Goal: Feedback & Contribution: Submit feedback/report problem

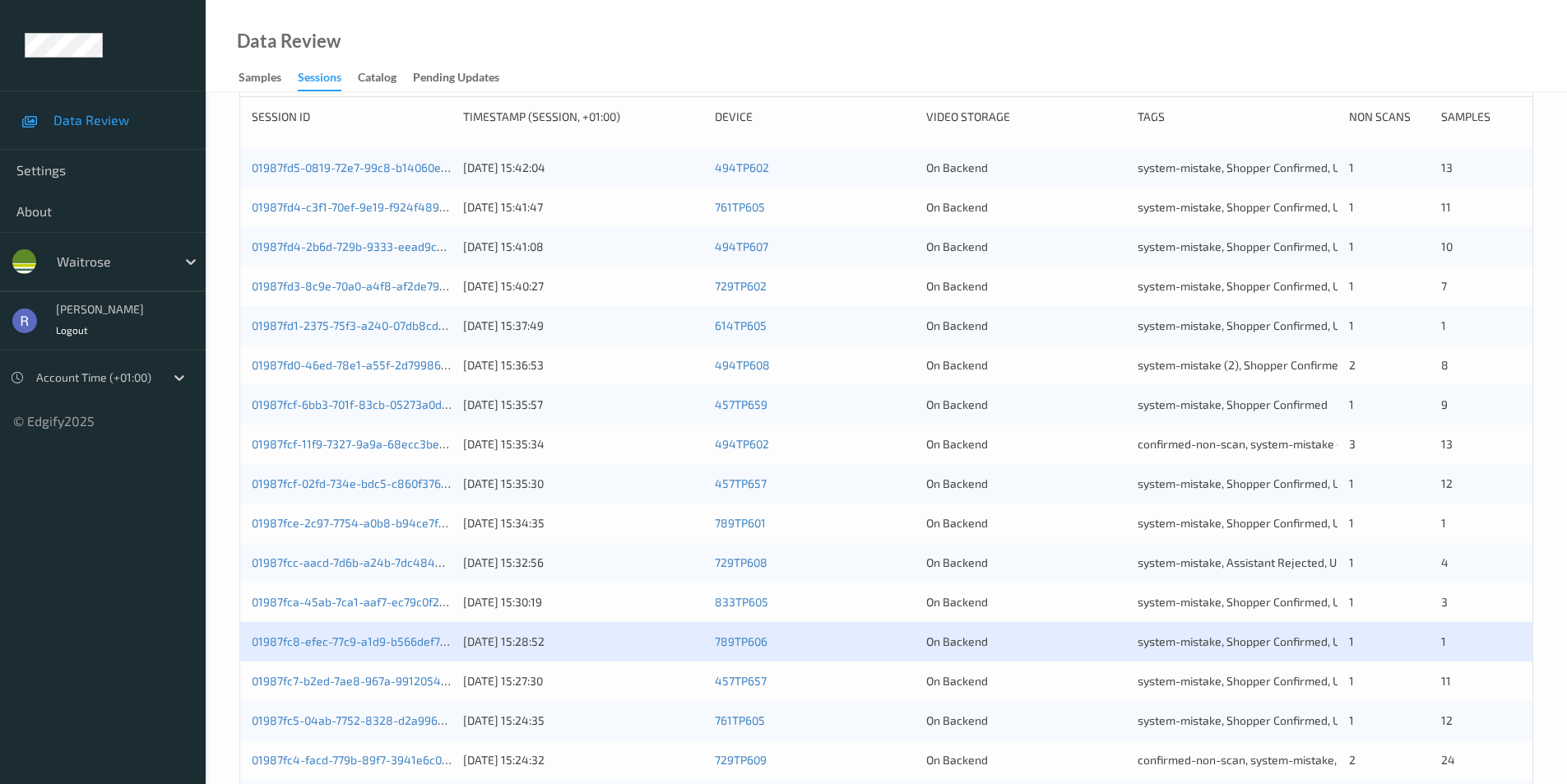
scroll to position [454, 0]
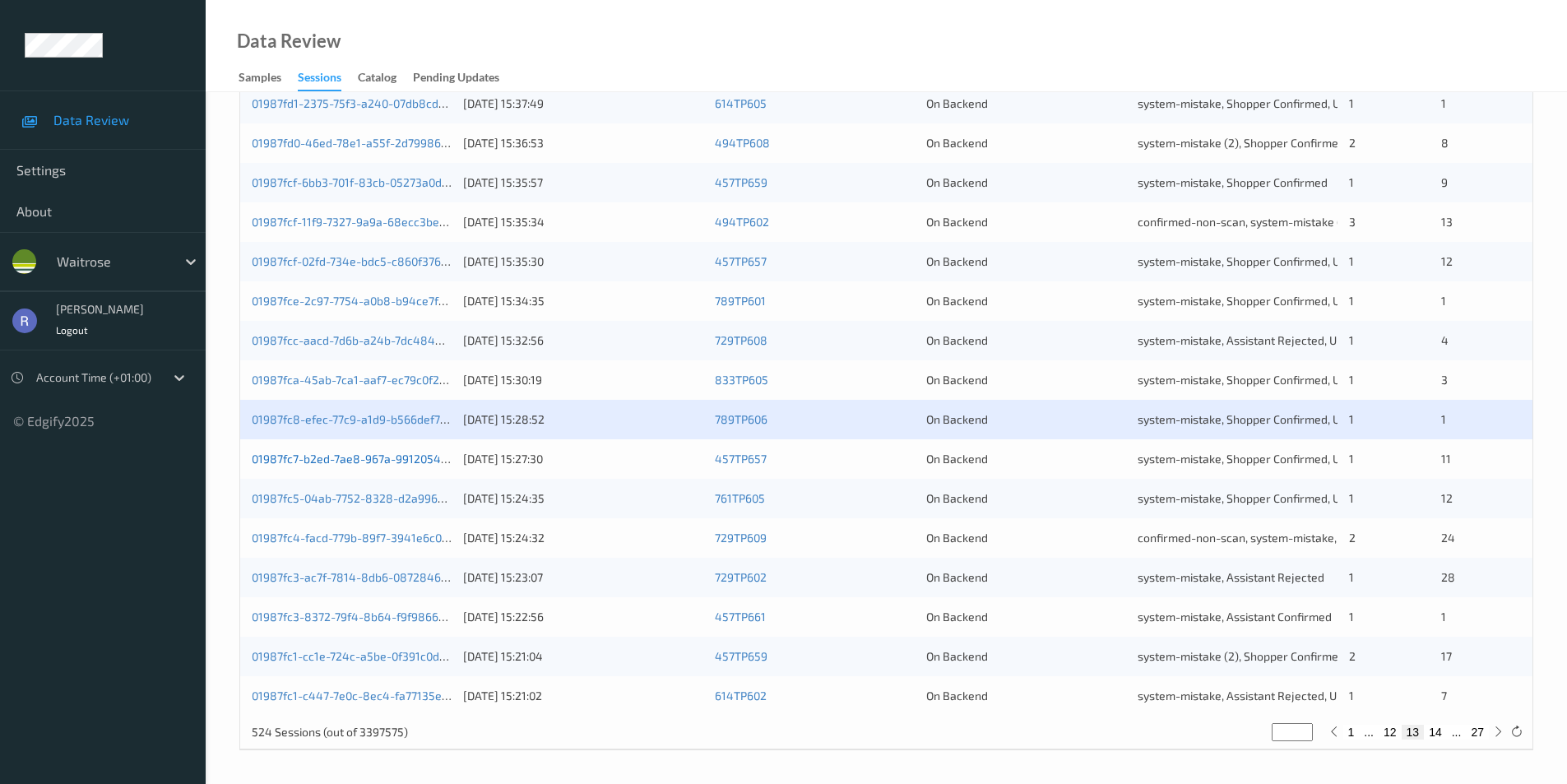
click at [352, 460] on link "01987fc7-b2ed-7ae8-967a-991205468f71" at bounding box center [361, 458] width 218 height 14
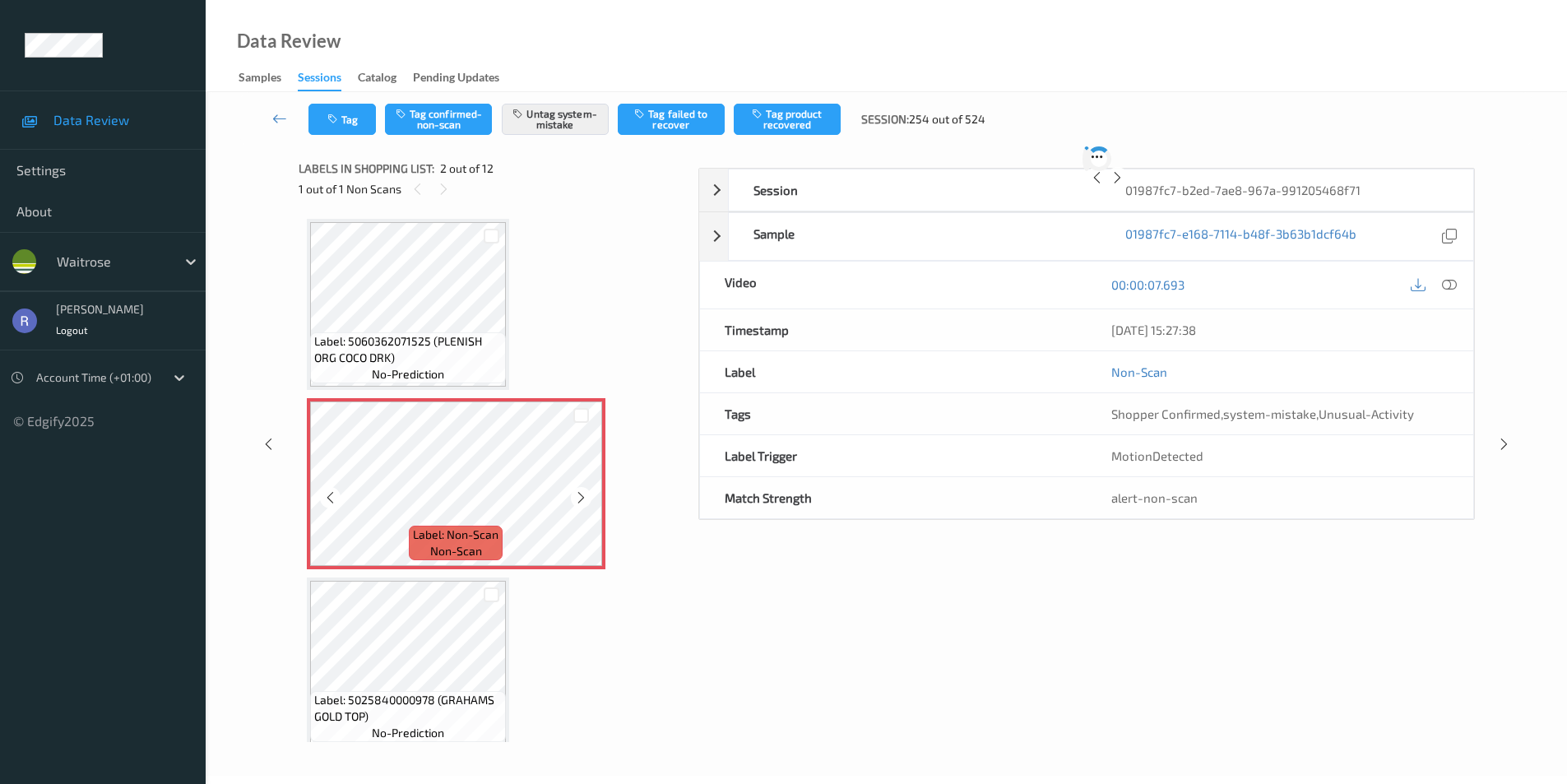
scroll to position [31, 0]
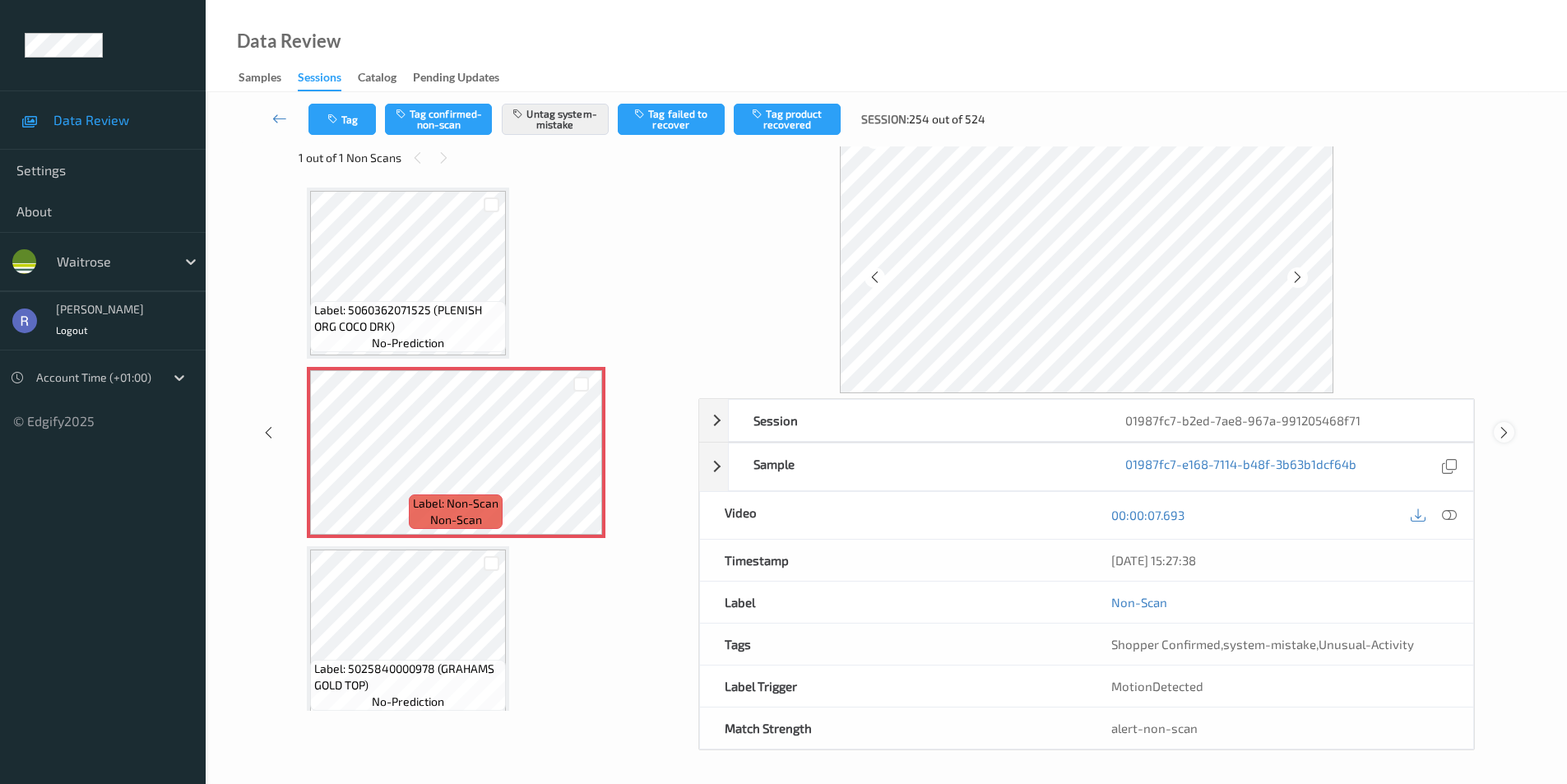
click at [1500, 438] on icon at bounding box center [1504, 433] width 14 height 15
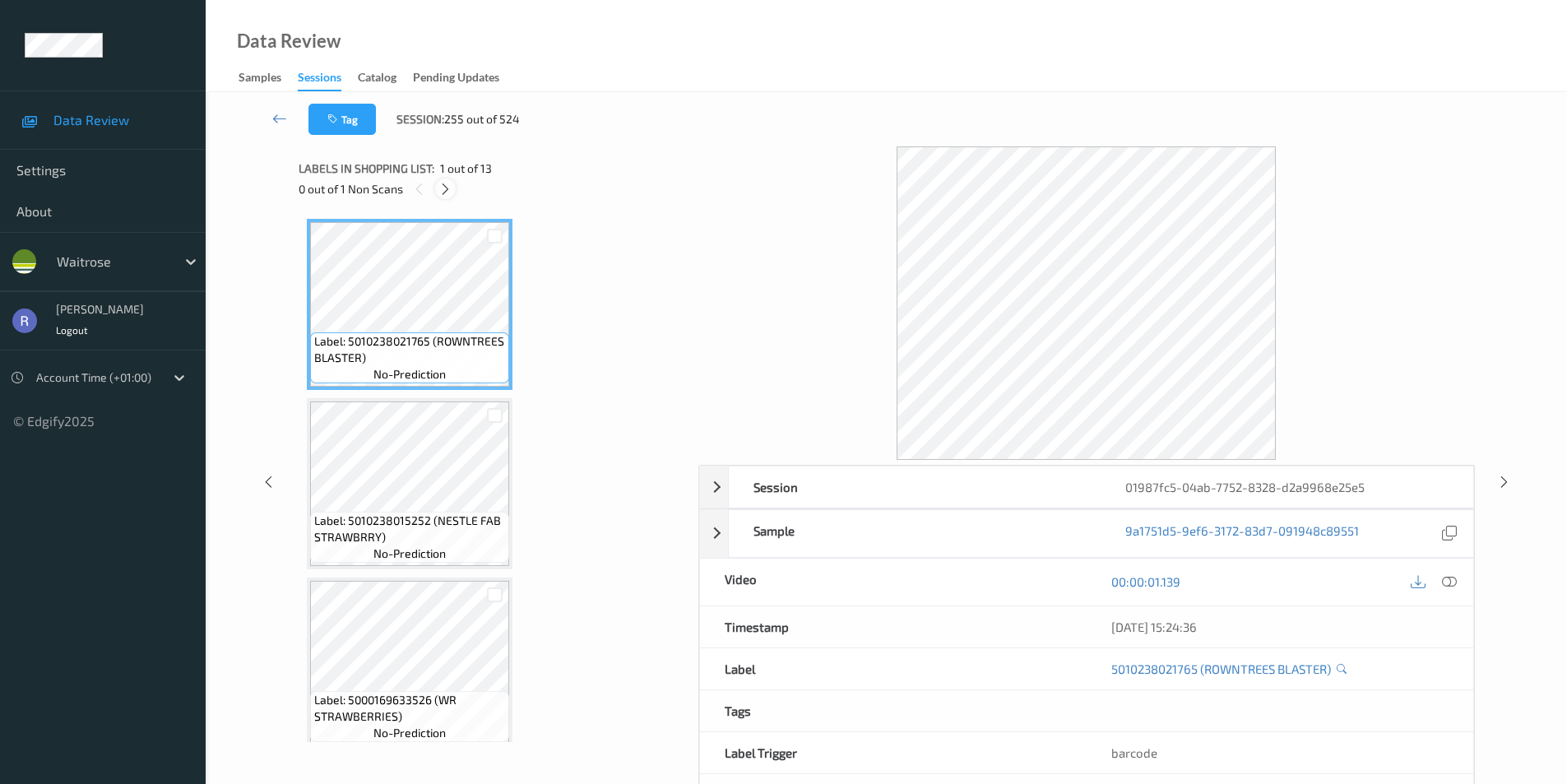
click at [438, 189] on div at bounding box center [445, 188] width 21 height 21
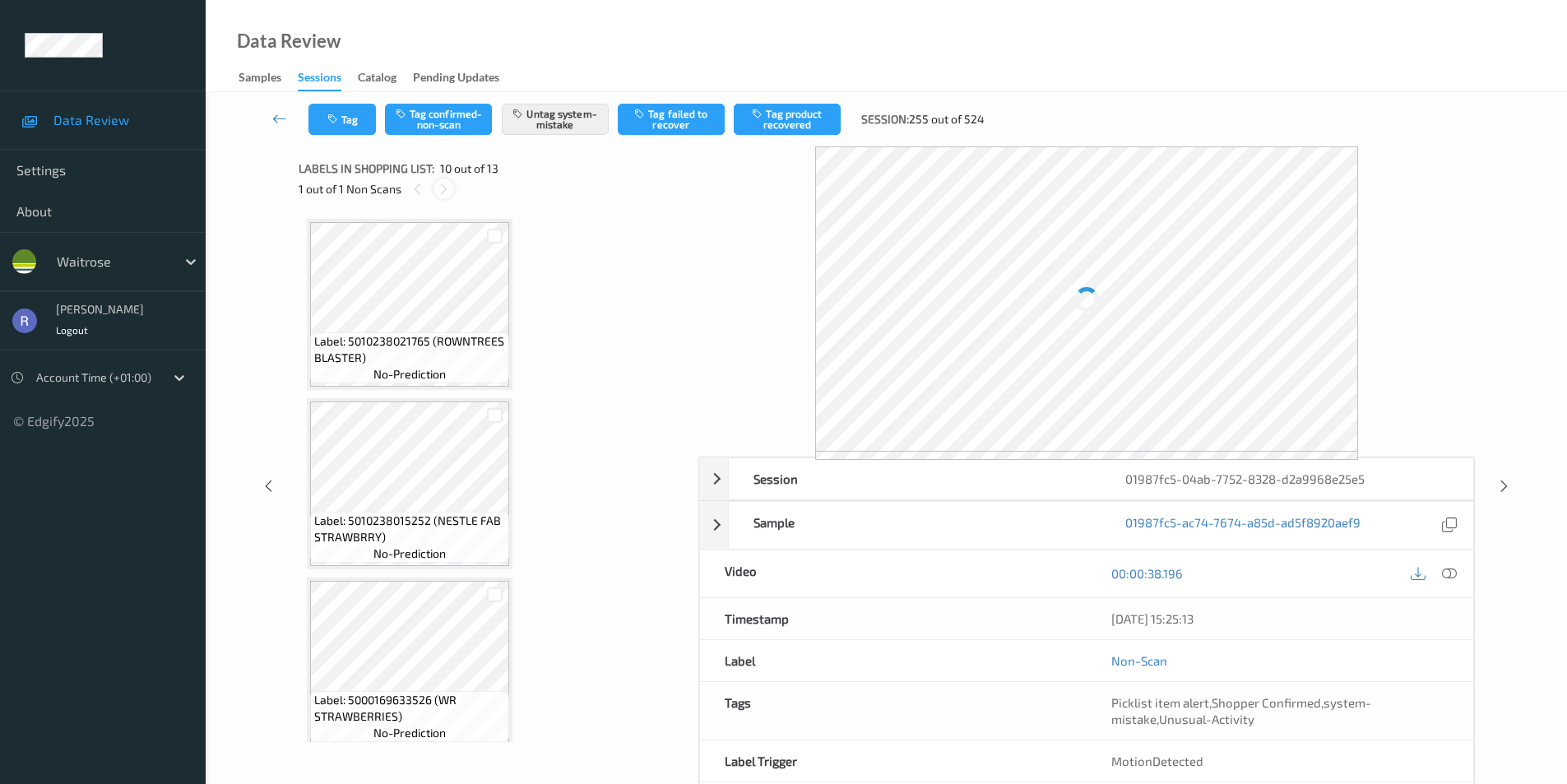
scroll to position [1443, 0]
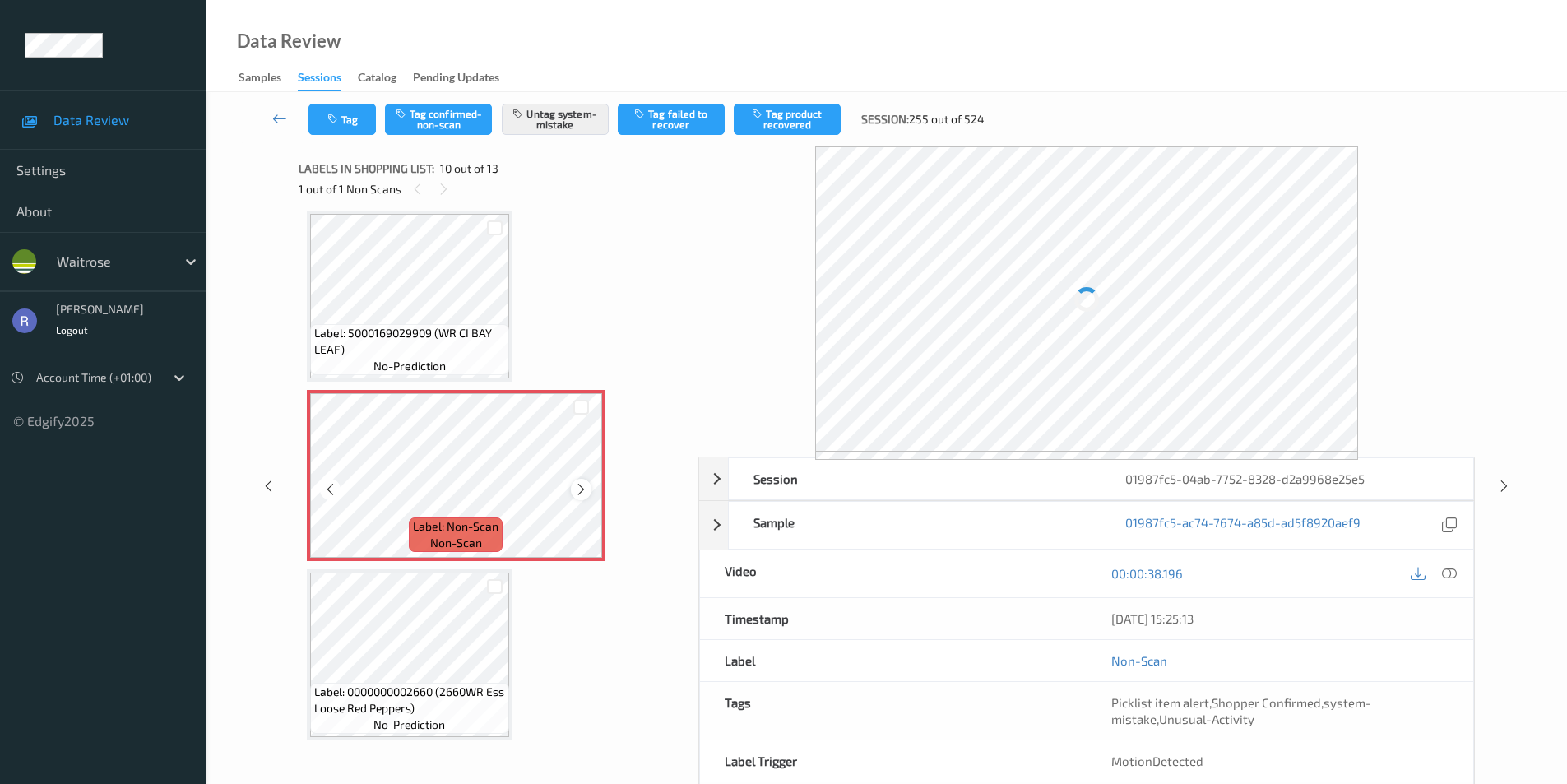
click at [586, 487] on icon at bounding box center [581, 490] width 14 height 15
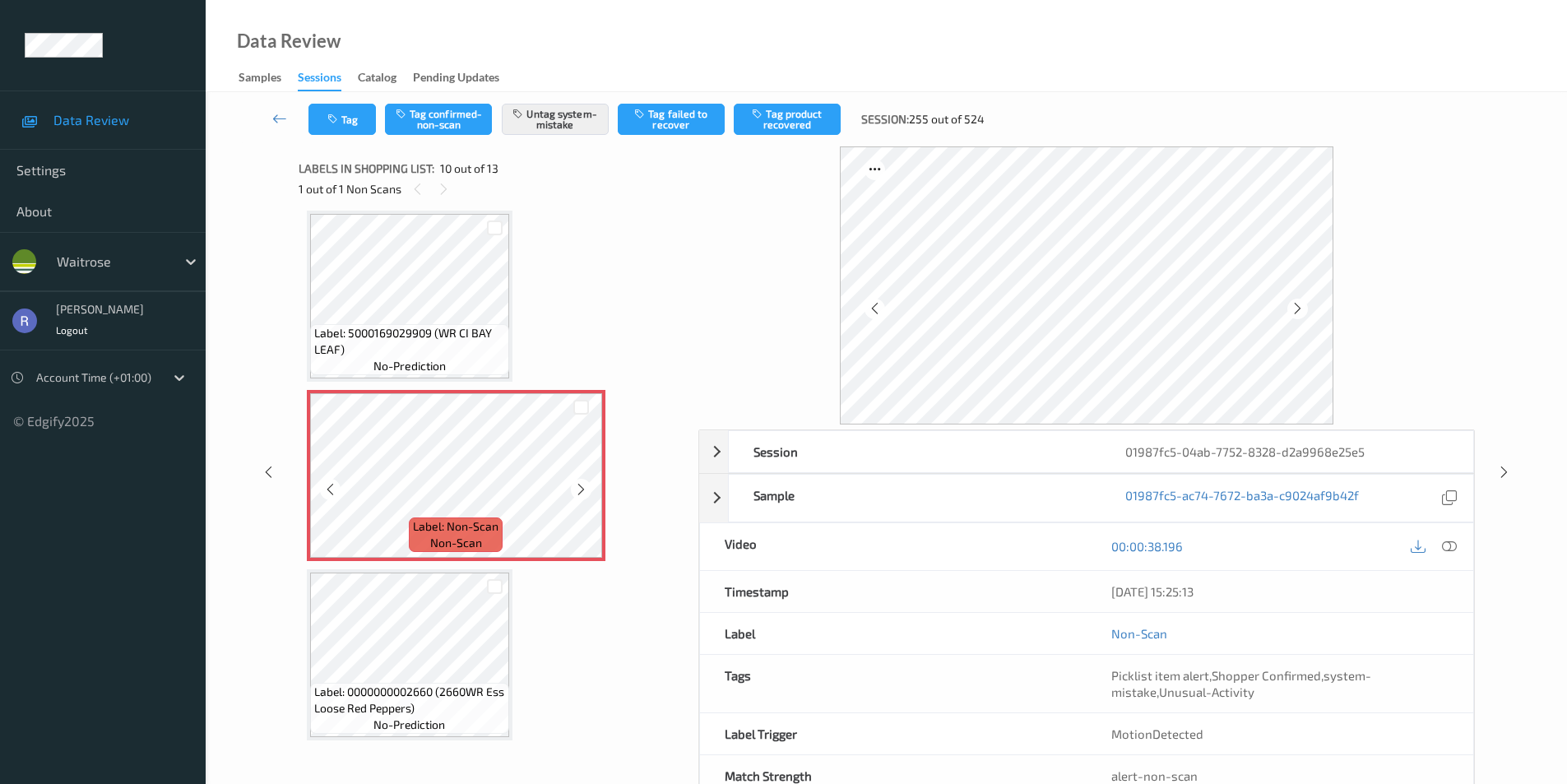
click at [586, 487] on icon at bounding box center [581, 490] width 14 height 15
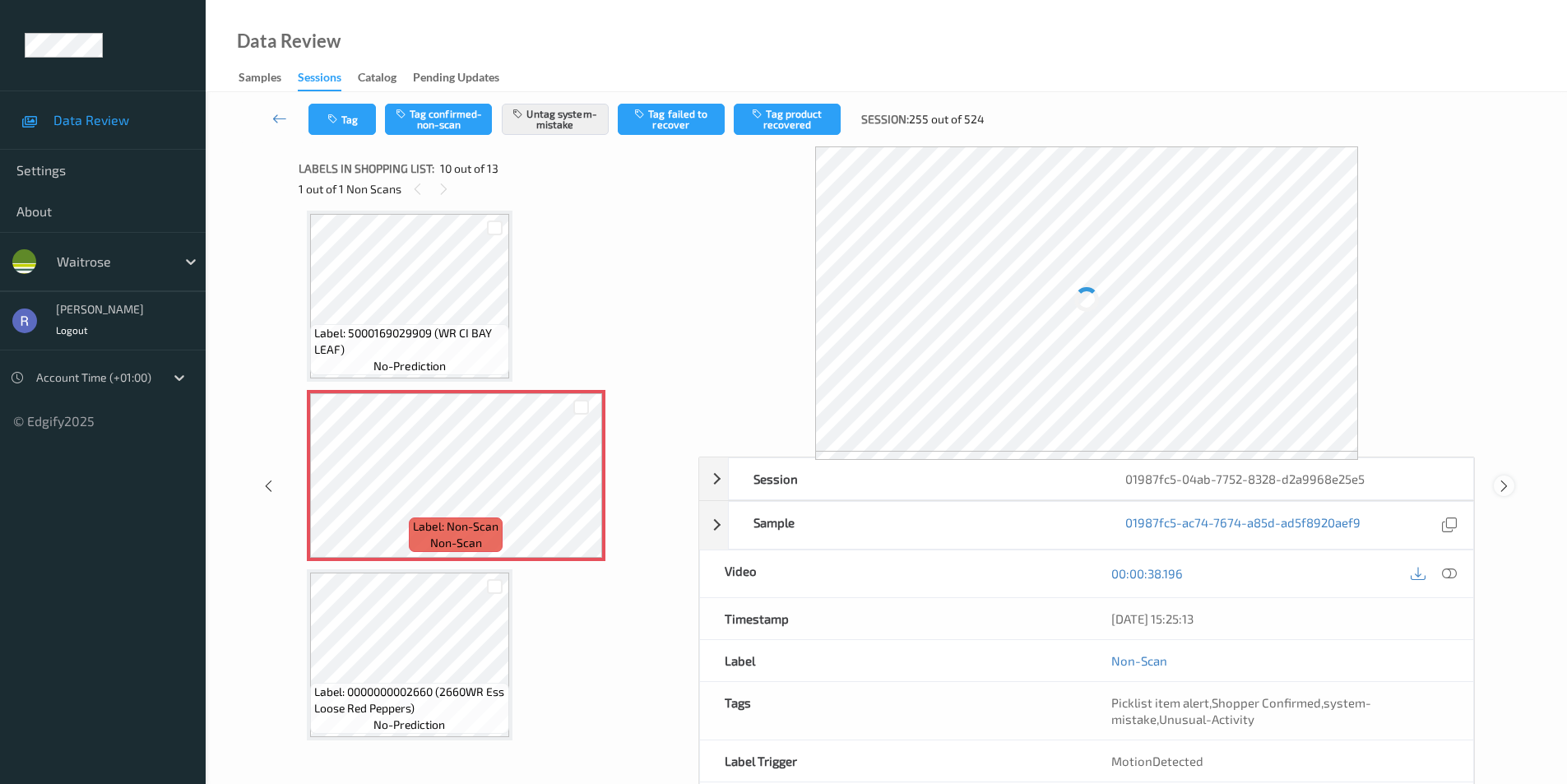
click at [1504, 486] on icon at bounding box center [1504, 486] width 14 height 15
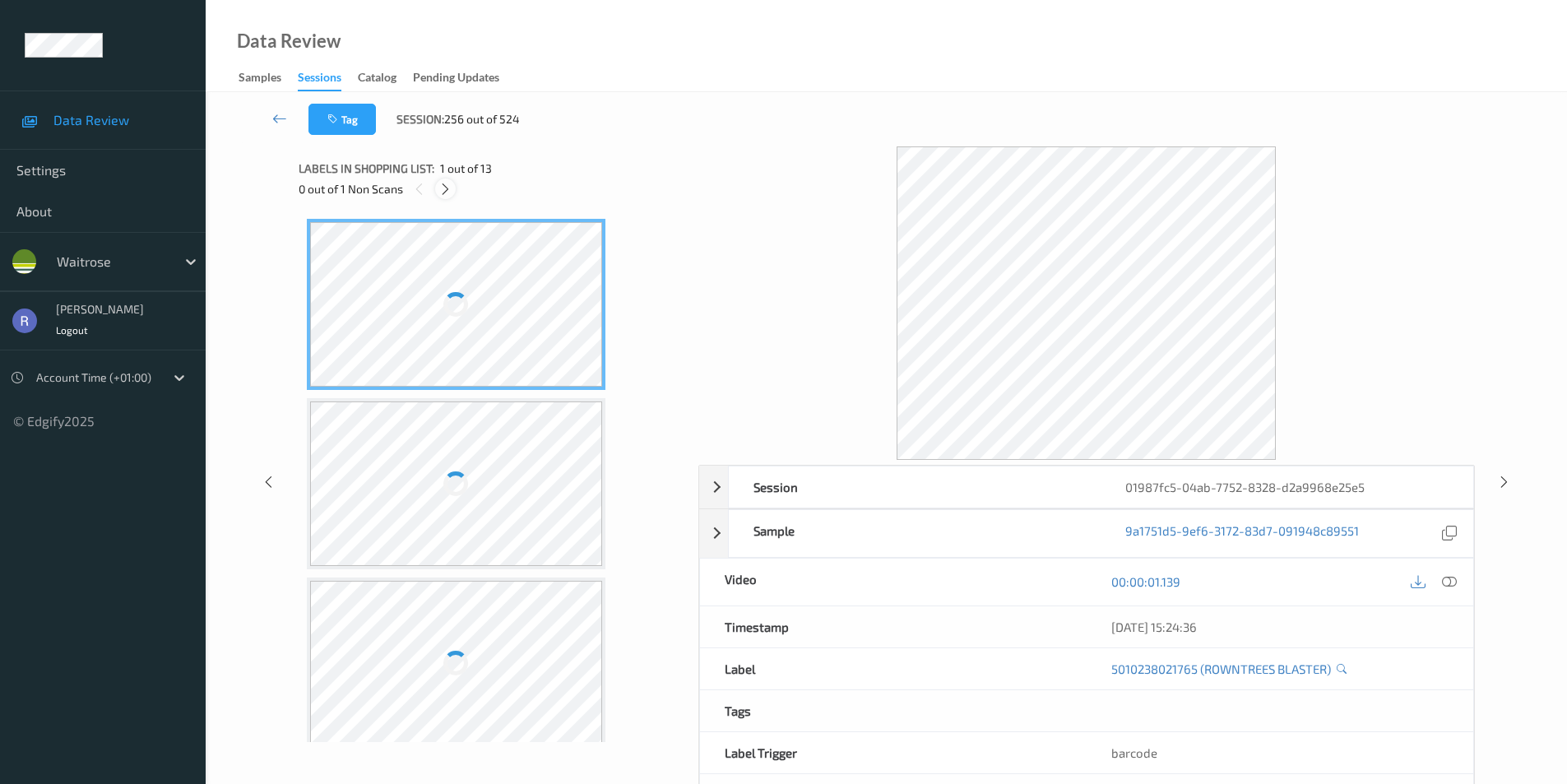
click at [448, 190] on icon at bounding box center [445, 189] width 14 height 15
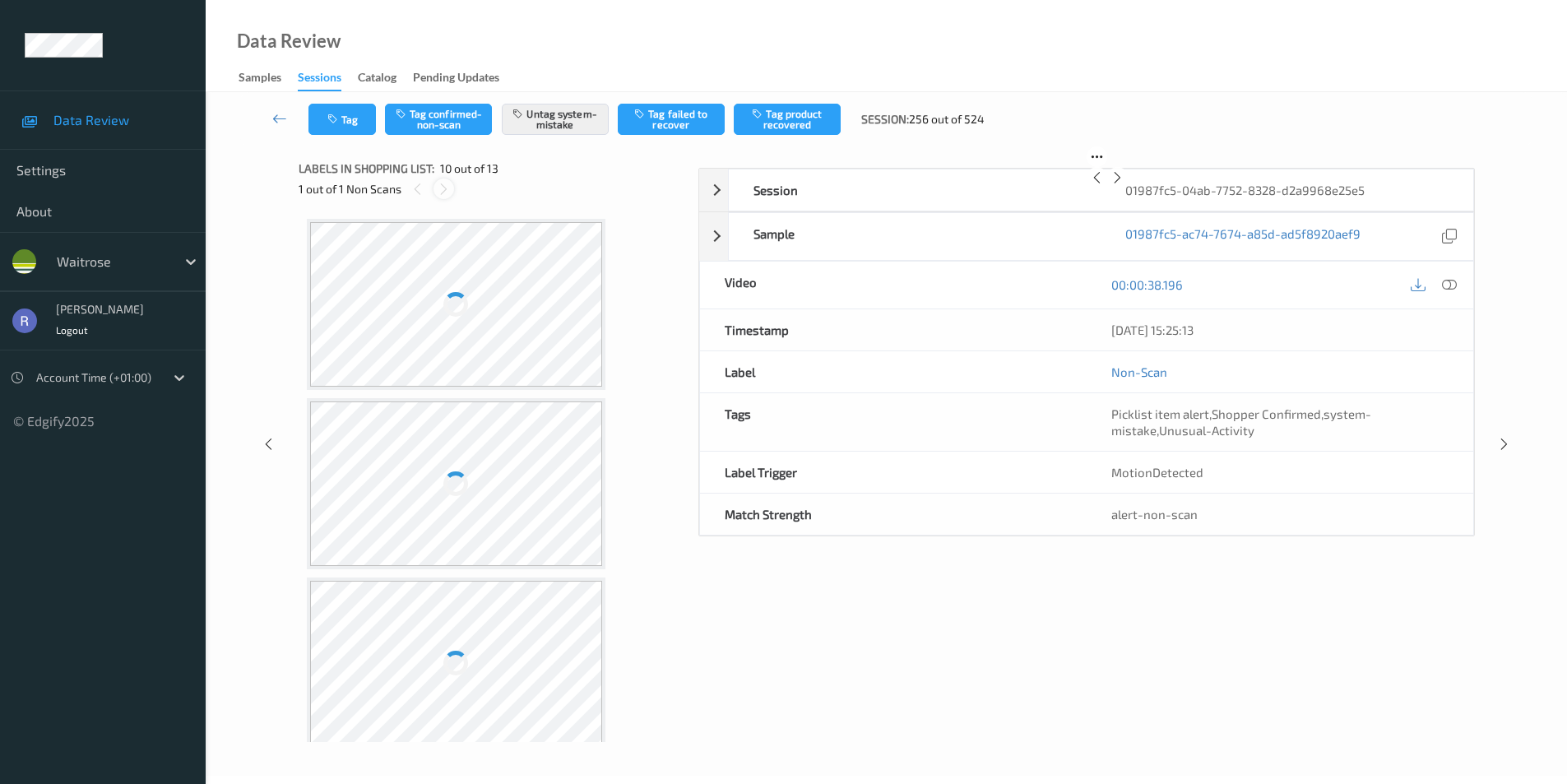
scroll to position [1443, 0]
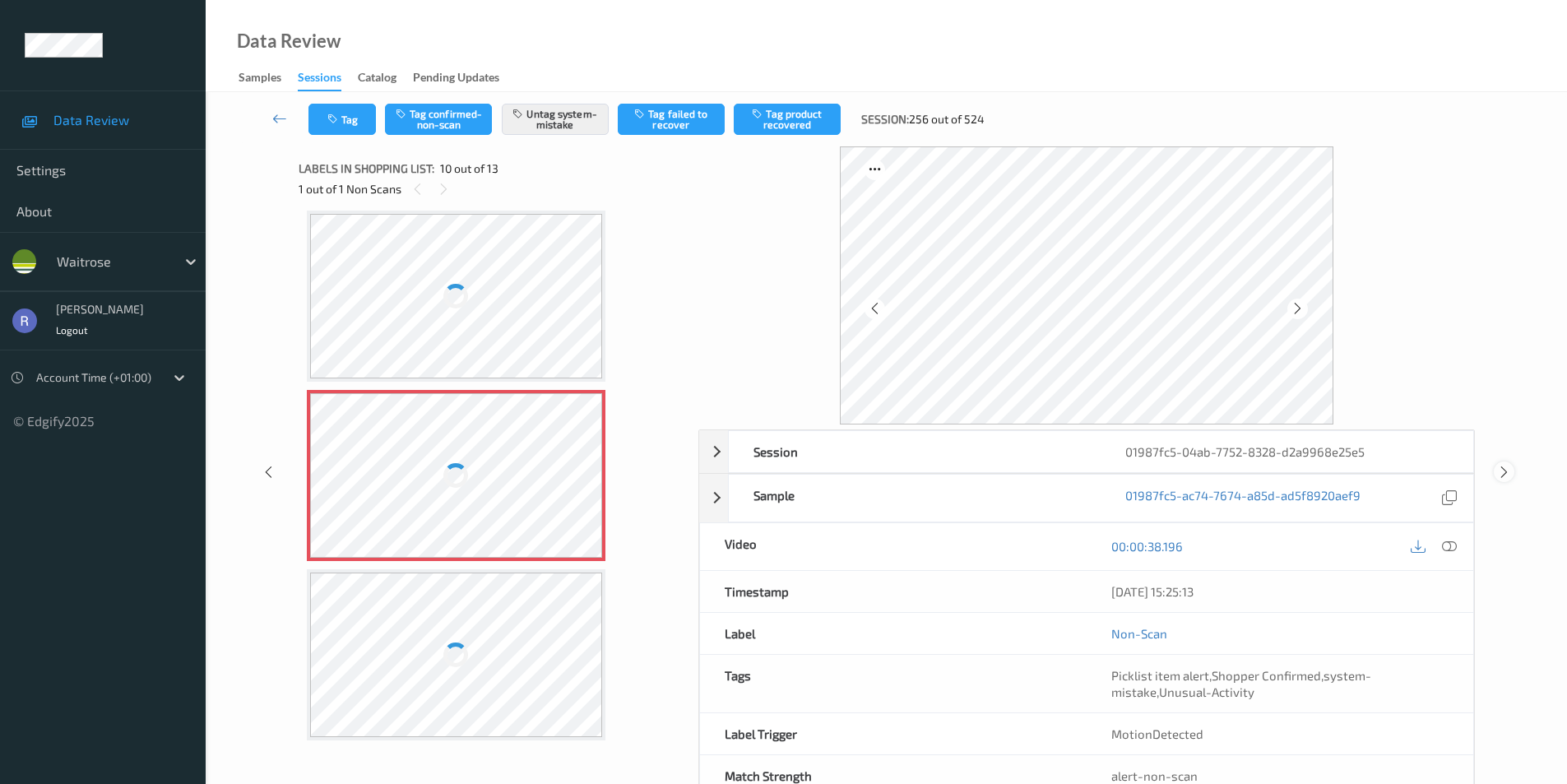
click at [1502, 472] on icon at bounding box center [1504, 472] width 14 height 15
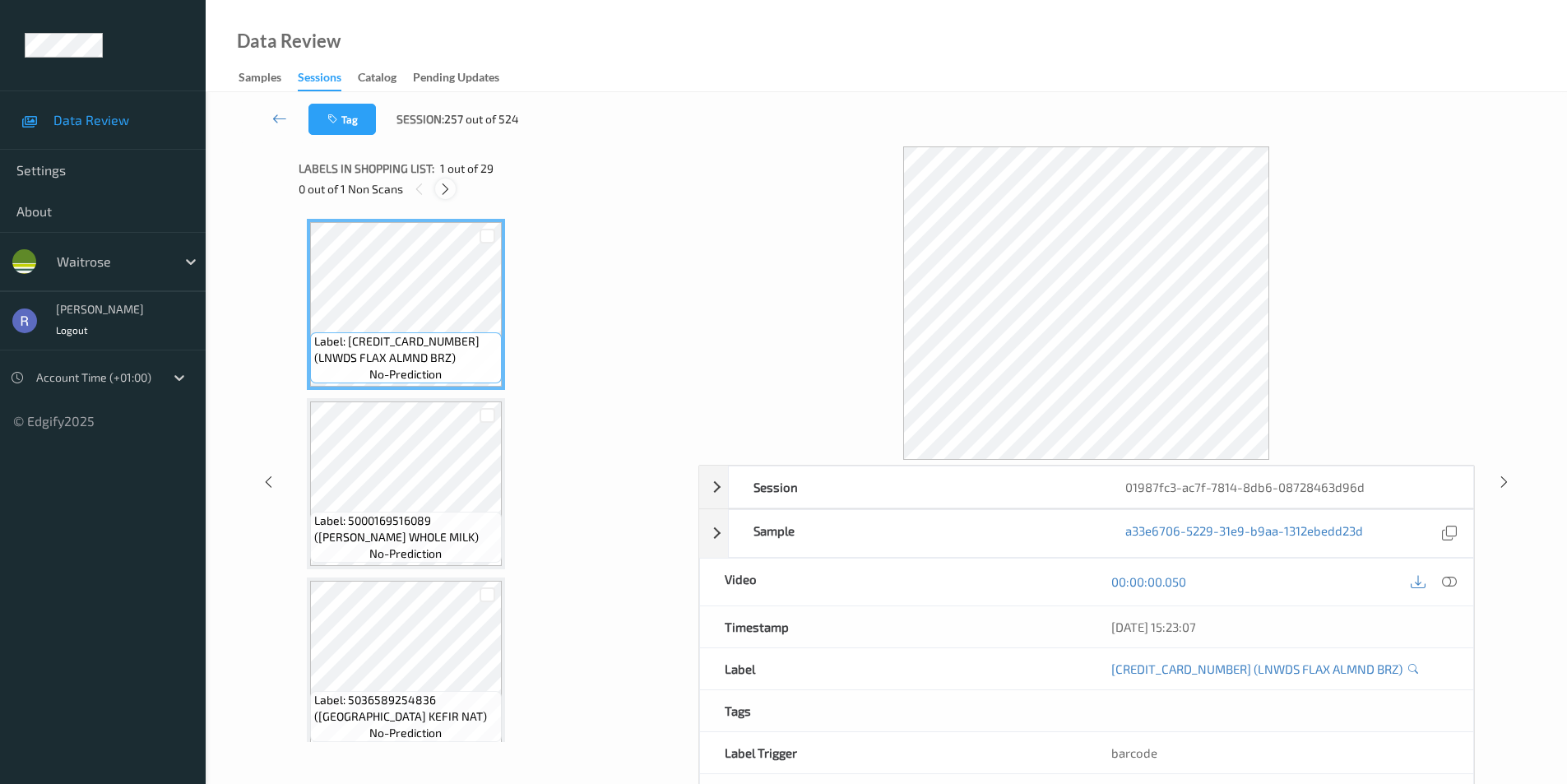
click at [446, 187] on icon at bounding box center [445, 189] width 14 height 15
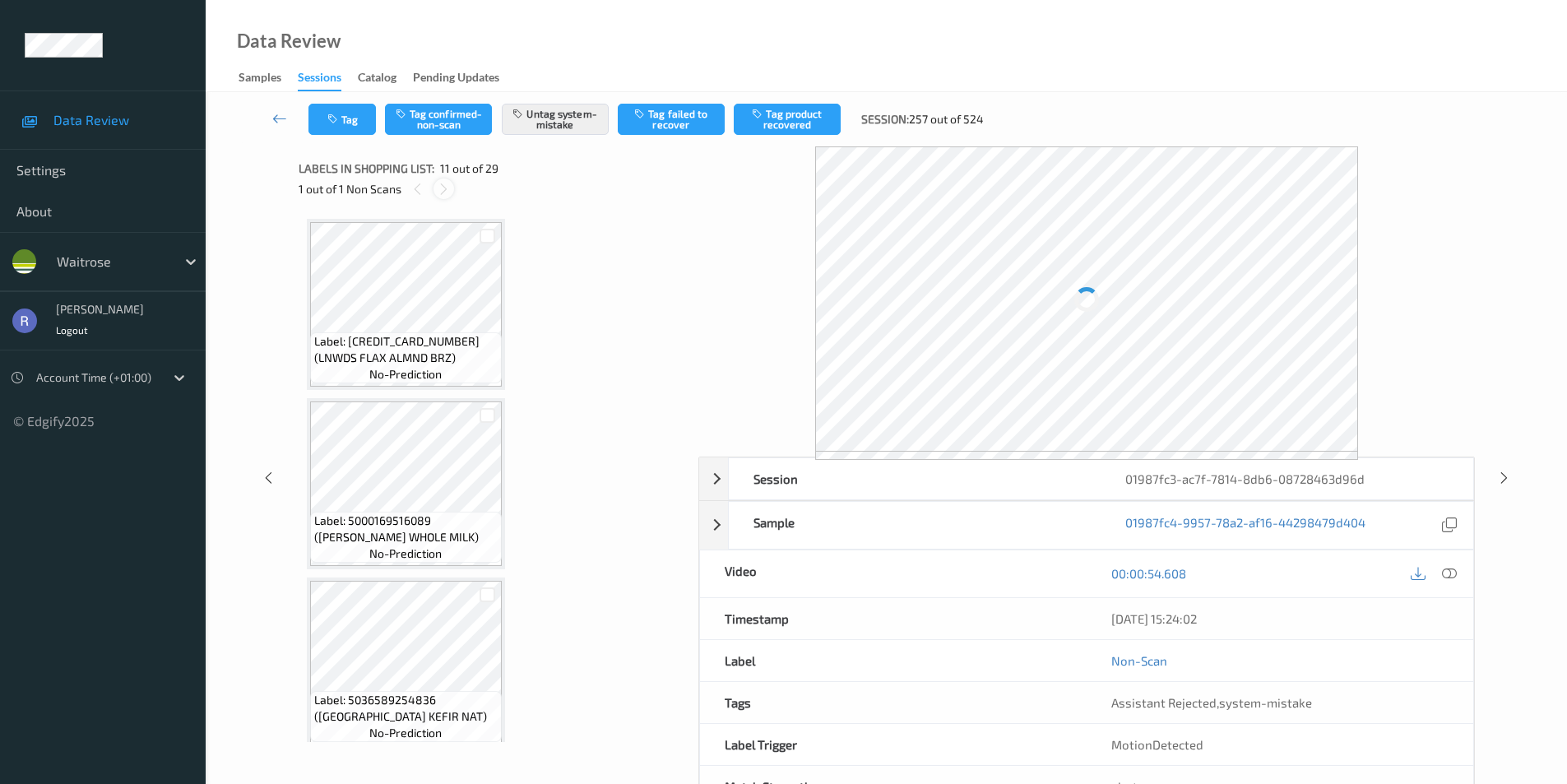
scroll to position [1622, 0]
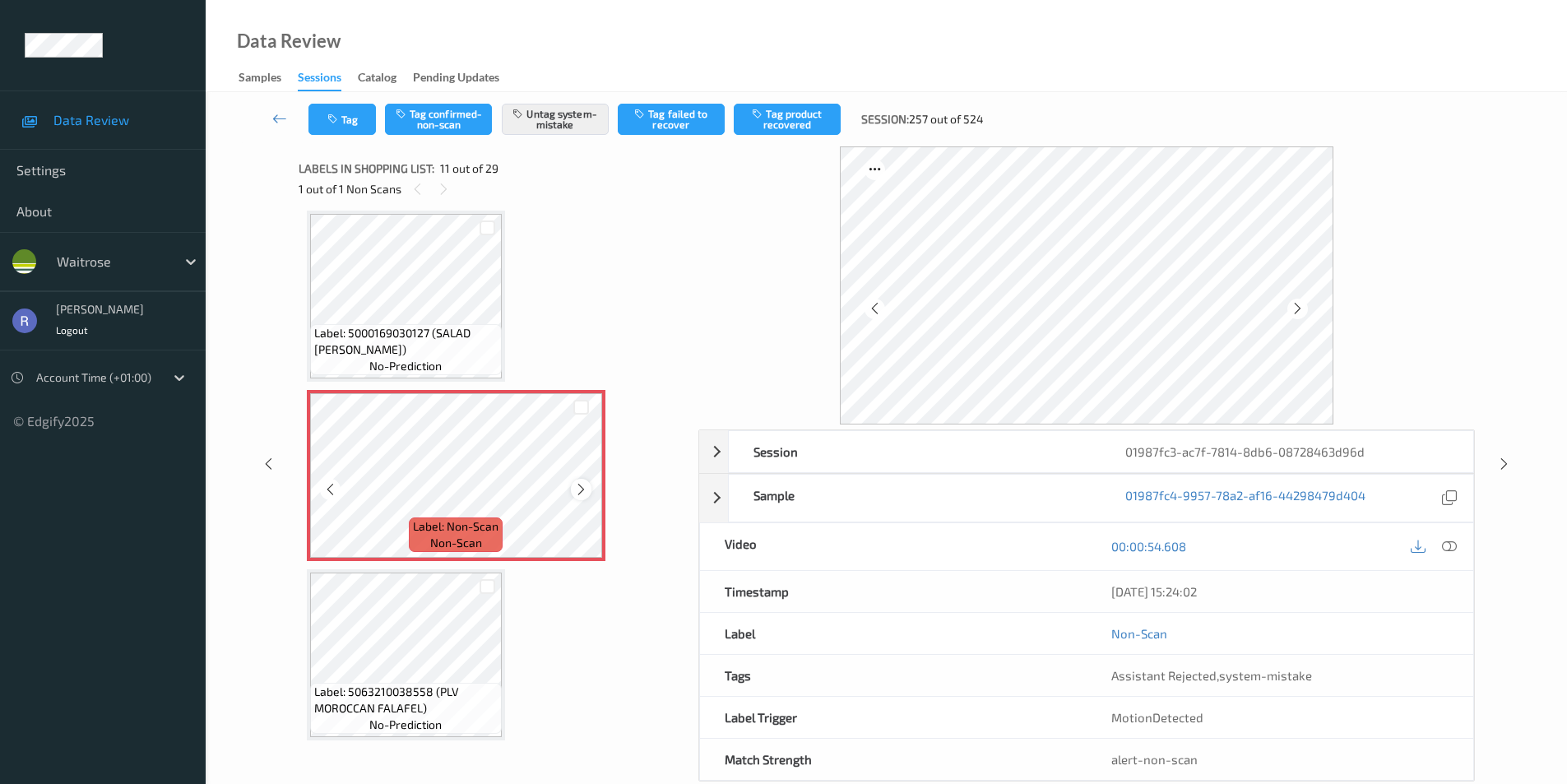
click at [575, 485] on icon at bounding box center [581, 490] width 14 height 15
click at [283, 119] on icon at bounding box center [279, 119] width 15 height 17
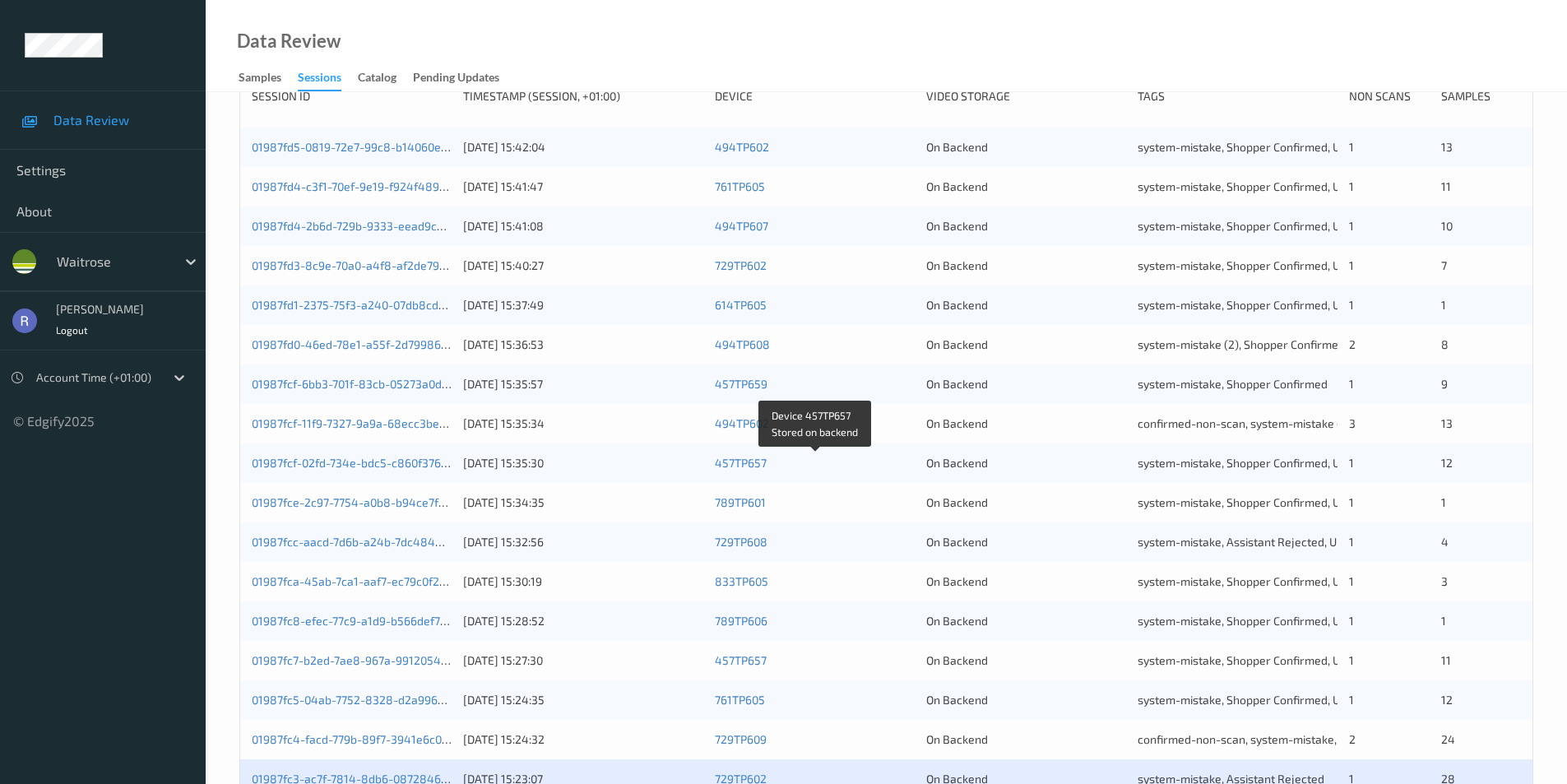
scroll to position [411, 0]
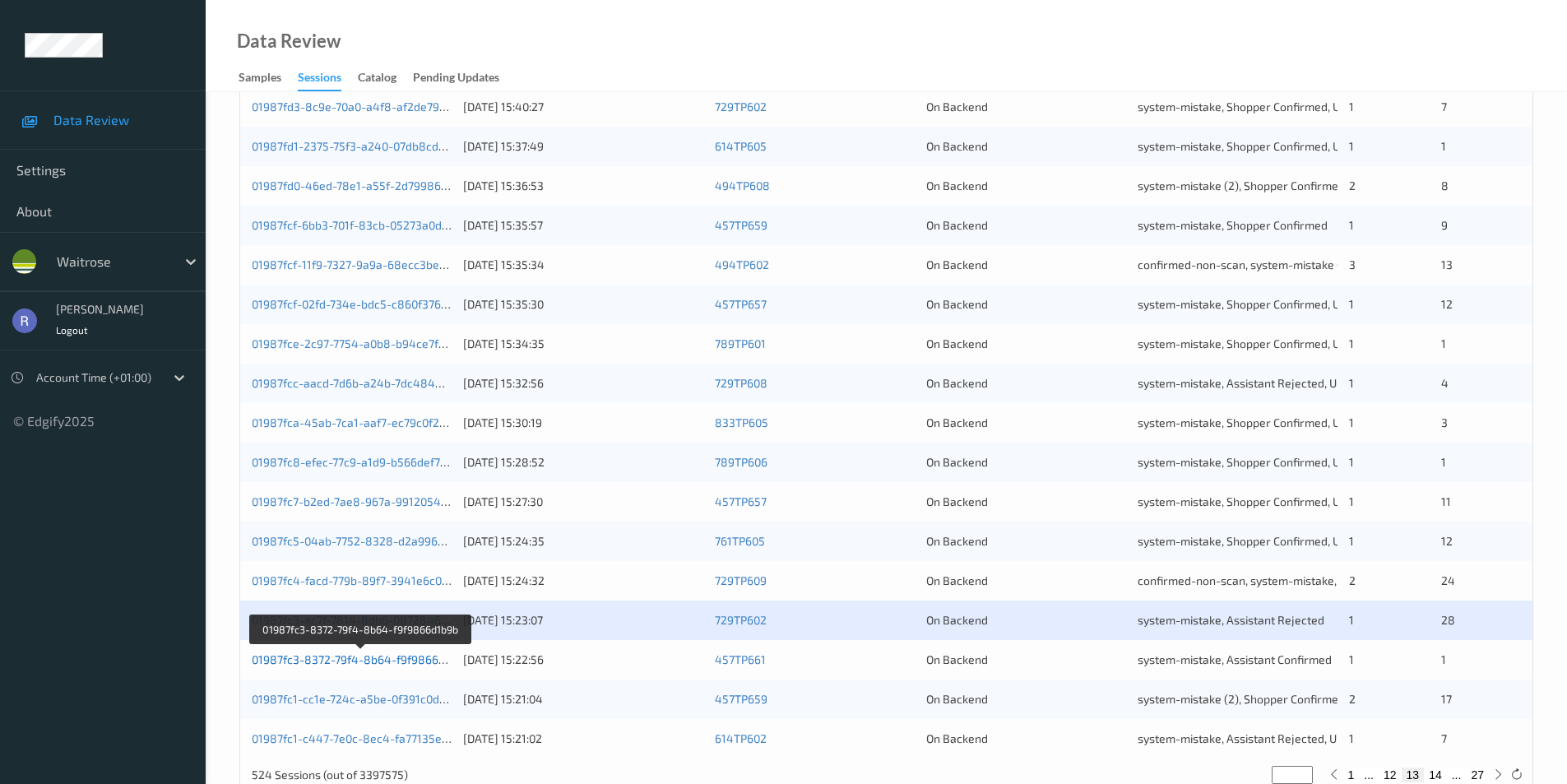
click at [319, 658] on link "01987fc3-8372-79f4-8b64-f9f9866d1b9b" at bounding box center [361, 659] width 218 height 14
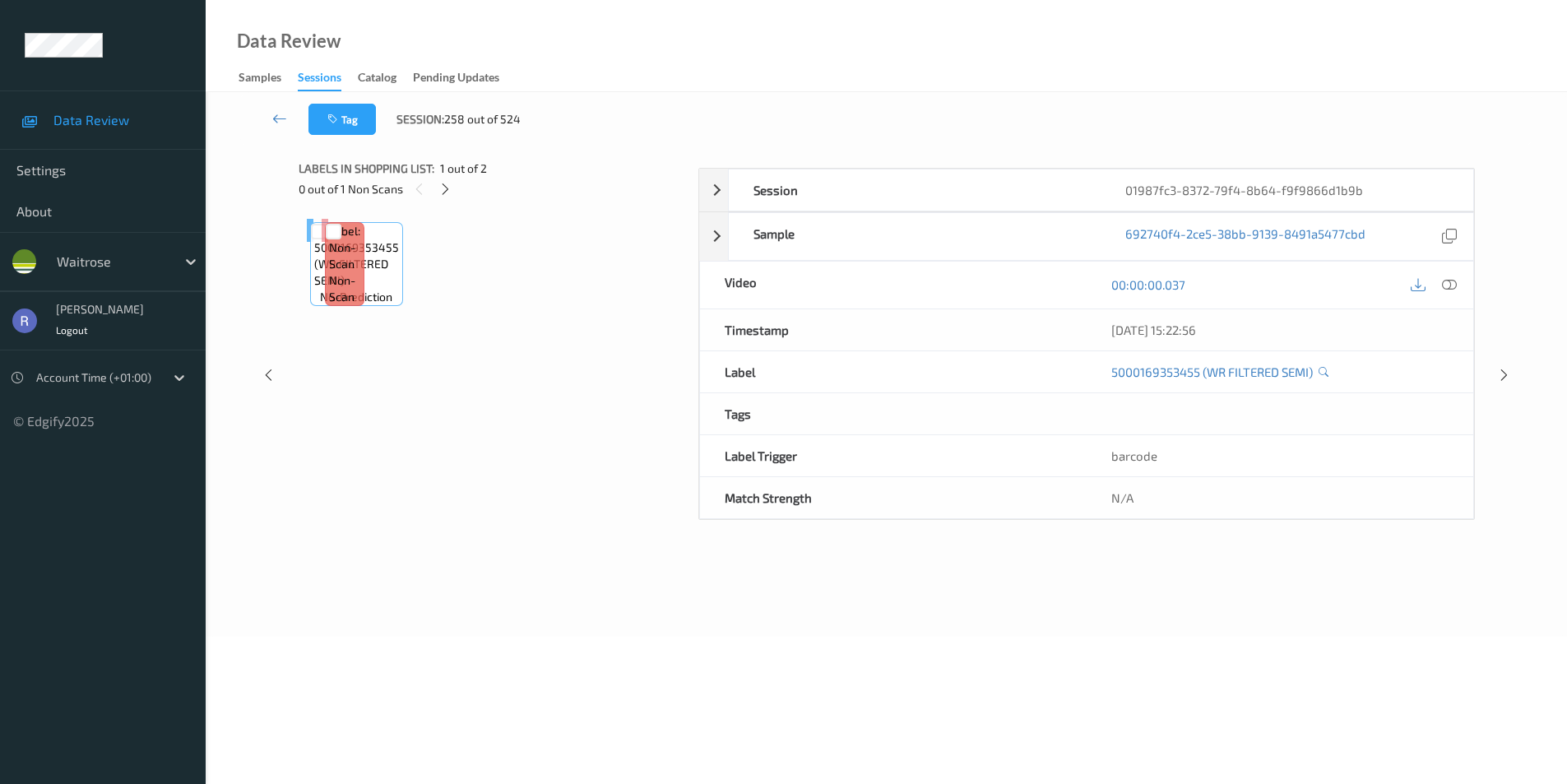
scroll to position [66, 0]
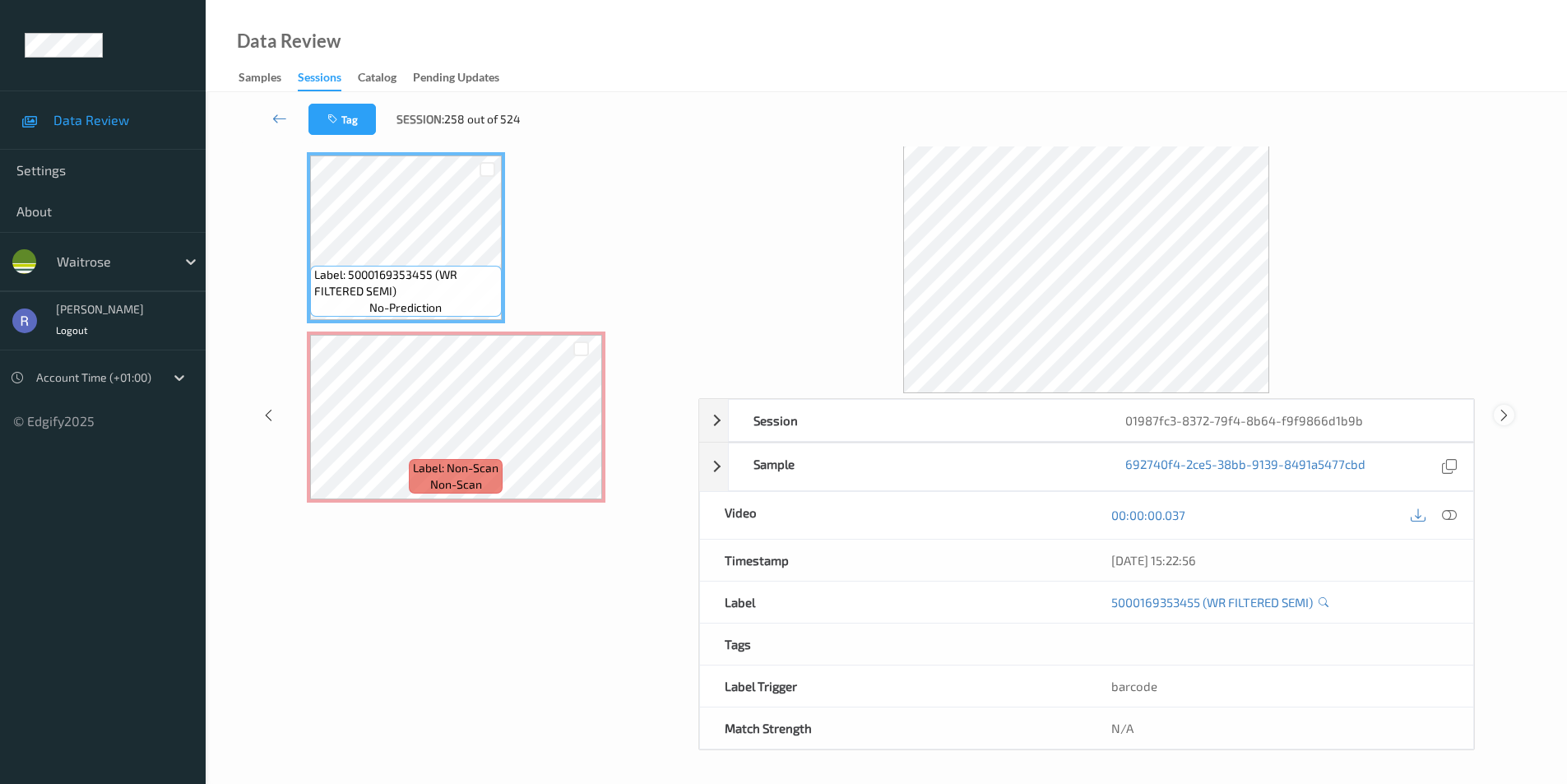
click at [1497, 409] on icon at bounding box center [1504, 414] width 14 height 15
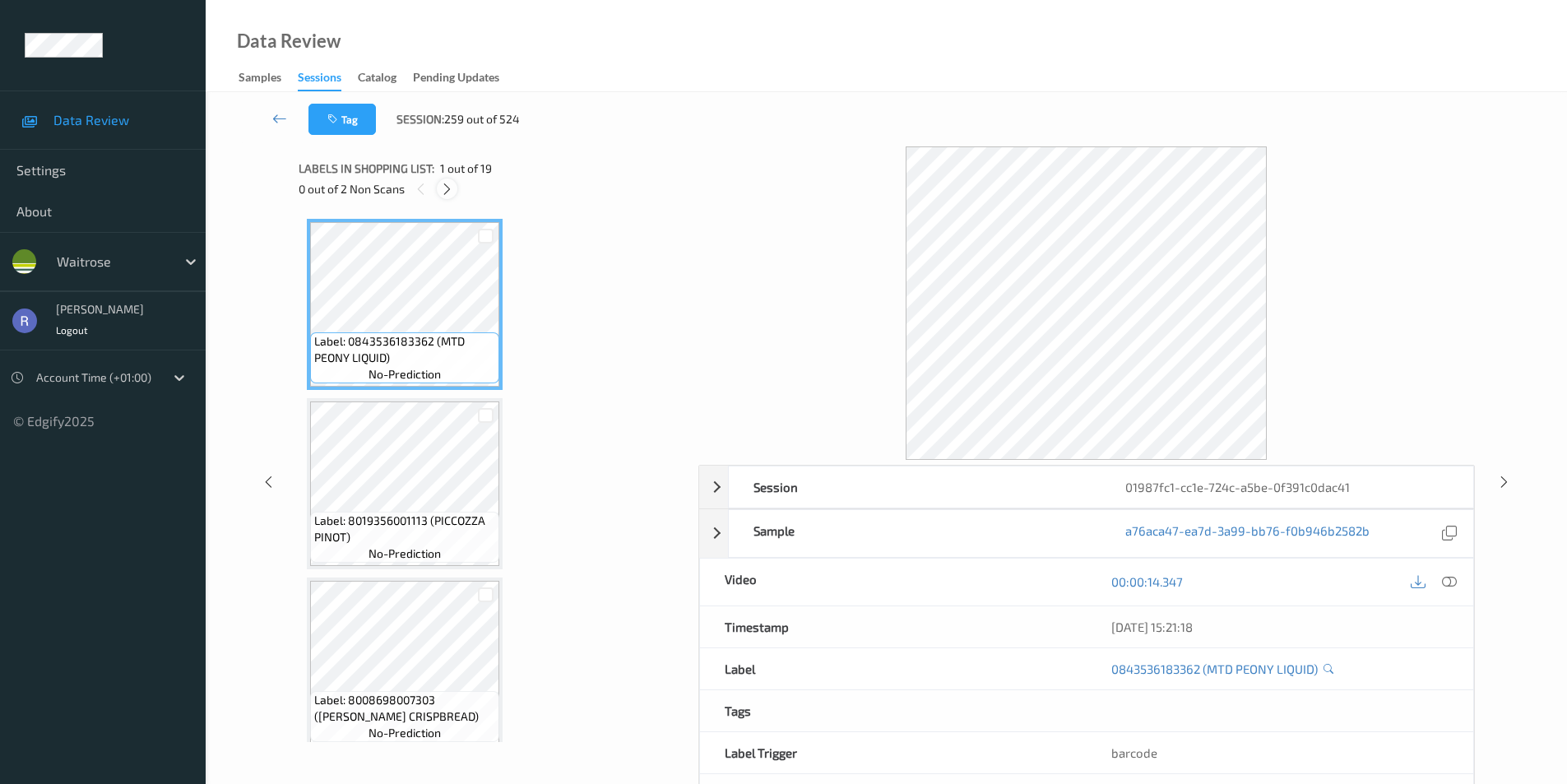
click at [452, 186] on icon at bounding box center [447, 189] width 14 height 15
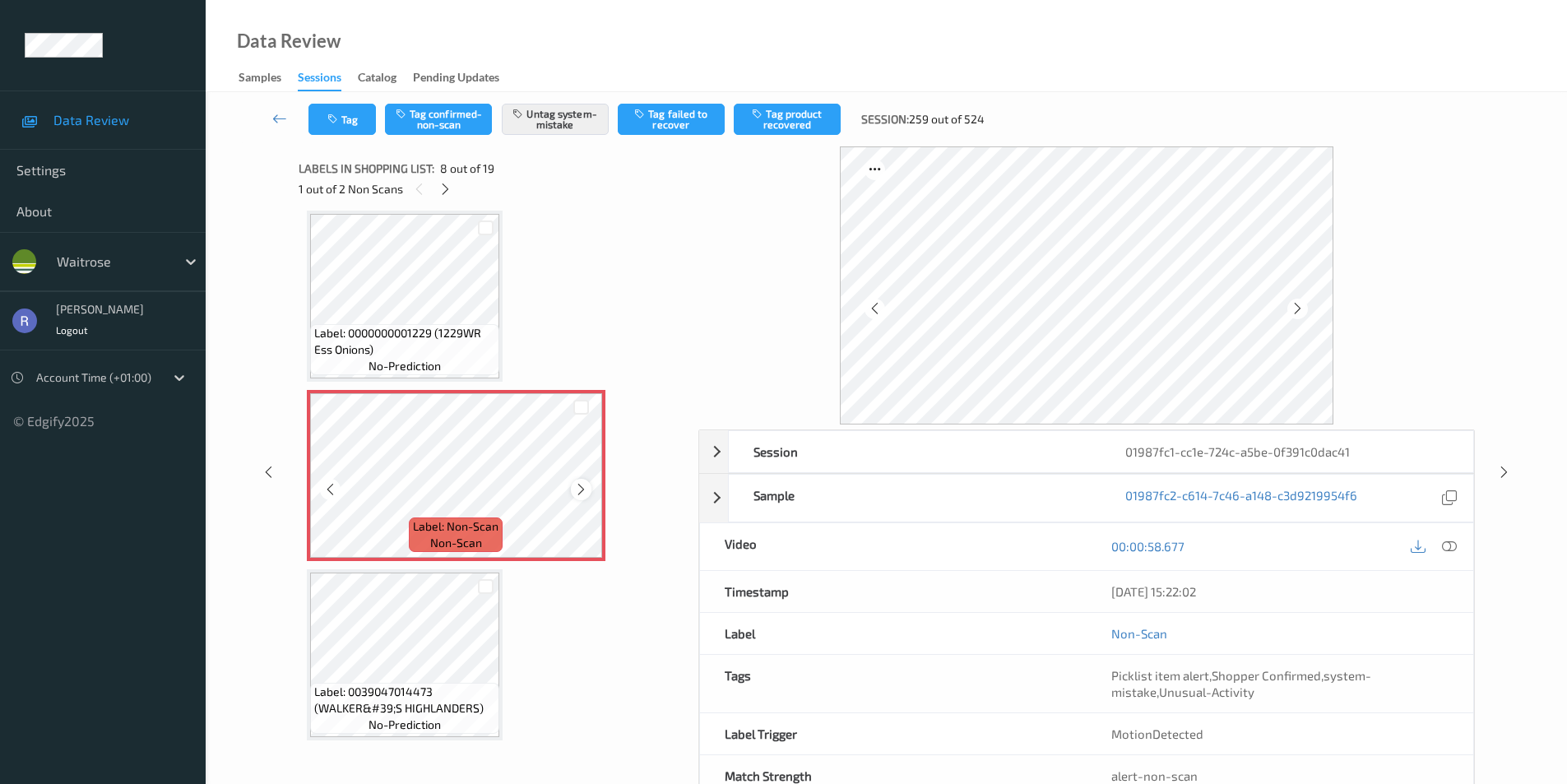
click at [580, 484] on icon at bounding box center [581, 490] width 14 height 15
click at [1502, 467] on icon at bounding box center [1504, 472] width 14 height 15
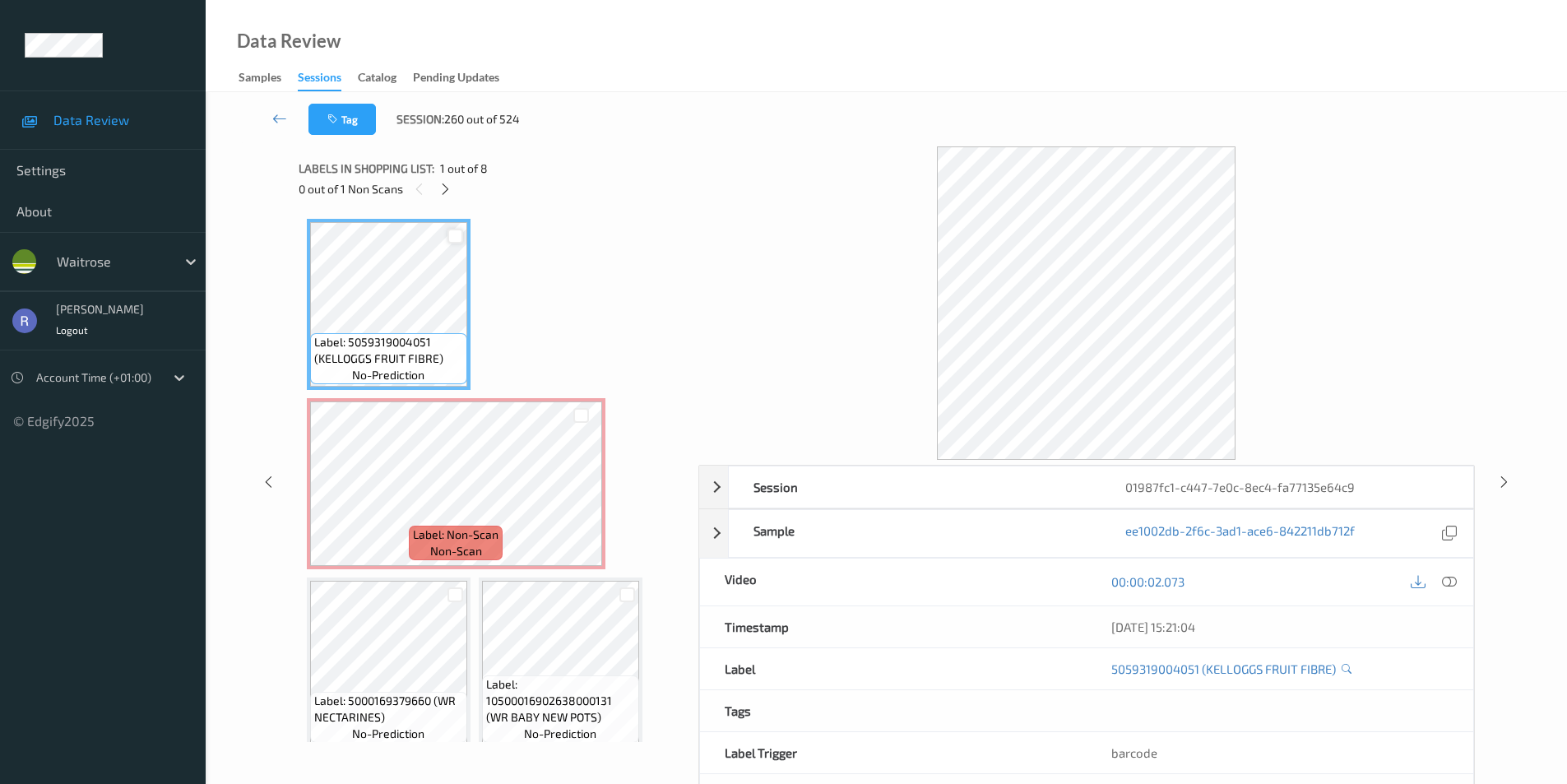
drag, startPoint x: 444, startPoint y: 184, endPoint x: 450, endPoint y: 225, distance: 41.4
click at [443, 186] on icon at bounding box center [445, 189] width 14 height 15
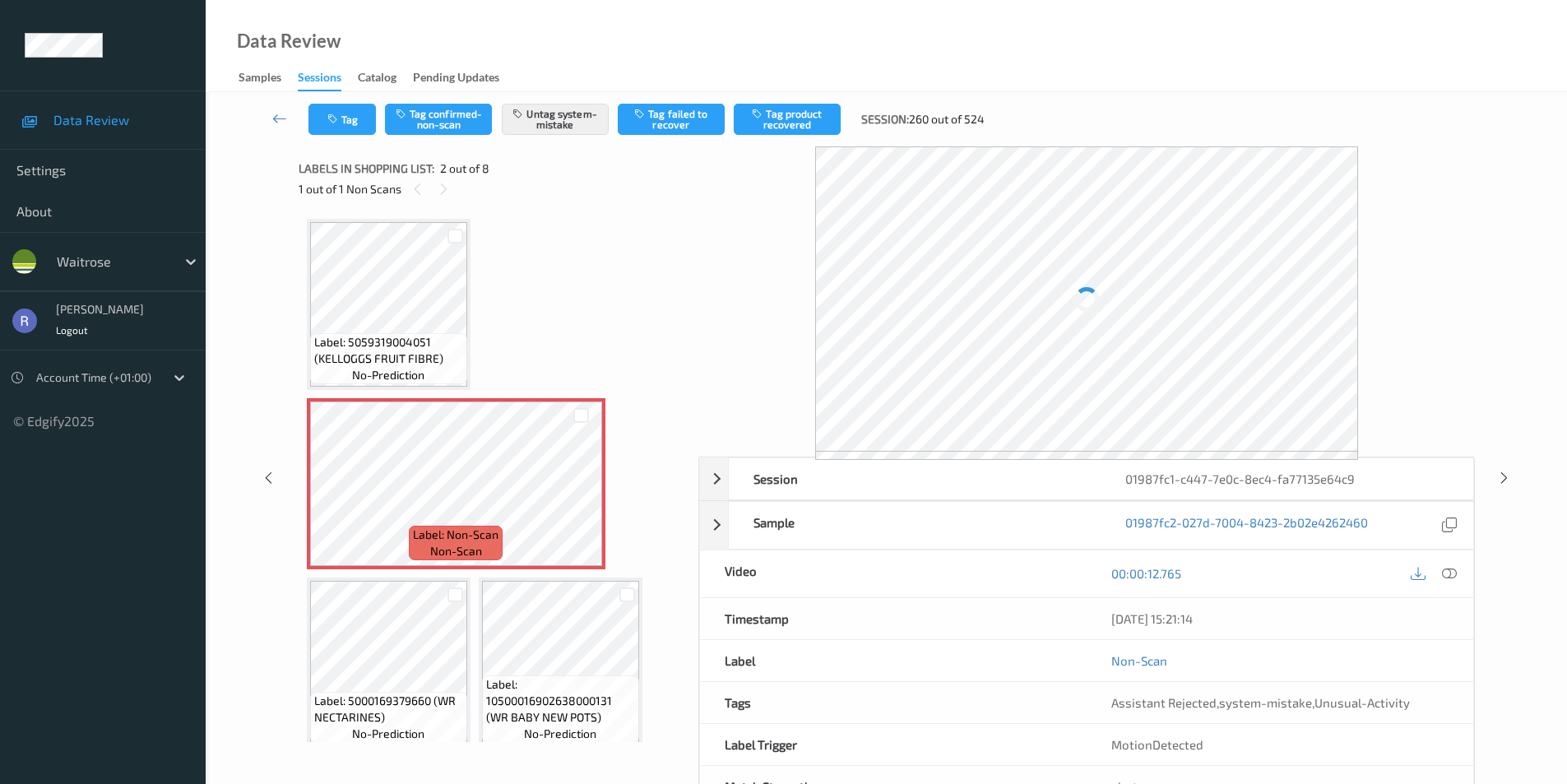
scroll to position [8, 0]
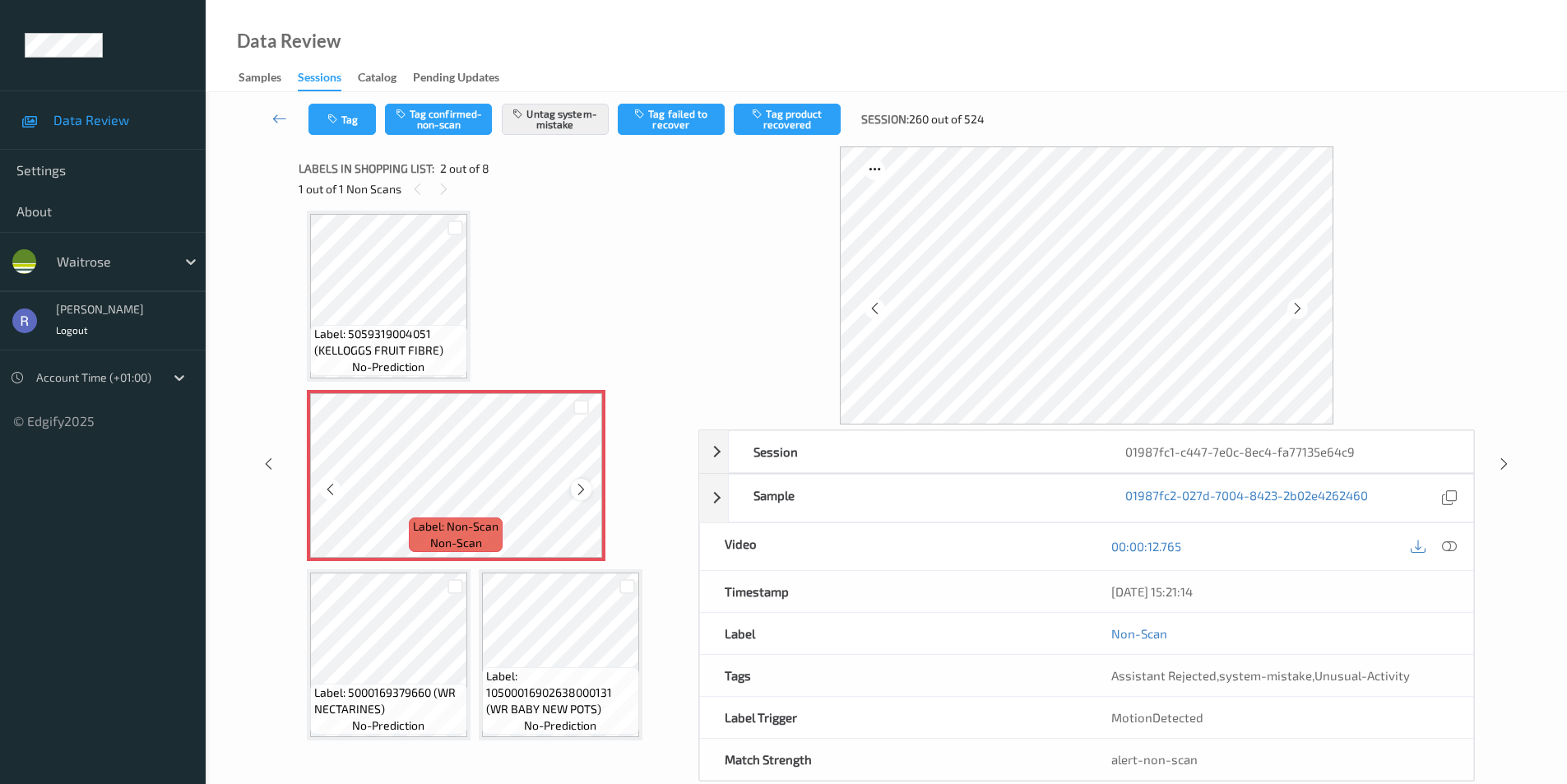
click at [580, 490] on icon at bounding box center [581, 490] width 14 height 15
click at [1505, 457] on icon at bounding box center [1504, 464] width 14 height 15
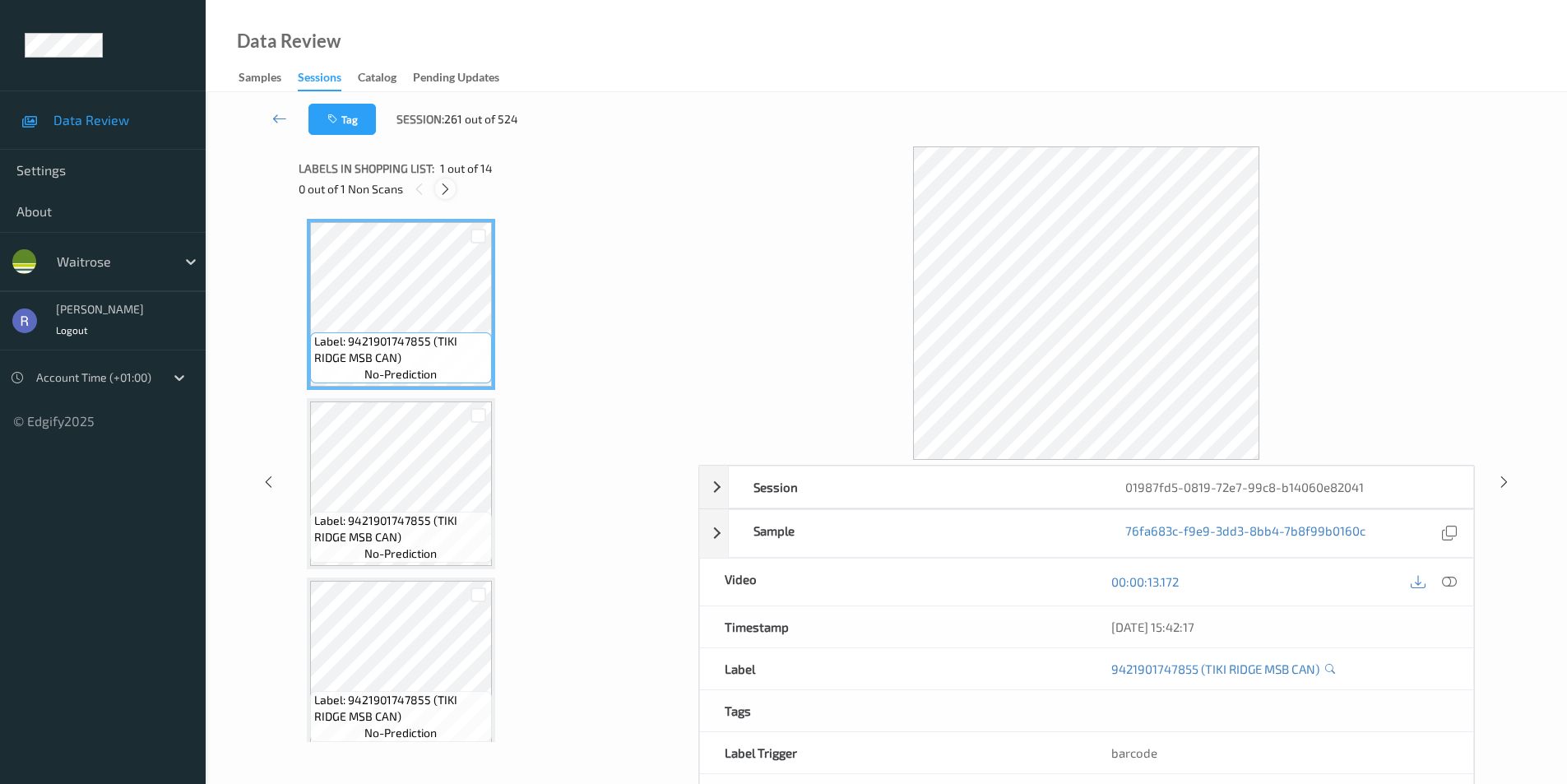
click at [448, 189] on icon at bounding box center [445, 189] width 14 height 15
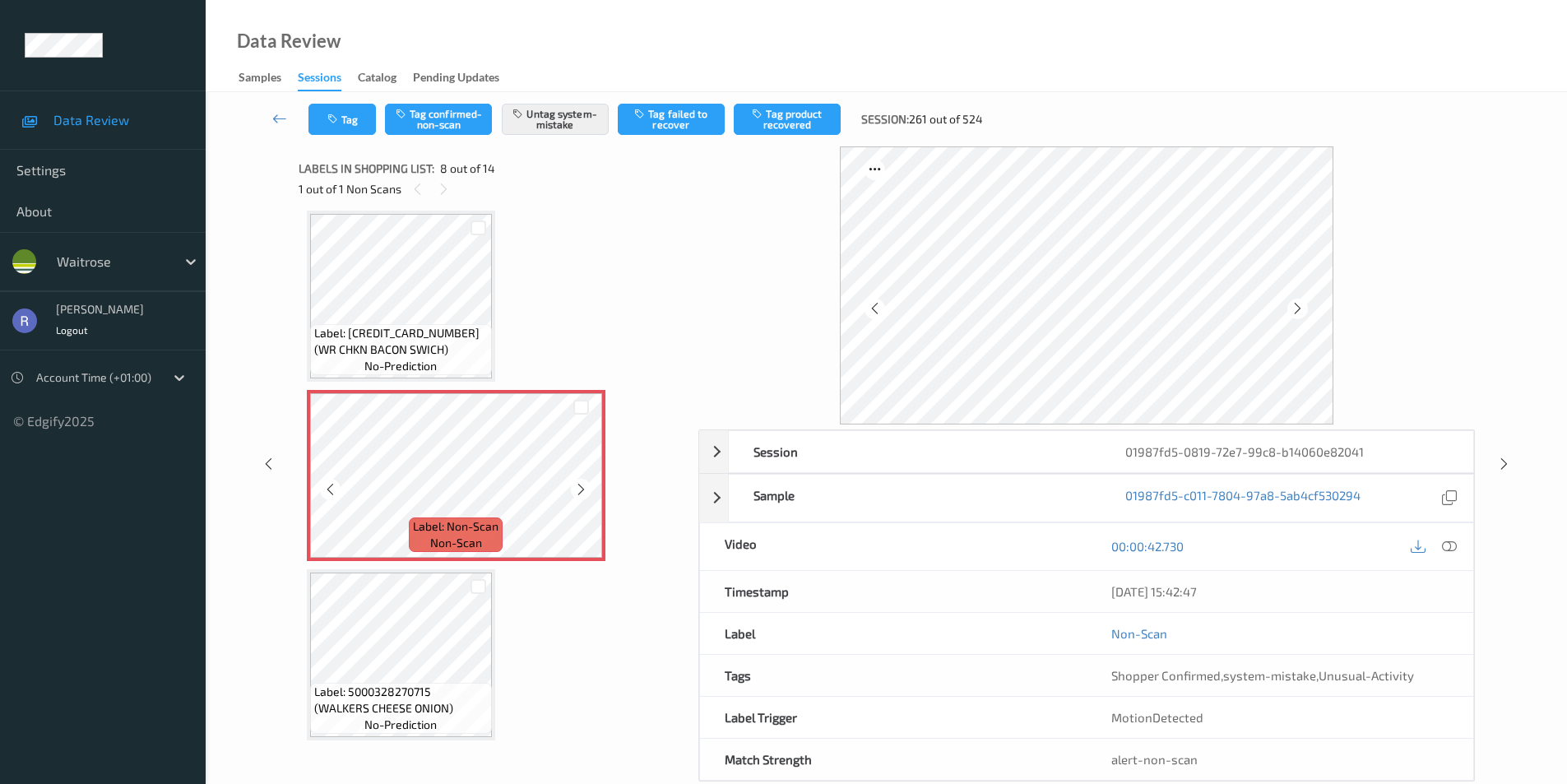
click at [583, 486] on icon at bounding box center [581, 490] width 14 height 15
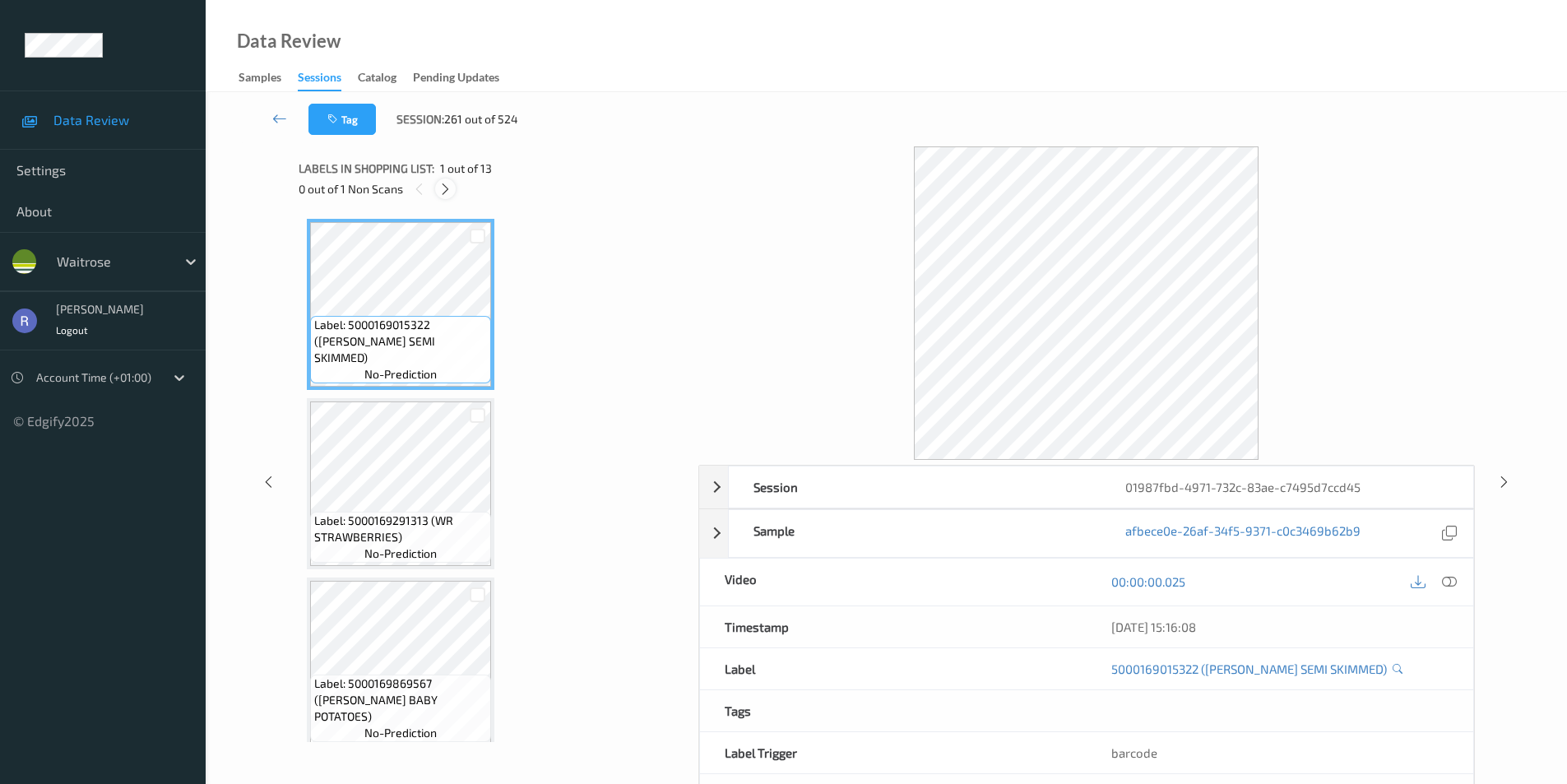
click at [449, 187] on icon at bounding box center [445, 189] width 14 height 15
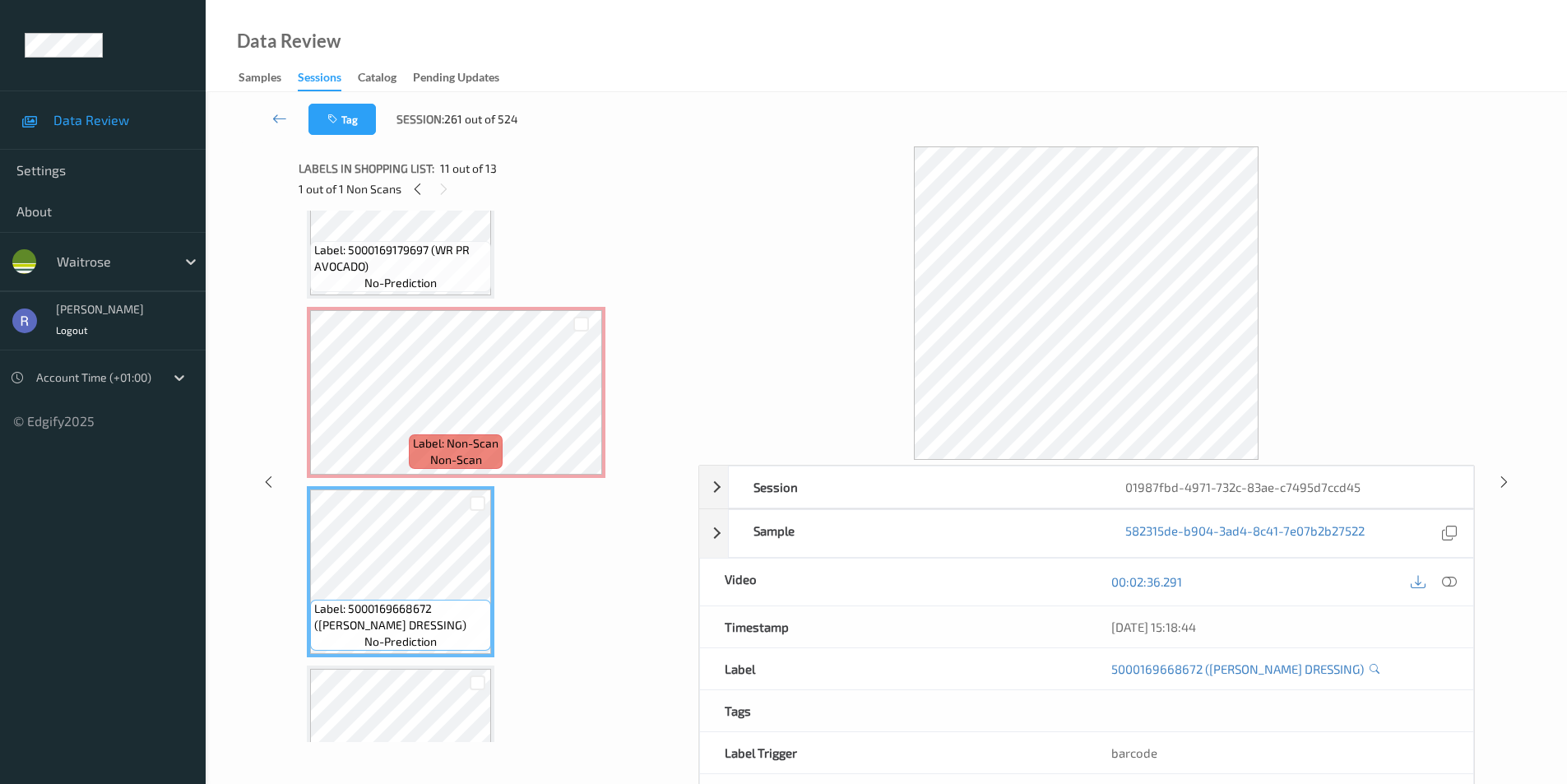
scroll to position [1525, 0]
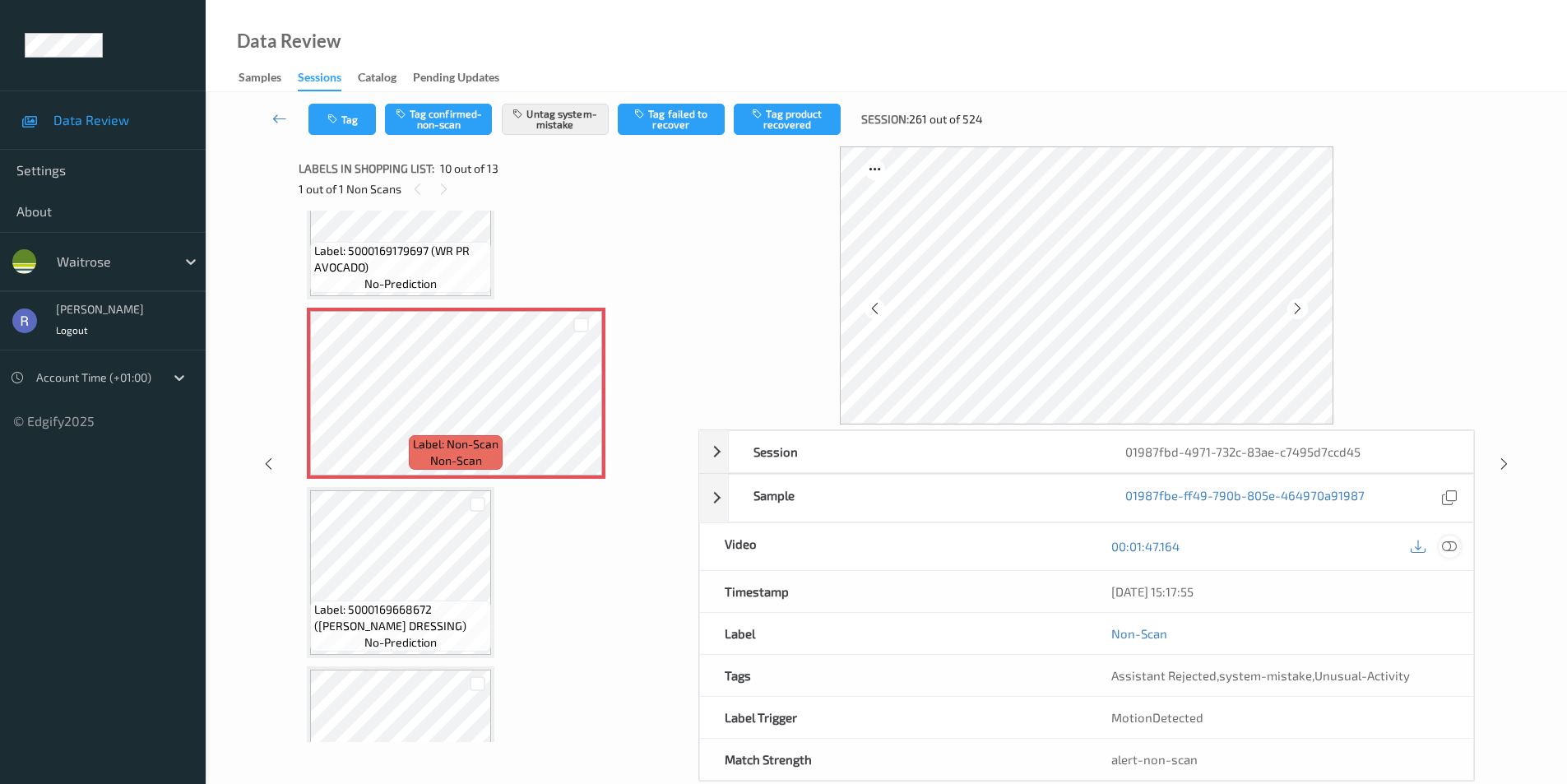
click at [1448, 541] on icon at bounding box center [1450, 546] width 15 height 15
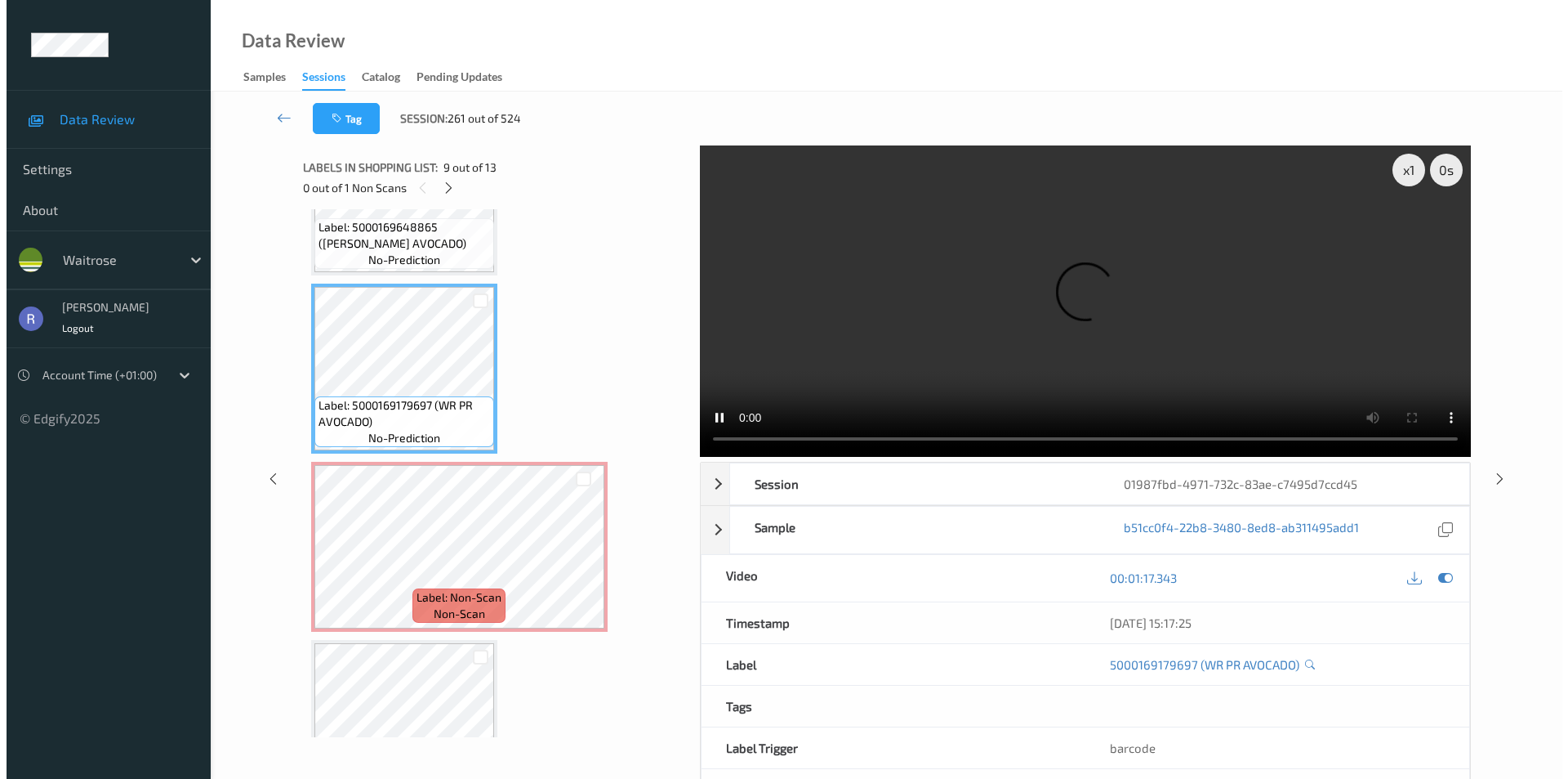
scroll to position [1351, 0]
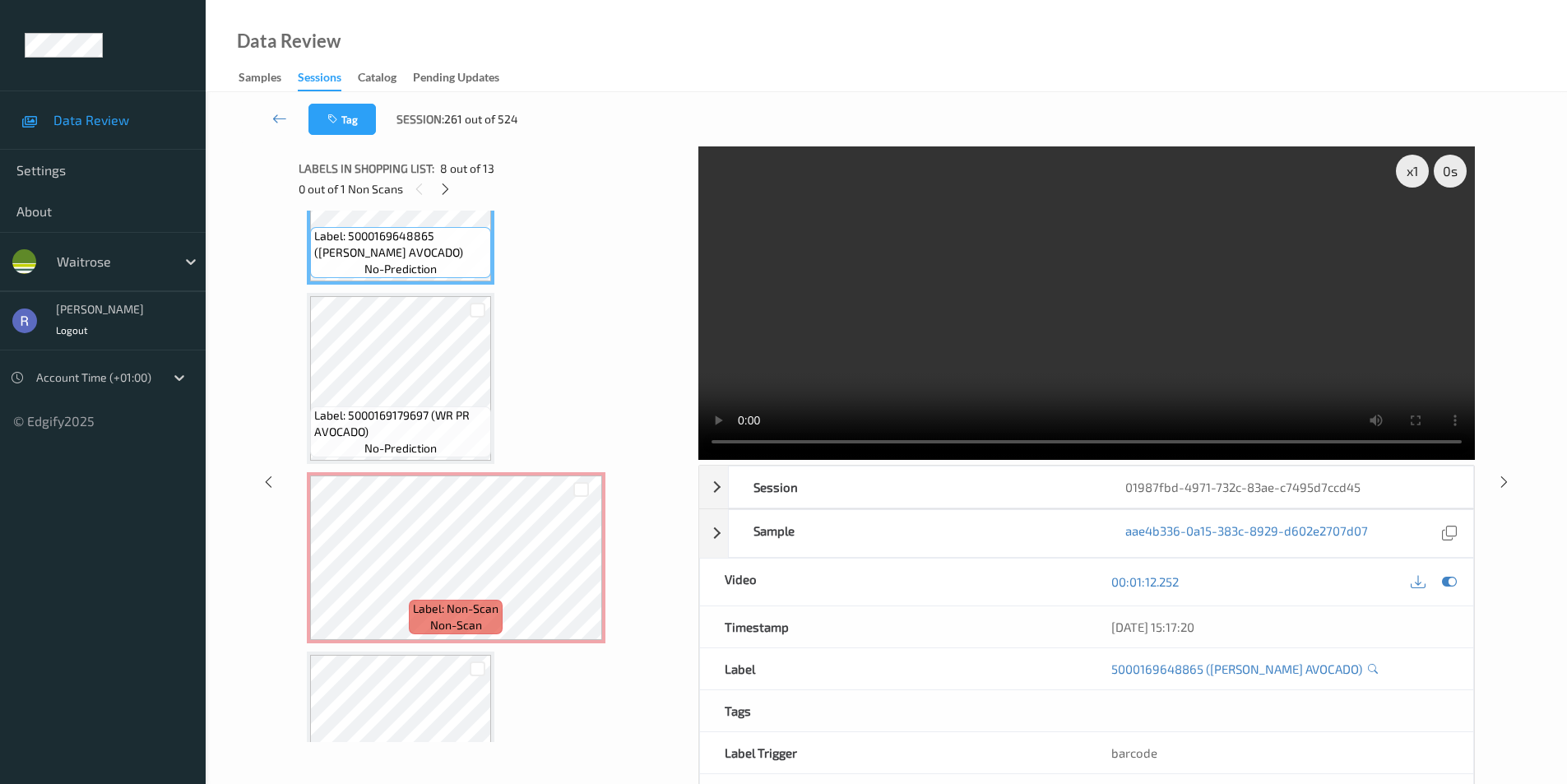
click at [1065, 334] on video at bounding box center [1086, 303] width 777 height 313
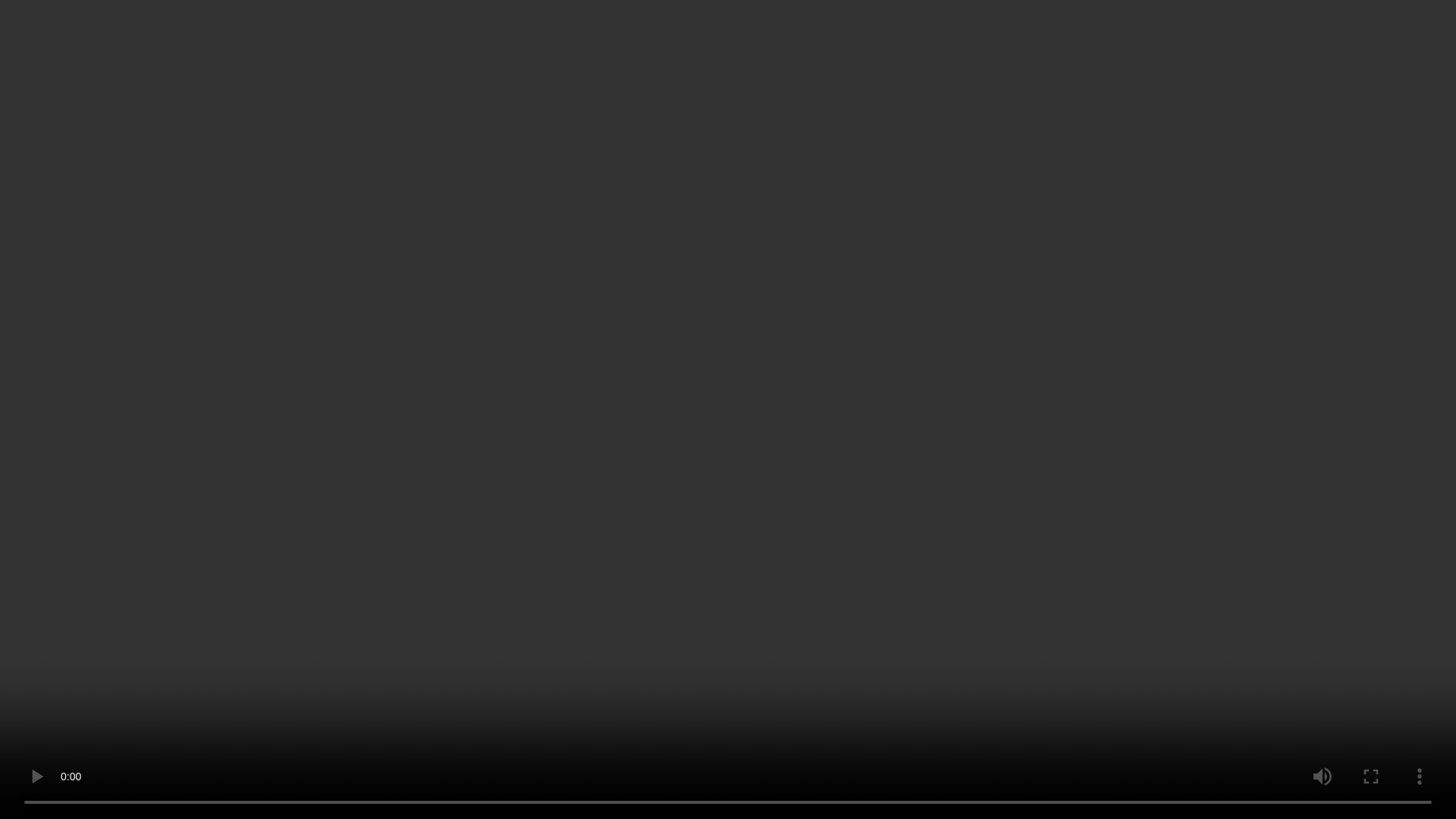
click at [285, 430] on video at bounding box center [728, 410] width 1456 height 819
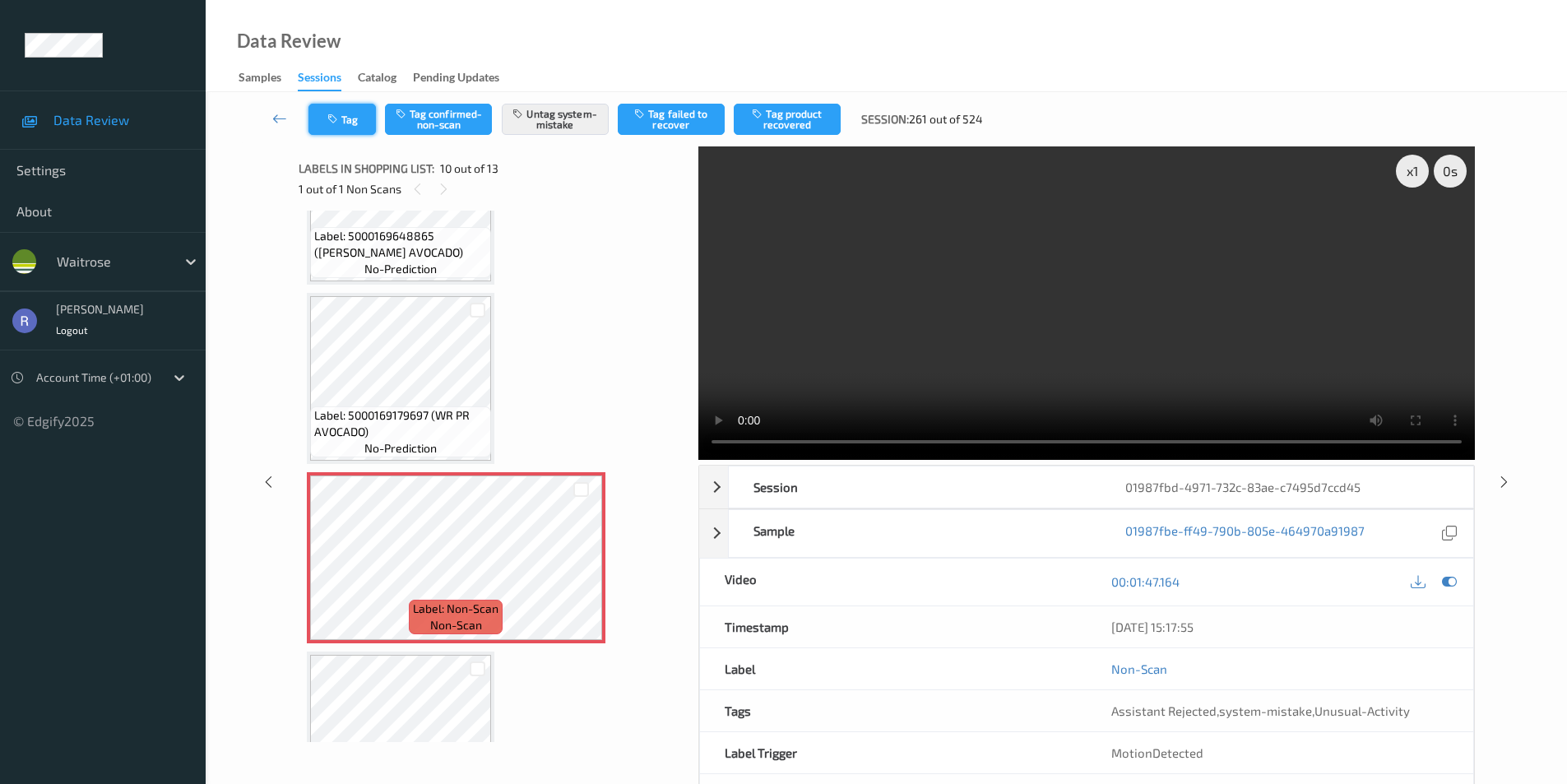
click at [345, 118] on button "Tag" at bounding box center [342, 119] width 67 height 31
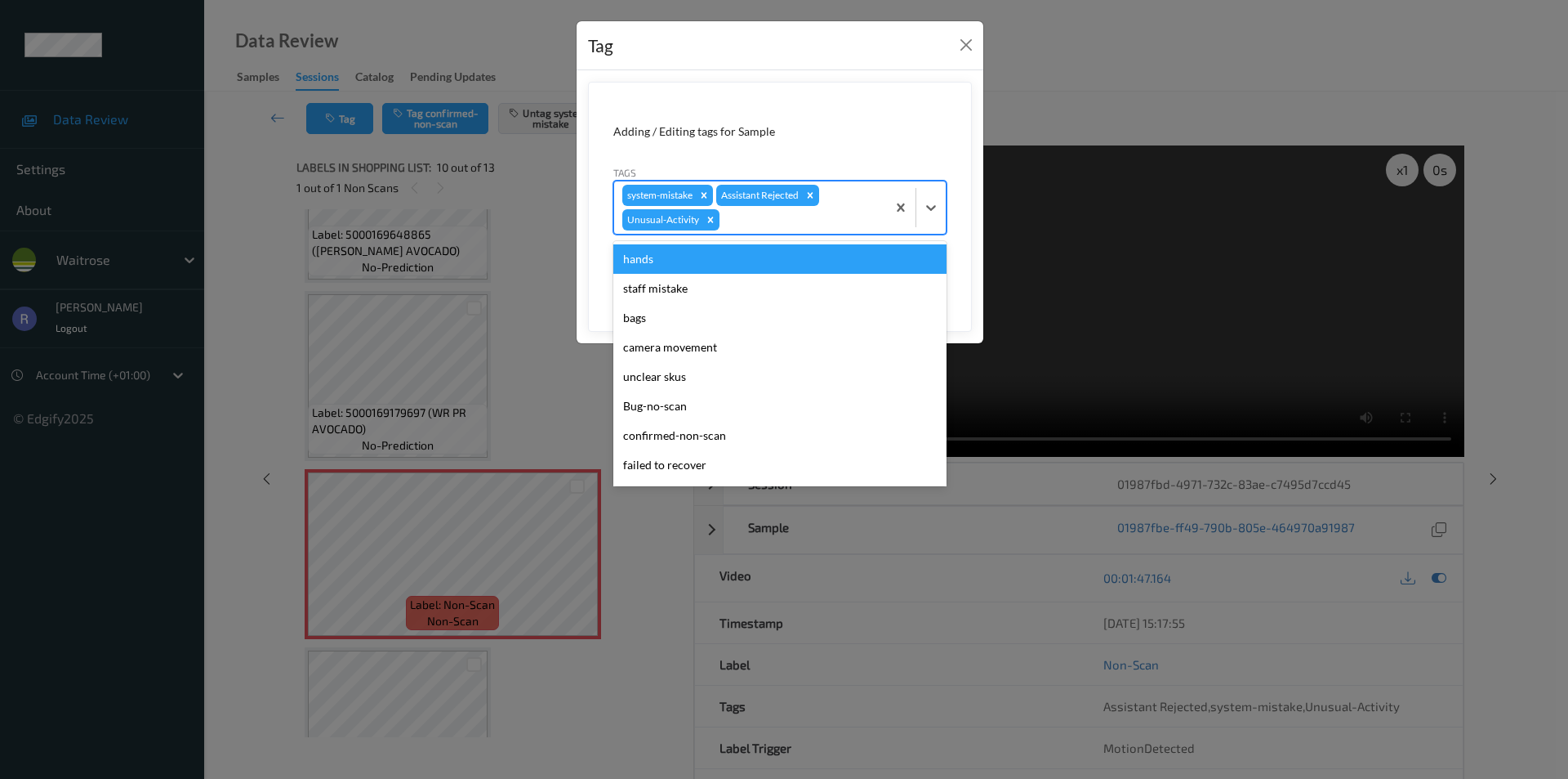
click at [802, 217] on div at bounding box center [800, 220] width 156 height 20
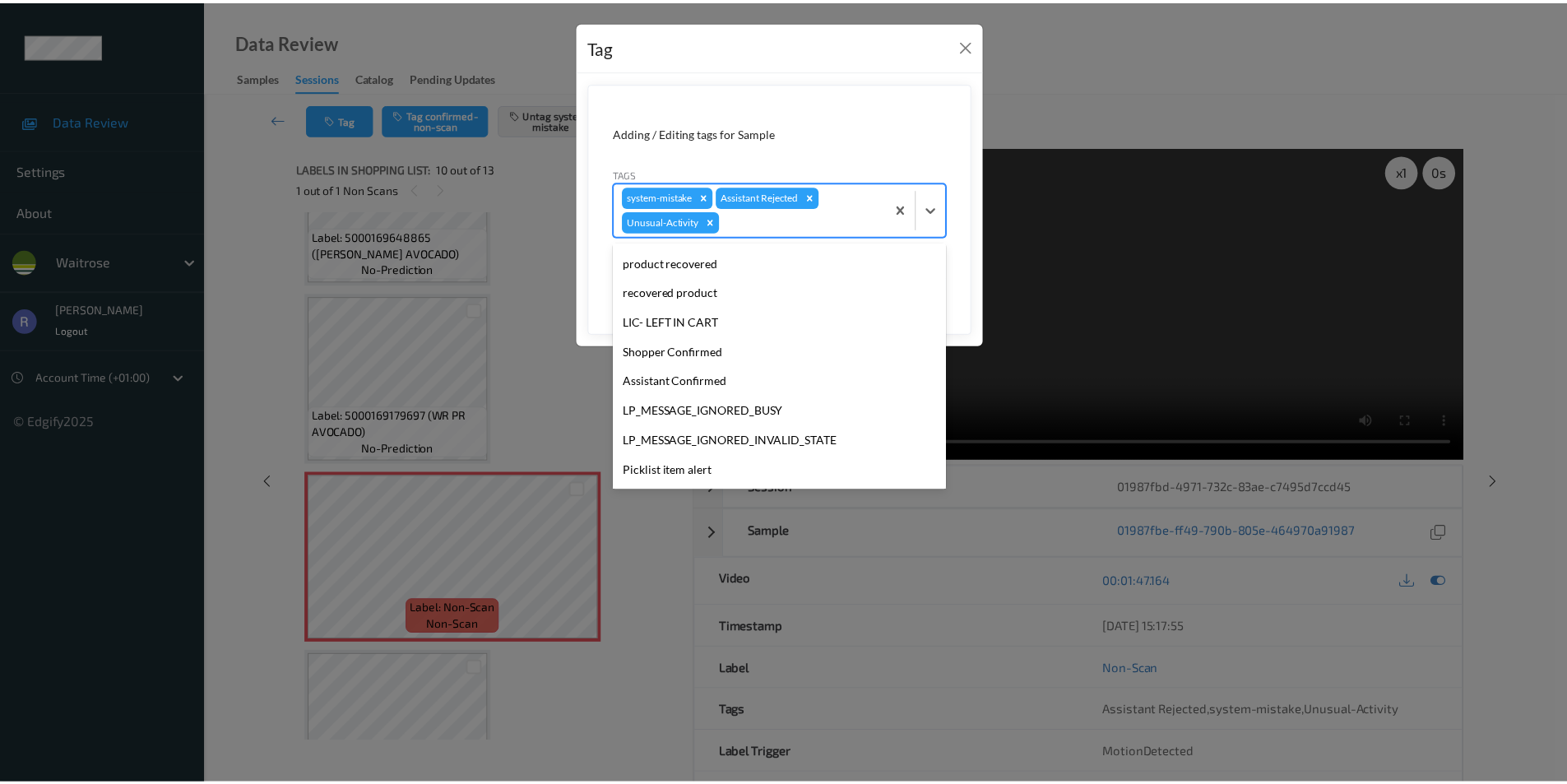
scroll to position [293, 0]
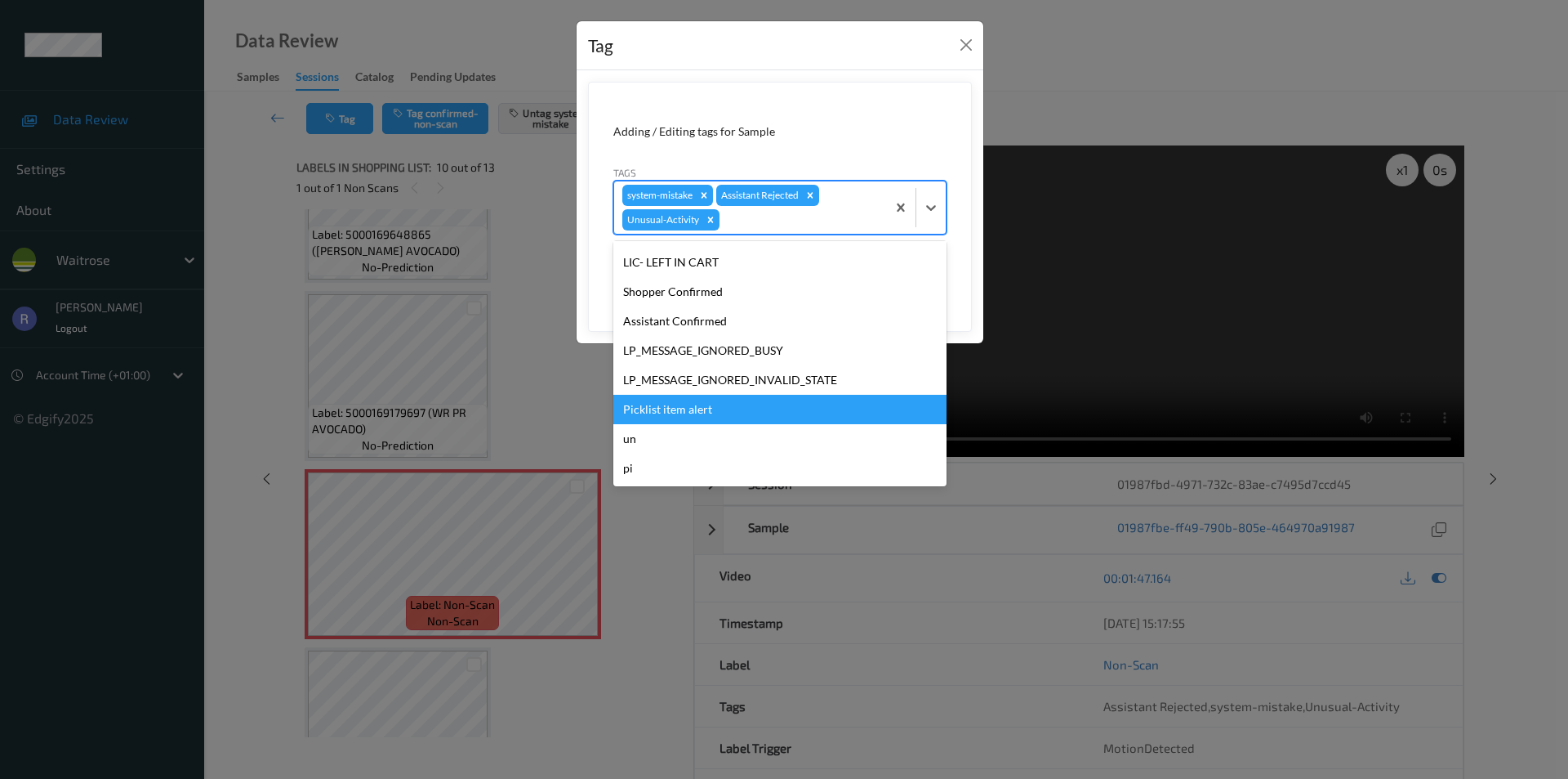
click at [691, 409] on div "Picklist item alert" at bounding box center [779, 409] width 333 height 30
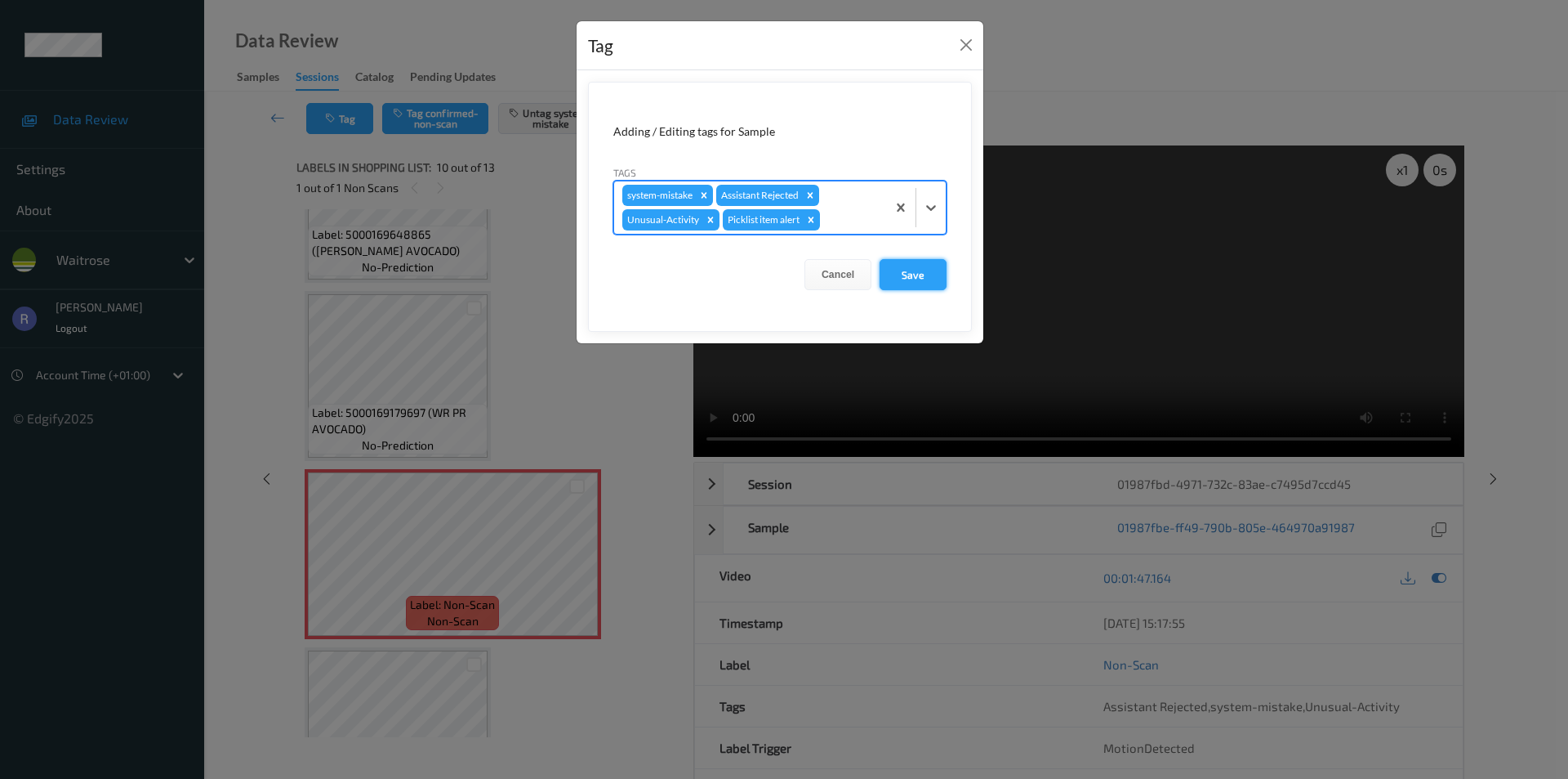
click at [912, 267] on button "Save" at bounding box center [913, 275] width 67 height 31
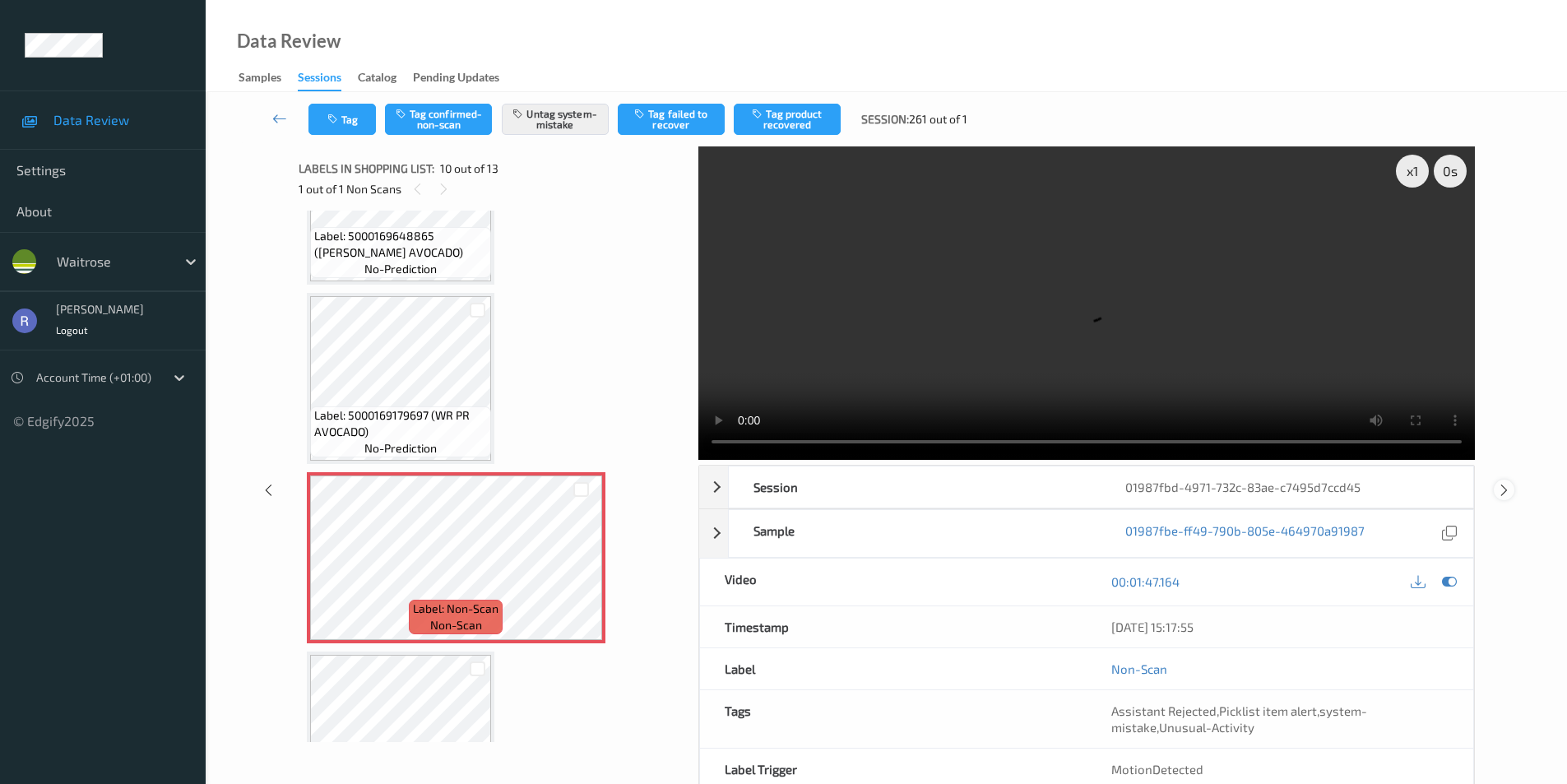
click at [1499, 491] on icon at bounding box center [1504, 490] width 14 height 15
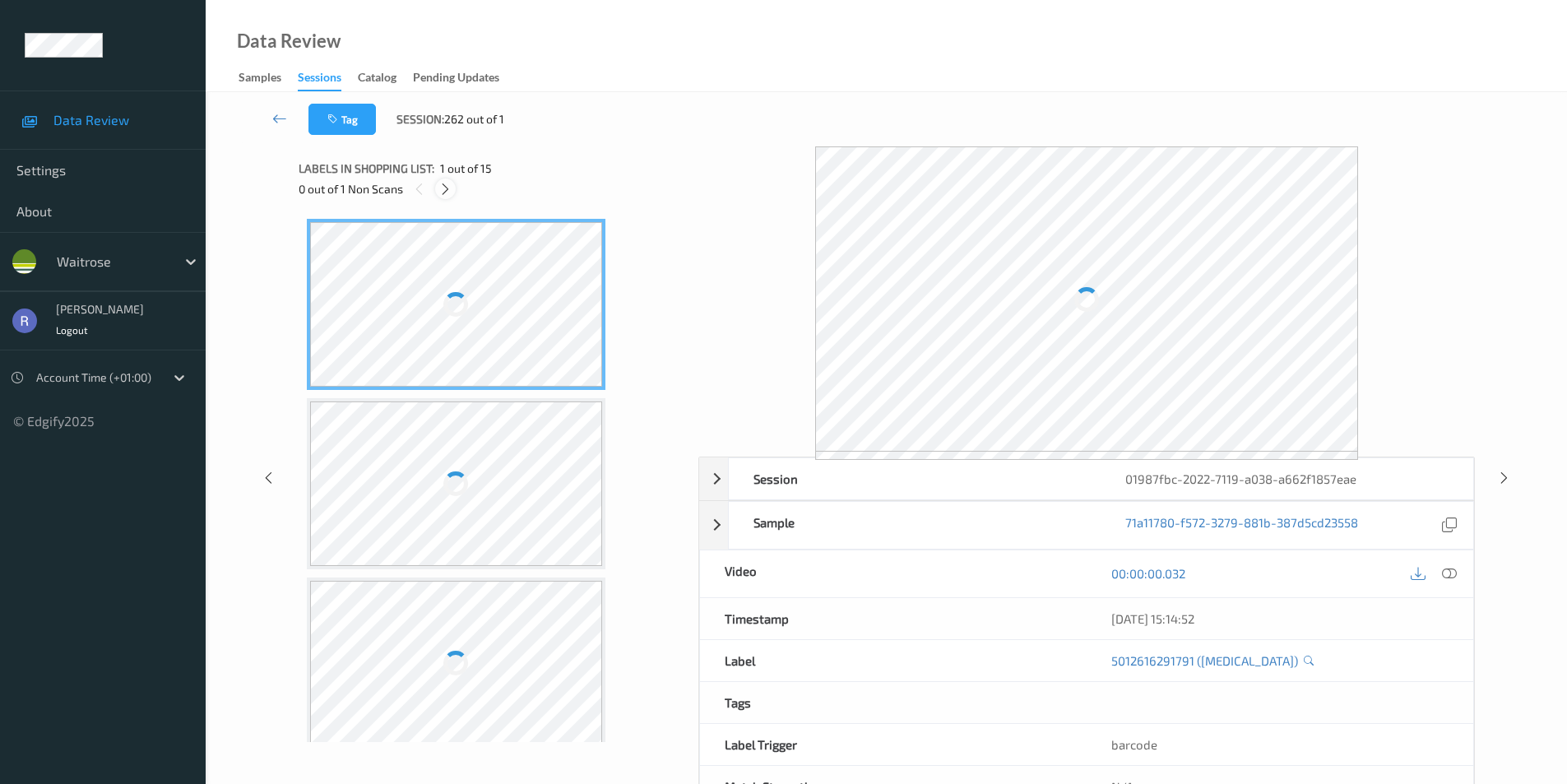
click at [445, 191] on icon at bounding box center [445, 189] width 14 height 15
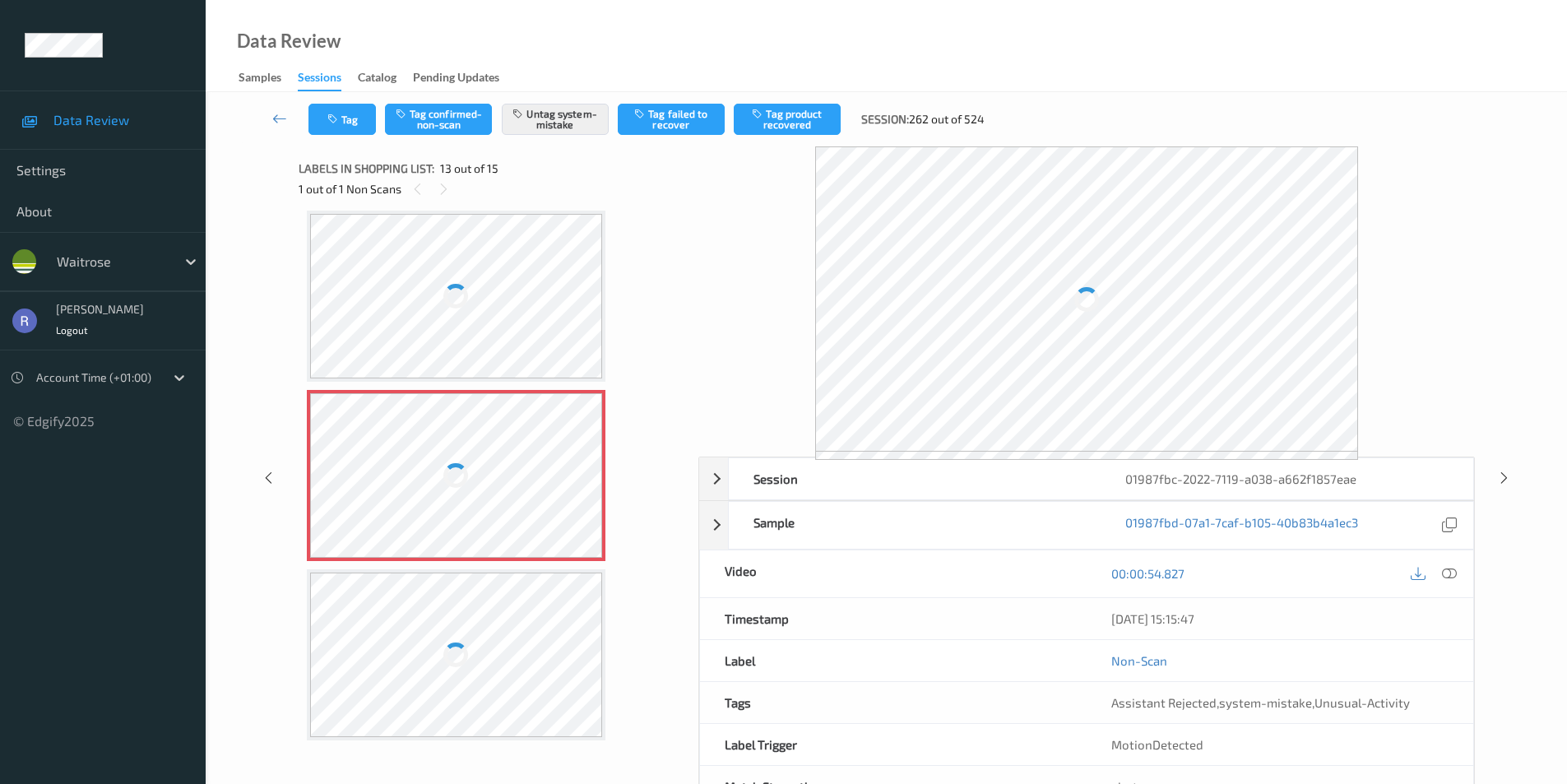
click at [490, 448] on div at bounding box center [456, 475] width 293 height 164
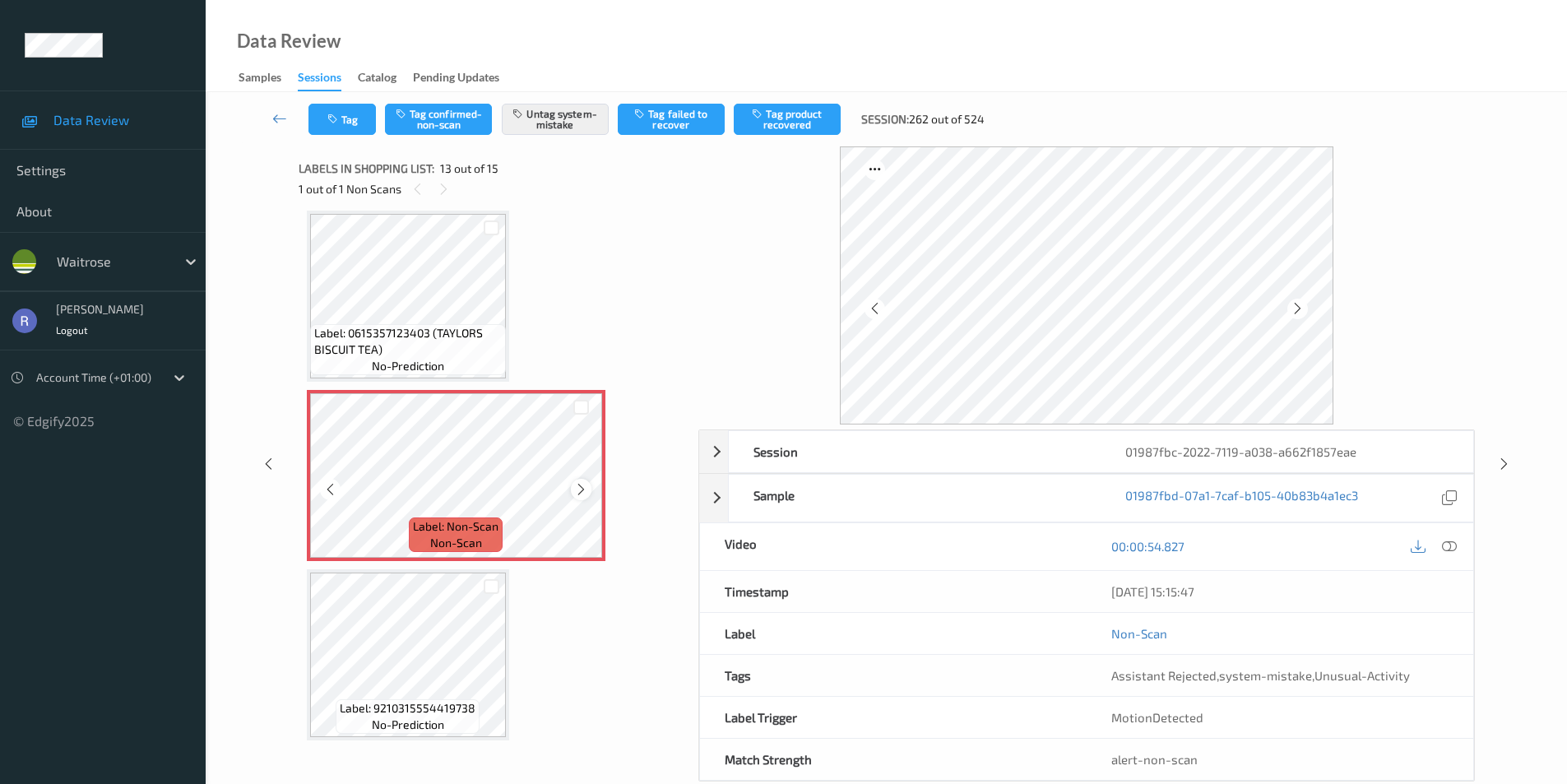
click at [583, 482] on icon at bounding box center [581, 490] width 14 height 15
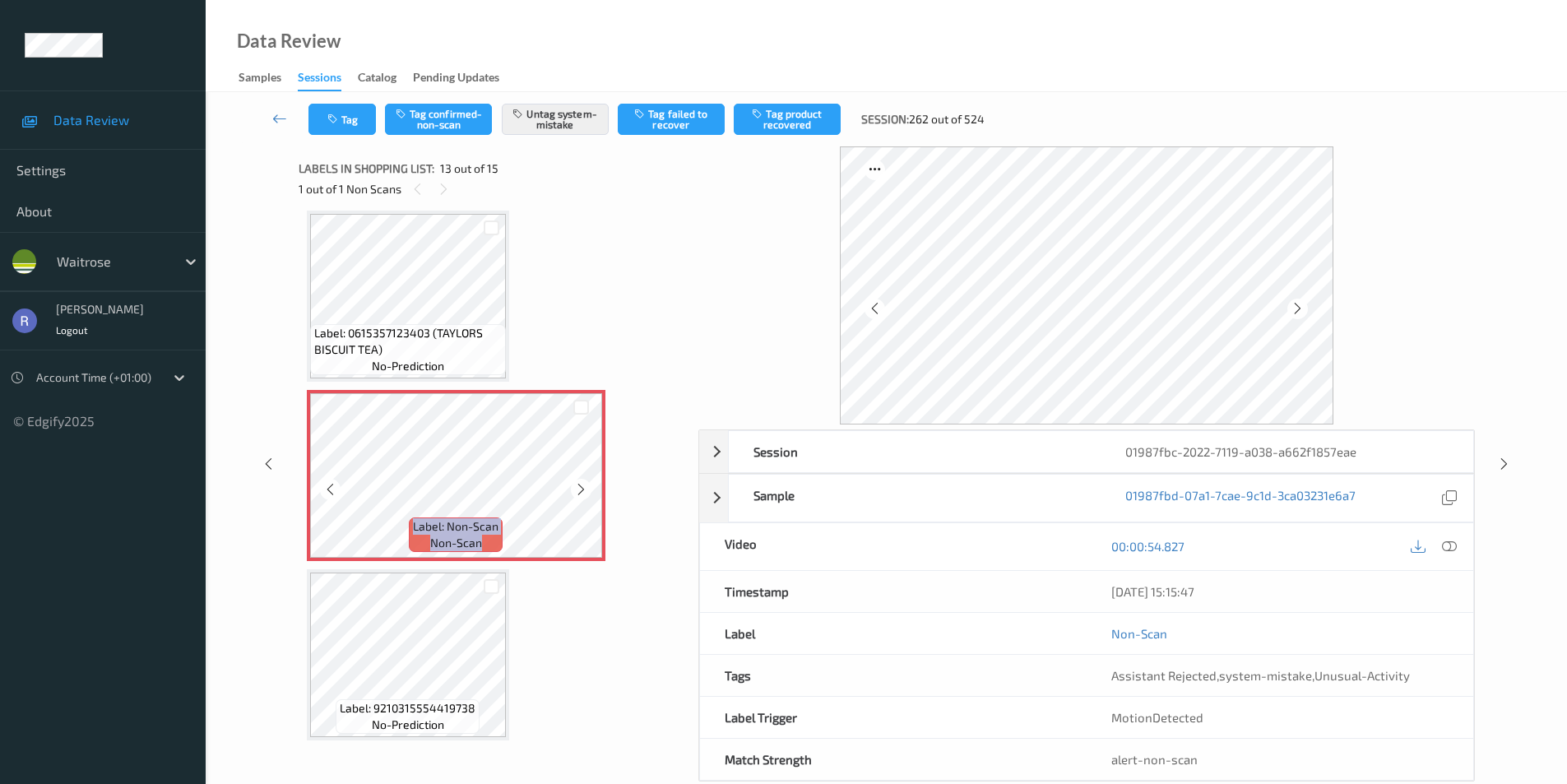
click at [583, 482] on icon at bounding box center [581, 490] width 14 height 15
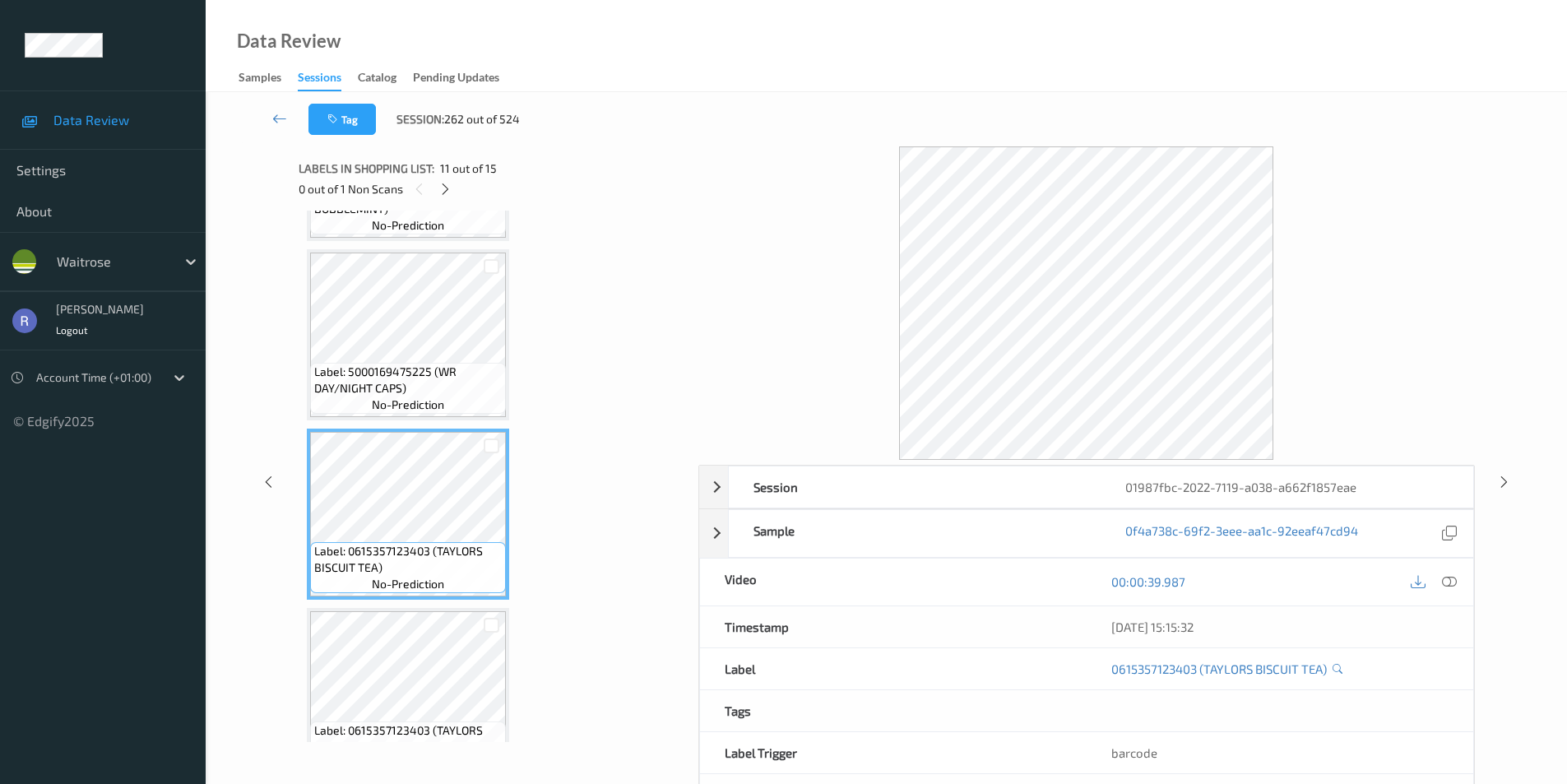
scroll to position [1569, 0]
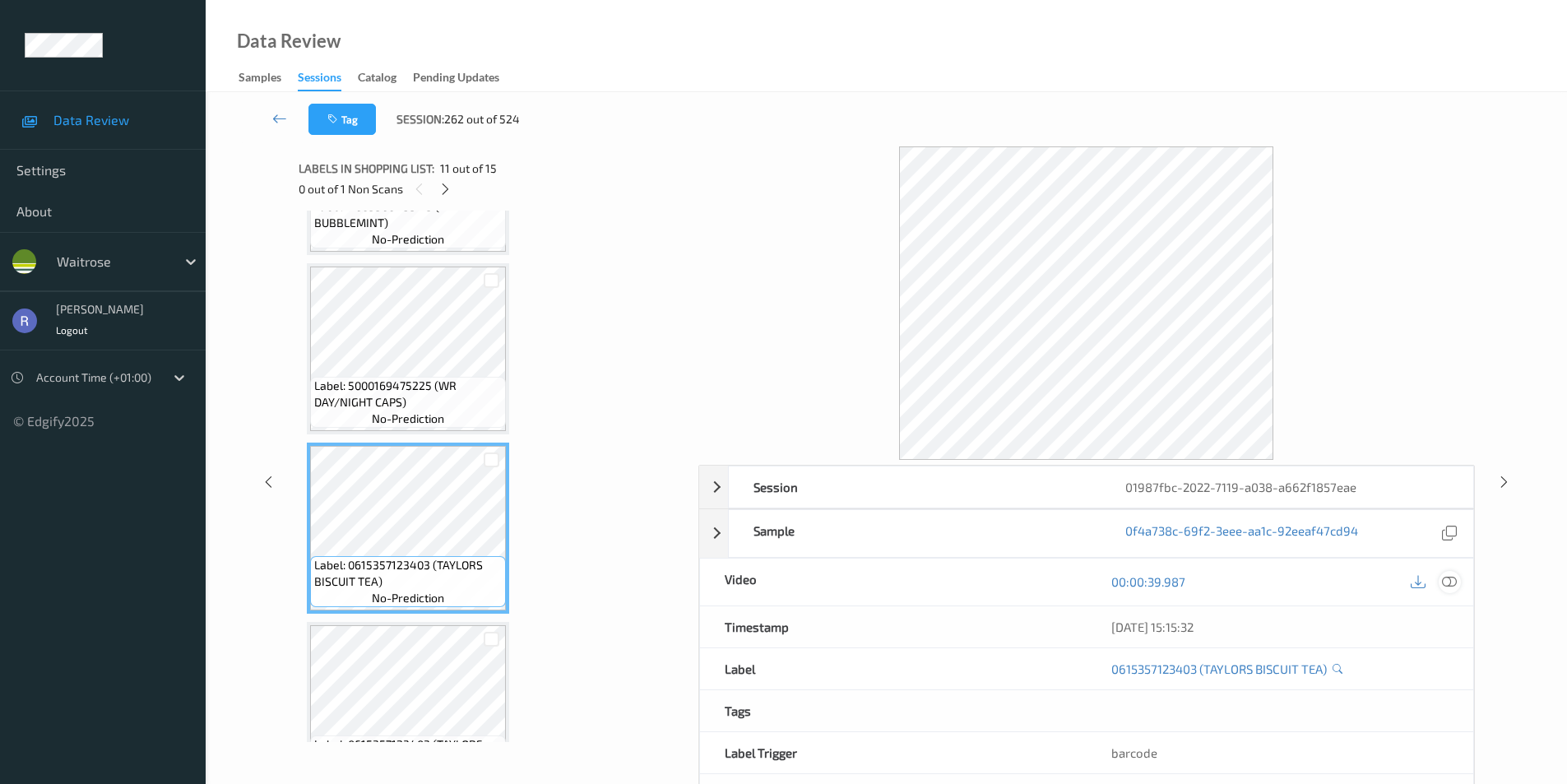
click at [1452, 582] on icon at bounding box center [1450, 582] width 15 height 15
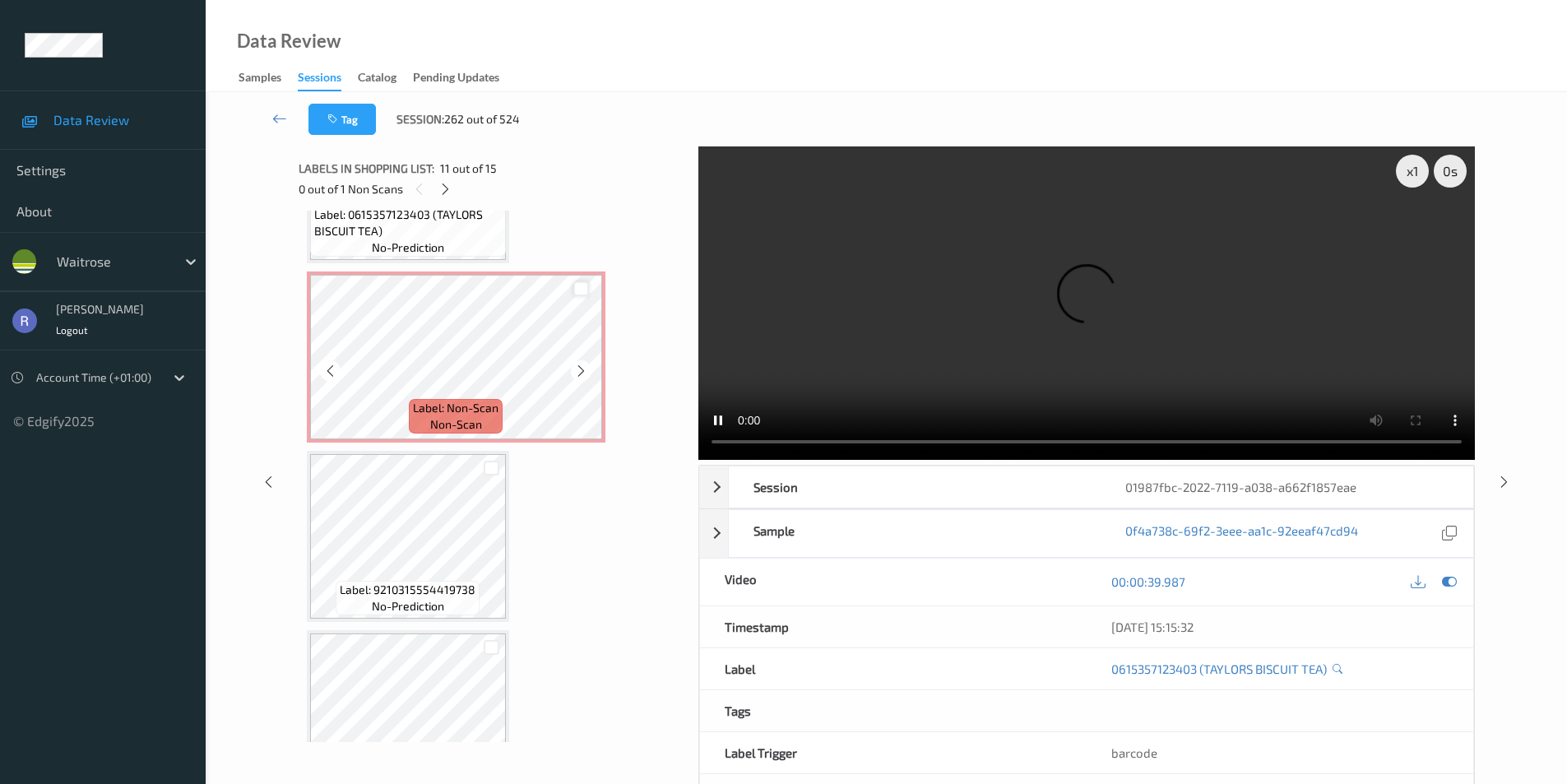
scroll to position [2145, 0]
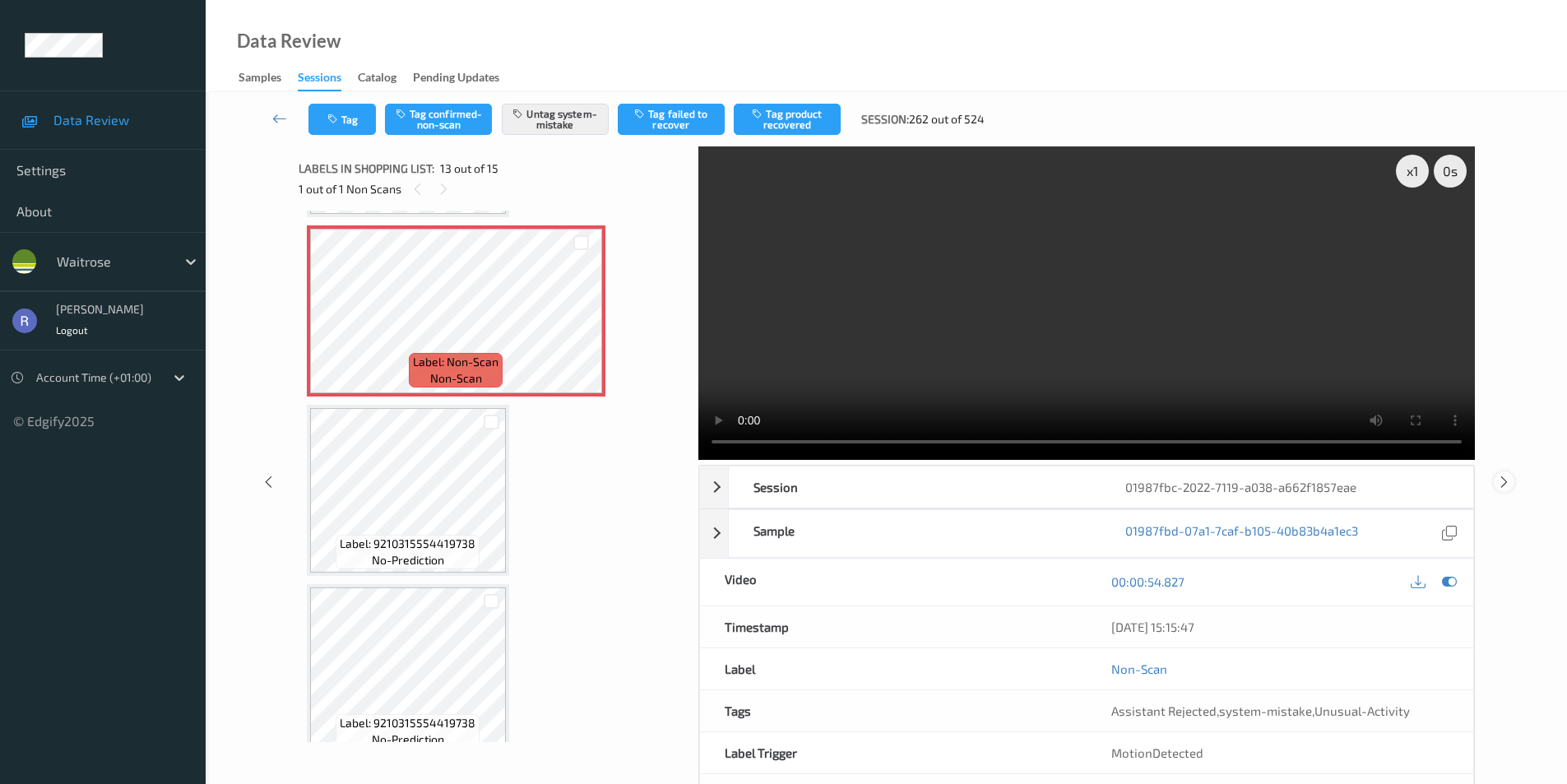
click at [1504, 481] on icon at bounding box center [1504, 482] width 14 height 15
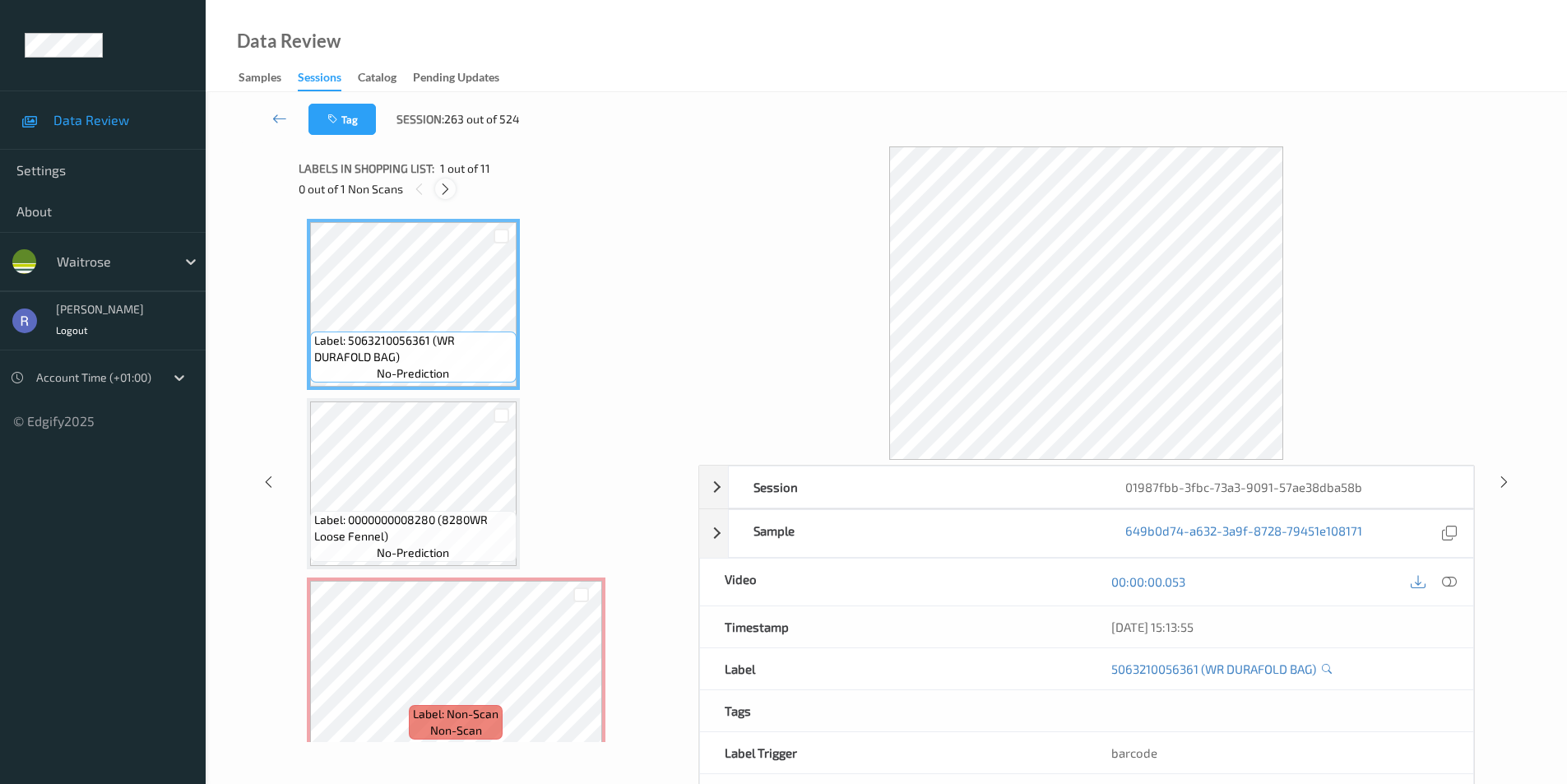
click at [449, 191] on icon at bounding box center [445, 189] width 14 height 15
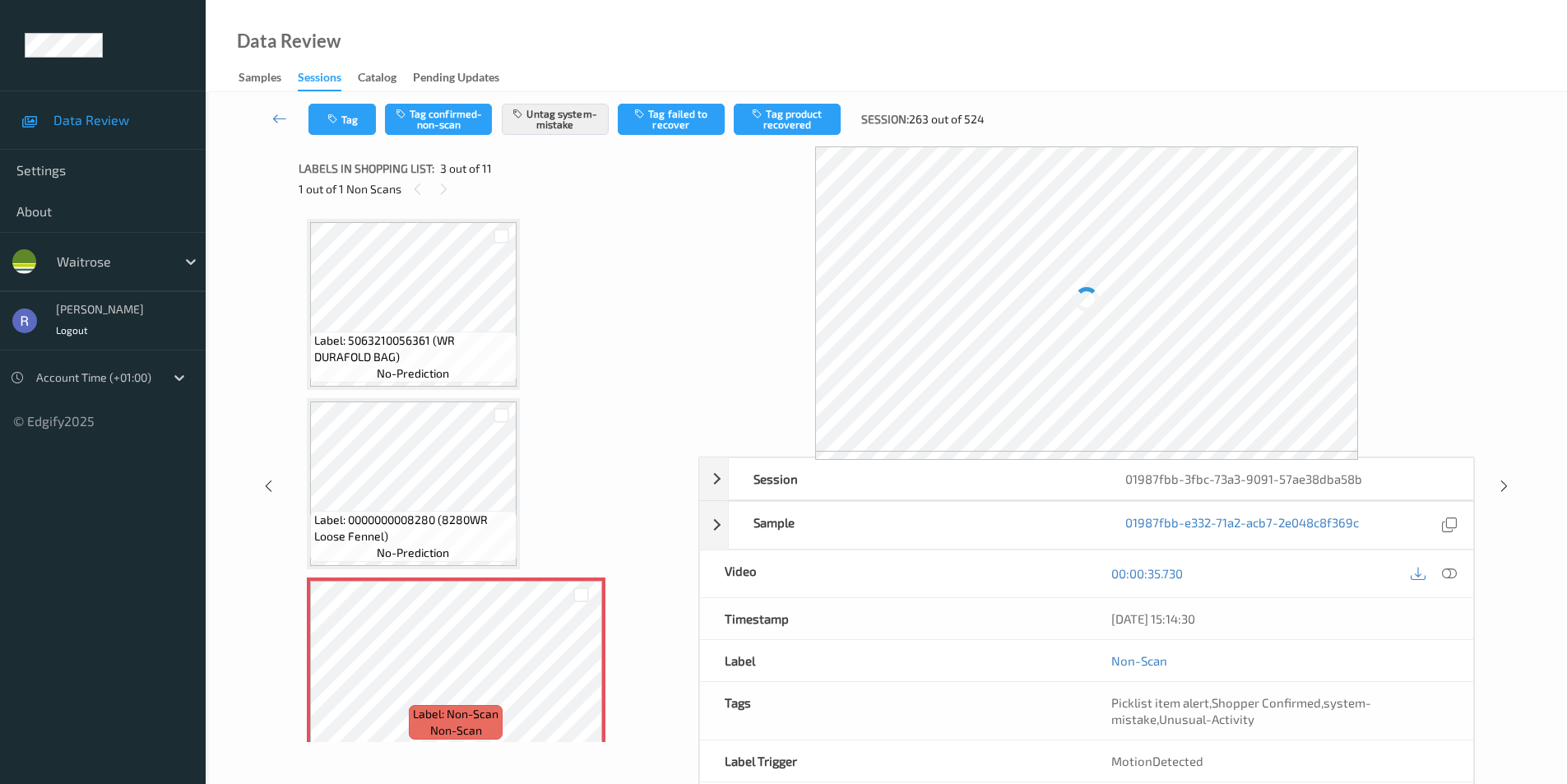
scroll to position [187, 0]
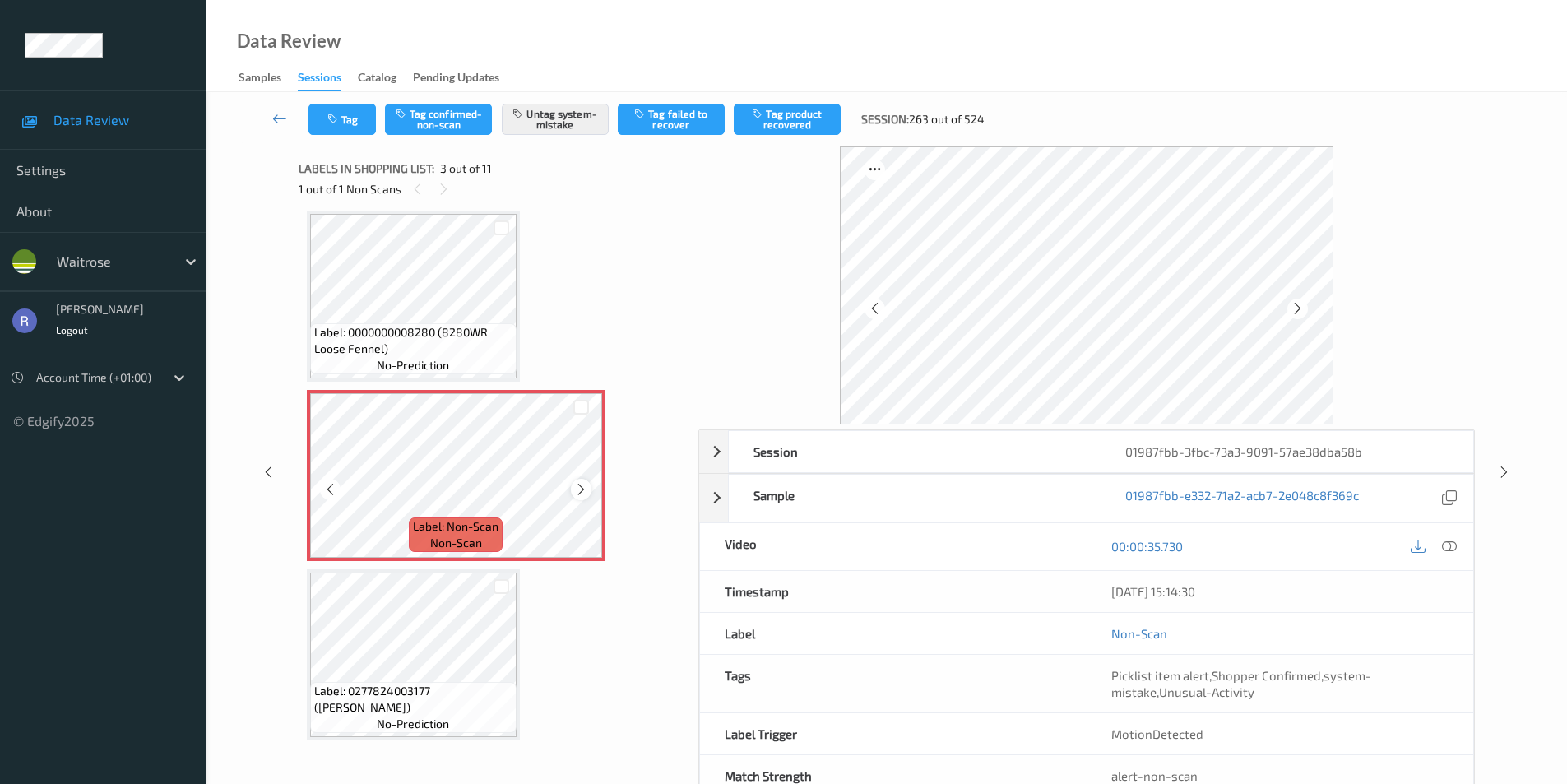
click at [582, 489] on icon at bounding box center [581, 490] width 14 height 15
click at [1494, 477] on div "Session 01987fbb-3fbc-73a3-9091-57ae38dba58b Session ID 01987fbb-3fbc-73a3-9091…" at bounding box center [886, 472] width 1294 height 651
click at [1507, 470] on icon at bounding box center [1504, 472] width 14 height 15
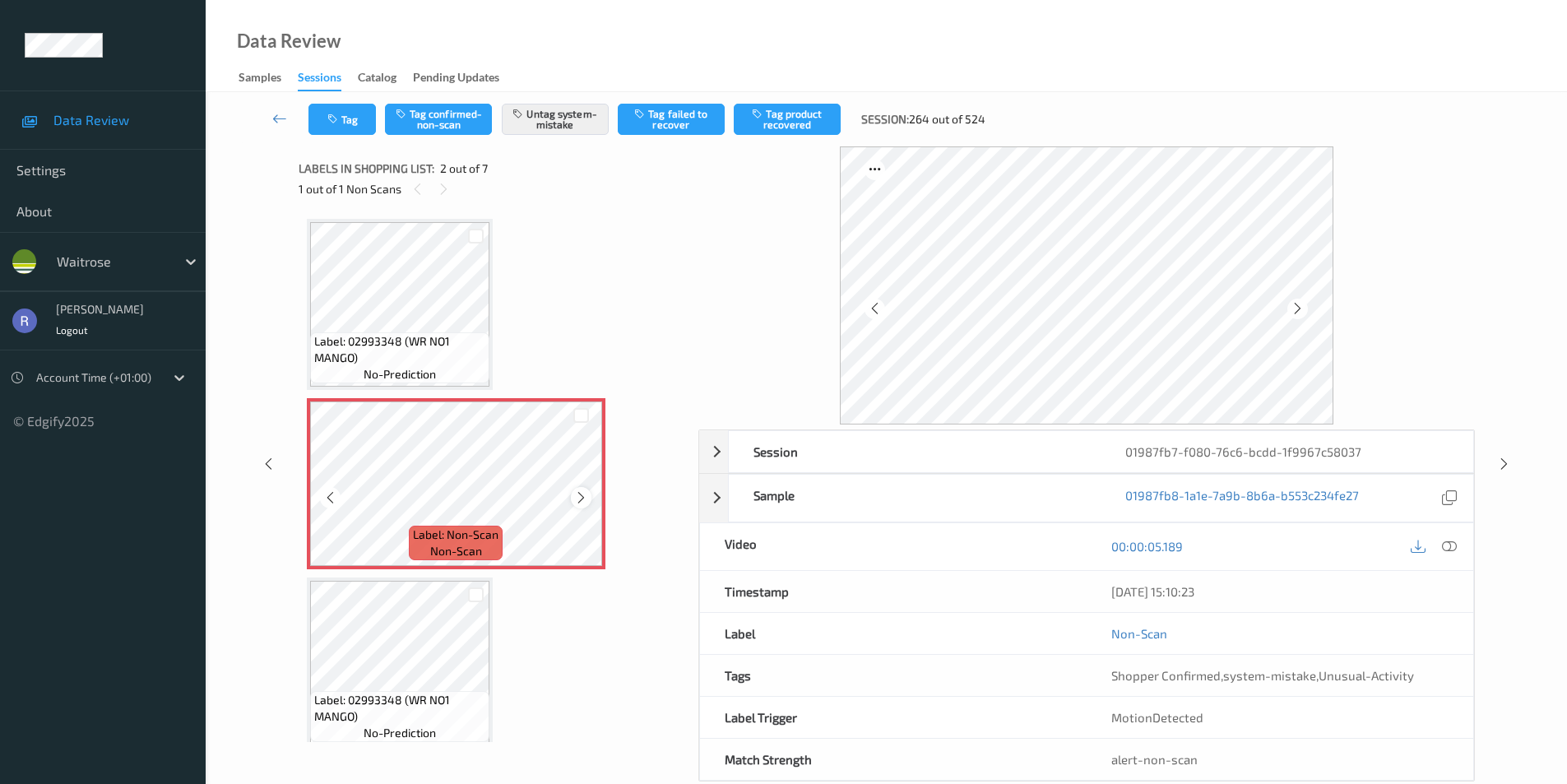
click at [580, 493] on icon at bounding box center [581, 497] width 14 height 15
click at [1510, 460] on icon at bounding box center [1504, 464] width 14 height 15
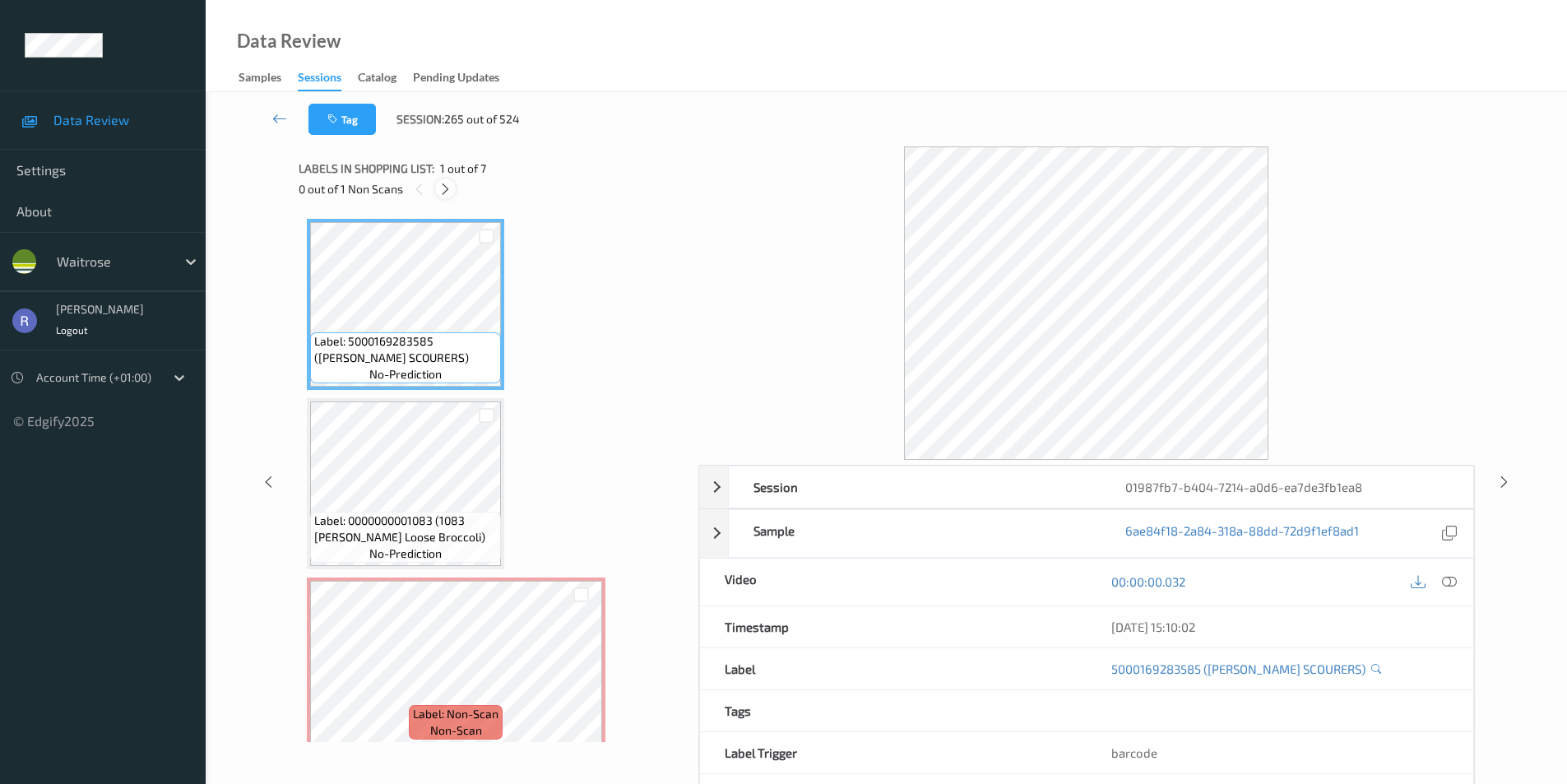
click at [446, 187] on icon at bounding box center [445, 189] width 14 height 15
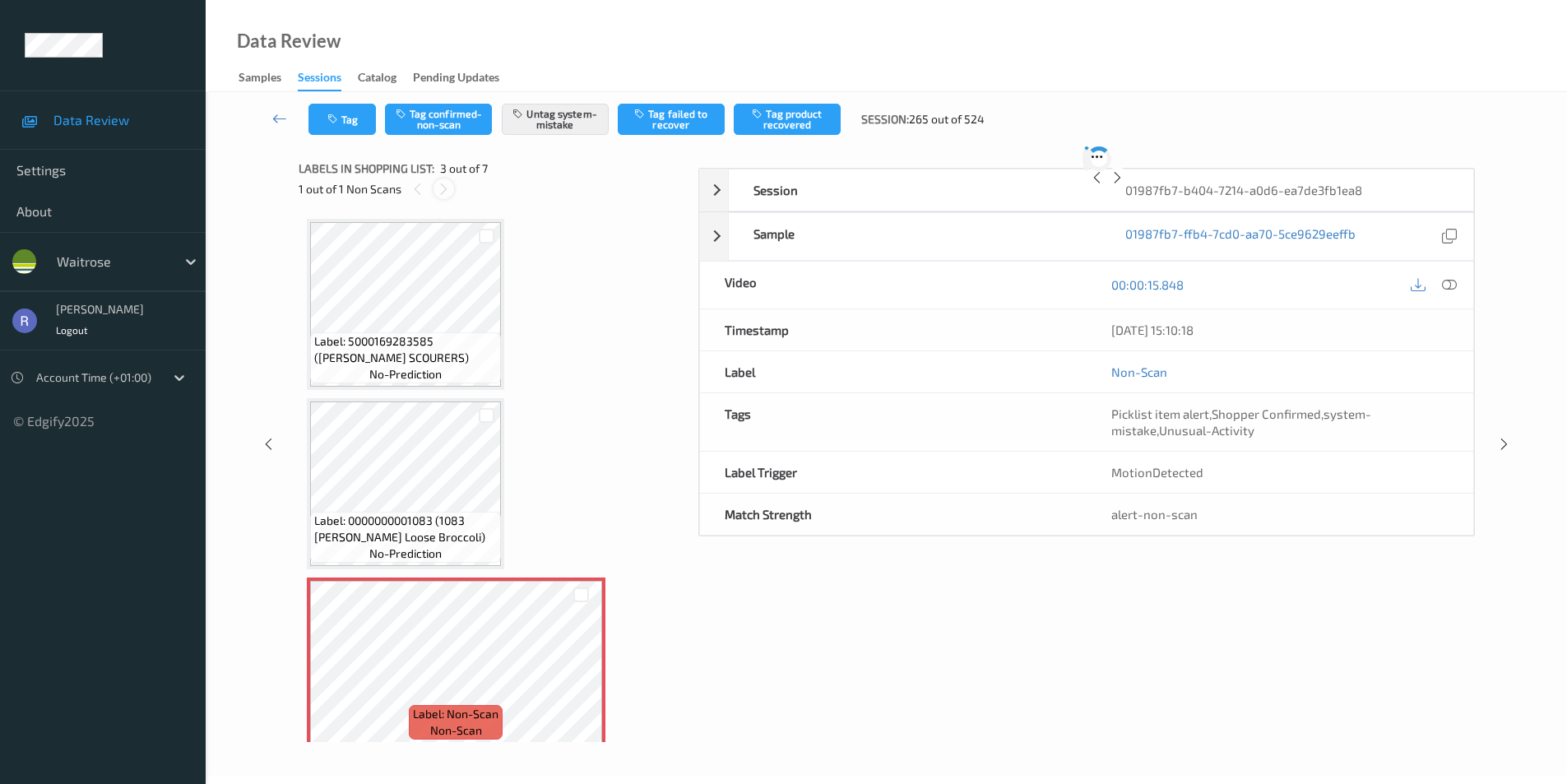
scroll to position [187, 0]
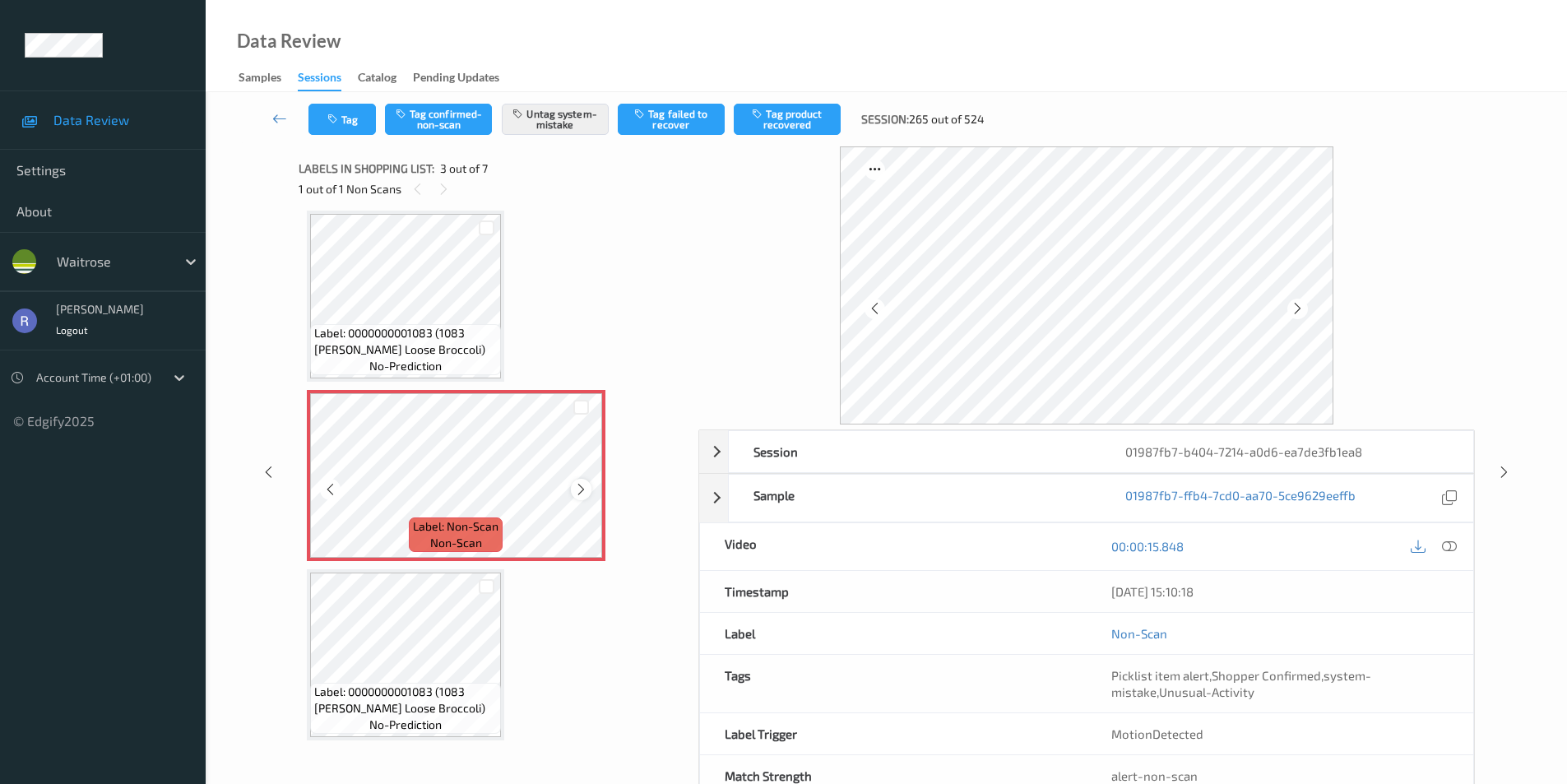
click at [571, 490] on div at bounding box center [581, 489] width 21 height 21
click at [1522, 472] on div "Session 01987fb7-b404-7214-a0d6-ea7de3fb1ea8 Session ID 01987fb7-b404-7214-a0d6…" at bounding box center [886, 472] width 1294 height 651
click at [1500, 475] on icon at bounding box center [1504, 472] width 14 height 15
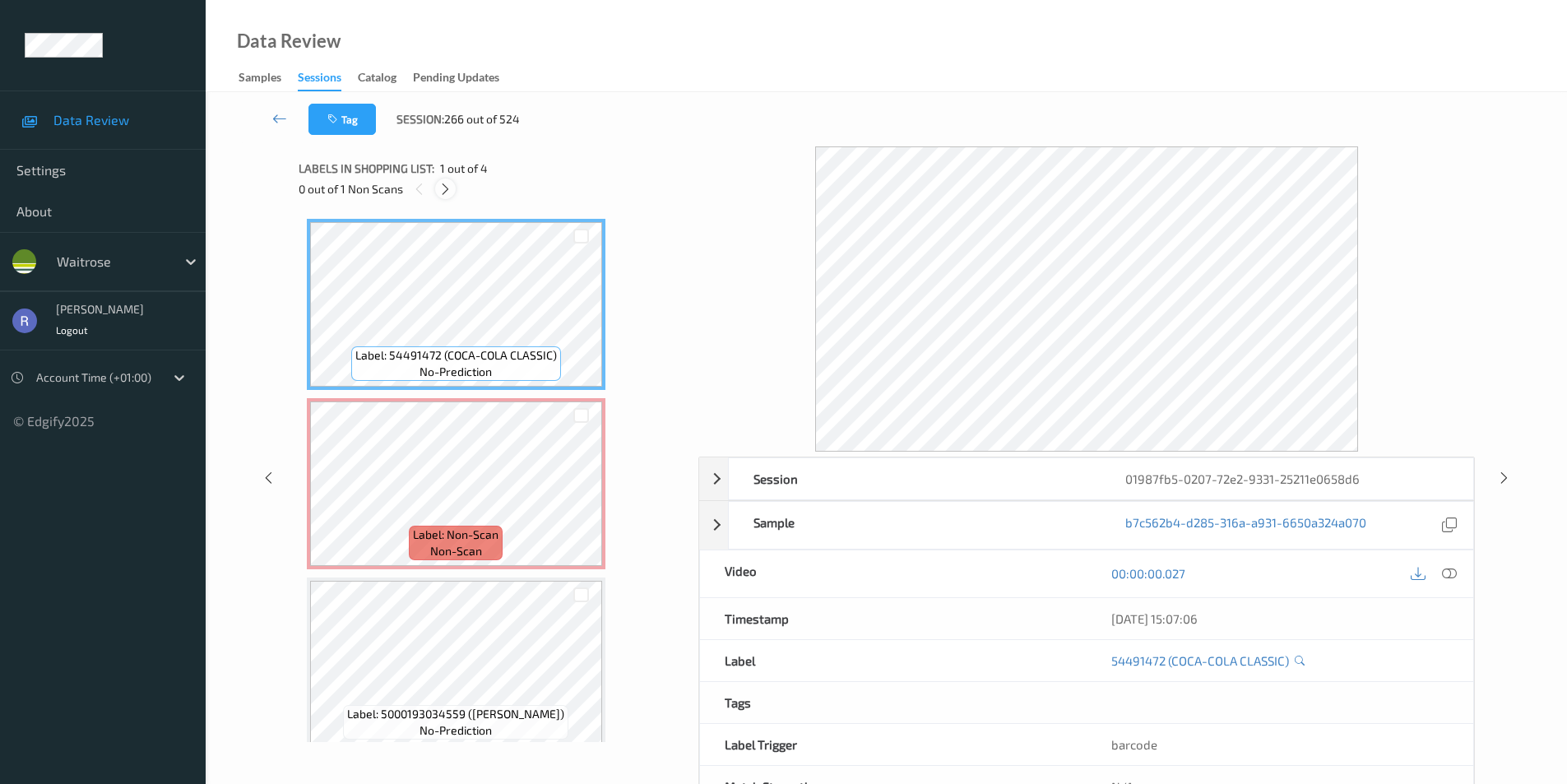
click at [442, 187] on icon at bounding box center [445, 189] width 14 height 15
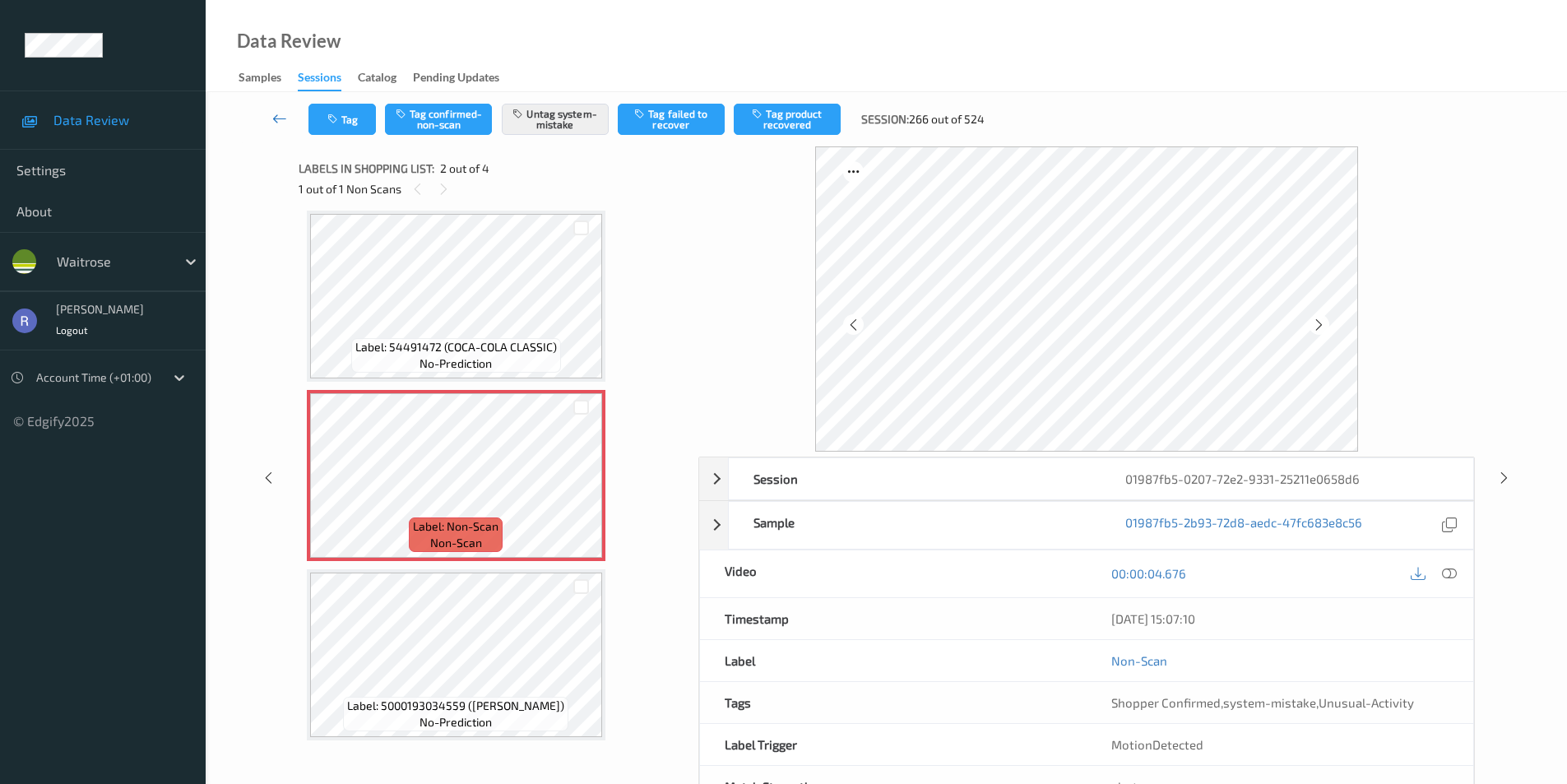
click at [274, 116] on icon at bounding box center [279, 119] width 15 height 17
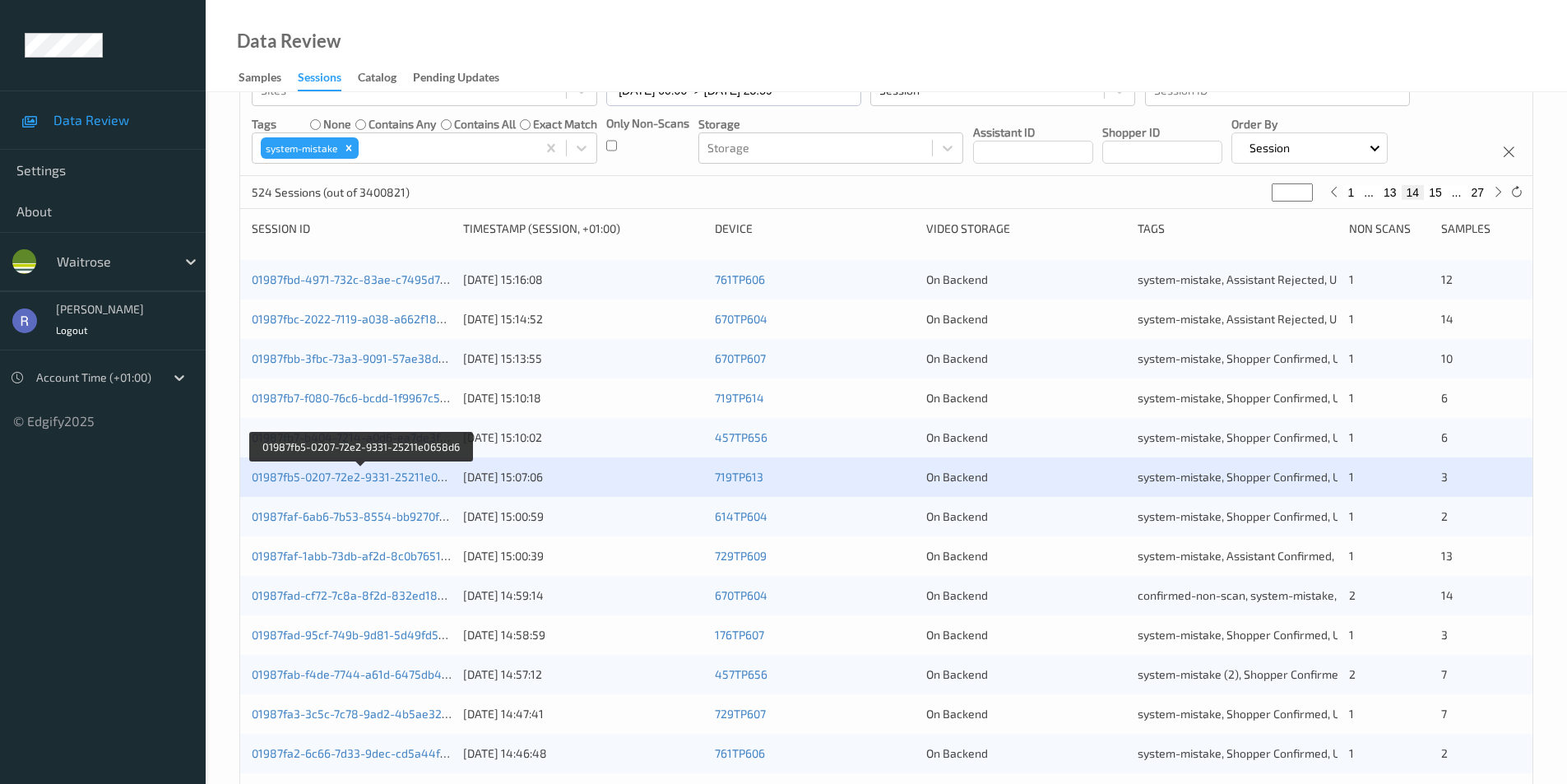
scroll to position [247, 0]
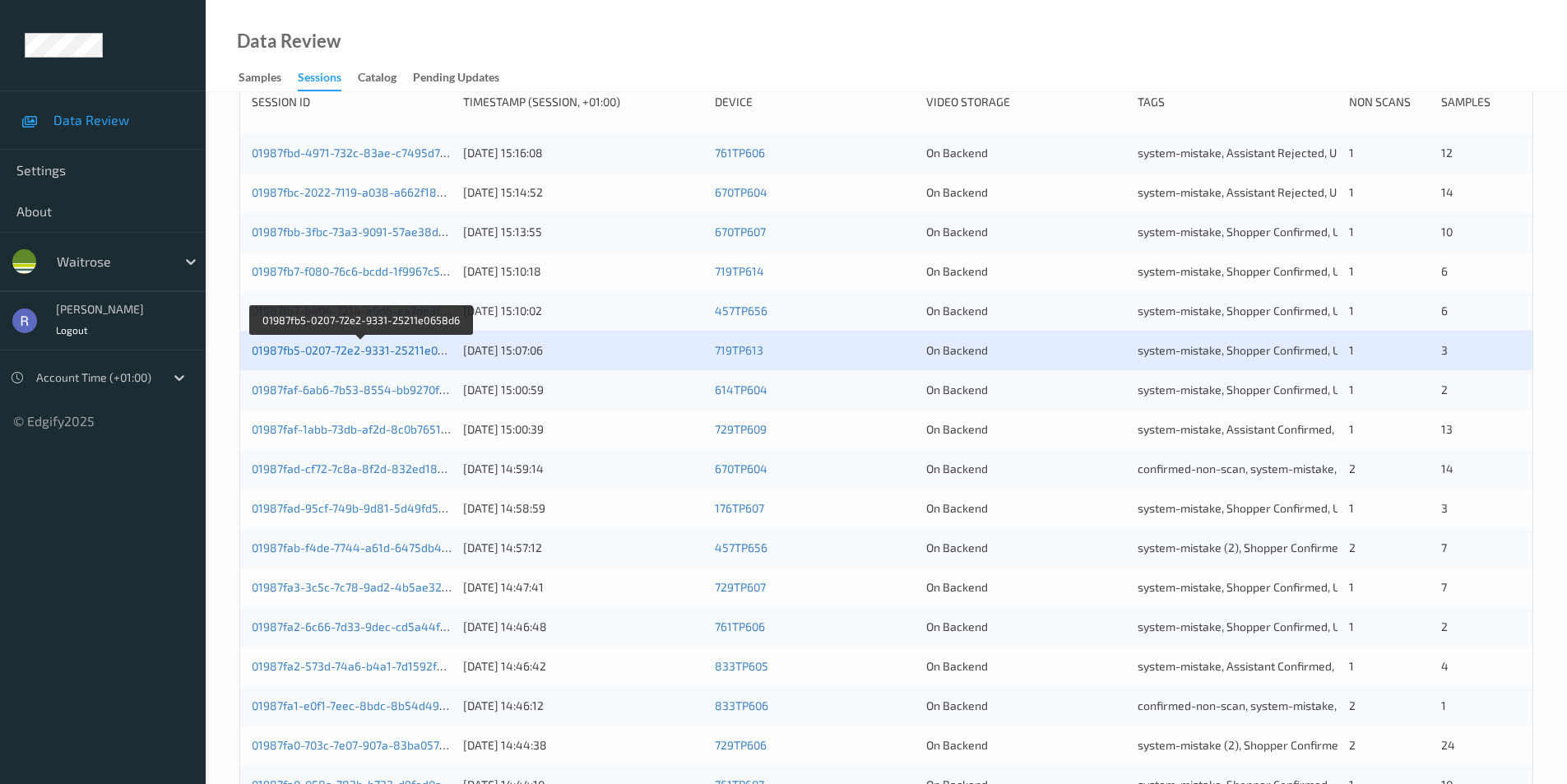
click at [351, 348] on link "01987fb5-0207-72e2-9331-25211e0658d6" at bounding box center [361, 350] width 220 height 14
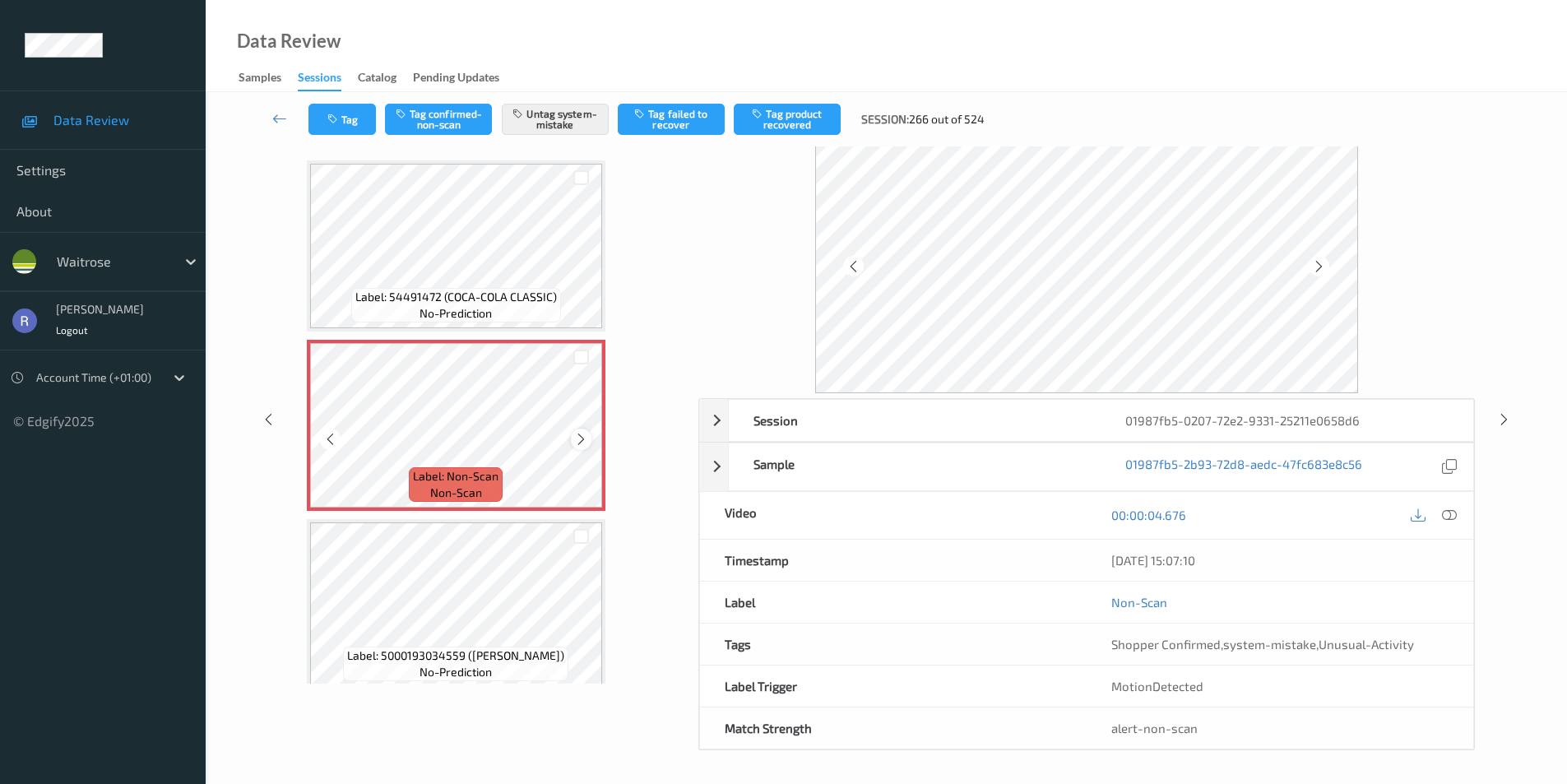
click at [578, 438] on icon at bounding box center [581, 439] width 14 height 15
click at [579, 444] on icon at bounding box center [581, 439] width 14 height 15
click at [1462, 509] on div "00:00:04.676" at bounding box center [1280, 515] width 386 height 47
click at [1455, 513] on icon at bounding box center [1450, 515] width 15 height 15
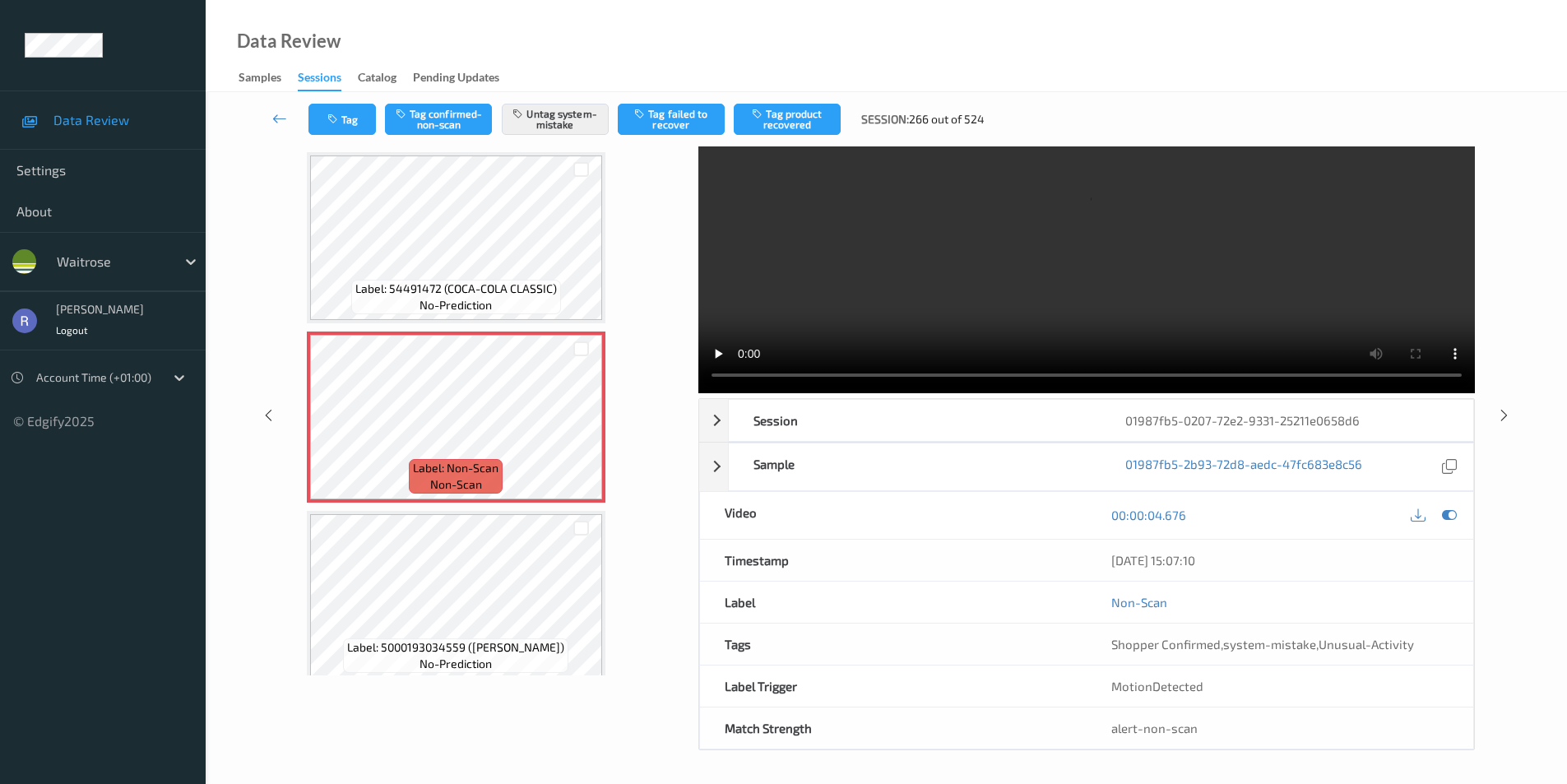
scroll to position [0, 0]
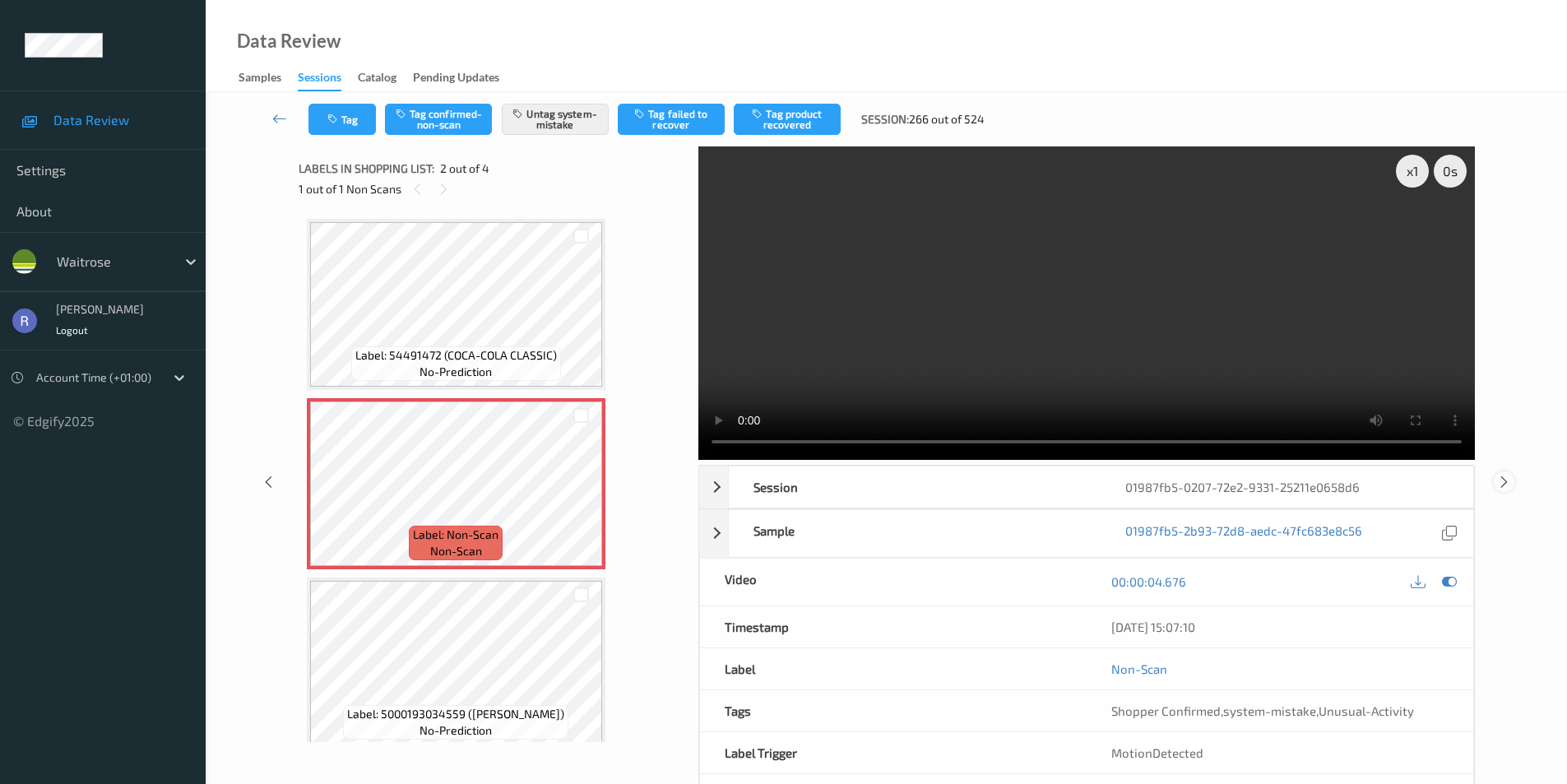
click at [1509, 478] on icon at bounding box center [1504, 482] width 14 height 15
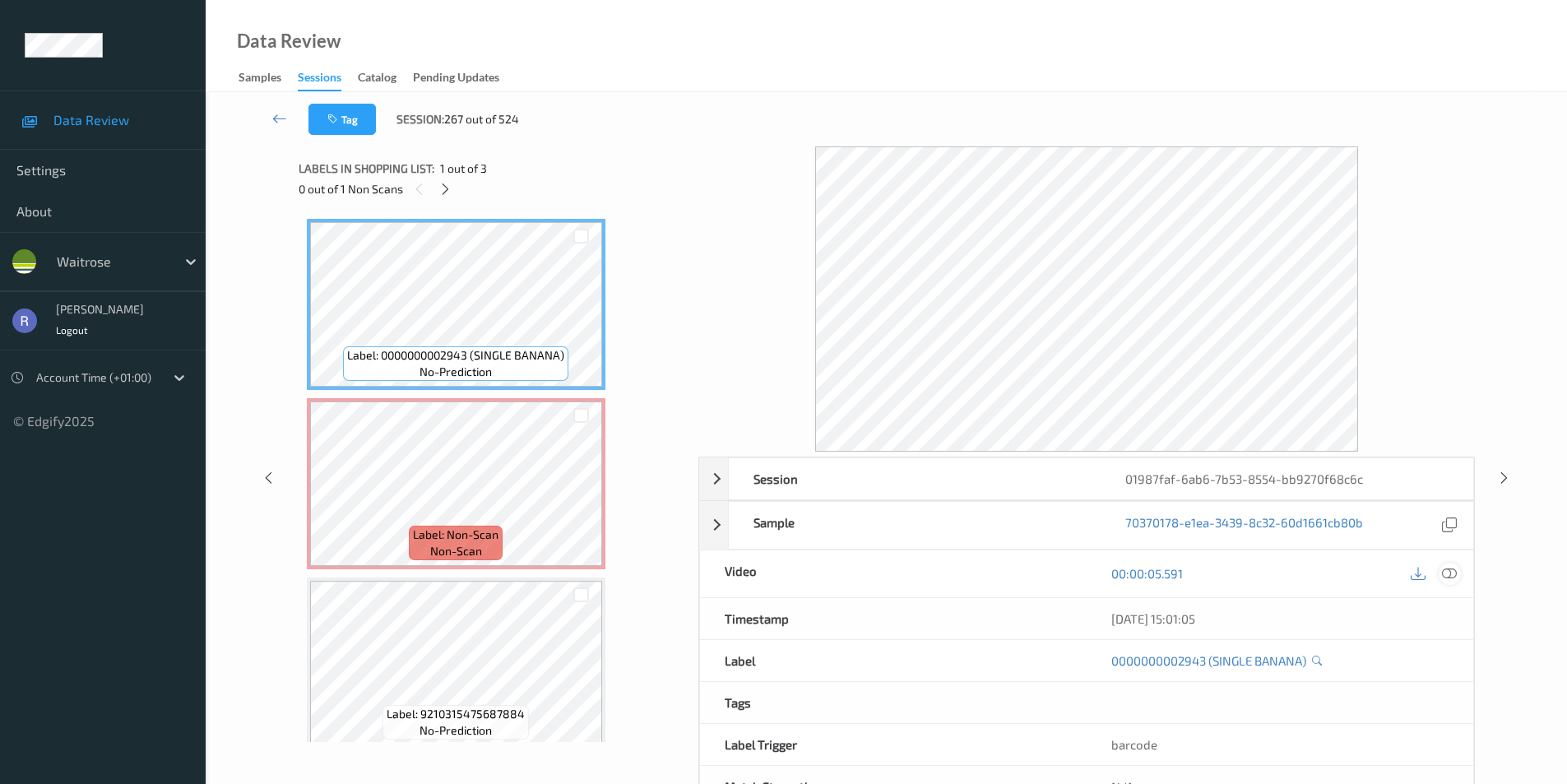
click at [1448, 570] on icon at bounding box center [1450, 573] width 15 height 15
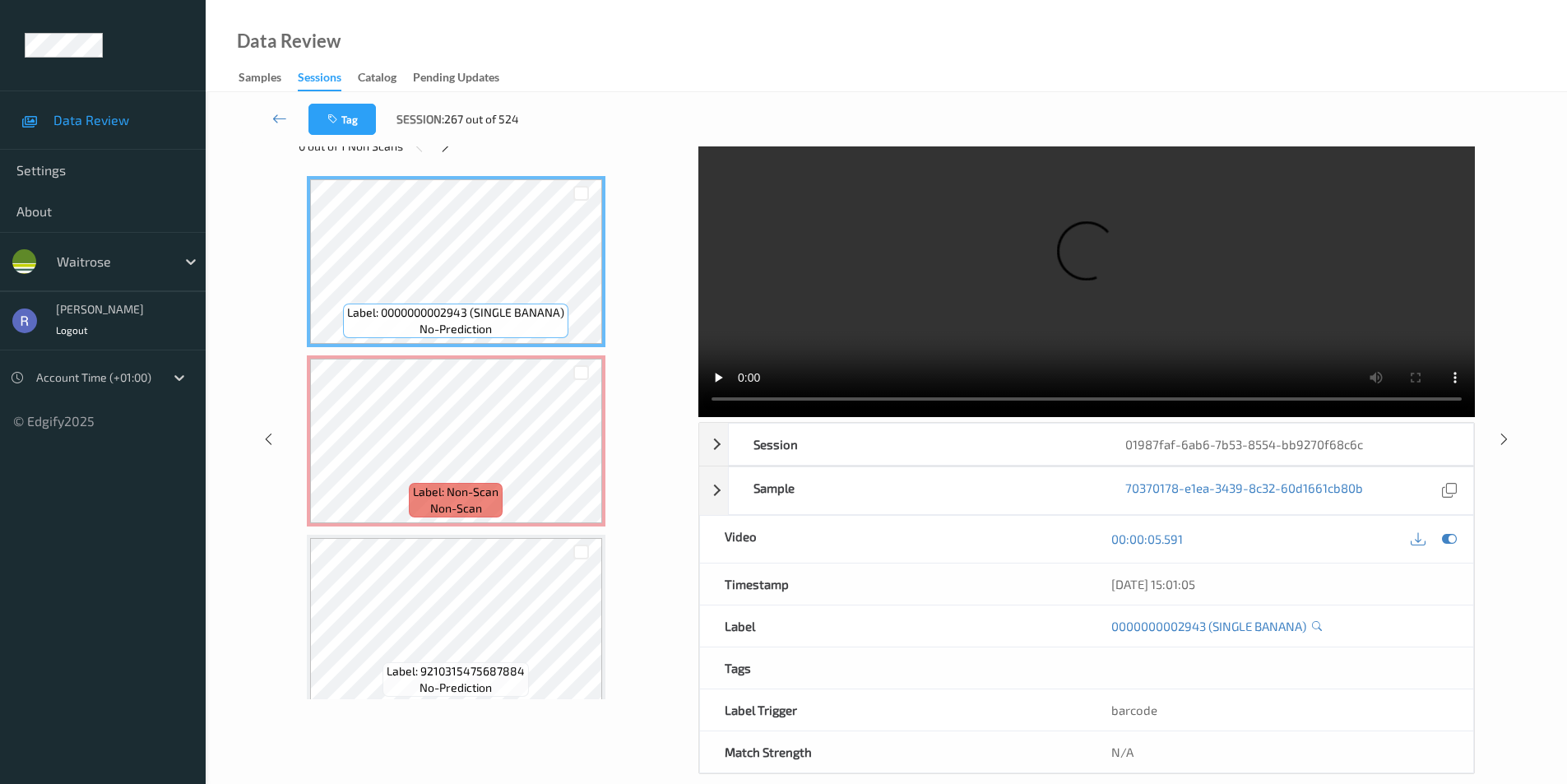
scroll to position [66, 0]
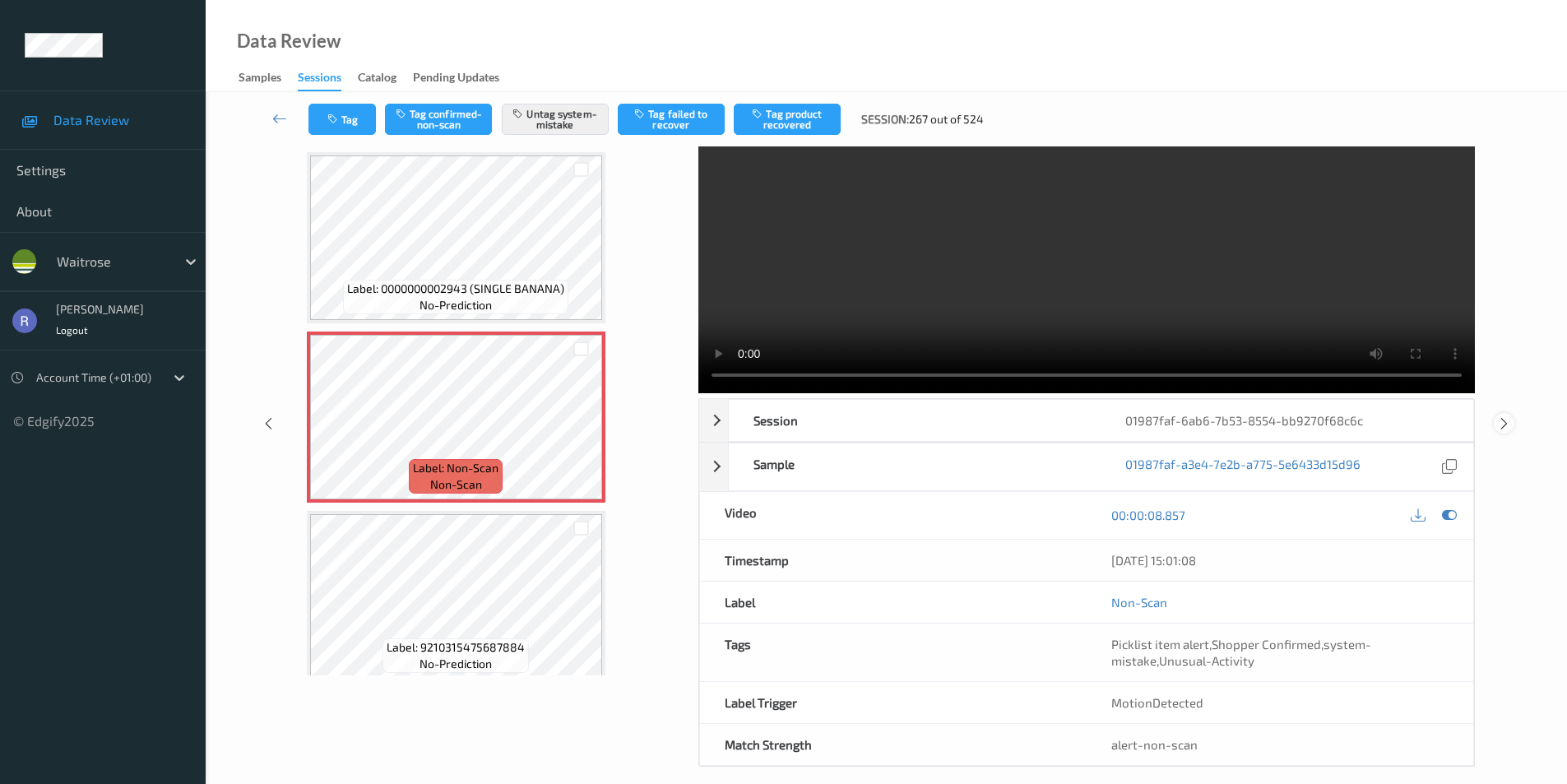
click at [1508, 427] on icon at bounding box center [1504, 423] width 14 height 15
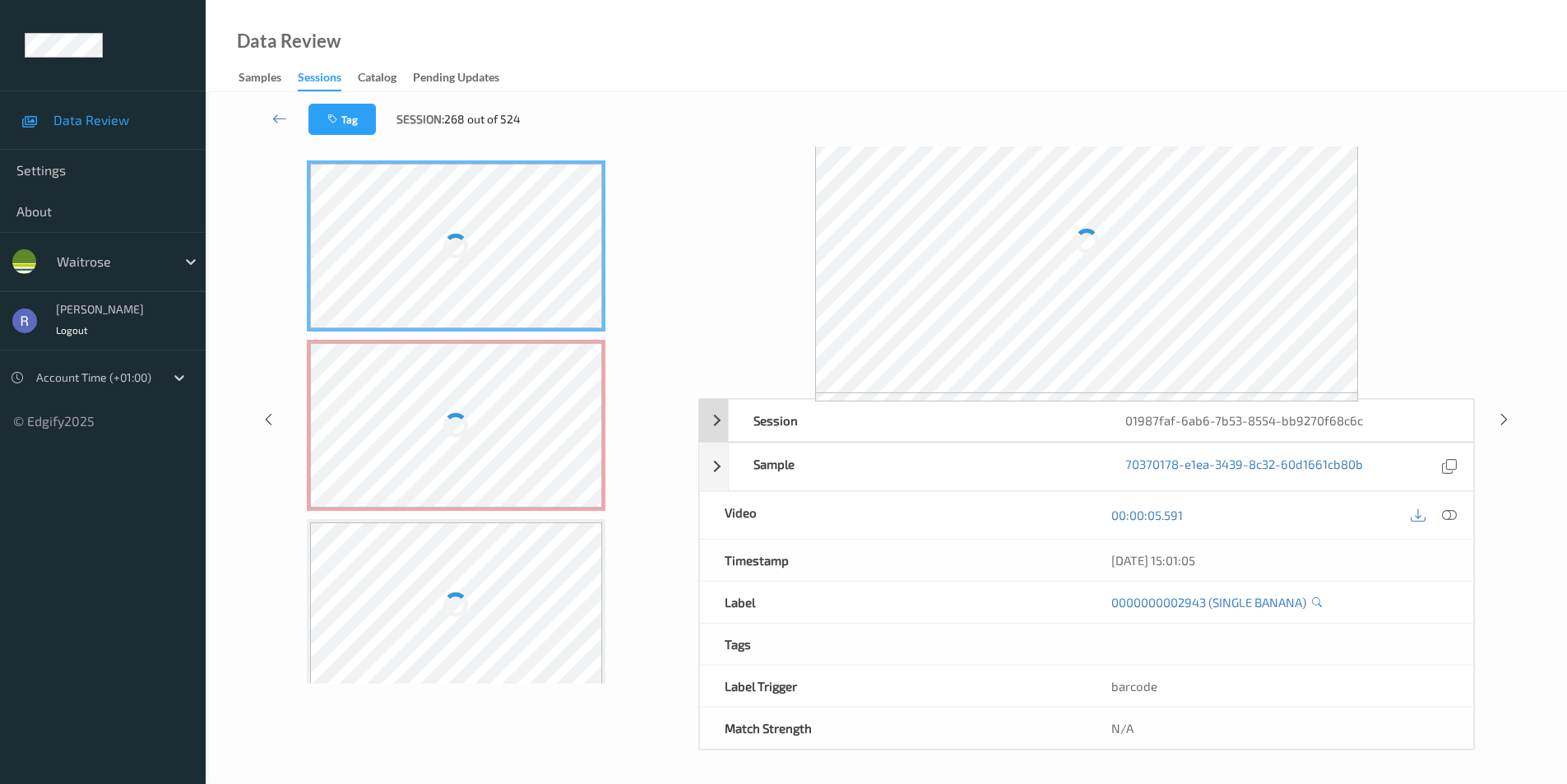
scroll to position [58, 0]
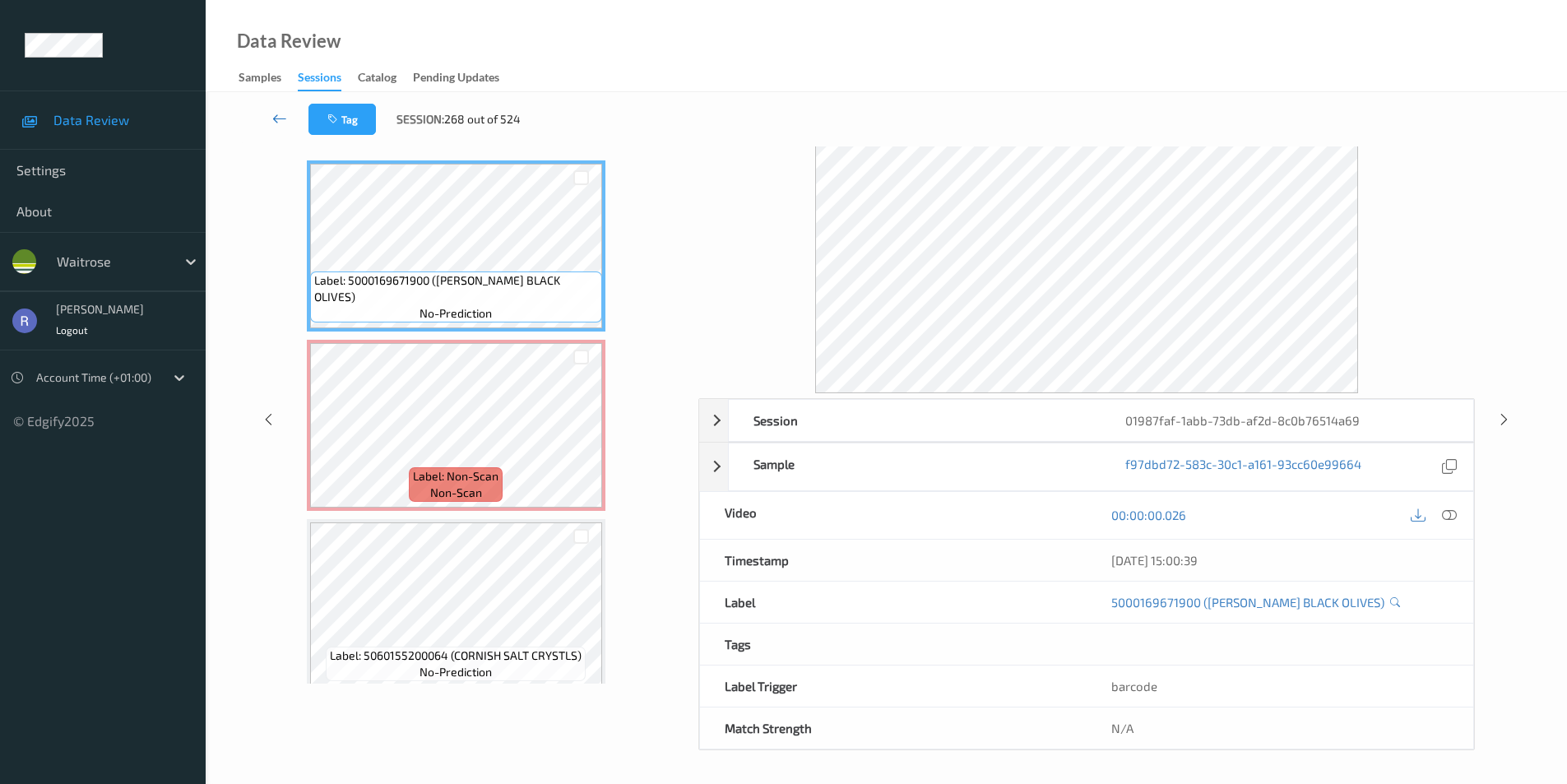
click at [279, 119] on icon at bounding box center [279, 119] width 15 height 17
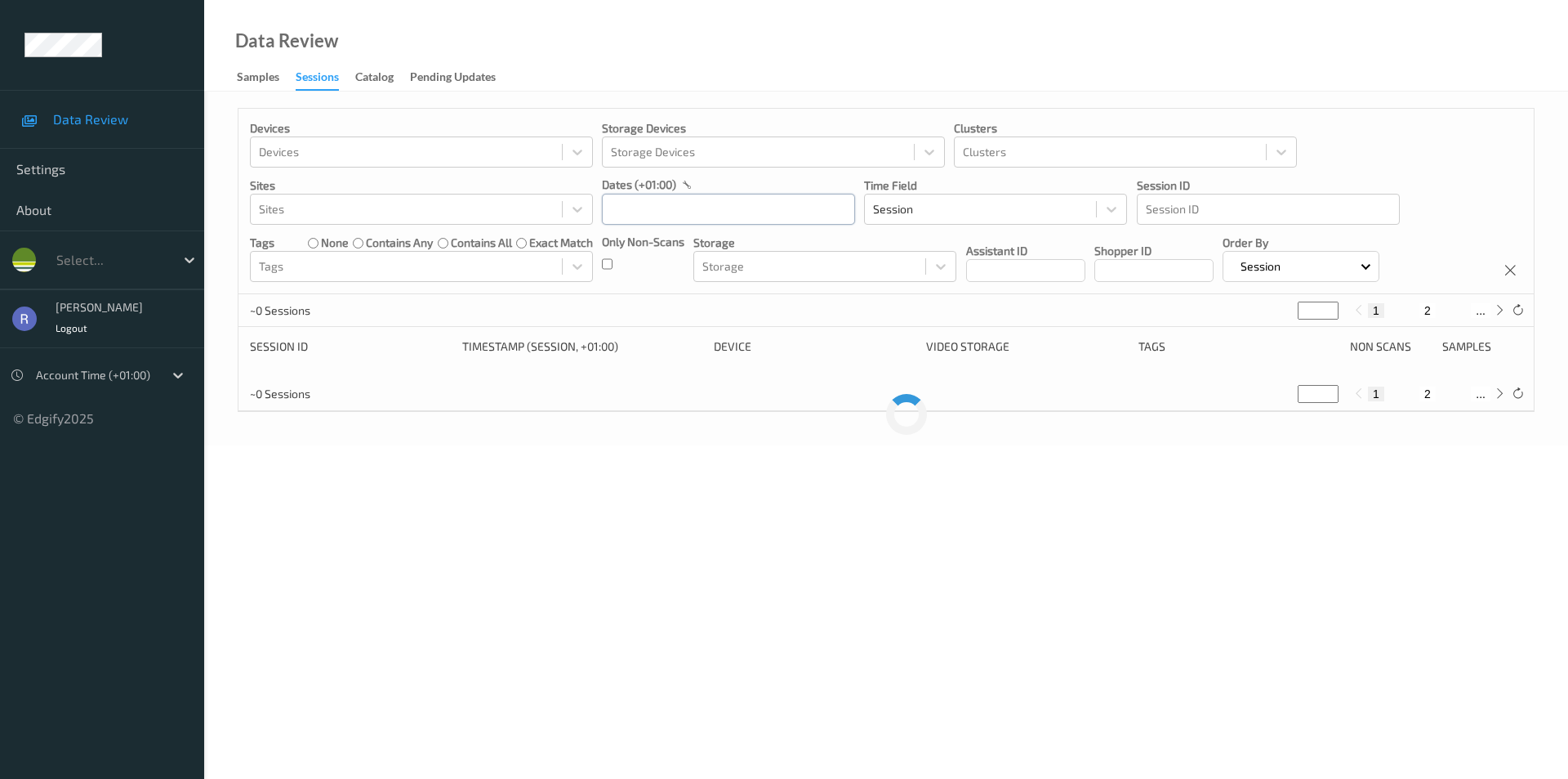
click at [681, 216] on input "text" at bounding box center [728, 209] width 254 height 31
click at [702, 343] on span "6" at bounding box center [706, 346] width 23 height 23
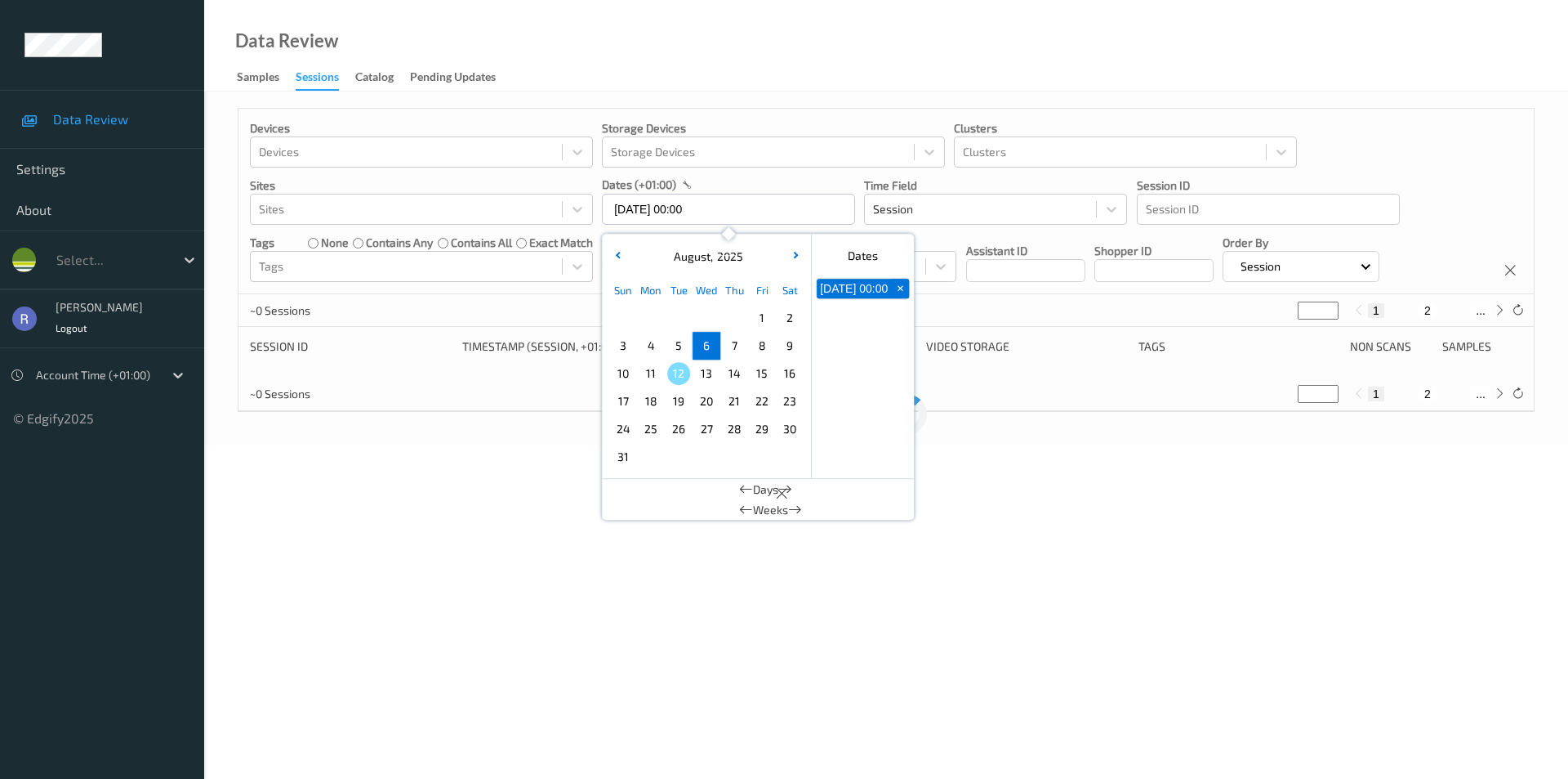
click at [703, 342] on span "6" at bounding box center [706, 346] width 23 height 23
type input "[DATE] 00:00 -> [DATE] 23:59"
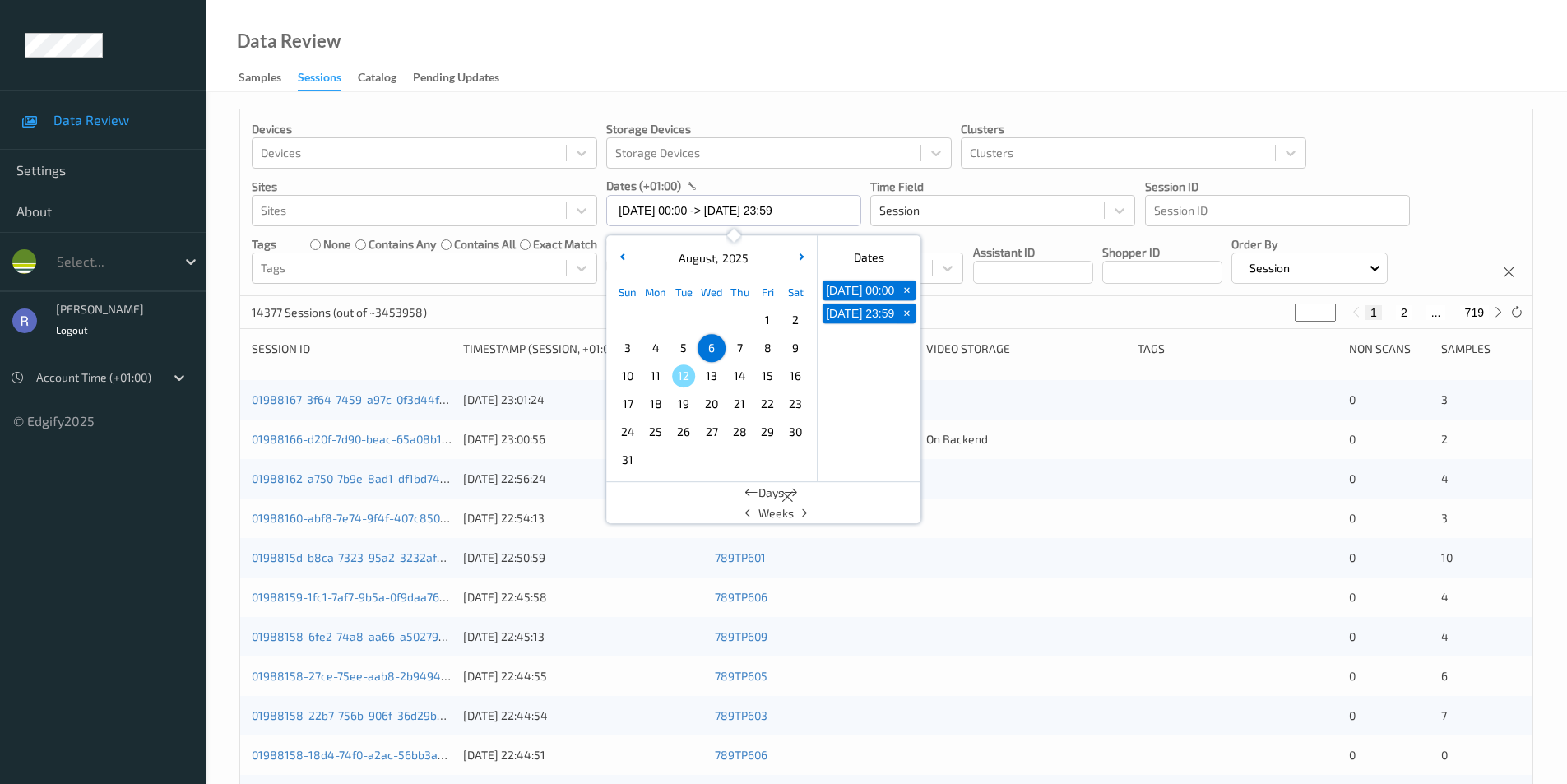
click at [528, 296] on div "Devices Devices Storage Devices Storage Devices Clusters Clusters Sites Sites d…" at bounding box center [886, 202] width 1293 height 186
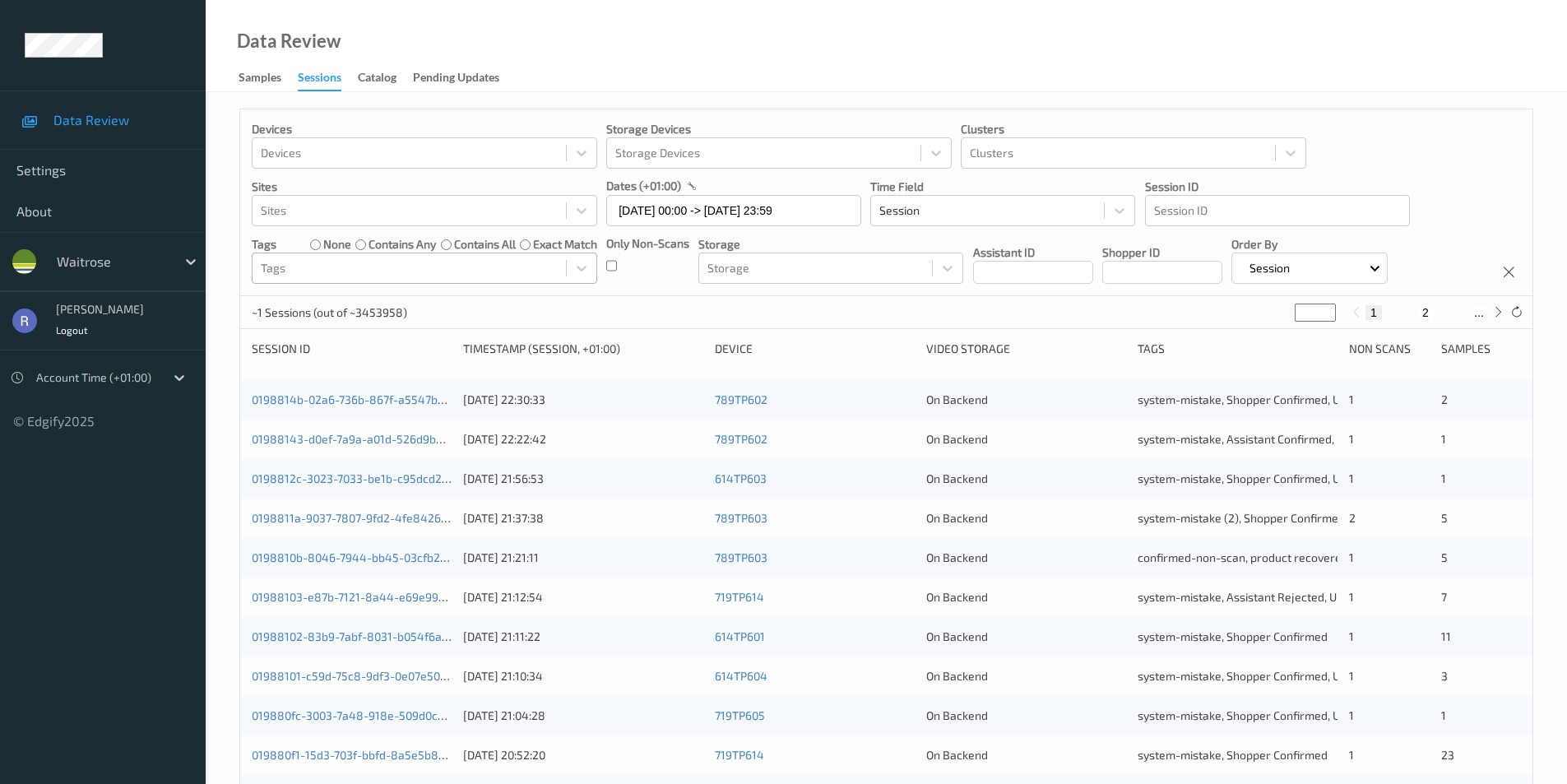
click at [405, 269] on div at bounding box center [410, 269] width 297 height 20
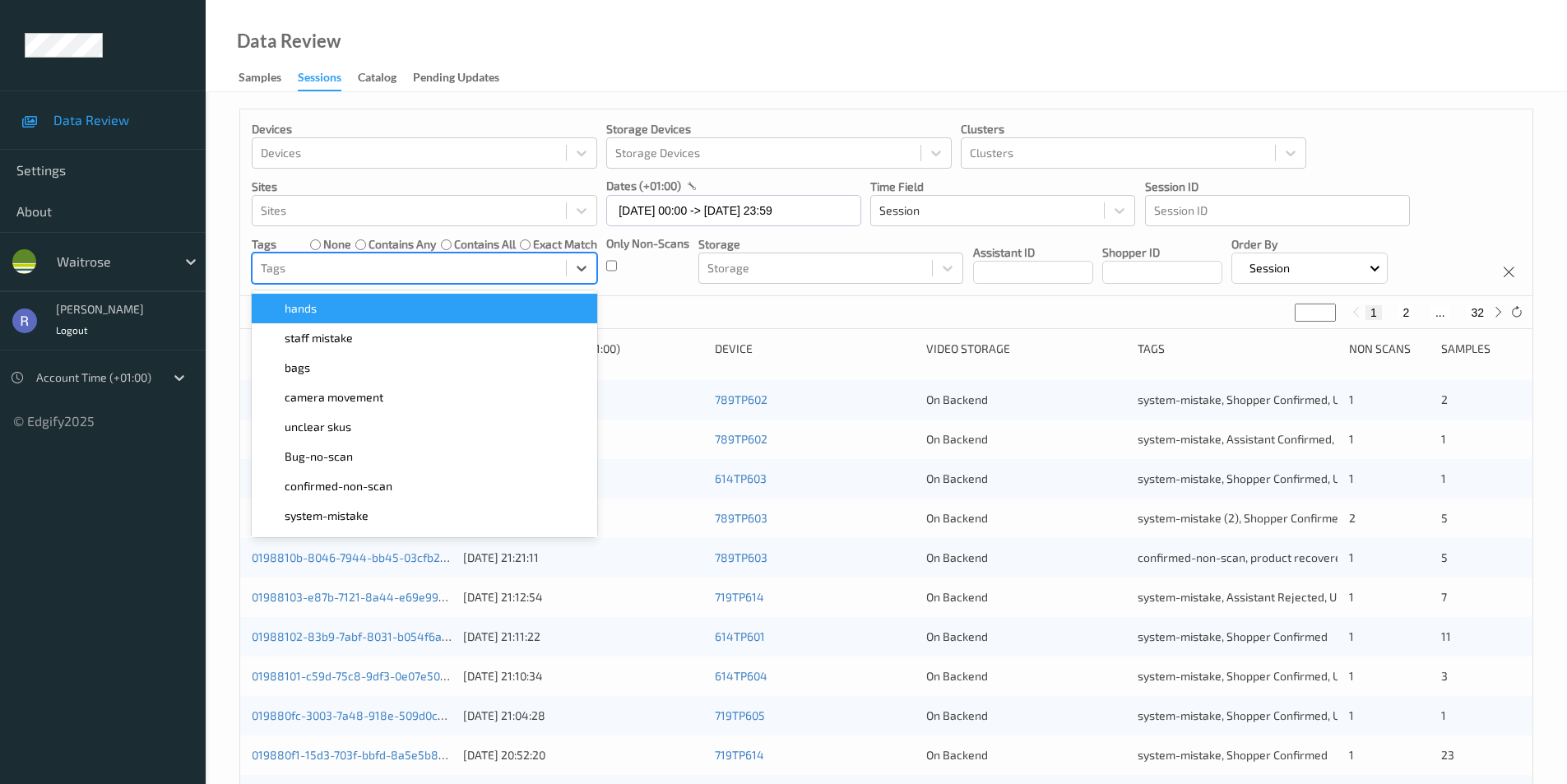
click at [720, 311] on div "625 Sessions (out of ~3453958) * 1 2 ... 32" at bounding box center [886, 312] width 1293 height 33
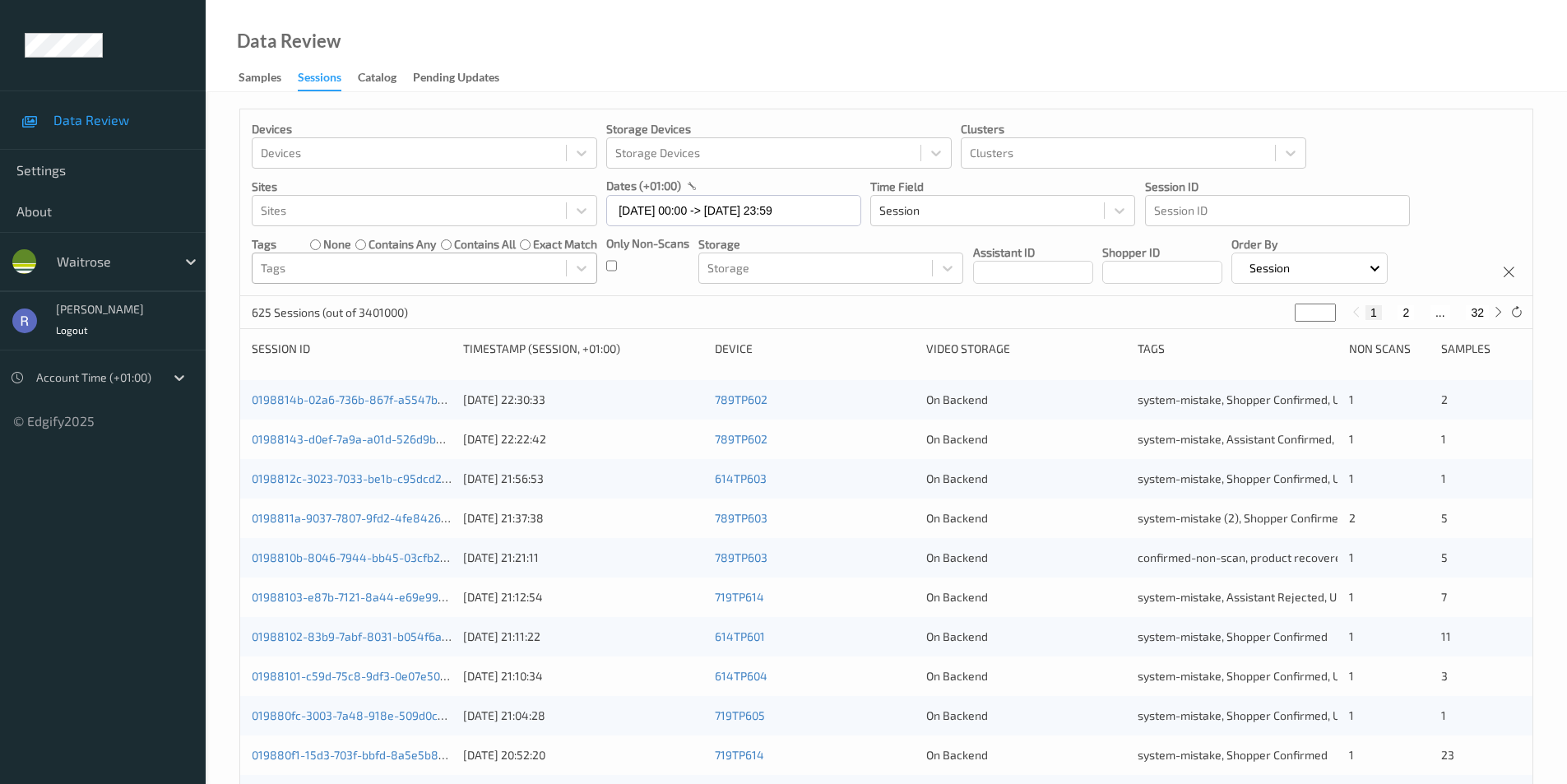
click at [349, 255] on div "Tags" at bounding box center [410, 269] width 313 height 27
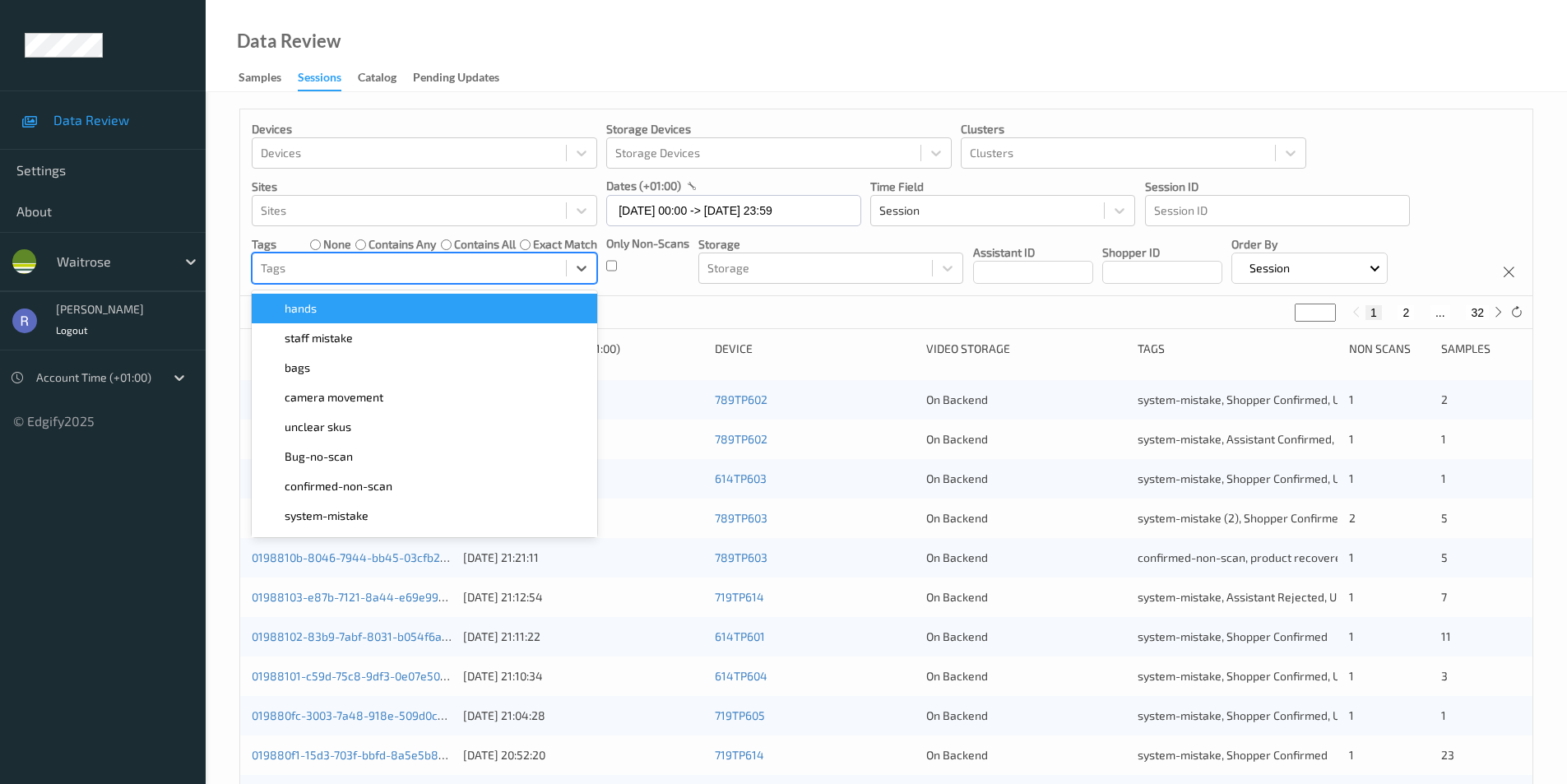
click at [357, 272] on div at bounding box center [410, 269] width 297 height 20
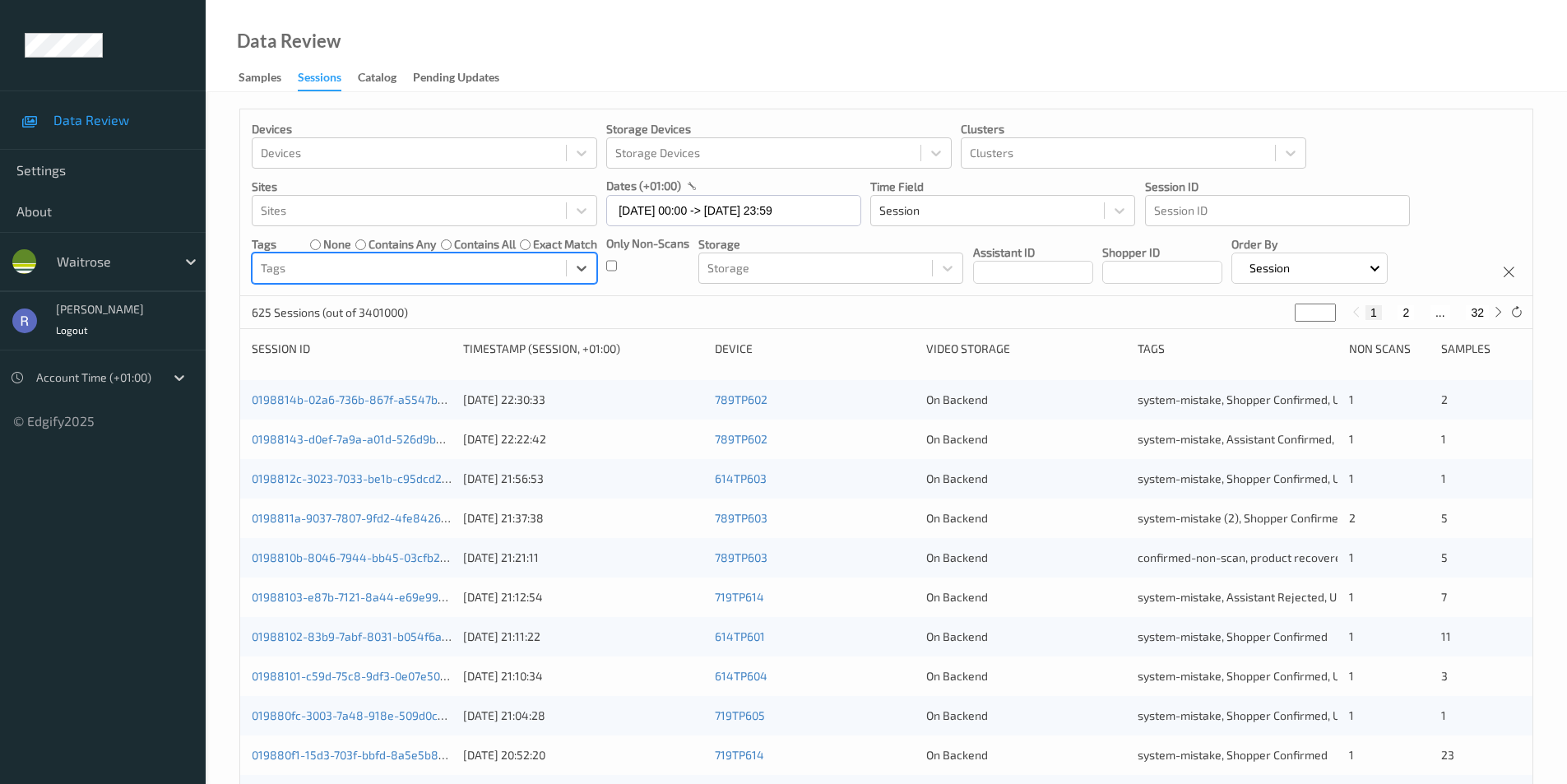
click at [321, 268] on div at bounding box center [410, 269] width 297 height 20
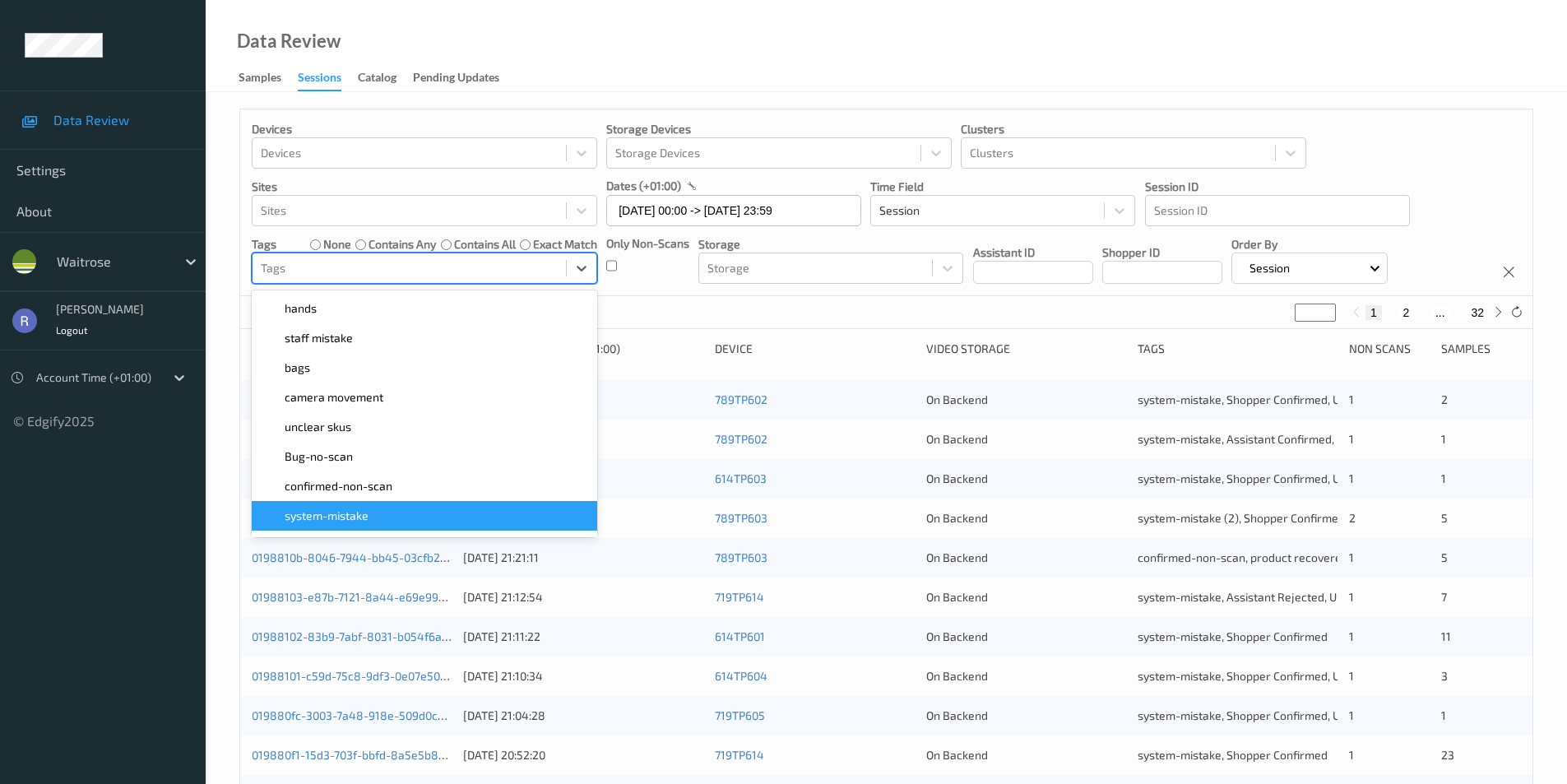
click at [345, 513] on span "system-mistake" at bounding box center [326, 515] width 84 height 17
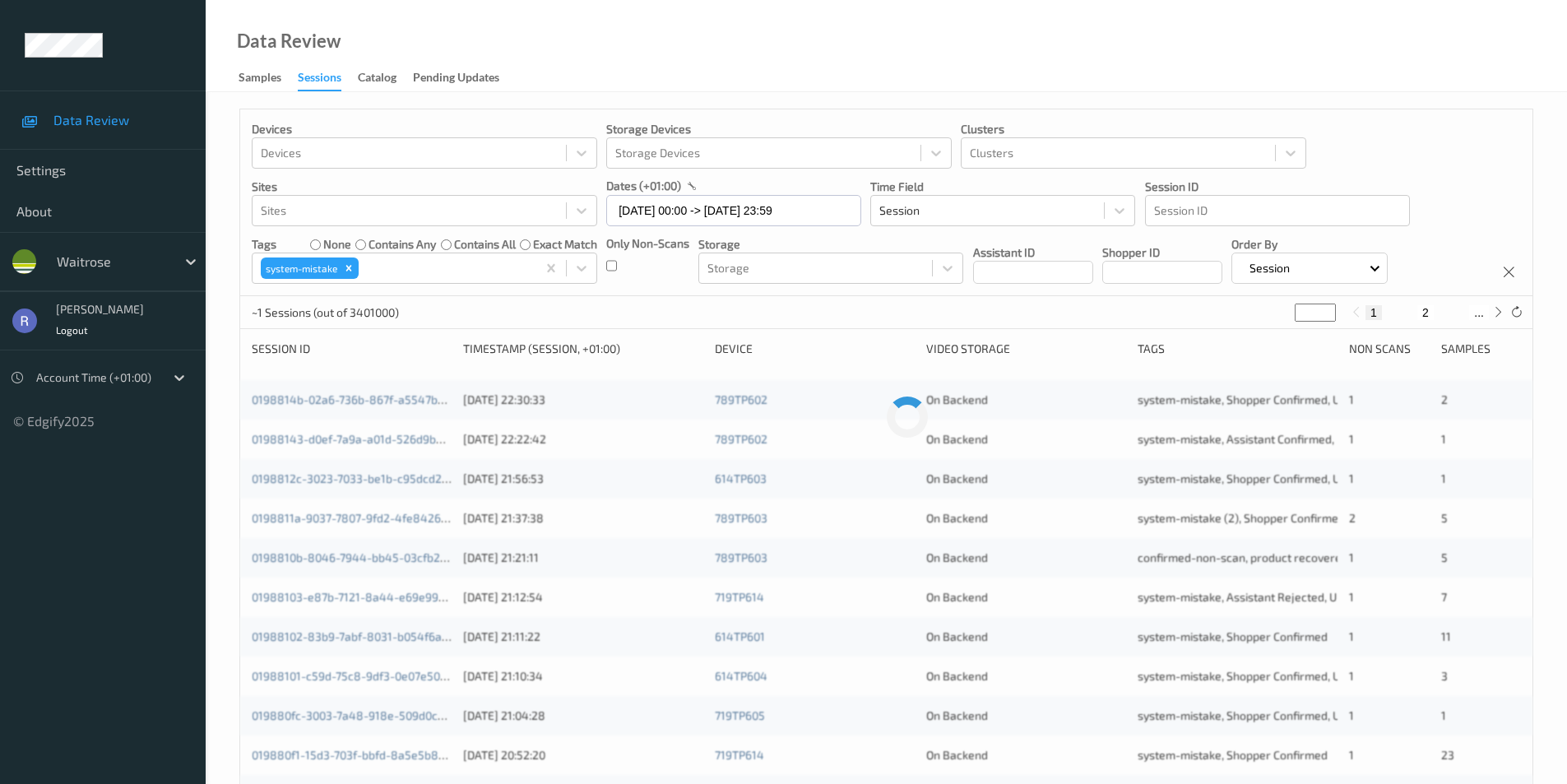
click at [665, 298] on div "~1 Sessions (out of 3401000) * 1 2 ..." at bounding box center [886, 312] width 1293 height 33
drag, startPoint x: 1296, startPoint y: 317, endPoint x: 1255, endPoint y: 318, distance: 41.0
click at [1255, 318] on div "524 Sessions (out of 3401000) * 1 2 ... 27" at bounding box center [886, 312] width 1293 height 33
type input "**"
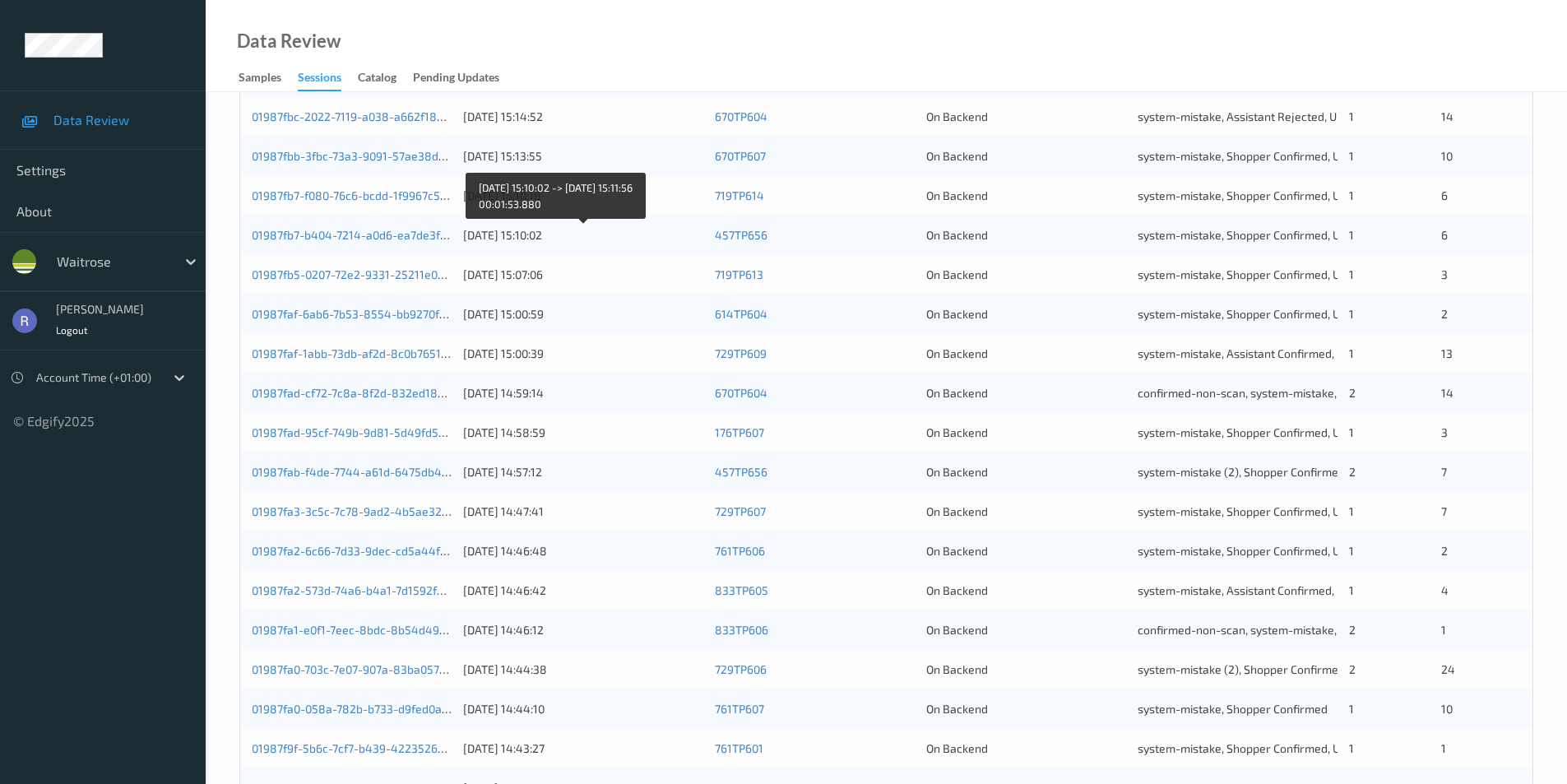
scroll to position [454, 0]
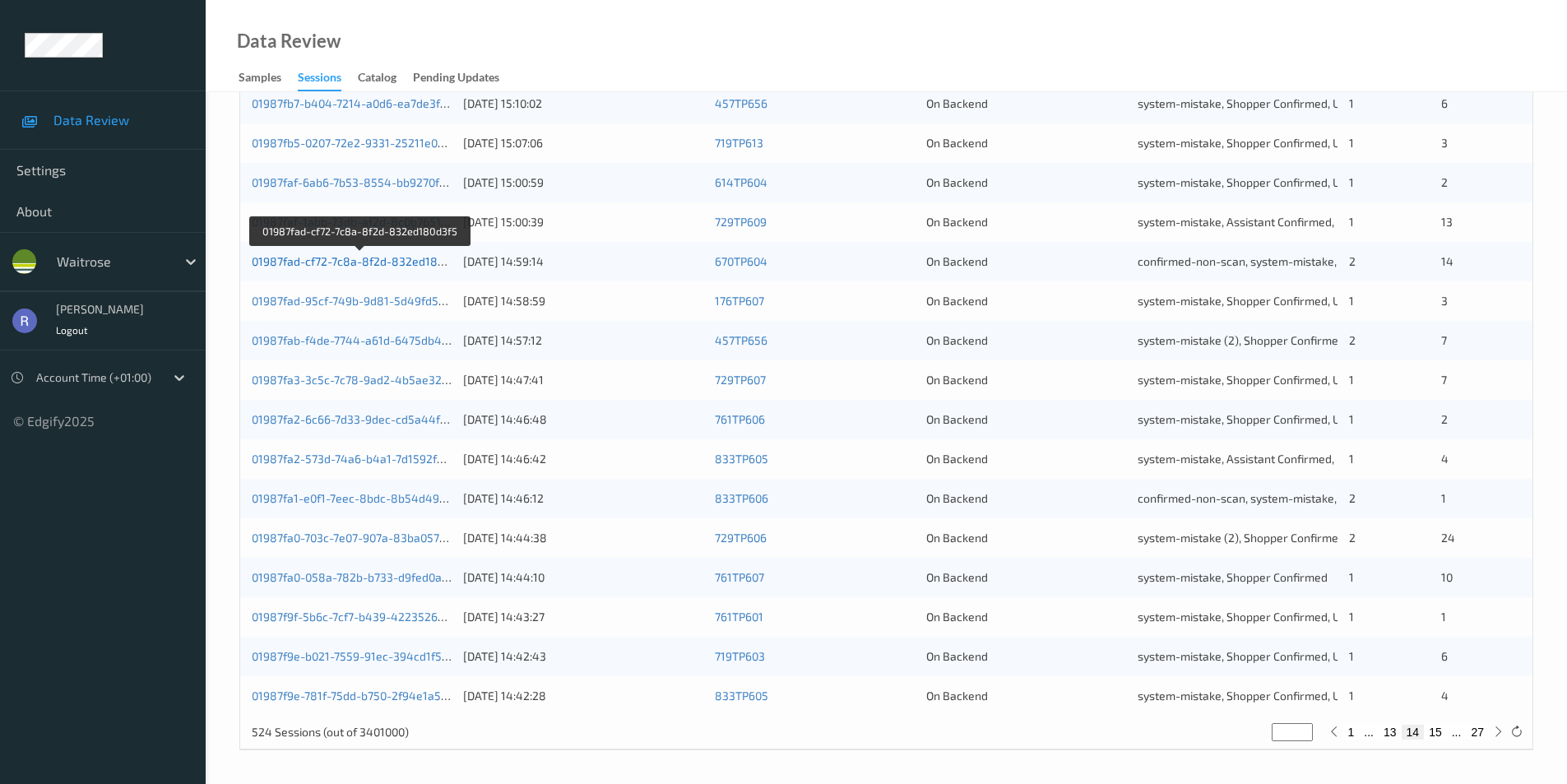
type input "**"
click at [330, 259] on link "01987fad-cf72-7c8a-8f2d-832ed180d3f5" at bounding box center [360, 261] width 216 height 14
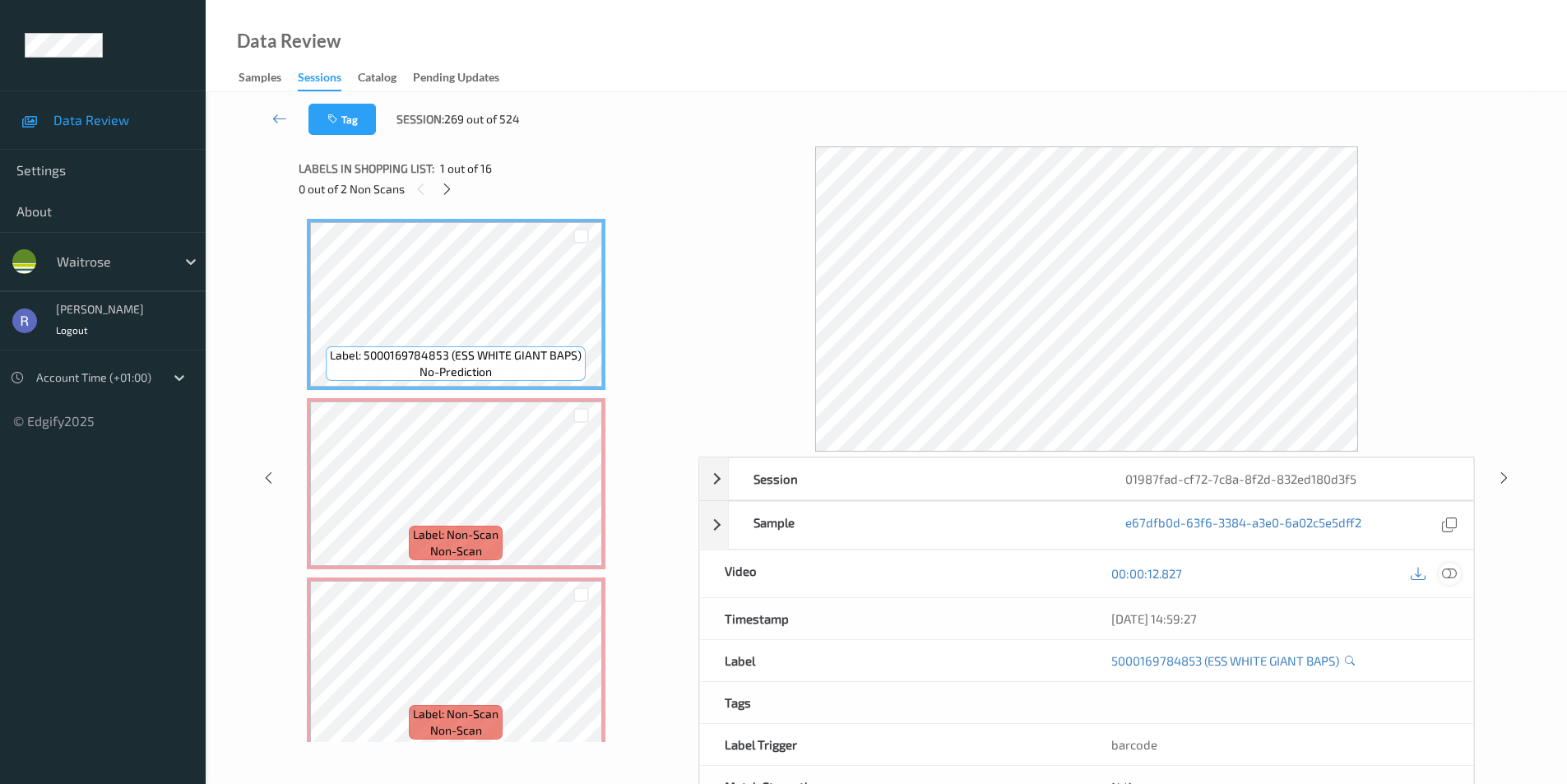
click at [1446, 566] on icon at bounding box center [1450, 573] width 15 height 15
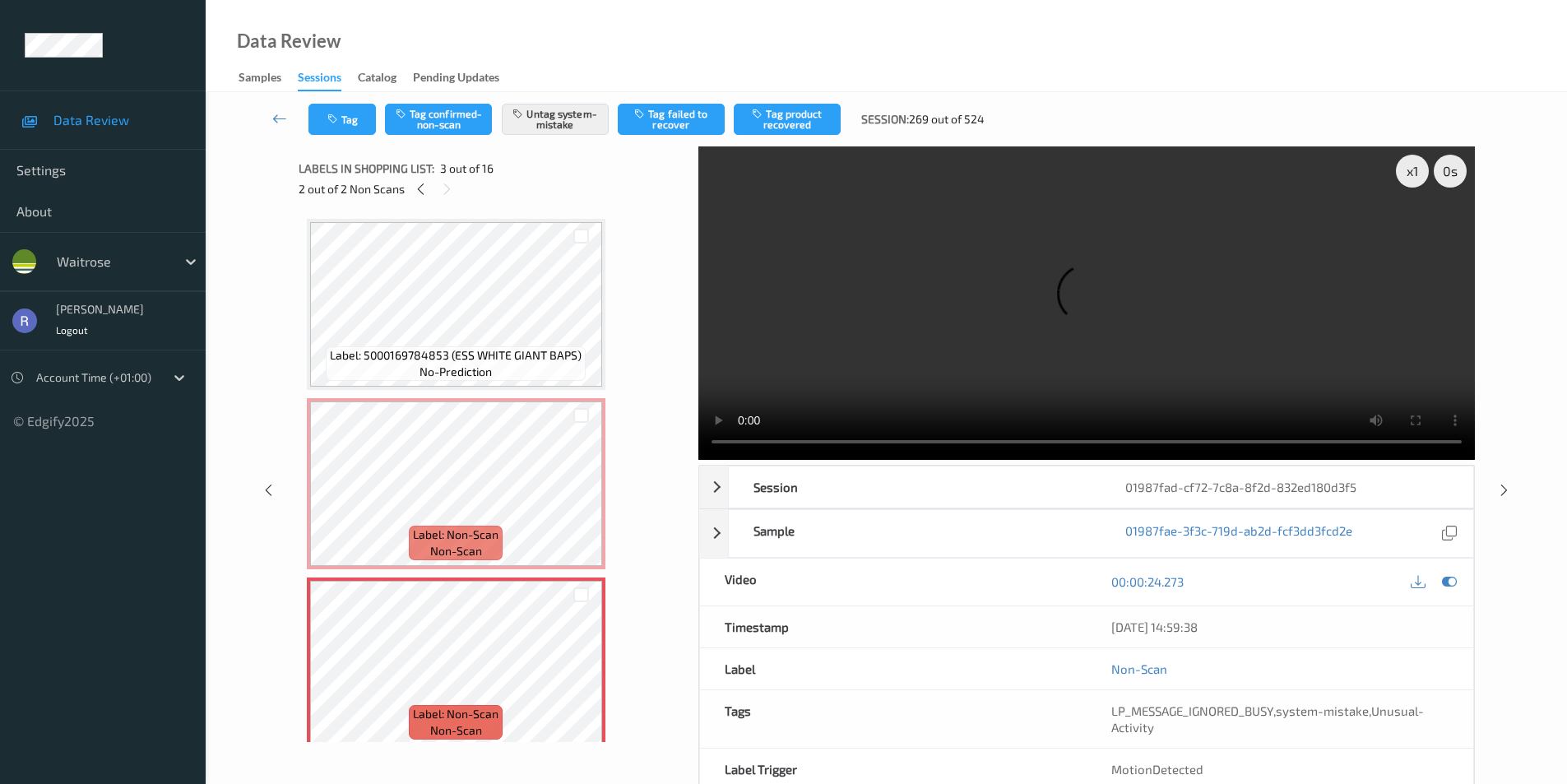
click at [490, 216] on div "Label: 5000169784853 (ESS WHITE GIANT BAPS) no-prediction Label: Non-Scan non-s…" at bounding box center [492, 476] width 388 height 531
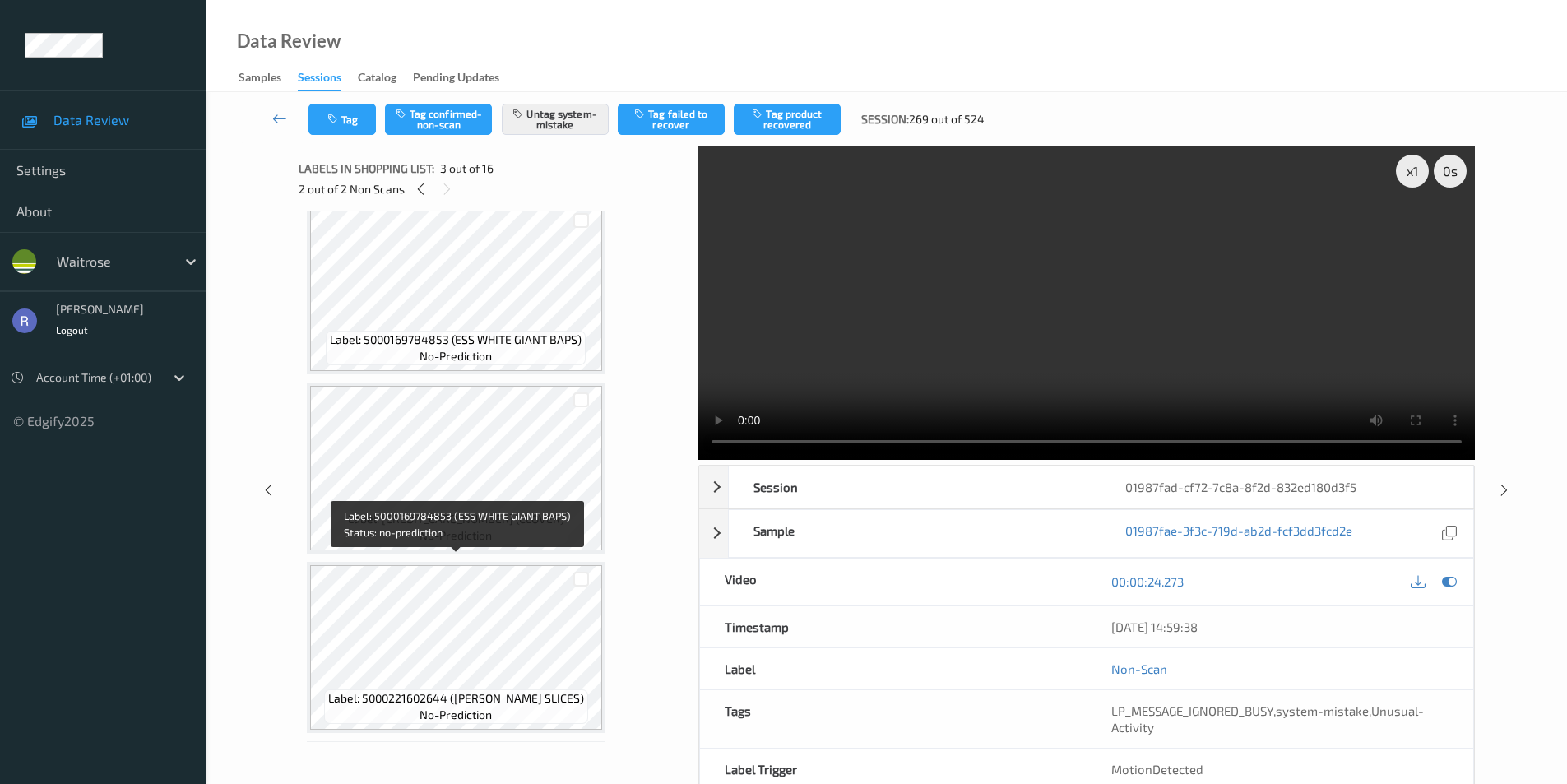
scroll to position [576, 0]
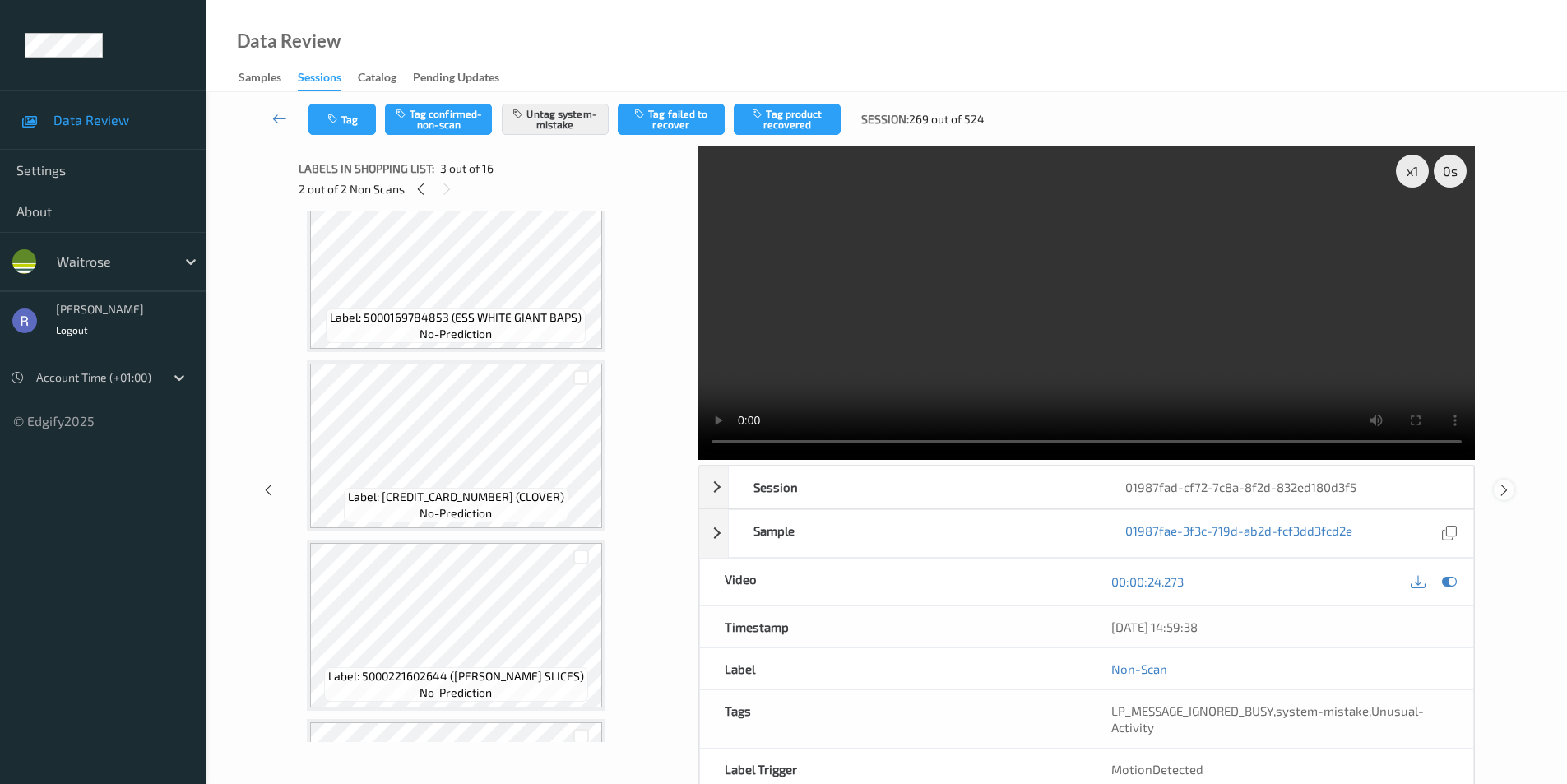
click at [1507, 486] on icon at bounding box center [1504, 490] width 14 height 15
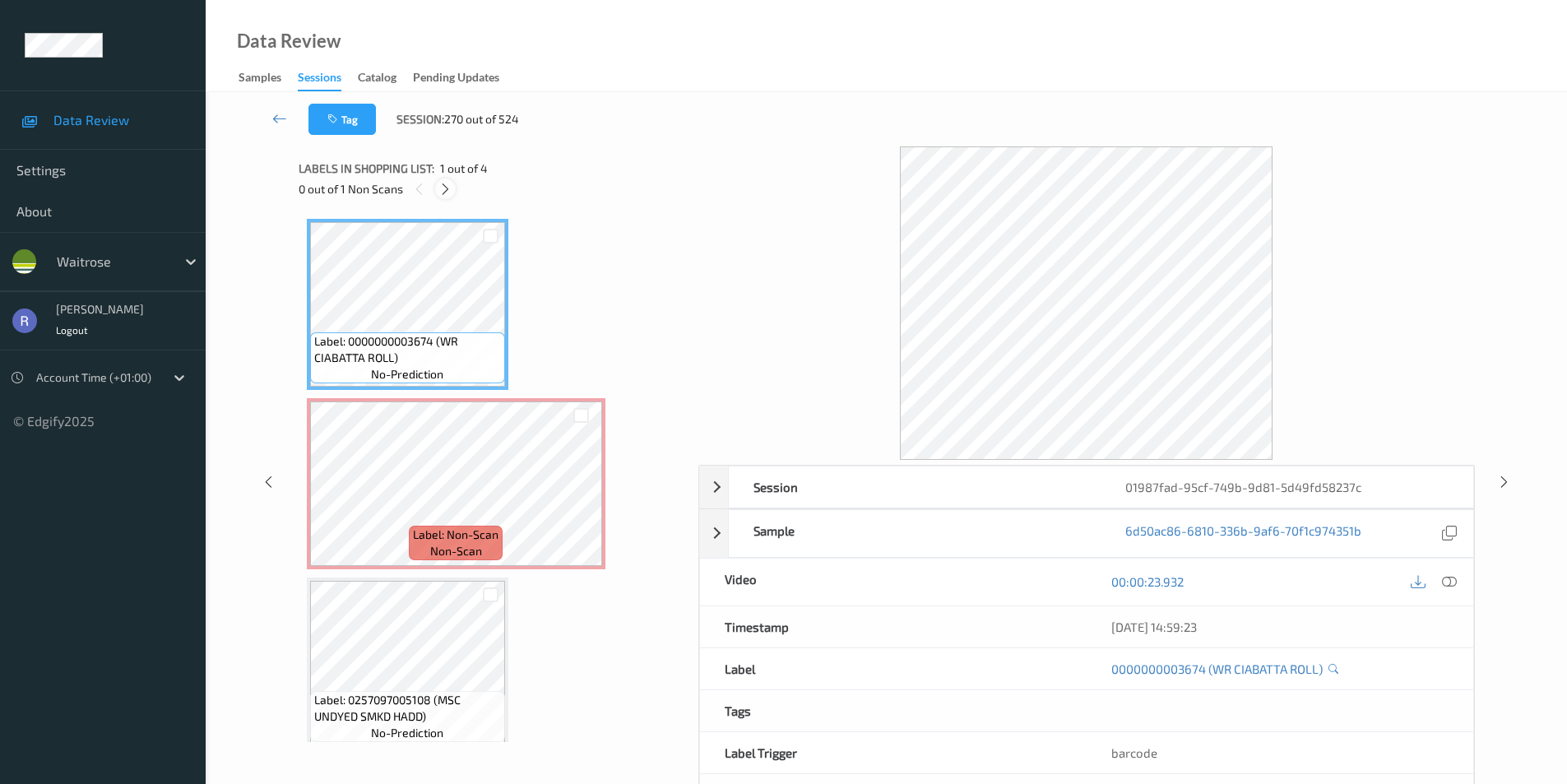
click at [441, 184] on icon at bounding box center [445, 189] width 14 height 15
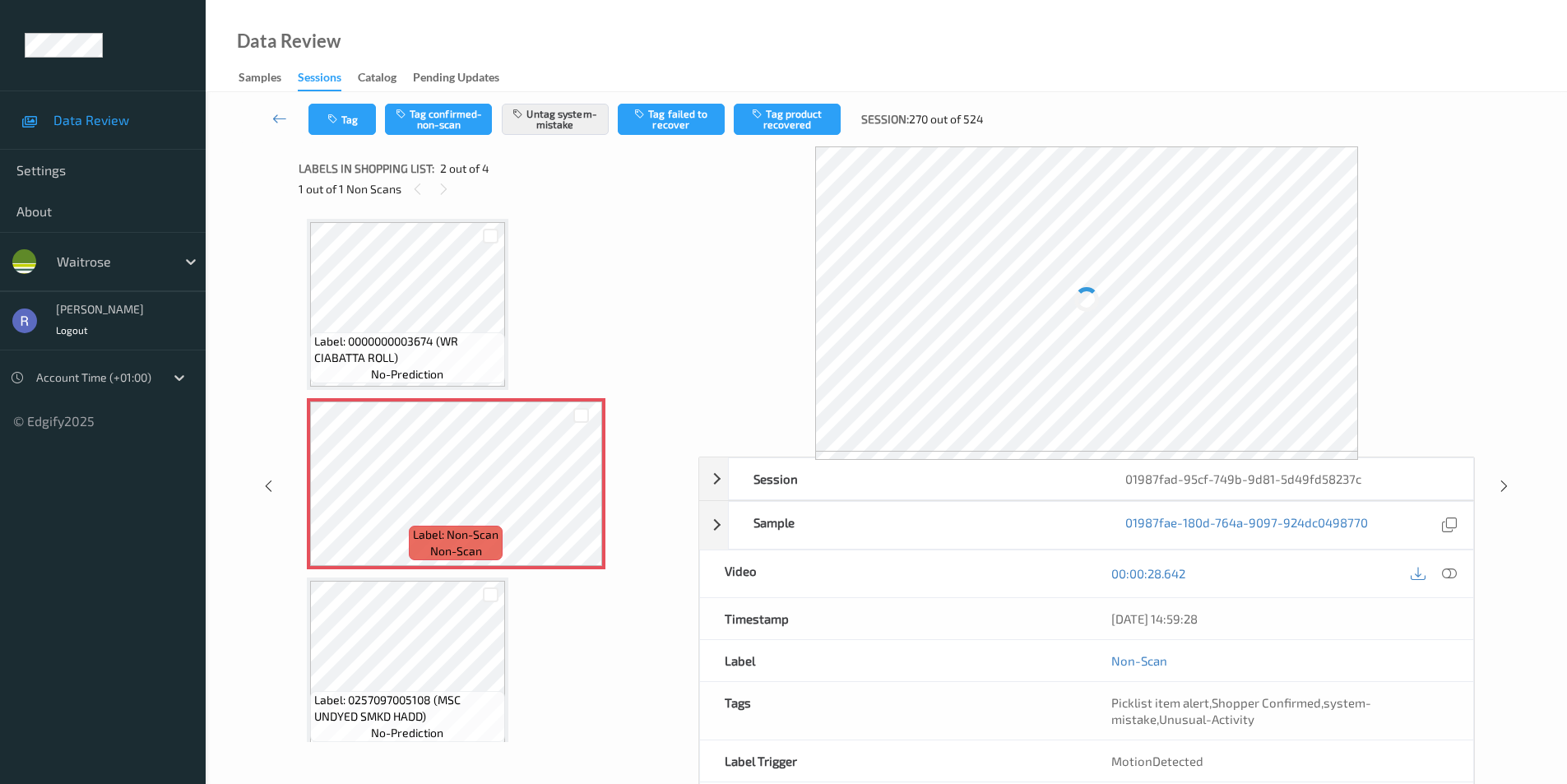
scroll to position [8, 0]
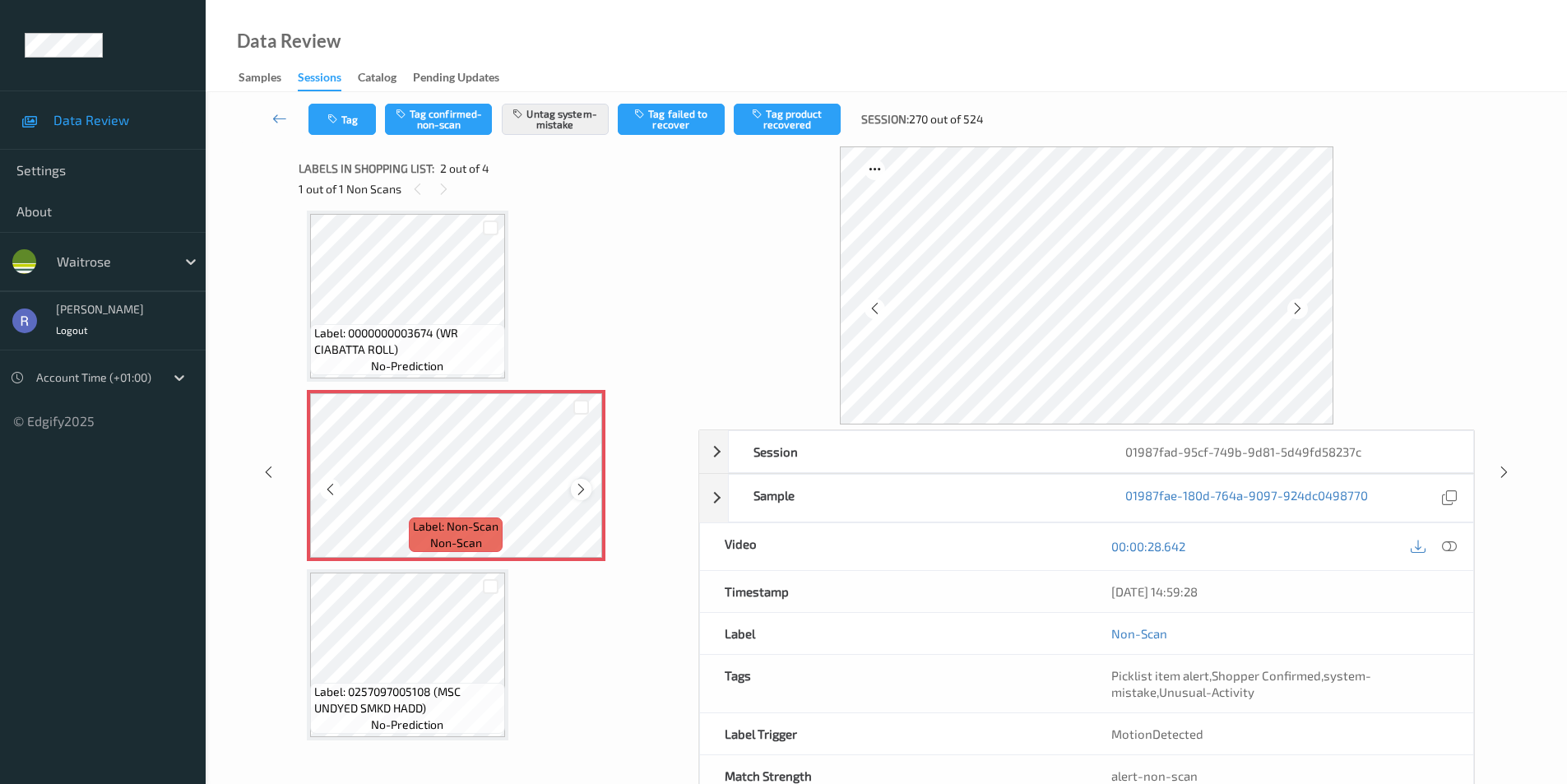
click at [581, 488] on icon at bounding box center [581, 490] width 14 height 15
click at [575, 483] on icon at bounding box center [581, 490] width 14 height 15
click at [1501, 469] on icon at bounding box center [1504, 472] width 14 height 15
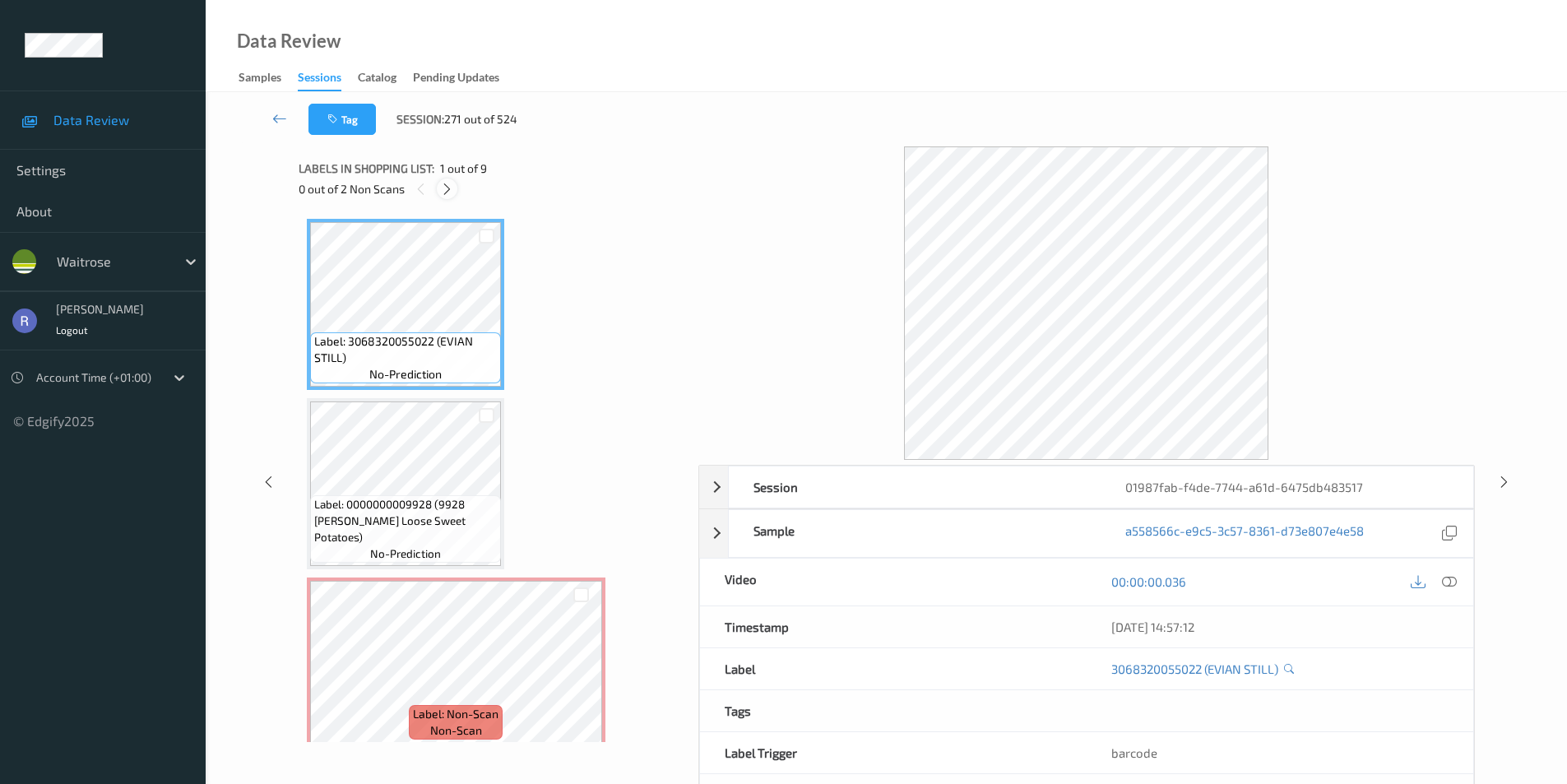
click at [442, 188] on icon at bounding box center [447, 189] width 14 height 15
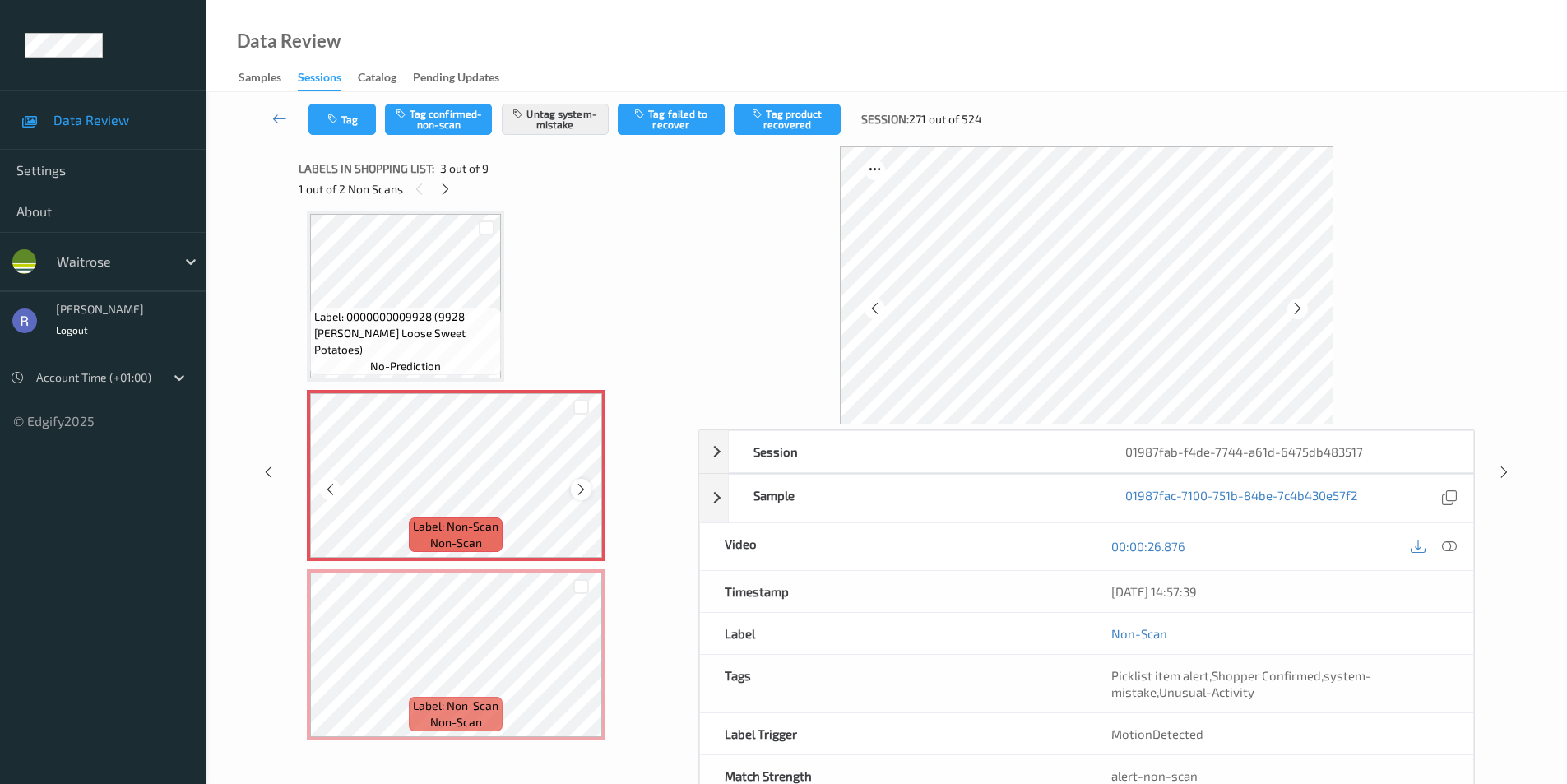
click at [588, 487] on icon at bounding box center [581, 490] width 14 height 15
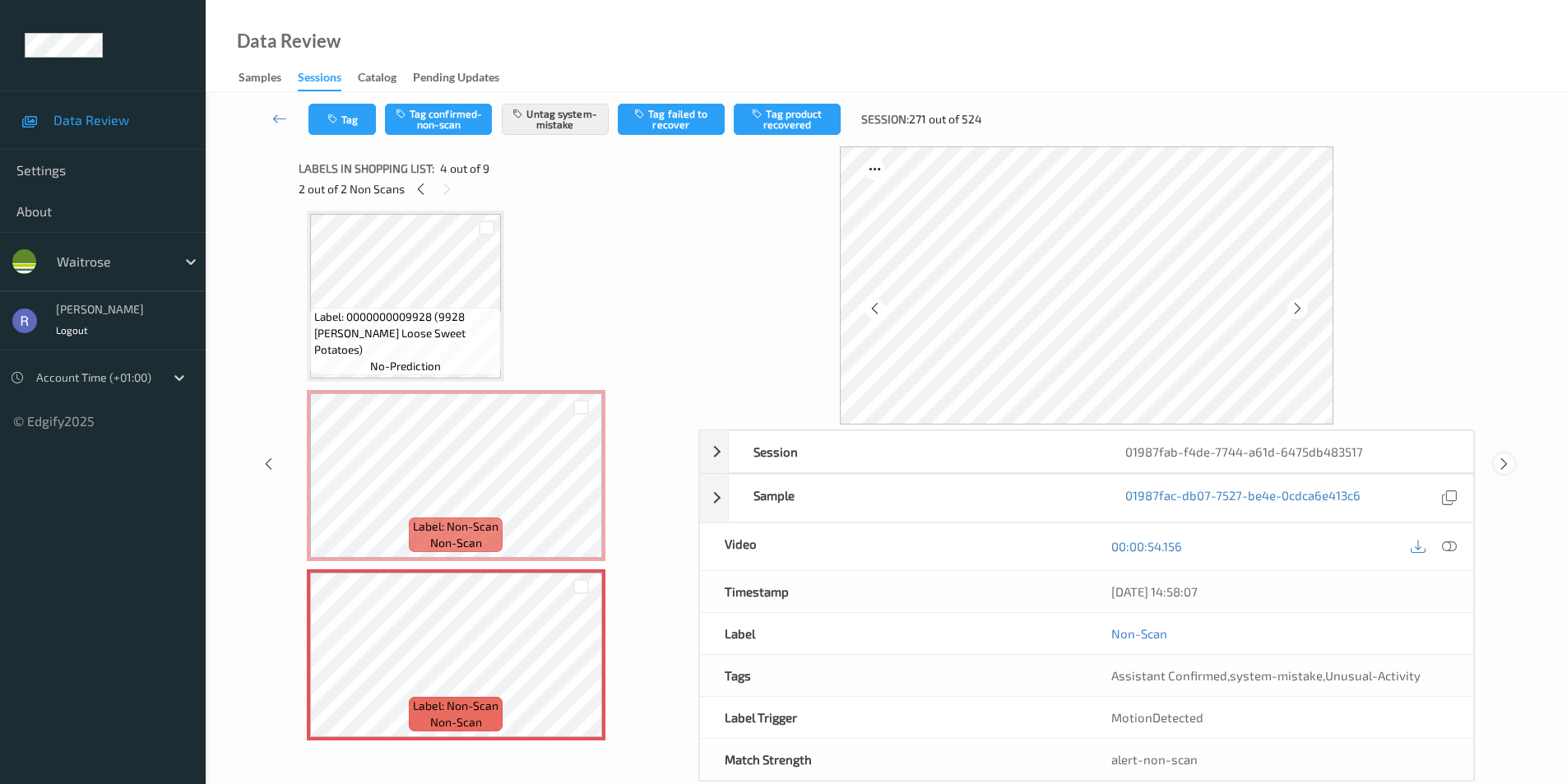
click at [1503, 461] on icon at bounding box center [1504, 464] width 14 height 15
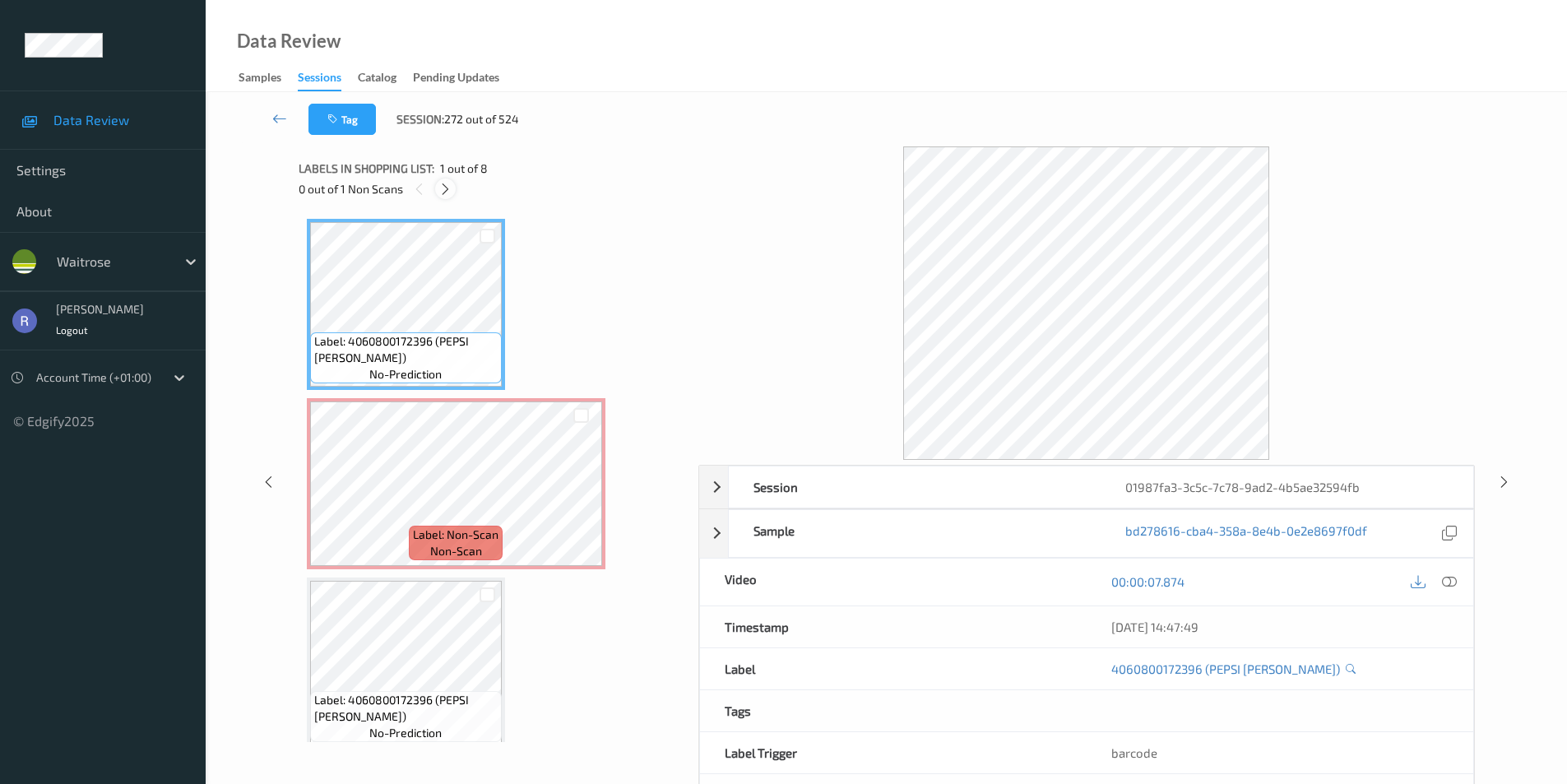
click at [442, 185] on icon at bounding box center [445, 189] width 14 height 15
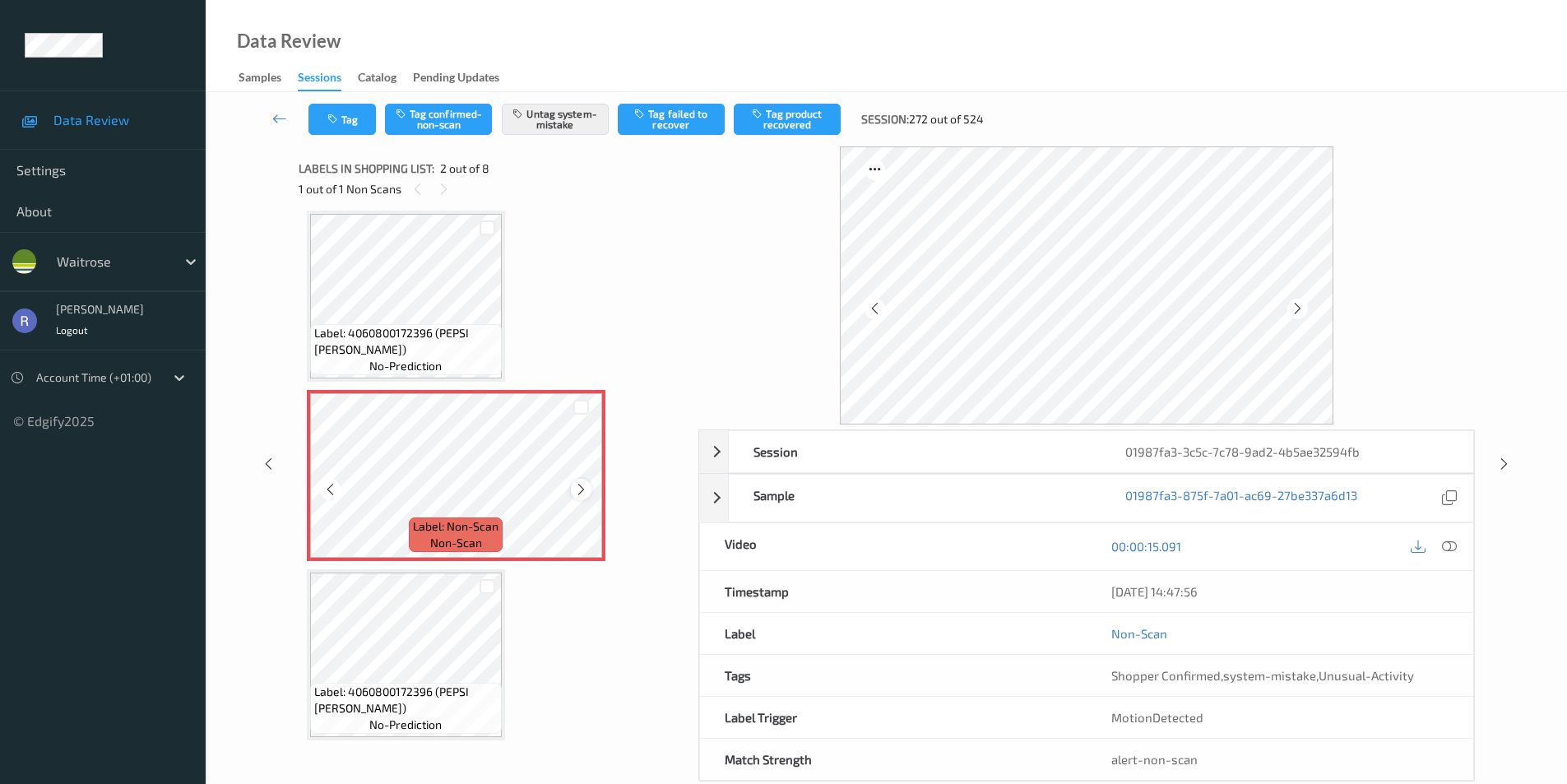
click at [577, 484] on icon at bounding box center [581, 490] width 14 height 15
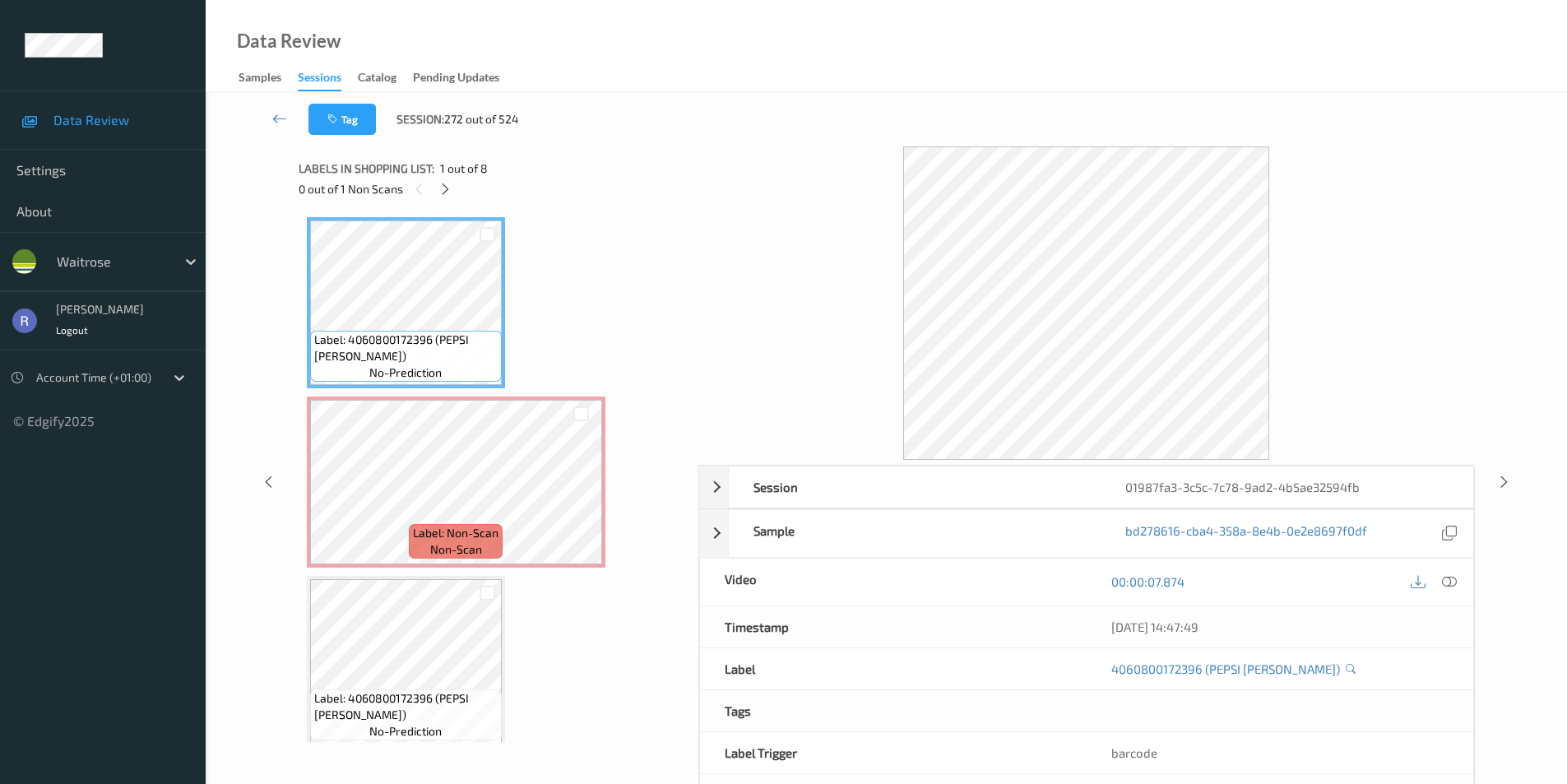
scroll to position [0, 0]
click at [1448, 580] on icon at bounding box center [1450, 582] width 15 height 15
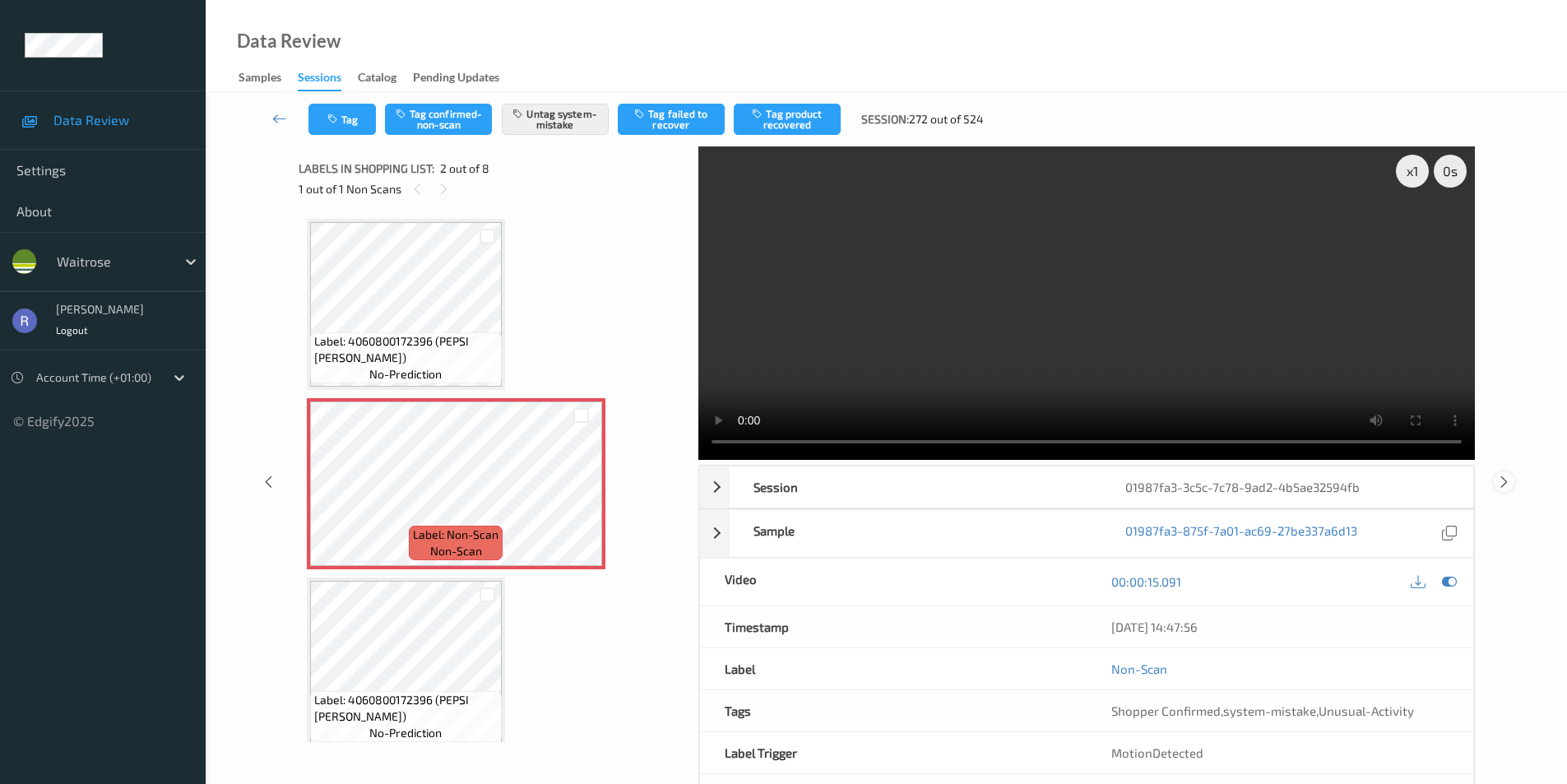
click at [1501, 477] on icon at bounding box center [1504, 482] width 14 height 15
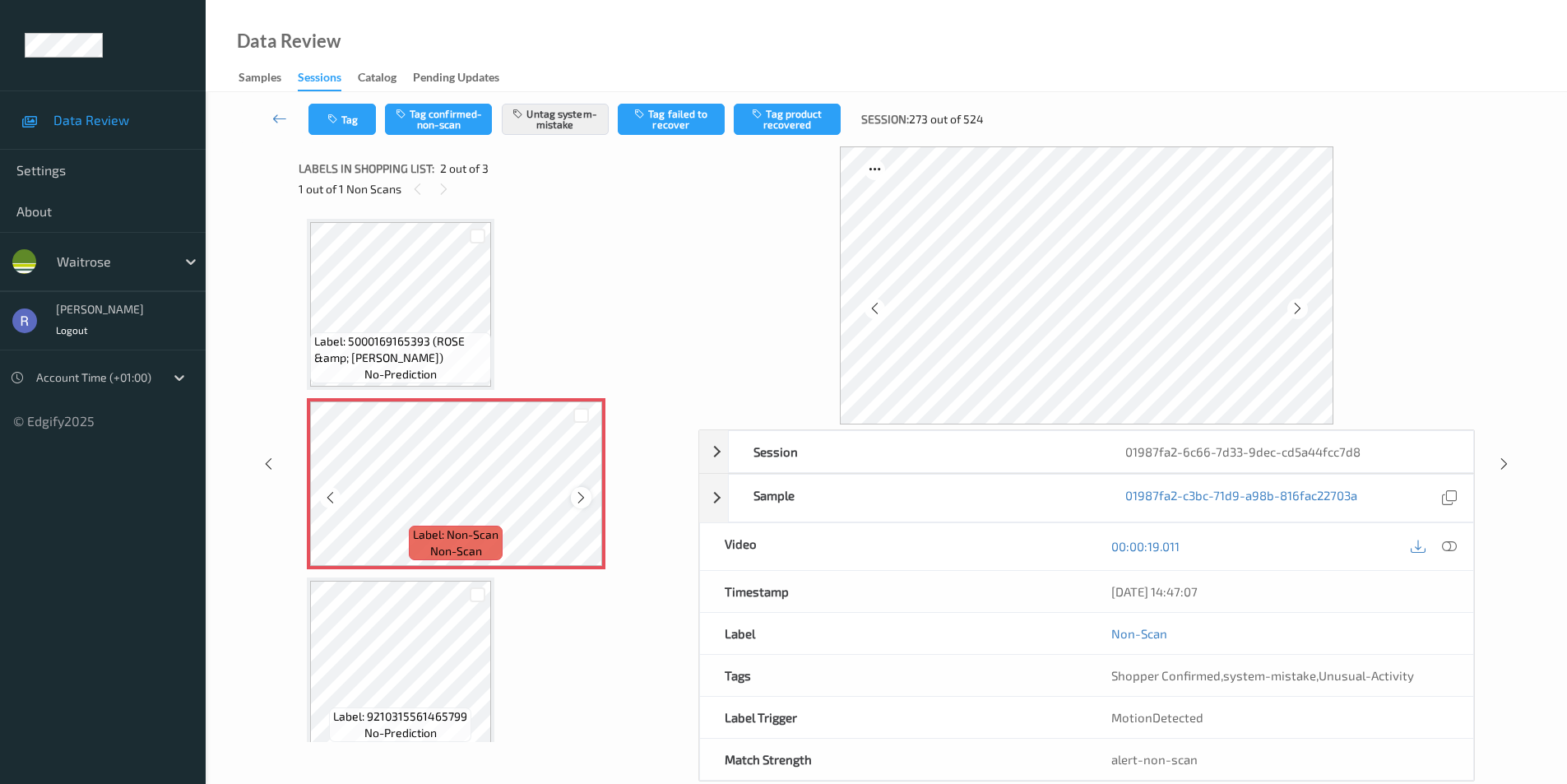
click at [580, 496] on icon at bounding box center [581, 497] width 14 height 15
click at [1502, 462] on icon at bounding box center [1504, 464] width 14 height 15
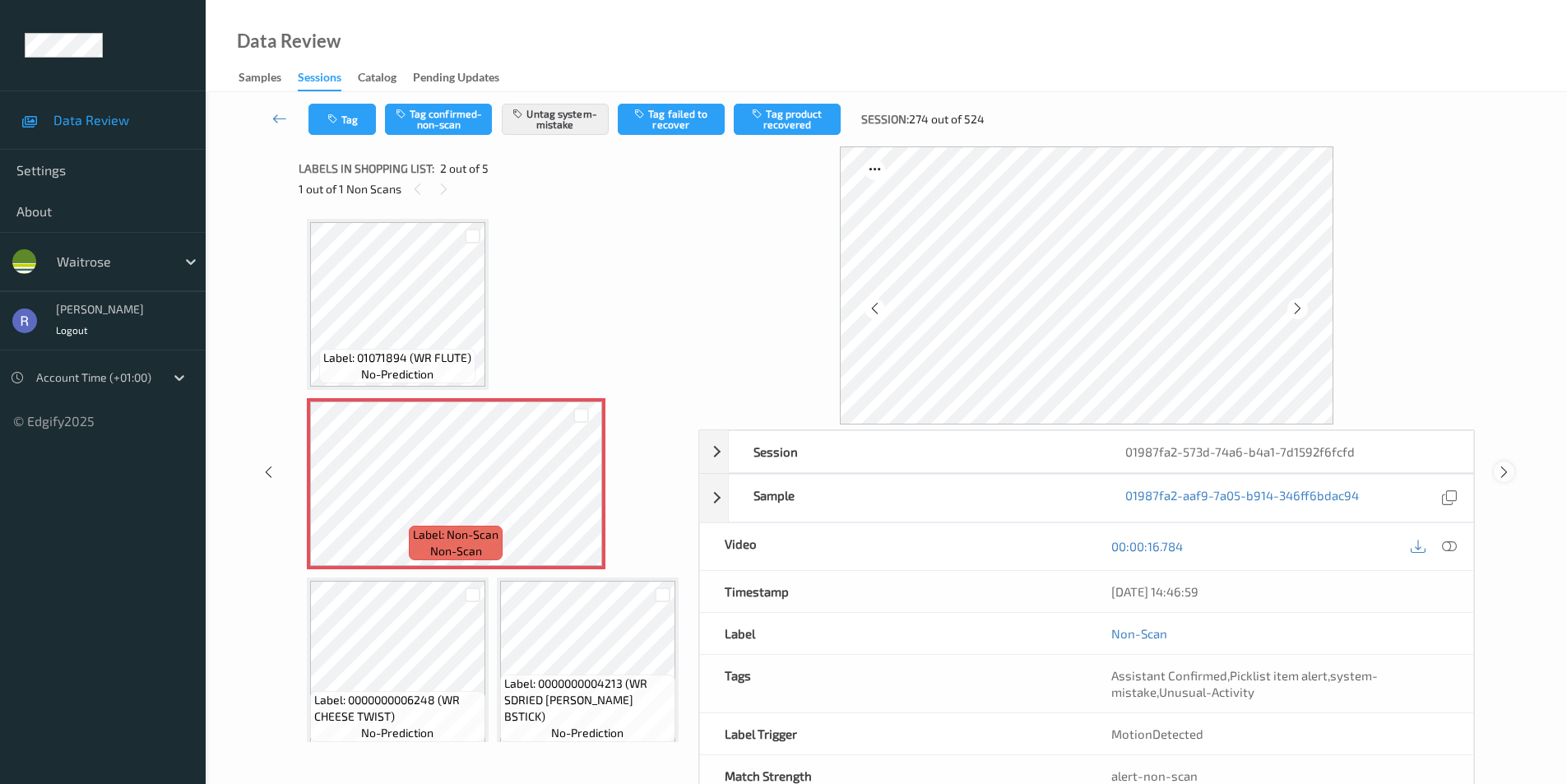
click at [1502, 471] on icon at bounding box center [1504, 472] width 14 height 15
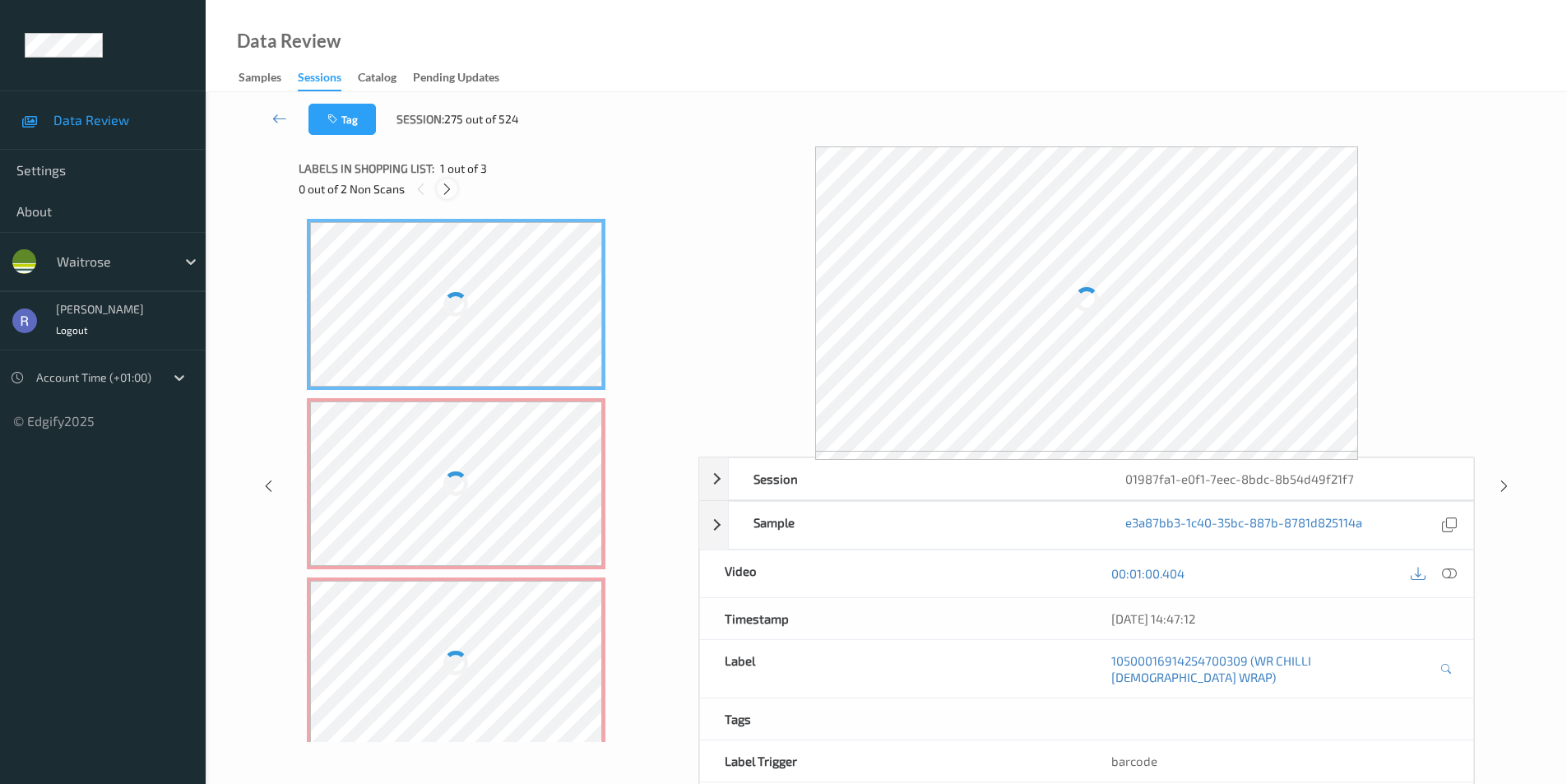
click at [451, 189] on icon at bounding box center [447, 189] width 14 height 15
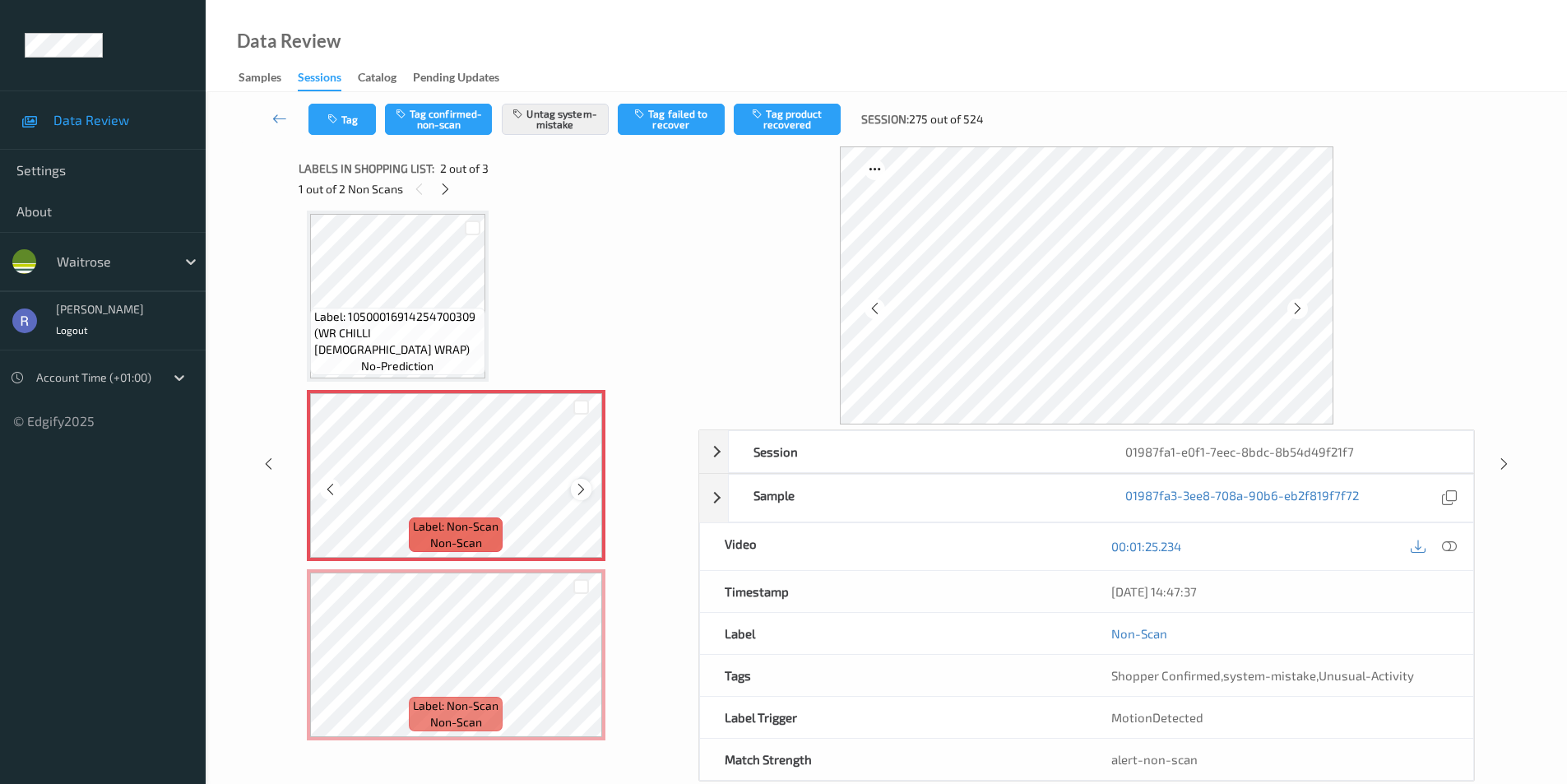
click at [580, 487] on icon at bounding box center [581, 490] width 14 height 15
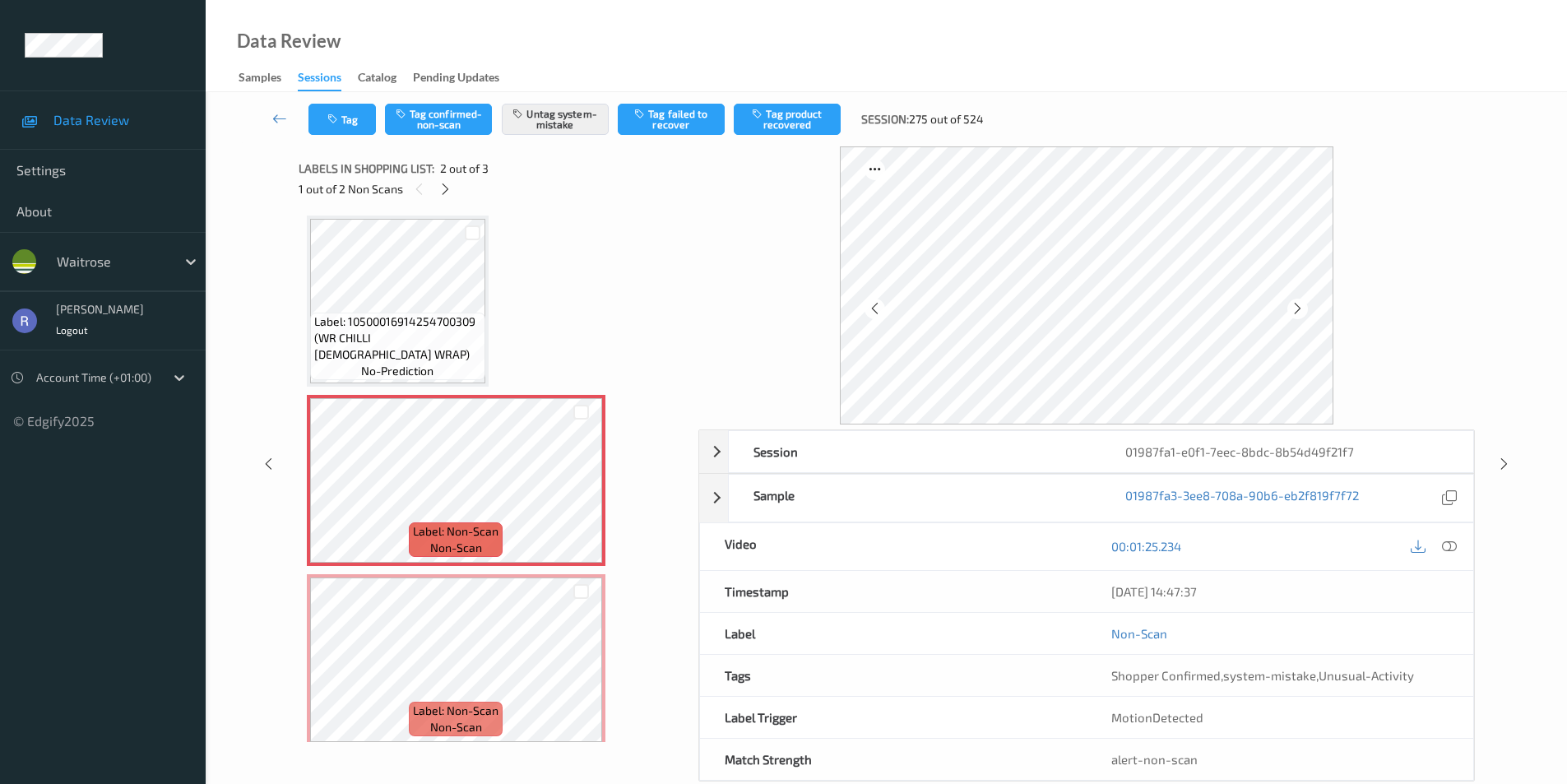
scroll to position [0, 0]
drag, startPoint x: 449, startPoint y: 182, endPoint x: 446, endPoint y: 191, distance: 9.5
click at [449, 183] on icon at bounding box center [445, 189] width 14 height 15
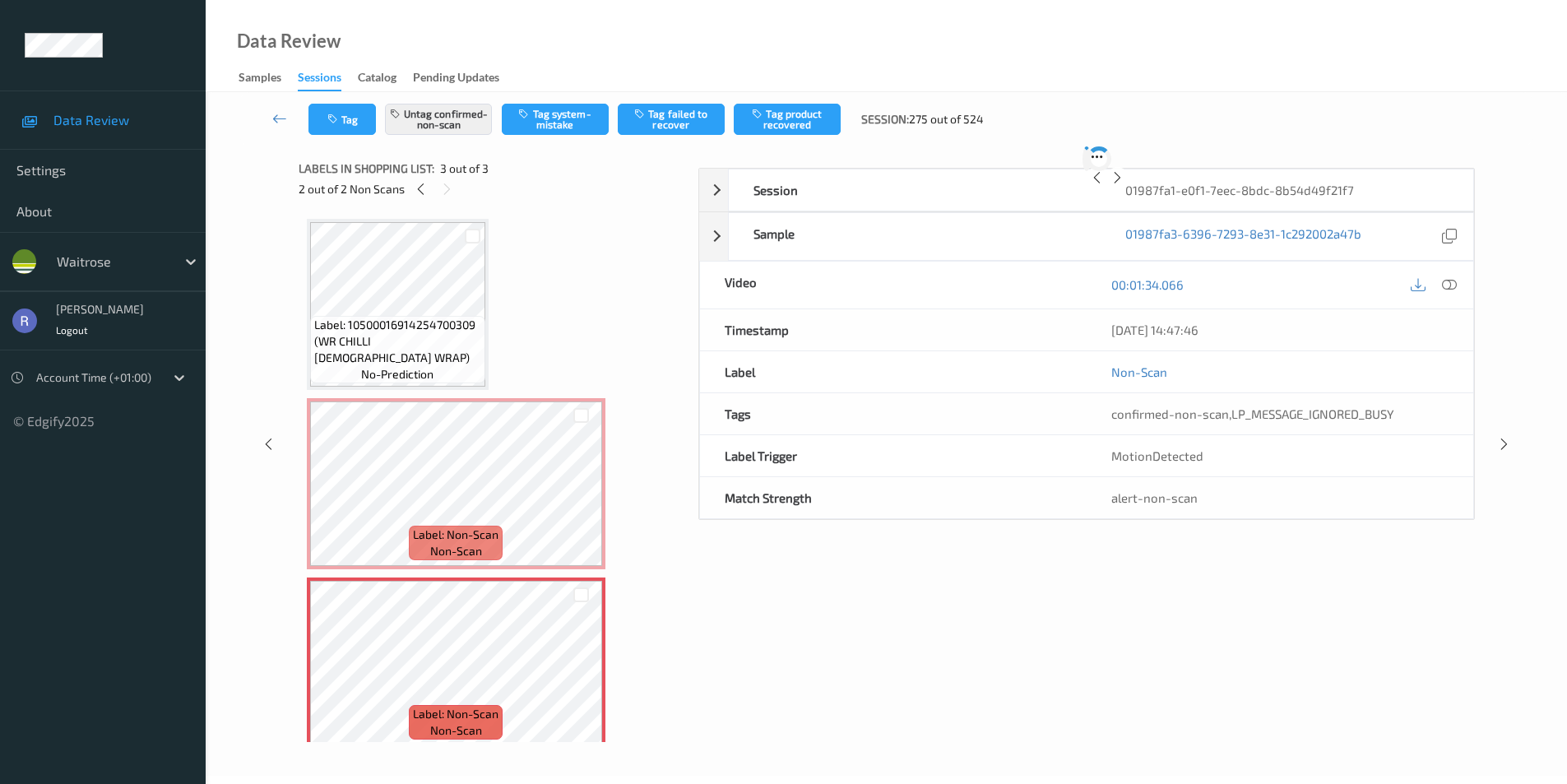
scroll to position [15, 0]
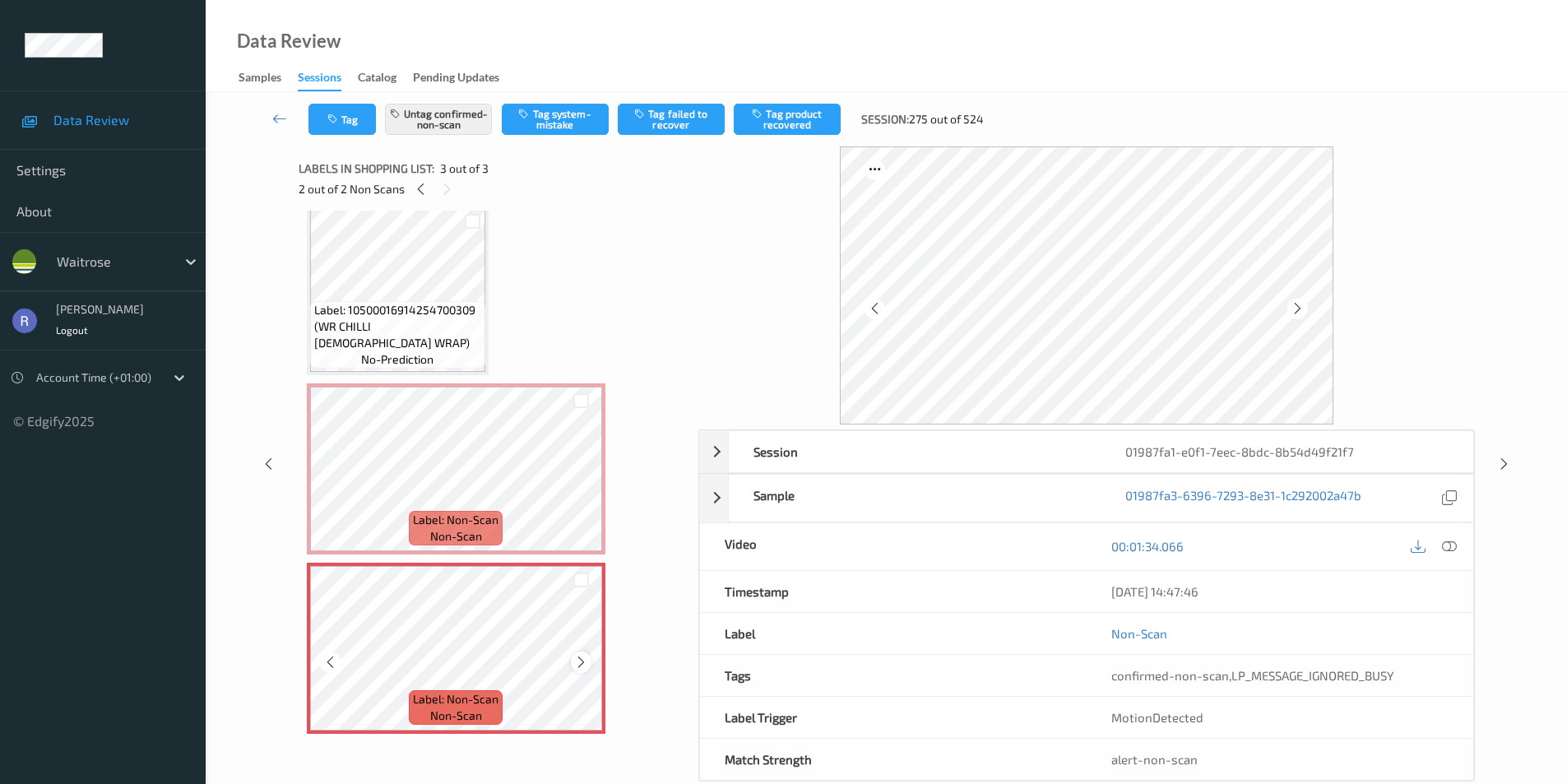
click at [584, 660] on icon at bounding box center [581, 662] width 14 height 15
click at [585, 660] on icon at bounding box center [581, 662] width 14 height 15
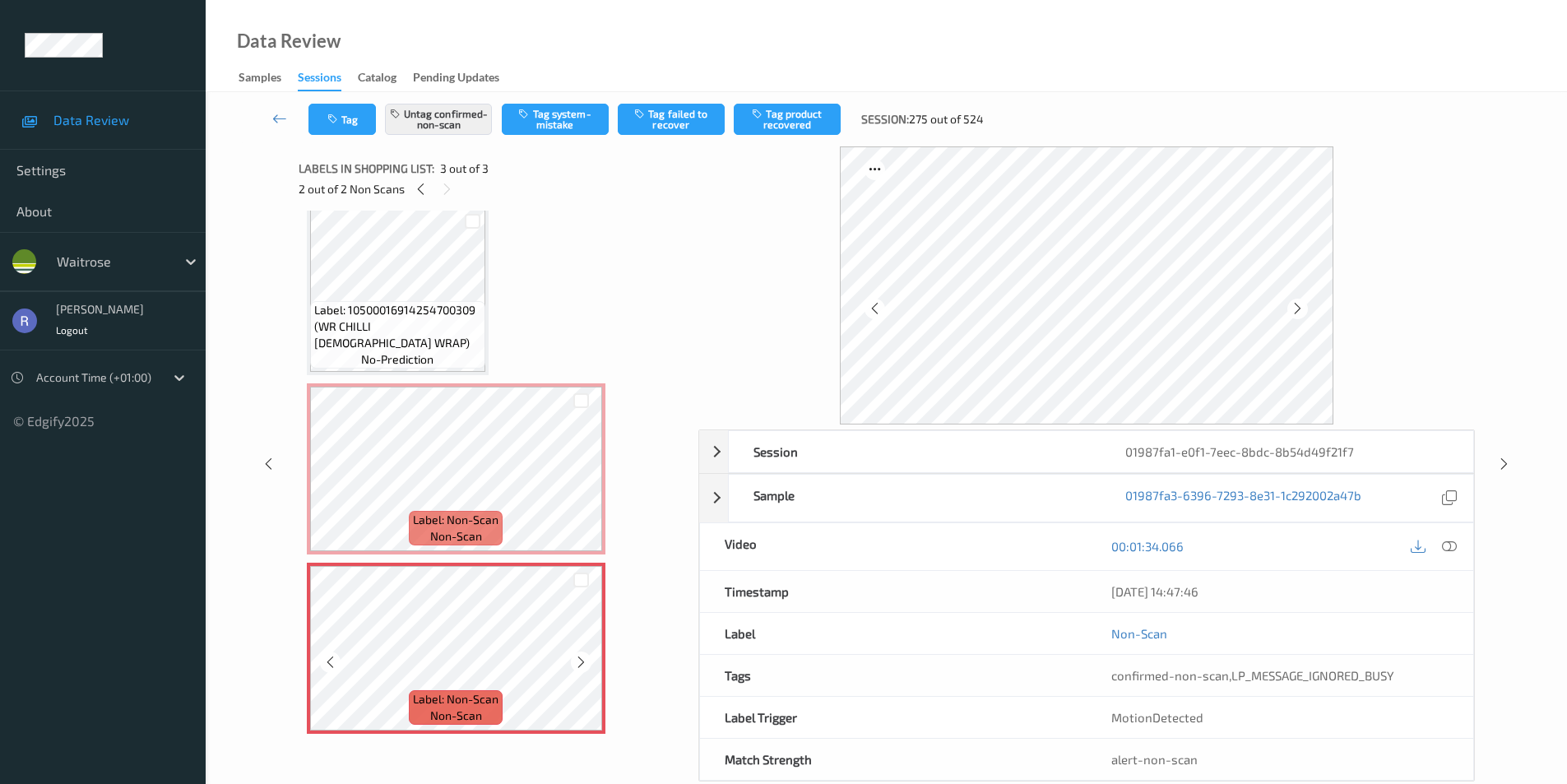
click at [585, 660] on icon at bounding box center [581, 662] width 14 height 15
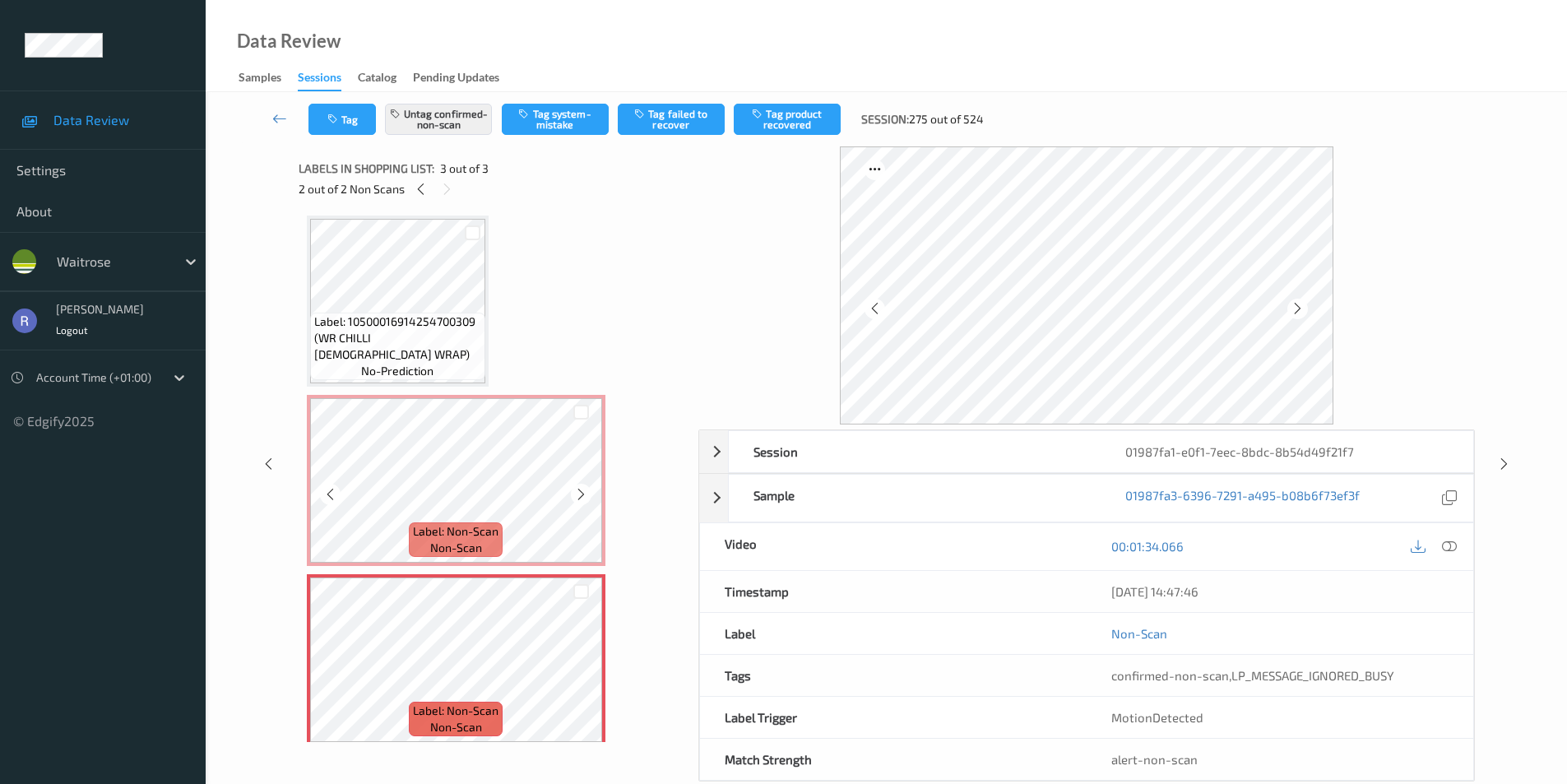
scroll to position [0, 0]
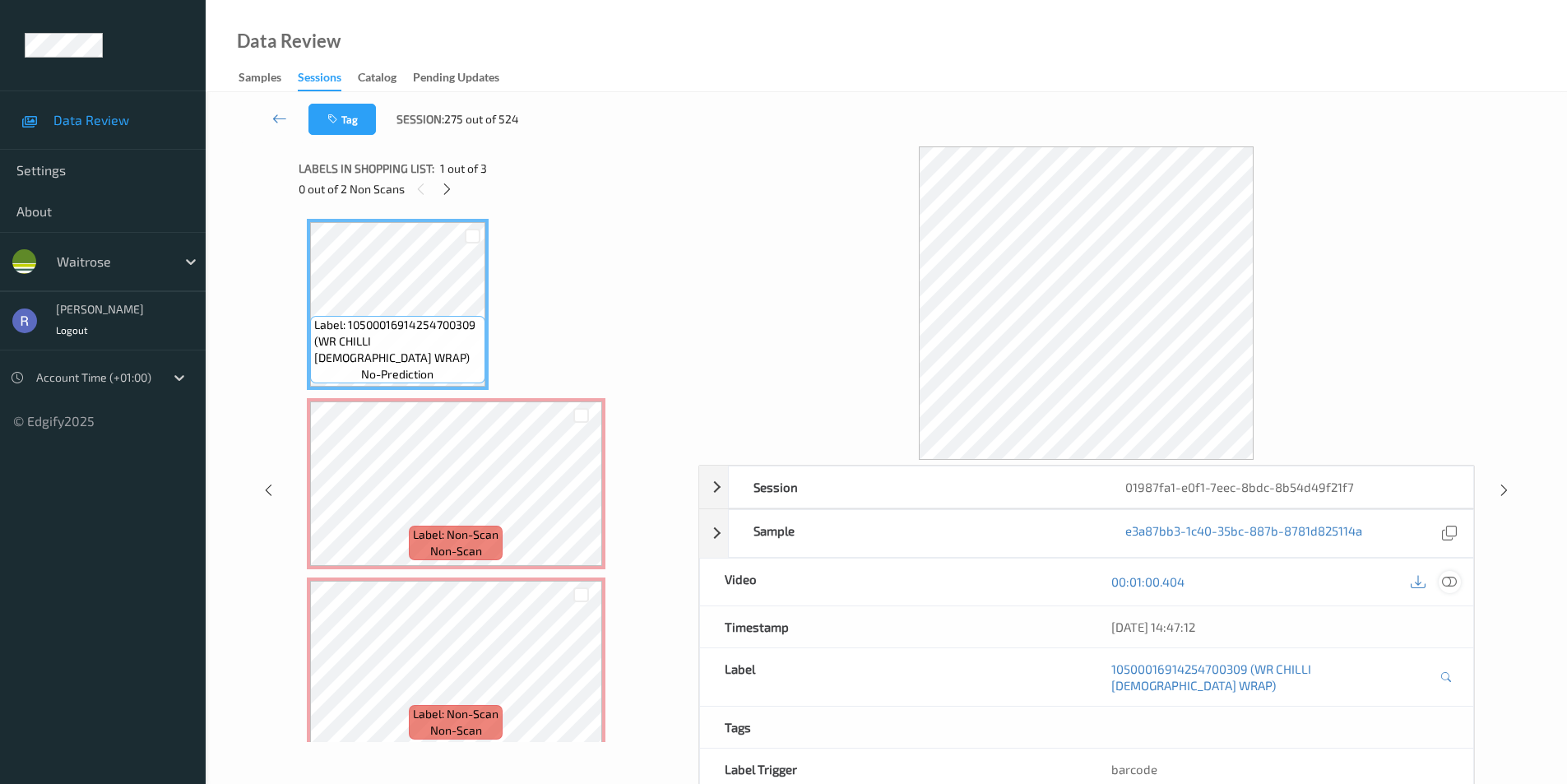
click at [1455, 577] on icon at bounding box center [1450, 582] width 15 height 15
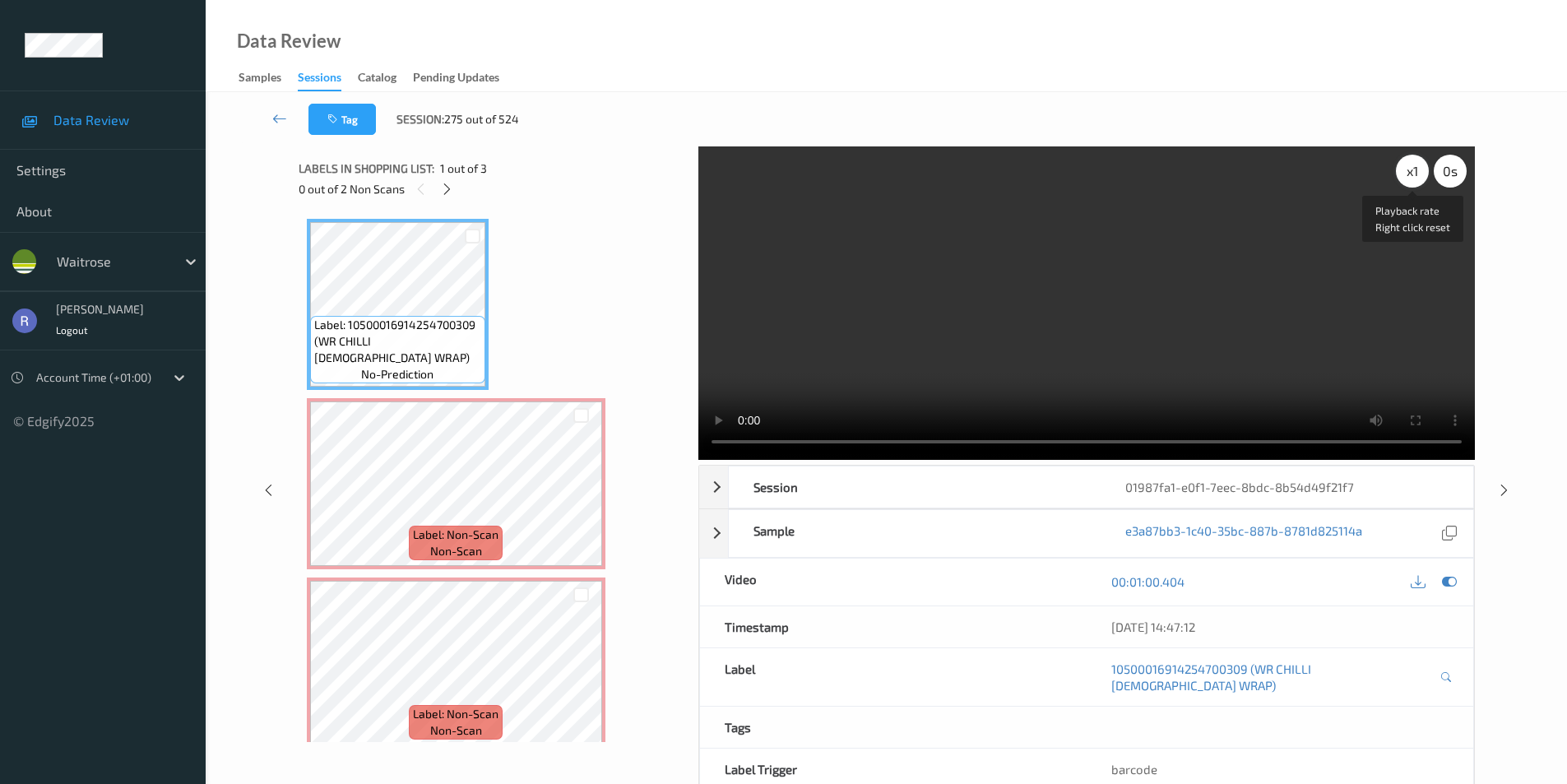
click at [1414, 177] on div "x 1" at bounding box center [1413, 172] width 33 height 33
click at [1409, 177] on div "x 2" at bounding box center [1413, 172] width 33 height 33
click at [1415, 175] on div "x 4" at bounding box center [1413, 172] width 33 height 33
click at [1415, 175] on div "x 8" at bounding box center [1413, 172] width 33 height 33
click at [1410, 175] on div "x 1" at bounding box center [1413, 172] width 33 height 33
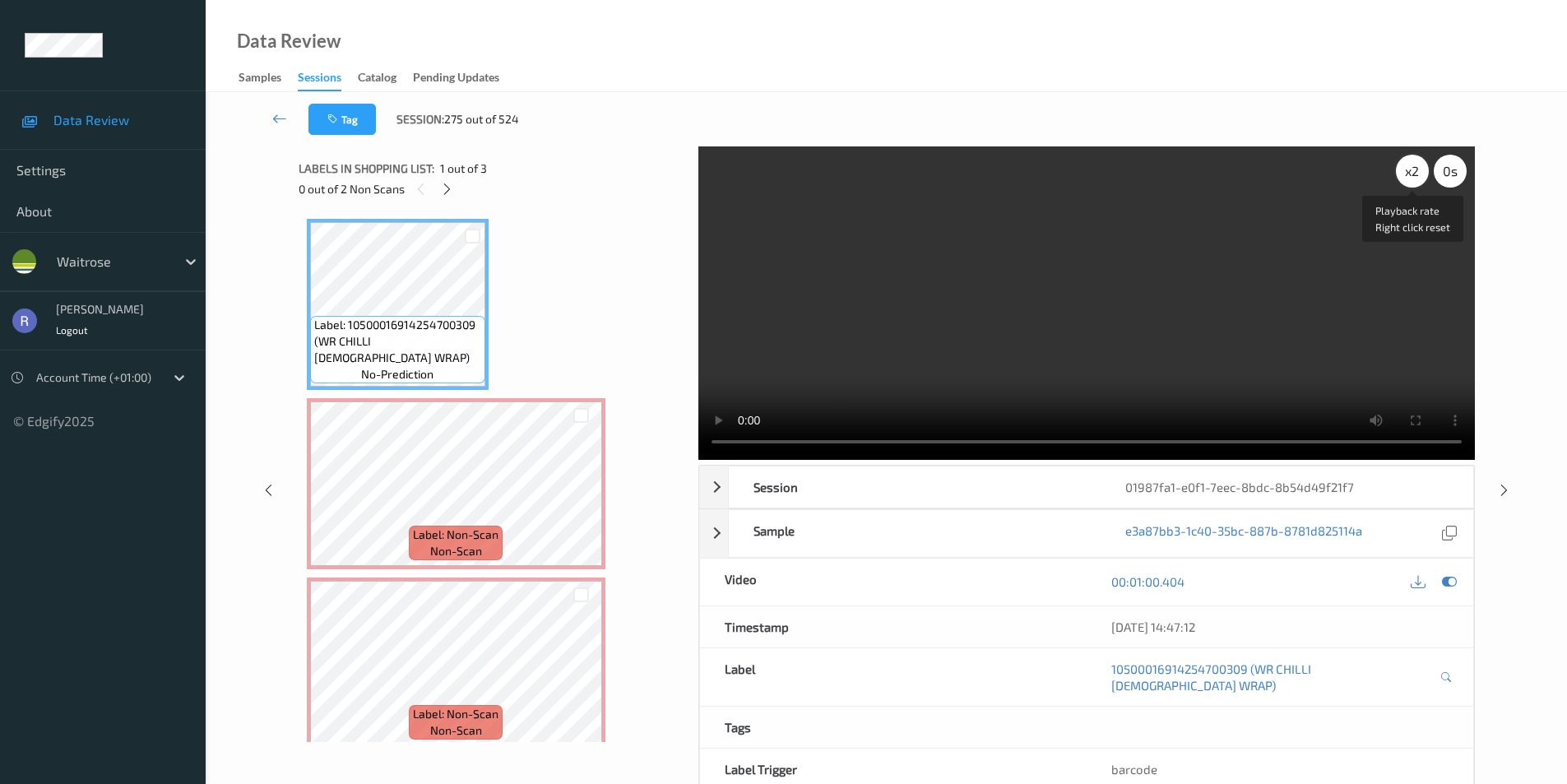
click at [1410, 175] on div "x 2" at bounding box center [1413, 172] width 33 height 33
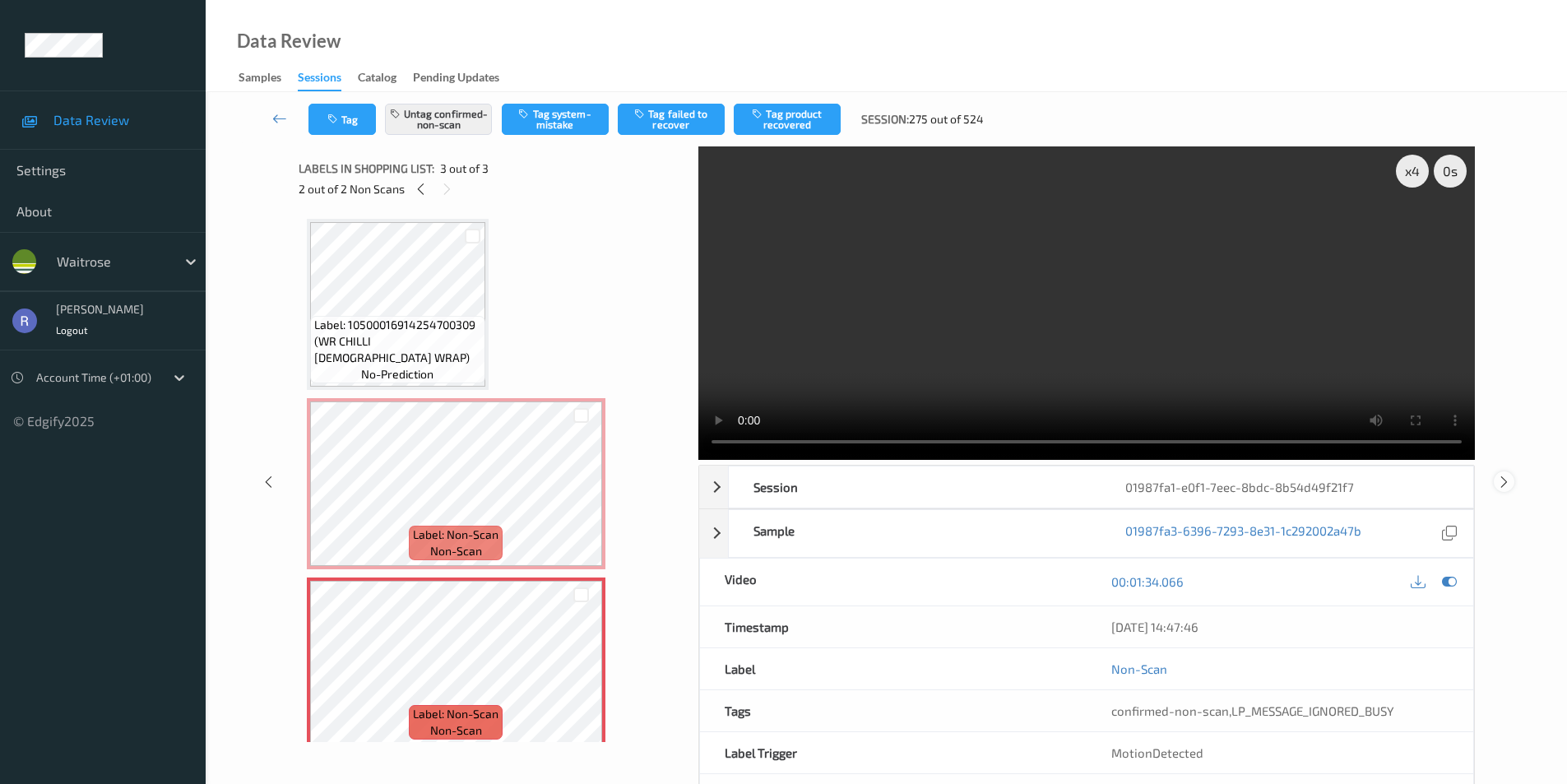
click at [1502, 482] on icon at bounding box center [1504, 482] width 14 height 15
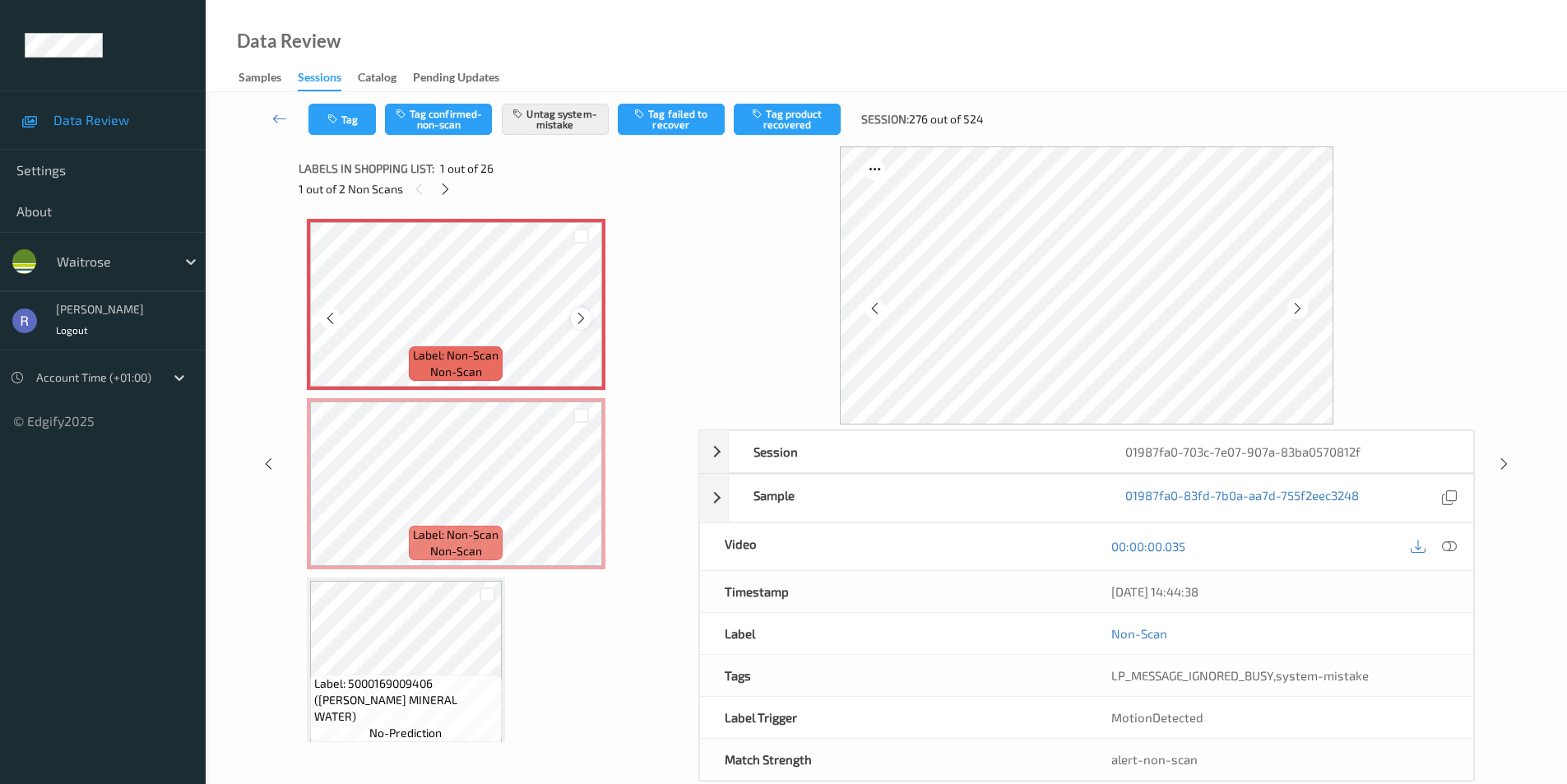
click at [582, 321] on icon at bounding box center [581, 318] width 14 height 15
click at [581, 320] on icon at bounding box center [581, 318] width 14 height 15
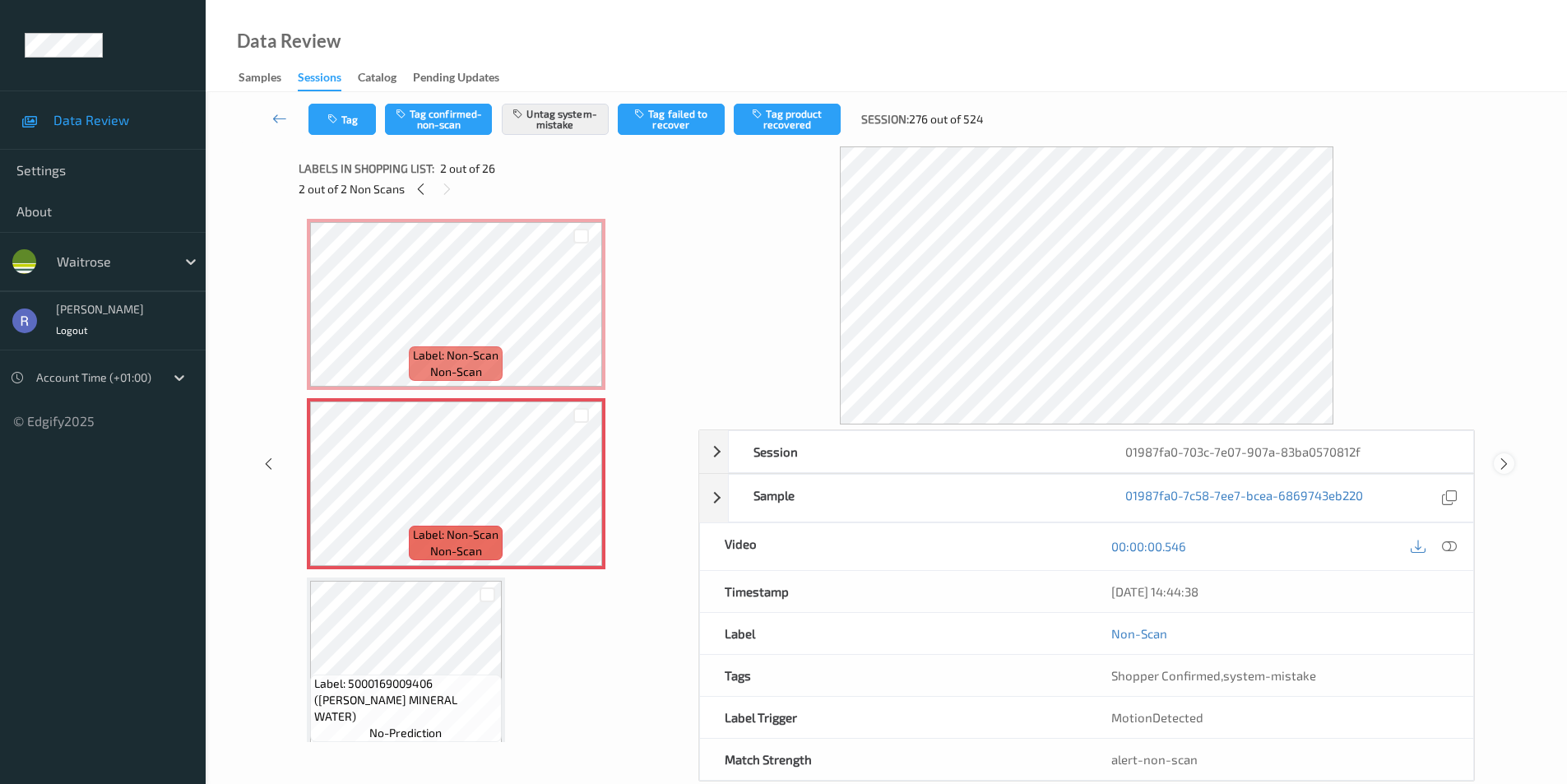
click at [1505, 461] on icon at bounding box center [1504, 464] width 14 height 15
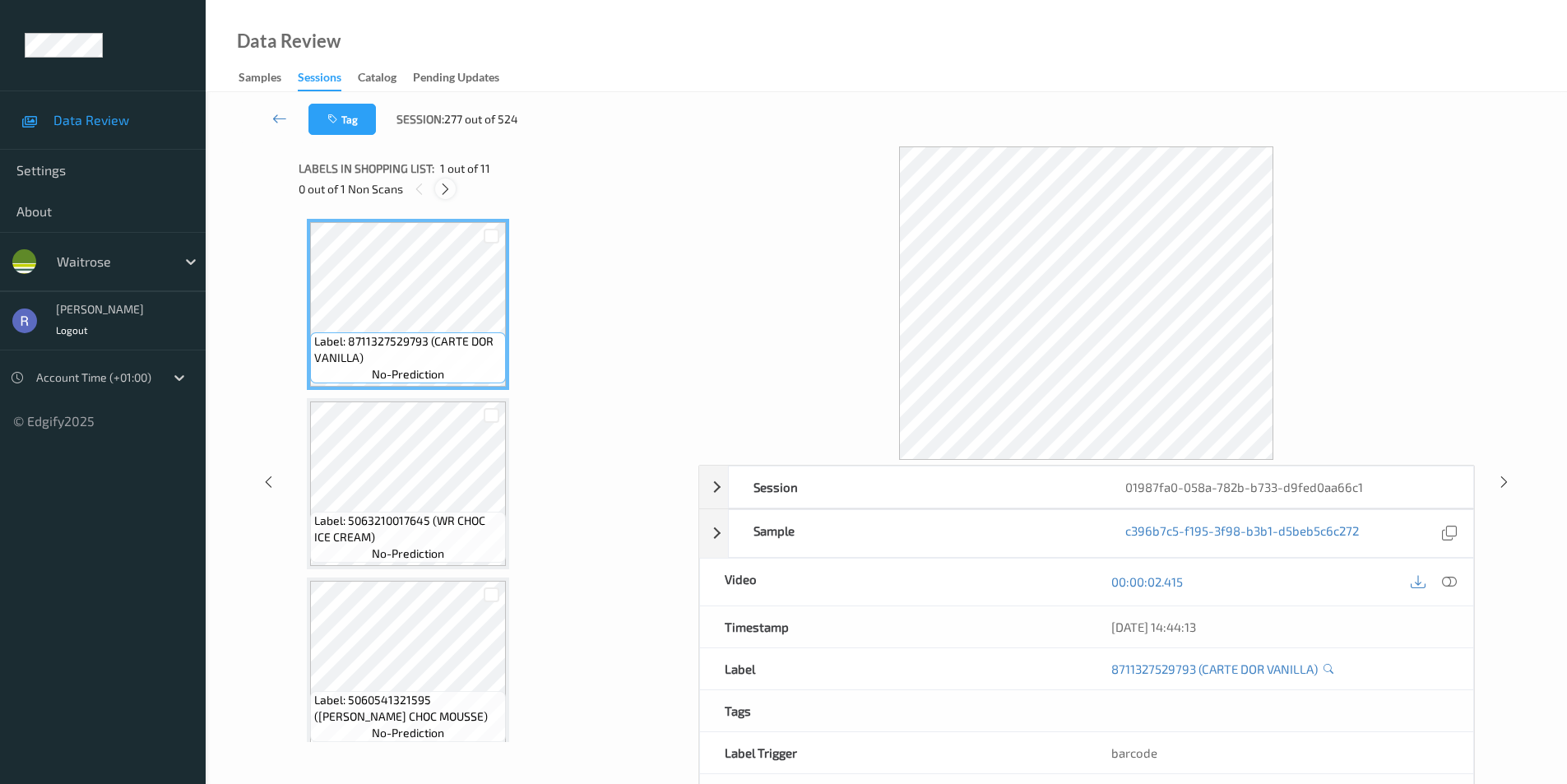
click at [446, 183] on icon at bounding box center [445, 189] width 14 height 15
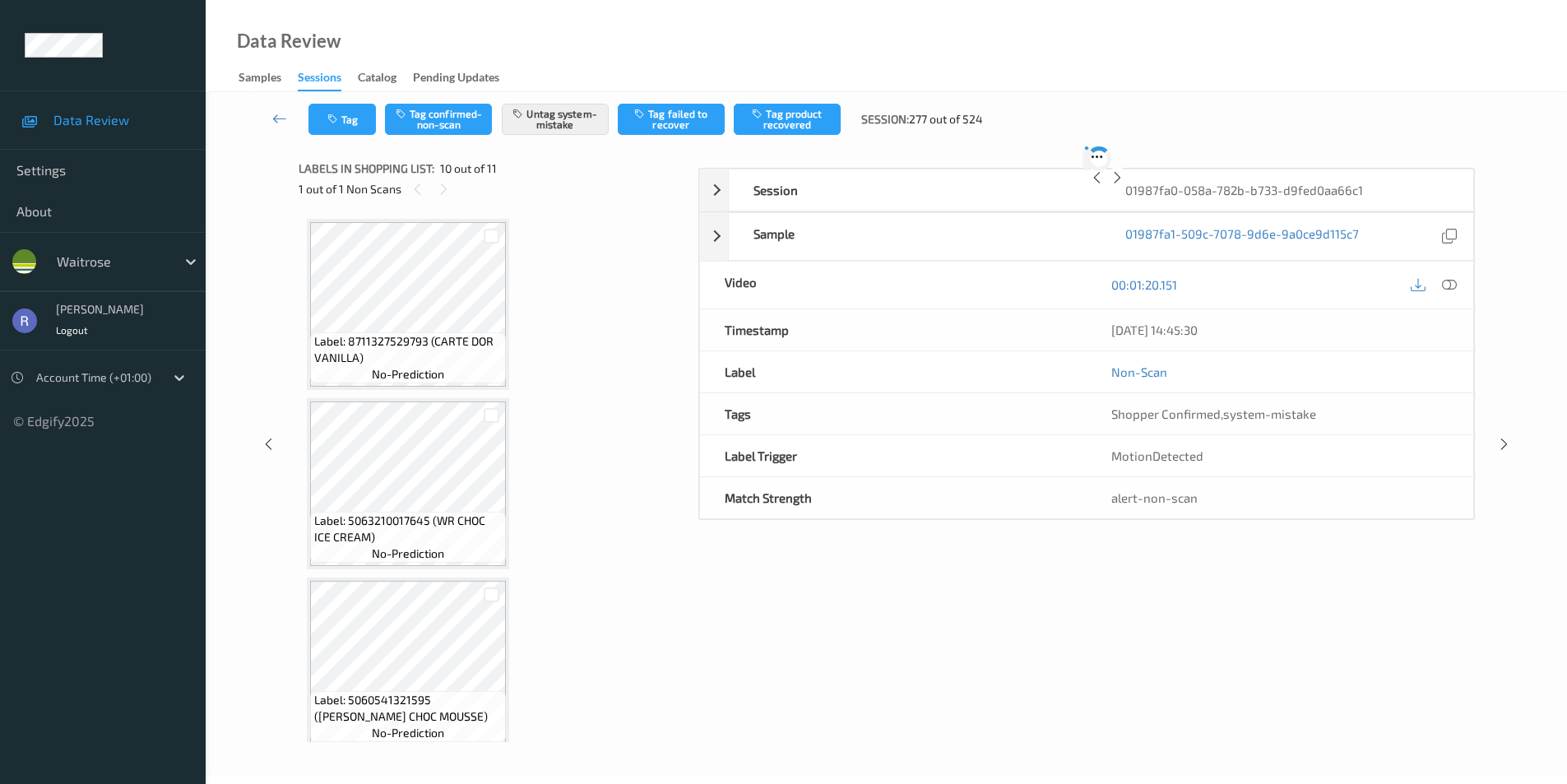
scroll to position [1443, 0]
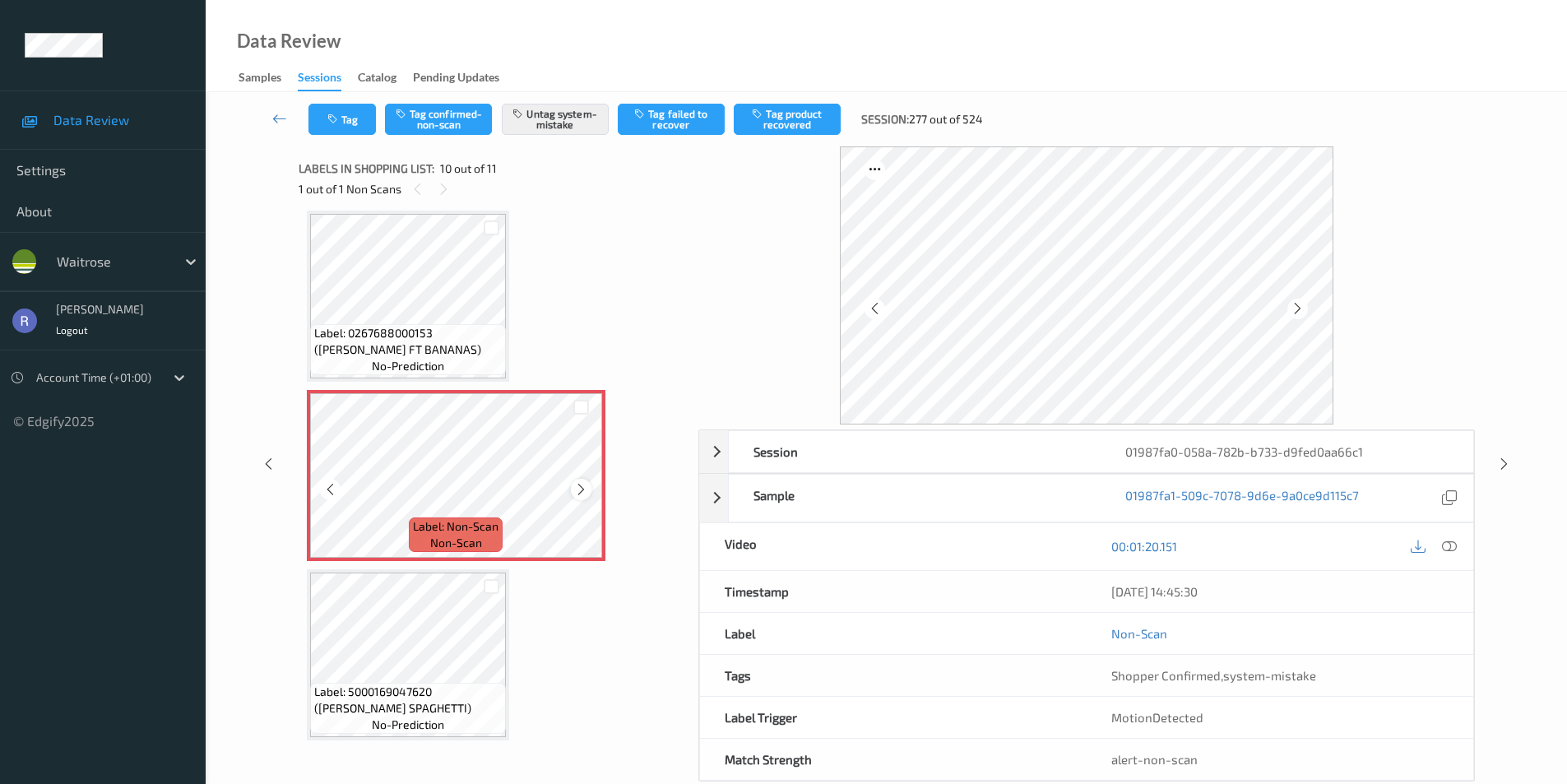
click at [584, 489] on icon at bounding box center [581, 490] width 14 height 15
click at [587, 491] on icon at bounding box center [581, 490] width 14 height 15
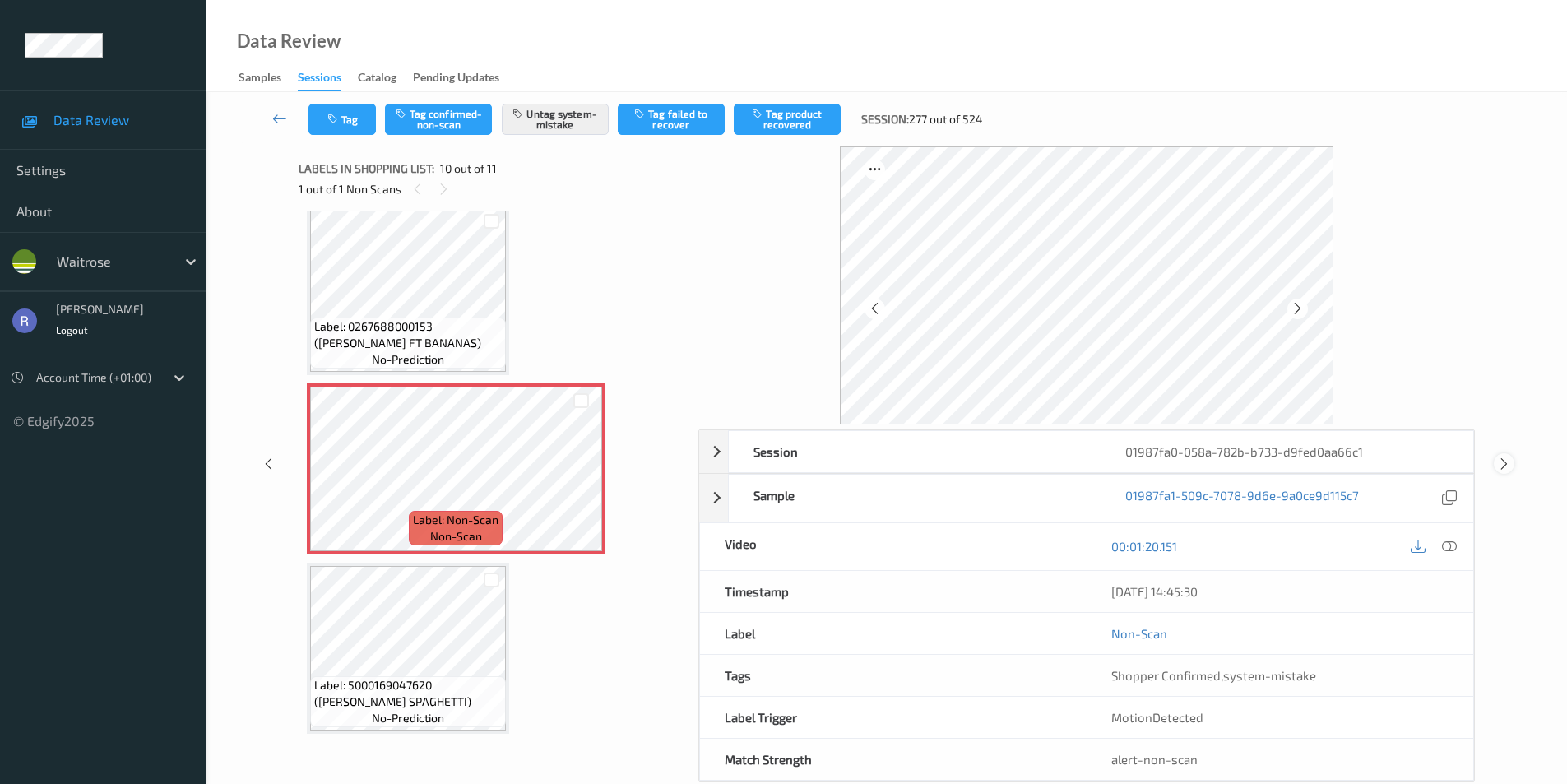
click at [1503, 465] on icon at bounding box center [1504, 464] width 14 height 15
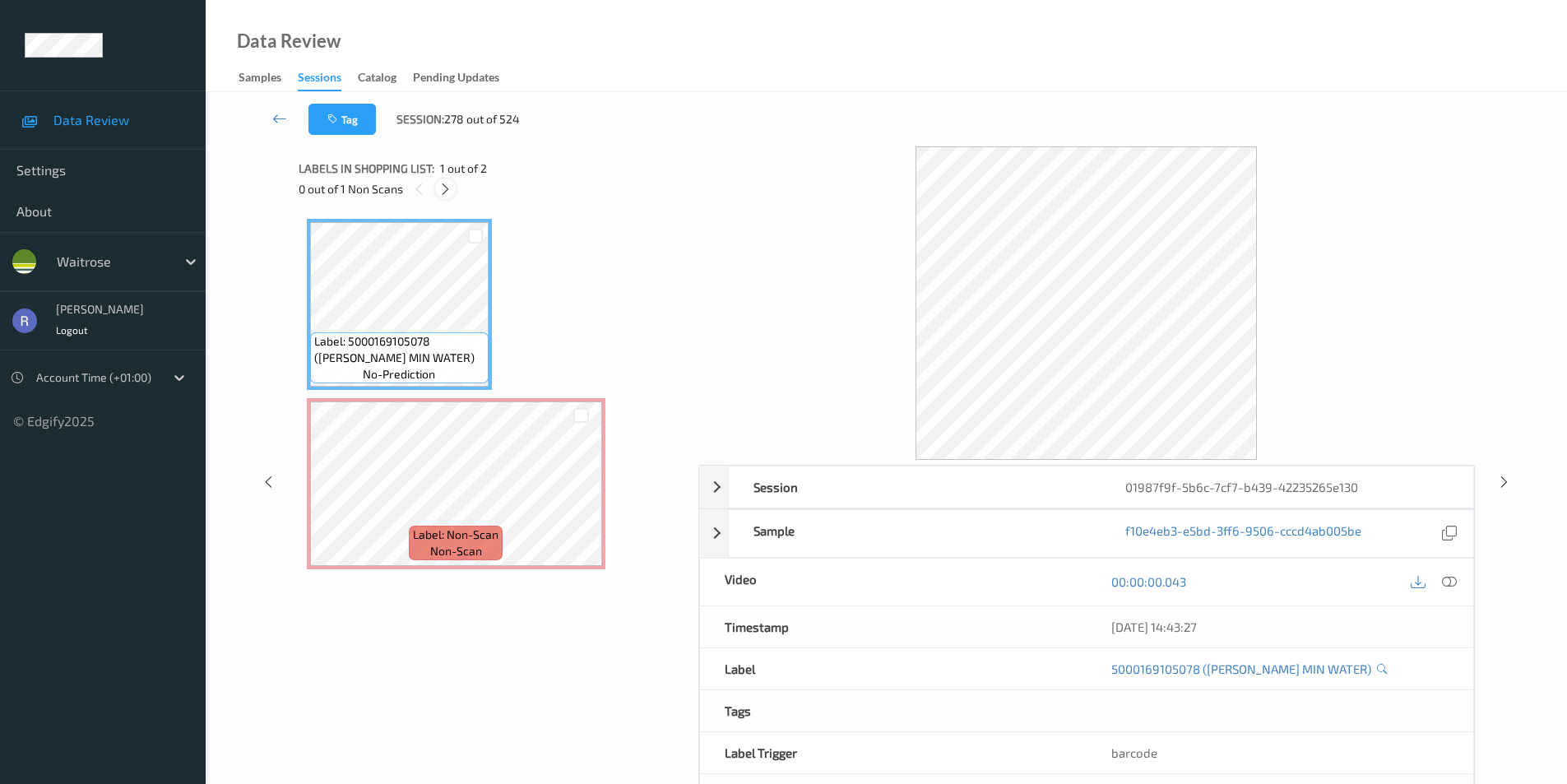
click at [445, 191] on icon at bounding box center [445, 189] width 14 height 15
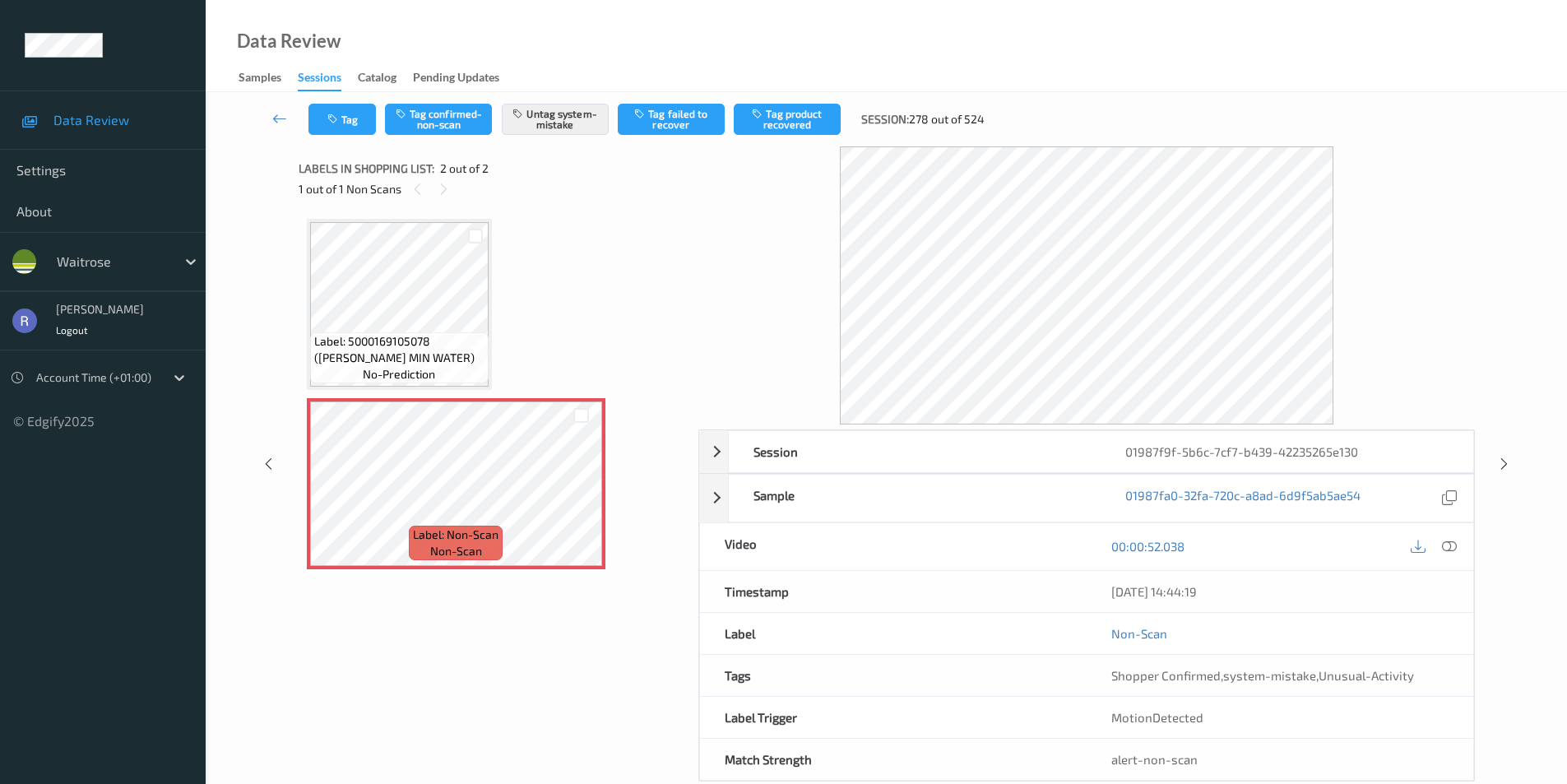
click at [1504, 462] on icon at bounding box center [1504, 464] width 14 height 15
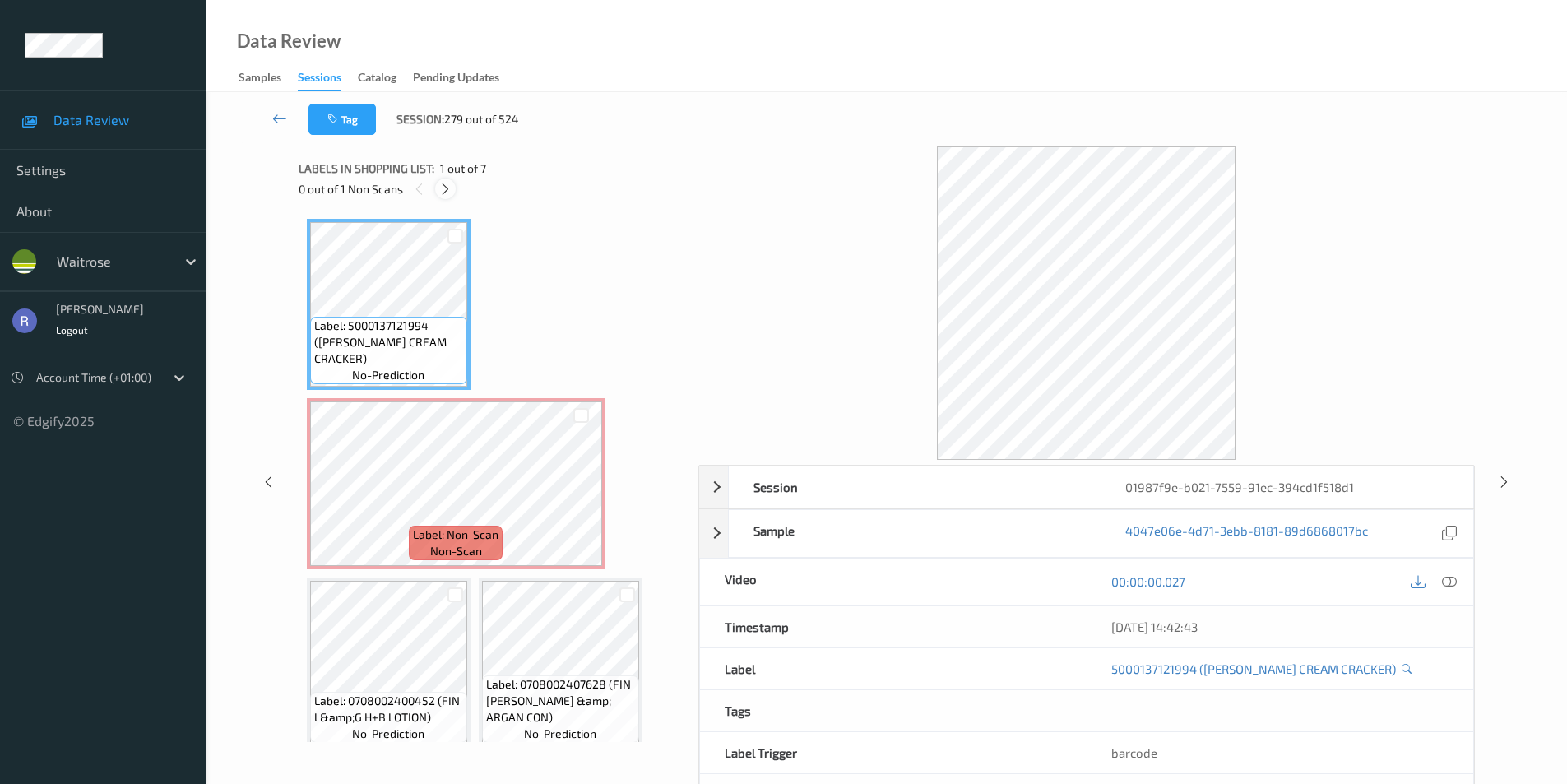
click at [449, 192] on icon at bounding box center [445, 189] width 14 height 15
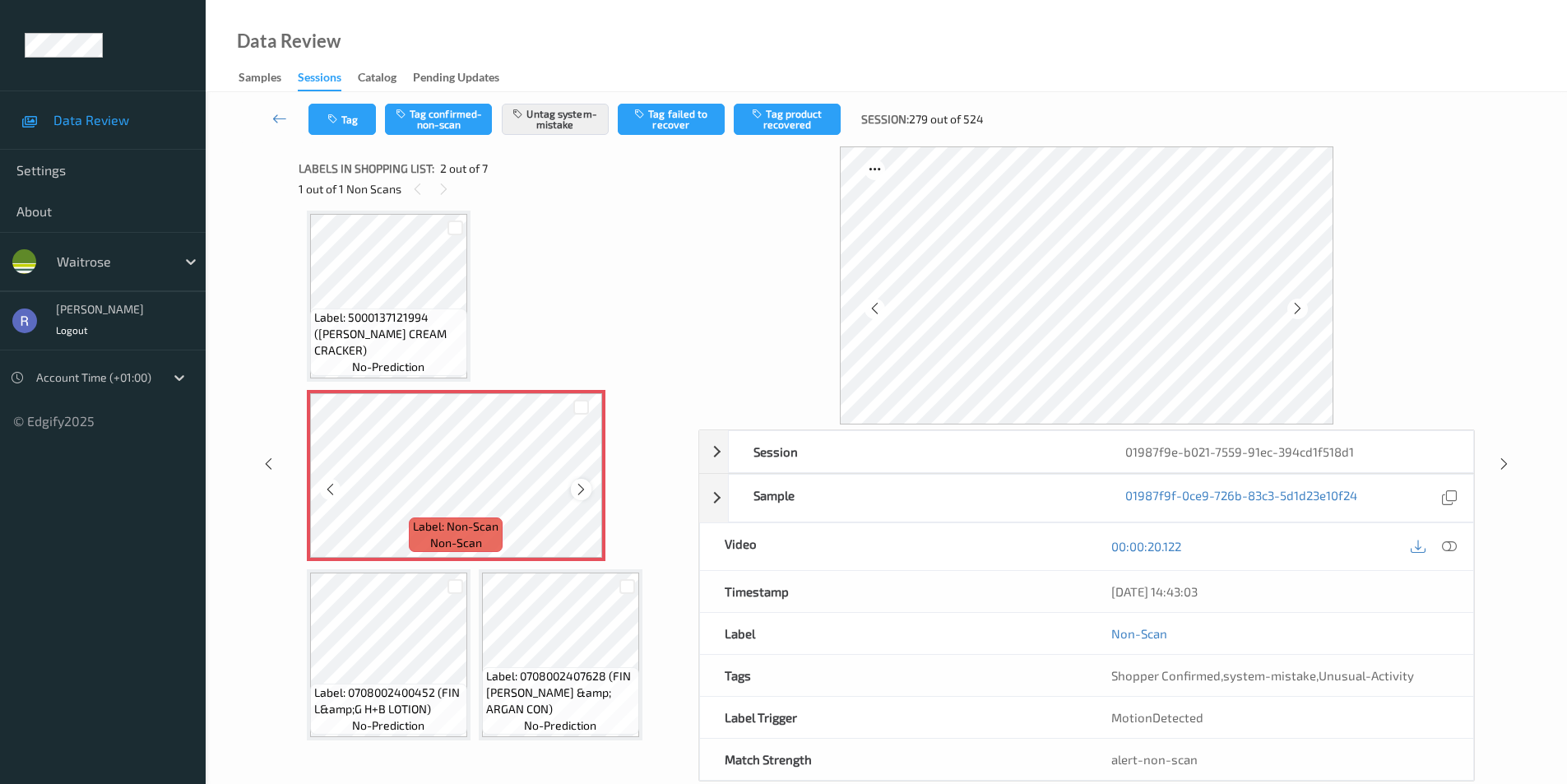
click at [582, 491] on icon at bounding box center [581, 490] width 14 height 15
click at [581, 488] on icon at bounding box center [581, 490] width 14 height 15
click at [582, 491] on icon at bounding box center [581, 490] width 14 height 15
click at [1504, 459] on icon at bounding box center [1504, 464] width 14 height 15
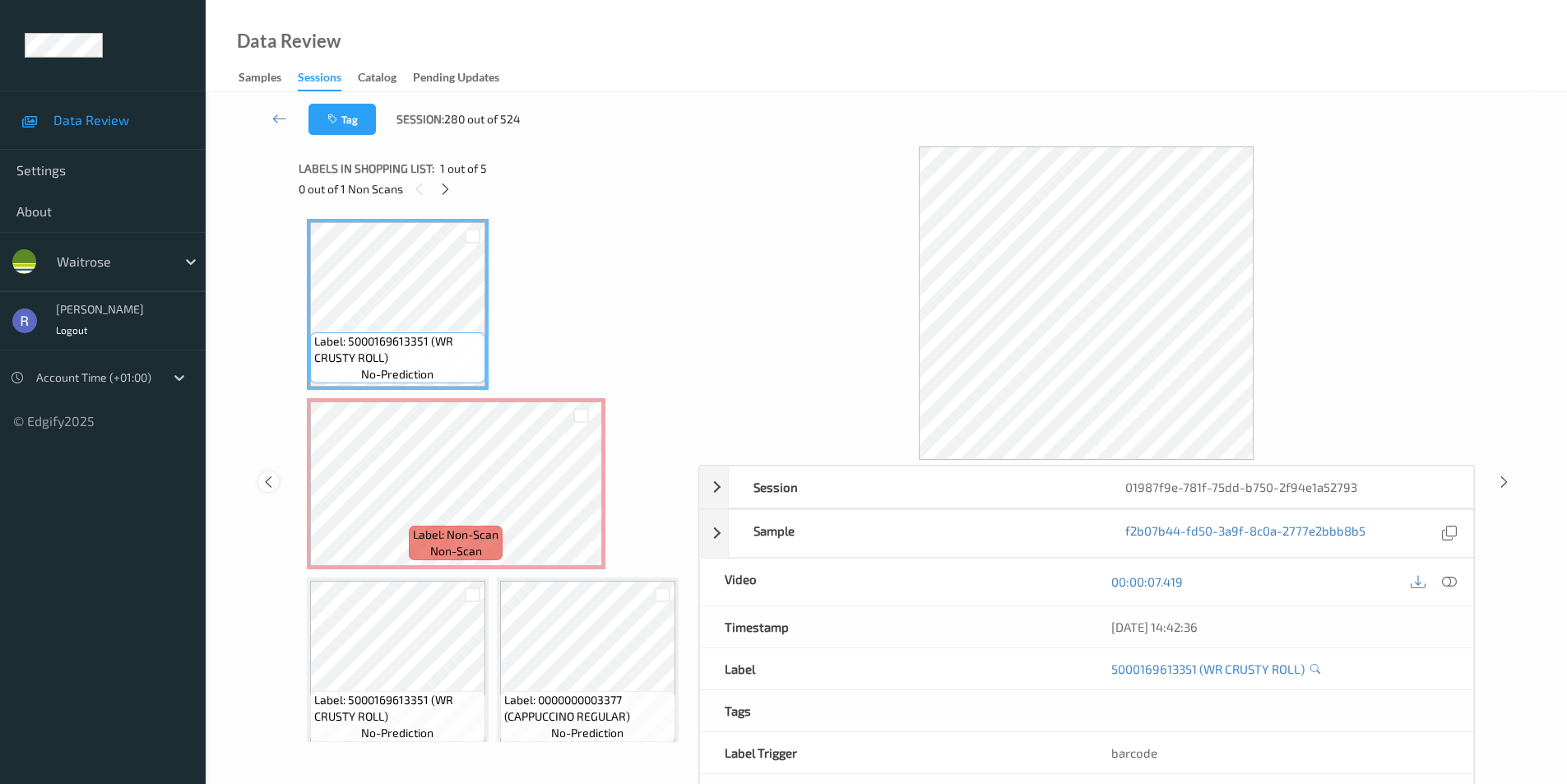
click at [267, 483] on icon at bounding box center [269, 482] width 14 height 15
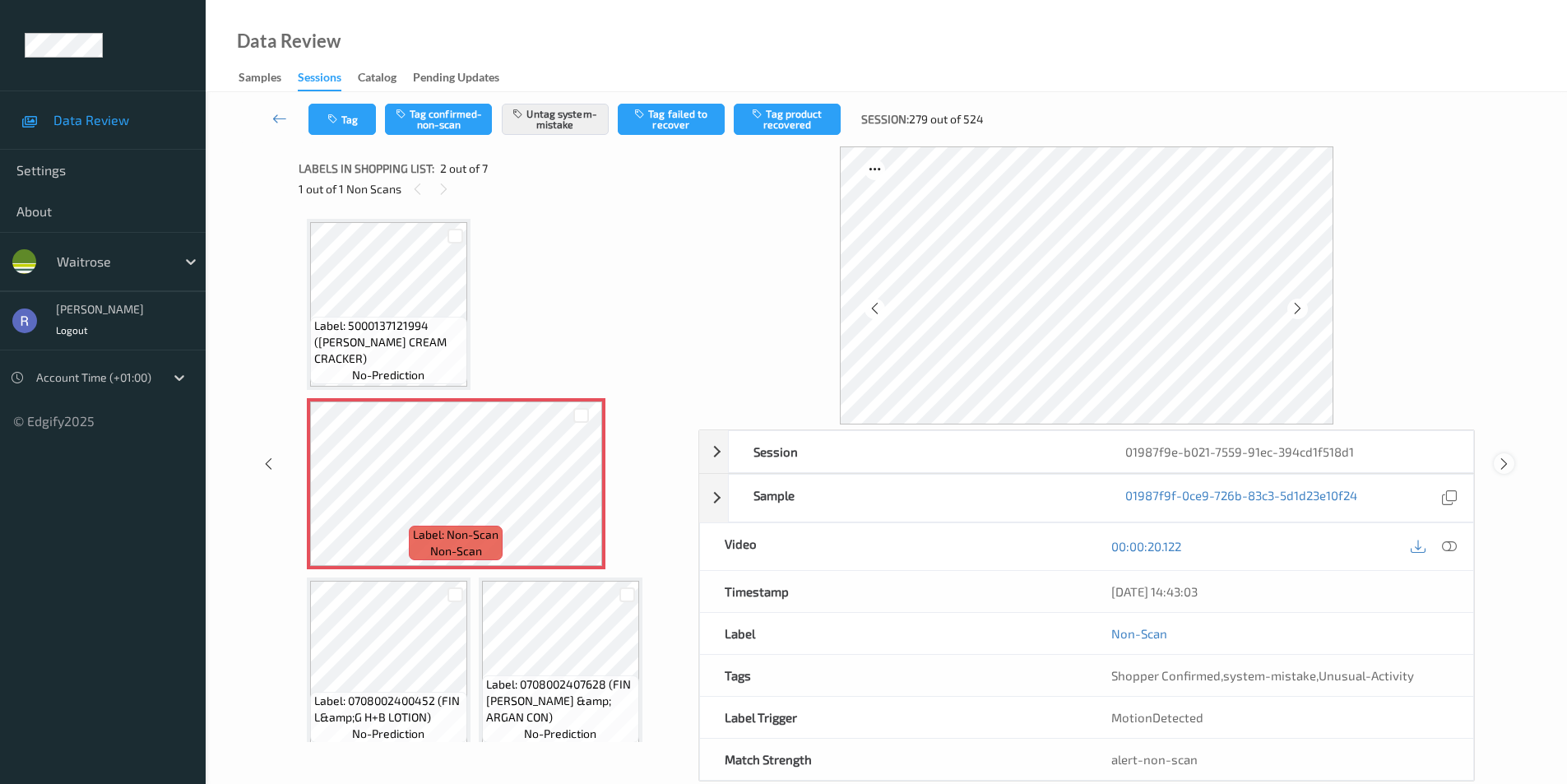
click at [1505, 460] on icon at bounding box center [1504, 464] width 14 height 15
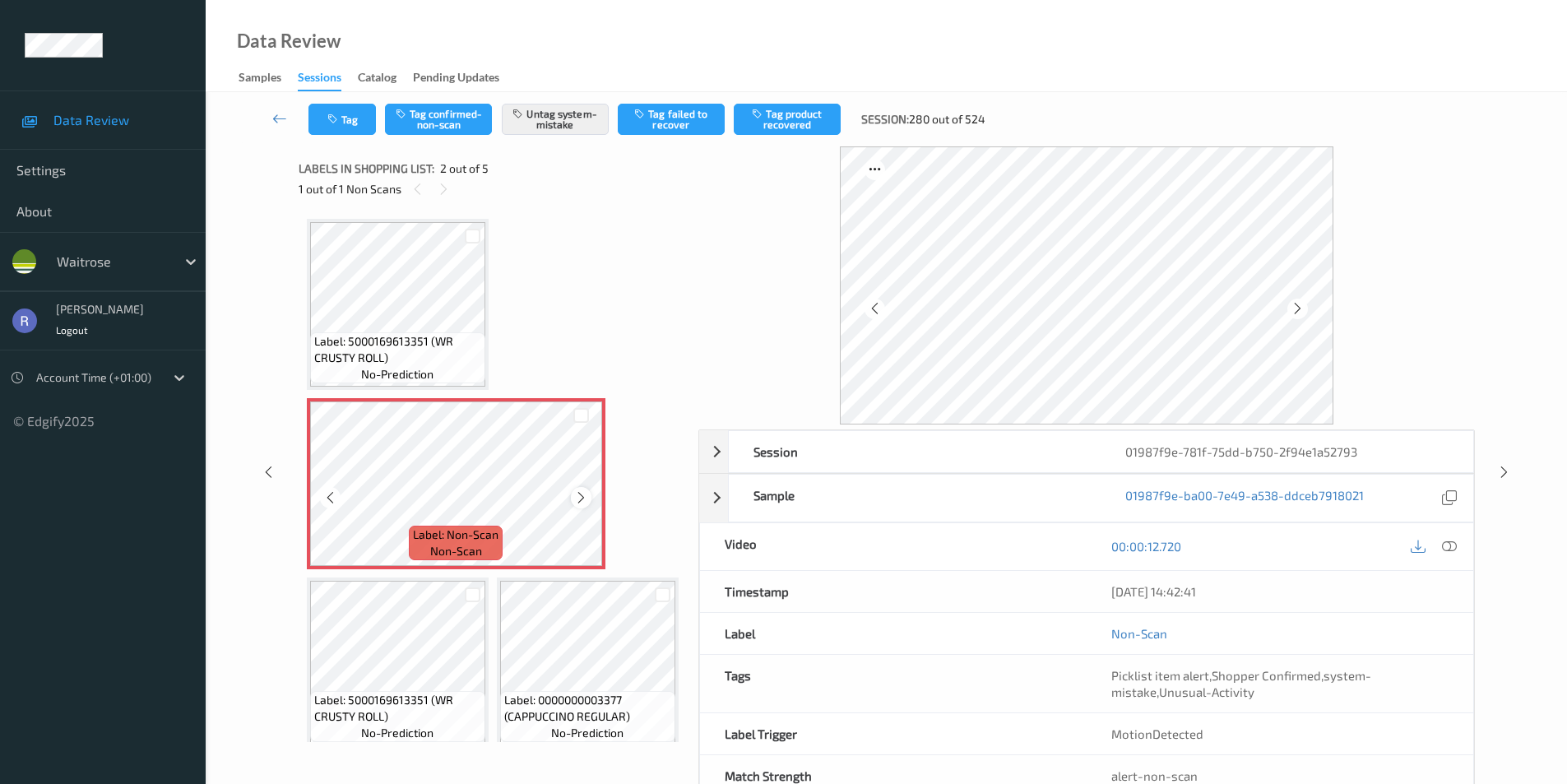
click at [585, 494] on icon at bounding box center [581, 497] width 14 height 15
click at [1499, 470] on icon at bounding box center [1504, 472] width 14 height 15
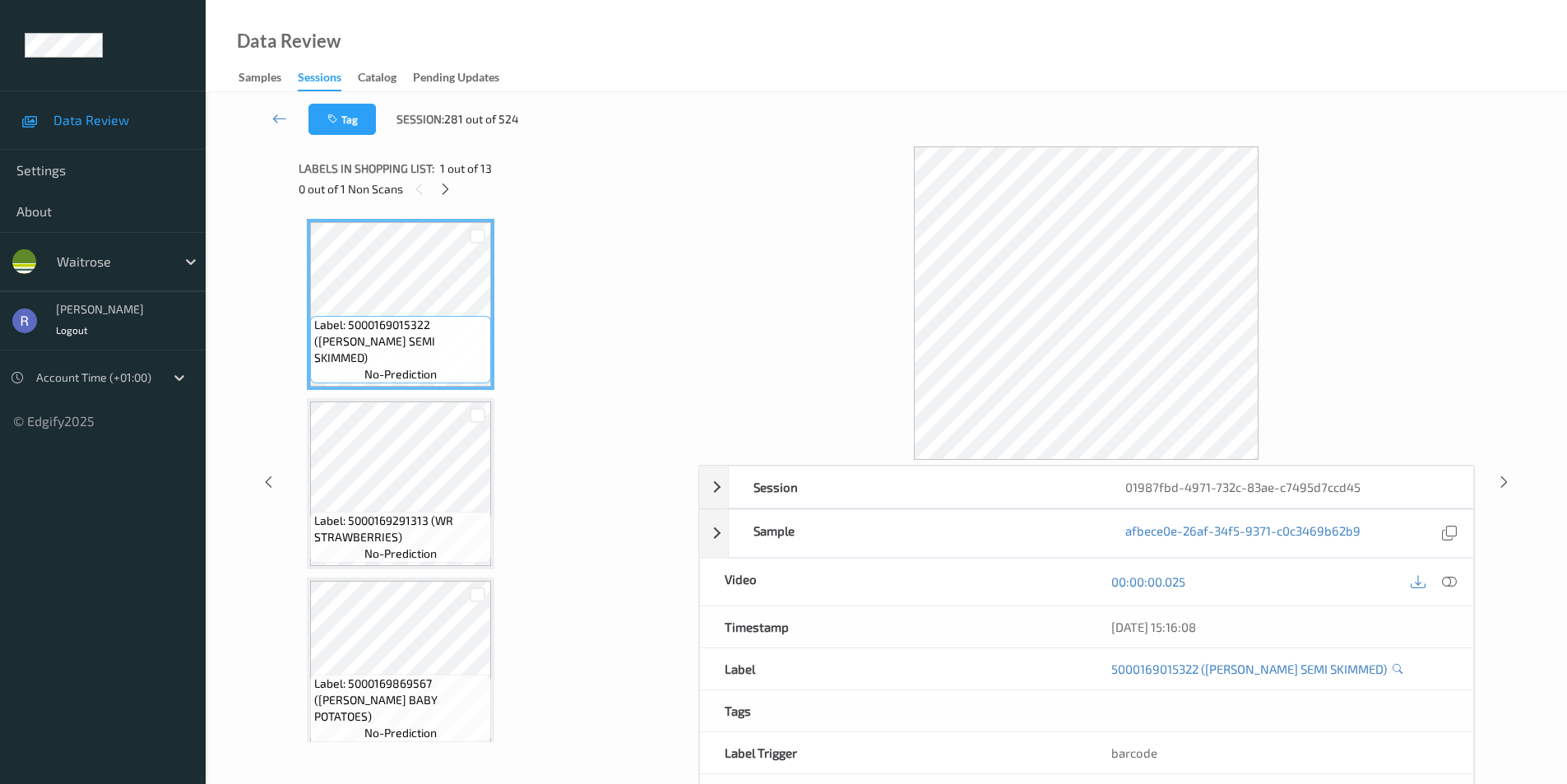
drag, startPoint x: 445, startPoint y: 186, endPoint x: 449, endPoint y: 205, distance: 19.4
click at [444, 185] on icon at bounding box center [445, 189] width 14 height 15
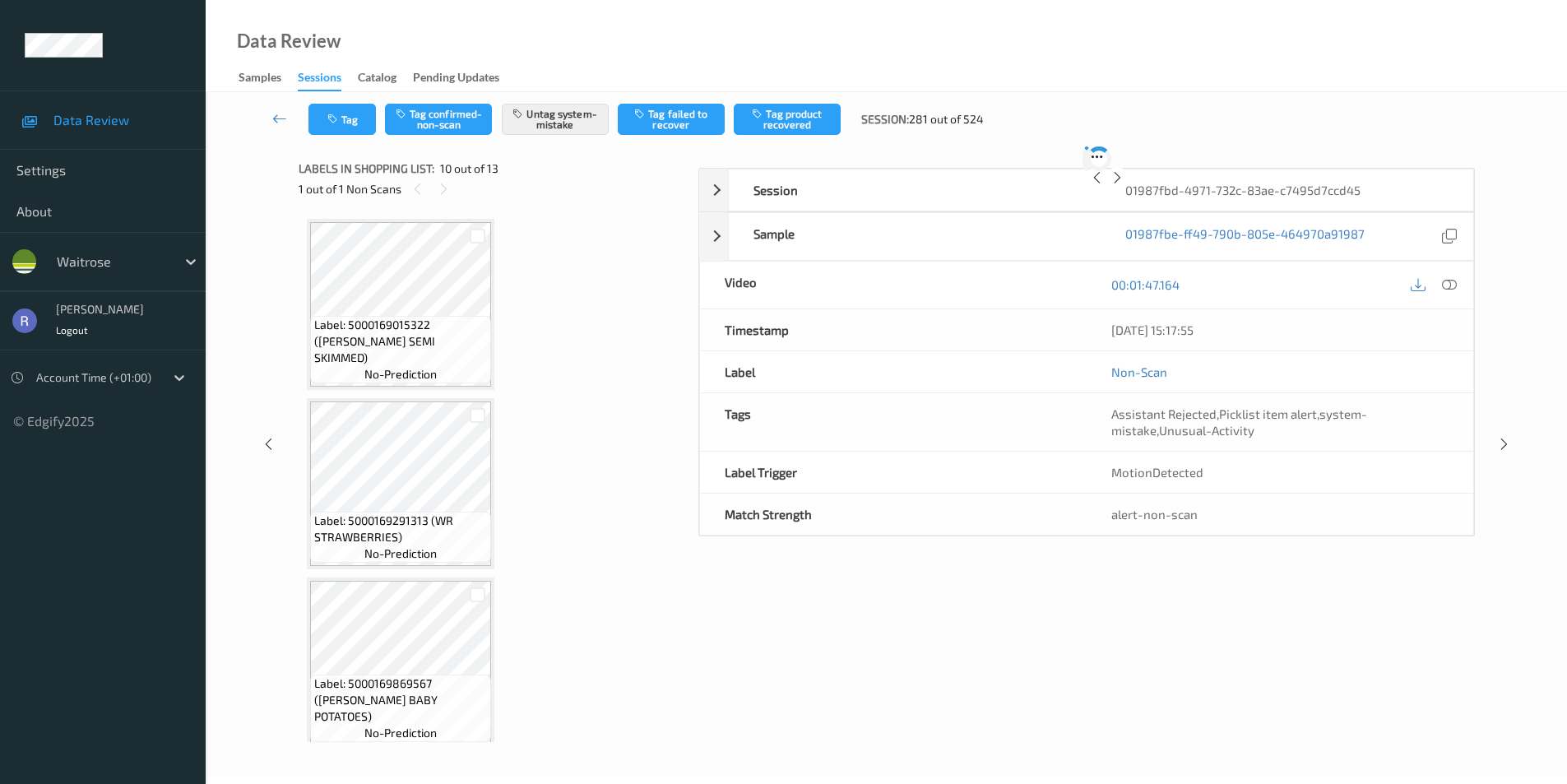
scroll to position [1443, 0]
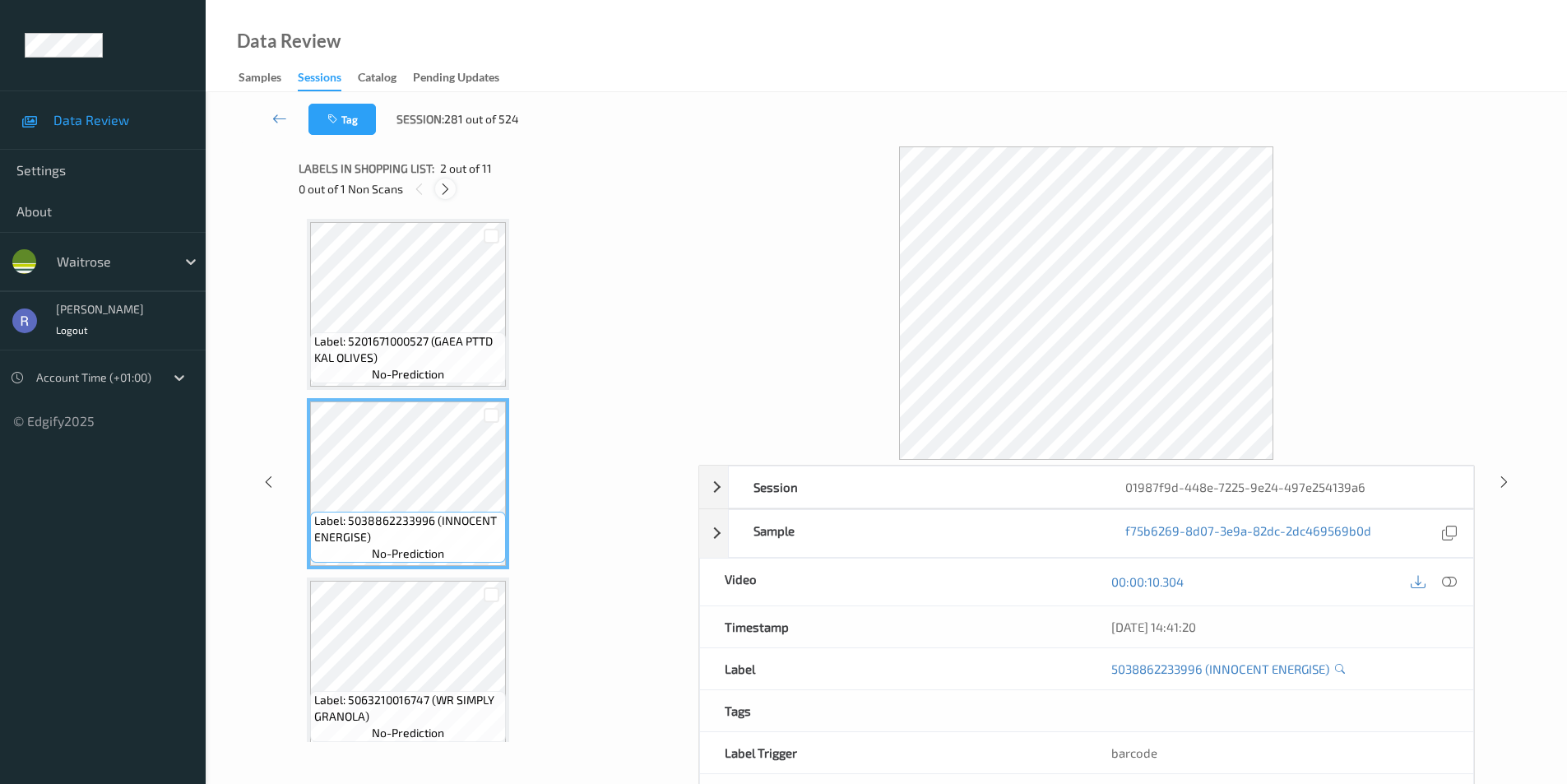
click at [444, 186] on icon at bounding box center [445, 189] width 14 height 15
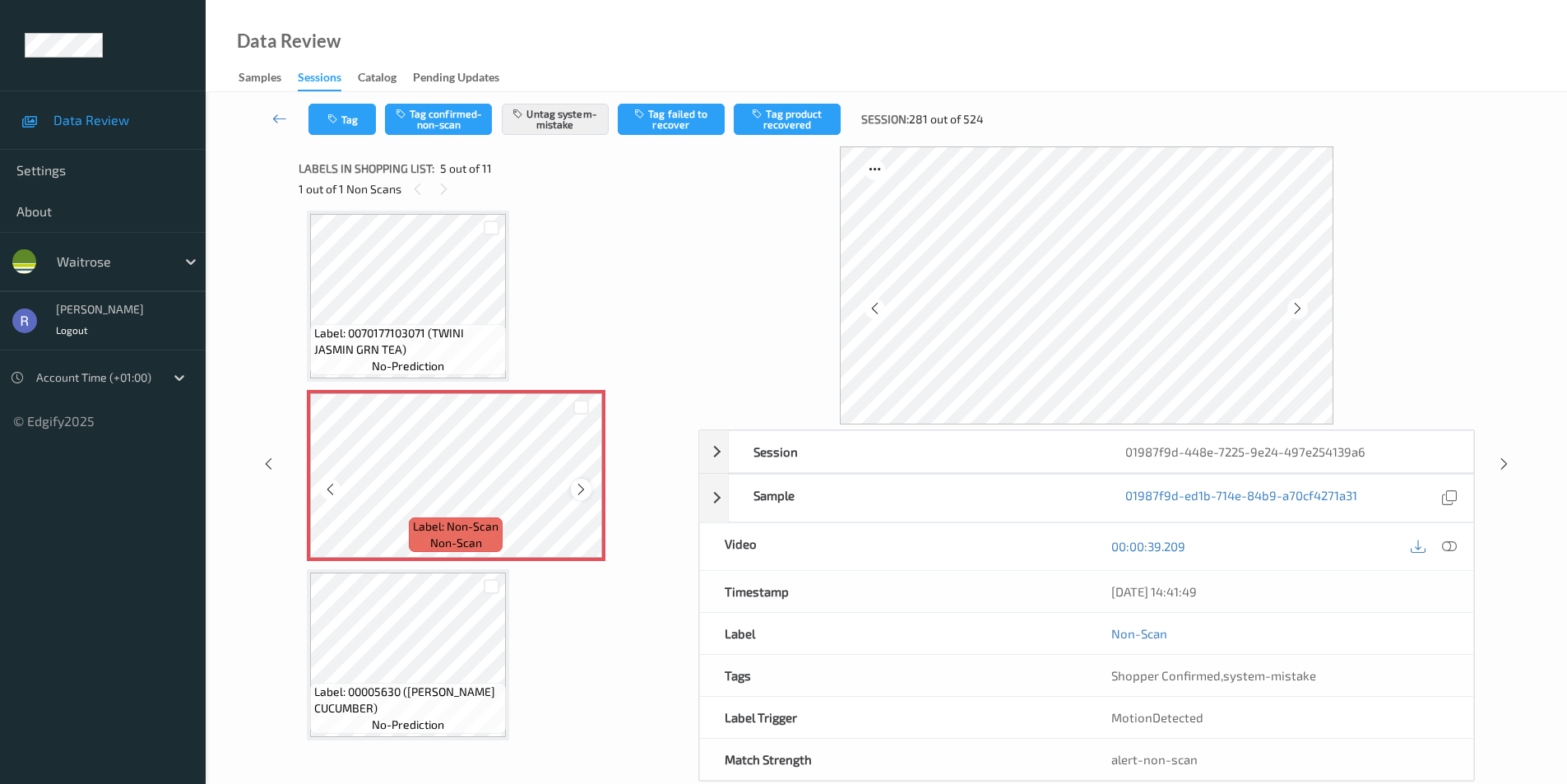
click at [586, 489] on icon at bounding box center [581, 490] width 14 height 15
click at [1506, 460] on icon at bounding box center [1504, 464] width 14 height 15
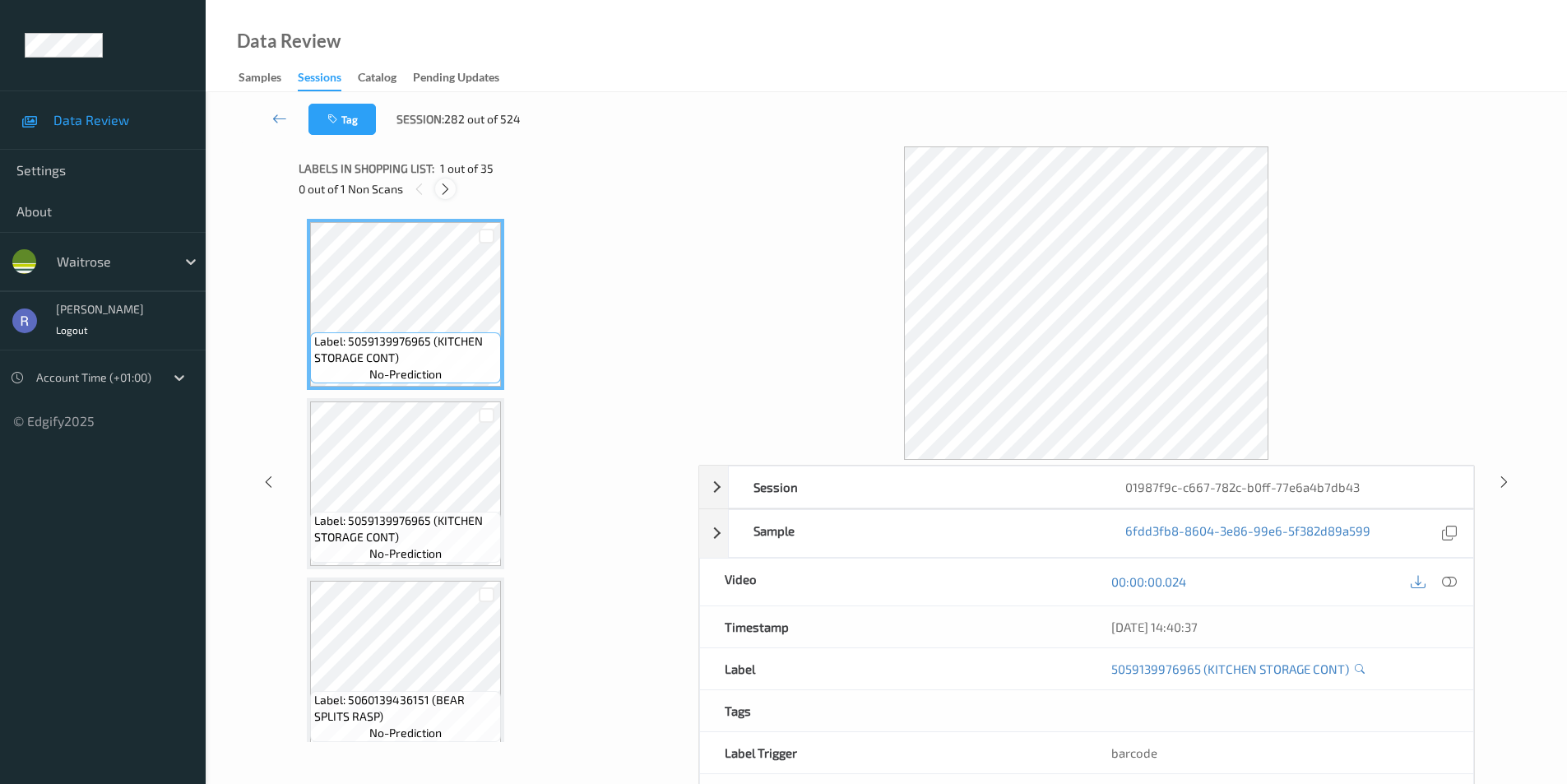
click at [447, 189] on icon at bounding box center [445, 189] width 14 height 15
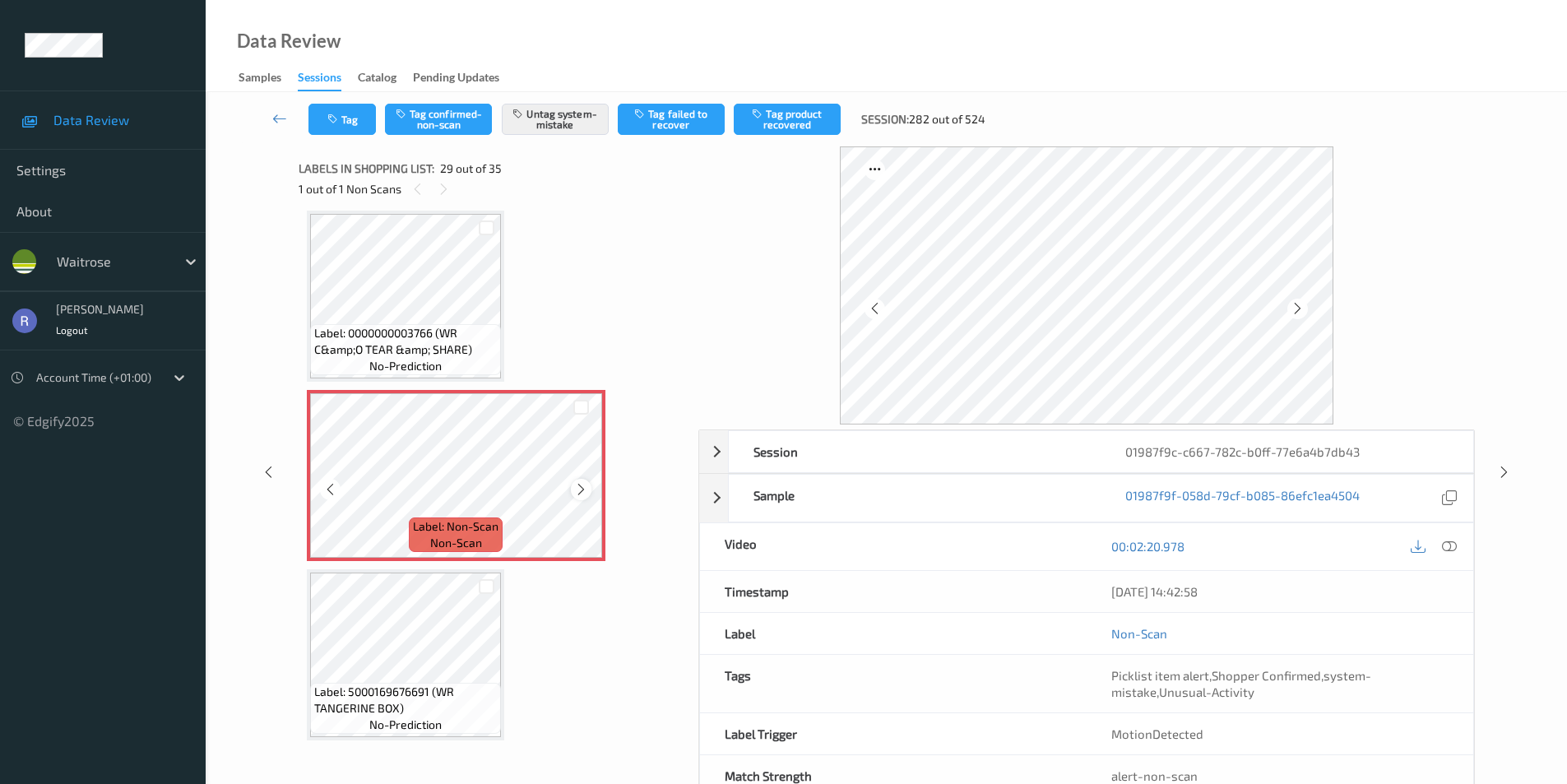
click at [589, 493] on div at bounding box center [581, 489] width 21 height 21
click at [588, 491] on icon at bounding box center [581, 490] width 14 height 15
click at [1497, 475] on icon at bounding box center [1504, 472] width 14 height 15
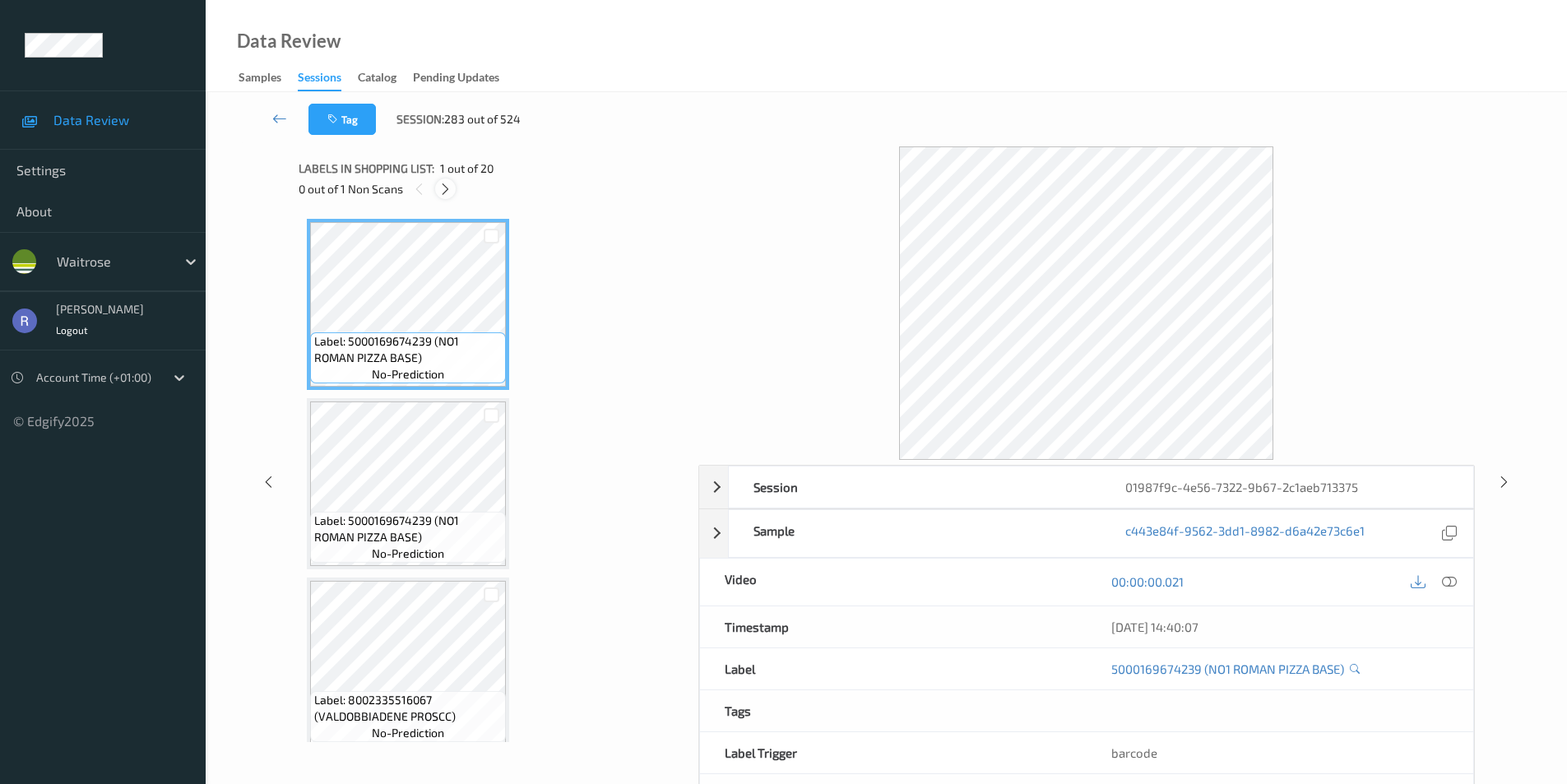
click at [443, 186] on icon at bounding box center [445, 189] width 14 height 15
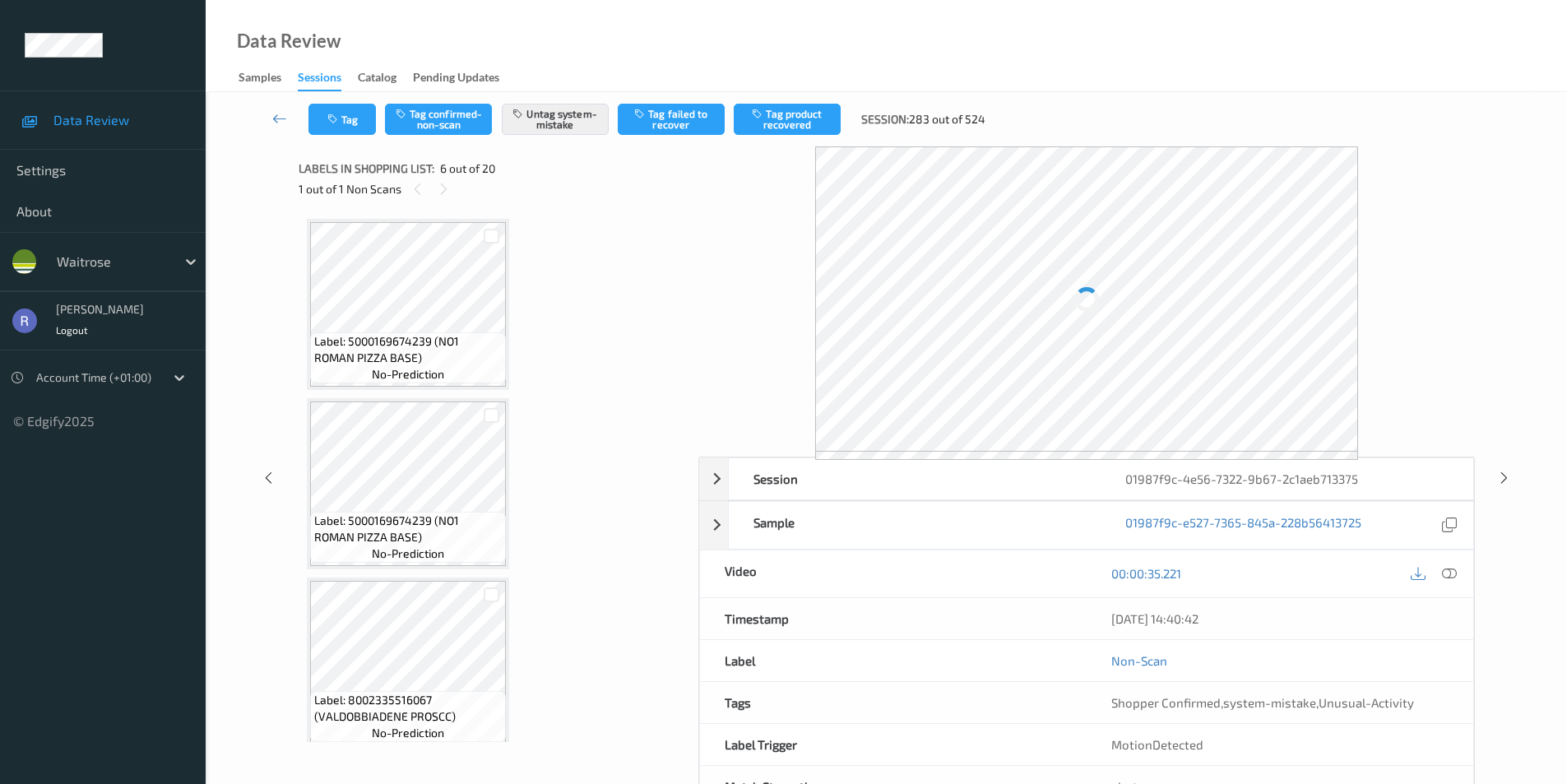
scroll to position [725, 0]
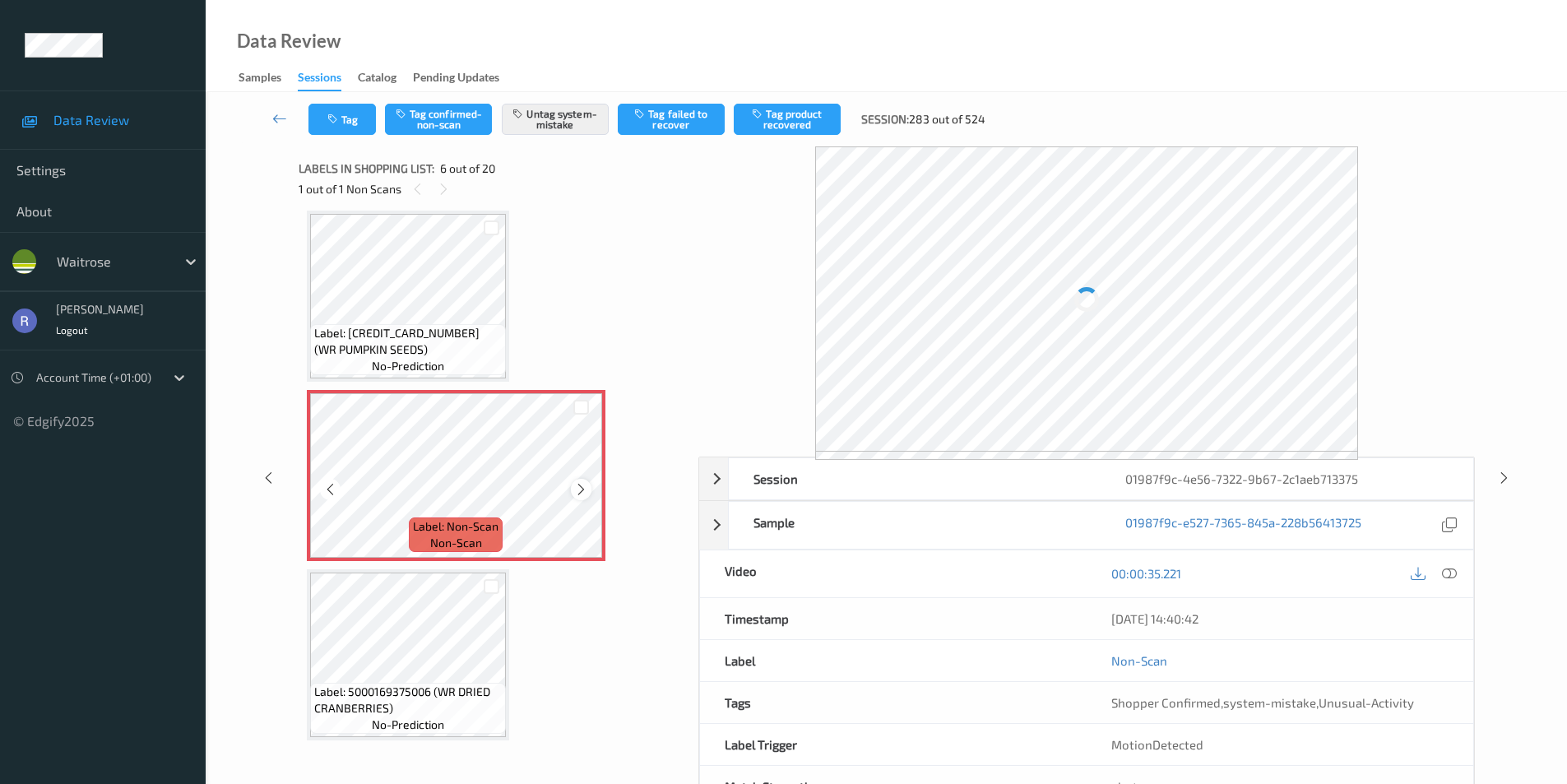
click at [583, 487] on icon at bounding box center [581, 490] width 14 height 15
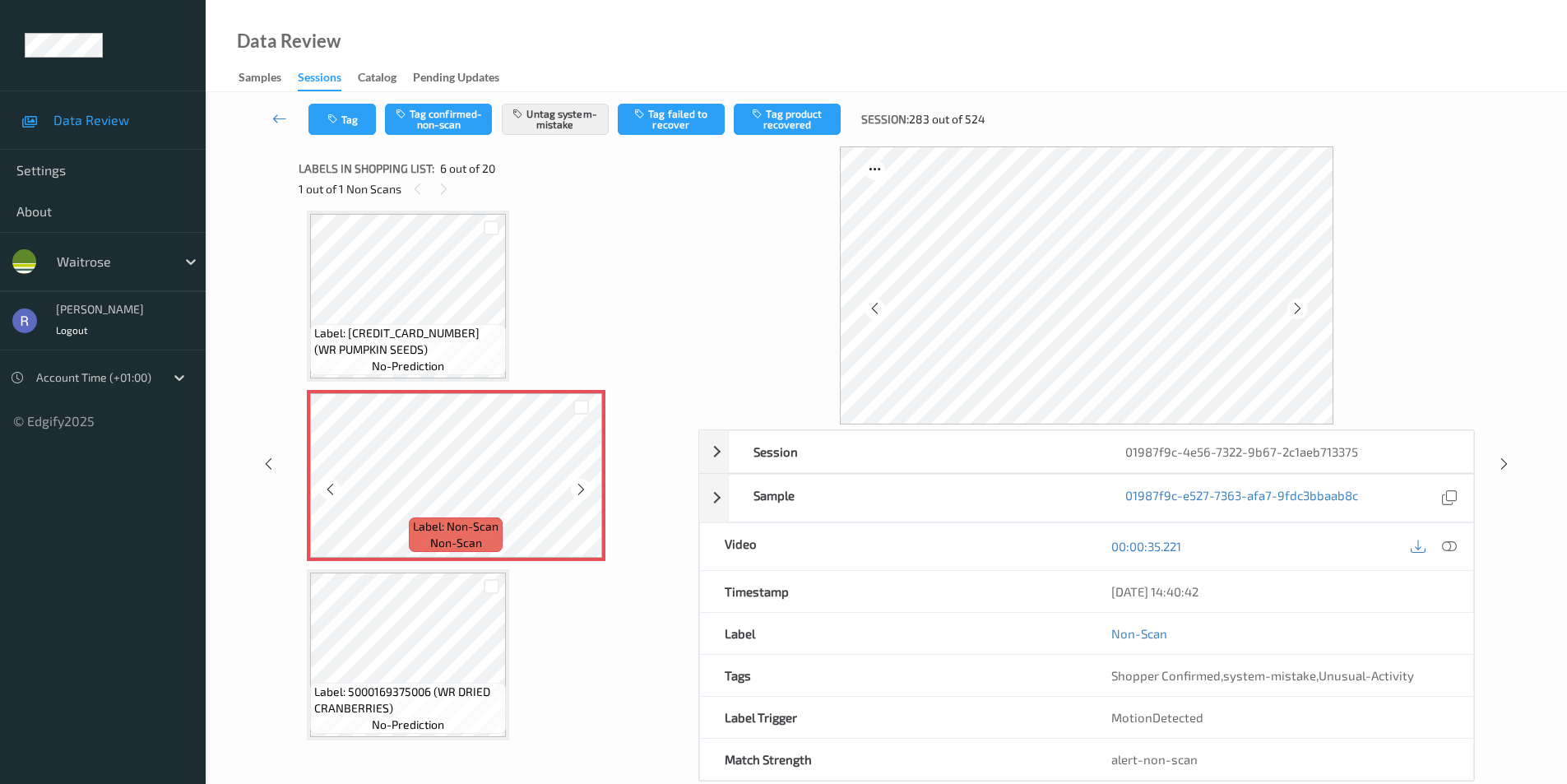
click at [583, 487] on icon at bounding box center [581, 490] width 14 height 15
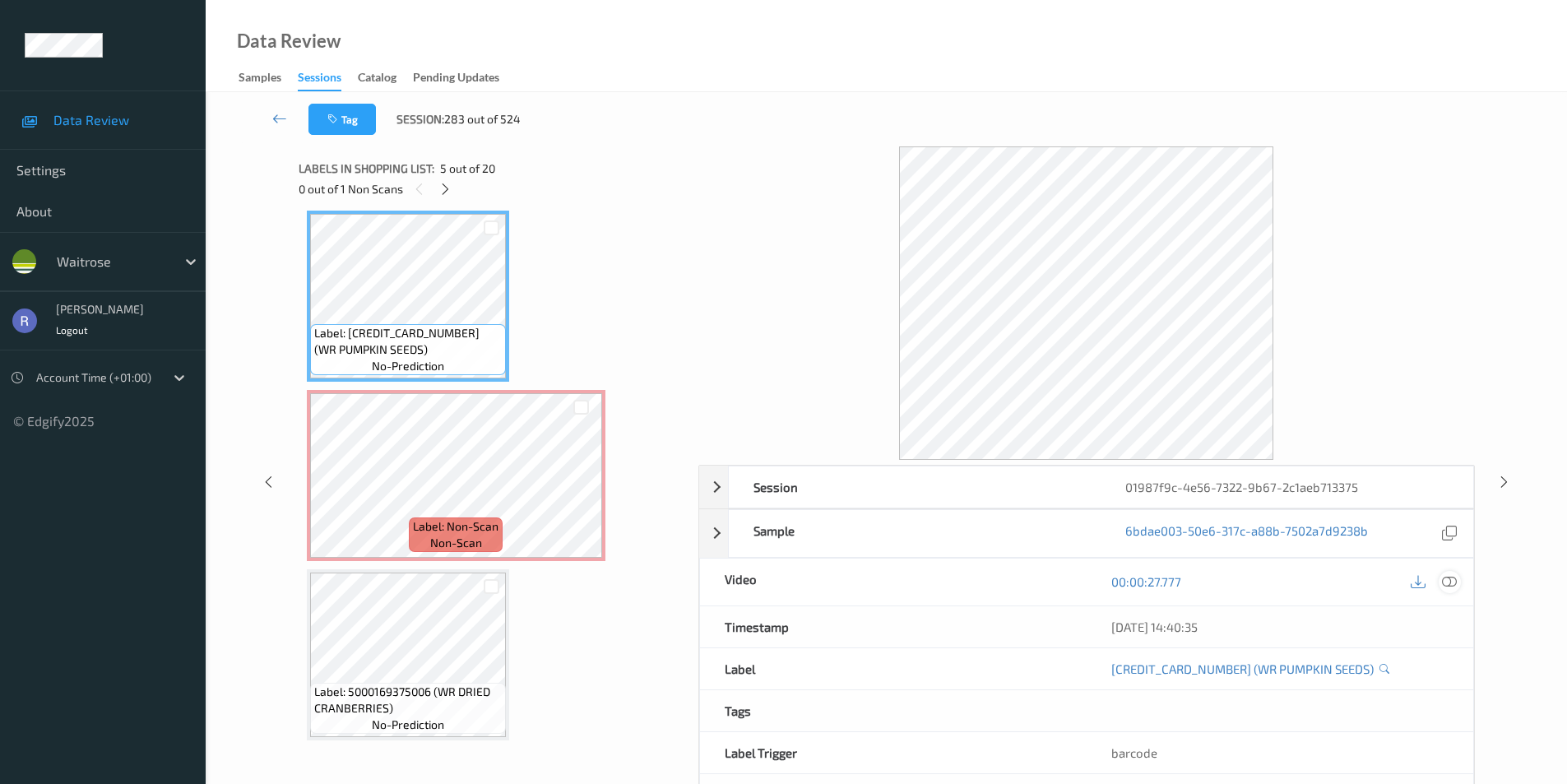
click at [1443, 579] on icon at bounding box center [1450, 582] width 15 height 15
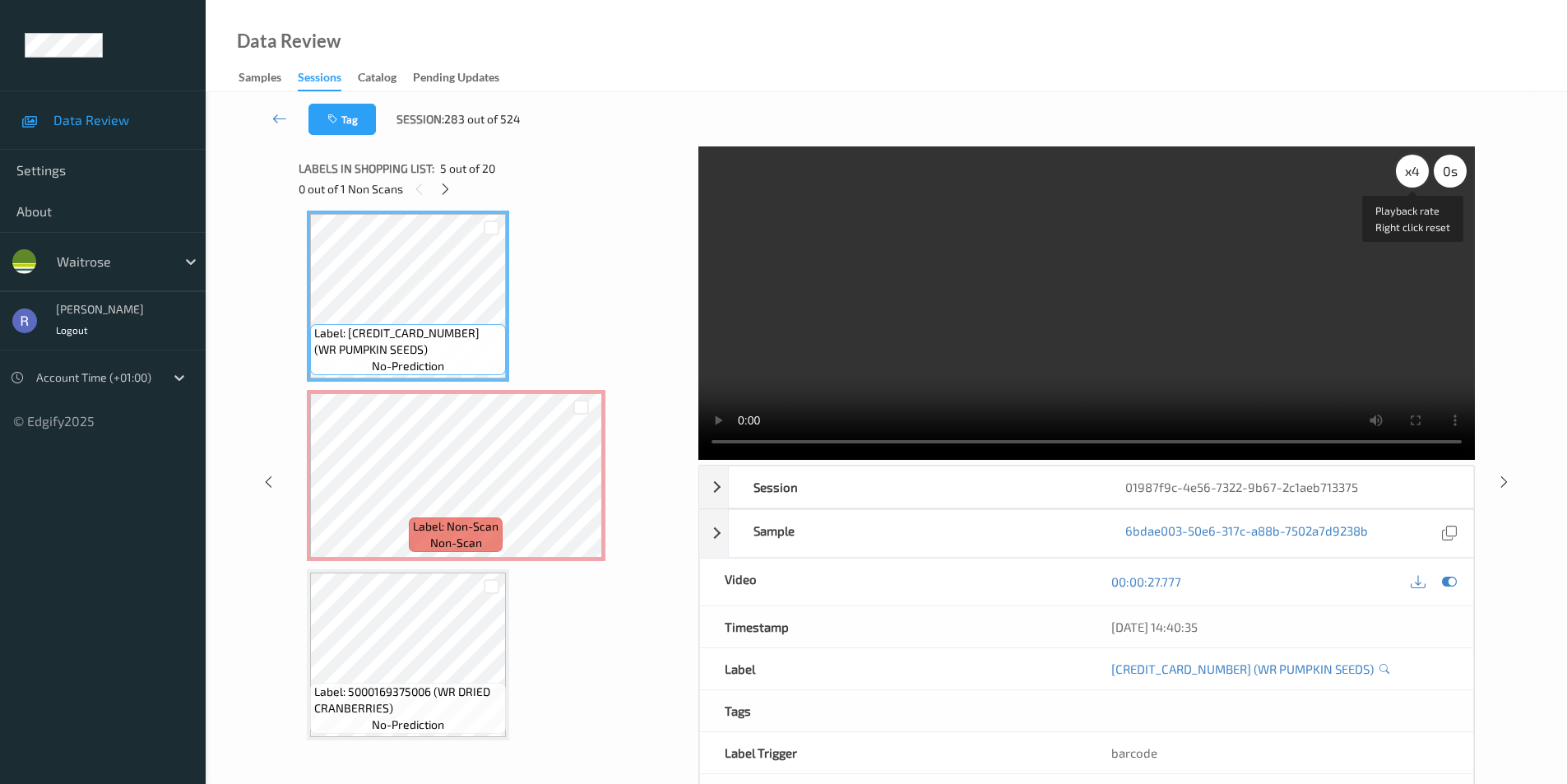
click at [1417, 171] on div "x 4" at bounding box center [1413, 172] width 33 height 33
click at [1415, 172] on div "x 8" at bounding box center [1413, 172] width 33 height 33
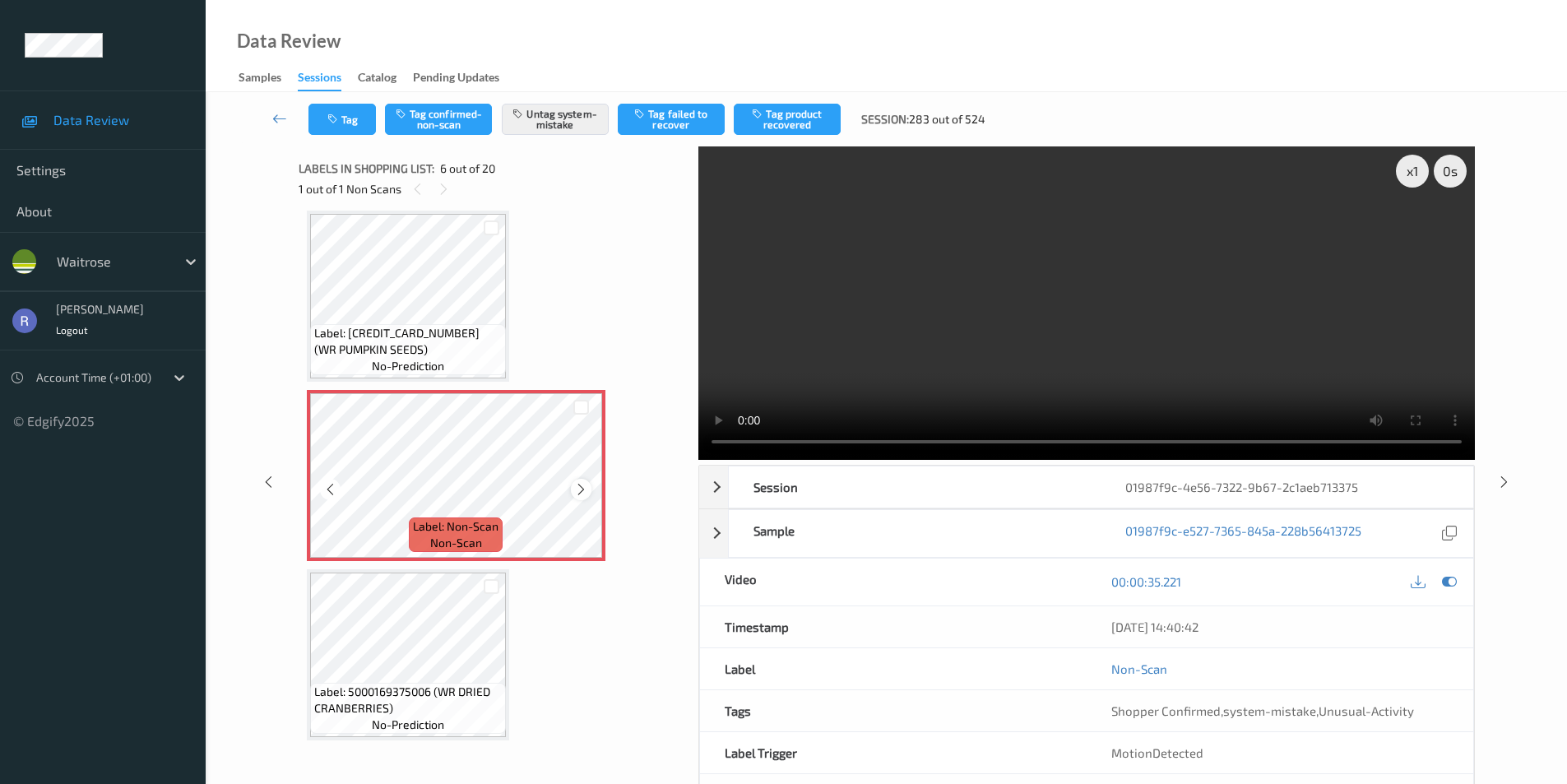
click at [587, 491] on icon at bounding box center [581, 490] width 14 height 15
click at [1497, 482] on icon at bounding box center [1504, 482] width 14 height 15
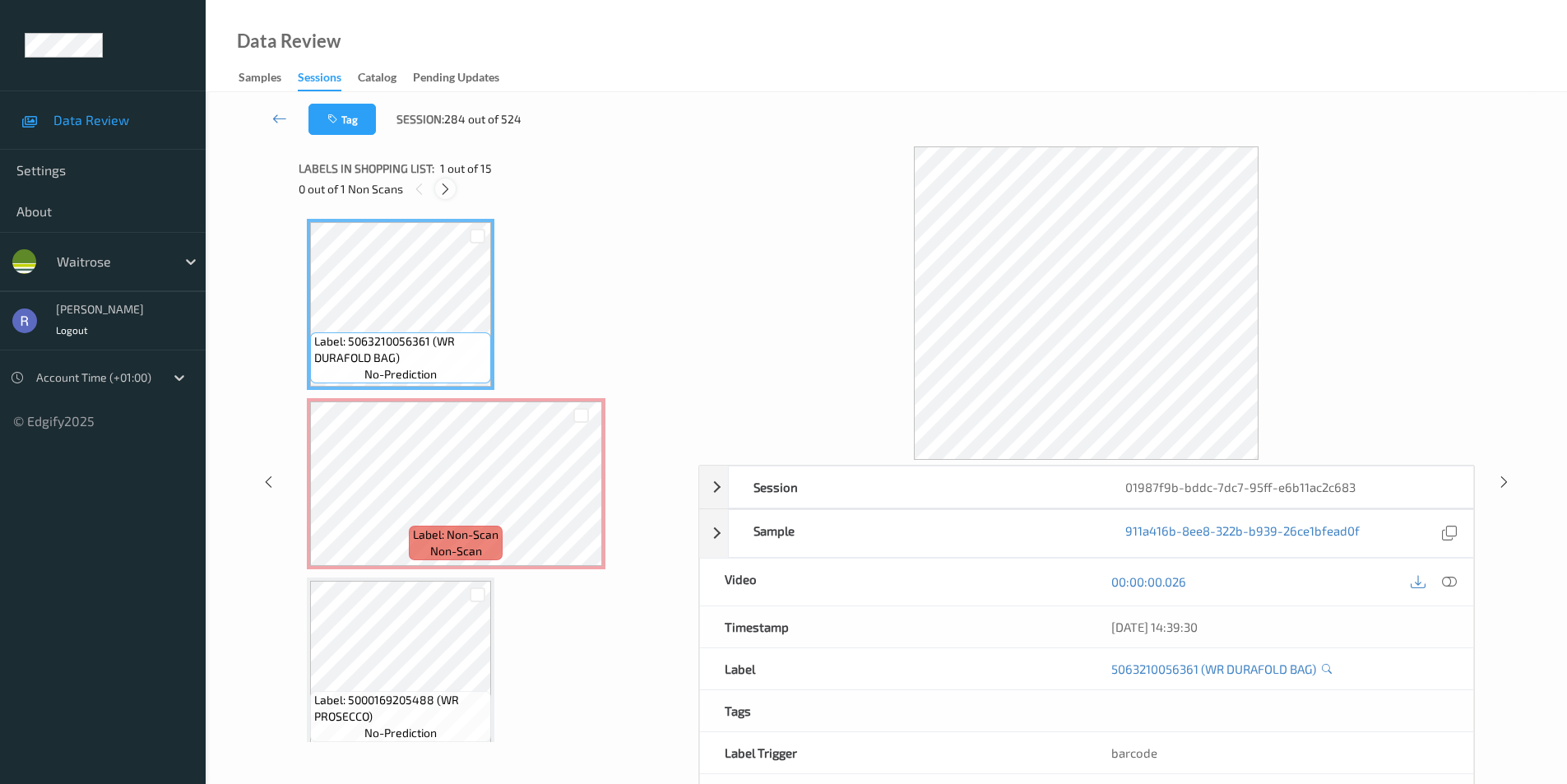
click at [444, 189] on icon at bounding box center [445, 189] width 14 height 15
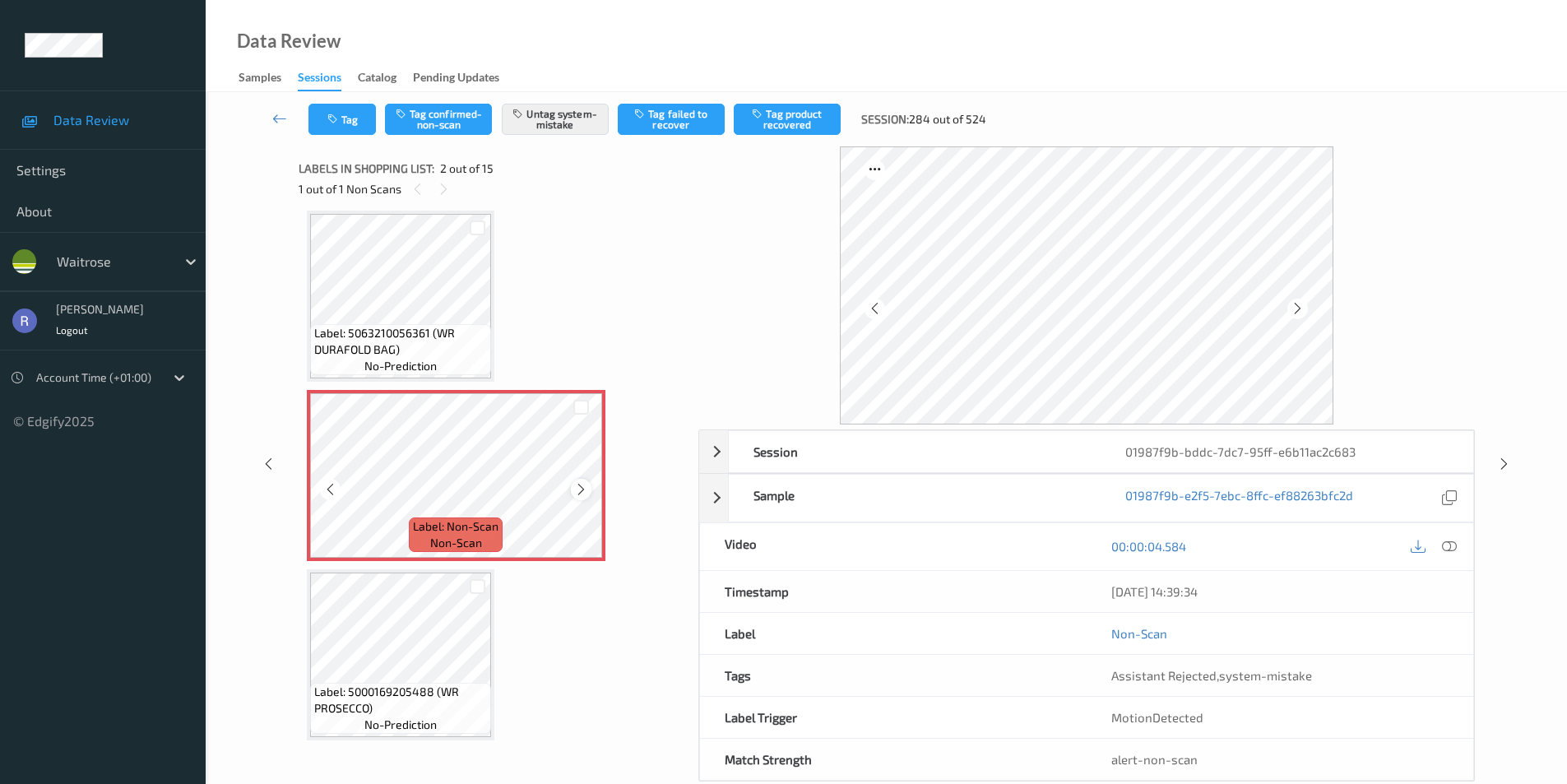
click at [578, 487] on icon at bounding box center [581, 490] width 14 height 15
click at [1508, 462] on icon at bounding box center [1504, 464] width 14 height 15
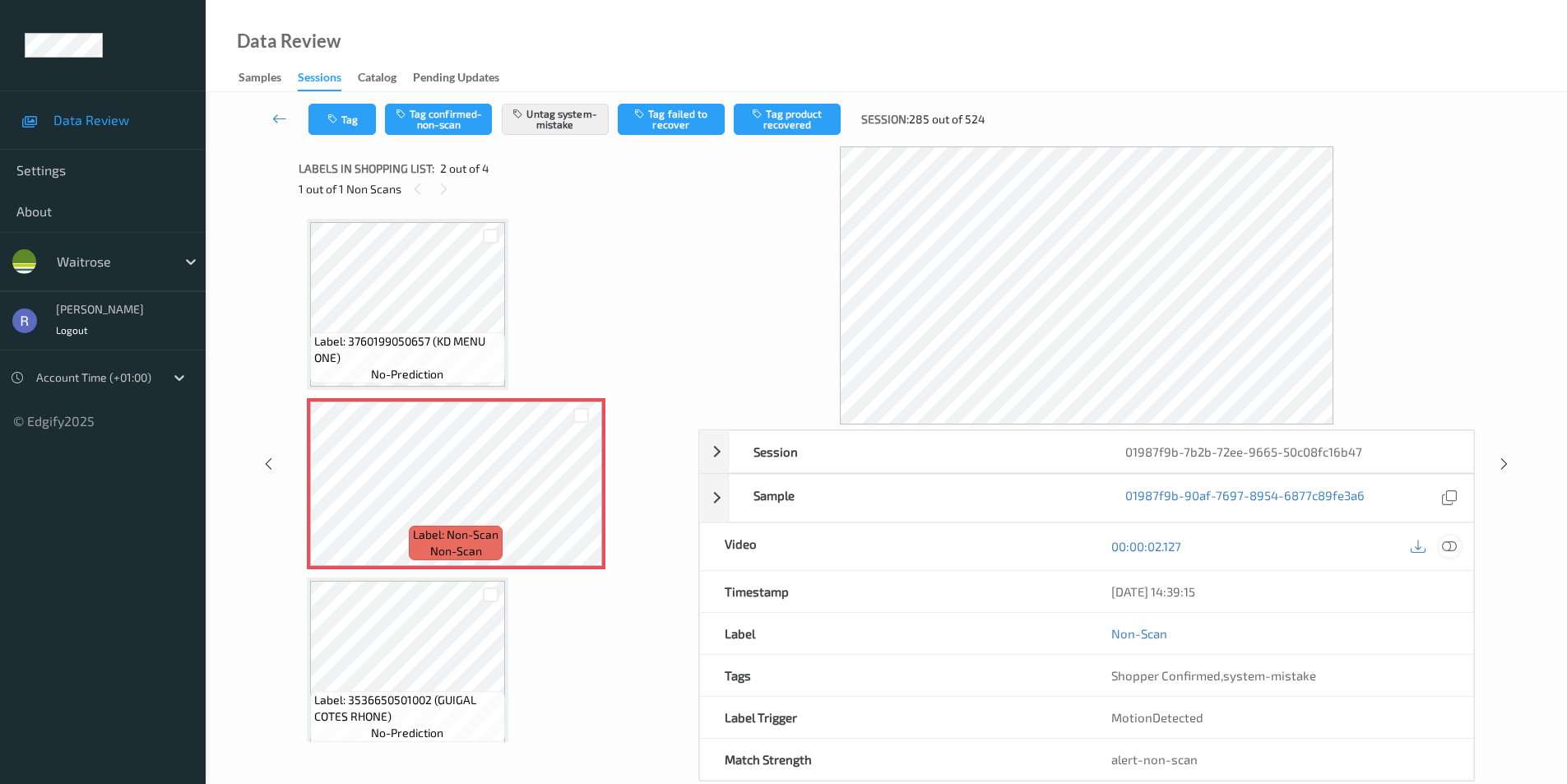
click at [1451, 545] on icon at bounding box center [1450, 546] width 15 height 15
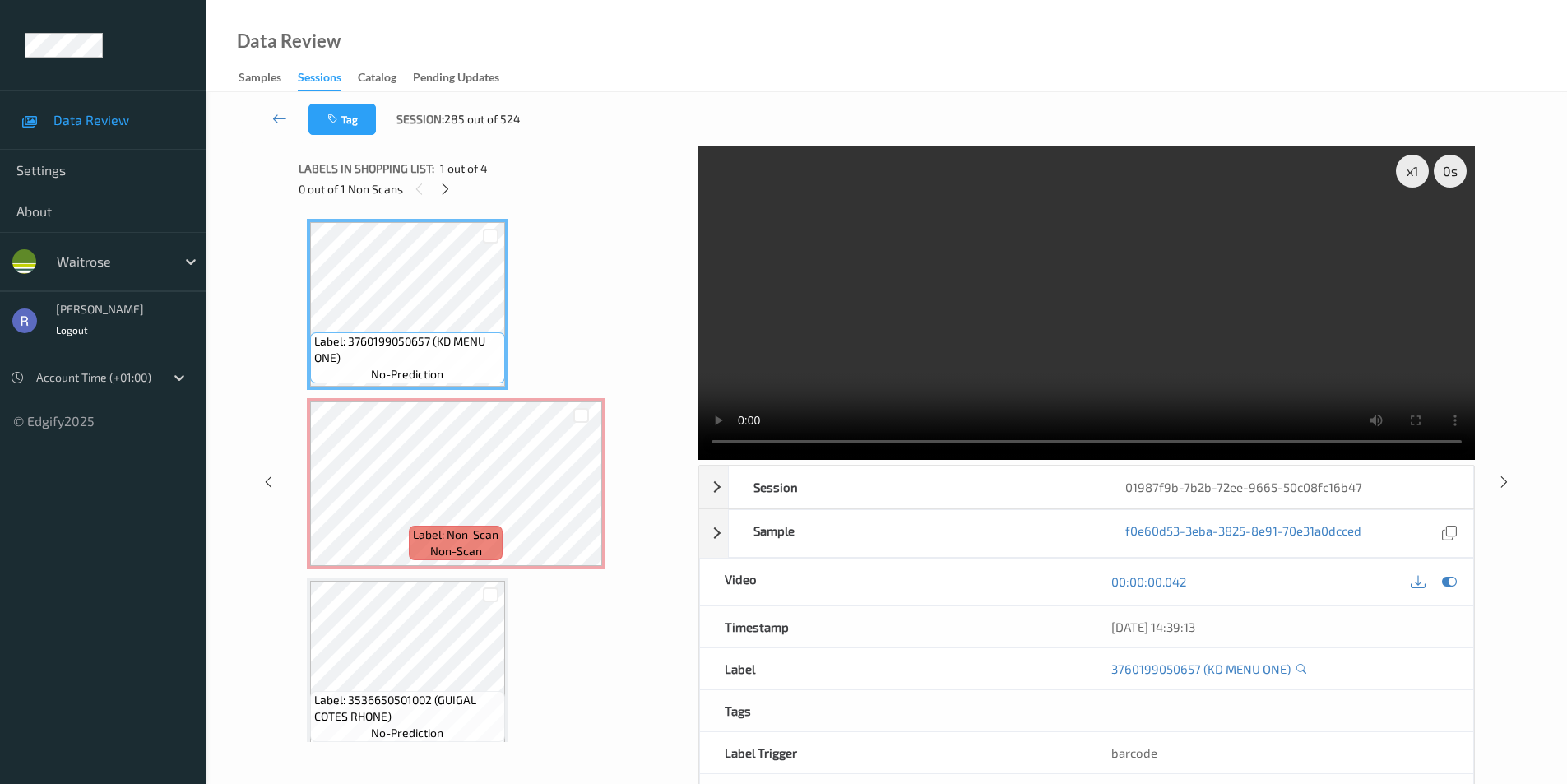
click at [1129, 308] on video at bounding box center [1086, 303] width 777 height 313
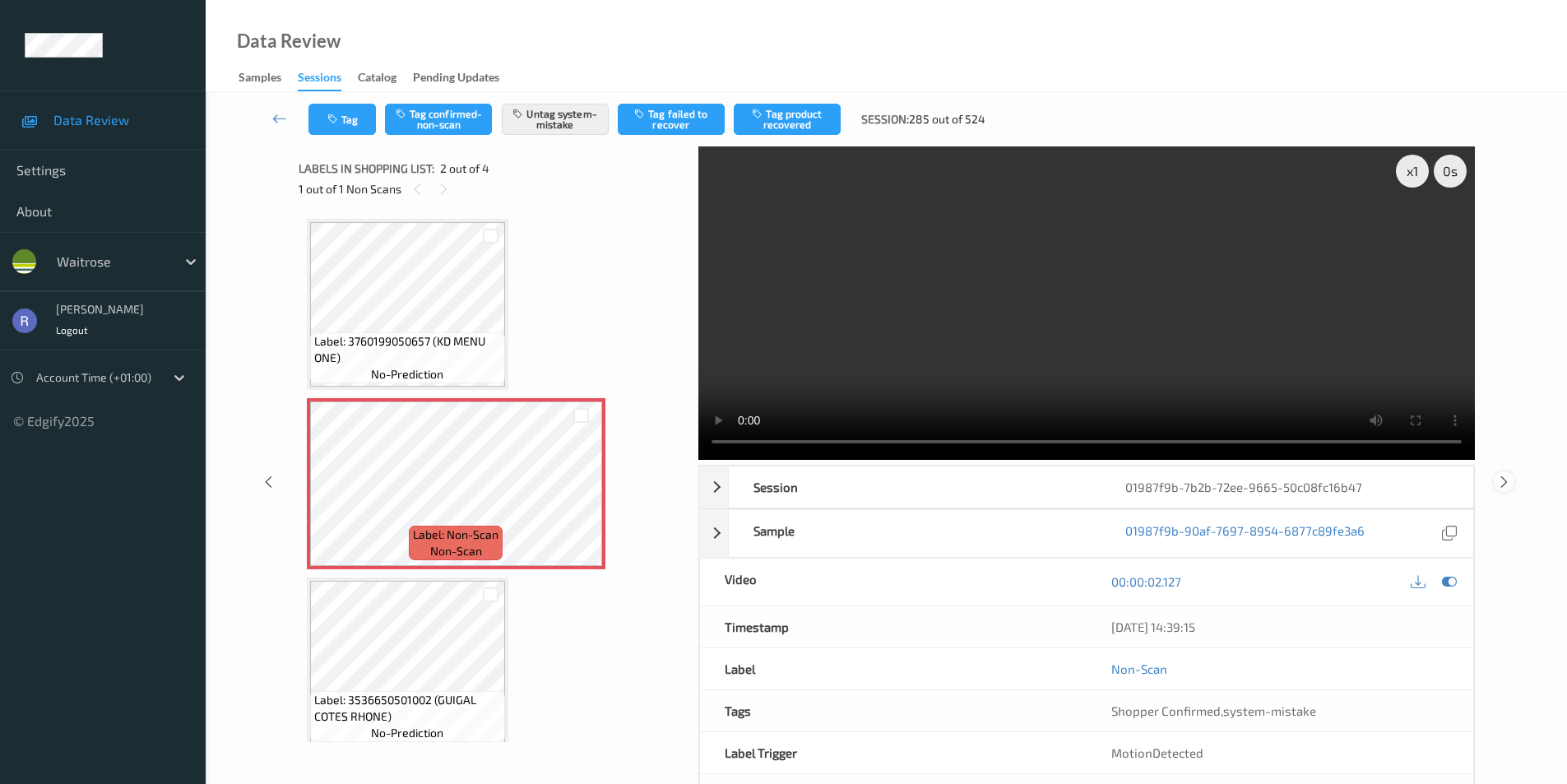
click at [1505, 484] on icon at bounding box center [1504, 482] width 14 height 15
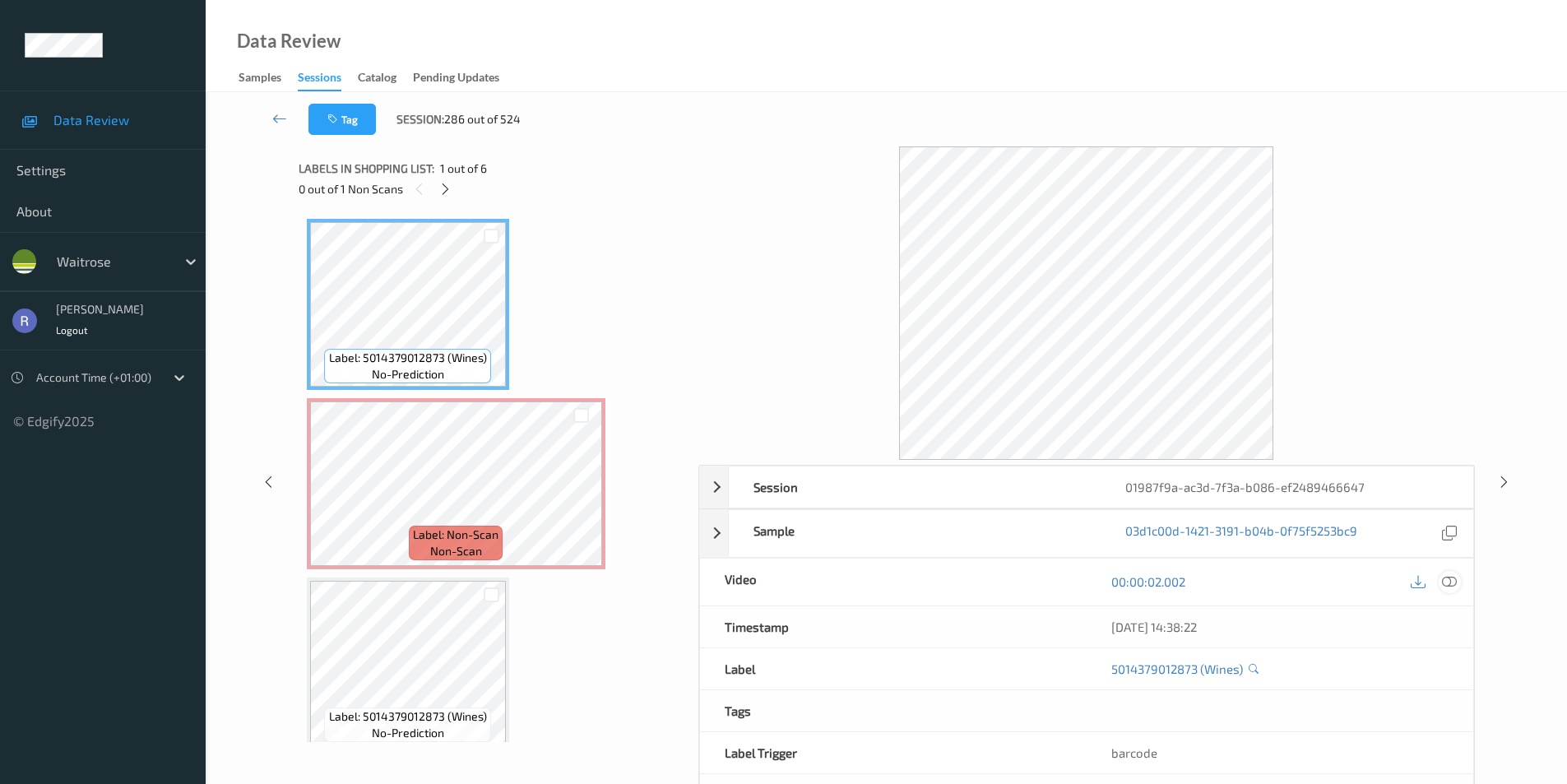
click at [1458, 584] on div at bounding box center [1450, 582] width 22 height 22
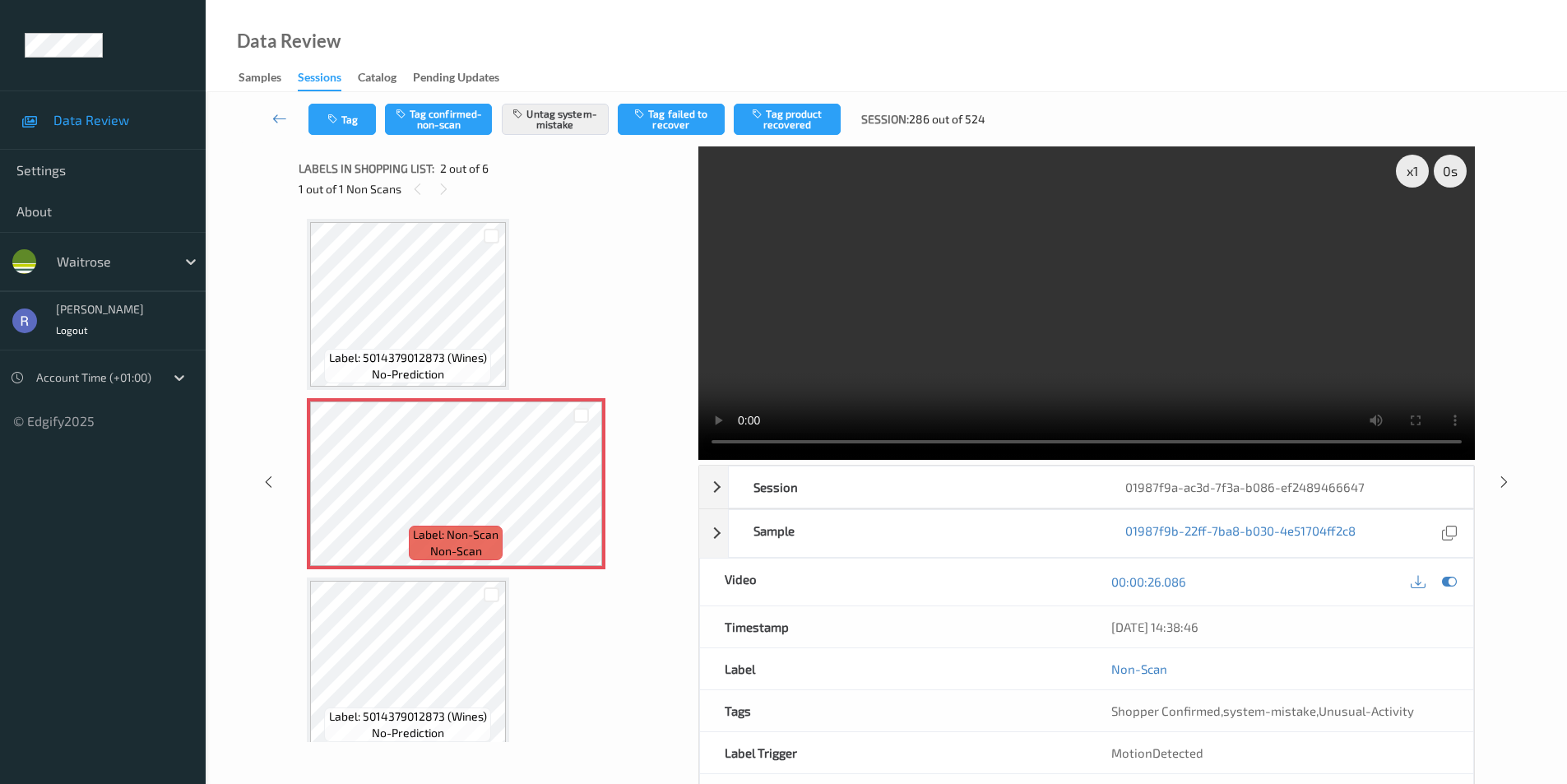
click at [281, 304] on div "x 1 0 s Session 01987f9a-ac3d-7f3a-b086-ef2489466647 Session ID 01987f9a-ac3d-7…" at bounding box center [886, 482] width 1294 height 670
click at [1509, 478] on icon at bounding box center [1504, 482] width 14 height 15
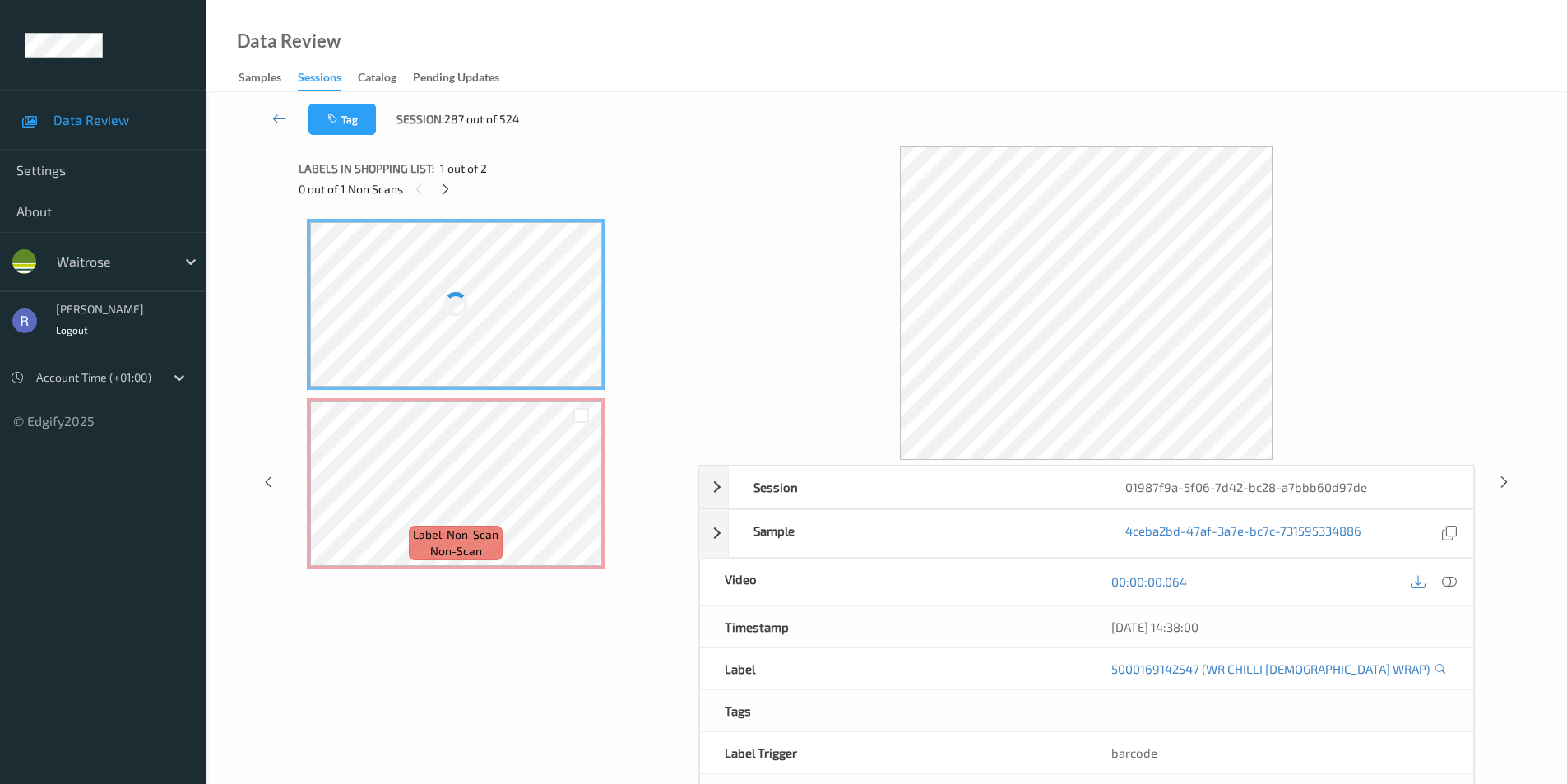
drag, startPoint x: 434, startPoint y: 185, endPoint x: 434, endPoint y: 208, distance: 23.0
click at [434, 186] on div "0 out of 1 Non Scans" at bounding box center [492, 188] width 388 height 21
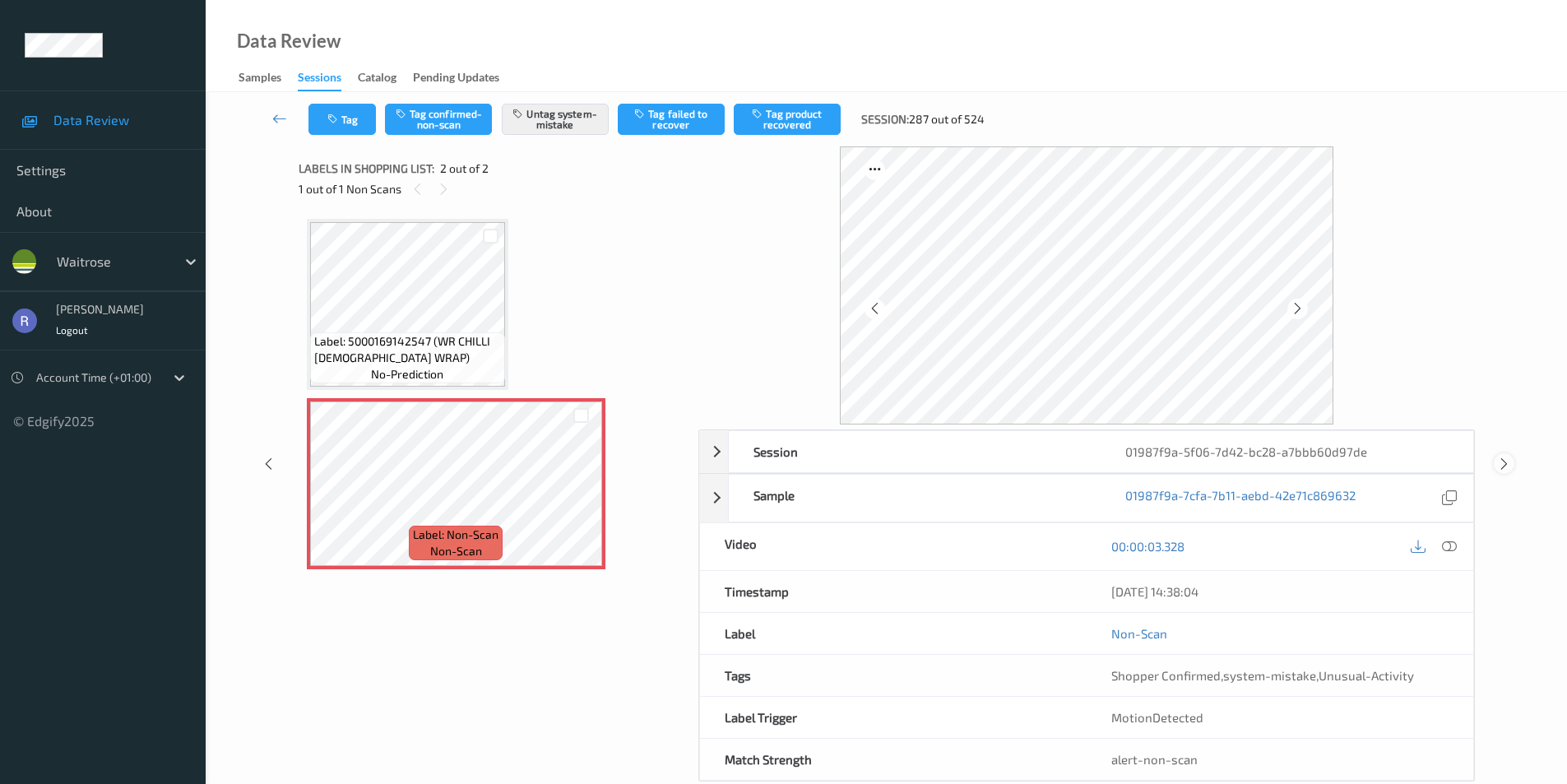
click at [1503, 461] on icon at bounding box center [1504, 464] width 14 height 15
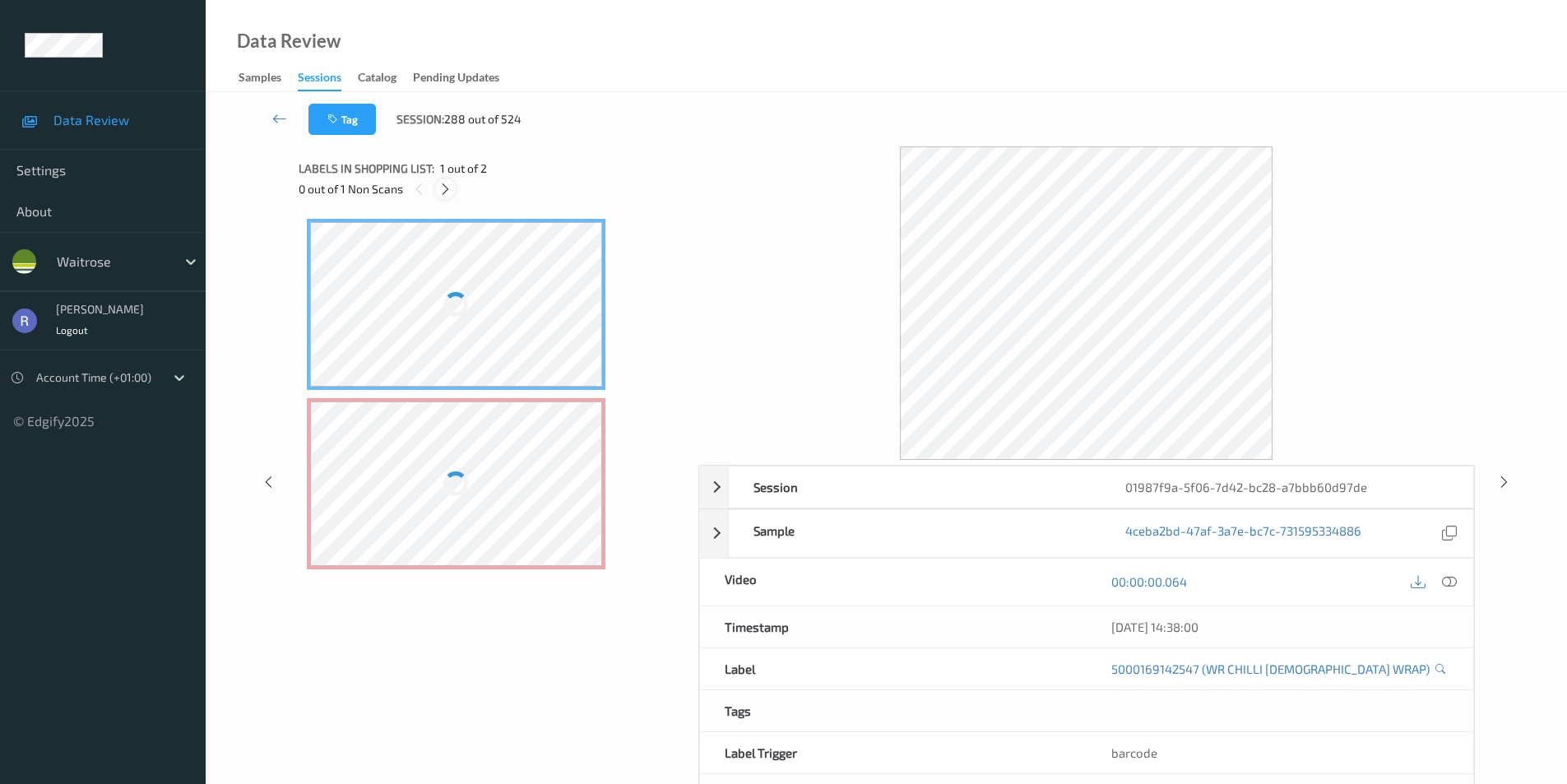
click at [453, 190] on icon at bounding box center [445, 189] width 14 height 15
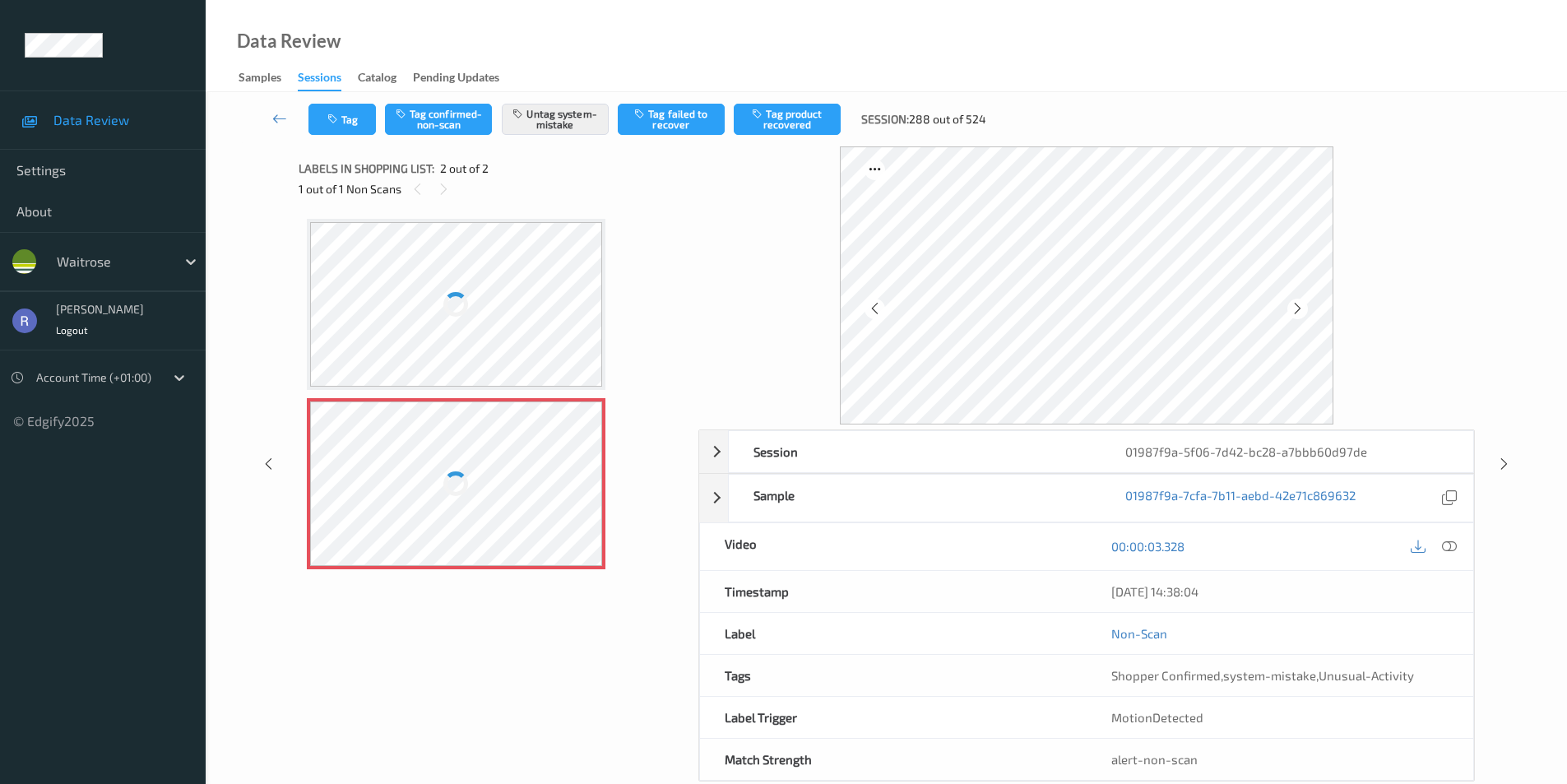
click at [480, 448] on div at bounding box center [456, 483] width 293 height 164
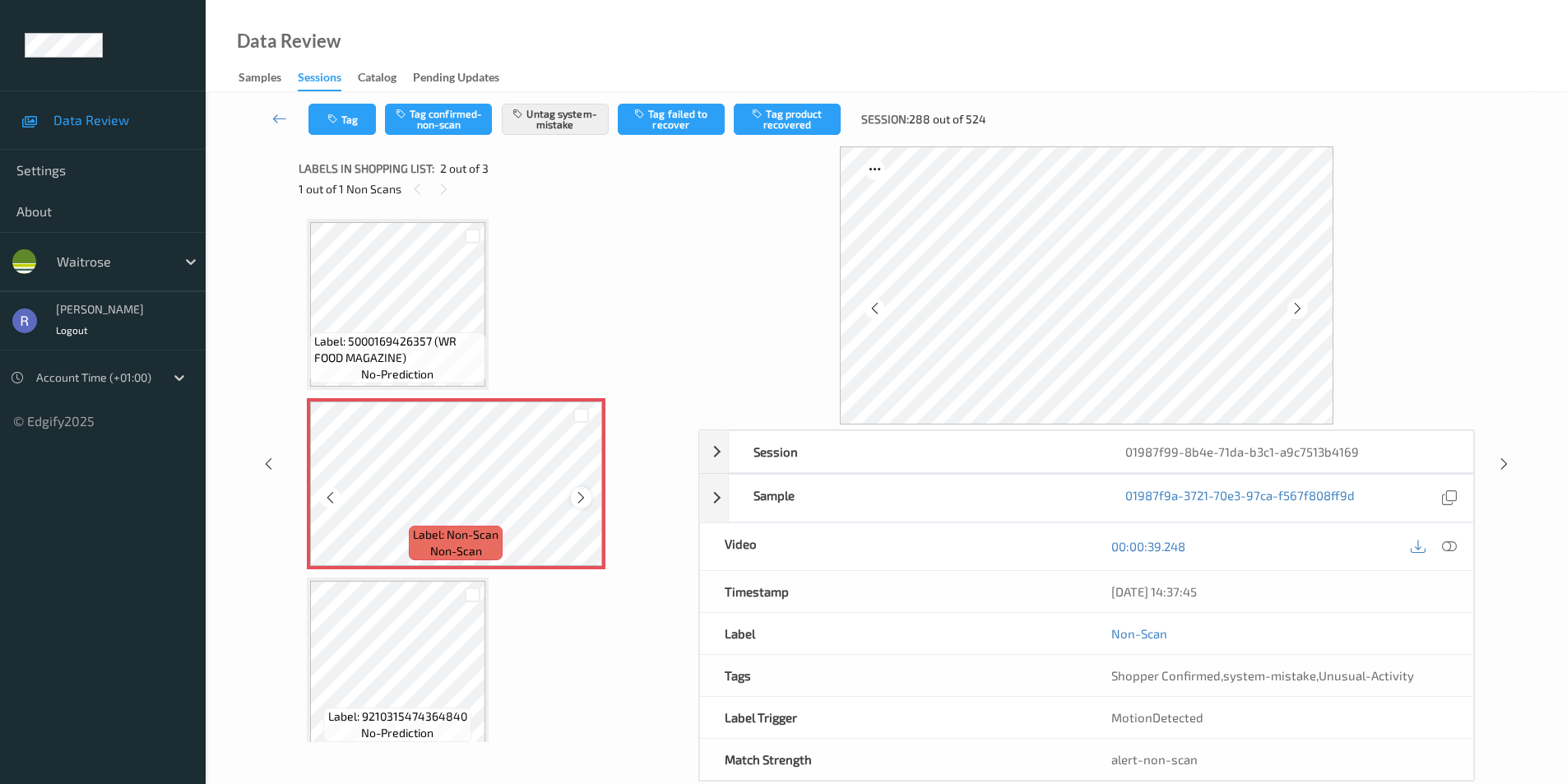
click at [588, 497] on icon at bounding box center [581, 497] width 14 height 15
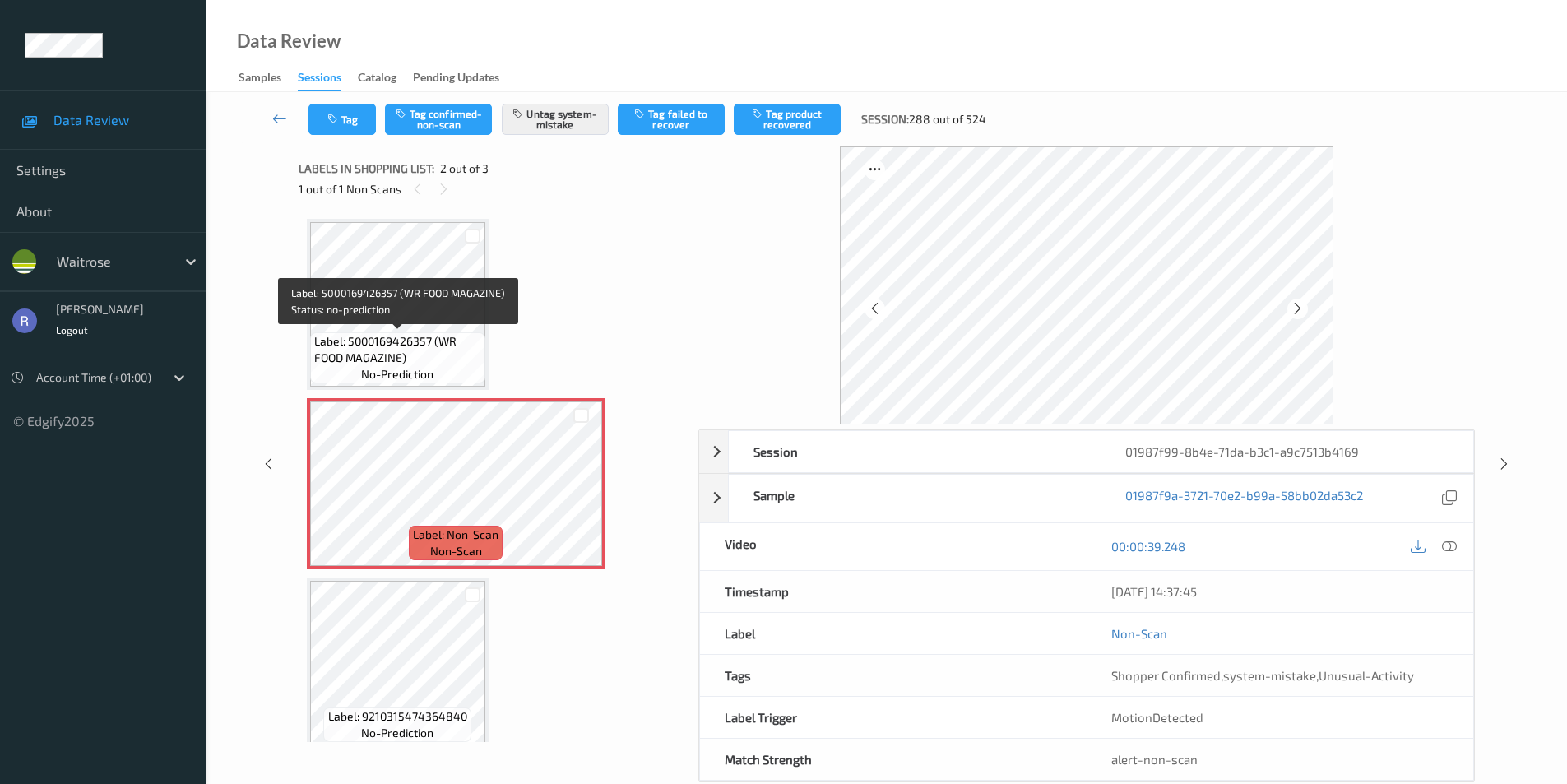
click at [472, 357] on span "Label: 5000169426357 (WR FOOD MAGAZINE)" at bounding box center [397, 350] width 167 height 33
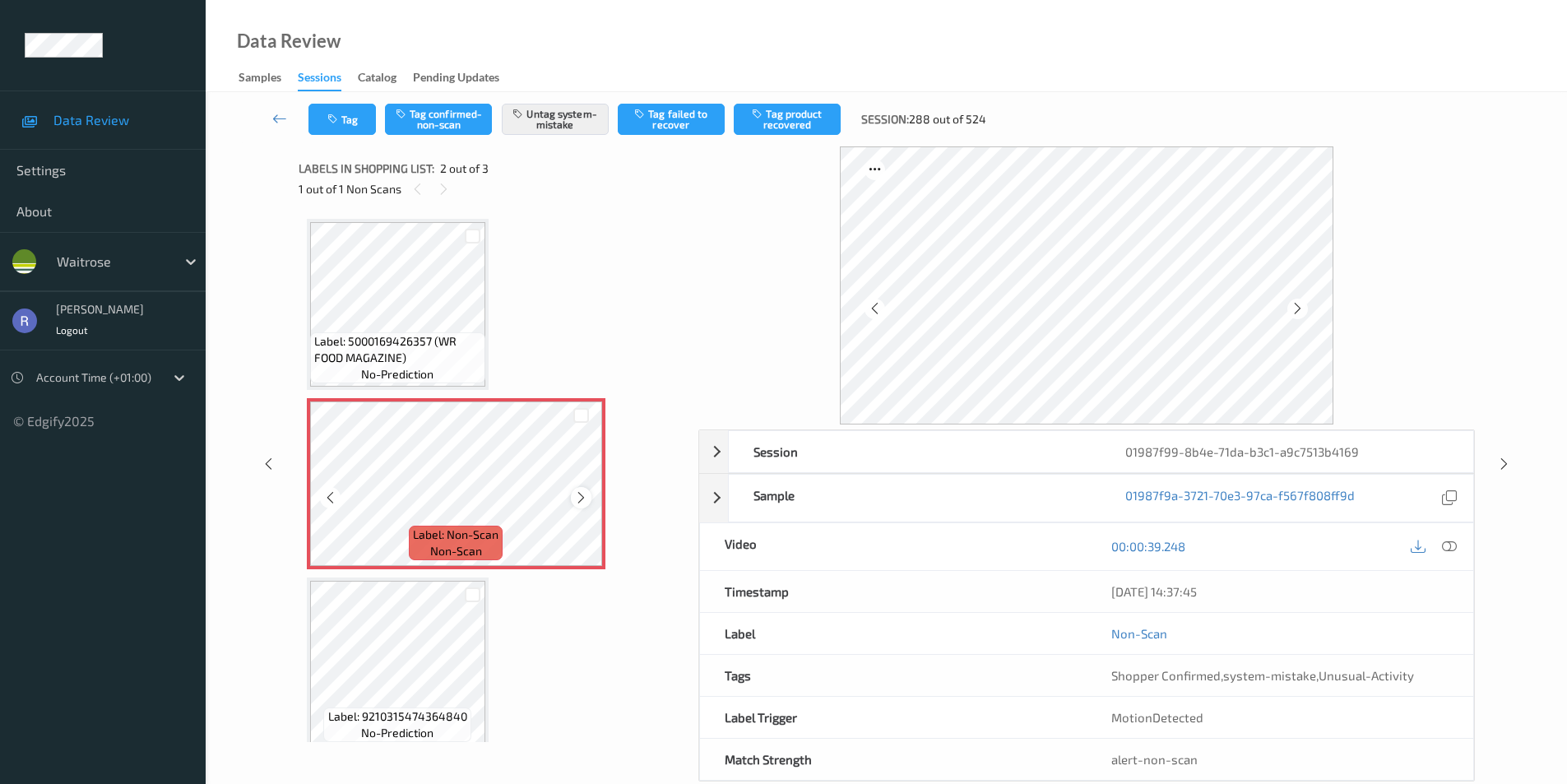
click at [582, 494] on icon at bounding box center [581, 497] width 14 height 15
click at [1497, 460] on icon at bounding box center [1504, 464] width 14 height 15
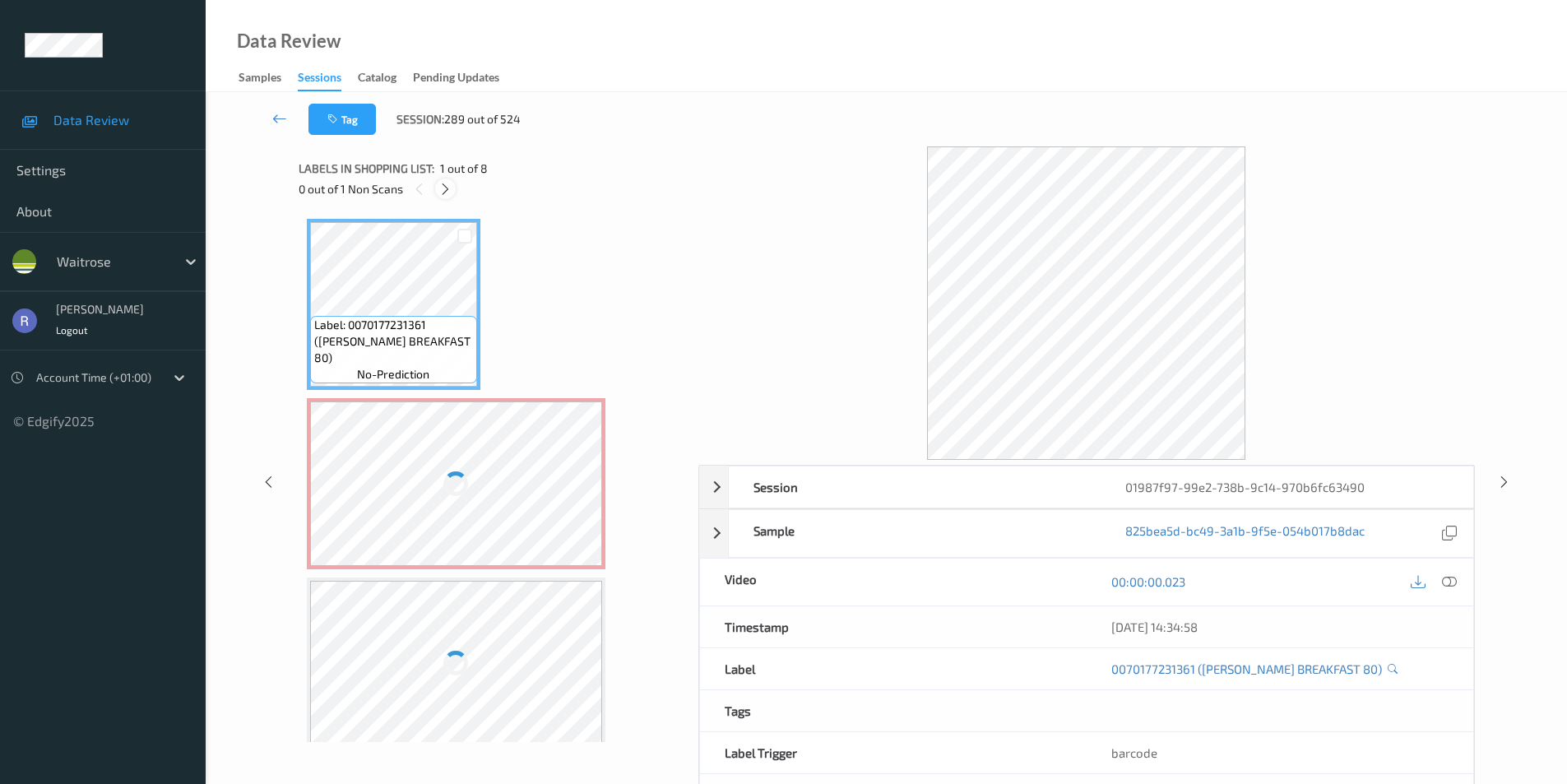
click at [448, 190] on icon at bounding box center [445, 189] width 14 height 15
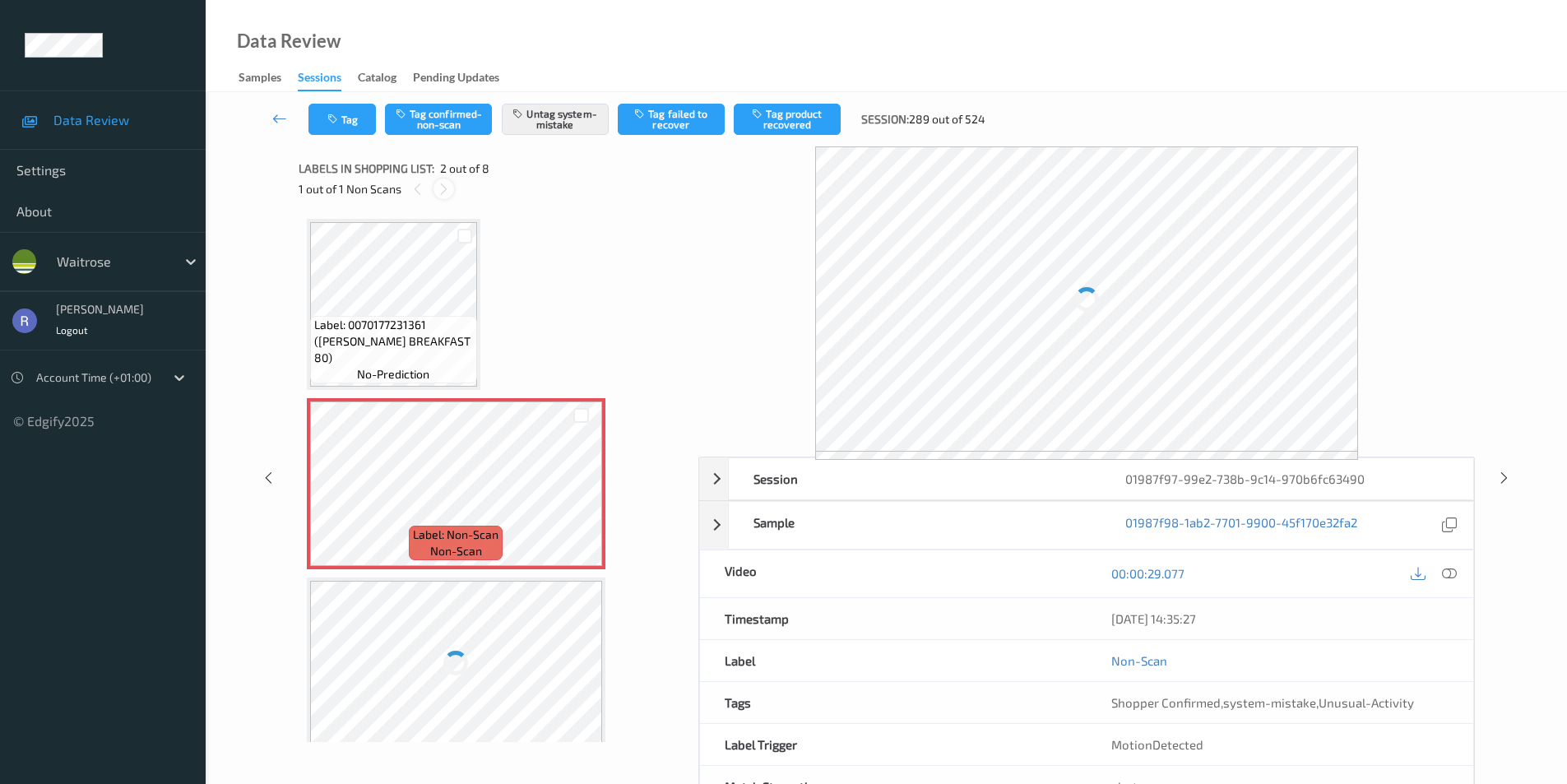
scroll to position [8, 0]
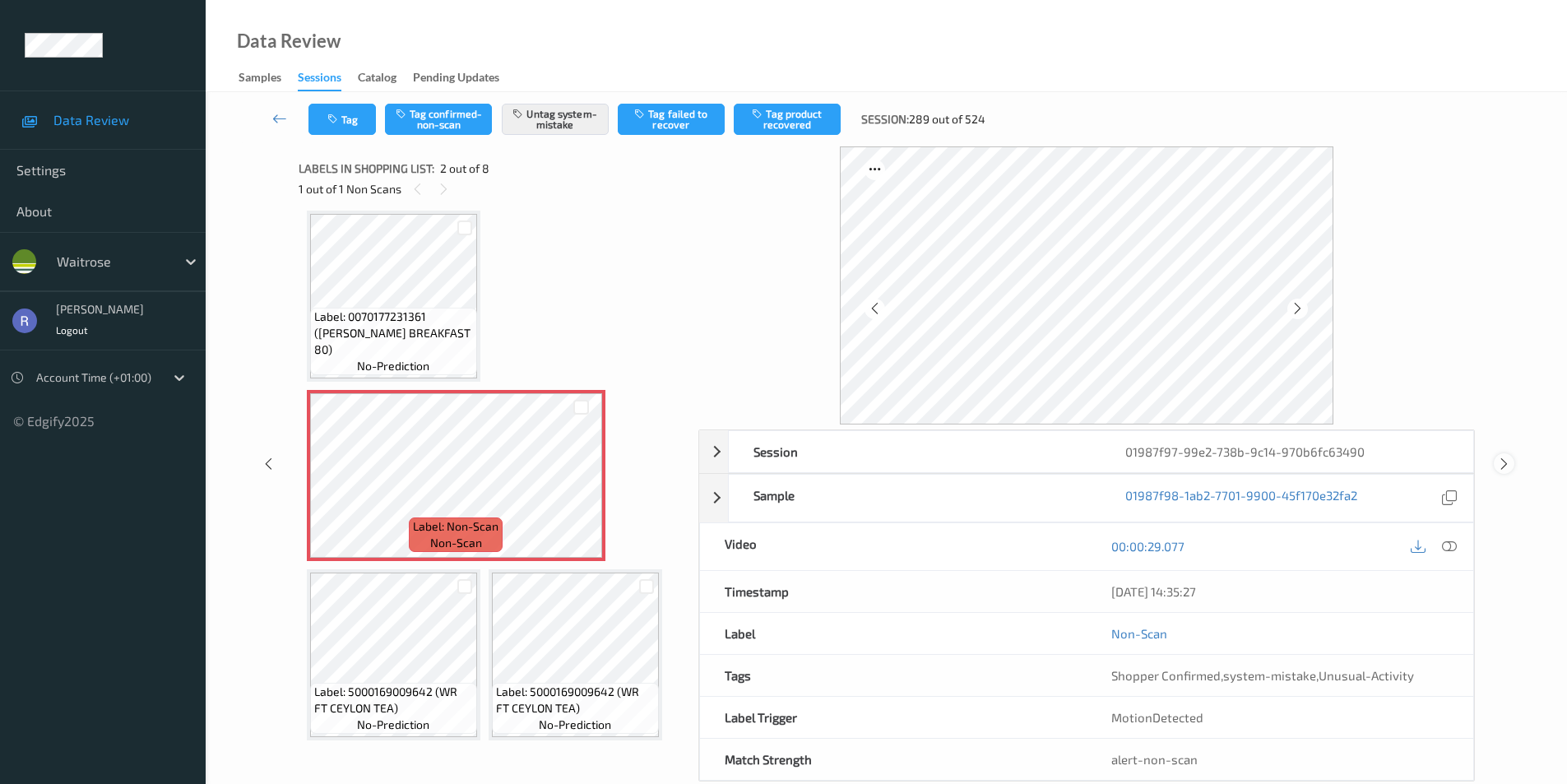
click at [1502, 467] on icon at bounding box center [1504, 464] width 14 height 15
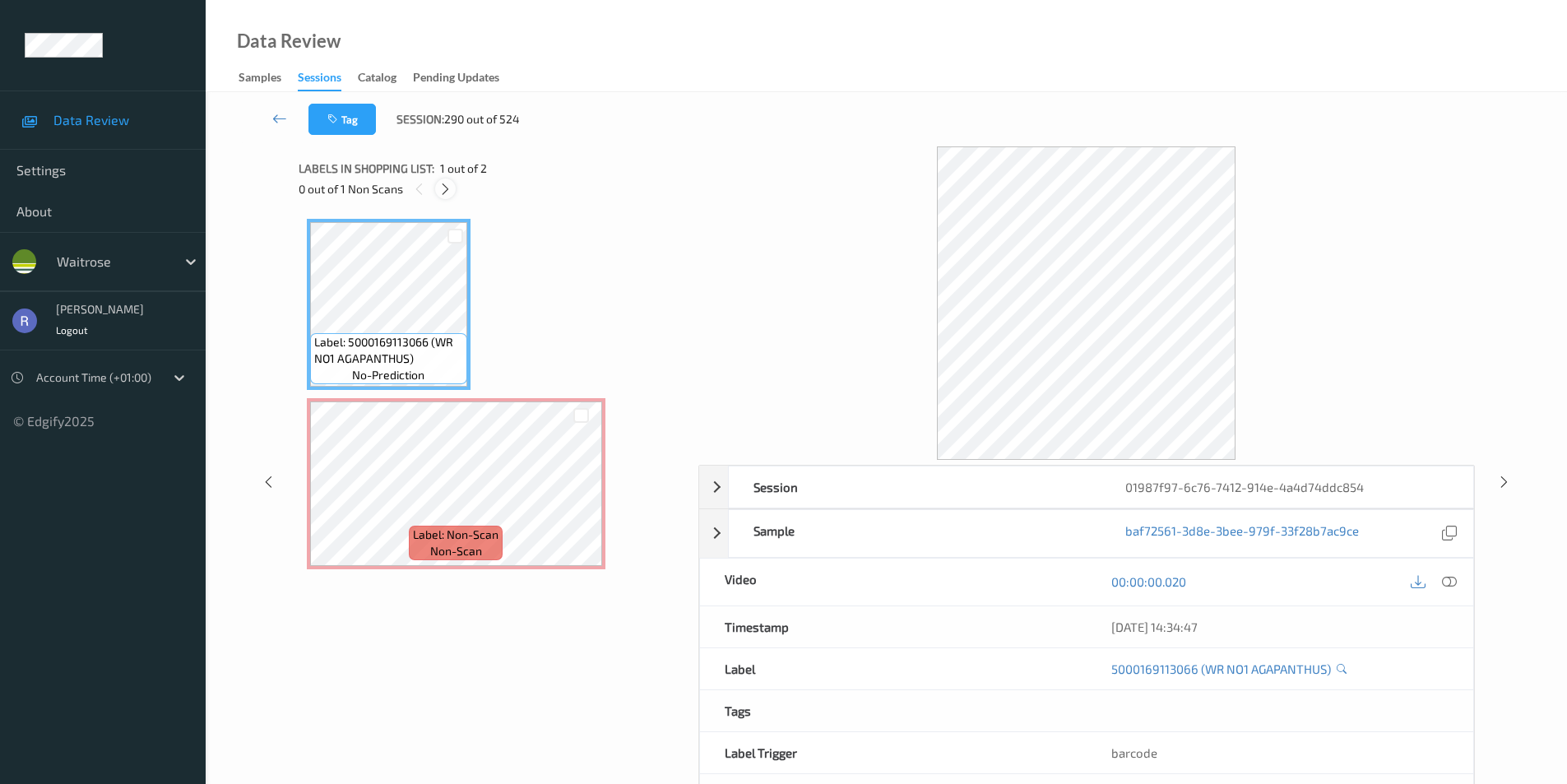
click at [448, 188] on icon at bounding box center [445, 189] width 14 height 15
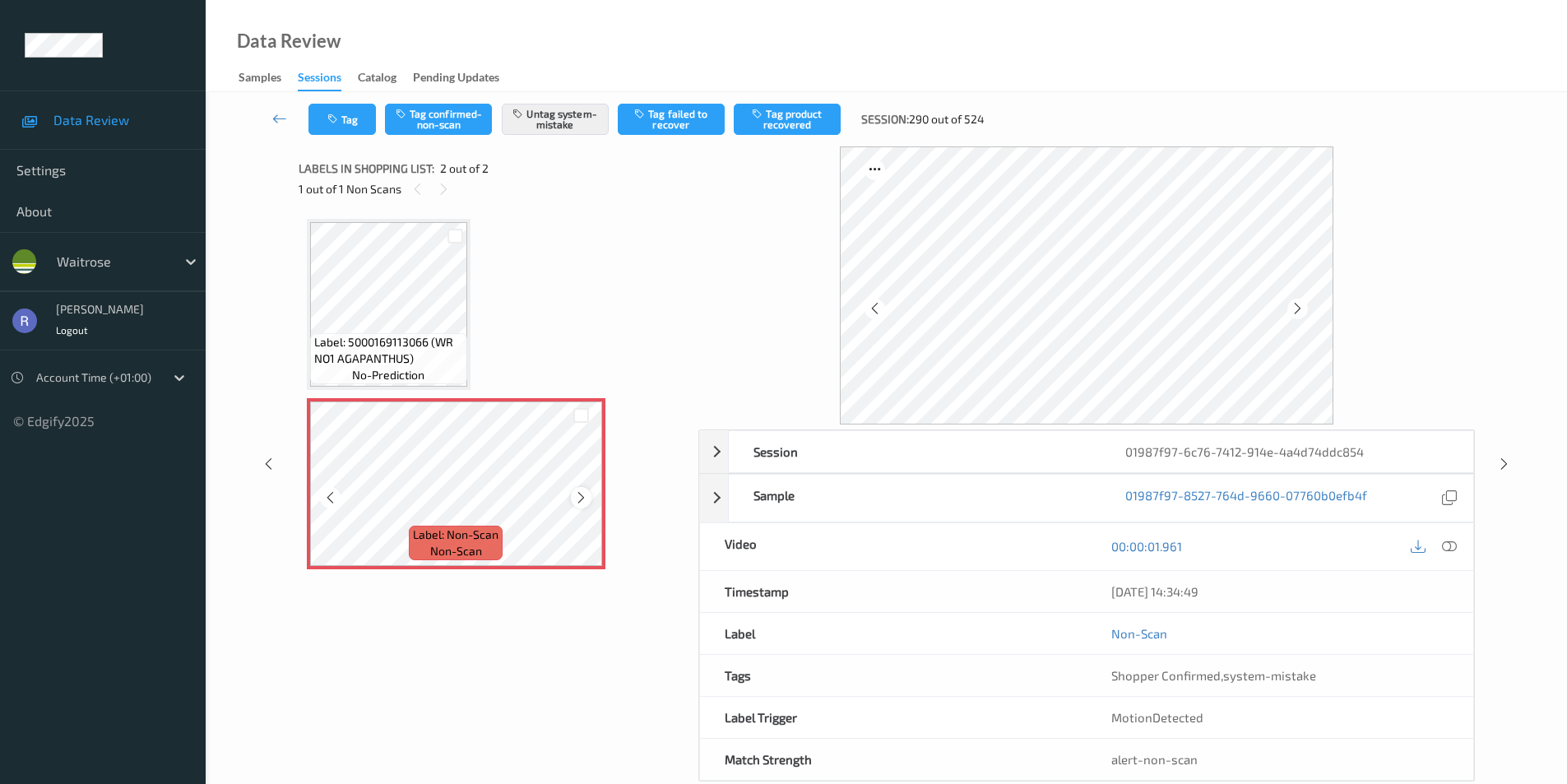
click at [578, 497] on icon at bounding box center [581, 497] width 14 height 15
click at [1503, 462] on icon at bounding box center [1504, 464] width 14 height 15
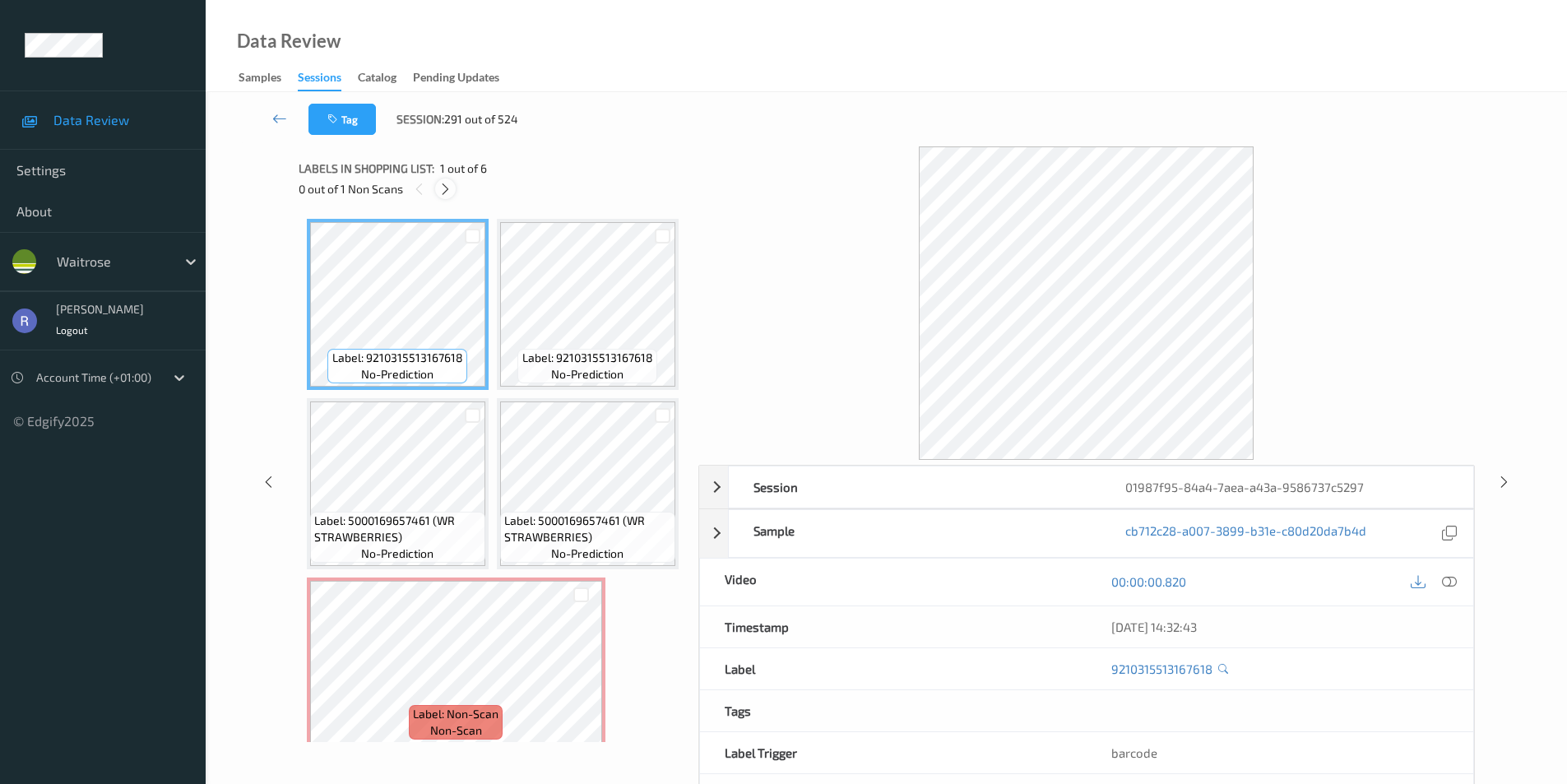
click at [448, 190] on icon at bounding box center [445, 189] width 14 height 15
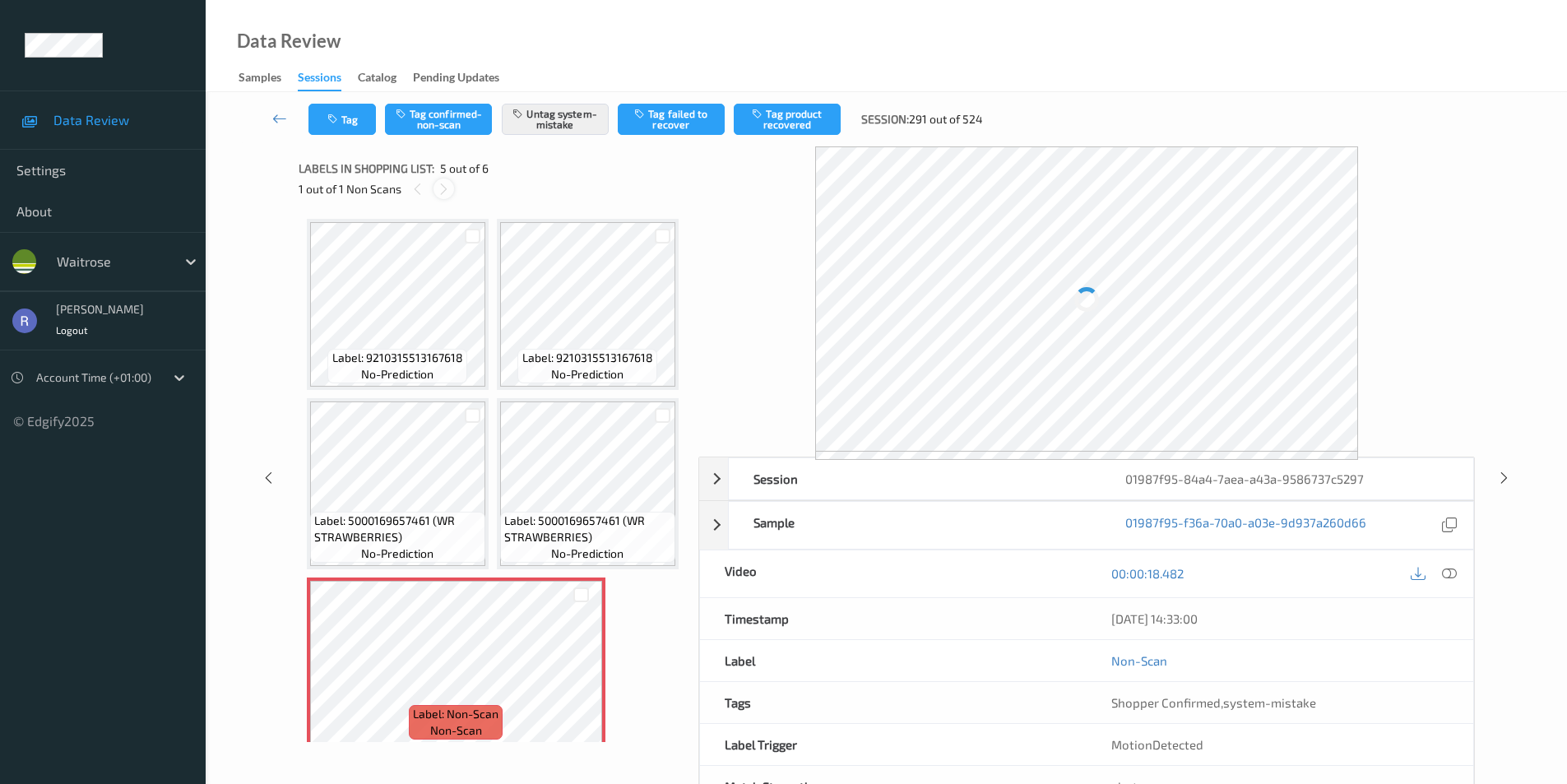
scroll to position [546, 0]
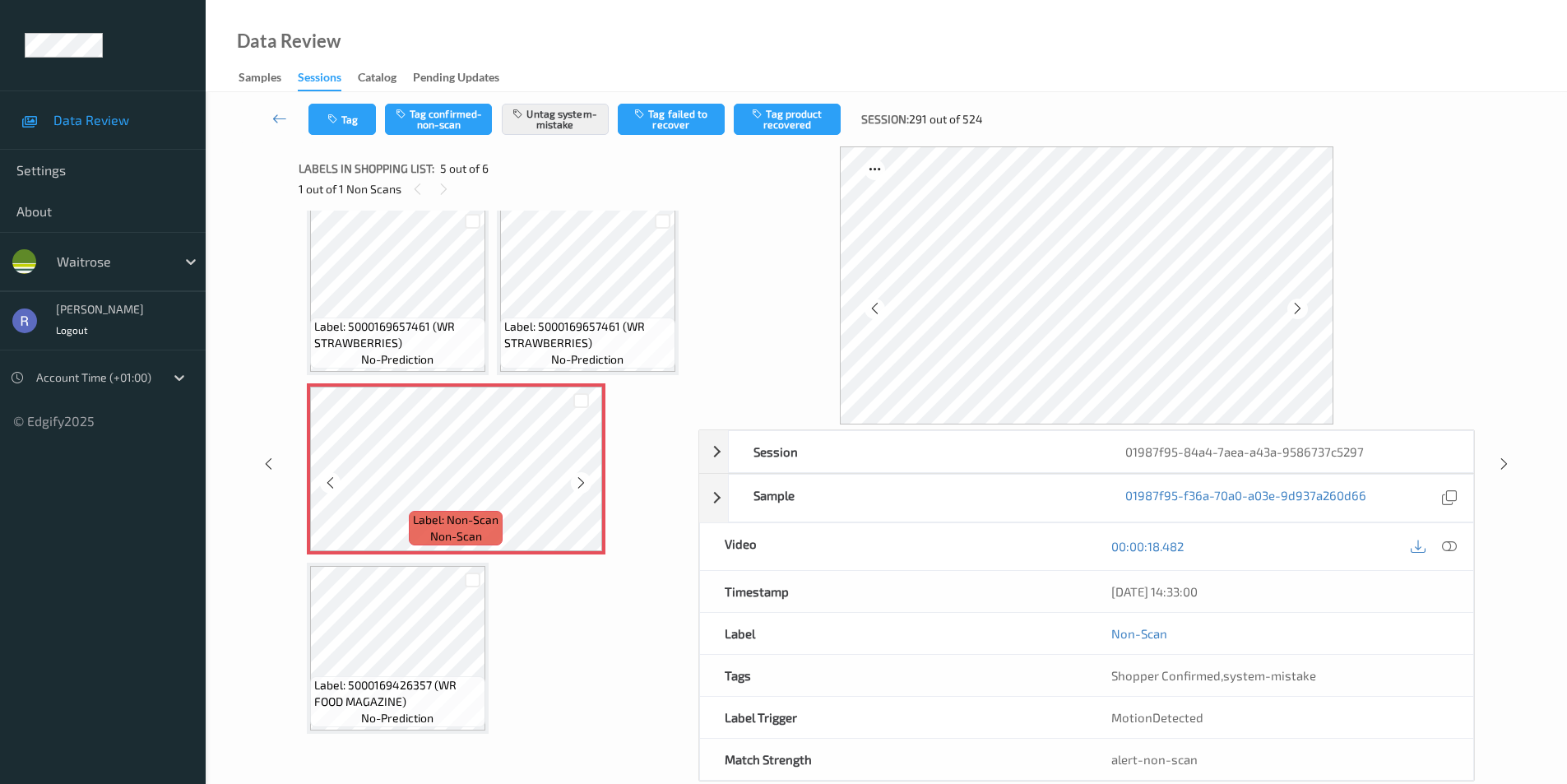
click at [586, 490] on icon at bounding box center [581, 483] width 14 height 15
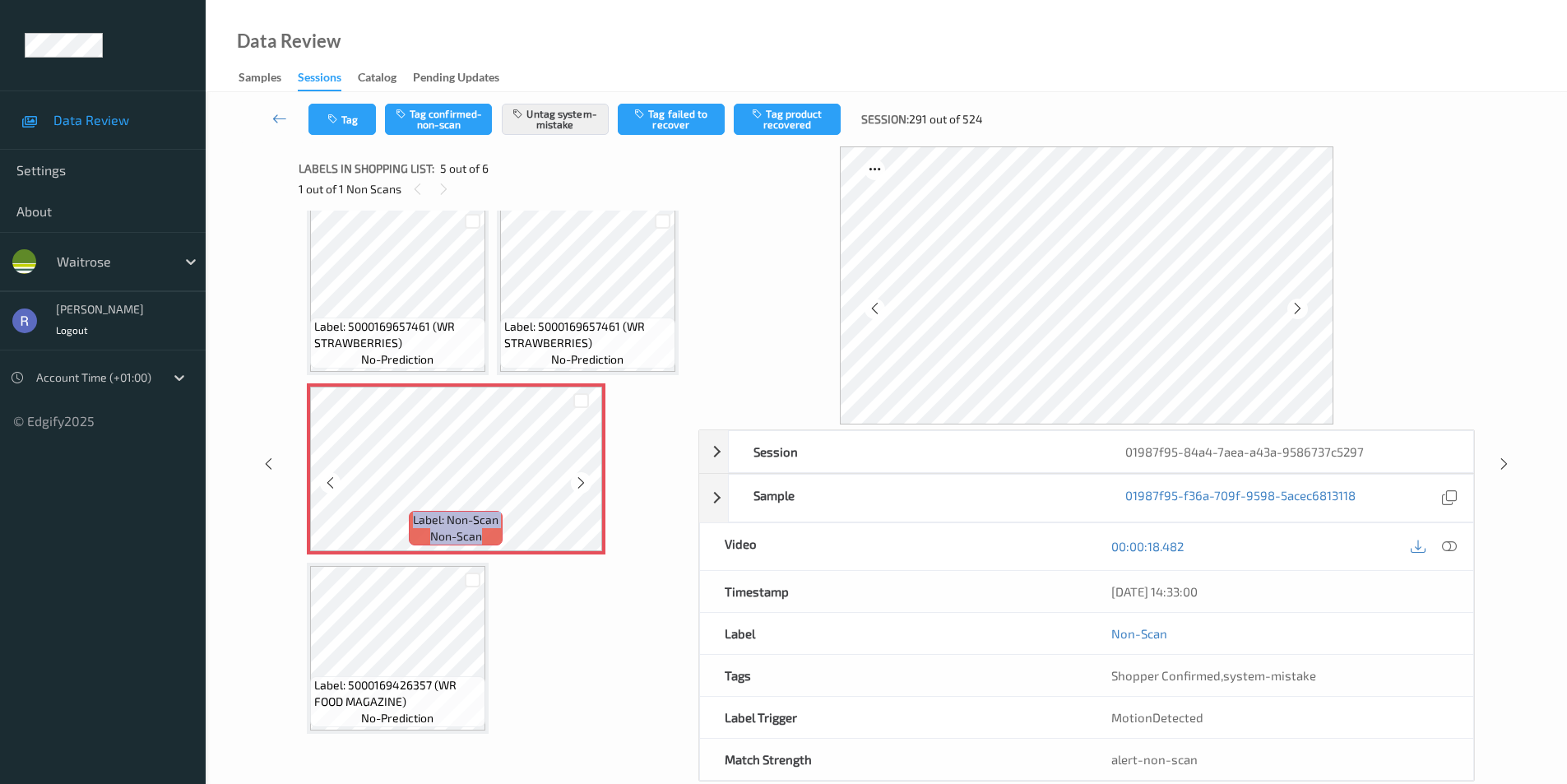
click at [586, 490] on icon at bounding box center [581, 483] width 14 height 15
click at [1501, 462] on icon at bounding box center [1504, 464] width 14 height 15
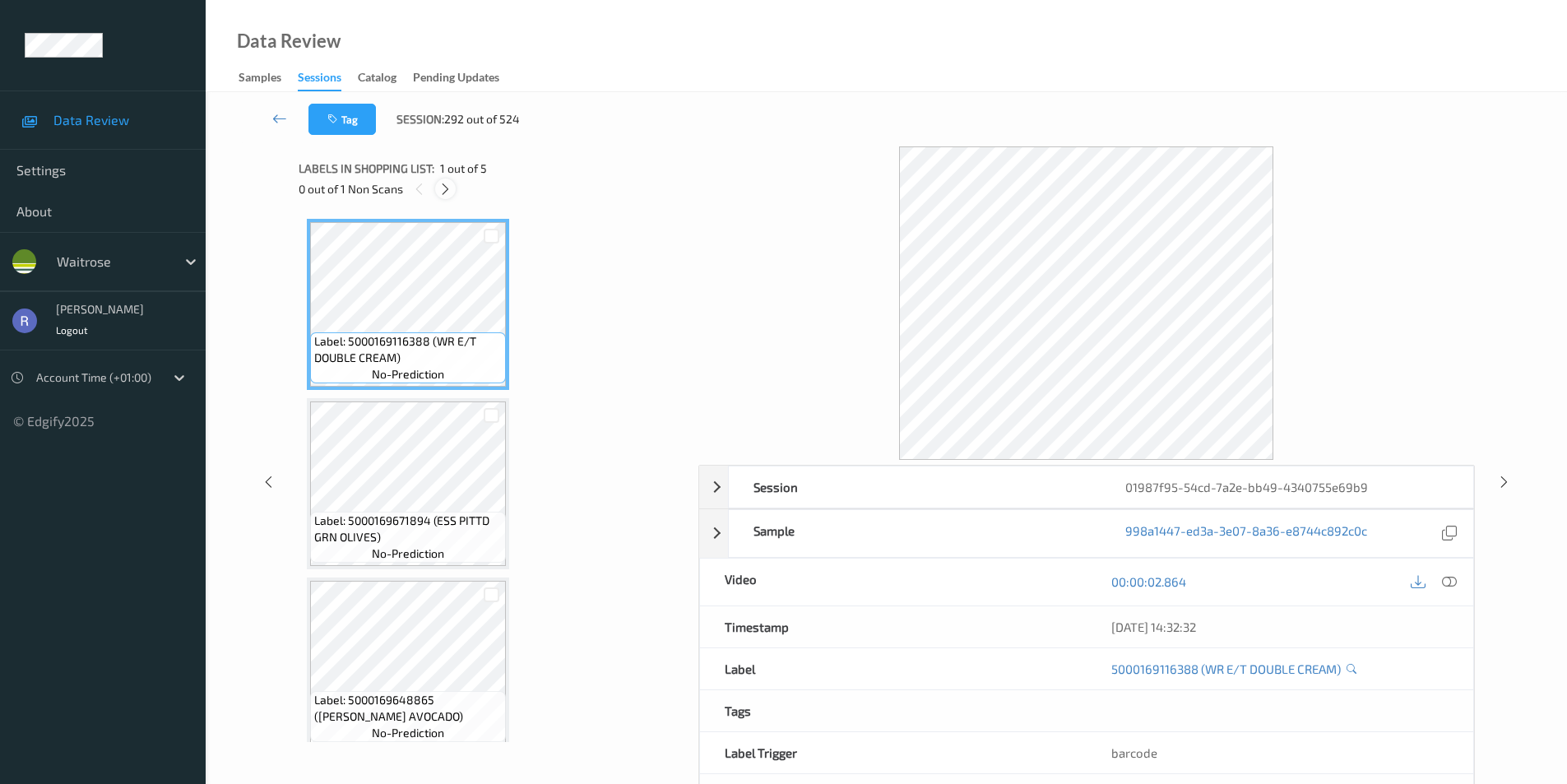
click at [445, 182] on icon at bounding box center [445, 189] width 14 height 15
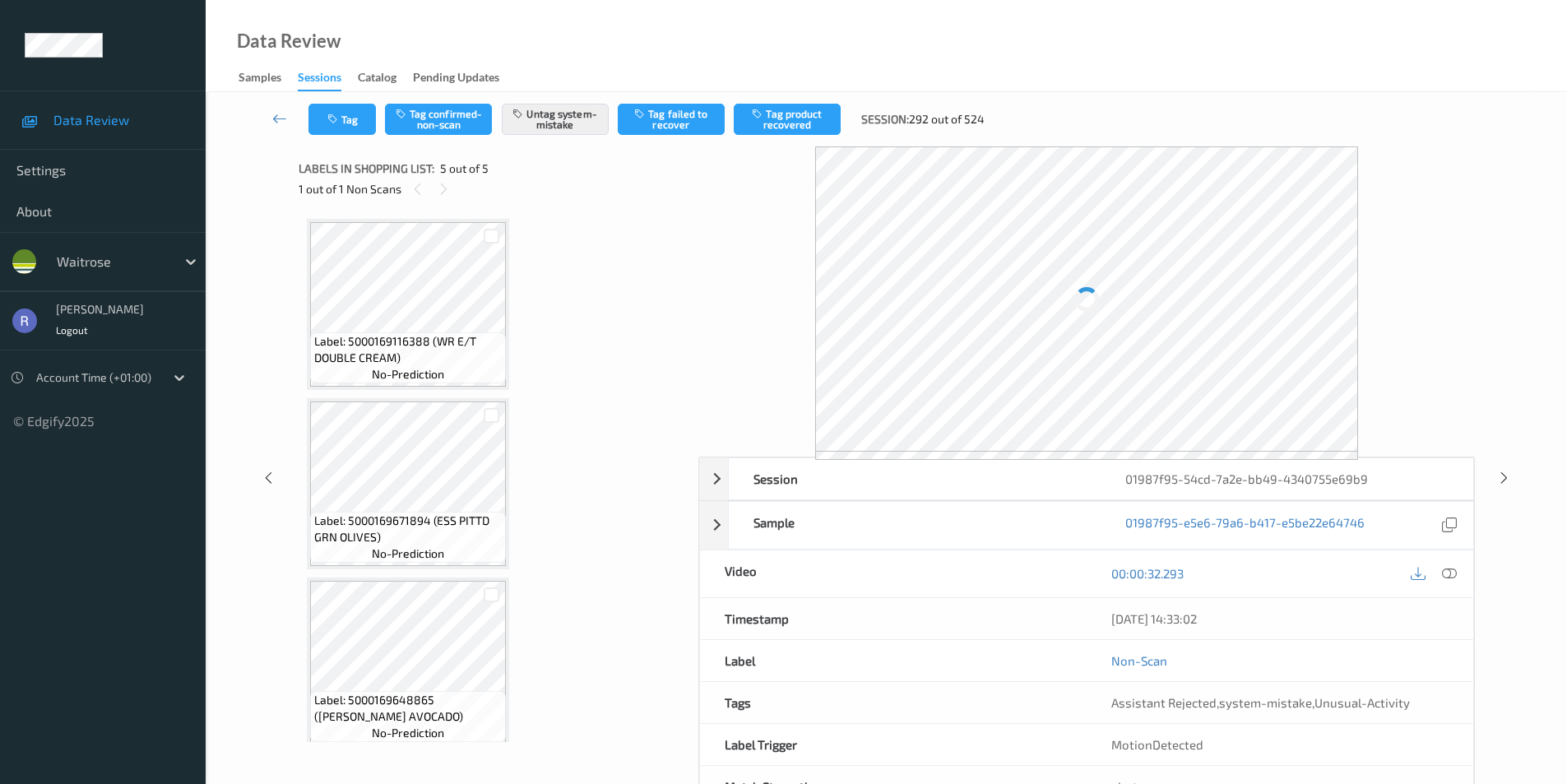
scroll to position [374, 0]
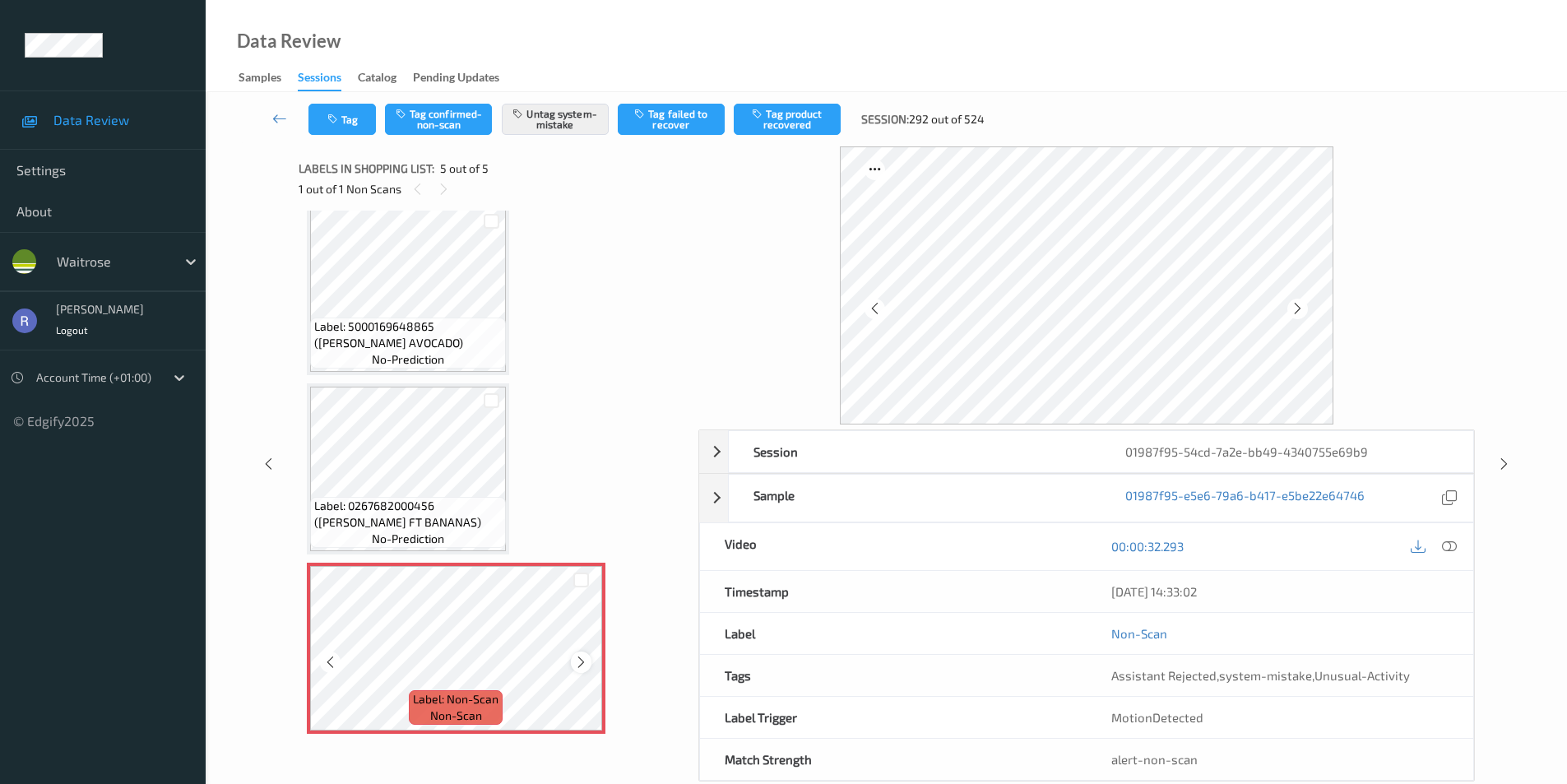
click at [583, 656] on icon at bounding box center [581, 662] width 14 height 15
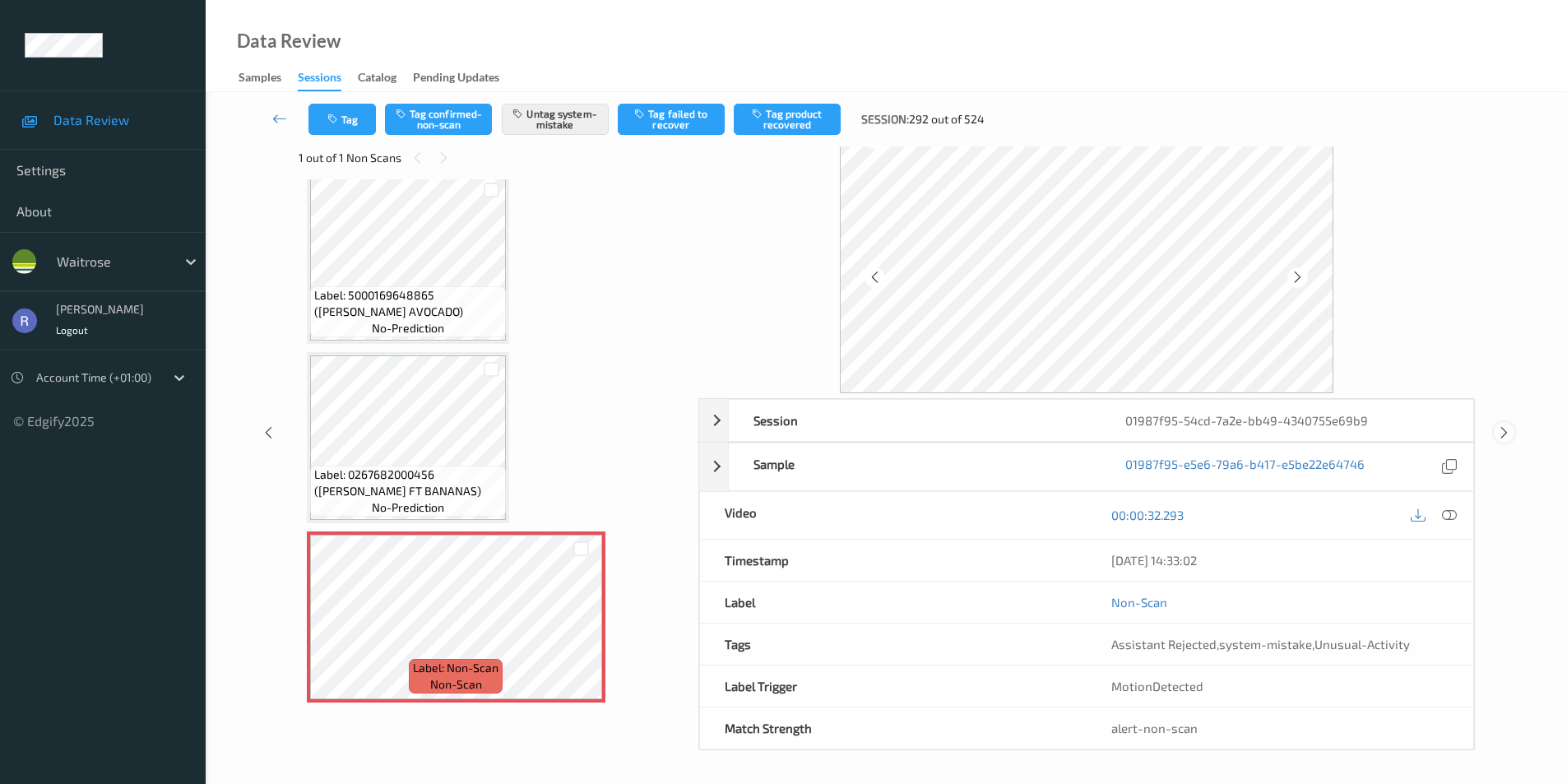
click at [1503, 425] on icon at bounding box center [1504, 433] width 14 height 15
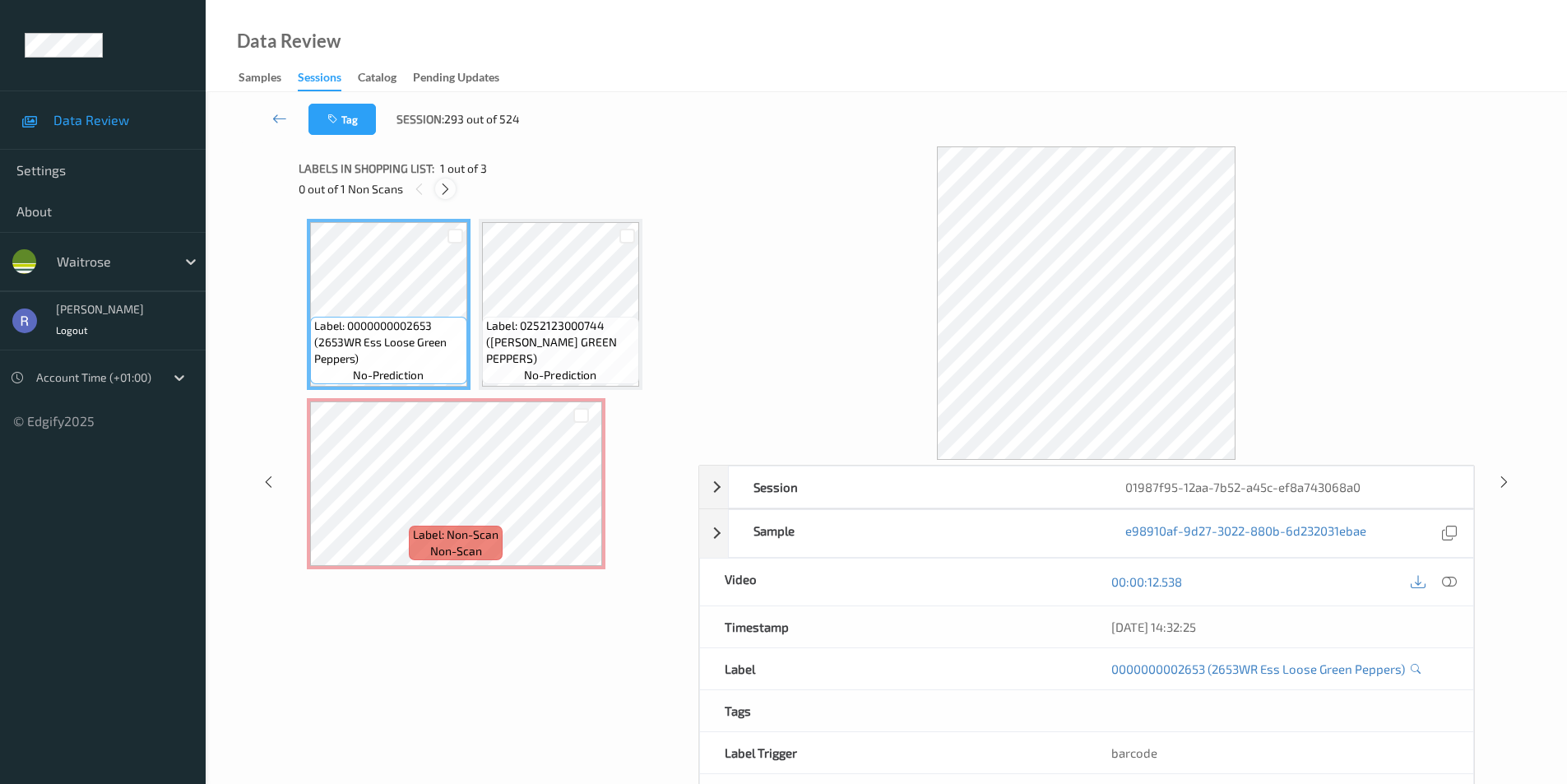
click at [450, 187] on icon at bounding box center [445, 189] width 14 height 15
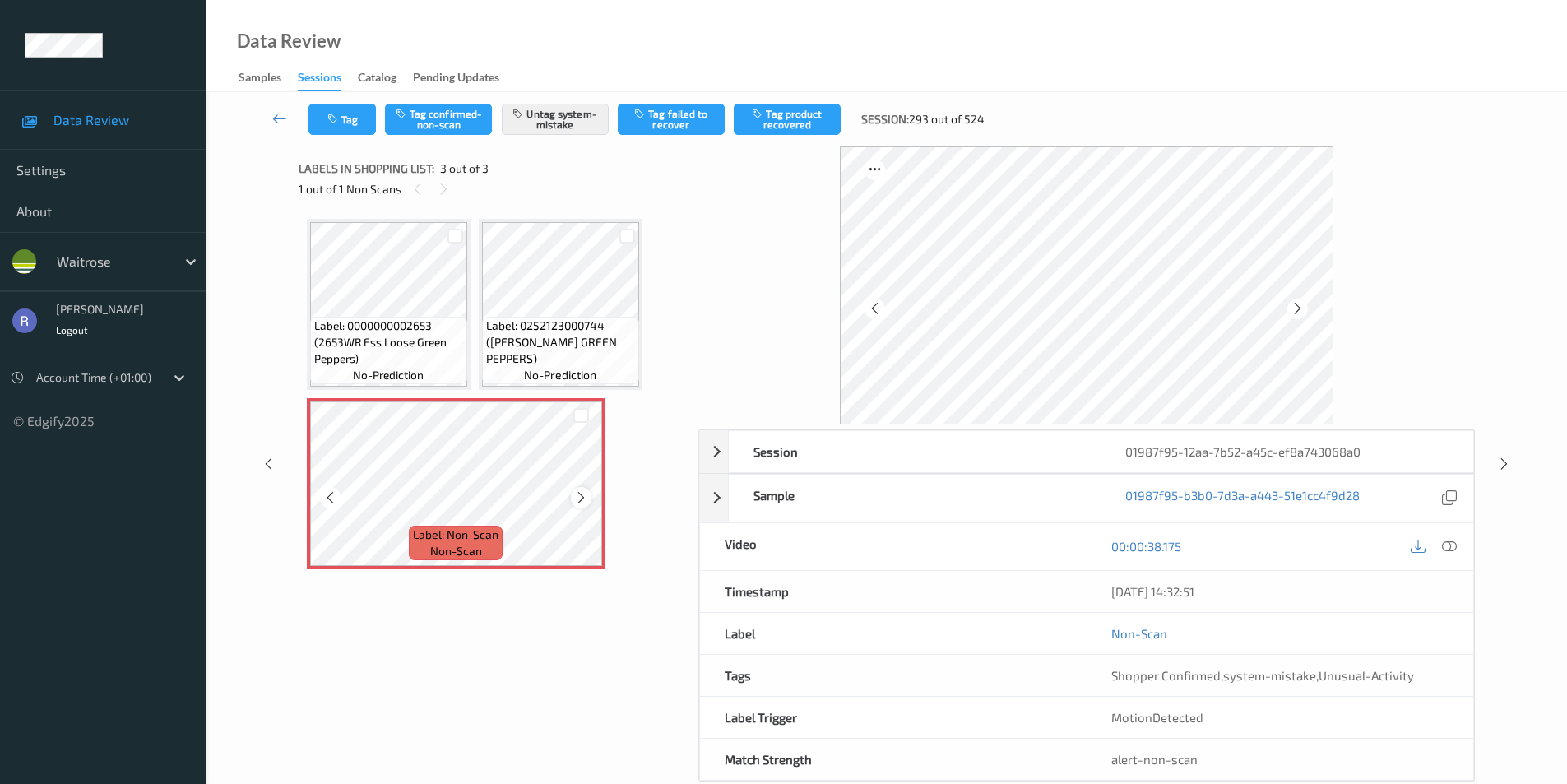
click at [580, 497] on icon at bounding box center [581, 497] width 14 height 15
click at [1506, 466] on icon at bounding box center [1504, 464] width 14 height 15
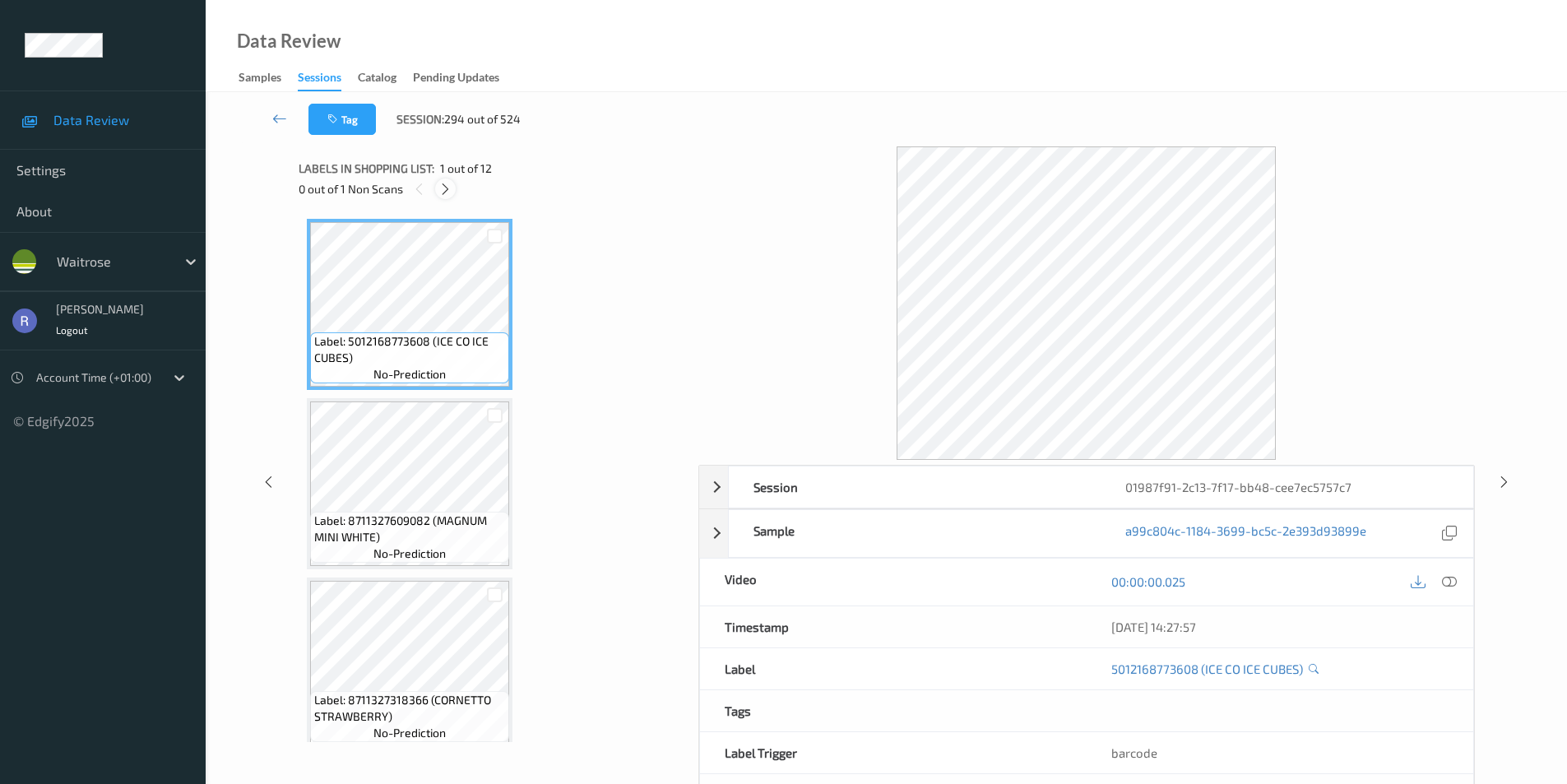
click at [447, 186] on icon at bounding box center [445, 189] width 14 height 15
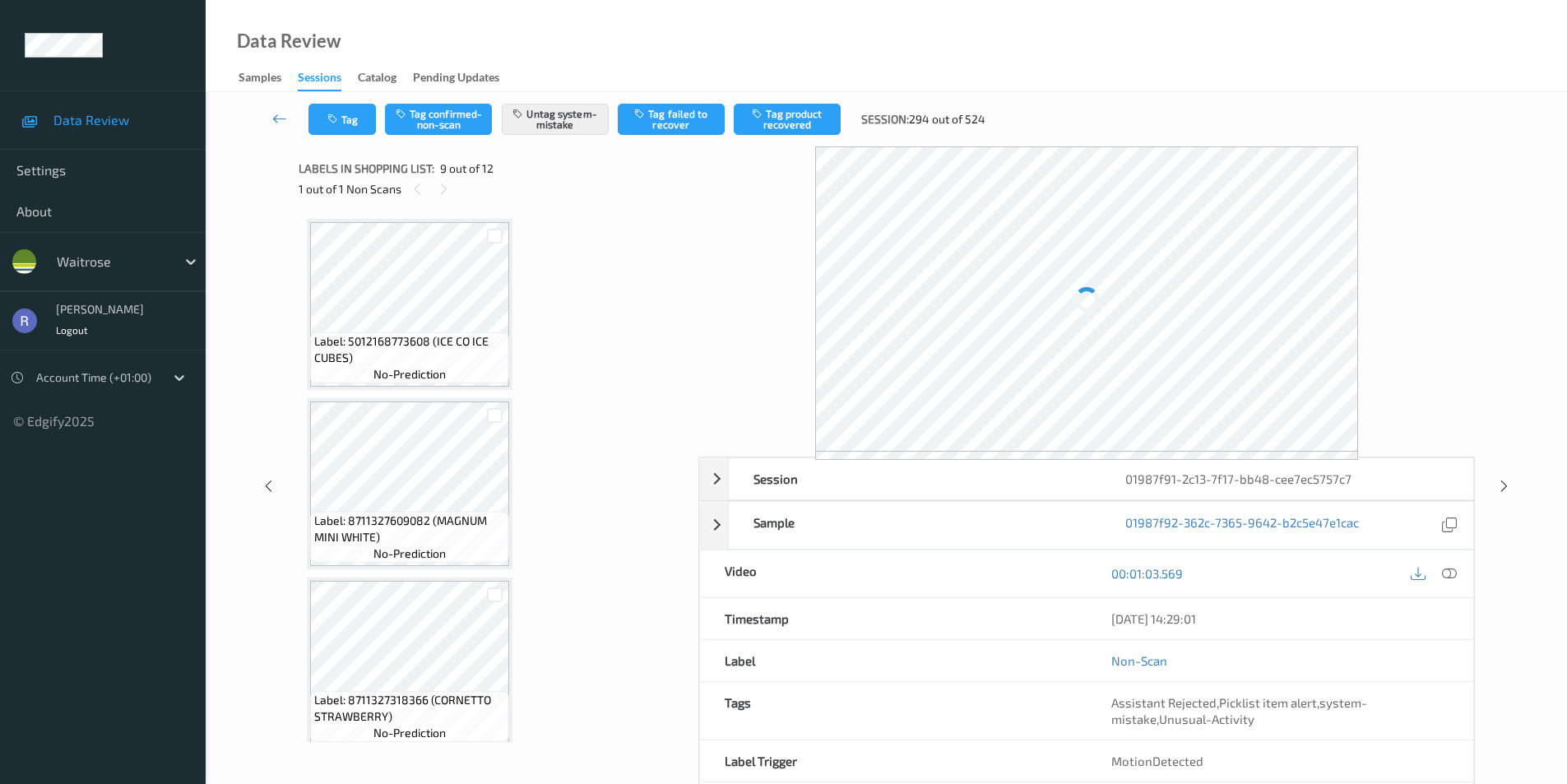
scroll to position [1263, 0]
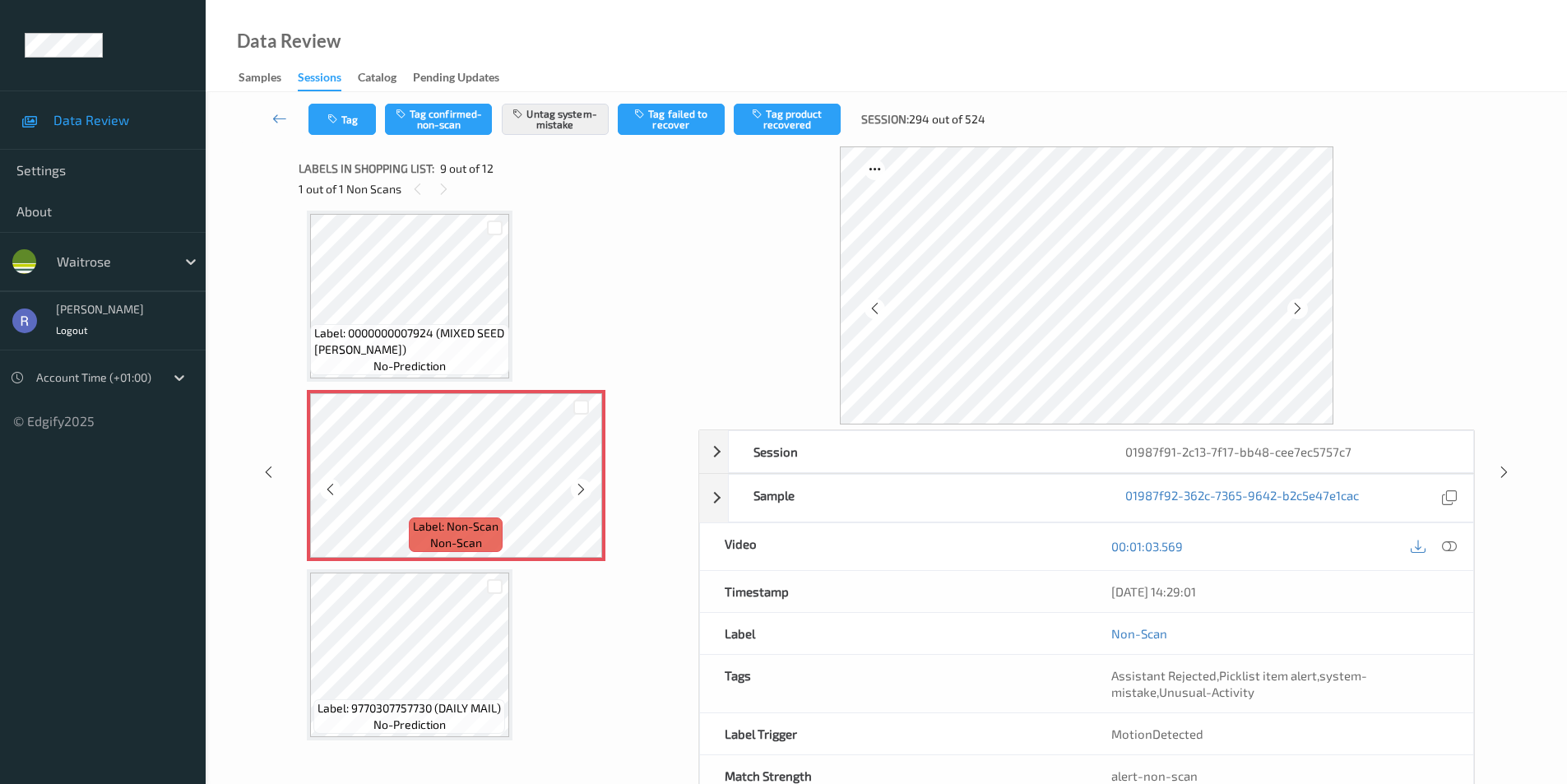
click at [580, 492] on icon at bounding box center [581, 490] width 14 height 15
click at [1505, 468] on icon at bounding box center [1504, 472] width 14 height 15
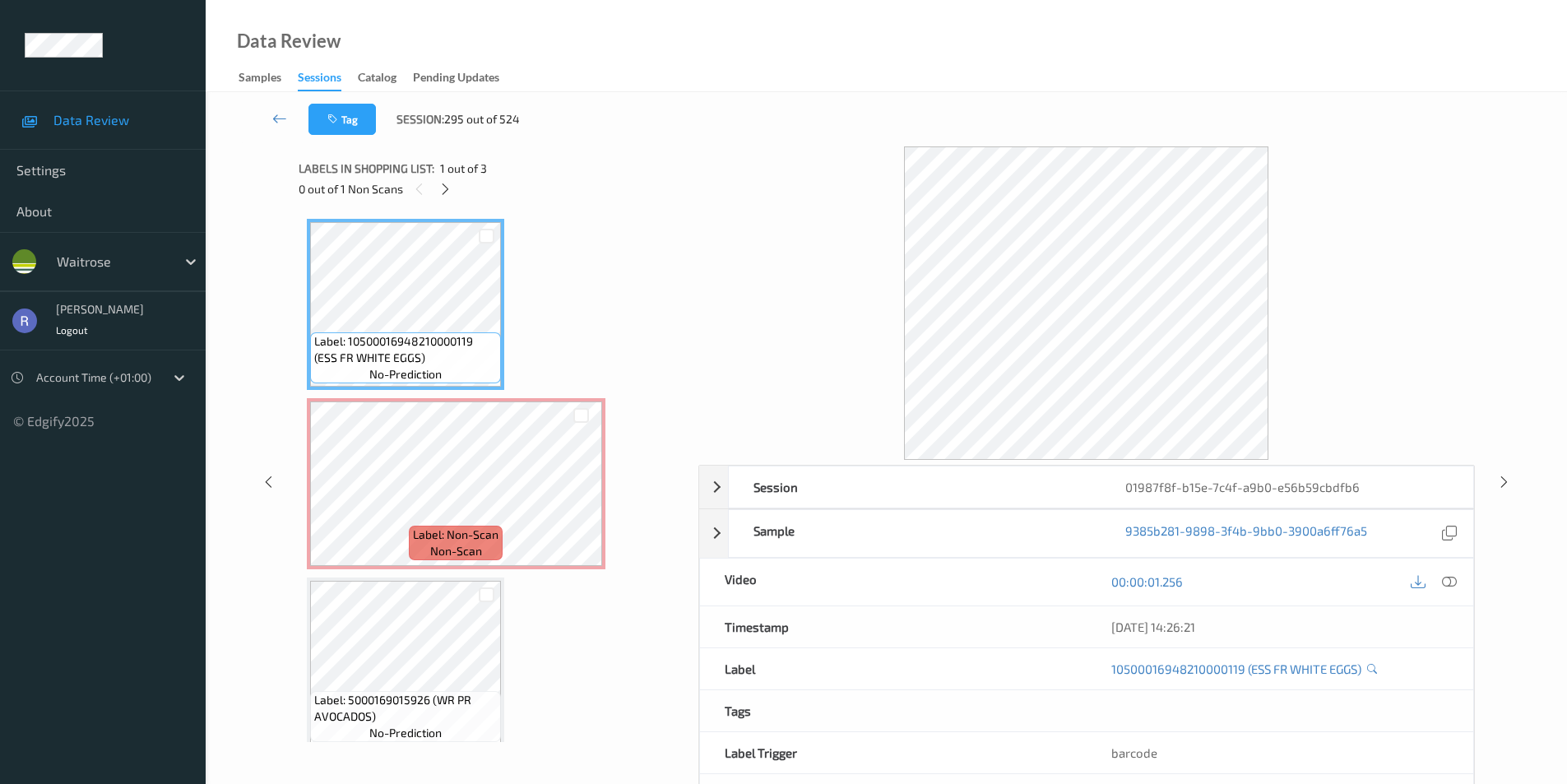
click at [437, 181] on div "0 out of 1 Non Scans" at bounding box center [492, 188] width 388 height 21
click at [444, 192] on icon at bounding box center [445, 189] width 14 height 15
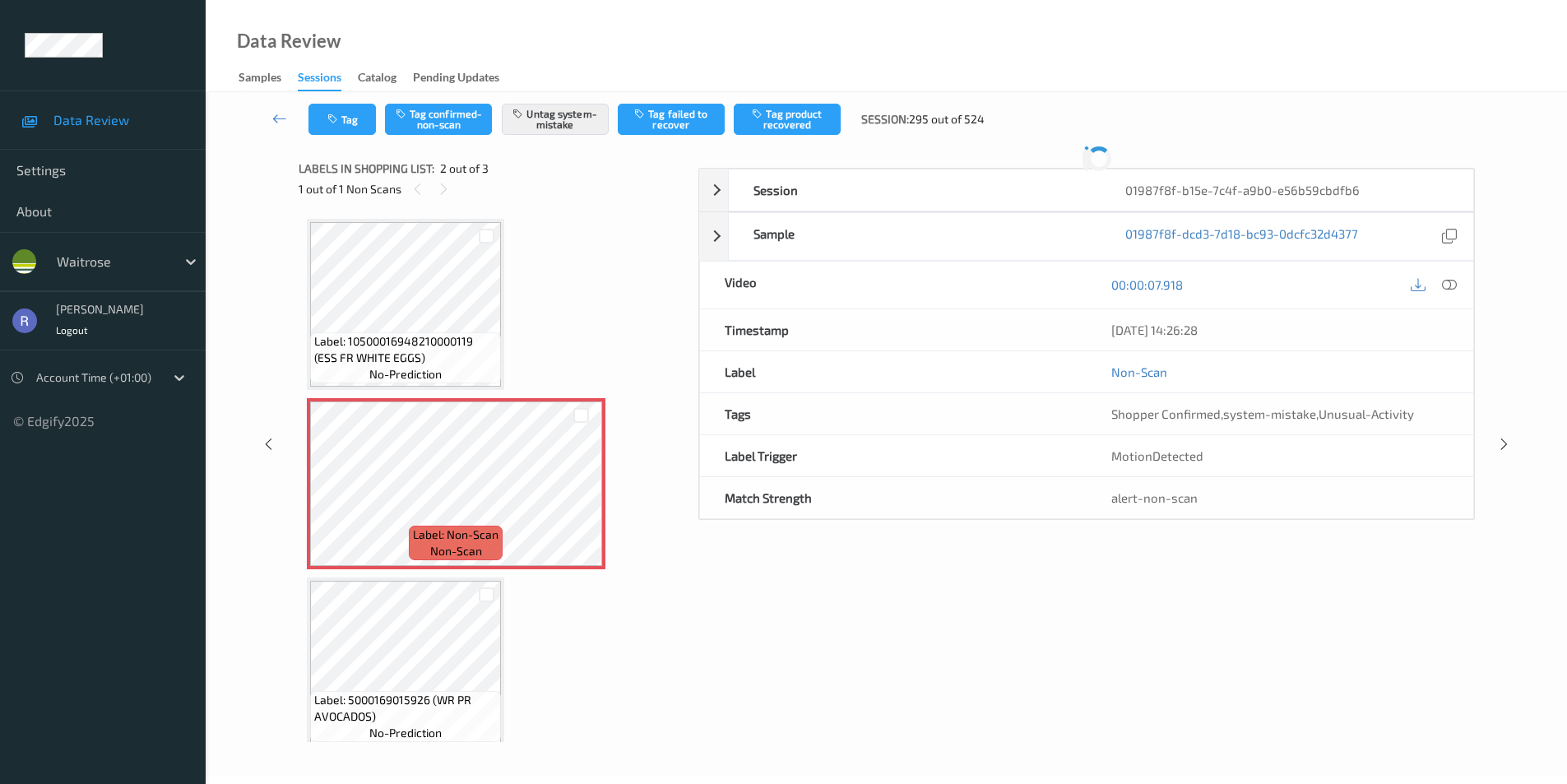
scroll to position [8, 0]
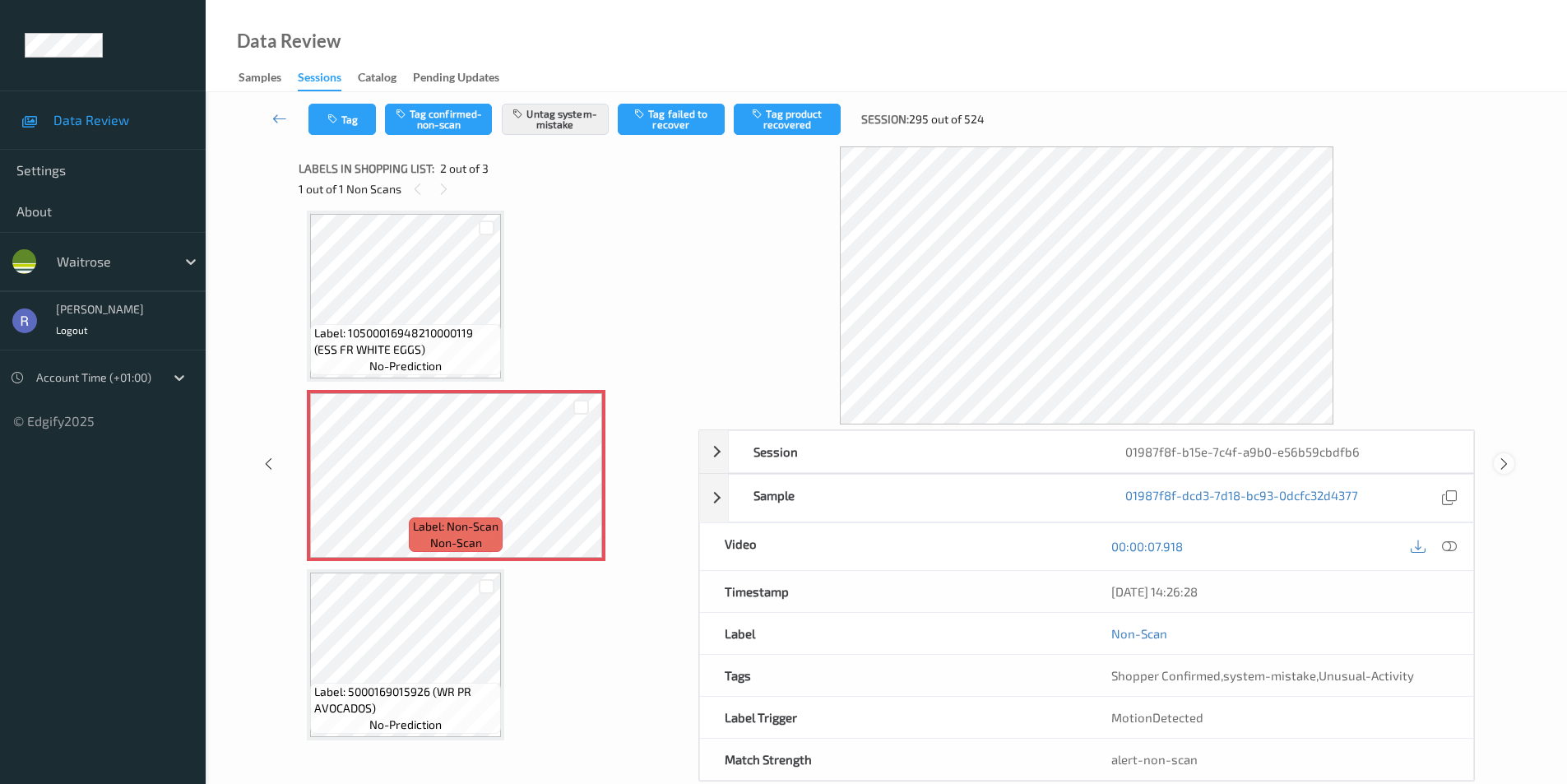
click at [1506, 466] on icon at bounding box center [1504, 464] width 14 height 15
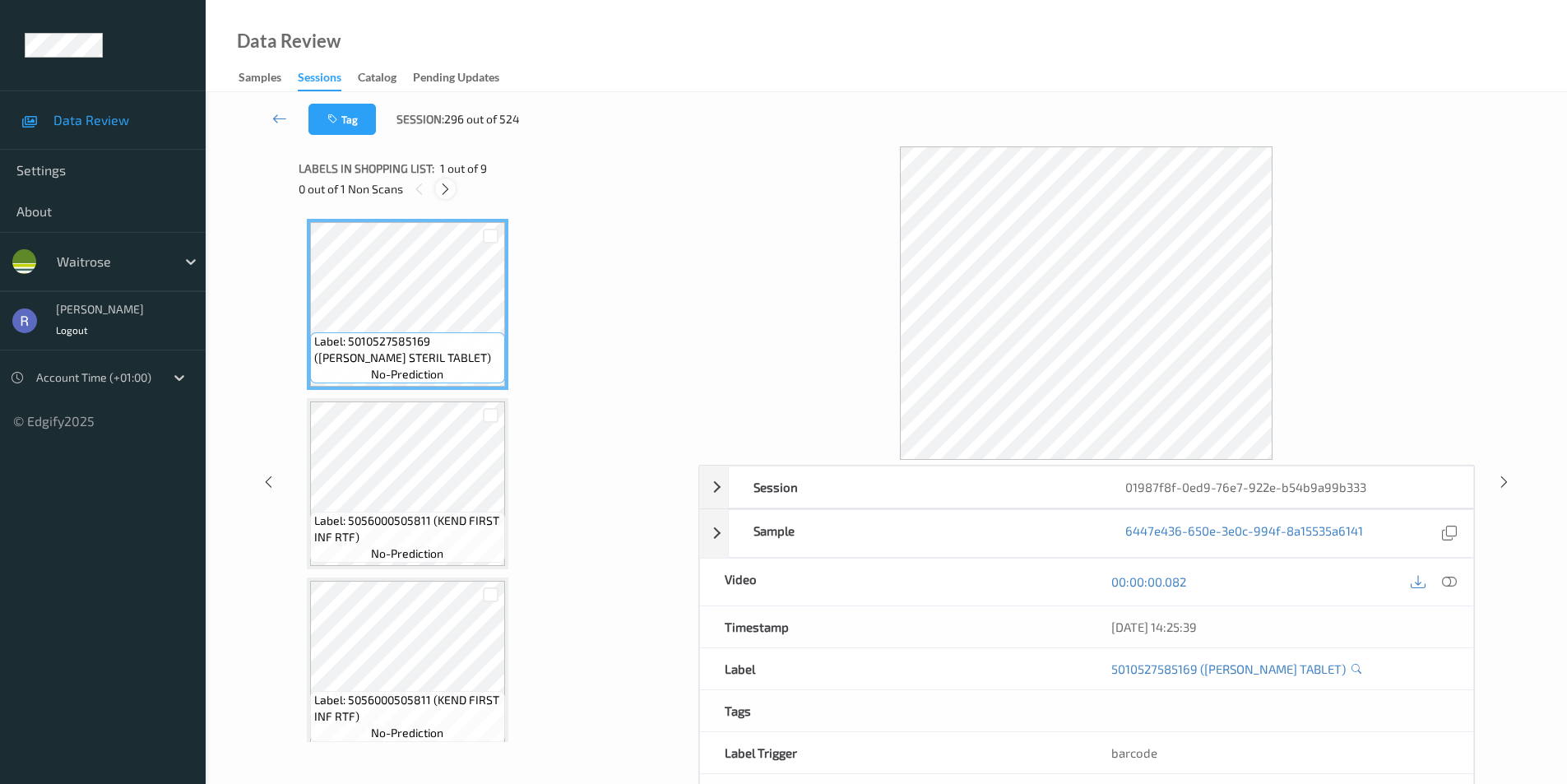
click at [440, 191] on icon at bounding box center [445, 189] width 14 height 15
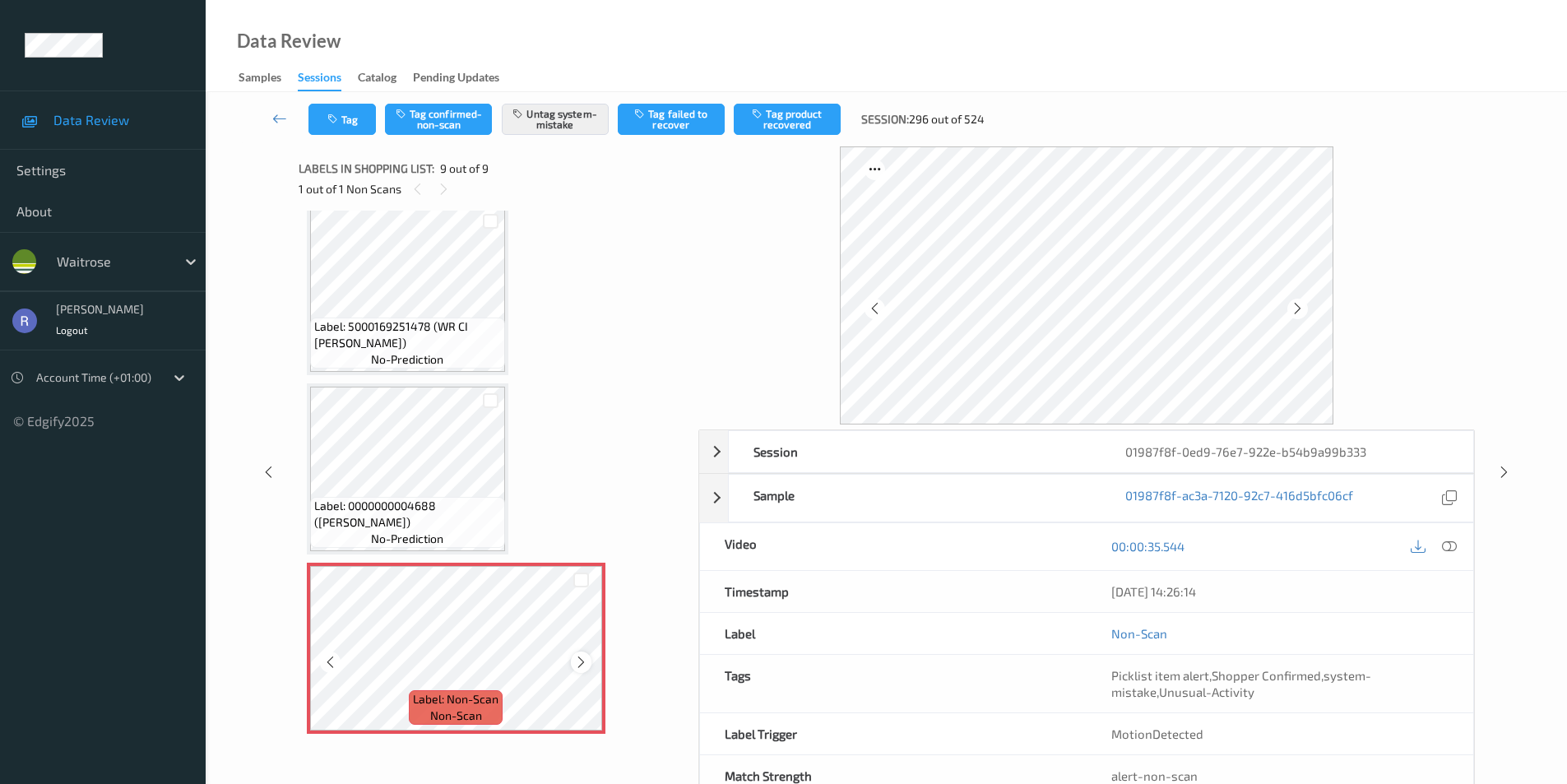
click at [572, 660] on div at bounding box center [581, 661] width 21 height 21
click at [572, 658] on div at bounding box center [581, 661] width 21 height 21
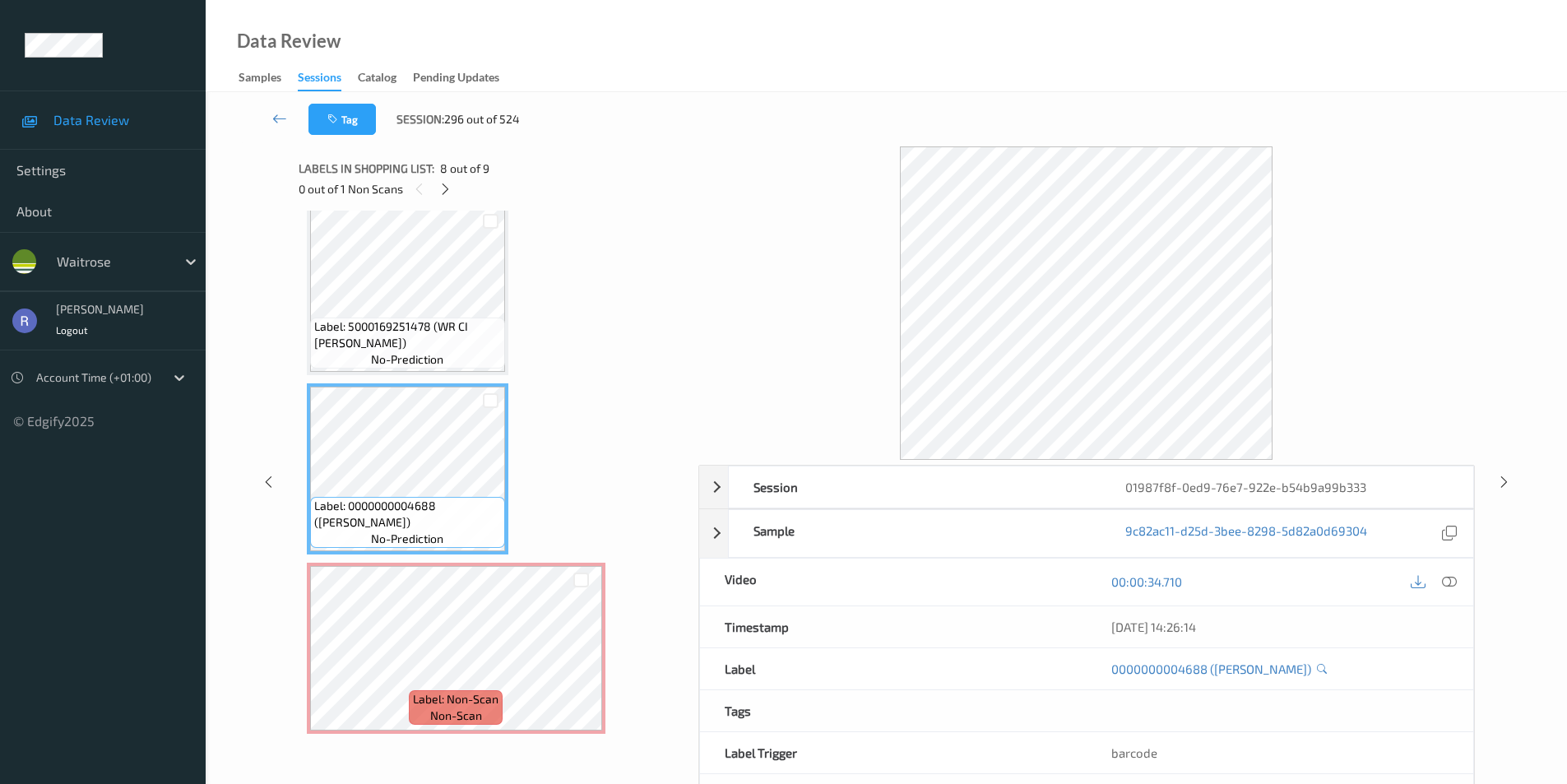
click at [1501, 468] on div "Session 01987f8f-0ed9-76e7-922e-b54b9a99b333 Session ID 01987f8f-0ed9-76e7-922e…" at bounding box center [886, 482] width 1294 height 670
click at [1502, 482] on icon at bounding box center [1504, 482] width 14 height 15
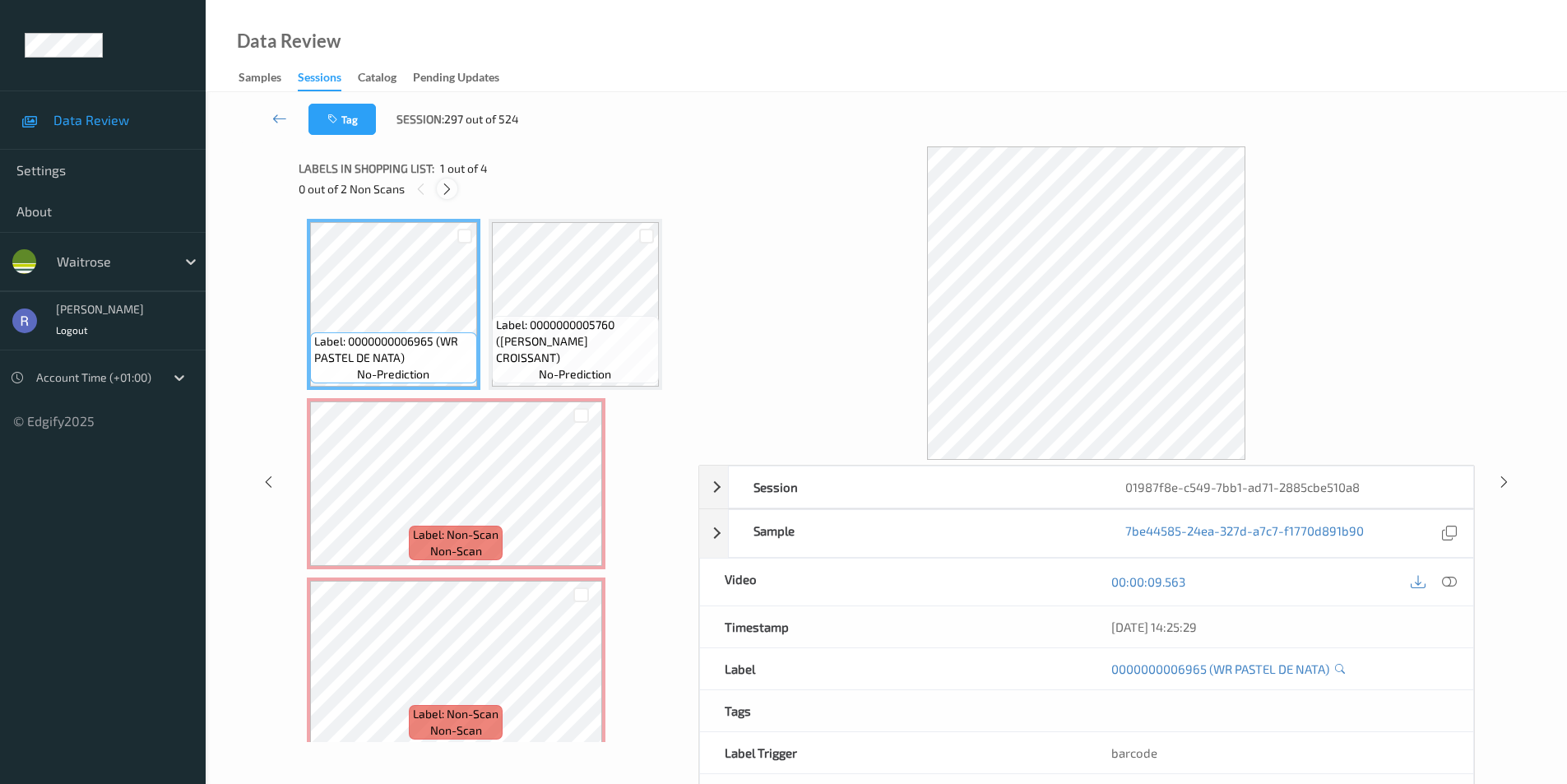
click at [448, 186] on icon at bounding box center [447, 189] width 14 height 15
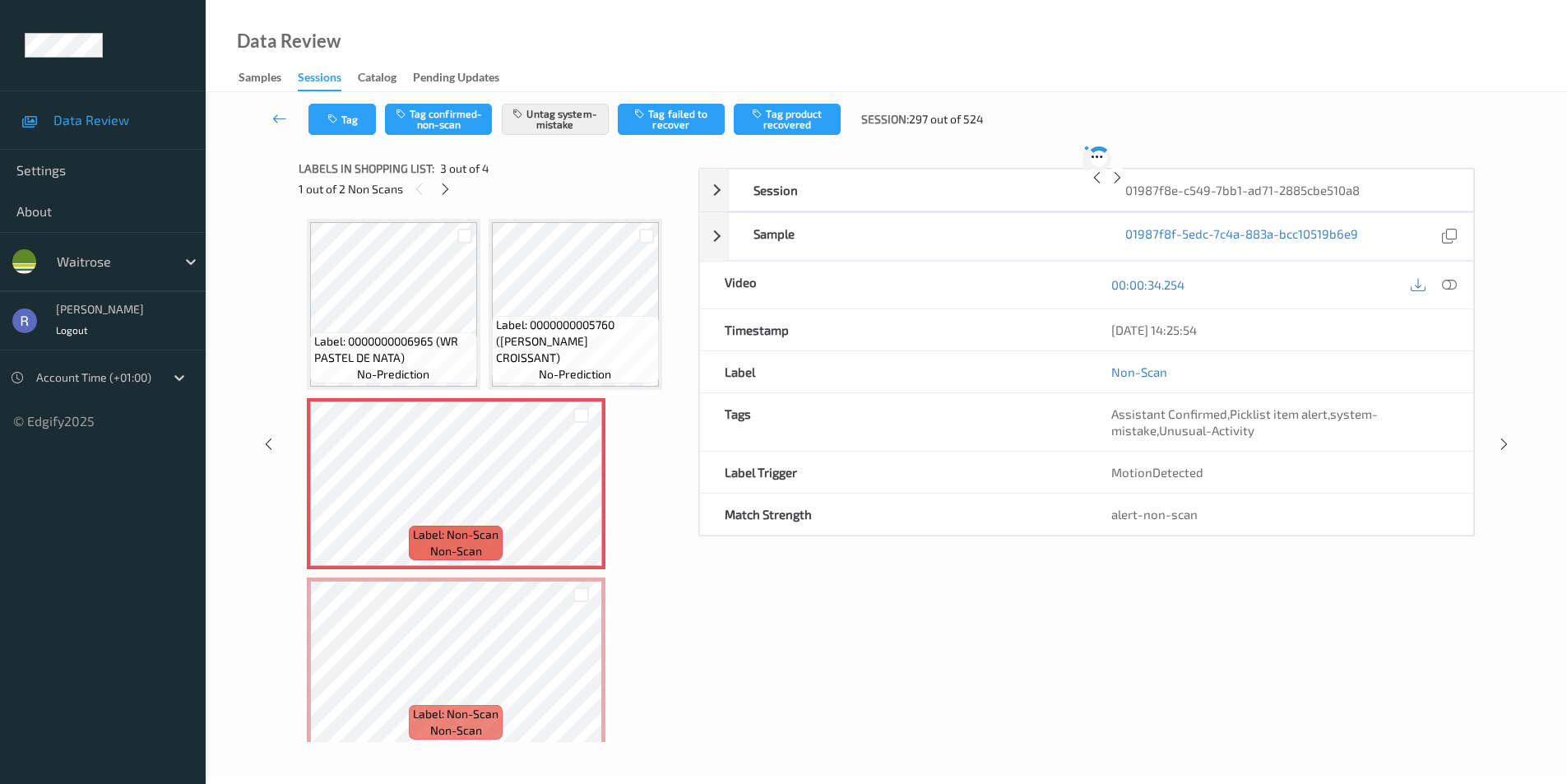
scroll to position [8, 0]
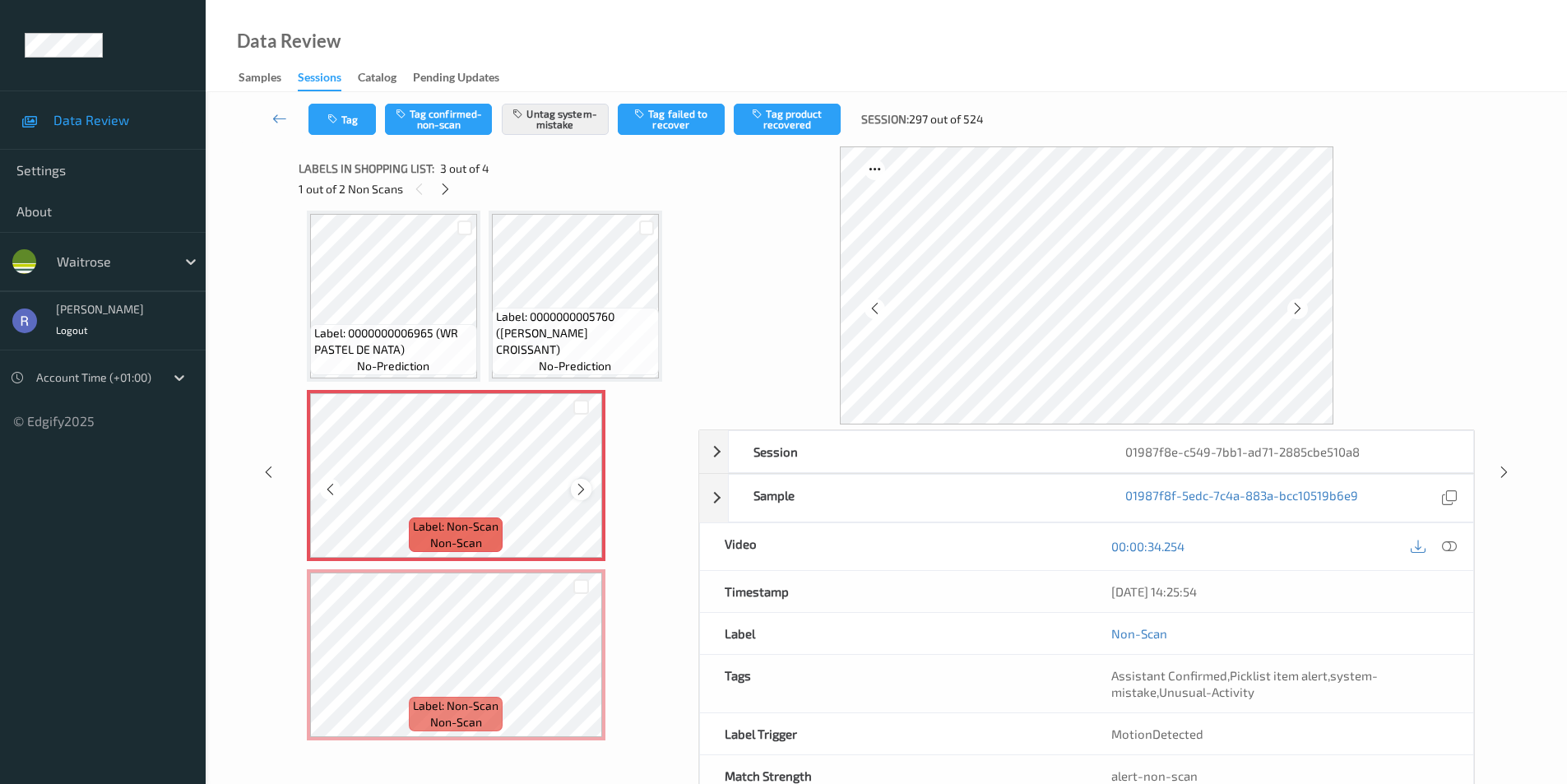
click at [580, 489] on icon at bounding box center [581, 490] width 14 height 15
click at [580, 489] on icon at bounding box center [581, 490] width 14 height 15
click at [1502, 473] on icon at bounding box center [1504, 472] width 14 height 15
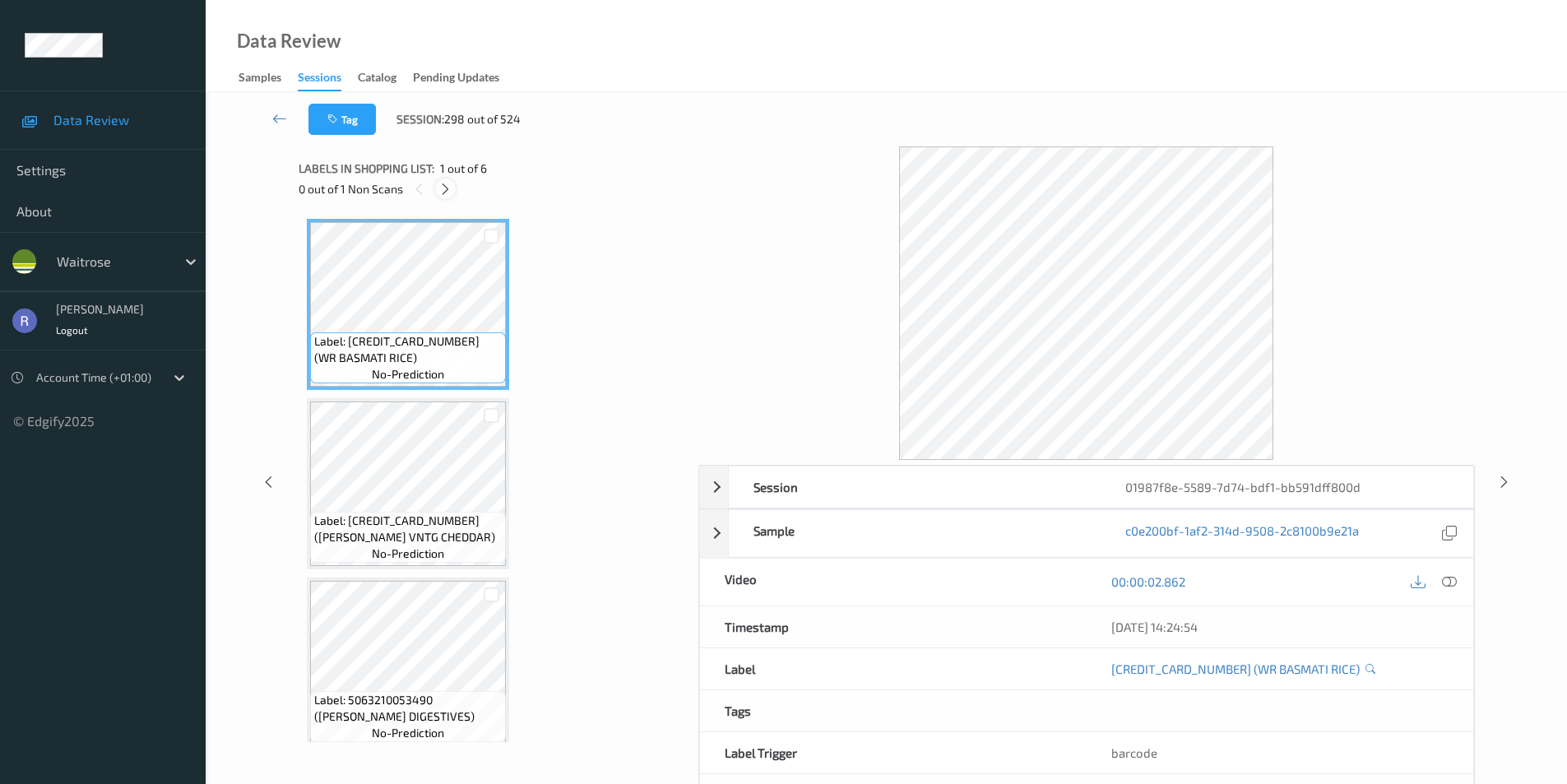
click at [438, 189] on div at bounding box center [445, 188] width 21 height 21
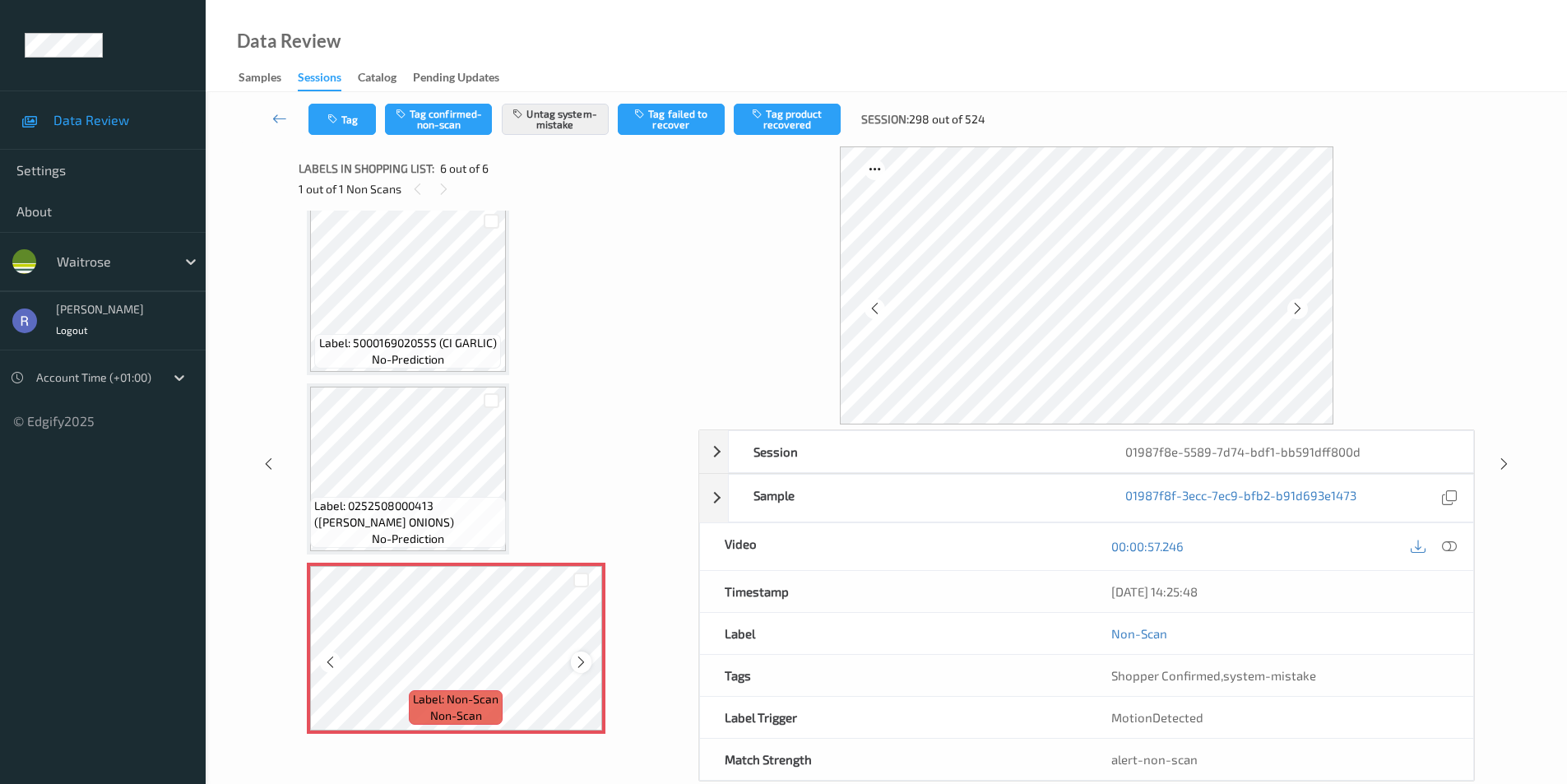
click at [581, 662] on icon at bounding box center [581, 662] width 14 height 15
click at [1445, 551] on icon at bounding box center [1450, 546] width 15 height 15
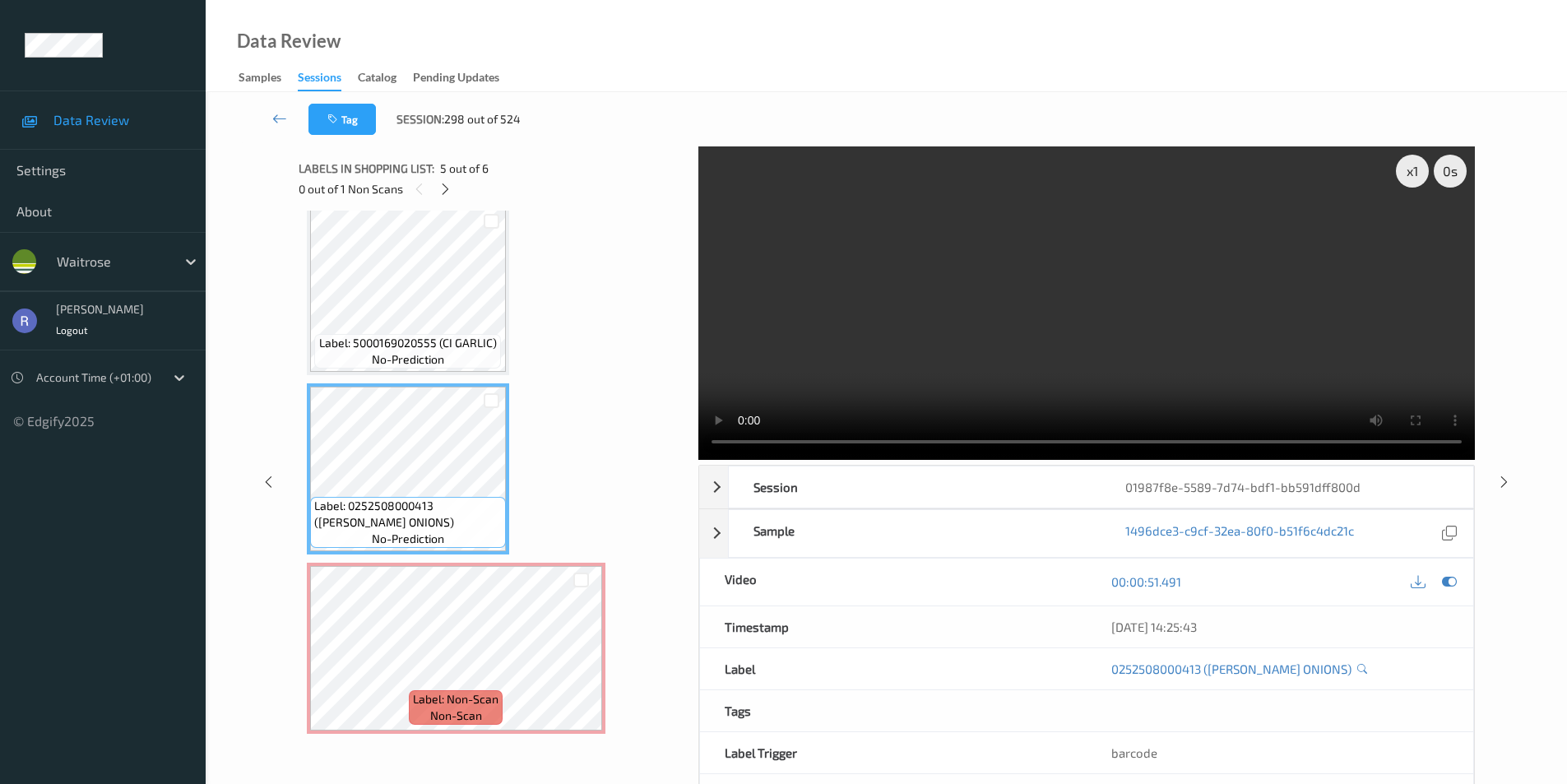
click at [1159, 314] on video at bounding box center [1086, 303] width 777 height 313
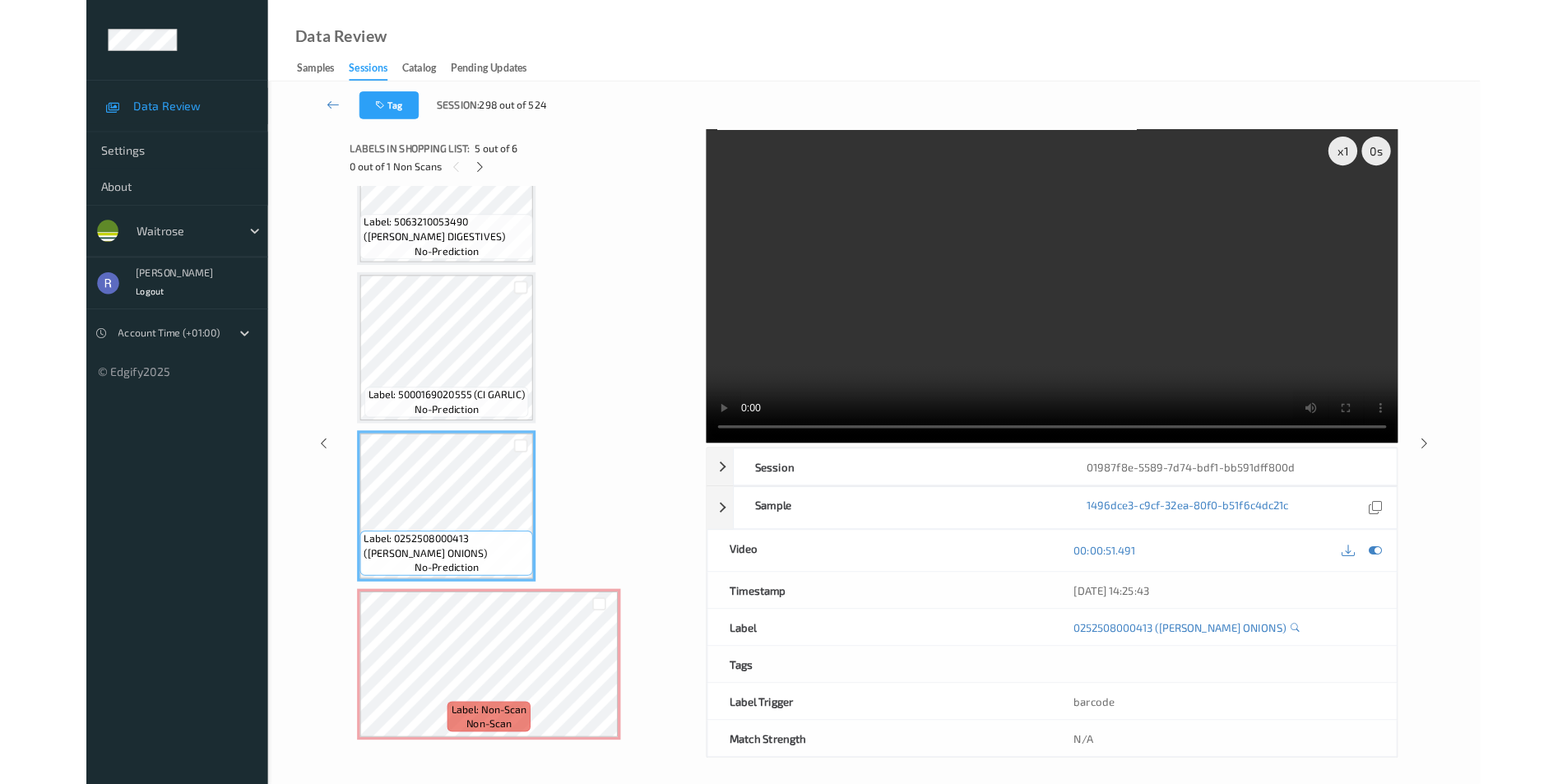
scroll to position [448, 0]
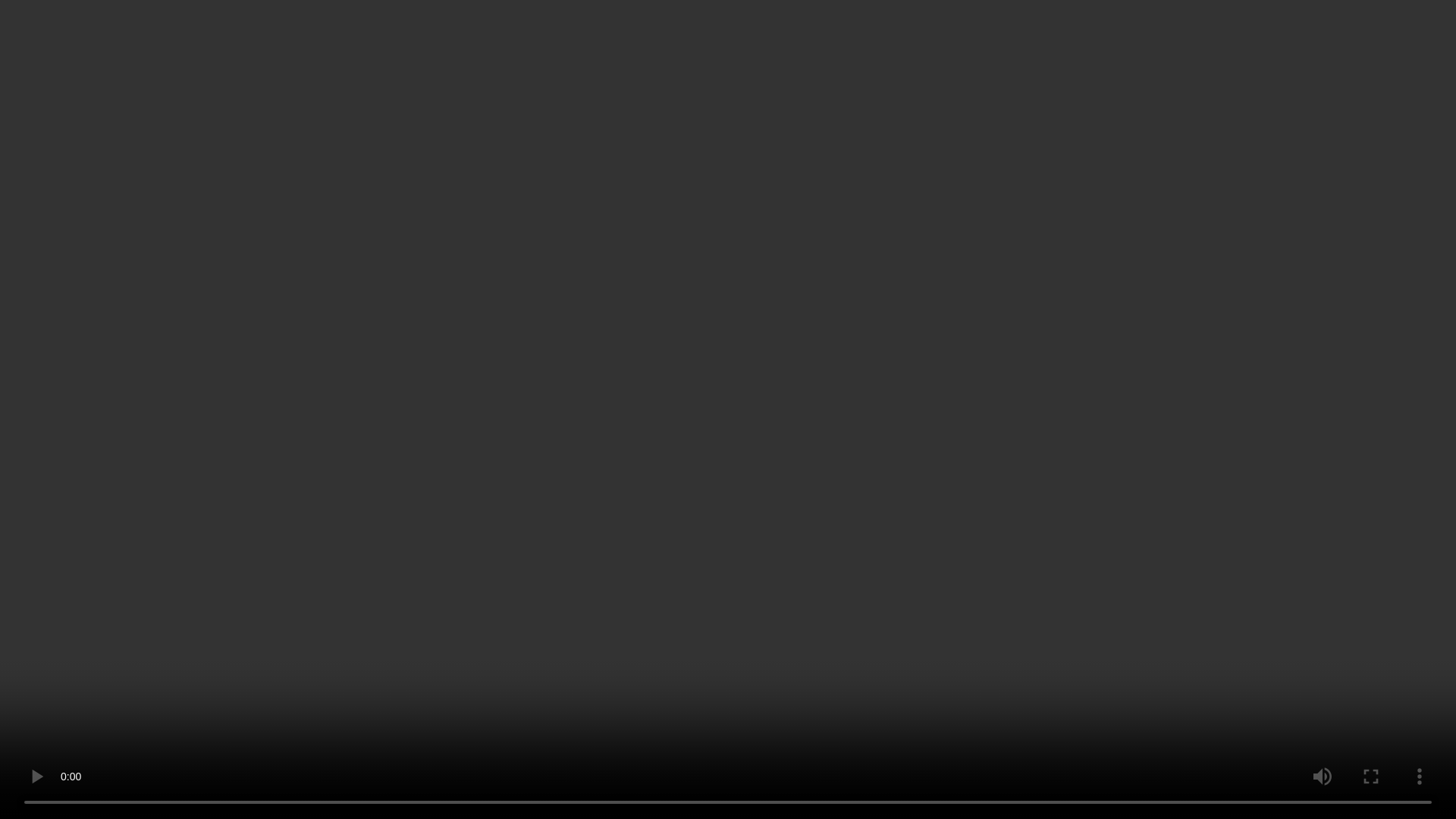
click at [721, 478] on video at bounding box center [728, 410] width 1456 height 819
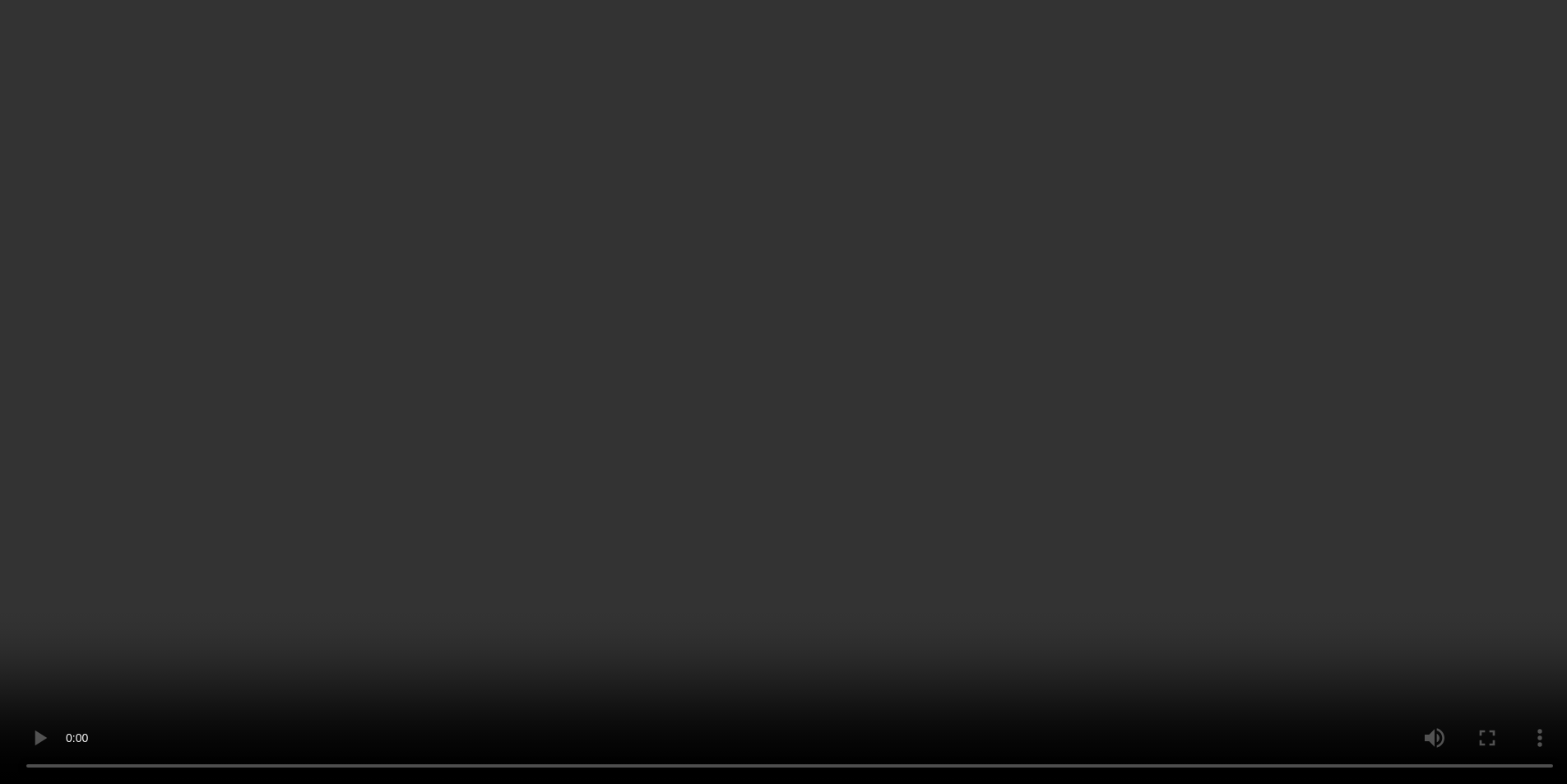
click at [1500, 452] on icon at bounding box center [1504, 444] width 14 height 15
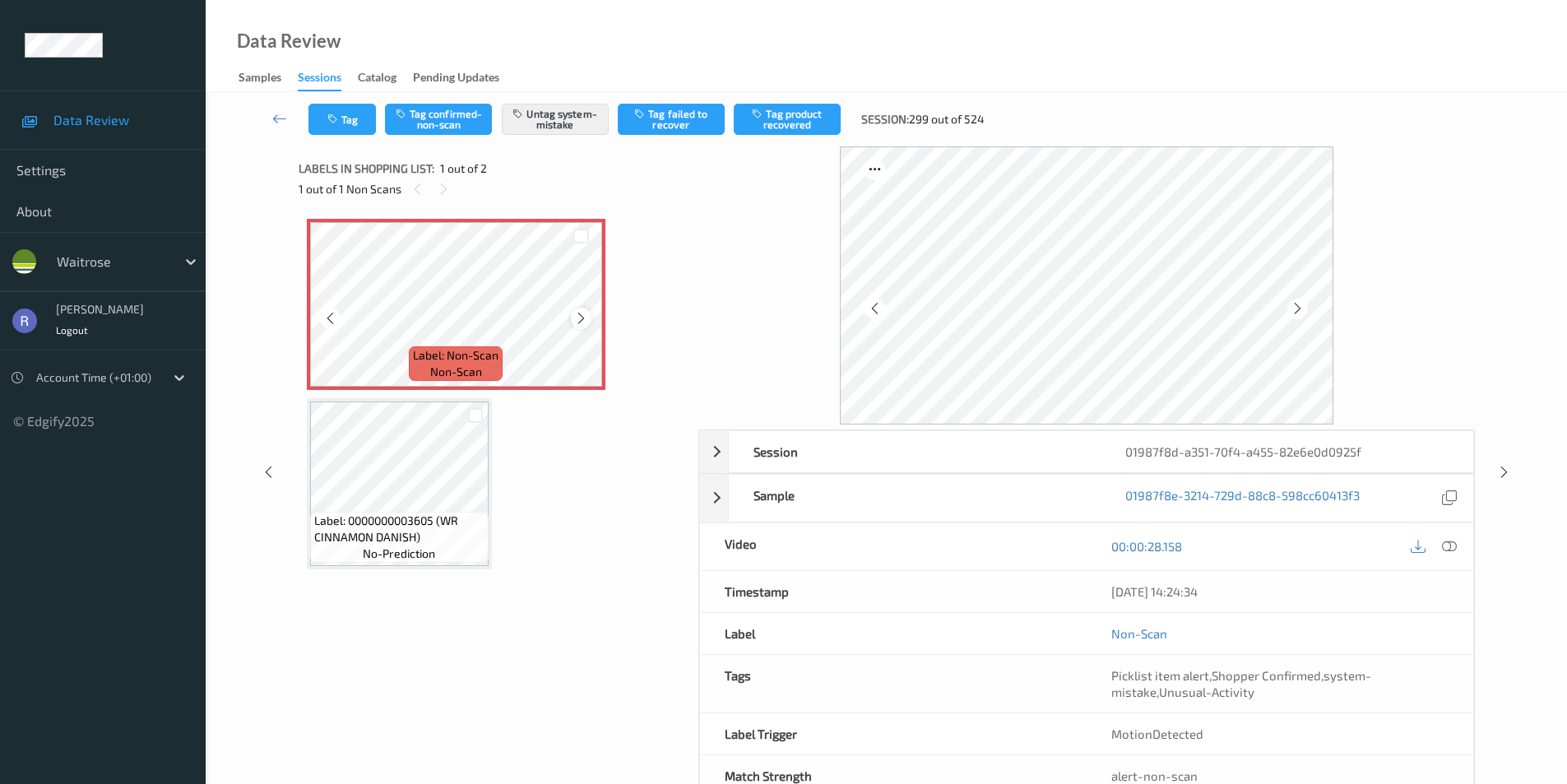
click at [575, 315] on icon at bounding box center [581, 318] width 14 height 15
click at [1458, 545] on div at bounding box center [1450, 546] width 22 height 22
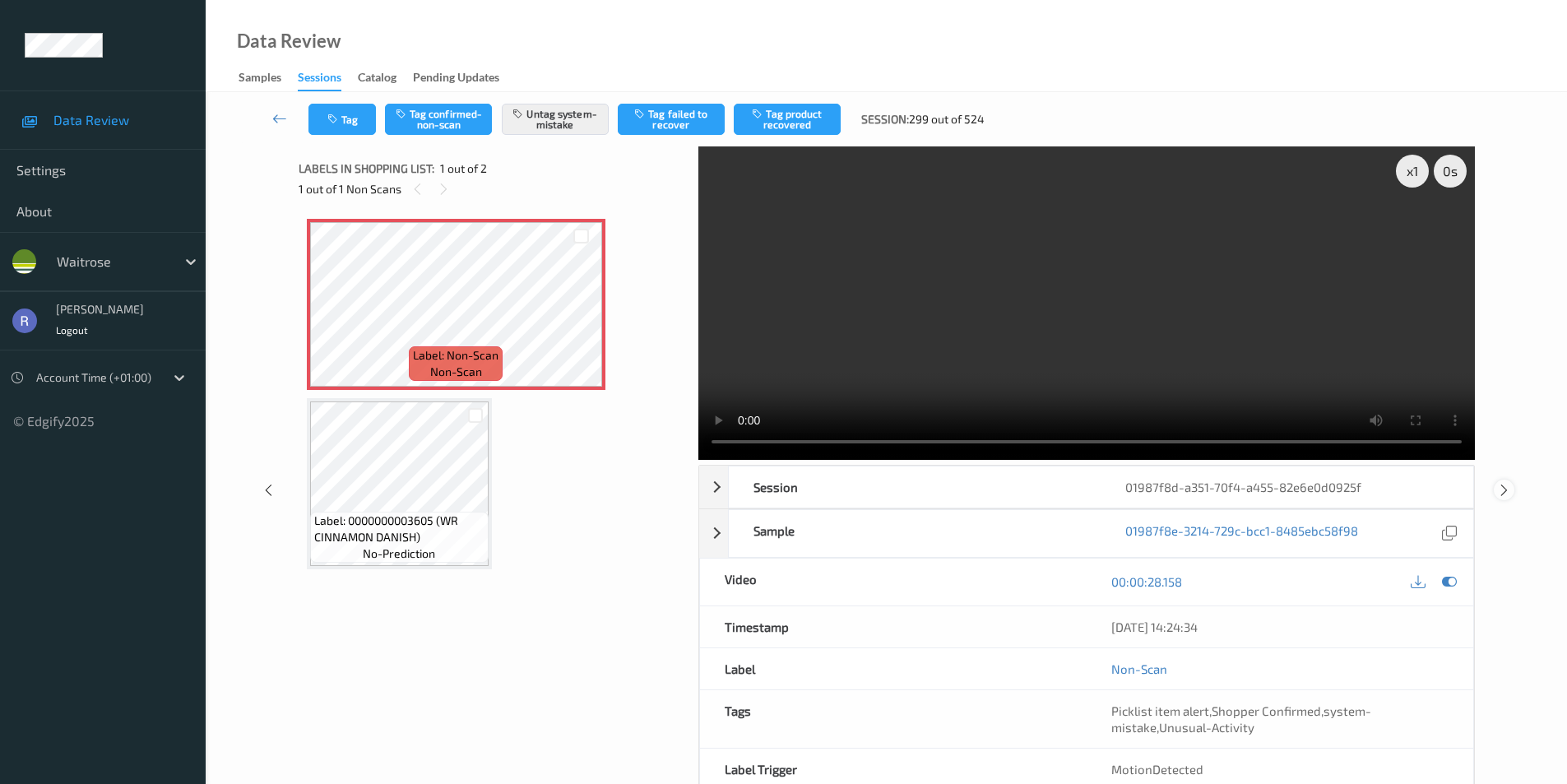
click at [1506, 486] on icon at bounding box center [1504, 490] width 14 height 15
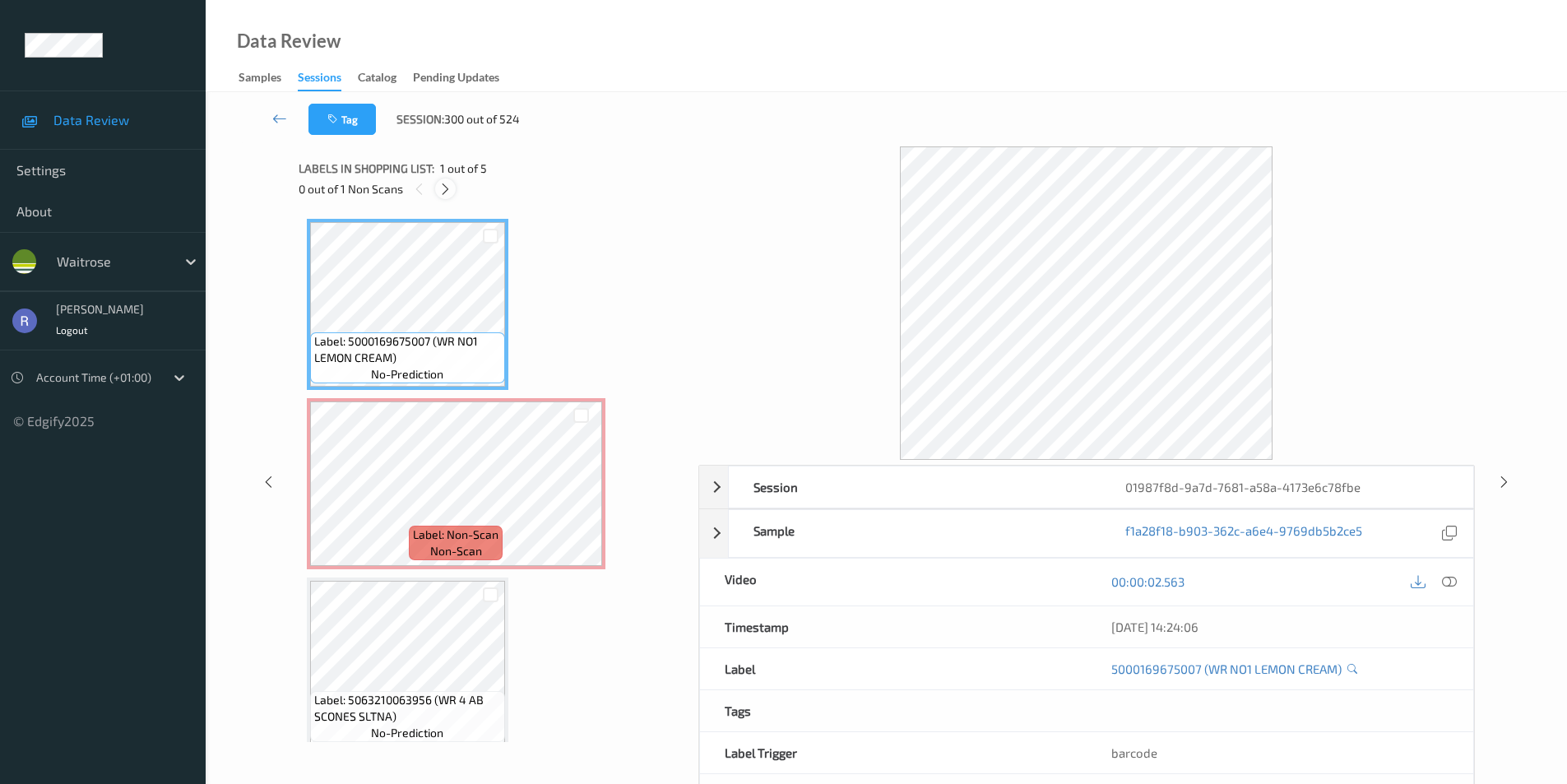
click at [444, 189] on icon at bounding box center [445, 189] width 14 height 15
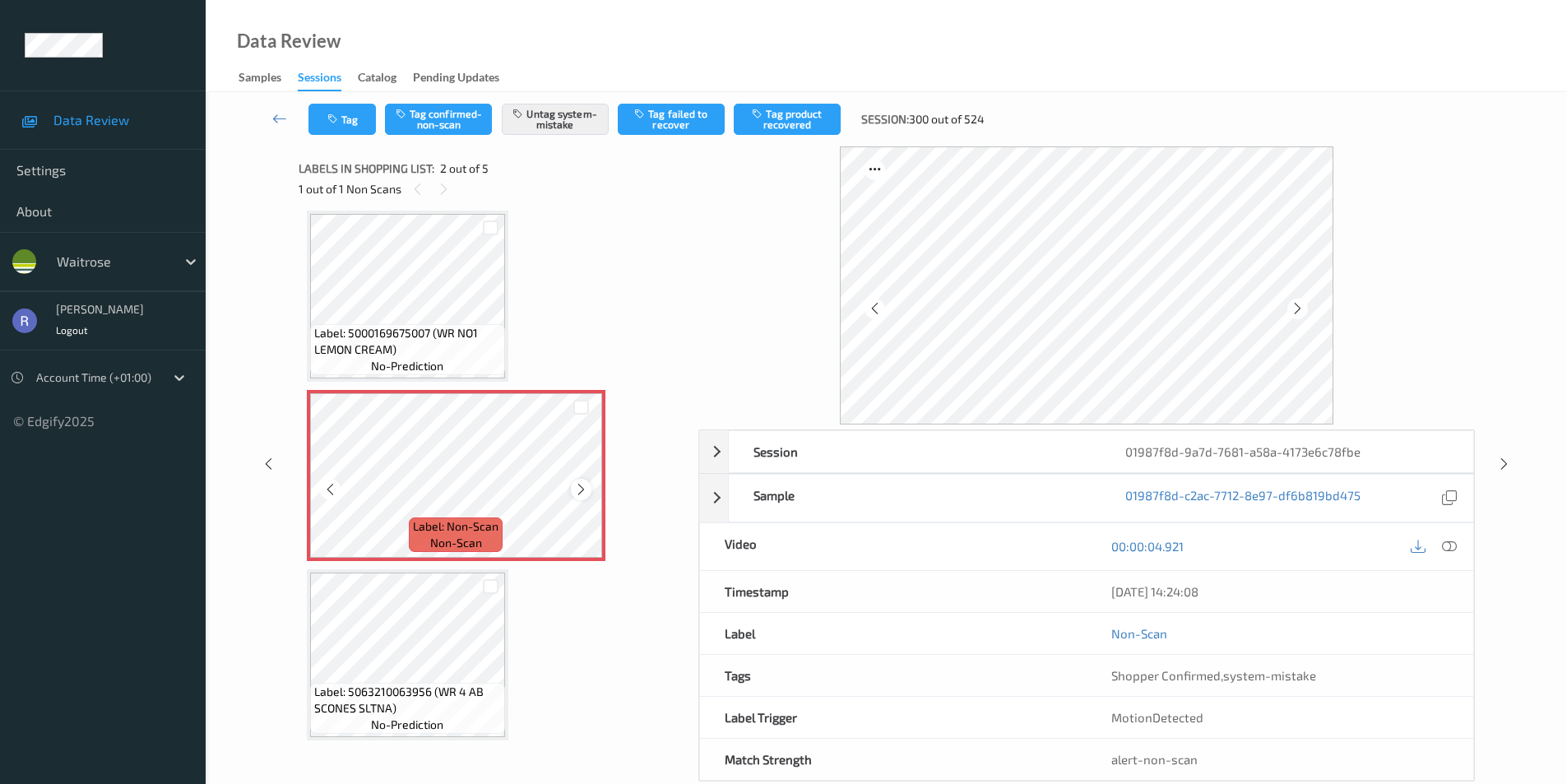
click at [581, 491] on icon at bounding box center [581, 490] width 14 height 15
click at [1505, 463] on icon at bounding box center [1504, 464] width 14 height 15
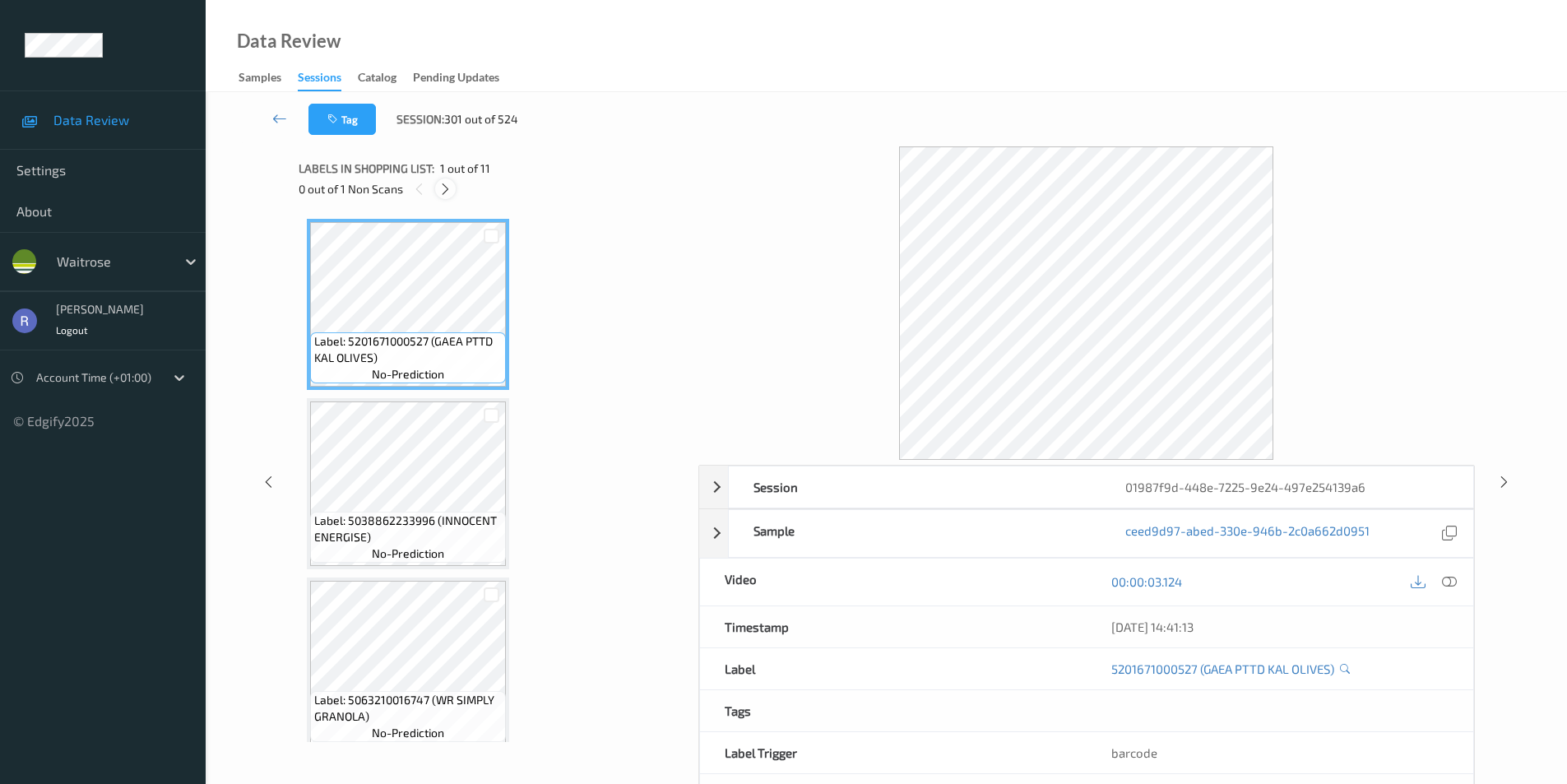
click at [446, 184] on icon at bounding box center [445, 189] width 14 height 15
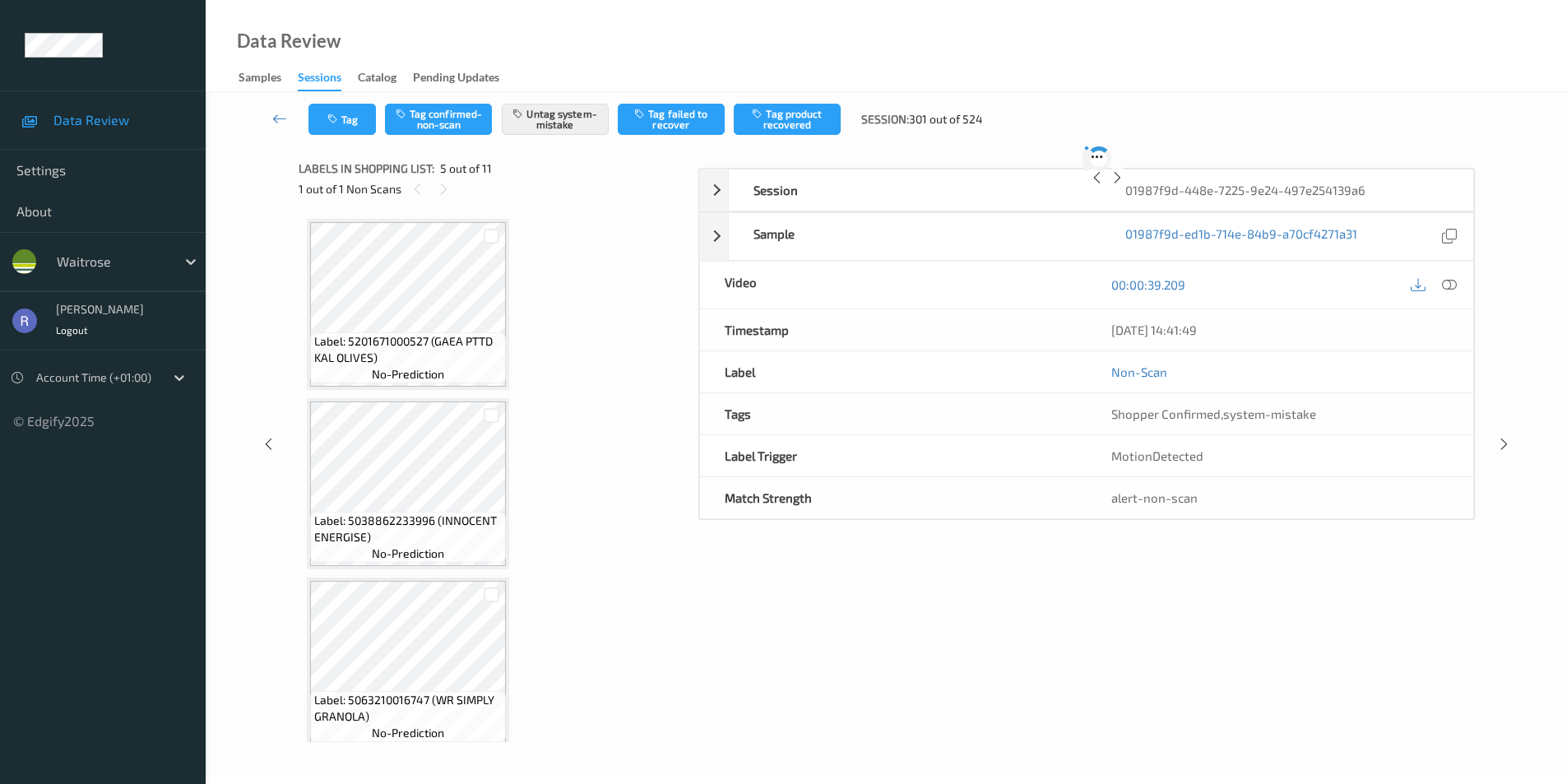
scroll to position [546, 0]
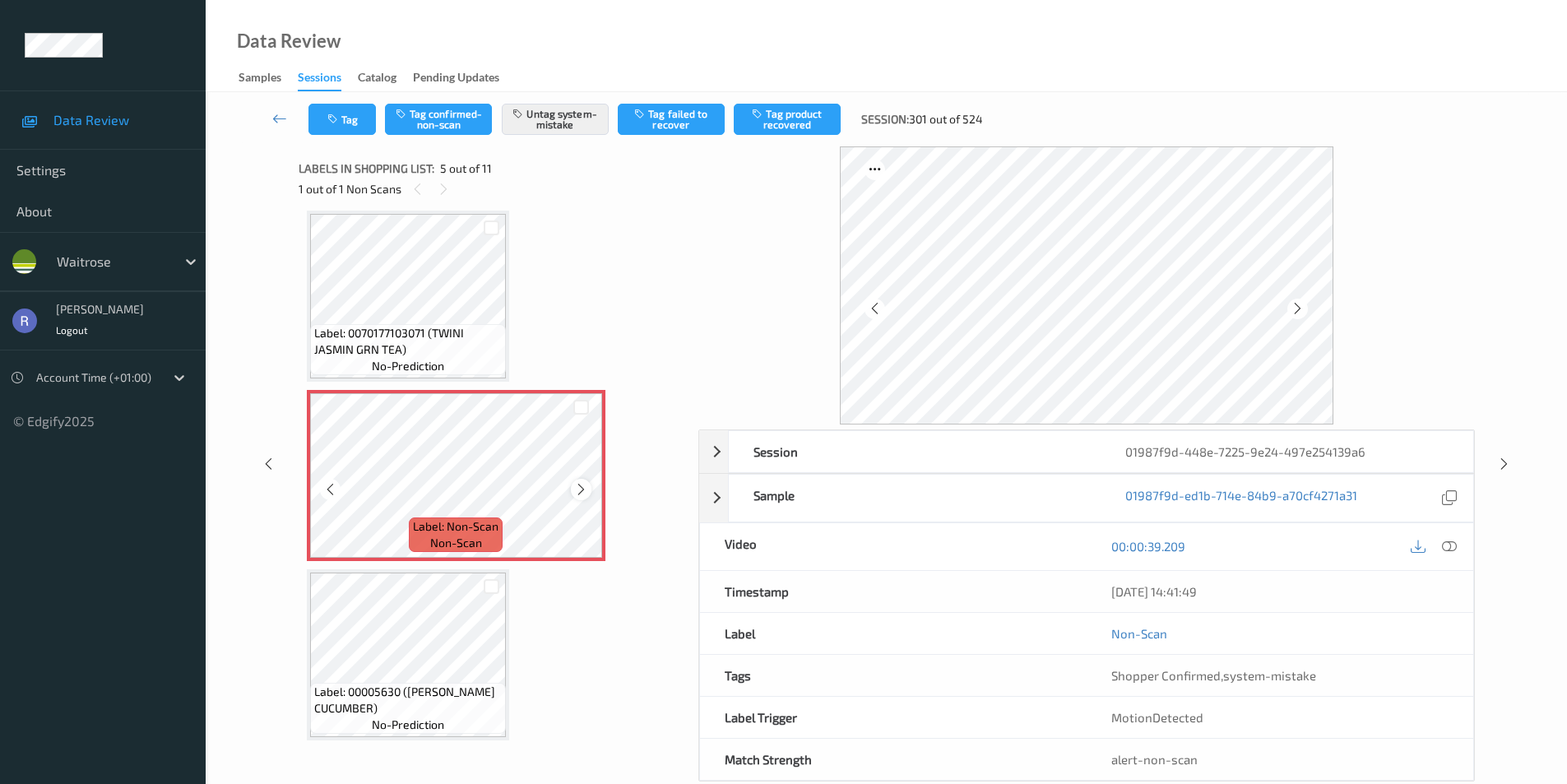
click at [582, 484] on icon at bounding box center [581, 490] width 14 height 15
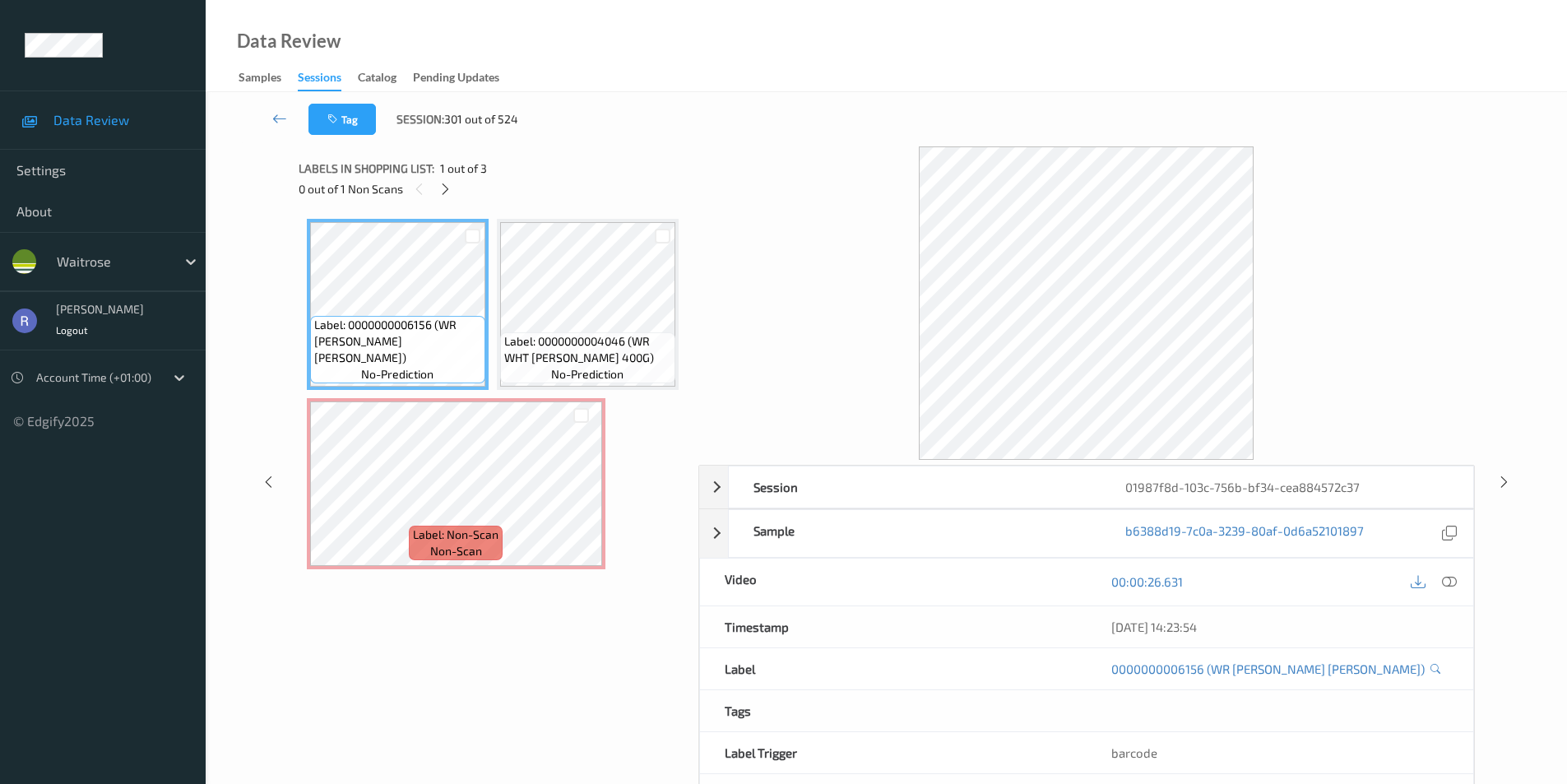
drag, startPoint x: 446, startPoint y: 191, endPoint x: 450, endPoint y: 210, distance: 19.4
click at [446, 193] on icon at bounding box center [445, 189] width 14 height 15
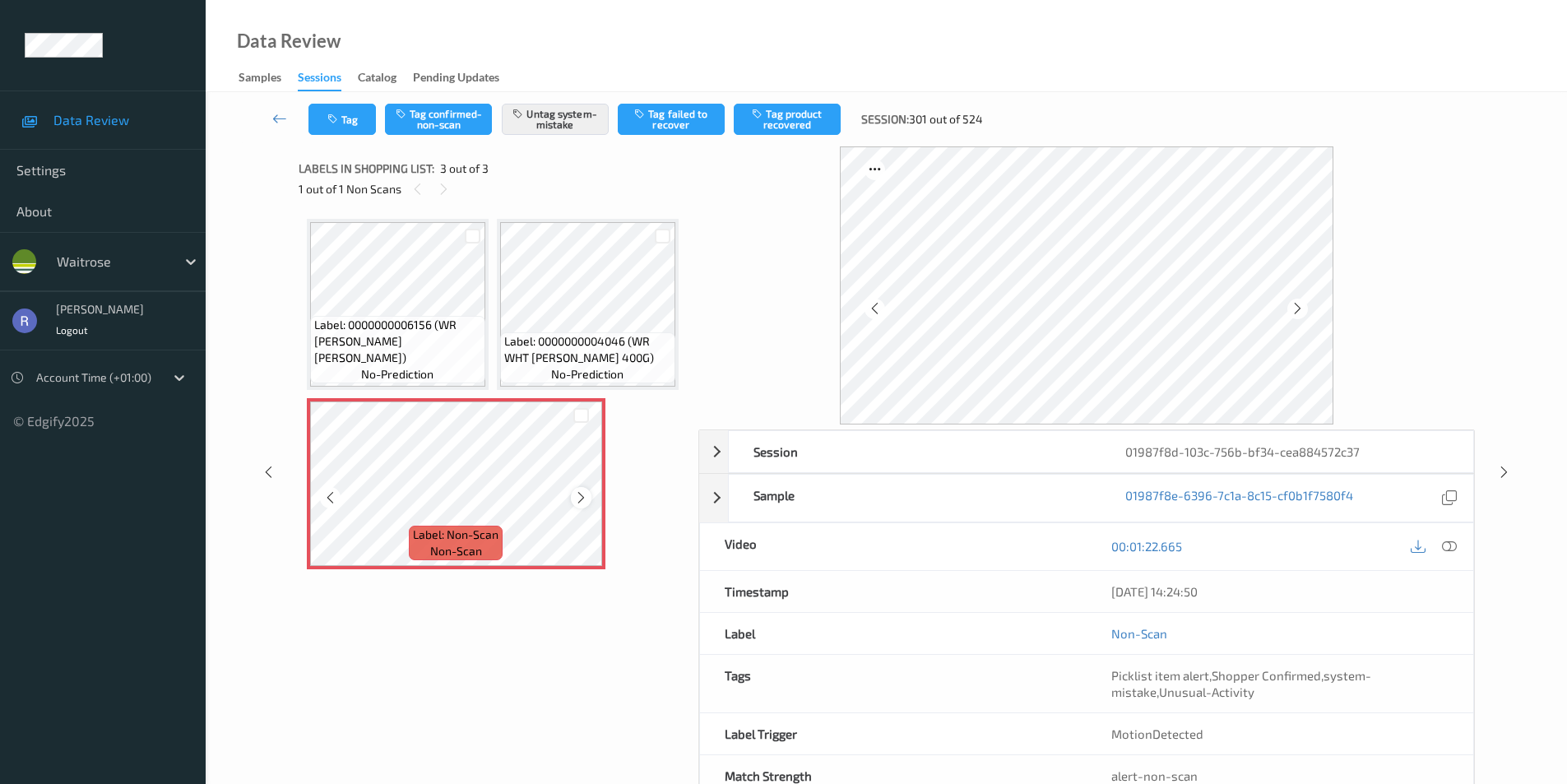
click at [585, 505] on icon at bounding box center [581, 497] width 14 height 15
click at [587, 505] on icon at bounding box center [581, 497] width 14 height 15
click at [1507, 465] on icon at bounding box center [1504, 472] width 14 height 15
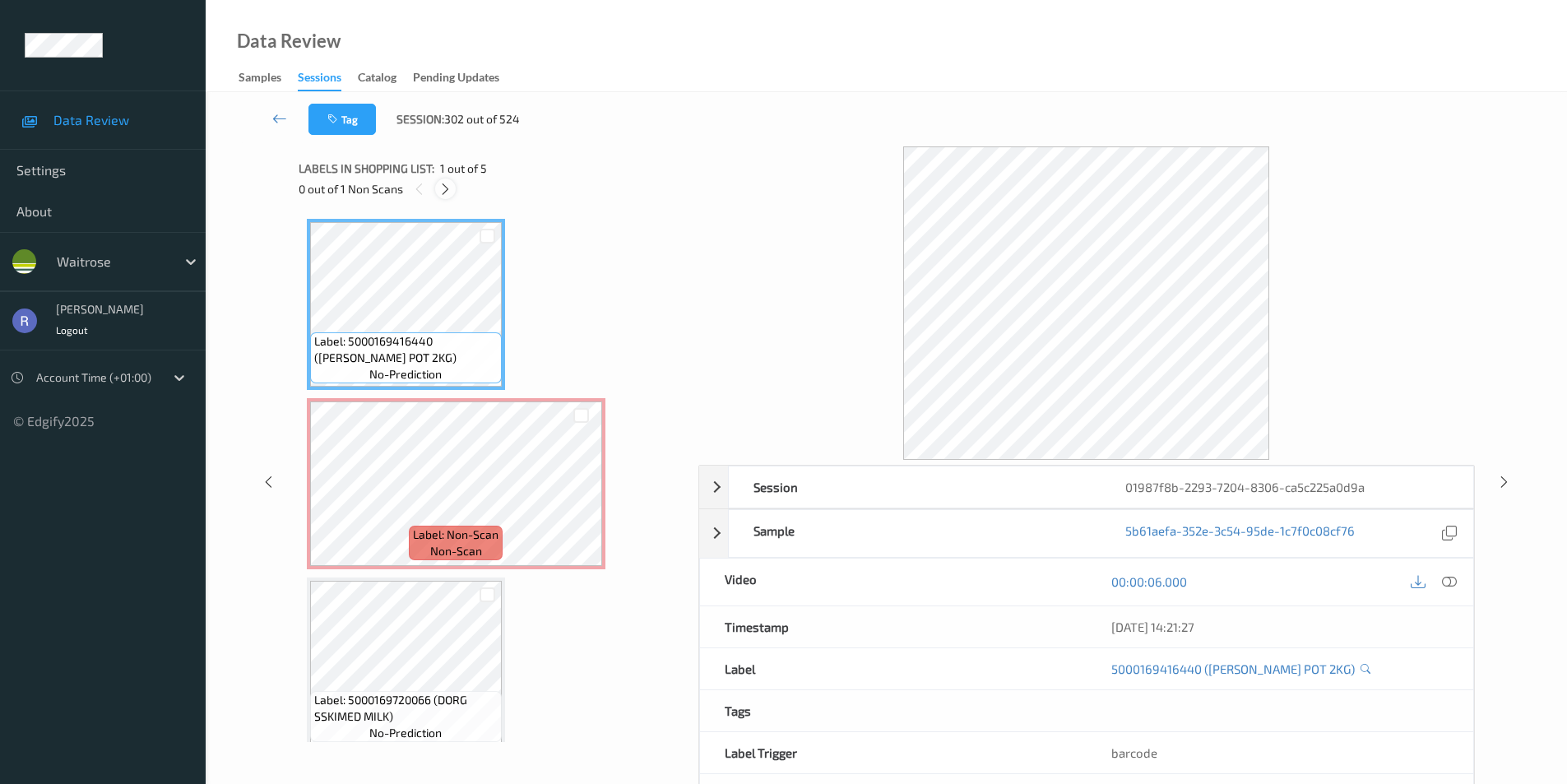
drag, startPoint x: 452, startPoint y: 189, endPoint x: 485, endPoint y: 343, distance: 157.5
click at [453, 191] on icon at bounding box center [445, 189] width 14 height 15
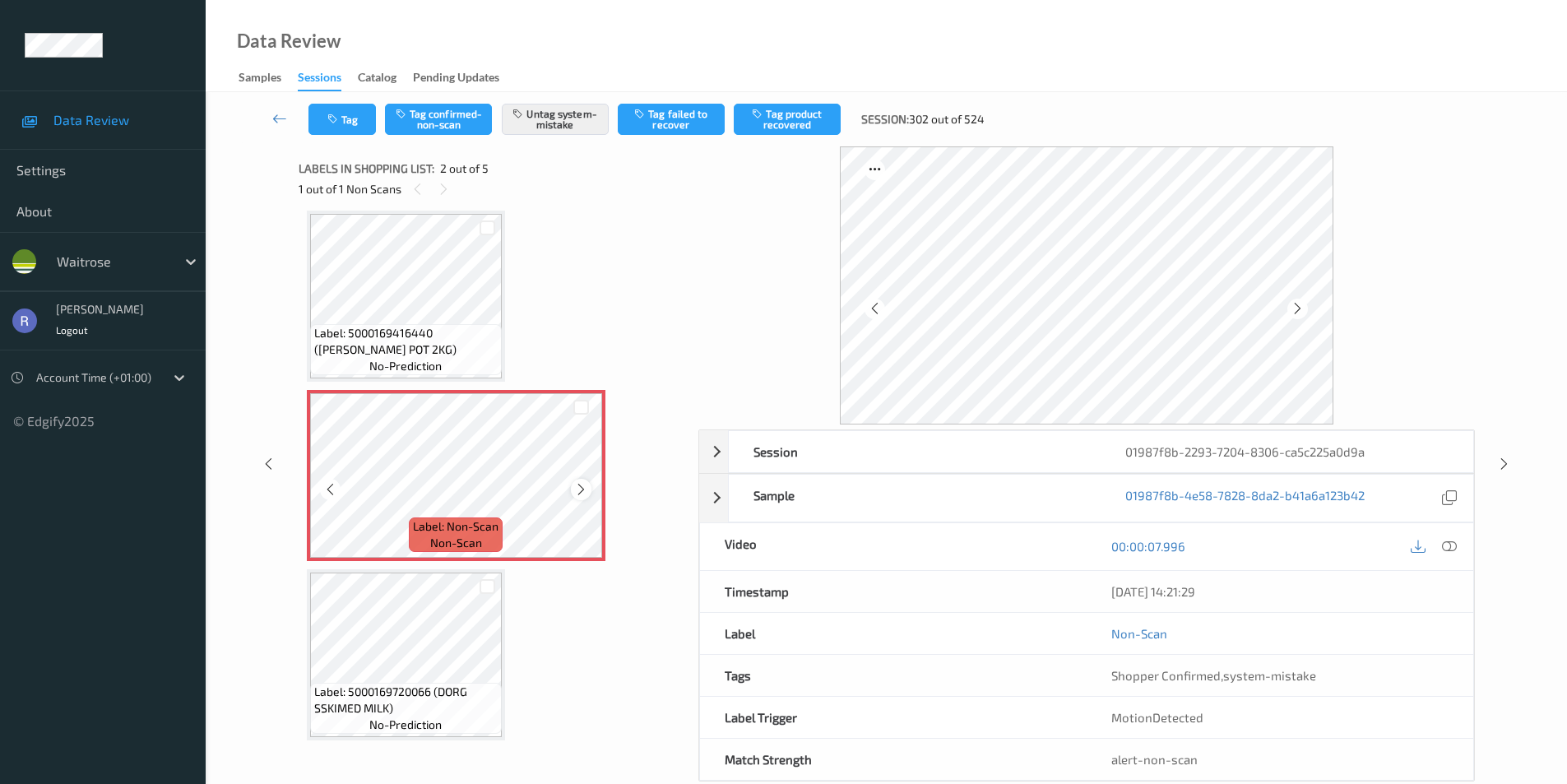
click at [582, 491] on icon at bounding box center [581, 490] width 14 height 15
click at [582, 488] on icon at bounding box center [581, 490] width 14 height 15
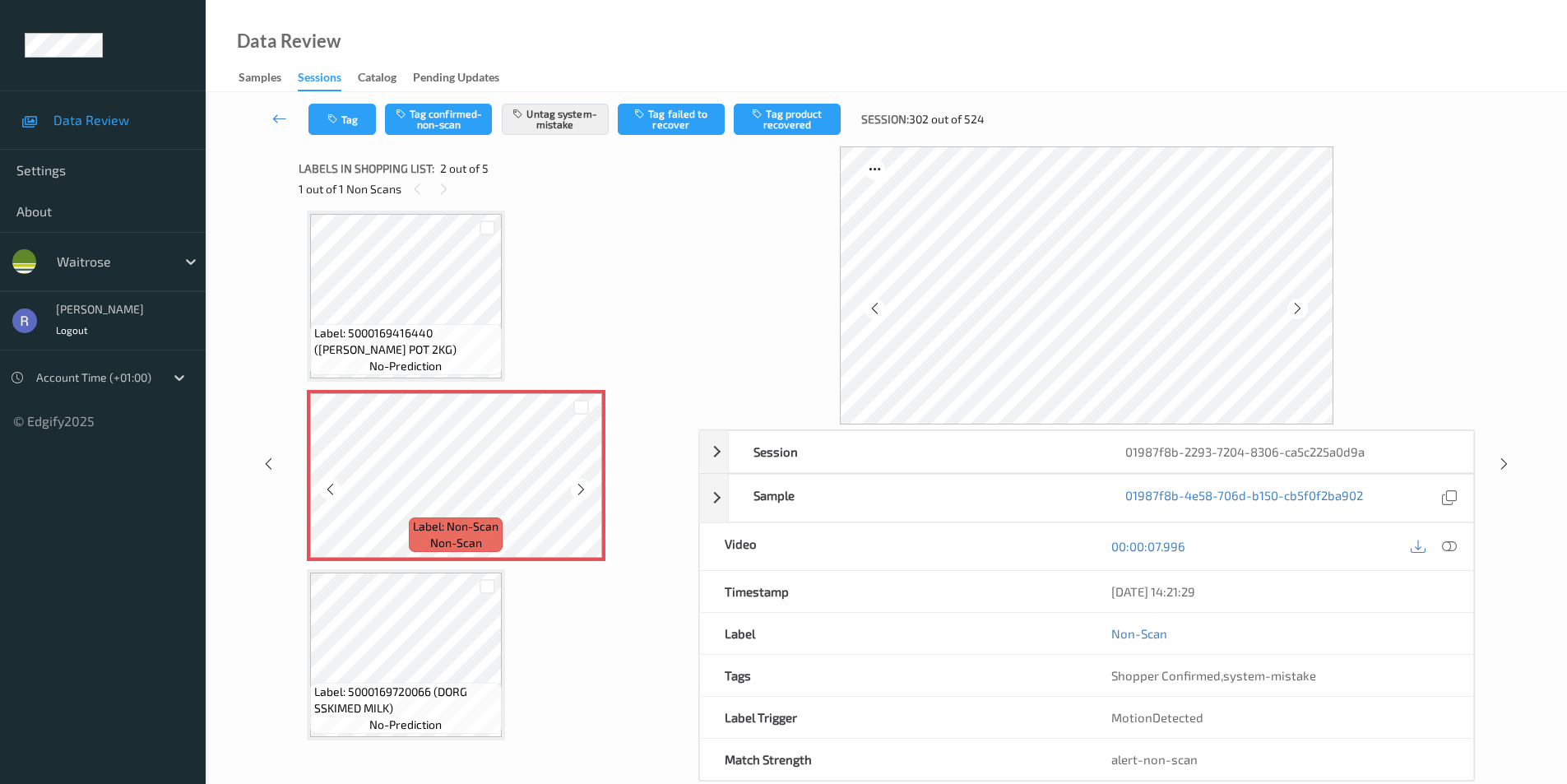
click at [582, 488] on icon at bounding box center [581, 490] width 14 height 15
click at [1502, 464] on icon at bounding box center [1504, 464] width 14 height 15
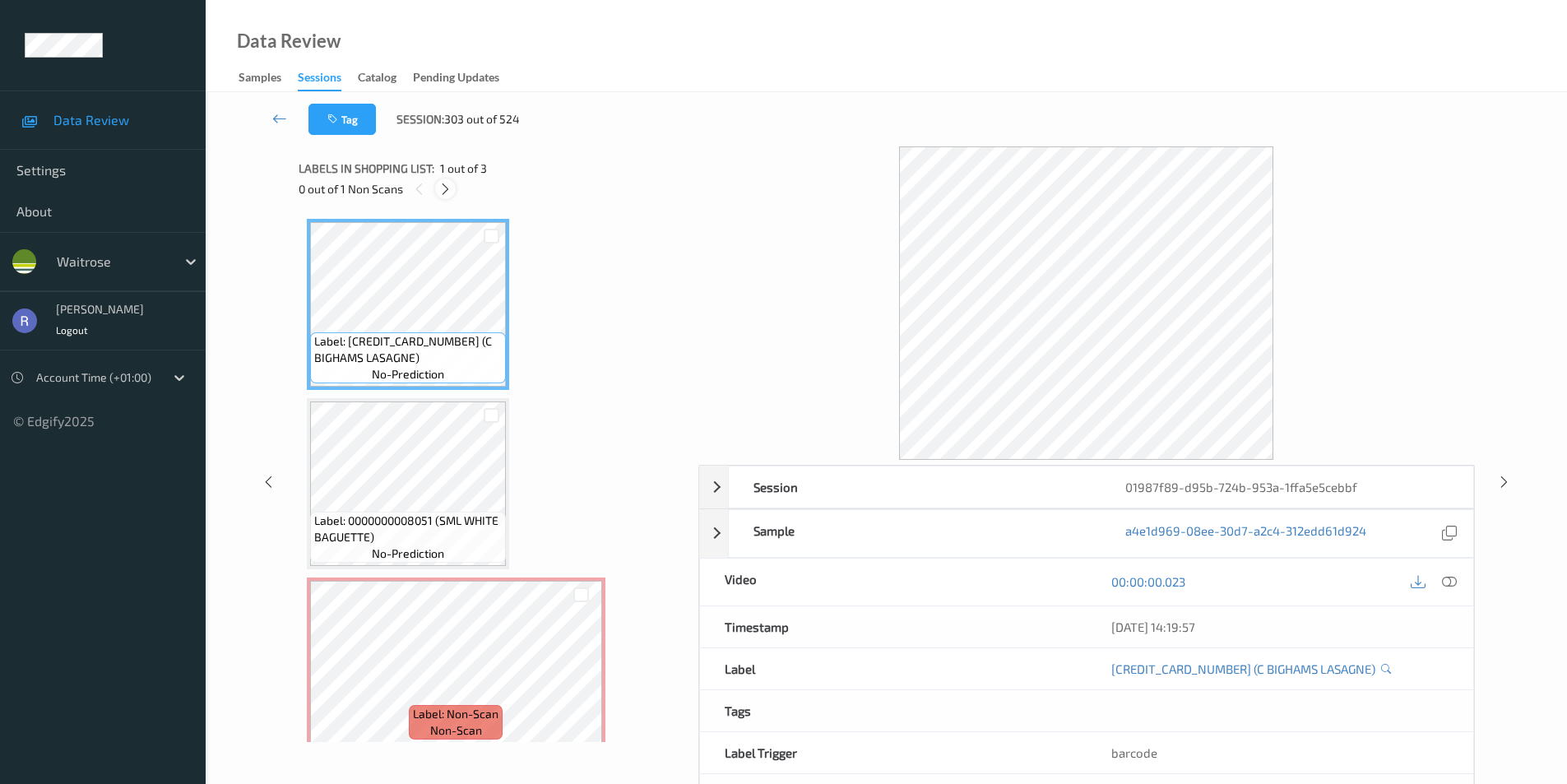
click at [452, 187] on icon at bounding box center [445, 189] width 14 height 15
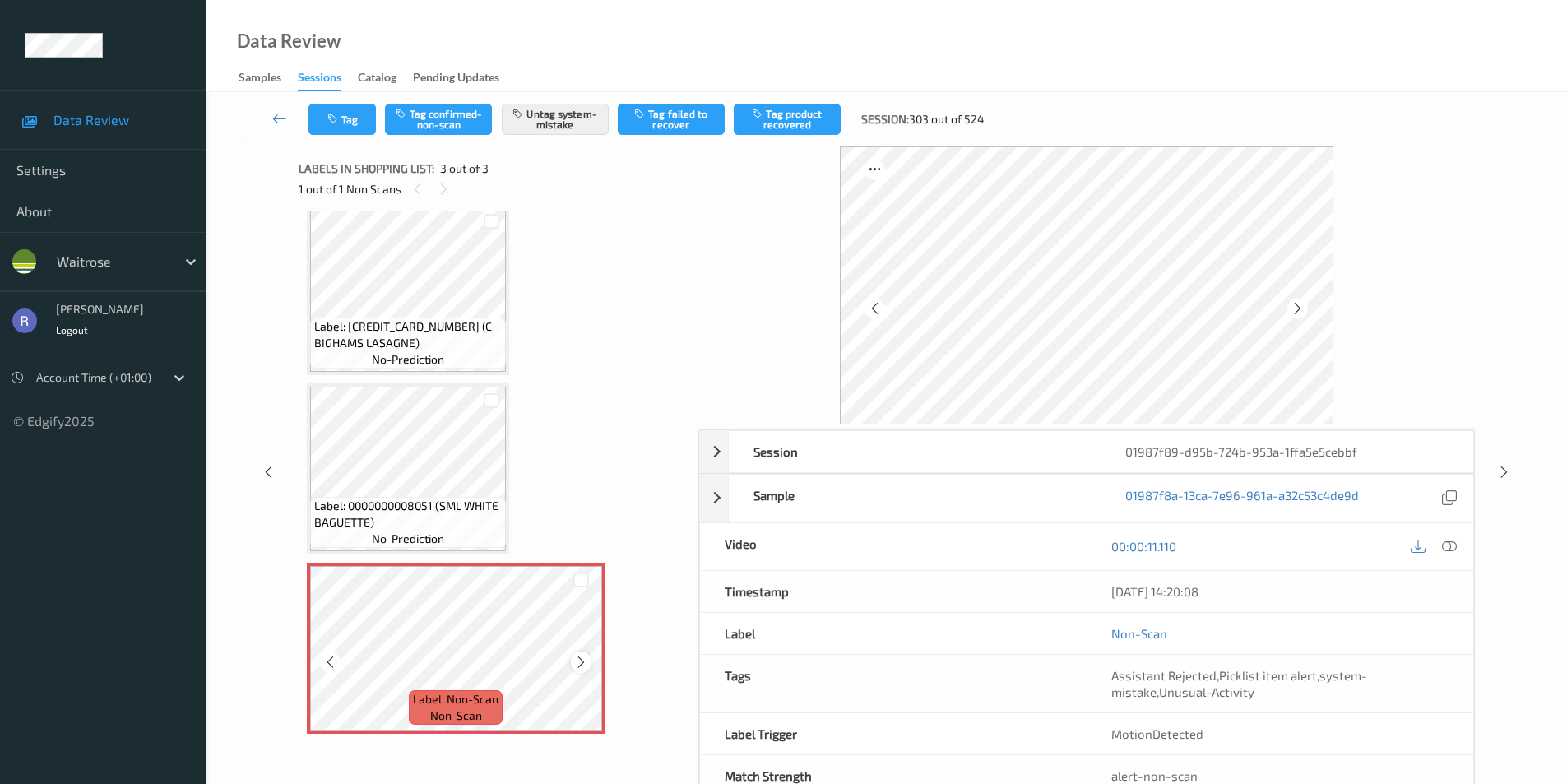
click at [578, 665] on icon at bounding box center [581, 662] width 14 height 15
click at [434, 496] on div "Label: 0000000008051 (SML WHITE BAGUETTE) no-prediction" at bounding box center [408, 522] width 196 height 51
click at [1504, 468] on icon at bounding box center [1504, 472] width 14 height 15
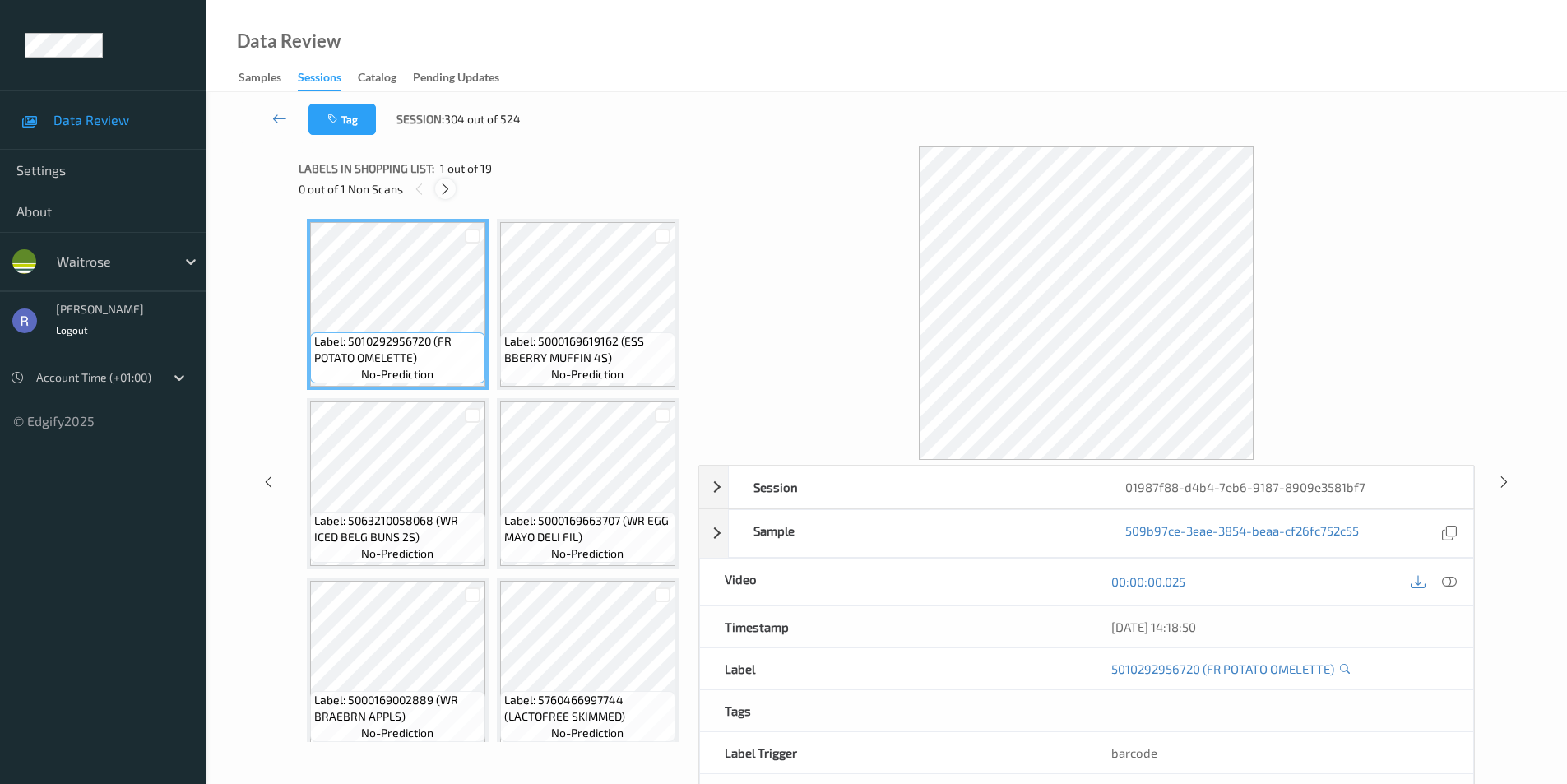
click at [446, 189] on icon at bounding box center [445, 189] width 14 height 15
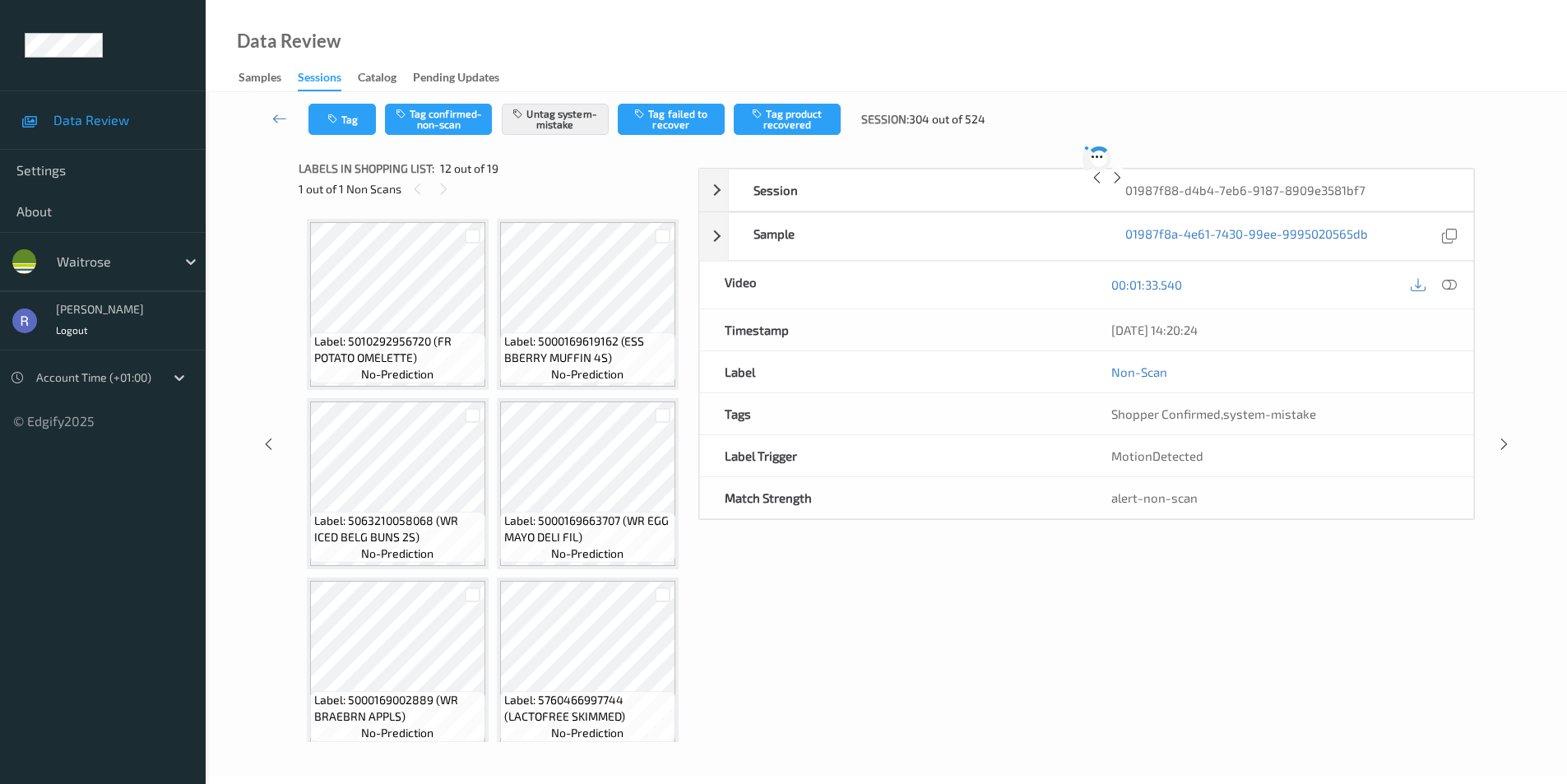
scroll to position [1801, 0]
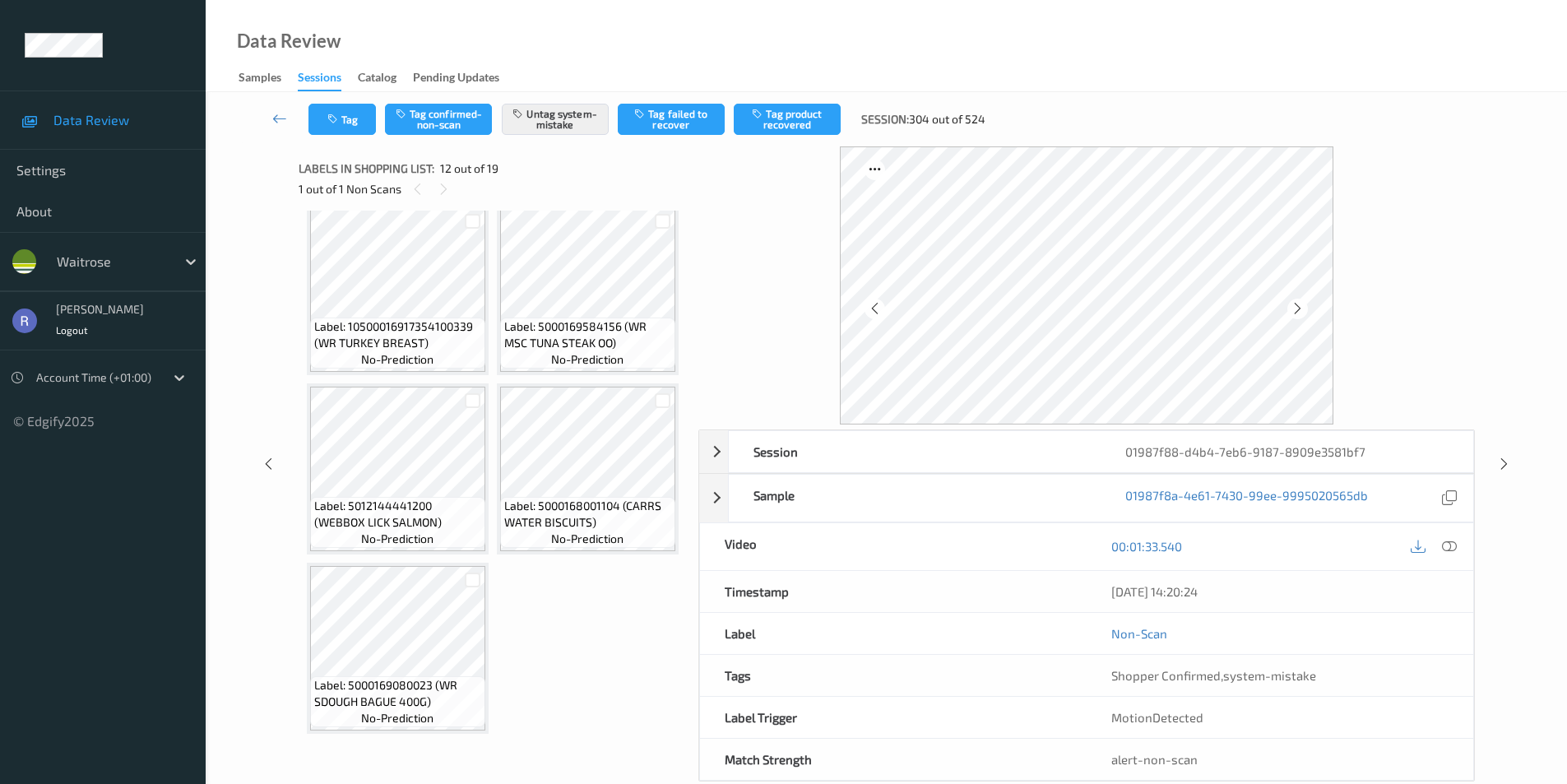
click at [1448, 540] on icon at bounding box center [1450, 546] width 15 height 15
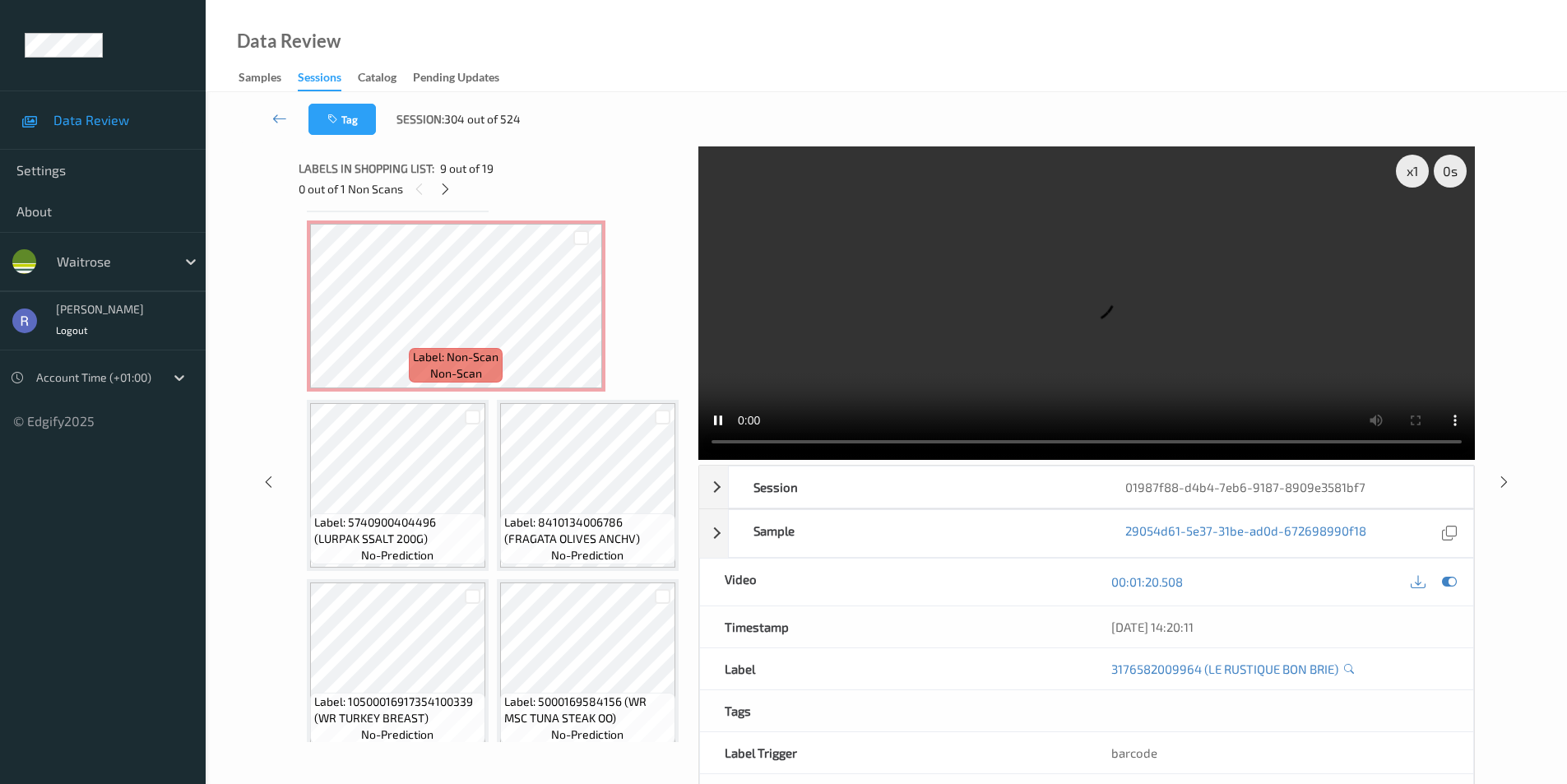
scroll to position [1061, 0]
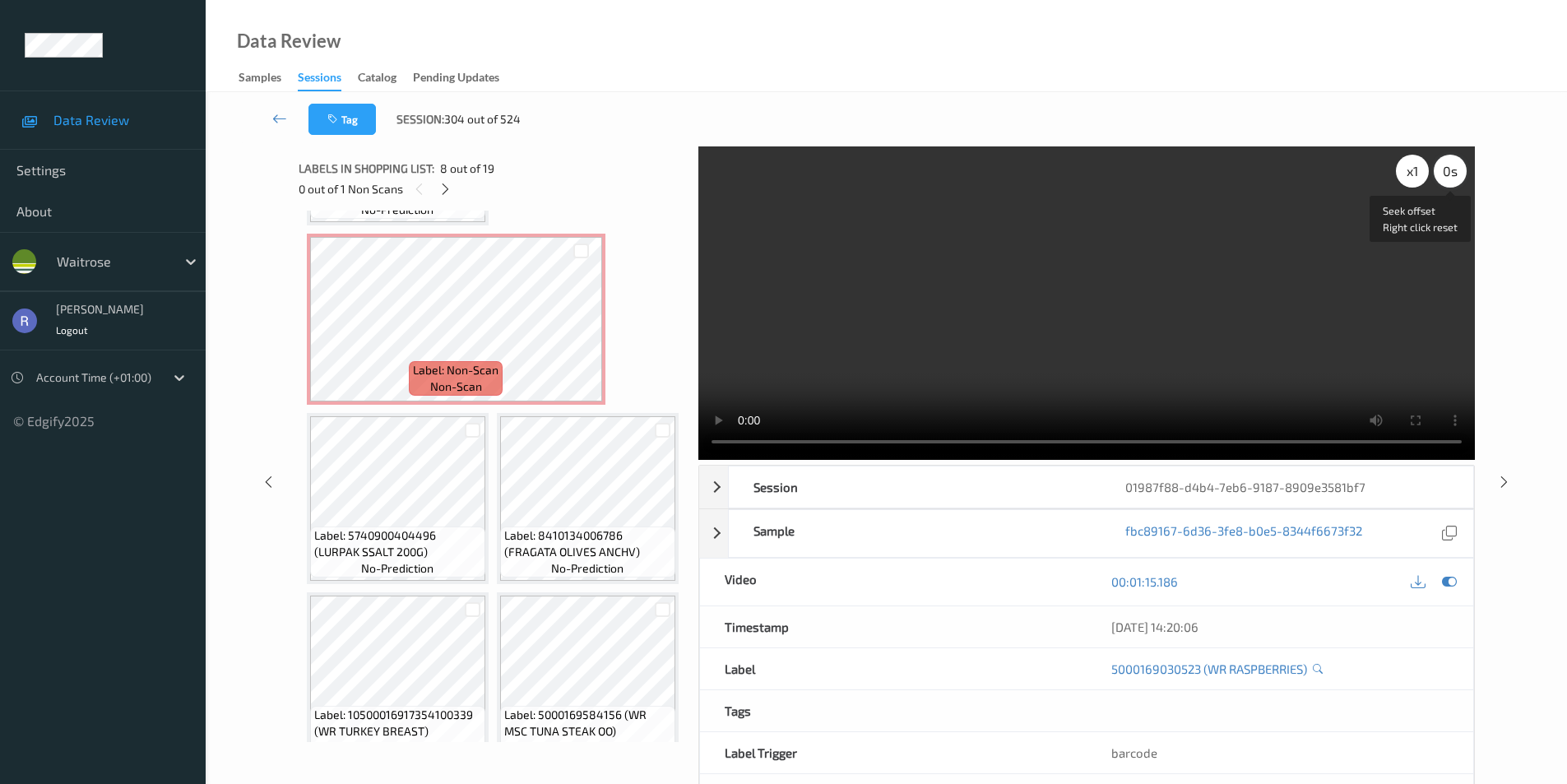
click at [1441, 180] on div "0 s" at bounding box center [1451, 172] width 33 height 33
click at [1441, 180] on div "-0.5 s" at bounding box center [1451, 172] width 33 height 33
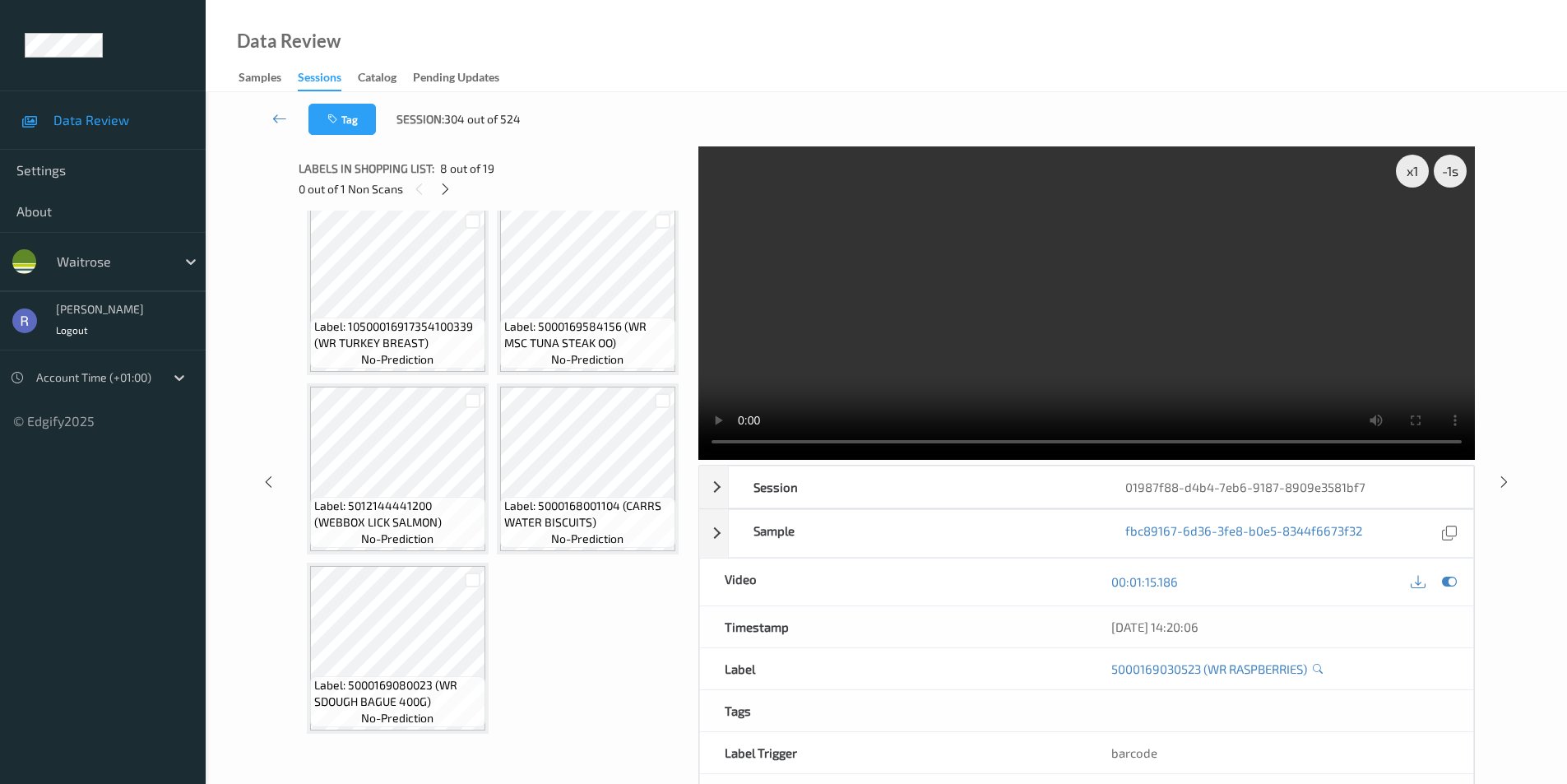
scroll to position [1883, 0]
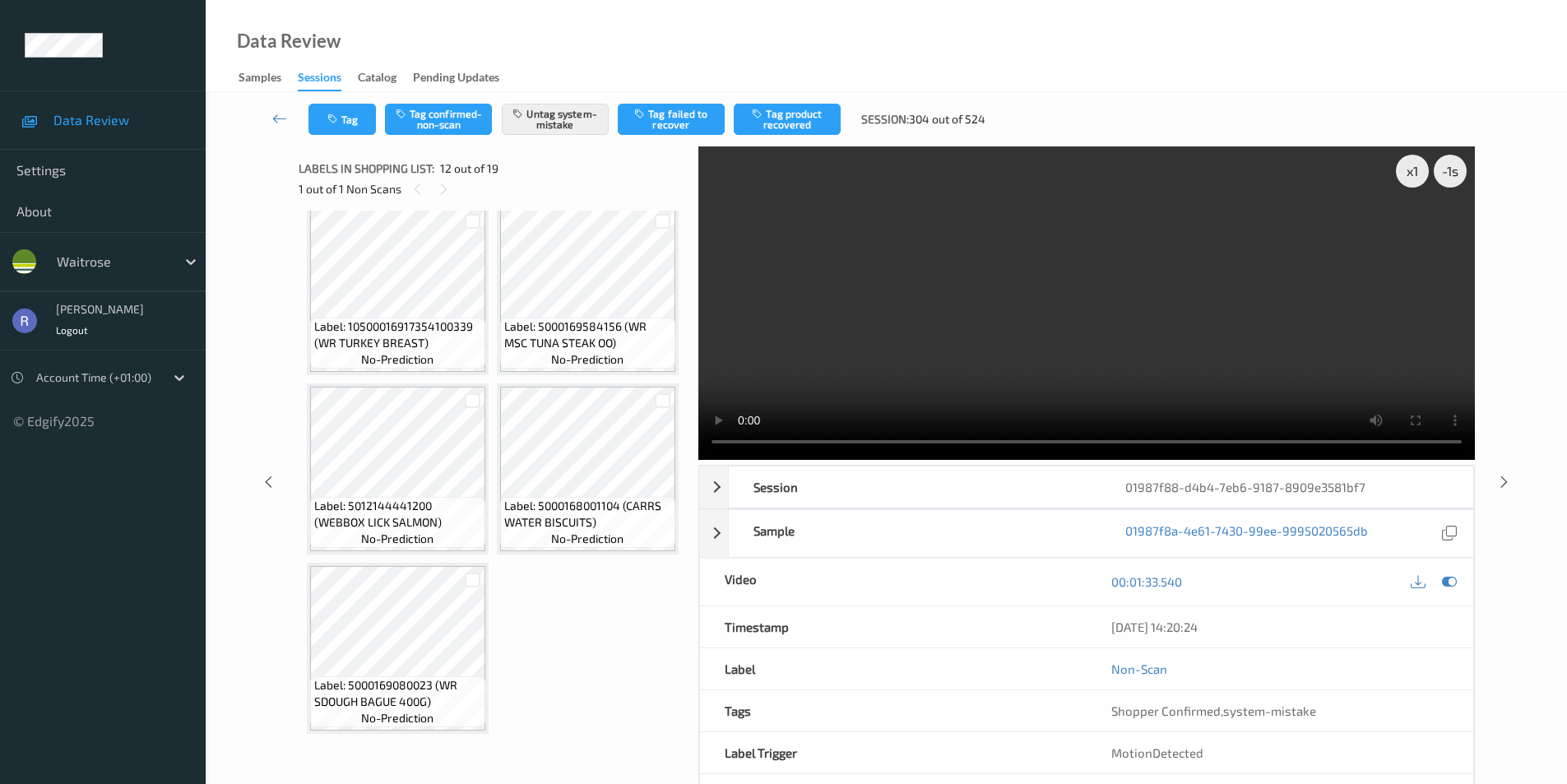
click at [1113, 314] on video at bounding box center [1086, 303] width 777 height 313
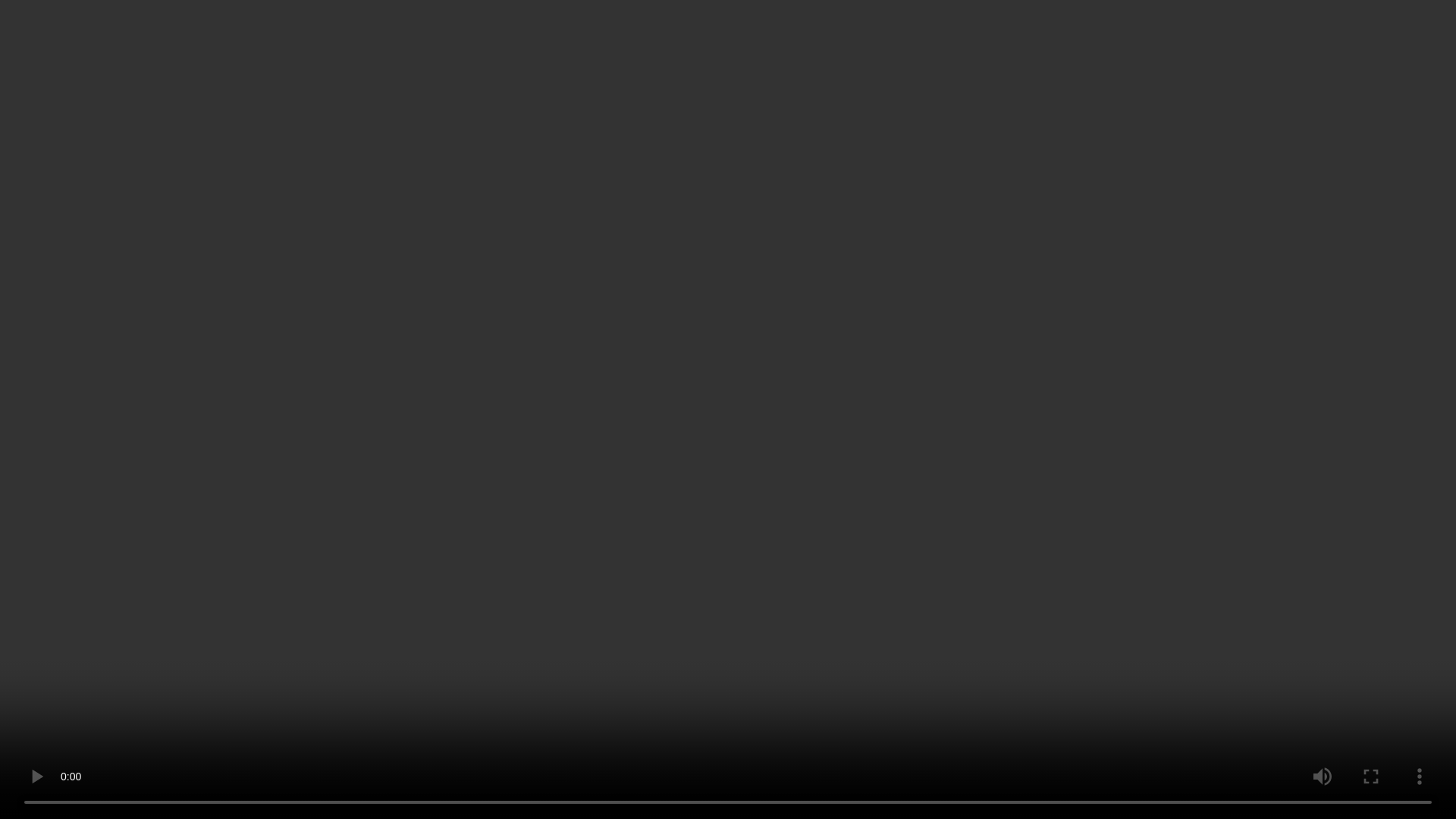
click at [1002, 536] on video at bounding box center [728, 410] width 1456 height 819
click at [1000, 536] on video at bounding box center [728, 410] width 1456 height 819
click at [906, 536] on video at bounding box center [728, 410] width 1456 height 819
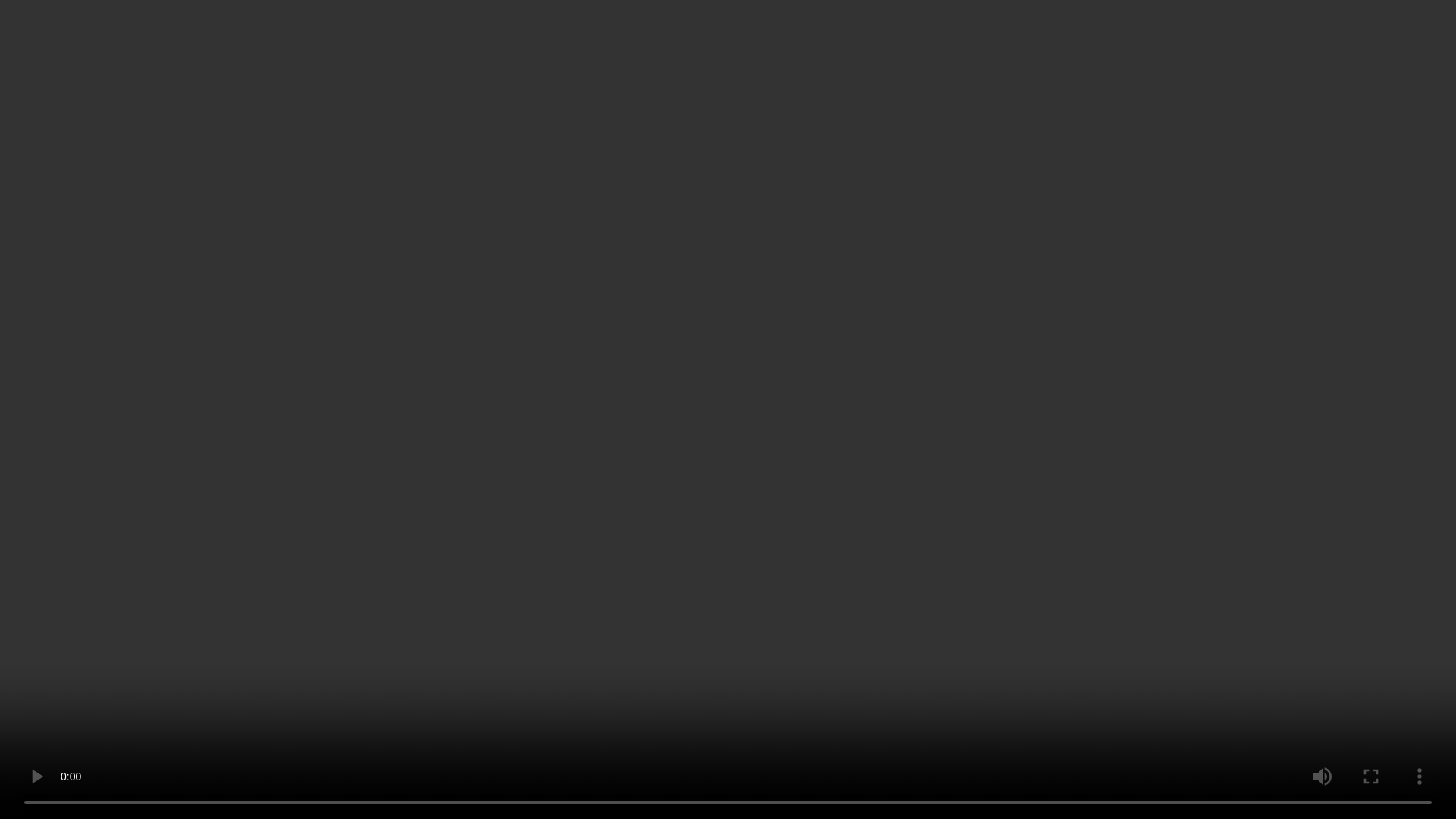
click at [906, 536] on video at bounding box center [728, 410] width 1456 height 819
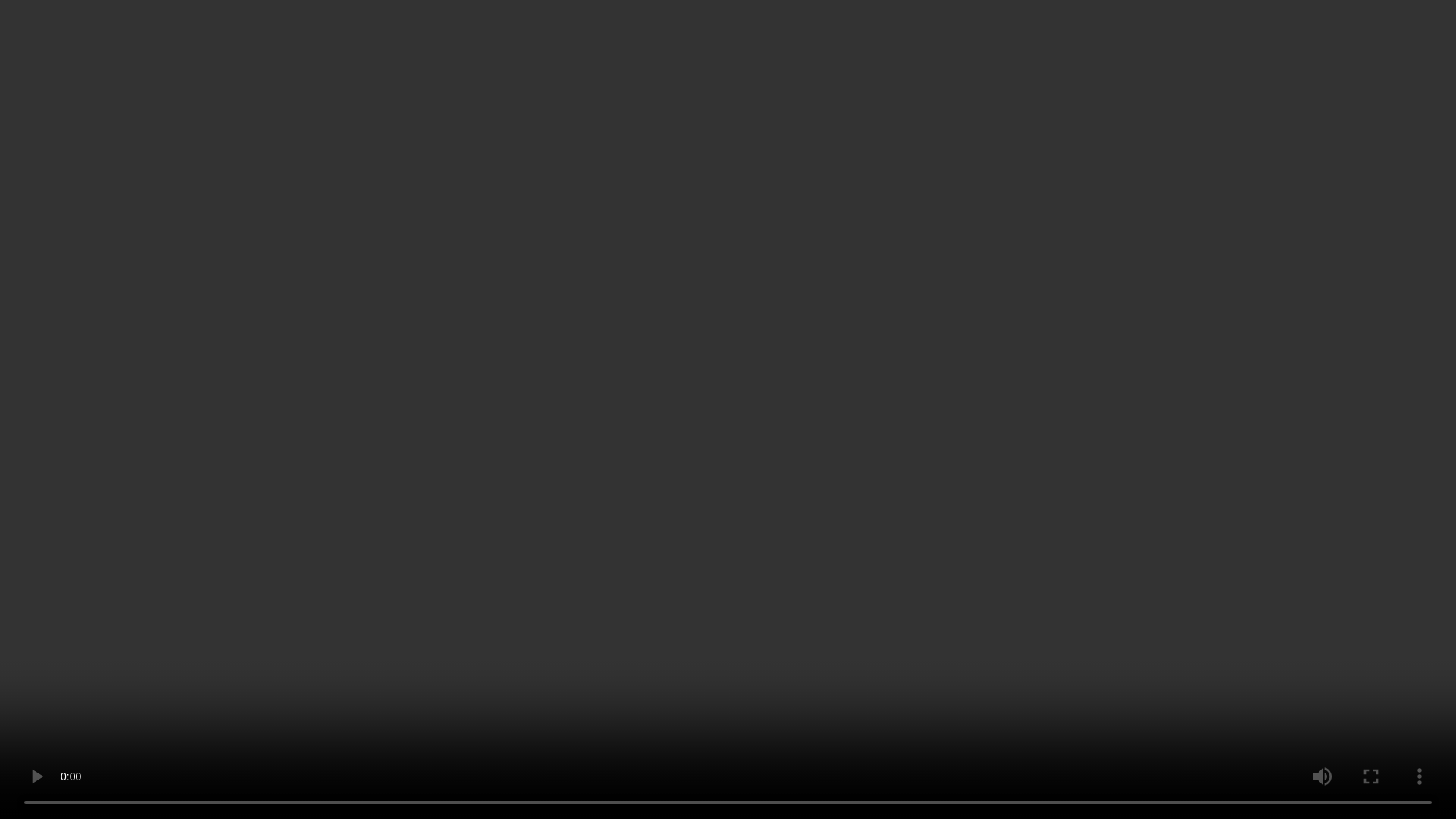
click at [553, 536] on video at bounding box center [728, 410] width 1456 height 819
click at [422, 607] on video at bounding box center [728, 410] width 1456 height 819
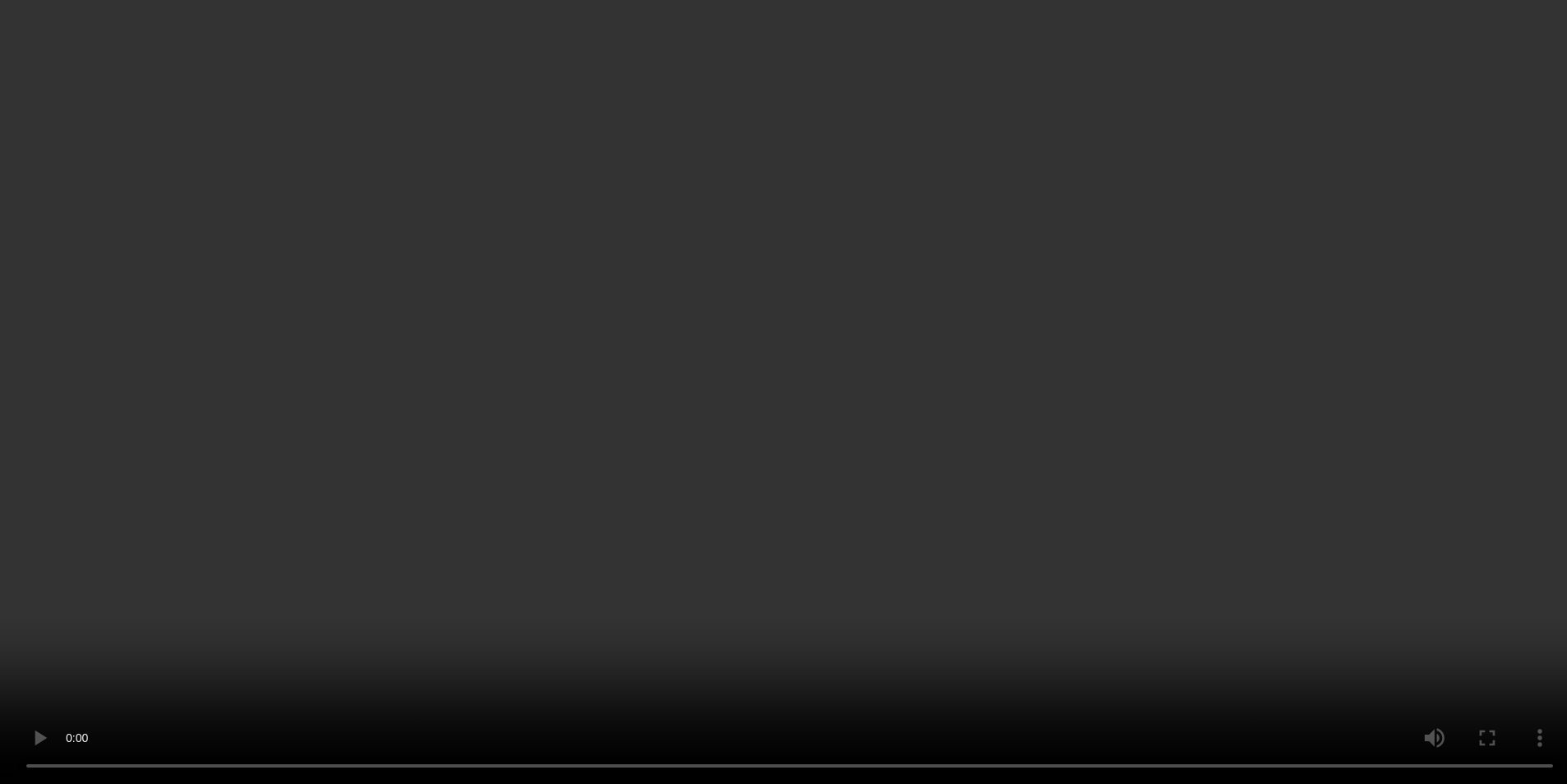
click at [1113, 345] on video at bounding box center [784, 392] width 1567 height 784
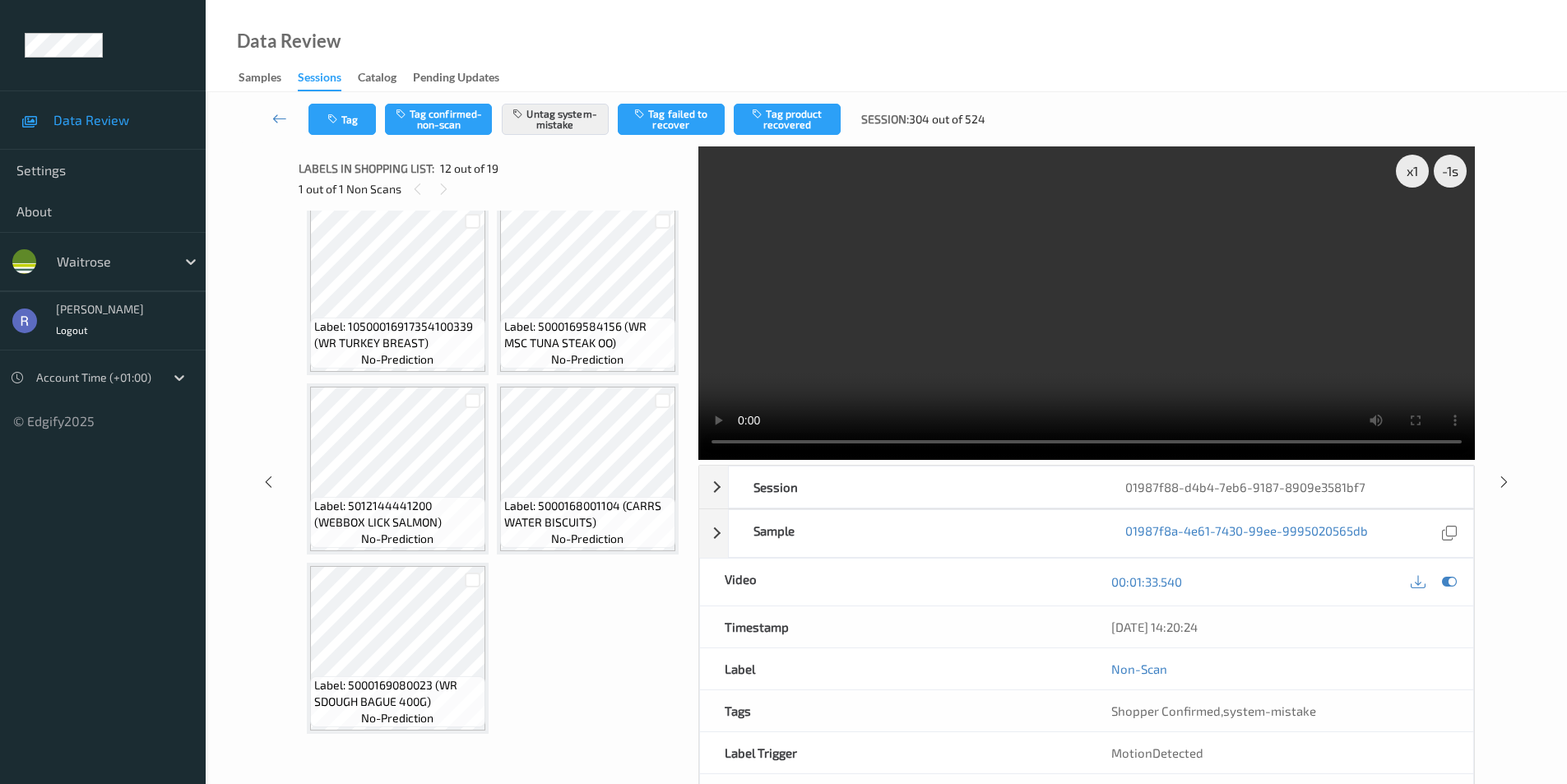
click at [1113, 345] on video at bounding box center [1086, 303] width 777 height 313
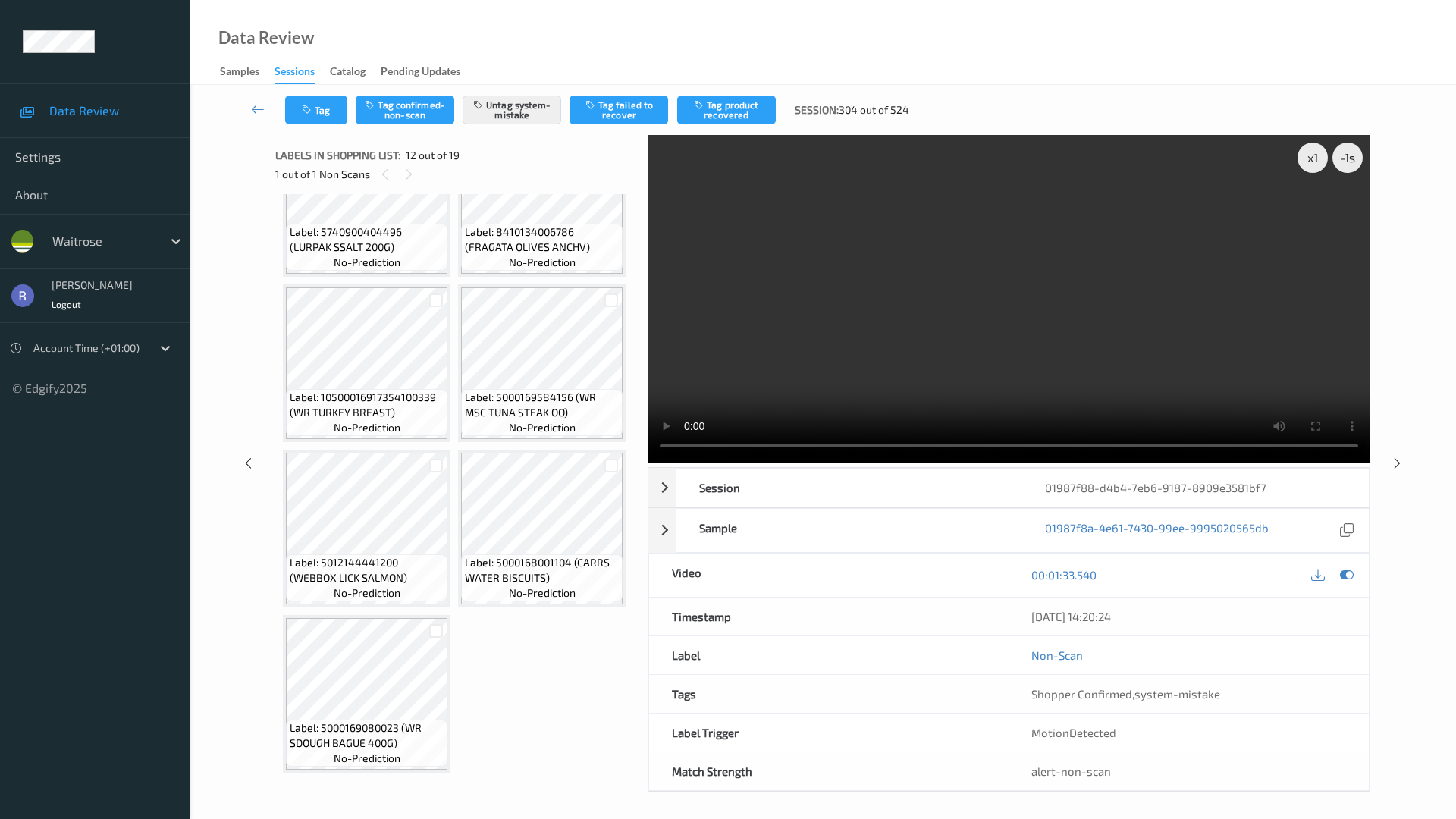
click at [1000, 419] on video at bounding box center [1009, 299] width 723 height 328
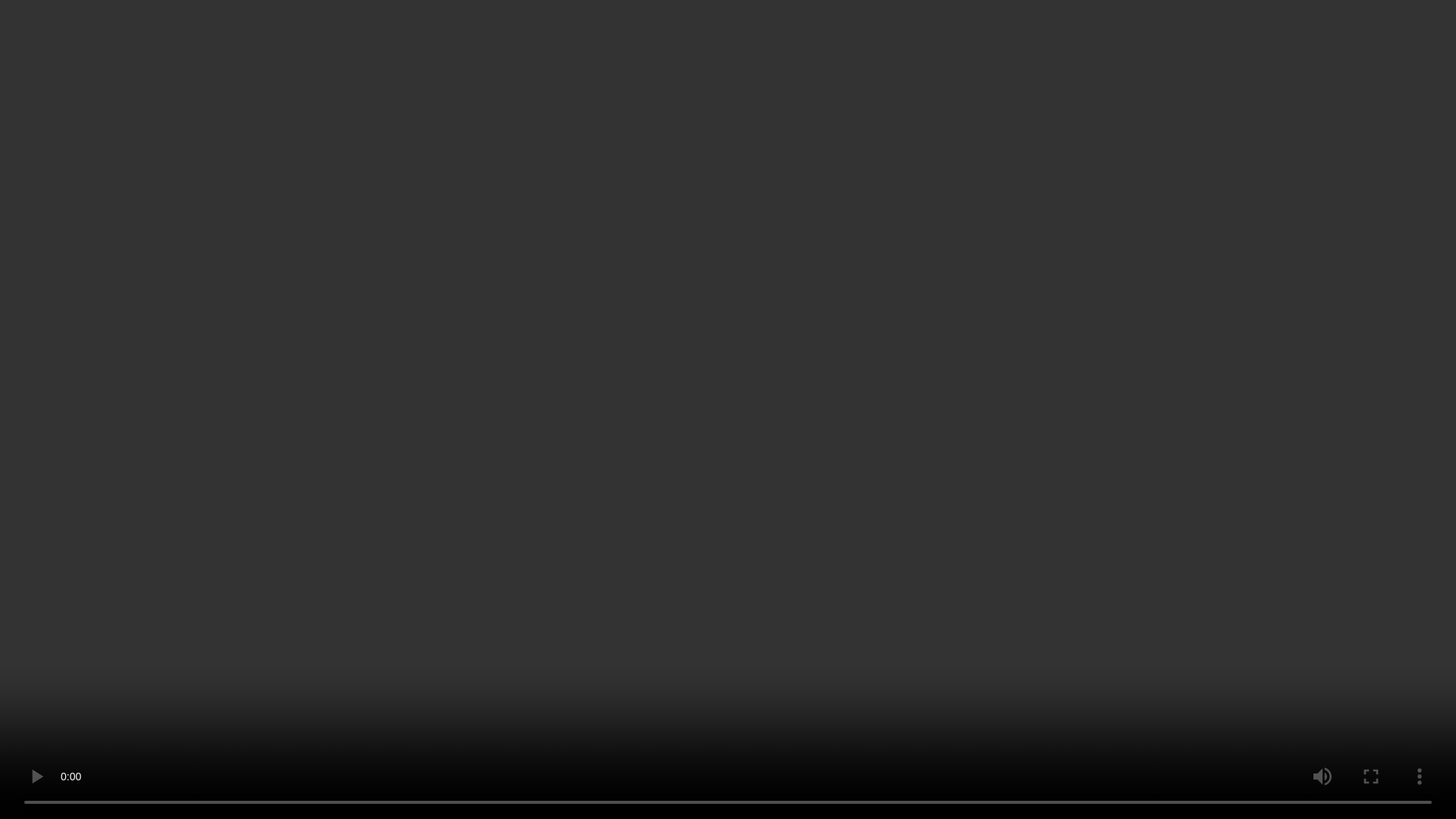
click at [1000, 419] on video at bounding box center [728, 410] width 1456 height 819
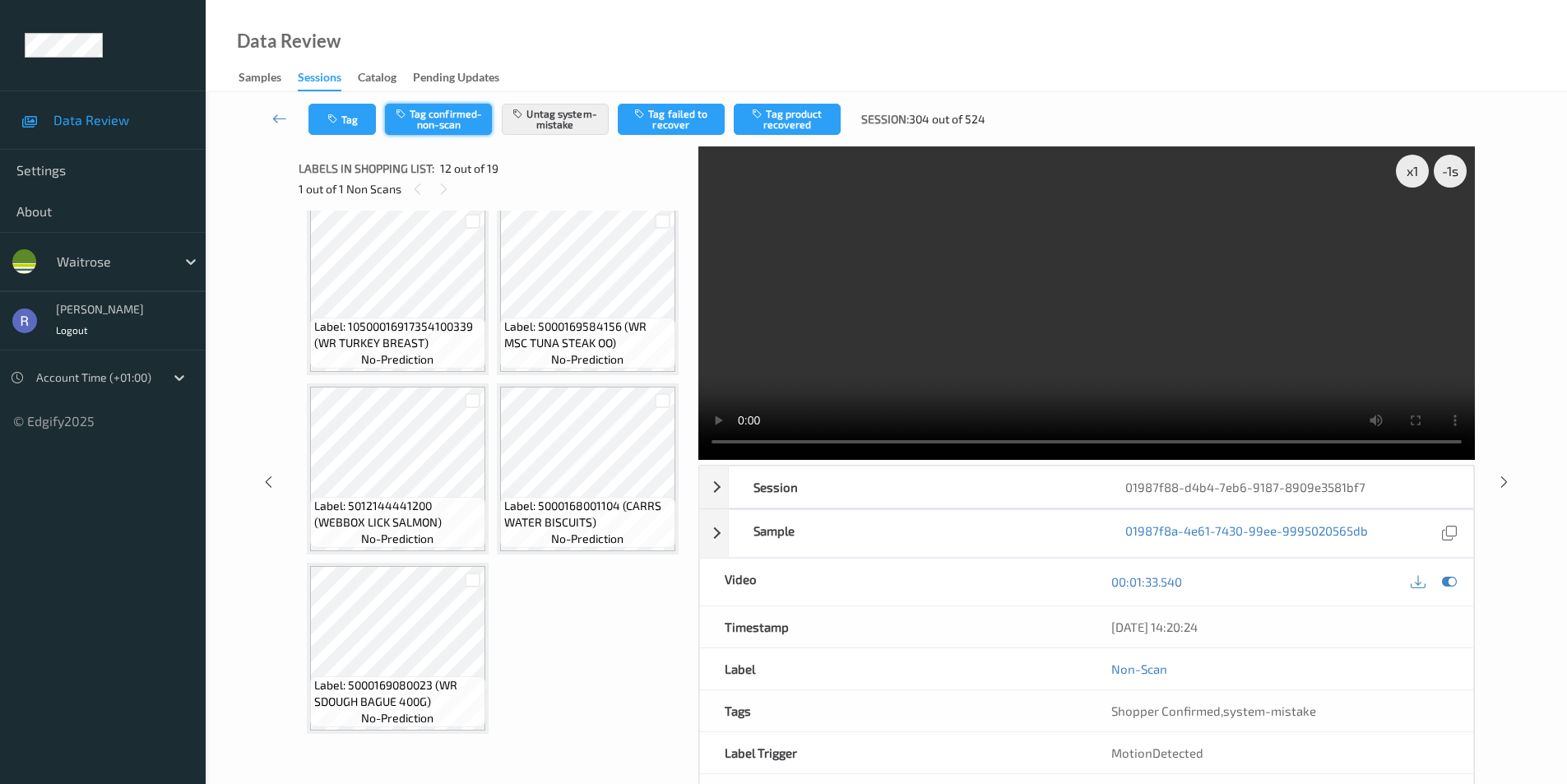
click at [449, 119] on button "Tag confirmed-non-scan" at bounding box center [438, 119] width 107 height 31
click at [707, 126] on button "Tag failed to recover" at bounding box center [671, 119] width 107 height 31
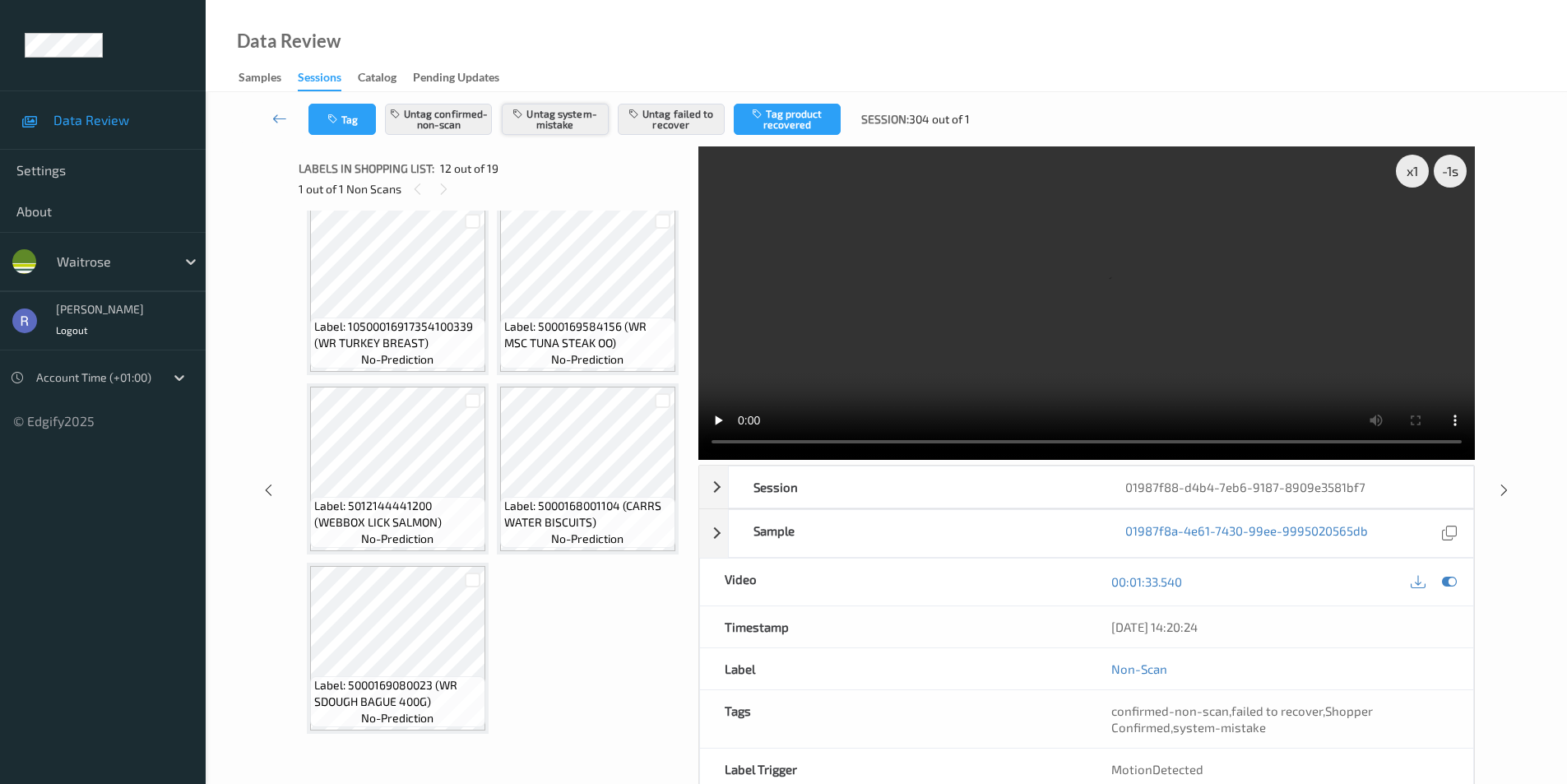
click at [586, 123] on button "Untag system-mistake" at bounding box center [555, 119] width 107 height 31
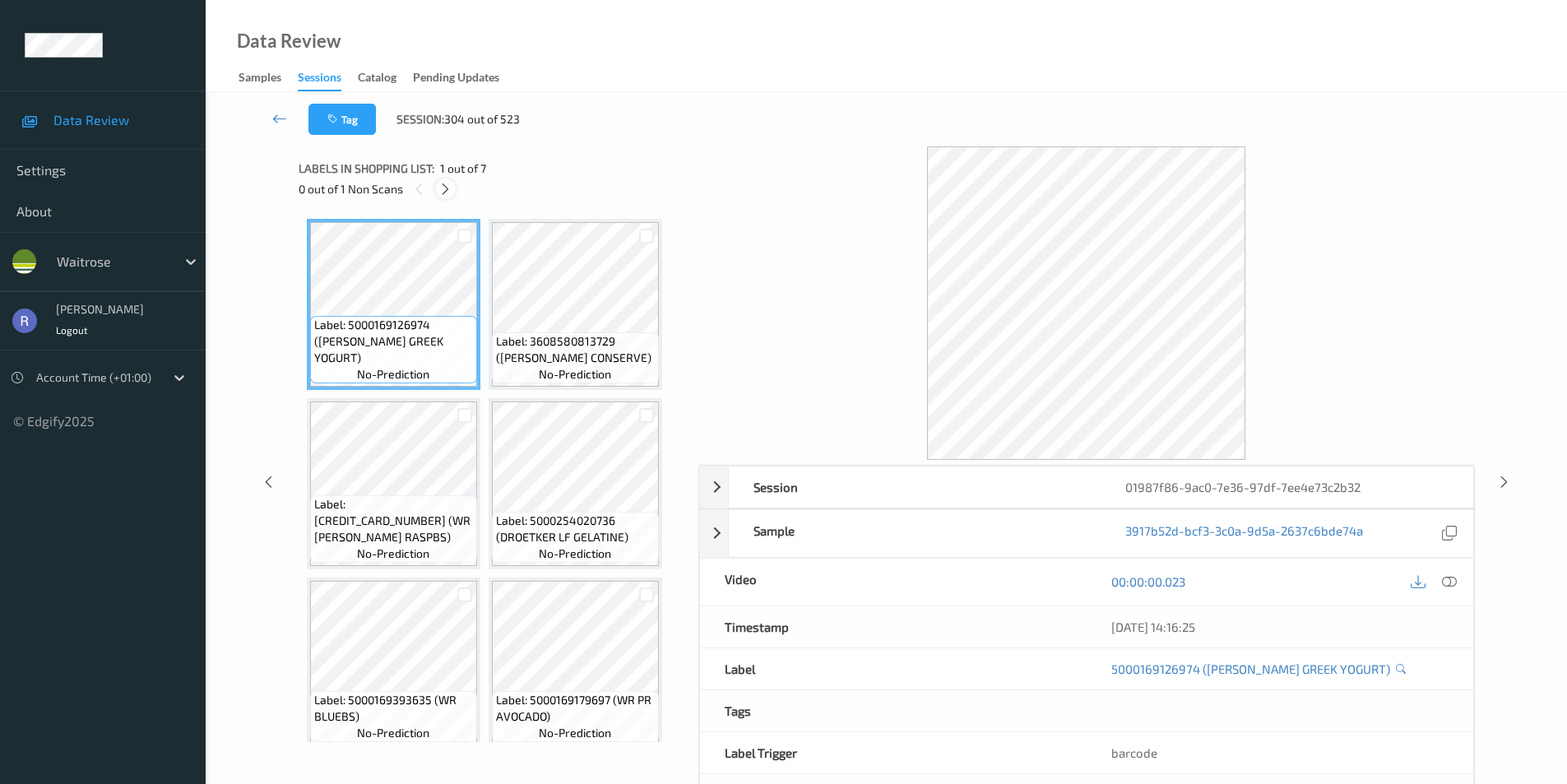
click at [442, 193] on icon at bounding box center [445, 189] width 14 height 15
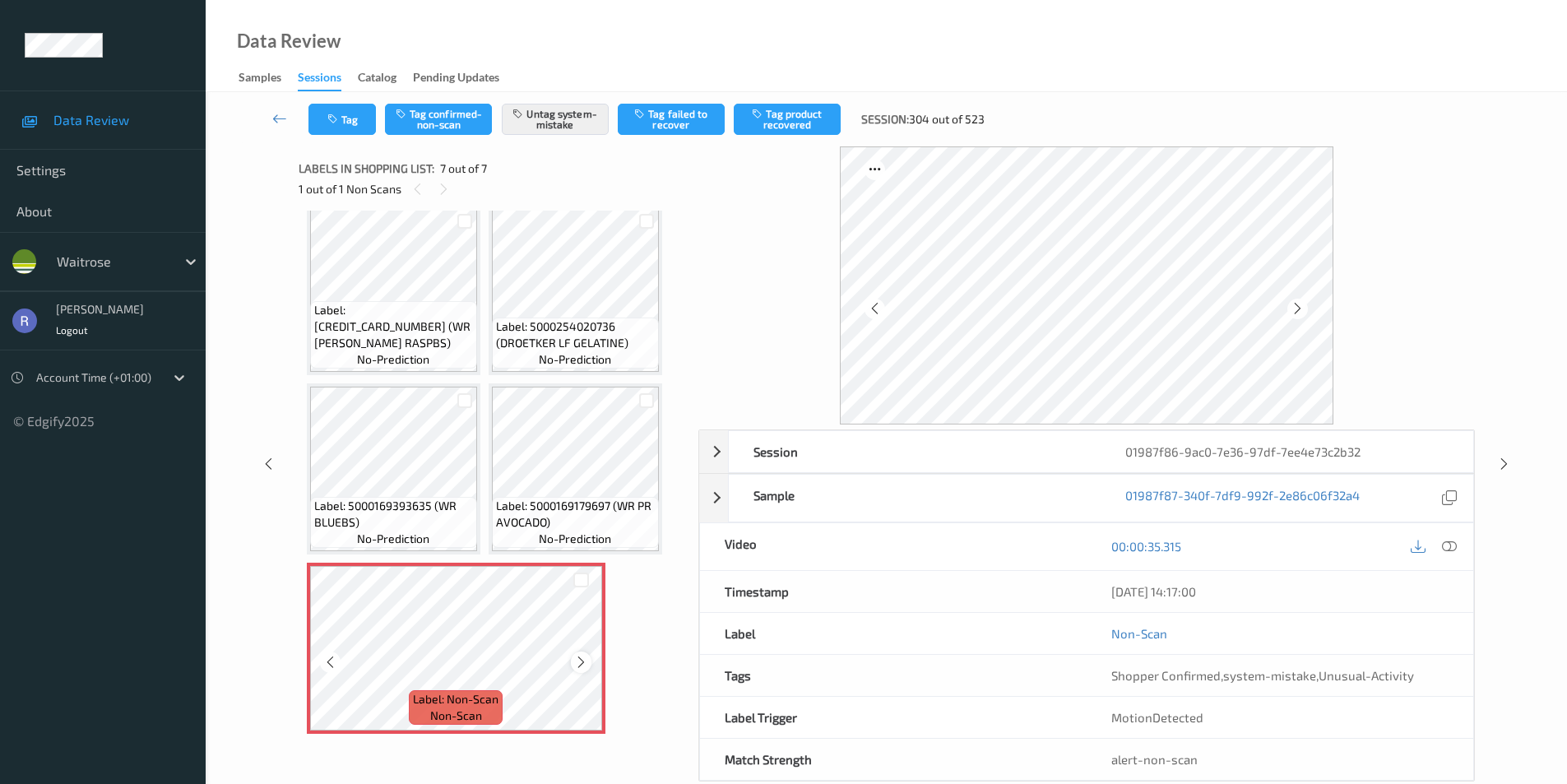
click at [580, 661] on icon at bounding box center [581, 662] width 14 height 15
click at [580, 662] on icon at bounding box center [581, 662] width 14 height 15
click at [1503, 463] on icon at bounding box center [1504, 464] width 14 height 15
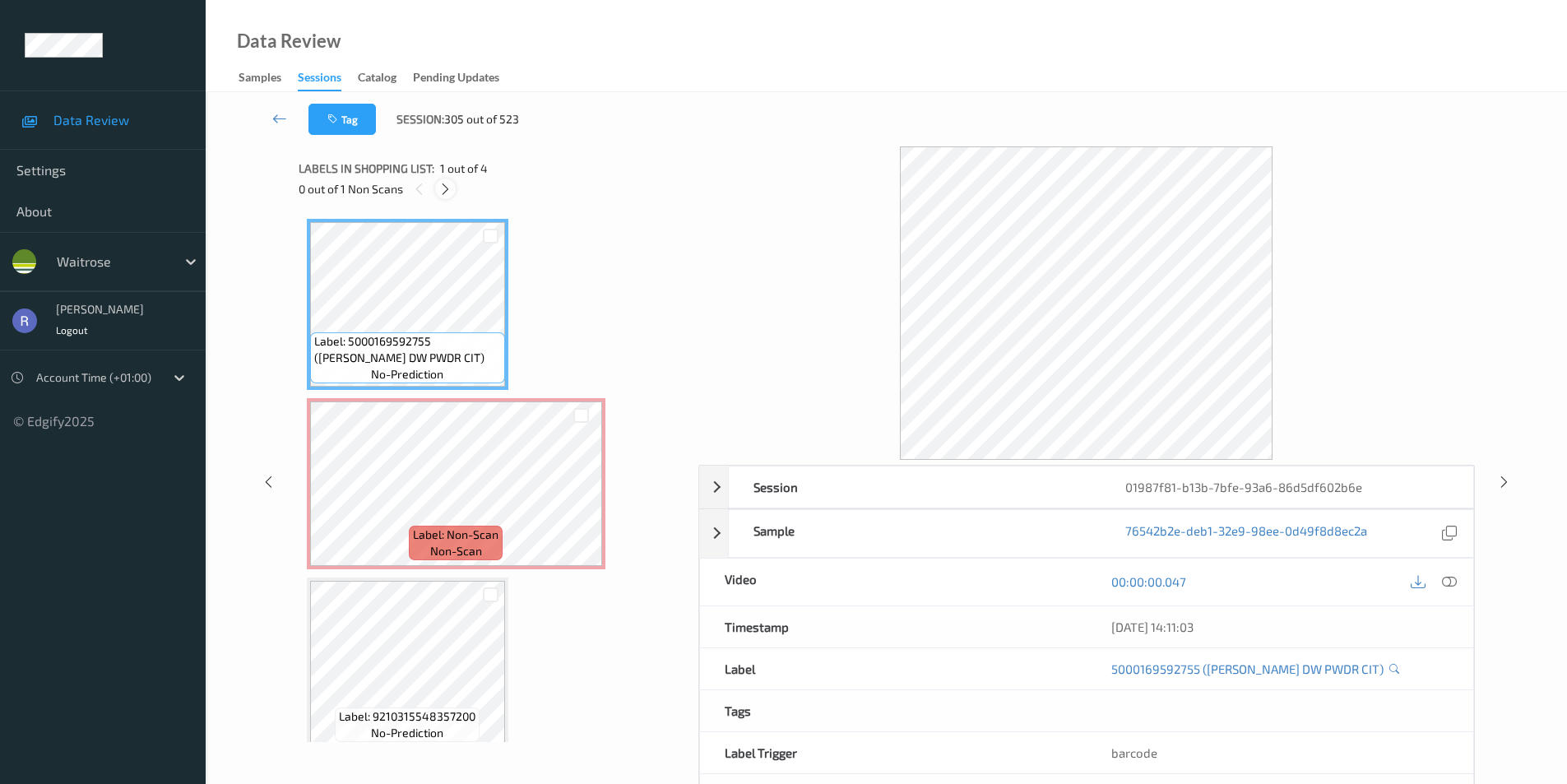
click at [446, 188] on icon at bounding box center [445, 189] width 14 height 15
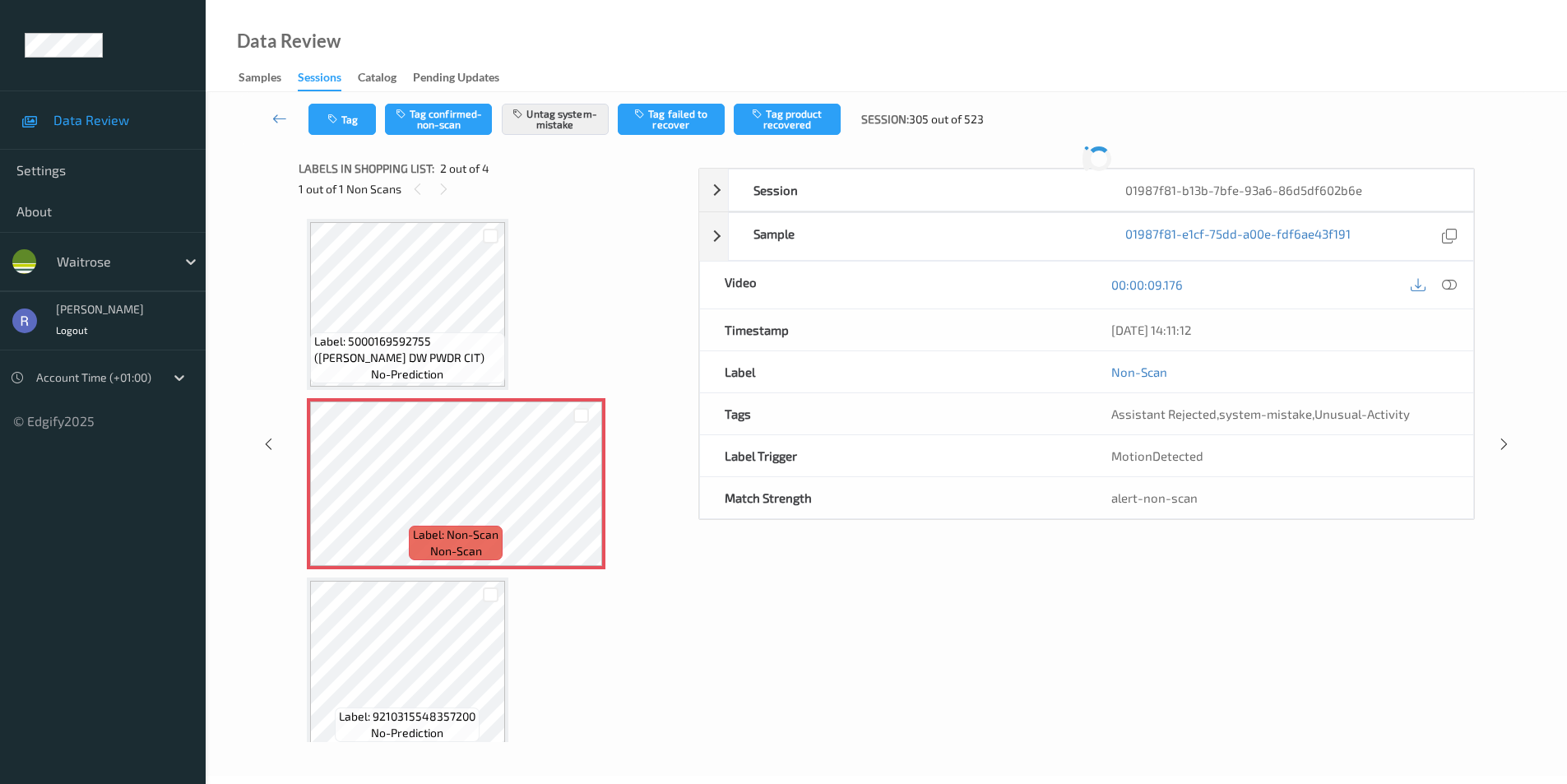
scroll to position [8, 0]
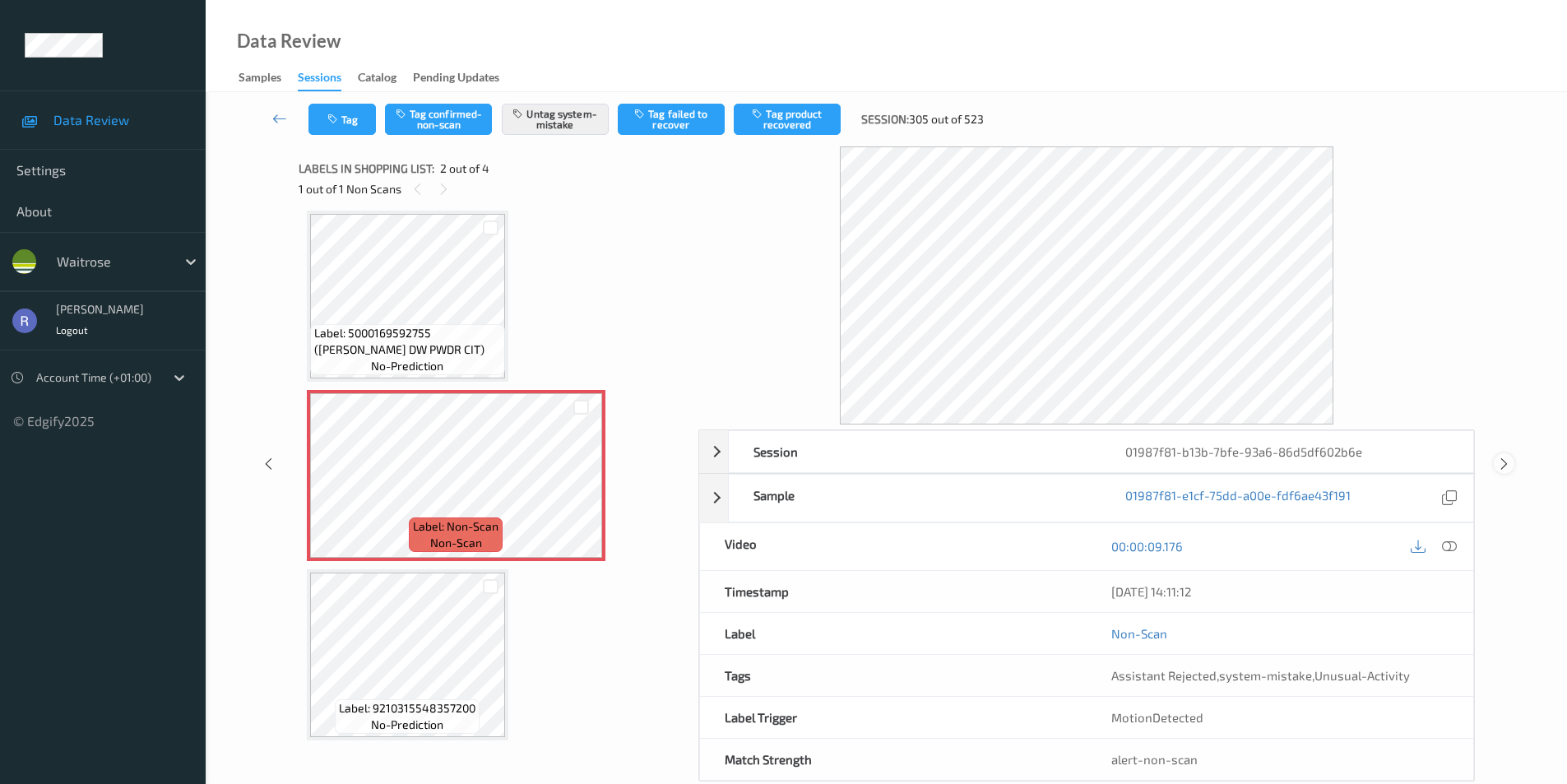
click at [1508, 466] on icon at bounding box center [1504, 464] width 14 height 15
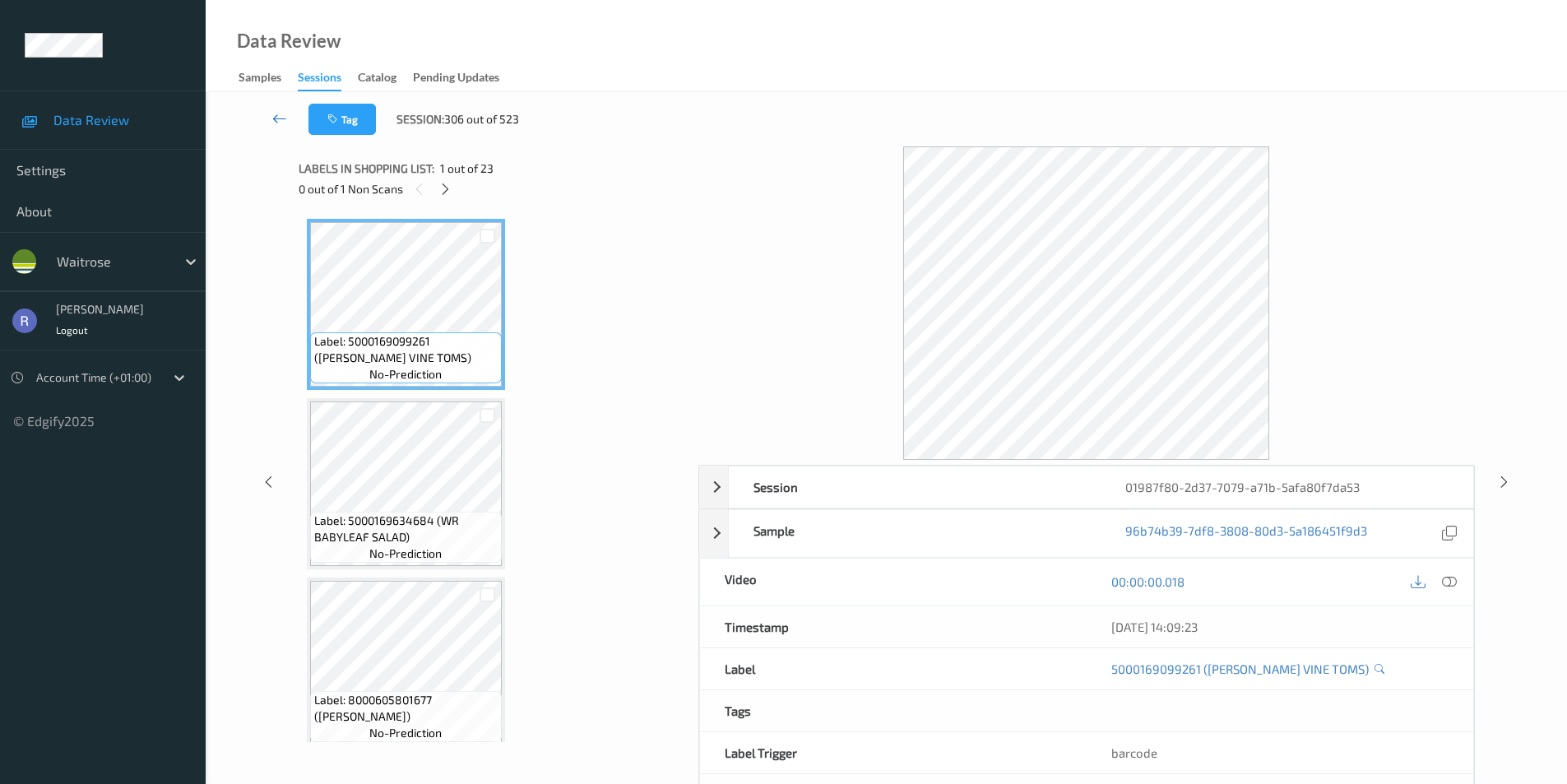
click at [284, 119] on icon at bounding box center [279, 119] width 15 height 17
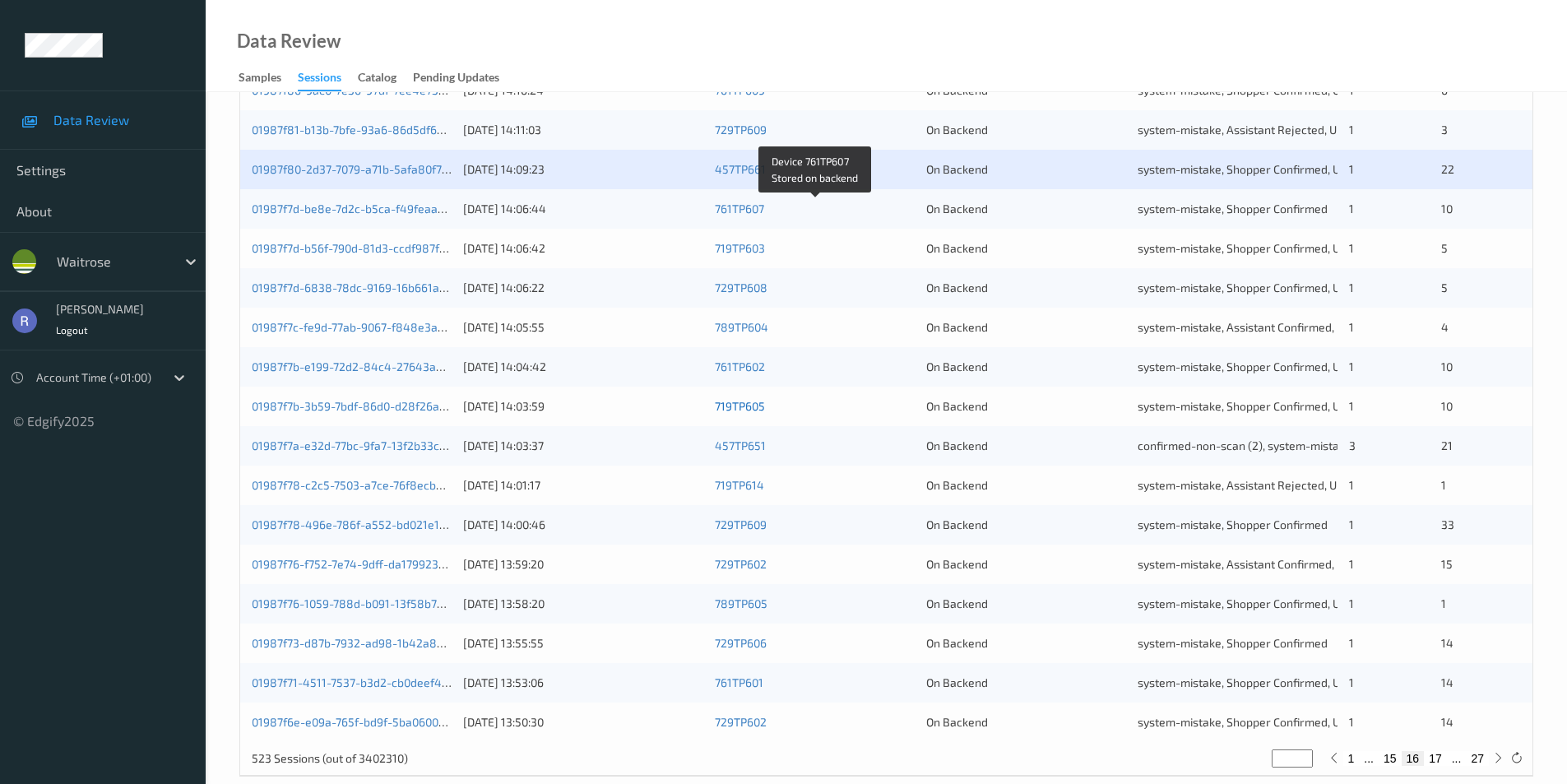
scroll to position [454, 0]
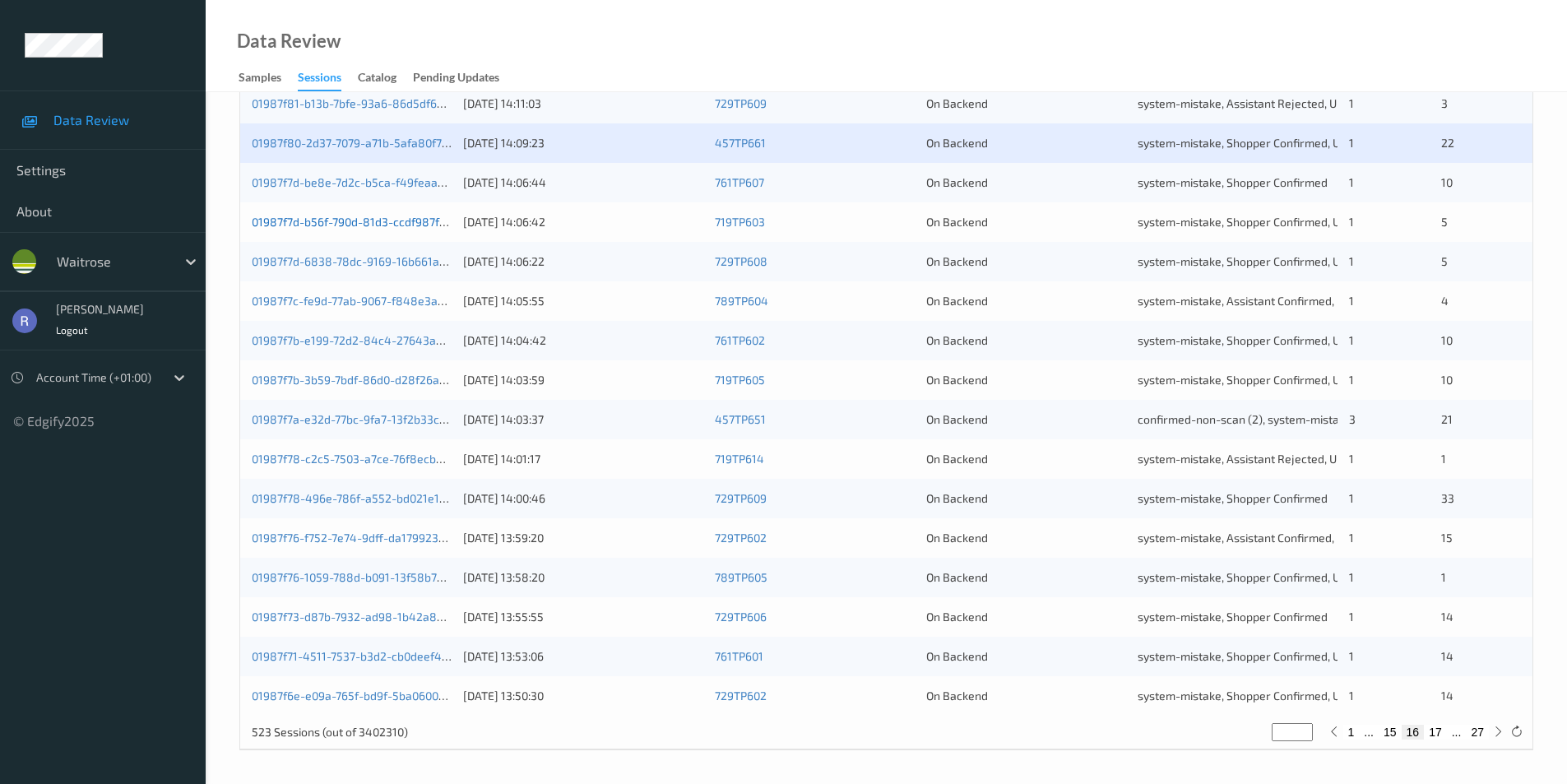
click at [318, 224] on link "01987f7d-b56f-790d-81d3-ccdf987f7e31" at bounding box center [357, 221] width 211 height 14
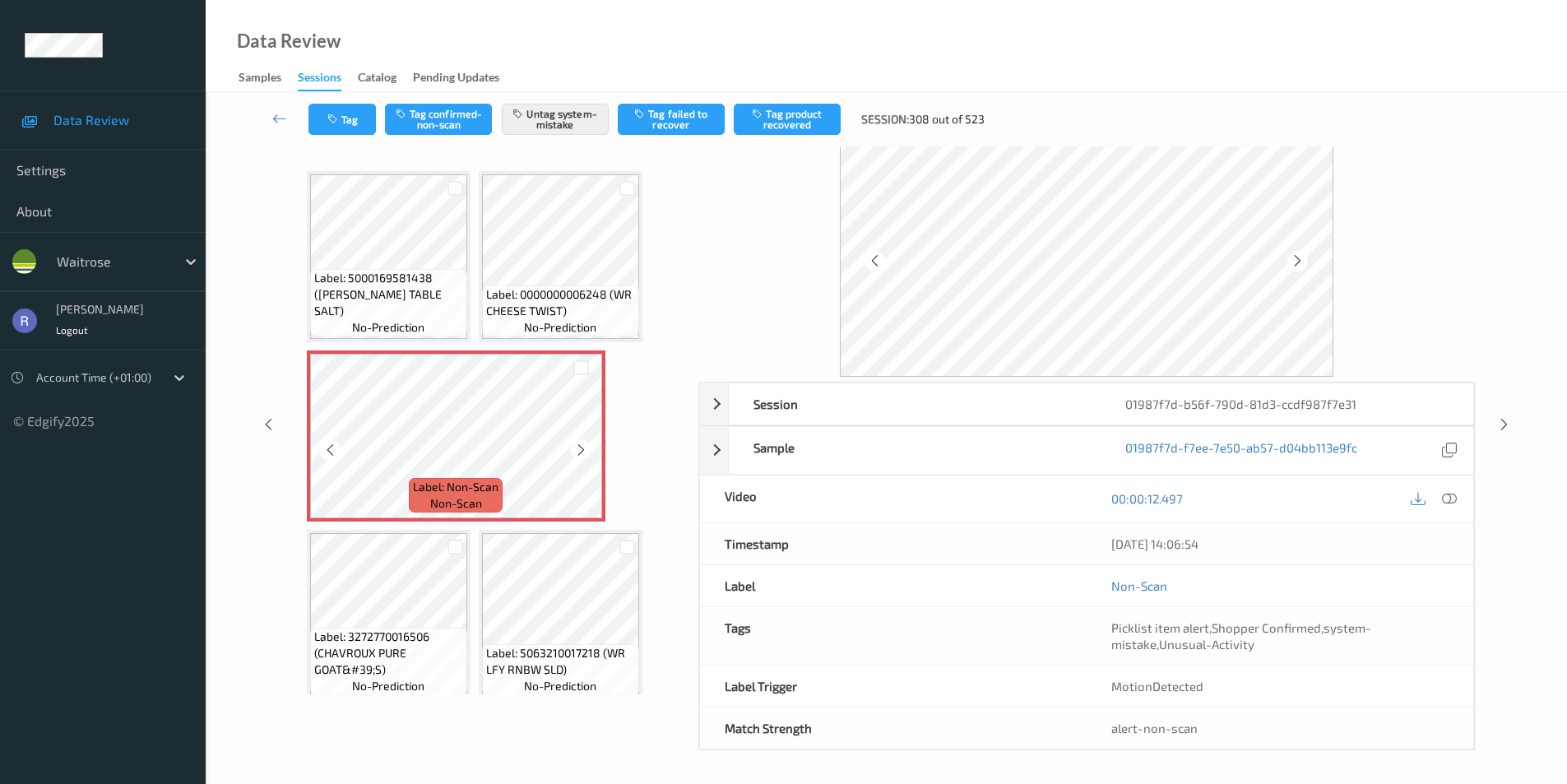
scroll to position [48, 0]
click at [576, 455] on icon at bounding box center [581, 450] width 14 height 15
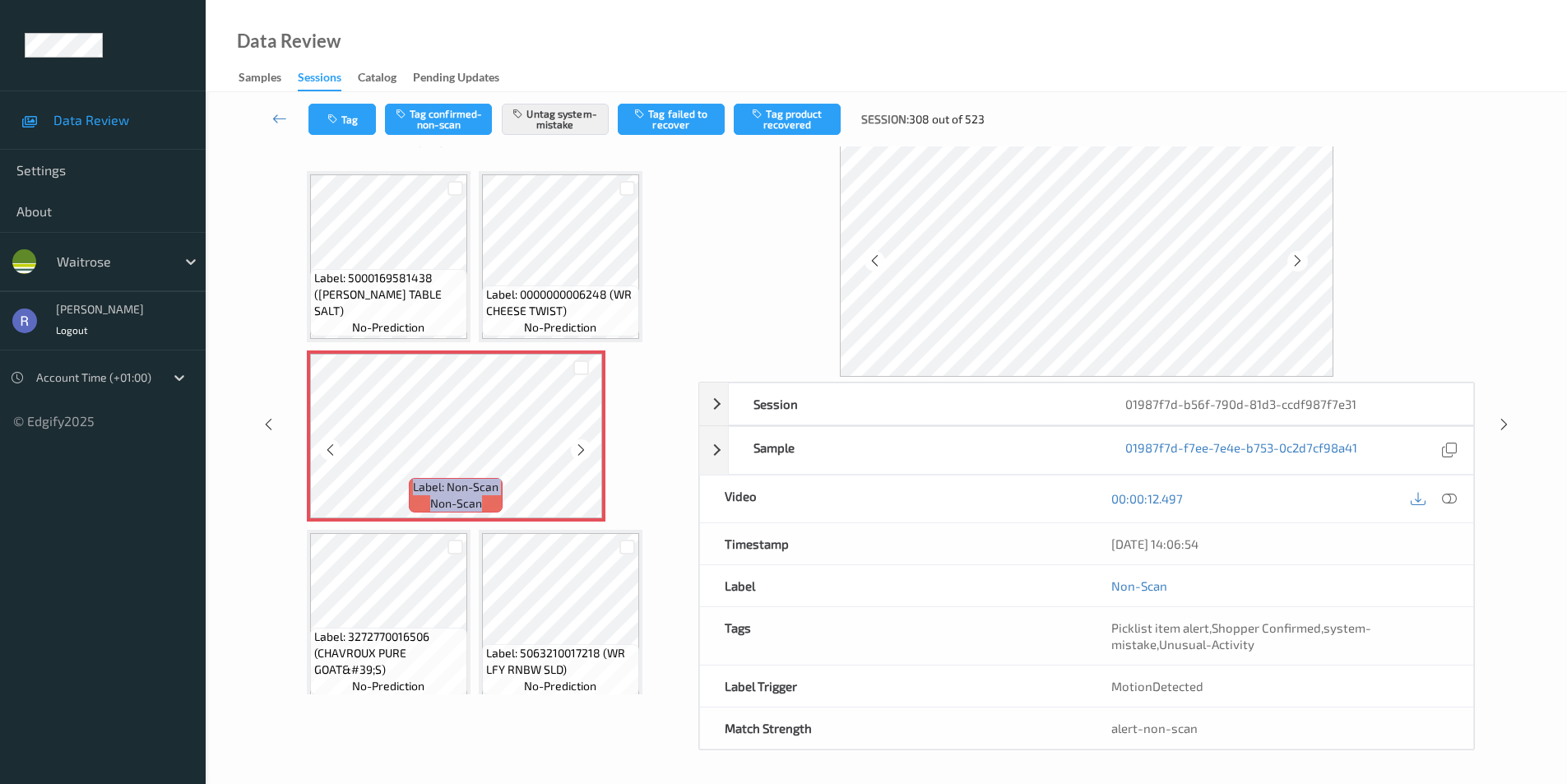
click at [576, 455] on icon at bounding box center [581, 450] width 14 height 15
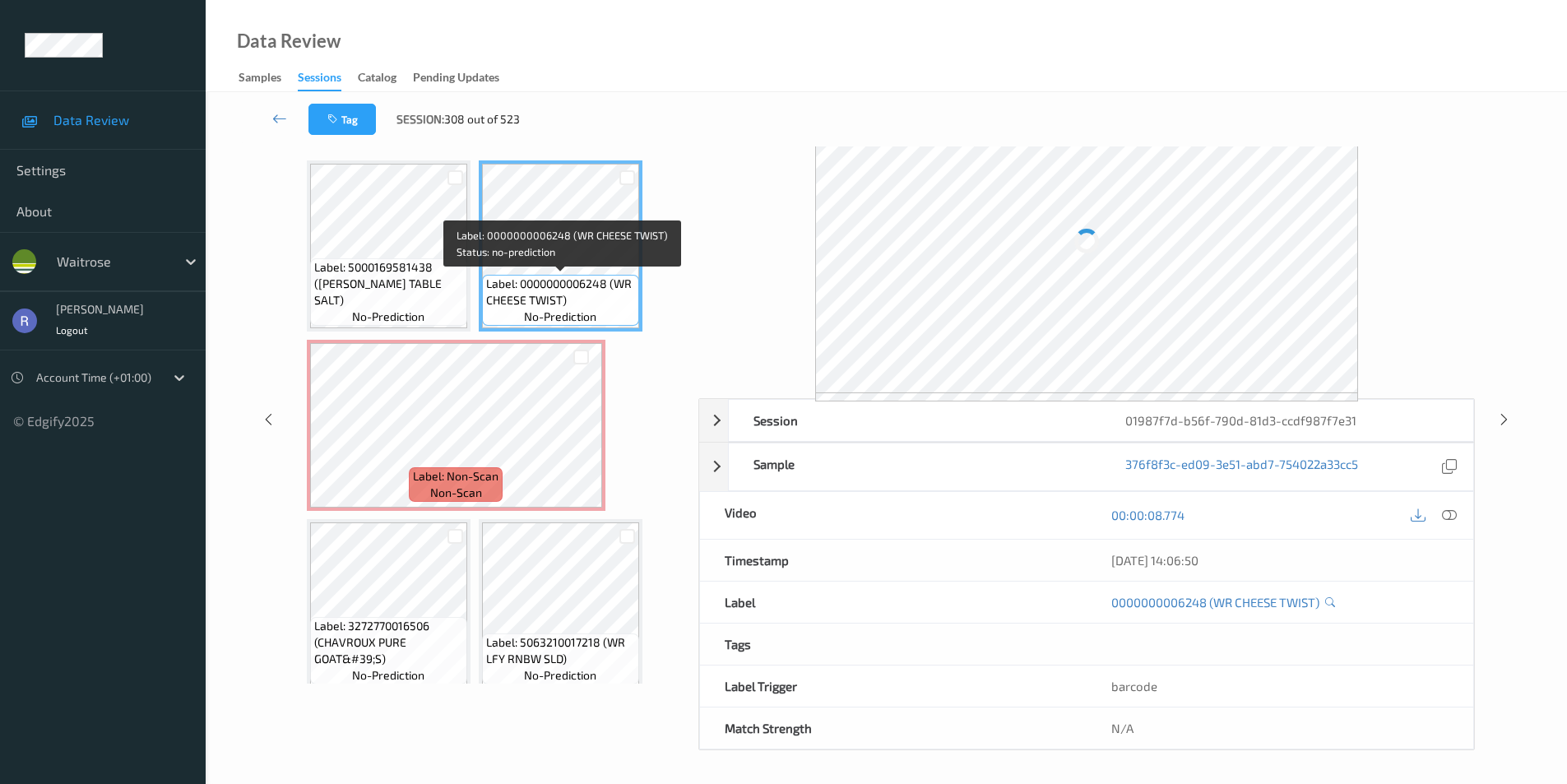
scroll to position [66, 0]
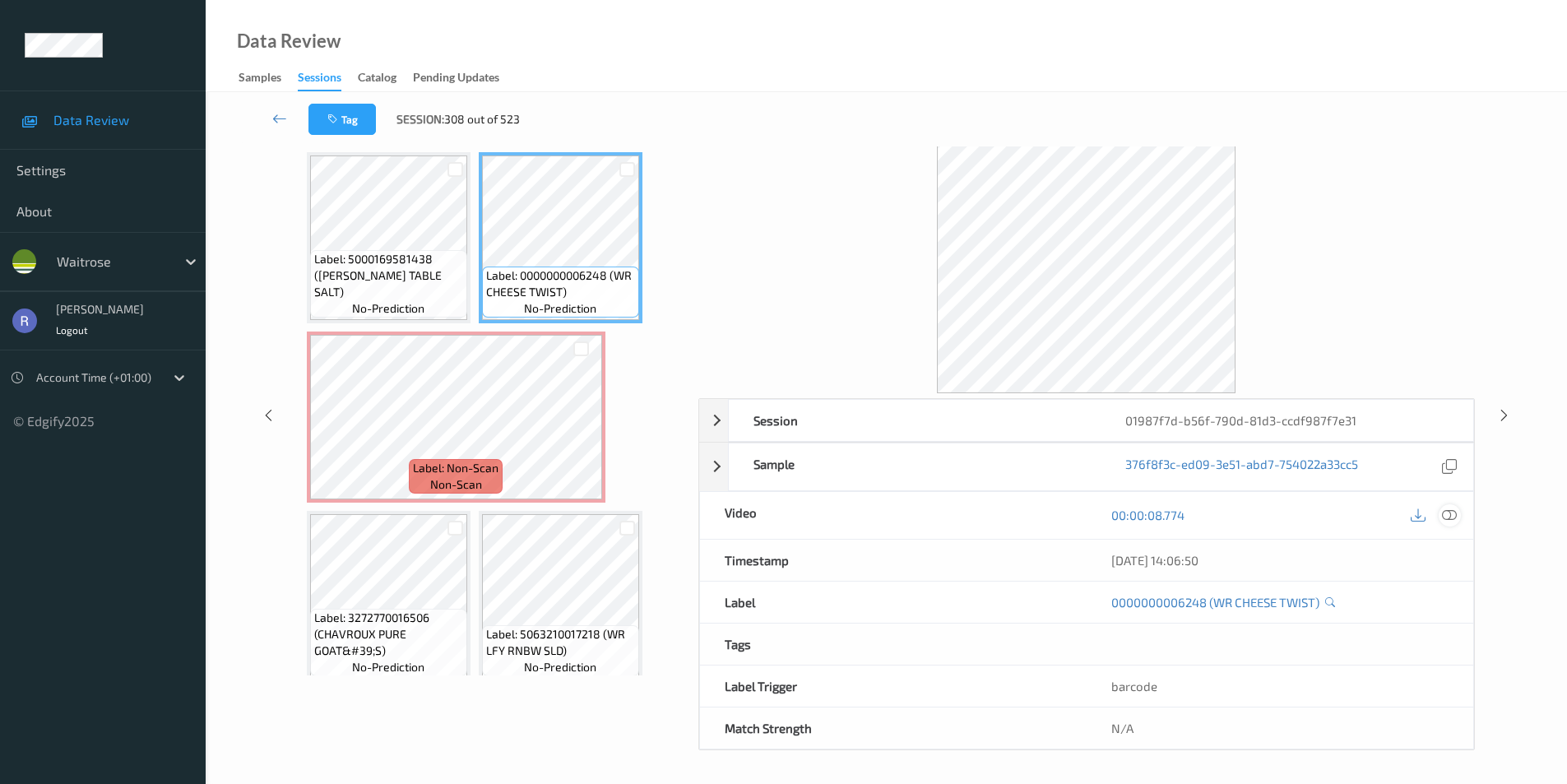
click at [1450, 512] on icon at bounding box center [1450, 515] width 15 height 15
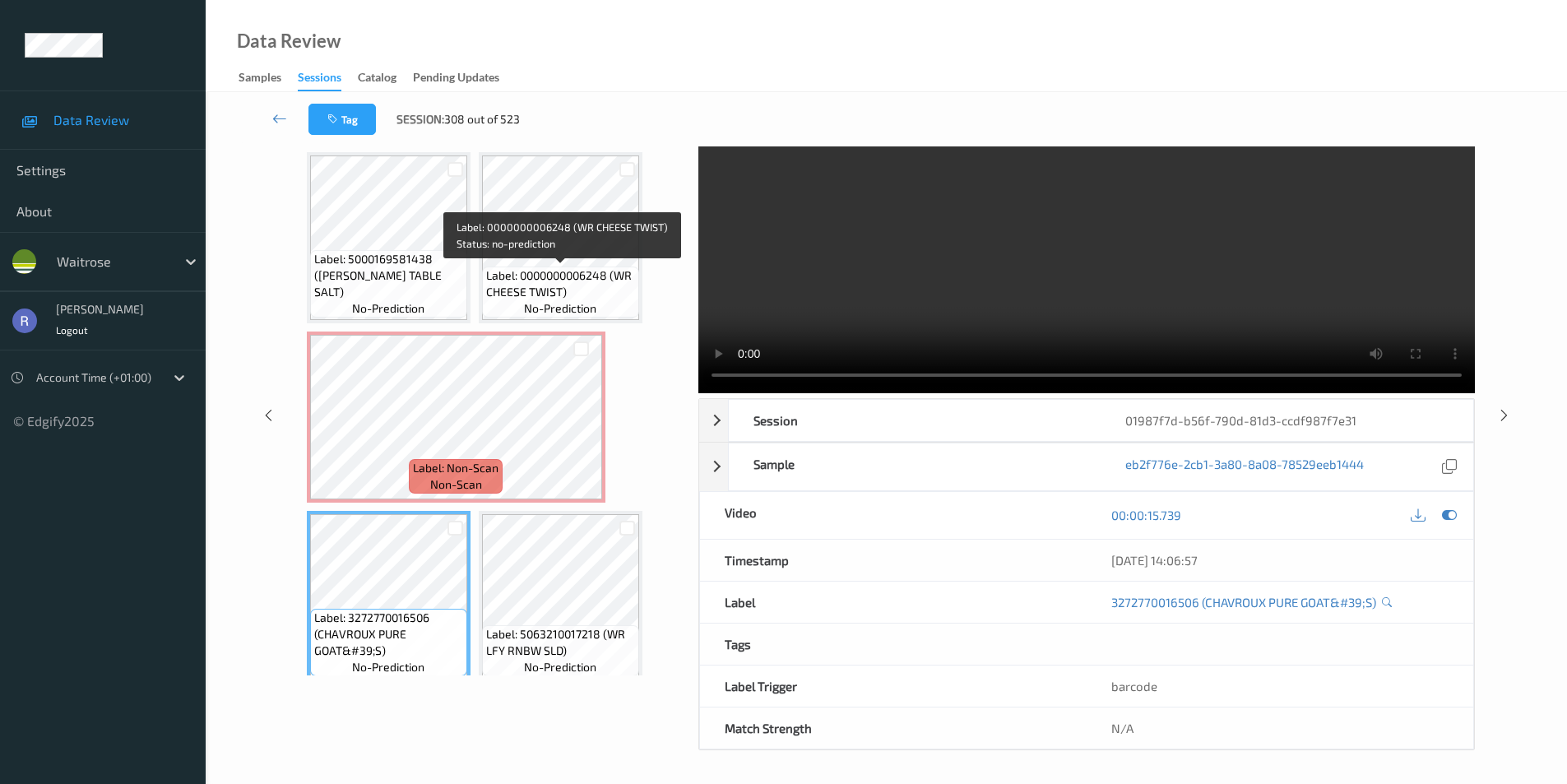
click at [543, 274] on span "Label: 0000000006248 (WR CHEESE TWIST)" at bounding box center [560, 284] width 149 height 33
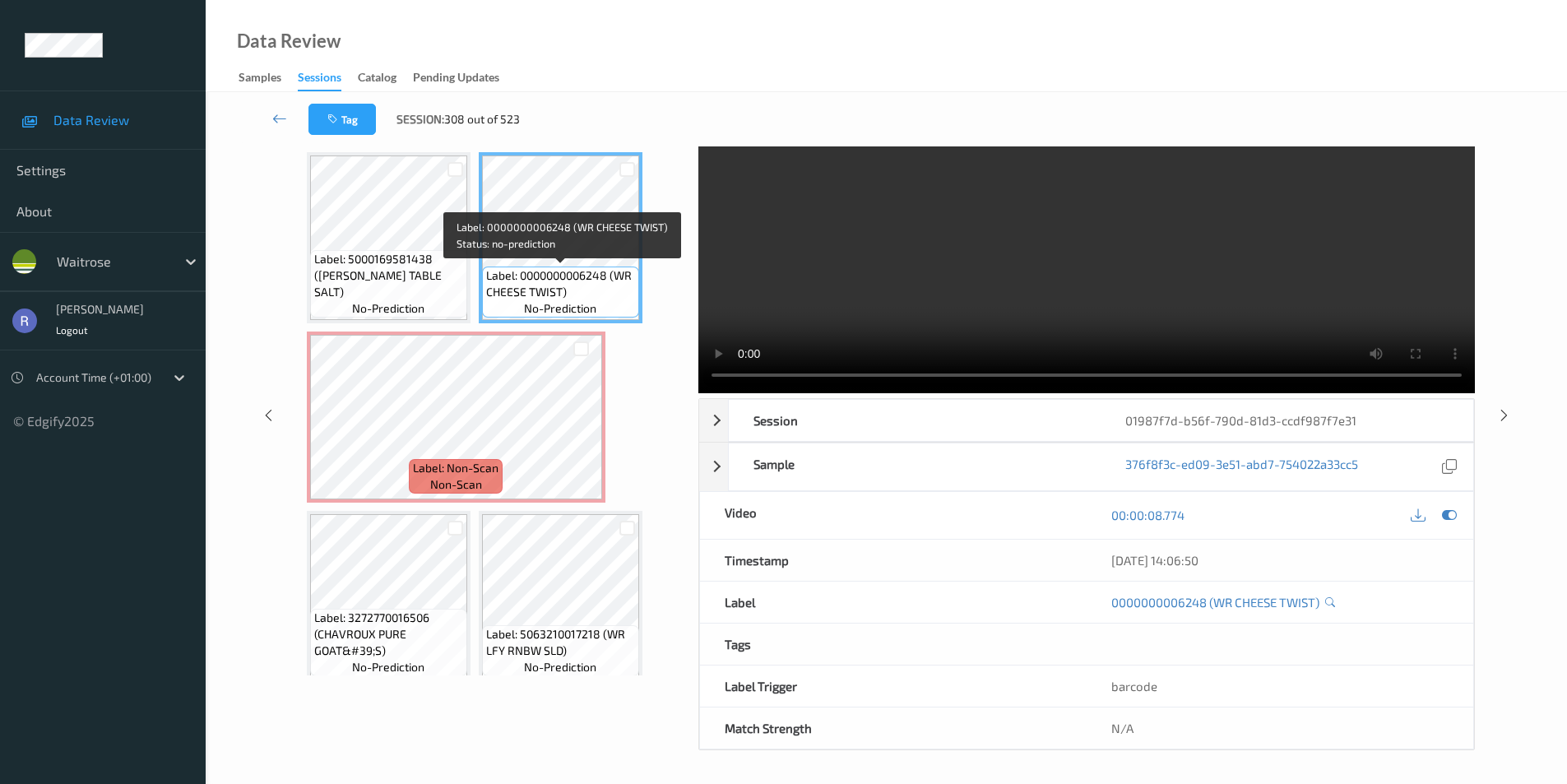
click at [489, 294] on div "Label: 0000000006248 (WR CHEESE TWIST) no-prediction" at bounding box center [561, 293] width 158 height 51
click at [517, 294] on span "Label: 0000000006248 (WR CHEESE TWIST)" at bounding box center [560, 284] width 149 height 33
drag, startPoint x: 560, startPoint y: 291, endPoint x: 614, endPoint y: 275, distance: 56.3
click at [614, 275] on span "Label: 0000000006248 (WR CHEESE TWIST)" at bounding box center [560, 284] width 149 height 33
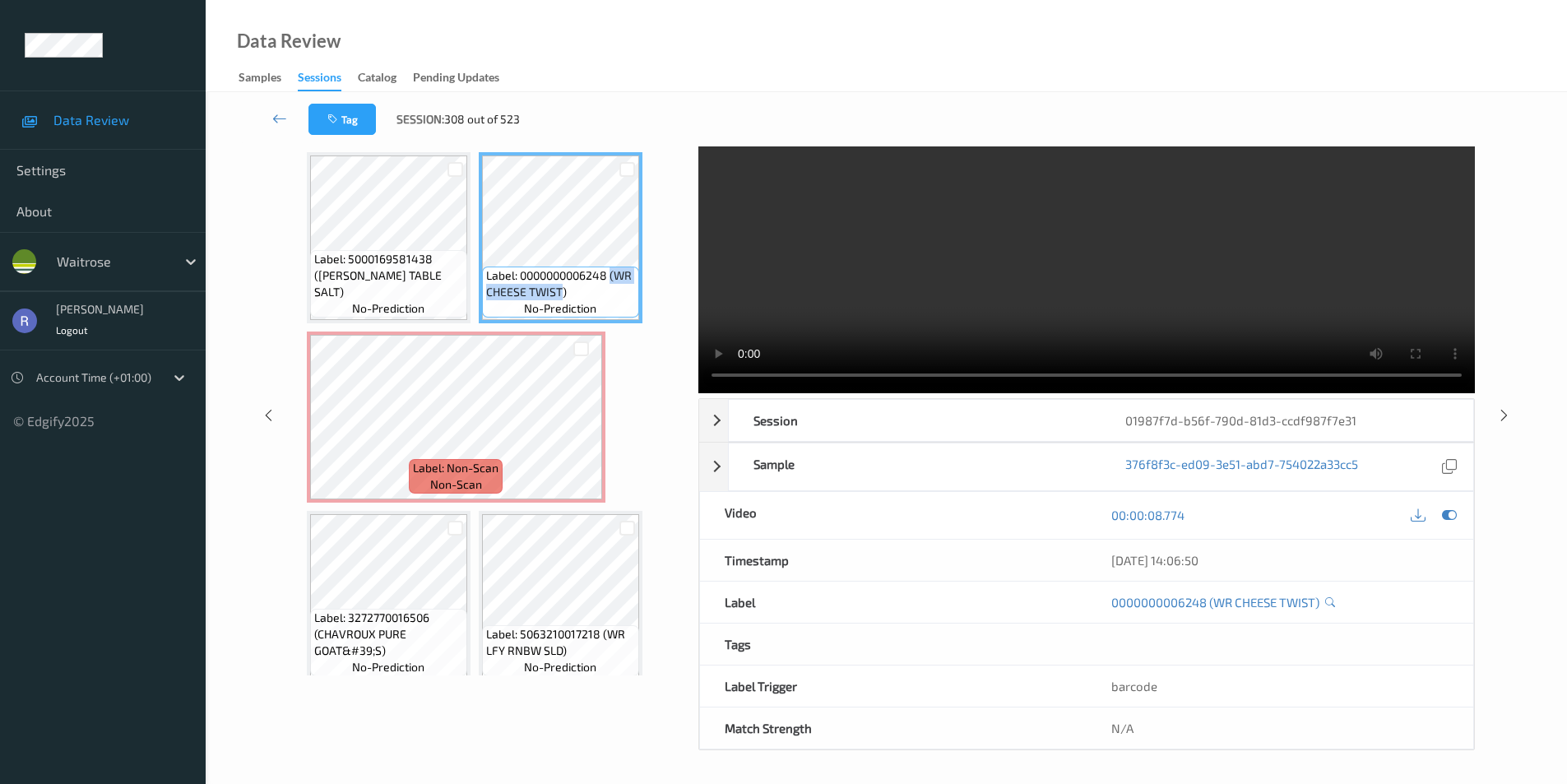
copy span "(WR CHEESE TWIST"
click at [1156, 309] on video at bounding box center [1086, 236] width 777 height 313
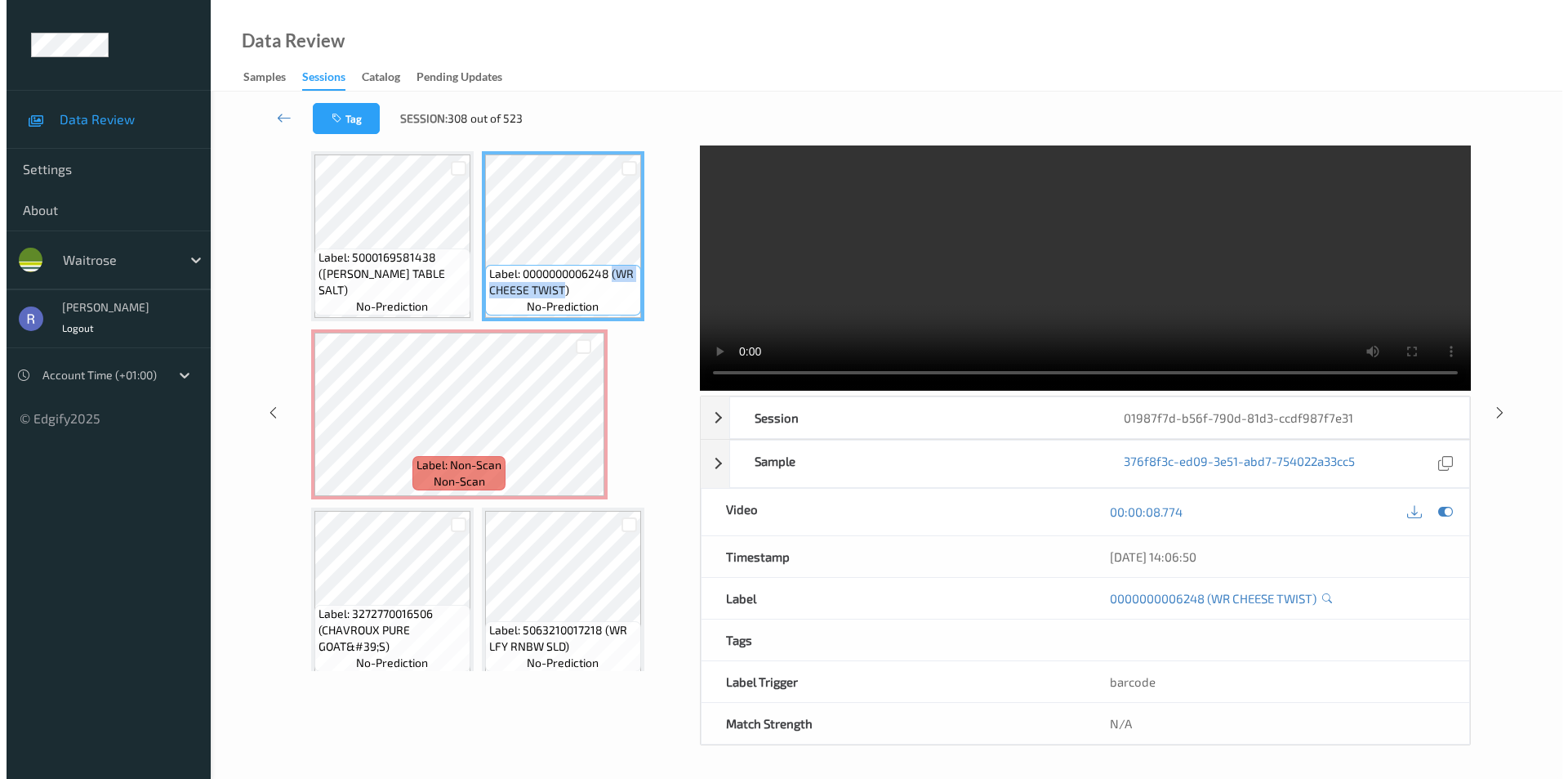
scroll to position [0, 0]
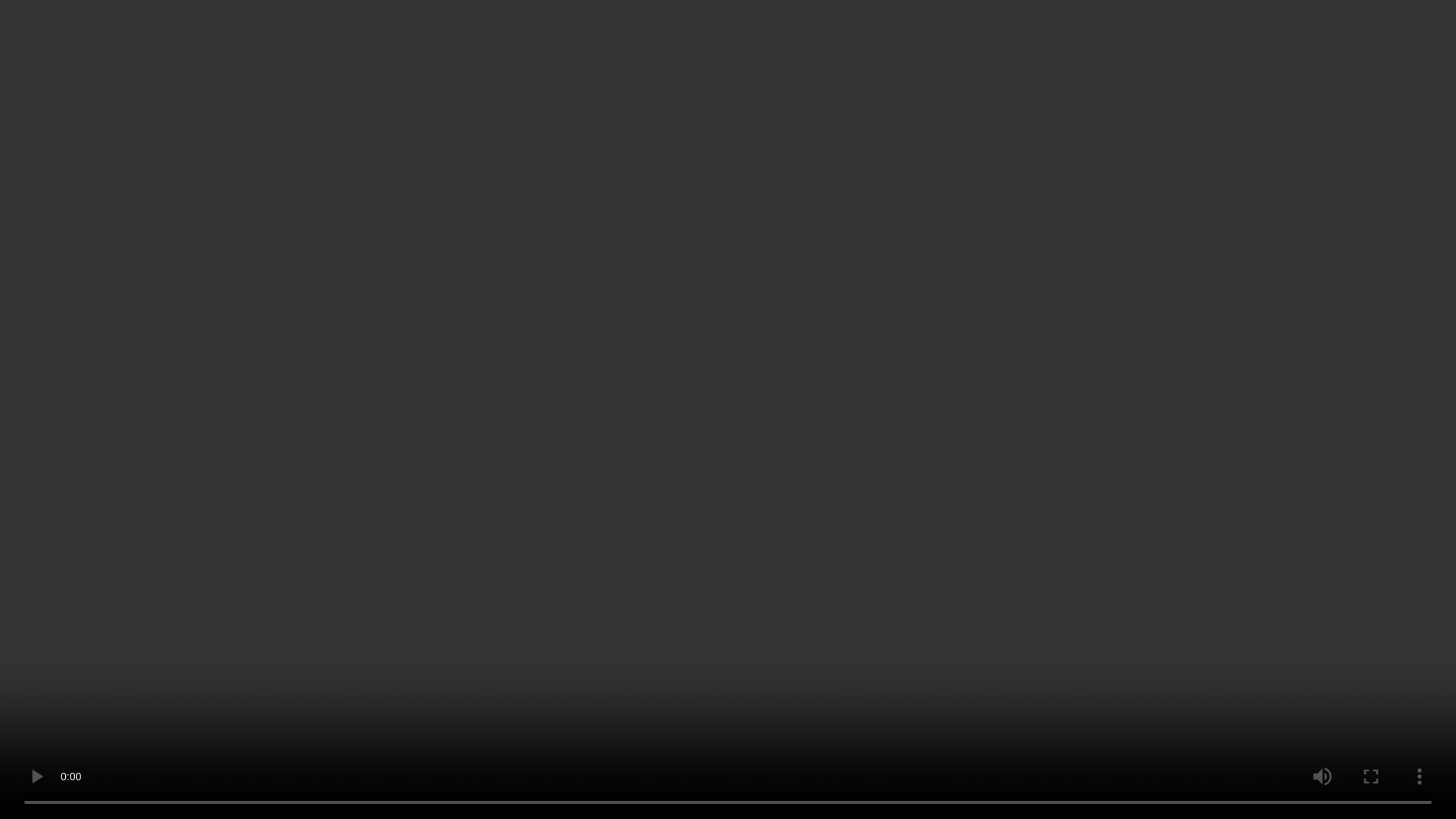
click at [561, 592] on video at bounding box center [728, 410] width 1456 height 819
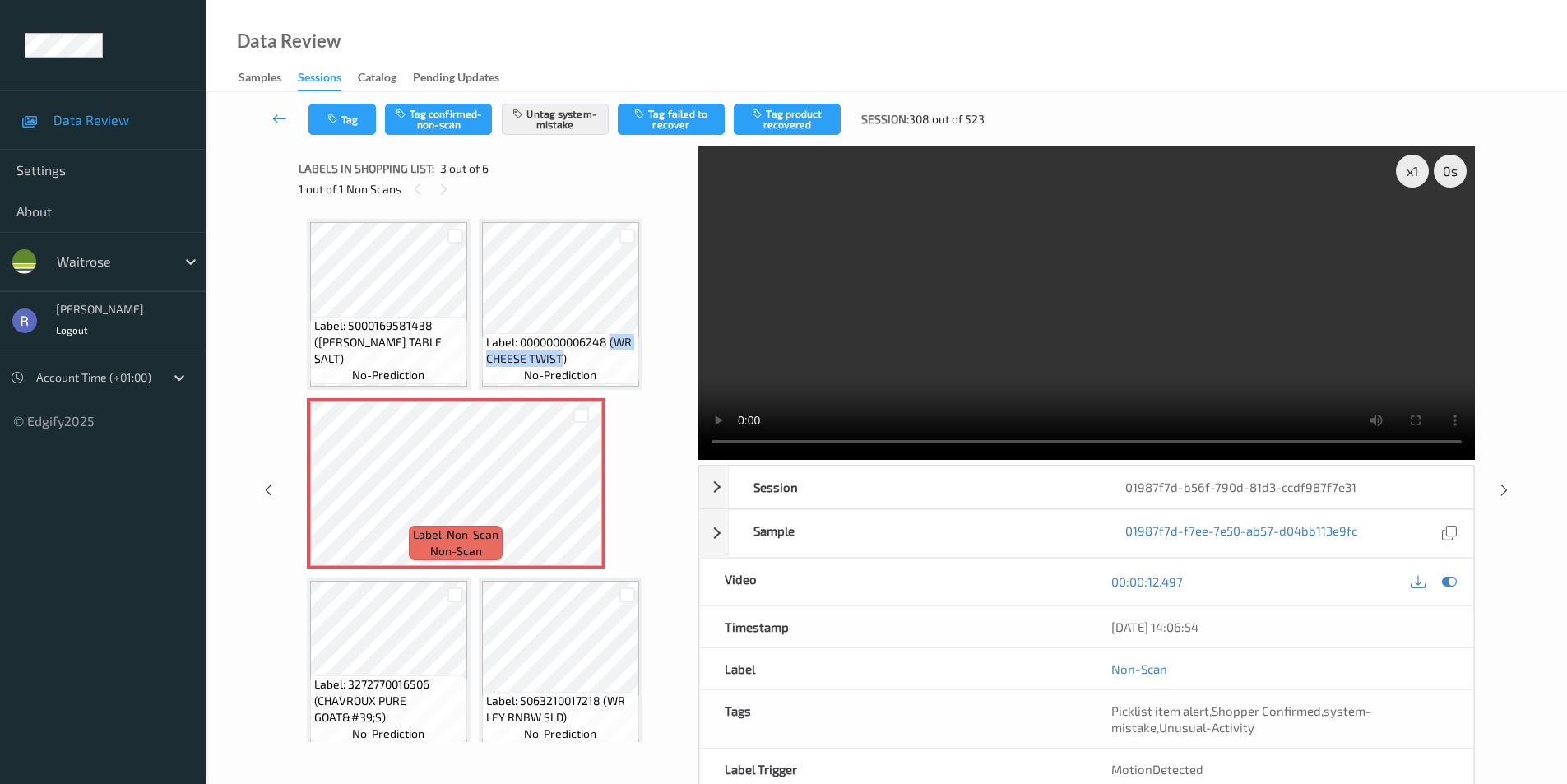
click at [1003, 354] on video at bounding box center [1086, 303] width 777 height 313
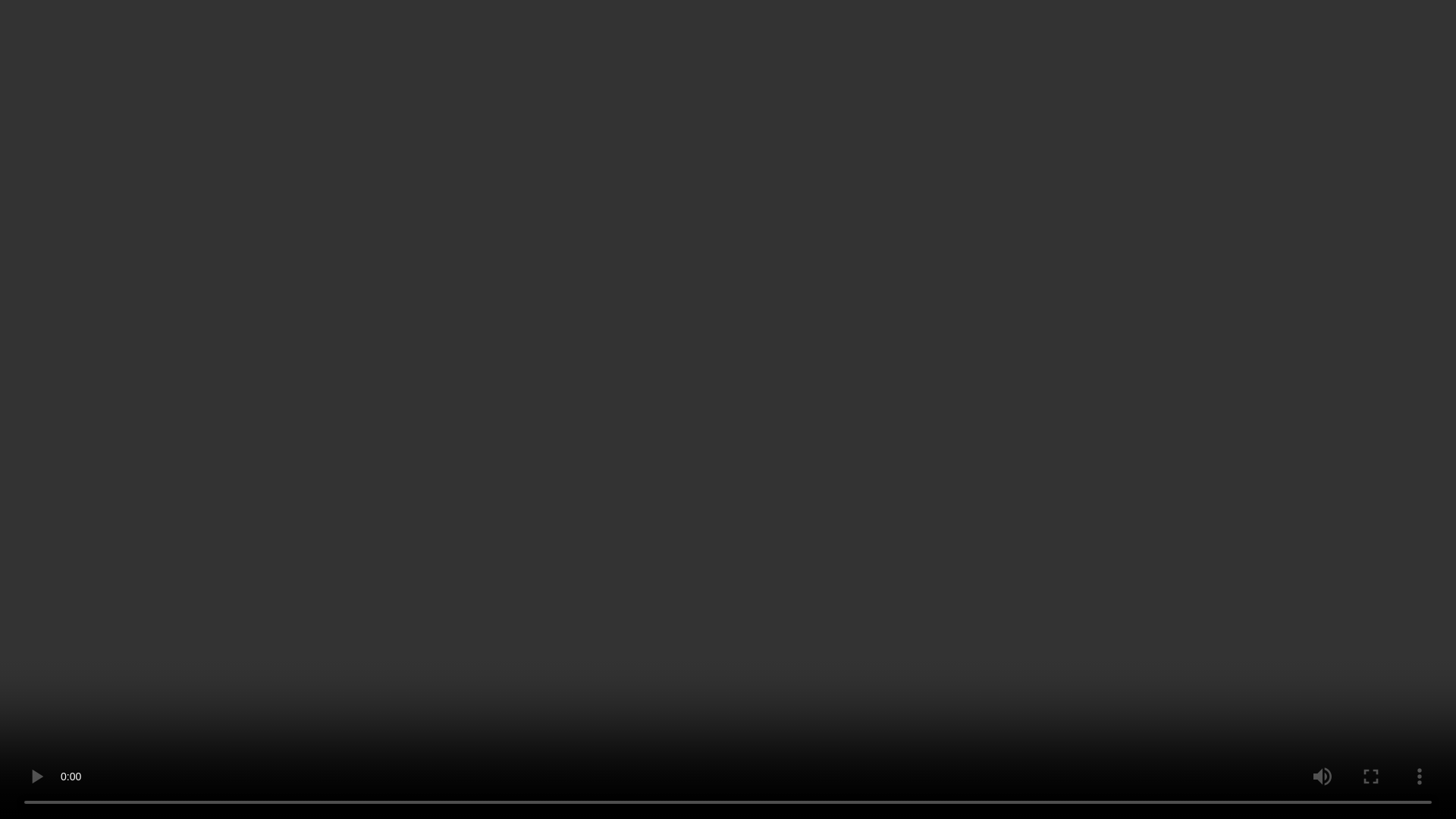
click at [736, 499] on video at bounding box center [728, 410] width 1456 height 819
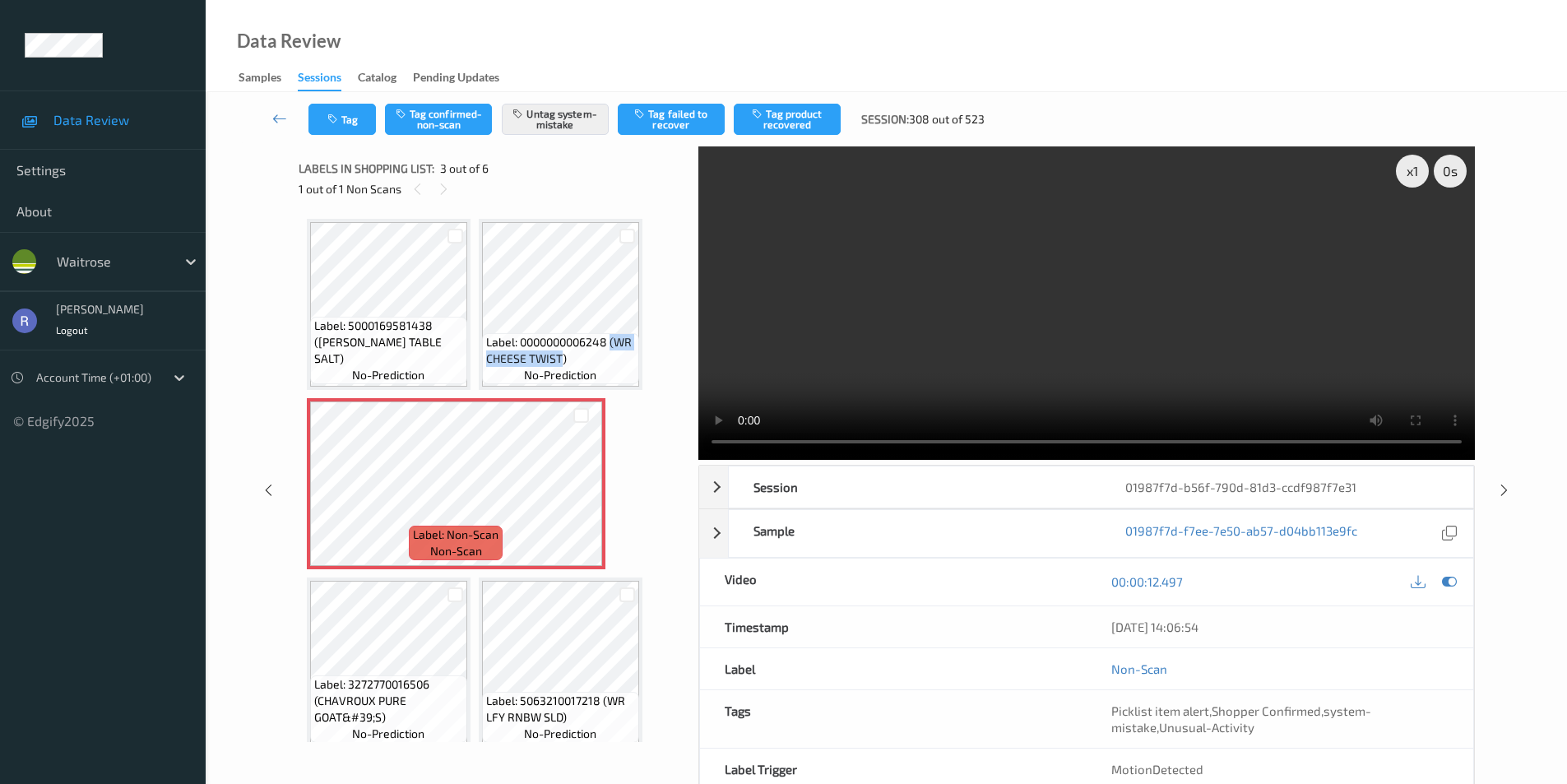
click at [1013, 340] on video at bounding box center [1086, 303] width 777 height 313
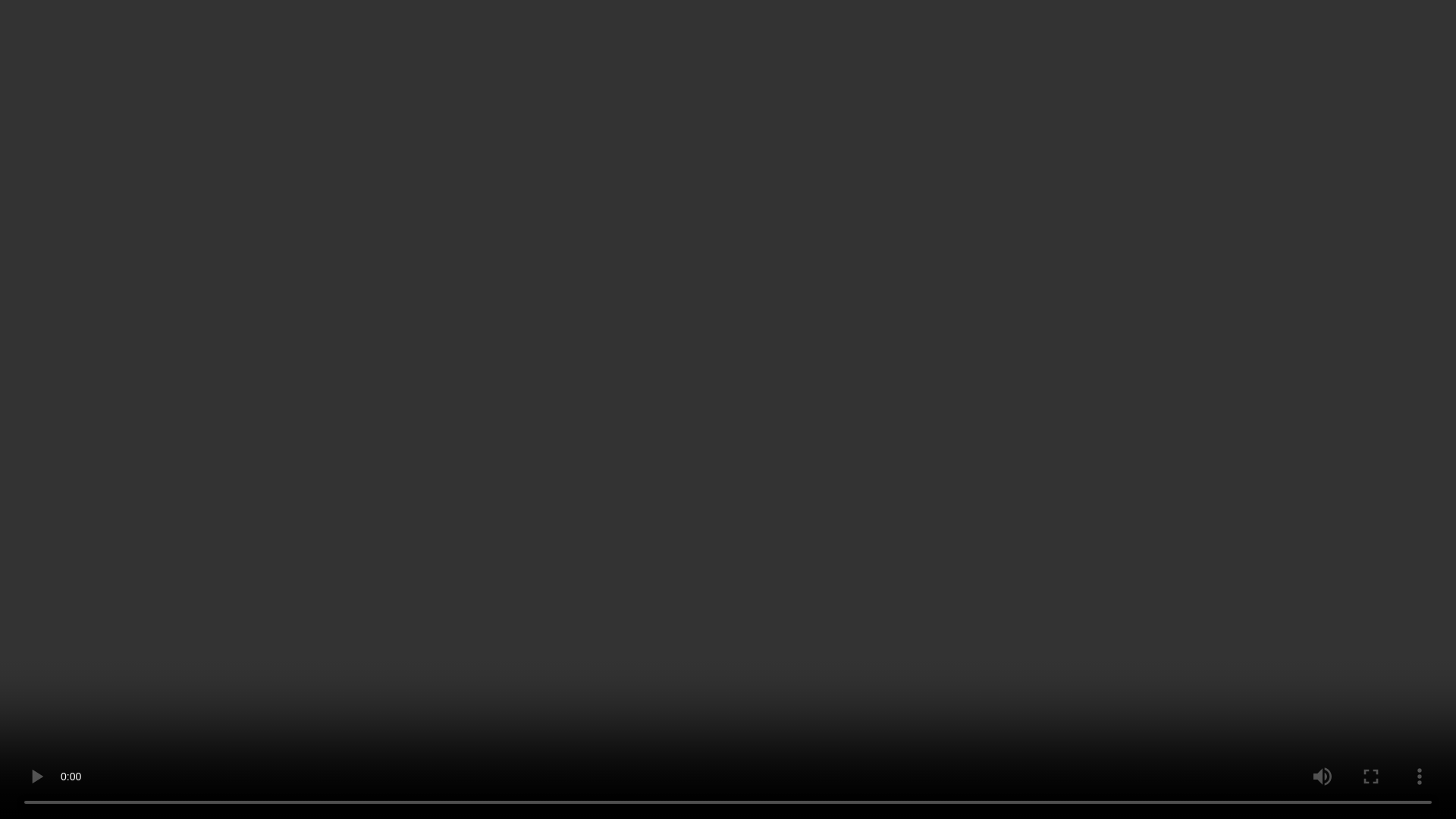
click at [453, 650] on video at bounding box center [728, 410] width 1456 height 819
click at [835, 613] on video at bounding box center [728, 410] width 1456 height 819
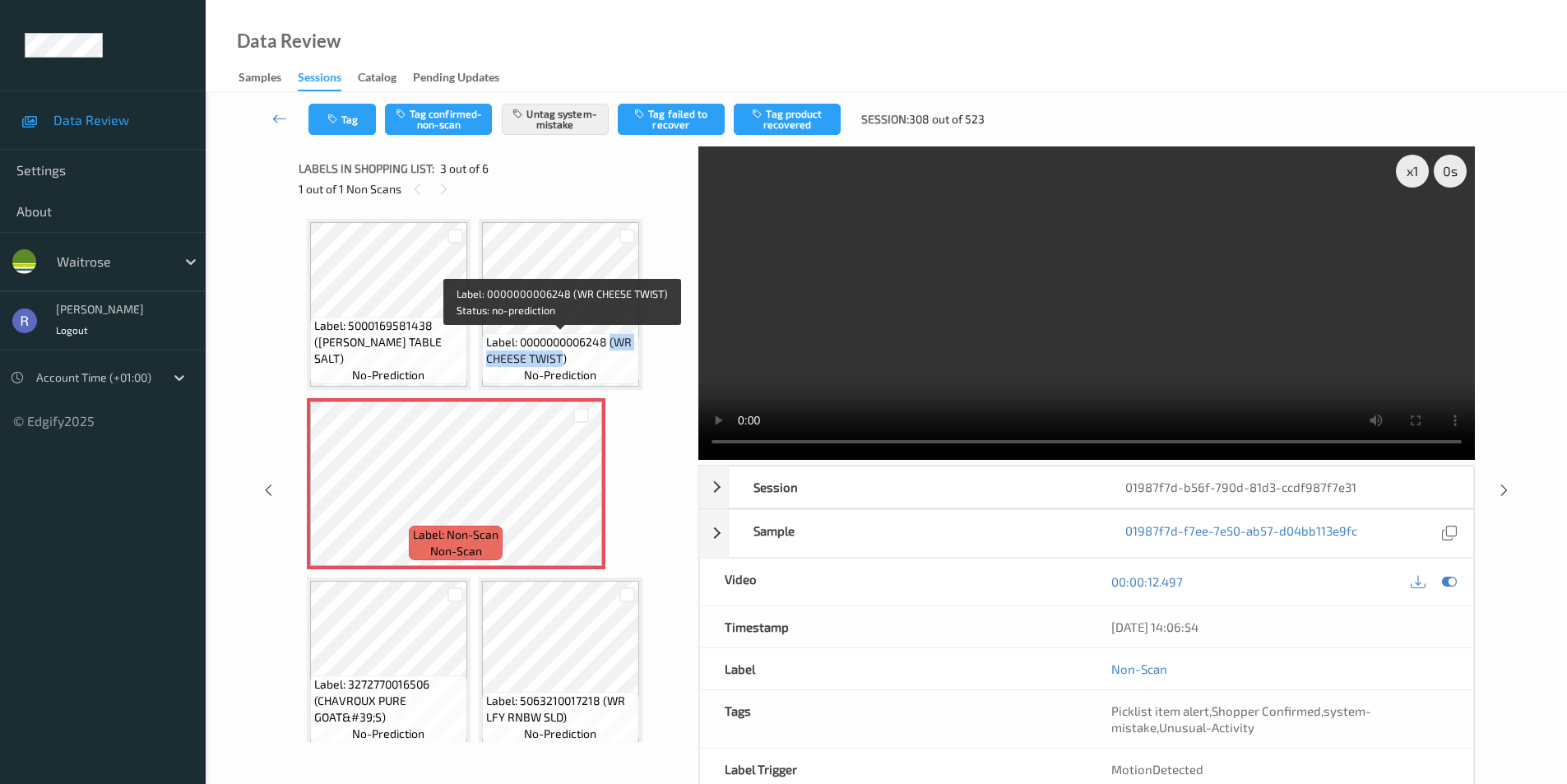
click at [624, 339] on span "Label: 0000000006248 (WR CHEESE TWIST)" at bounding box center [560, 351] width 149 height 33
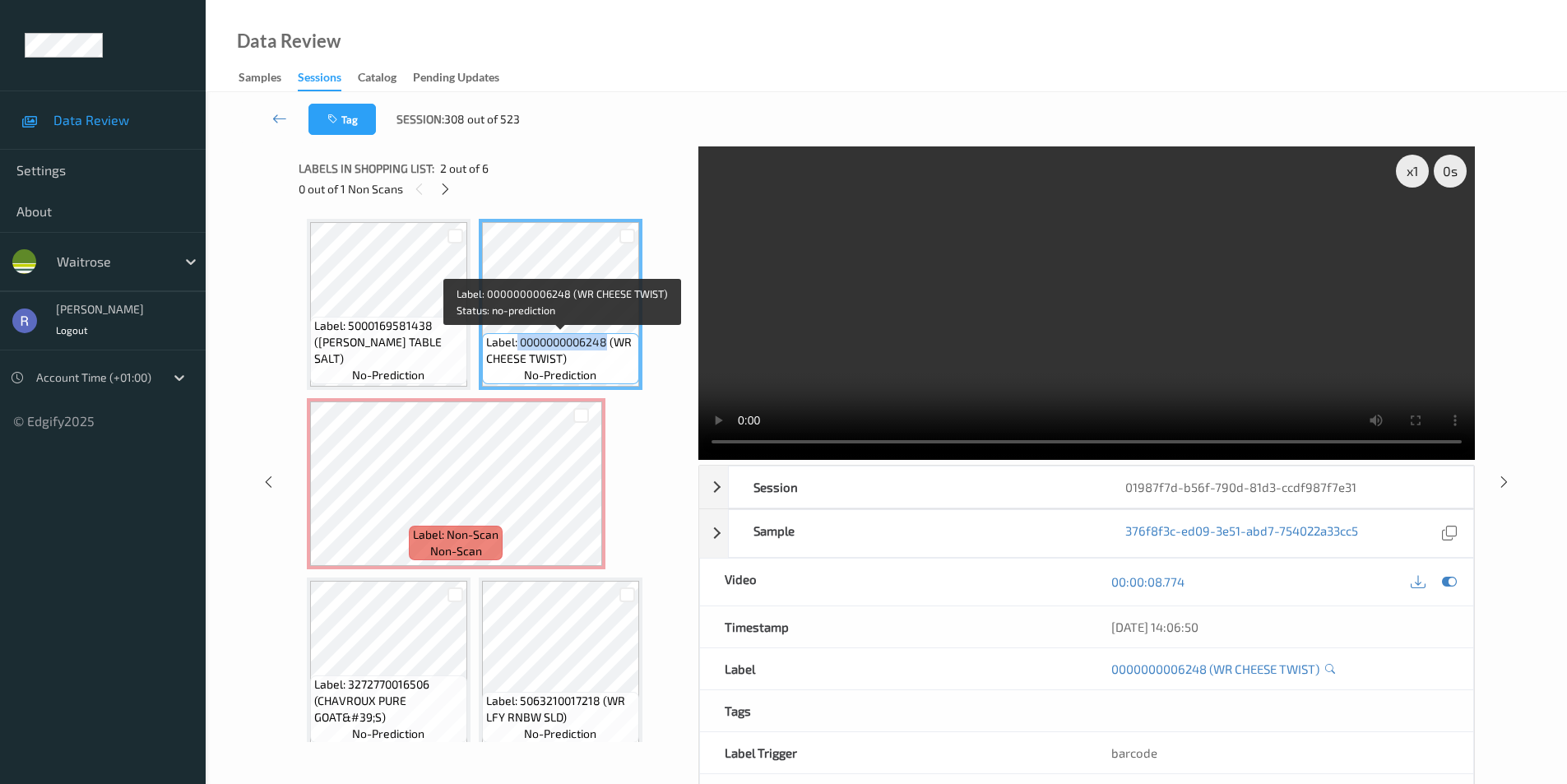
drag, startPoint x: 518, startPoint y: 341, endPoint x: 609, endPoint y: 348, distance: 91.3
click at [609, 348] on span "Label: 0000000006248 (WR CHEESE TWIST)" at bounding box center [560, 351] width 149 height 33
copy span "0000000006248"
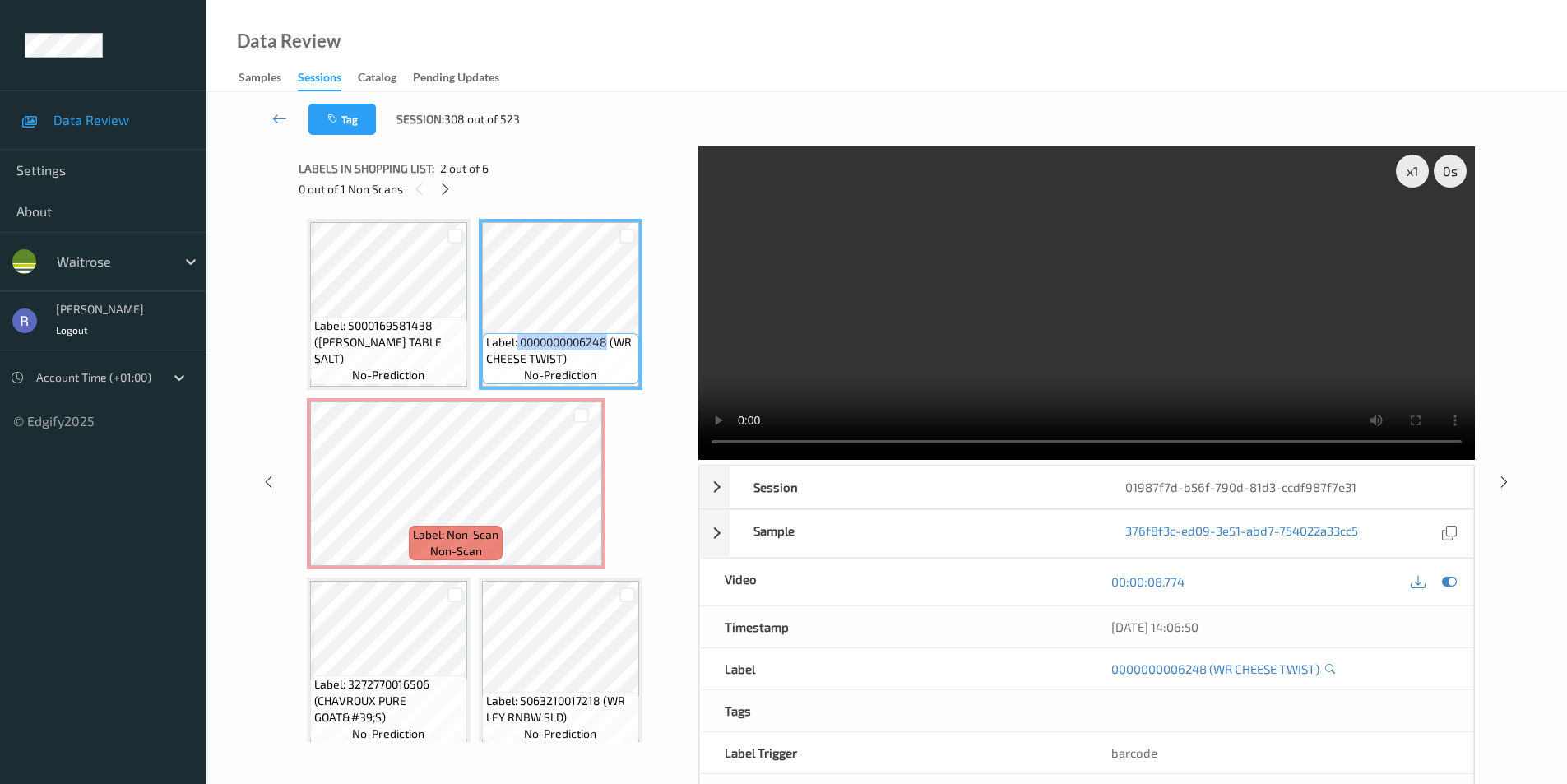
click at [984, 317] on video at bounding box center [1086, 303] width 777 height 313
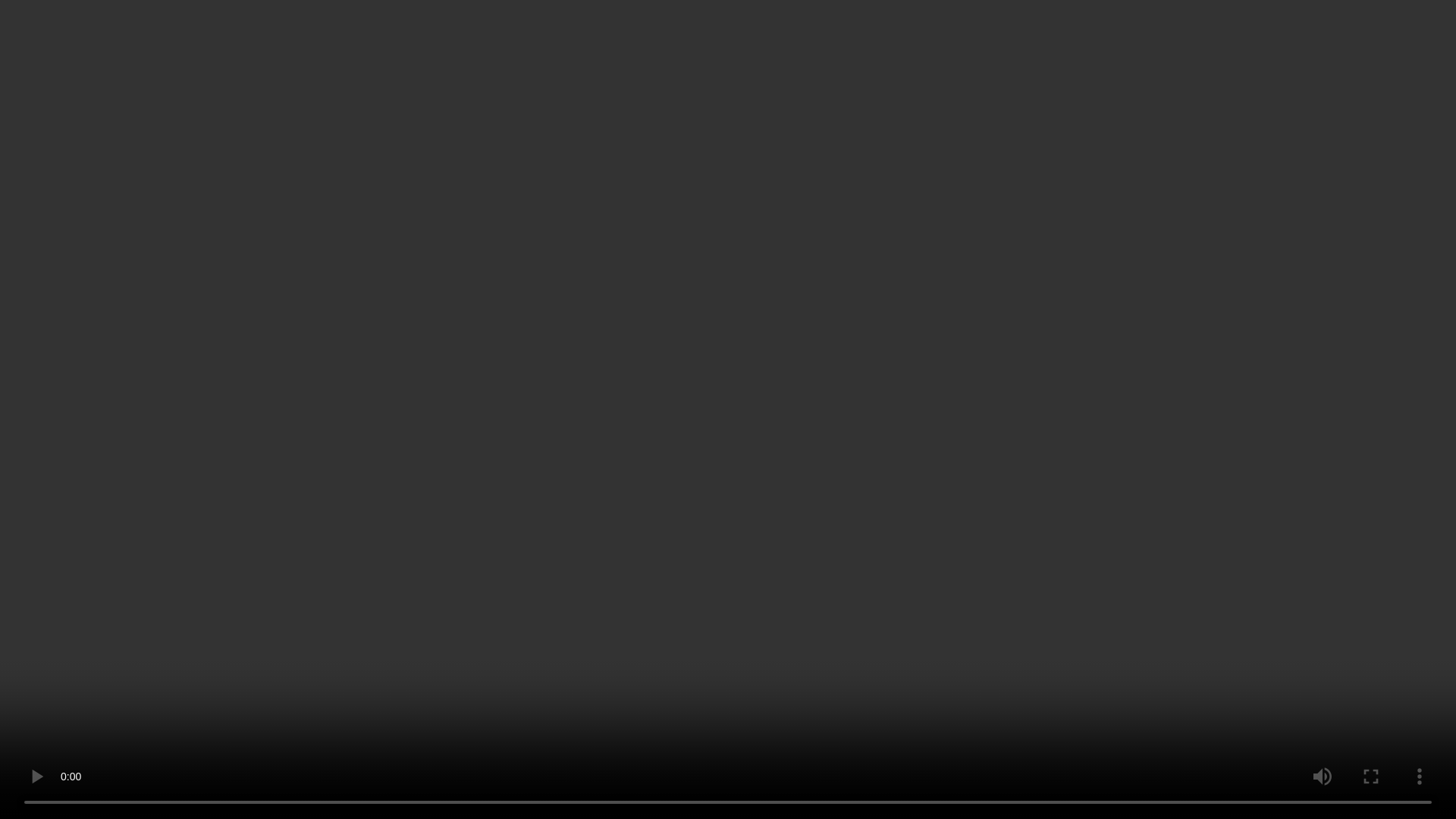
click at [777, 481] on video at bounding box center [728, 410] width 1456 height 819
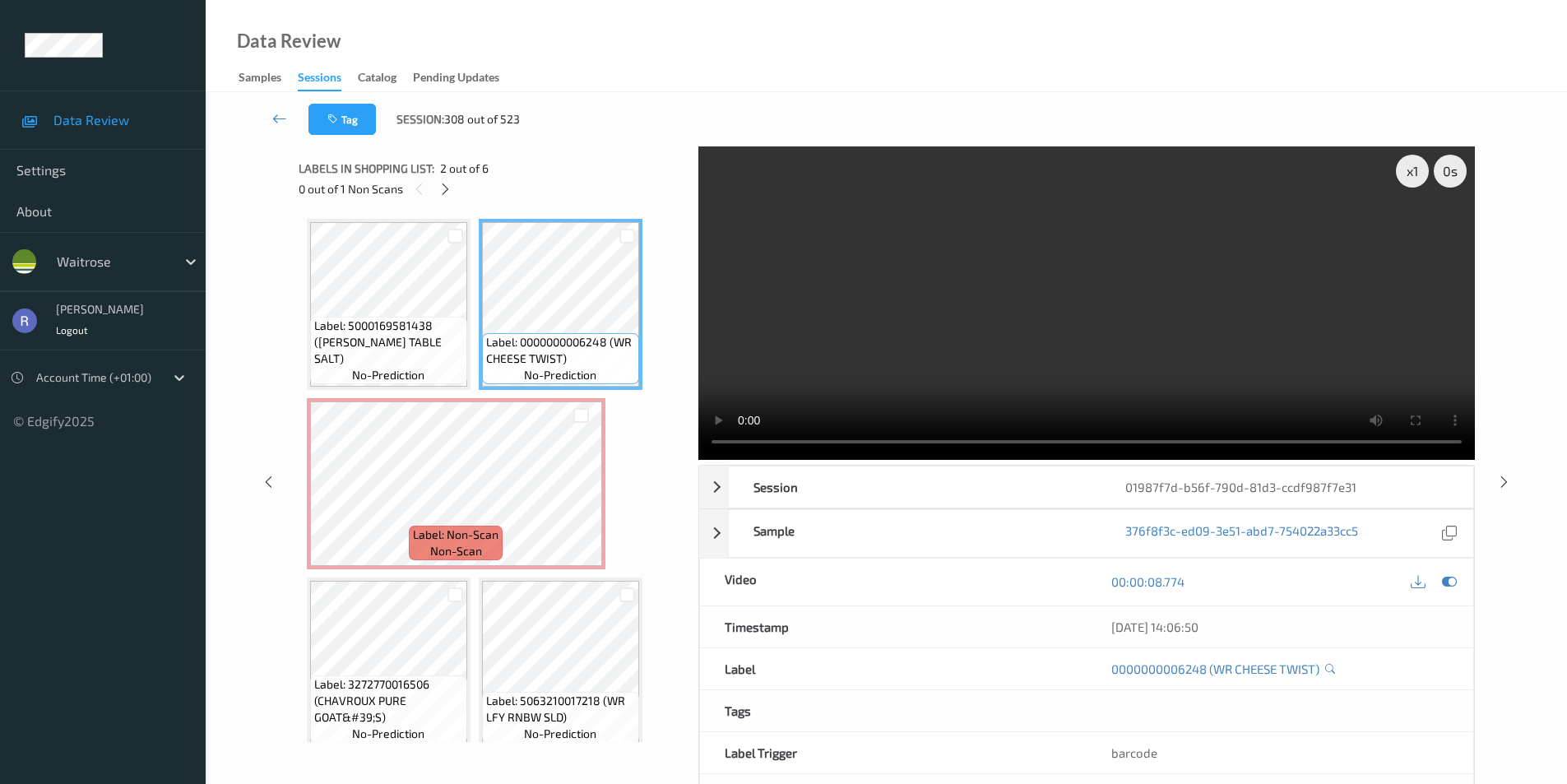
click at [996, 348] on video at bounding box center [1086, 303] width 777 height 313
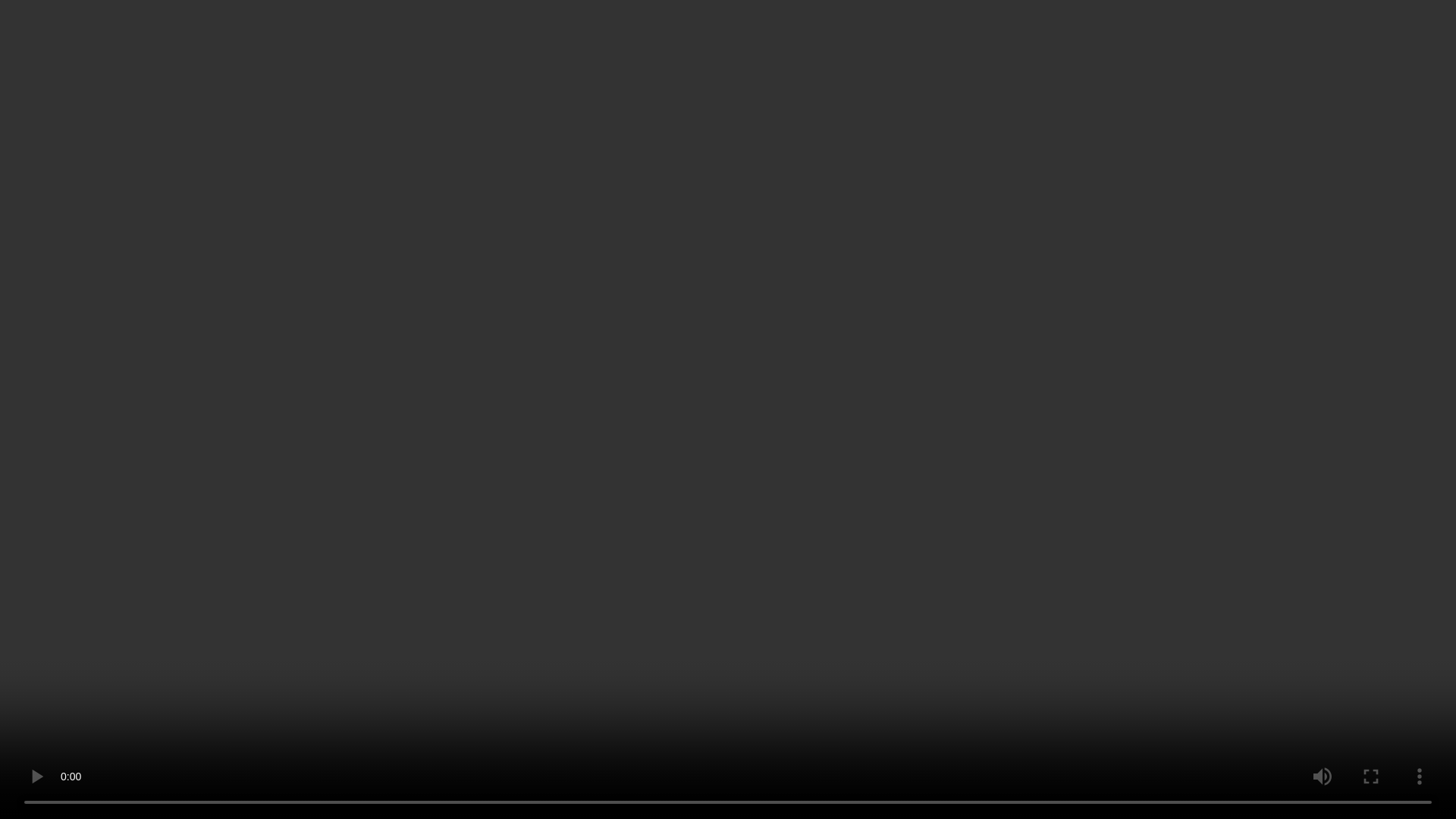
click at [946, 533] on video at bounding box center [728, 410] width 1456 height 819
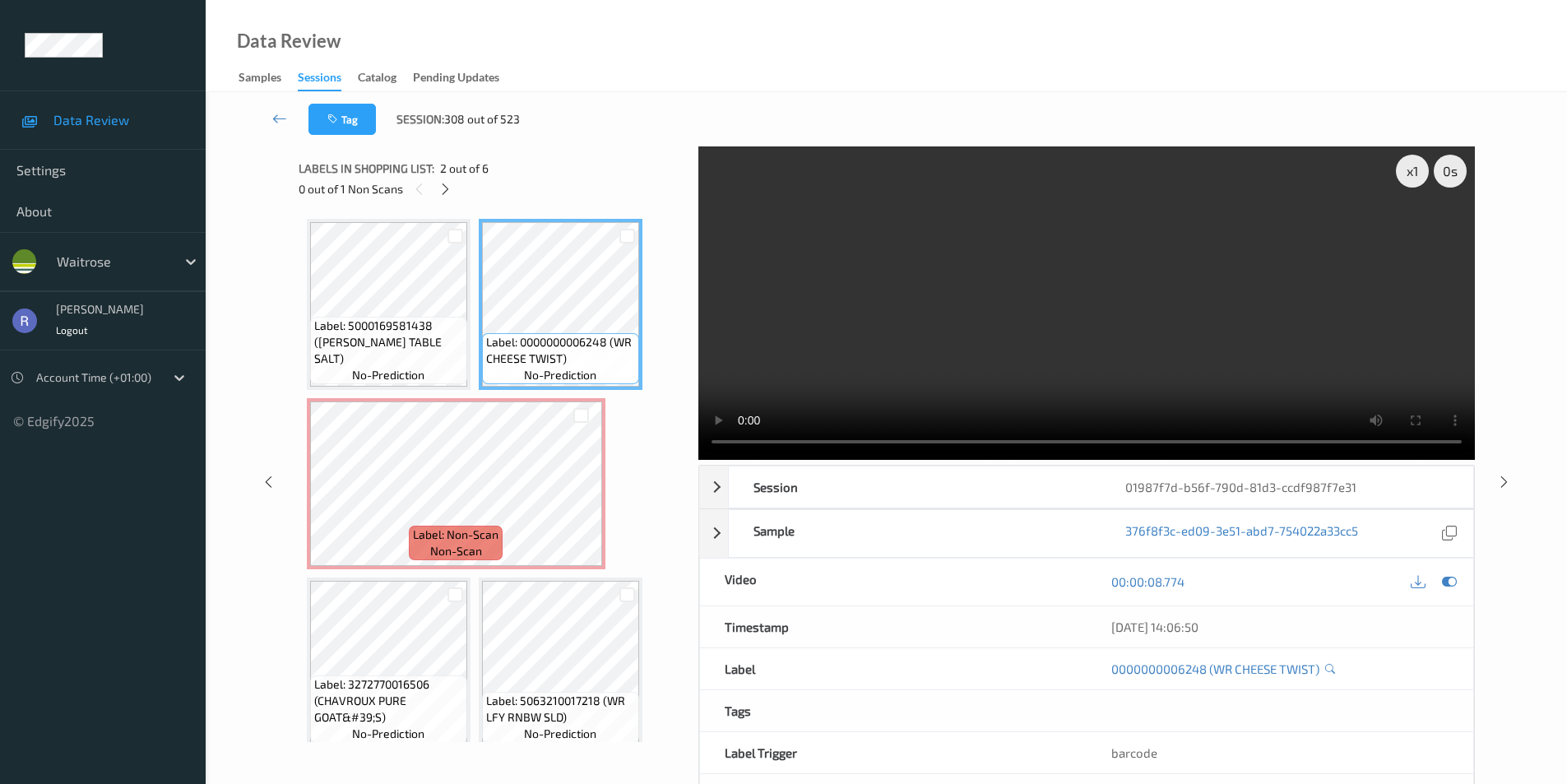
click at [935, 307] on video at bounding box center [1086, 303] width 777 height 313
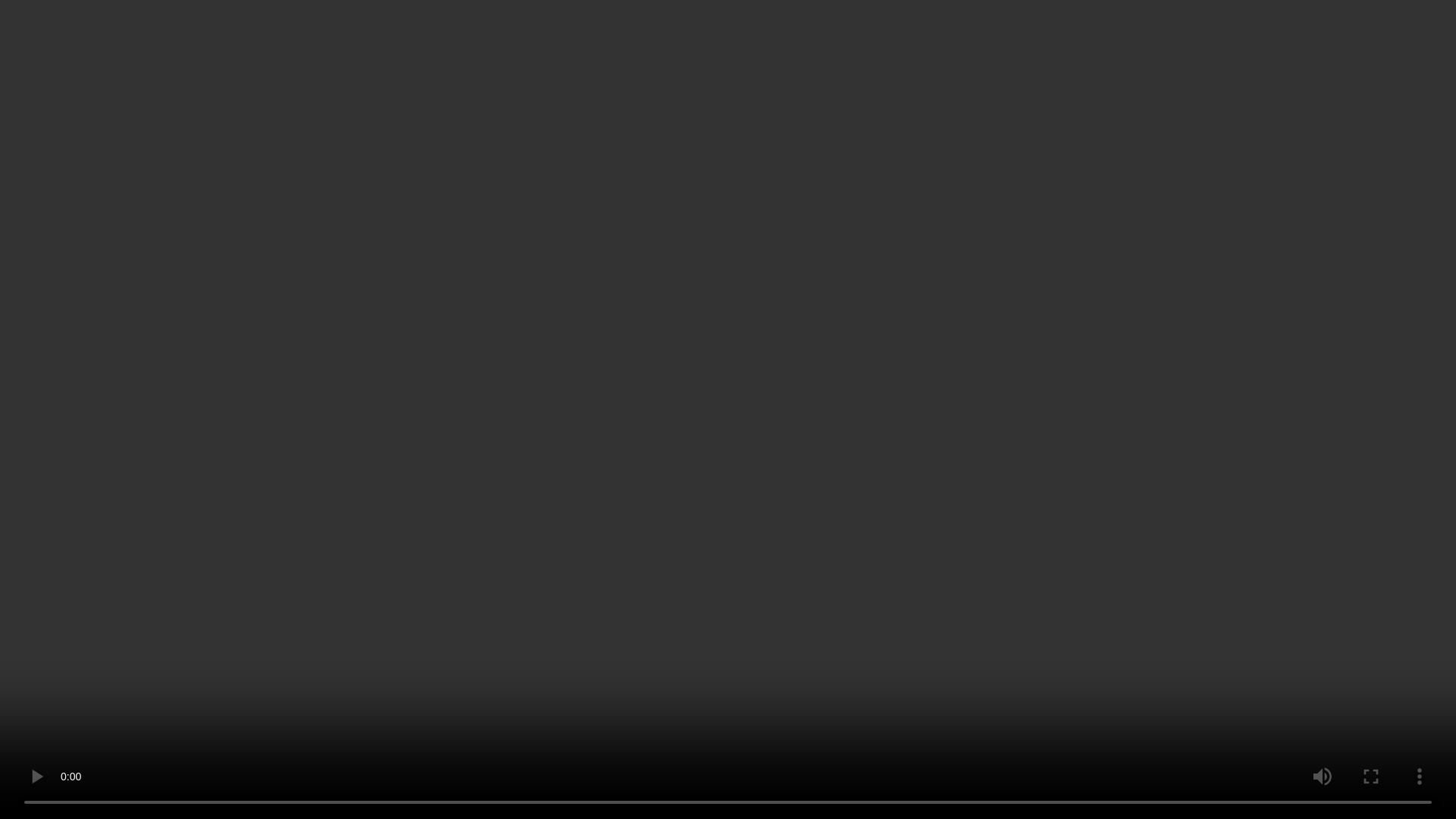
click at [1020, 540] on video at bounding box center [728, 410] width 1456 height 819
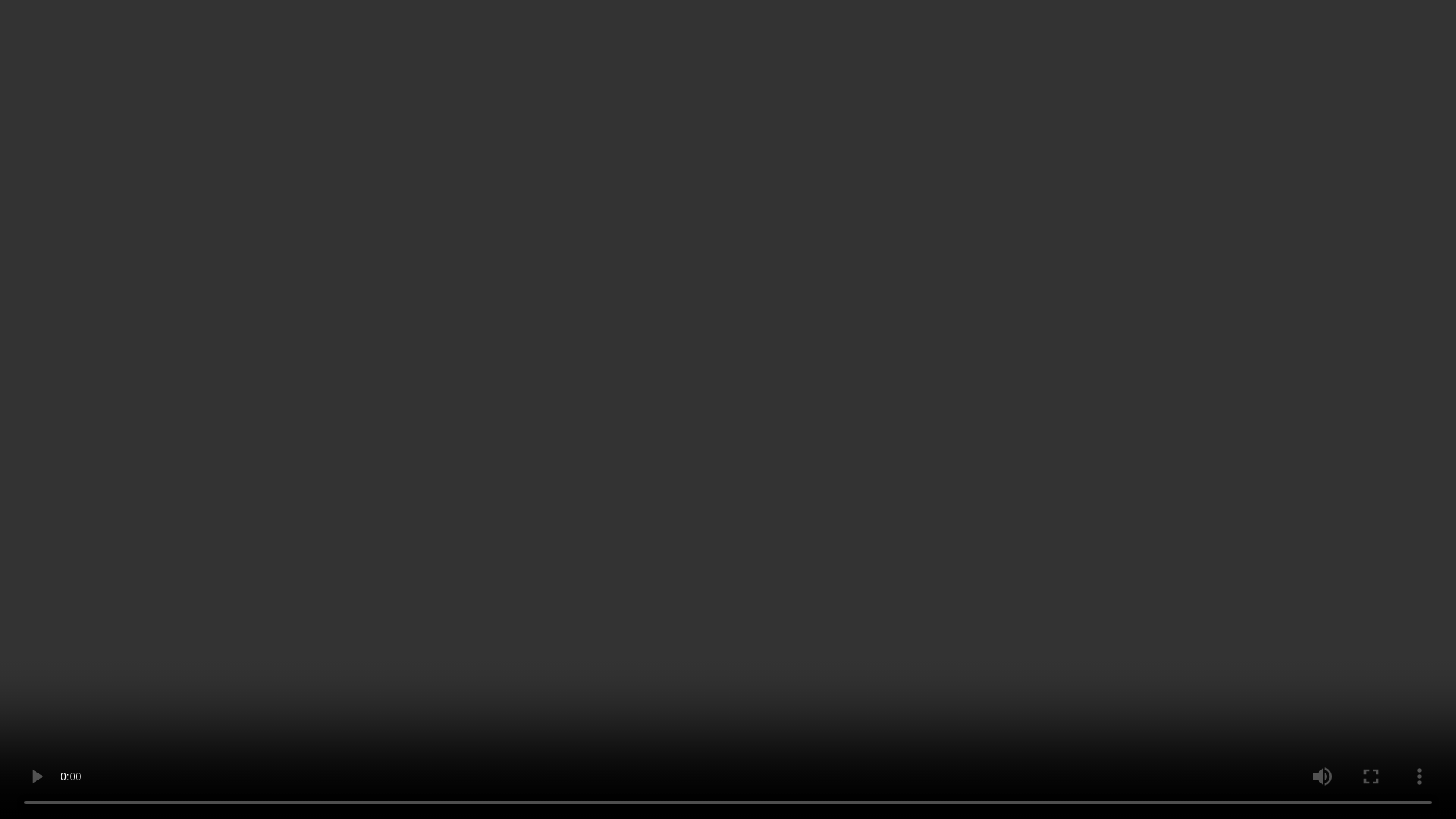
click at [1020, 540] on video at bounding box center [728, 410] width 1456 height 819
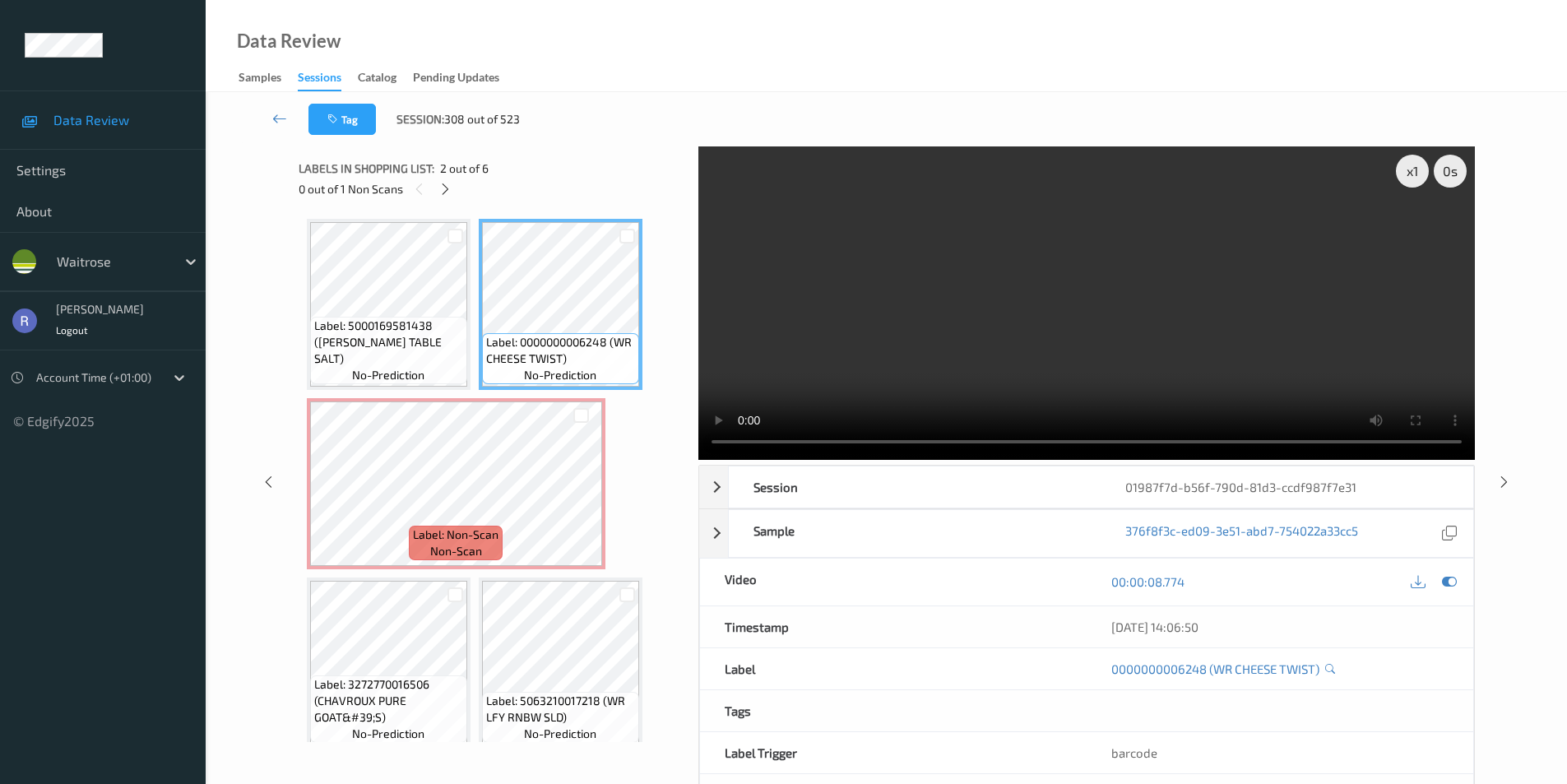
click at [1266, 348] on video at bounding box center [1086, 303] width 777 height 313
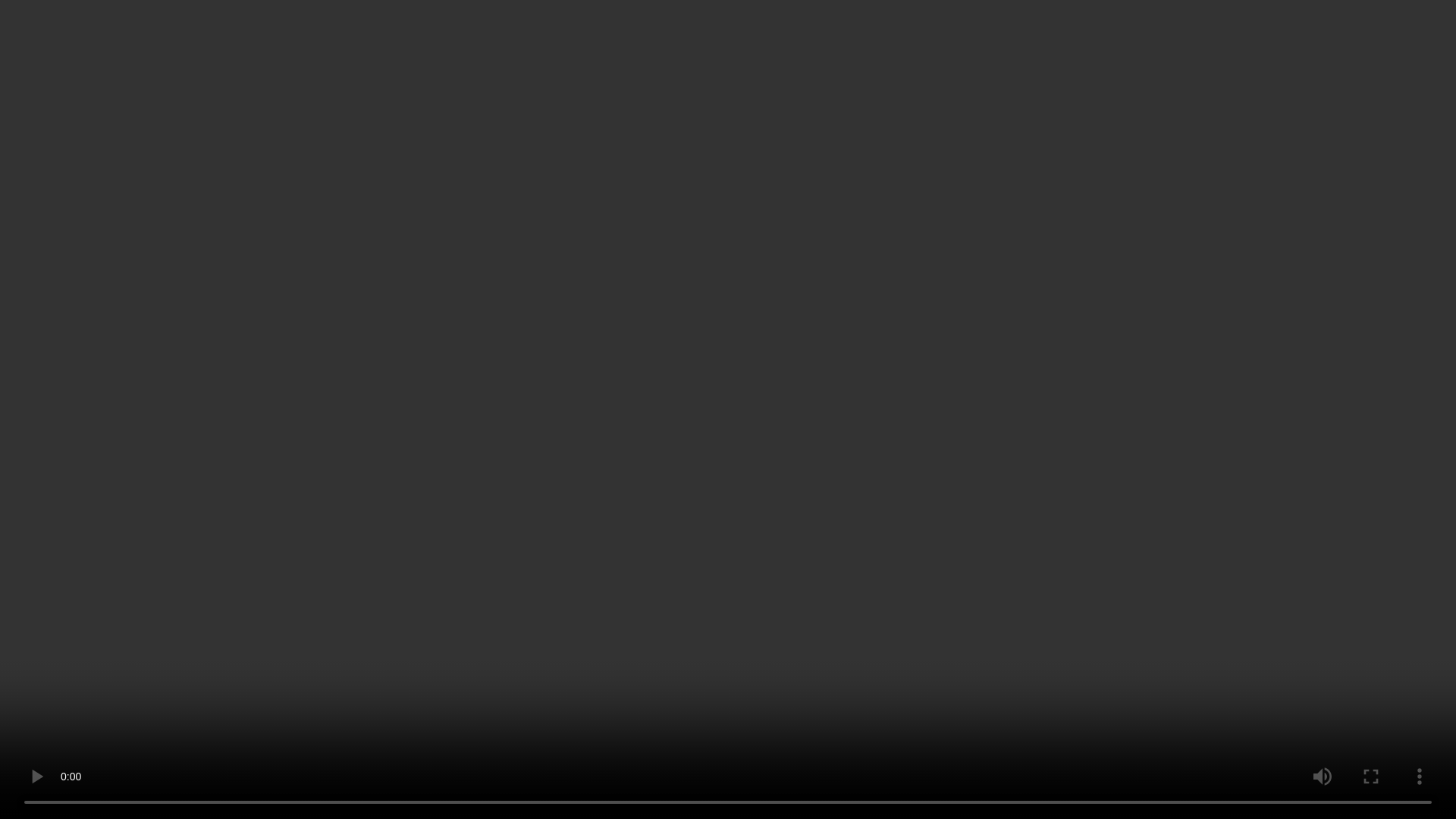
click at [966, 545] on video at bounding box center [728, 410] width 1456 height 819
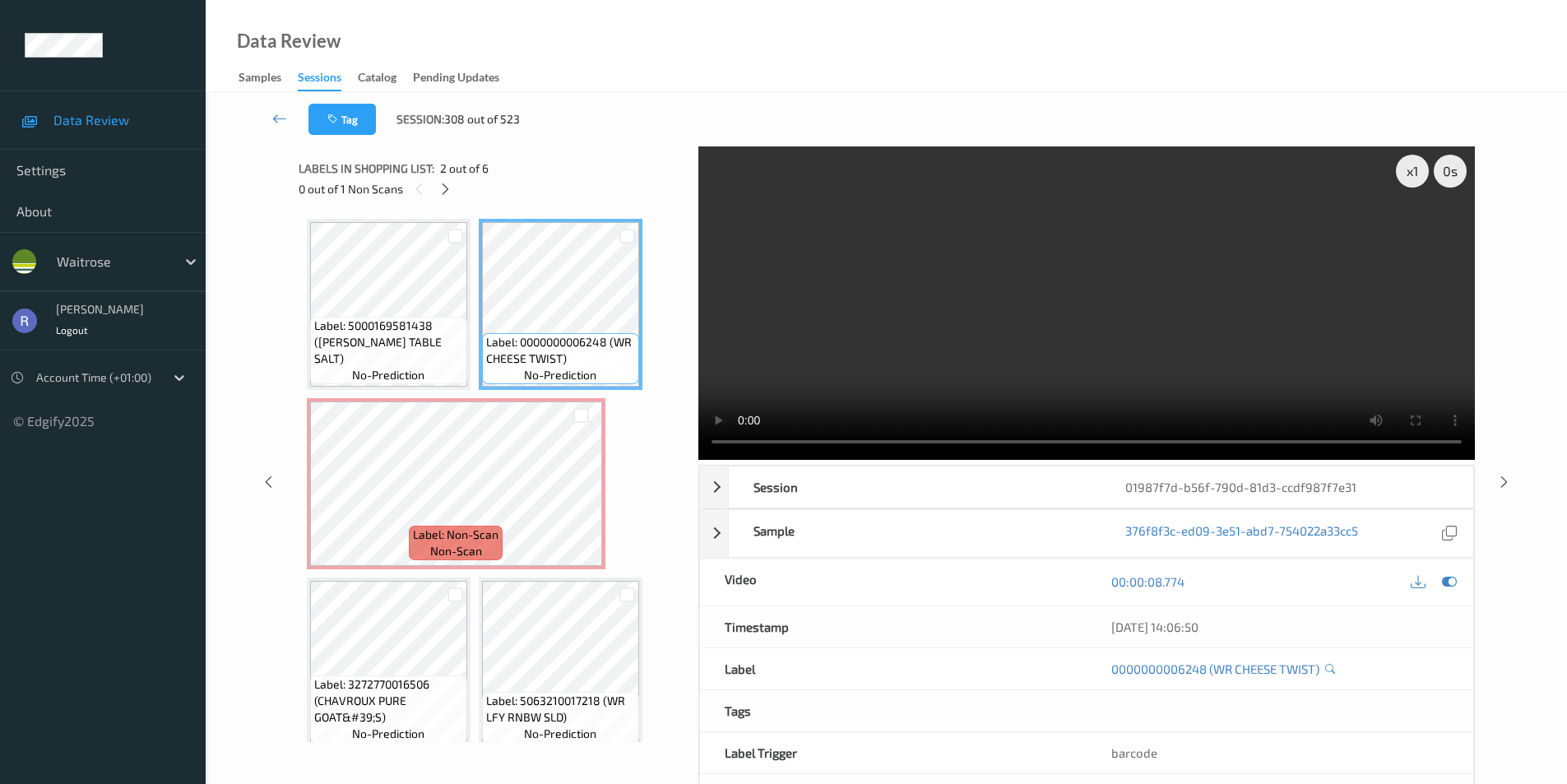
click at [1045, 316] on video at bounding box center [1086, 303] width 777 height 313
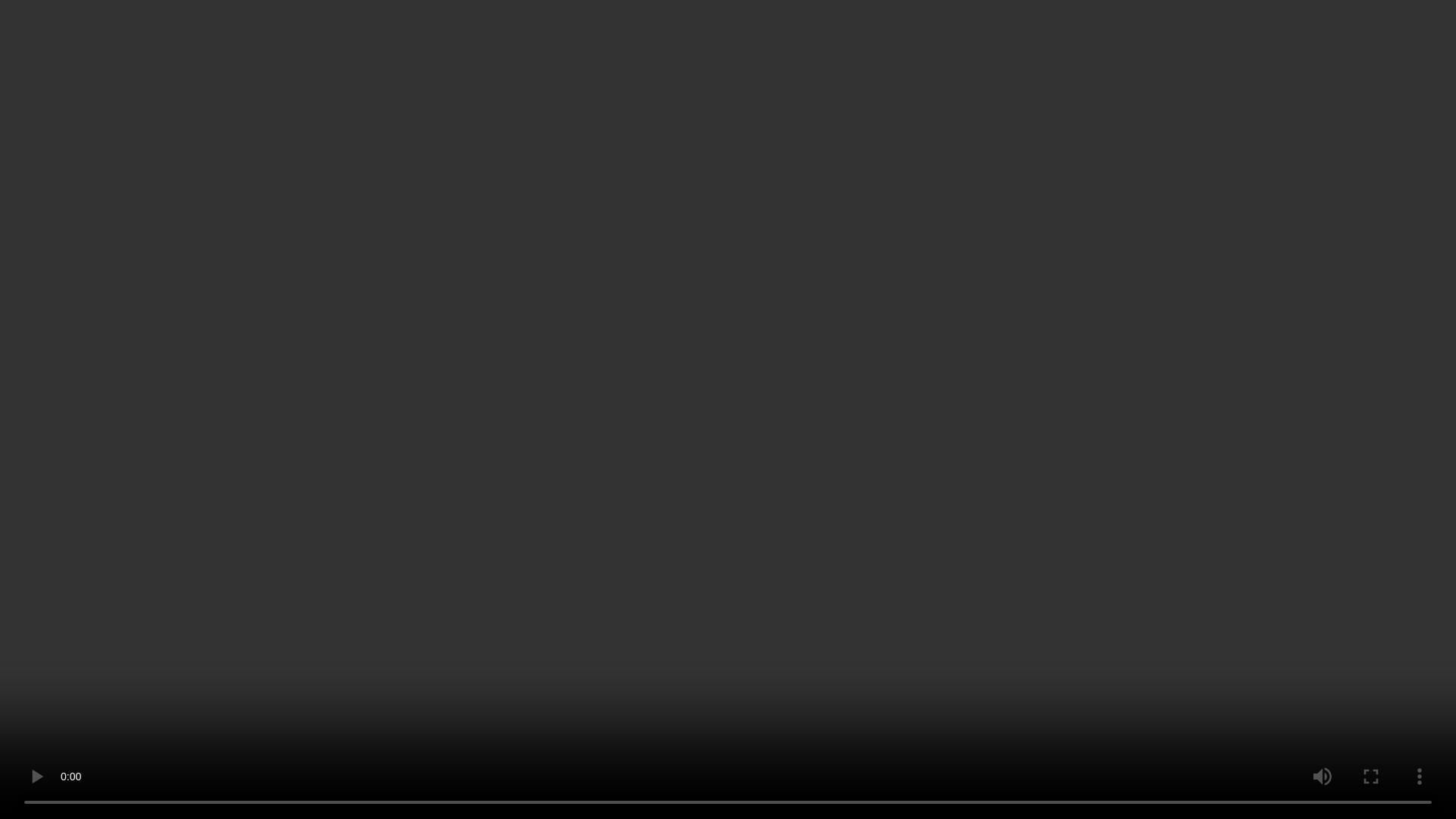
click at [718, 462] on video at bounding box center [728, 410] width 1456 height 819
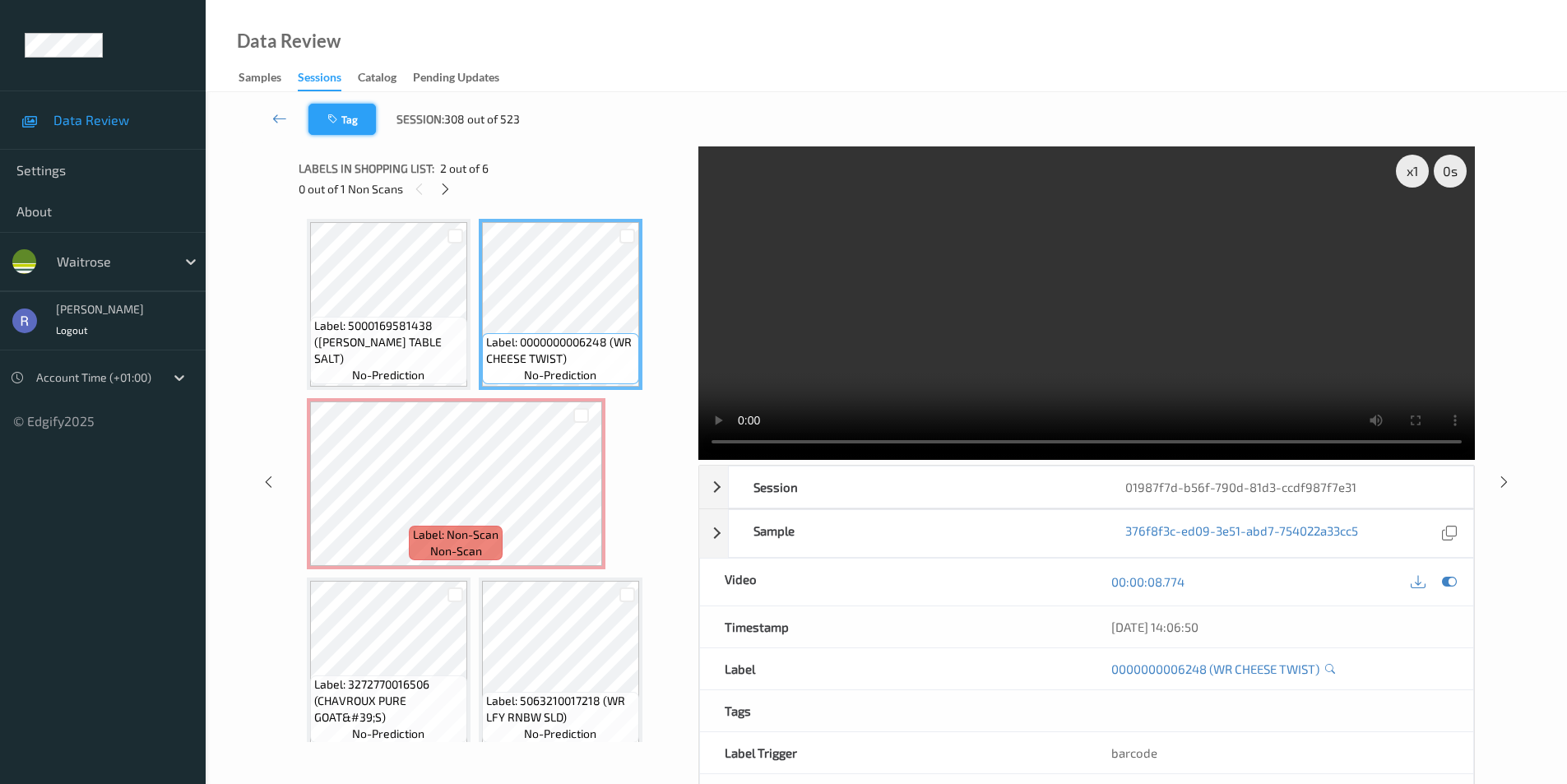
click at [354, 118] on button "Tag" at bounding box center [342, 119] width 67 height 31
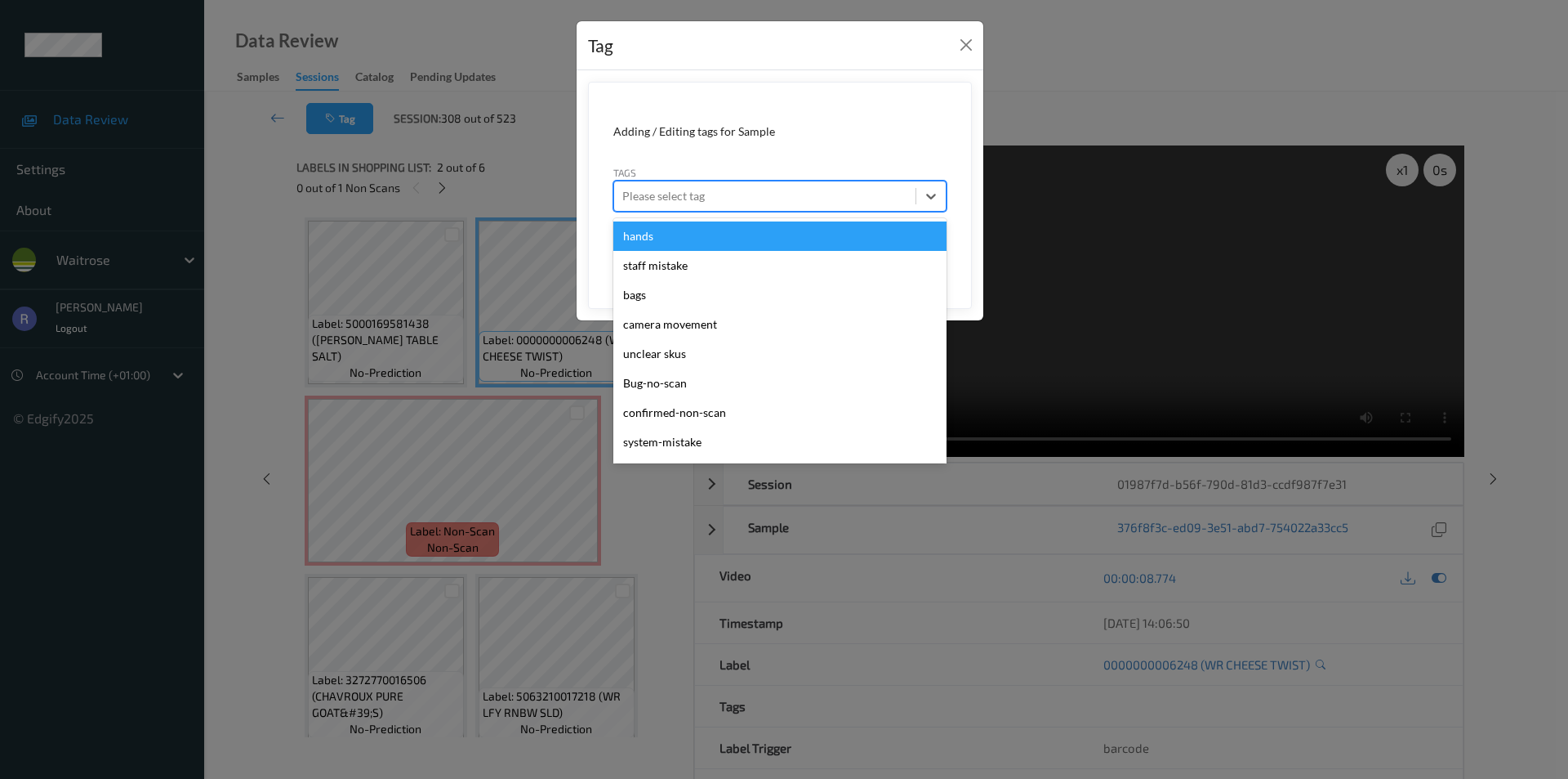
click at [700, 193] on div at bounding box center [765, 196] width 285 height 20
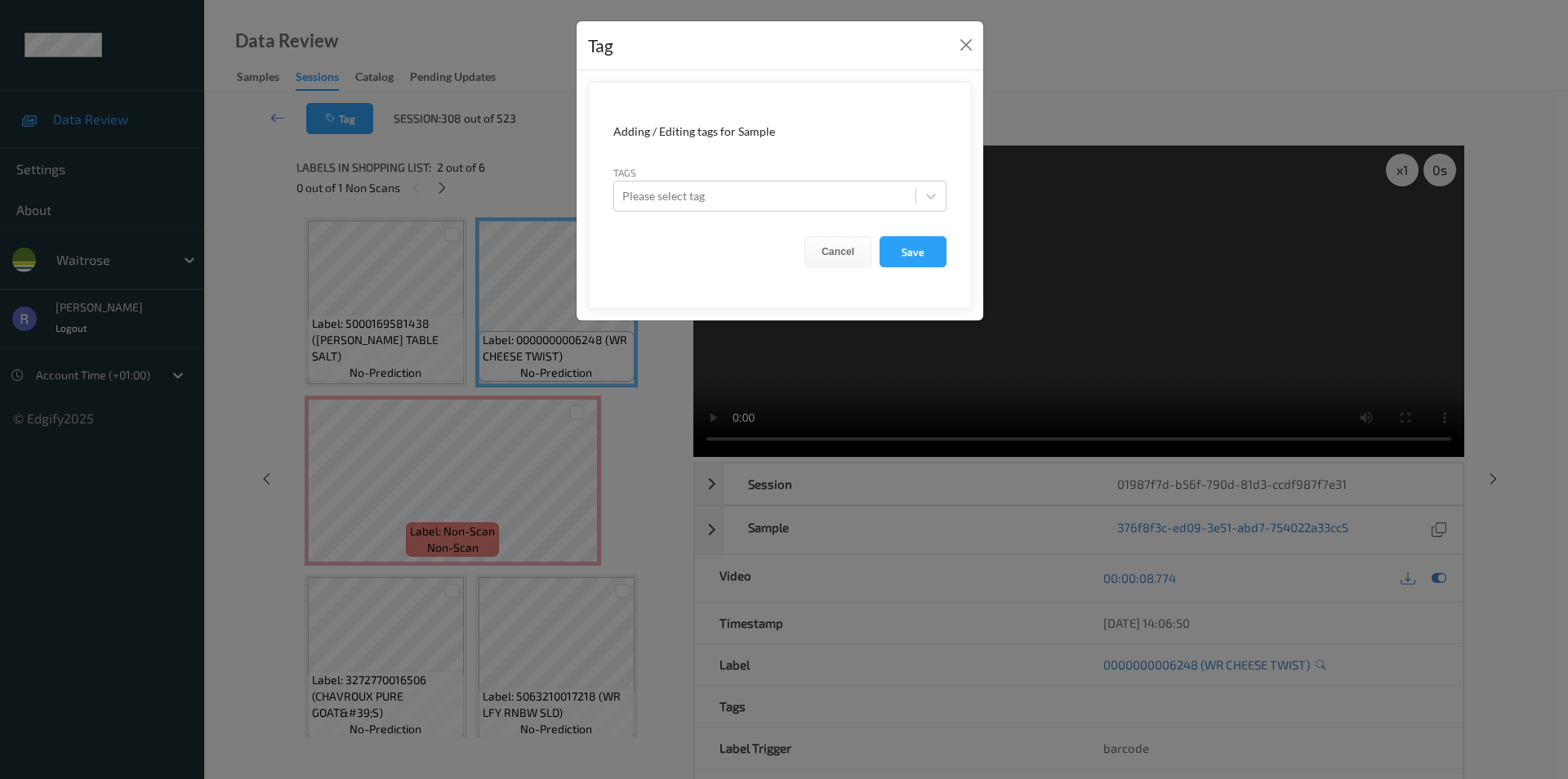
click at [243, 266] on div "Tag Adding / Editing tags for Sample Tags Please select tag Cancel Save" at bounding box center [784, 390] width 1568 height 779
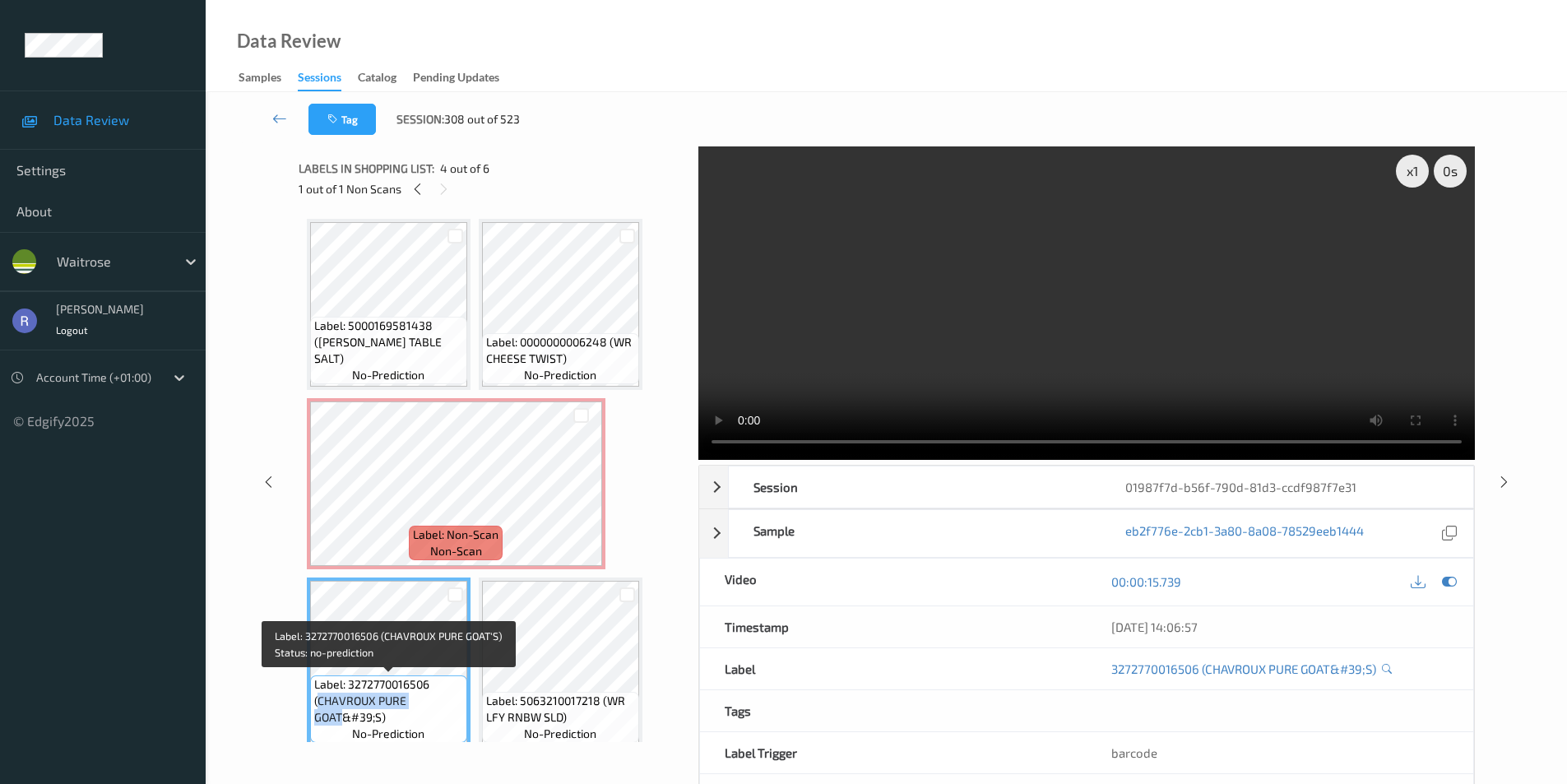
drag, startPoint x: 318, startPoint y: 698, endPoint x: 343, endPoint y: 717, distance: 31.4
click at [343, 717] on span "Label: 3272770016506 (CHAVROUX PURE GOAT&#39;S)" at bounding box center [389, 701] width 149 height 50
copy span "CHAVROUX PURE GOAT"
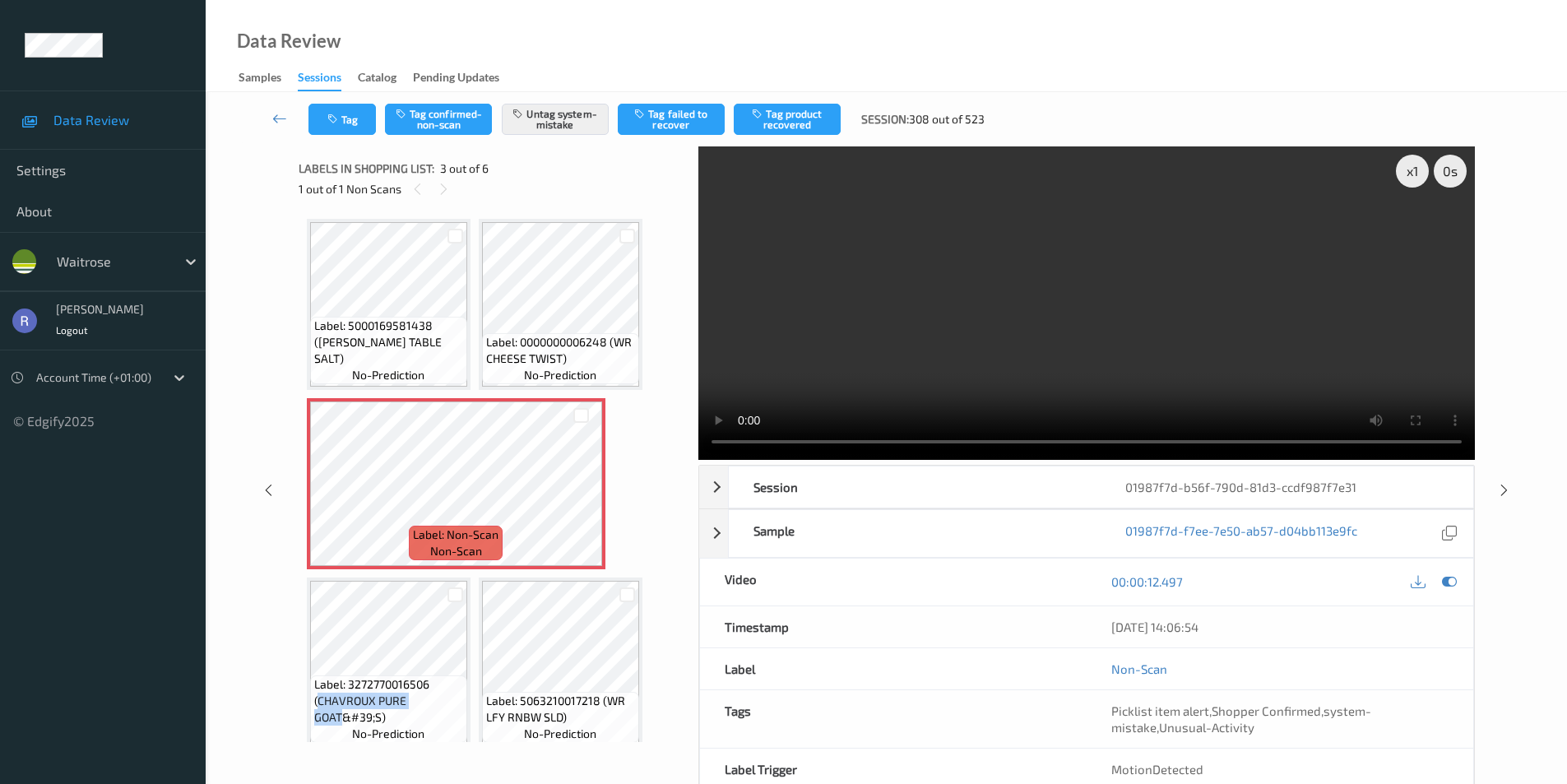
click at [1048, 349] on video at bounding box center [1086, 303] width 777 height 313
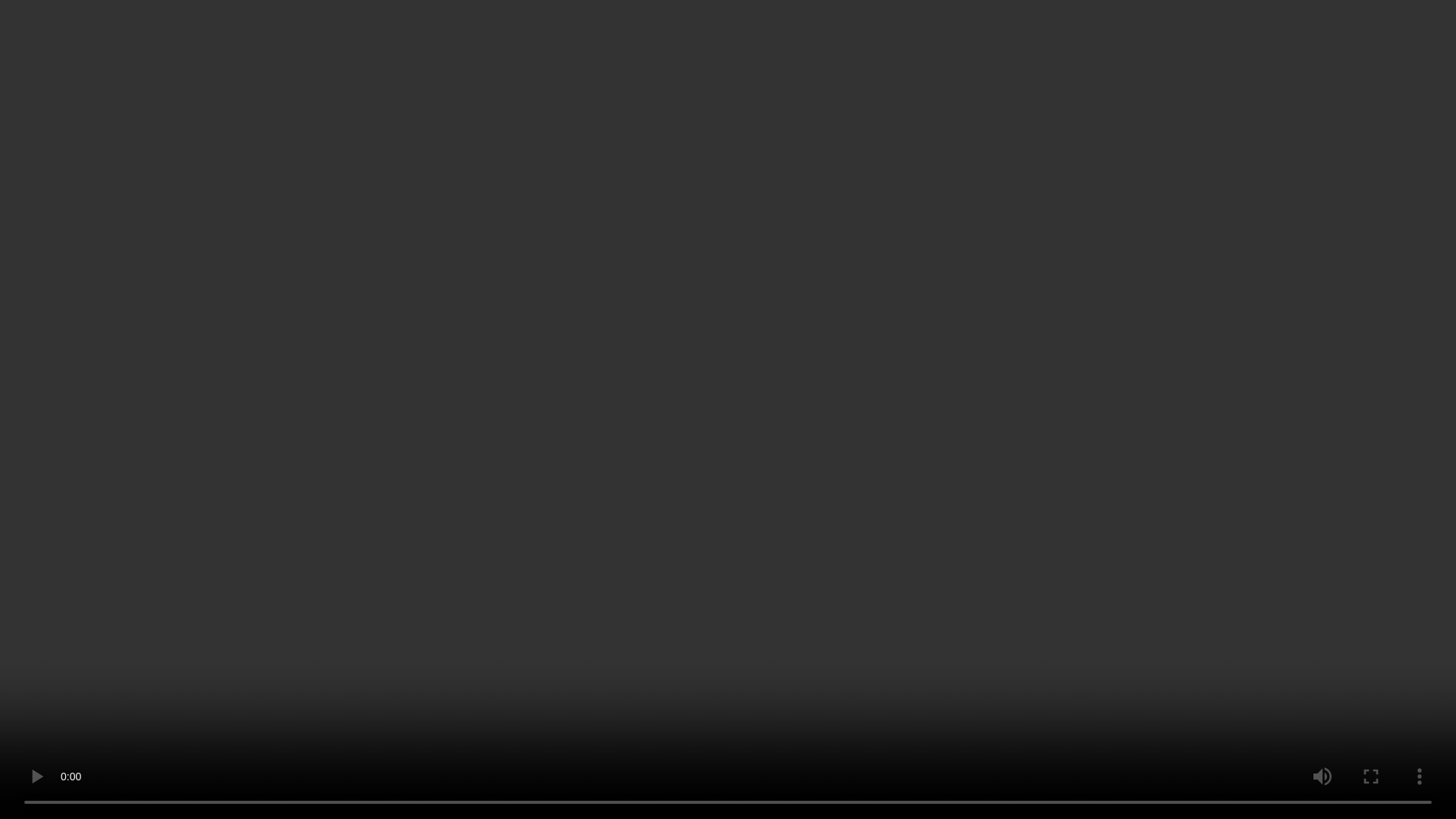
click at [836, 429] on video at bounding box center [728, 410] width 1456 height 819
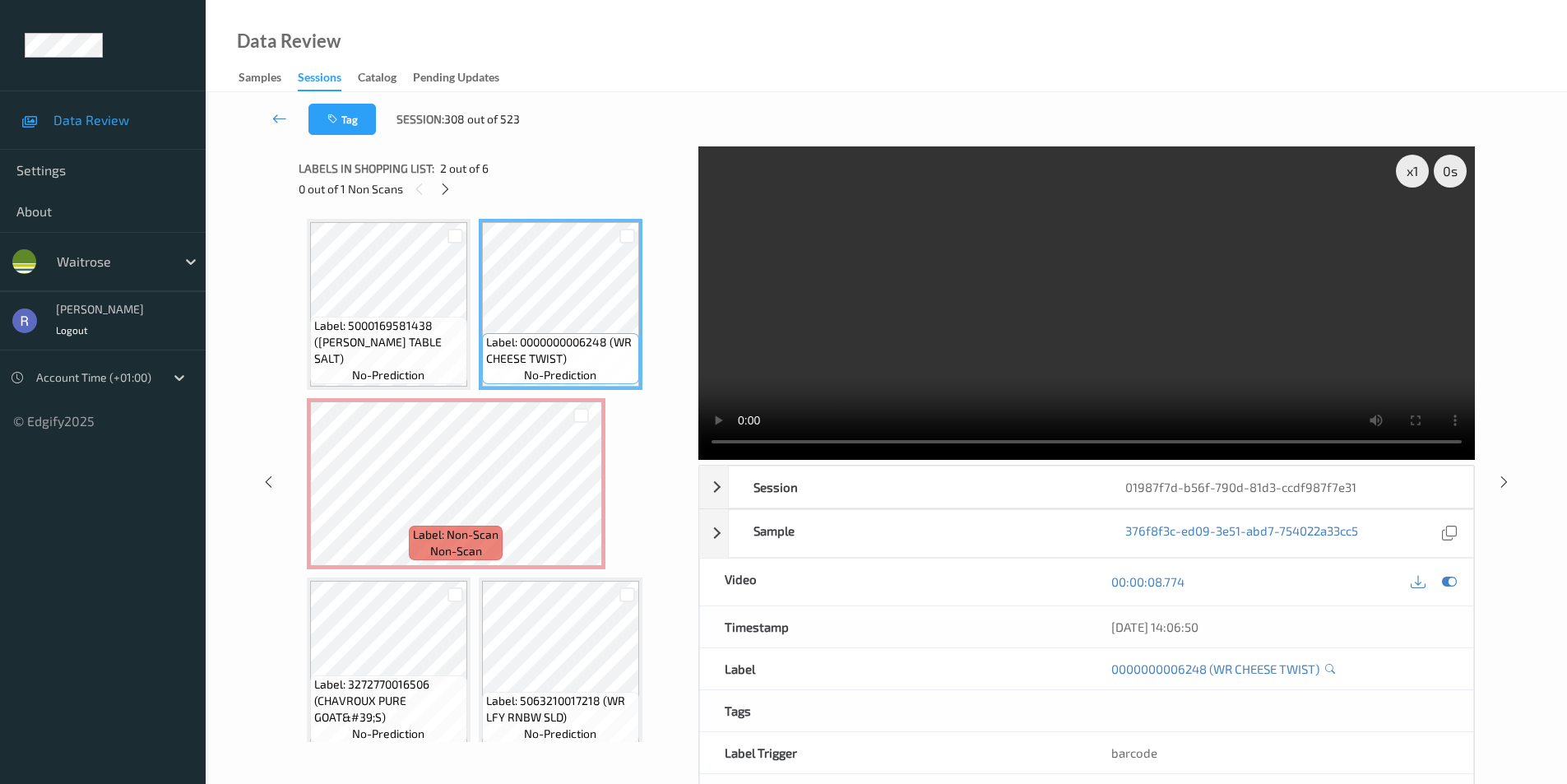
click at [1047, 306] on video at bounding box center [1086, 303] width 777 height 313
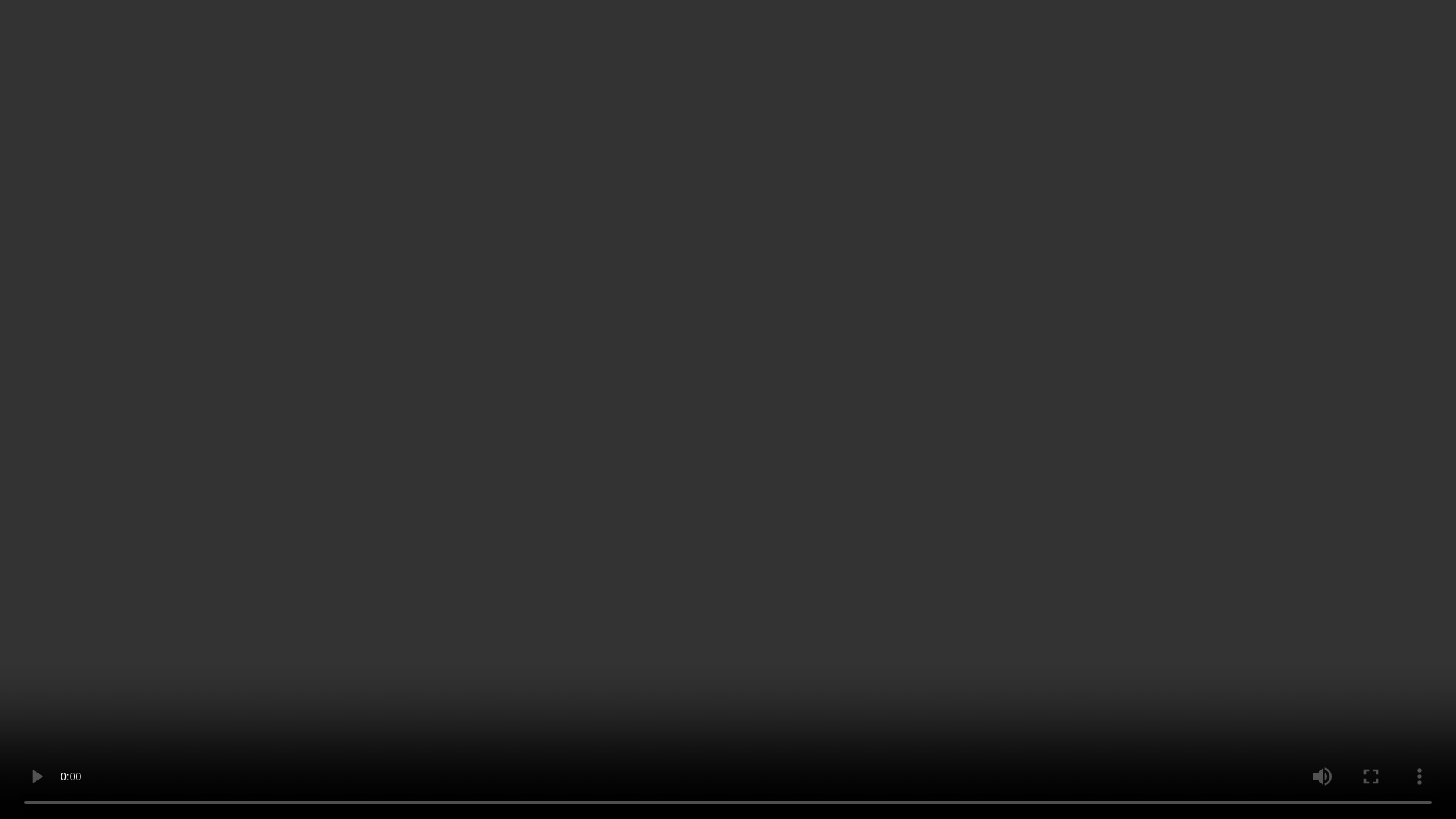
click at [642, 592] on video at bounding box center [728, 410] width 1456 height 819
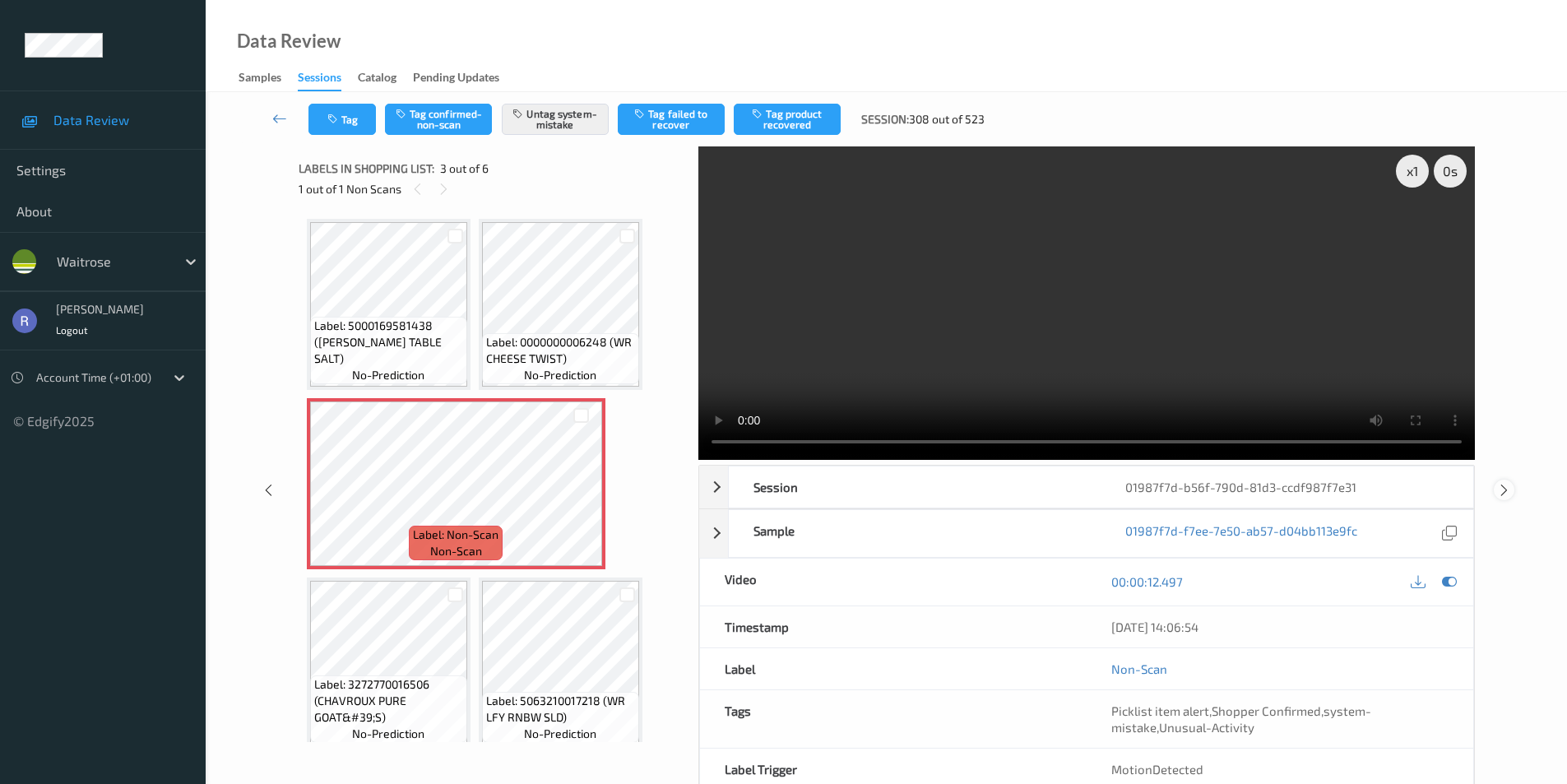
click at [1501, 490] on icon at bounding box center [1504, 490] width 14 height 15
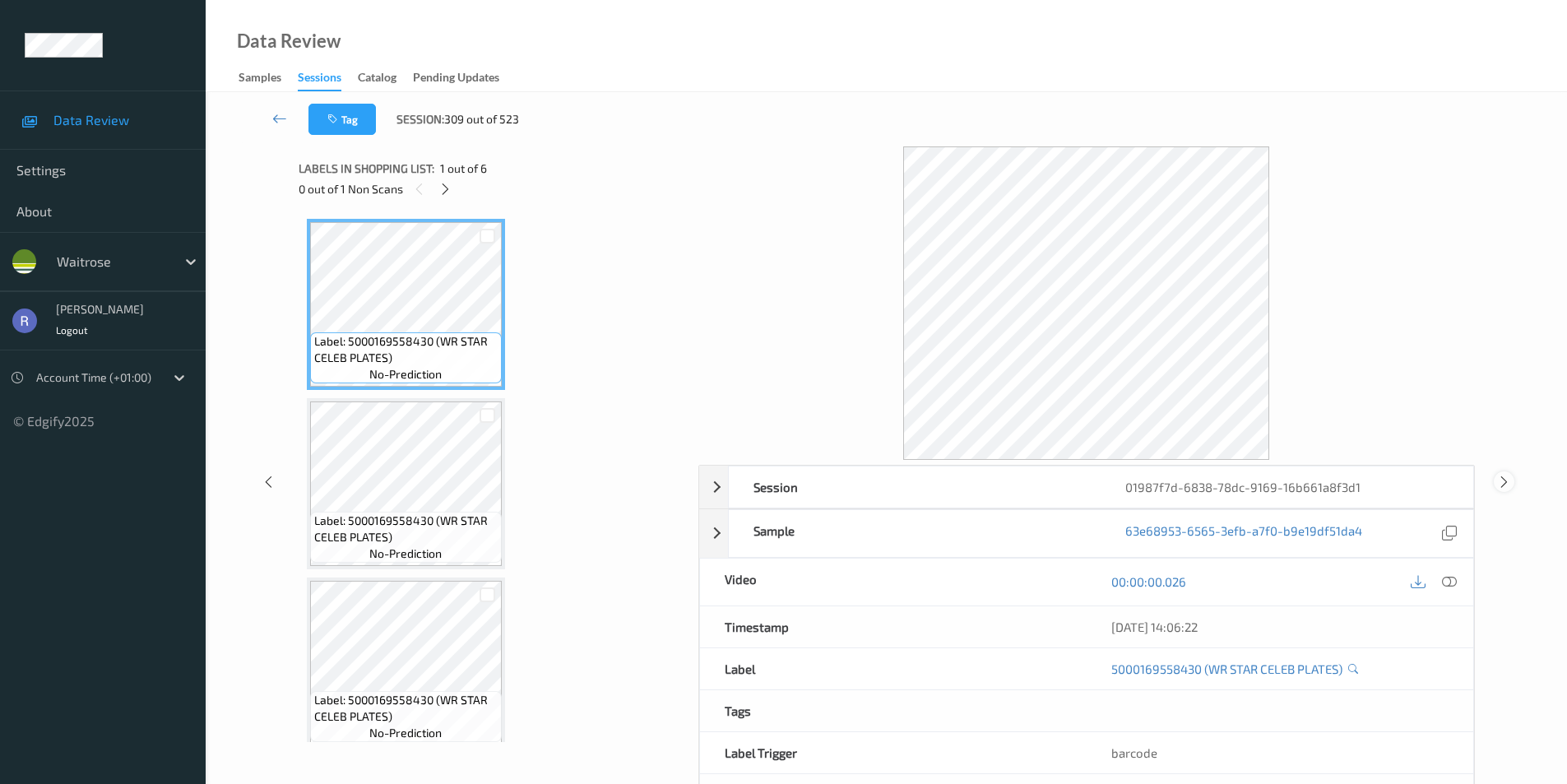
click at [1503, 481] on icon at bounding box center [1504, 482] width 14 height 15
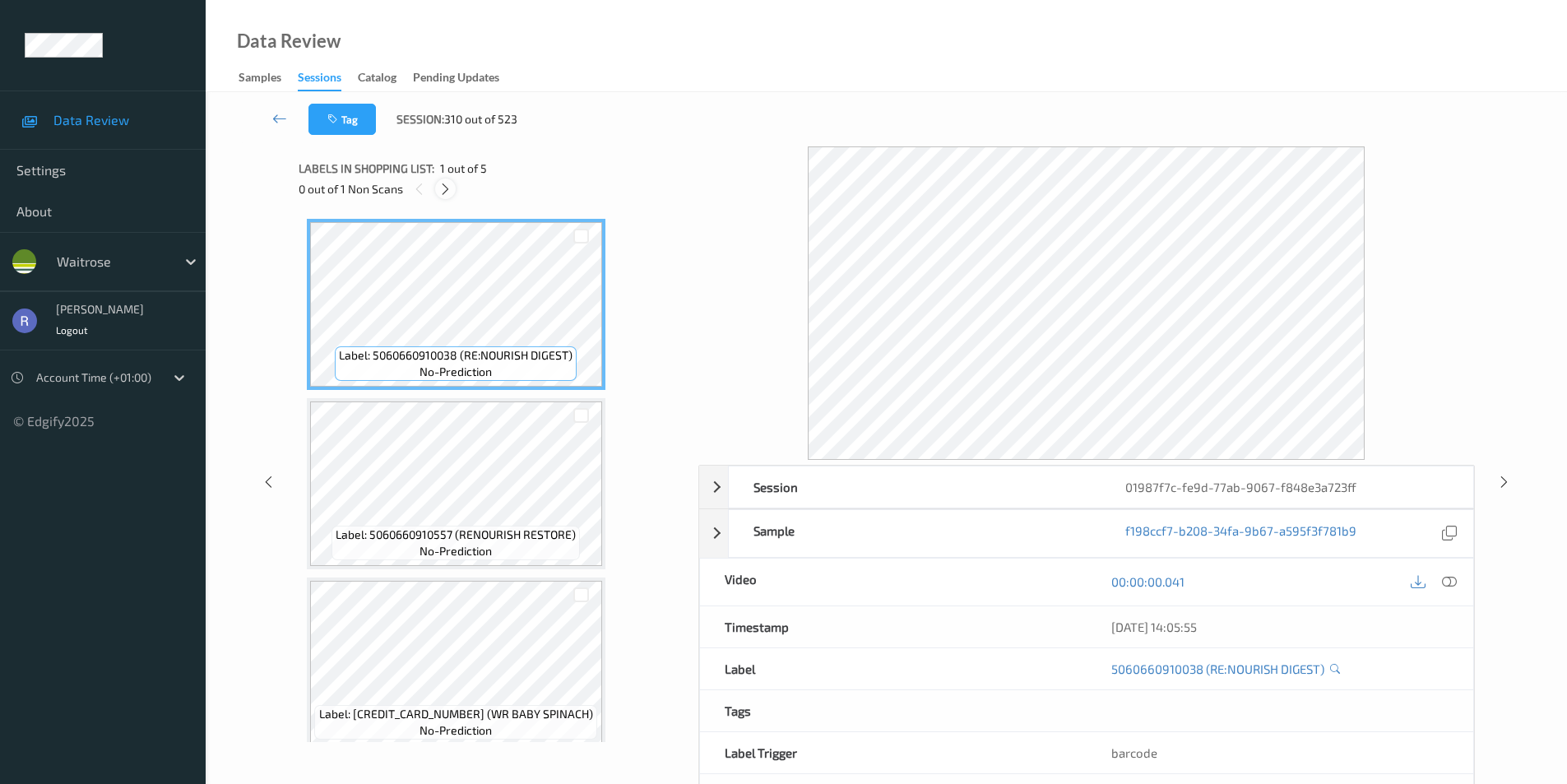
click at [444, 189] on icon at bounding box center [445, 189] width 14 height 15
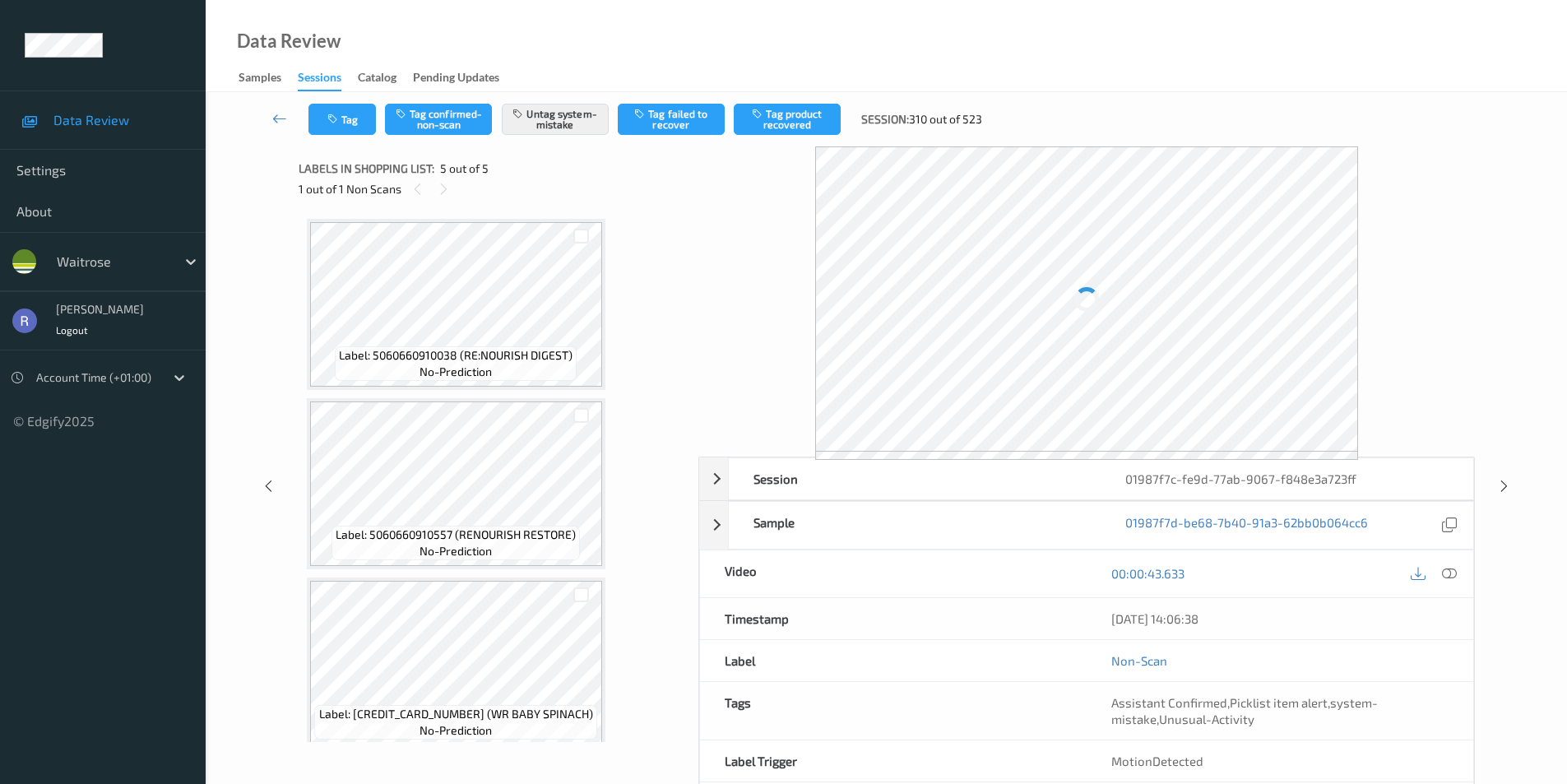
scroll to position [374, 0]
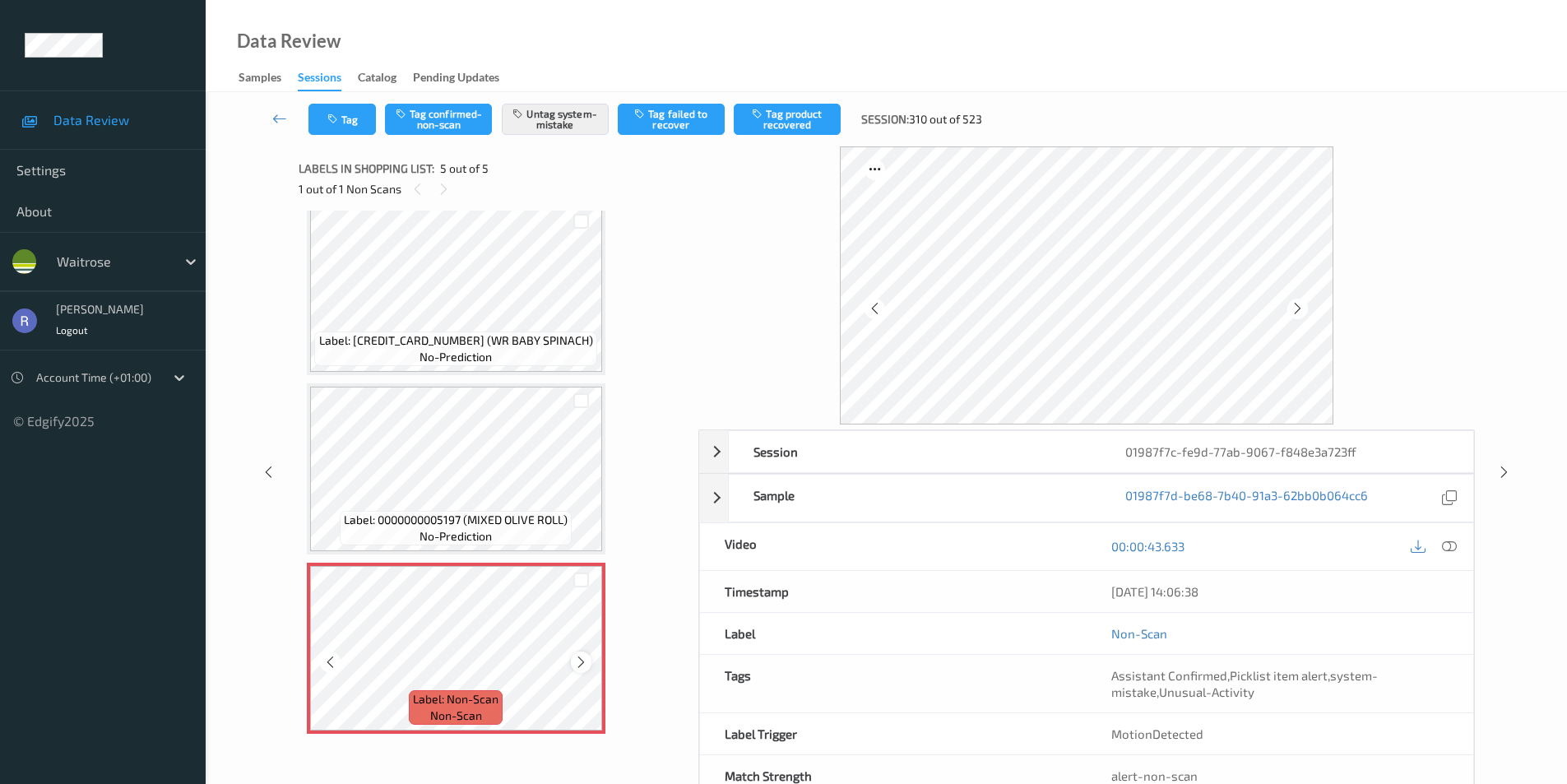
click at [587, 662] on icon at bounding box center [581, 662] width 14 height 15
click at [1506, 469] on icon at bounding box center [1504, 472] width 14 height 15
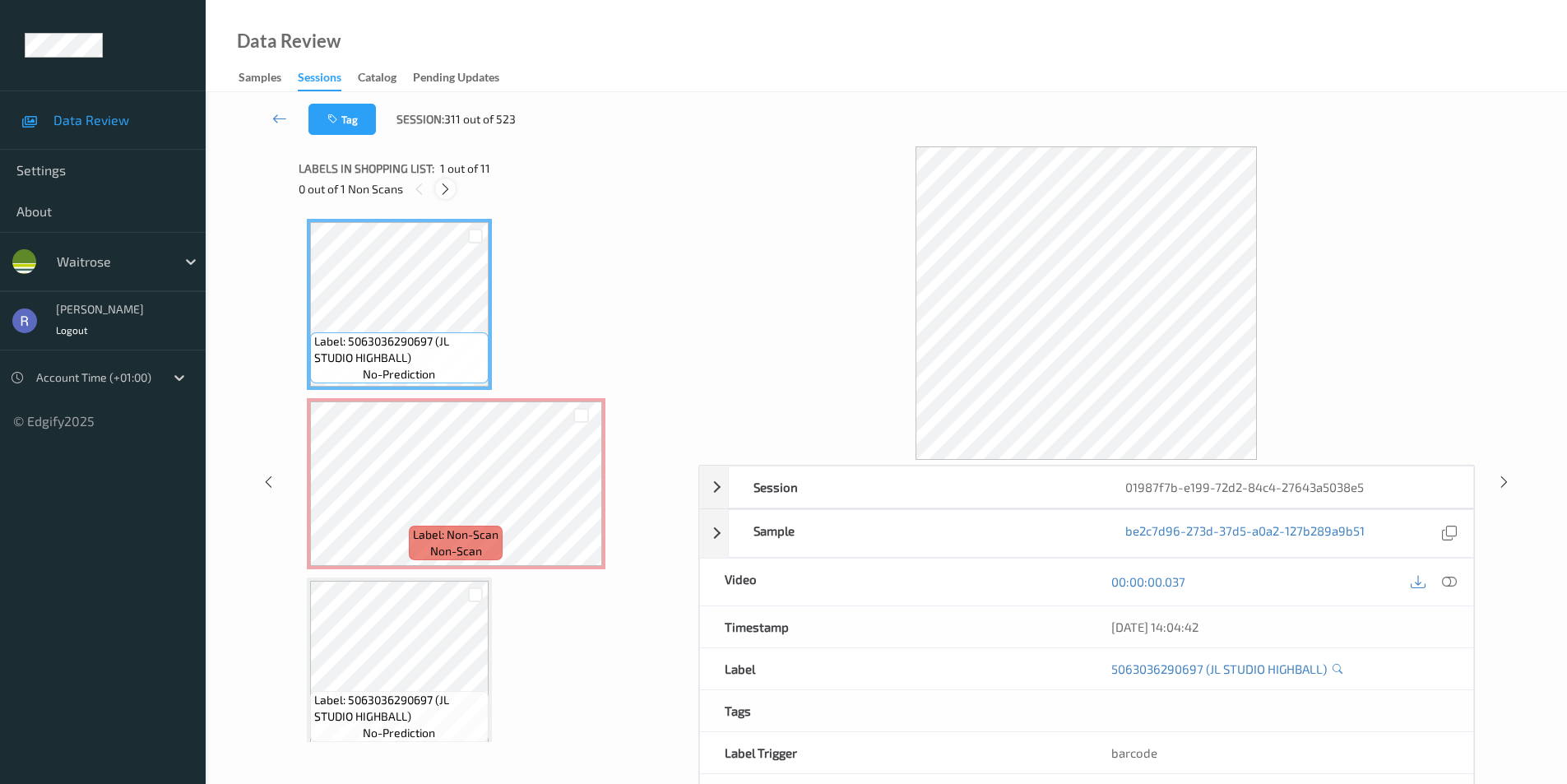
drag, startPoint x: 436, startPoint y: 185, endPoint x: 448, endPoint y: 189, distance: 12.6
click at [445, 187] on div at bounding box center [445, 188] width 21 height 21
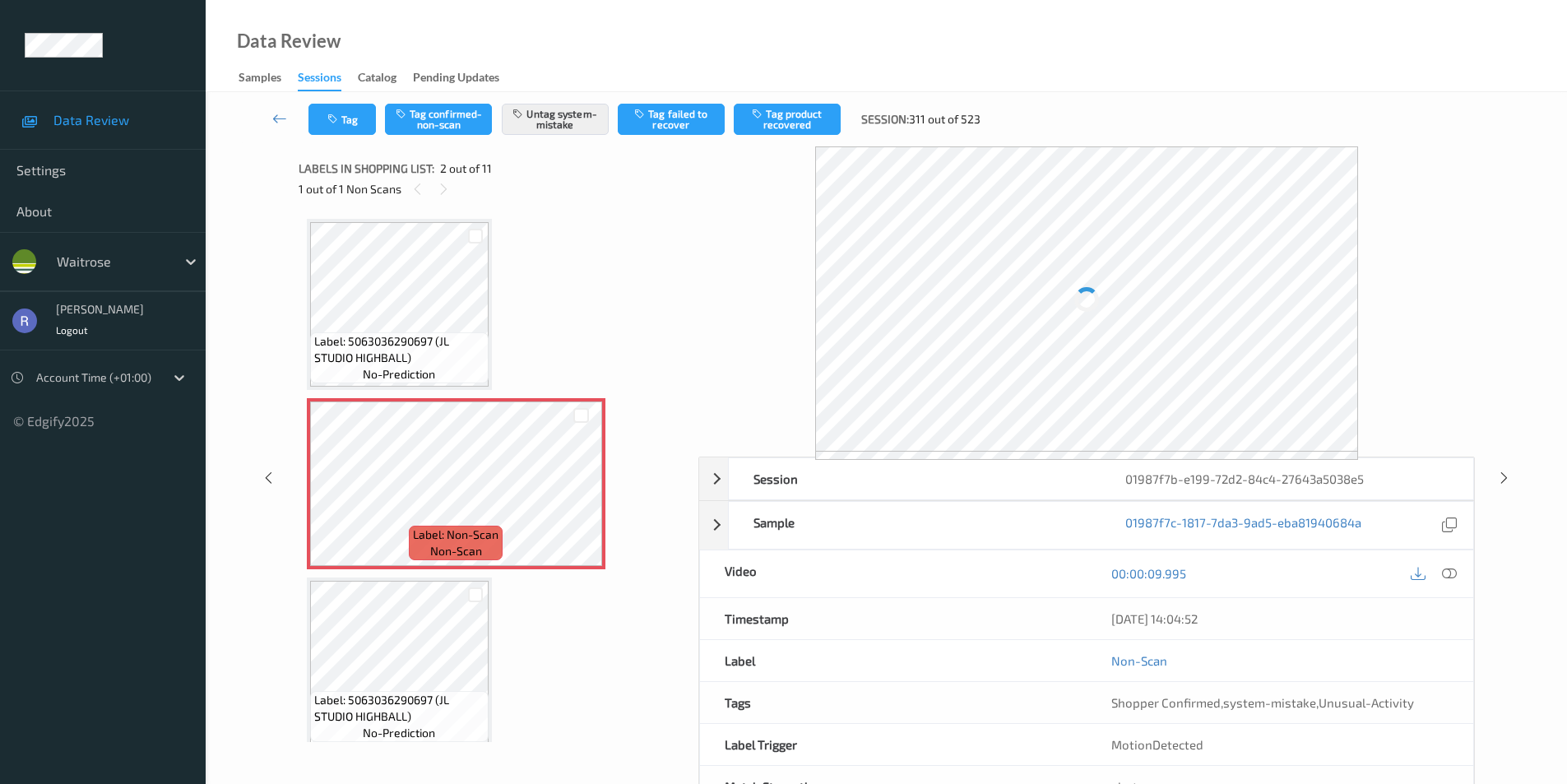
scroll to position [8, 0]
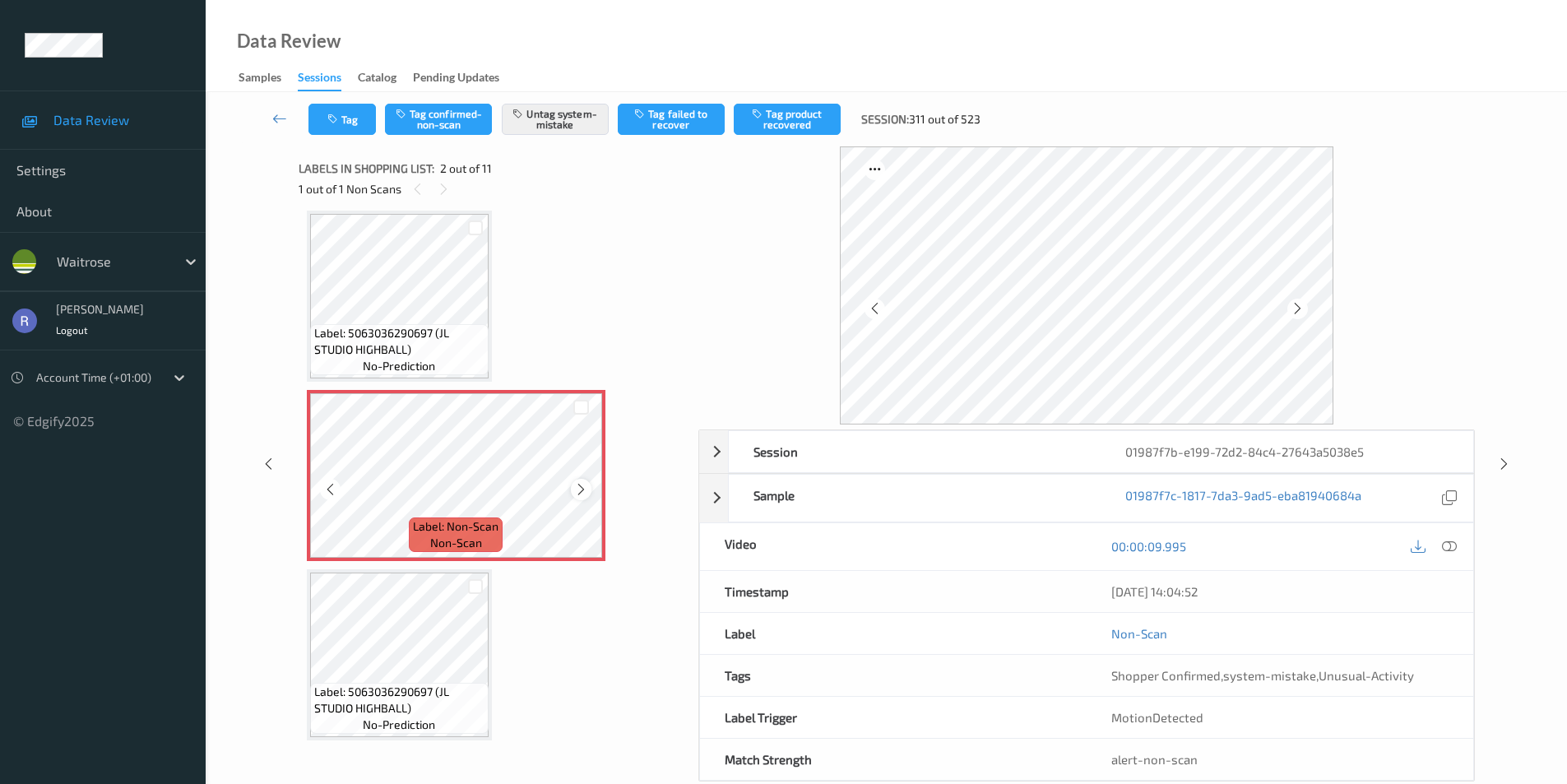
click at [578, 488] on icon at bounding box center [581, 490] width 14 height 15
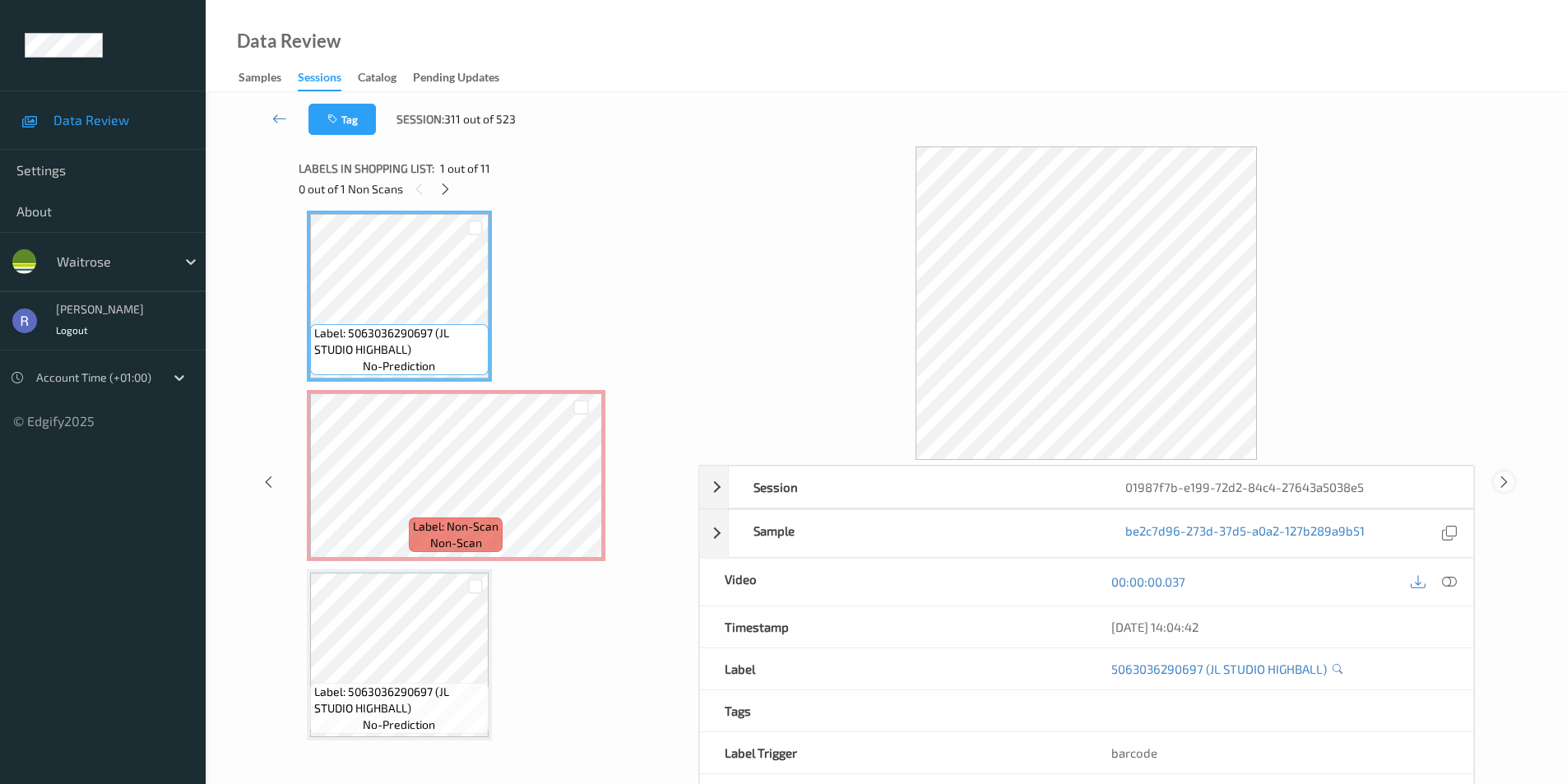
click at [1497, 477] on icon at bounding box center [1504, 482] width 14 height 15
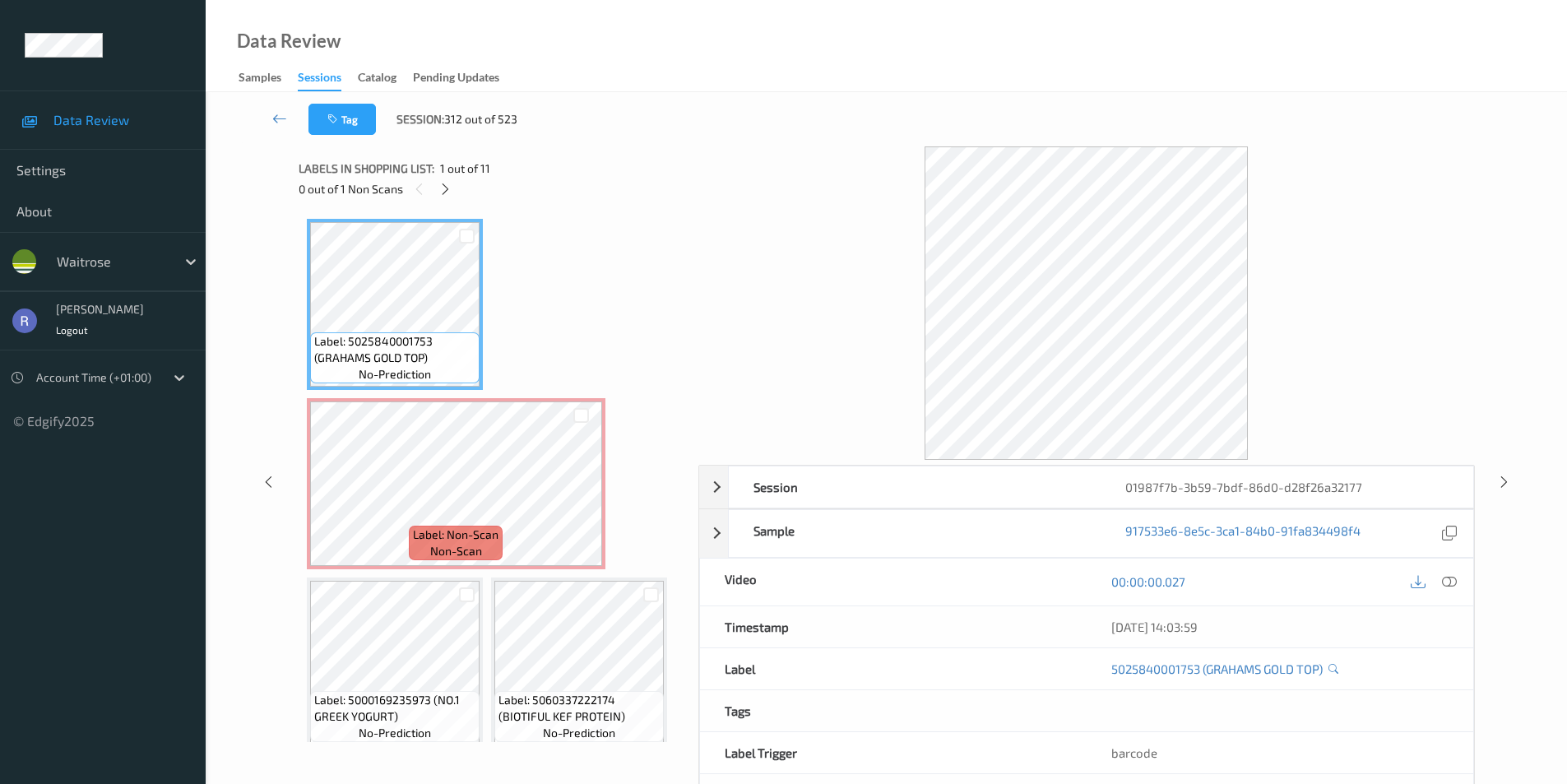
drag, startPoint x: 439, startPoint y: 178, endPoint x: 444, endPoint y: 215, distance: 37.3
click at [438, 178] on div "0 out of 1 Non Scans" at bounding box center [492, 188] width 388 height 21
click at [448, 184] on icon at bounding box center [445, 189] width 14 height 15
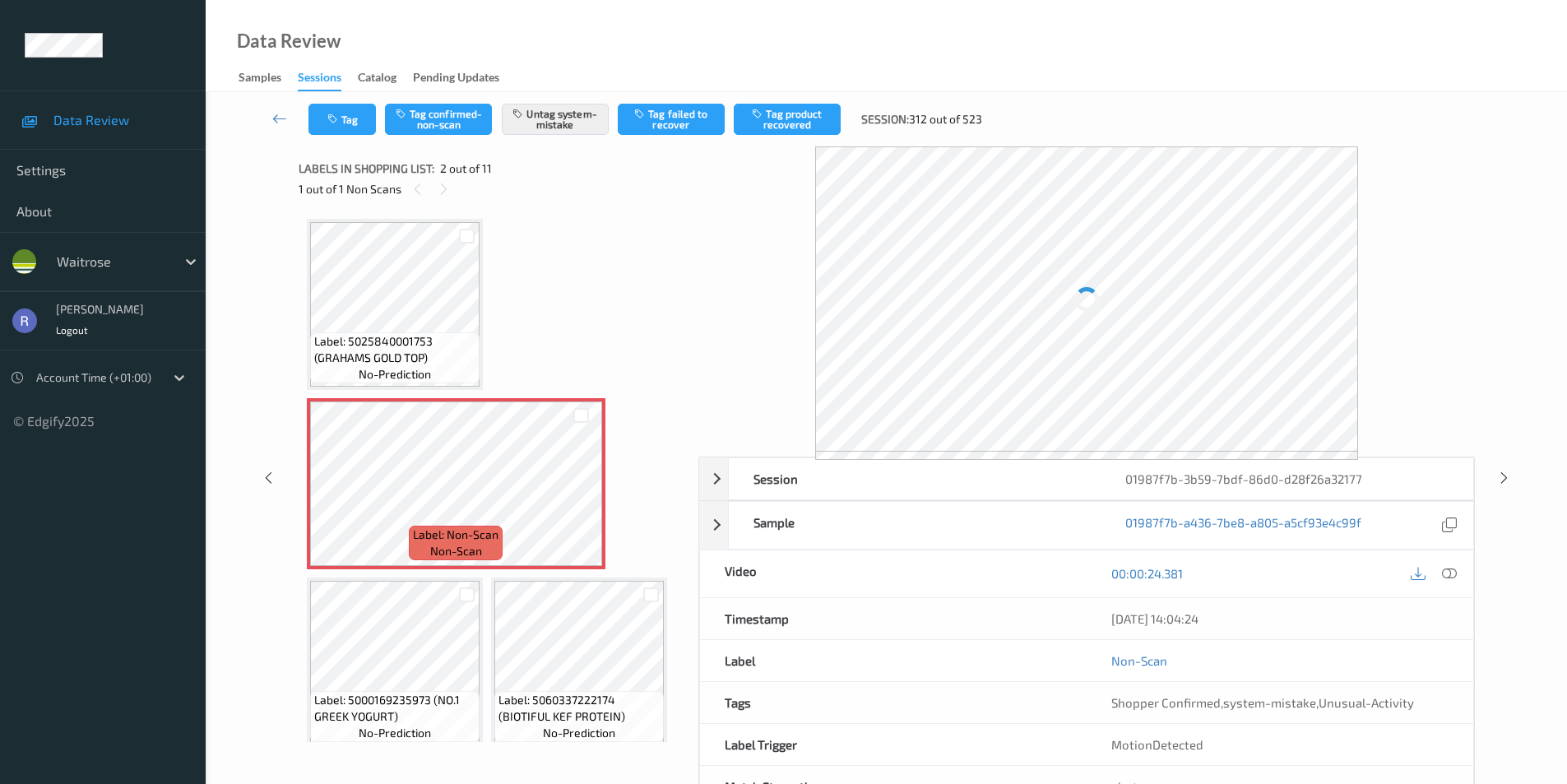
scroll to position [8, 0]
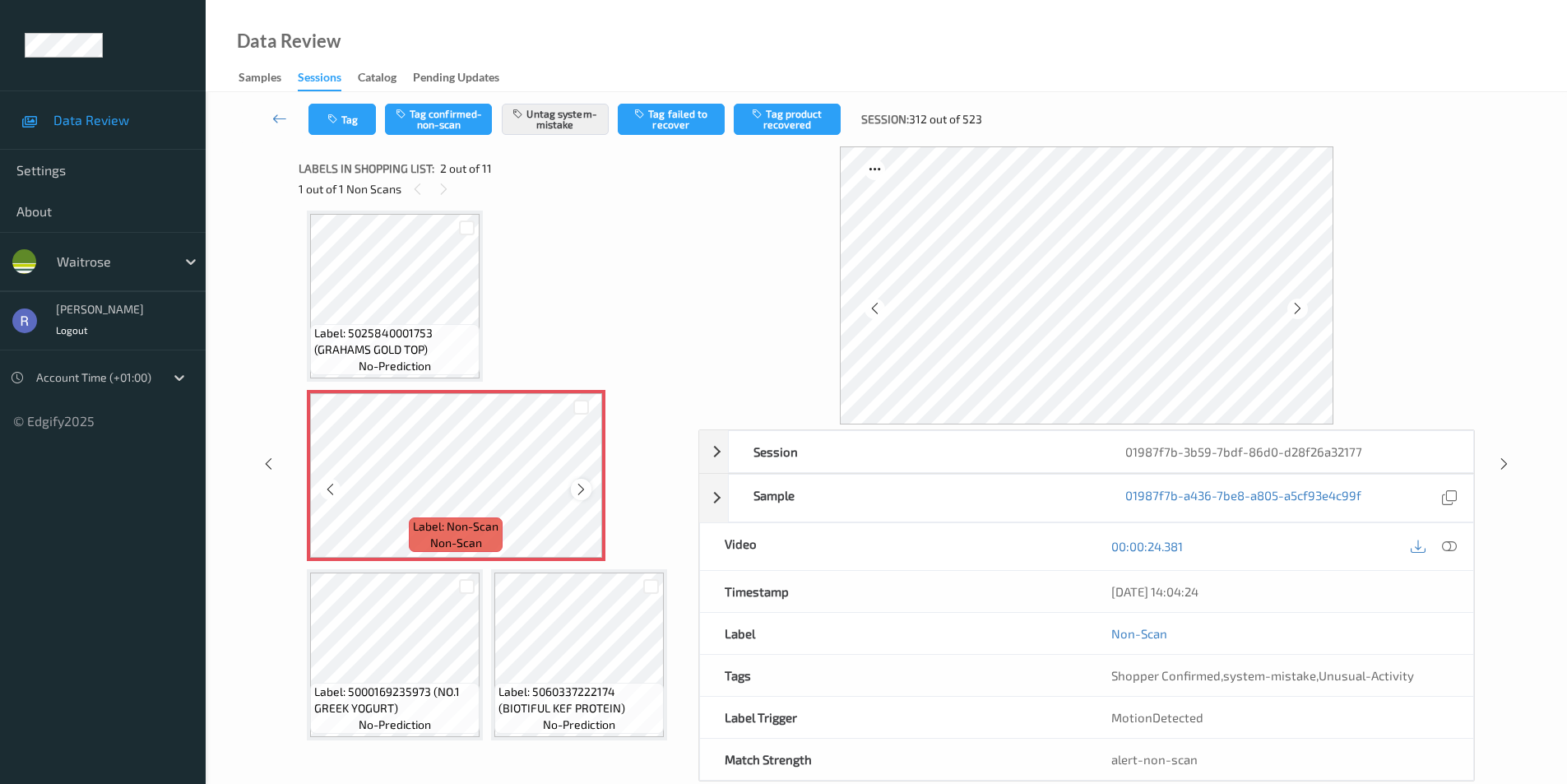
click at [580, 495] on icon at bounding box center [581, 490] width 14 height 15
click at [580, 496] on icon at bounding box center [581, 490] width 14 height 15
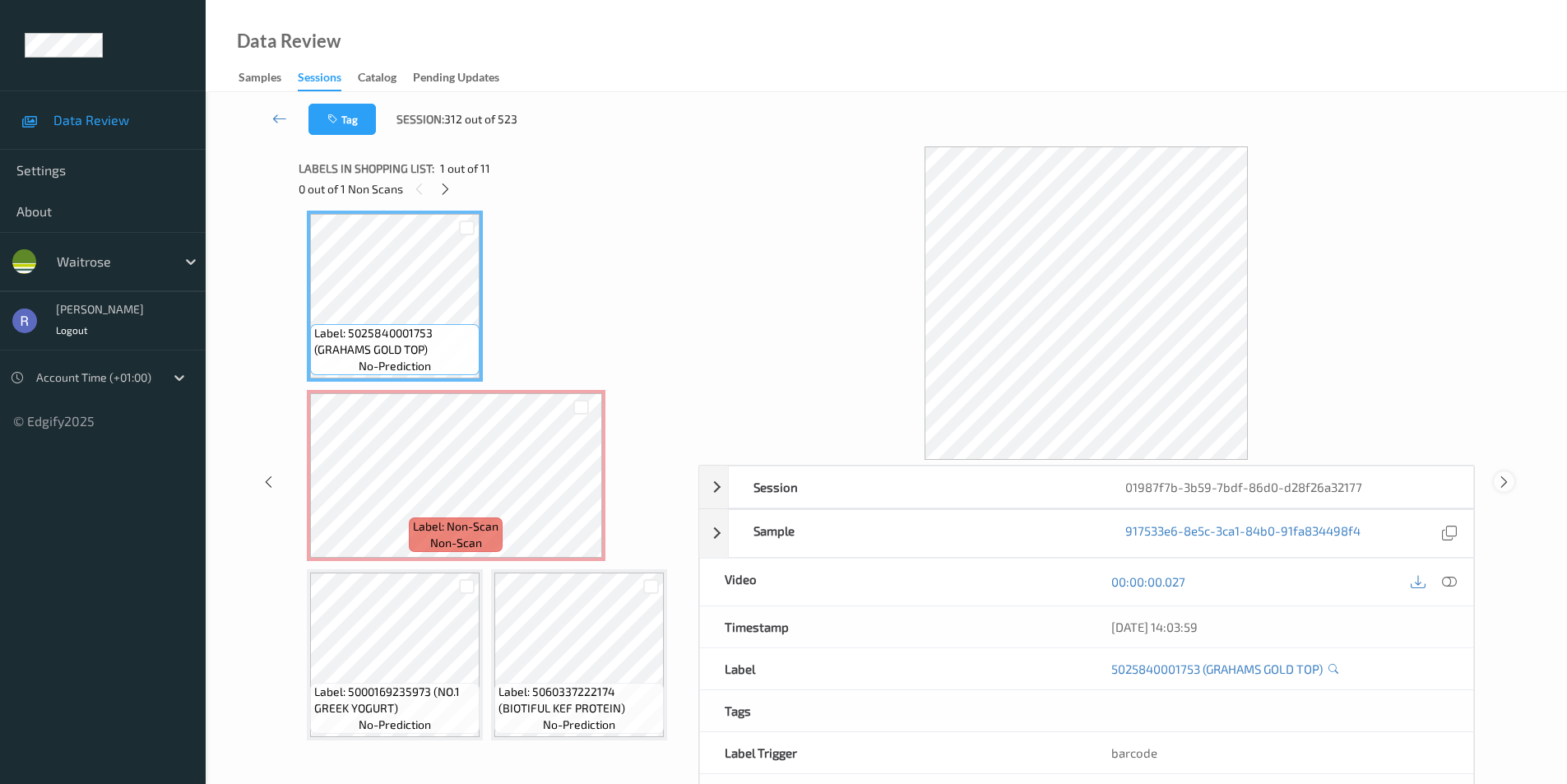
click at [1502, 476] on icon at bounding box center [1504, 482] width 14 height 15
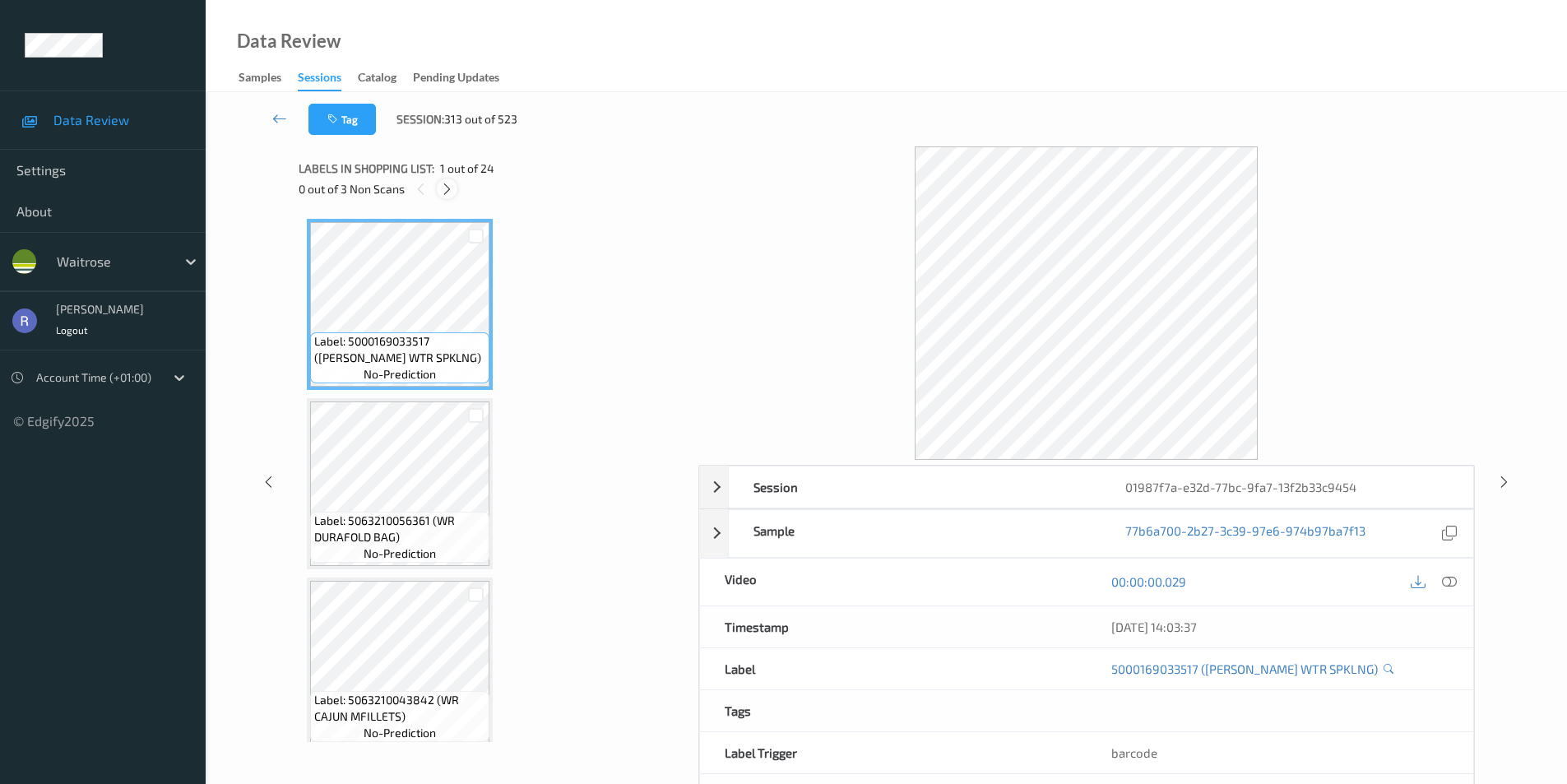
click at [446, 183] on icon at bounding box center [447, 189] width 14 height 15
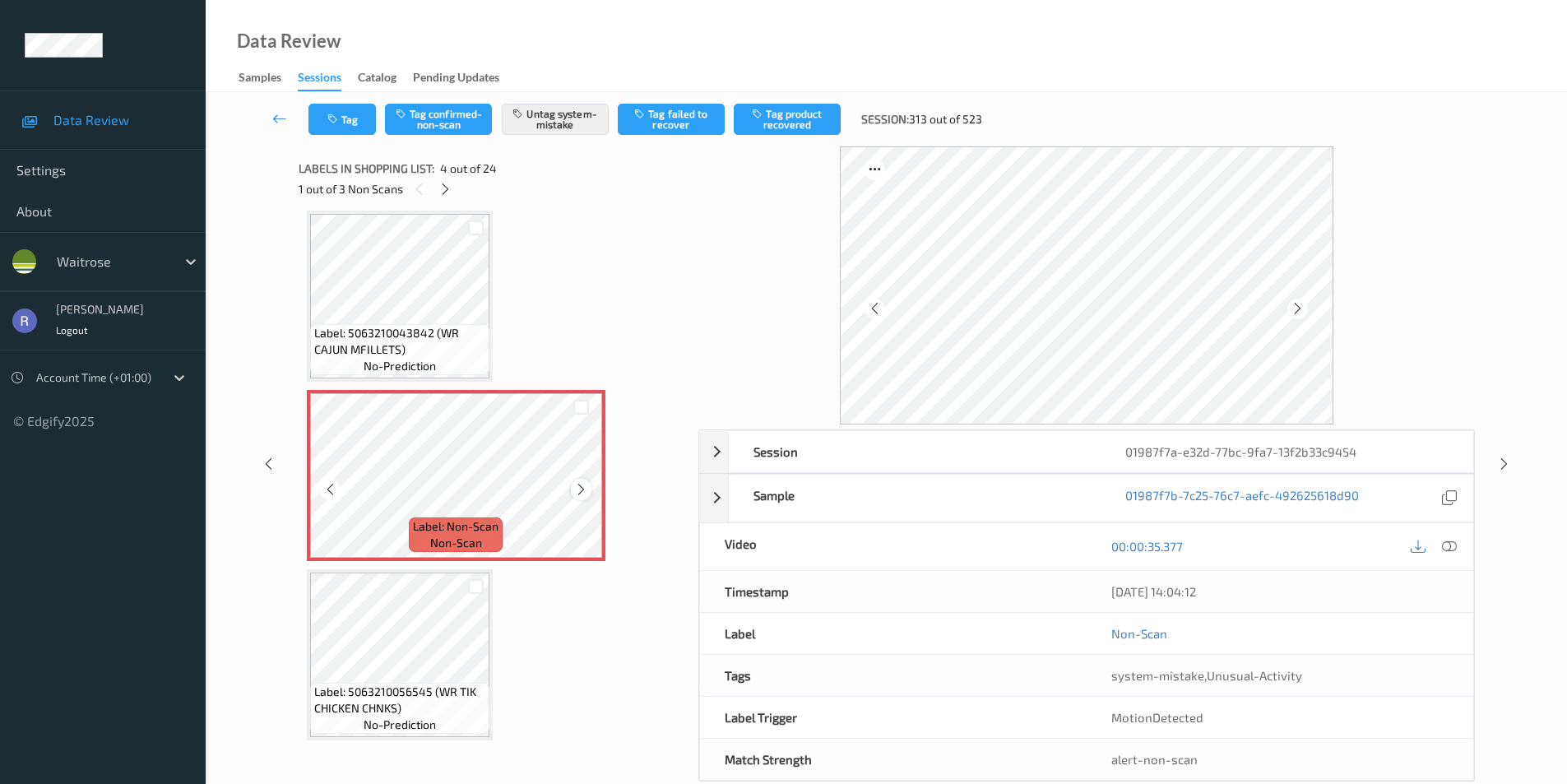
click at [584, 490] on icon at bounding box center [581, 490] width 14 height 15
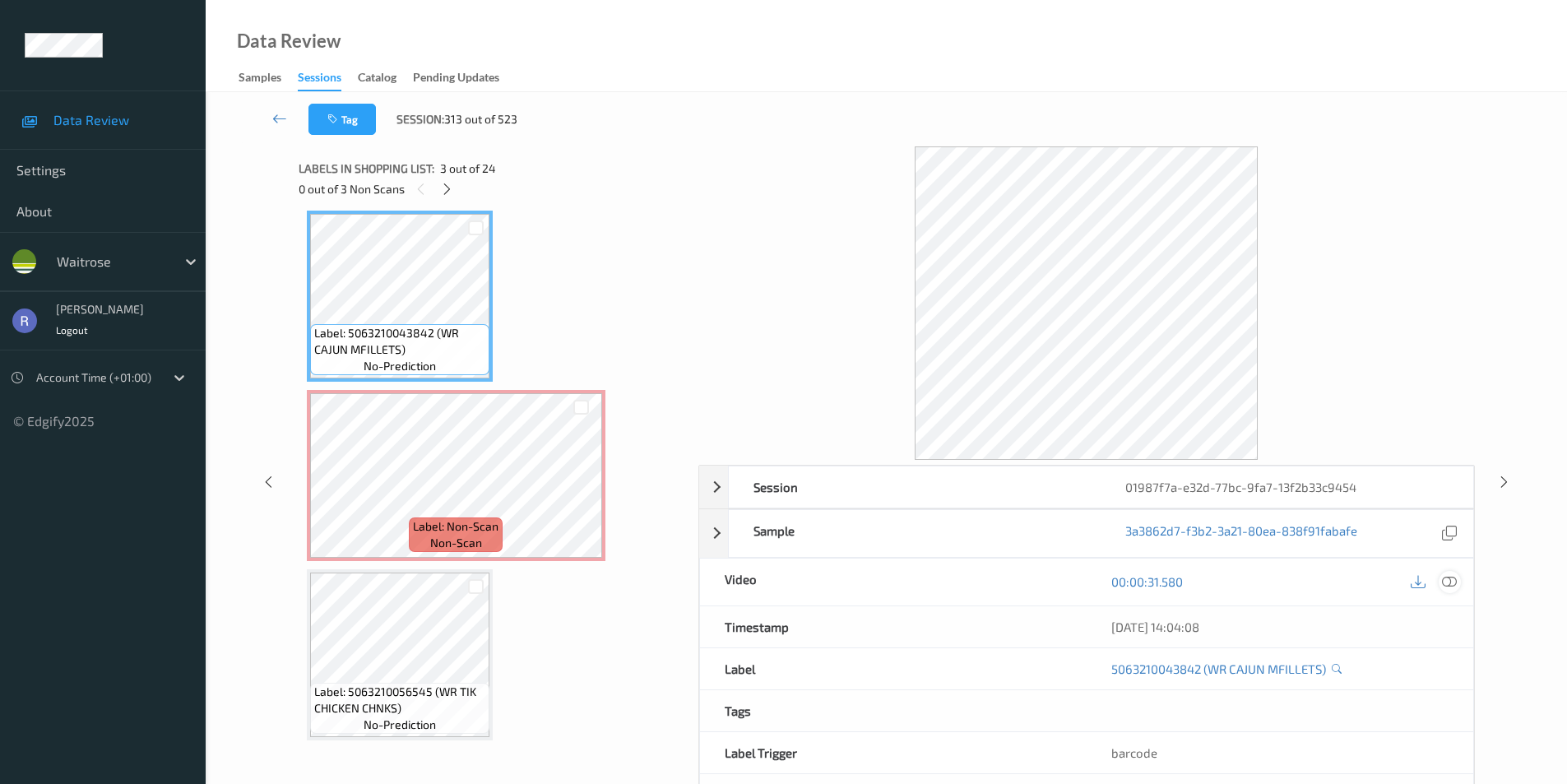
click at [1456, 578] on icon at bounding box center [1450, 582] width 15 height 15
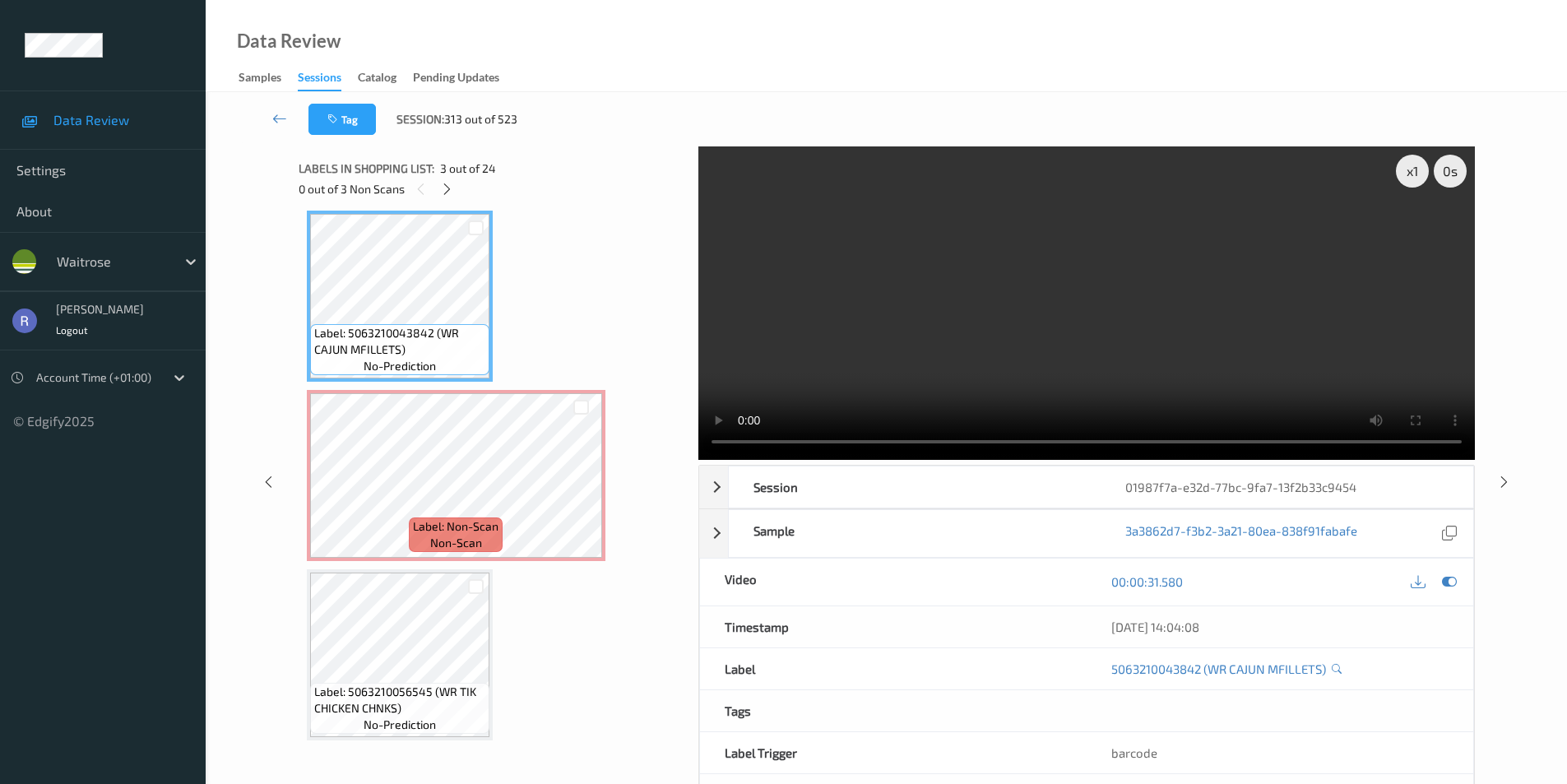
click at [1152, 375] on video at bounding box center [1086, 303] width 777 height 313
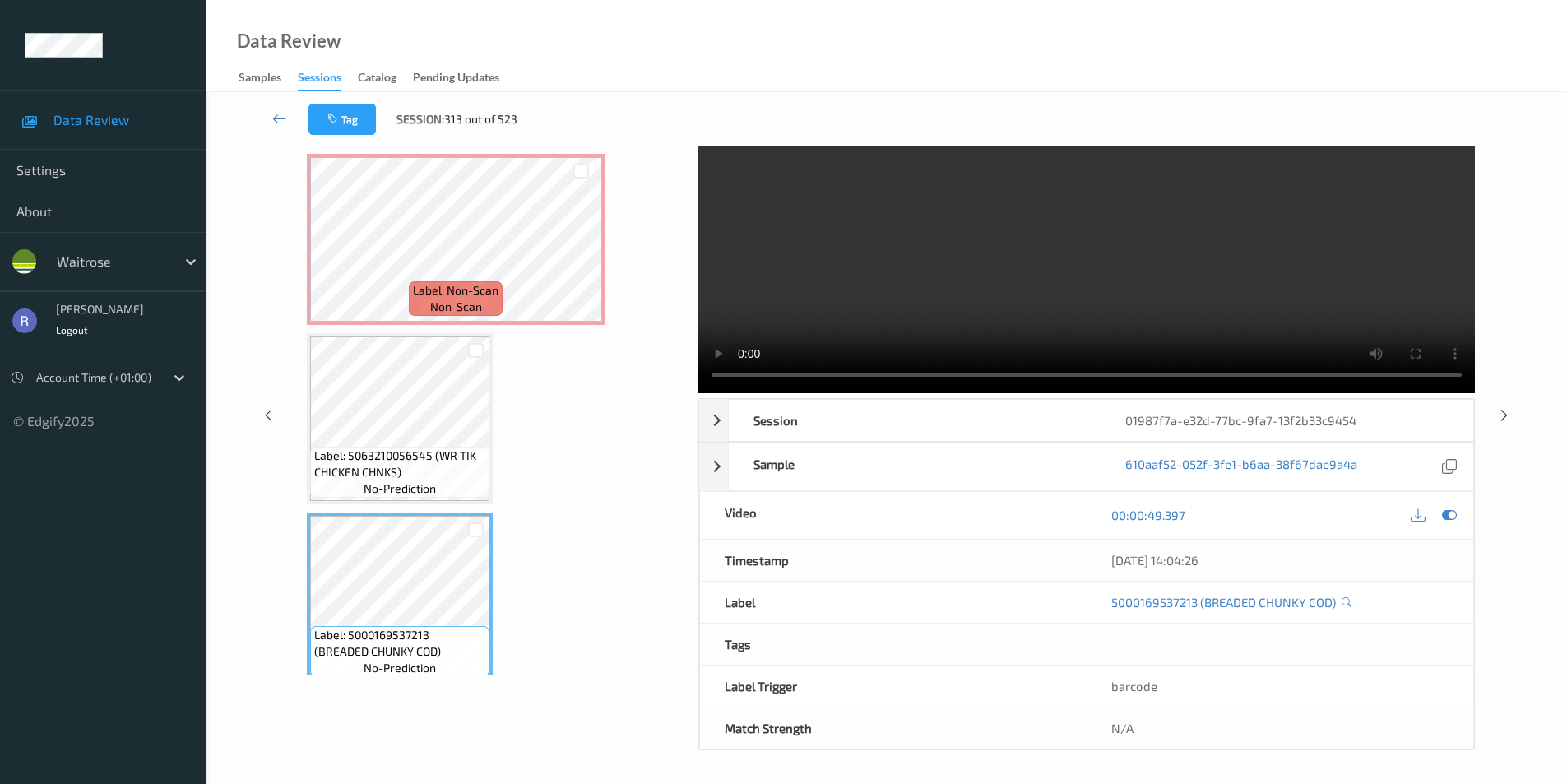
scroll to position [449, 0]
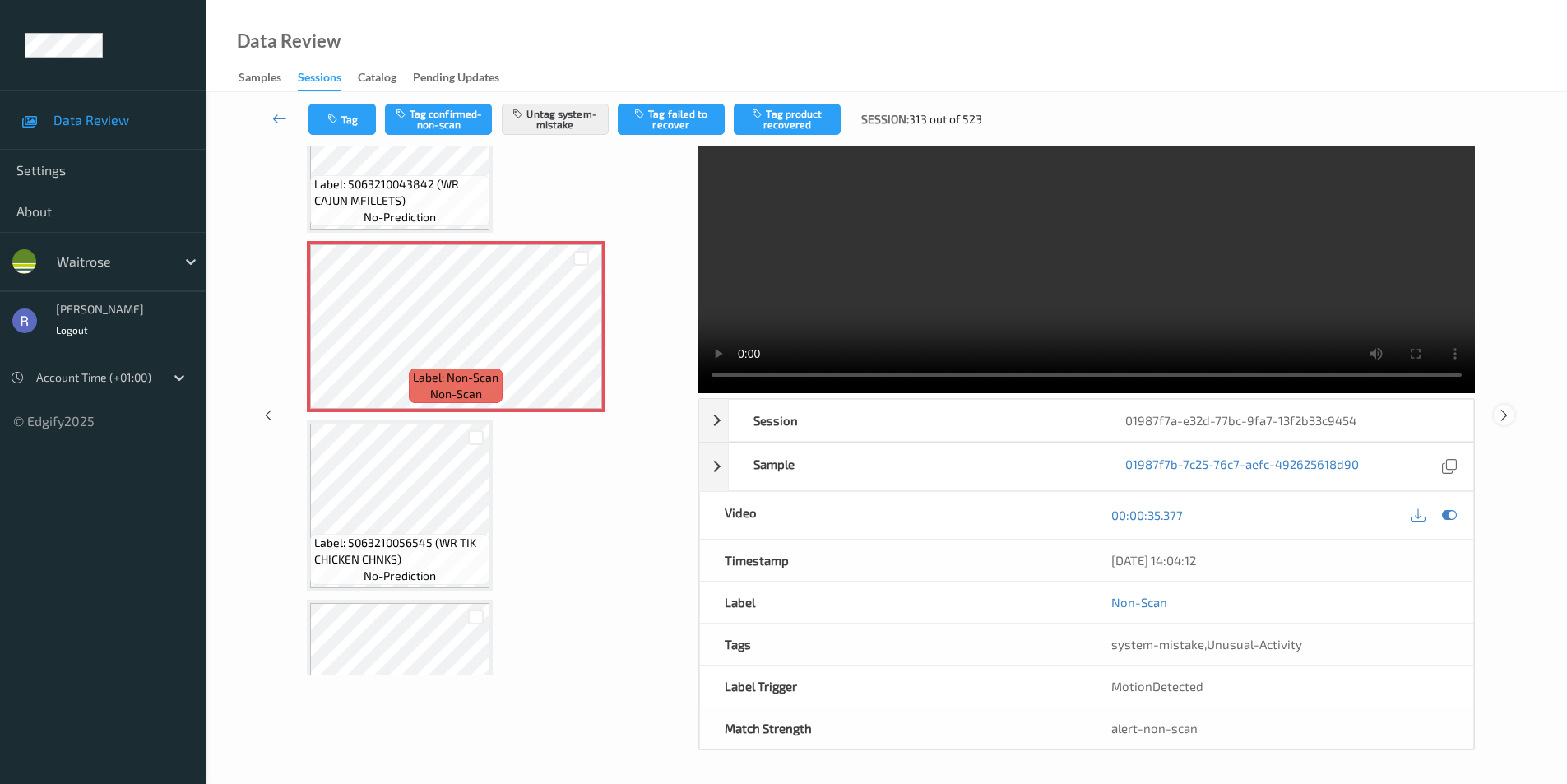
click at [1504, 411] on icon at bounding box center [1504, 414] width 14 height 15
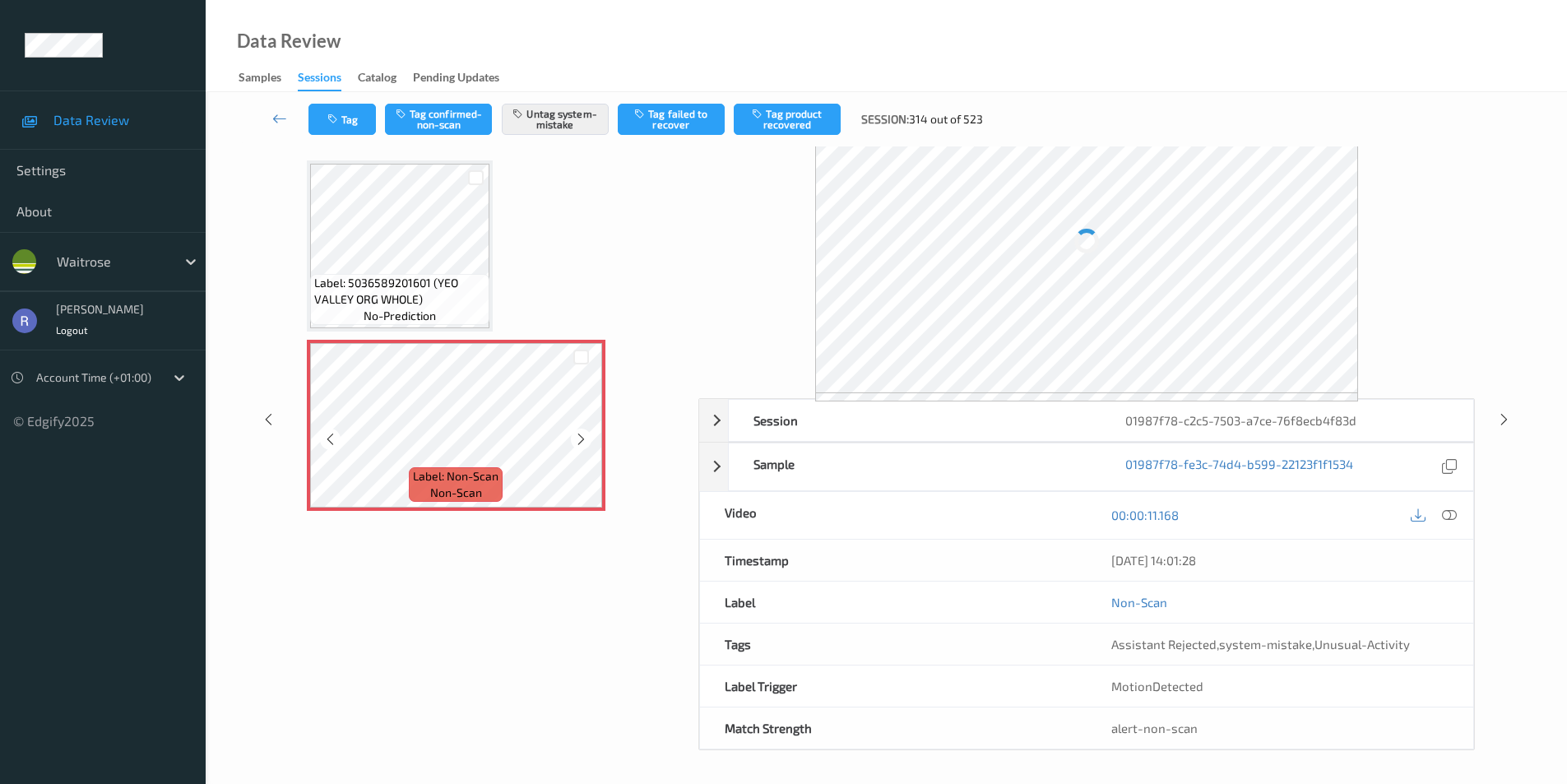
scroll to position [31, 0]
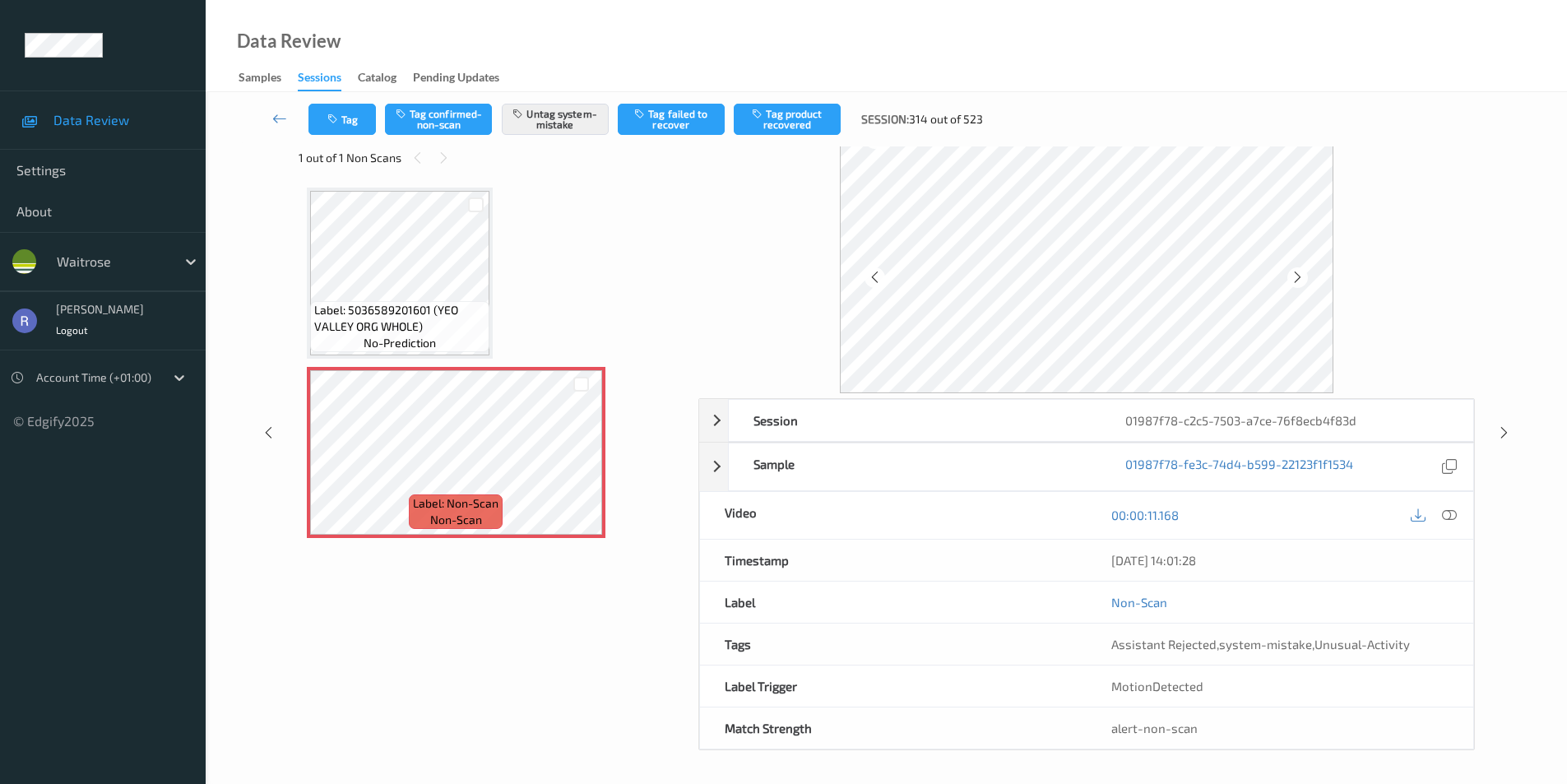
click at [1502, 443] on div "Session 01987f78-c2c5-7503-a7ce-76f8ecb4f83d Session ID 01987f78-c2c5-7503-a7ce…" at bounding box center [886, 433] width 1294 height 635
click at [1498, 430] on icon at bounding box center [1504, 433] width 14 height 15
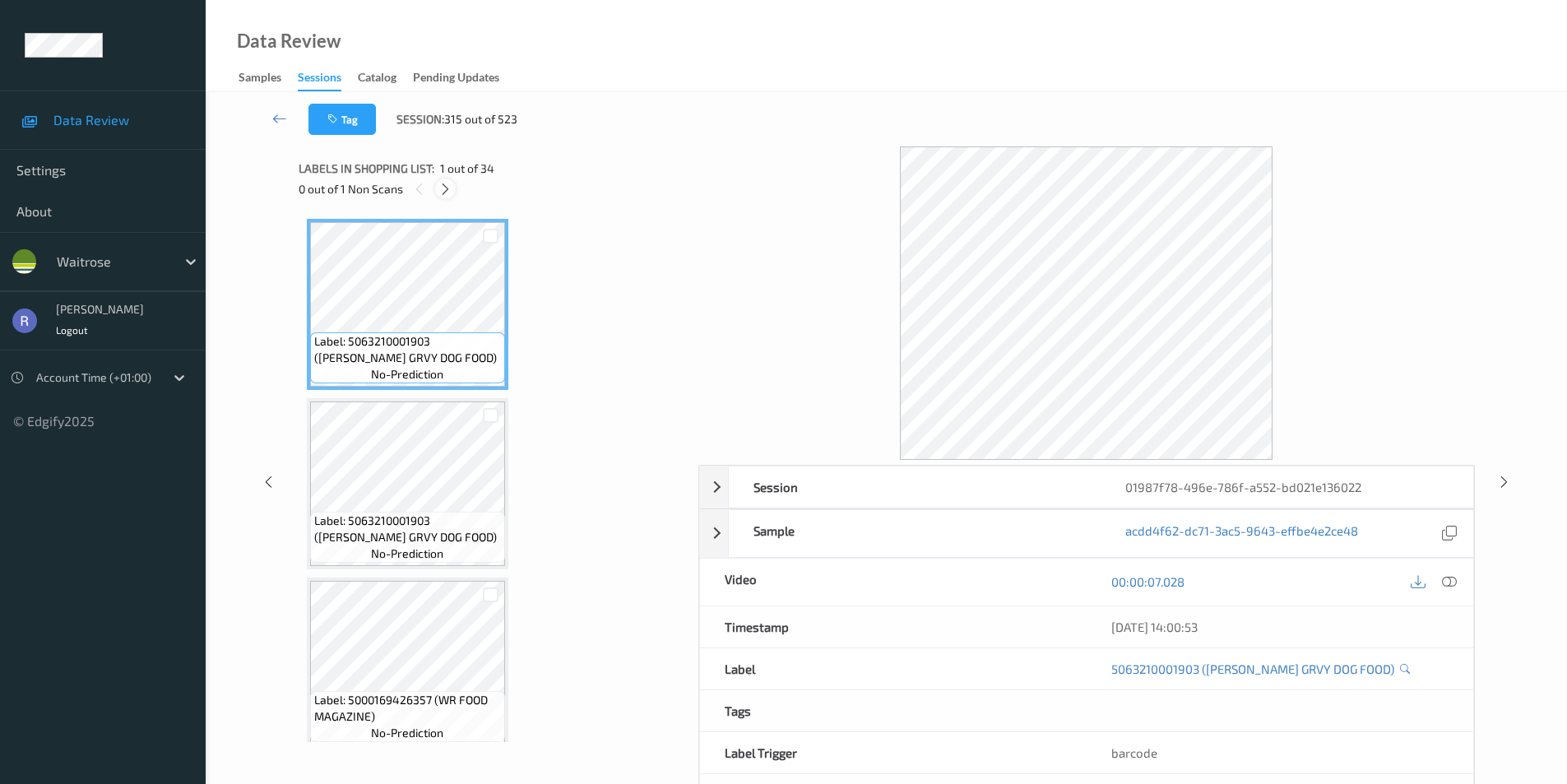
click at [440, 187] on icon at bounding box center [445, 189] width 14 height 15
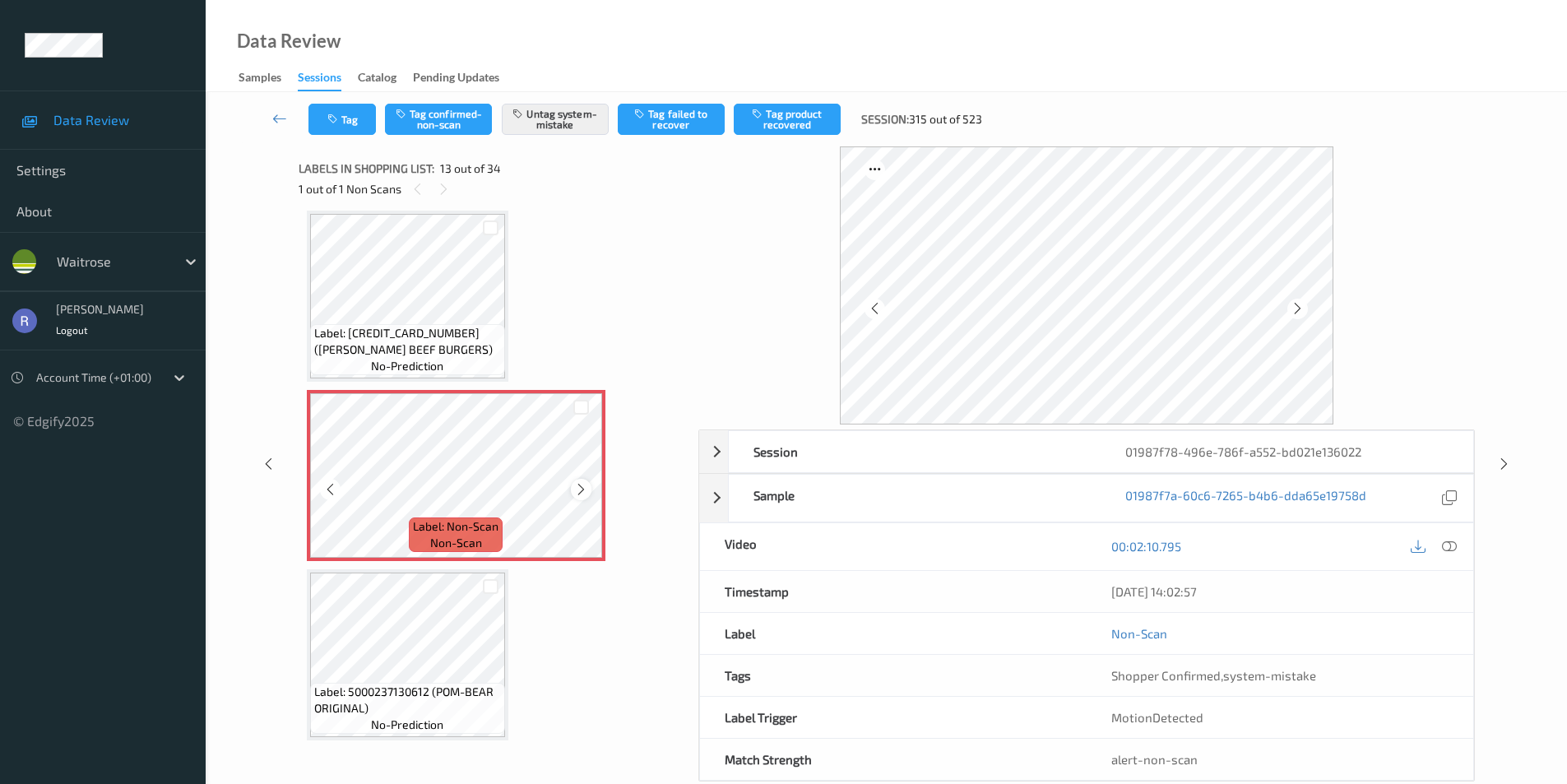
click at [579, 489] on icon at bounding box center [581, 490] width 14 height 15
click at [1507, 461] on icon at bounding box center [1504, 464] width 14 height 15
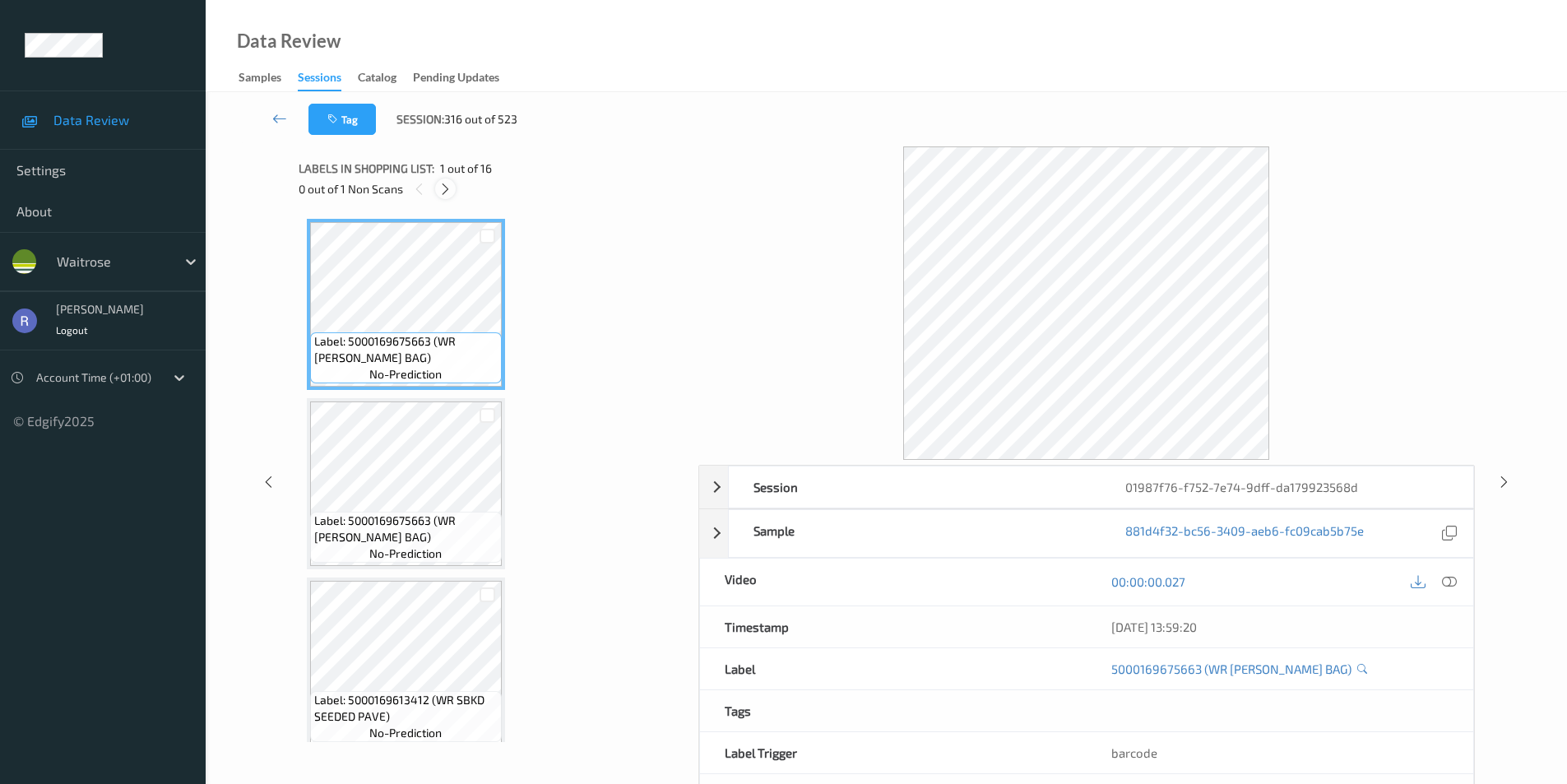
click at [447, 185] on icon at bounding box center [445, 189] width 14 height 15
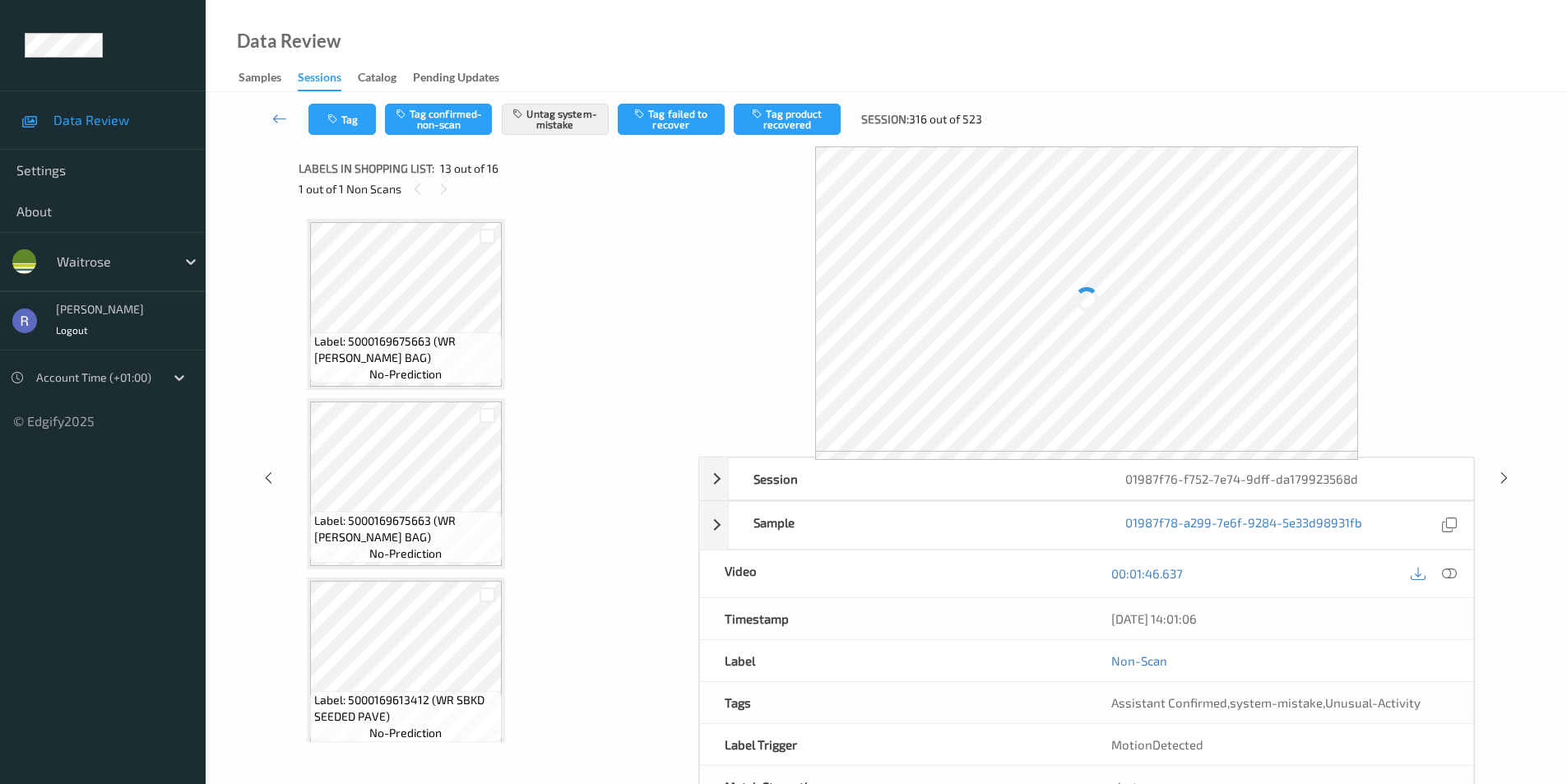
scroll to position [1981, 0]
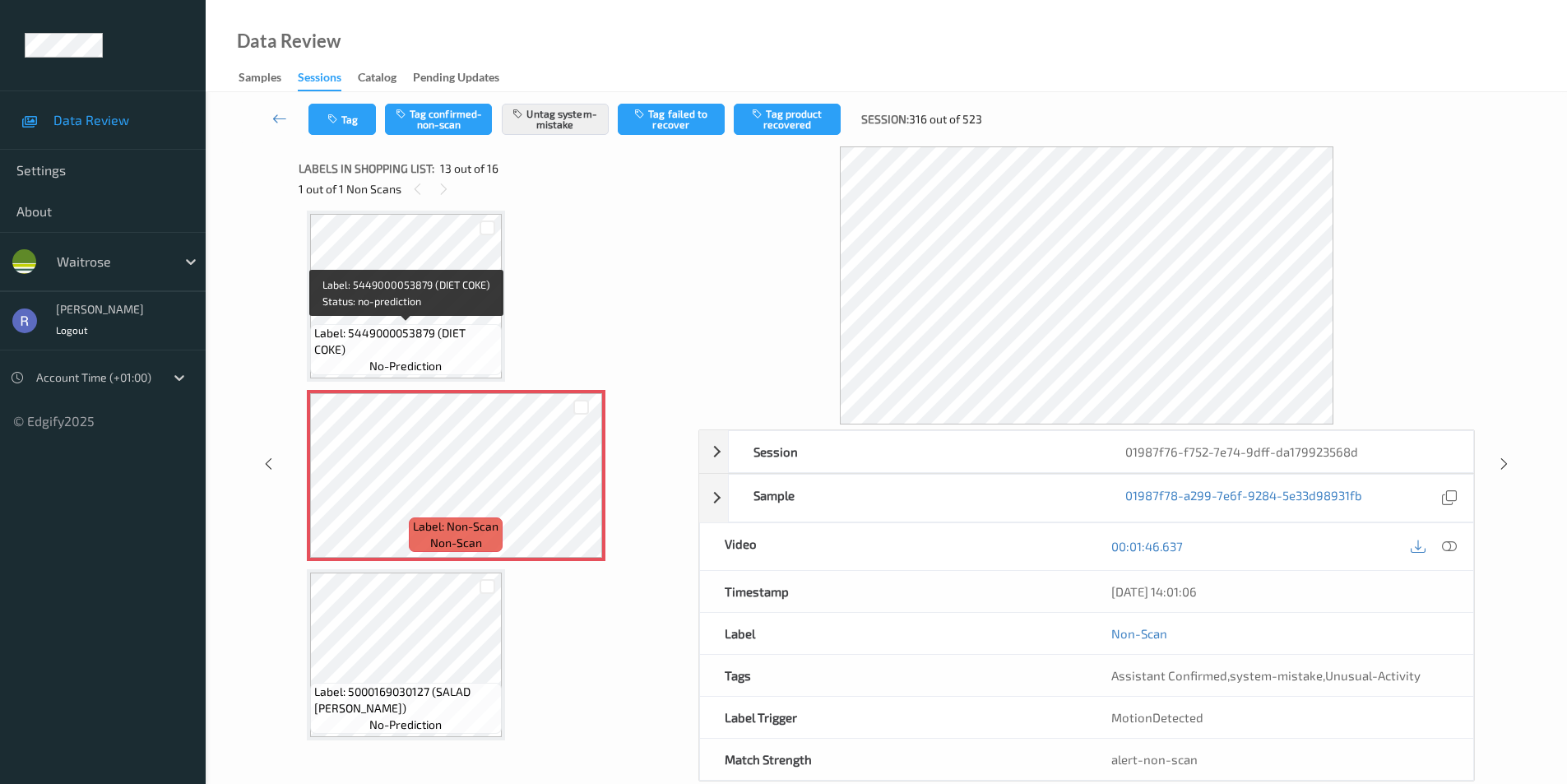
click at [480, 324] on div "Label: 5449000053879 (DIET COKE) no-prediction" at bounding box center [405, 350] width 192 height 51
click at [1505, 460] on icon at bounding box center [1504, 464] width 14 height 15
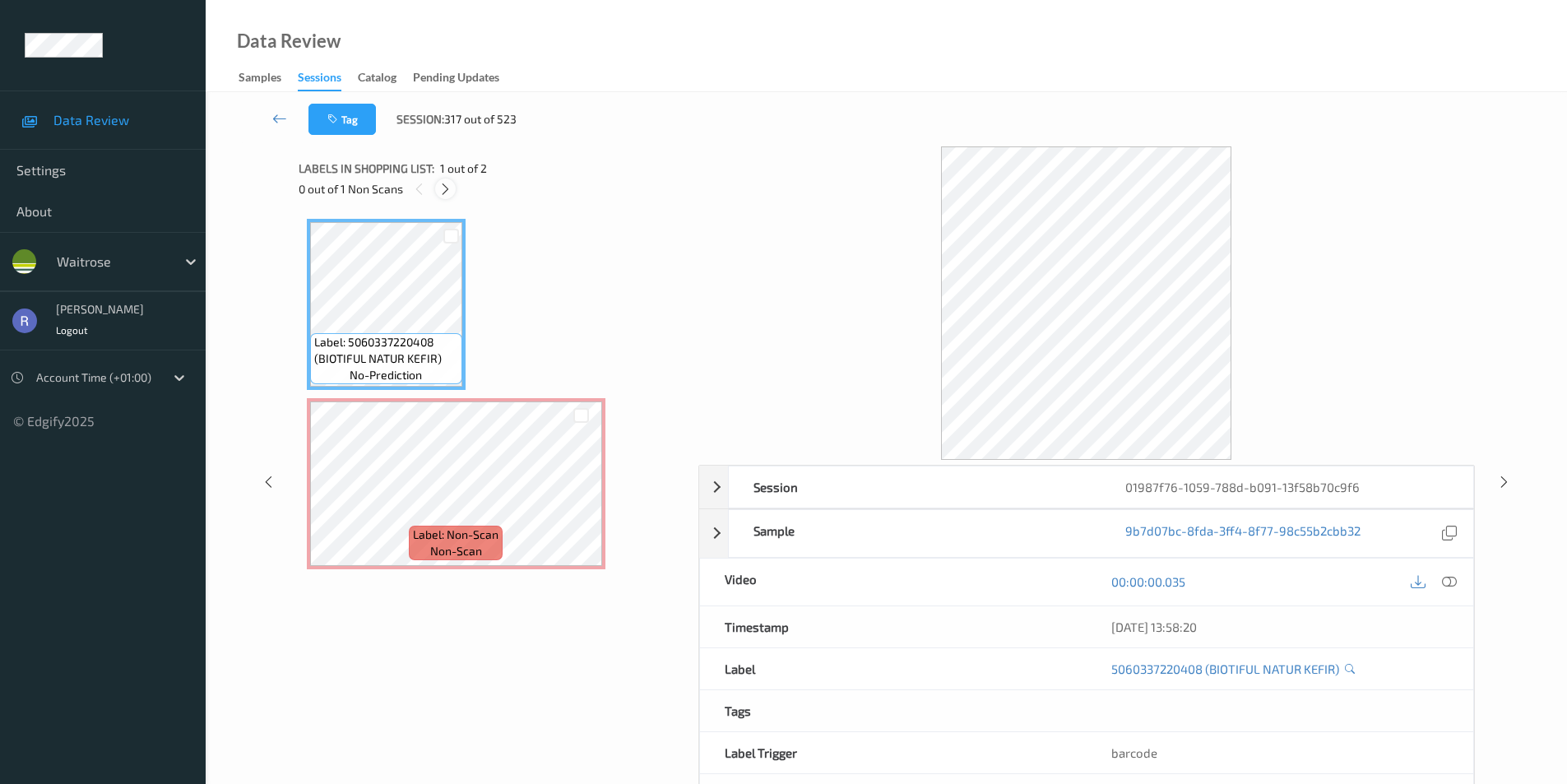
click at [444, 186] on icon at bounding box center [445, 189] width 14 height 15
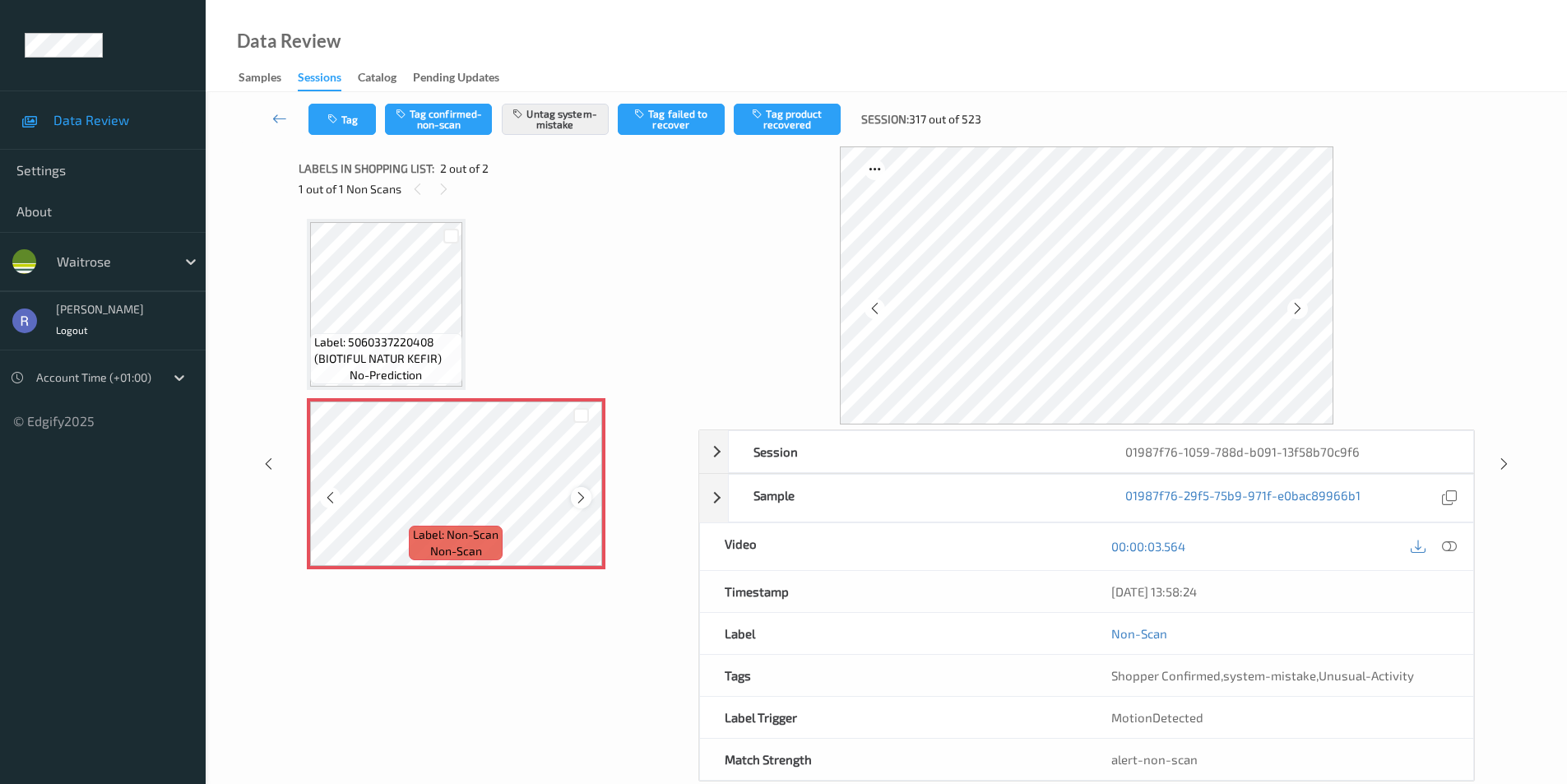
click at [580, 498] on icon at bounding box center [581, 497] width 14 height 15
click at [1503, 464] on icon at bounding box center [1504, 464] width 14 height 15
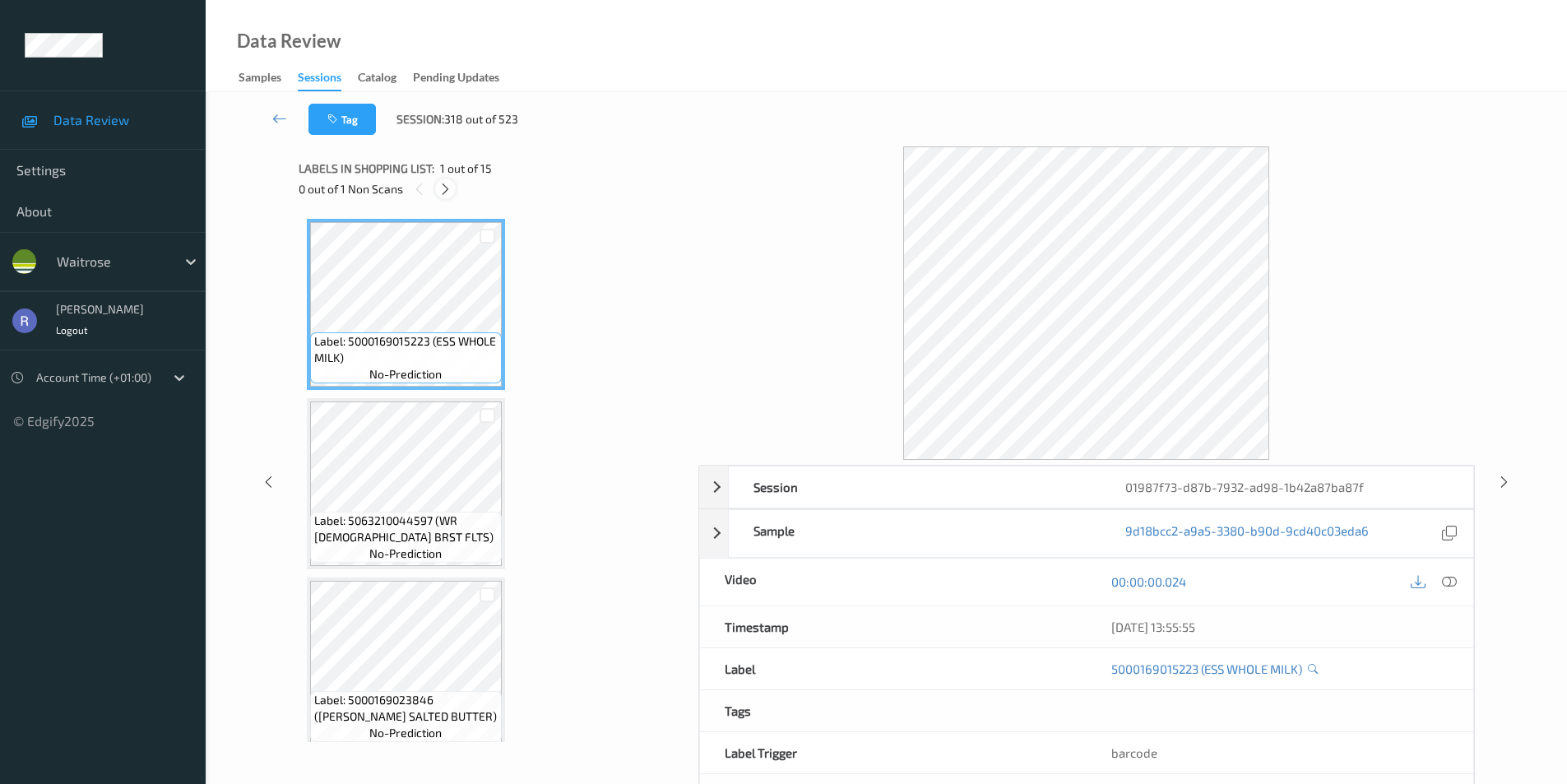
click at [449, 186] on icon at bounding box center [445, 189] width 14 height 15
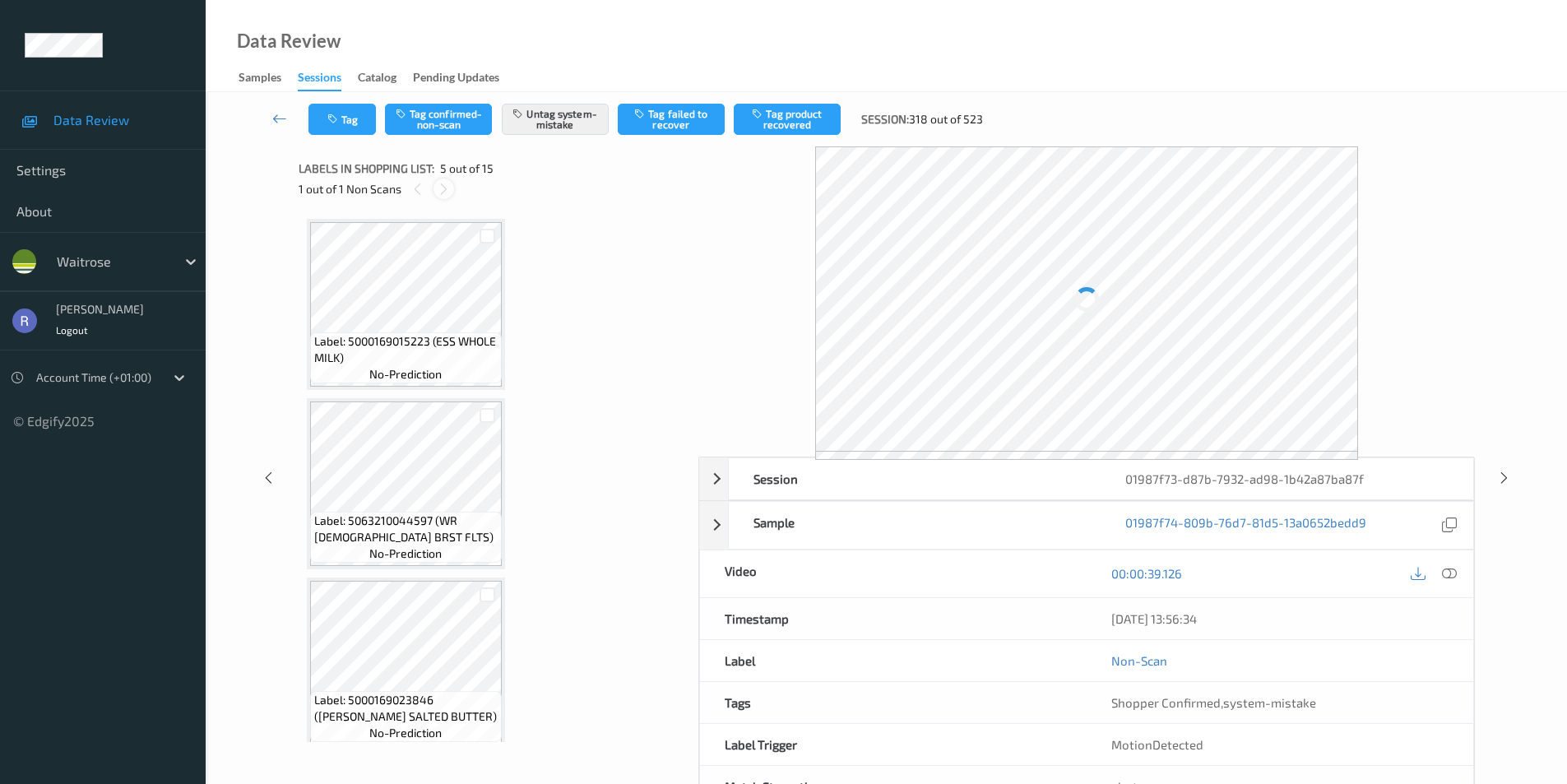
scroll to position [546, 0]
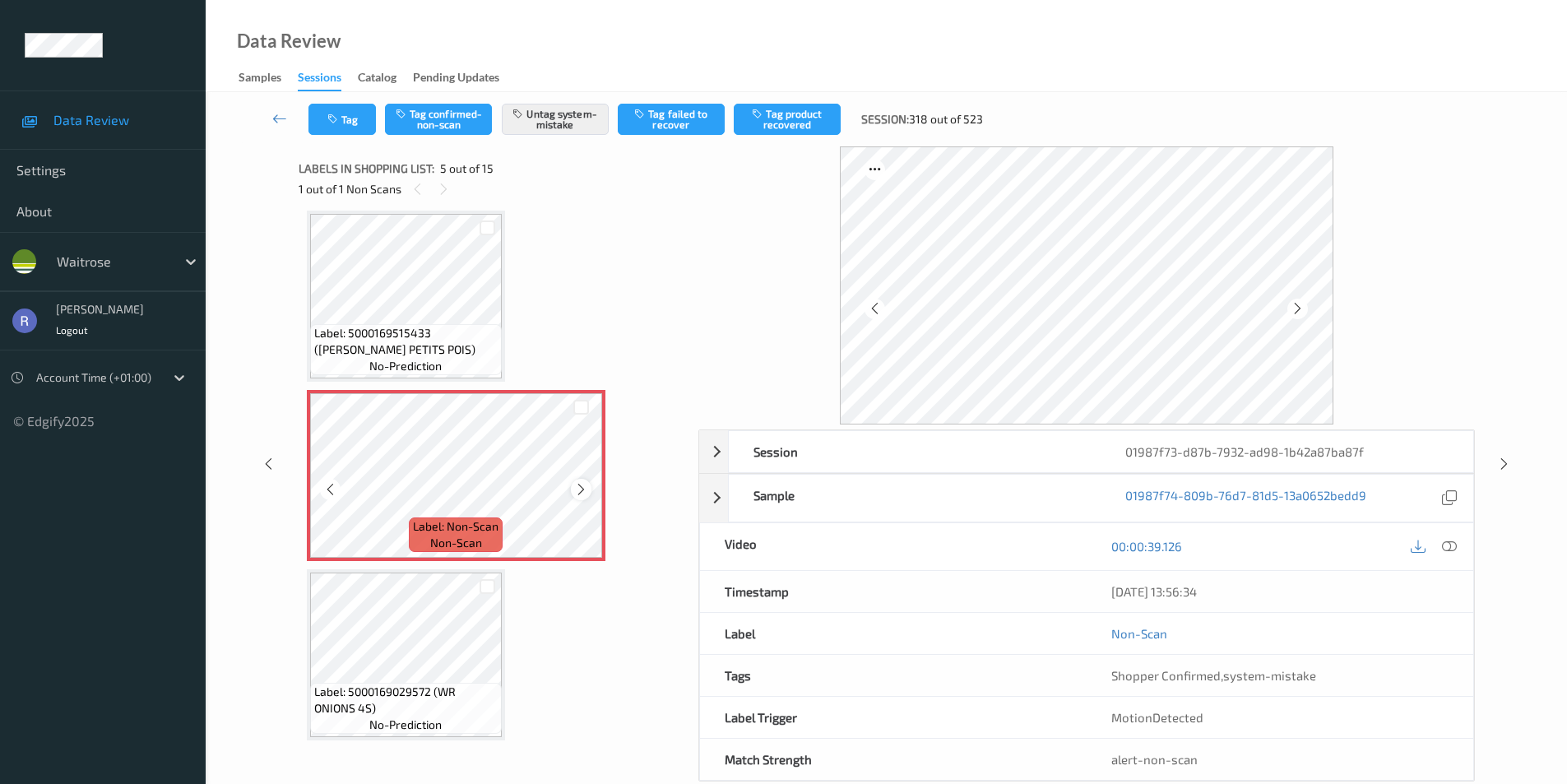
click at [577, 492] on icon at bounding box center [581, 490] width 14 height 15
click at [1499, 466] on icon at bounding box center [1504, 464] width 14 height 15
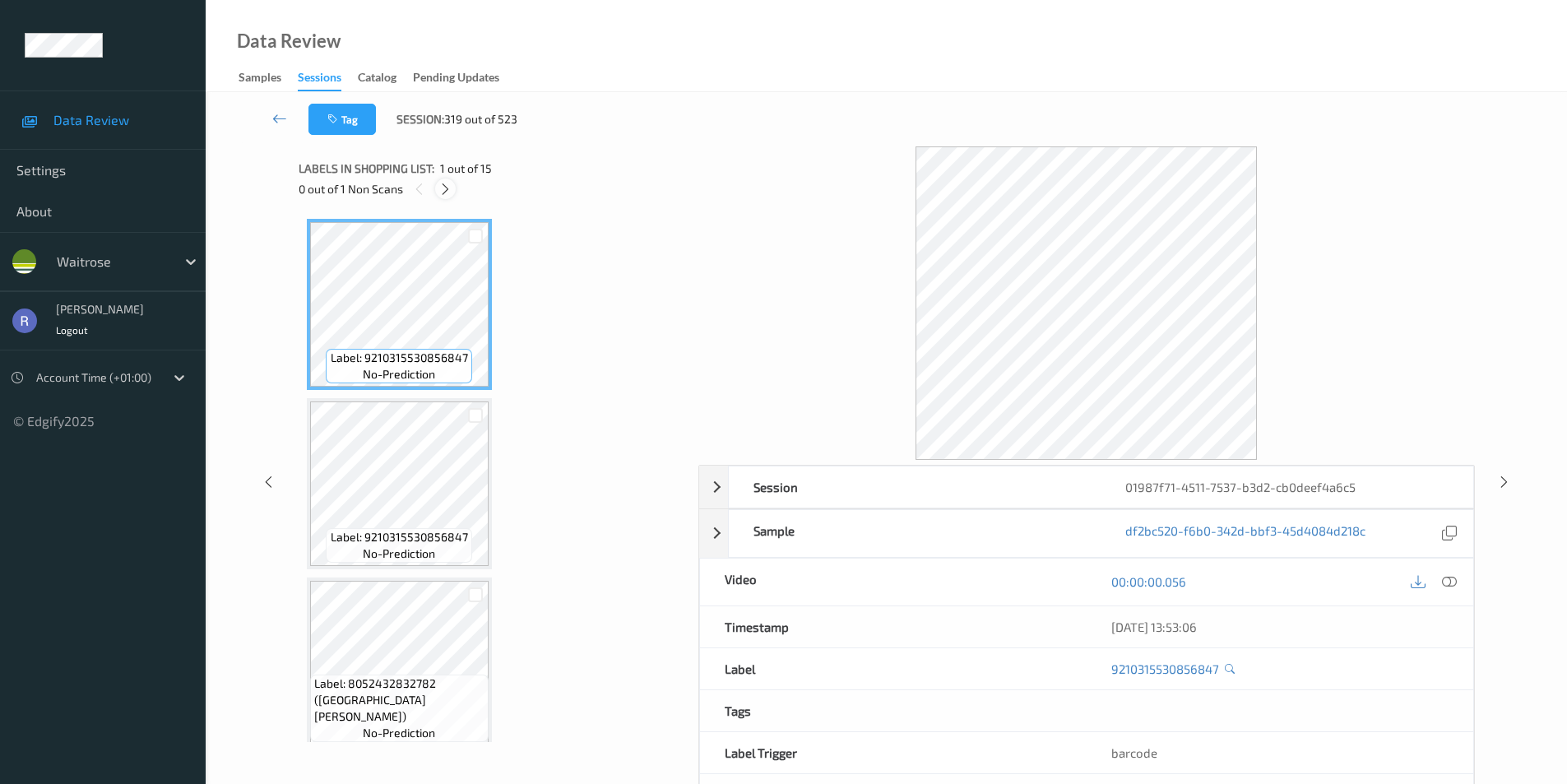
click at [441, 187] on icon at bounding box center [445, 189] width 14 height 15
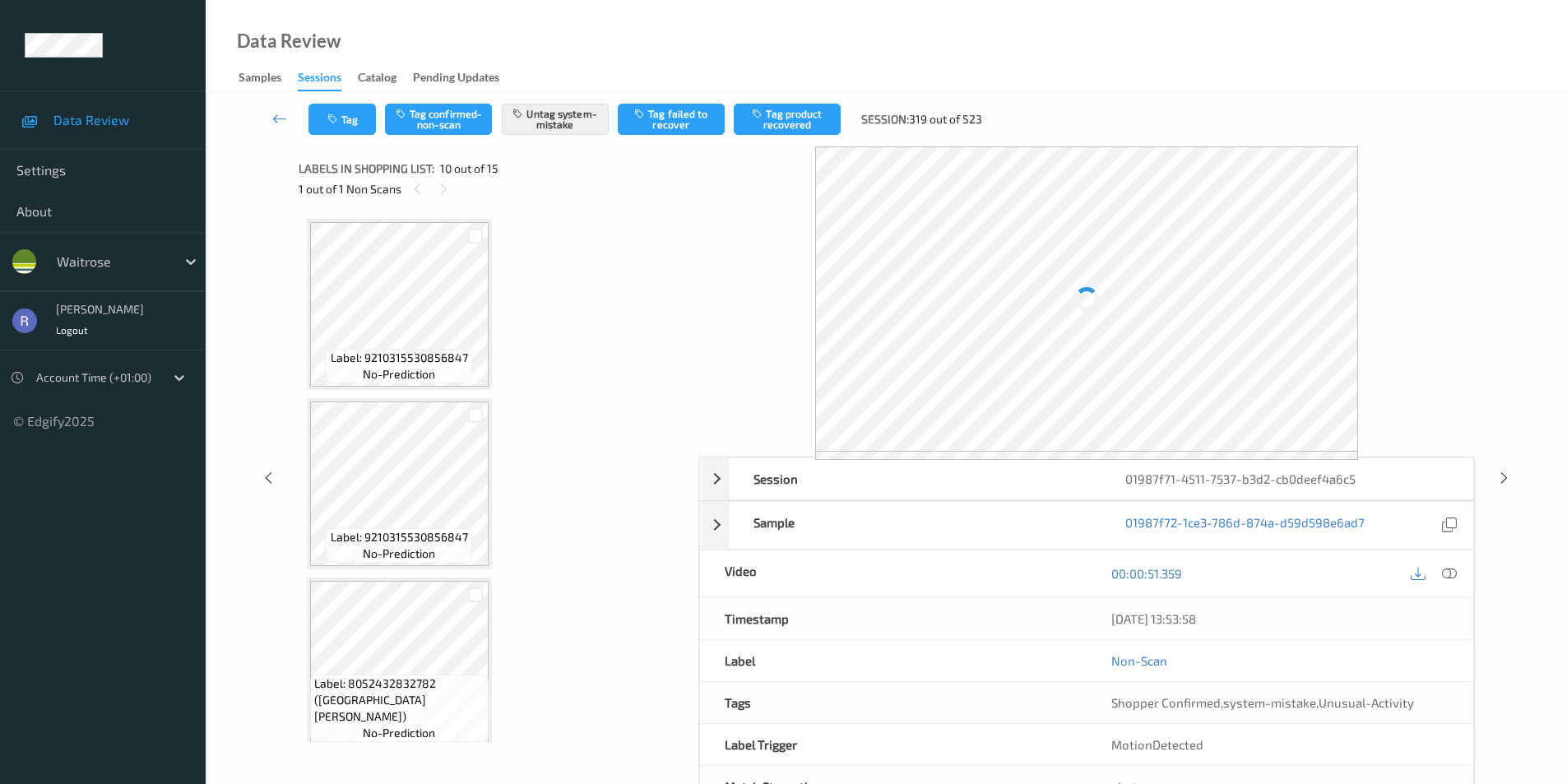
scroll to position [1443, 0]
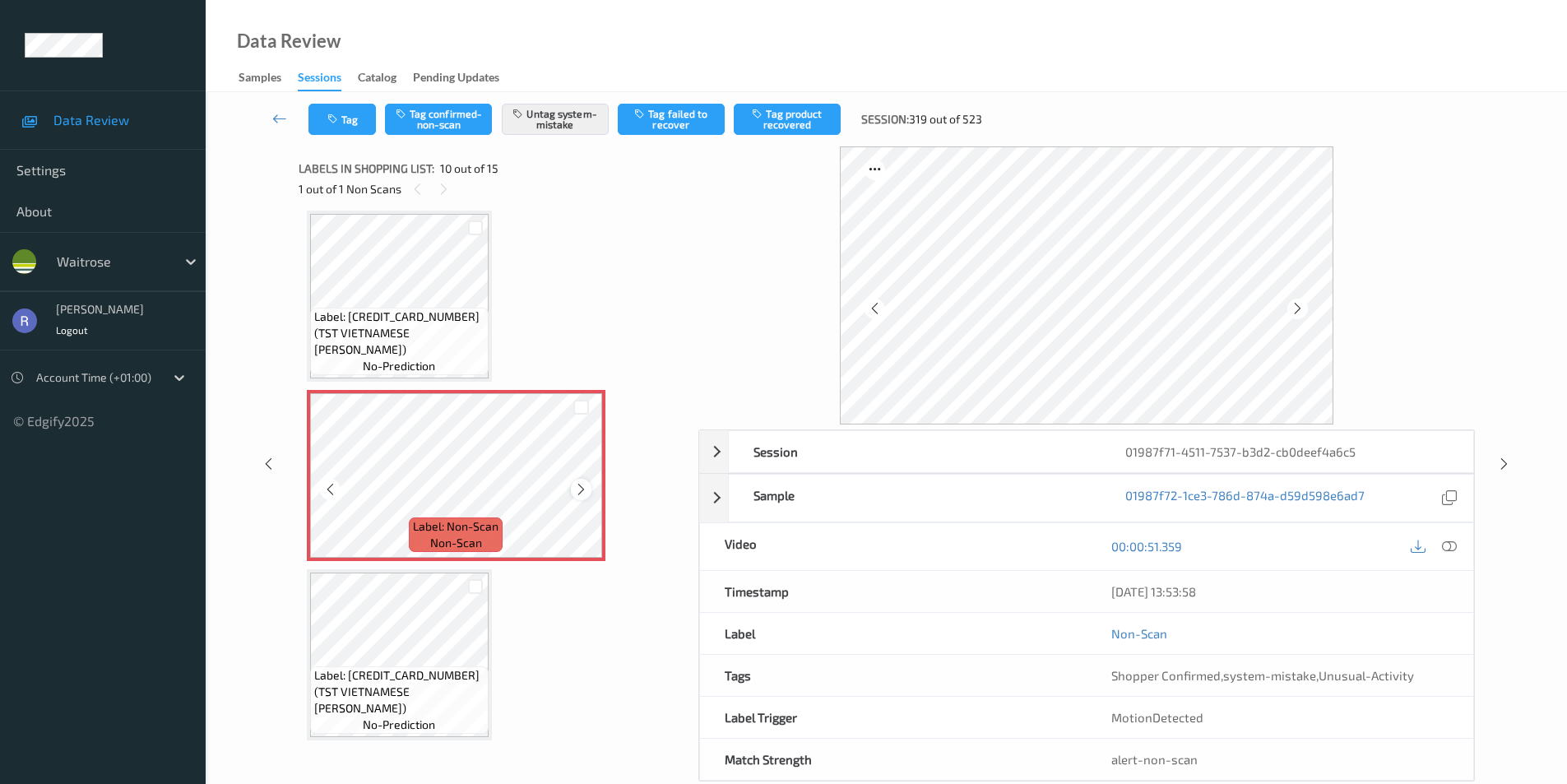
click at [579, 487] on icon at bounding box center [581, 490] width 14 height 15
click at [1506, 463] on icon at bounding box center [1504, 464] width 14 height 15
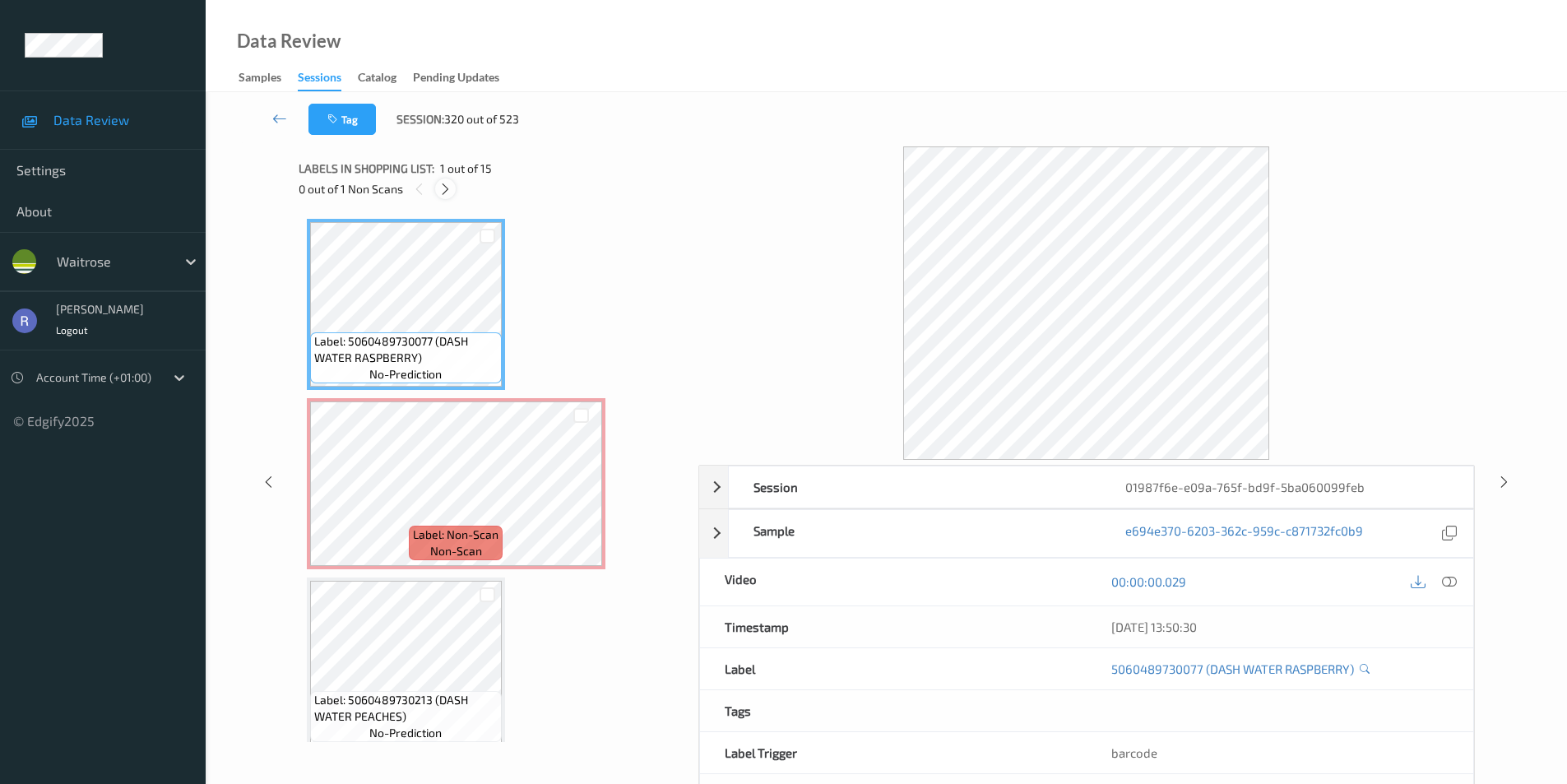
click at [447, 189] on icon at bounding box center [445, 189] width 14 height 15
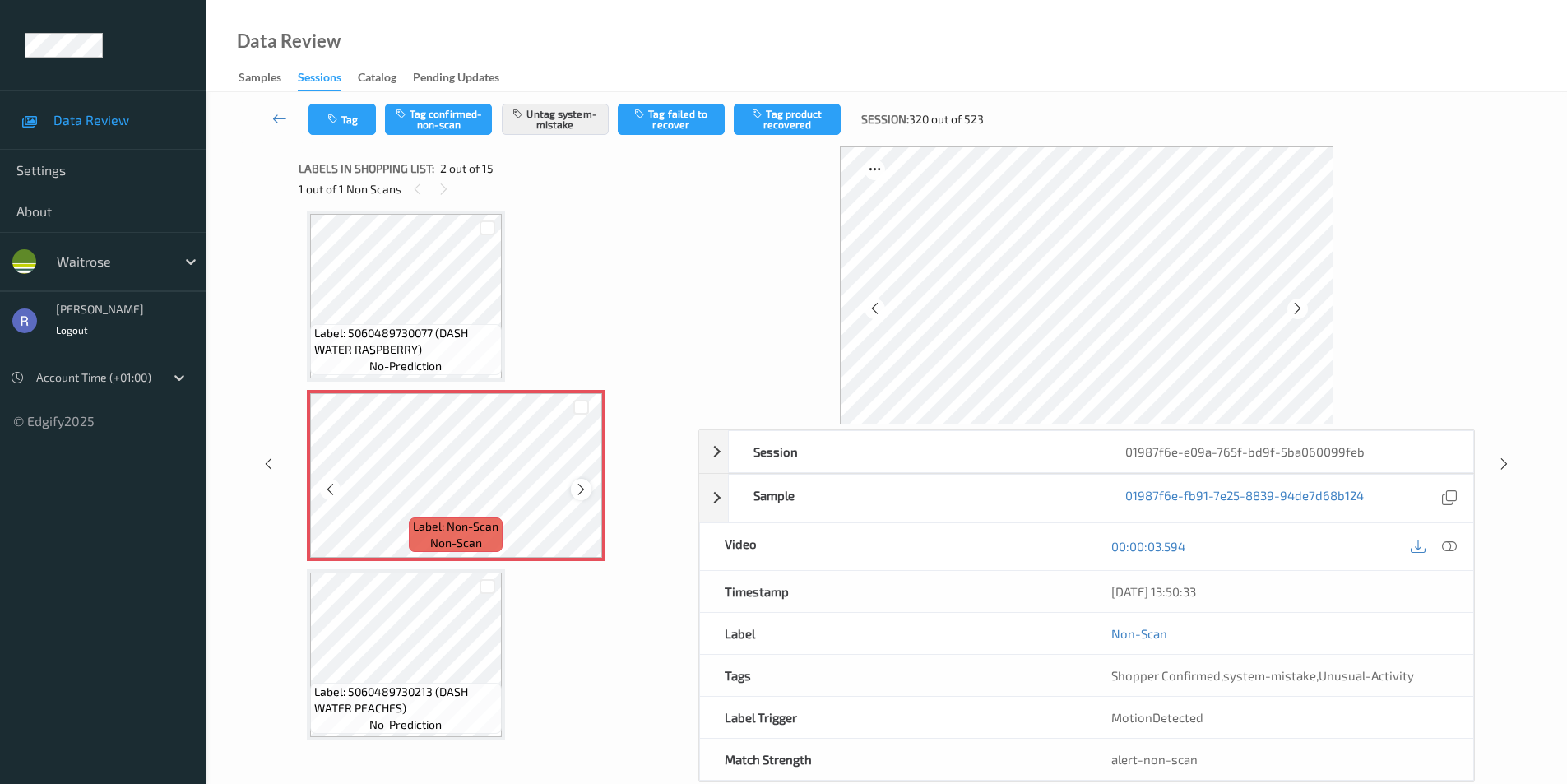
click at [580, 491] on icon at bounding box center [581, 490] width 14 height 15
click at [587, 486] on icon at bounding box center [581, 490] width 14 height 15
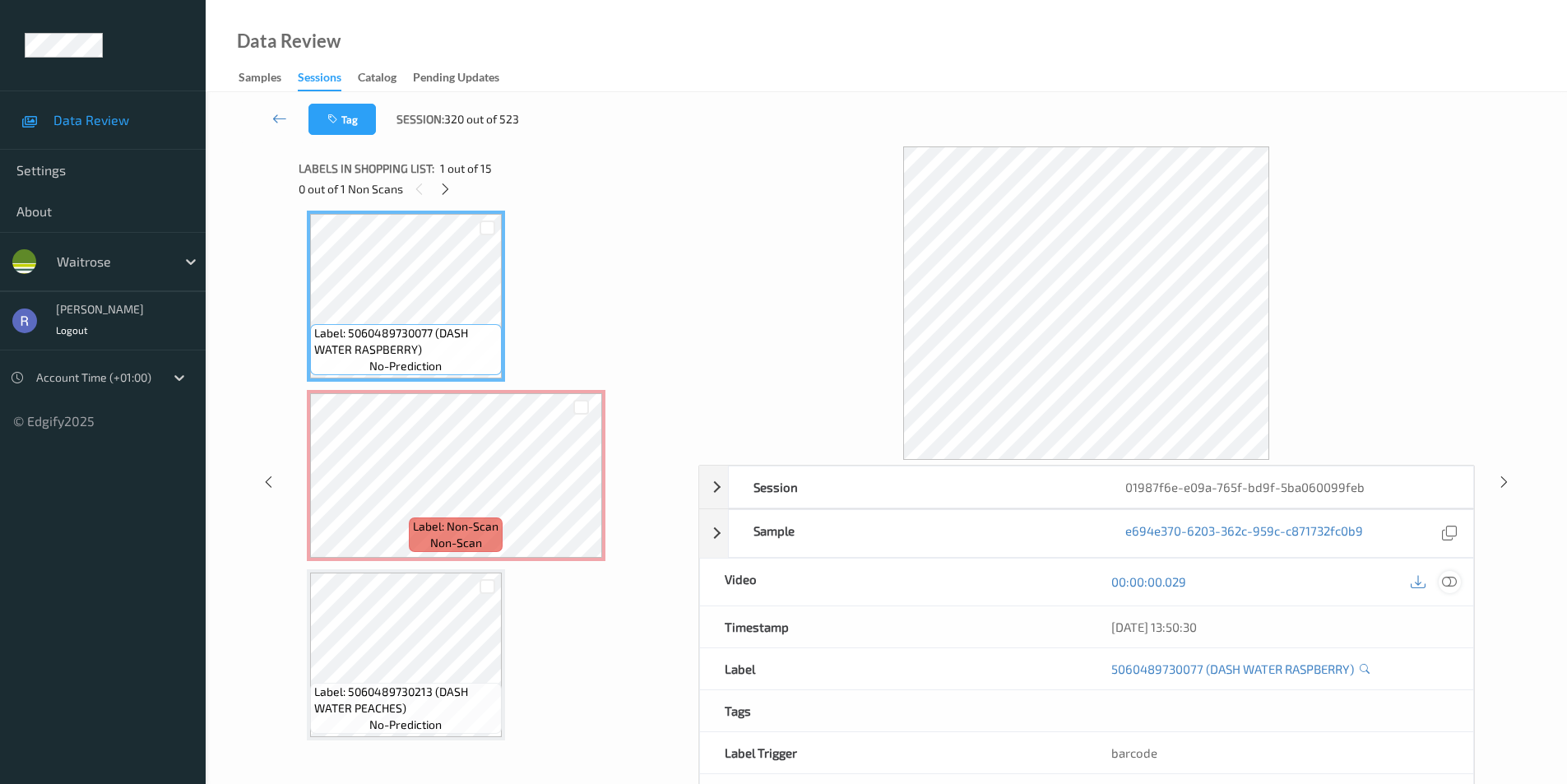
click at [1443, 580] on div at bounding box center [1450, 582] width 22 height 22
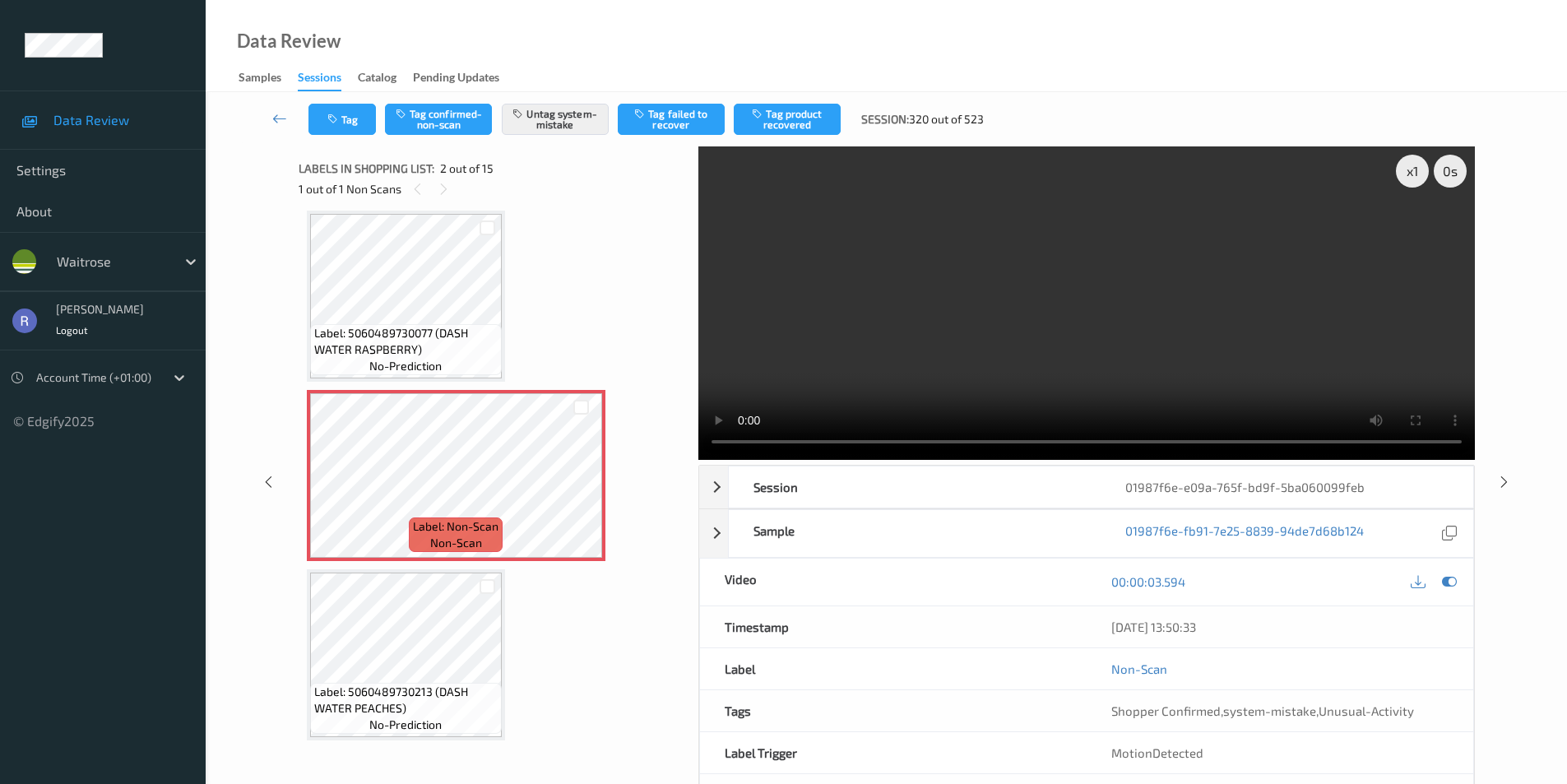
click at [992, 409] on video at bounding box center [1086, 303] width 777 height 313
click at [1507, 477] on icon at bounding box center [1504, 482] width 14 height 15
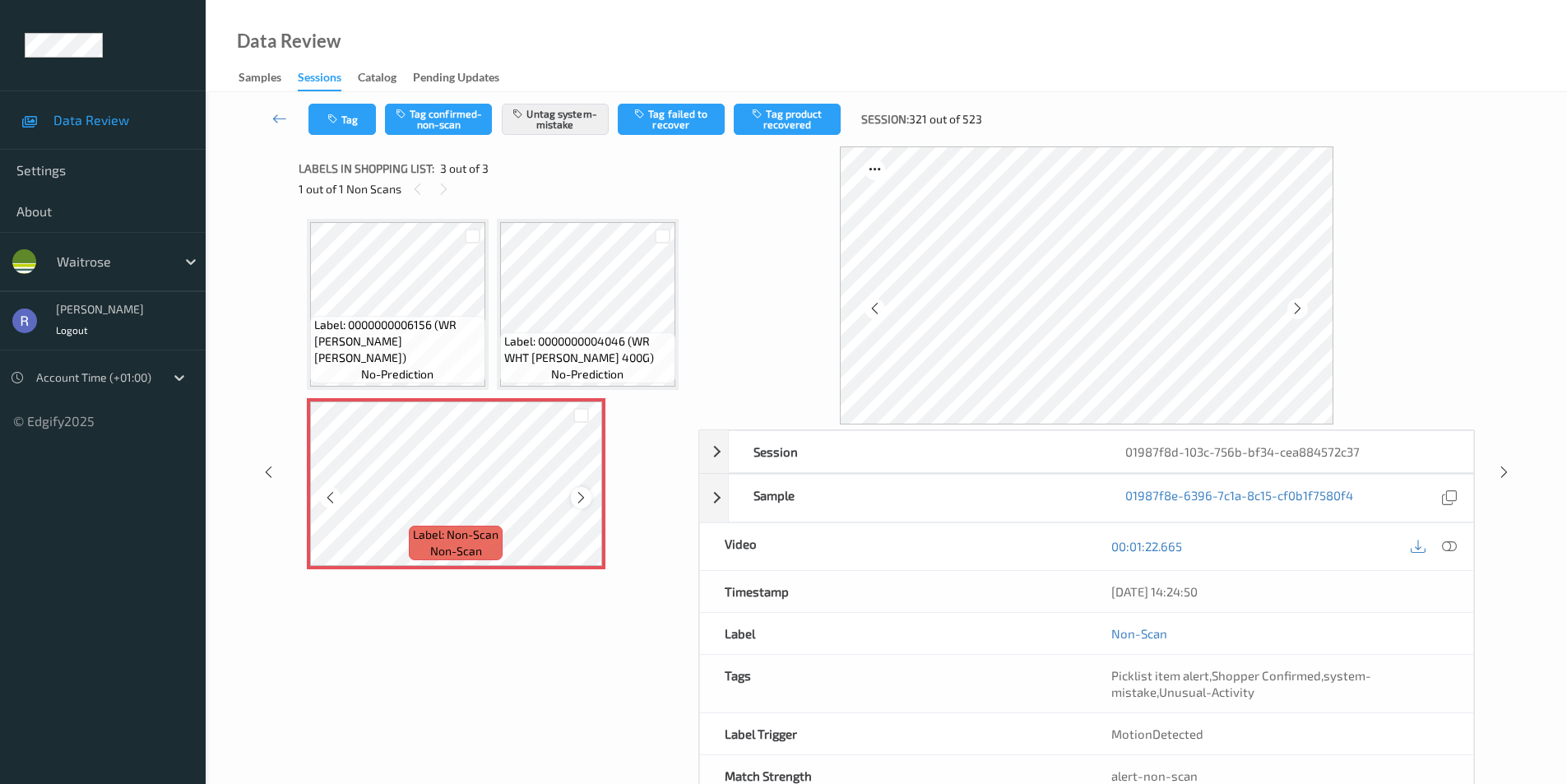
click at [581, 505] on icon at bounding box center [581, 497] width 14 height 15
click at [271, 472] on div "Session 01987f8d-103c-756b-bf34-cea884572c37 Session ID 01987f8d-103c-756b-bf34…" at bounding box center [886, 472] width 1294 height 651
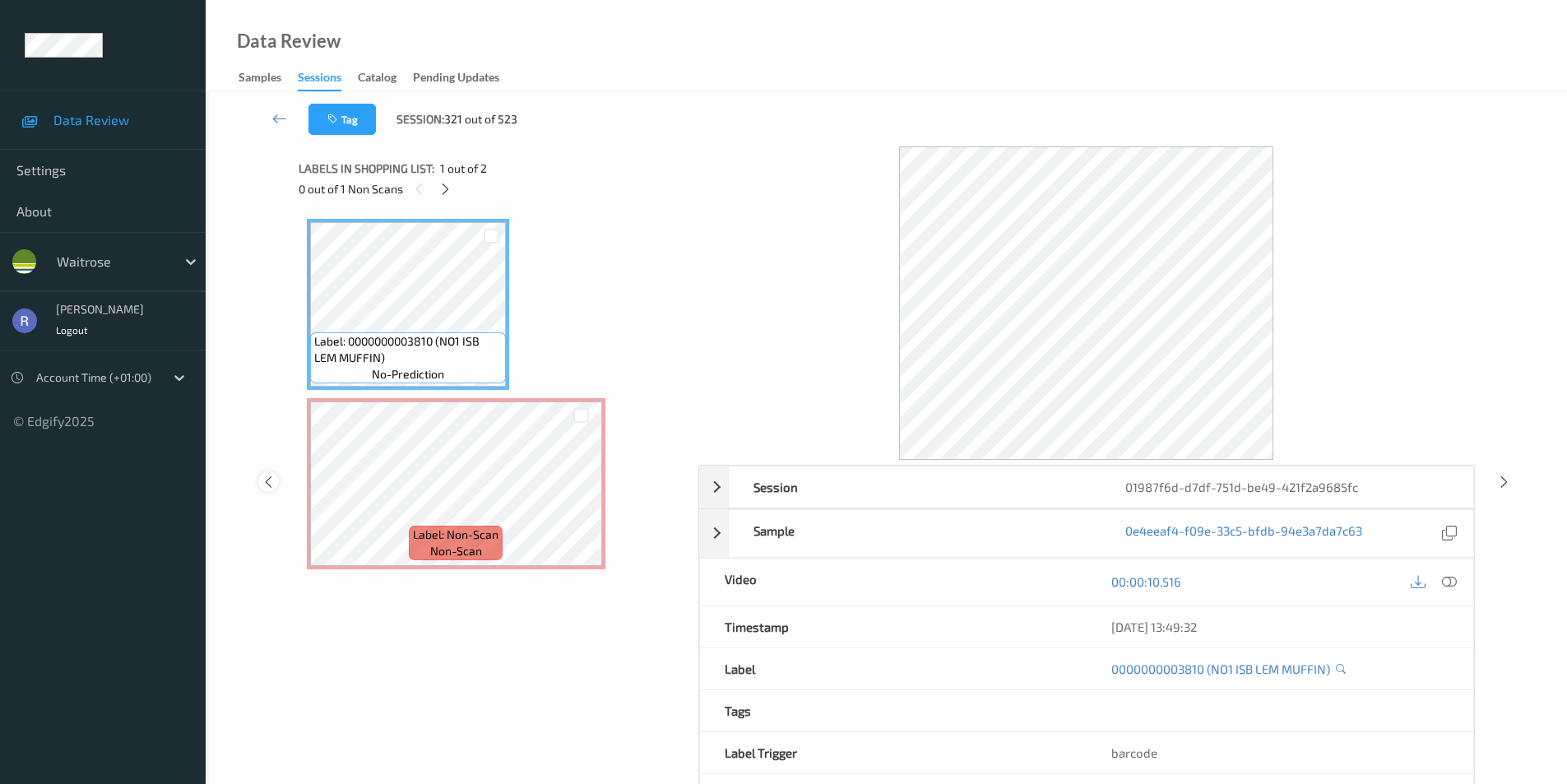
click at [268, 482] on icon at bounding box center [269, 482] width 14 height 15
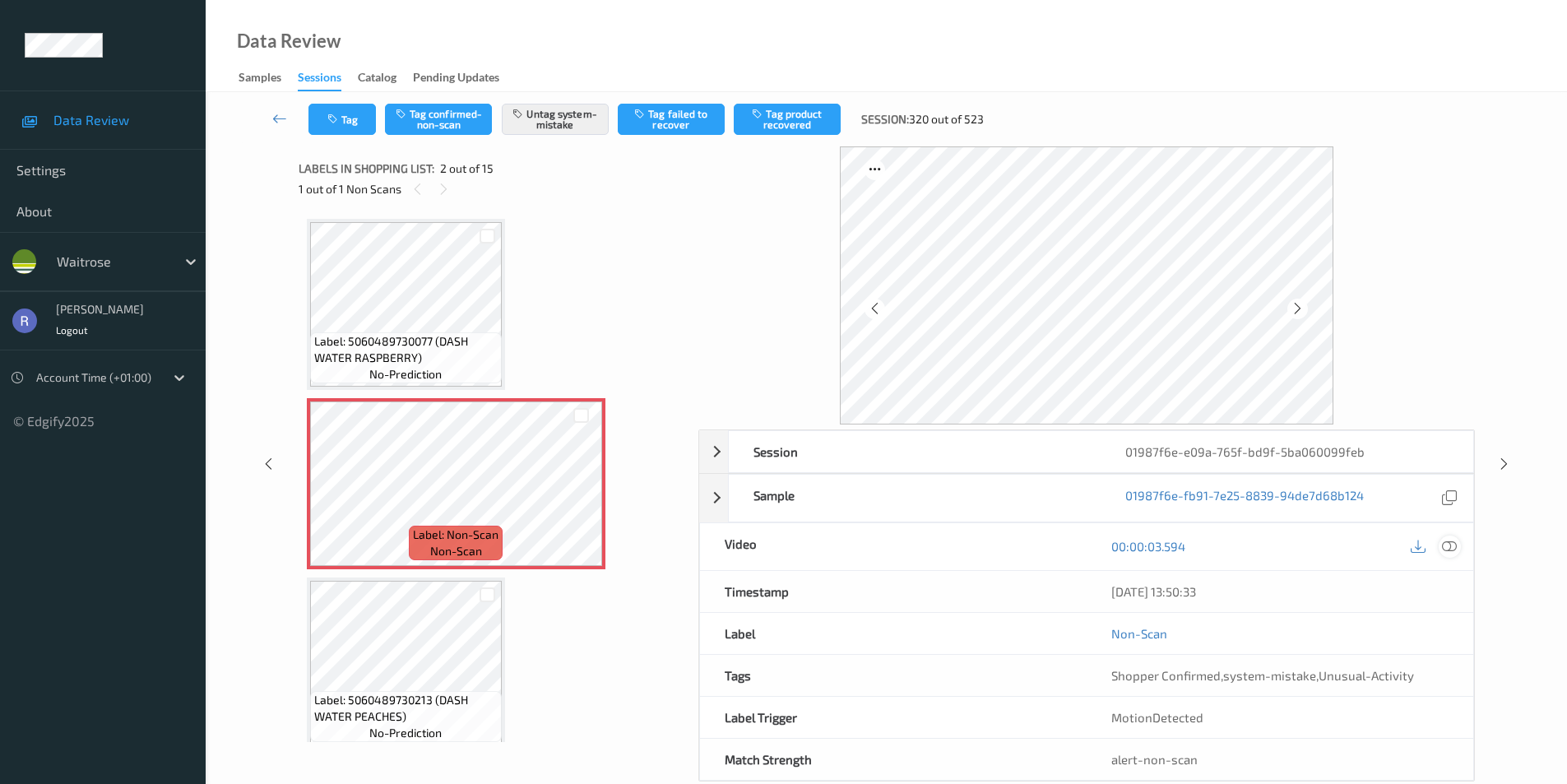
click at [1456, 549] on icon at bounding box center [1450, 546] width 15 height 15
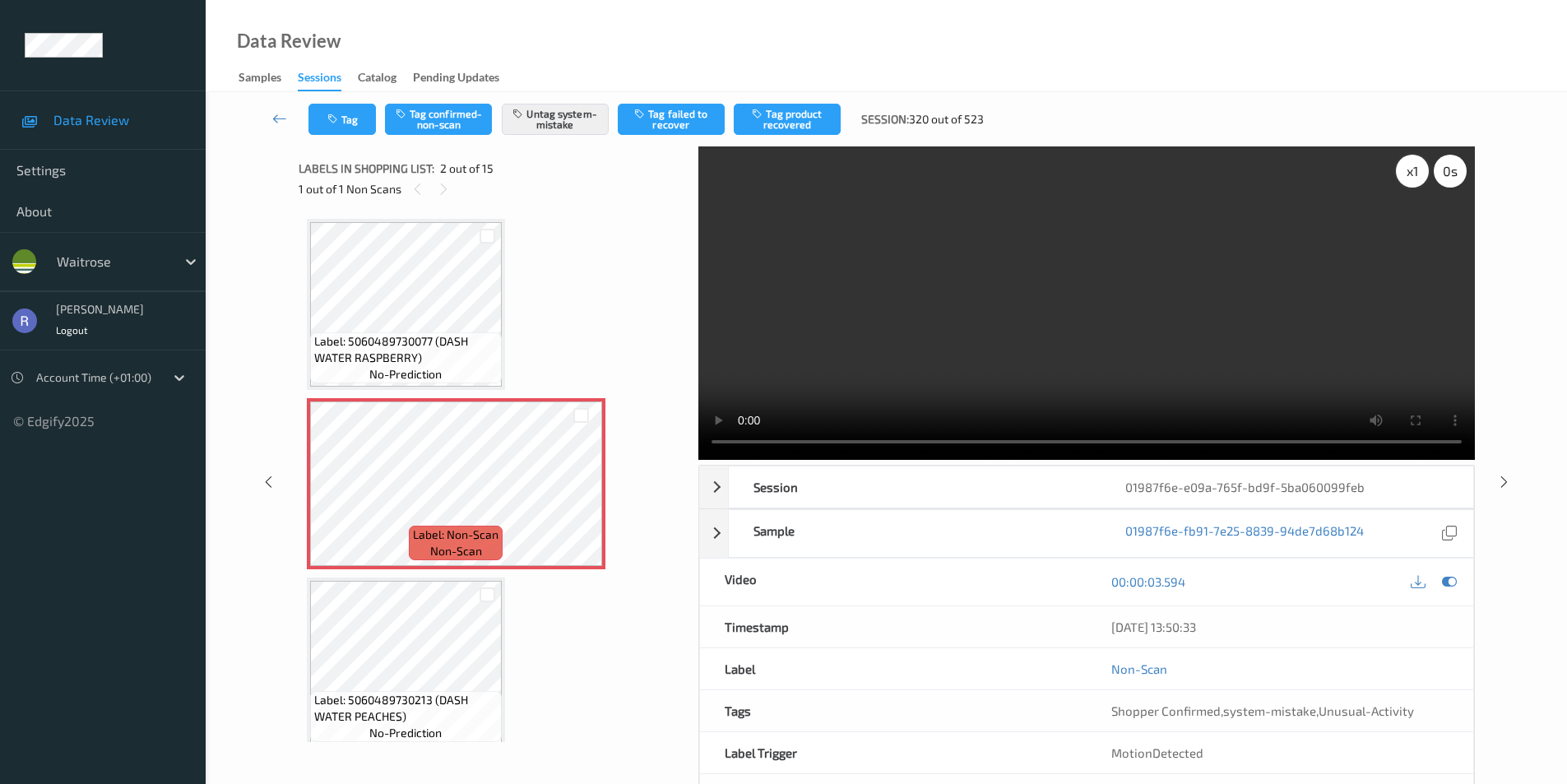
click at [1415, 177] on div "x 1" at bounding box center [1413, 172] width 33 height 33
click at [1415, 177] on div "x 2" at bounding box center [1413, 172] width 33 height 33
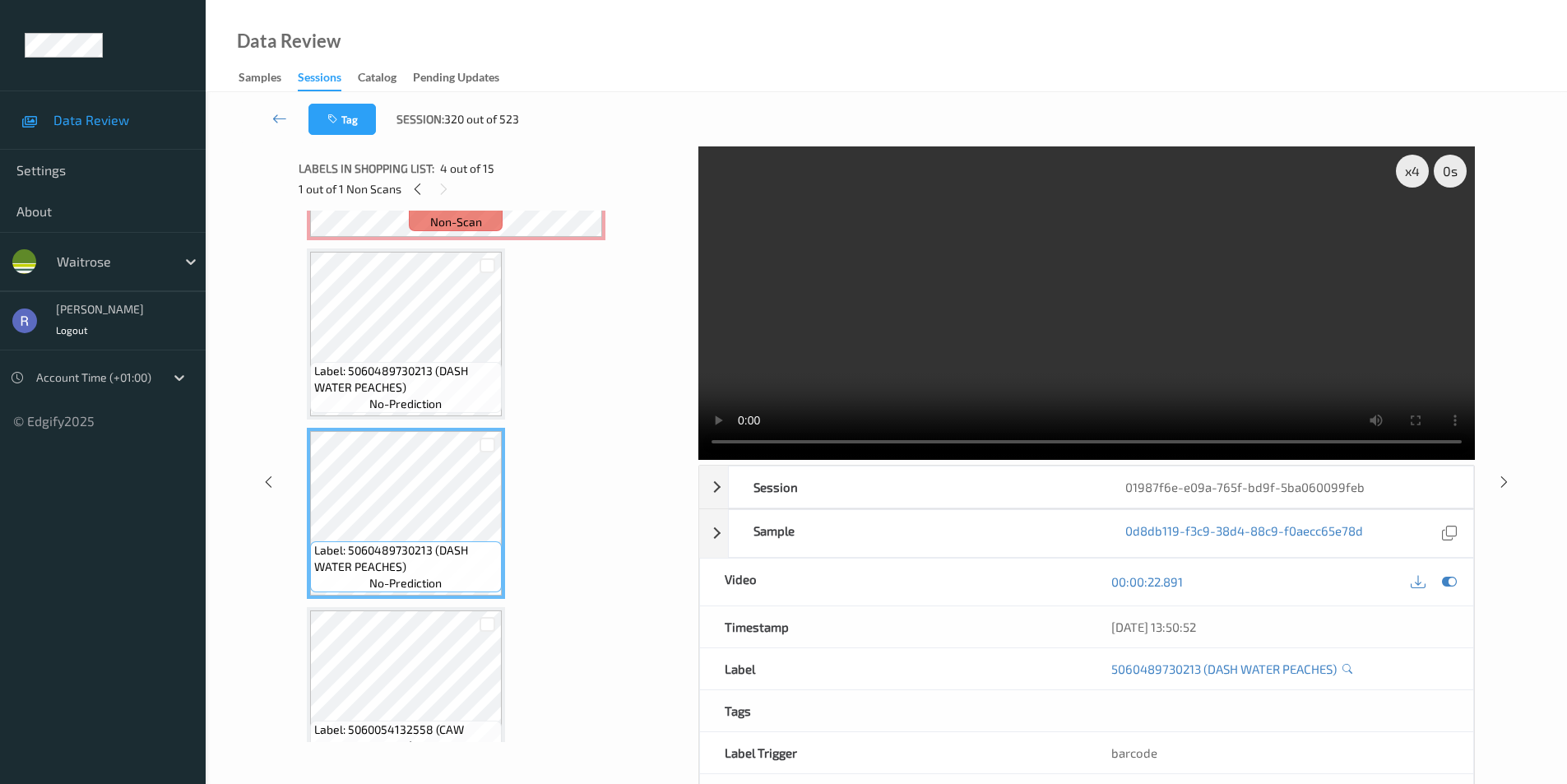
scroll to position [164, 0]
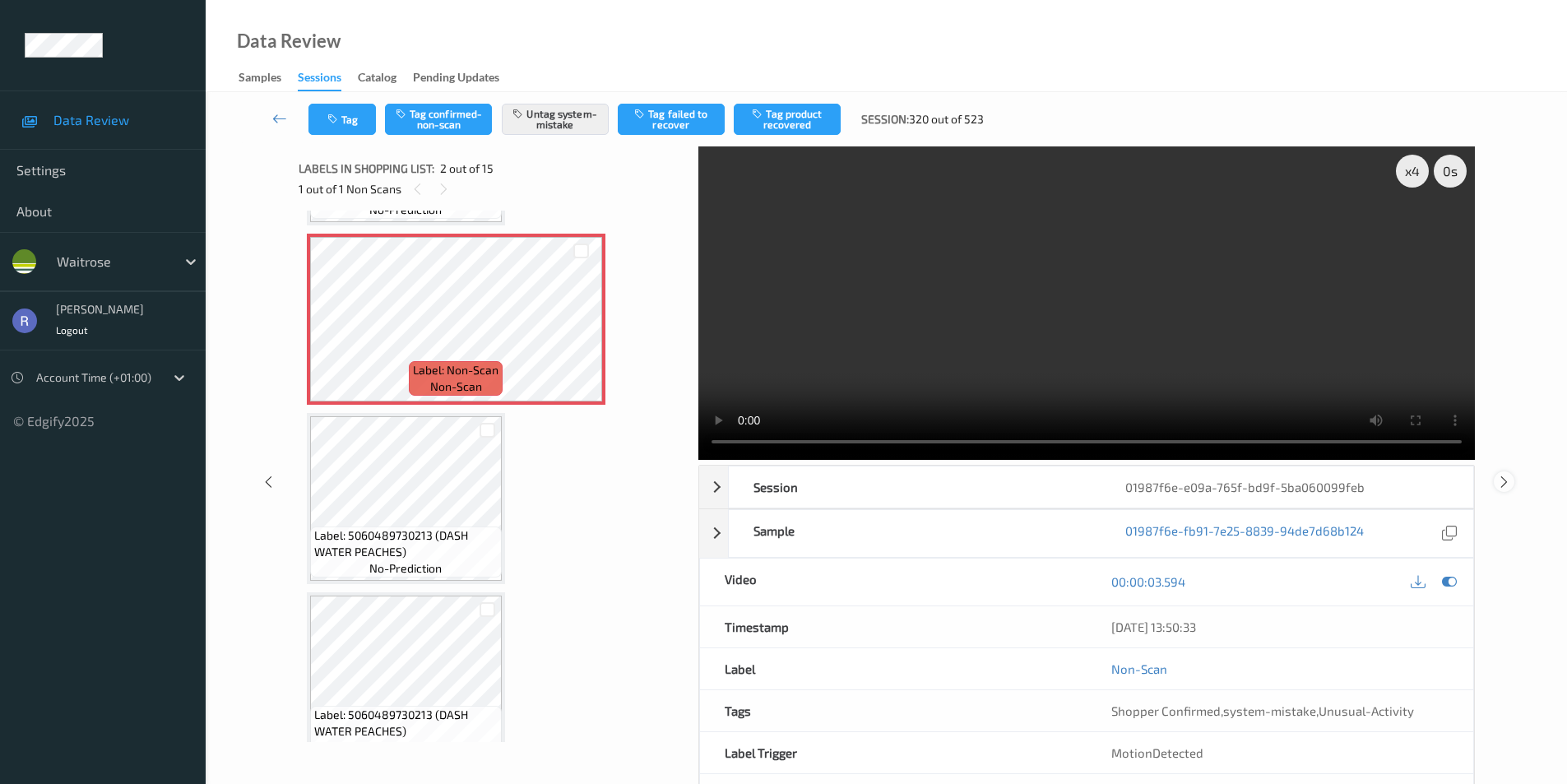
click at [1504, 480] on icon at bounding box center [1504, 482] width 14 height 15
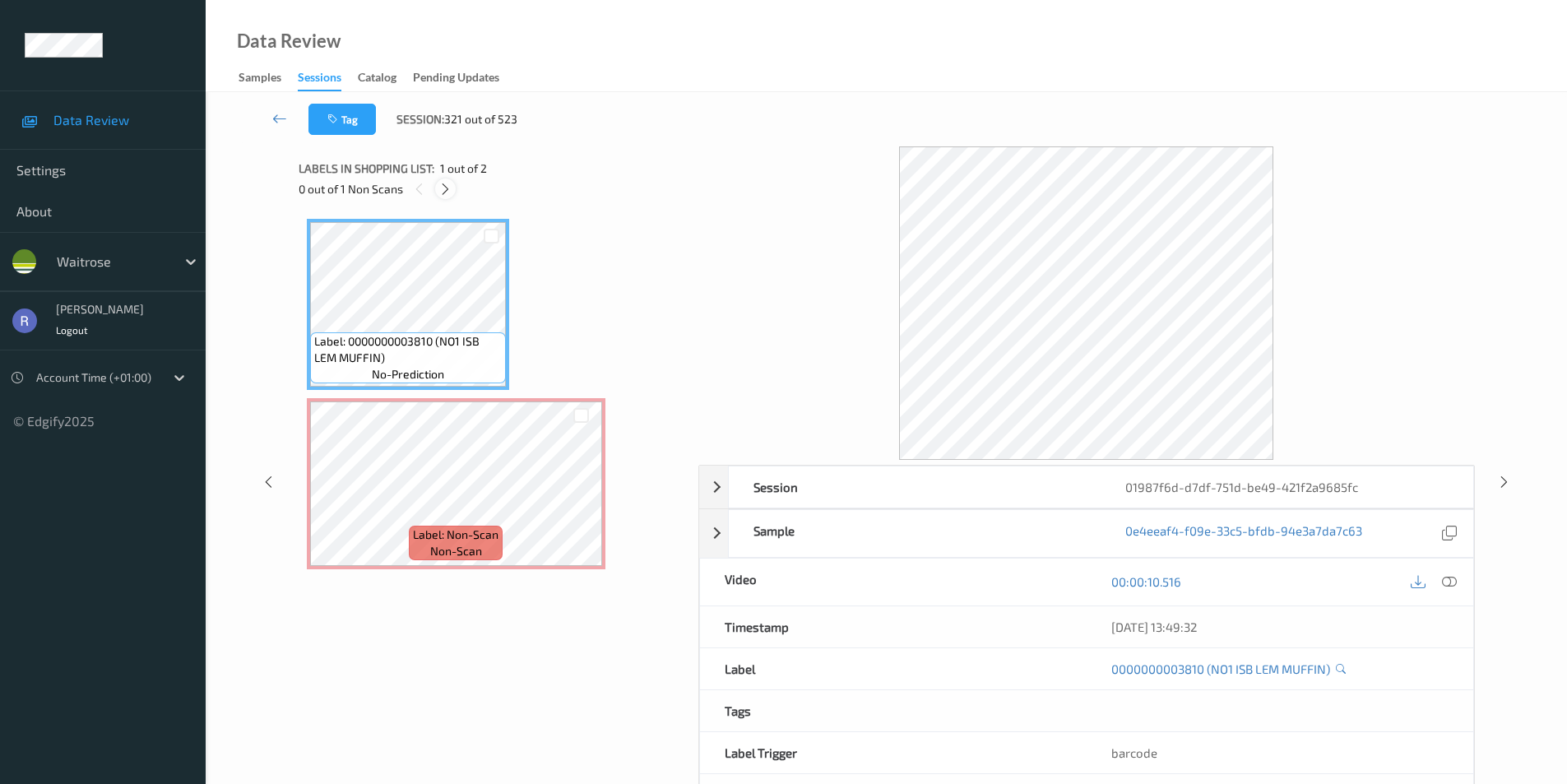
click at [443, 191] on icon at bounding box center [445, 189] width 14 height 15
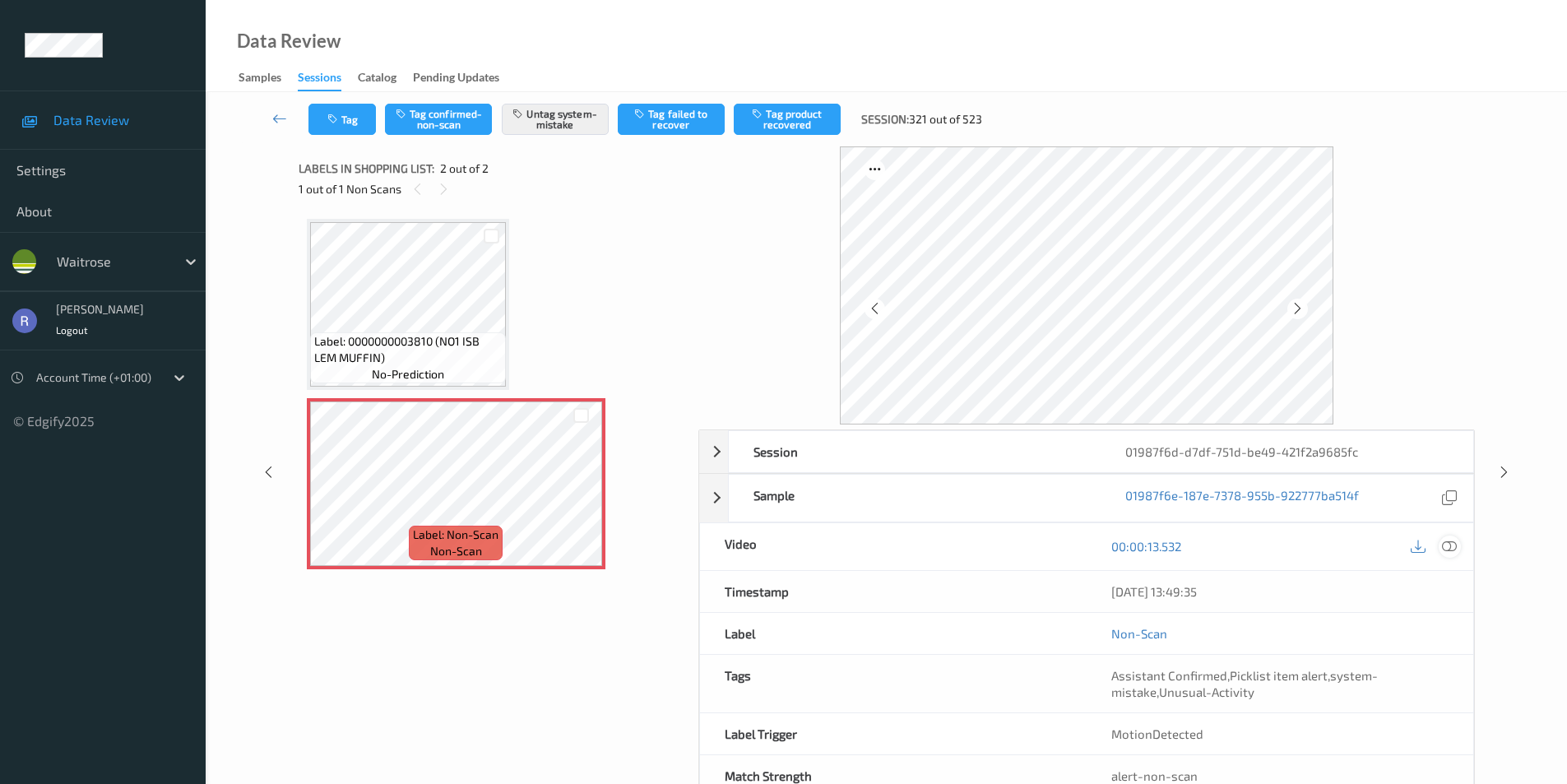
click at [1454, 545] on icon at bounding box center [1450, 546] width 15 height 15
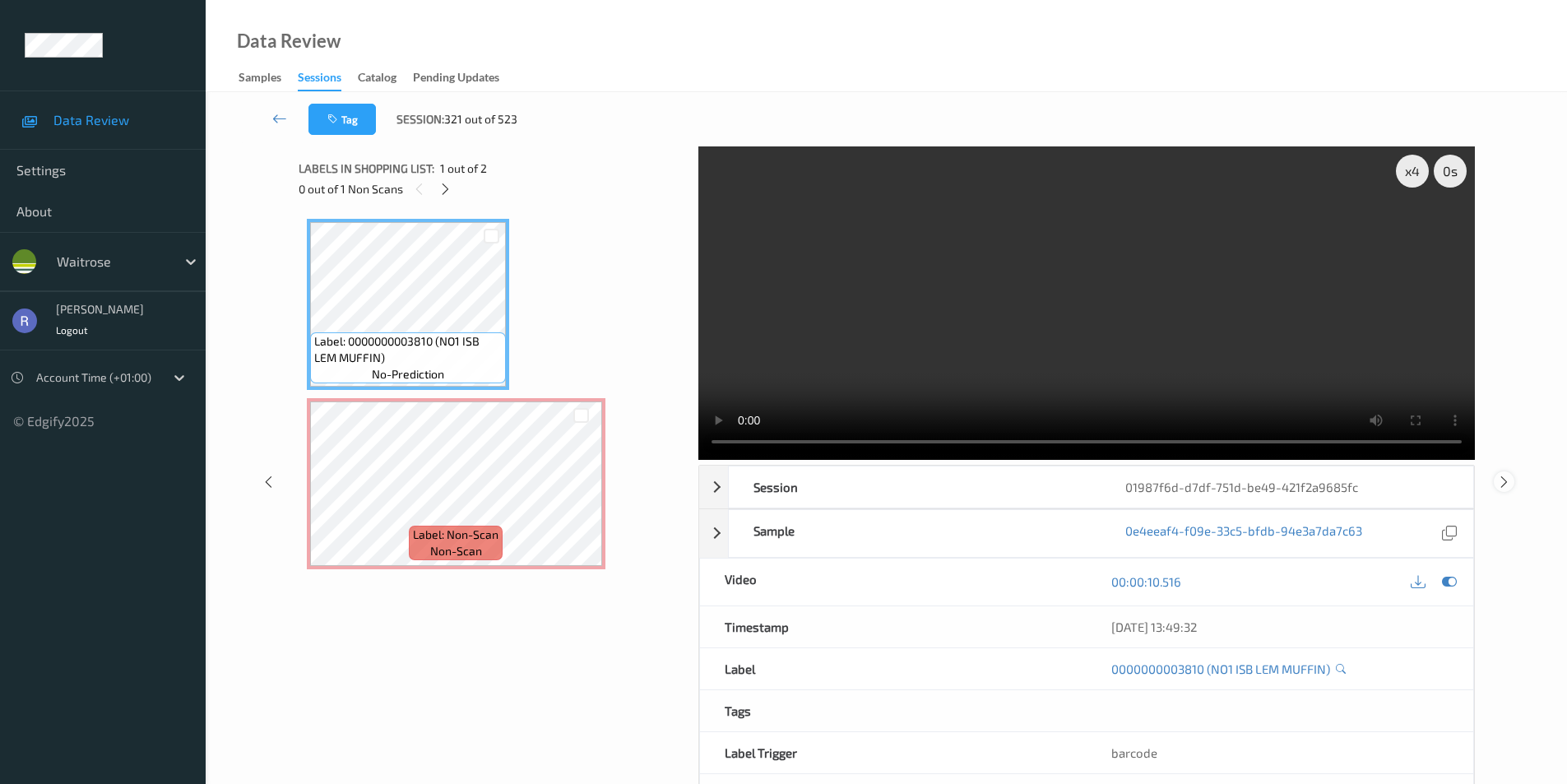
click at [1504, 478] on icon at bounding box center [1504, 482] width 14 height 15
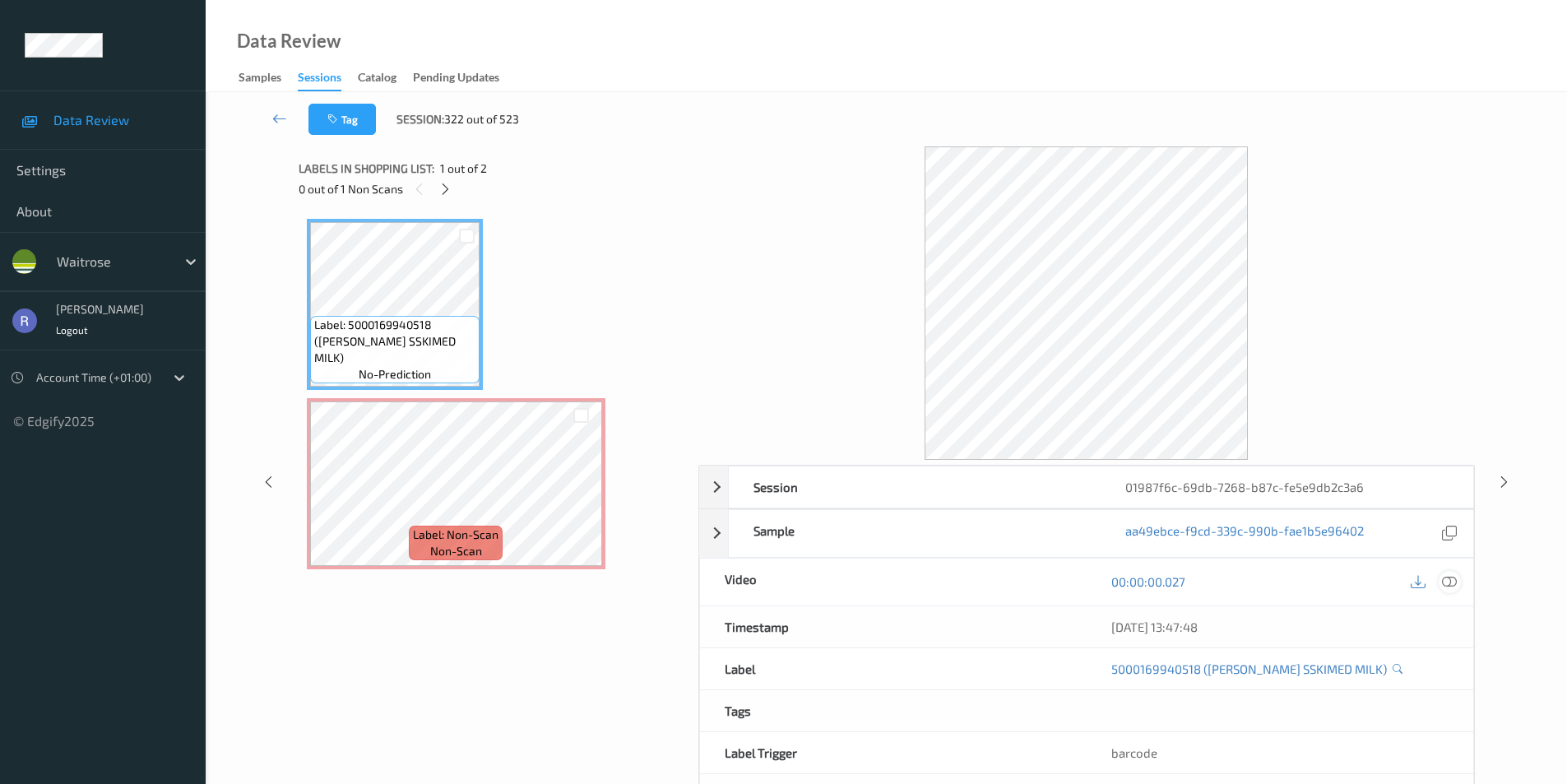
click at [1450, 583] on icon at bounding box center [1450, 582] width 15 height 15
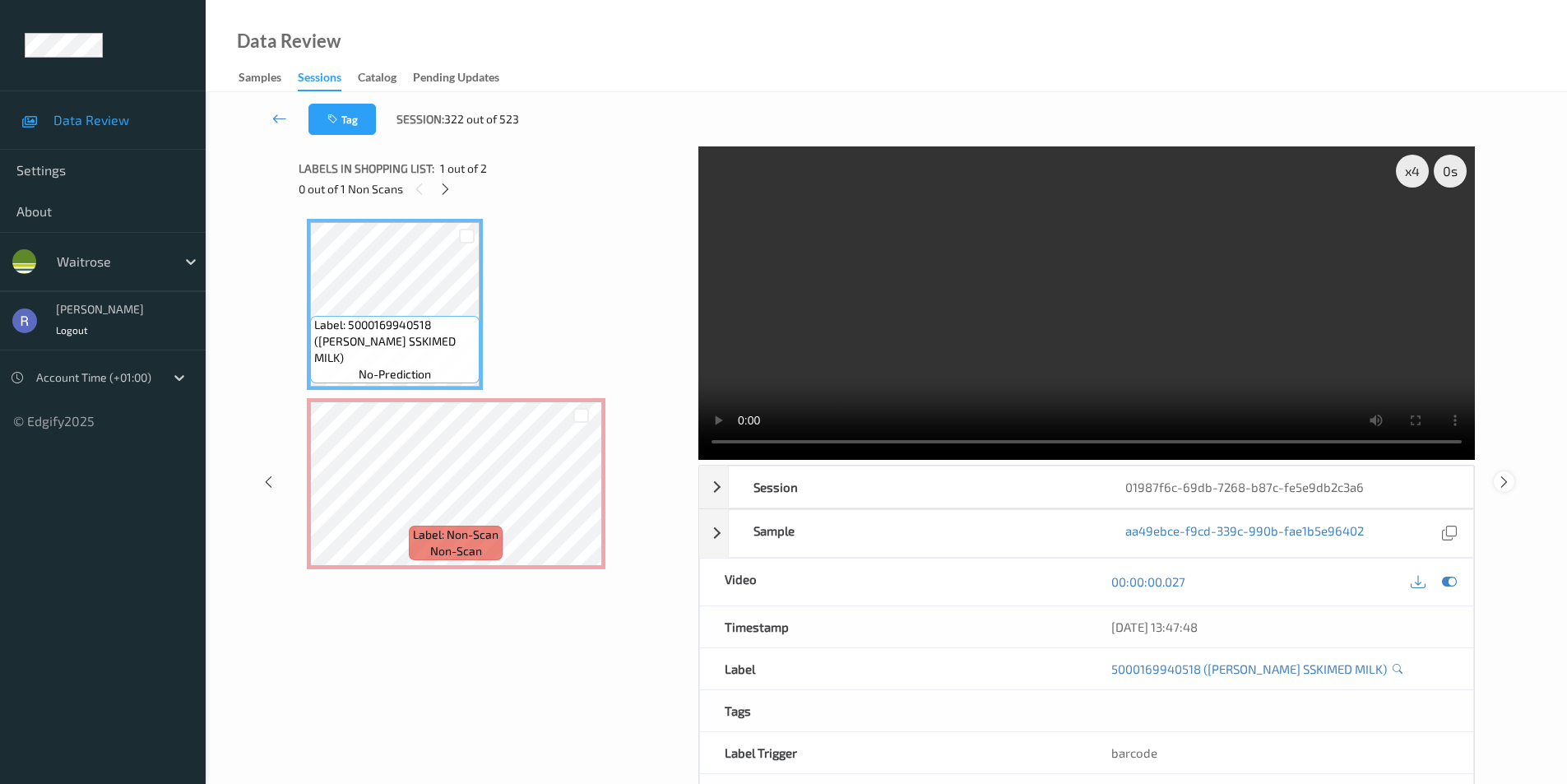
click at [1509, 481] on icon at bounding box center [1504, 482] width 14 height 15
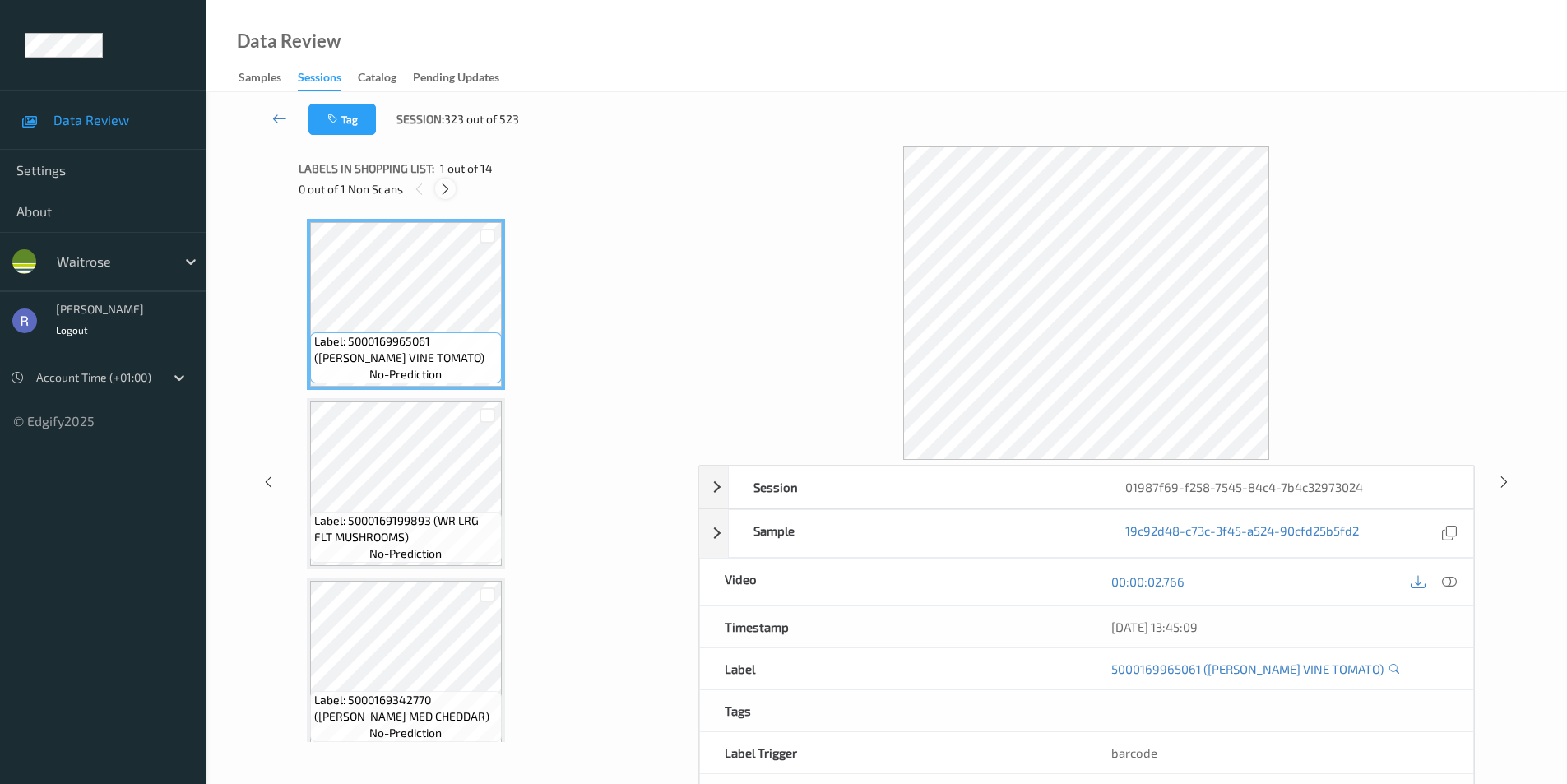
click at [449, 187] on icon at bounding box center [445, 189] width 14 height 15
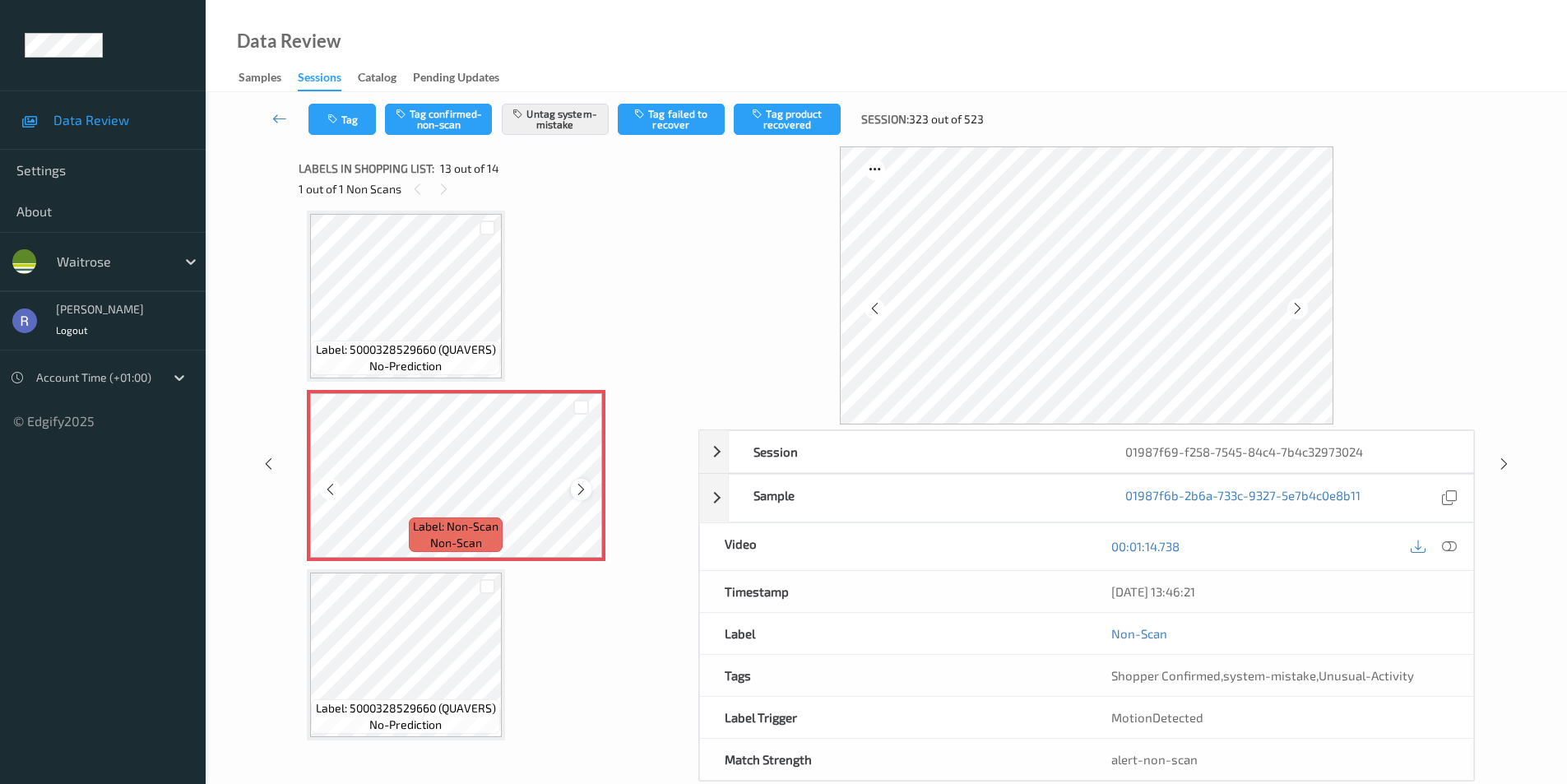
click at [579, 484] on icon at bounding box center [581, 490] width 14 height 15
click at [1500, 465] on icon at bounding box center [1504, 464] width 14 height 15
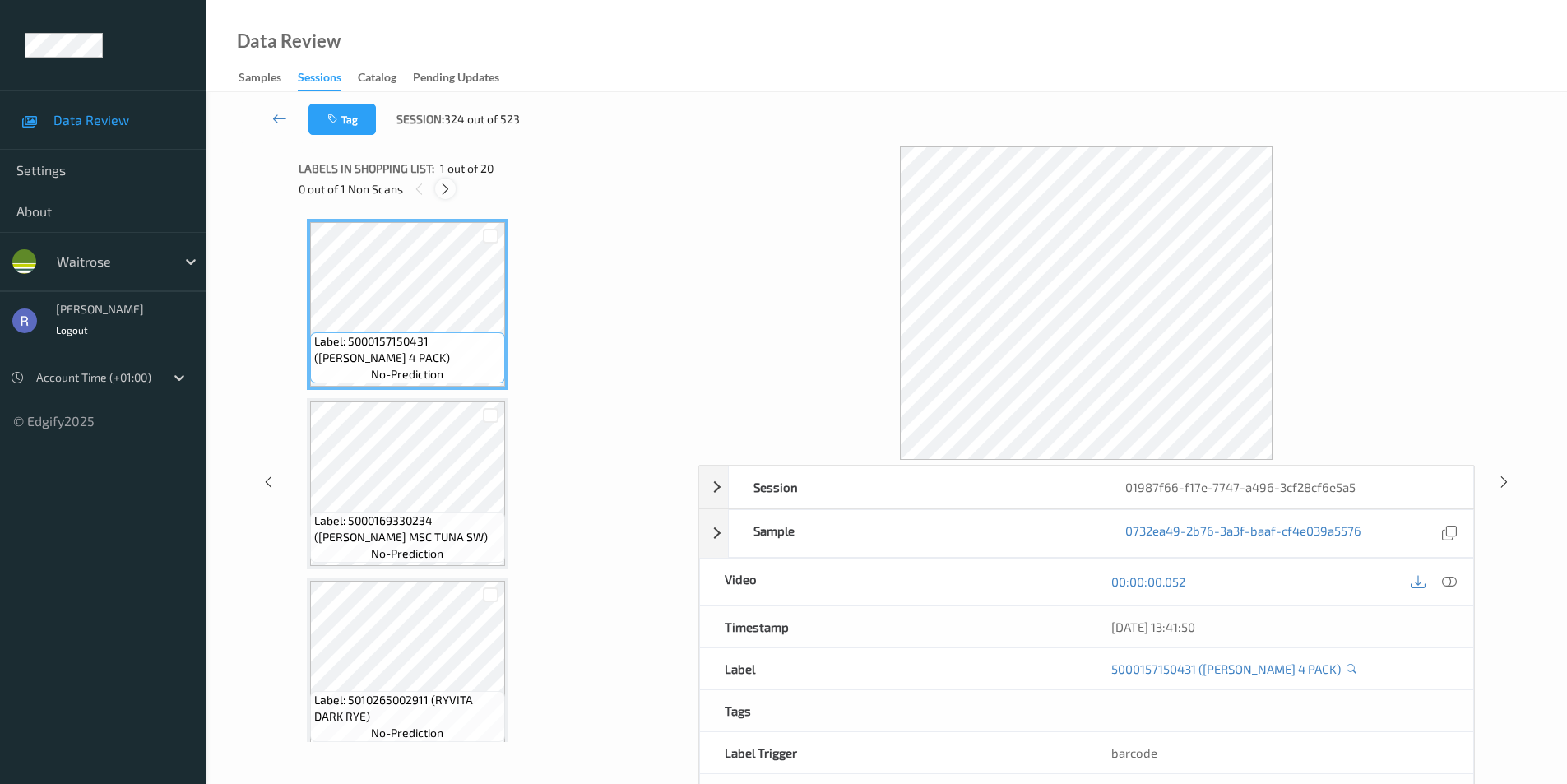
click at [443, 186] on icon at bounding box center [445, 189] width 14 height 15
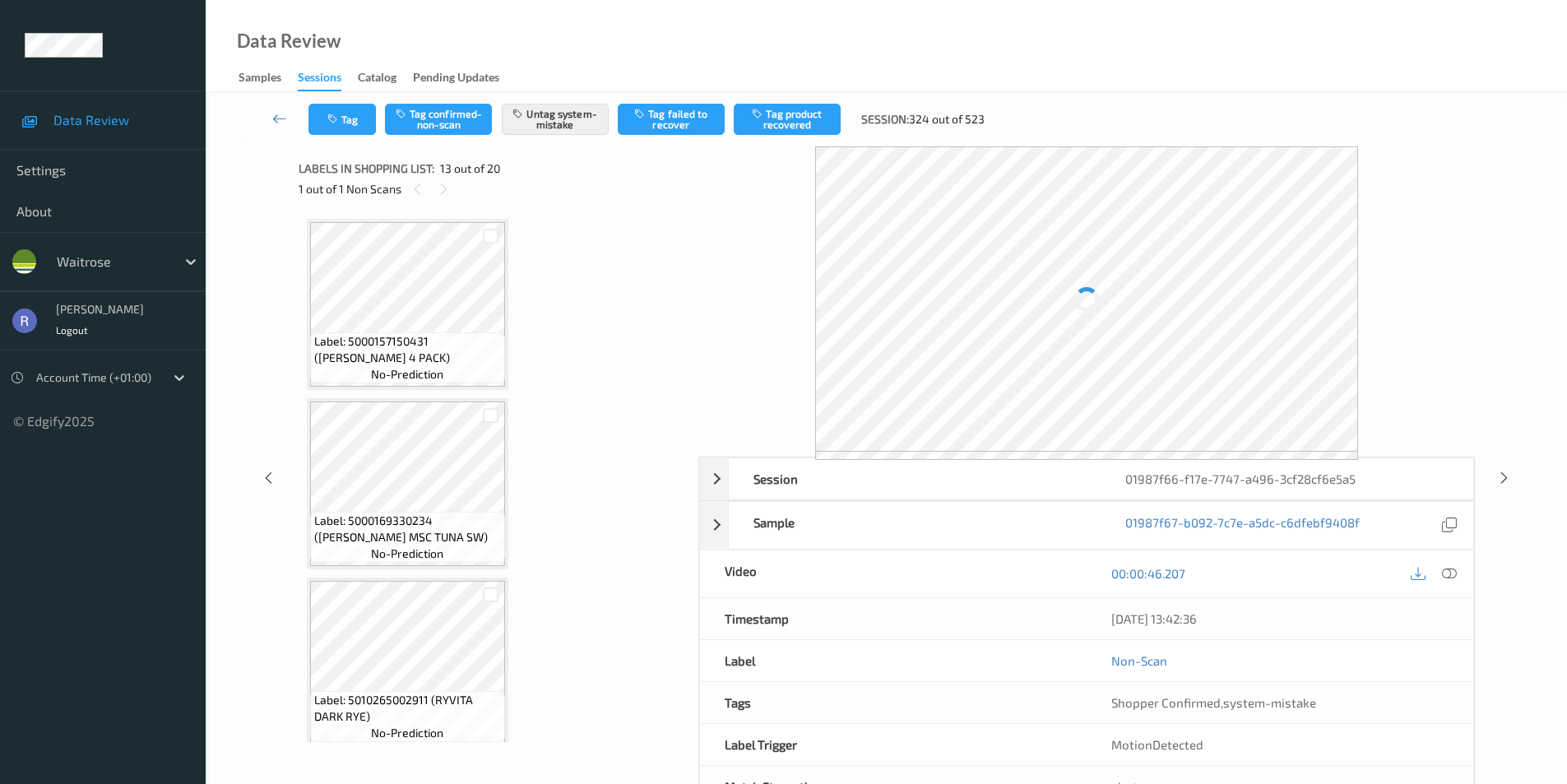
scroll to position [1981, 0]
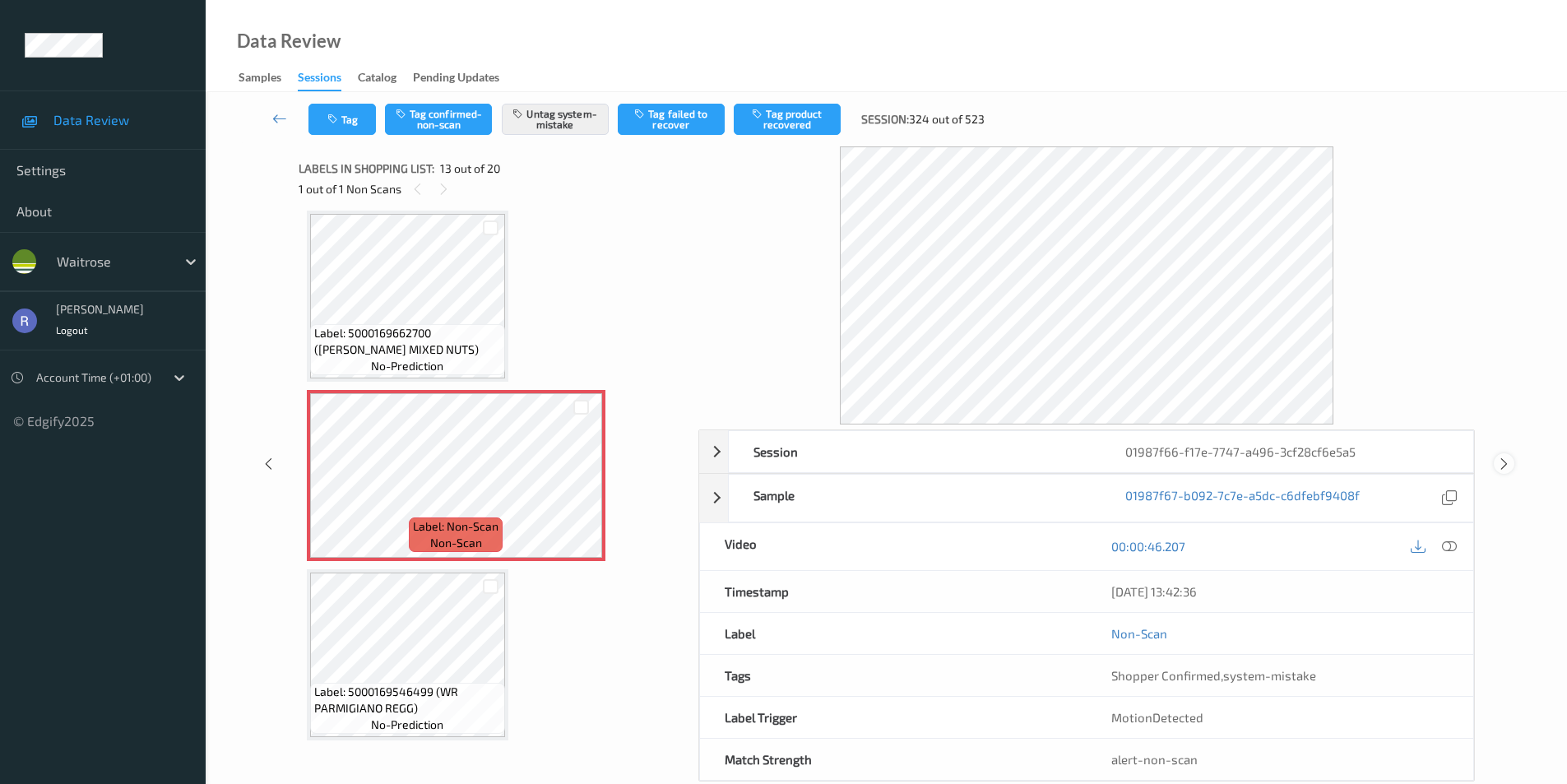
click at [1510, 465] on icon at bounding box center [1504, 464] width 14 height 15
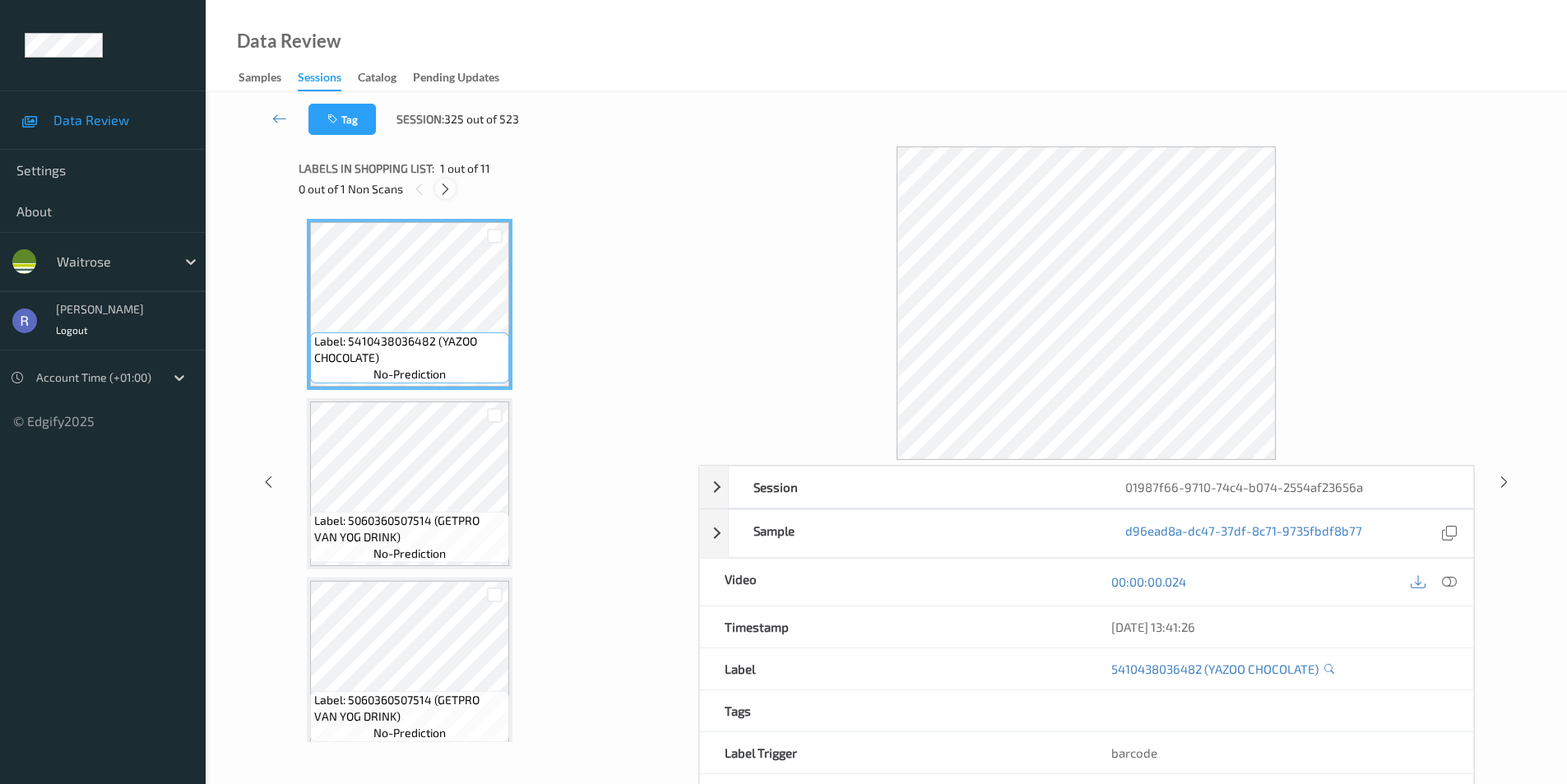
drag, startPoint x: 443, startPoint y: 180, endPoint x: 449, endPoint y: 186, distance: 8.5
click at [444, 180] on div at bounding box center [445, 188] width 21 height 21
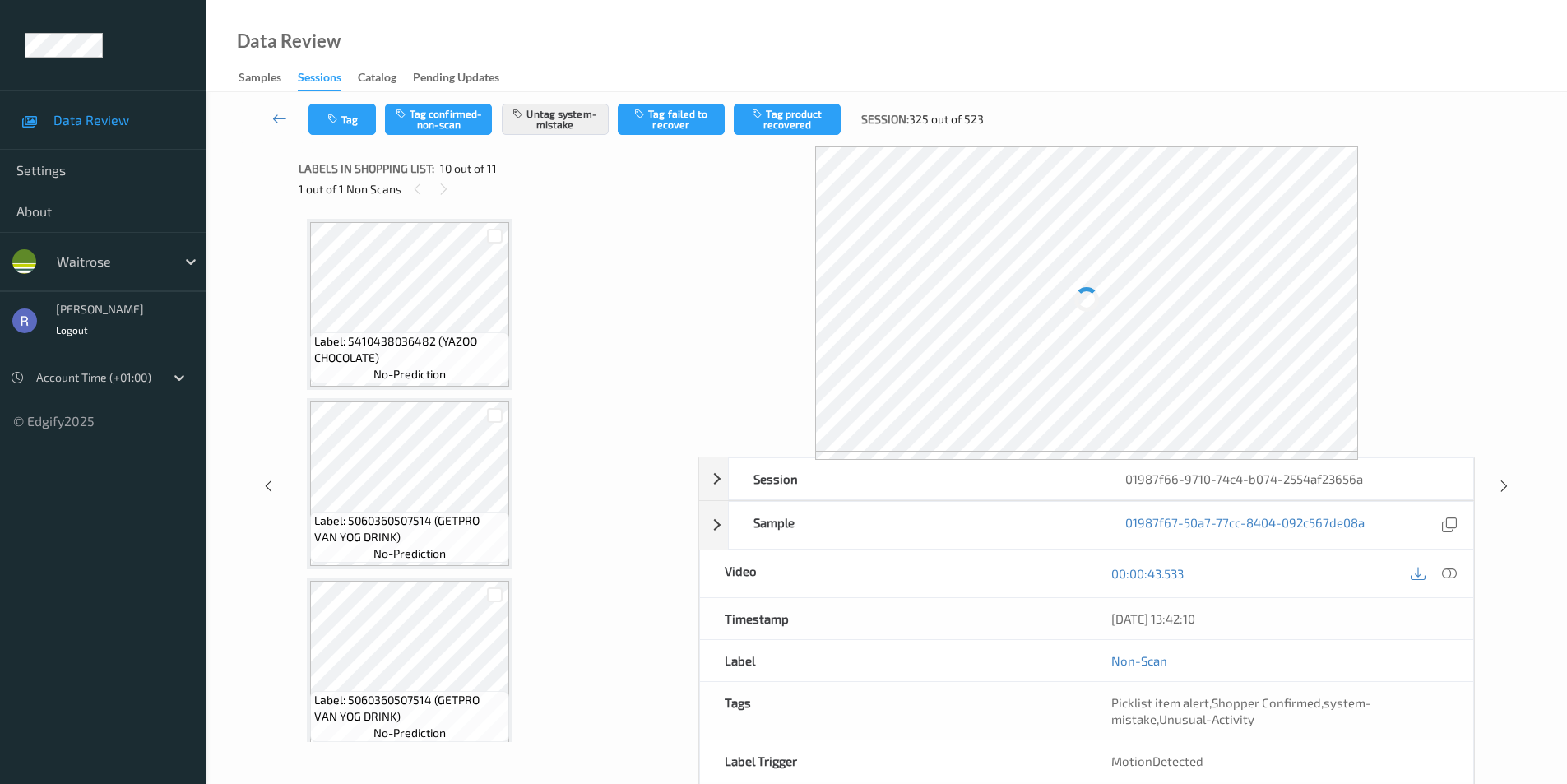
scroll to position [1443, 0]
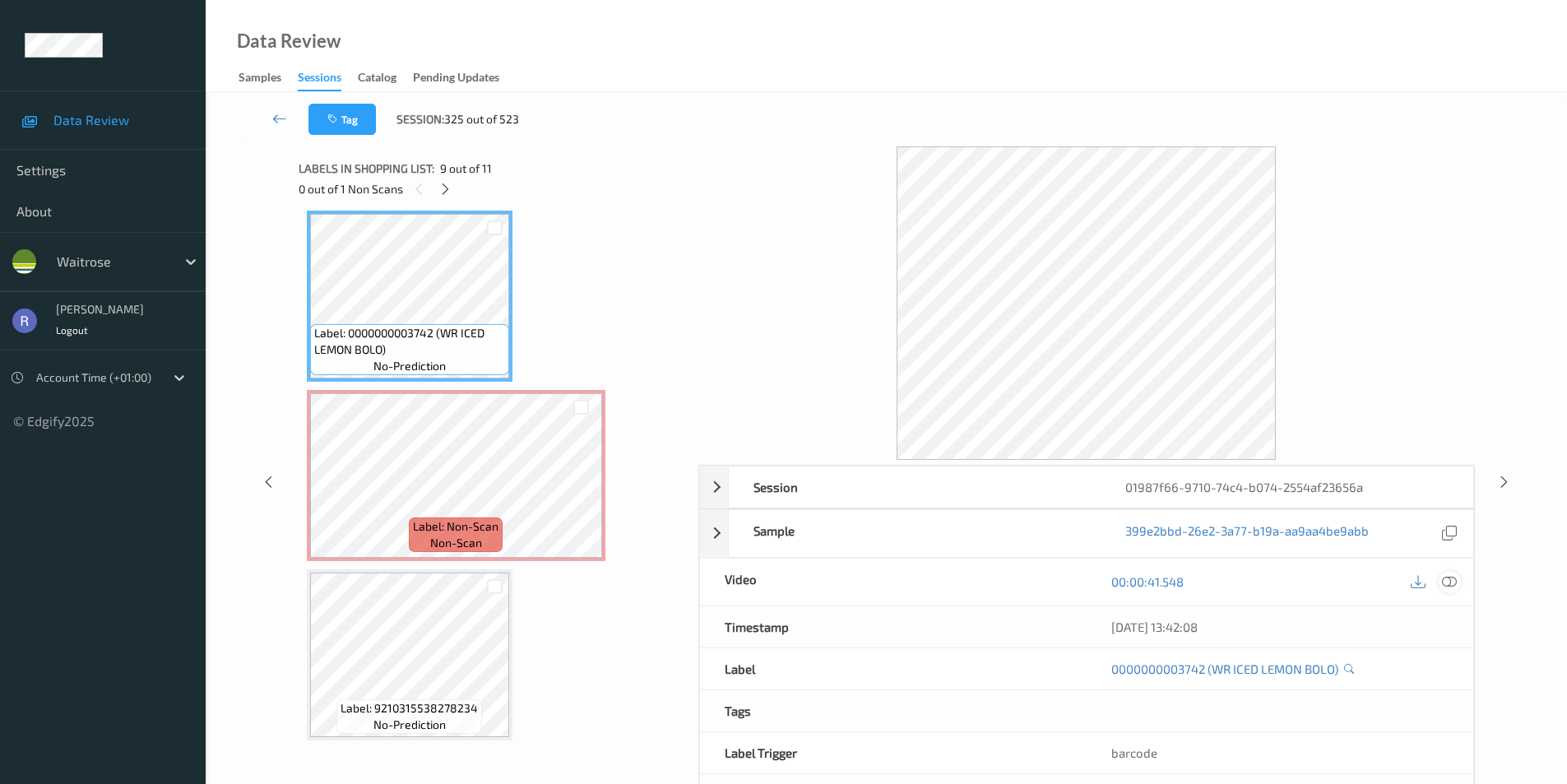
click at [1455, 577] on icon at bounding box center [1450, 582] width 15 height 15
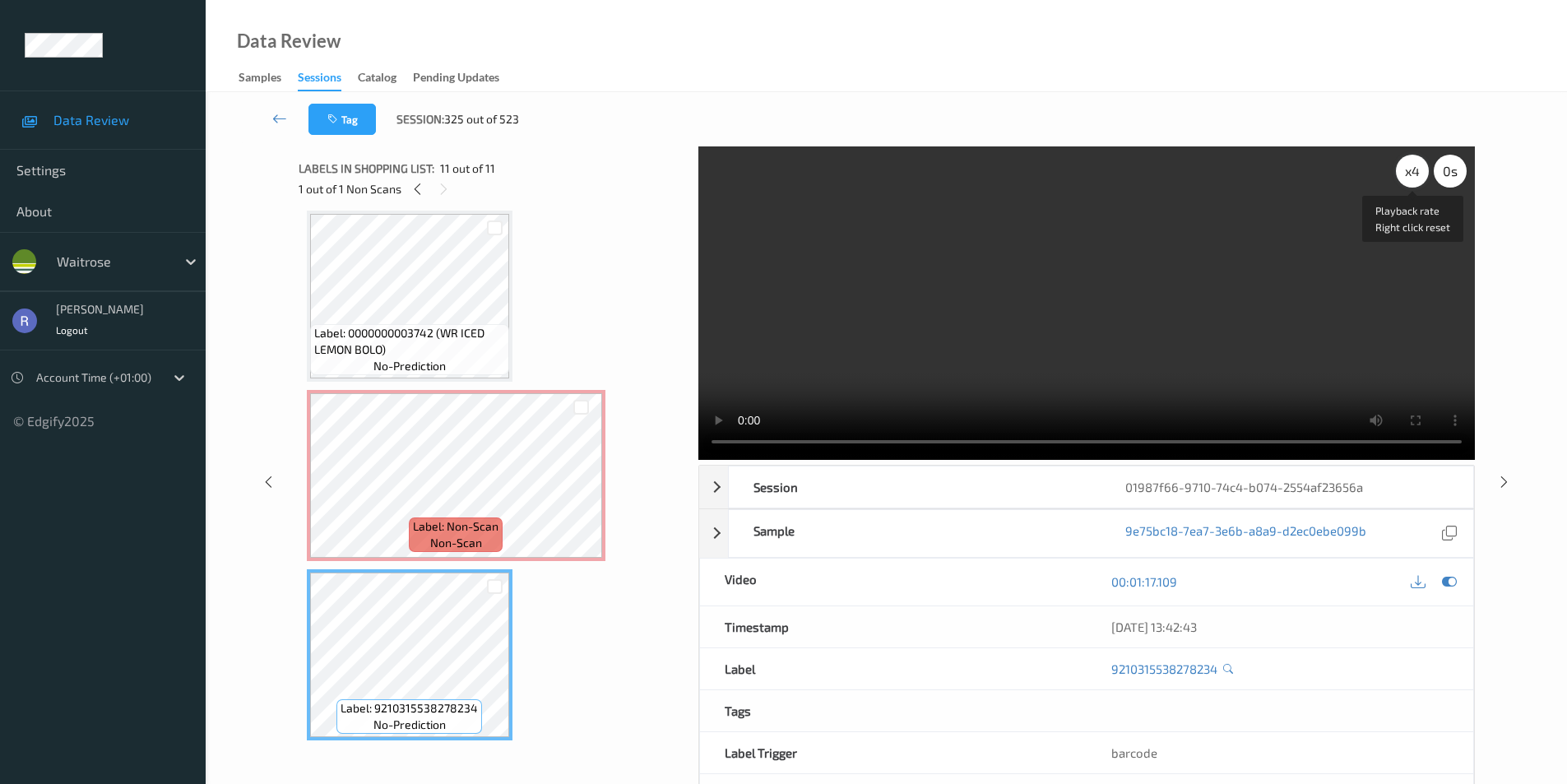
click at [1411, 164] on div "x 4" at bounding box center [1413, 172] width 33 height 33
click at [1411, 164] on div "x 8" at bounding box center [1413, 172] width 33 height 33
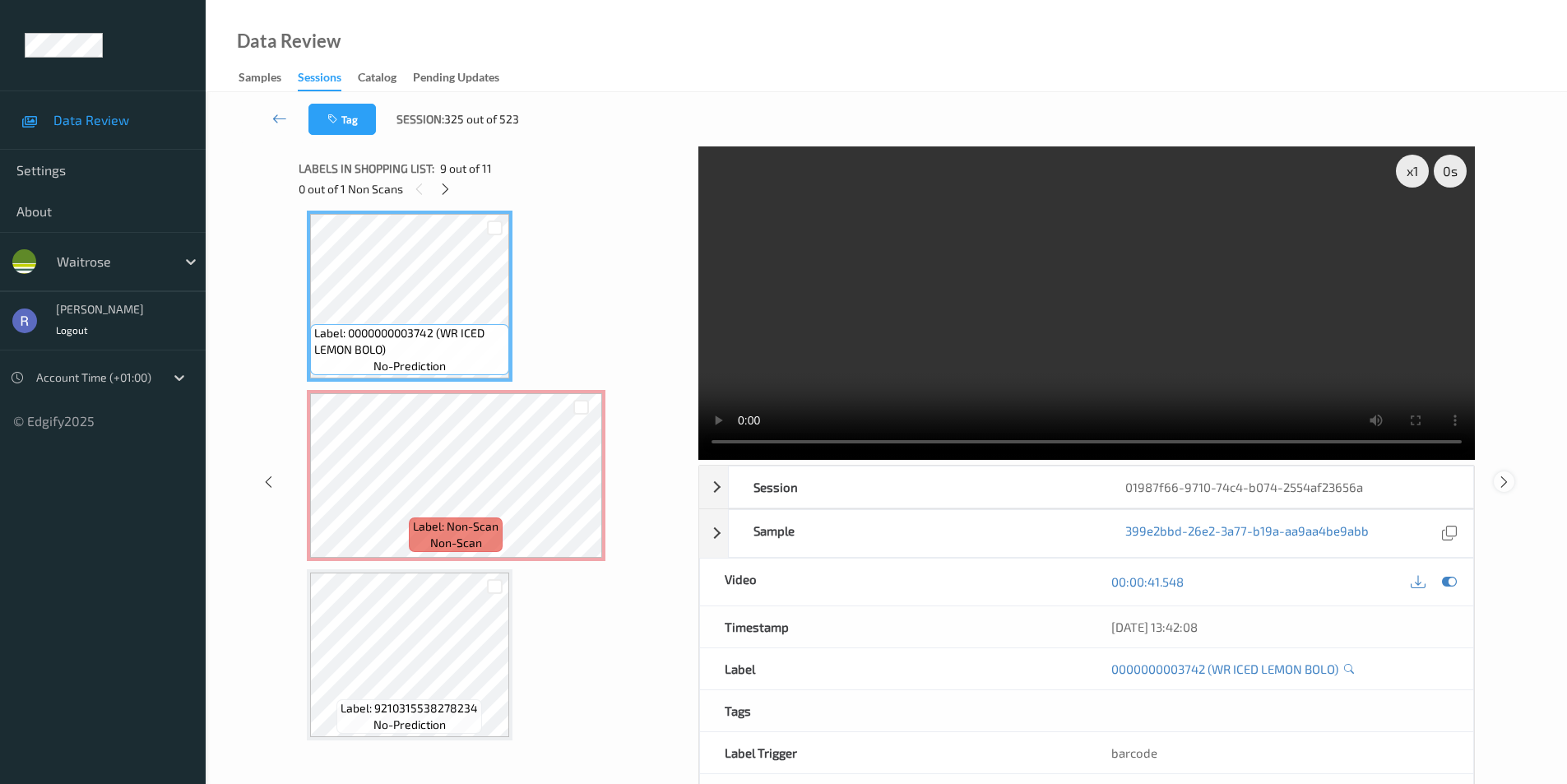
click at [1506, 480] on icon at bounding box center [1504, 482] width 14 height 15
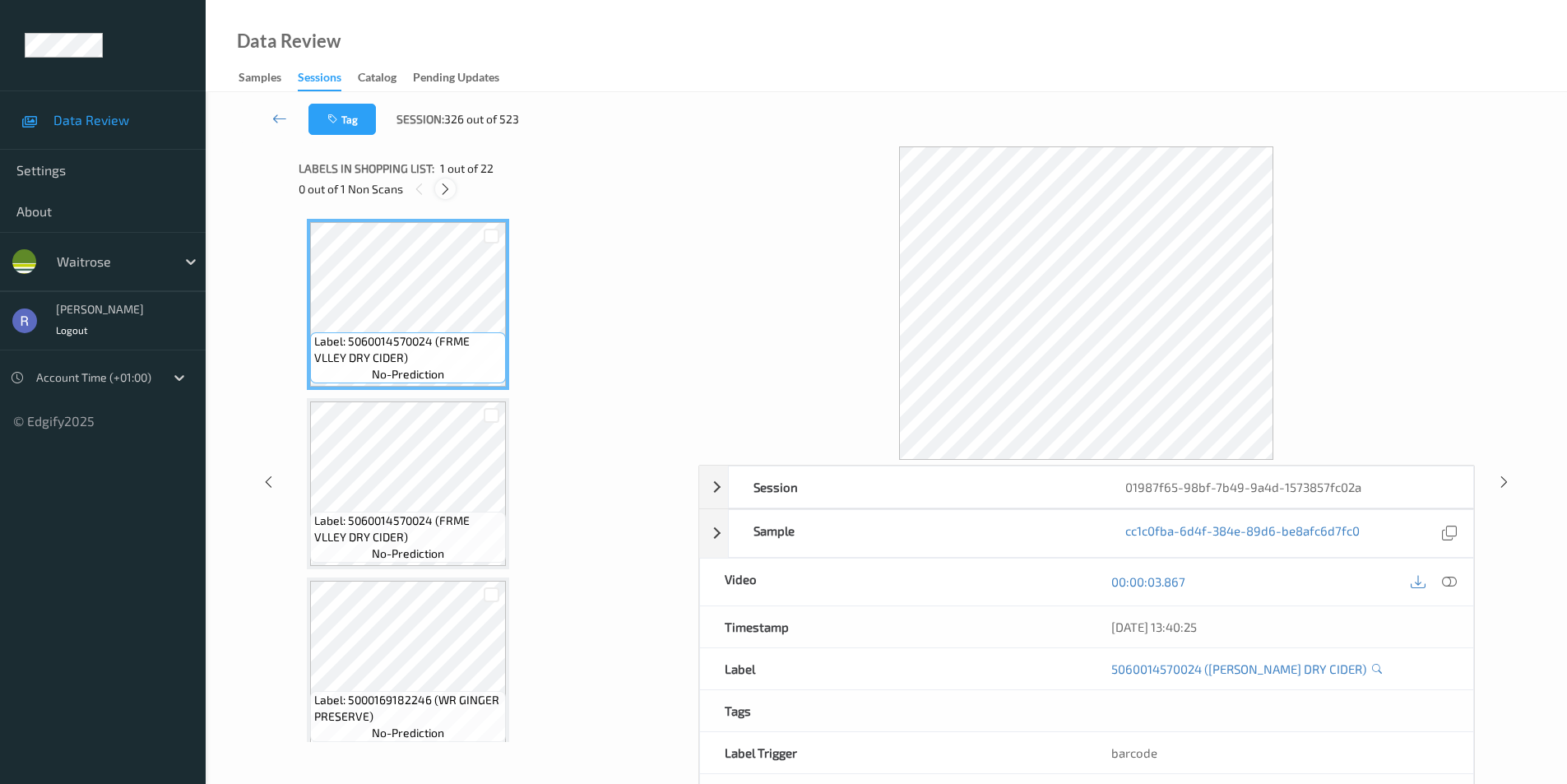
click at [441, 189] on icon at bounding box center [445, 189] width 14 height 15
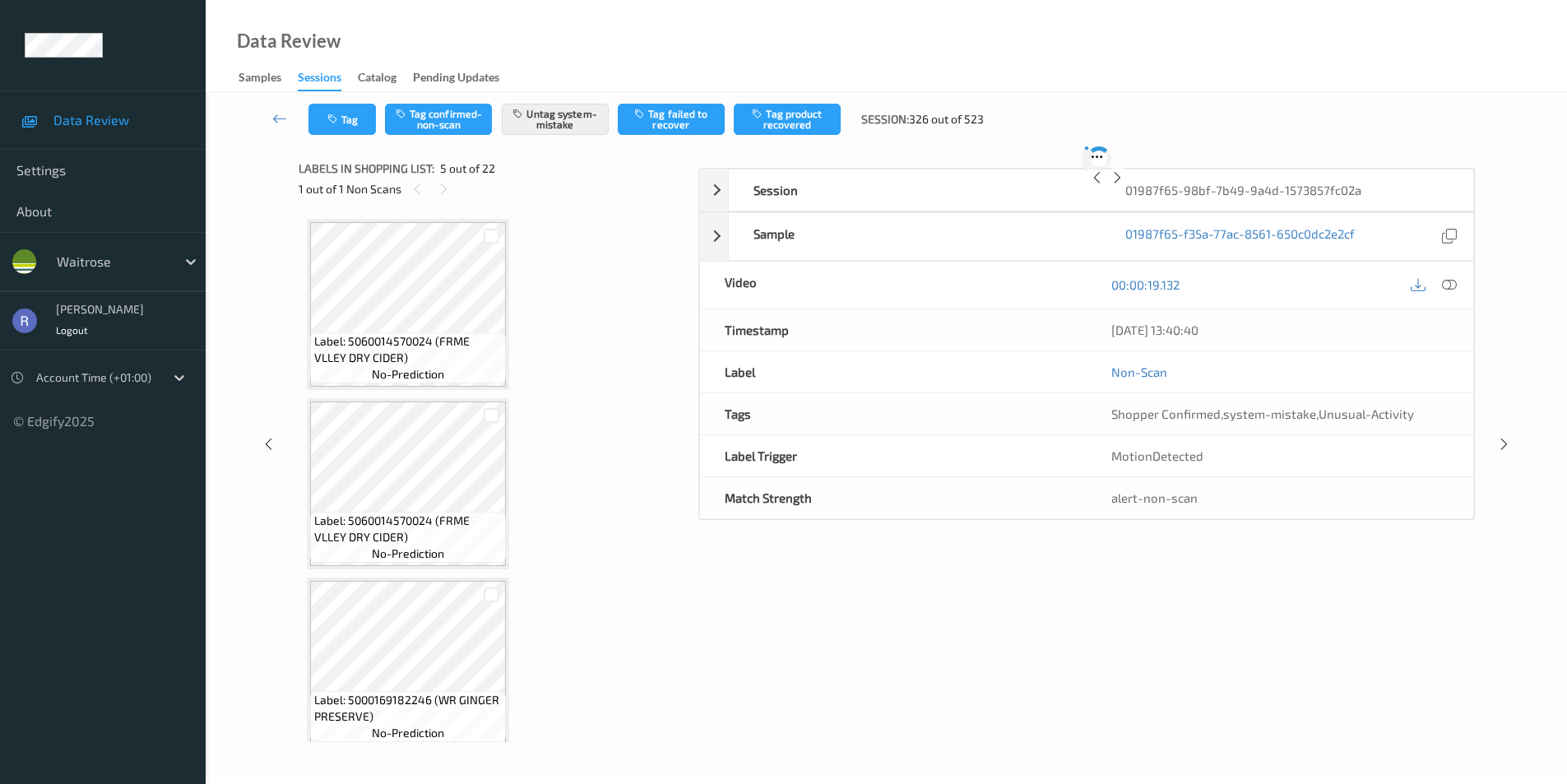
scroll to position [546, 0]
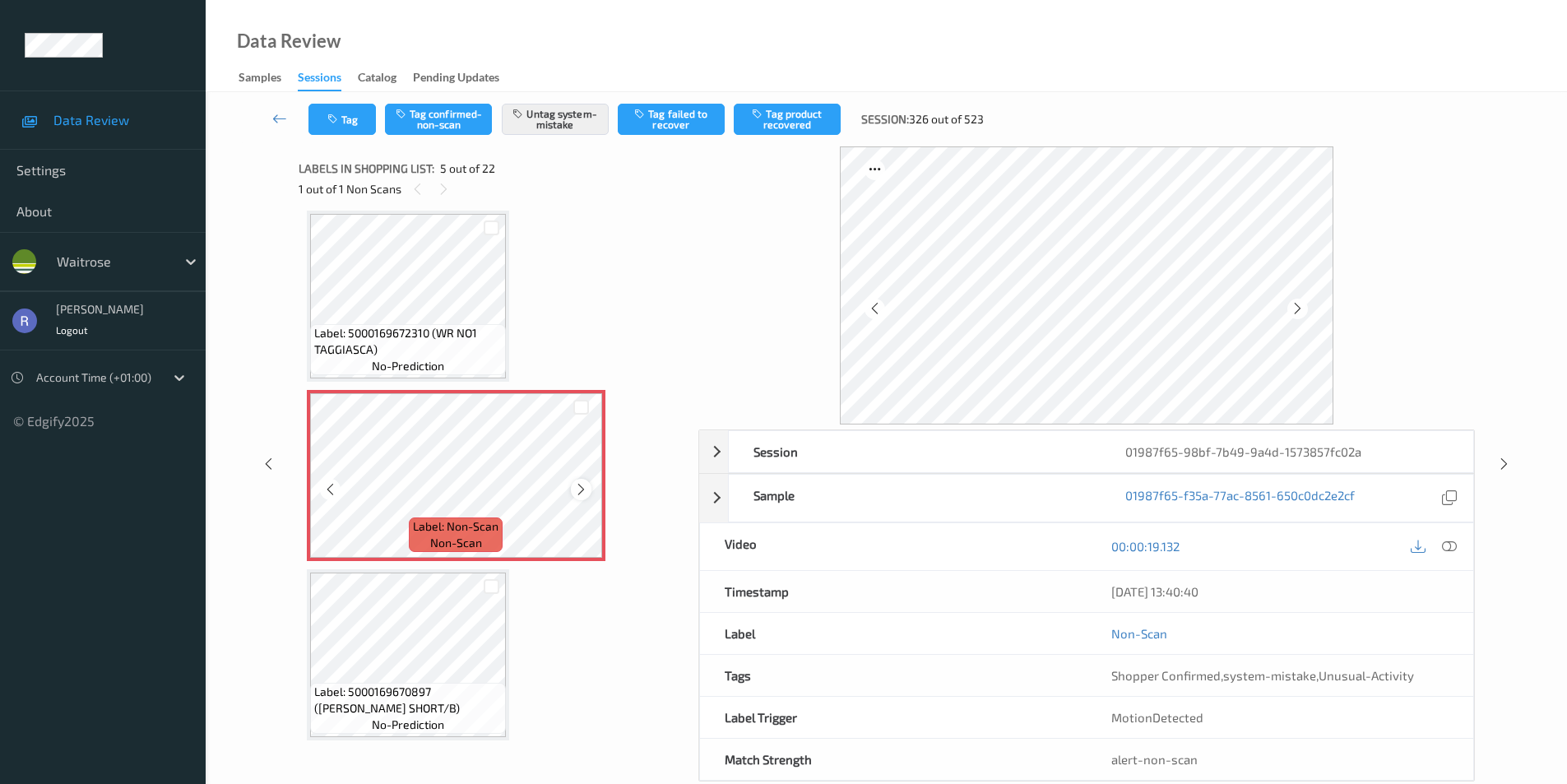
click at [575, 485] on icon at bounding box center [581, 490] width 14 height 15
click at [1455, 544] on icon at bounding box center [1450, 546] width 15 height 15
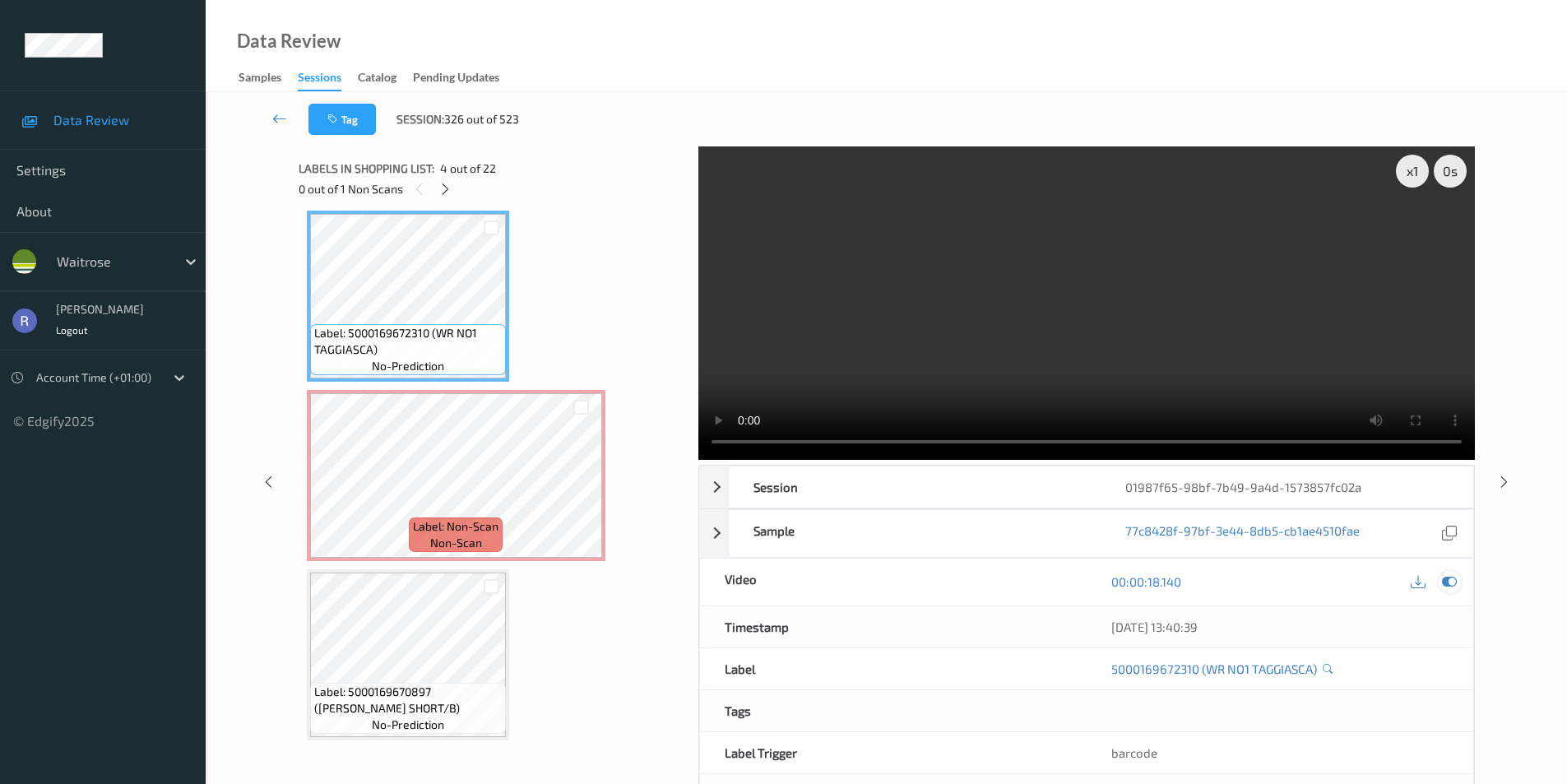
click at [1452, 585] on icon at bounding box center [1450, 582] width 15 height 15
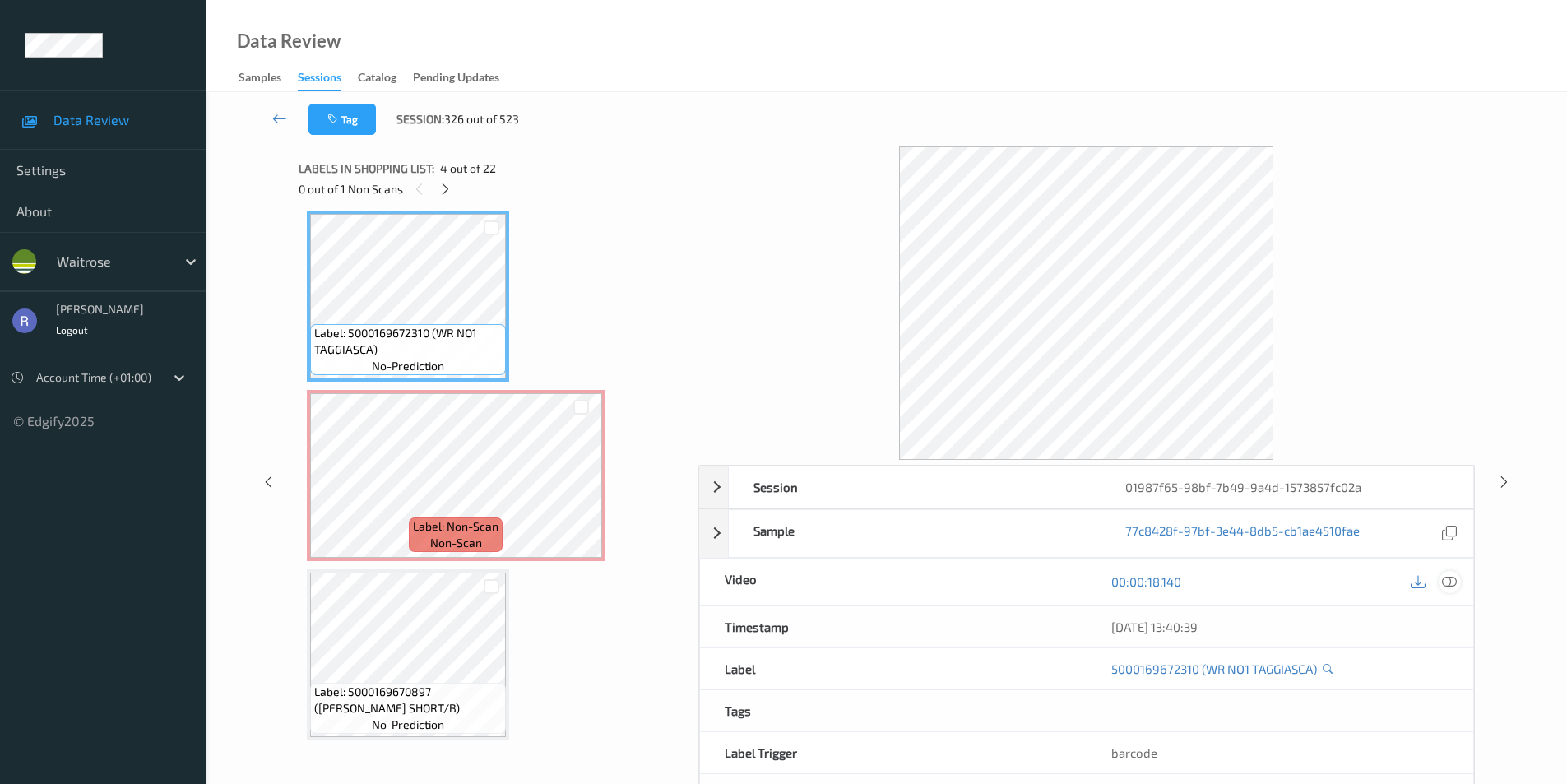
click at [1450, 578] on icon at bounding box center [1450, 582] width 15 height 15
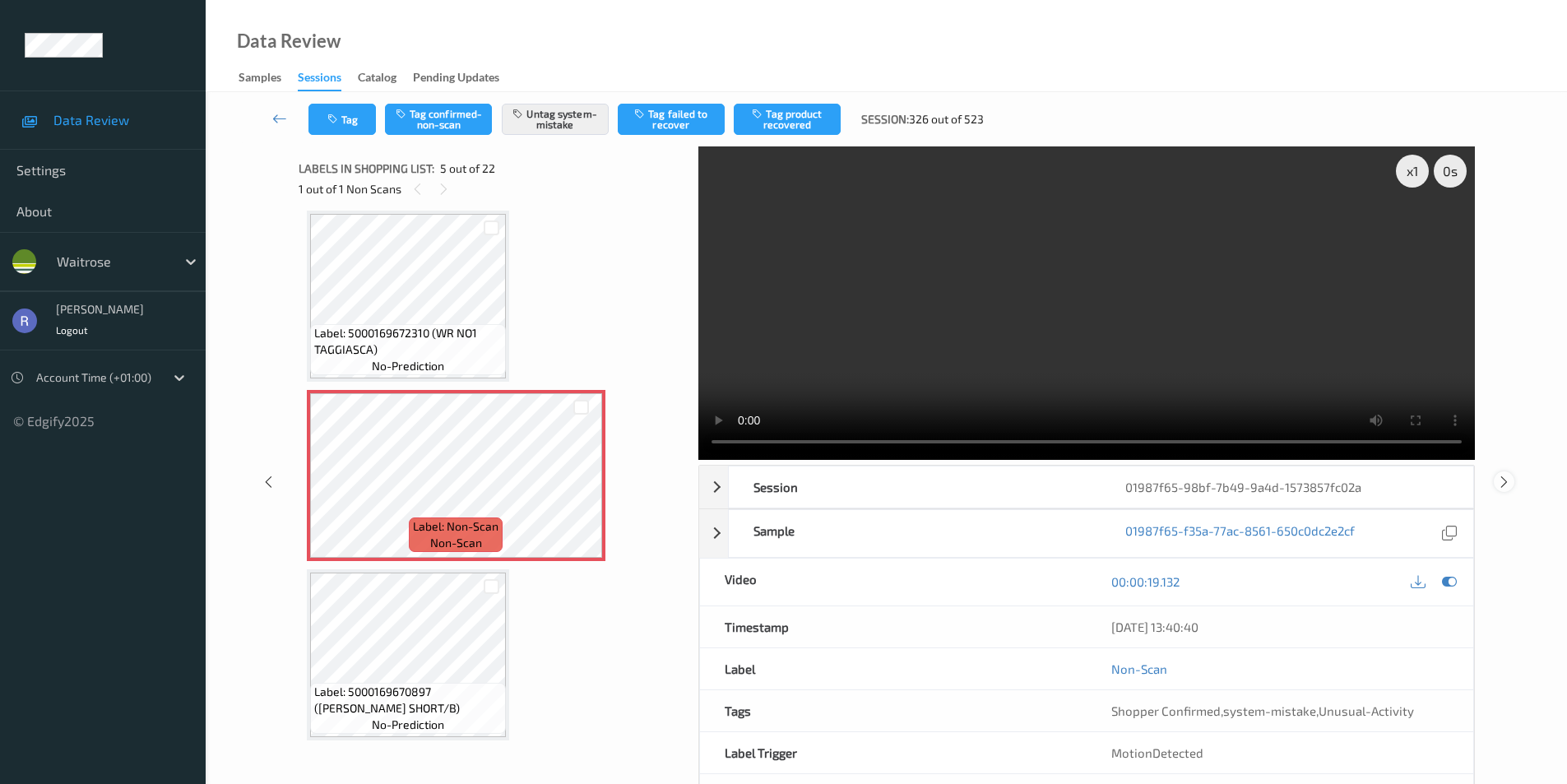
click at [1502, 477] on icon at bounding box center [1504, 482] width 14 height 15
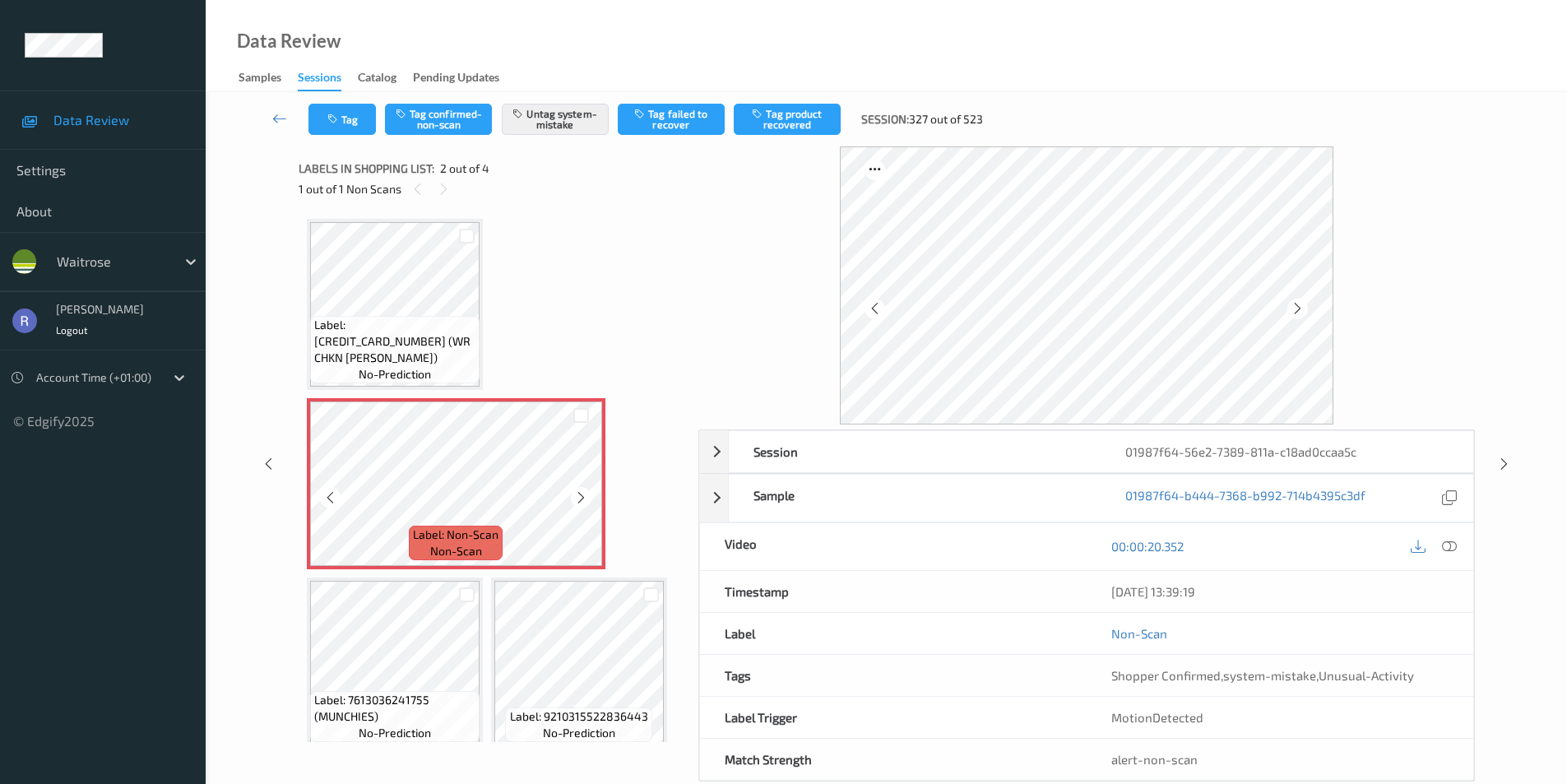
click at [583, 498] on icon at bounding box center [581, 497] width 14 height 15
click at [577, 494] on icon at bounding box center [581, 497] width 14 height 15
click at [1502, 458] on icon at bounding box center [1504, 464] width 14 height 15
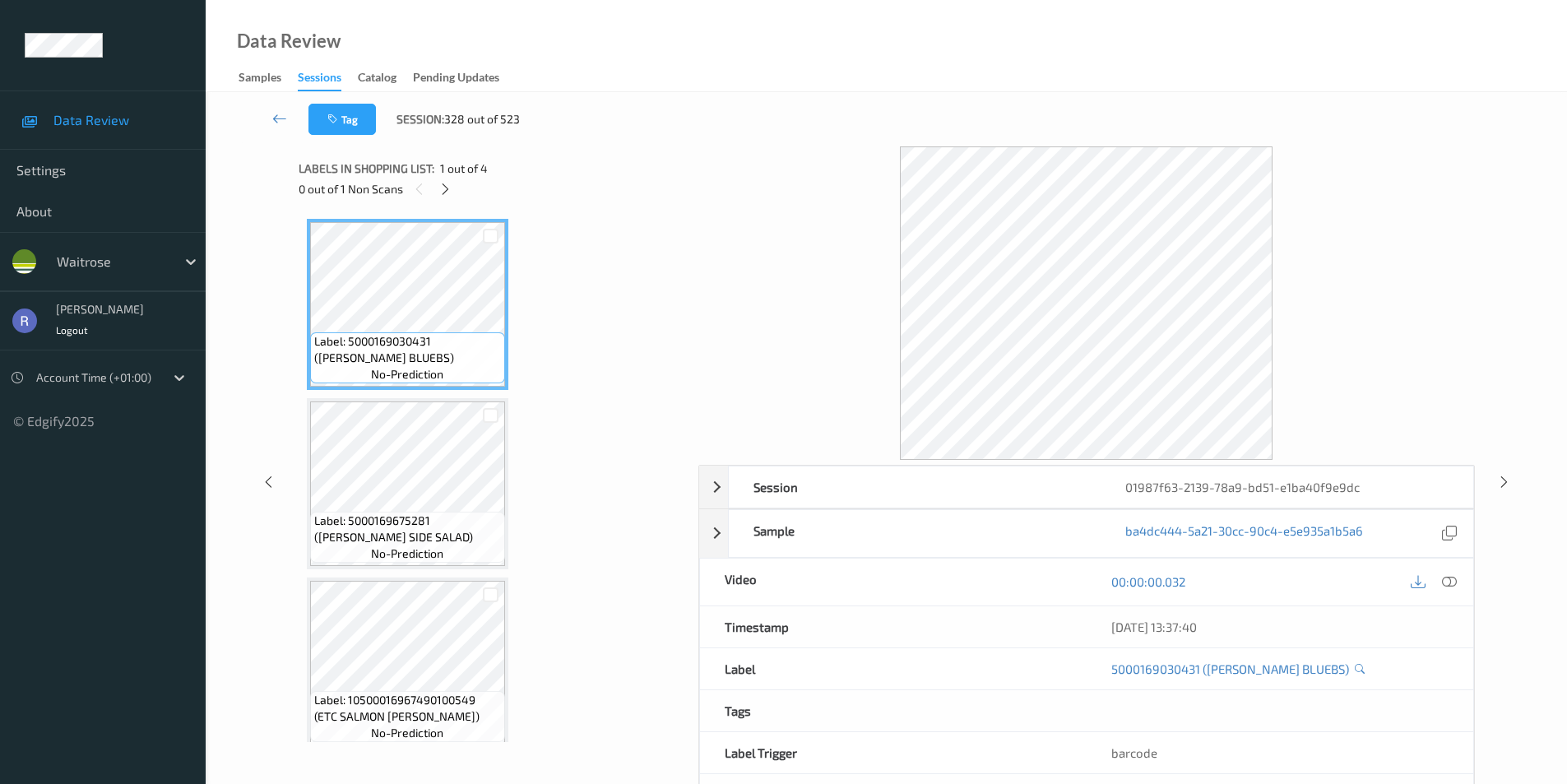
drag, startPoint x: 449, startPoint y: 189, endPoint x: 448, endPoint y: 204, distance: 15.0
click at [450, 189] on icon at bounding box center [445, 189] width 14 height 15
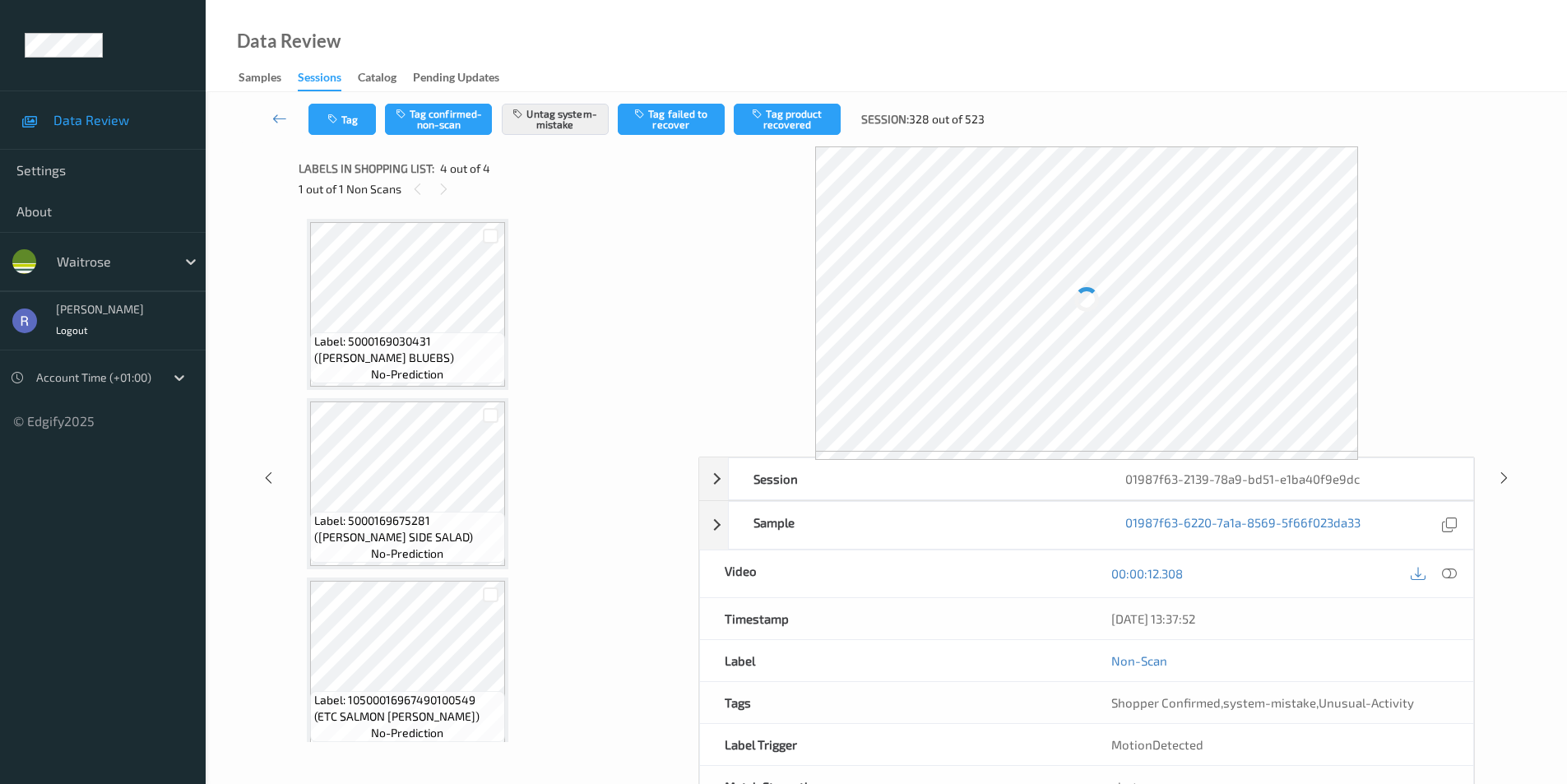
scroll to position [194, 0]
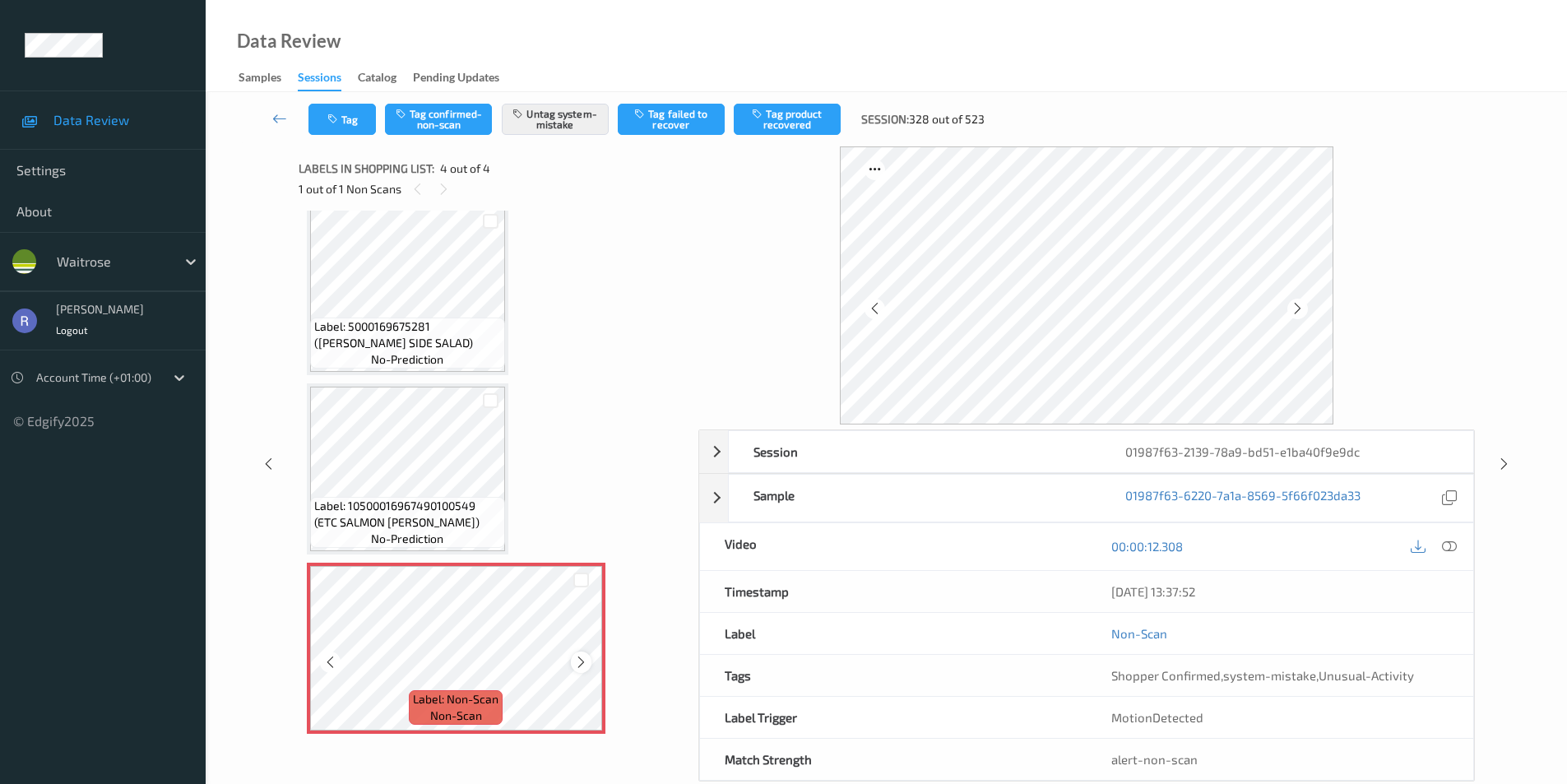
click at [585, 661] on icon at bounding box center [581, 662] width 14 height 15
click at [1506, 463] on icon at bounding box center [1504, 464] width 14 height 15
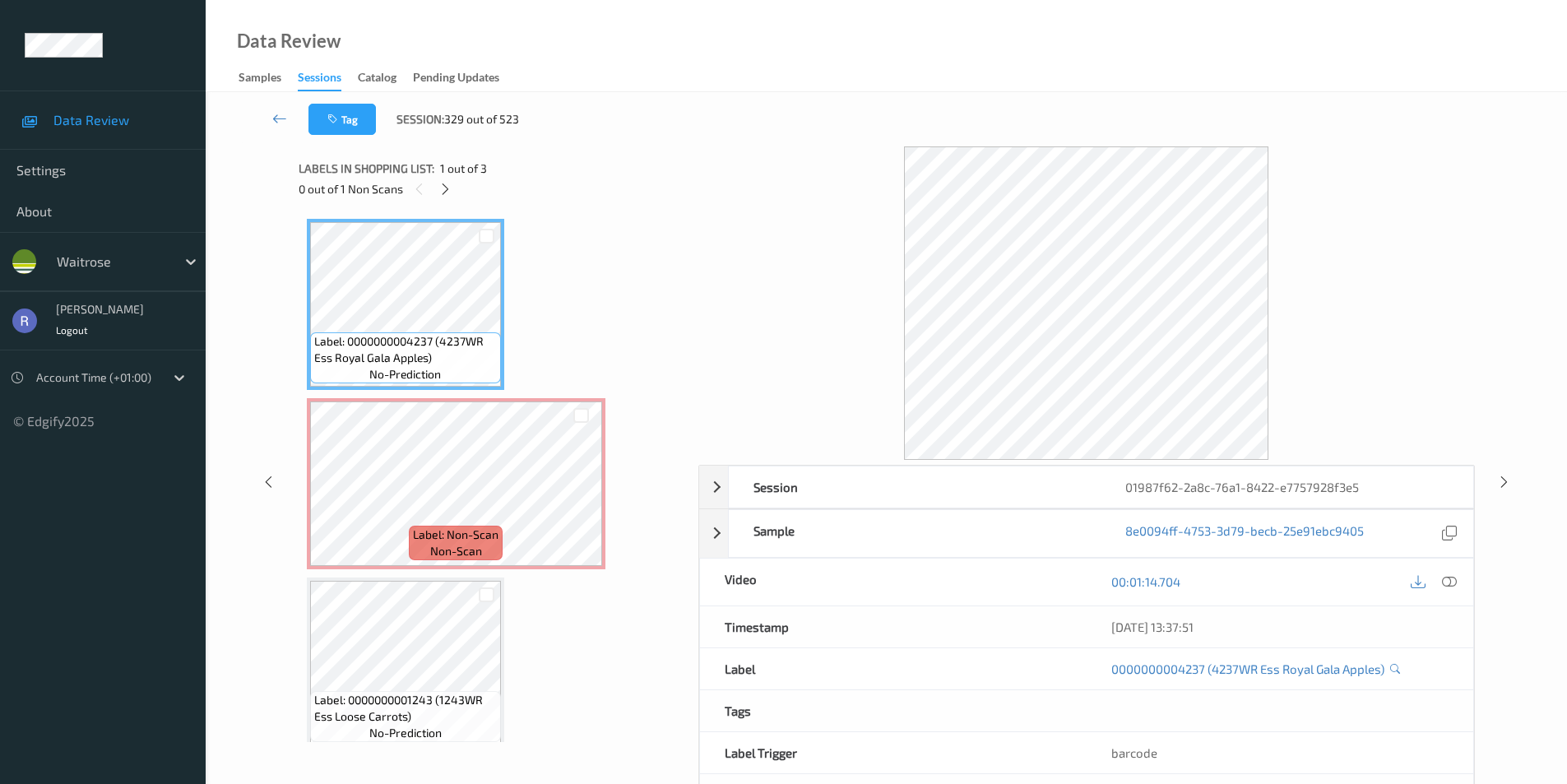
click at [454, 196] on div "0 out of 1 Non Scans" at bounding box center [492, 188] width 388 height 21
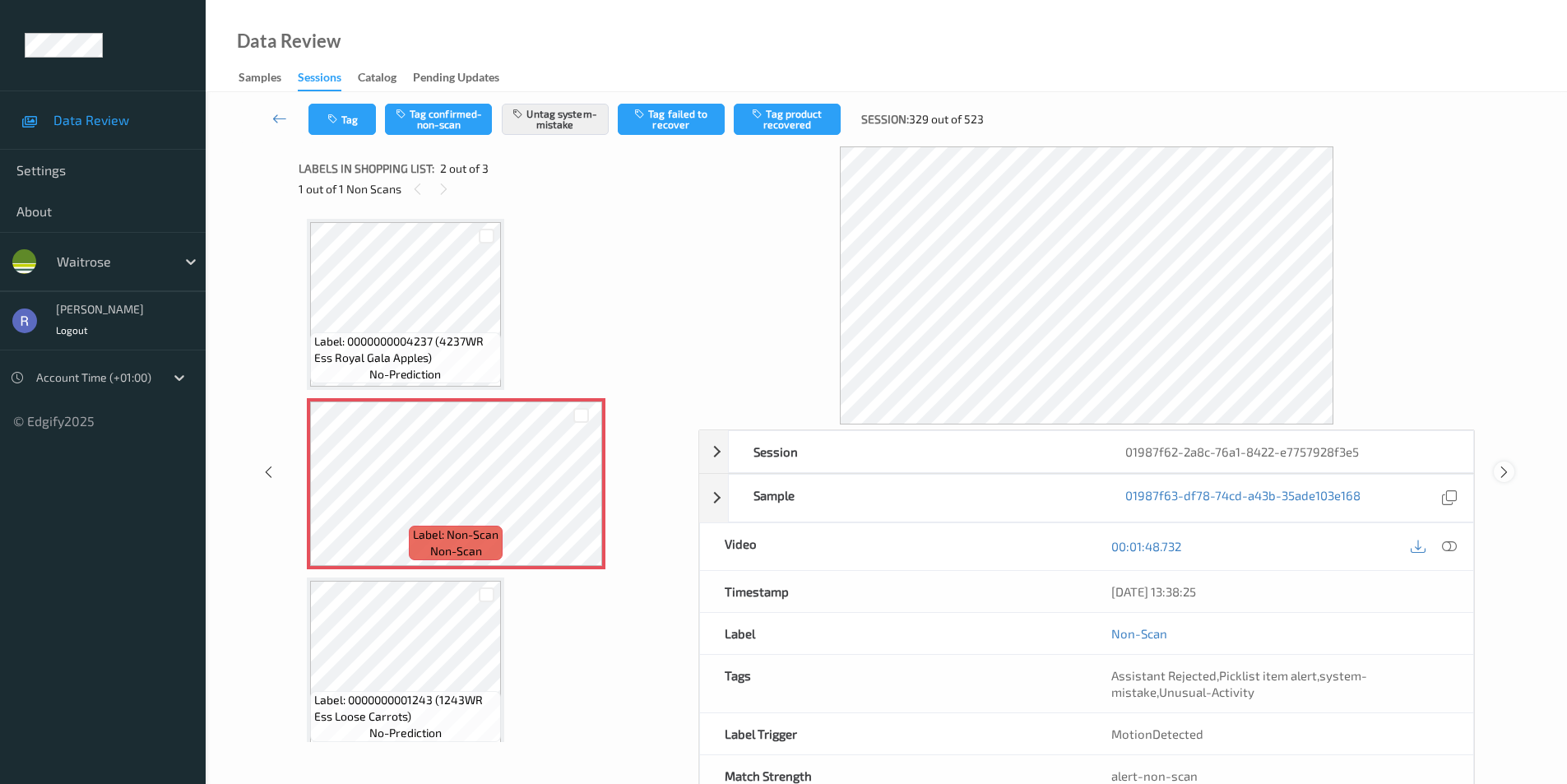
click at [1504, 468] on icon at bounding box center [1504, 472] width 14 height 15
click at [456, 333] on span "Label: 5000169662441 (WR TUNA MAYO SW&#39;CORN)" at bounding box center [408, 350] width 187 height 33
click at [1536, 554] on div "Tag Tag confirmed-non-scan Untag system-mistake Tag failed to recover Tag produ…" at bounding box center [886, 453] width 1361 height 723
click at [1458, 544] on div at bounding box center [1450, 546] width 22 height 22
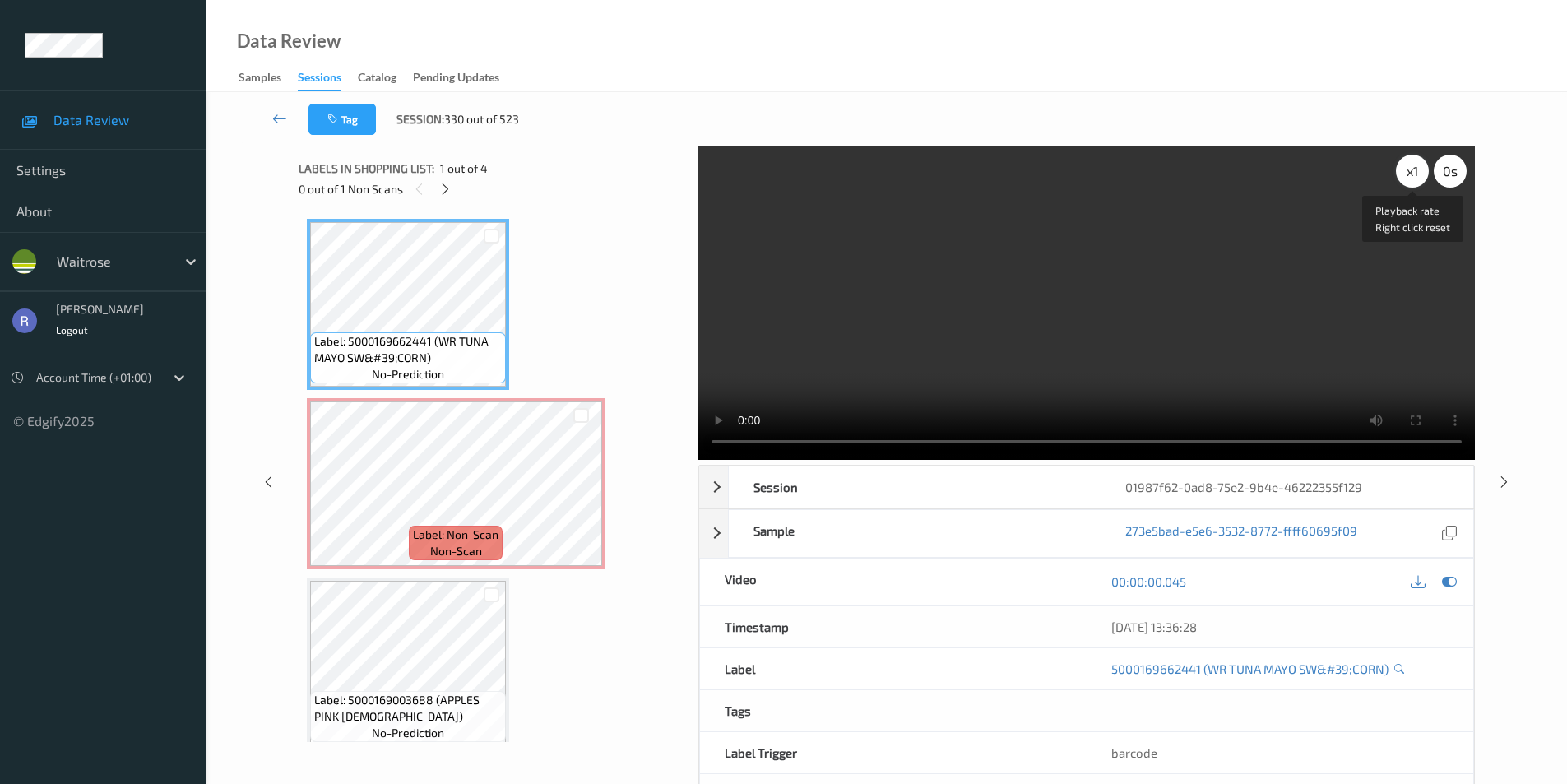
click at [1411, 168] on div "x 1" at bounding box center [1413, 172] width 33 height 33
click at [1411, 168] on div "x 2" at bounding box center [1413, 172] width 33 height 33
click at [1414, 161] on div "x 4" at bounding box center [1413, 172] width 33 height 33
click at [1409, 180] on div "x 8" at bounding box center [1413, 172] width 33 height 33
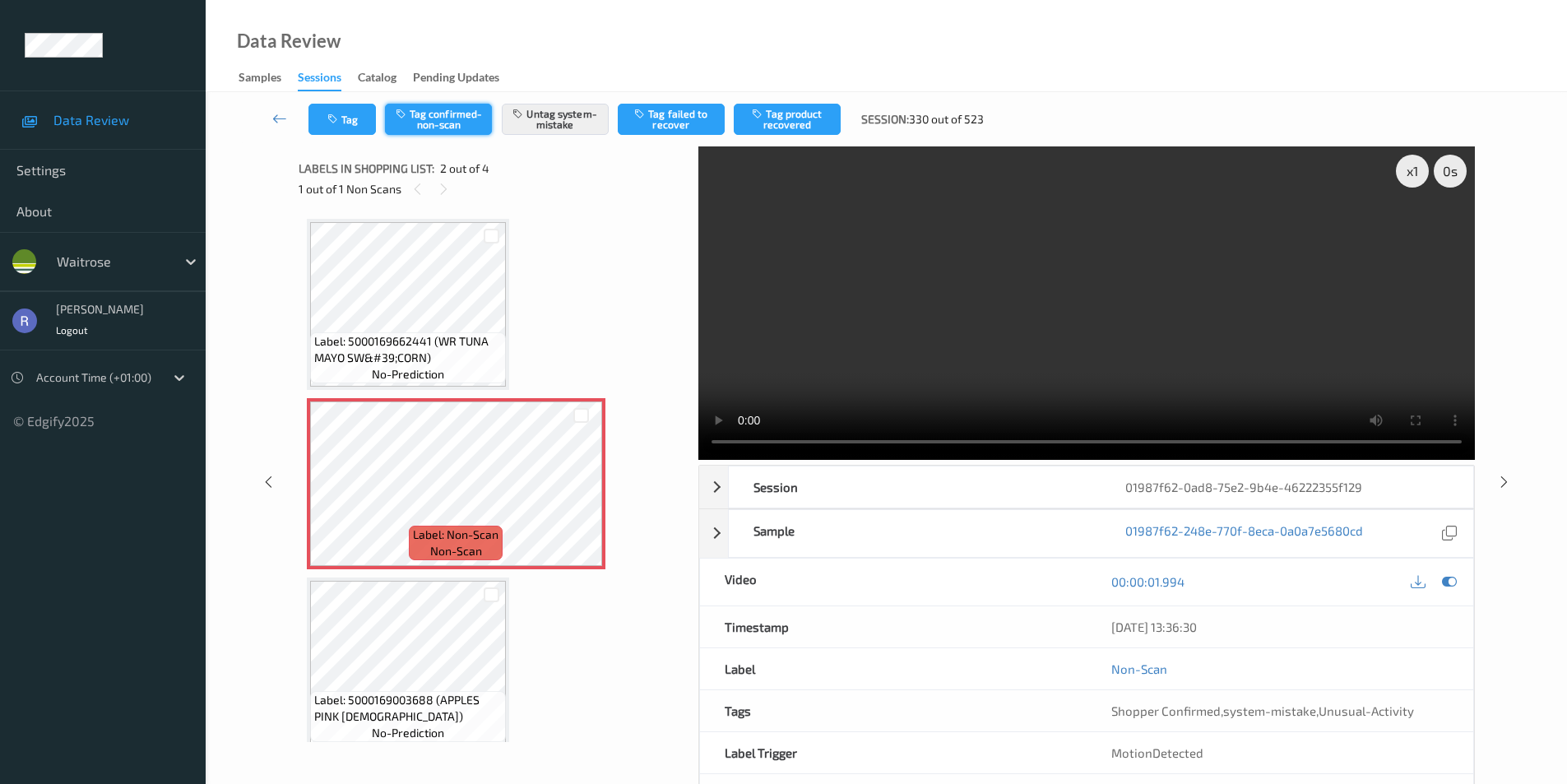
click at [434, 121] on button "Tag confirmed-non-scan" at bounding box center [438, 119] width 107 height 31
click at [788, 129] on button "Tag product recovered" at bounding box center [787, 119] width 107 height 31
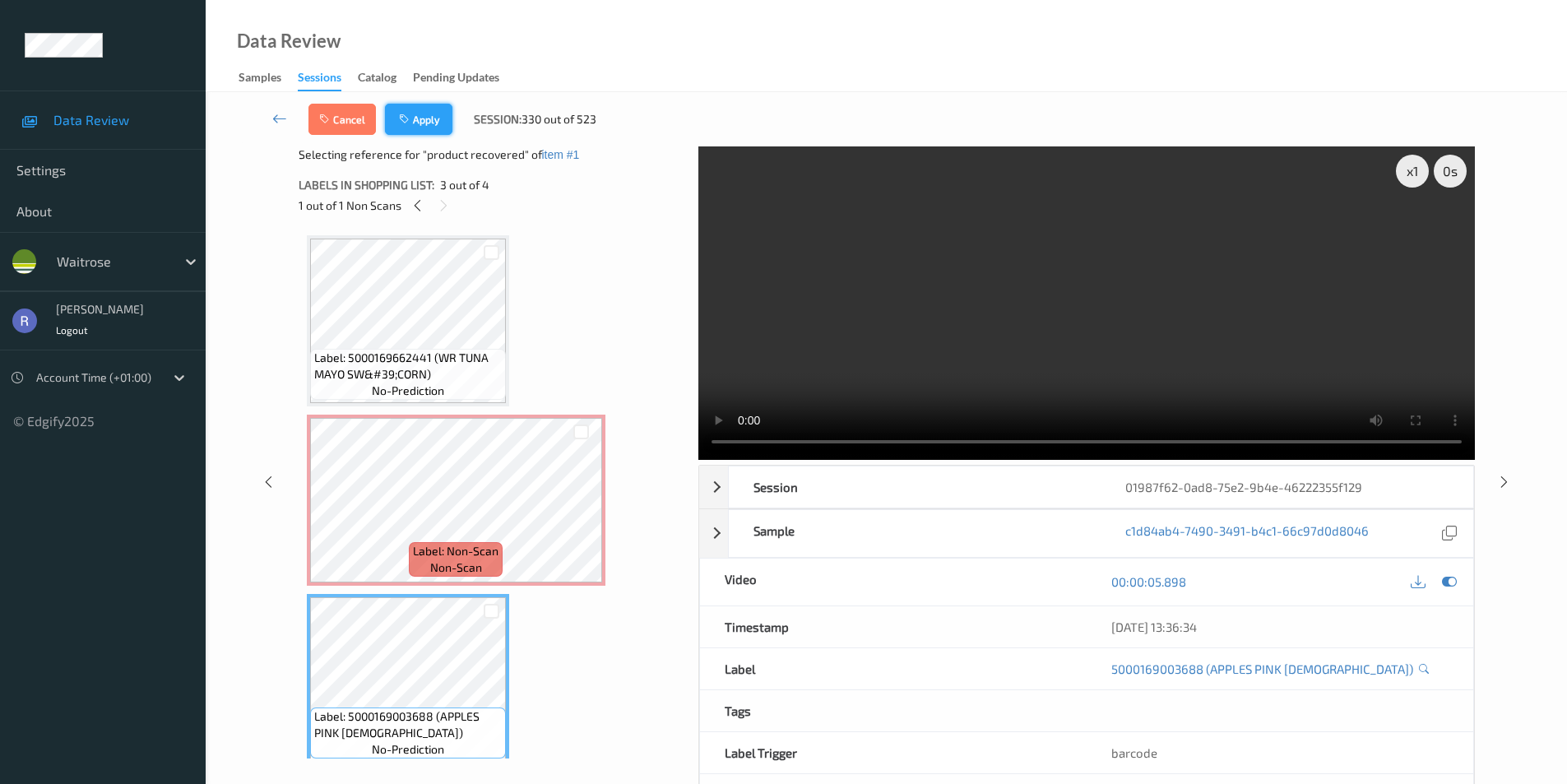
click at [433, 116] on button "Apply" at bounding box center [418, 119] width 67 height 31
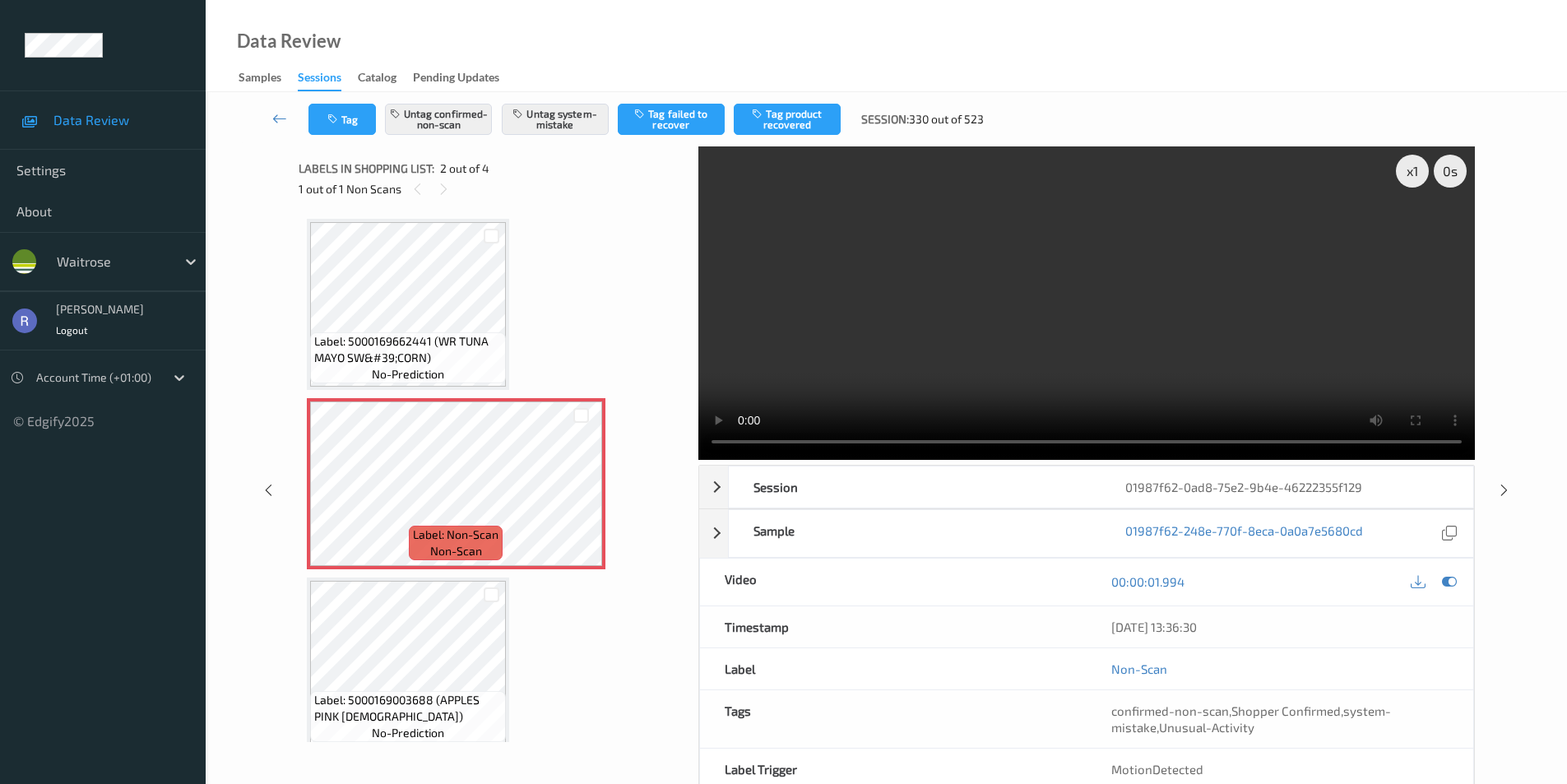
scroll to position [8, 0]
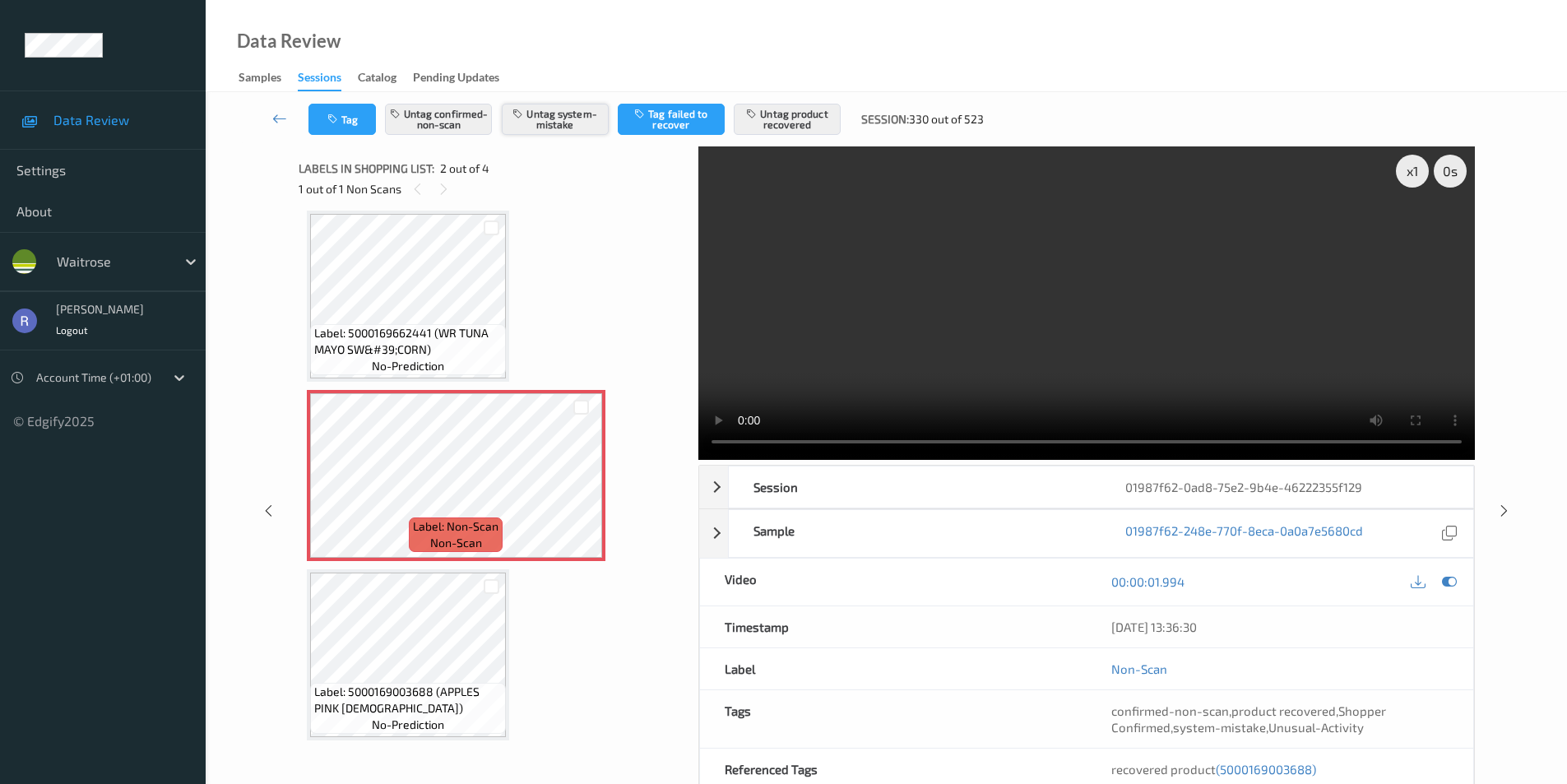
click at [566, 116] on button "Untag system-mistake" at bounding box center [555, 119] width 107 height 31
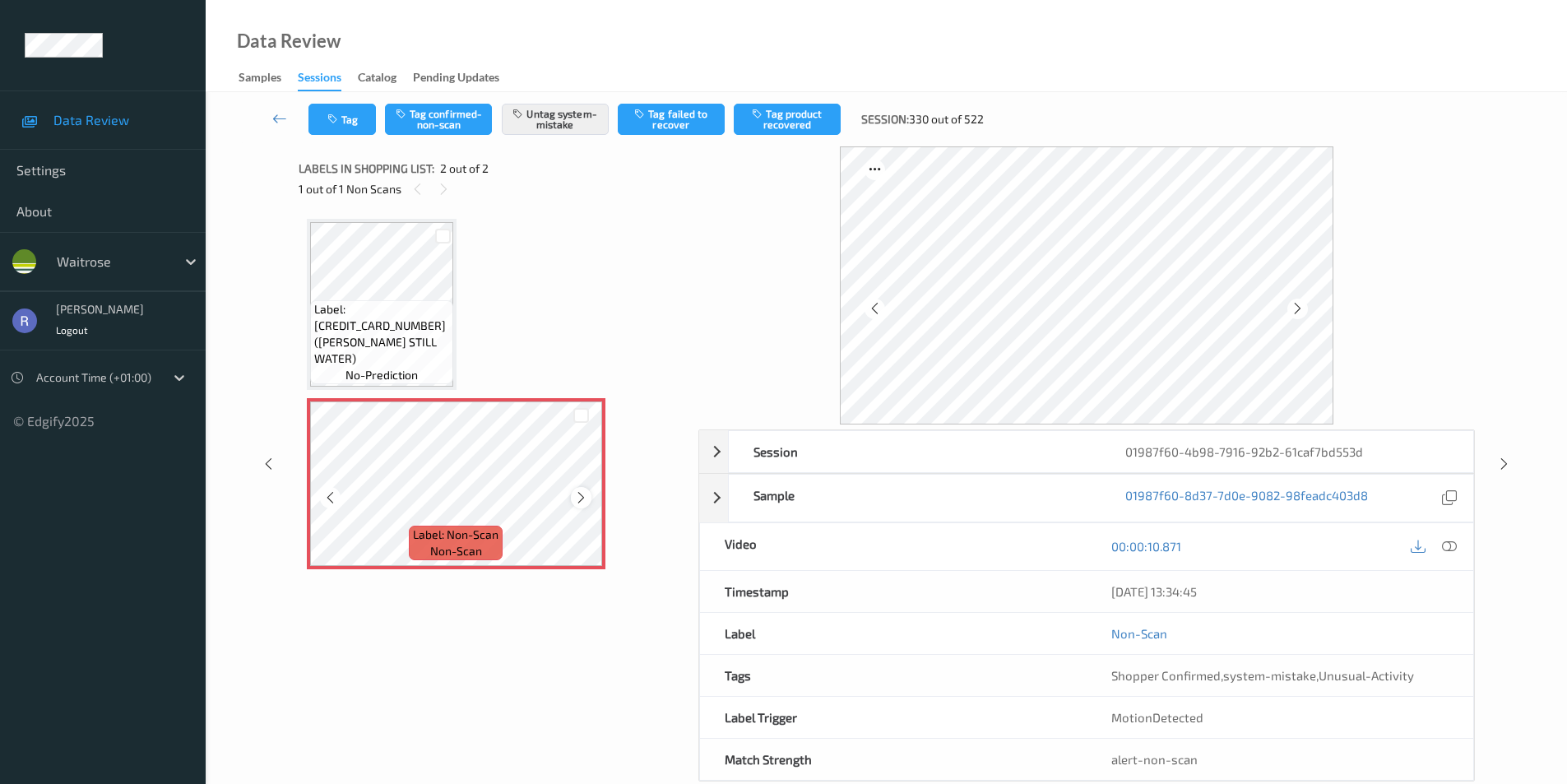
click at [580, 498] on icon at bounding box center [581, 497] width 14 height 15
click at [1503, 467] on icon at bounding box center [1504, 464] width 14 height 15
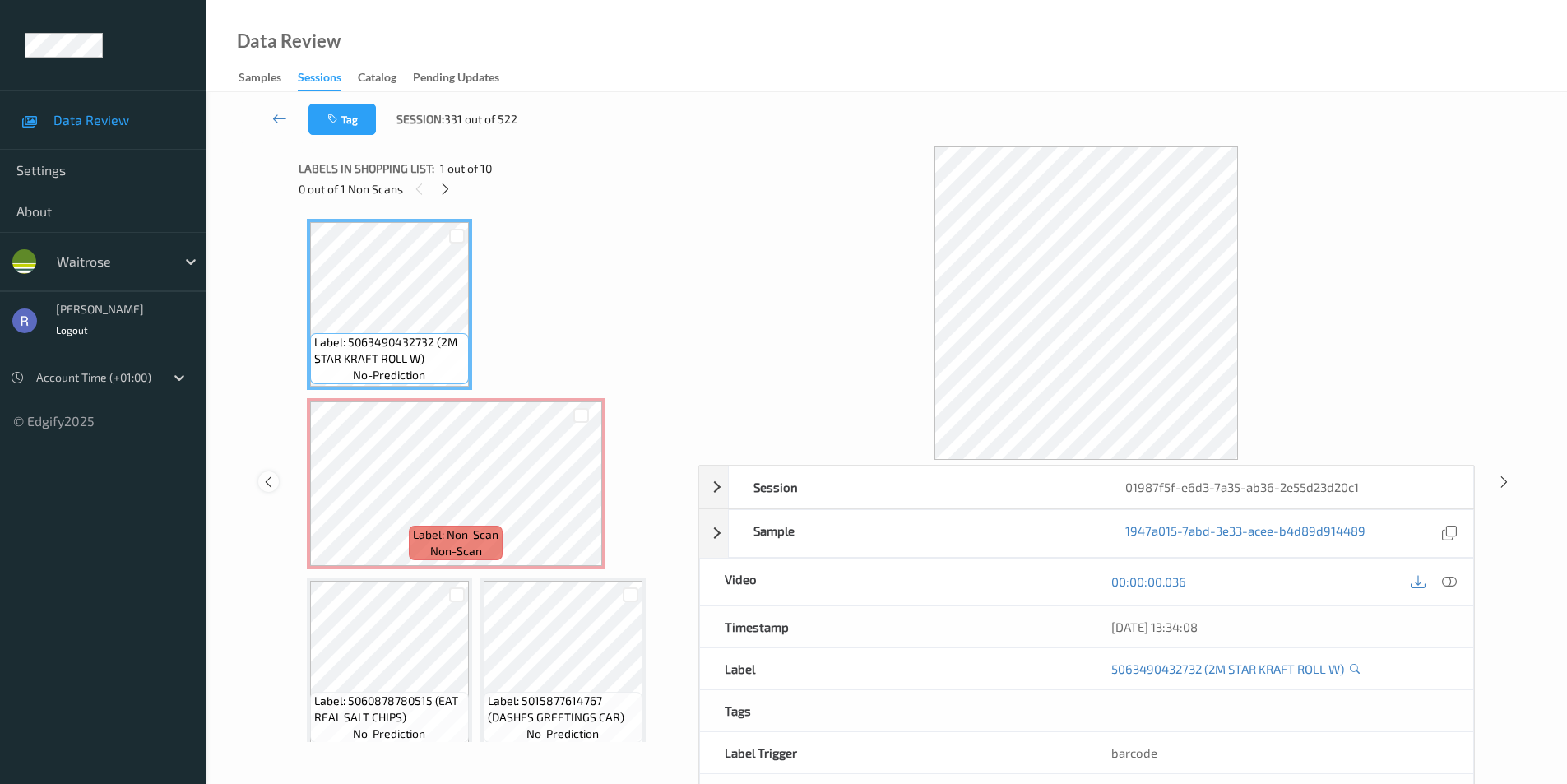
click at [267, 477] on icon at bounding box center [269, 482] width 14 height 15
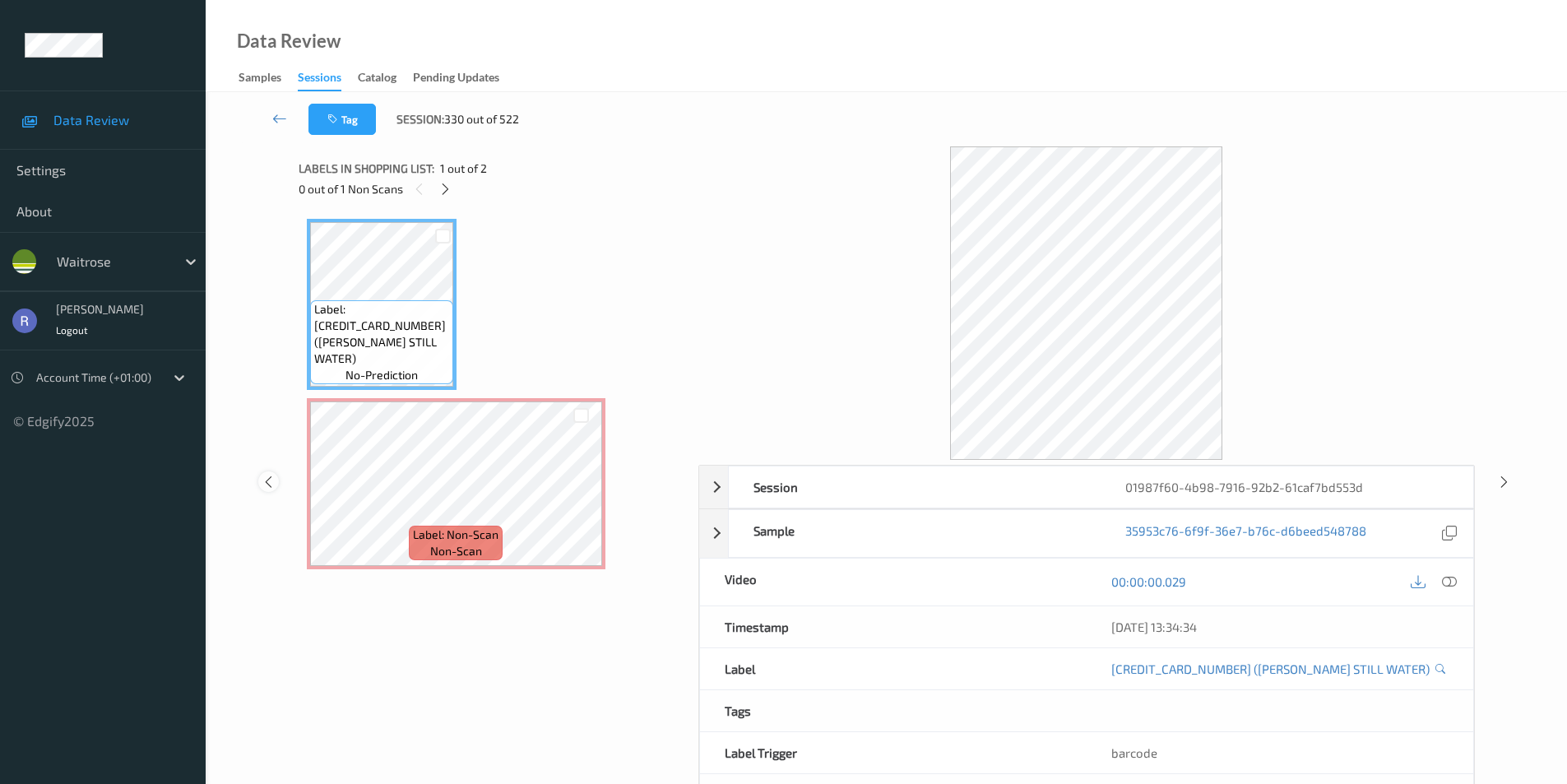
click at [267, 482] on icon at bounding box center [269, 482] width 14 height 15
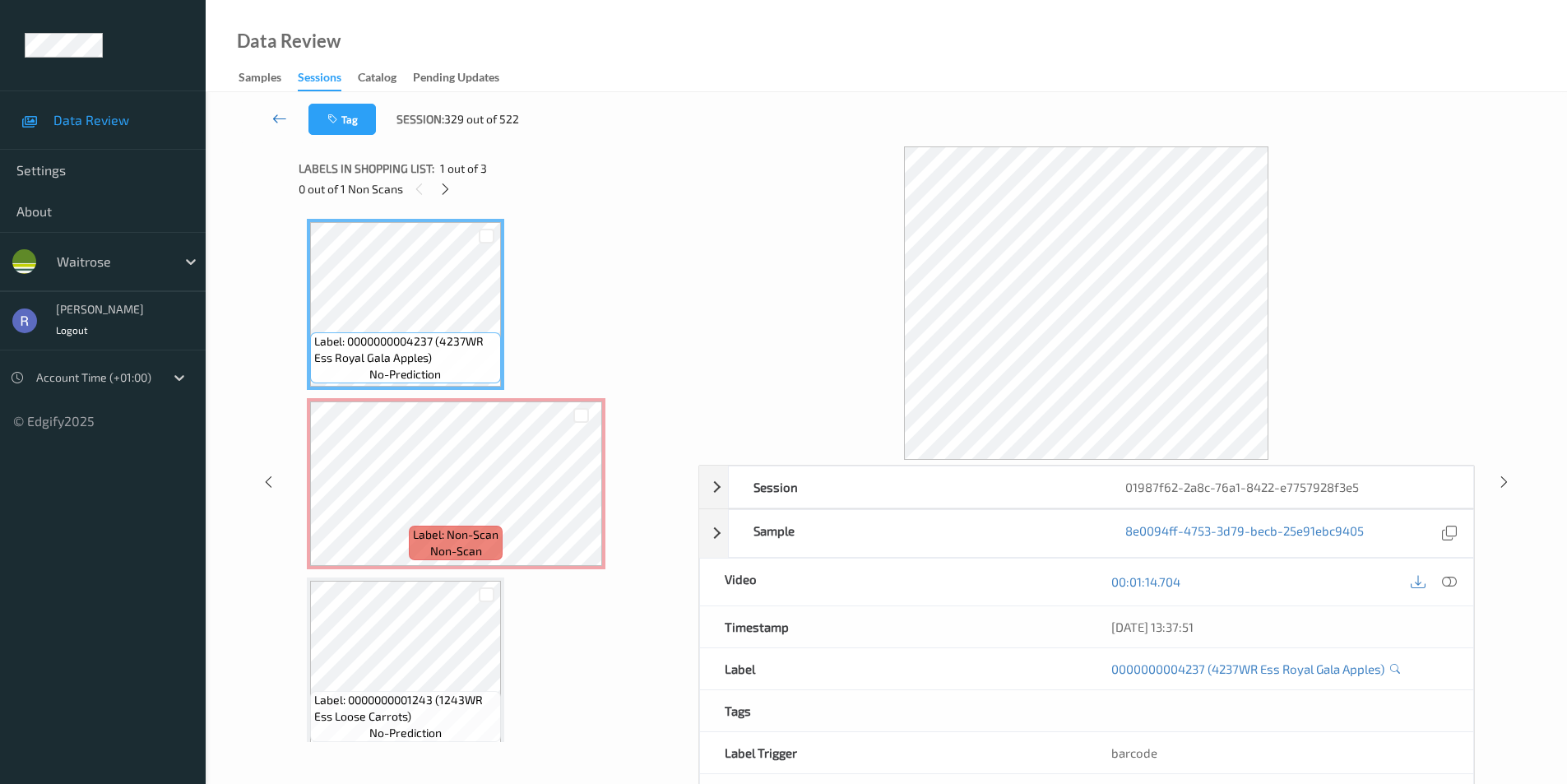
click at [279, 120] on icon at bounding box center [279, 119] width 15 height 17
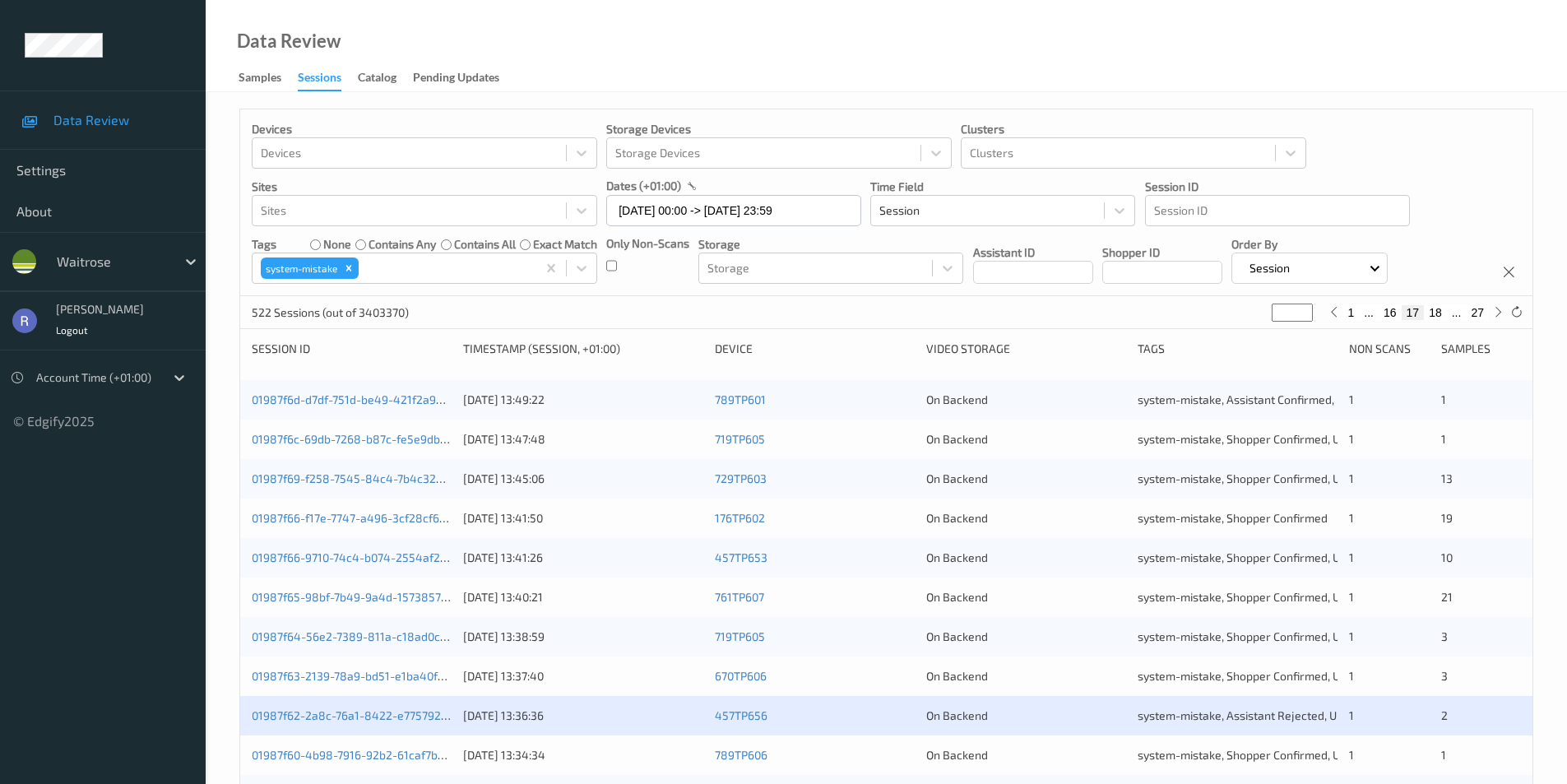
click at [570, 318] on div "522 Sessions (out of 3403370) ** 1 ... 16 17 18 ... 27" at bounding box center [886, 312] width 1293 height 33
click at [310, 751] on link "01987f60-4b98-7916-92b2-61caf7bd553d" at bounding box center [361, 754] width 219 height 14
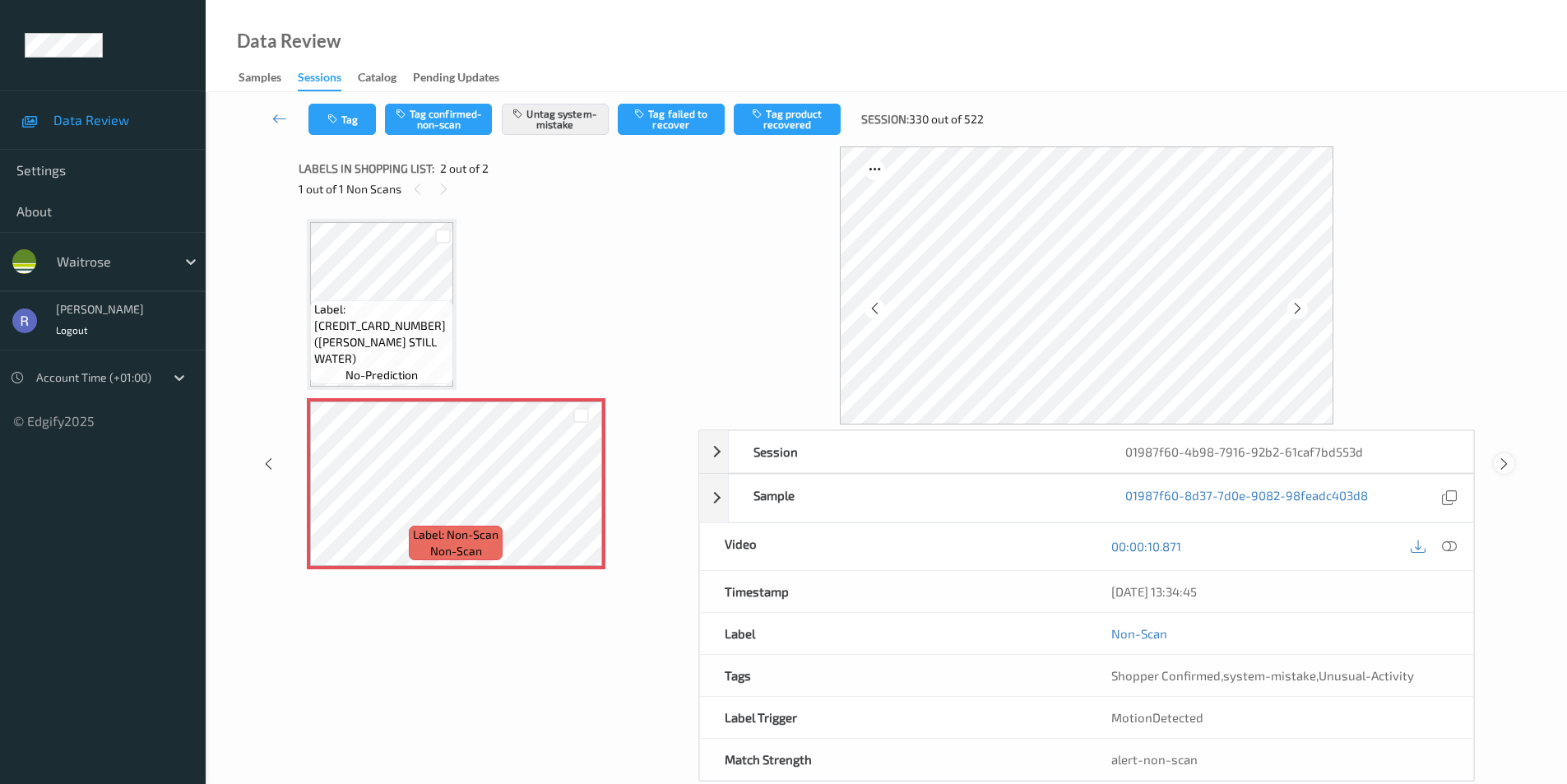
click at [1505, 465] on icon at bounding box center [1504, 464] width 14 height 15
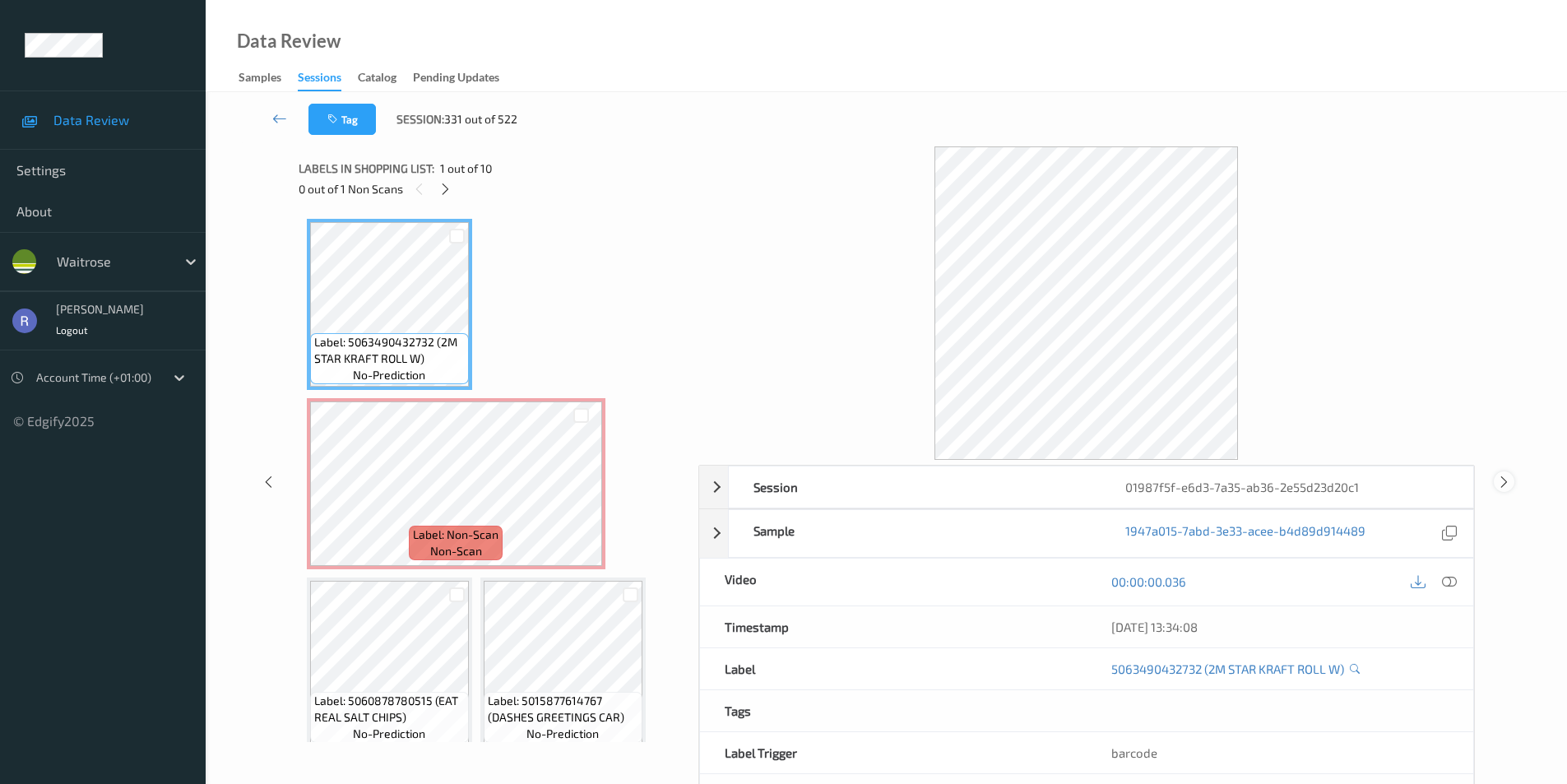
click at [1511, 477] on icon at bounding box center [1504, 482] width 14 height 15
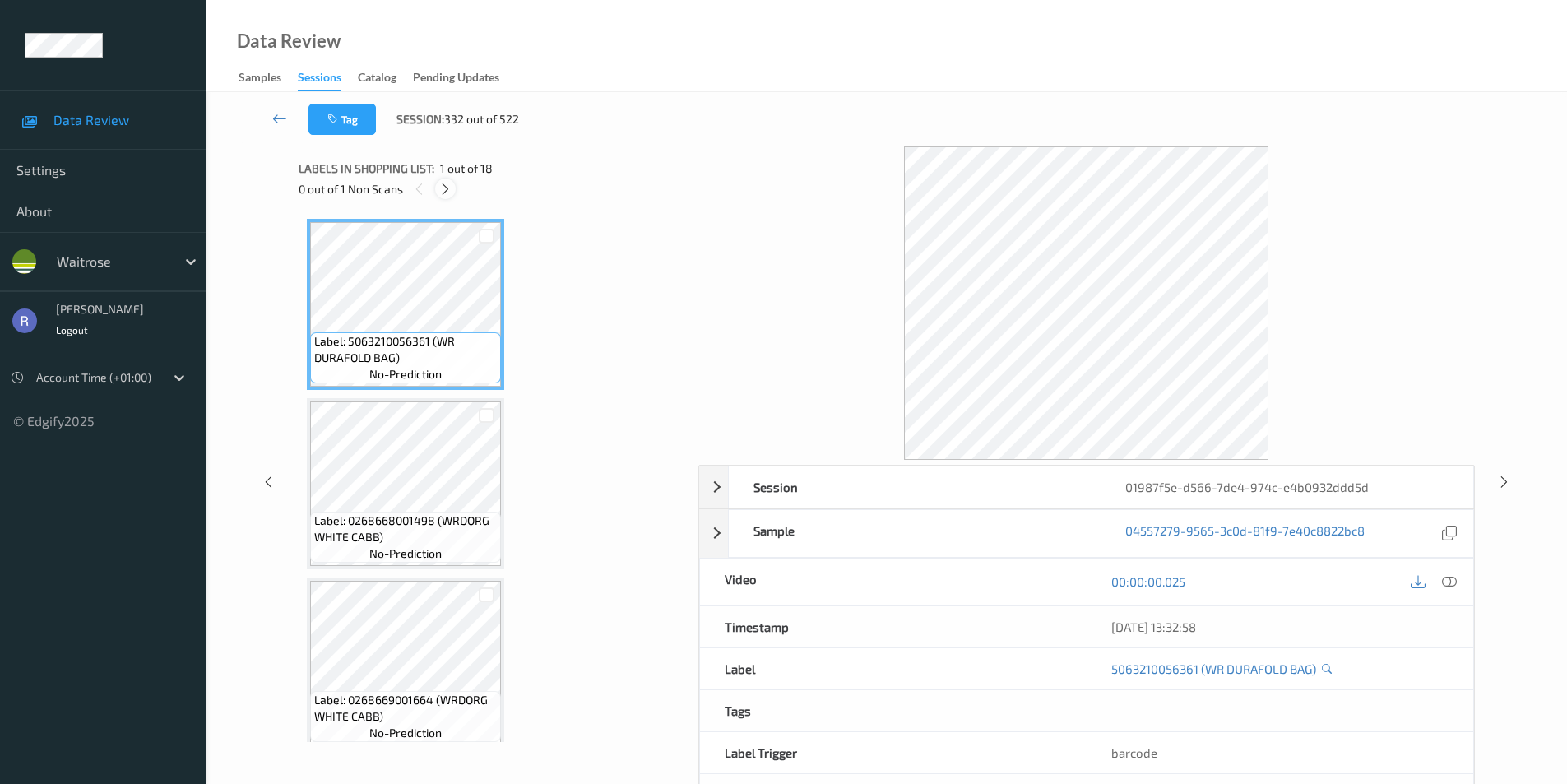
click at [444, 185] on icon at bounding box center [445, 189] width 14 height 15
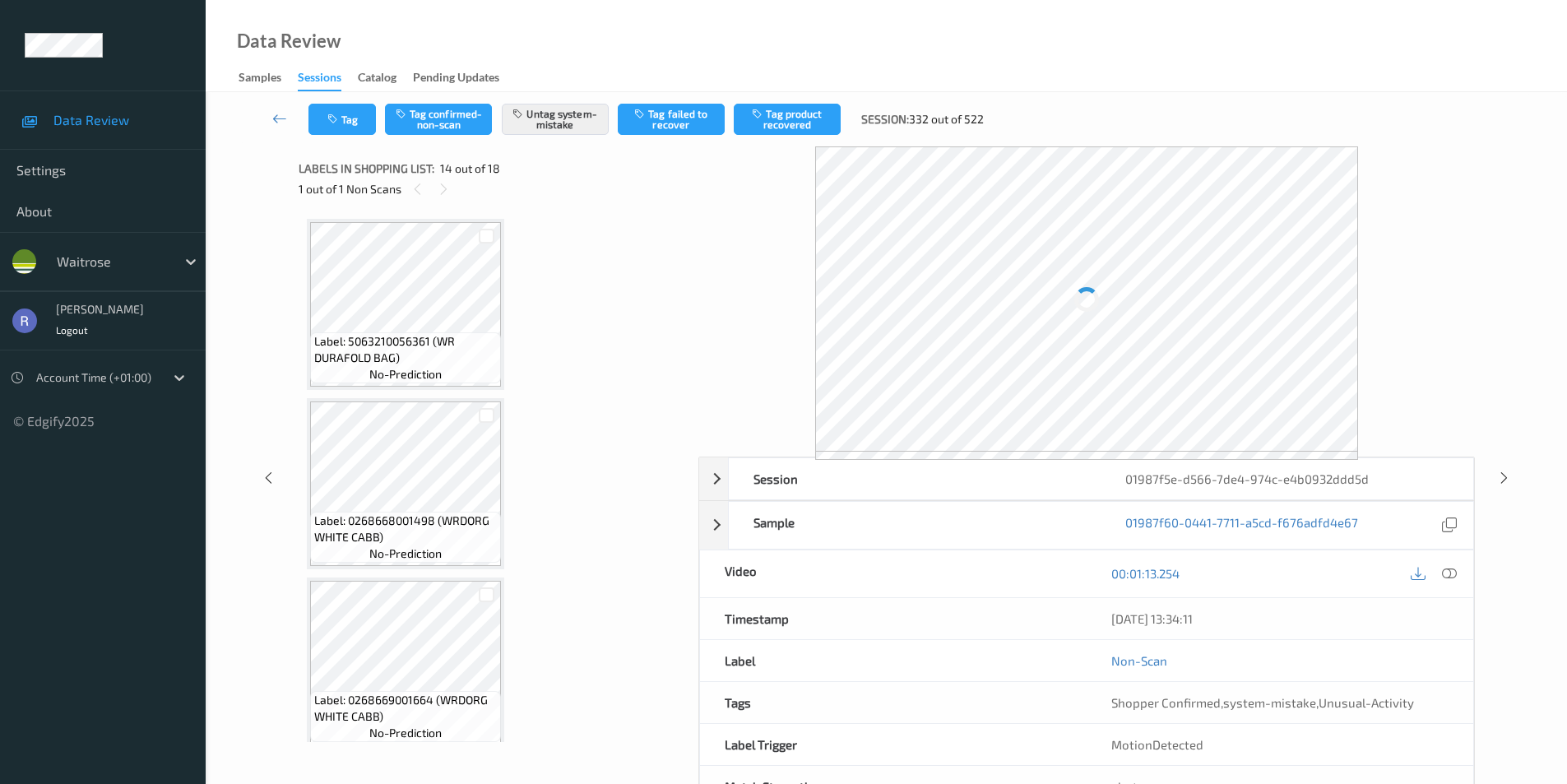
scroll to position [2160, 0]
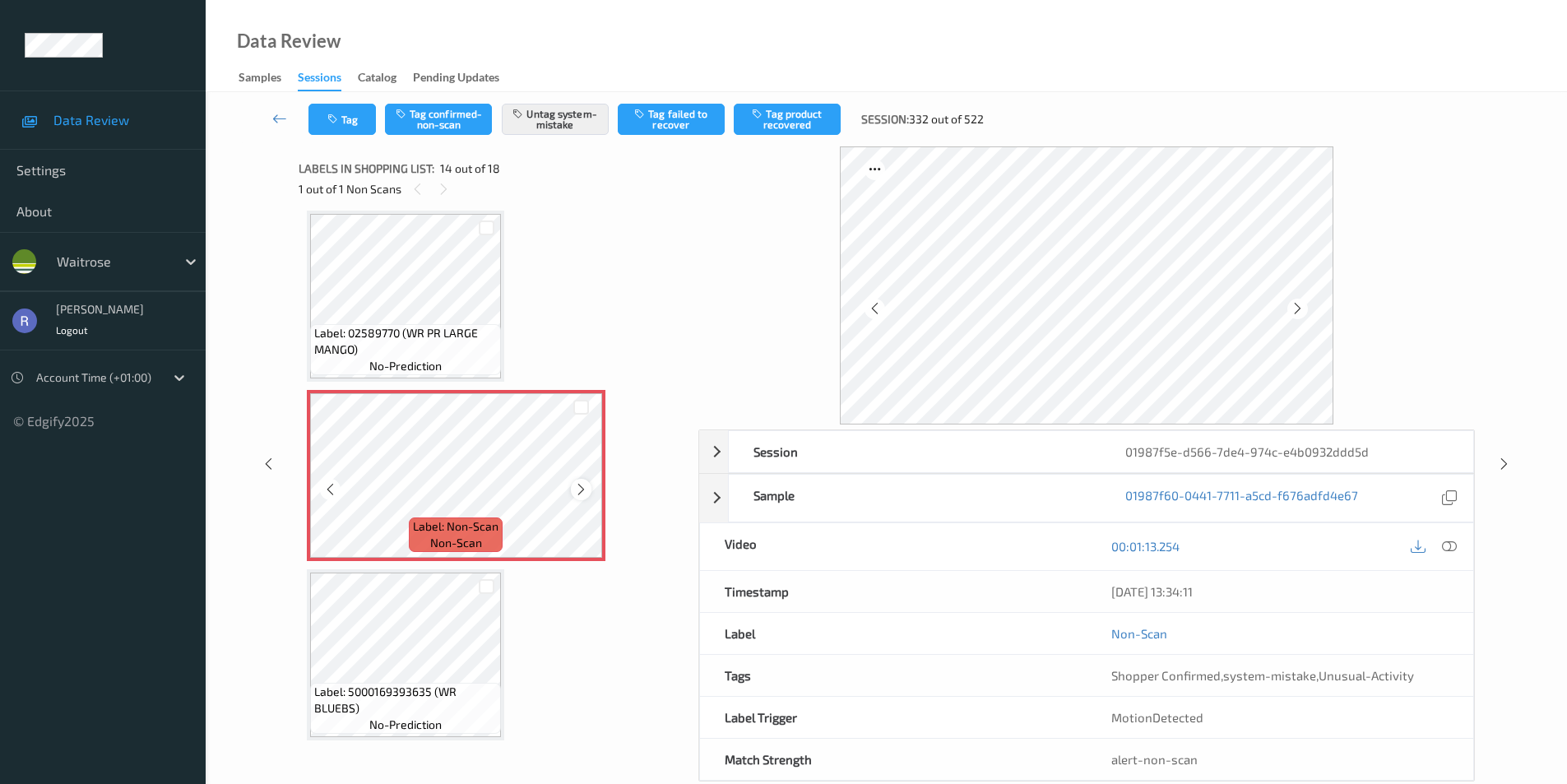
click at [585, 487] on icon at bounding box center [581, 490] width 14 height 15
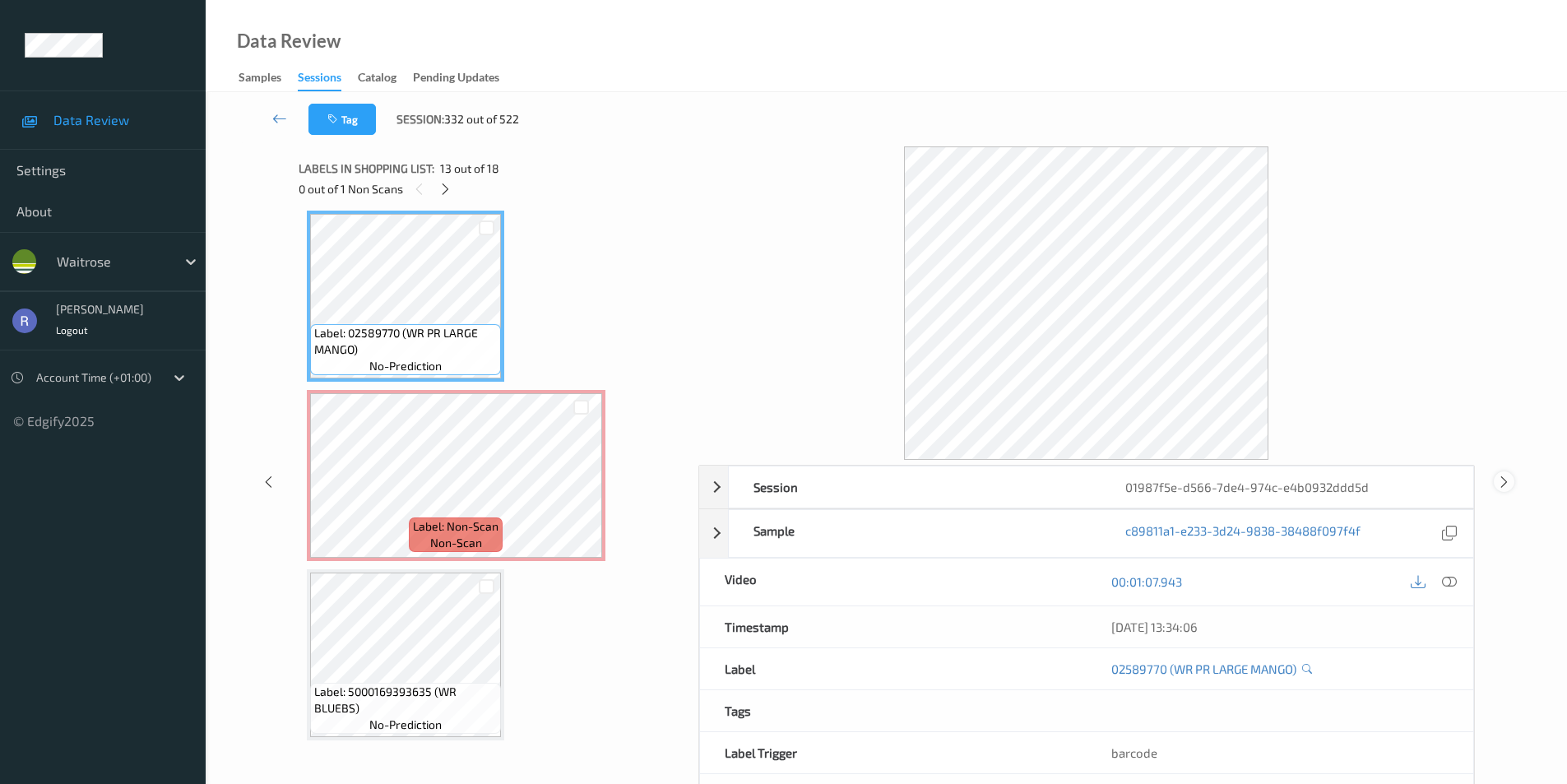
click at [1505, 480] on icon at bounding box center [1504, 482] width 14 height 15
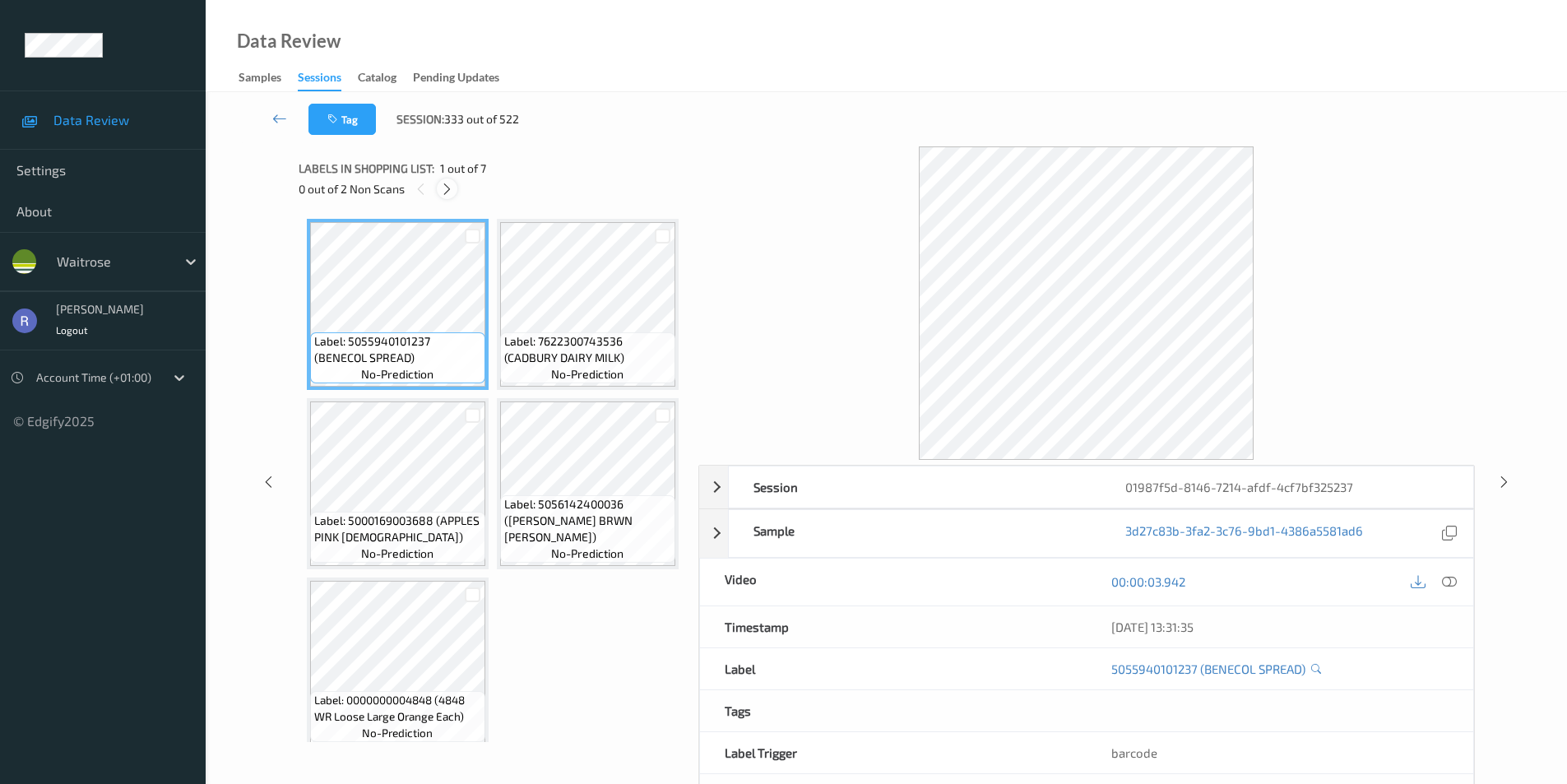
click at [447, 190] on icon at bounding box center [447, 189] width 14 height 15
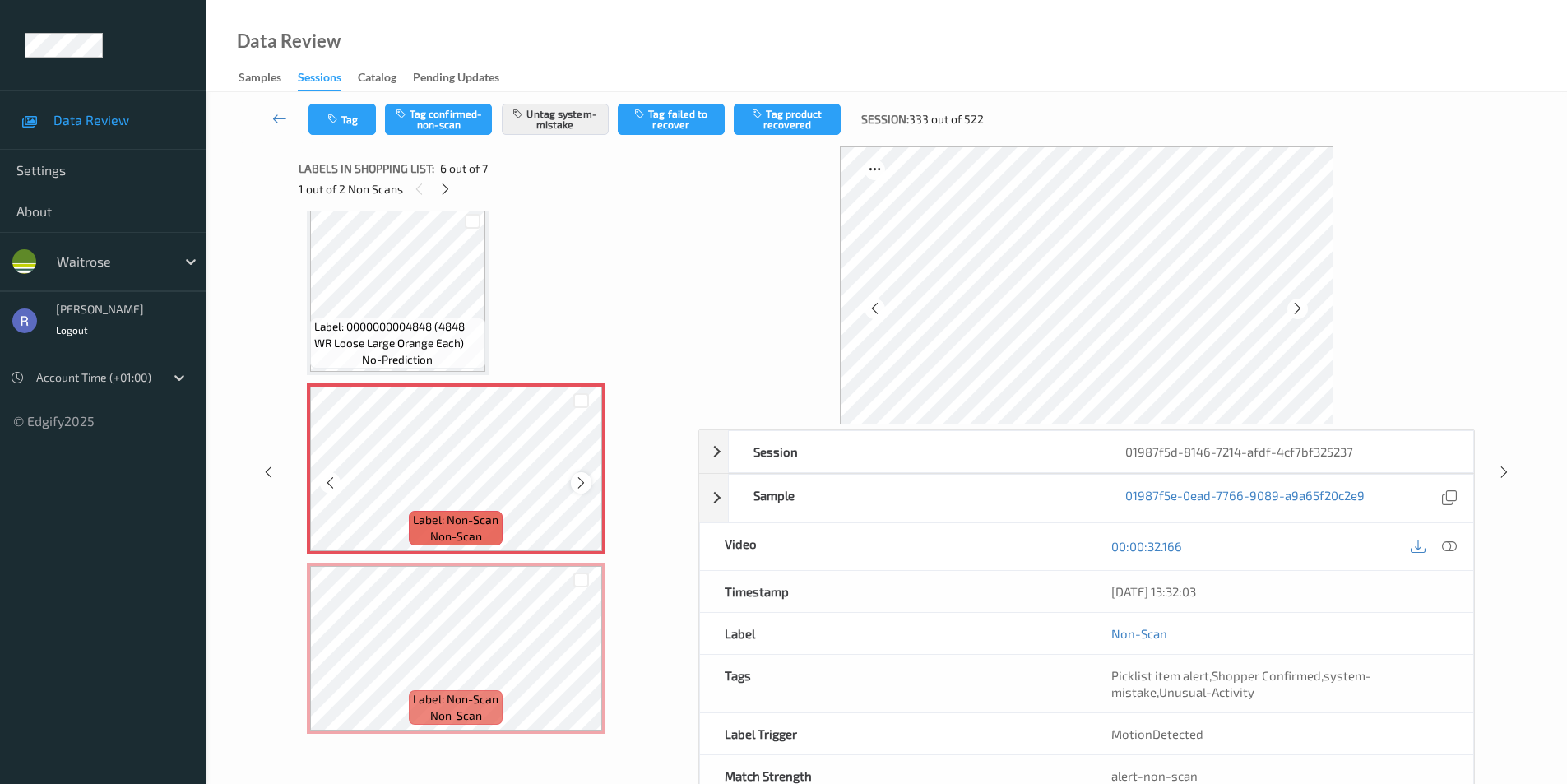
click at [581, 485] on icon at bounding box center [581, 483] width 14 height 15
click at [1511, 472] on icon at bounding box center [1504, 472] width 14 height 15
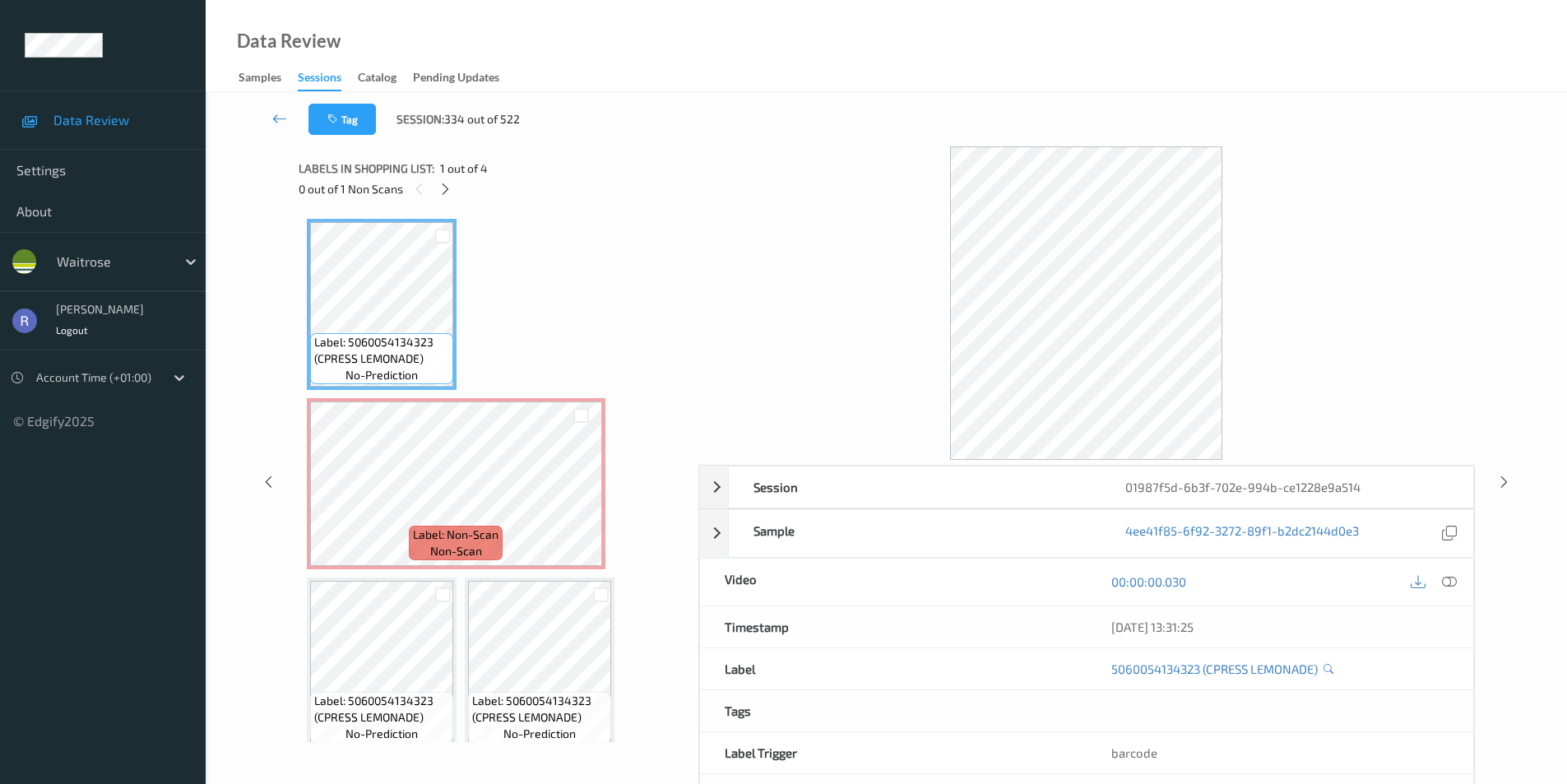
drag, startPoint x: 452, startPoint y: 184, endPoint x: 461, endPoint y: 223, distance: 40.0
click at [452, 188] on icon at bounding box center [445, 189] width 14 height 15
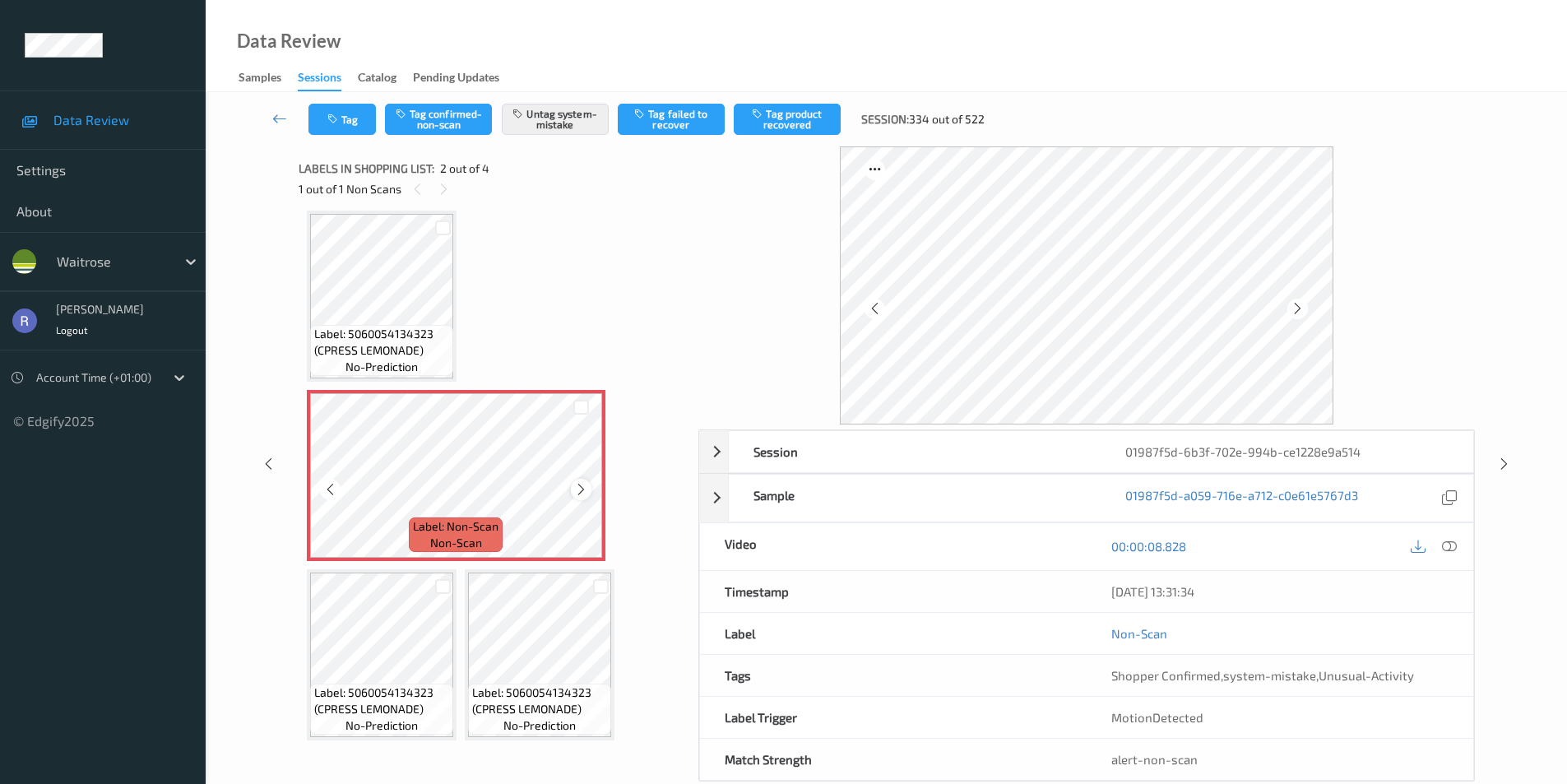
click at [576, 489] on icon at bounding box center [581, 490] width 14 height 15
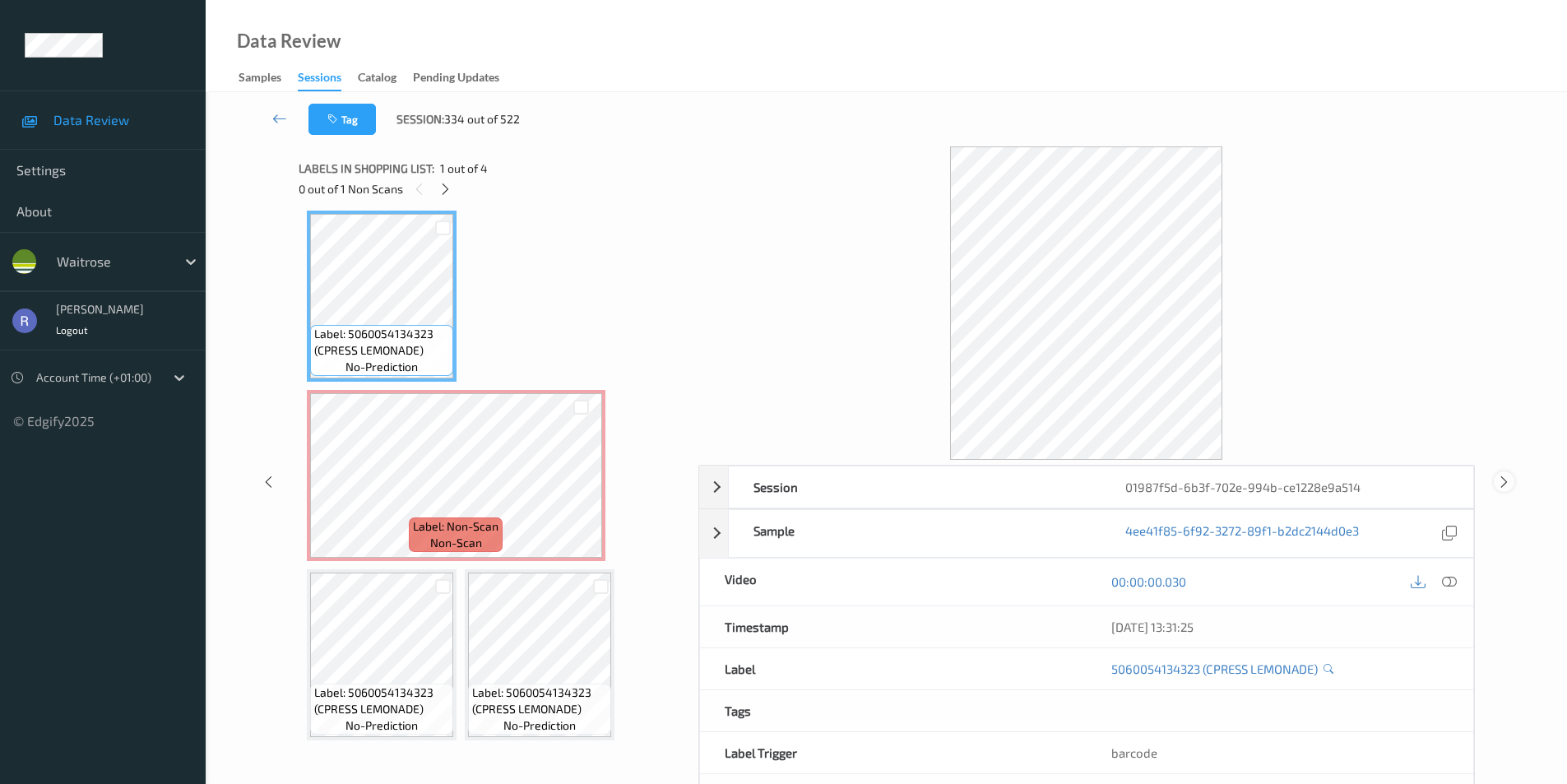
click at [1513, 482] on div at bounding box center [1504, 482] width 21 height 21
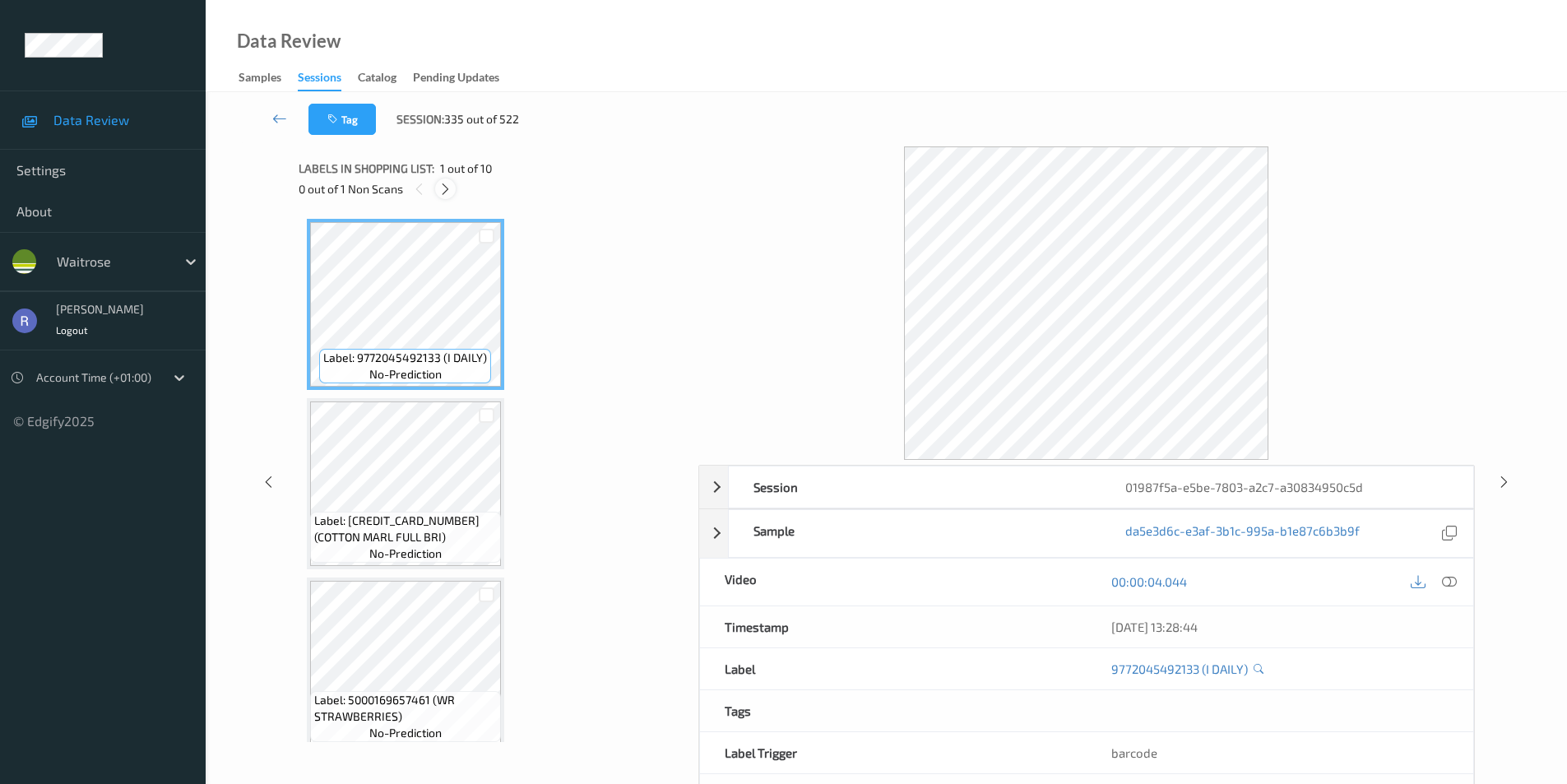
click at [449, 190] on icon at bounding box center [445, 189] width 14 height 15
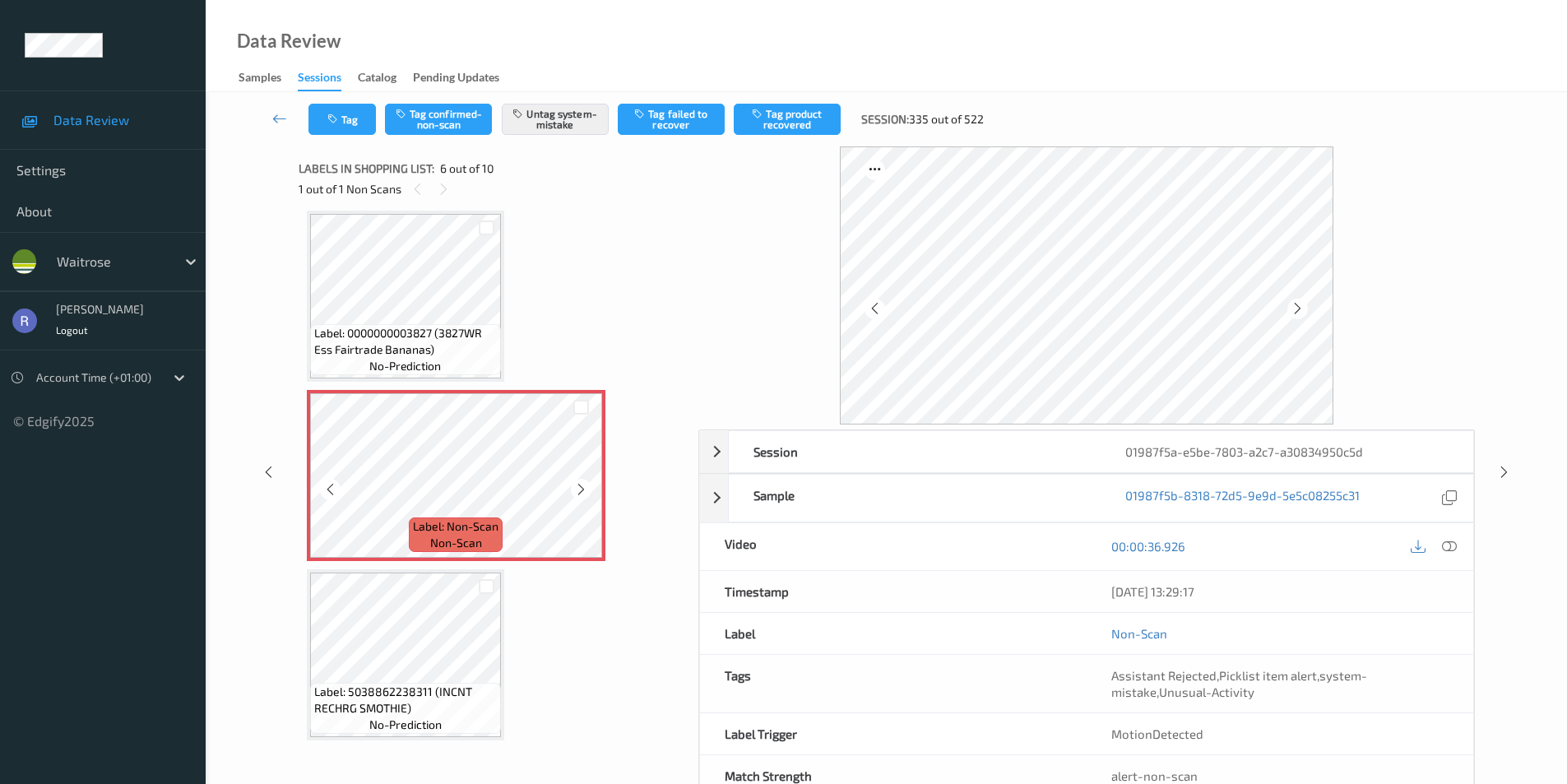
click at [585, 488] on icon at bounding box center [581, 490] width 14 height 15
click at [1513, 462] on div "Session 01987f5a-e5be-7803-a2c7-a30834950c5d Session ID 01987f5a-e5be-7803-a2c7…" at bounding box center [886, 472] width 1294 height 651
click at [1511, 479] on div at bounding box center [1504, 472] width 21 height 21
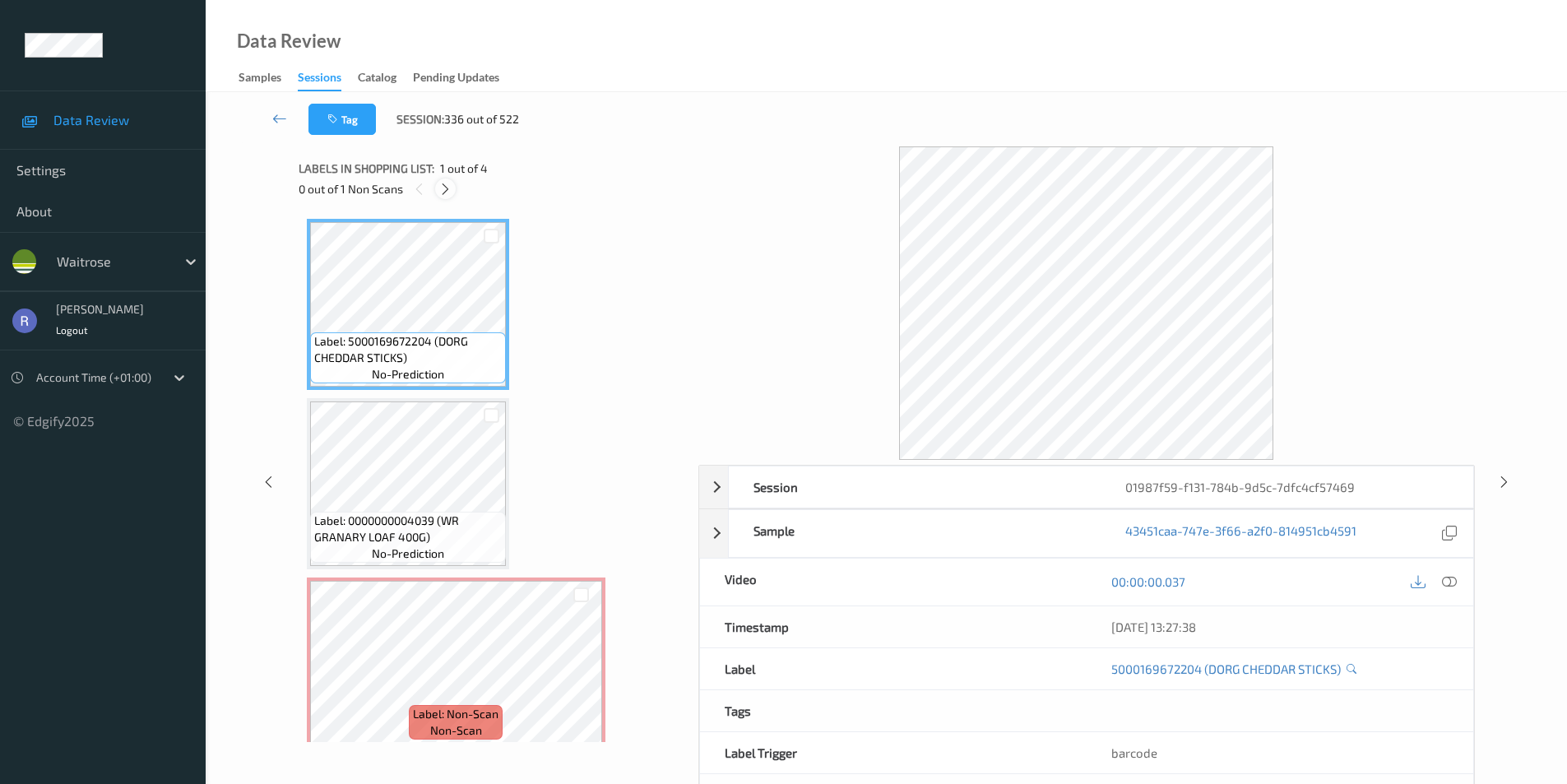
click at [449, 184] on icon at bounding box center [445, 189] width 14 height 15
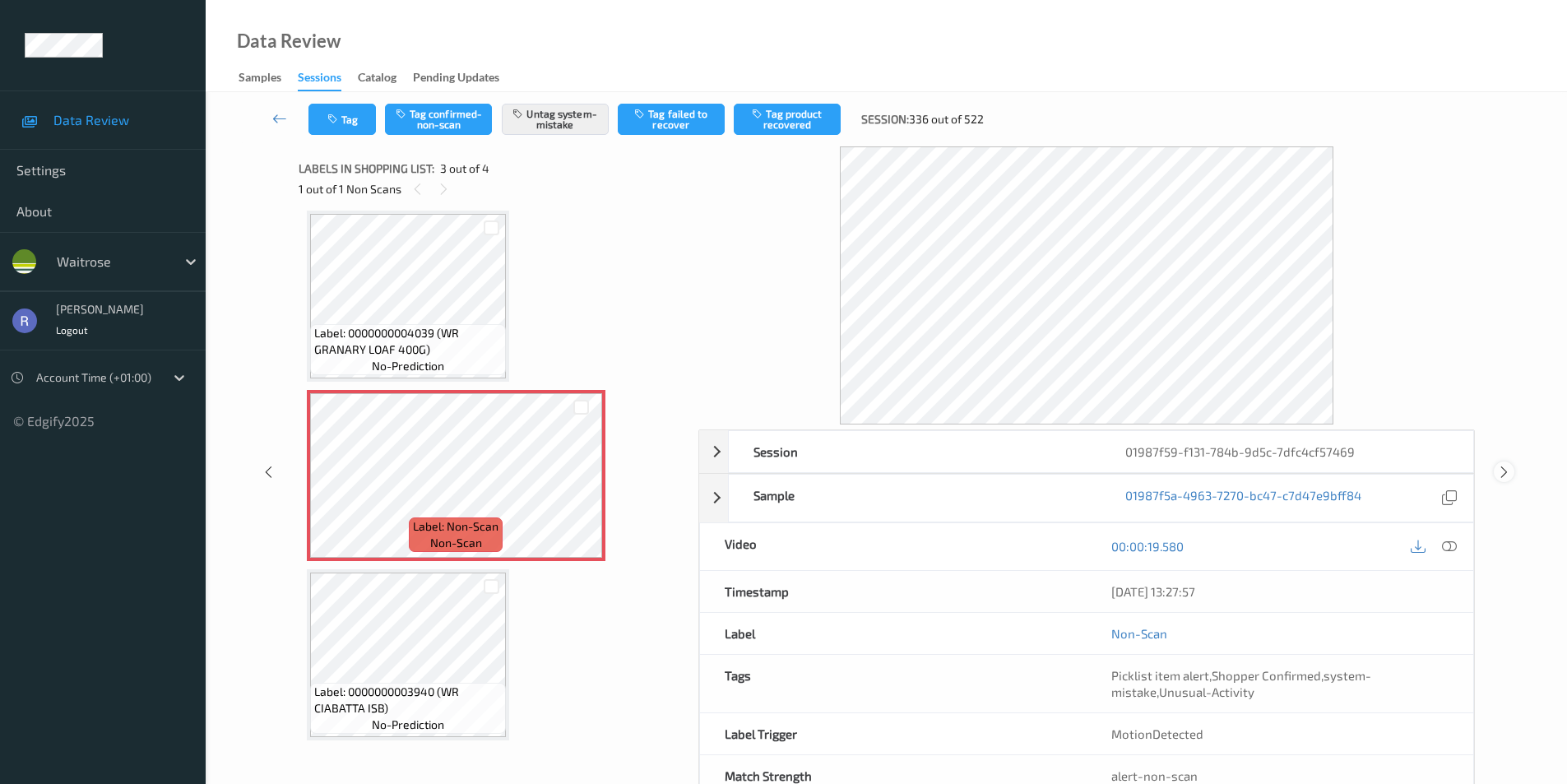
click at [1503, 477] on icon at bounding box center [1504, 472] width 14 height 15
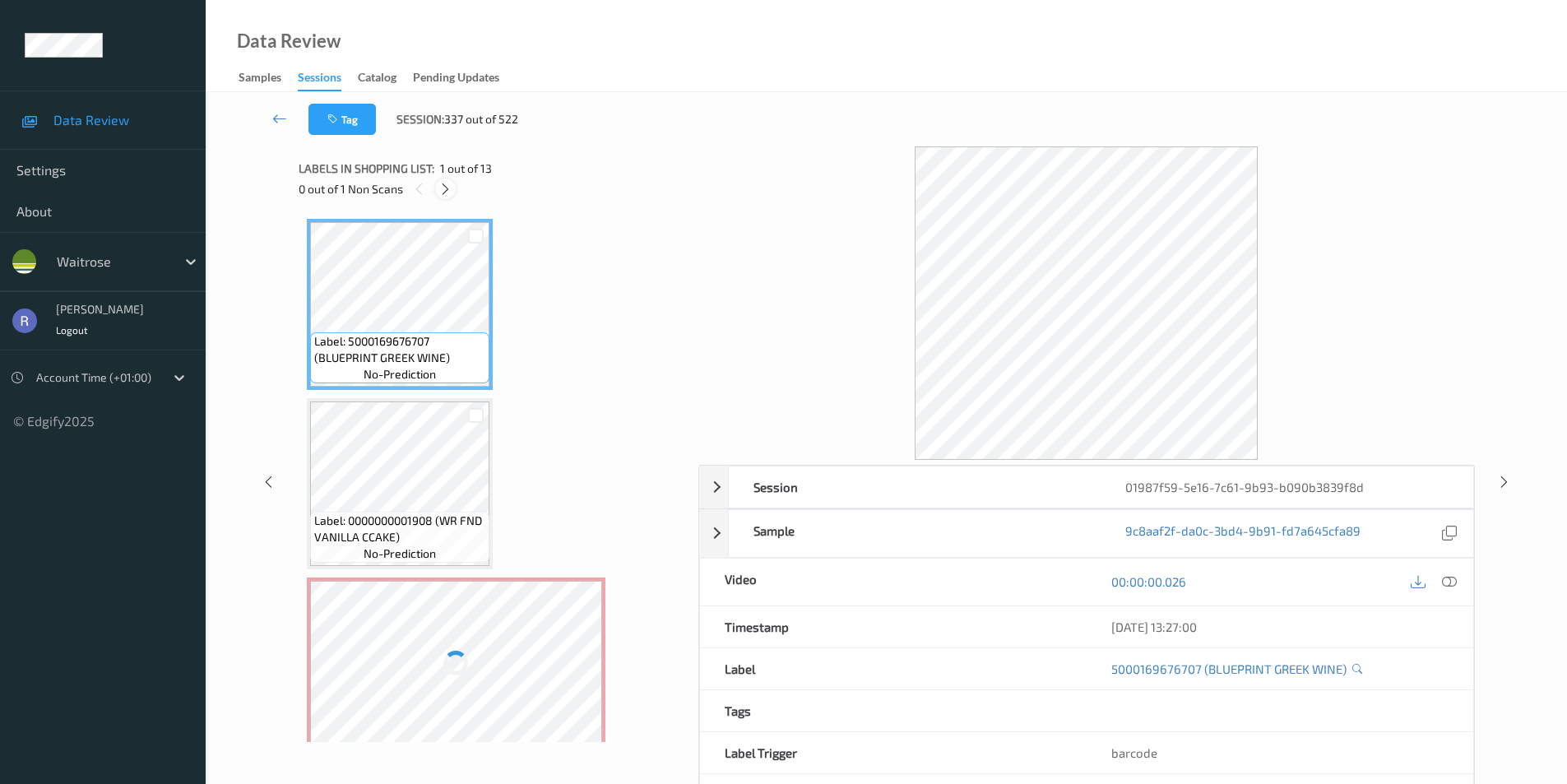
click at [444, 190] on icon at bounding box center [445, 189] width 14 height 15
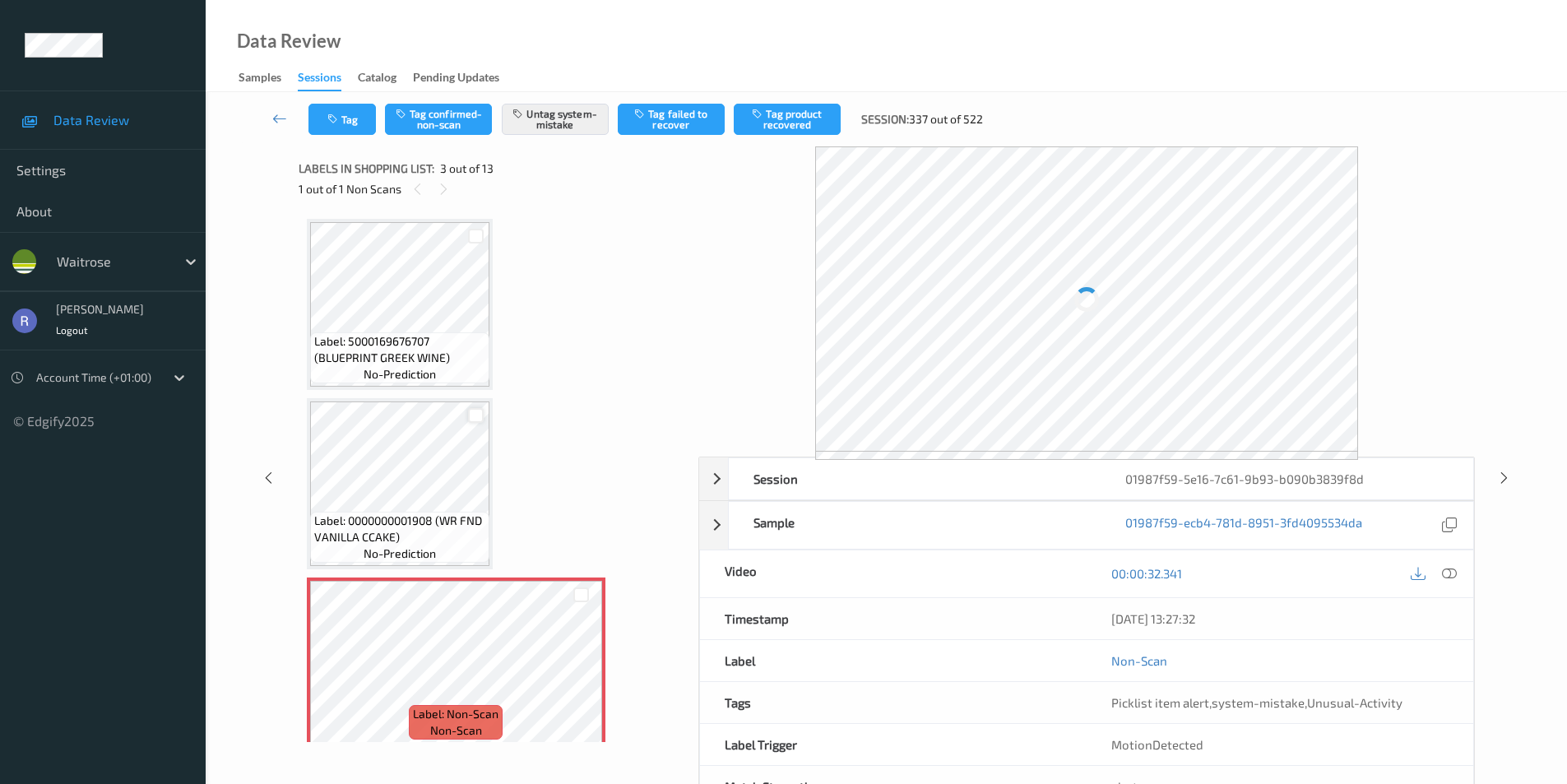
scroll to position [187, 0]
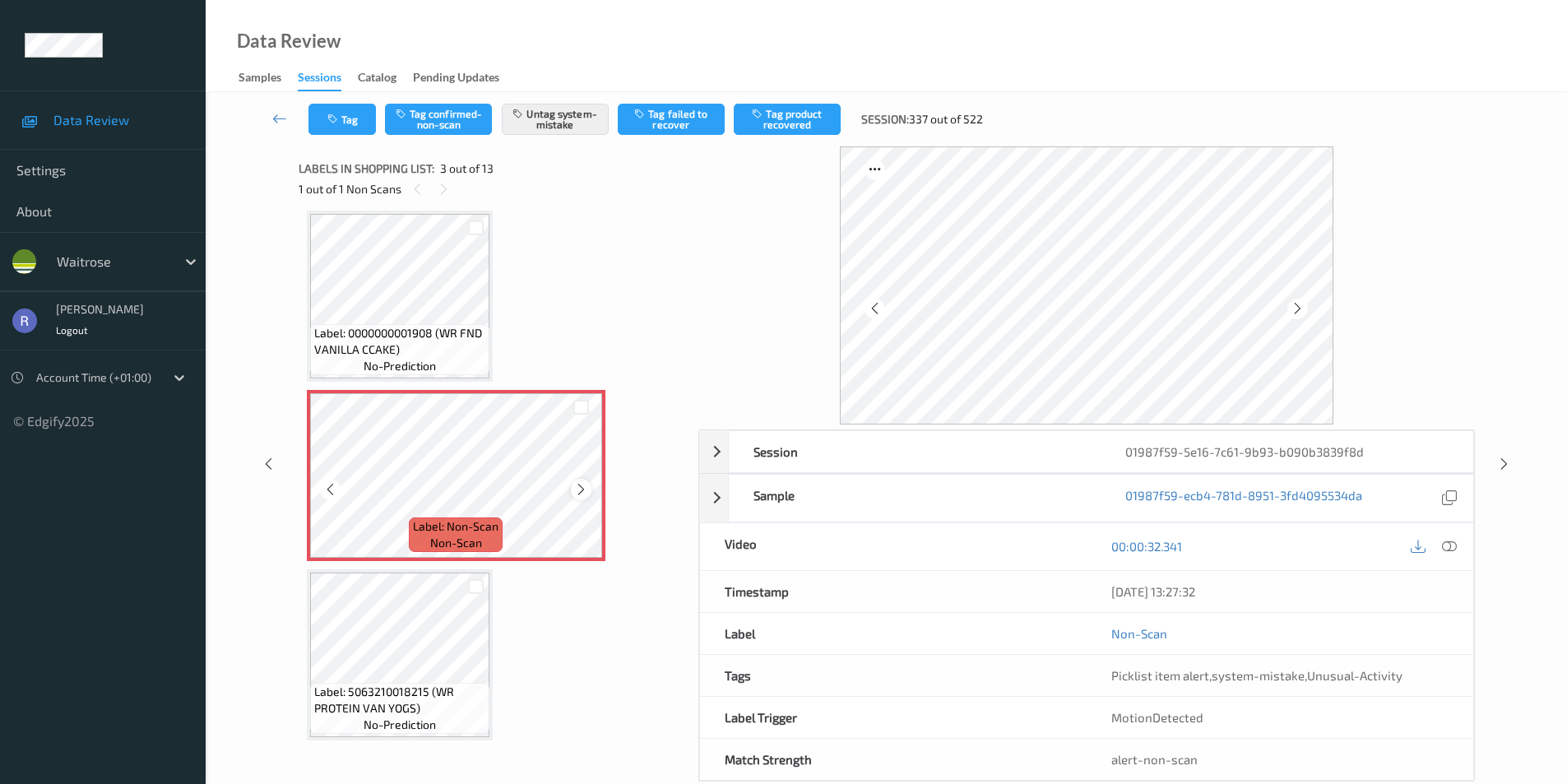
click at [581, 490] on icon at bounding box center [581, 490] width 14 height 15
click at [1511, 465] on div at bounding box center [1504, 463] width 21 height 21
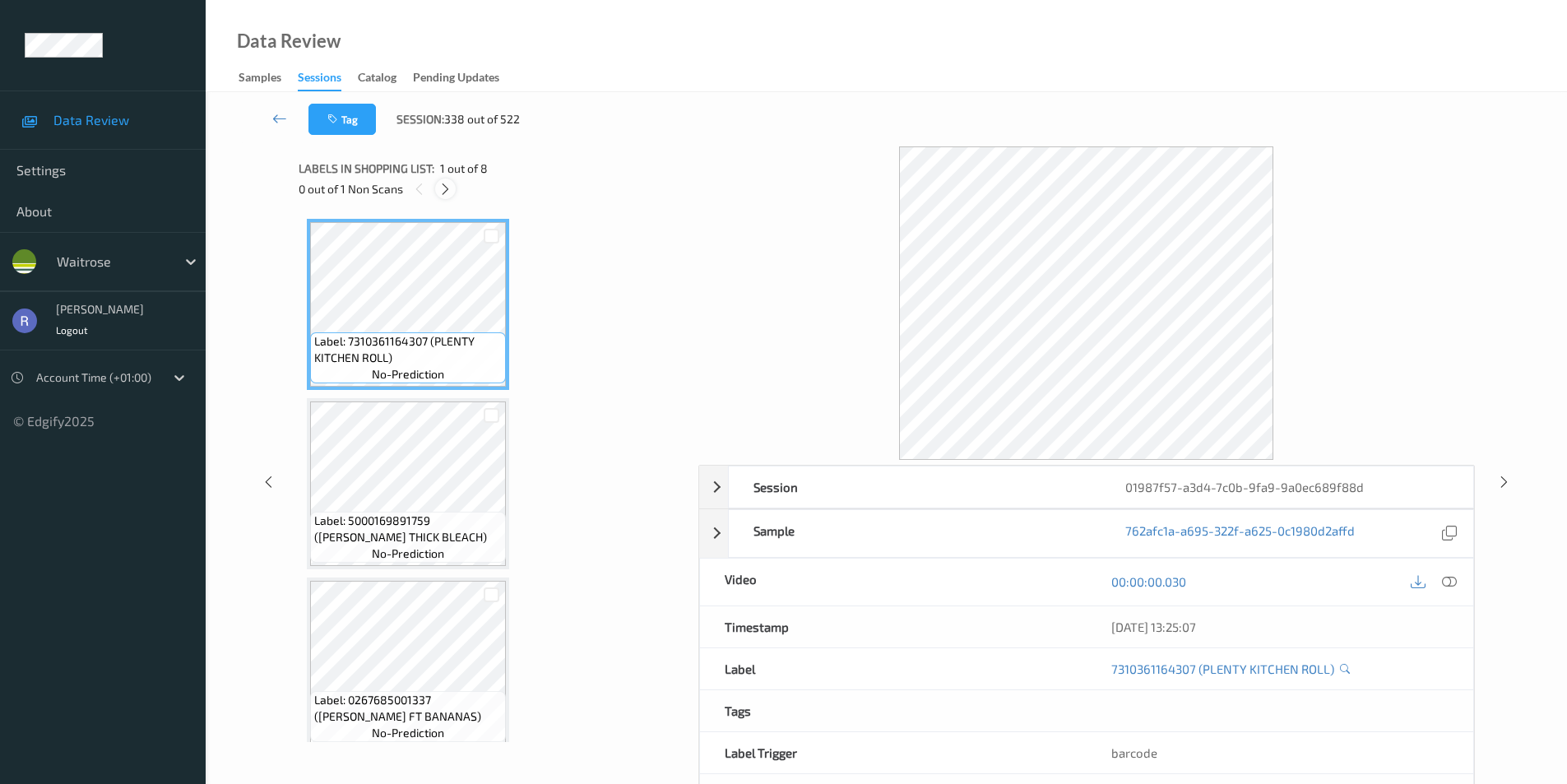
click at [443, 195] on icon at bounding box center [445, 189] width 14 height 15
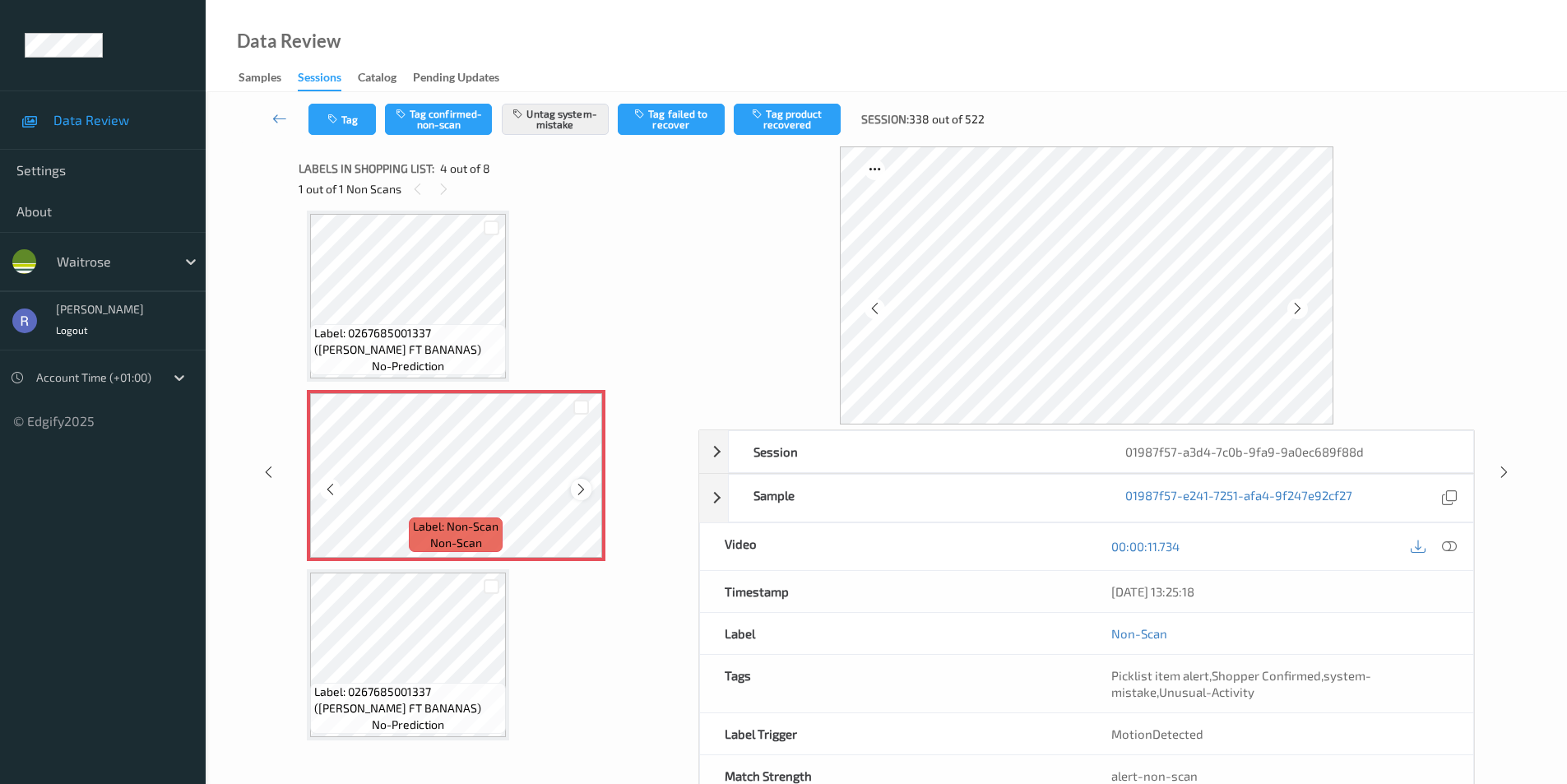
click at [586, 494] on icon at bounding box center [581, 490] width 14 height 15
click at [1502, 468] on icon at bounding box center [1504, 472] width 14 height 15
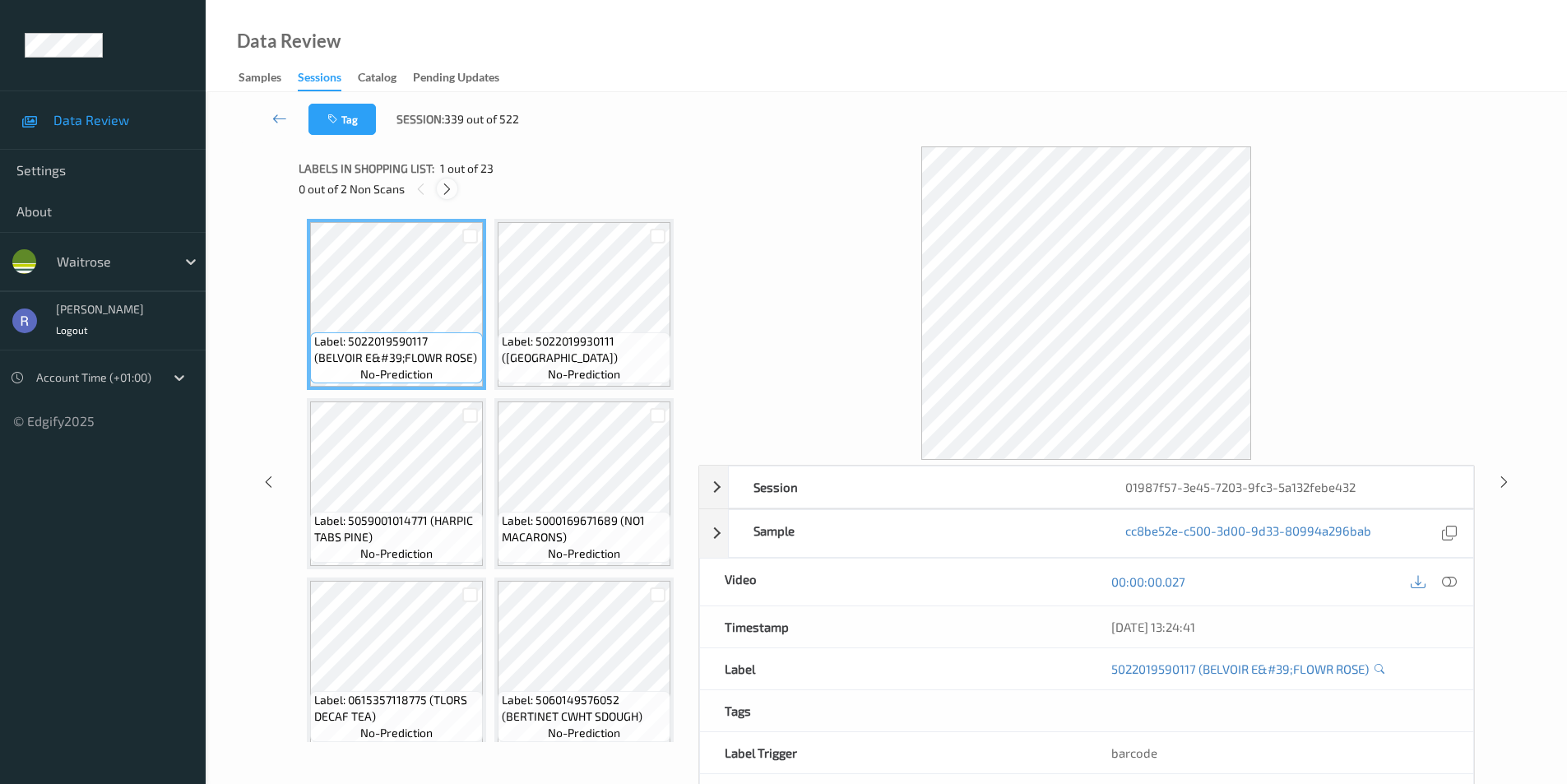
click at [446, 186] on icon at bounding box center [447, 189] width 14 height 15
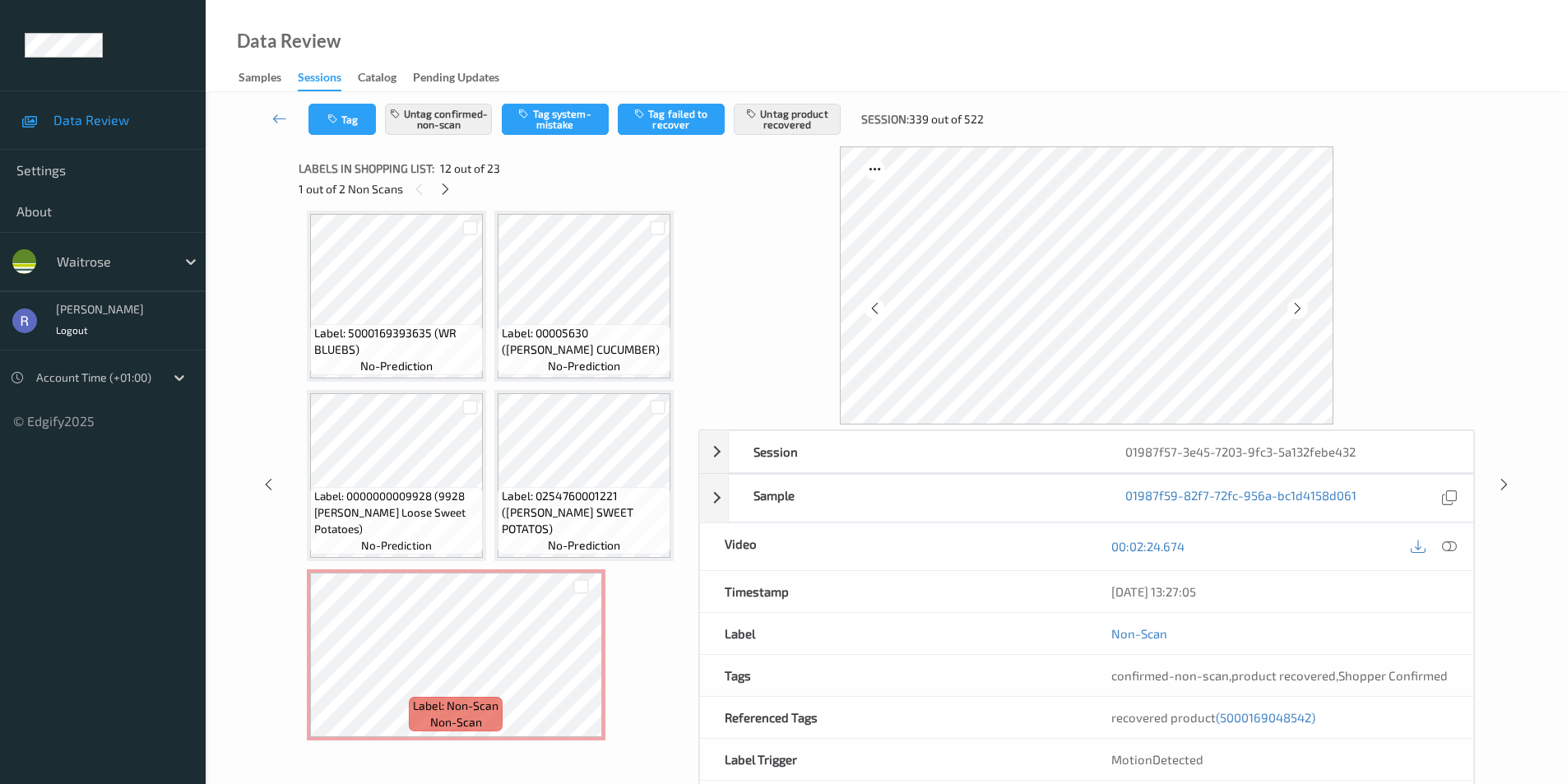
click at [440, 189] on icon at bounding box center [445, 189] width 14 height 15
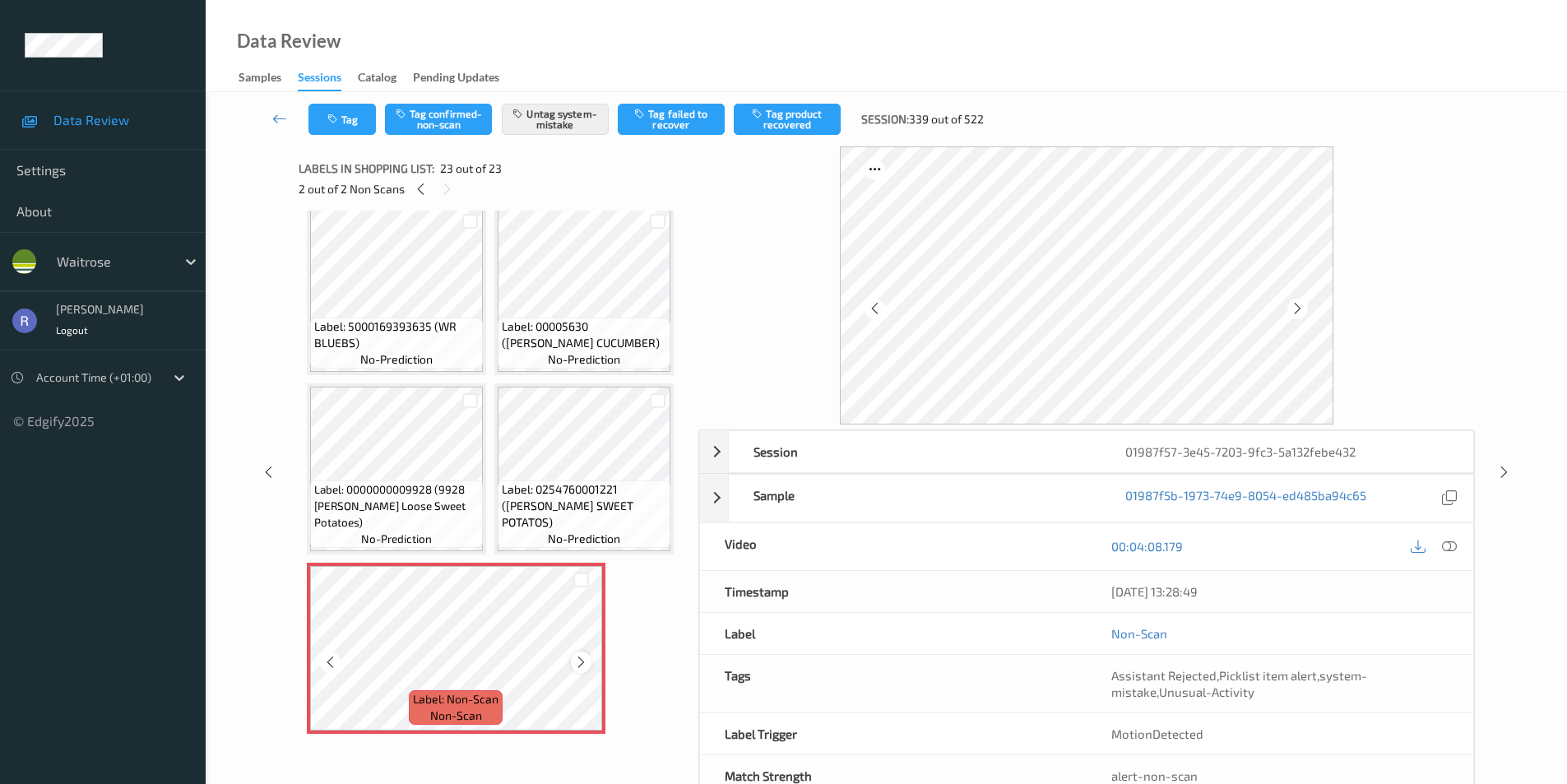
click at [589, 663] on div at bounding box center [581, 661] width 21 height 21
click at [1502, 469] on icon at bounding box center [1504, 472] width 14 height 15
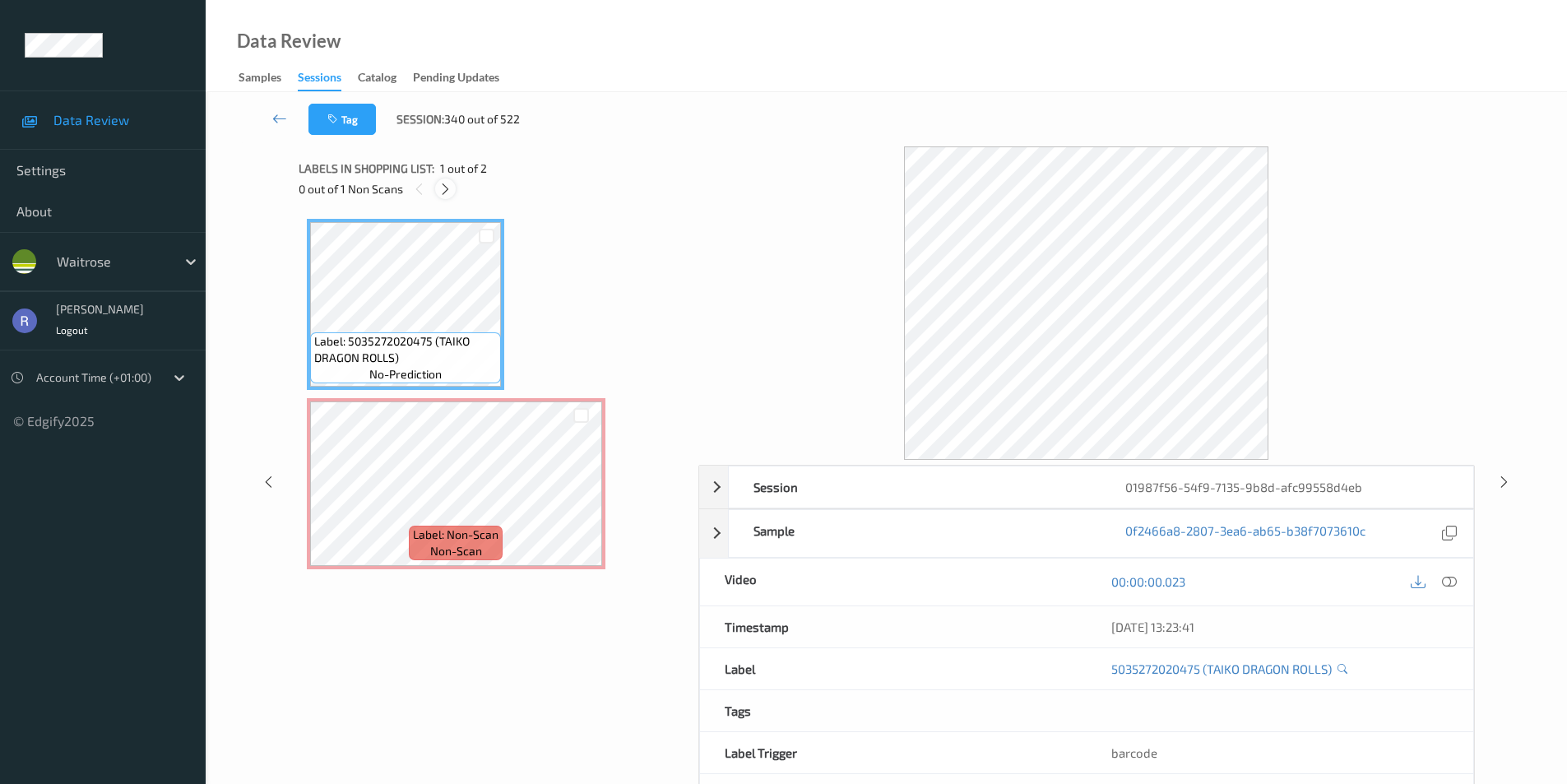
click at [439, 186] on icon at bounding box center [445, 189] width 14 height 15
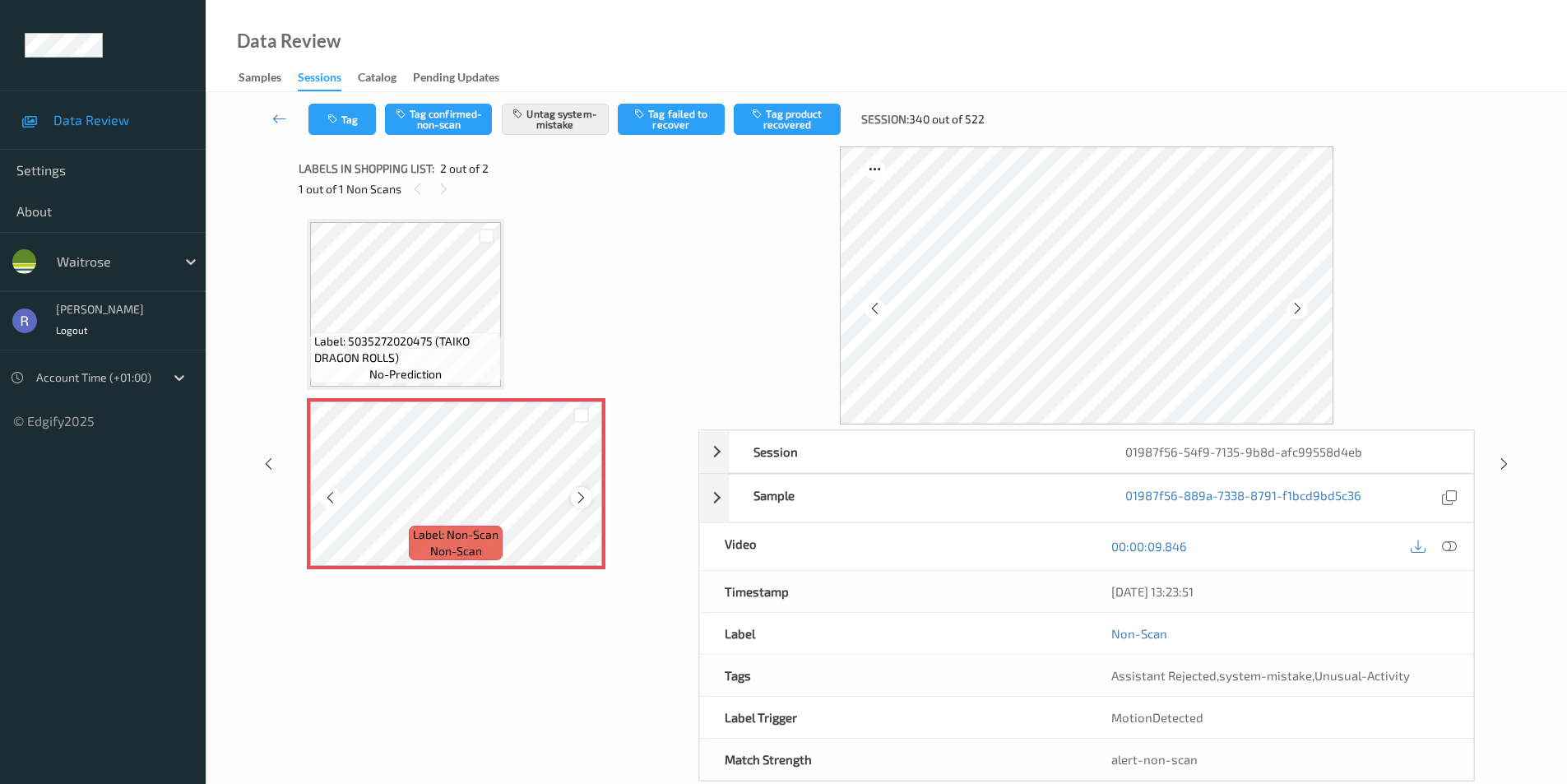
click at [583, 502] on icon at bounding box center [581, 497] width 14 height 15
click at [581, 501] on icon at bounding box center [581, 497] width 14 height 15
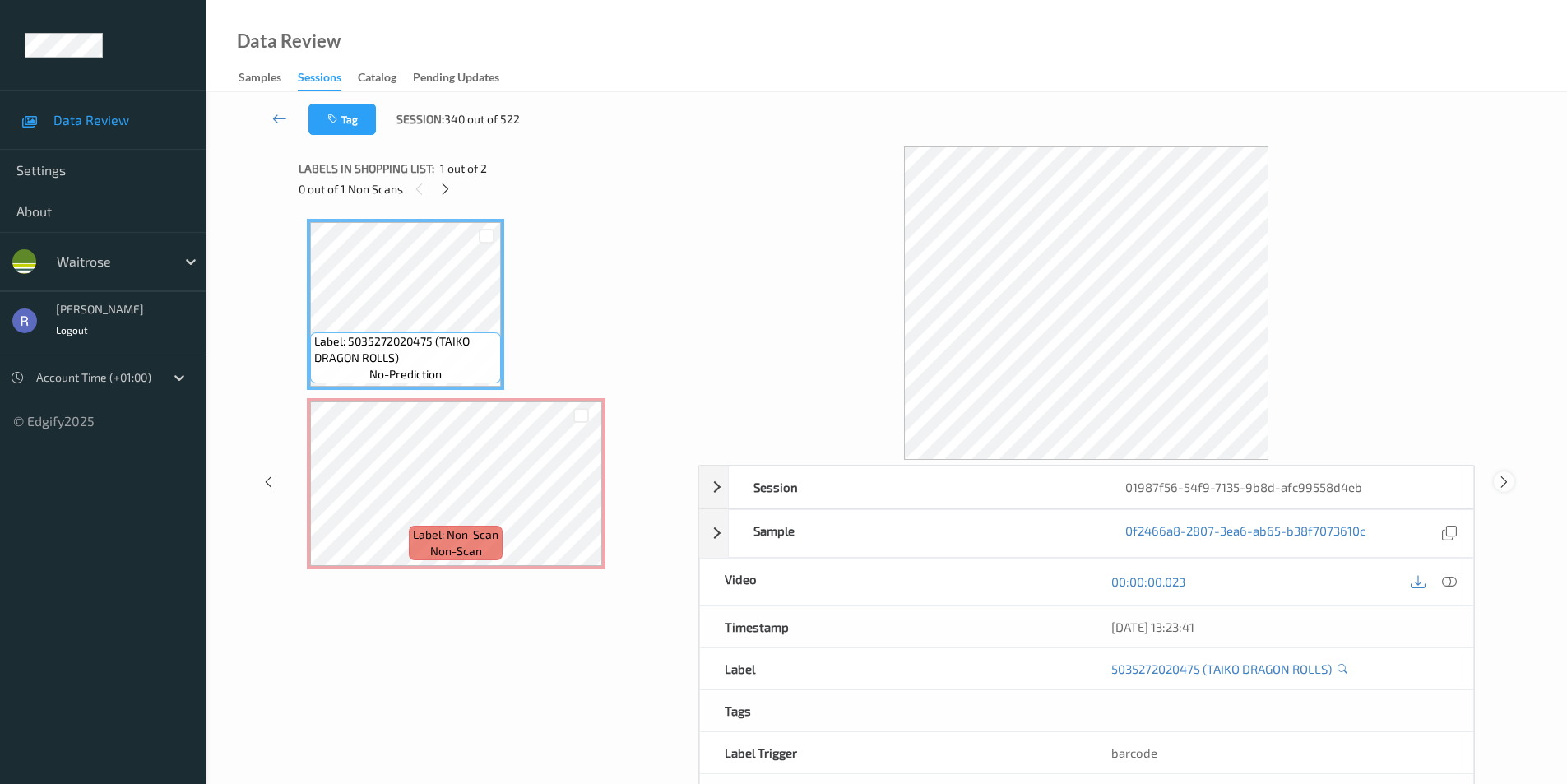
click at [1501, 482] on icon at bounding box center [1504, 482] width 14 height 15
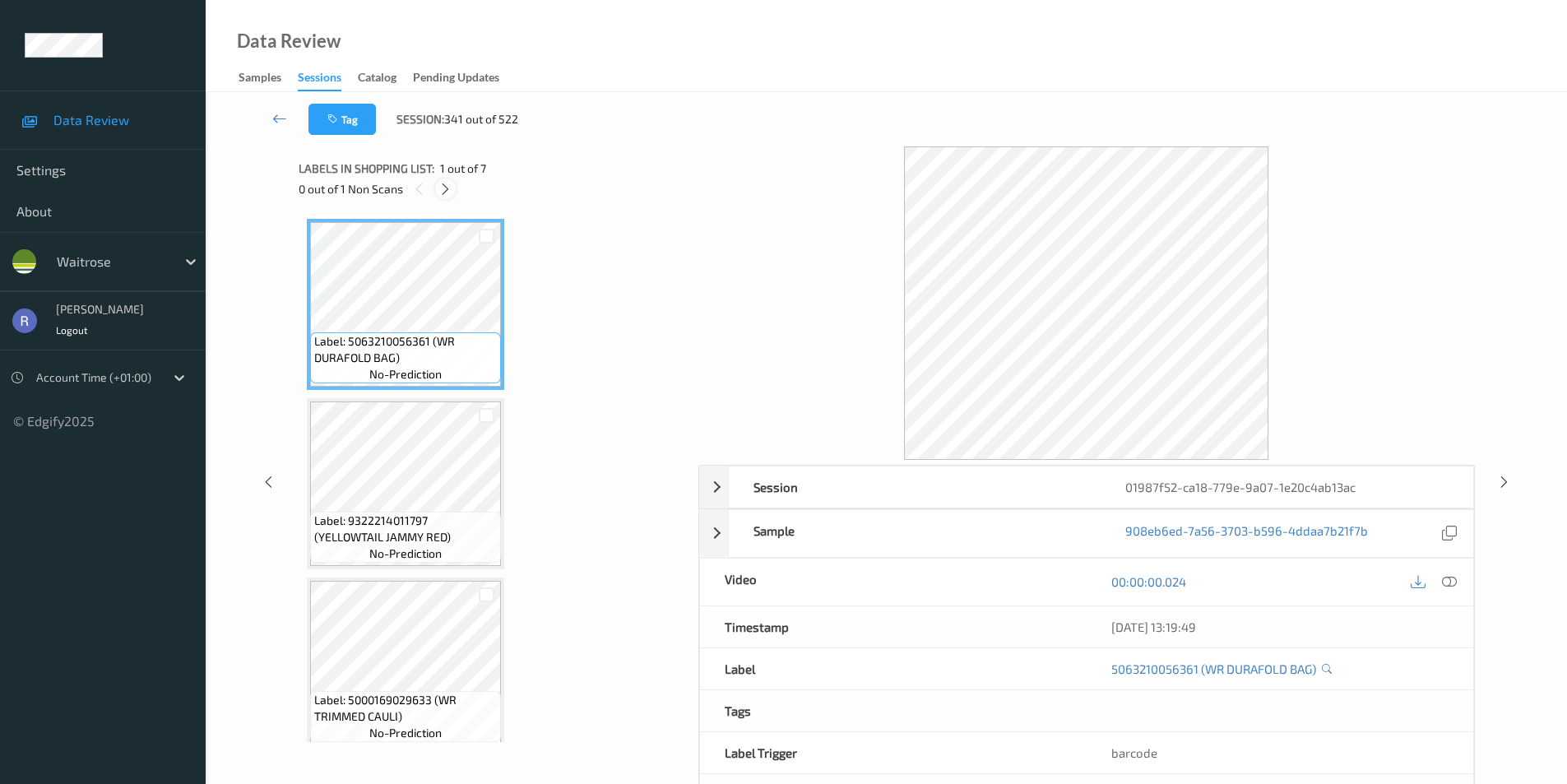
click at [448, 192] on icon at bounding box center [445, 189] width 14 height 15
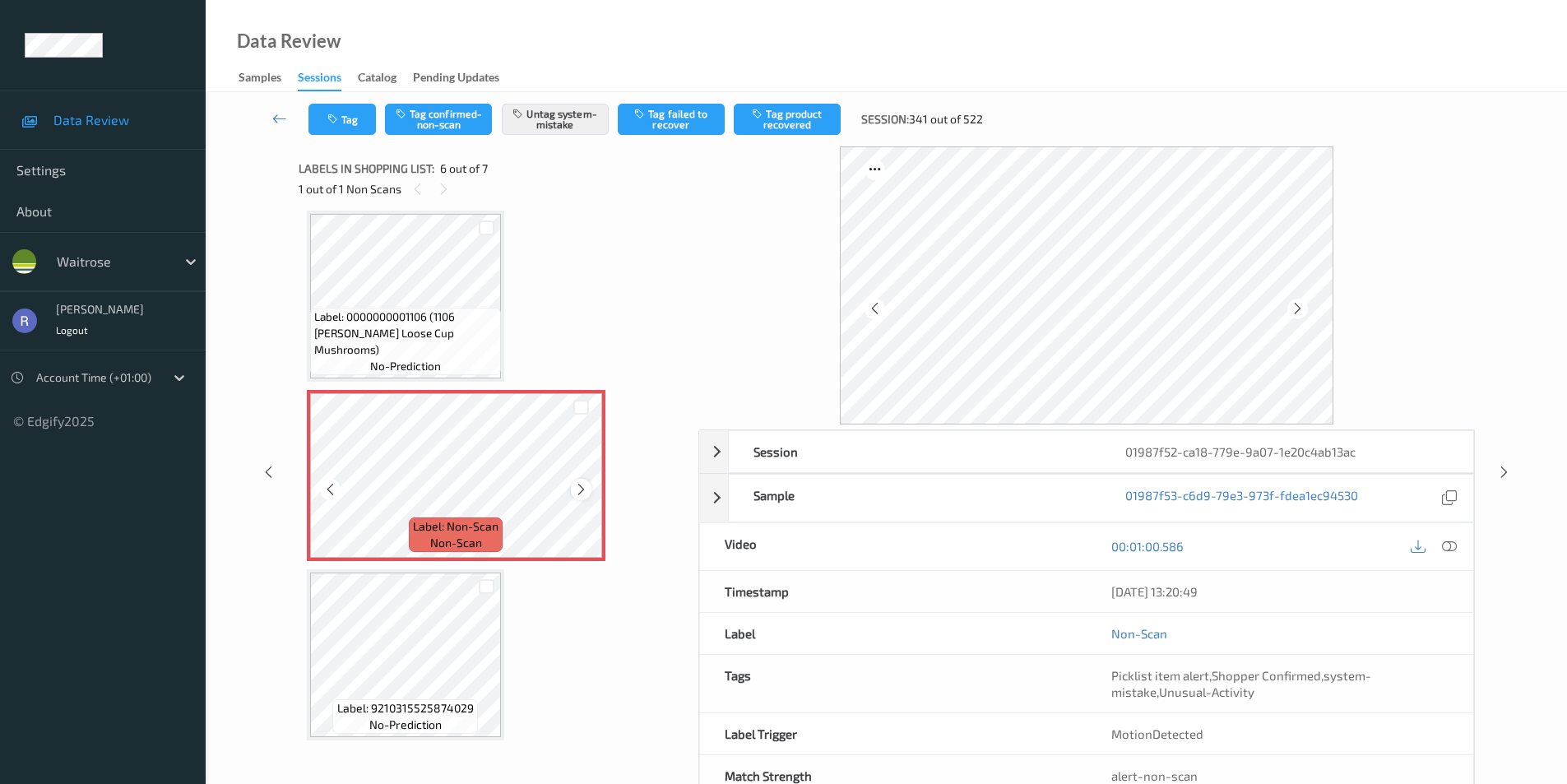
click at [582, 488] on icon at bounding box center [581, 490] width 14 height 15
click at [1504, 472] on icon at bounding box center [1504, 472] width 14 height 15
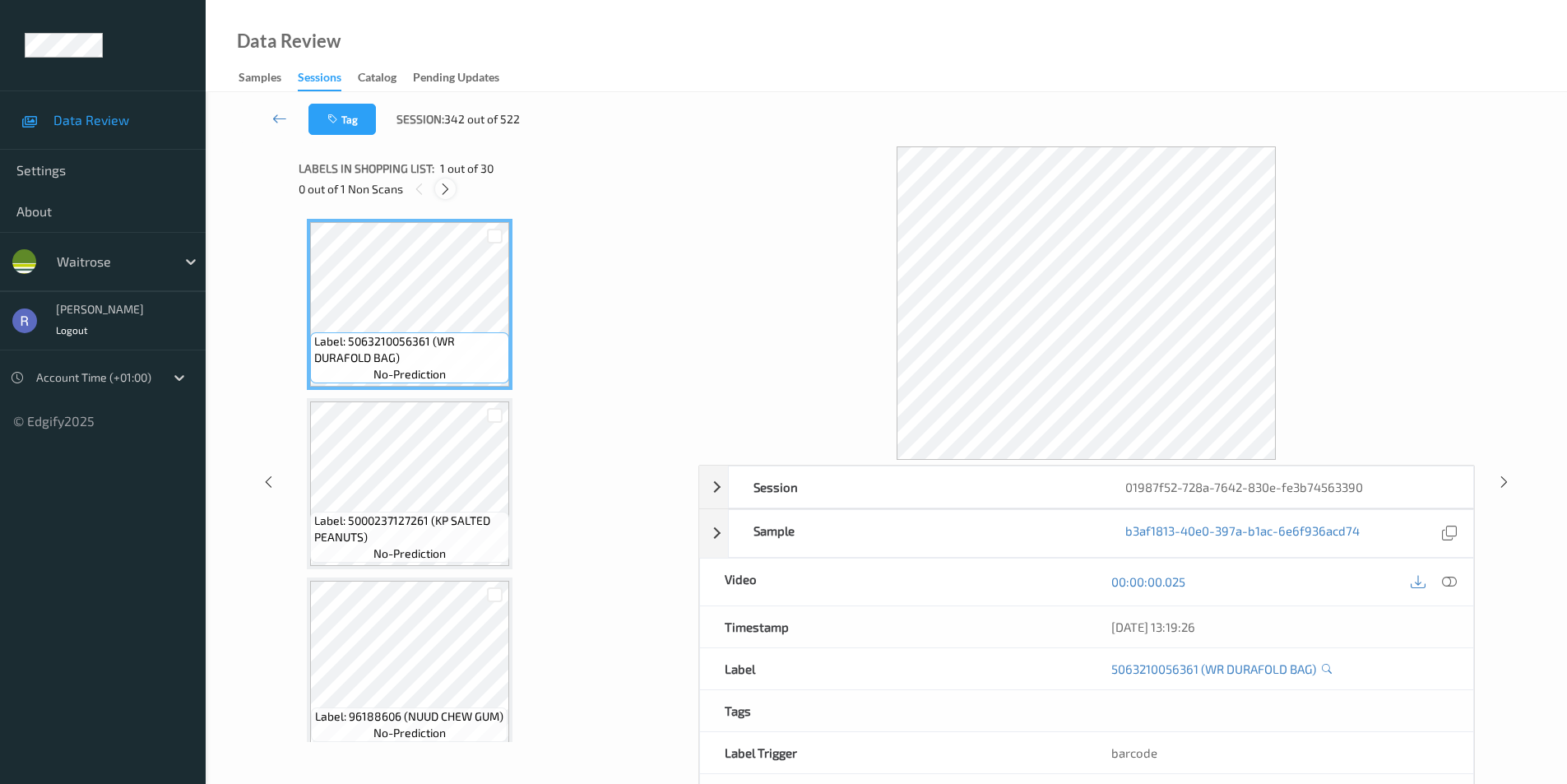
click at [442, 187] on icon at bounding box center [445, 189] width 14 height 15
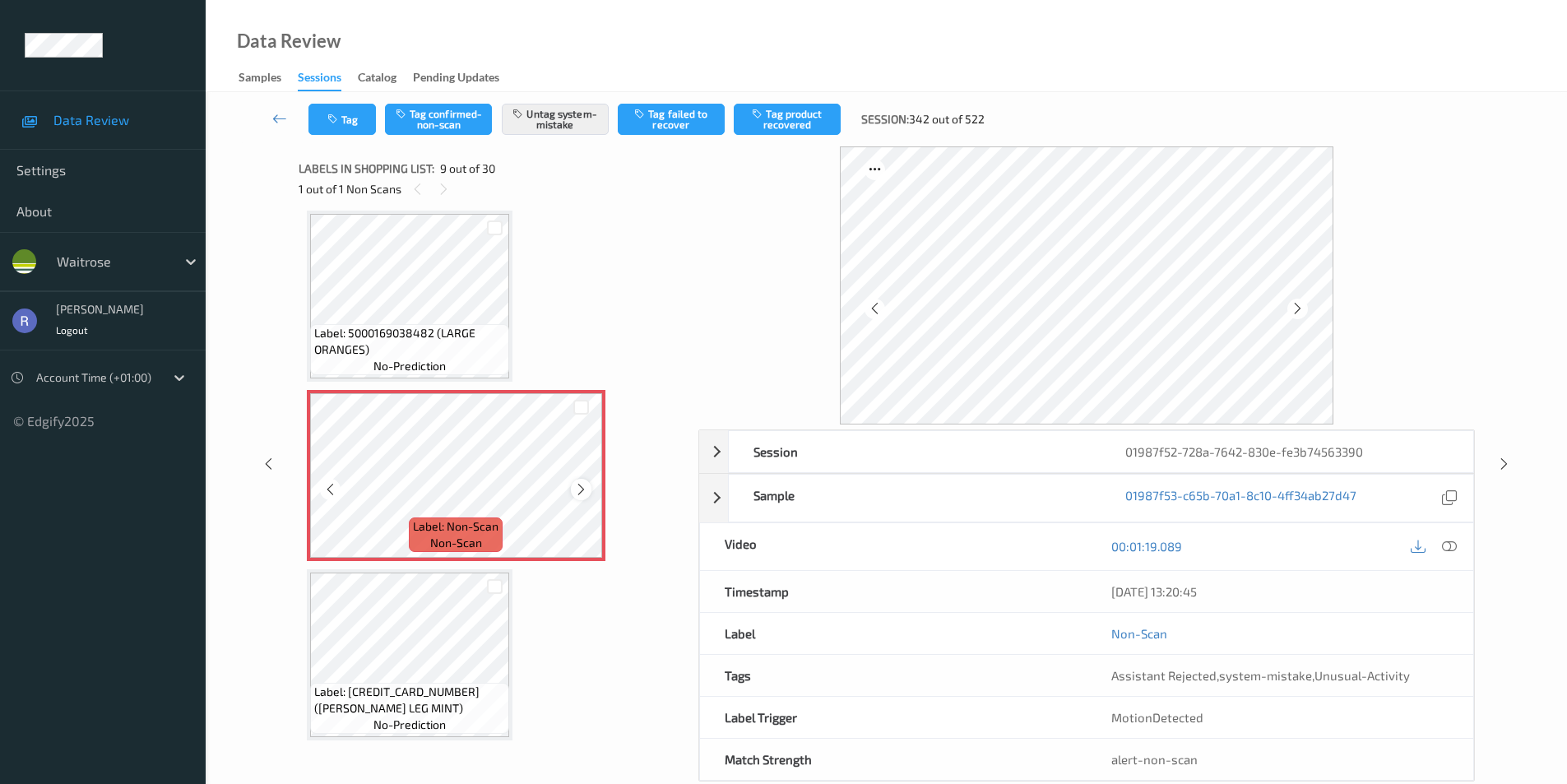
click at [576, 482] on icon at bounding box center [581, 490] width 14 height 15
click at [1497, 462] on icon at bounding box center [1504, 464] width 14 height 15
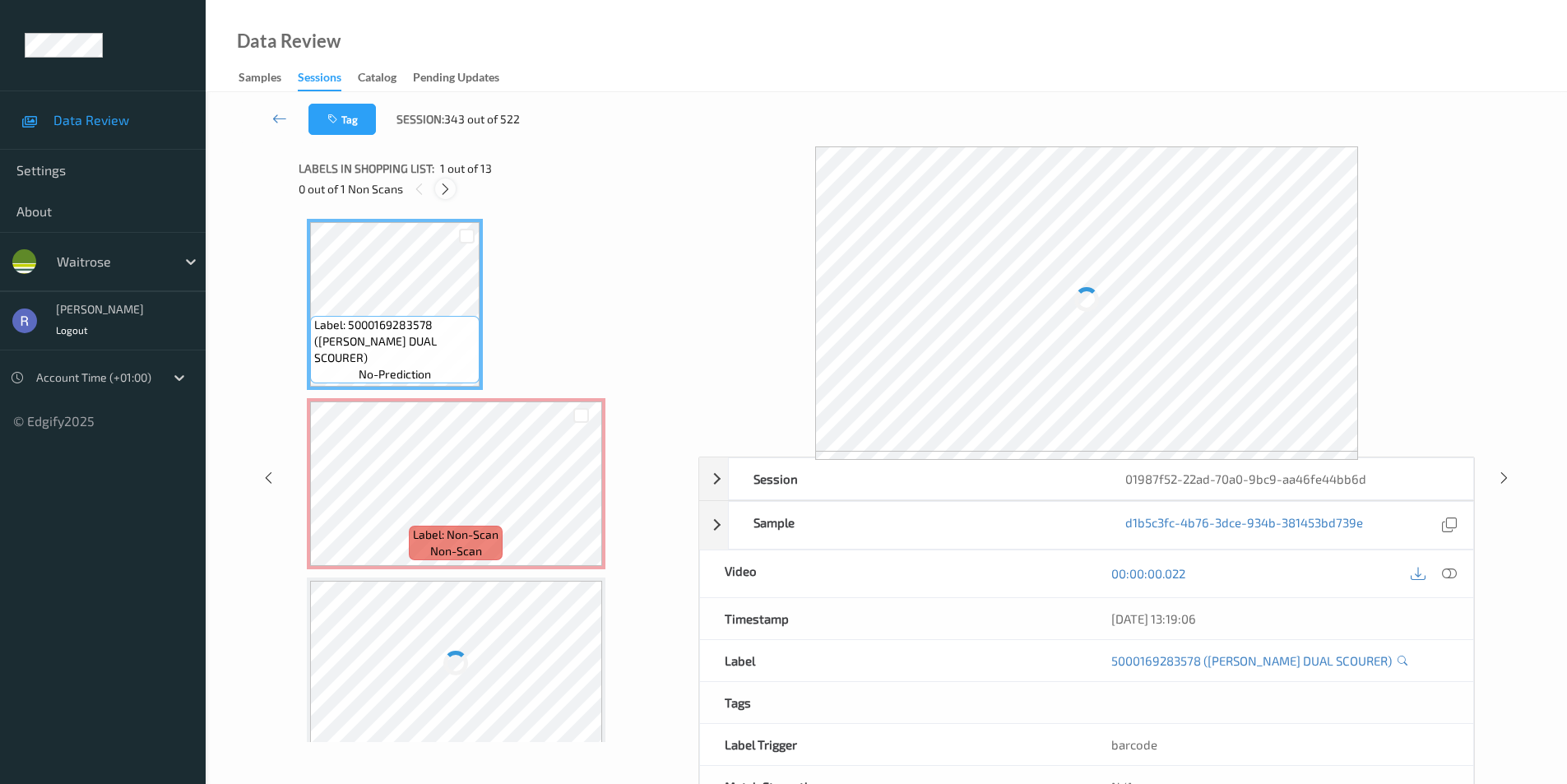
click at [447, 191] on icon at bounding box center [445, 189] width 14 height 15
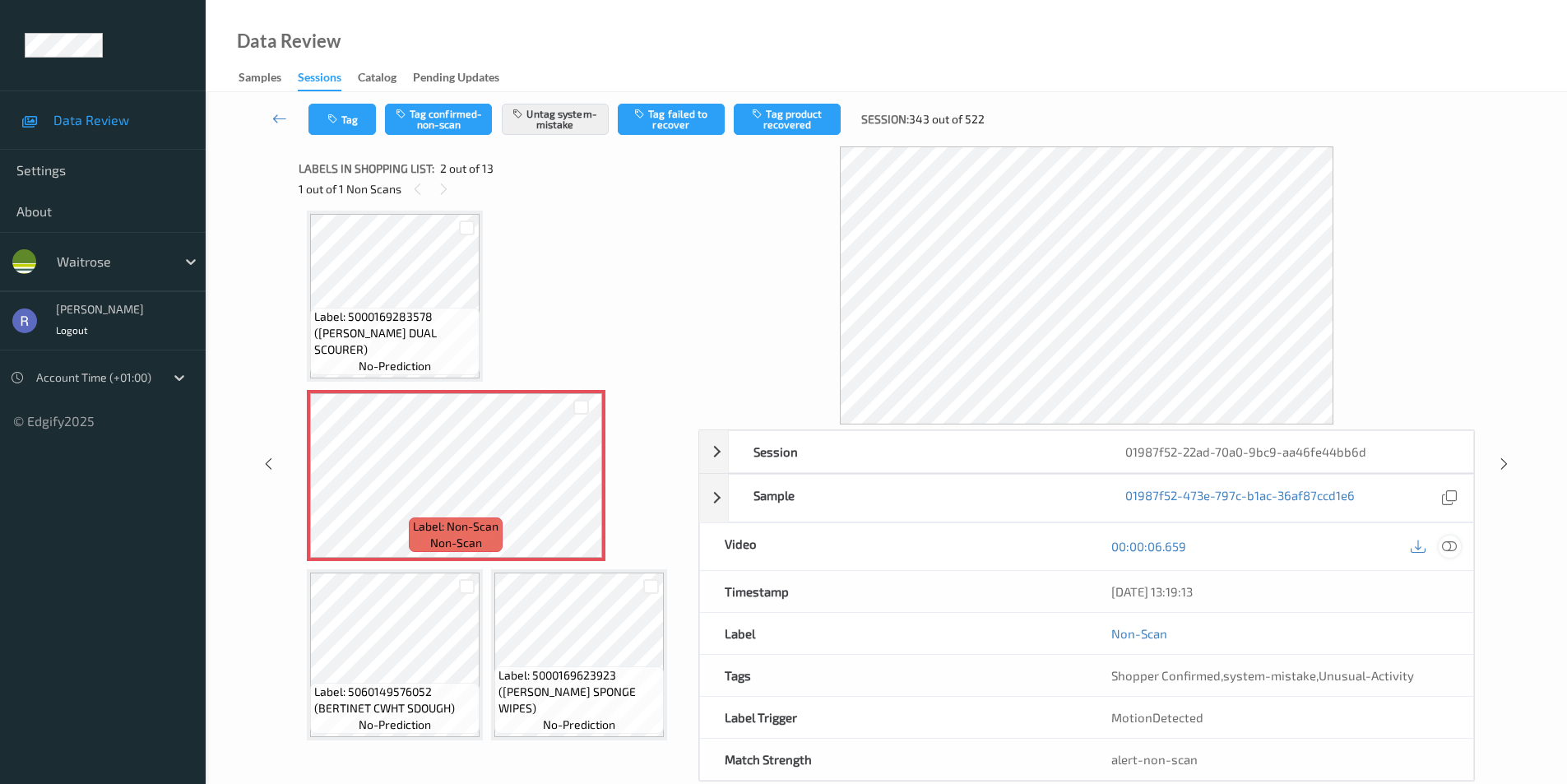
click at [1451, 546] on icon at bounding box center [1450, 546] width 15 height 15
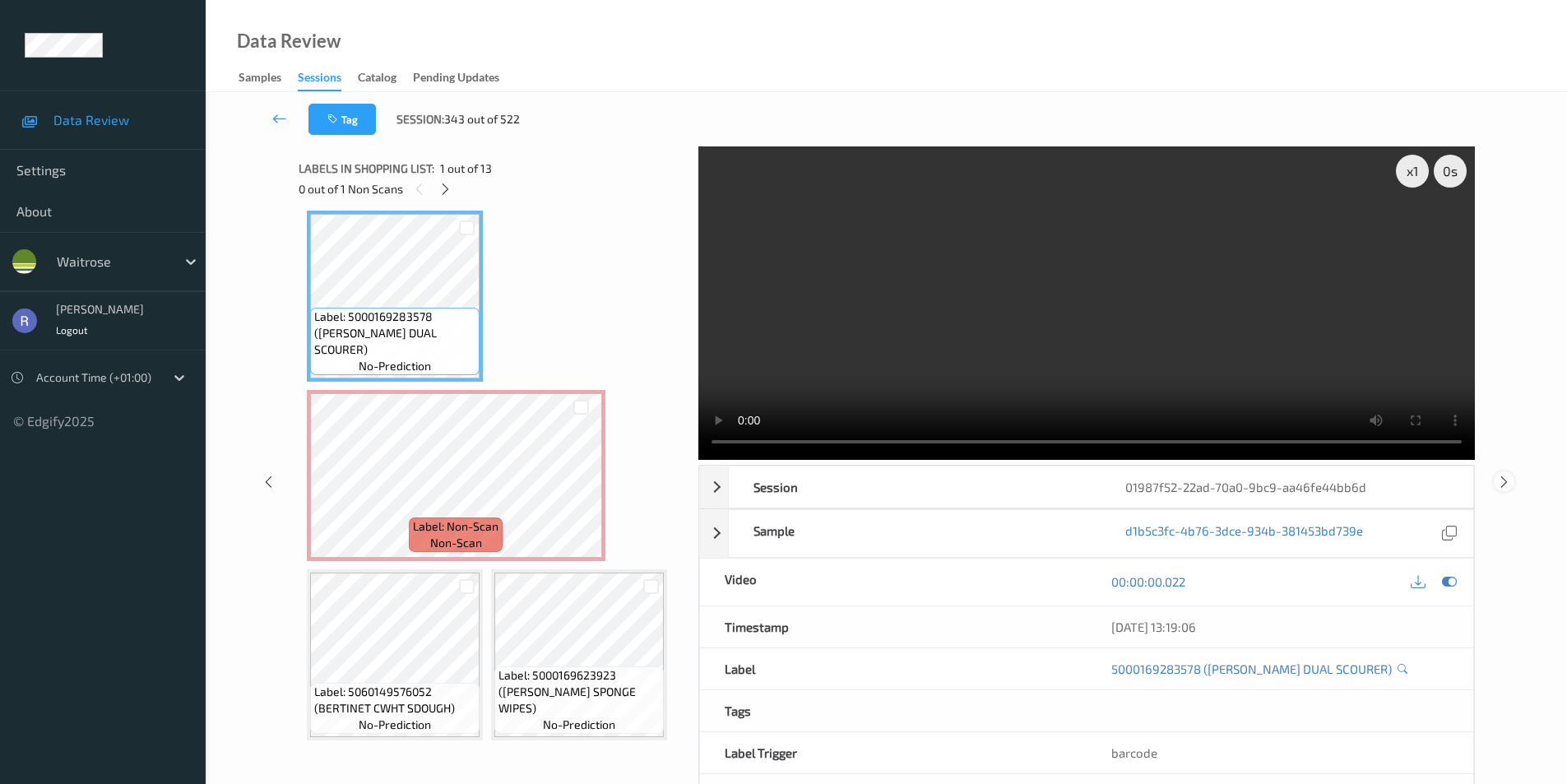
click at [1502, 479] on icon at bounding box center [1504, 482] width 14 height 15
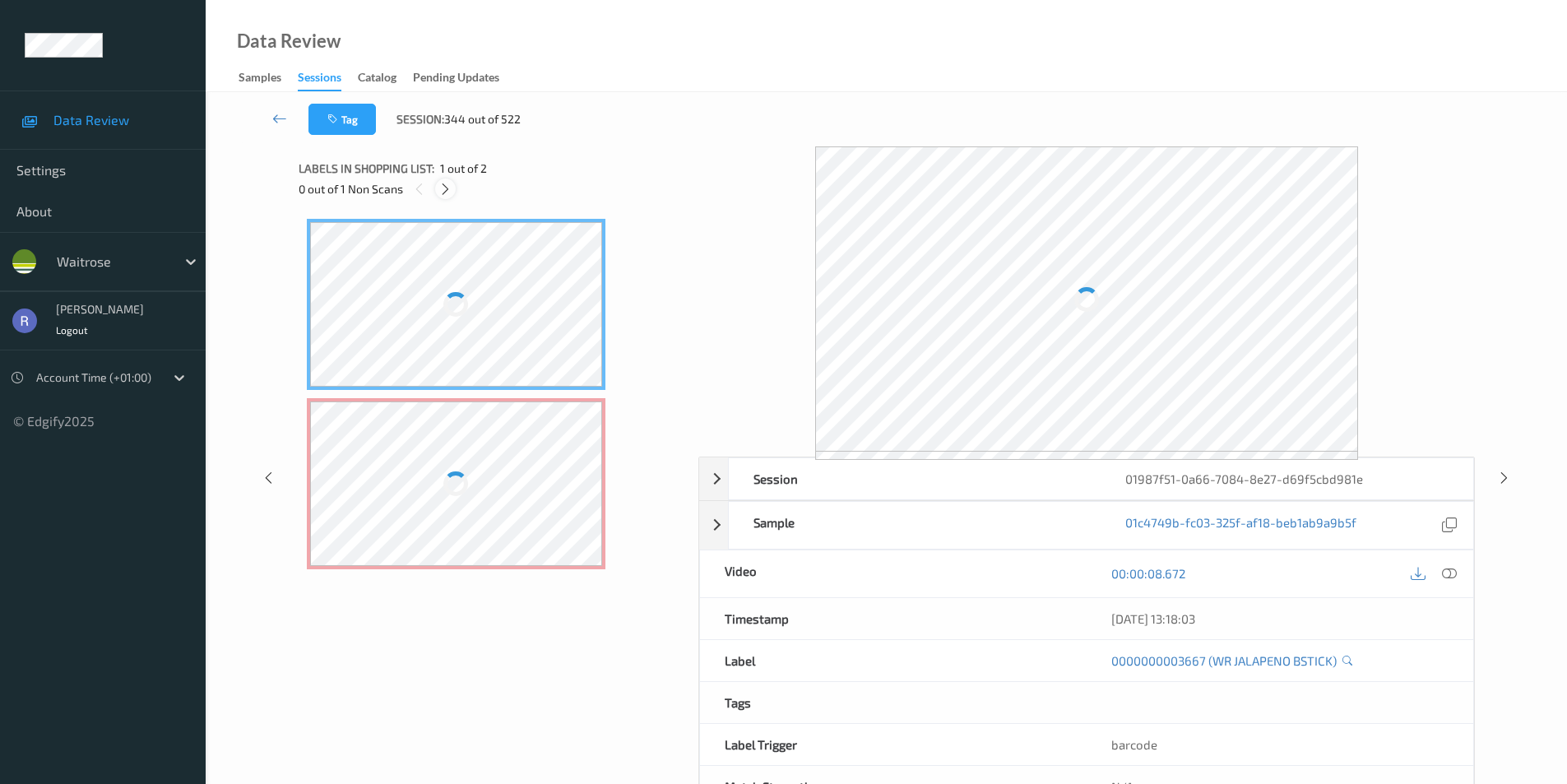
click at [443, 193] on icon at bounding box center [445, 189] width 14 height 15
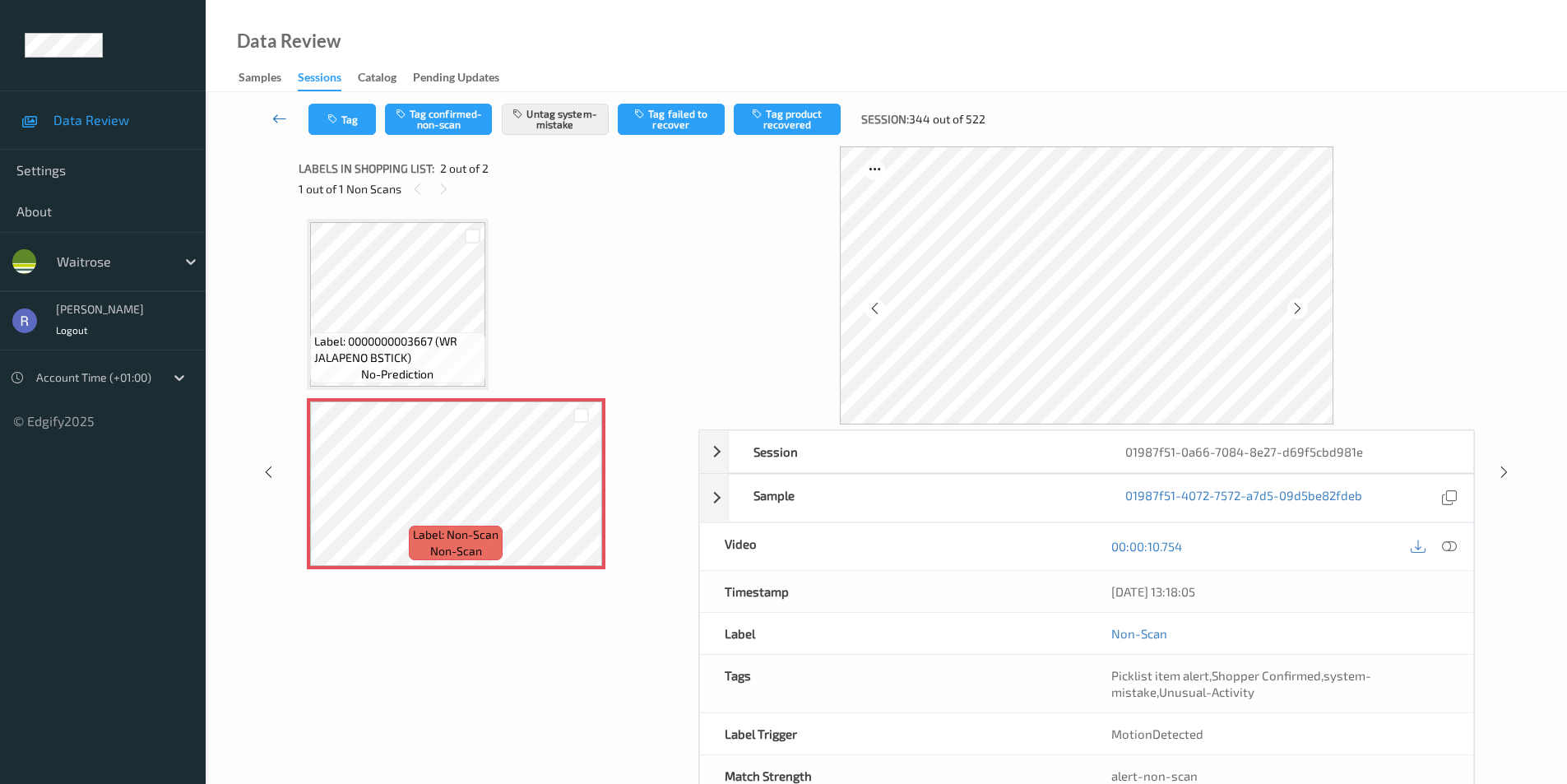
click at [276, 116] on icon at bounding box center [279, 119] width 15 height 17
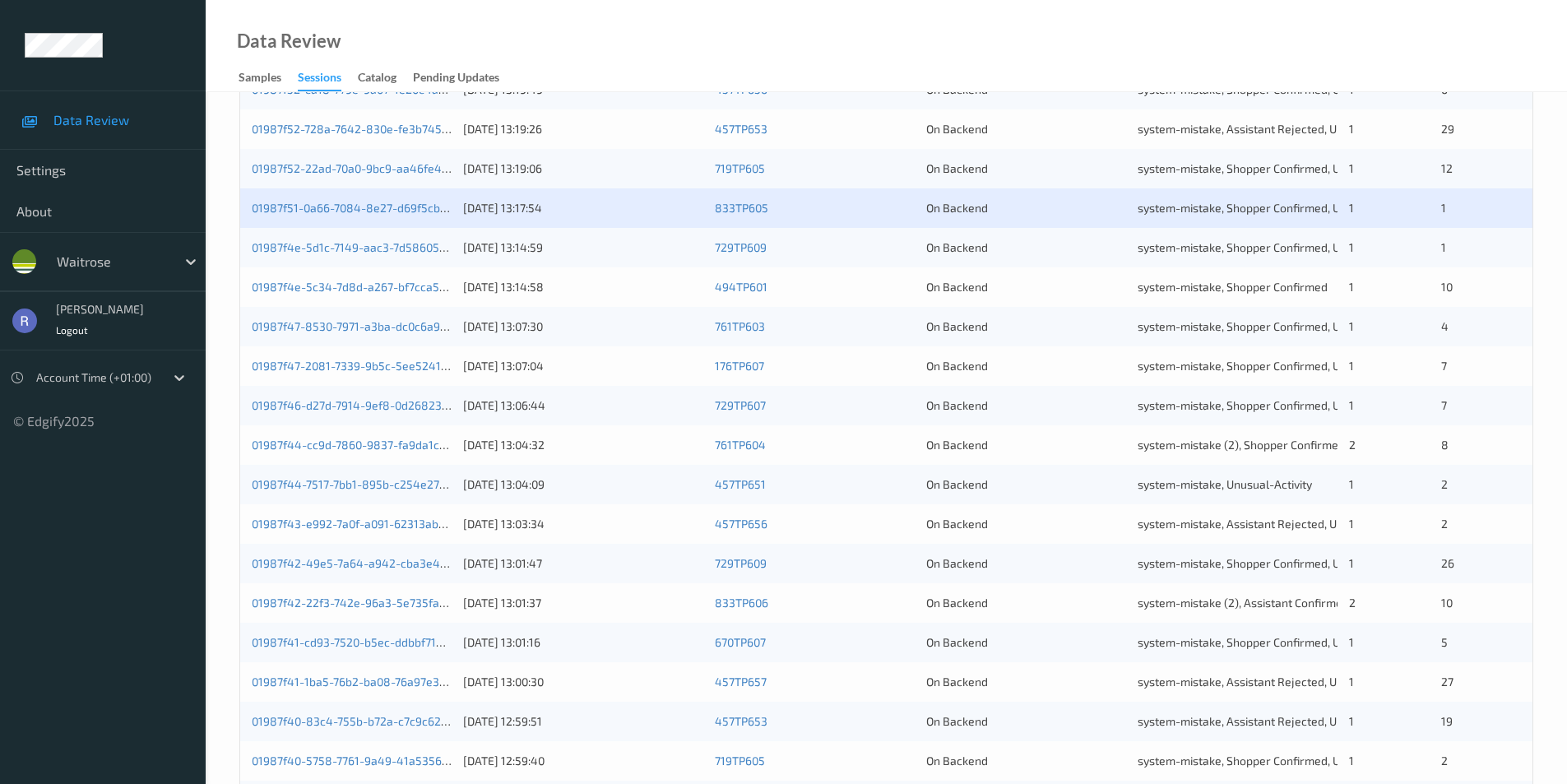
scroll to position [329, 0]
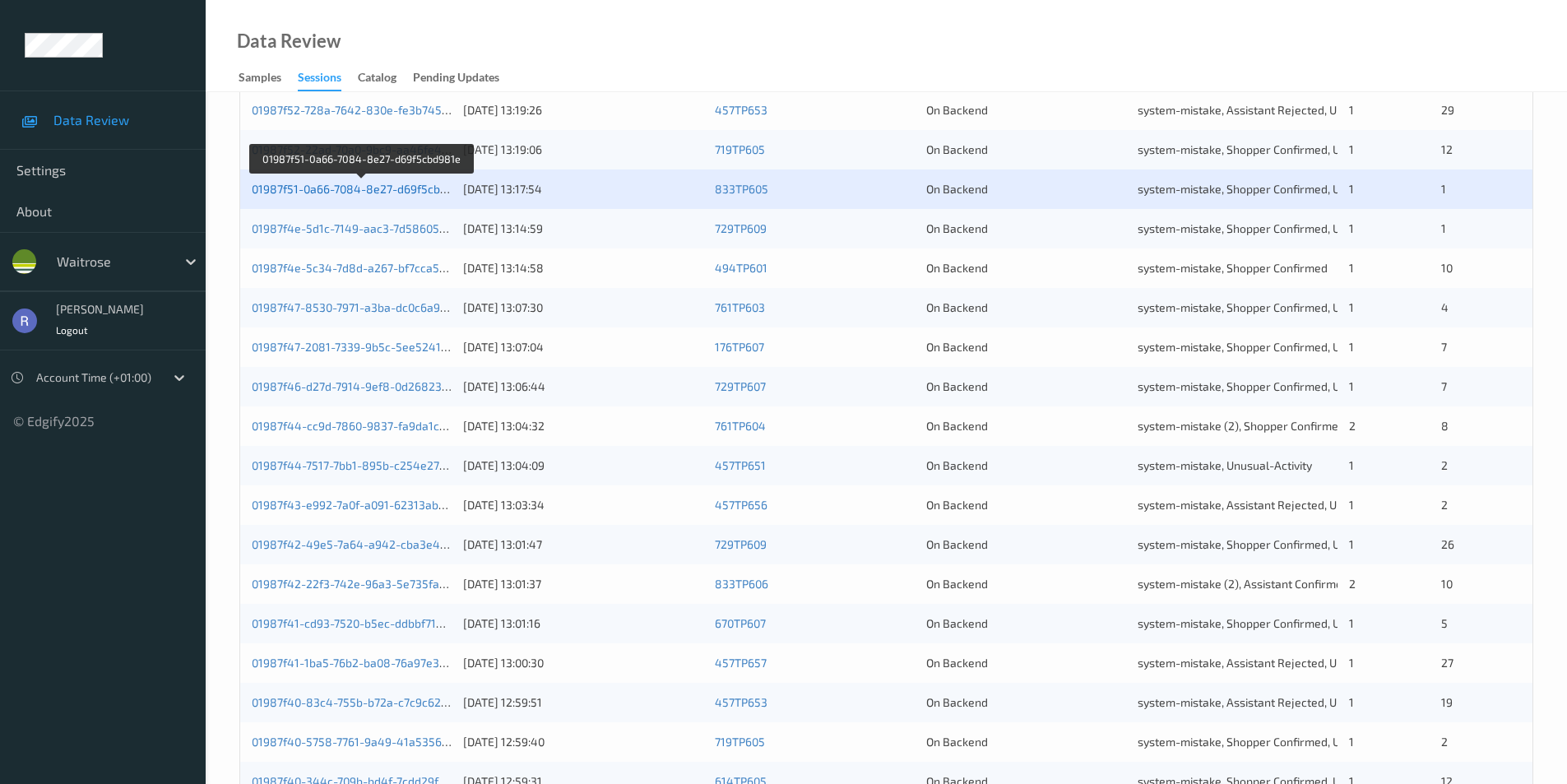
click at [332, 193] on link "01987f51-0a66-7084-8e27-d69f5cbd981e" at bounding box center [362, 188] width 221 height 14
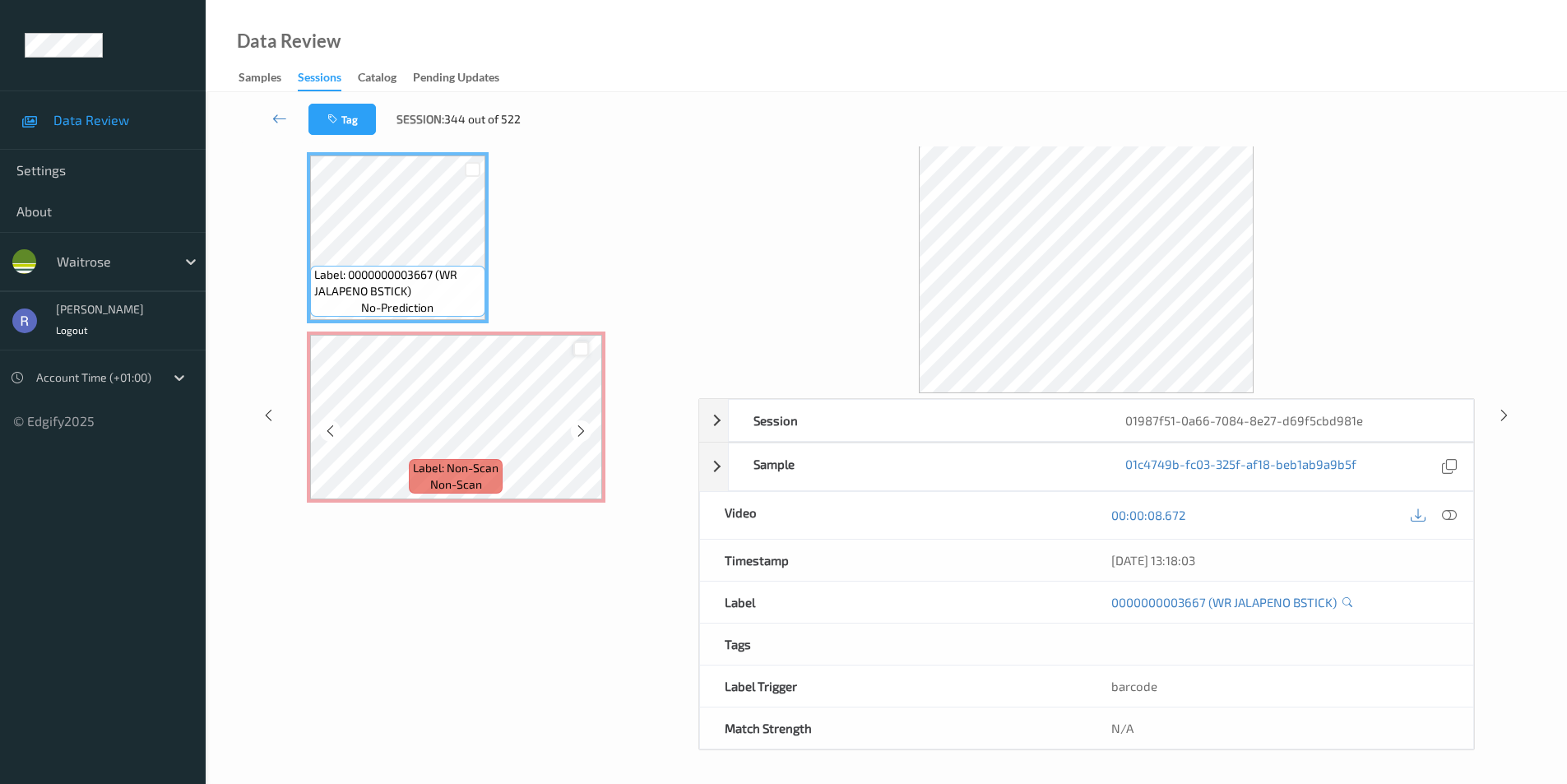
scroll to position [48, 0]
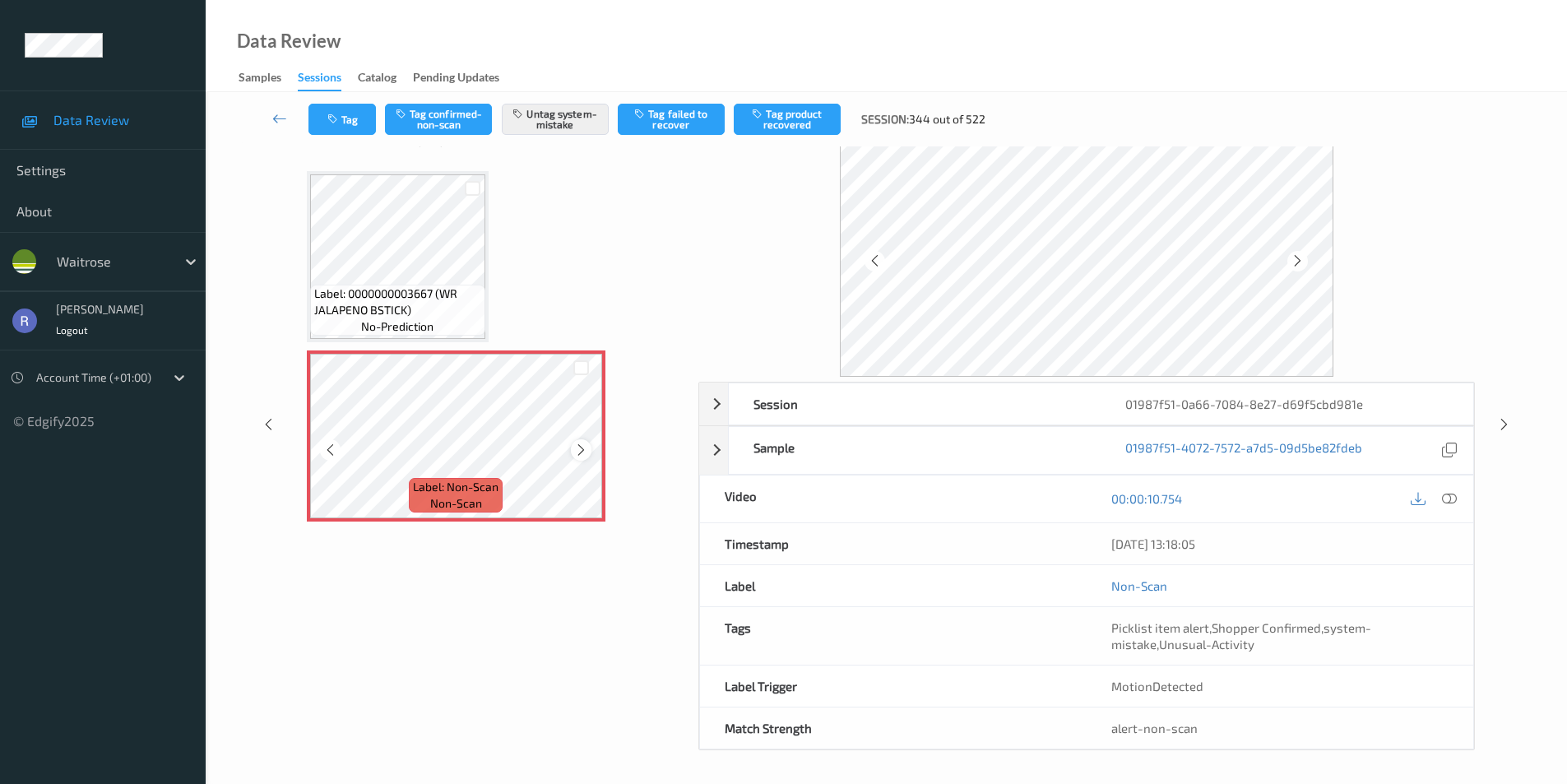
click at [578, 448] on icon at bounding box center [581, 450] width 14 height 15
click at [1495, 419] on div at bounding box center [1504, 423] width 21 height 21
click at [1507, 419] on icon at bounding box center [1504, 424] width 14 height 15
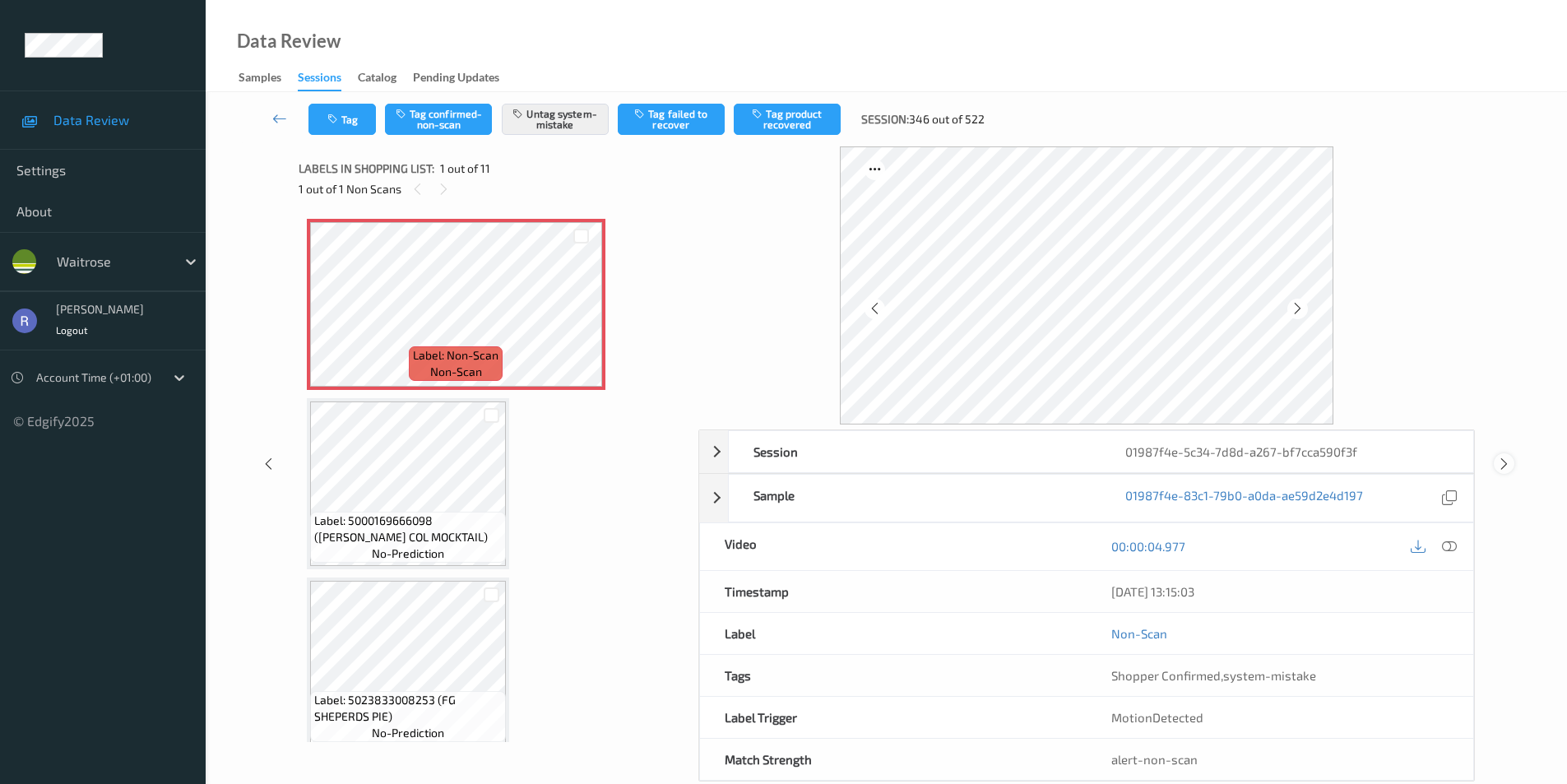
click at [1505, 463] on icon at bounding box center [1504, 464] width 14 height 15
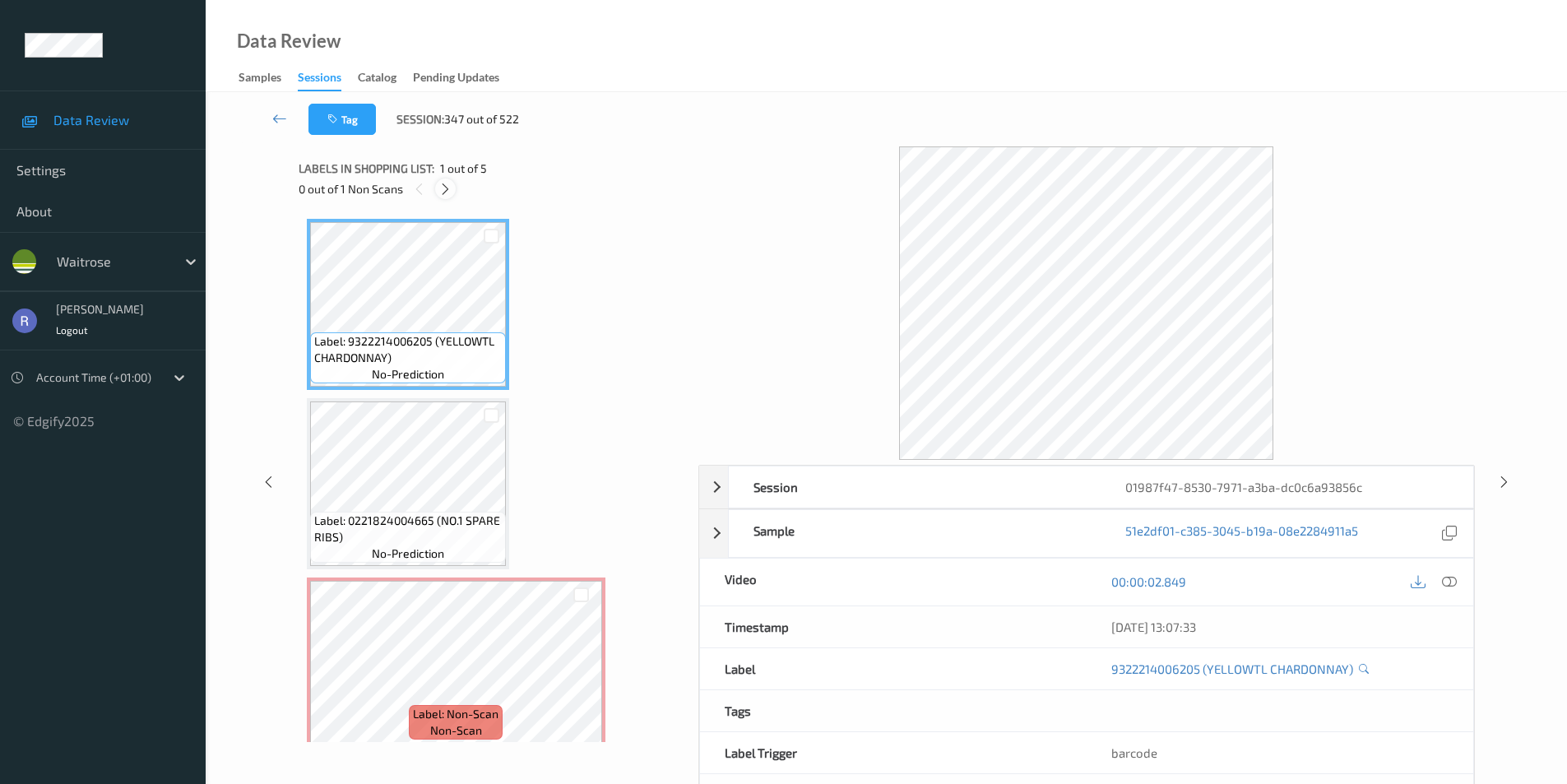
click at [442, 187] on icon at bounding box center [445, 189] width 14 height 15
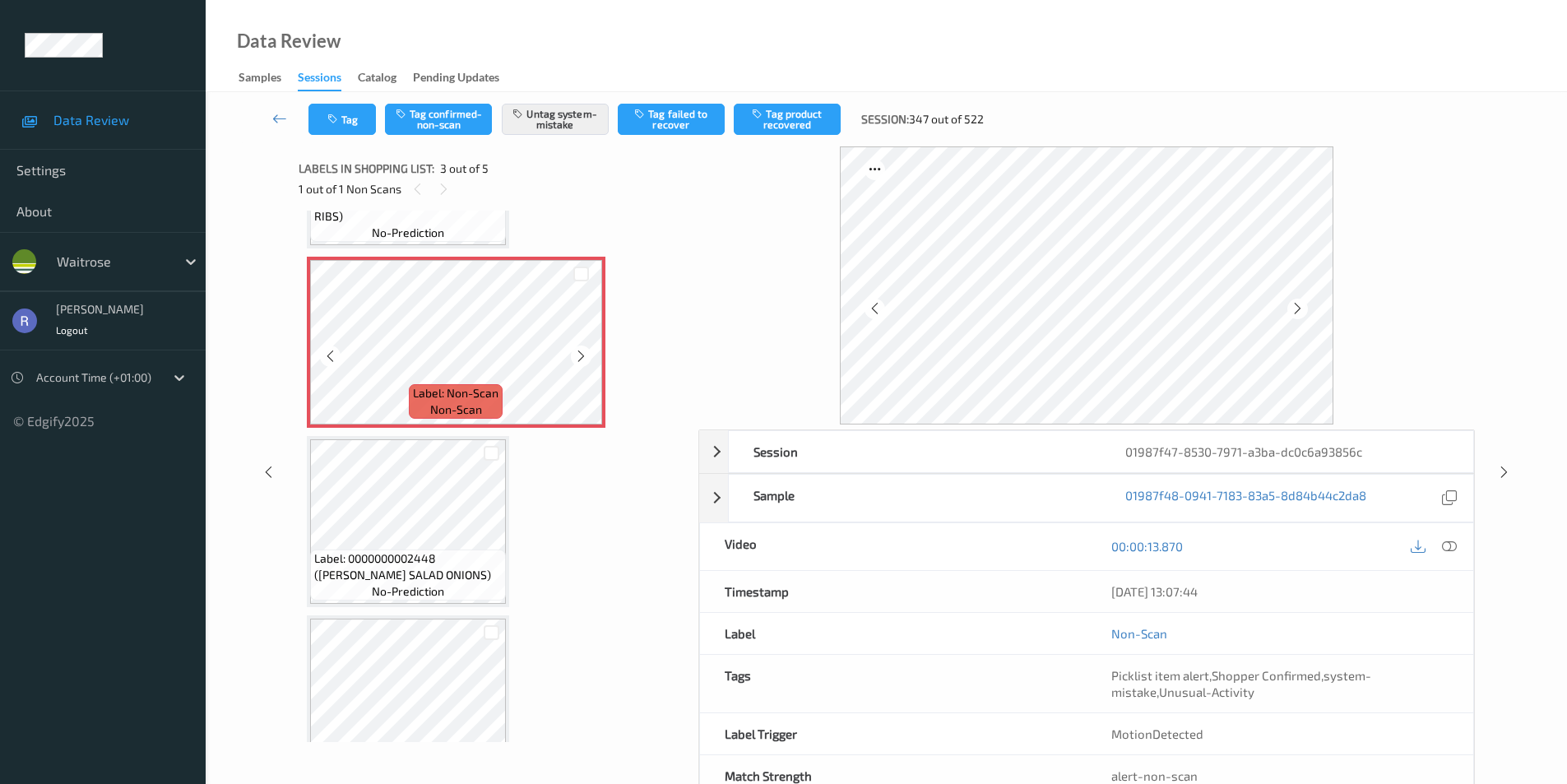
scroll to position [352, 0]
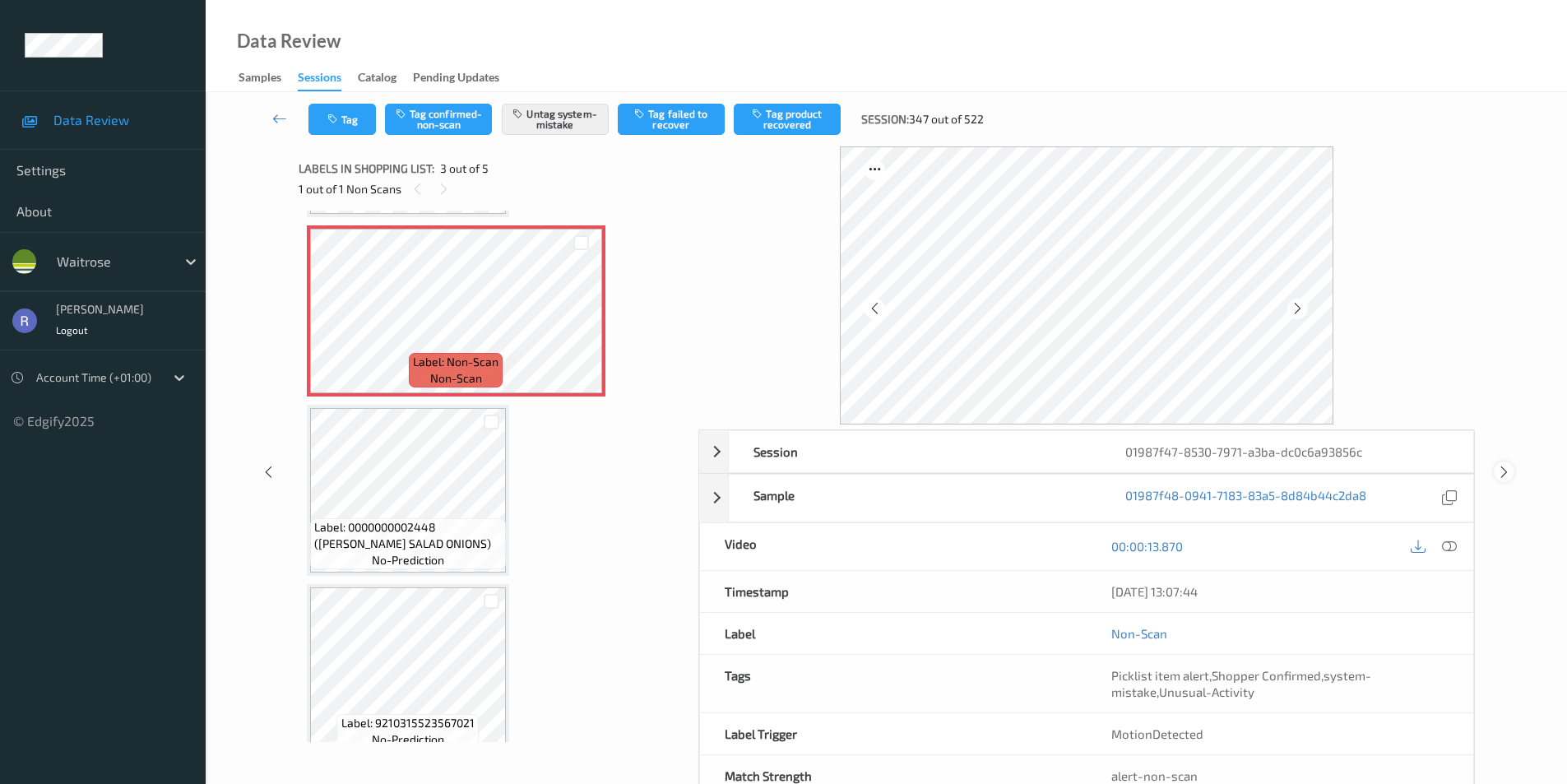
click at [1503, 472] on icon at bounding box center [1504, 472] width 14 height 15
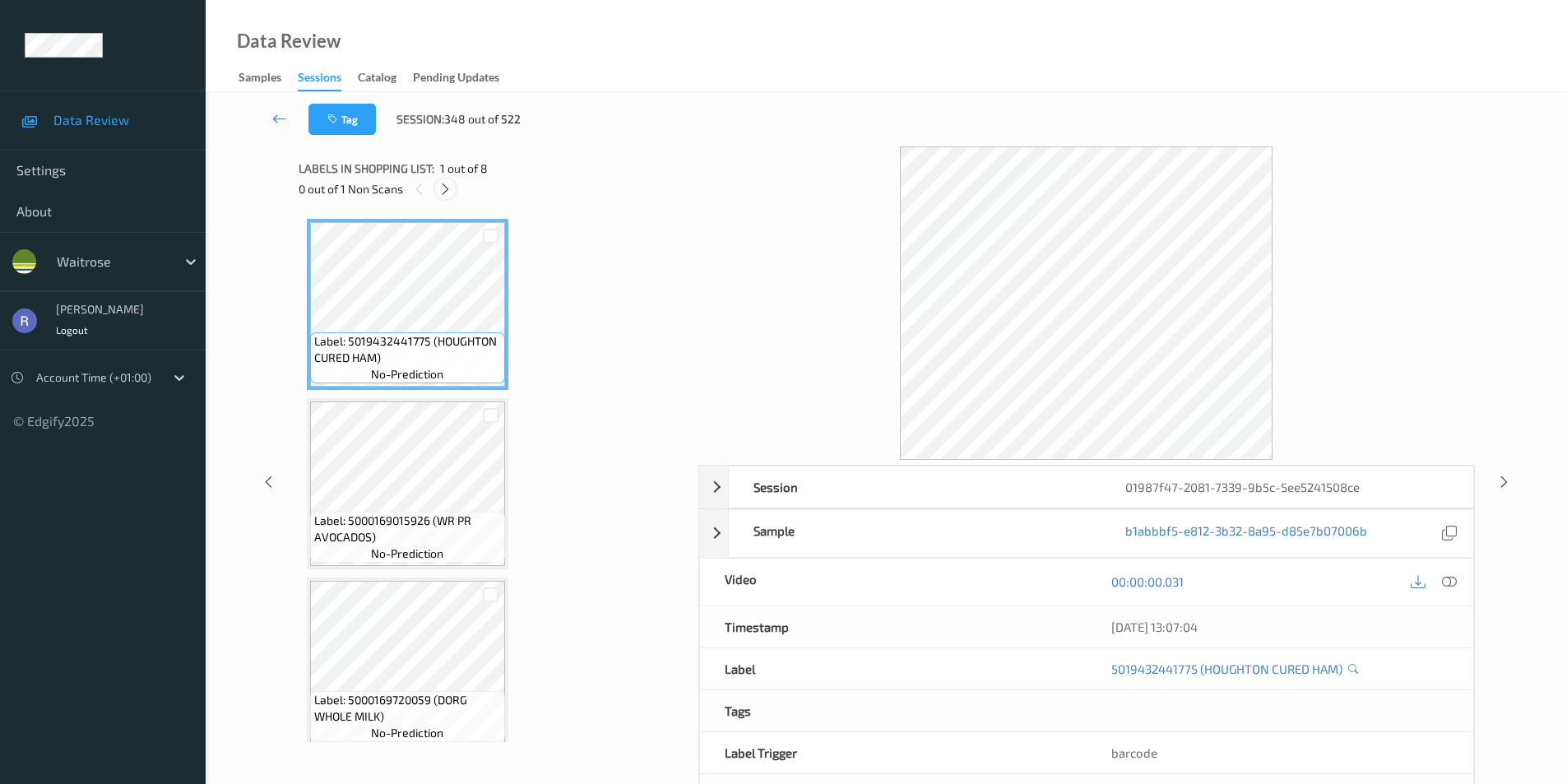
click at [446, 190] on icon at bounding box center [445, 189] width 14 height 15
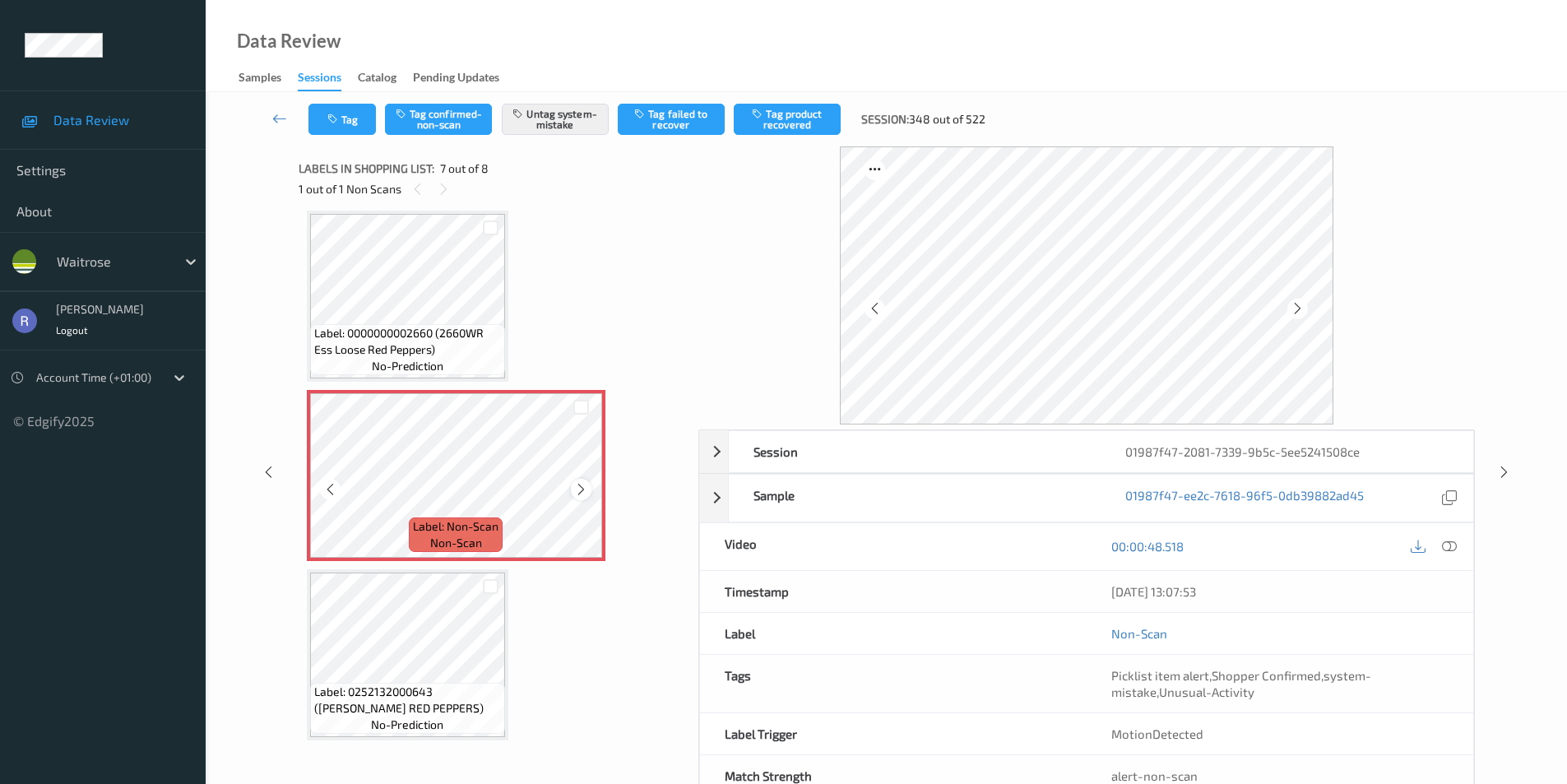
click at [581, 490] on icon at bounding box center [581, 490] width 14 height 15
click at [1505, 475] on icon at bounding box center [1504, 472] width 14 height 15
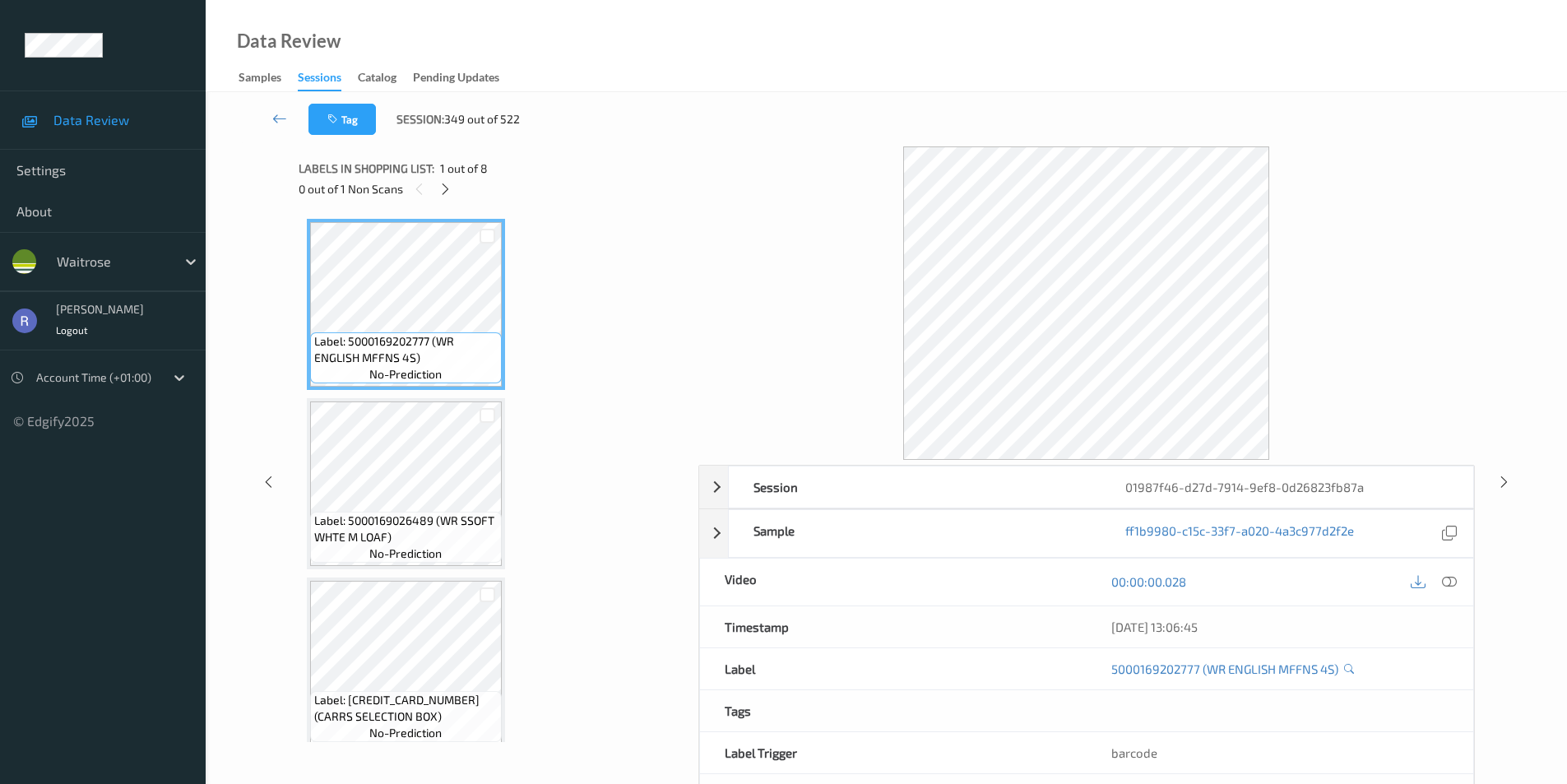
click at [648, 750] on div "Labels in shopping list: 1 out of 8 0 out of 1 Non Scans Label: 5000169202777 (…" at bounding box center [492, 482] width 388 height 670
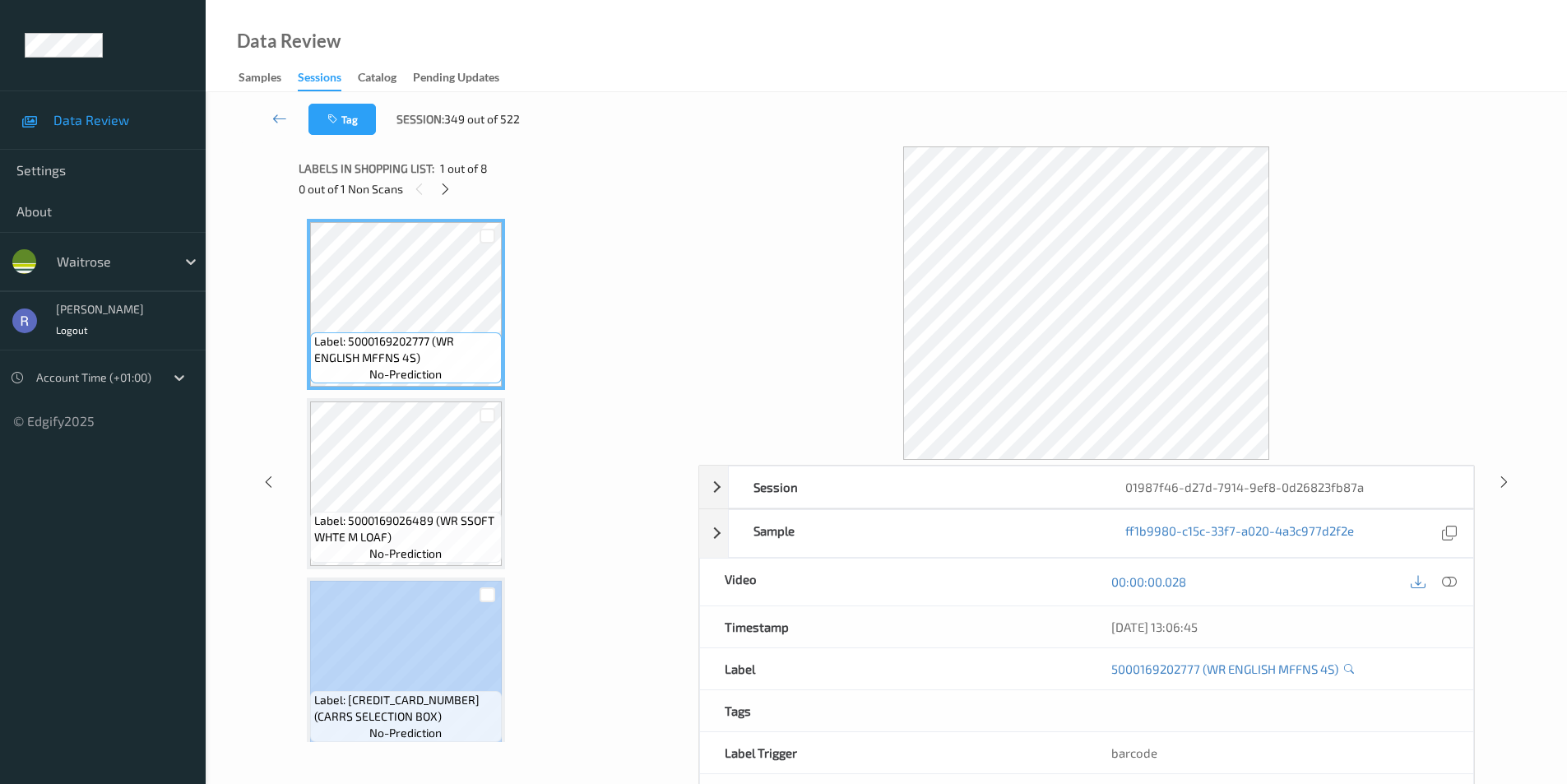
click at [648, 750] on div "Labels in shopping list: 1 out of 8 0 out of 1 Non Scans Label: 5000169202777 (…" at bounding box center [492, 482] width 388 height 670
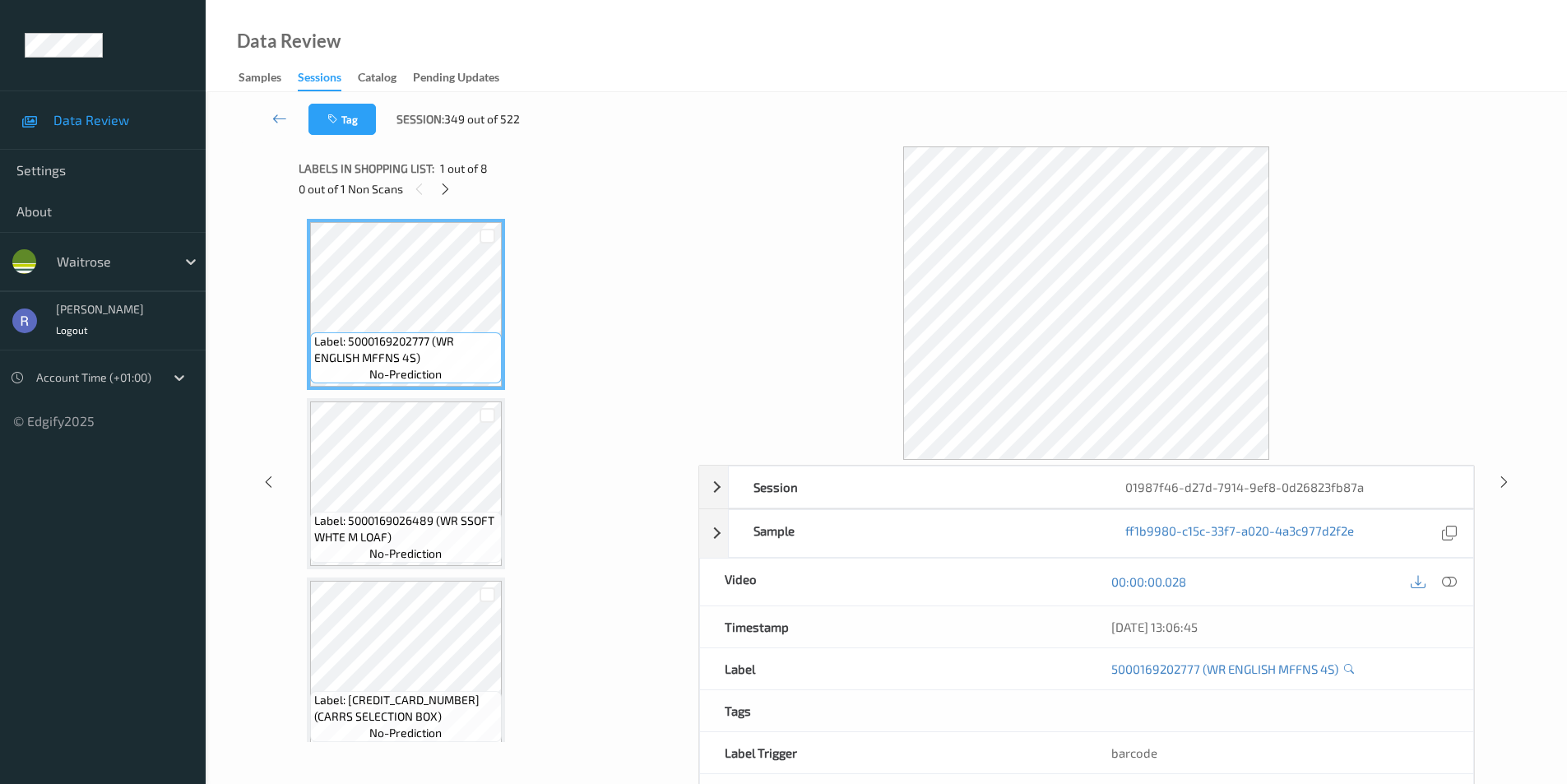
click at [443, 189] on icon at bounding box center [445, 189] width 14 height 15
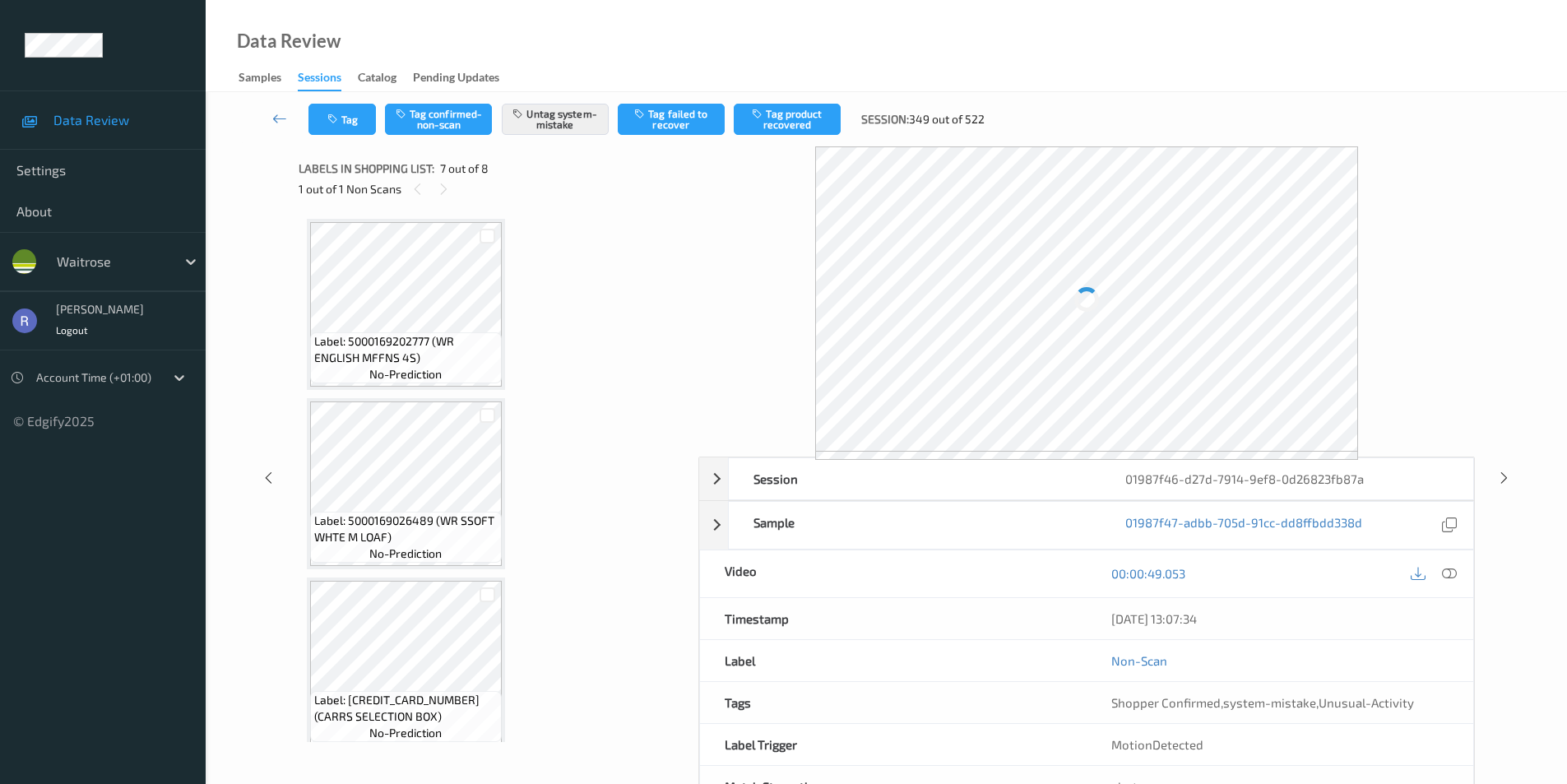
scroll to position [905, 0]
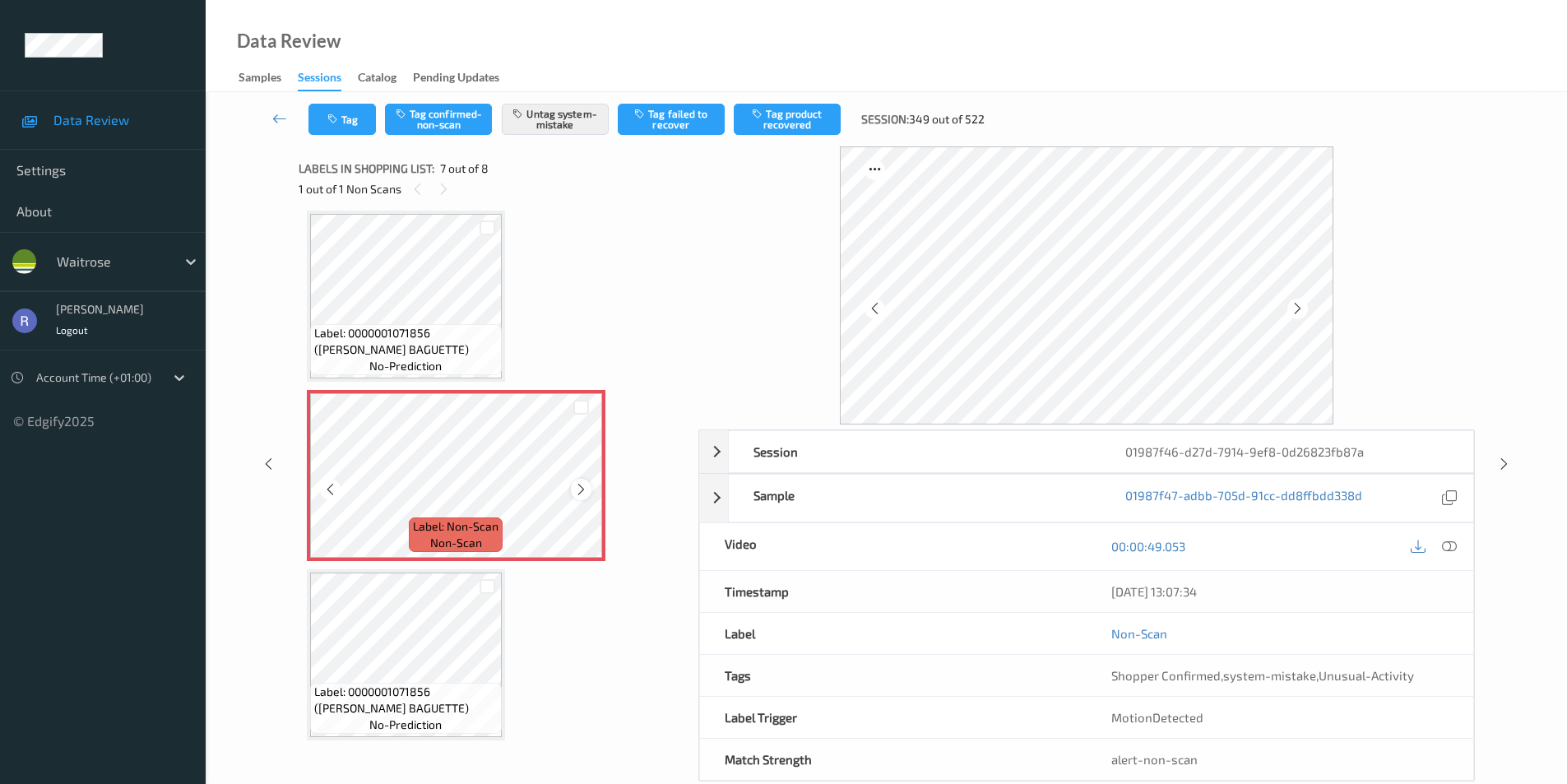
click at [578, 486] on icon at bounding box center [581, 490] width 14 height 15
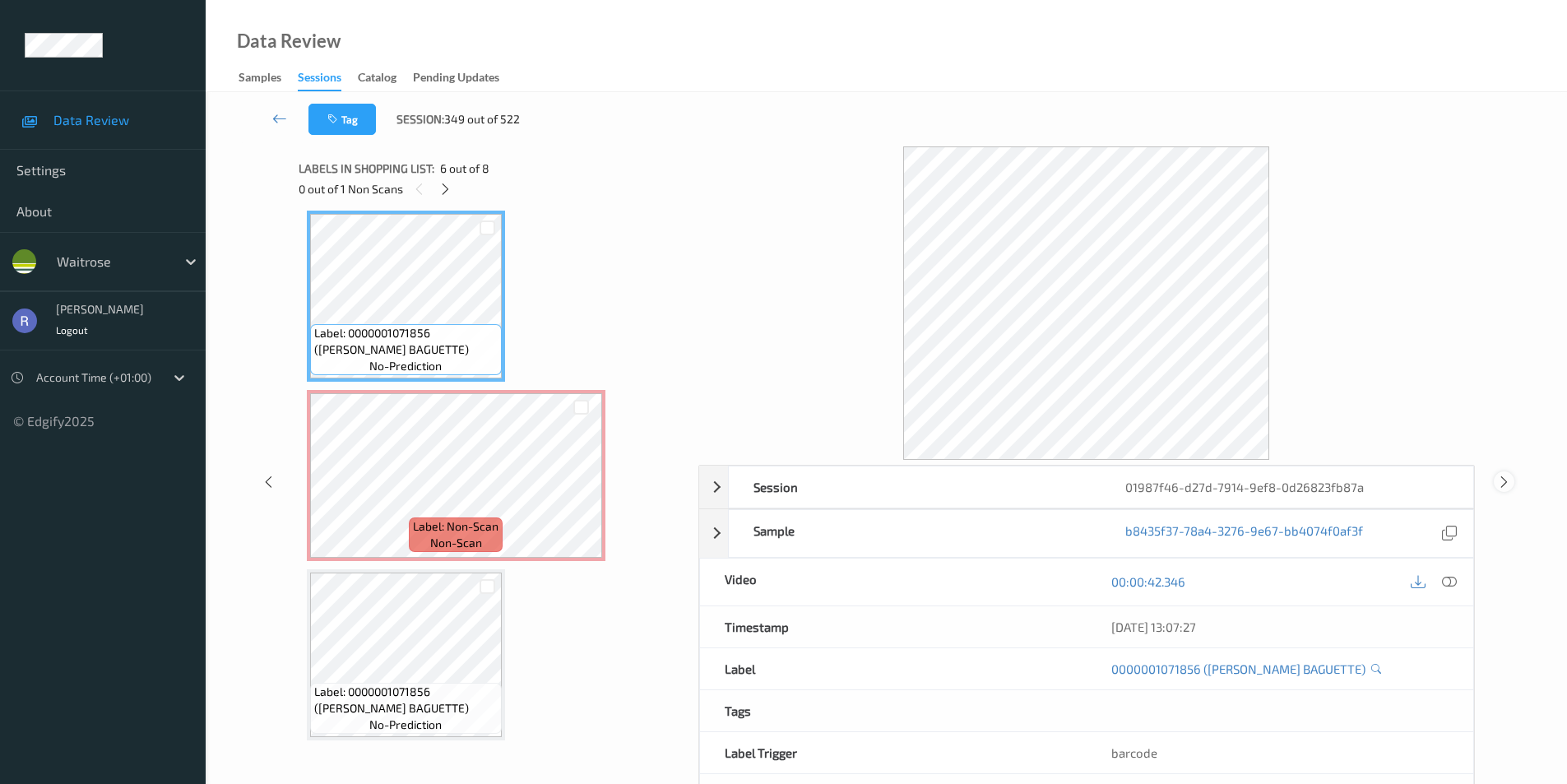
click at [1498, 472] on div at bounding box center [1504, 482] width 21 height 21
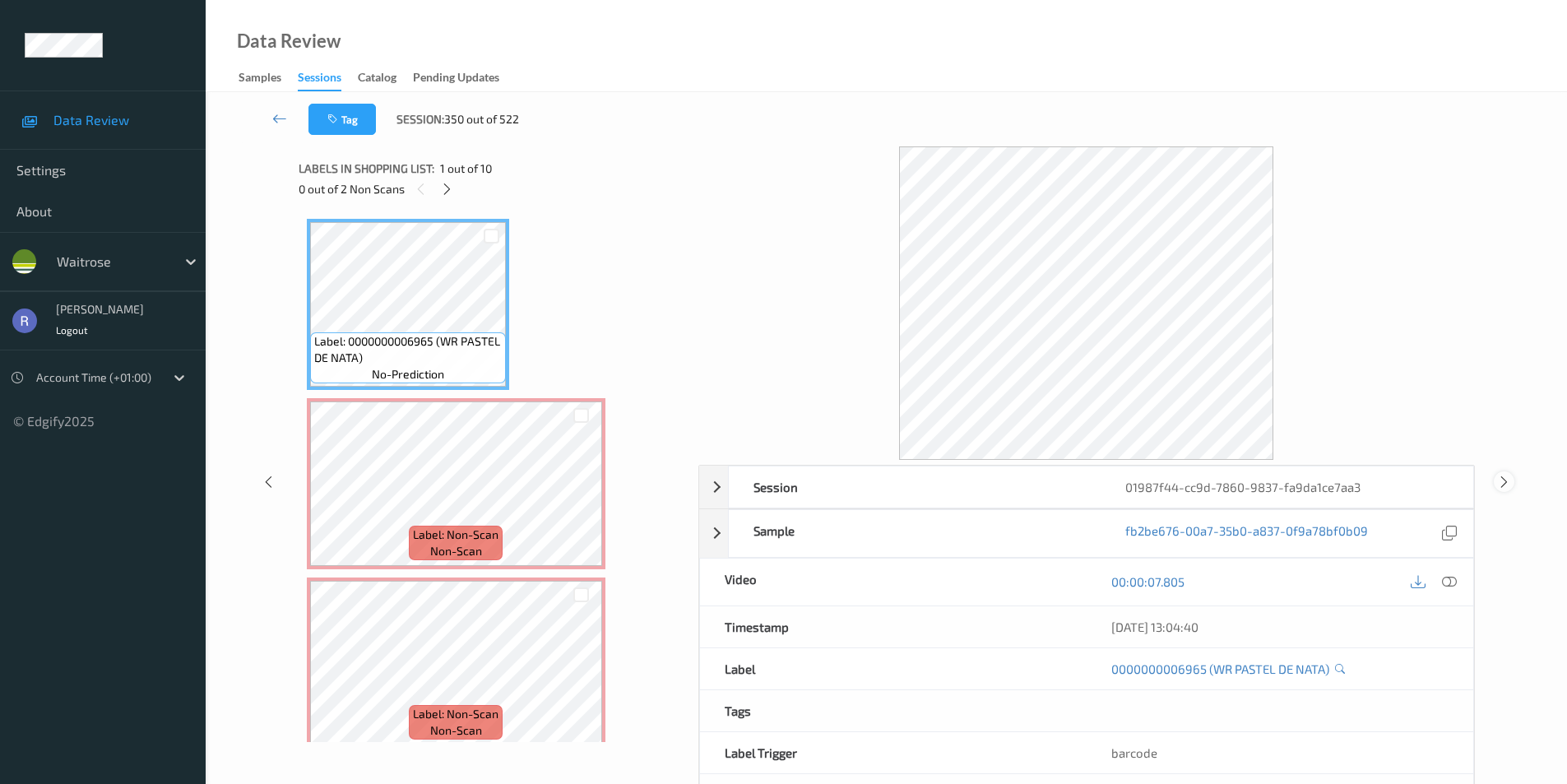
click at [1502, 477] on icon at bounding box center [1504, 482] width 14 height 15
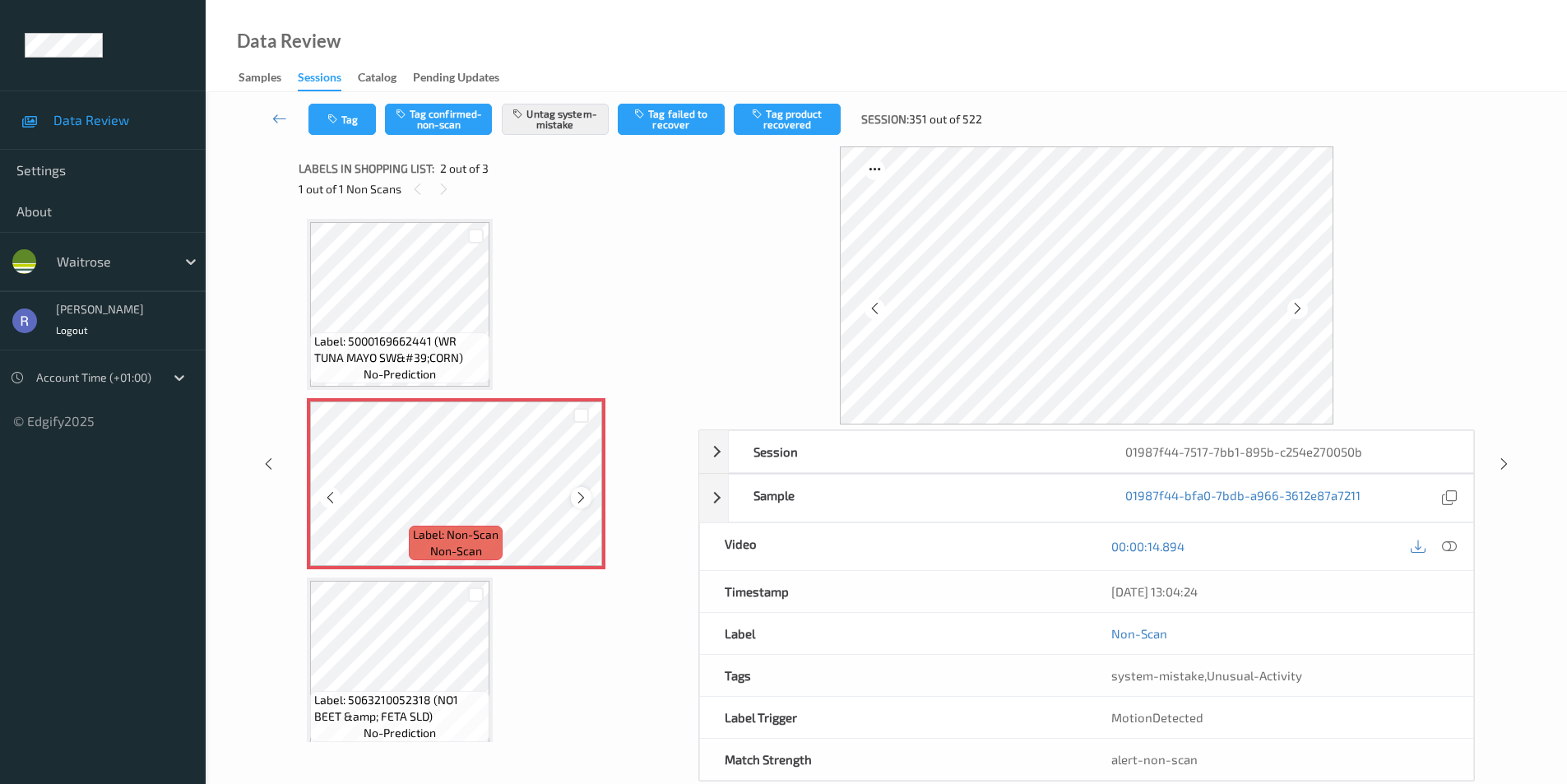
click at [581, 501] on icon at bounding box center [581, 497] width 14 height 15
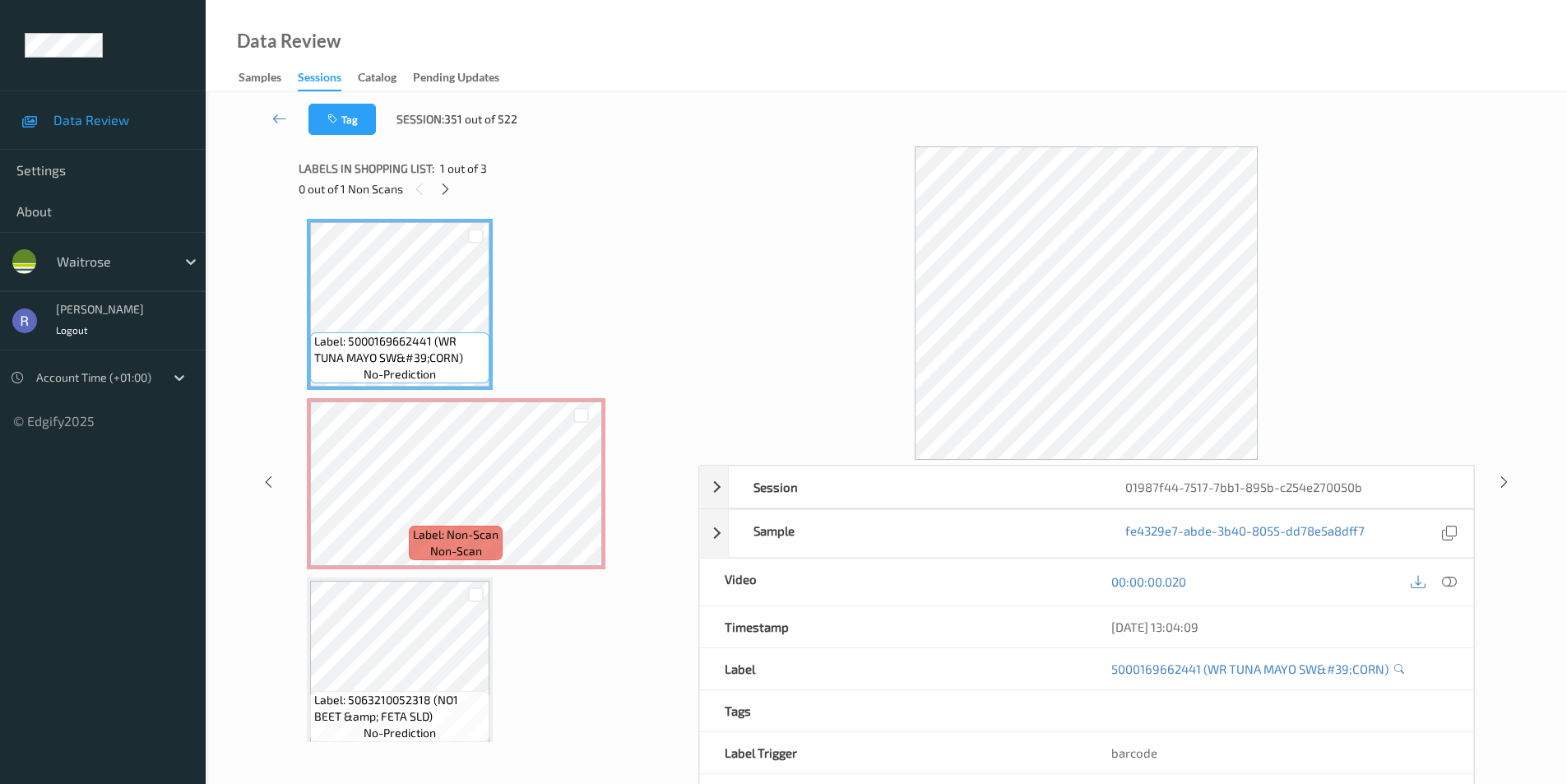
drag, startPoint x: 1499, startPoint y: 473, endPoint x: 1511, endPoint y: 494, distance: 24.2
click at [1508, 491] on div at bounding box center [1504, 482] width 21 height 21
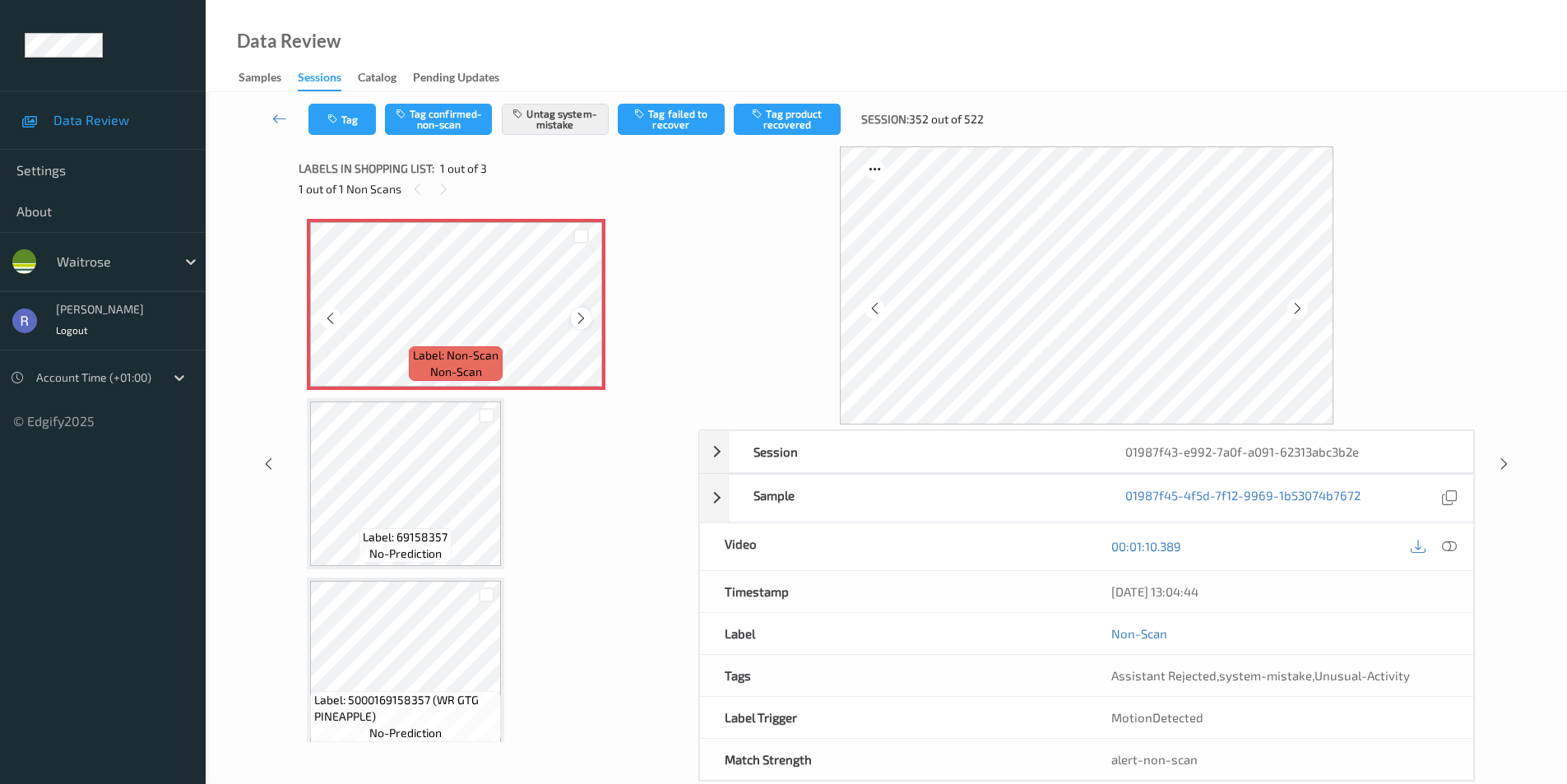
click at [580, 312] on icon at bounding box center [581, 318] width 14 height 15
click at [413, 530] on span "Label: 69158357" at bounding box center [405, 537] width 85 height 17
click at [1451, 544] on icon at bounding box center [1450, 546] width 15 height 15
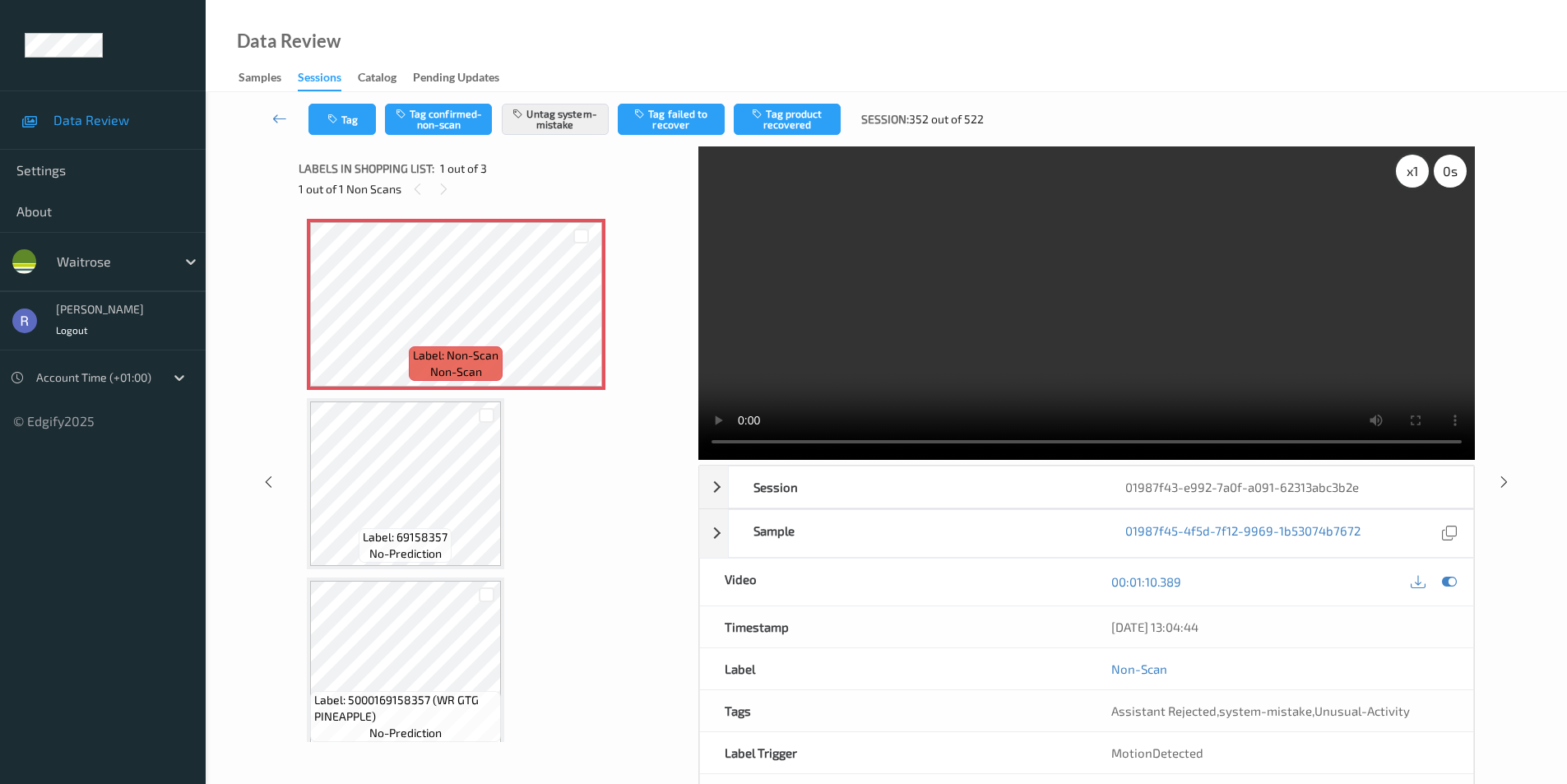
click at [1413, 176] on div "x 1" at bounding box center [1413, 172] width 33 height 33
click at [1413, 176] on div "x 2" at bounding box center [1413, 172] width 33 height 33
click at [1413, 176] on div "x 4" at bounding box center [1413, 172] width 33 height 33
click at [1413, 176] on div "x 8" at bounding box center [1413, 172] width 33 height 33
click at [576, 320] on icon at bounding box center [581, 318] width 14 height 15
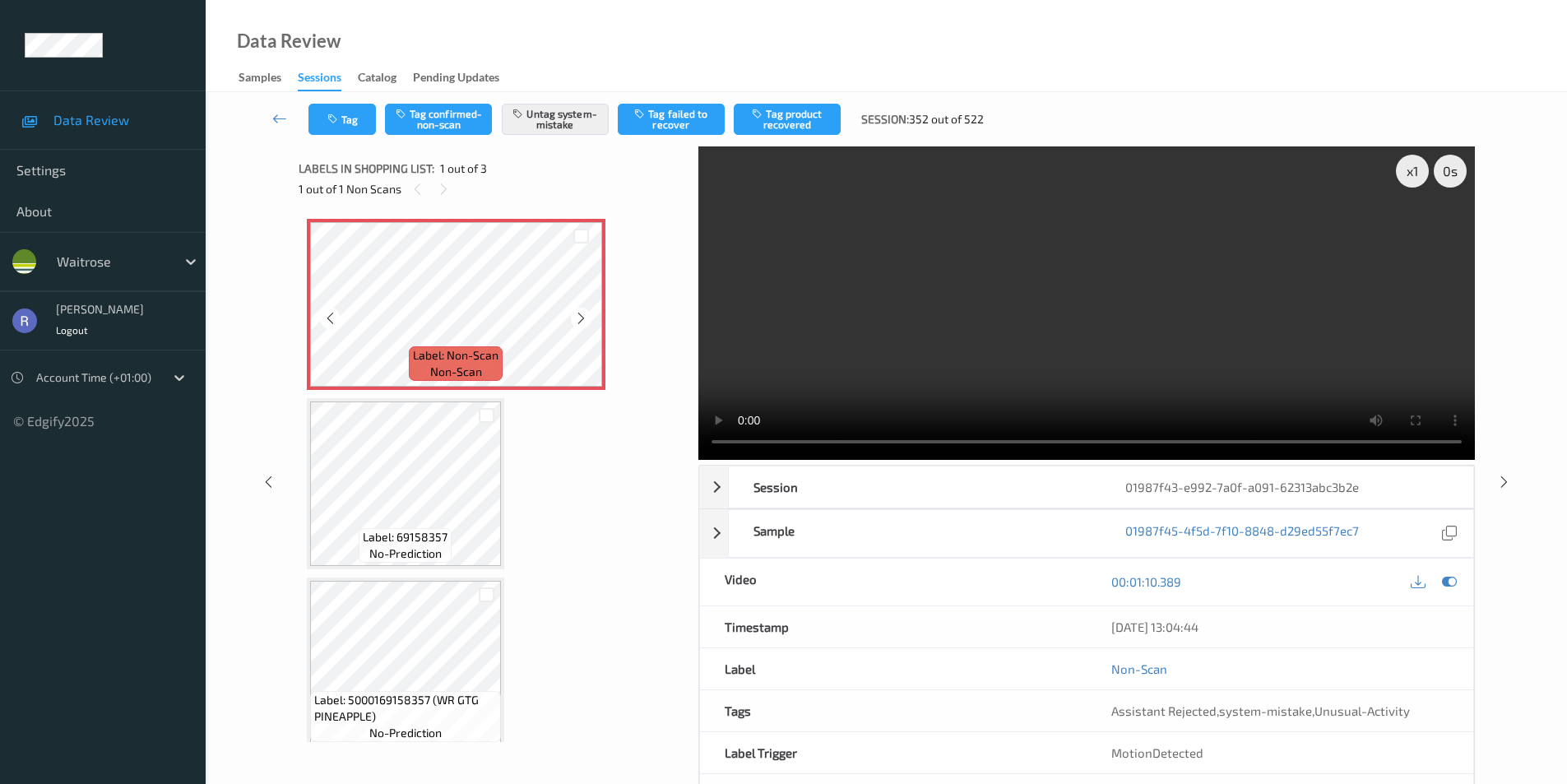
click at [576, 320] on icon at bounding box center [581, 318] width 14 height 15
click at [672, 439] on div "x 1 0 s Session 01987f43-e992-7a0f-a091-62313abc3b2e Session ID 01987f43-e992-7…" at bounding box center [886, 482] width 1176 height 670
click at [1504, 482] on icon at bounding box center [1504, 482] width 14 height 15
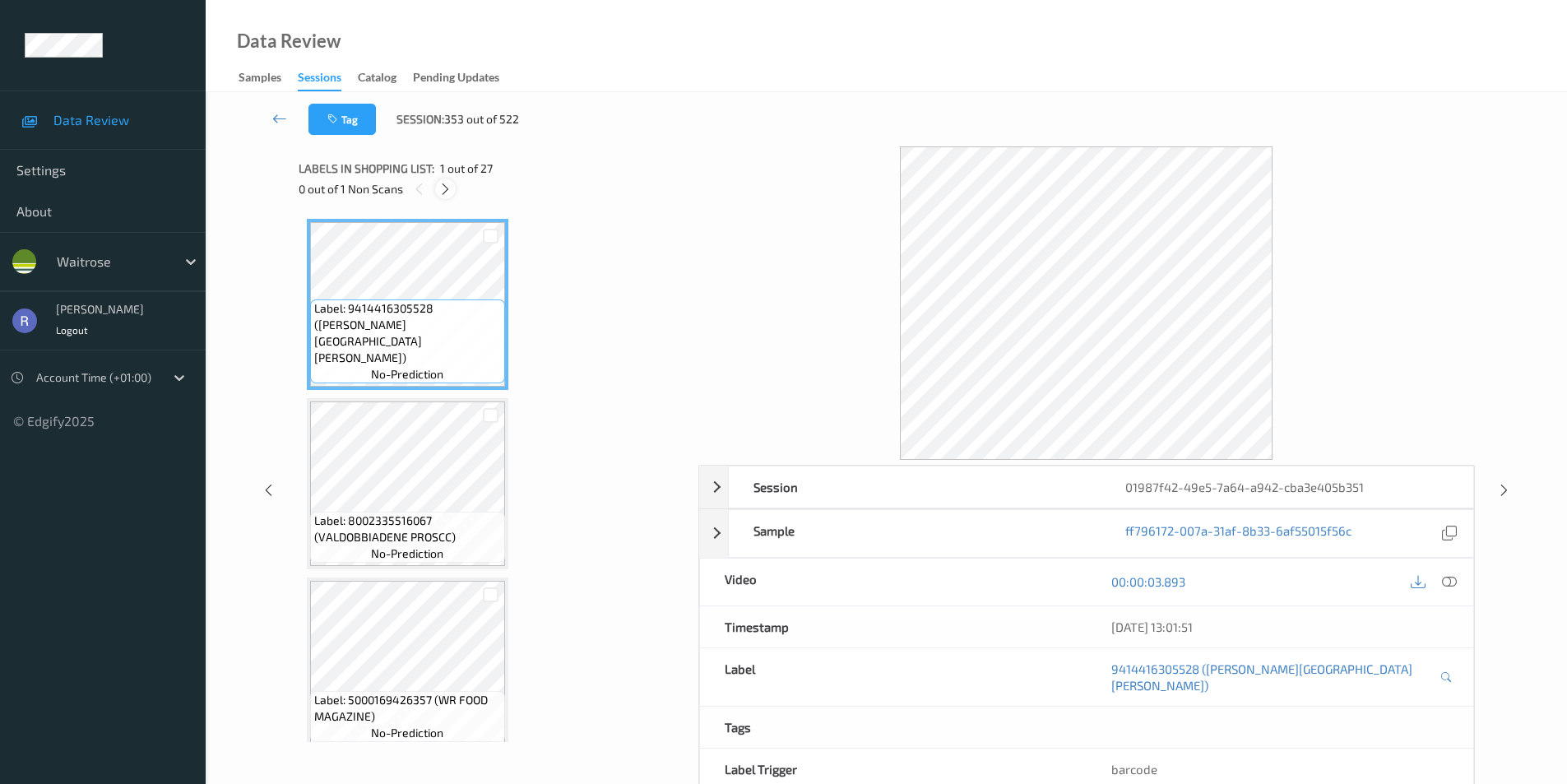
click at [443, 192] on icon at bounding box center [445, 189] width 14 height 15
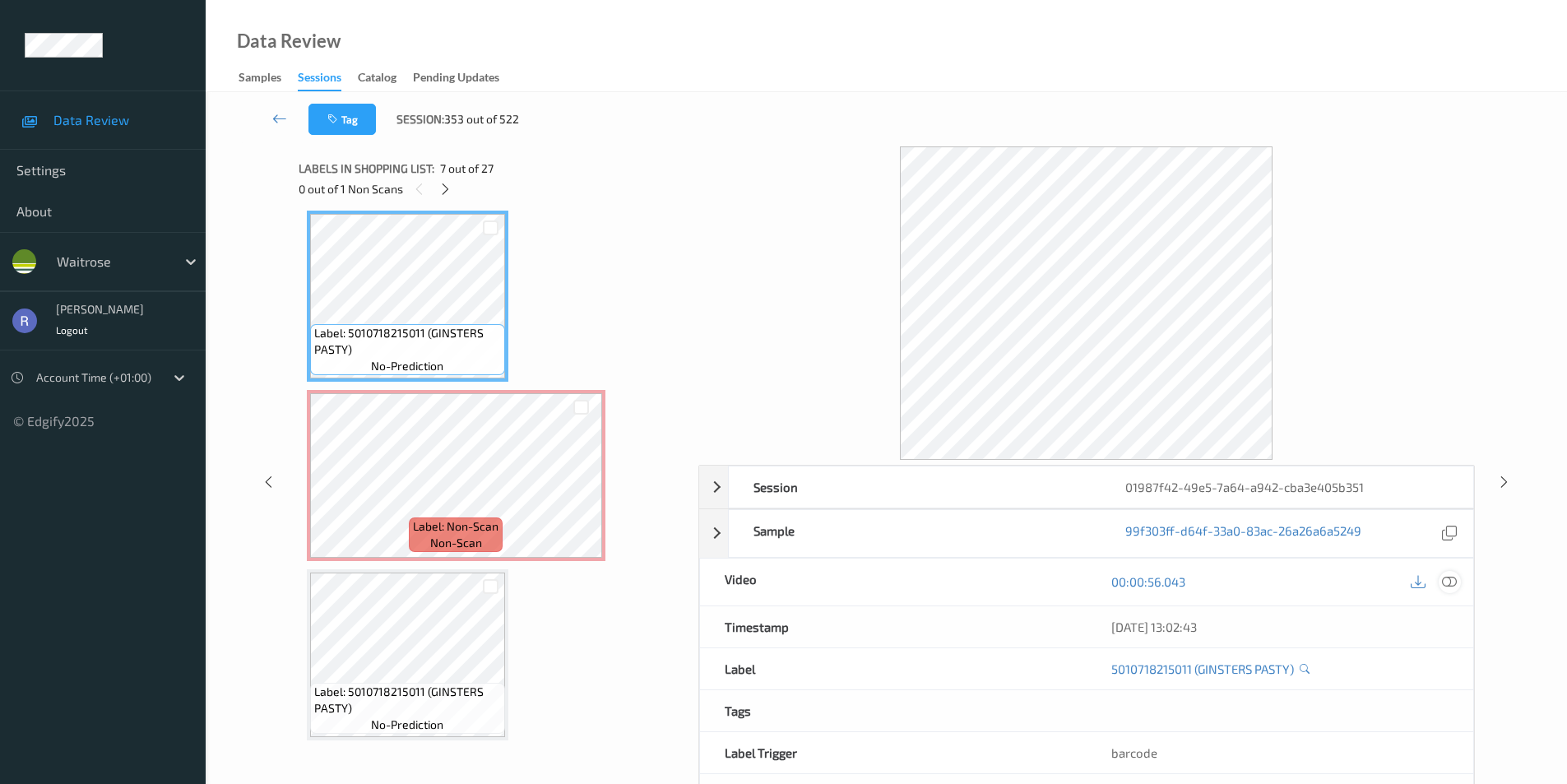
click at [1450, 578] on icon at bounding box center [1450, 582] width 15 height 15
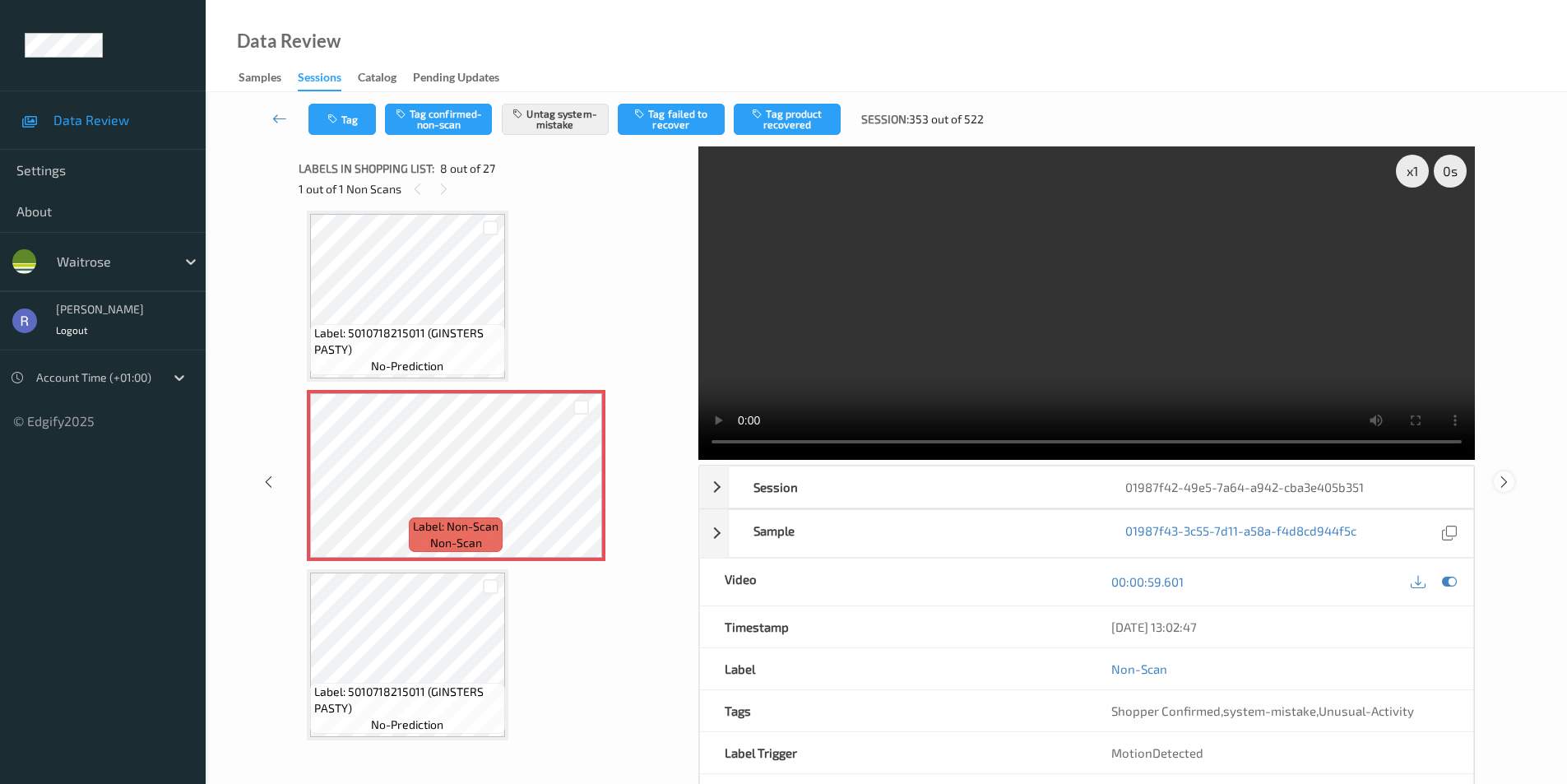
click at [1502, 477] on icon at bounding box center [1504, 482] width 14 height 15
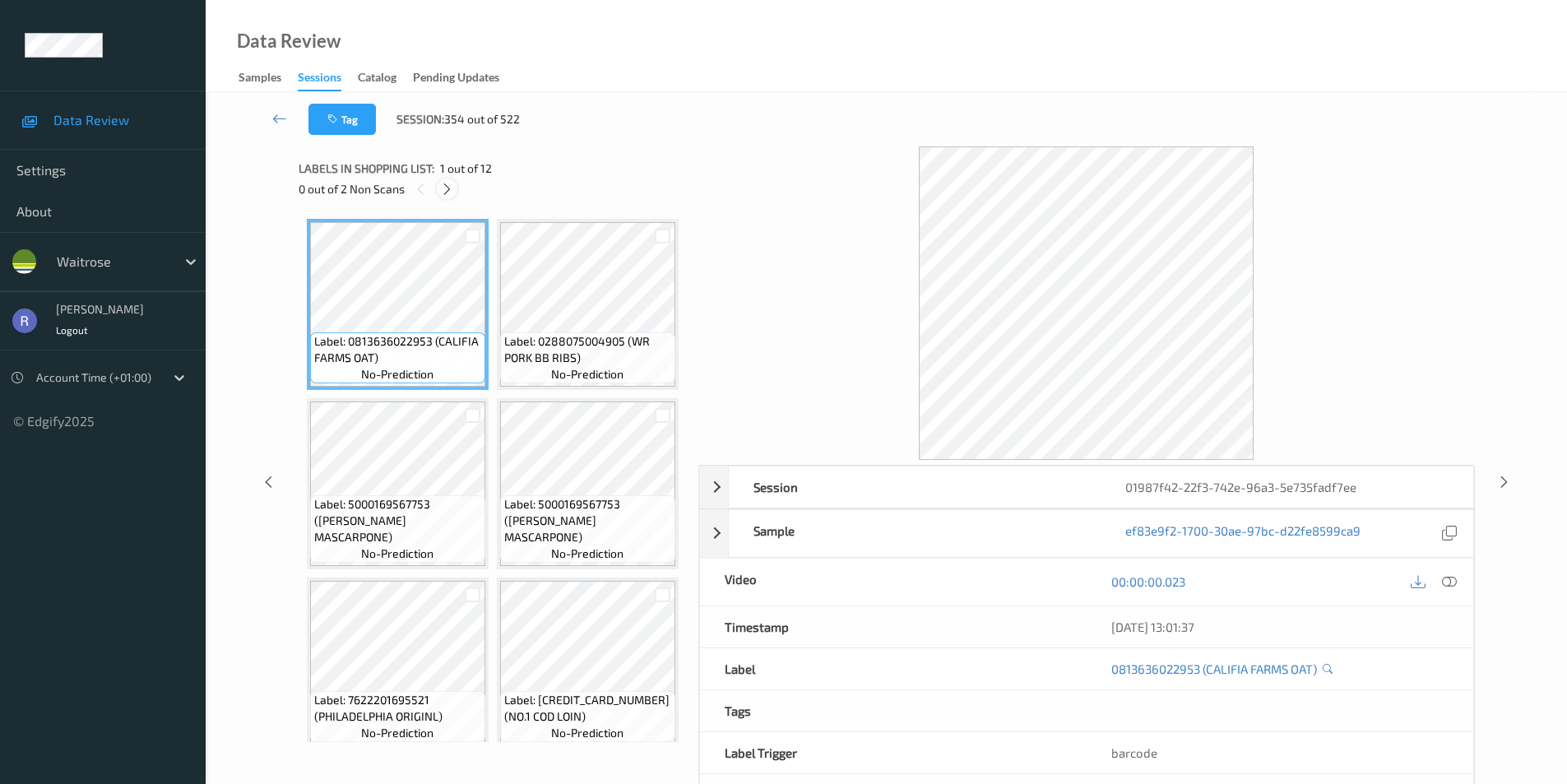
click at [450, 186] on icon at bounding box center [447, 189] width 14 height 15
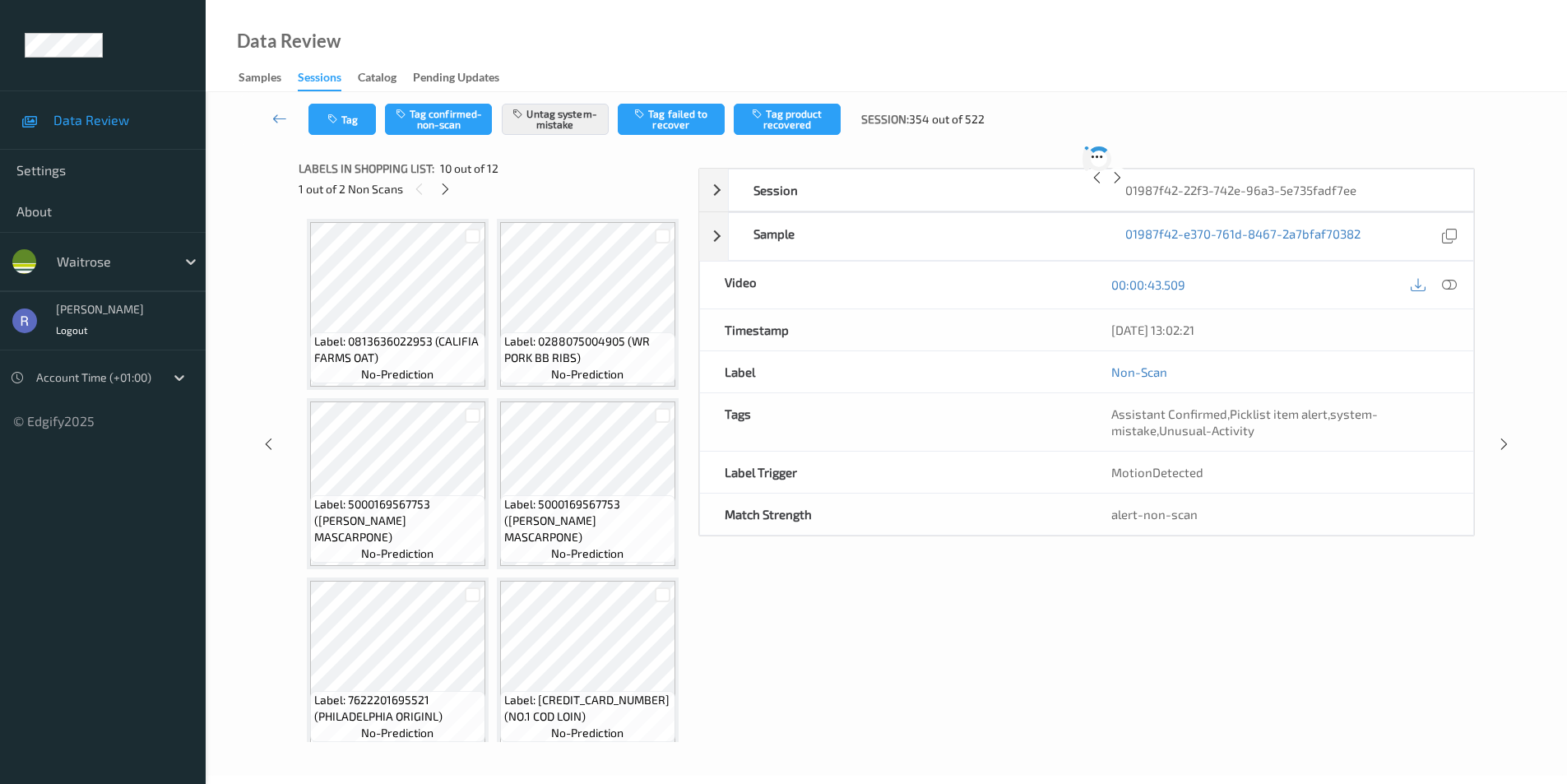
scroll to position [1443, 0]
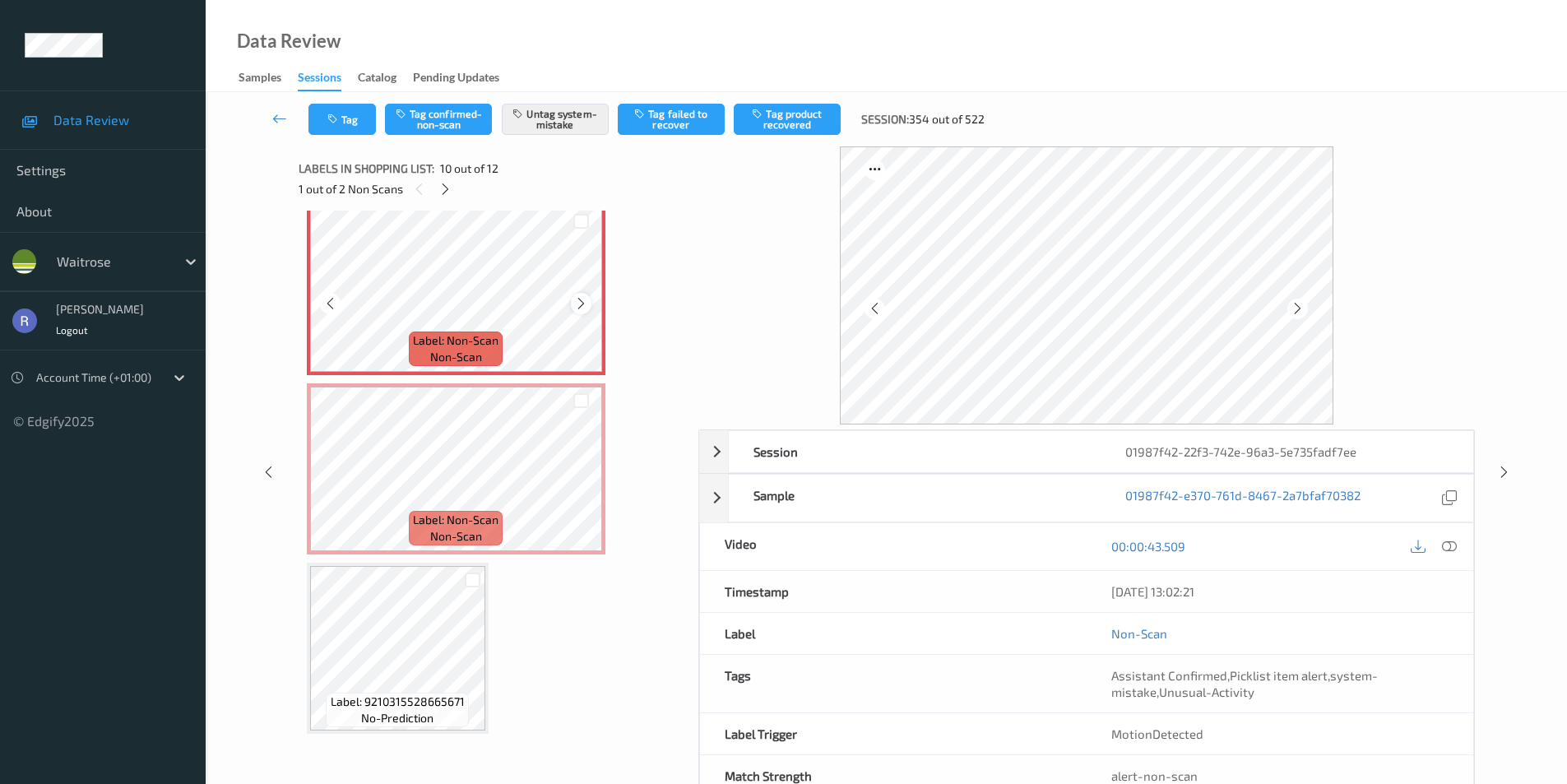
click at [585, 311] on icon at bounding box center [581, 303] width 14 height 15
click at [584, 311] on icon at bounding box center [581, 303] width 14 height 15
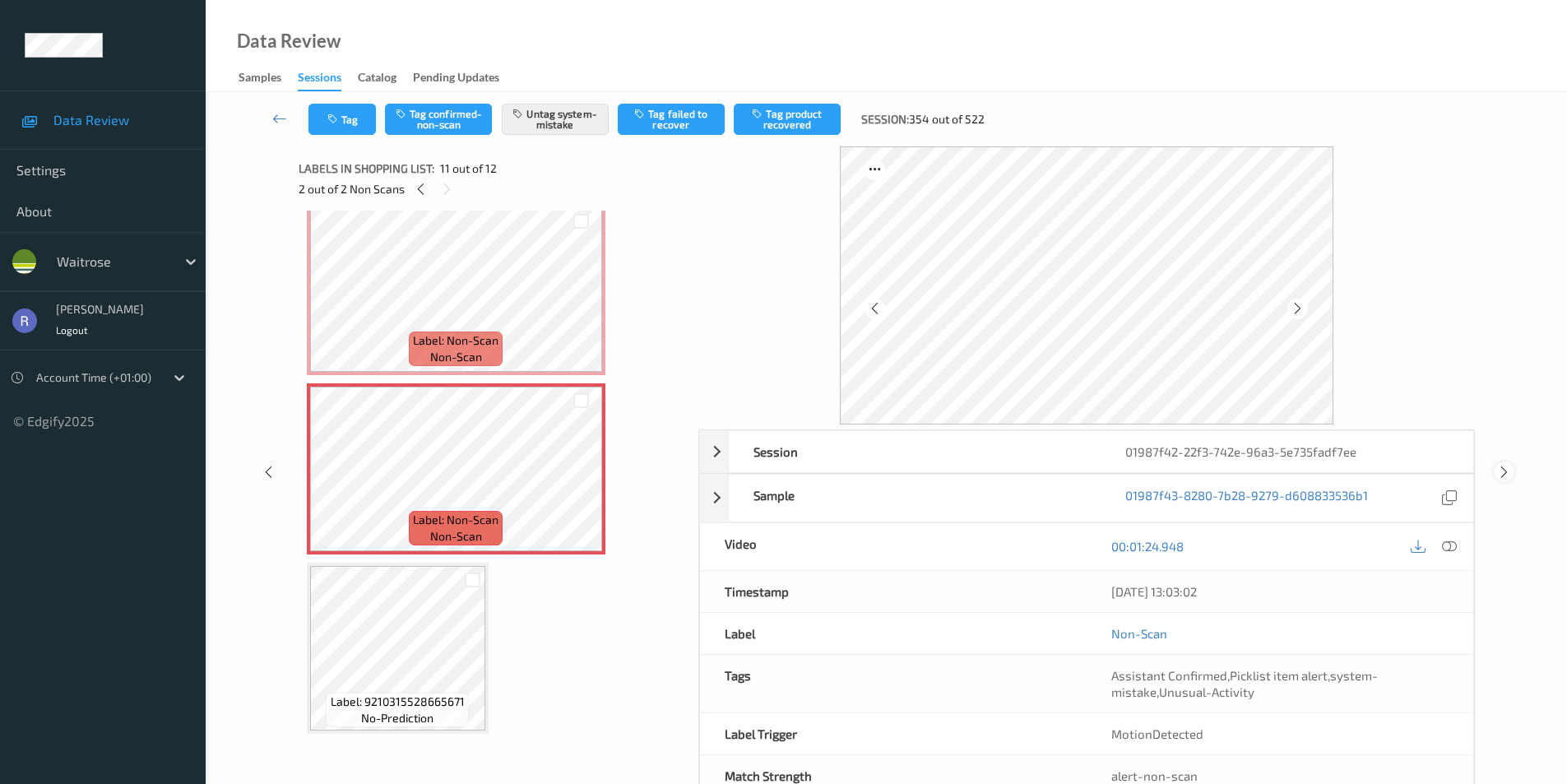
click at [1497, 470] on icon at bounding box center [1504, 472] width 14 height 15
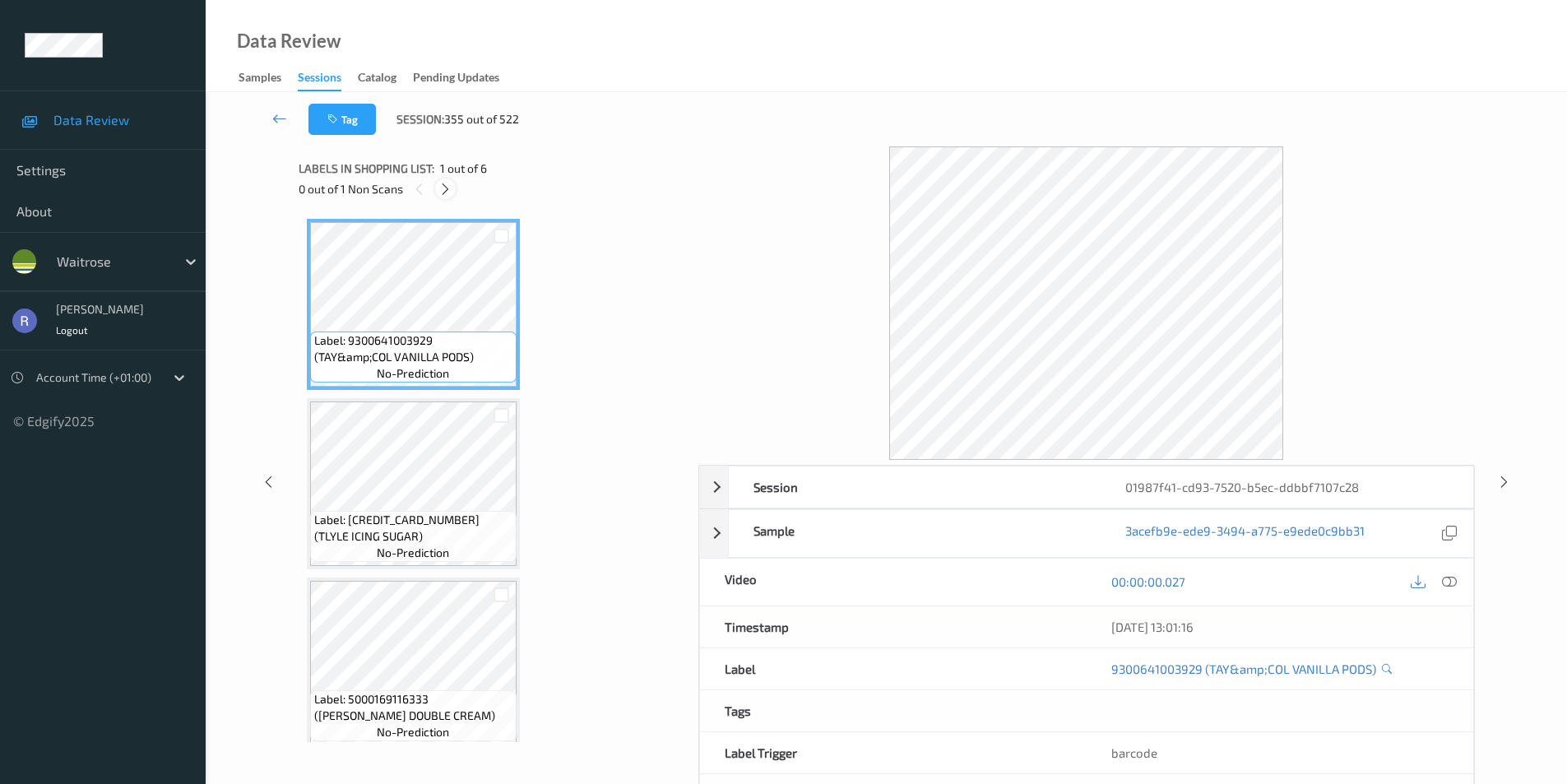
drag, startPoint x: 441, startPoint y: 181, endPoint x: 446, endPoint y: 192, distance: 12.1
click at [442, 186] on icon at bounding box center [445, 189] width 14 height 15
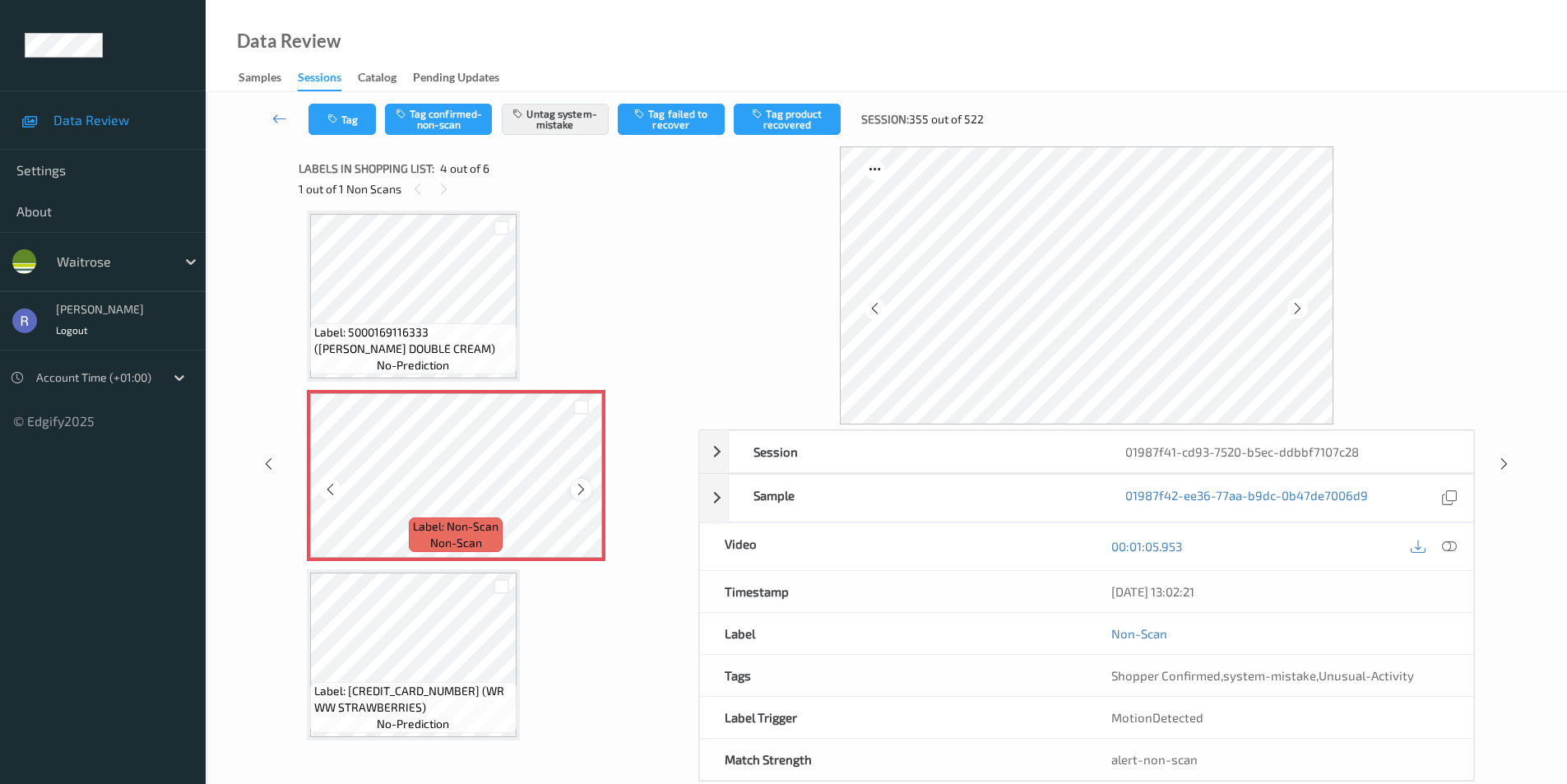
click at [588, 491] on icon at bounding box center [581, 490] width 14 height 15
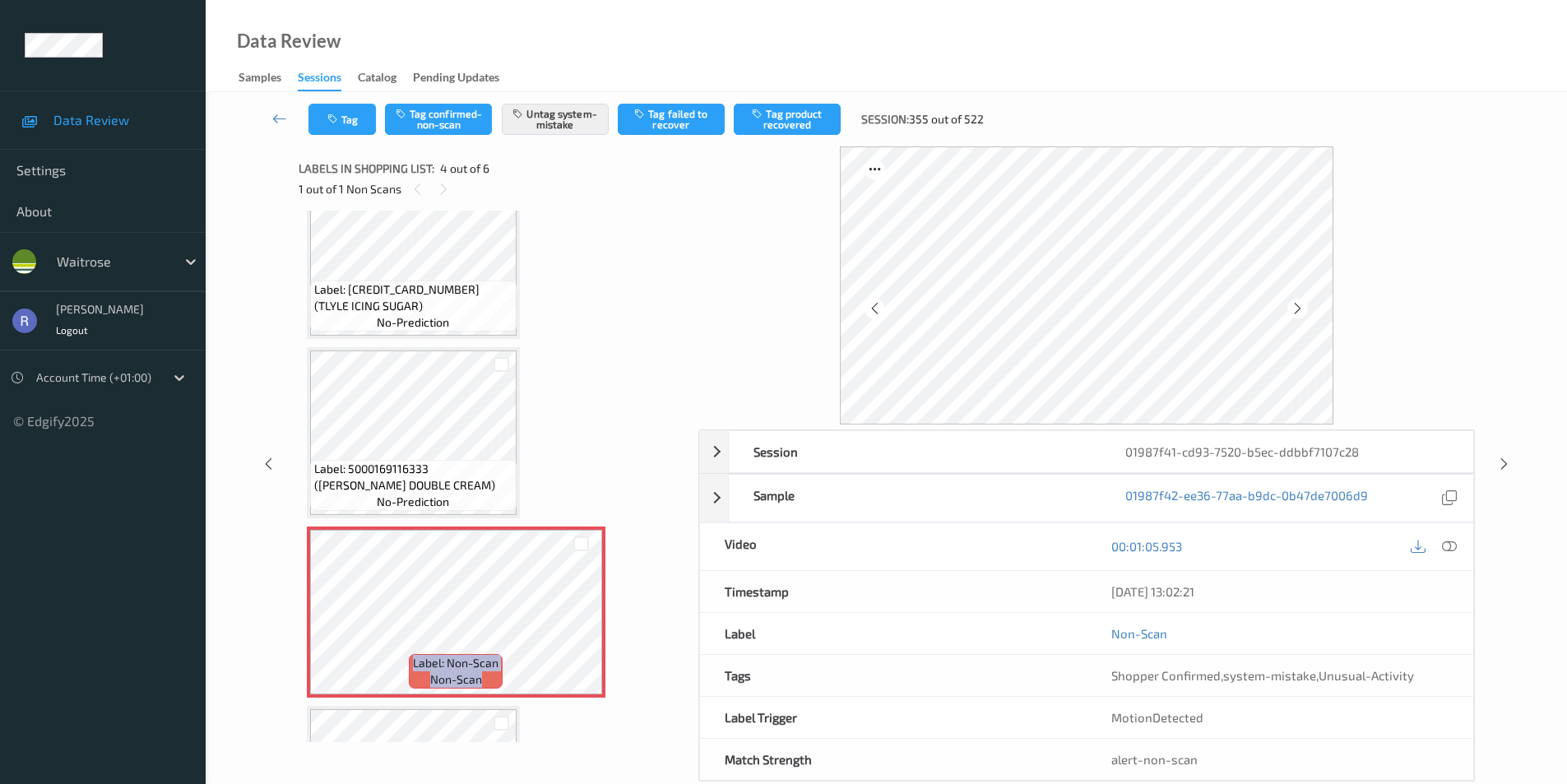
scroll to position [493, 0]
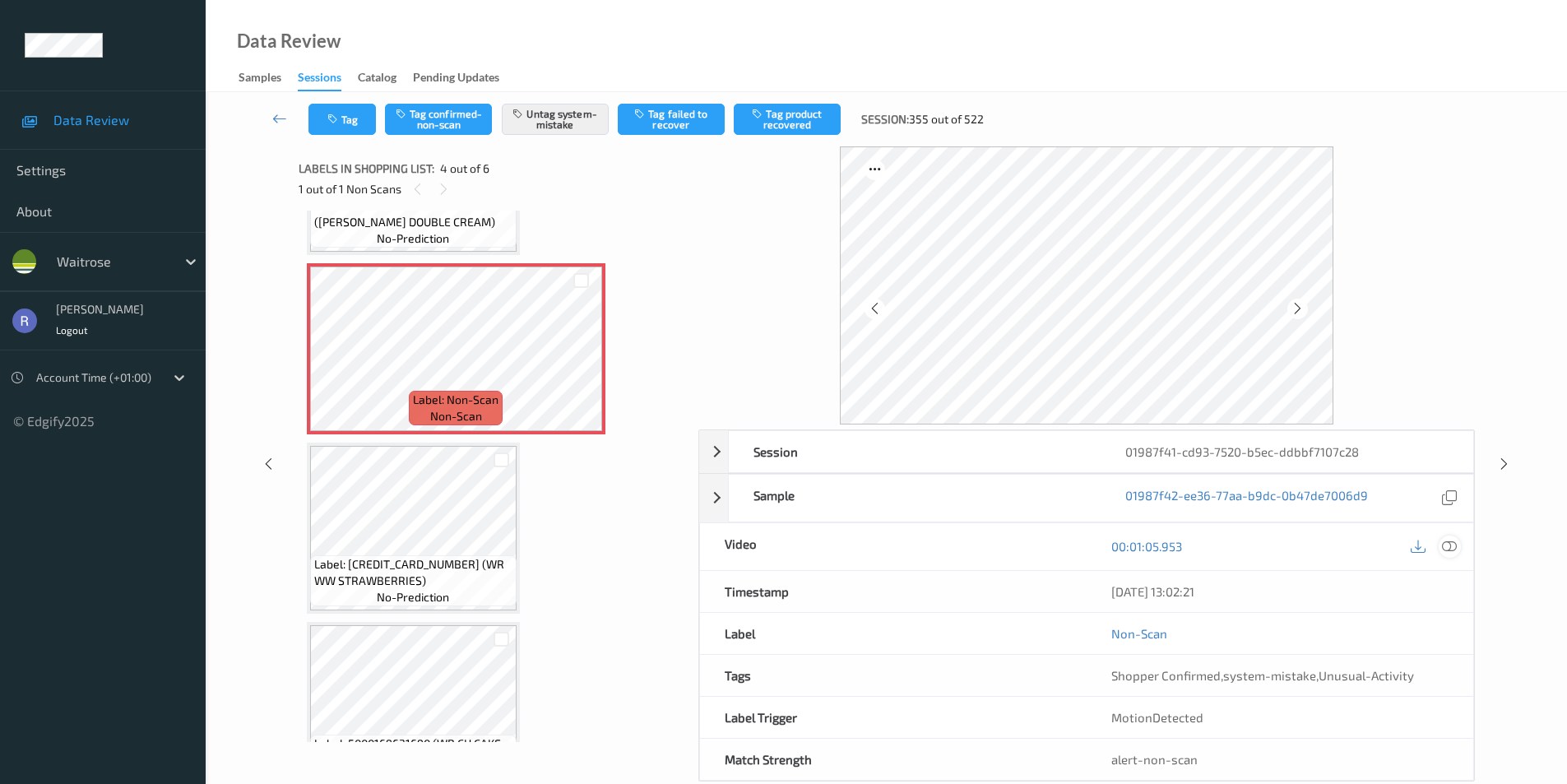
click at [1452, 544] on icon at bounding box center [1450, 546] width 15 height 15
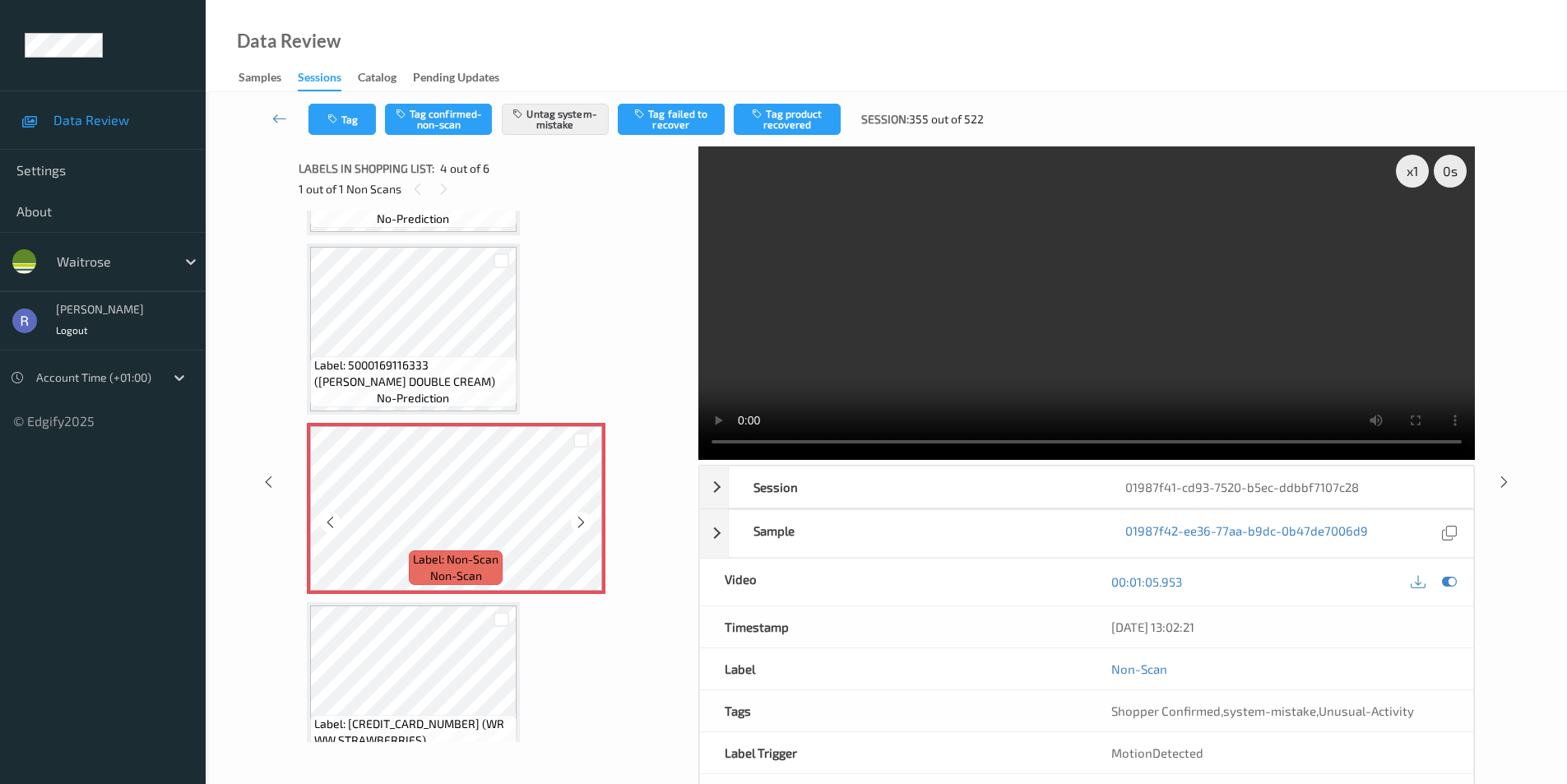
scroll to position [329, 0]
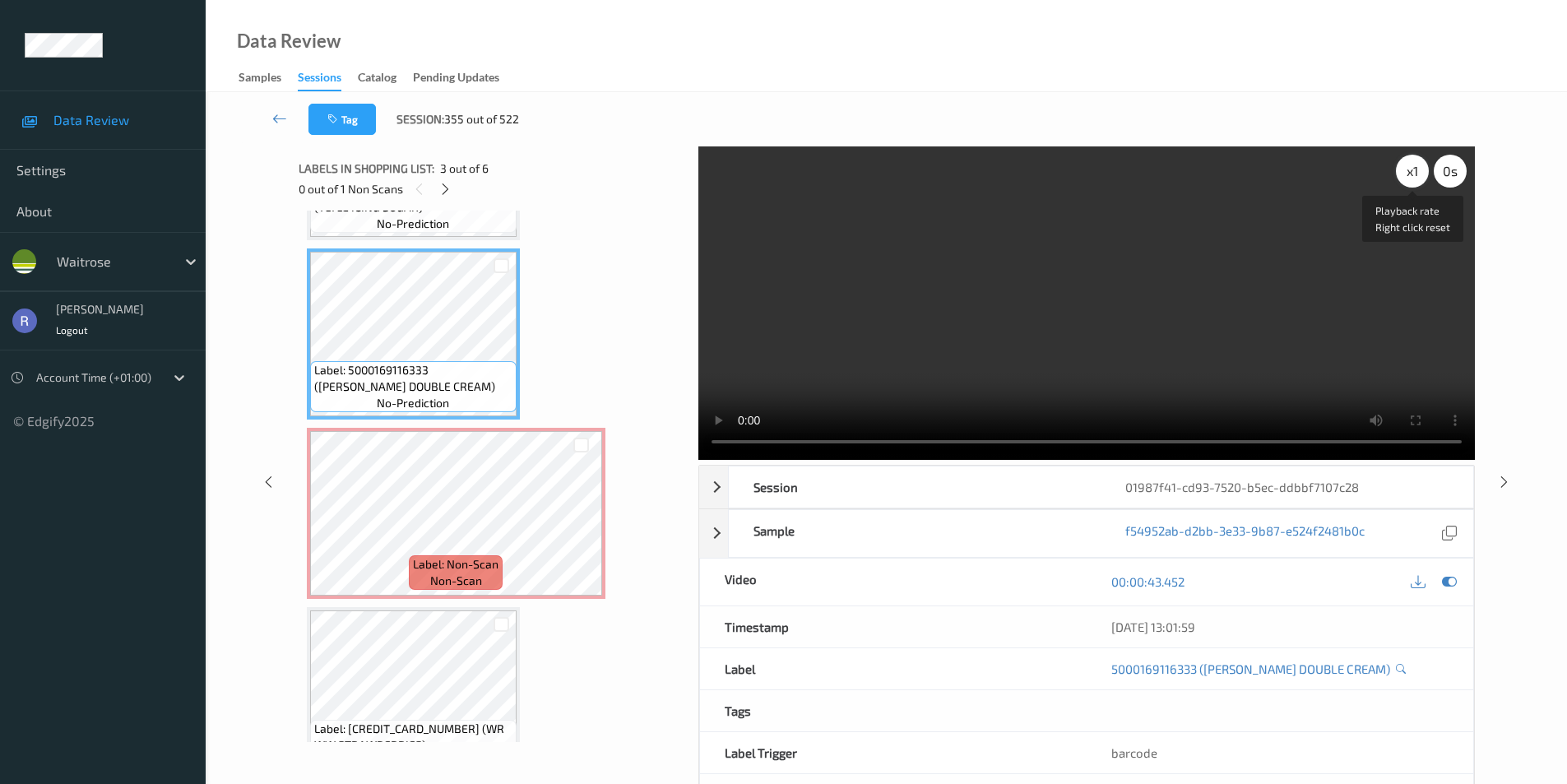
click at [1420, 175] on div "x 1" at bounding box center [1413, 172] width 33 height 33
click at [1412, 175] on div "x 2" at bounding box center [1413, 172] width 33 height 33
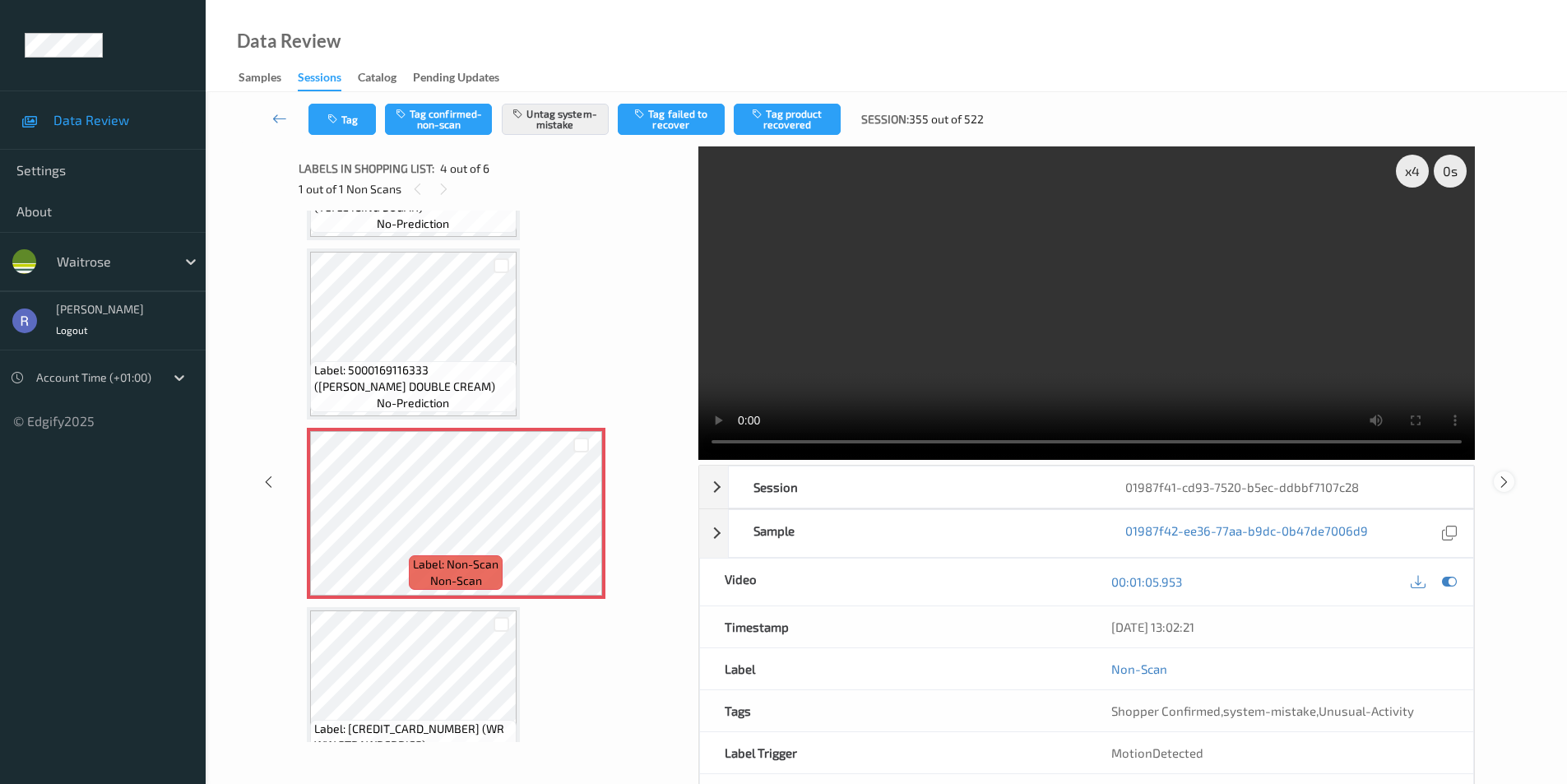
click at [1504, 477] on icon at bounding box center [1504, 482] width 14 height 15
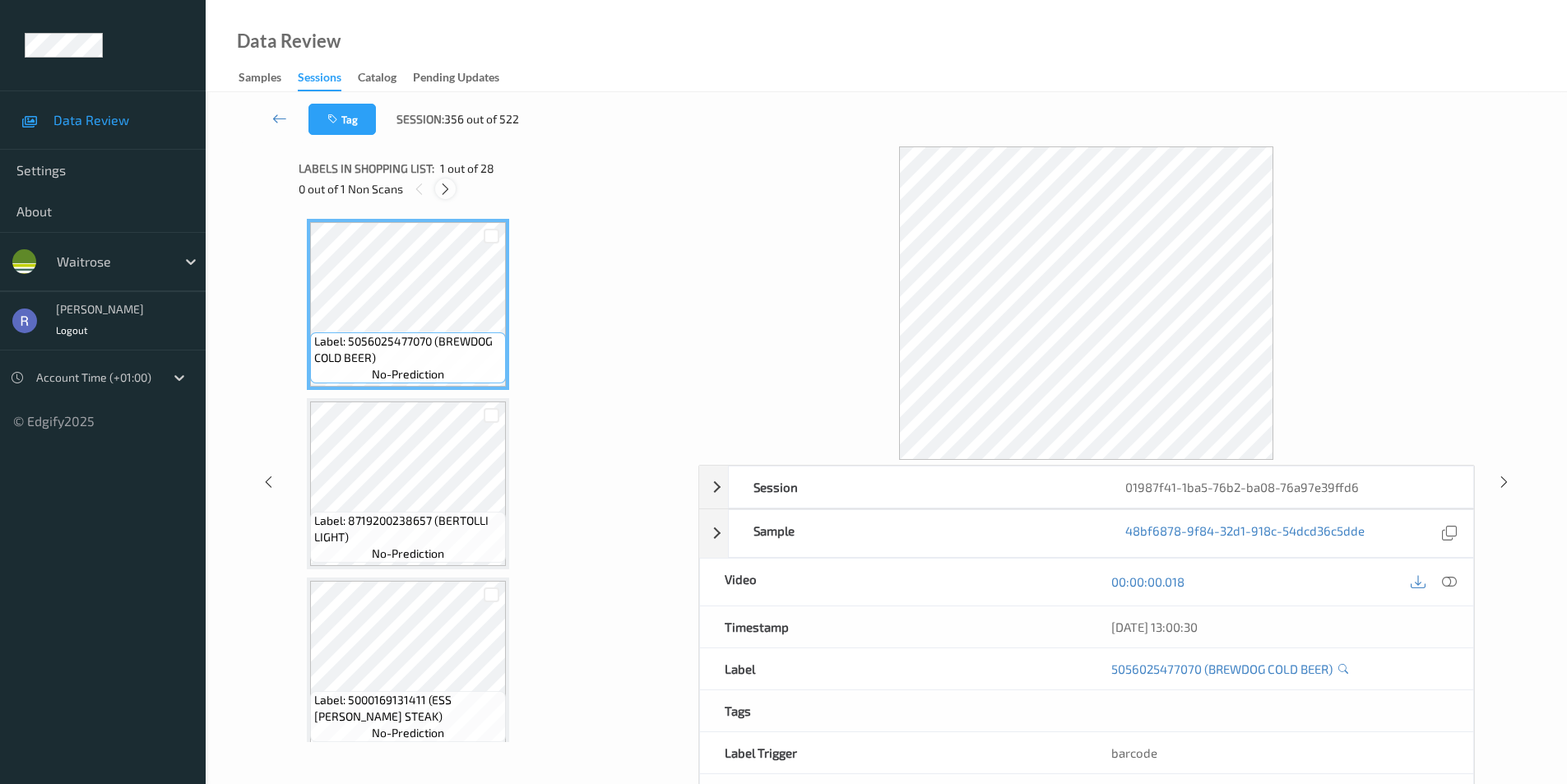
click at [448, 188] on icon at bounding box center [445, 189] width 14 height 15
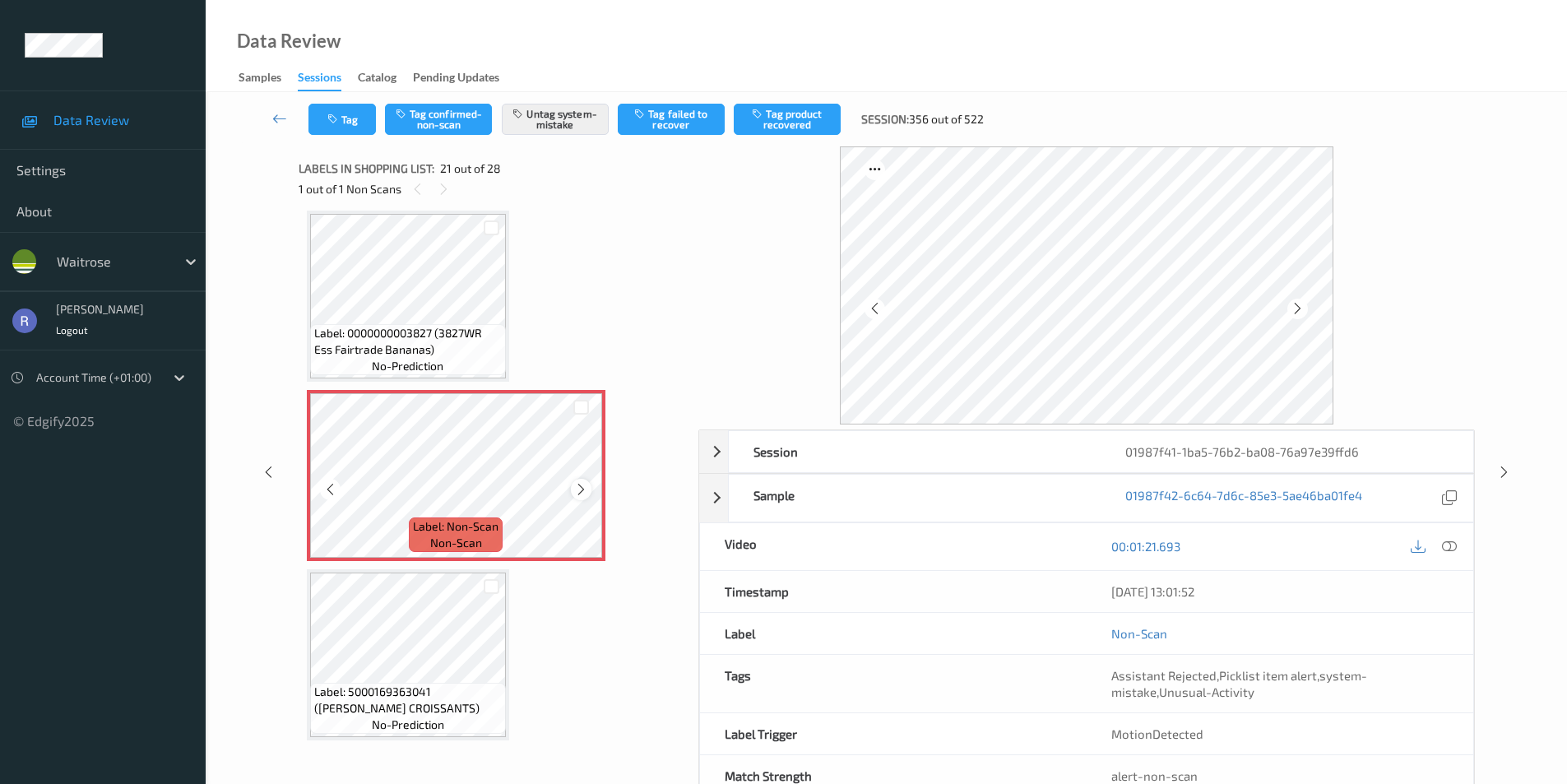
click at [579, 485] on icon at bounding box center [581, 490] width 14 height 15
click at [1506, 467] on icon at bounding box center [1504, 472] width 14 height 15
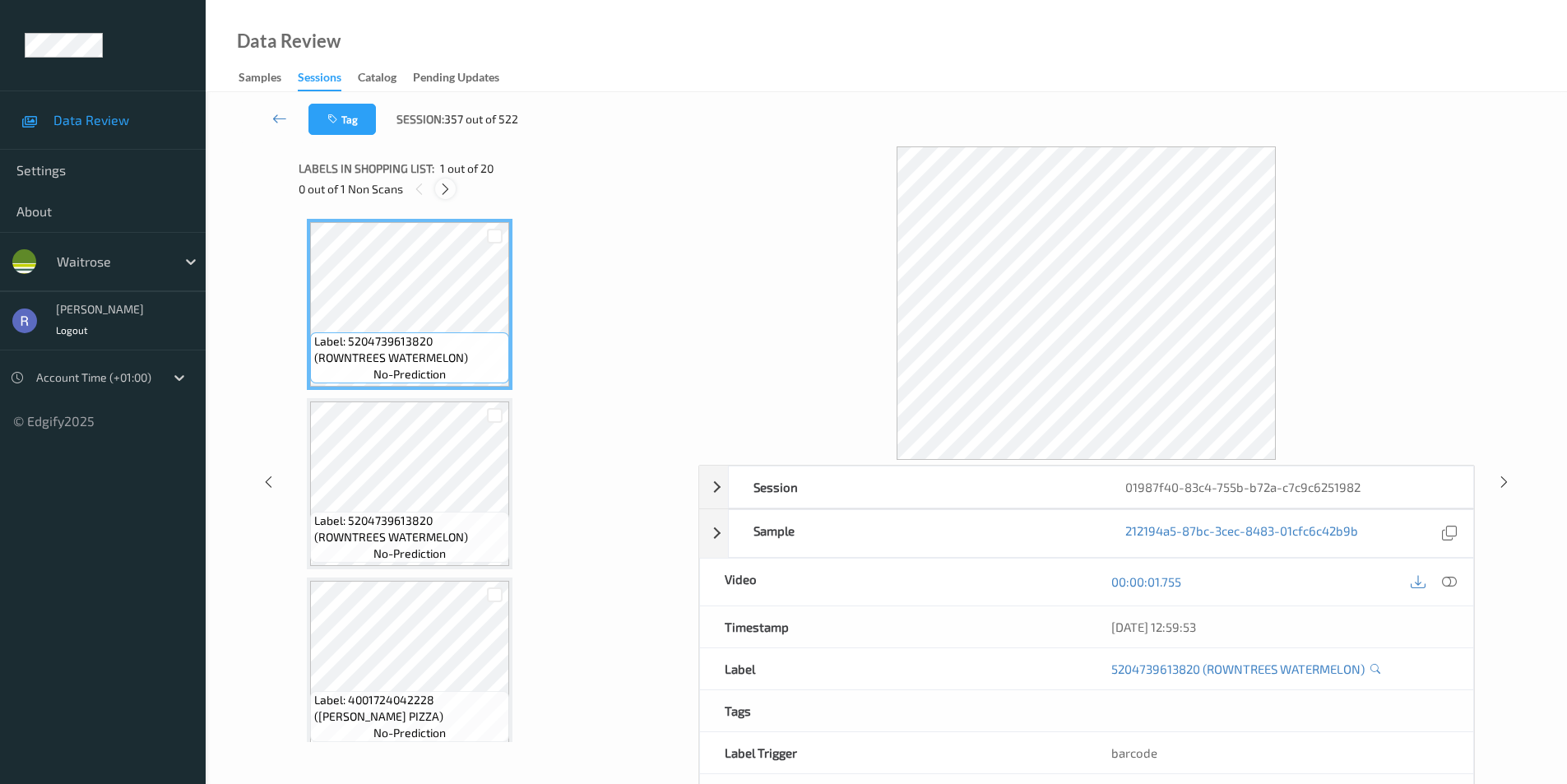
click at [440, 185] on icon at bounding box center [445, 189] width 14 height 15
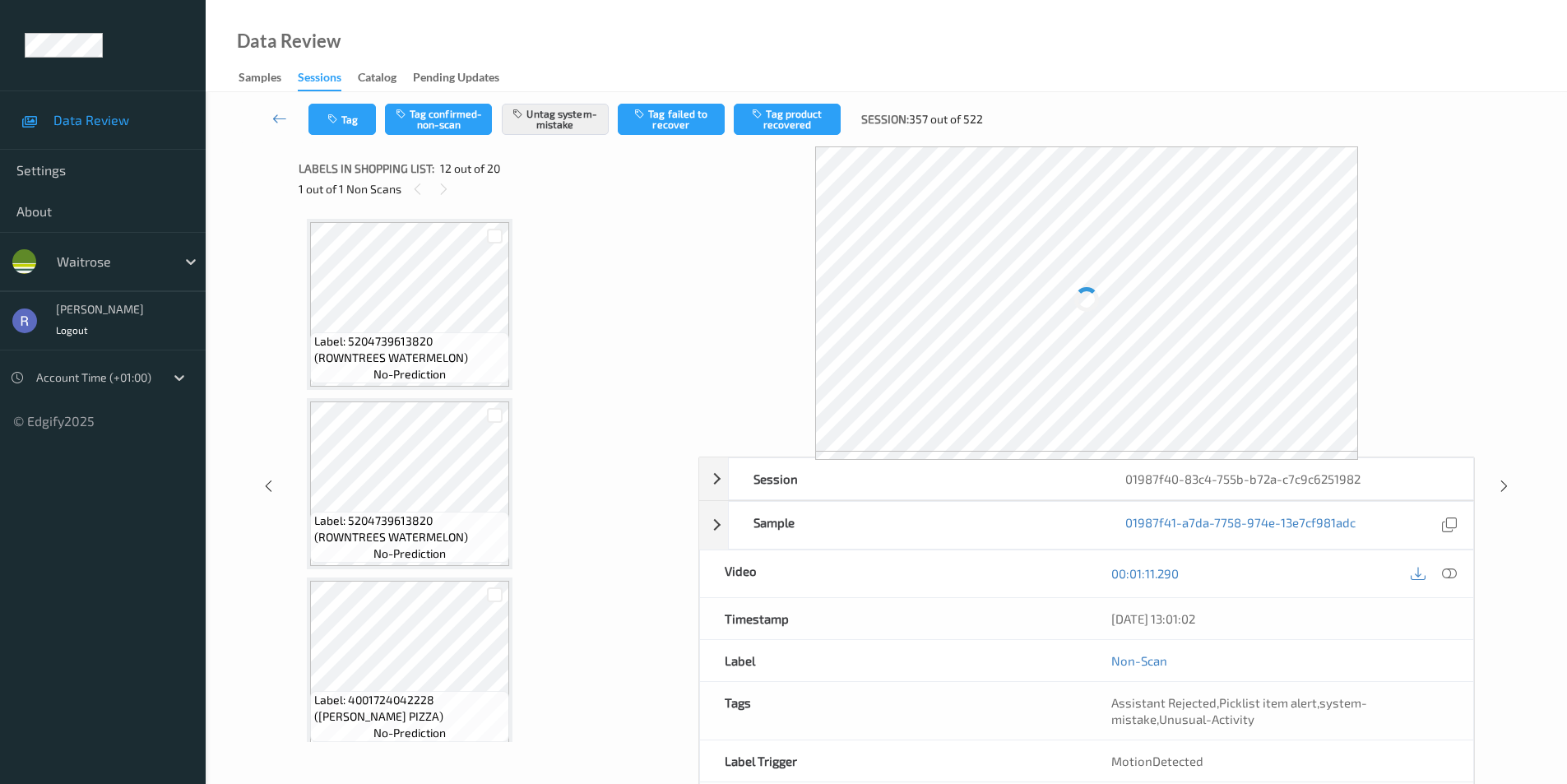
scroll to position [1801, 0]
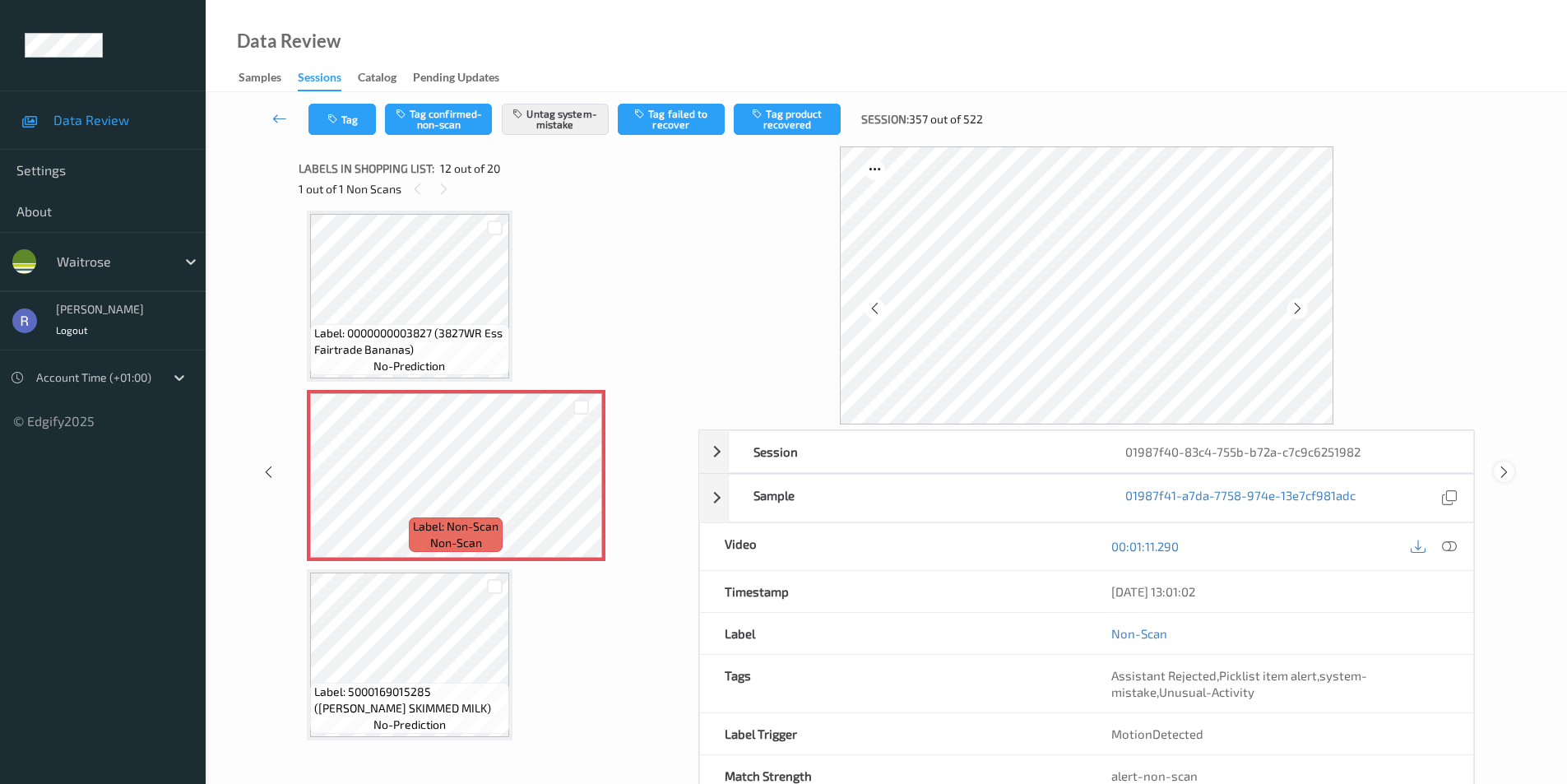
click at [1504, 470] on icon at bounding box center [1504, 472] width 14 height 15
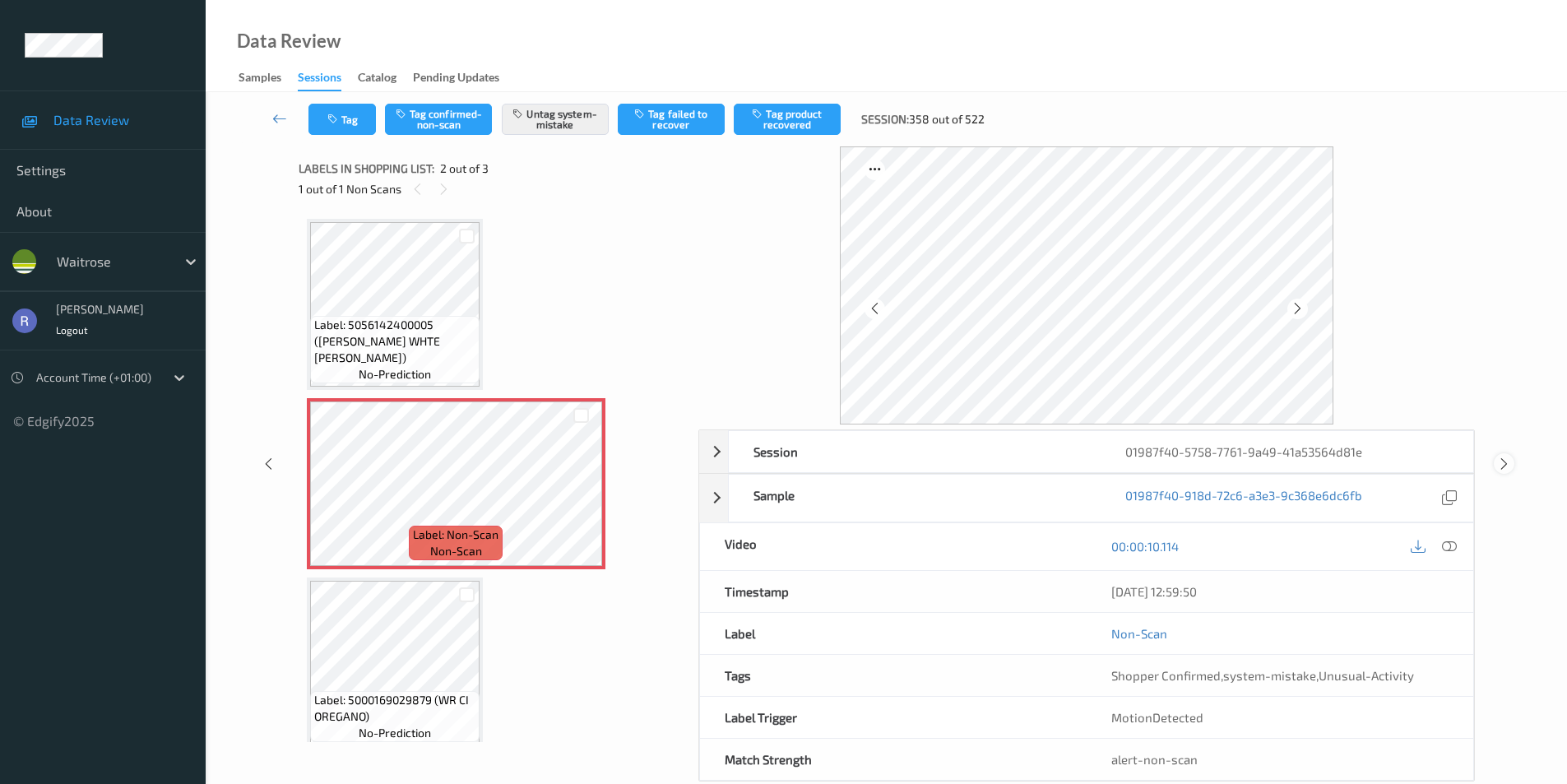
click at [1504, 462] on icon at bounding box center [1504, 464] width 14 height 15
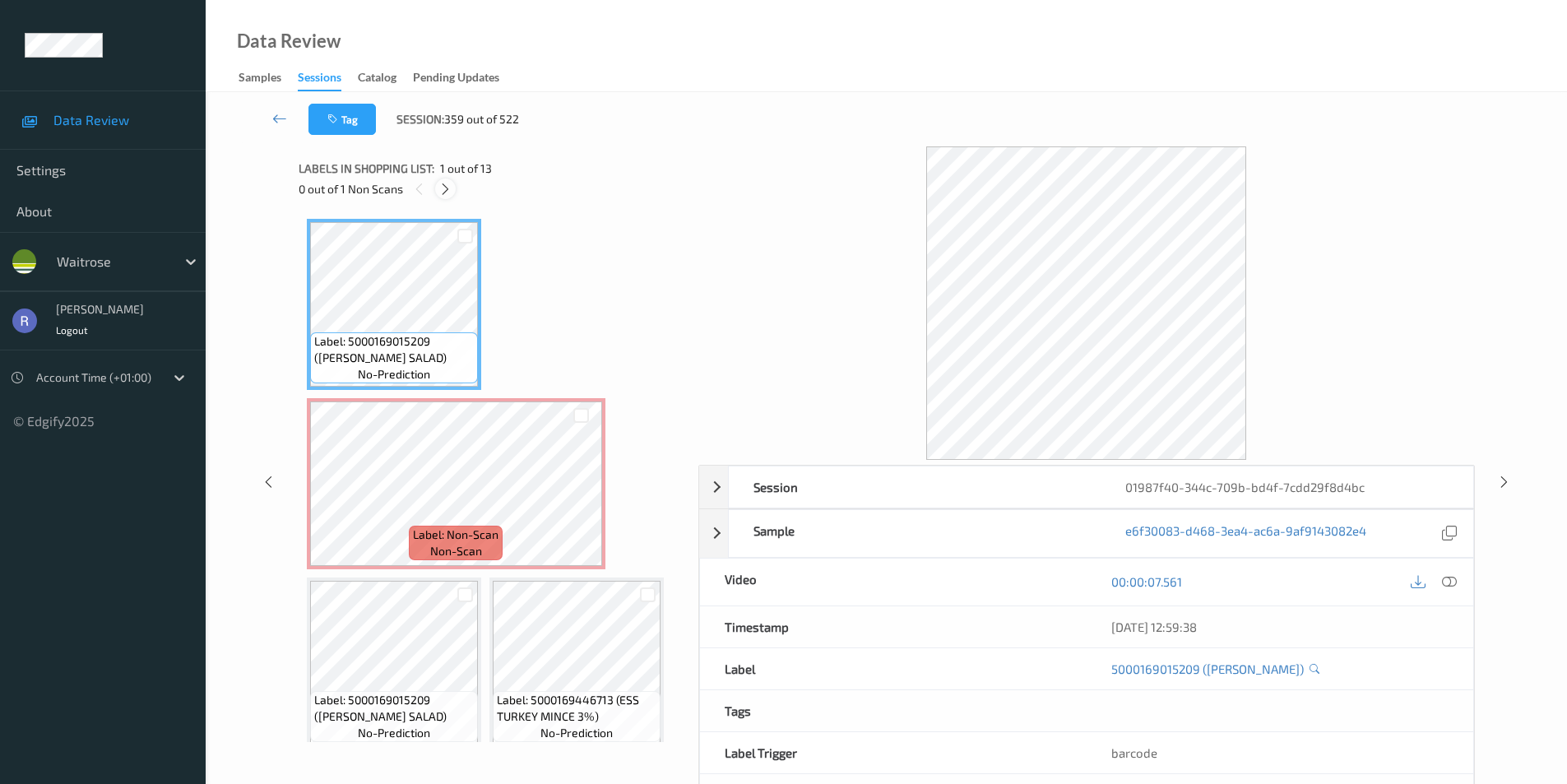
click at [446, 188] on icon at bounding box center [445, 189] width 14 height 15
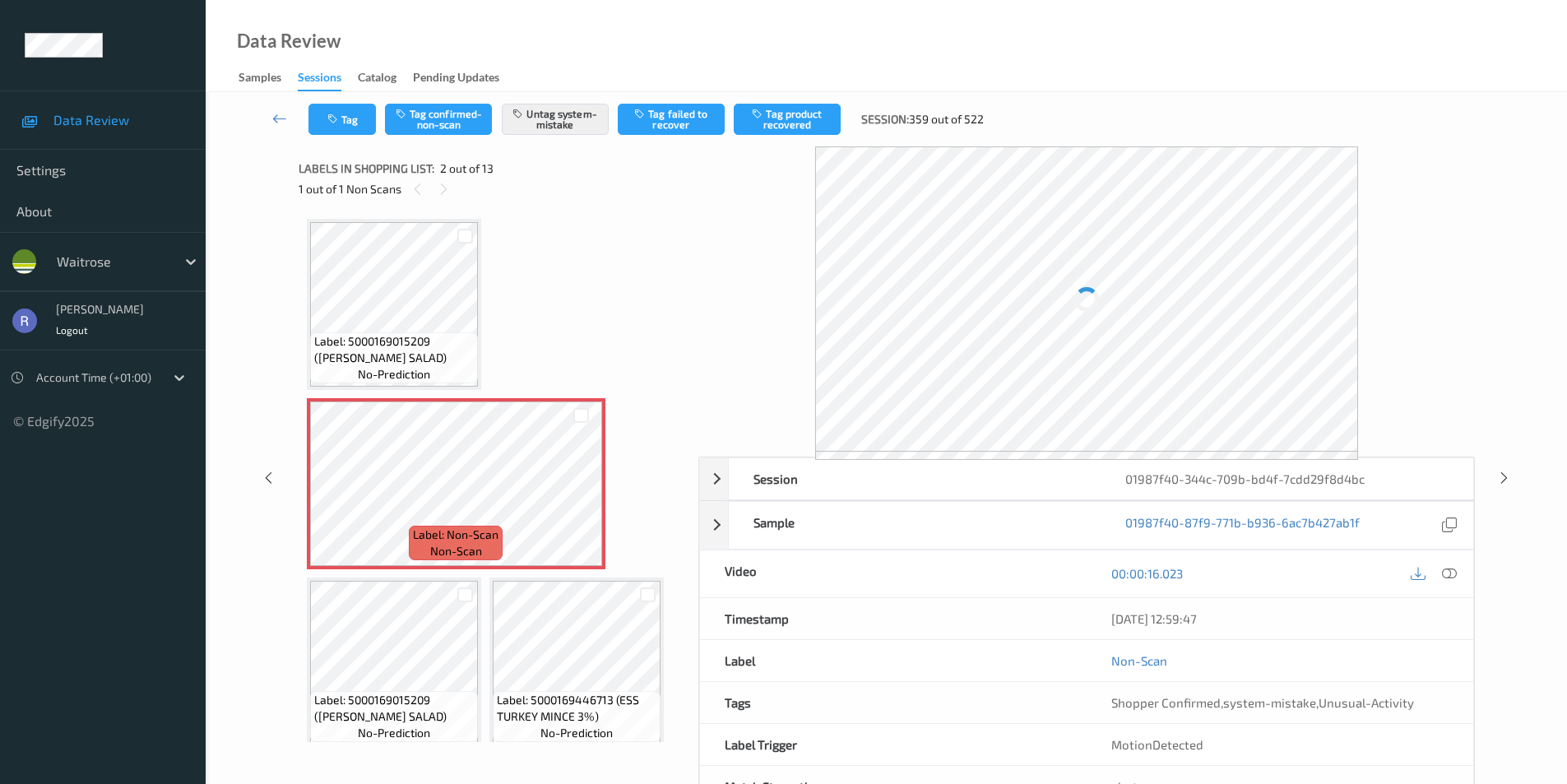
scroll to position [8, 0]
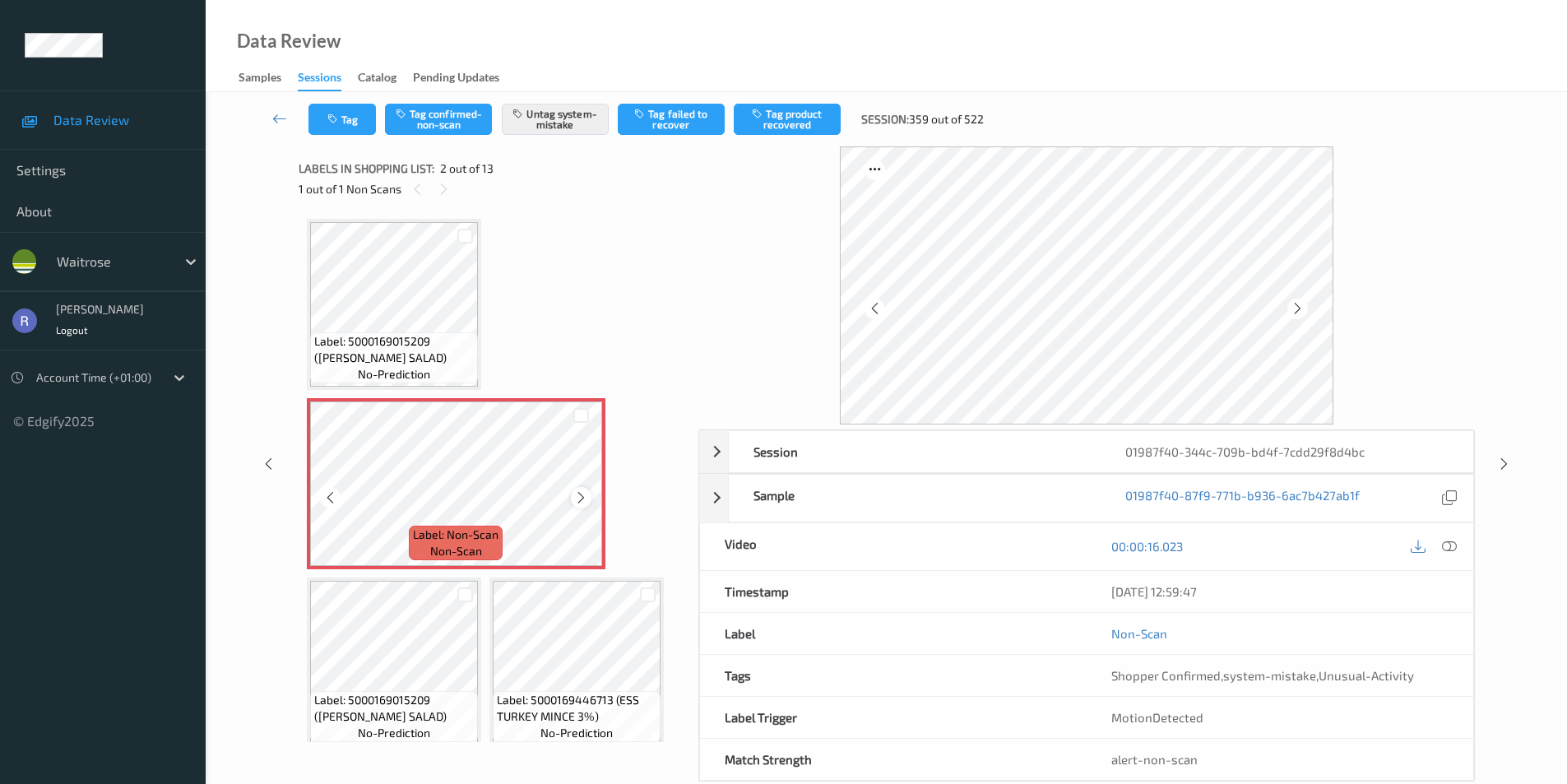
click at [590, 496] on div at bounding box center [581, 496] width 21 height 21
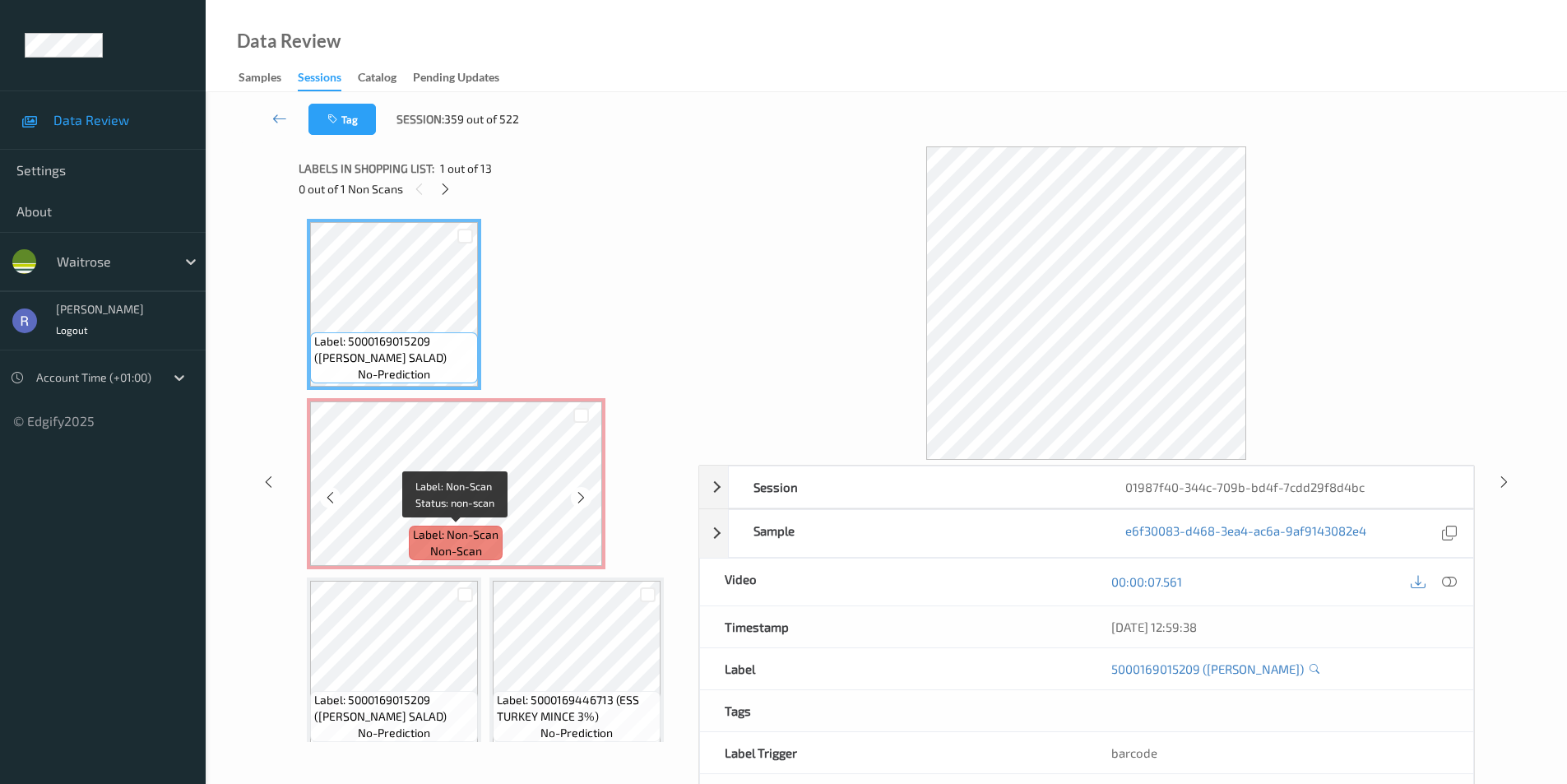
click at [435, 539] on span "Label: Non-Scan" at bounding box center [455, 535] width 85 height 17
click at [1451, 577] on icon at bounding box center [1450, 582] width 15 height 15
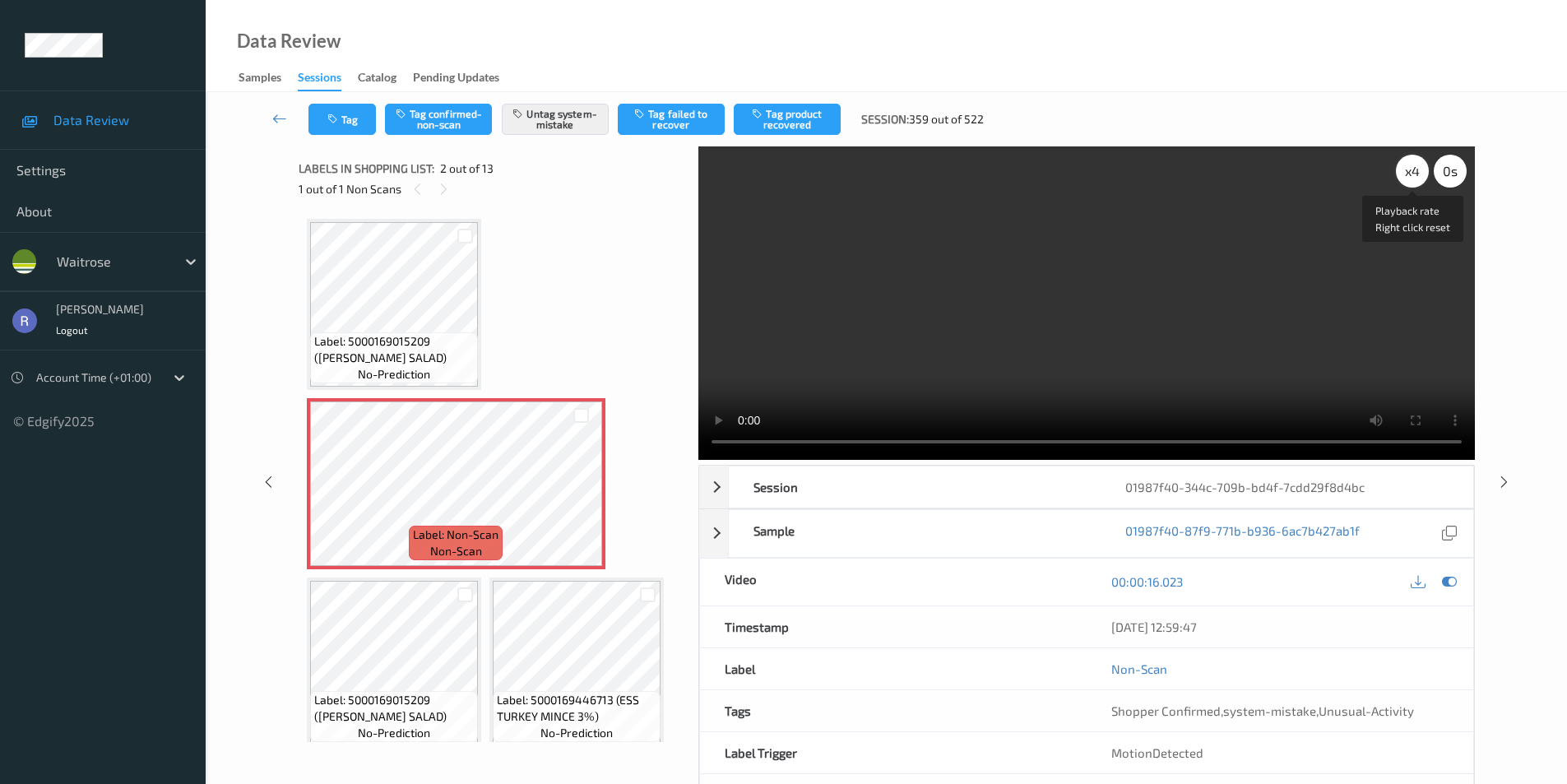
click at [1406, 173] on div "x 4" at bounding box center [1413, 172] width 33 height 33
click at [1406, 173] on div "x 8" at bounding box center [1413, 172] width 33 height 33
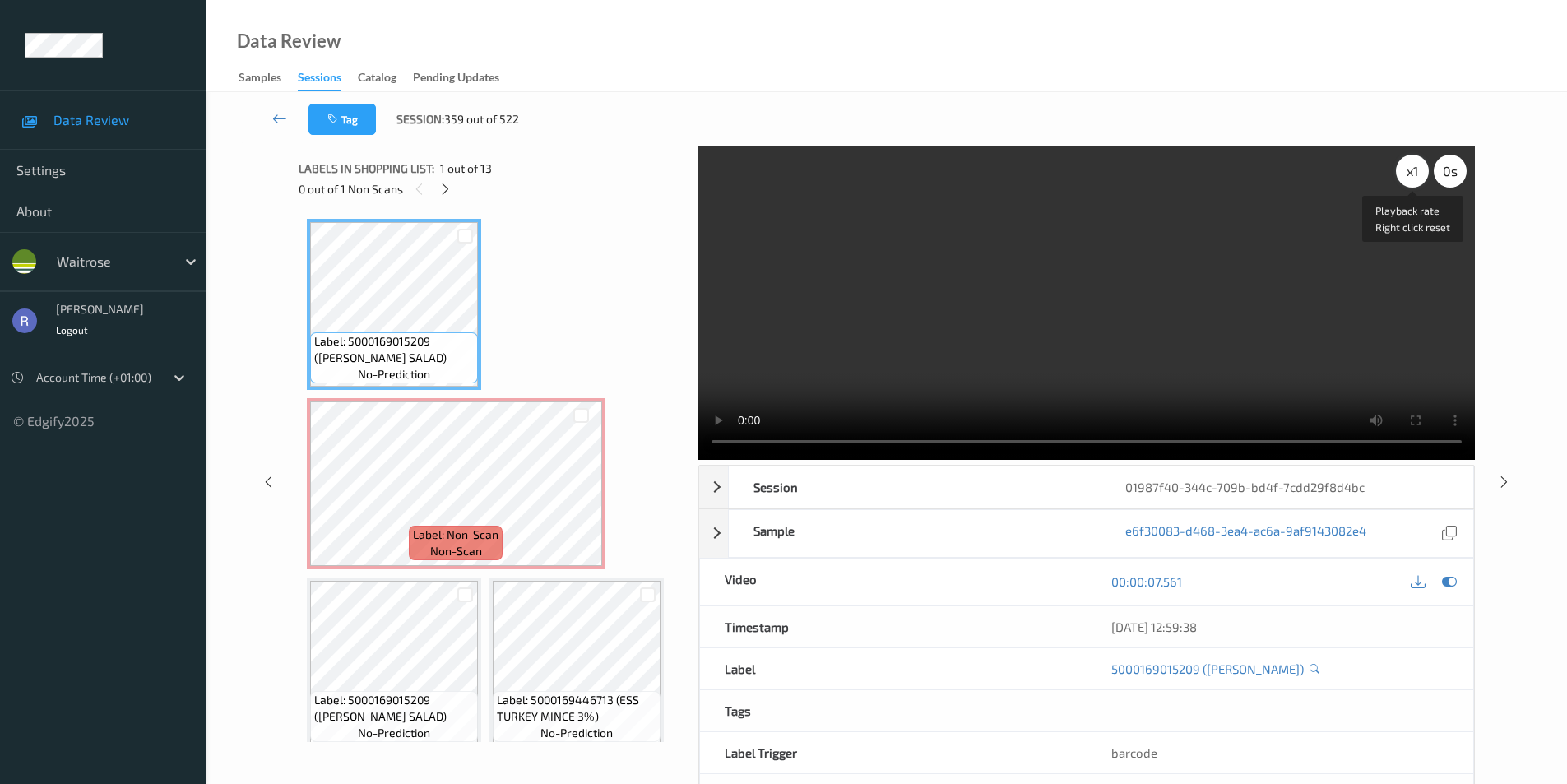
click at [1414, 172] on div "x 1" at bounding box center [1413, 172] width 33 height 33
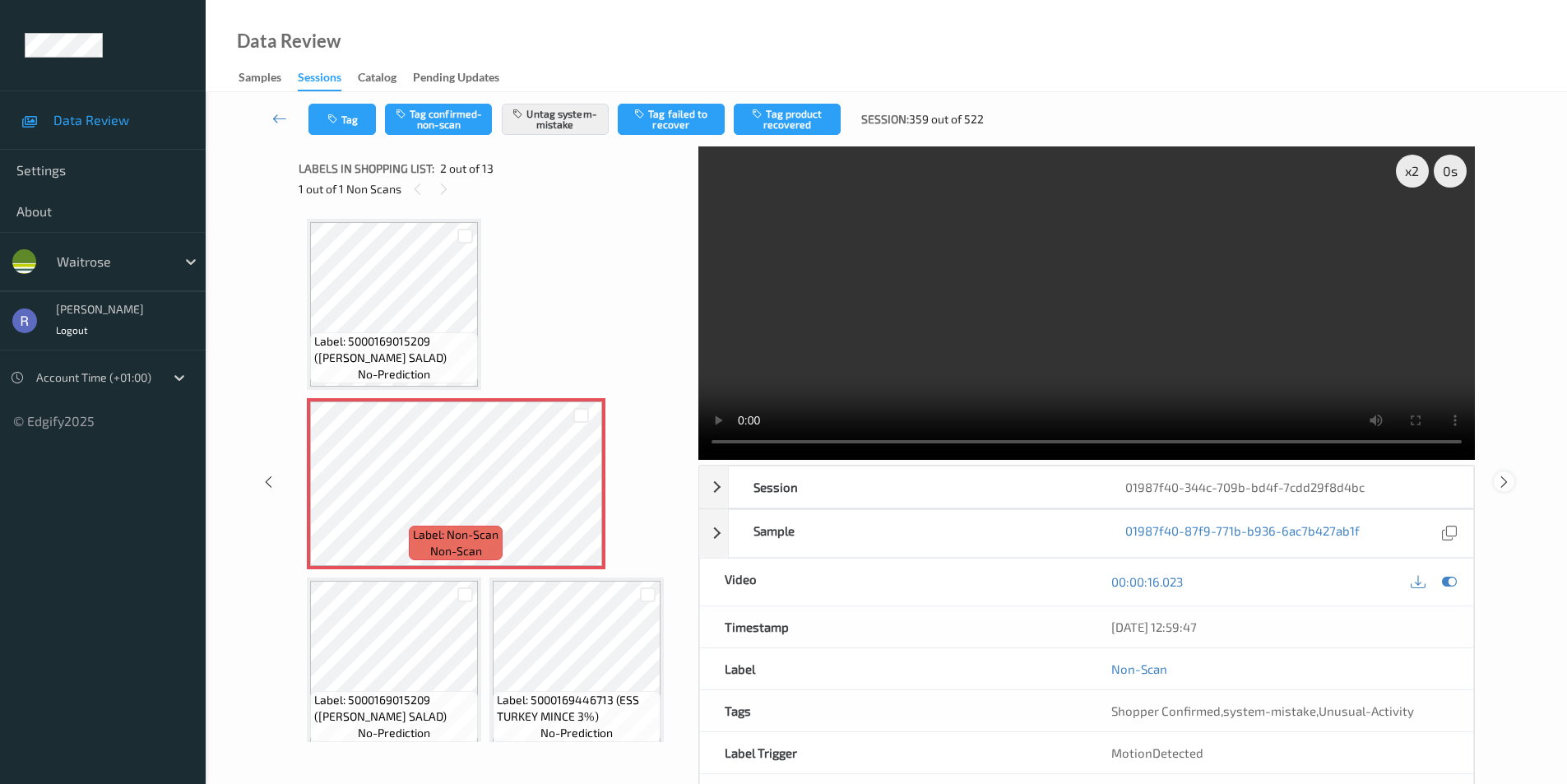
click at [1502, 483] on icon at bounding box center [1504, 482] width 14 height 15
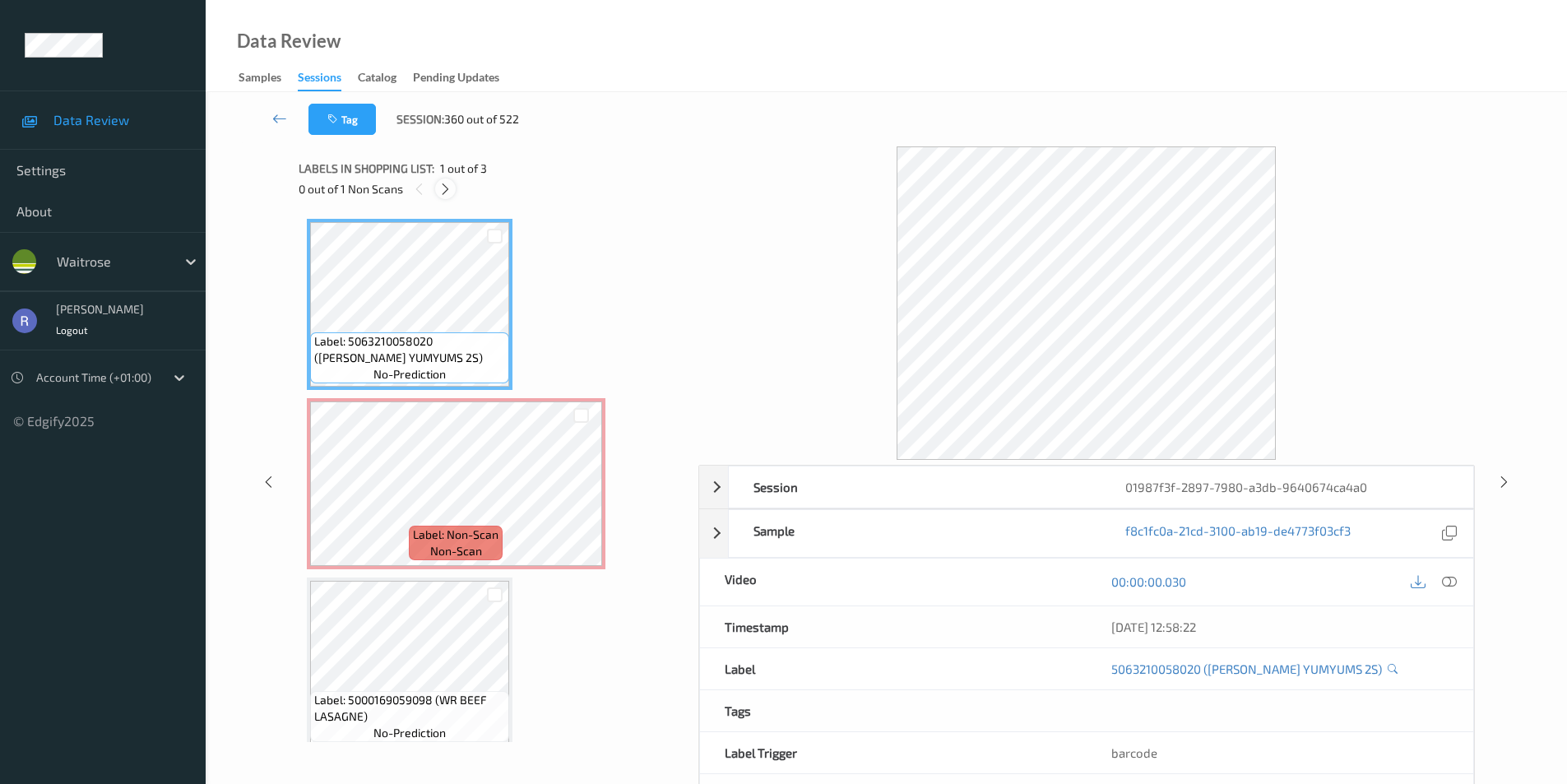
click at [447, 186] on icon at bounding box center [445, 189] width 14 height 15
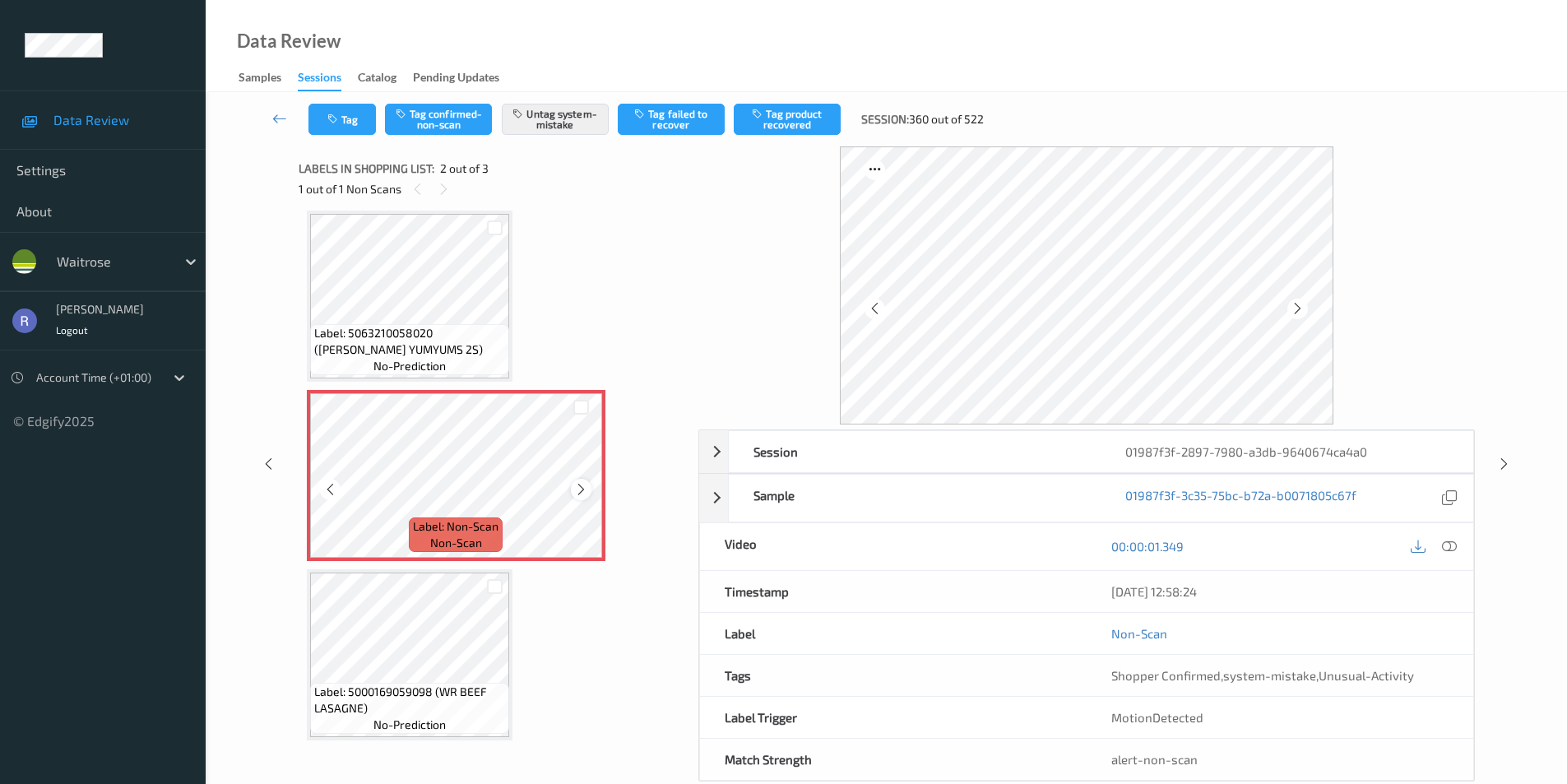
click at [588, 486] on icon at bounding box center [581, 490] width 14 height 15
click at [587, 486] on icon at bounding box center [581, 490] width 14 height 15
click at [585, 486] on icon at bounding box center [581, 490] width 14 height 15
click at [585, 486] on icon at bounding box center [581, 490] width 14 height 15
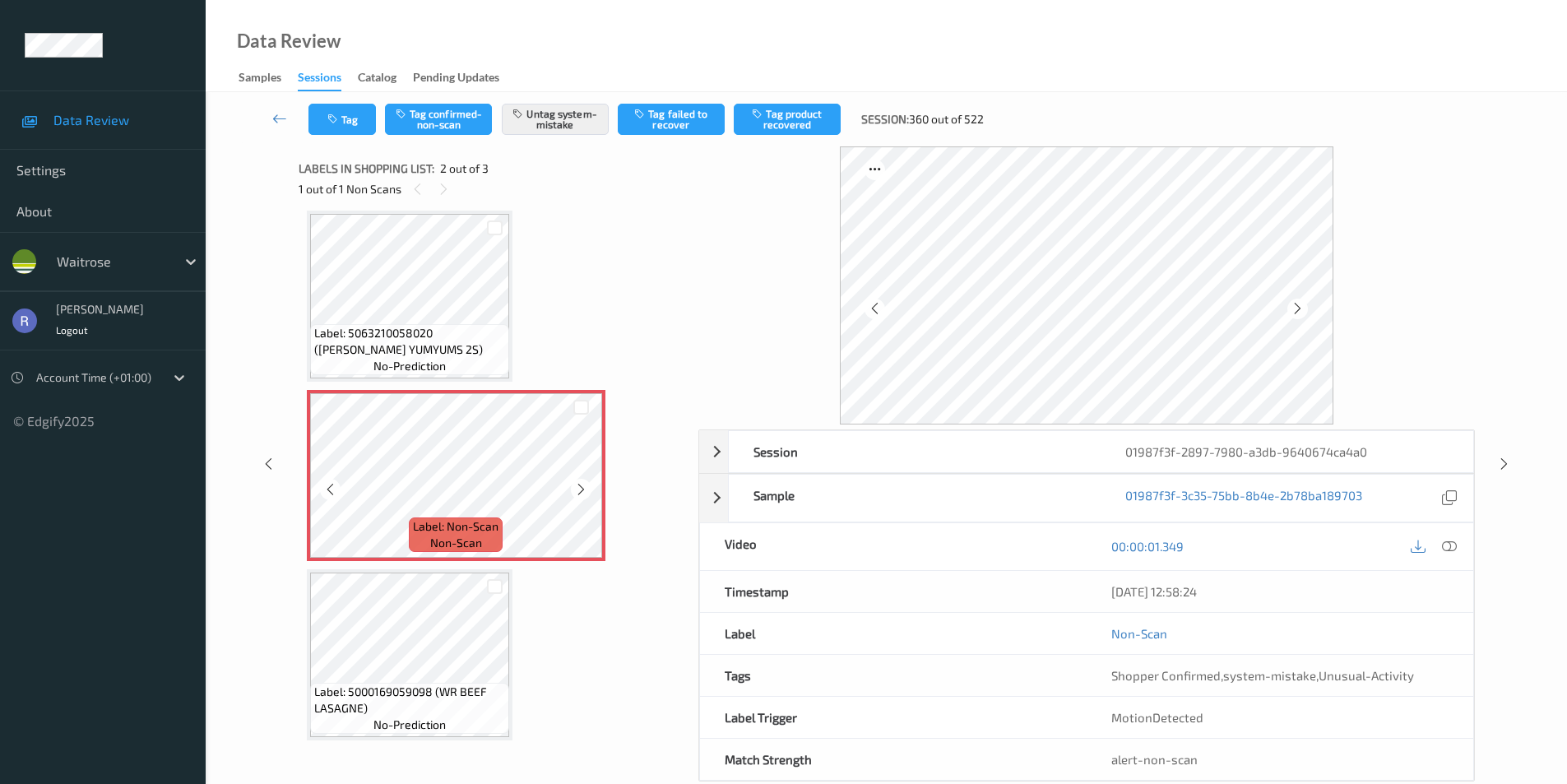
click at [585, 486] on icon at bounding box center [581, 490] width 14 height 15
click at [1512, 462] on div at bounding box center [1504, 463] width 21 height 21
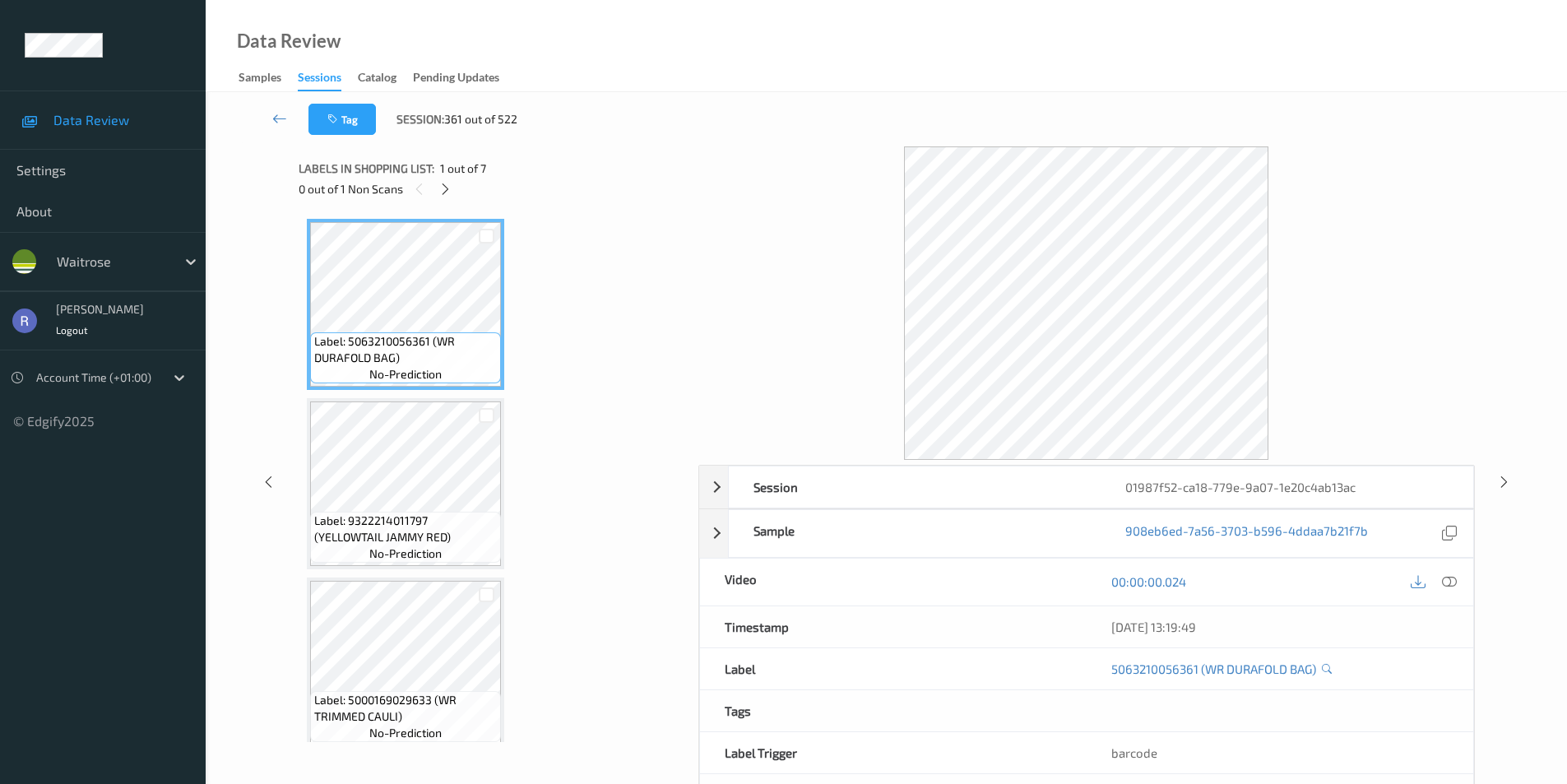
drag, startPoint x: 444, startPoint y: 183, endPoint x: 453, endPoint y: 211, distance: 29.4
click at [444, 184] on icon at bounding box center [445, 189] width 14 height 15
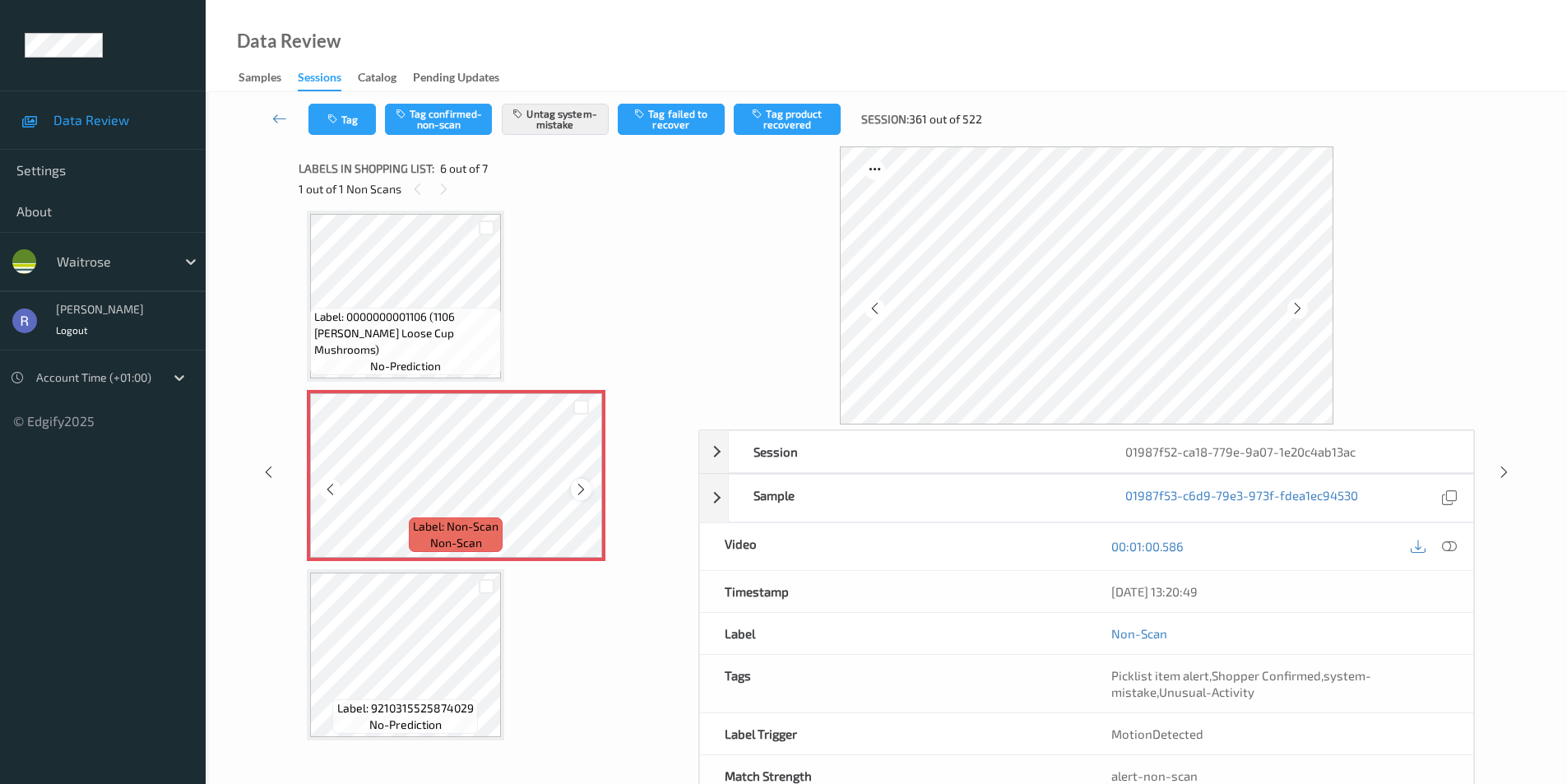
click at [589, 486] on div at bounding box center [581, 489] width 21 height 21
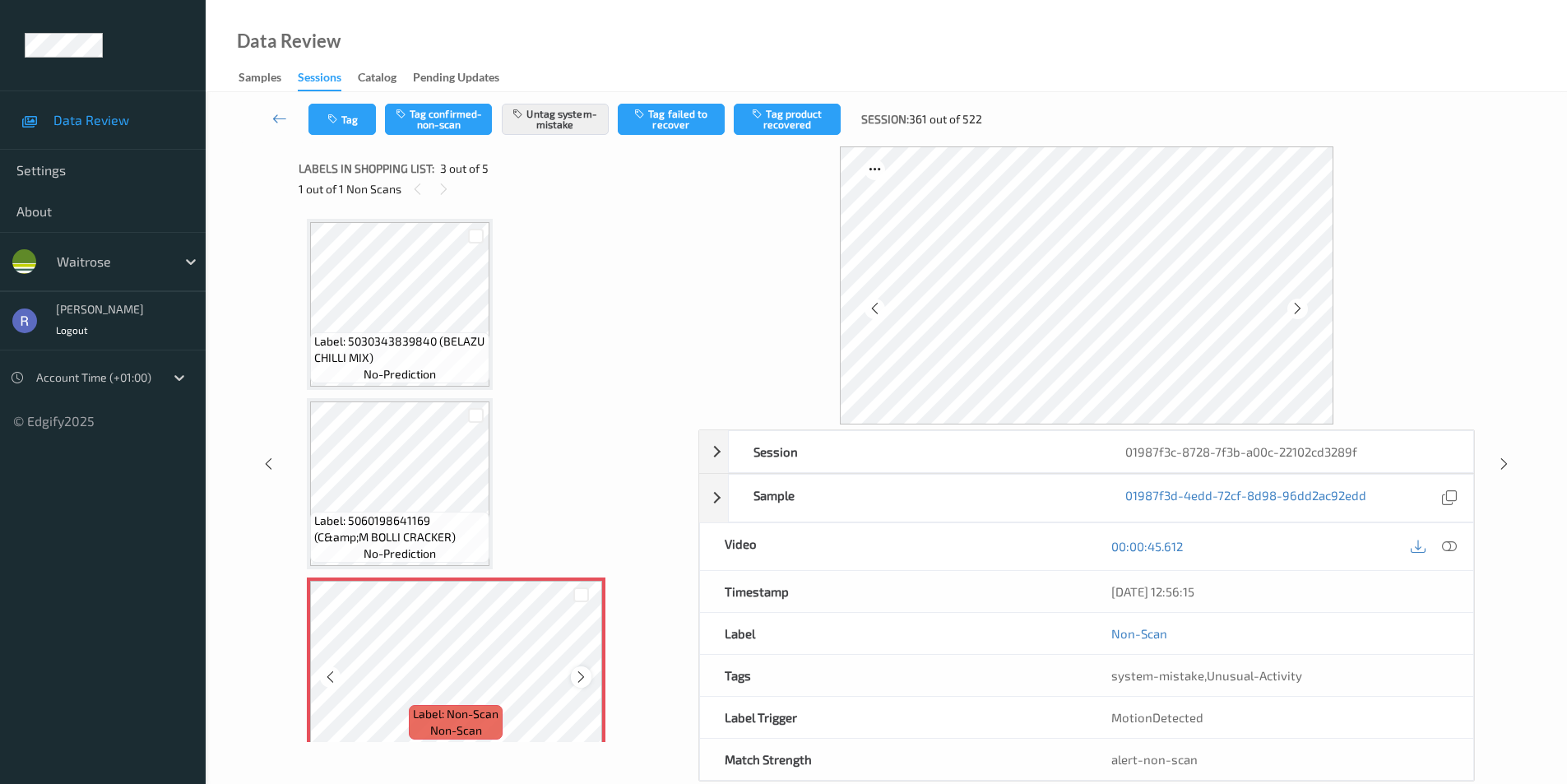
click at [582, 681] on icon at bounding box center [581, 677] width 14 height 15
click at [582, 676] on icon at bounding box center [581, 677] width 14 height 15
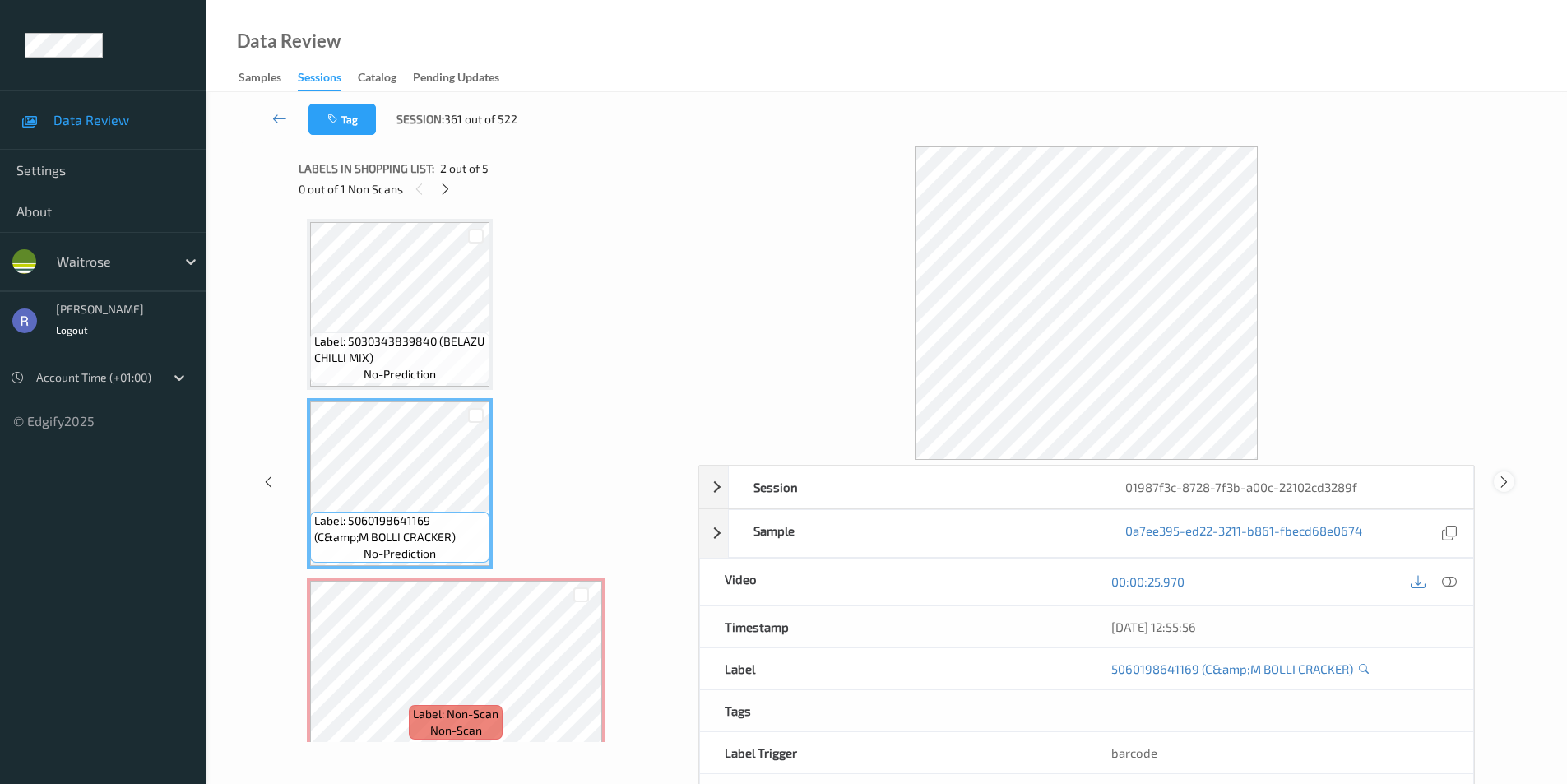
click at [1497, 483] on icon at bounding box center [1504, 482] width 14 height 15
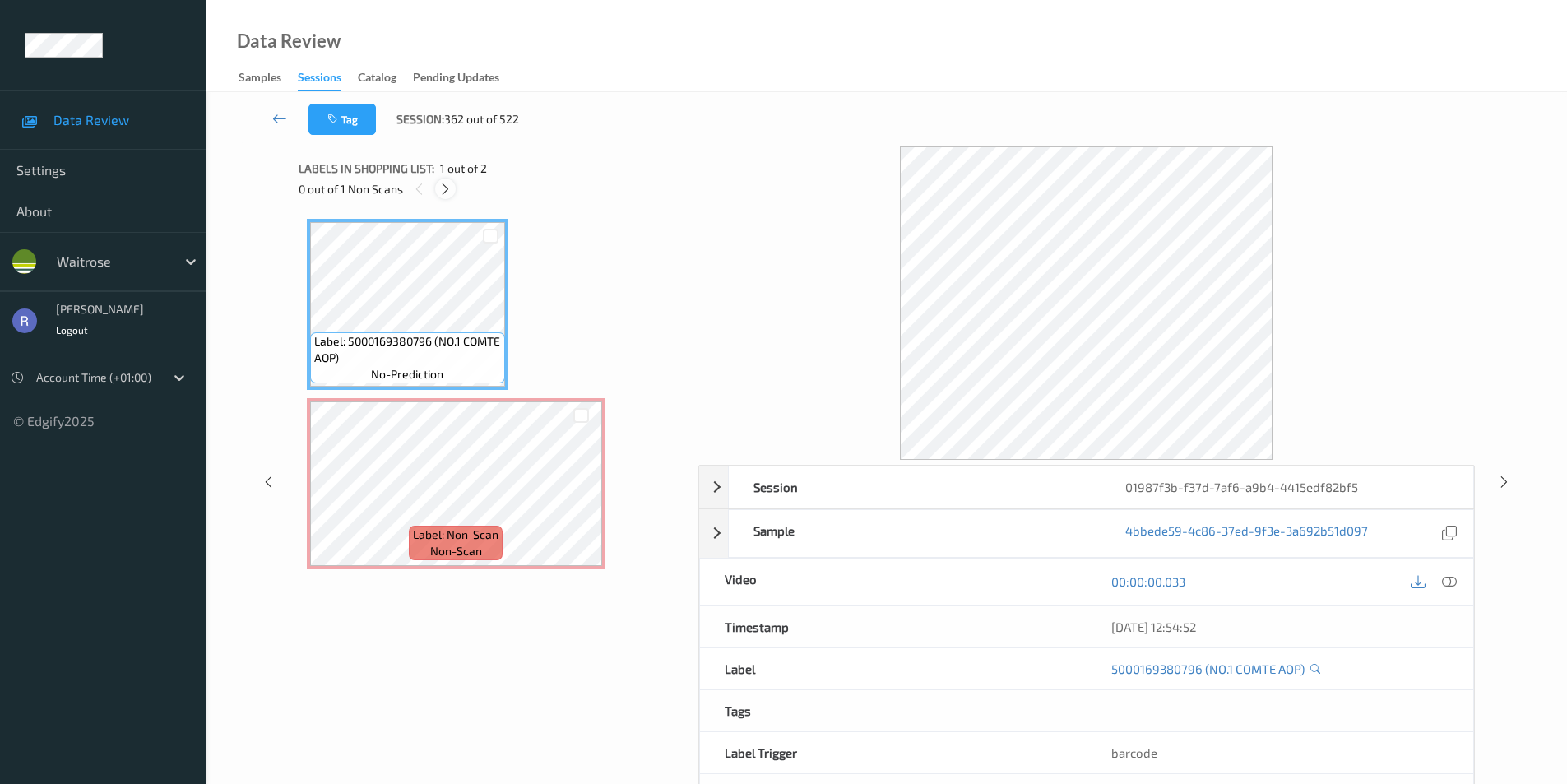
click at [447, 187] on icon at bounding box center [445, 189] width 14 height 15
click at [1448, 580] on icon at bounding box center [1450, 582] width 15 height 15
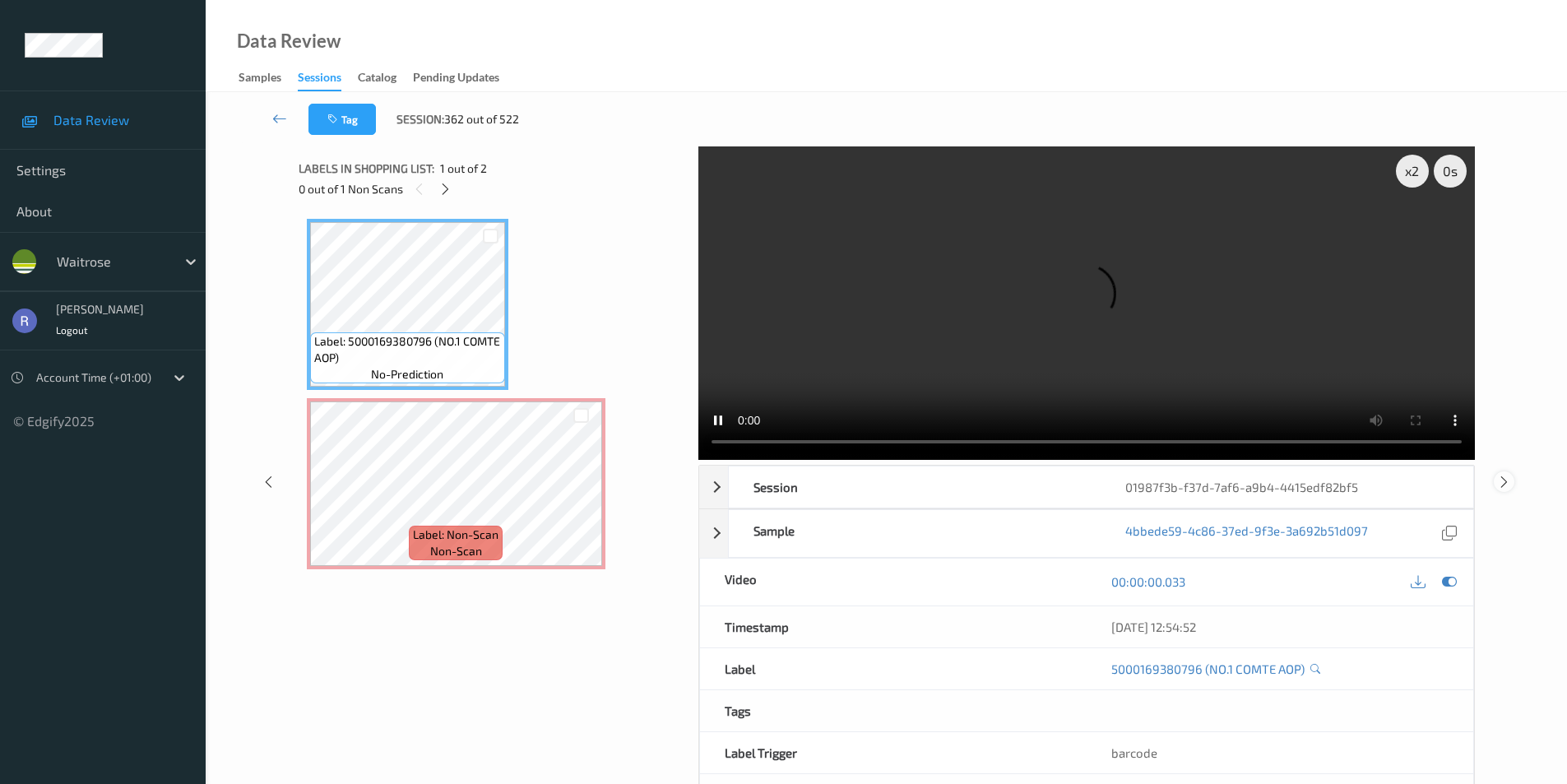
click at [1500, 481] on icon at bounding box center [1504, 482] width 14 height 15
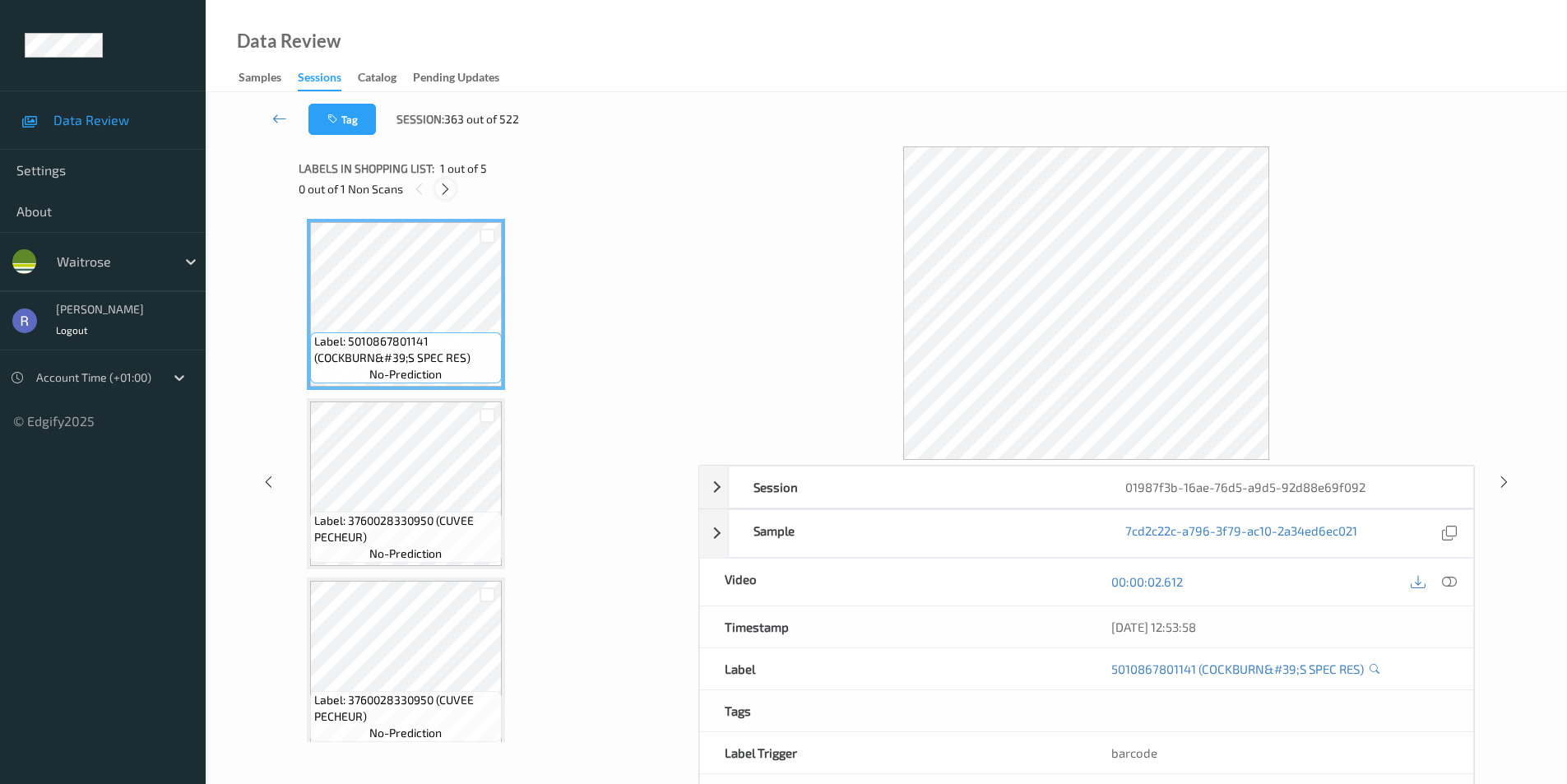
click at [441, 192] on icon at bounding box center [445, 189] width 14 height 15
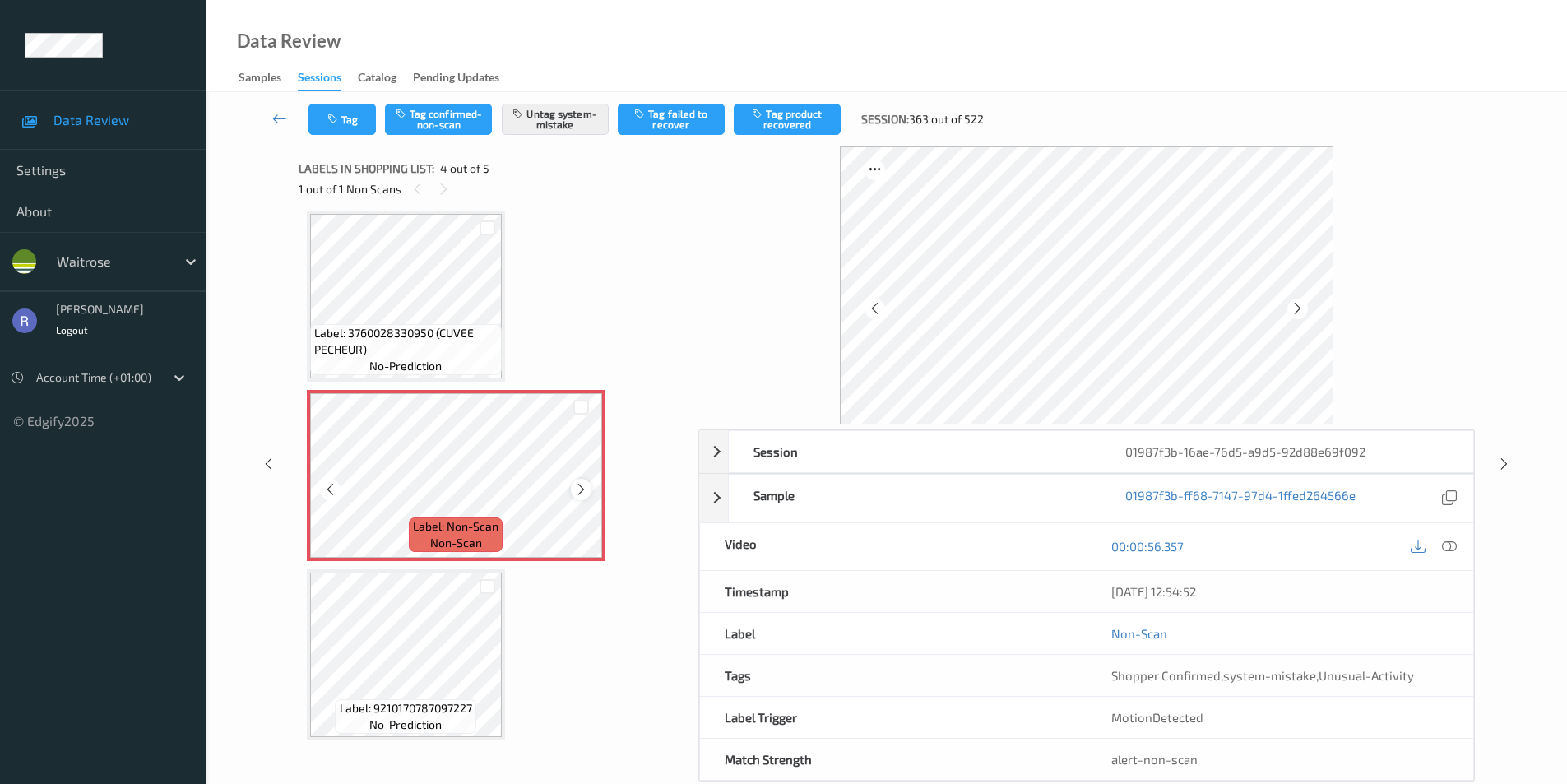
click at [583, 487] on icon at bounding box center [581, 490] width 14 height 15
click at [1502, 462] on icon at bounding box center [1504, 464] width 14 height 15
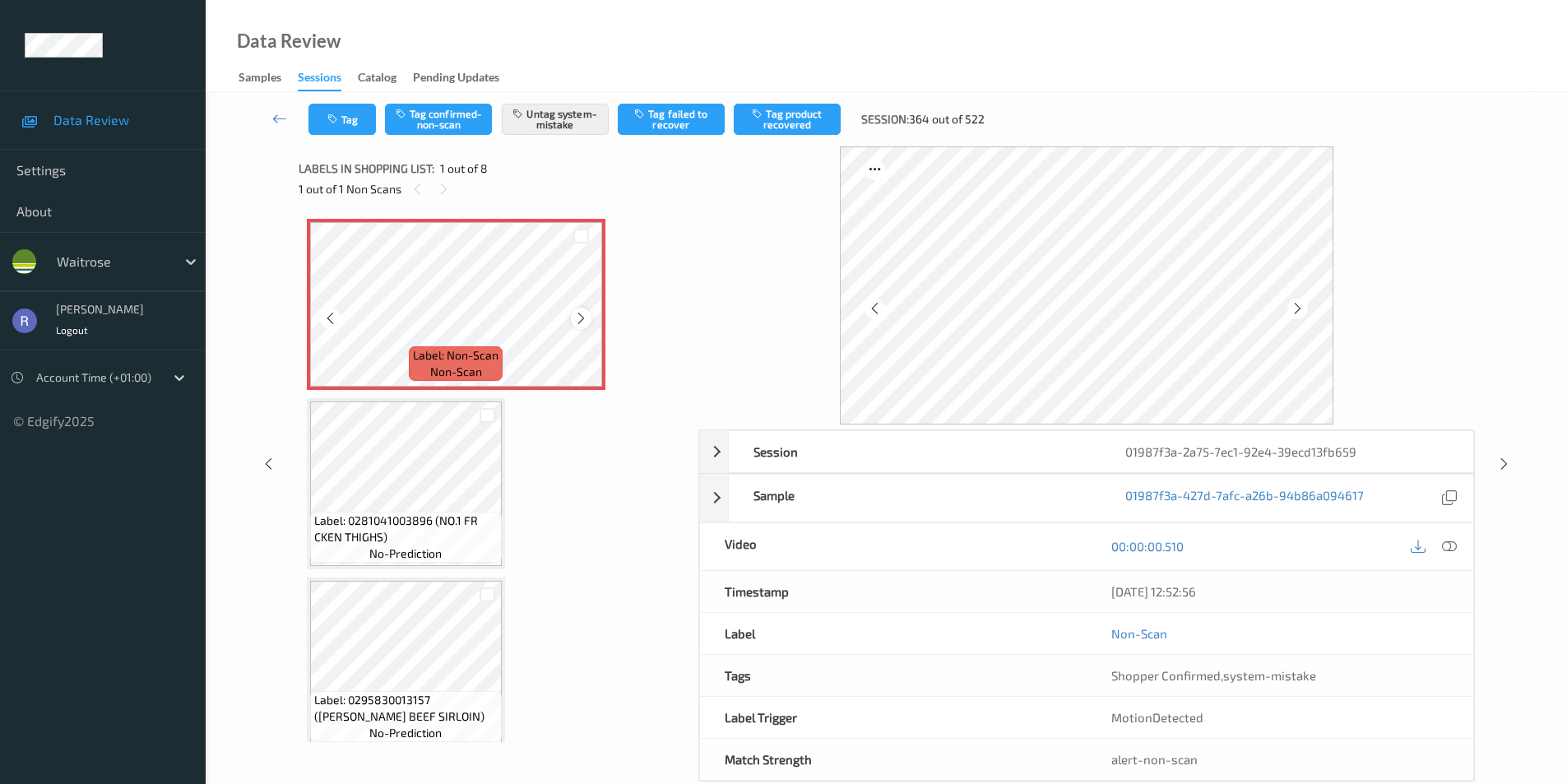
click at [588, 318] on icon at bounding box center [581, 318] width 14 height 15
click at [1502, 462] on icon at bounding box center [1504, 464] width 14 height 15
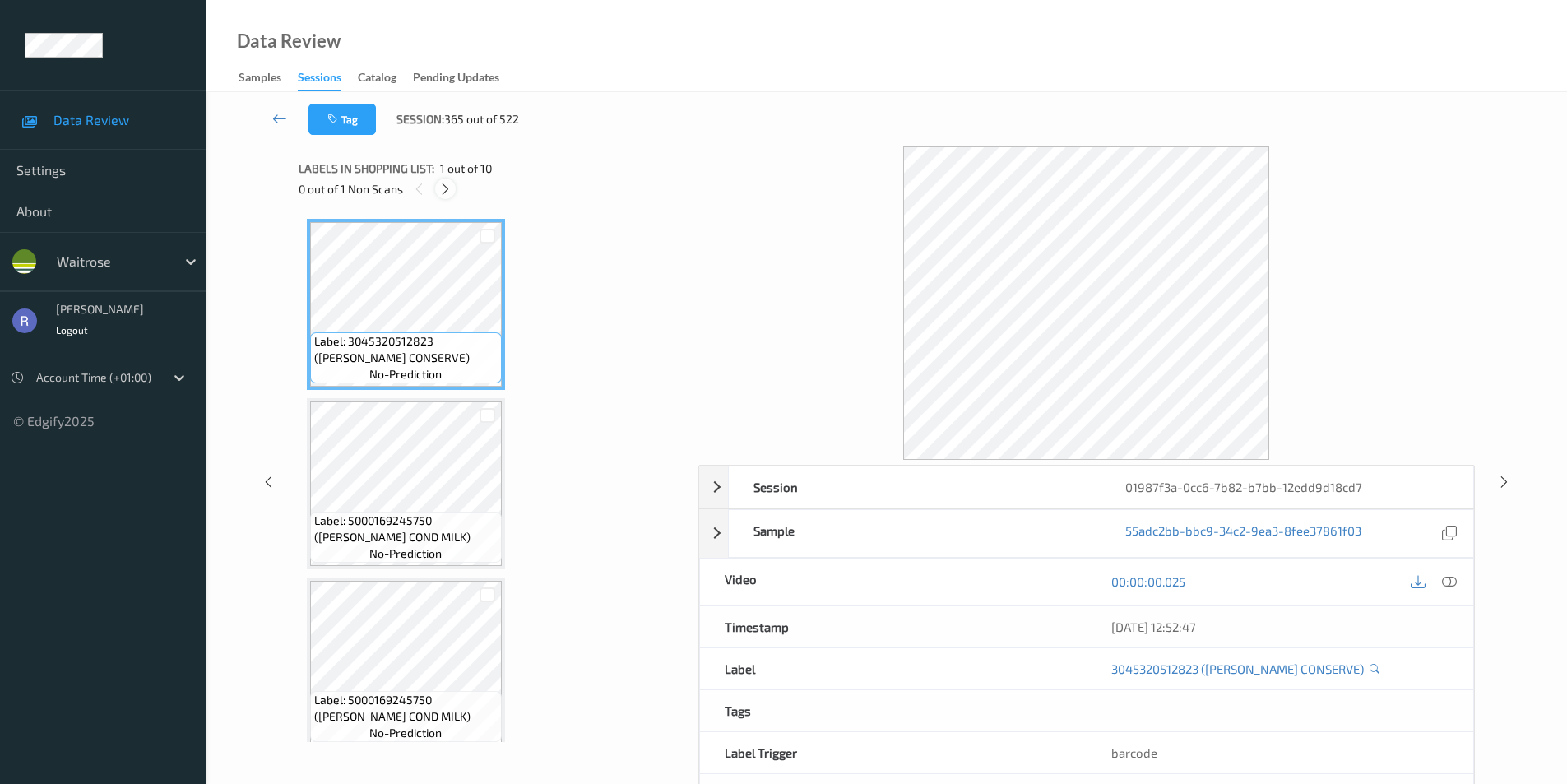
click at [447, 190] on icon at bounding box center [445, 189] width 14 height 15
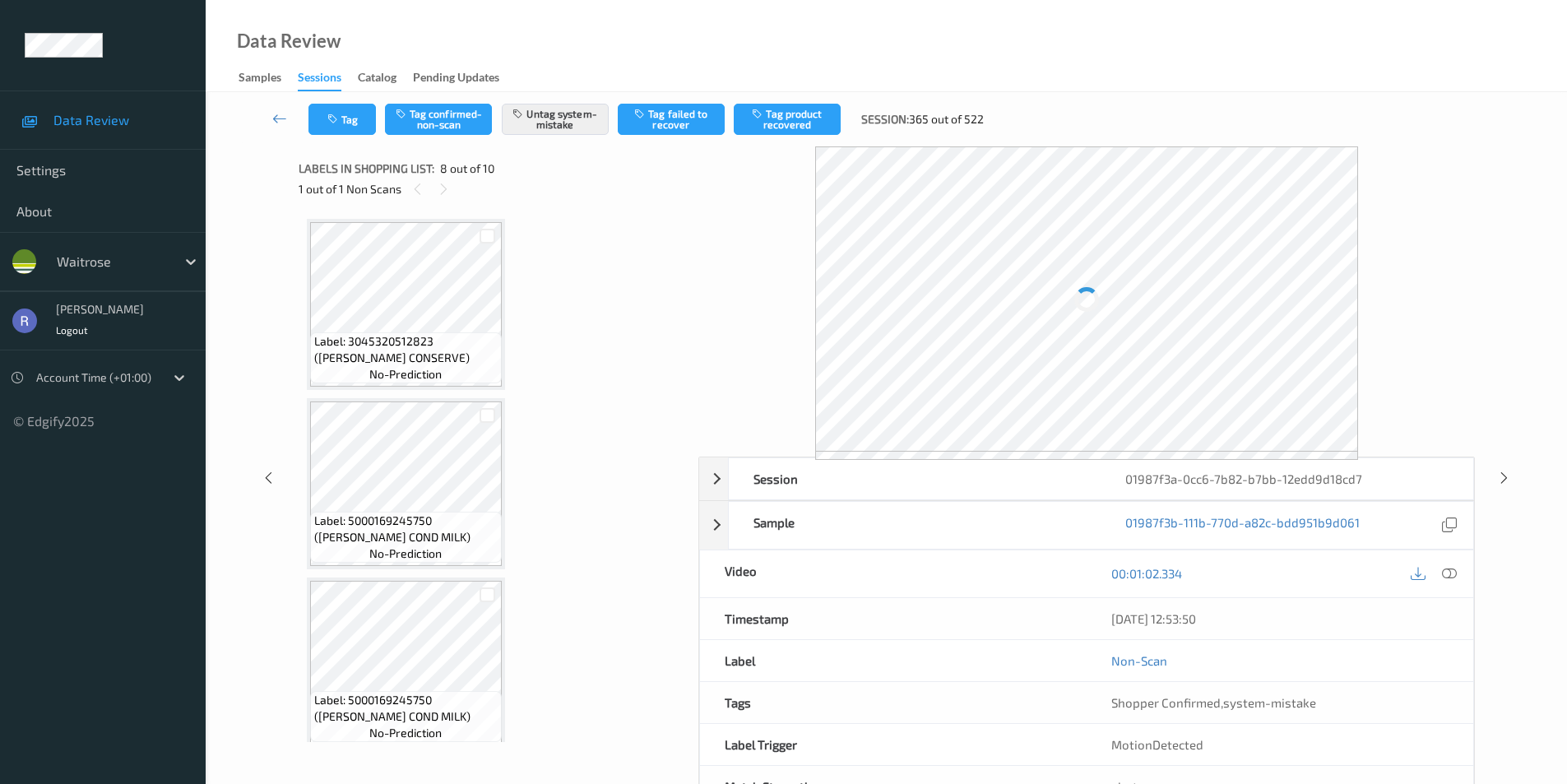
scroll to position [1084, 0]
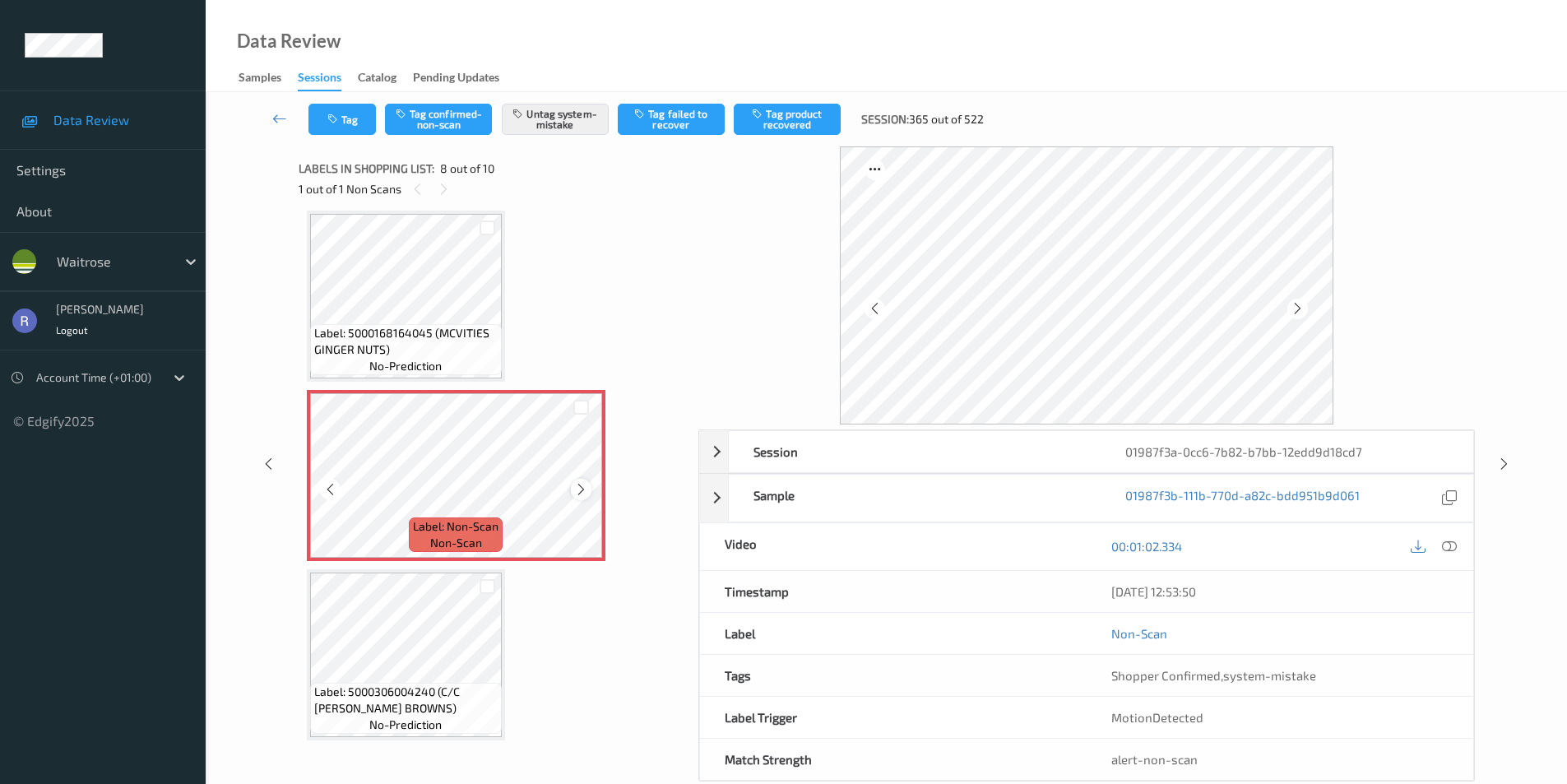
click at [584, 490] on icon at bounding box center [581, 490] width 14 height 15
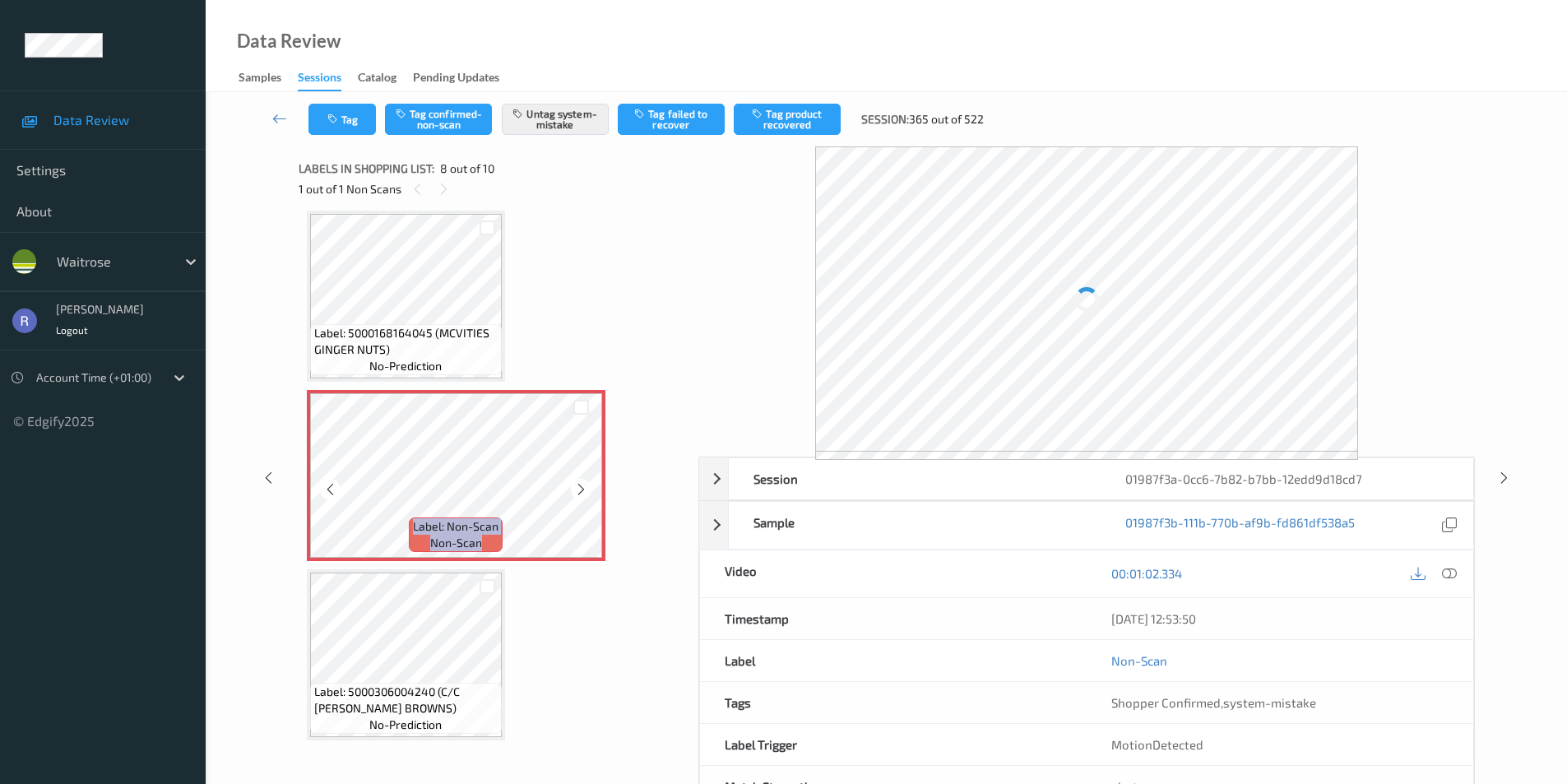
click at [584, 490] on icon at bounding box center [581, 490] width 14 height 15
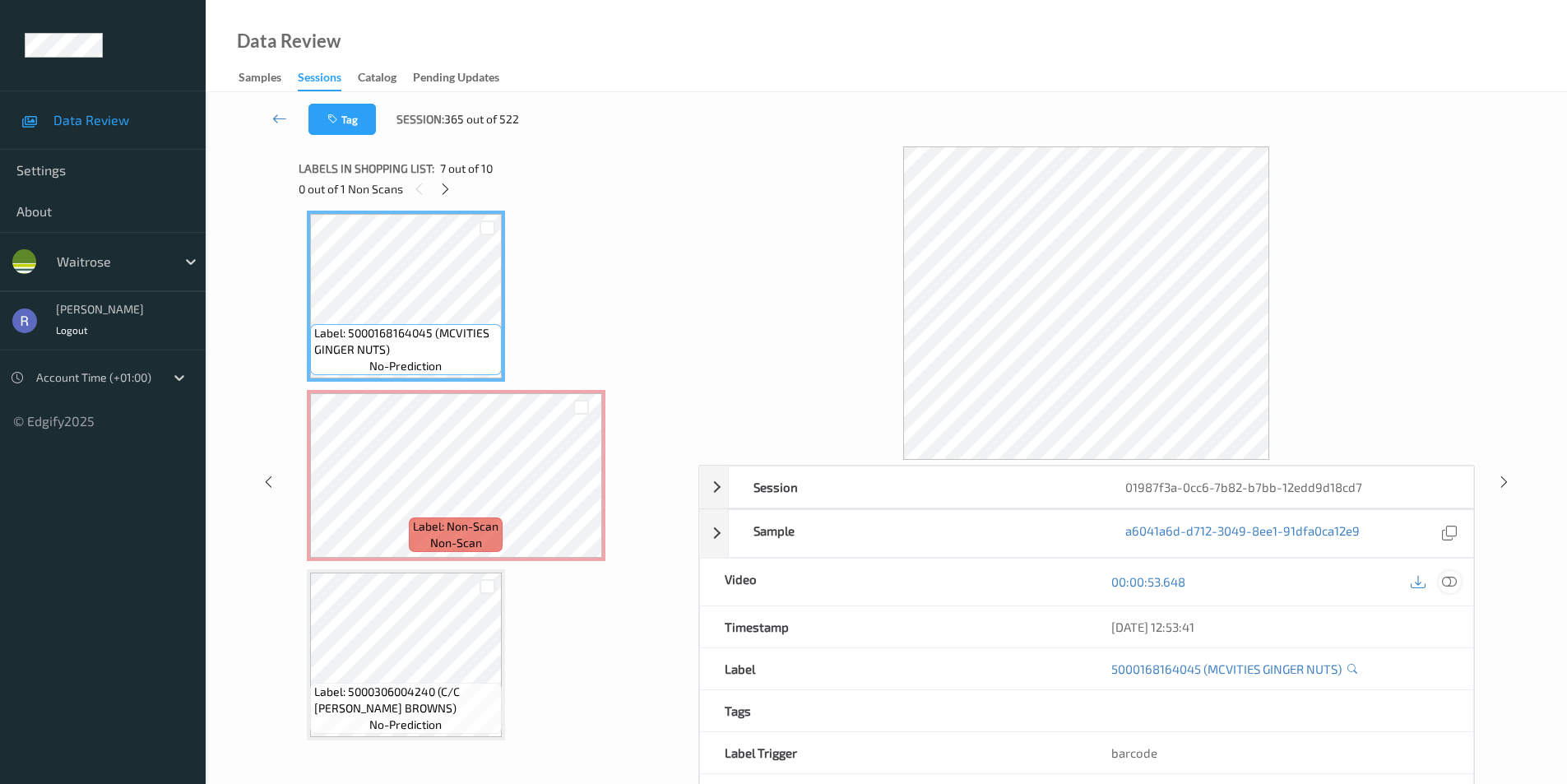
click at [1448, 581] on icon at bounding box center [1450, 582] width 15 height 15
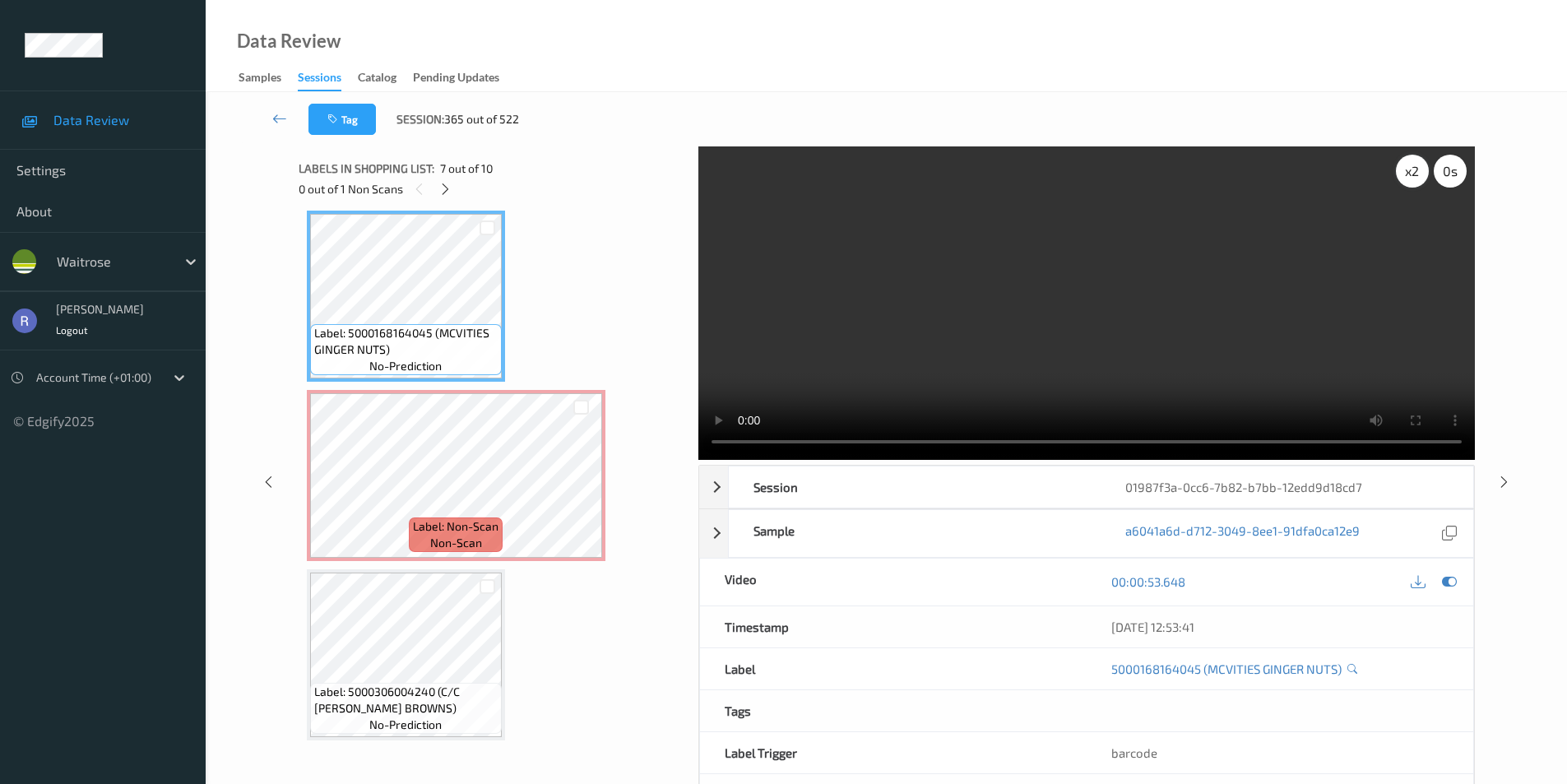
click at [1422, 170] on div "x 2" at bounding box center [1413, 172] width 33 height 33
click at [1422, 170] on div "x 4" at bounding box center [1413, 172] width 33 height 33
click at [1422, 170] on div "x 8" at bounding box center [1413, 172] width 33 height 33
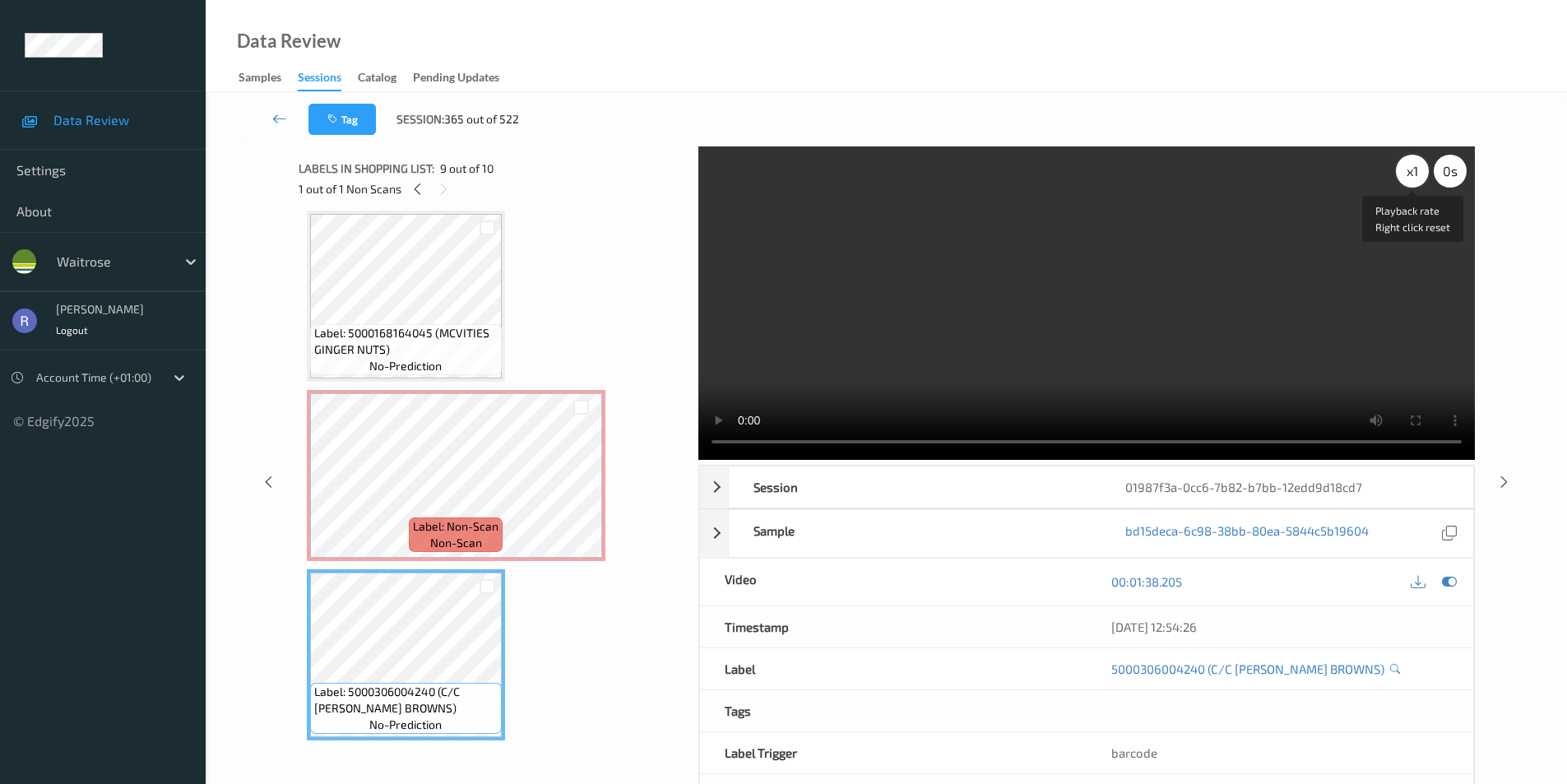
click at [1418, 172] on div "x 1" at bounding box center [1413, 172] width 33 height 33
click at [1418, 172] on div "x 2" at bounding box center [1413, 172] width 33 height 33
click at [1418, 172] on div "x 4" at bounding box center [1413, 172] width 33 height 33
click at [1418, 172] on div "x 8" at bounding box center [1413, 172] width 33 height 33
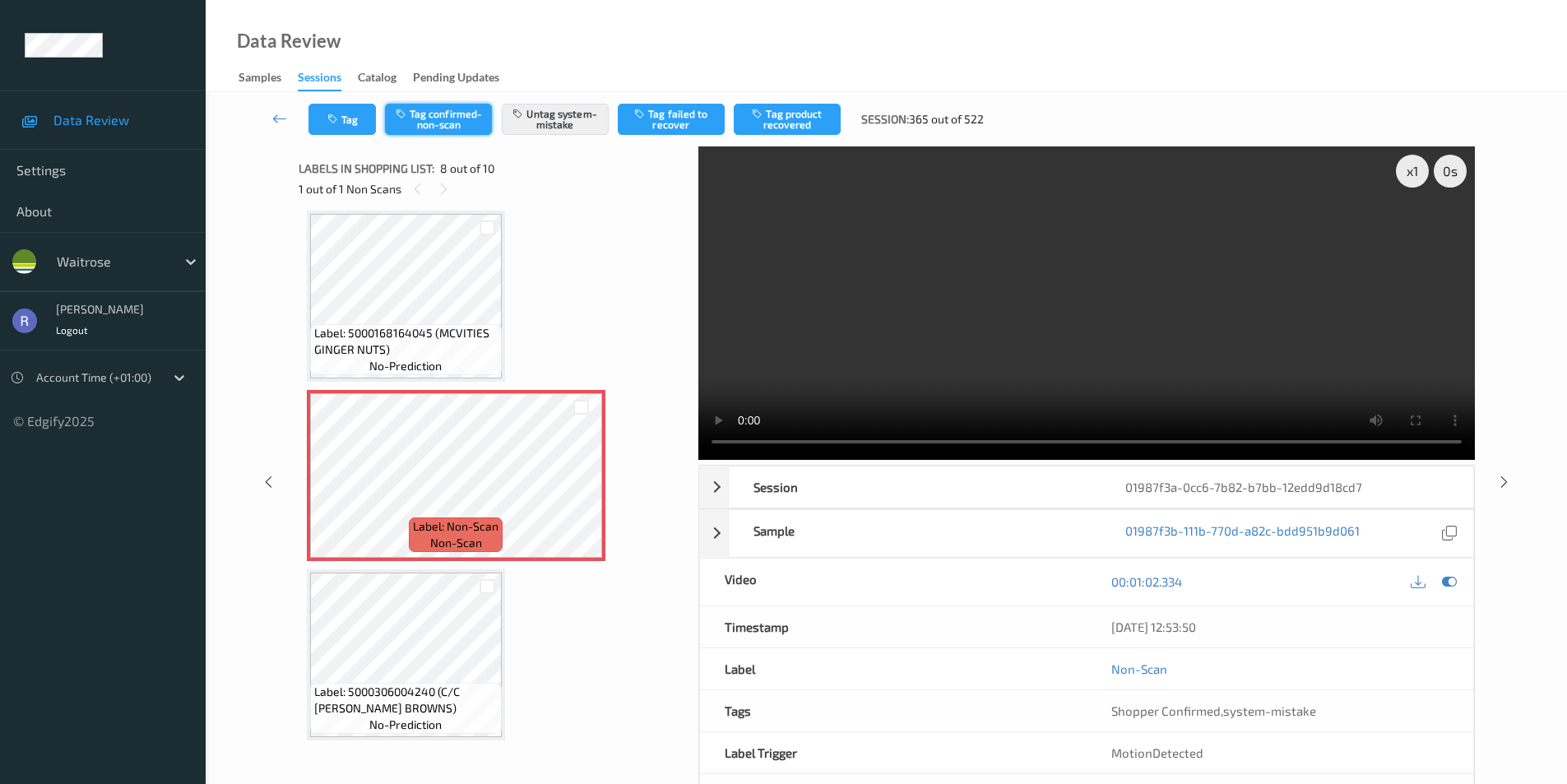
click at [446, 121] on button "Tag confirmed-non-scan" at bounding box center [438, 119] width 107 height 31
click at [662, 117] on button "Tag failed to recover" at bounding box center [671, 119] width 107 height 31
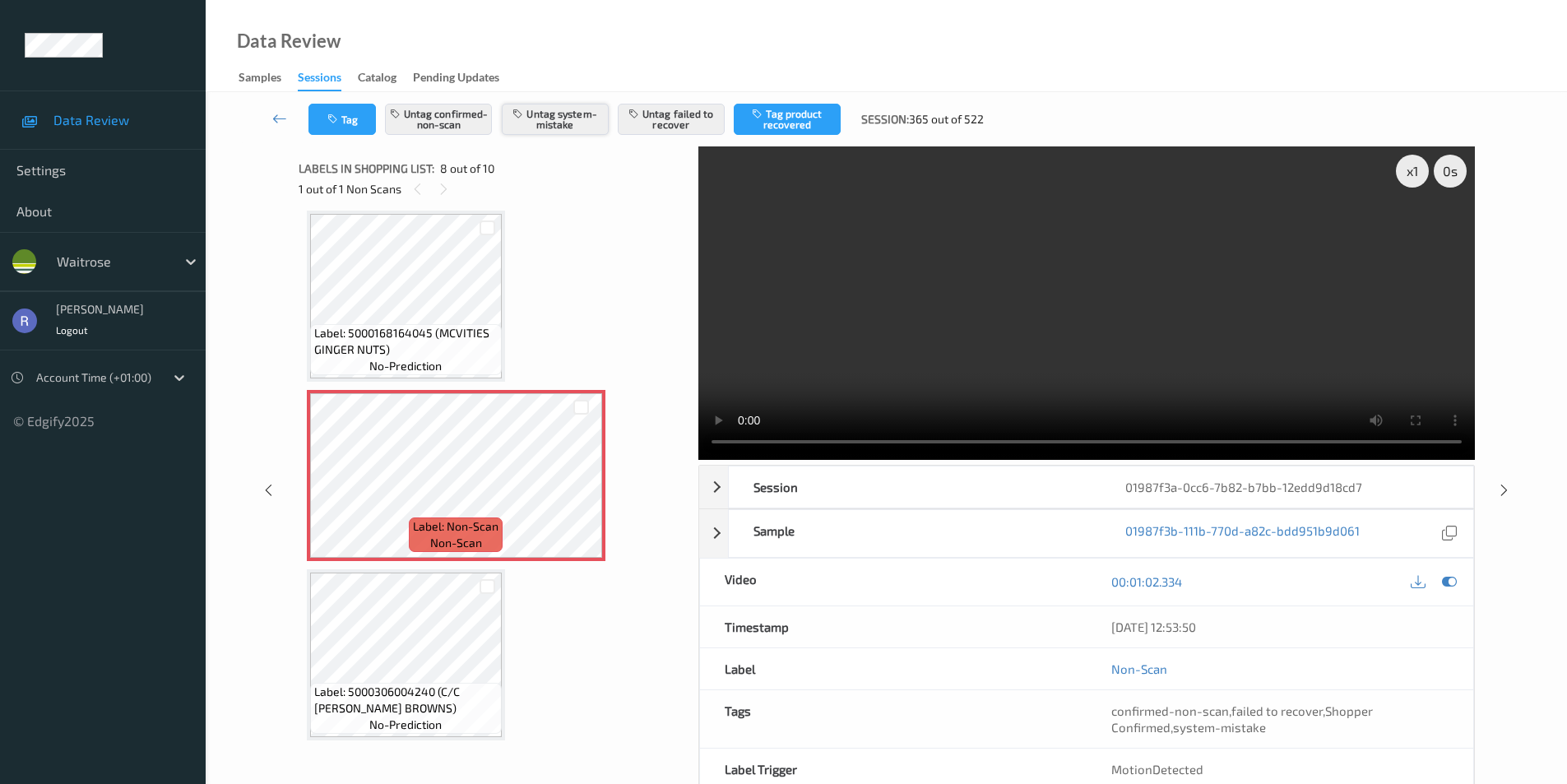
click at [564, 123] on button "Untag system-mistake" at bounding box center [555, 119] width 107 height 31
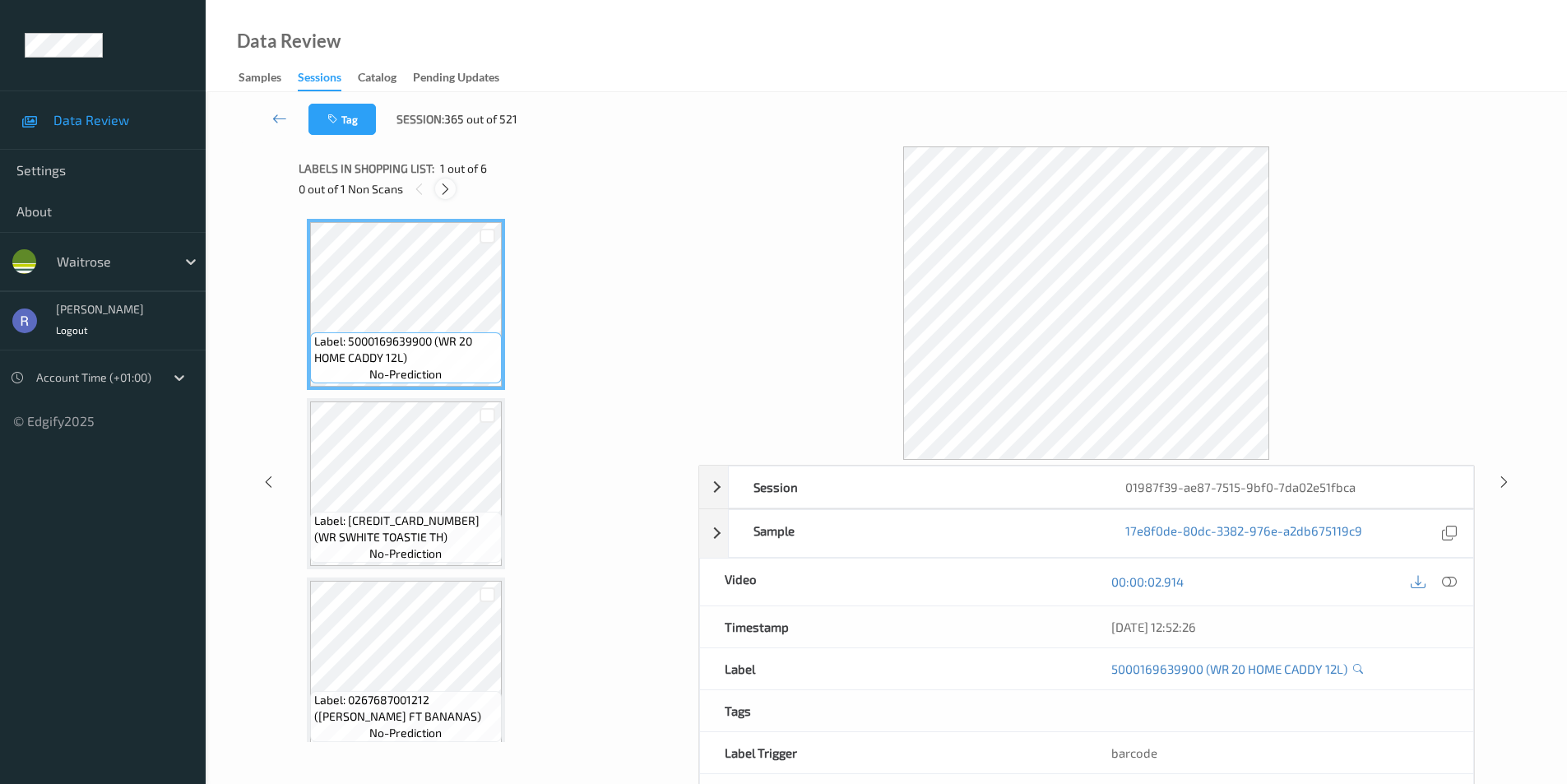
click at [444, 194] on icon at bounding box center [445, 189] width 14 height 15
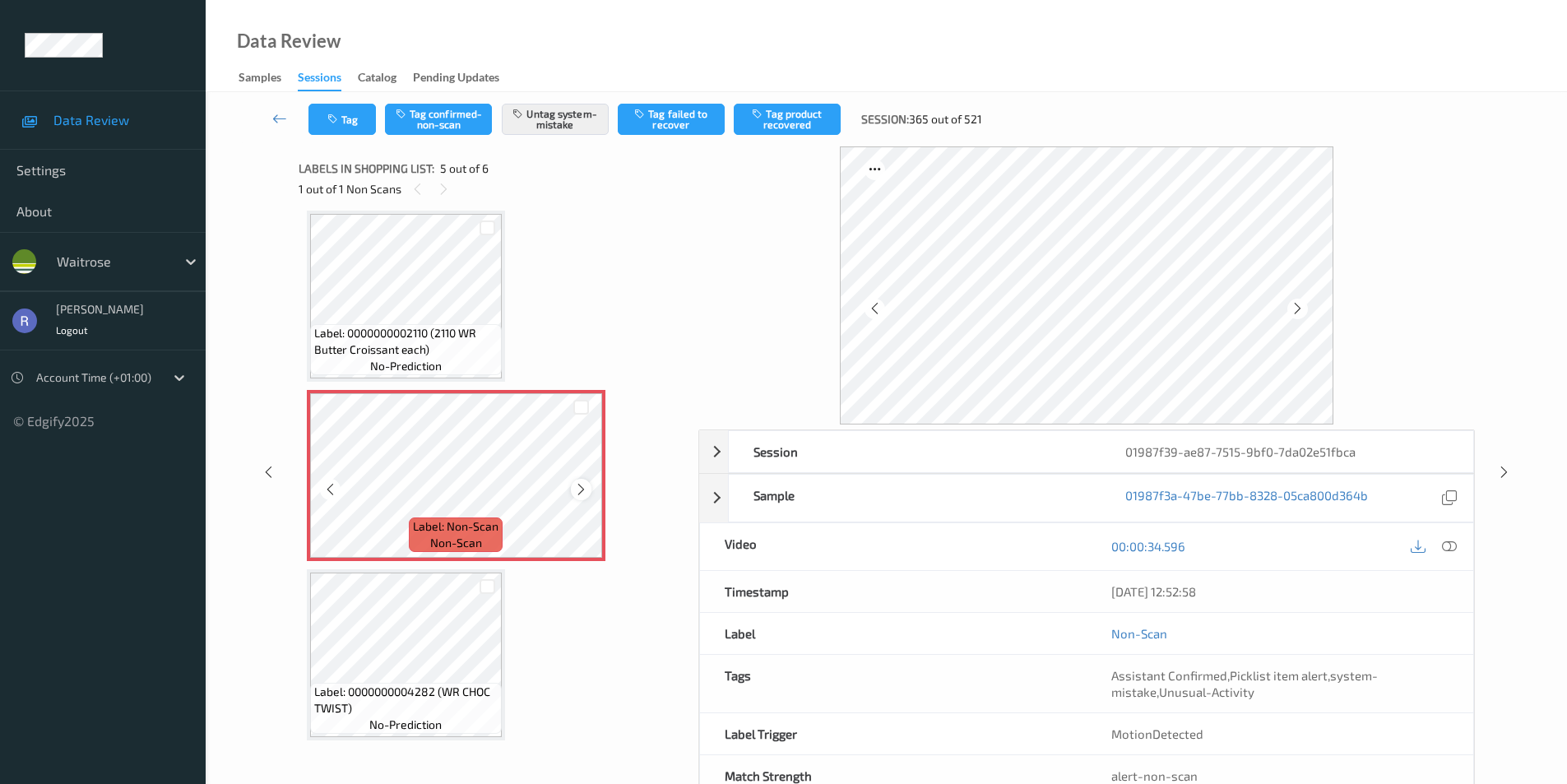
click at [580, 486] on icon at bounding box center [581, 490] width 14 height 15
click at [1506, 461] on div "Session 01987f39-ae87-7515-9bf0-7da02e51fbca Session ID 01987f39-ae87-7515-9bf0…" at bounding box center [886, 472] width 1294 height 651
click at [1507, 475] on icon at bounding box center [1504, 472] width 14 height 15
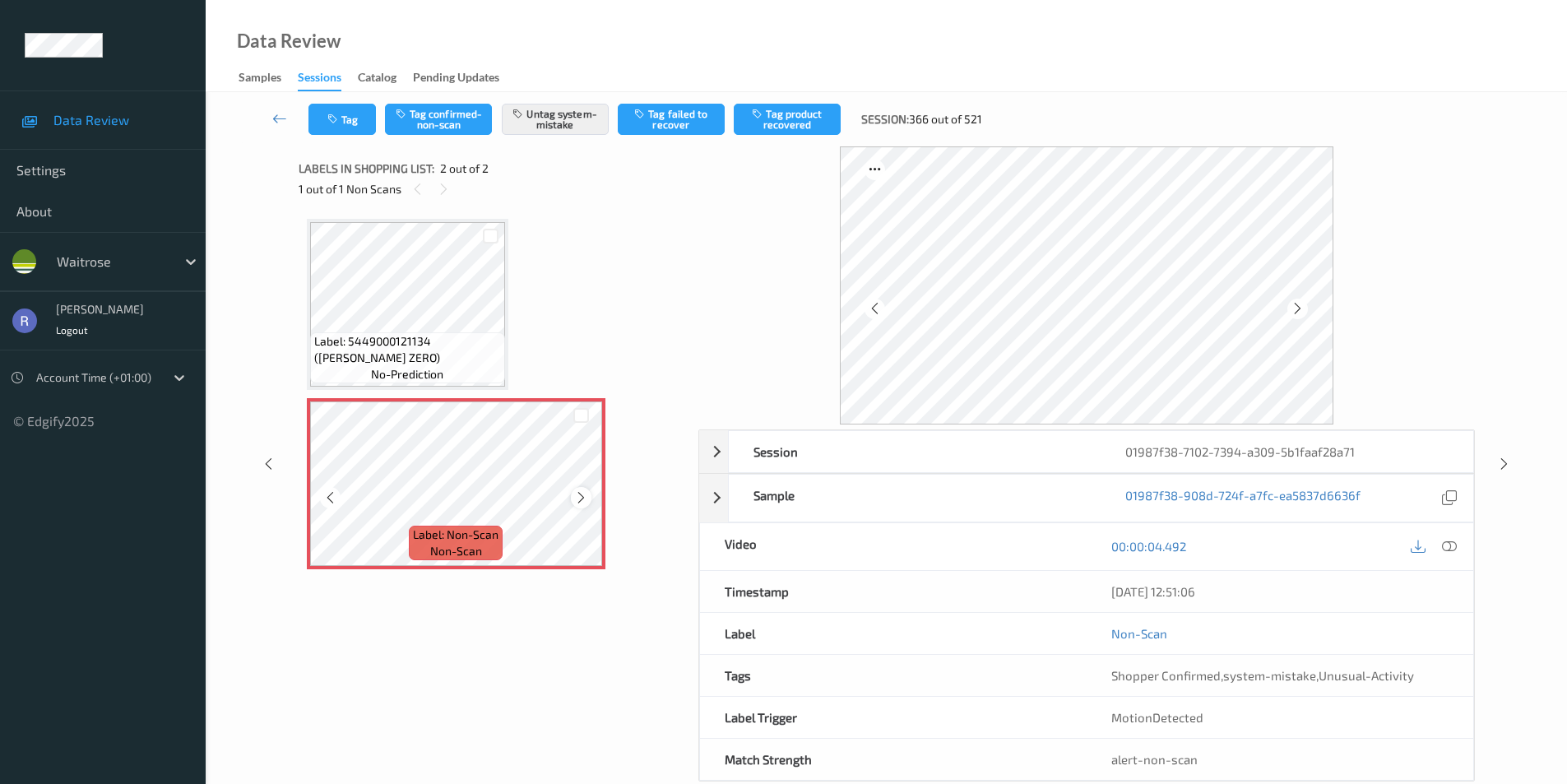
click at [580, 495] on icon at bounding box center [581, 497] width 14 height 15
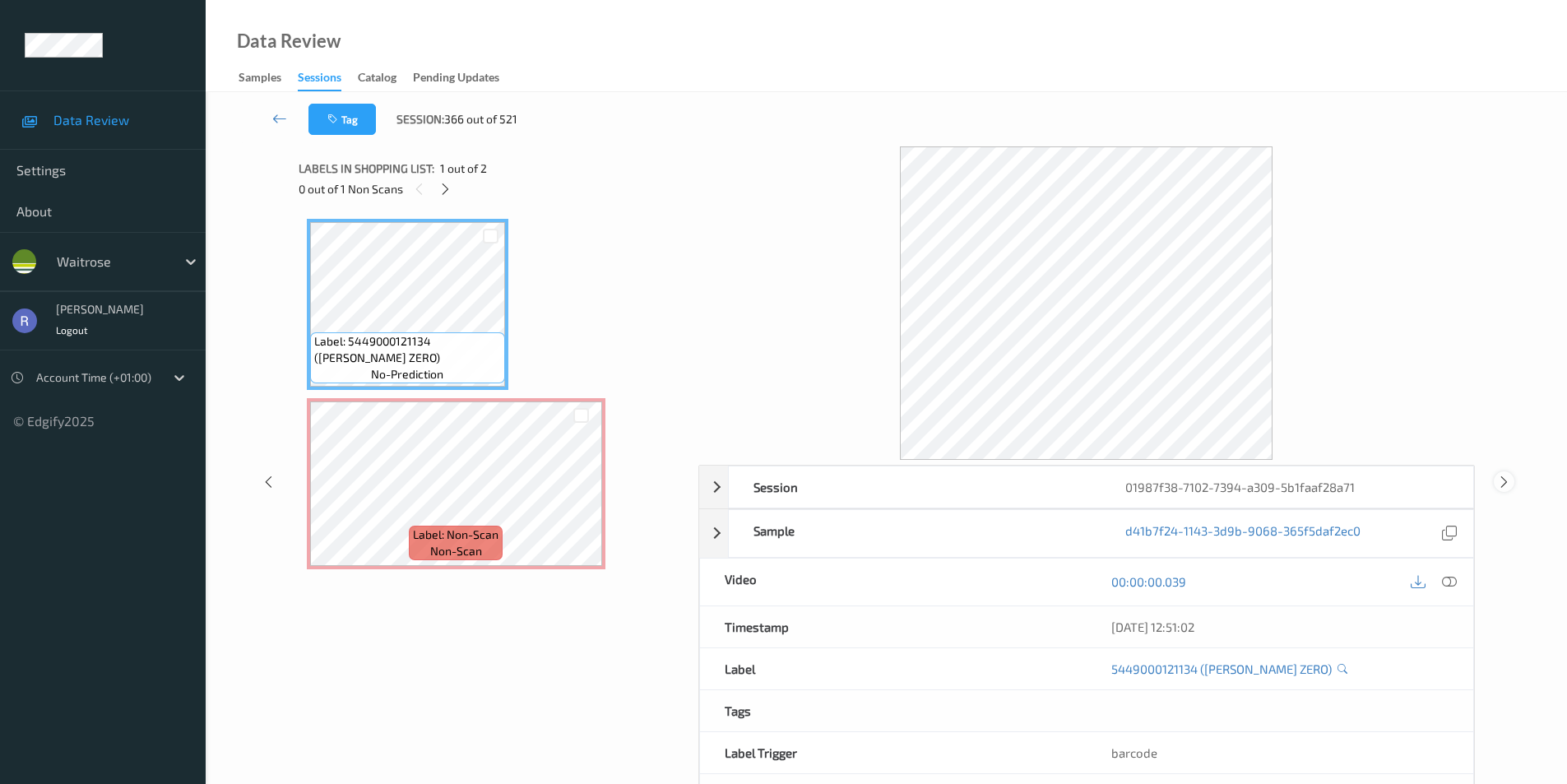
click at [1508, 482] on icon at bounding box center [1504, 482] width 14 height 15
click at [449, 187] on icon at bounding box center [445, 189] width 14 height 15
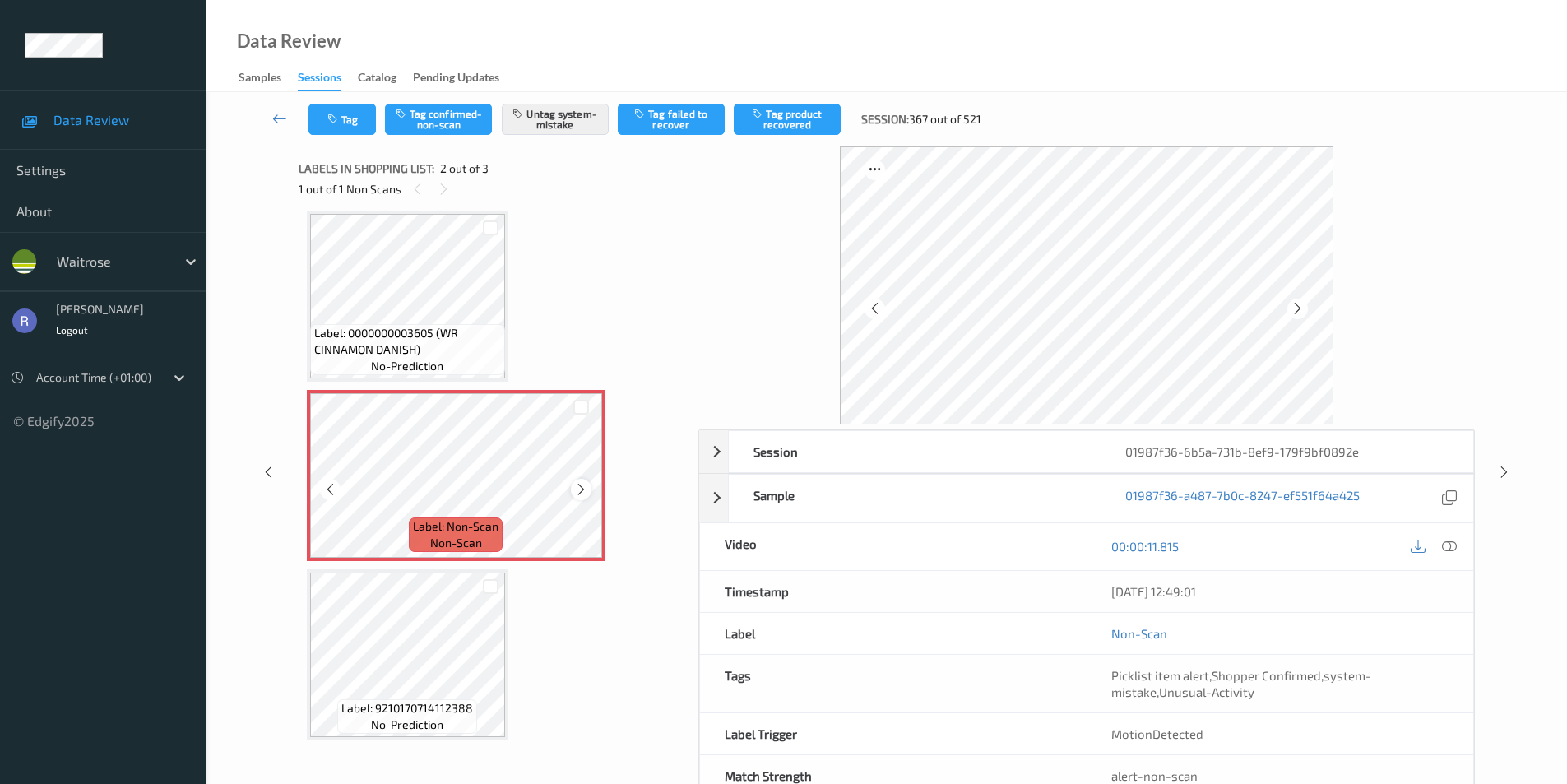
click at [581, 483] on icon at bounding box center [581, 490] width 14 height 15
click at [581, 486] on icon at bounding box center [581, 490] width 14 height 15
click at [581, 488] on icon at bounding box center [581, 490] width 14 height 15
click at [1503, 472] on icon at bounding box center [1504, 472] width 14 height 15
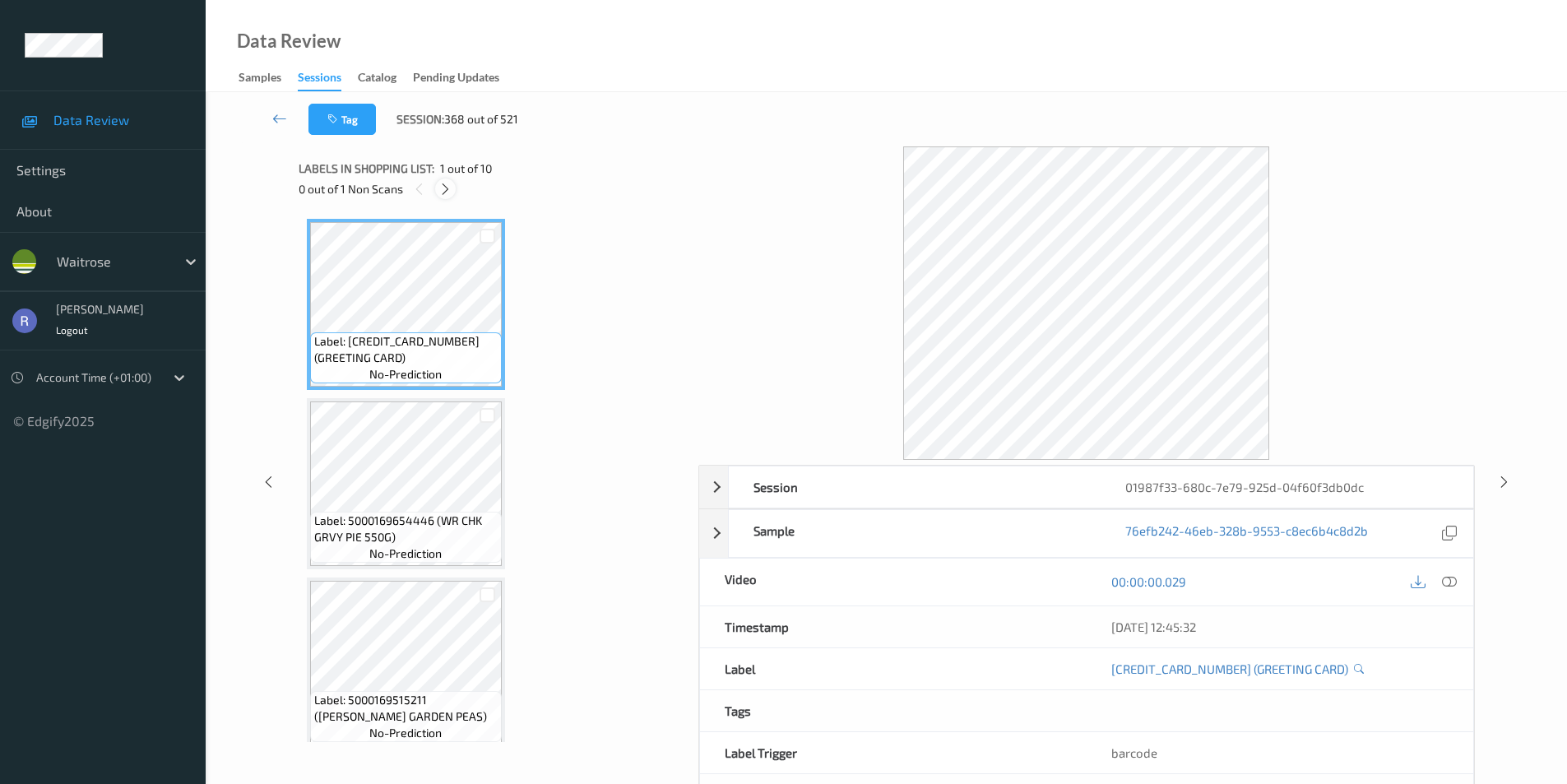
click at [443, 191] on icon at bounding box center [445, 189] width 14 height 15
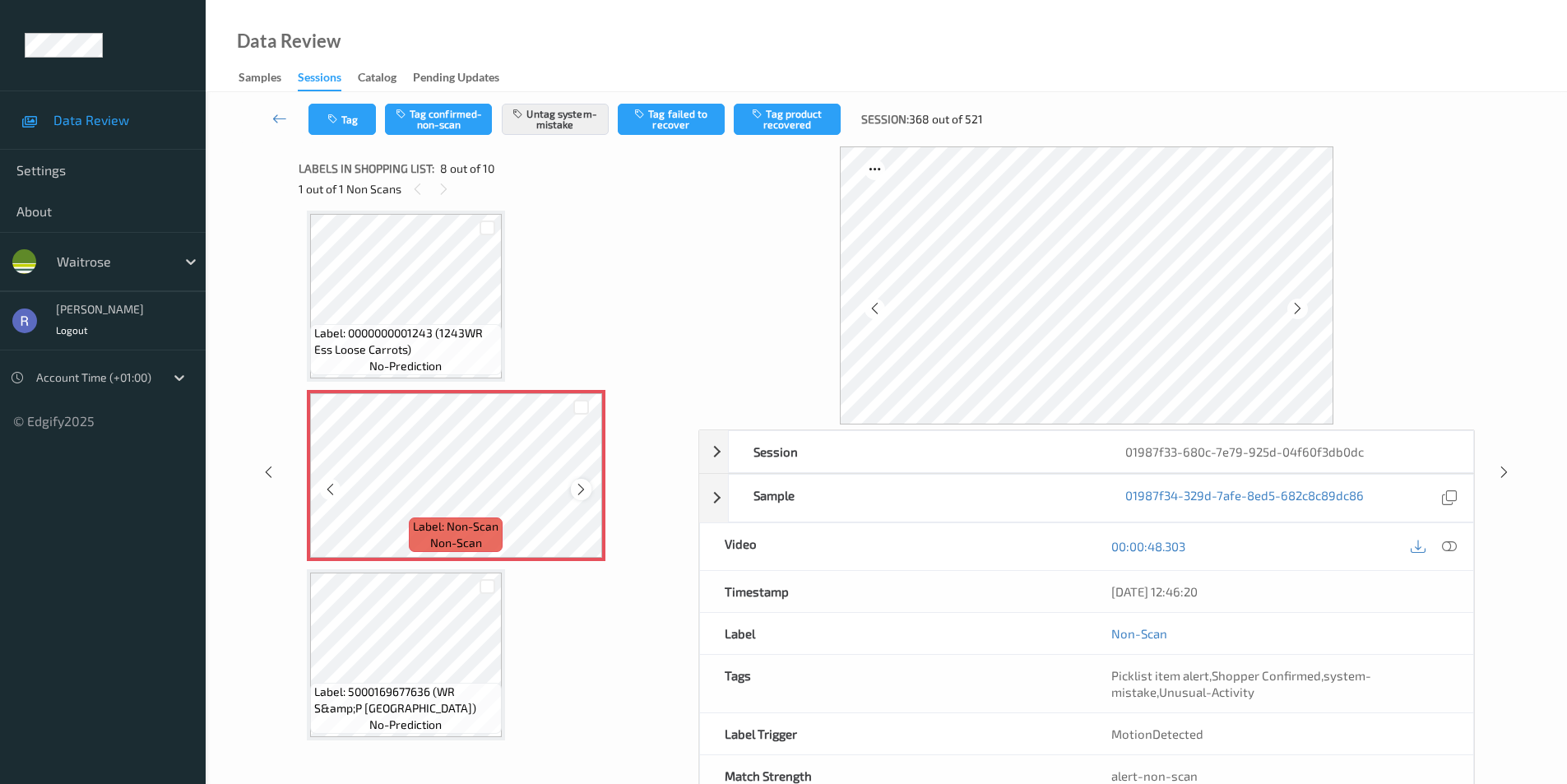
click at [583, 487] on icon at bounding box center [581, 490] width 14 height 15
click at [584, 487] on icon at bounding box center [581, 490] width 14 height 15
click at [583, 489] on icon at bounding box center [581, 490] width 14 height 15
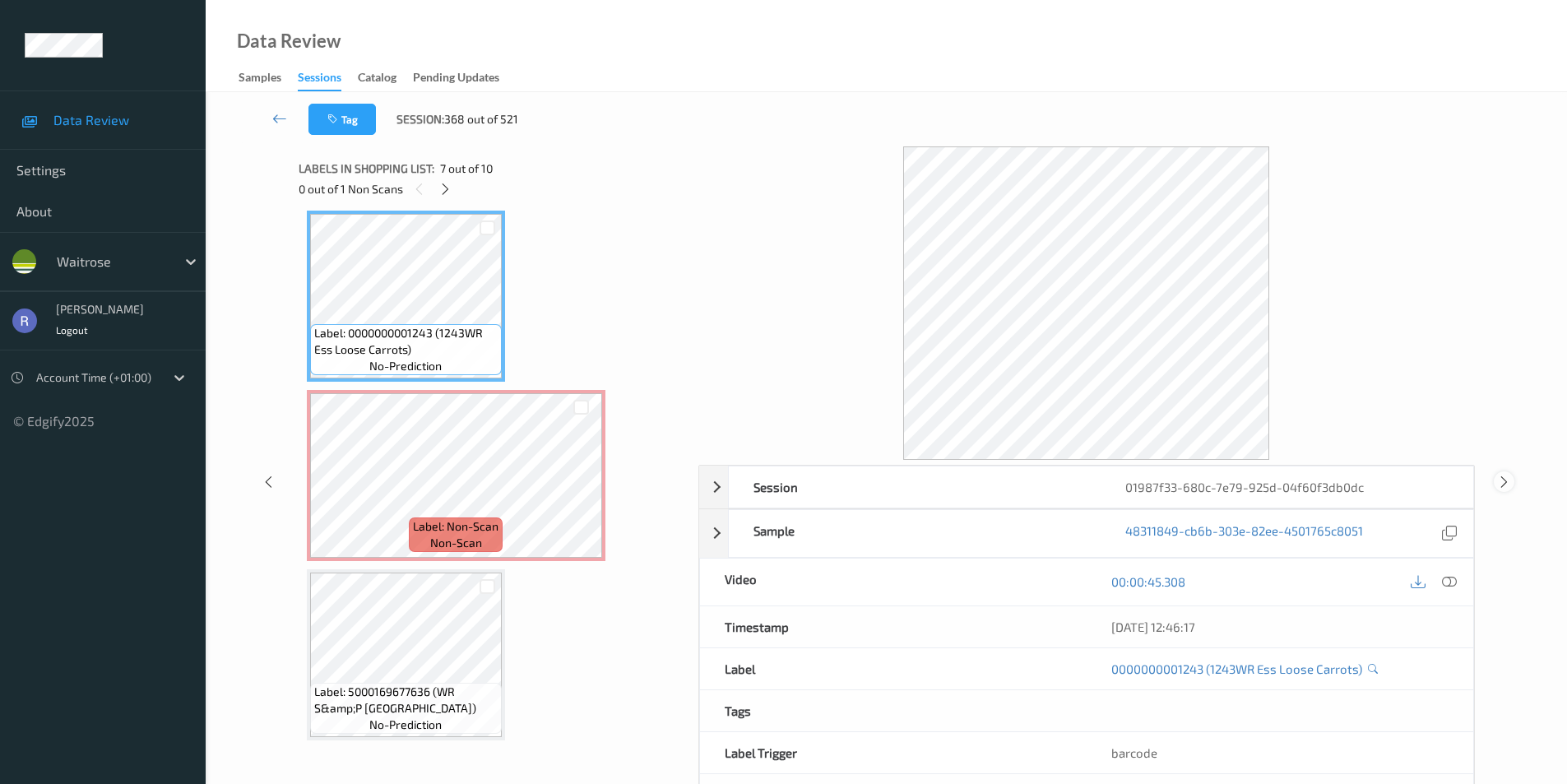
click at [1506, 478] on icon at bounding box center [1504, 482] width 14 height 15
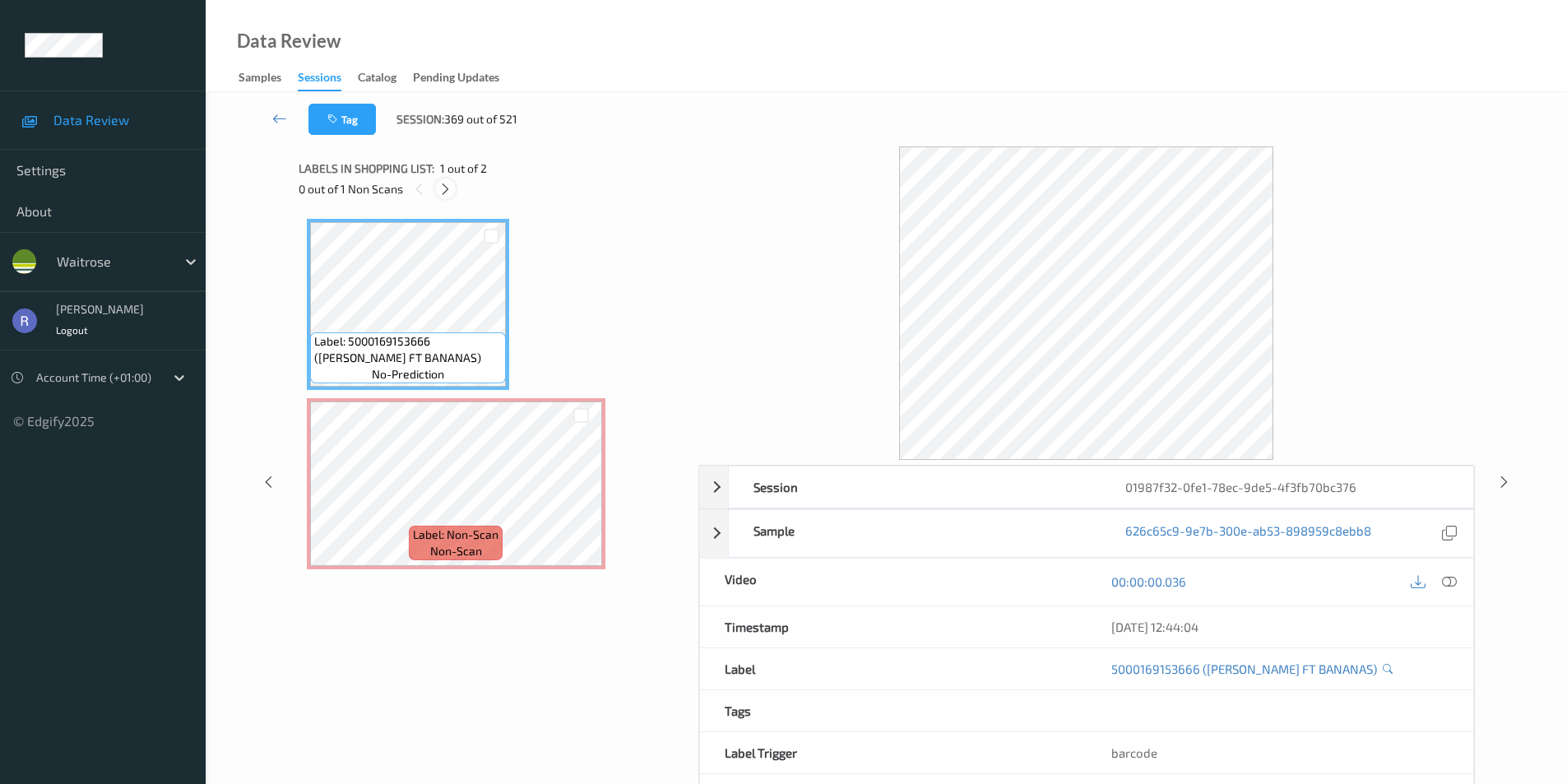
click at [443, 190] on icon at bounding box center [445, 189] width 14 height 15
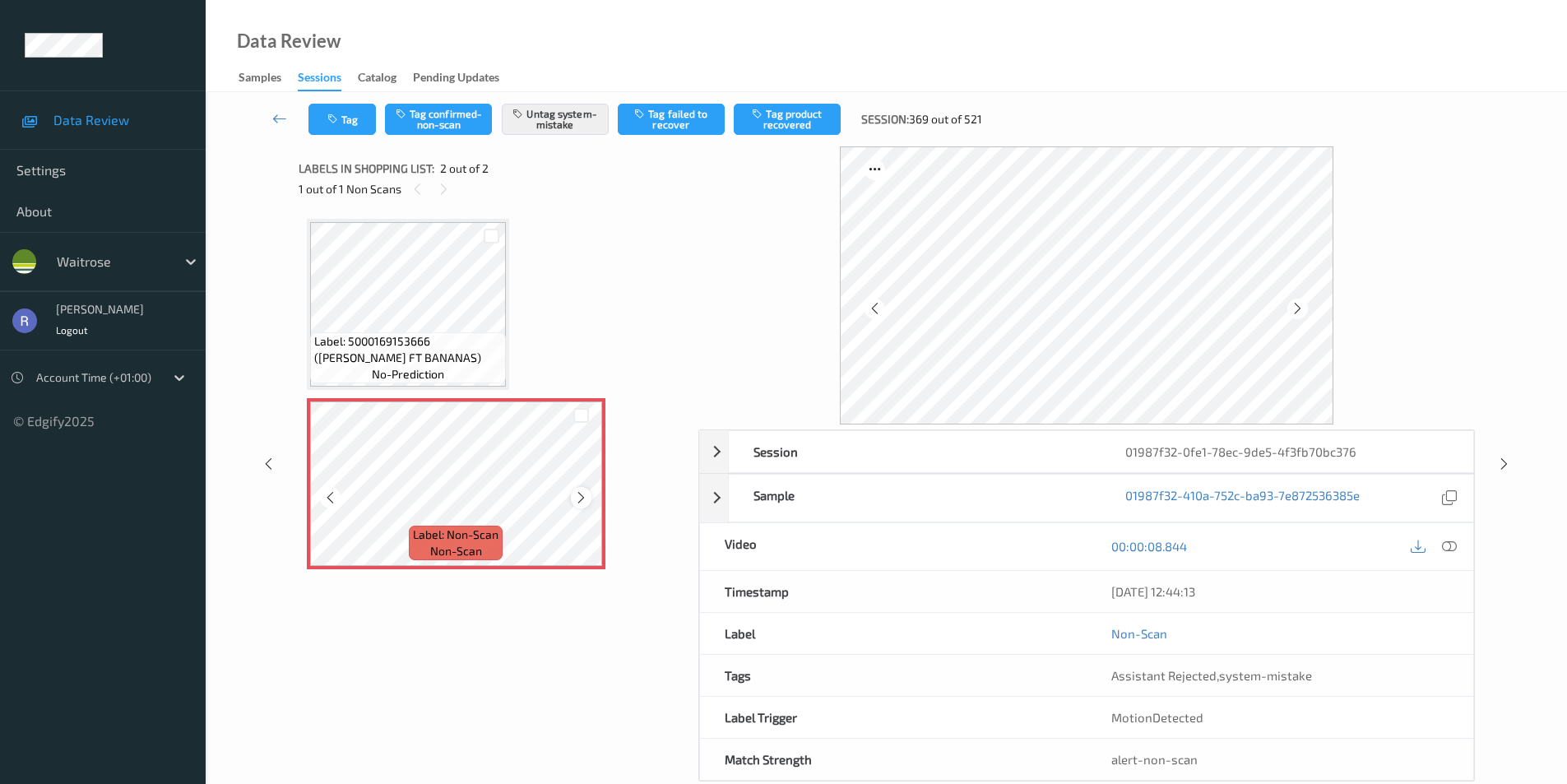
click at [578, 491] on icon at bounding box center [581, 497] width 14 height 15
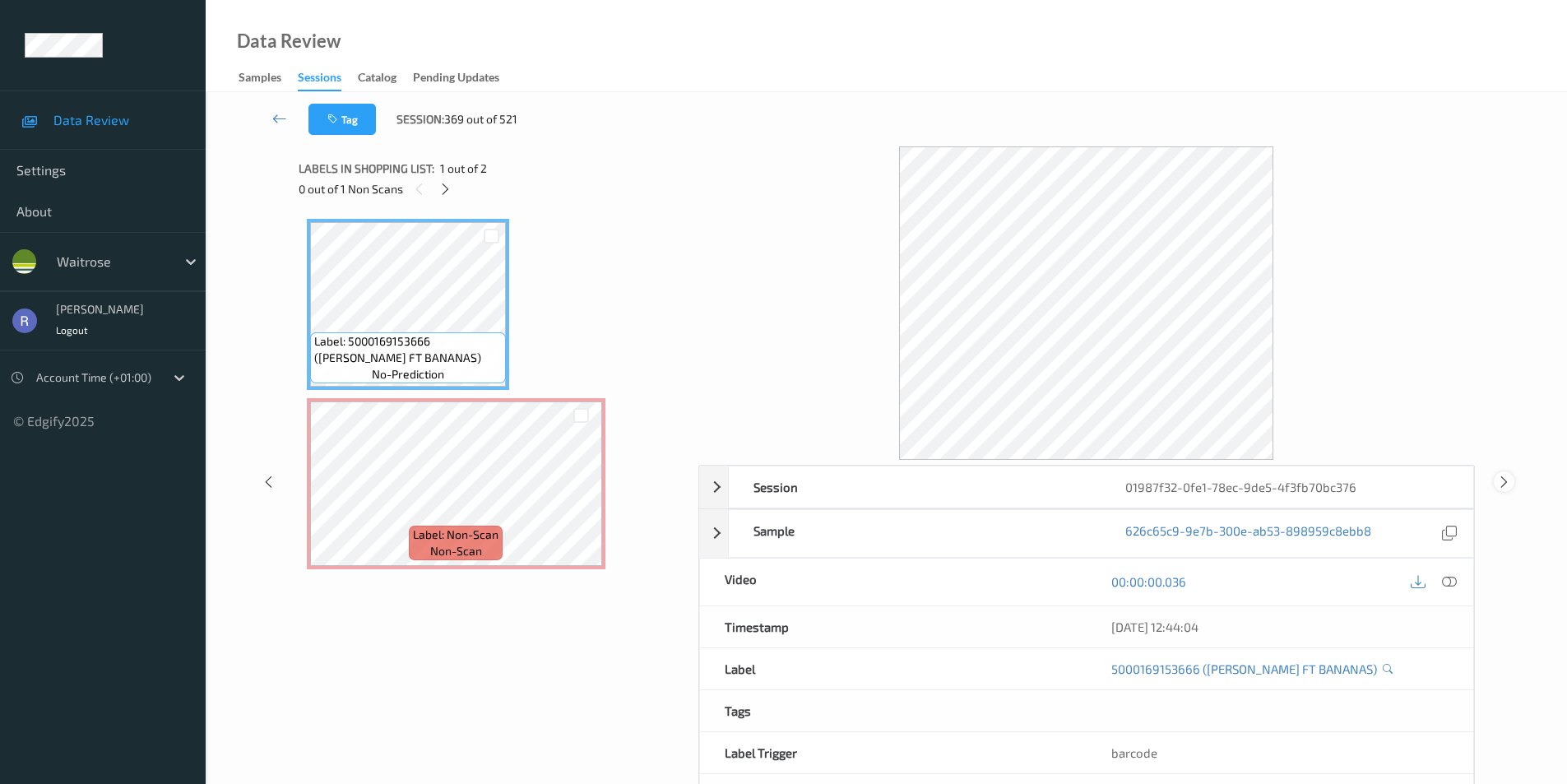
click at [1503, 482] on icon at bounding box center [1504, 482] width 14 height 15
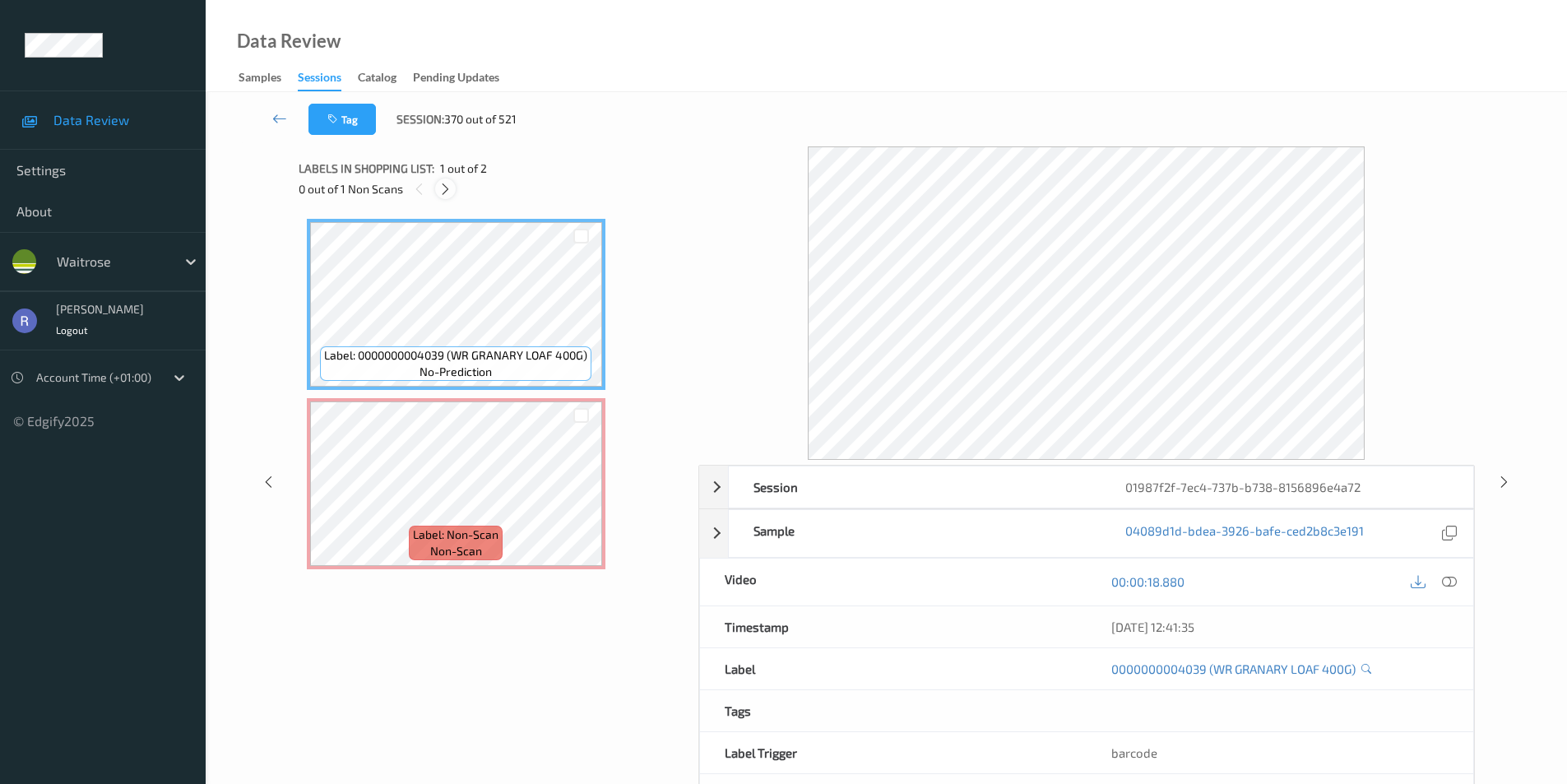
click at [447, 190] on icon at bounding box center [445, 189] width 14 height 15
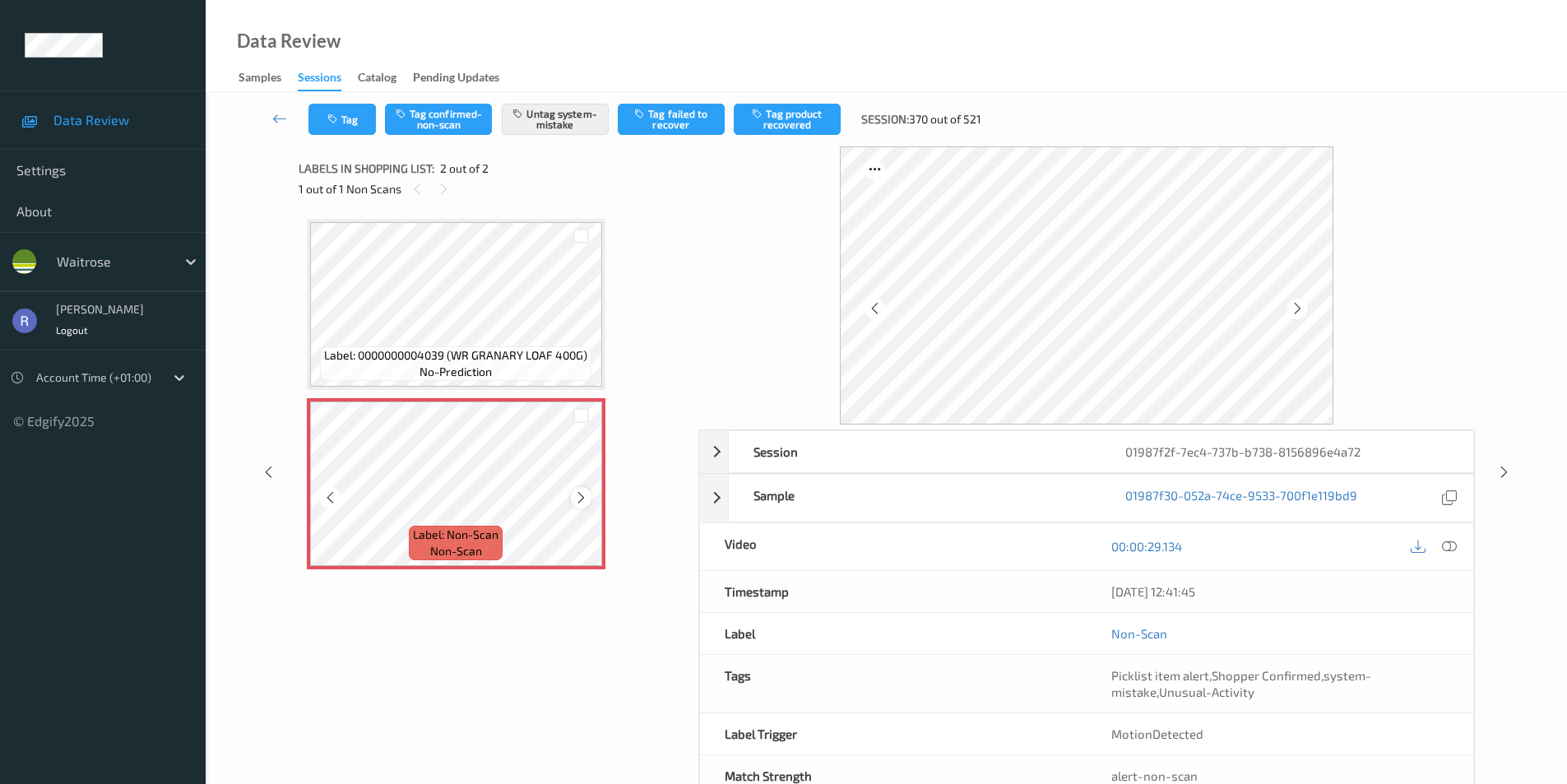
click at [575, 493] on icon at bounding box center [581, 497] width 14 height 15
click at [1506, 467] on icon at bounding box center [1504, 472] width 14 height 15
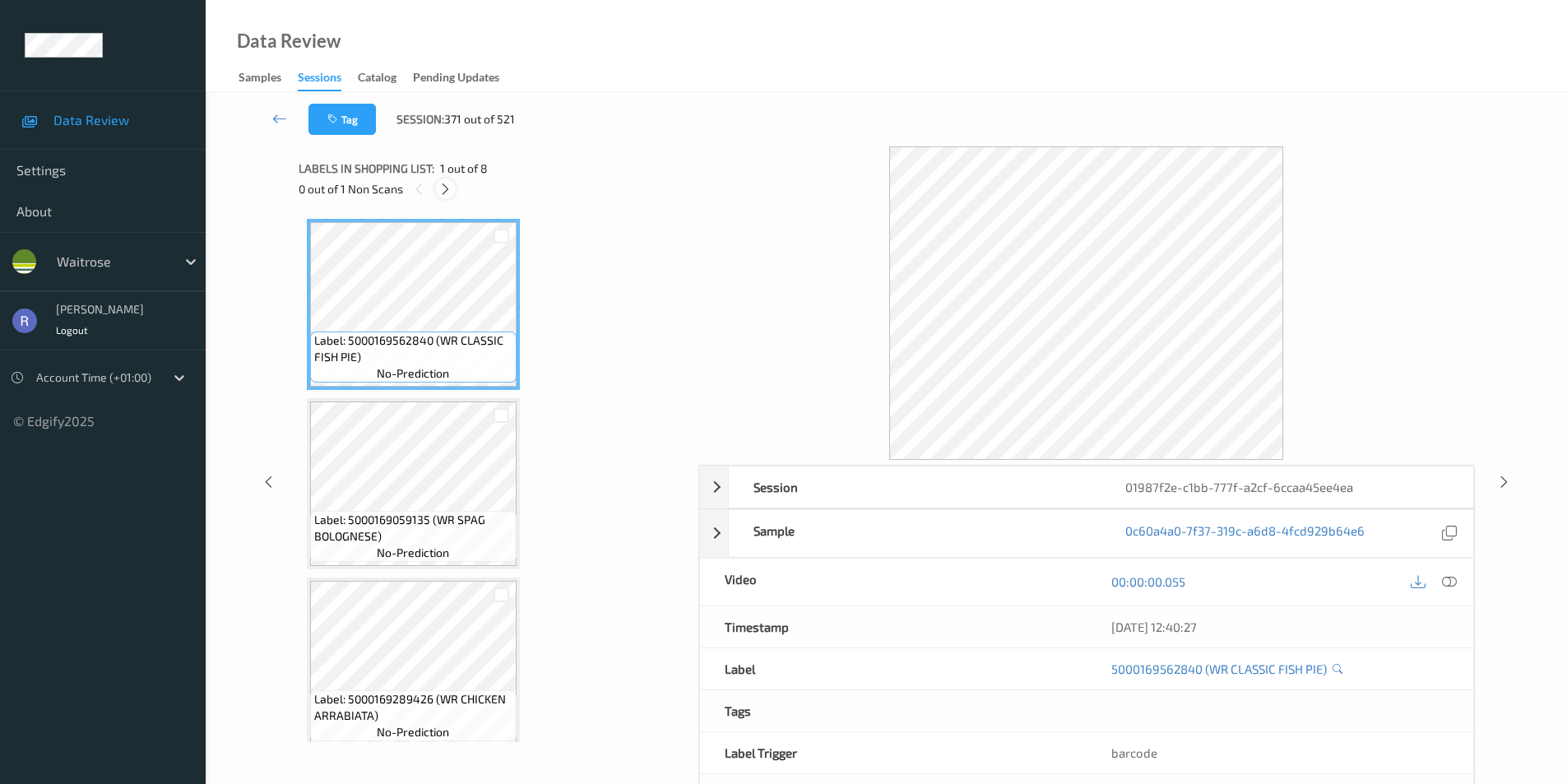
click at [444, 187] on icon at bounding box center [445, 189] width 14 height 15
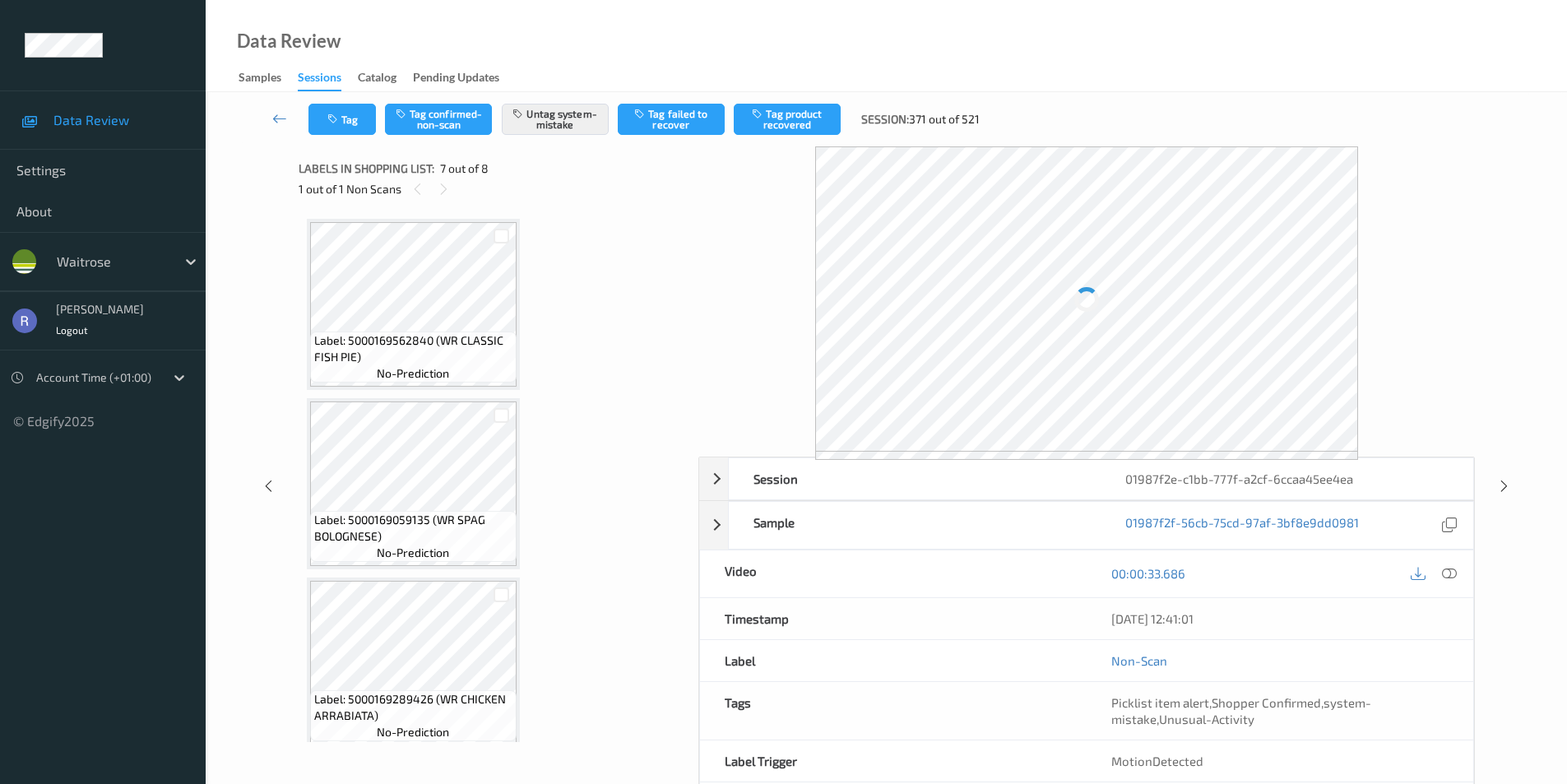
scroll to position [905, 0]
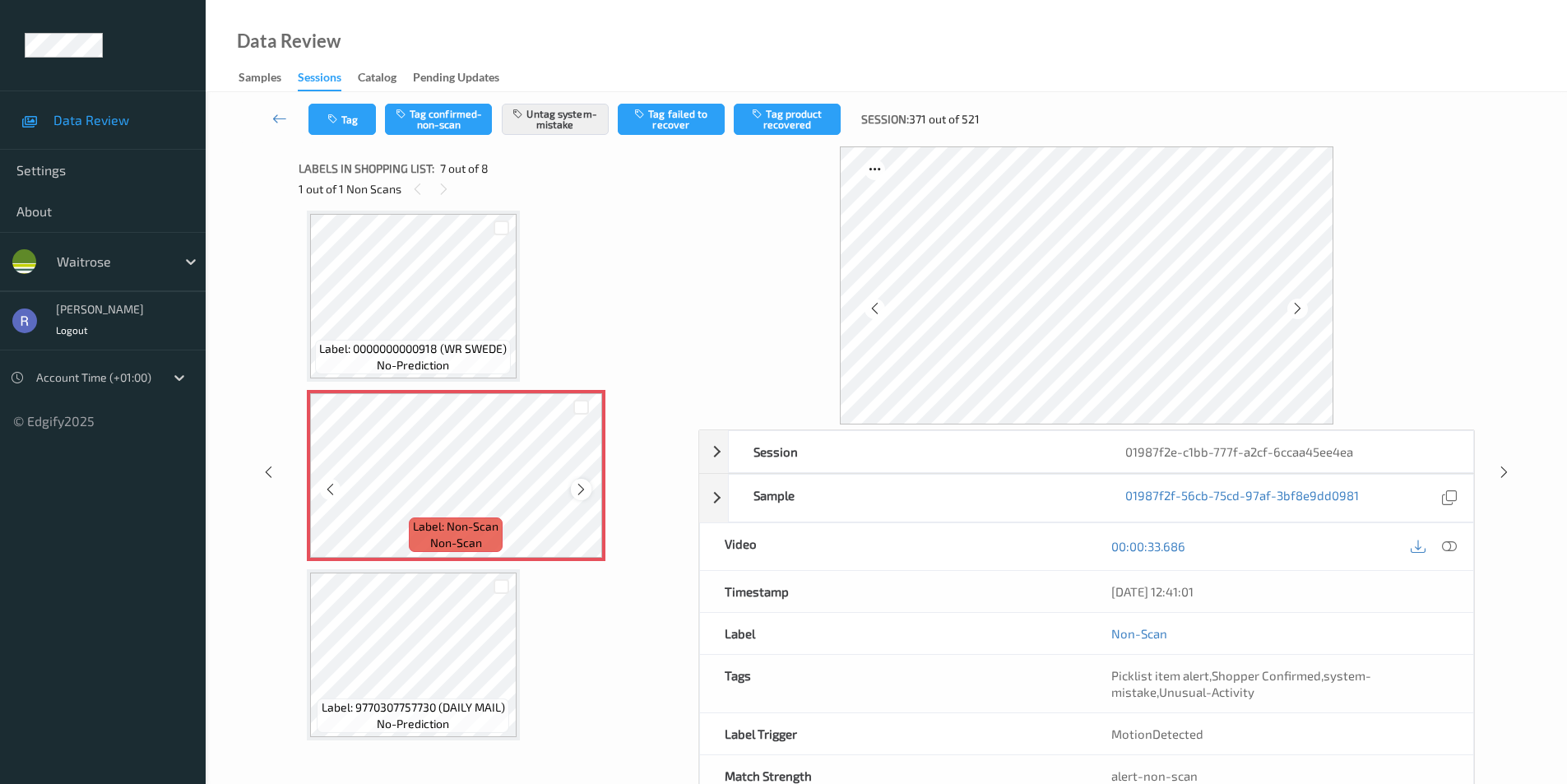
click at [585, 485] on icon at bounding box center [581, 490] width 14 height 15
click at [584, 485] on icon at bounding box center [581, 490] width 14 height 15
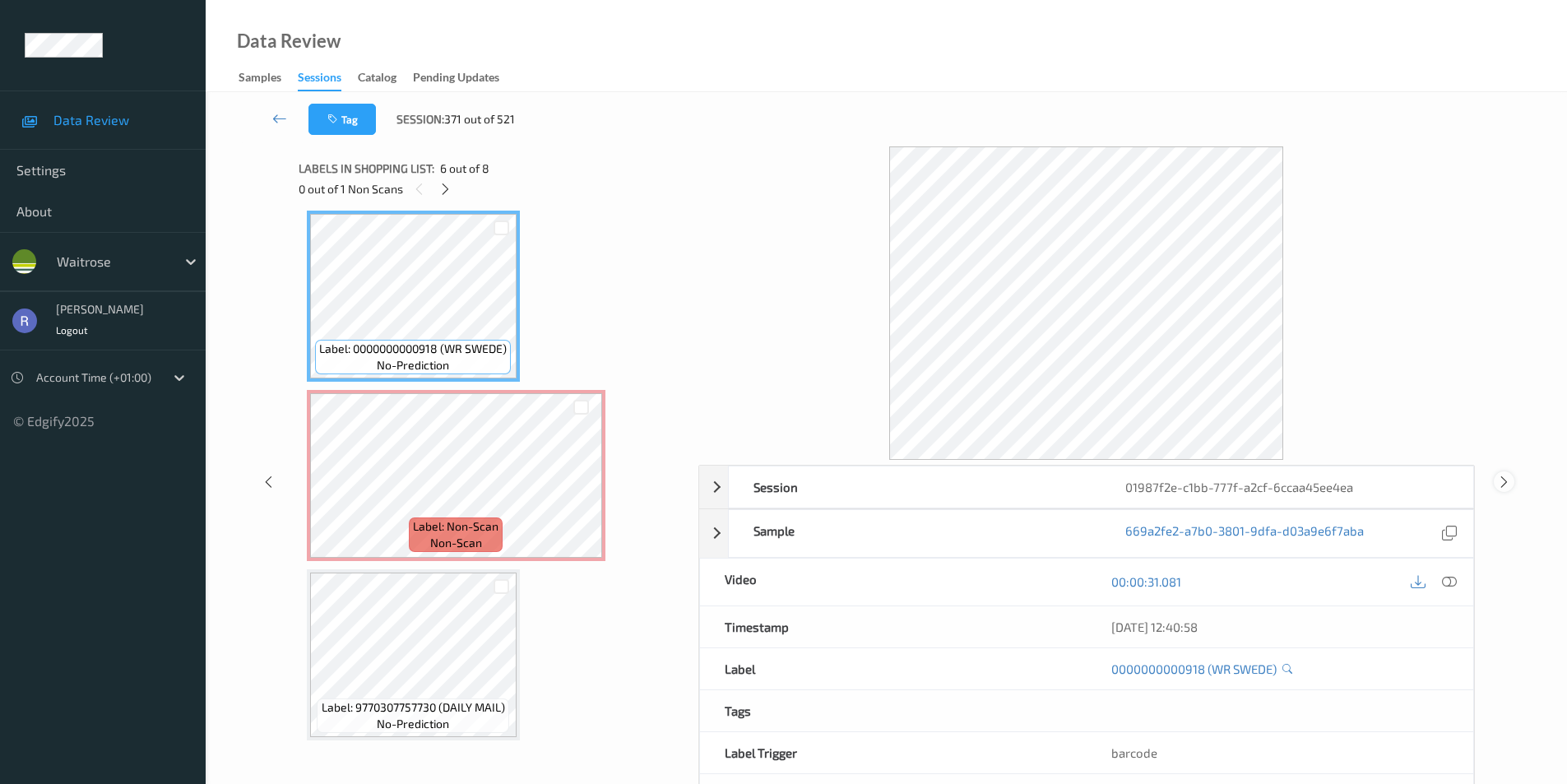
click at [1507, 482] on icon at bounding box center [1504, 482] width 14 height 15
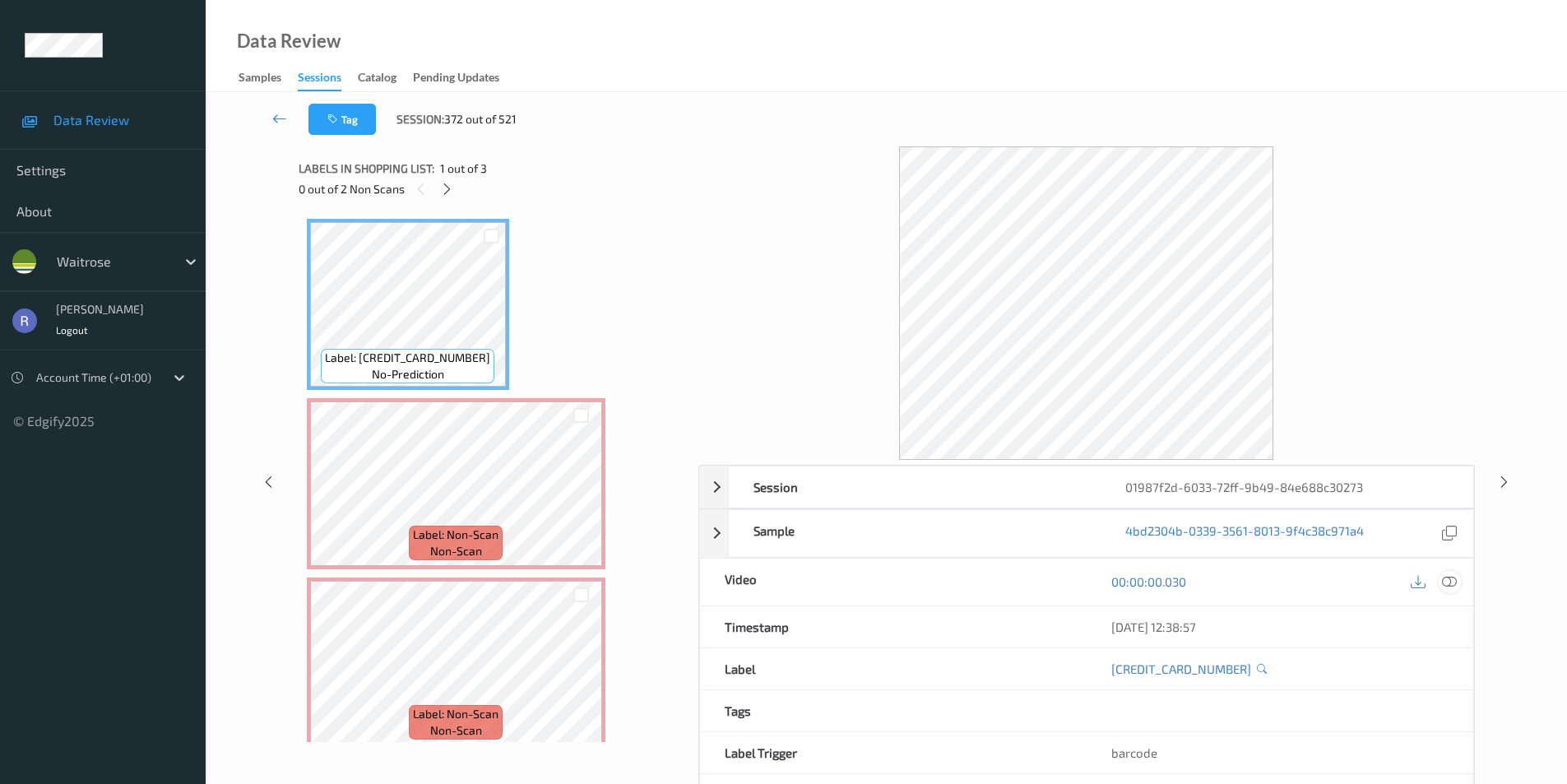
click at [1450, 579] on icon at bounding box center [1450, 582] width 15 height 15
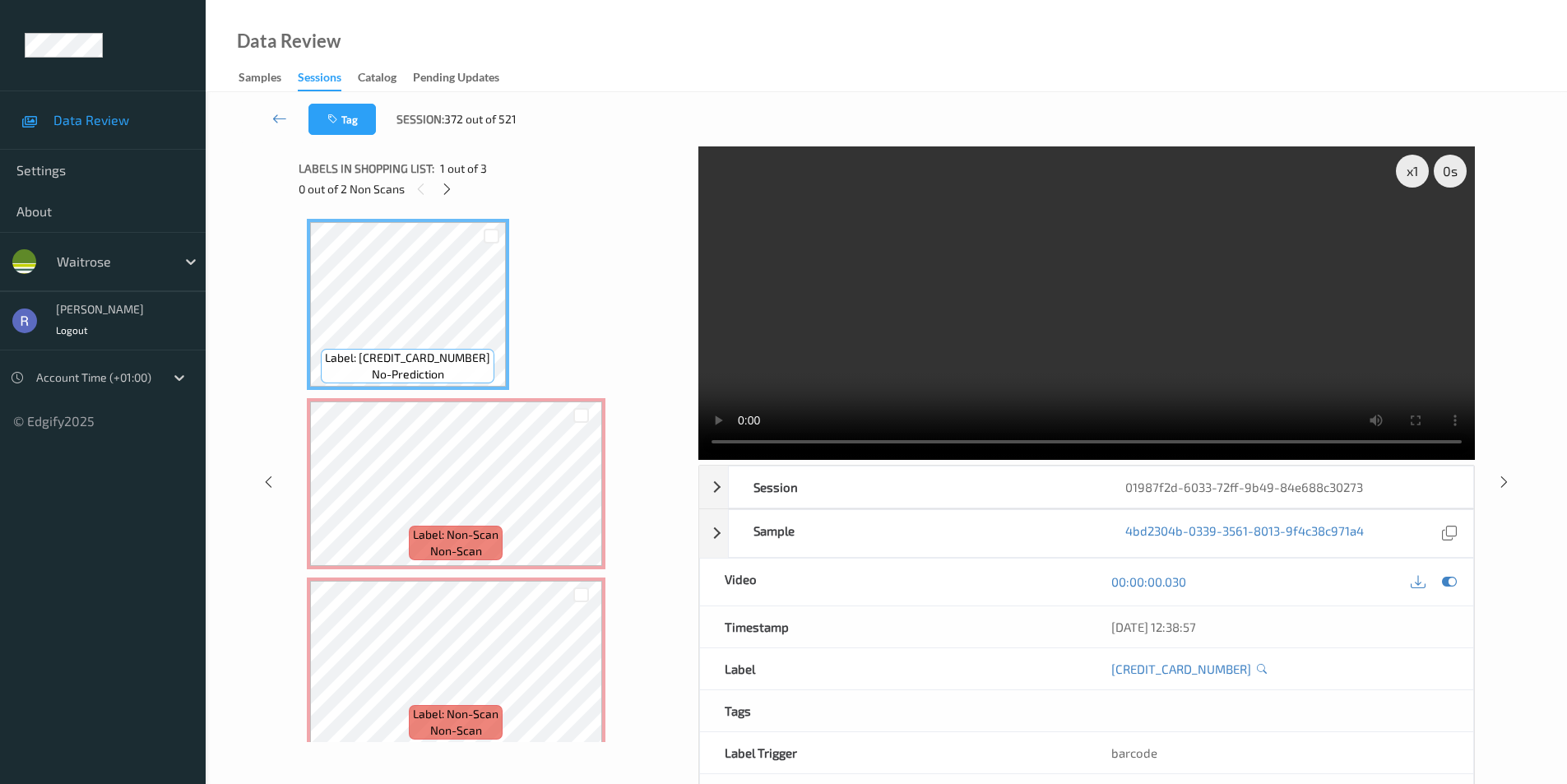
click at [706, 441] on video at bounding box center [1086, 303] width 777 height 313
click at [508, 351] on div "Label: 5059697688423 no-prediction" at bounding box center [408, 304] width 202 height 171
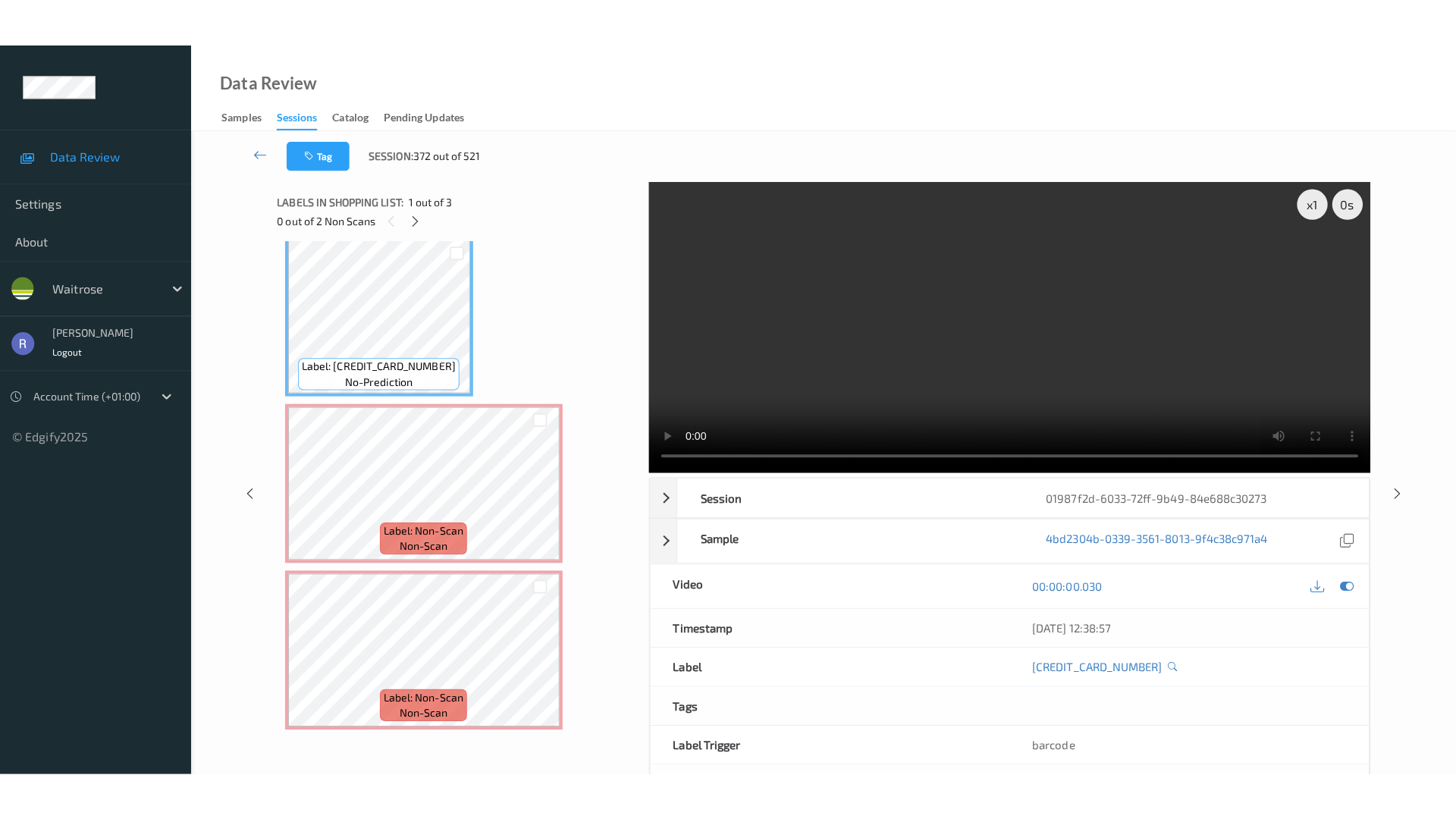
scroll to position [14, 0]
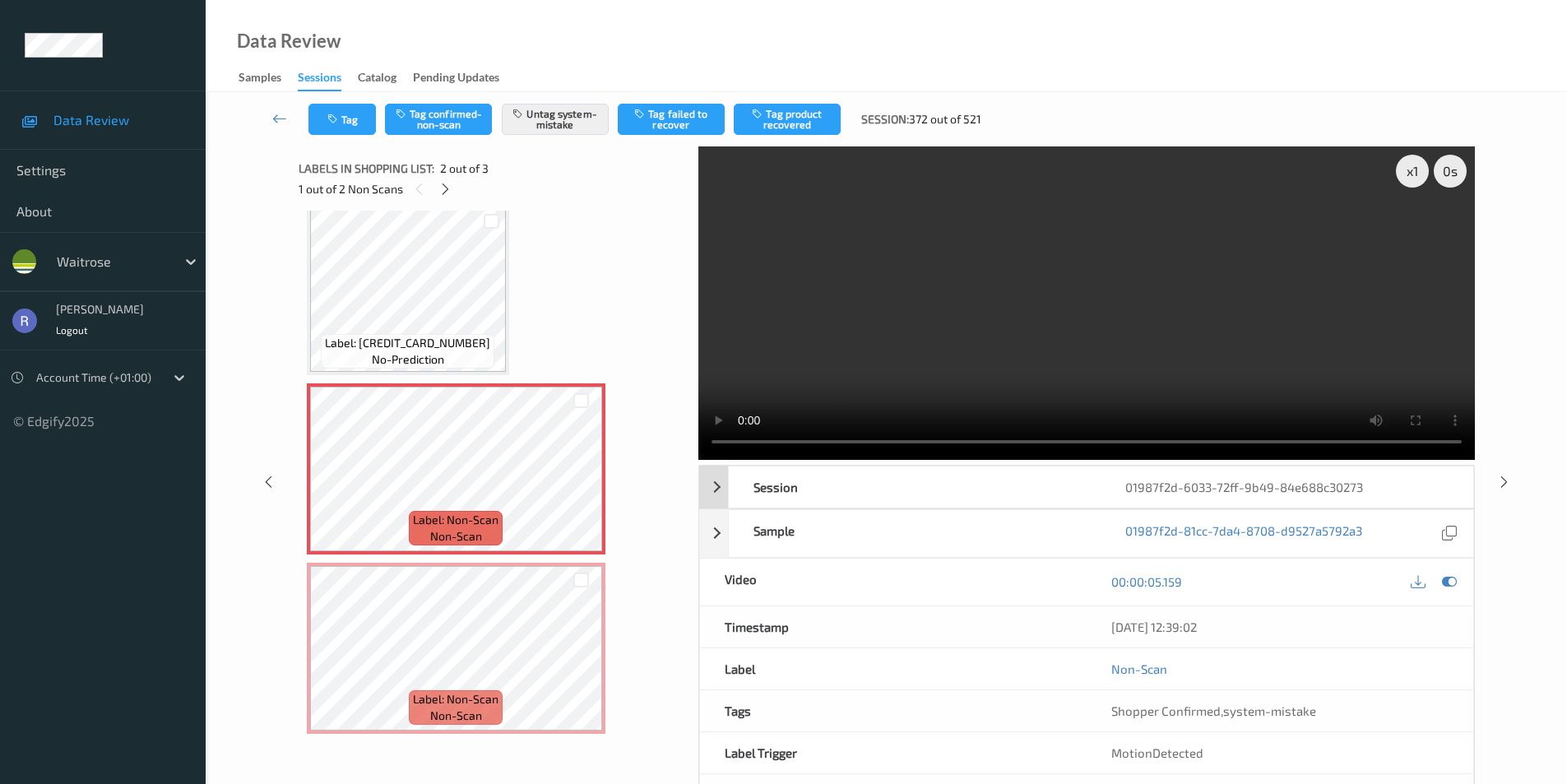
click at [719, 482] on div "Session 01987f2d-6033-72ff-9b49-84e688c30273" at bounding box center [1086, 487] width 775 height 43
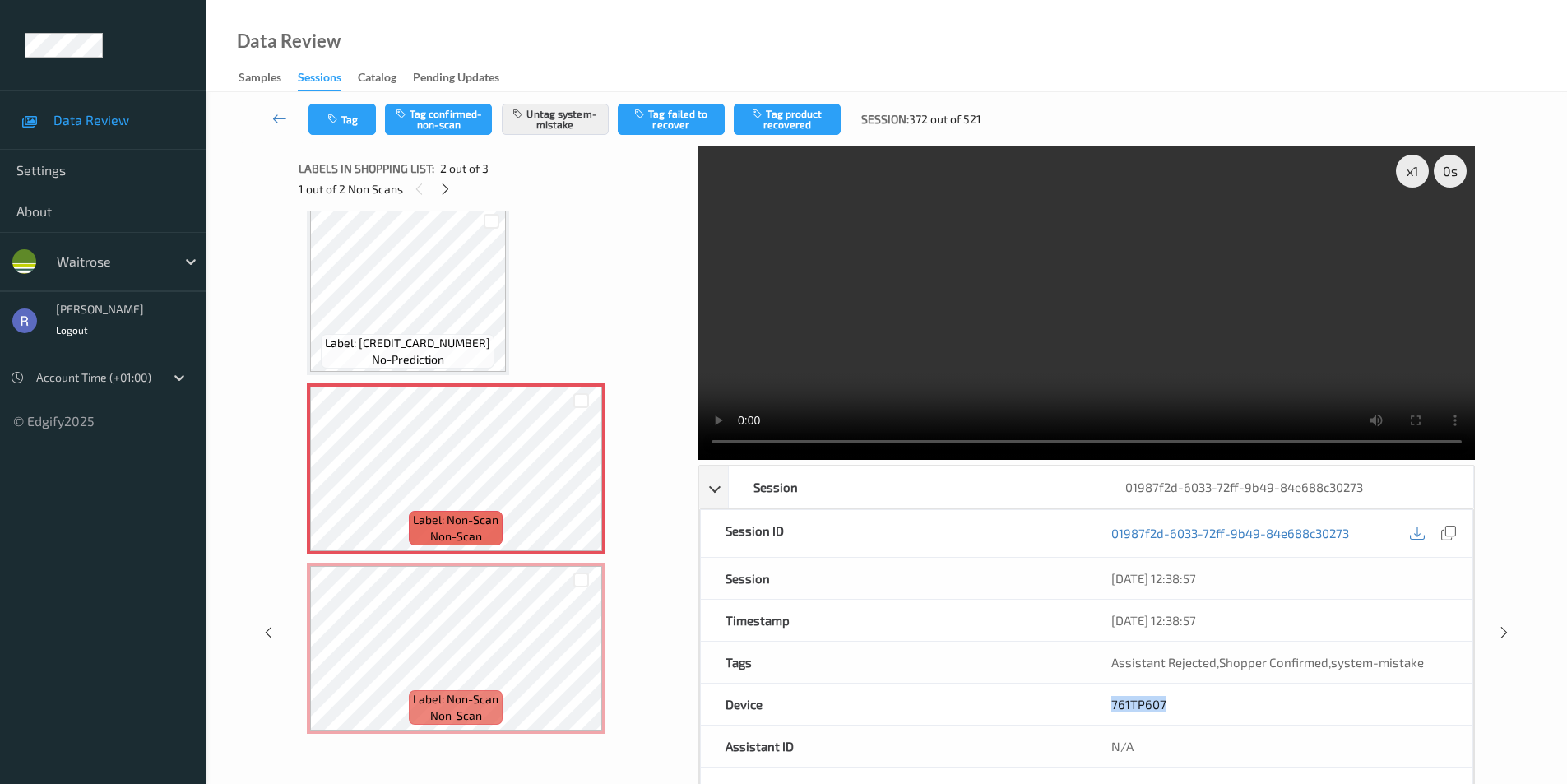
drag, startPoint x: 1176, startPoint y: 701, endPoint x: 1016, endPoint y: 700, distance: 160.0
click at [1030, 709] on div "Device 761TP607" at bounding box center [1086, 704] width 774 height 42
copy div "761TP607"
click at [1412, 172] on div "x 1" at bounding box center [1413, 172] width 33 height 33
click at [1412, 172] on div "x 2" at bounding box center [1413, 172] width 33 height 33
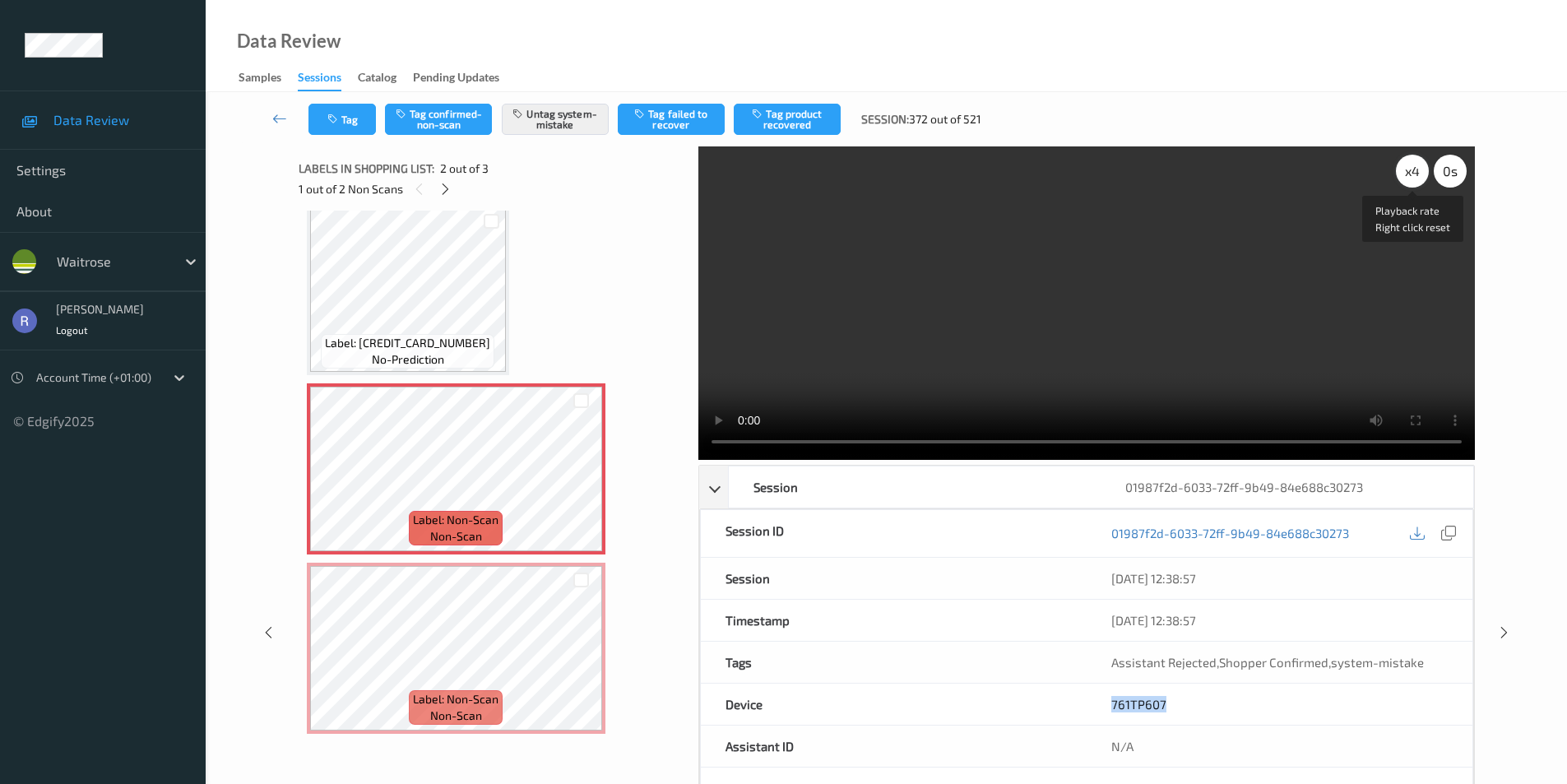
click at [1404, 180] on div "x 4" at bounding box center [1413, 172] width 33 height 33
click at [1404, 180] on div "x 8" at bounding box center [1413, 172] width 33 height 33
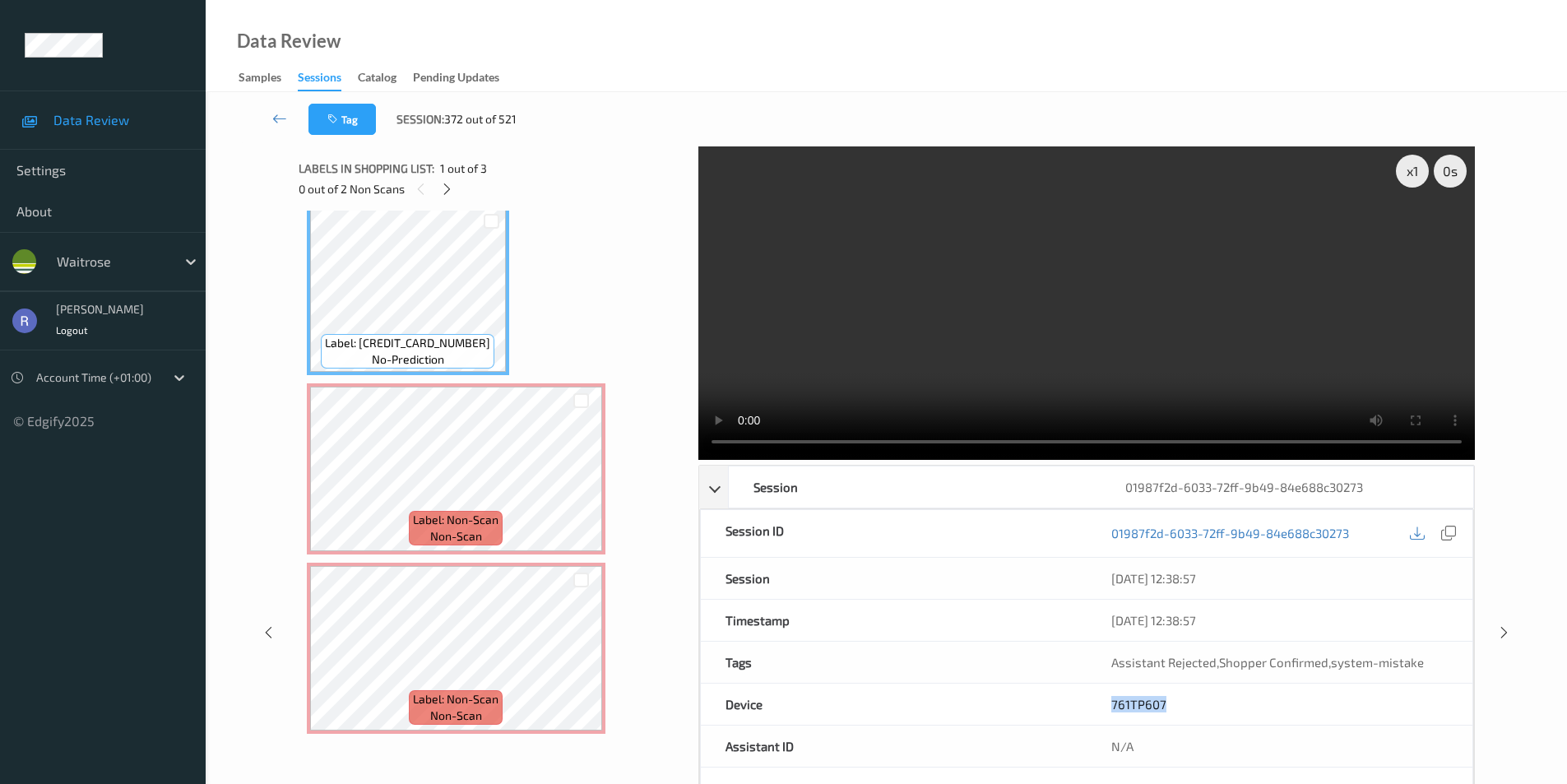
click at [1125, 327] on video at bounding box center [1086, 303] width 777 height 313
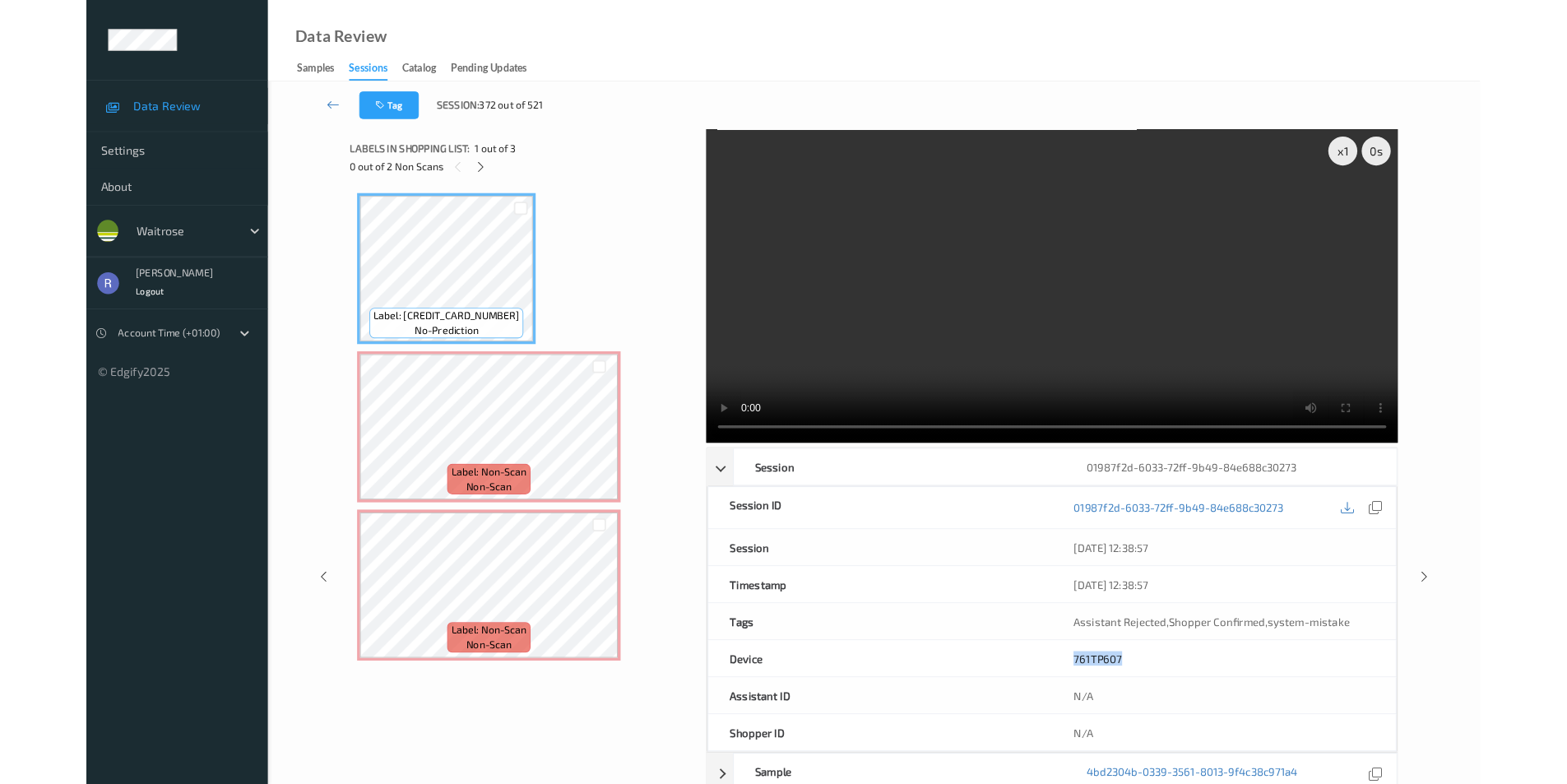
scroll to position [0, 0]
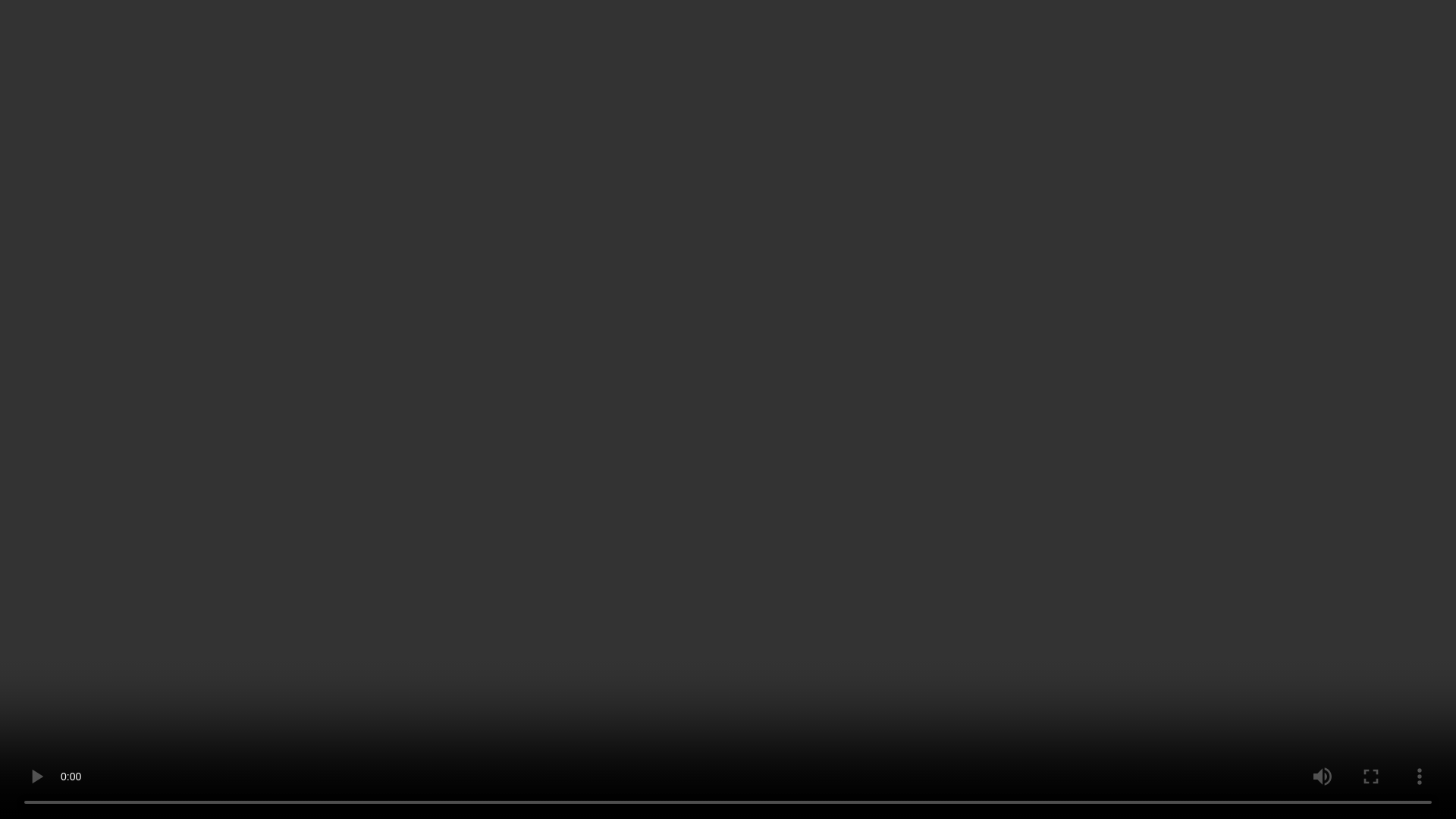
click at [509, 575] on video at bounding box center [728, 410] width 1456 height 819
click at [751, 558] on video at bounding box center [728, 410] width 1456 height 819
click at [686, 562] on video at bounding box center [728, 410] width 1456 height 819
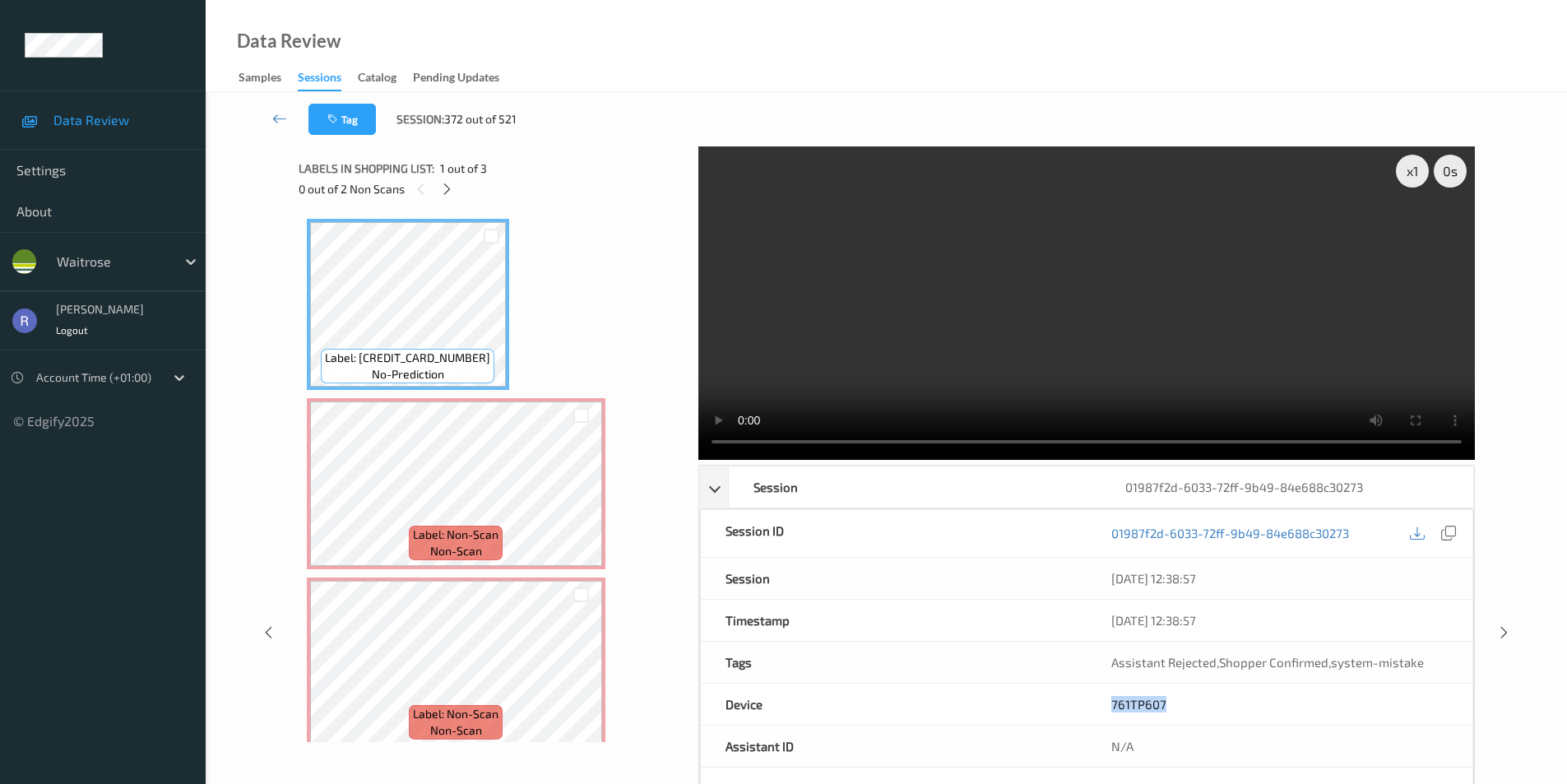
click at [1260, 708] on div "761TP607" at bounding box center [1279, 704] width 386 height 41
click at [1501, 631] on icon at bounding box center [1504, 632] width 14 height 15
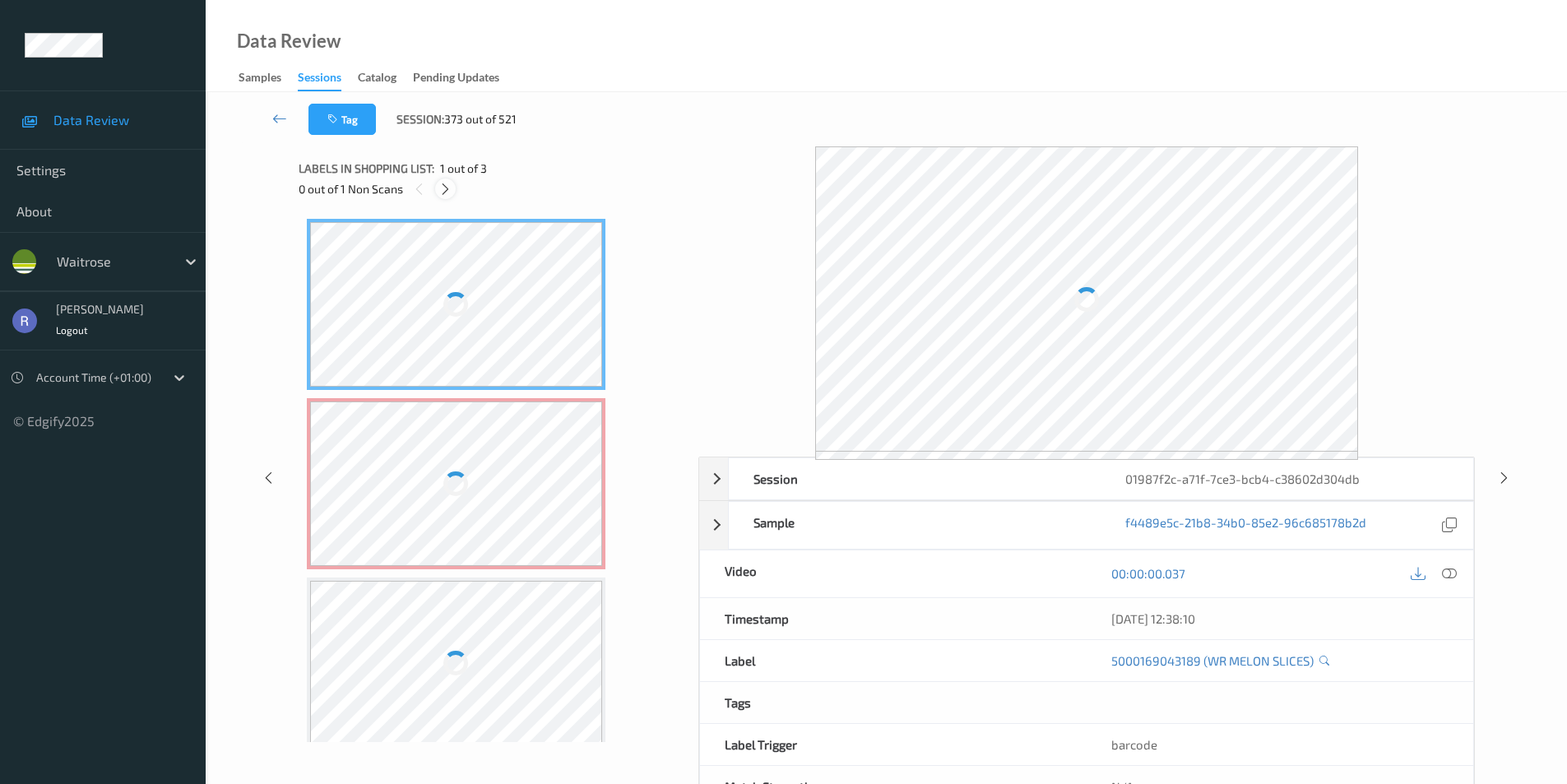
click at [448, 186] on icon at bounding box center [445, 189] width 14 height 15
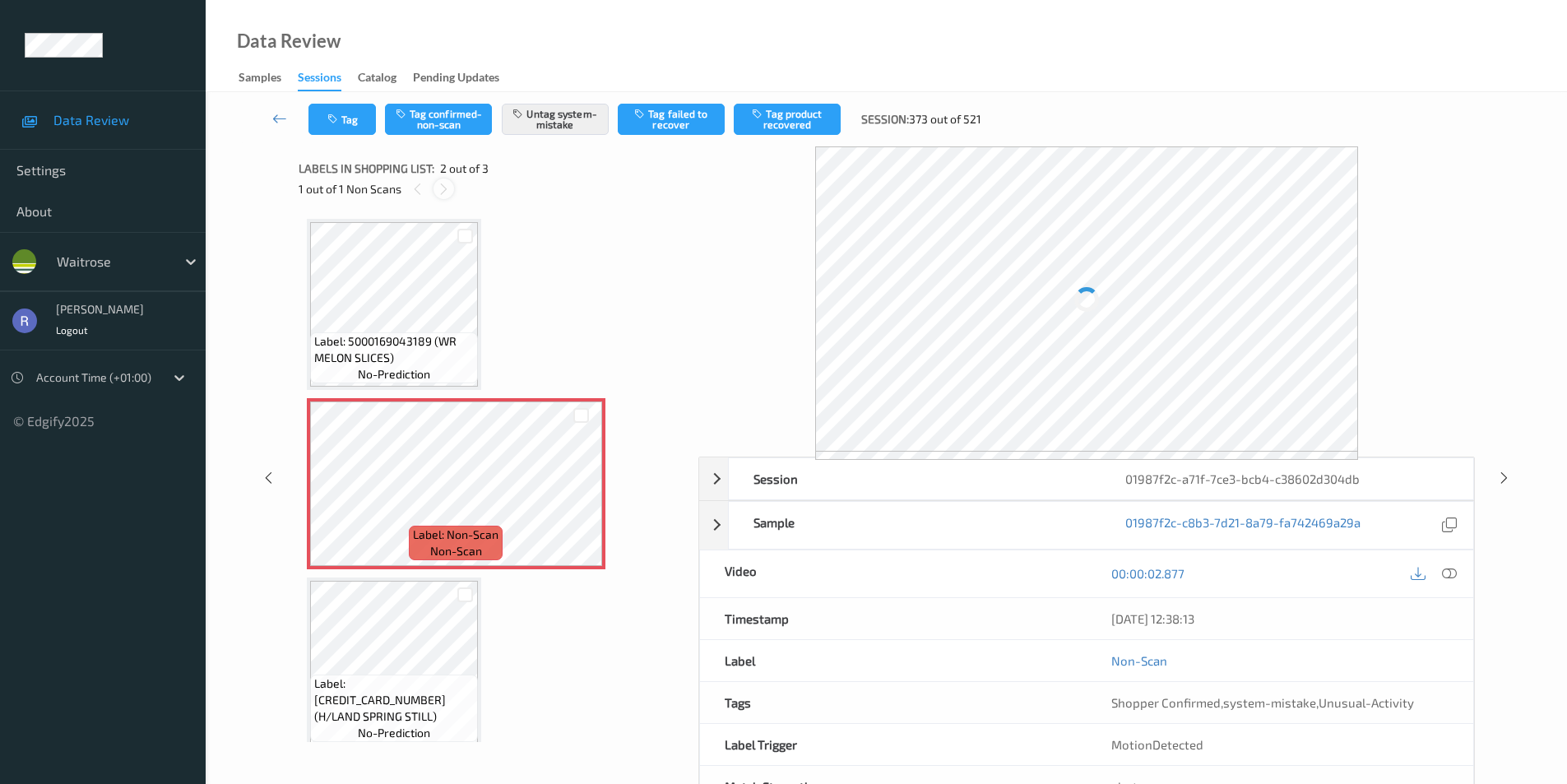
scroll to position [8, 0]
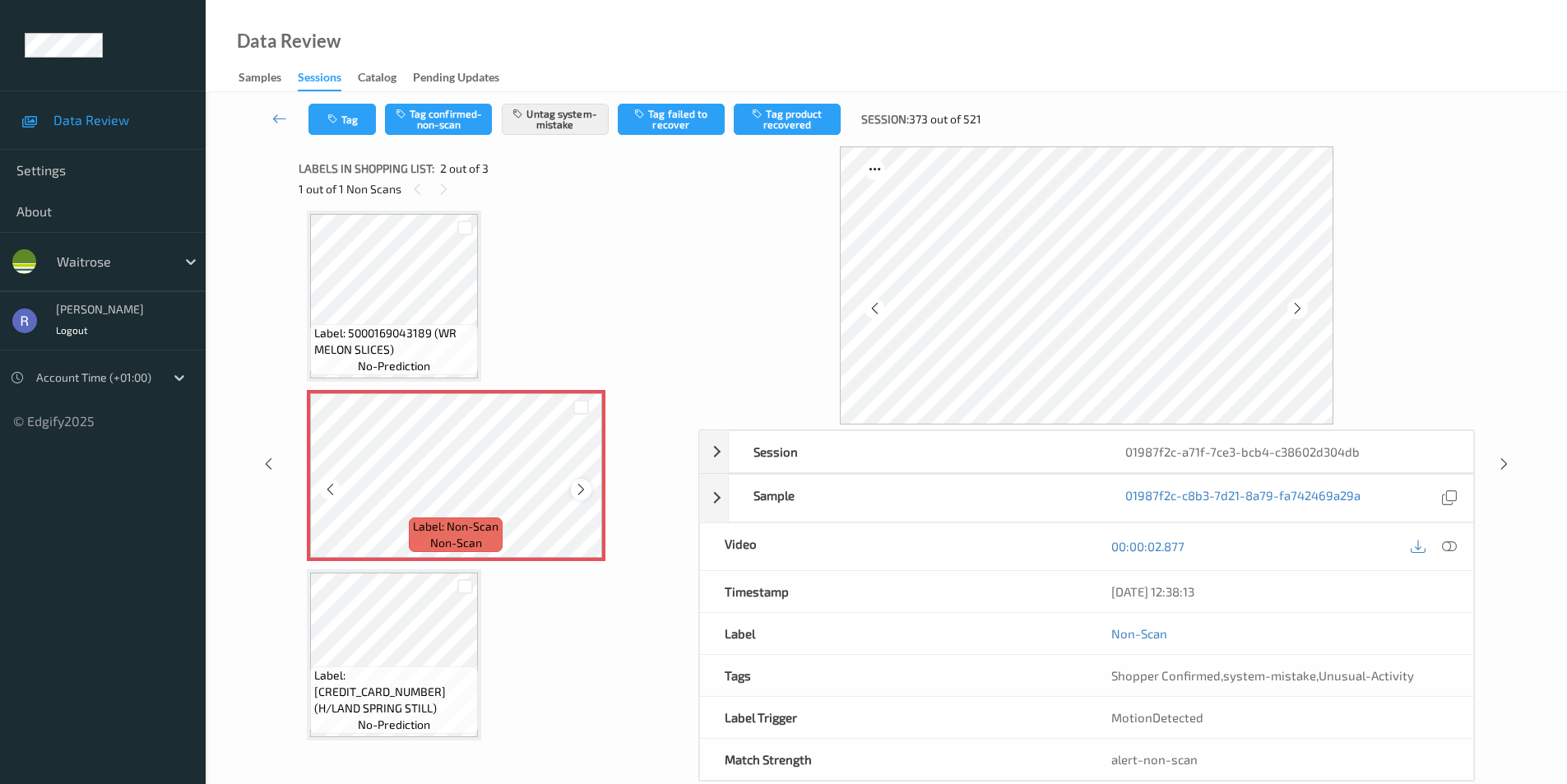
click at [587, 487] on icon at bounding box center [581, 490] width 14 height 15
click at [580, 487] on icon at bounding box center [581, 490] width 14 height 15
click at [580, 487] on icon at bounding box center [581, 490] width 14 height 15
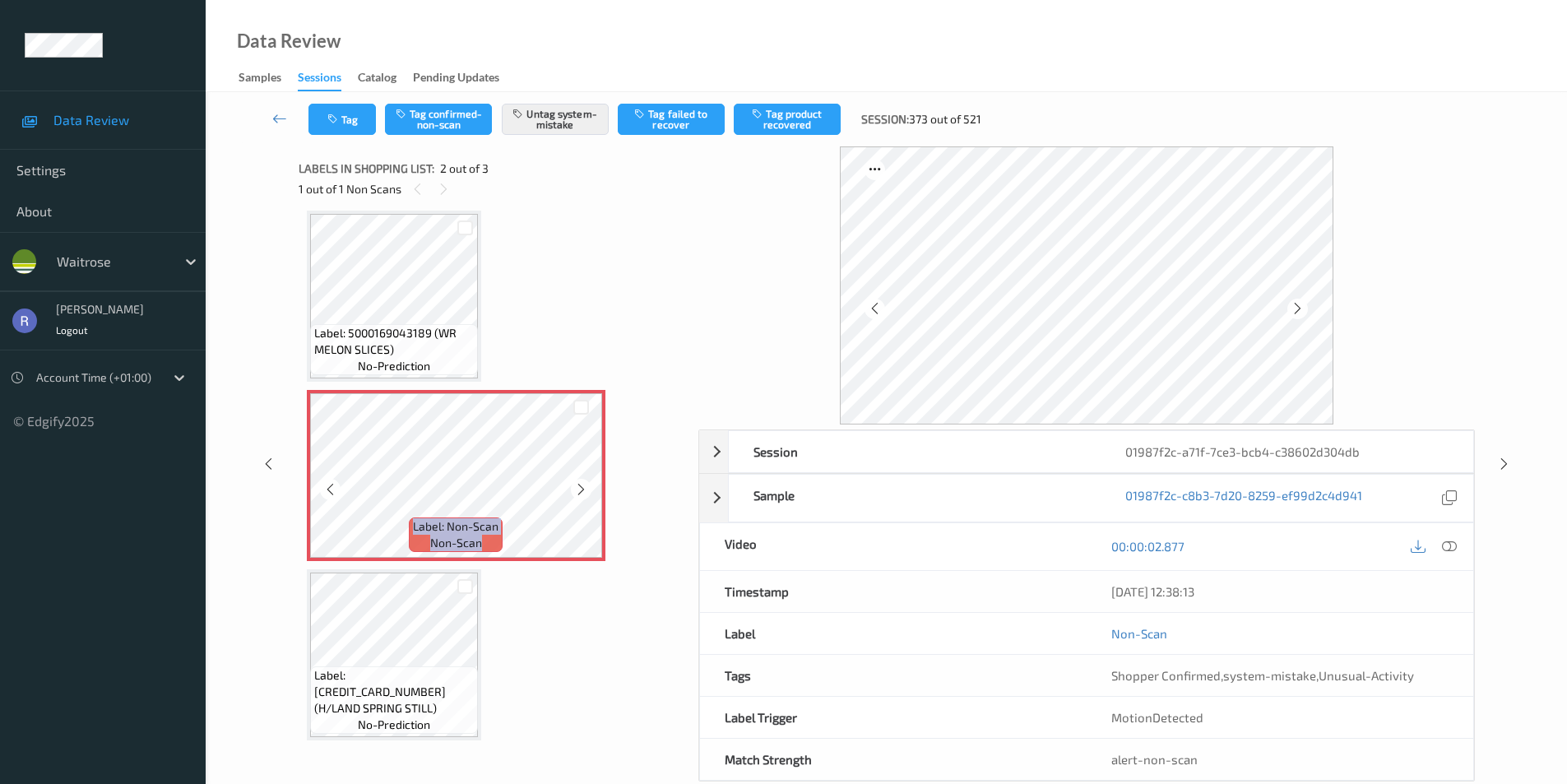
click at [580, 487] on icon at bounding box center [581, 490] width 14 height 15
click at [1503, 466] on icon at bounding box center [1504, 464] width 14 height 15
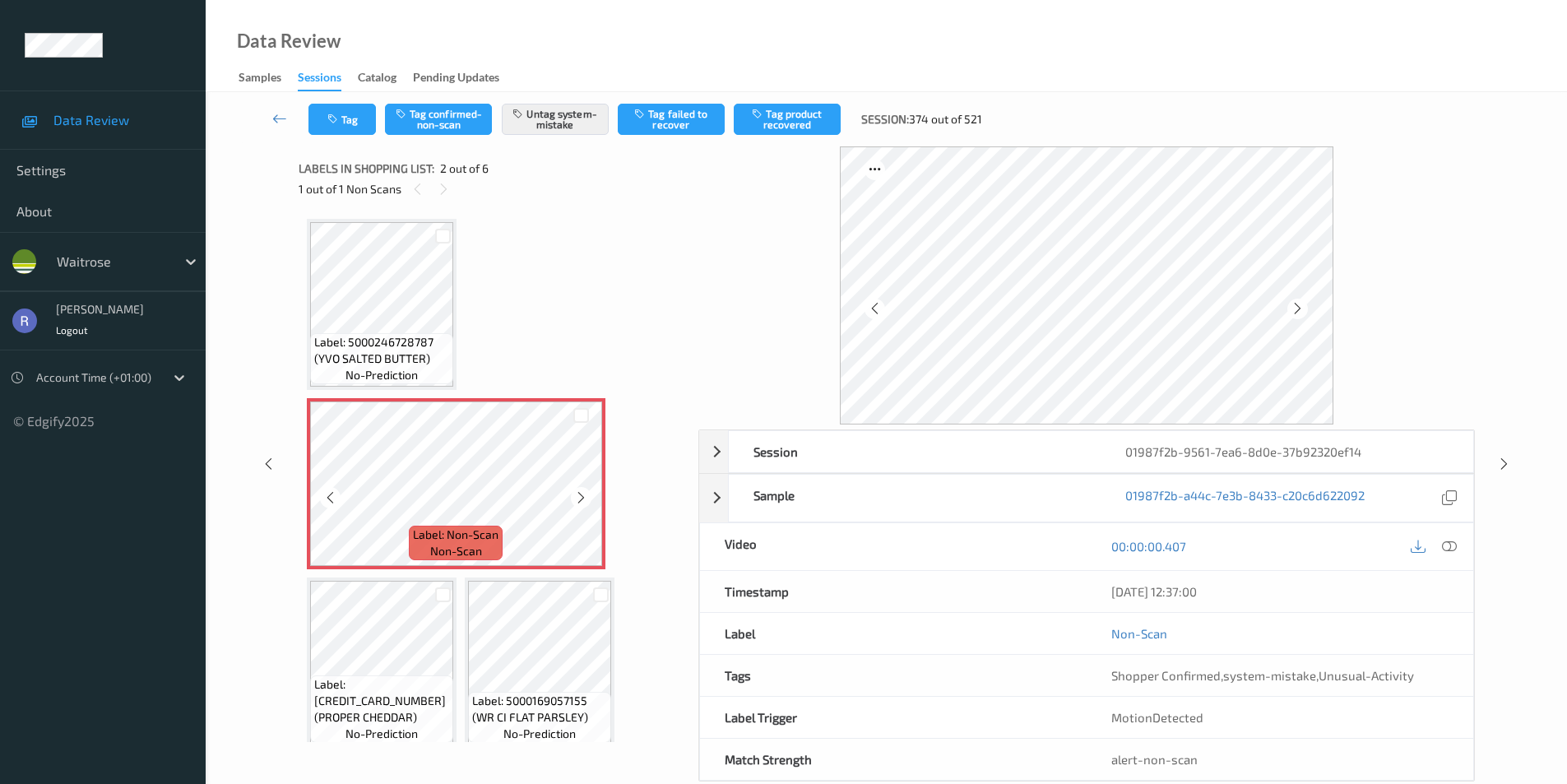
click at [603, 492] on div "Label: Non-Scan non-scan" at bounding box center [456, 483] width 298 height 171
click at [584, 497] on icon at bounding box center [581, 497] width 14 height 15
click at [1506, 464] on icon at bounding box center [1504, 464] width 14 height 15
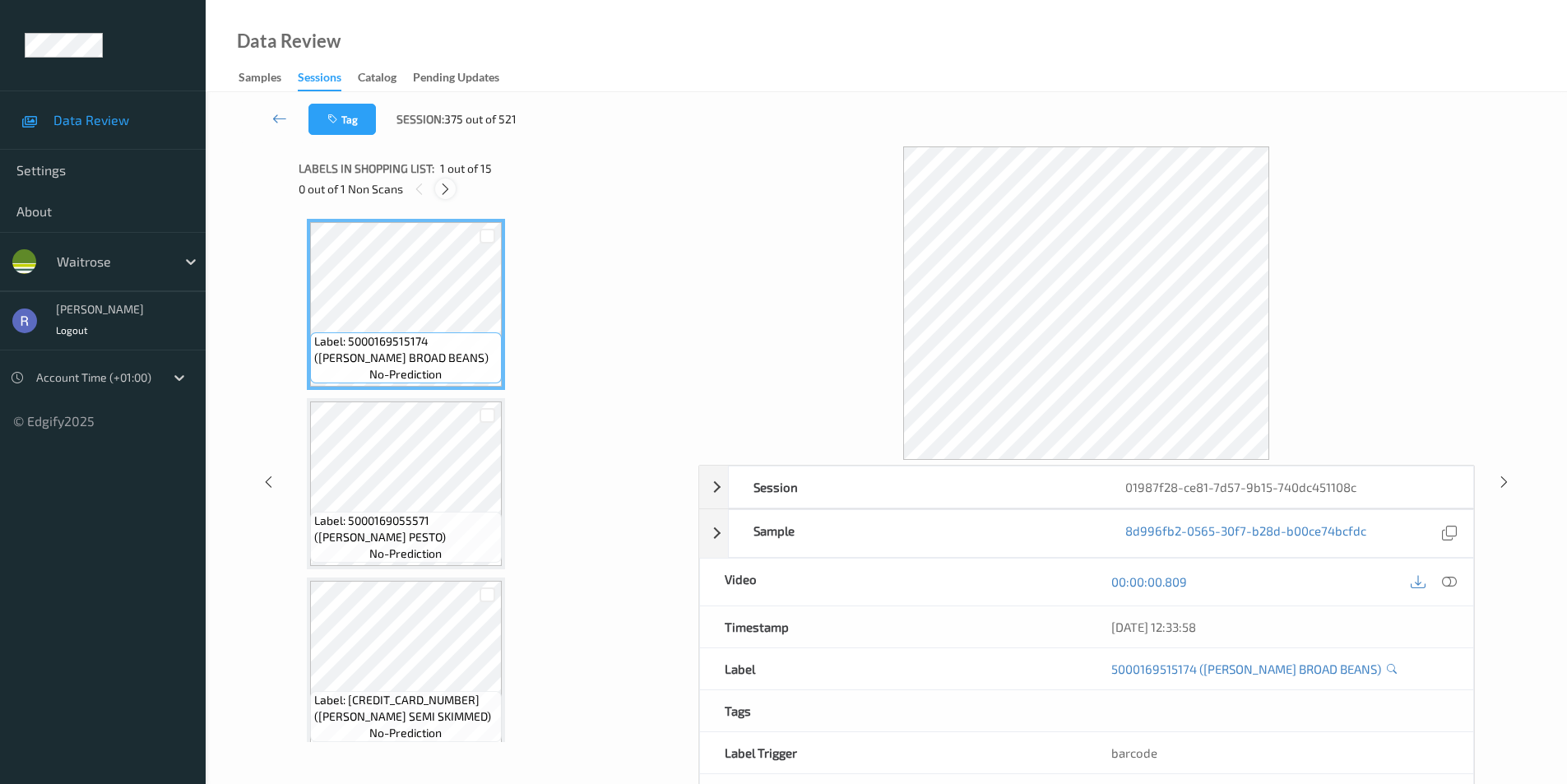
click at [442, 189] on icon at bounding box center [445, 189] width 14 height 15
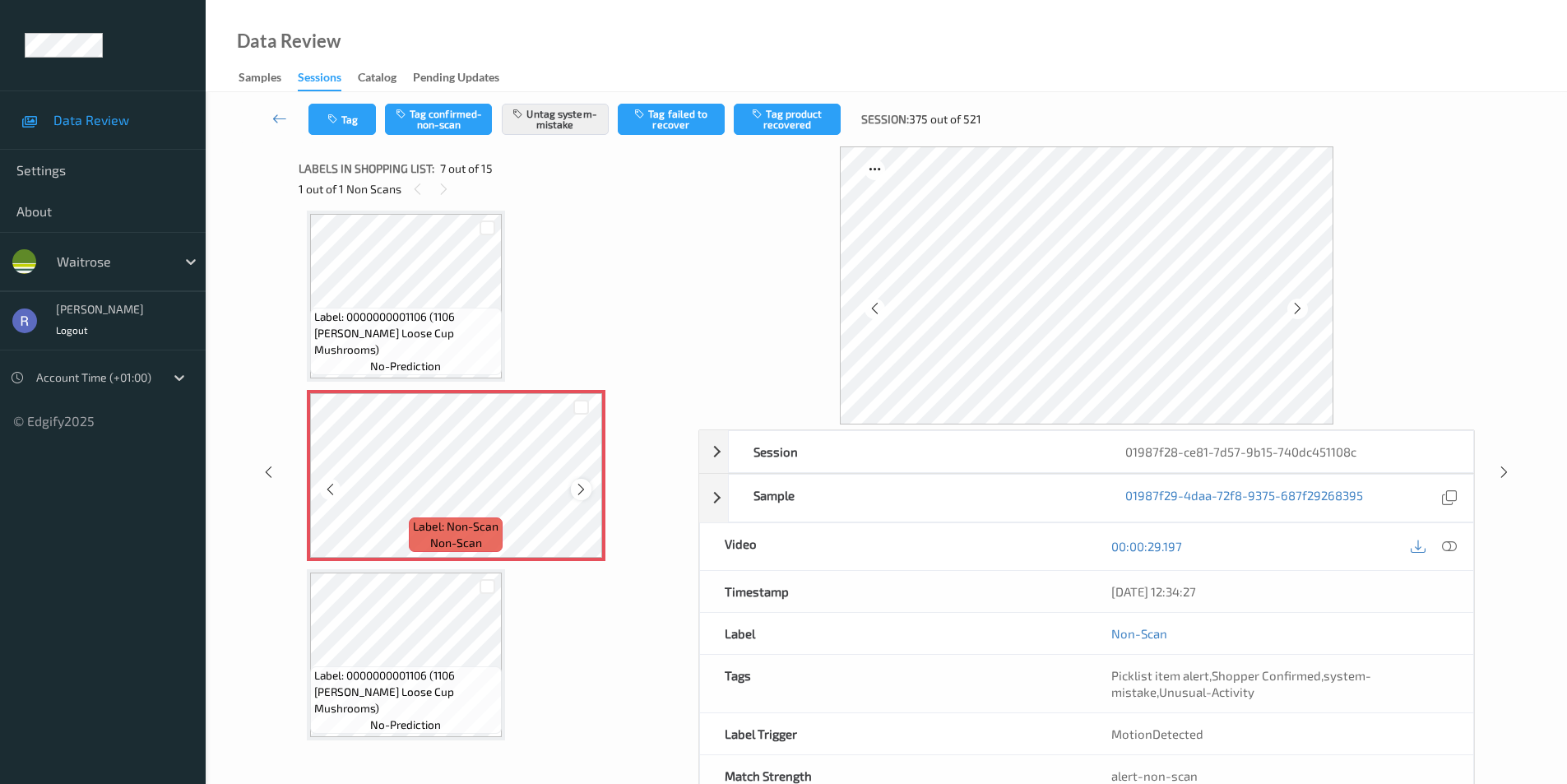
click at [572, 482] on div at bounding box center [581, 489] width 21 height 21
click at [1502, 479] on icon at bounding box center [1504, 472] width 14 height 15
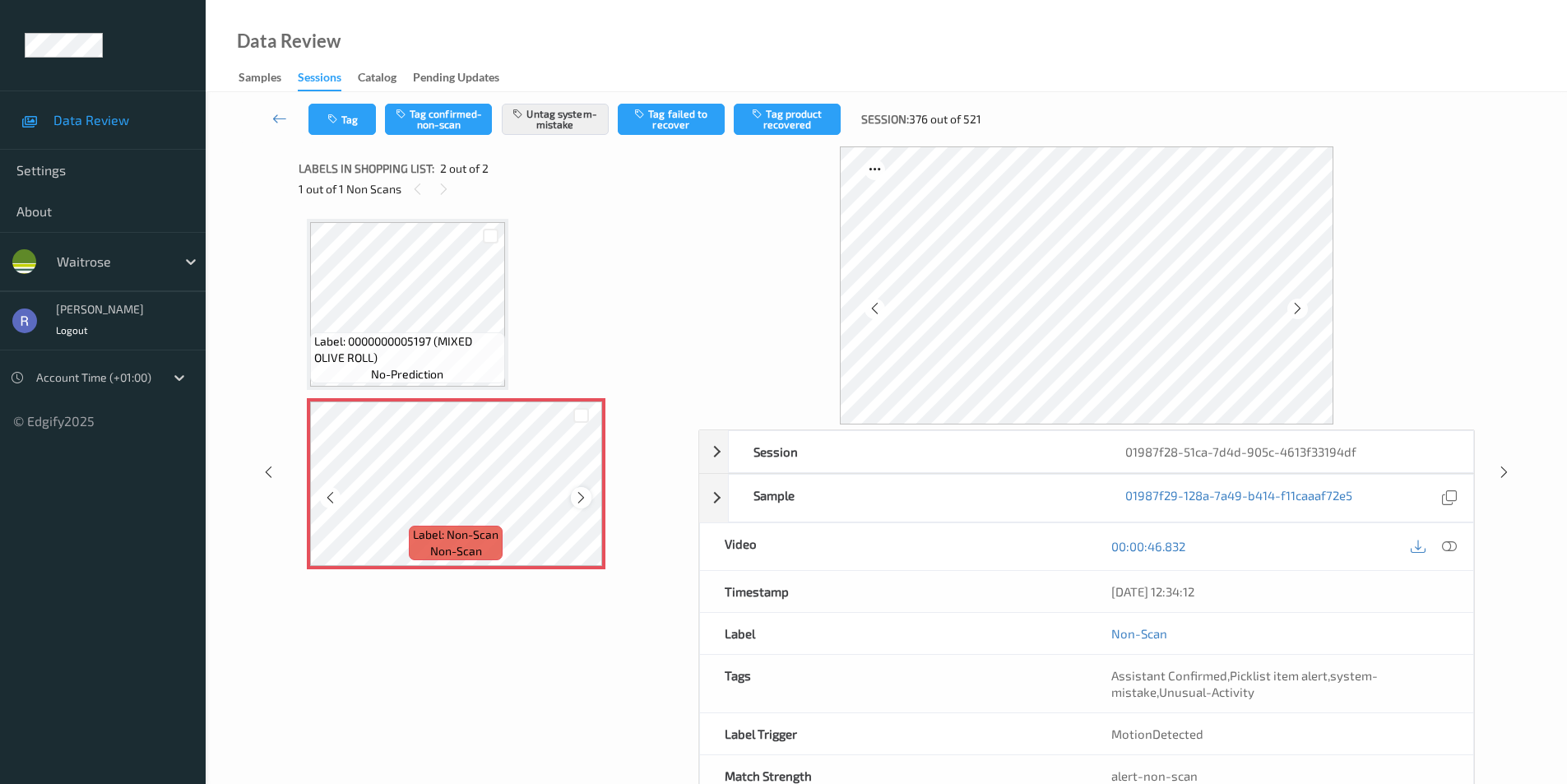
click at [575, 495] on icon at bounding box center [581, 497] width 14 height 15
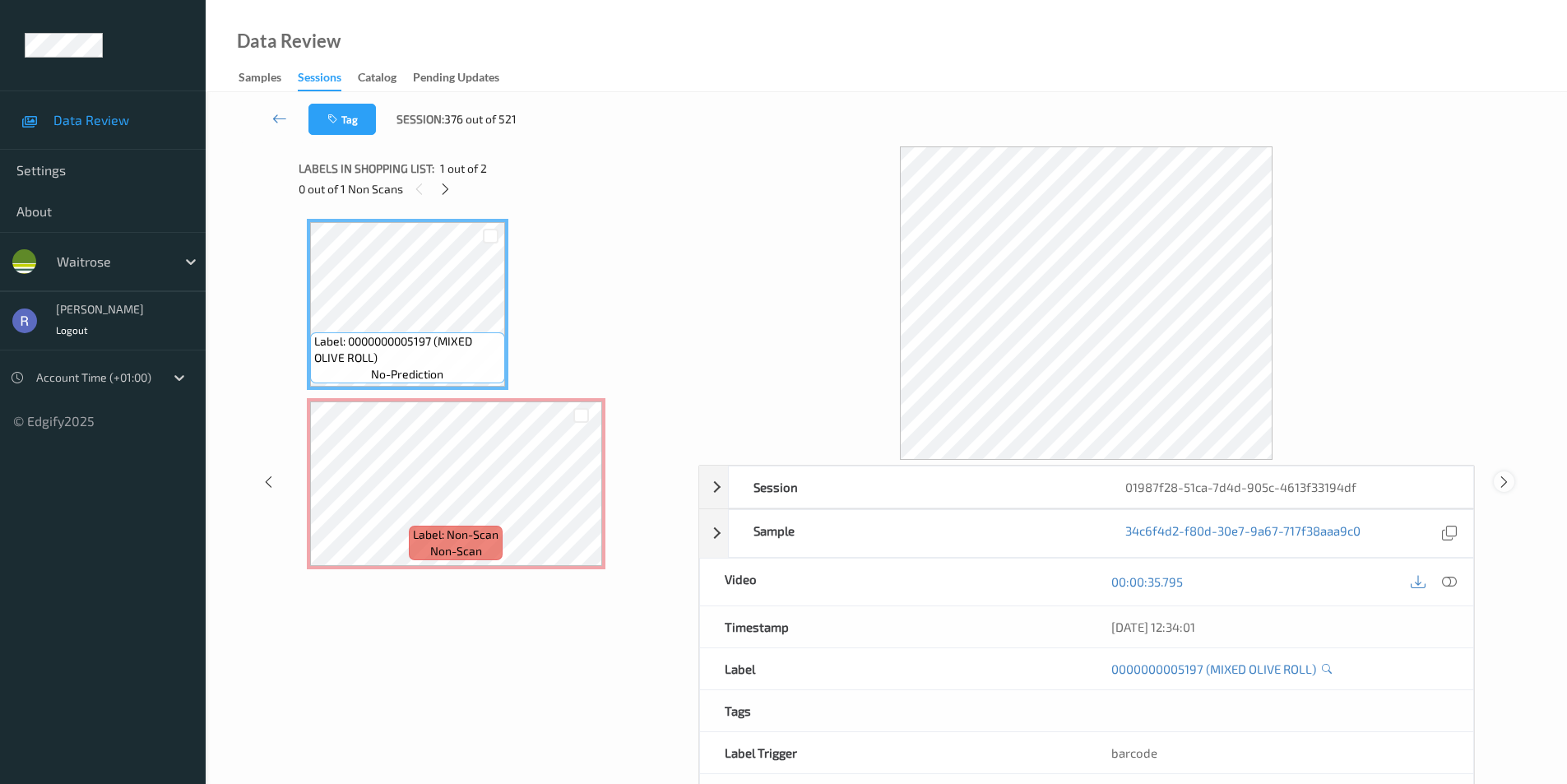
click at [1502, 476] on icon at bounding box center [1504, 482] width 14 height 15
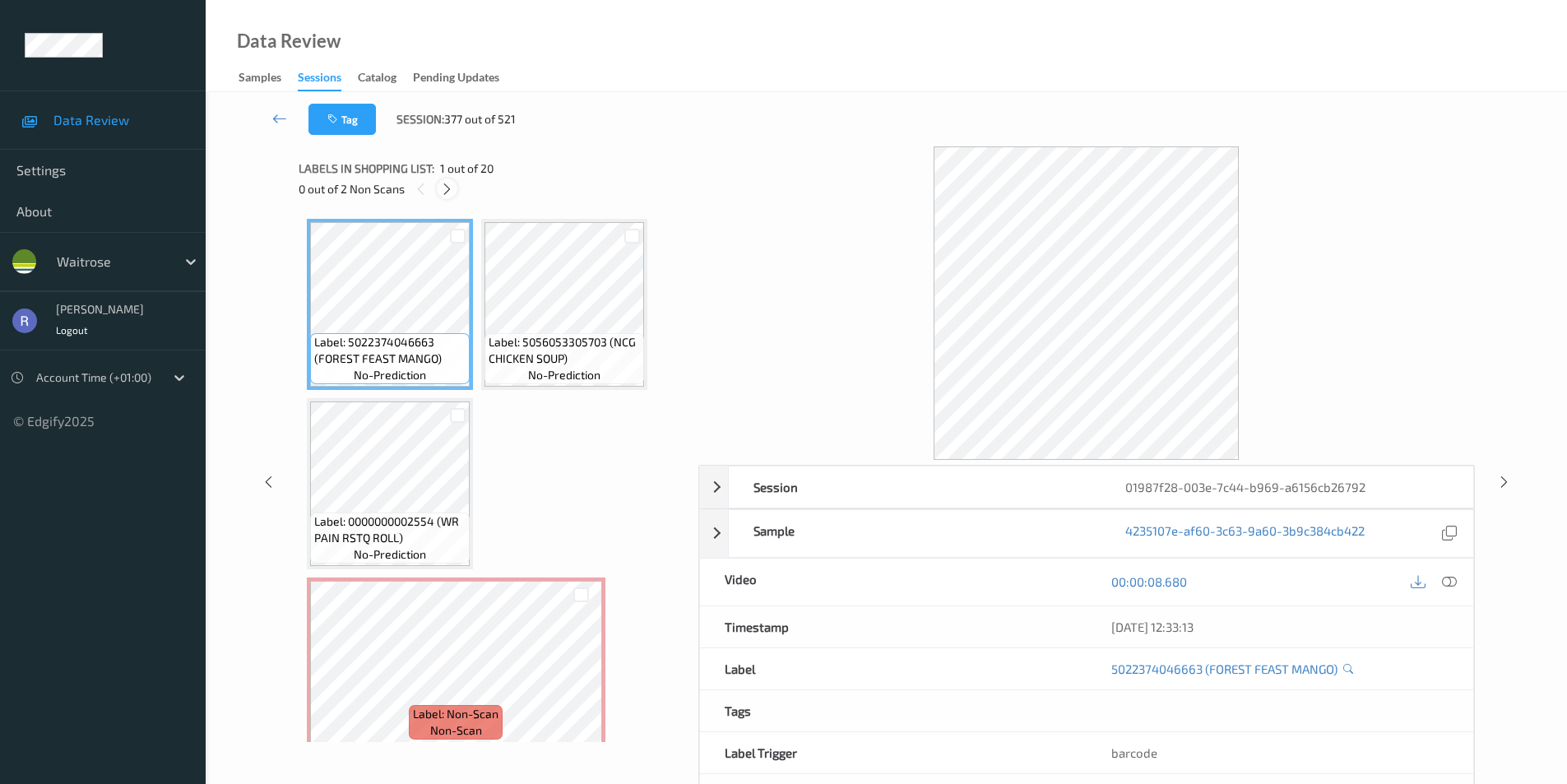
click at [444, 186] on icon at bounding box center [447, 189] width 14 height 15
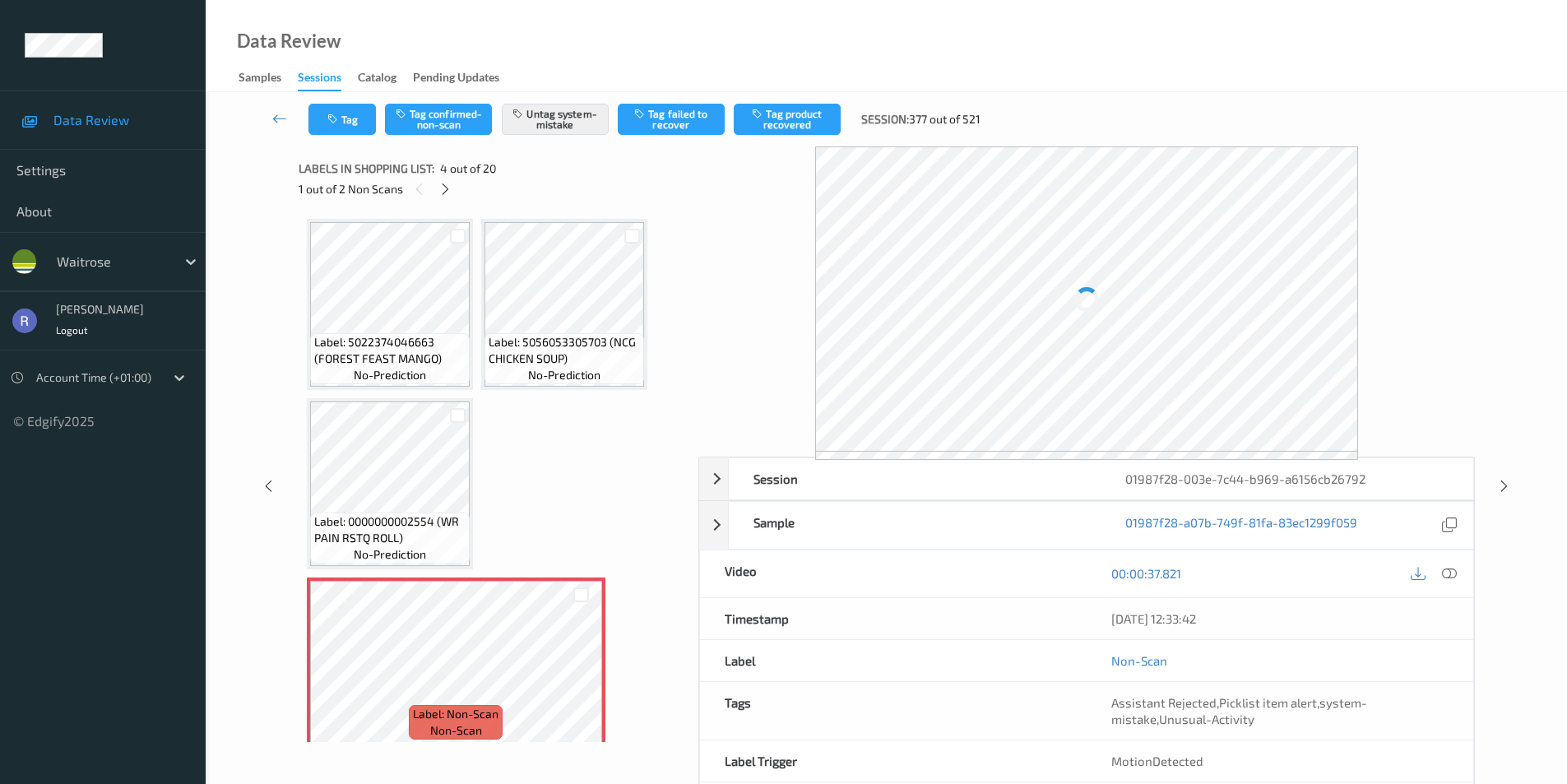
scroll to position [187, 0]
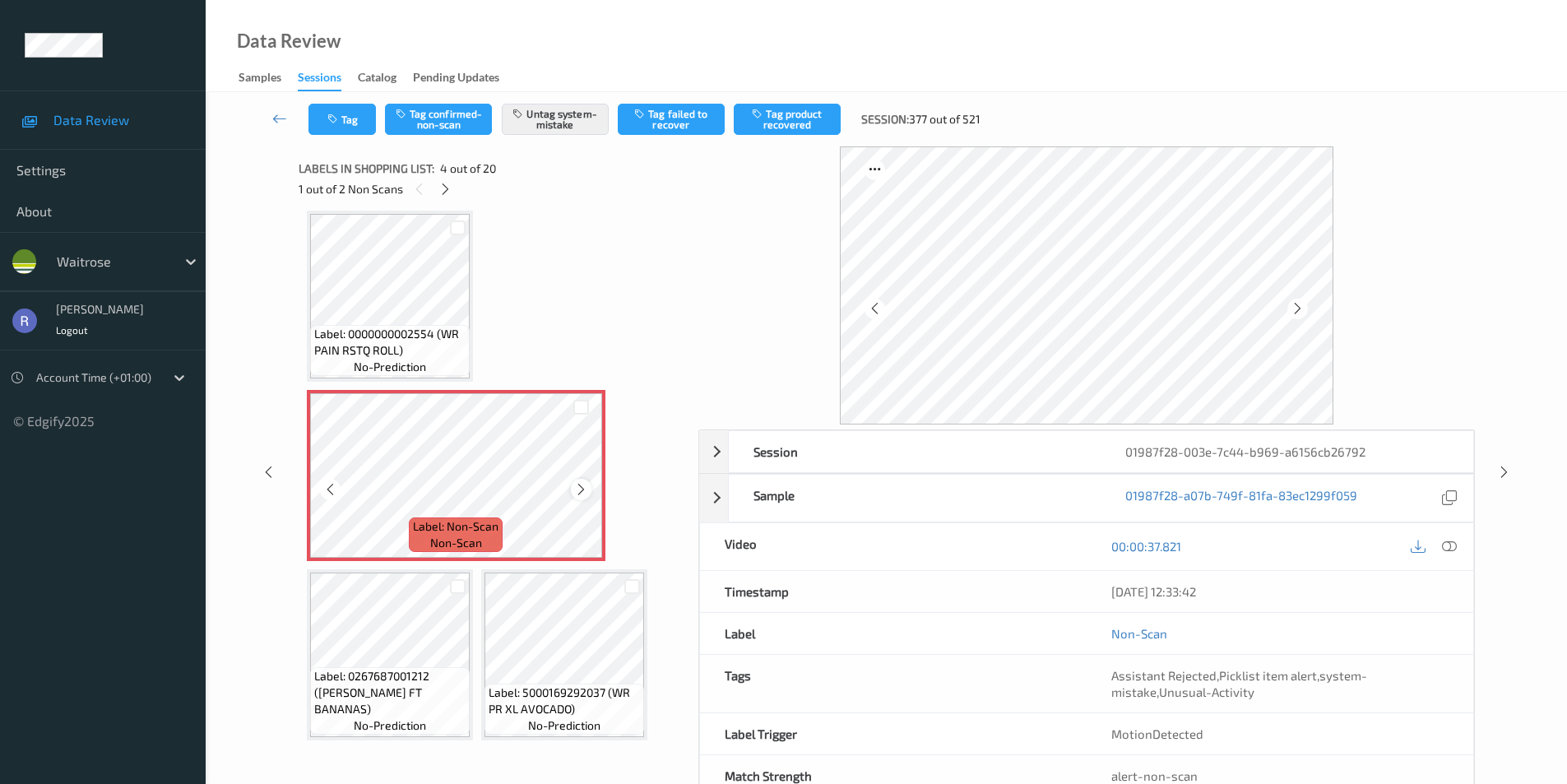
click at [575, 486] on icon at bounding box center [581, 490] width 14 height 15
click at [1511, 466] on div at bounding box center [1504, 472] width 21 height 21
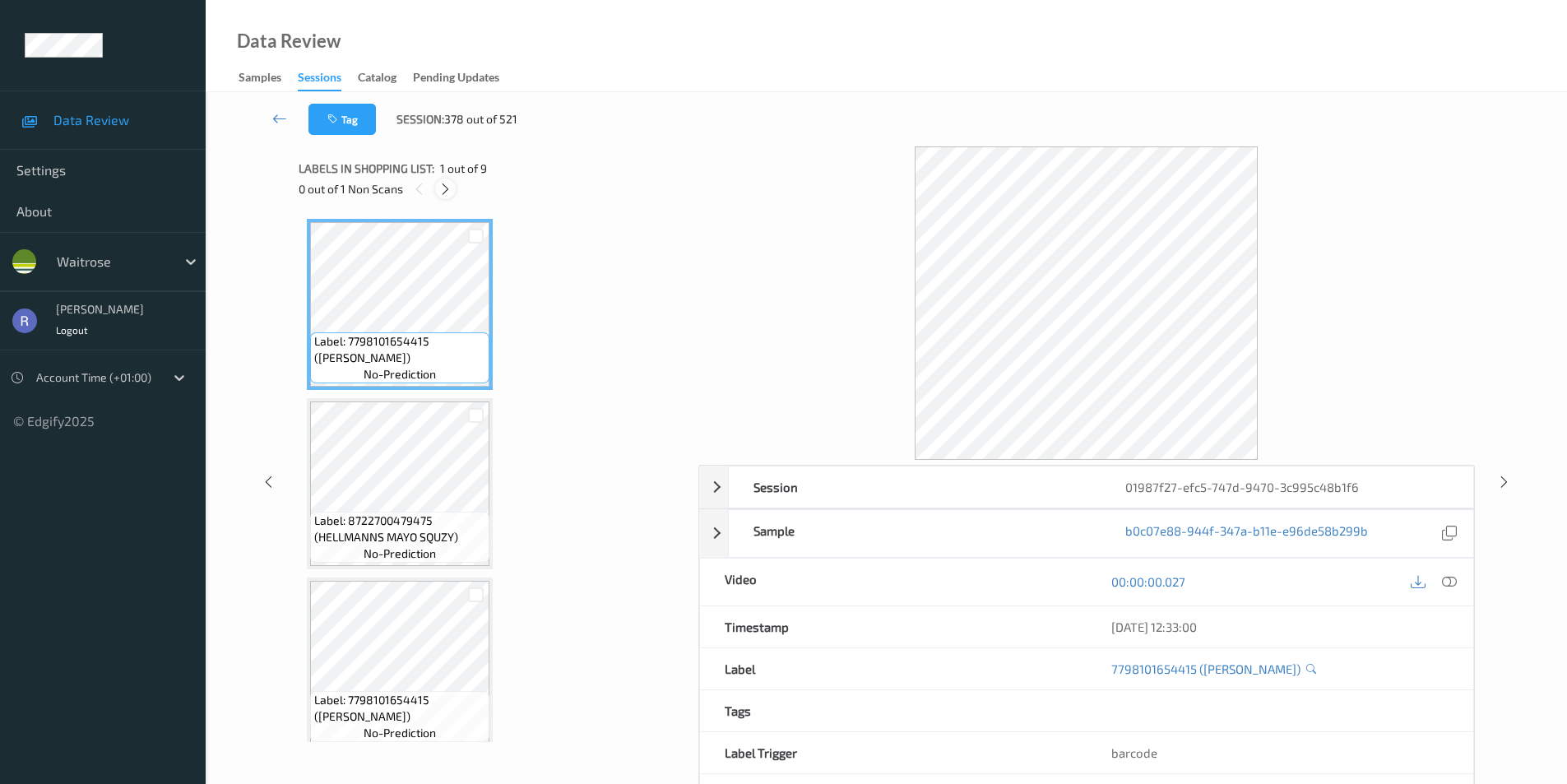
click at [439, 190] on icon at bounding box center [445, 189] width 14 height 15
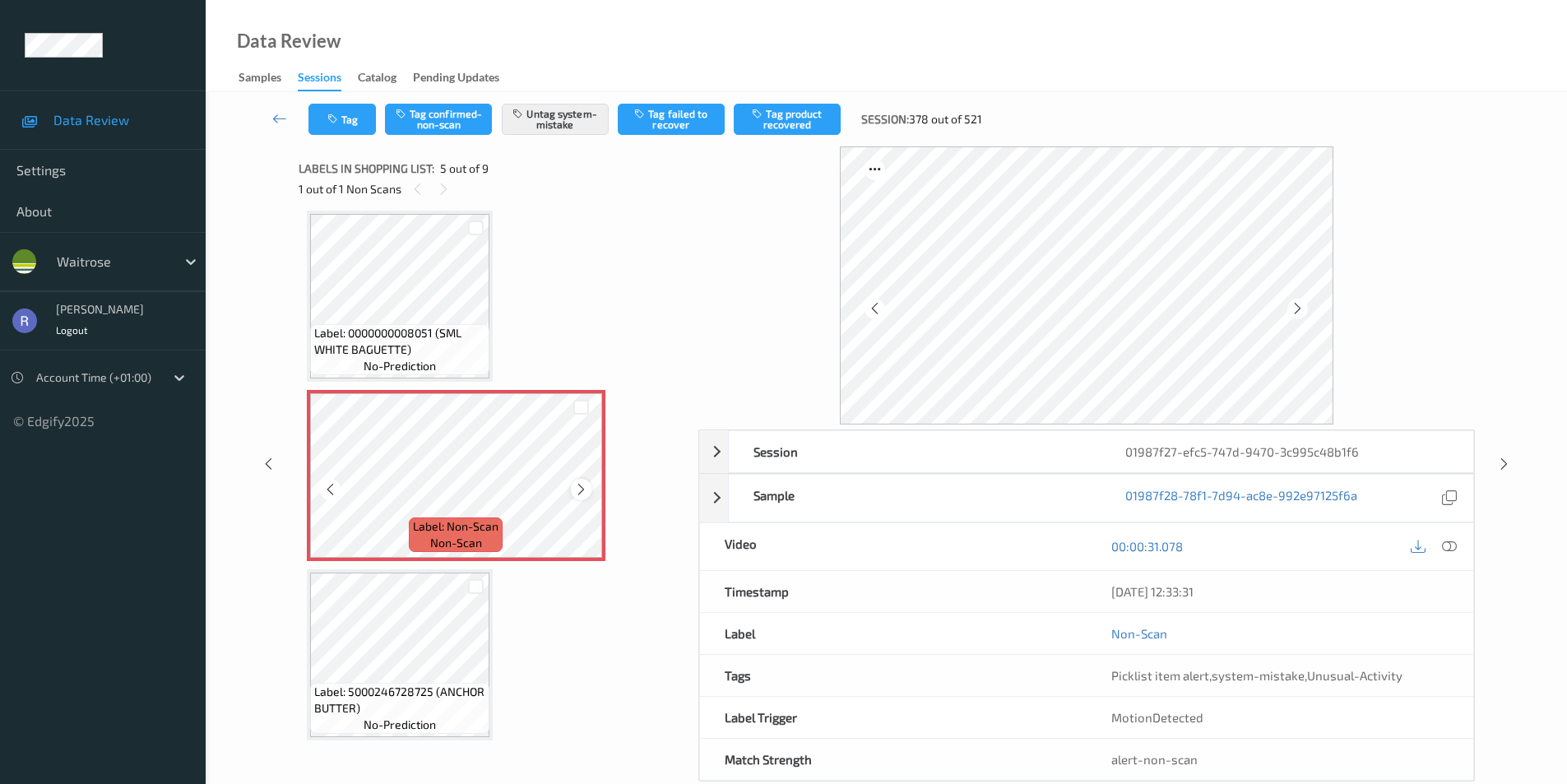
click at [577, 489] on icon at bounding box center [581, 490] width 14 height 15
click at [1502, 465] on icon at bounding box center [1504, 464] width 14 height 15
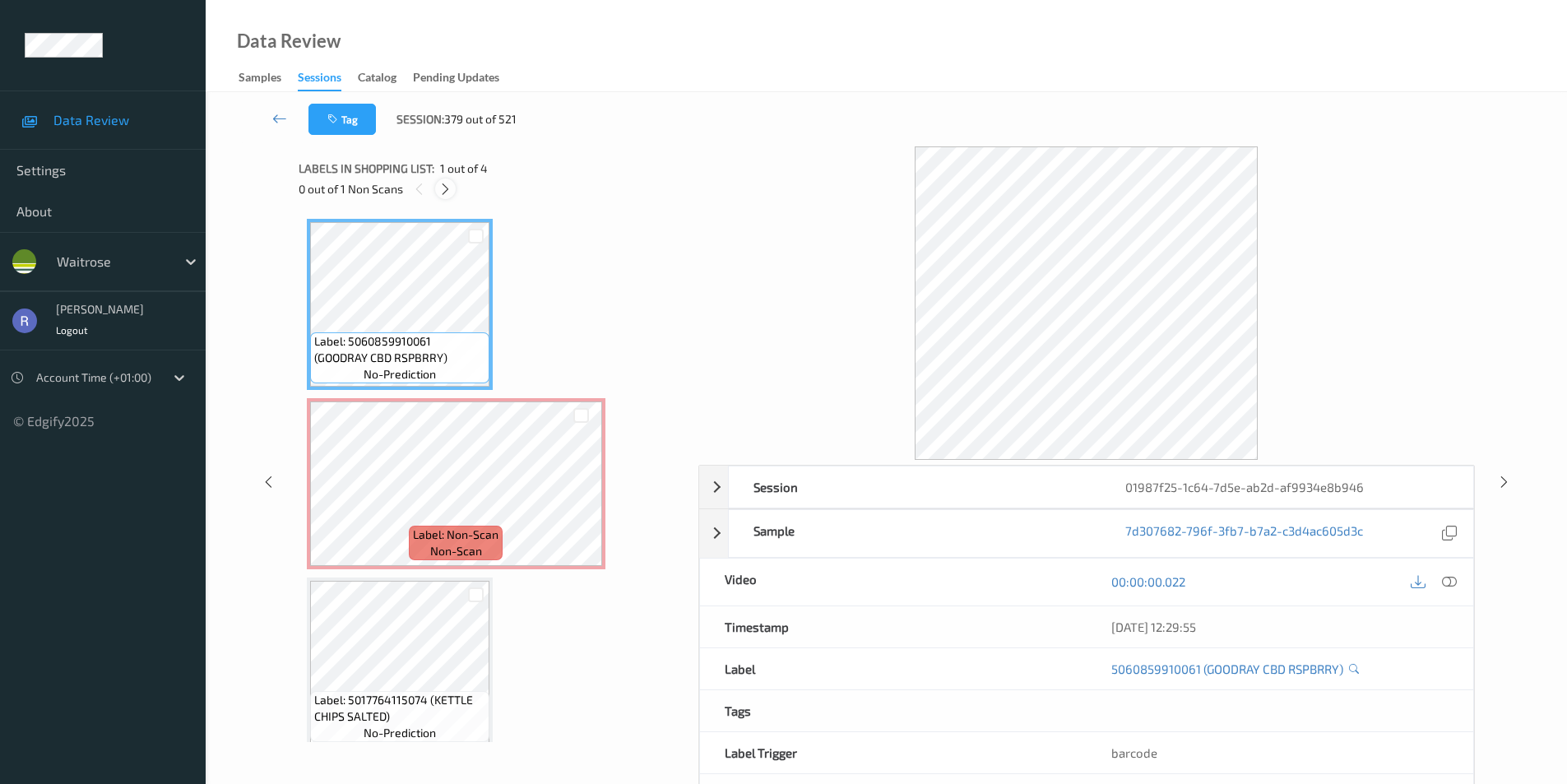
click at [450, 189] on icon at bounding box center [445, 189] width 14 height 15
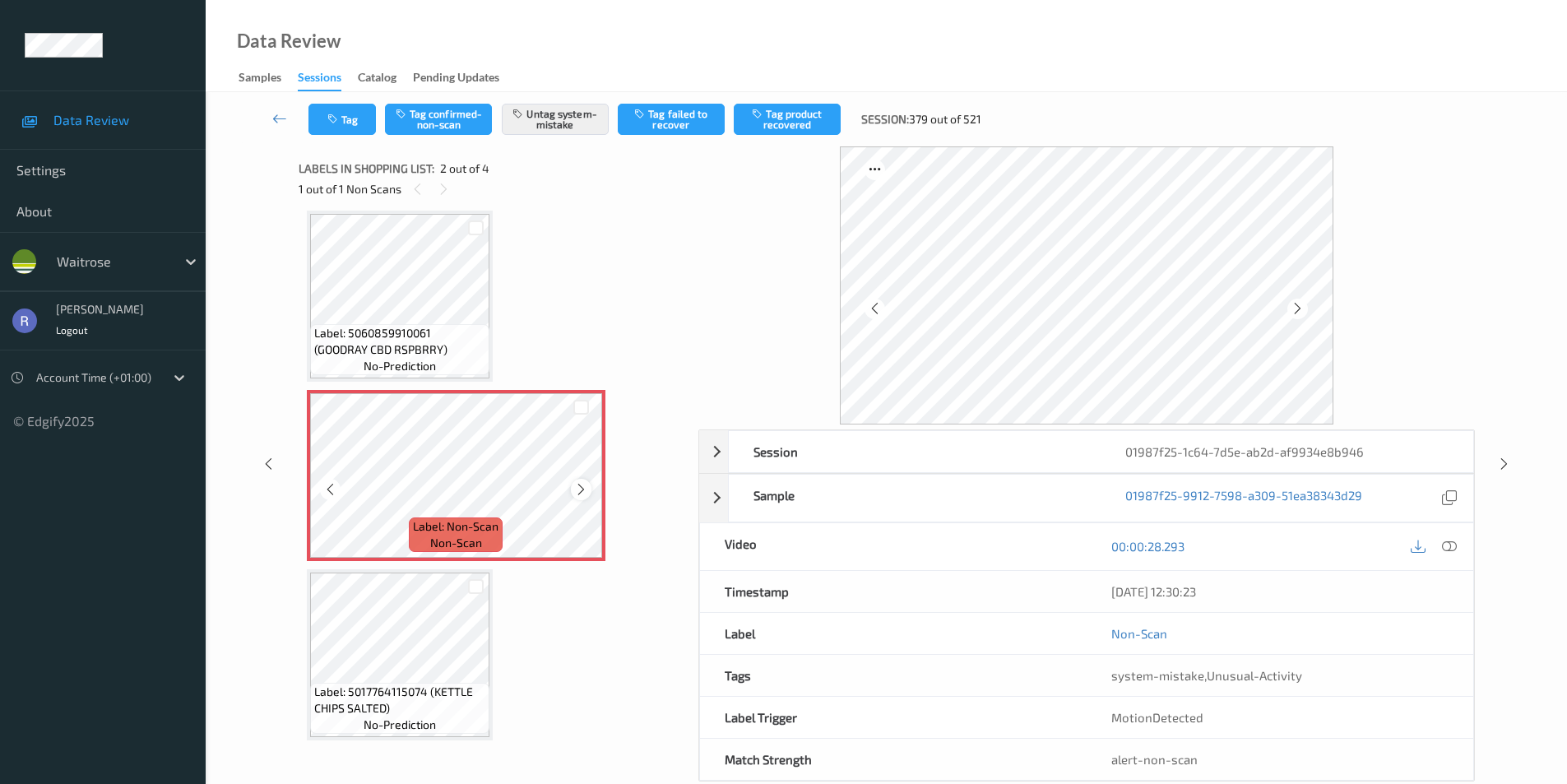
click at [576, 491] on icon at bounding box center [581, 490] width 14 height 15
click at [1507, 464] on icon at bounding box center [1504, 464] width 14 height 15
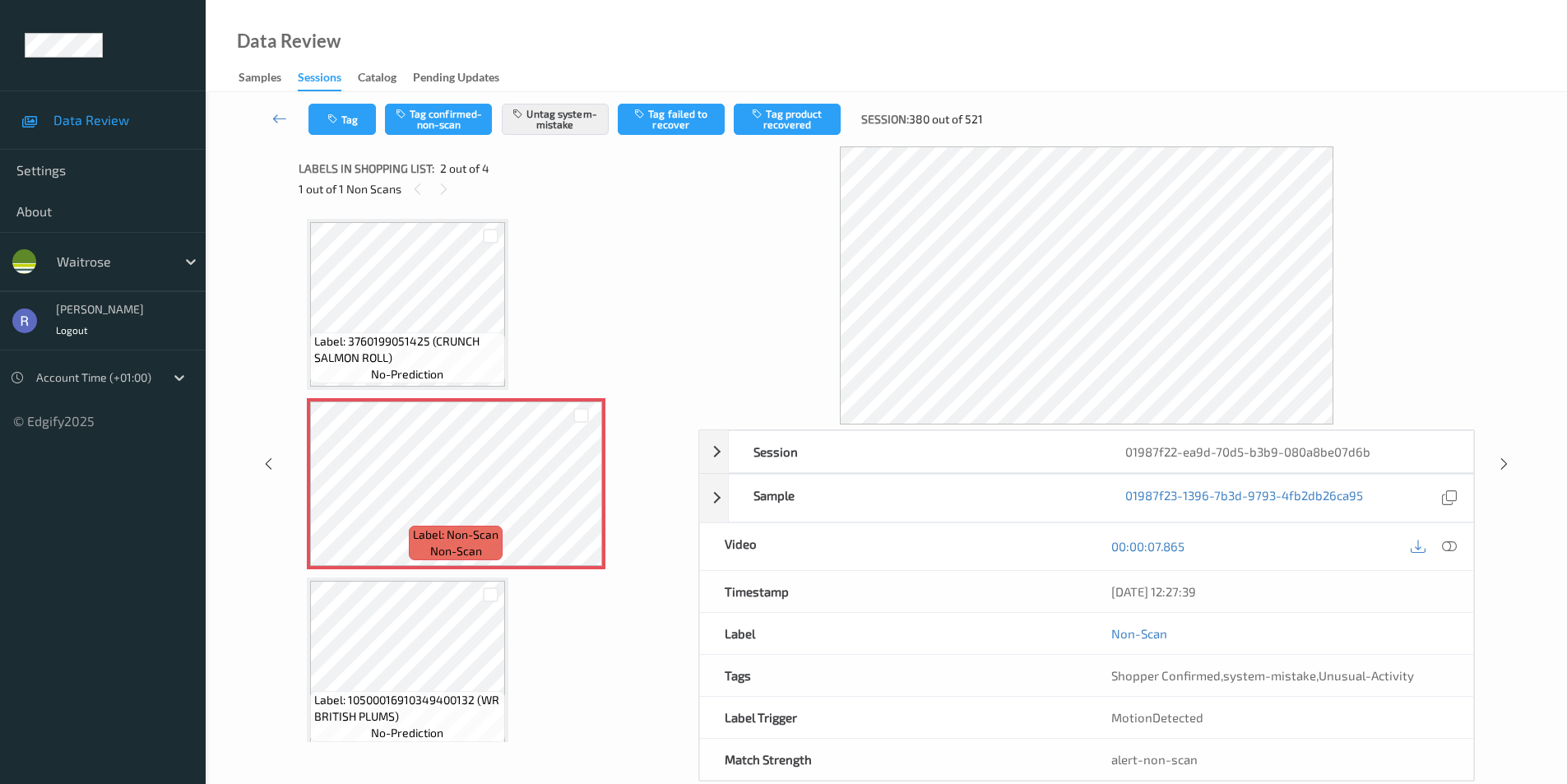
click at [531, 305] on div "Label: 3760199051425 (CRUNCH SALMON ROLL) no-prediction Label: Non-Scan non-sca…" at bounding box center [492, 573] width 372 height 709
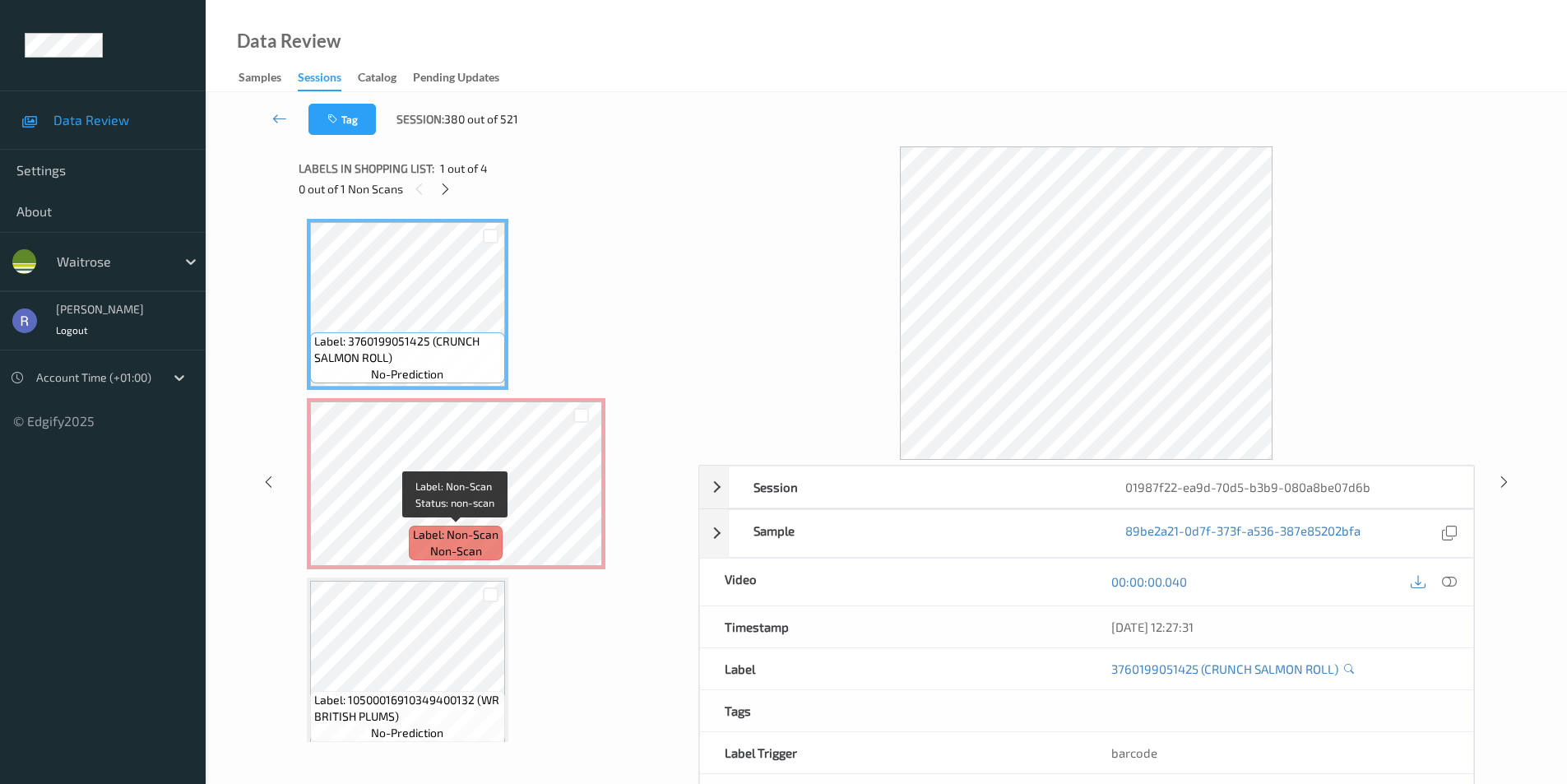
click at [466, 530] on span "Label: Non-Scan" at bounding box center [455, 535] width 85 height 17
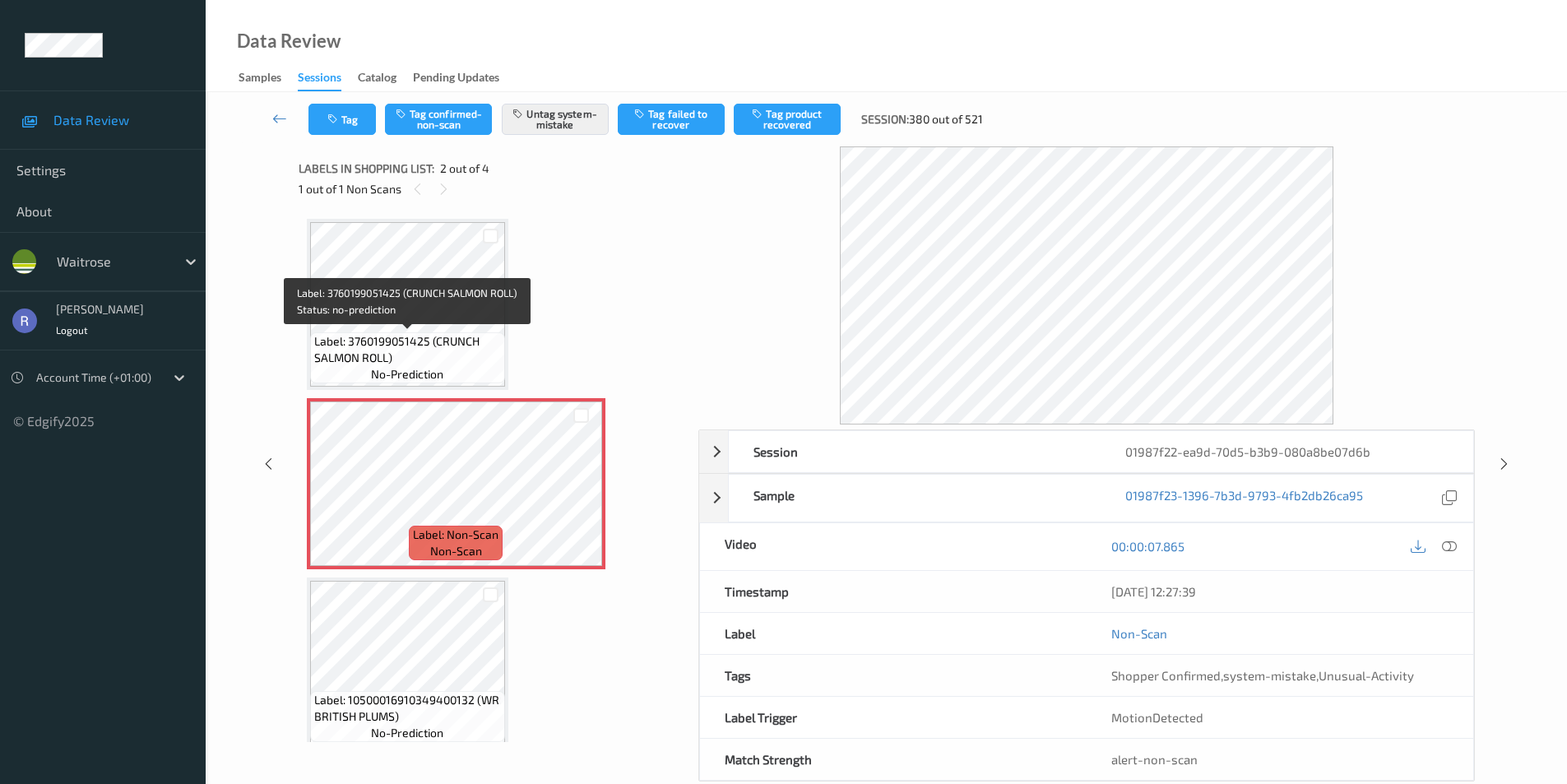
click at [444, 340] on span "Label: 3760199051425 (CRUNCH SALMON ROLL)" at bounding box center [407, 350] width 187 height 33
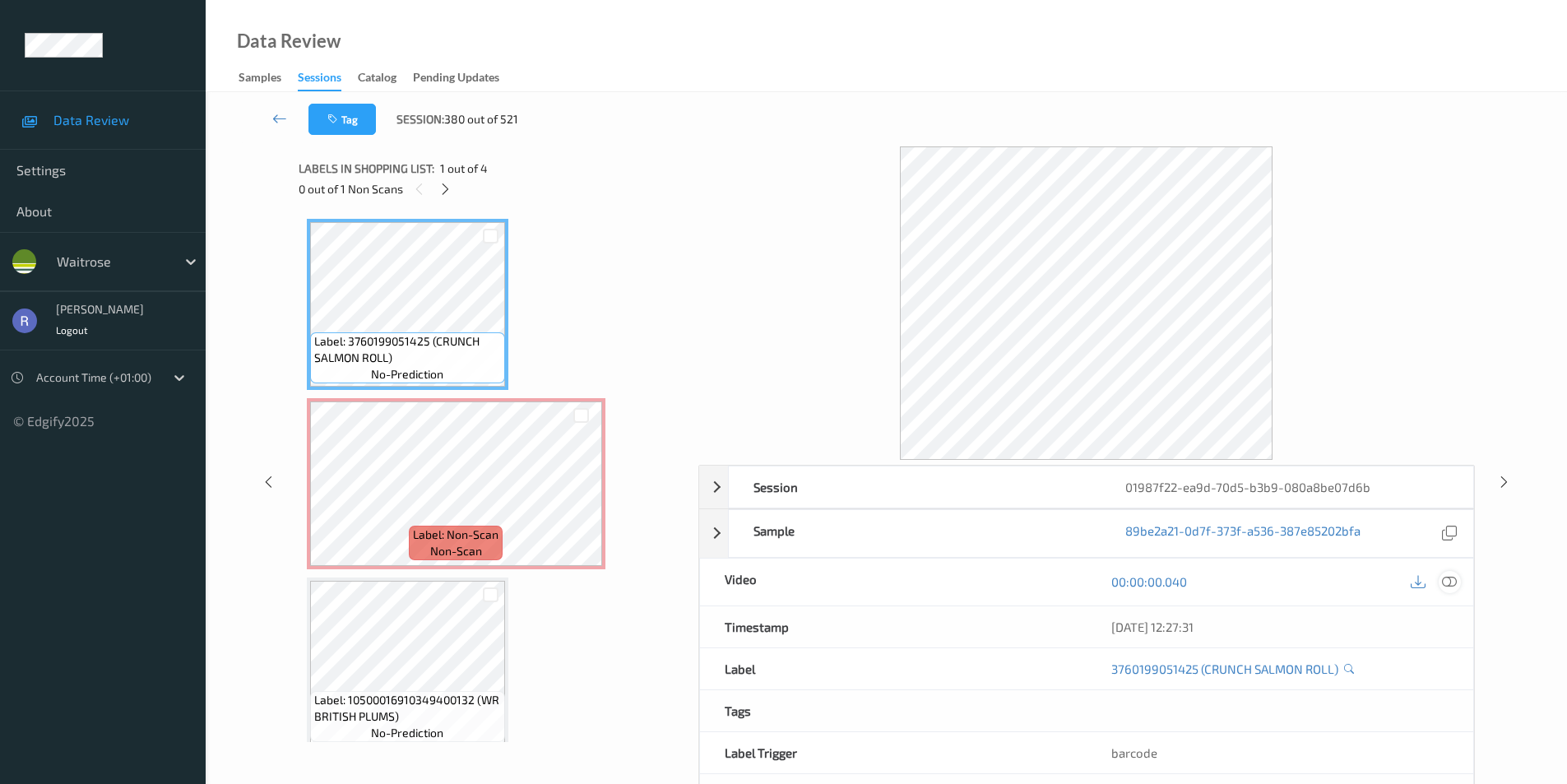
click at [1448, 575] on icon at bounding box center [1450, 582] width 15 height 15
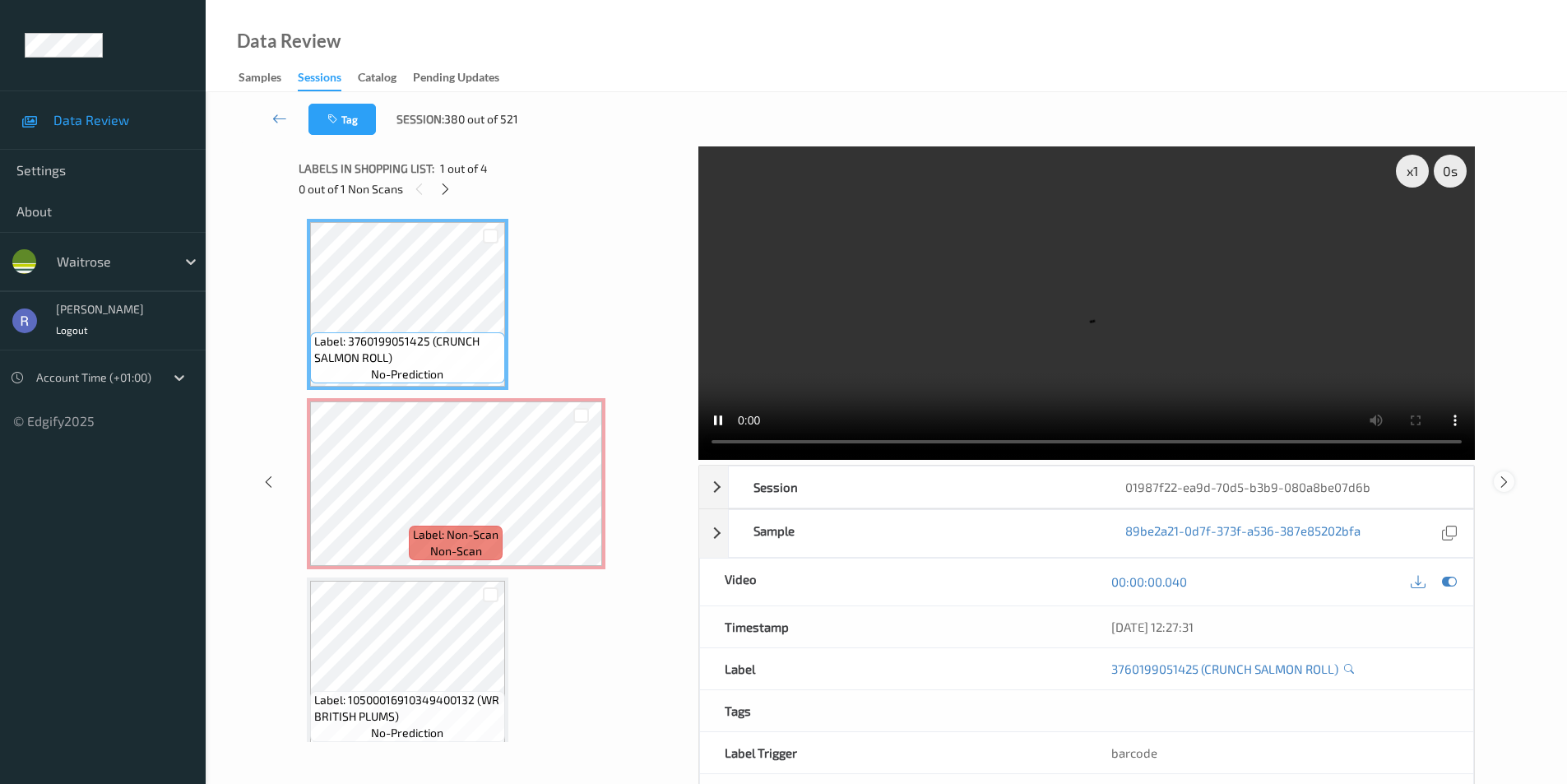
click at [1507, 482] on icon at bounding box center [1504, 482] width 14 height 15
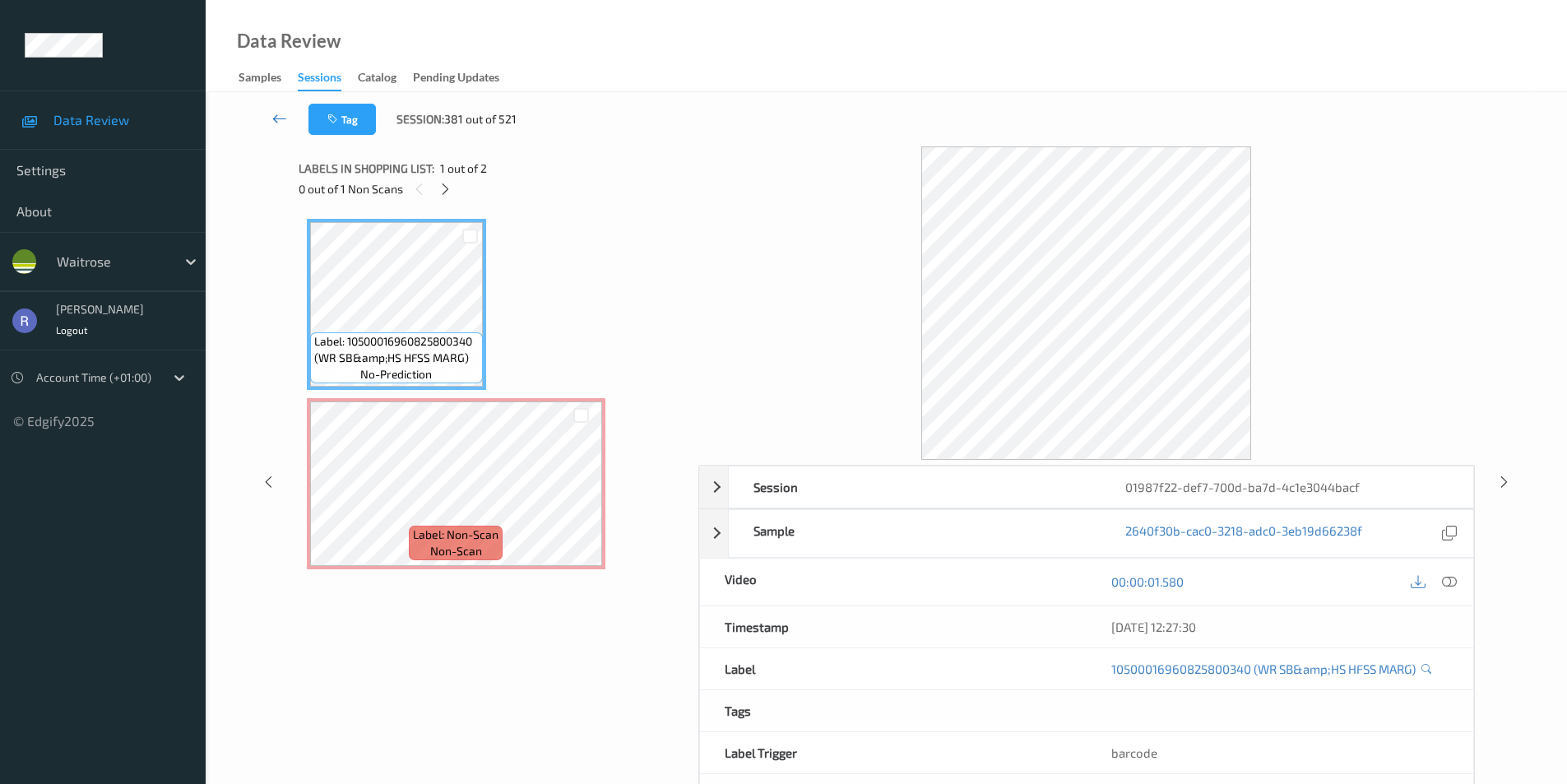
click at [281, 115] on icon at bounding box center [279, 119] width 15 height 17
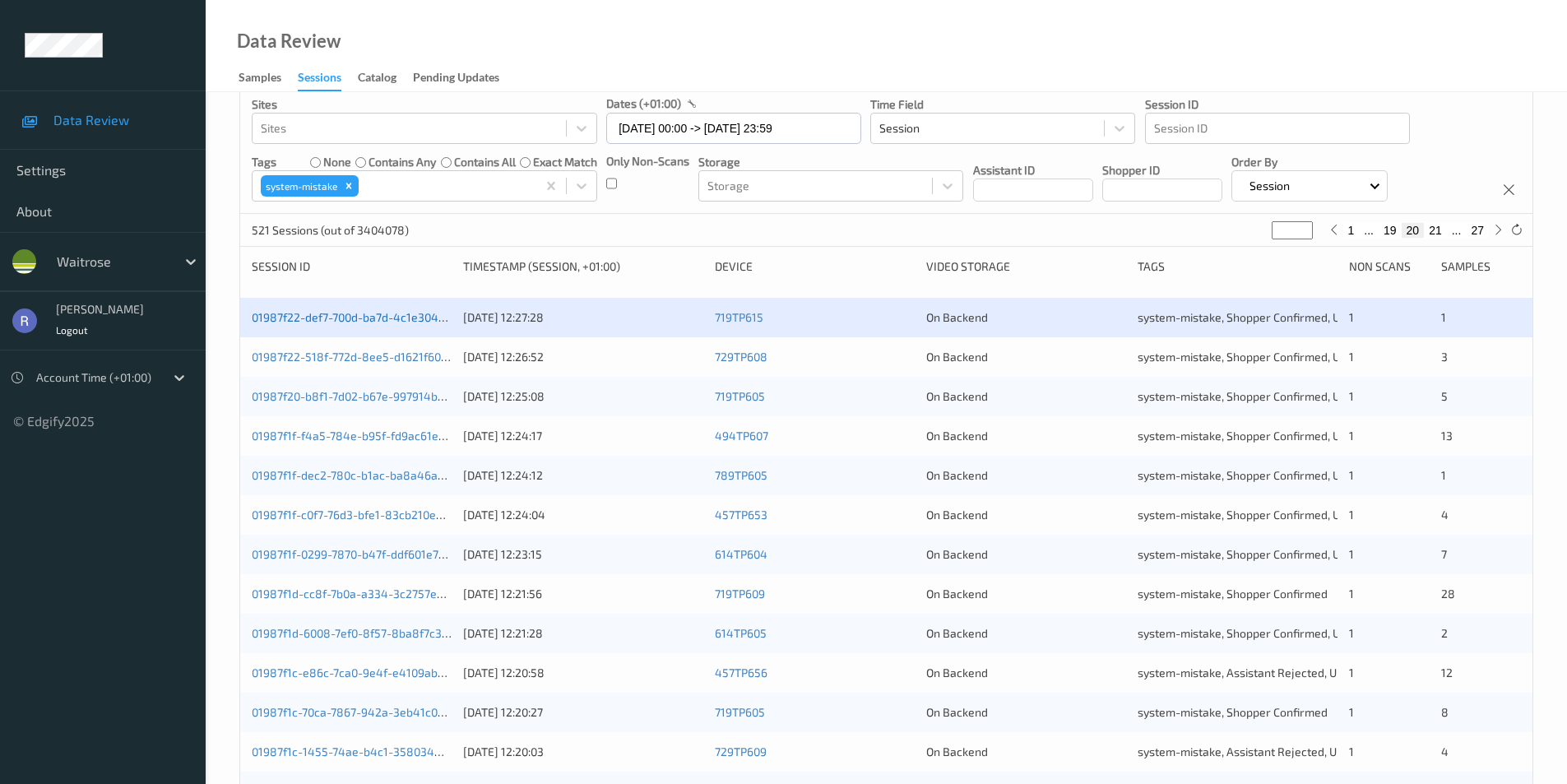
click at [366, 322] on link "01987f22-def7-700d-ba7d-4c1e3044bacf" at bounding box center [361, 317] width 217 height 14
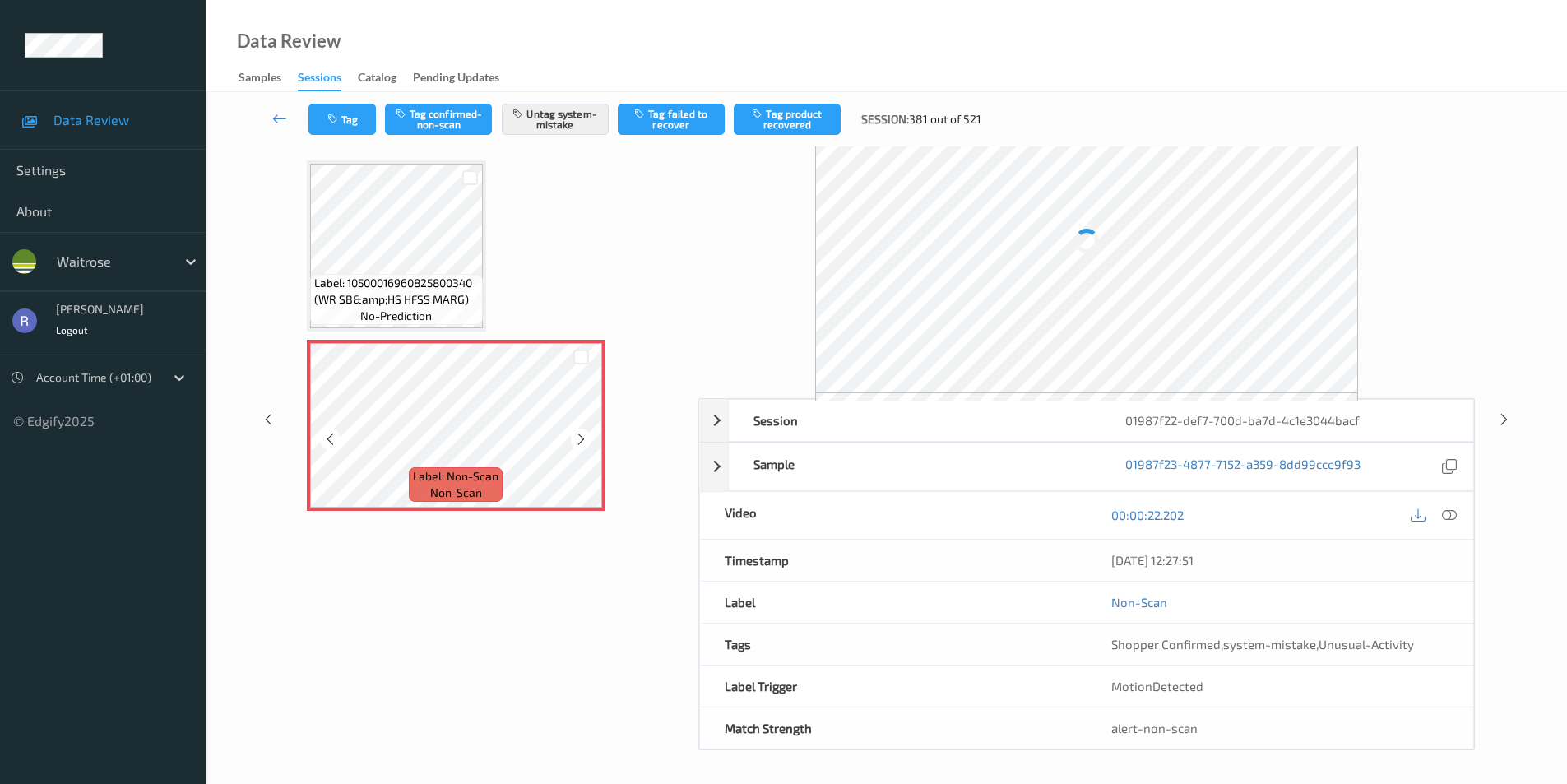
scroll to position [31, 0]
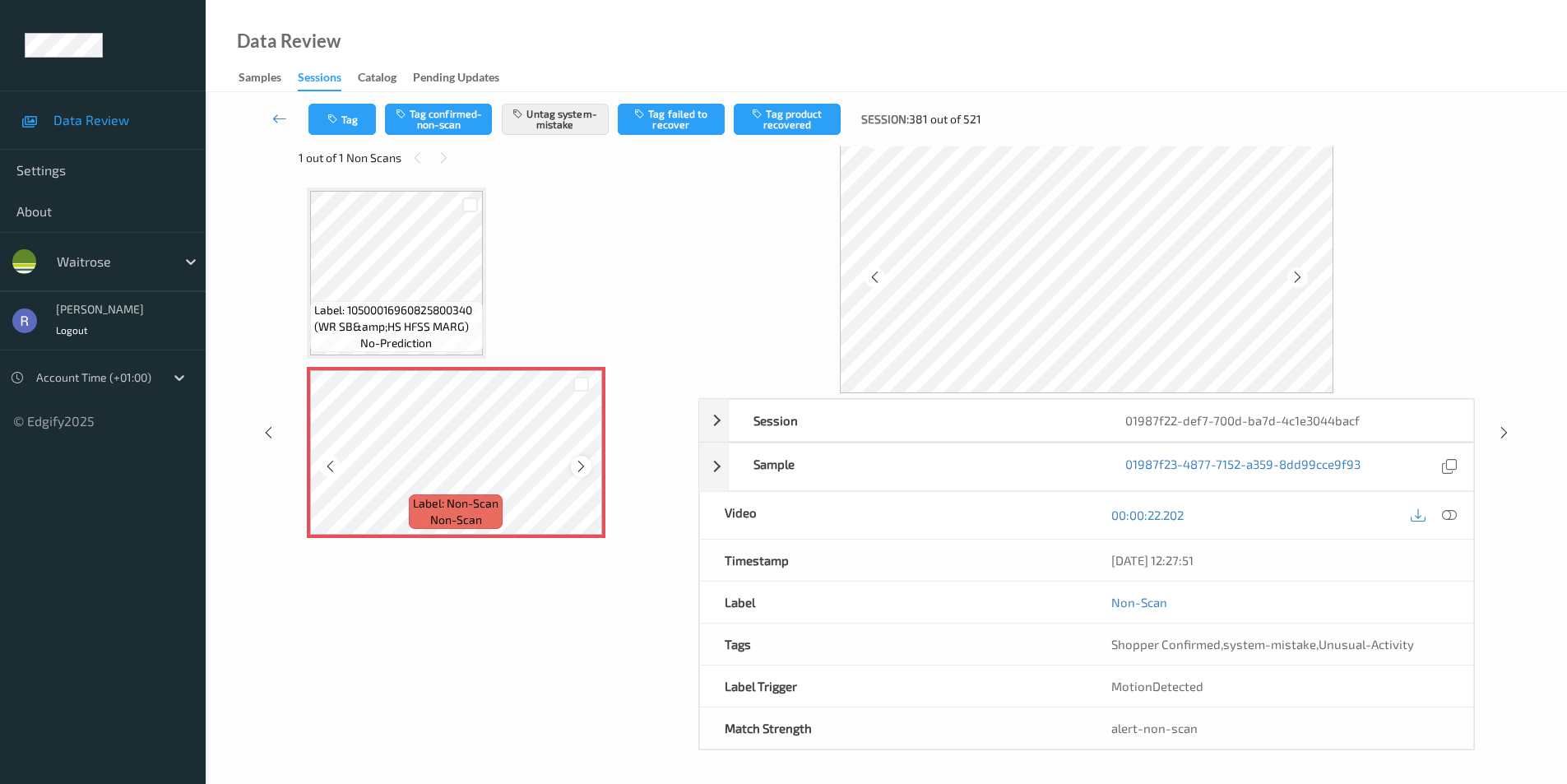
click at [580, 468] on icon at bounding box center [581, 467] width 14 height 15
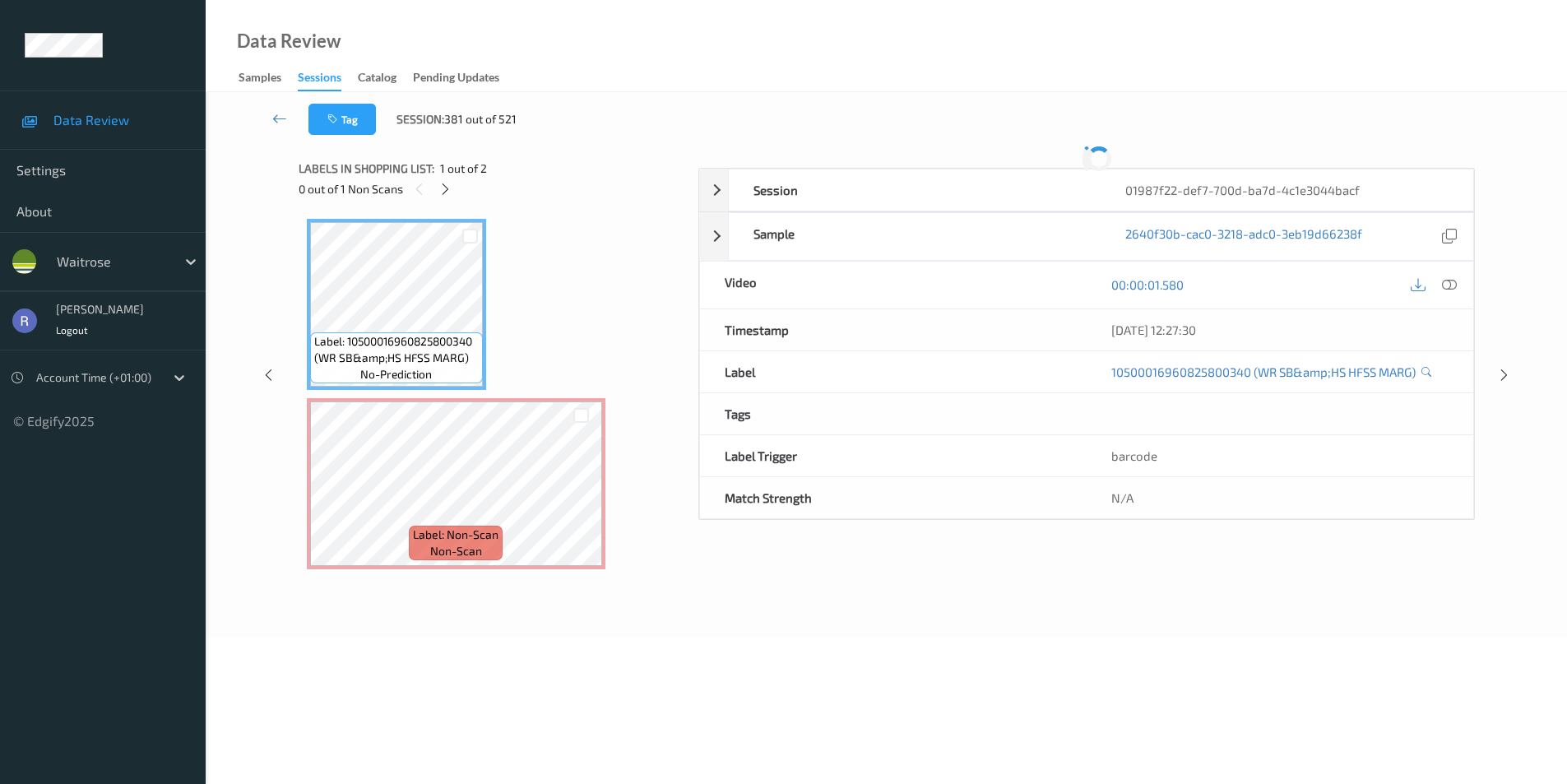
scroll to position [66, 0]
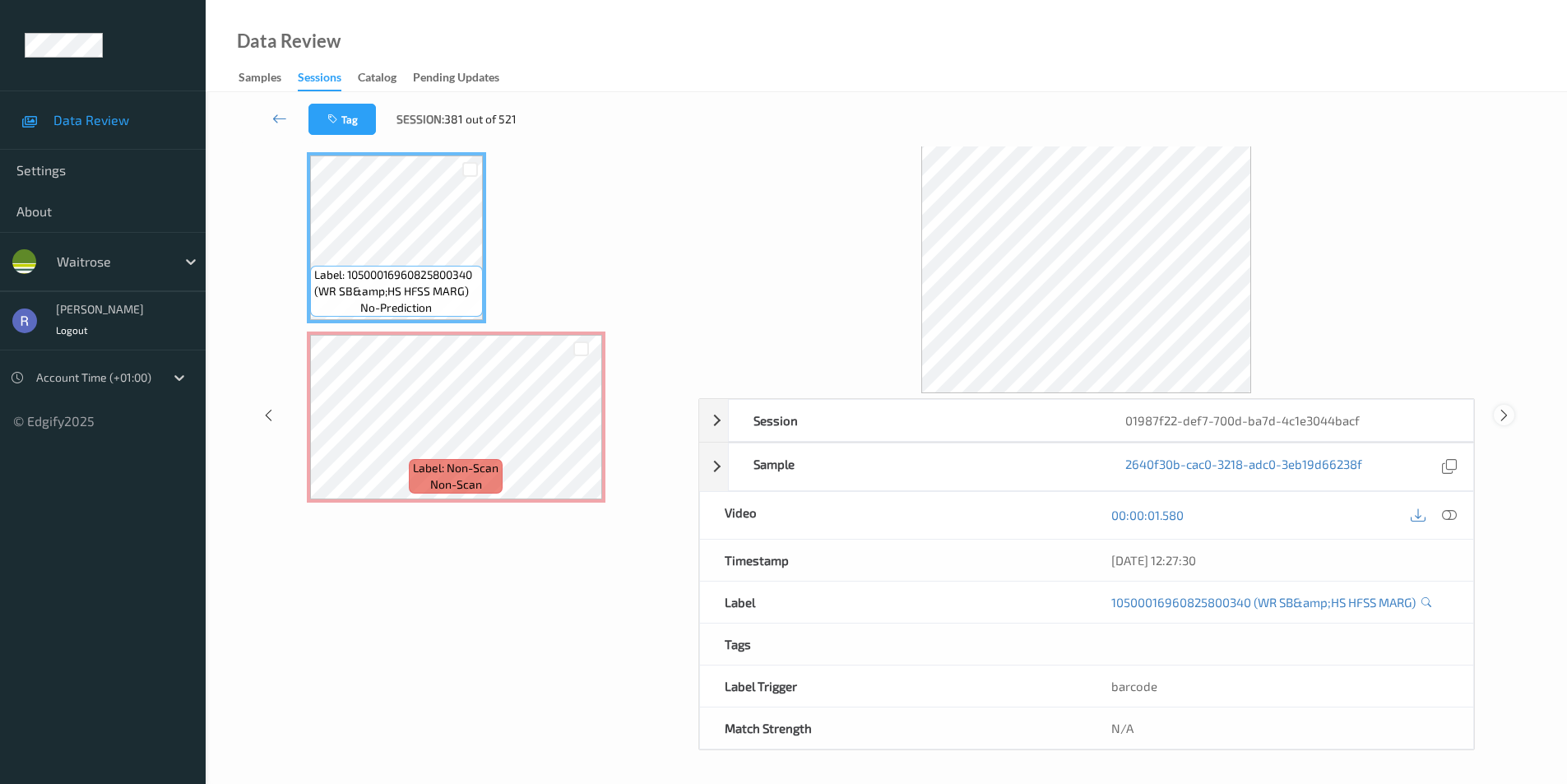
click at [1503, 416] on icon at bounding box center [1504, 414] width 14 height 15
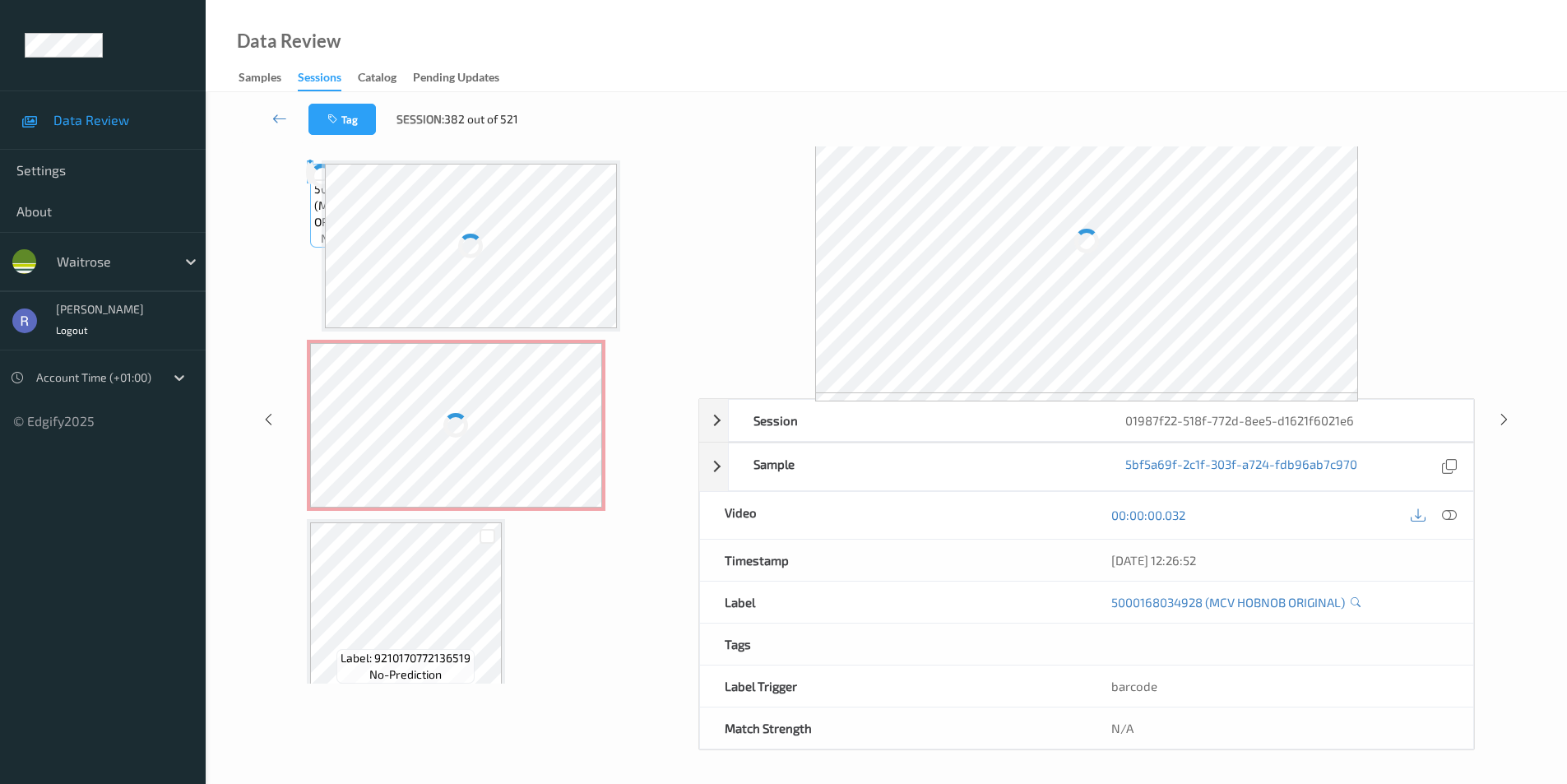
scroll to position [66, 0]
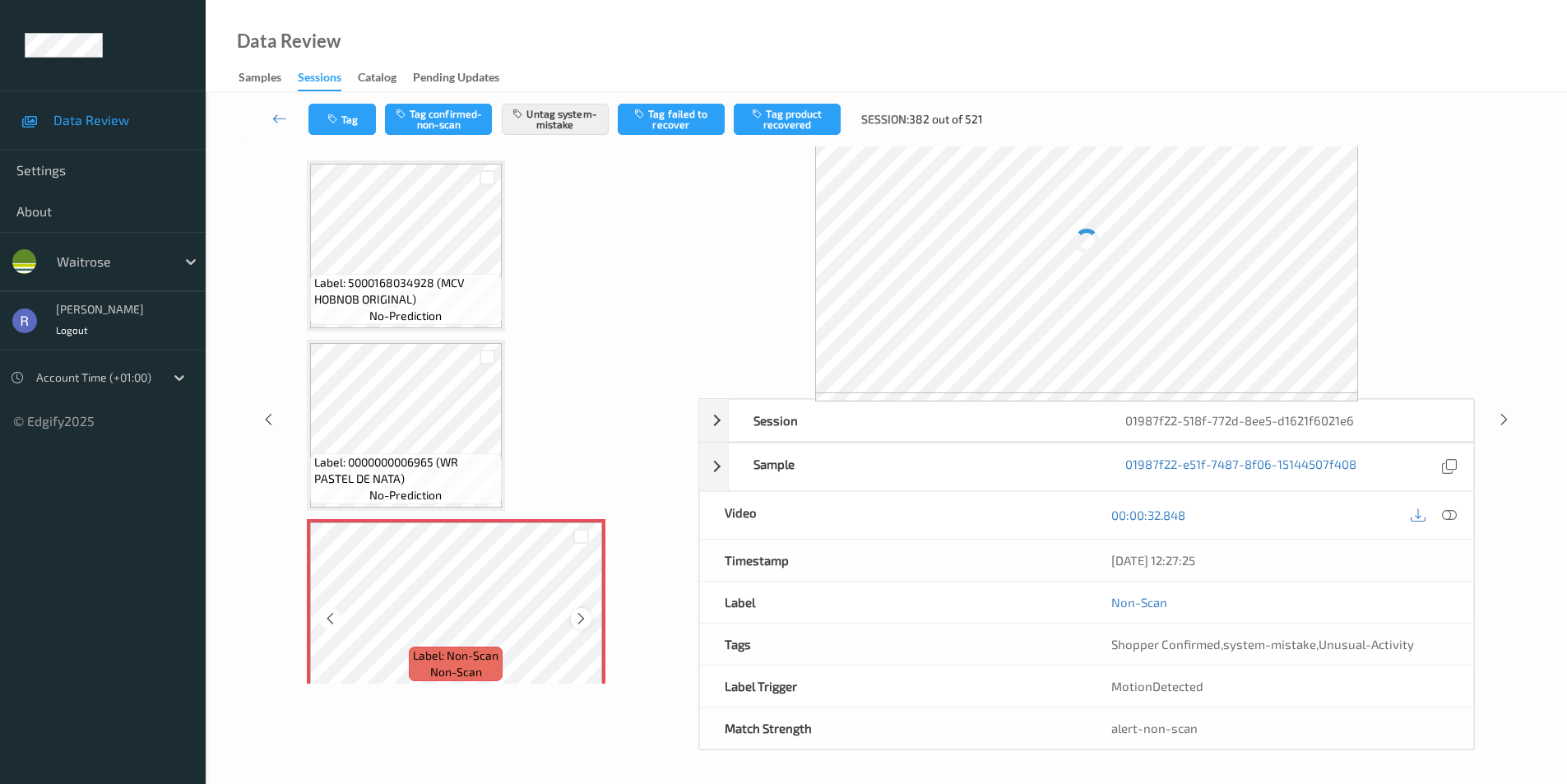
click at [585, 618] on icon at bounding box center [581, 618] width 14 height 15
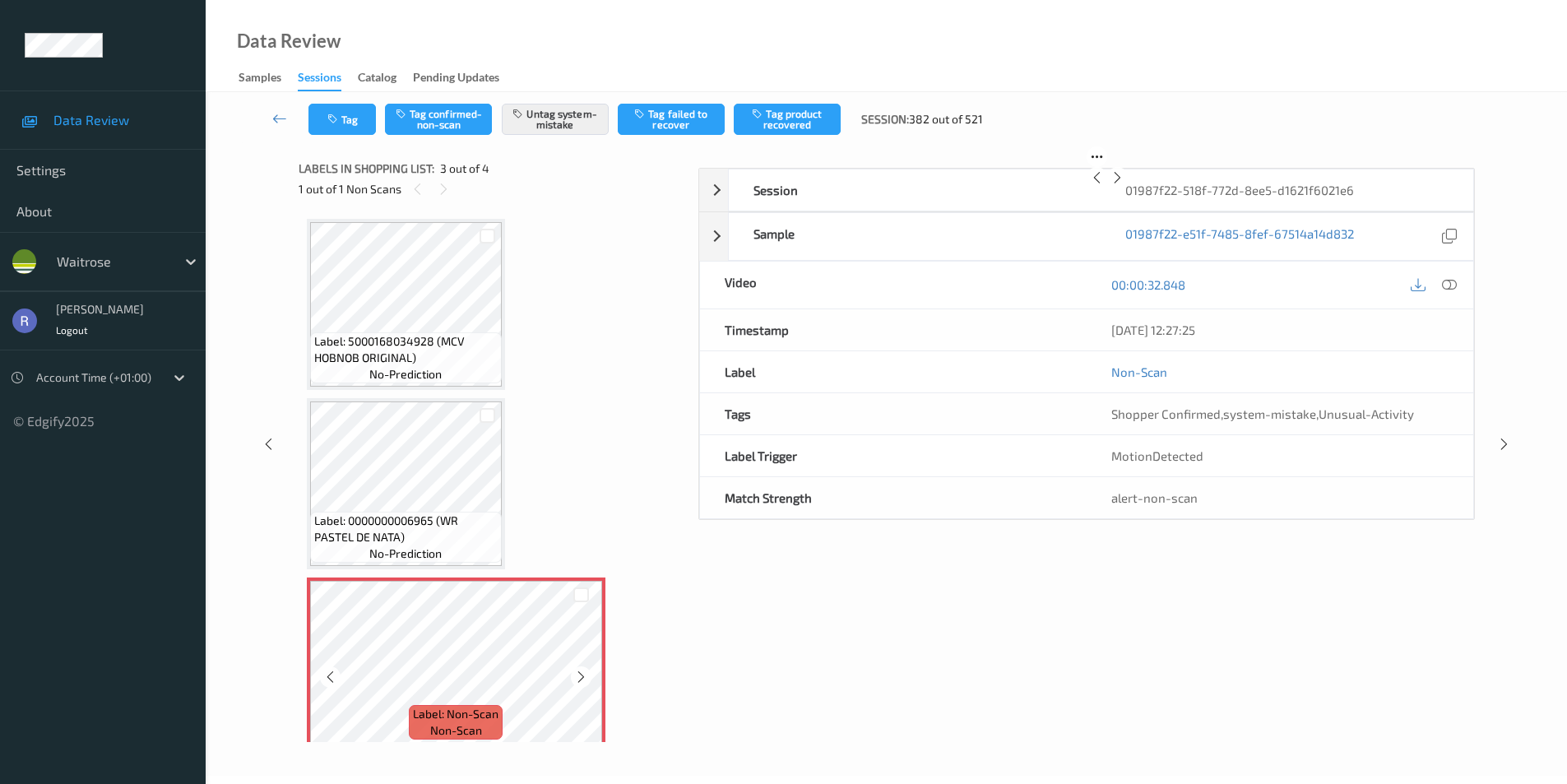
scroll to position [31, 0]
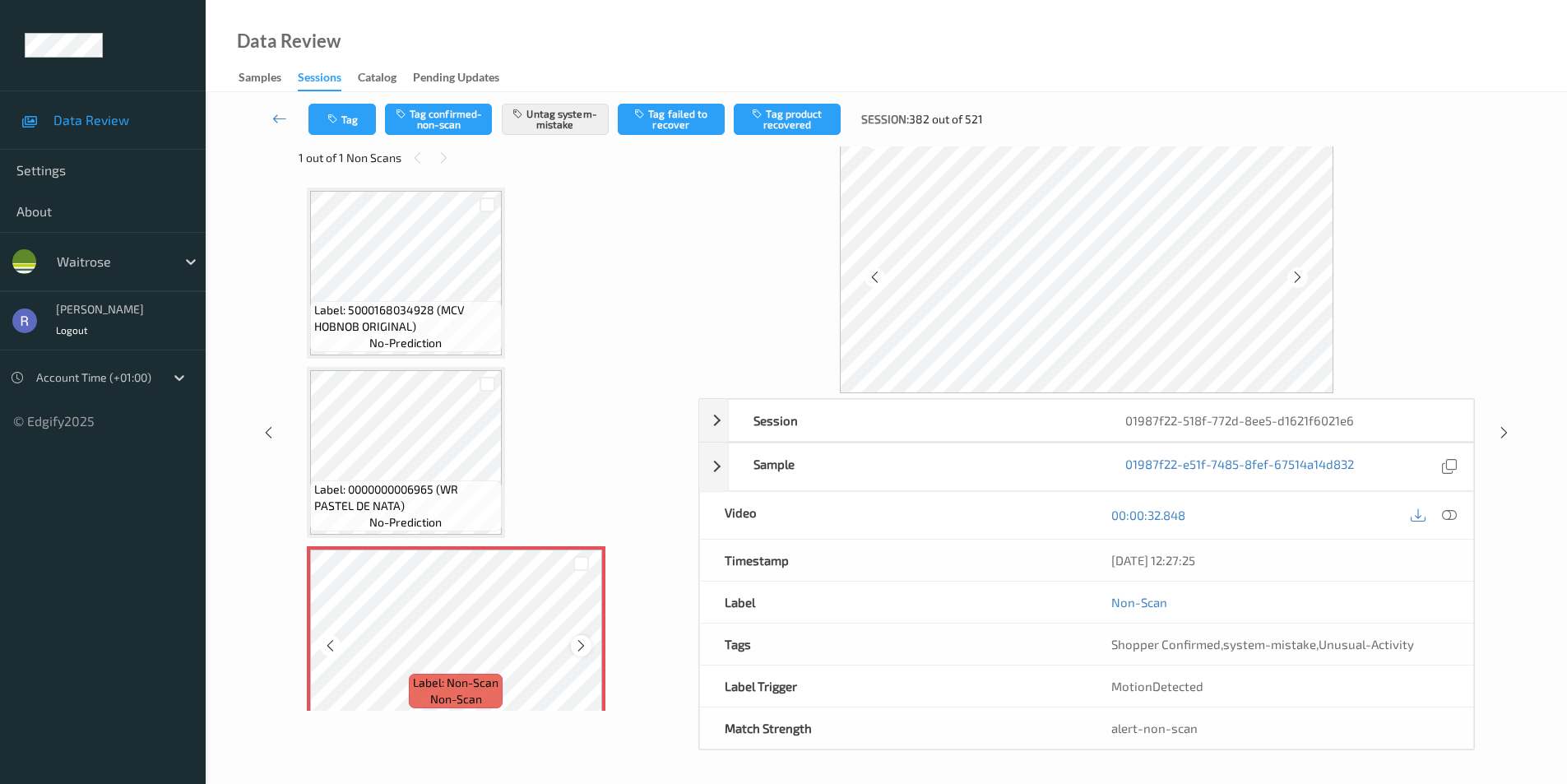
click at [590, 649] on div at bounding box center [581, 645] width 21 height 21
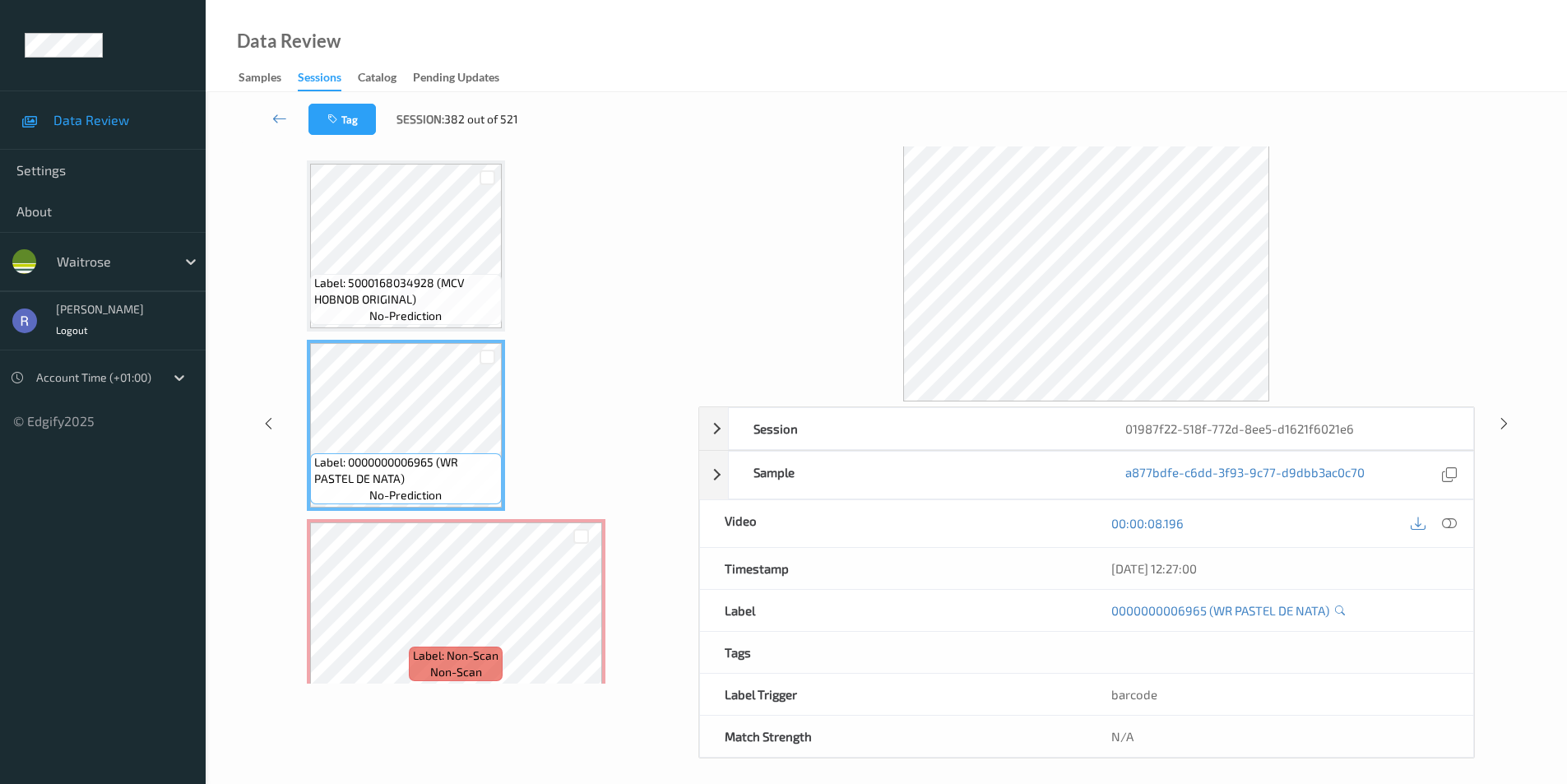
scroll to position [66, 0]
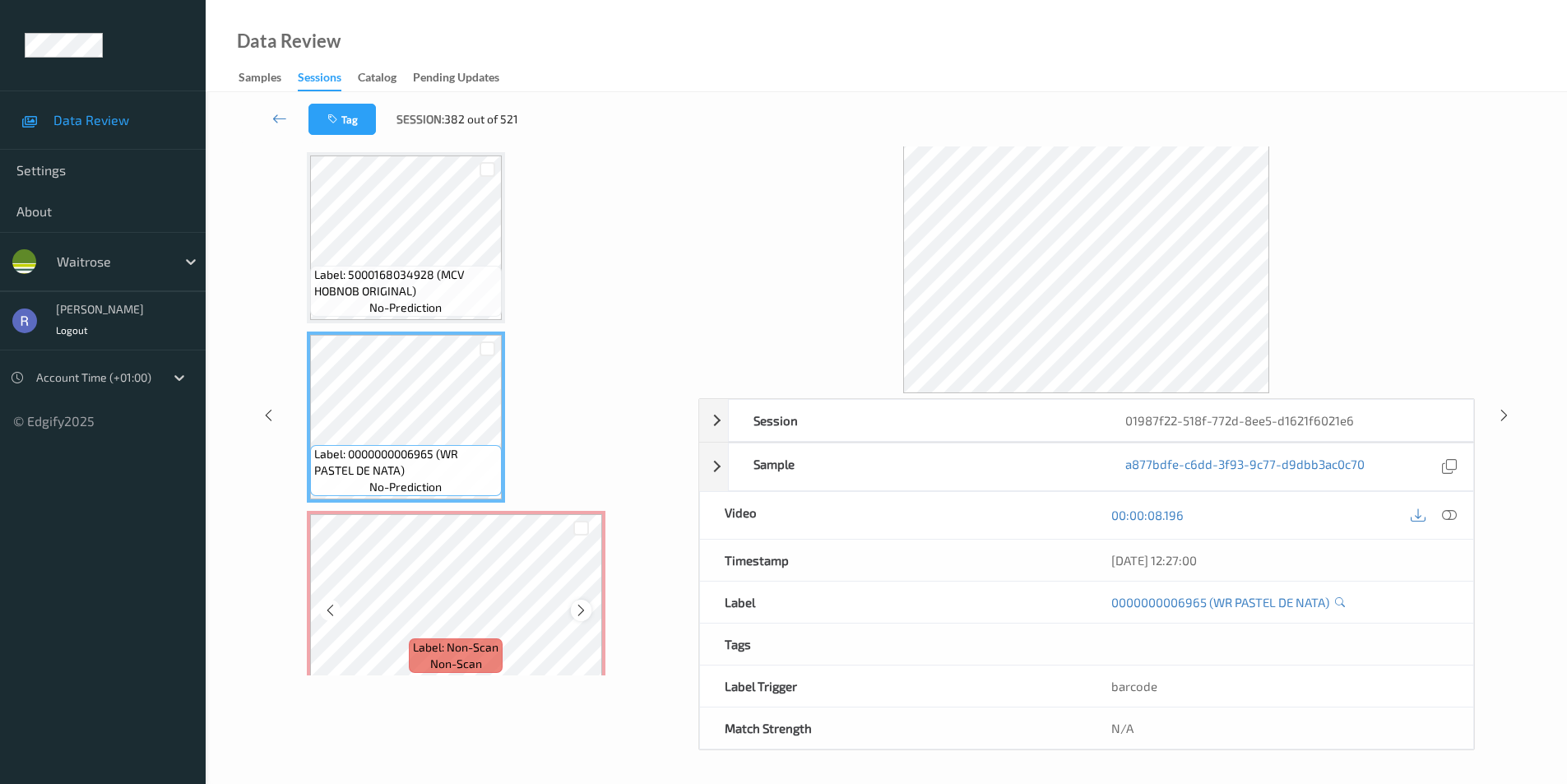
click at [582, 613] on icon at bounding box center [581, 610] width 14 height 15
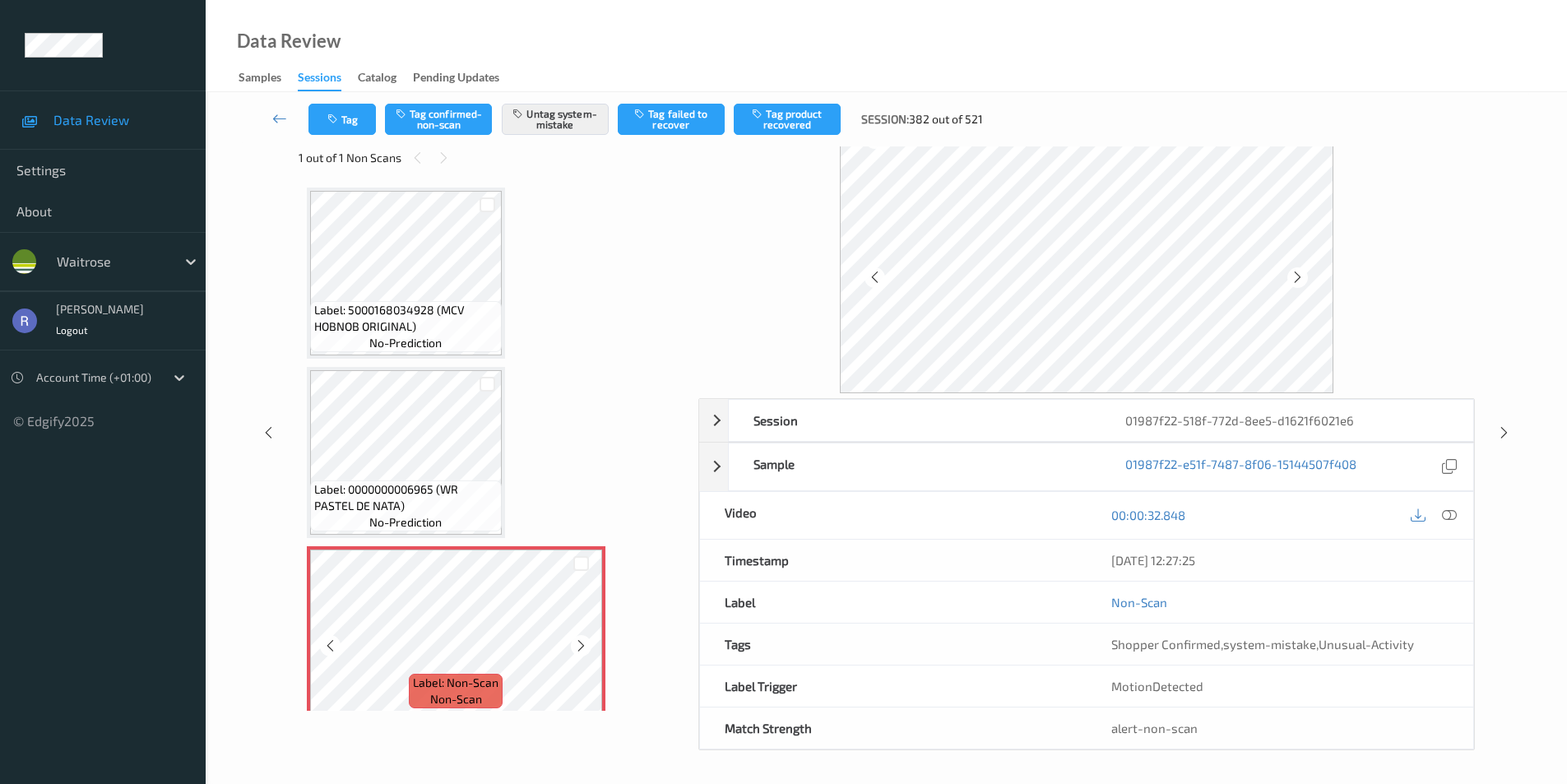
scroll to position [31, 0]
click at [1501, 429] on icon at bounding box center [1504, 433] width 14 height 15
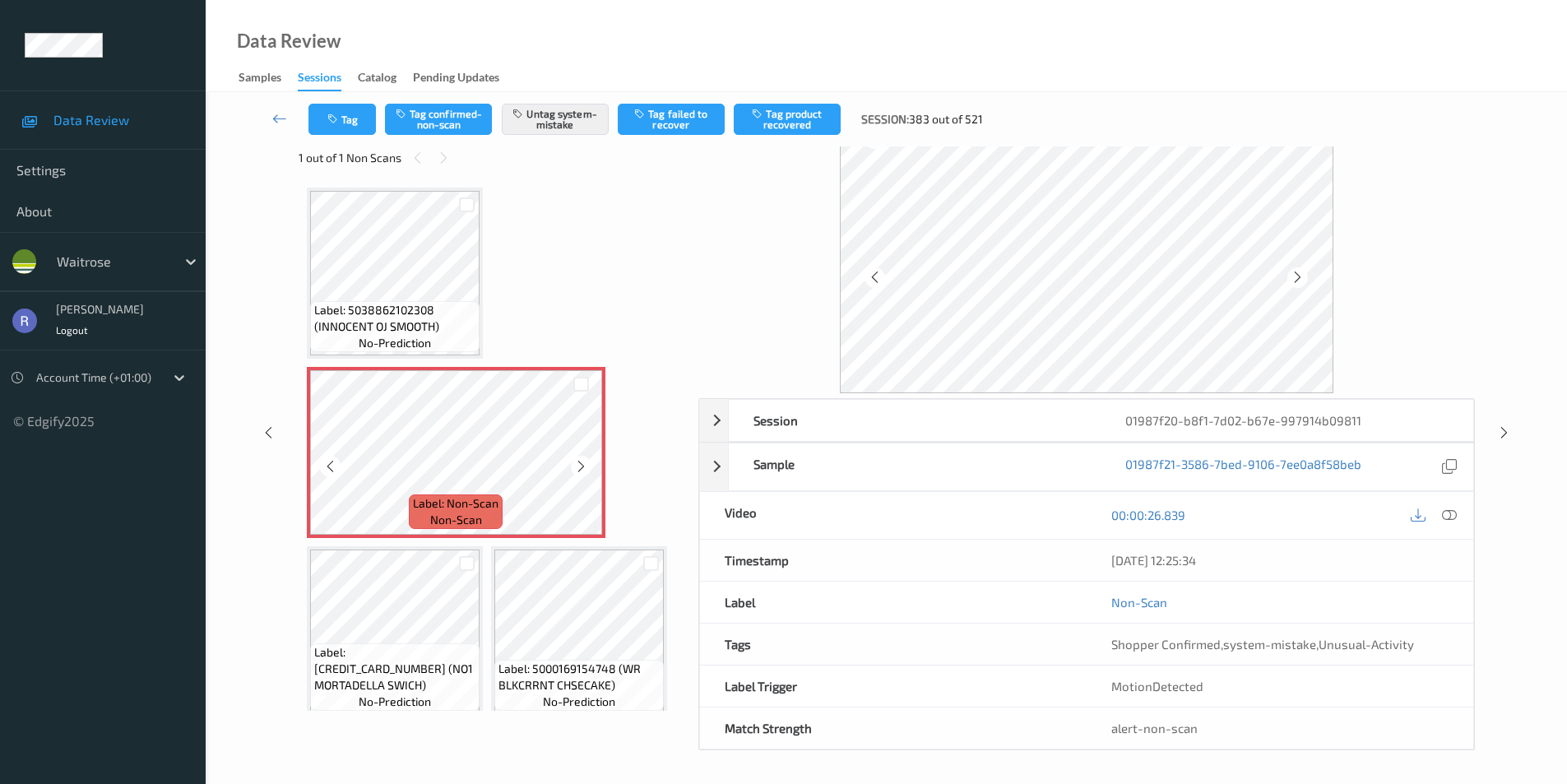
scroll to position [31, 0]
click at [580, 466] on icon at bounding box center [581, 467] width 14 height 15
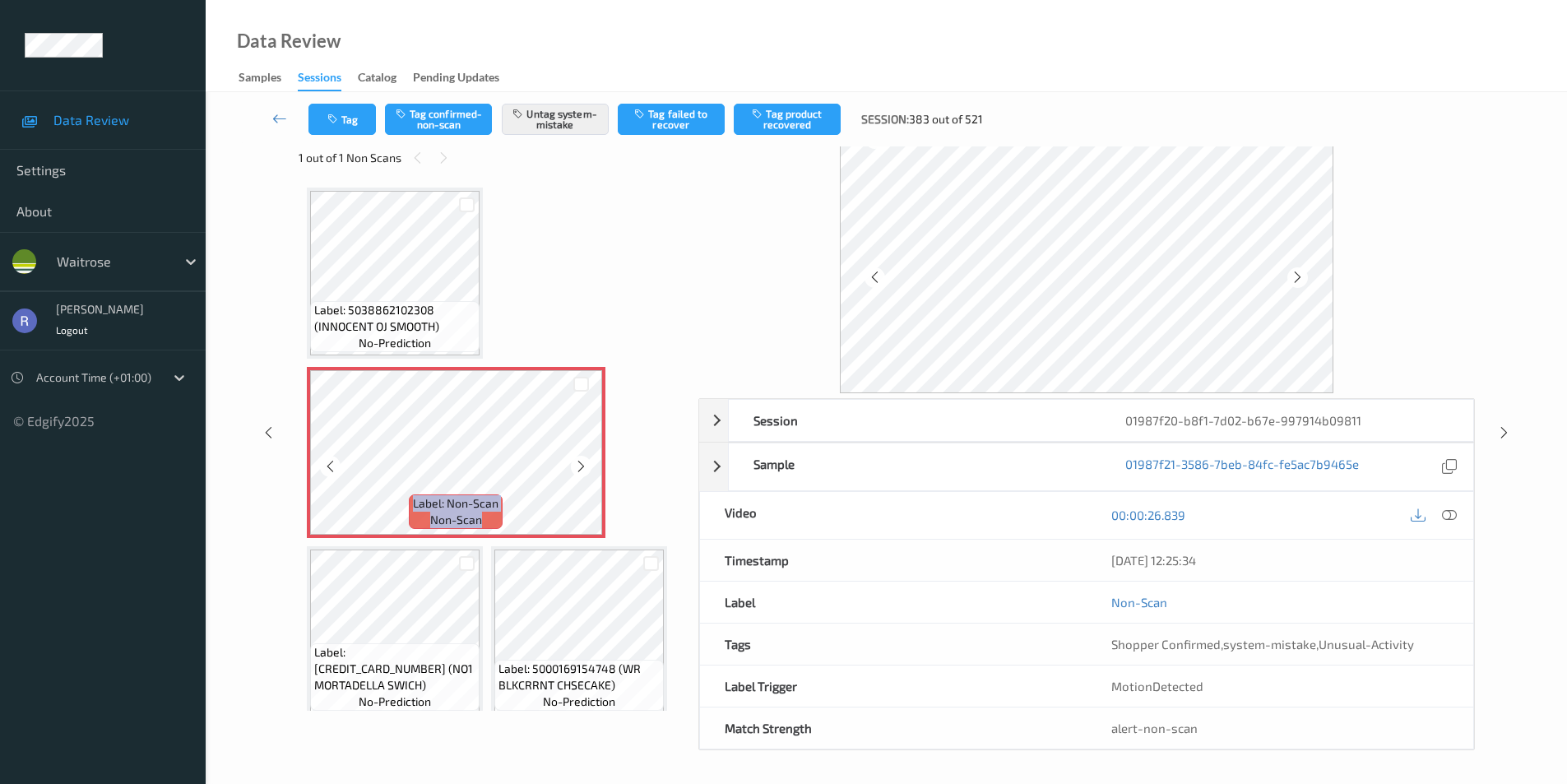
click at [580, 466] on icon at bounding box center [581, 467] width 14 height 15
click at [1440, 520] on div at bounding box center [1450, 515] width 22 height 22
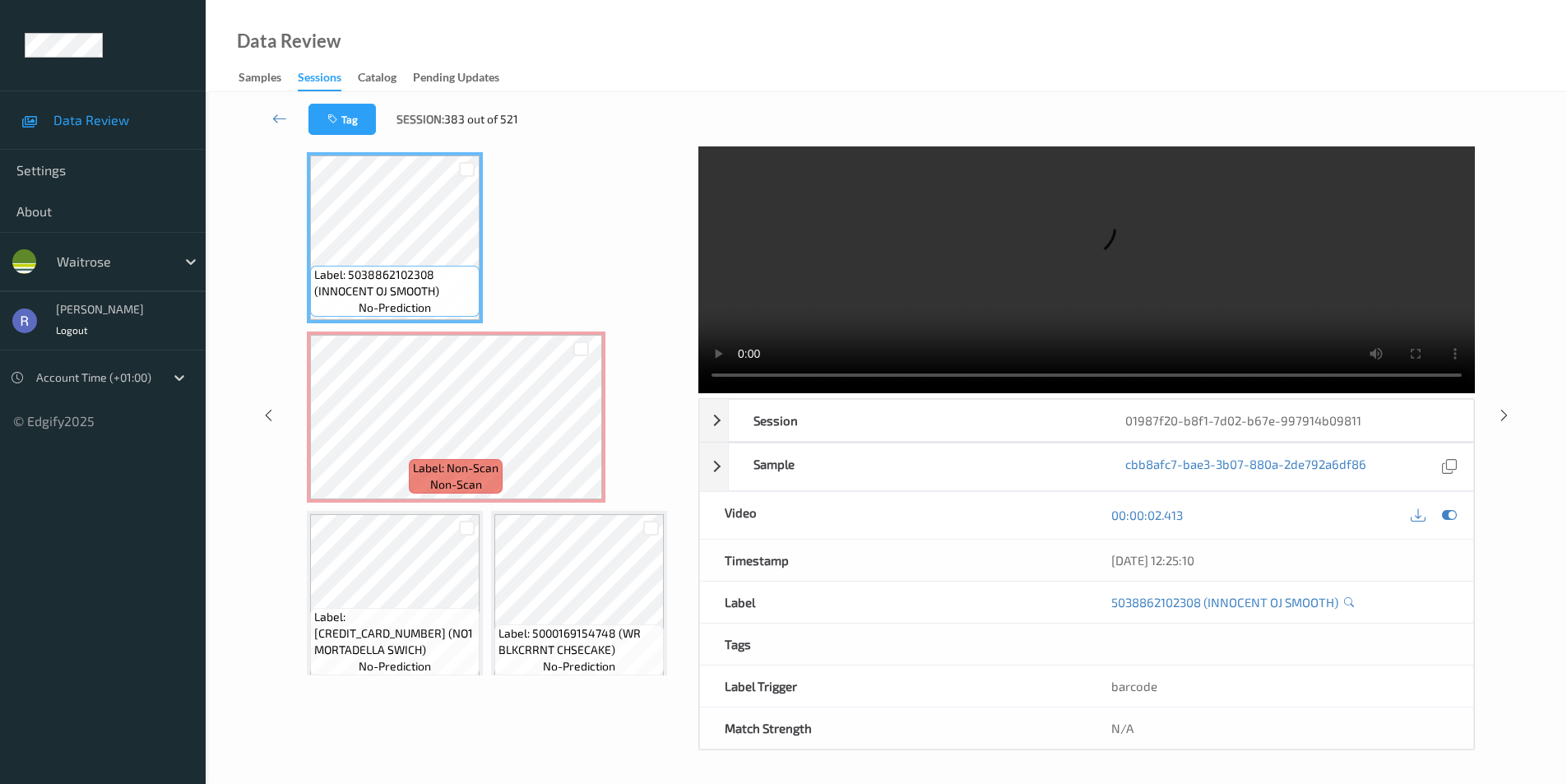
scroll to position [0, 0]
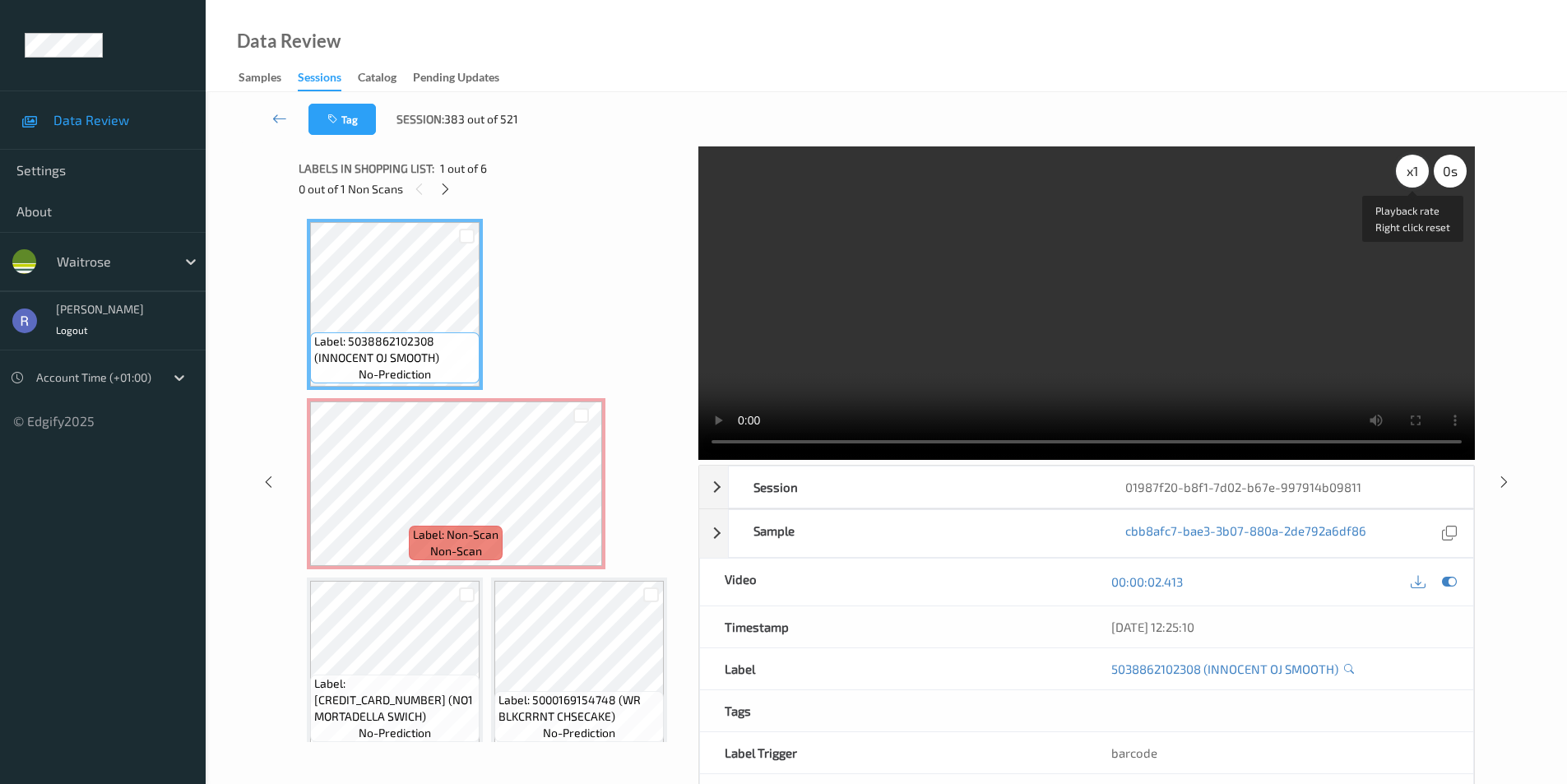
click at [1407, 167] on div "x 1" at bounding box center [1413, 172] width 33 height 33
click at [1404, 177] on div "x 2" at bounding box center [1413, 172] width 33 height 33
click at [1404, 177] on div "x 4" at bounding box center [1413, 172] width 33 height 33
click at [1404, 177] on div "x 8" at bounding box center [1413, 172] width 33 height 33
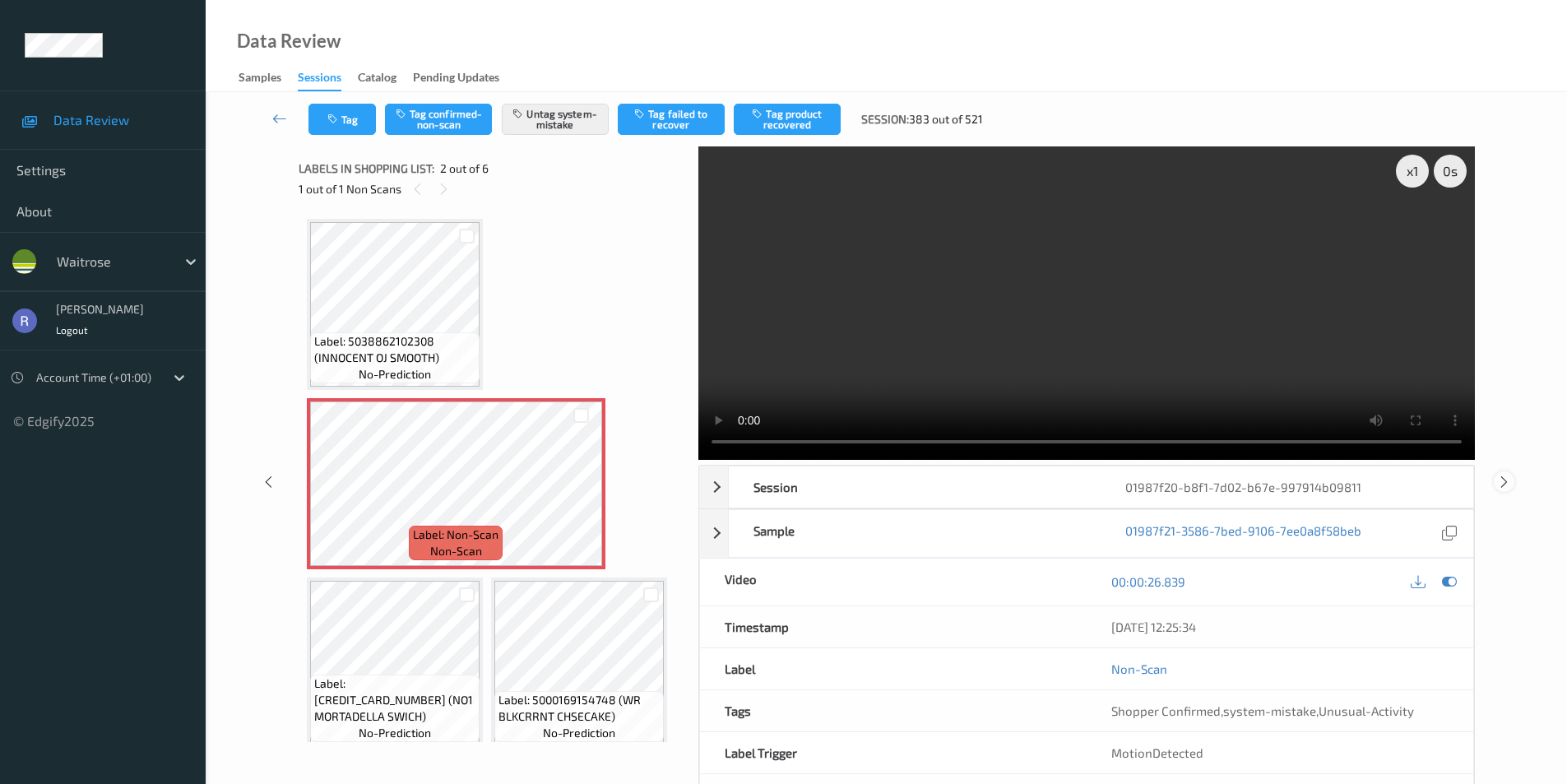
click at [1502, 480] on icon at bounding box center [1504, 482] width 14 height 15
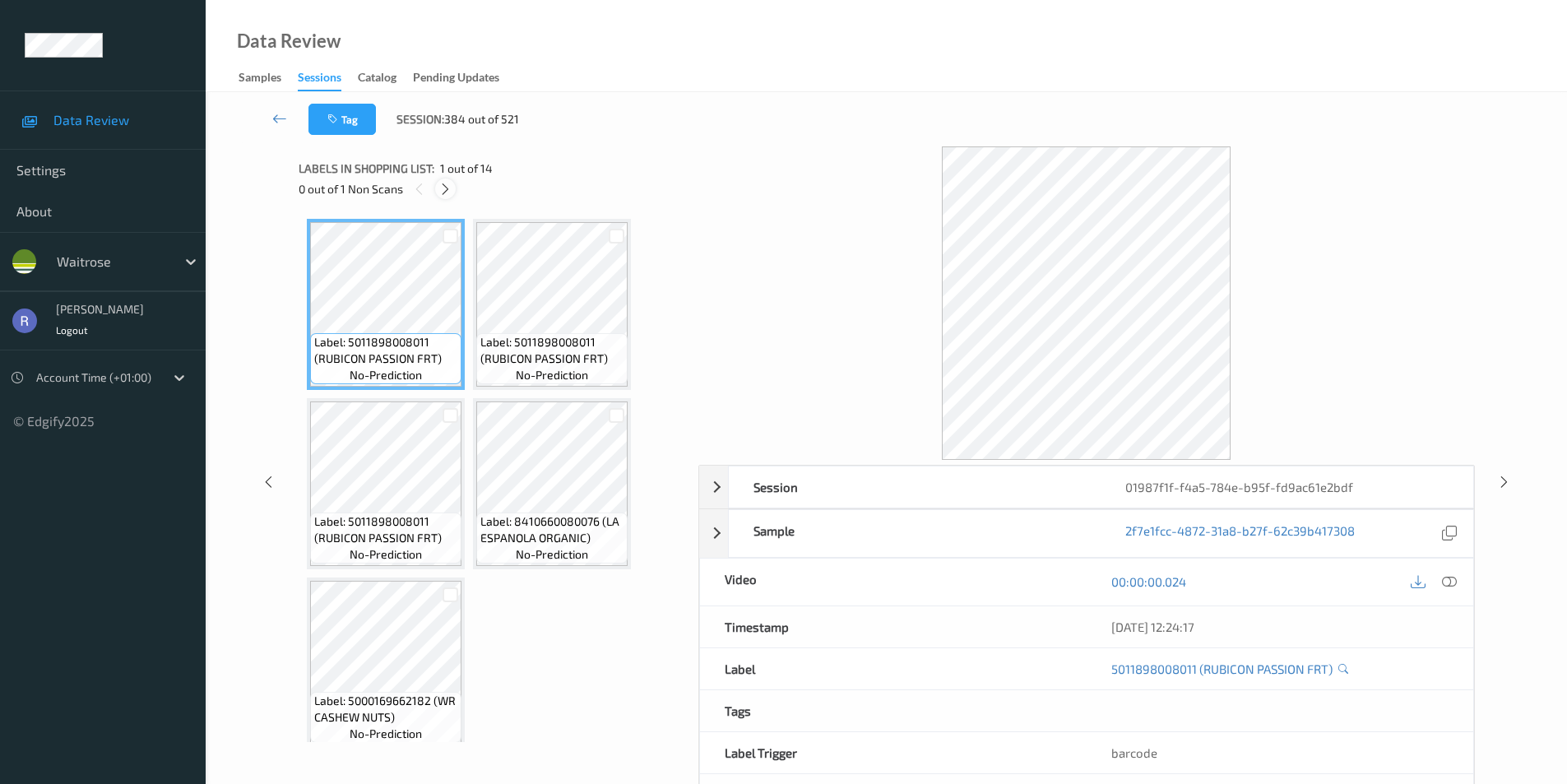
click at [443, 191] on icon at bounding box center [445, 189] width 14 height 15
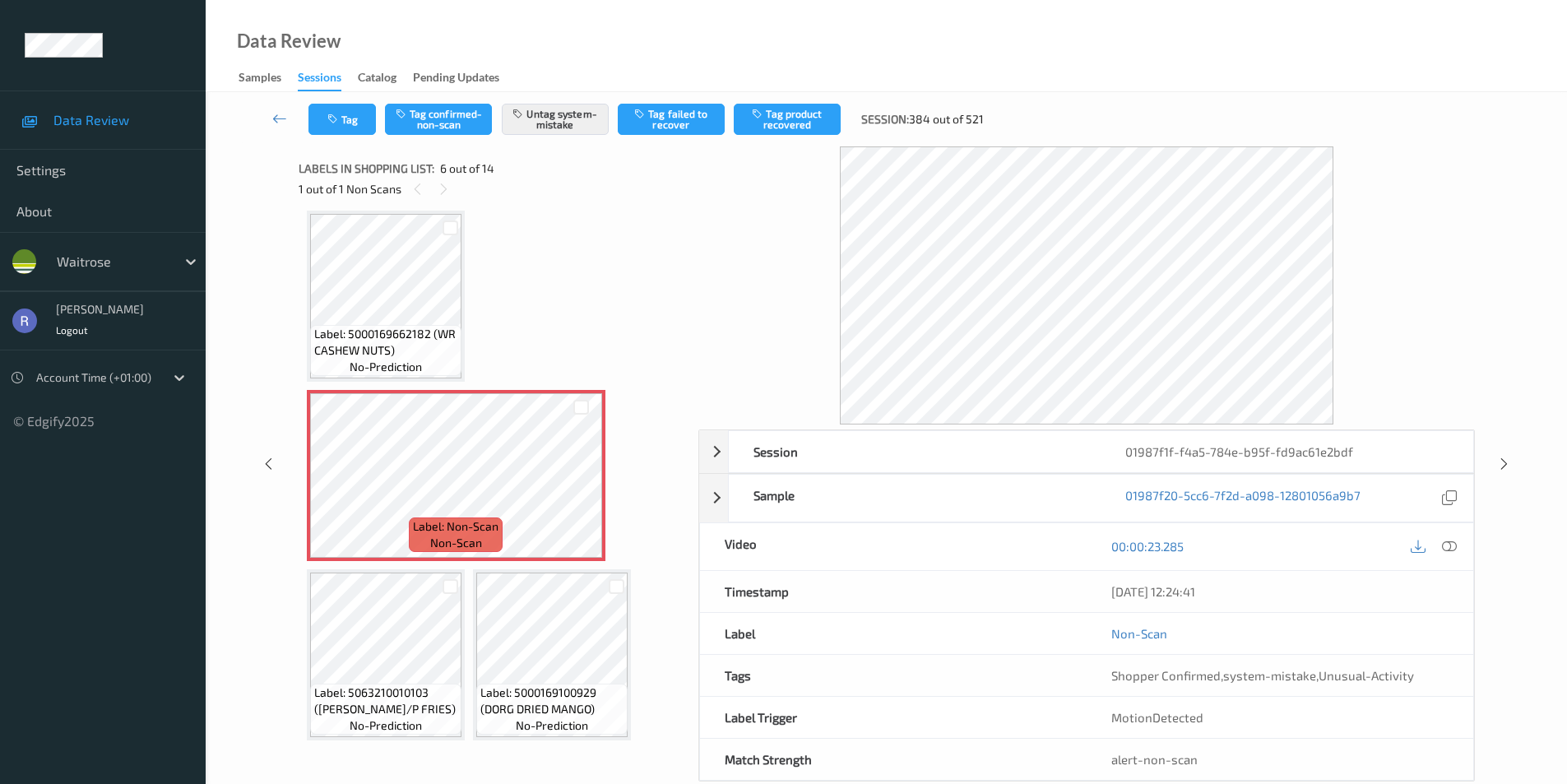
click at [1546, 356] on div "Tag Tag confirmed-non-scan Untag system-mistake Tag failed to recover Tag produ…" at bounding box center [886, 453] width 1361 height 723
click at [1452, 540] on icon at bounding box center [1450, 546] width 15 height 15
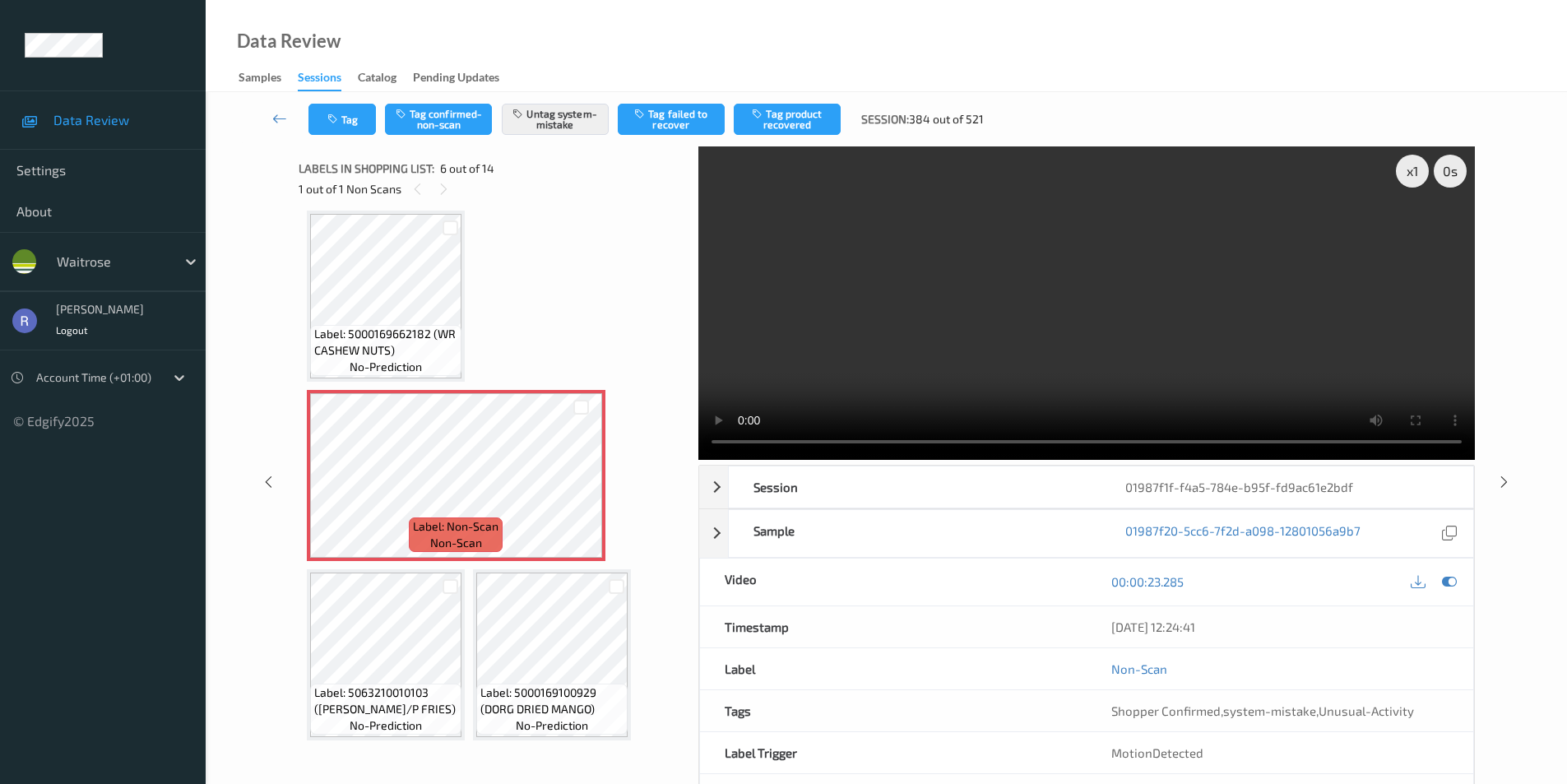
click at [530, 355] on div "Label: 5011898008011 (RUBICON PASSION FRT) no-prediction Label: 5011898008011 (…" at bounding box center [492, 564] width 372 height 1426
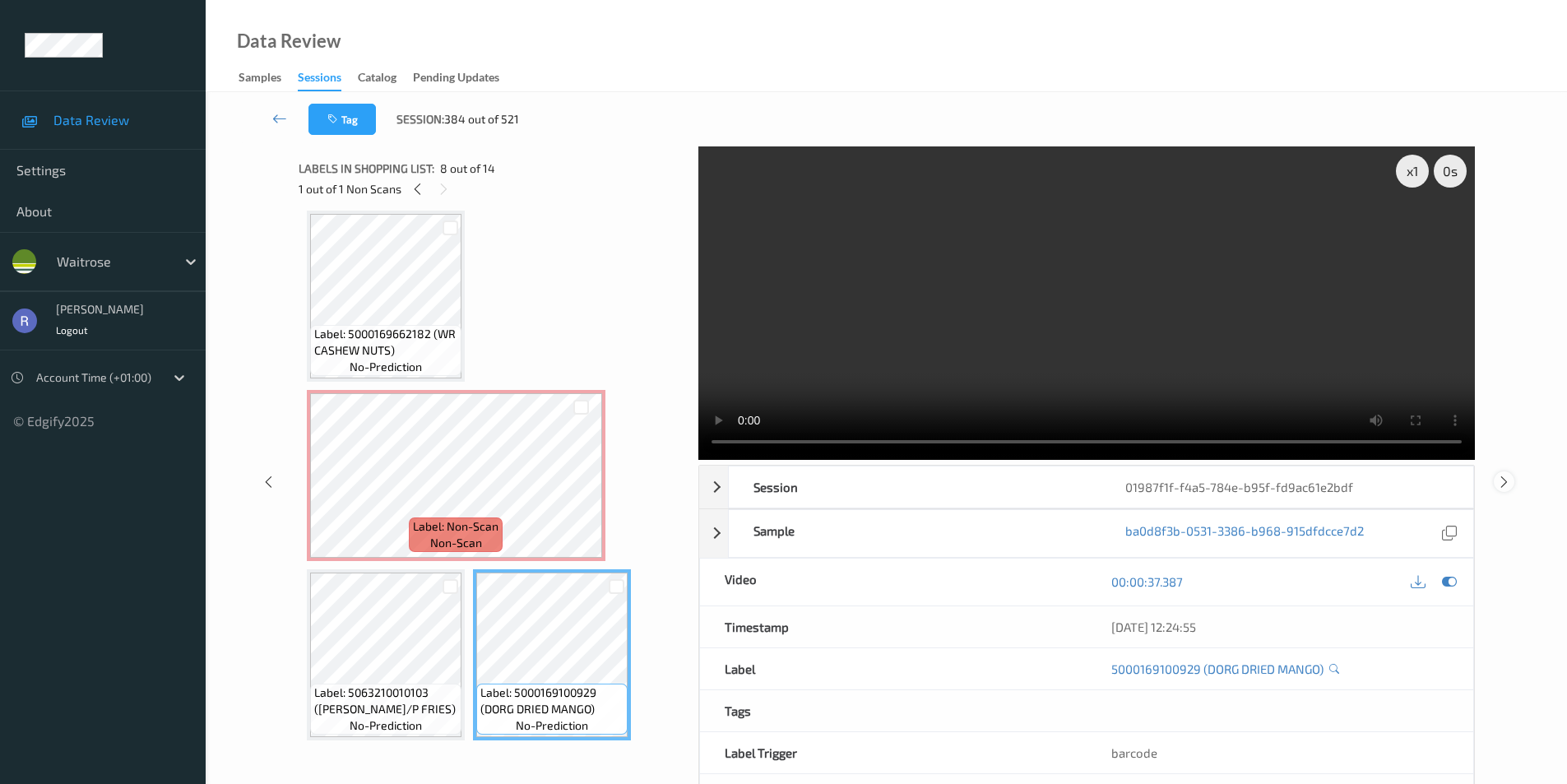
click at [1505, 480] on icon at bounding box center [1504, 482] width 14 height 15
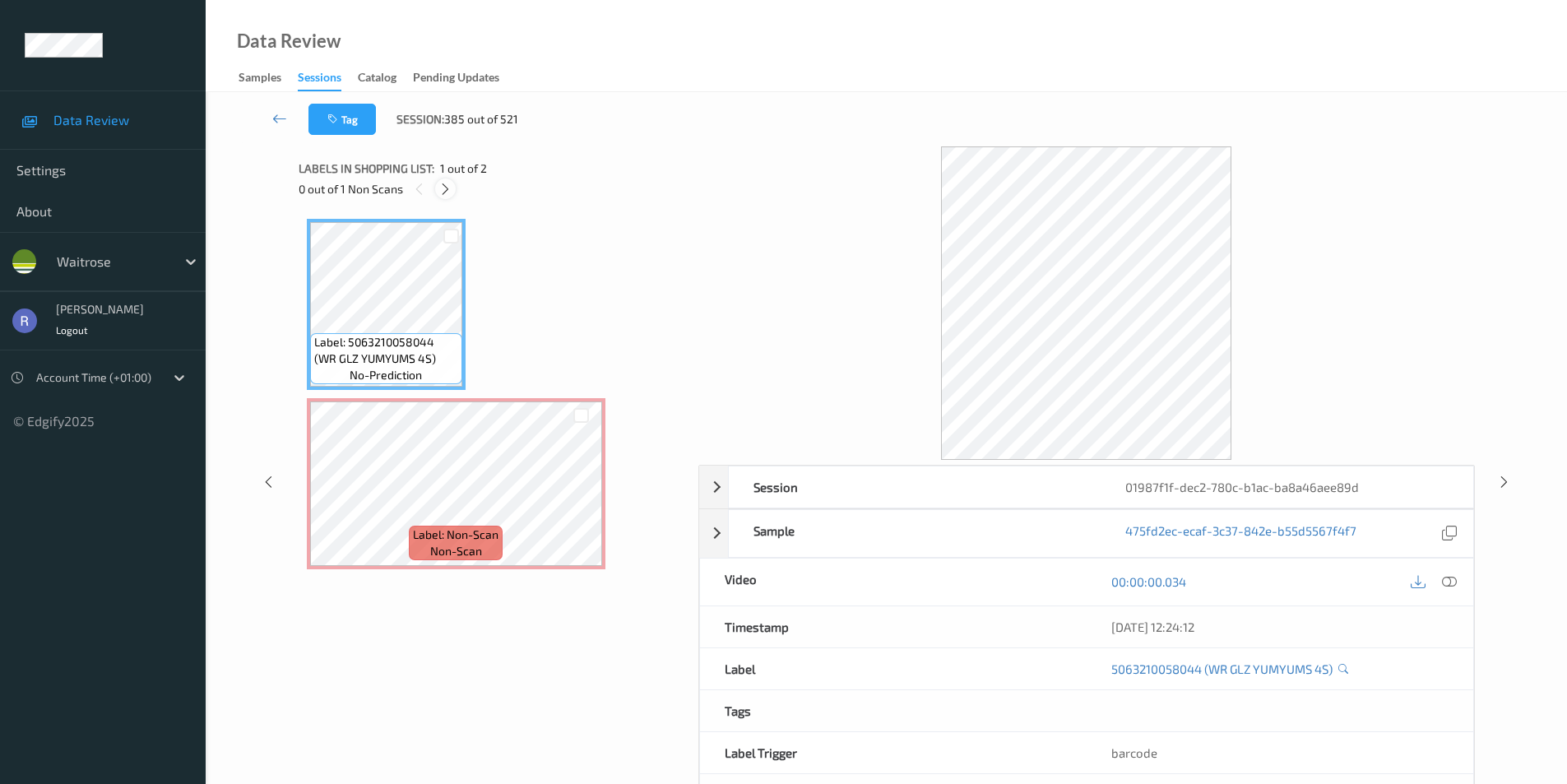
drag, startPoint x: 444, startPoint y: 183, endPoint x: 497, endPoint y: 381, distance: 205.0
click at [444, 190] on icon at bounding box center [445, 189] width 14 height 15
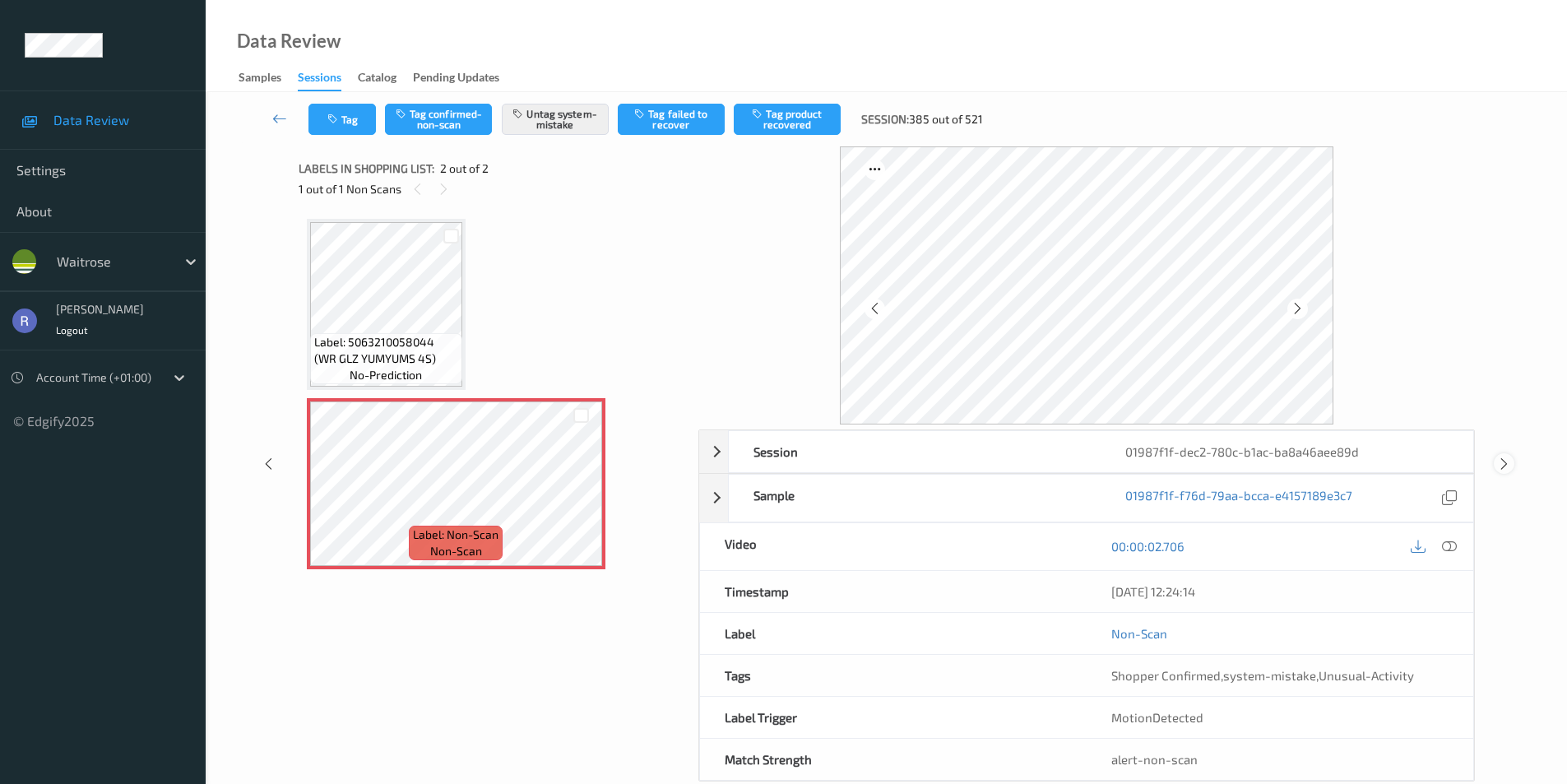
click at [1503, 462] on icon at bounding box center [1504, 464] width 14 height 15
click at [1505, 460] on icon at bounding box center [1504, 464] width 14 height 15
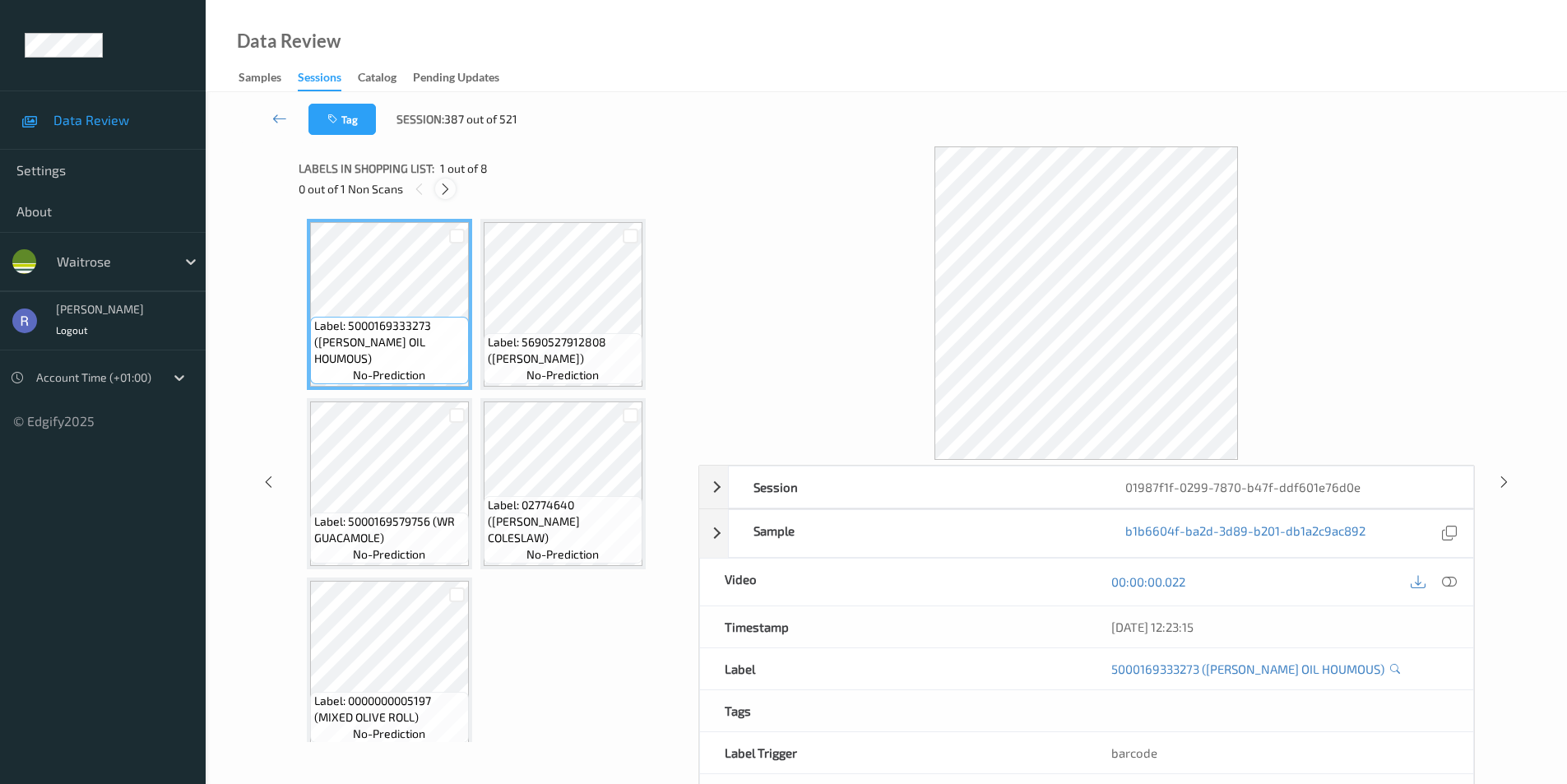
click at [451, 188] on icon at bounding box center [445, 189] width 14 height 15
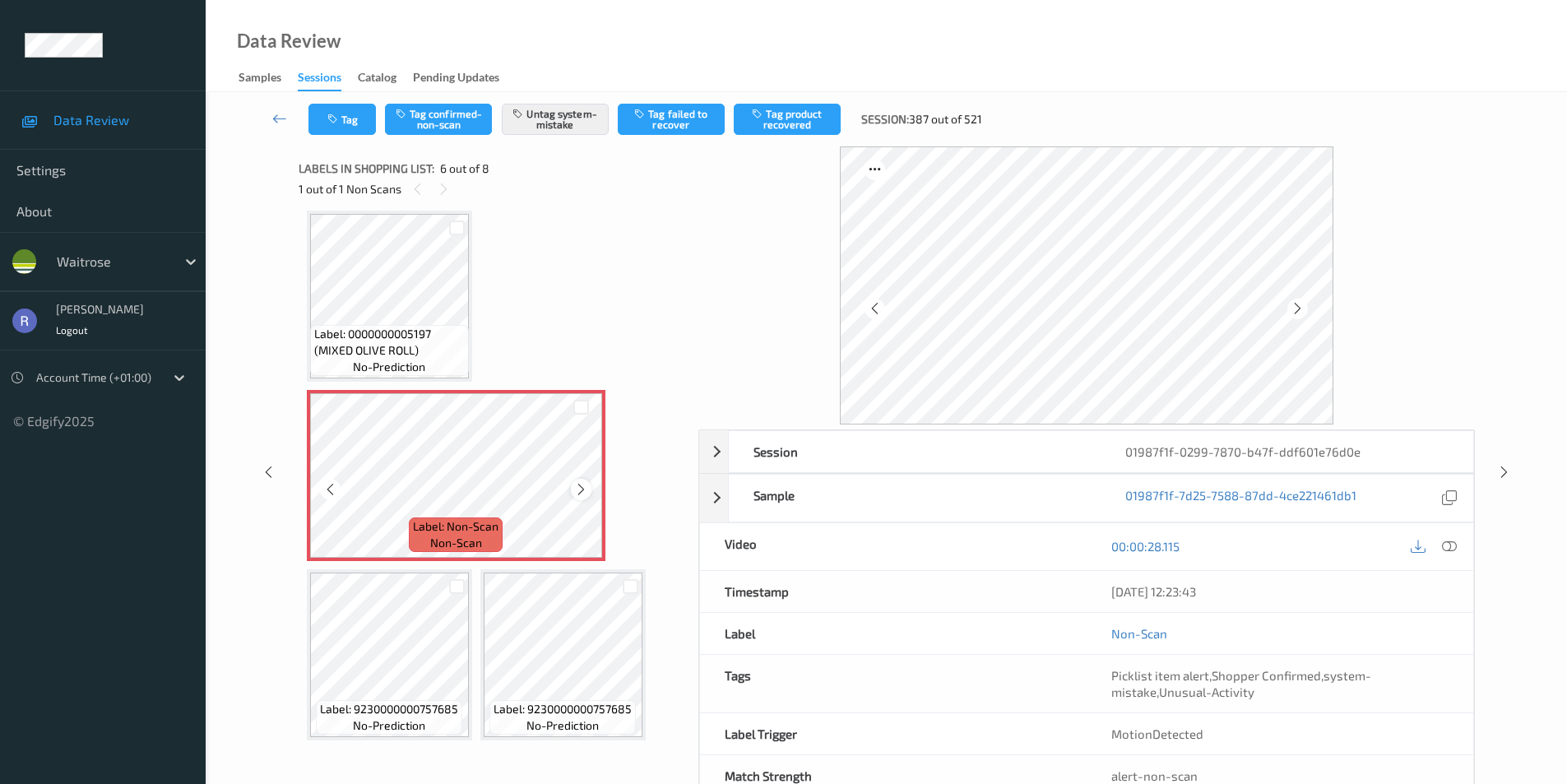
click at [589, 491] on div at bounding box center [581, 489] width 21 height 21
click at [589, 490] on div at bounding box center [581, 489] width 21 height 21
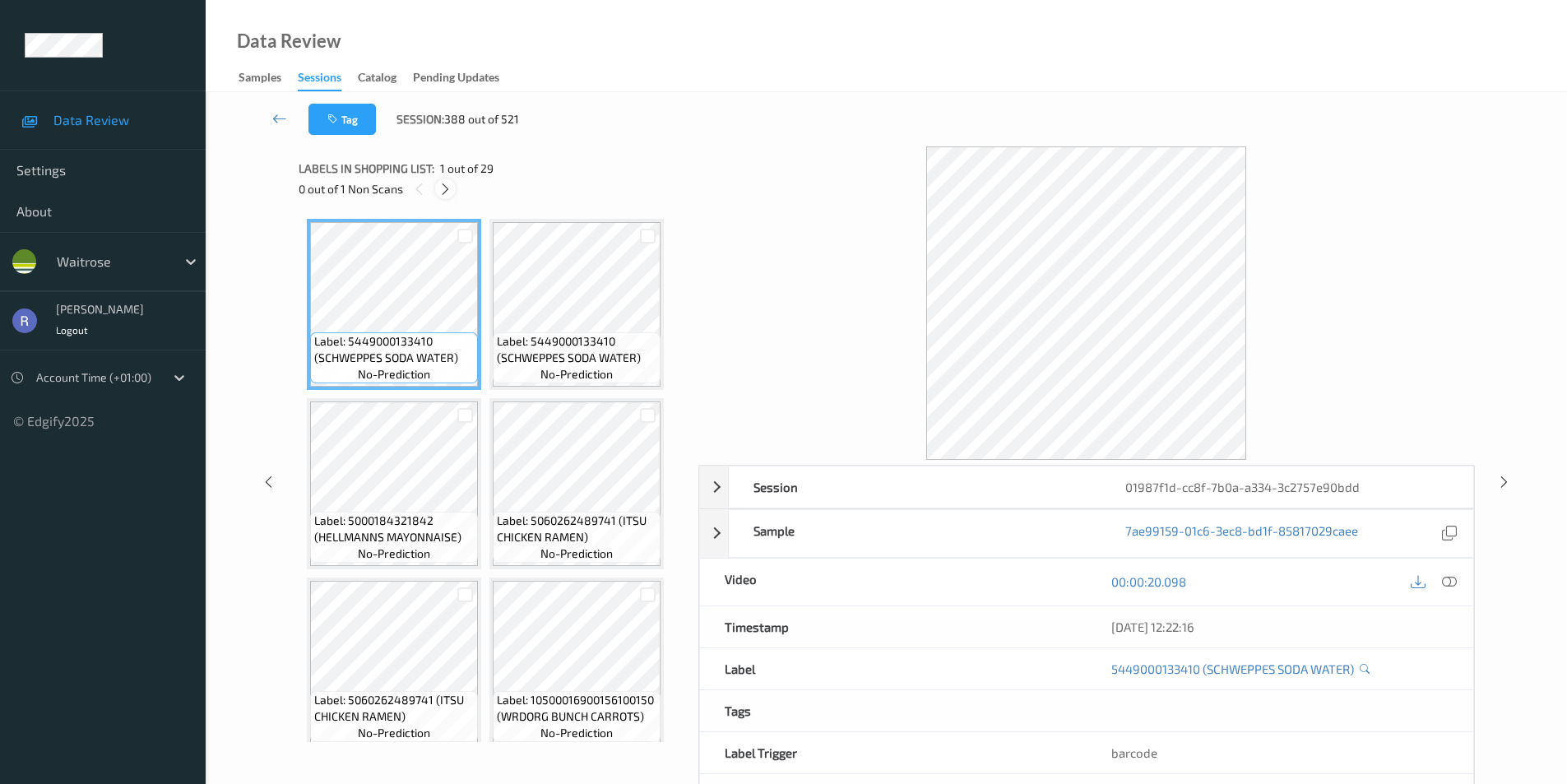
click at [442, 187] on icon at bounding box center [445, 189] width 14 height 15
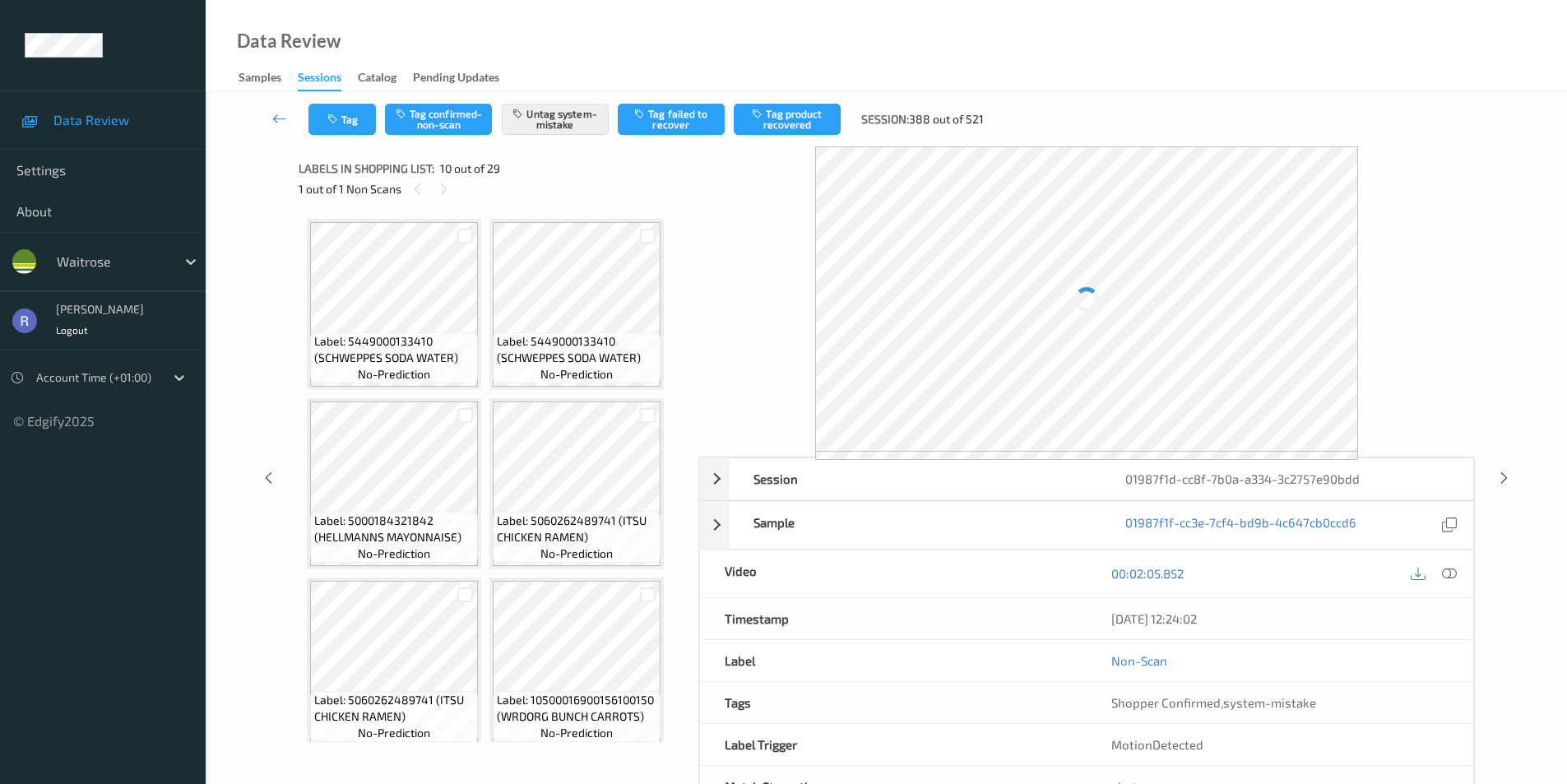
scroll to position [725, 0]
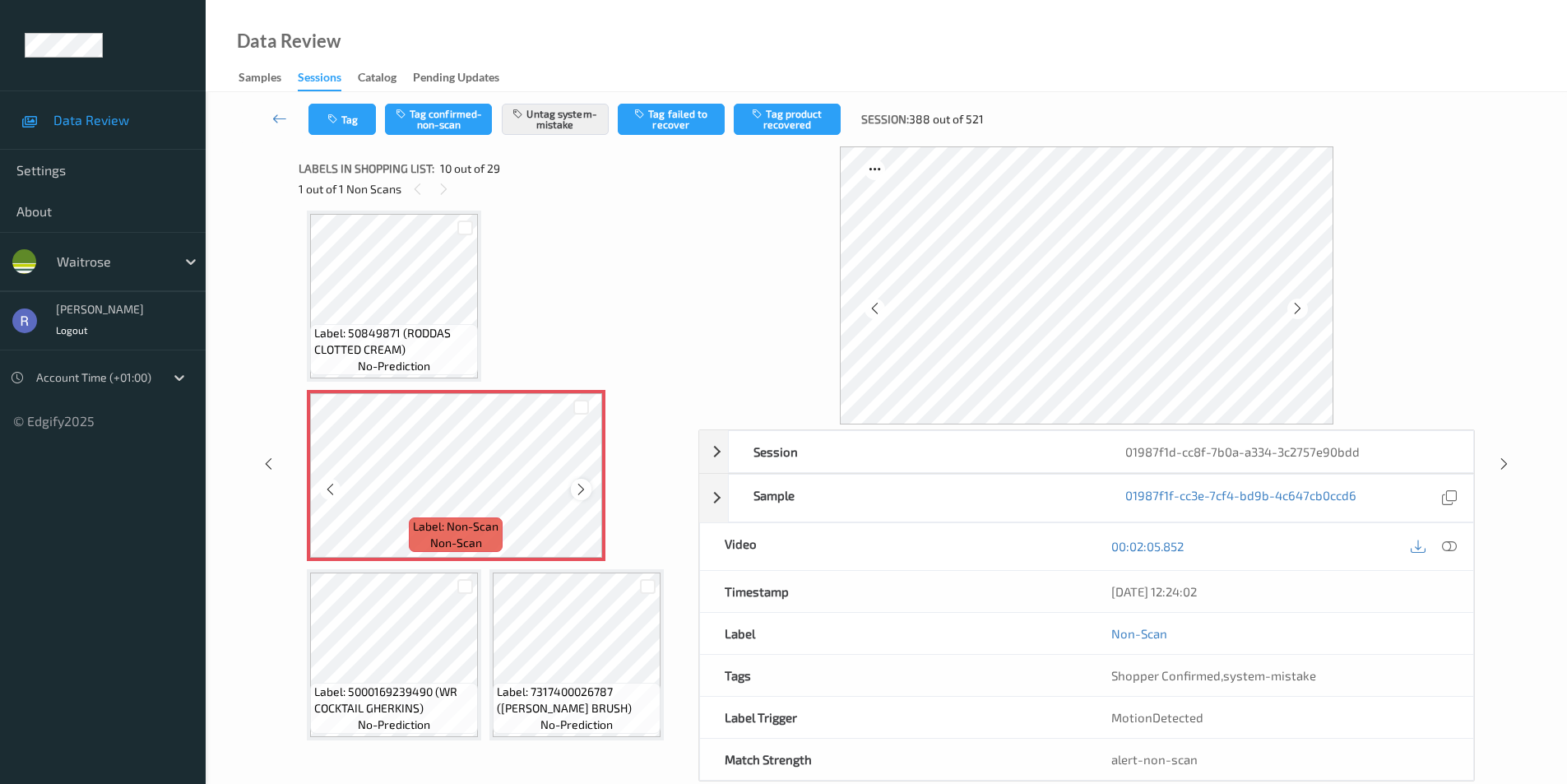
click at [576, 486] on icon at bounding box center [581, 490] width 14 height 15
click at [1507, 462] on icon at bounding box center [1504, 464] width 14 height 15
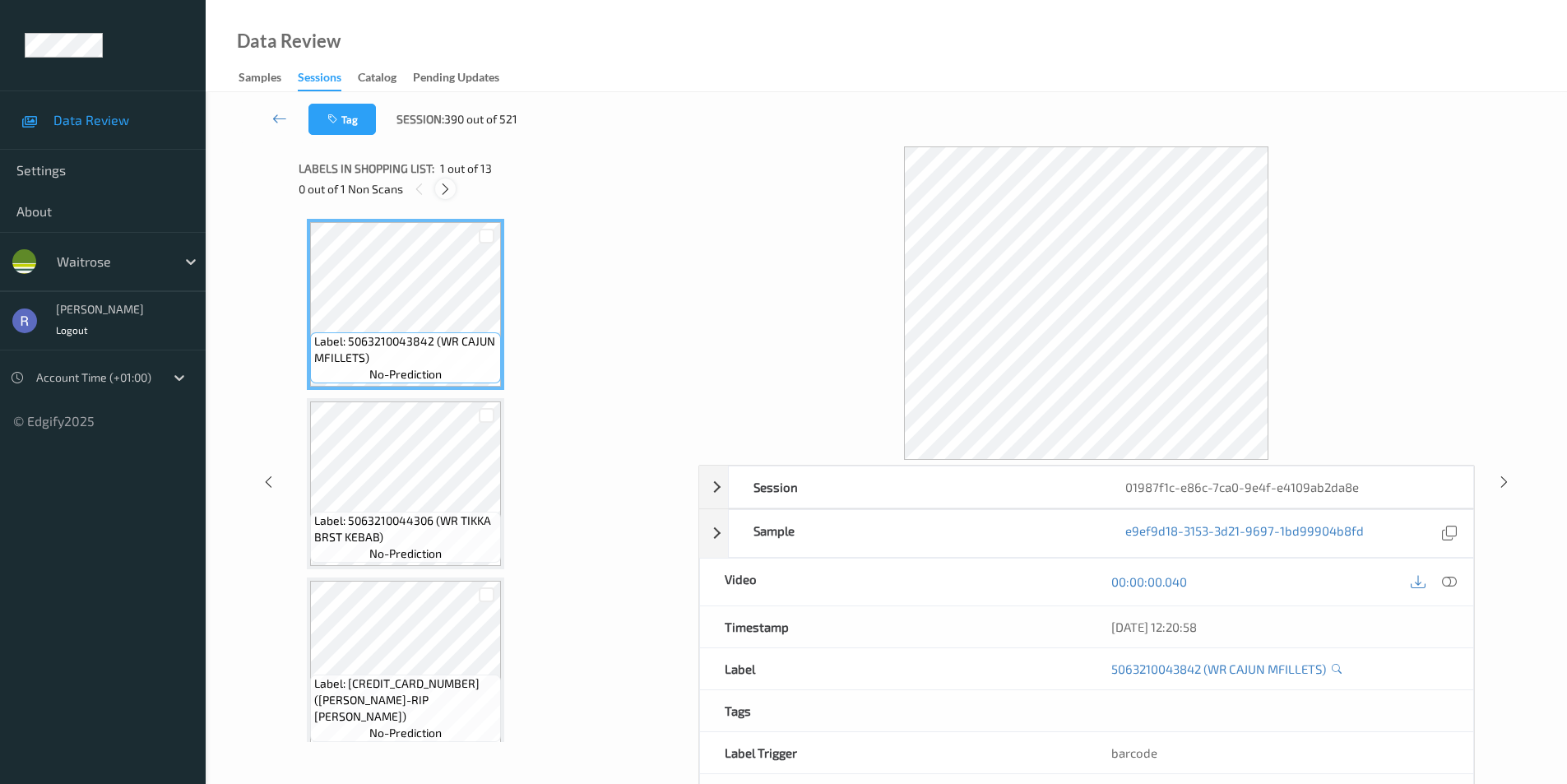
click at [447, 191] on icon at bounding box center [445, 189] width 14 height 15
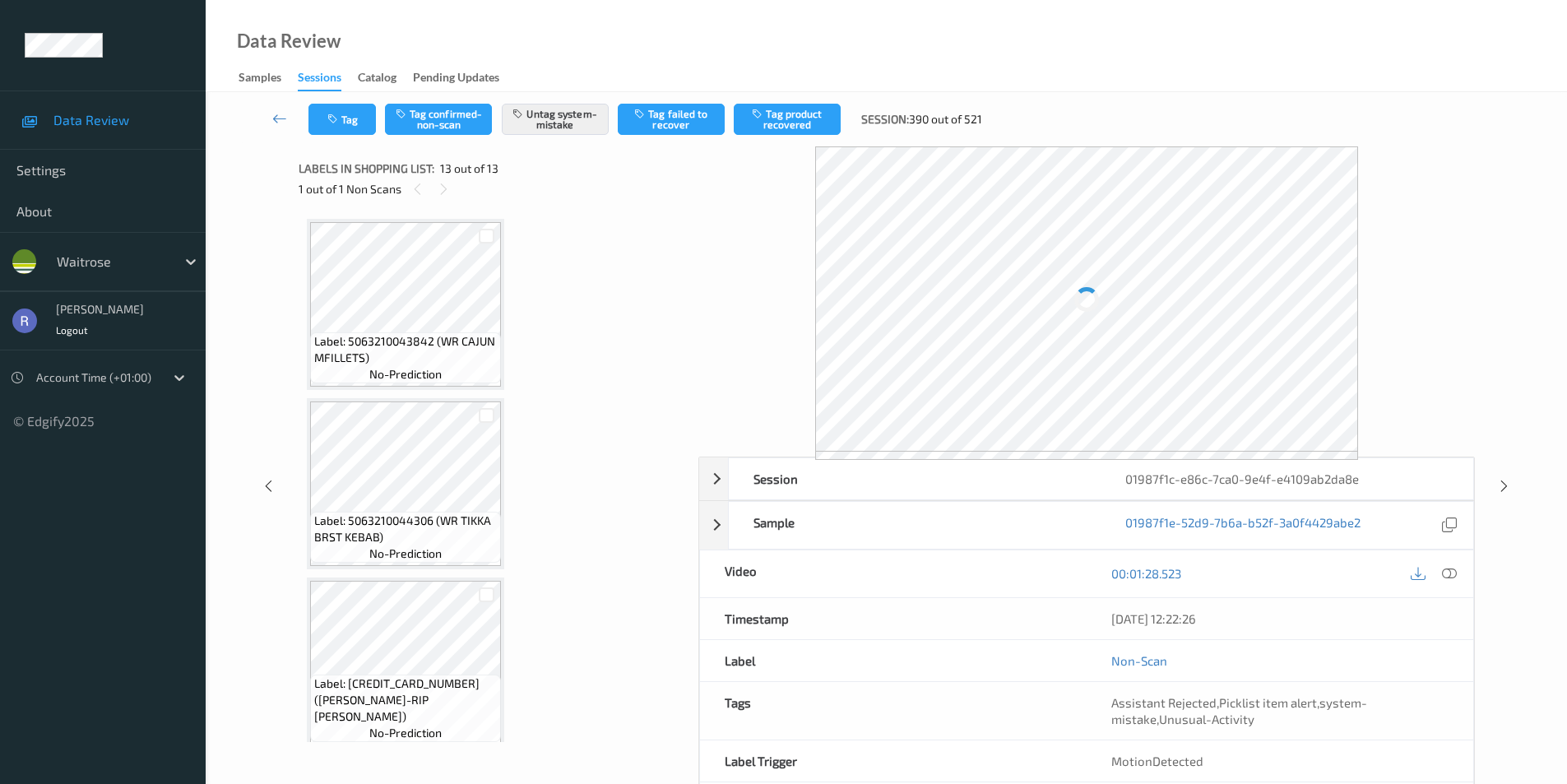
scroll to position [1808, 0]
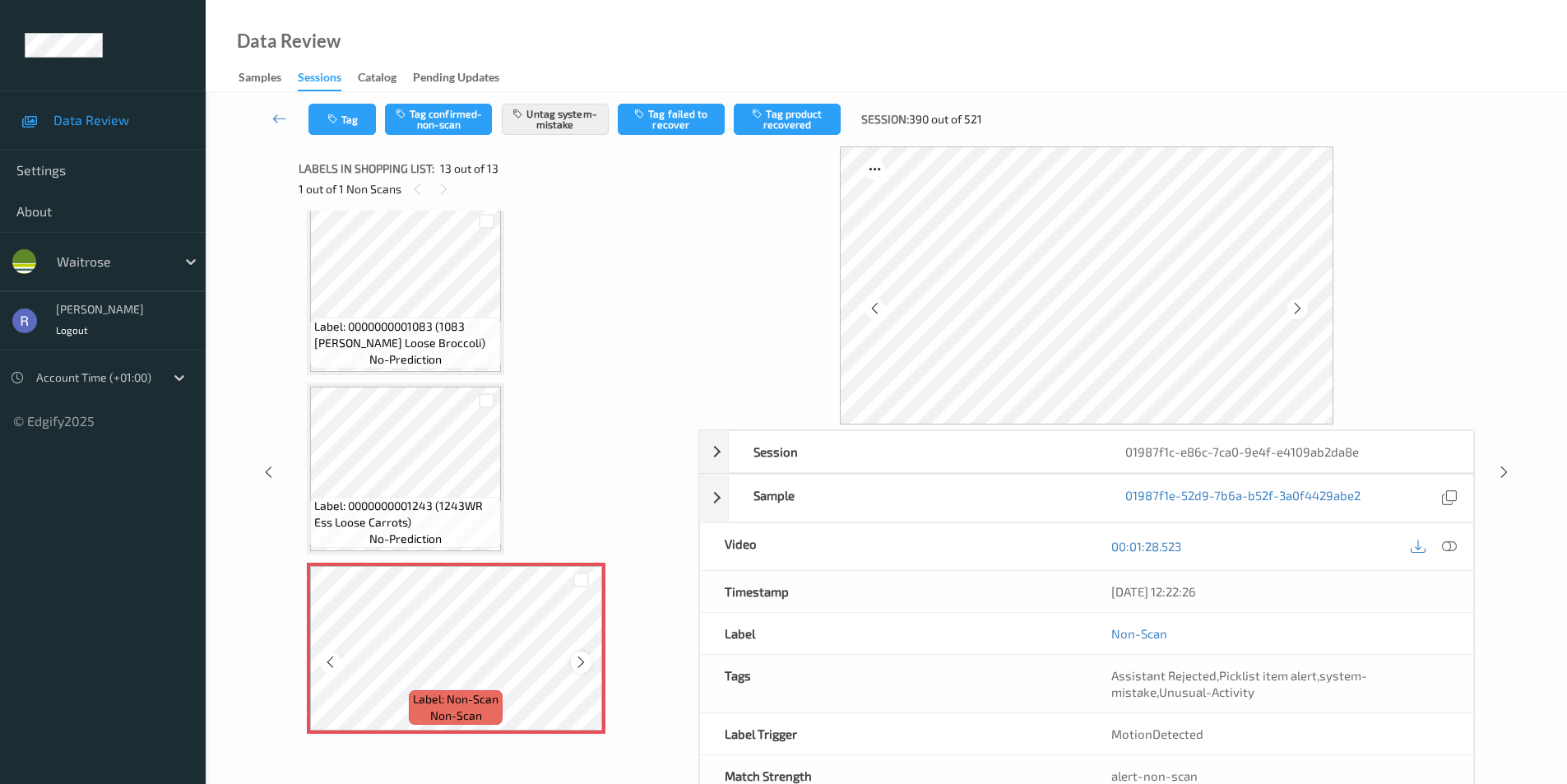
click at [571, 662] on div at bounding box center [581, 661] width 21 height 21
click at [571, 661] on div at bounding box center [581, 661] width 21 height 21
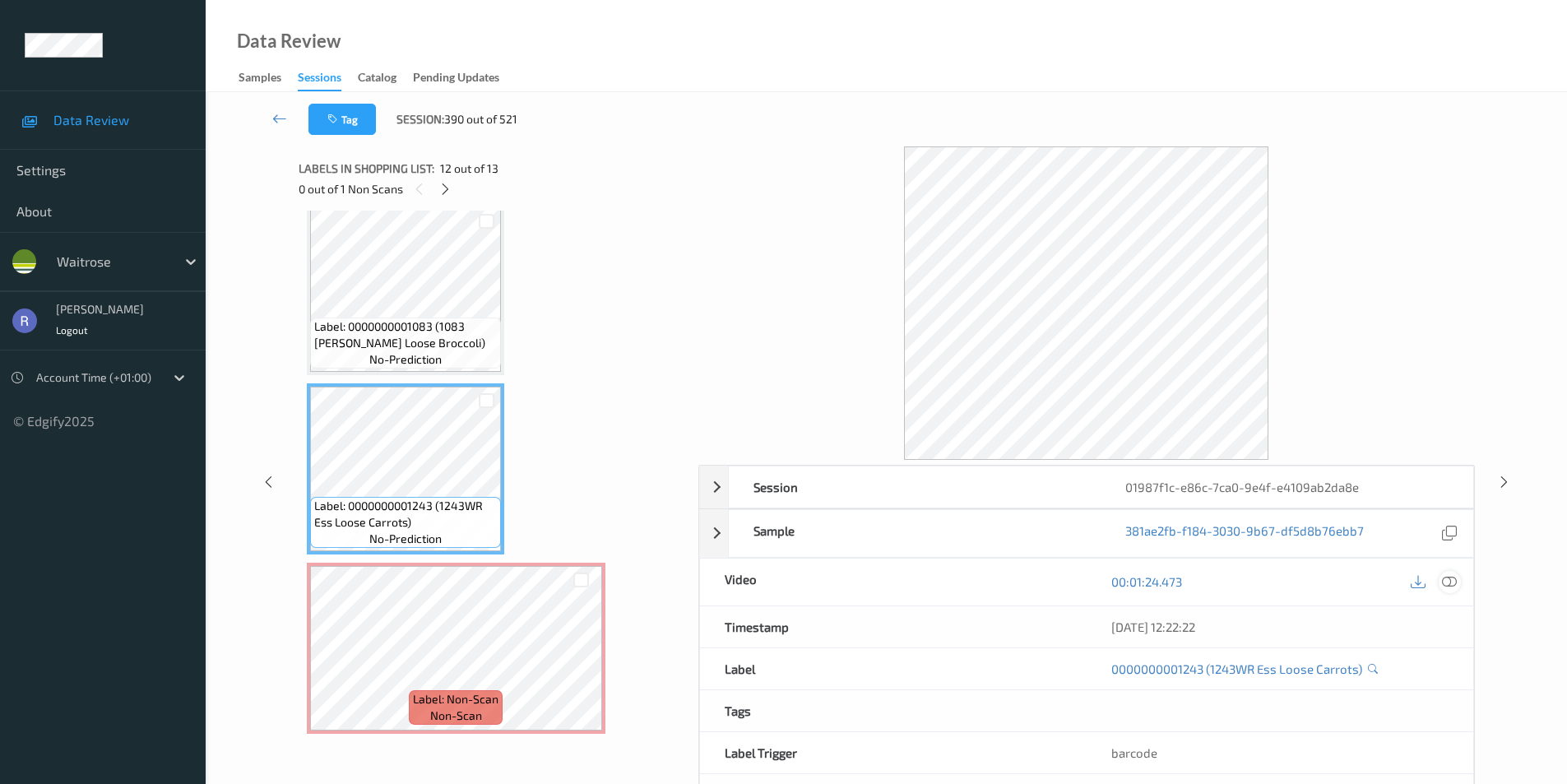
click at [1448, 583] on icon at bounding box center [1450, 582] width 15 height 15
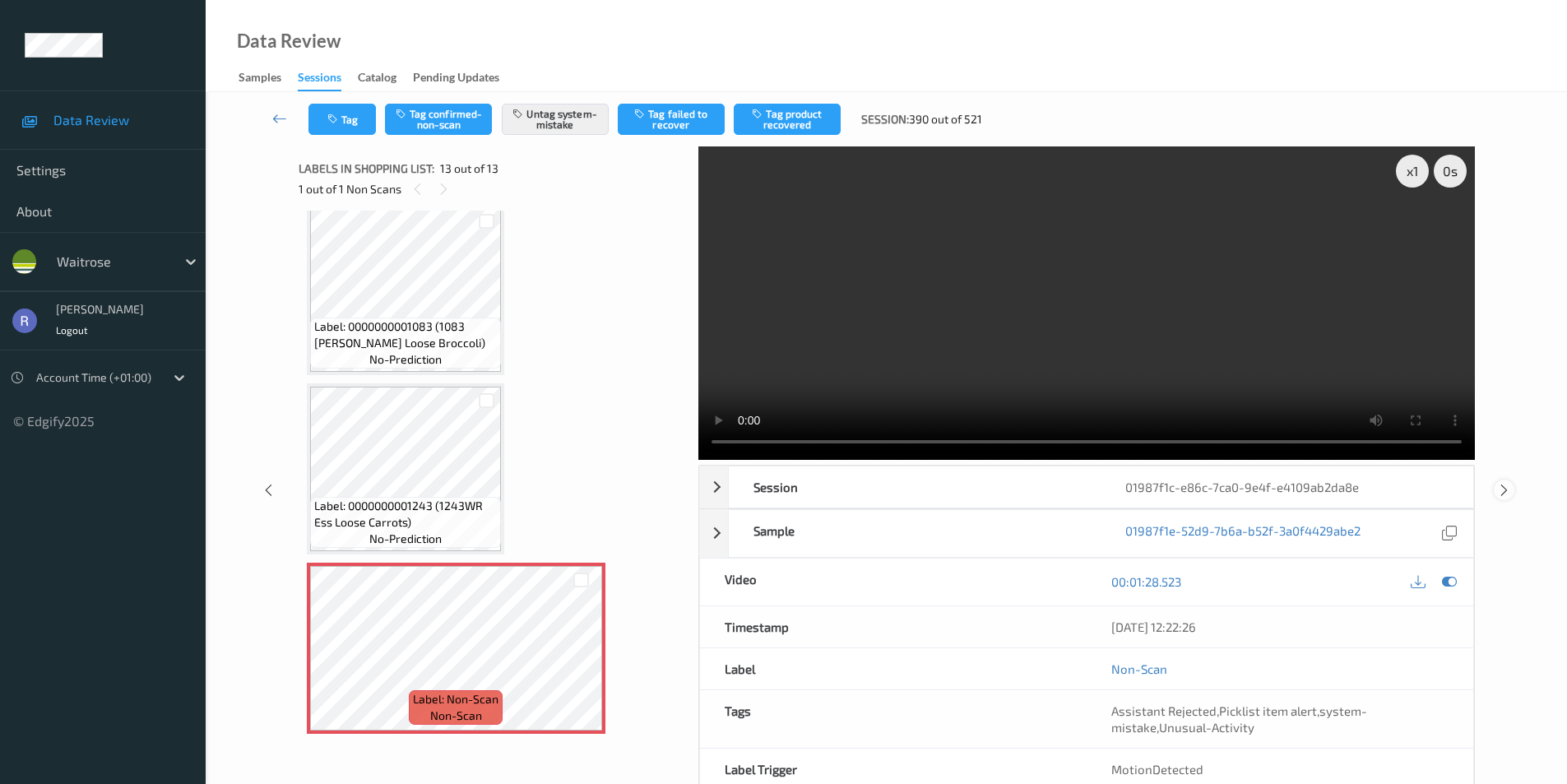
click at [1505, 487] on icon at bounding box center [1504, 490] width 14 height 15
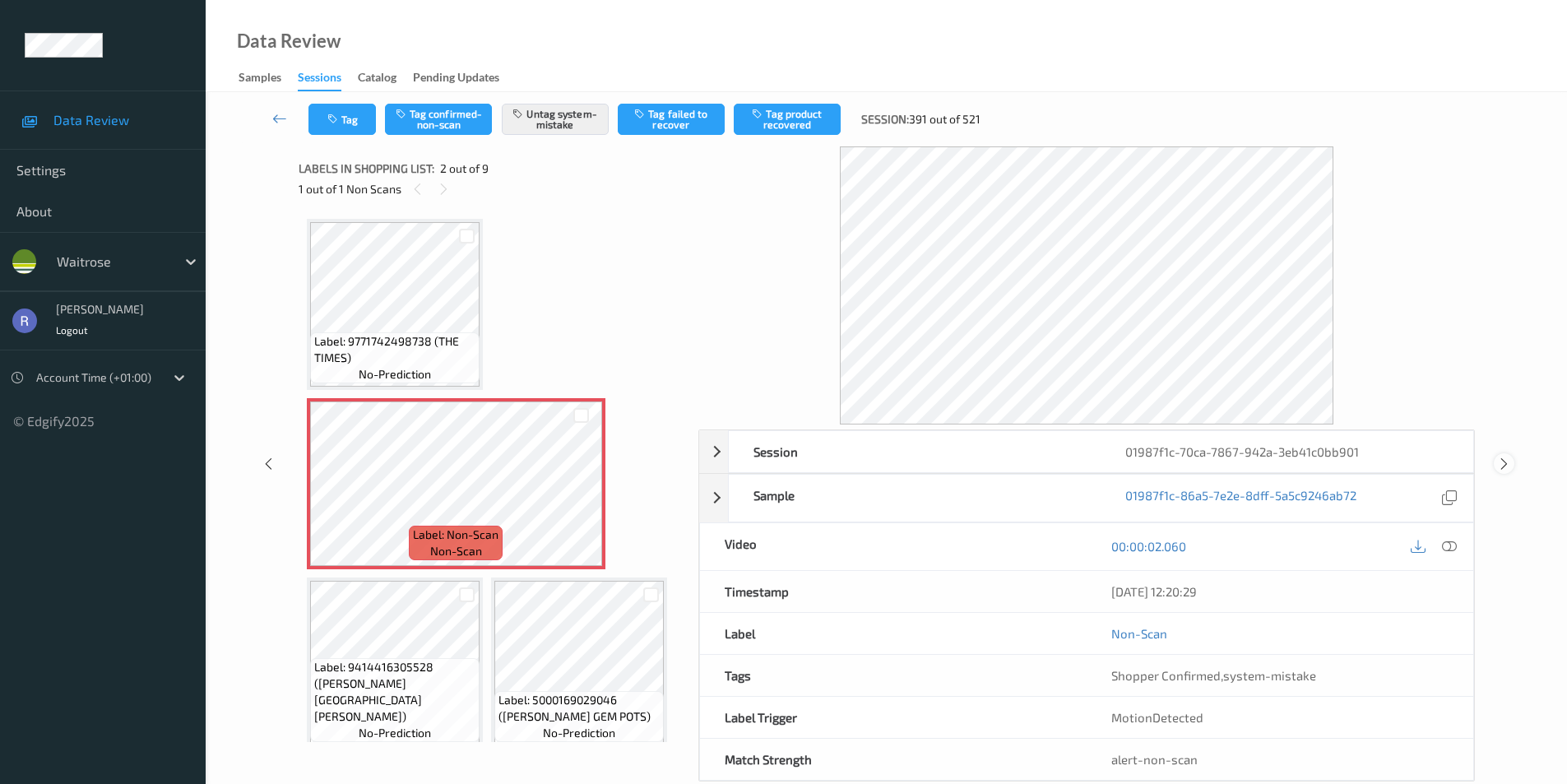
click at [1497, 465] on icon at bounding box center [1504, 464] width 14 height 15
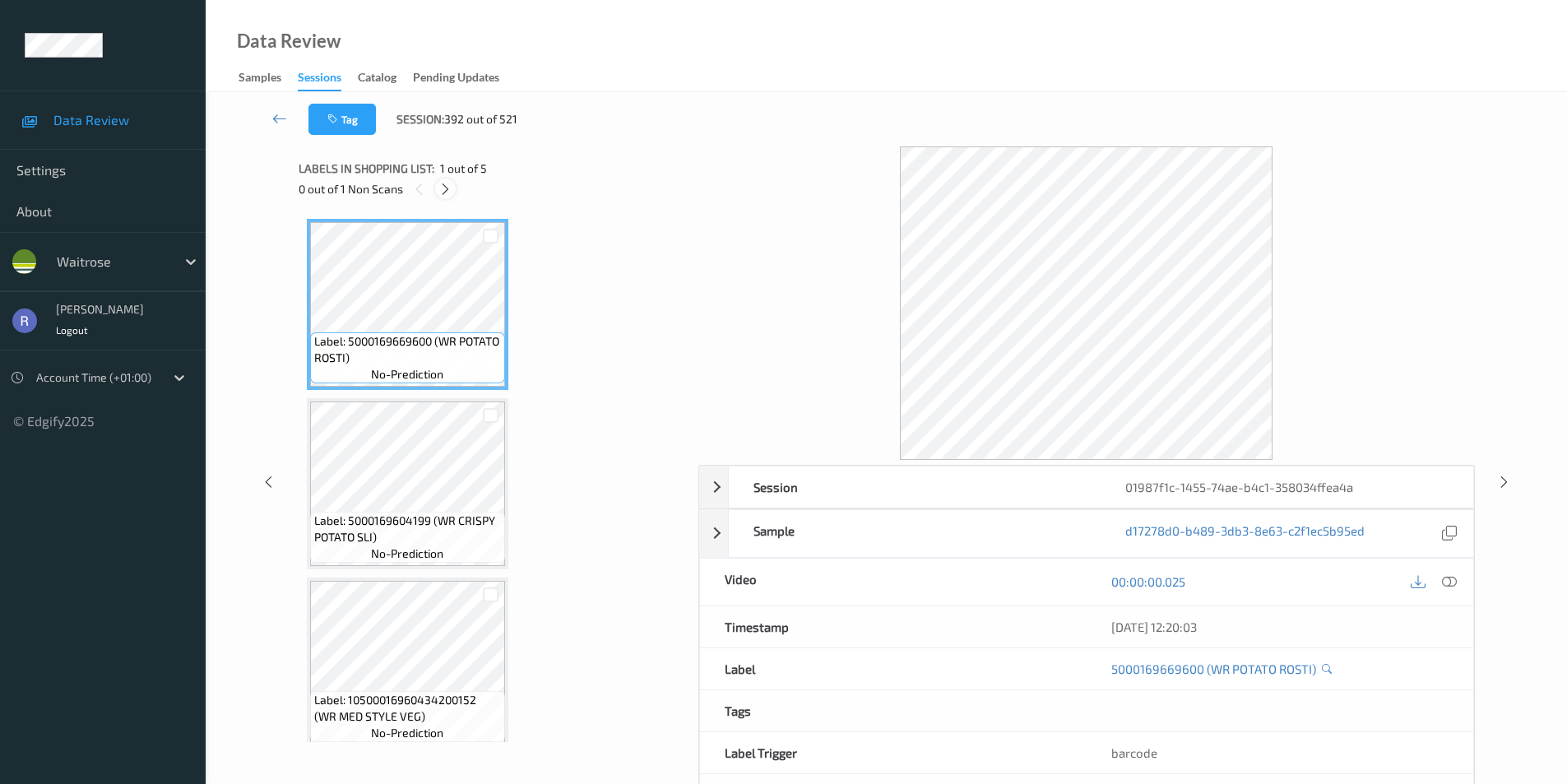
click at [449, 191] on icon at bounding box center [445, 189] width 14 height 15
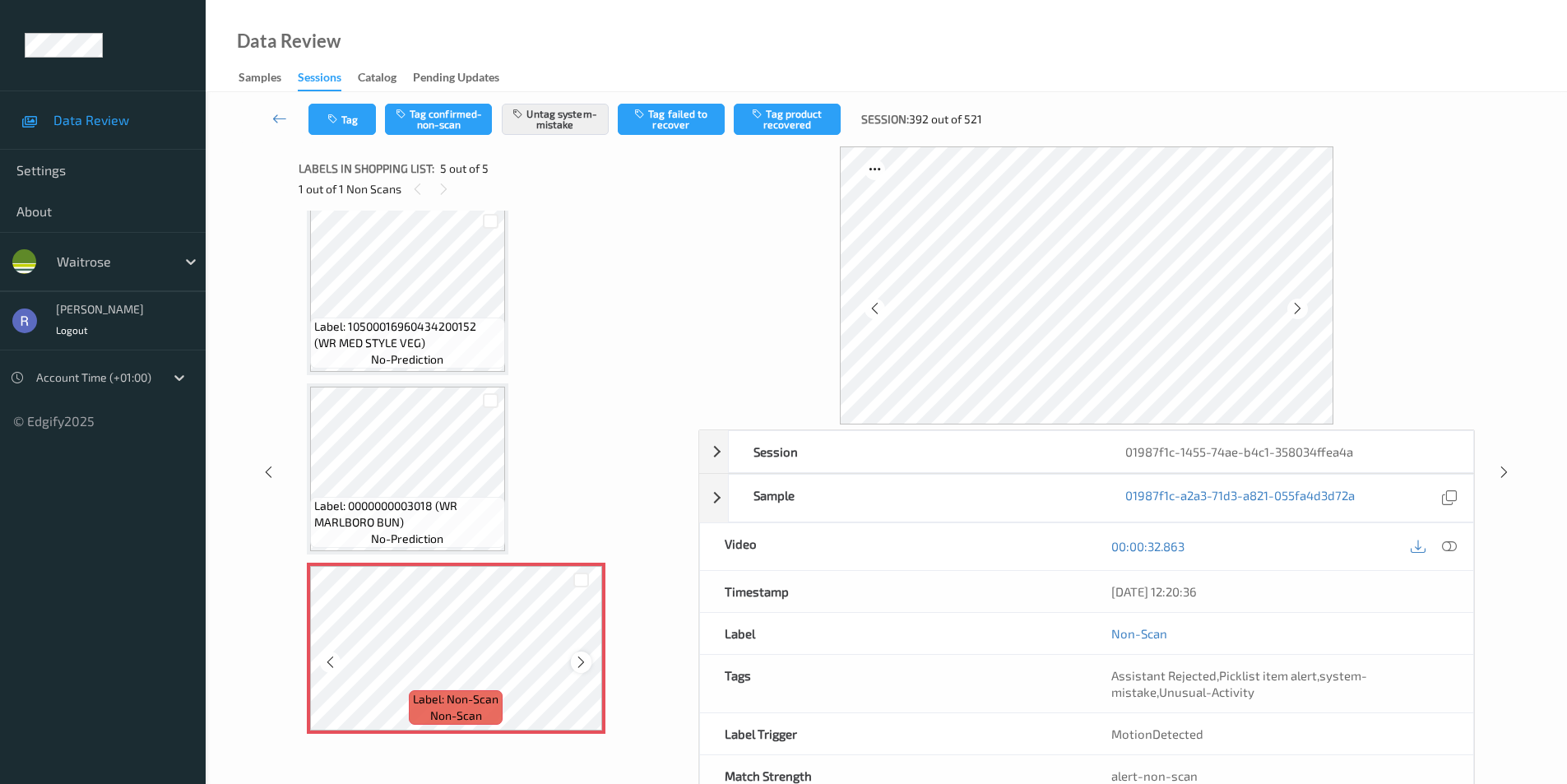
click at [578, 659] on icon at bounding box center [581, 662] width 14 height 15
click at [1501, 465] on icon at bounding box center [1504, 472] width 14 height 15
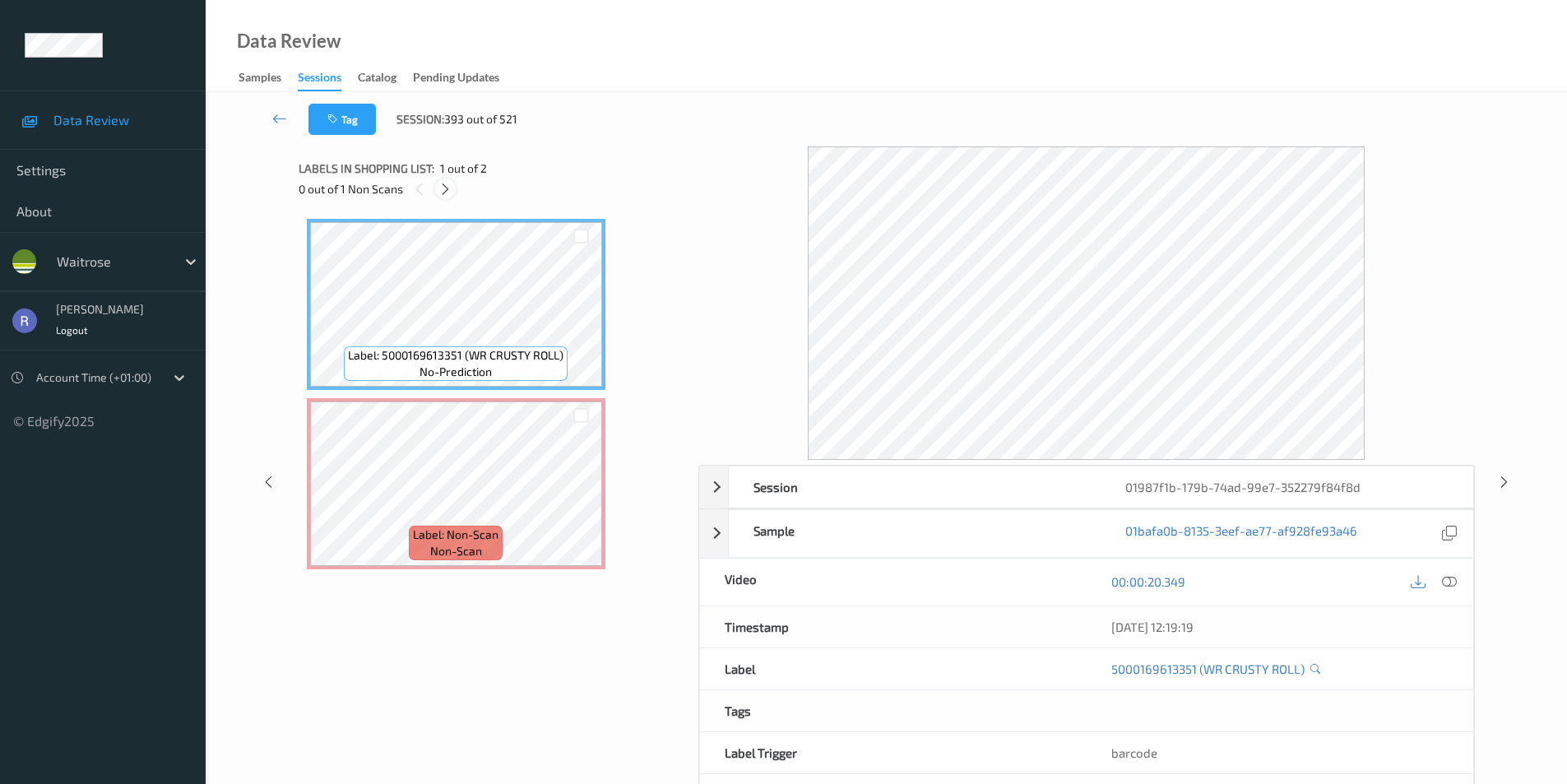
click at [446, 186] on icon at bounding box center [445, 189] width 14 height 15
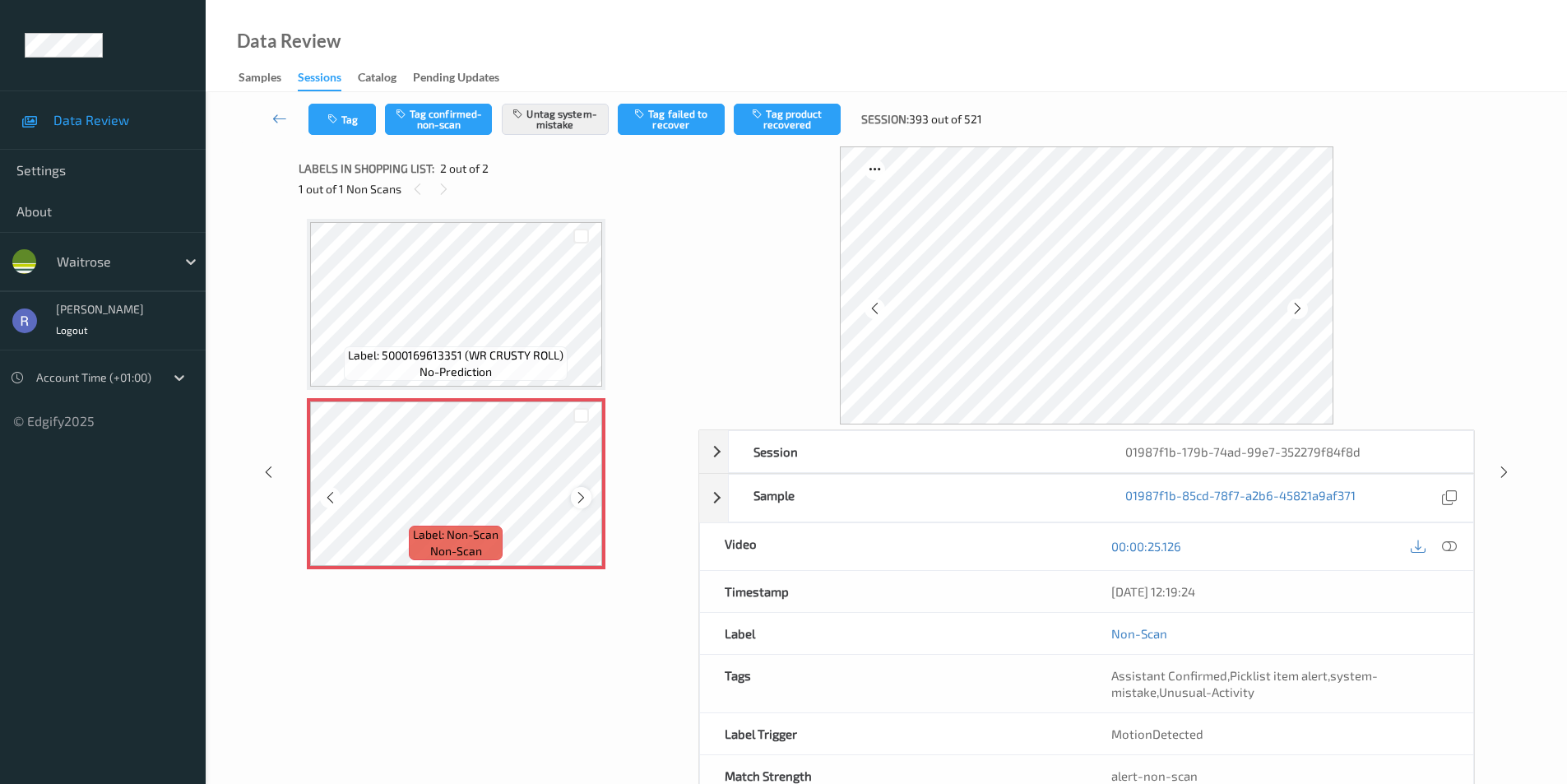
click at [578, 496] on icon at bounding box center [581, 497] width 14 height 15
click at [1503, 472] on icon at bounding box center [1504, 472] width 14 height 15
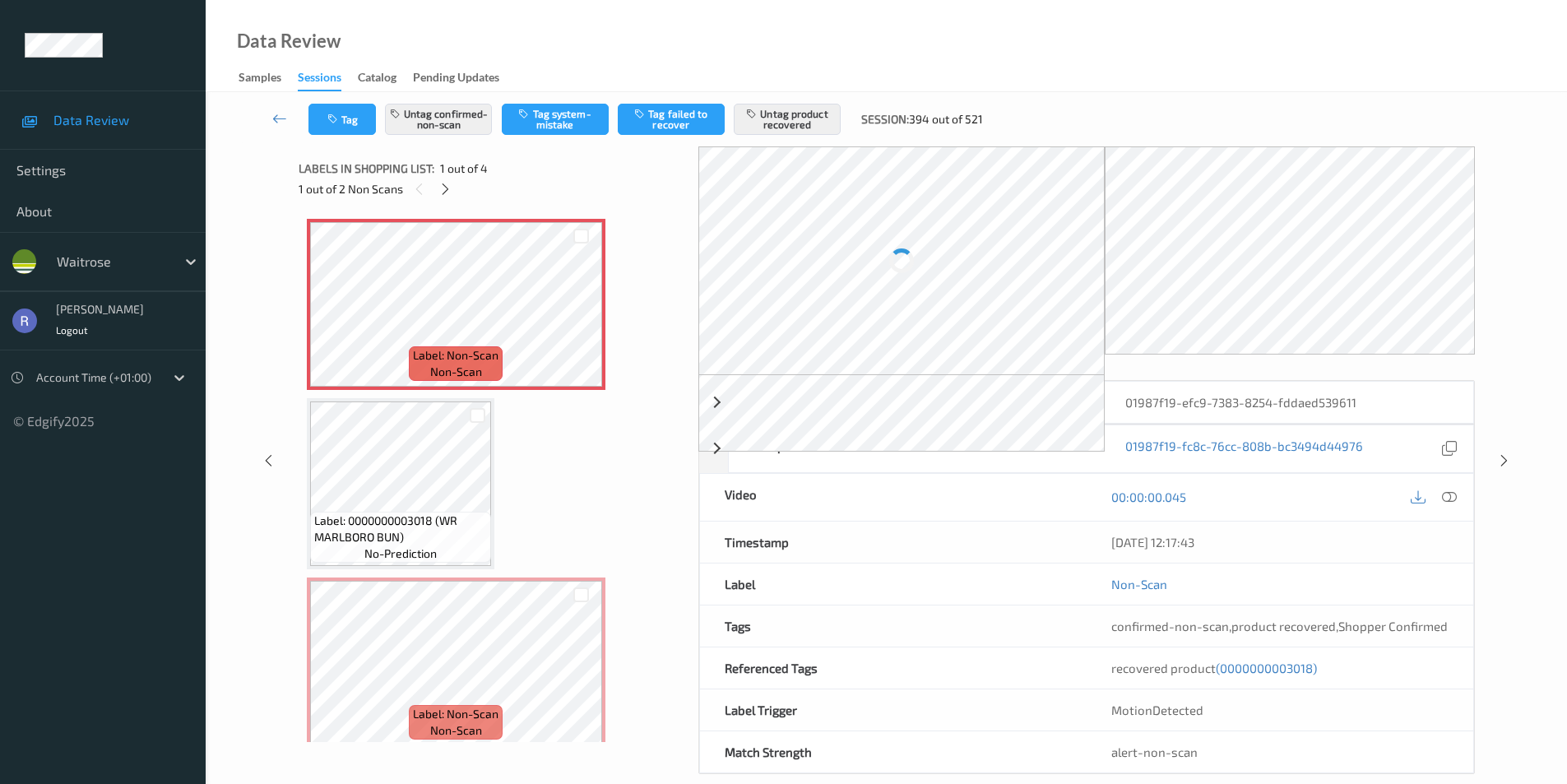
drag, startPoint x: 443, startPoint y: 182, endPoint x: 468, endPoint y: 234, distance: 57.7
click at [444, 191] on icon at bounding box center [445, 189] width 14 height 15
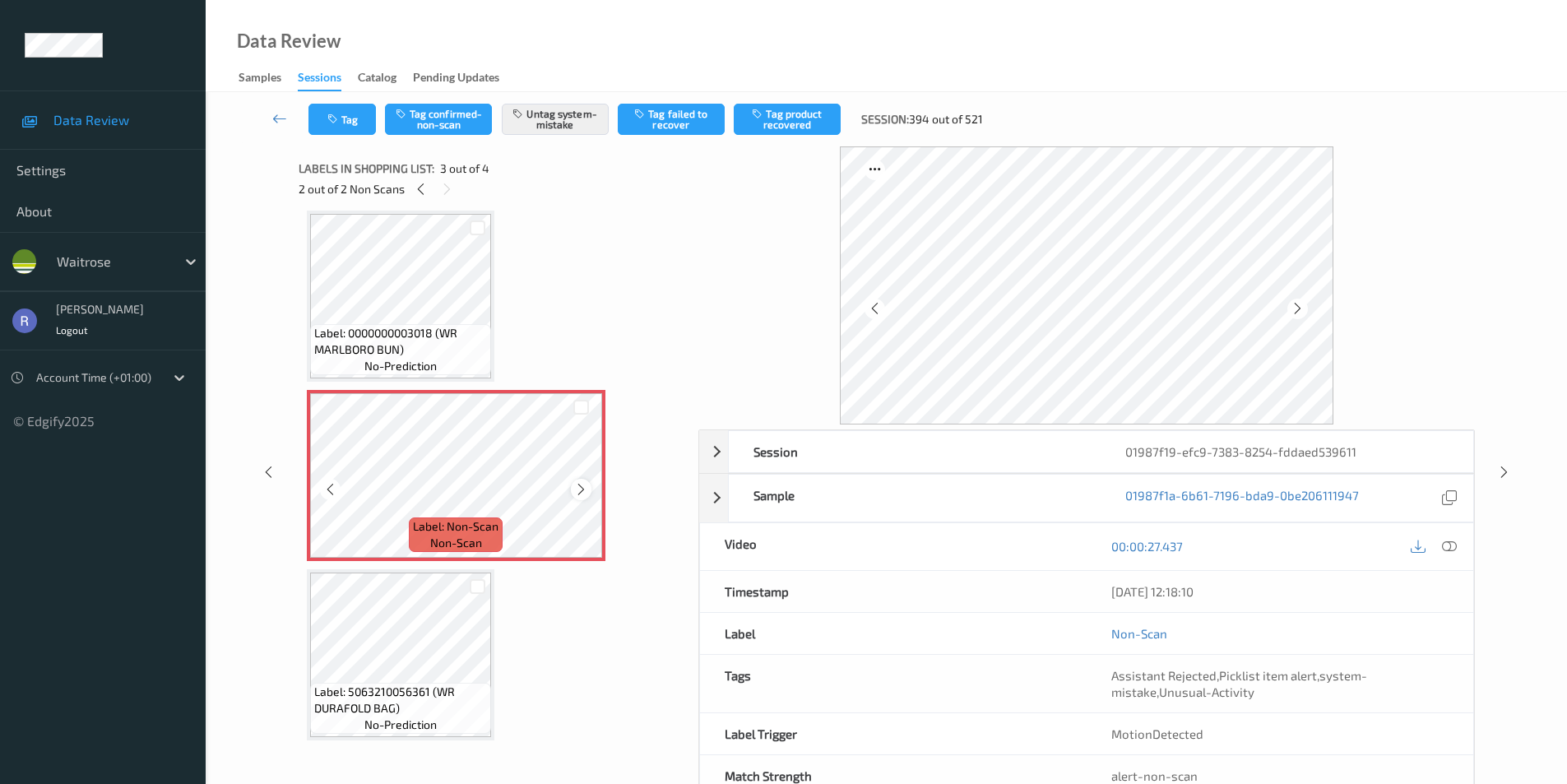
click at [579, 488] on icon at bounding box center [581, 490] width 14 height 15
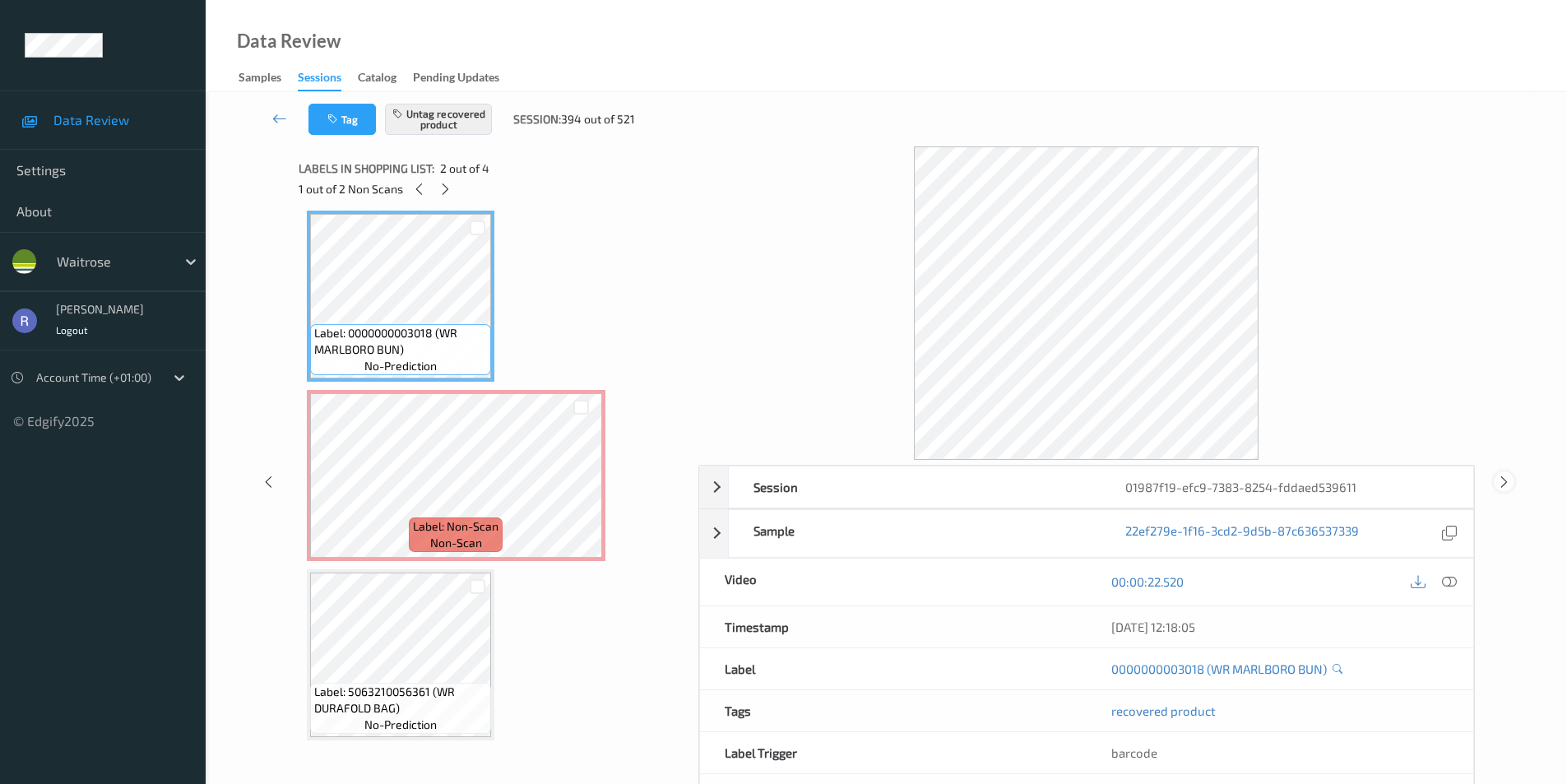
click at [1502, 485] on icon at bounding box center [1504, 482] width 14 height 15
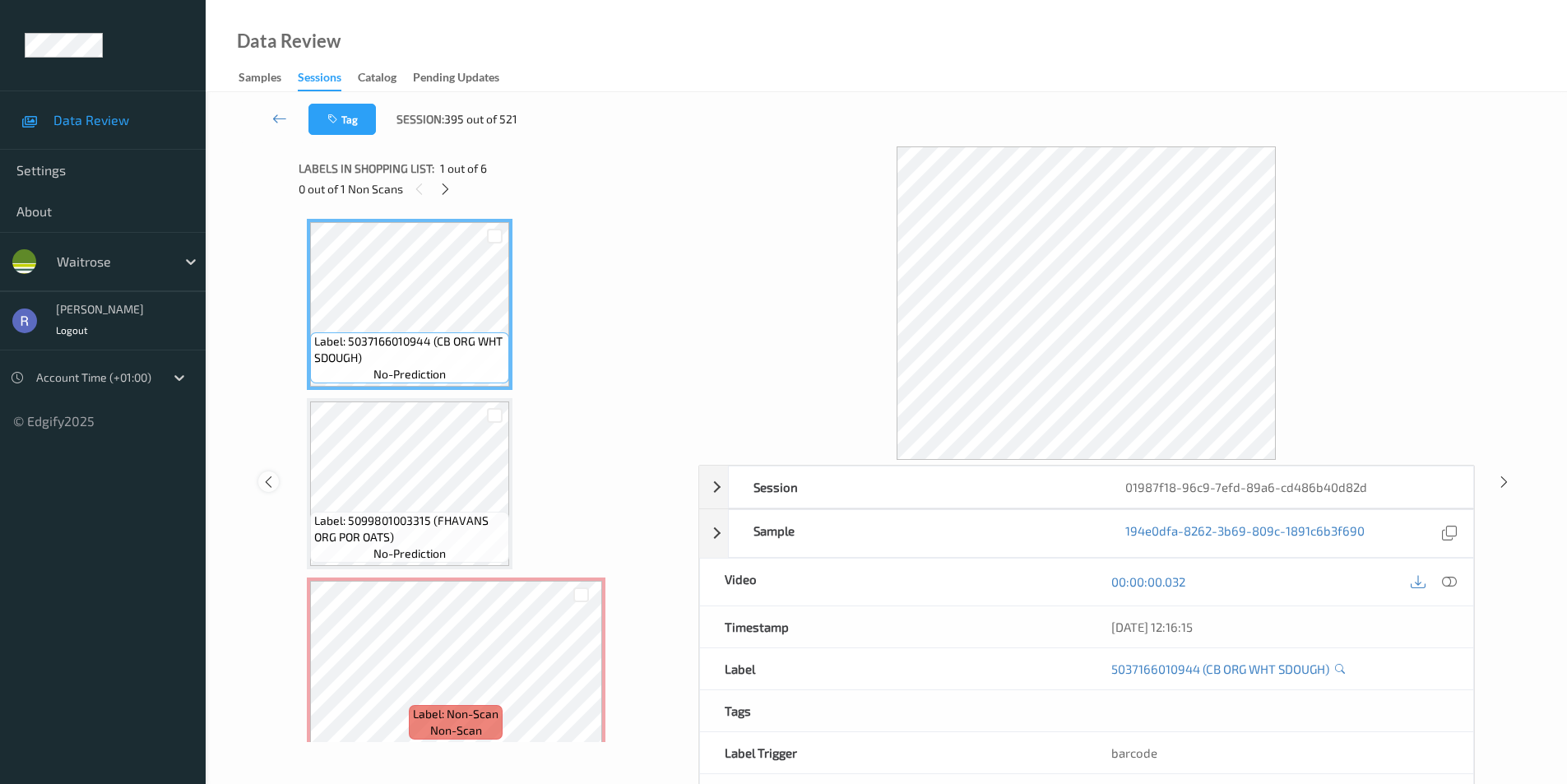
click at [270, 477] on icon at bounding box center [269, 482] width 14 height 15
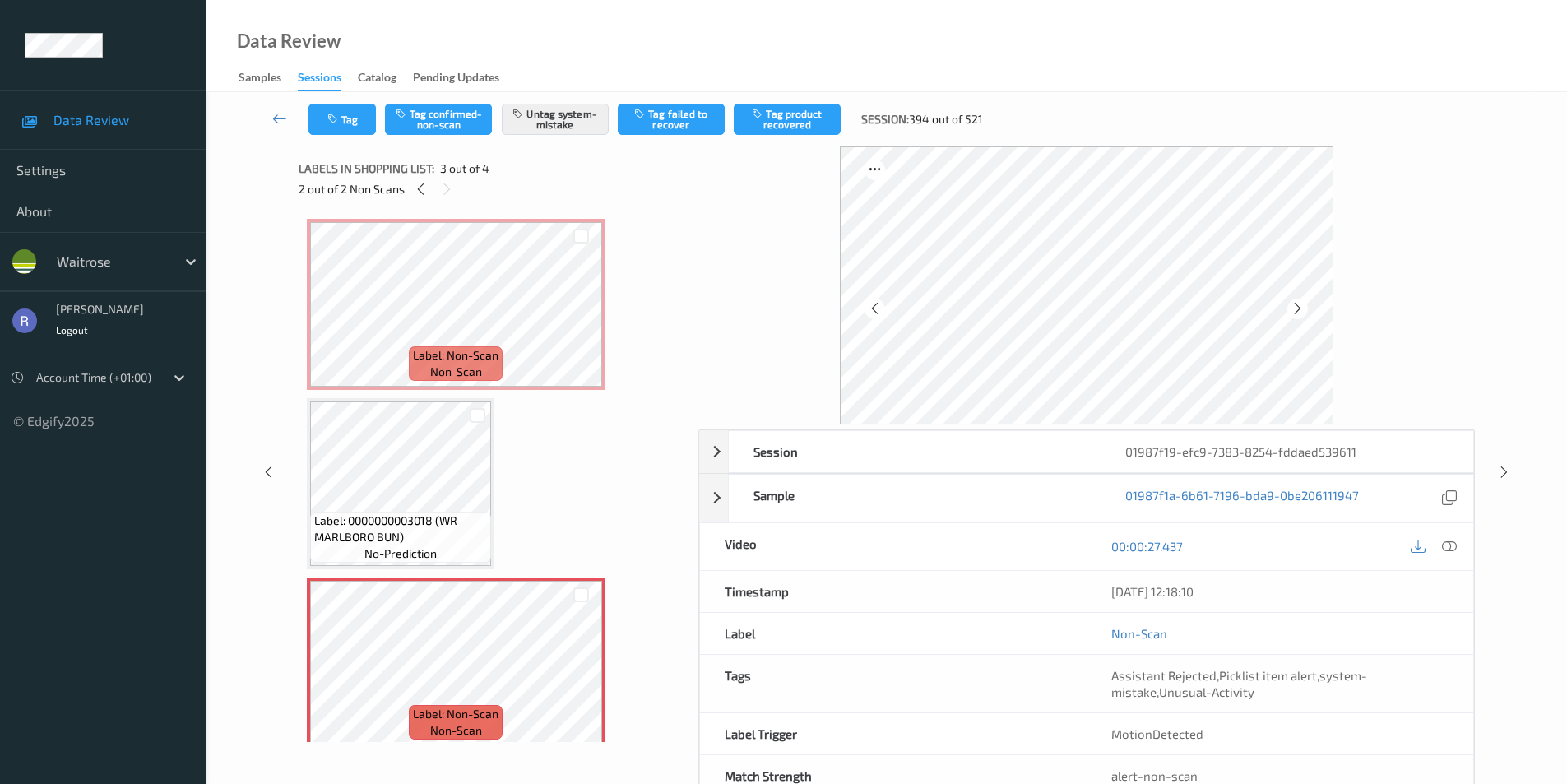
scroll to position [164, 0]
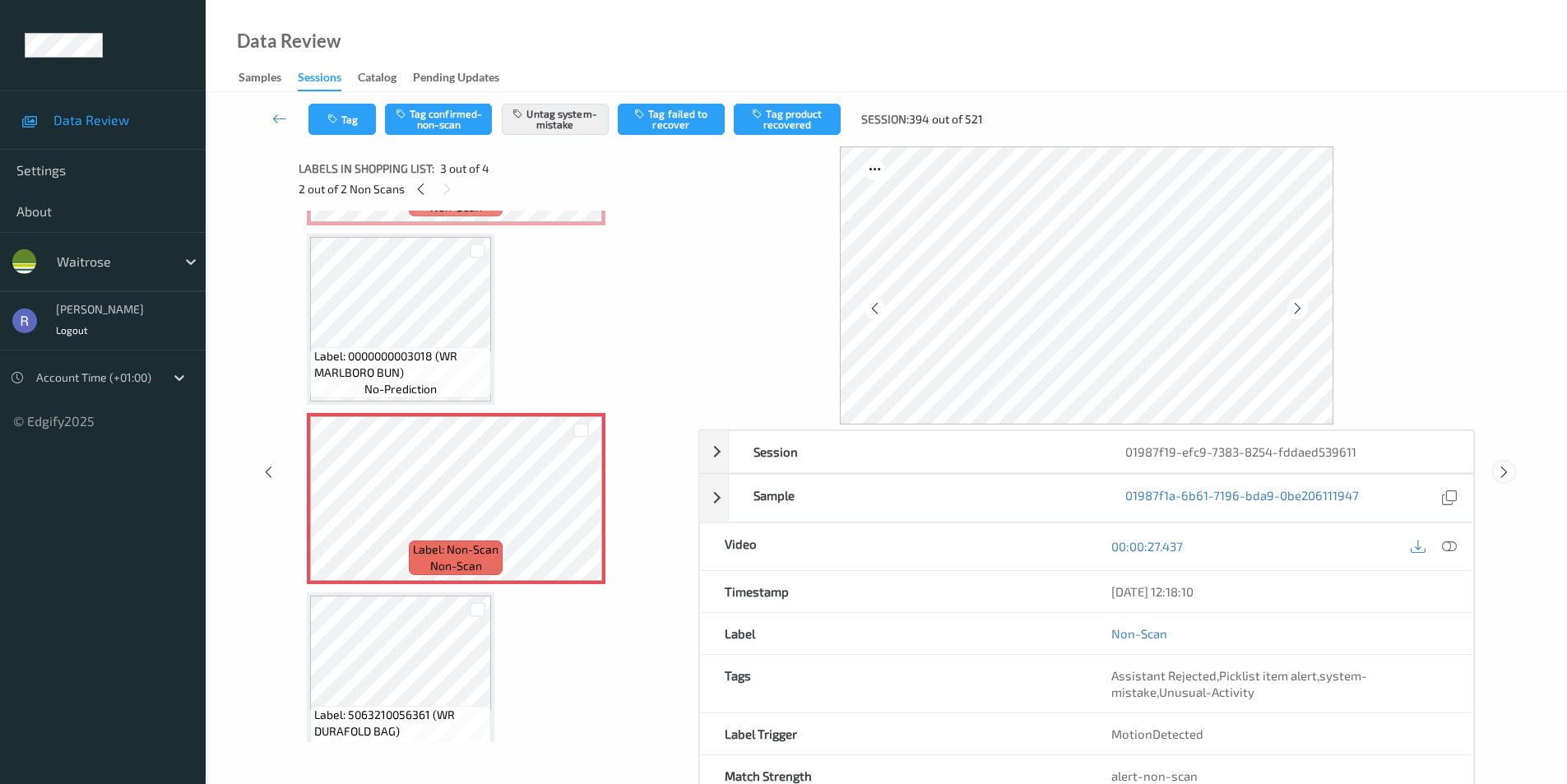
click at [1499, 472] on icon at bounding box center [1504, 472] width 14 height 15
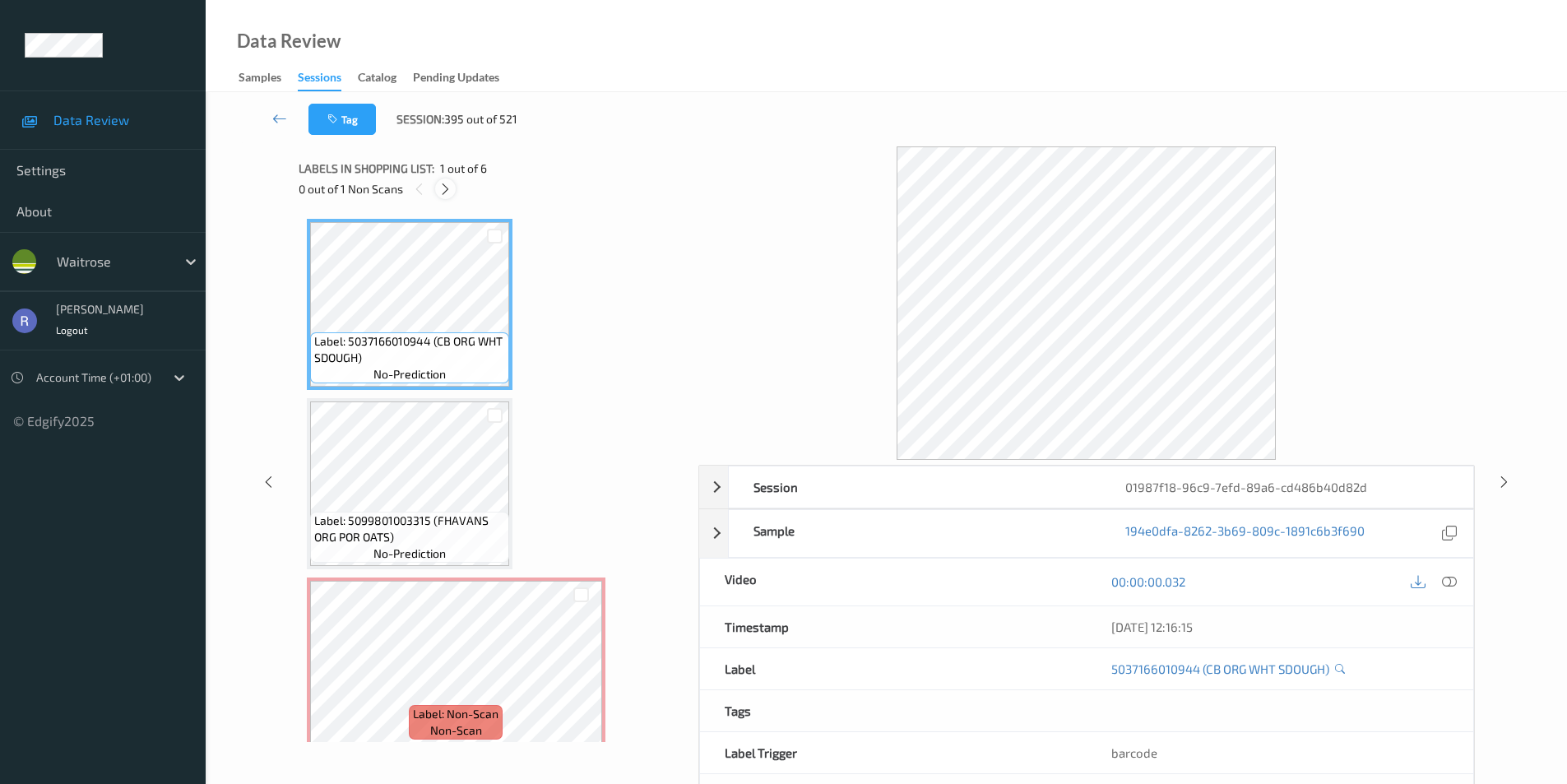
click at [446, 189] on icon at bounding box center [445, 189] width 14 height 15
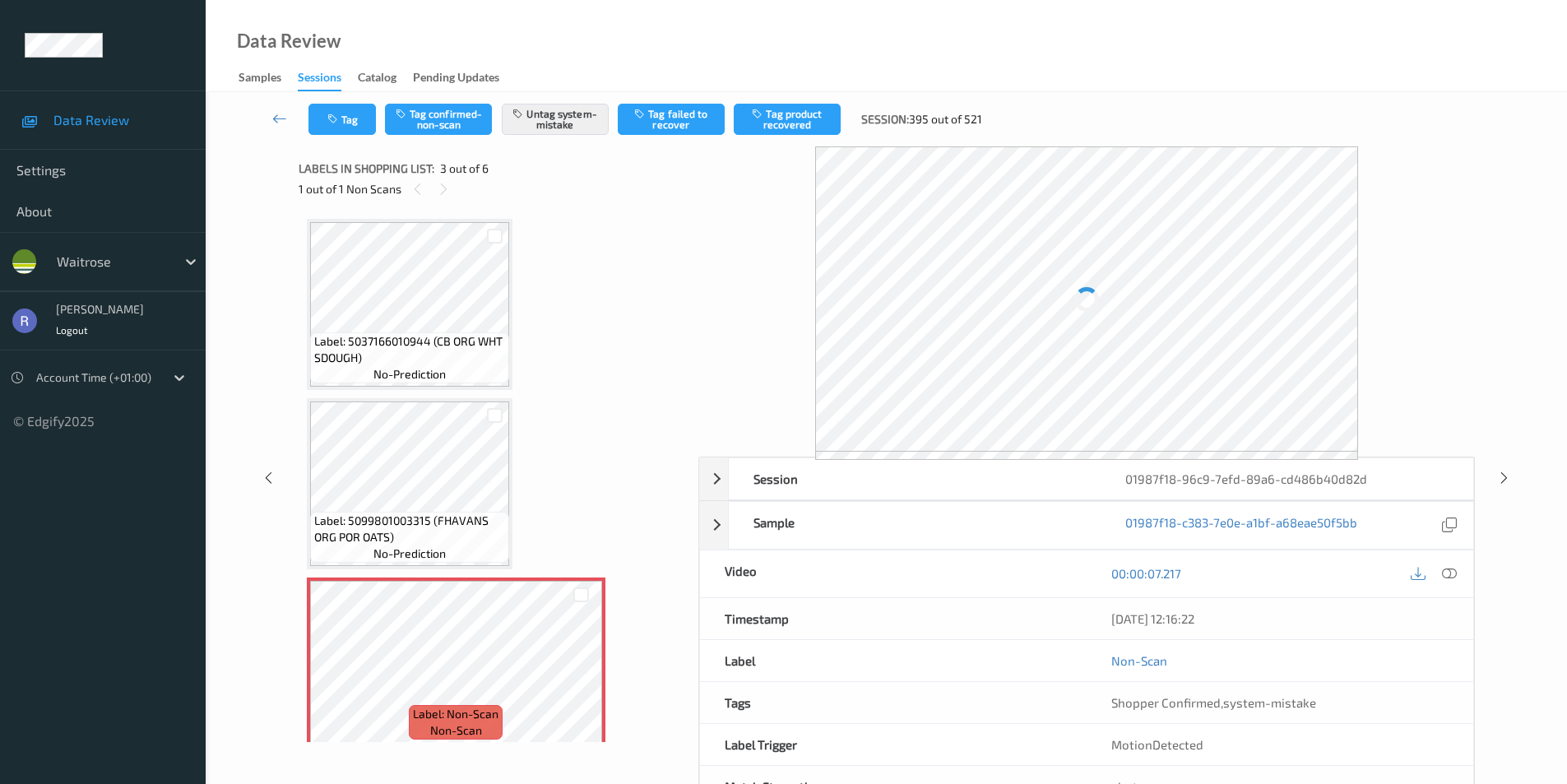
scroll to position [187, 0]
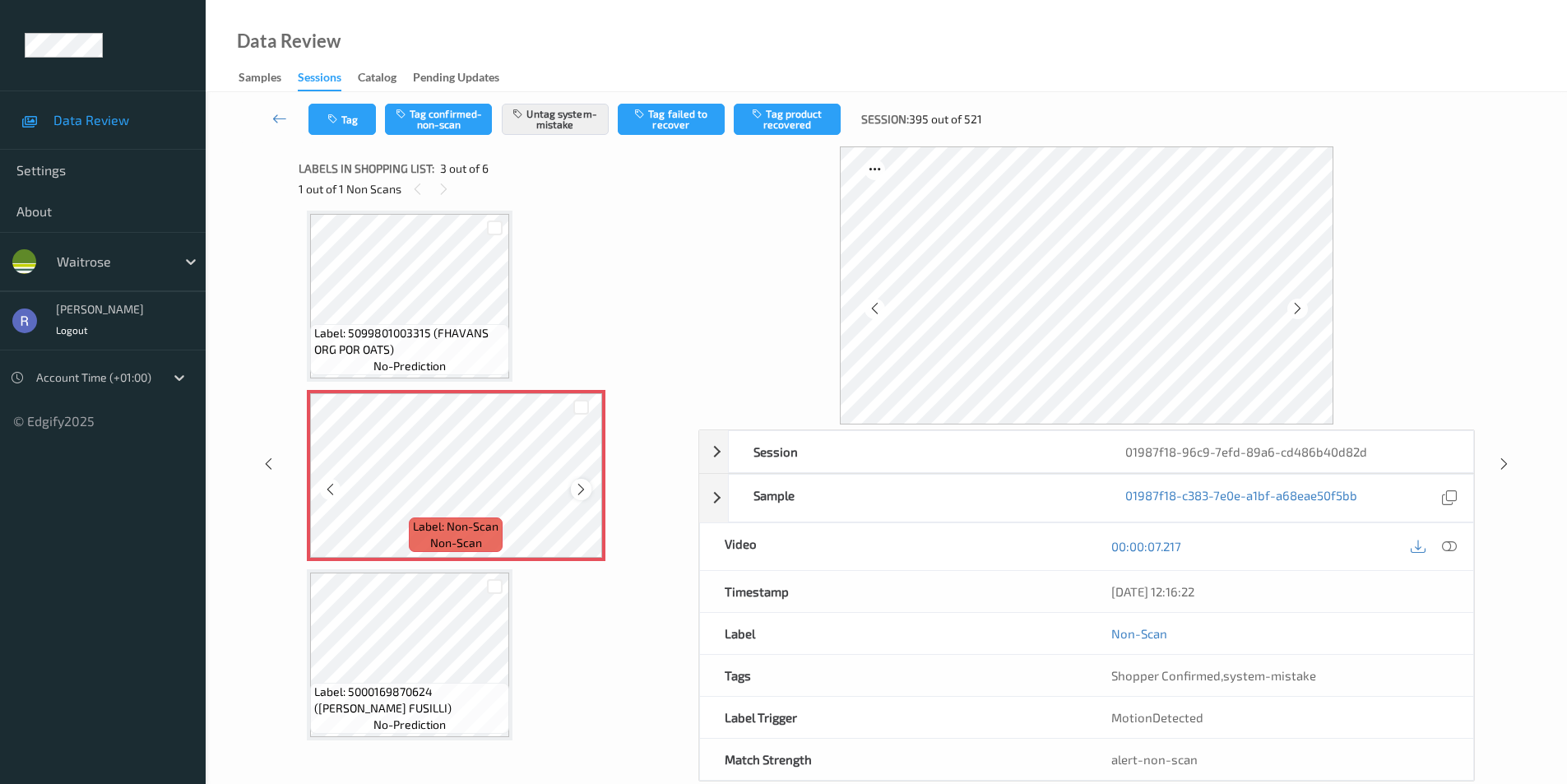
click at [582, 486] on icon at bounding box center [581, 490] width 14 height 15
click at [461, 338] on span "Label: 5099801003315 (FHAVANS ORG POR OATS)" at bounding box center [410, 341] width 191 height 33
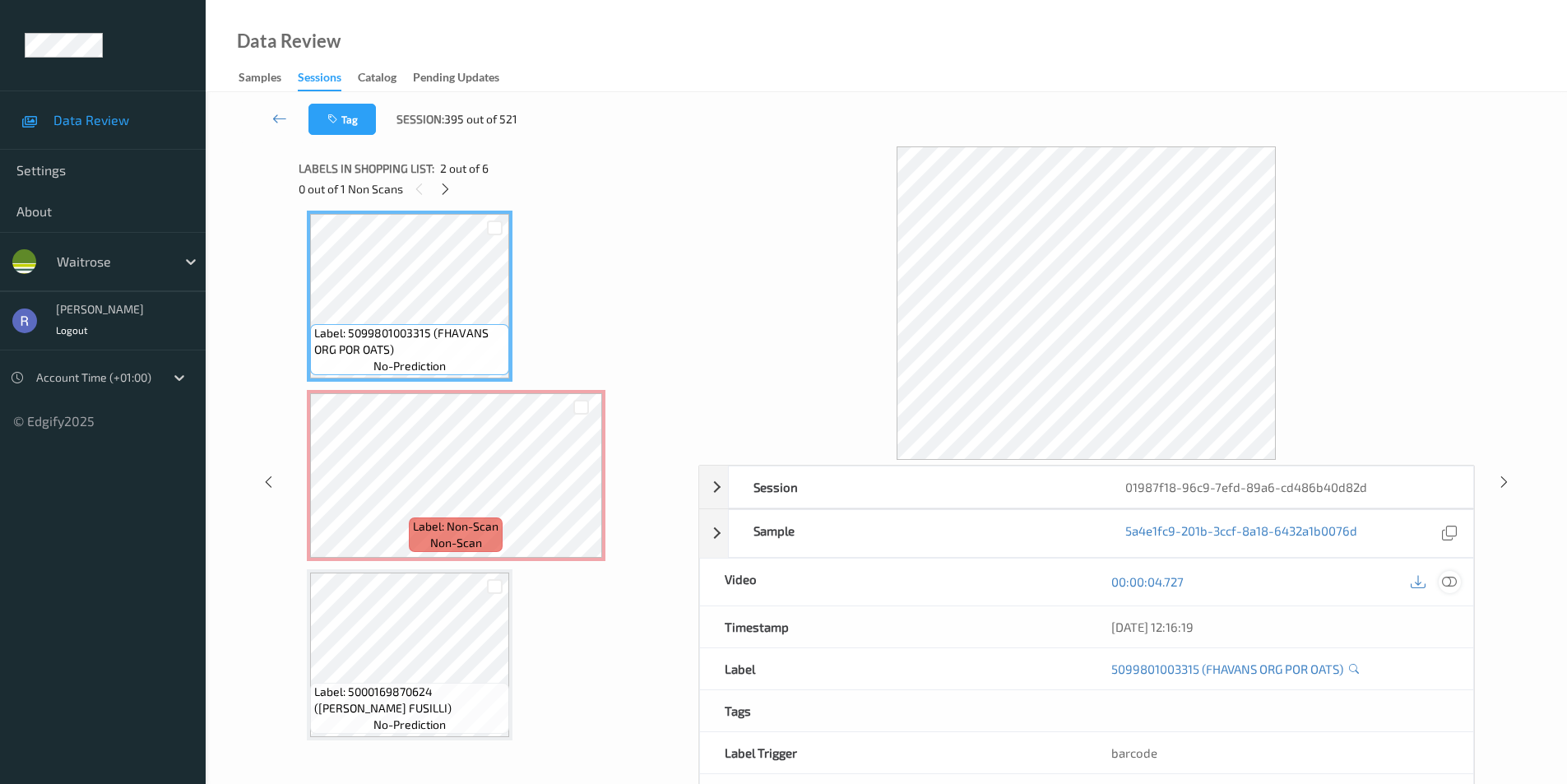
click at [1456, 583] on icon at bounding box center [1450, 582] width 15 height 15
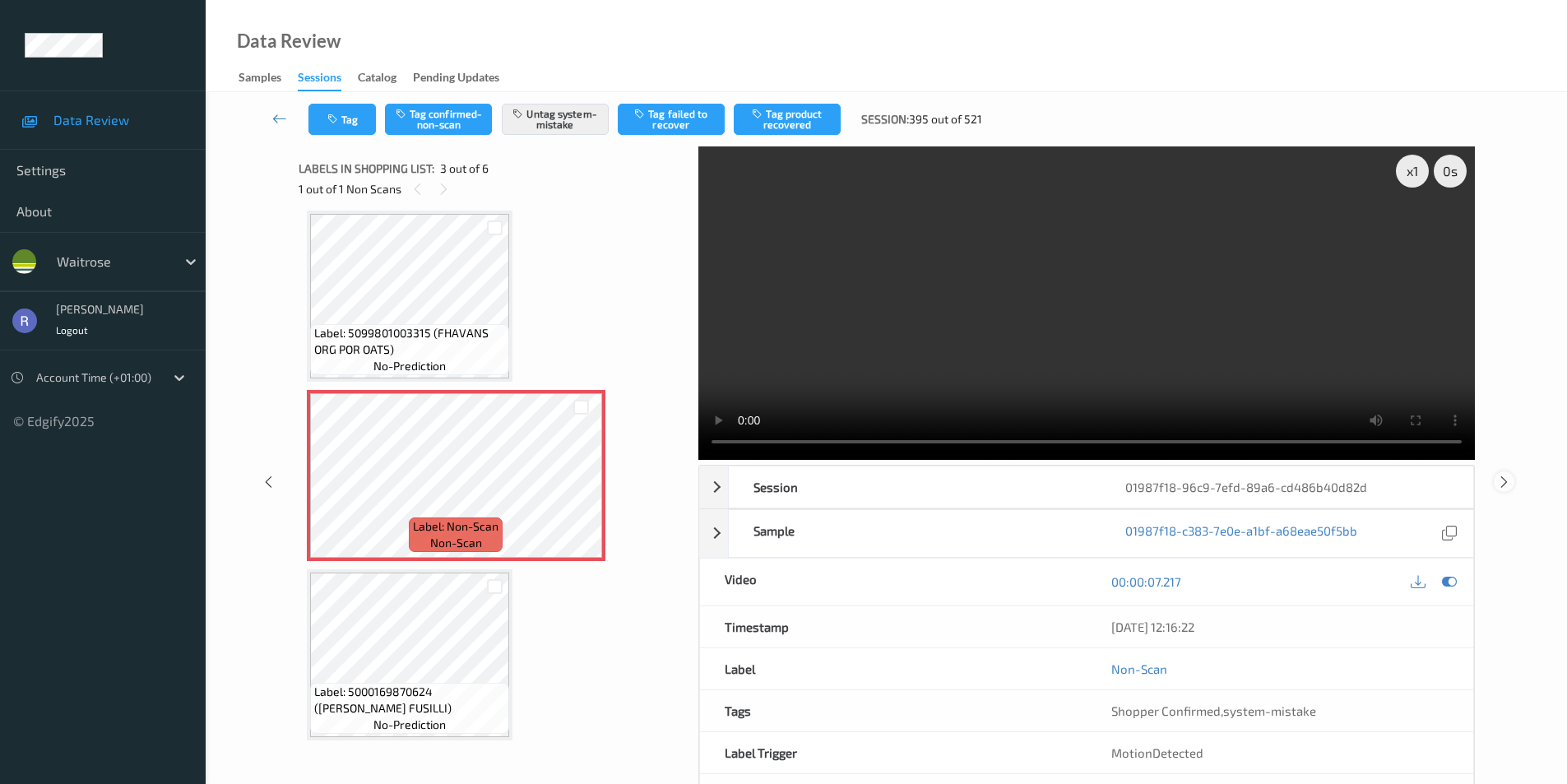
click at [1511, 477] on div at bounding box center [1504, 482] width 21 height 21
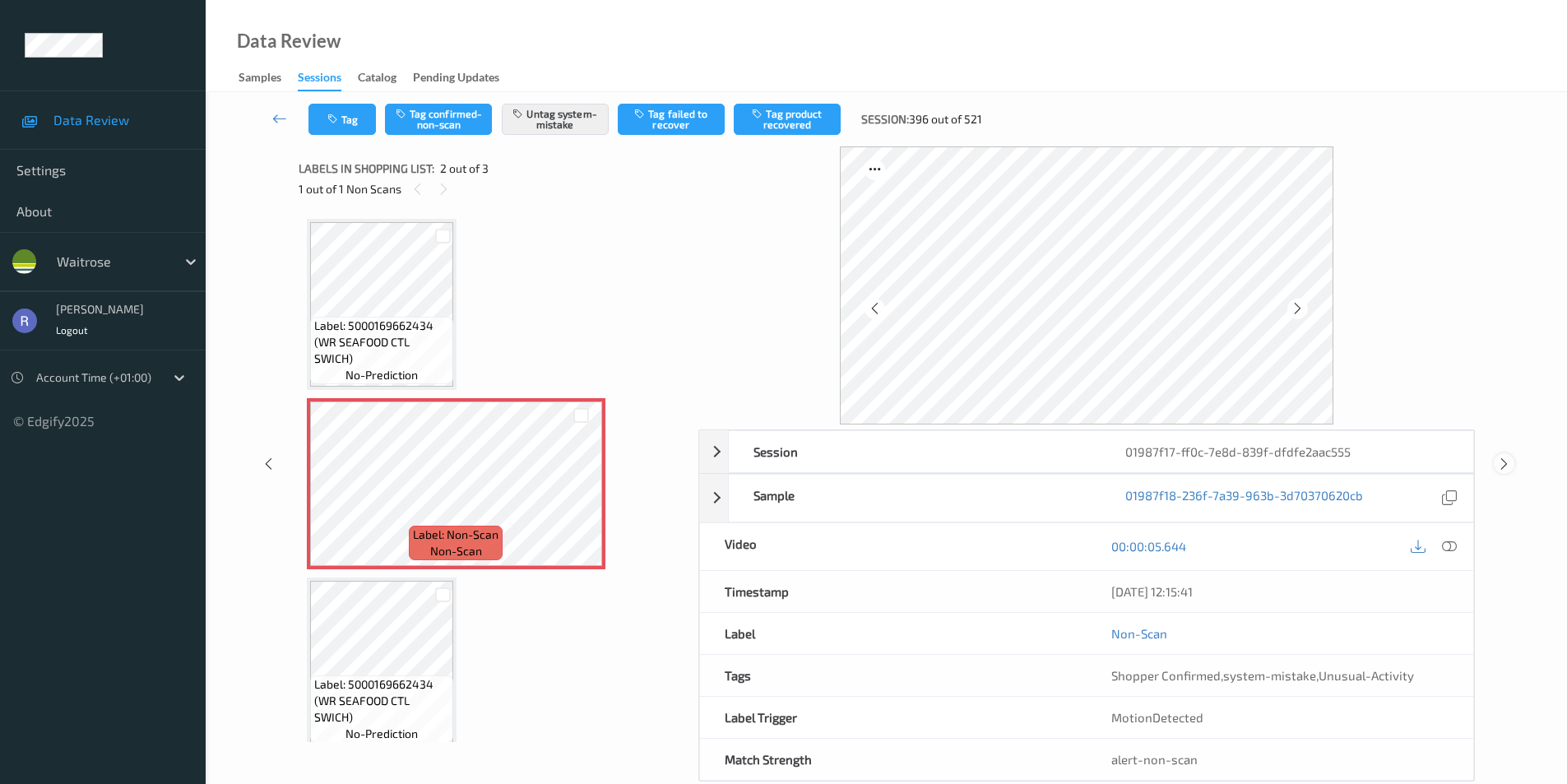
click at [1504, 462] on icon at bounding box center [1504, 464] width 14 height 15
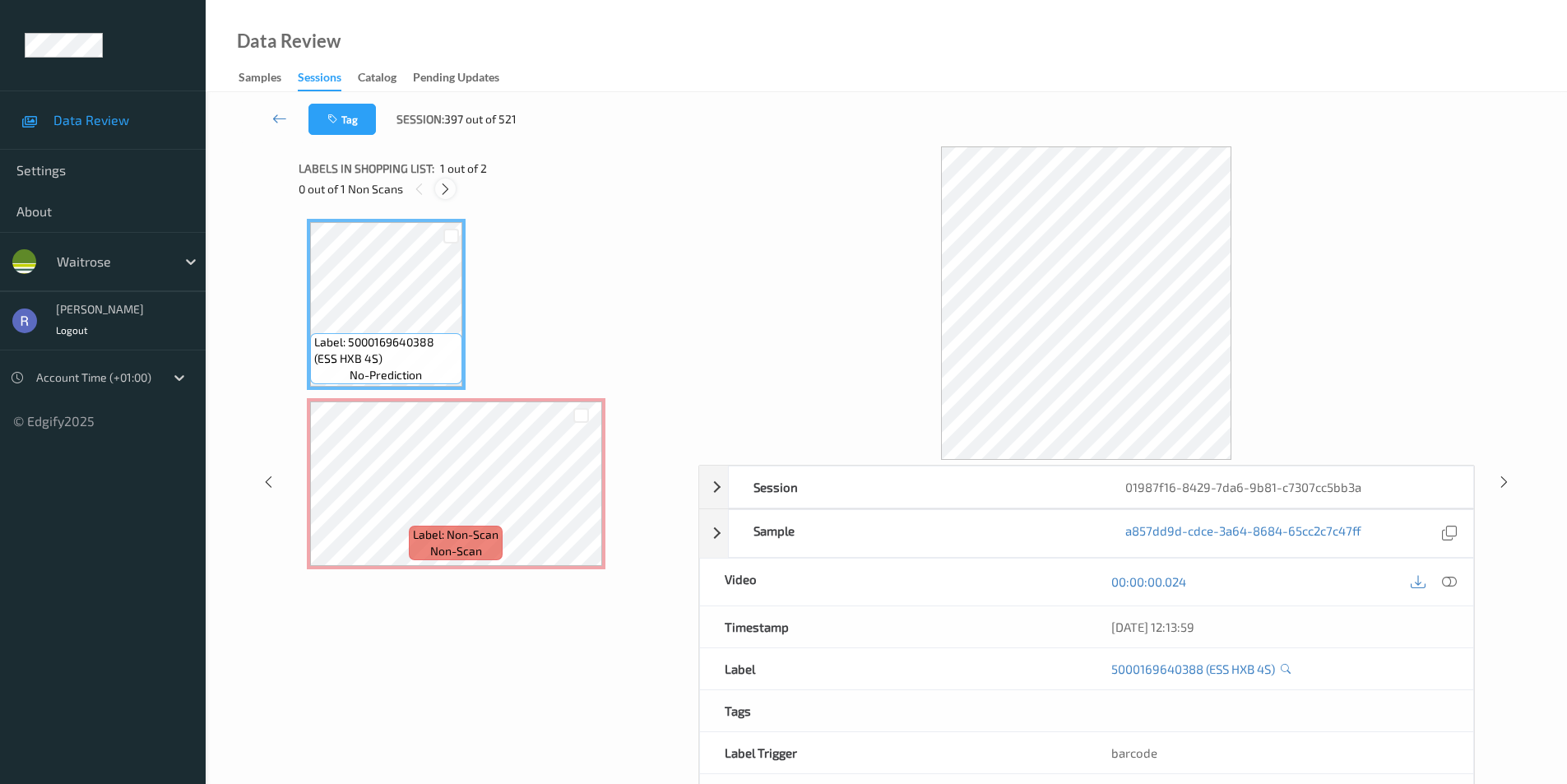
click at [444, 191] on icon at bounding box center [445, 189] width 14 height 15
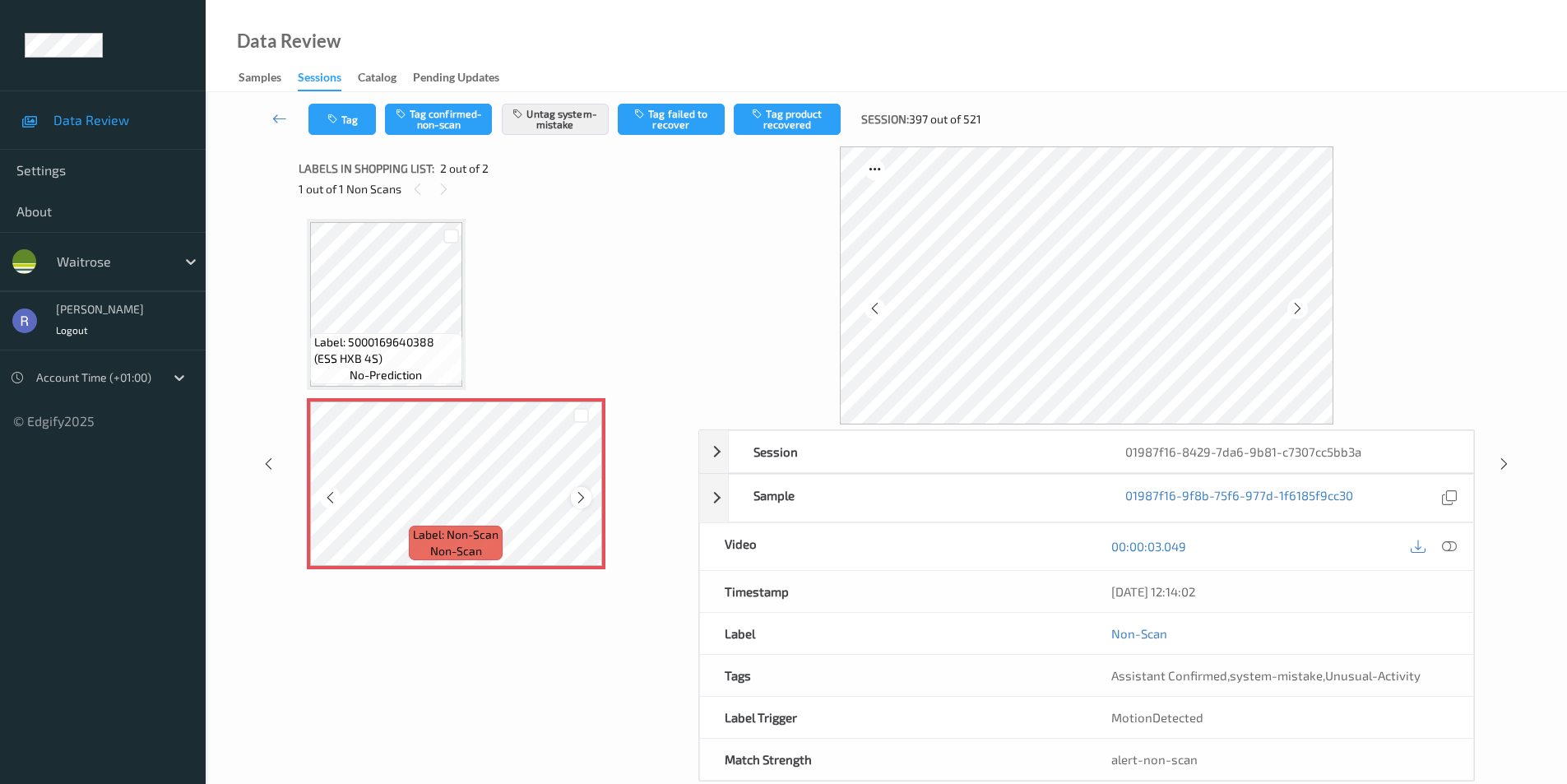
click at [579, 500] on icon at bounding box center [581, 497] width 14 height 15
click at [578, 499] on icon at bounding box center [581, 497] width 14 height 15
click at [1497, 465] on icon at bounding box center [1504, 464] width 14 height 15
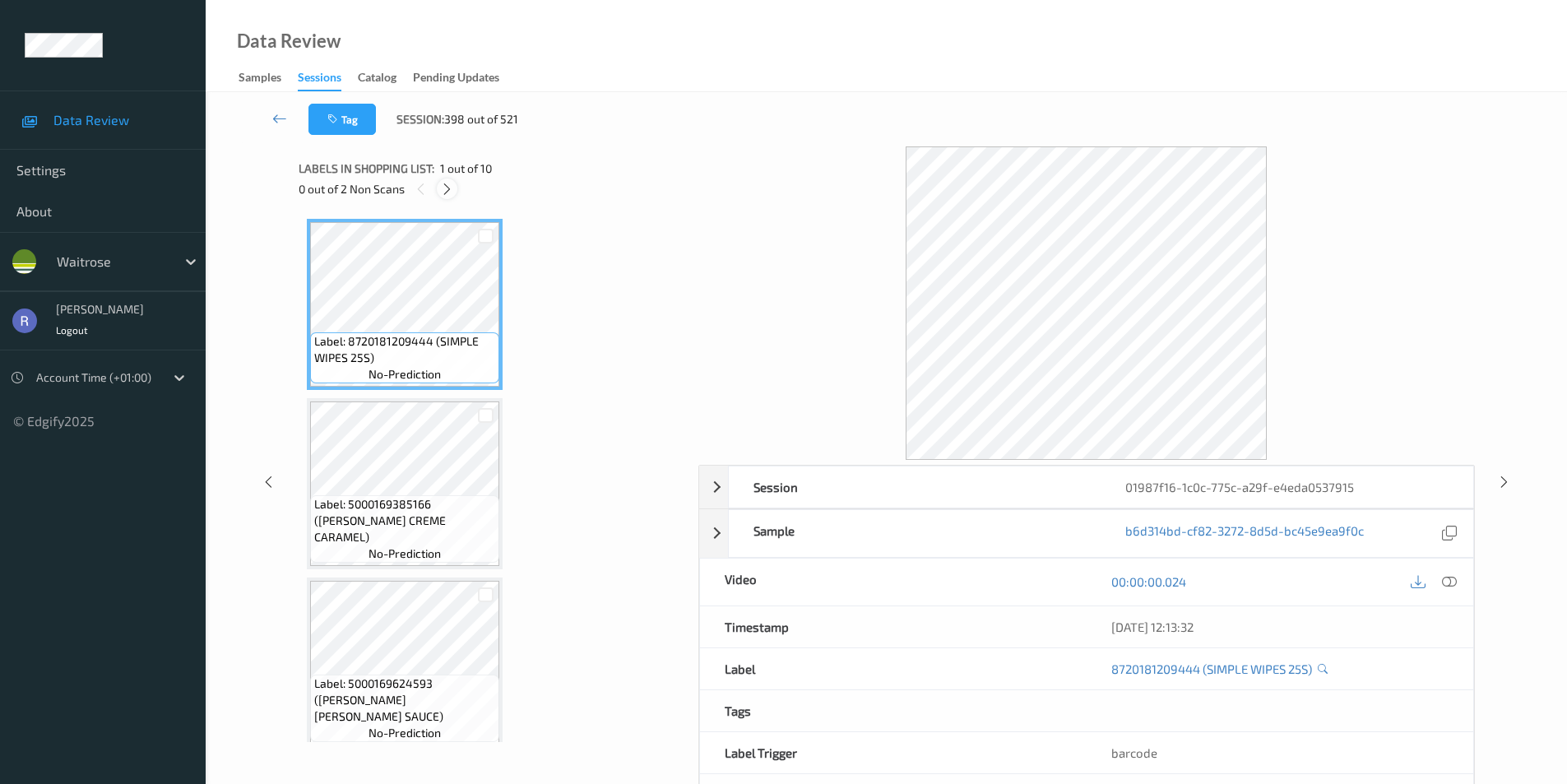
click at [445, 188] on icon at bounding box center [447, 189] width 14 height 15
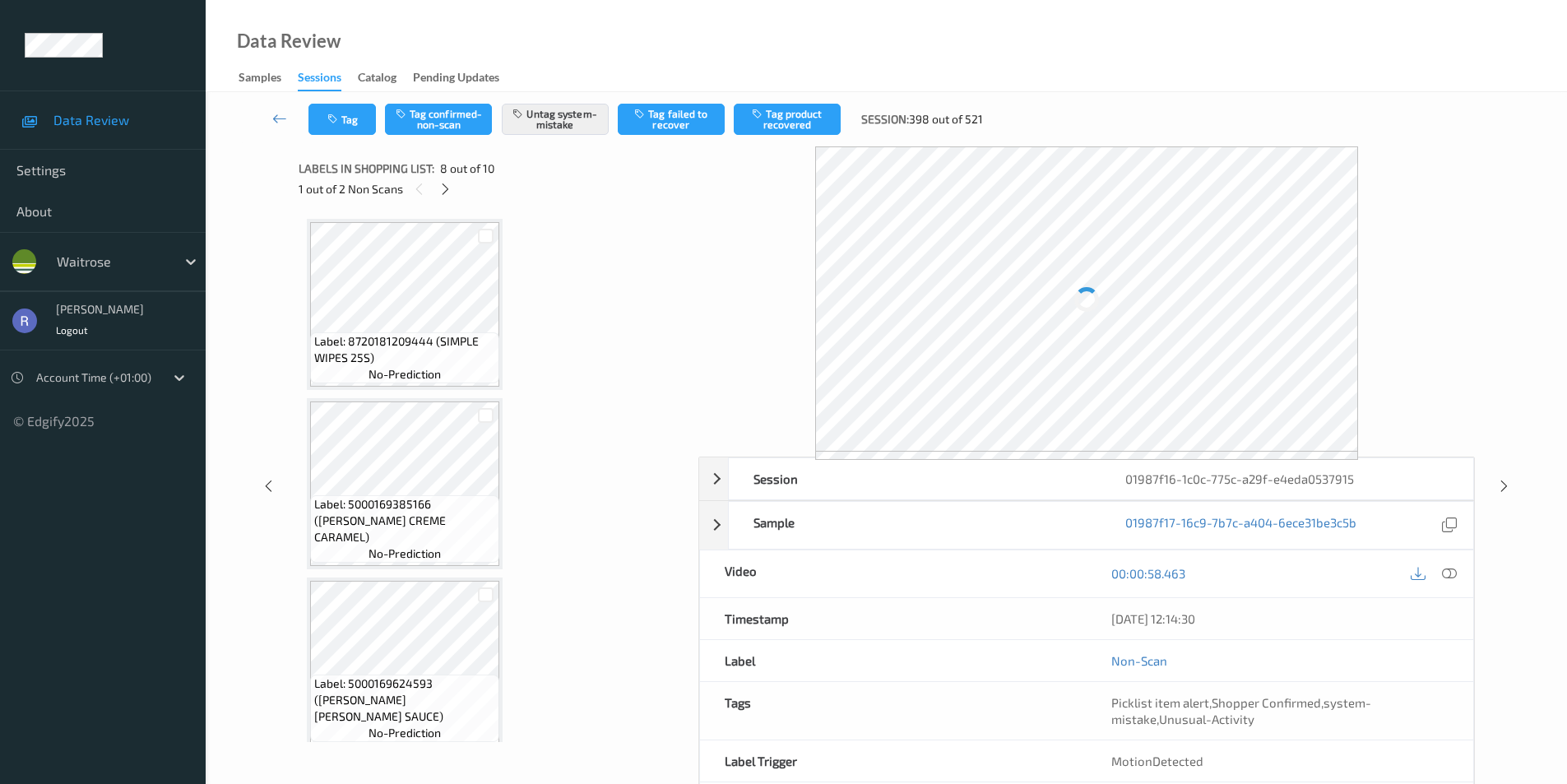
scroll to position [1084, 0]
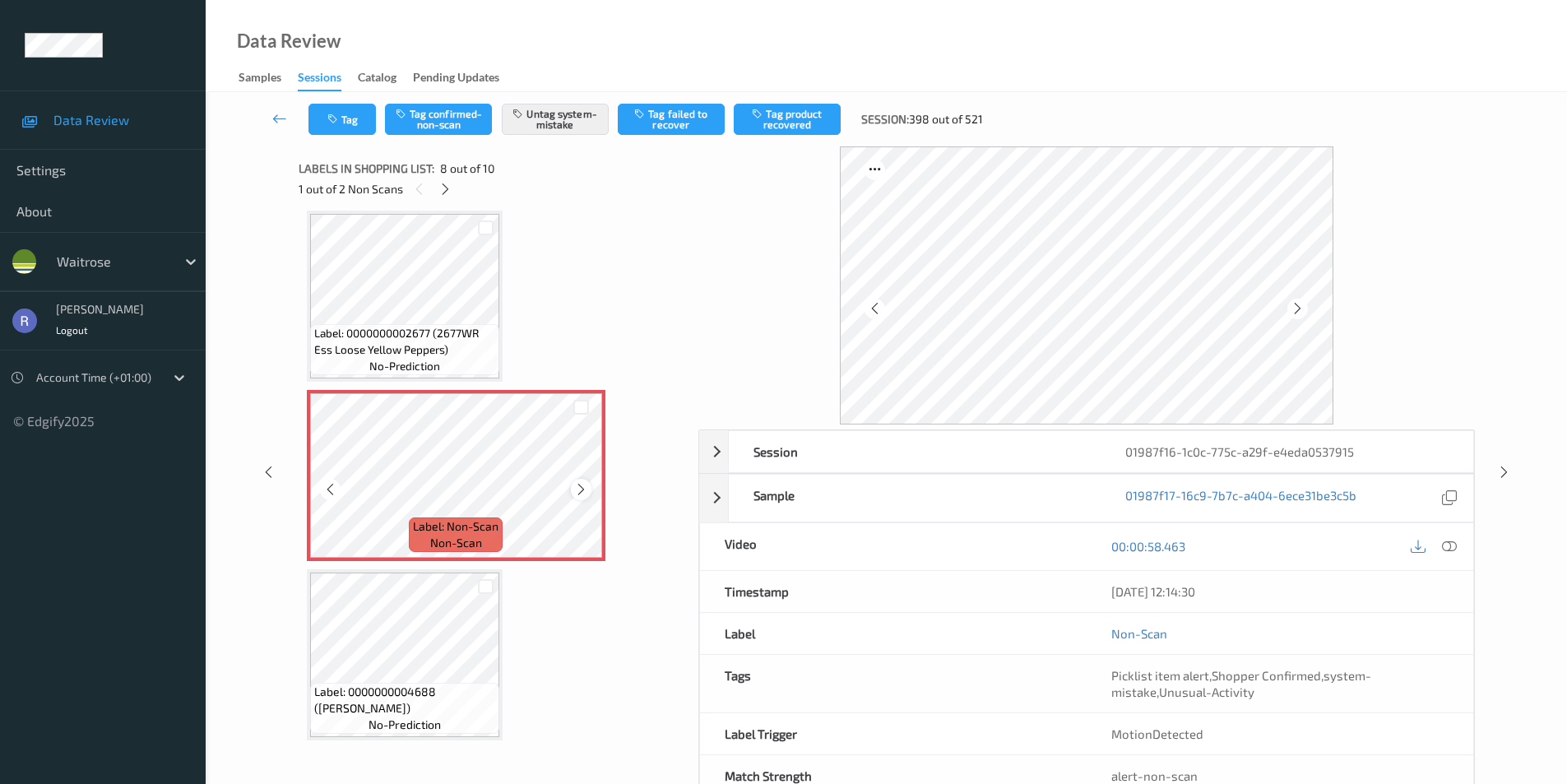
click at [580, 486] on icon at bounding box center [581, 490] width 14 height 15
click at [579, 486] on icon at bounding box center [581, 490] width 14 height 15
click at [1502, 471] on icon at bounding box center [1504, 472] width 14 height 15
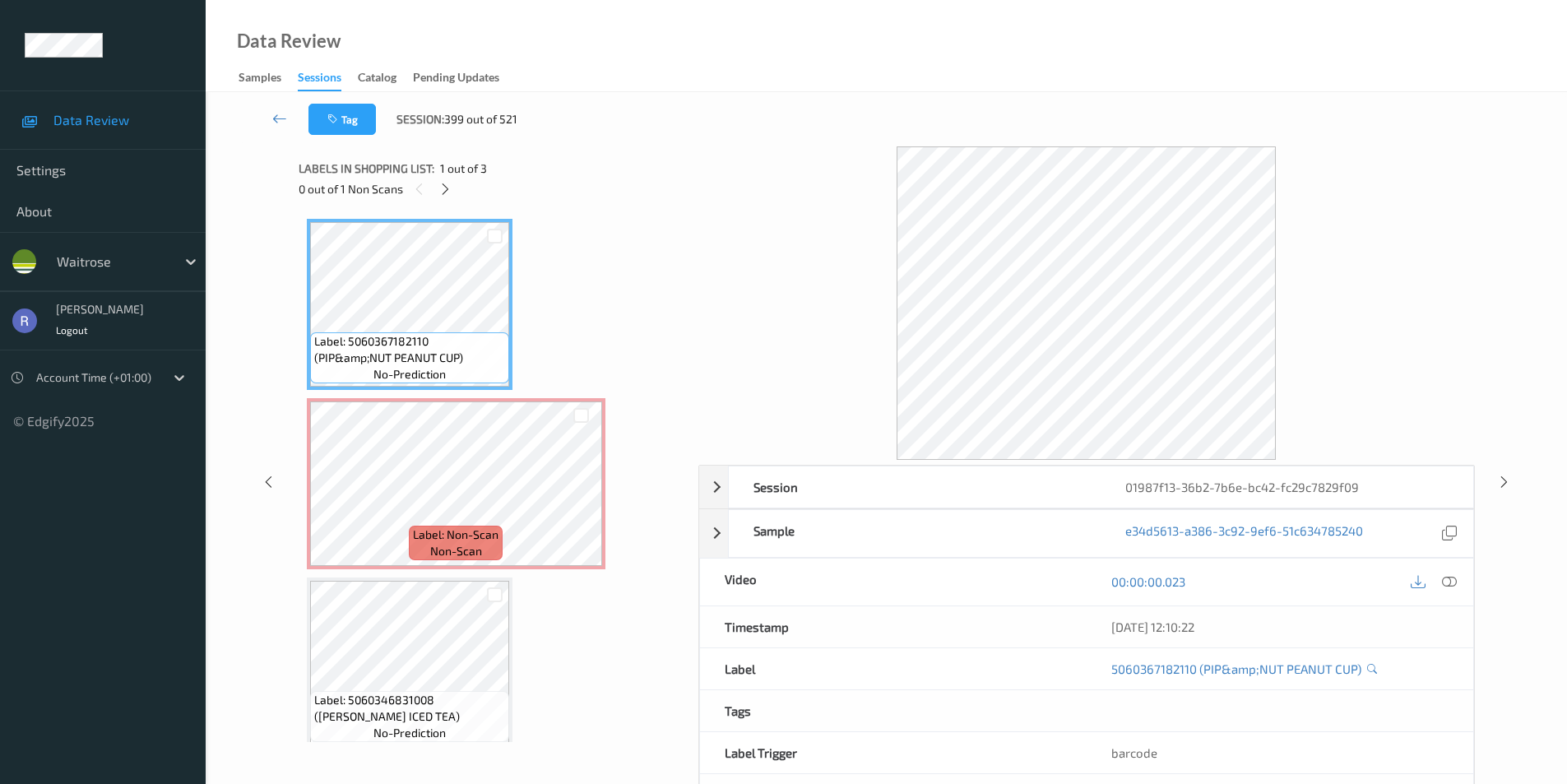
click at [448, 189] on icon at bounding box center [445, 189] width 14 height 15
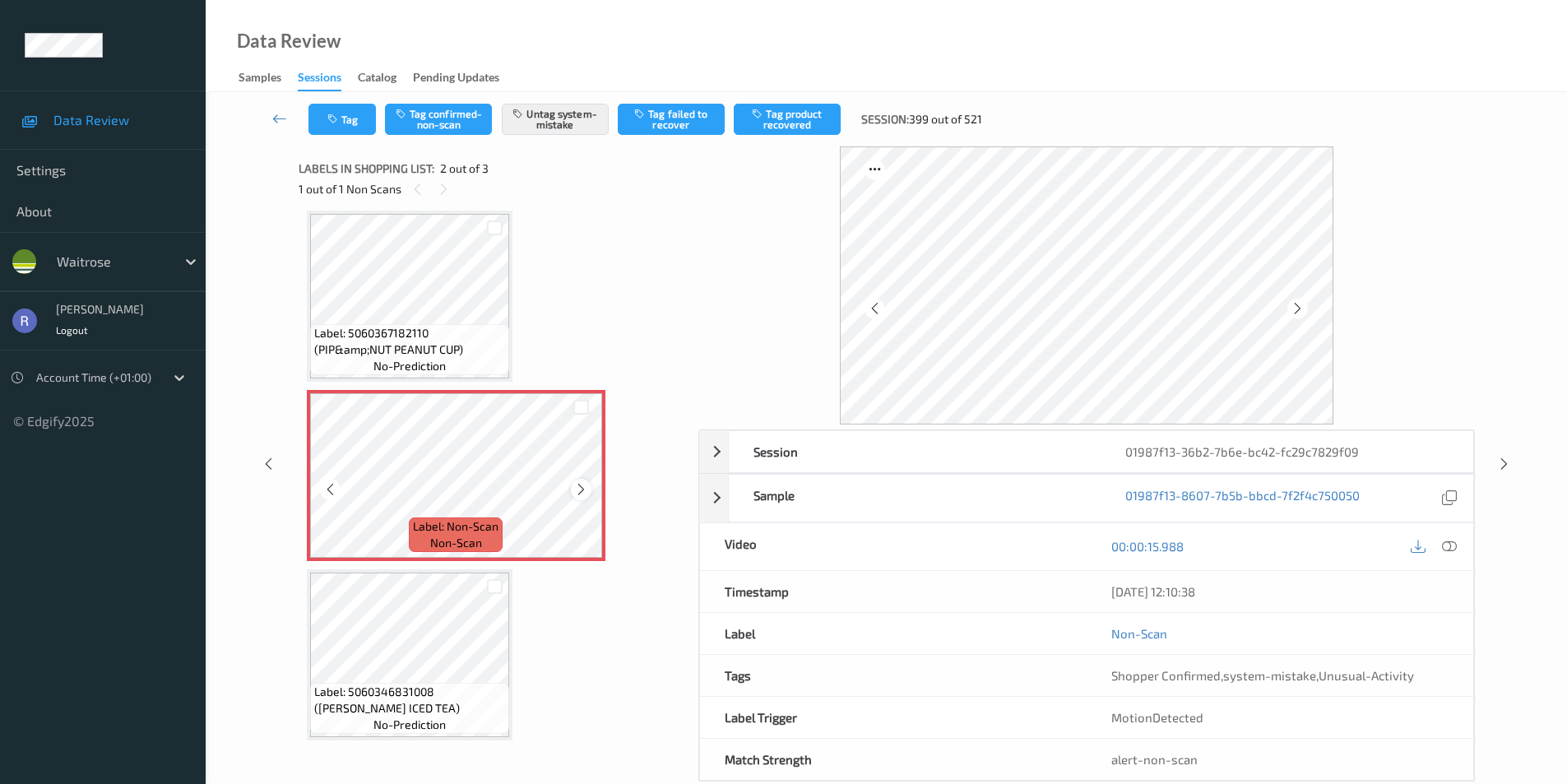
click at [581, 488] on icon at bounding box center [581, 490] width 14 height 15
click at [581, 487] on icon at bounding box center [581, 490] width 14 height 15
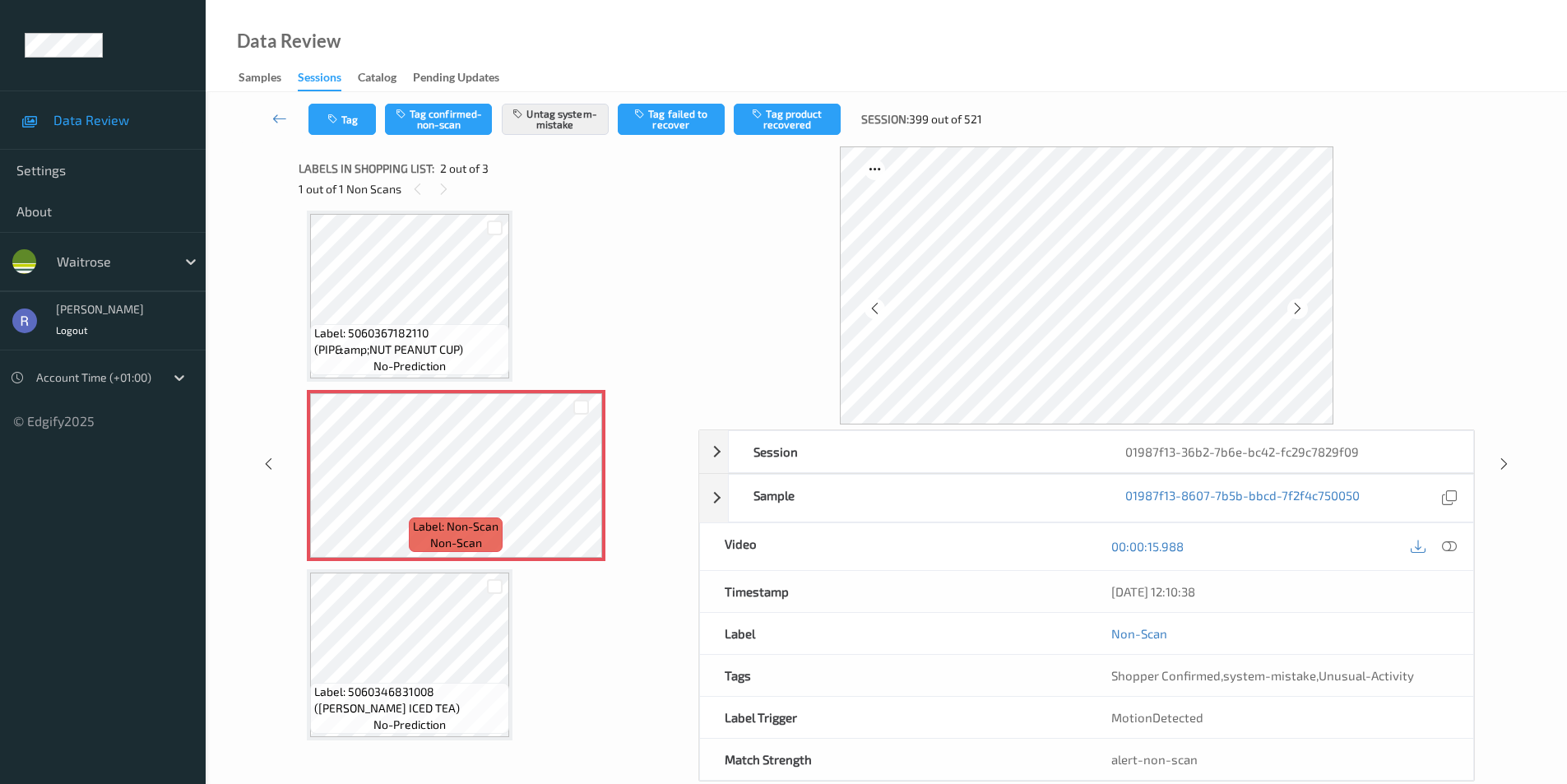
click at [1510, 452] on div "Session 01987f13-36b2-7b6e-bc42-fc29c7829f09 Session ID 01987f13-36b2-7b6e-bc42…" at bounding box center [886, 464] width 1294 height 635
click at [1498, 465] on icon at bounding box center [1504, 464] width 14 height 15
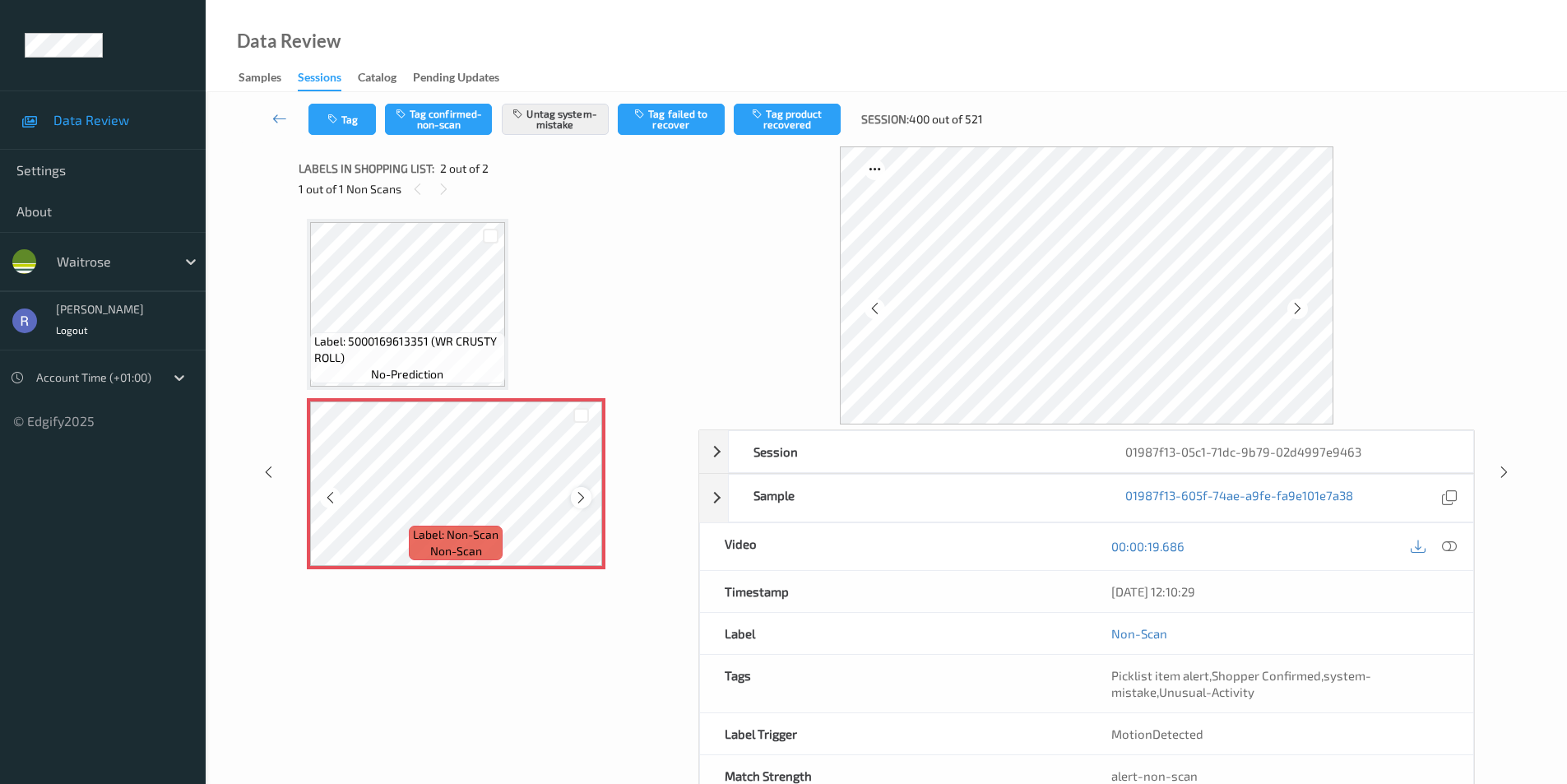
click at [577, 496] on icon at bounding box center [581, 497] width 14 height 15
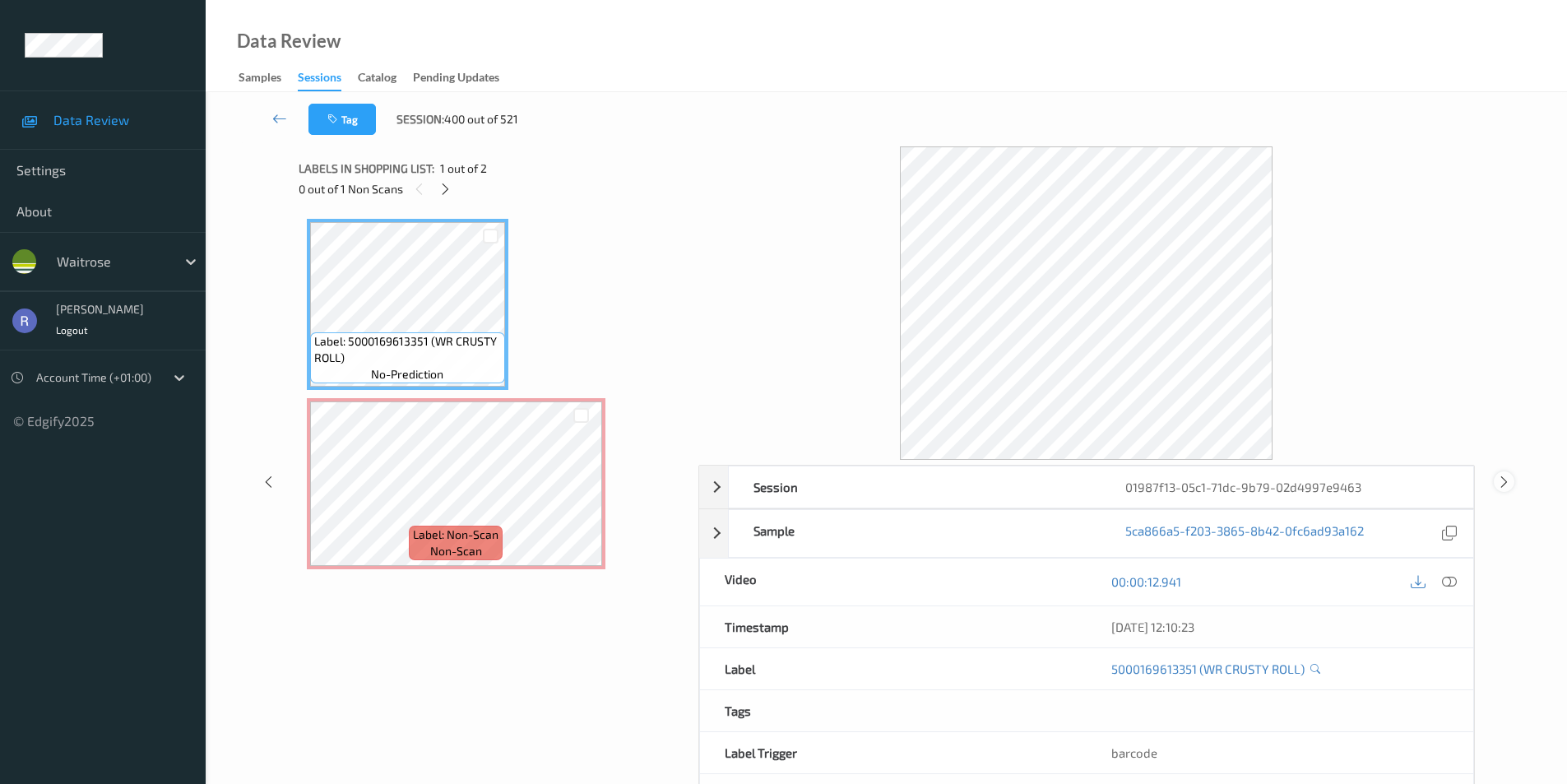
click at [1503, 480] on icon at bounding box center [1504, 482] width 14 height 15
click at [444, 187] on icon at bounding box center [445, 189] width 14 height 15
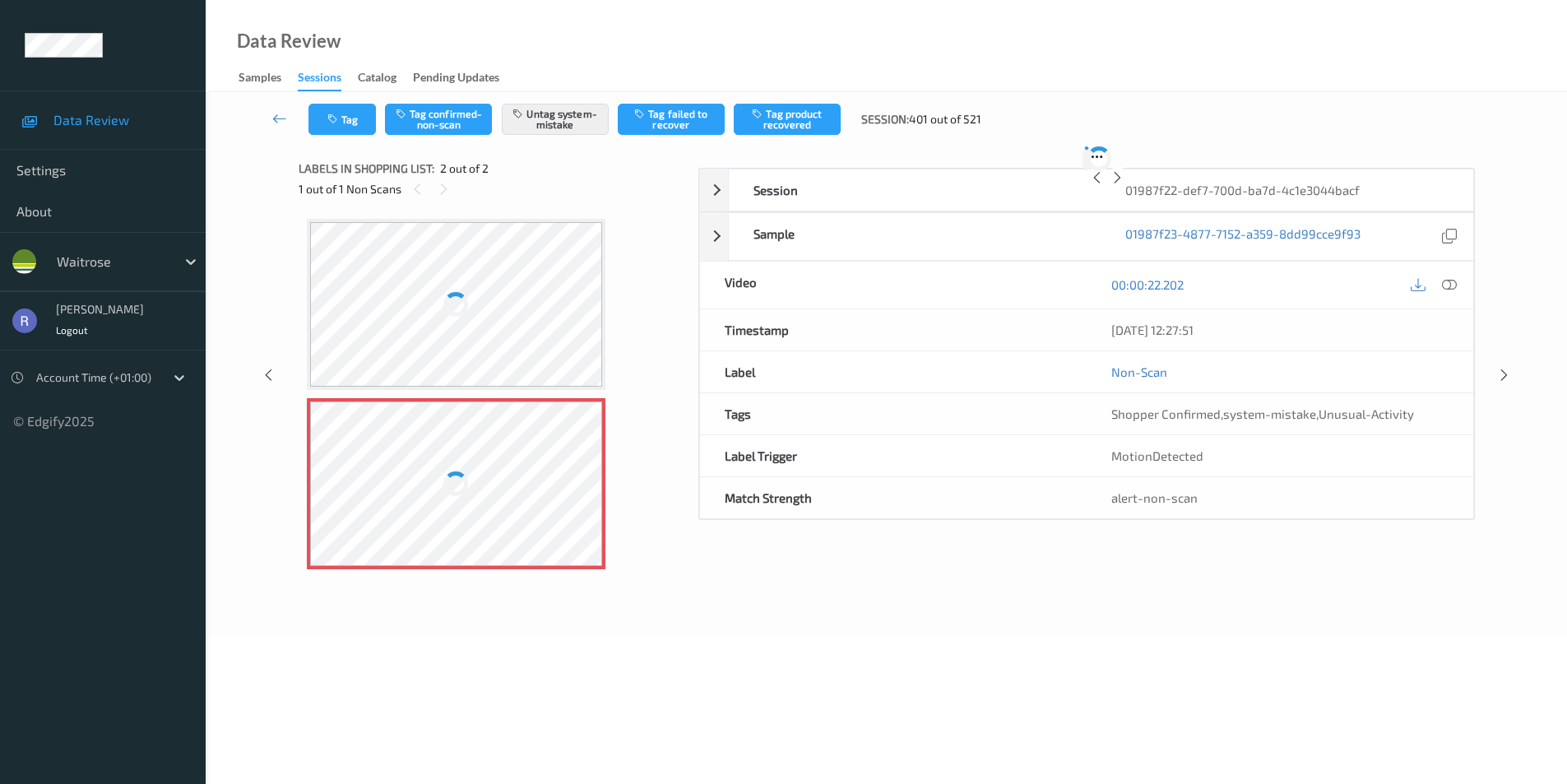
click at [310, 418] on div at bounding box center [310, 409] width 0 height 17
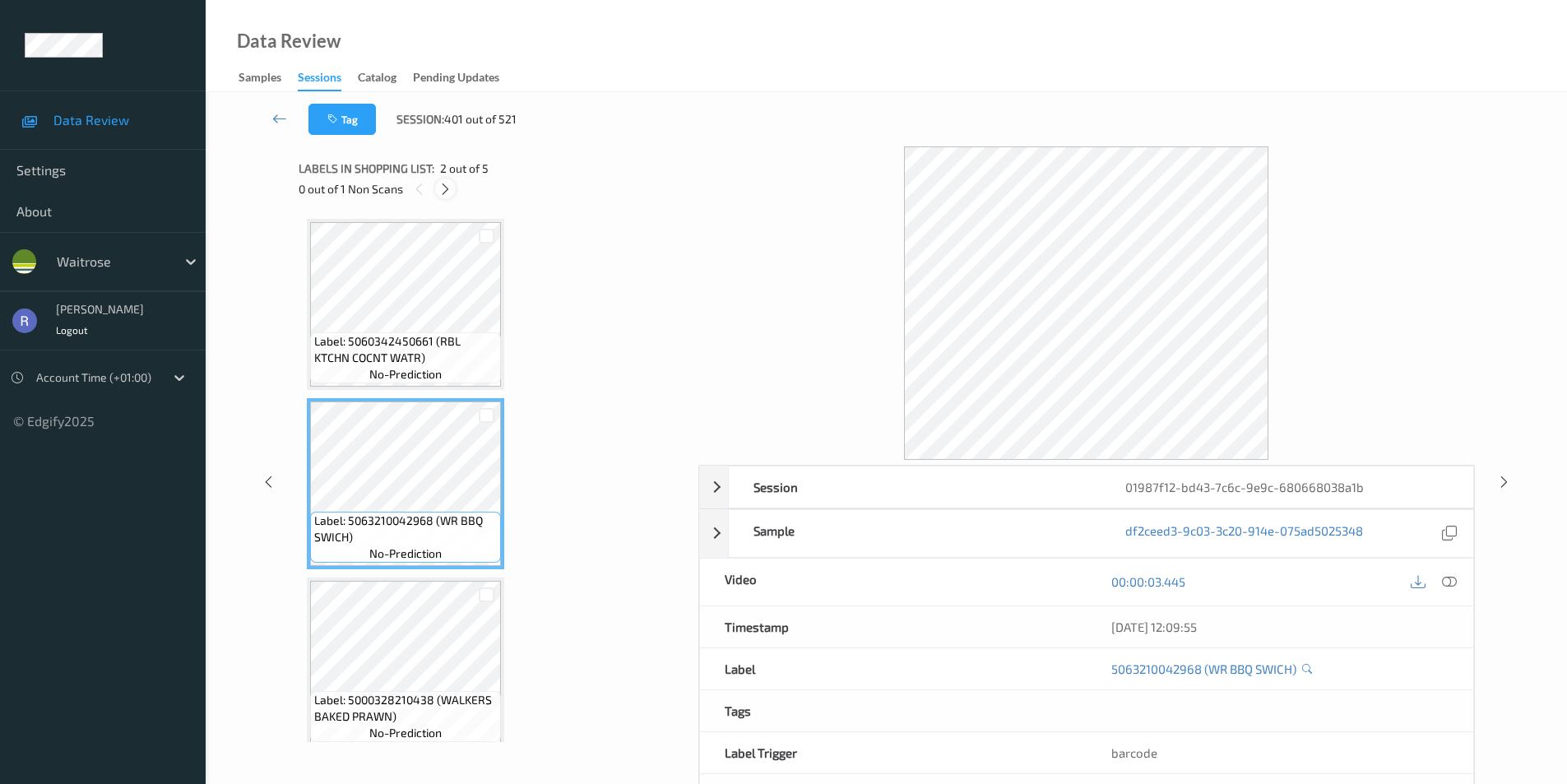
click at [443, 192] on icon at bounding box center [445, 189] width 14 height 15
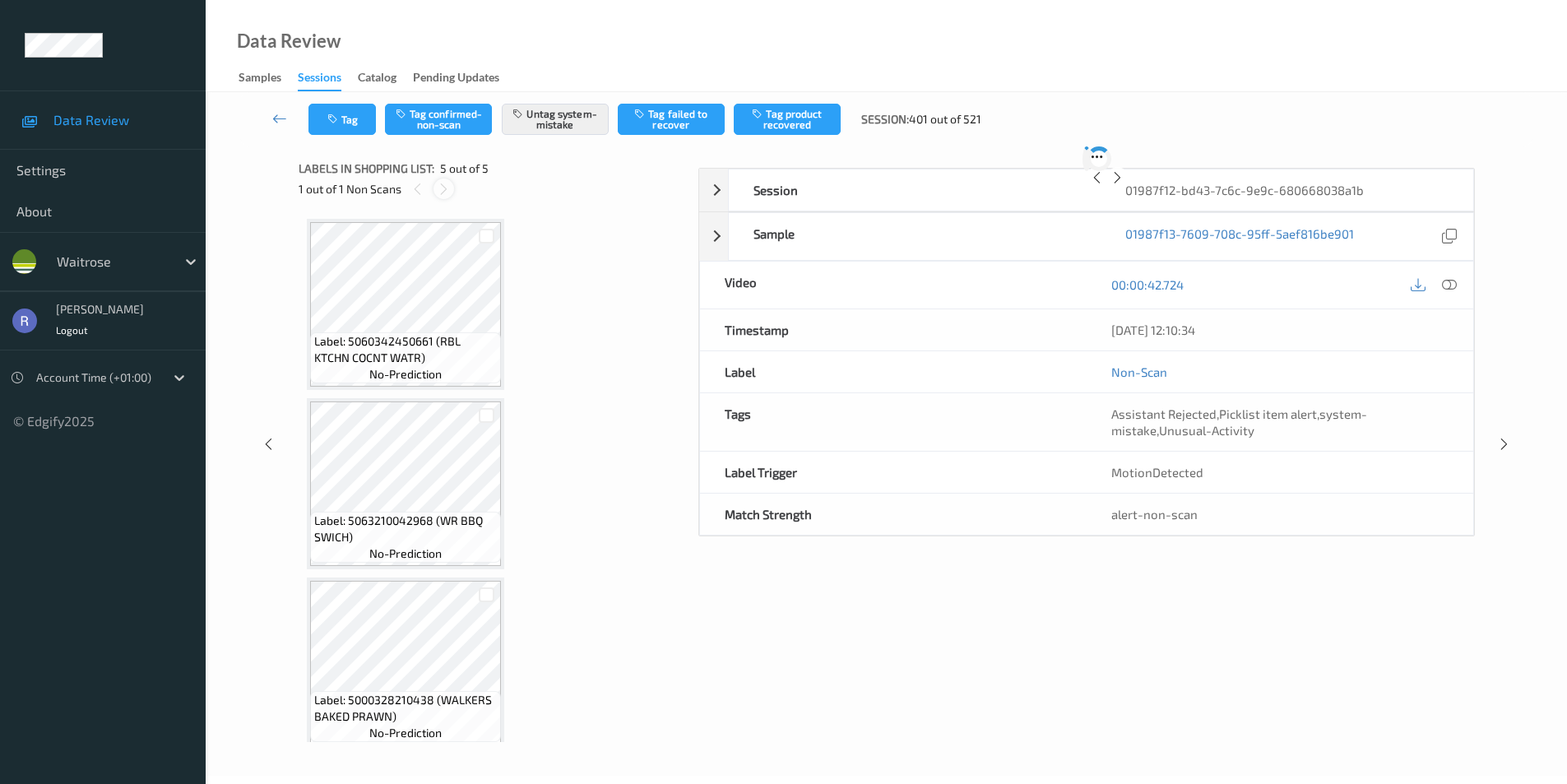
scroll to position [374, 0]
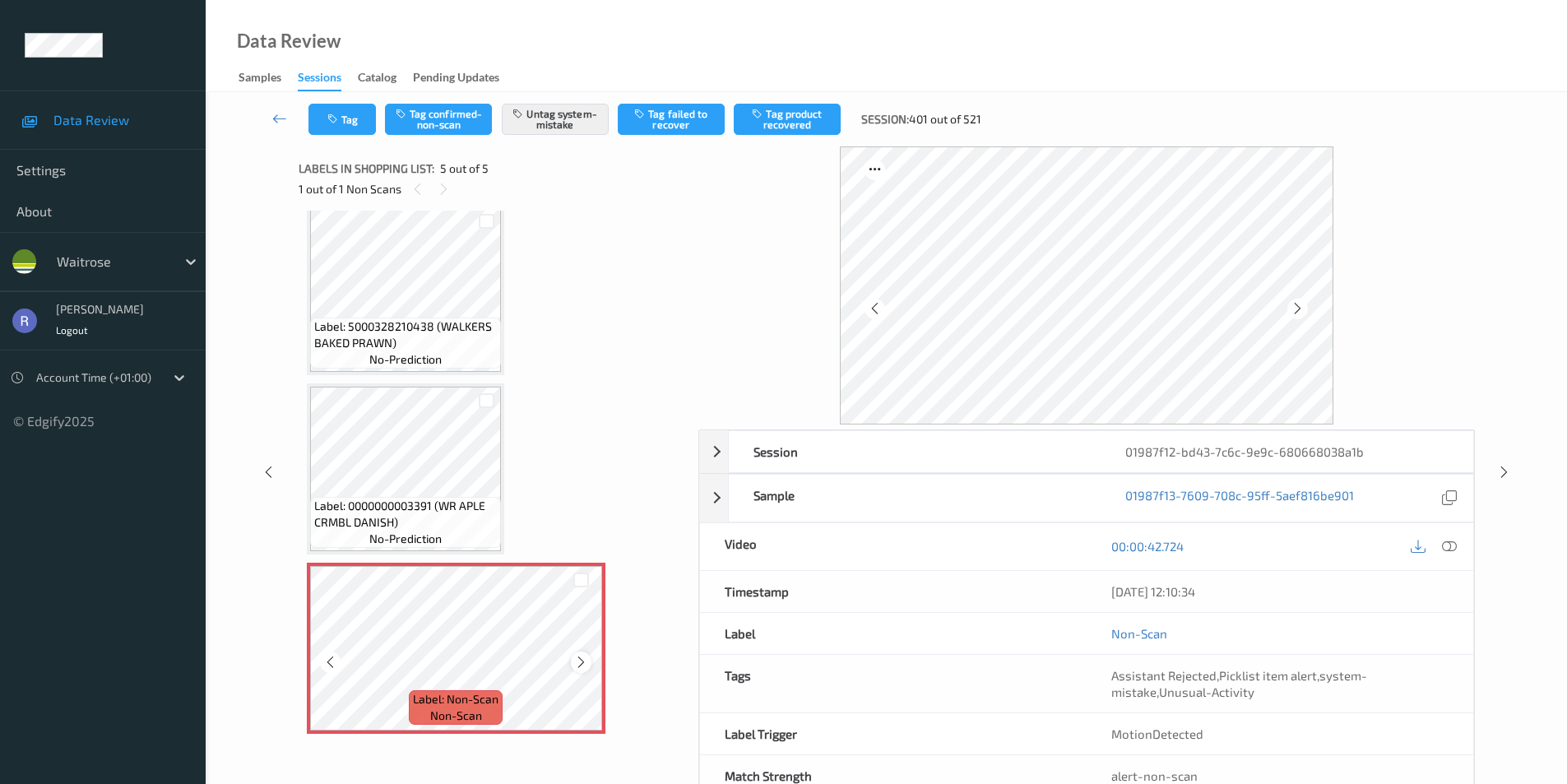
click at [579, 656] on icon at bounding box center [581, 662] width 14 height 15
click at [1503, 477] on icon at bounding box center [1504, 472] width 14 height 15
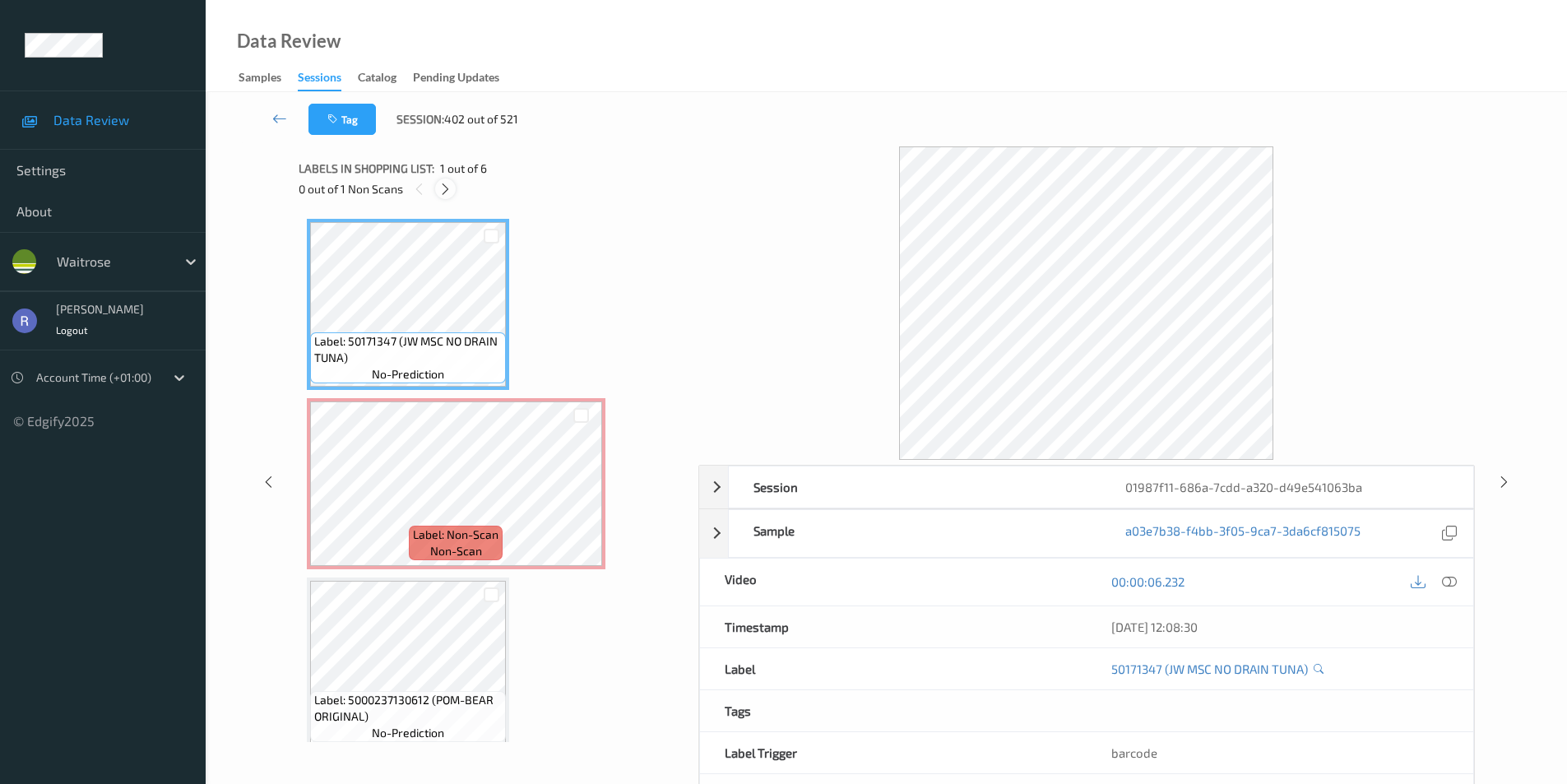
click at [447, 191] on icon at bounding box center [445, 189] width 14 height 15
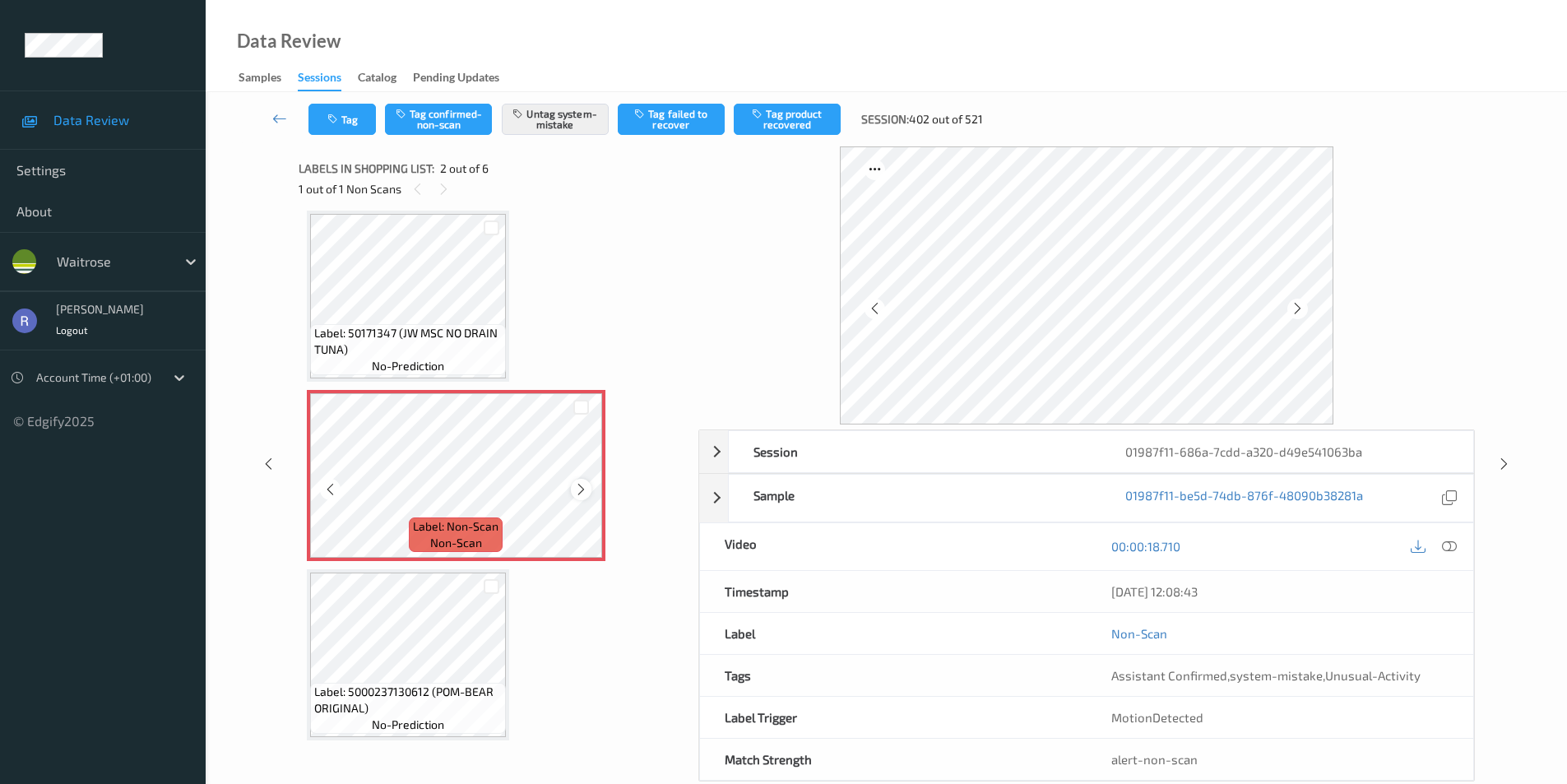
click at [582, 485] on icon at bounding box center [581, 490] width 14 height 15
click at [1504, 453] on div at bounding box center [1504, 463] width 21 height 21
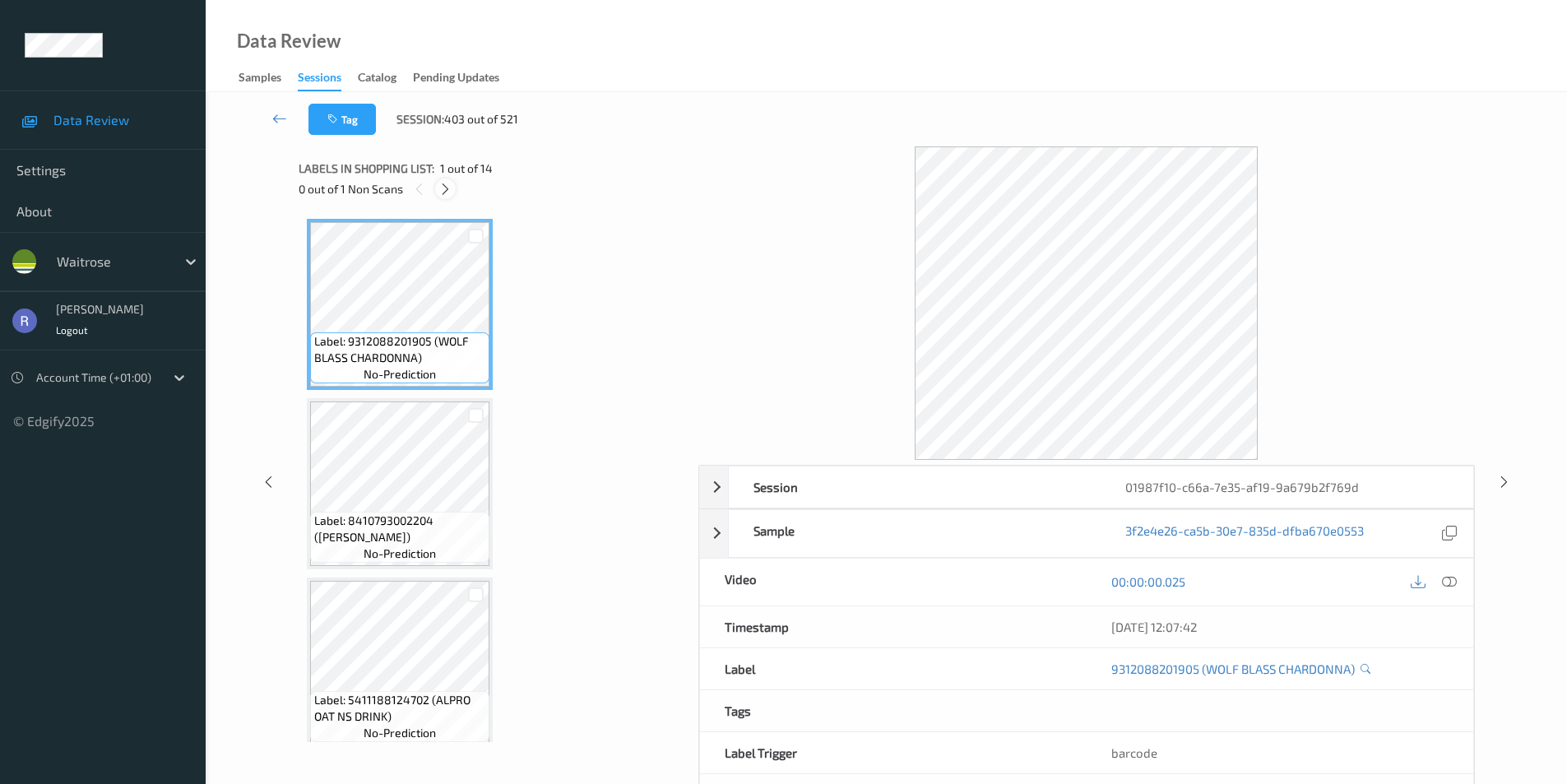
click at [439, 182] on icon at bounding box center [445, 189] width 14 height 15
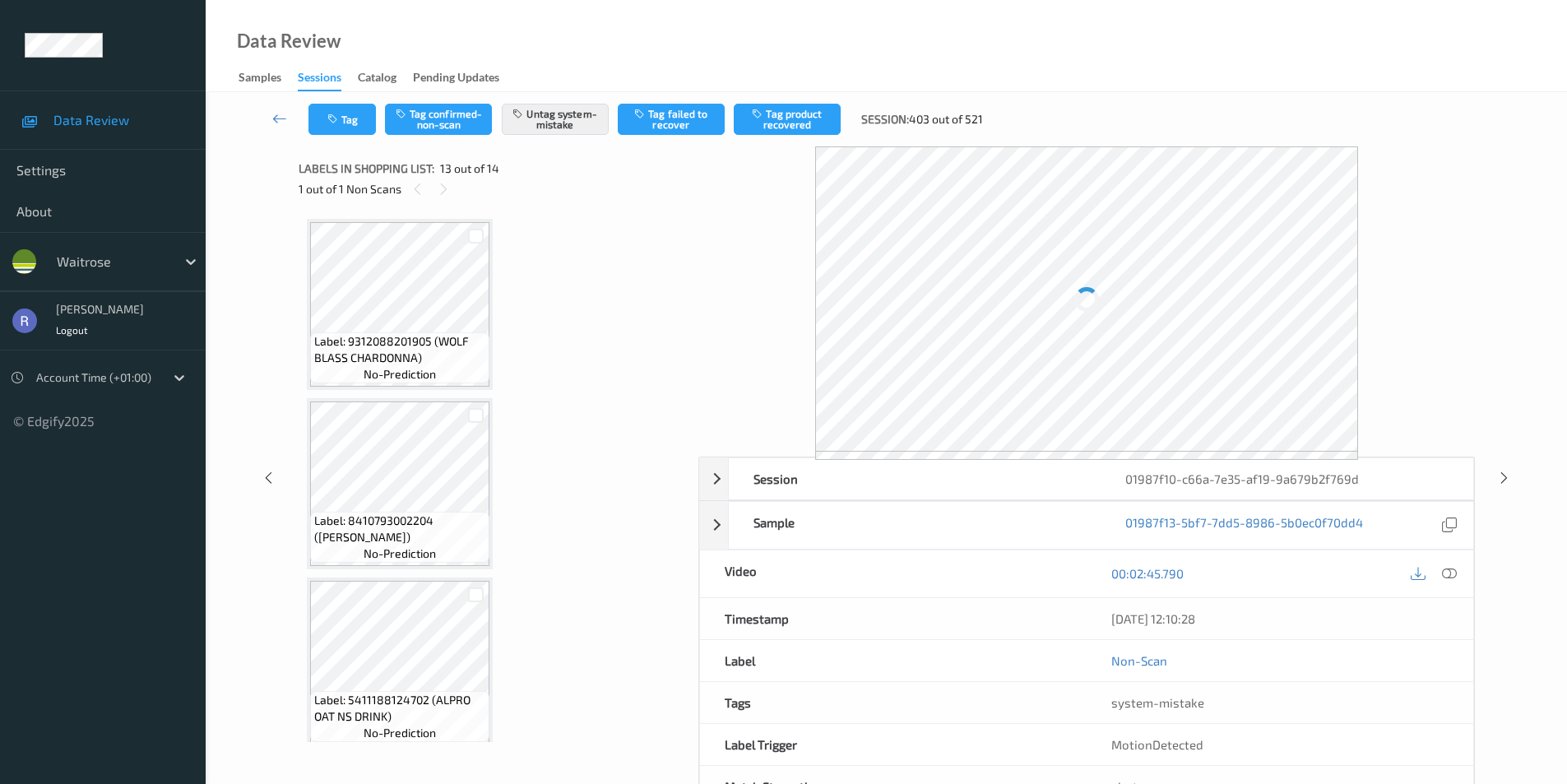
scroll to position [1981, 0]
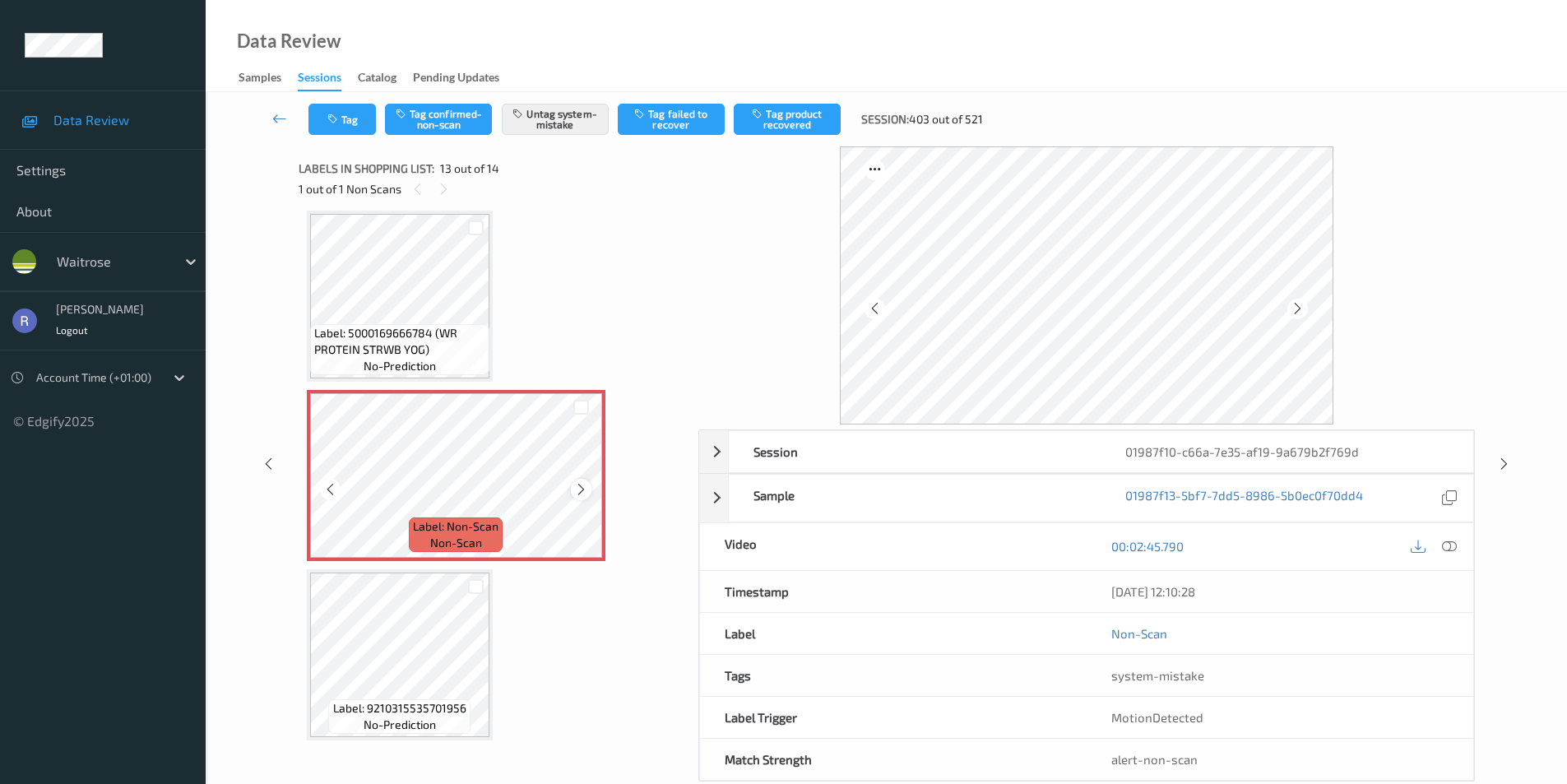
click at [585, 487] on icon at bounding box center [581, 490] width 14 height 15
click at [584, 488] on icon at bounding box center [581, 490] width 14 height 15
click at [1501, 459] on icon at bounding box center [1504, 464] width 14 height 15
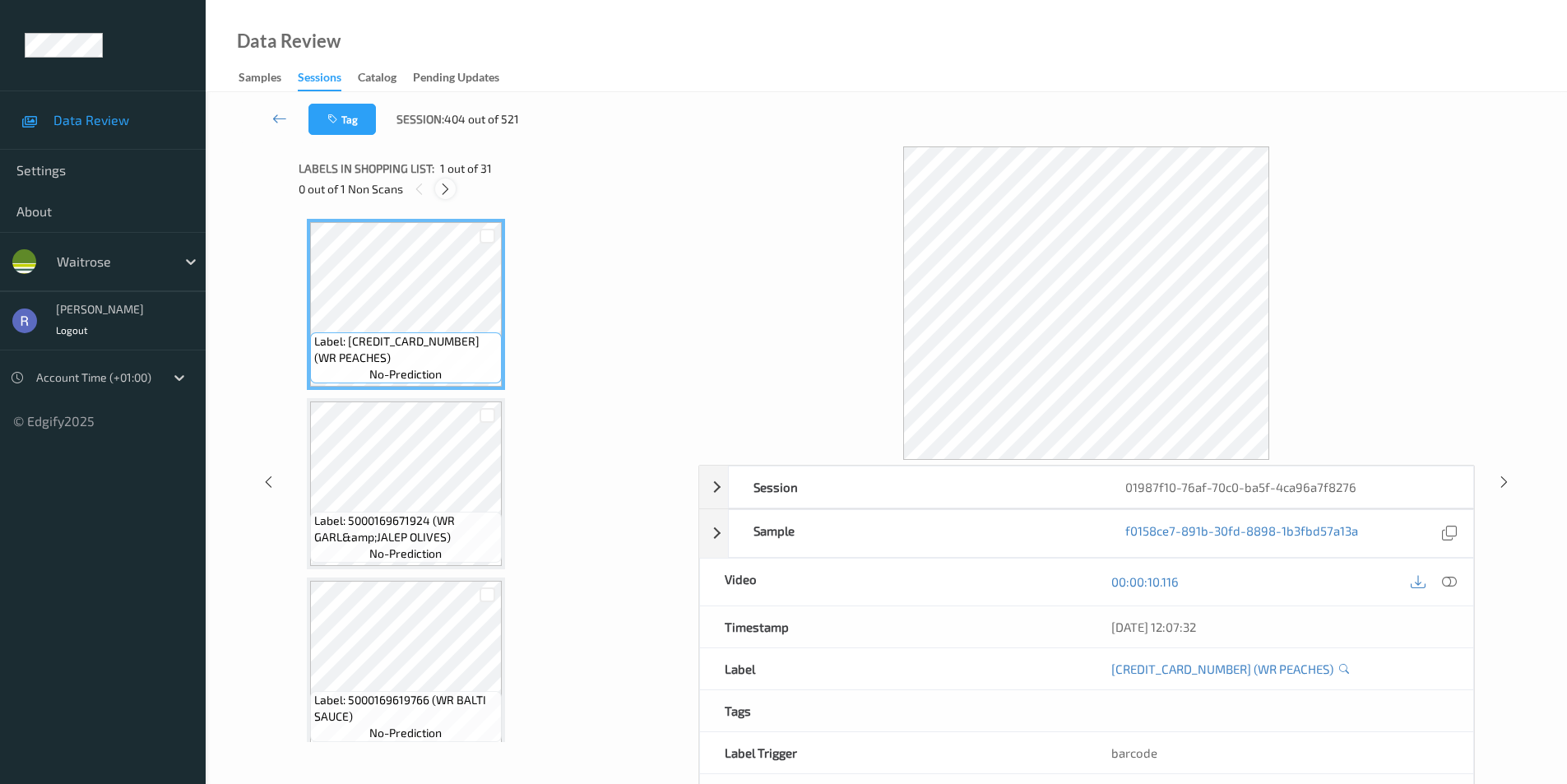
click at [439, 181] on icon at bounding box center [445, 189] width 14 height 15
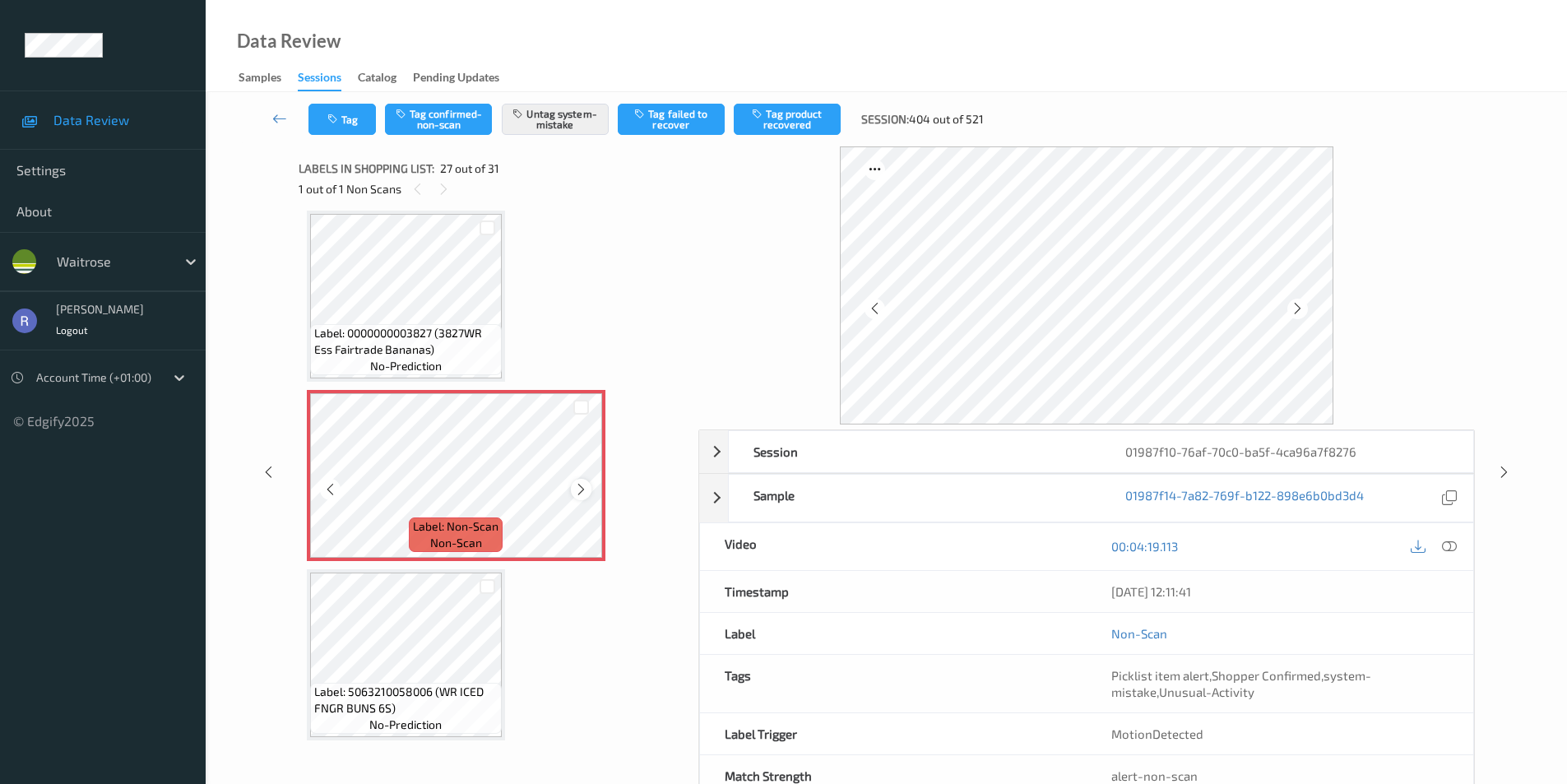
click at [582, 489] on icon at bounding box center [581, 490] width 14 height 15
click at [1495, 472] on div at bounding box center [1504, 472] width 21 height 21
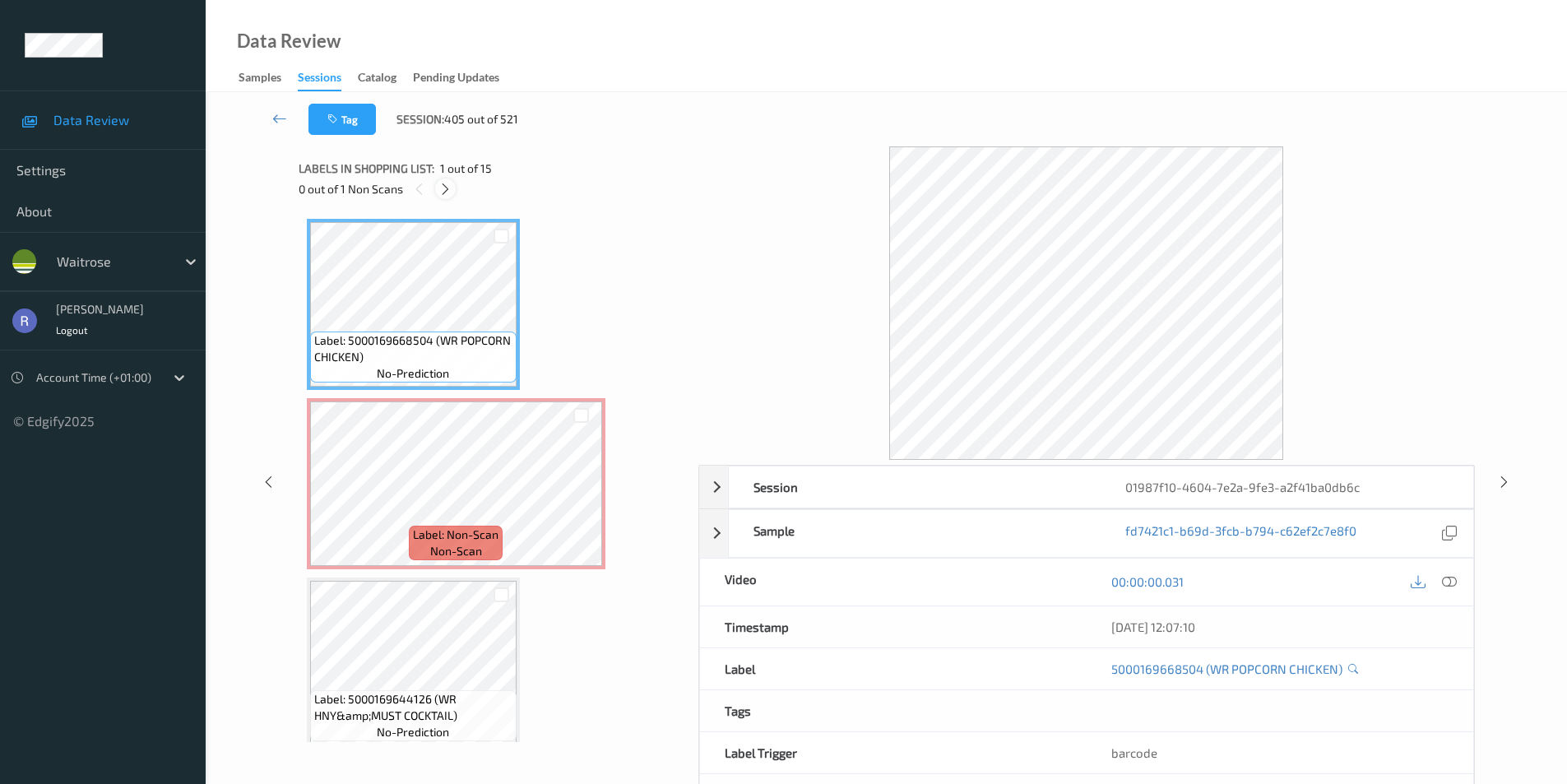
click at [448, 191] on icon at bounding box center [445, 189] width 14 height 15
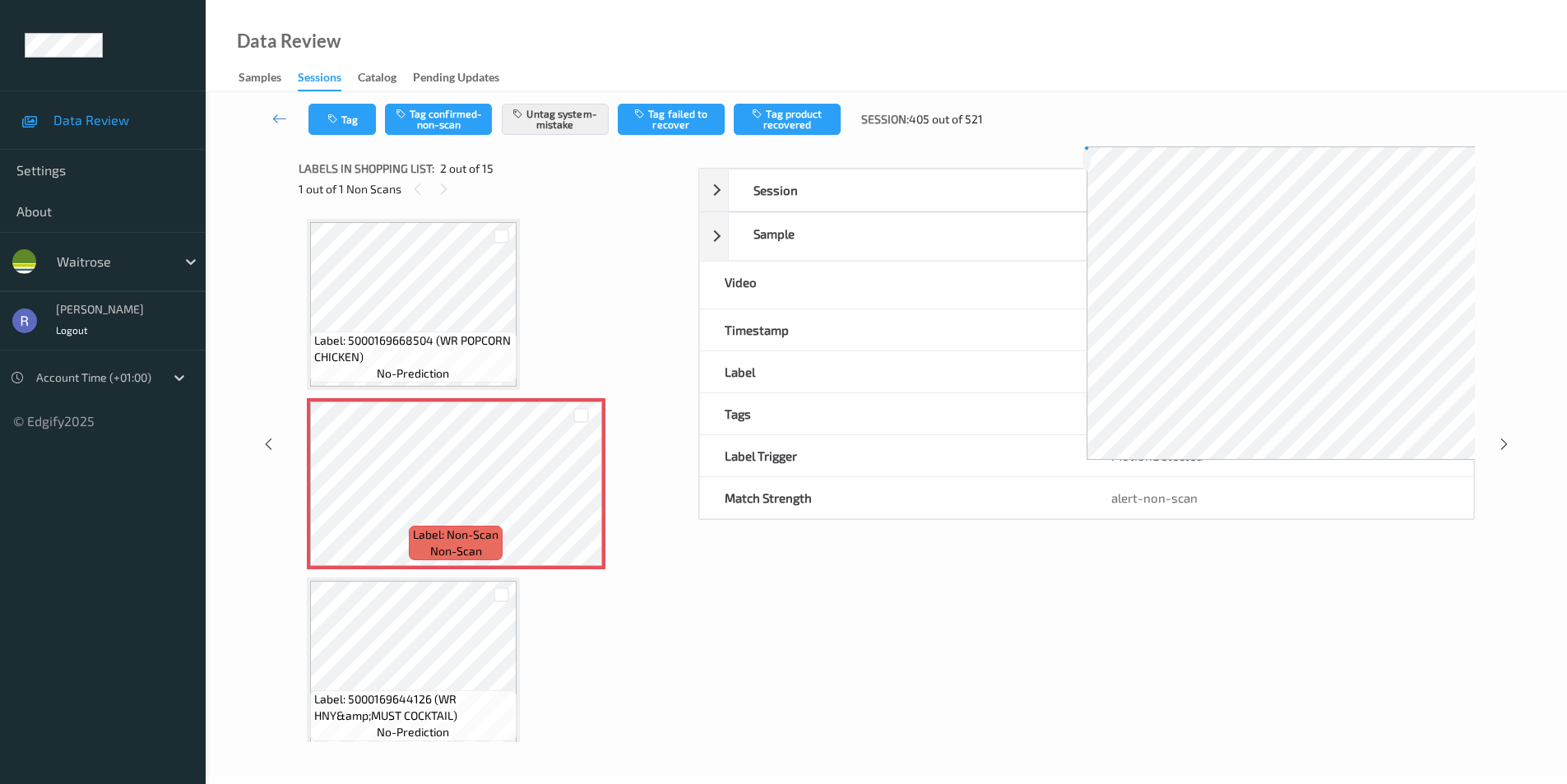
scroll to position [8, 0]
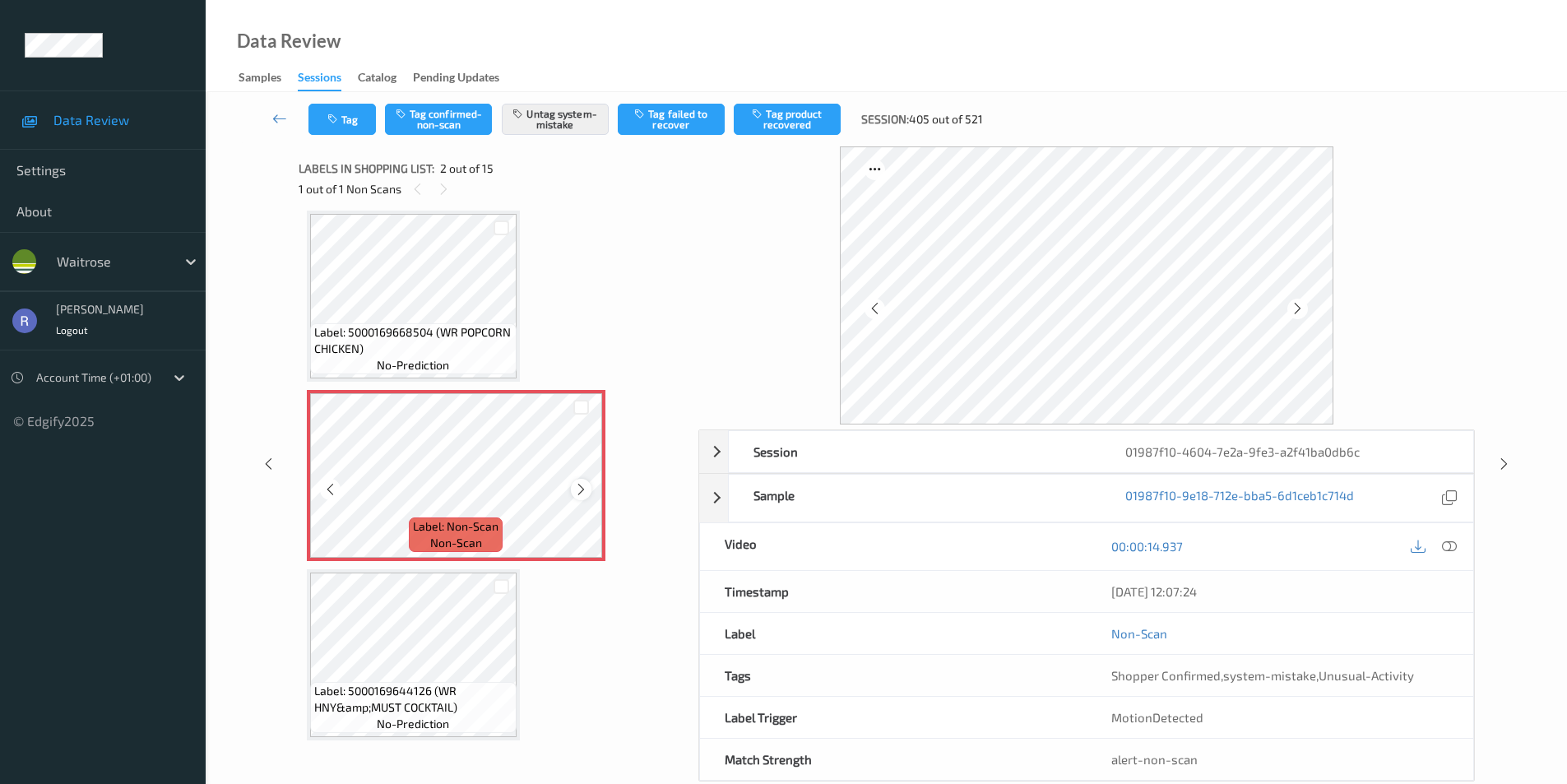
click at [580, 491] on icon at bounding box center [581, 490] width 14 height 15
click at [1458, 545] on div at bounding box center [1450, 546] width 22 height 22
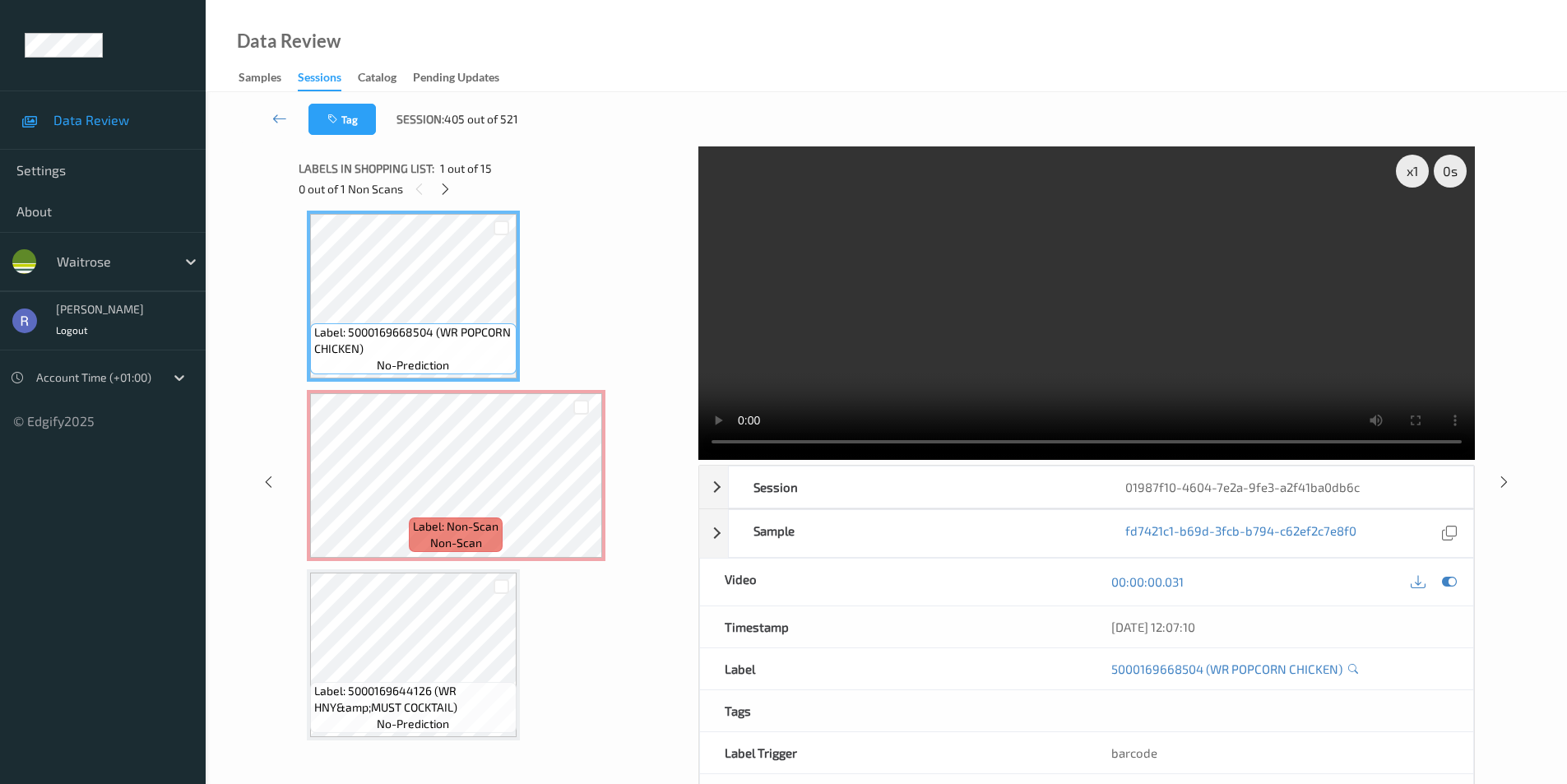
click at [1504, 478] on icon at bounding box center [1504, 482] width 14 height 15
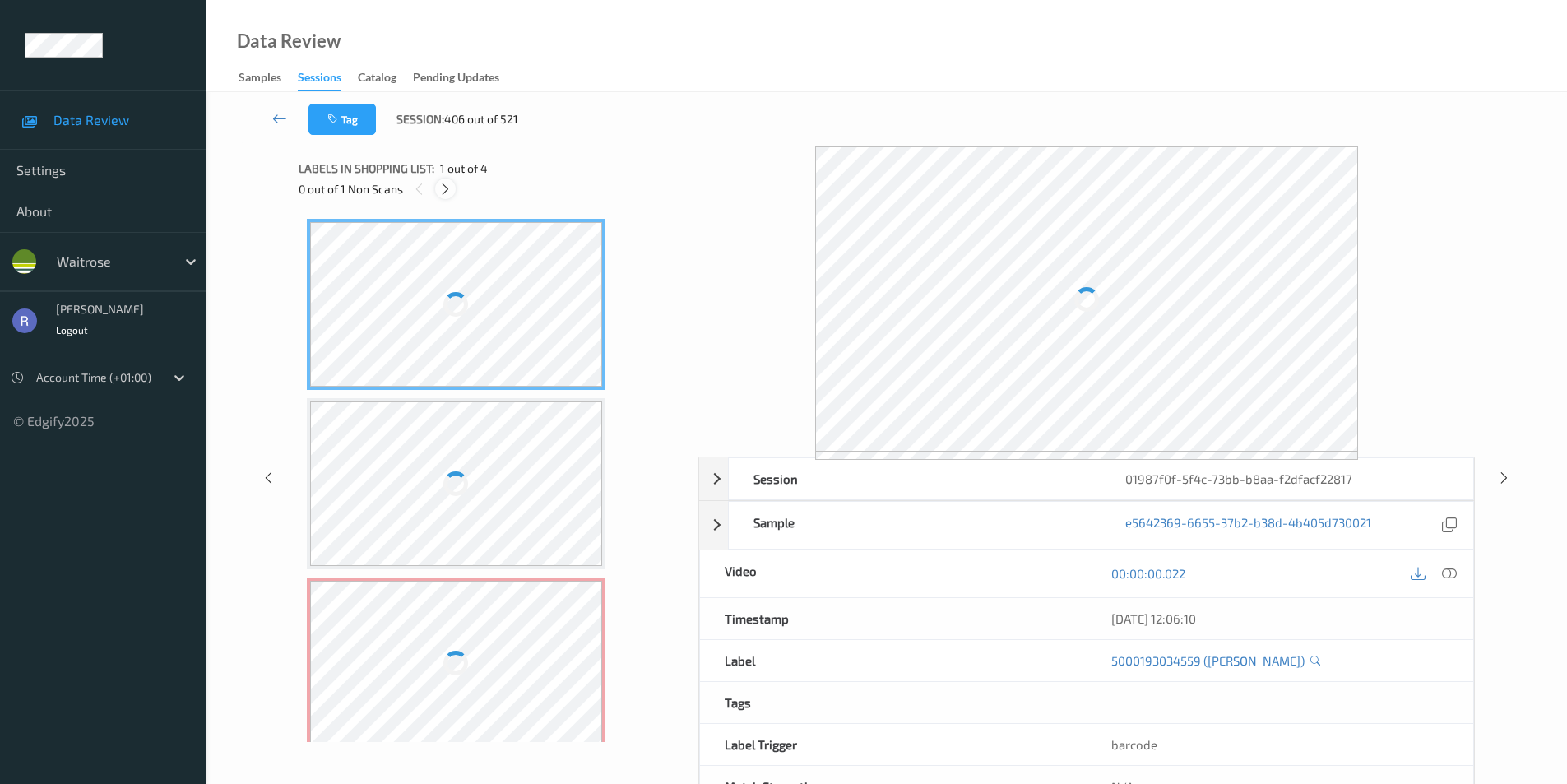
click at [444, 181] on icon at bounding box center [445, 189] width 14 height 15
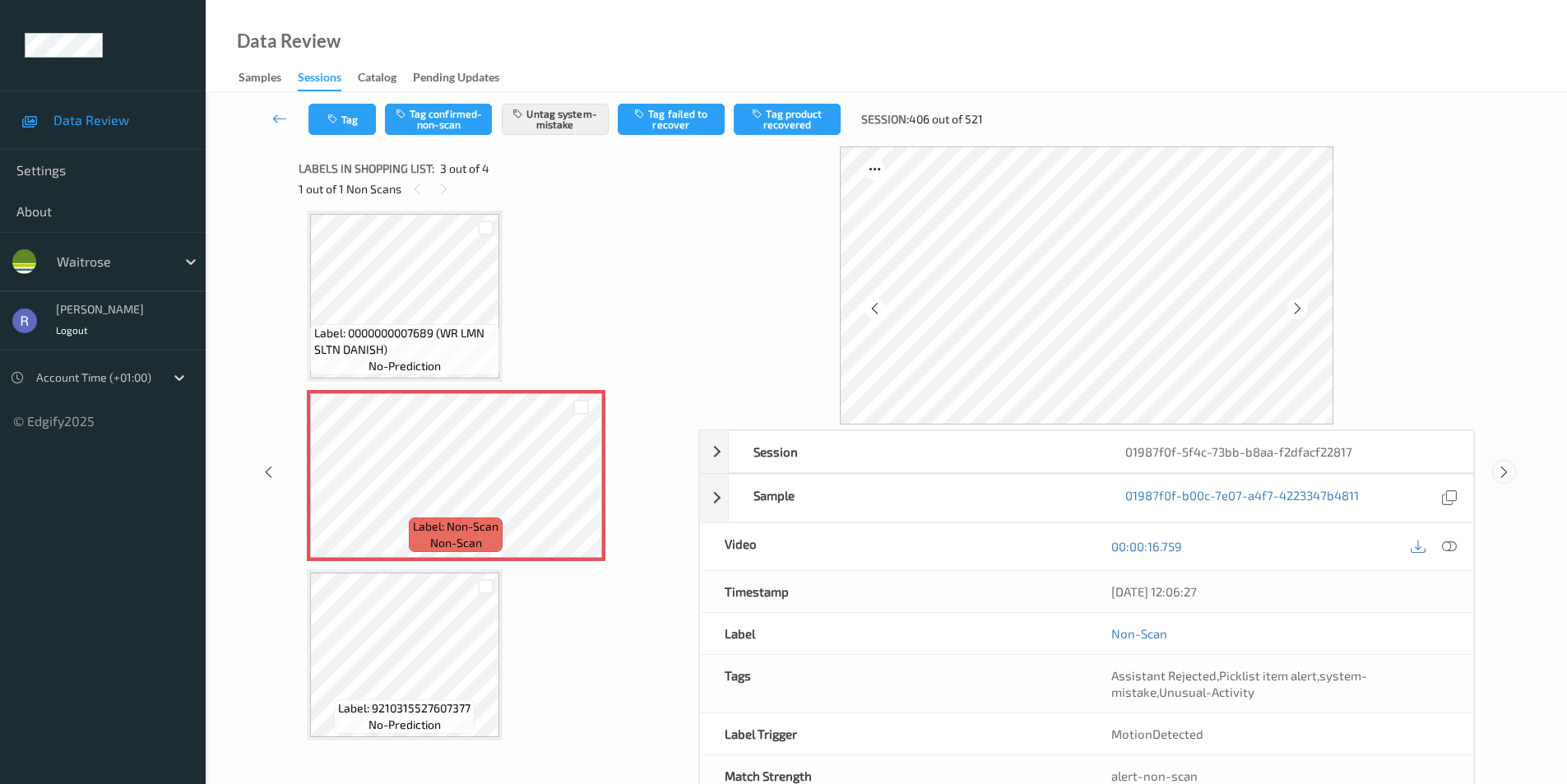
click at [1502, 465] on icon at bounding box center [1504, 472] width 14 height 15
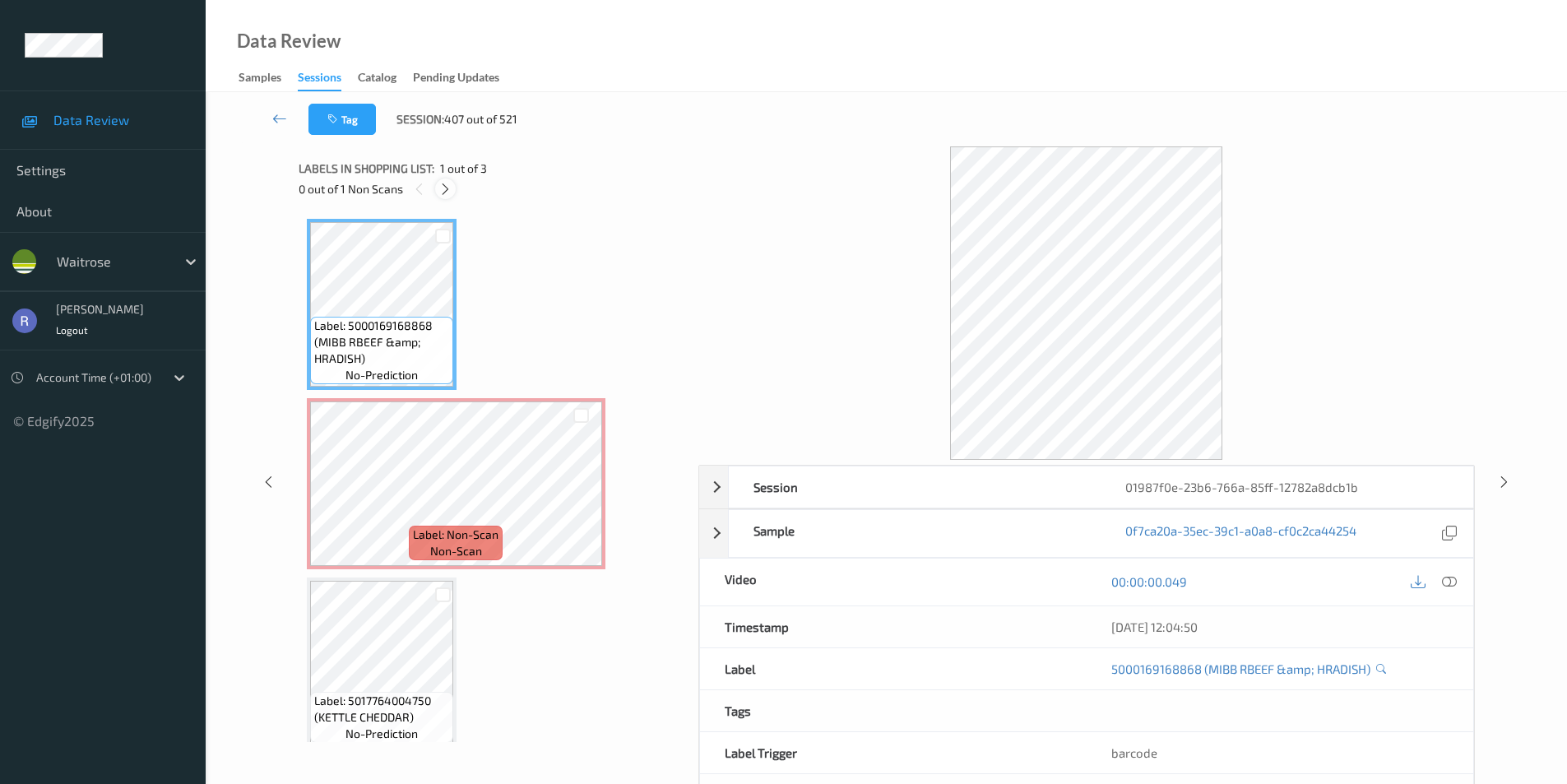
click at [448, 191] on icon at bounding box center [445, 189] width 14 height 15
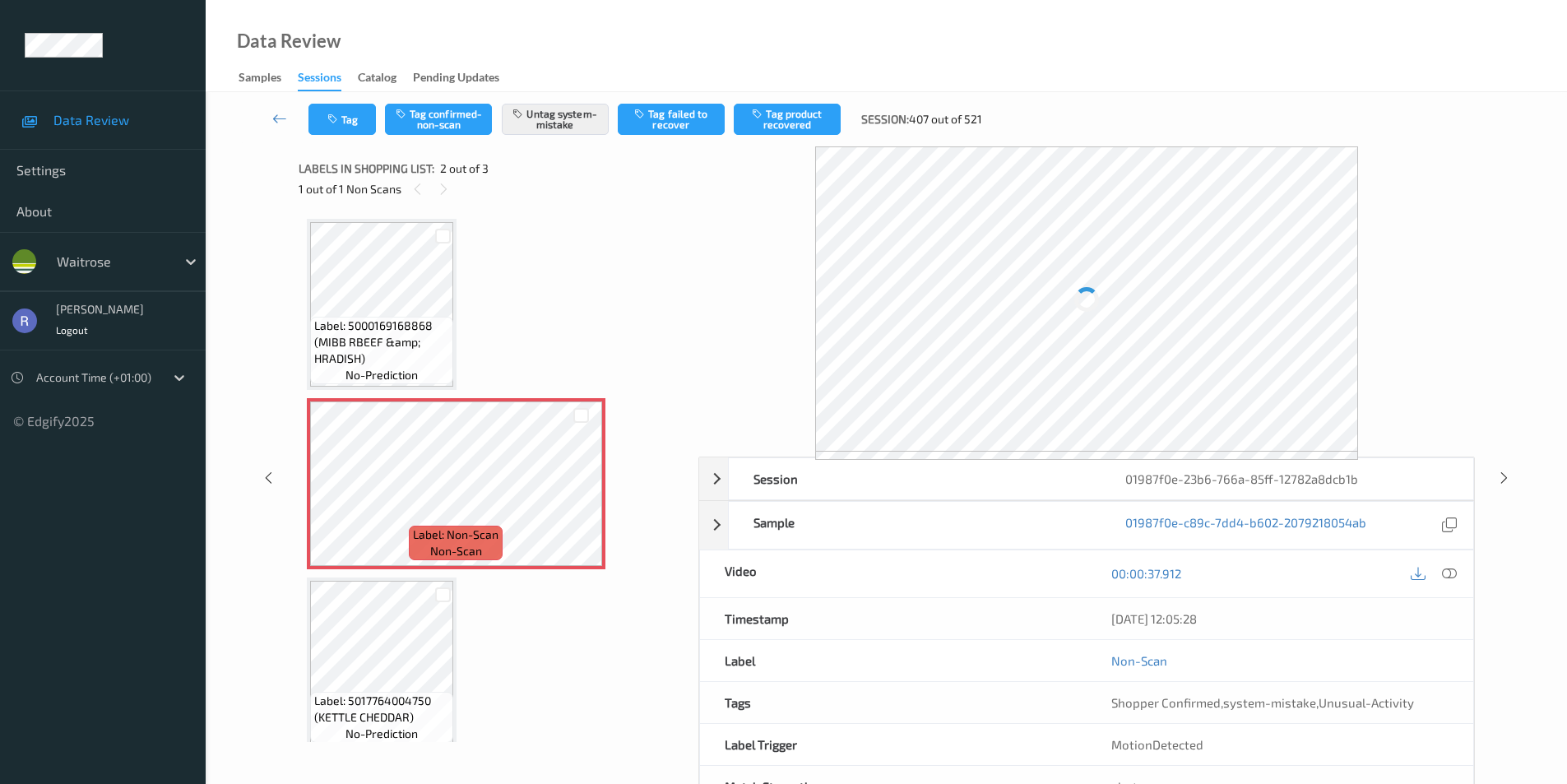
scroll to position [8, 0]
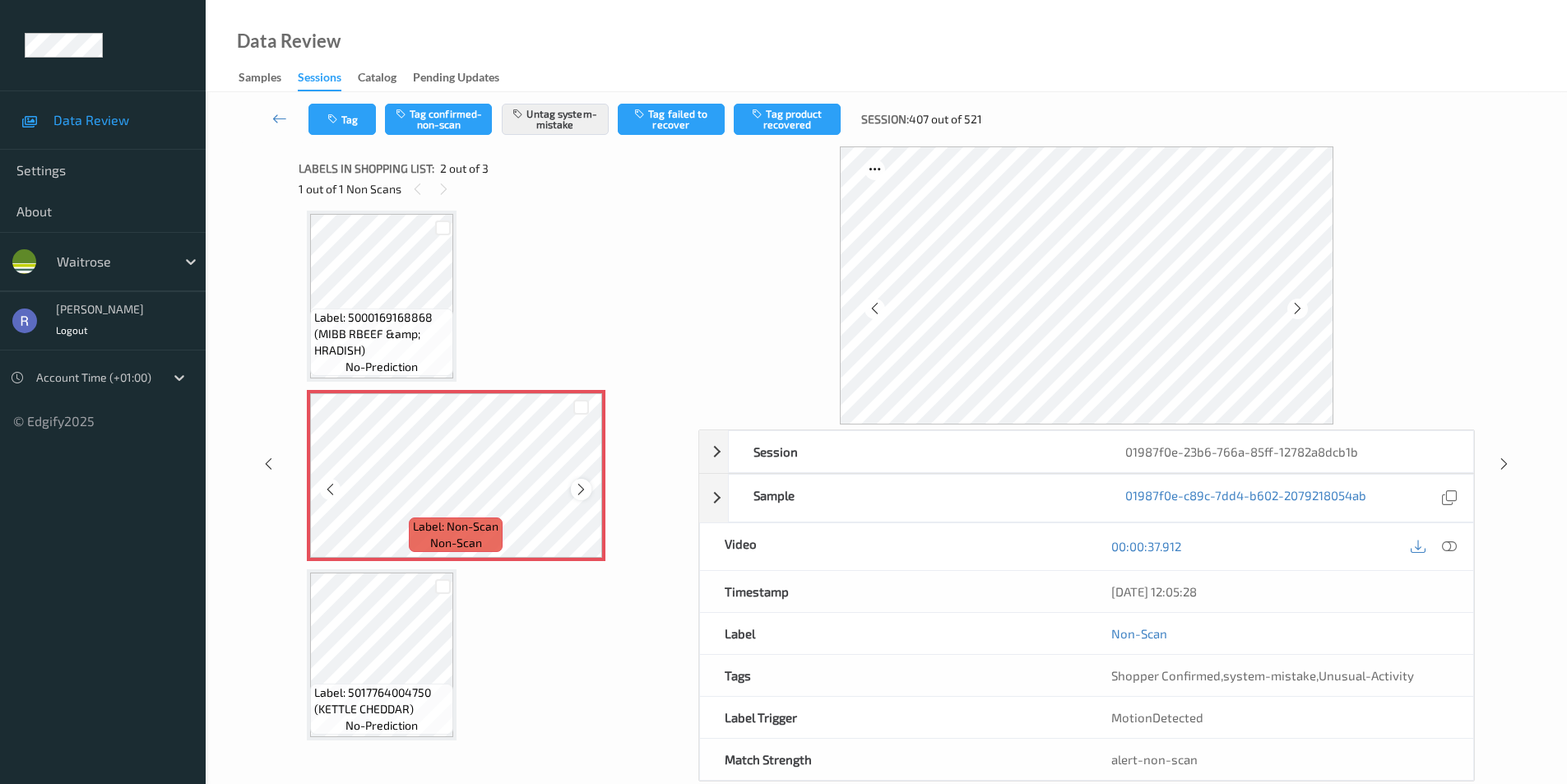
click at [579, 487] on icon at bounding box center [581, 490] width 14 height 15
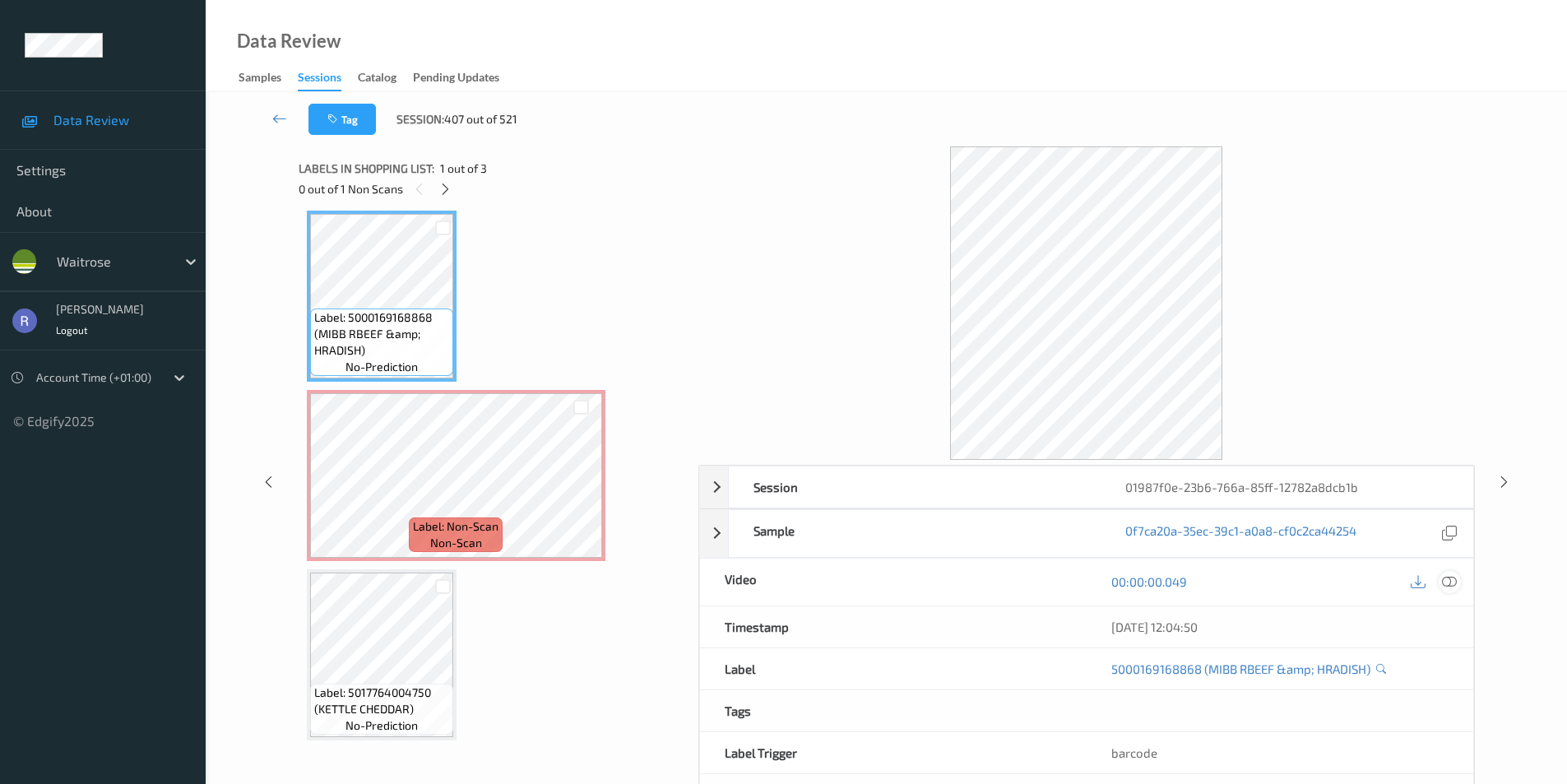
click at [1445, 577] on icon at bounding box center [1450, 582] width 15 height 15
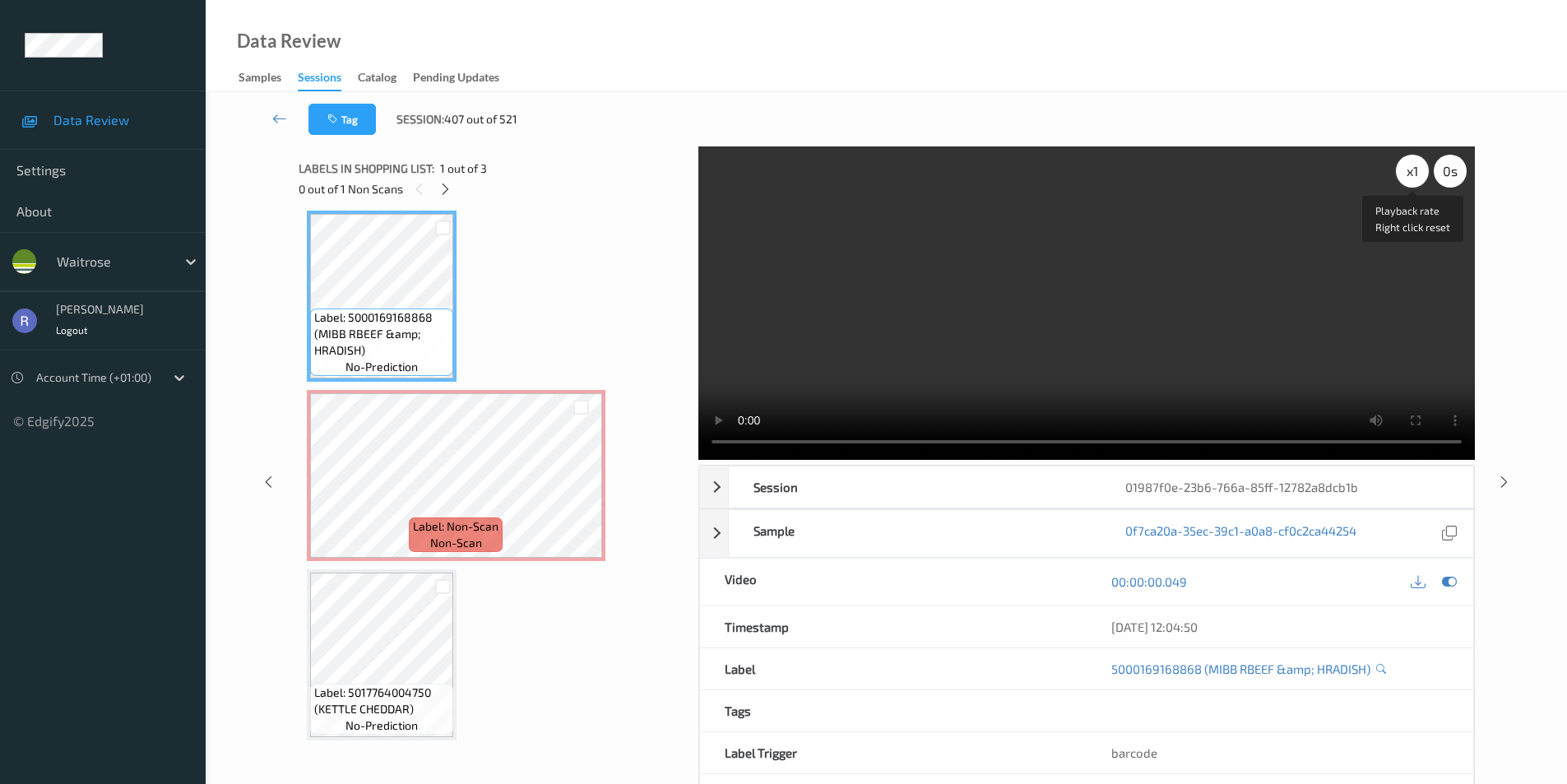
click at [1409, 177] on div "x 1" at bounding box center [1413, 172] width 33 height 33
click at [1406, 172] on div "x 2" at bounding box center [1413, 172] width 33 height 33
click at [1406, 172] on div "x 4" at bounding box center [1413, 172] width 33 height 33
click at [1406, 172] on div "x 8" at bounding box center [1413, 172] width 33 height 33
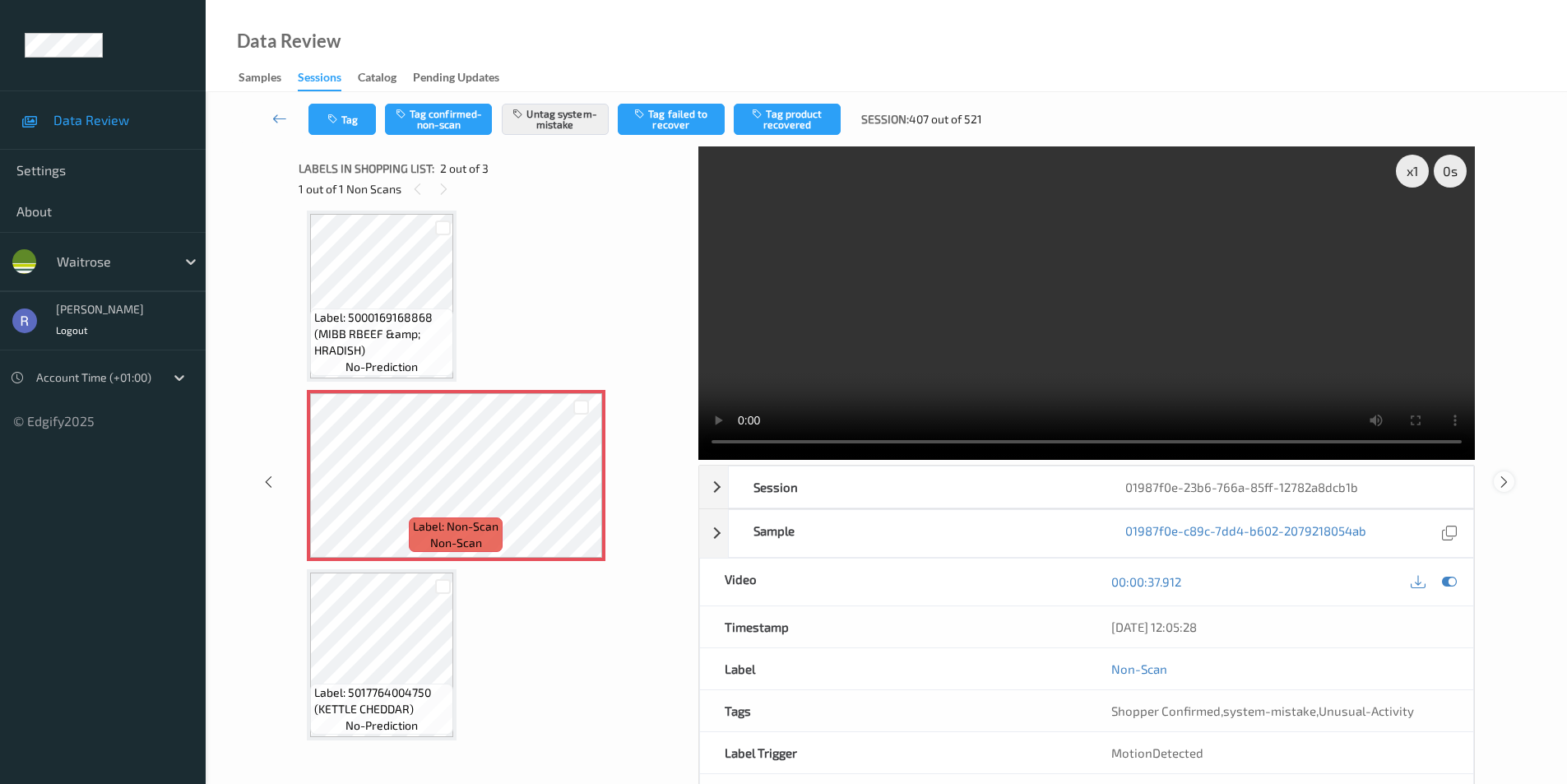
click at [1502, 487] on icon at bounding box center [1504, 482] width 14 height 15
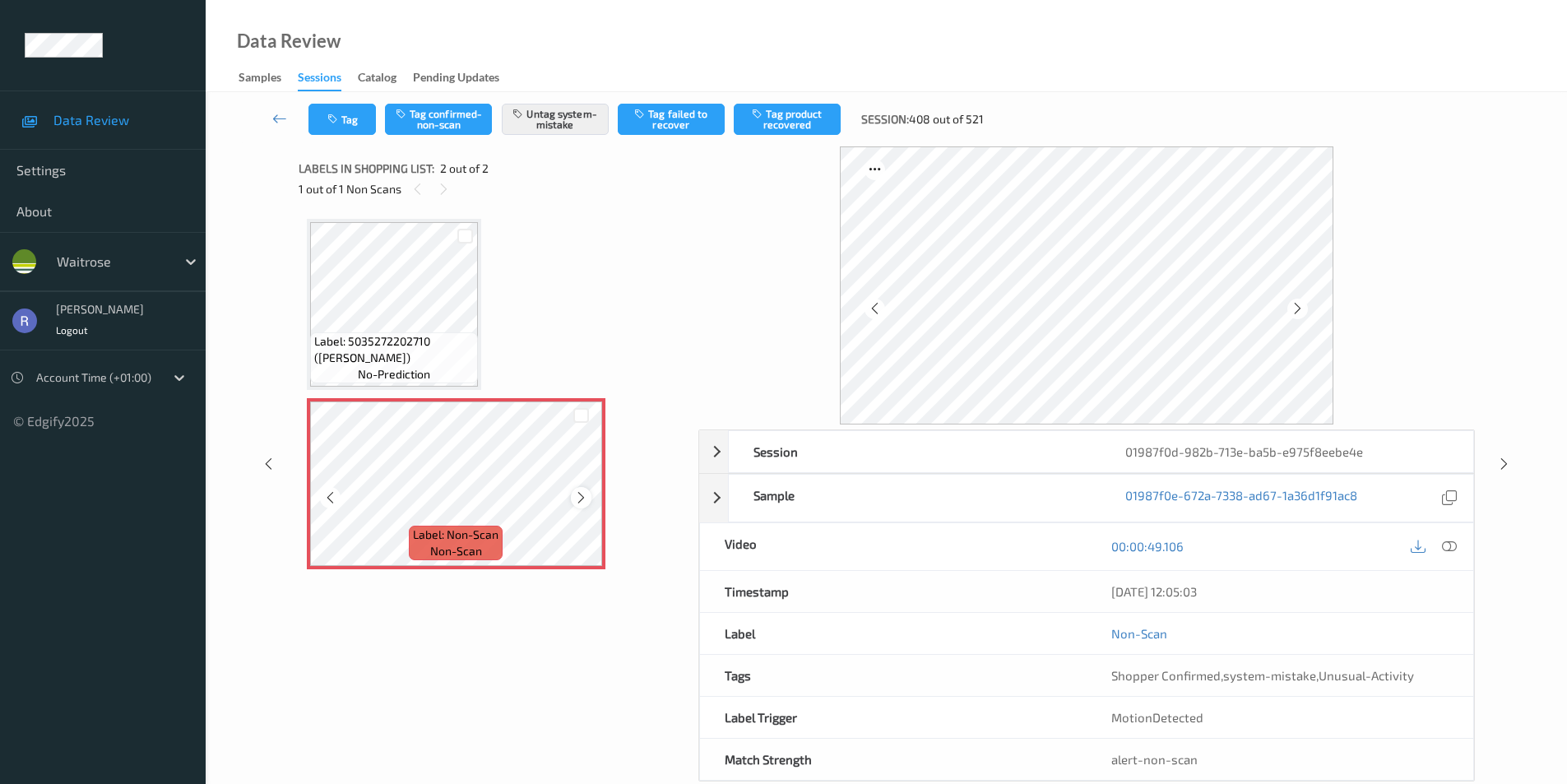
click at [578, 496] on icon at bounding box center [581, 497] width 14 height 15
click at [1503, 467] on icon at bounding box center [1504, 464] width 14 height 15
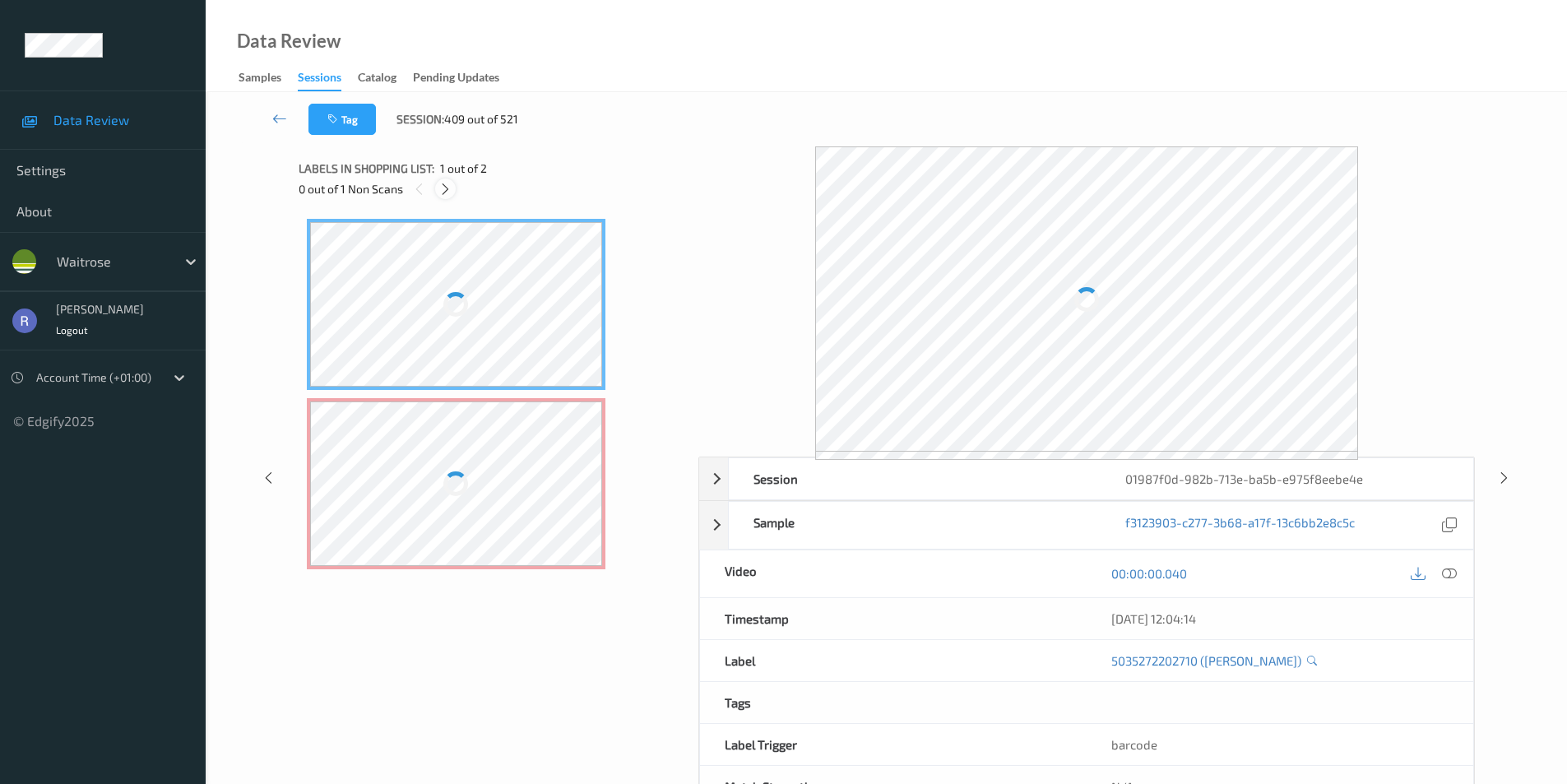
click at [446, 186] on icon at bounding box center [445, 189] width 14 height 15
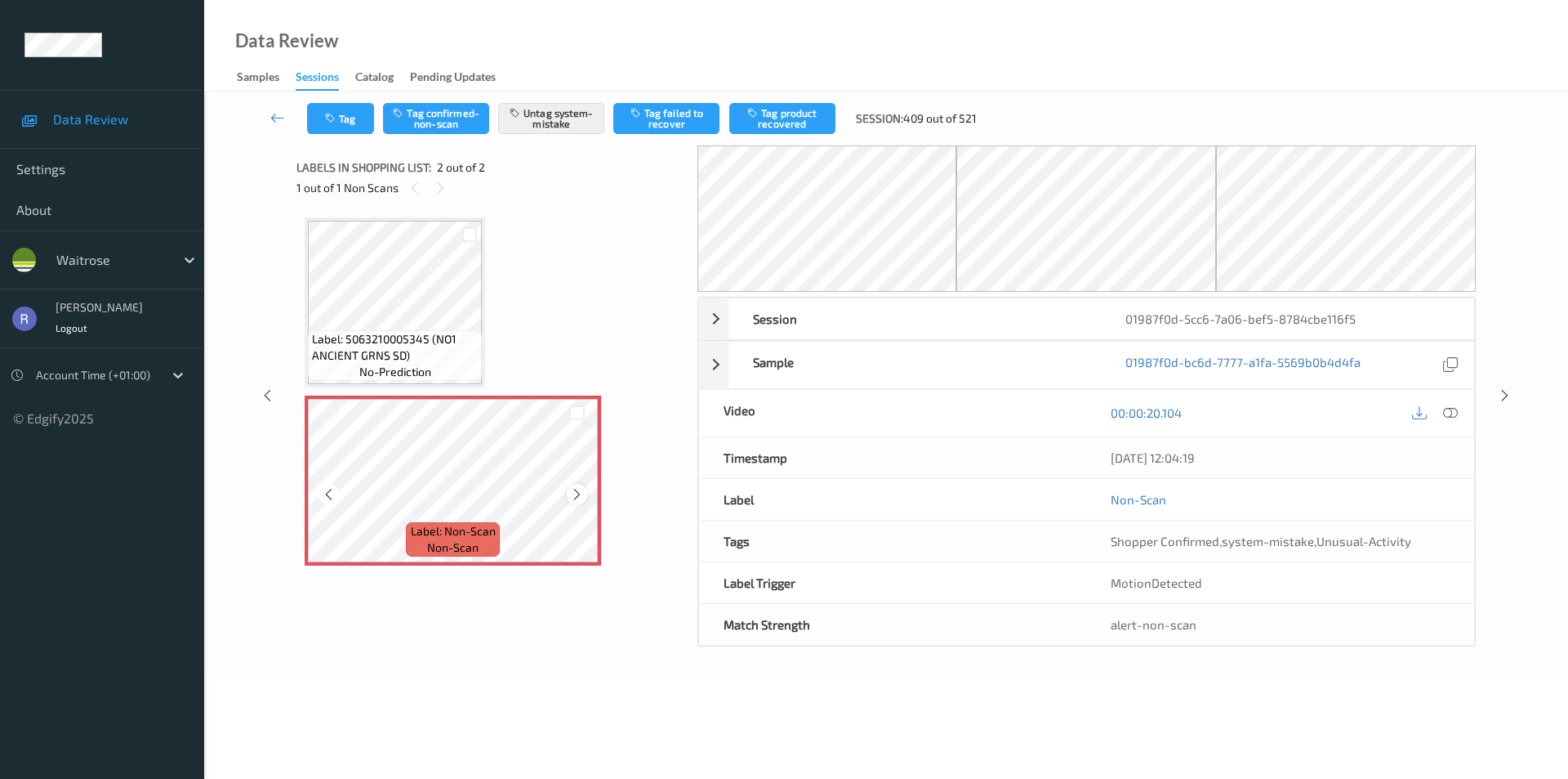
click at [575, 492] on icon at bounding box center [577, 494] width 14 height 15
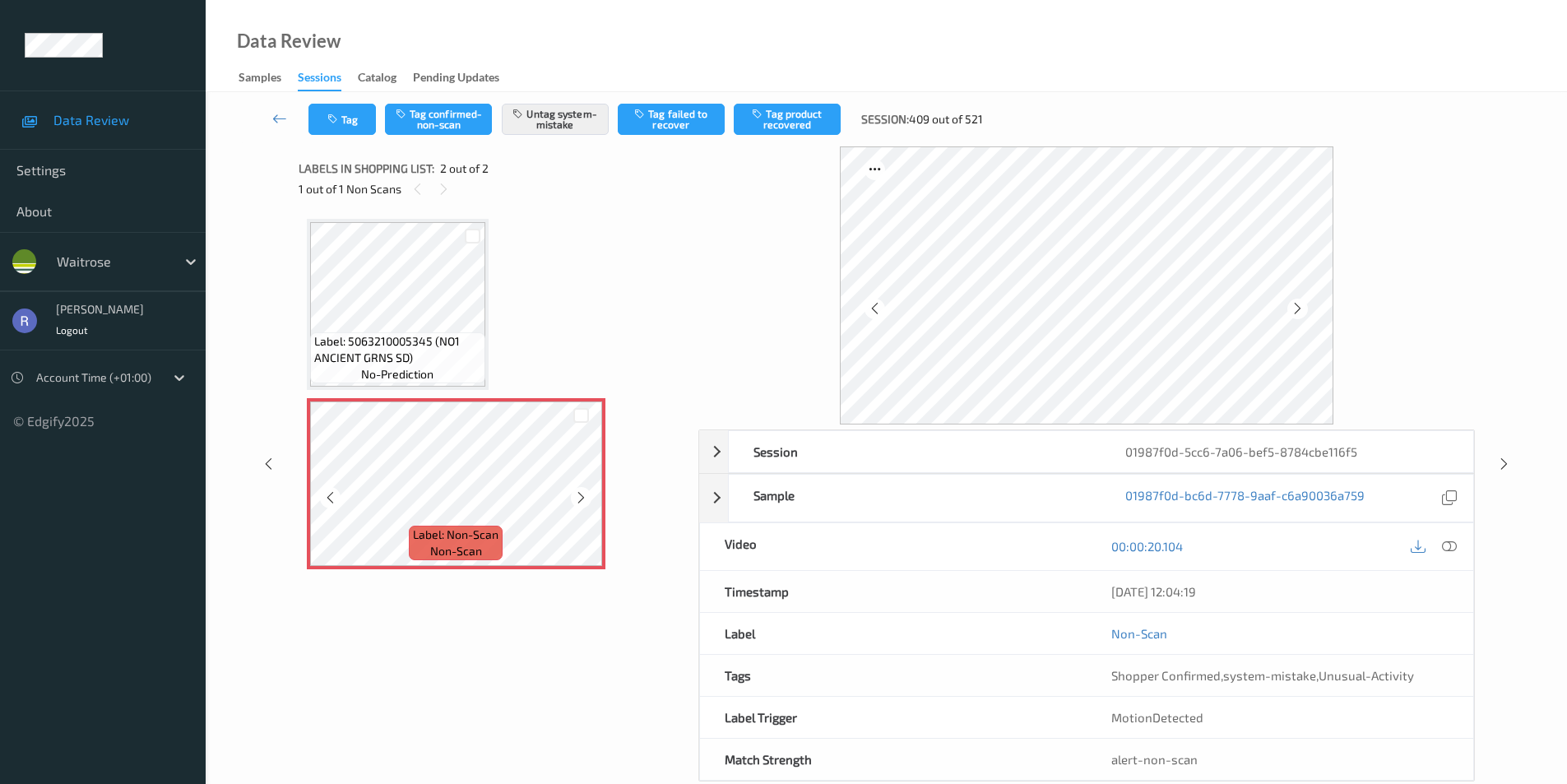
click at [580, 496] on icon at bounding box center [581, 497] width 14 height 15
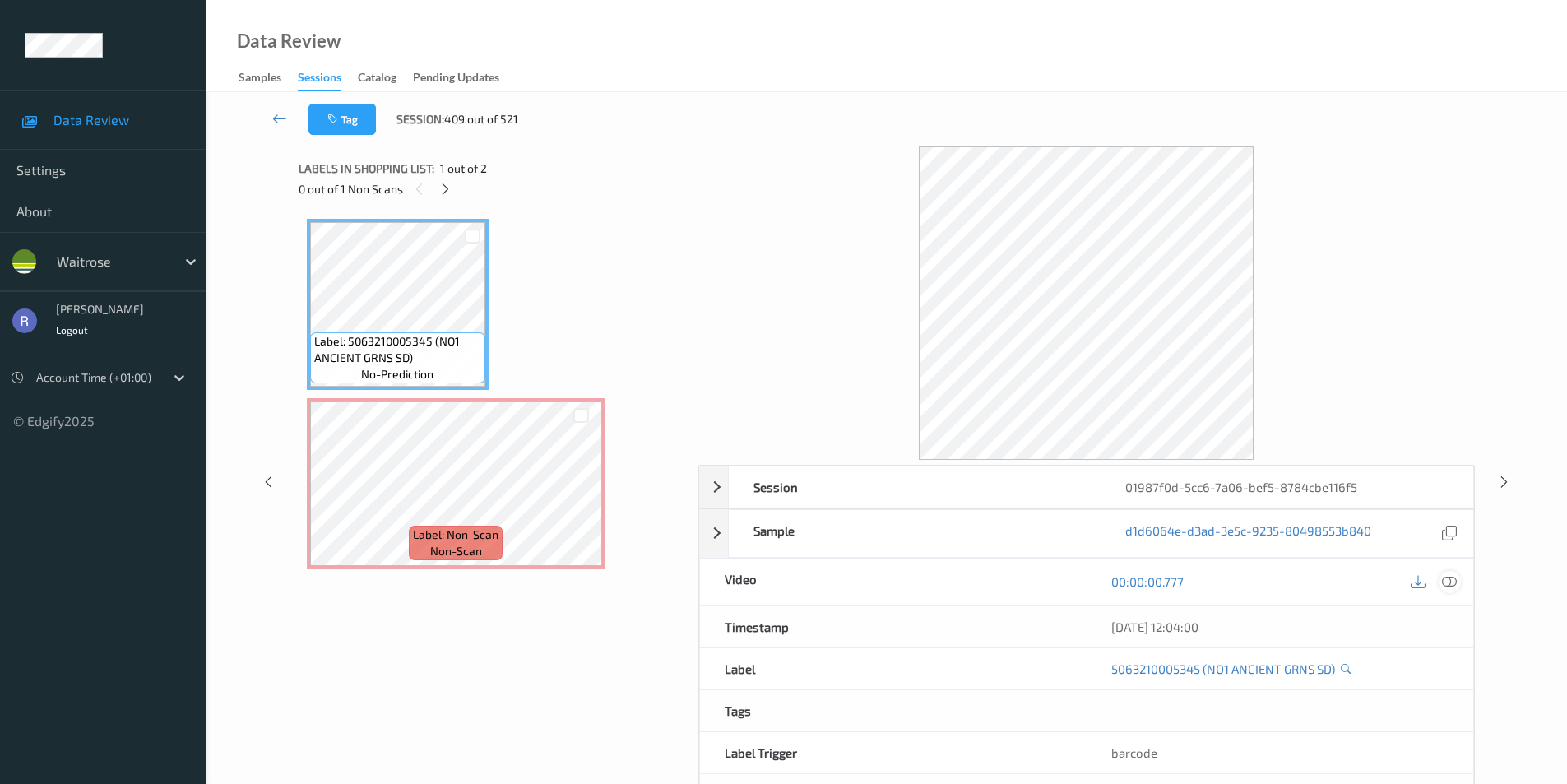
click at [1447, 578] on icon at bounding box center [1450, 582] width 15 height 15
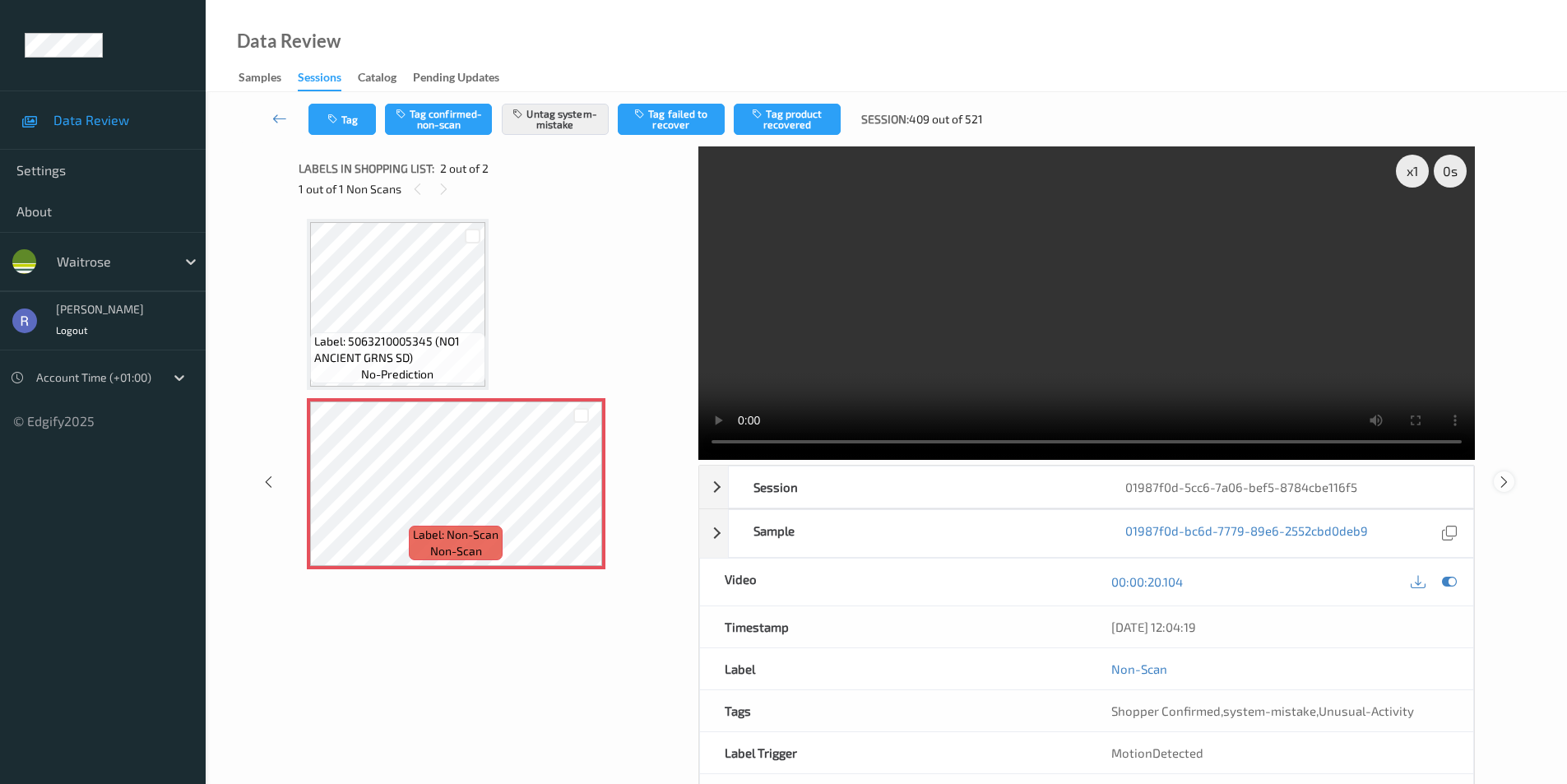
click at [1501, 478] on icon at bounding box center [1504, 482] width 14 height 15
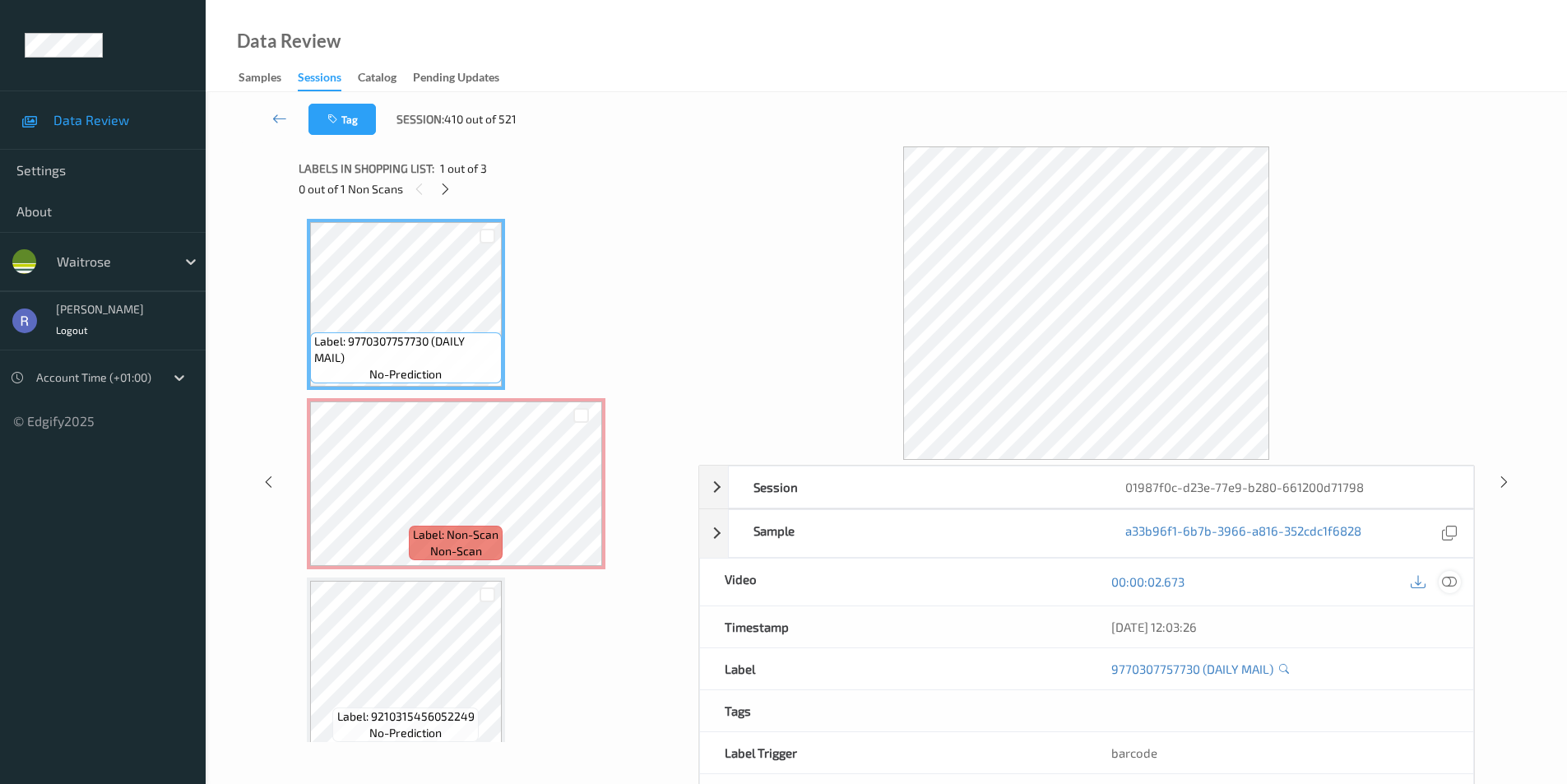
click at [1452, 575] on icon at bounding box center [1450, 582] width 15 height 15
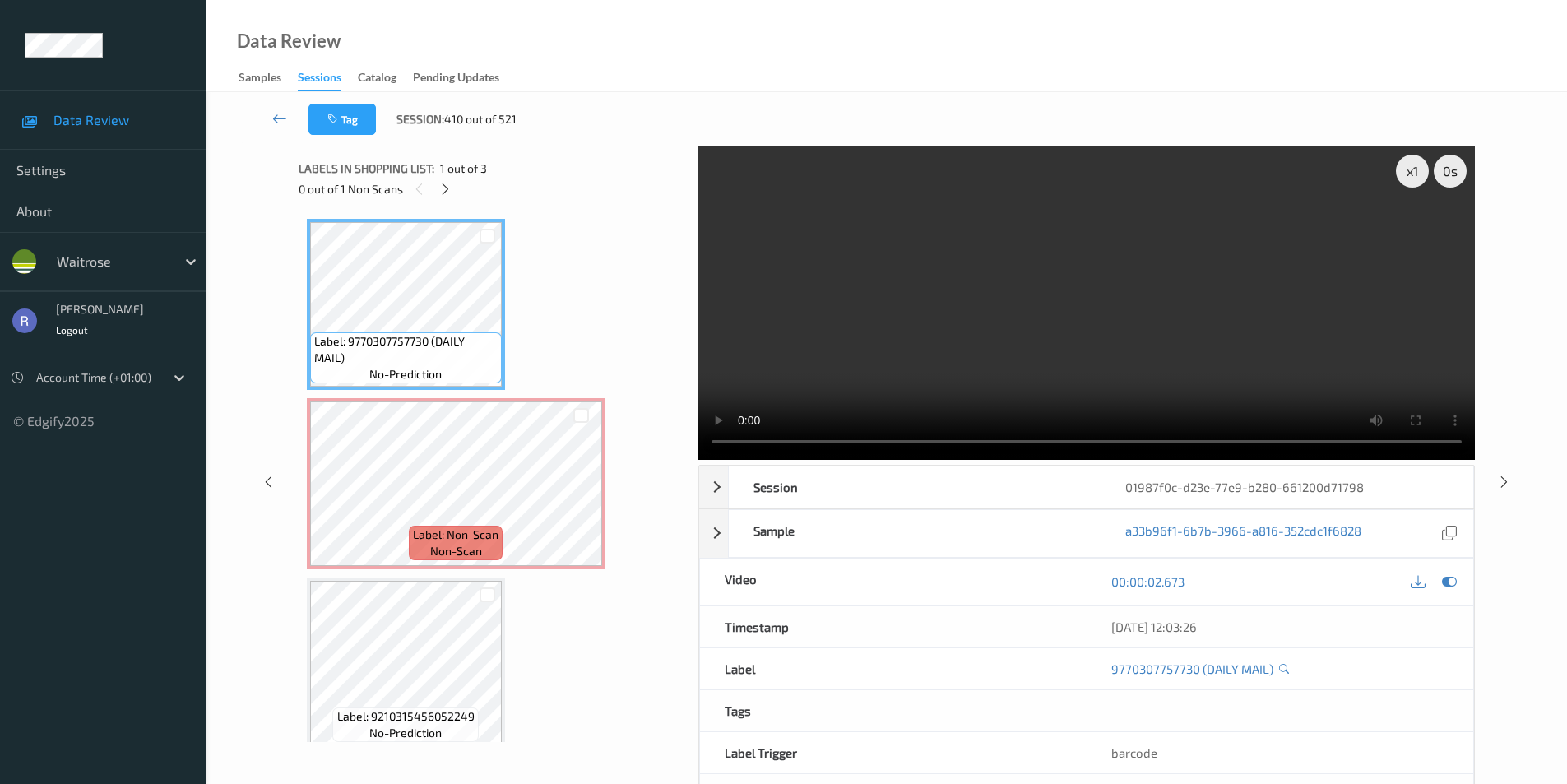
click at [950, 363] on video at bounding box center [1086, 303] width 777 height 313
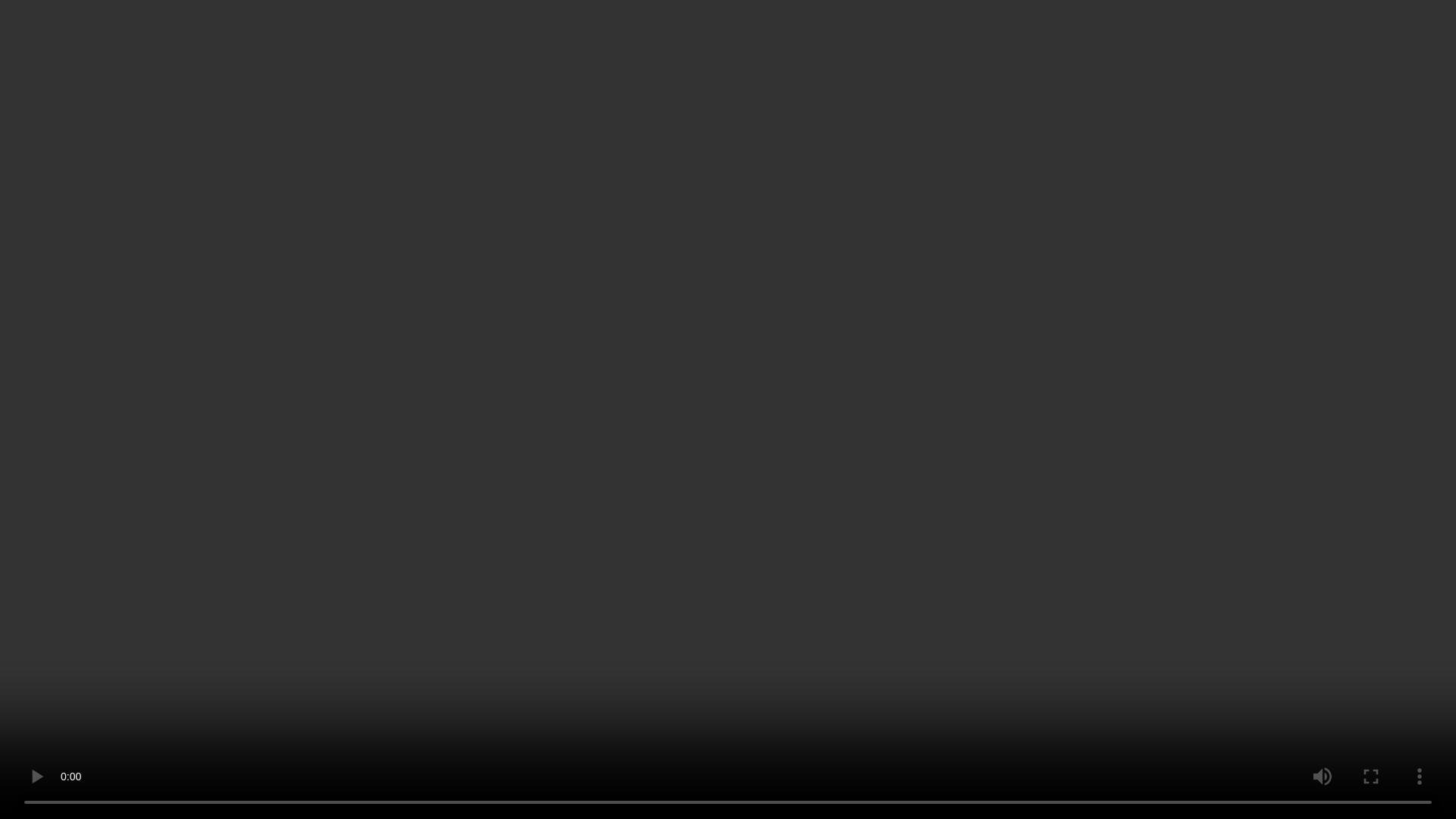
click at [637, 517] on video at bounding box center [728, 410] width 1456 height 819
click at [644, 600] on video at bounding box center [728, 410] width 1456 height 819
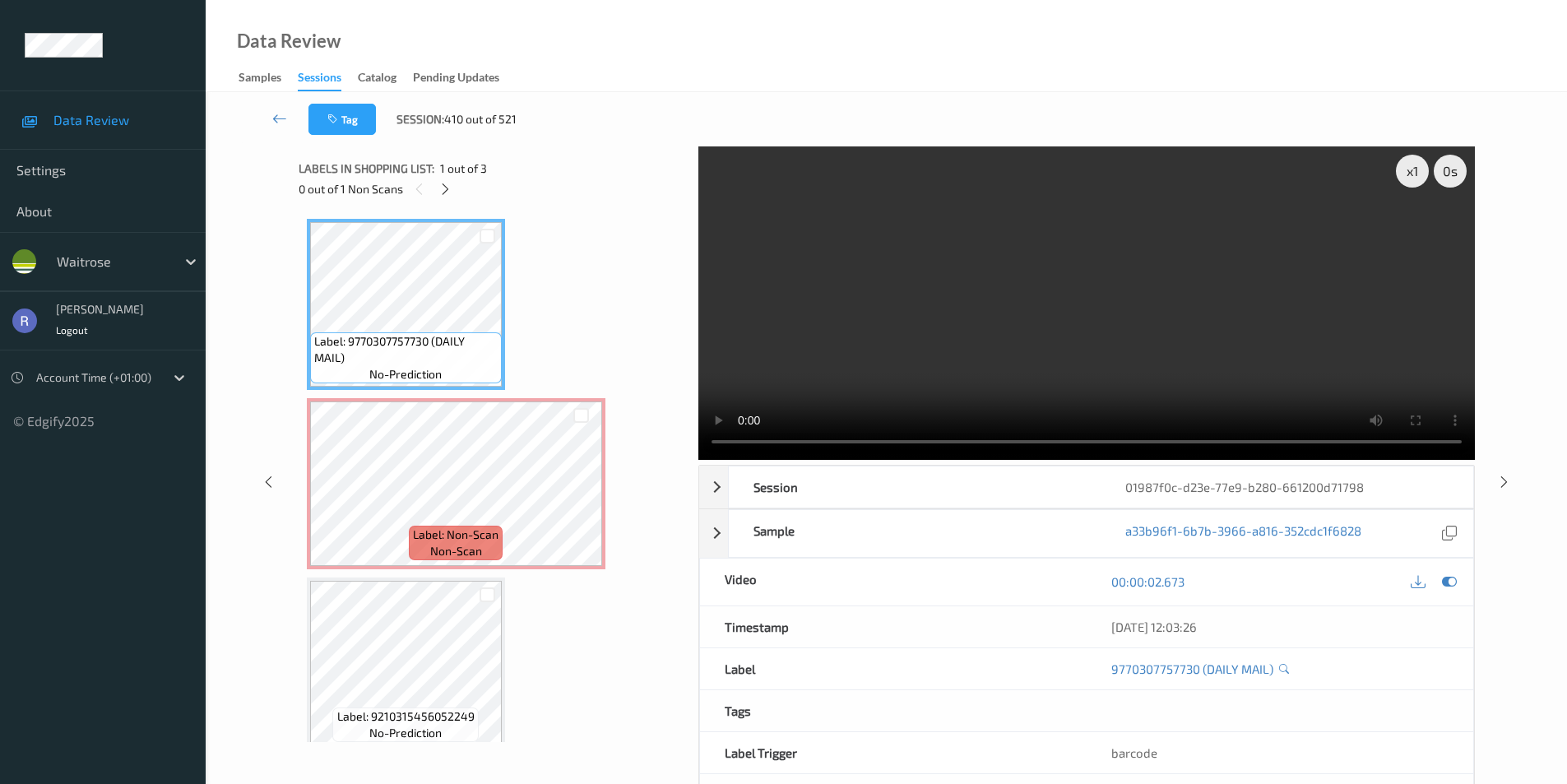
click at [1191, 326] on video at bounding box center [1086, 303] width 777 height 313
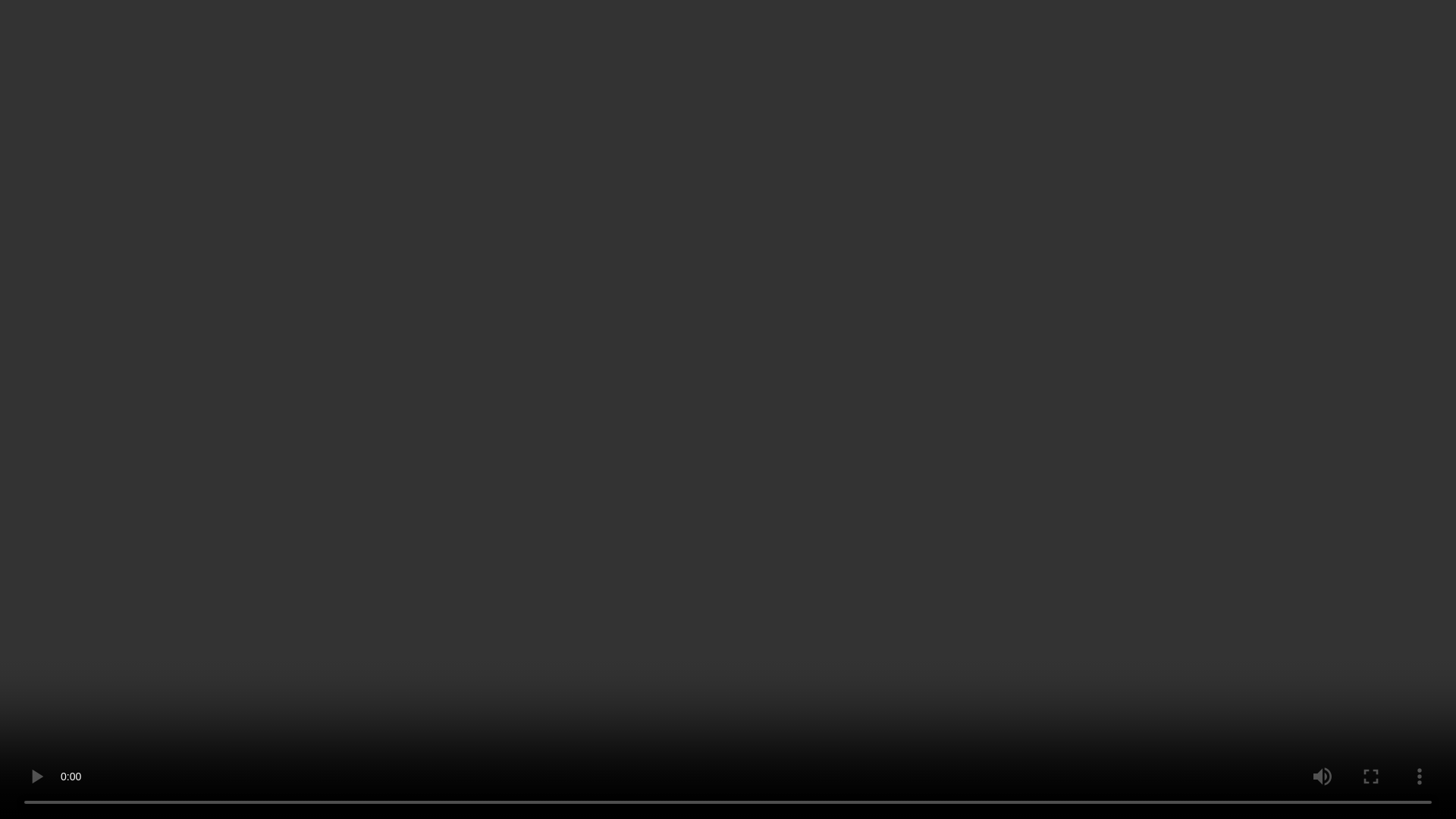
click at [935, 513] on video at bounding box center [728, 410] width 1456 height 819
click at [934, 513] on video at bounding box center [728, 410] width 1456 height 819
click at [932, 513] on video at bounding box center [728, 410] width 1456 height 819
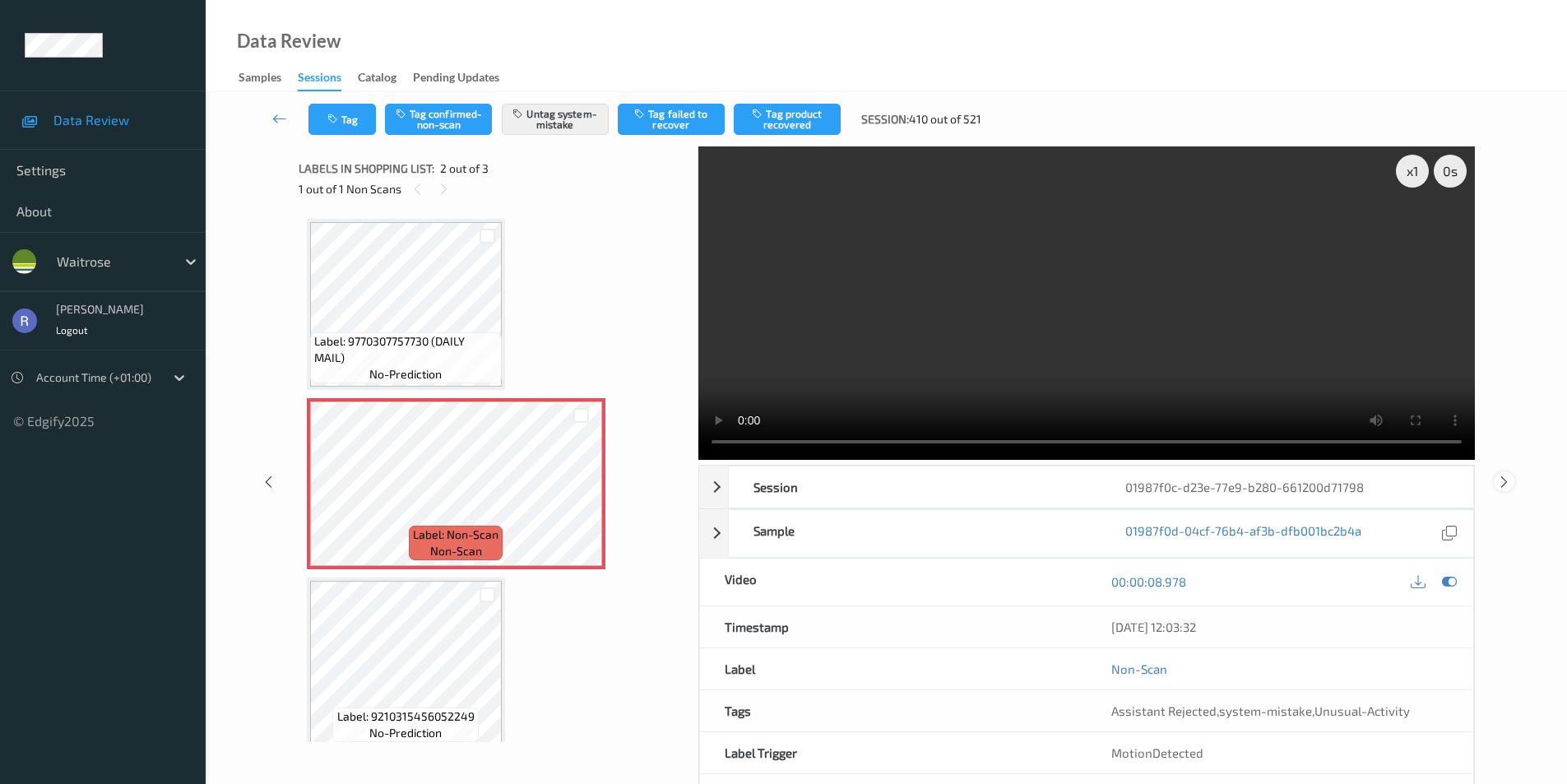
click at [1504, 482] on icon at bounding box center [1504, 482] width 14 height 15
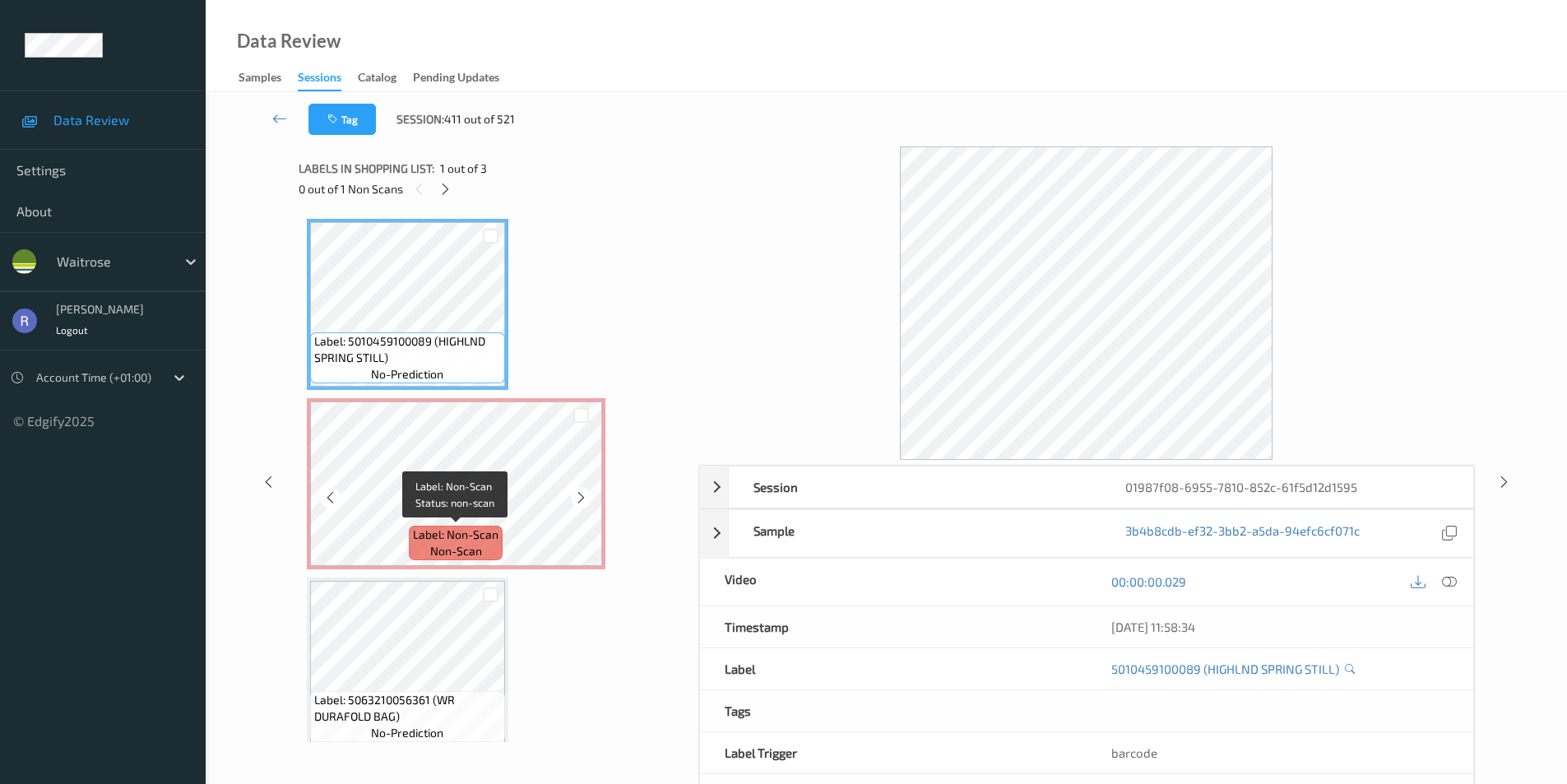
click at [468, 530] on span "Label: Non-Scan" at bounding box center [455, 535] width 85 height 17
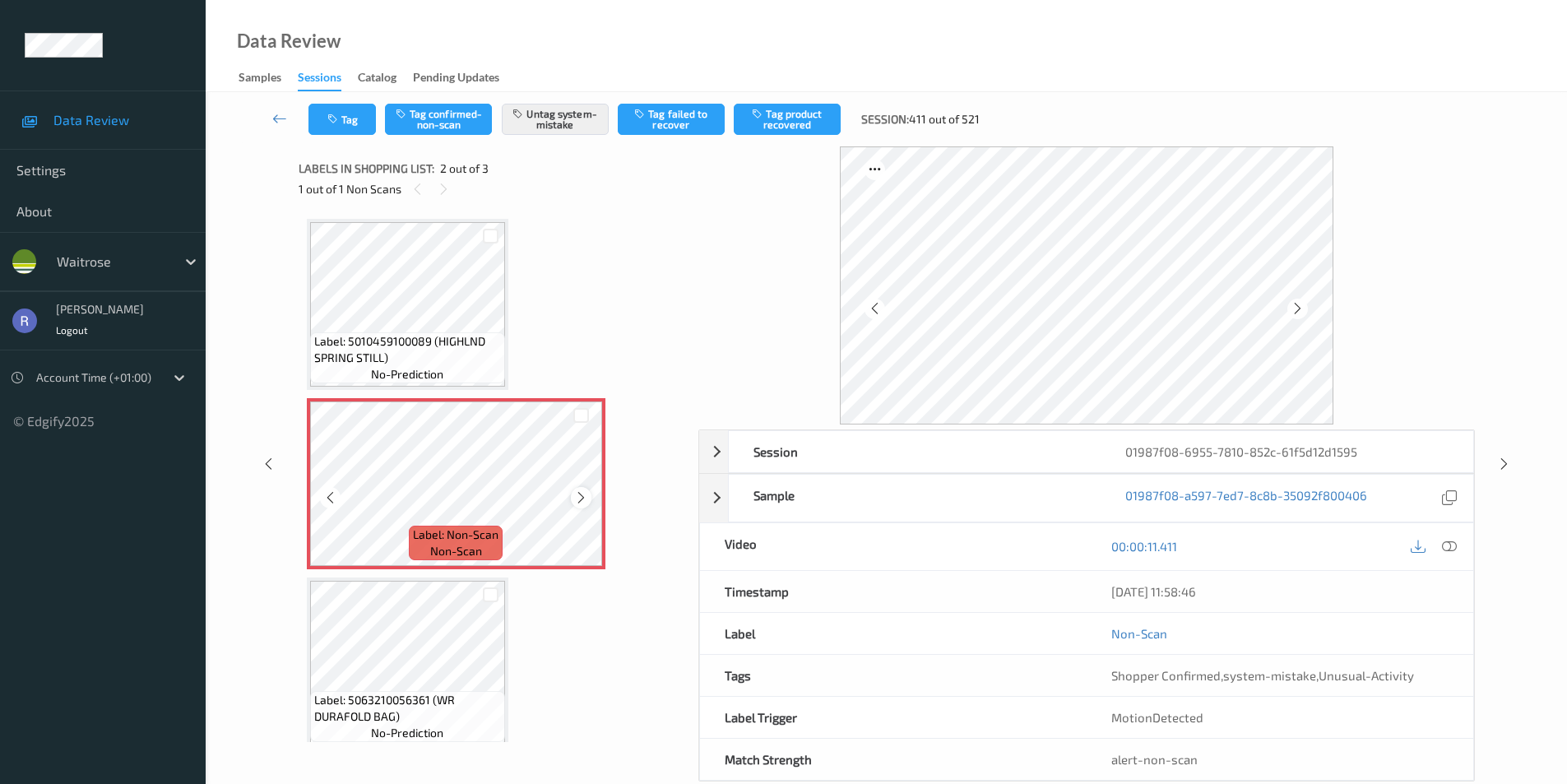
click at [578, 501] on icon at bounding box center [581, 497] width 14 height 15
click at [1502, 458] on icon at bounding box center [1504, 464] width 14 height 15
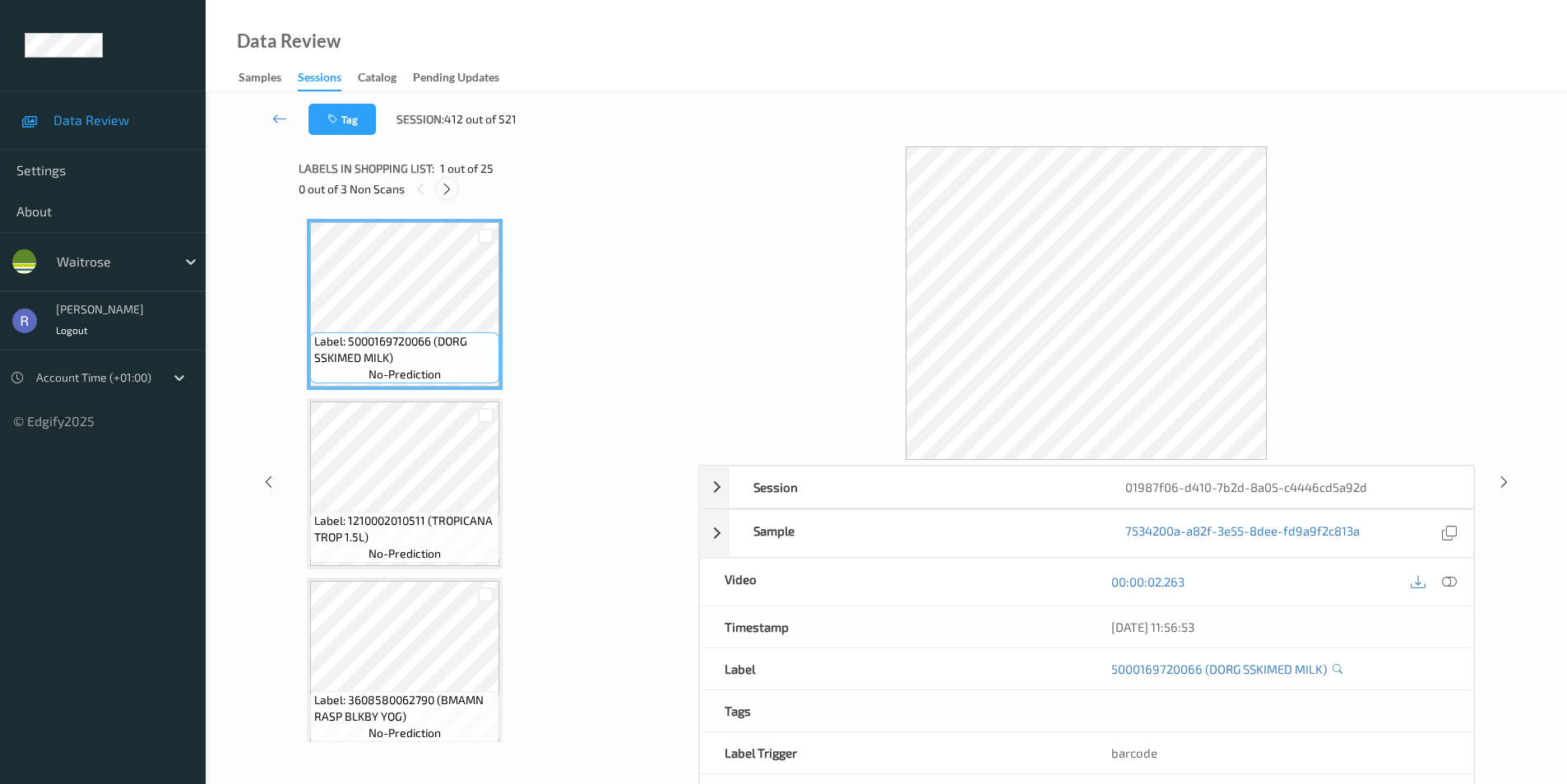
click at [445, 190] on icon at bounding box center [447, 189] width 14 height 15
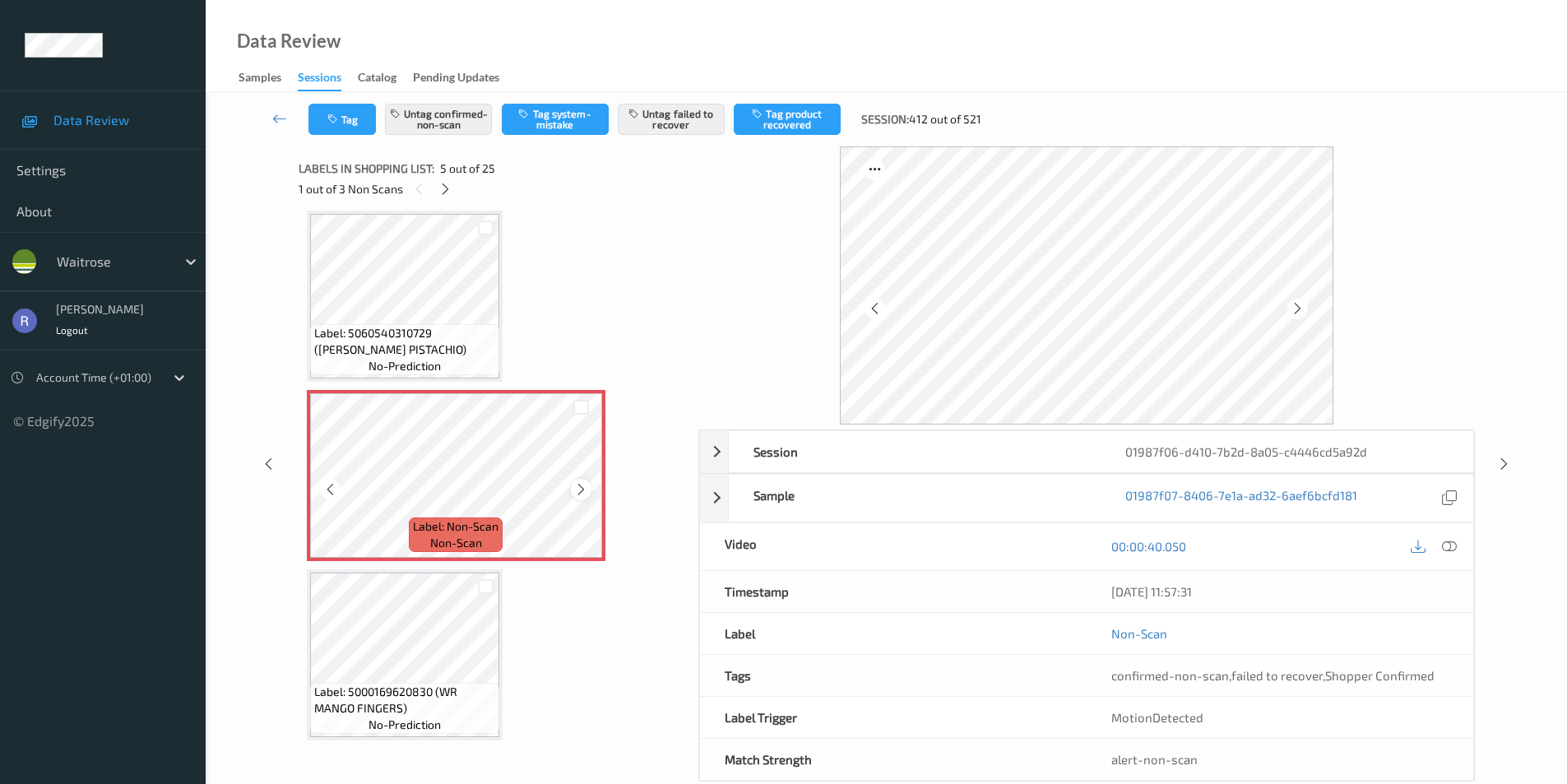
click at [582, 486] on icon at bounding box center [581, 490] width 14 height 15
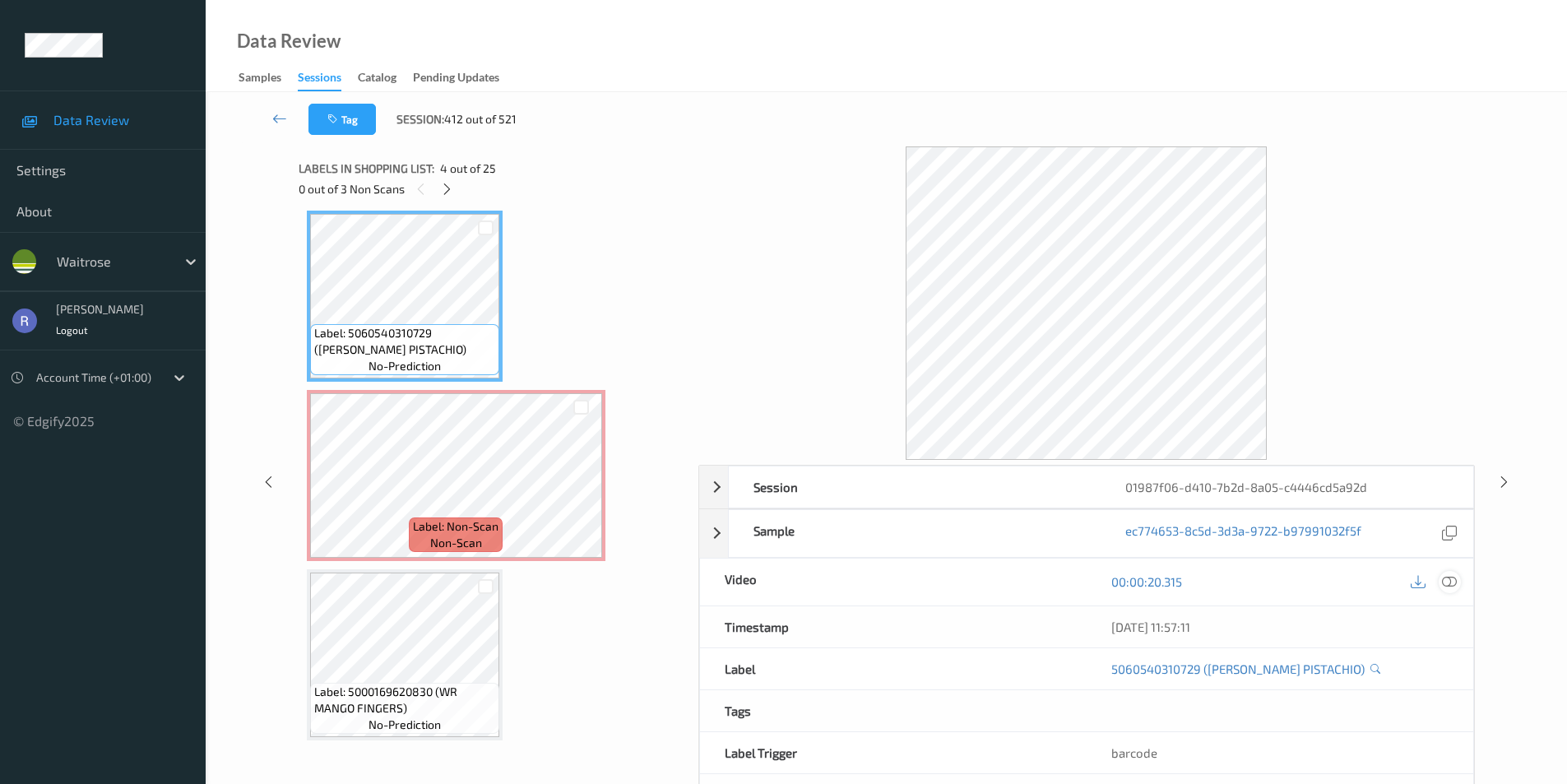
click at [1453, 581] on icon at bounding box center [1450, 582] width 15 height 15
click at [1454, 583] on icon at bounding box center [1450, 582] width 15 height 15
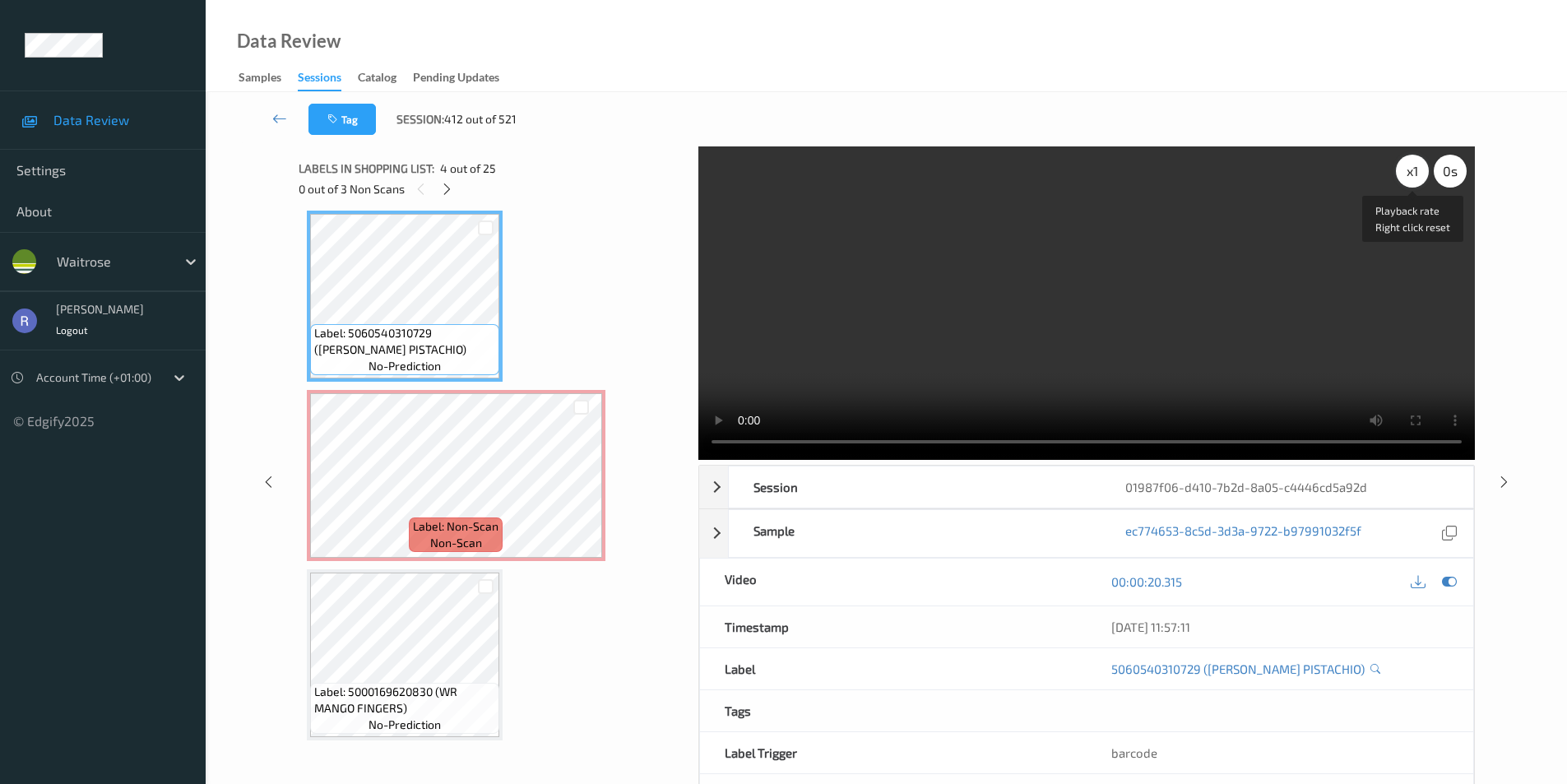
click at [1405, 177] on div "x 1" at bounding box center [1413, 172] width 33 height 33
click at [1405, 177] on div "x 2" at bounding box center [1413, 172] width 33 height 33
click at [1405, 177] on div "x 4" at bounding box center [1413, 172] width 33 height 33
click at [1405, 177] on div "x 8" at bounding box center [1413, 172] width 33 height 33
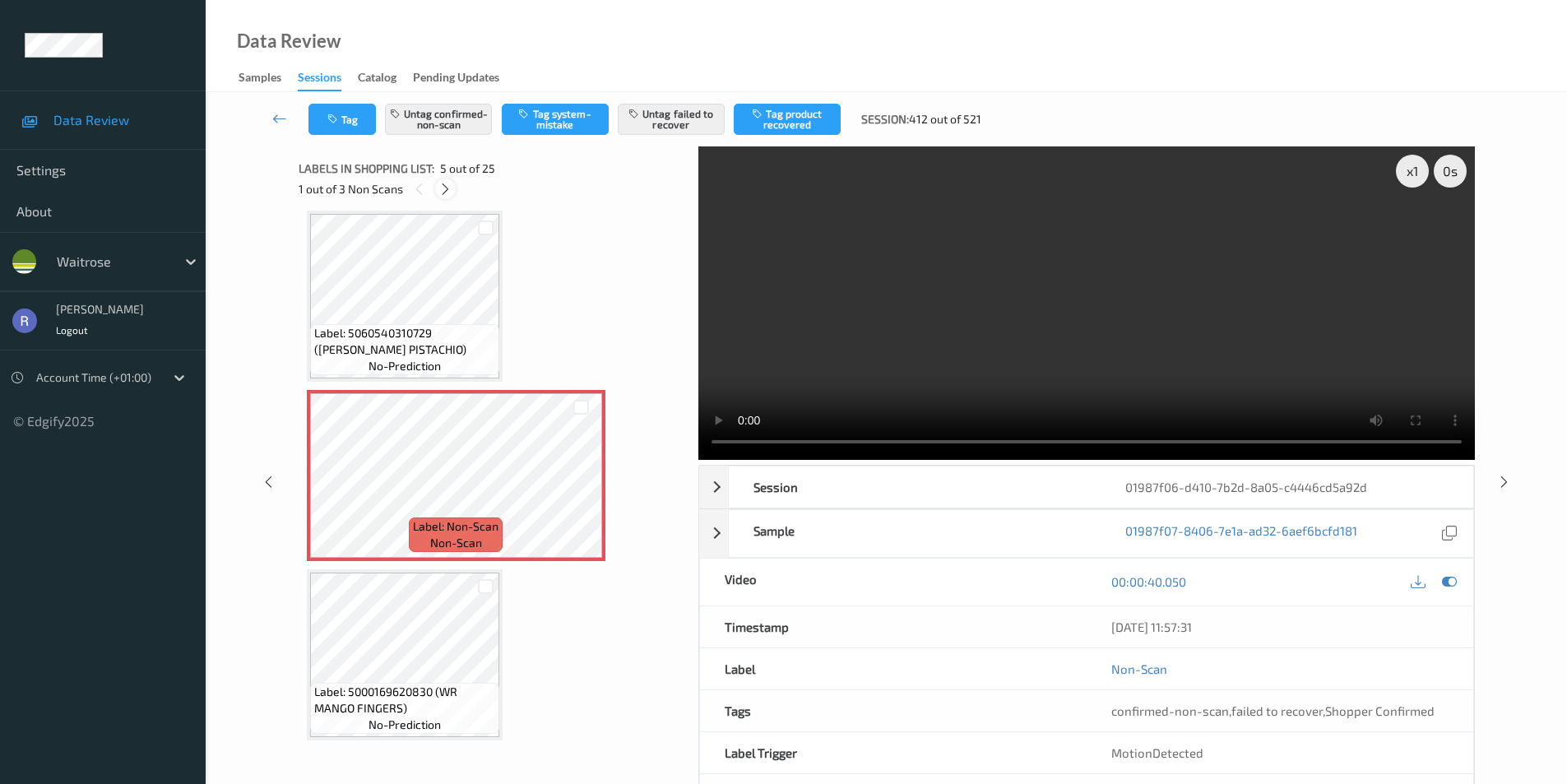
click at [440, 187] on icon at bounding box center [445, 189] width 14 height 15
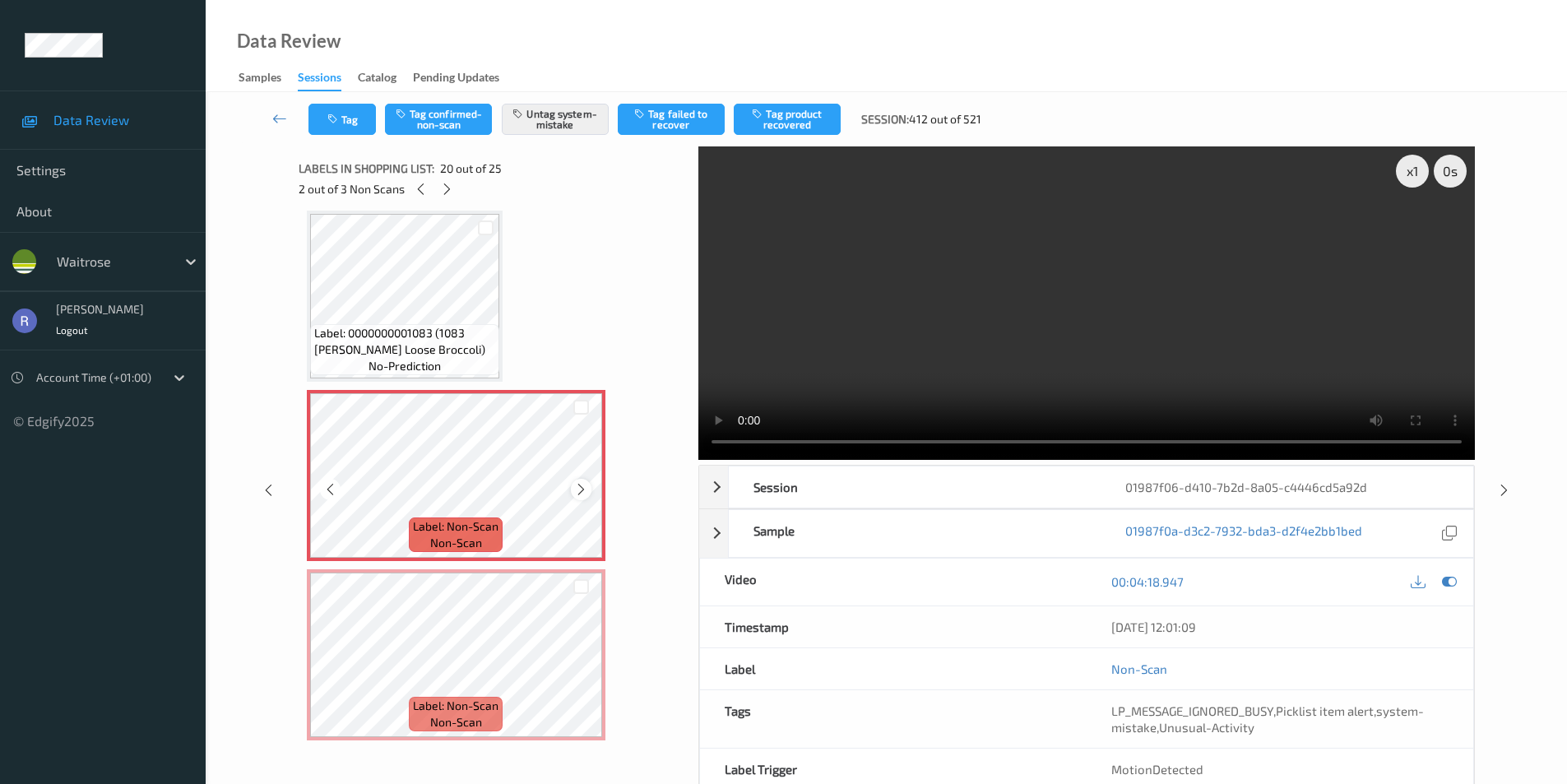
click at [577, 486] on icon at bounding box center [581, 490] width 14 height 15
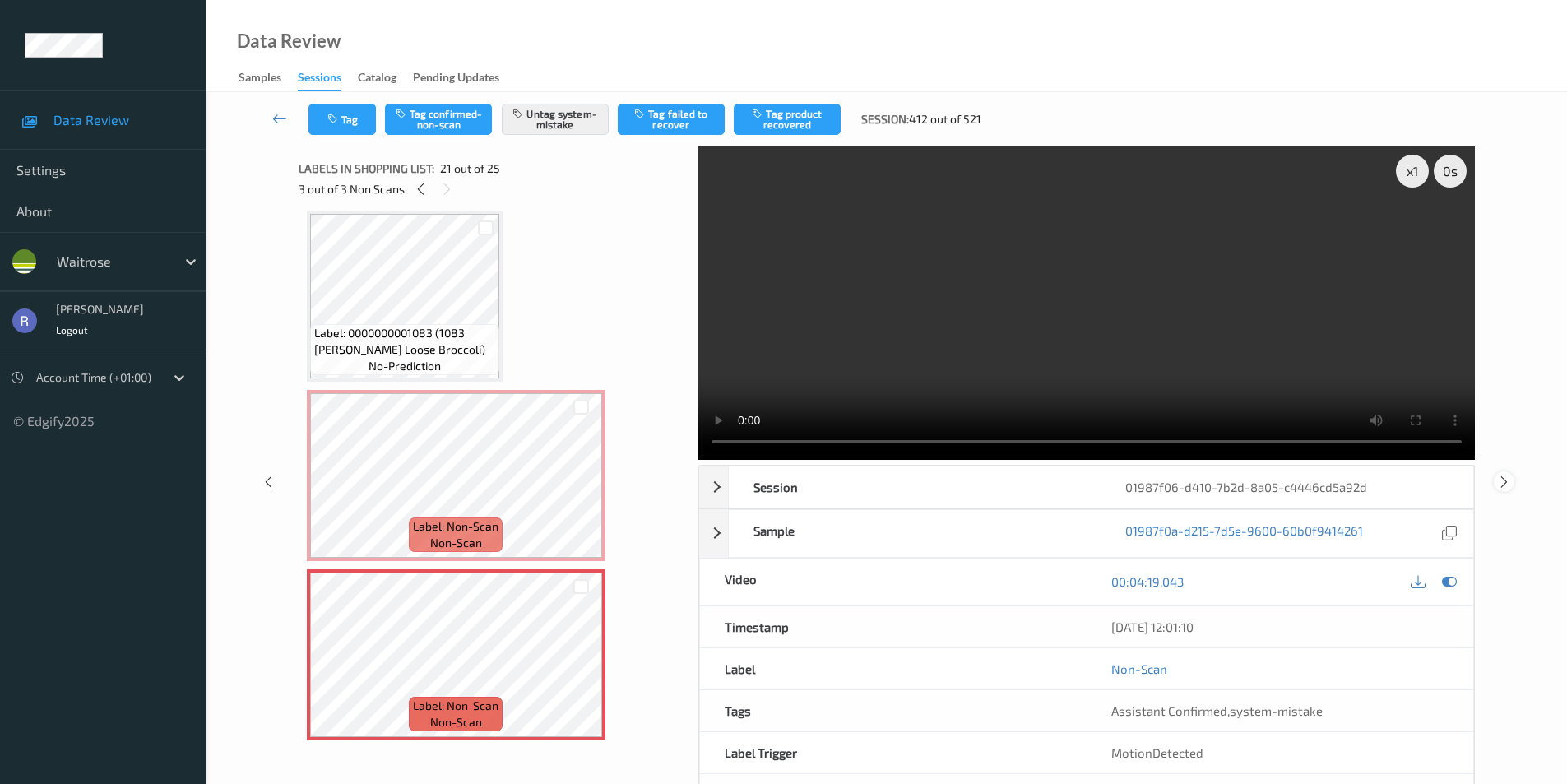
click at [1506, 478] on icon at bounding box center [1504, 482] width 14 height 15
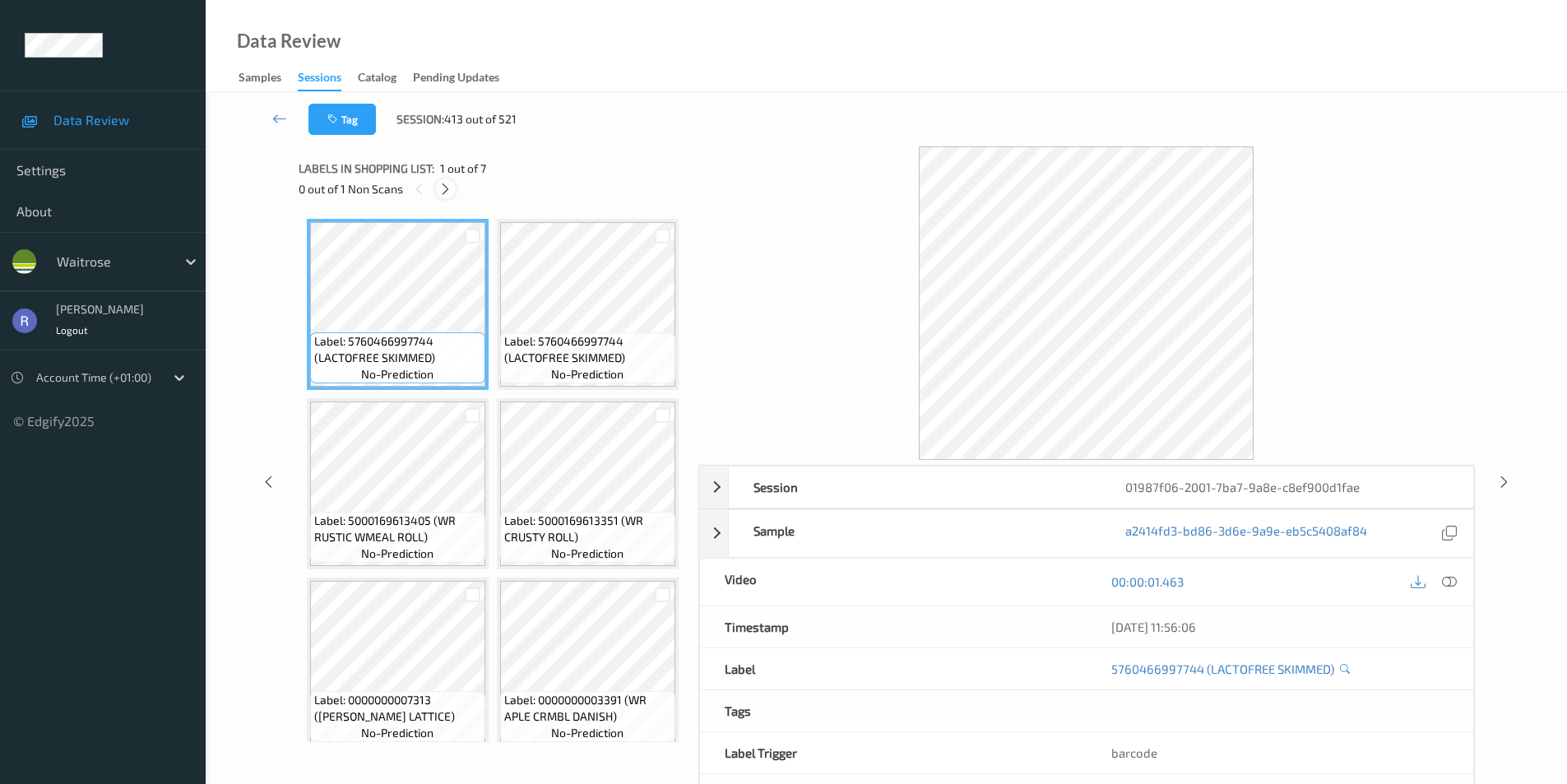
click at [449, 187] on icon at bounding box center [445, 189] width 14 height 15
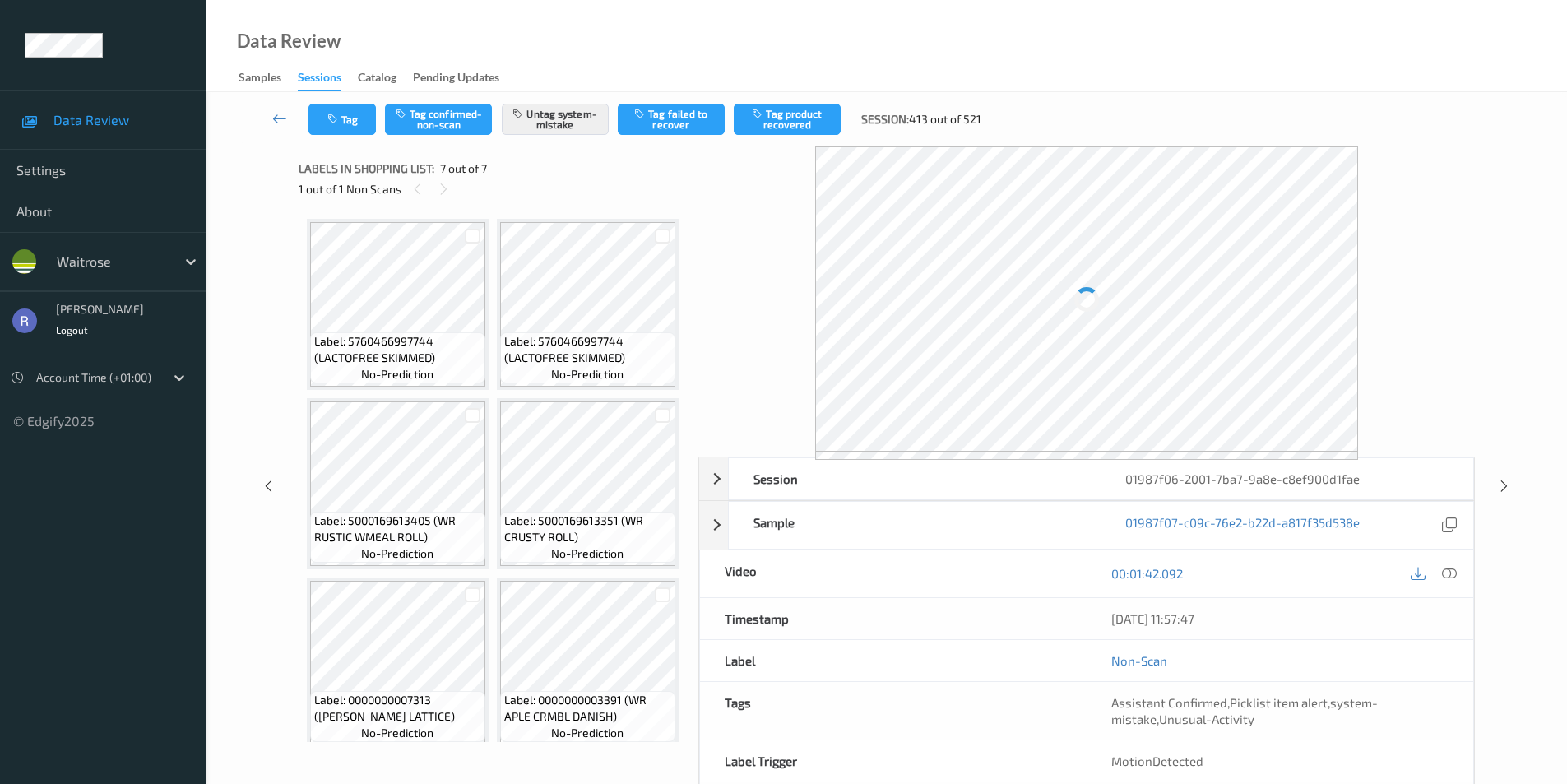
scroll to position [732, 0]
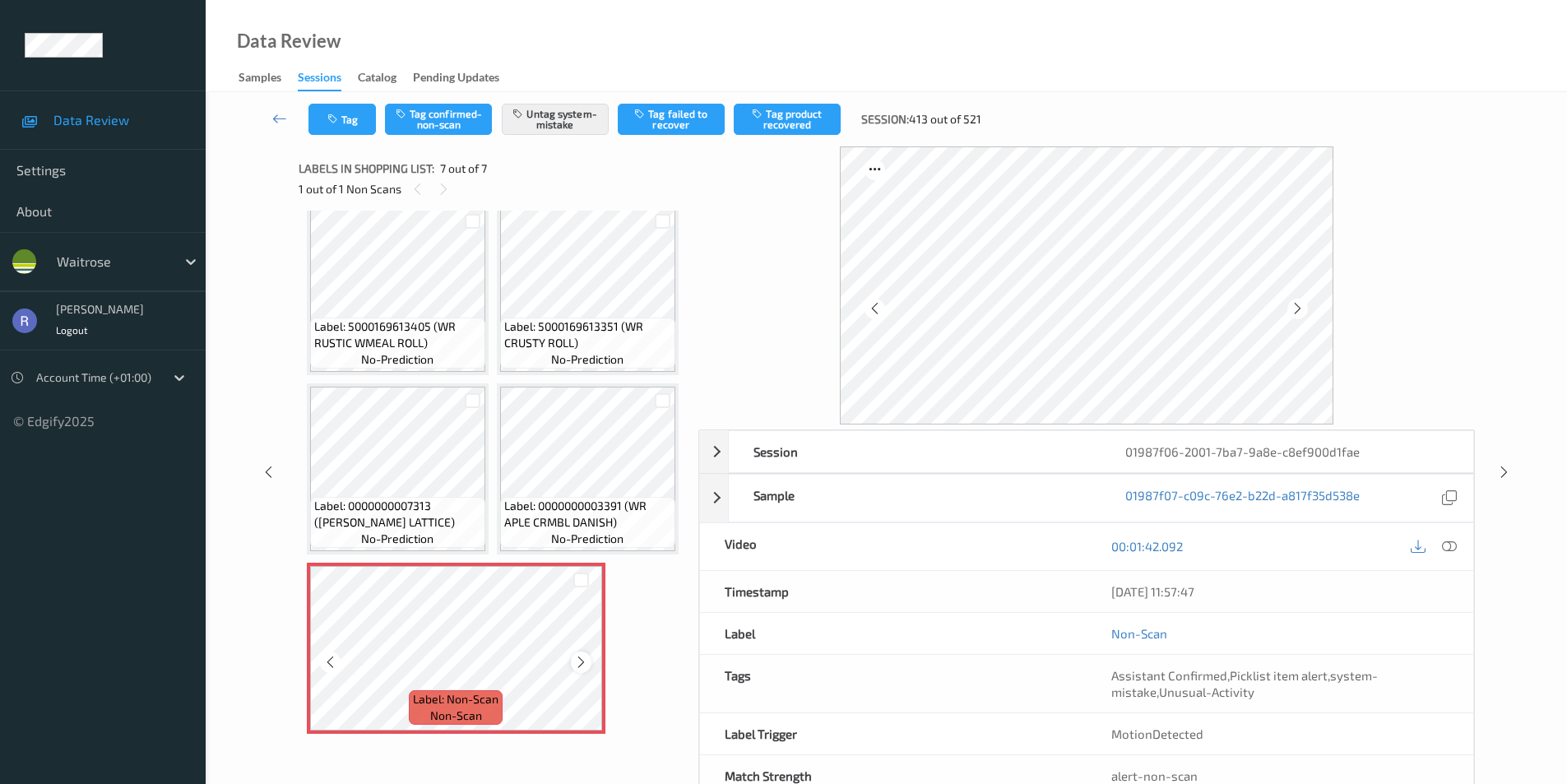
click at [586, 663] on icon at bounding box center [581, 662] width 14 height 15
click at [586, 662] on icon at bounding box center [581, 662] width 14 height 15
click at [1508, 468] on icon at bounding box center [1504, 472] width 14 height 15
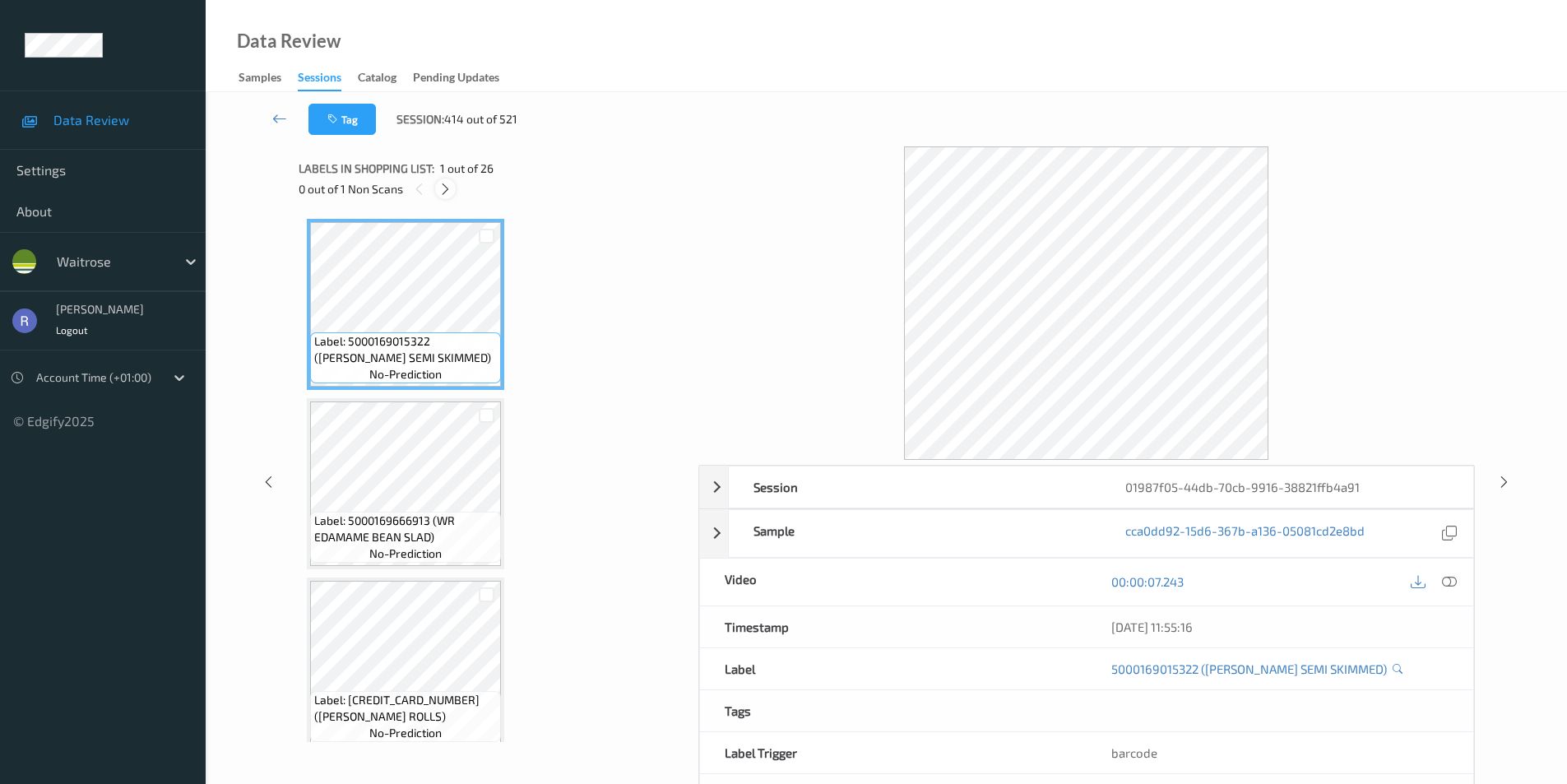
click at [442, 193] on icon at bounding box center [445, 189] width 14 height 15
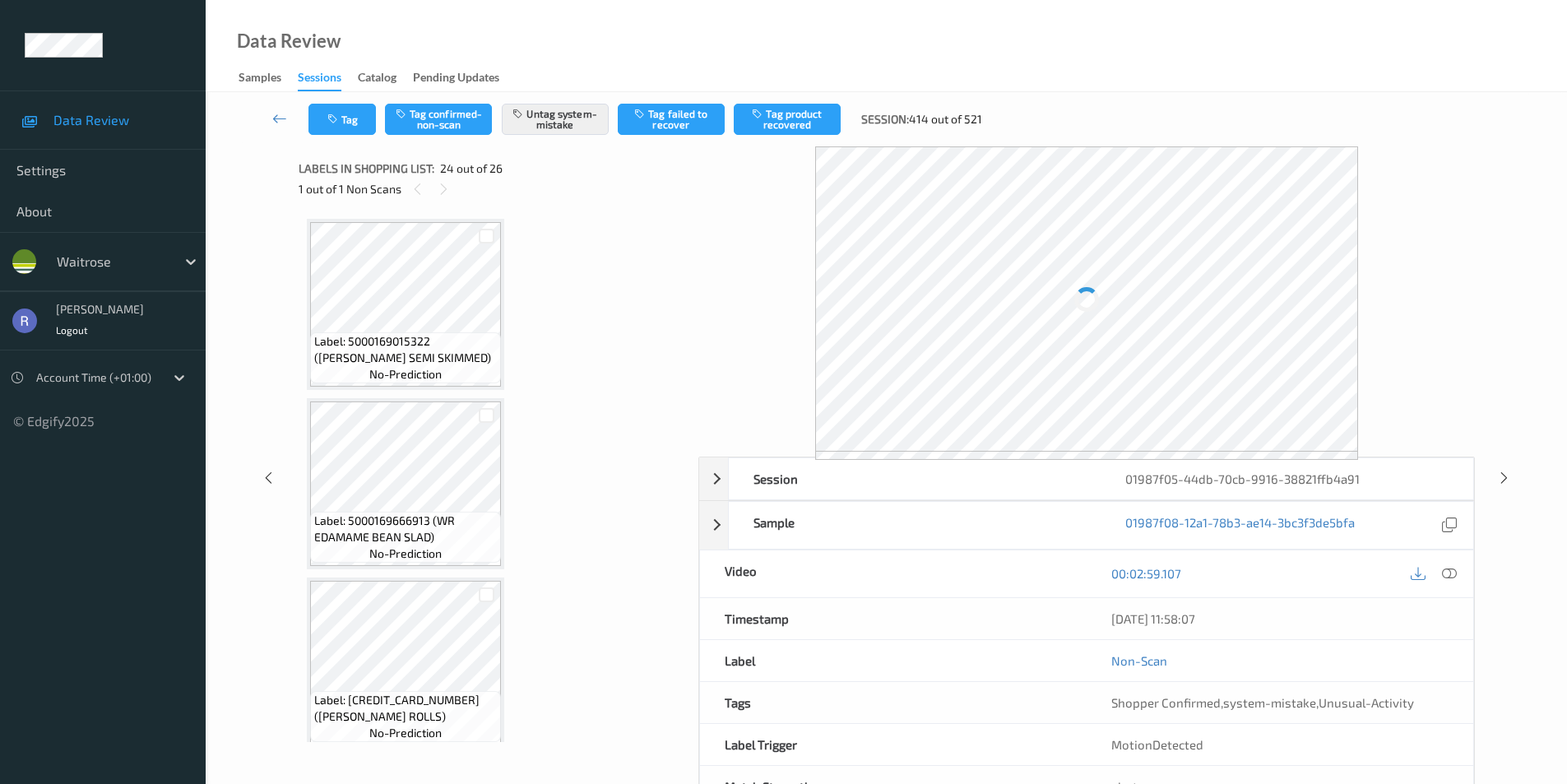
scroll to position [3952, 0]
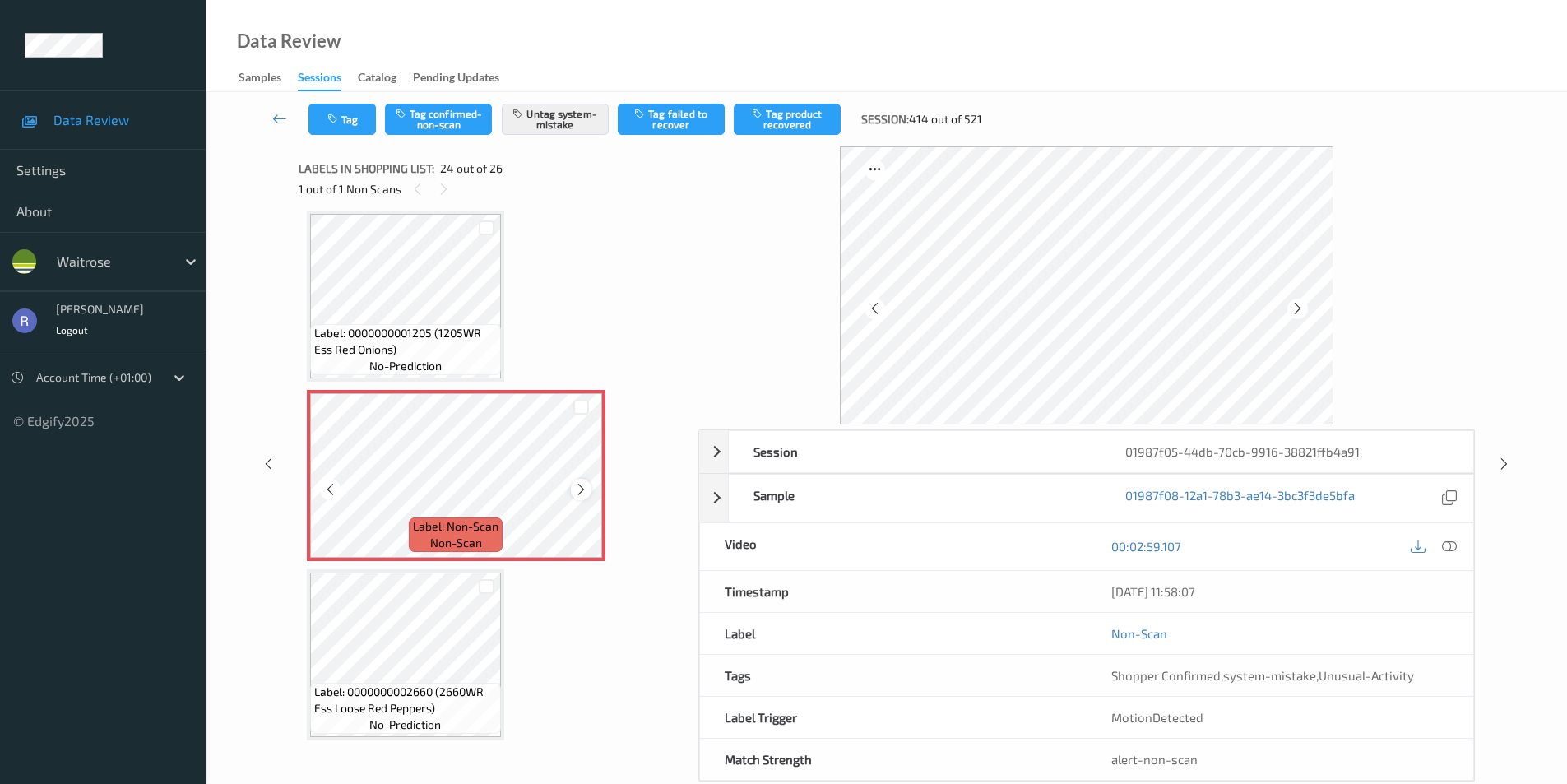
click at [583, 485] on icon at bounding box center [581, 490] width 14 height 15
click at [1435, 546] on div at bounding box center [1434, 546] width 54 height 22
click at [1450, 545] on icon at bounding box center [1450, 546] width 15 height 15
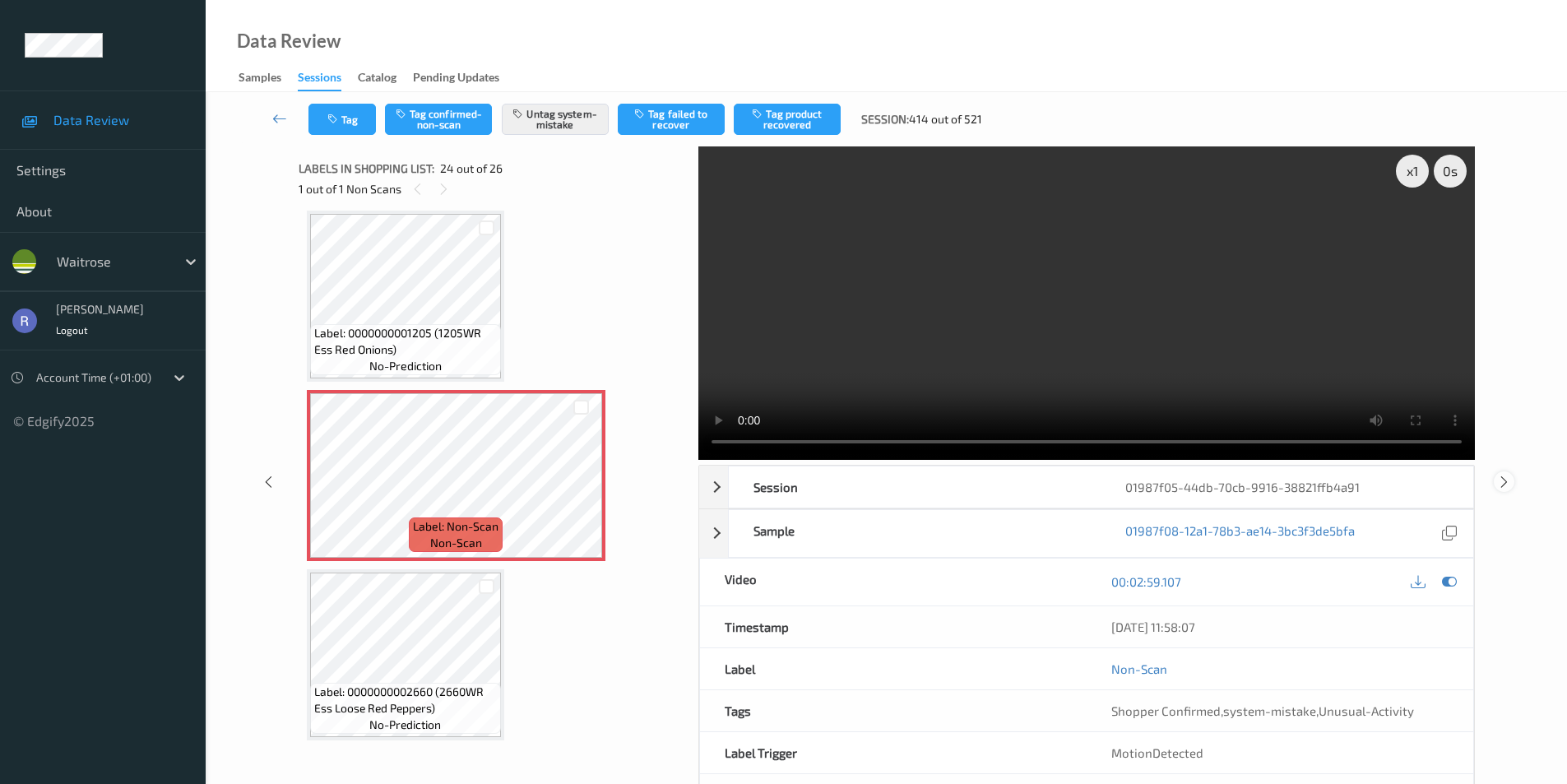
click at [1506, 479] on icon at bounding box center [1504, 482] width 14 height 15
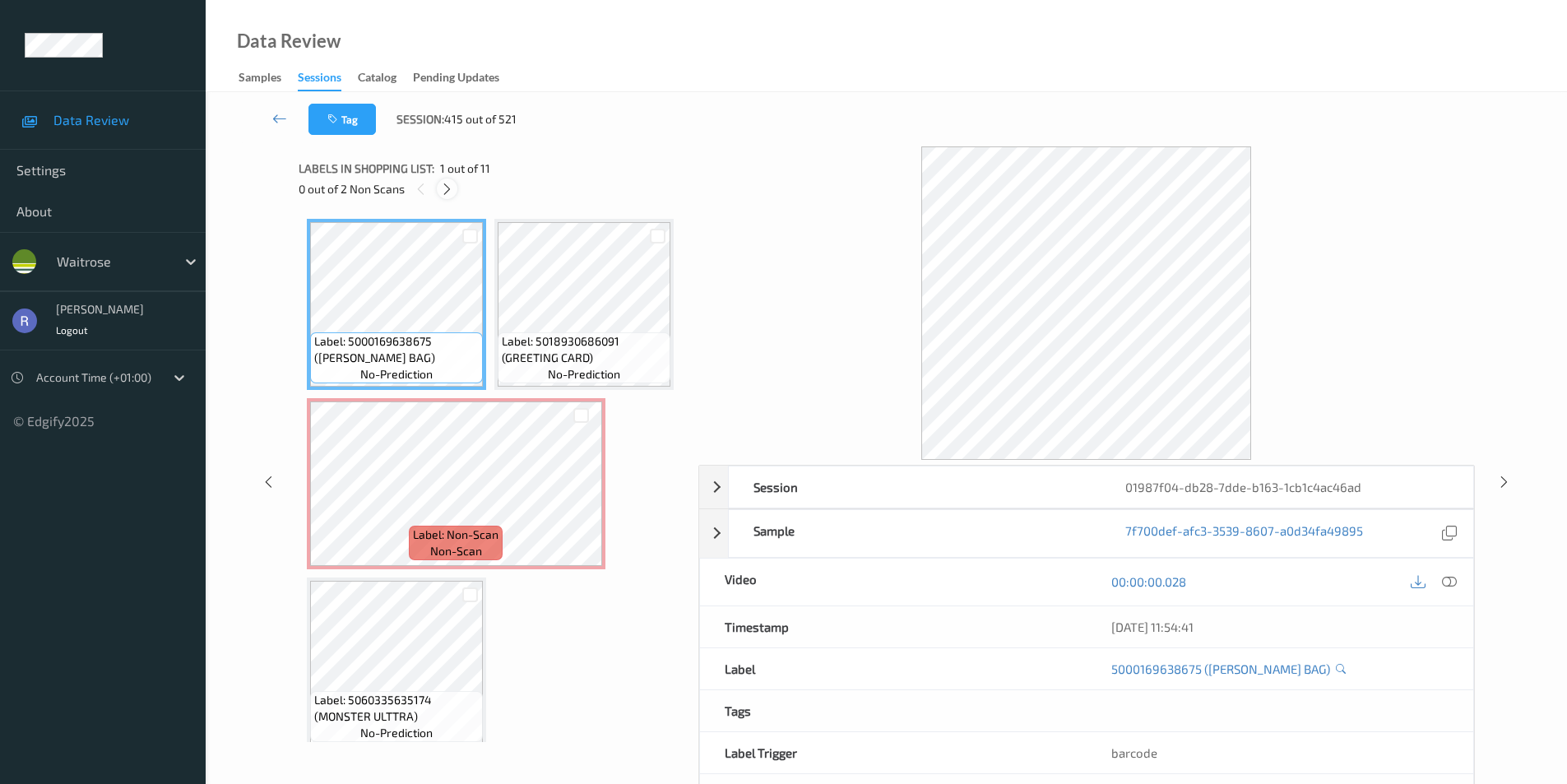
click at [447, 189] on icon at bounding box center [447, 189] width 14 height 15
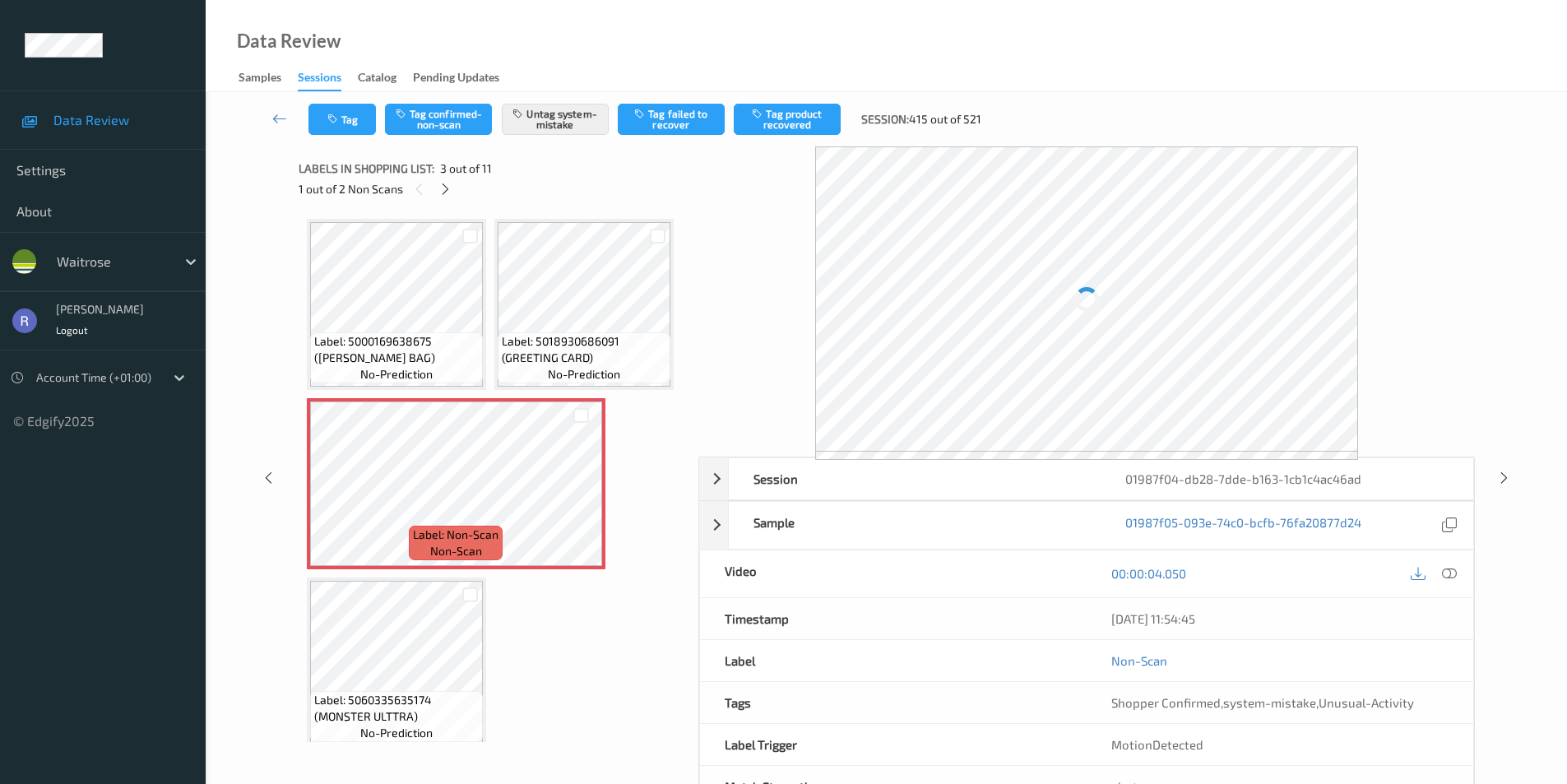
scroll to position [187, 0]
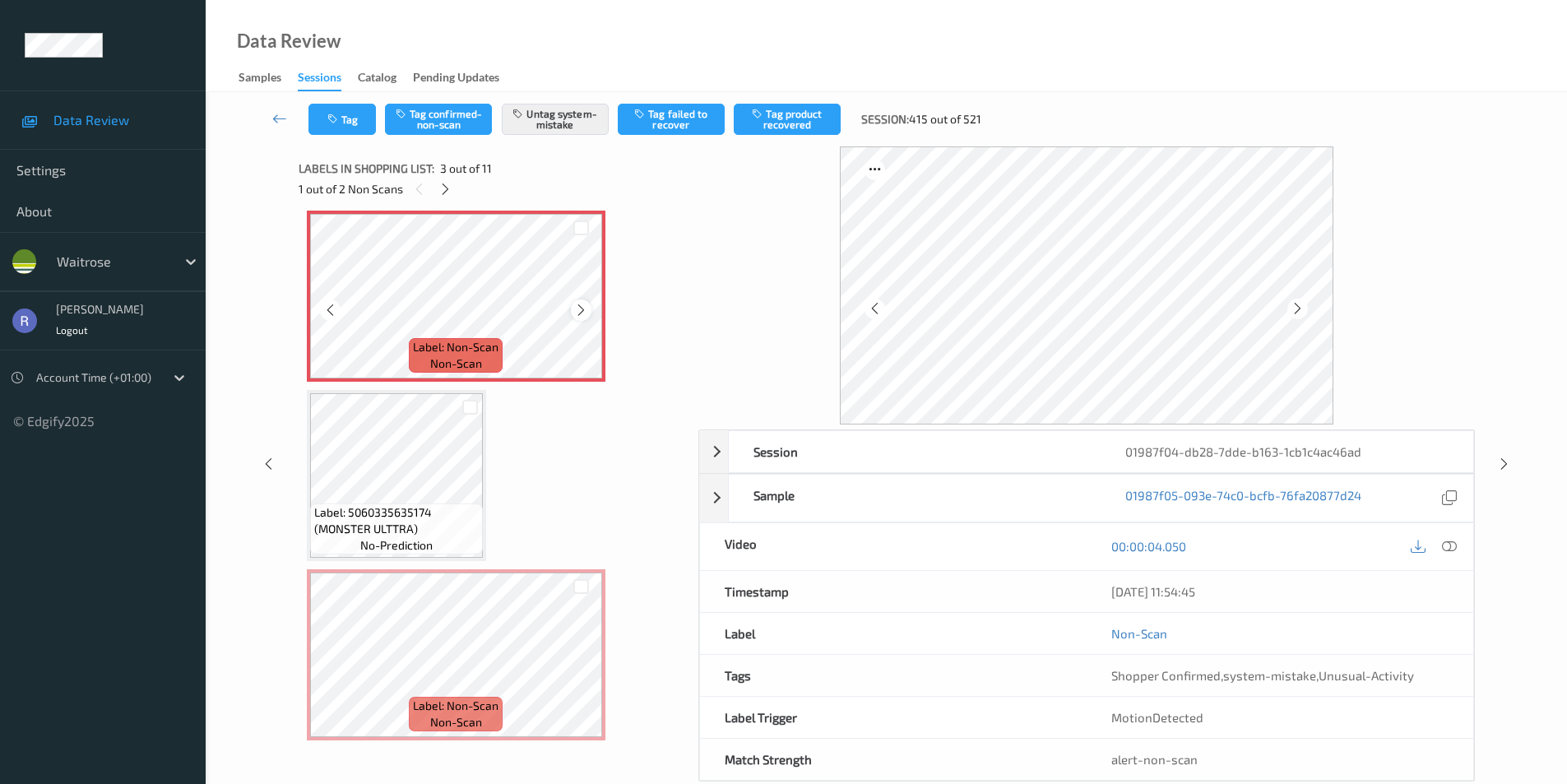
click at [575, 317] on icon at bounding box center [581, 310] width 14 height 15
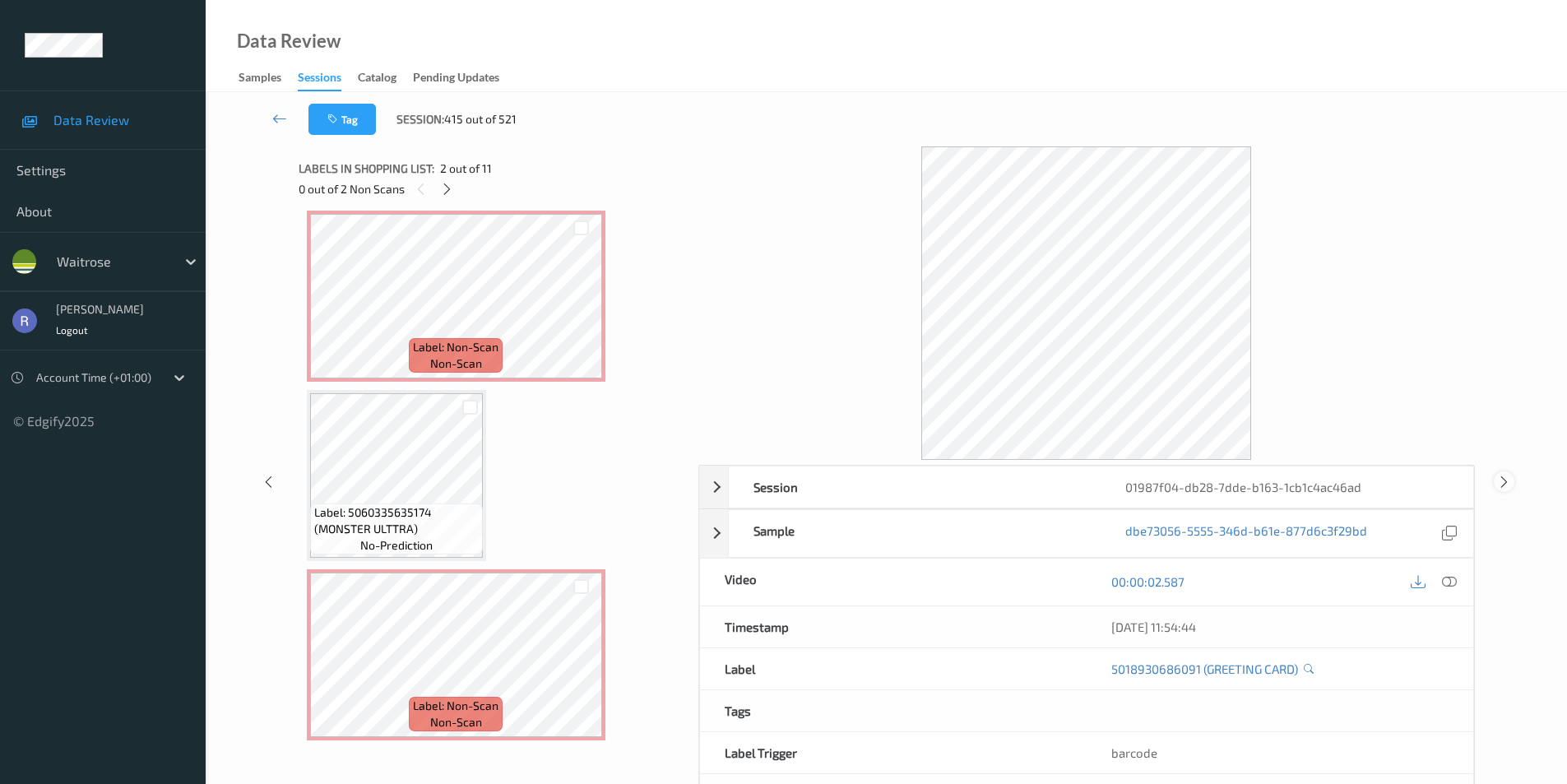
click at [1512, 482] on div at bounding box center [1504, 482] width 21 height 21
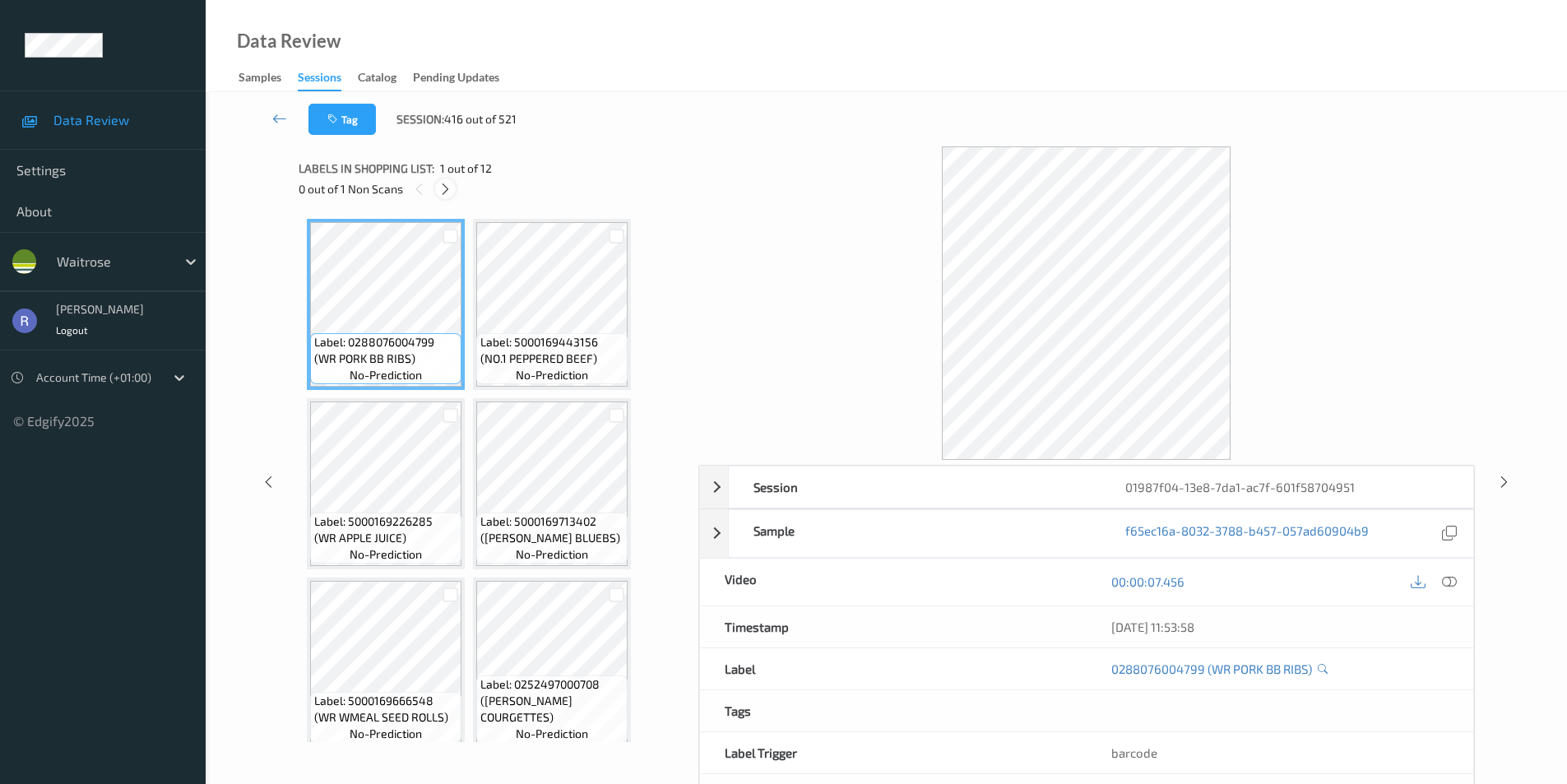
click at [444, 188] on icon at bounding box center [445, 189] width 14 height 15
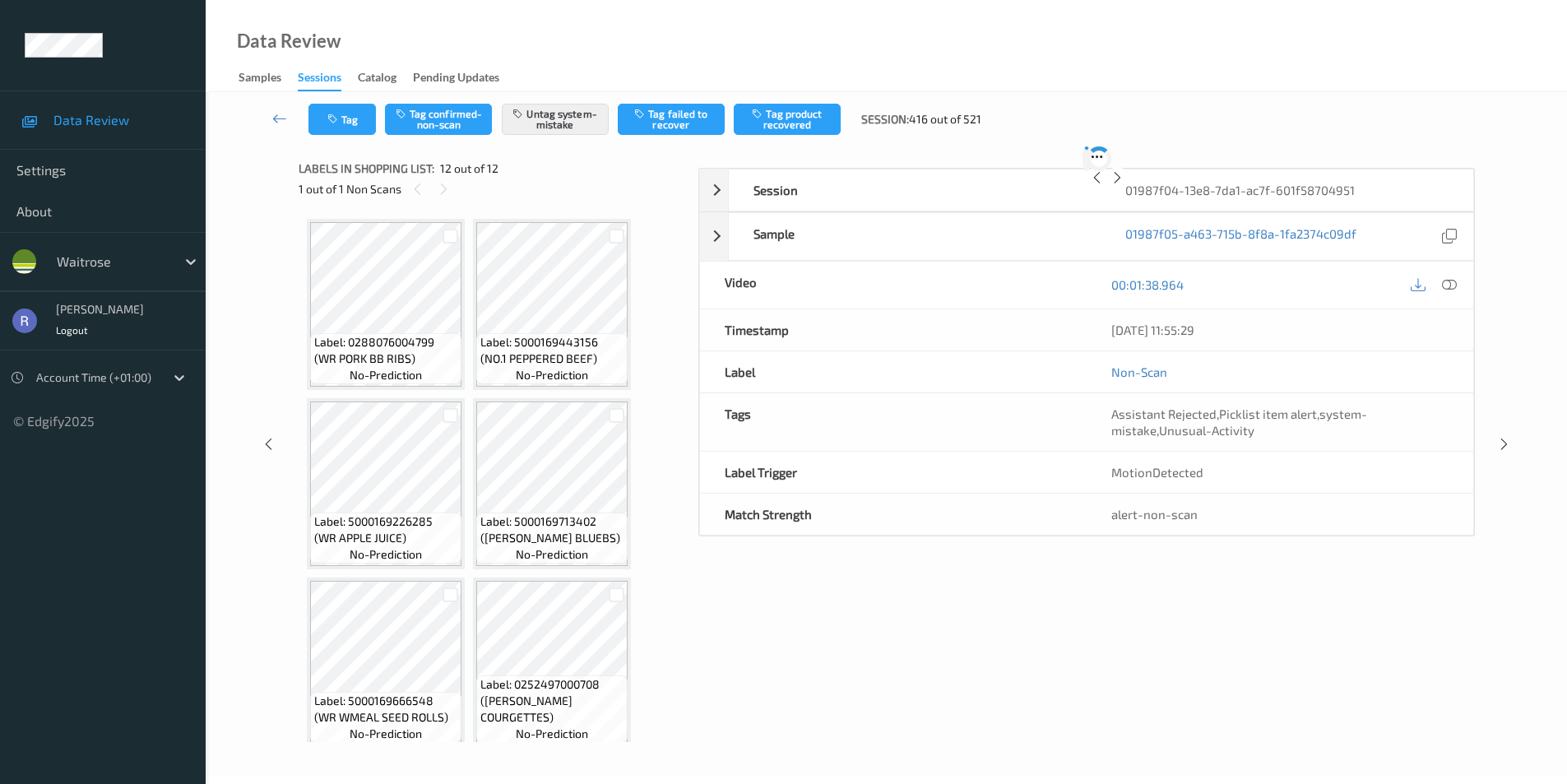
scroll to position [732, 0]
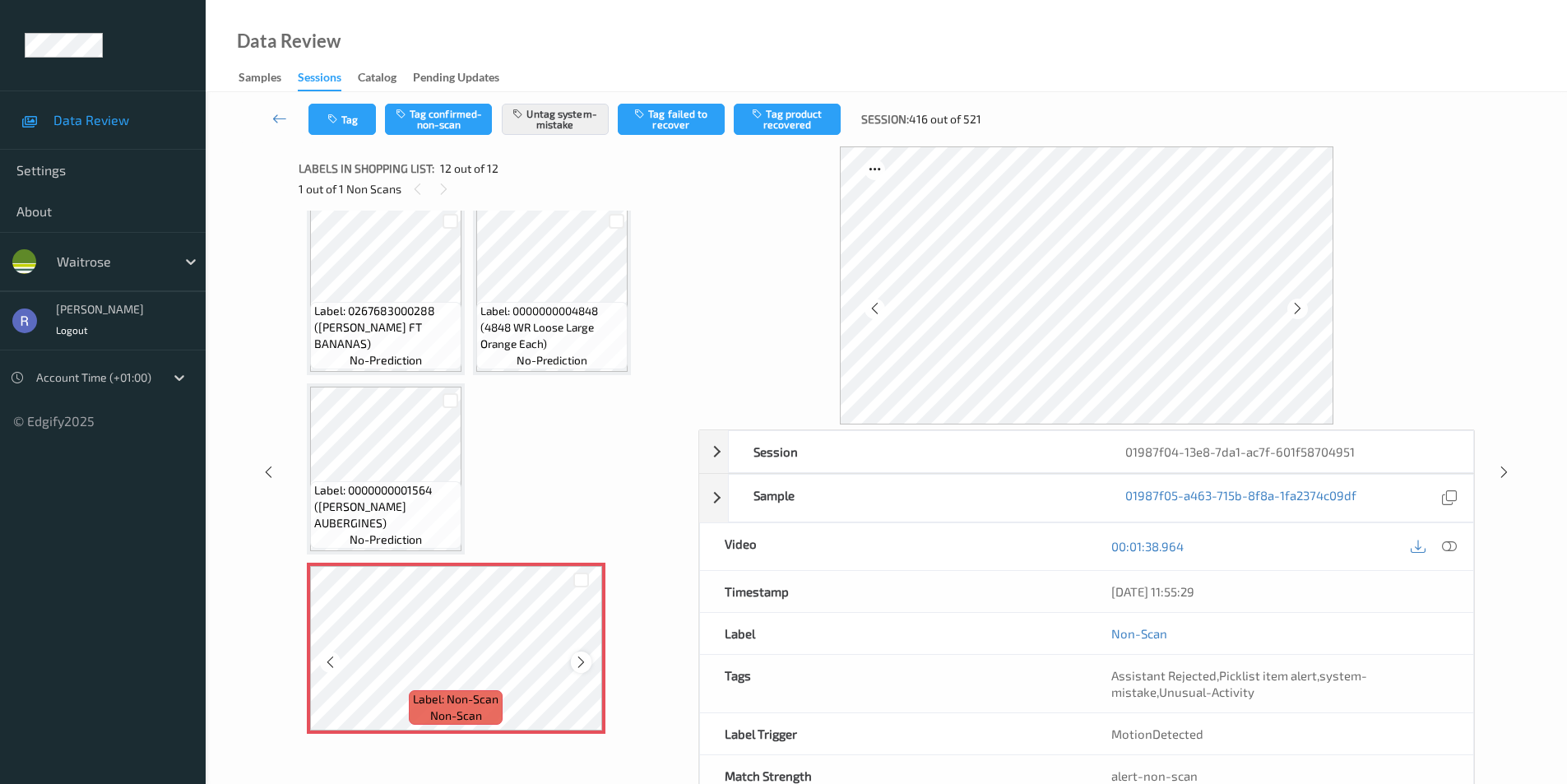
click at [585, 659] on icon at bounding box center [581, 662] width 14 height 15
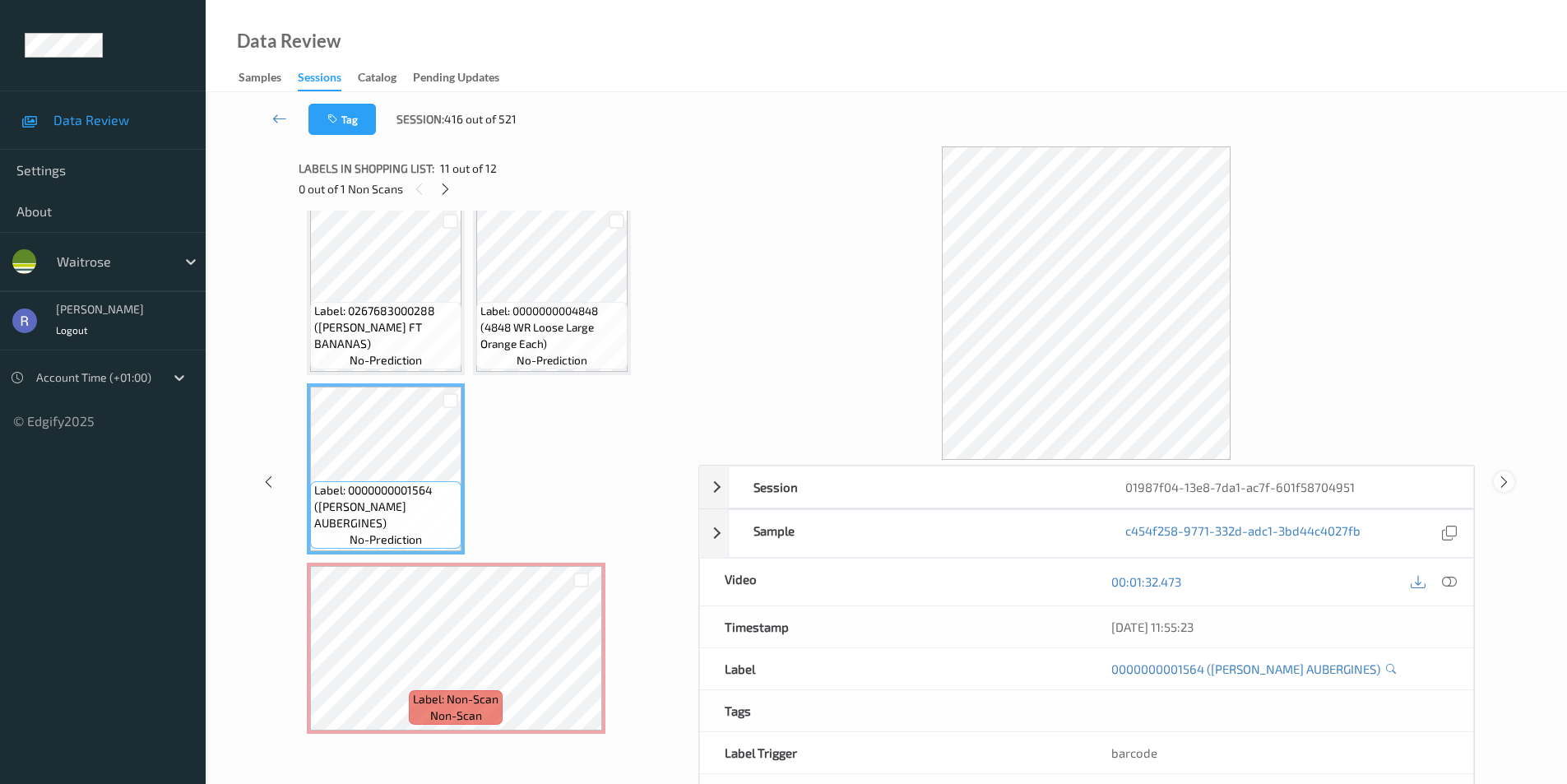
click at [1494, 483] on div at bounding box center [1504, 482] width 21 height 21
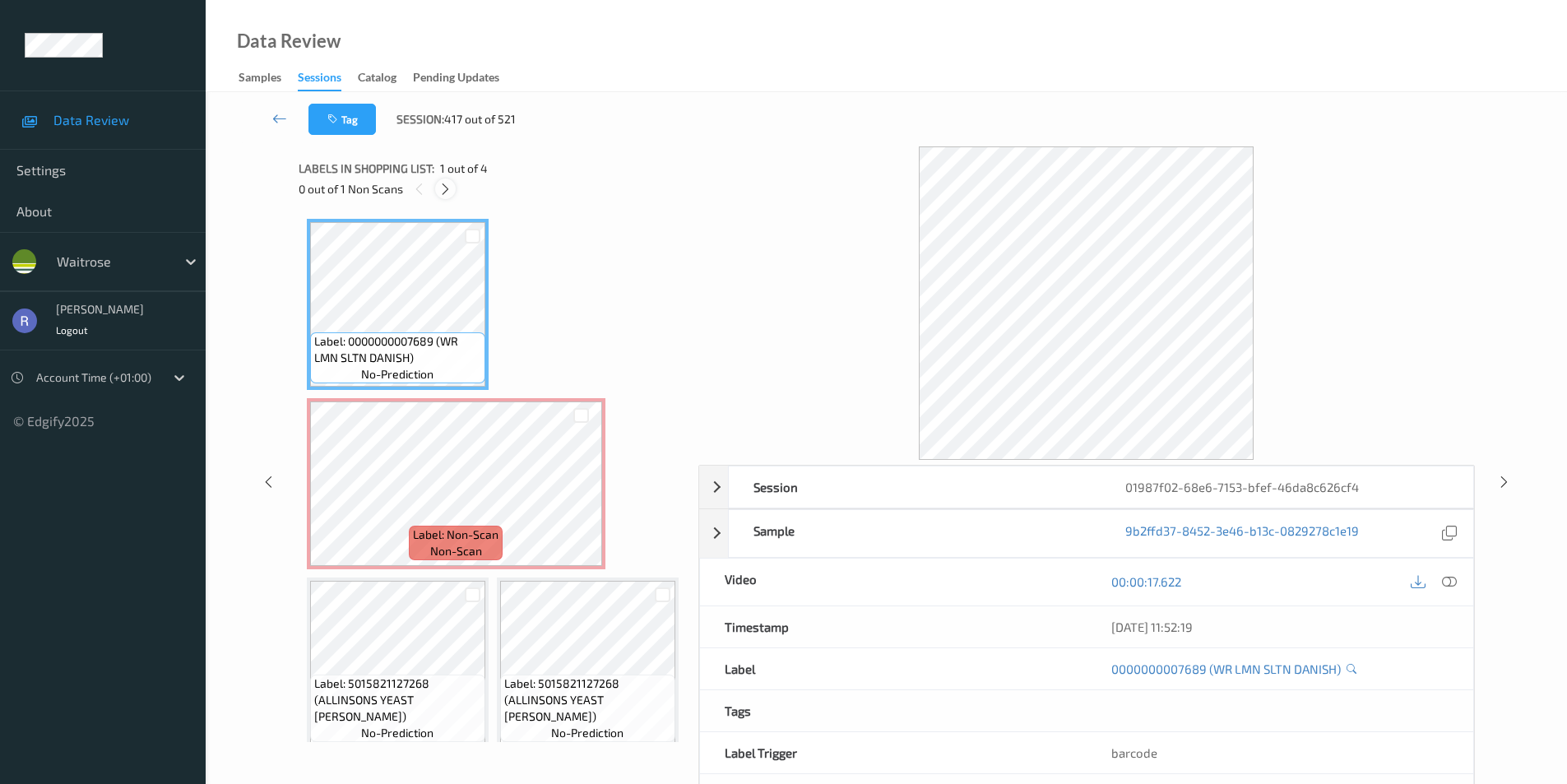
click at [448, 181] on icon at bounding box center [445, 189] width 14 height 15
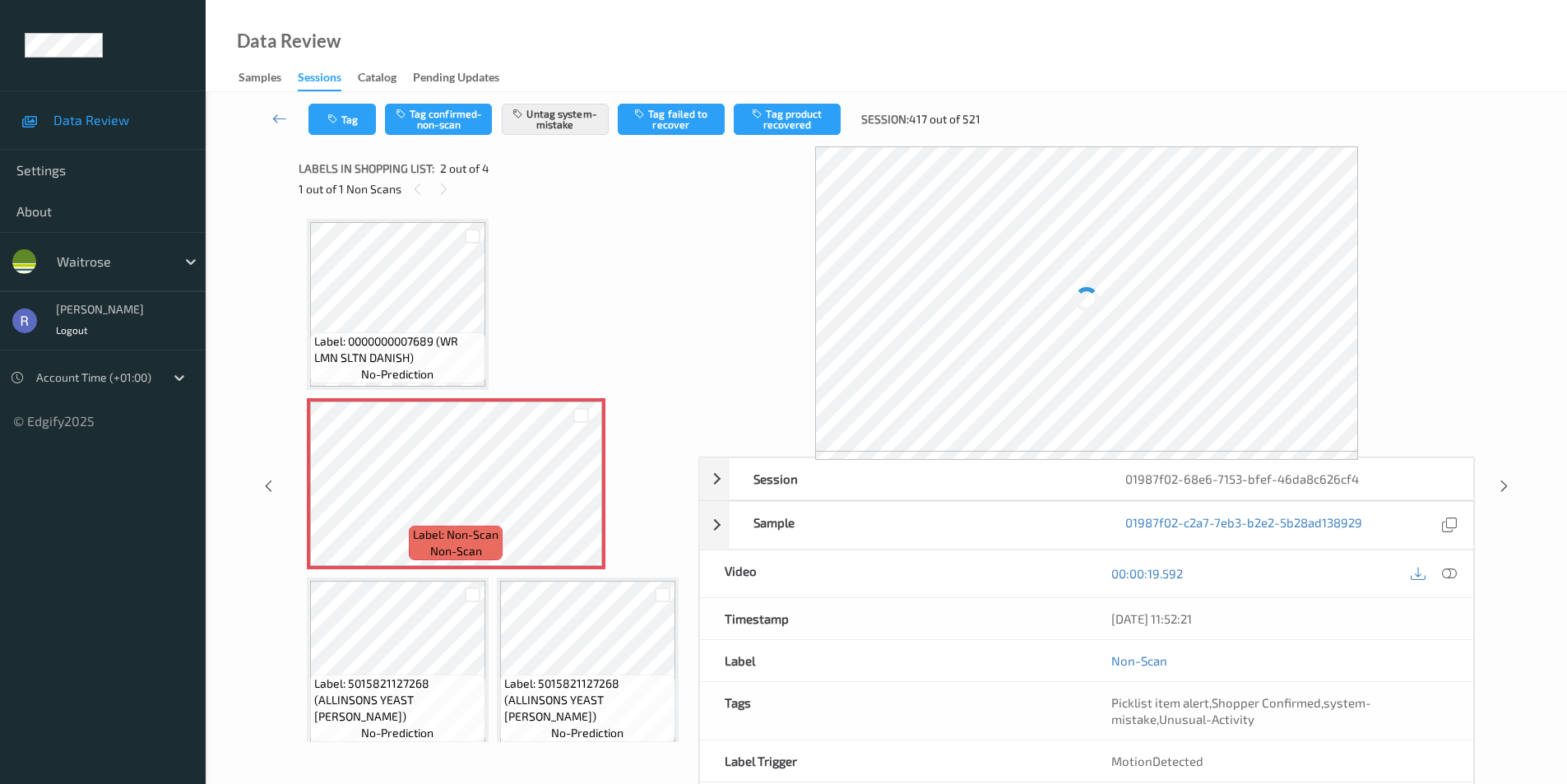
scroll to position [8, 0]
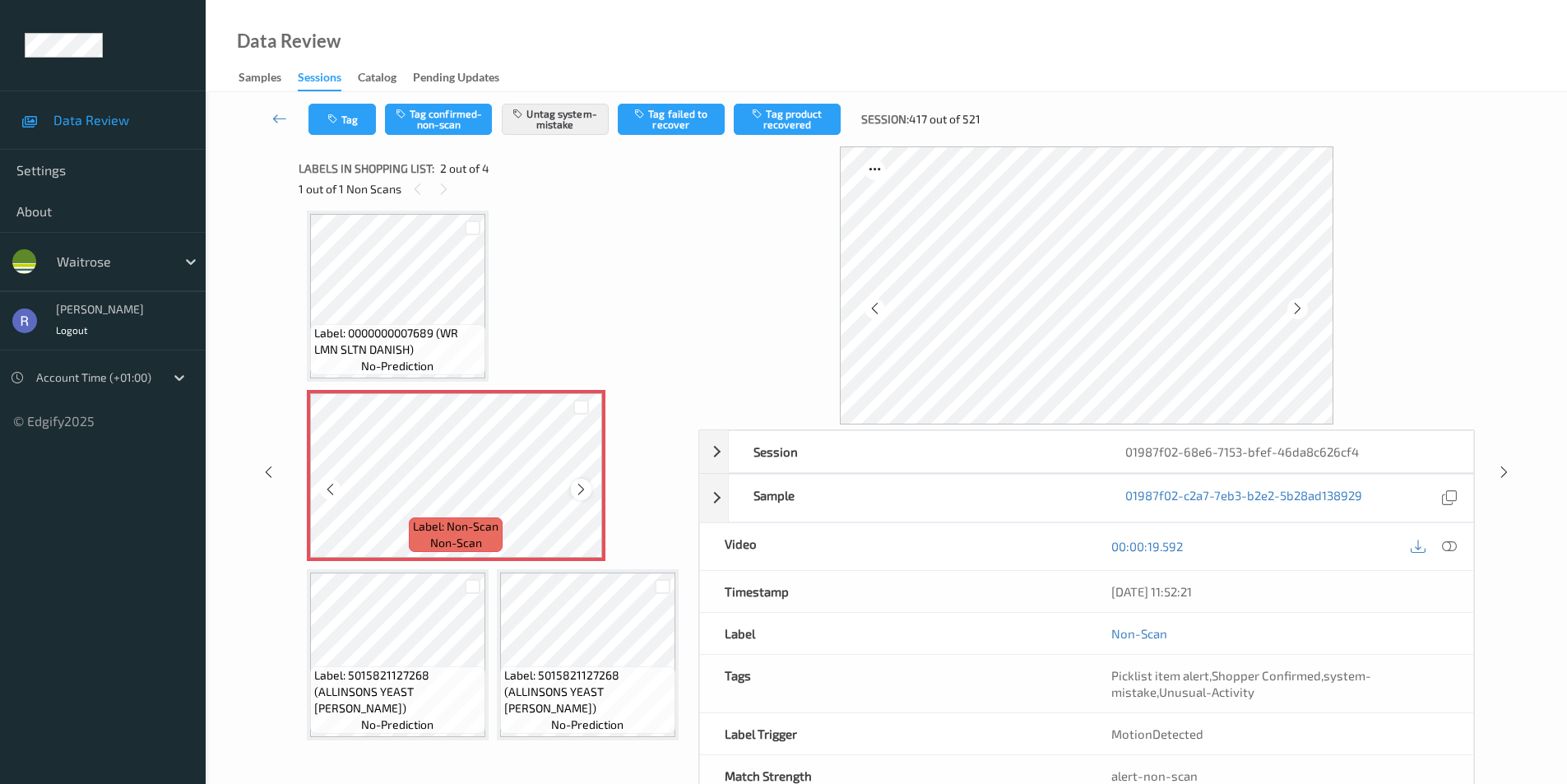
click at [587, 494] on icon at bounding box center [581, 490] width 14 height 15
click at [583, 488] on icon at bounding box center [581, 490] width 14 height 15
click at [1507, 470] on icon at bounding box center [1504, 472] width 14 height 15
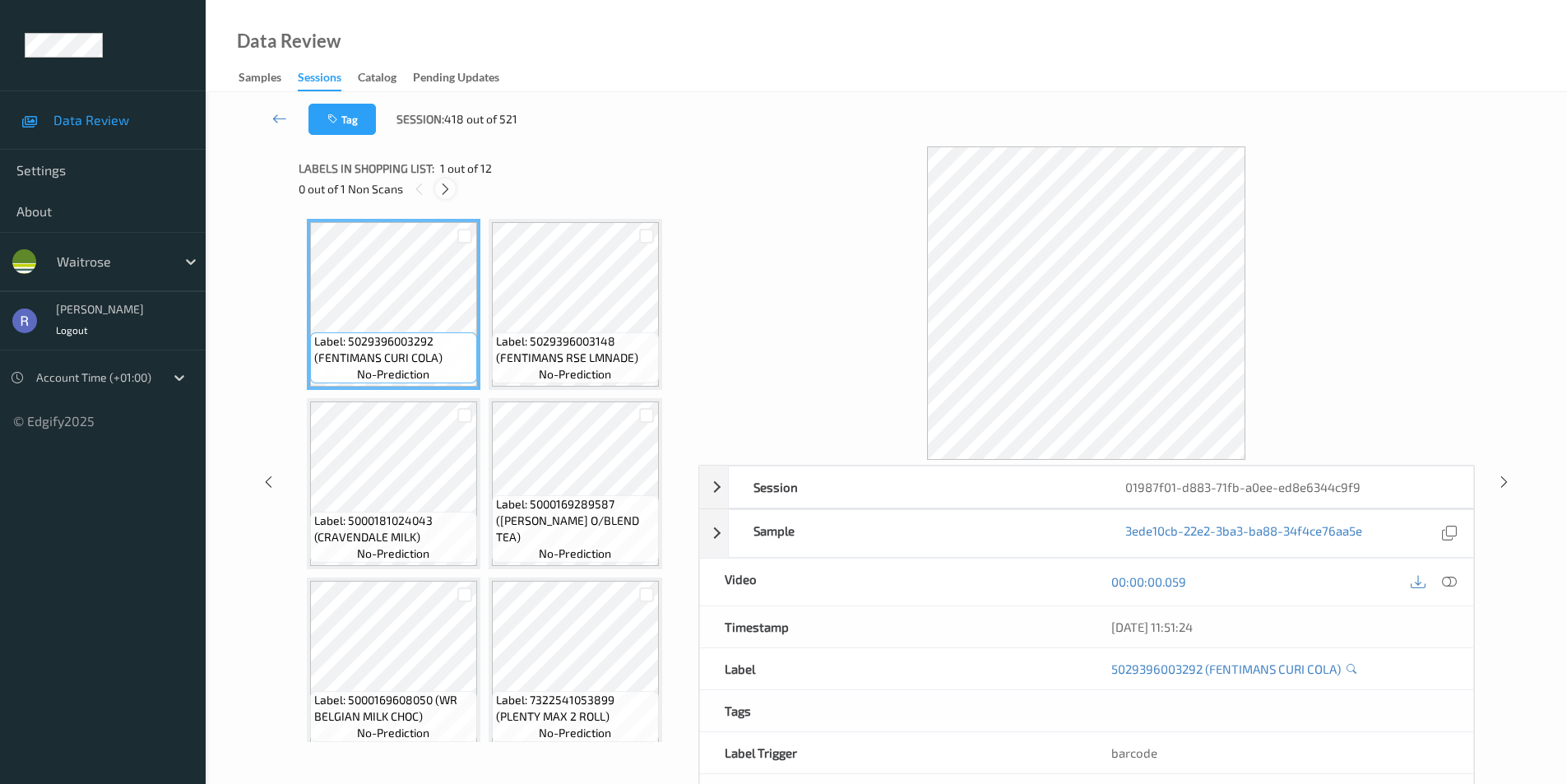
click at [446, 191] on icon at bounding box center [445, 189] width 14 height 15
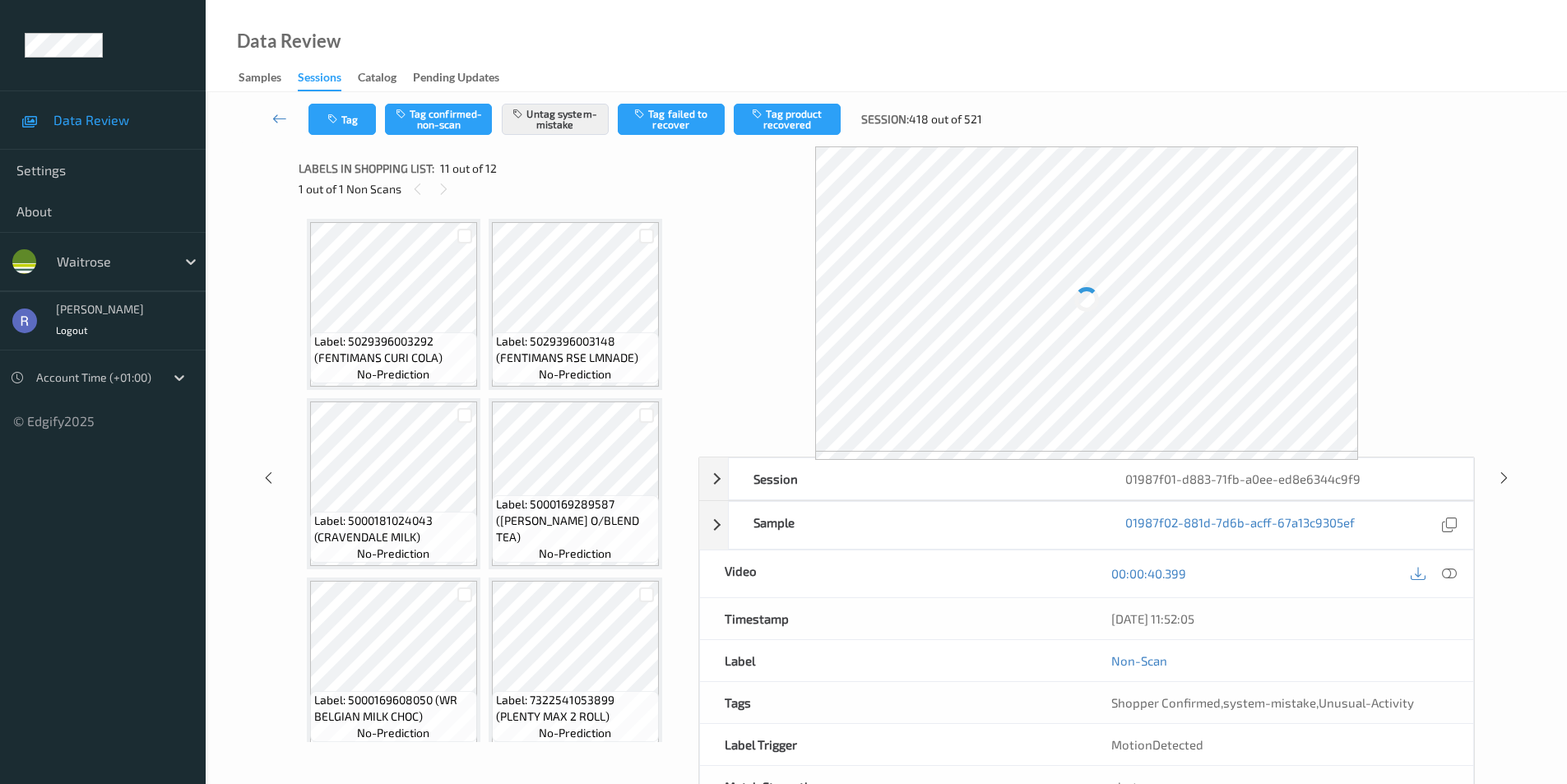
scroll to position [725, 0]
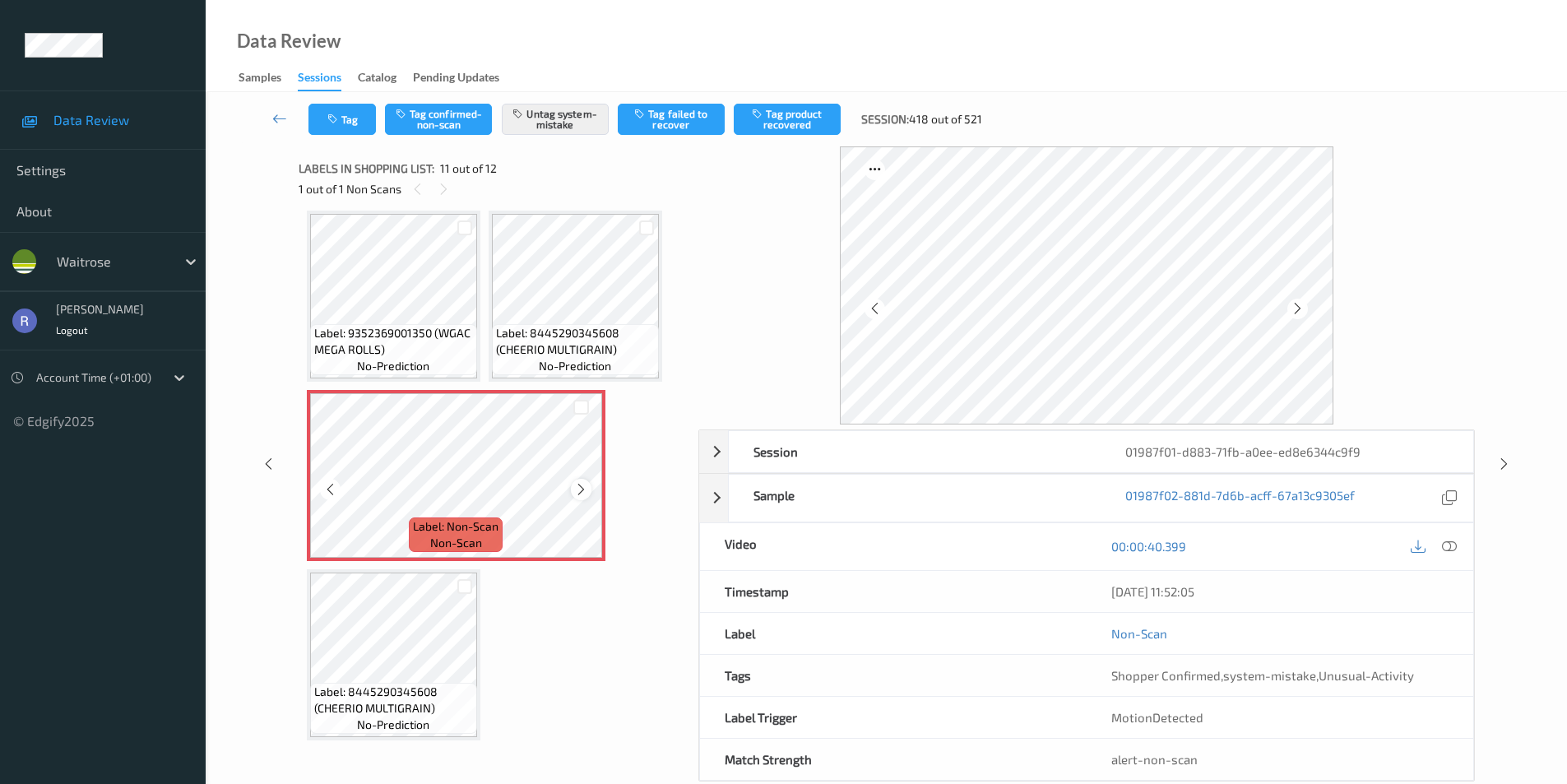
click at [578, 489] on icon at bounding box center [581, 490] width 14 height 15
click at [577, 489] on icon at bounding box center [581, 490] width 14 height 15
click at [1523, 462] on div "Session 01987f01-d883-71fb-a0ee-ed8e6344c9f9 Session ID 01987f01-d883-71fb-a0ee…" at bounding box center [886, 464] width 1294 height 635
click at [1509, 462] on icon at bounding box center [1504, 464] width 14 height 15
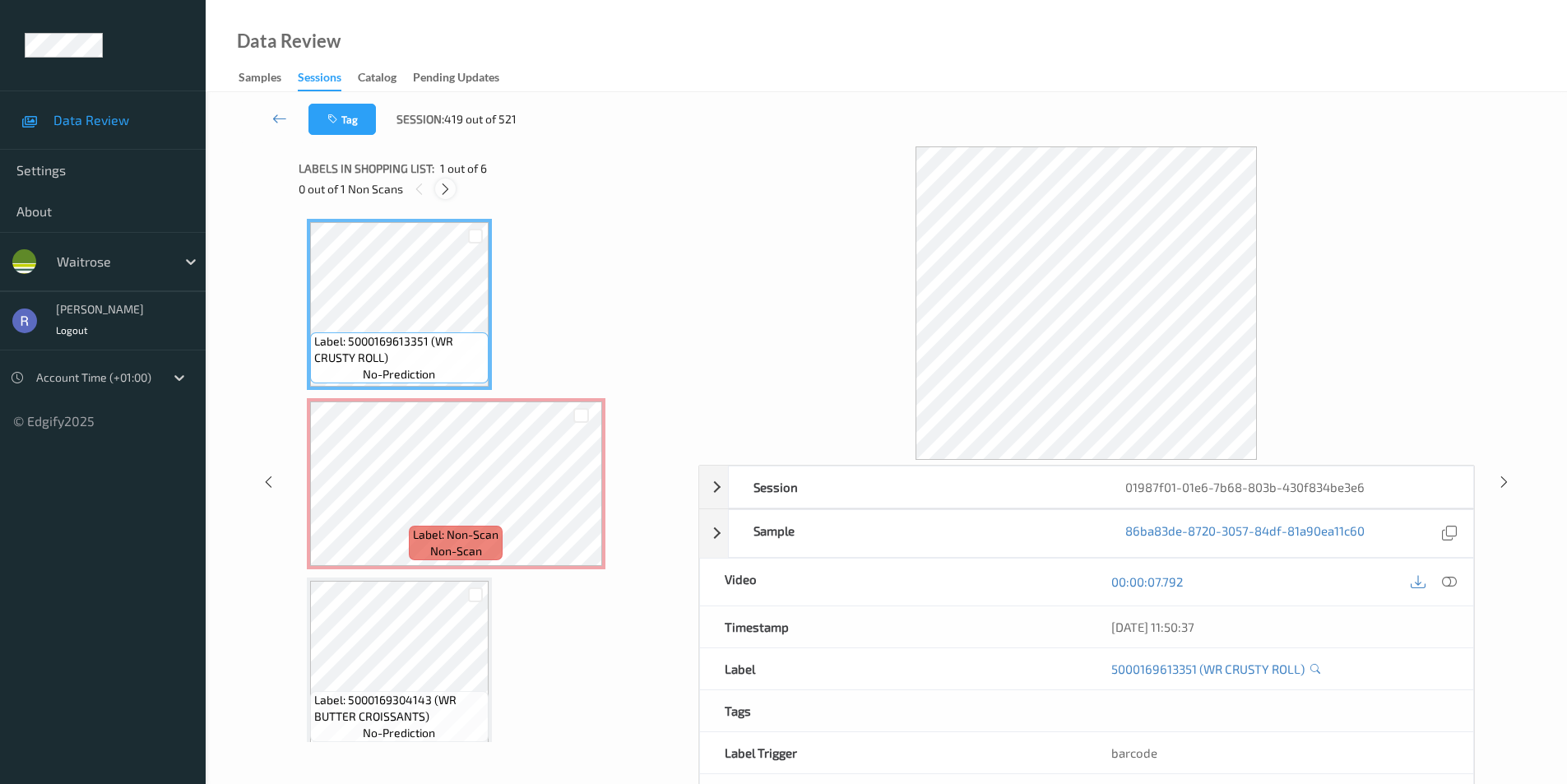
click at [443, 181] on icon at bounding box center [445, 189] width 14 height 15
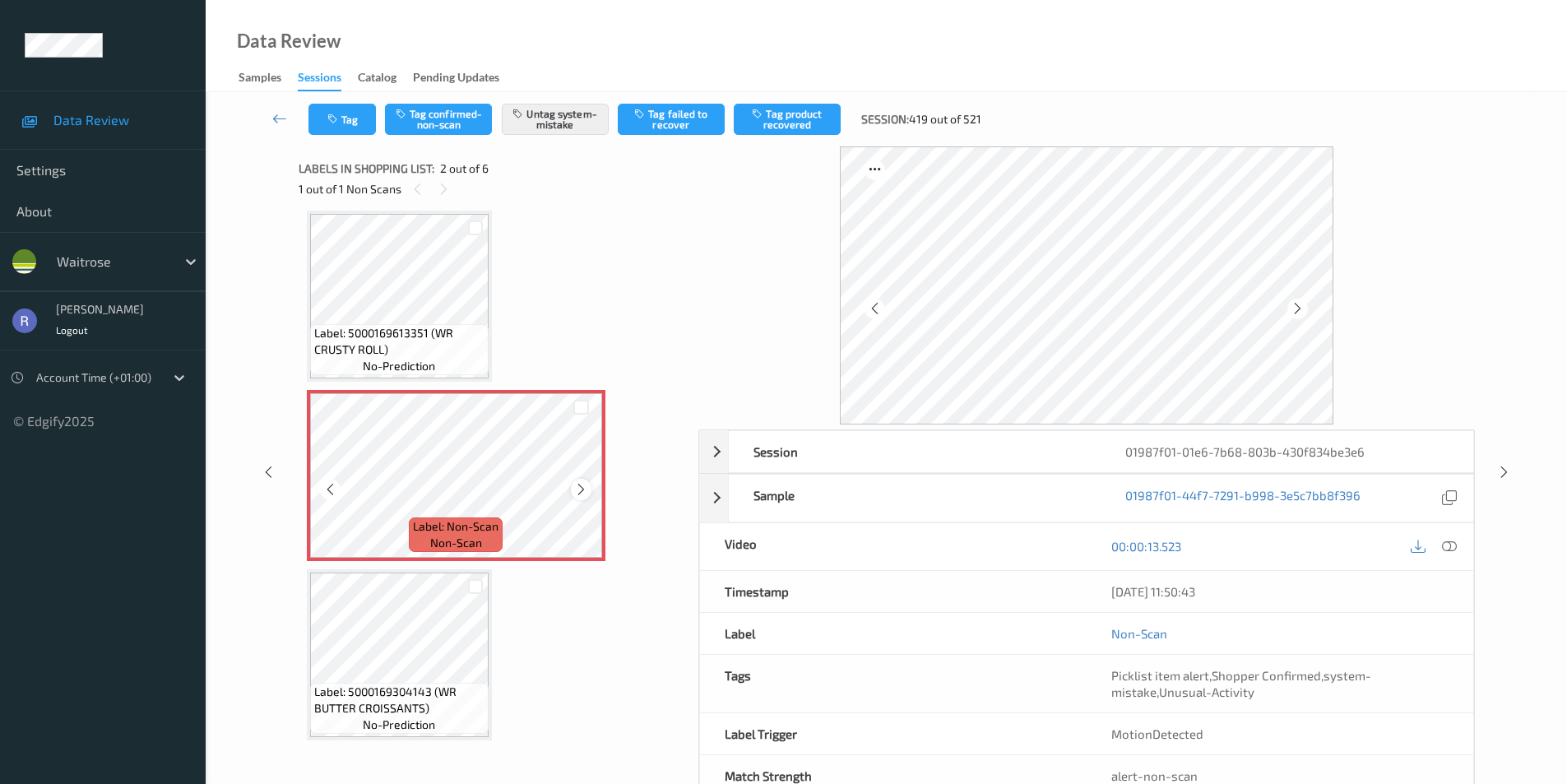
click at [576, 486] on icon at bounding box center [581, 490] width 14 height 15
click at [1504, 469] on icon at bounding box center [1504, 472] width 14 height 15
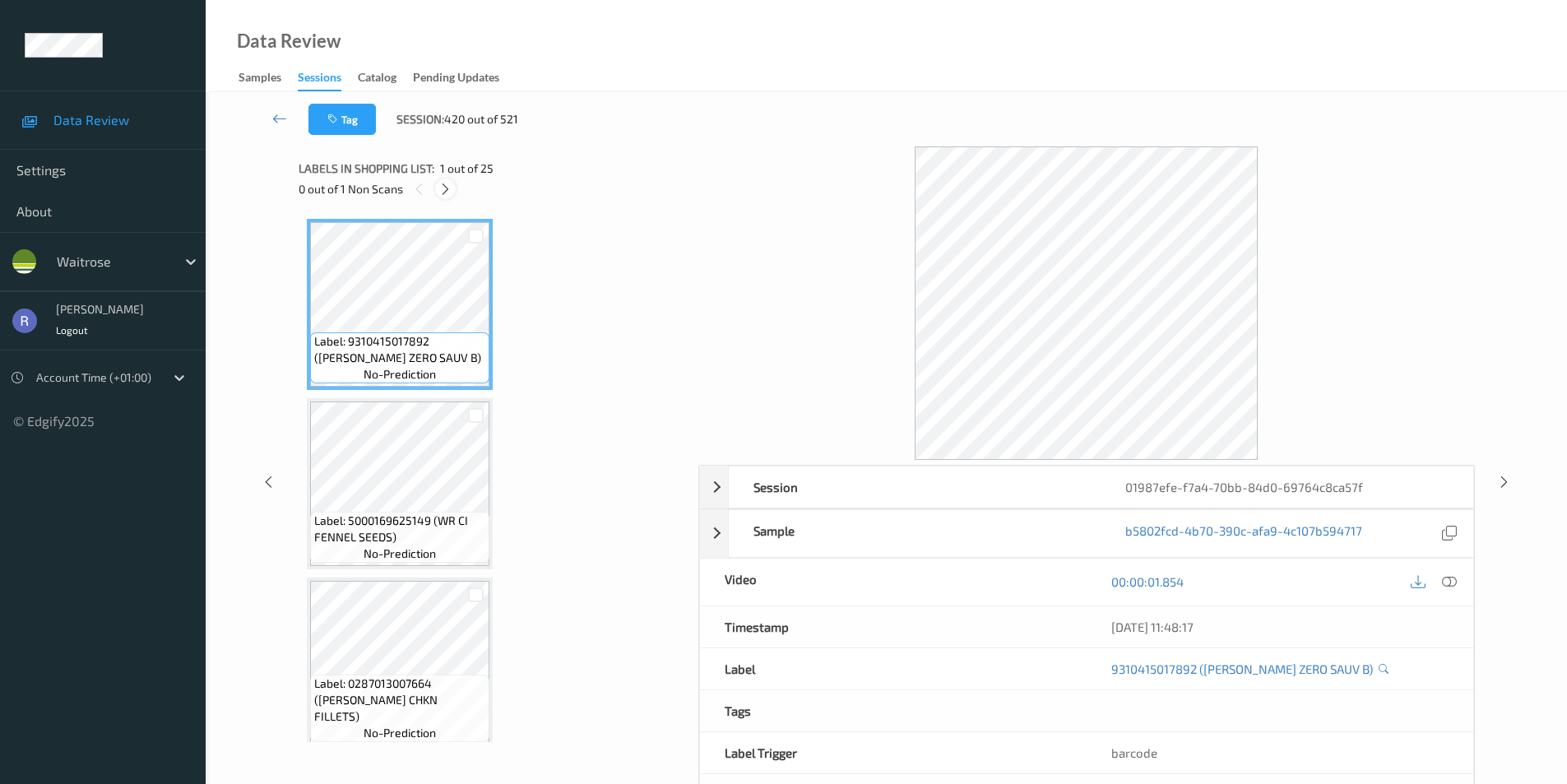
click at [445, 191] on icon at bounding box center [445, 189] width 14 height 15
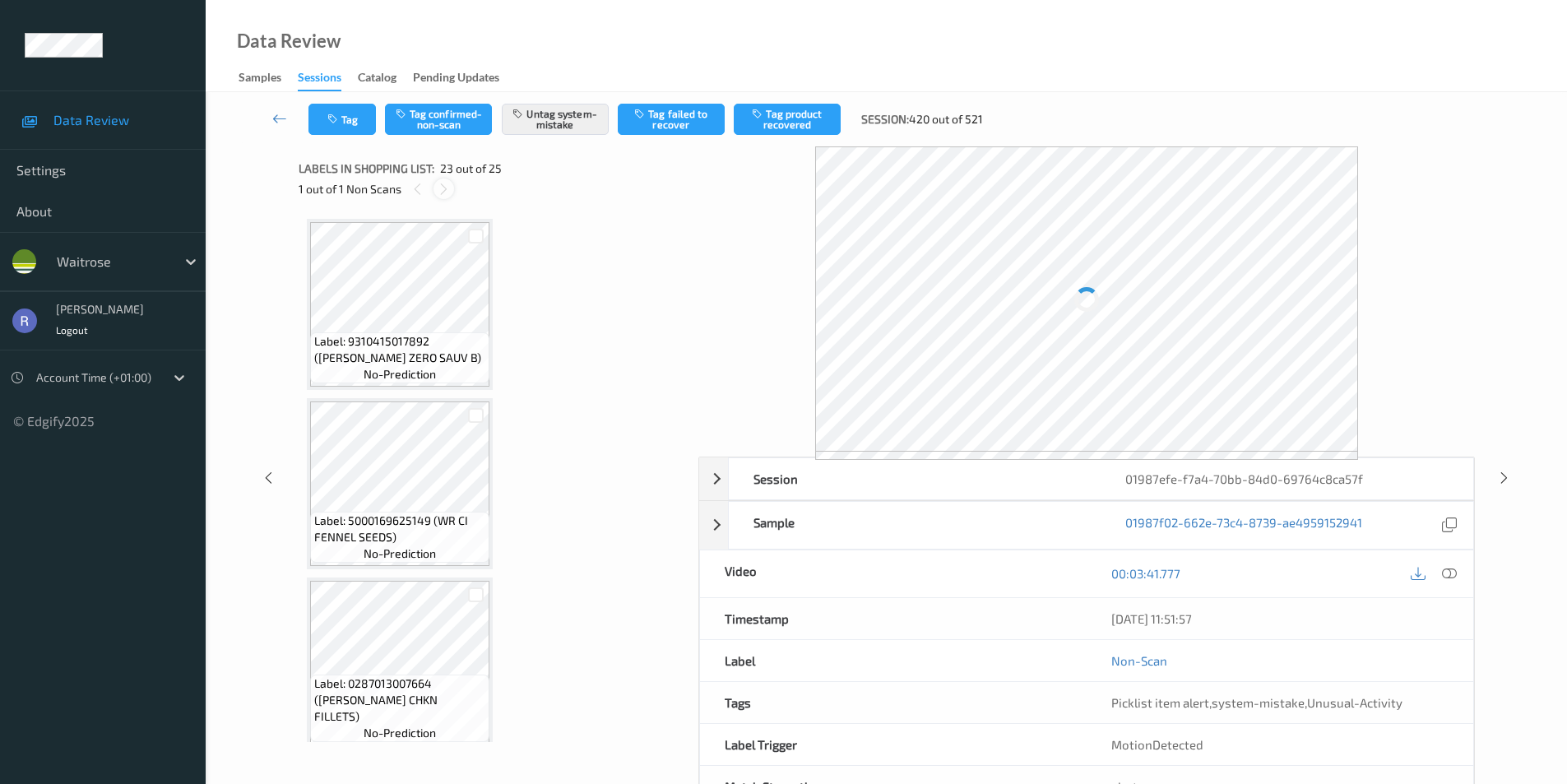
scroll to position [3773, 0]
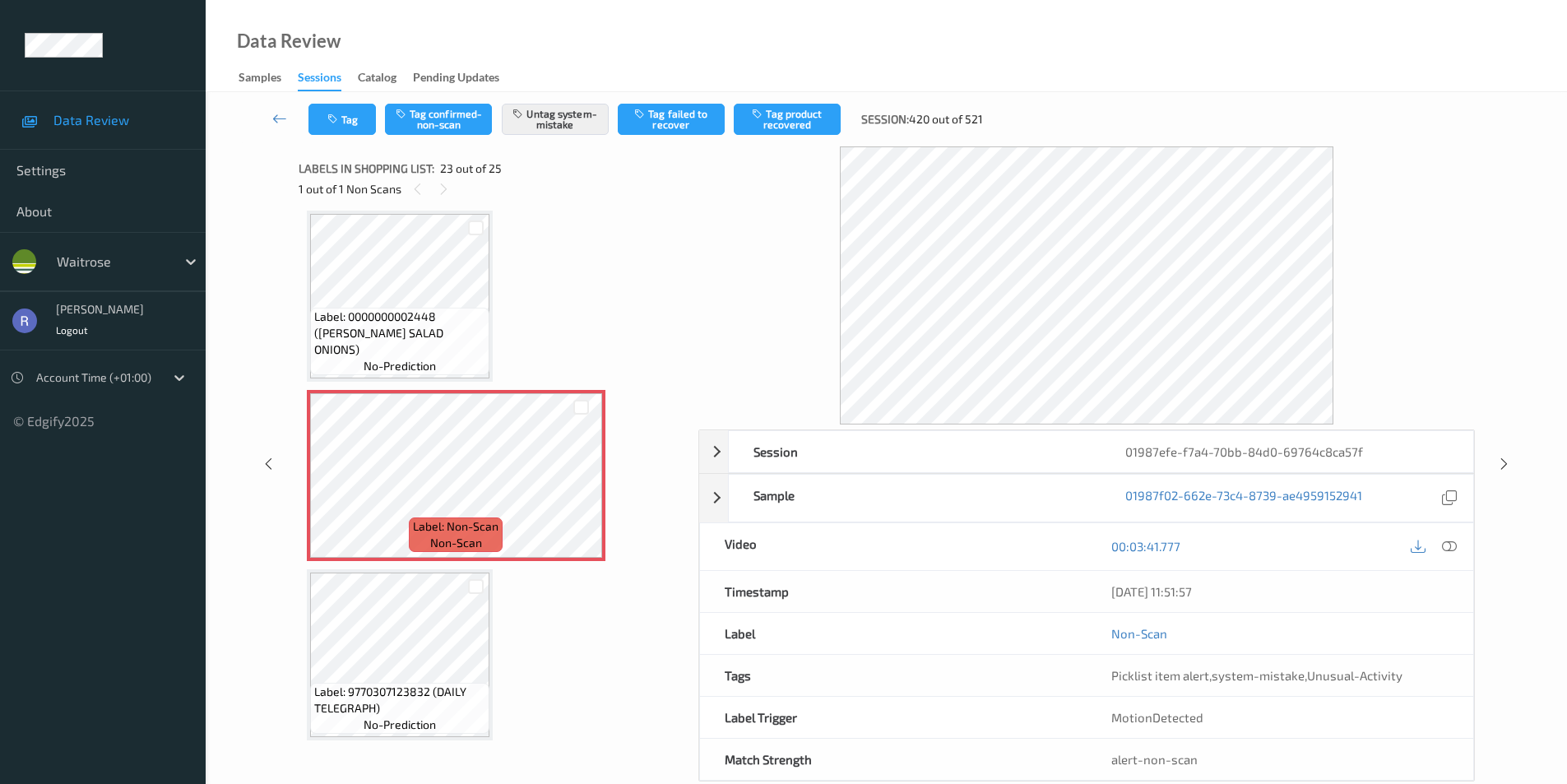
click at [1516, 463] on div "Session 01987efe-f7a4-70bb-84d0-69764c8ca57f Session ID 01987efe-f7a4-70bb-84d0…" at bounding box center [886, 464] width 1294 height 635
click at [1506, 464] on icon at bounding box center [1504, 464] width 14 height 15
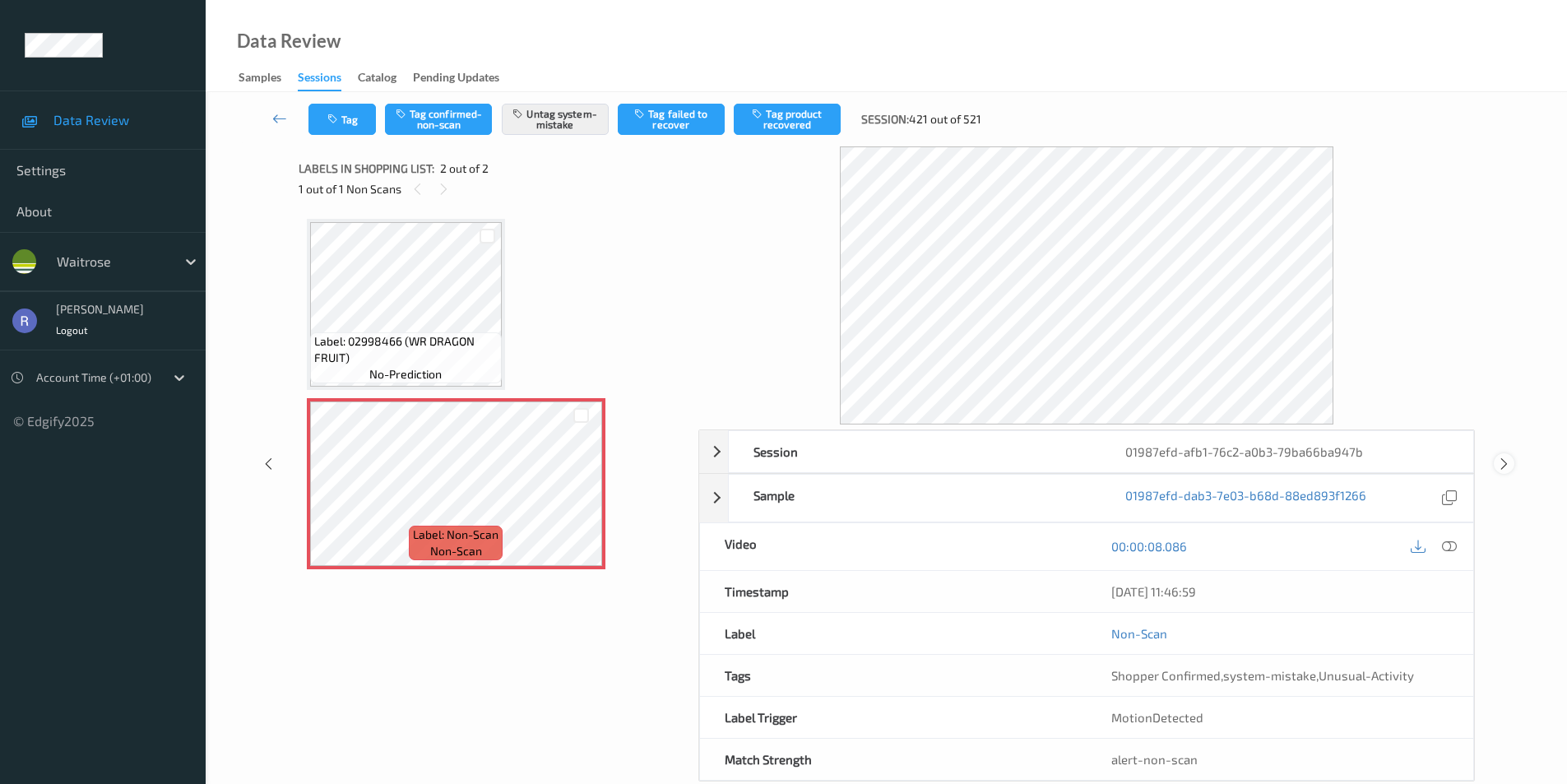
click at [1504, 457] on icon at bounding box center [1504, 464] width 14 height 15
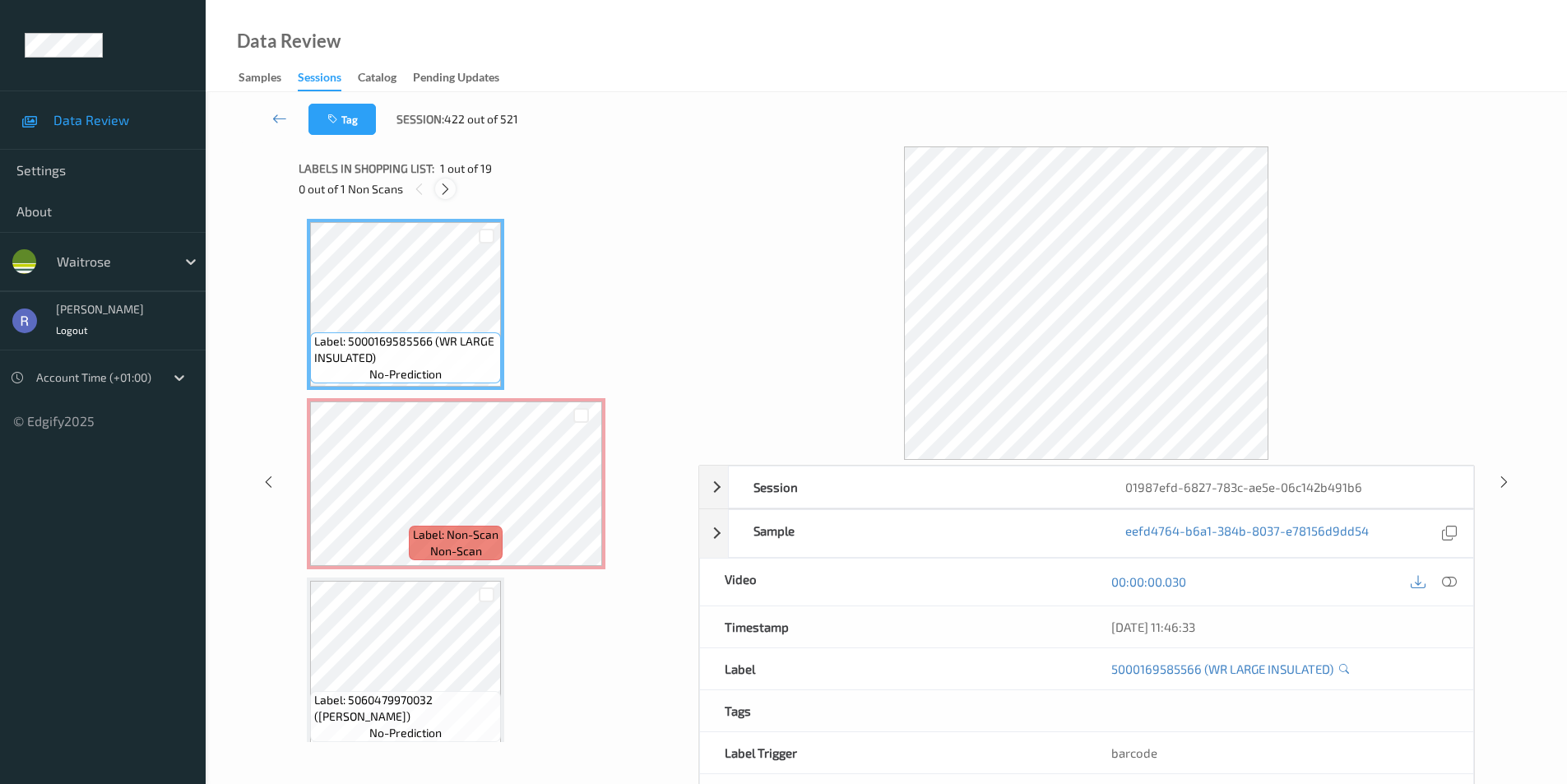
click at [443, 188] on icon at bounding box center [445, 189] width 14 height 15
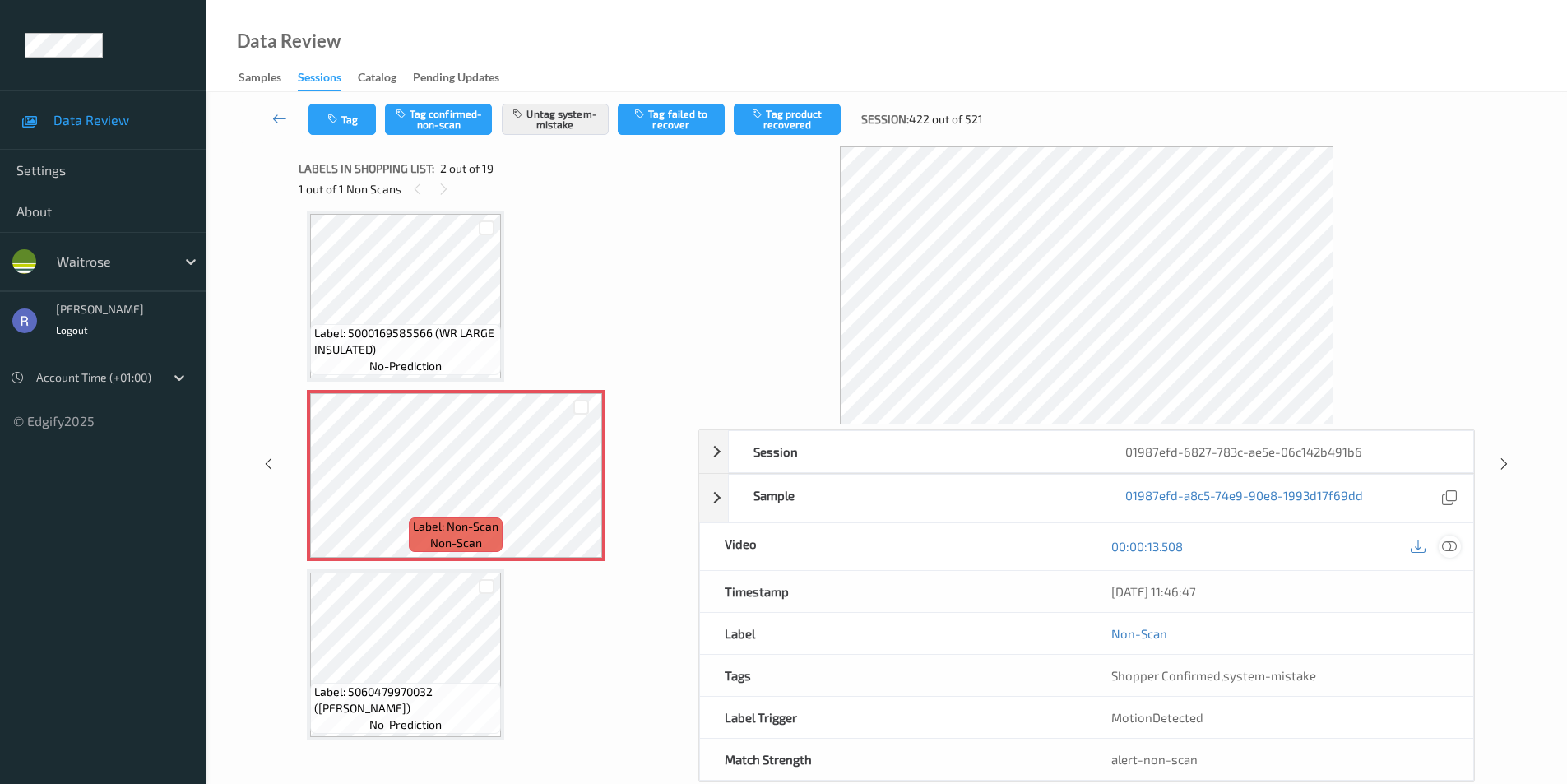
click at [1455, 539] on icon at bounding box center [1450, 546] width 15 height 15
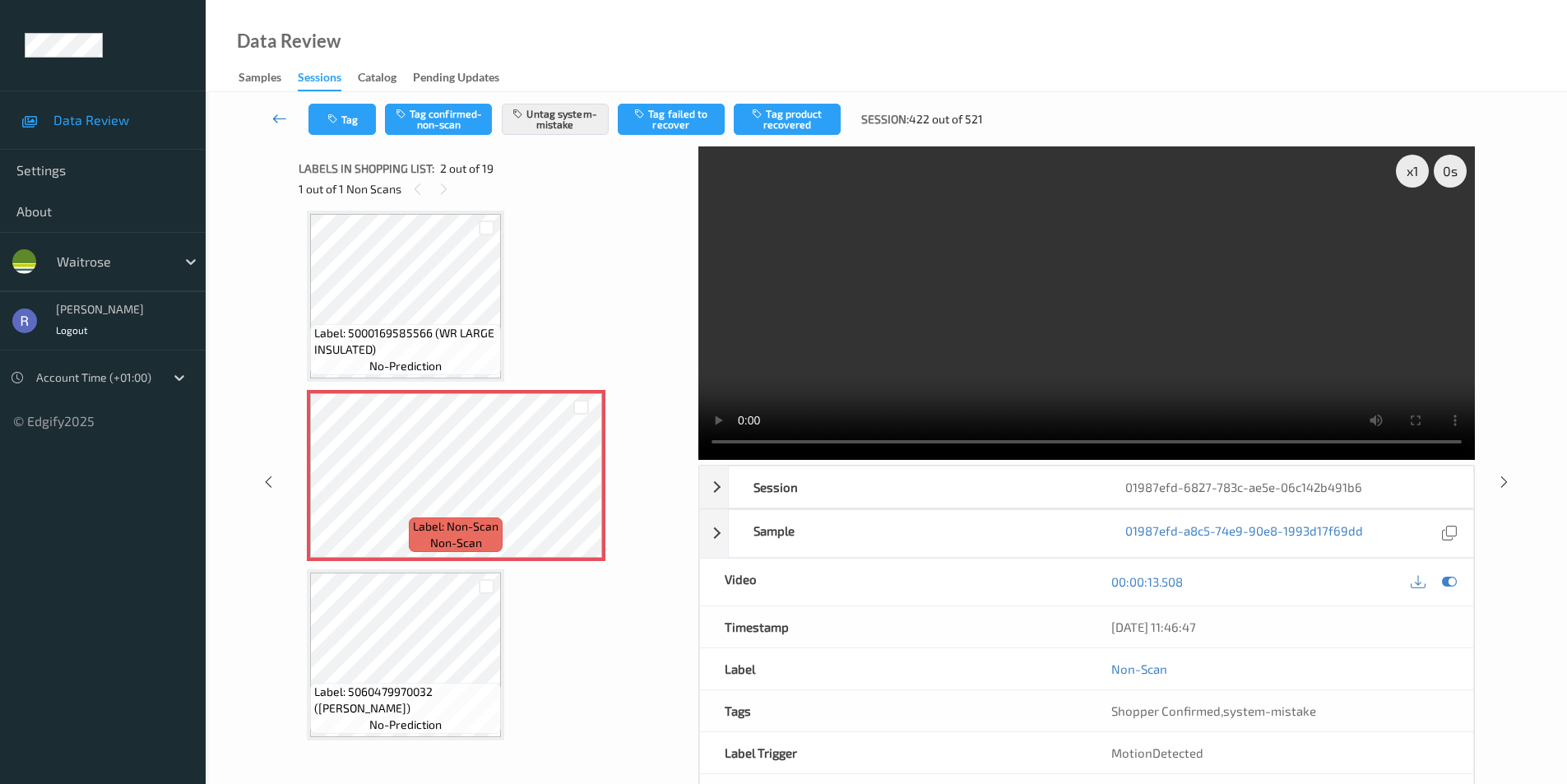
click at [276, 121] on icon at bounding box center [279, 119] width 15 height 17
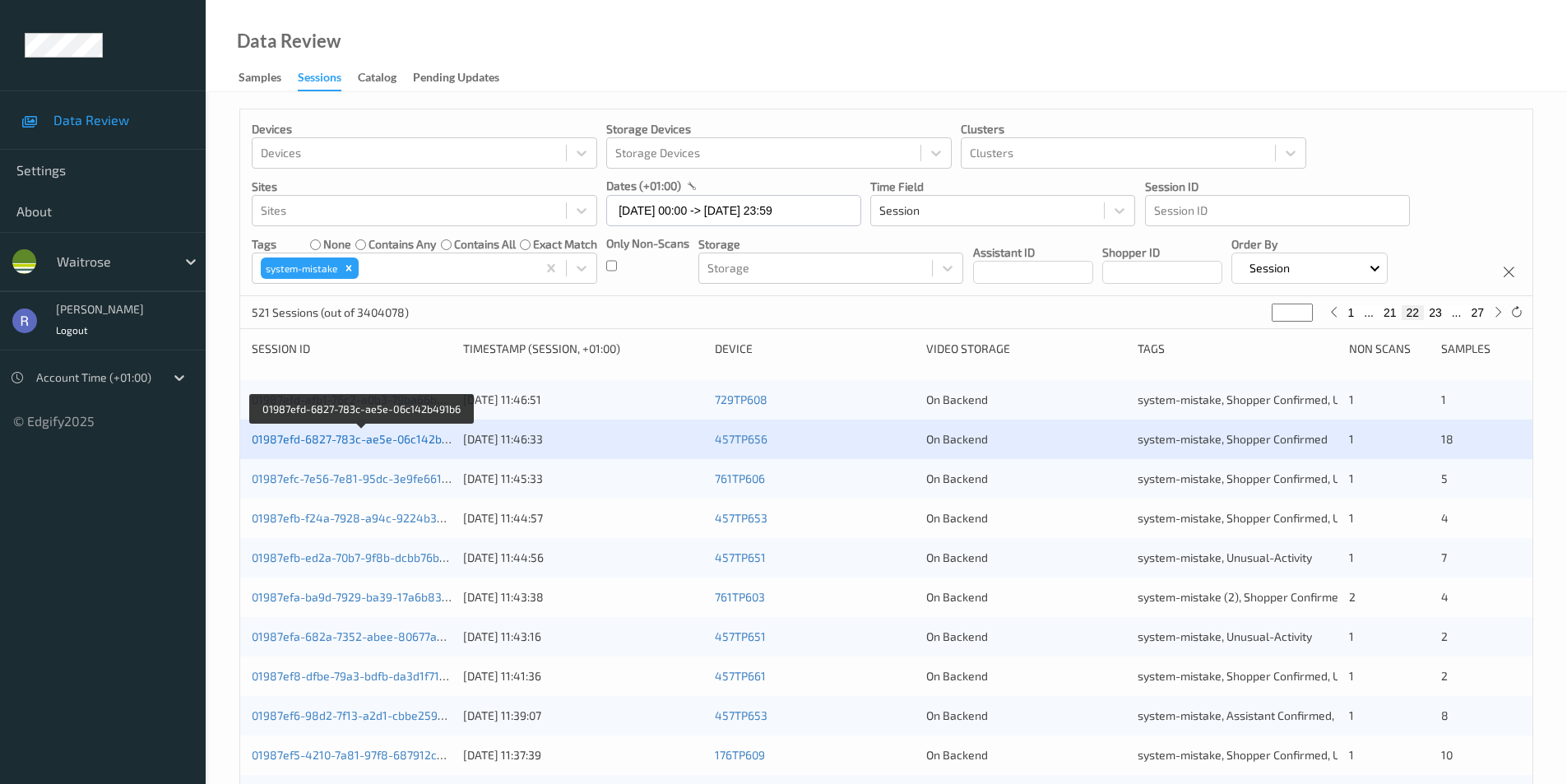
click at [361, 443] on link "01987efd-6827-783c-ae5e-06c142b491b6" at bounding box center [363, 438] width 222 height 14
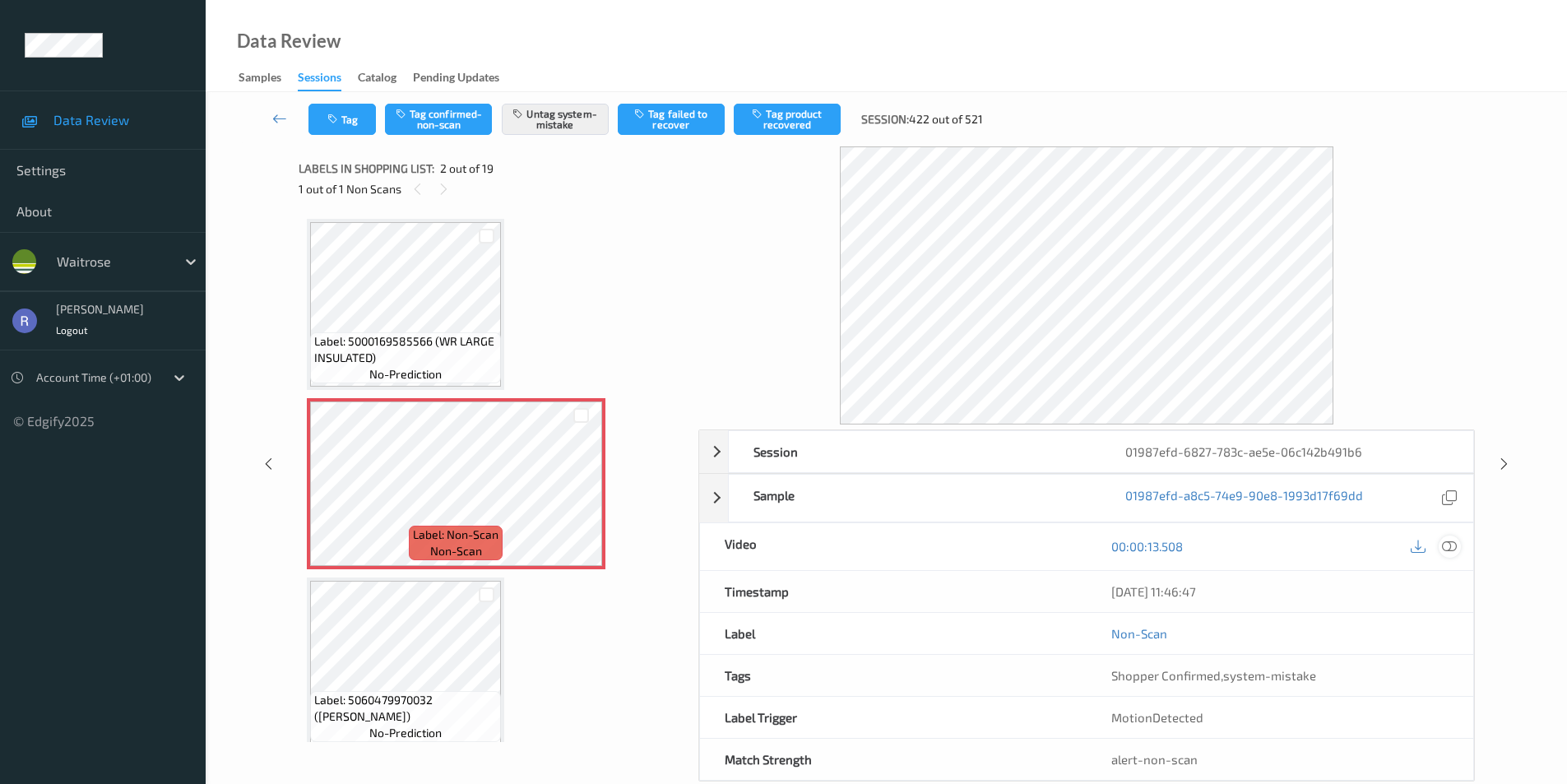
click at [1448, 547] on icon at bounding box center [1450, 546] width 15 height 15
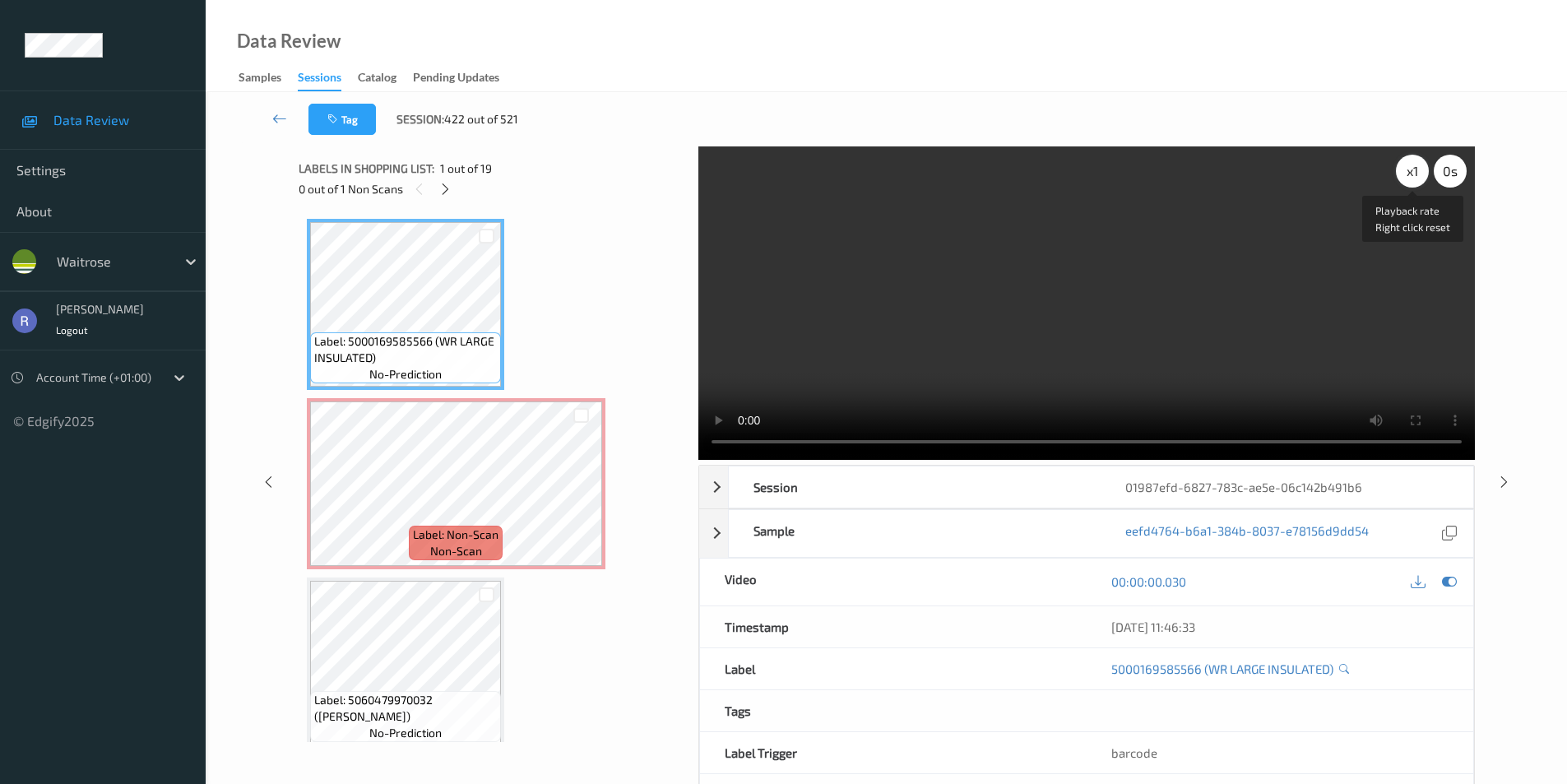
click at [1415, 177] on div "x 1" at bounding box center [1413, 172] width 33 height 33
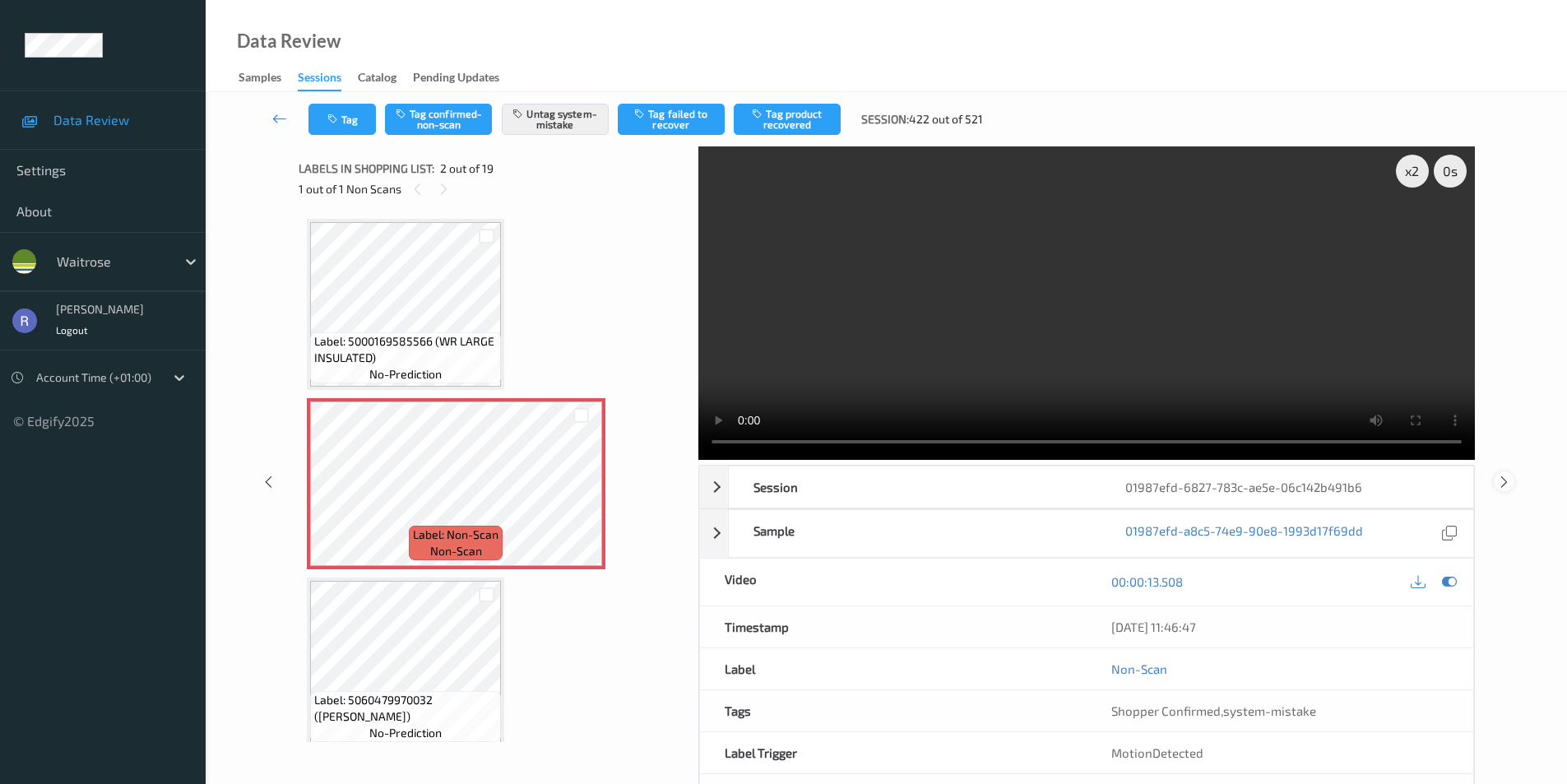
click at [1509, 477] on icon at bounding box center [1504, 482] width 14 height 15
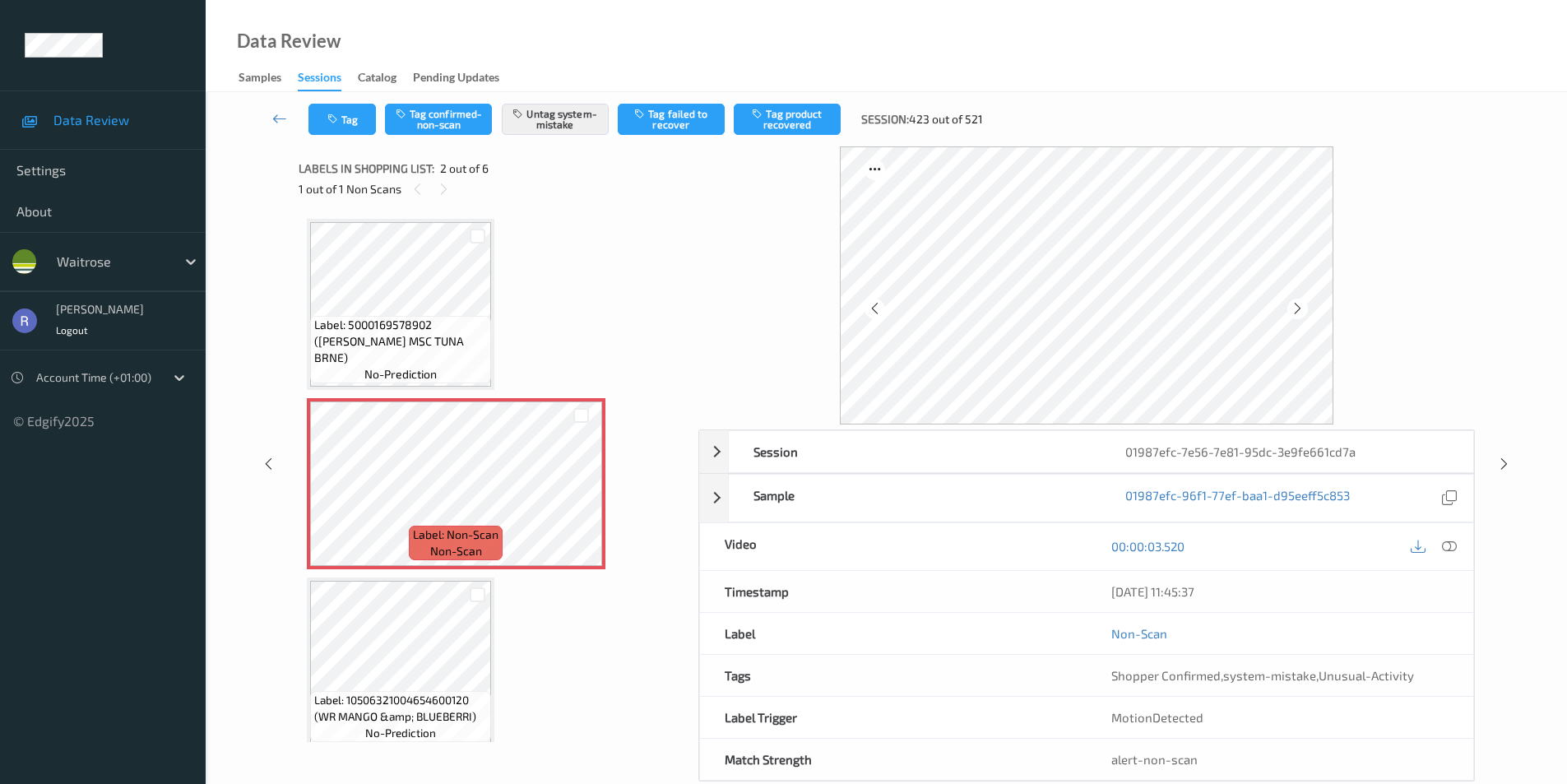
click at [1505, 479] on div "Session 01987efc-7e56-7e81-95dc-3e9fe661cd7a Session ID 01987efc-7e56-7e81-95dc…" at bounding box center [886, 464] width 1294 height 635
click at [1502, 467] on icon at bounding box center [1504, 464] width 14 height 15
click at [578, 488] on div at bounding box center [581, 496] width 21 height 21
click at [1502, 460] on icon at bounding box center [1504, 464] width 14 height 15
click at [589, 494] on div at bounding box center [581, 496] width 21 height 21
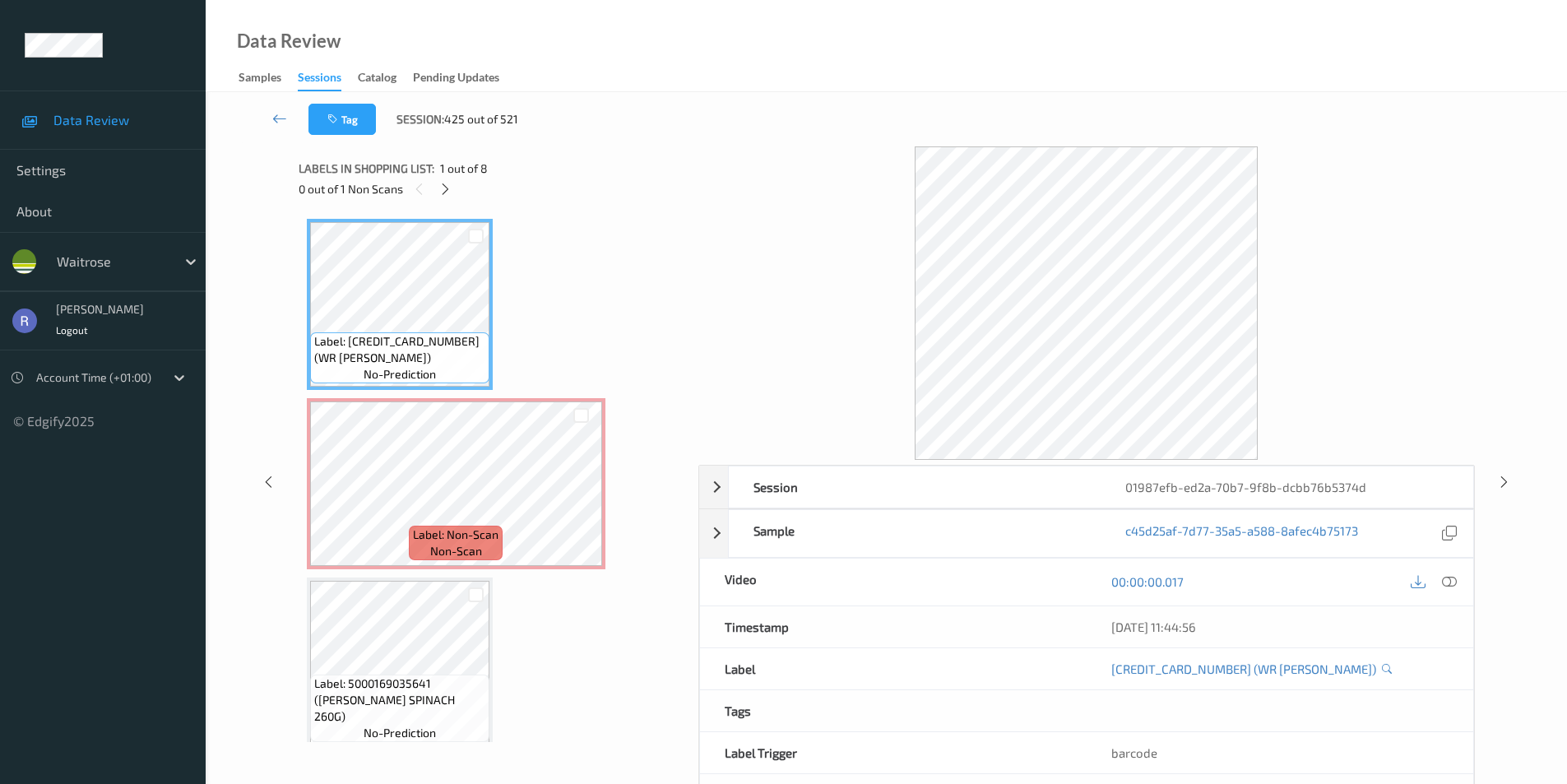
click at [1499, 466] on div "Session 01987efb-ed2a-70b7-9f8b-dcbb76b5374d Session ID 01987efb-ed2a-70b7-9f8b…" at bounding box center [886, 482] width 1294 height 670
click at [1503, 480] on icon at bounding box center [1504, 482] width 14 height 15
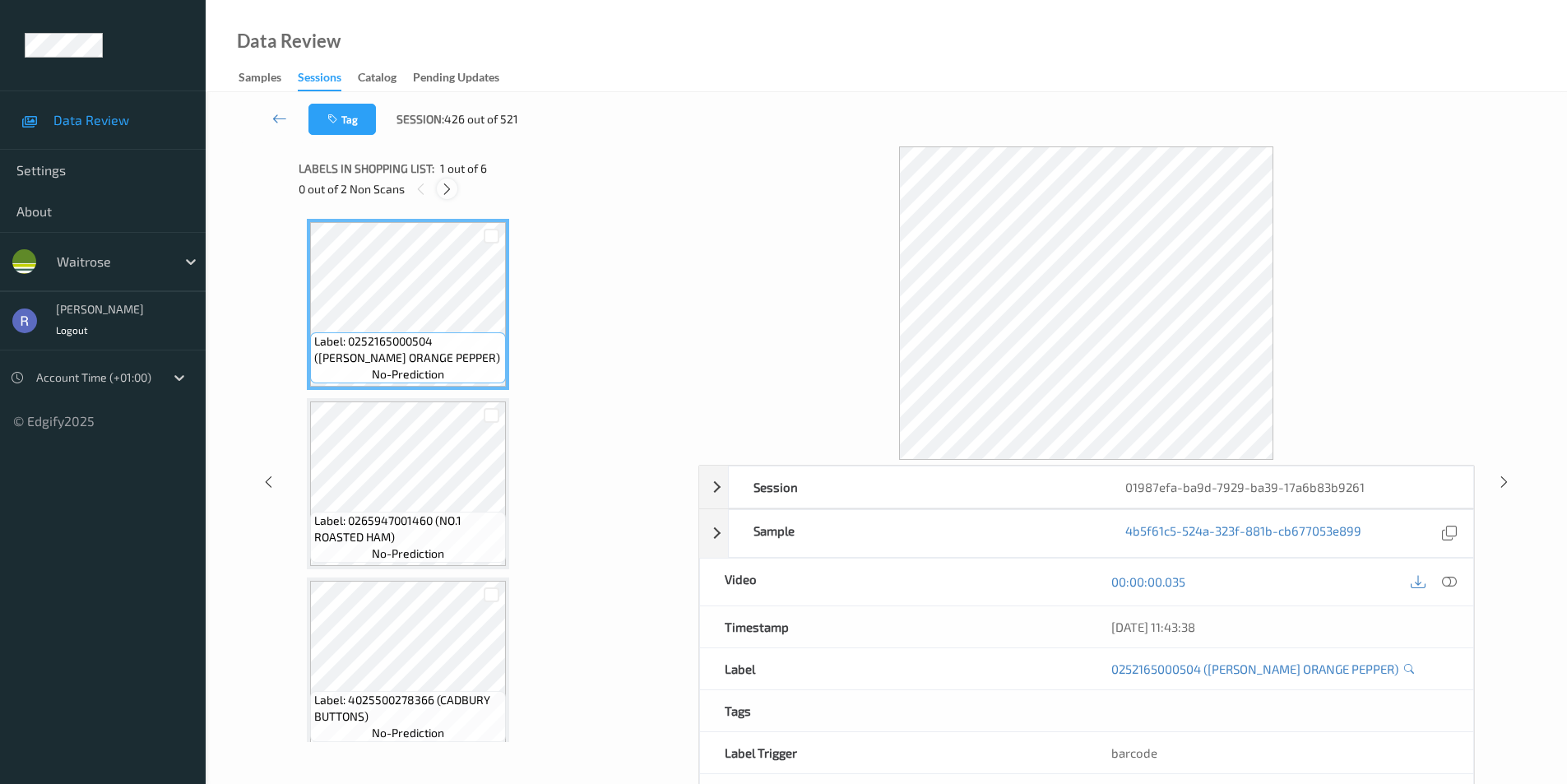
click at [457, 182] on div at bounding box center [447, 188] width 21 height 21
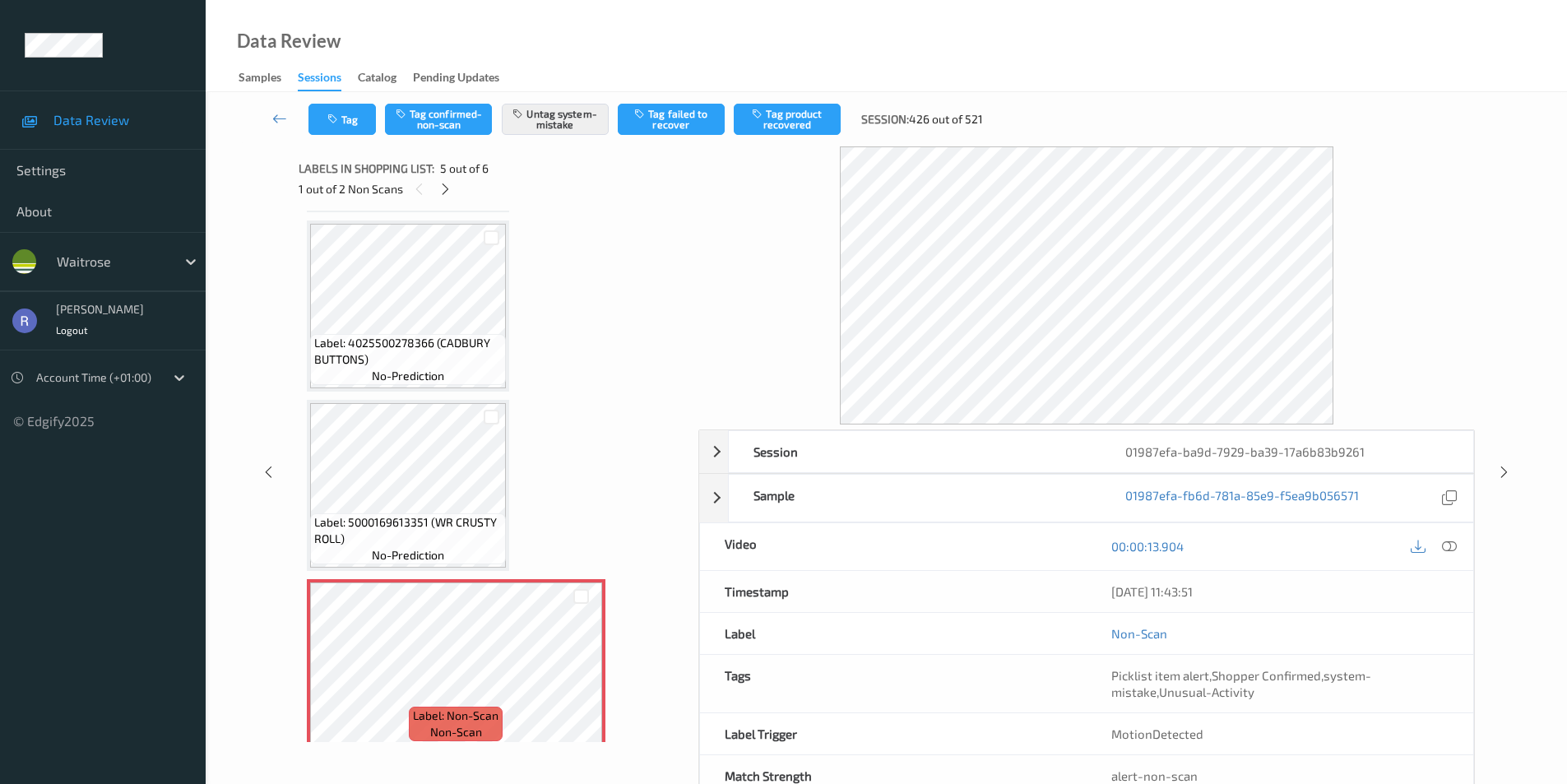
scroll to position [299, 0]
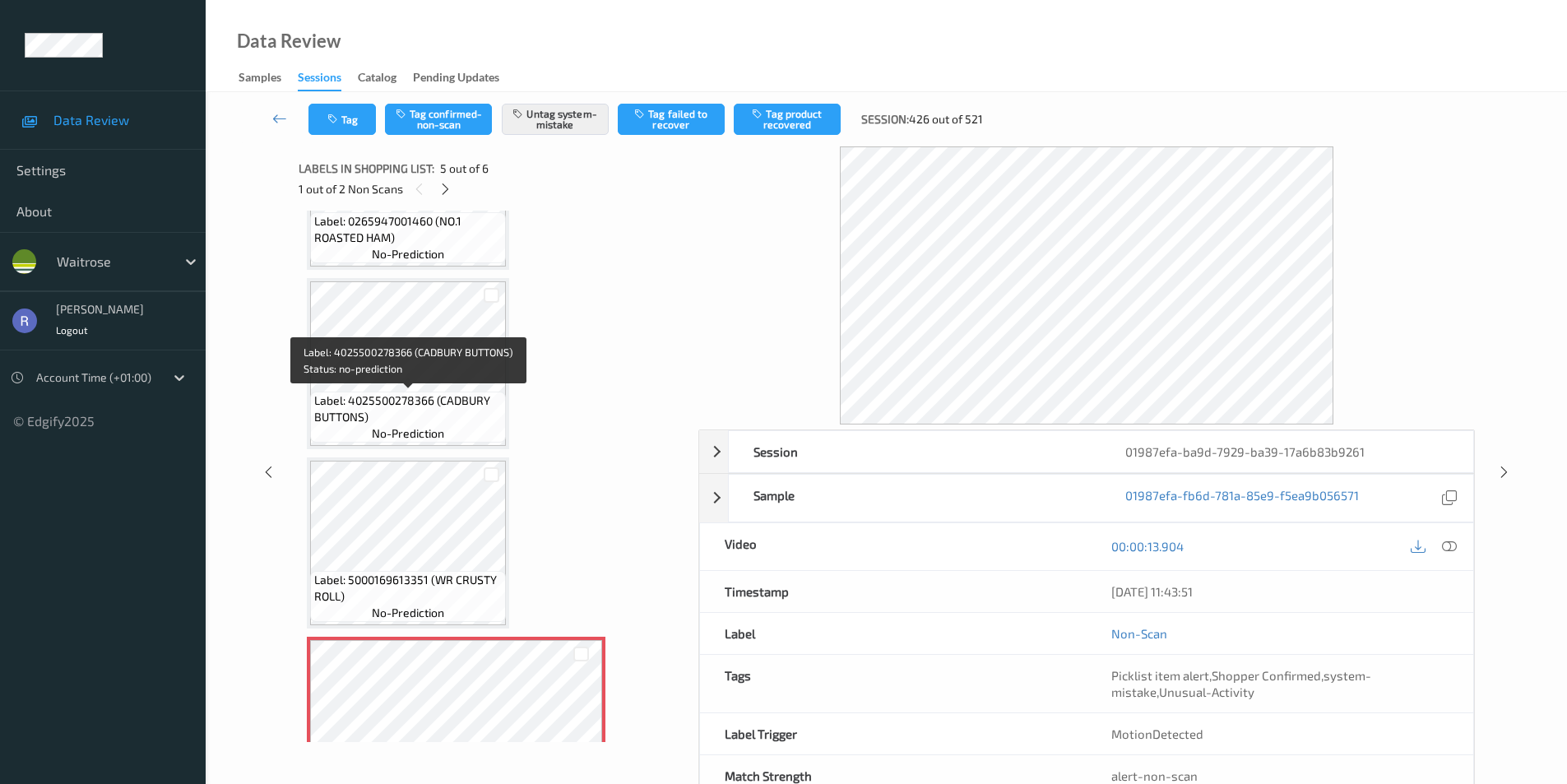
click at [429, 402] on span "Label: 4025500278366 (CADBURY BUTTONS)" at bounding box center [408, 409] width 187 height 33
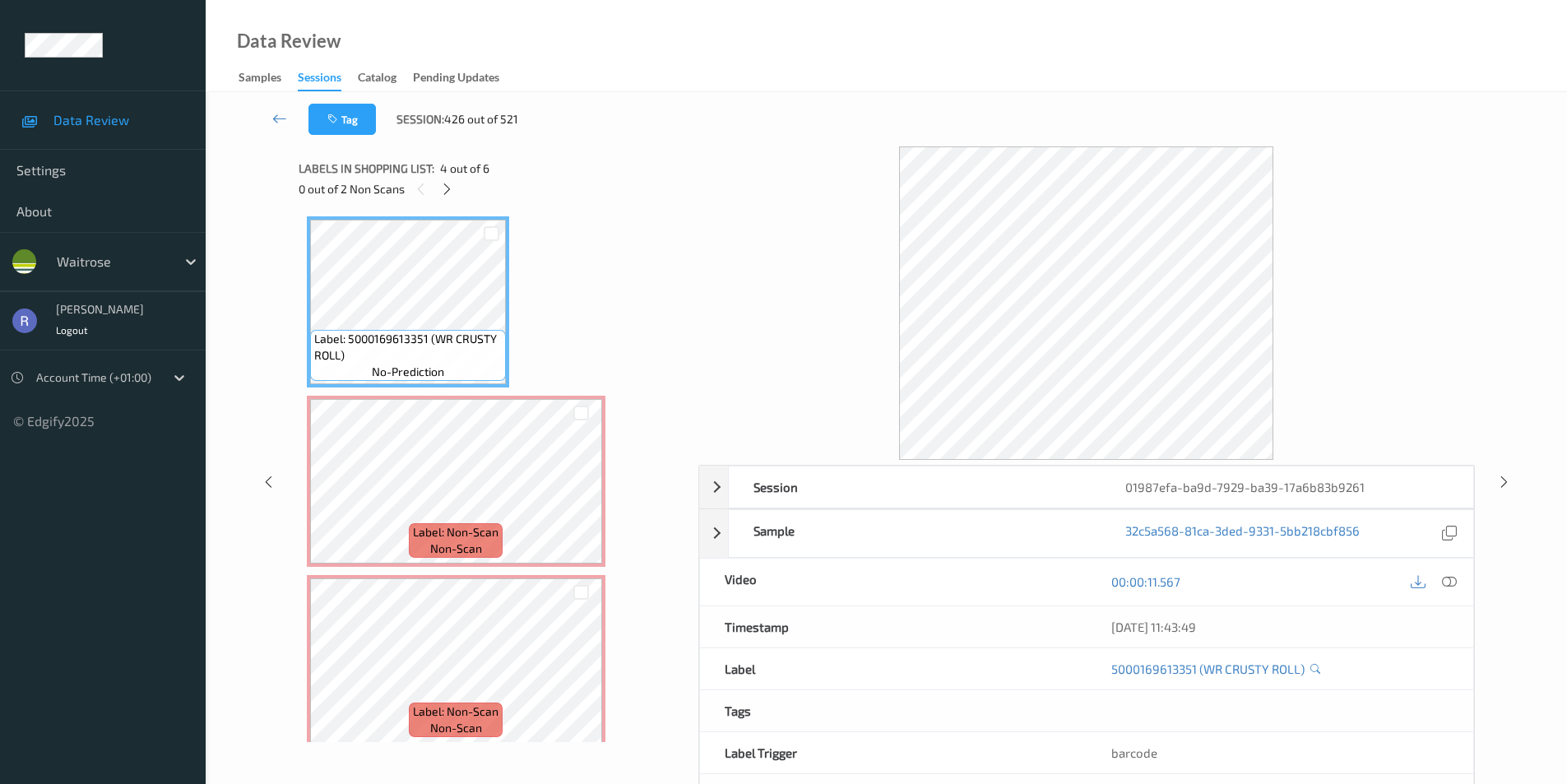
scroll to position [546, 0]
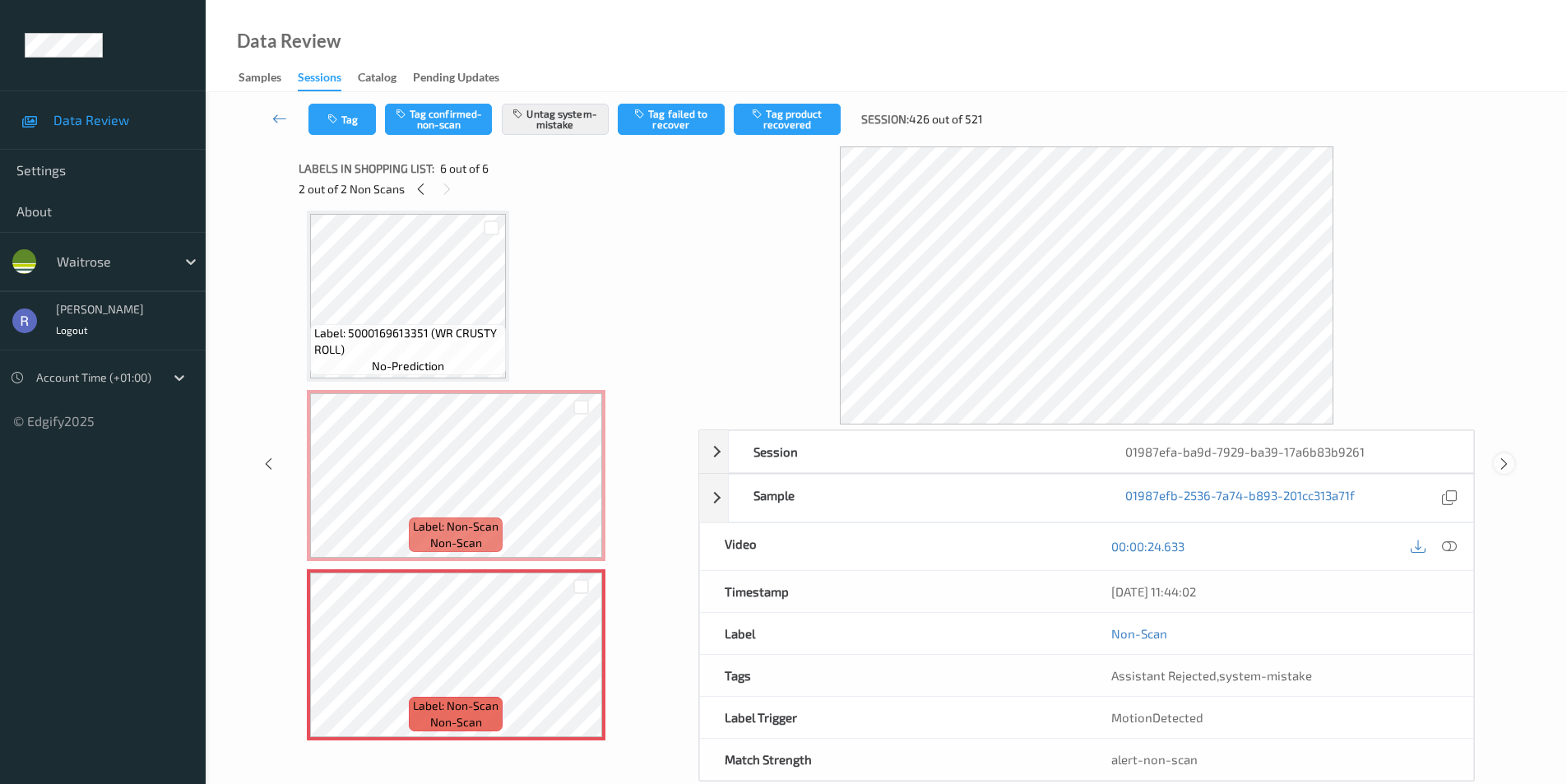
click at [1502, 465] on icon at bounding box center [1504, 464] width 14 height 15
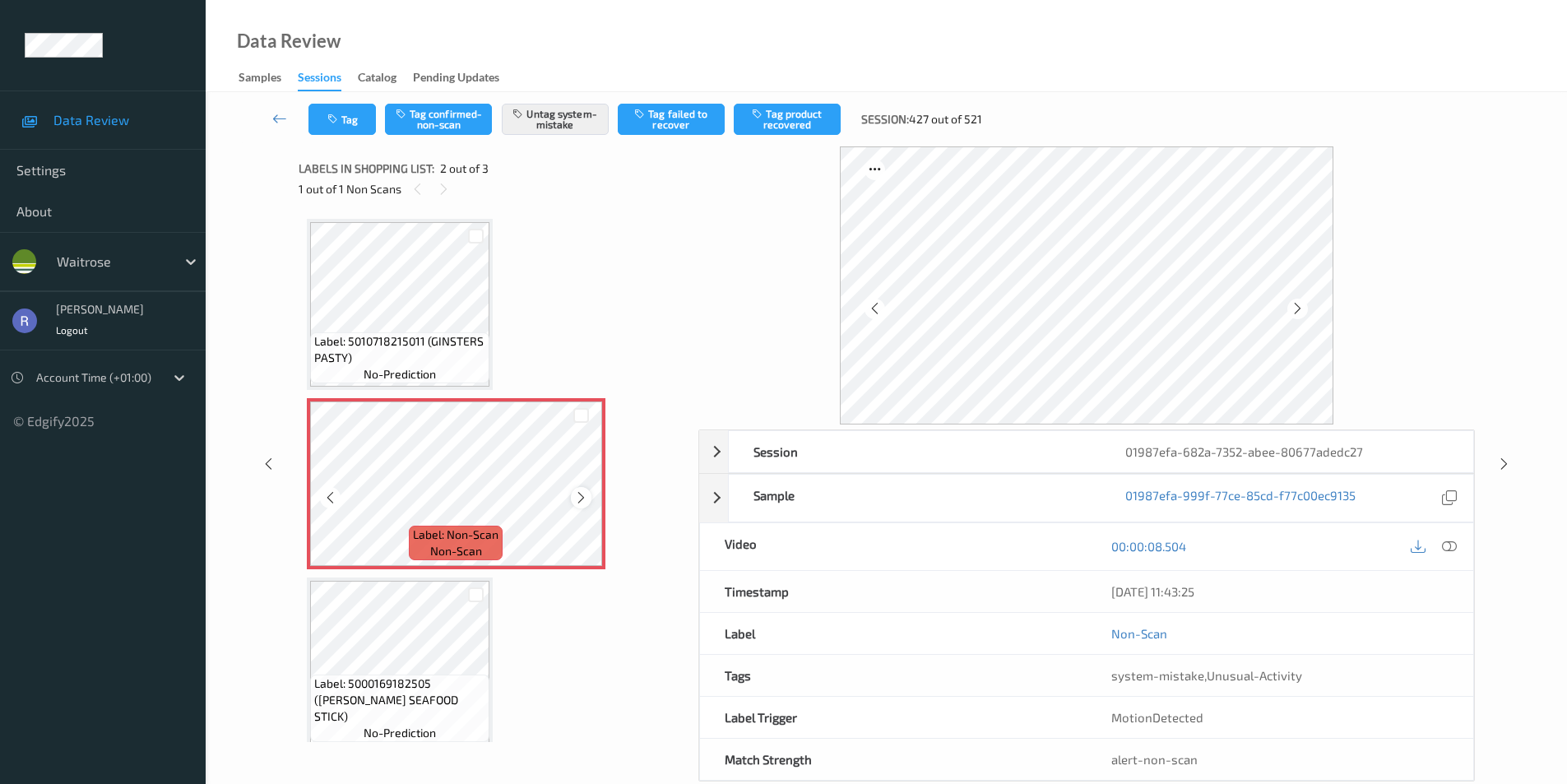
click at [575, 496] on icon at bounding box center [581, 497] width 14 height 15
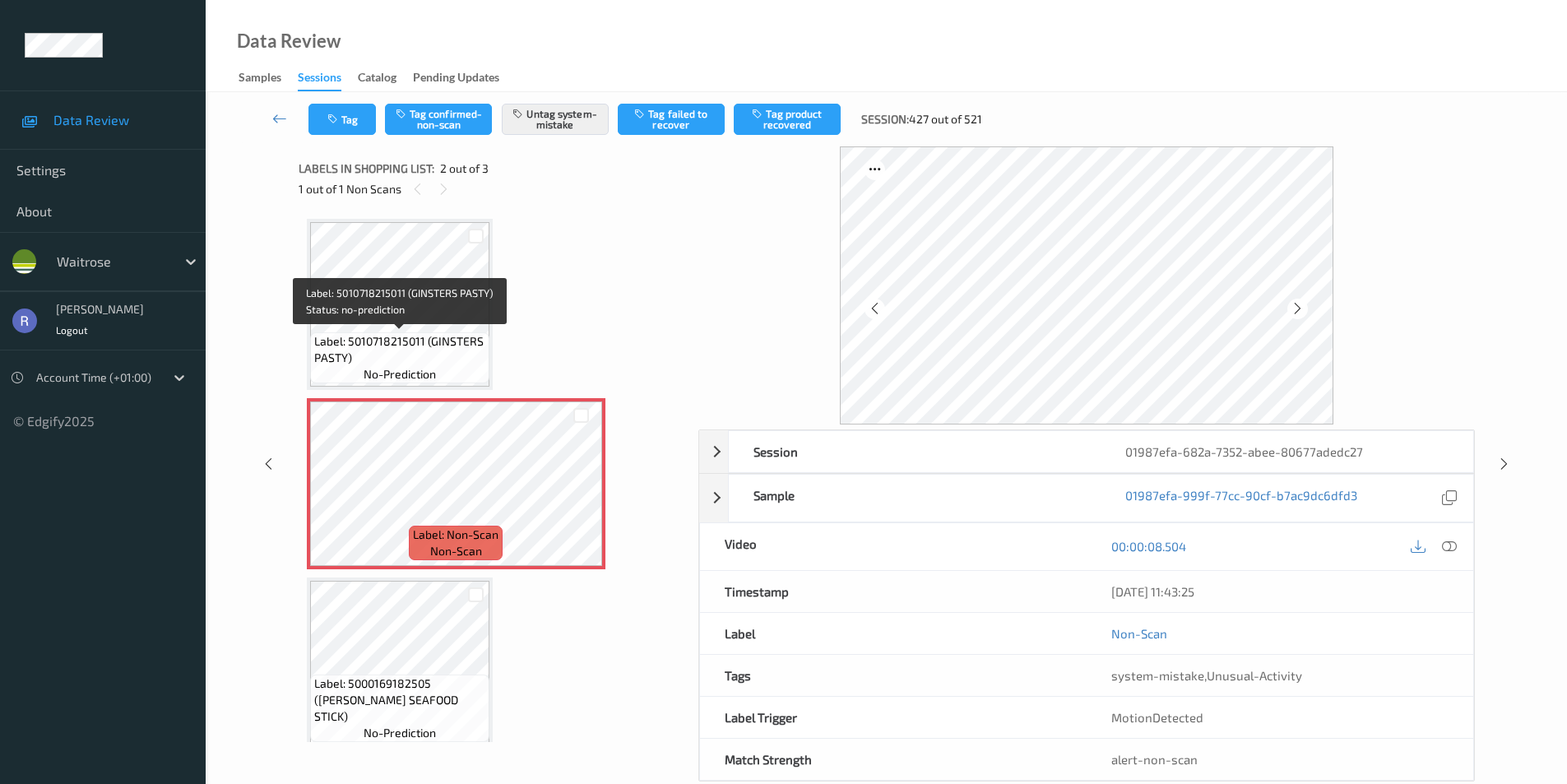
click at [404, 335] on span "Label: 5010718215011 (GINSTERS PASTY)" at bounding box center [400, 350] width 171 height 33
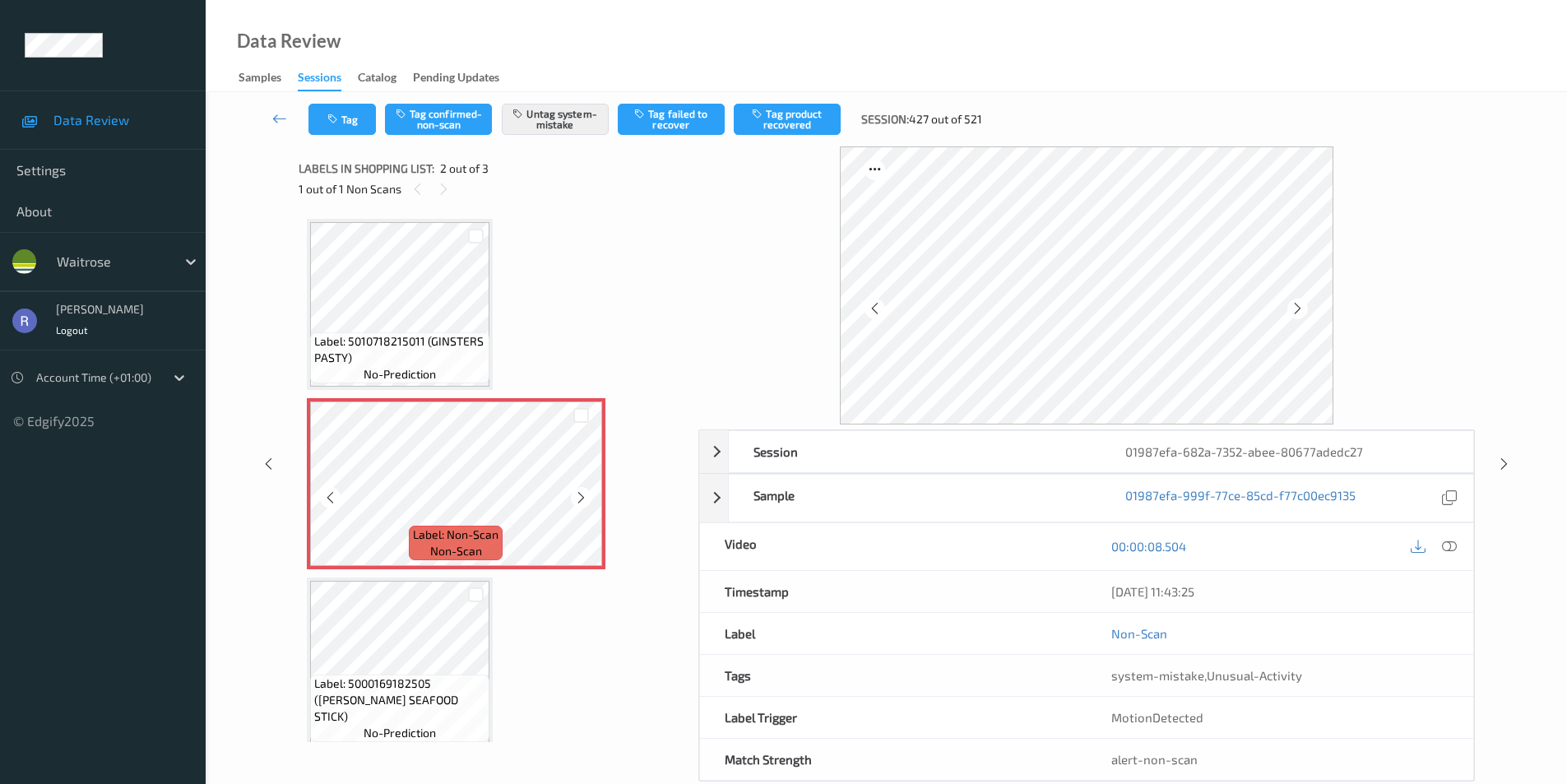
click at [575, 496] on icon at bounding box center [581, 497] width 14 height 15
click at [1503, 463] on icon at bounding box center [1504, 464] width 14 height 15
click at [576, 497] on icon at bounding box center [581, 497] width 14 height 15
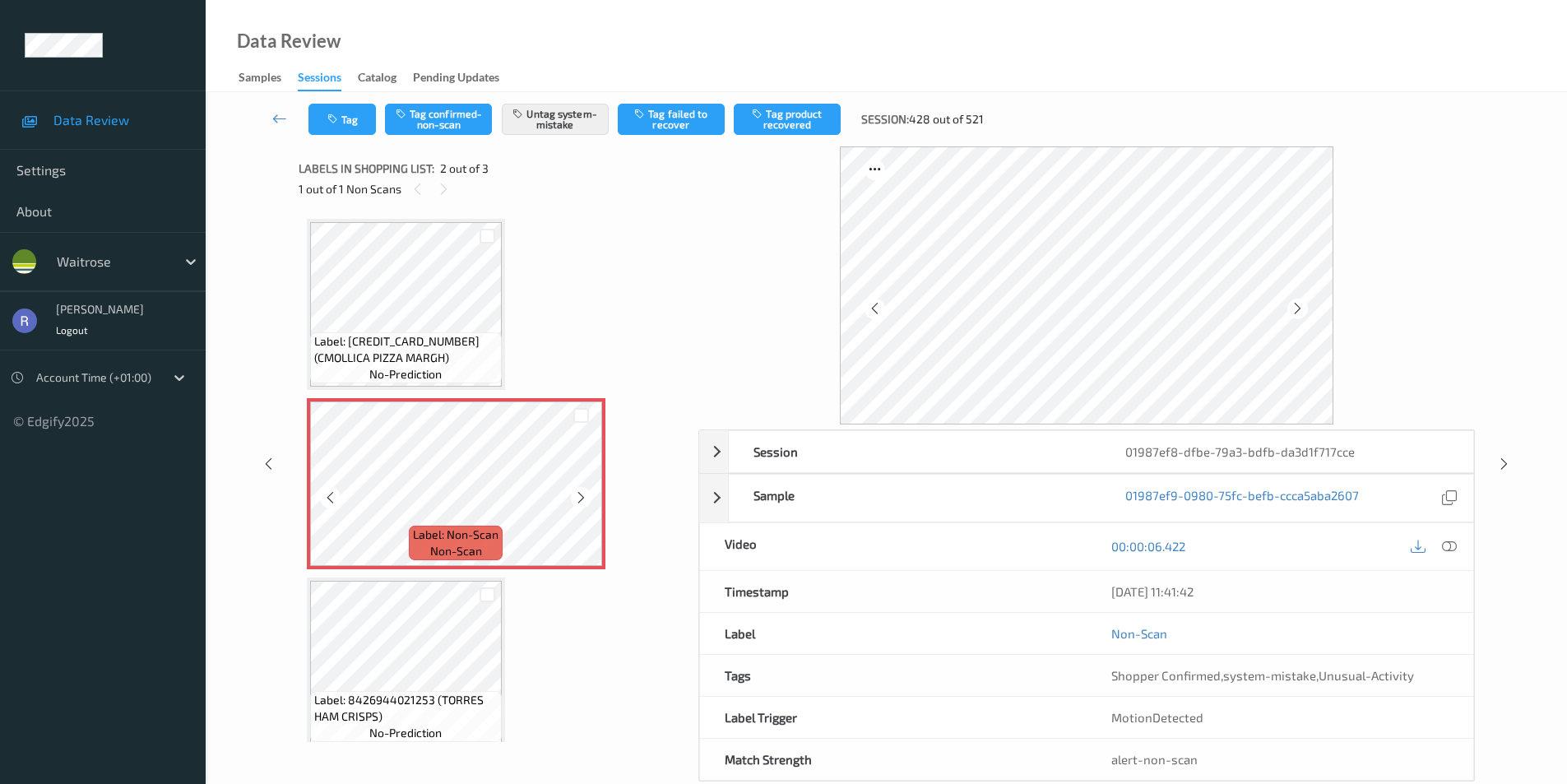
click at [576, 497] on icon at bounding box center [581, 497] width 14 height 15
click at [585, 501] on icon at bounding box center [581, 497] width 14 height 15
click at [1500, 463] on icon at bounding box center [1504, 464] width 14 height 15
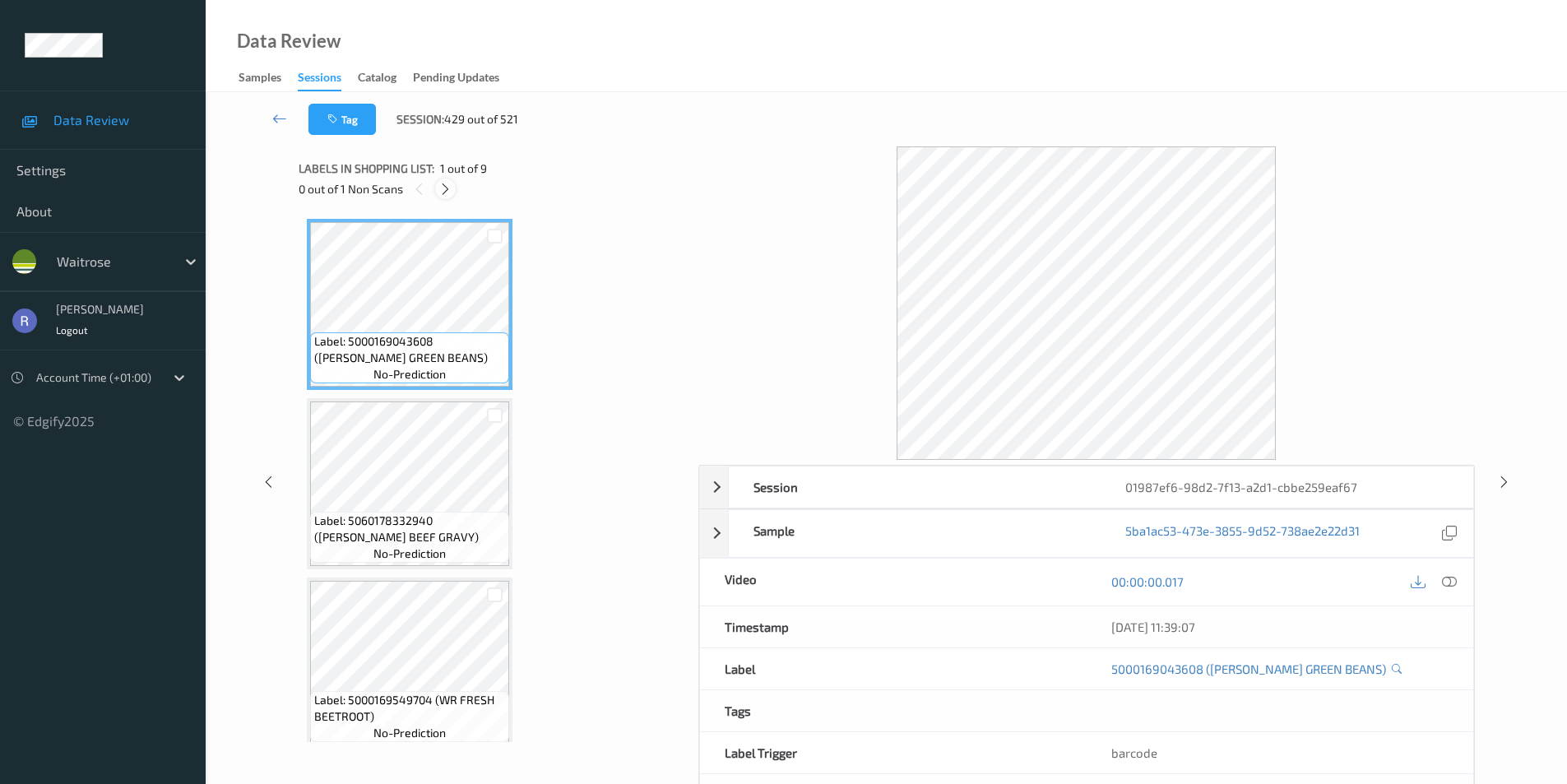
click at [446, 186] on icon at bounding box center [445, 189] width 14 height 15
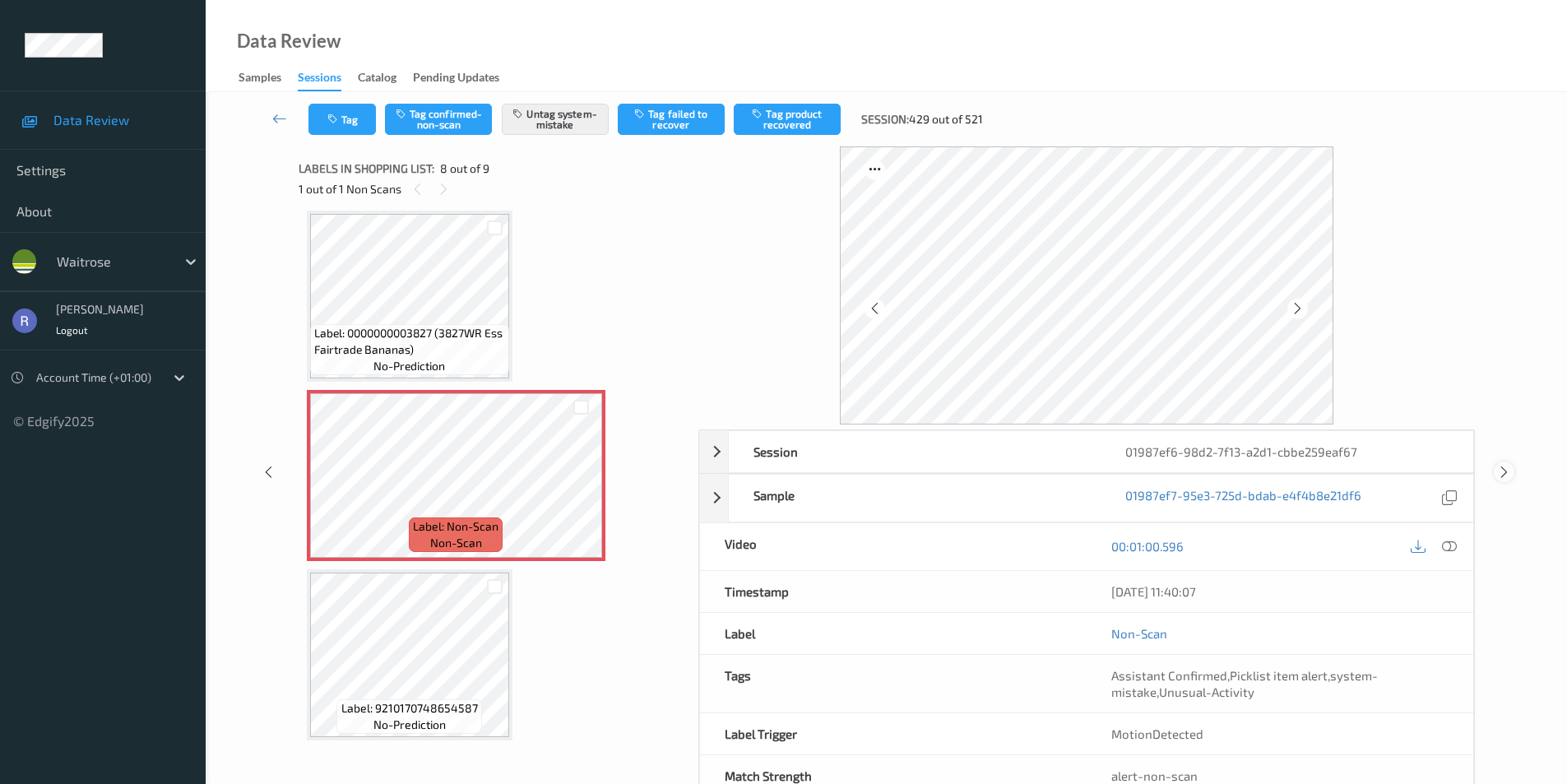
click at [1506, 467] on icon at bounding box center [1504, 472] width 14 height 15
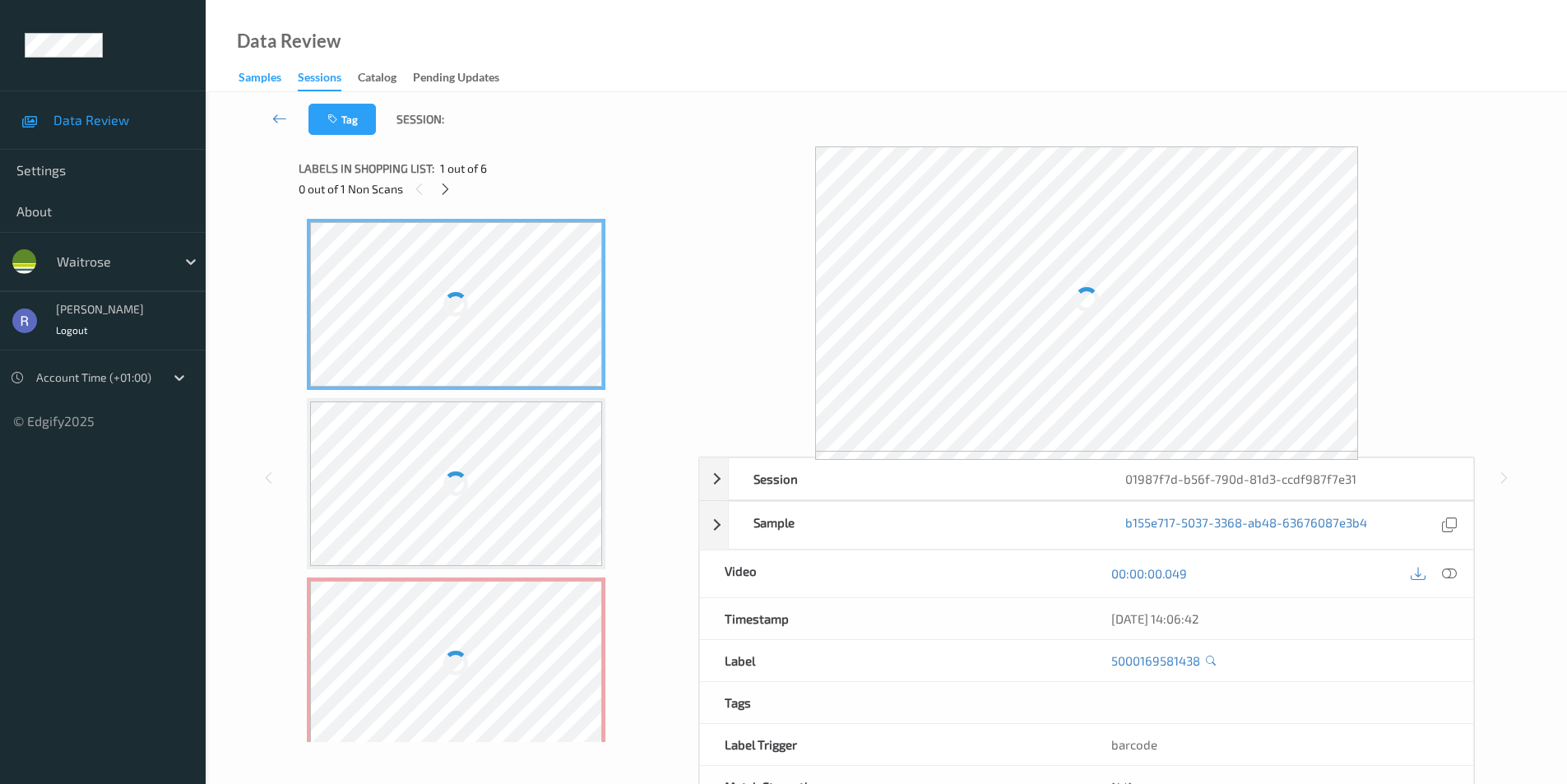
click at [256, 75] on div "Samples" at bounding box center [260, 79] width 43 height 21
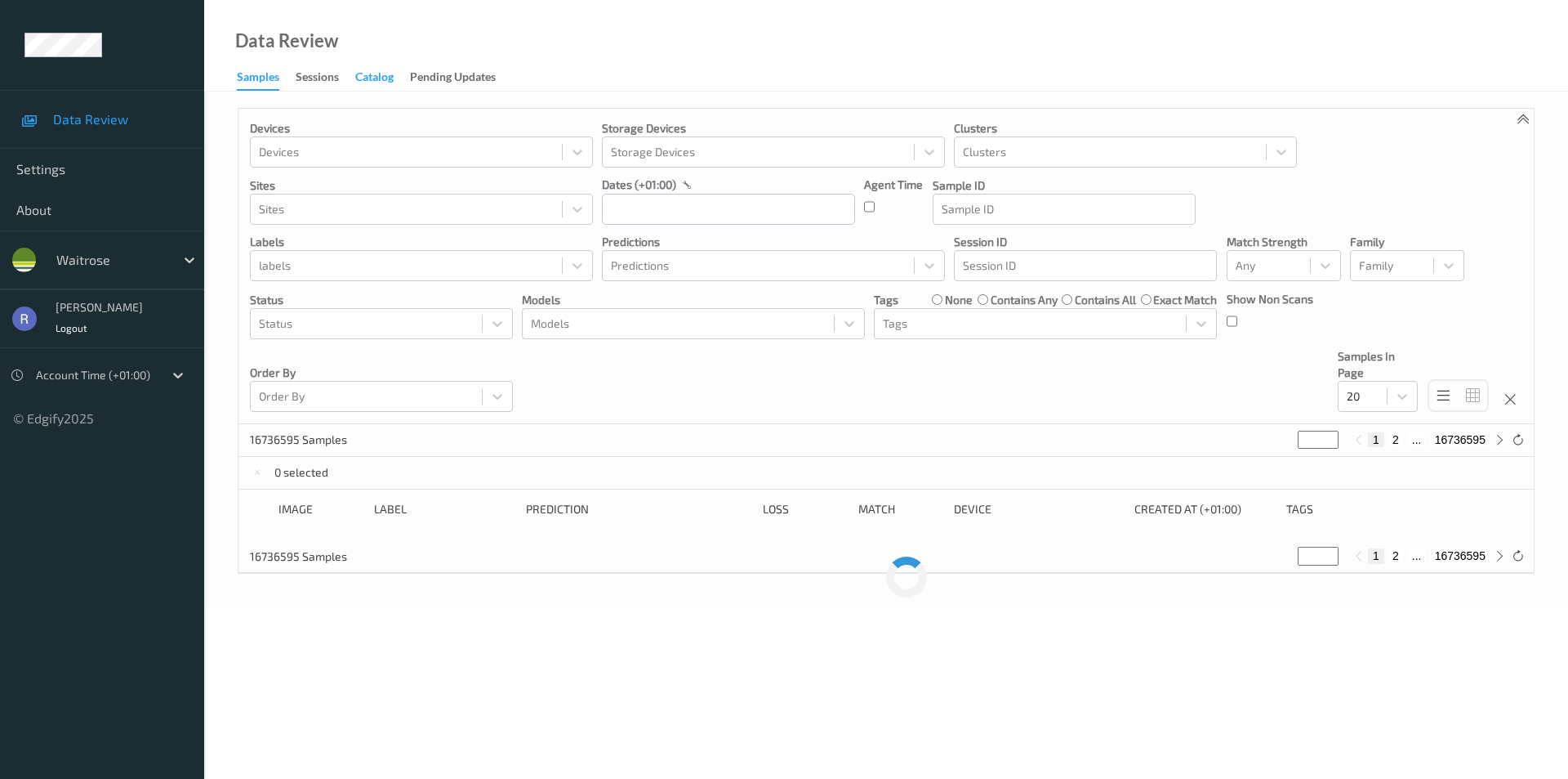
click at [375, 75] on div "Catalog" at bounding box center [375, 78] width 39 height 21
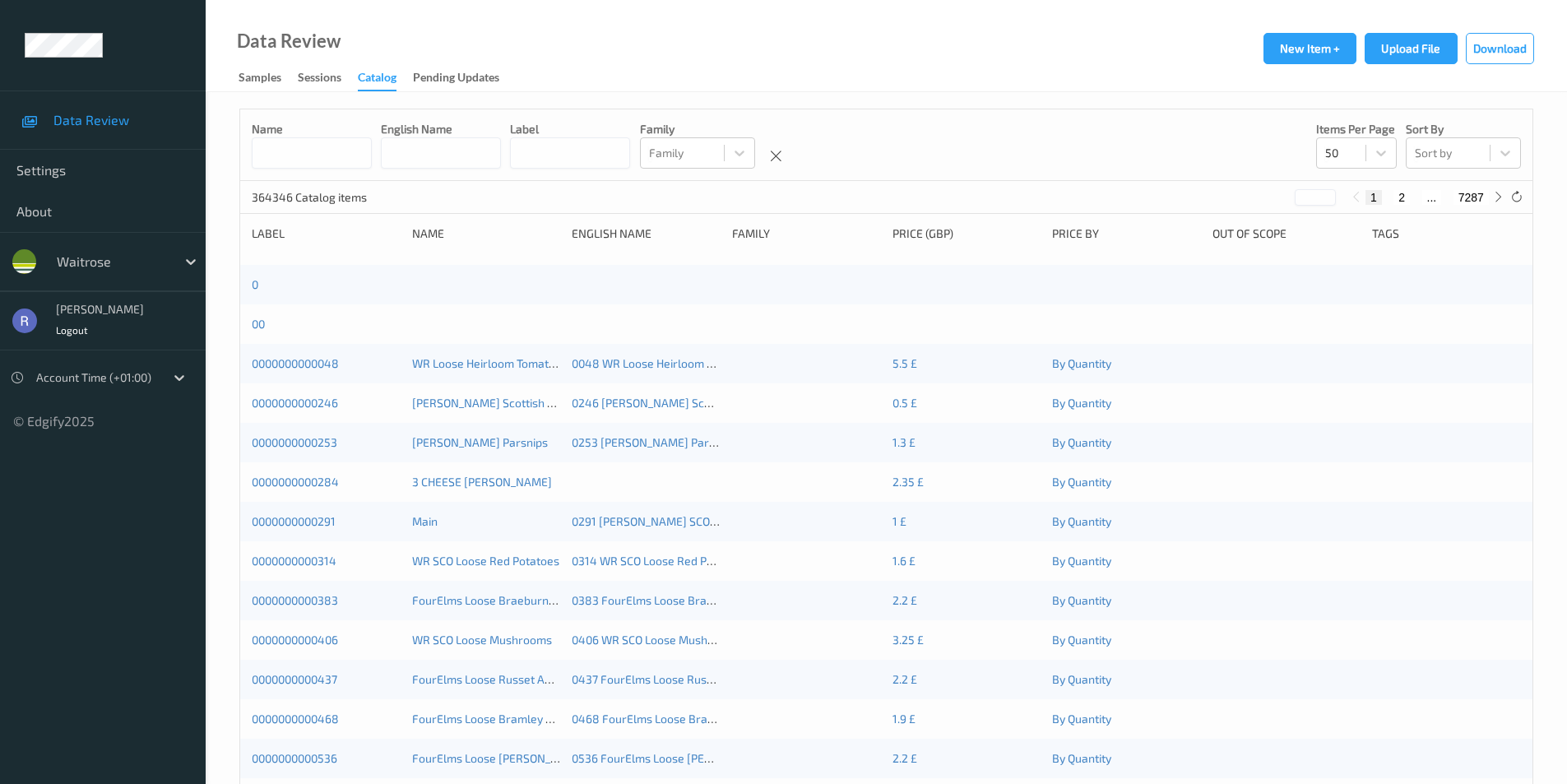
click at [602, 148] on input at bounding box center [570, 153] width 120 height 31
paste input "**********"
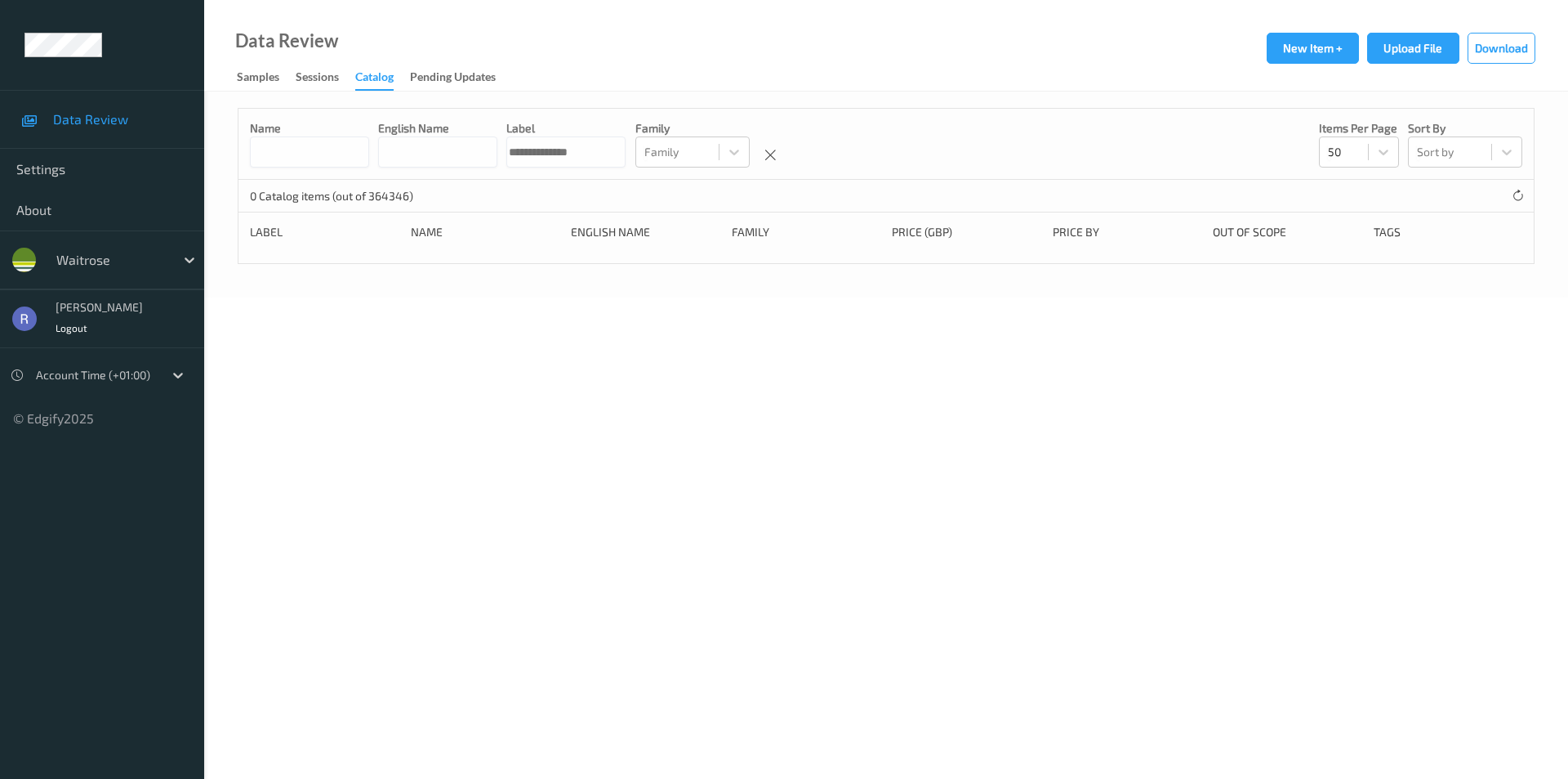
click at [562, 152] on input "**********" at bounding box center [565, 152] width 119 height 31
drag, startPoint x: 559, startPoint y: 154, endPoint x: 549, endPoint y: 155, distance: 10.0
click at [549, 155] on div "**********" at bounding box center [886, 144] width 1296 height 71
type input "**********"
click at [300, 282] on link "0000000006248" at bounding box center [293, 282] width 86 height 14
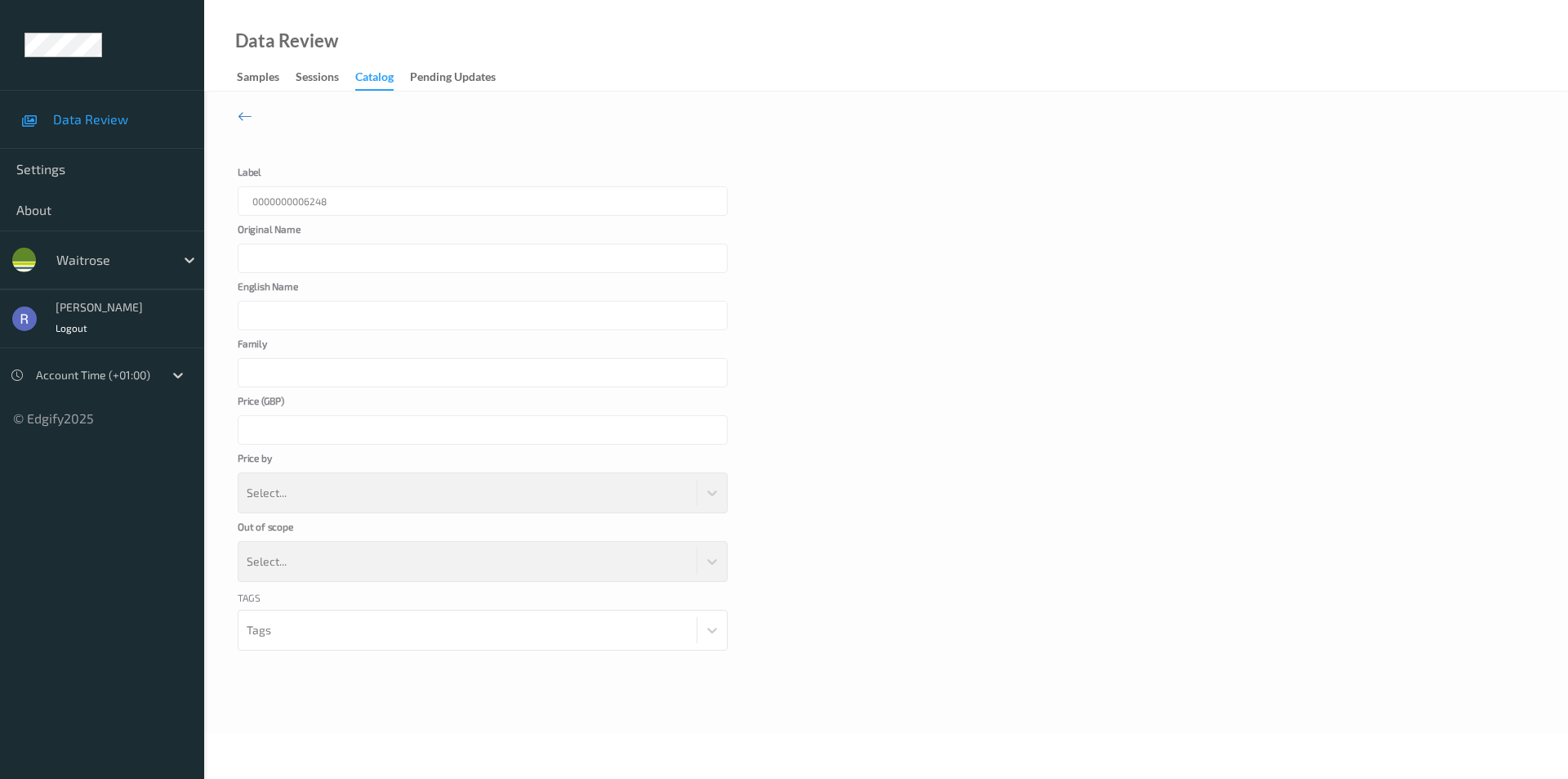
type input "WR CHEESE TWIST"
type input "***"
click at [318, 77] on div "Sessions" at bounding box center [317, 78] width 44 height 21
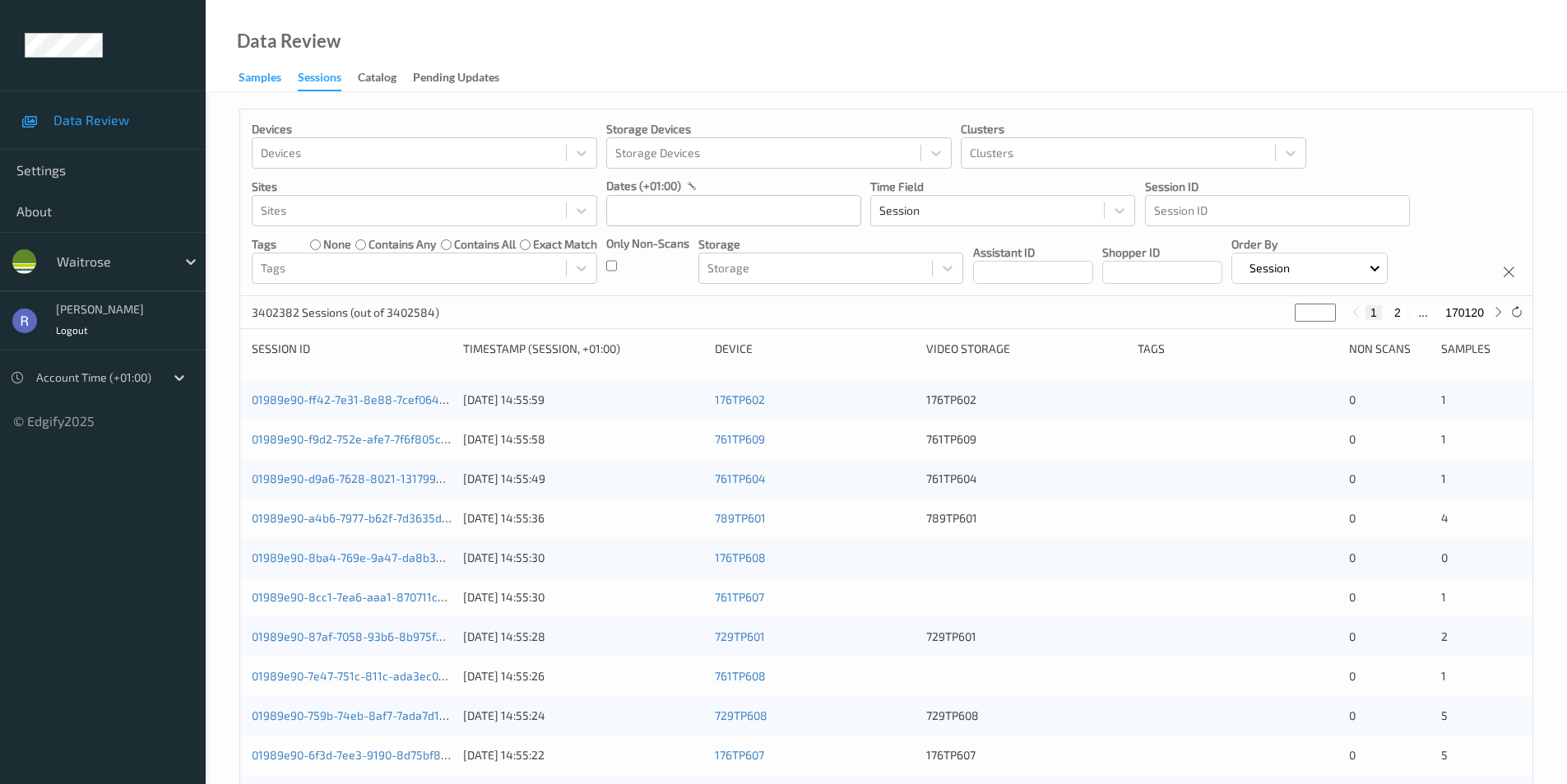
click at [249, 77] on div "Samples" at bounding box center [260, 79] width 43 height 21
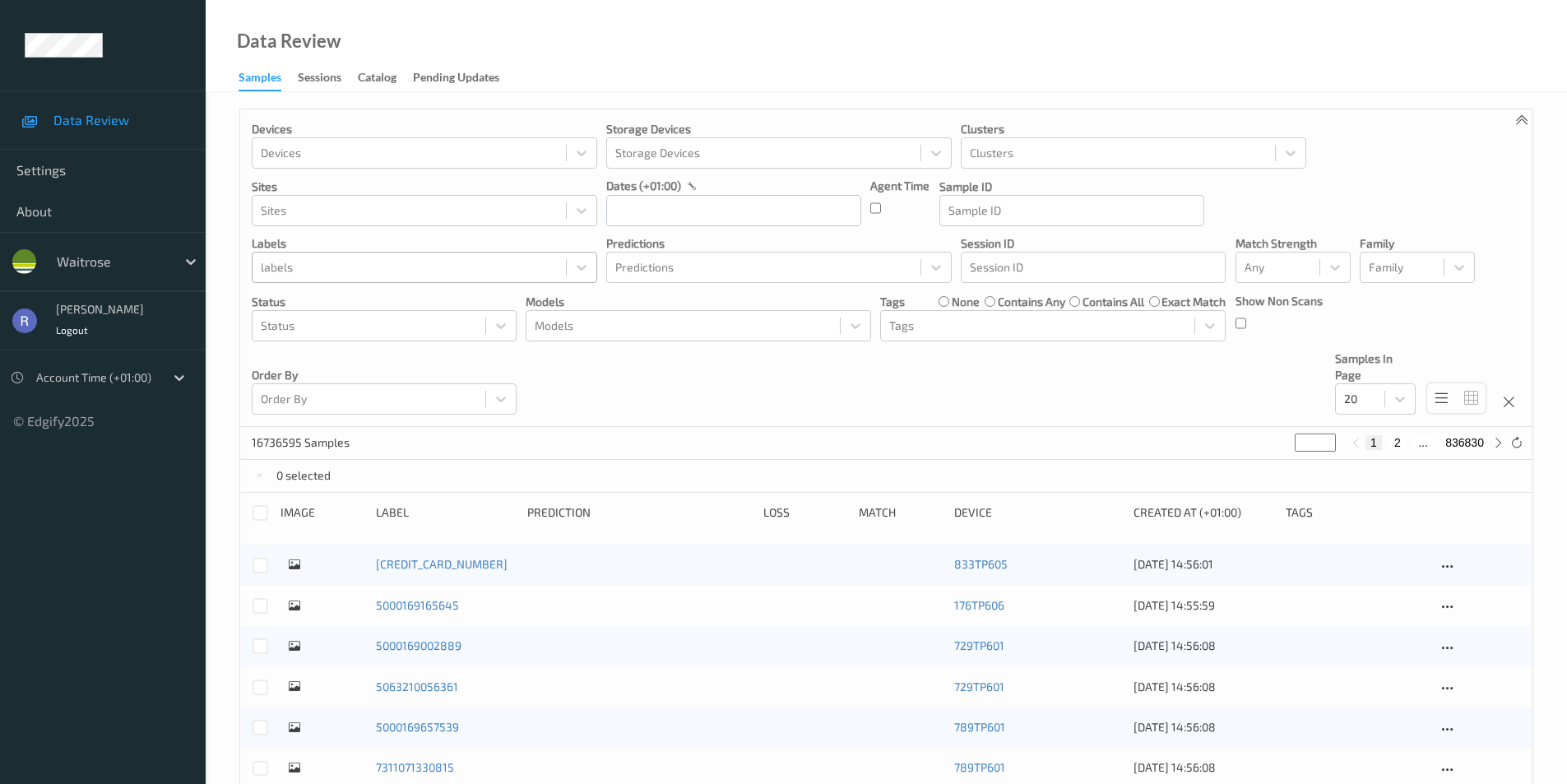
click at [308, 269] on div at bounding box center [410, 268] width 297 height 20
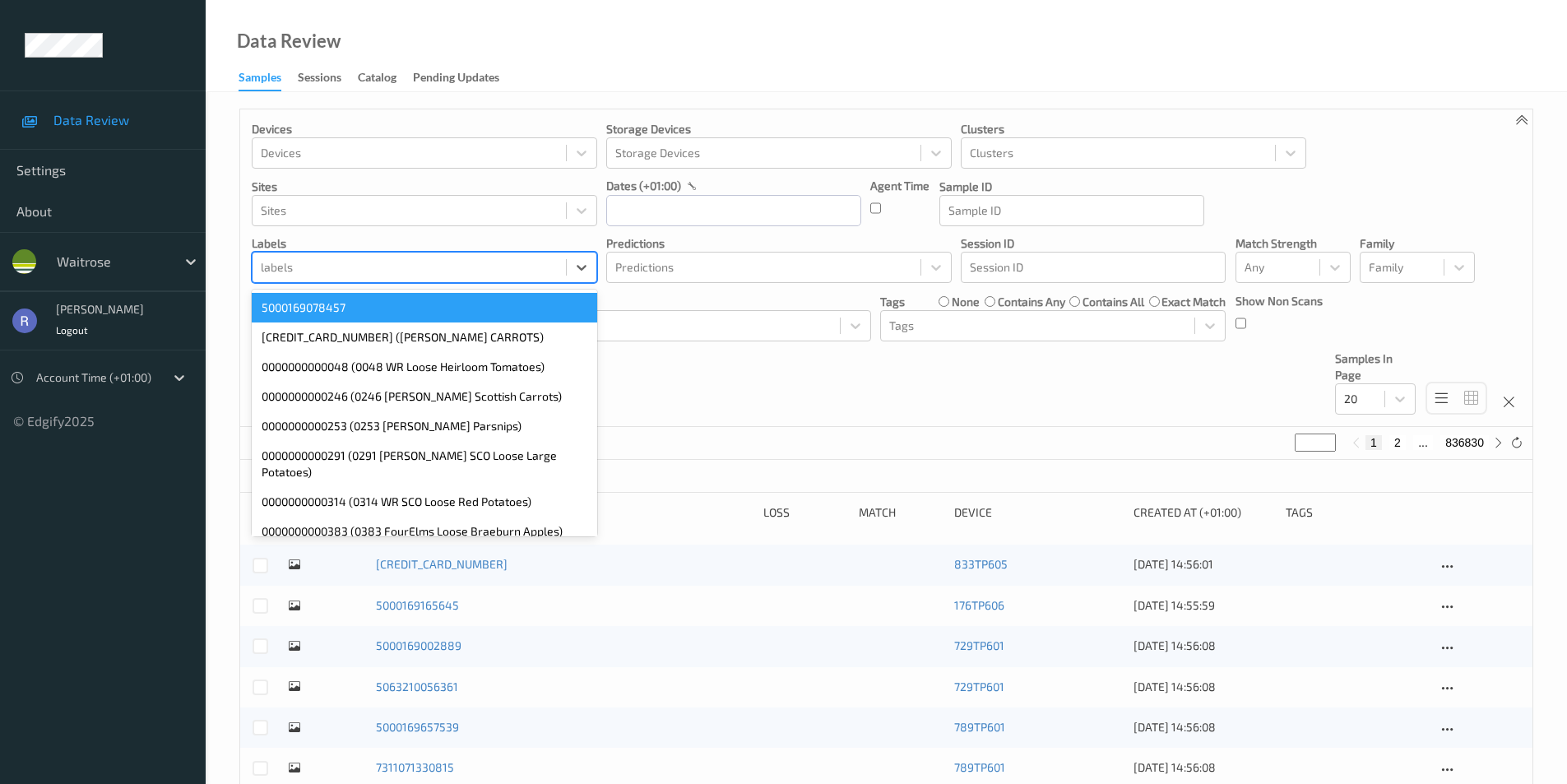
paste input "0000000006248"
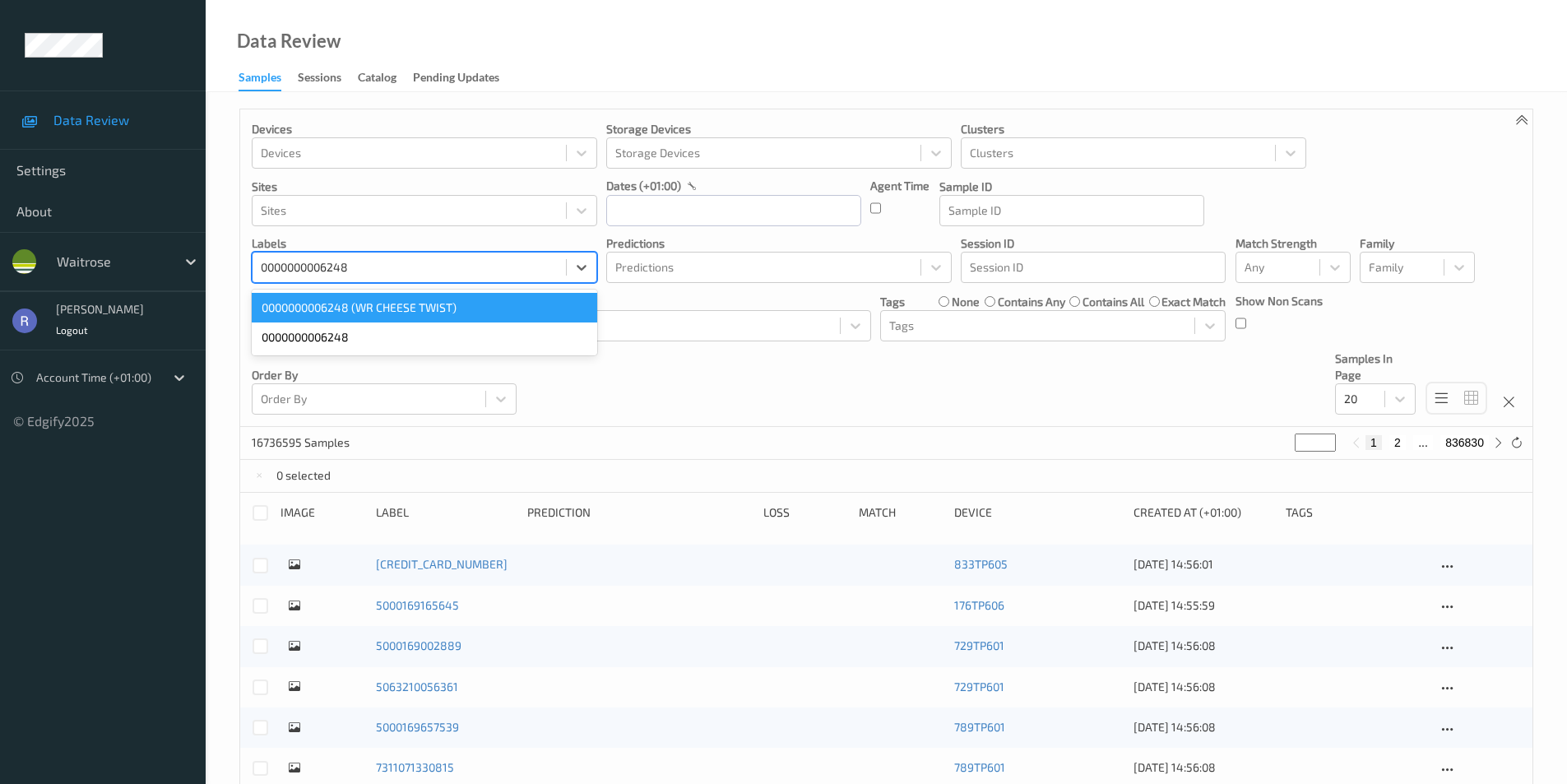
drag, startPoint x: 261, startPoint y: 268, endPoint x: 240, endPoint y: 271, distance: 21.2
click at [240, 271] on div "Devices Devices Storage Devices Storage Devices Clusters Clusters Sites Sites d…" at bounding box center [886, 268] width 1293 height 317
type input "0000000006248"
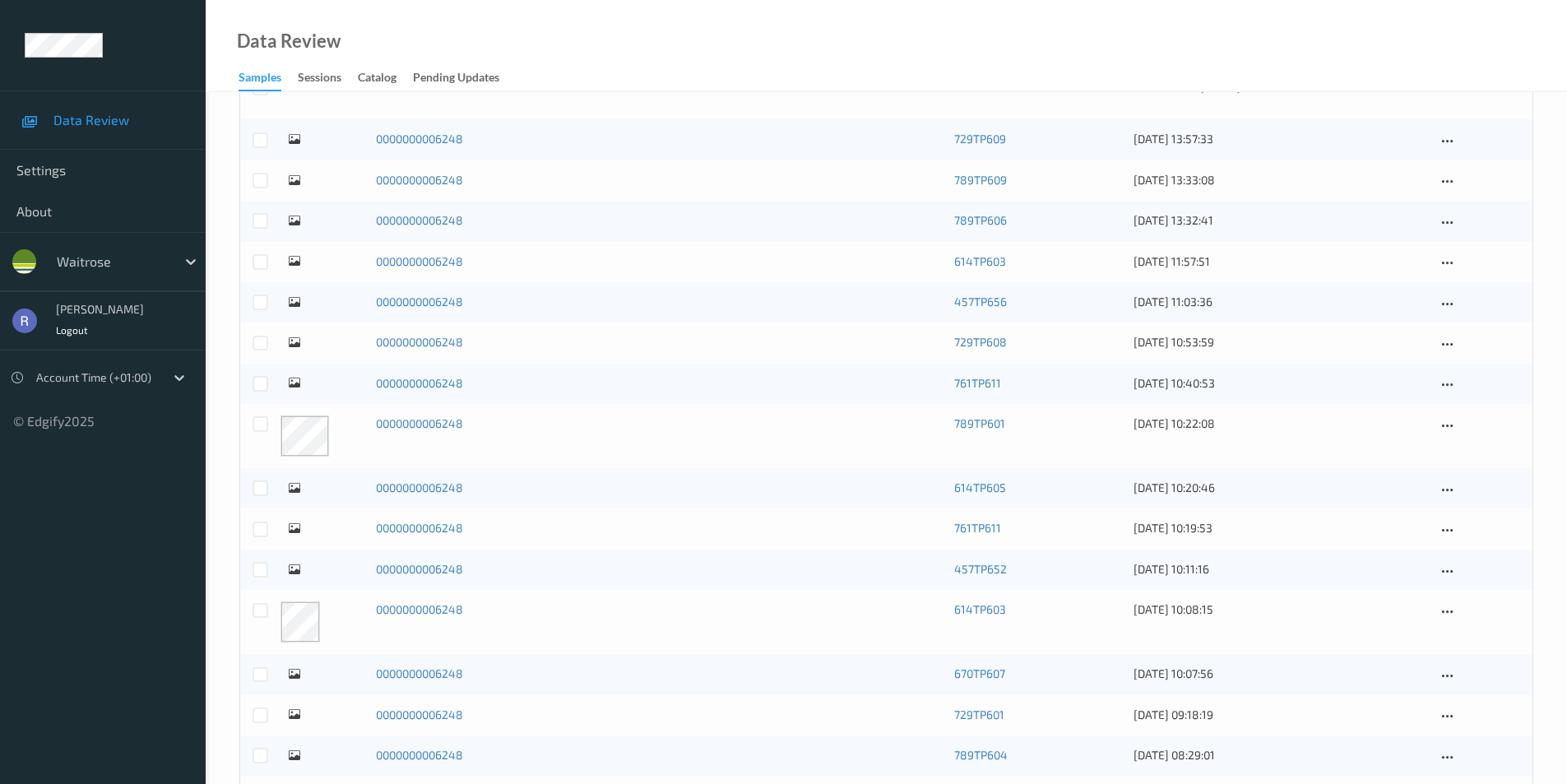
scroll to position [493, 0]
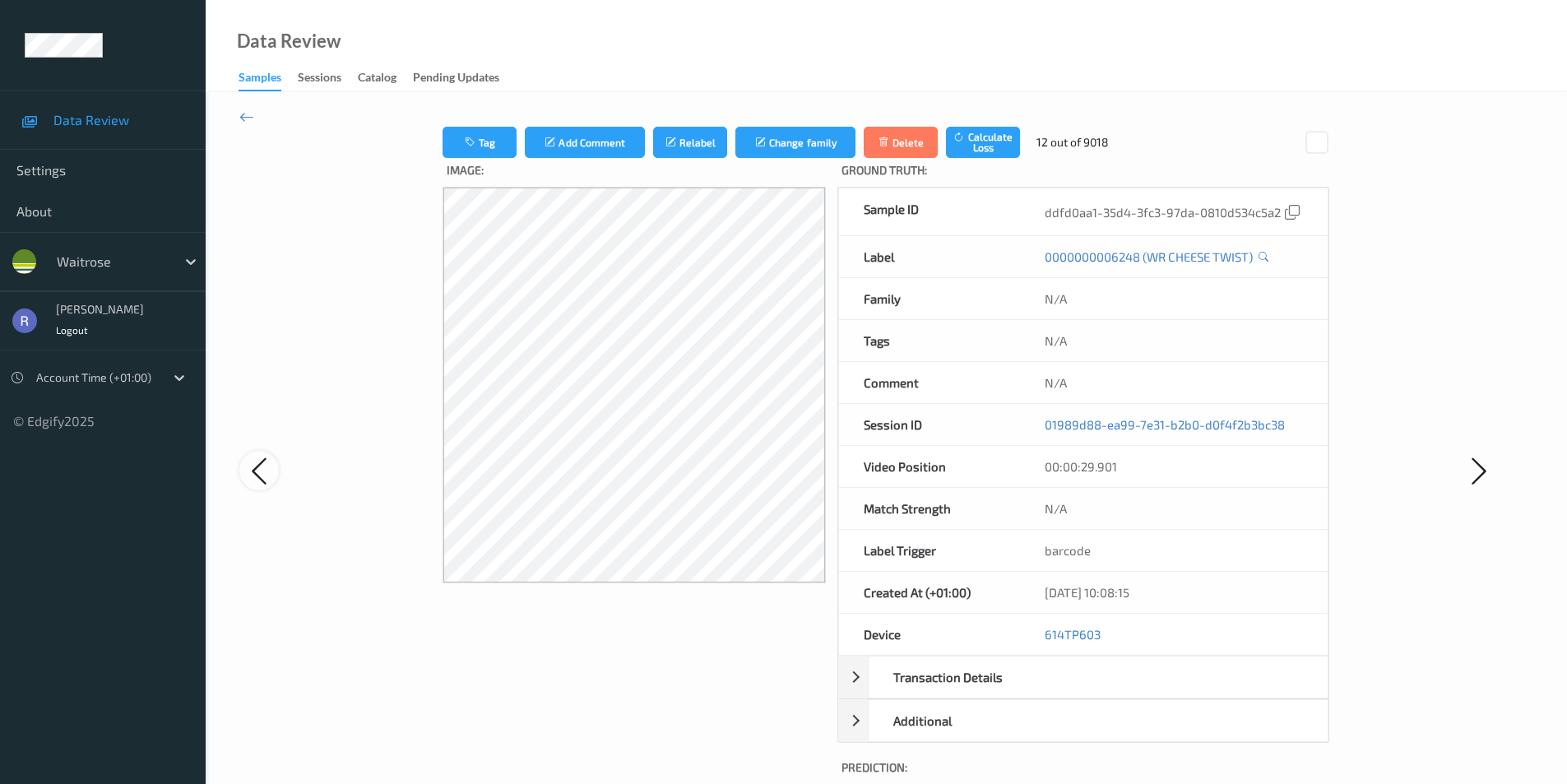
click at [260, 472] on icon at bounding box center [260, 471] width 33 height 34
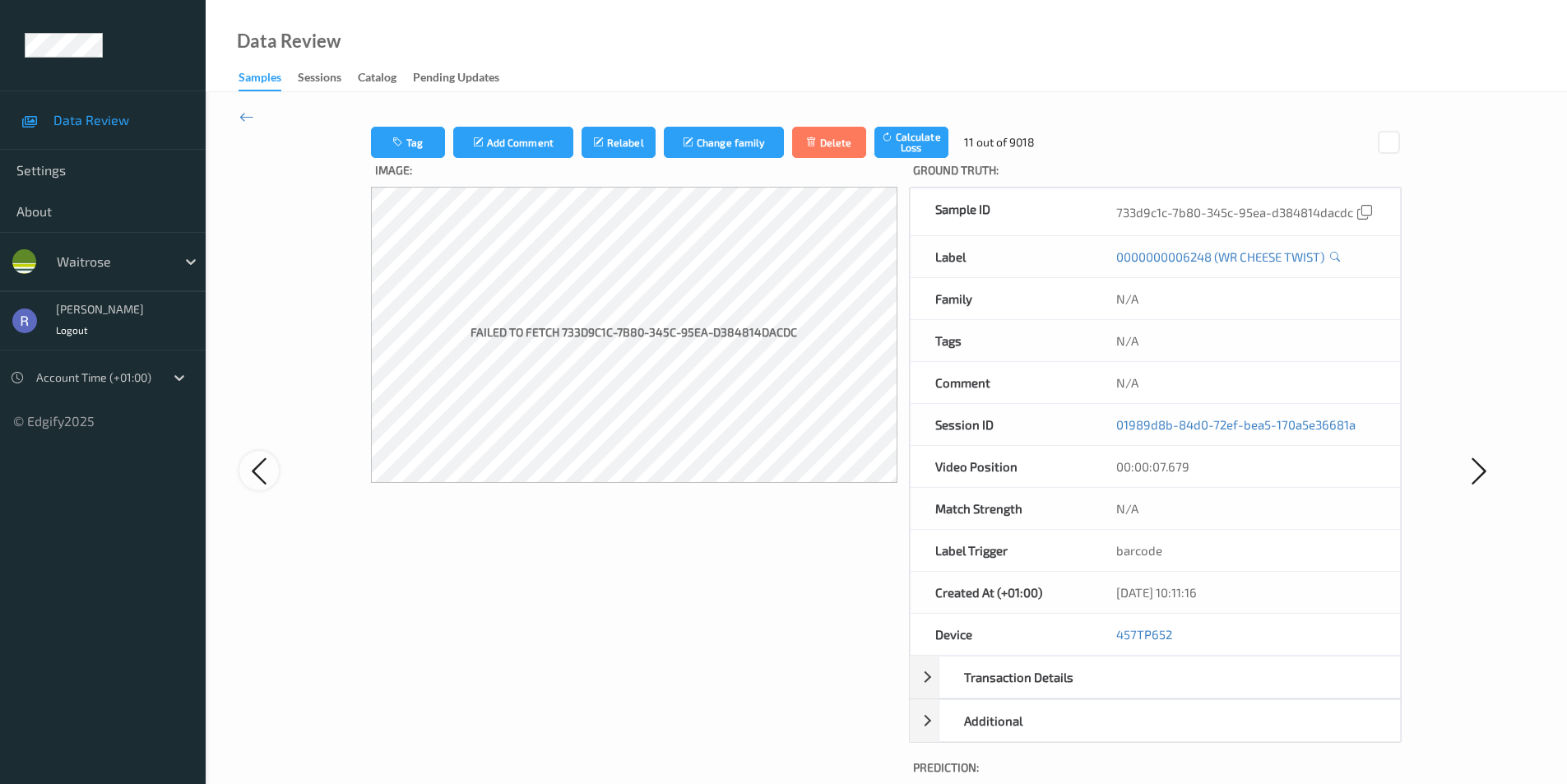
click at [258, 472] on icon at bounding box center [260, 471] width 33 height 34
click at [1468, 477] on icon at bounding box center [1479, 471] width 33 height 34
click at [1477, 477] on icon at bounding box center [1479, 471] width 33 height 34
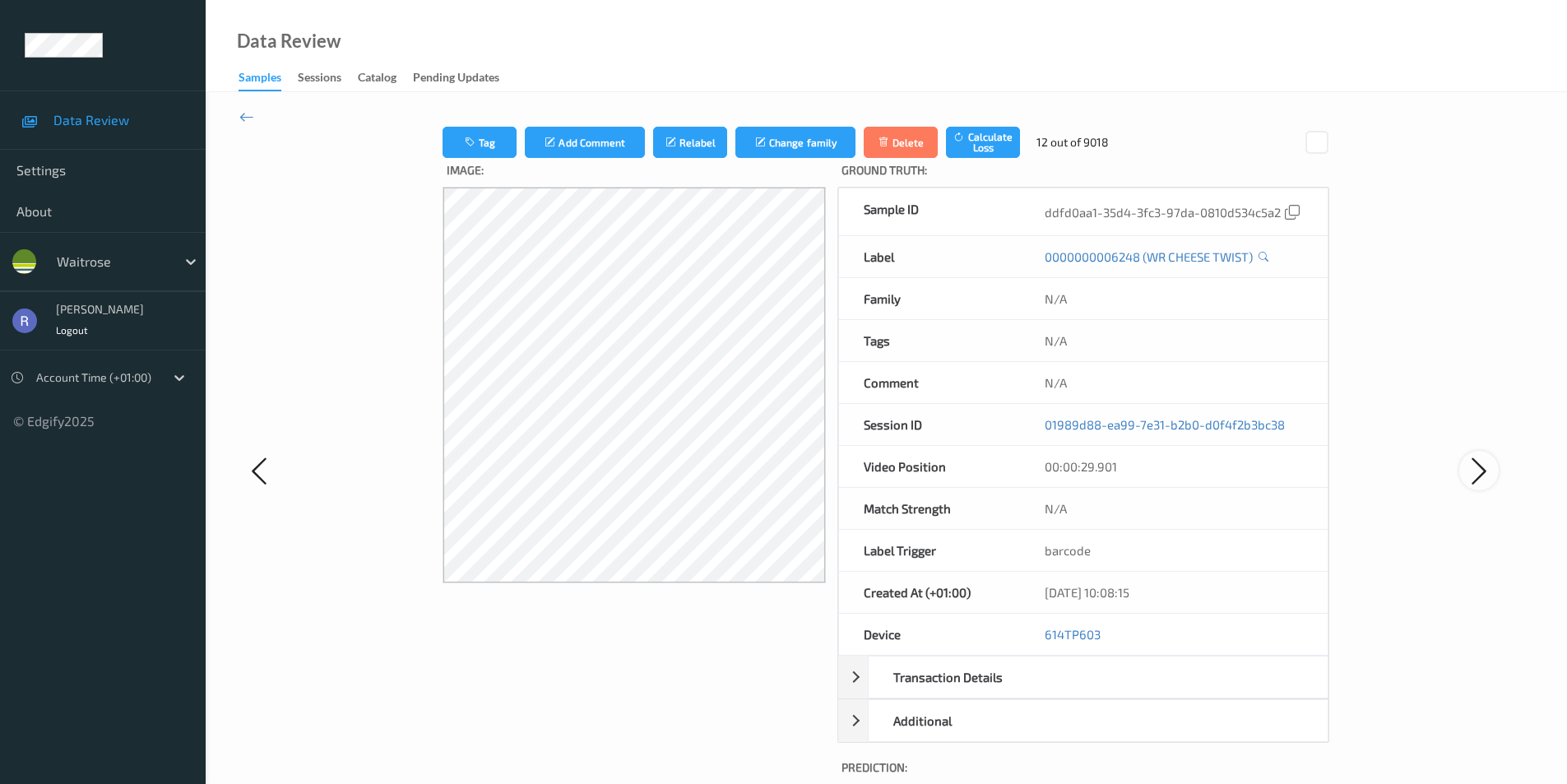
click at [1477, 477] on icon at bounding box center [1479, 471] width 33 height 34
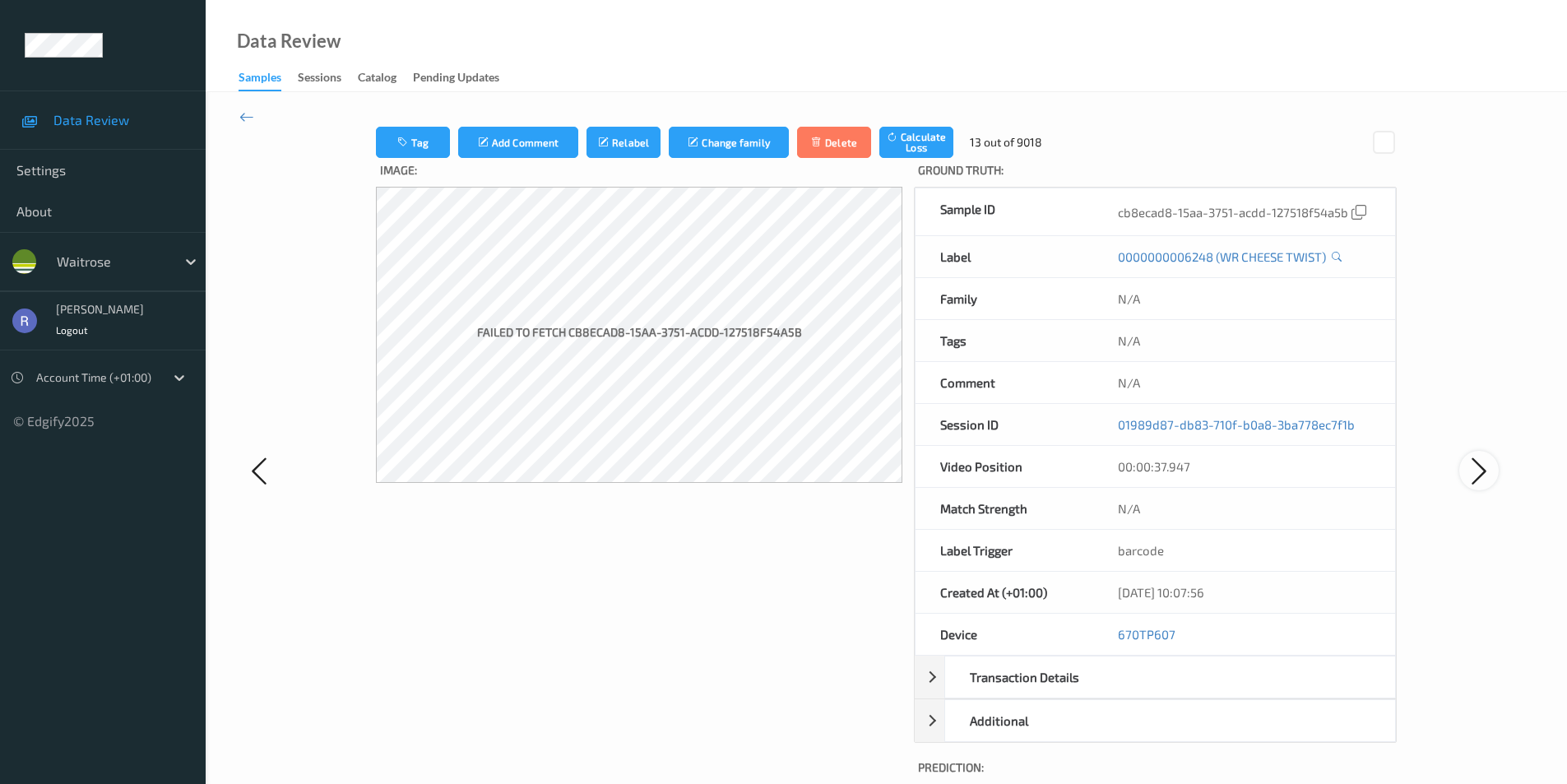
click at [1477, 477] on icon at bounding box center [1479, 471] width 33 height 34
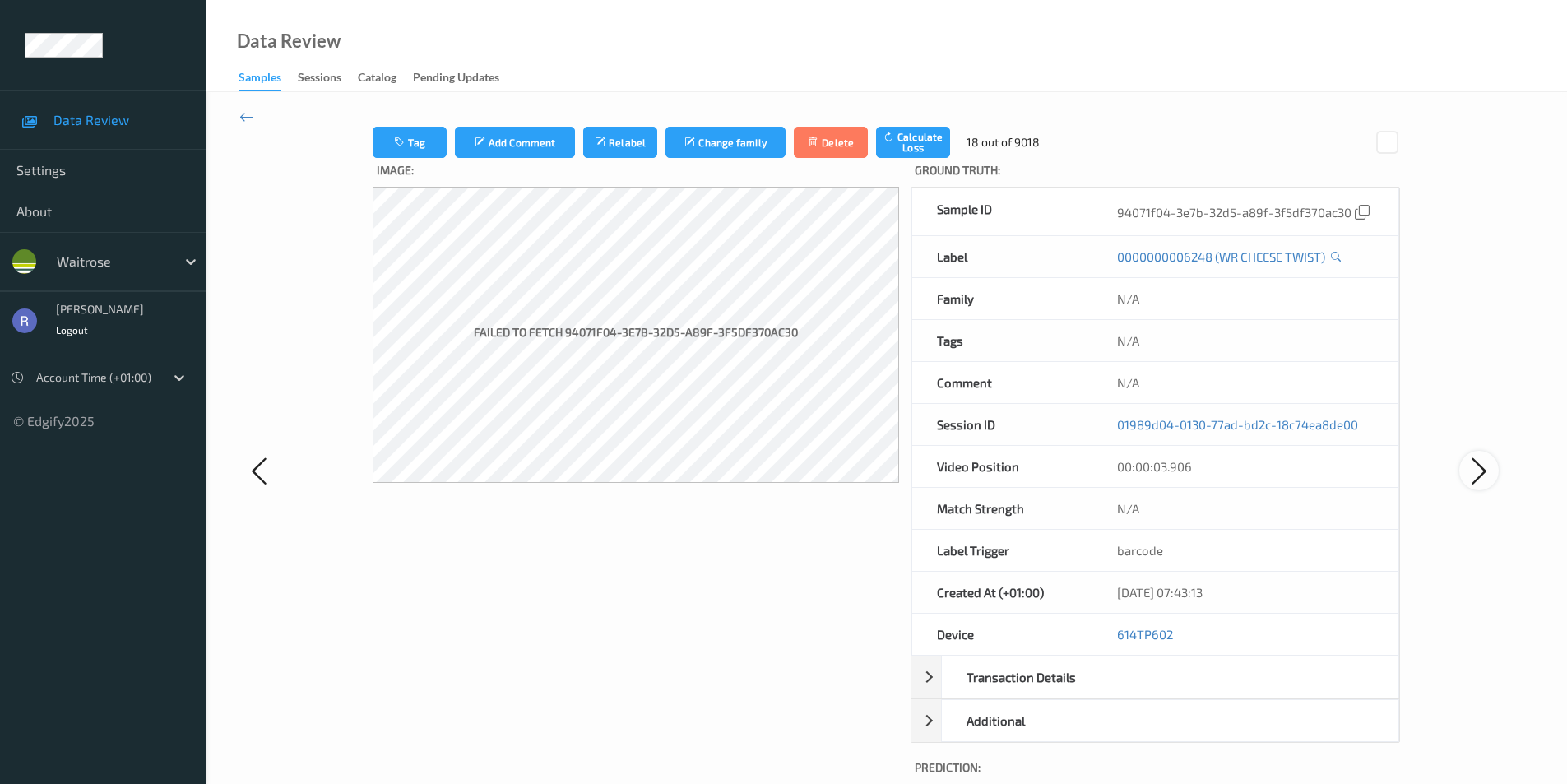
click at [1477, 477] on icon at bounding box center [1479, 471] width 33 height 34
click at [245, 118] on icon at bounding box center [247, 117] width 15 height 18
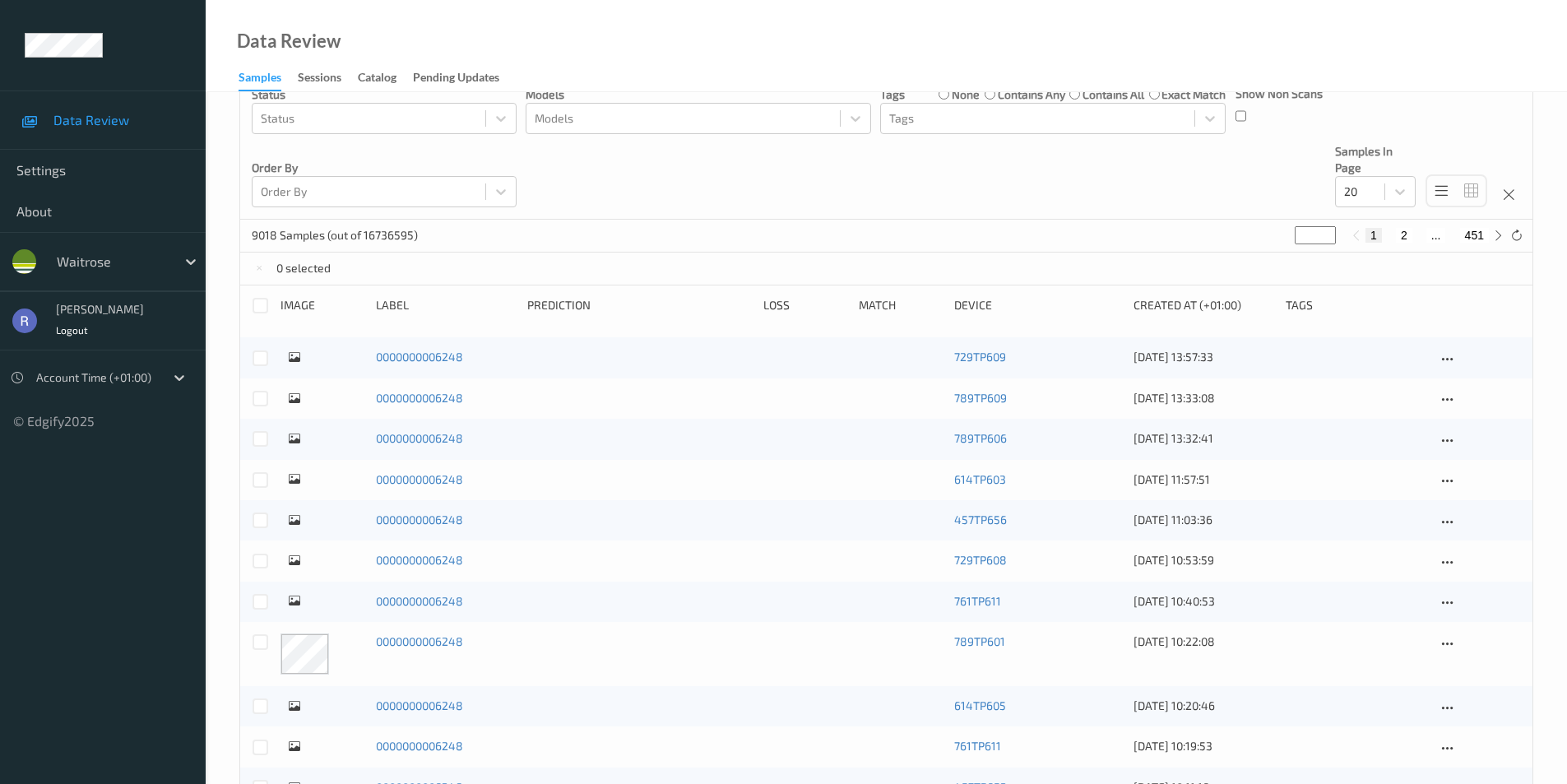
scroll to position [195, 0]
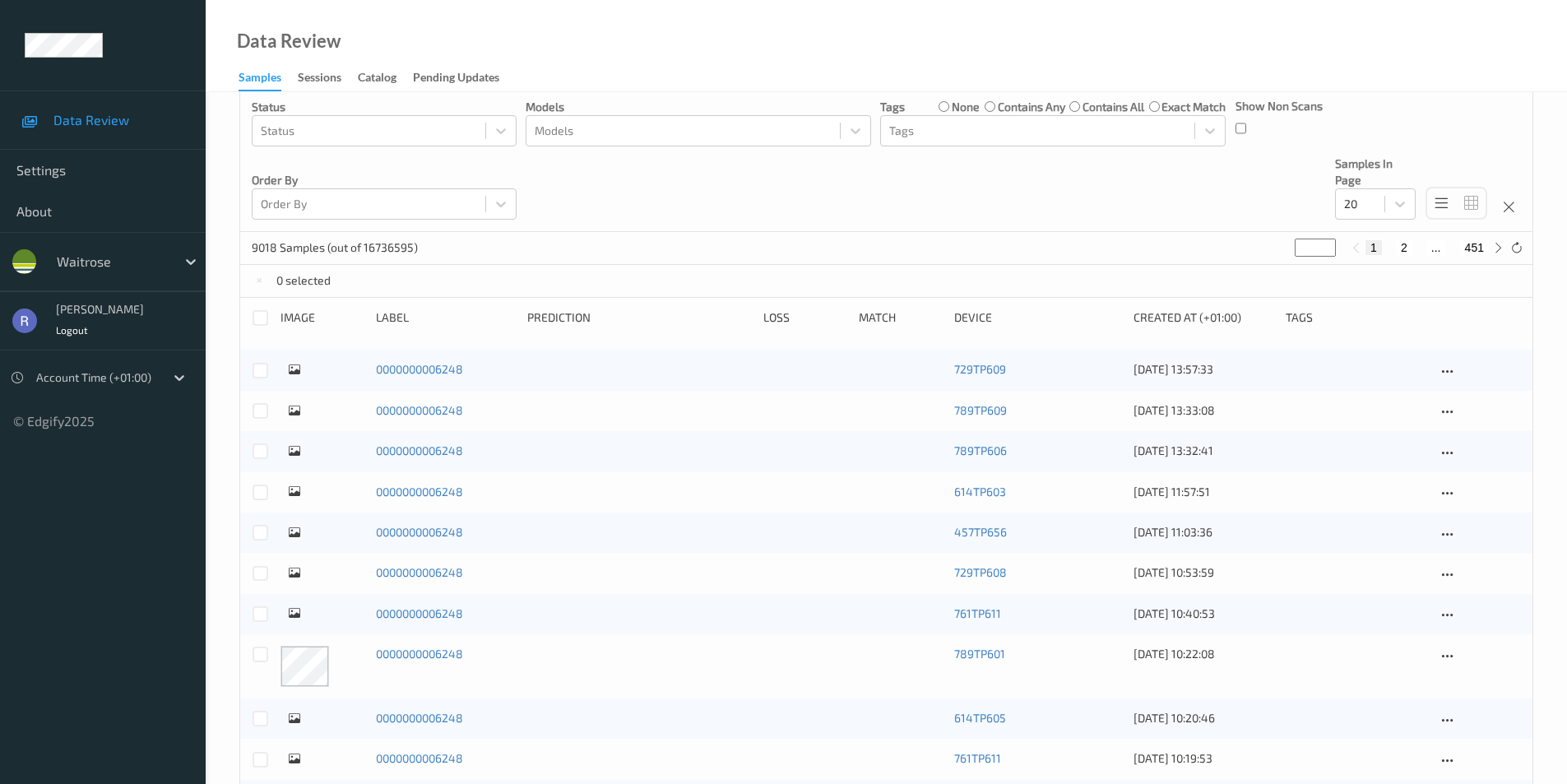
type input "*"
click at [1327, 244] on input "*" at bounding box center [1316, 248] width 41 height 18
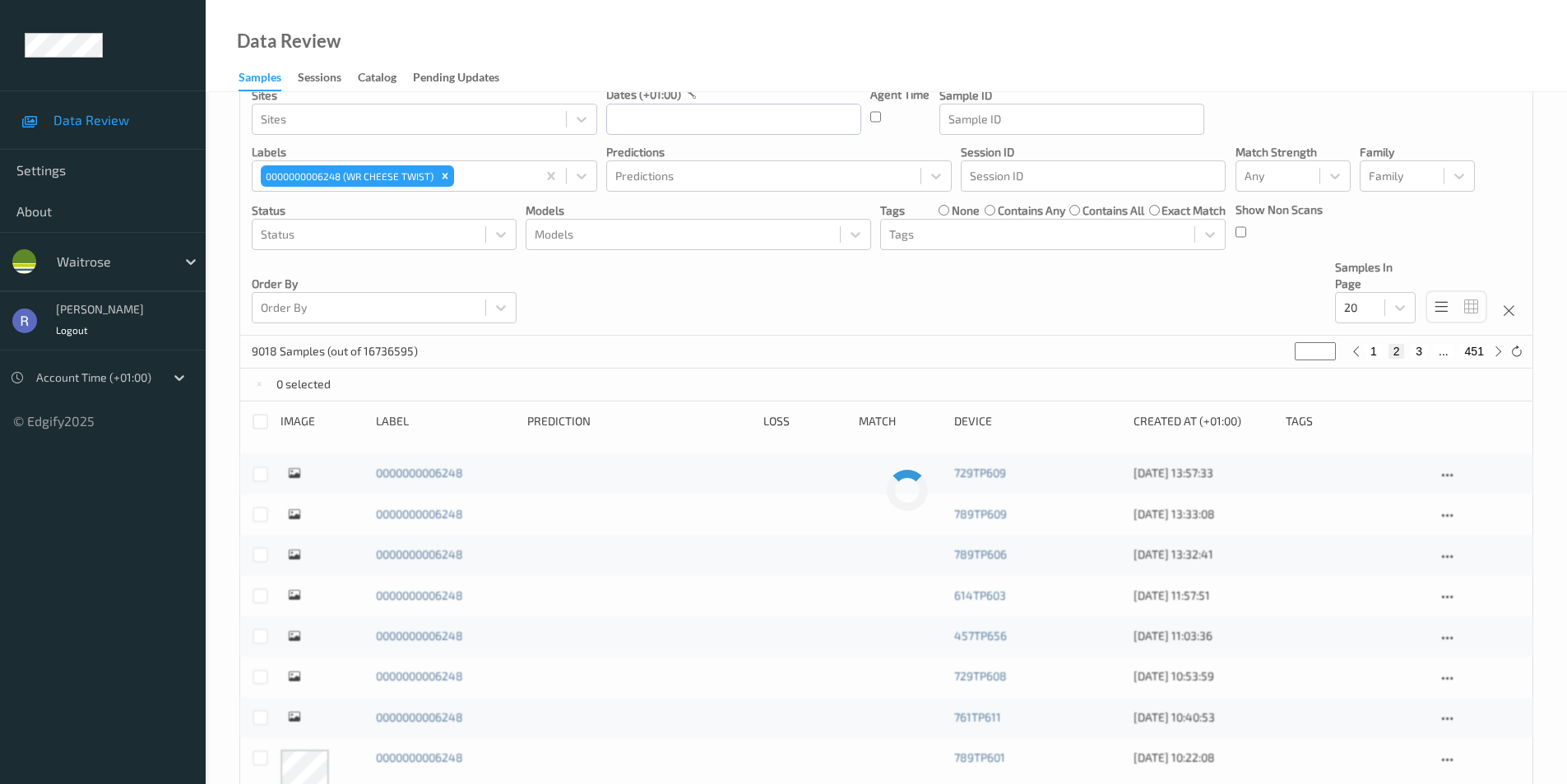
scroll to position [0, 0]
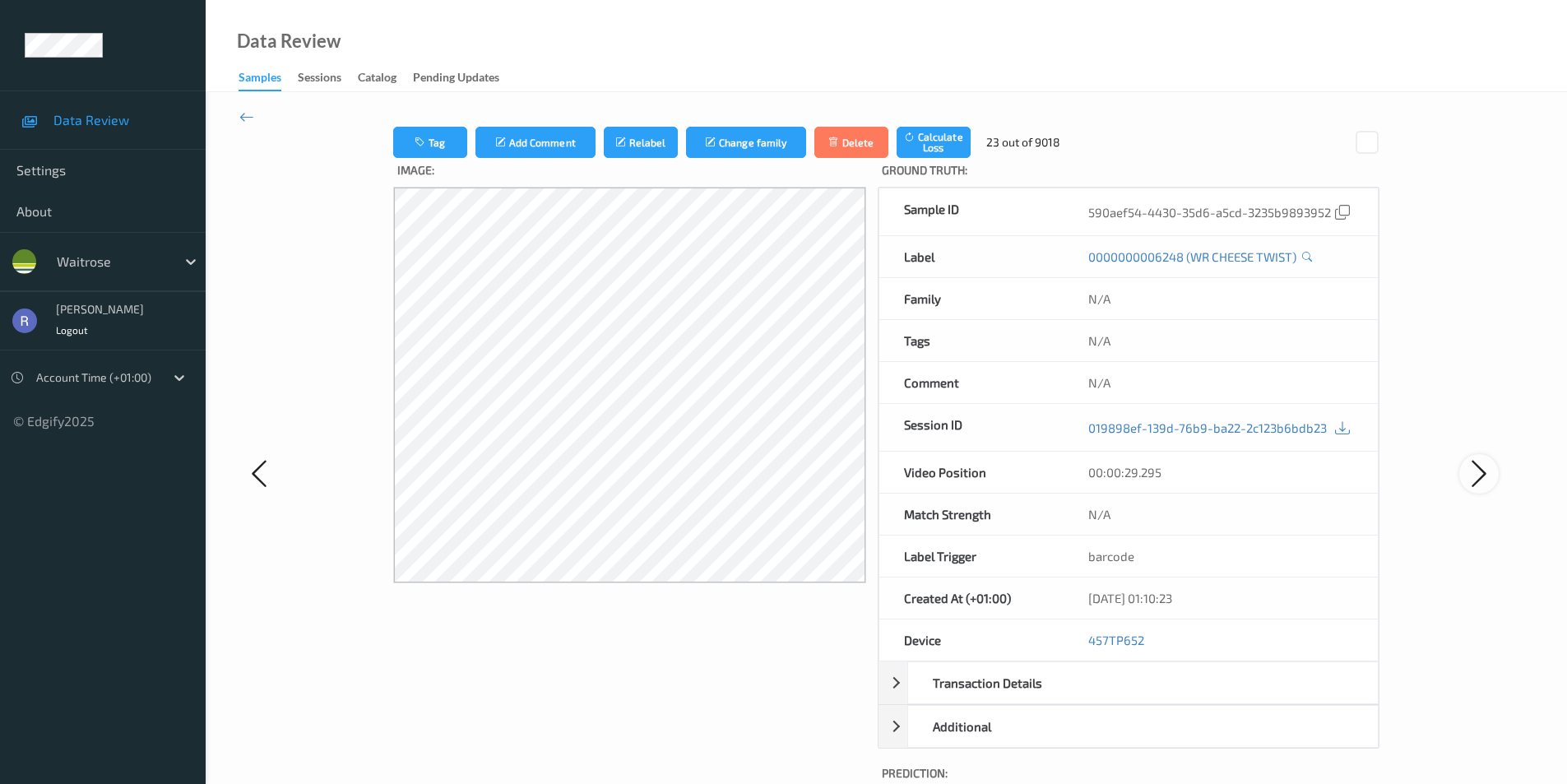
click at [1477, 472] on icon at bounding box center [1479, 473] width 33 height 34
click at [308, 82] on div "Sessions" at bounding box center [319, 79] width 44 height 21
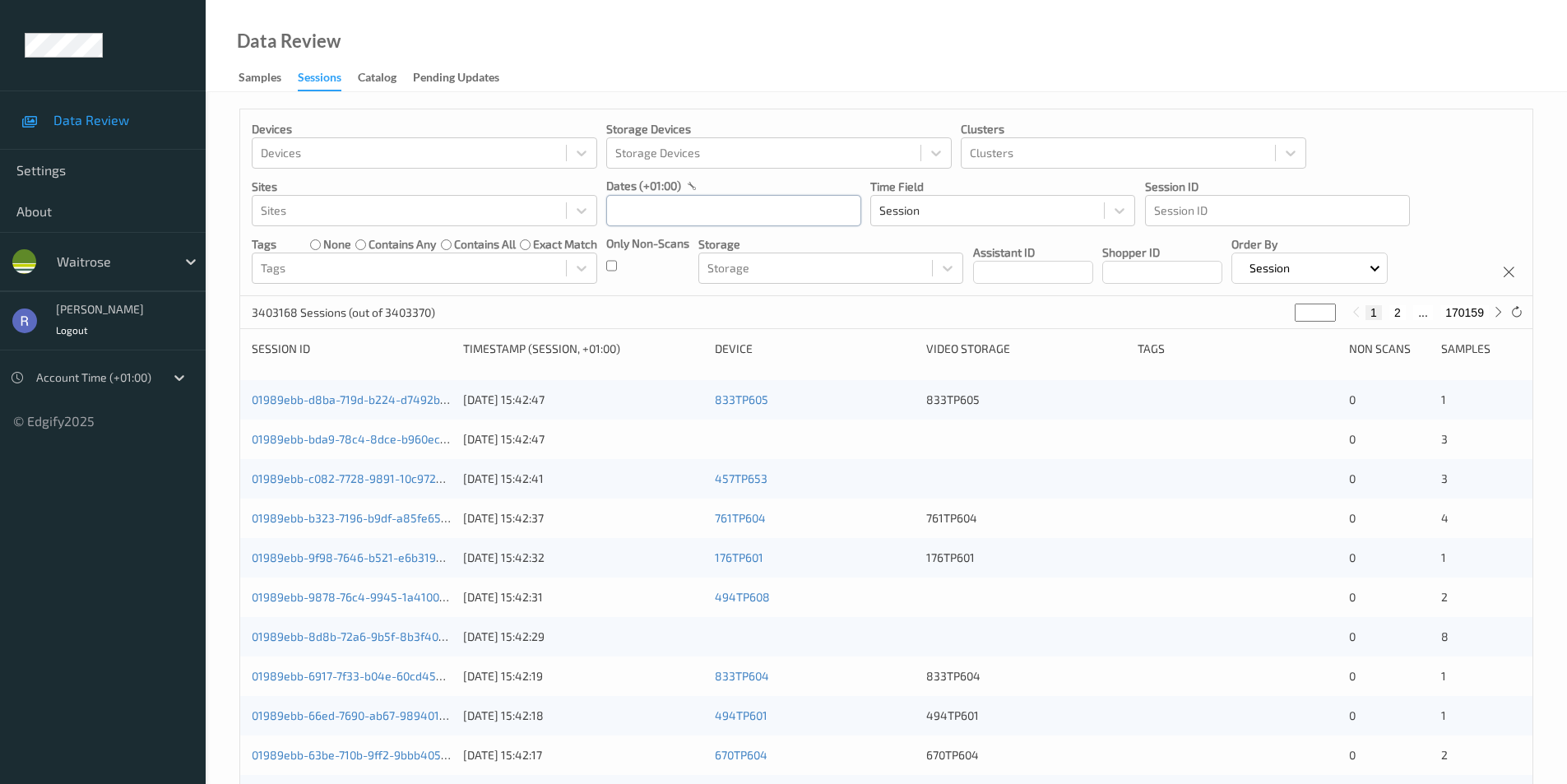
click at [718, 215] on input "text" at bounding box center [734, 211] width 255 height 31
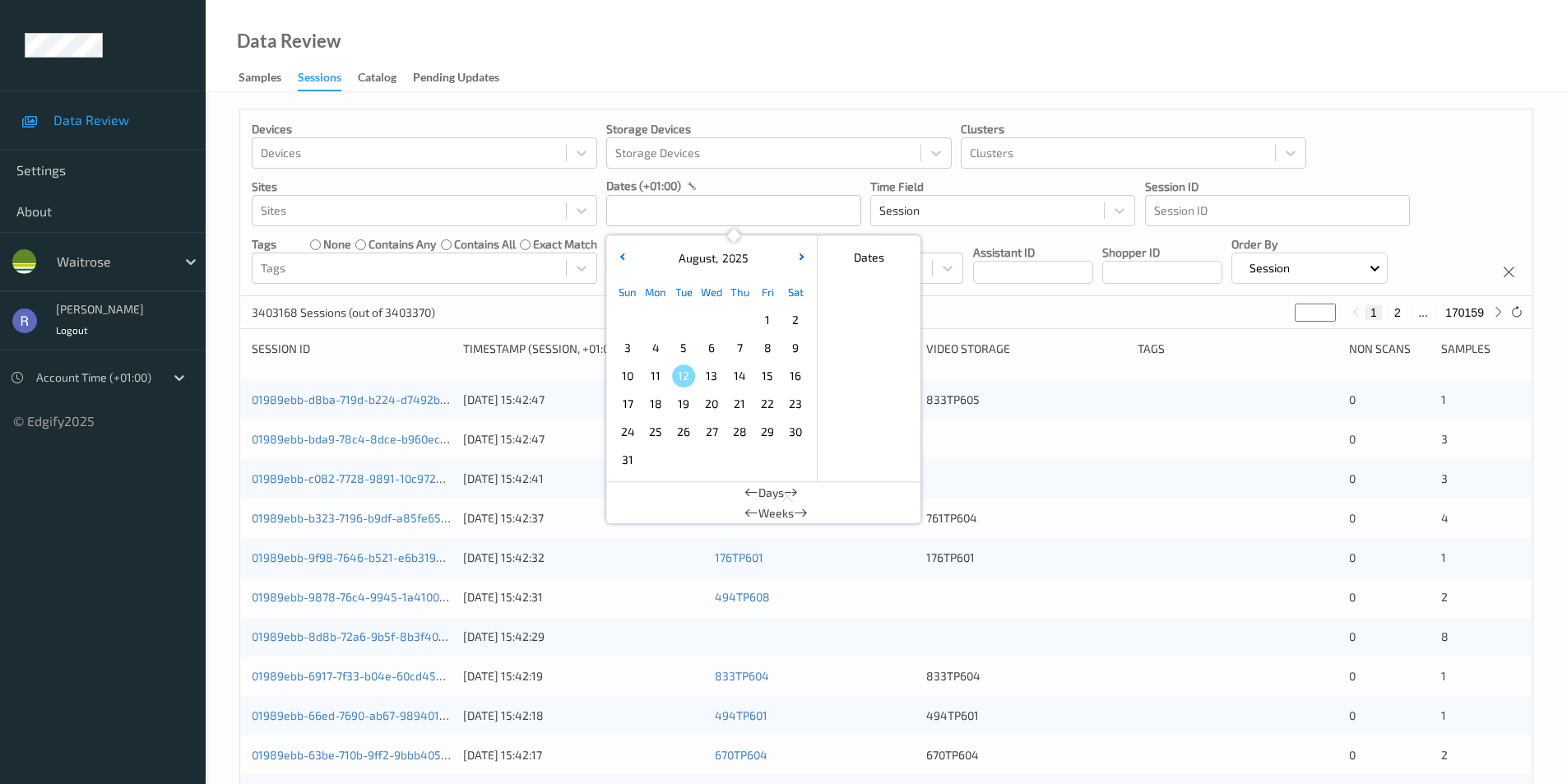
click at [711, 351] on span "6" at bounding box center [711, 348] width 23 height 23
type input "[DATE] 00:00 -> [DATE] 23:59"
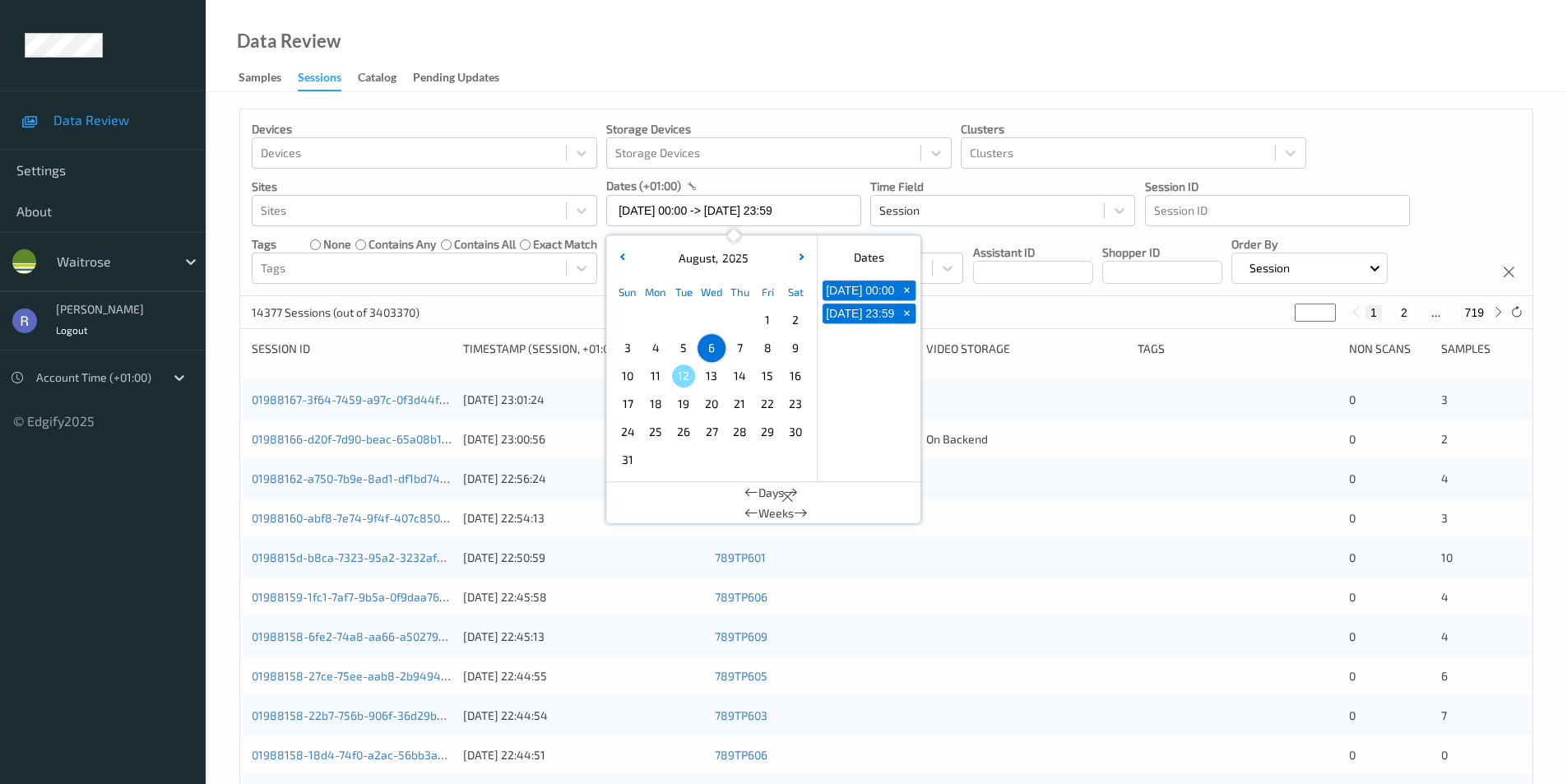
click at [550, 310] on div "14377 Sessions (out of 3403370) * 1 2 ... 719" at bounding box center [886, 312] width 1293 height 33
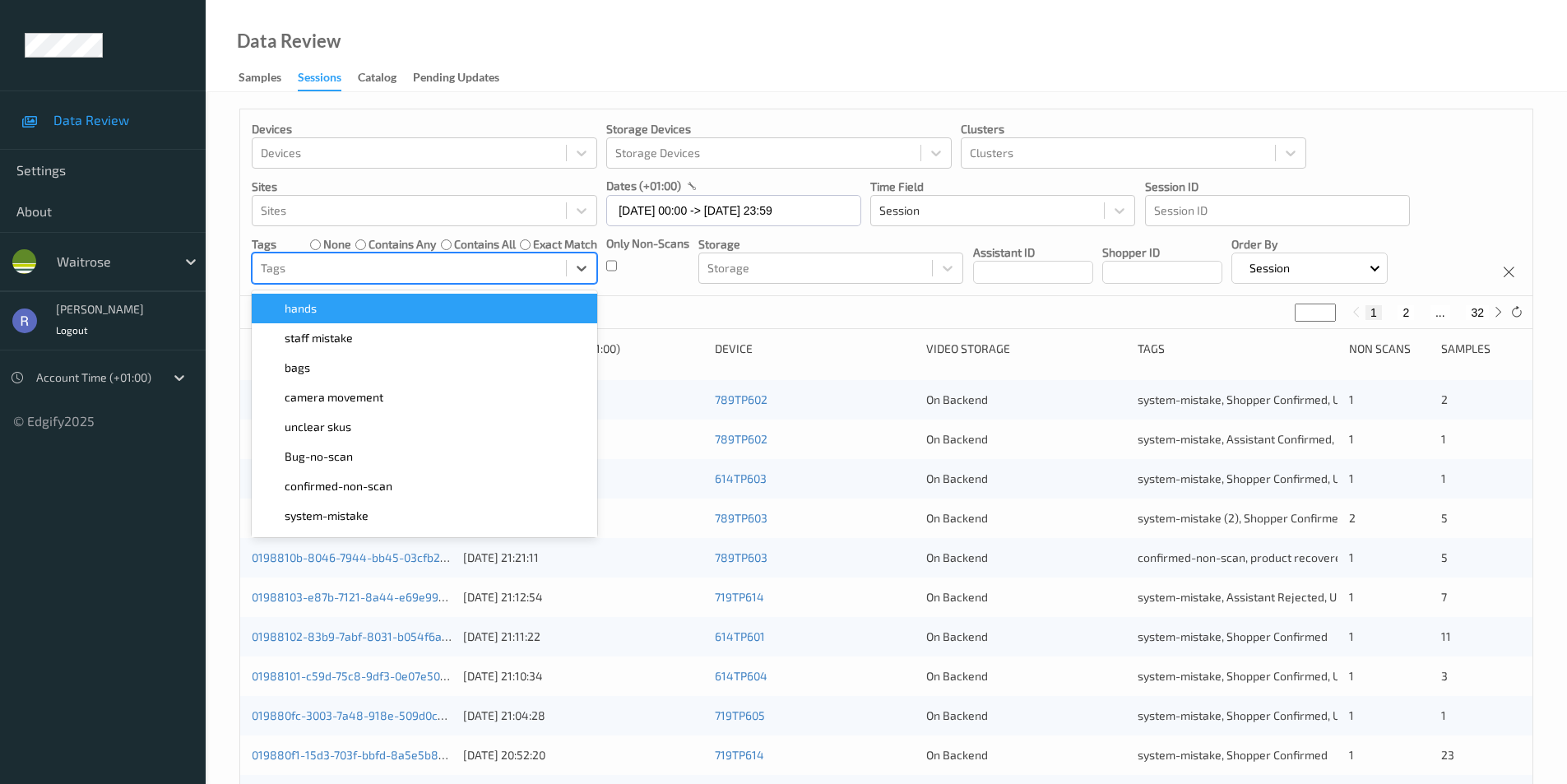
click at [319, 273] on div at bounding box center [410, 269] width 297 height 20
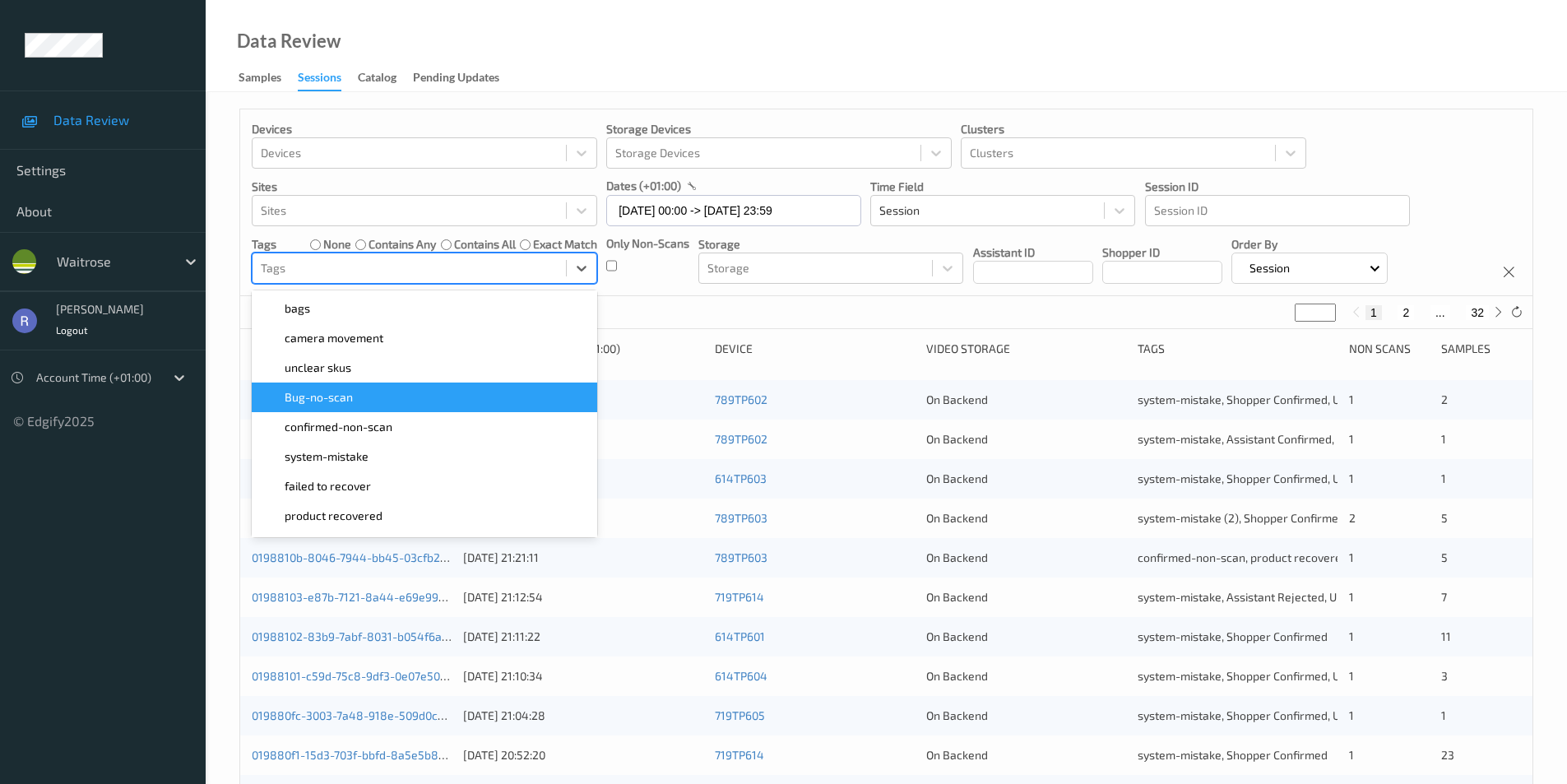
scroll to position [82, 0]
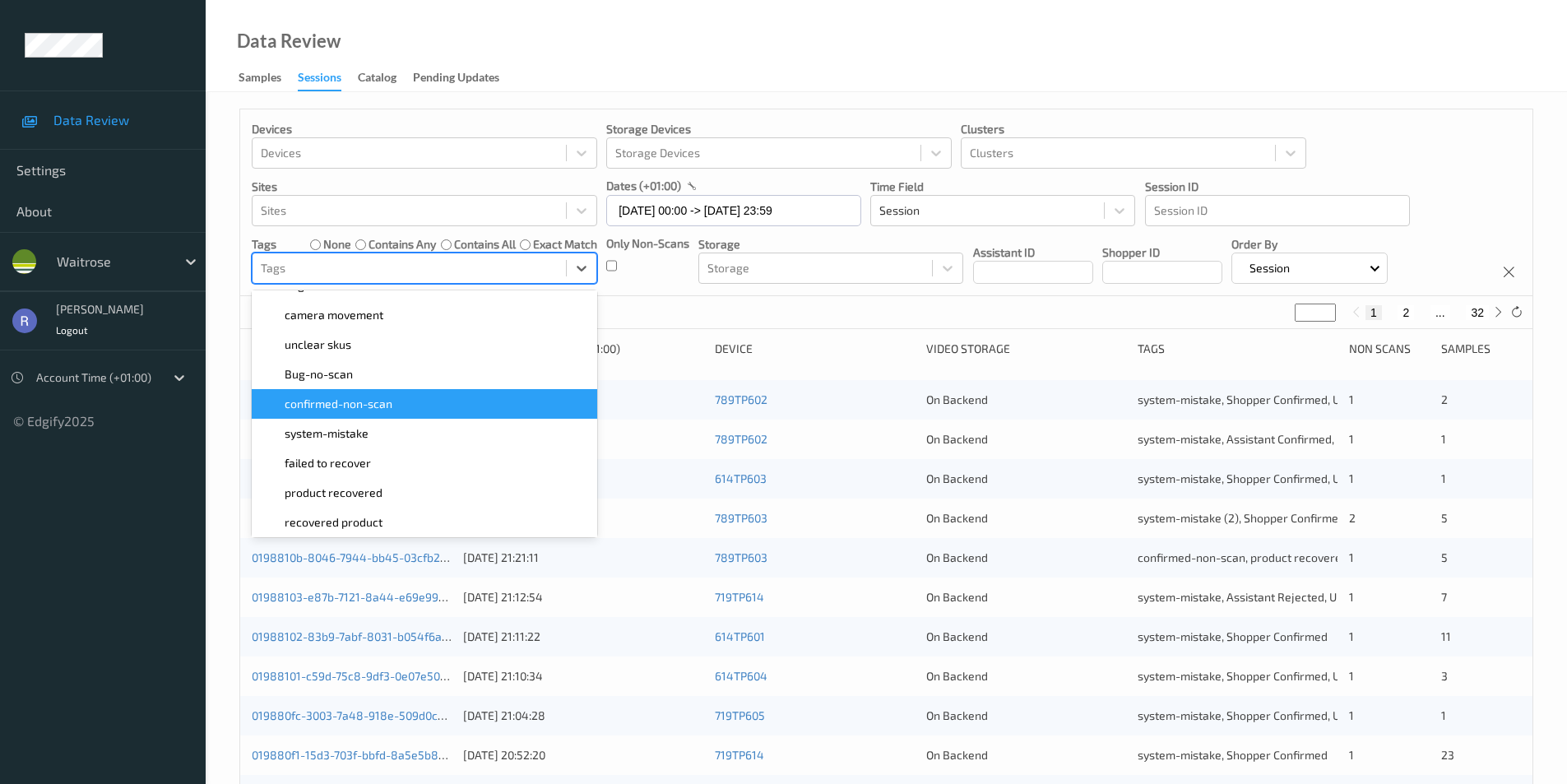
click at [358, 408] on span "confirmed-non-scan" at bounding box center [338, 404] width 108 height 17
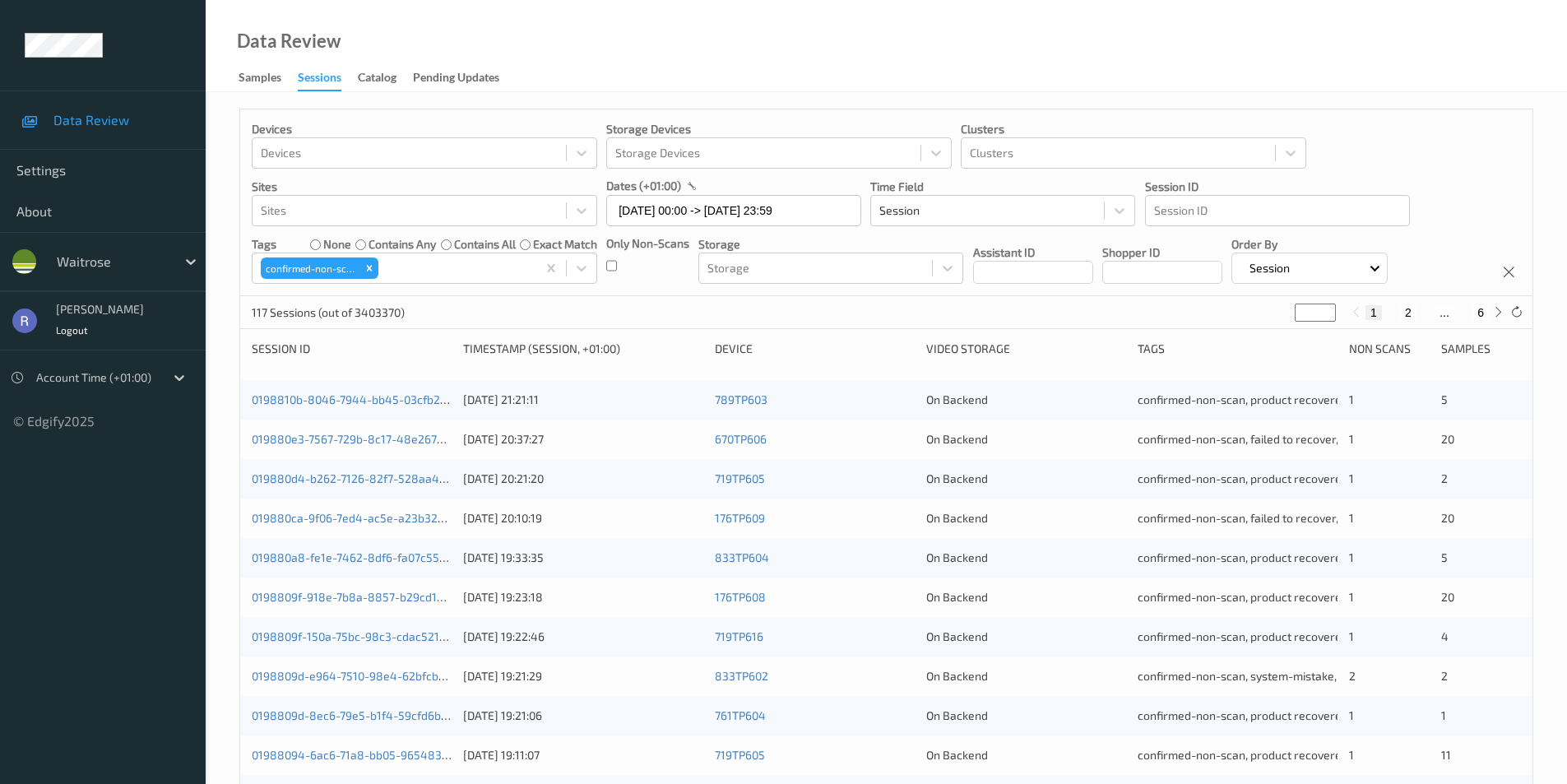
click at [682, 319] on div "117 Sessions (out of 3403370) * 1 2 ... 6" at bounding box center [886, 312] width 1293 height 33
type input "*"
click at [1327, 310] on input "*" at bounding box center [1316, 312] width 41 height 18
type input "*"
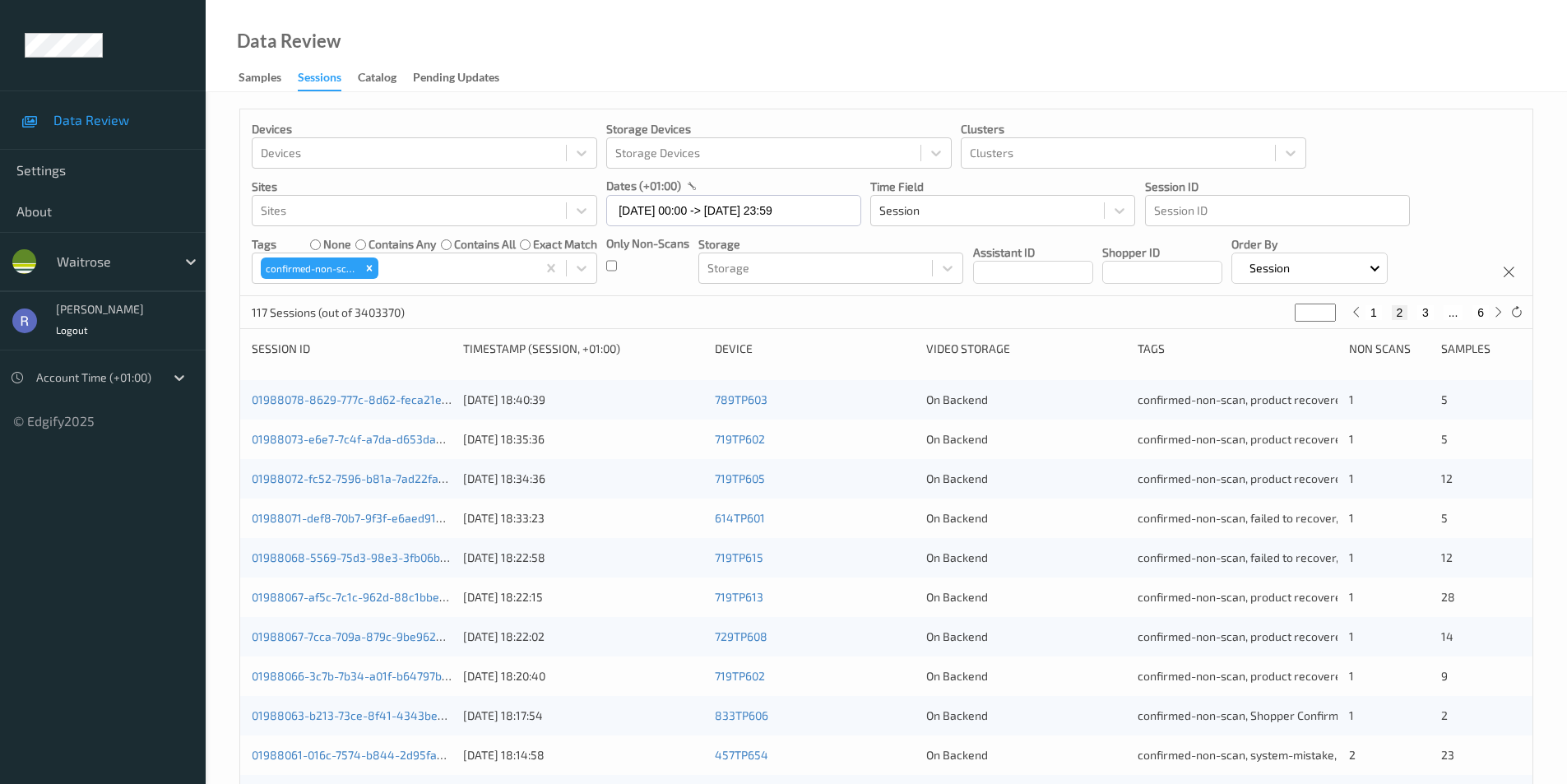
type input "*"
click at [1327, 310] on input "*" at bounding box center [1316, 312] width 41 height 18
type input "*"
click at [1327, 310] on input "*" at bounding box center [1316, 312] width 41 height 18
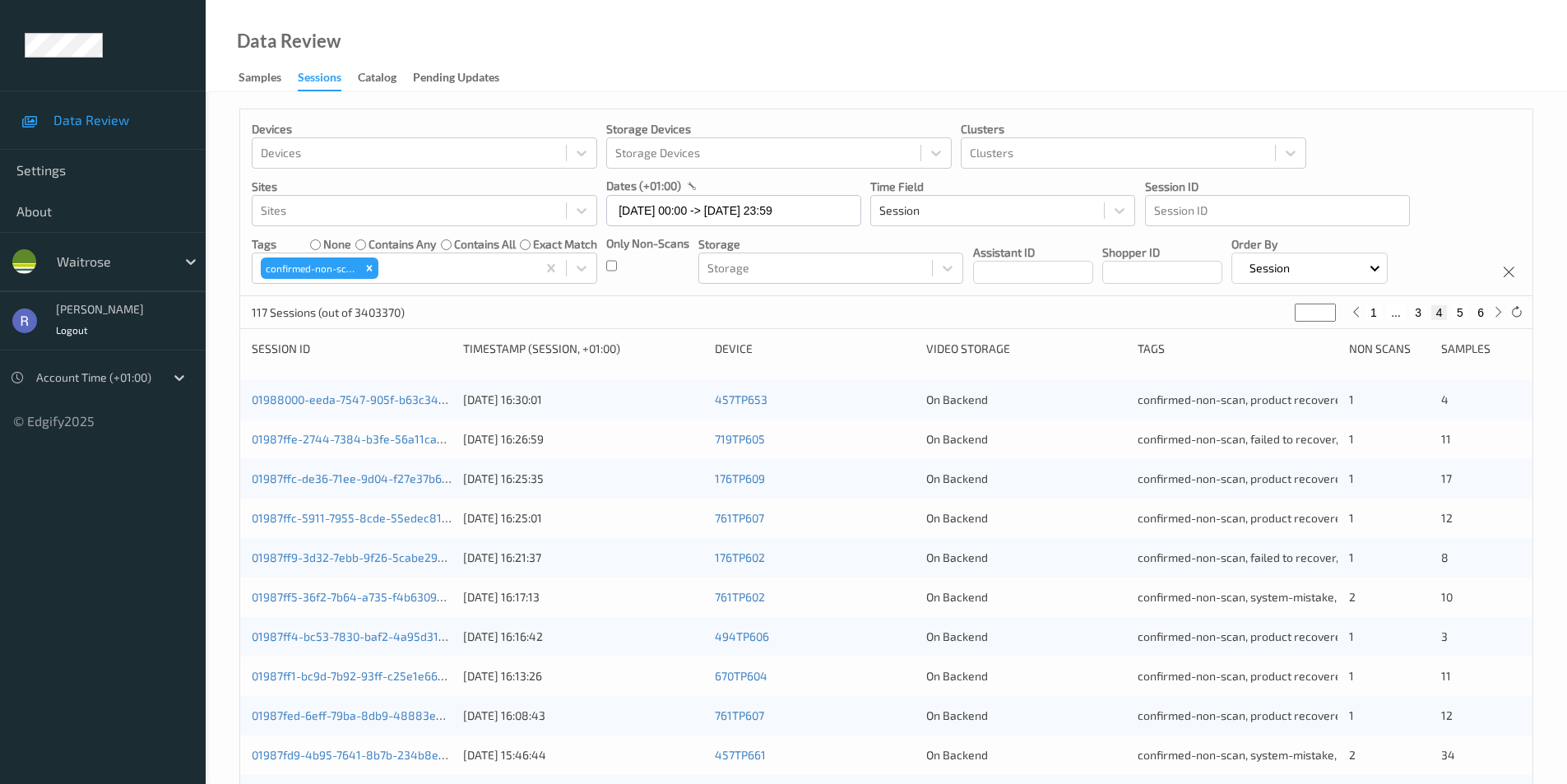
type input "*"
click at [1327, 310] on input "*" at bounding box center [1316, 312] width 41 height 18
type input "*"
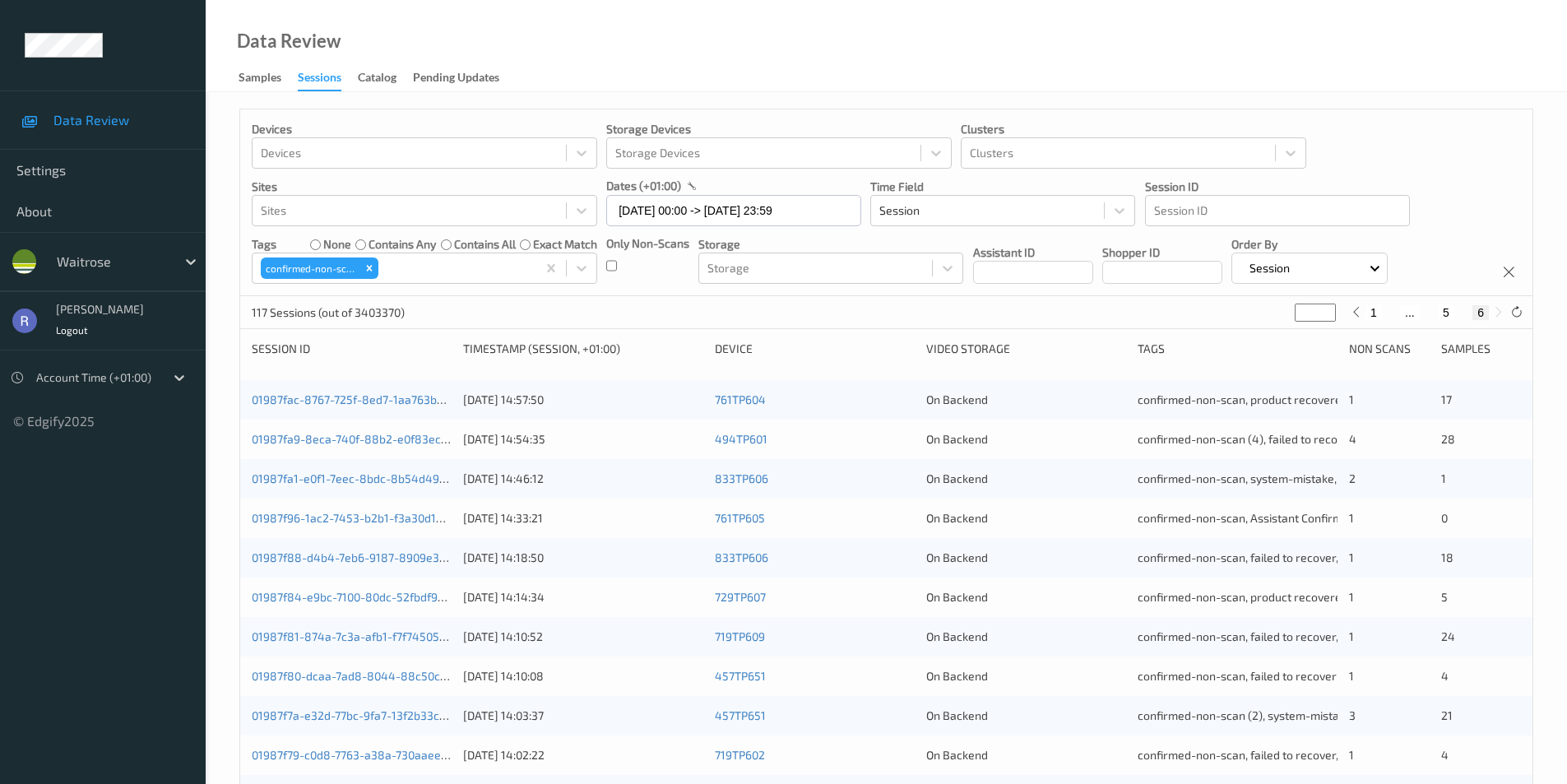
click at [1327, 310] on input "*" at bounding box center [1316, 312] width 41 height 18
click at [1323, 312] on input "*" at bounding box center [1316, 312] width 41 height 18
type input "*"
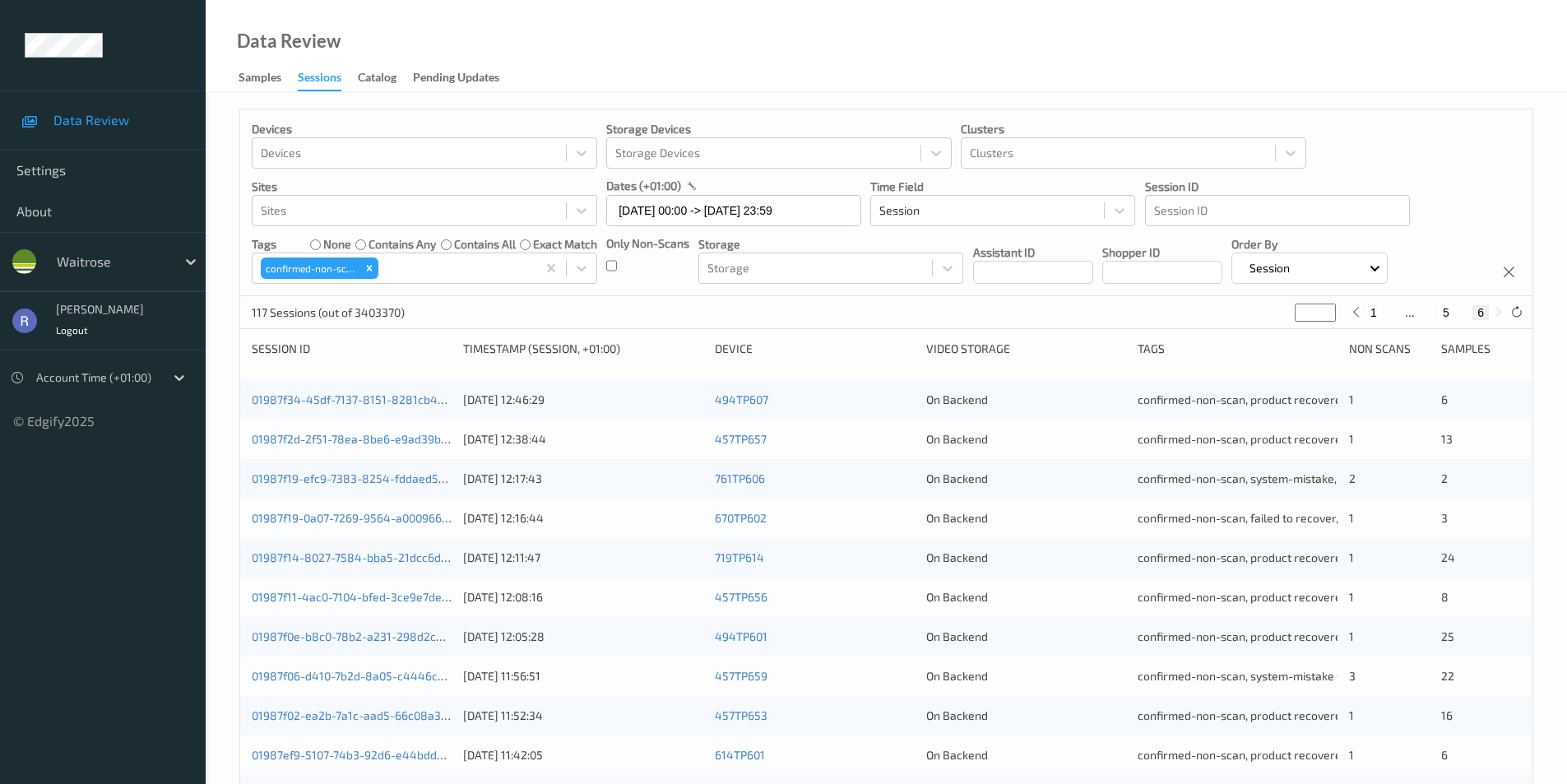
click at [1327, 313] on input "*" at bounding box center [1316, 312] width 41 height 18
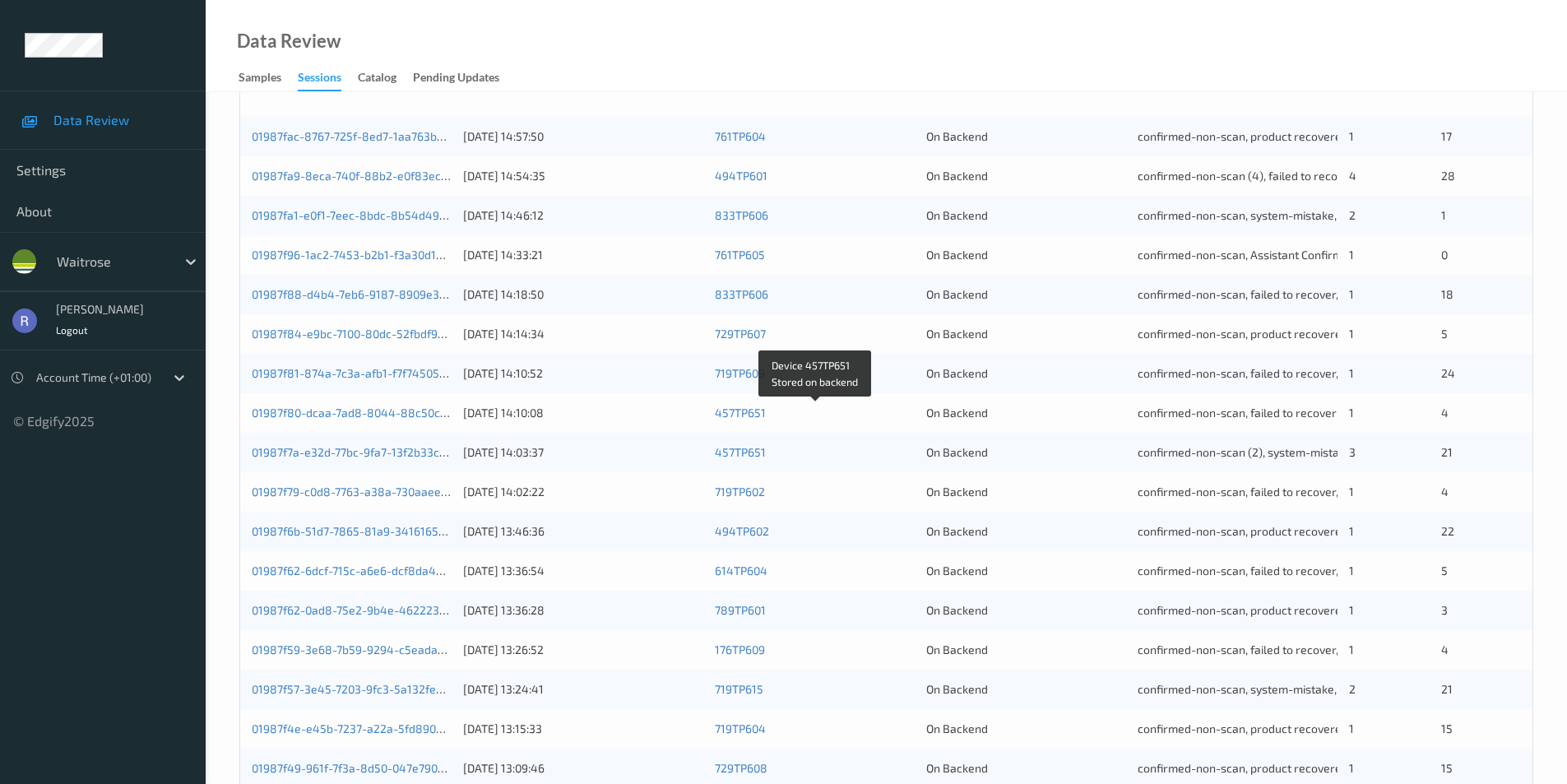
scroll to position [454, 0]
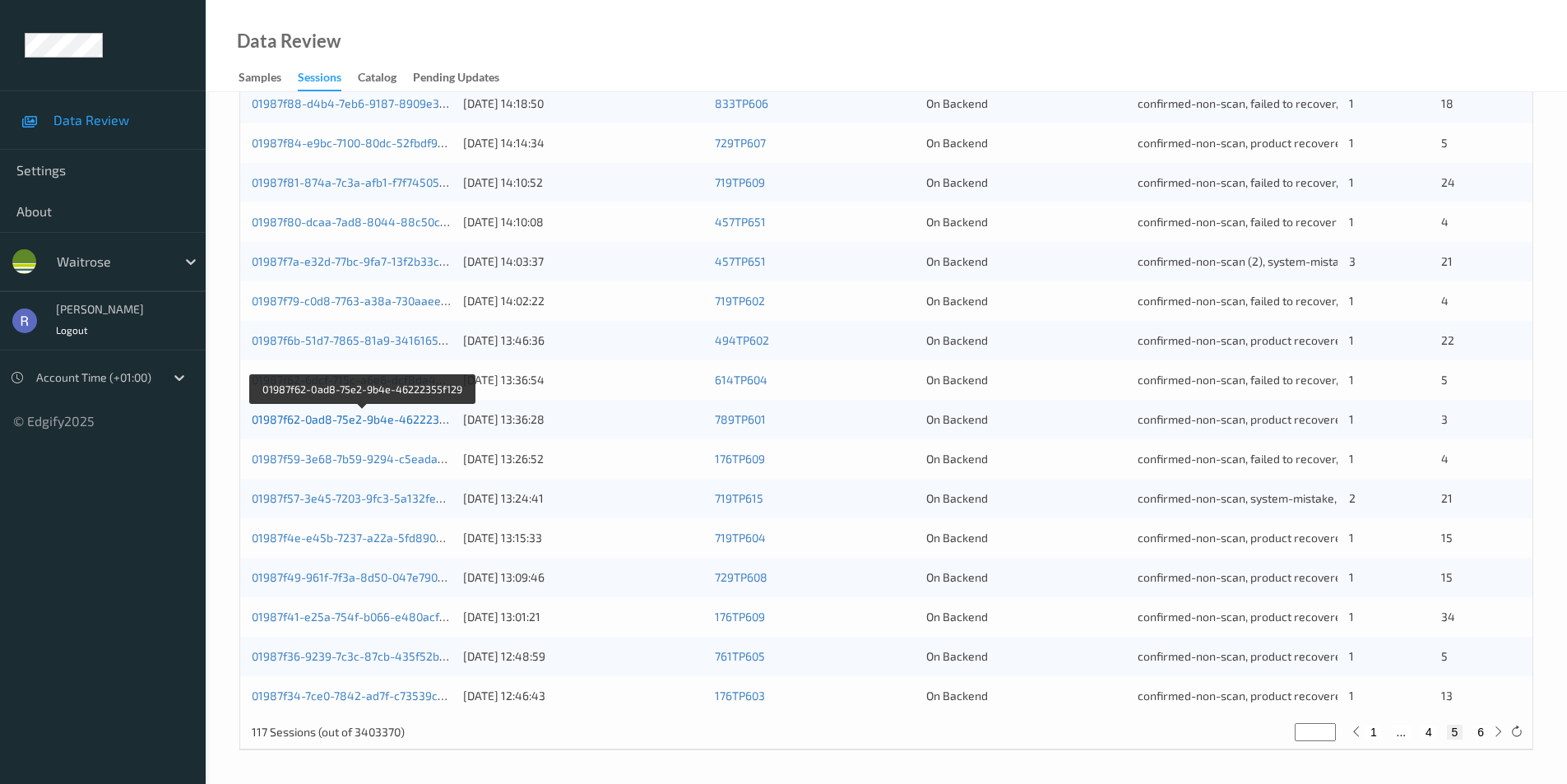
click at [419, 420] on link "01987f62-0ad8-75e2-9b4e-46222355f129" at bounding box center [363, 419] width 223 height 14
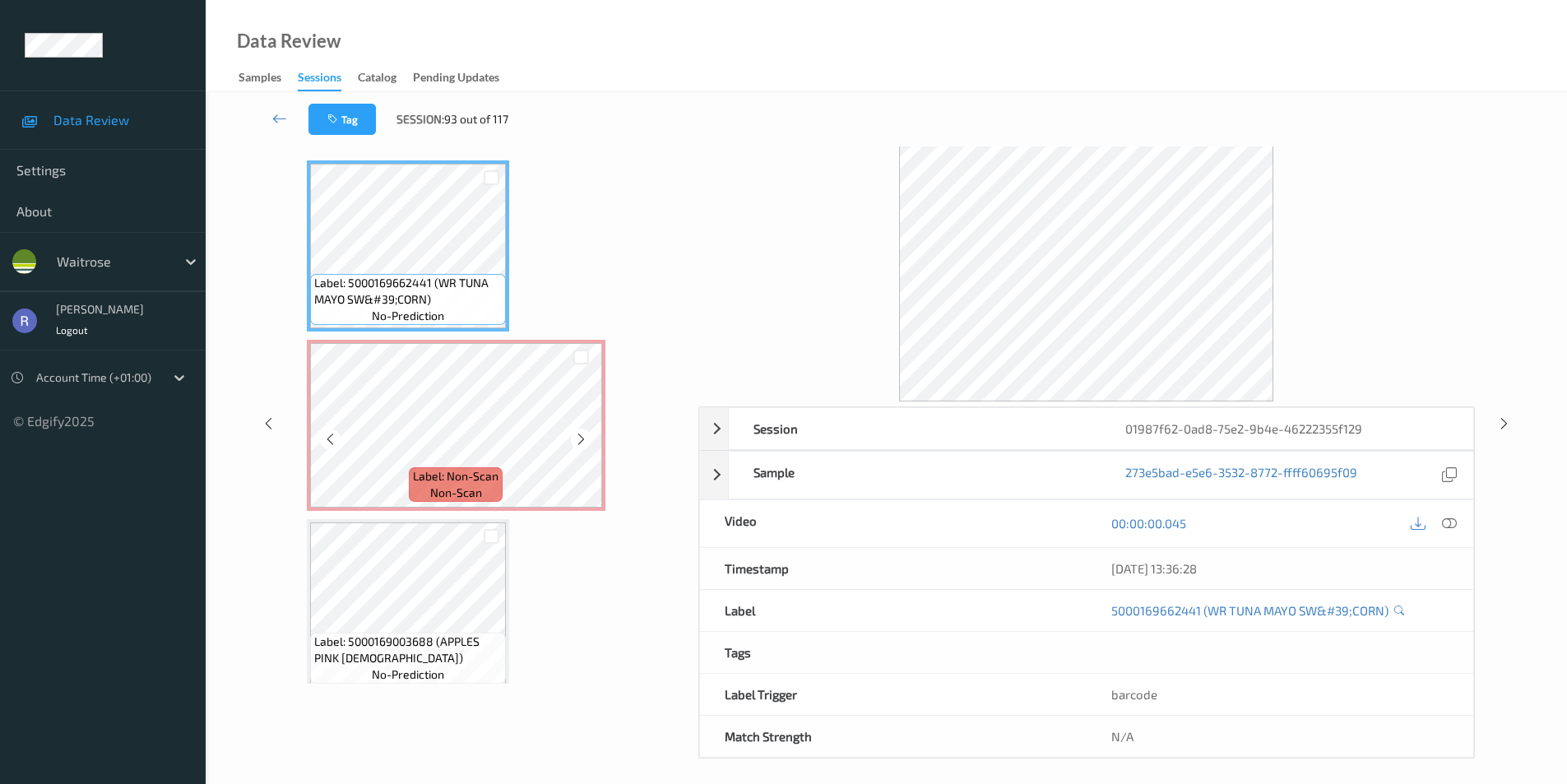
scroll to position [66, 0]
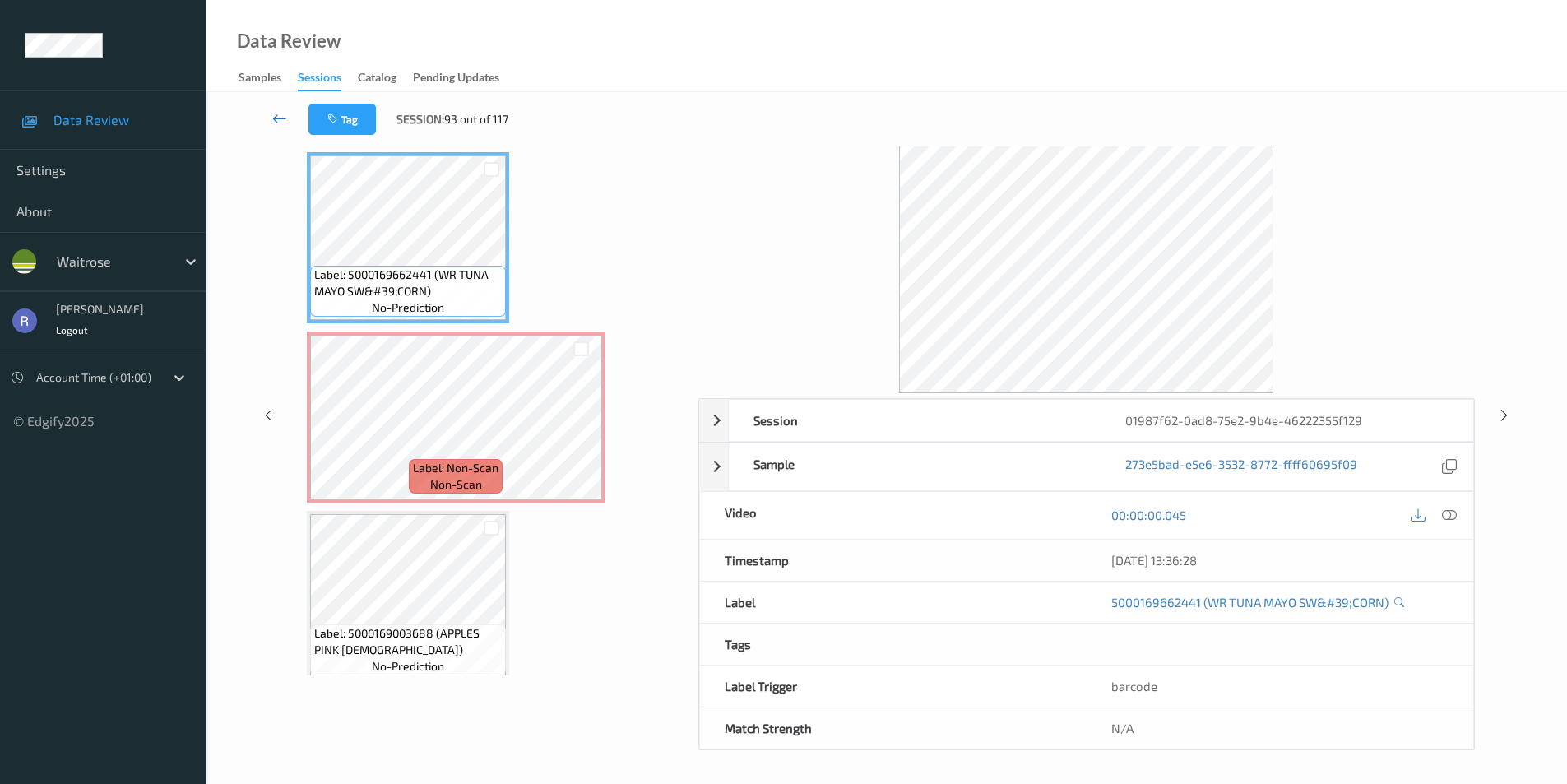
click at [274, 116] on icon at bounding box center [279, 119] width 15 height 17
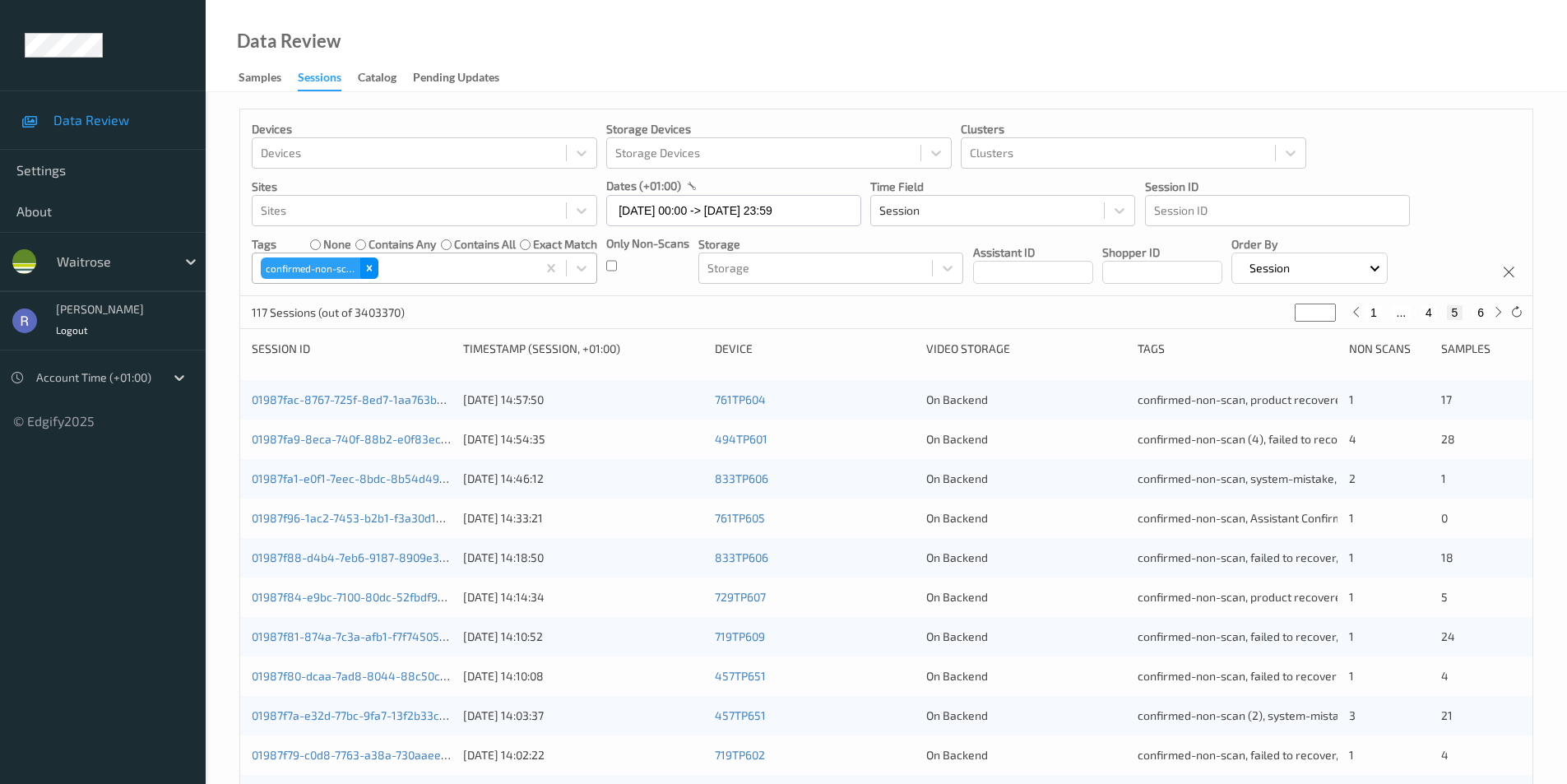
click at [368, 268] on icon "Remove confirmed-non-scan" at bounding box center [370, 269] width 12 height 12
type input "*"
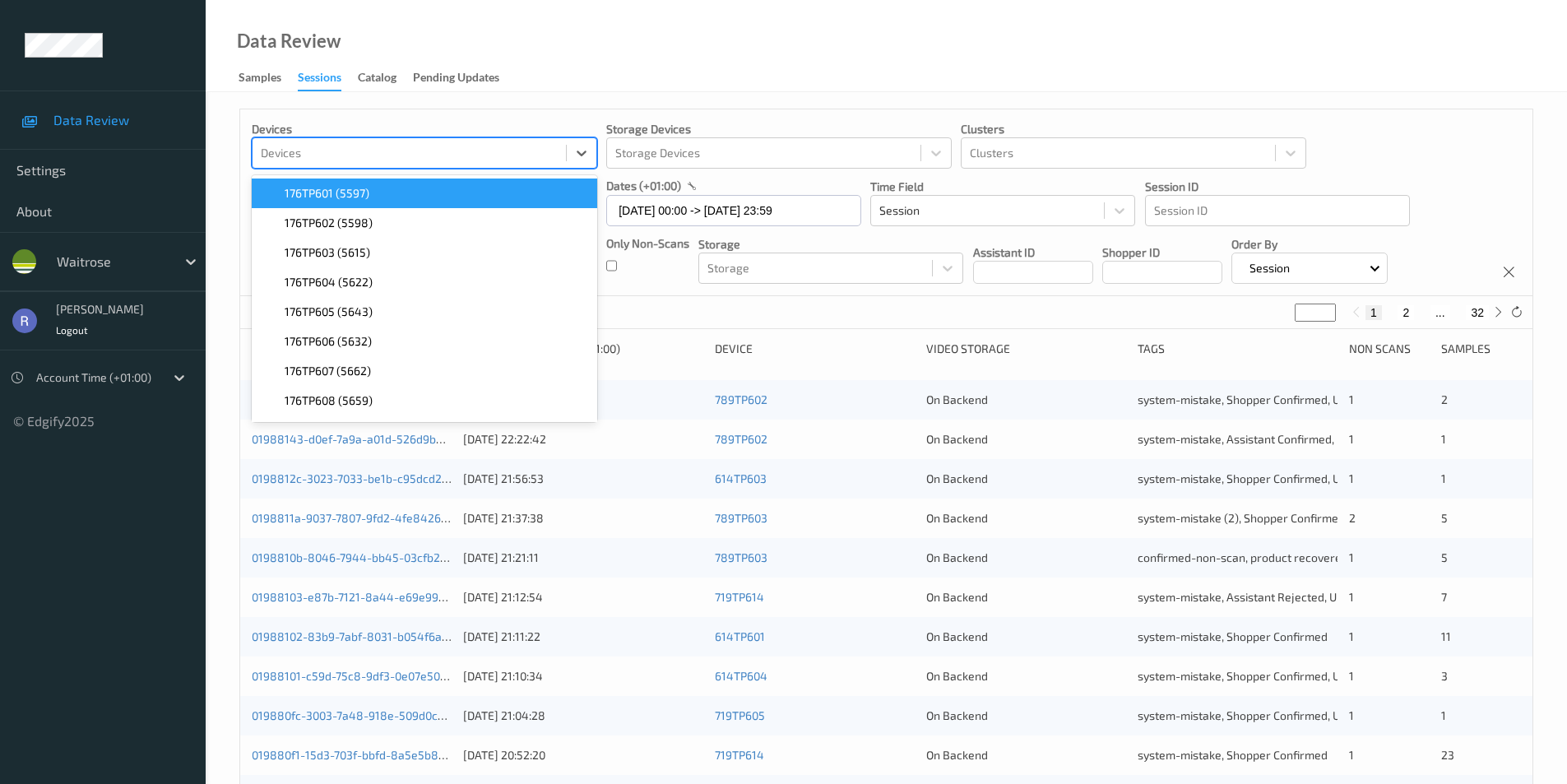
click at [327, 149] on div at bounding box center [410, 153] width 297 height 20
paste input "761TP607"
type input "761TP607"
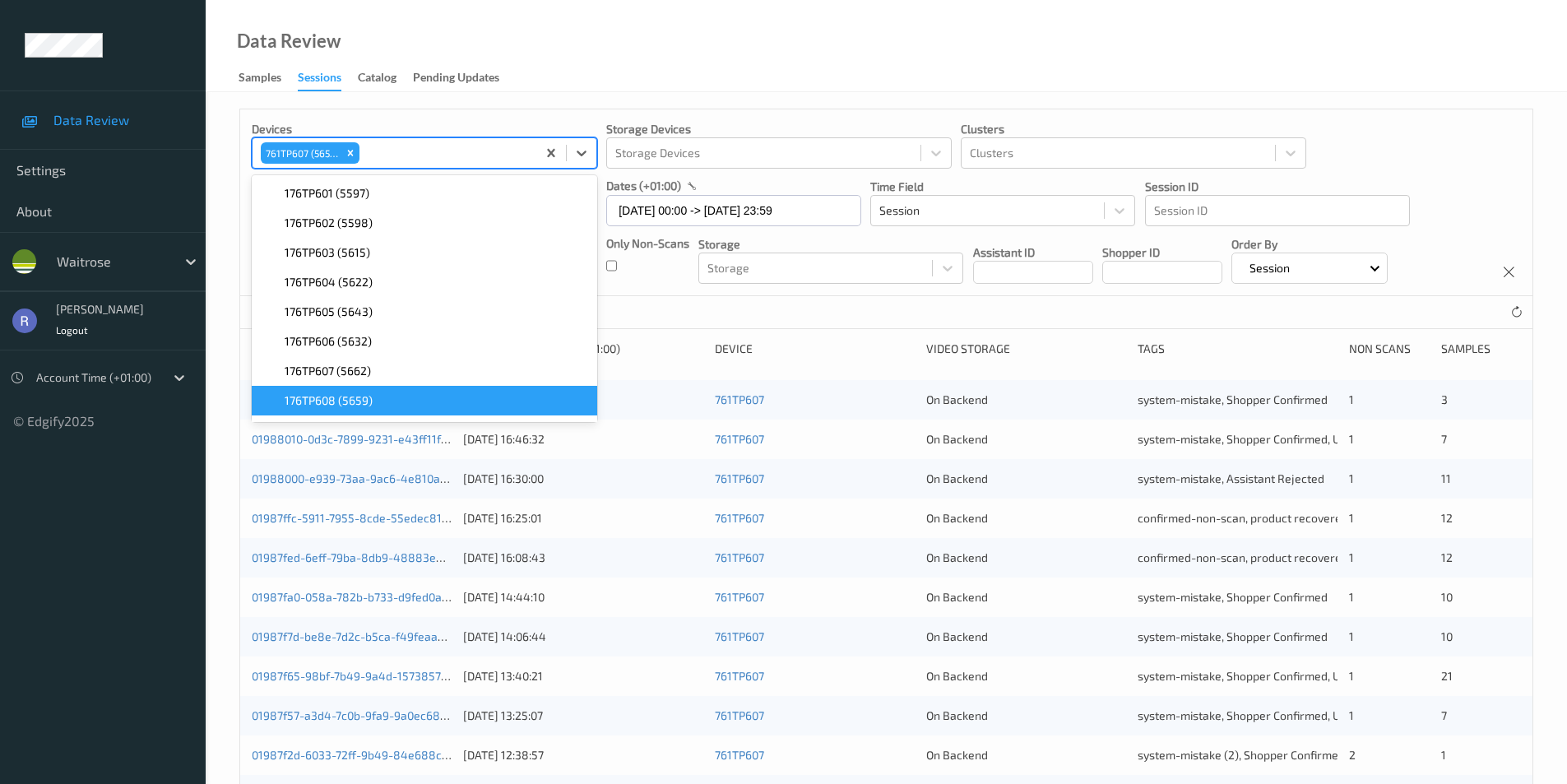
click at [692, 312] on div "12 Sessions (out of 3403370)" at bounding box center [886, 312] width 1293 height 33
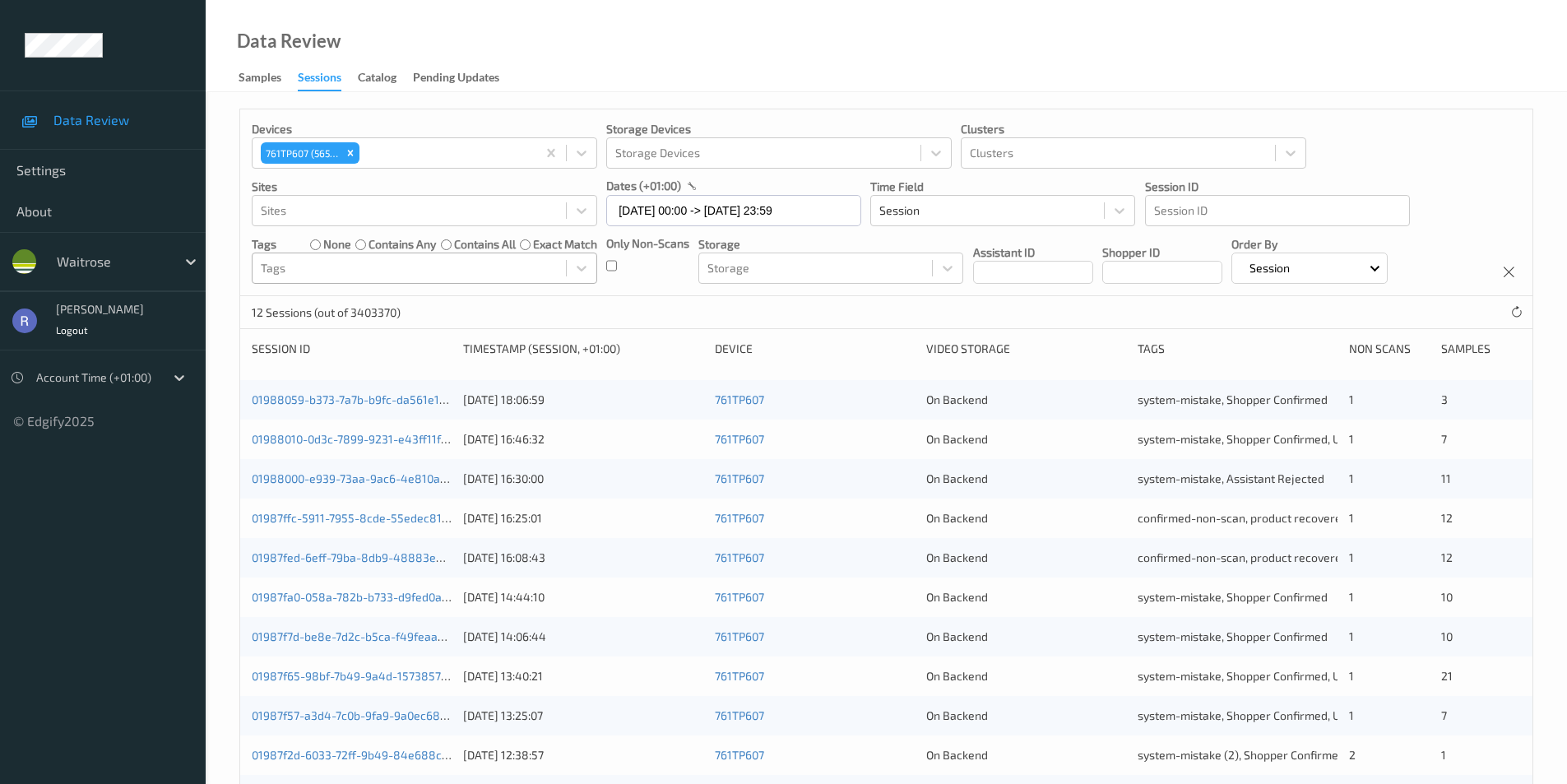
click at [719, 299] on div "12 Sessions (out of 3403370)" at bounding box center [886, 312] width 1293 height 33
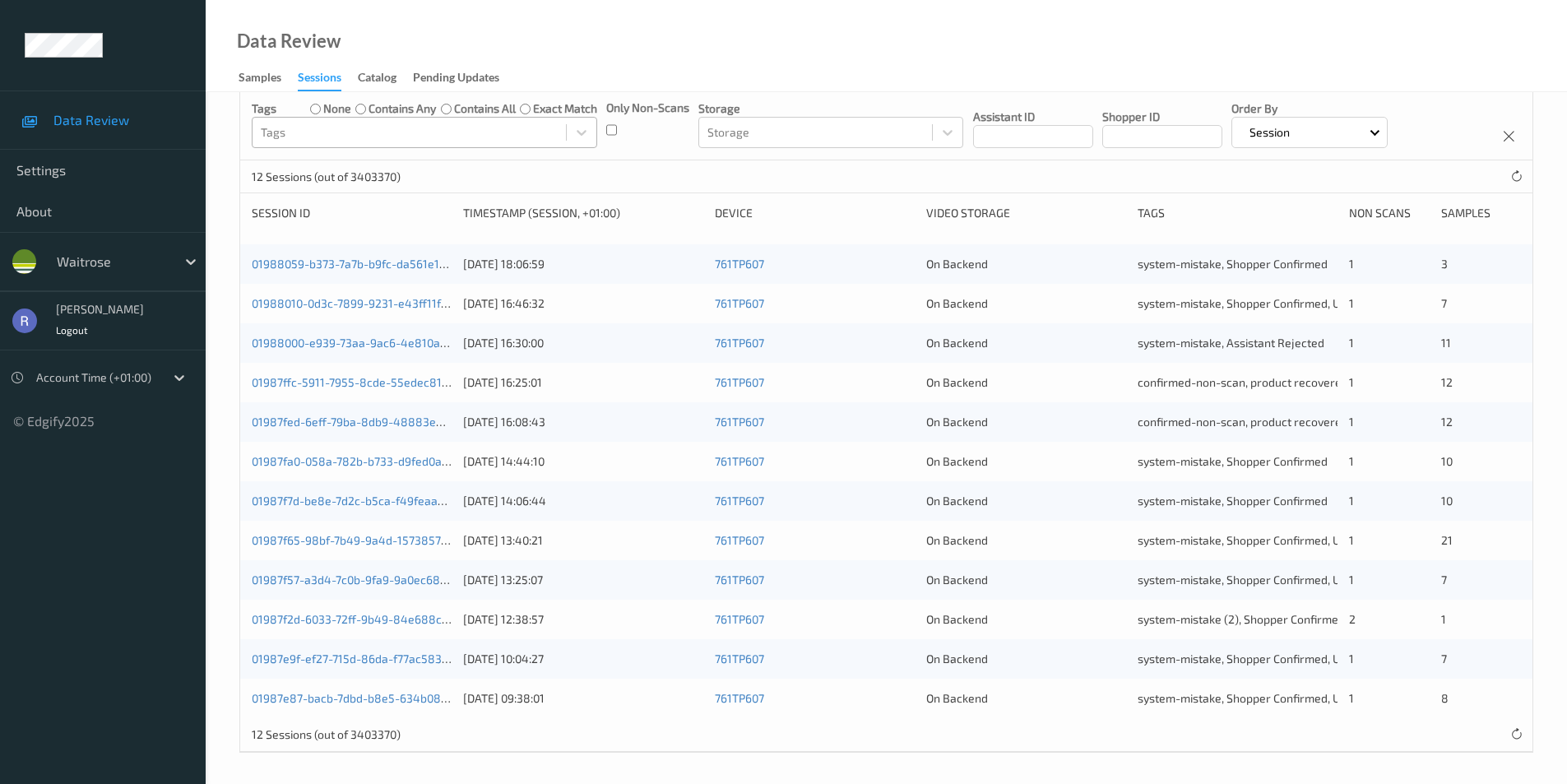
scroll to position [138, 0]
click at [389, 647] on div "01987e9f-ef27-715d-86da-f77ac5834c71 [DATE] 10:04:27 761TP607 On Backend system…" at bounding box center [886, 656] width 1293 height 40
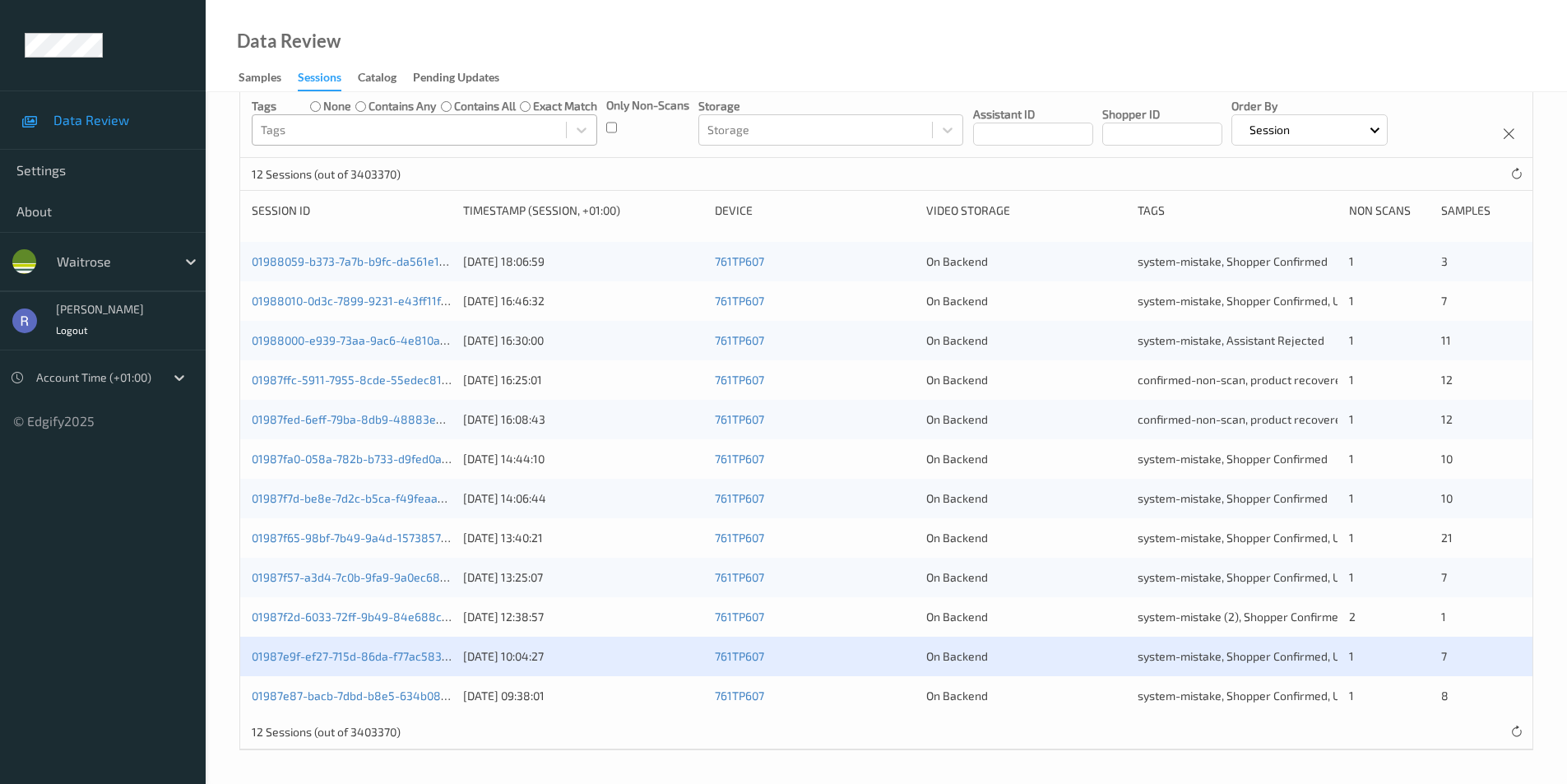
click at [386, 608] on div "01987f2d-6033-72ff-9b49-84e688c30273" at bounding box center [352, 617] width 200 height 17
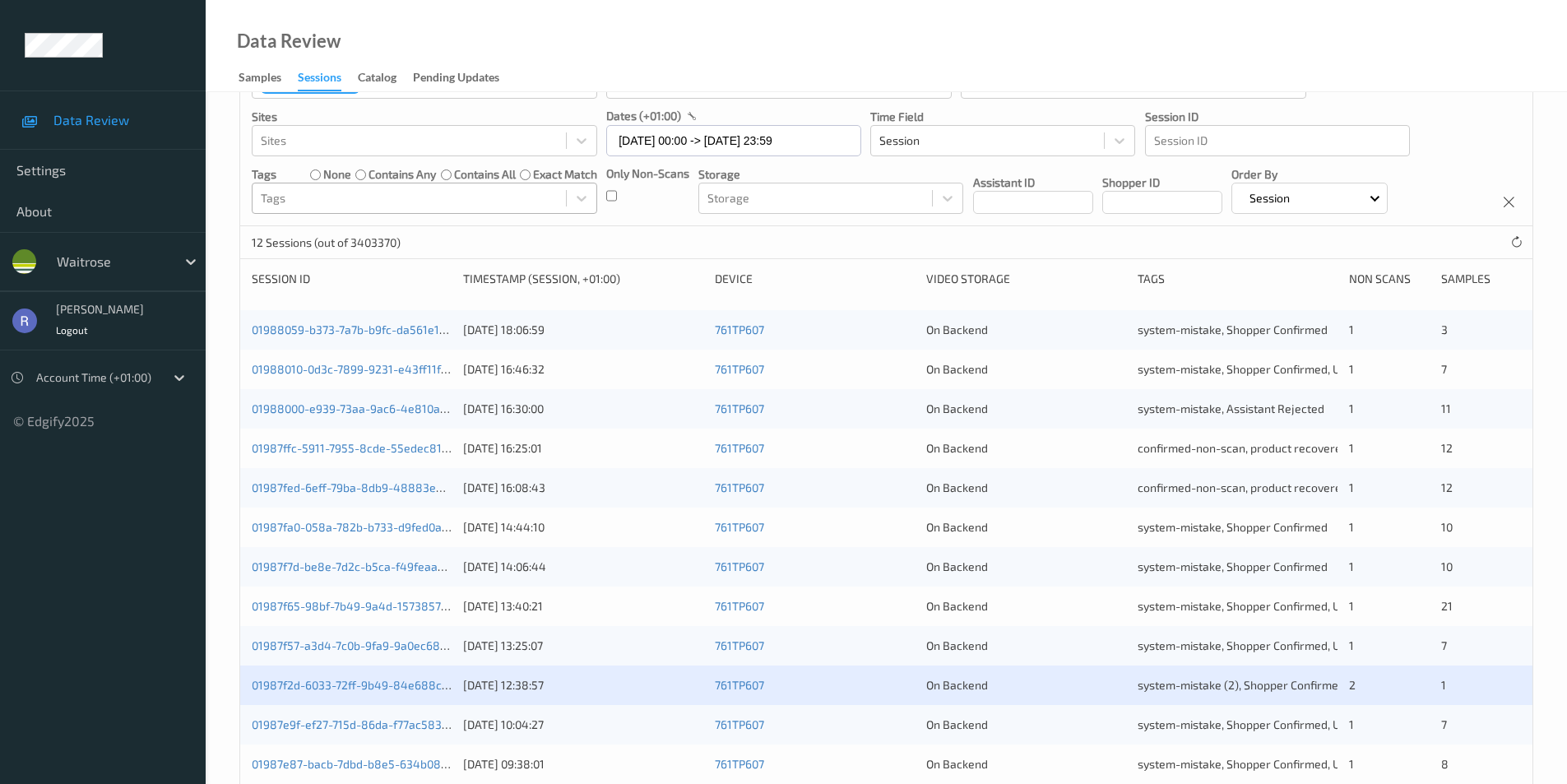
scroll to position [0, 0]
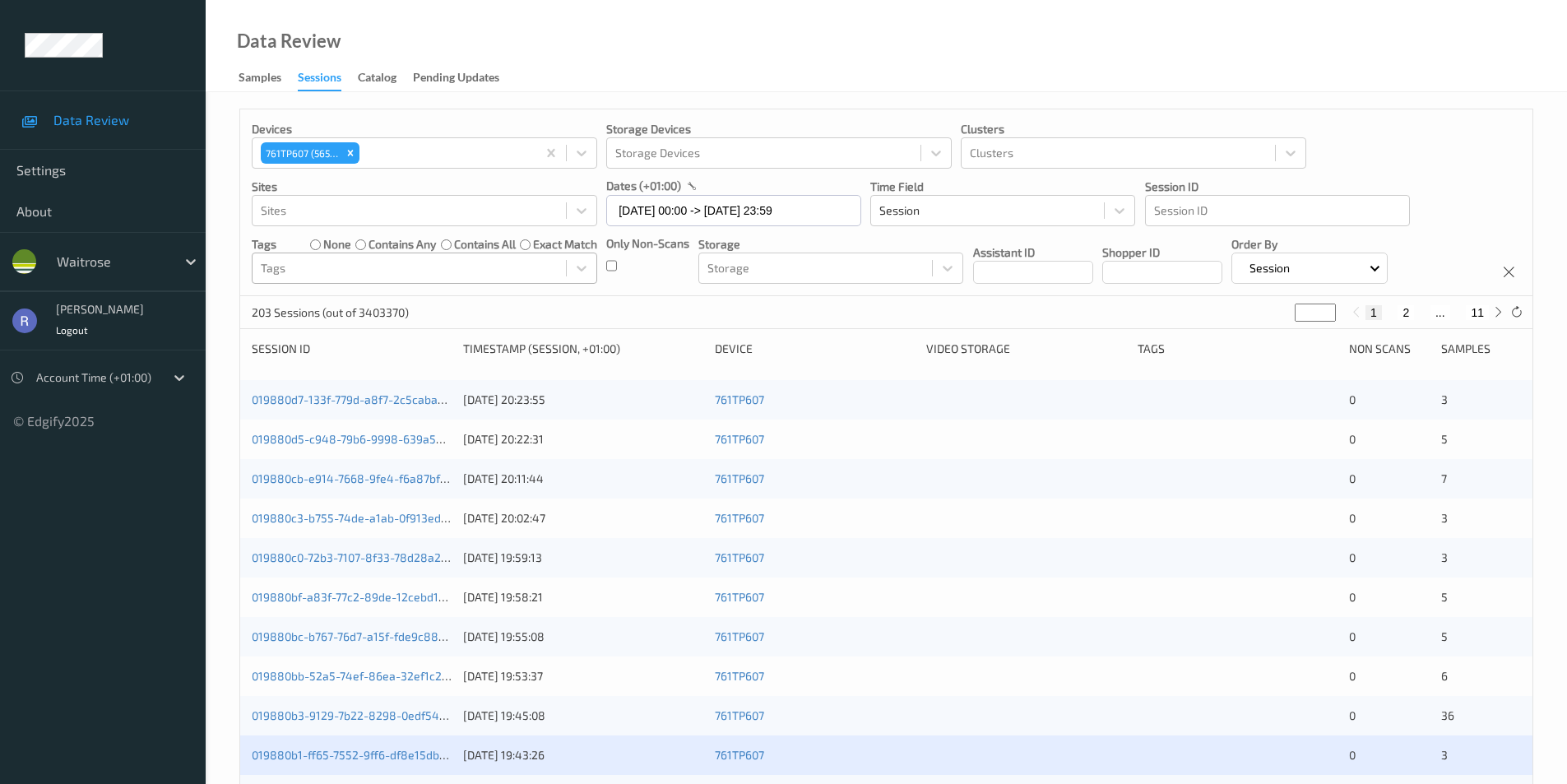
drag, startPoint x: 1293, startPoint y: 310, endPoint x: 1256, endPoint y: 309, distance: 37.0
click at [1259, 309] on div "203 Sessions (out of 3403370) * 1 2 ... 11" at bounding box center [886, 312] width 1293 height 33
type input "*"
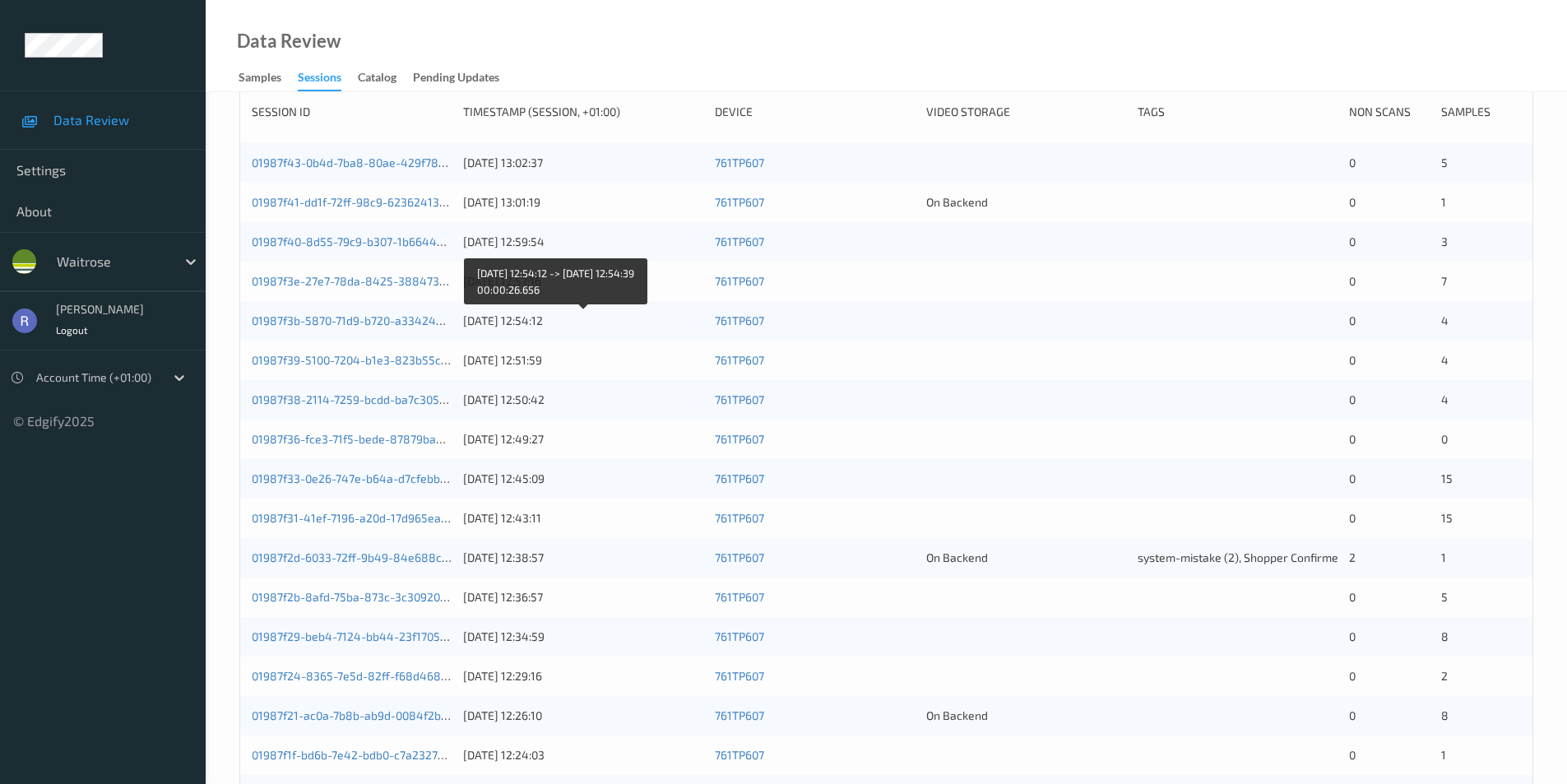
scroll to position [247, 0]
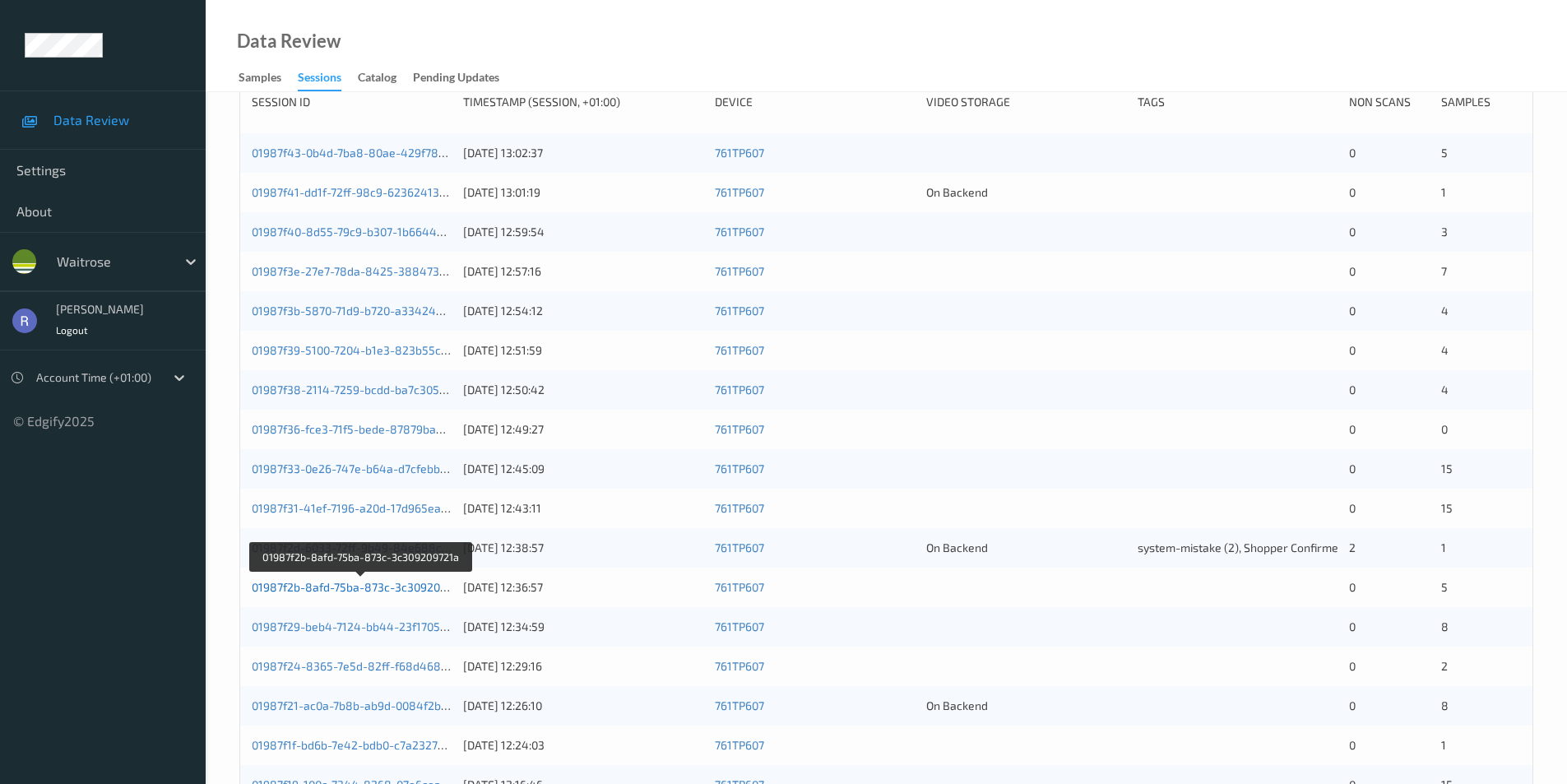
type input "*"
click at [403, 587] on link "01987f2b-8afd-75ba-873c-3c309209721a" at bounding box center [361, 587] width 219 height 14
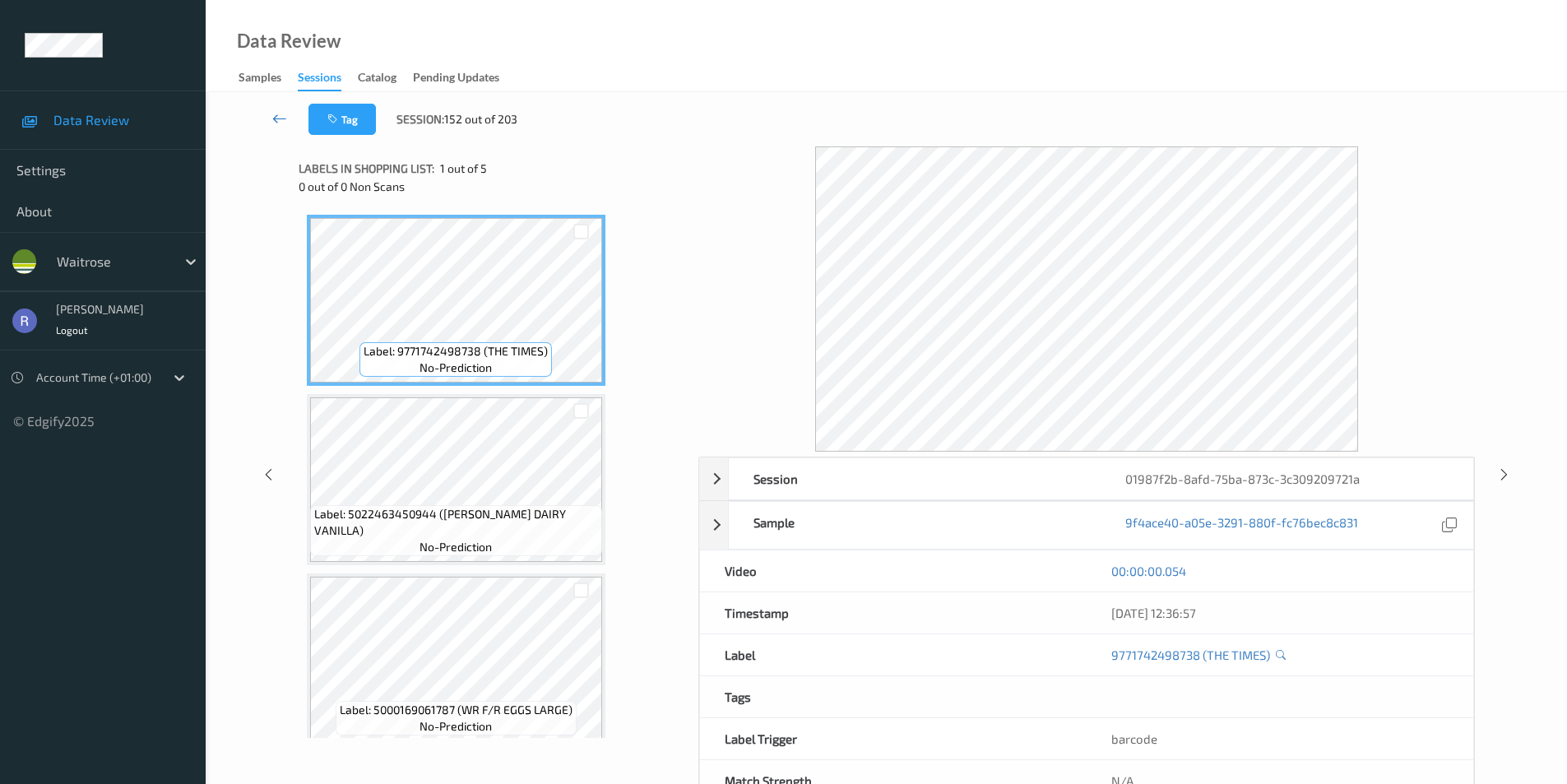
click at [275, 119] on icon at bounding box center [279, 119] width 15 height 17
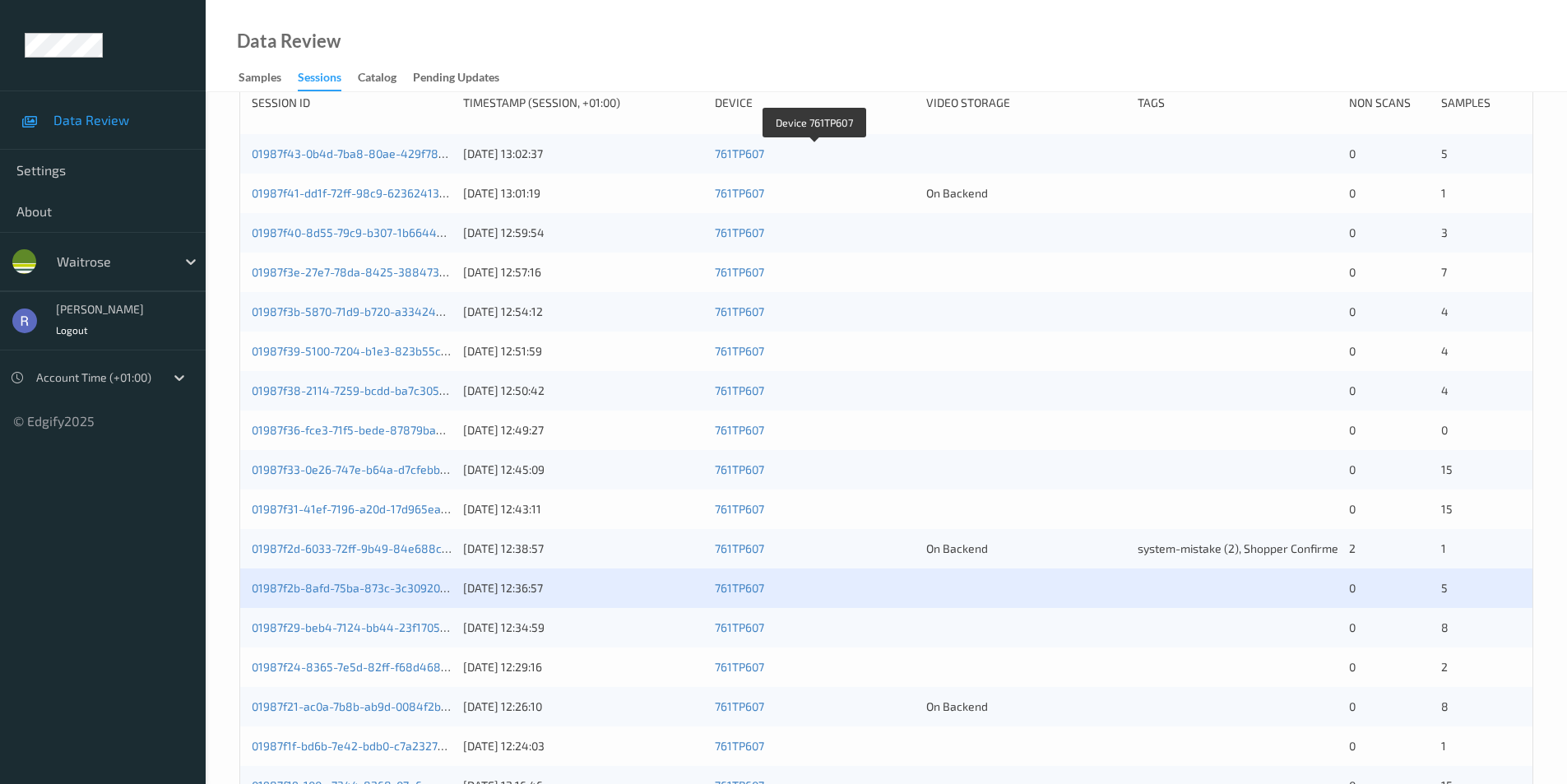
scroll to position [247, 0]
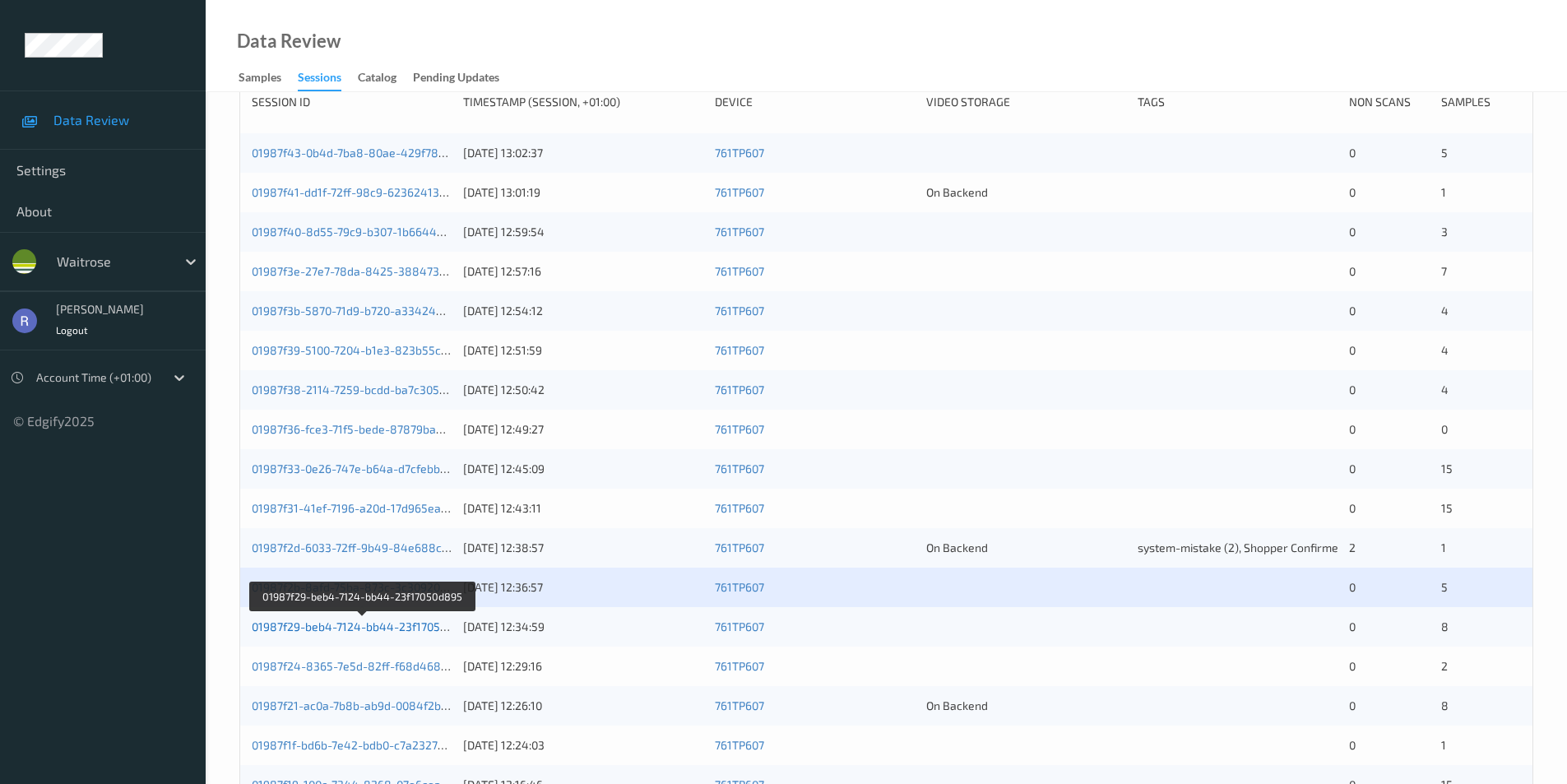
click at [332, 628] on link "01987f29-beb4-7124-bb44-23f17050d895" at bounding box center [363, 626] width 222 height 14
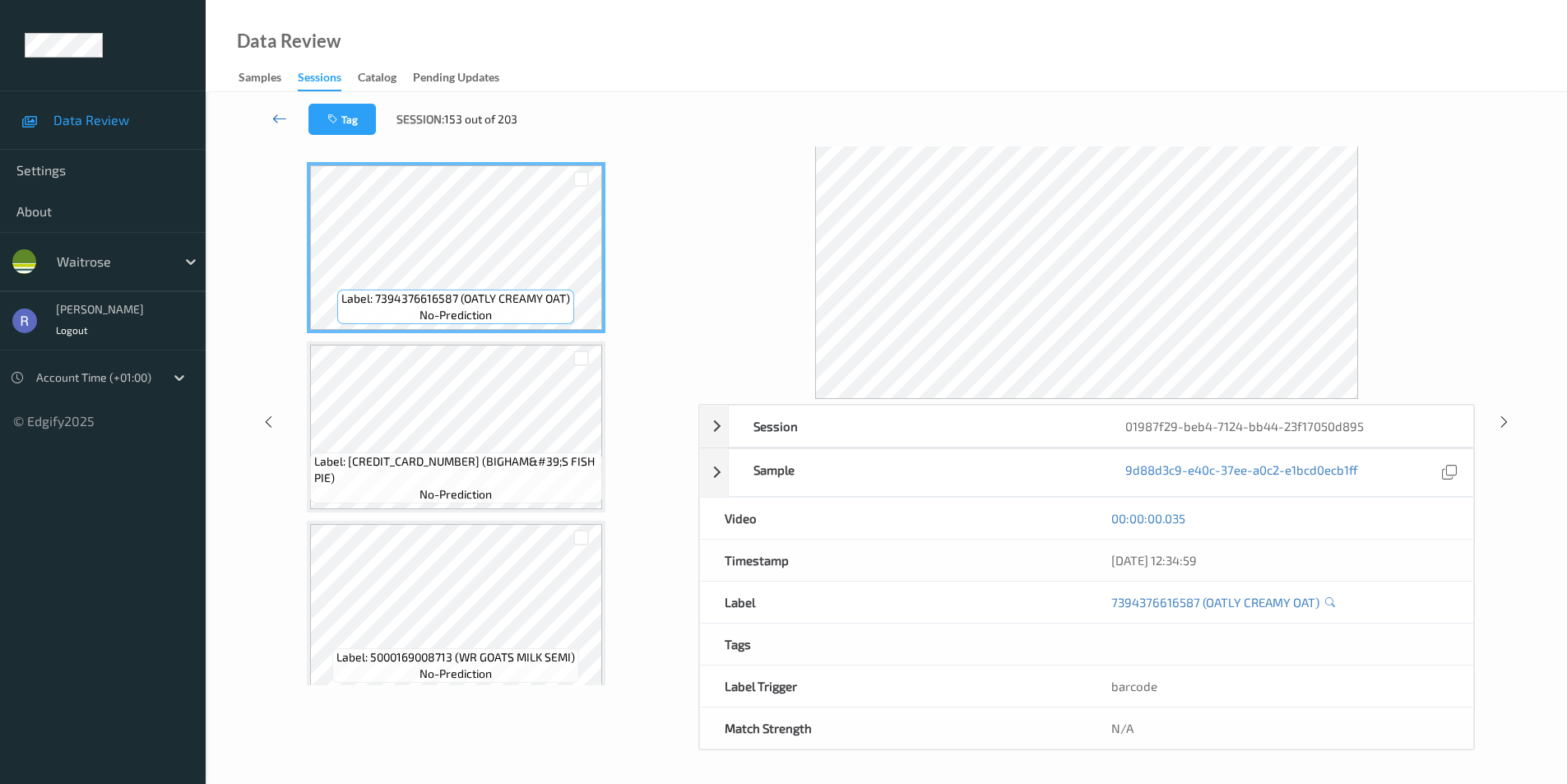
click at [271, 119] on link at bounding box center [279, 119] width 57 height 31
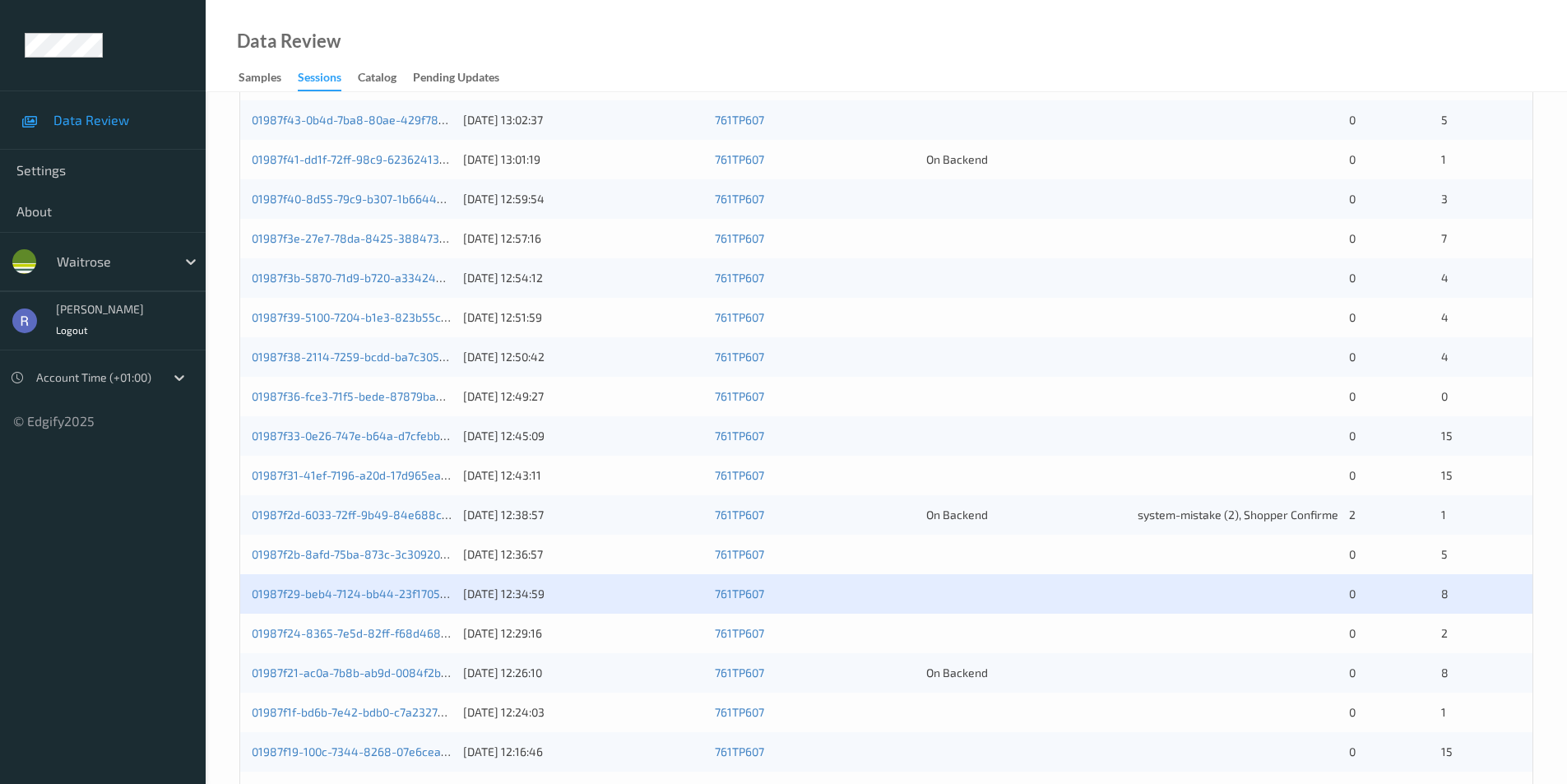
scroll to position [454, 0]
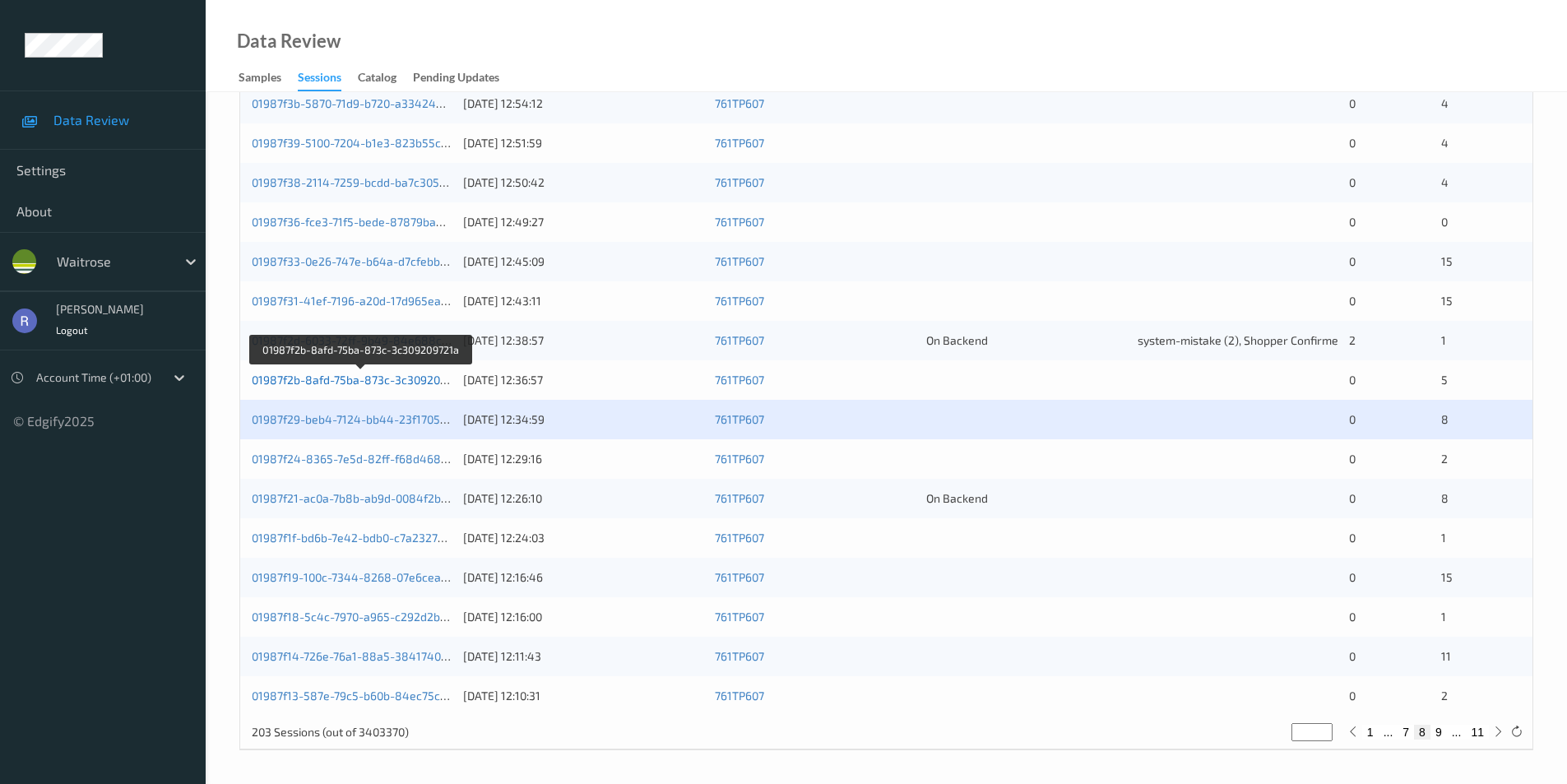
click at [318, 378] on link "01987f2b-8afd-75ba-873c-3c309209721a" at bounding box center [361, 380] width 219 height 14
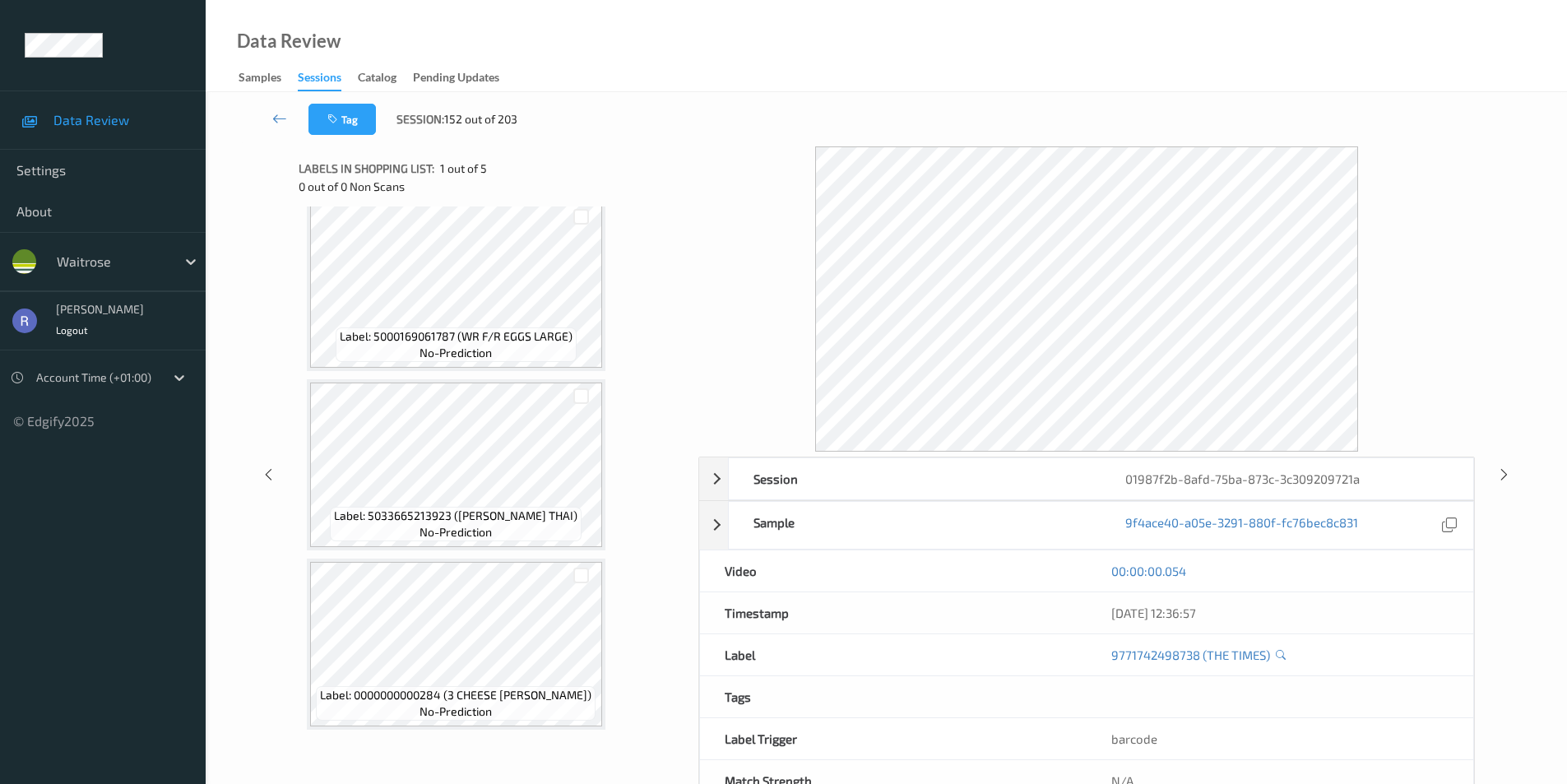
scroll to position [53, 0]
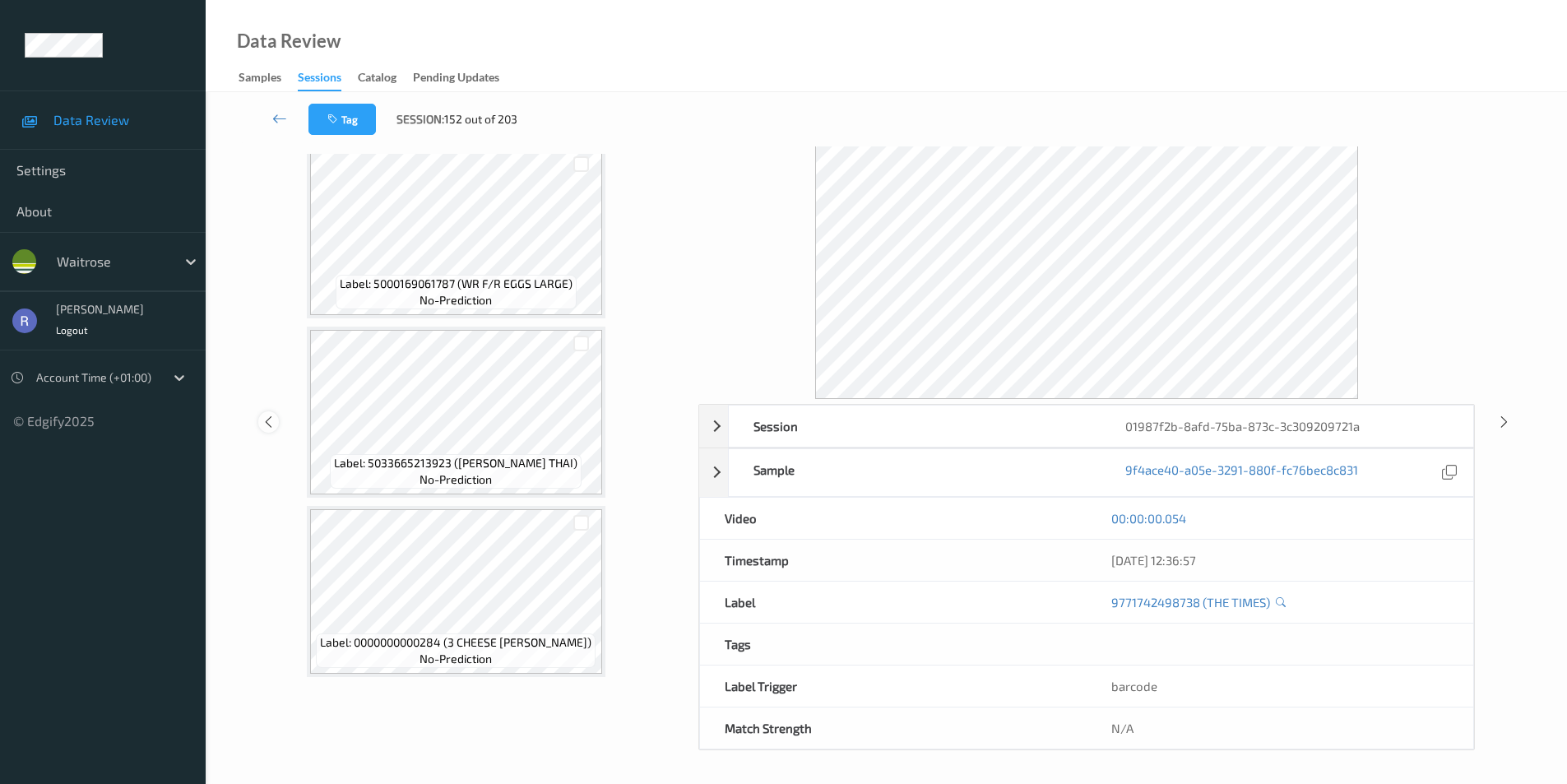
click at [270, 420] on icon at bounding box center [269, 422] width 14 height 15
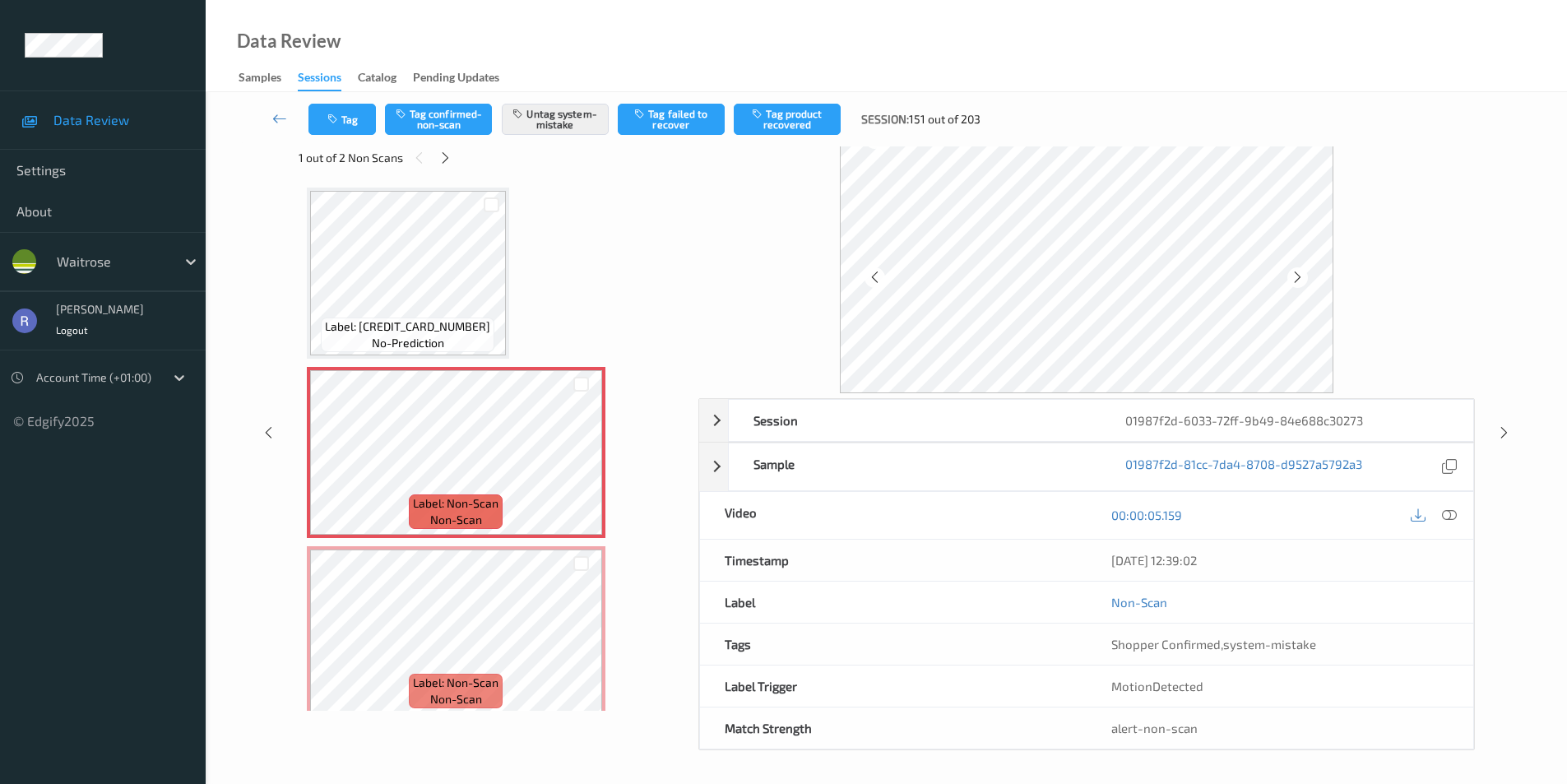
scroll to position [53, 0]
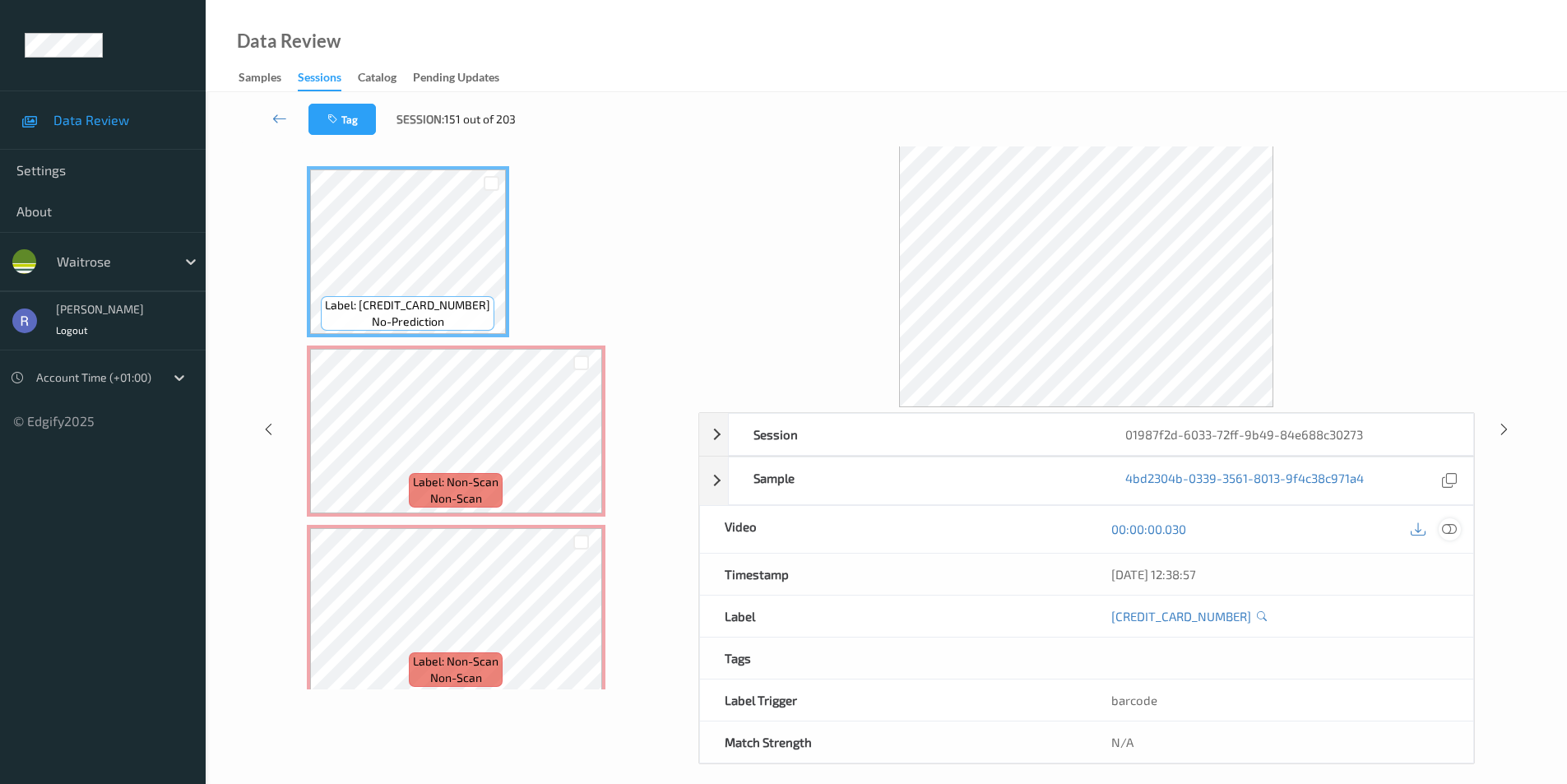
click at [1445, 530] on icon at bounding box center [1450, 529] width 15 height 15
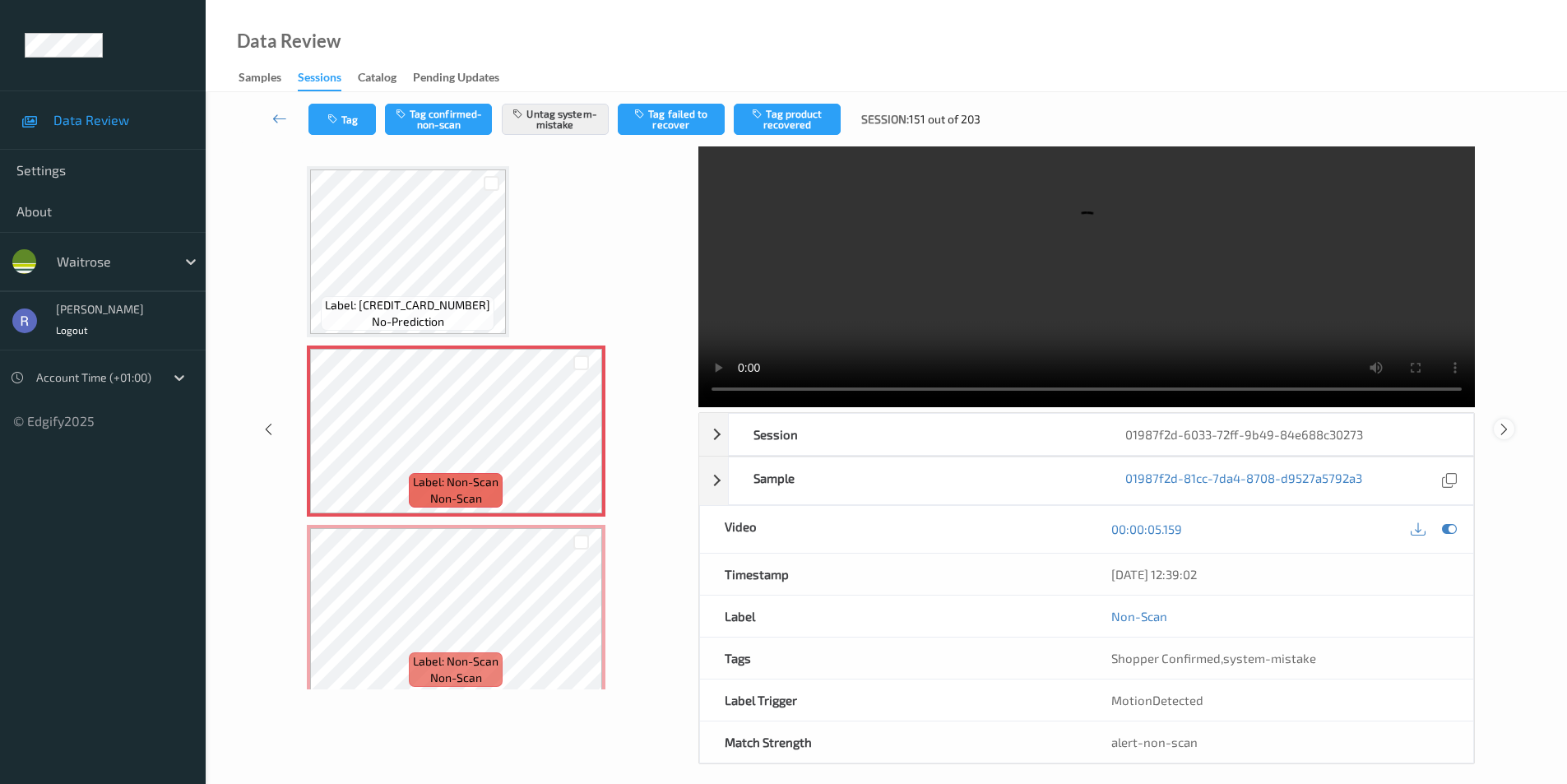
click at [1502, 427] on icon at bounding box center [1504, 428] width 14 height 15
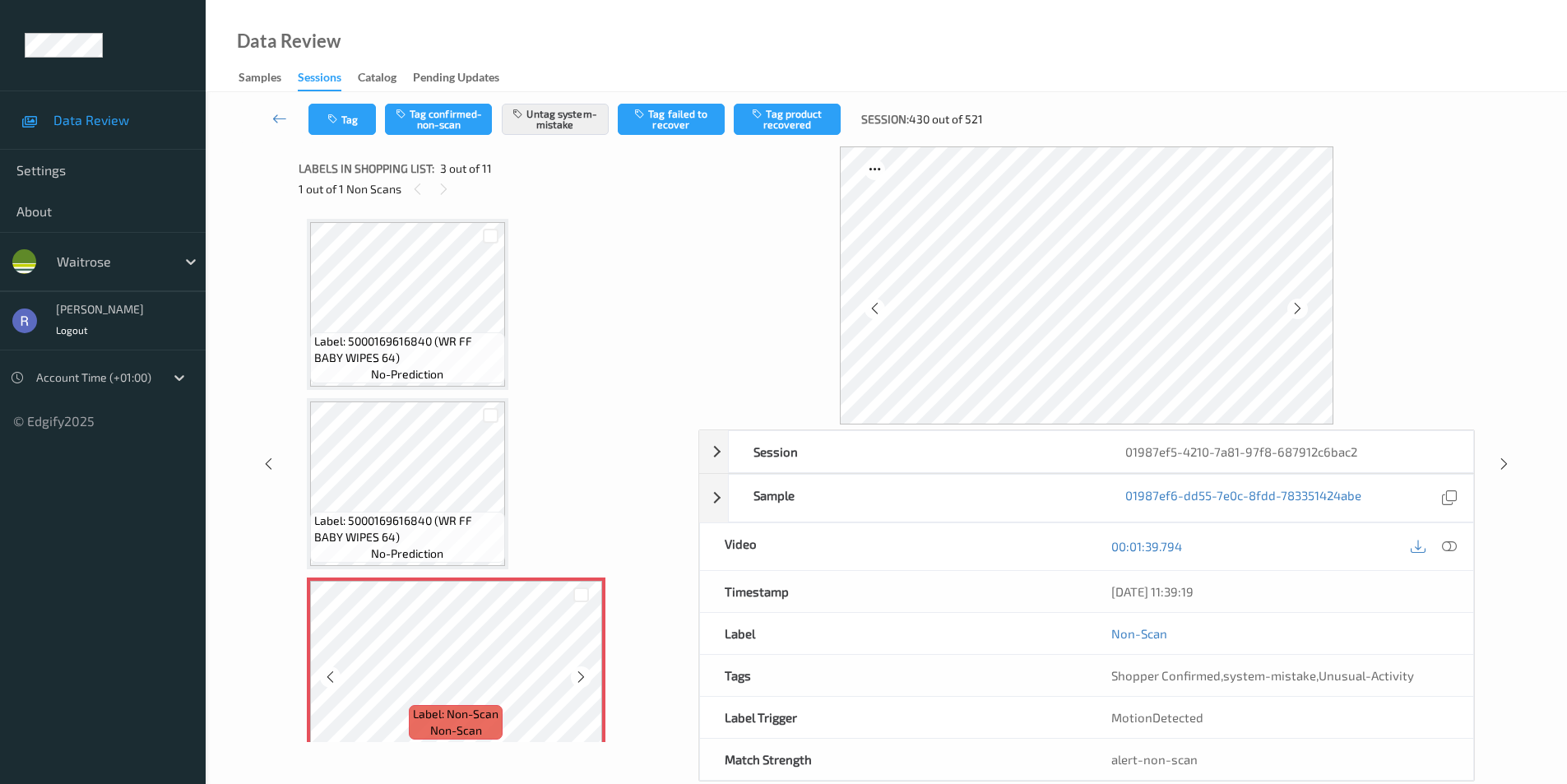
scroll to position [187, 0]
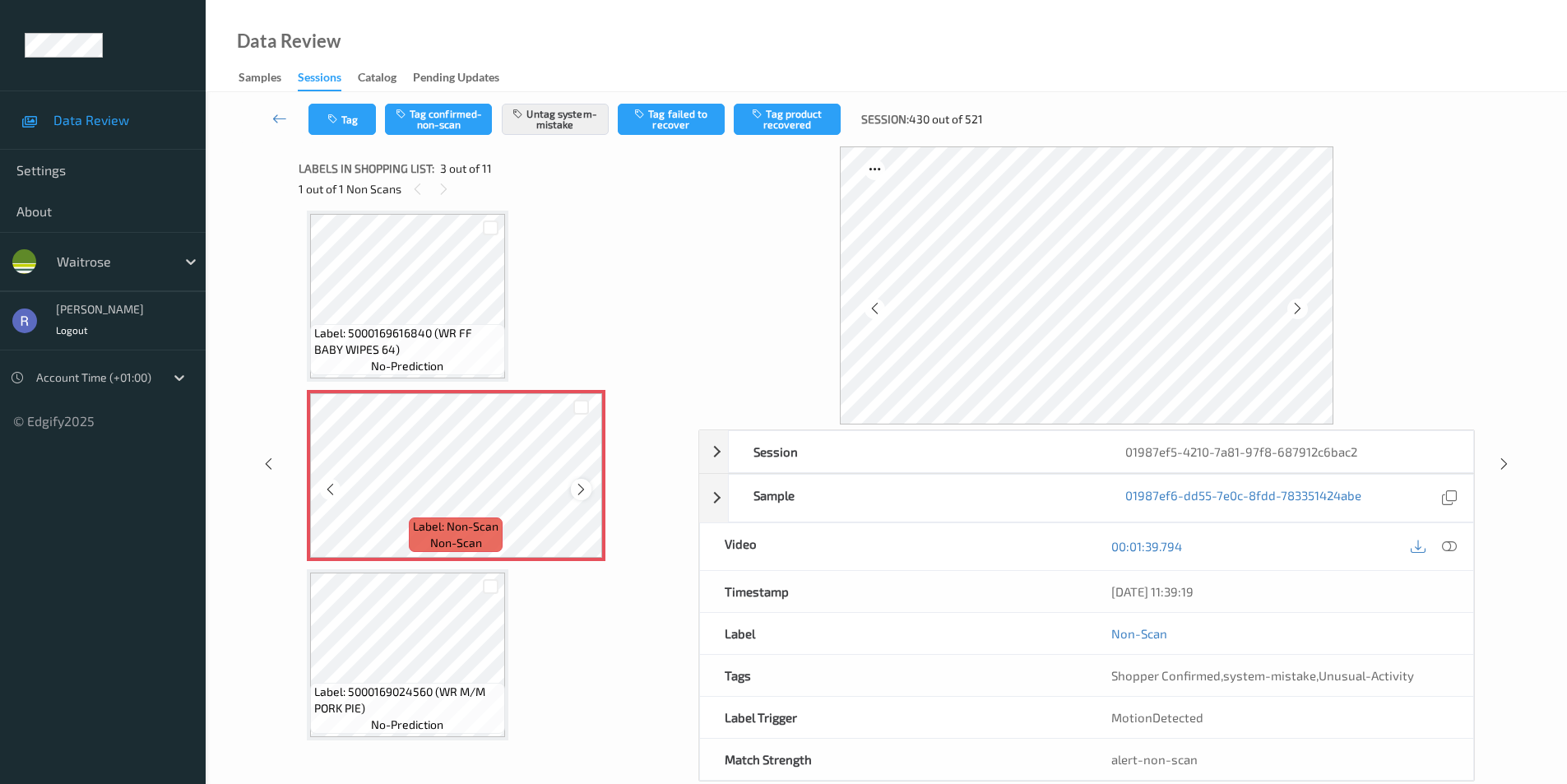
click at [582, 486] on icon at bounding box center [581, 490] width 14 height 15
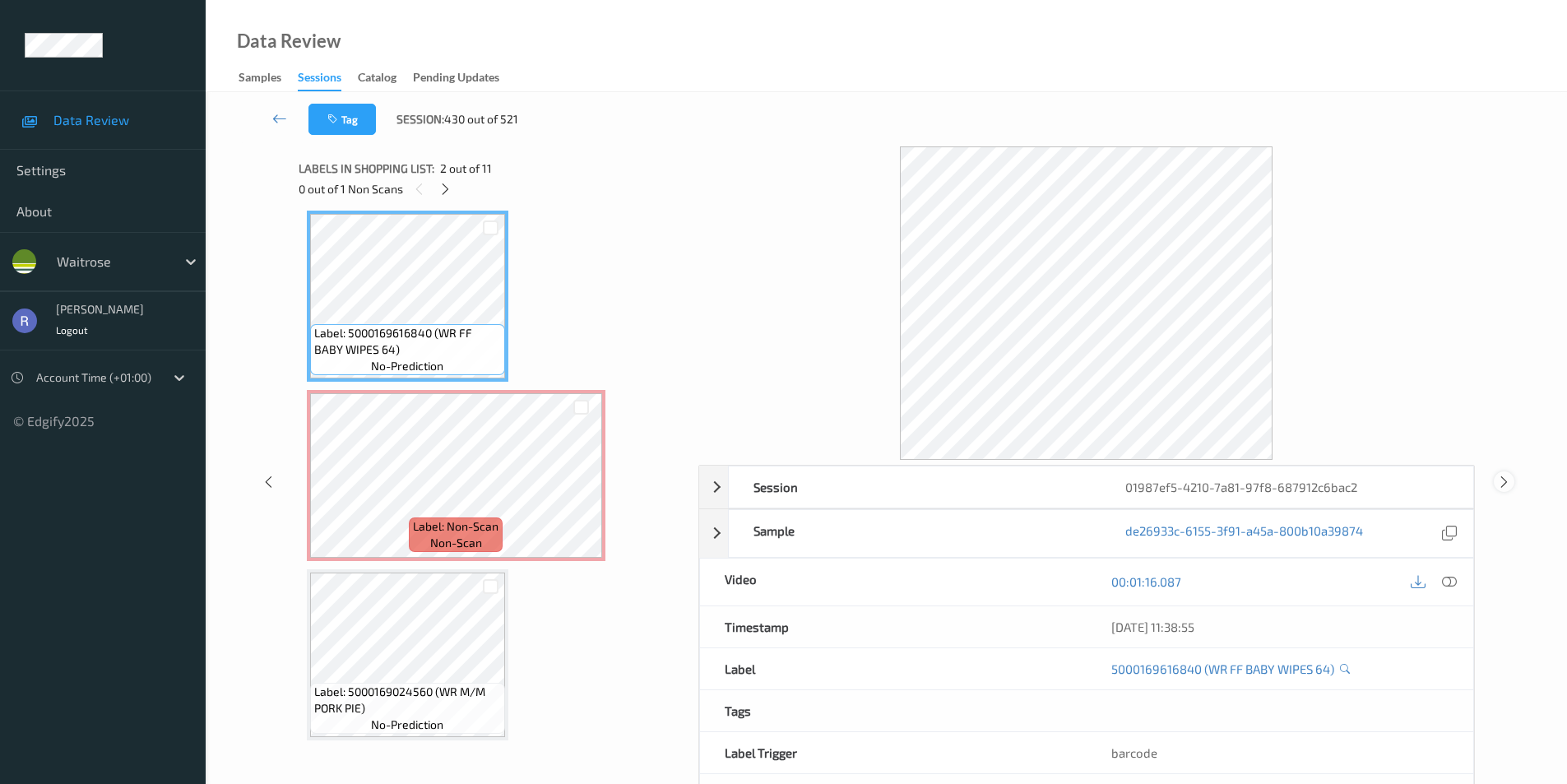
click at [1495, 482] on div at bounding box center [1504, 482] width 21 height 21
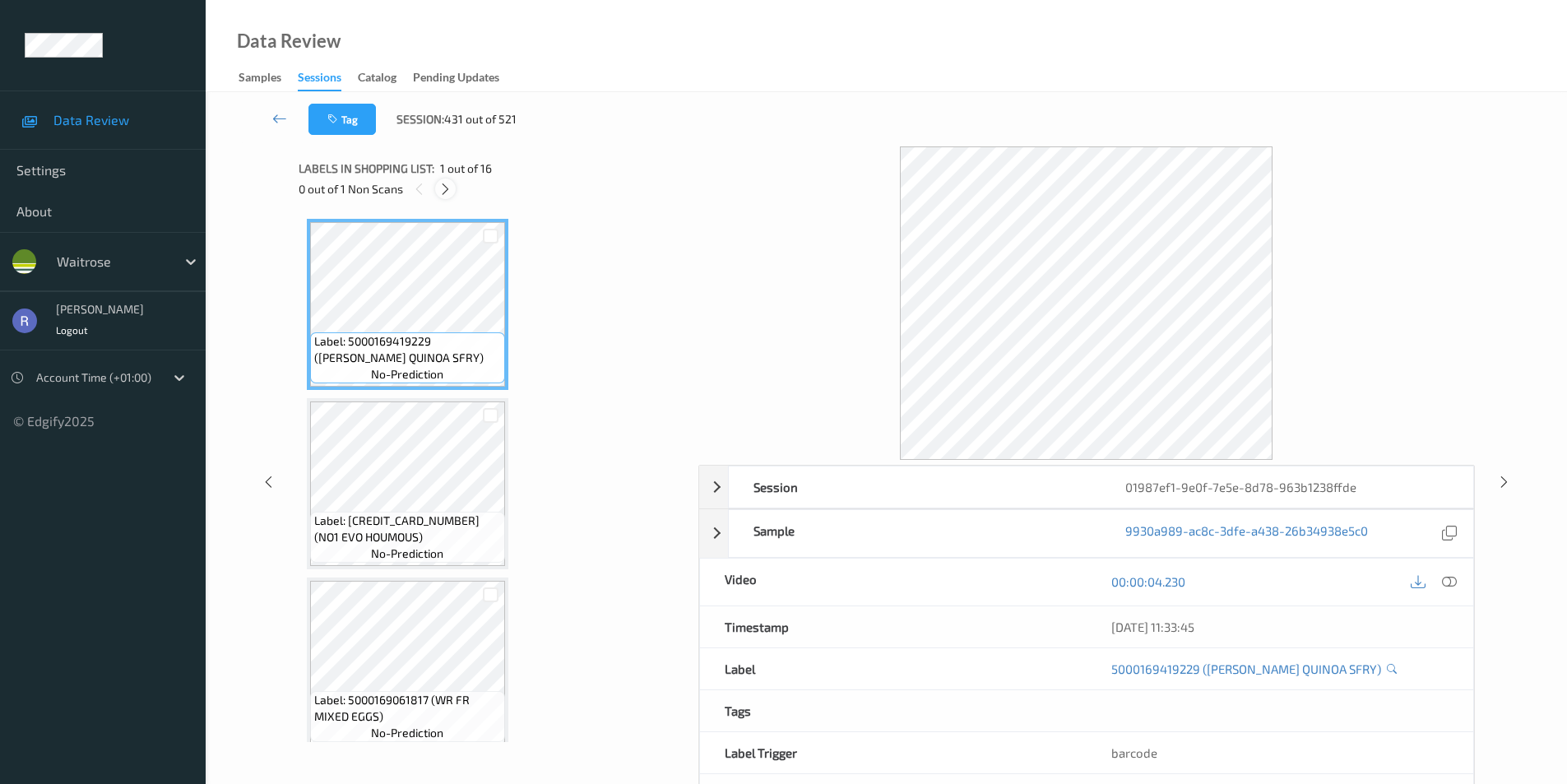
click at [447, 197] on div at bounding box center [445, 188] width 21 height 21
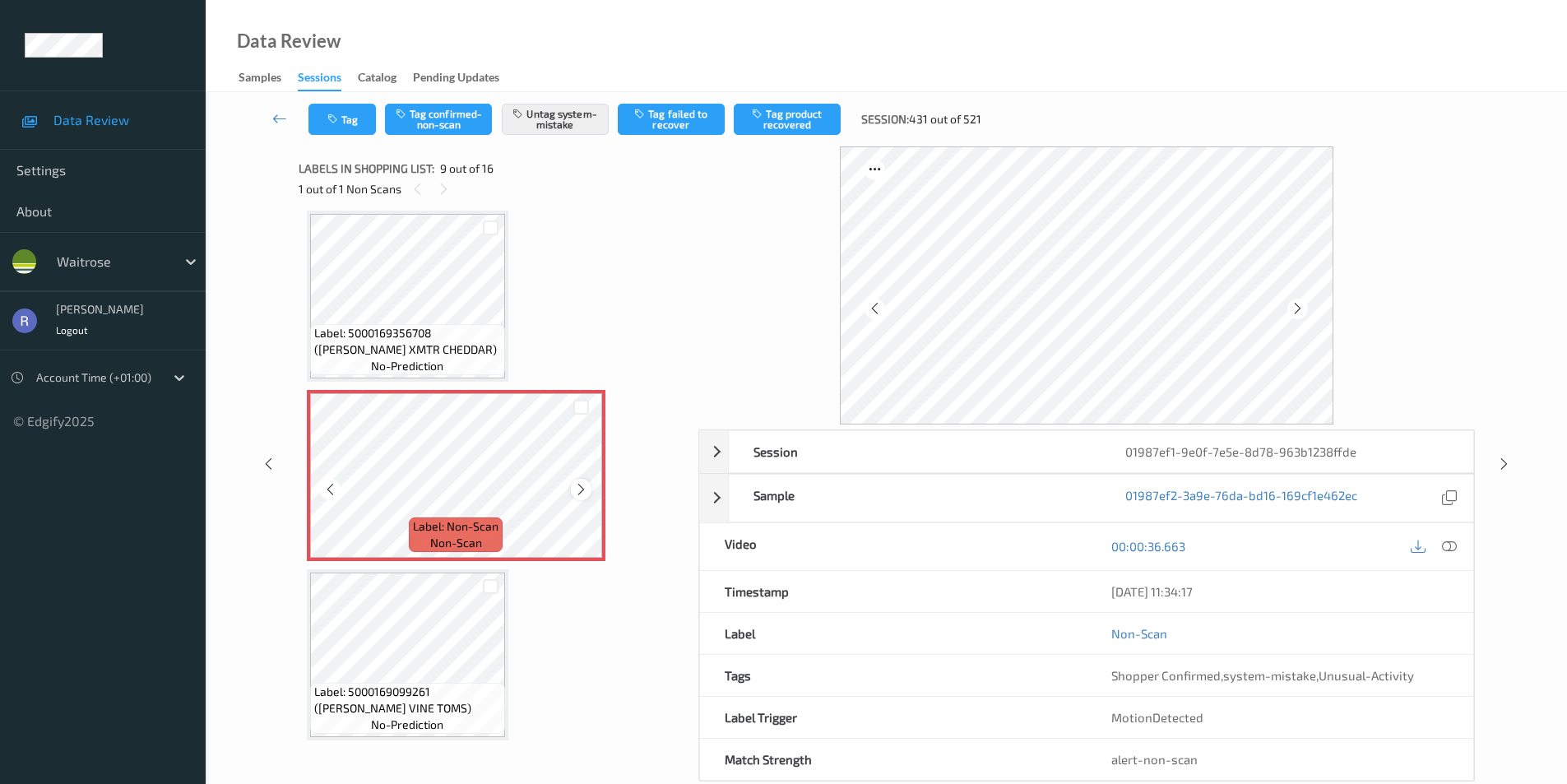
click at [586, 490] on icon at bounding box center [581, 490] width 14 height 15
click at [589, 490] on div at bounding box center [581, 489] width 21 height 21
click at [1448, 544] on icon at bounding box center [1450, 546] width 15 height 15
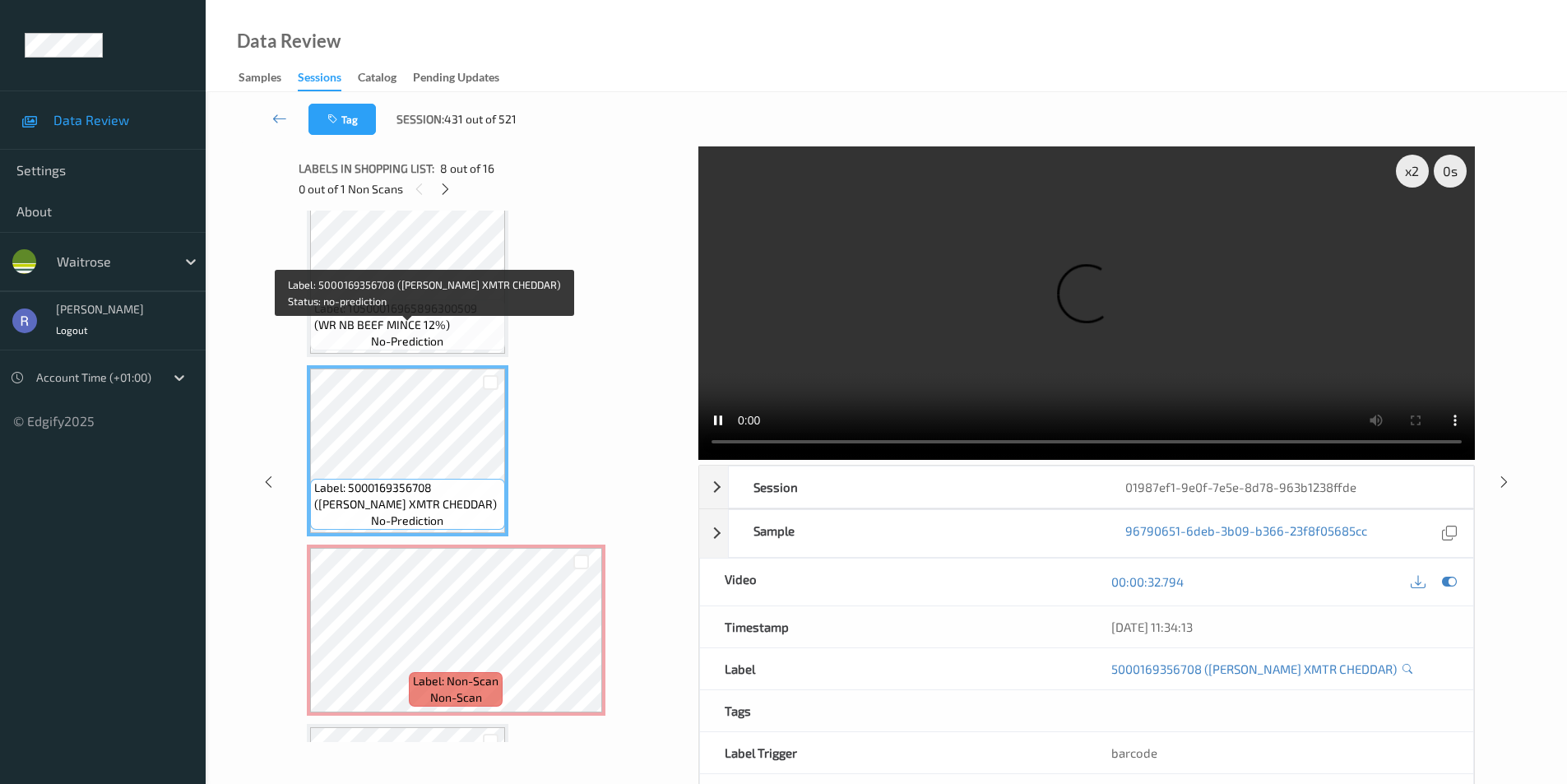
scroll to position [1099, 0]
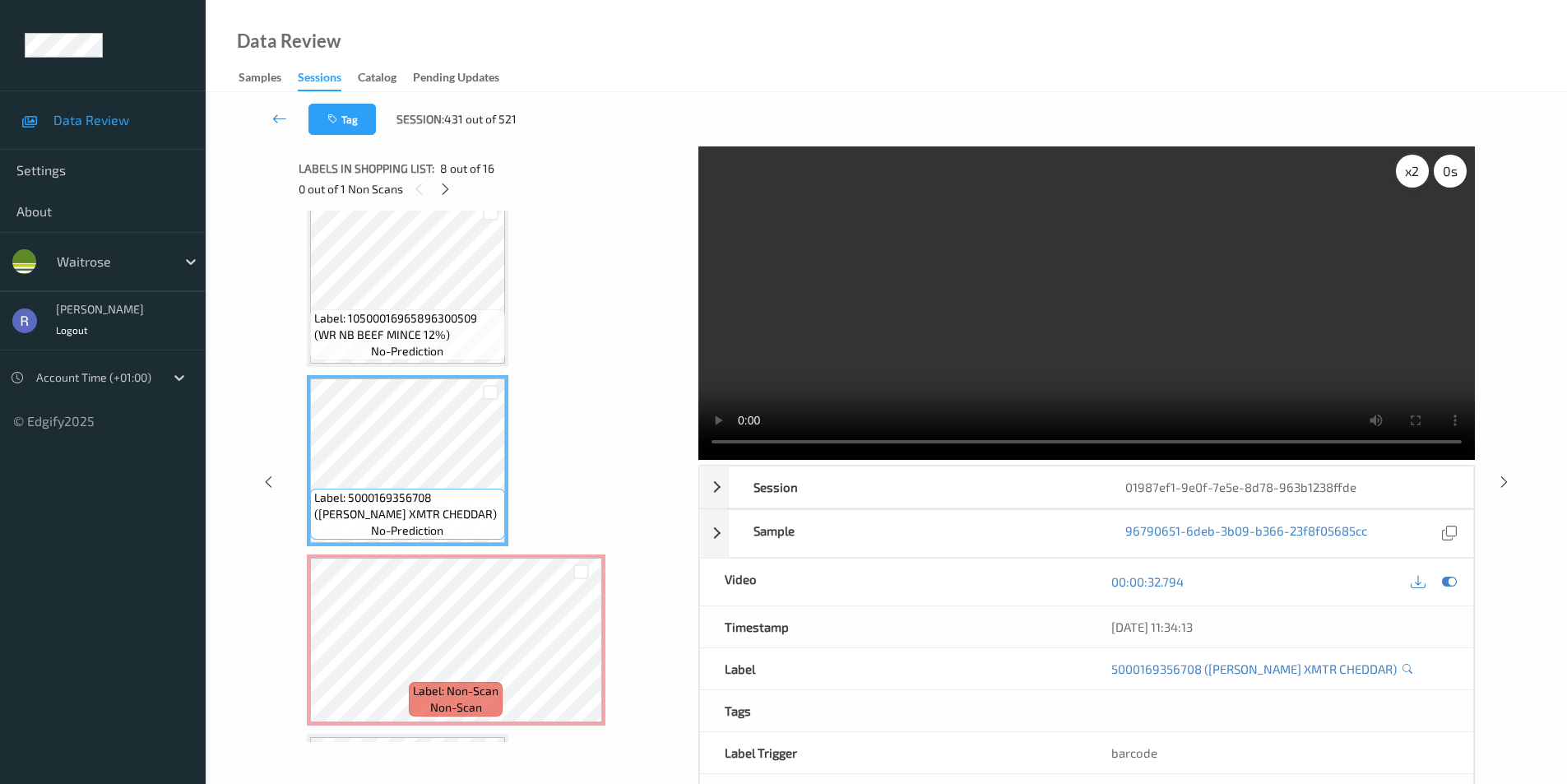
click at [1409, 177] on div "x 2" at bounding box center [1413, 172] width 33 height 33
click at [1414, 177] on div "x 4" at bounding box center [1413, 172] width 33 height 33
click at [1414, 177] on div "x 8" at bounding box center [1413, 172] width 33 height 33
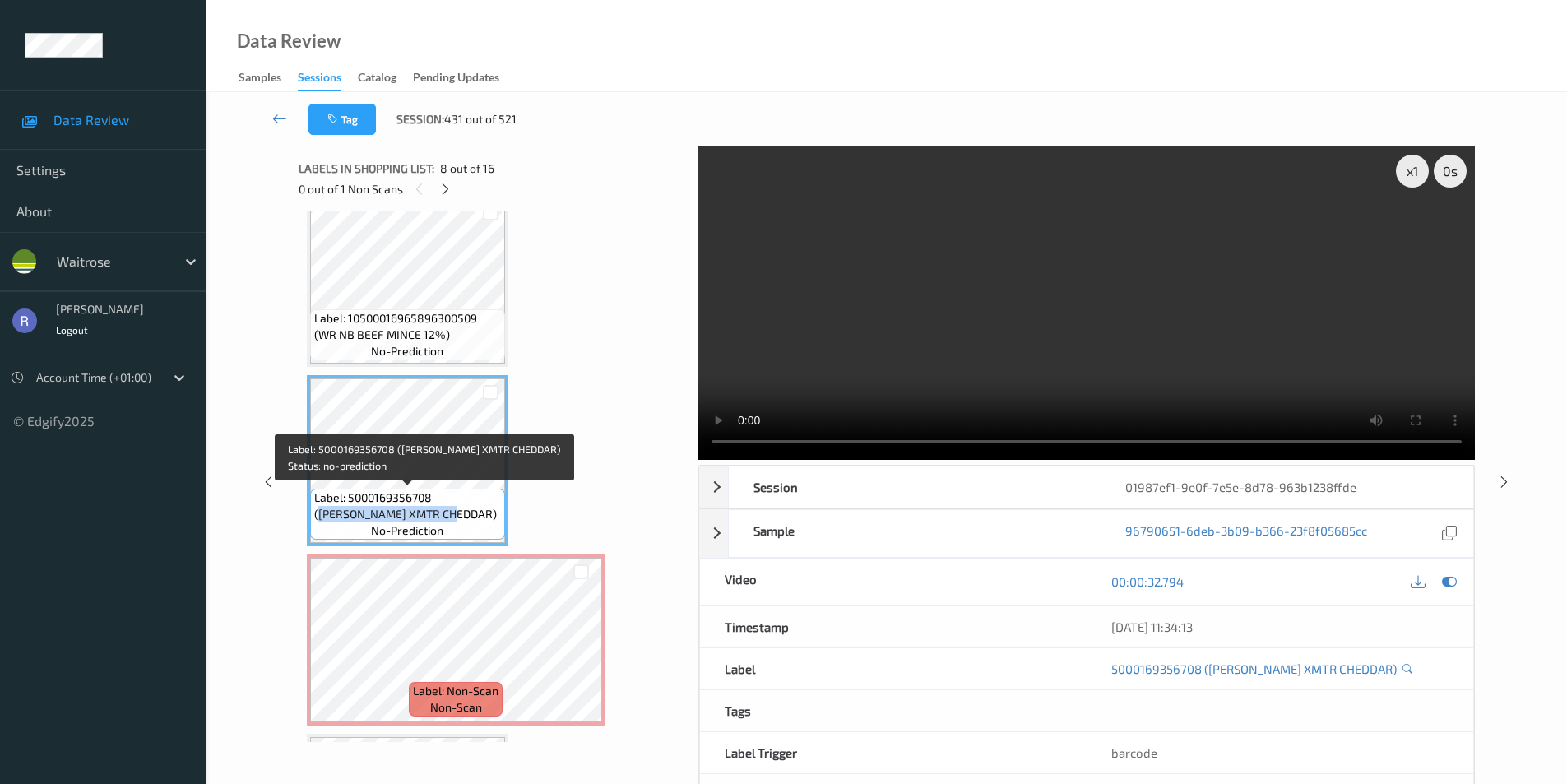
drag, startPoint x: 439, startPoint y: 498, endPoint x: 471, endPoint y: 516, distance: 36.7
click at [471, 516] on span "Label: 5000169356708 ([PERSON_NAME] XMTR CHEDDAR)" at bounding box center [407, 506] width 187 height 33
copy span "WR CORN XMTR CHEDDAR)"
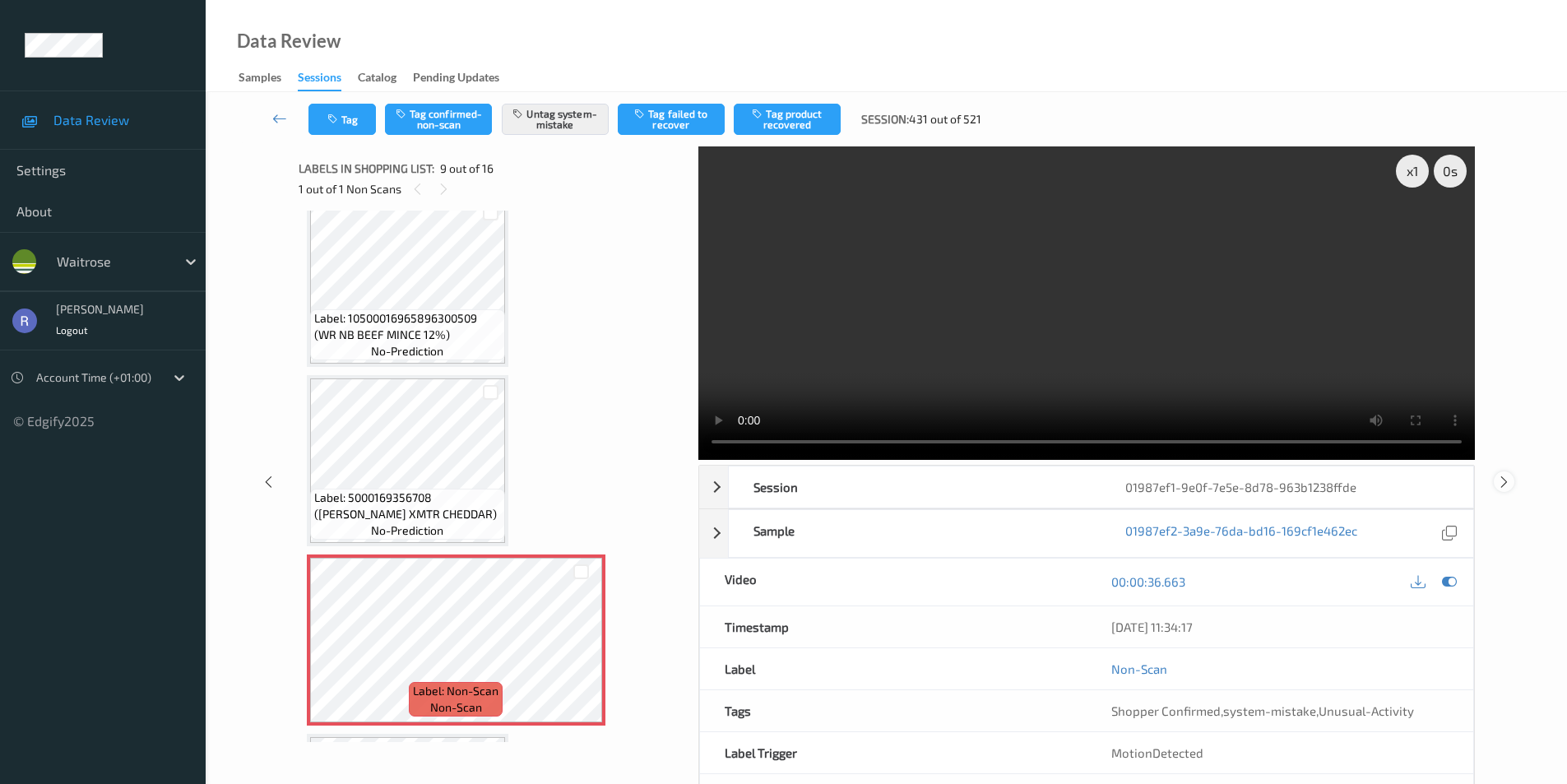
click at [1502, 480] on icon at bounding box center [1504, 482] width 14 height 15
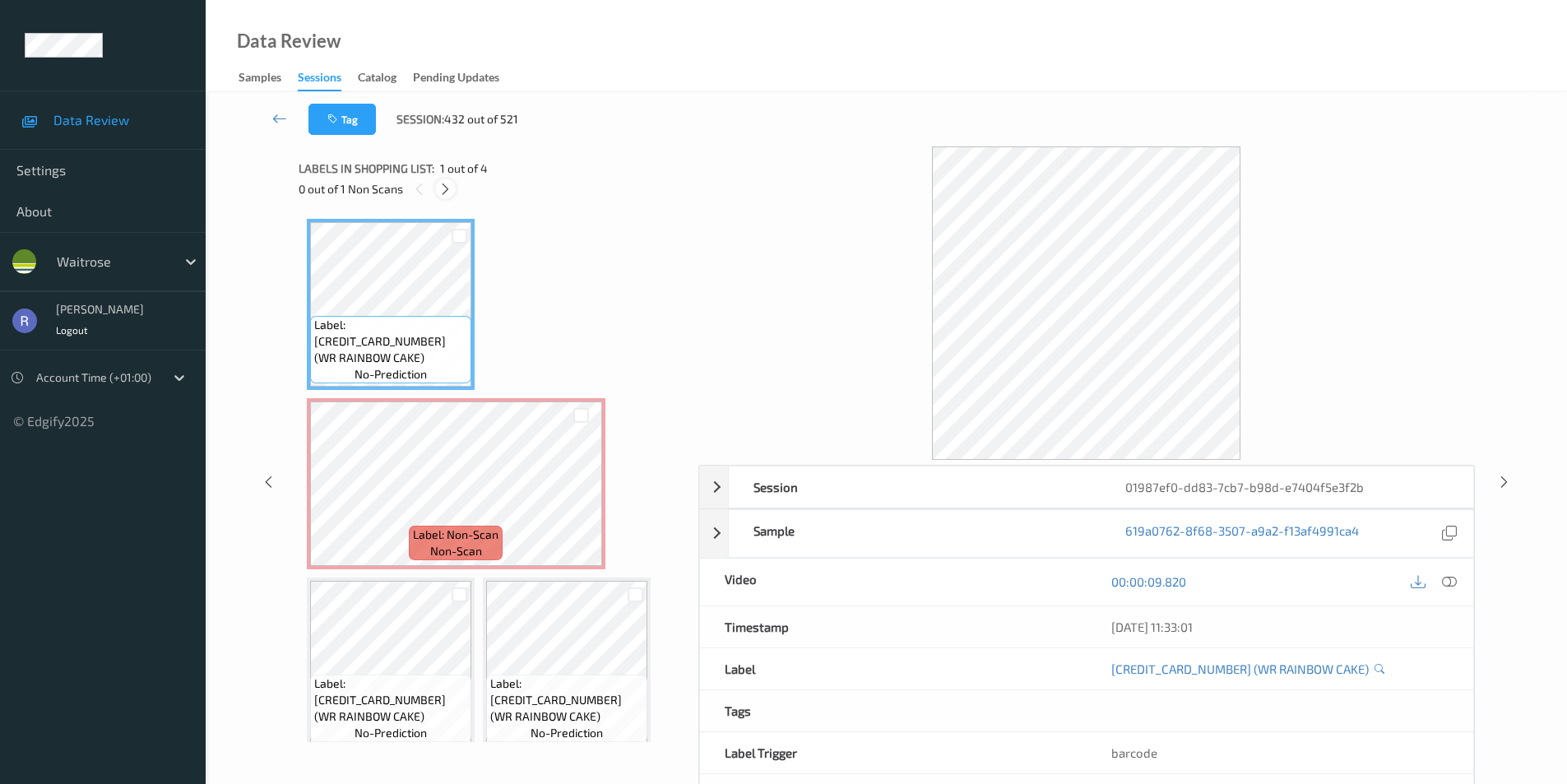
click at [444, 188] on icon at bounding box center [445, 189] width 14 height 15
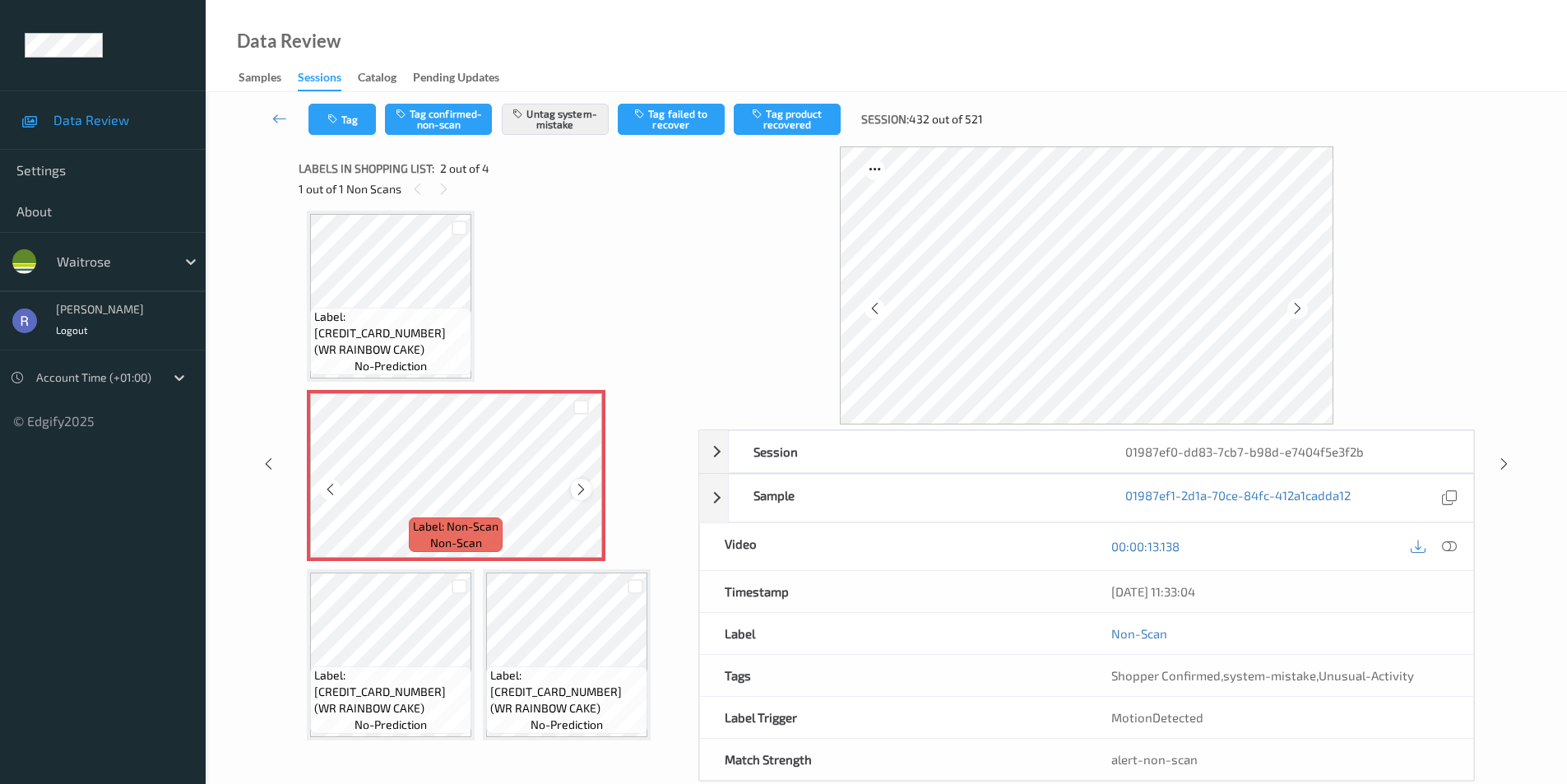
click at [587, 484] on icon at bounding box center [581, 490] width 14 height 15
click at [587, 486] on icon at bounding box center [581, 490] width 14 height 15
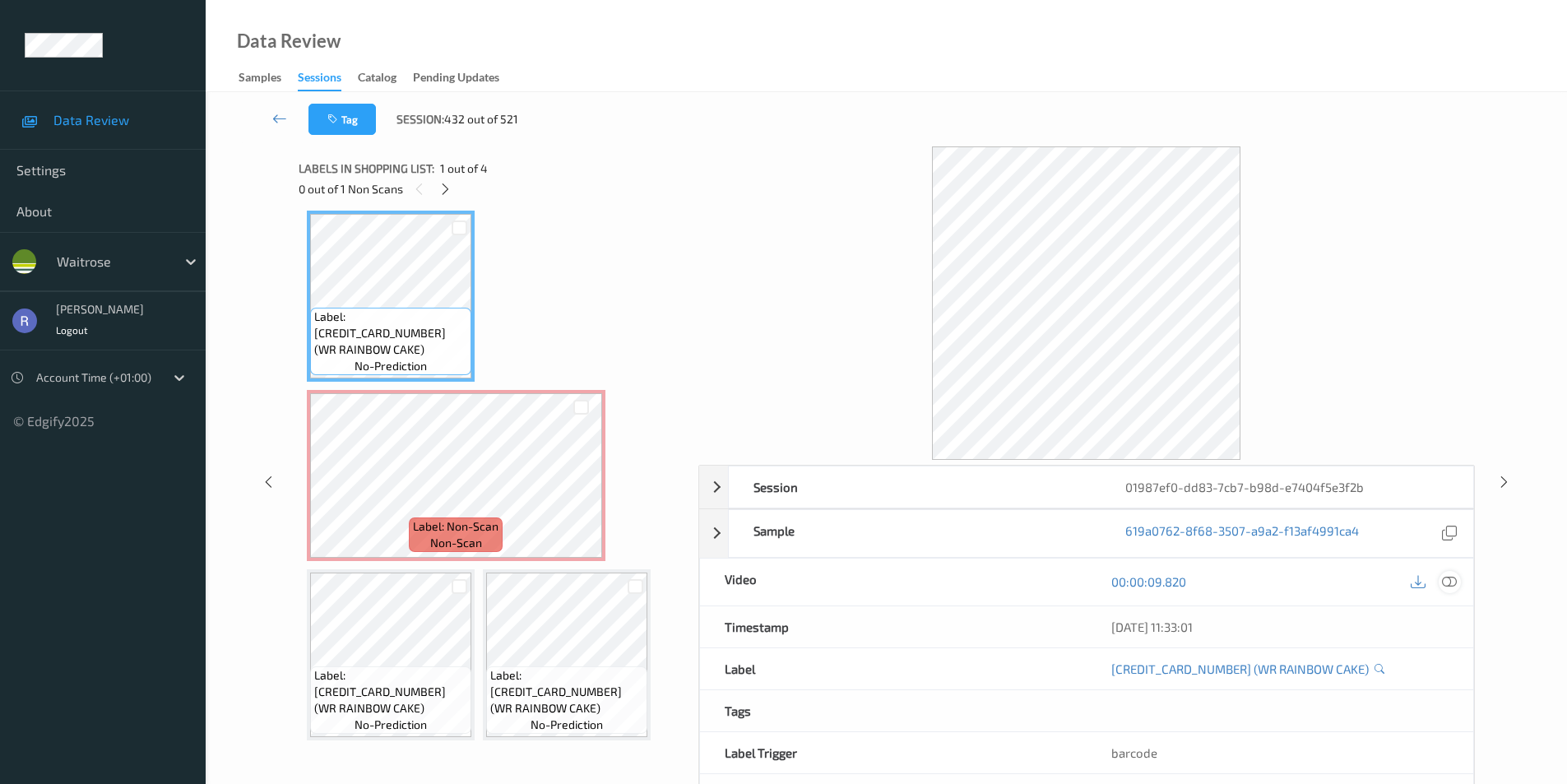
click at [1449, 579] on icon at bounding box center [1450, 582] width 15 height 15
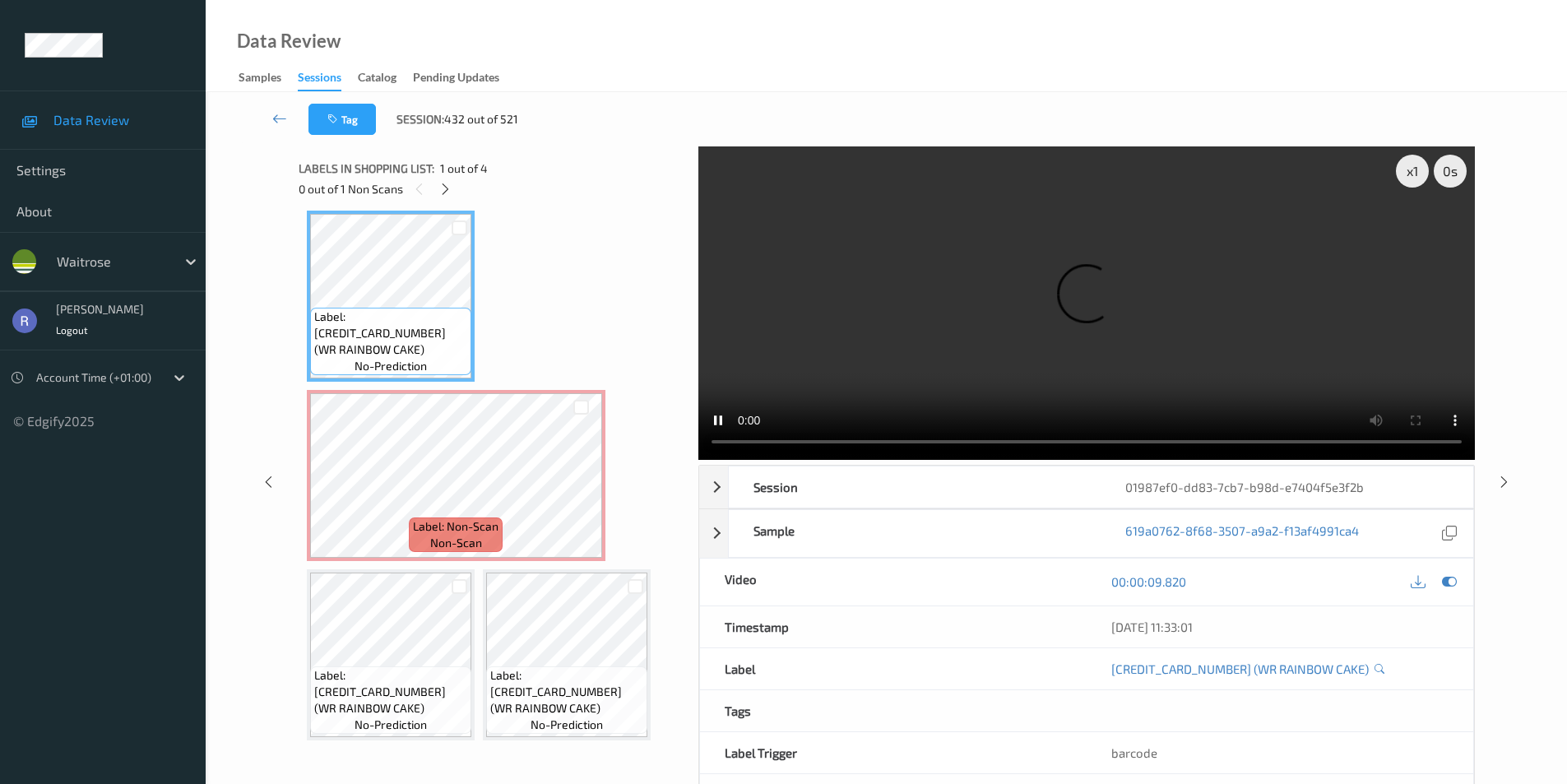
click at [716, 442] on video at bounding box center [1086, 303] width 777 height 313
click at [483, 302] on div "Label: 5063210002641 (WR RAINBOW CAKE) no-prediction Label: Non-Scan non-scan L…" at bounding box center [492, 475] width 372 height 530
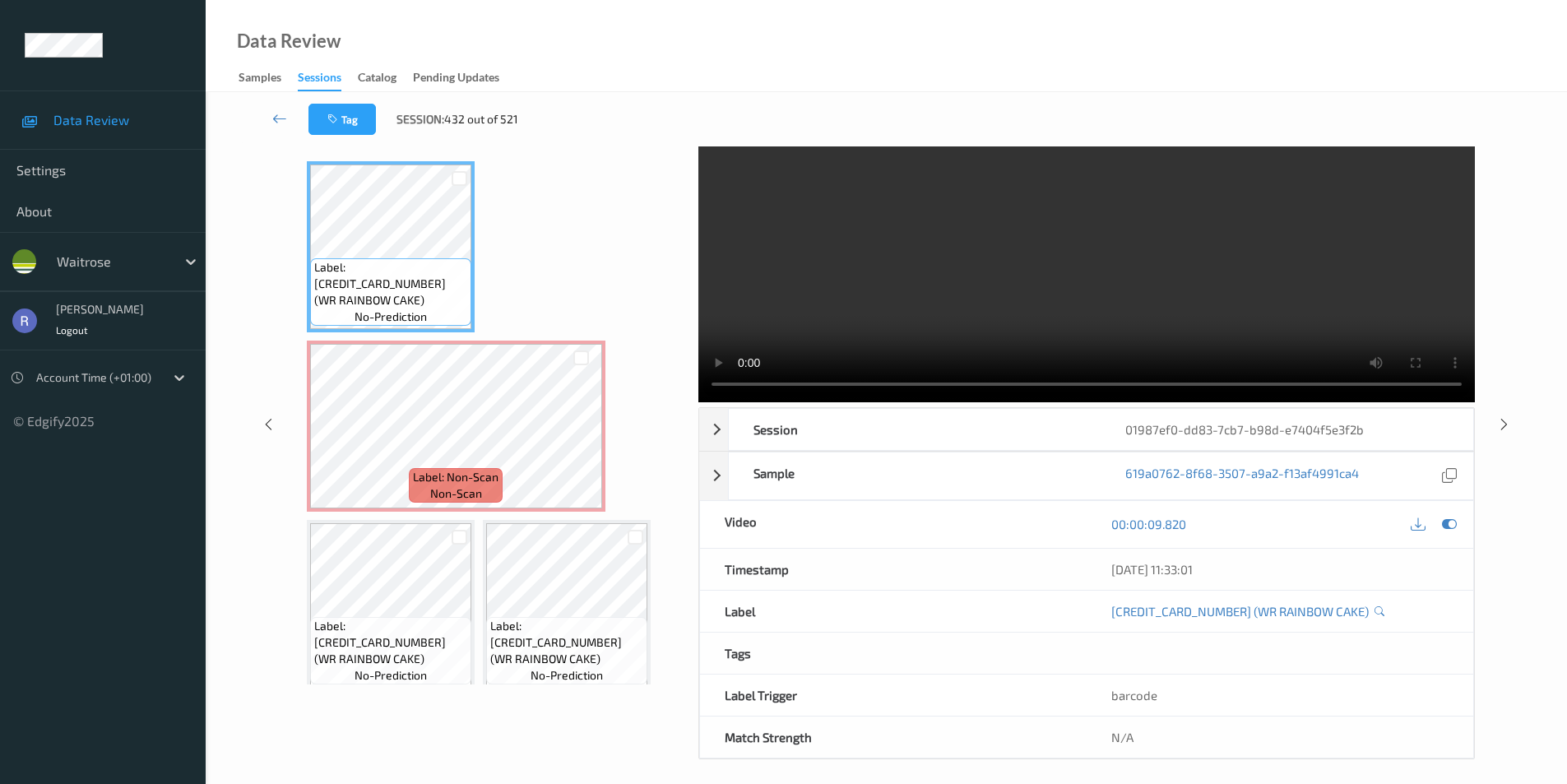
scroll to position [0, 0]
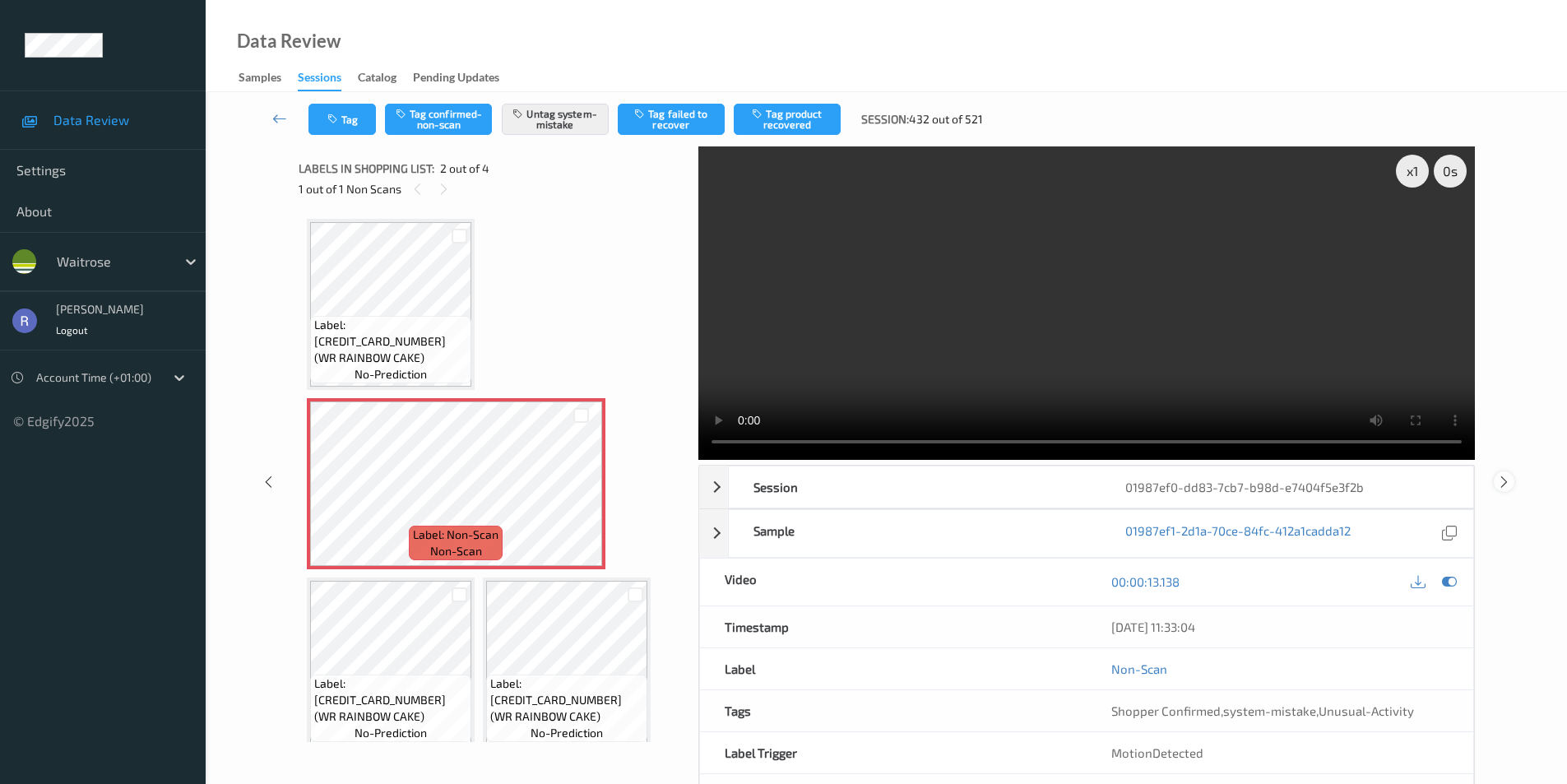
click at [1503, 479] on icon at bounding box center [1504, 482] width 14 height 15
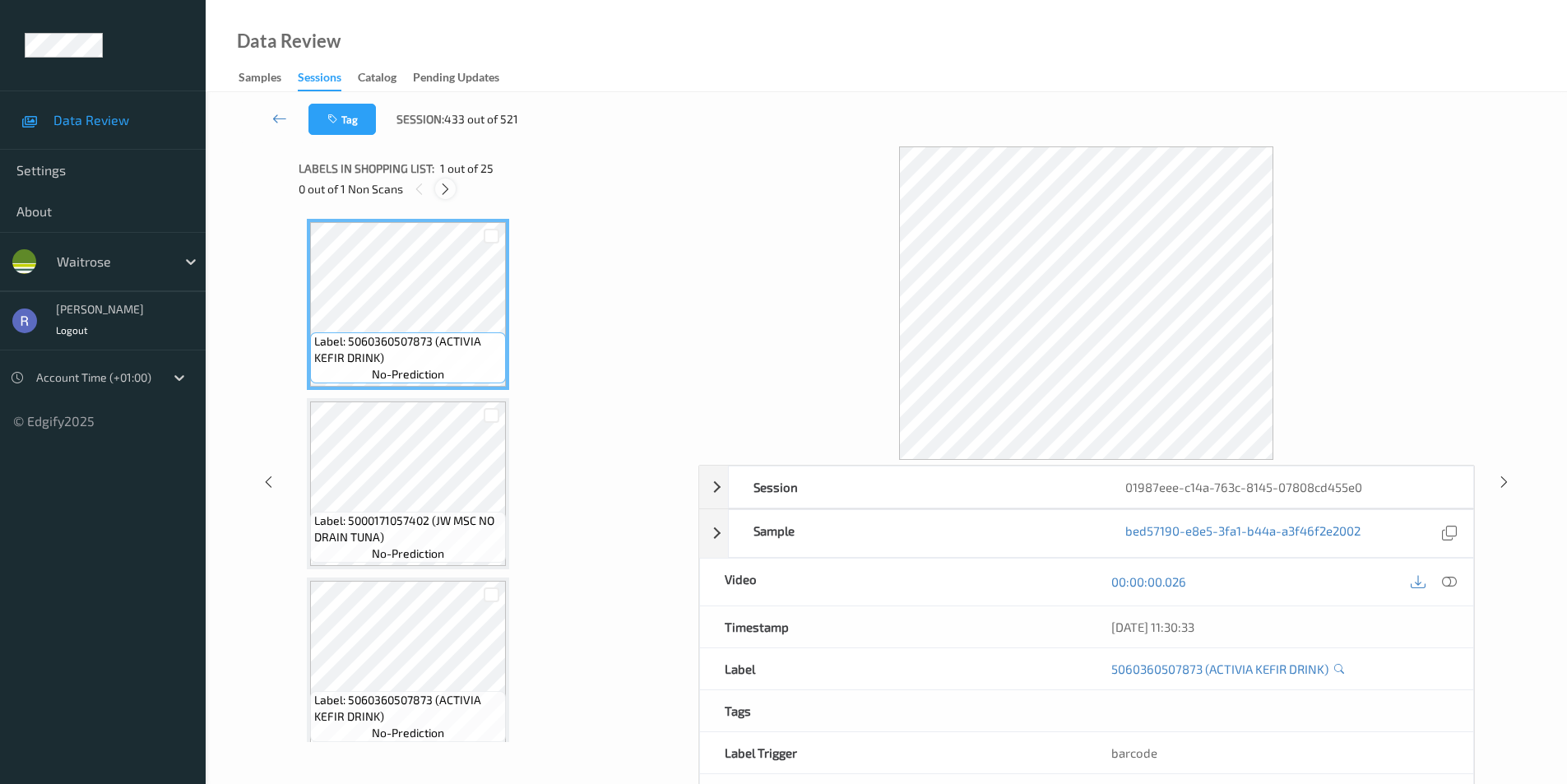
click at [445, 190] on icon at bounding box center [445, 189] width 14 height 15
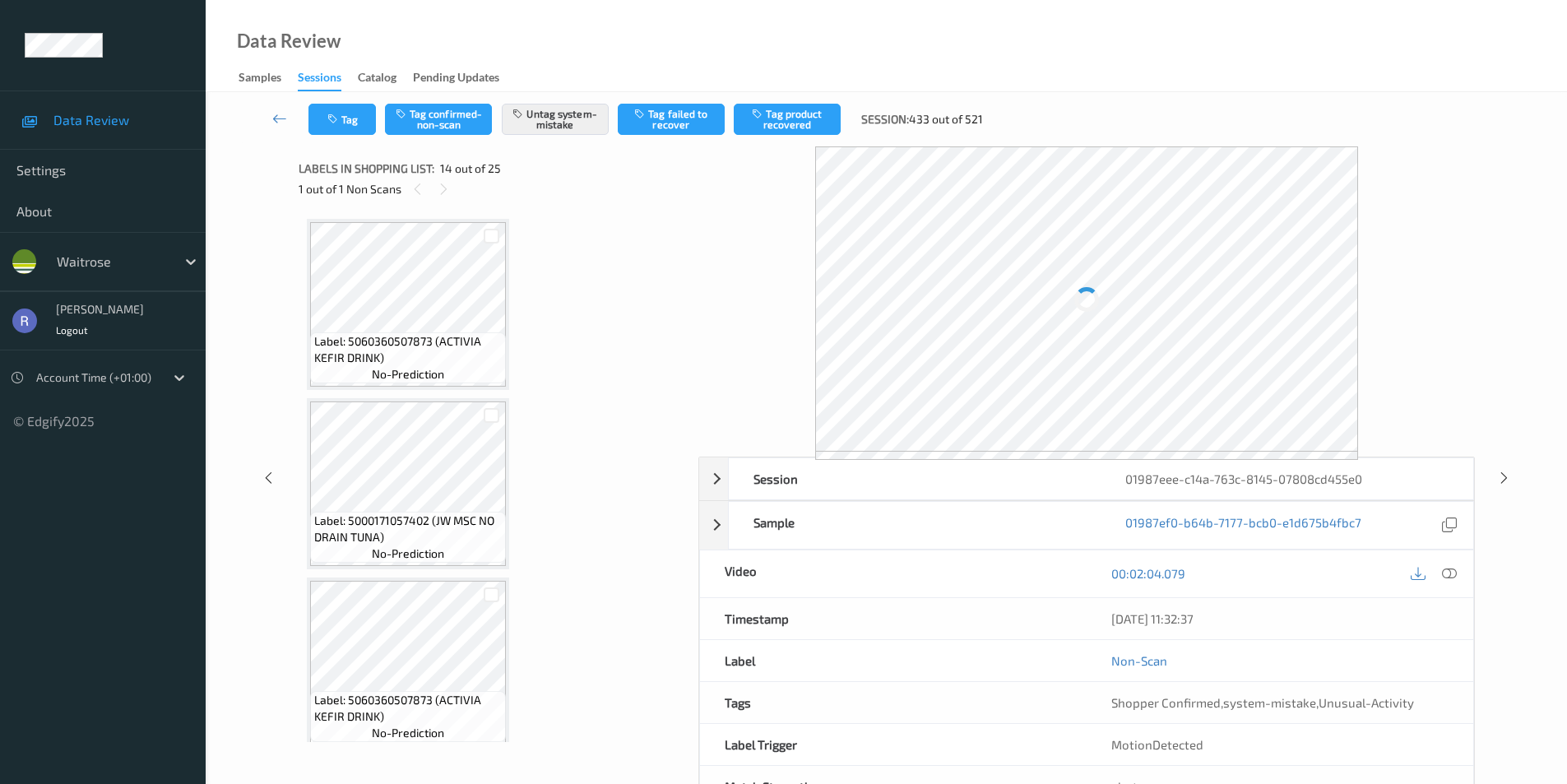
scroll to position [2160, 0]
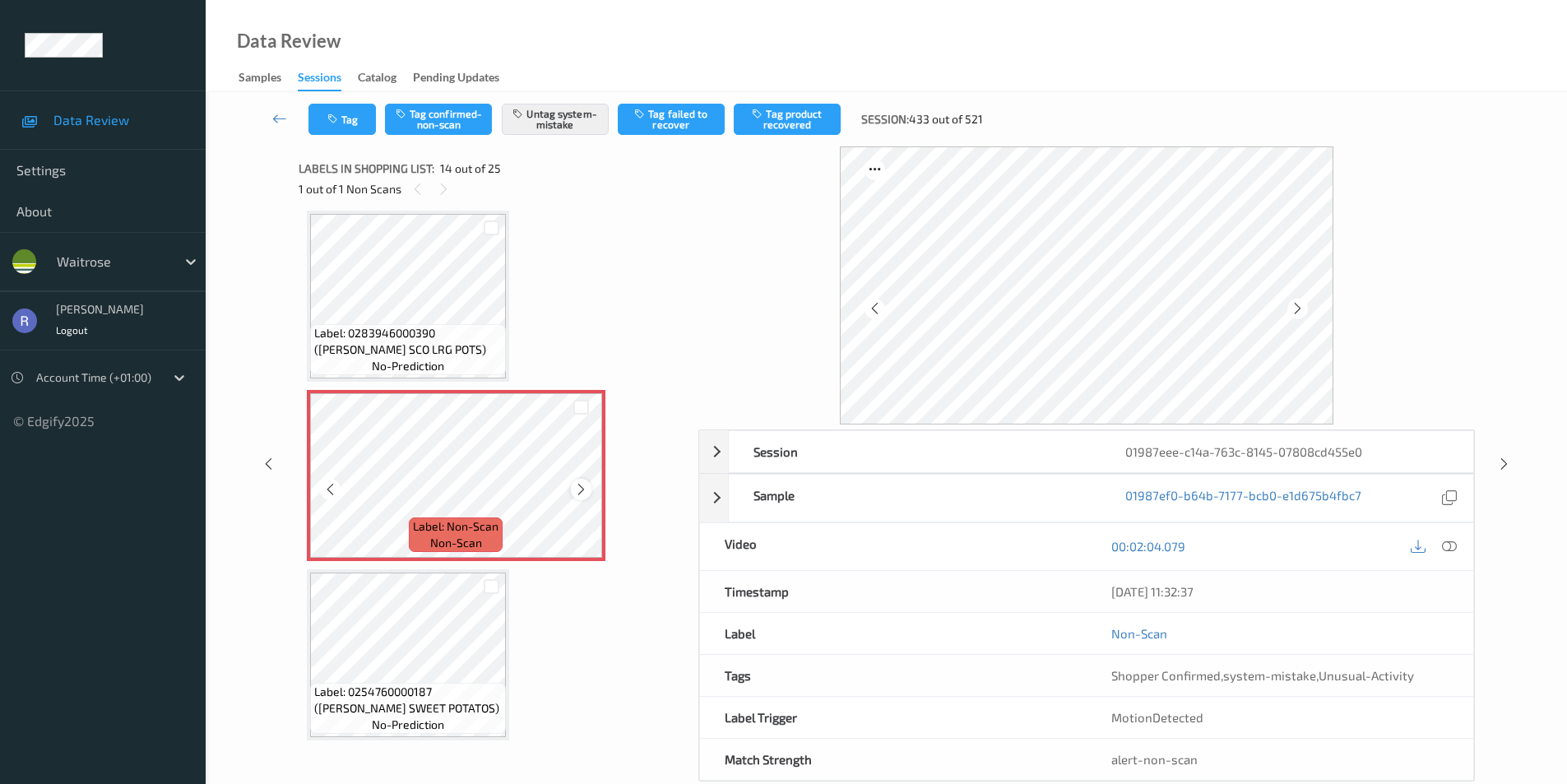
click at [575, 486] on icon at bounding box center [581, 490] width 14 height 15
click at [1512, 460] on div at bounding box center [1504, 463] width 21 height 21
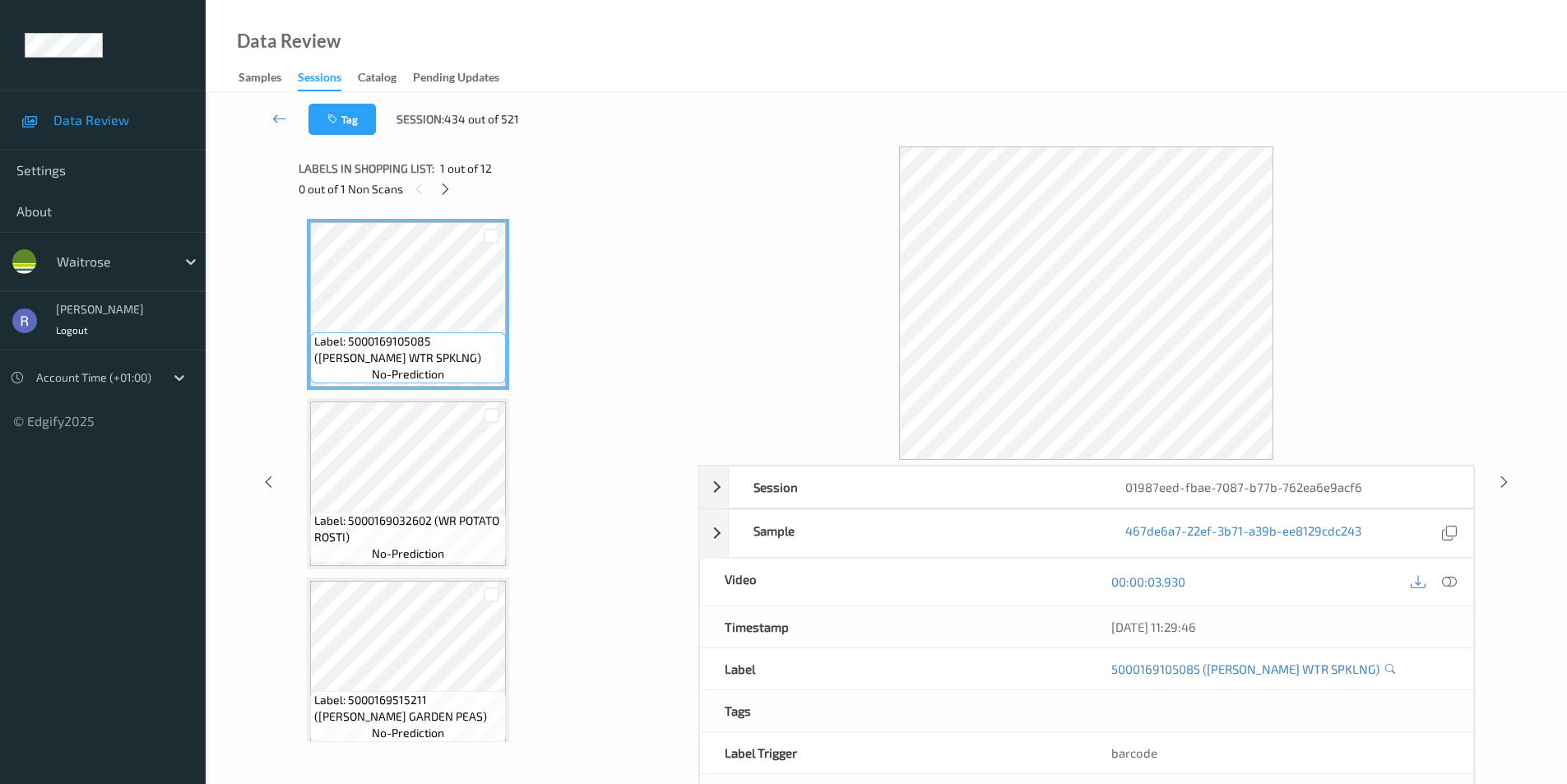
drag, startPoint x: 438, startPoint y: 187, endPoint x: 454, endPoint y: 207, distance: 25.6
click at [441, 191] on div at bounding box center [445, 188] width 21 height 21
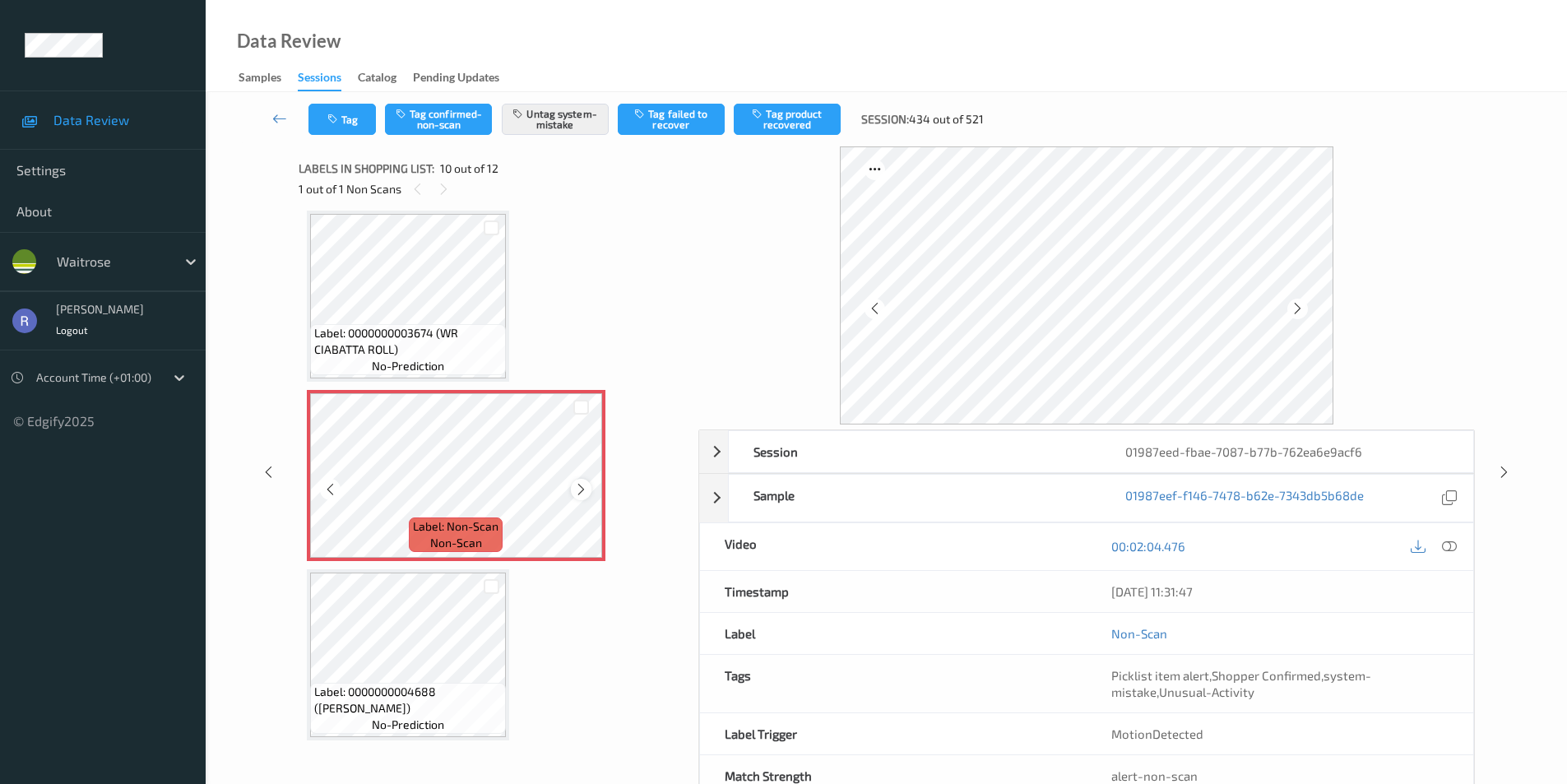
click at [575, 488] on icon at bounding box center [581, 490] width 14 height 15
click at [1505, 472] on icon at bounding box center [1504, 472] width 14 height 15
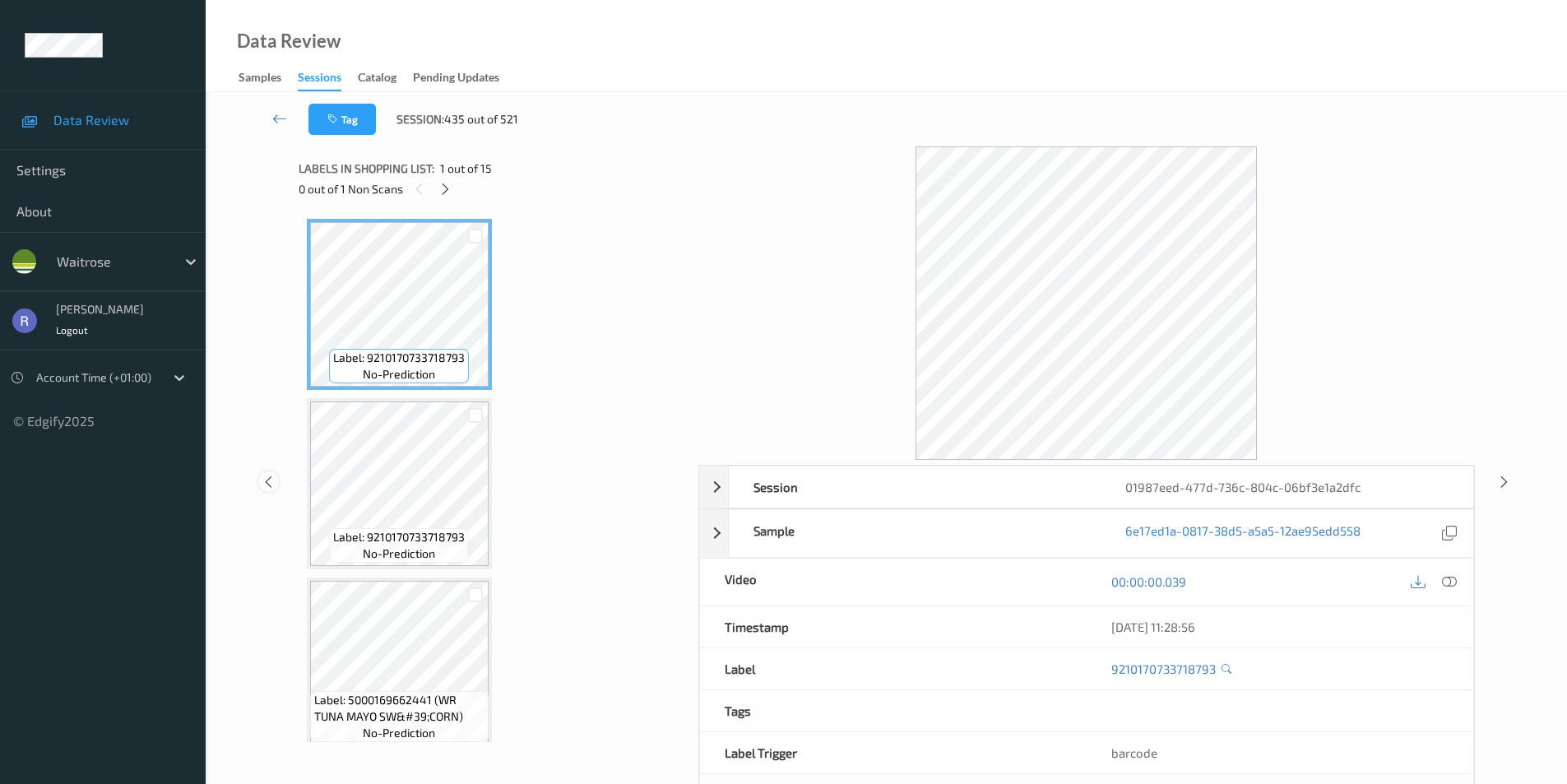
click at [268, 482] on icon at bounding box center [269, 482] width 14 height 15
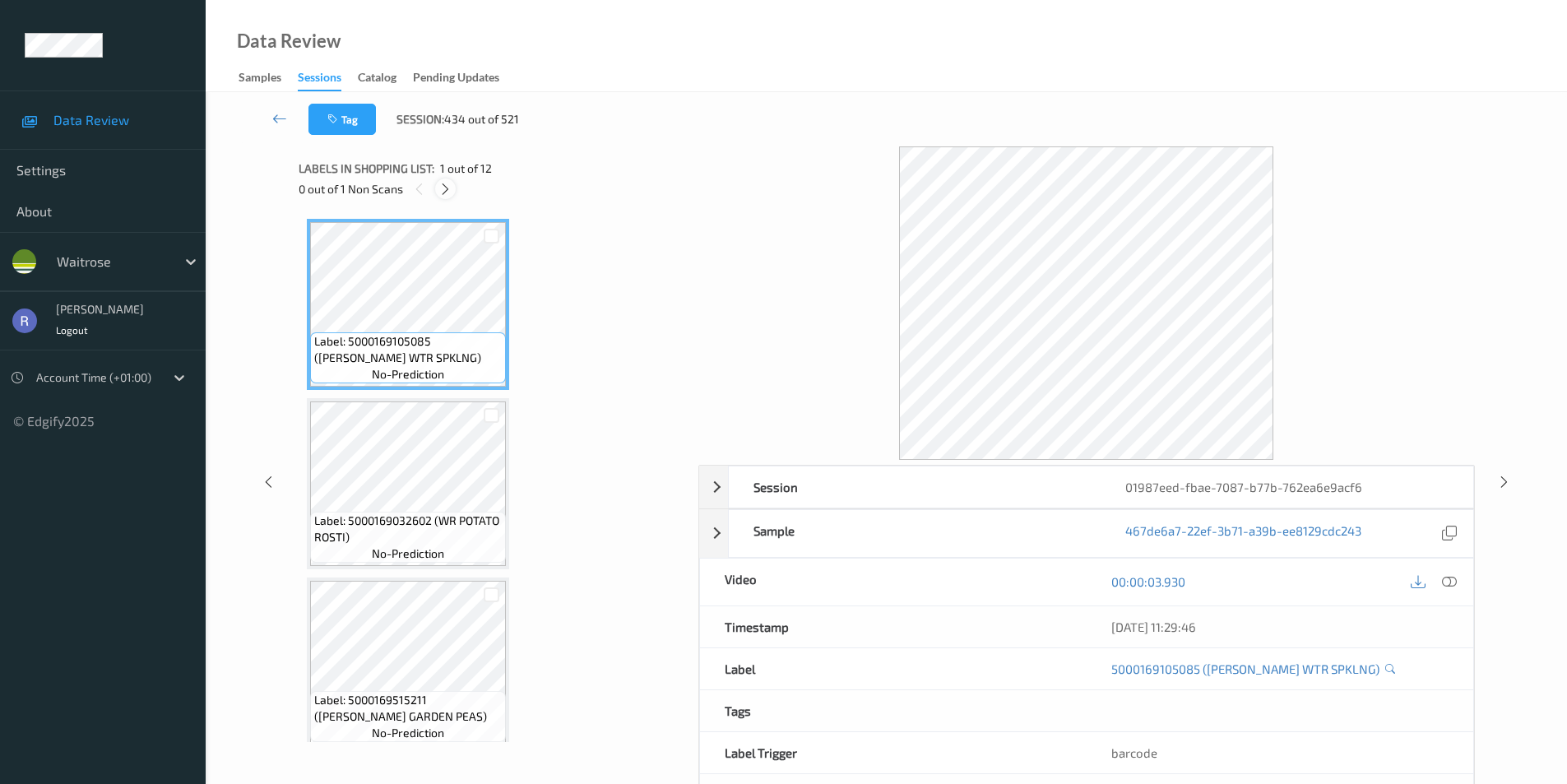
click at [444, 183] on icon at bounding box center [445, 189] width 14 height 15
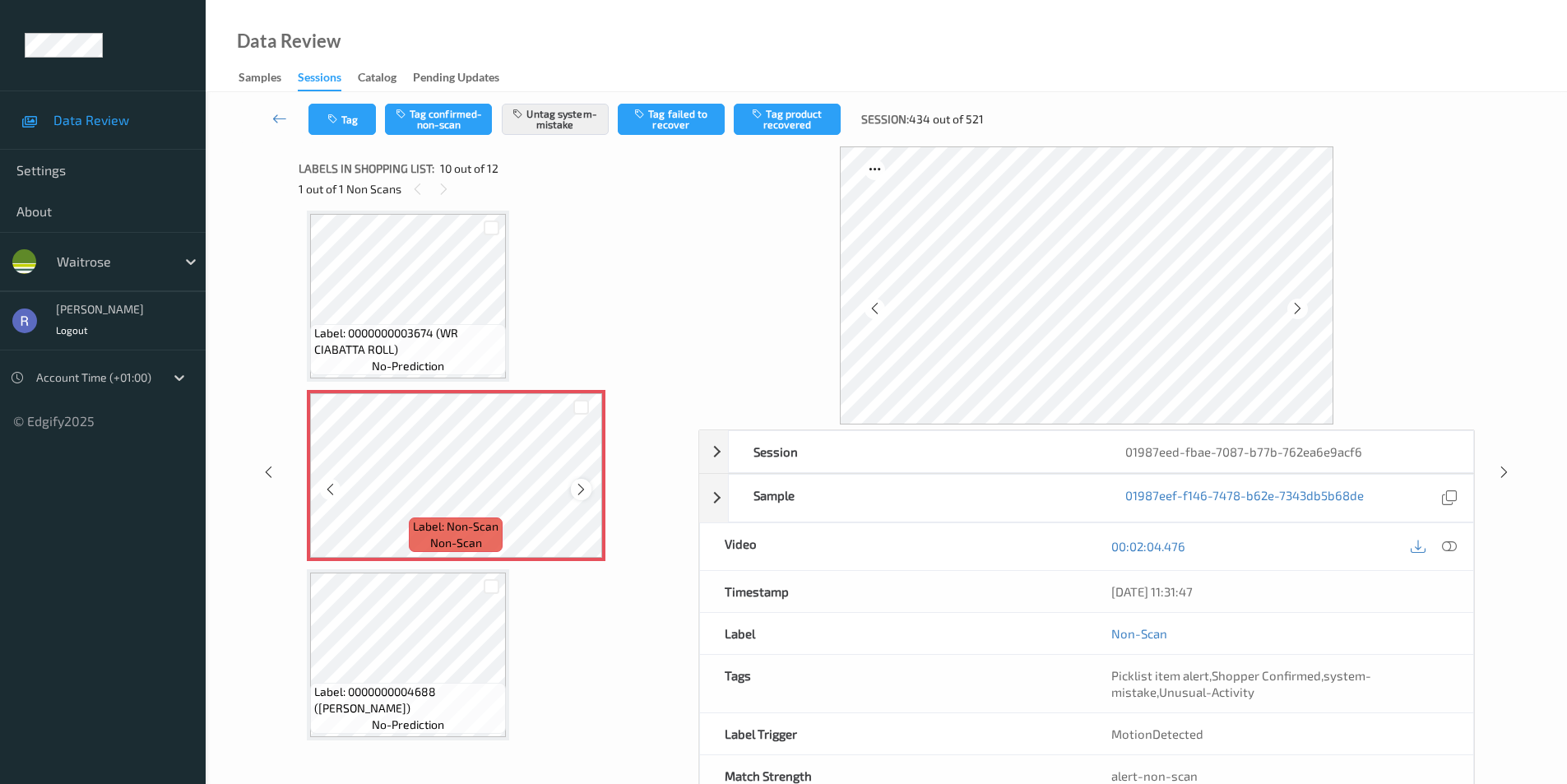
click at [579, 485] on icon at bounding box center [581, 490] width 14 height 15
click at [580, 486] on icon at bounding box center [581, 490] width 14 height 15
click at [1504, 472] on icon at bounding box center [1504, 472] width 14 height 15
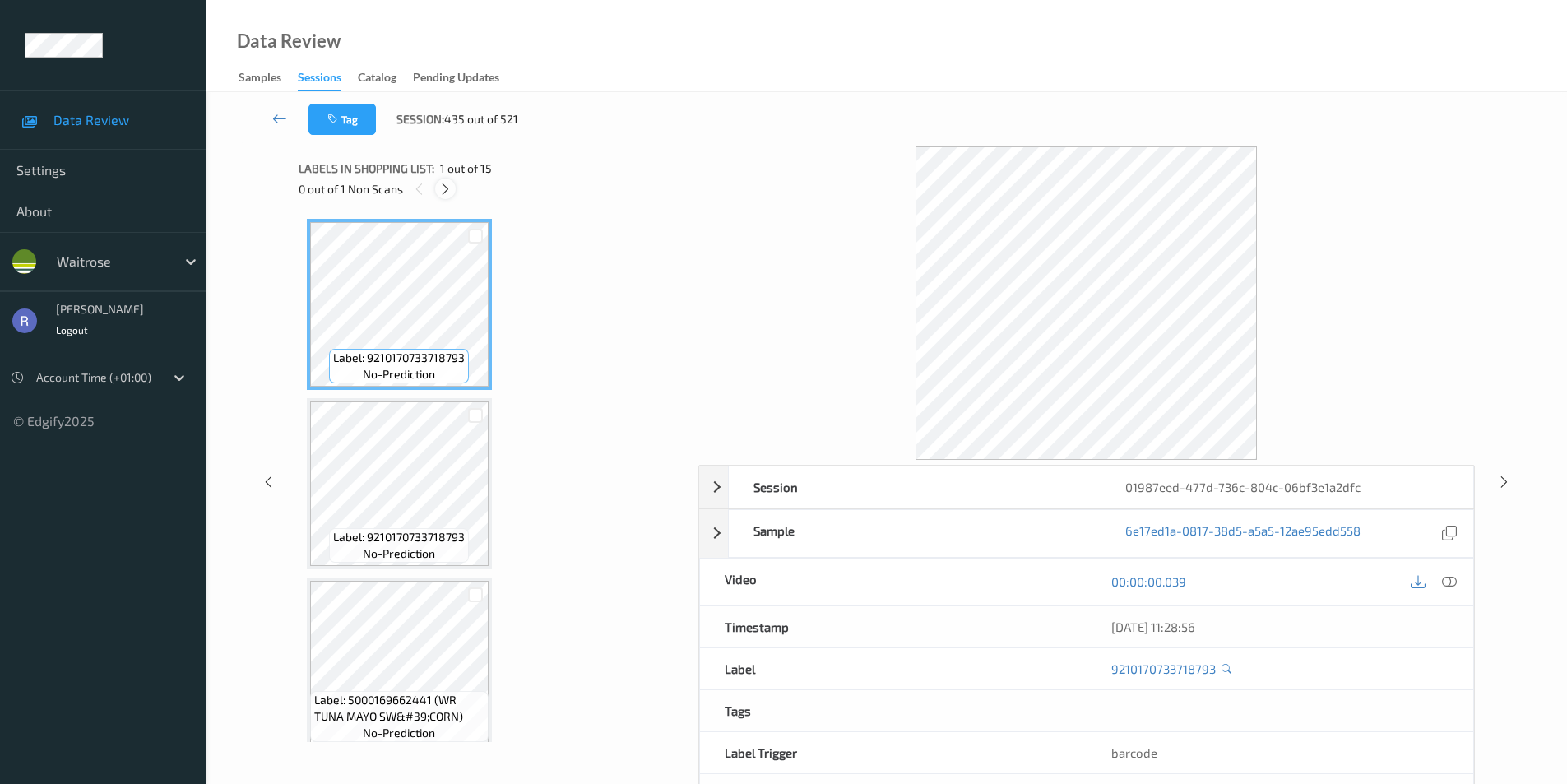
click at [444, 186] on icon at bounding box center [445, 189] width 14 height 15
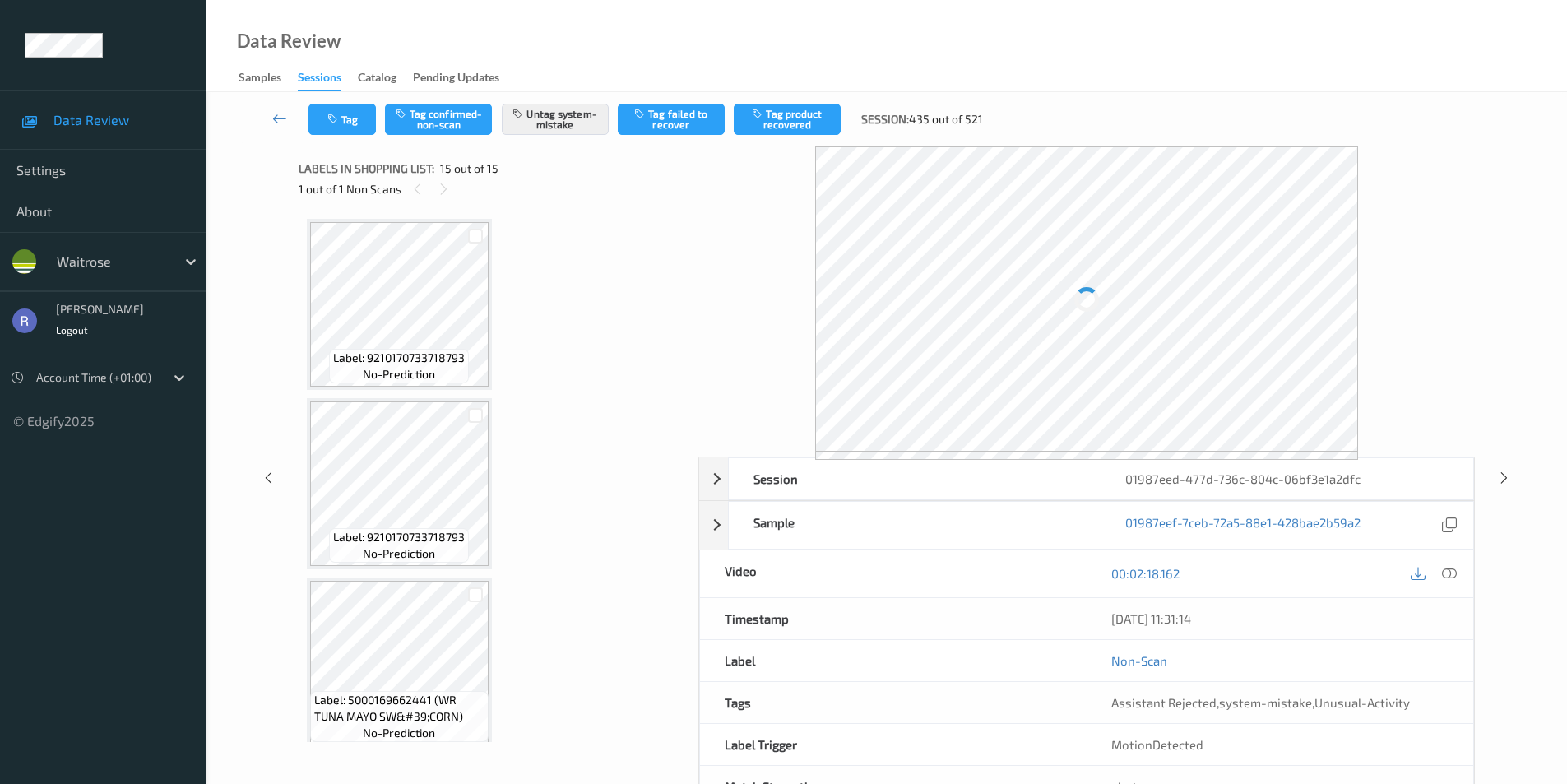
scroll to position [2166, 0]
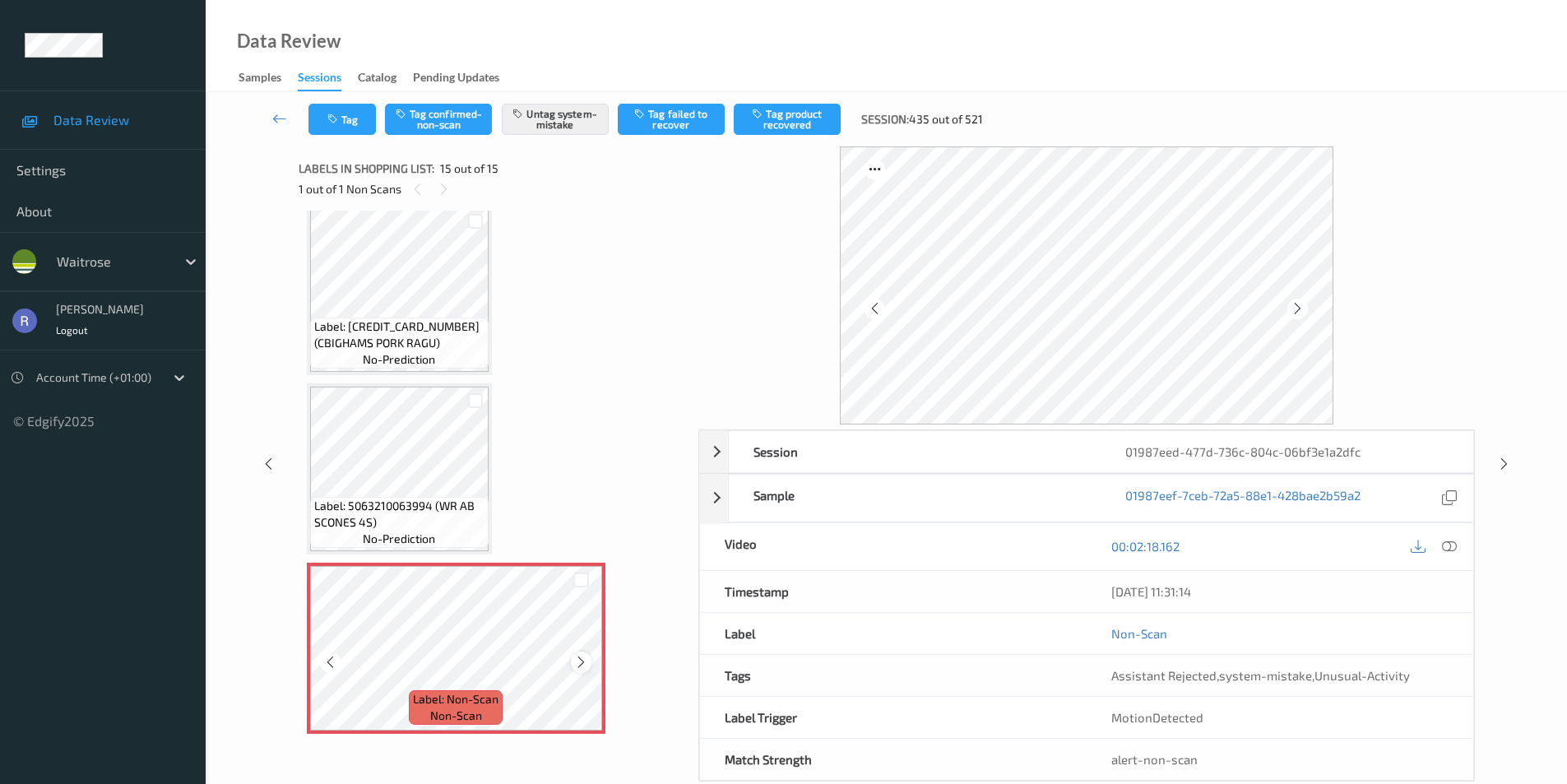
click at [577, 661] on icon at bounding box center [581, 662] width 14 height 15
click at [573, 656] on div at bounding box center [581, 661] width 21 height 21
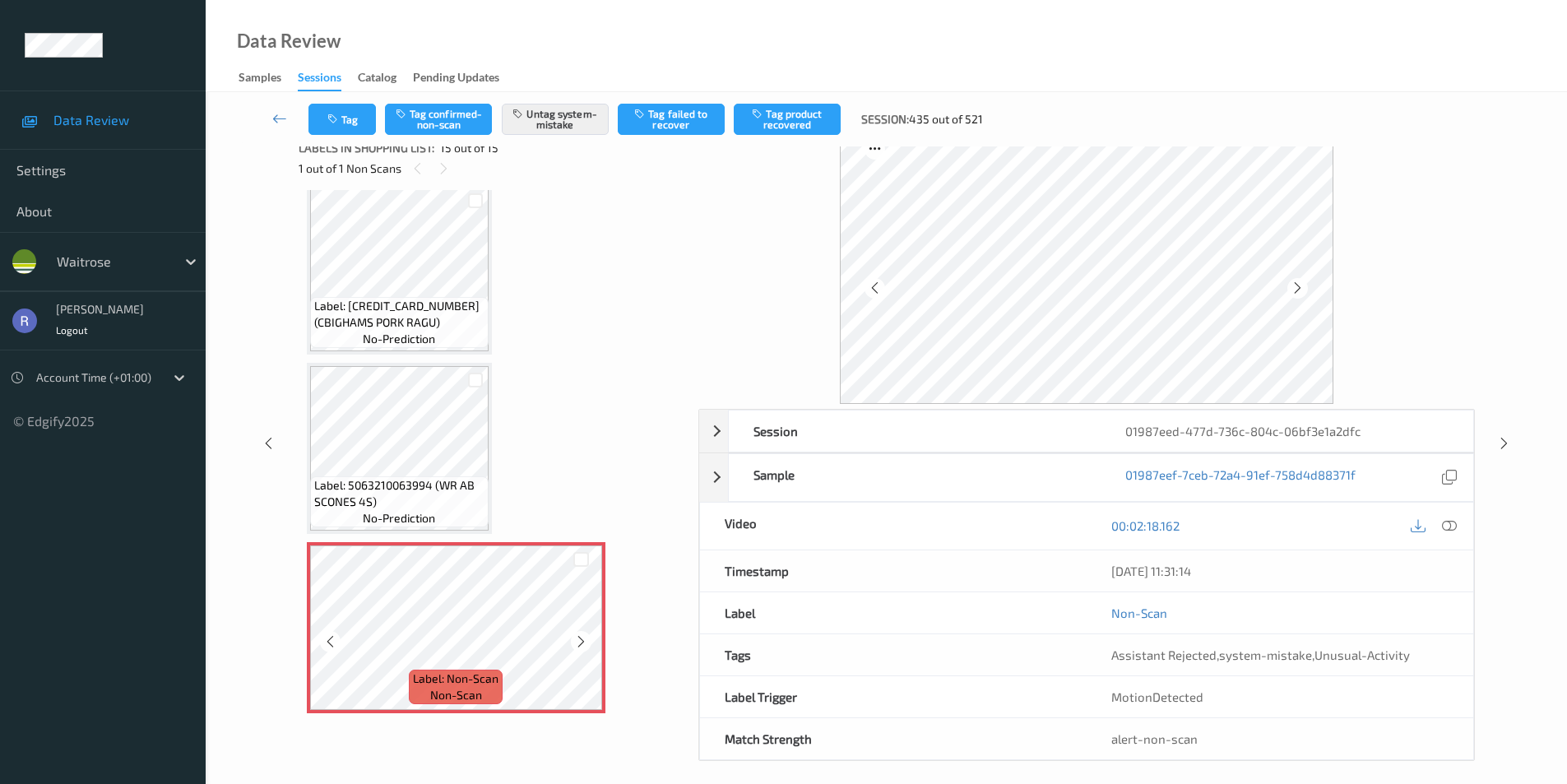
scroll to position [31, 0]
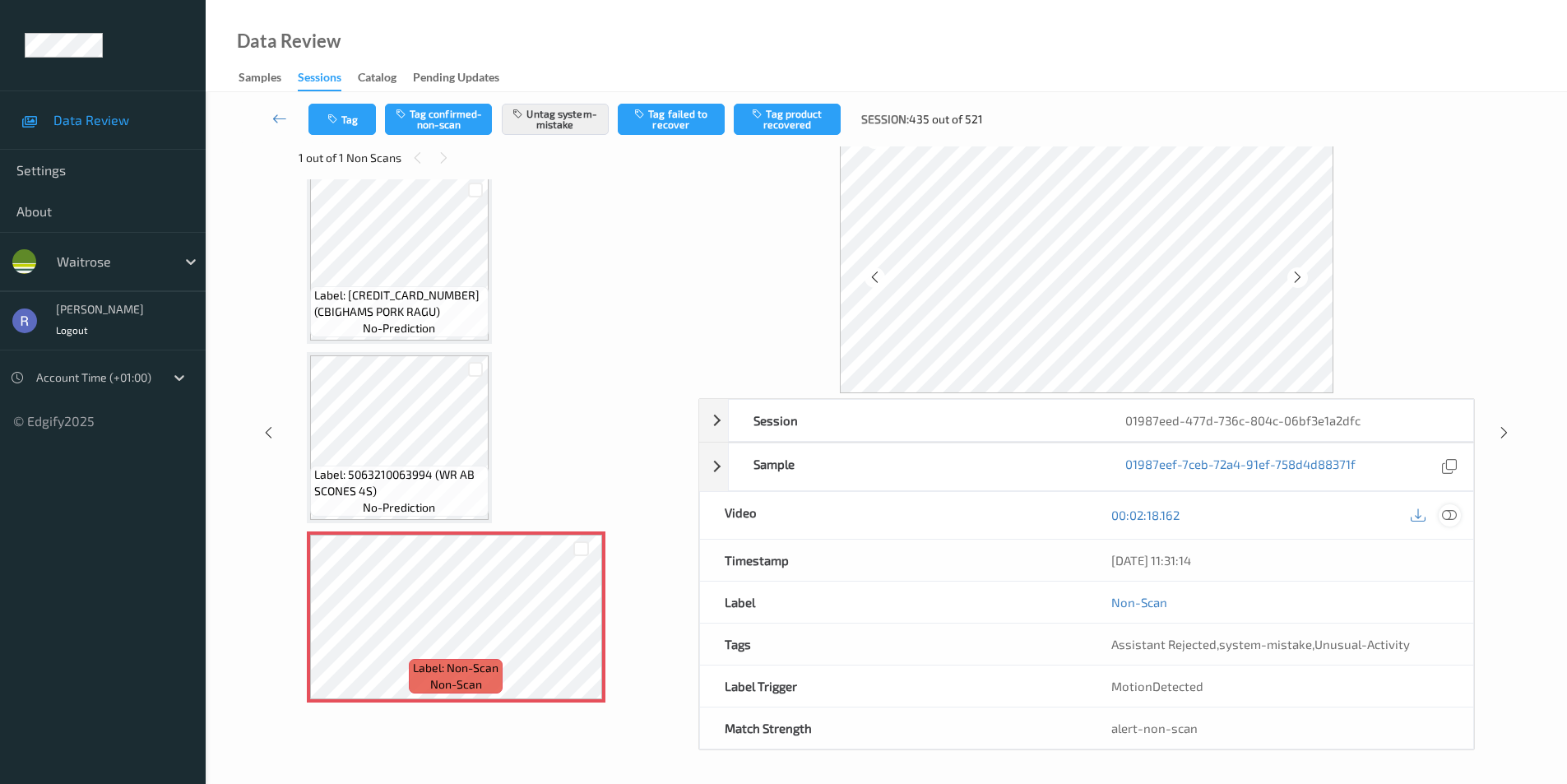
click at [1448, 517] on icon at bounding box center [1450, 515] width 15 height 15
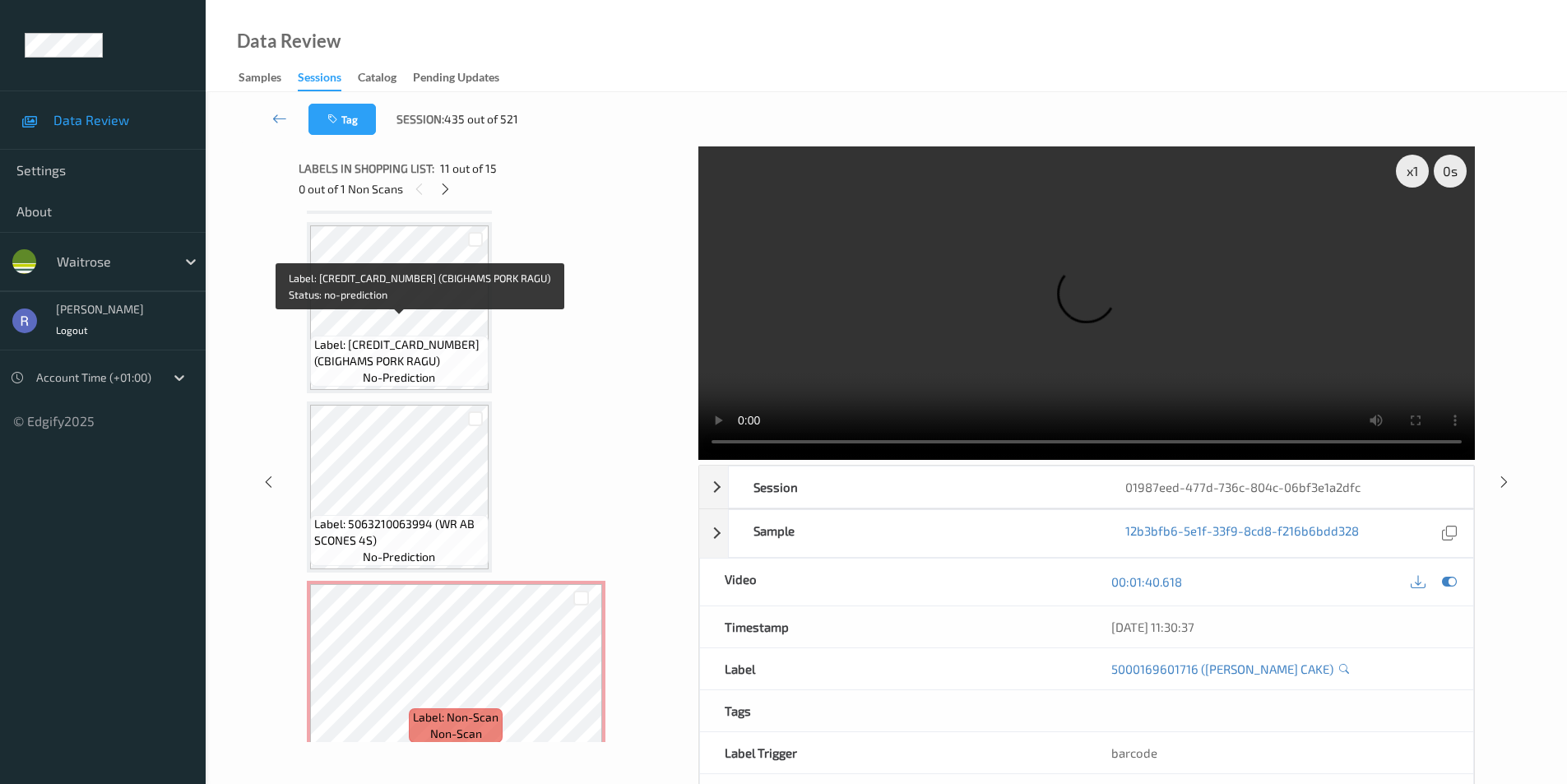
scroll to position [2166, 0]
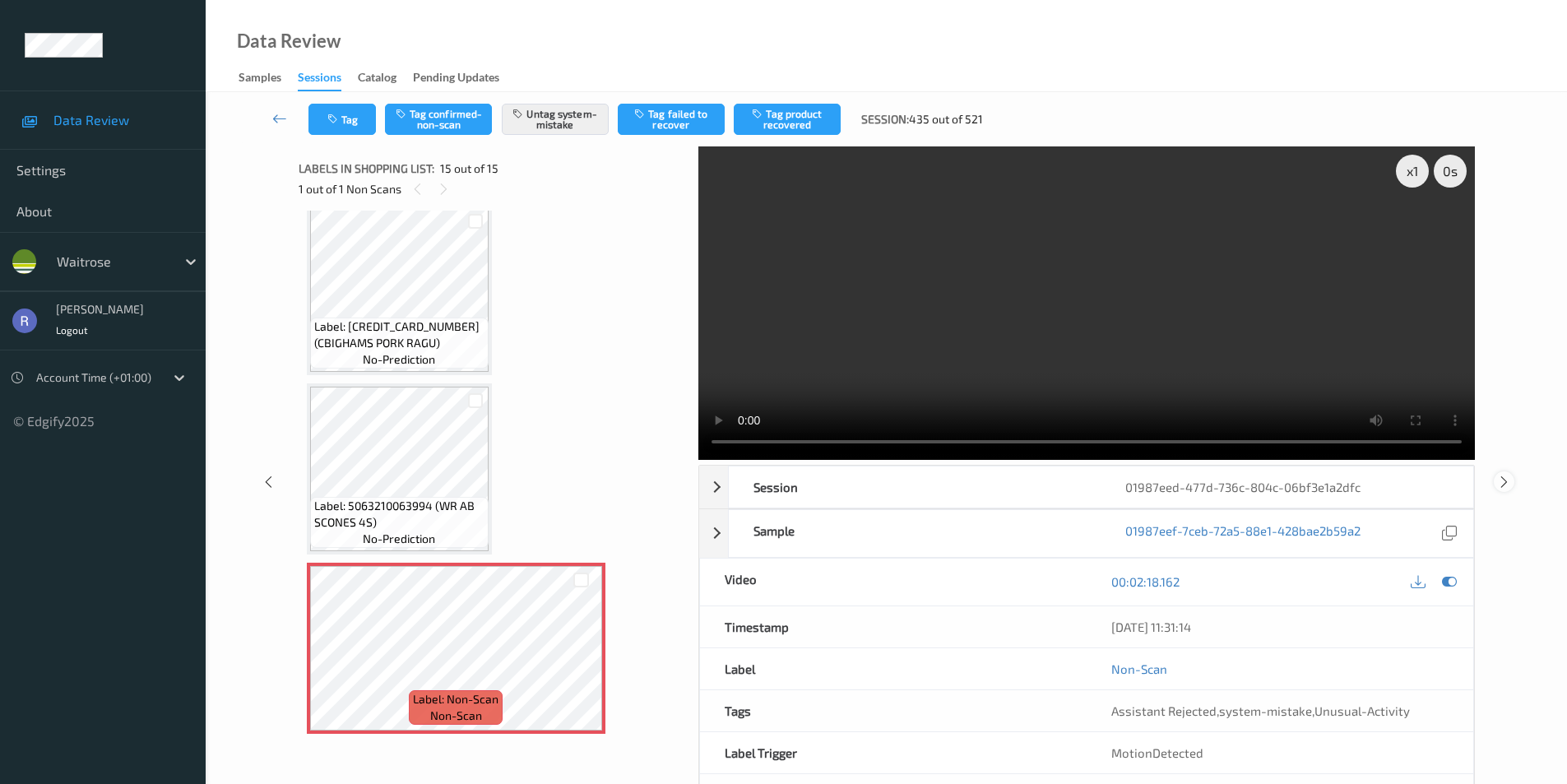
click at [1510, 481] on icon at bounding box center [1504, 482] width 14 height 15
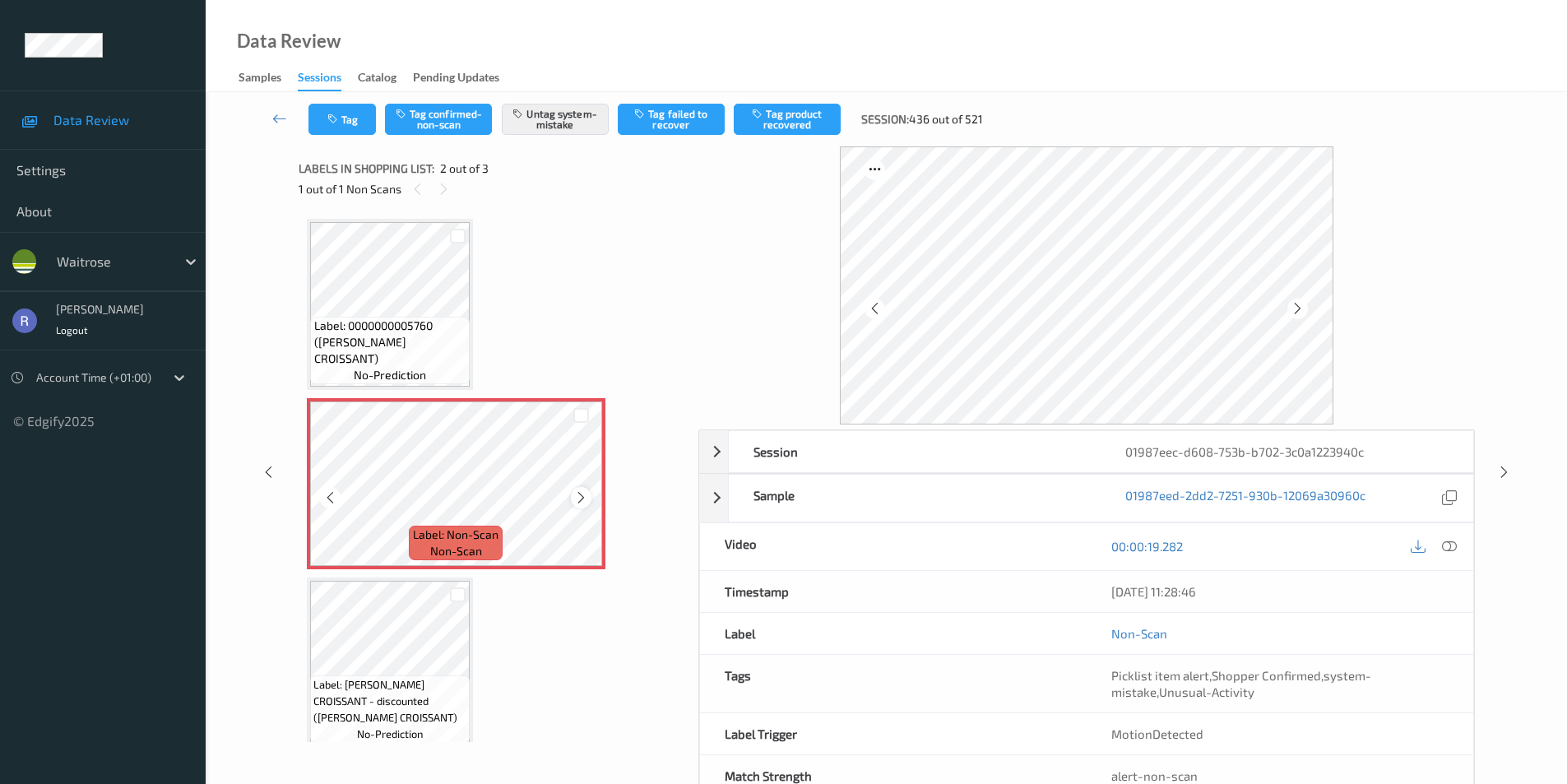
click at [571, 495] on div at bounding box center [581, 496] width 21 height 21
click at [1504, 473] on icon at bounding box center [1504, 472] width 14 height 15
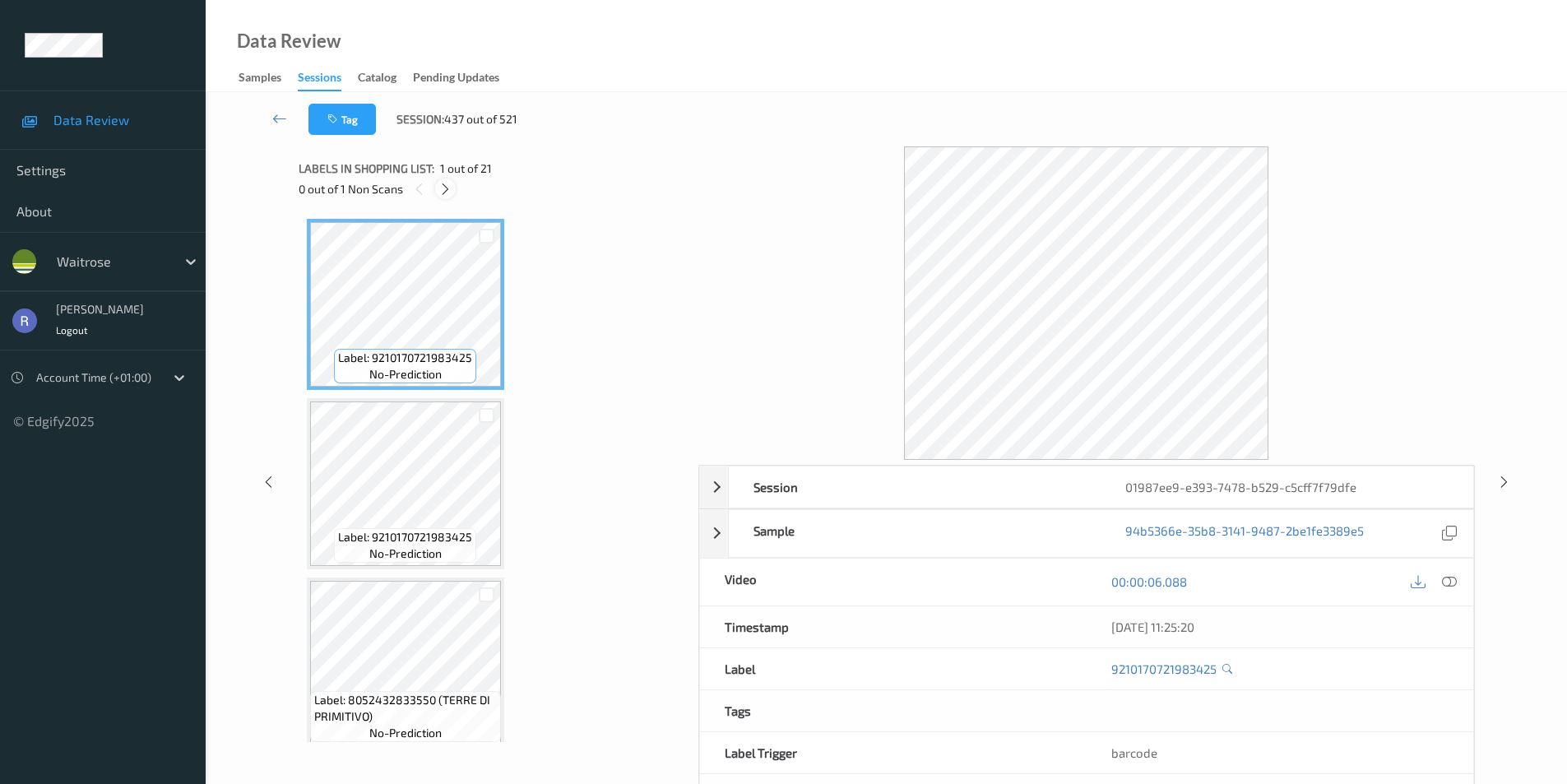
click at [446, 187] on icon at bounding box center [445, 189] width 14 height 15
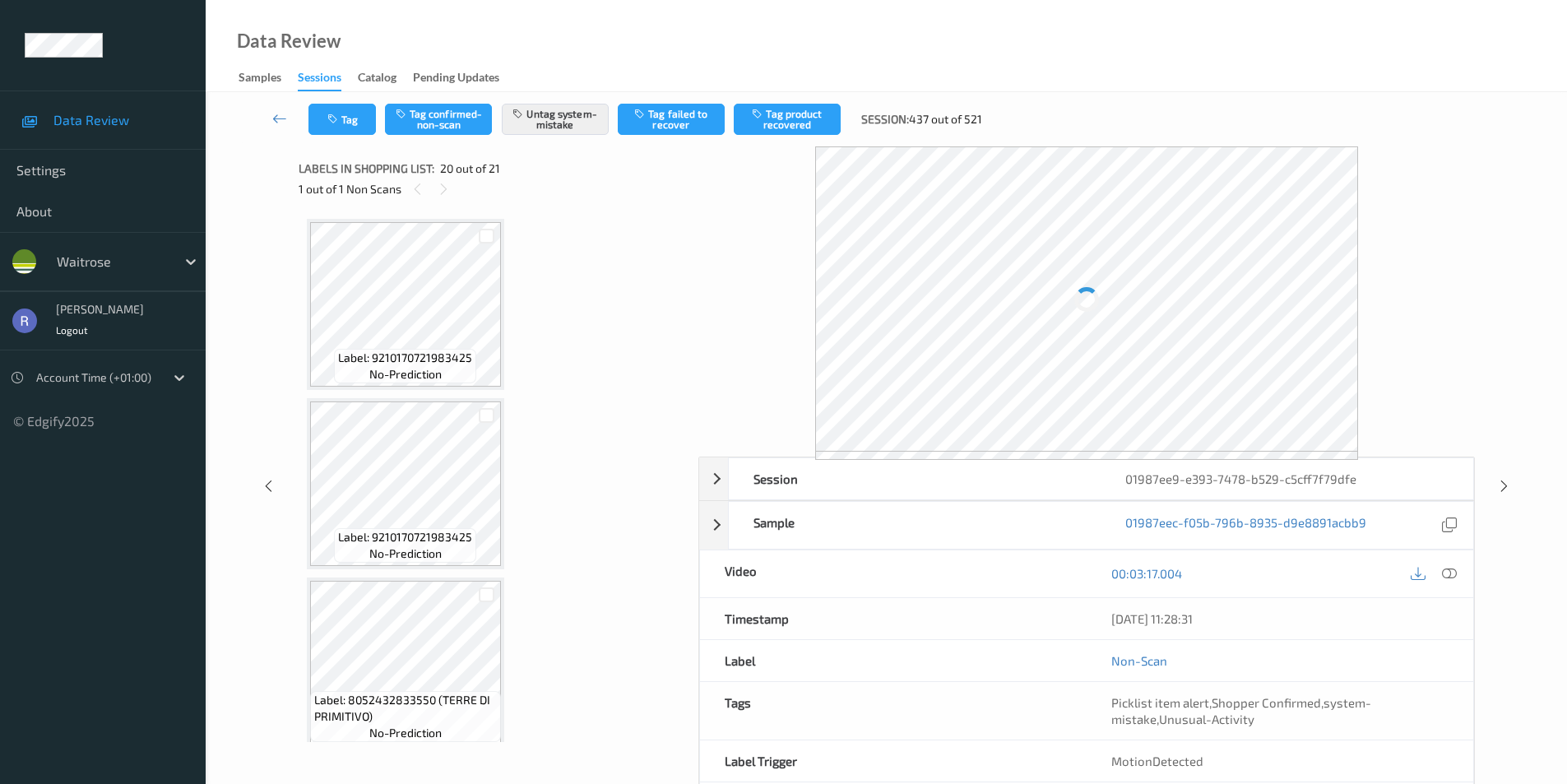
scroll to position [3235, 0]
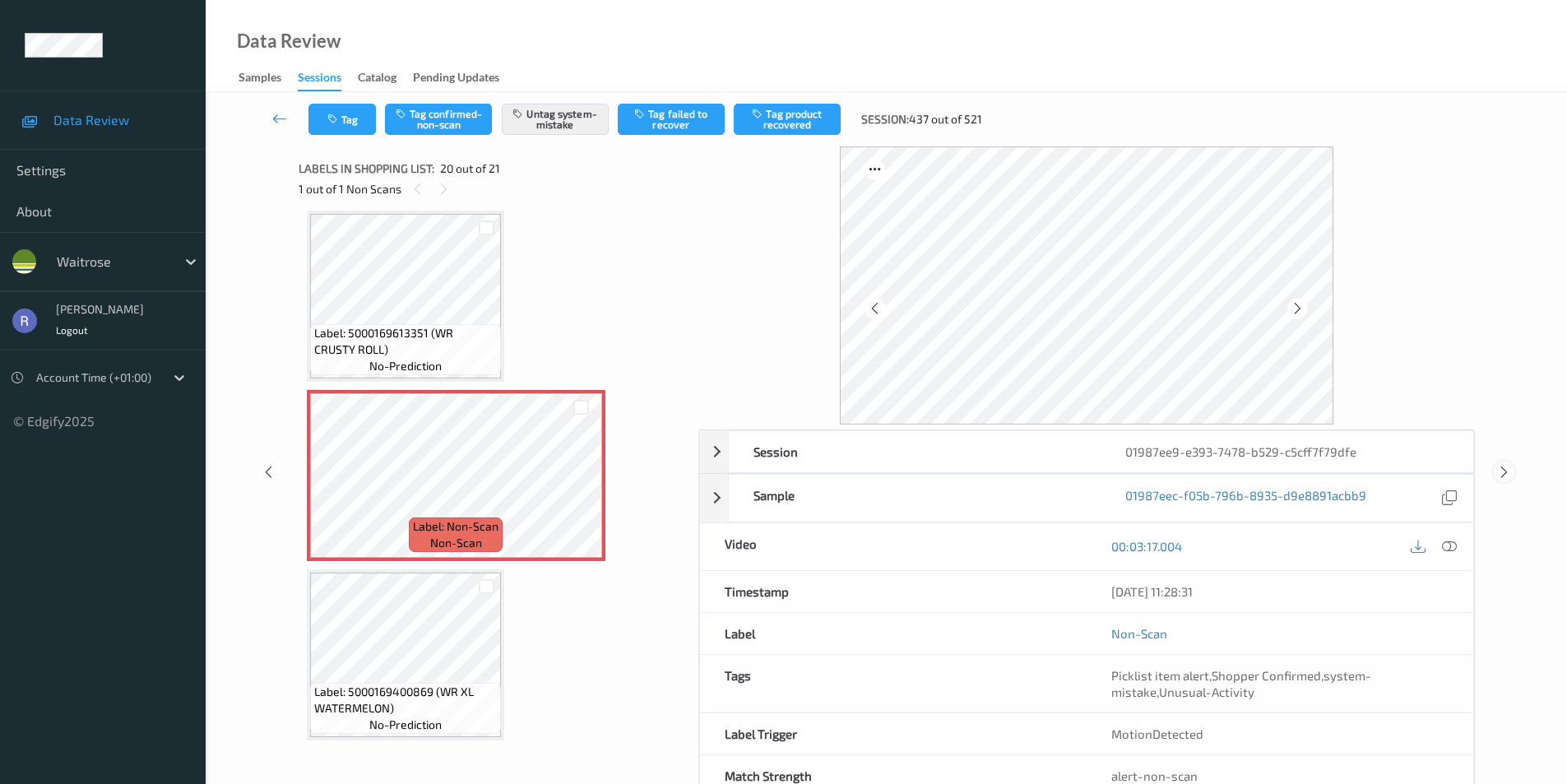
click at [1505, 472] on icon at bounding box center [1504, 472] width 14 height 15
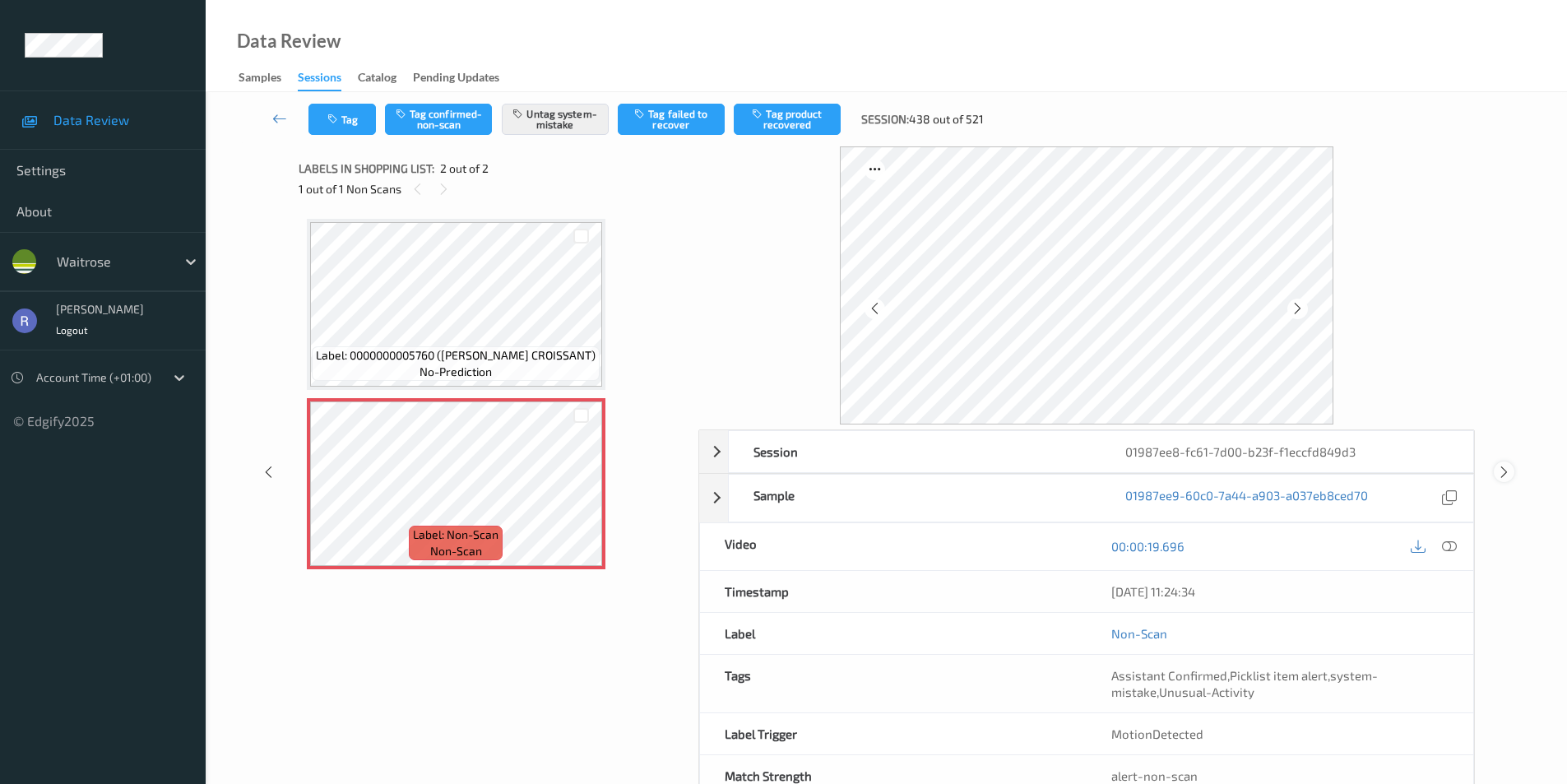
click at [1502, 466] on icon at bounding box center [1504, 472] width 14 height 15
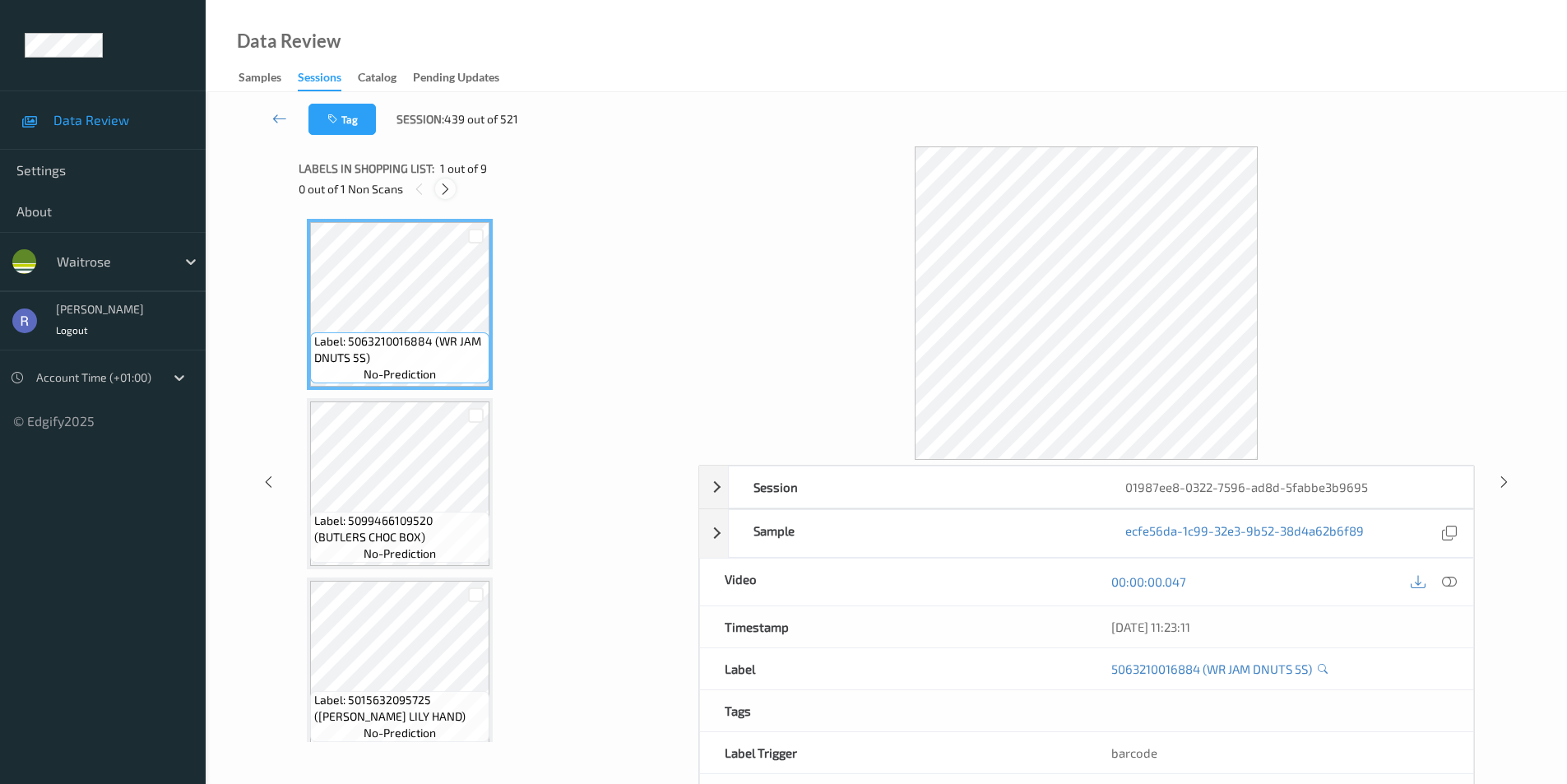
click at [449, 191] on icon at bounding box center [445, 189] width 14 height 15
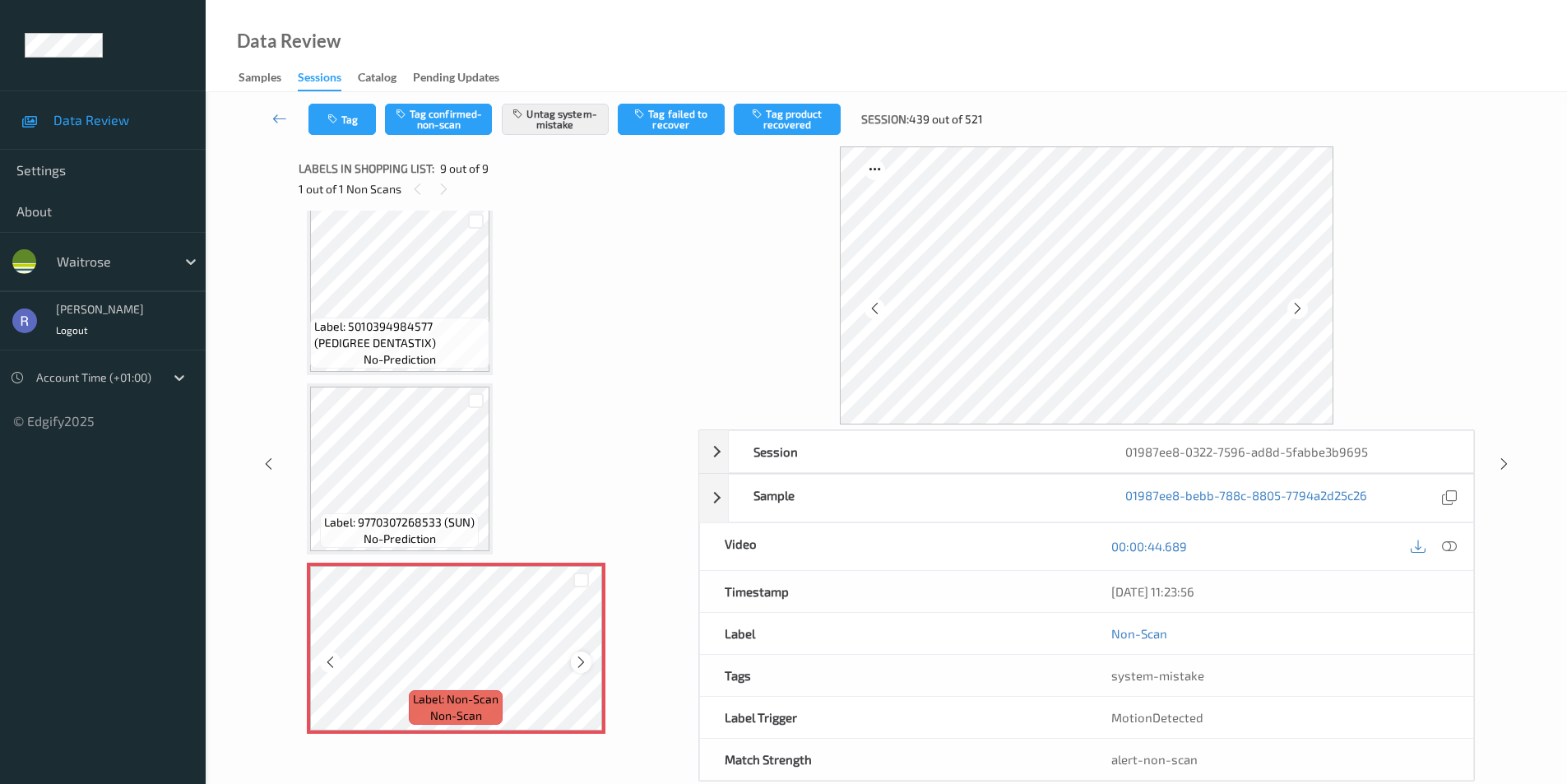
click at [582, 661] on icon at bounding box center [581, 662] width 14 height 15
click at [581, 659] on icon at bounding box center [581, 662] width 14 height 15
click at [1504, 460] on icon at bounding box center [1504, 464] width 14 height 15
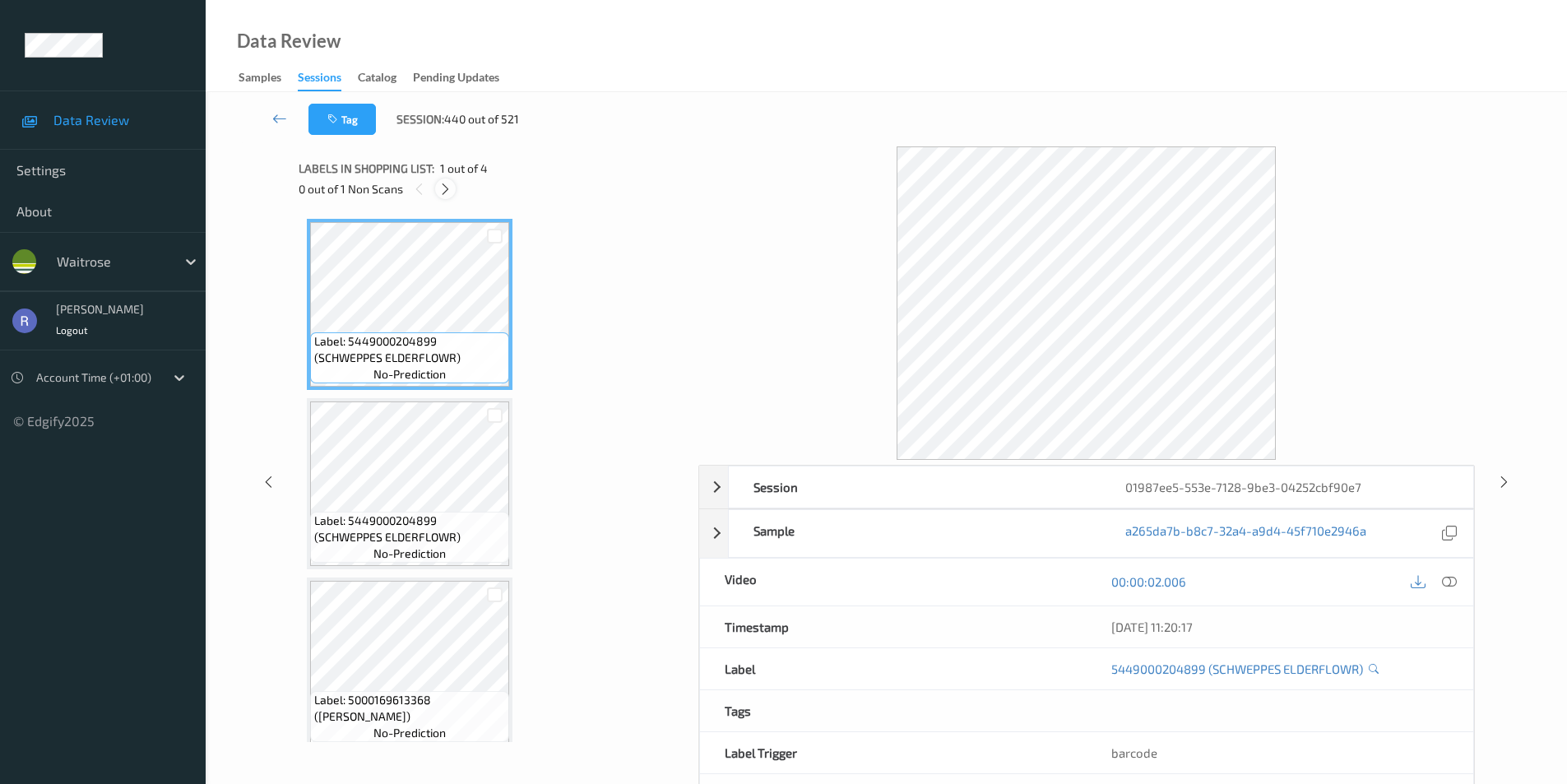
click at [445, 188] on icon at bounding box center [445, 189] width 14 height 15
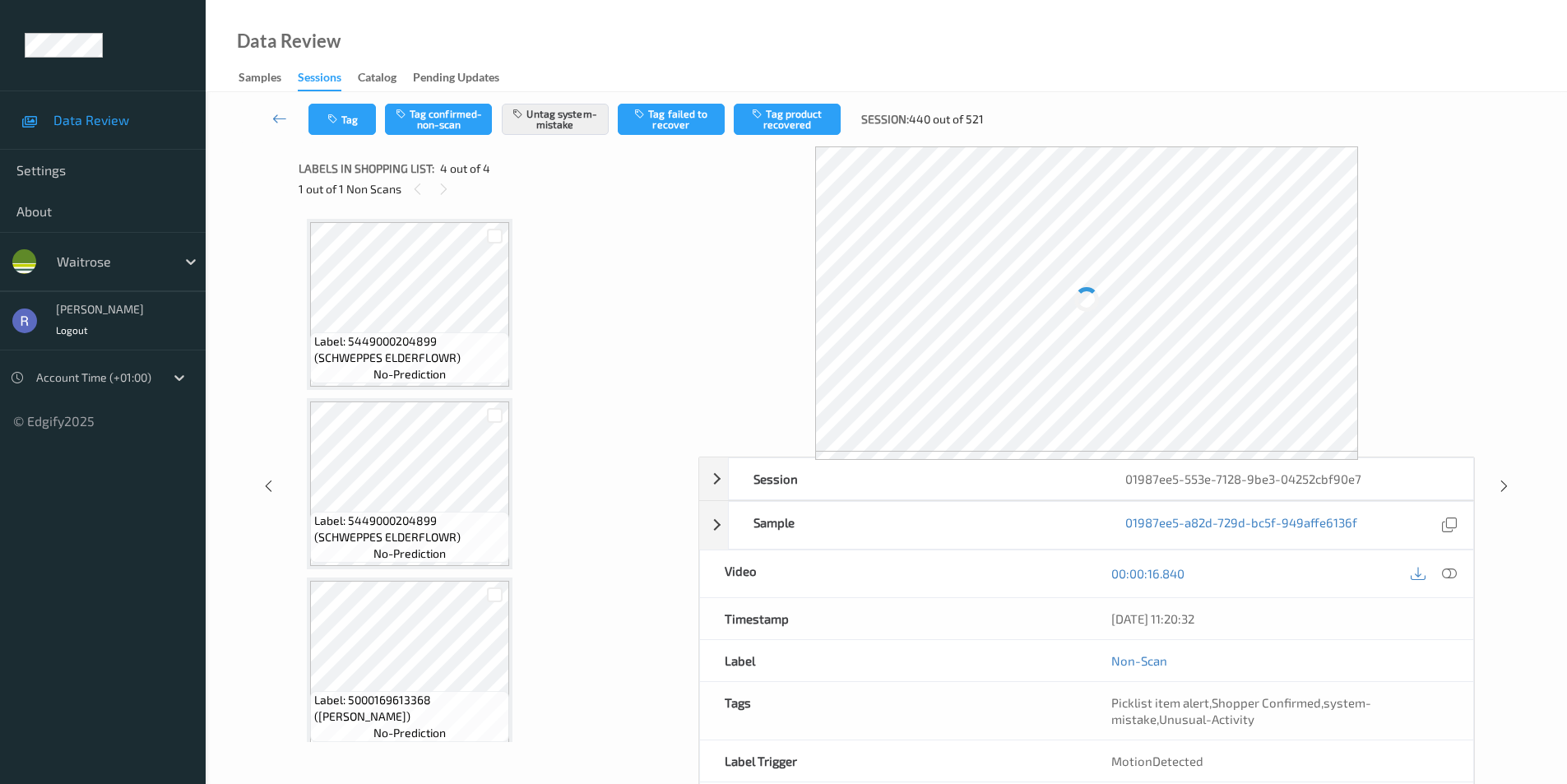
scroll to position [194, 0]
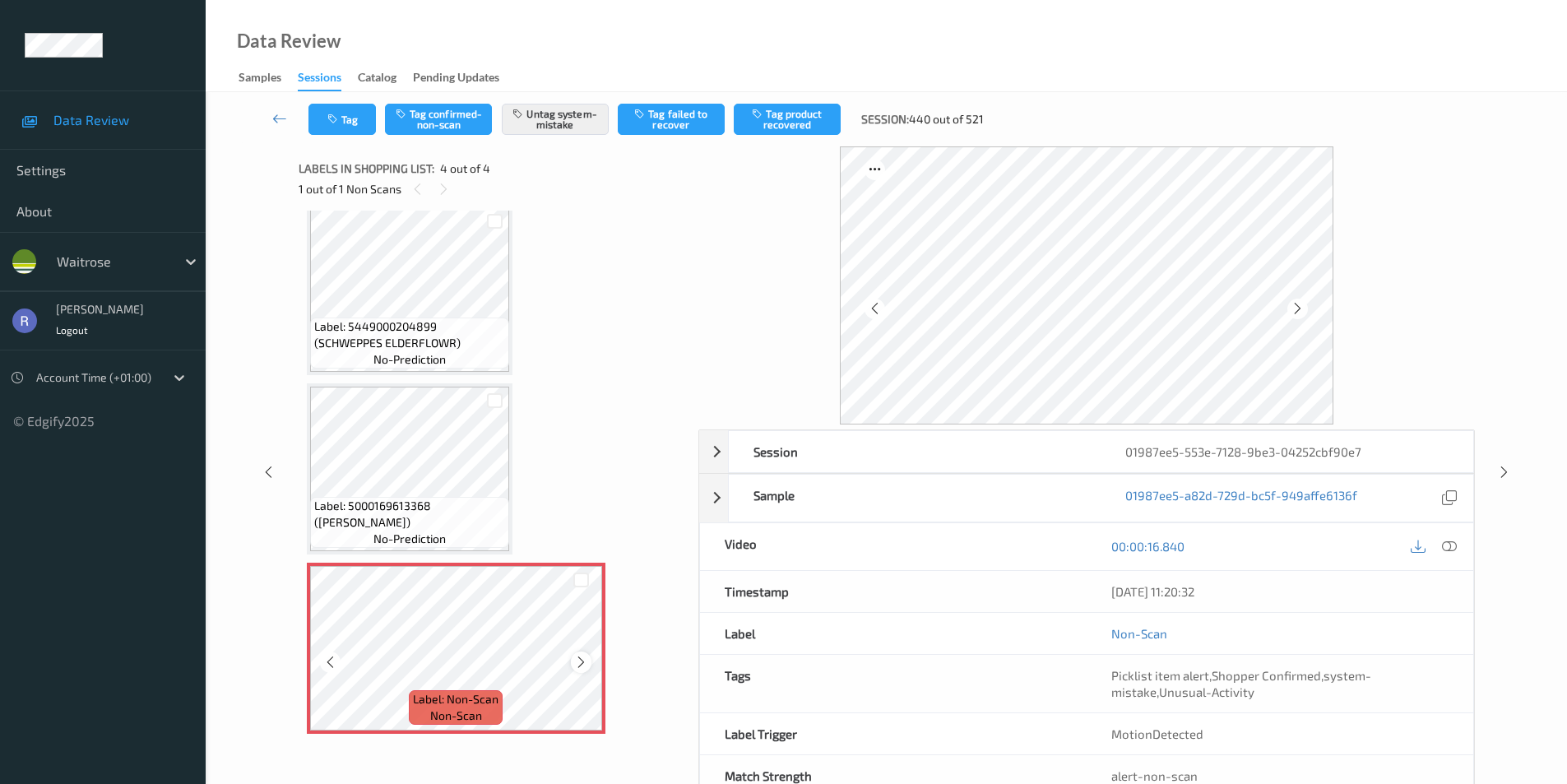
click at [577, 664] on icon at bounding box center [581, 662] width 14 height 15
click at [1502, 472] on icon at bounding box center [1504, 472] width 14 height 15
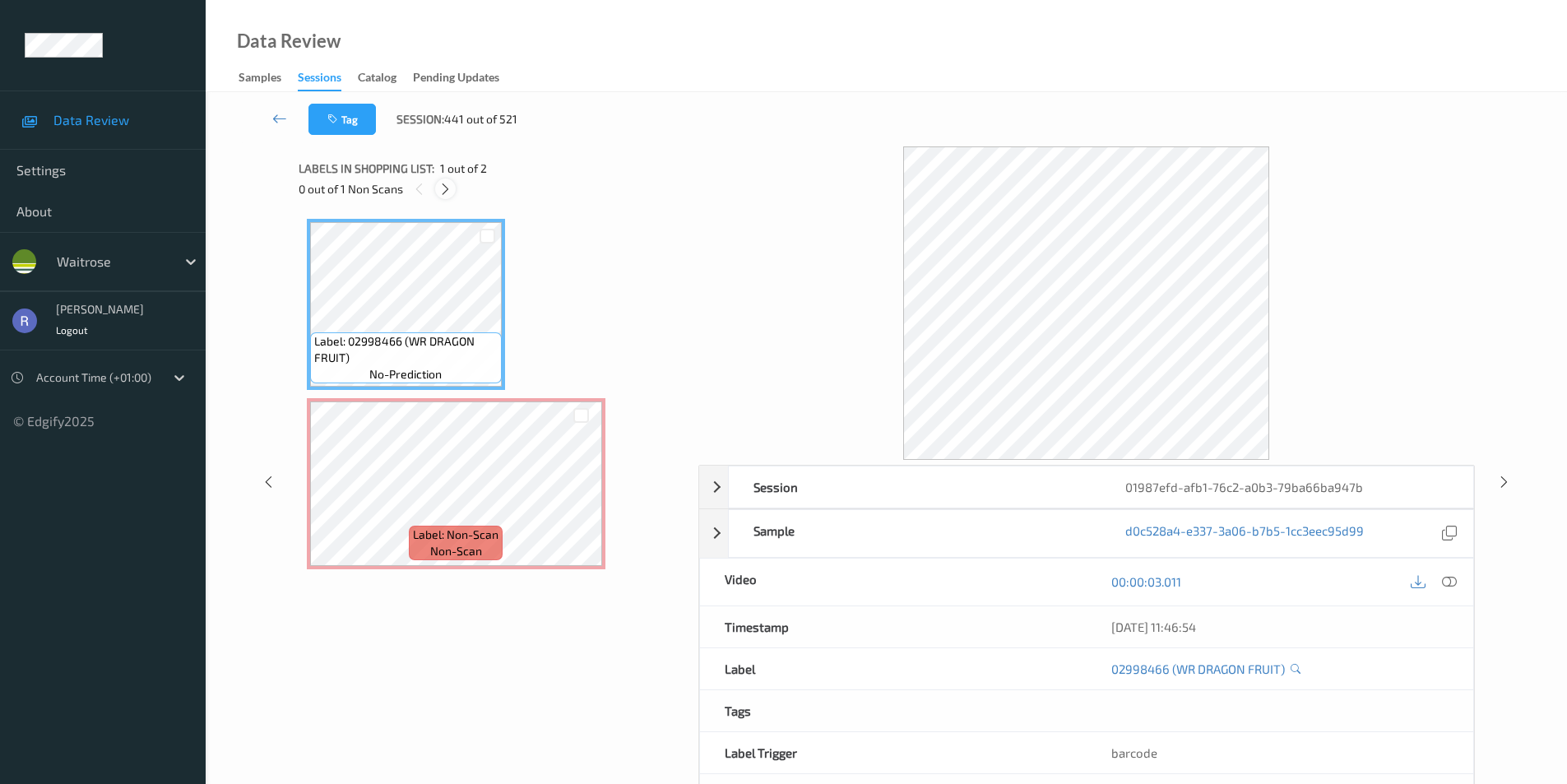
click at [439, 185] on icon at bounding box center [445, 189] width 14 height 15
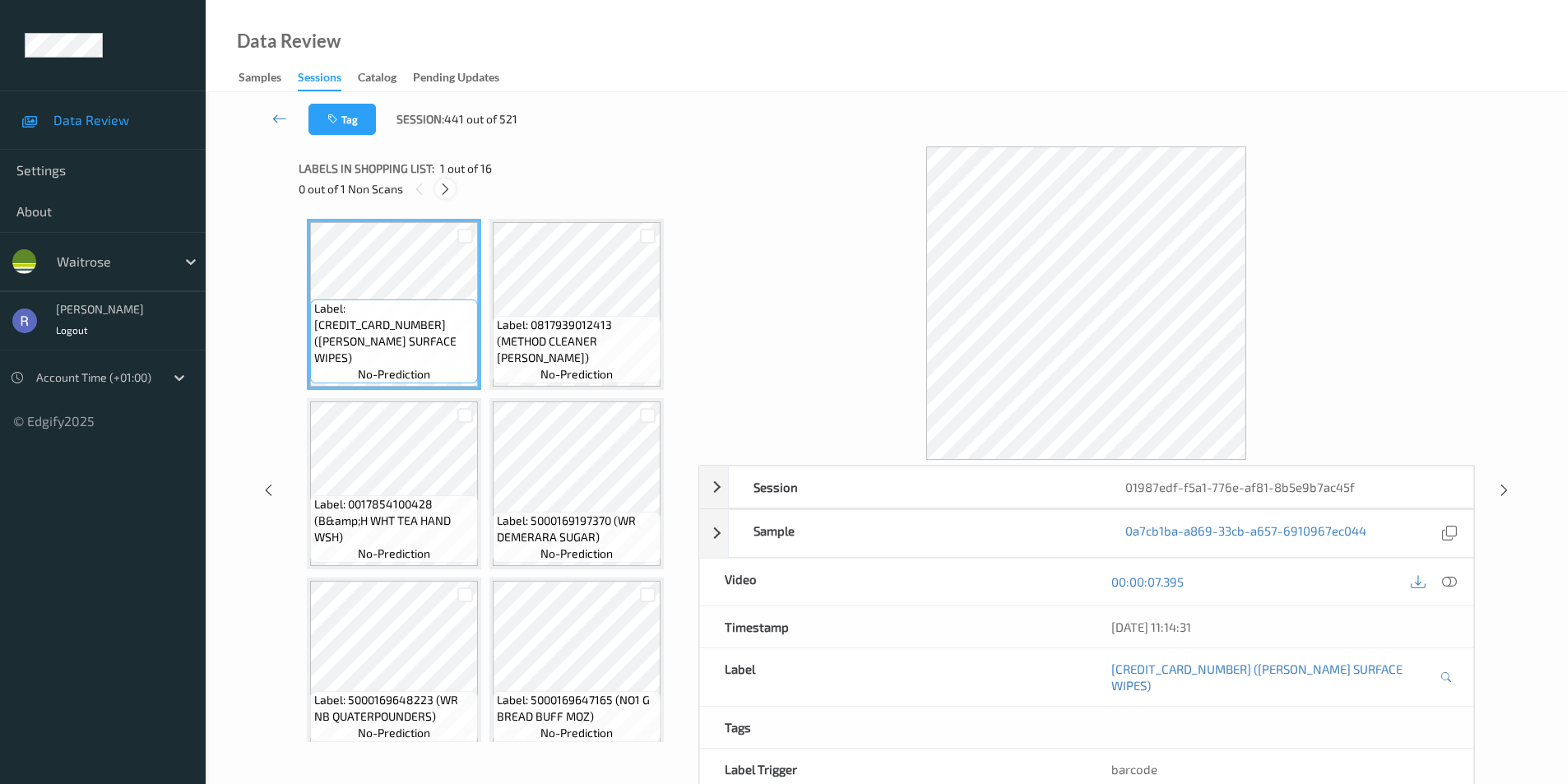
click at [440, 187] on icon at bounding box center [445, 189] width 14 height 15
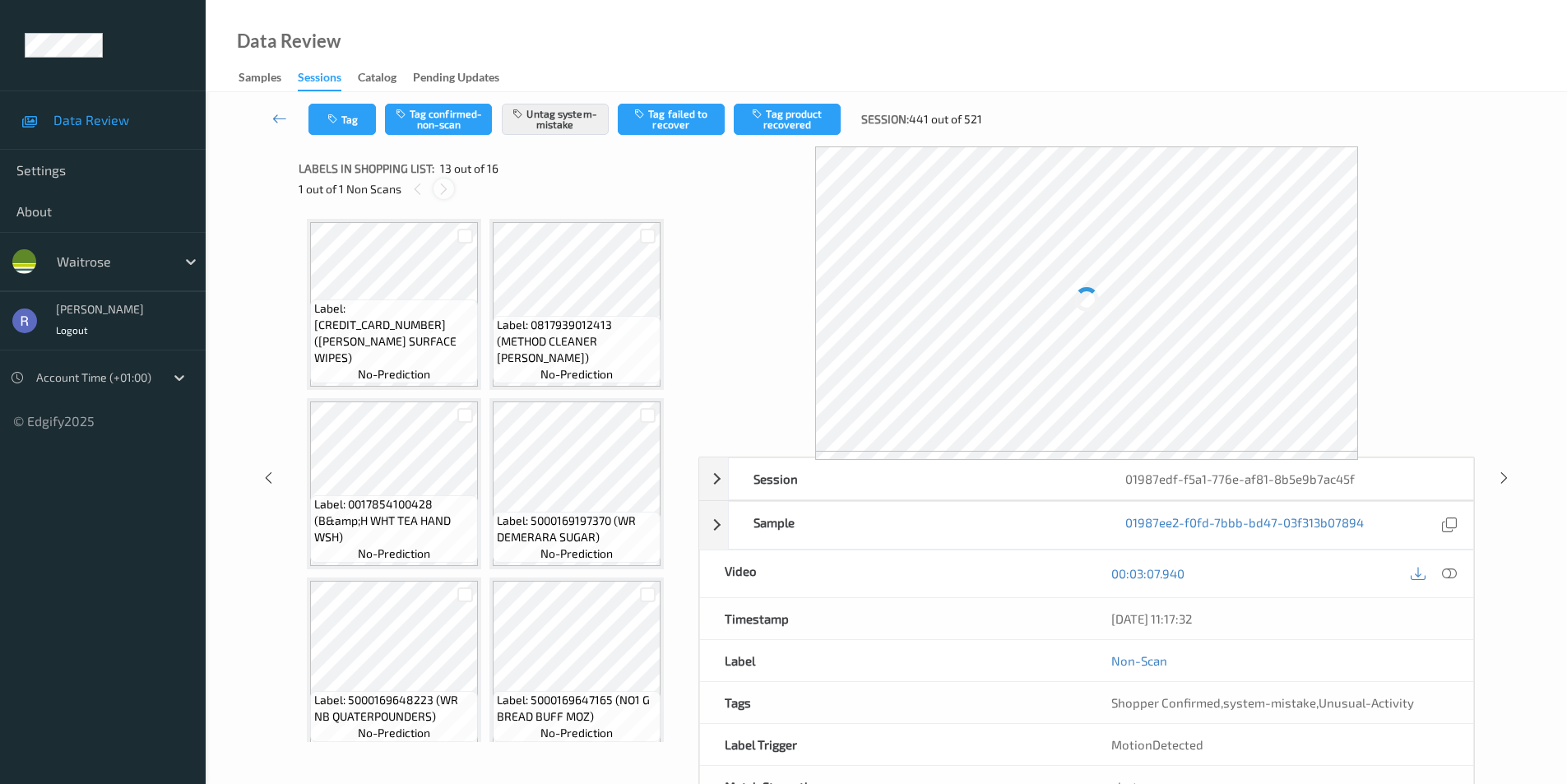
scroll to position [905, 0]
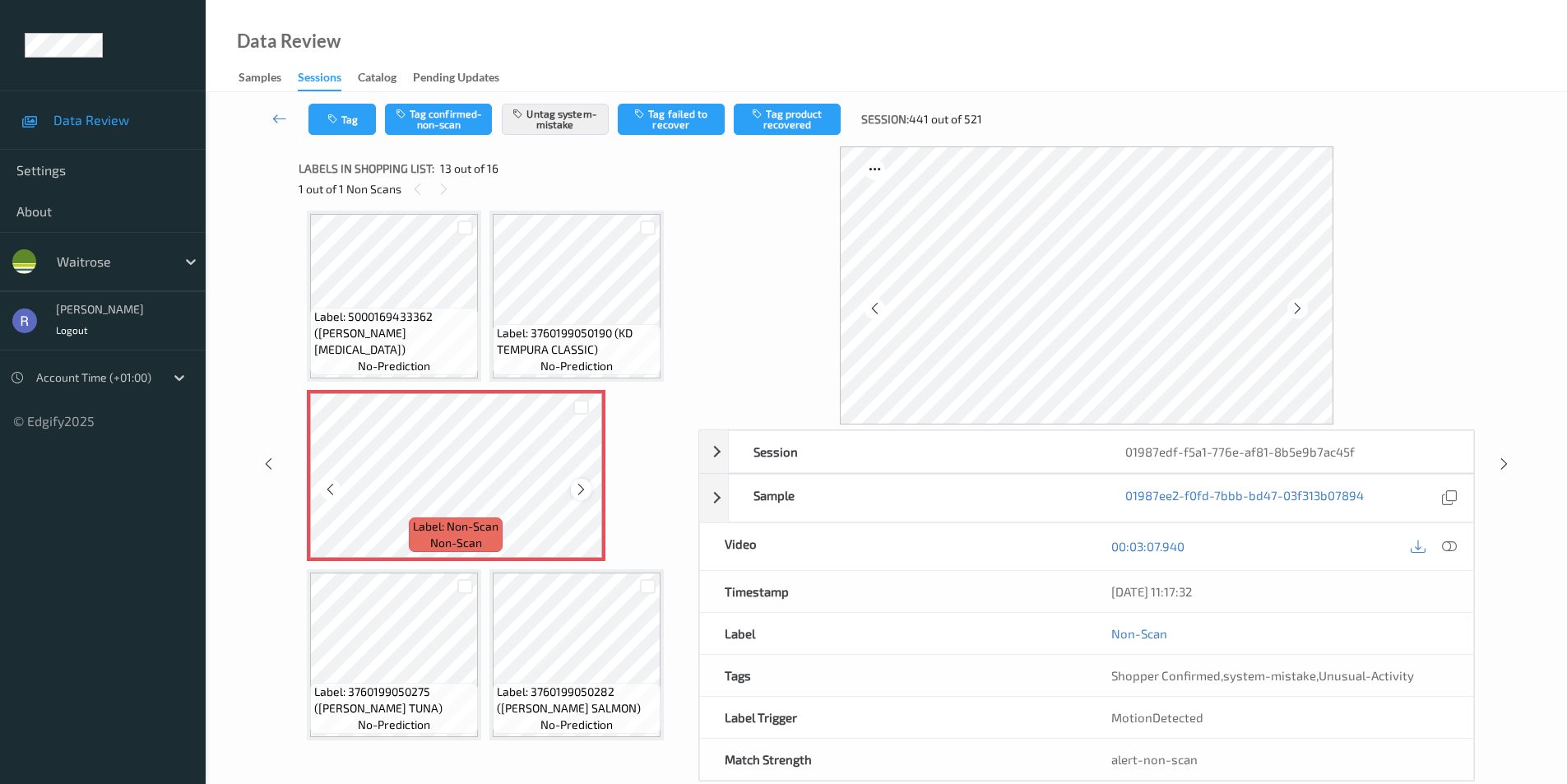
click at [585, 482] on div at bounding box center [581, 489] width 21 height 21
click at [1506, 459] on icon at bounding box center [1504, 464] width 14 height 15
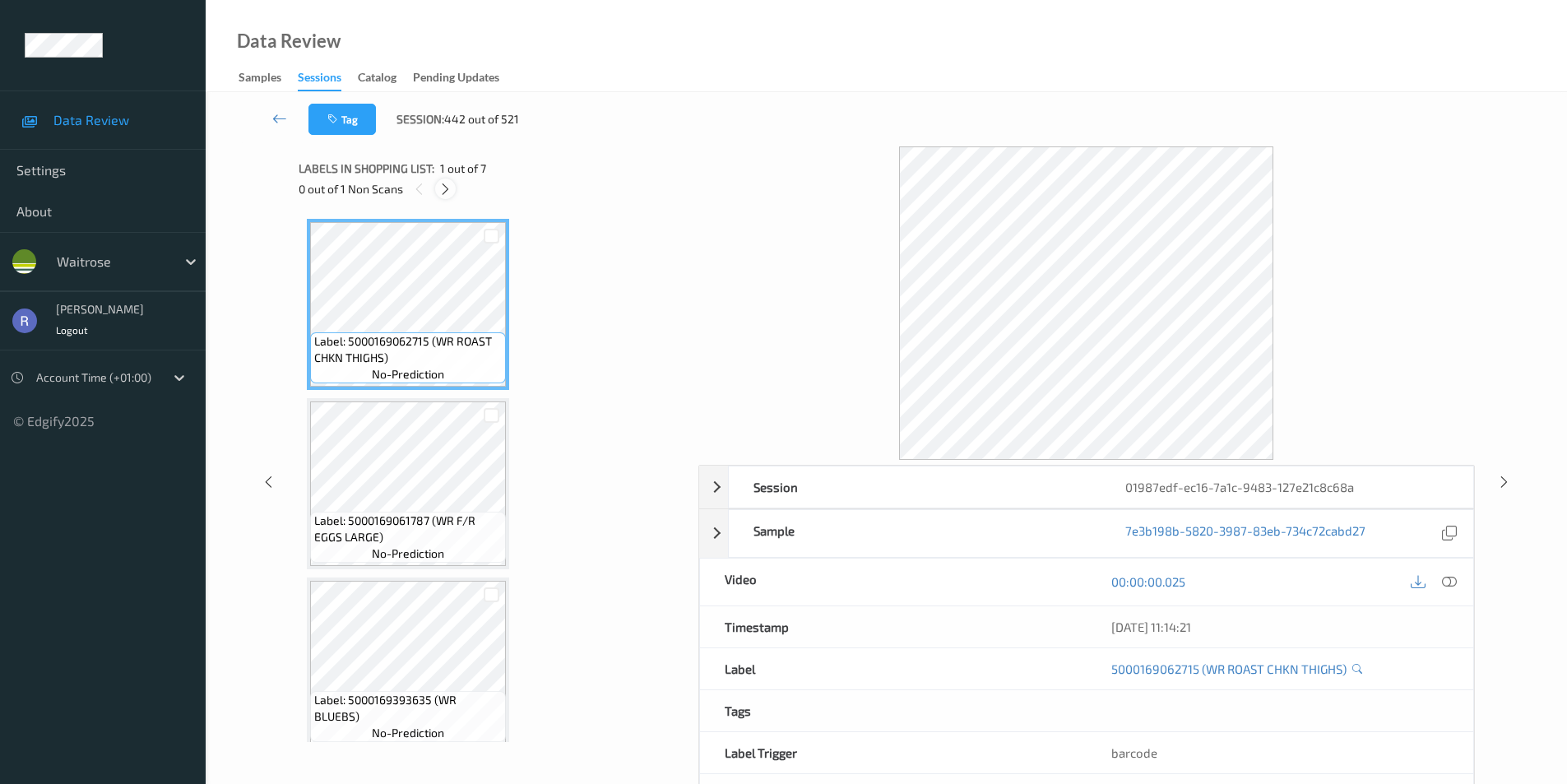
click at [444, 186] on icon at bounding box center [445, 189] width 14 height 15
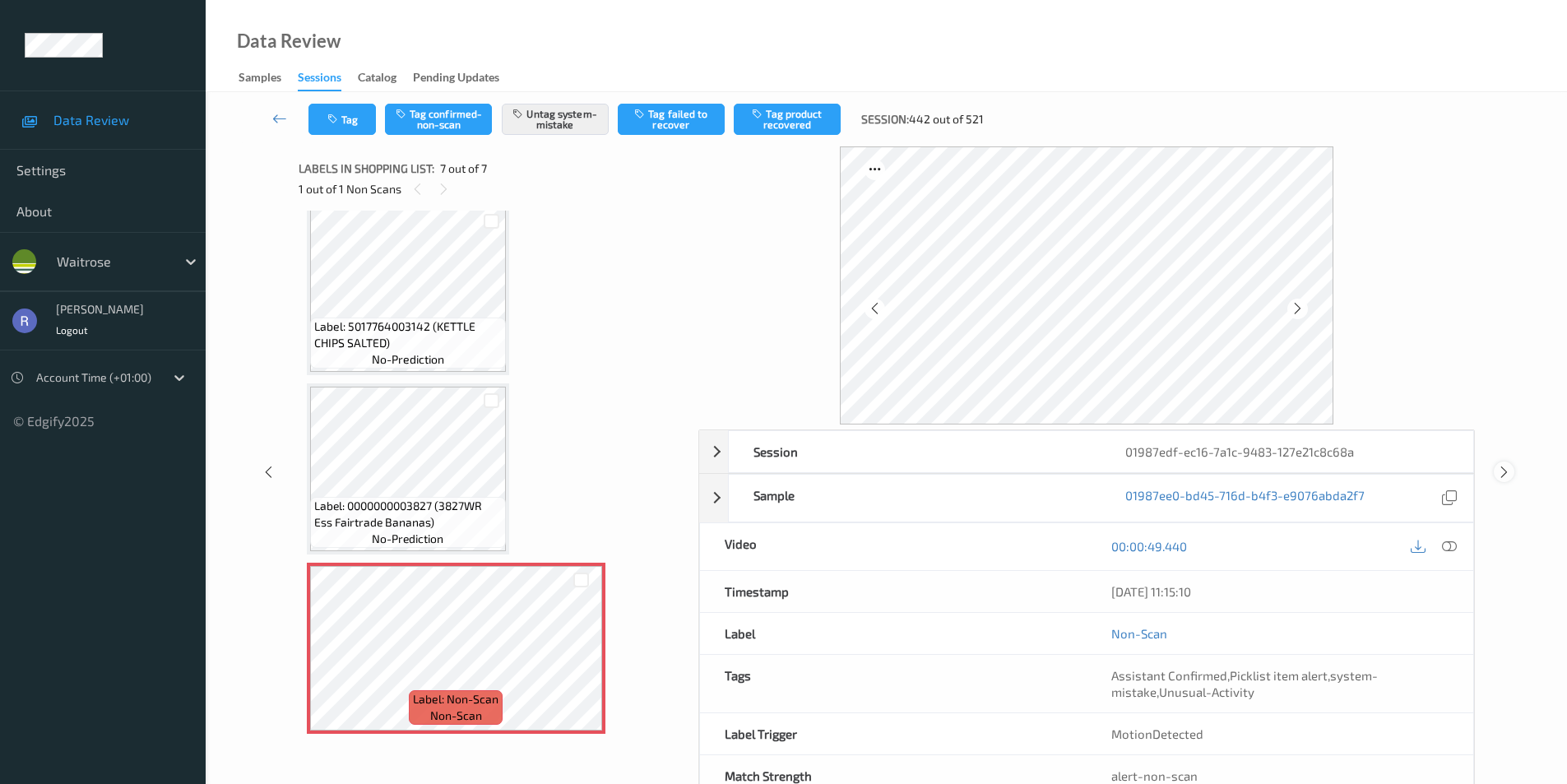
click at [1499, 473] on icon at bounding box center [1504, 472] width 14 height 15
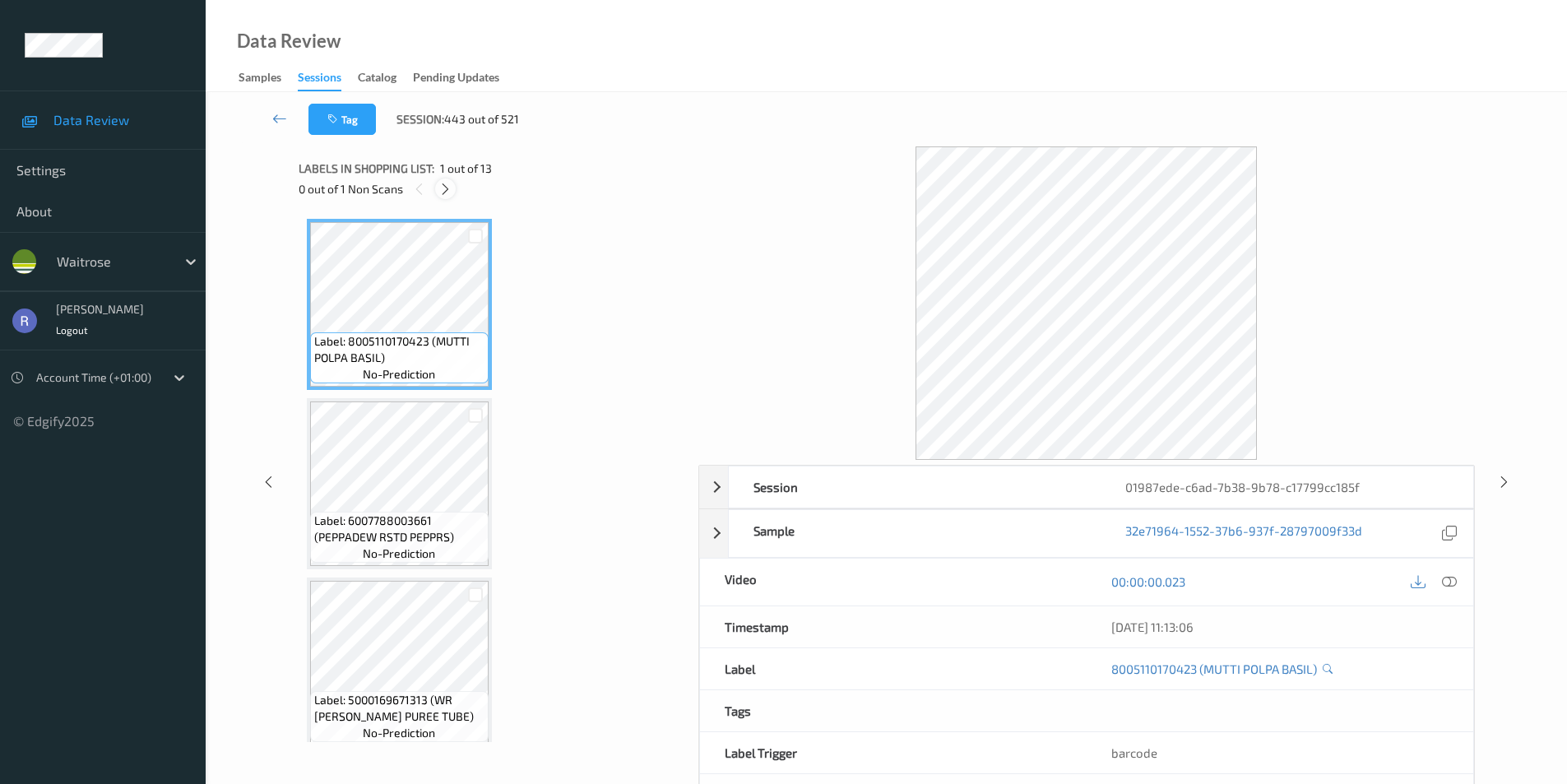
click at [442, 185] on icon at bounding box center [445, 189] width 14 height 15
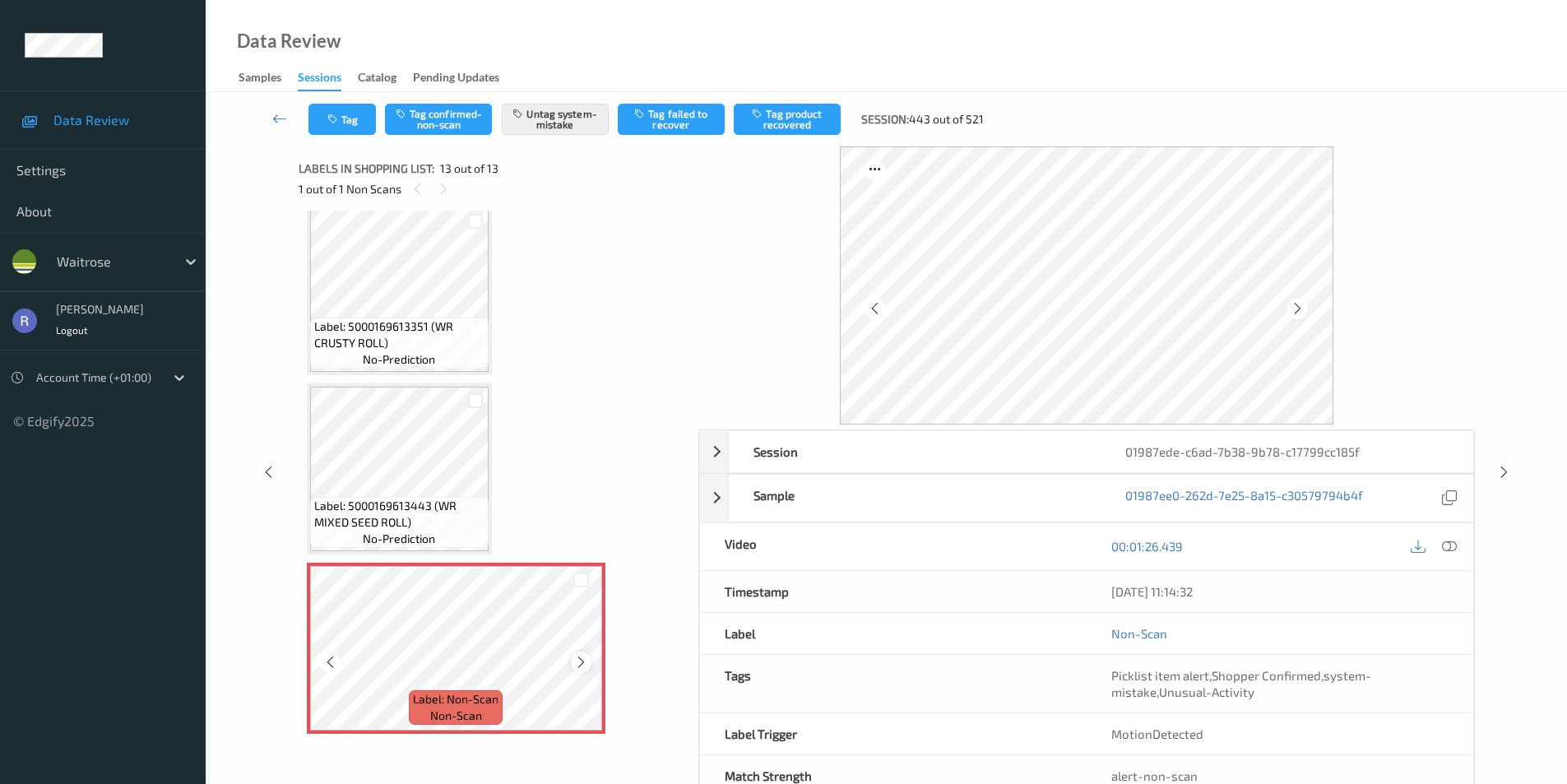
click at [580, 661] on icon at bounding box center [581, 662] width 14 height 15
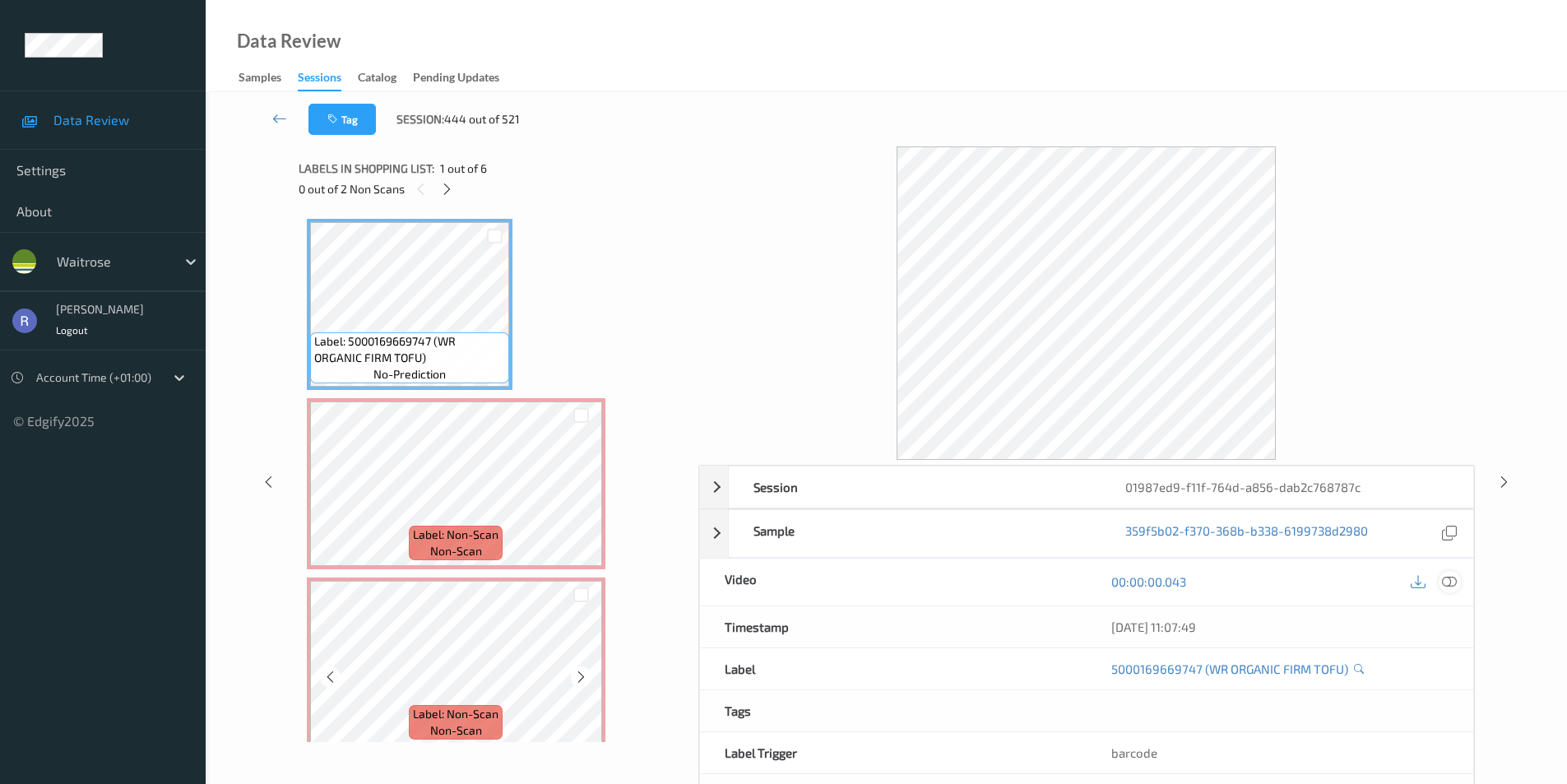
click at [1448, 581] on icon at bounding box center [1450, 582] width 15 height 15
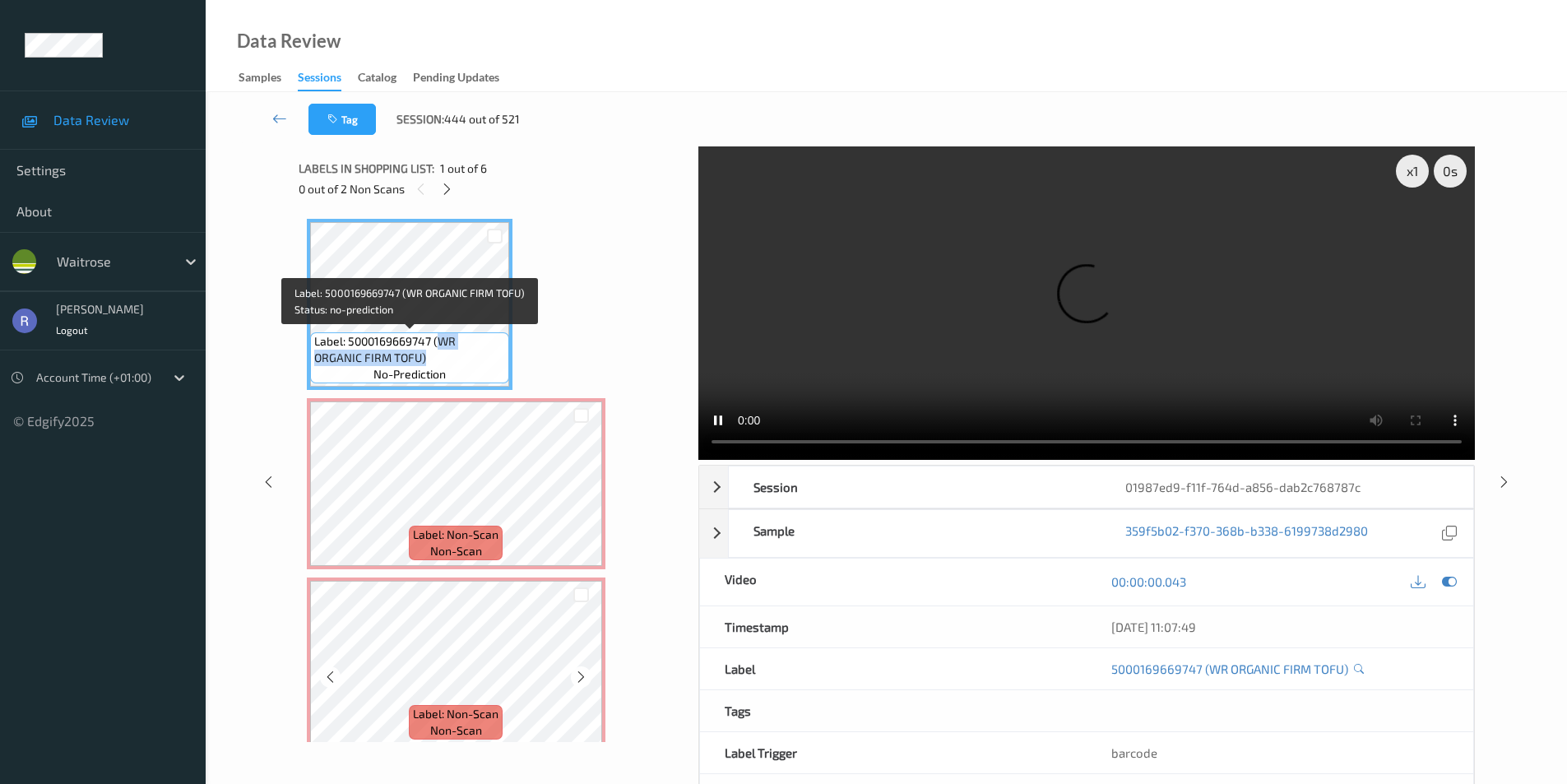
drag, startPoint x: 440, startPoint y: 339, endPoint x: 480, endPoint y: 360, distance: 45.2
click at [480, 360] on span "Label: 5000169669747 (WR ORGANIC FIRM TOFU)" at bounding box center [410, 350] width 191 height 33
copy span "WR ORGANIC FIRM TOFU)"
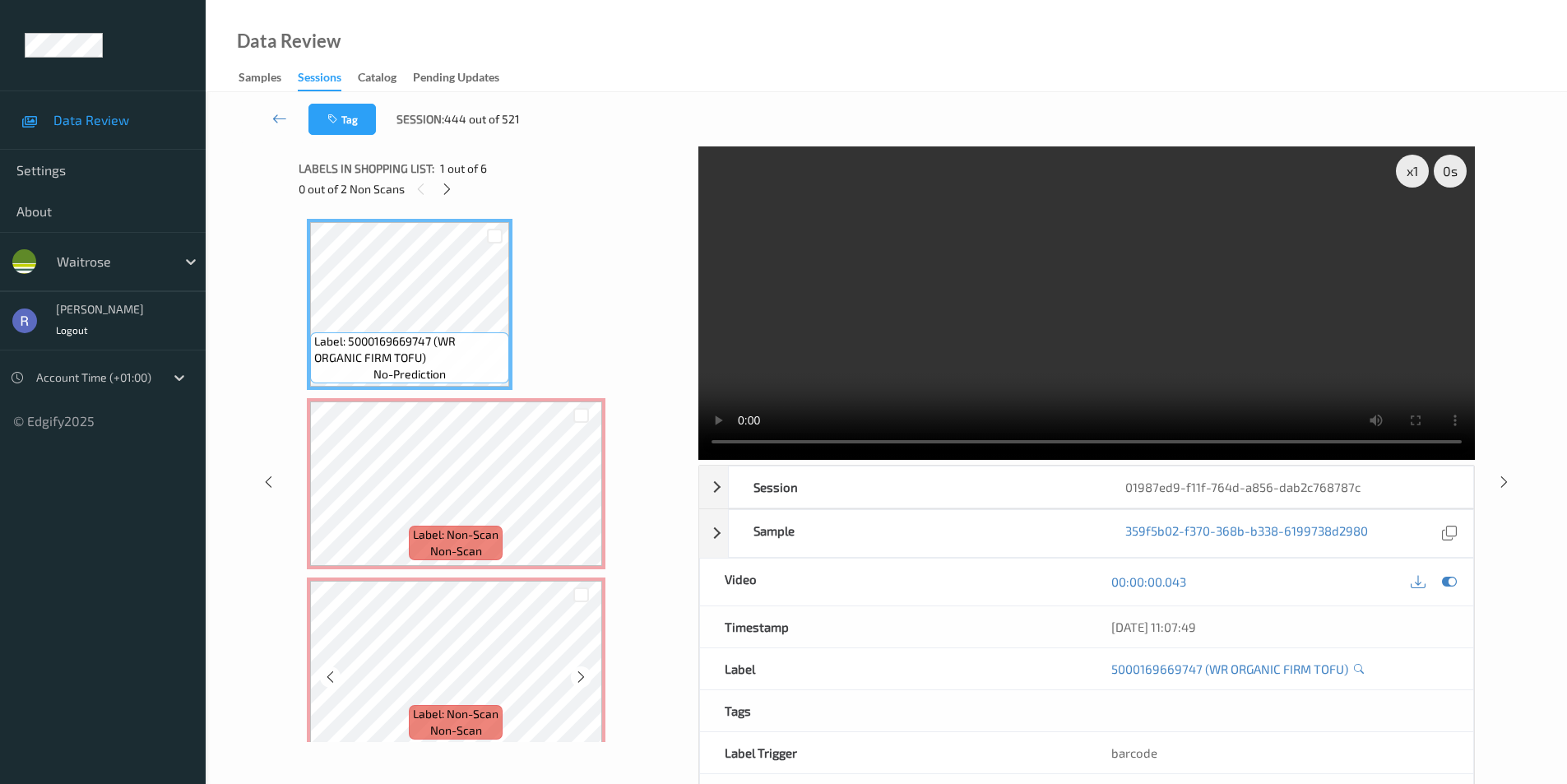
click at [579, 313] on div "Label: 5000169669747 (WR ORGANIC FIRM TOFU) no-prediction Label: Non-Scan non-s…" at bounding box center [492, 753] width 372 height 1067
click at [1405, 181] on div "x 1" at bounding box center [1413, 172] width 33 height 33
click at [1408, 173] on div "x 2" at bounding box center [1413, 172] width 33 height 33
click at [1408, 173] on div "x 4" at bounding box center [1413, 172] width 33 height 33
click at [1408, 173] on div "x 8" at bounding box center [1413, 172] width 33 height 33
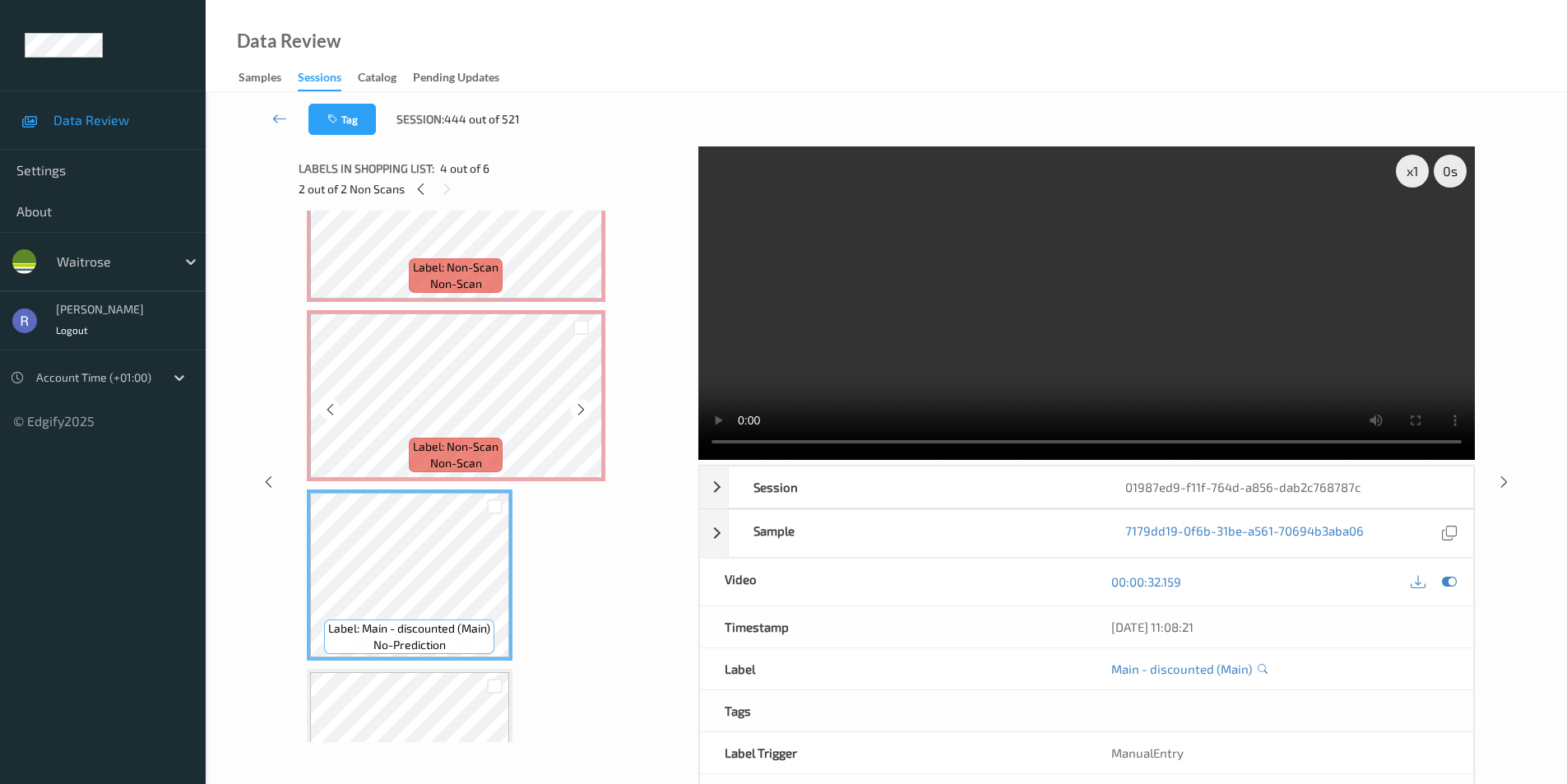
scroll to position [142, 0]
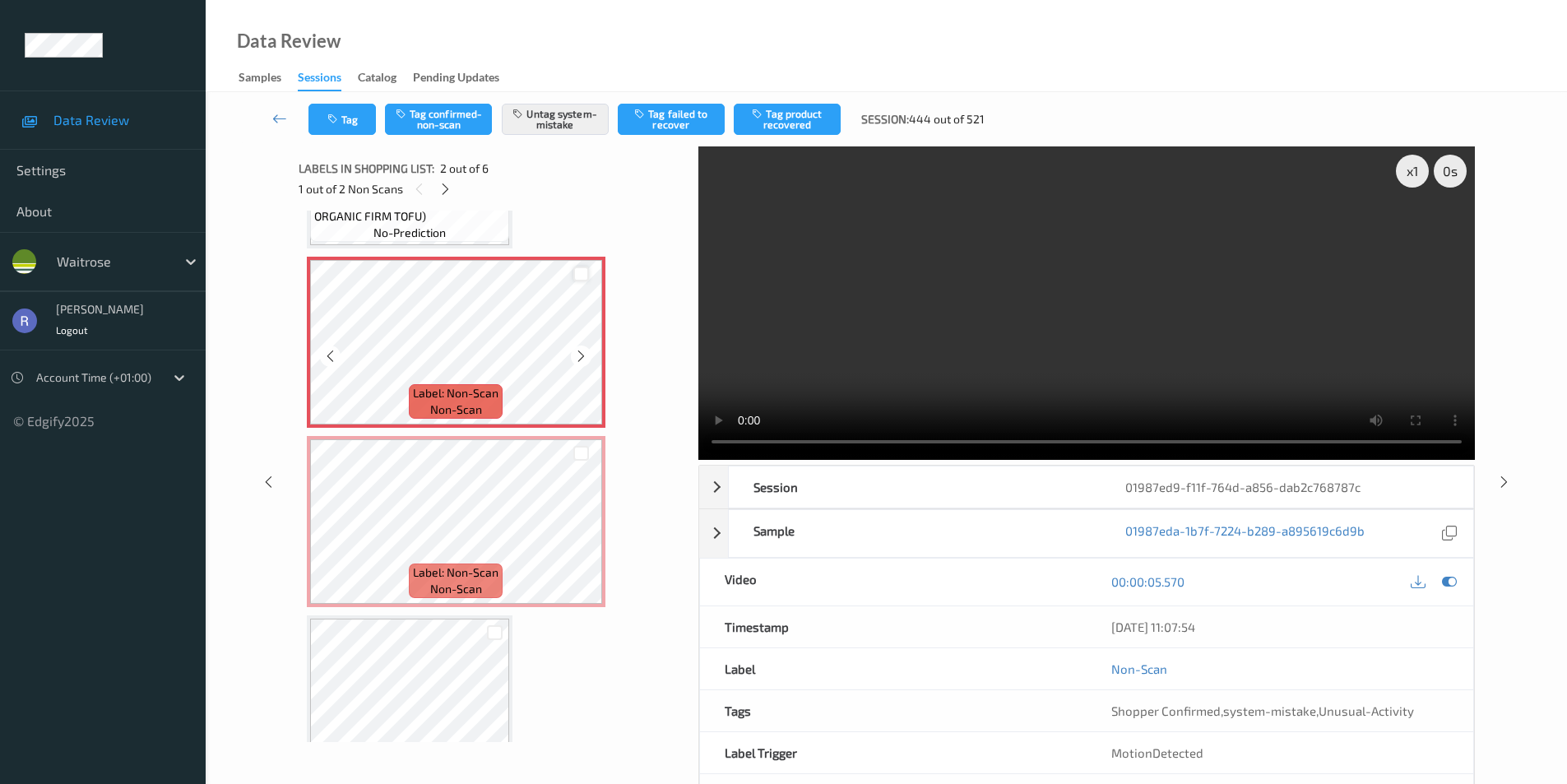
click at [580, 278] on div at bounding box center [581, 274] width 16 height 16
click at [1419, 172] on div "x 1" at bounding box center [1413, 172] width 33 height 33
click at [1286, 273] on video at bounding box center [1086, 303] width 777 height 313
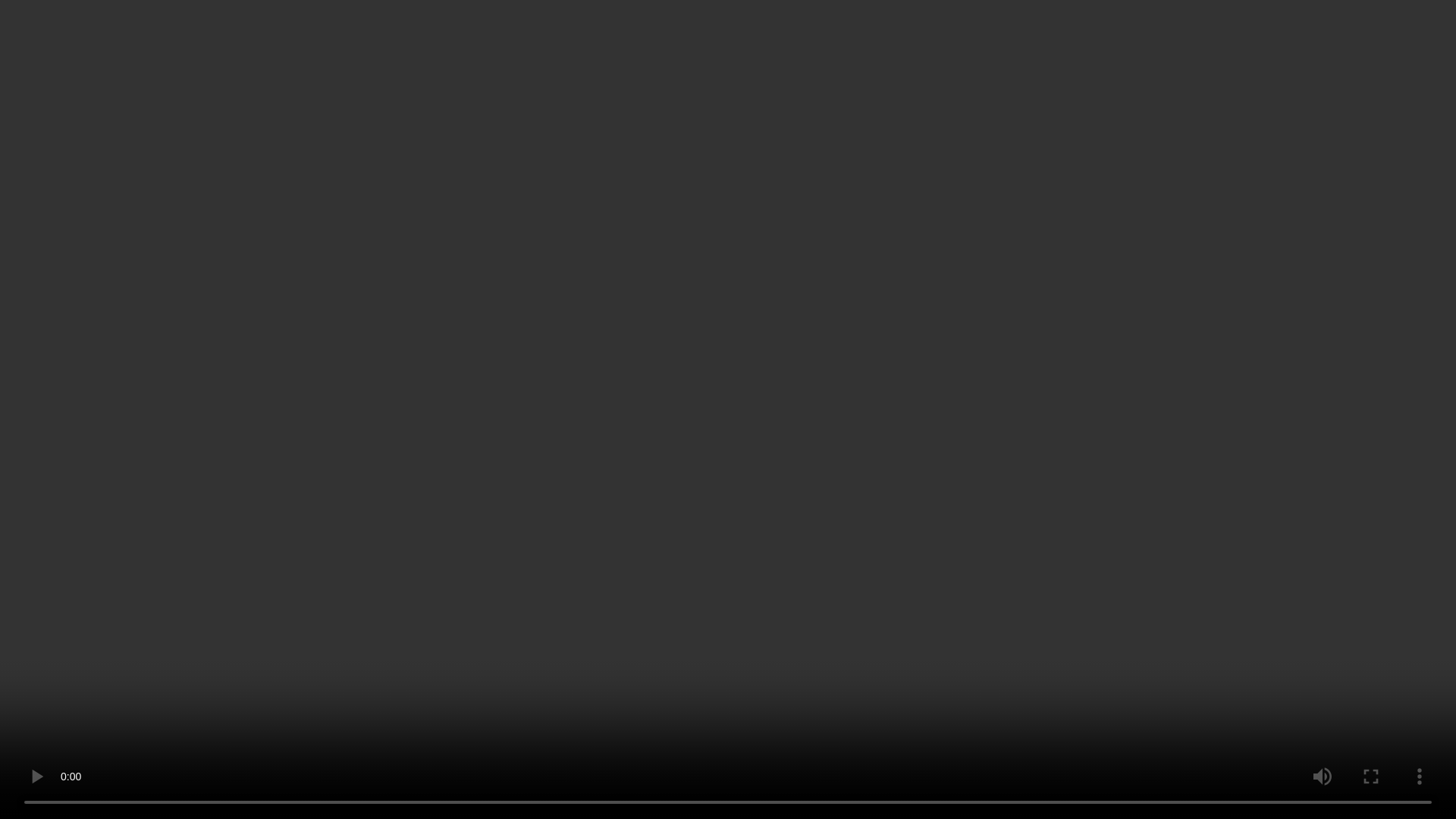
click at [433, 594] on video at bounding box center [728, 410] width 1456 height 819
drag, startPoint x: 433, startPoint y: 594, endPoint x: 435, endPoint y: 529, distance: 65.0
click at [435, 594] on video at bounding box center [728, 410] width 1456 height 819
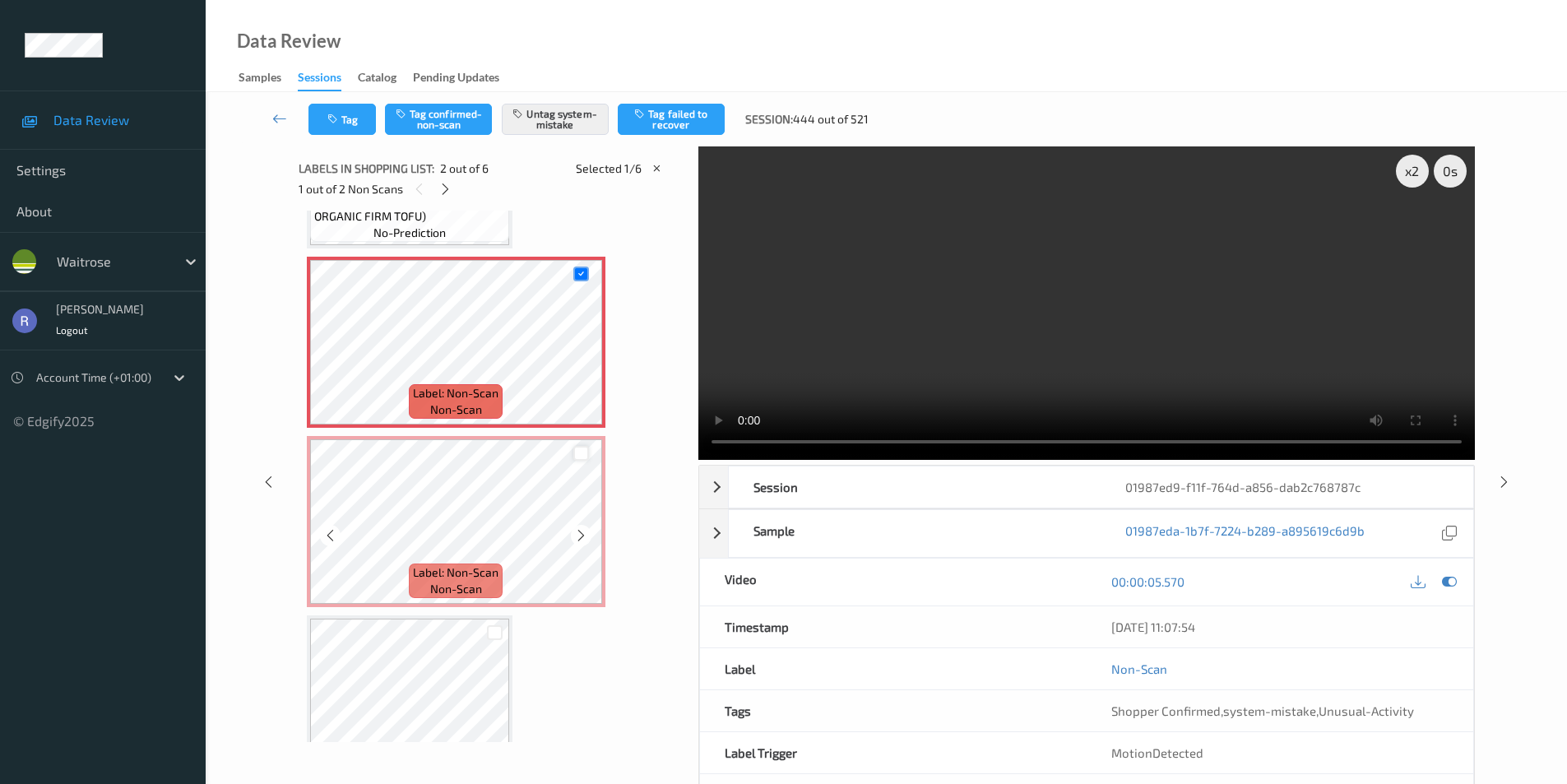
click at [578, 454] on div at bounding box center [581, 453] width 16 height 16
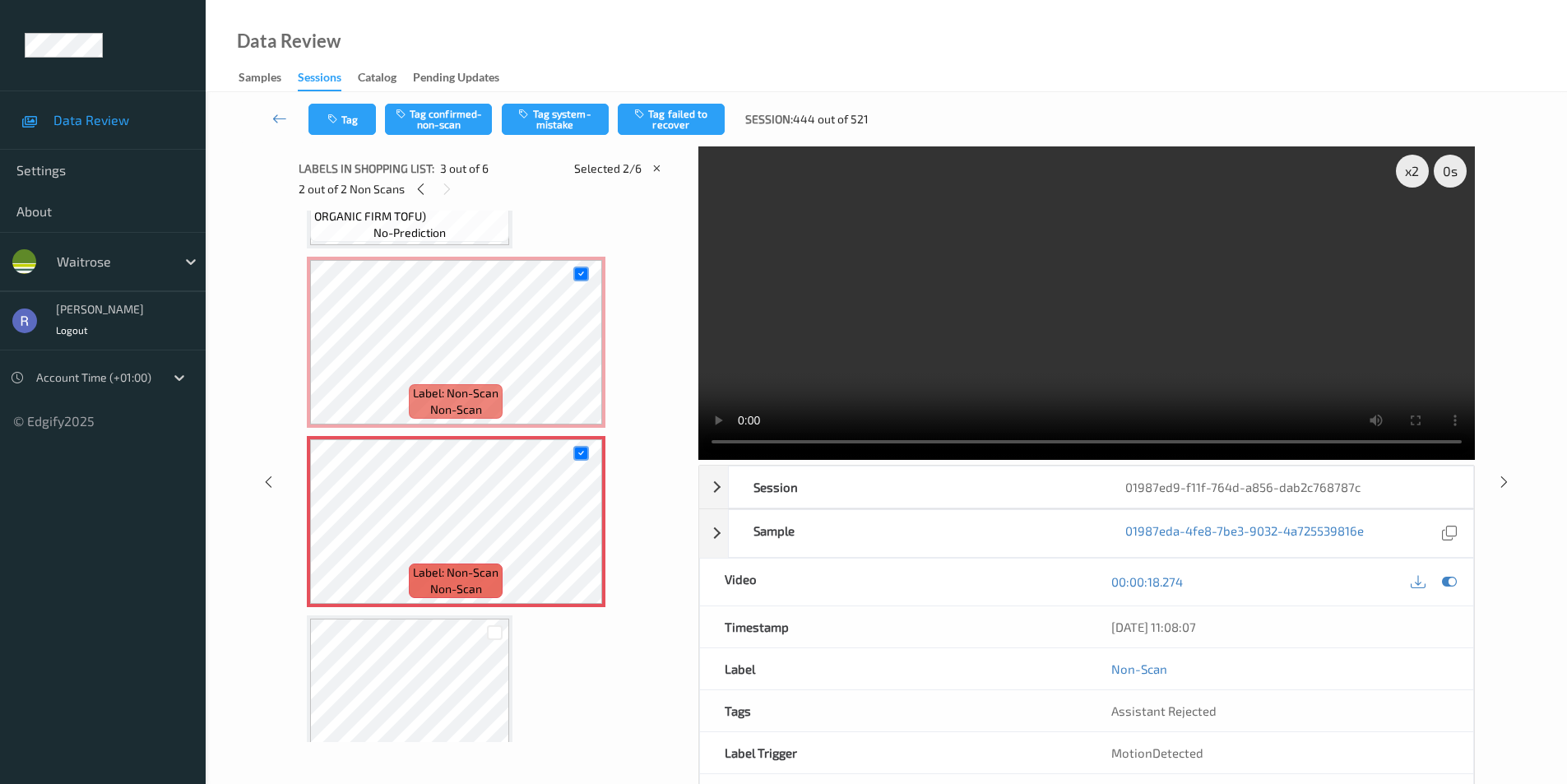
click at [276, 329] on div "x 2 0 s Session 01987ed9-f11f-764d-a856-dab2c768787c Session ID 01987ed9-f11f-7…" at bounding box center [886, 482] width 1294 height 670
click at [627, 308] on div "Label: 5000169669747 (WR ORGANIC FIRM TOFU) no-prediction Label: Non-Scan non-s…" at bounding box center [492, 611] width 372 height 1067
click at [274, 115] on icon at bounding box center [279, 119] width 15 height 17
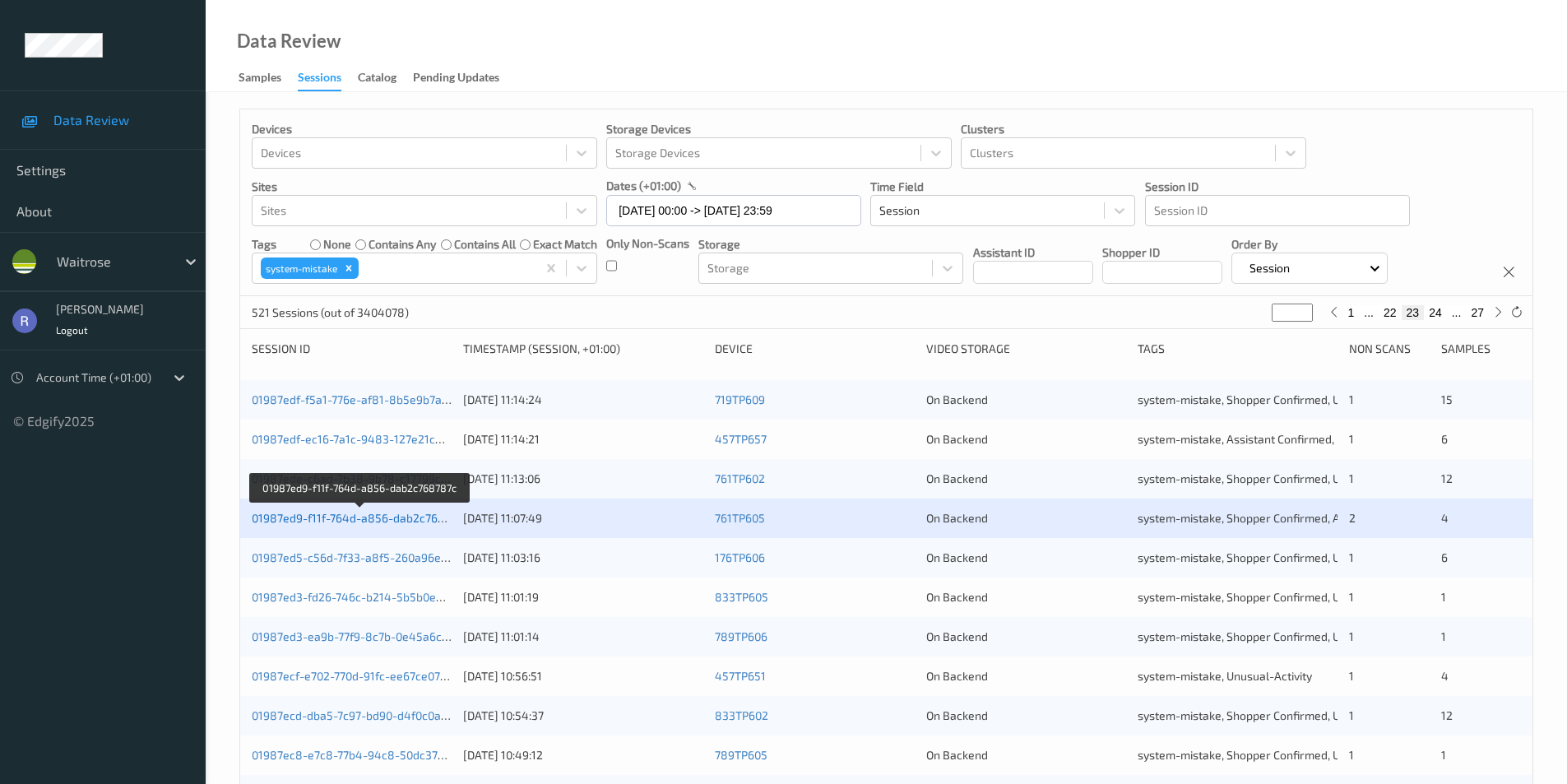
click at [379, 516] on link "01987ed9-f11f-764d-a856-dab2c768787c" at bounding box center [361, 517] width 218 height 14
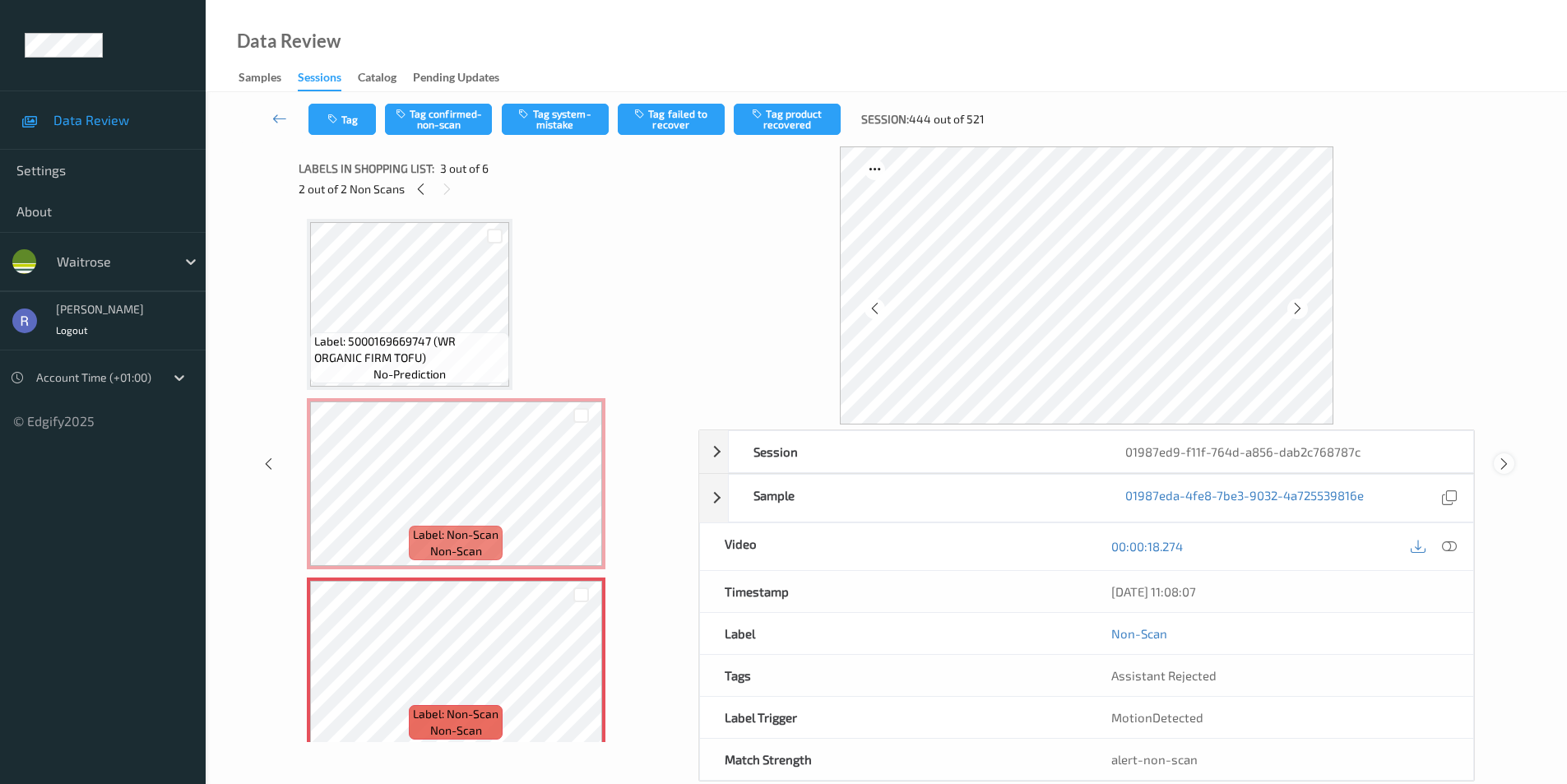
click at [1506, 464] on icon at bounding box center [1504, 464] width 14 height 15
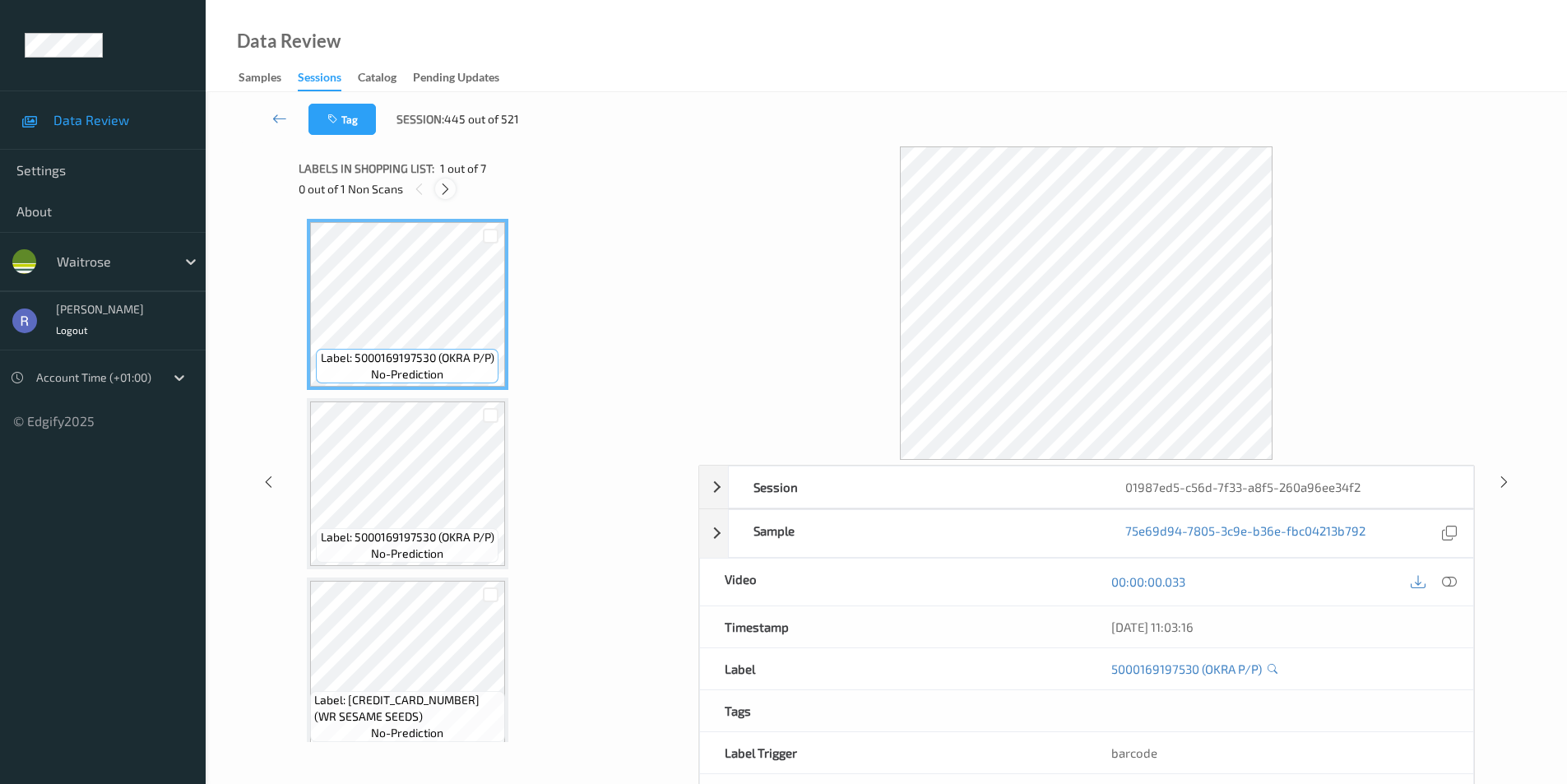
click at [444, 188] on icon at bounding box center [445, 189] width 14 height 15
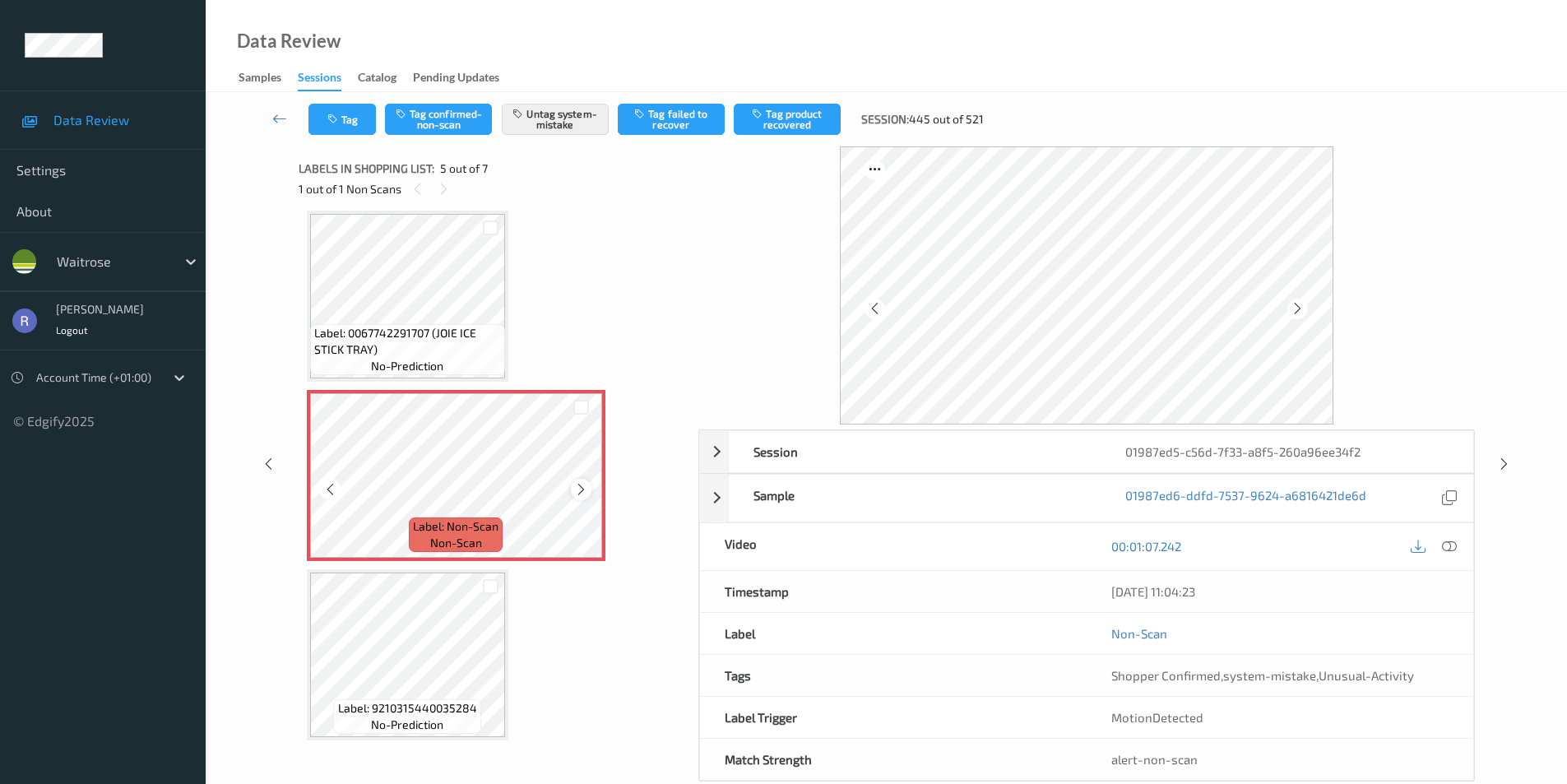
click at [576, 489] on icon at bounding box center [581, 490] width 14 height 15
click at [575, 488] on icon at bounding box center [581, 490] width 14 height 15
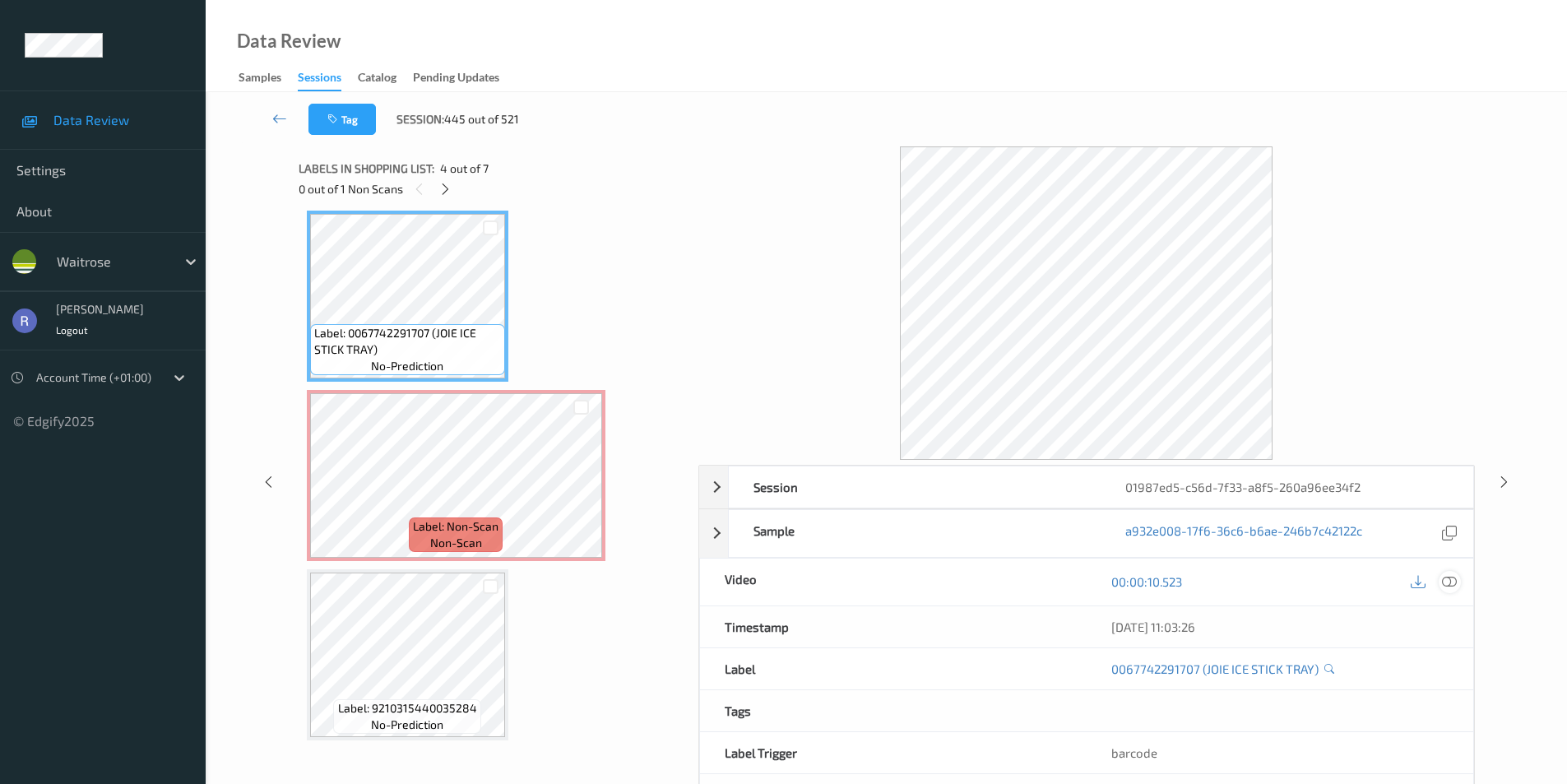
click at [1456, 582] on icon at bounding box center [1450, 582] width 15 height 15
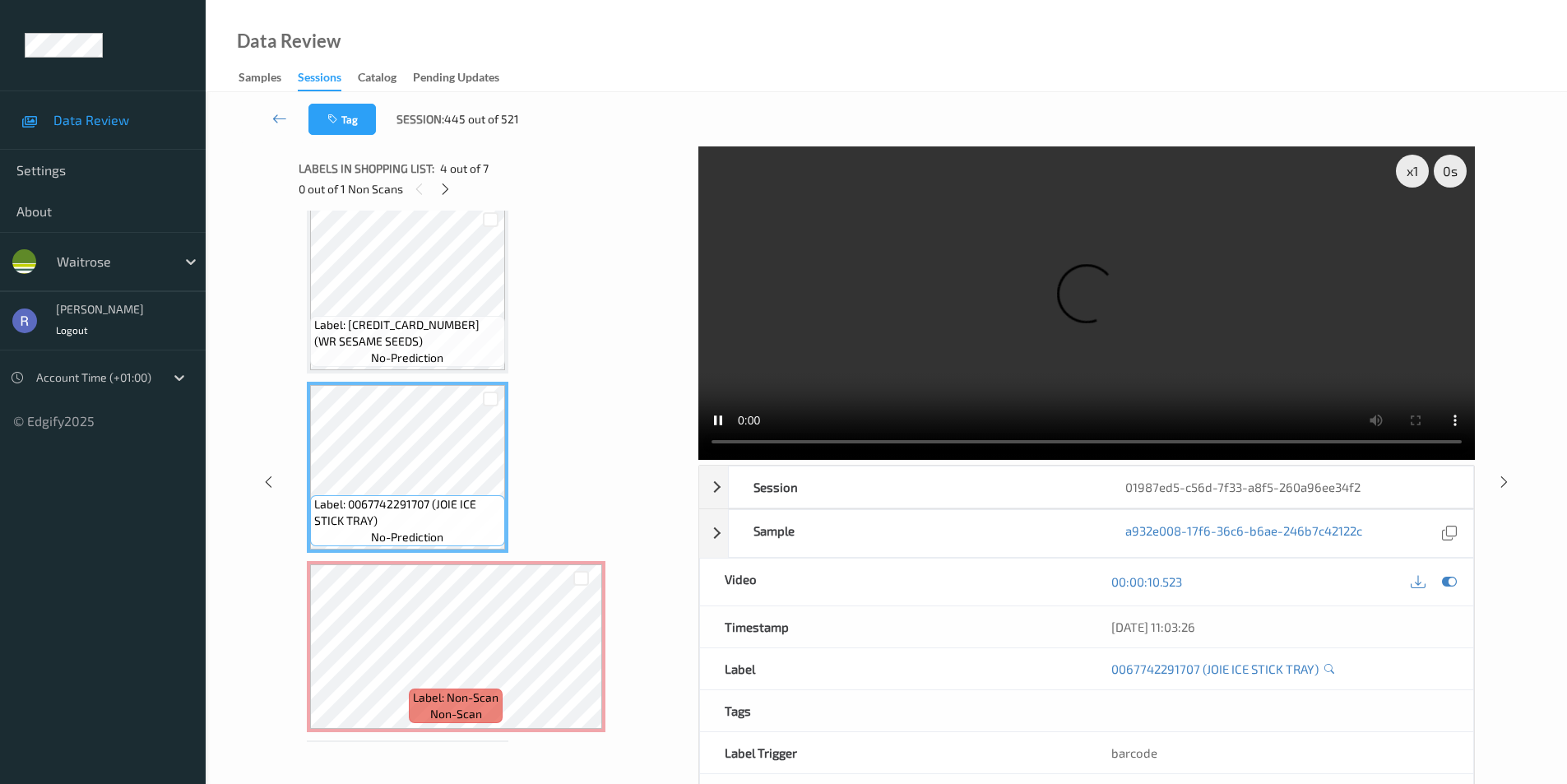
scroll to position [381, 0]
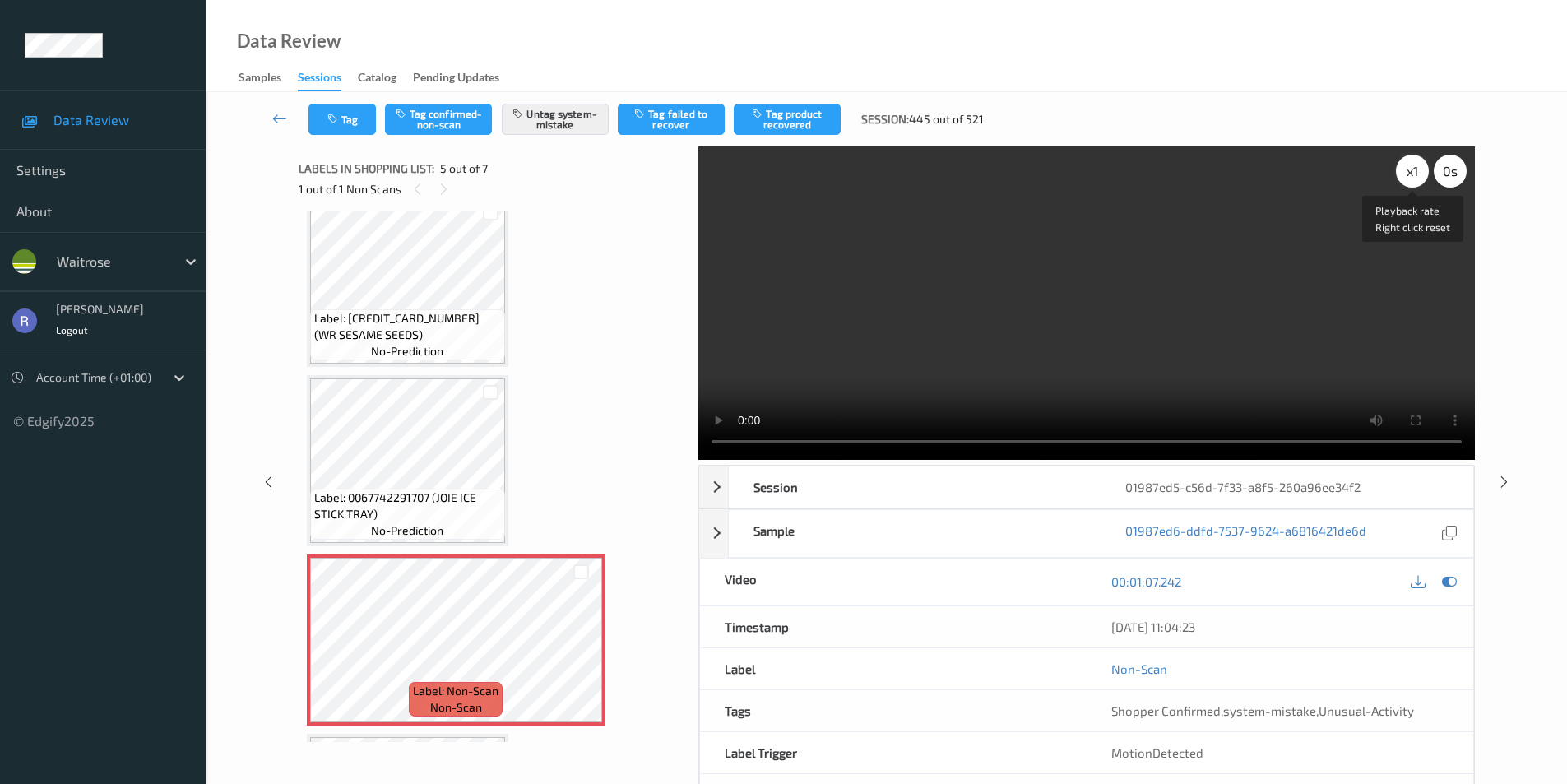
click at [1419, 176] on div "x 1" at bounding box center [1413, 172] width 33 height 33
click at [1416, 176] on div "x 2" at bounding box center [1413, 172] width 33 height 33
click at [1077, 356] on video at bounding box center [1086, 303] width 777 height 313
click at [1076, 356] on video at bounding box center [1086, 303] width 777 height 313
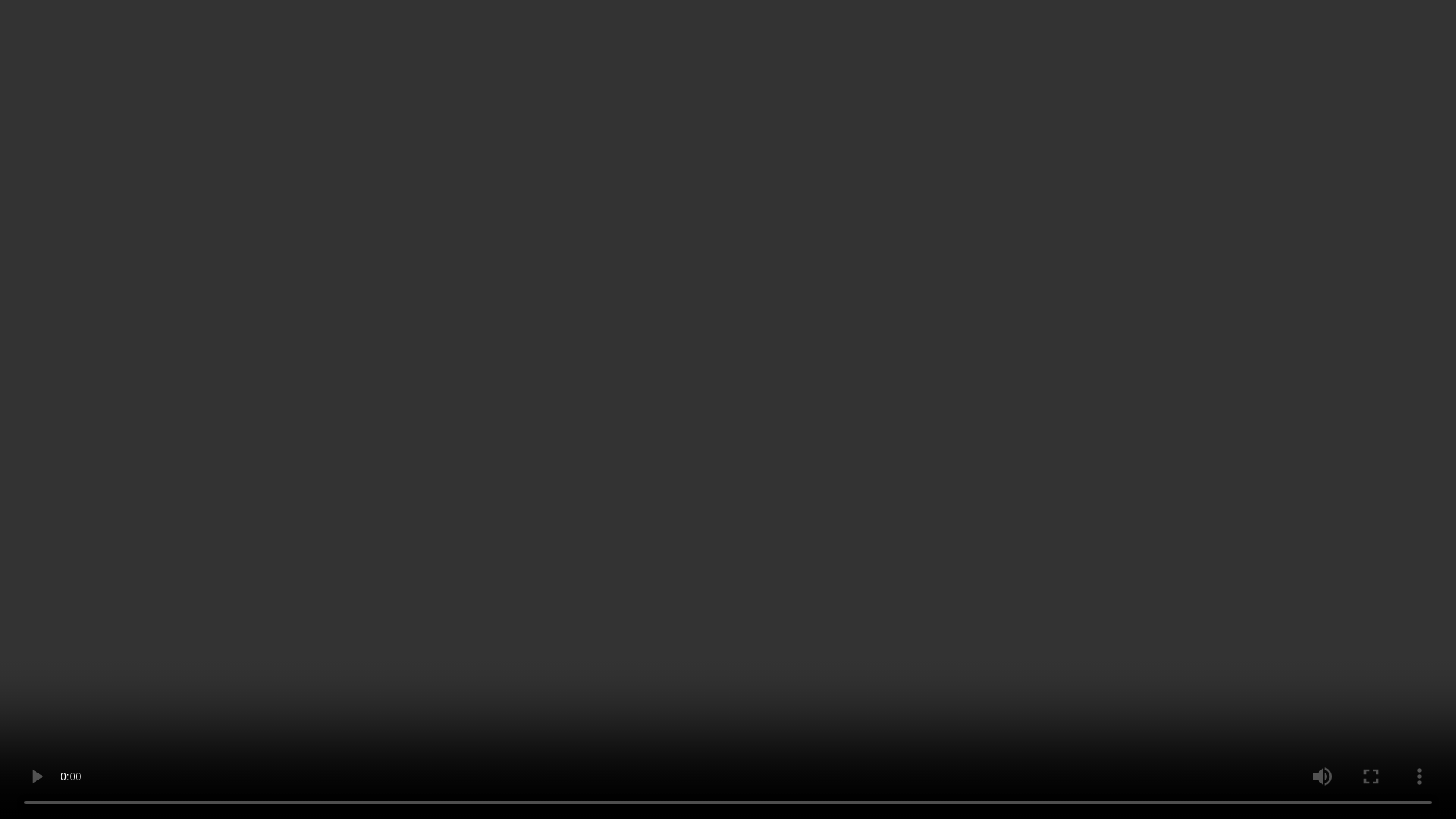
click at [852, 614] on video at bounding box center [728, 410] width 1456 height 819
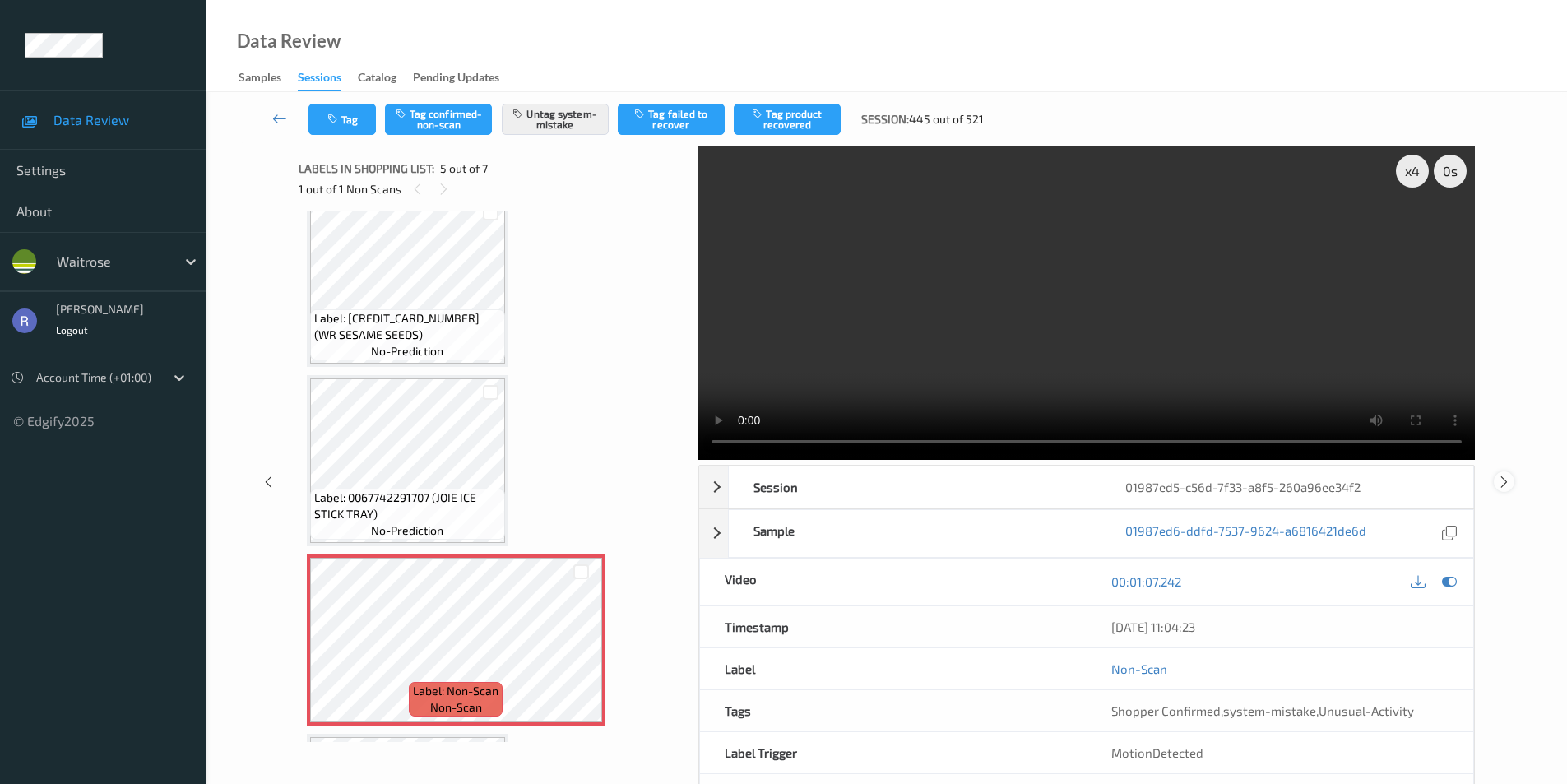
click at [1505, 482] on icon at bounding box center [1504, 482] width 14 height 15
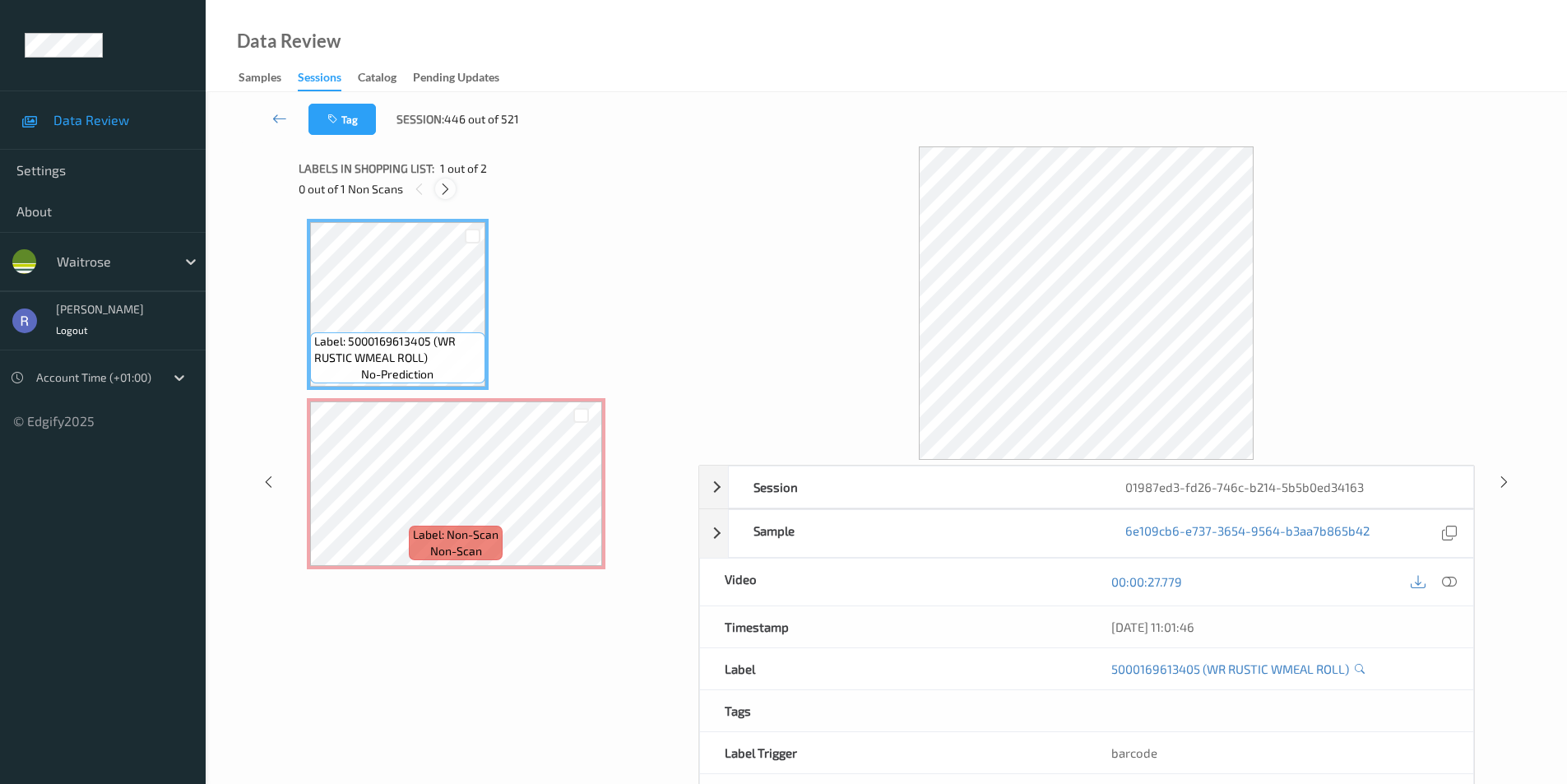
click at [442, 186] on icon at bounding box center [445, 189] width 14 height 15
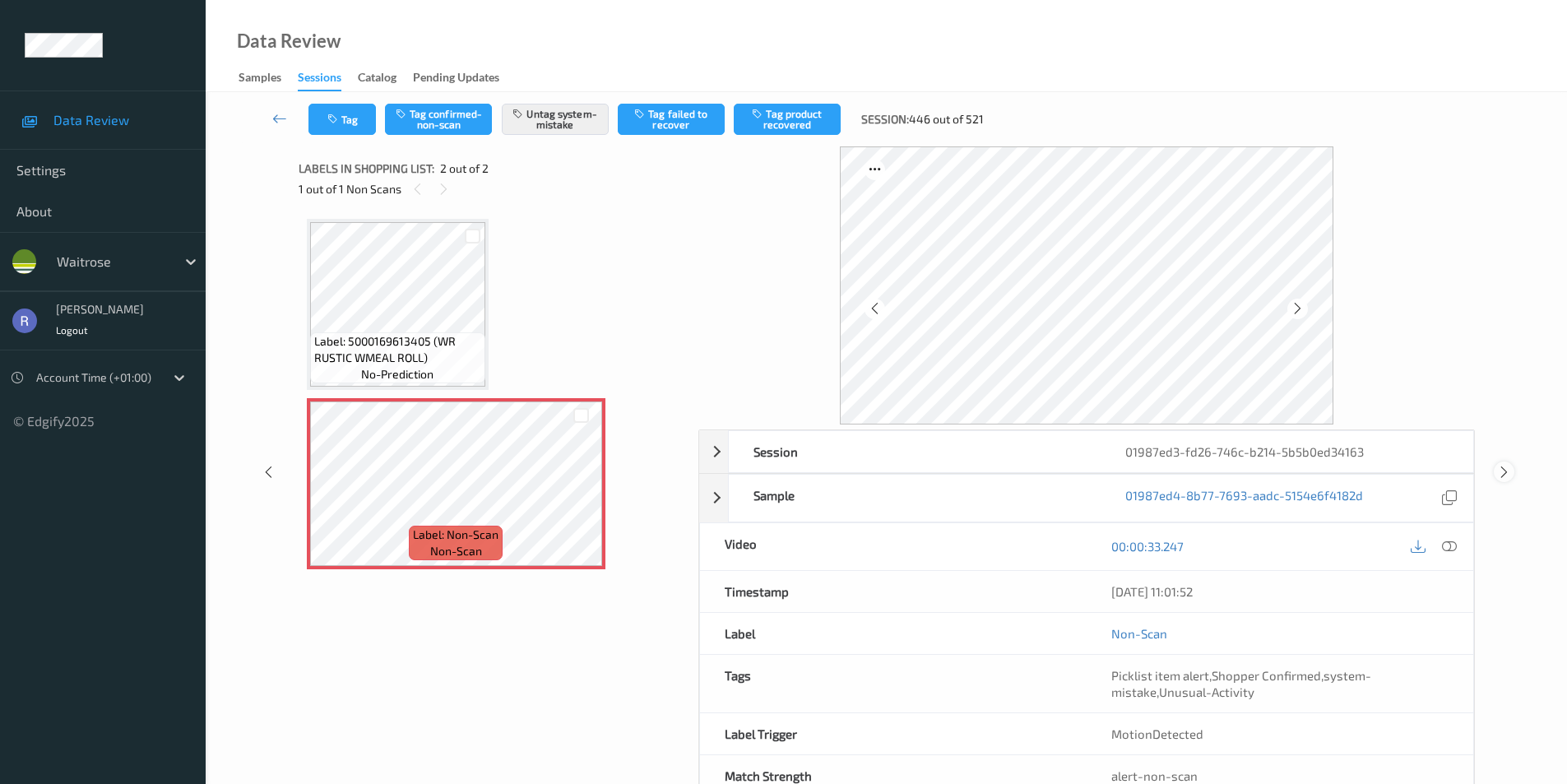
click at [1501, 473] on icon at bounding box center [1504, 472] width 14 height 15
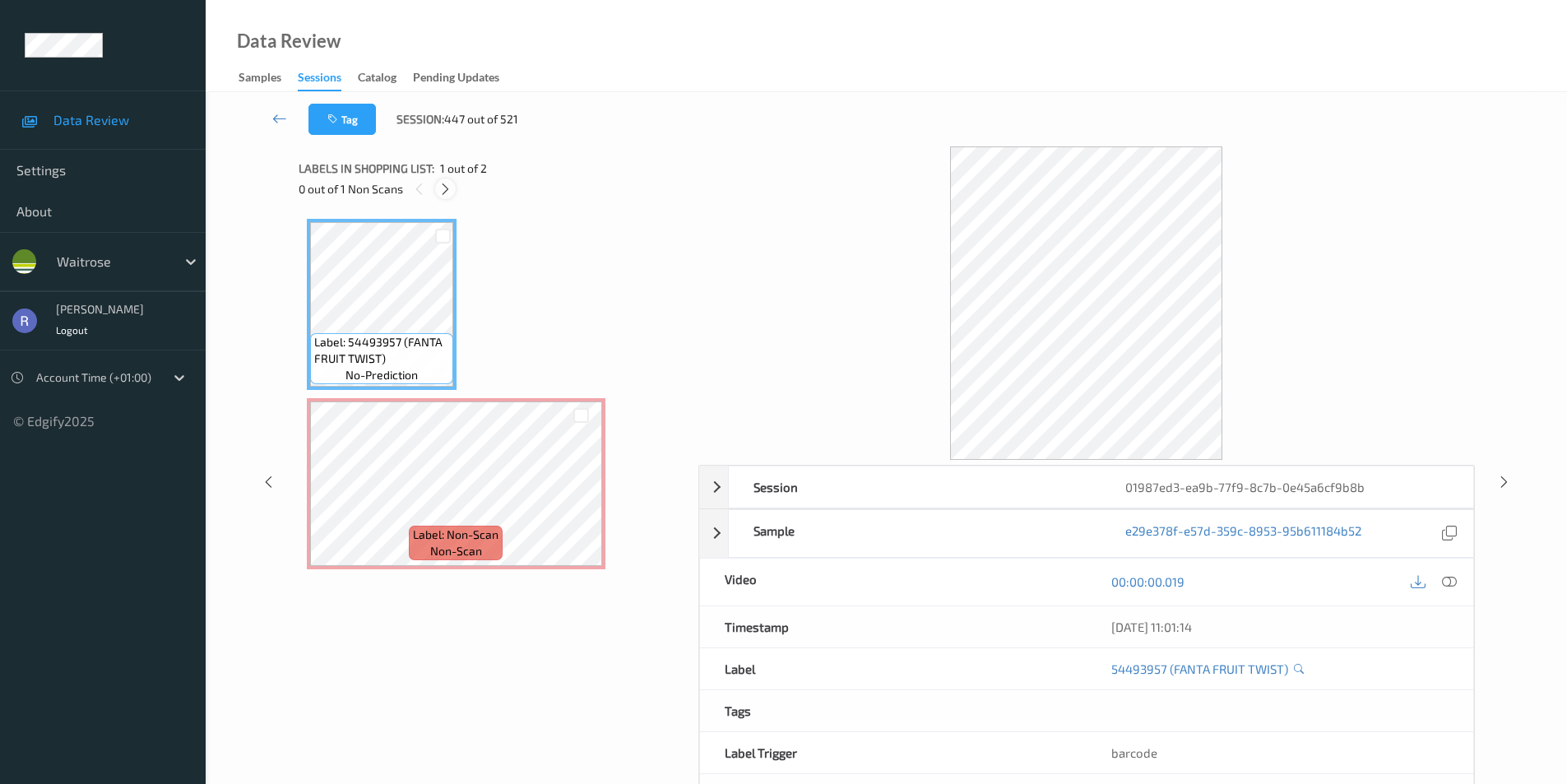
click at [443, 191] on icon at bounding box center [445, 189] width 14 height 15
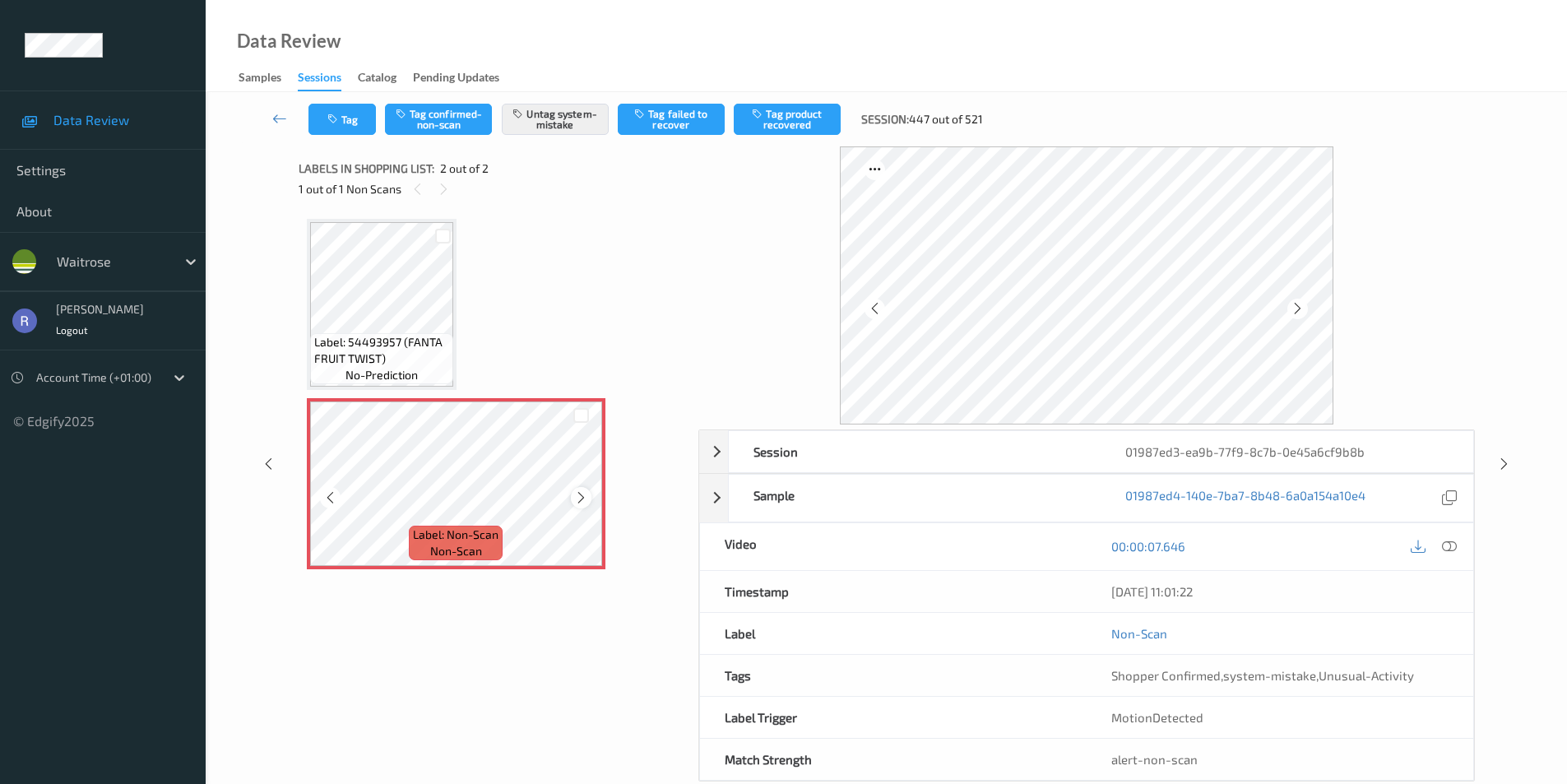
click at [580, 493] on icon at bounding box center [581, 497] width 14 height 15
click at [1499, 462] on icon at bounding box center [1504, 464] width 14 height 15
click at [584, 497] on icon at bounding box center [581, 497] width 14 height 15
click at [1501, 461] on icon at bounding box center [1504, 464] width 14 height 15
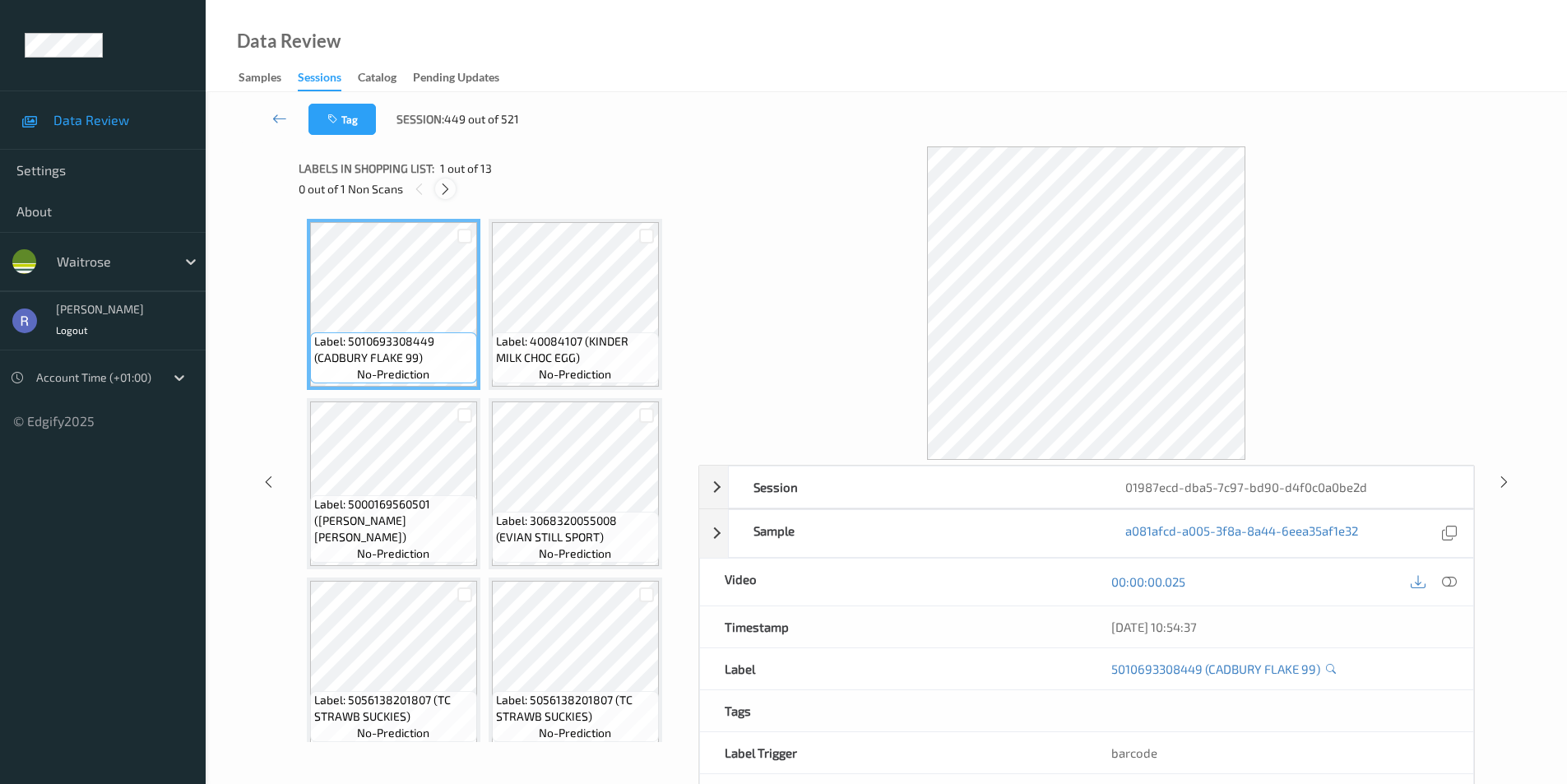
click at [447, 186] on icon at bounding box center [445, 189] width 14 height 15
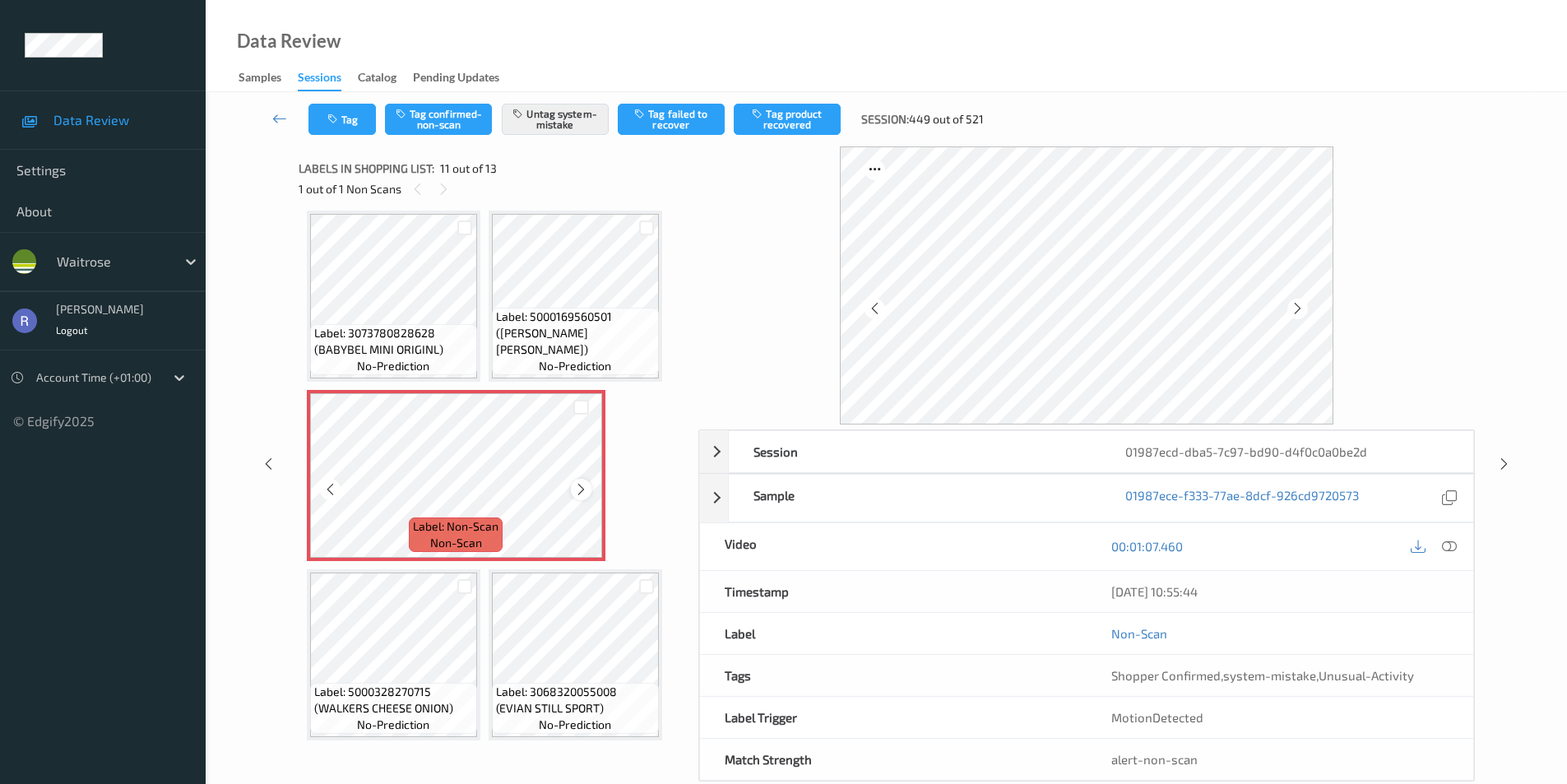
click at [580, 483] on icon at bounding box center [581, 490] width 14 height 15
click at [1501, 462] on icon at bounding box center [1504, 464] width 14 height 15
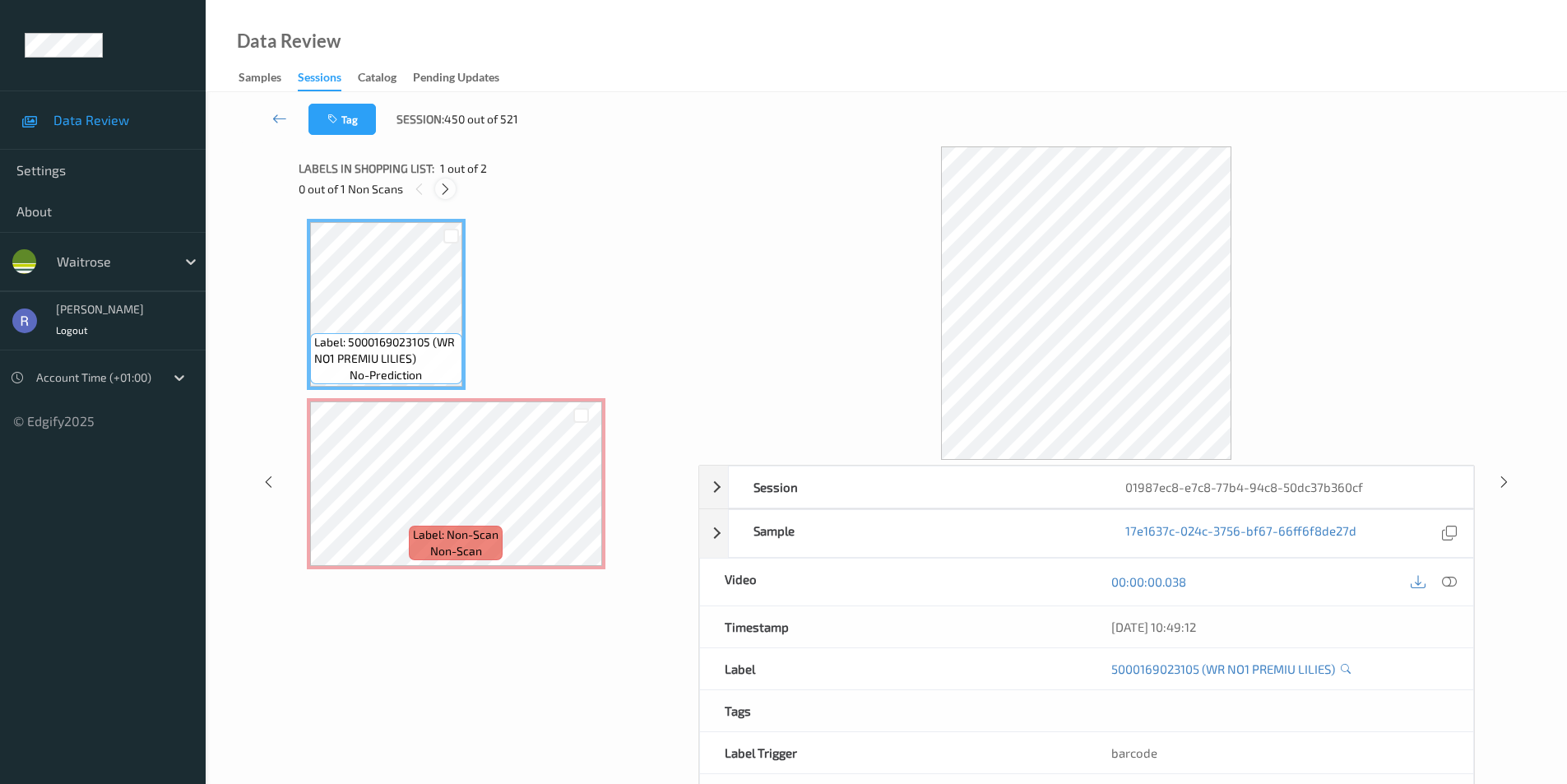
click at [444, 187] on icon at bounding box center [445, 189] width 14 height 15
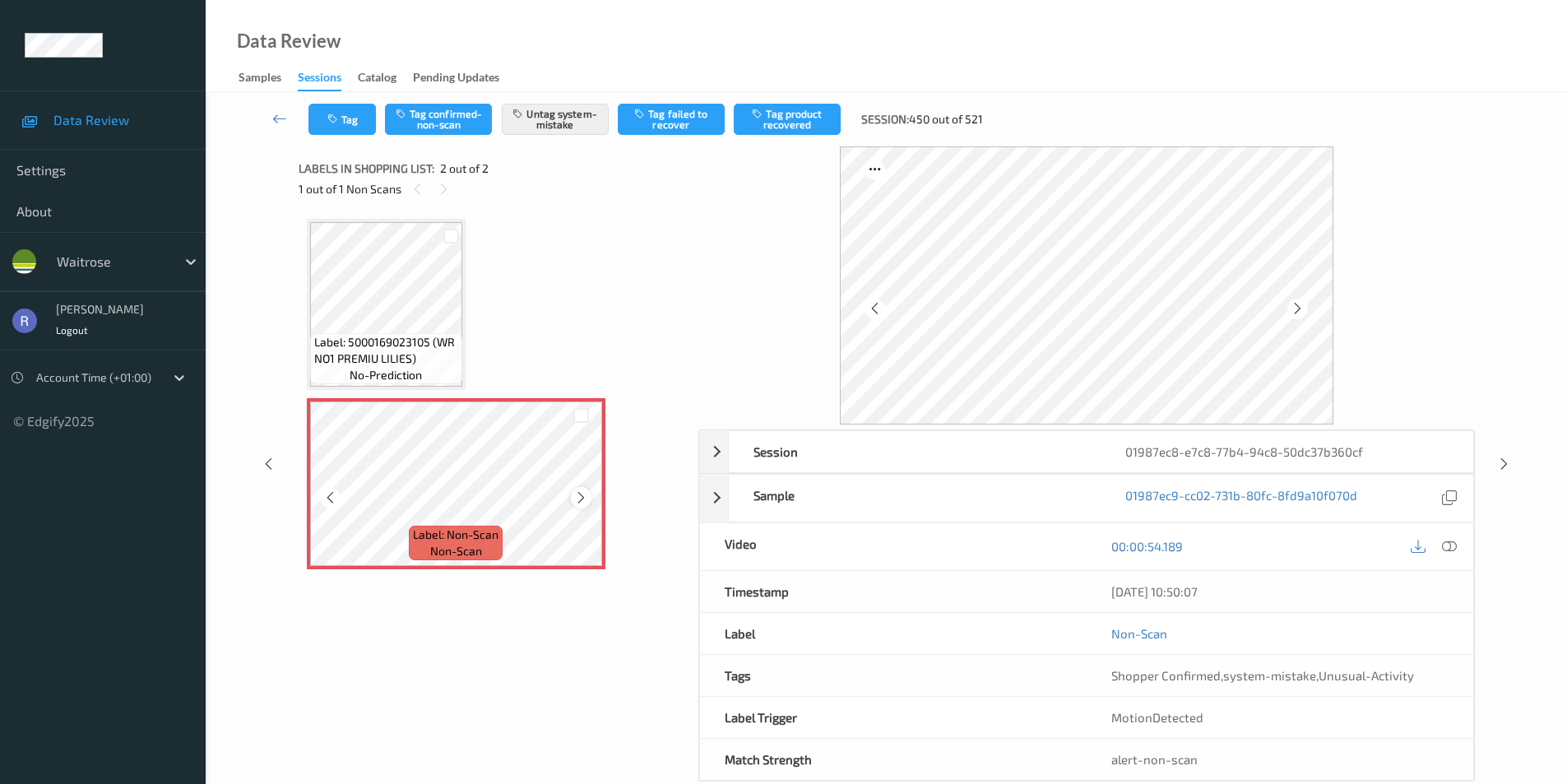
click at [584, 487] on div at bounding box center [581, 496] width 21 height 21
click at [587, 491] on icon at bounding box center [581, 497] width 14 height 15
click at [1506, 462] on icon at bounding box center [1504, 464] width 14 height 15
click at [1502, 462] on icon at bounding box center [1504, 464] width 14 height 15
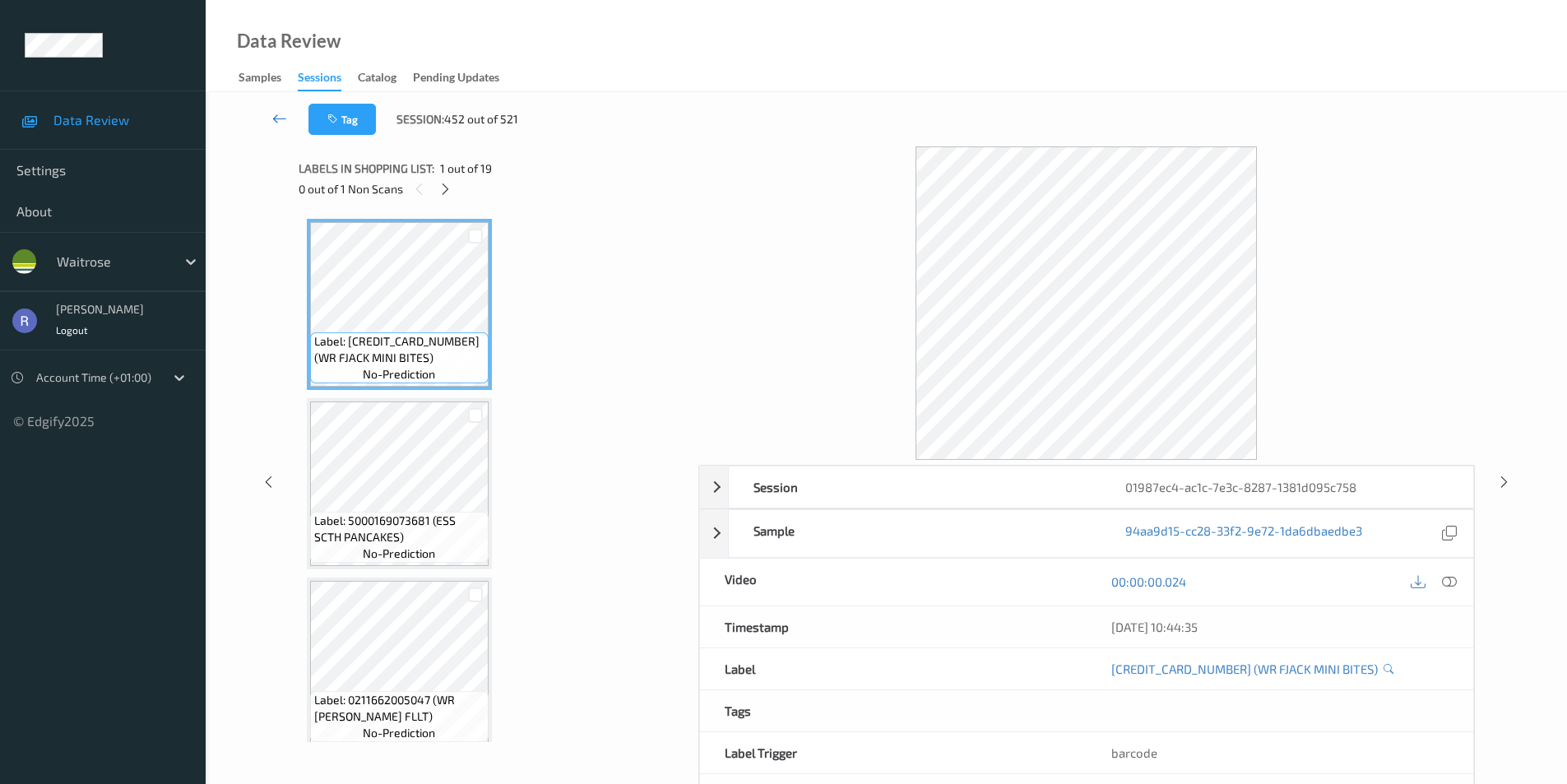
click at [285, 109] on link at bounding box center [279, 119] width 57 height 31
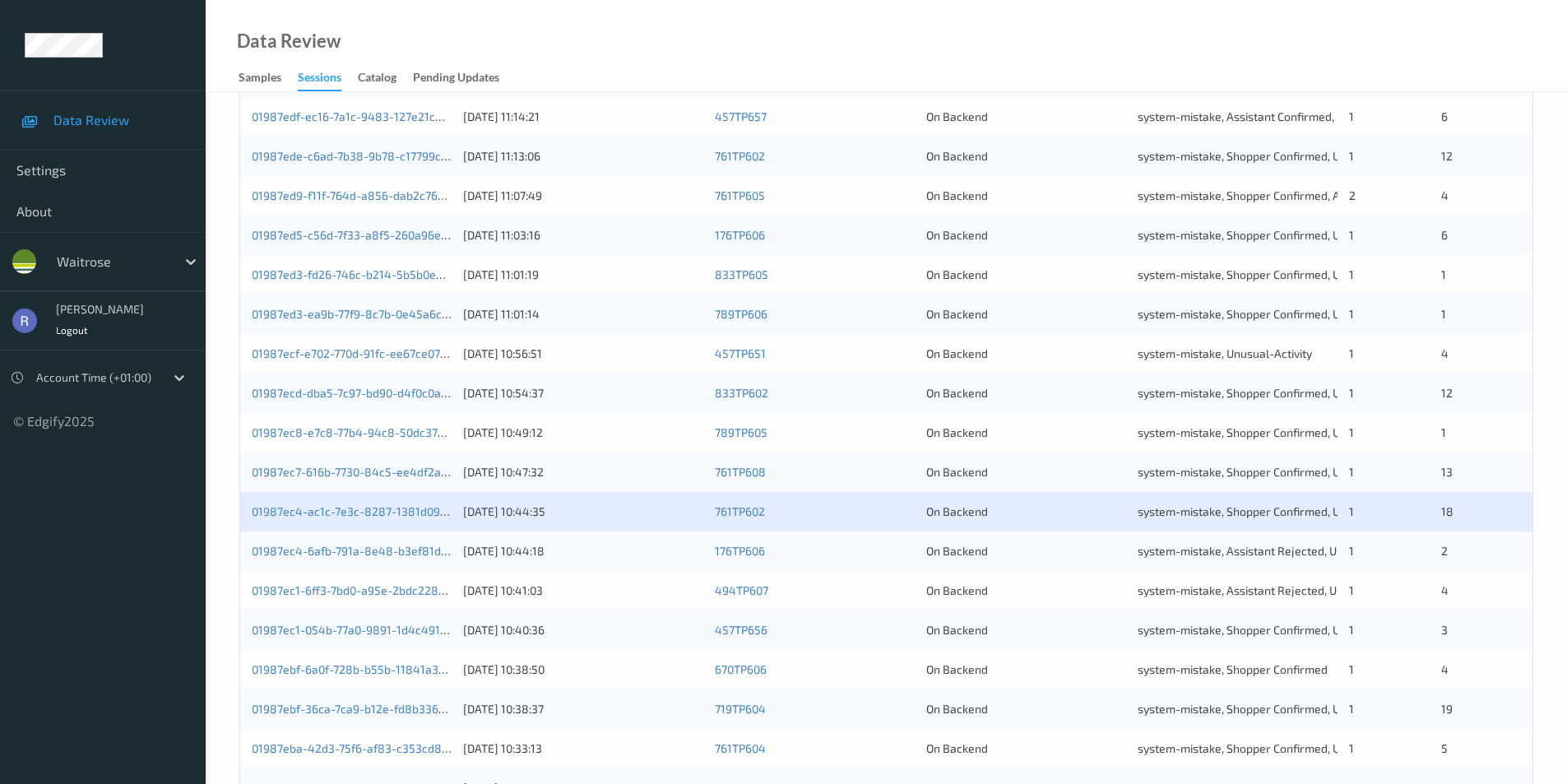
scroll to position [454, 0]
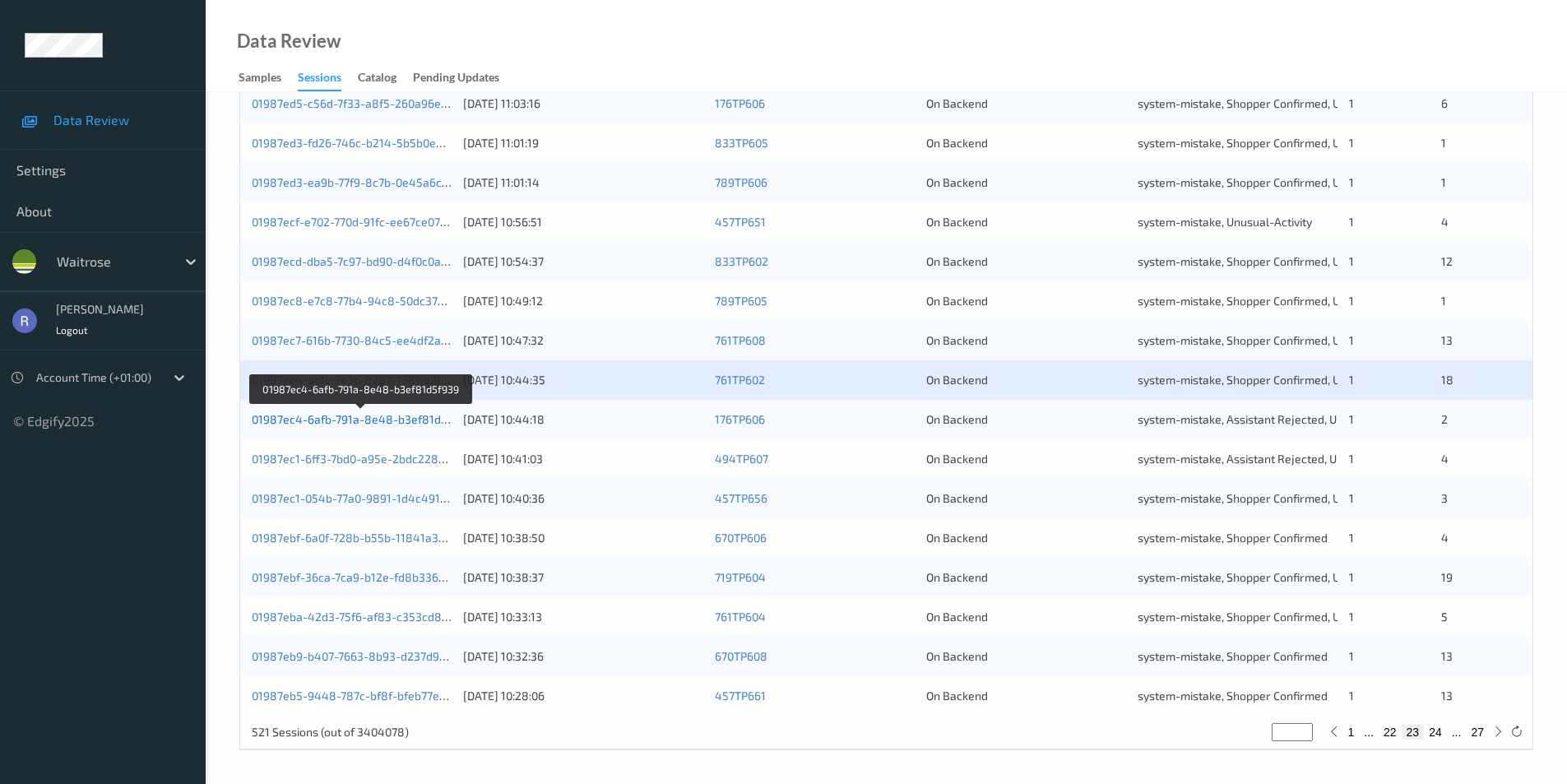
click at [374, 421] on link "01987ec4-6afb-791a-8e48-b3ef81d5f939" at bounding box center [361, 419] width 220 height 14
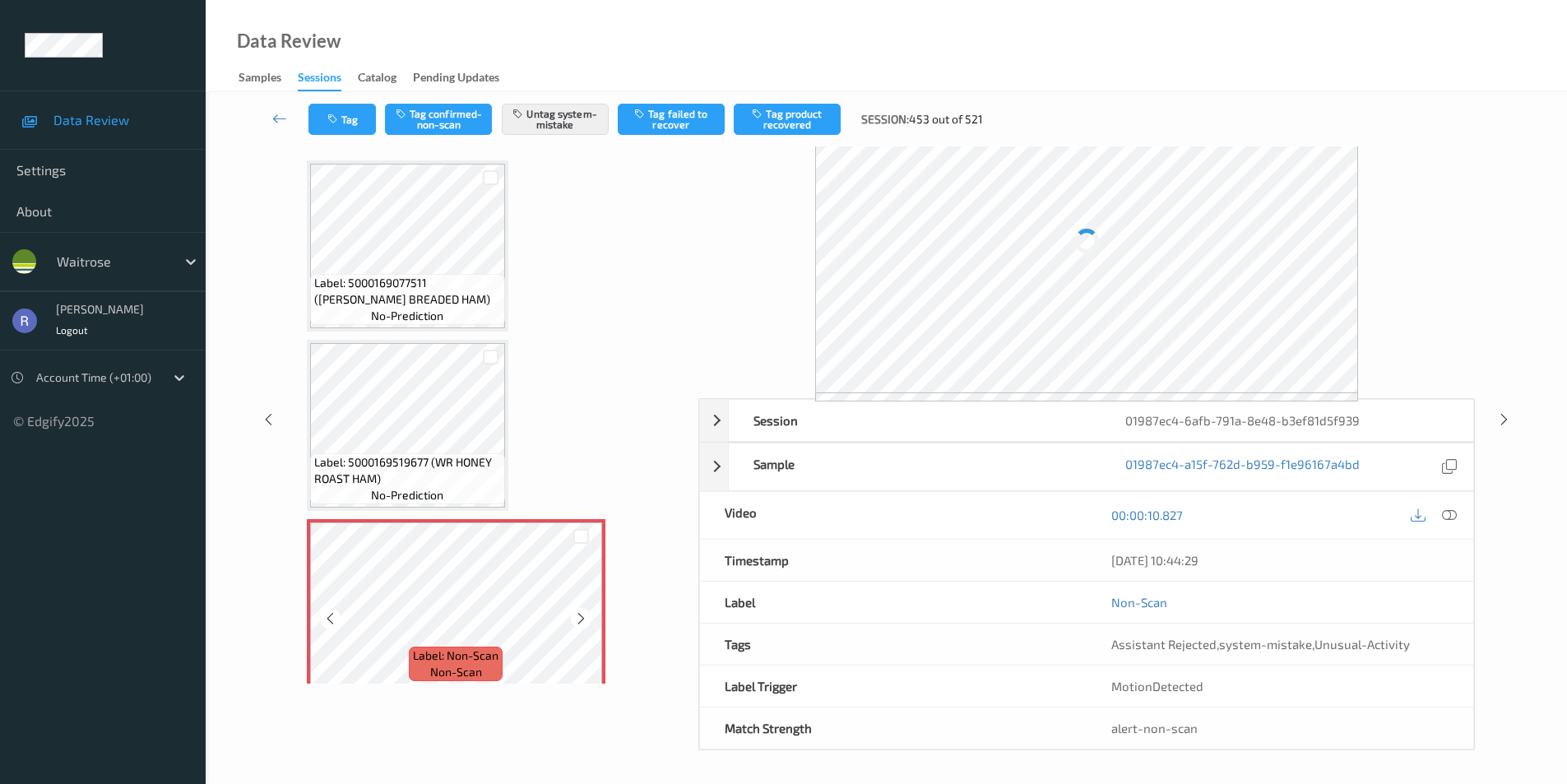
scroll to position [31, 0]
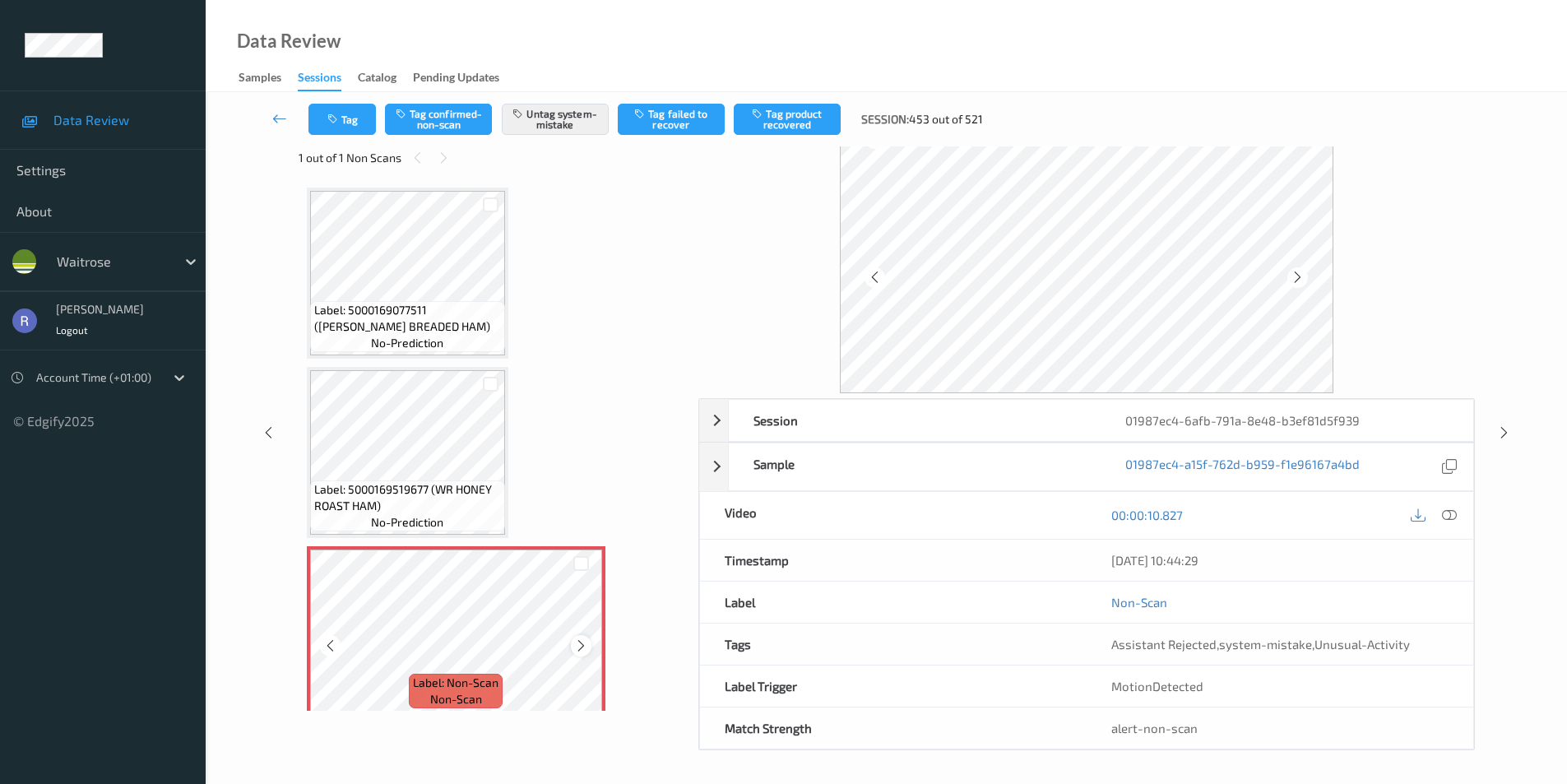
click at [578, 645] on icon at bounding box center [581, 646] width 14 height 15
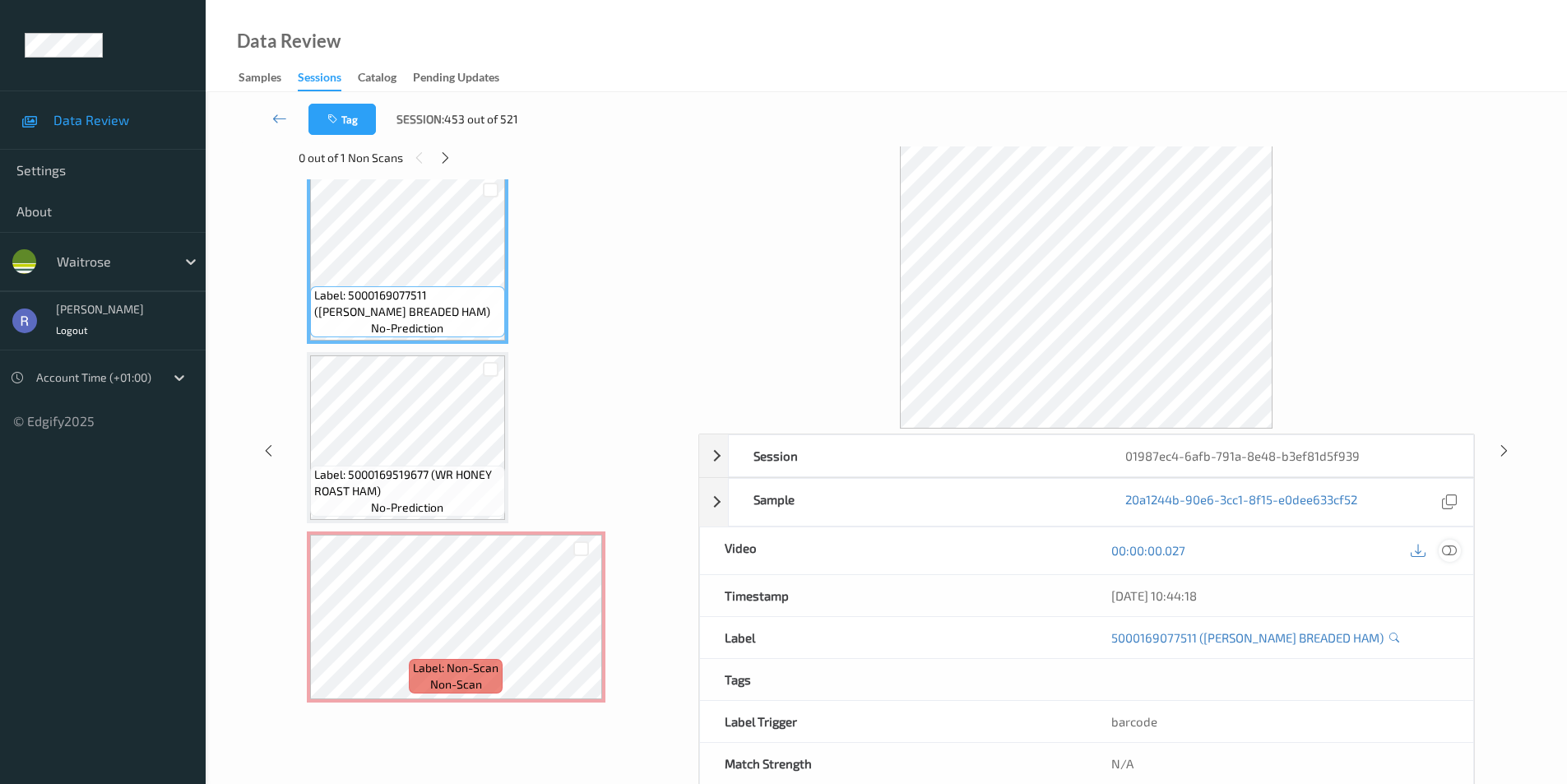
click at [1451, 551] on icon at bounding box center [1450, 550] width 15 height 15
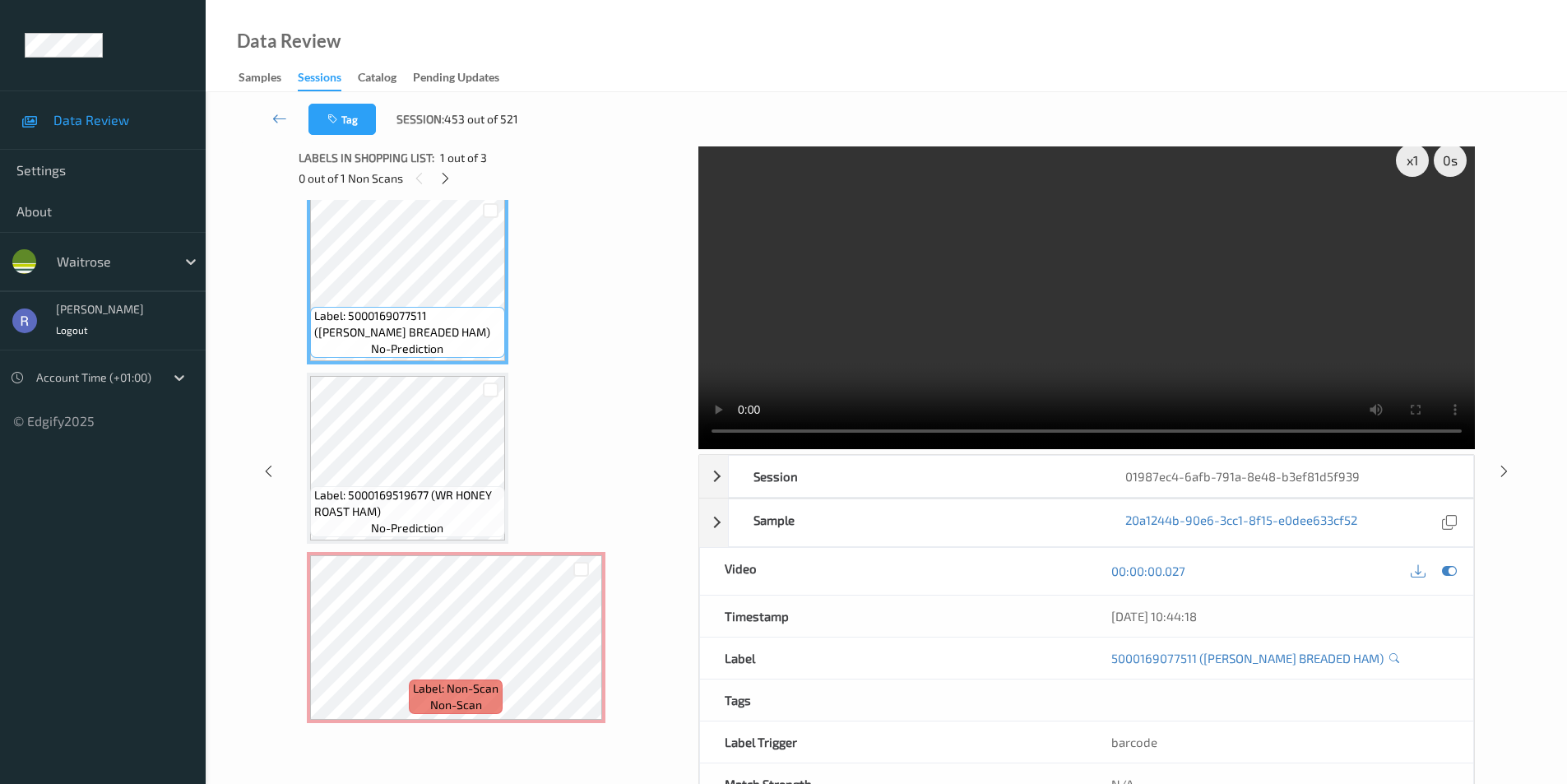
scroll to position [0, 0]
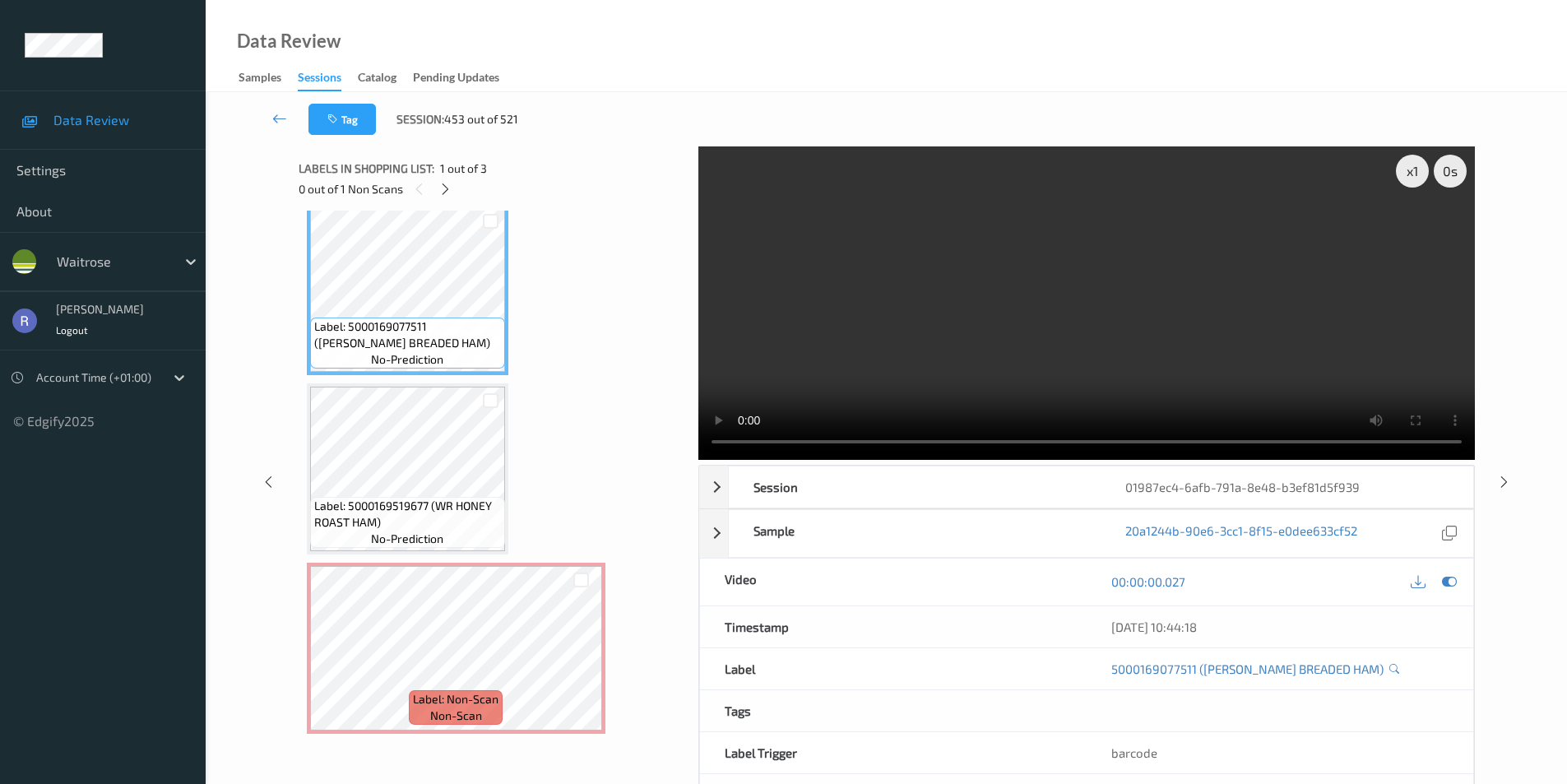
click at [663, 438] on div "x 1 0 s Session 01987ec4-6afb-791a-8e48-b3ef81d5f939 Session ID 01987ec4-6afb-7…" at bounding box center [886, 482] width 1176 height 670
click at [666, 448] on div "Label: 5000169077511 (WR WILT BREADED HAM) no-prediction Label: 5000169519677 (…" at bounding box center [492, 468] width 372 height 530
click at [1416, 167] on div "x 1" at bounding box center [1413, 172] width 33 height 33
click at [1416, 167] on div "x 2" at bounding box center [1413, 172] width 33 height 33
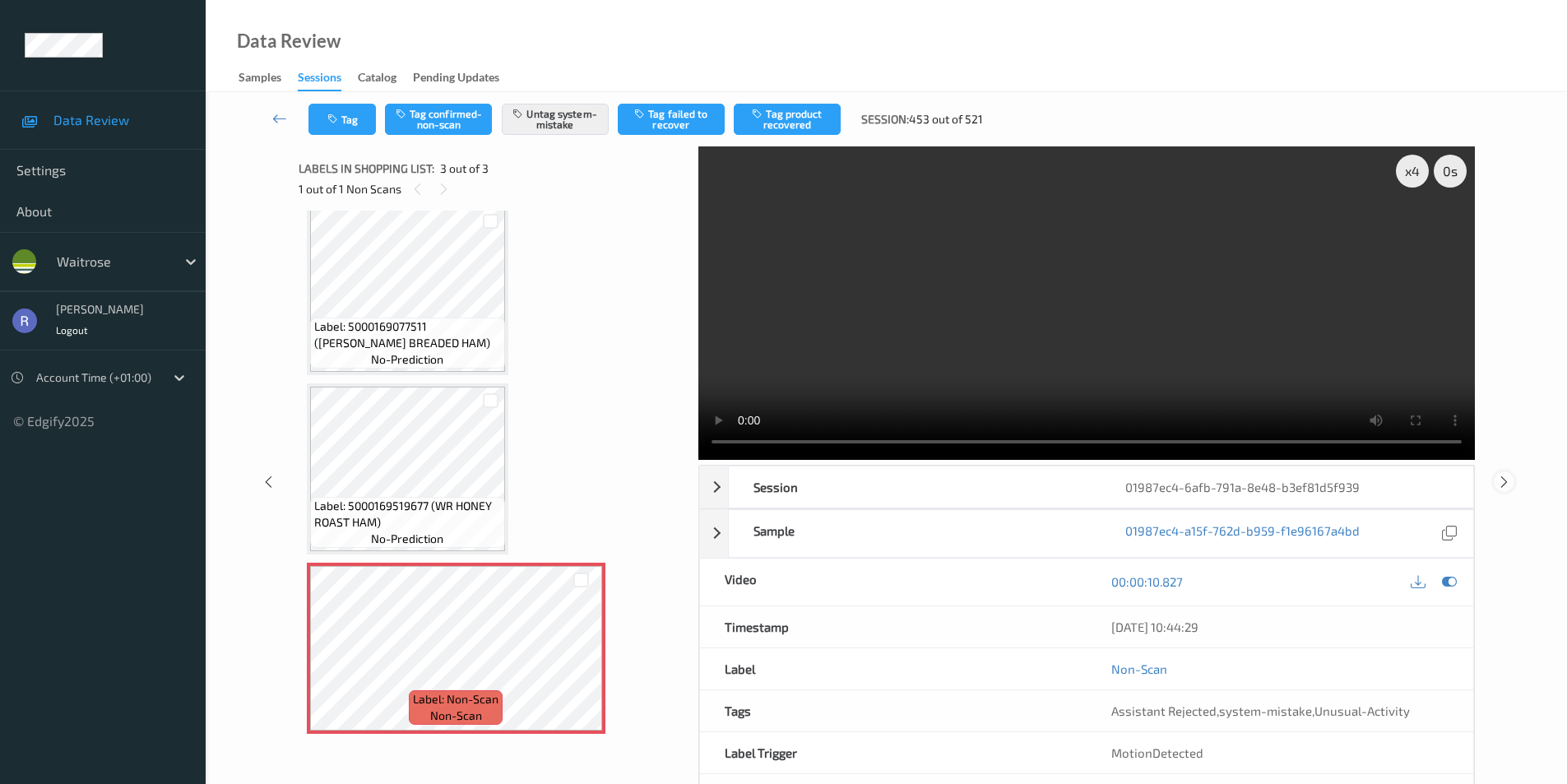
click at [1504, 482] on icon at bounding box center [1504, 482] width 14 height 15
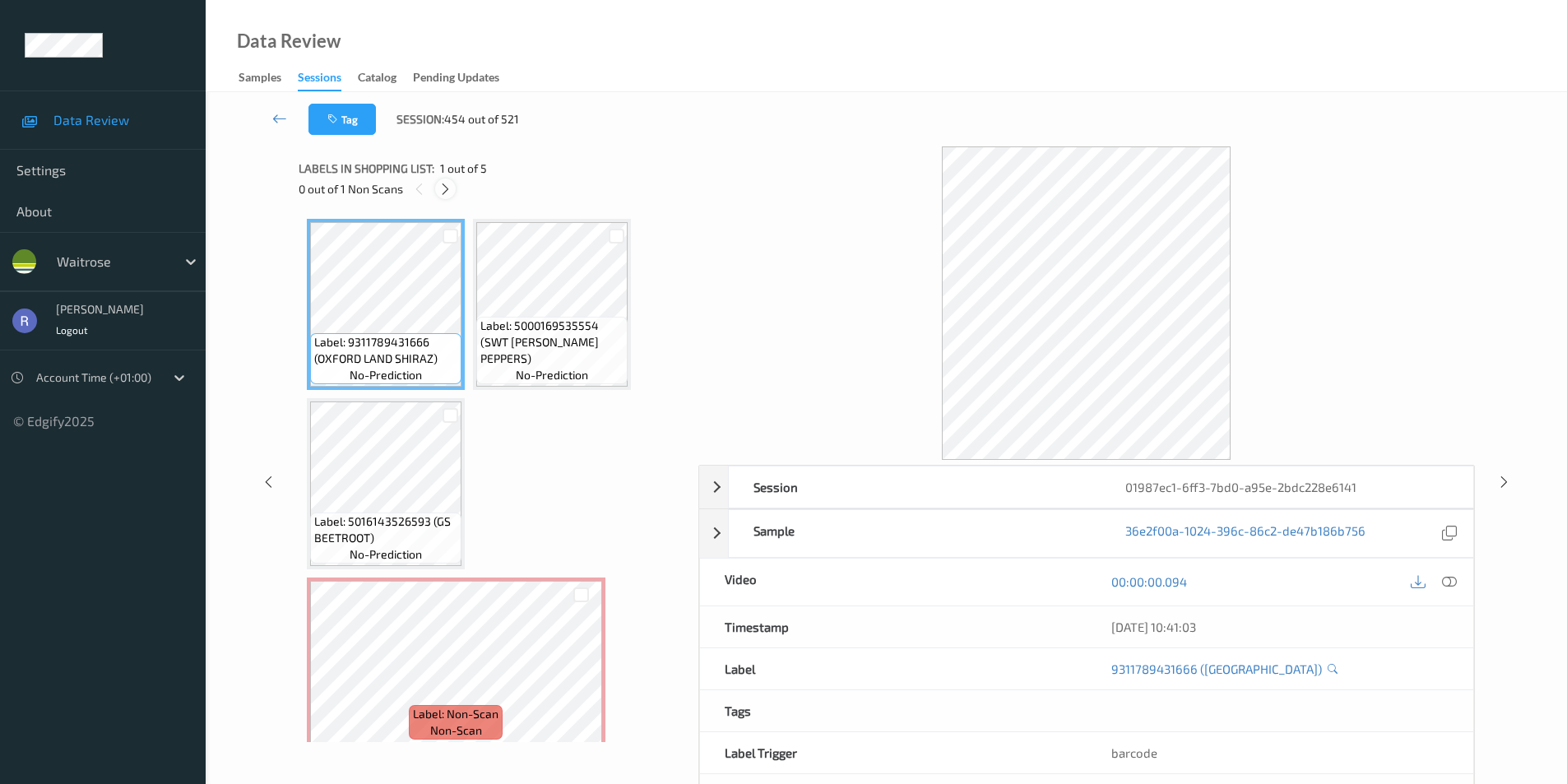
click at [444, 186] on icon at bounding box center [445, 189] width 14 height 15
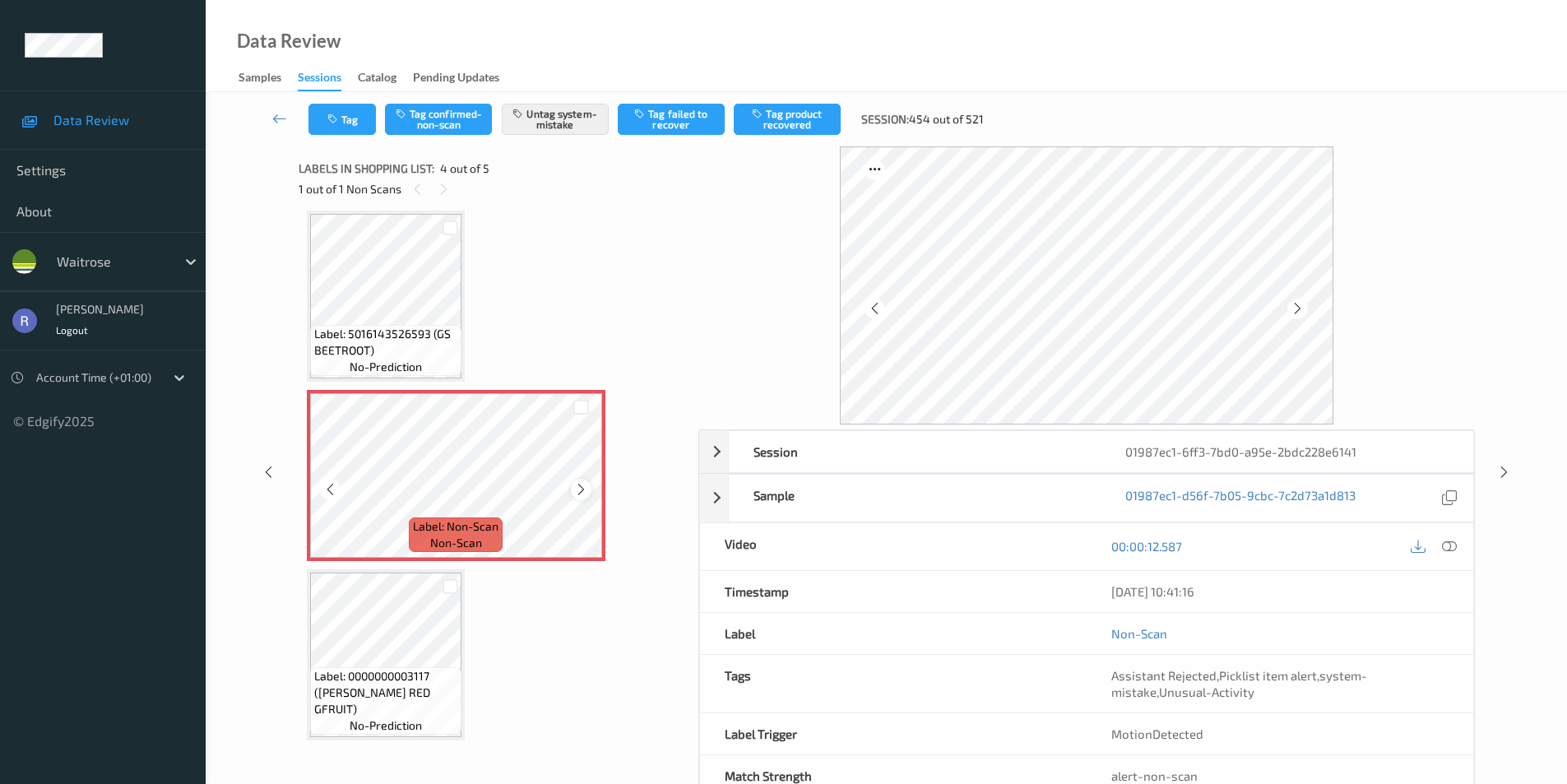
click at [576, 488] on icon at bounding box center [581, 490] width 14 height 15
click at [483, 680] on div "Label: 9311789431666 (OXFORD LAND SHIRAZ) no-prediction Label: 5000169535554 (S…" at bounding box center [492, 385] width 372 height 709
click at [463, 681] on div "Label: 0000000003117 (WR ESS RED GFRUIT) no-prediction" at bounding box center [386, 655] width 158 height 171
click at [576, 484] on icon at bounding box center [581, 490] width 14 height 15
click at [1450, 545] on icon at bounding box center [1450, 546] width 15 height 15
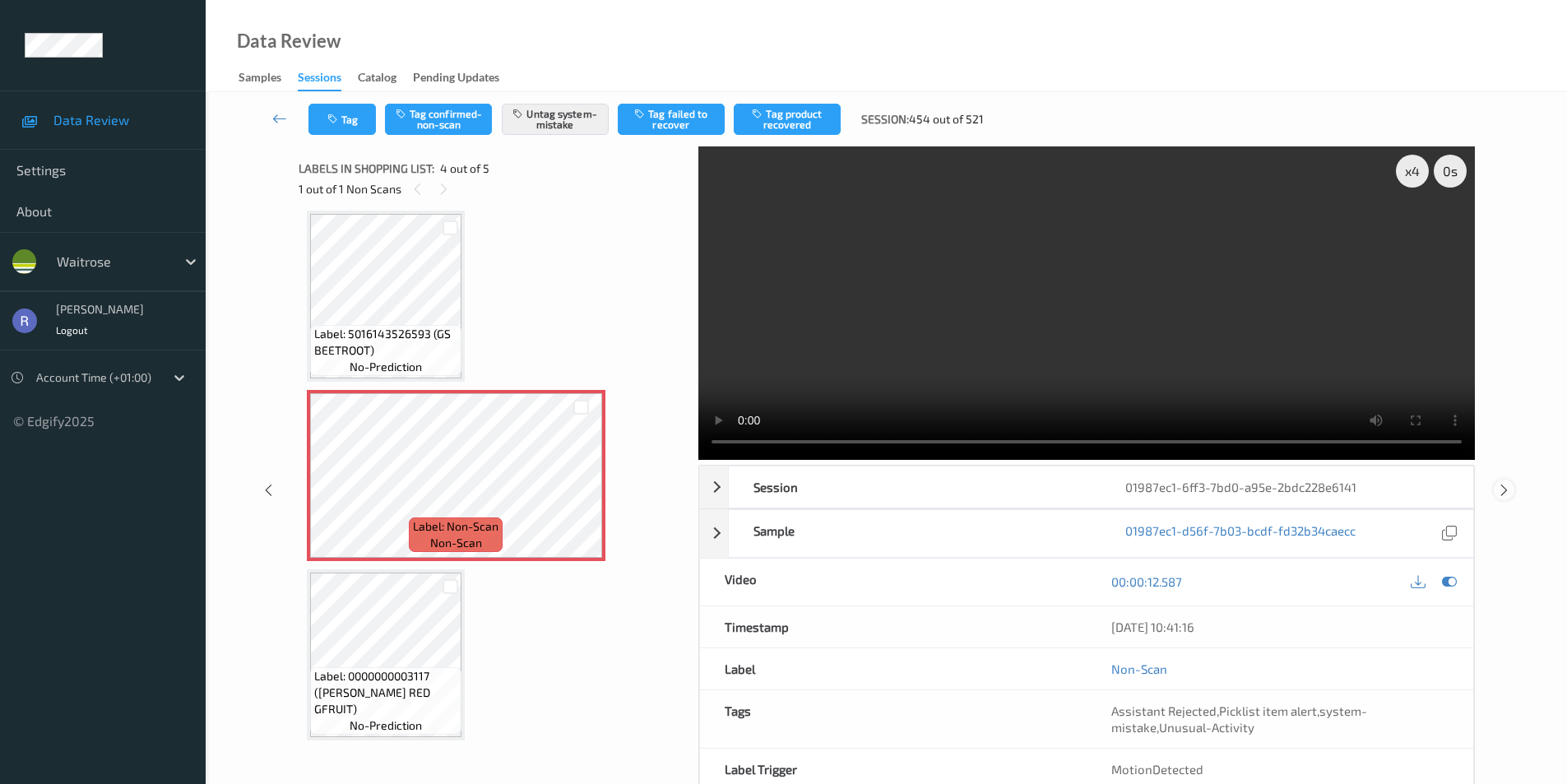
click at [1504, 486] on icon at bounding box center [1504, 490] width 14 height 15
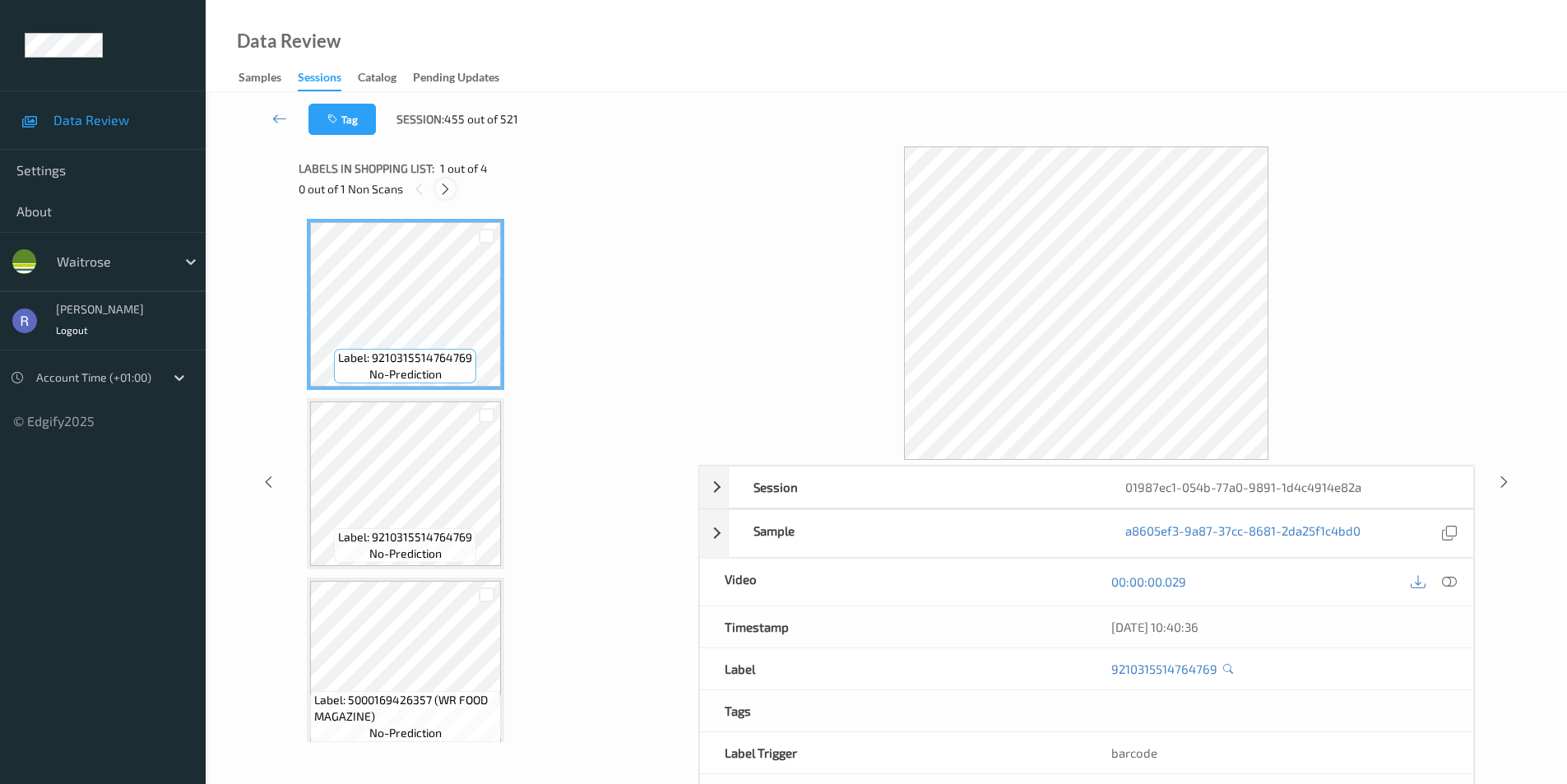
drag, startPoint x: 446, startPoint y: 182, endPoint x: 443, endPoint y: 197, distance: 15.3
click at [446, 191] on icon at bounding box center [445, 189] width 14 height 15
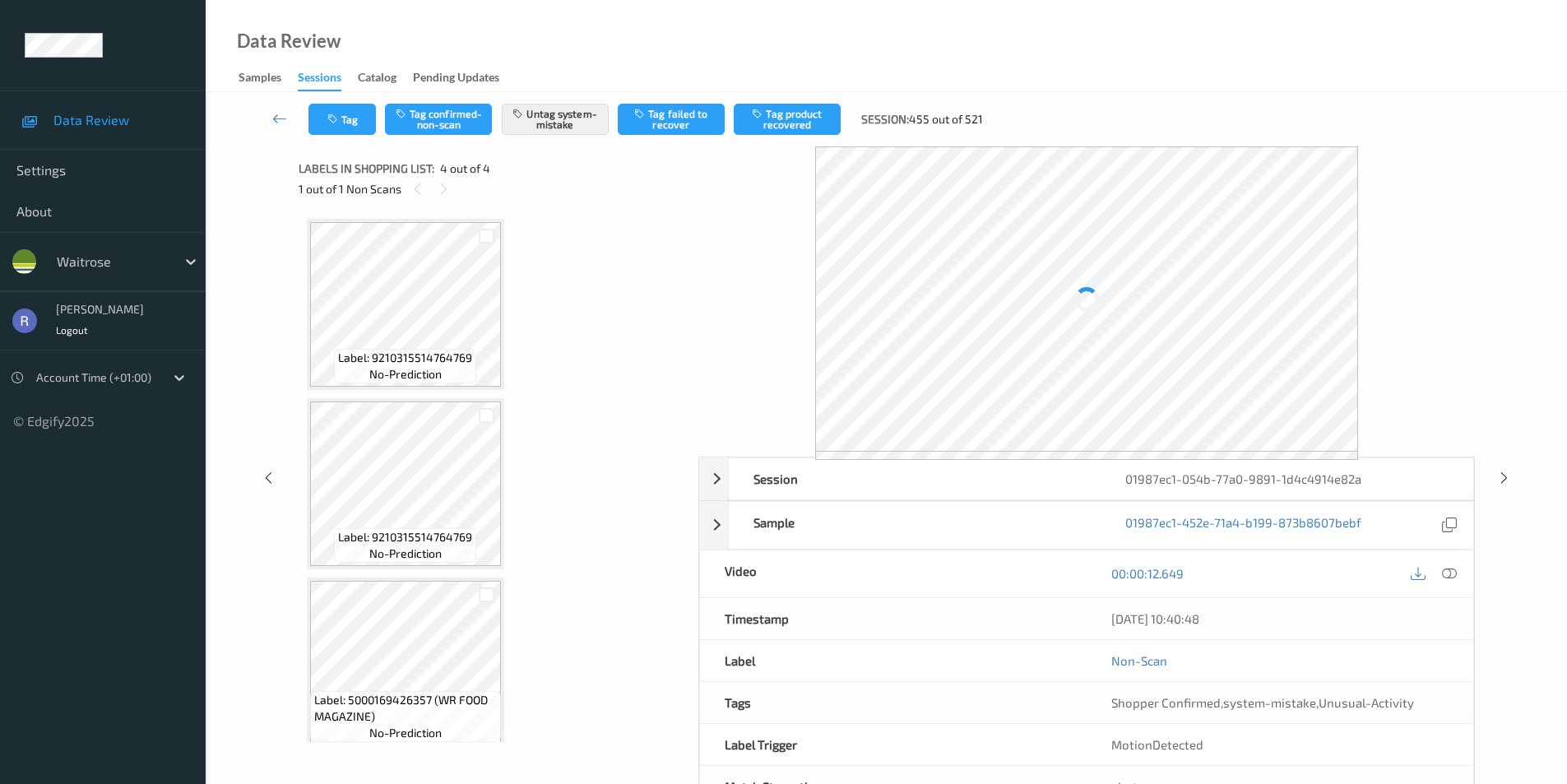
scroll to position [194, 0]
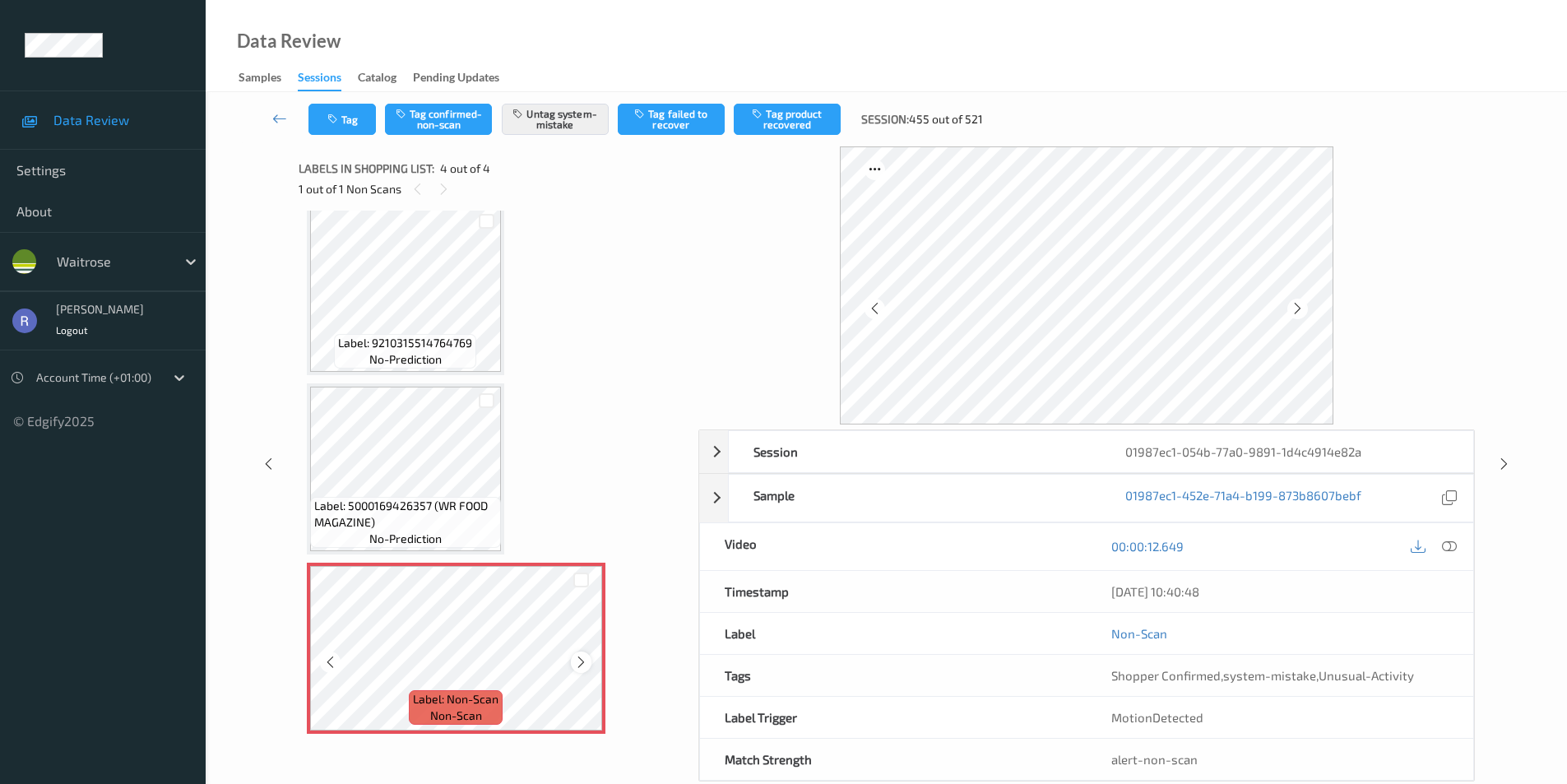
click at [581, 658] on icon at bounding box center [581, 662] width 14 height 15
click at [1499, 461] on icon at bounding box center [1504, 464] width 14 height 15
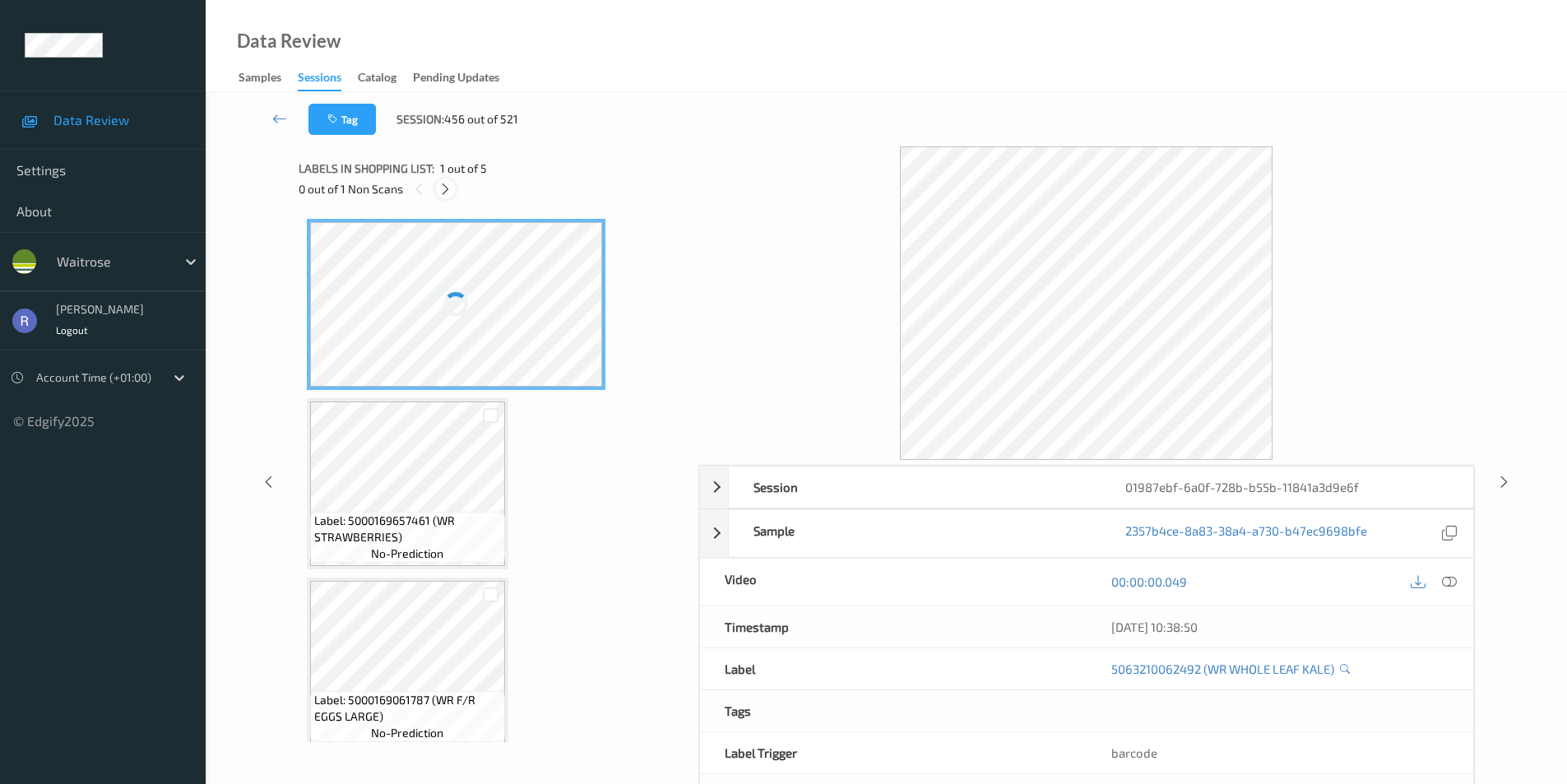
click at [443, 188] on icon at bounding box center [445, 189] width 14 height 15
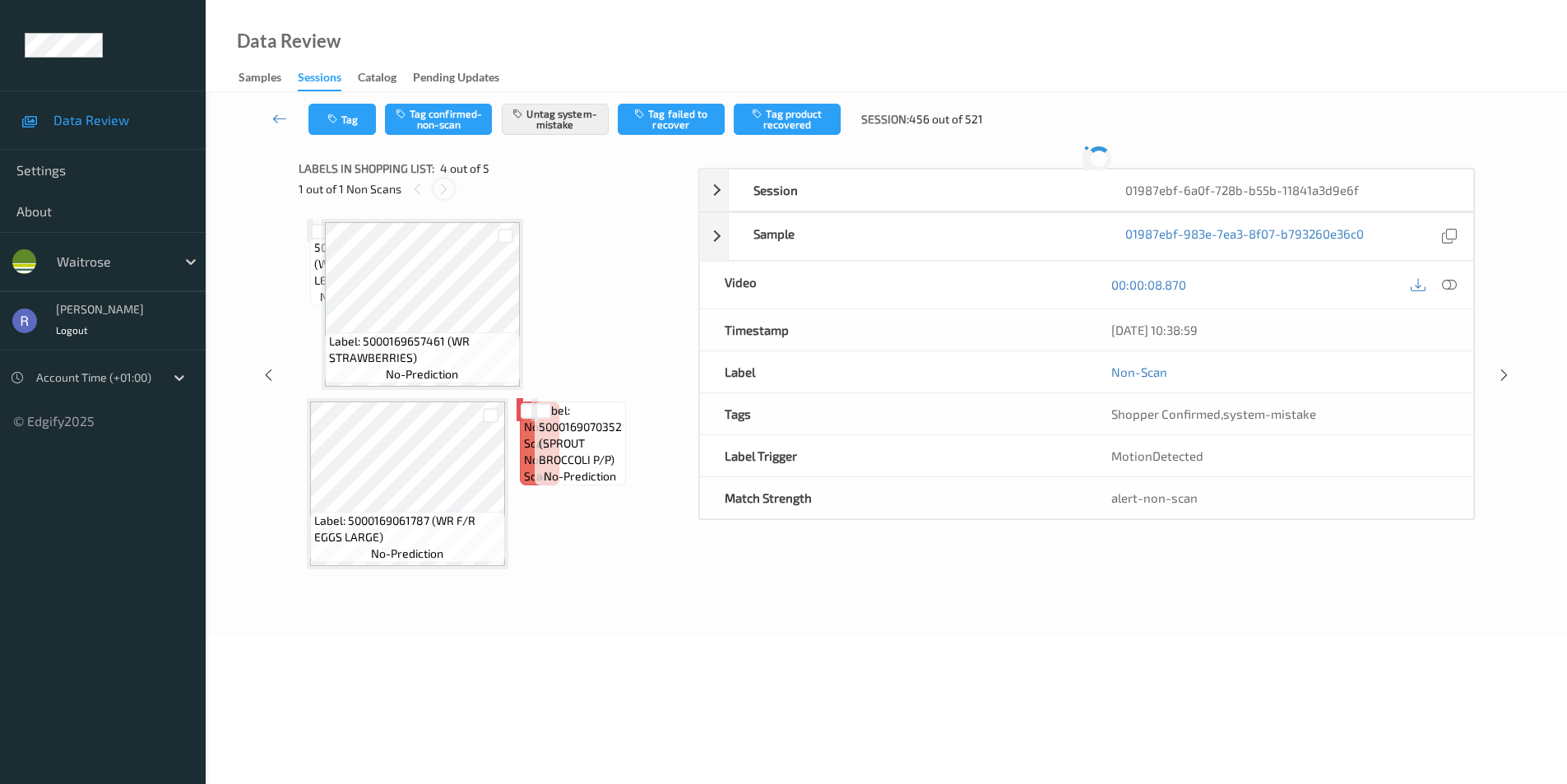
scroll to position [367, 0]
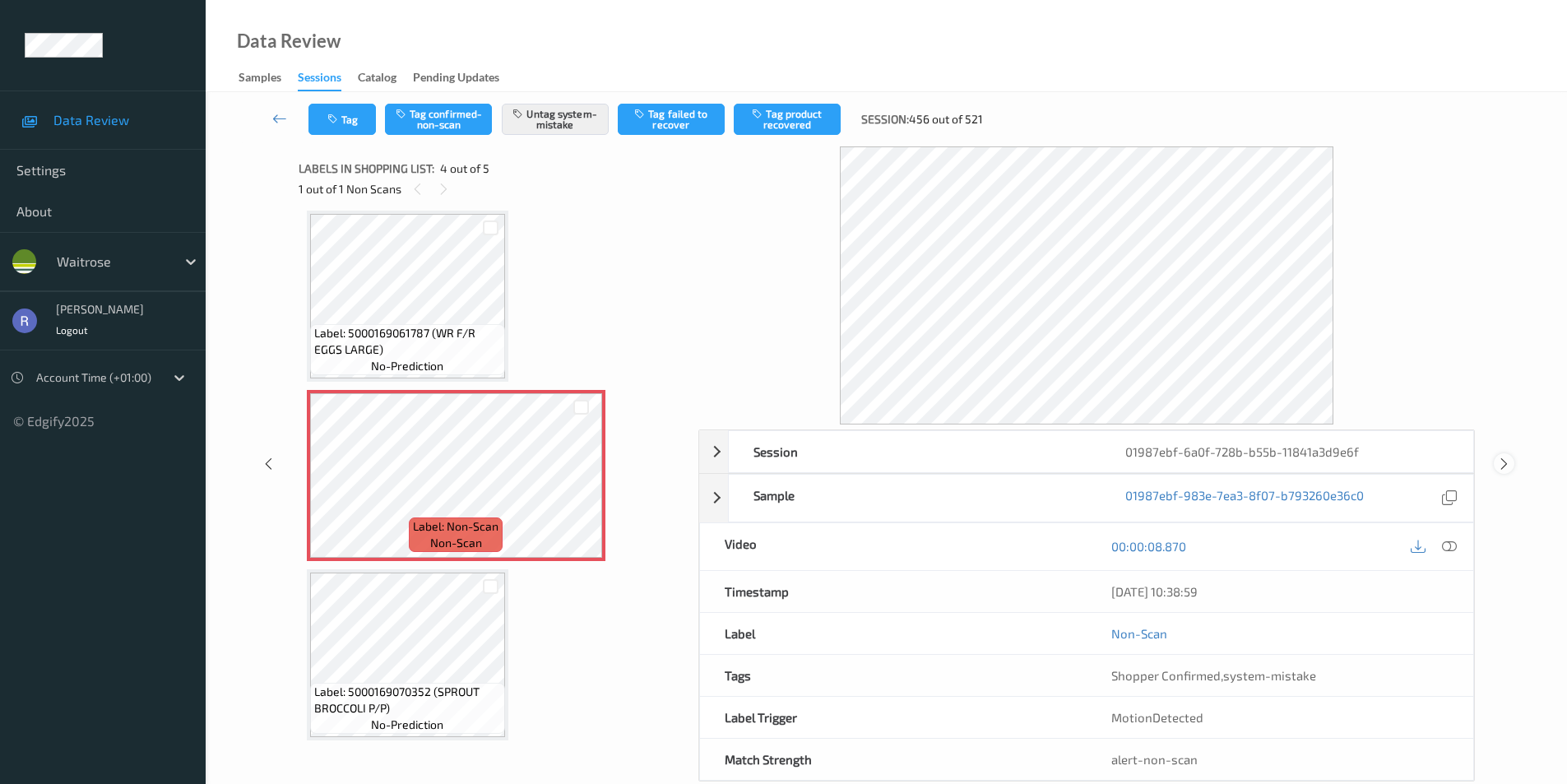
click at [1502, 463] on icon at bounding box center [1504, 464] width 14 height 15
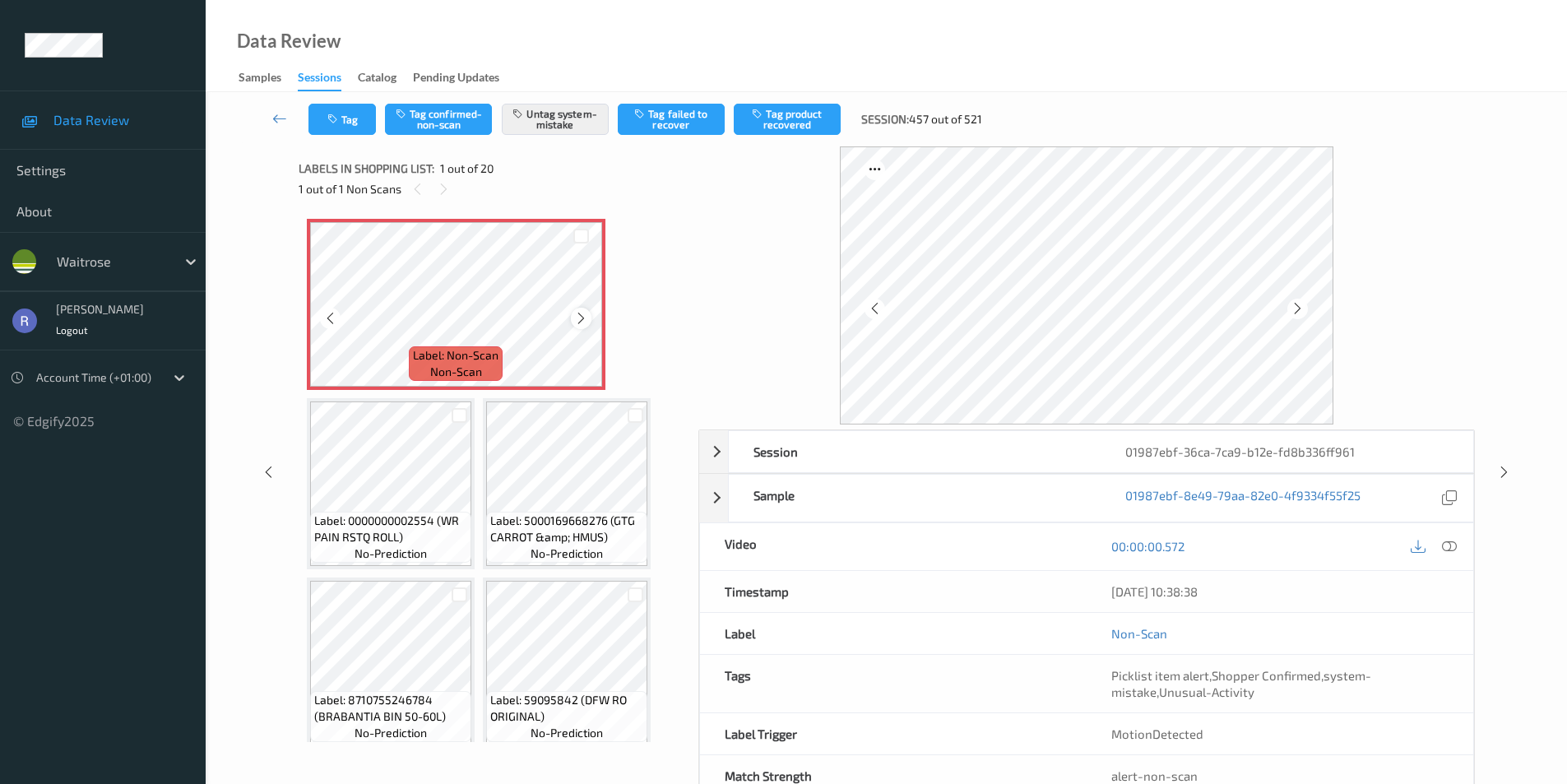
click at [579, 325] on icon at bounding box center [581, 318] width 14 height 15
click at [1502, 462] on div at bounding box center [1504, 472] width 21 height 21
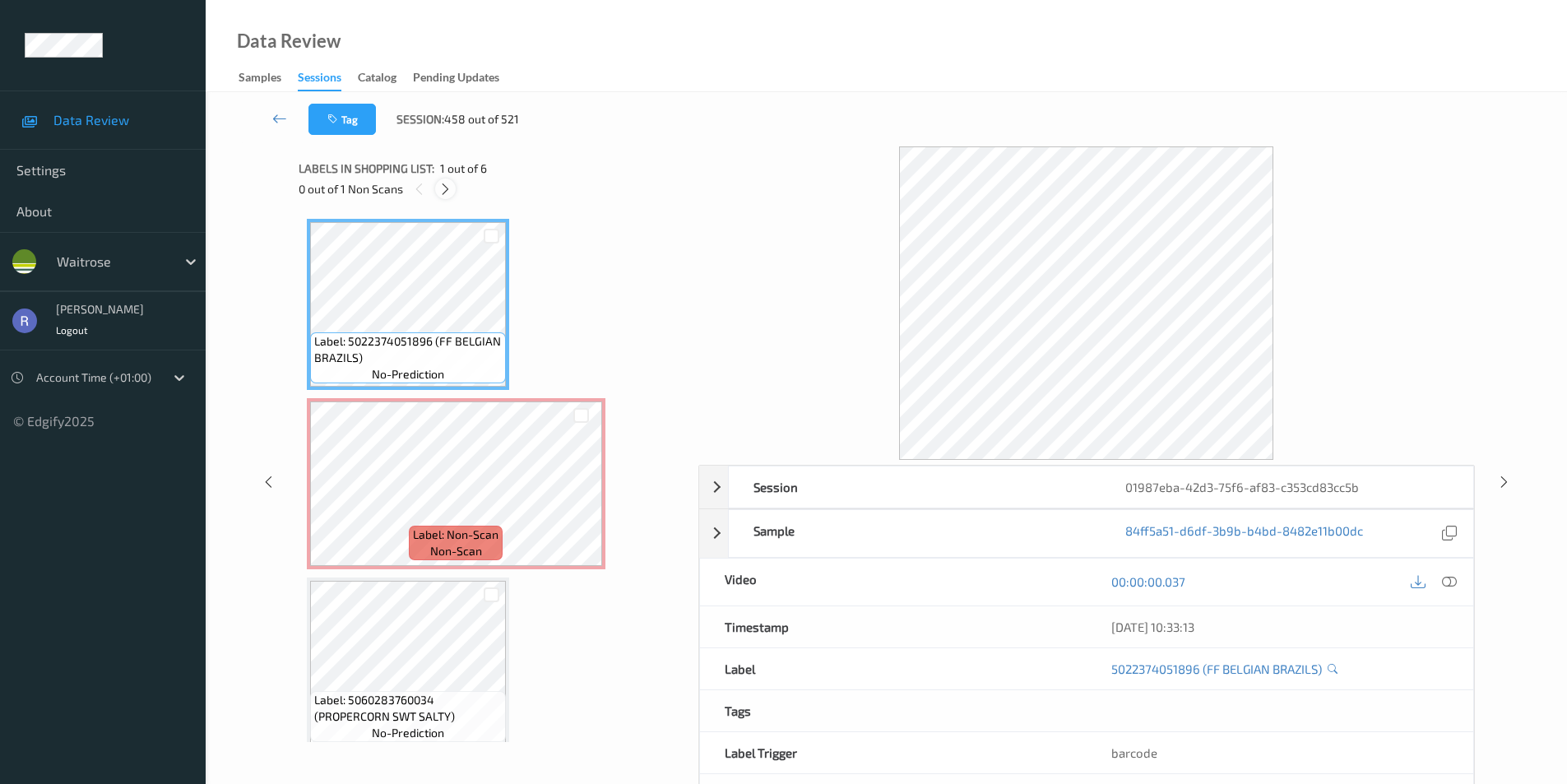
click at [441, 188] on icon at bounding box center [445, 189] width 14 height 15
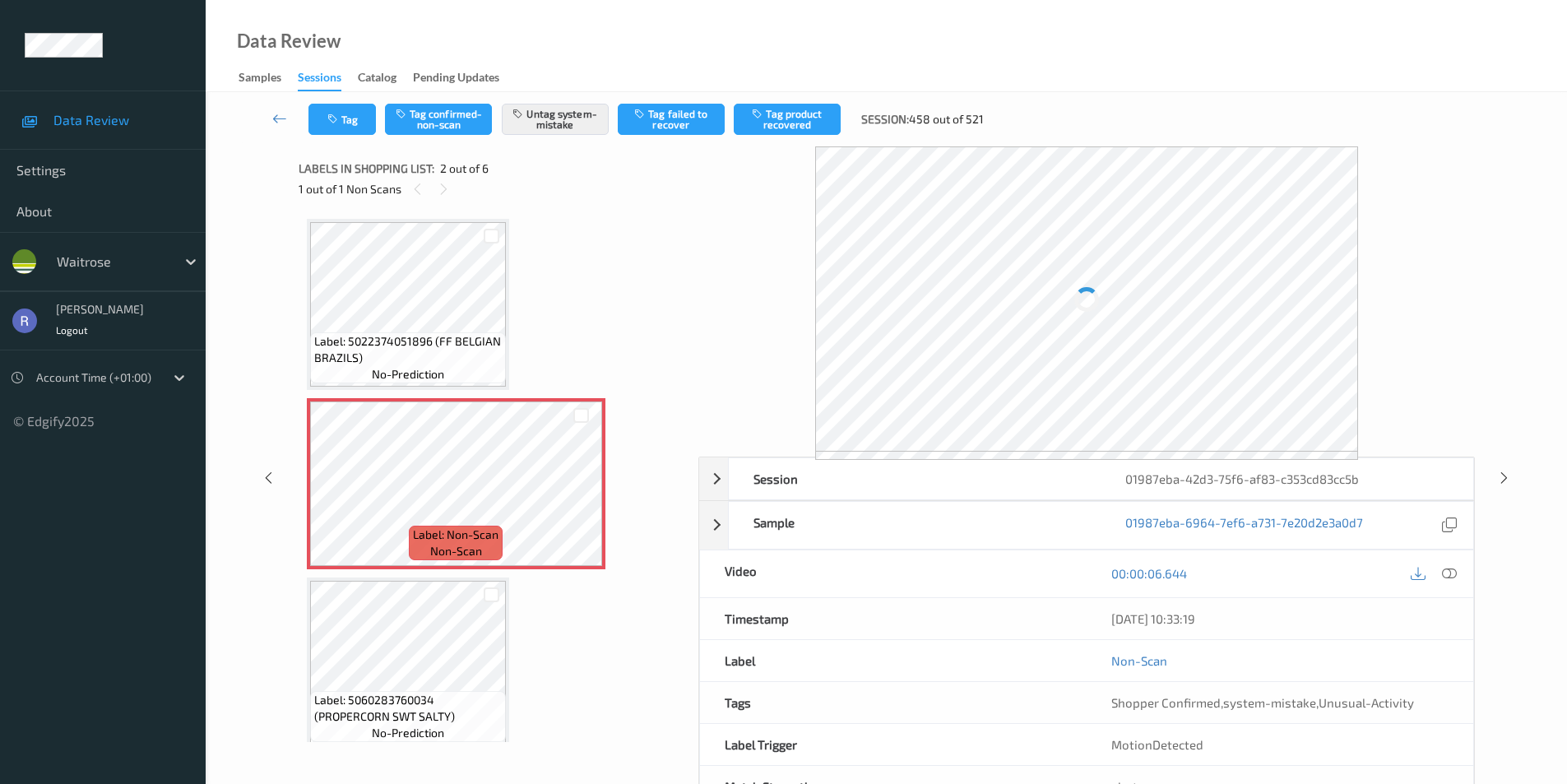
scroll to position [8, 0]
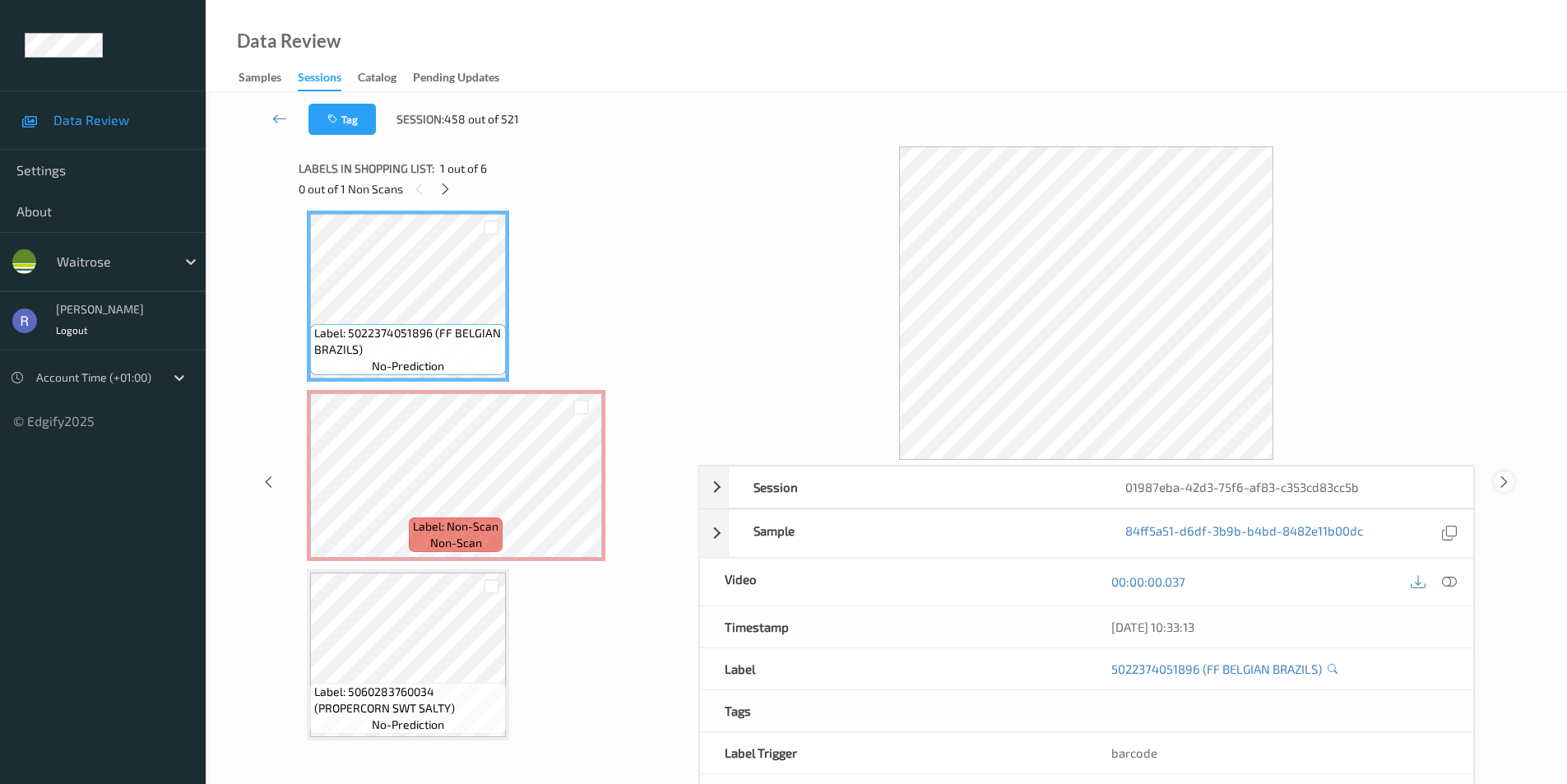
click at [1509, 482] on icon at bounding box center [1504, 482] width 14 height 15
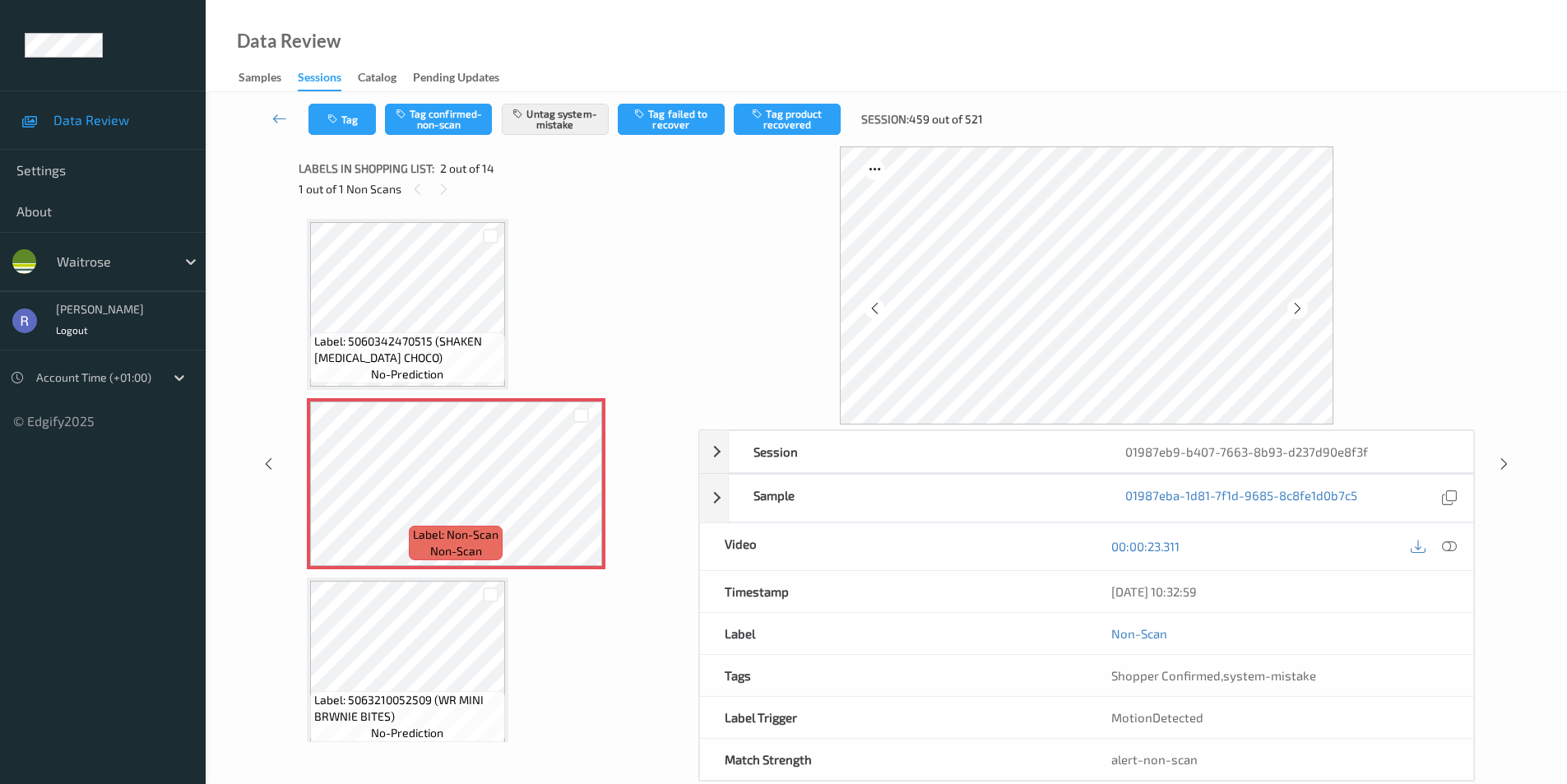
click at [460, 356] on span "Label: 5060342470515 (SHAKEN UDDER CHOCO)" at bounding box center [407, 350] width 187 height 33
click at [588, 495] on icon at bounding box center [581, 497] width 14 height 15
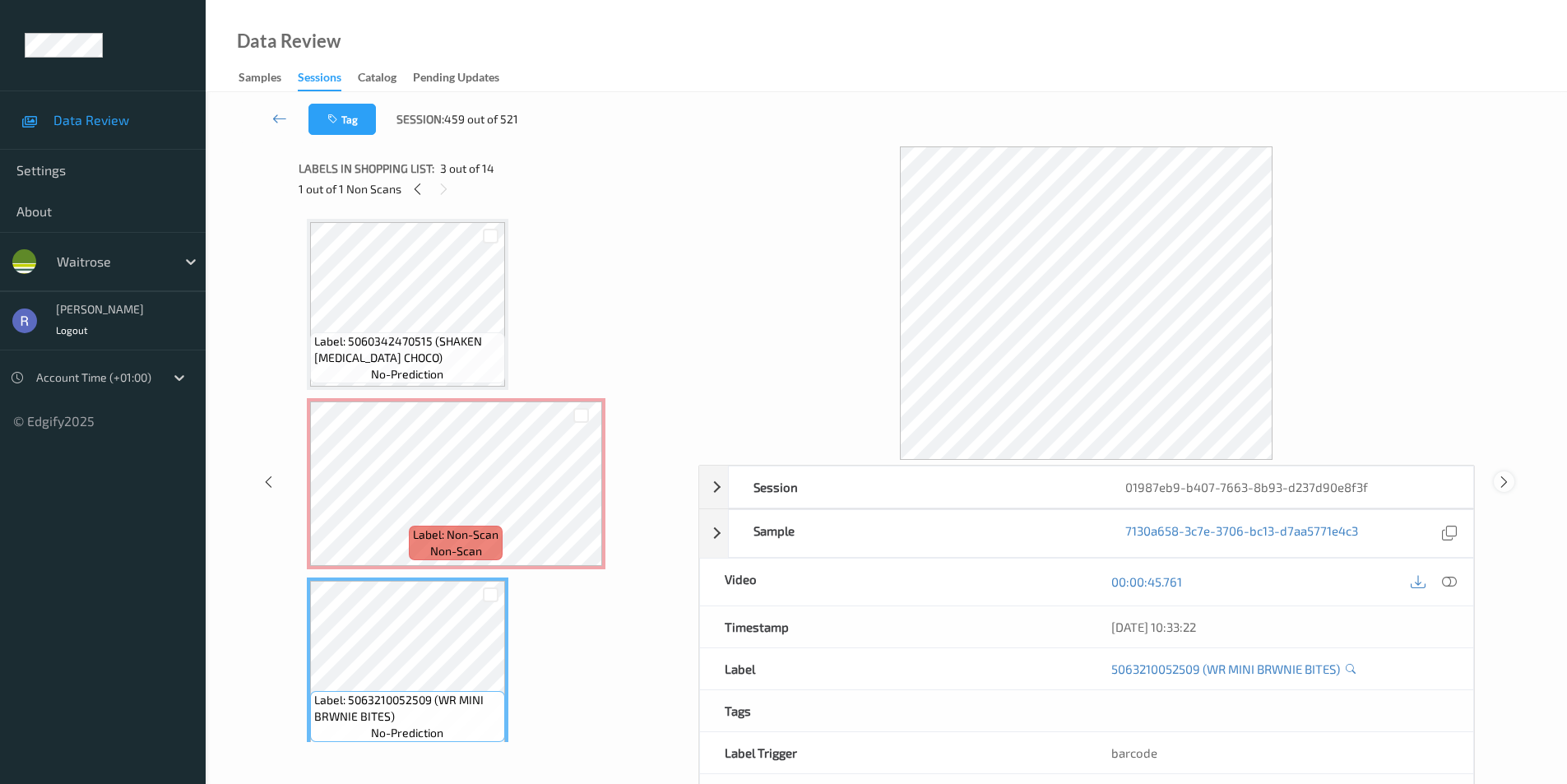
click at [1506, 476] on icon at bounding box center [1504, 482] width 14 height 15
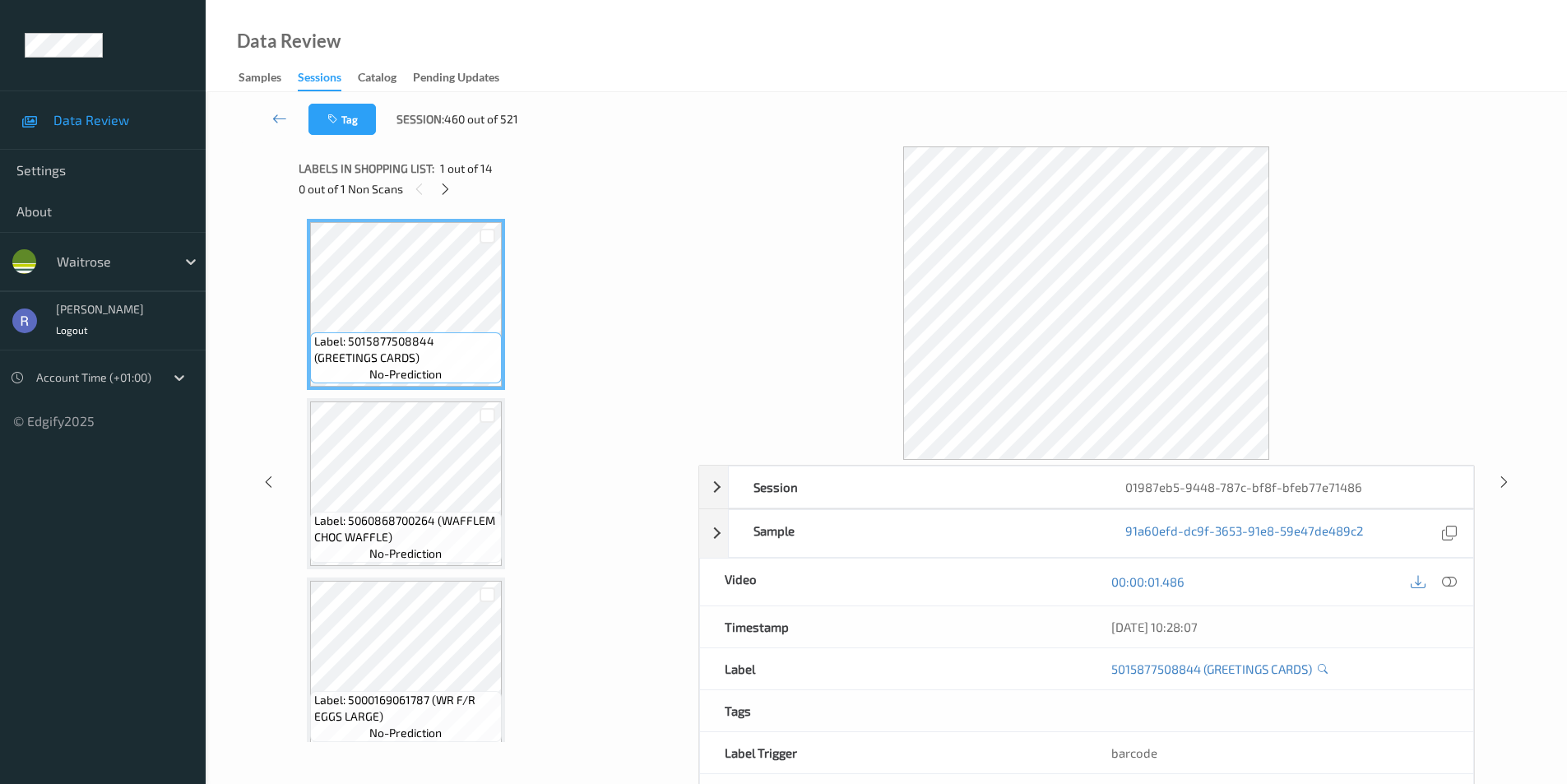
drag, startPoint x: 444, startPoint y: 187, endPoint x: 473, endPoint y: 341, distance: 156.7
click at [445, 189] on icon at bounding box center [445, 189] width 14 height 15
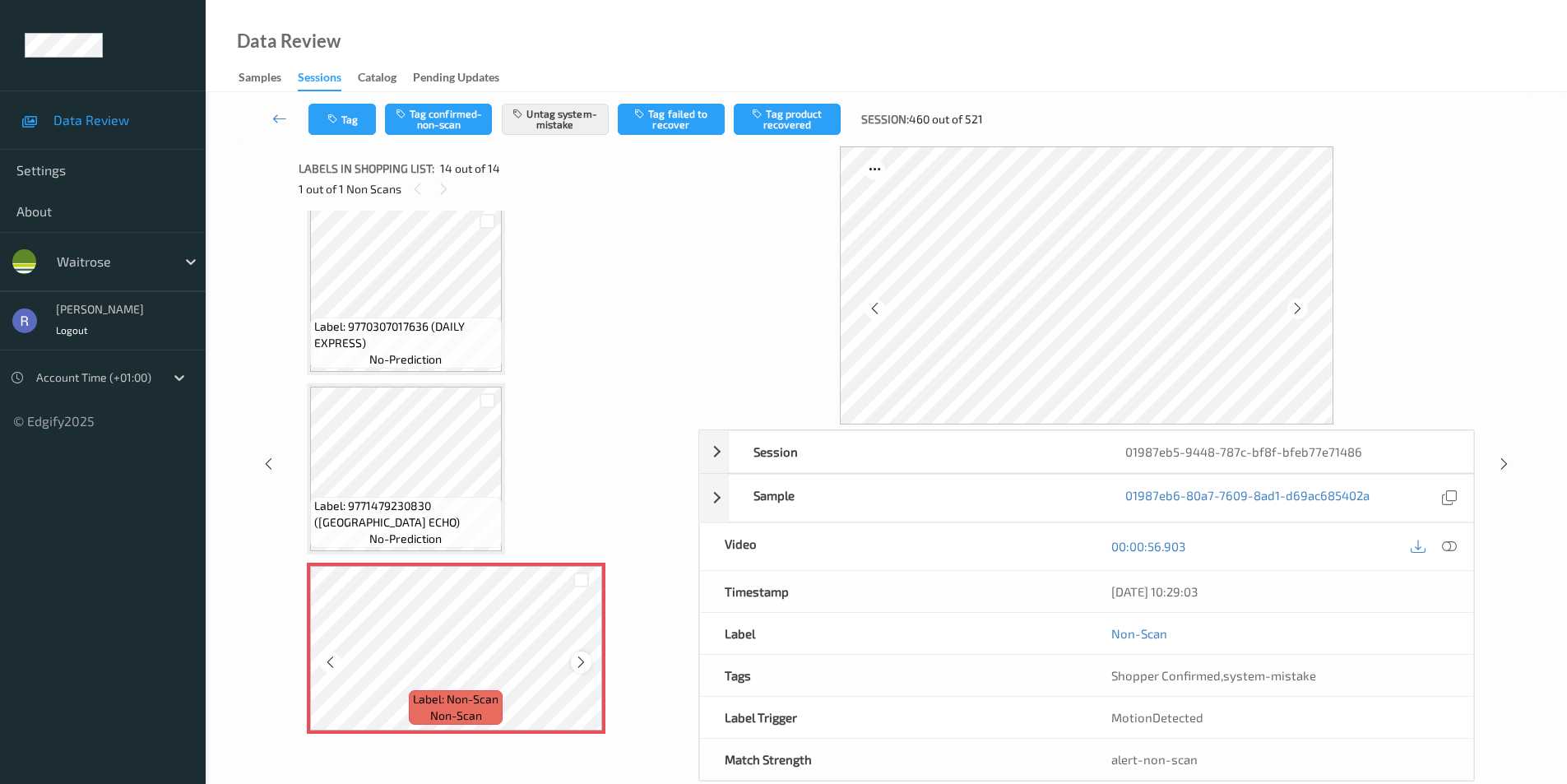
click at [589, 663] on div at bounding box center [581, 661] width 21 height 21
click at [587, 661] on icon at bounding box center [581, 662] width 14 height 15
click at [586, 661] on icon at bounding box center [581, 662] width 14 height 15
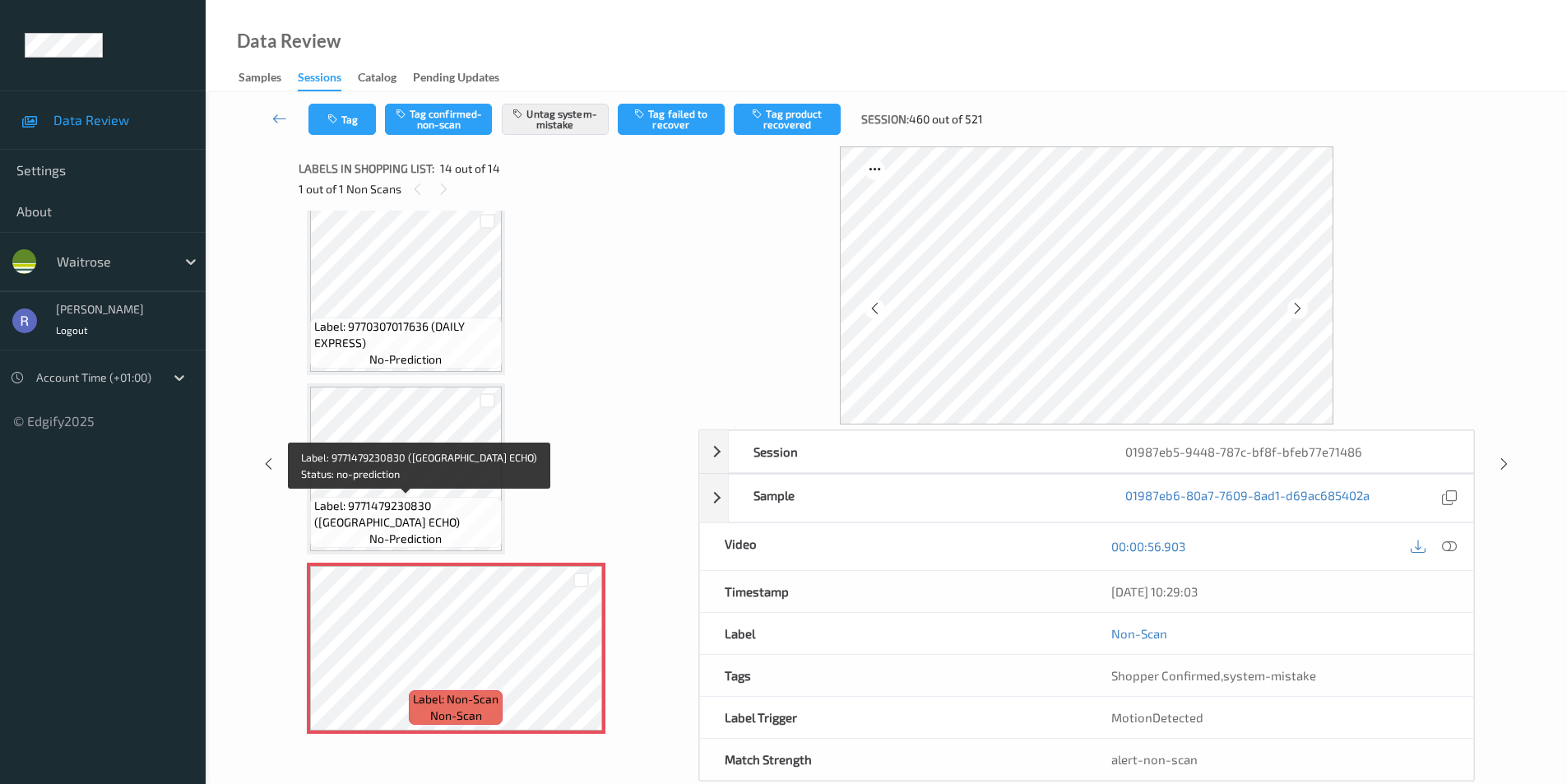
click at [448, 517] on span "Label: 9771479230830 (SOUTH WALES ECHO)" at bounding box center [405, 514] width 183 height 33
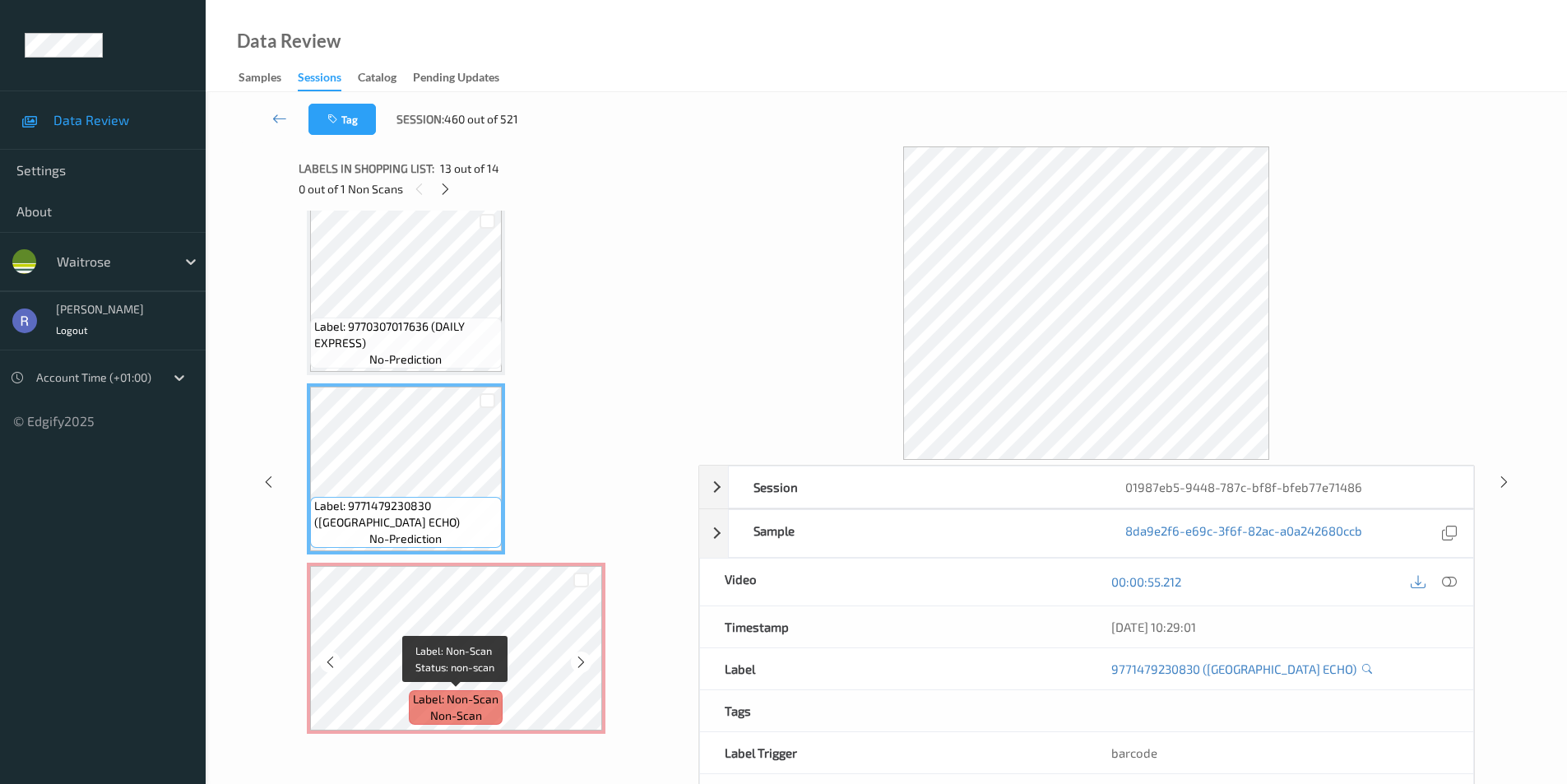
click at [492, 691] on span "Label: Non-Scan" at bounding box center [455, 699] width 85 height 17
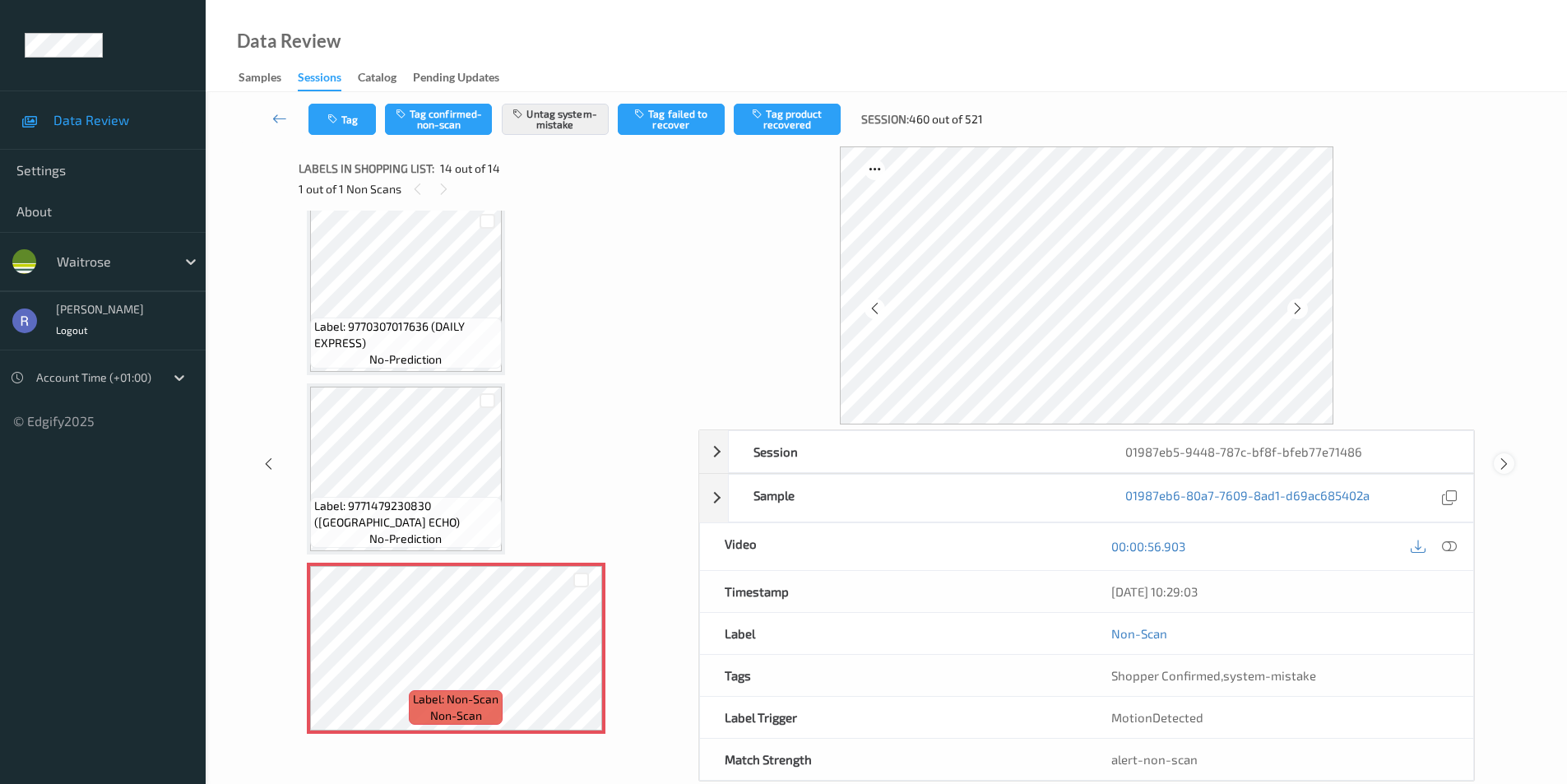
click at [1506, 463] on icon at bounding box center [1504, 464] width 14 height 15
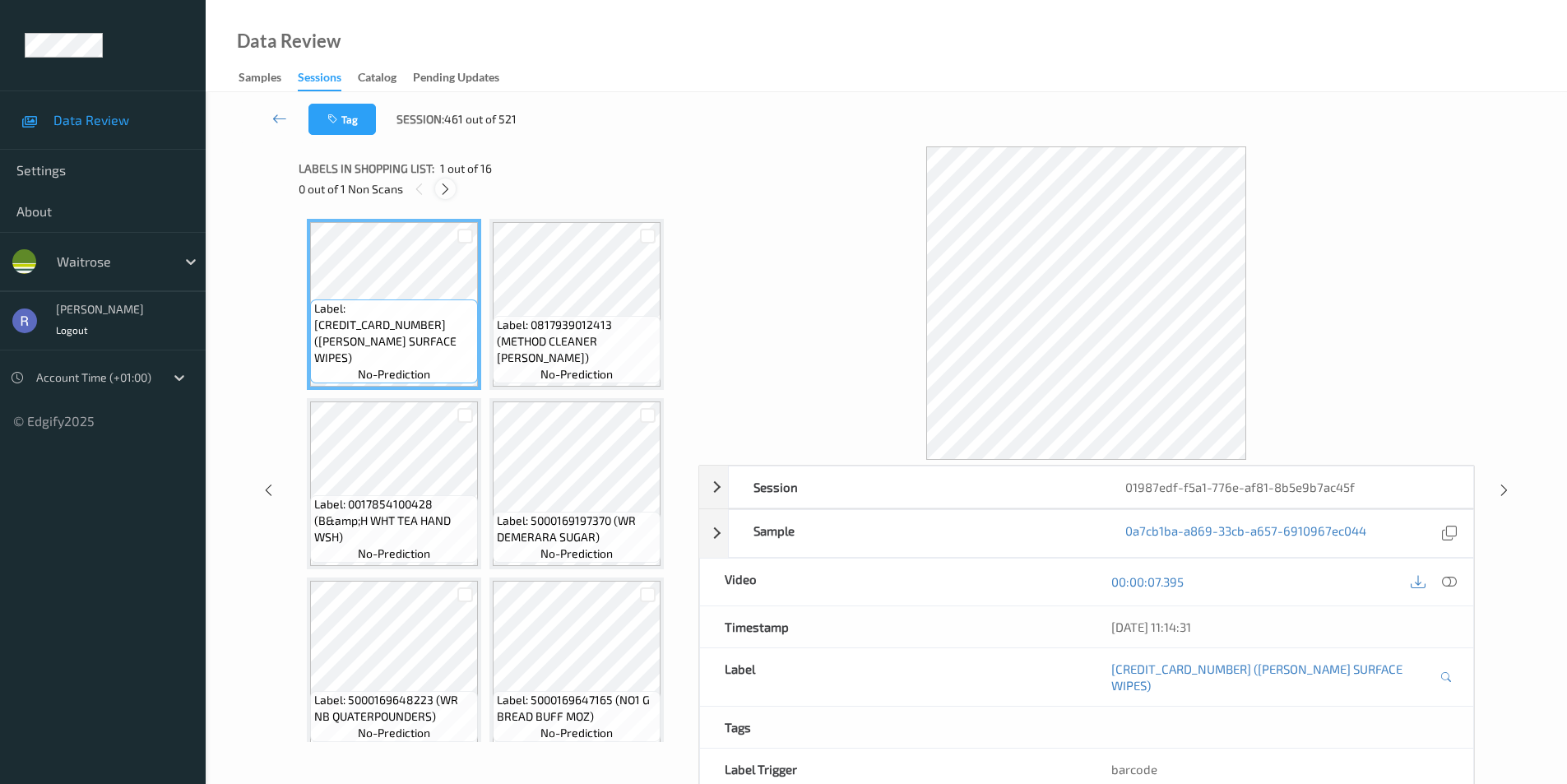
drag, startPoint x: 446, startPoint y: 184, endPoint x: 453, endPoint y: 191, distance: 9.9
click at [447, 184] on icon at bounding box center [445, 189] width 14 height 15
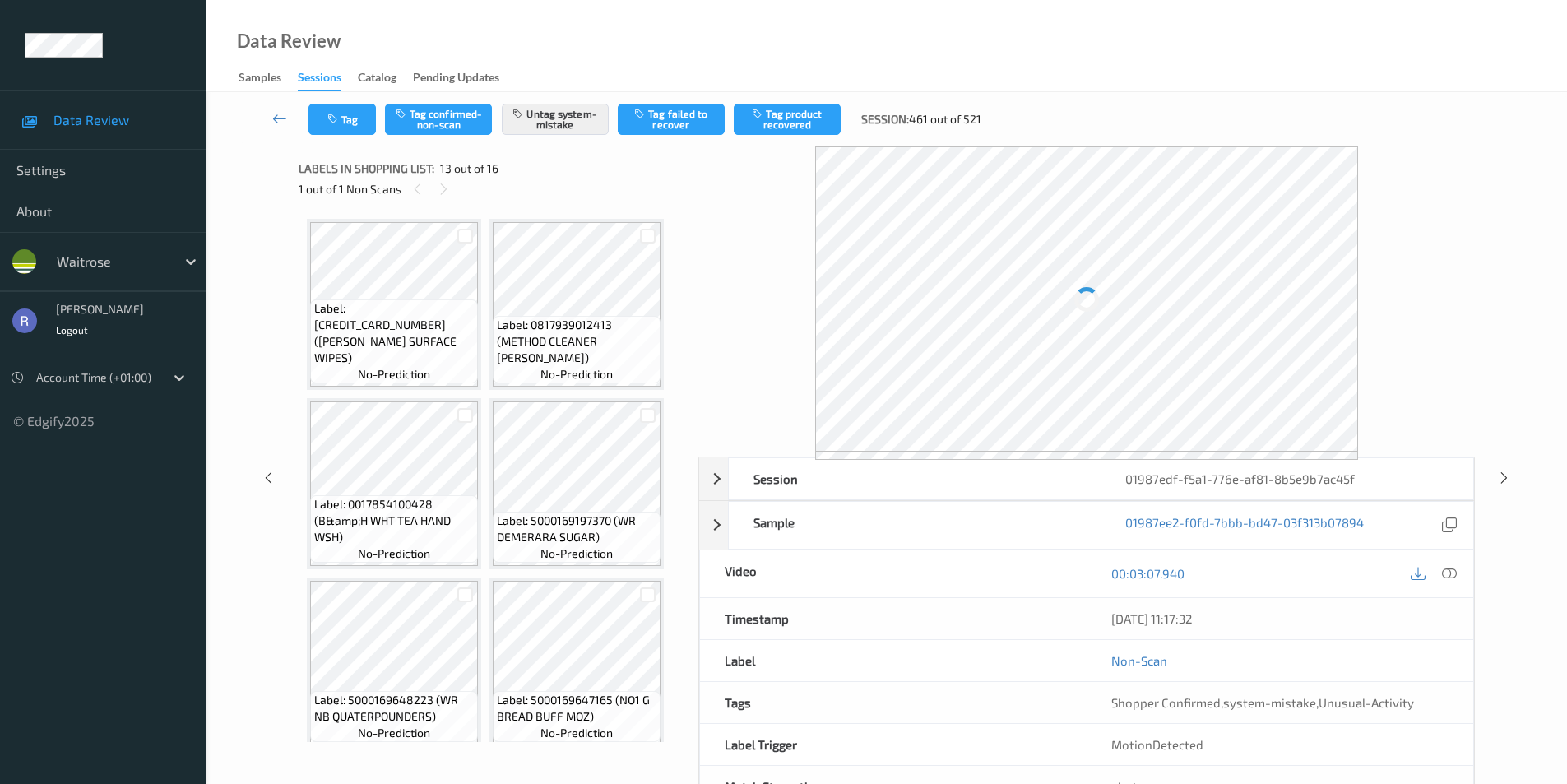
scroll to position [905, 0]
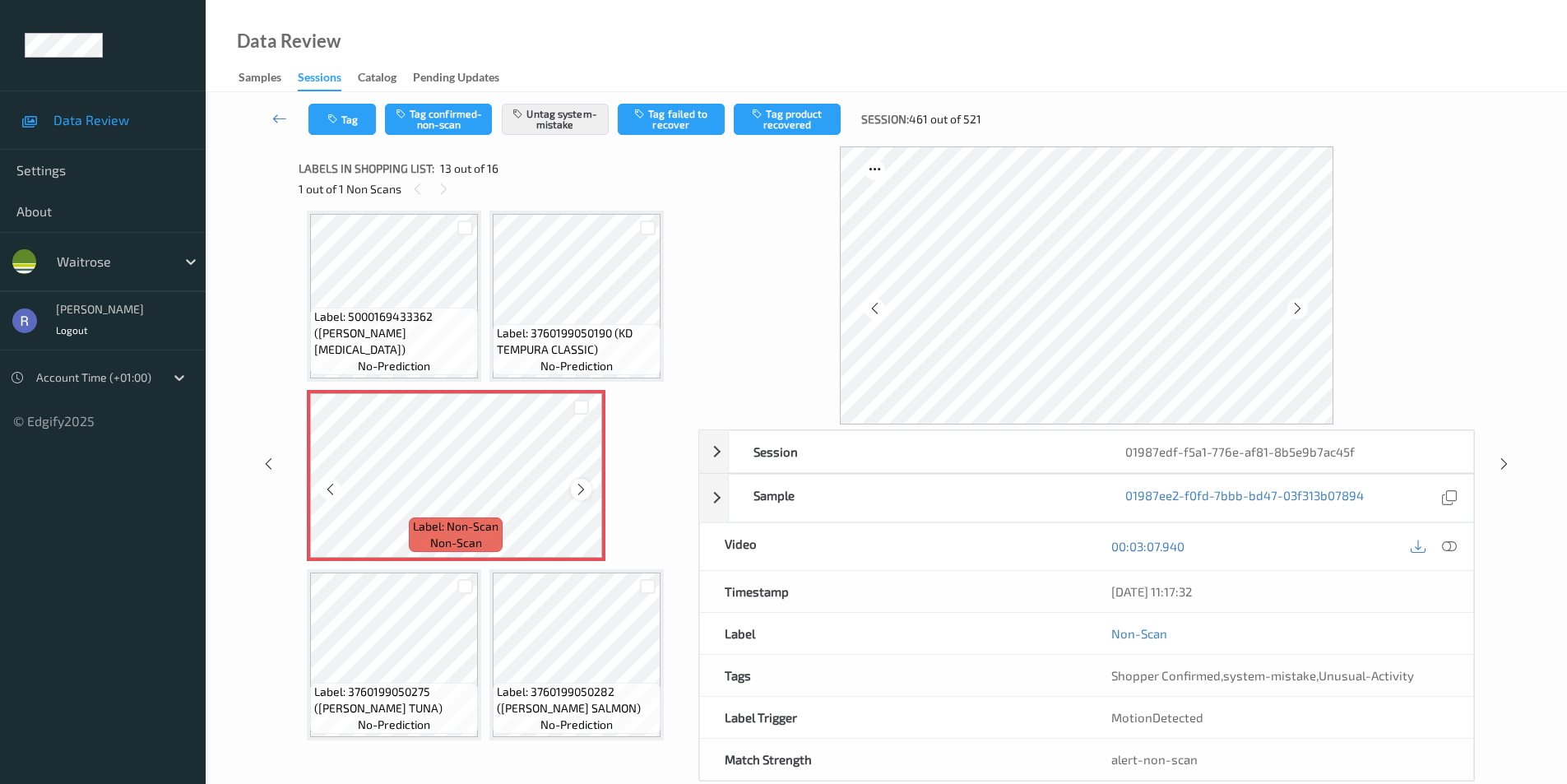
click at [581, 493] on icon at bounding box center [581, 490] width 14 height 15
click at [1508, 457] on icon at bounding box center [1504, 464] width 14 height 15
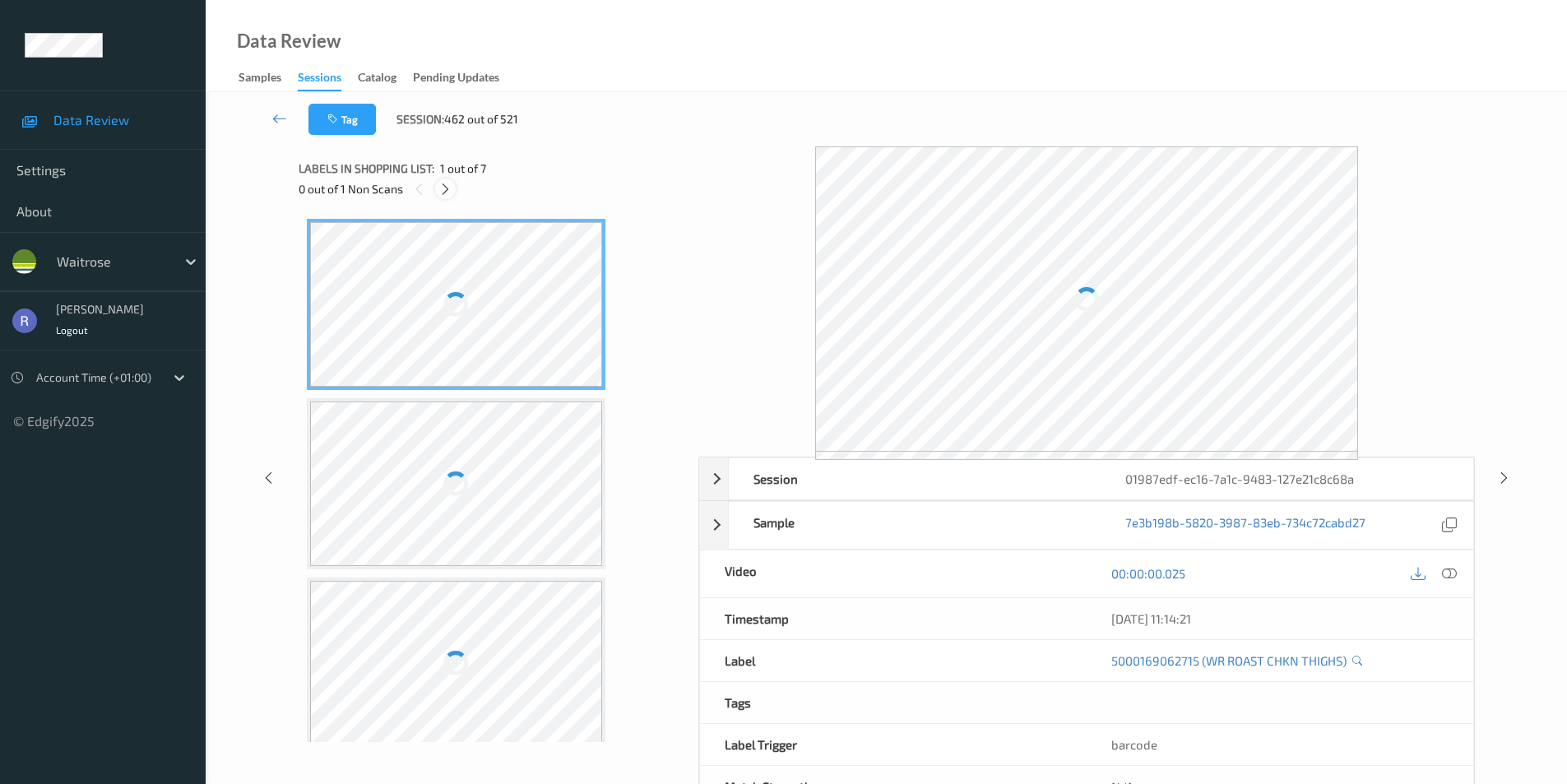
click at [441, 197] on div at bounding box center [445, 188] width 21 height 21
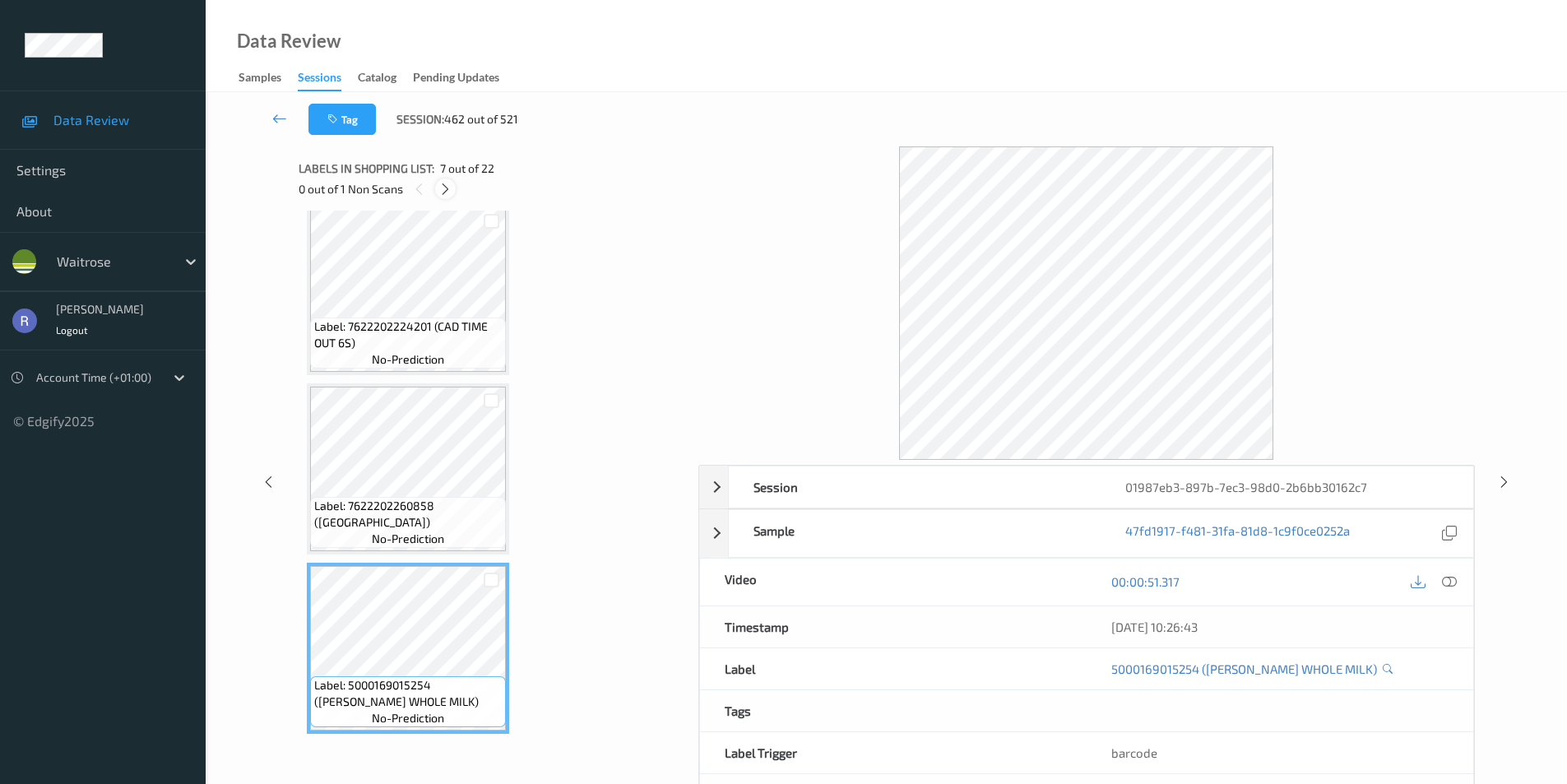
click at [444, 189] on icon at bounding box center [445, 189] width 14 height 15
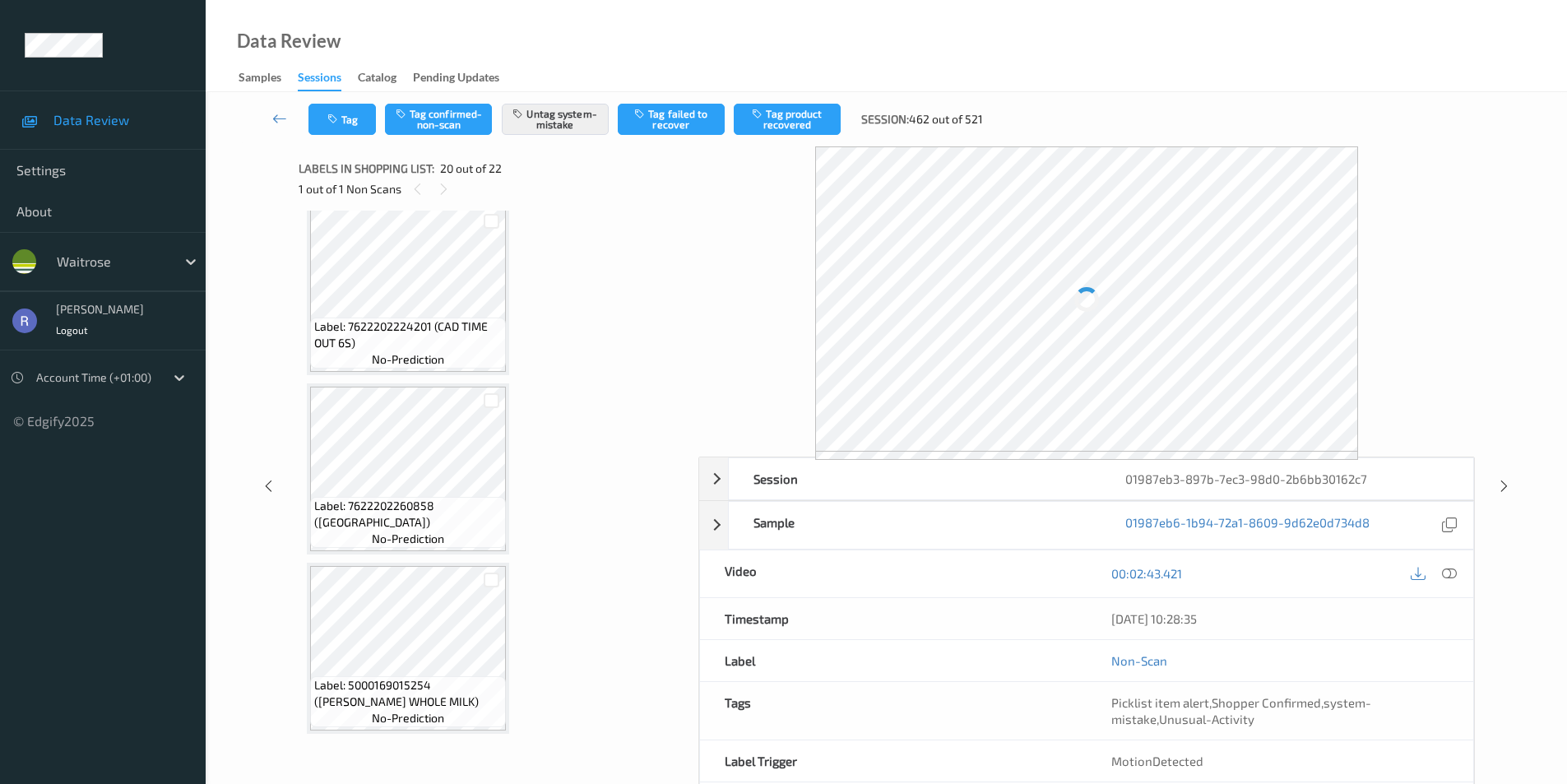
scroll to position [3235, 0]
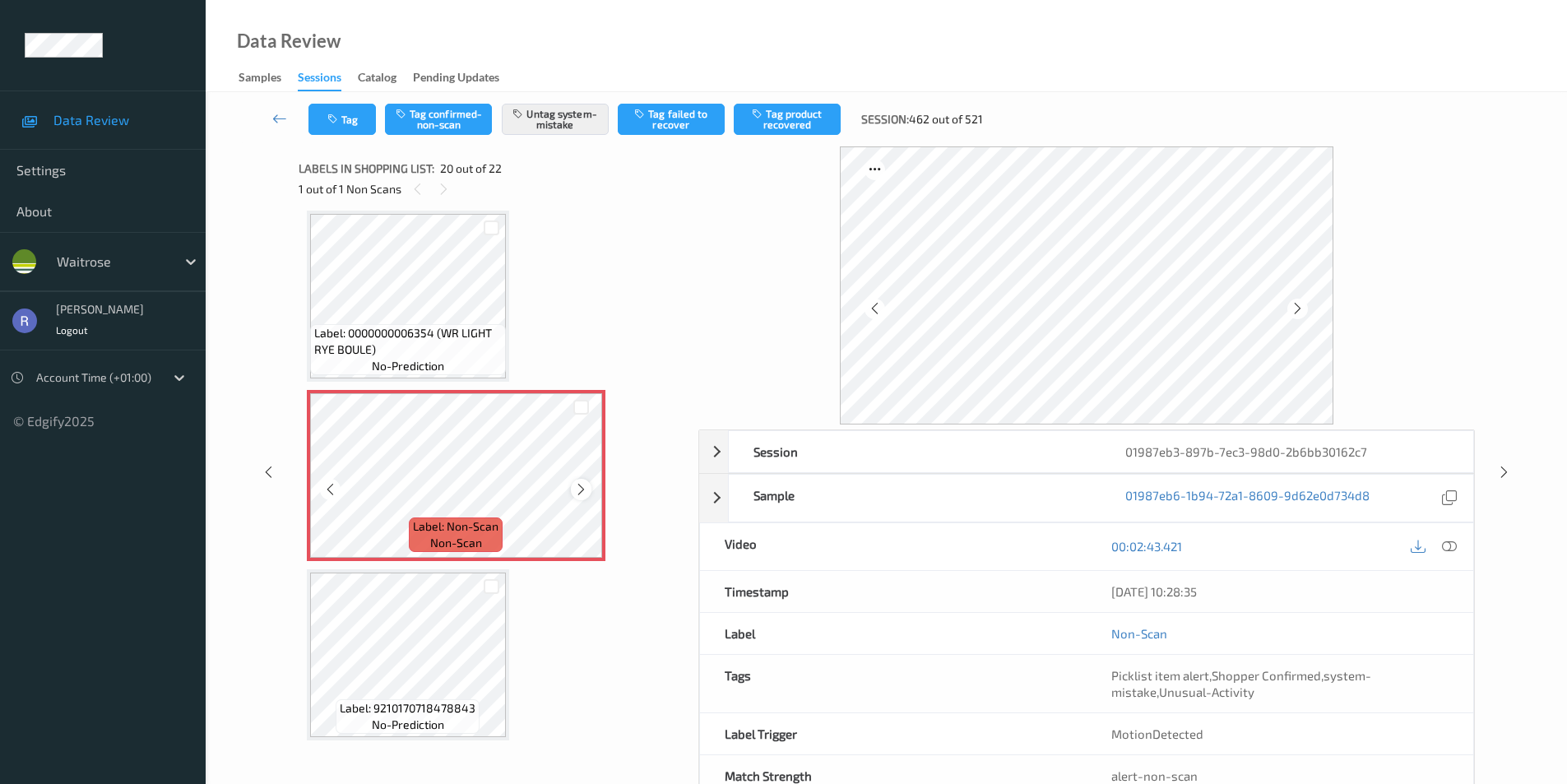
click at [579, 488] on icon at bounding box center [581, 490] width 14 height 15
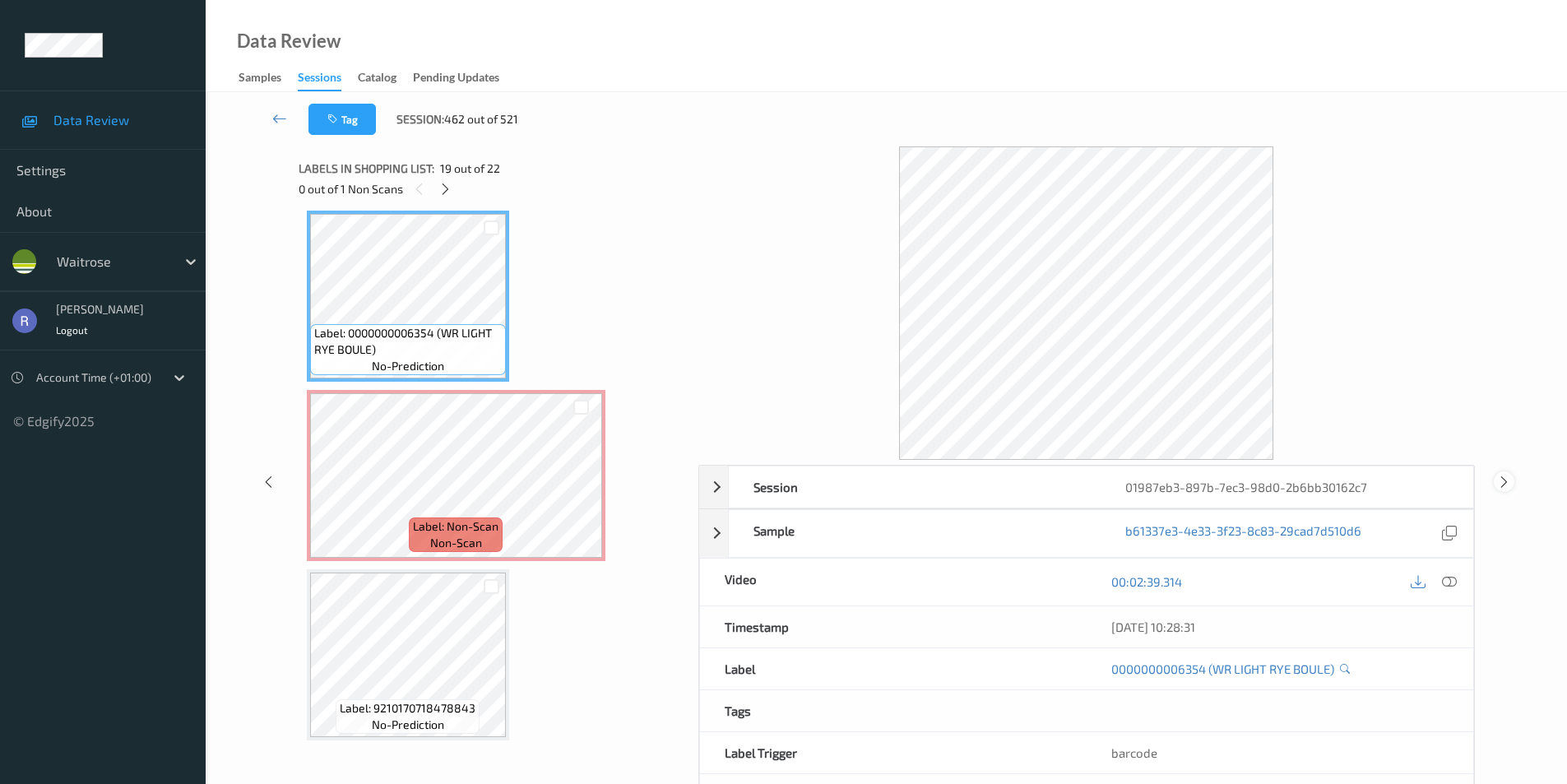
click at [1498, 479] on icon at bounding box center [1504, 482] width 14 height 15
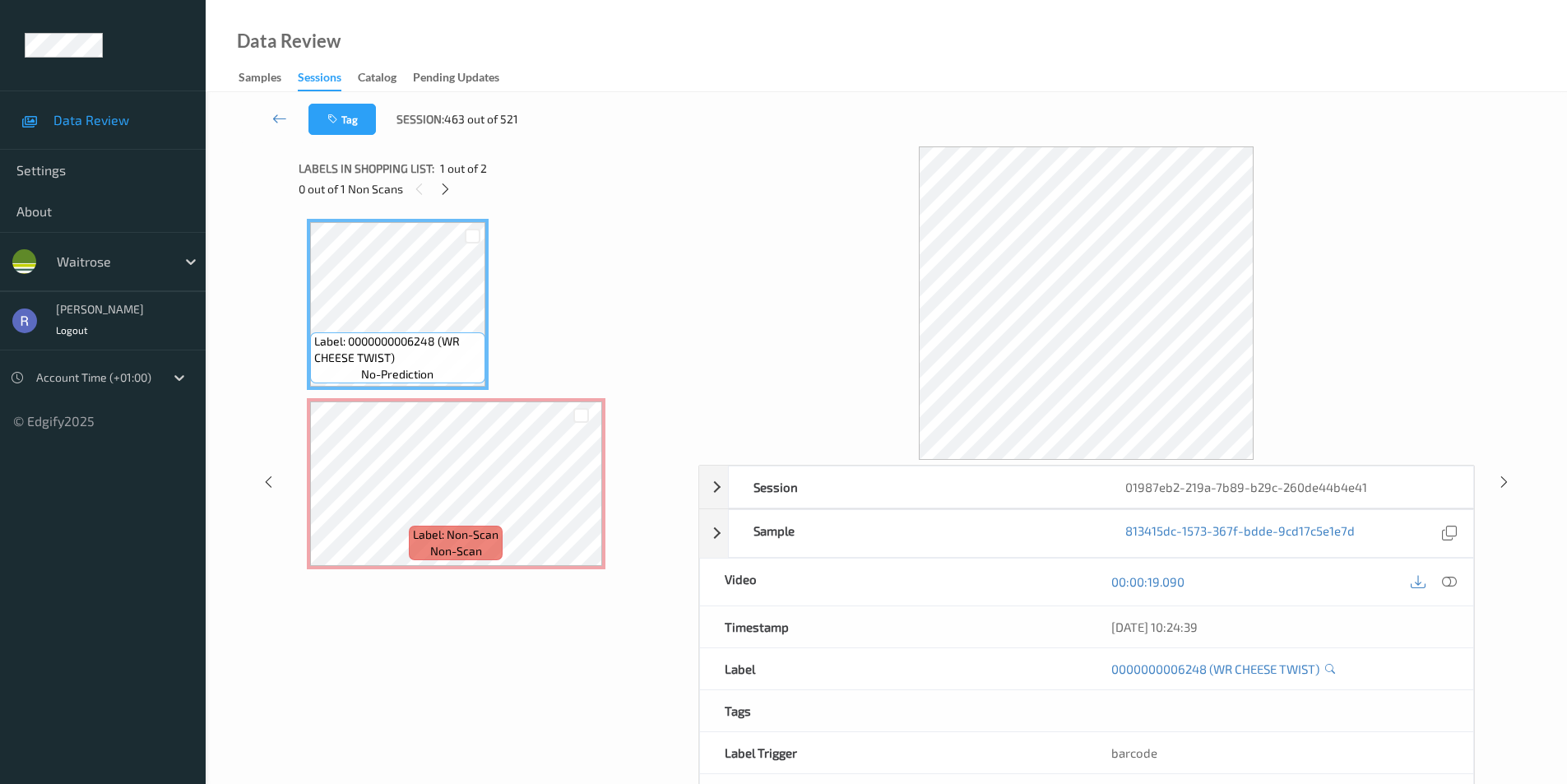
click at [456, 191] on div "0 out of 1 Non Scans" at bounding box center [492, 188] width 388 height 21
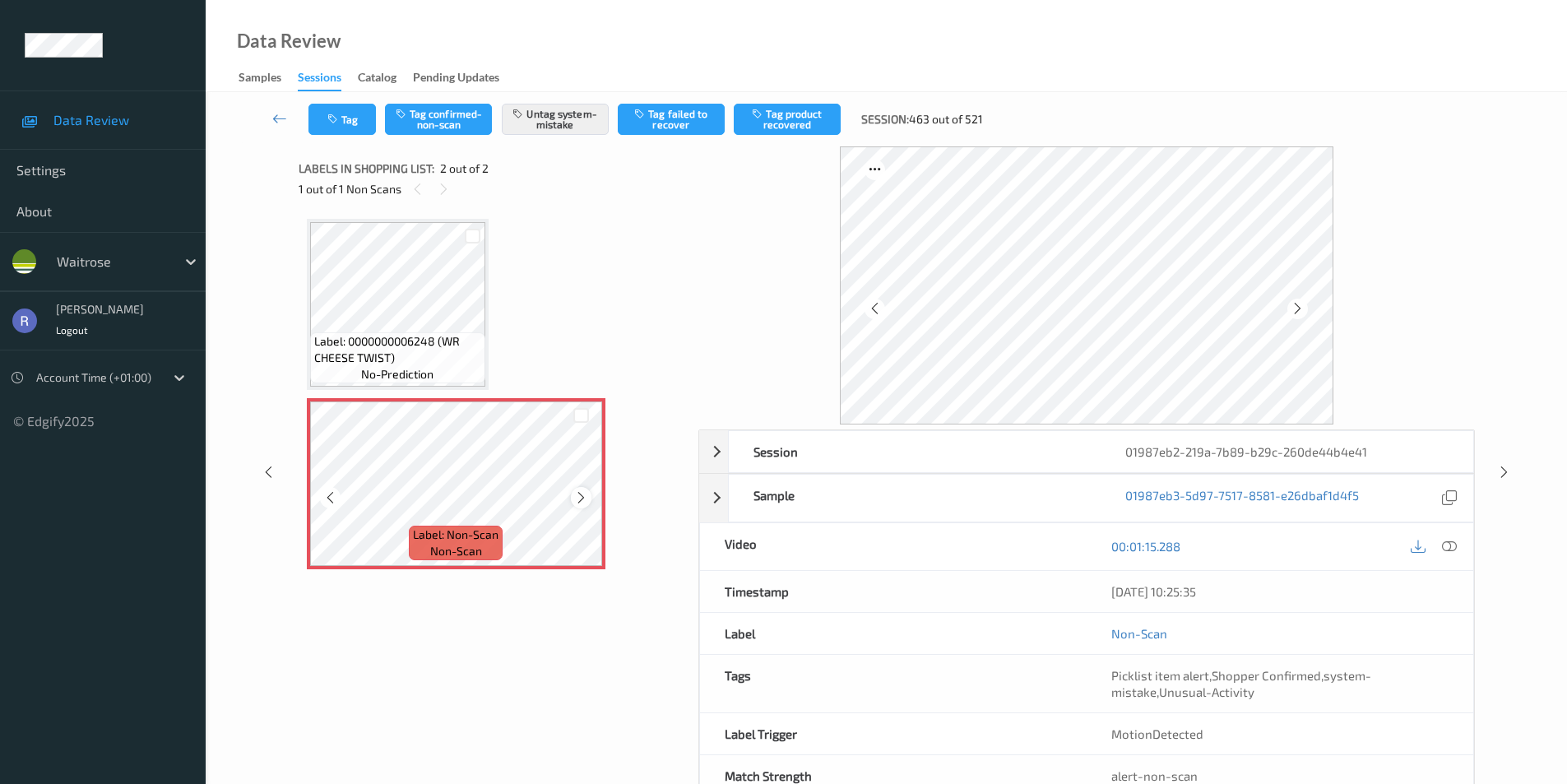
click at [577, 493] on icon at bounding box center [581, 497] width 14 height 15
click at [1513, 471] on div at bounding box center [1504, 472] width 21 height 21
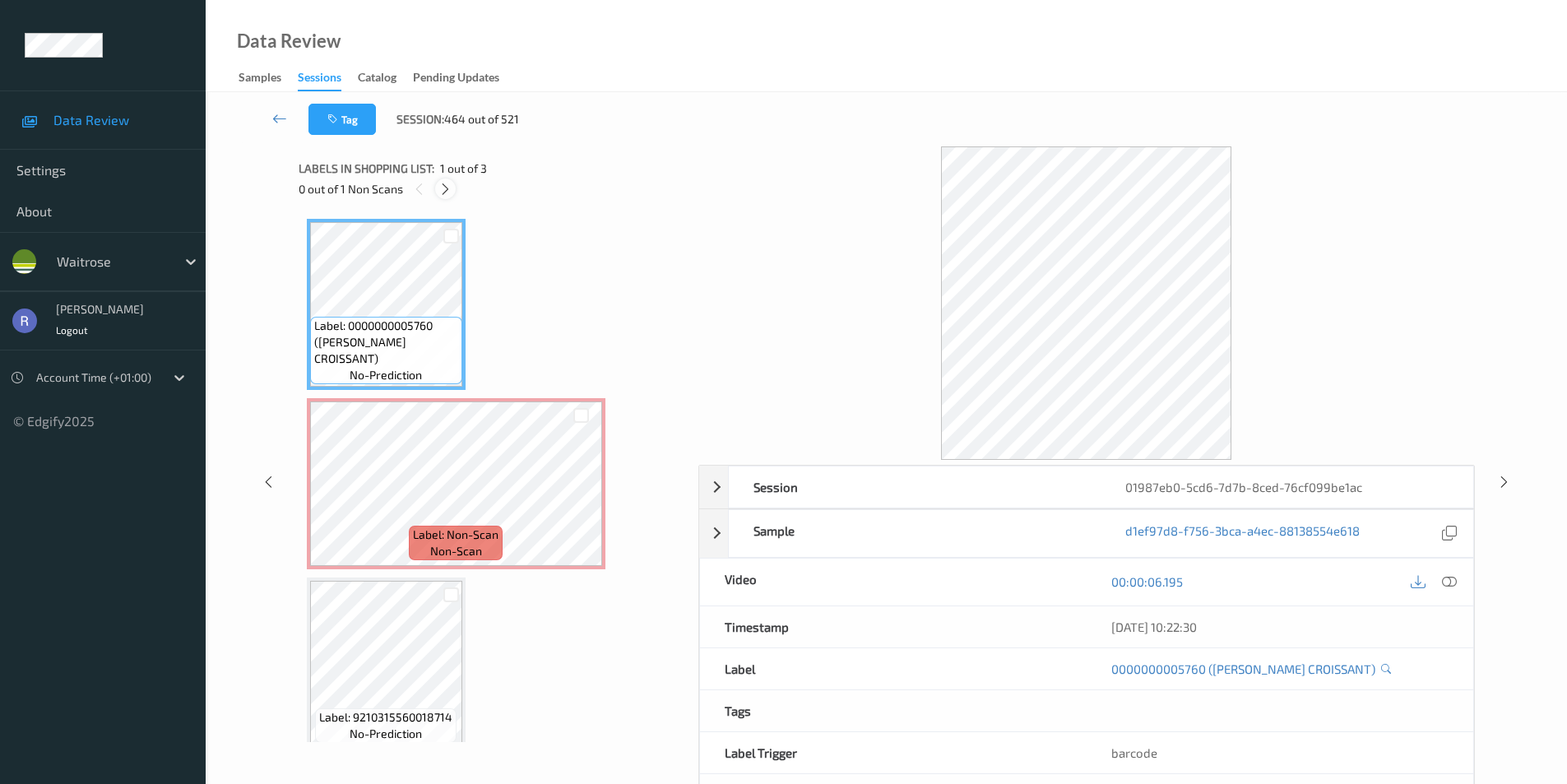
click at [444, 193] on icon at bounding box center [445, 189] width 14 height 15
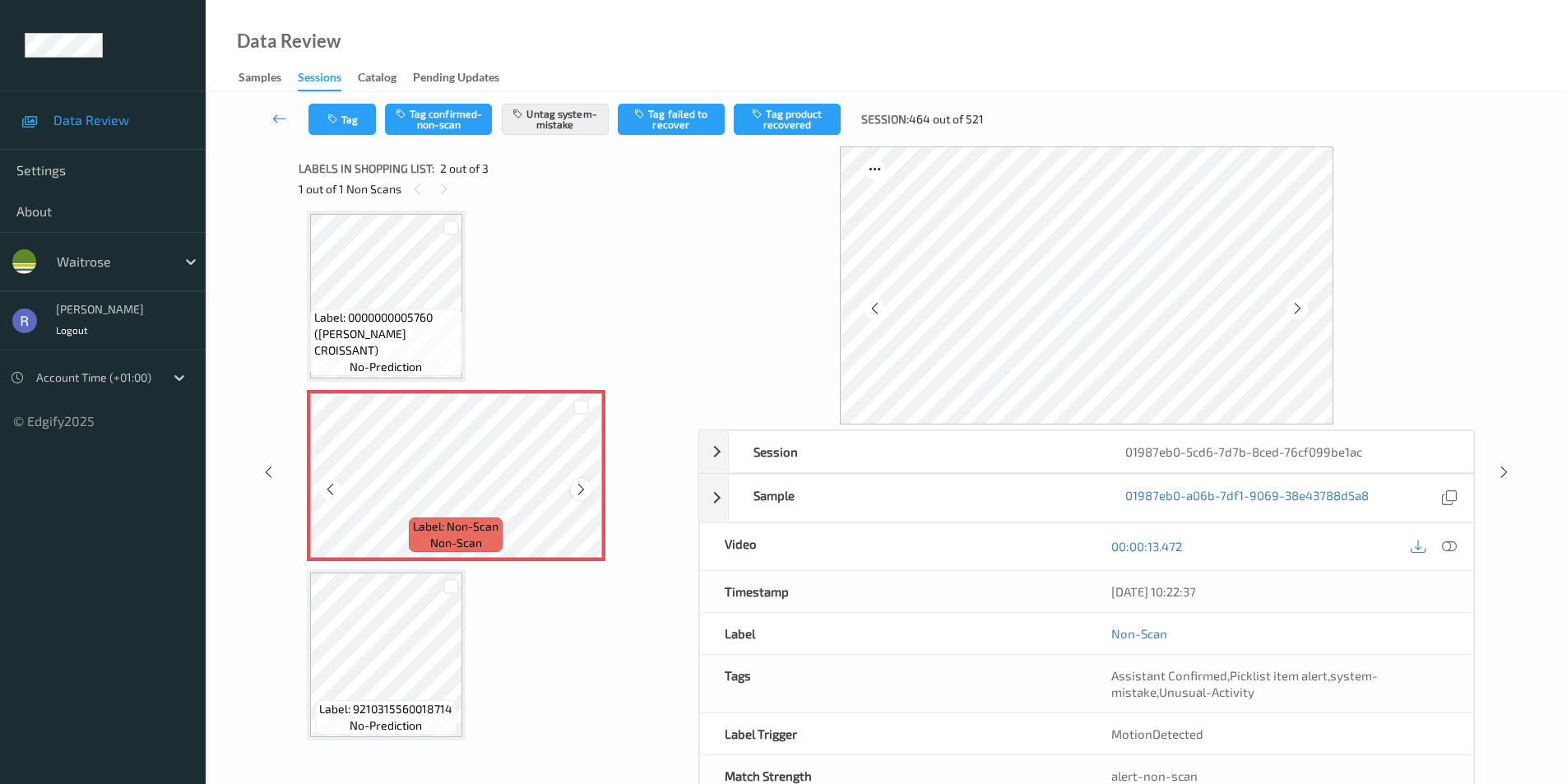
click at [580, 491] on icon at bounding box center [581, 490] width 14 height 15
click at [577, 491] on icon at bounding box center [581, 490] width 14 height 15
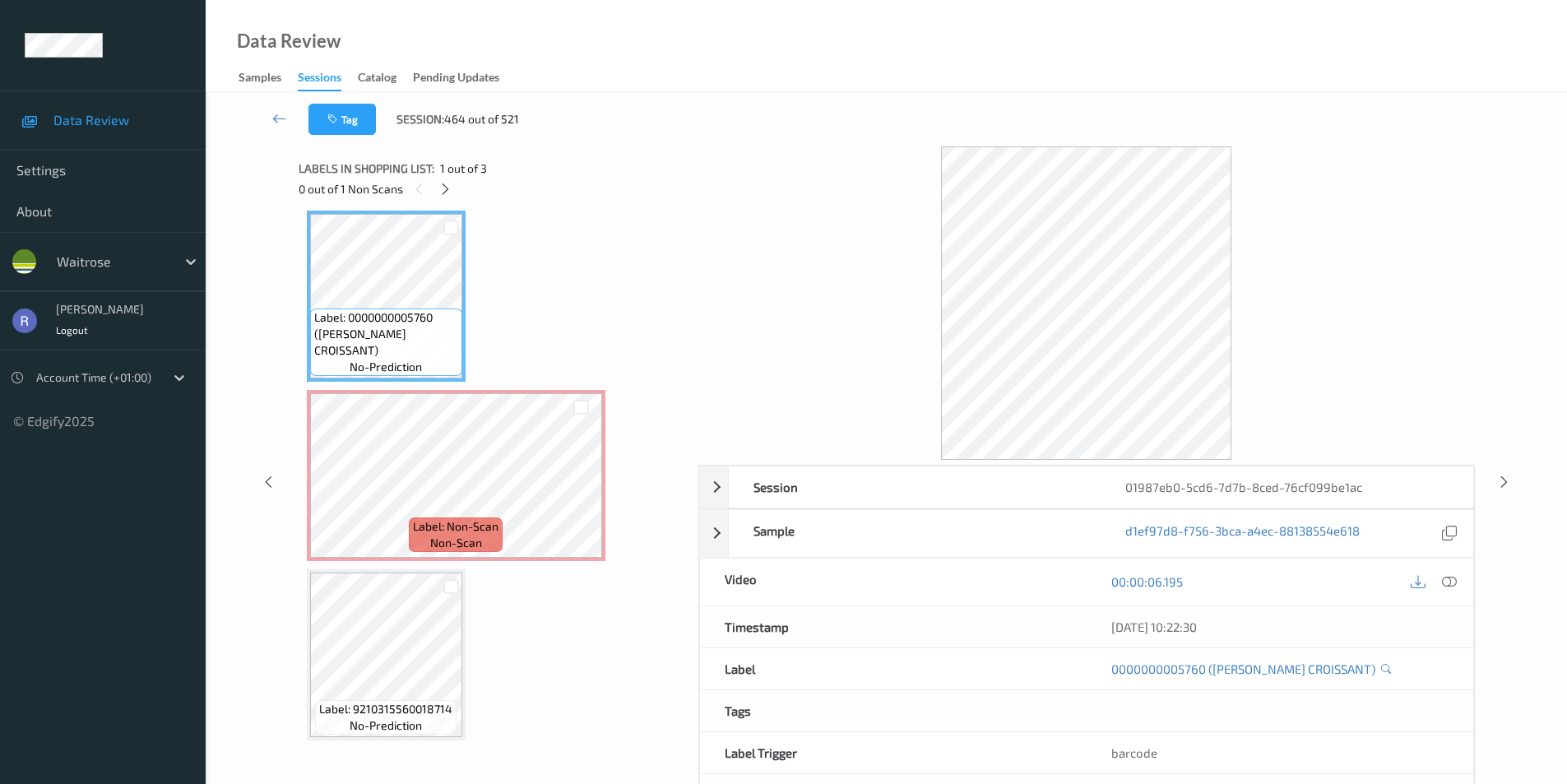
click at [1497, 494] on div "Session 01987eb0-5cd6-7d7b-8ced-76cf099be1ac Session ID 01987eb0-5cd6-7d7b-8ced…" at bounding box center [886, 482] width 1294 height 670
click at [1502, 496] on div "Session 01987eb0-5cd6-7d7b-8ced-76cf099be1ac Session ID 01987eb0-5cd6-7d7b-8ced…" at bounding box center [886, 482] width 1294 height 670
click at [1509, 494] on div "Session 01987eb0-5cd6-7d7b-8ced-76cf099be1ac Session ID 01987eb0-5cd6-7d7b-8ced…" at bounding box center [886, 482] width 1294 height 670
click at [1506, 477] on icon at bounding box center [1504, 482] width 14 height 15
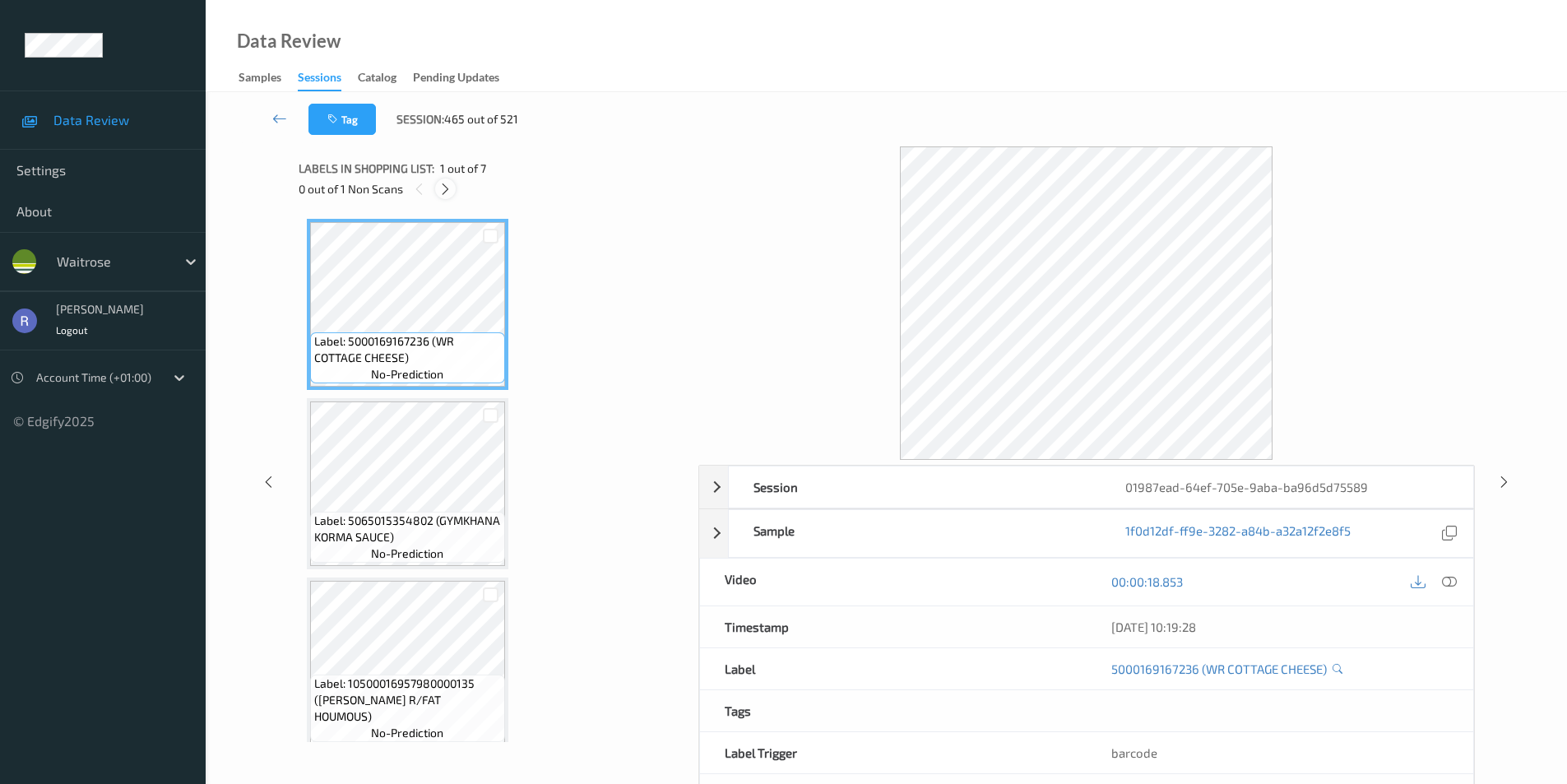
click at [446, 190] on icon at bounding box center [445, 189] width 14 height 15
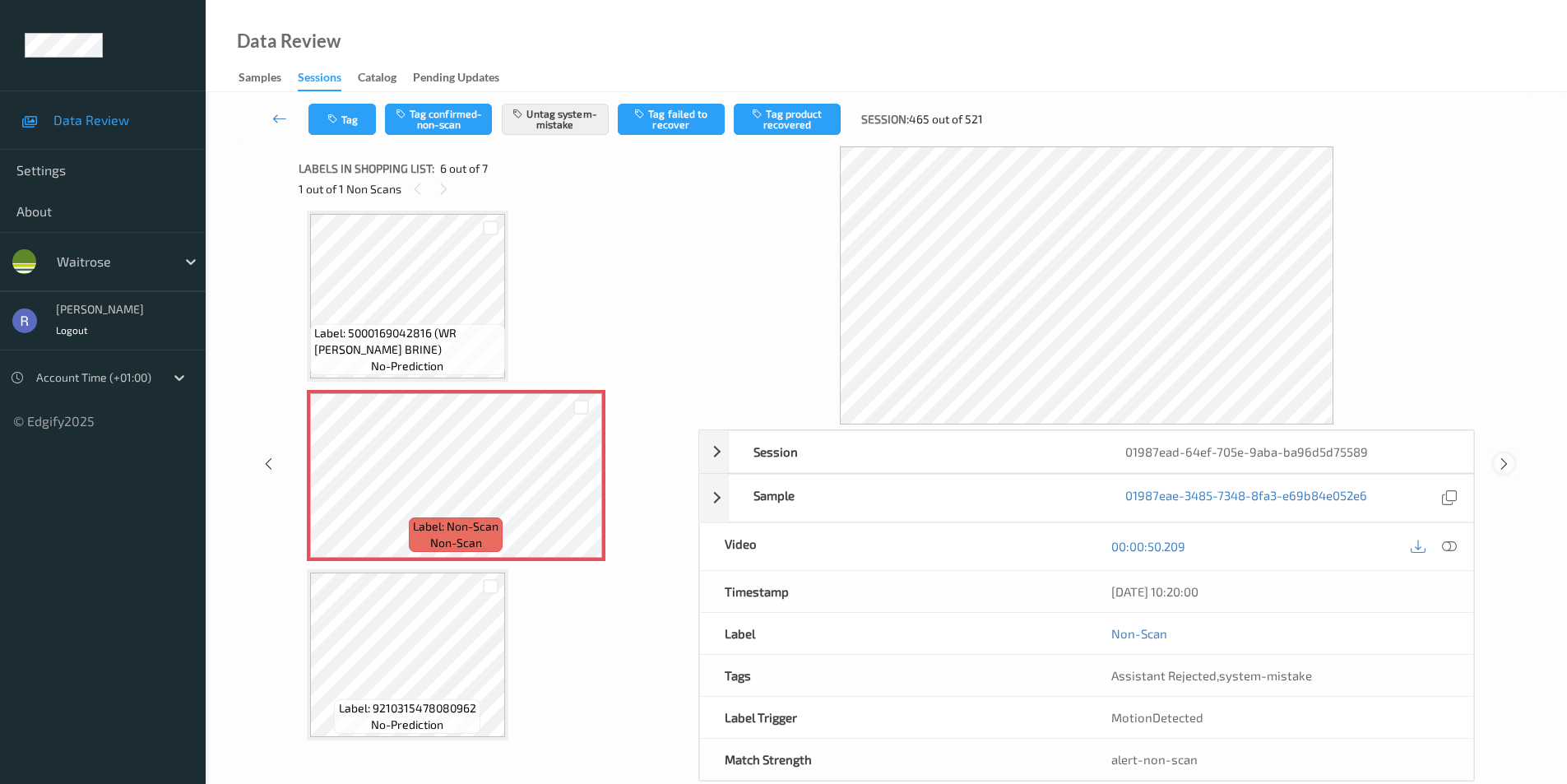
click at [1497, 465] on icon at bounding box center [1504, 464] width 14 height 15
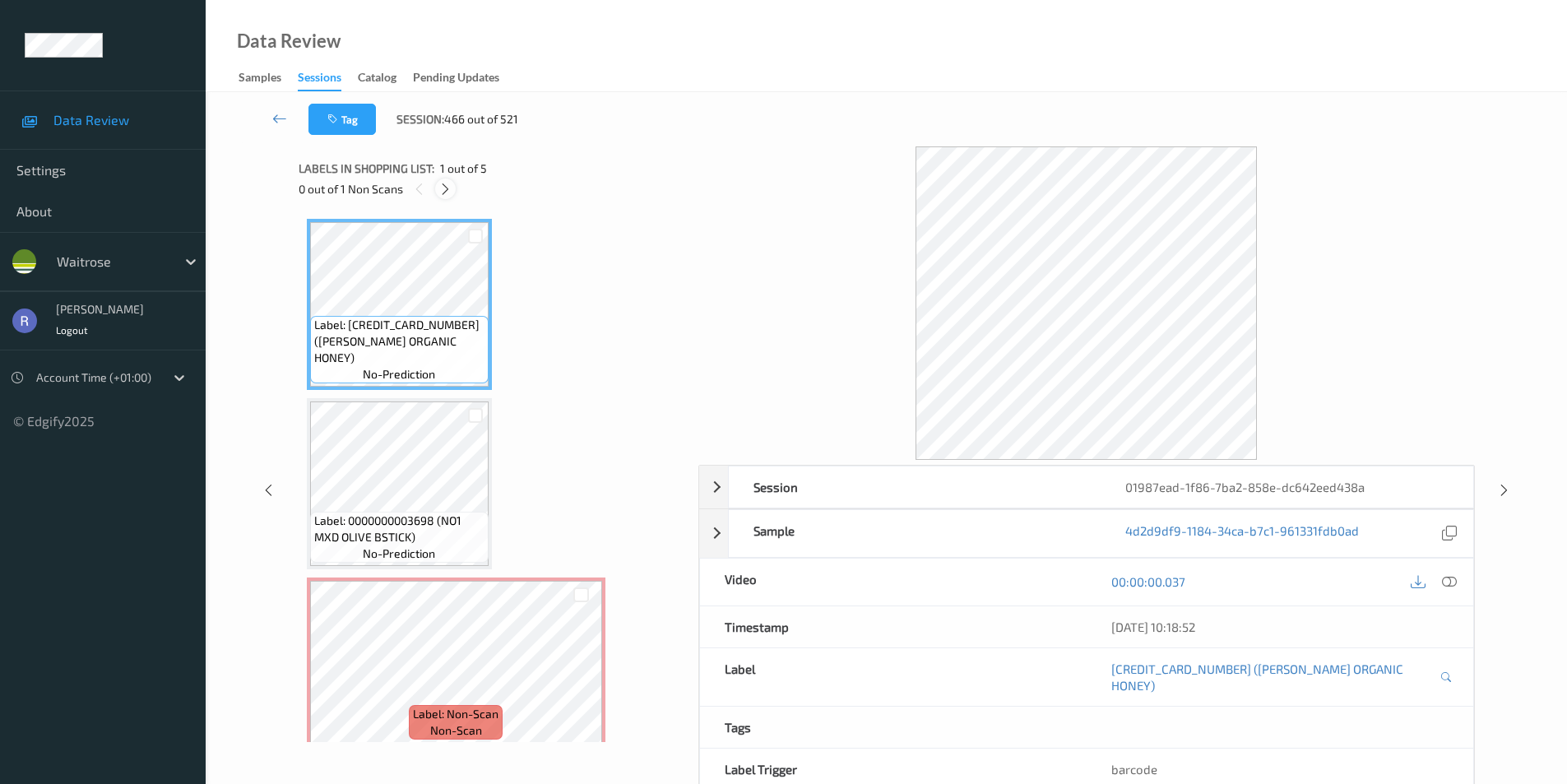
click at [443, 186] on icon at bounding box center [445, 189] width 14 height 15
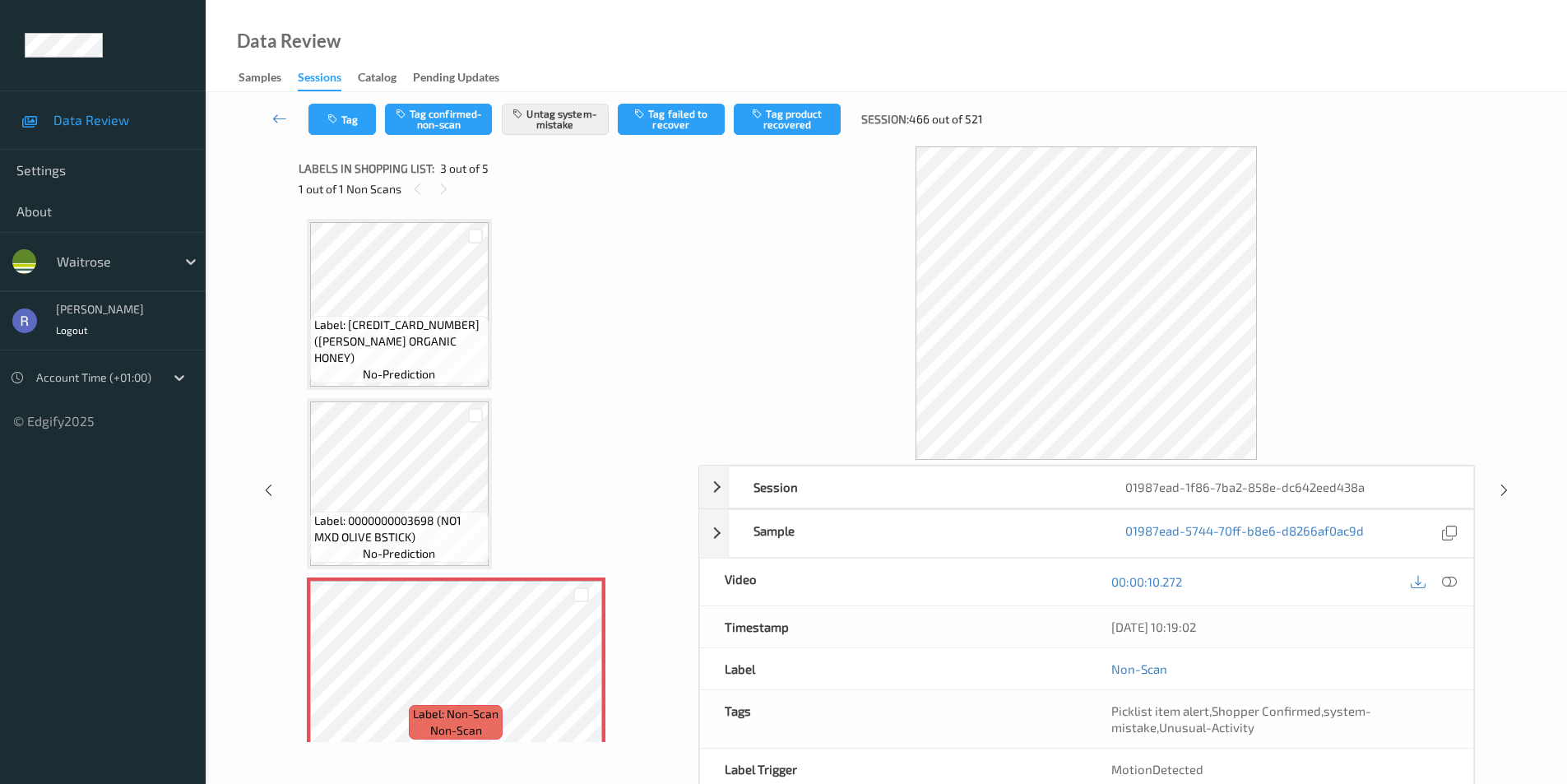
scroll to position [187, 0]
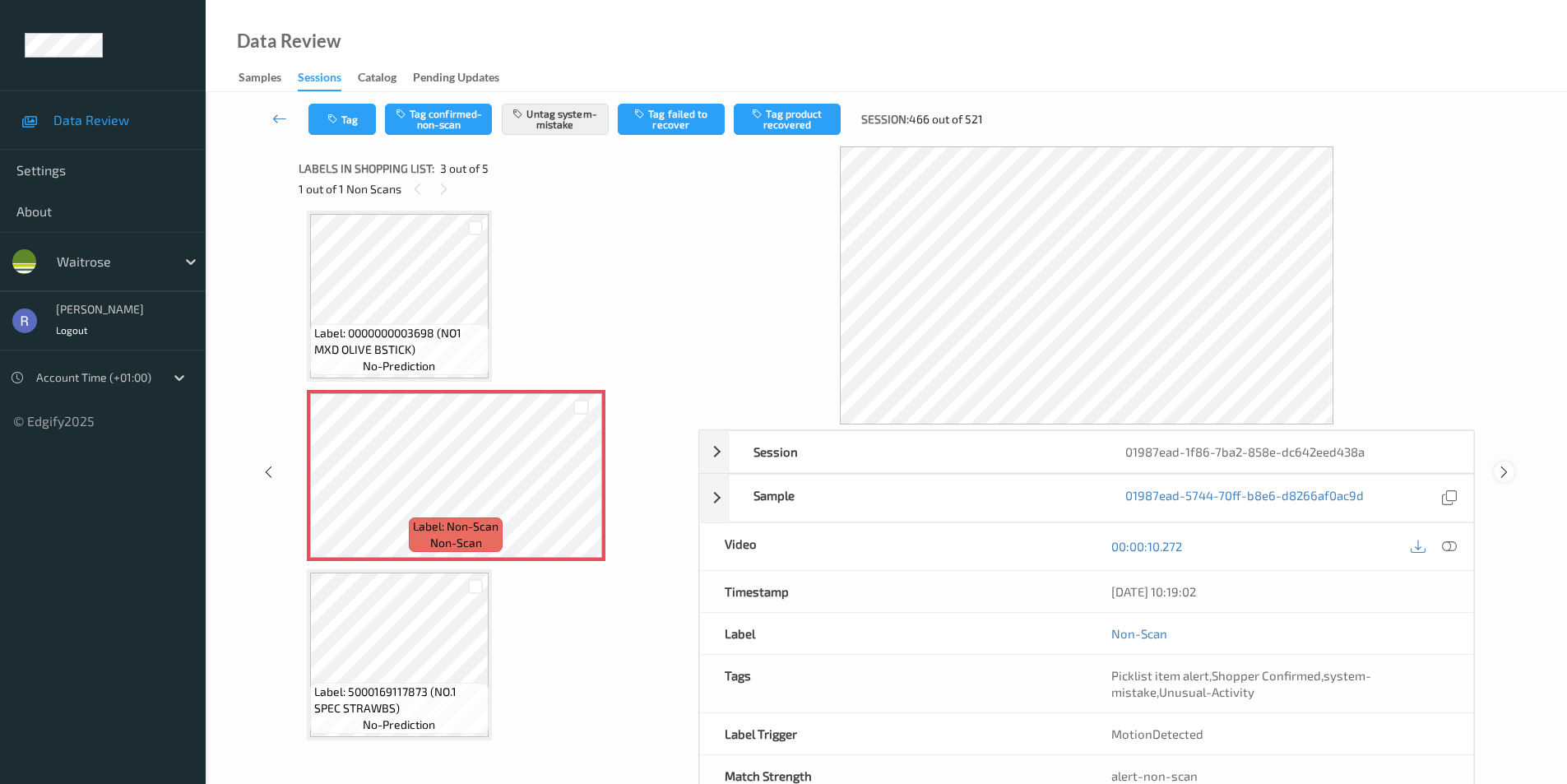
click at [1502, 467] on icon at bounding box center [1504, 472] width 14 height 15
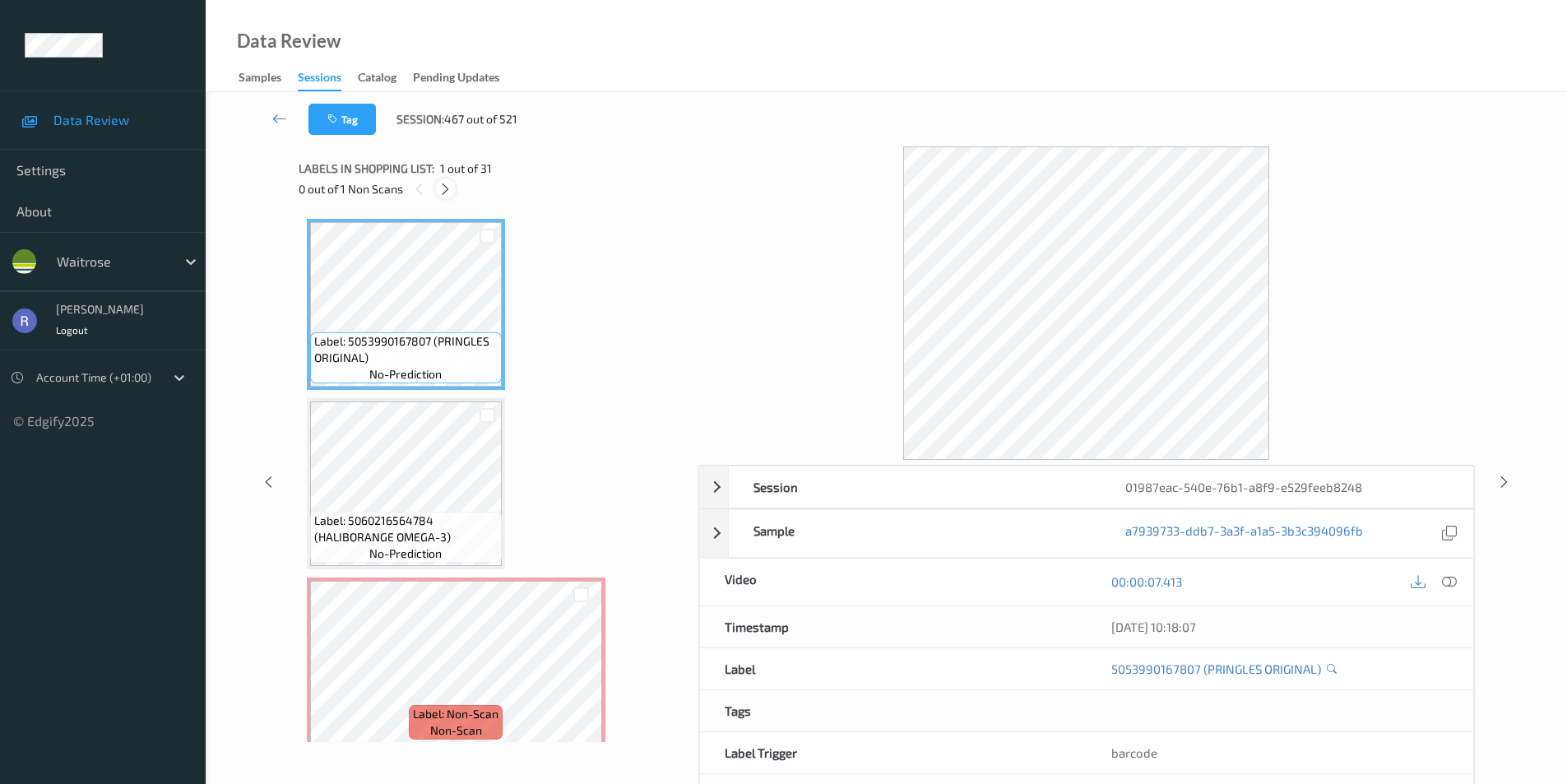
click at [449, 187] on icon at bounding box center [445, 189] width 14 height 15
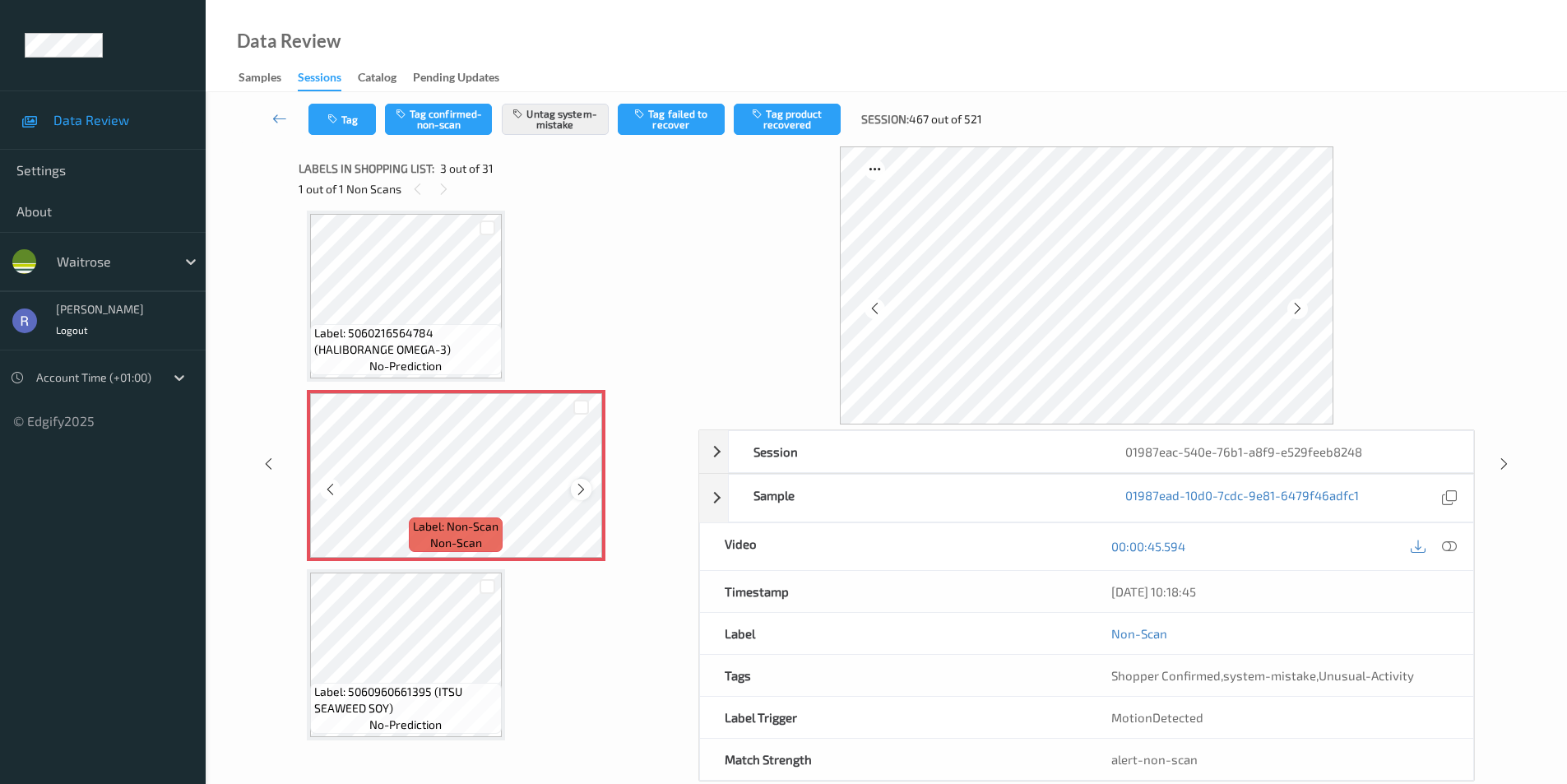
click at [585, 486] on icon at bounding box center [581, 490] width 14 height 15
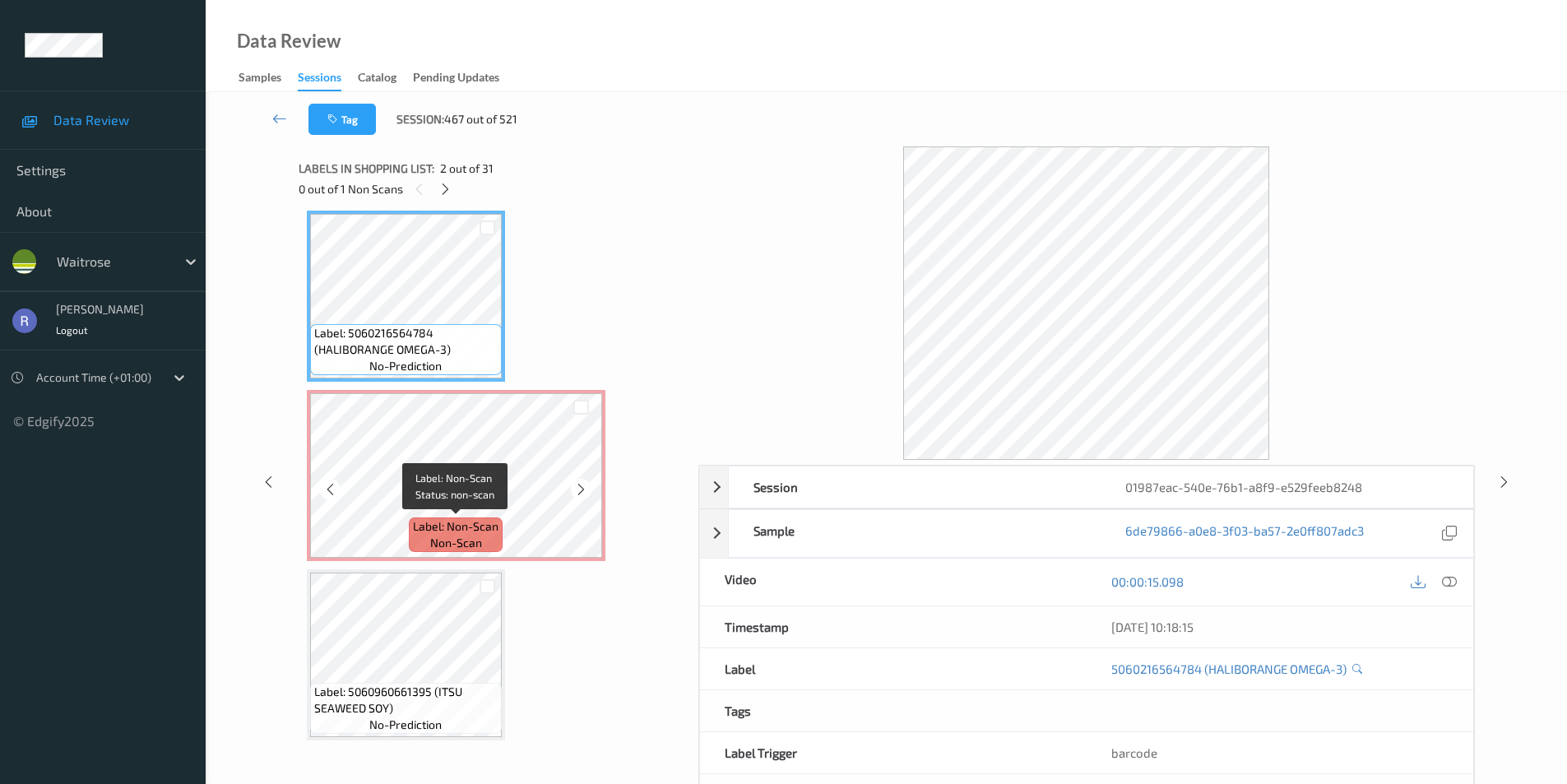
click at [457, 530] on span "Label: Non-Scan" at bounding box center [455, 526] width 85 height 17
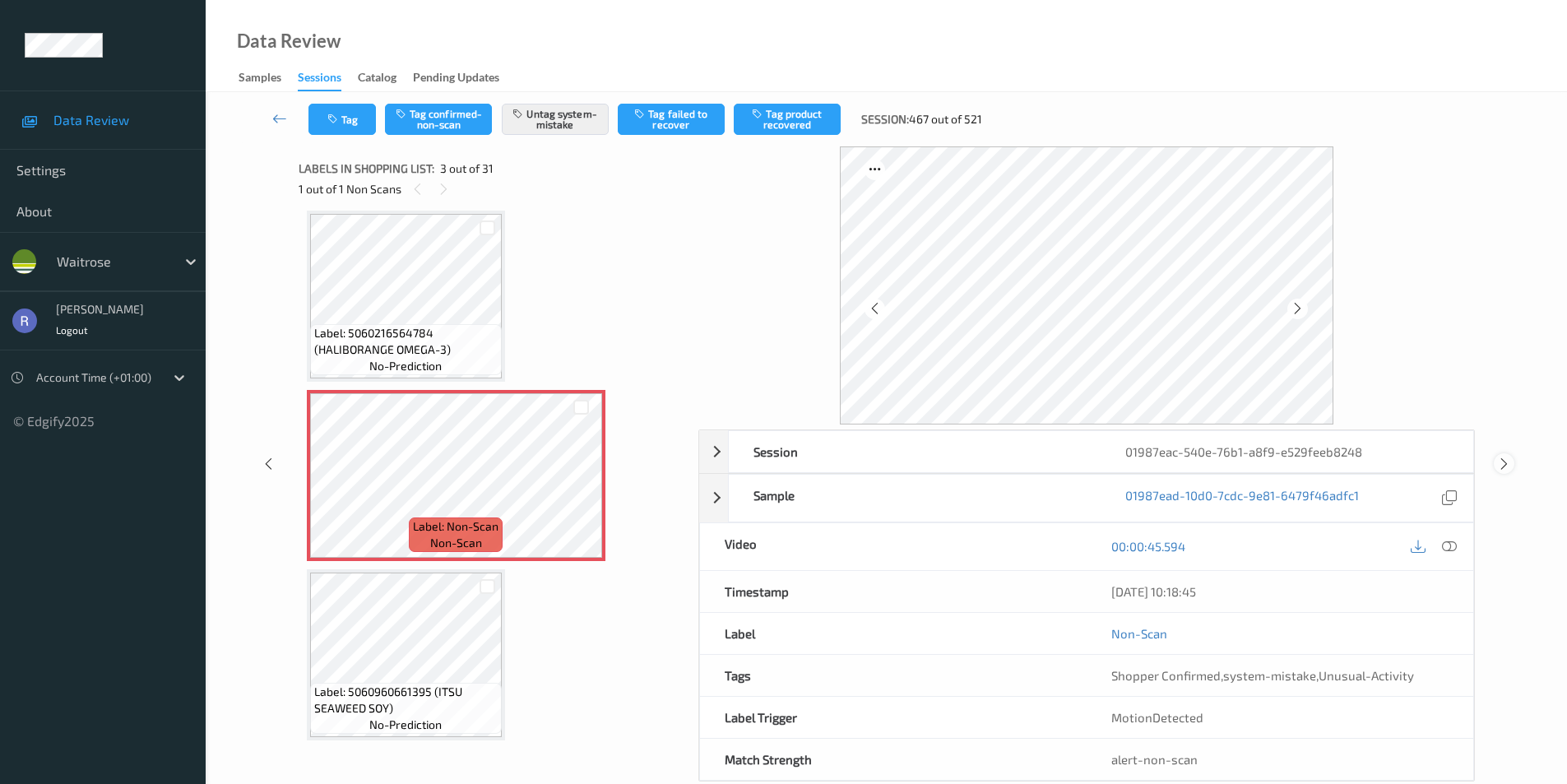
click at [1511, 458] on div at bounding box center [1504, 463] width 21 height 21
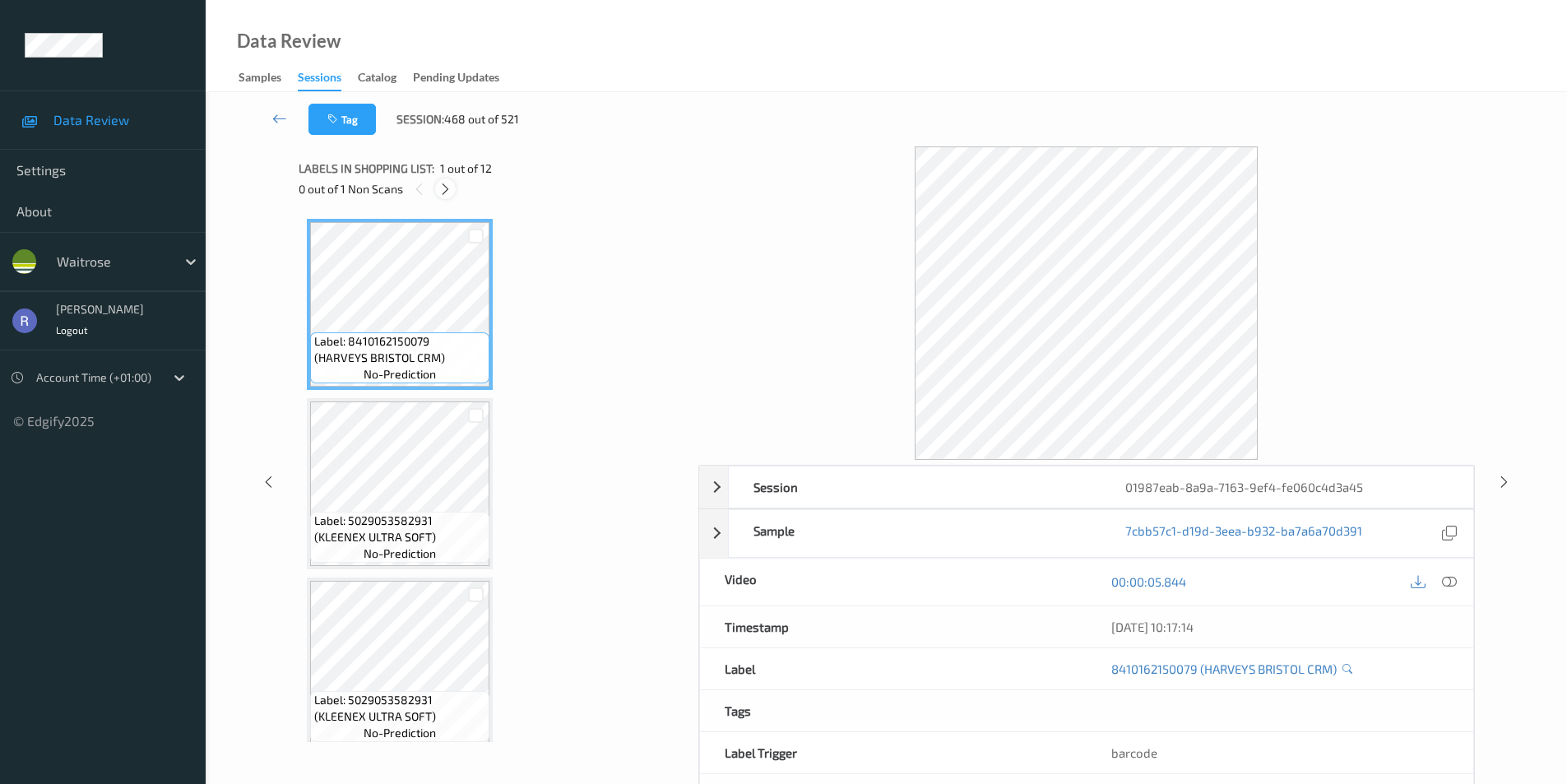
click at [443, 192] on icon at bounding box center [445, 189] width 14 height 15
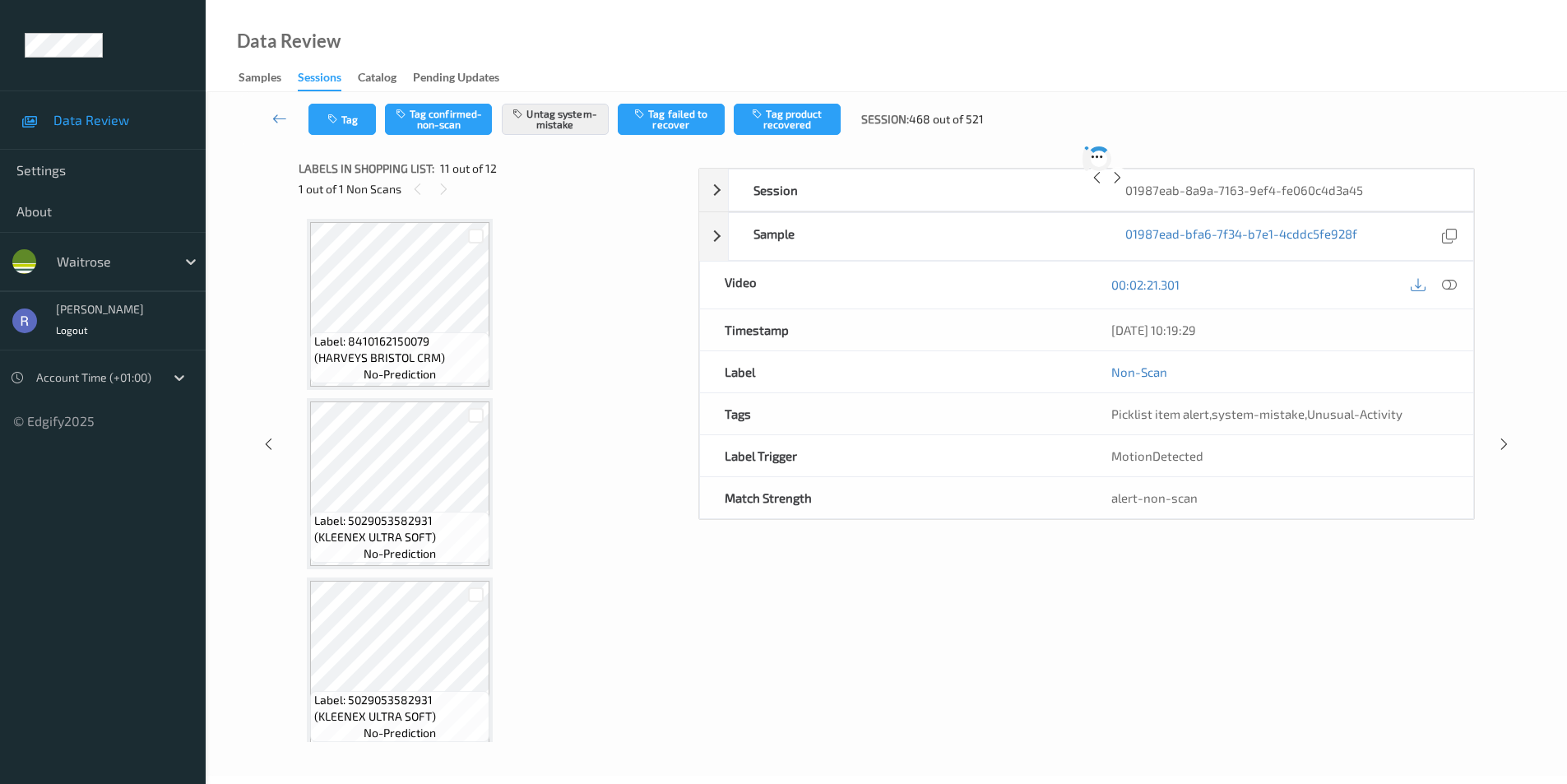
scroll to position [1622, 0]
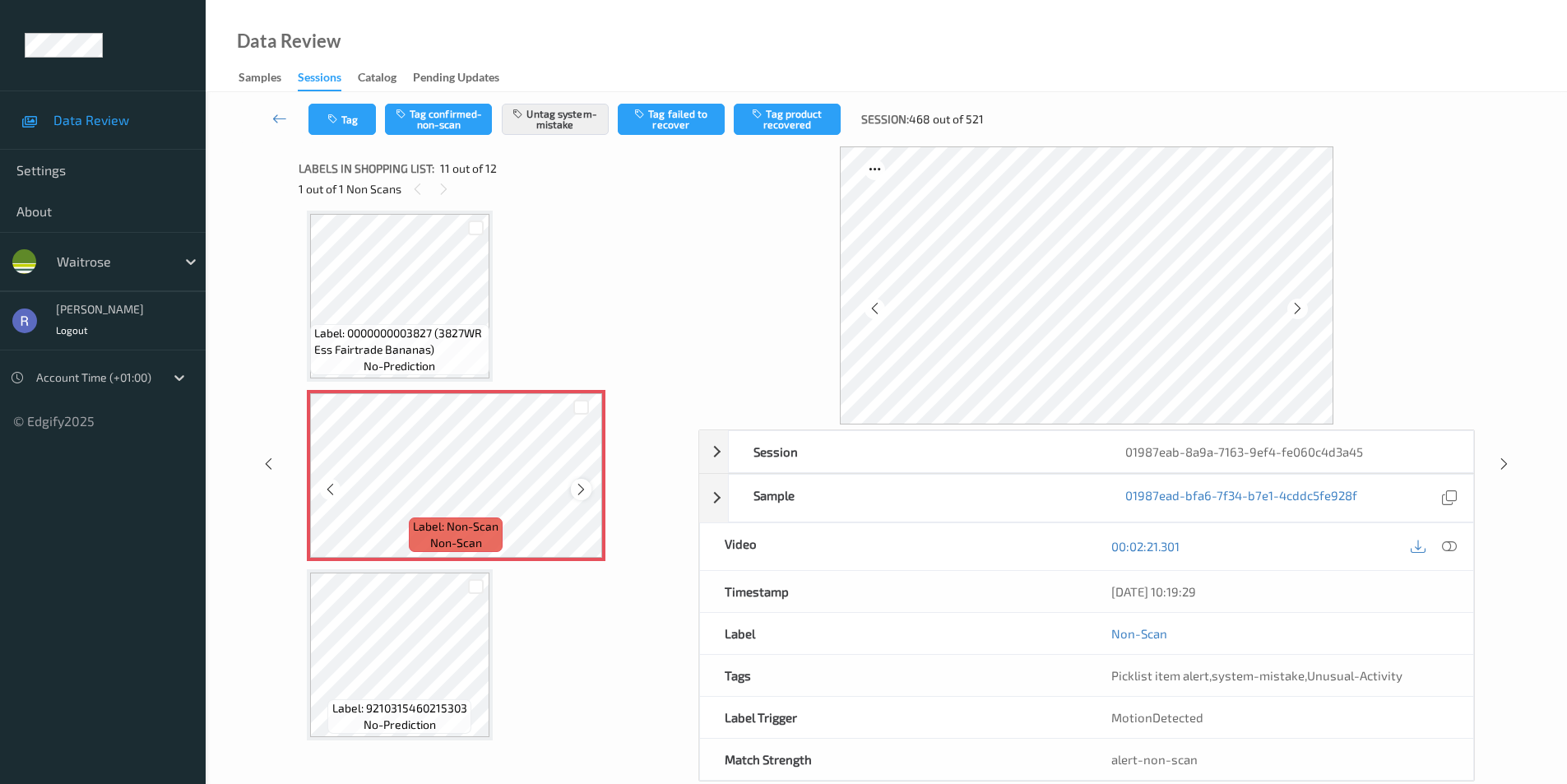
click at [579, 491] on icon at bounding box center [581, 490] width 14 height 15
click at [579, 489] on icon at bounding box center [581, 490] width 14 height 15
click at [1505, 463] on icon at bounding box center [1504, 464] width 14 height 15
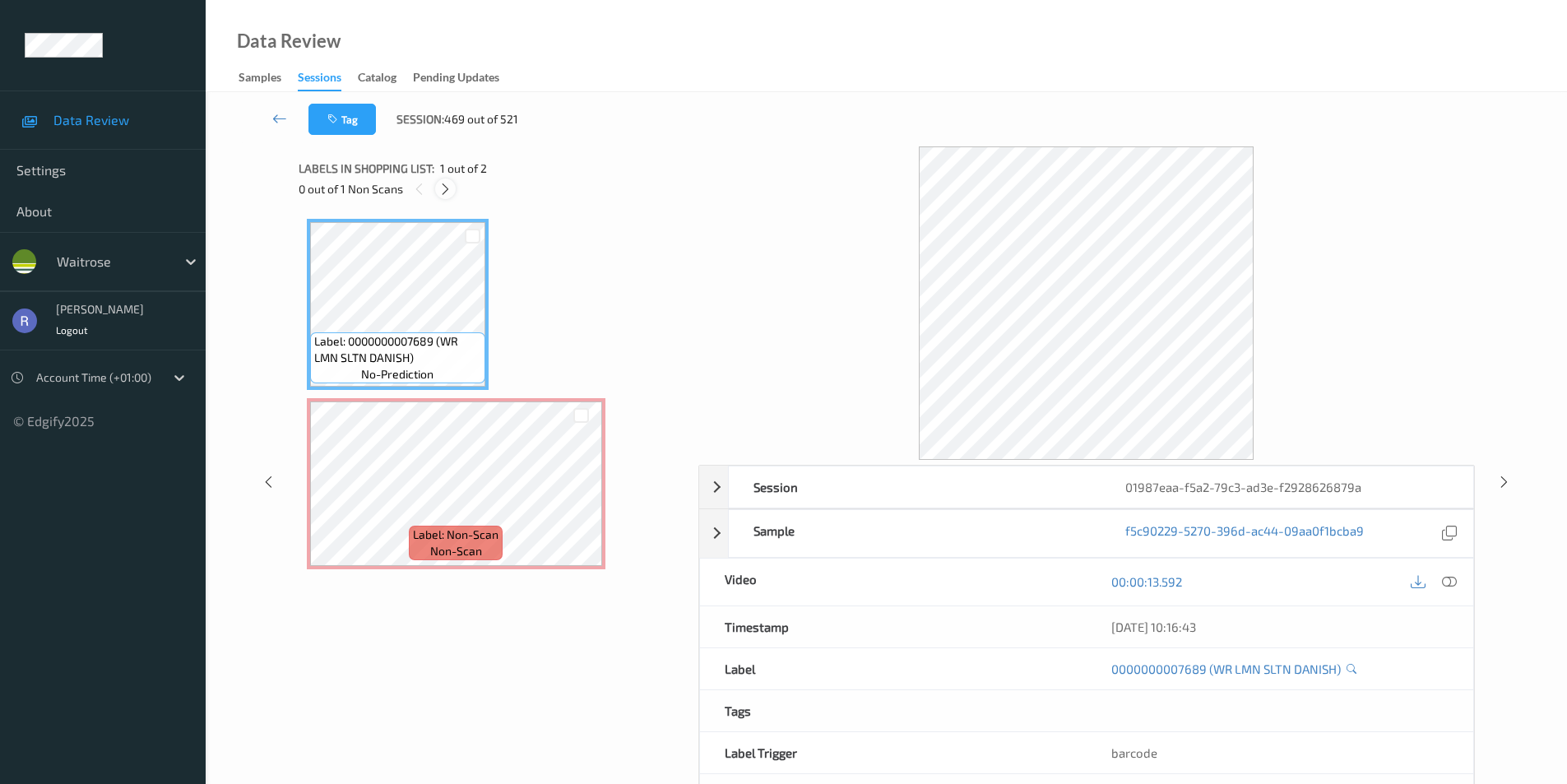
click at [444, 188] on icon at bounding box center [445, 189] width 14 height 15
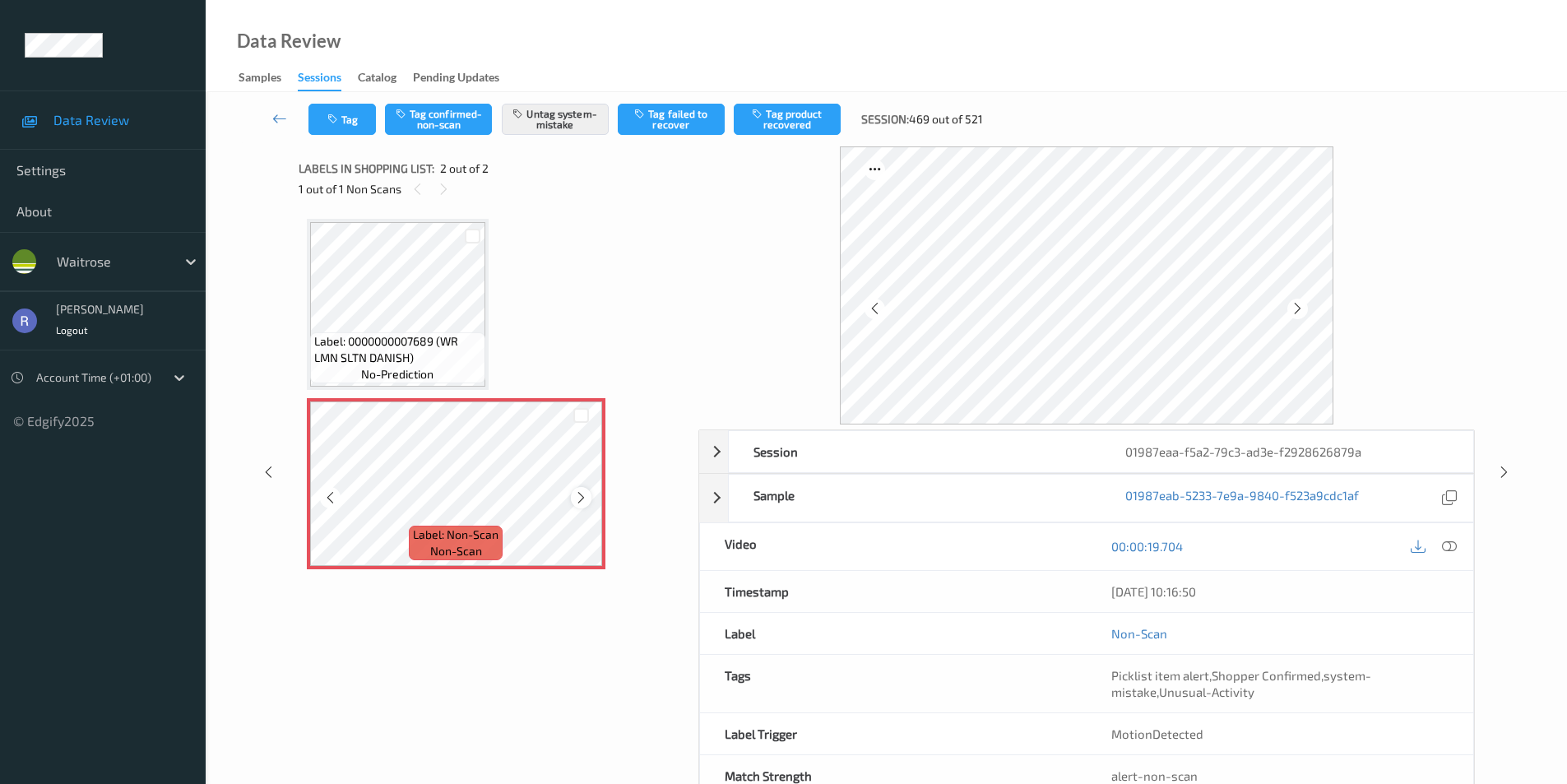
click at [583, 498] on icon at bounding box center [581, 497] width 14 height 15
click at [1508, 467] on icon at bounding box center [1504, 472] width 14 height 15
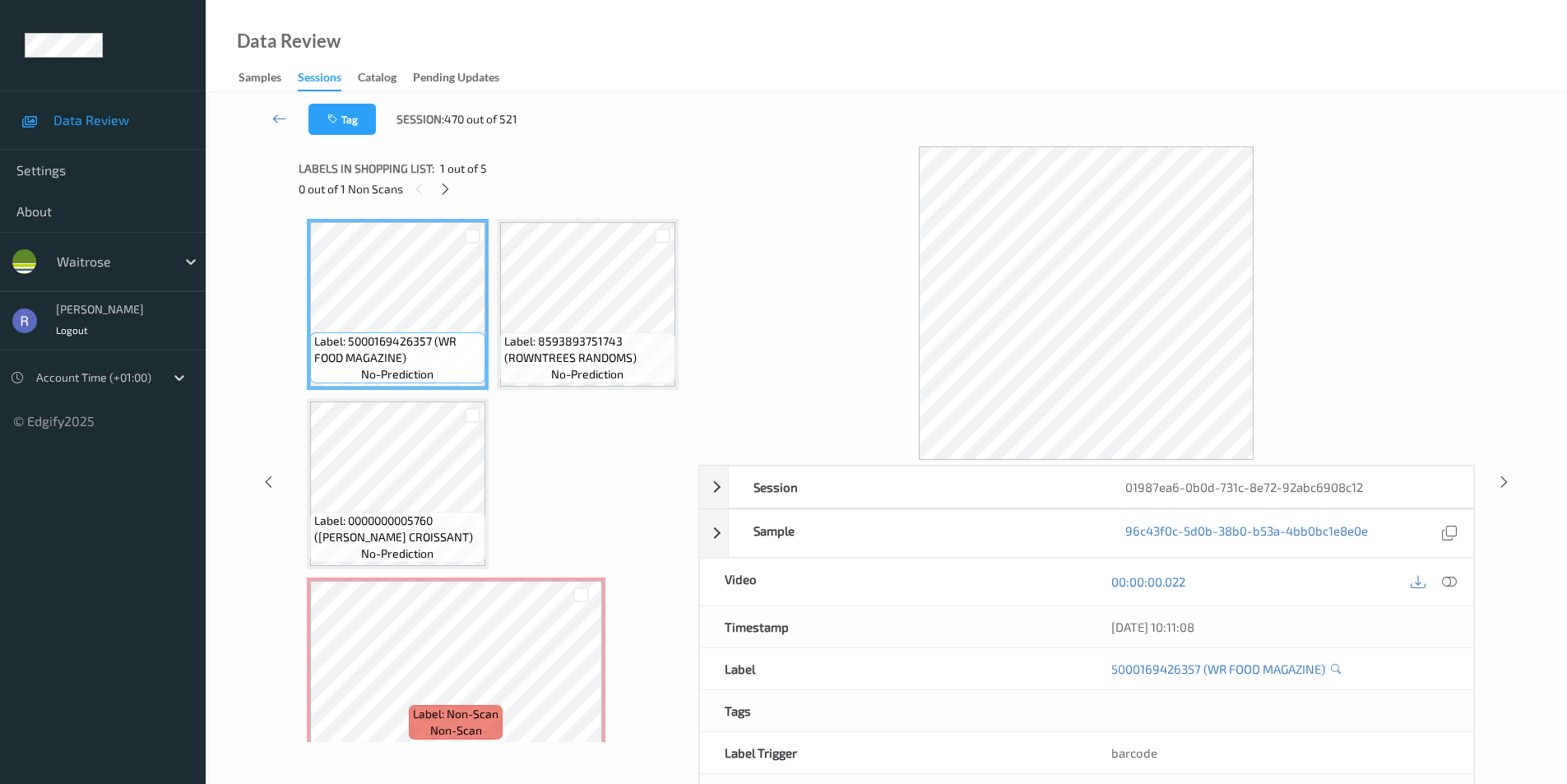
drag, startPoint x: 435, startPoint y: 183, endPoint x: 447, endPoint y: 200, distance: 20.8
click at [437, 183] on div "0 out of 1 Non Scans" at bounding box center [492, 188] width 388 height 21
click at [444, 189] on icon at bounding box center [445, 189] width 14 height 15
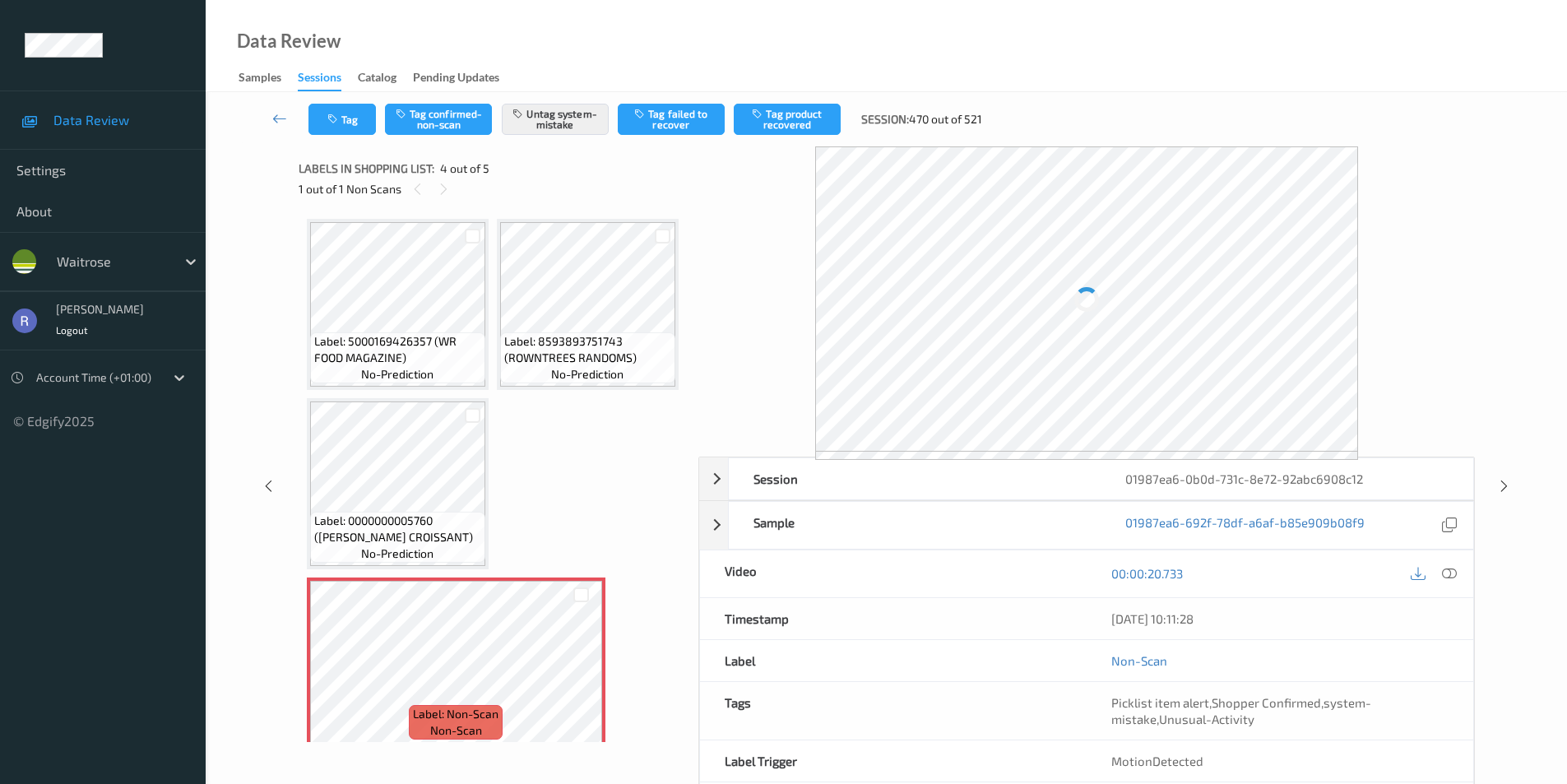
scroll to position [367, 0]
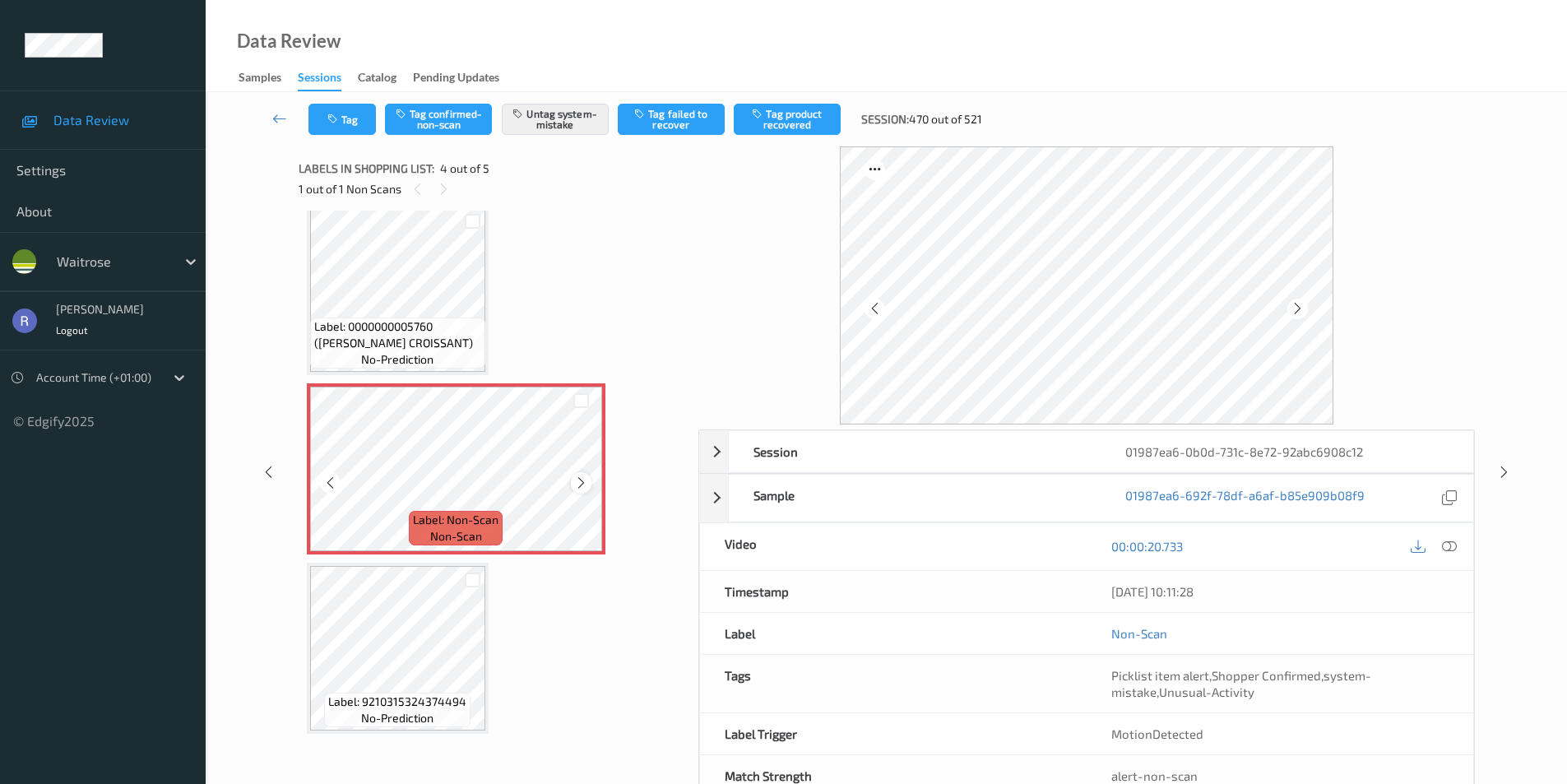
click at [585, 485] on icon at bounding box center [581, 483] width 14 height 15
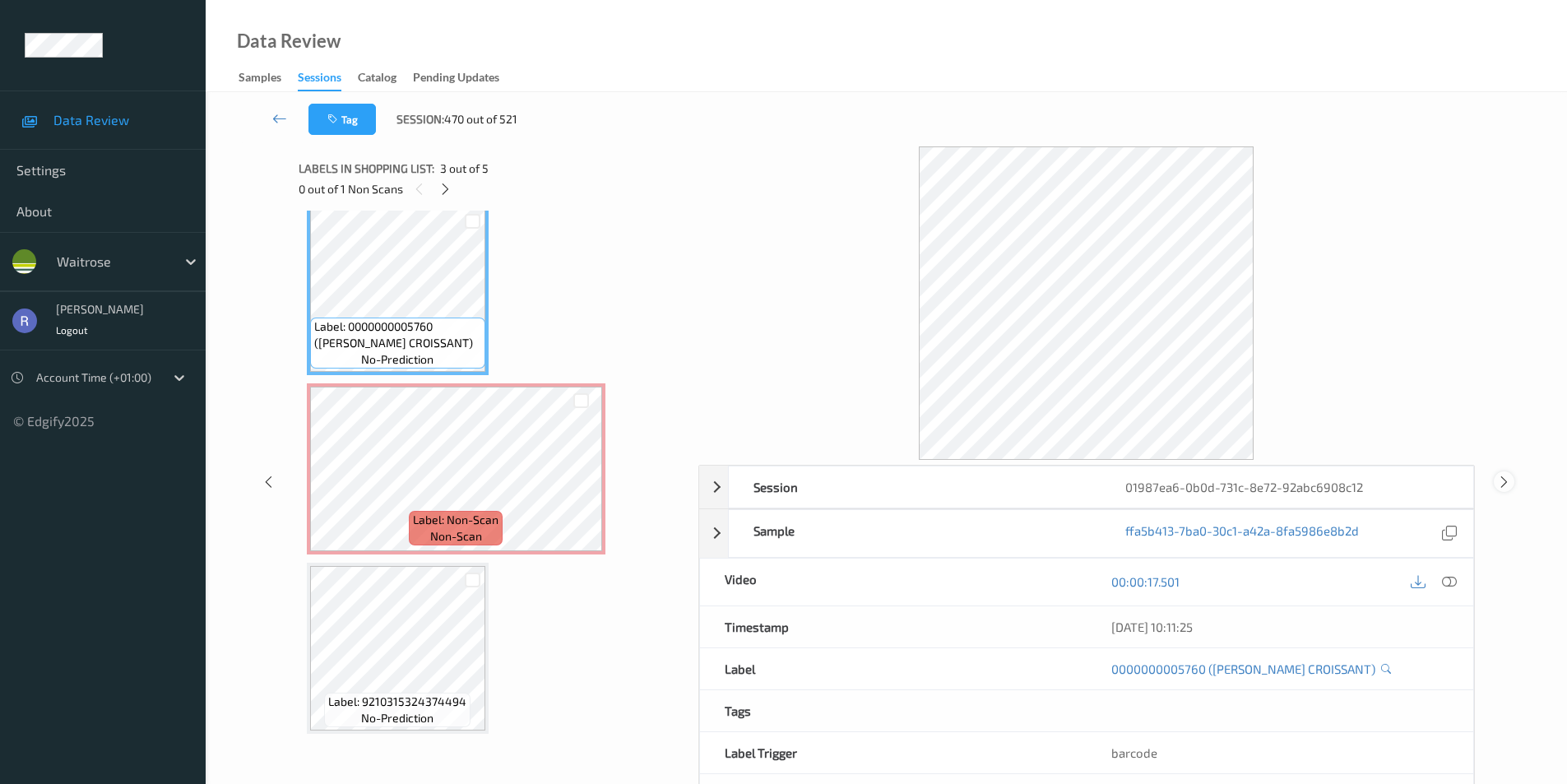
click at [1501, 482] on icon at bounding box center [1504, 482] width 14 height 15
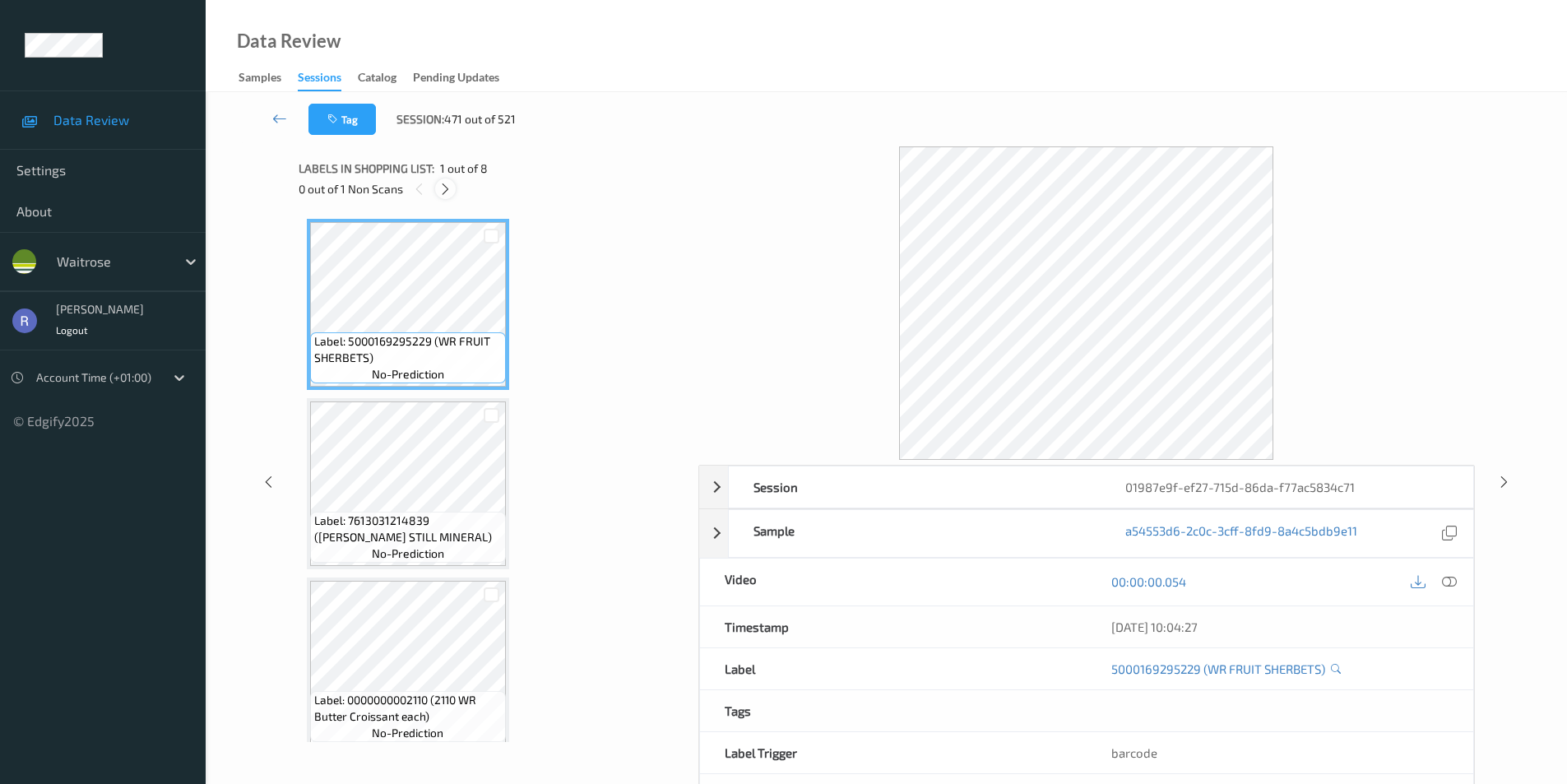
click at [444, 184] on icon at bounding box center [445, 189] width 14 height 15
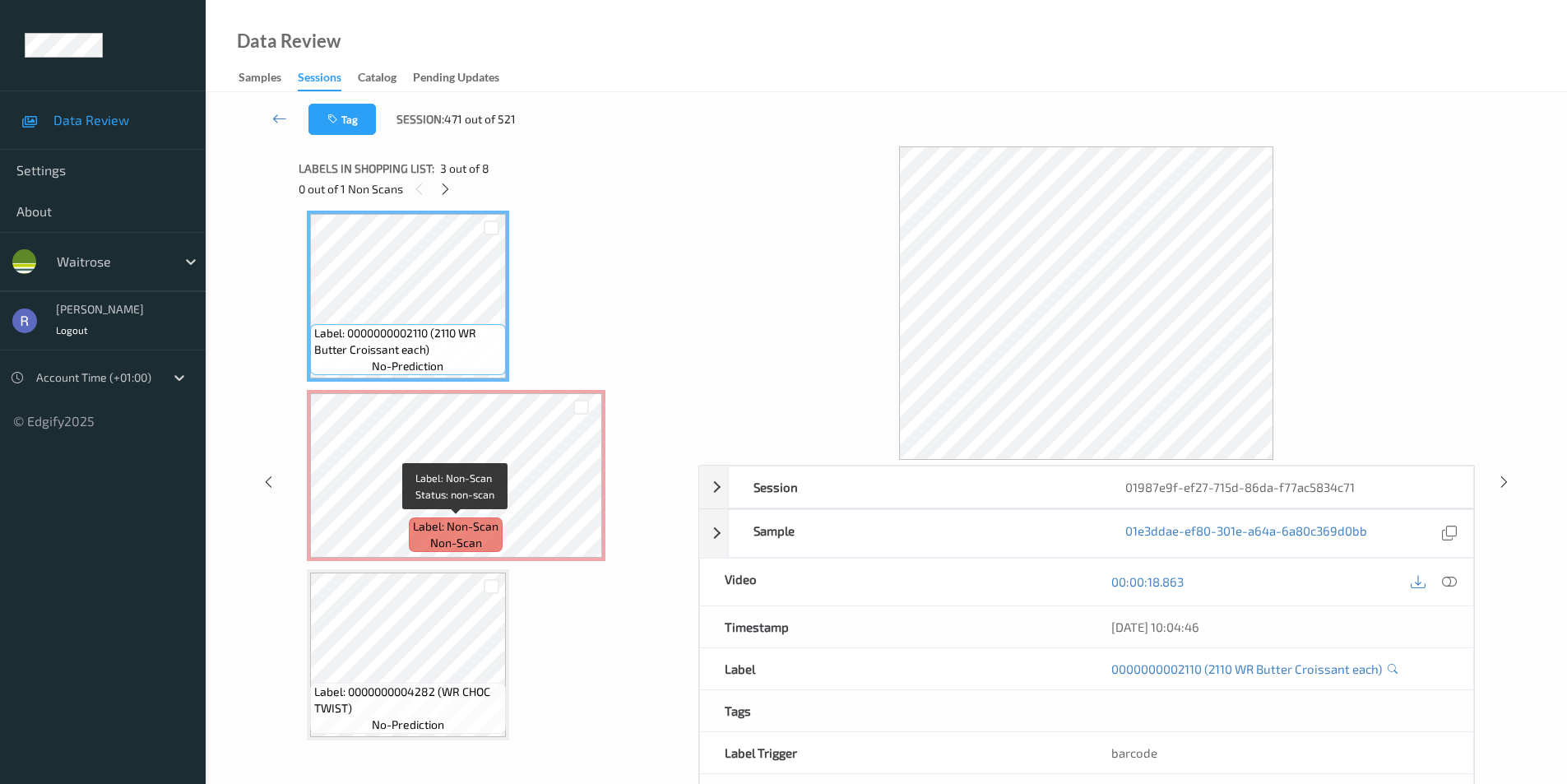
click at [501, 528] on div "Label: Non-Scan non-scan" at bounding box center [455, 535] width 94 height 35
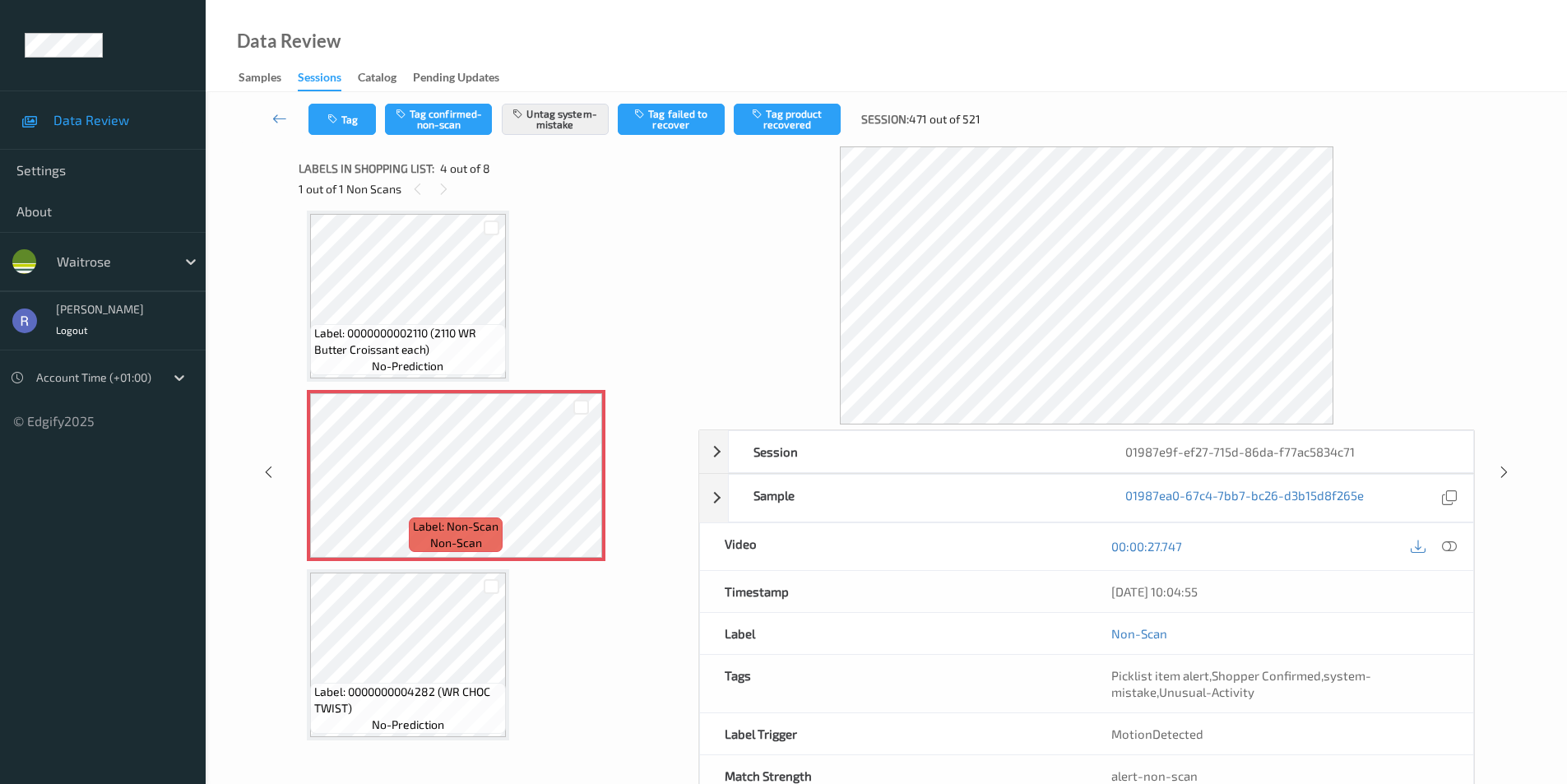
click at [1506, 461] on div "Session 01987e9f-ef27-715d-86da-f77ac5834c71 Session ID 01987e9f-ef27-715d-86da…" at bounding box center [886, 472] width 1294 height 651
click at [1497, 466] on icon at bounding box center [1504, 472] width 14 height 15
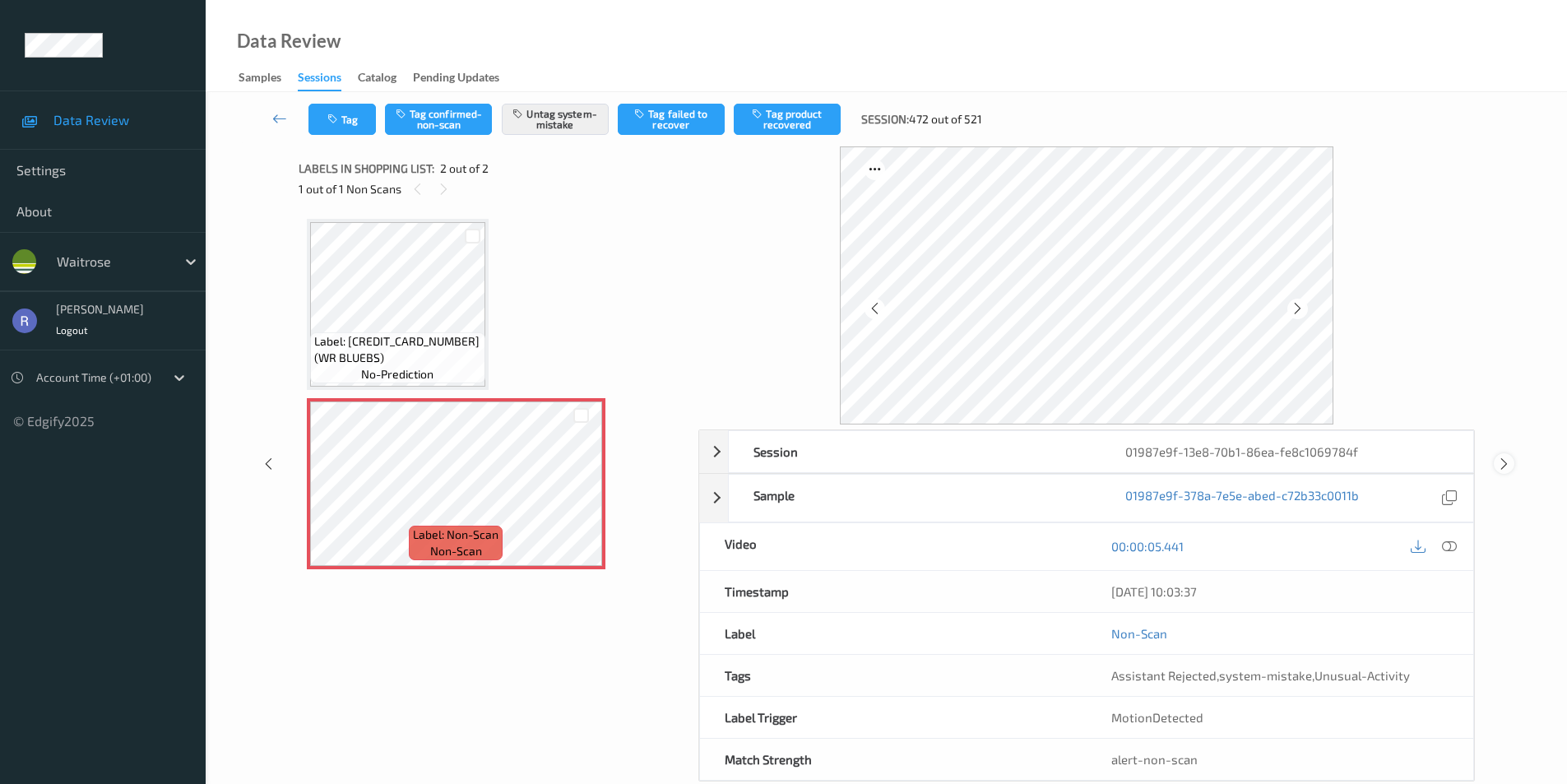
click at [1506, 465] on icon at bounding box center [1504, 464] width 14 height 15
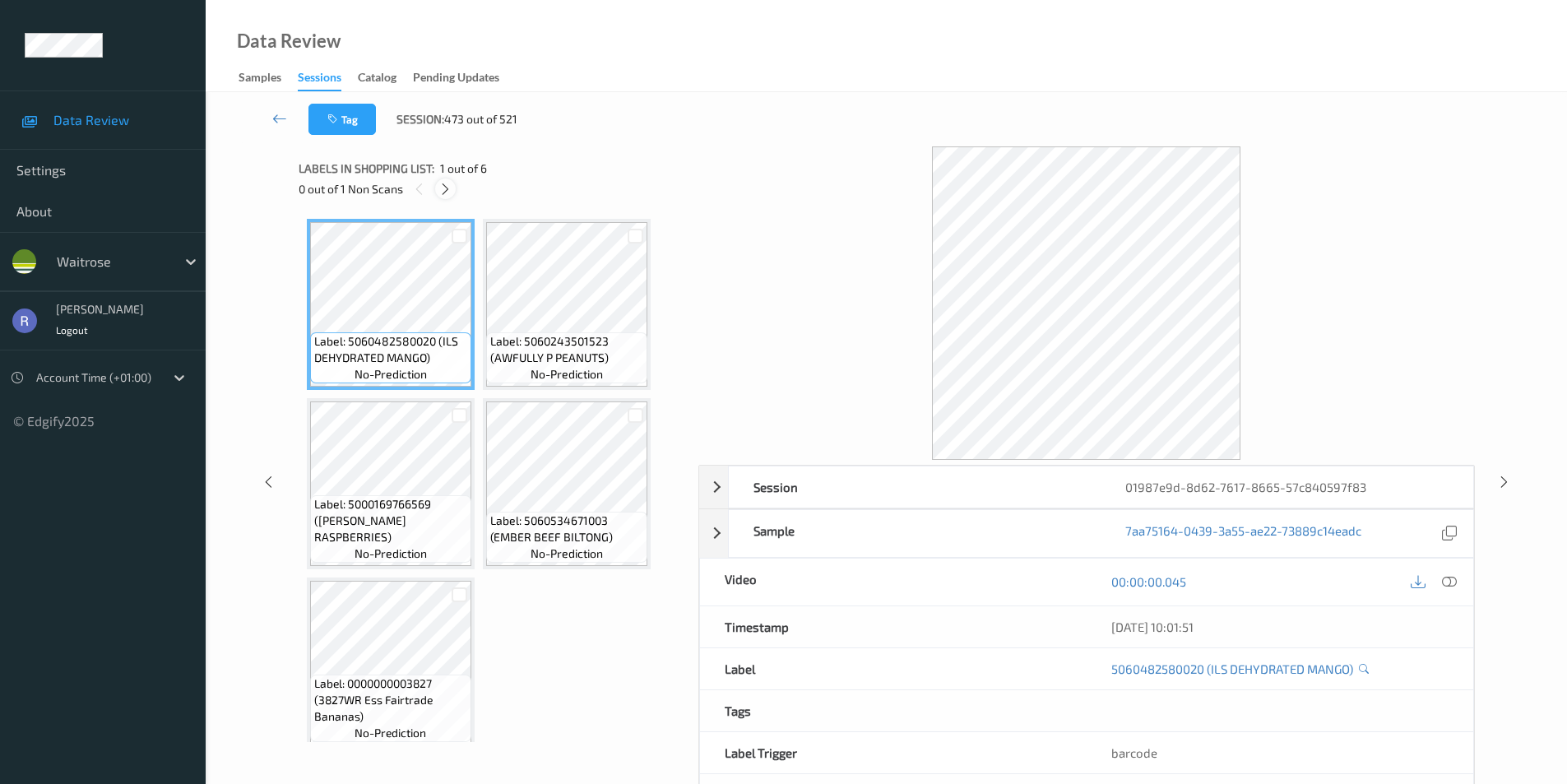
click at [444, 188] on icon at bounding box center [445, 189] width 14 height 15
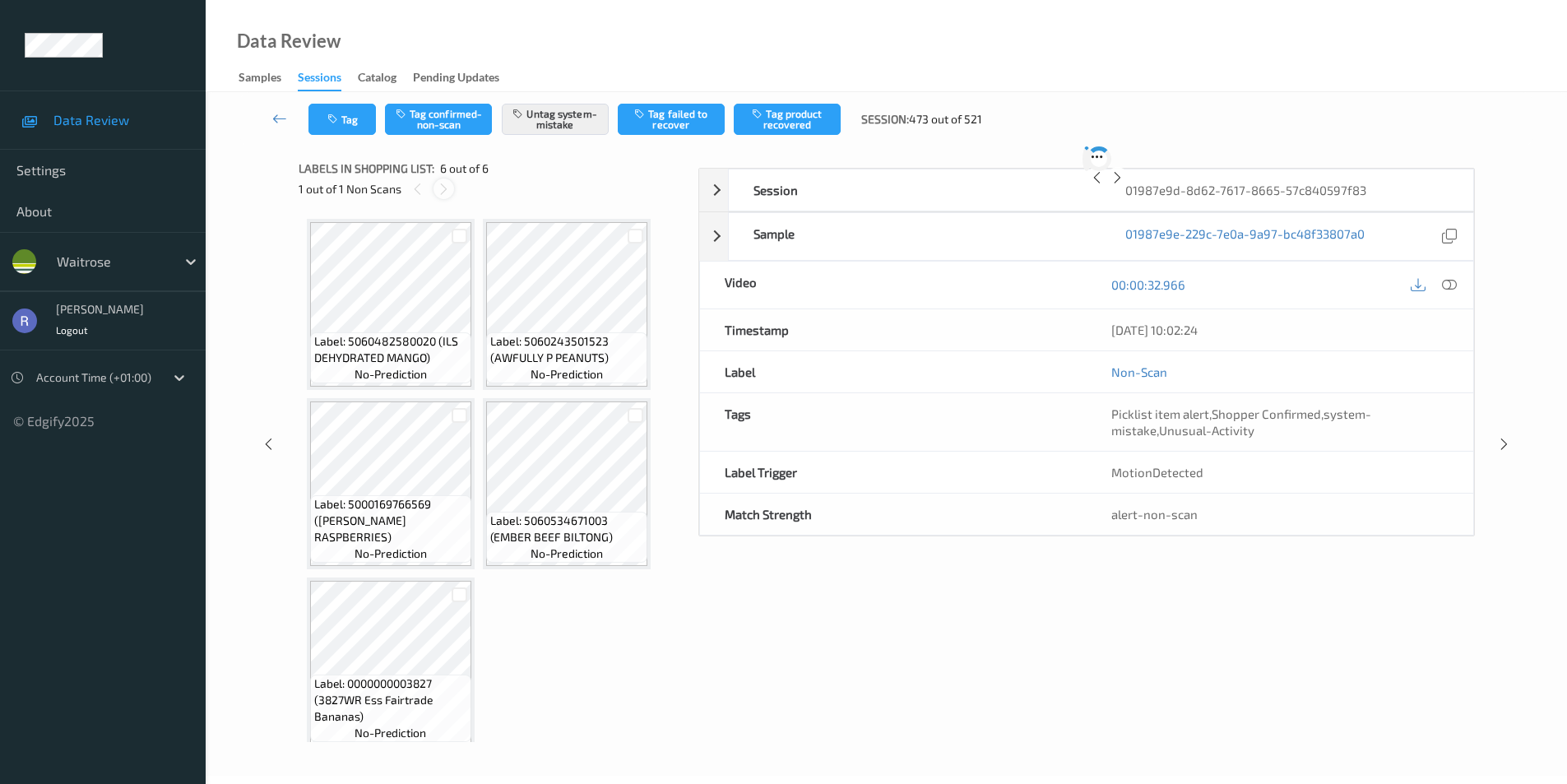
scroll to position [194, 0]
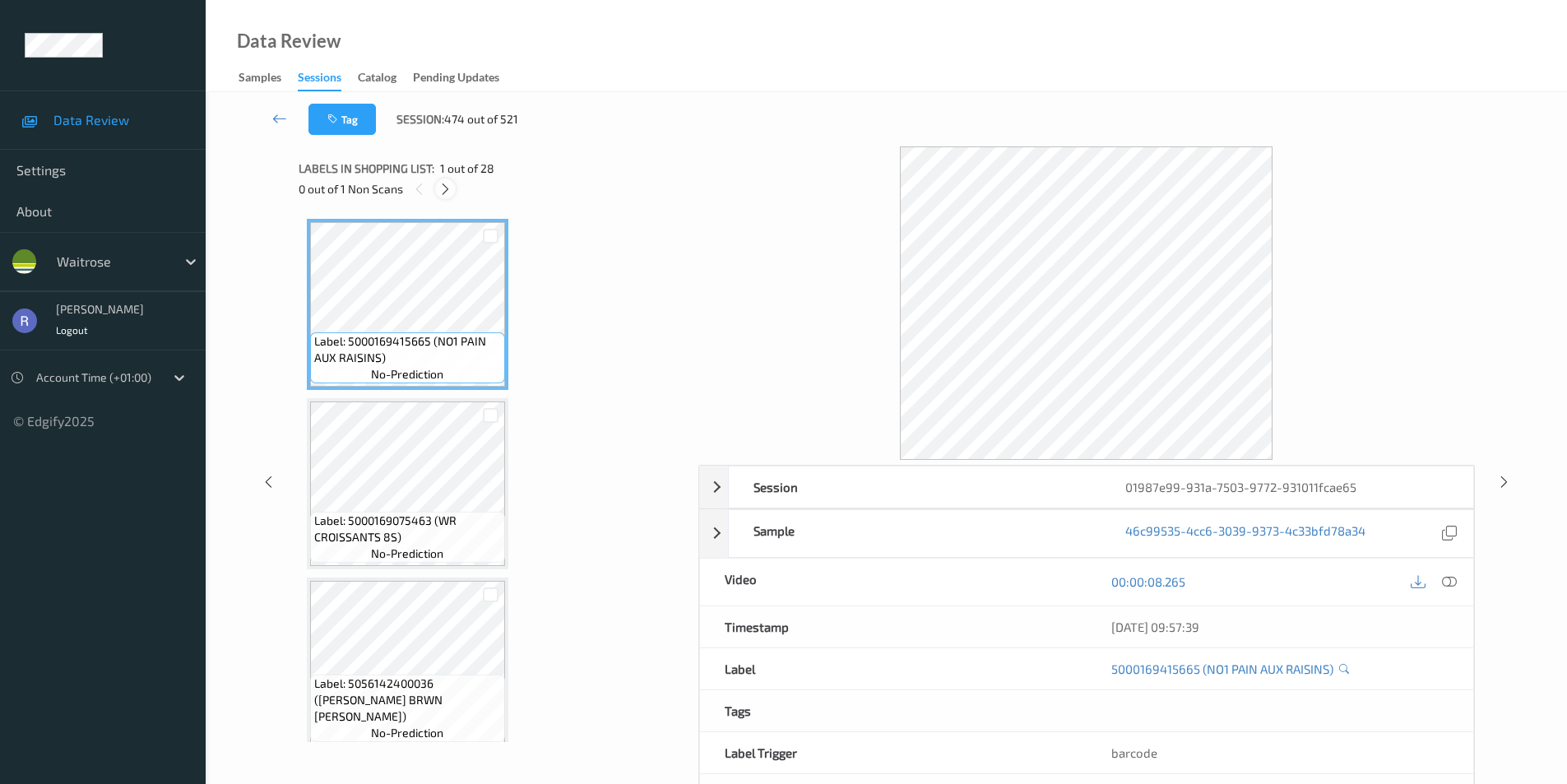
click at [449, 187] on icon at bounding box center [445, 189] width 14 height 15
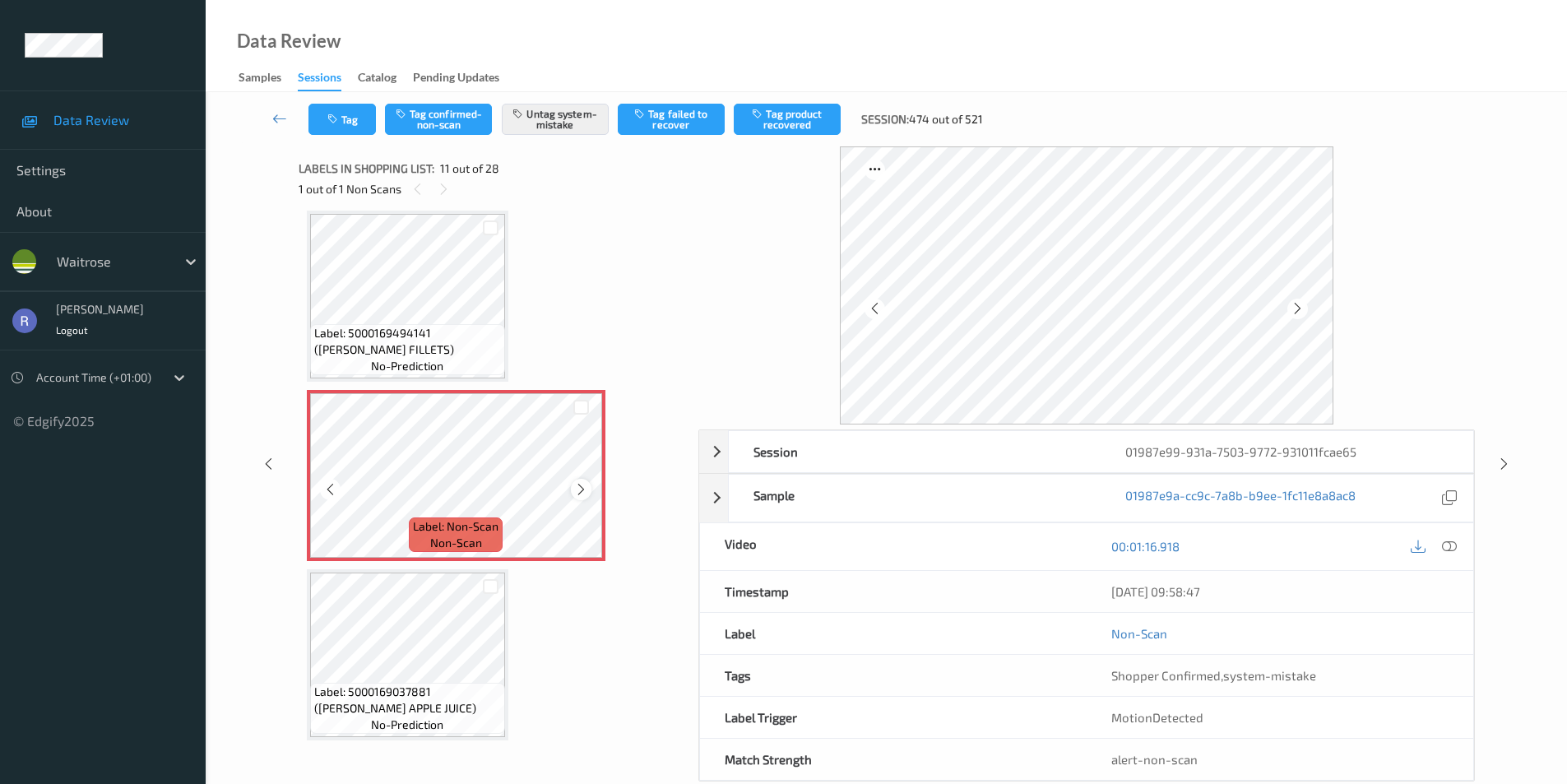
click at [579, 489] on icon at bounding box center [581, 490] width 14 height 15
click at [577, 496] on icon at bounding box center [581, 490] width 14 height 15
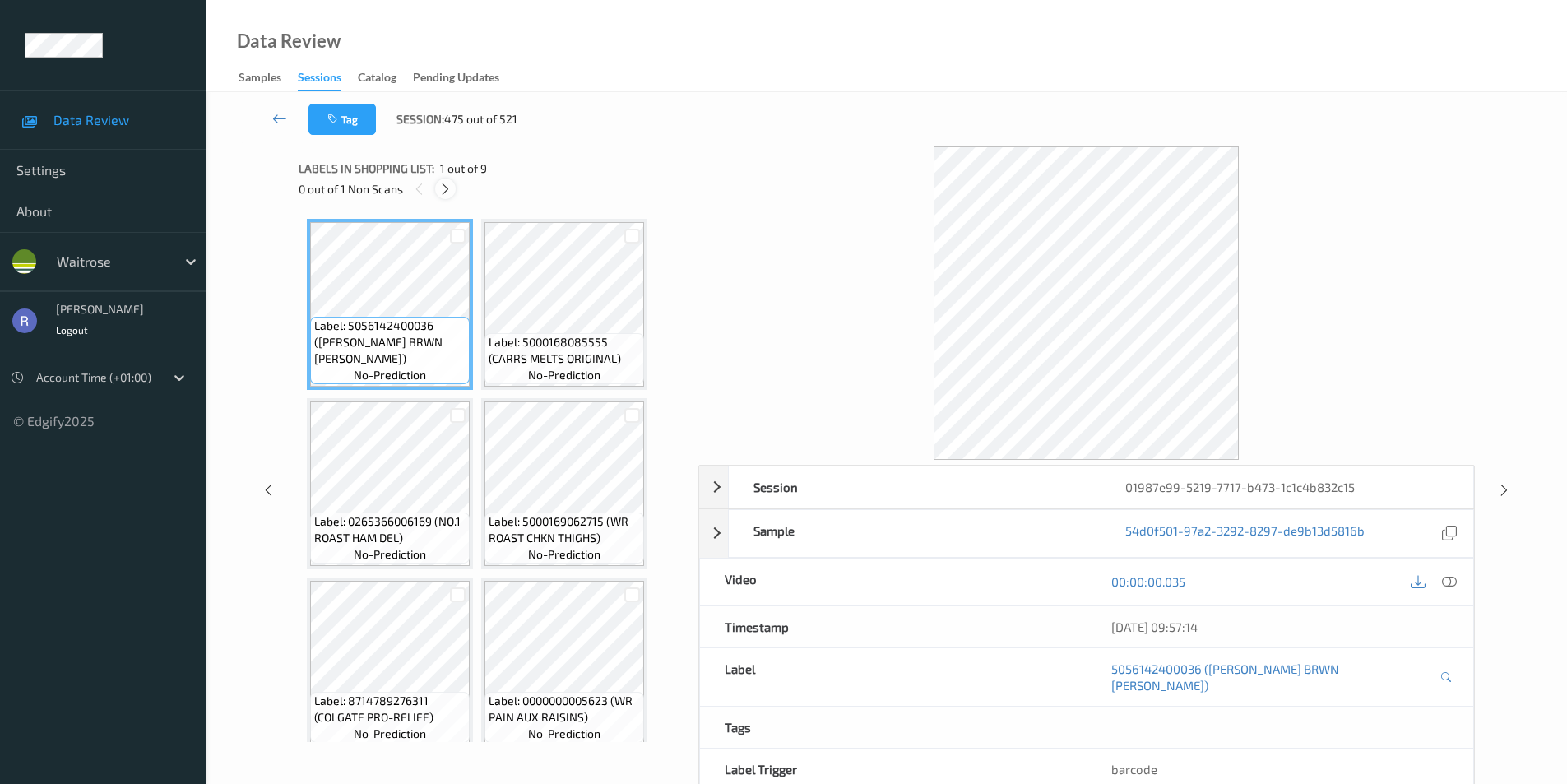
click at [445, 182] on icon at bounding box center [445, 189] width 14 height 15
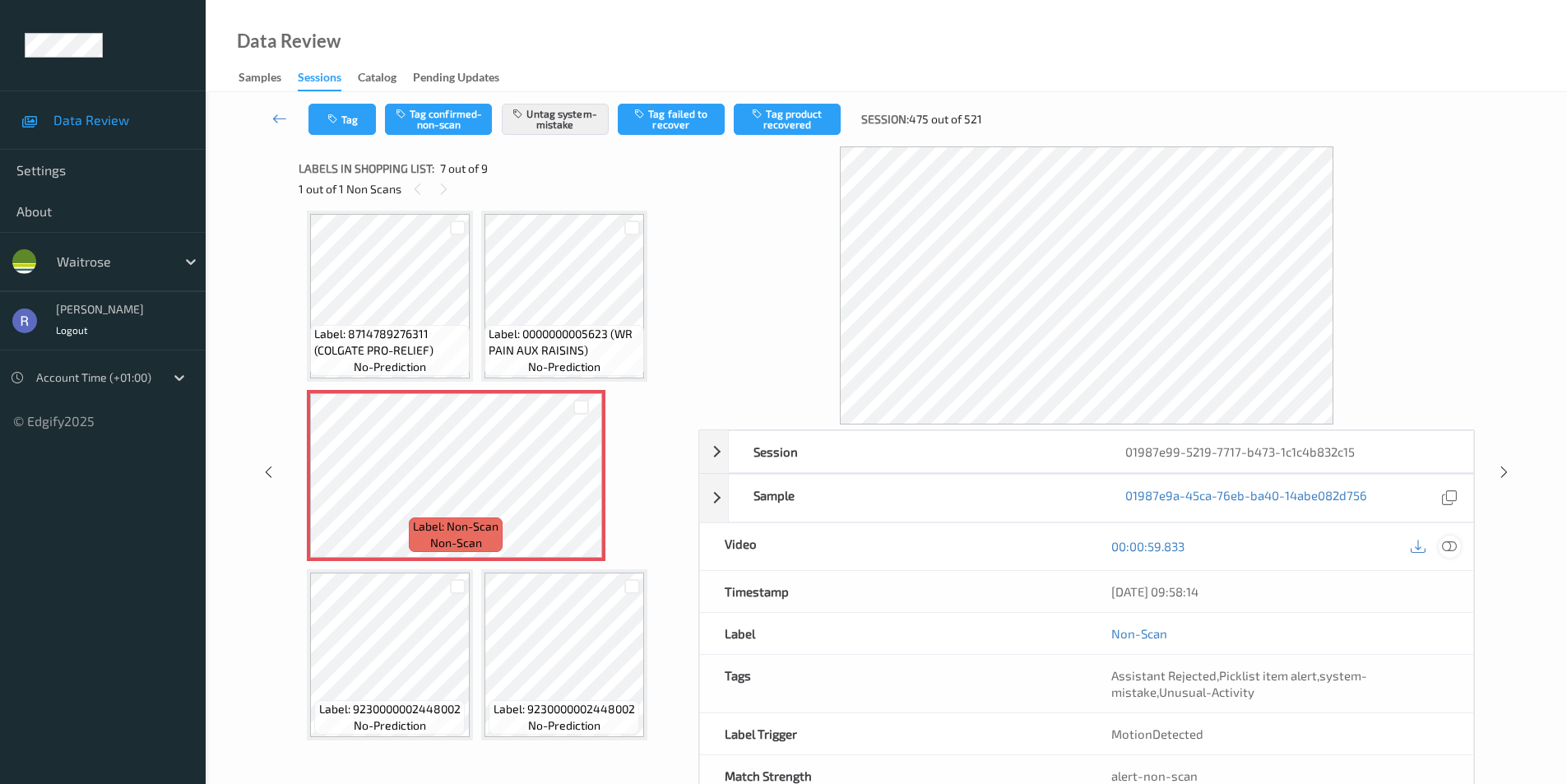
click at [1449, 545] on icon at bounding box center [1450, 546] width 15 height 15
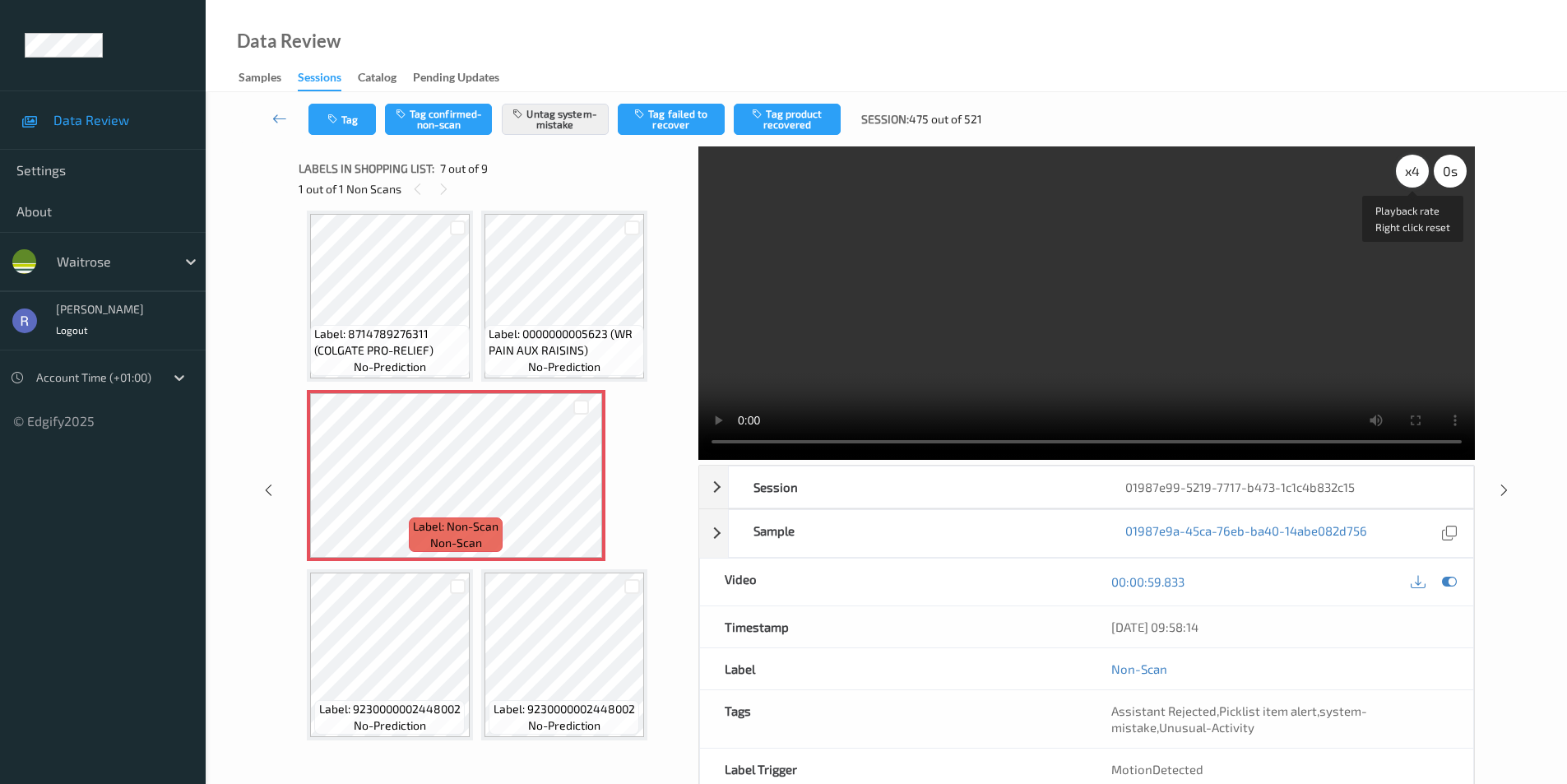
click at [1409, 167] on div "x 4" at bounding box center [1413, 172] width 33 height 33
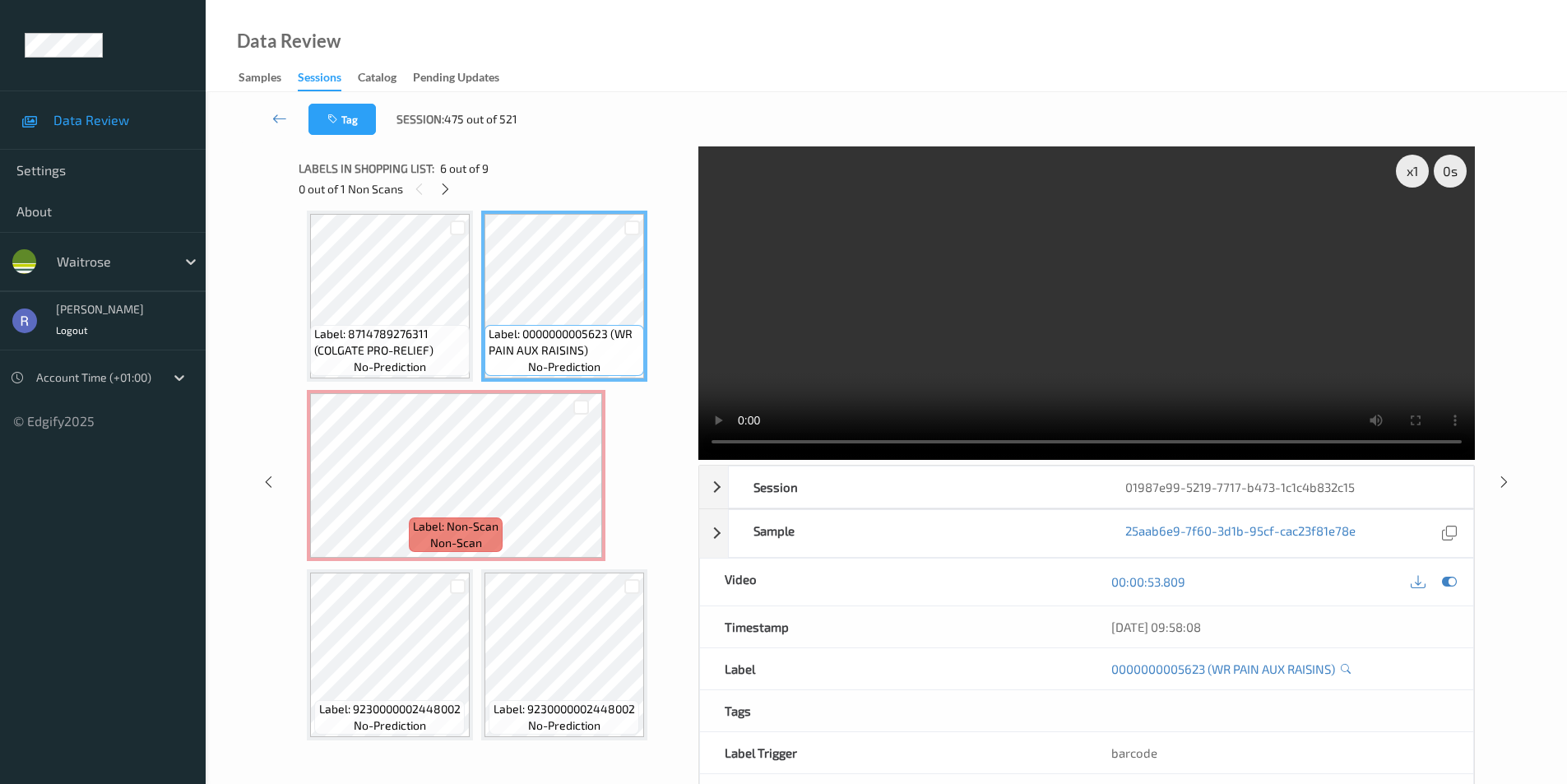
click at [1509, 472] on div "x 1 0 s Session 01987e99-5219-7717-b473-1c1c4b832c15 Session ID 01987e99-5219-7…" at bounding box center [886, 482] width 1294 height 670
click at [1508, 480] on icon at bounding box center [1504, 482] width 14 height 15
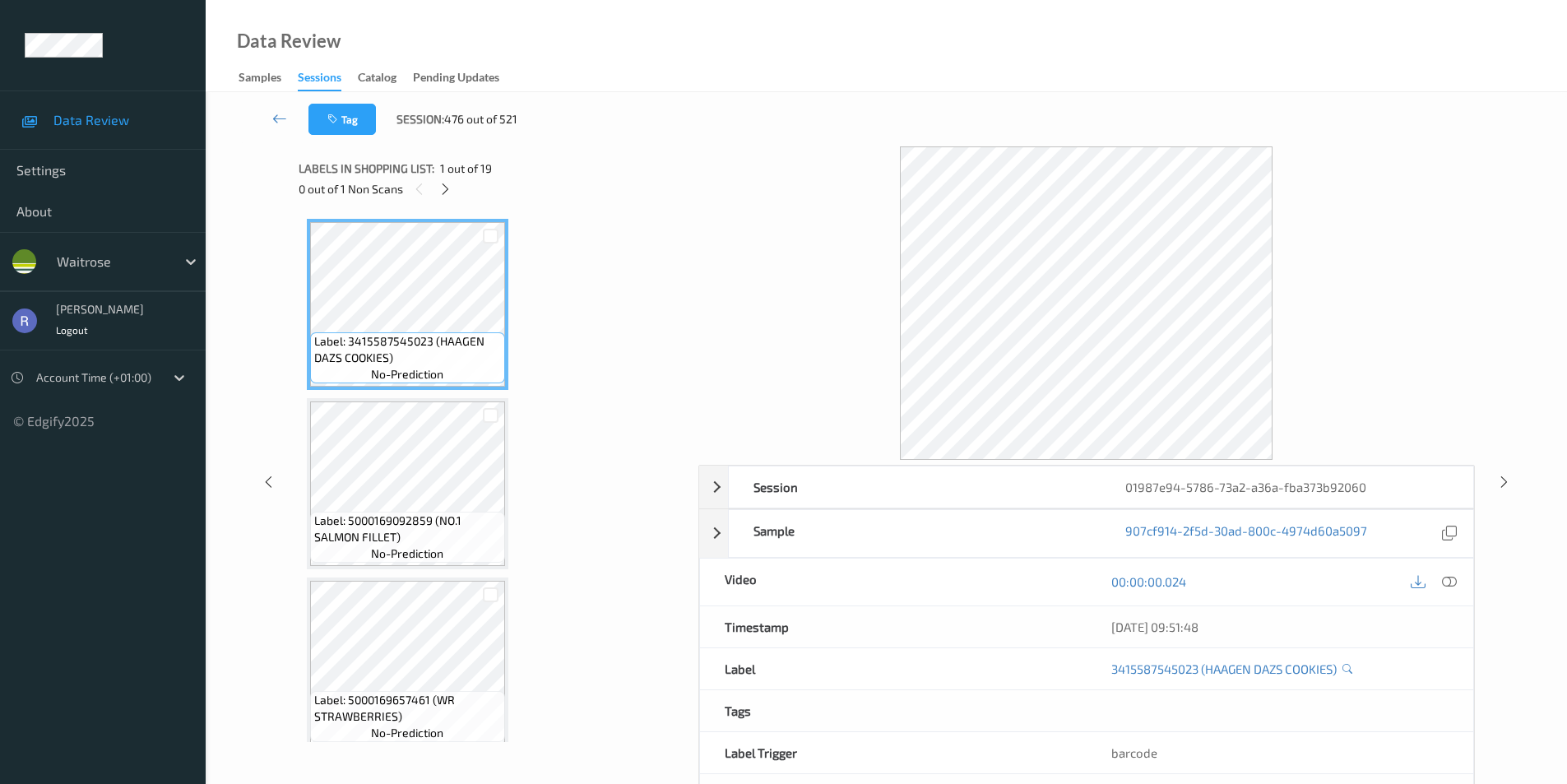
drag, startPoint x: 444, startPoint y: 183, endPoint x: 447, endPoint y: 210, distance: 27.2
click at [444, 185] on icon at bounding box center [445, 189] width 14 height 15
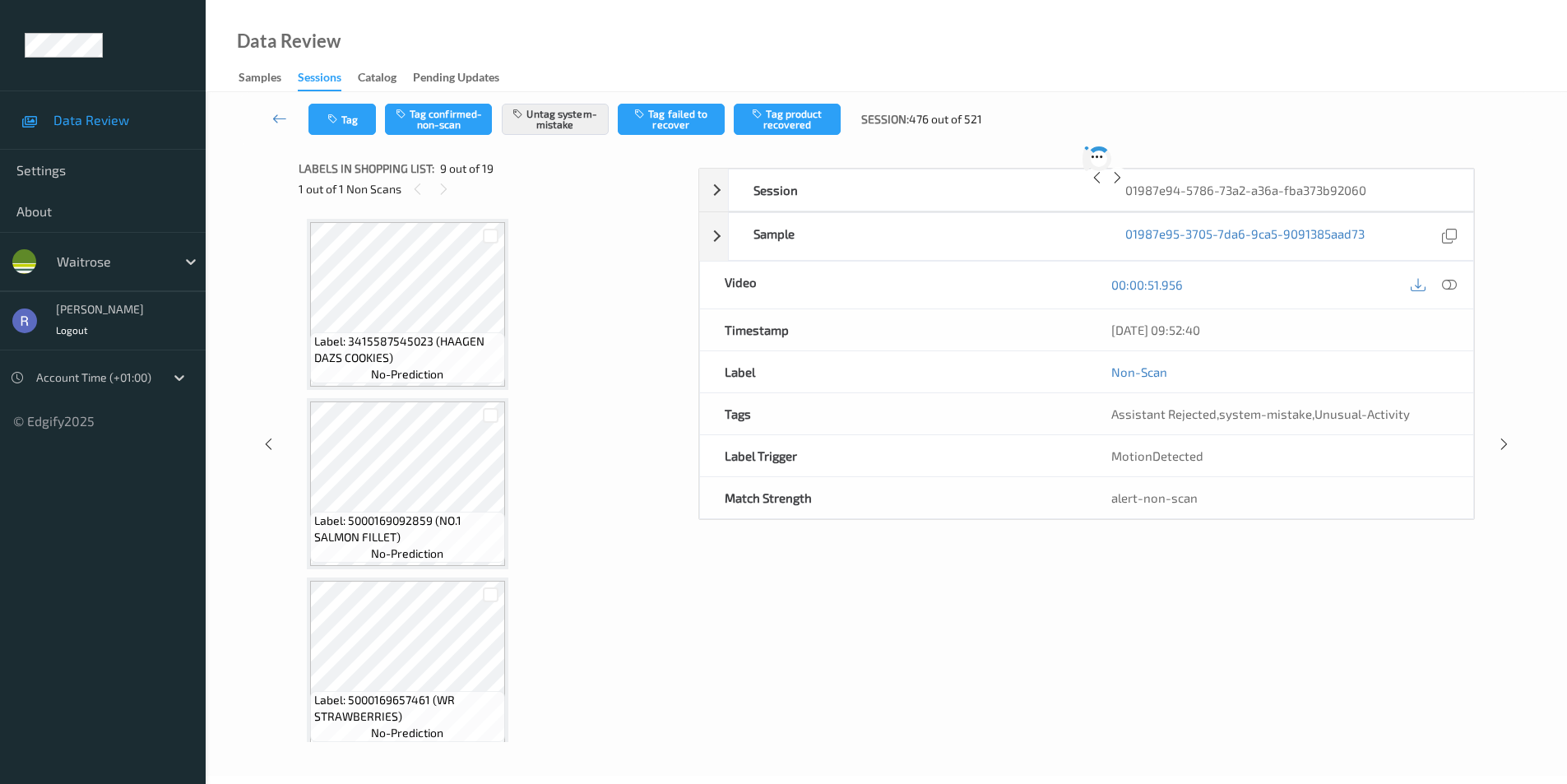
scroll to position [1263, 0]
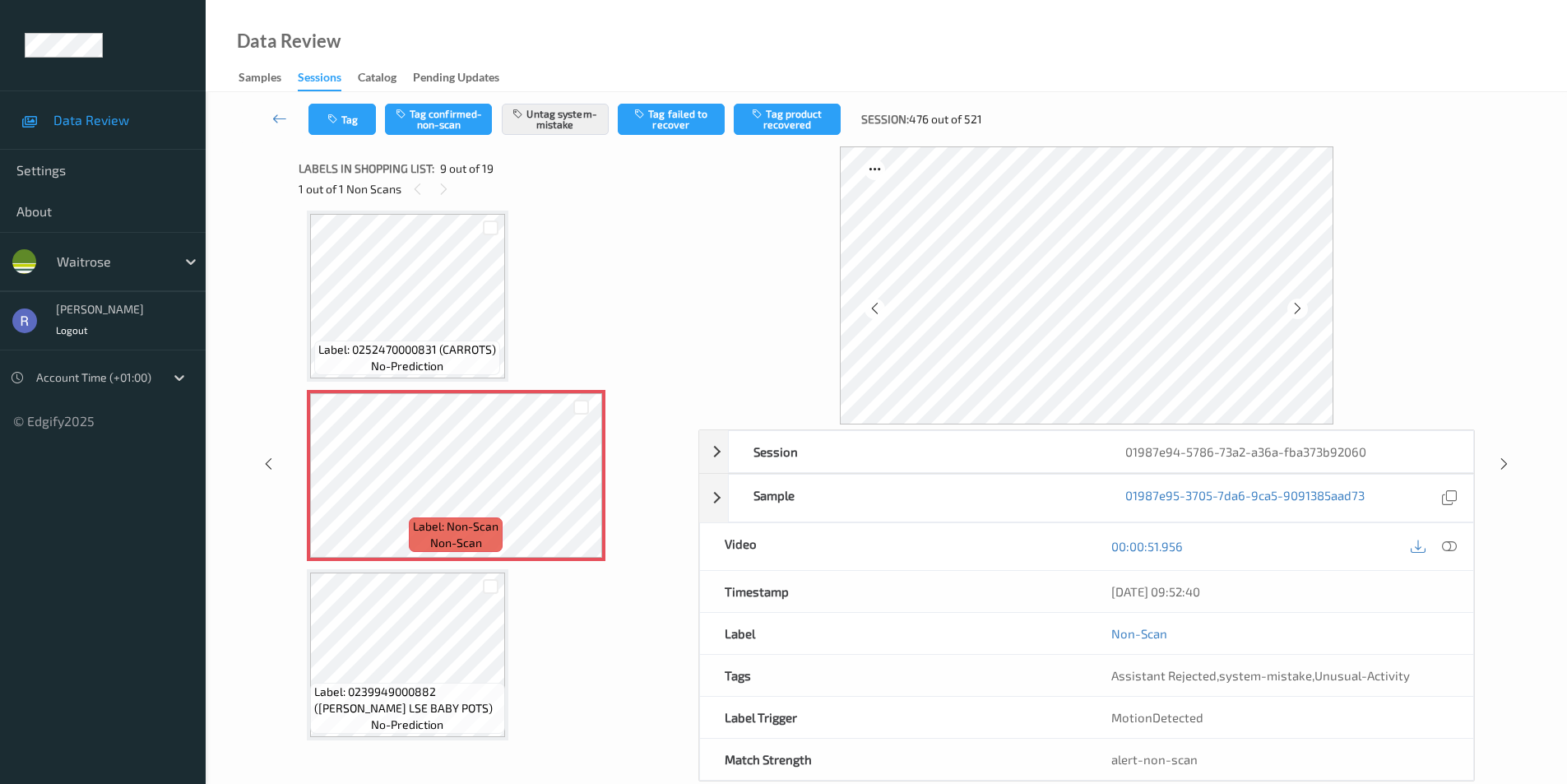
click at [1506, 462] on icon at bounding box center [1504, 464] width 14 height 15
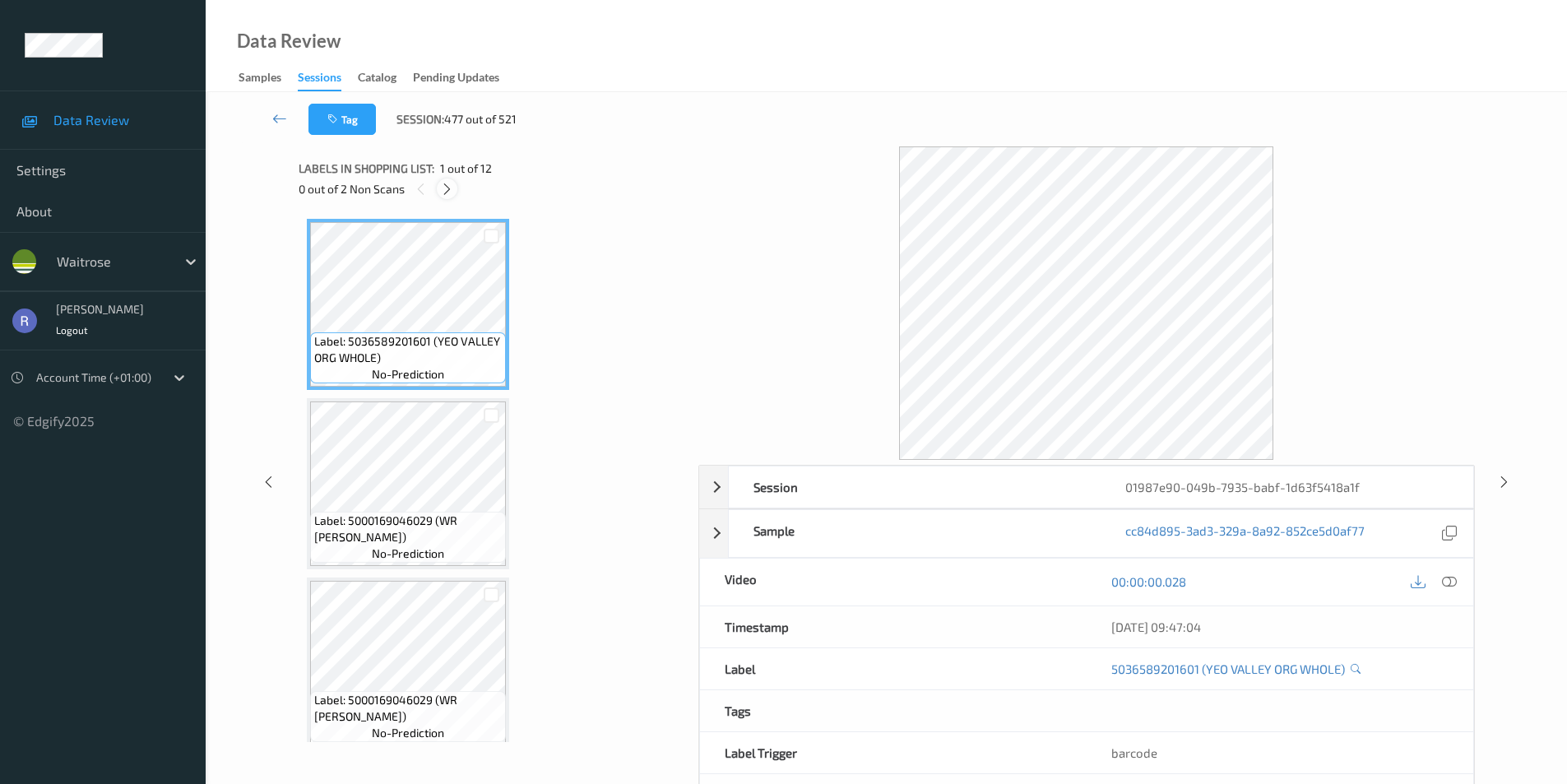
click at [443, 193] on icon at bounding box center [447, 189] width 14 height 15
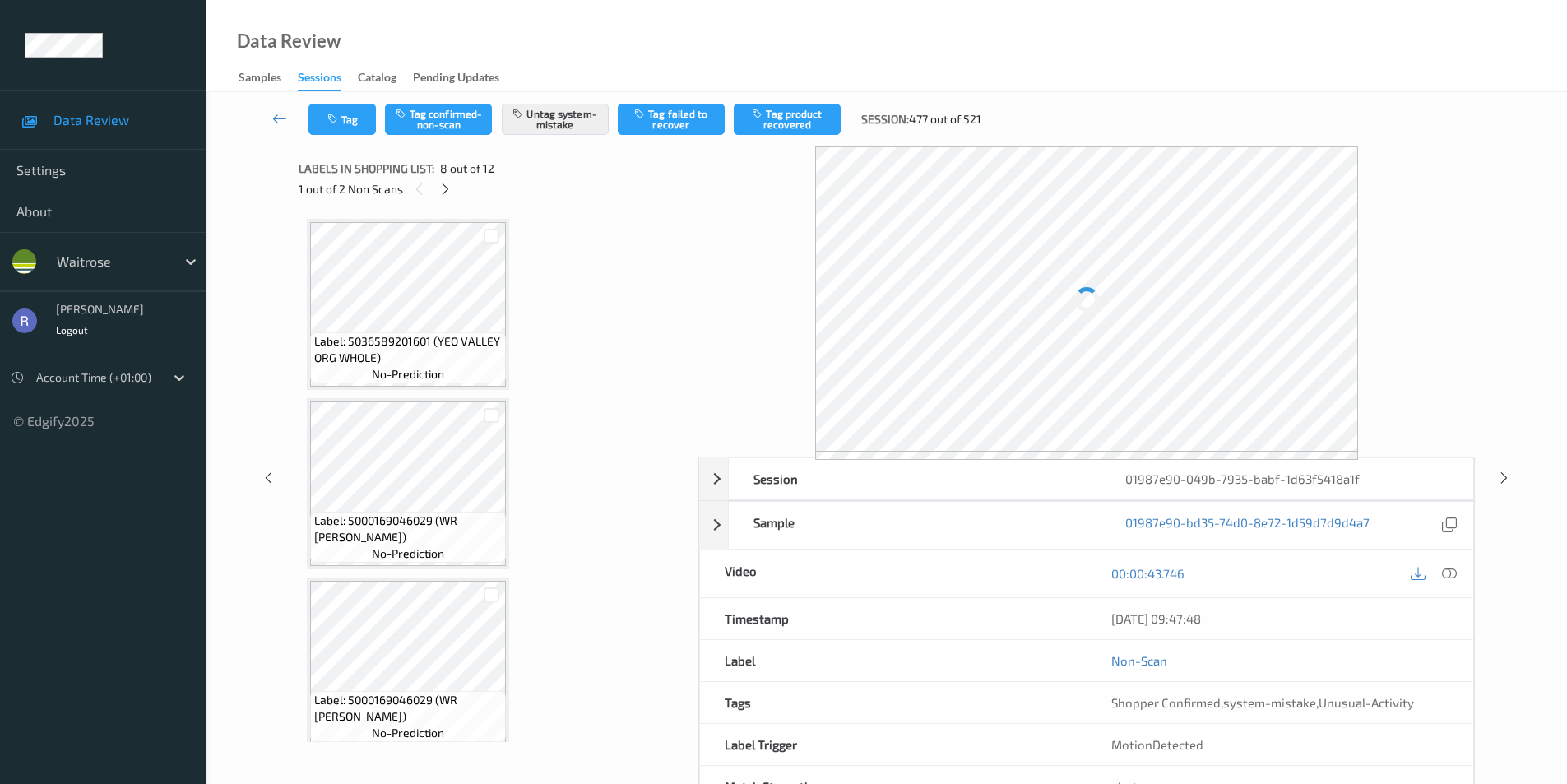
scroll to position [1084, 0]
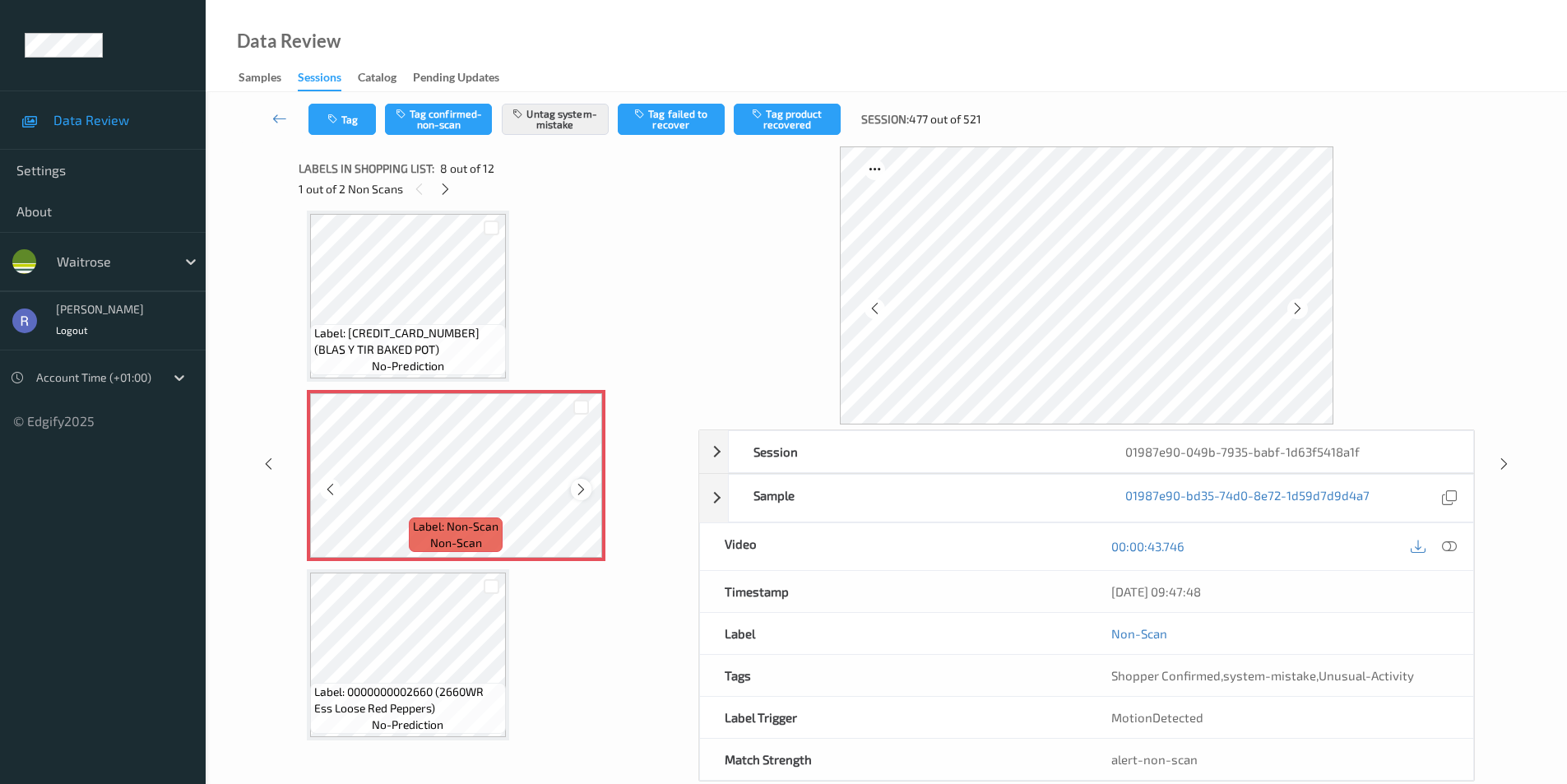
click at [583, 488] on icon at bounding box center [581, 490] width 14 height 15
click at [1506, 460] on icon at bounding box center [1504, 464] width 14 height 15
click at [1506, 460] on div "Session 01987e90-049b-7935-babf-1d63f5418a1f Session ID 01987e90-049b-7935-babf…" at bounding box center [886, 464] width 1294 height 635
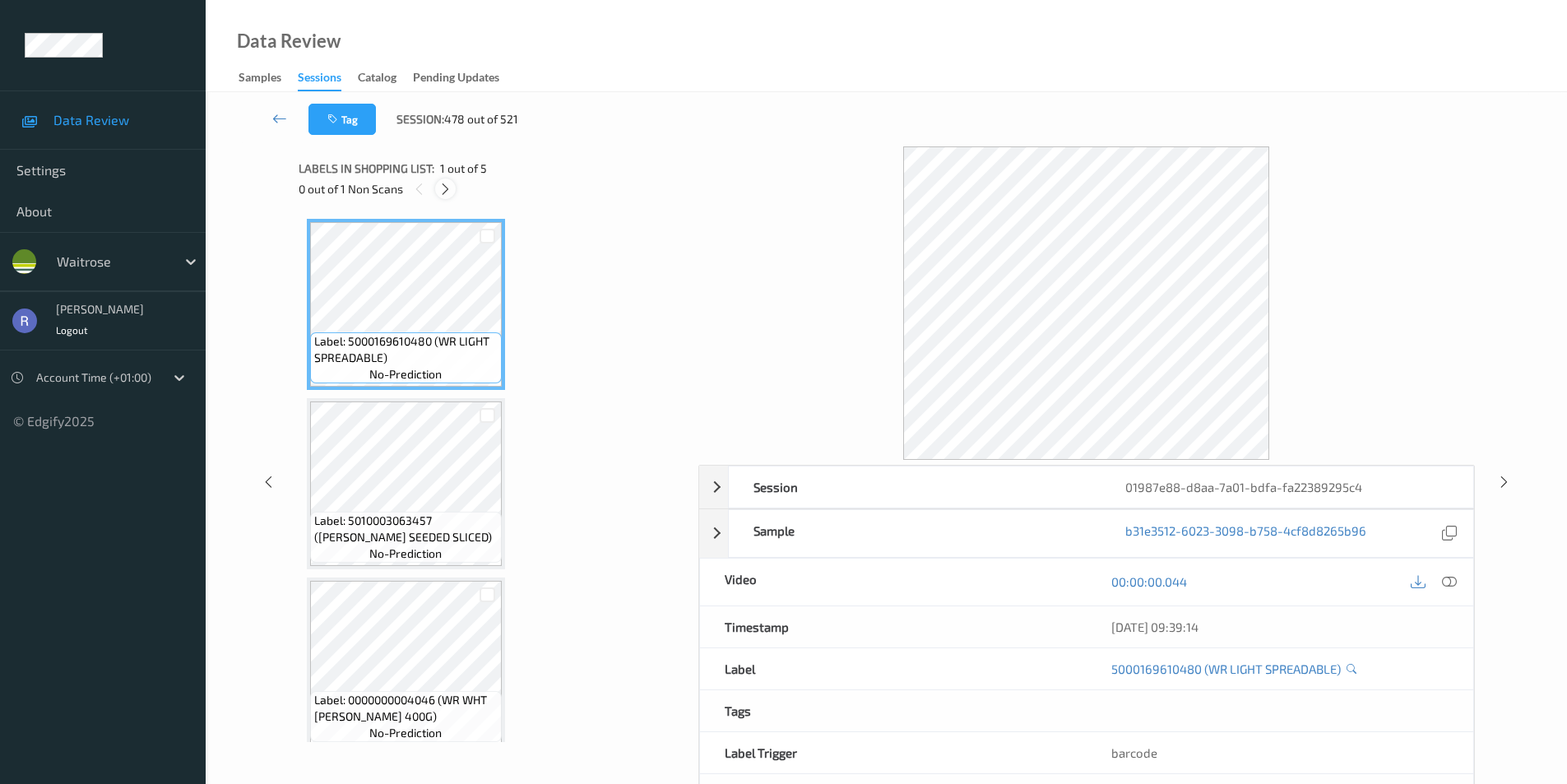
click at [443, 186] on icon at bounding box center [445, 189] width 14 height 15
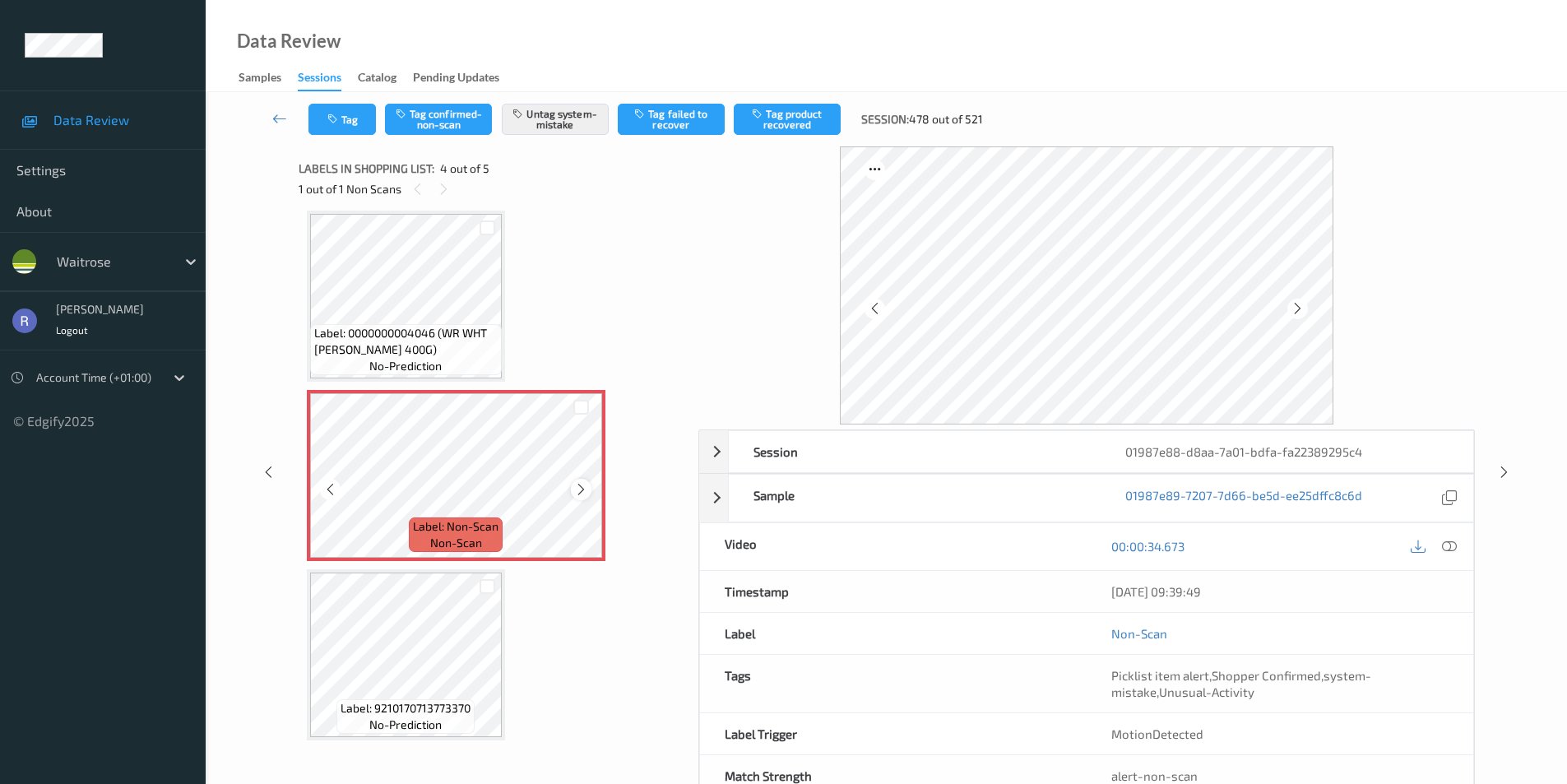
click at [585, 483] on icon at bounding box center [581, 490] width 14 height 15
click at [1511, 457] on div "Session 01987e88-d8aa-7a01-bdfa-fa22389295c4 Session ID 01987e88-d8aa-7a01-bdfa…" at bounding box center [886, 472] width 1294 height 651
click at [1492, 467] on div "Session 01987e88-d8aa-7a01-bdfa-fa22389295c4 Session ID 01987e88-d8aa-7a01-bdfa…" at bounding box center [886, 472] width 1294 height 651
click at [1502, 467] on icon at bounding box center [1504, 472] width 14 height 15
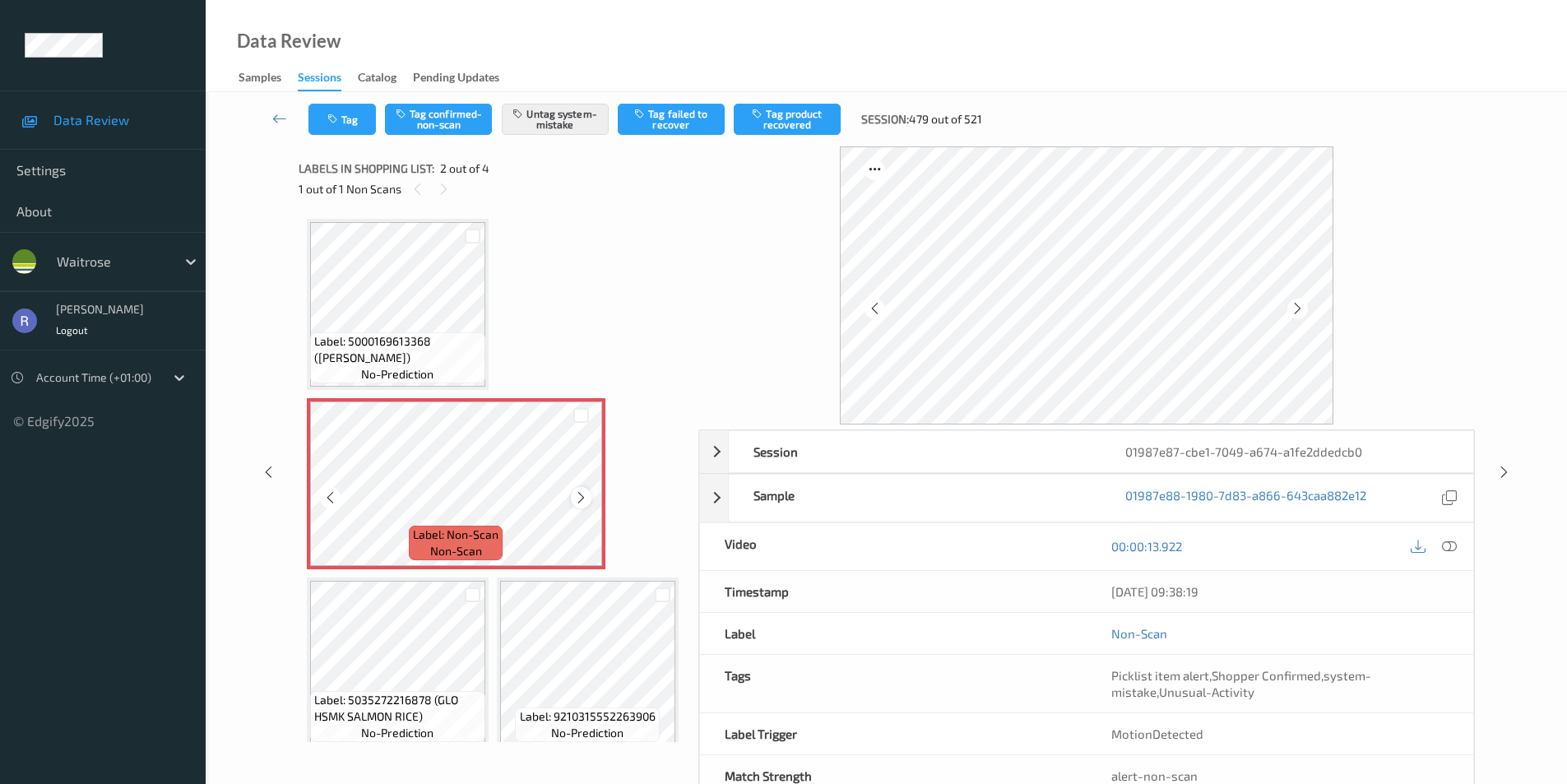
click at [589, 496] on div at bounding box center [581, 496] width 21 height 21
click at [1513, 467] on div at bounding box center [1504, 472] width 21 height 21
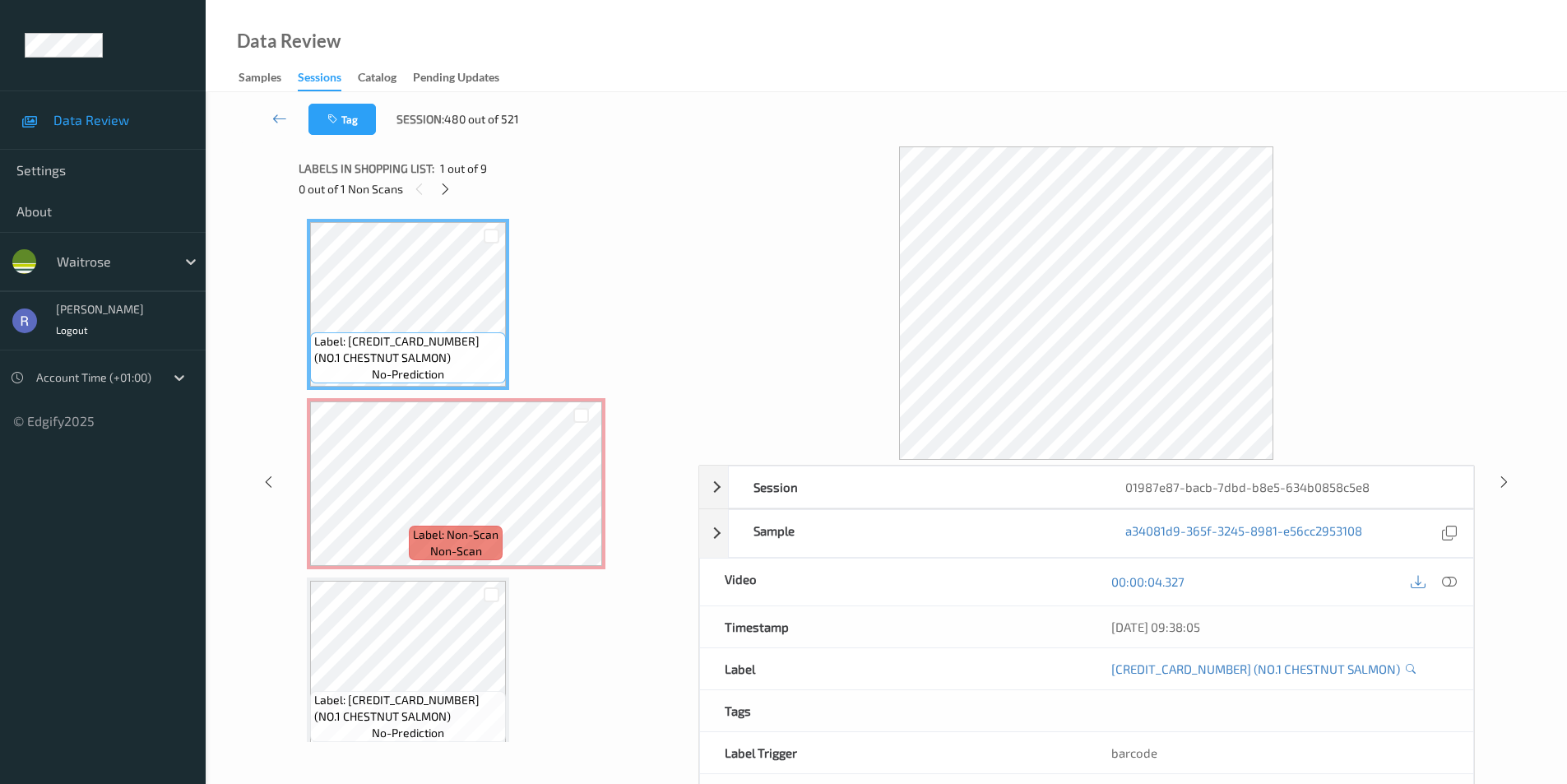
click at [457, 535] on span "Label: Non-Scan" at bounding box center [455, 535] width 85 height 17
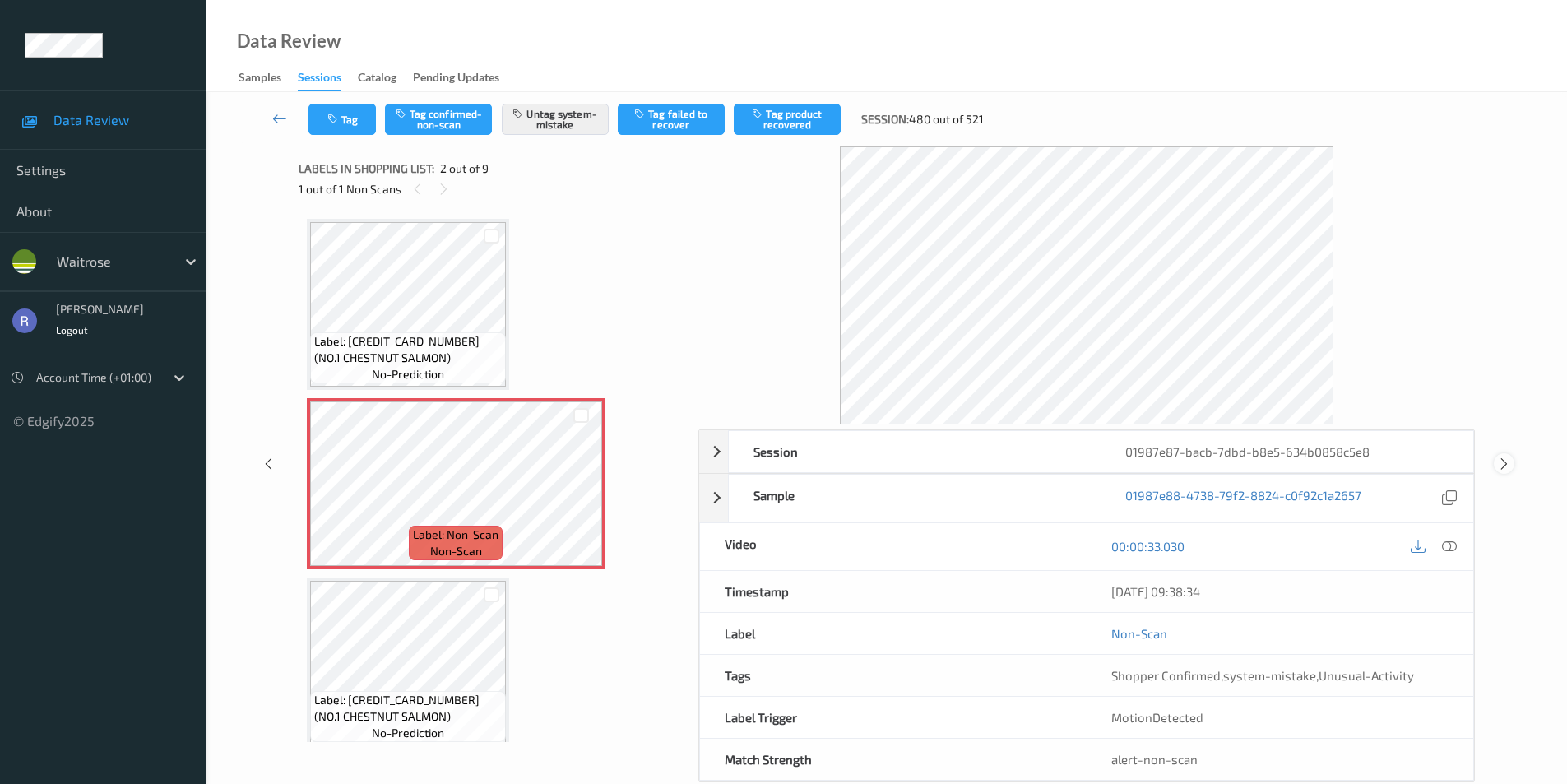
click at [1502, 457] on icon at bounding box center [1504, 464] width 14 height 15
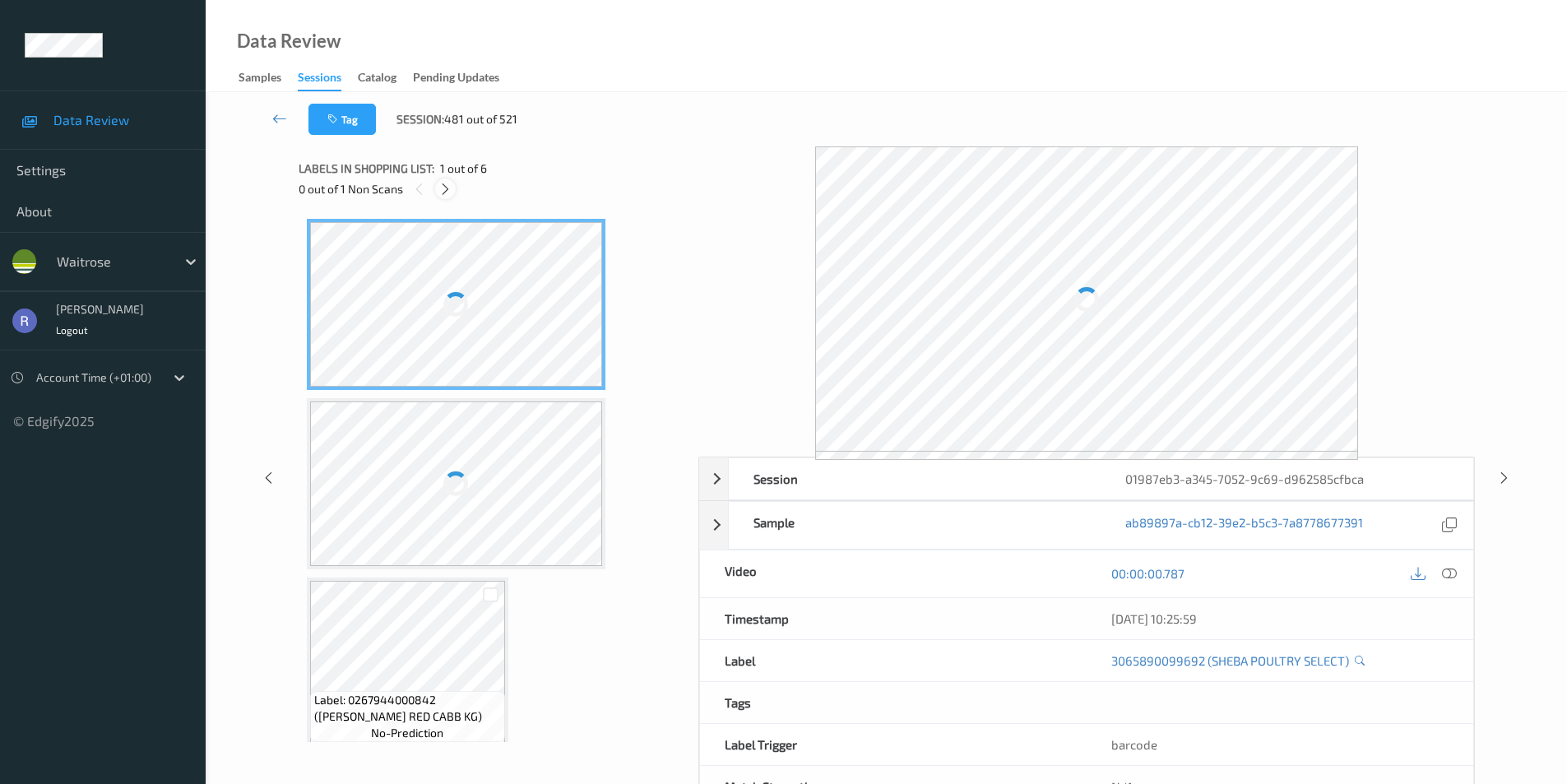
click at [442, 187] on icon at bounding box center [445, 189] width 14 height 15
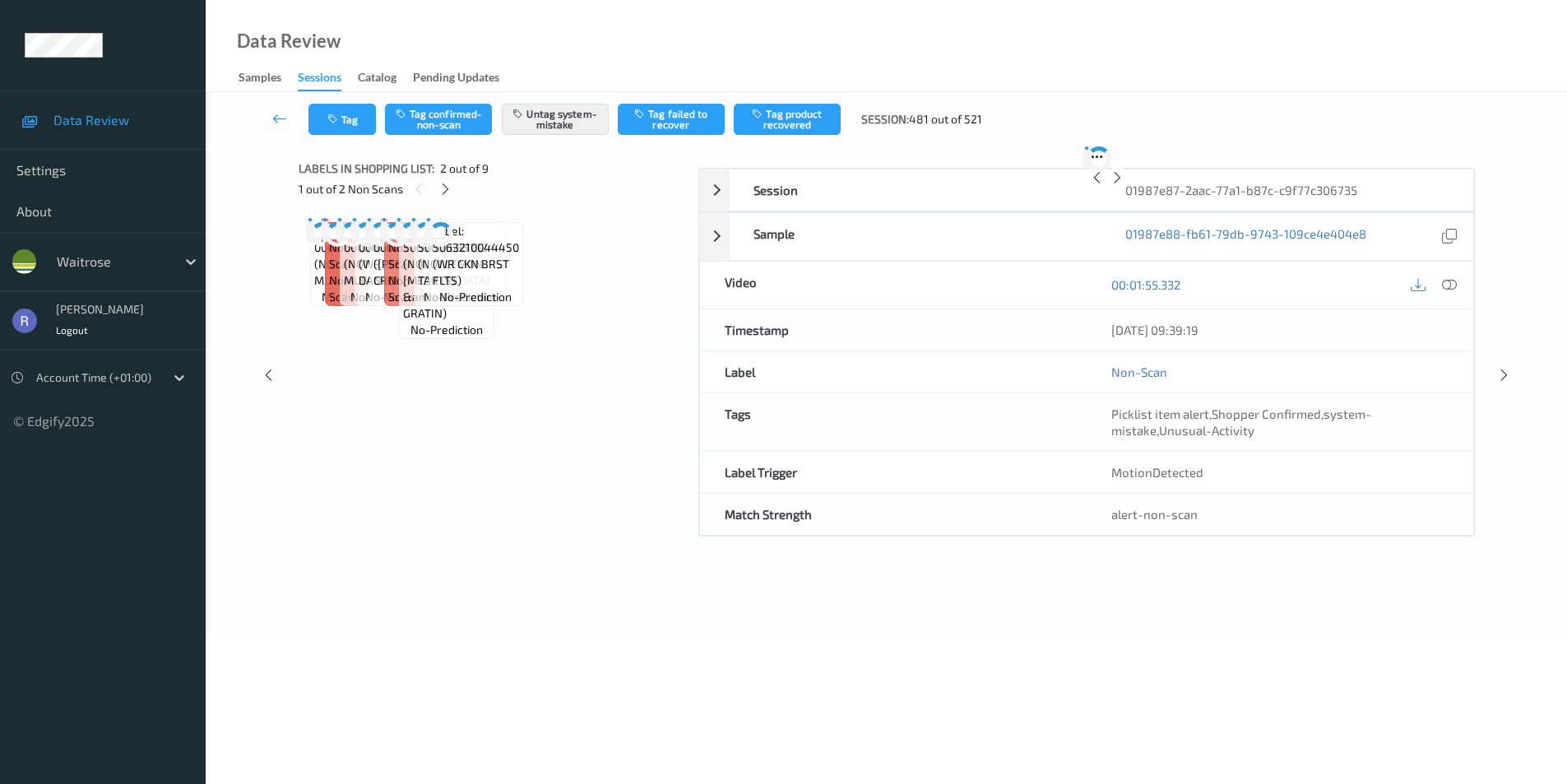
scroll to position [8, 0]
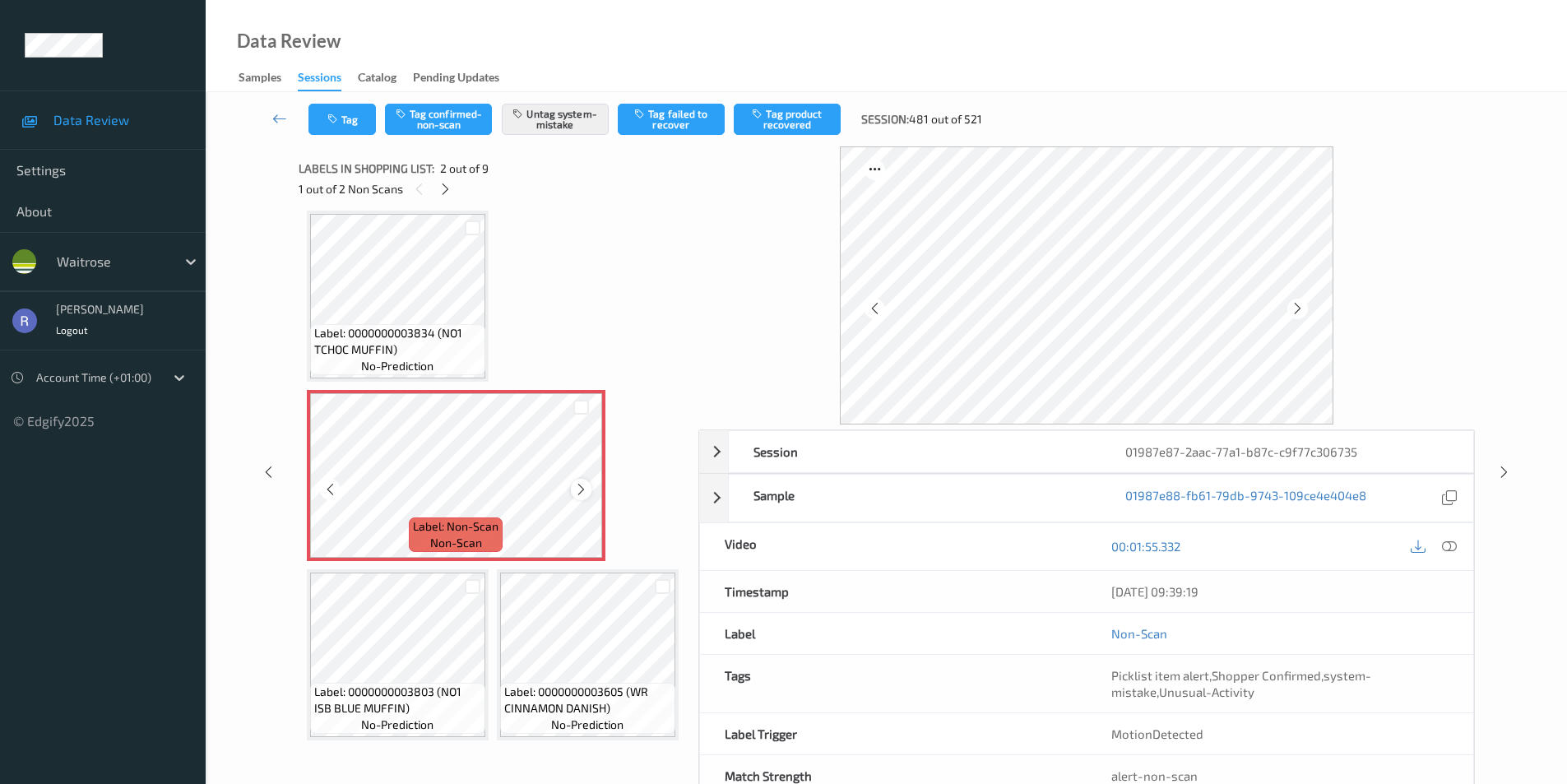
click at [579, 485] on icon at bounding box center [581, 490] width 14 height 15
click at [1506, 465] on icon at bounding box center [1504, 472] width 14 height 15
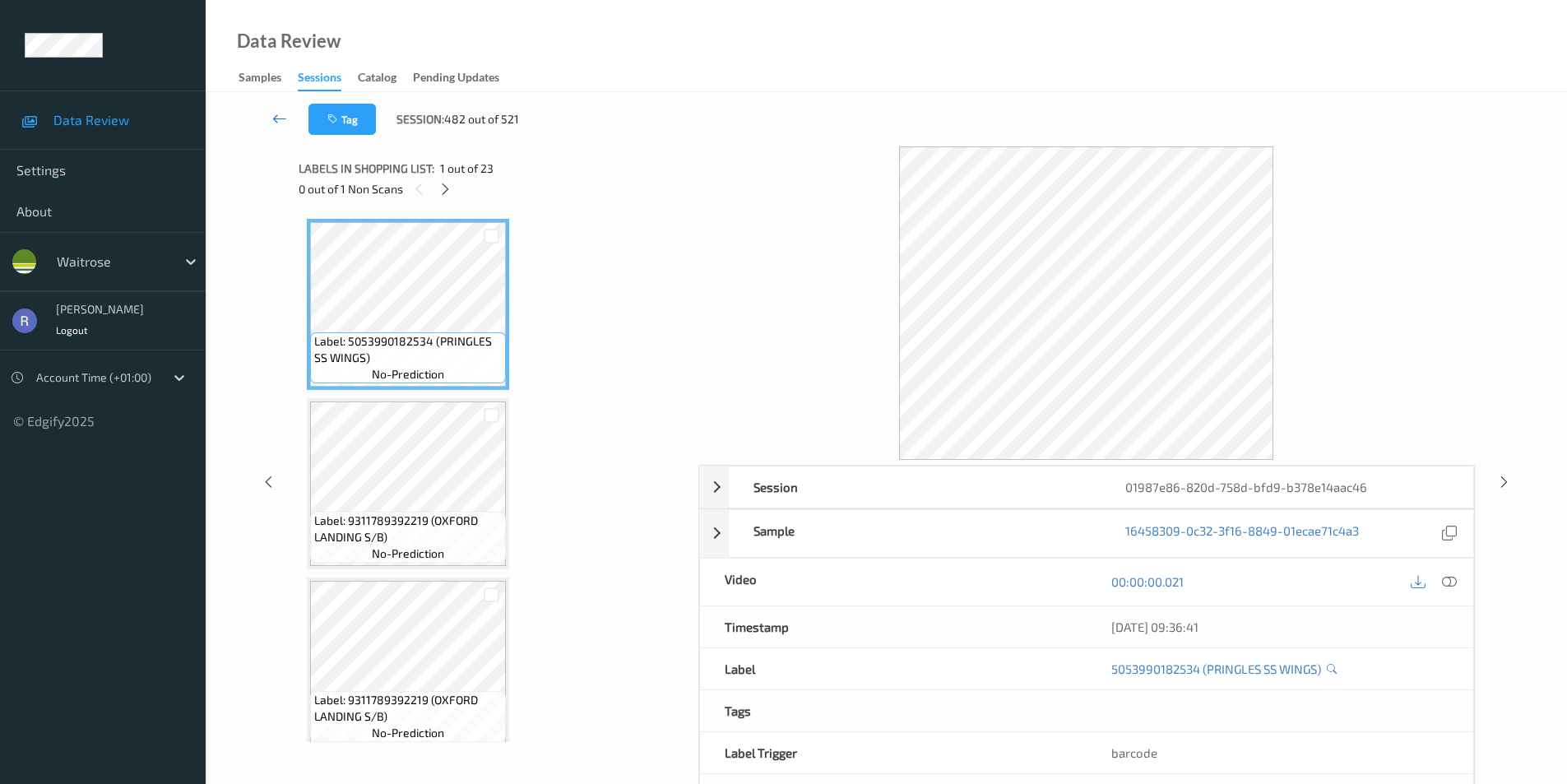
click at [273, 119] on icon at bounding box center [279, 119] width 15 height 17
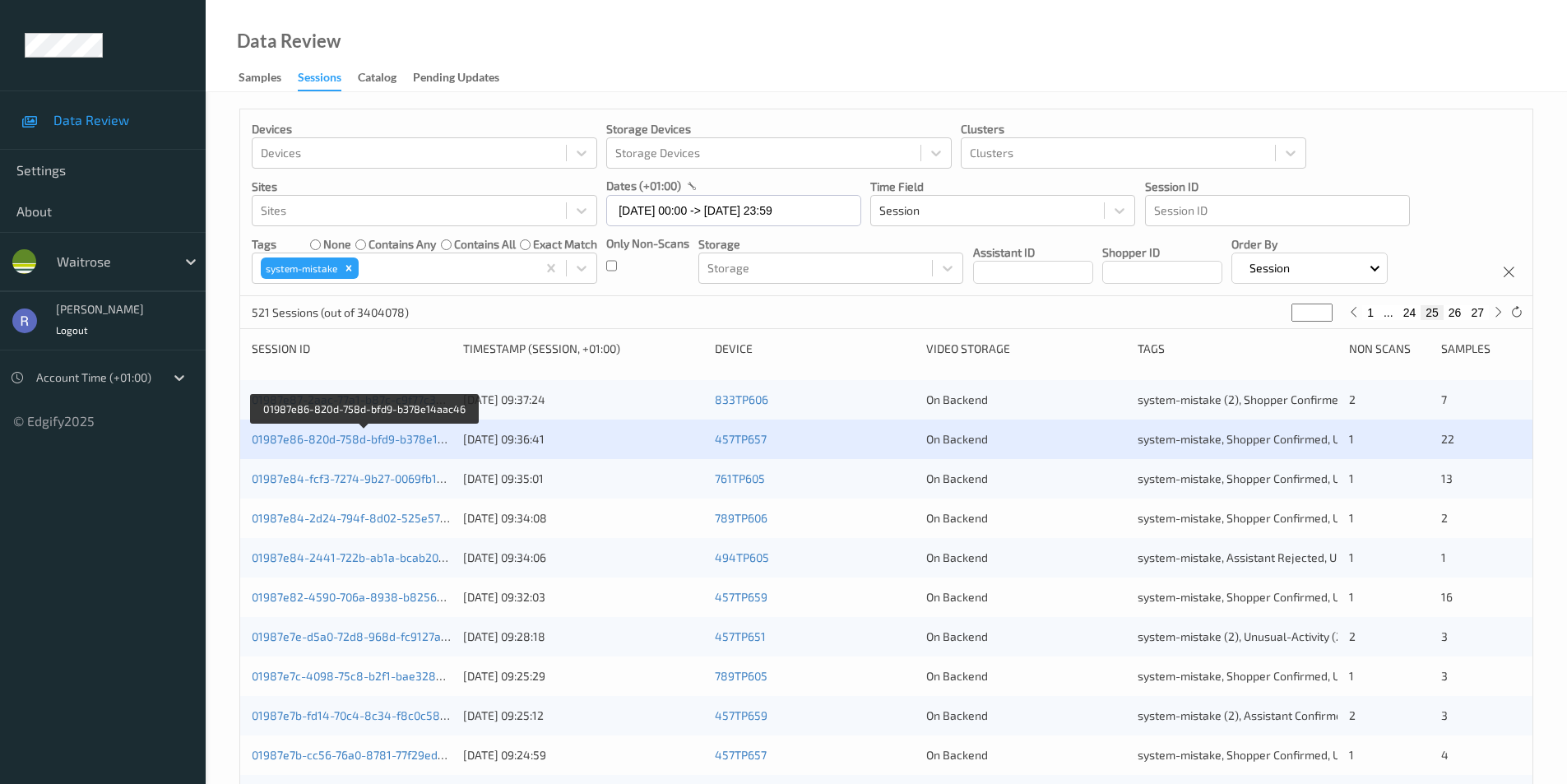
click at [311, 448] on div "01987e86-820d-758d-bfd9-b378e14aac46 06/08/2025 09:36:41 457TP657 On Backend sy…" at bounding box center [886, 439] width 1293 height 40
click at [314, 436] on link "01987e86-820d-758d-bfd9-b378e14aac46" at bounding box center [365, 438] width 226 height 14
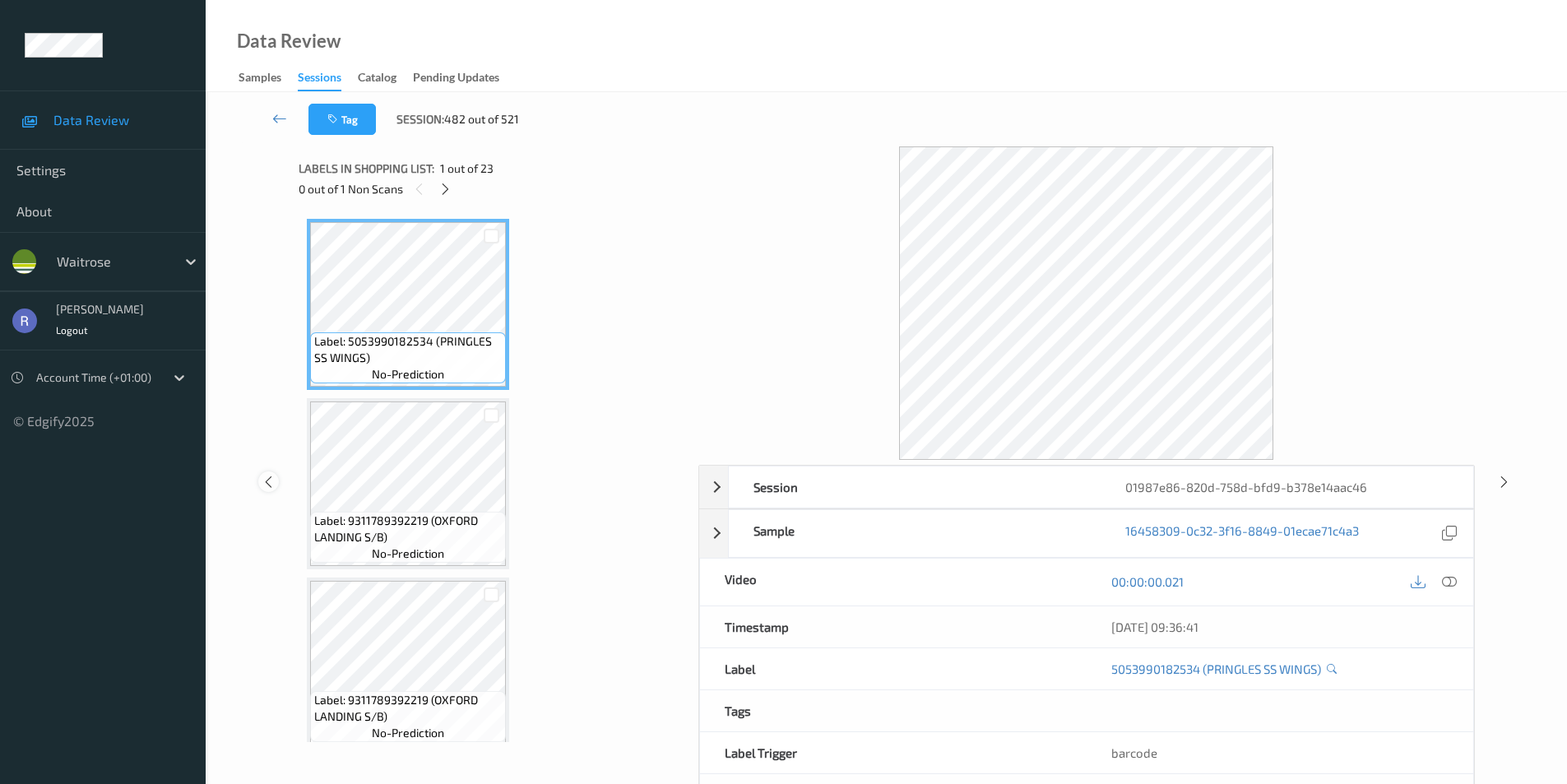
click at [270, 481] on icon at bounding box center [269, 482] width 14 height 15
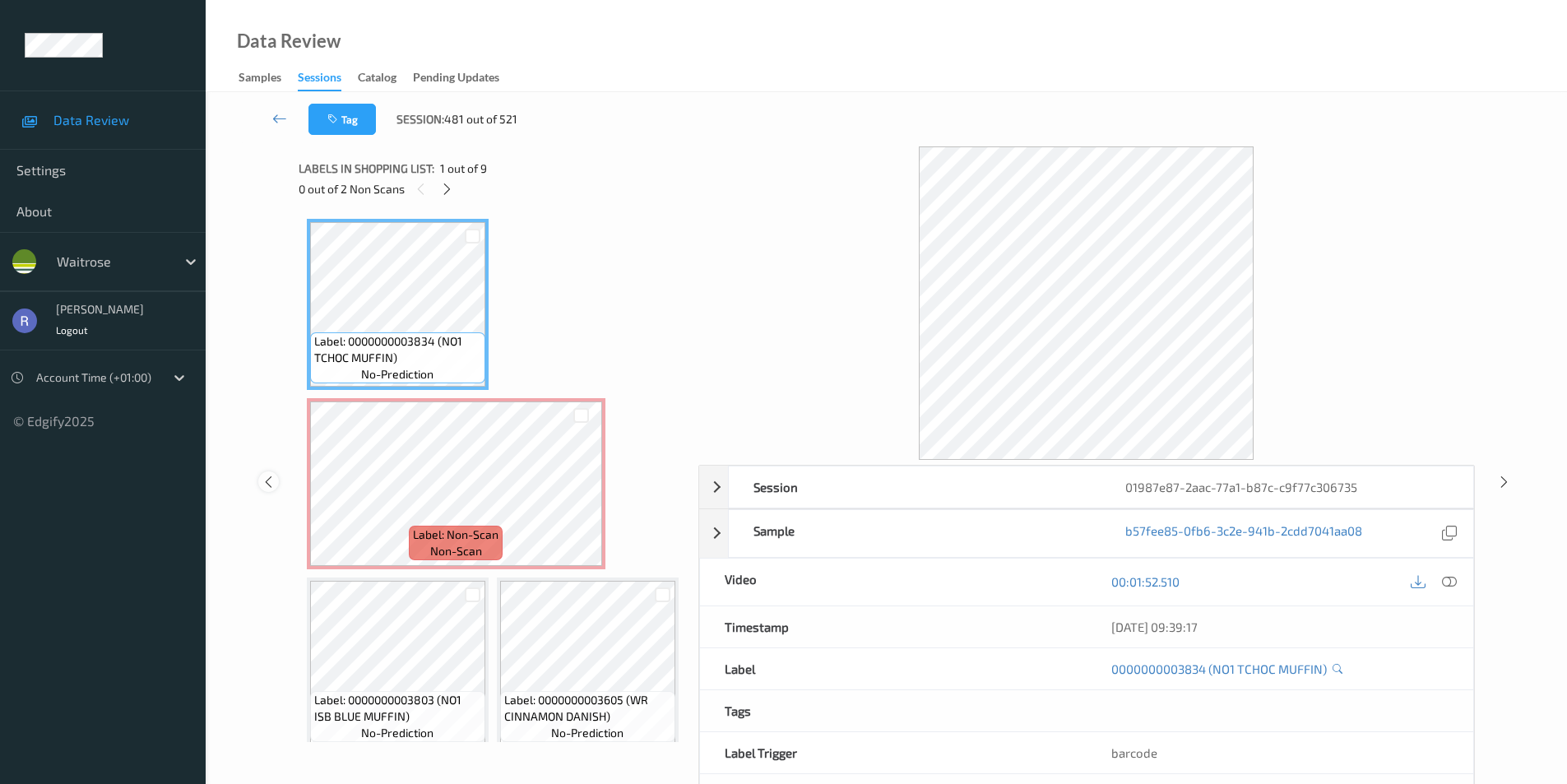
click at [269, 480] on icon at bounding box center [269, 482] width 14 height 15
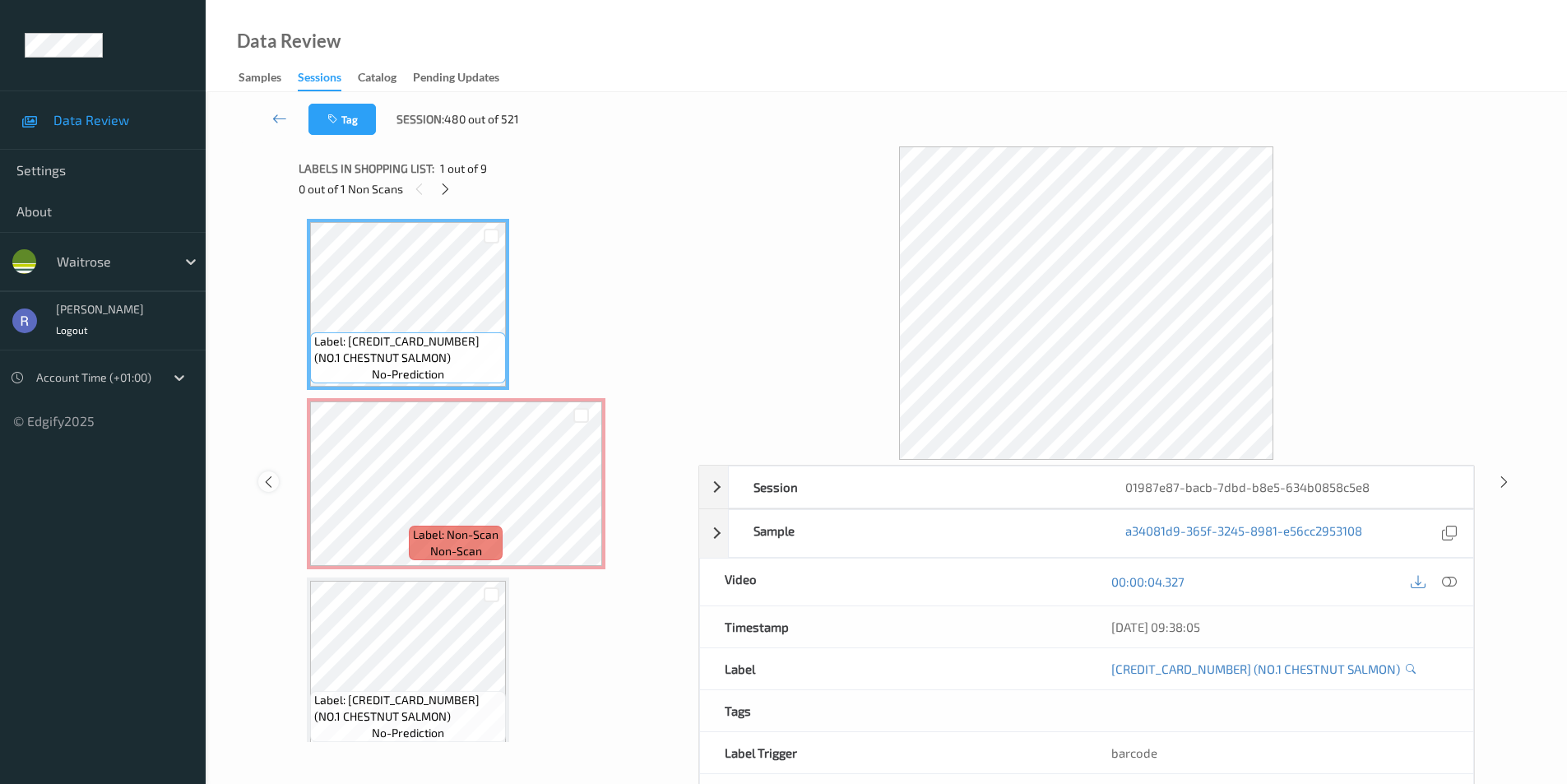
click at [268, 482] on icon at bounding box center [269, 482] width 14 height 15
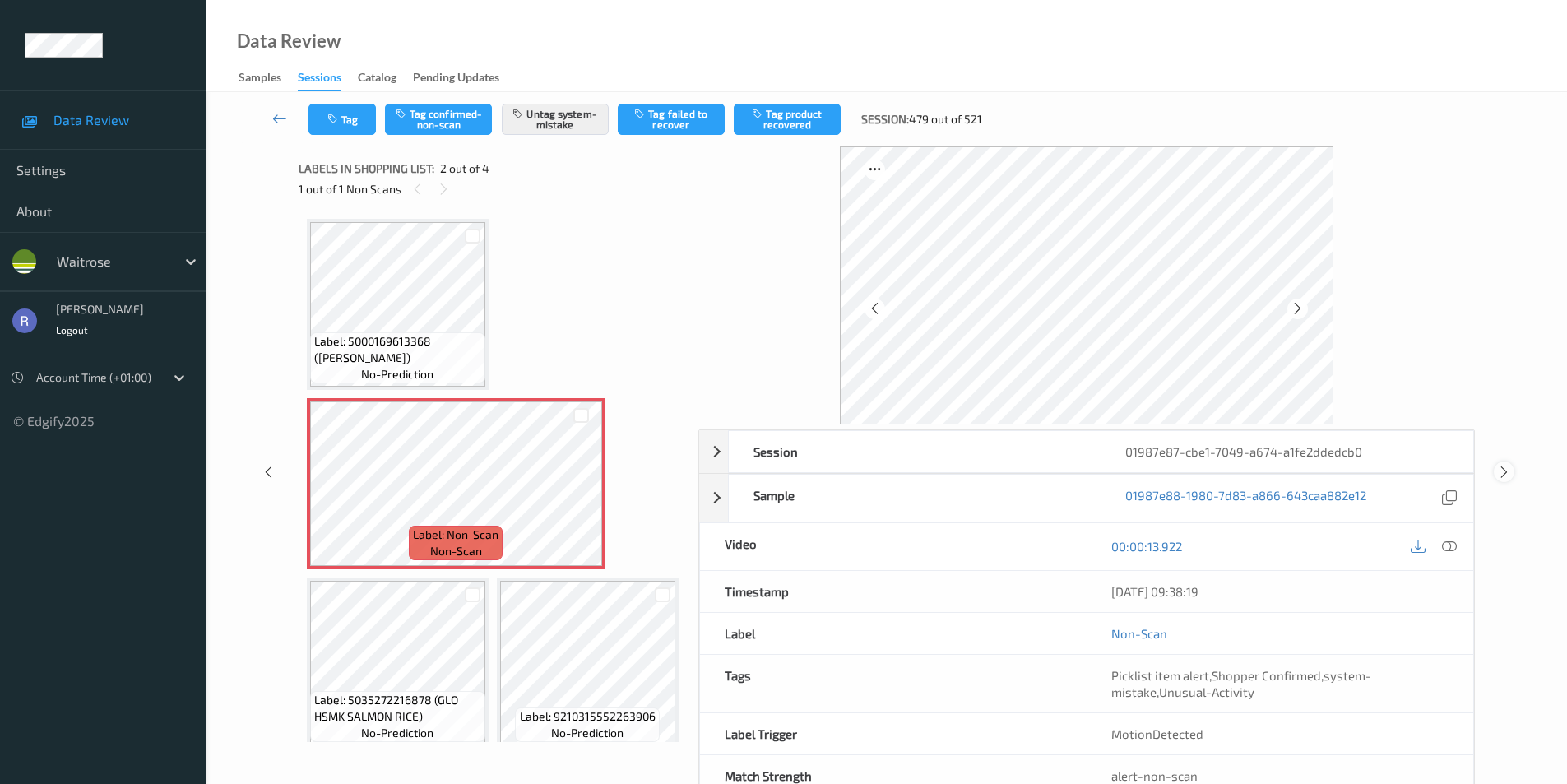
click at [1505, 472] on icon at bounding box center [1504, 472] width 14 height 15
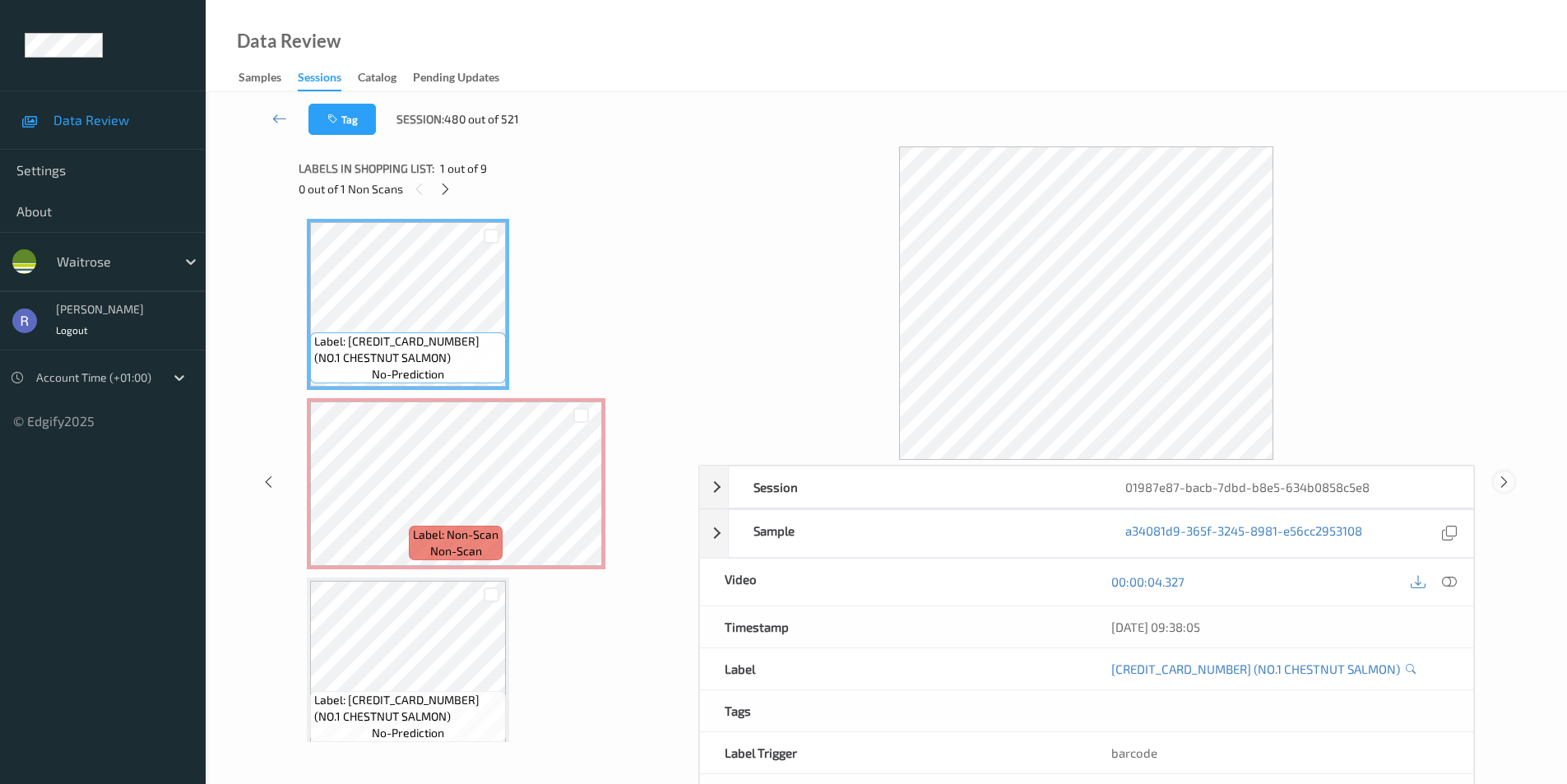
click at [1505, 472] on div at bounding box center [1504, 482] width 21 height 21
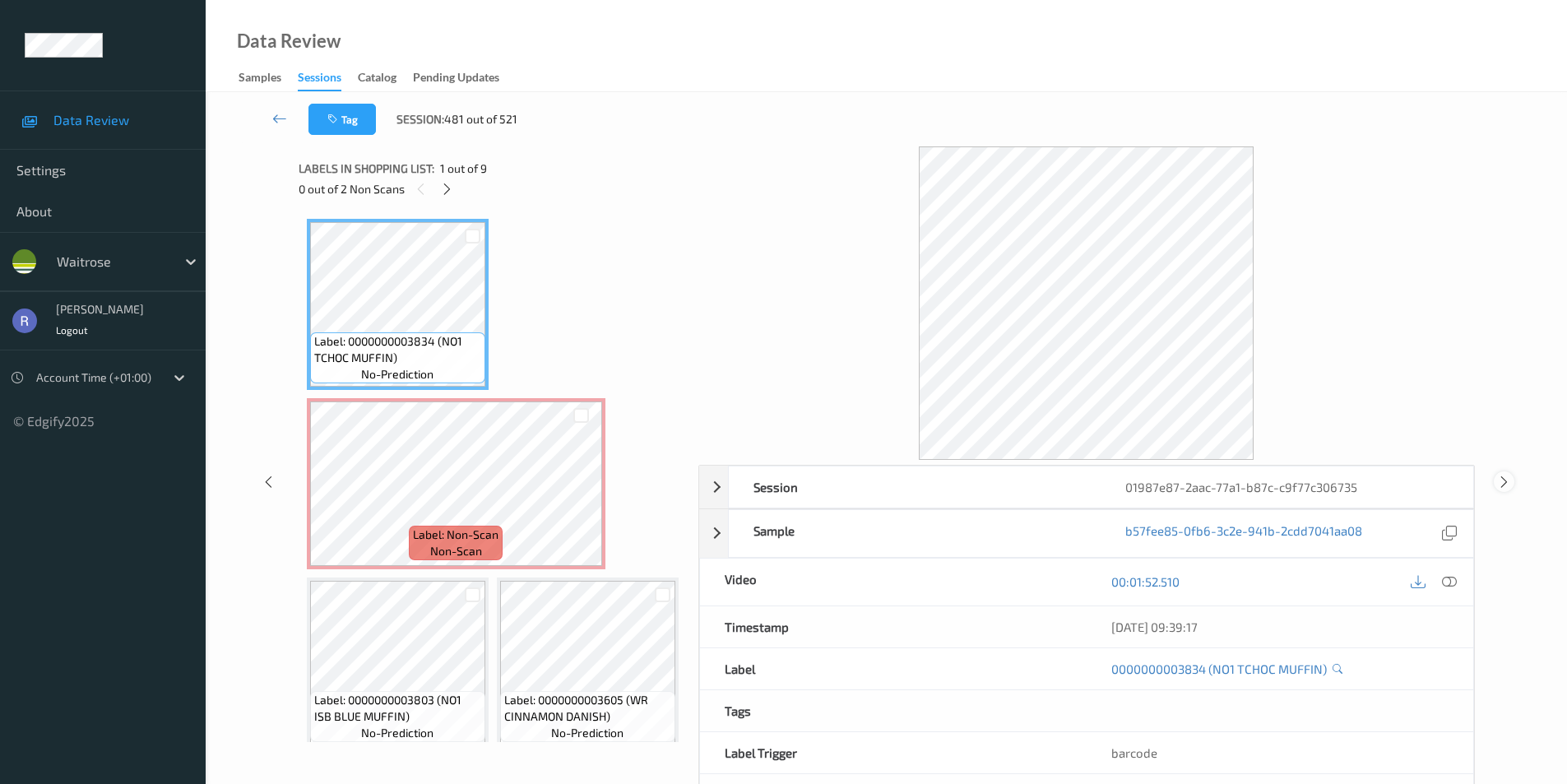
click at [1505, 477] on icon at bounding box center [1504, 482] width 14 height 15
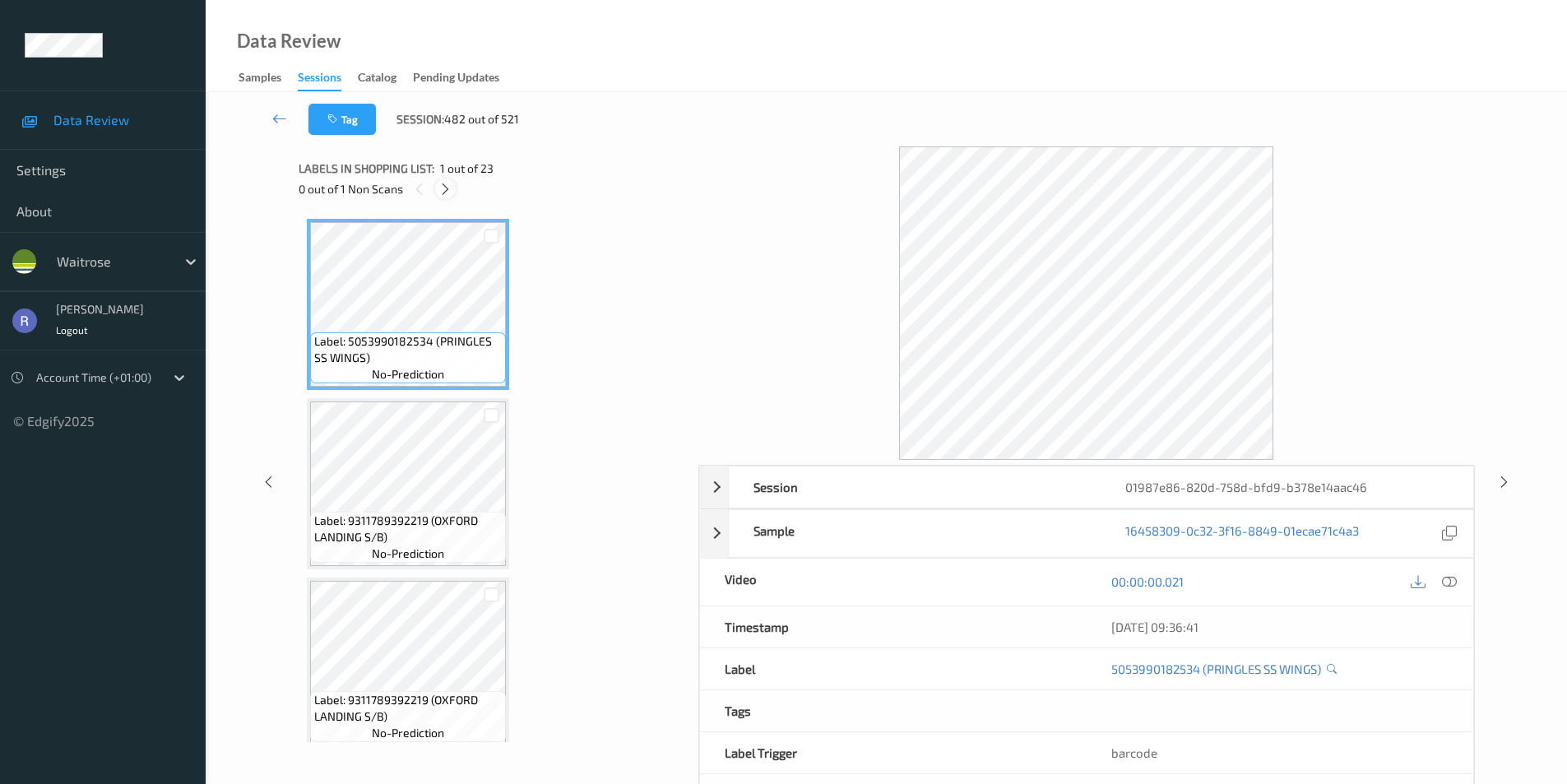
drag, startPoint x: 447, startPoint y: 176, endPoint x: 444, endPoint y: 191, distance: 15.3
click at [448, 177] on div "Labels in shopping list: 1 out of 23" at bounding box center [492, 168] width 388 height 21
click at [444, 191] on icon at bounding box center [445, 189] width 14 height 15
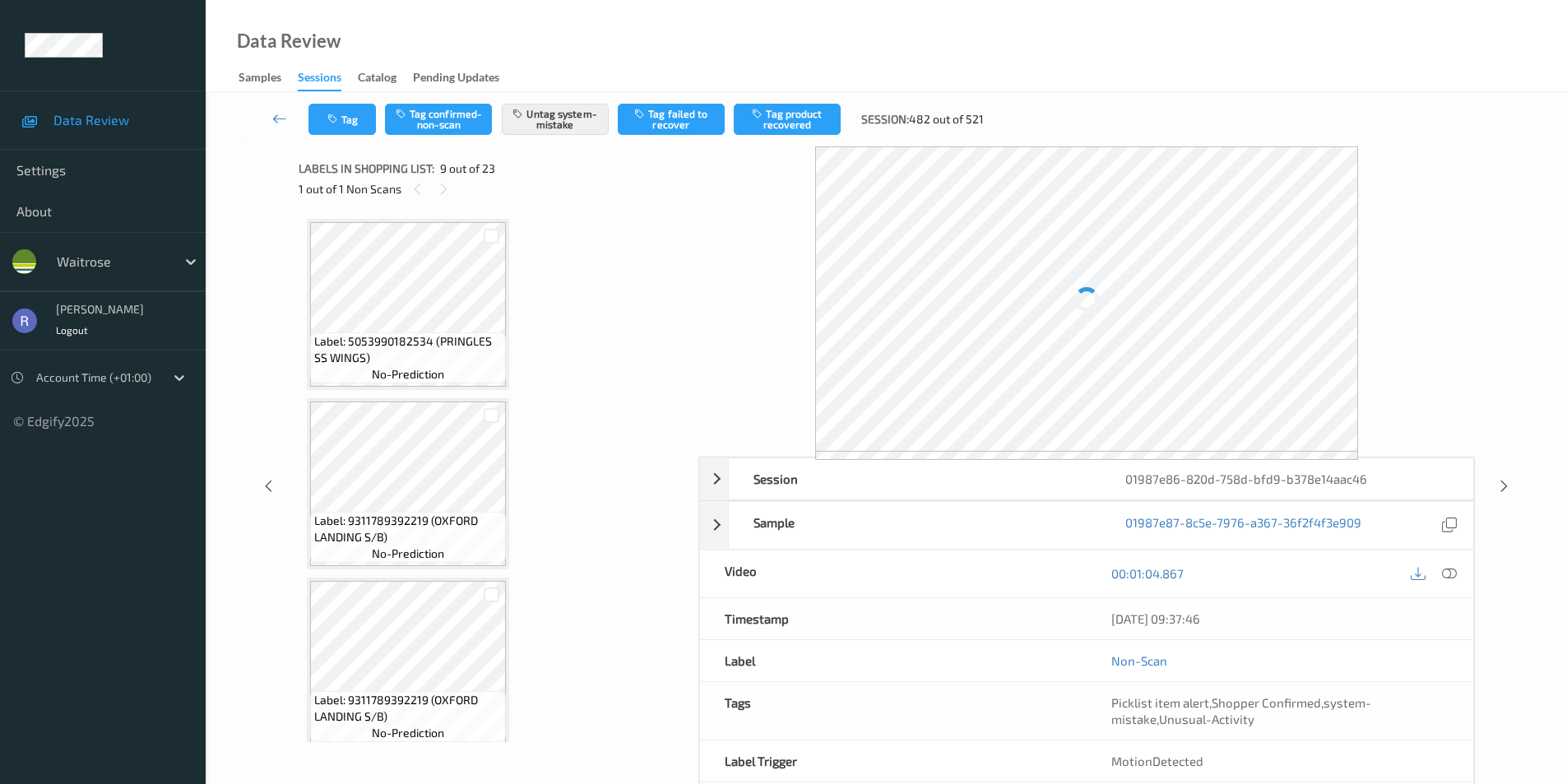
scroll to position [1263, 0]
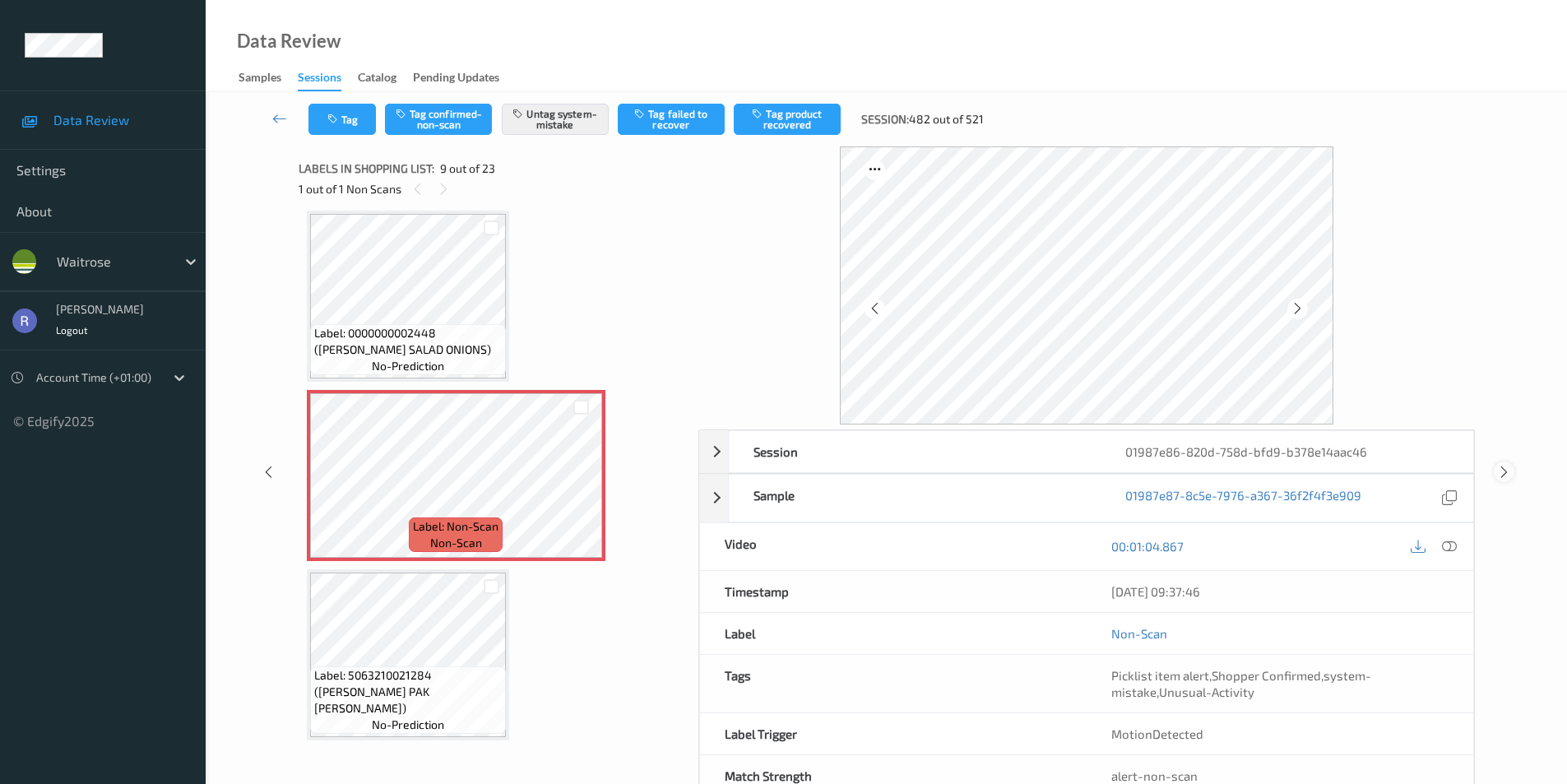
click at [1502, 472] on icon at bounding box center [1504, 472] width 14 height 15
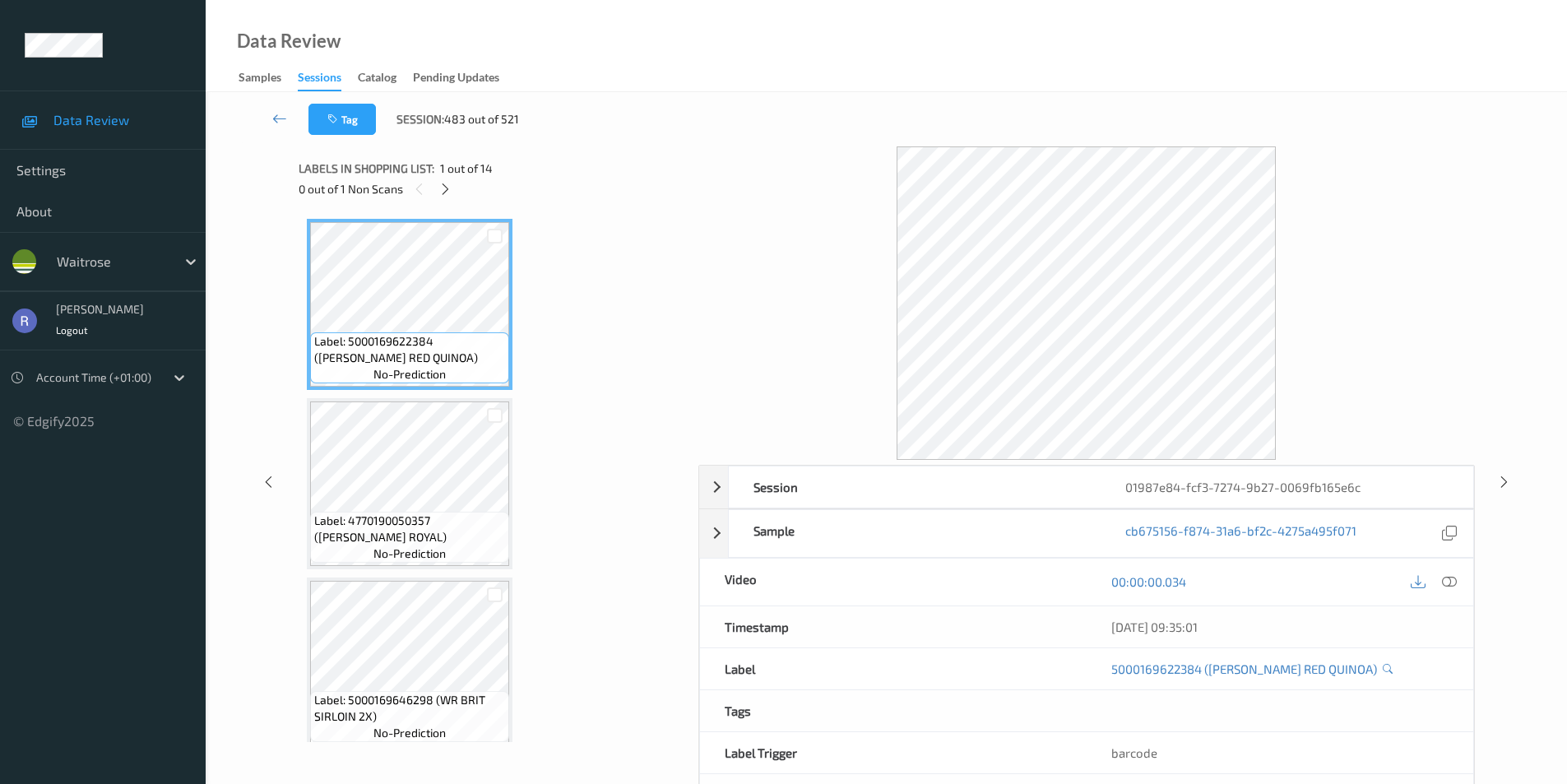
click at [1502, 473] on div at bounding box center [1504, 482] width 21 height 21
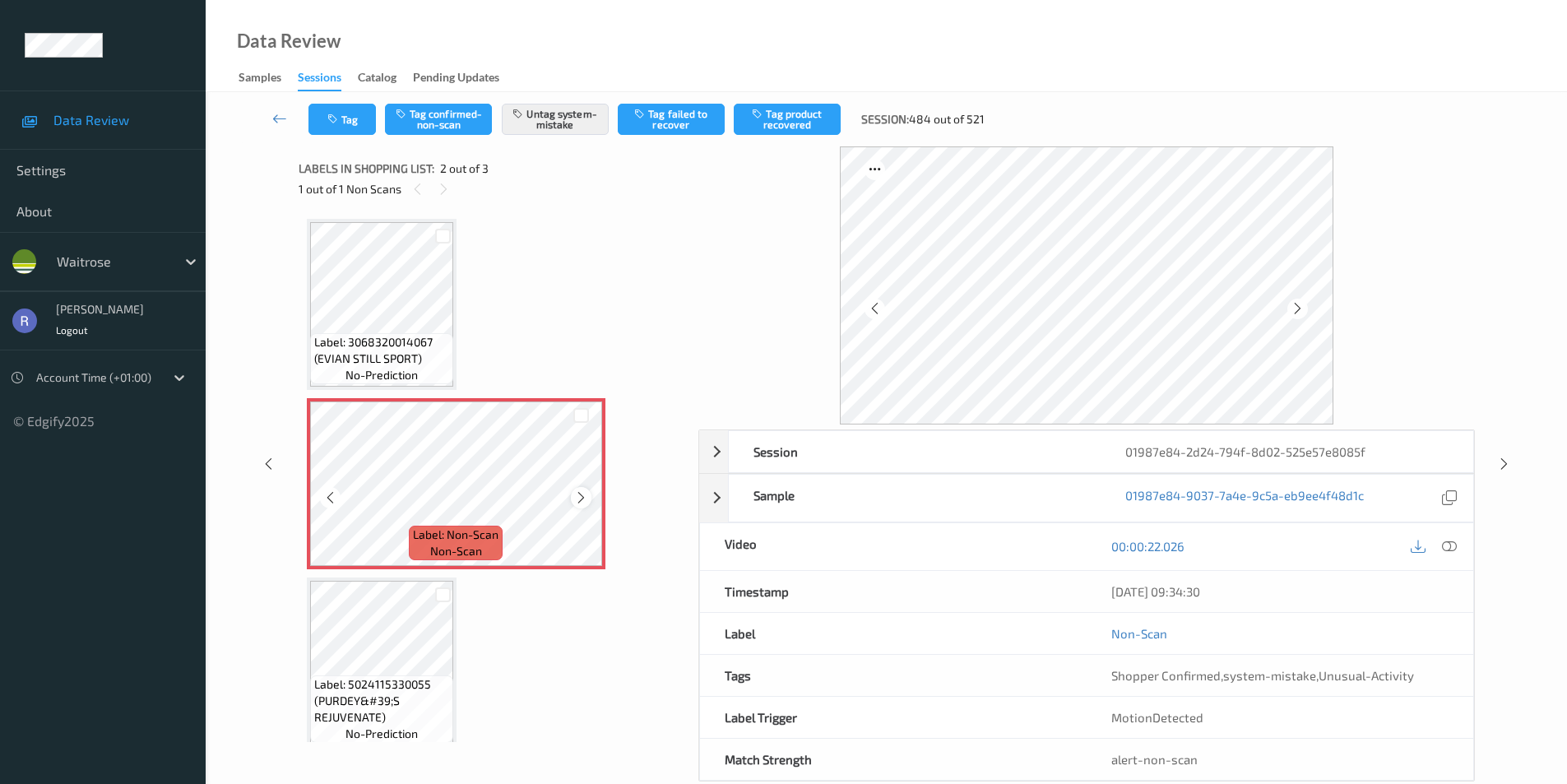
click at [580, 496] on icon at bounding box center [581, 497] width 14 height 15
click at [1503, 462] on icon at bounding box center [1504, 464] width 14 height 15
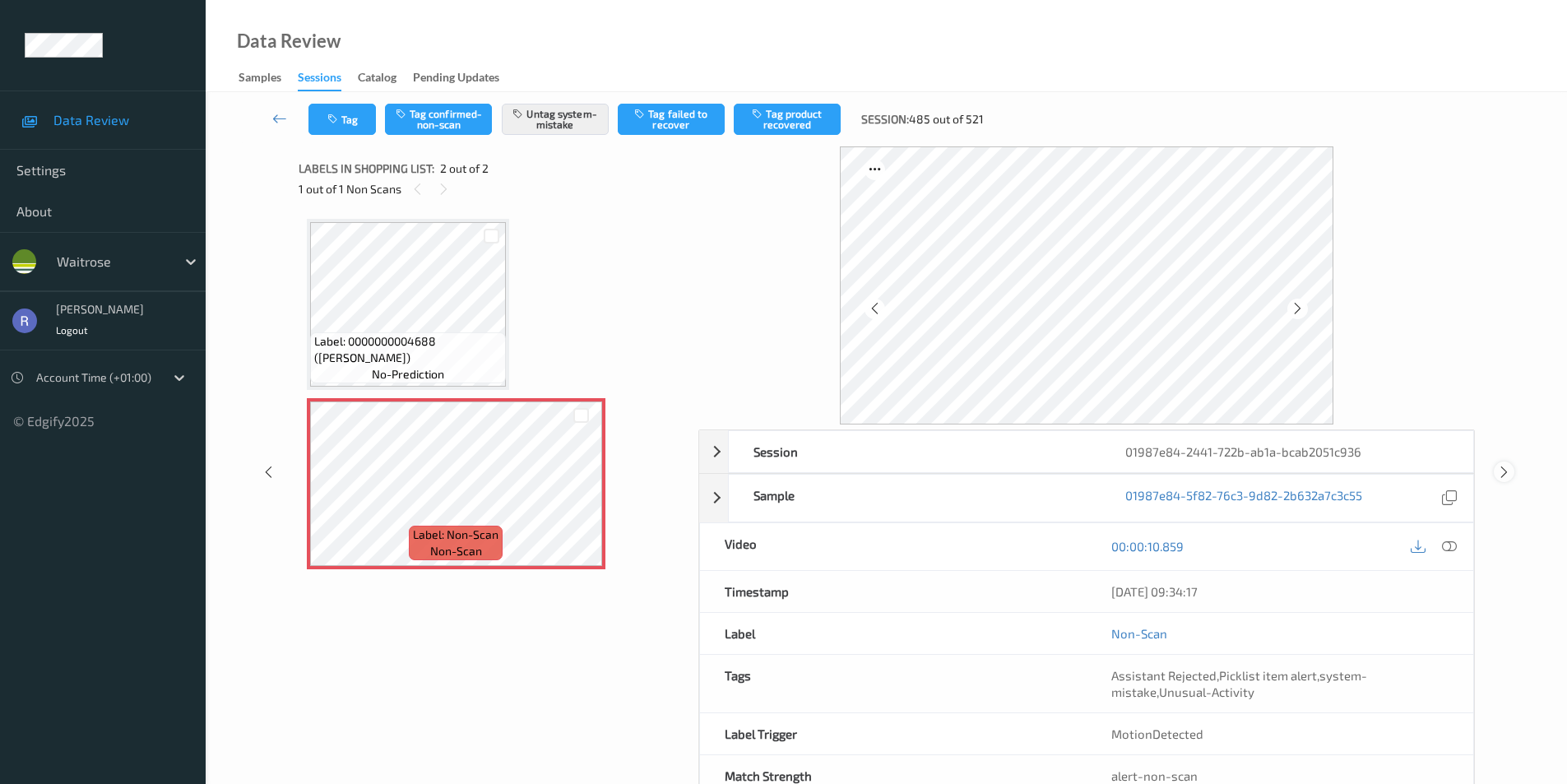
click at [1502, 471] on icon at bounding box center [1504, 472] width 14 height 15
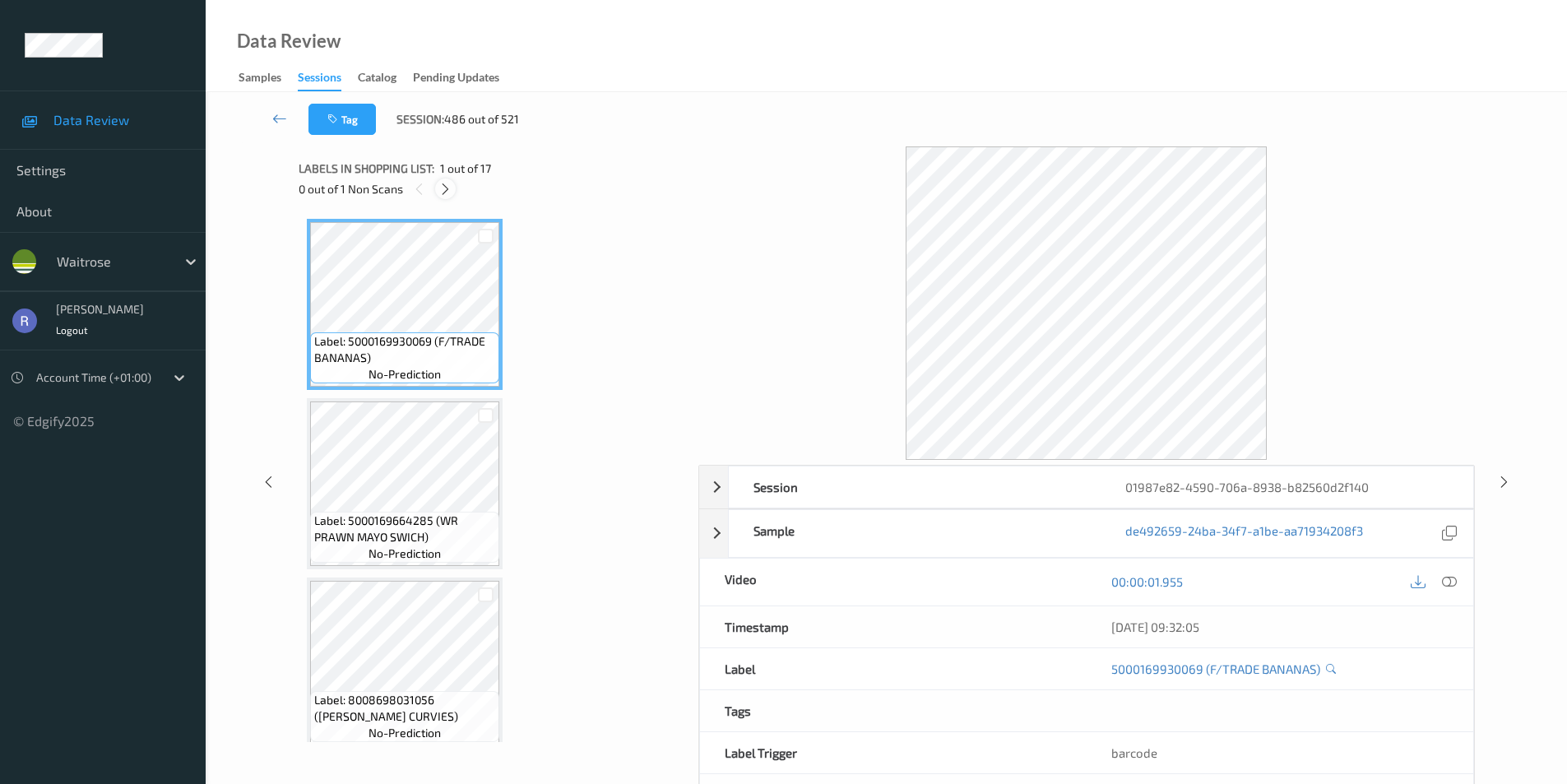
click at [446, 191] on icon at bounding box center [445, 189] width 14 height 15
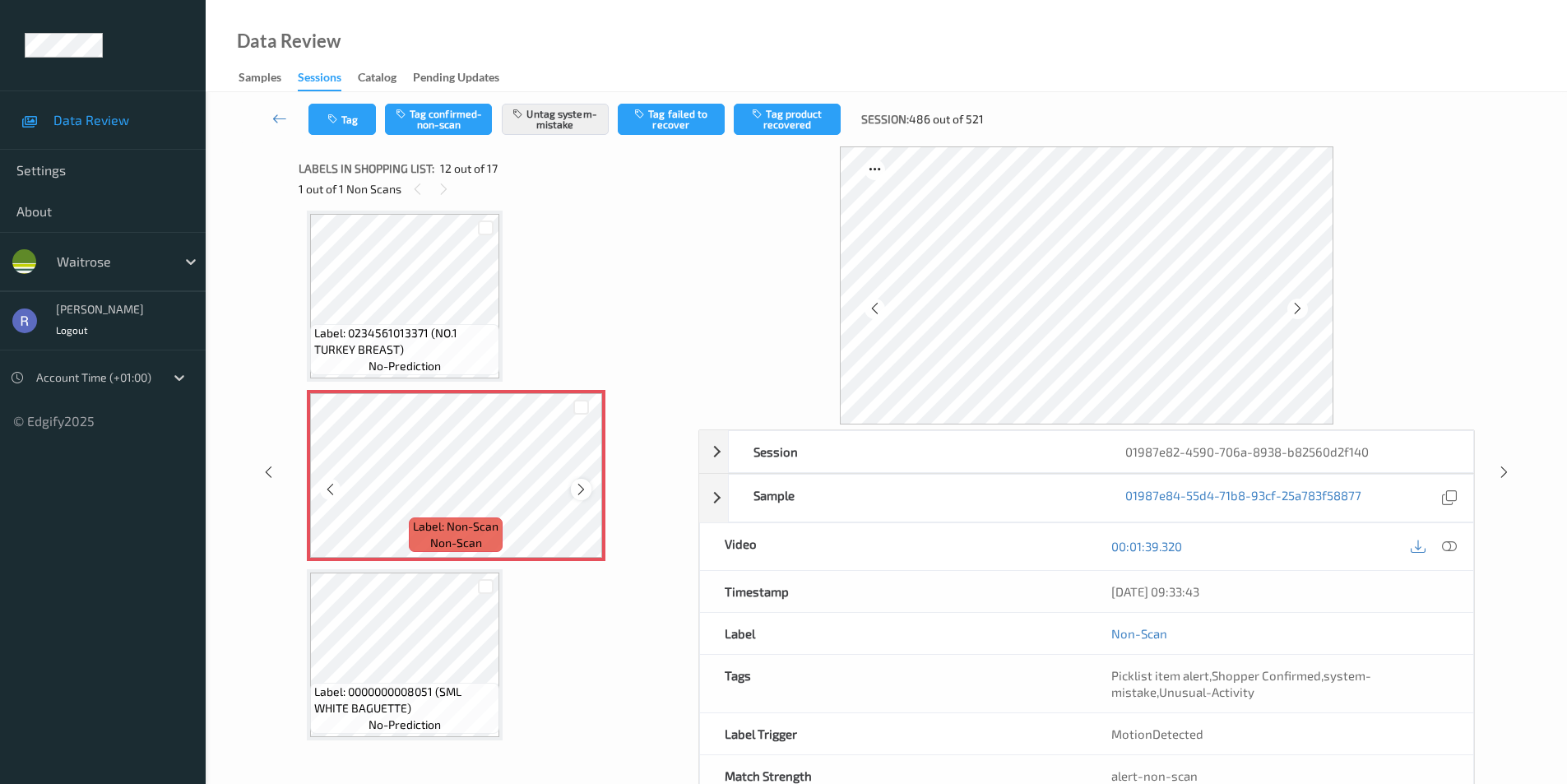
click at [577, 488] on icon at bounding box center [581, 490] width 14 height 15
click at [580, 487] on icon at bounding box center [581, 490] width 14 height 15
click at [1447, 547] on icon at bounding box center [1450, 546] width 15 height 15
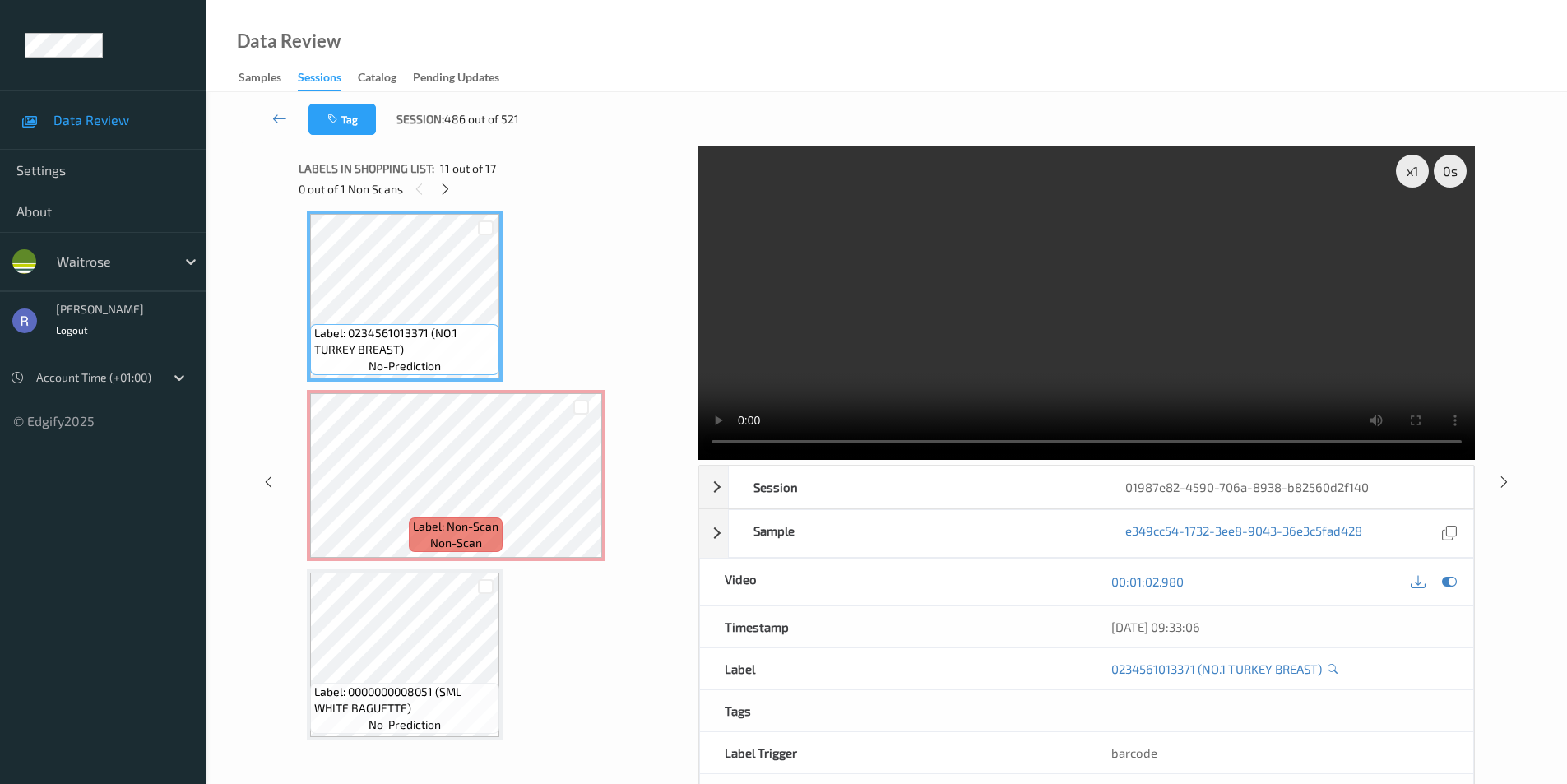
click at [1388, 181] on video at bounding box center [1086, 303] width 777 height 313
click at [1426, 164] on div "x 1" at bounding box center [1413, 172] width 33 height 33
click at [1414, 170] on div "x 2" at bounding box center [1413, 172] width 33 height 33
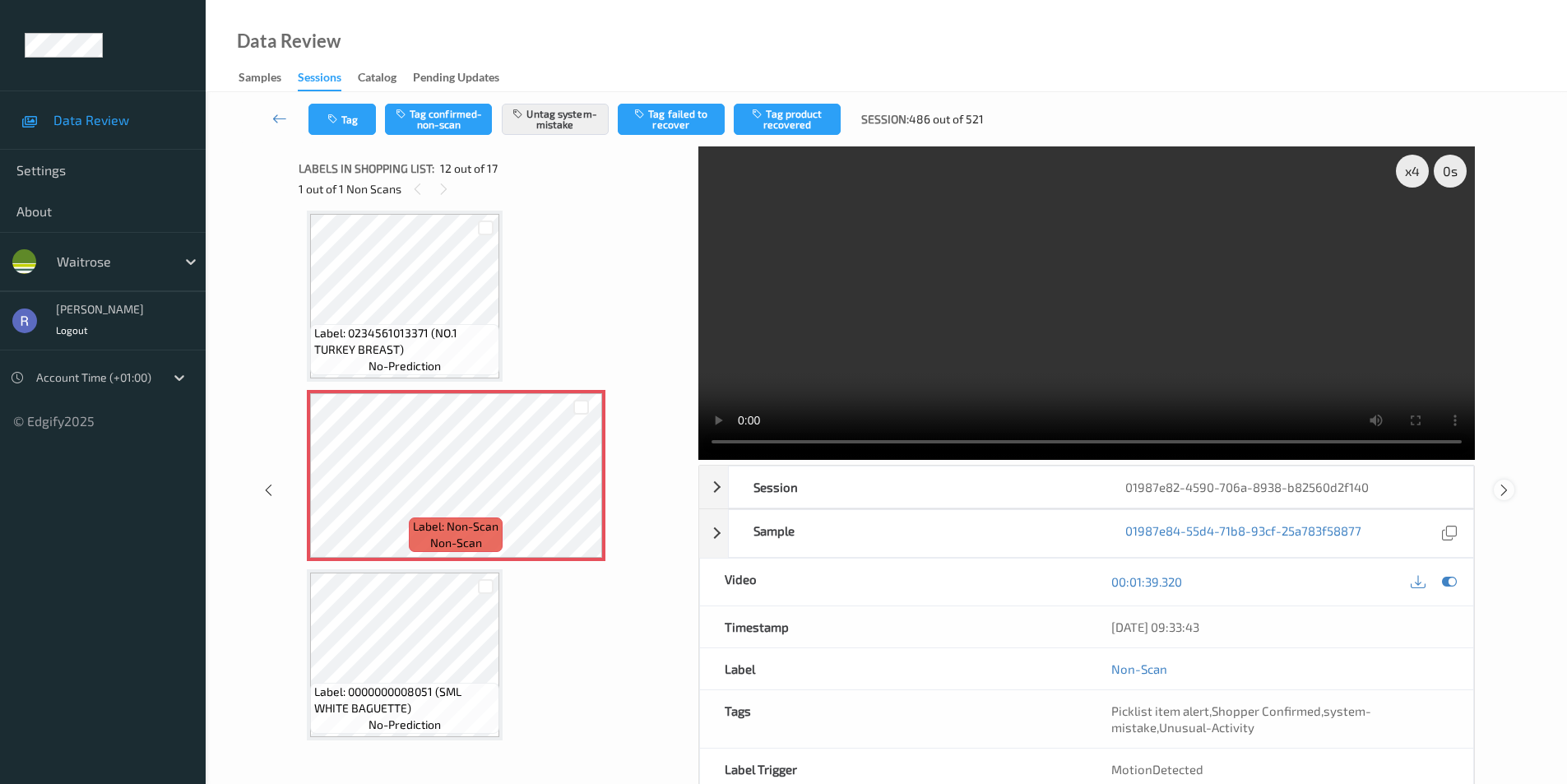
click at [1504, 490] on icon at bounding box center [1504, 490] width 14 height 15
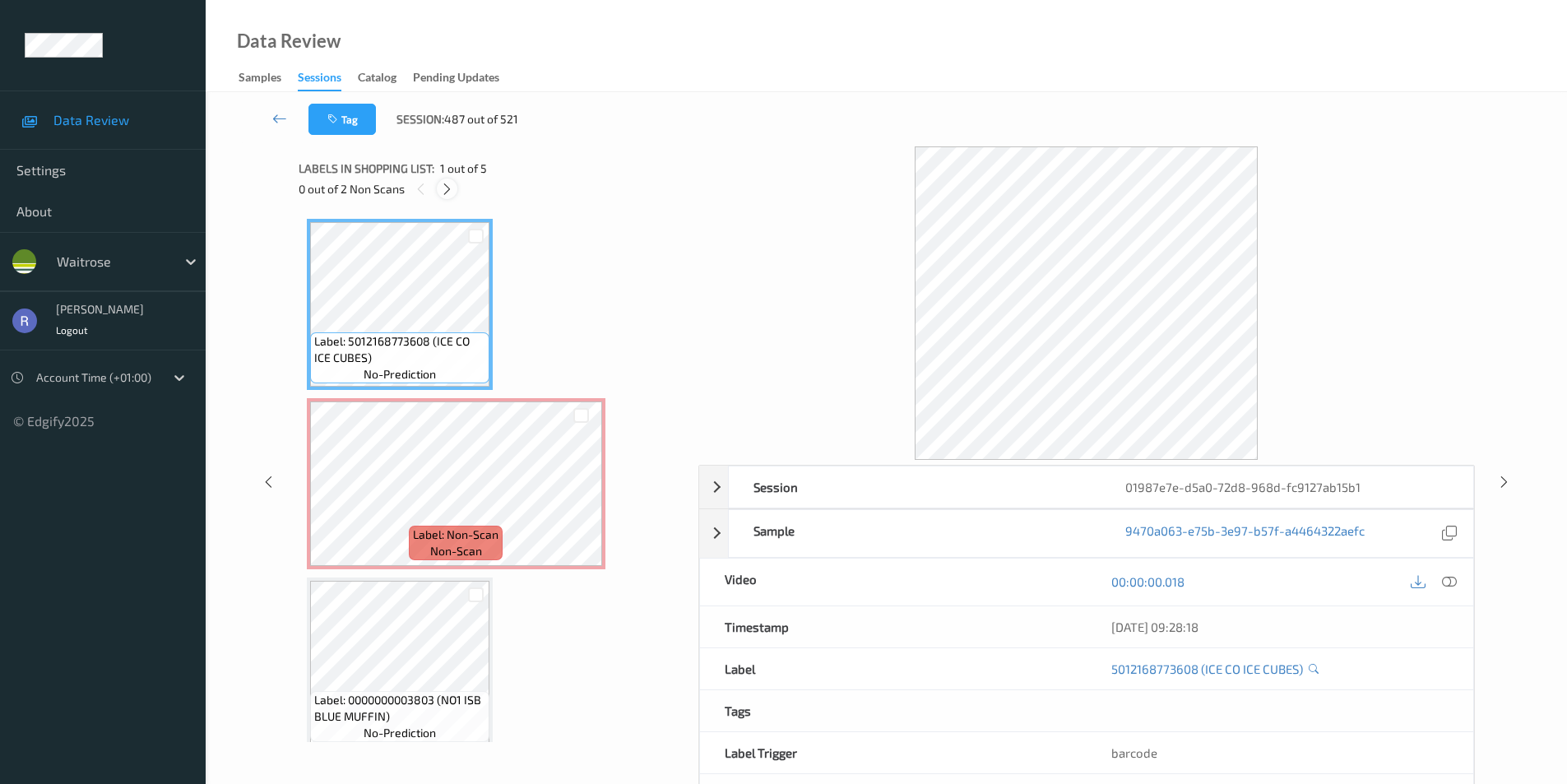
click at [444, 188] on icon at bounding box center [447, 189] width 14 height 15
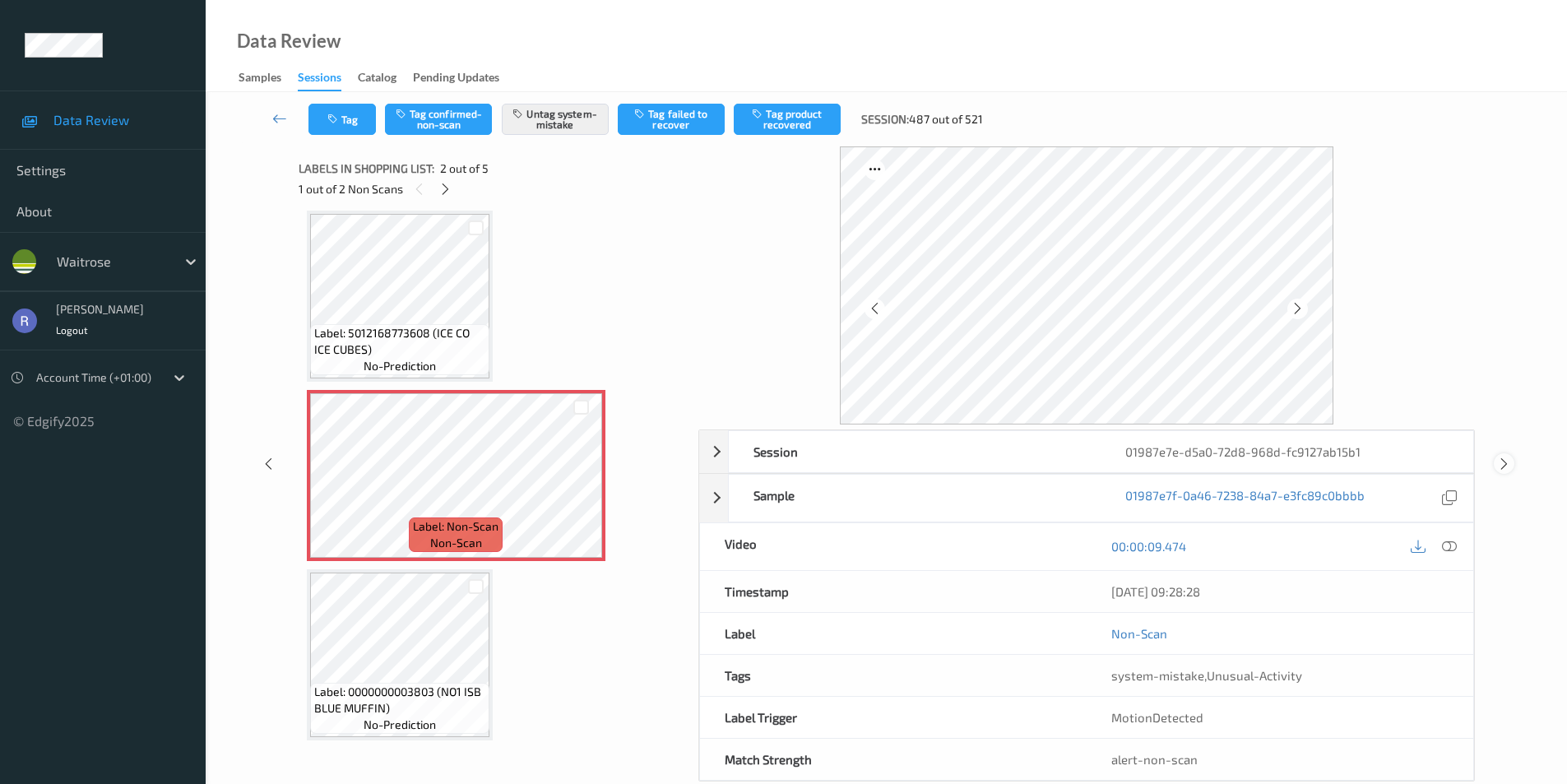
click at [1508, 463] on icon at bounding box center [1504, 464] width 14 height 15
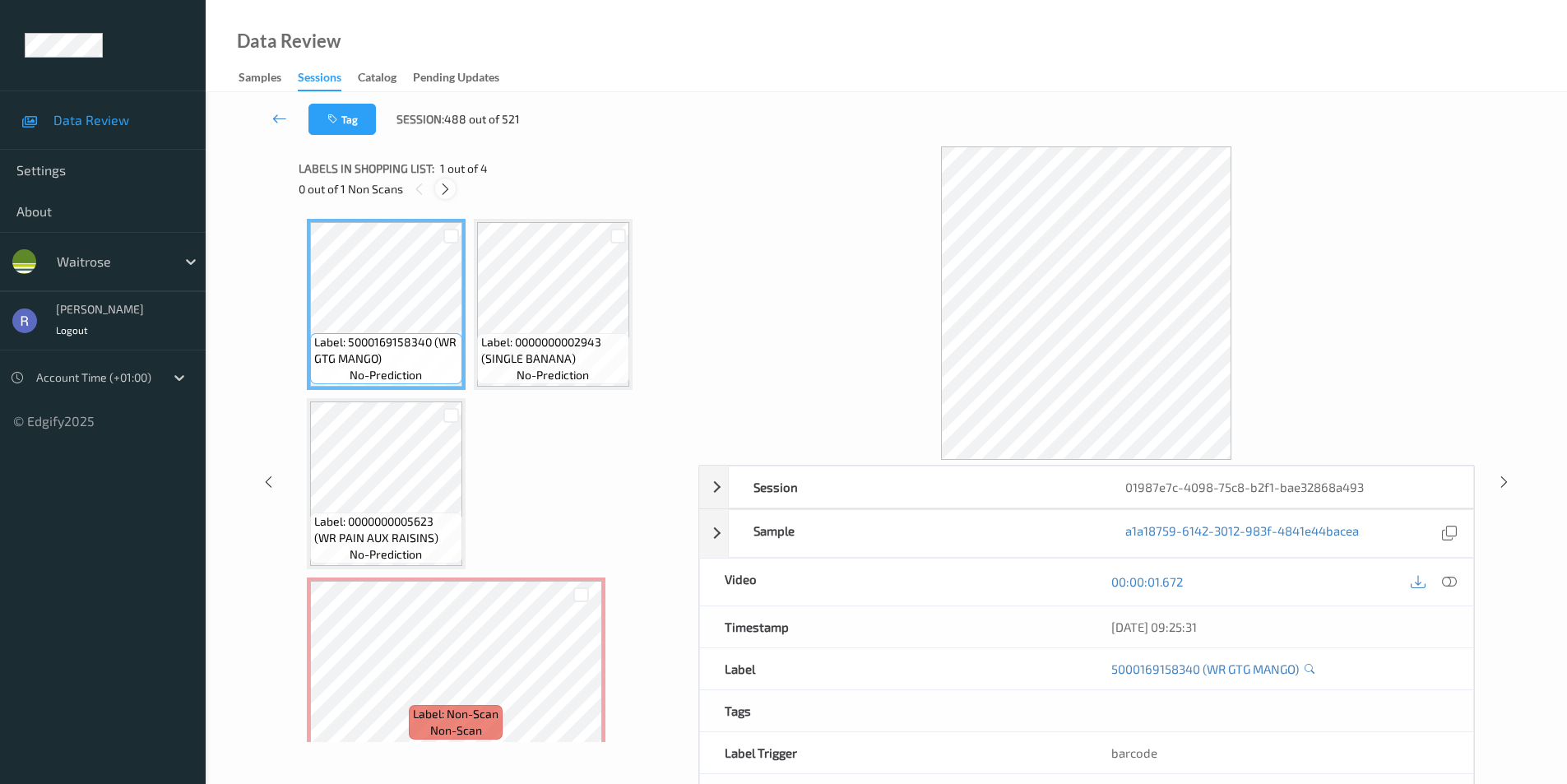
click at [445, 193] on icon at bounding box center [445, 189] width 14 height 15
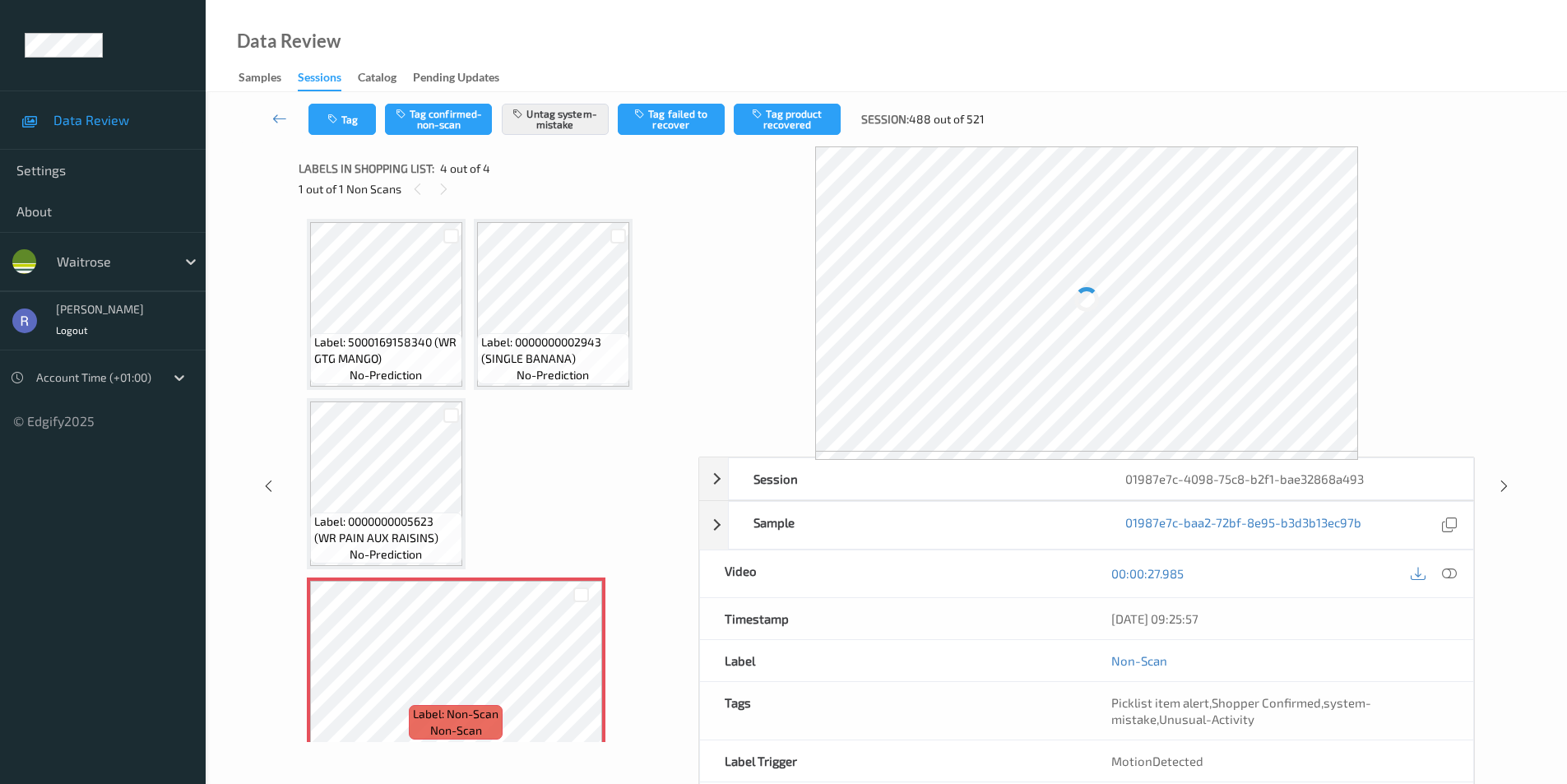
scroll to position [15, 0]
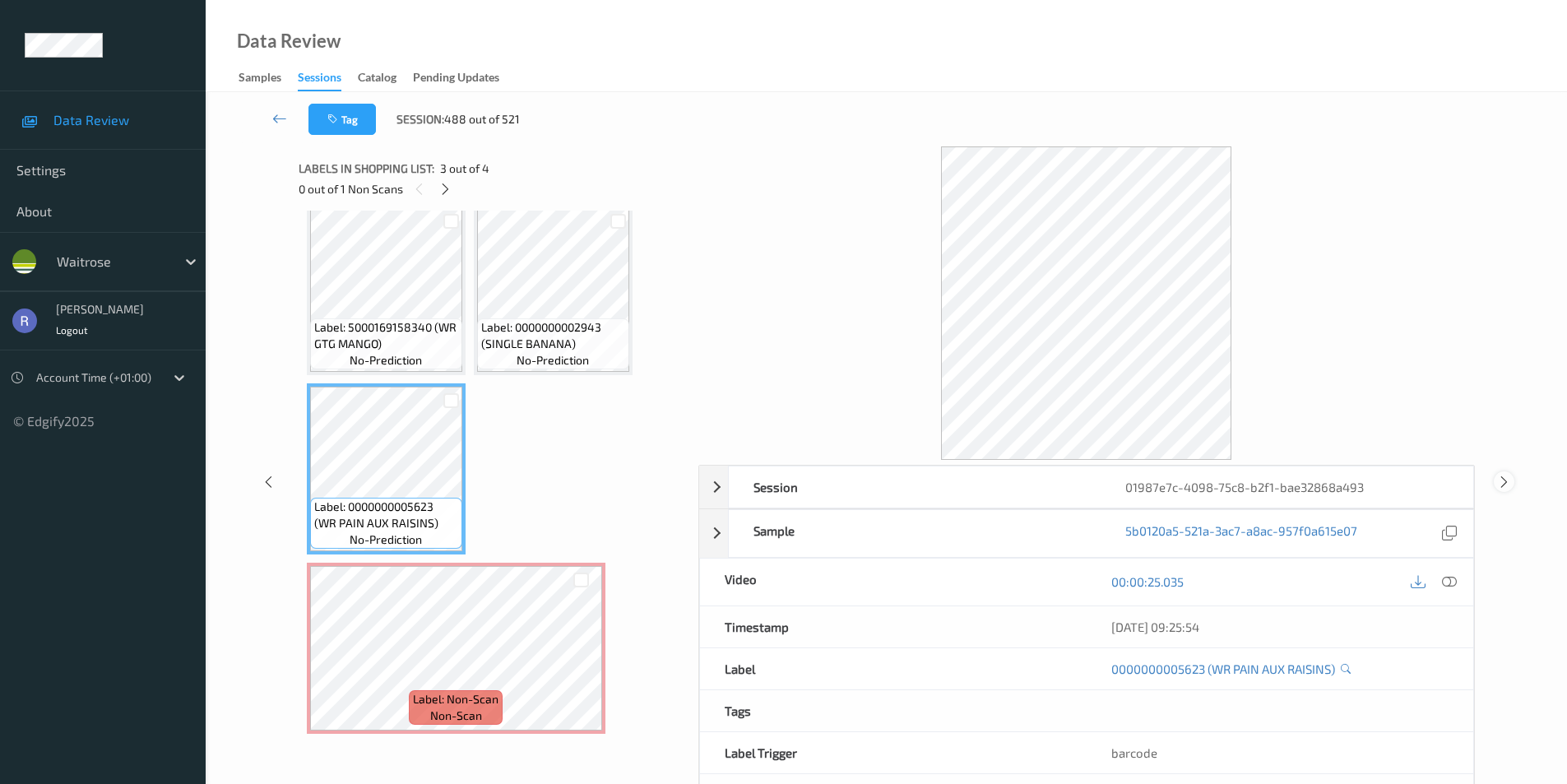
click at [1501, 476] on icon at bounding box center [1504, 482] width 14 height 15
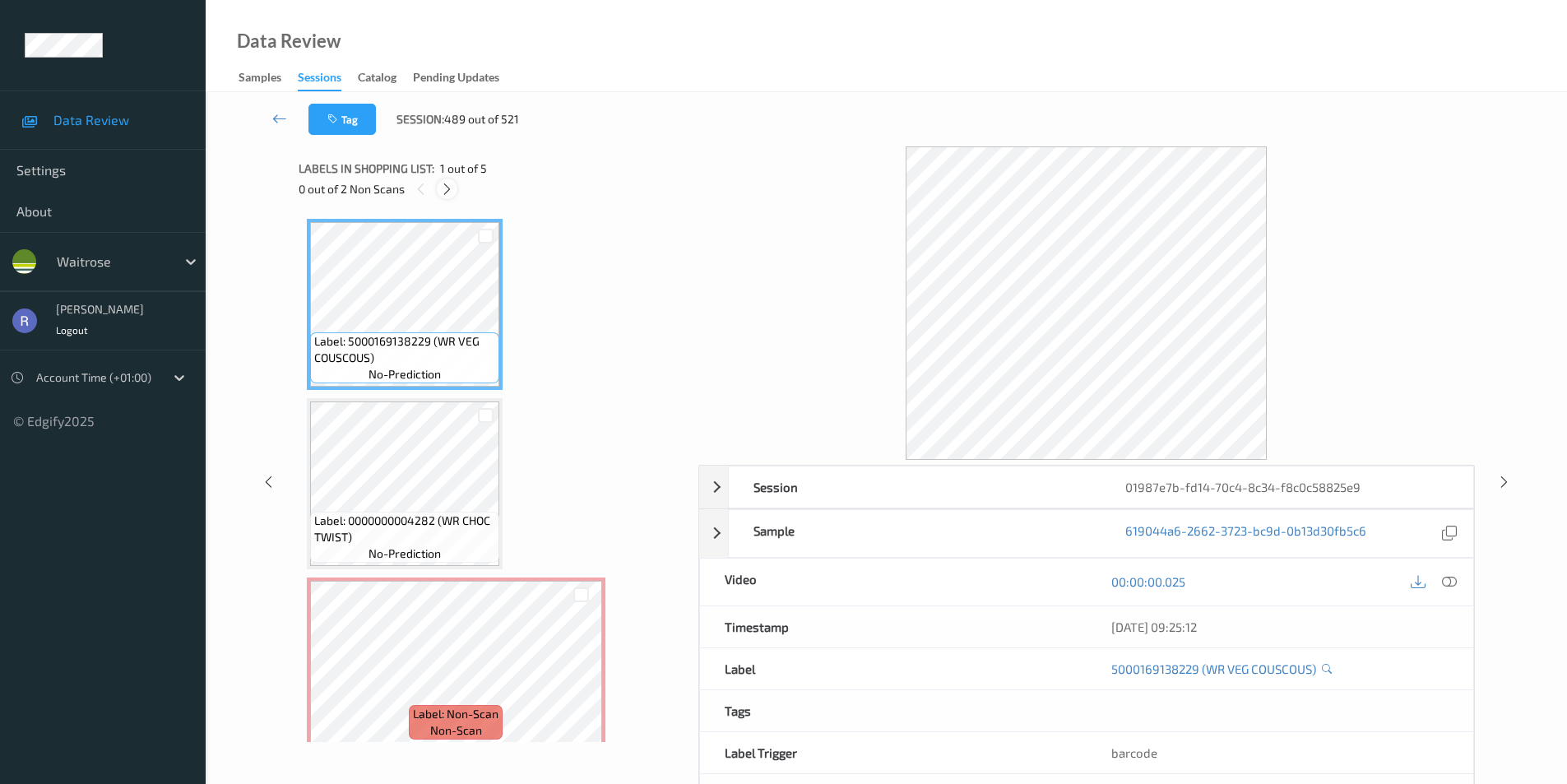
drag, startPoint x: 439, startPoint y: 182, endPoint x: 461, endPoint y: 191, distance: 23.8
click at [440, 182] on div at bounding box center [447, 188] width 21 height 21
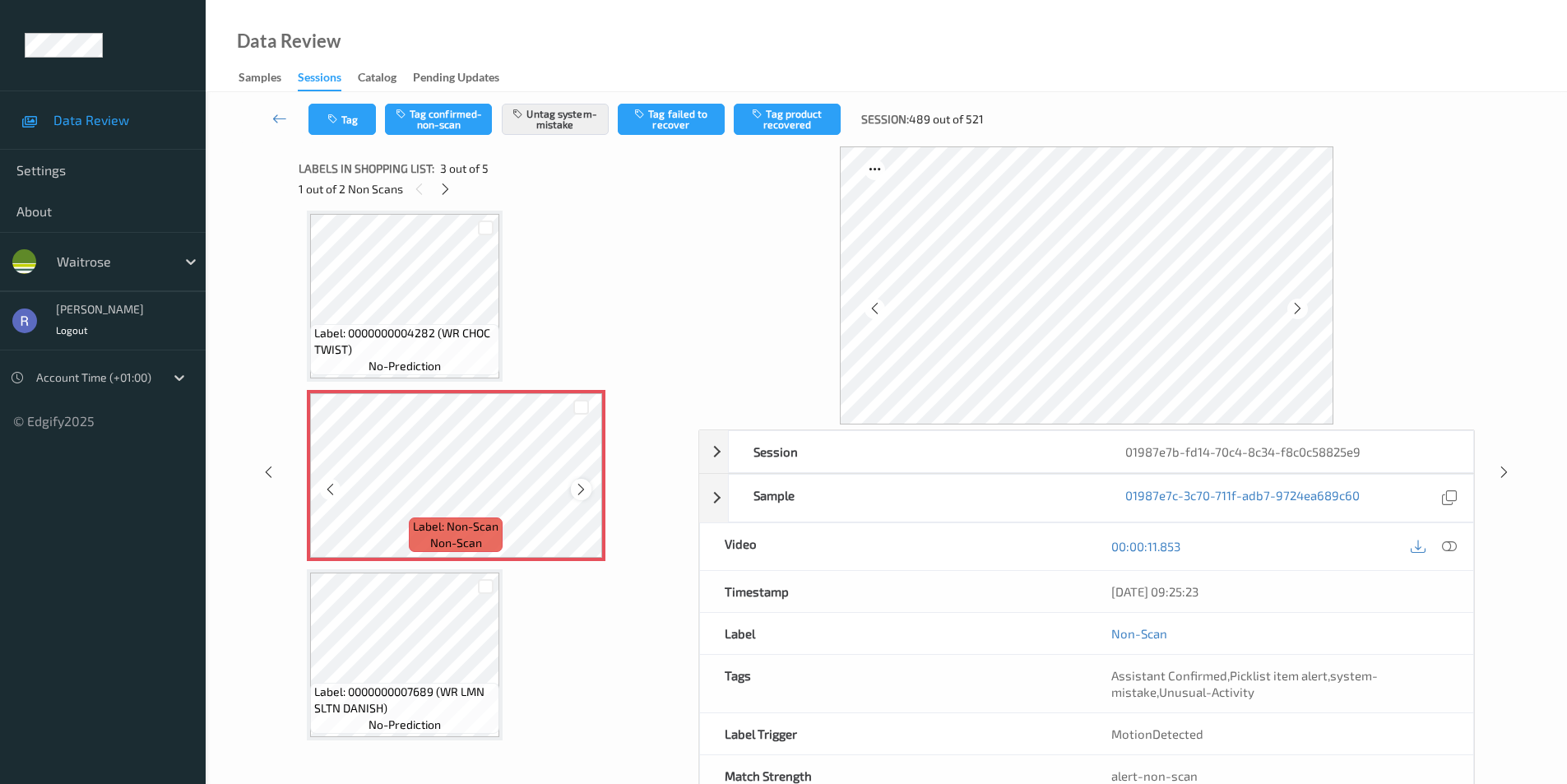
click at [581, 486] on icon at bounding box center [581, 490] width 14 height 15
click at [577, 491] on icon at bounding box center [581, 490] width 14 height 15
click at [587, 486] on icon at bounding box center [581, 490] width 14 height 15
click at [1497, 467] on icon at bounding box center [1504, 472] width 14 height 15
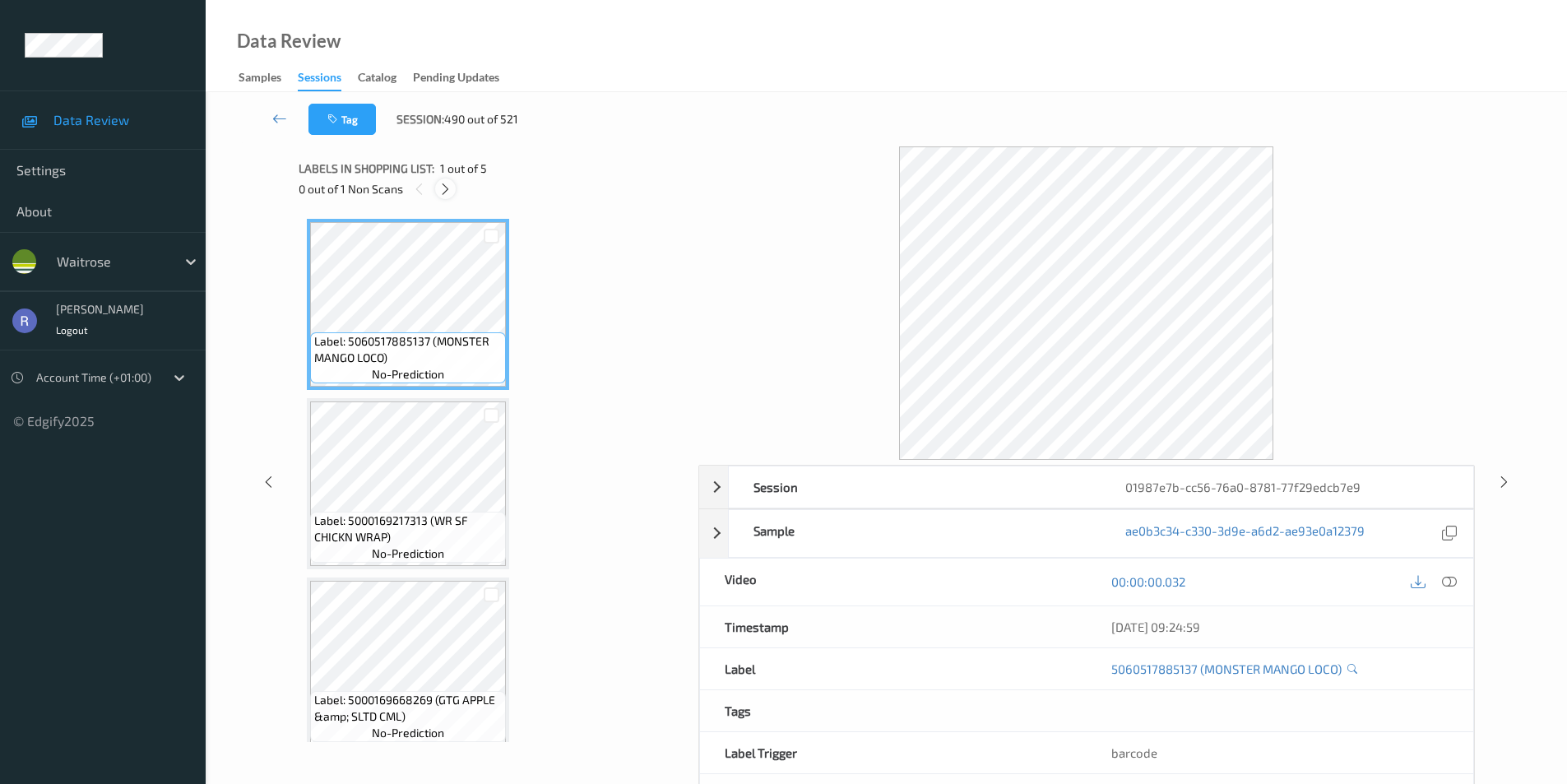
click at [449, 187] on icon at bounding box center [445, 189] width 14 height 15
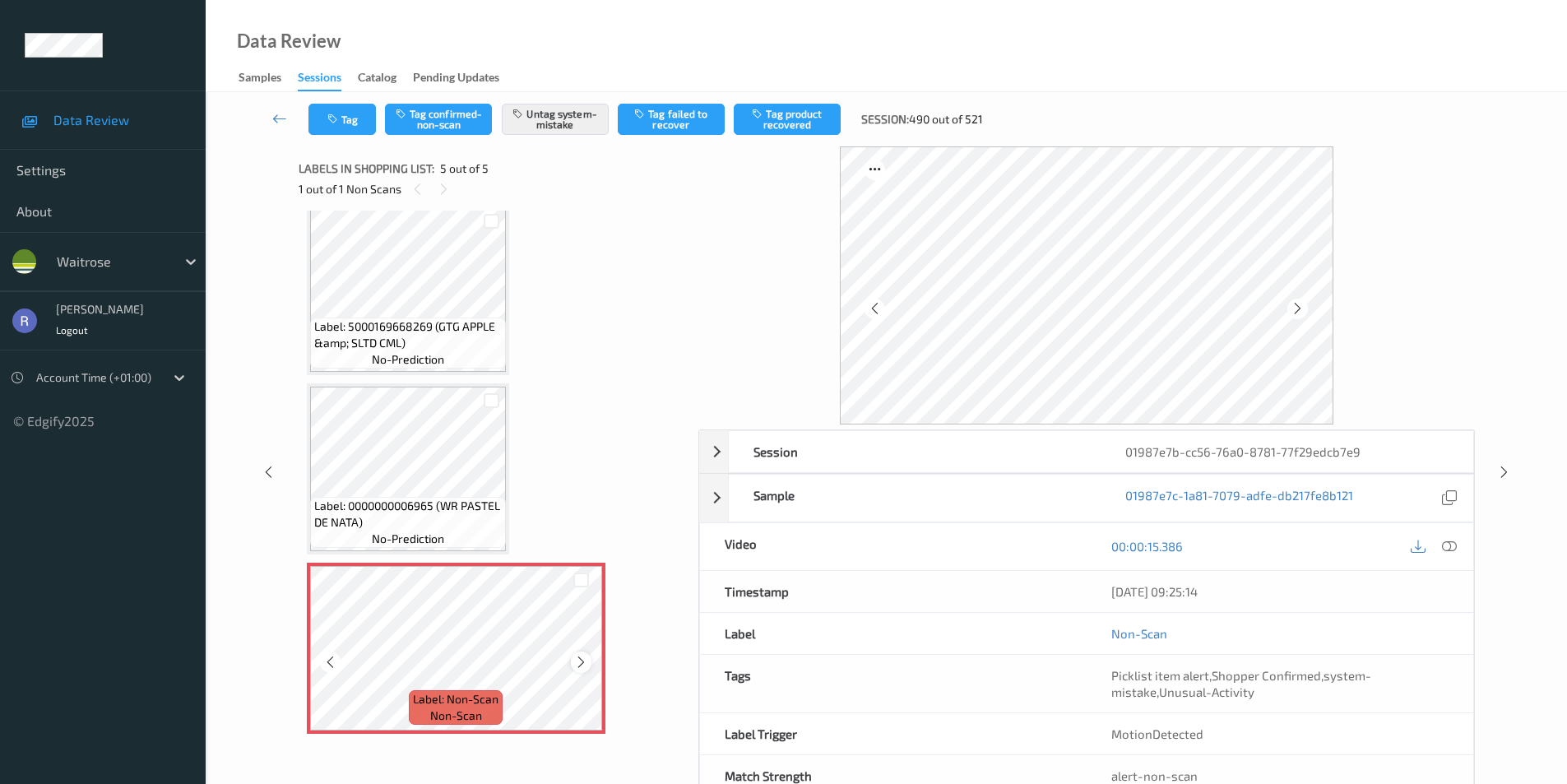
click at [580, 659] on icon at bounding box center [581, 662] width 14 height 15
click at [1505, 473] on icon at bounding box center [1504, 472] width 14 height 15
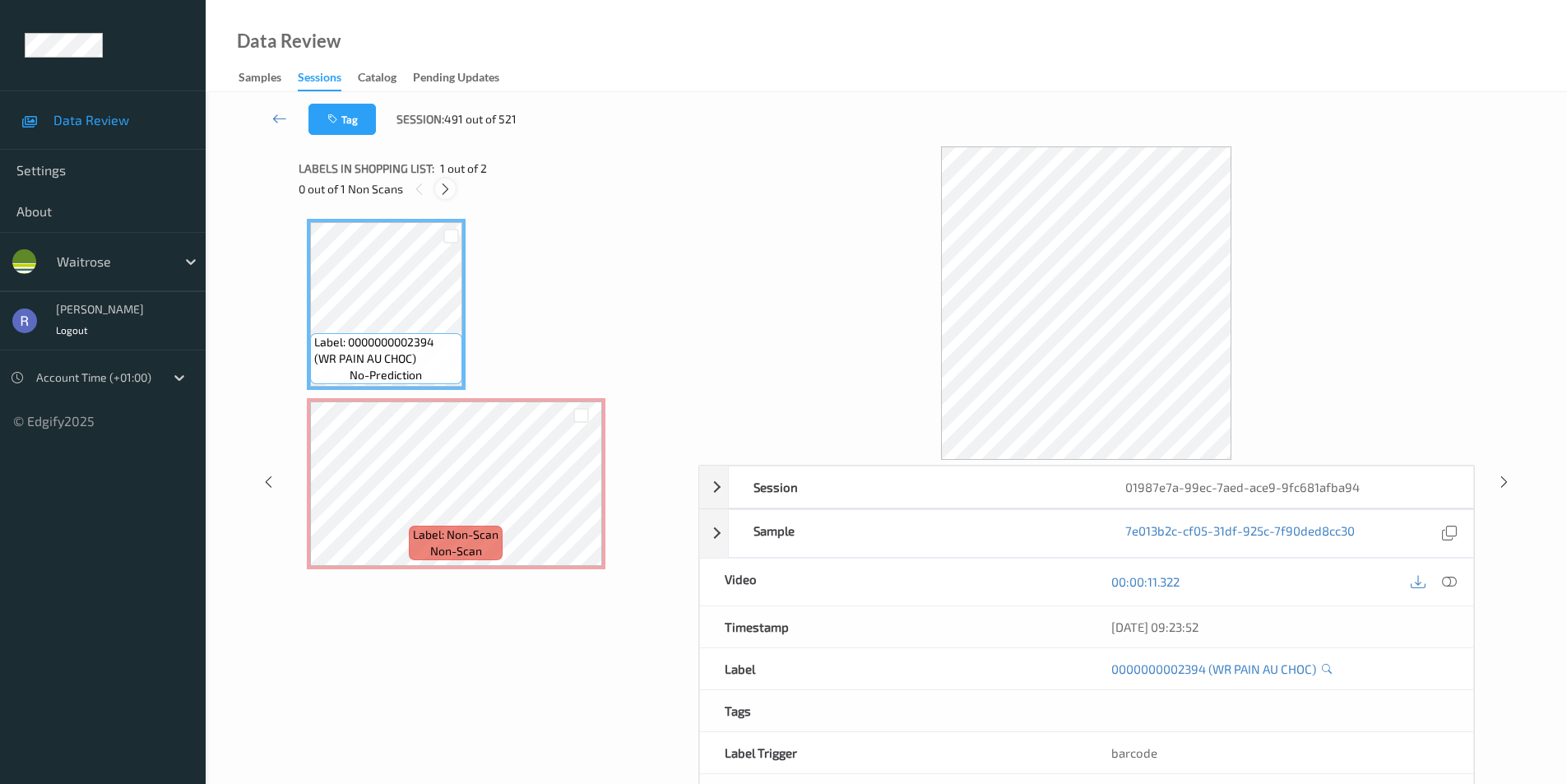
click at [444, 187] on icon at bounding box center [445, 189] width 14 height 15
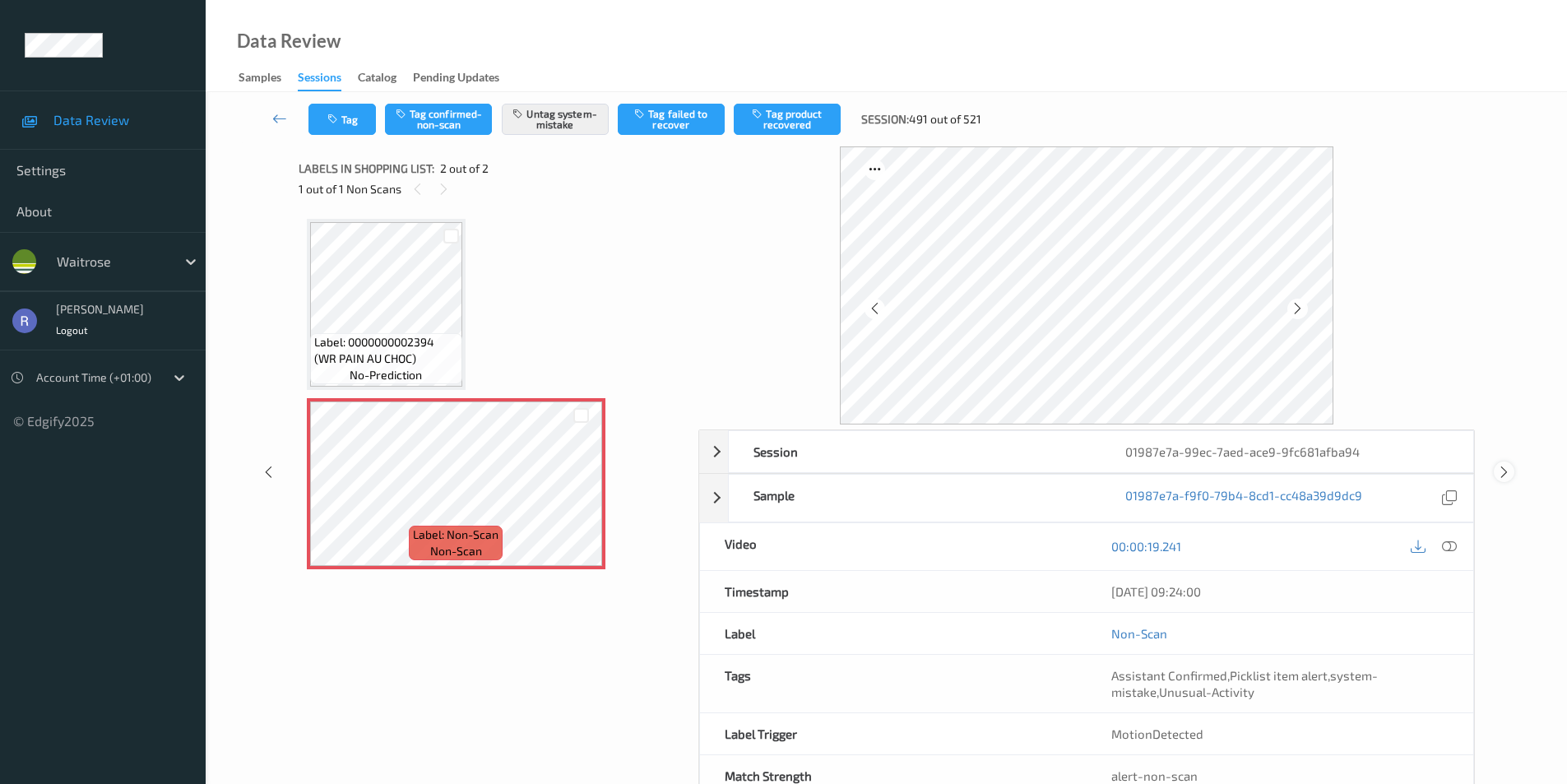
click at [1506, 470] on icon at bounding box center [1504, 472] width 14 height 15
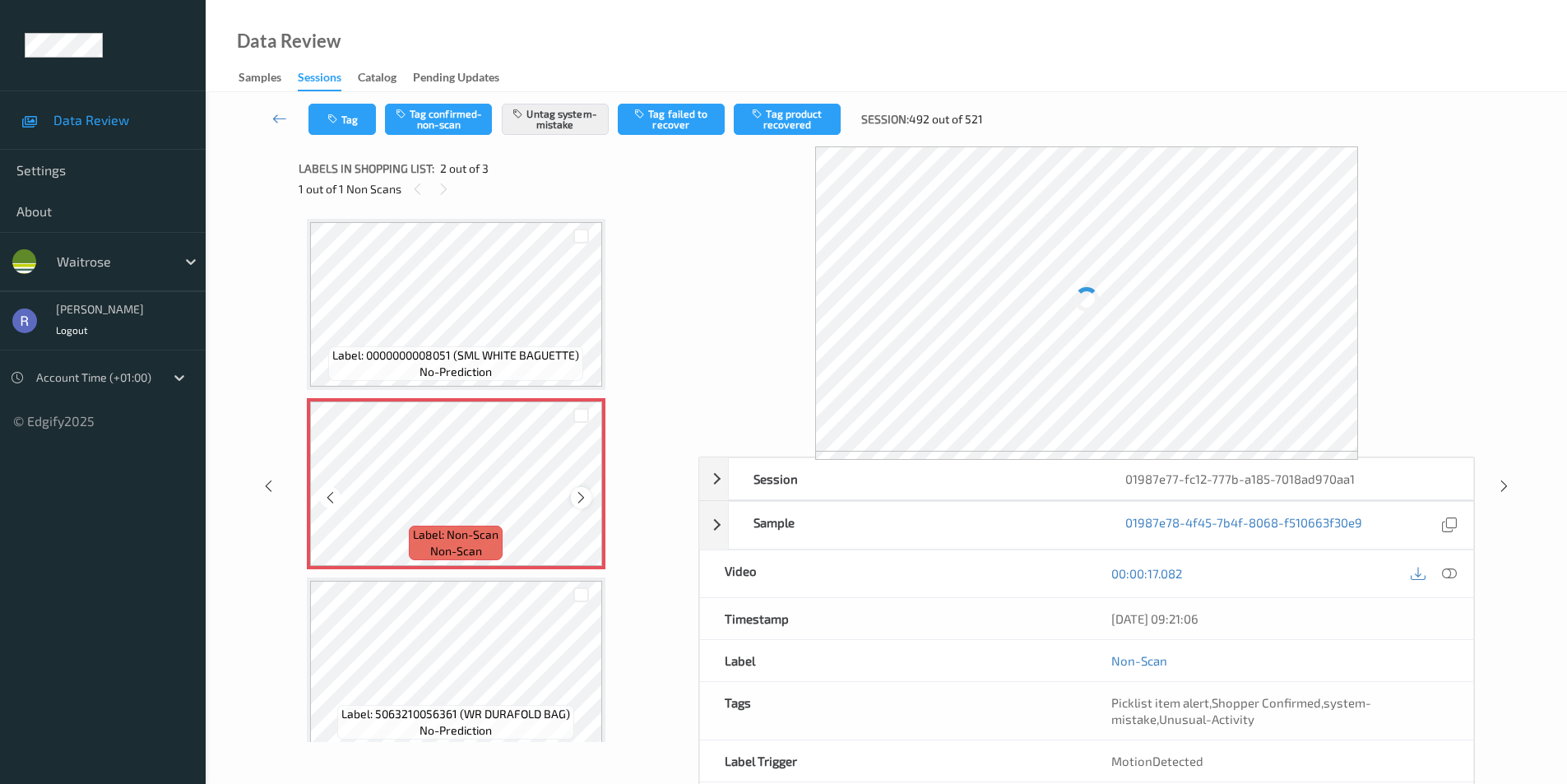
click at [581, 493] on icon at bounding box center [581, 497] width 14 height 15
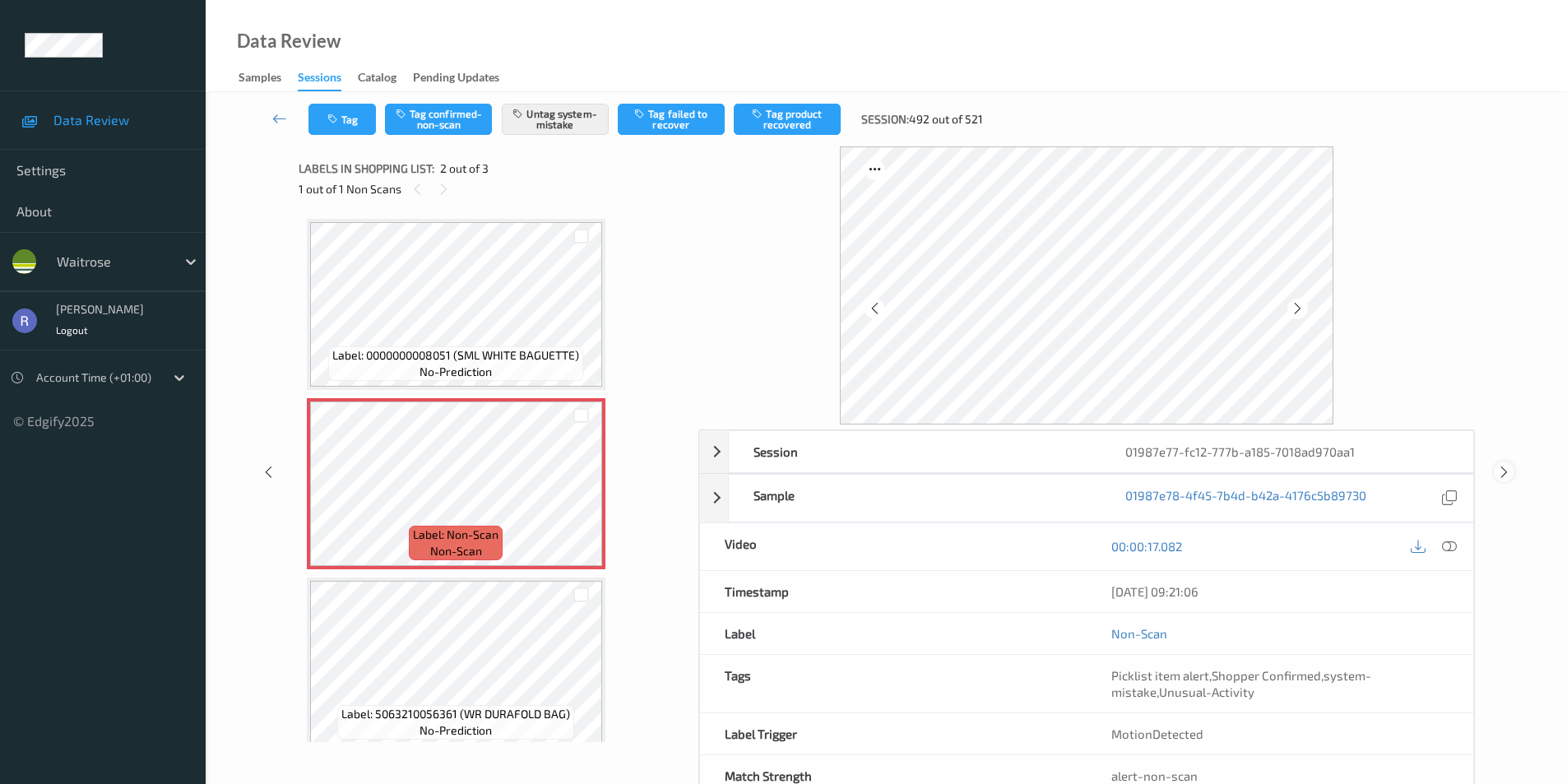
click at [1502, 467] on icon at bounding box center [1504, 472] width 14 height 15
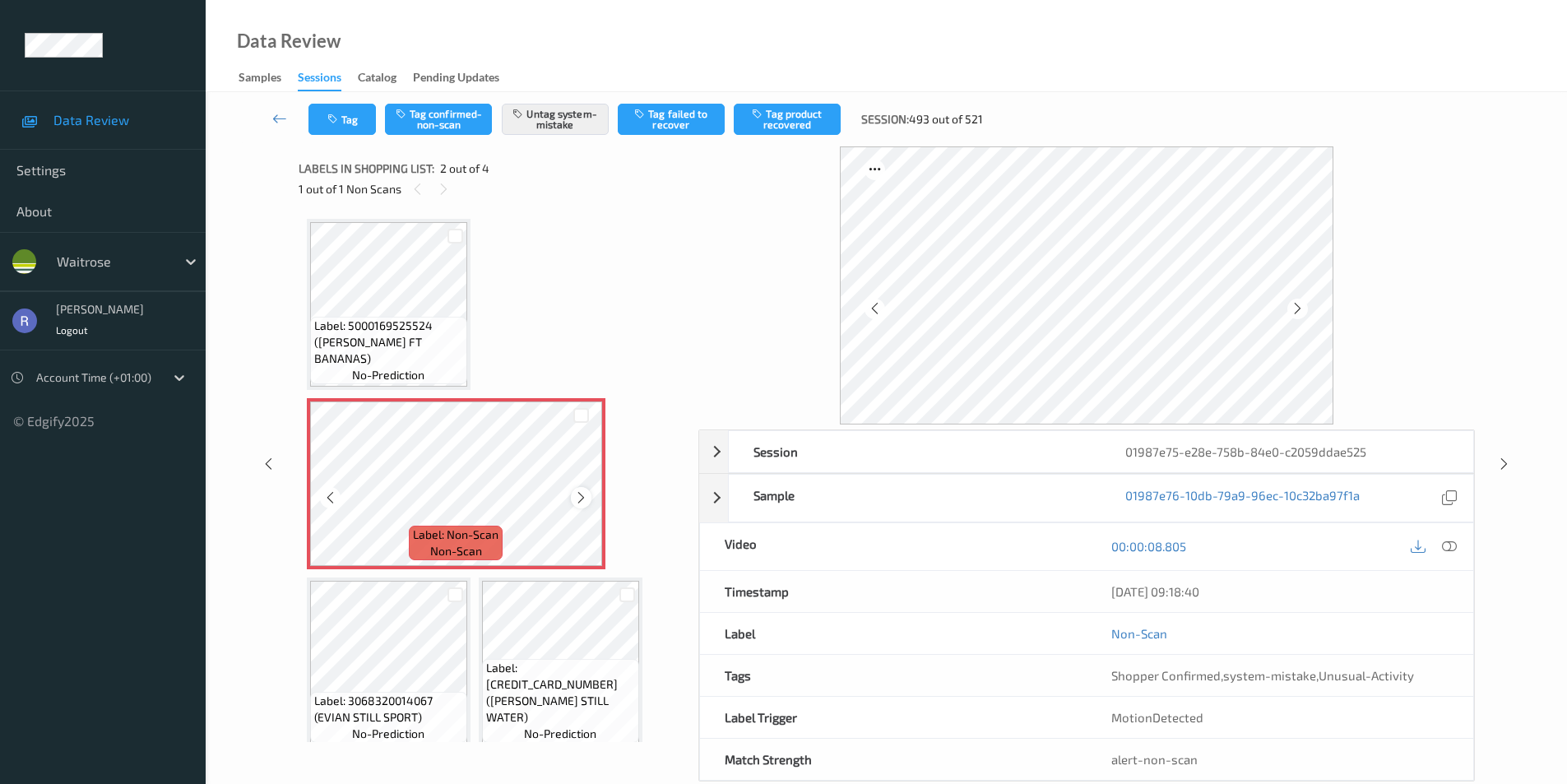
click at [586, 498] on icon at bounding box center [581, 497] width 14 height 15
click at [1498, 463] on icon at bounding box center [1504, 464] width 14 height 15
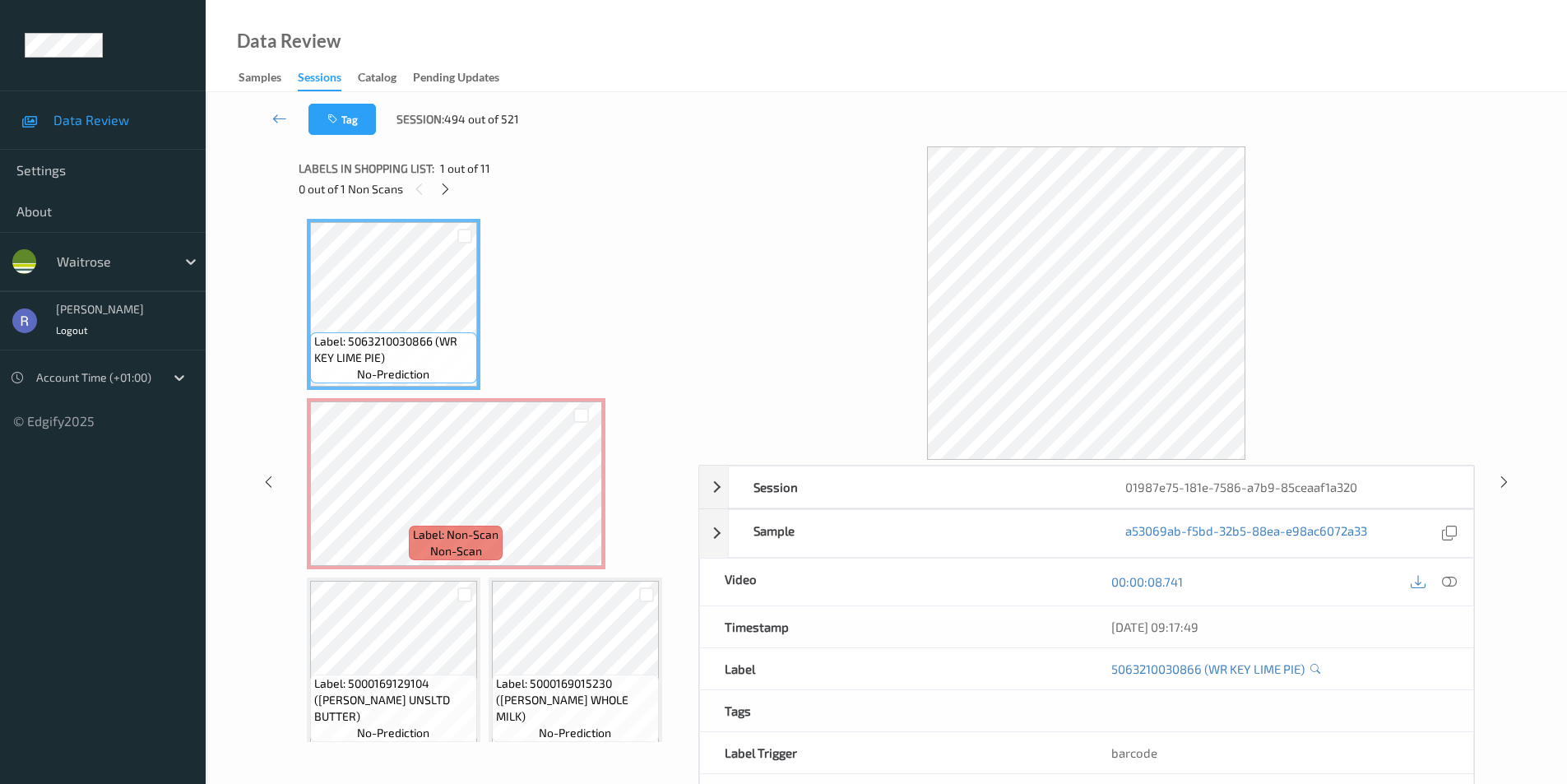
drag, startPoint x: 447, startPoint y: 185, endPoint x: 481, endPoint y: 278, distance: 99.0
click at [447, 189] on icon at bounding box center [445, 189] width 14 height 15
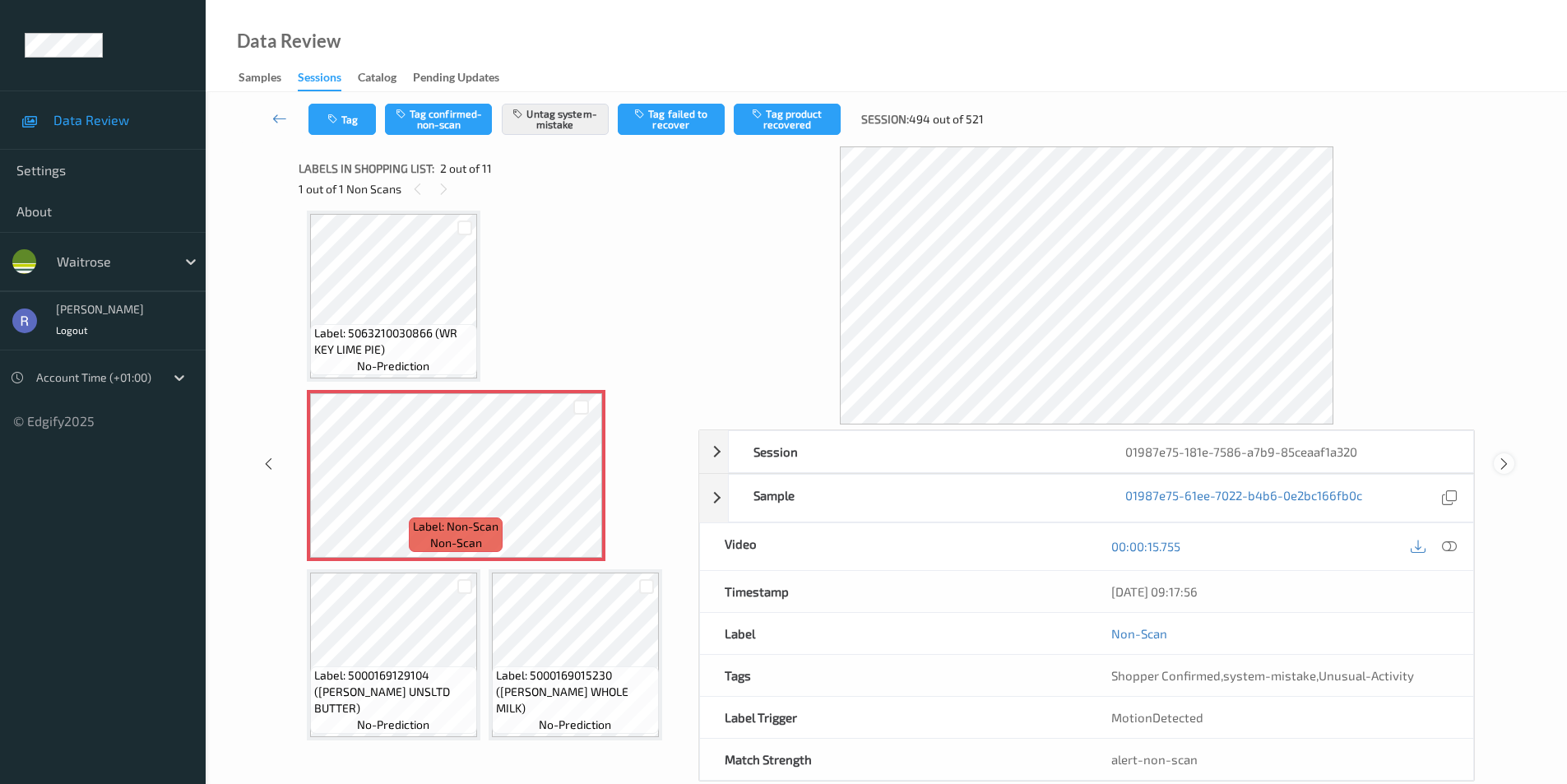
click at [1504, 459] on icon at bounding box center [1504, 464] width 14 height 15
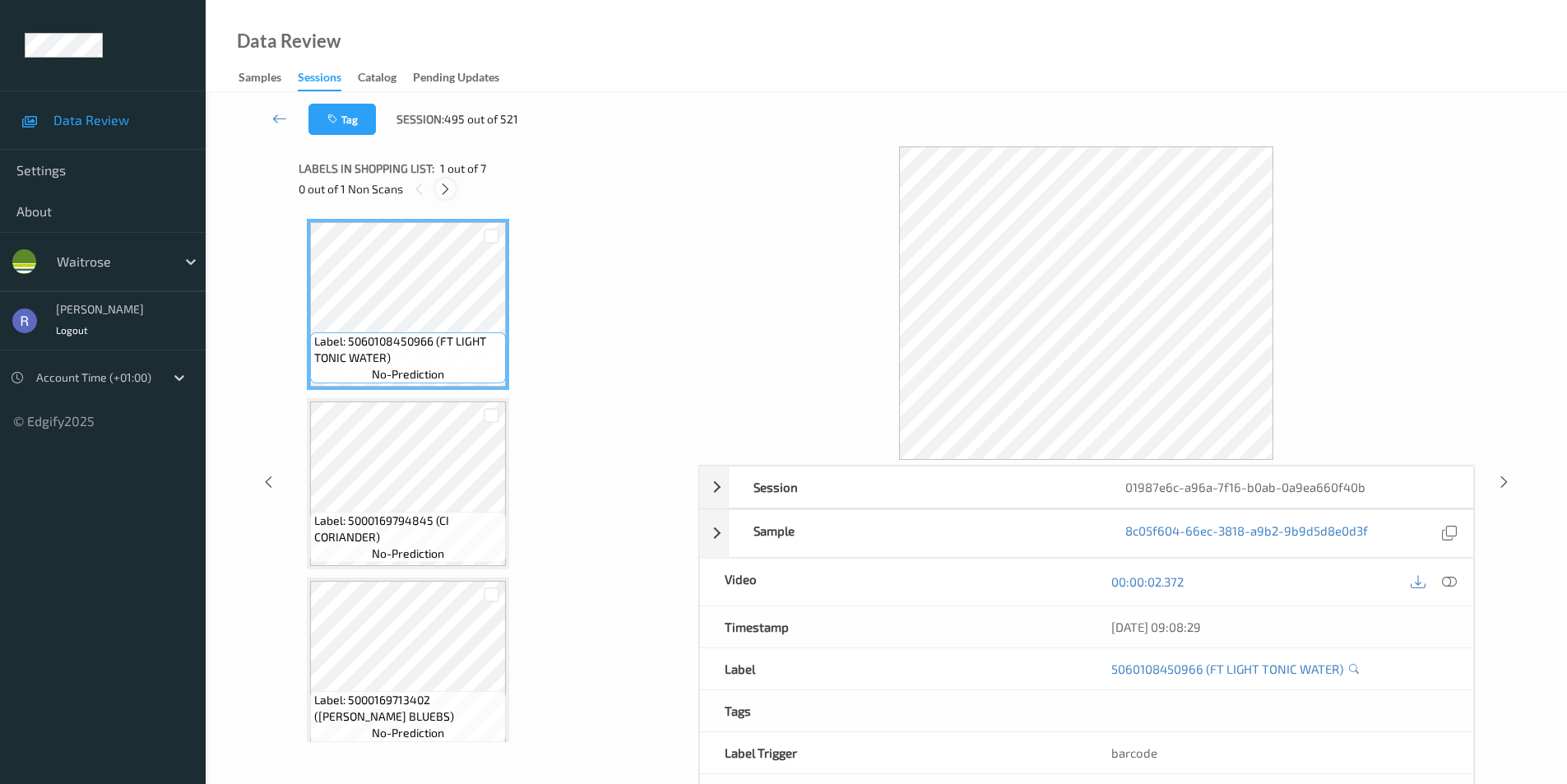
click at [447, 185] on icon at bounding box center [445, 189] width 14 height 15
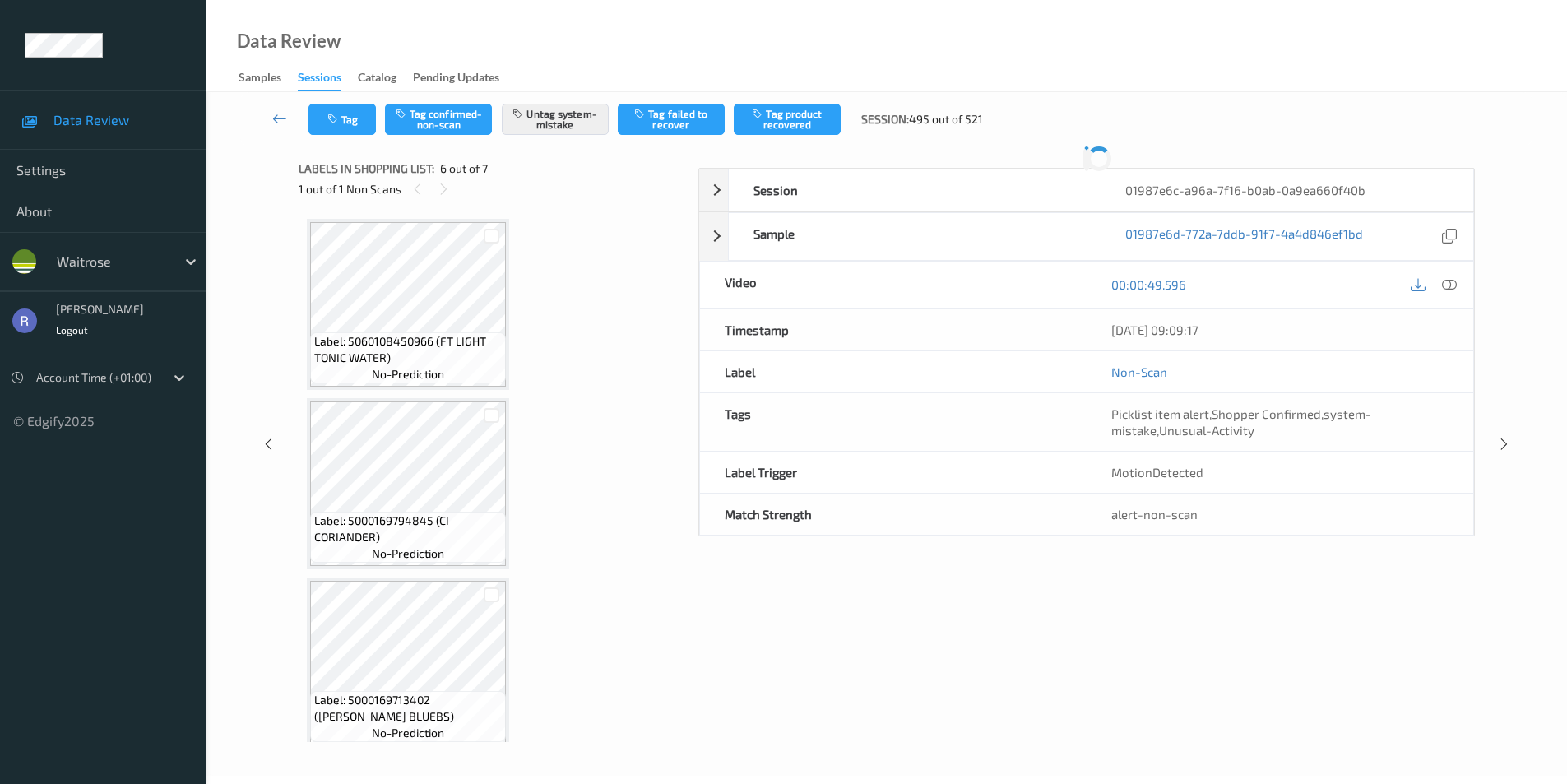
scroll to position [725, 0]
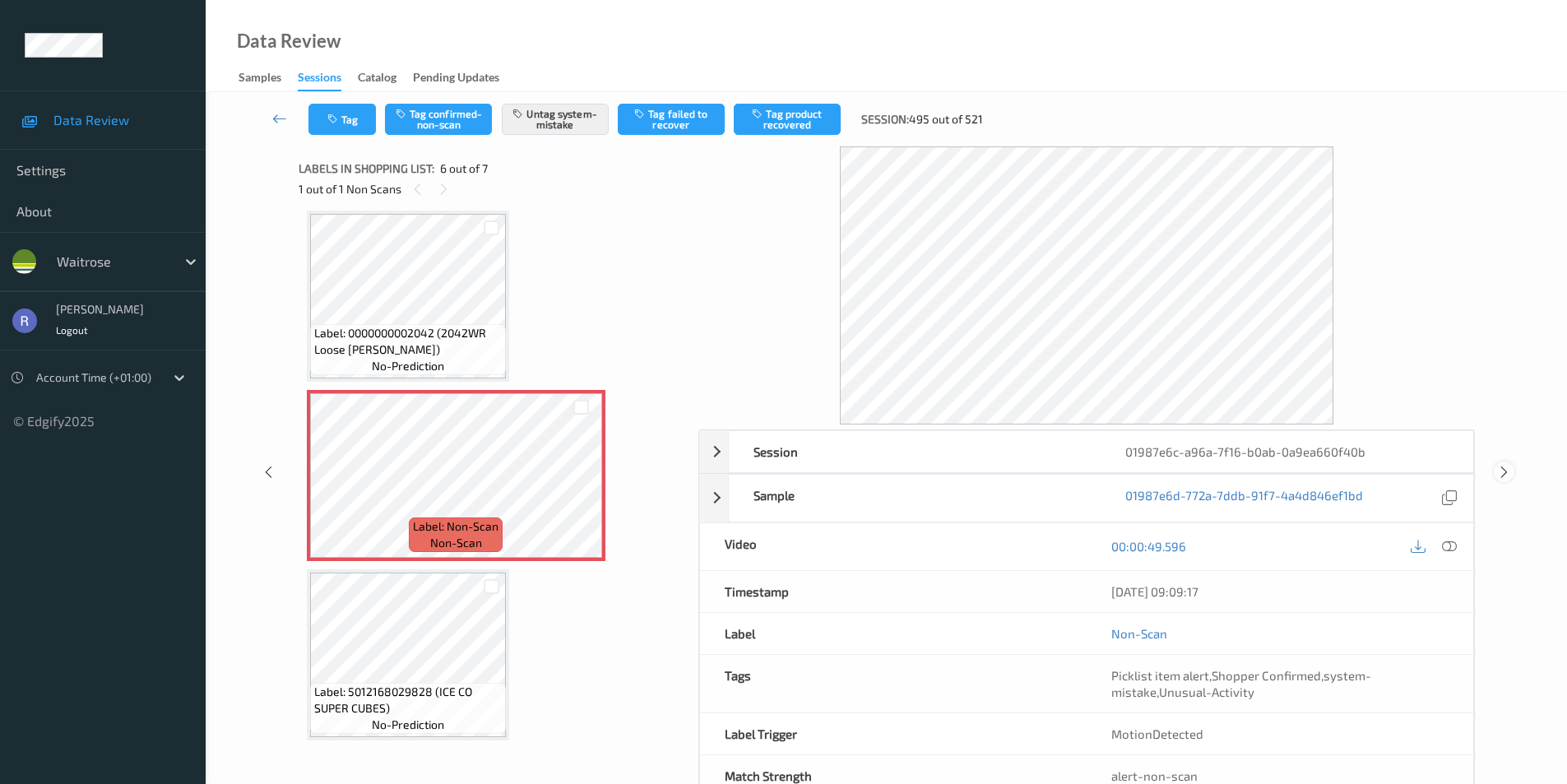
click at [1512, 467] on div at bounding box center [1504, 472] width 21 height 21
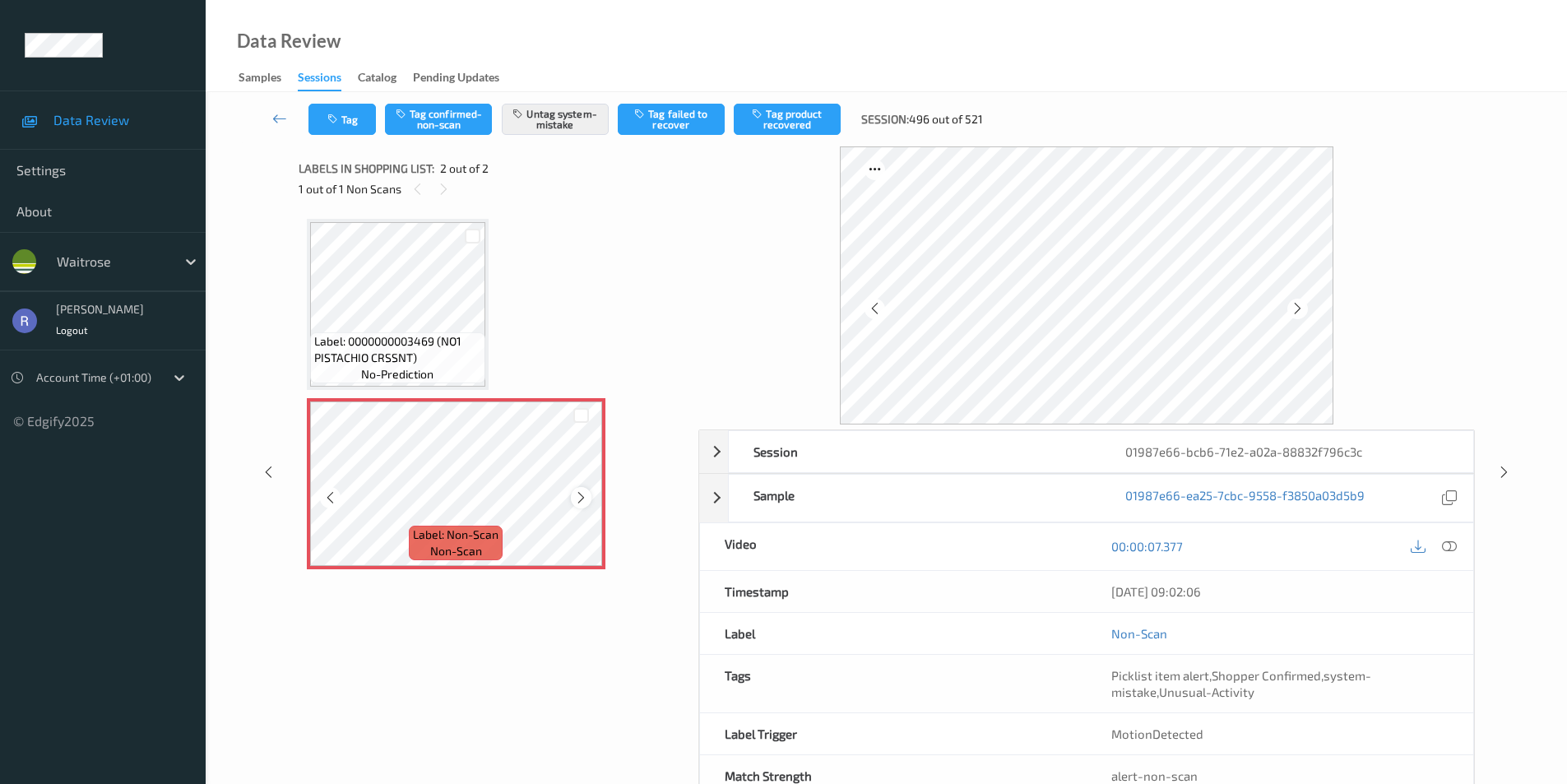
click at [578, 502] on icon at bounding box center [581, 497] width 14 height 15
click at [1506, 466] on icon at bounding box center [1504, 472] width 14 height 15
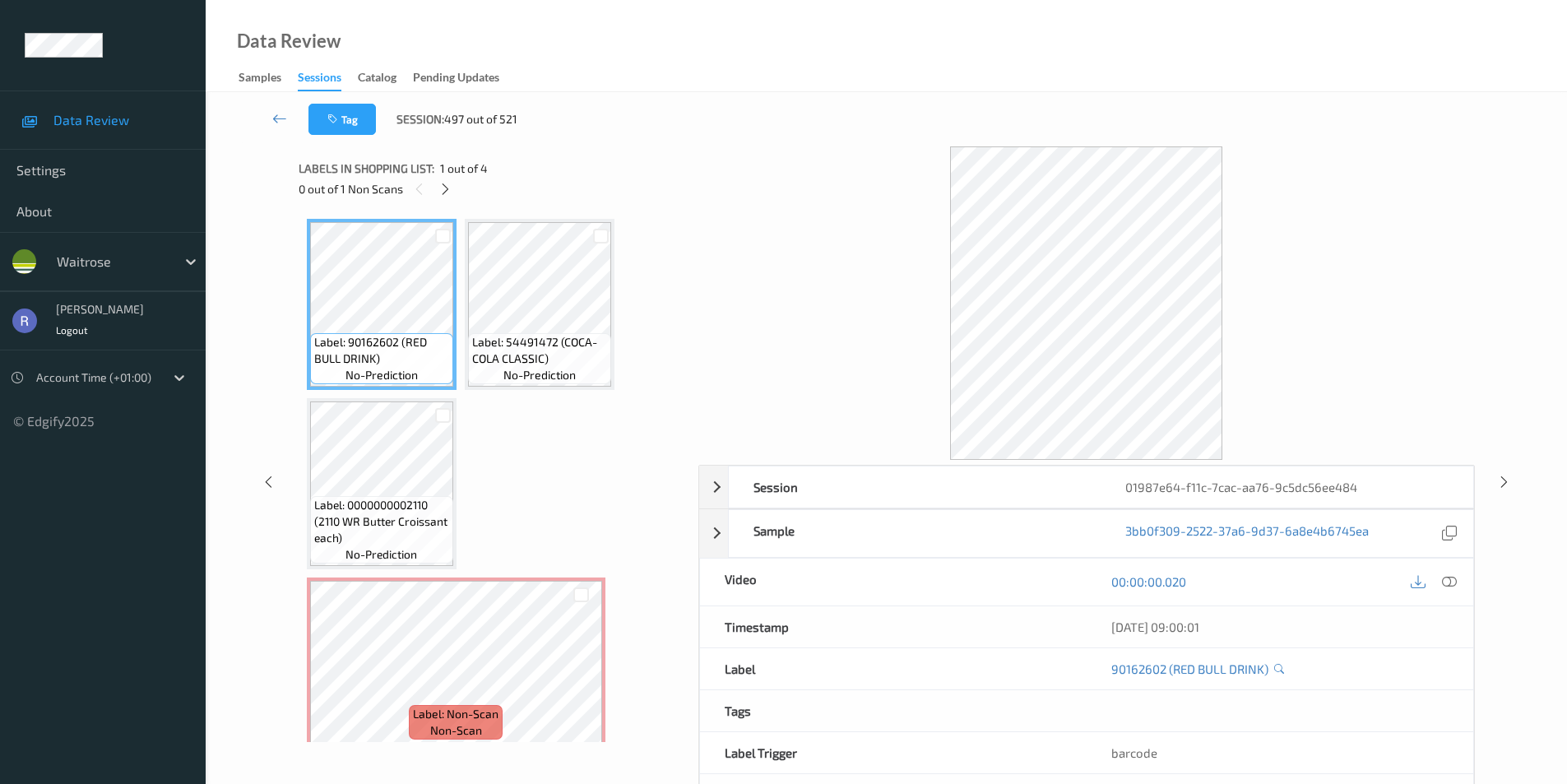
drag, startPoint x: 444, startPoint y: 190, endPoint x: 487, endPoint y: 383, distance: 197.7
click at [448, 191] on icon at bounding box center [445, 189] width 14 height 15
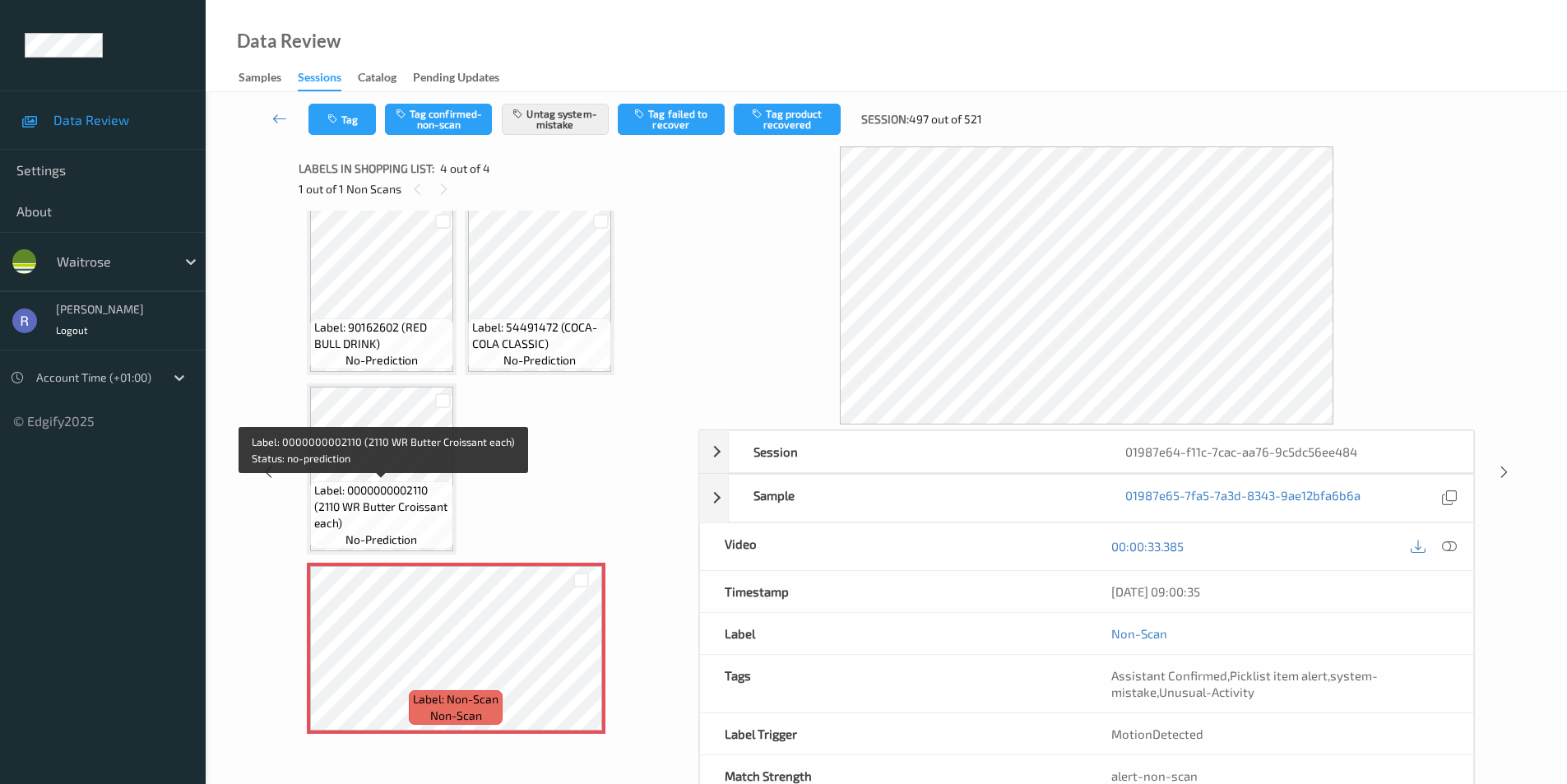
click at [405, 486] on span "Label: 0000000002110 (2110 WR Butter Croissant each)" at bounding box center [381, 507] width 135 height 50
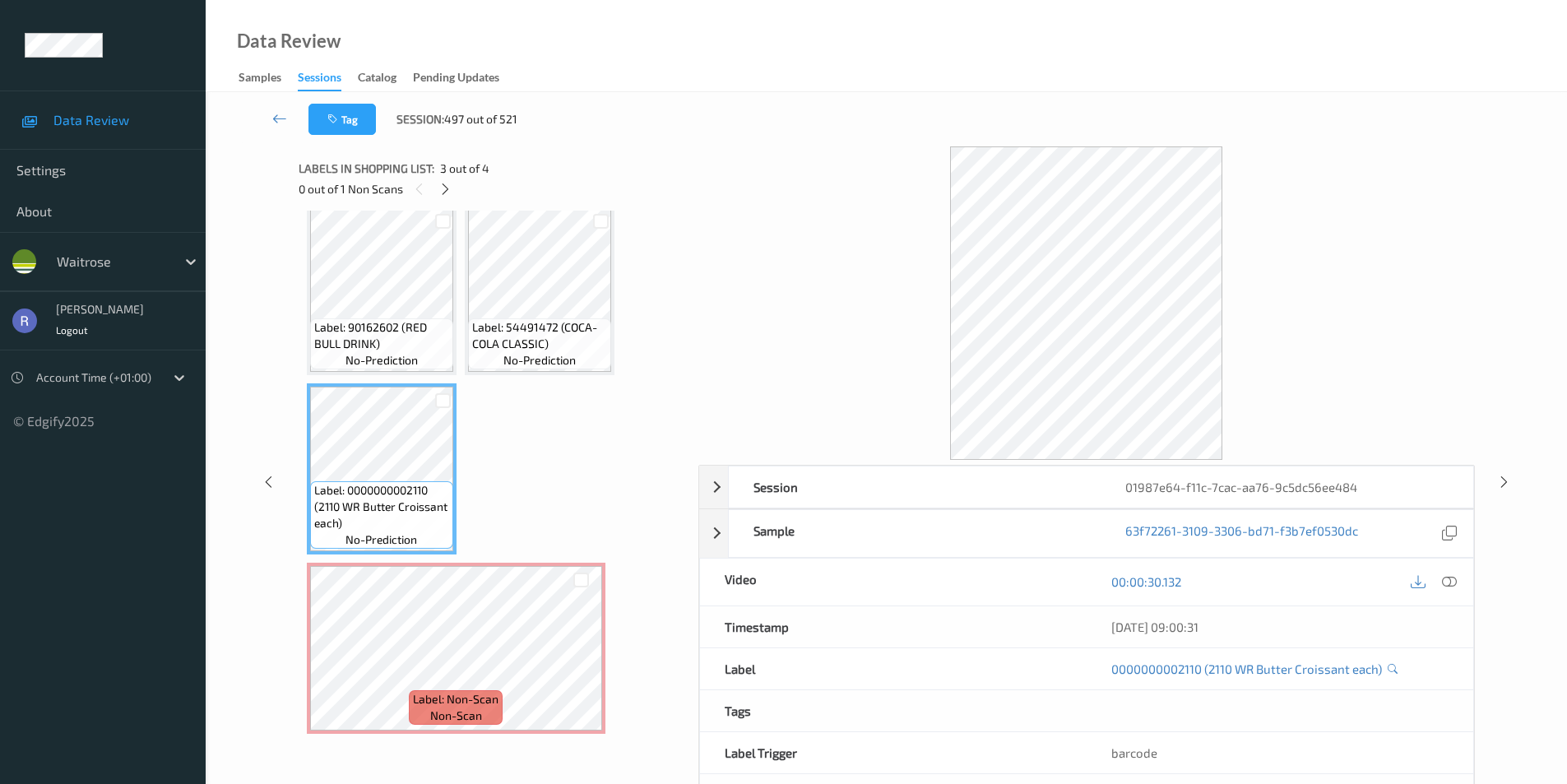
click at [1506, 469] on div "Session 01987e64-f11c-7cac-aa76-9c5dc56ee484 Session ID 01987e64-f11c-7cac-aa76…" at bounding box center [886, 482] width 1294 height 670
click at [1504, 486] on icon at bounding box center [1504, 482] width 14 height 15
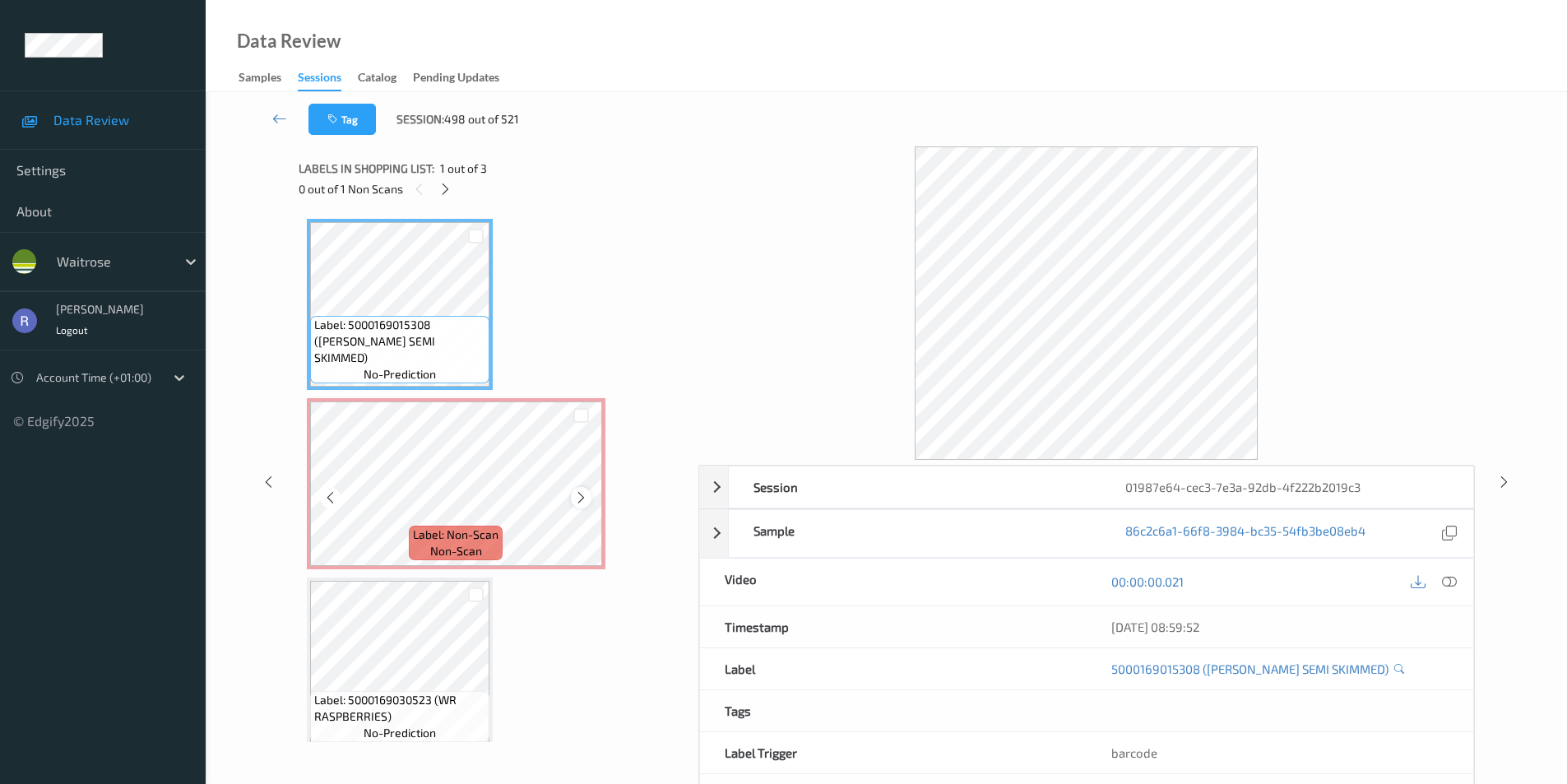
click at [575, 488] on div at bounding box center [581, 496] width 21 height 21
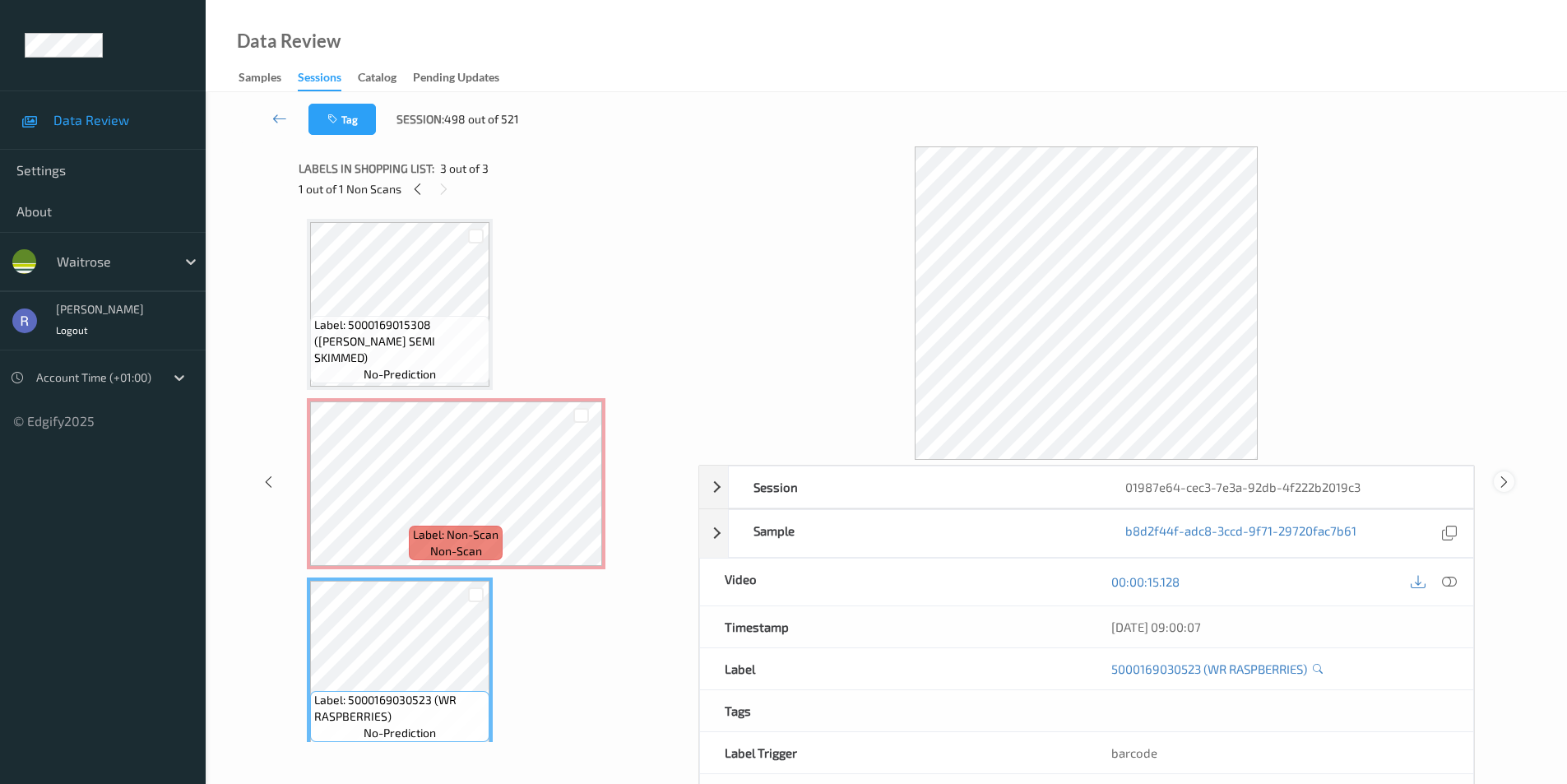
click at [1497, 478] on icon at bounding box center [1504, 482] width 14 height 15
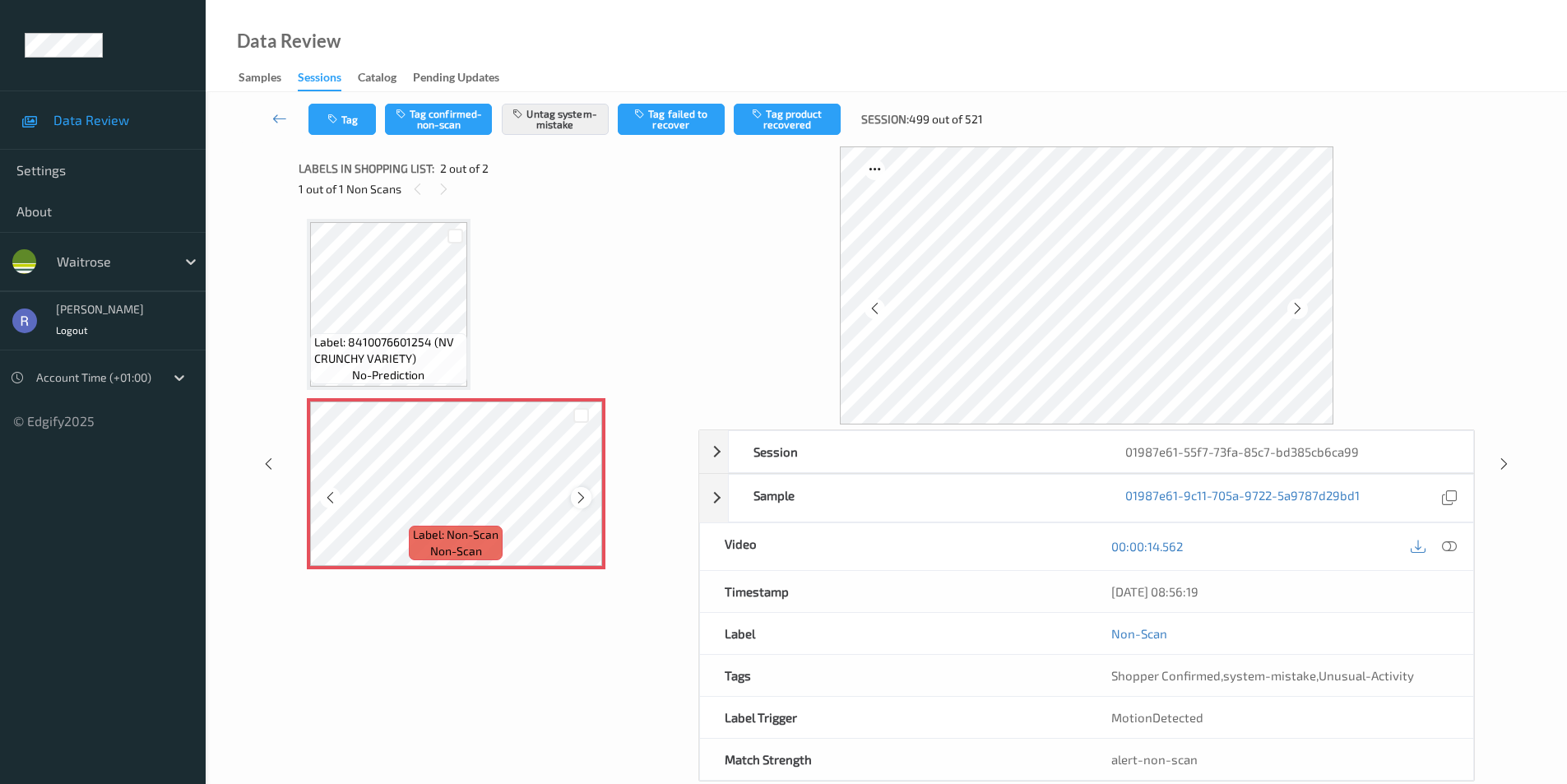
click at [581, 497] on icon at bounding box center [581, 497] width 14 height 15
click at [1502, 465] on icon at bounding box center [1504, 464] width 14 height 15
click at [1514, 474] on div at bounding box center [1504, 472] width 21 height 21
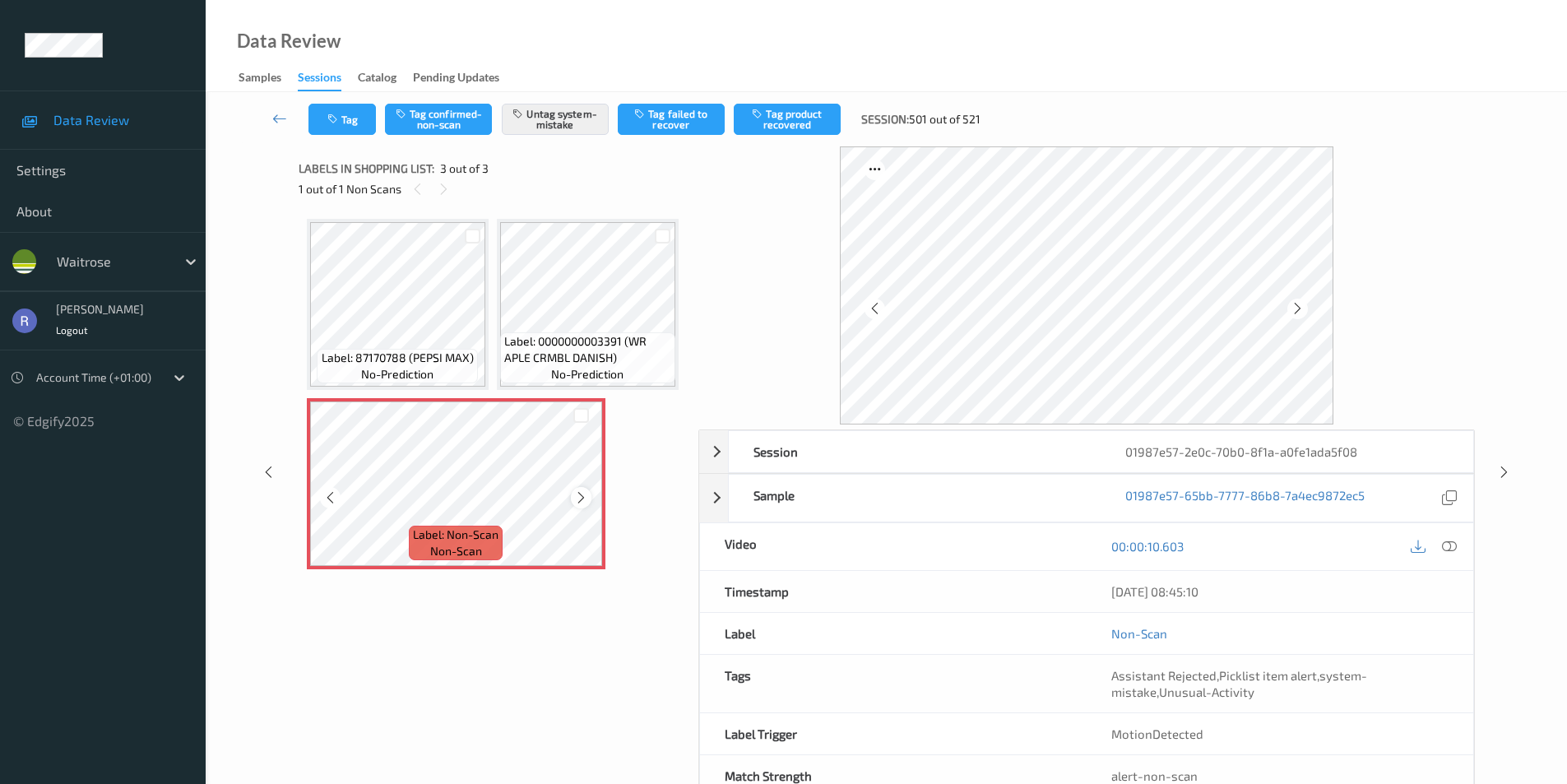
click at [578, 505] on icon at bounding box center [581, 497] width 14 height 15
click at [1501, 467] on icon at bounding box center [1504, 472] width 14 height 15
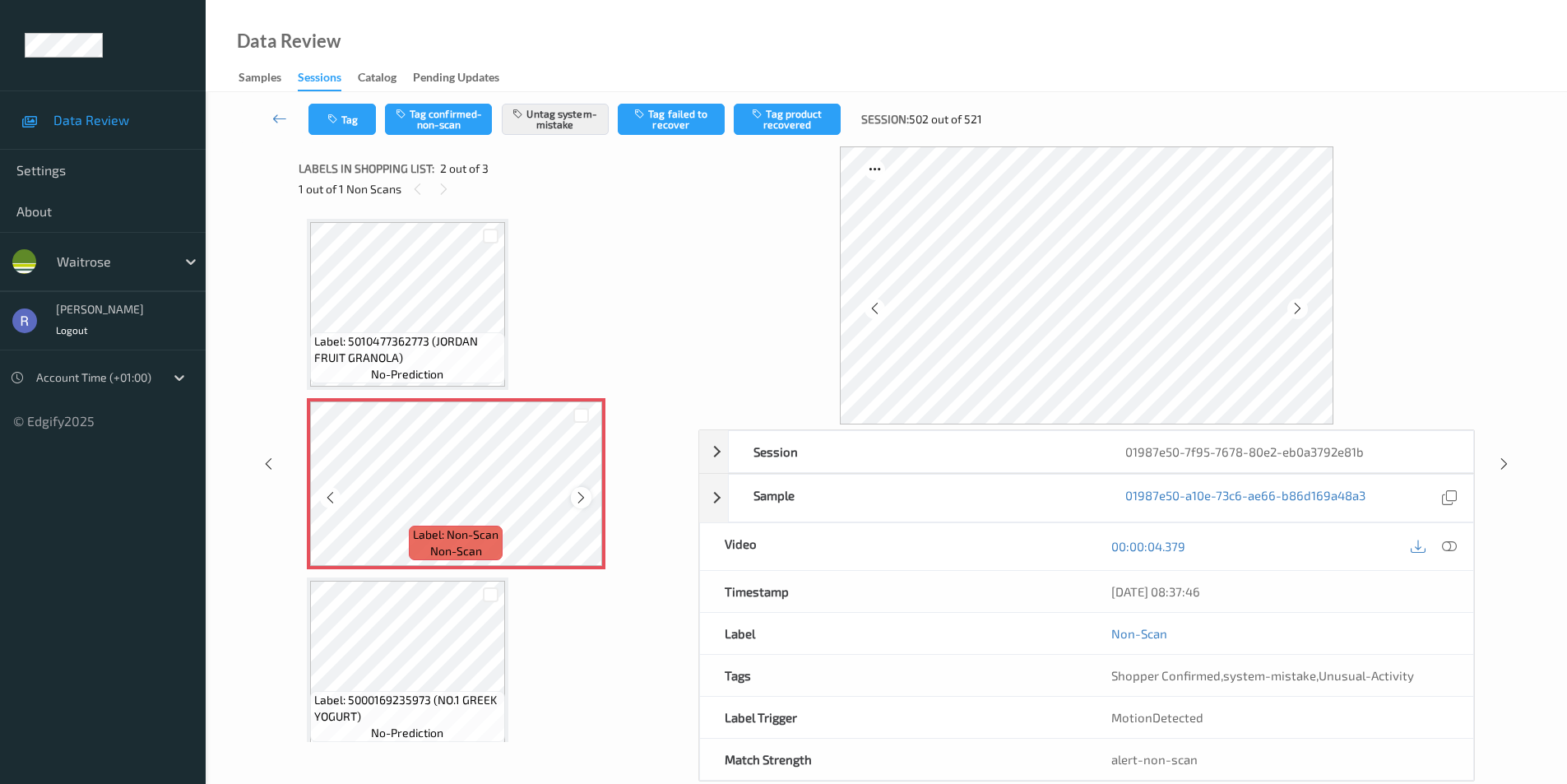
click at [585, 496] on icon at bounding box center [581, 497] width 14 height 15
click at [1503, 467] on icon at bounding box center [1504, 464] width 14 height 15
click at [1503, 462] on icon at bounding box center [1504, 464] width 14 height 15
click at [583, 496] on icon at bounding box center [581, 497] width 14 height 15
click at [1508, 464] on icon at bounding box center [1504, 464] width 14 height 15
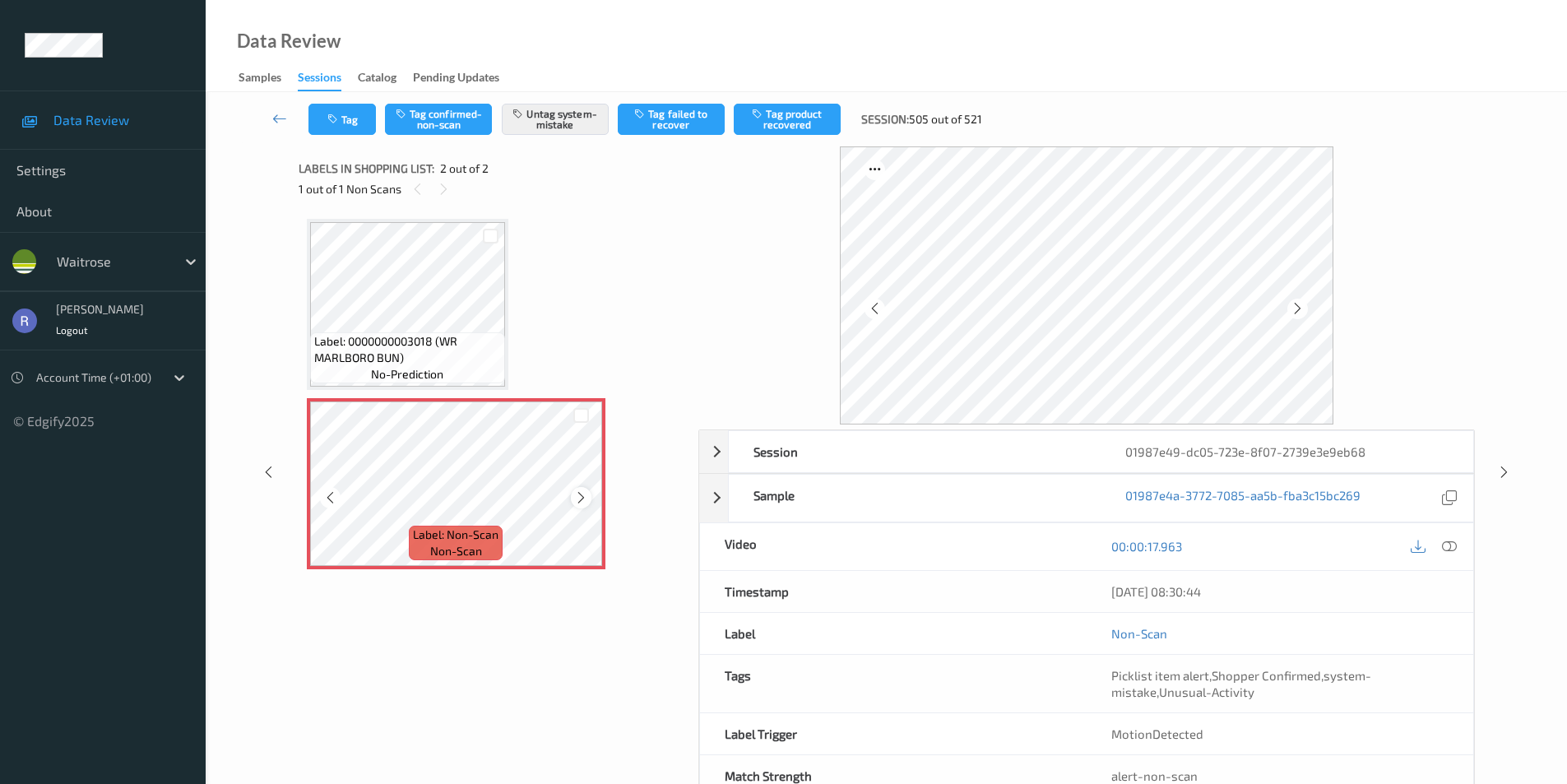
click at [579, 497] on icon at bounding box center [581, 497] width 14 height 15
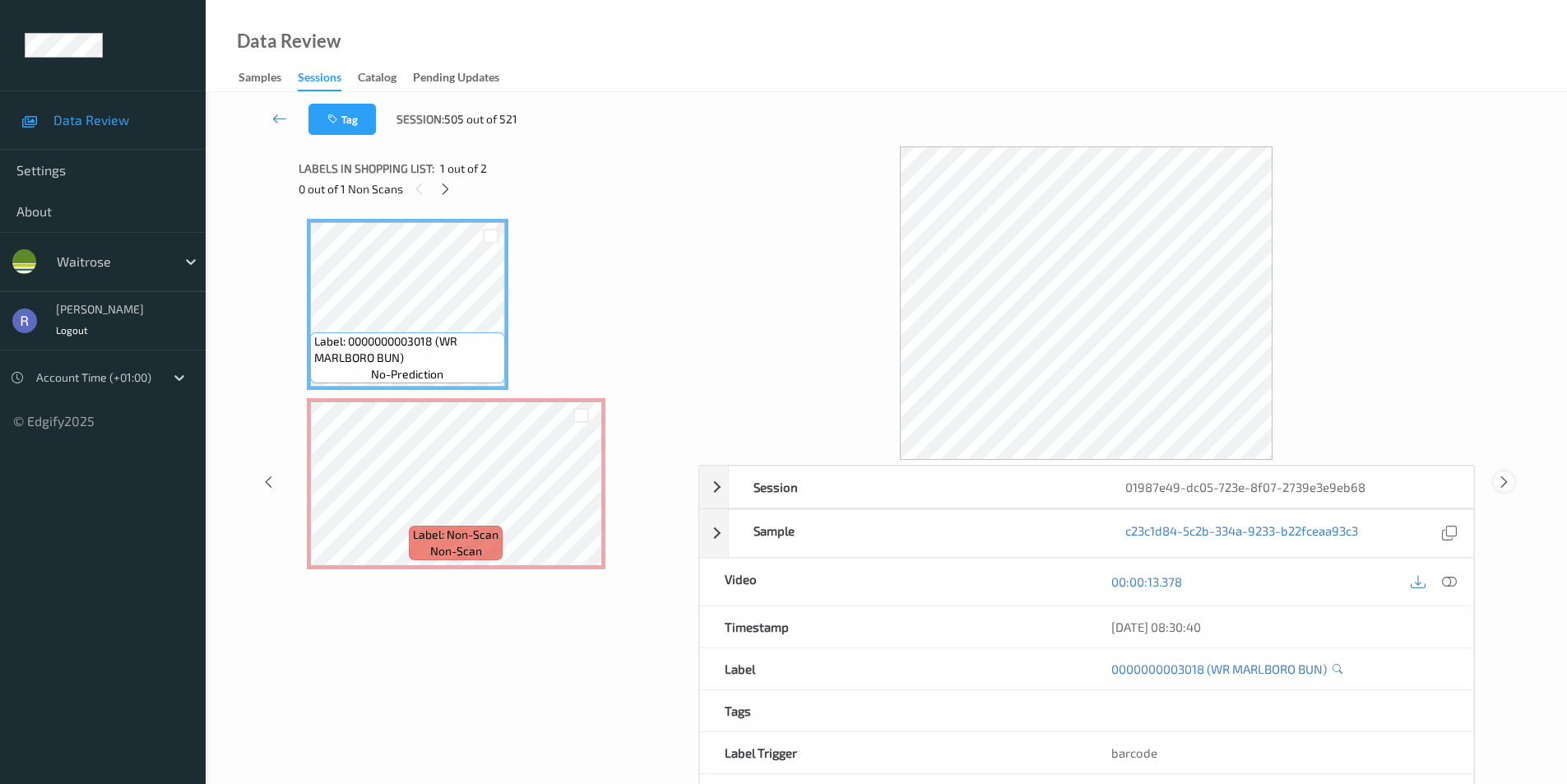
drag, startPoint x: 1502, startPoint y: 487, endPoint x: 1479, endPoint y: 495, distance: 24.4
click at [1502, 488] on icon at bounding box center [1504, 482] width 14 height 15
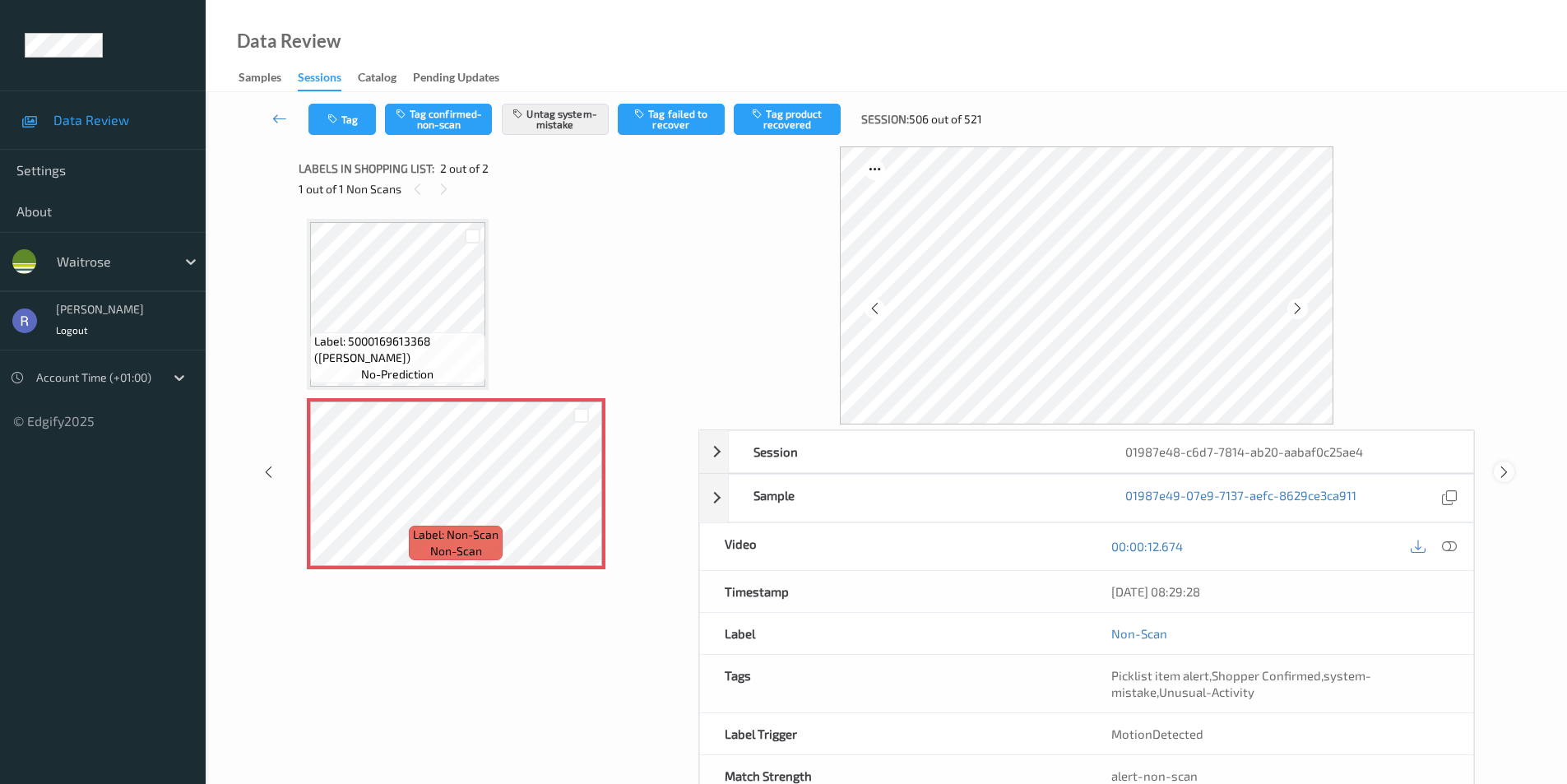
click at [1501, 472] on icon at bounding box center [1504, 472] width 14 height 15
click at [582, 496] on icon at bounding box center [581, 497] width 14 height 15
click at [1498, 472] on icon at bounding box center [1504, 472] width 14 height 15
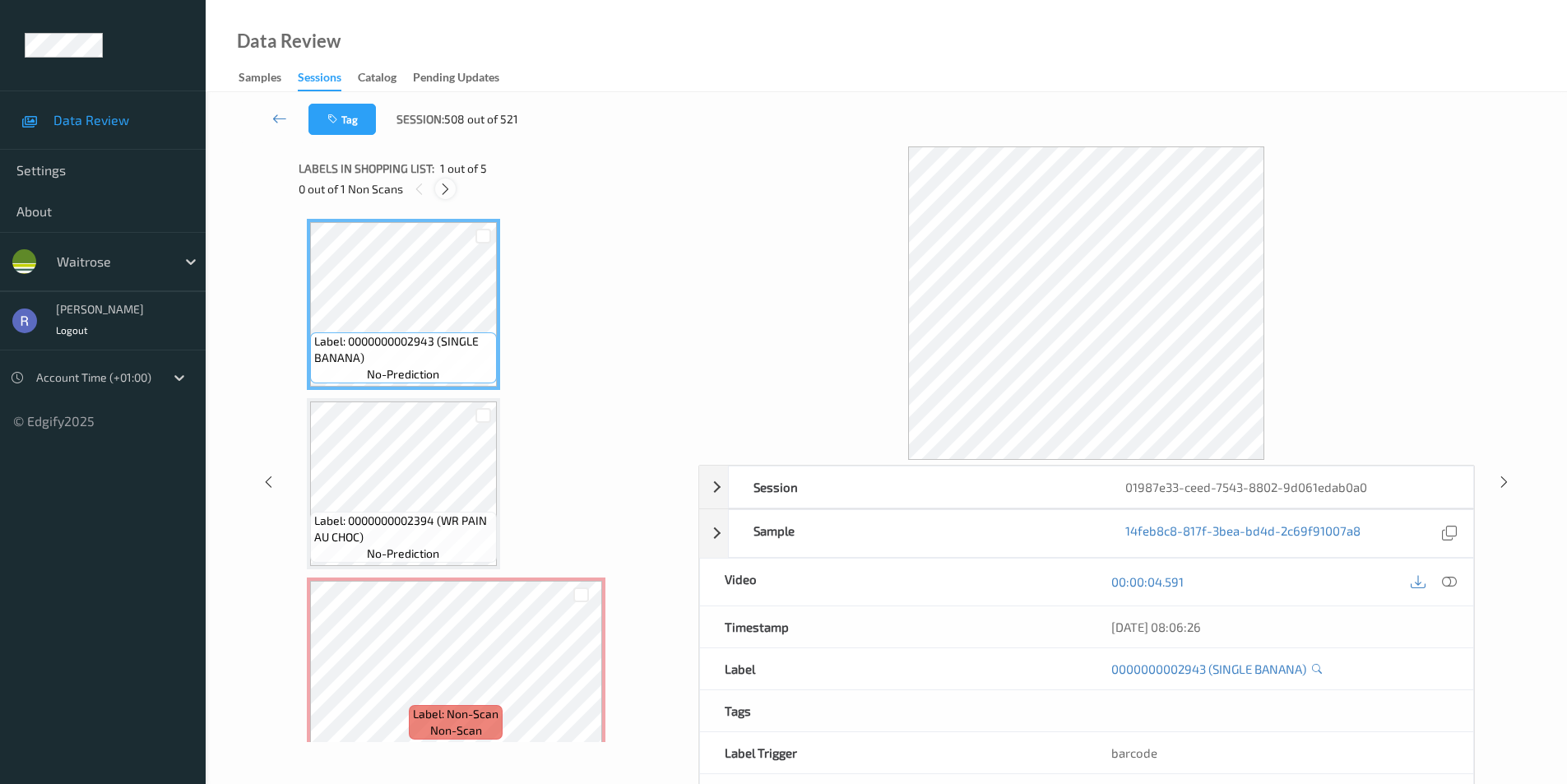
click at [442, 183] on icon at bounding box center [445, 189] width 14 height 15
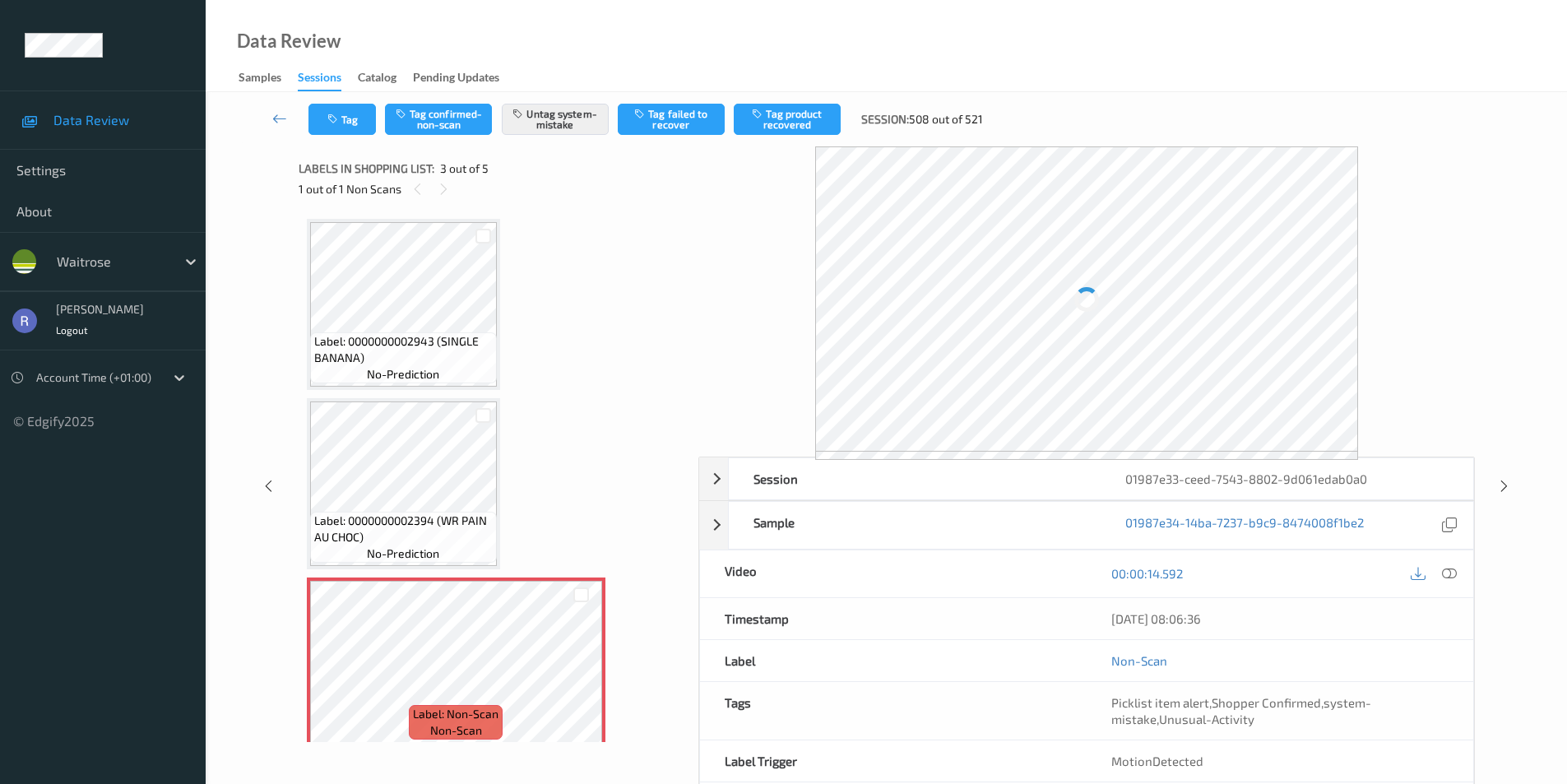
scroll to position [187, 0]
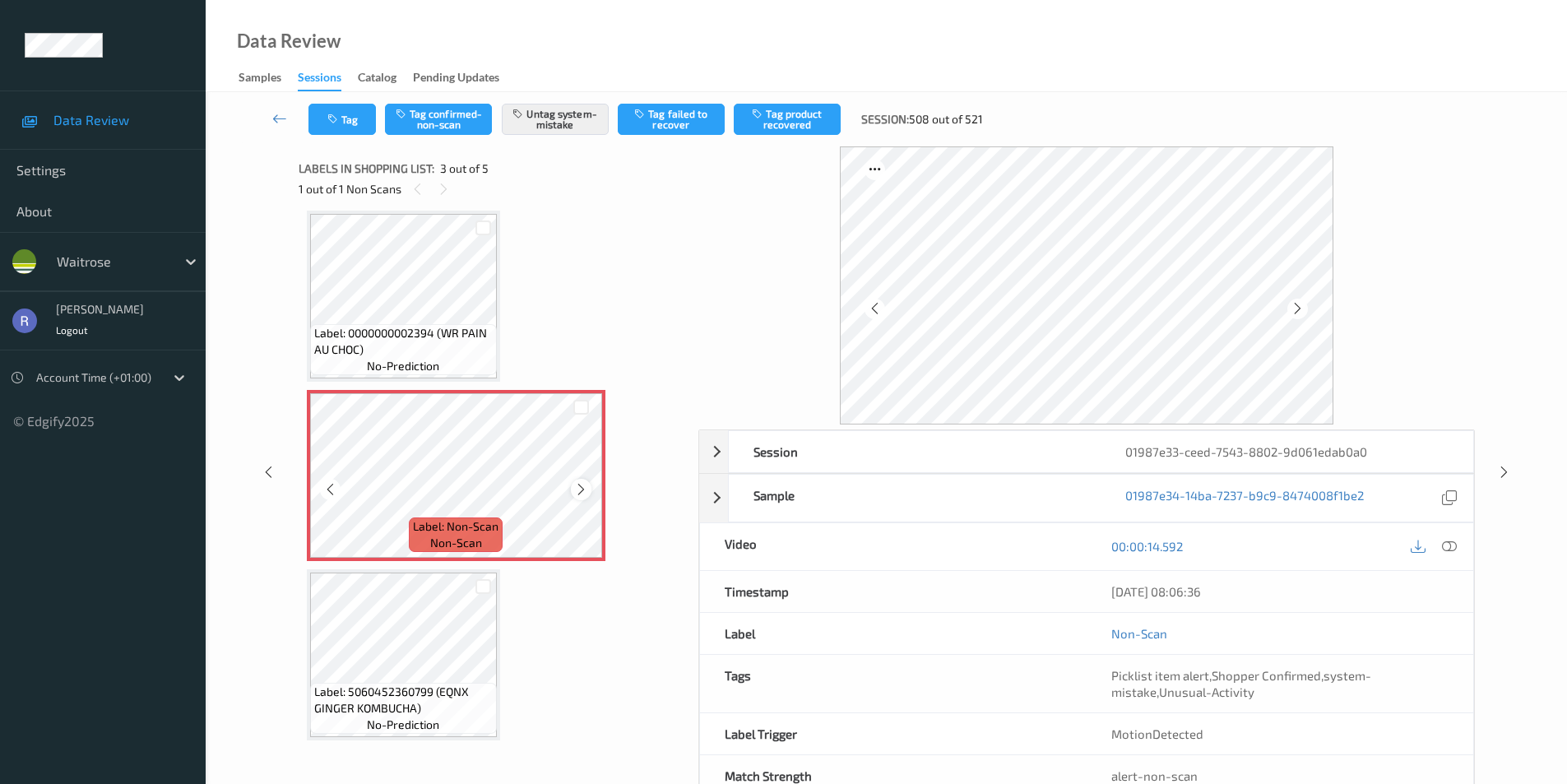
click at [583, 490] on icon at bounding box center [581, 490] width 14 height 15
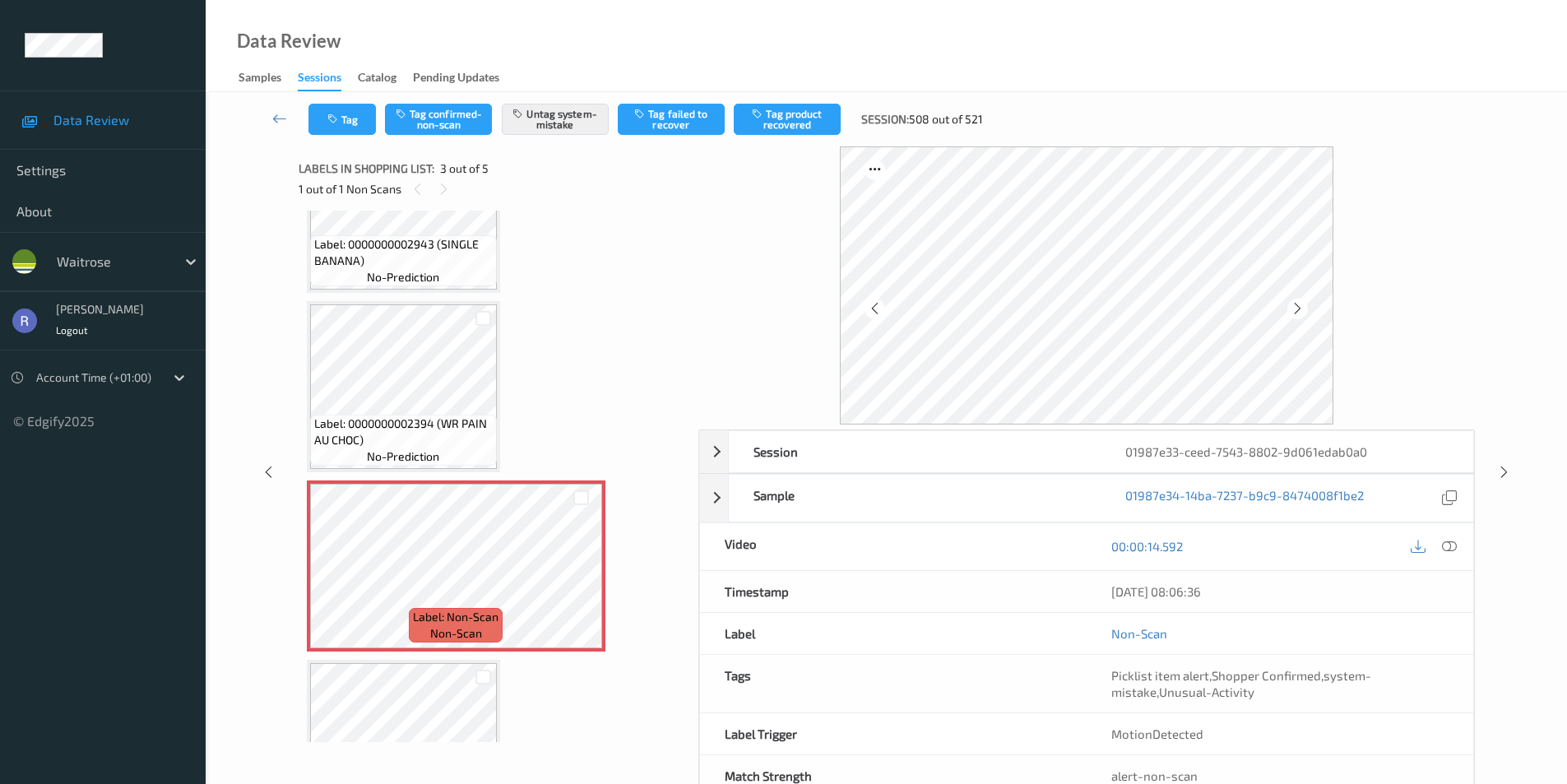
scroll to position [247, 0]
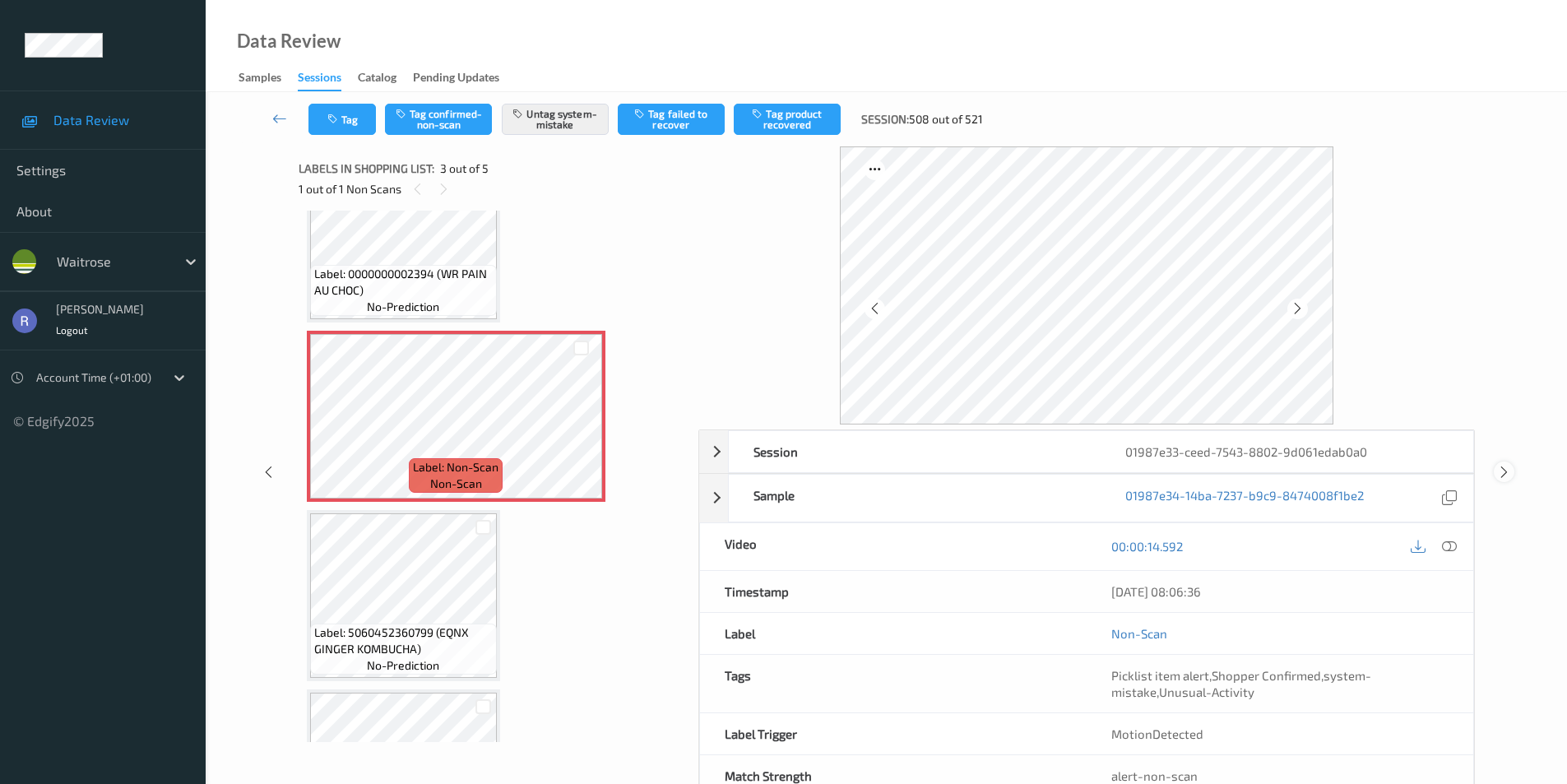
click at [1506, 468] on icon at bounding box center [1504, 472] width 14 height 15
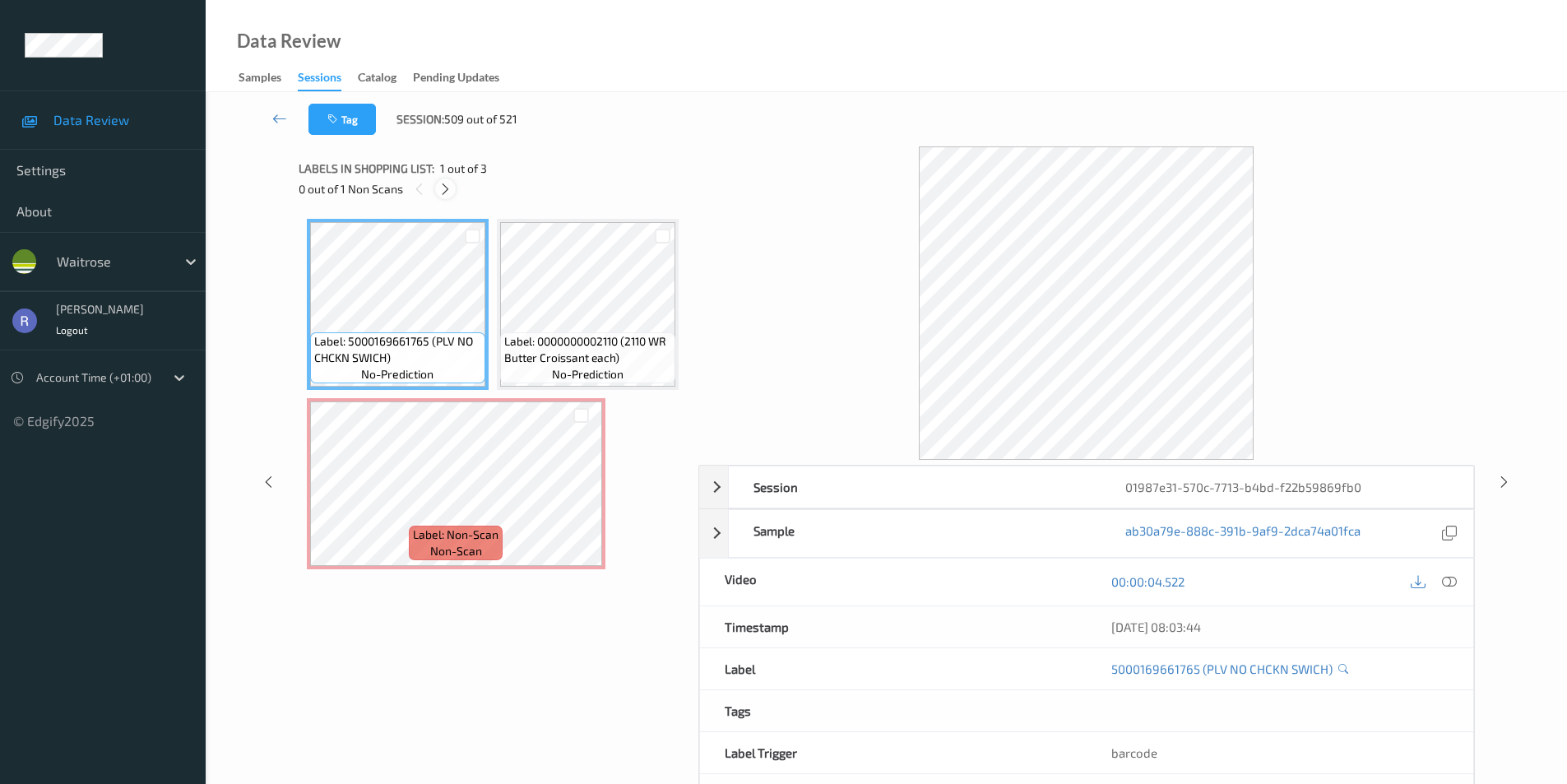
click at [444, 186] on icon at bounding box center [445, 189] width 14 height 15
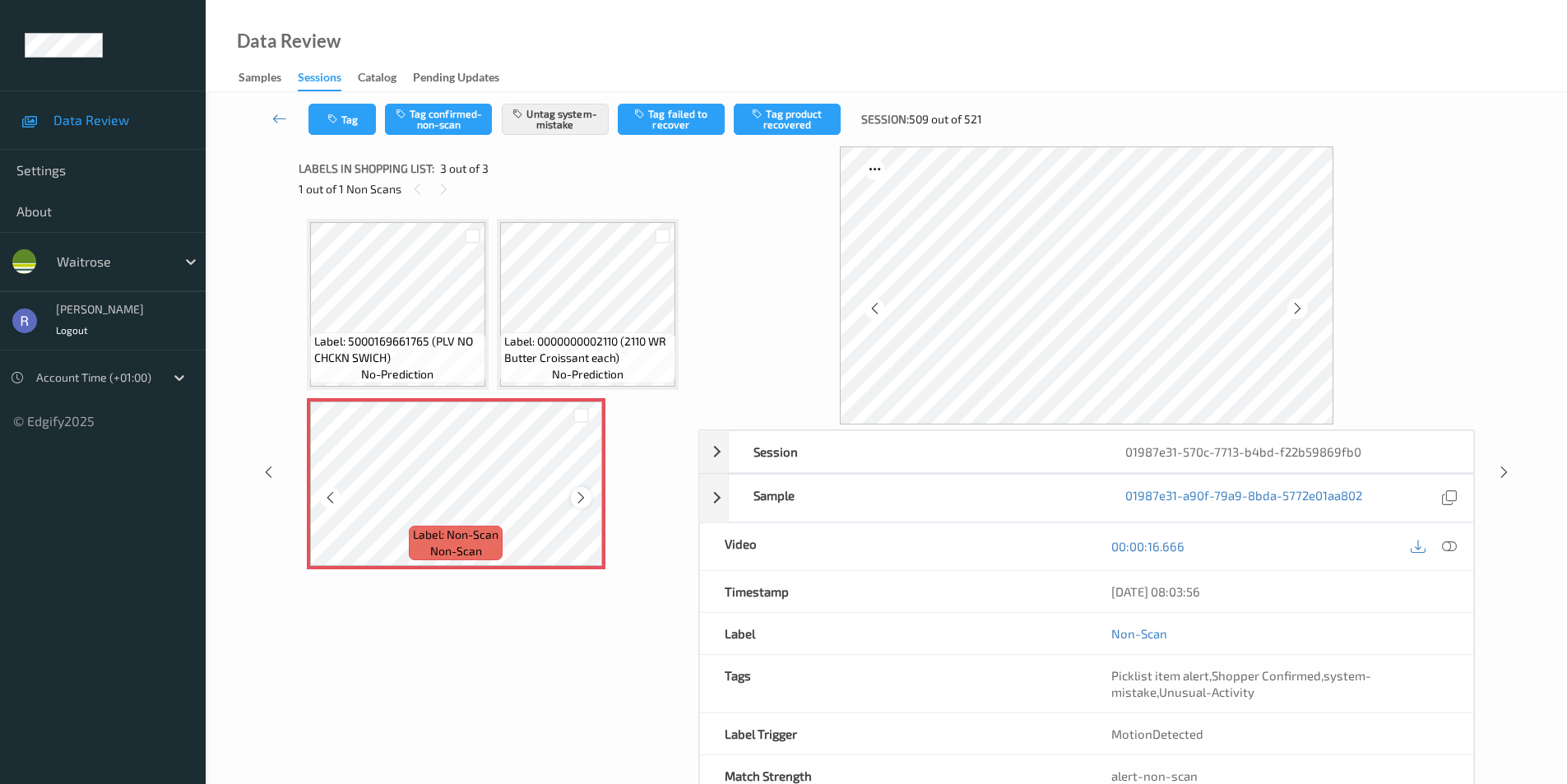
click at [575, 505] on icon at bounding box center [581, 497] width 14 height 15
click at [581, 505] on icon at bounding box center [581, 497] width 14 height 15
click at [1498, 471] on icon at bounding box center [1504, 472] width 14 height 15
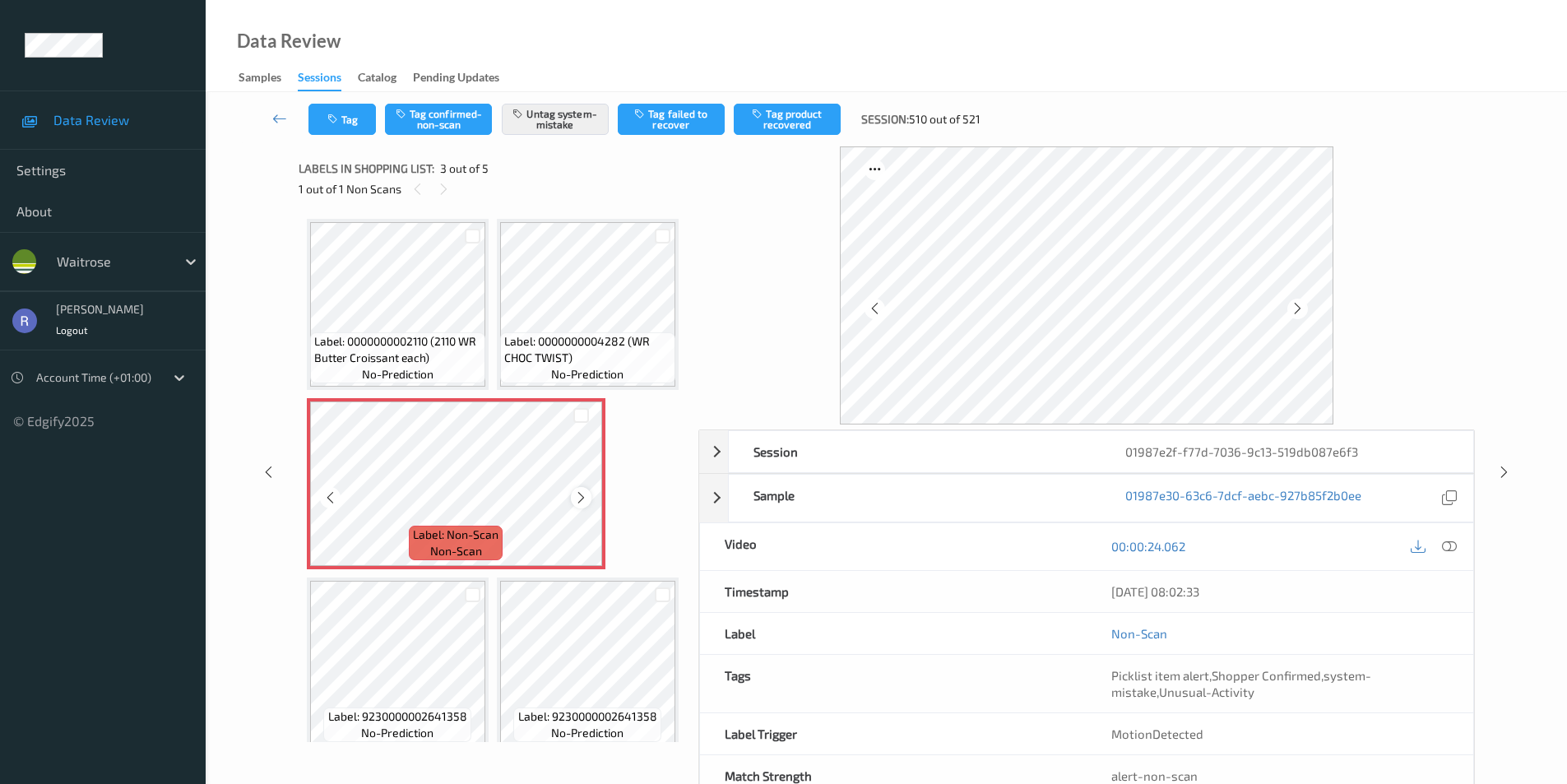
click at [577, 507] on div at bounding box center [581, 496] width 21 height 21
click at [1511, 472] on icon at bounding box center [1504, 472] width 14 height 15
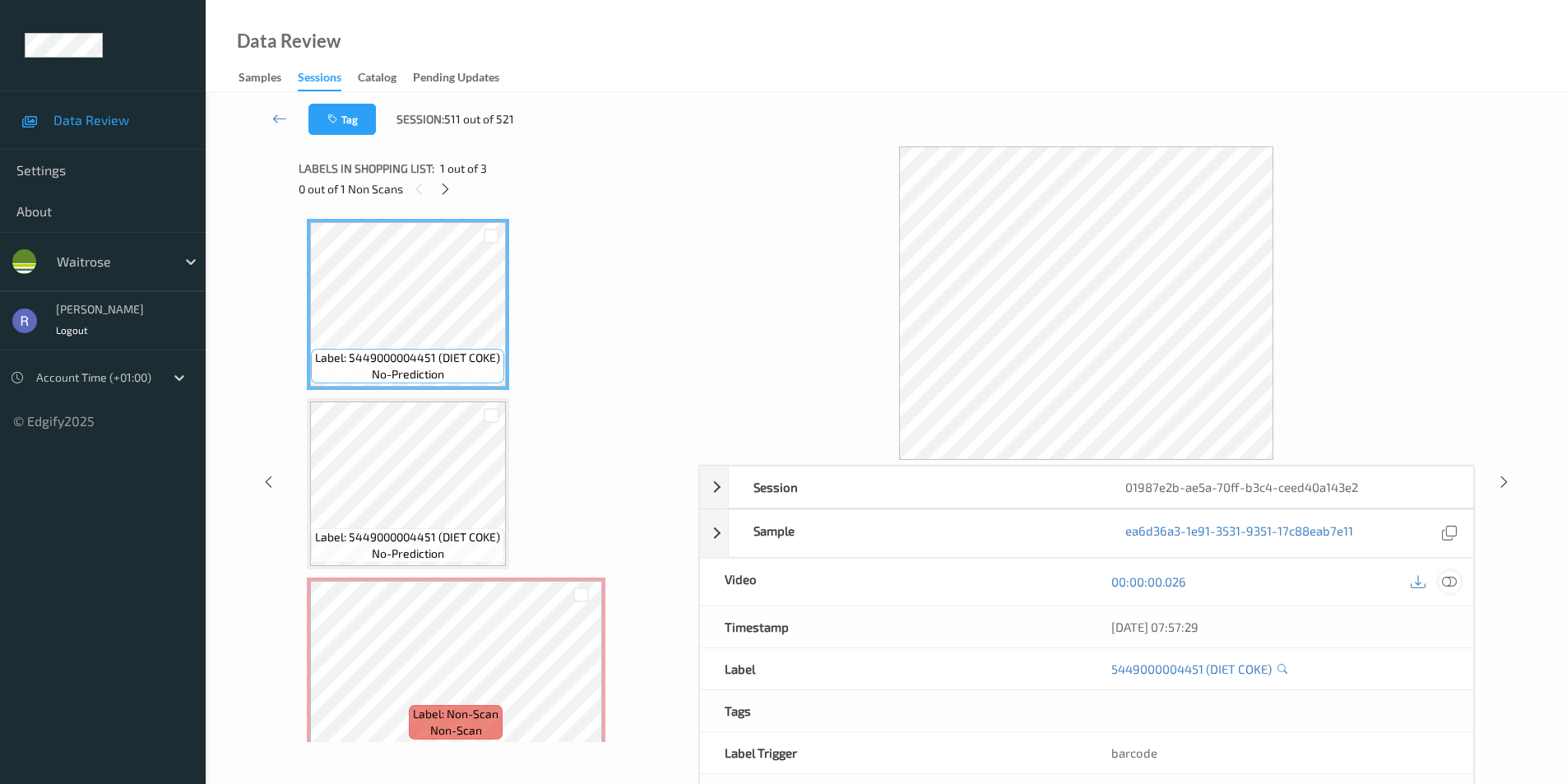
click at [1445, 583] on icon at bounding box center [1450, 582] width 15 height 15
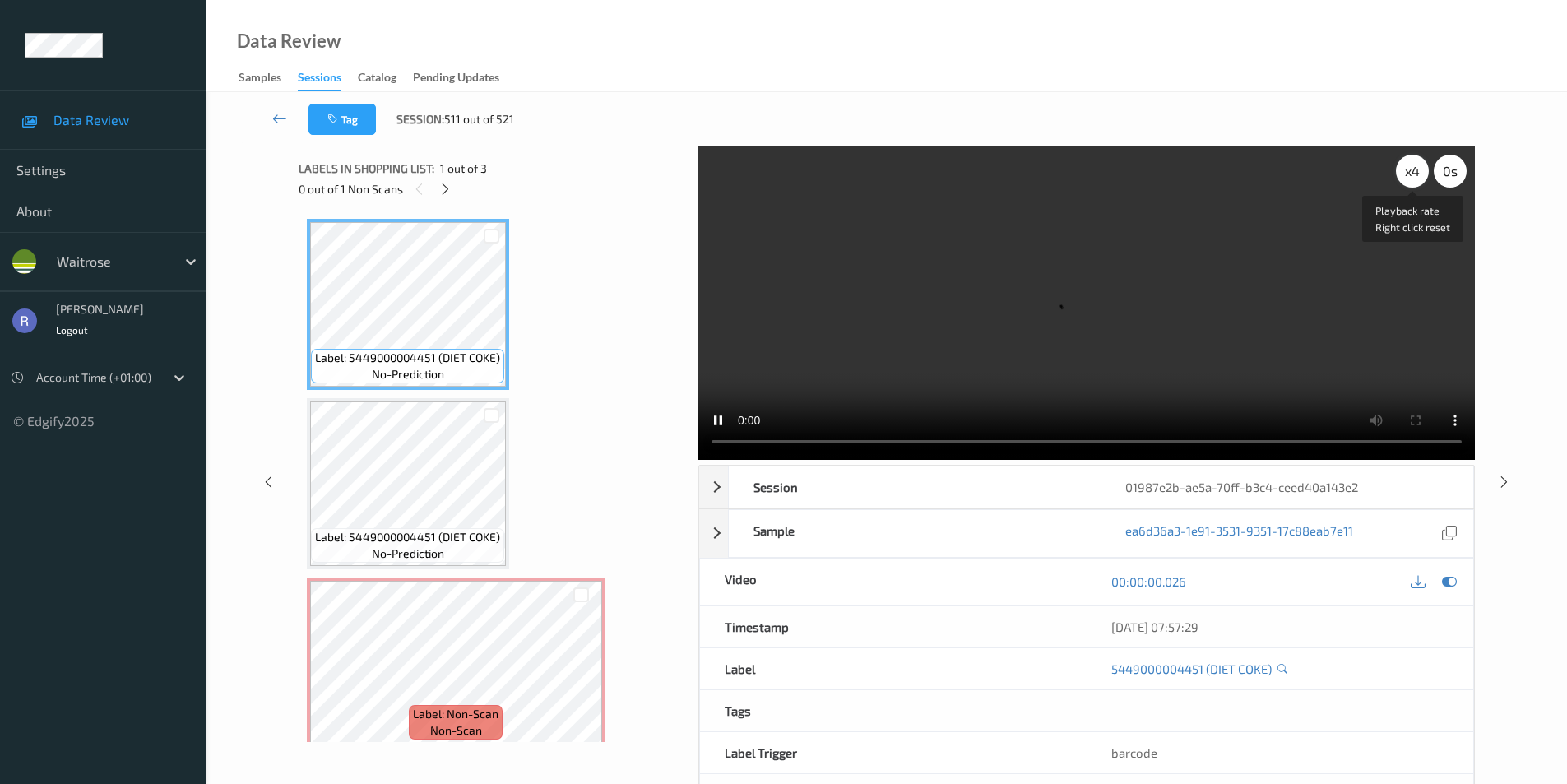
click at [1404, 179] on div "x 4" at bounding box center [1413, 172] width 33 height 33
click at [1405, 178] on div "x 8" at bounding box center [1413, 172] width 33 height 33
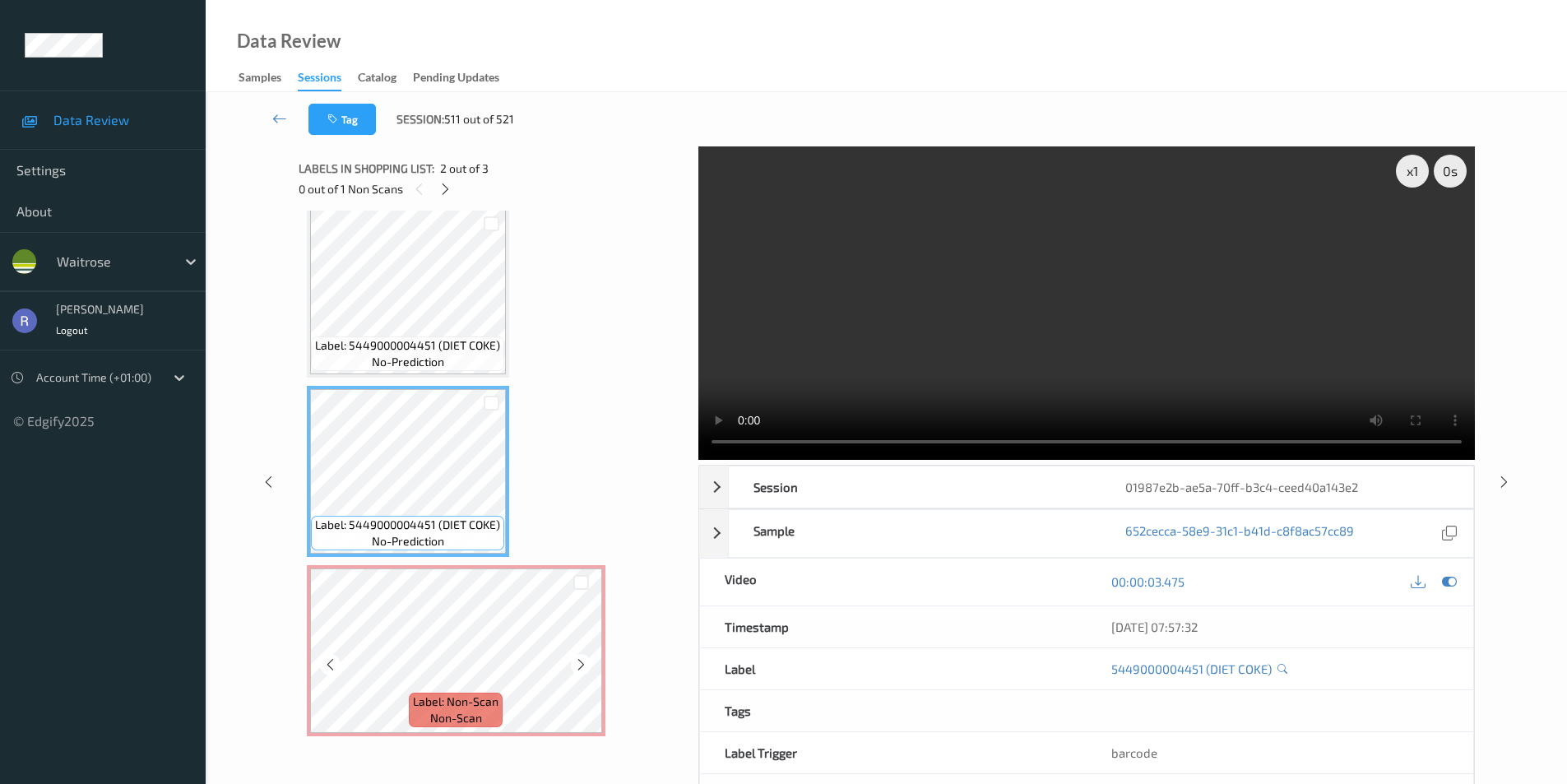
scroll to position [15, 0]
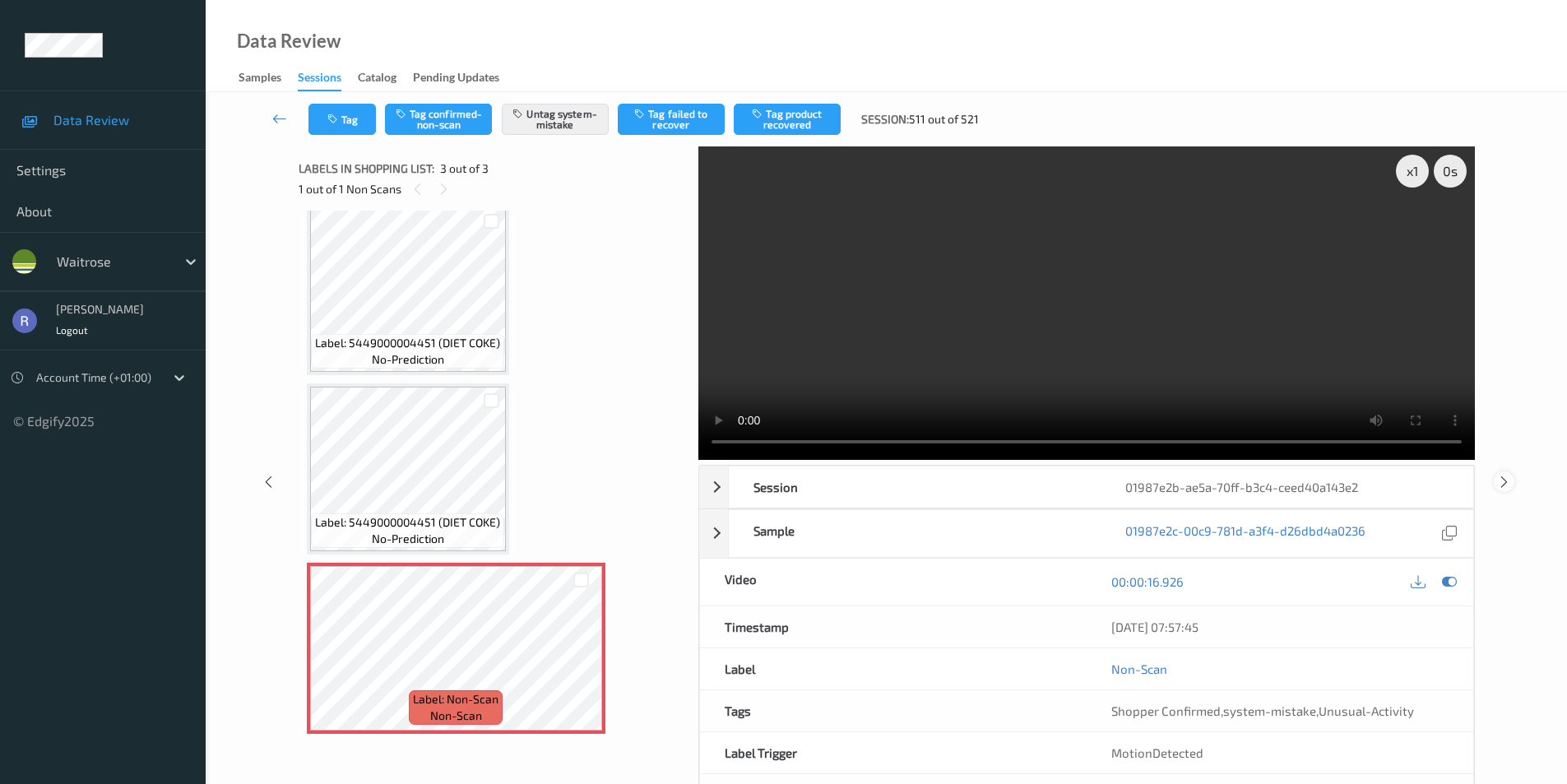
click at [1505, 477] on icon at bounding box center [1504, 482] width 14 height 15
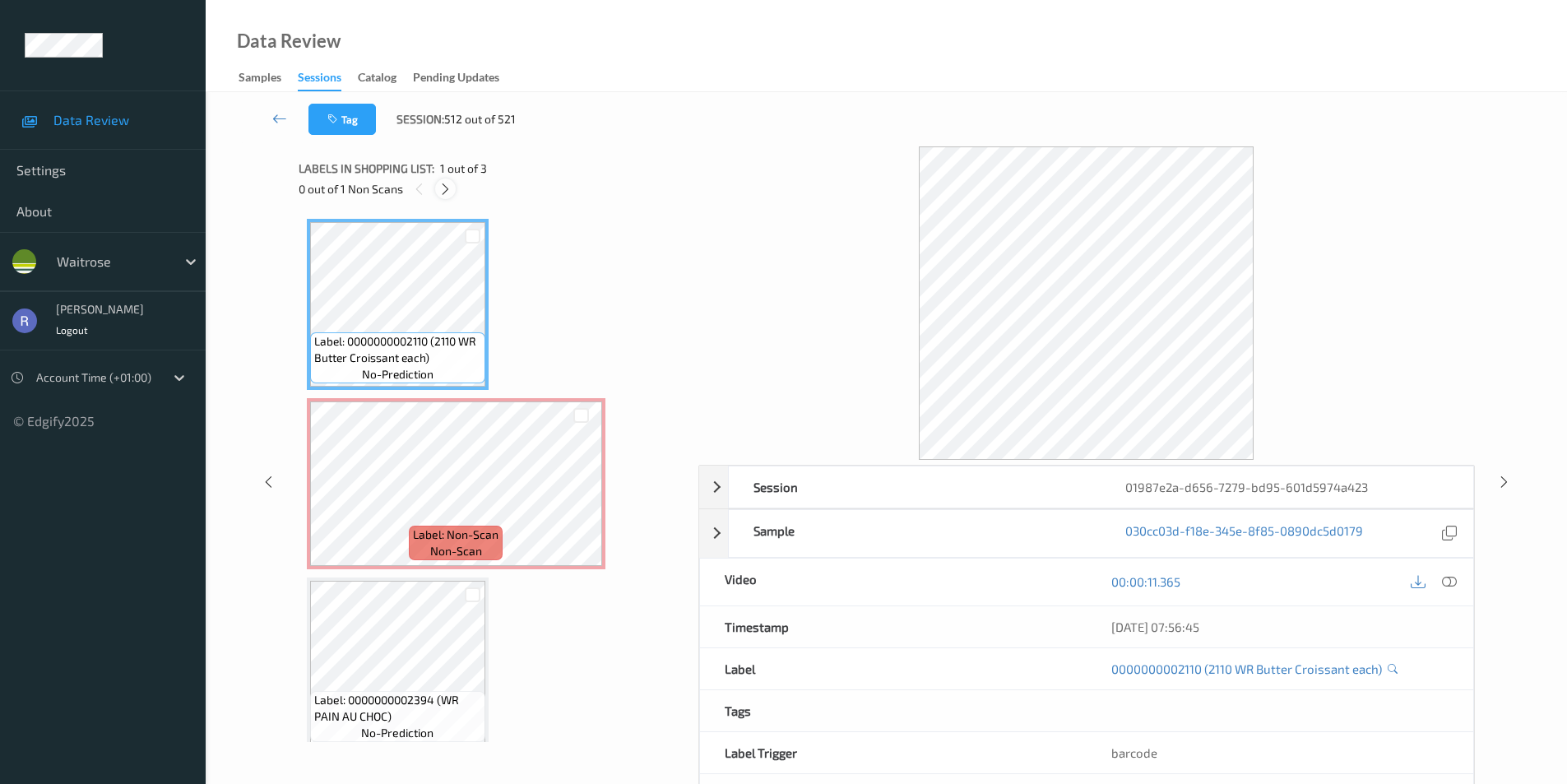
click at [448, 190] on icon at bounding box center [445, 189] width 14 height 15
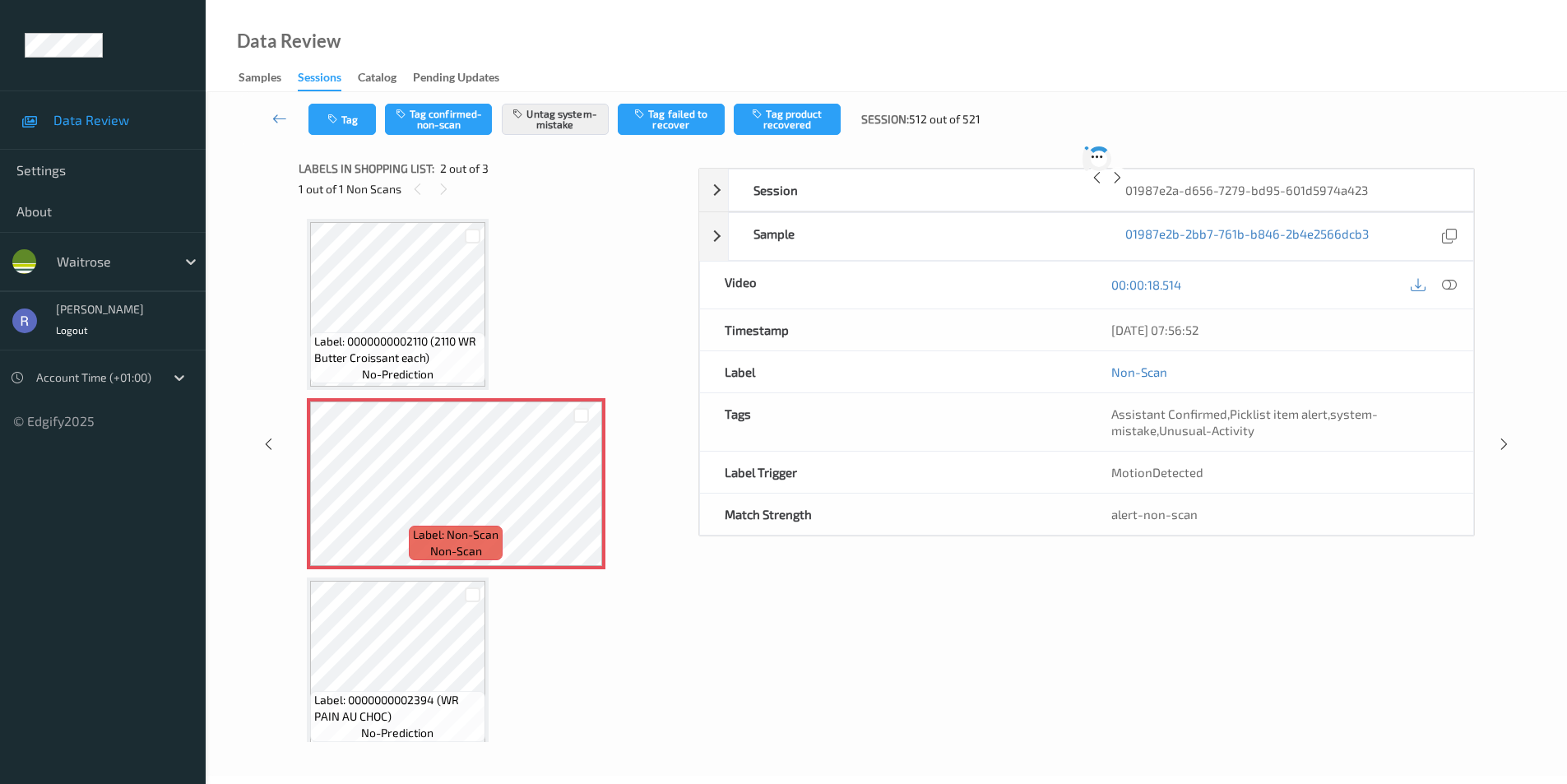
scroll to position [8, 0]
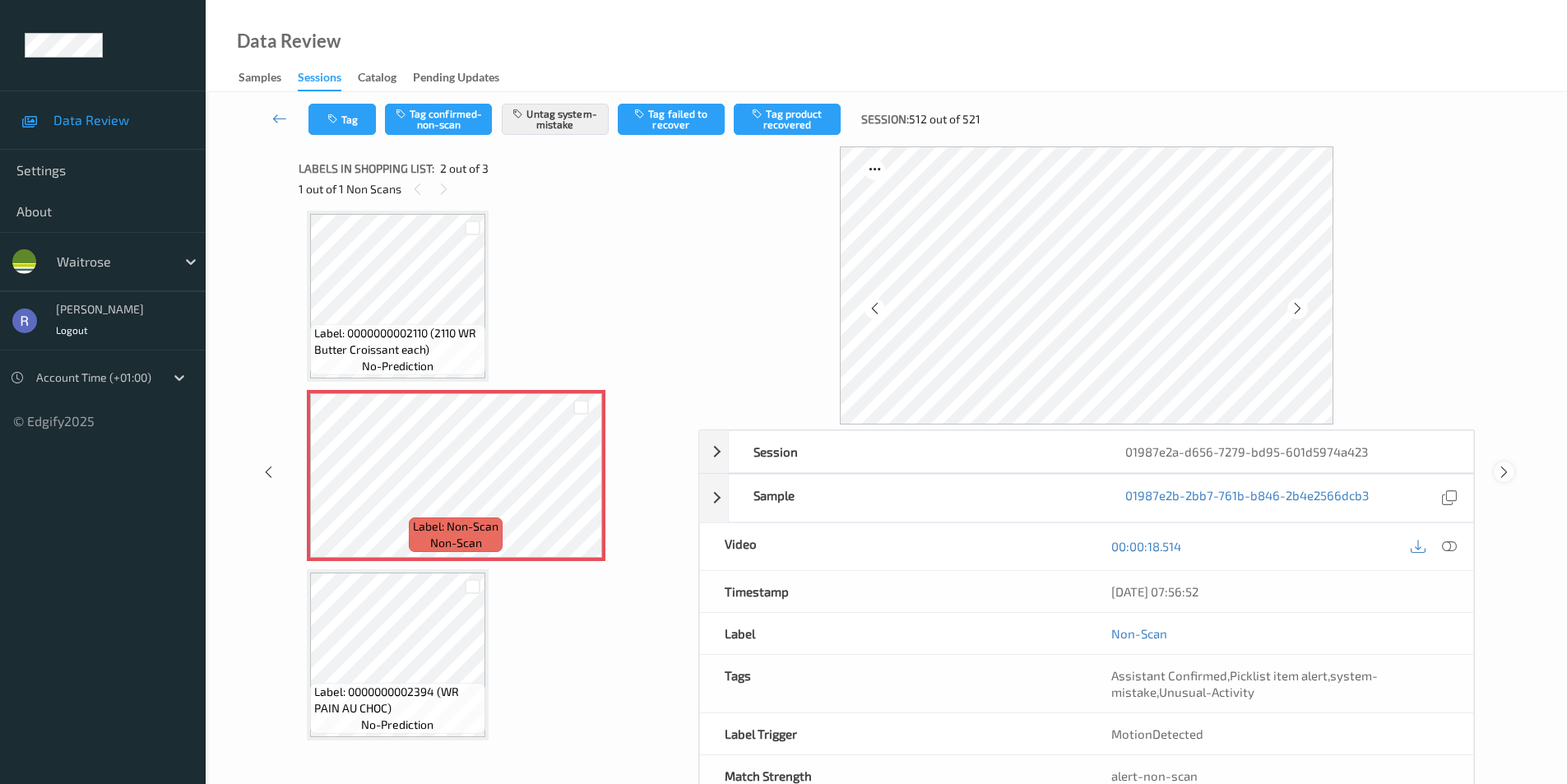
click at [1503, 466] on icon at bounding box center [1504, 472] width 14 height 15
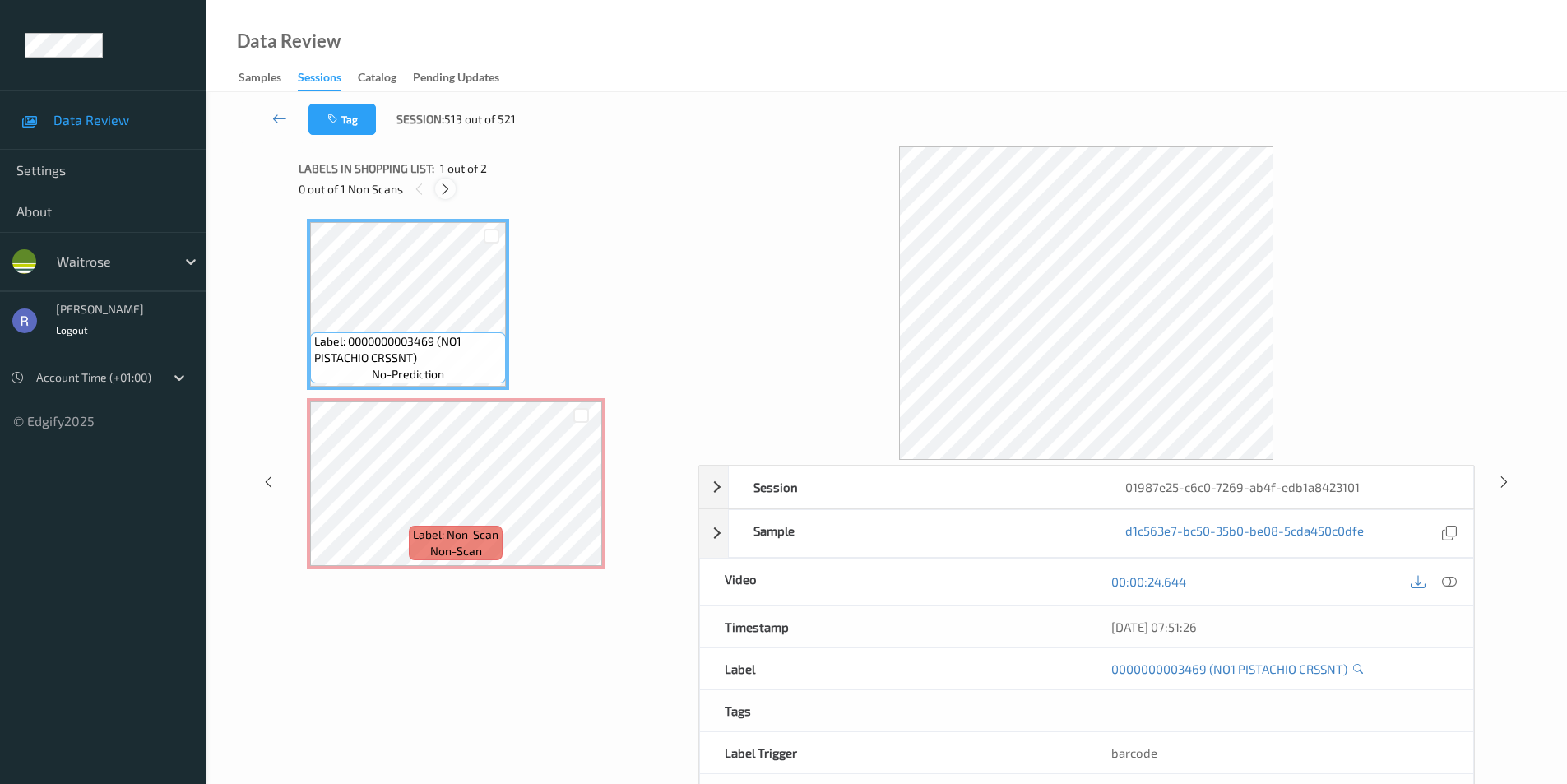
click at [452, 186] on icon at bounding box center [445, 189] width 14 height 15
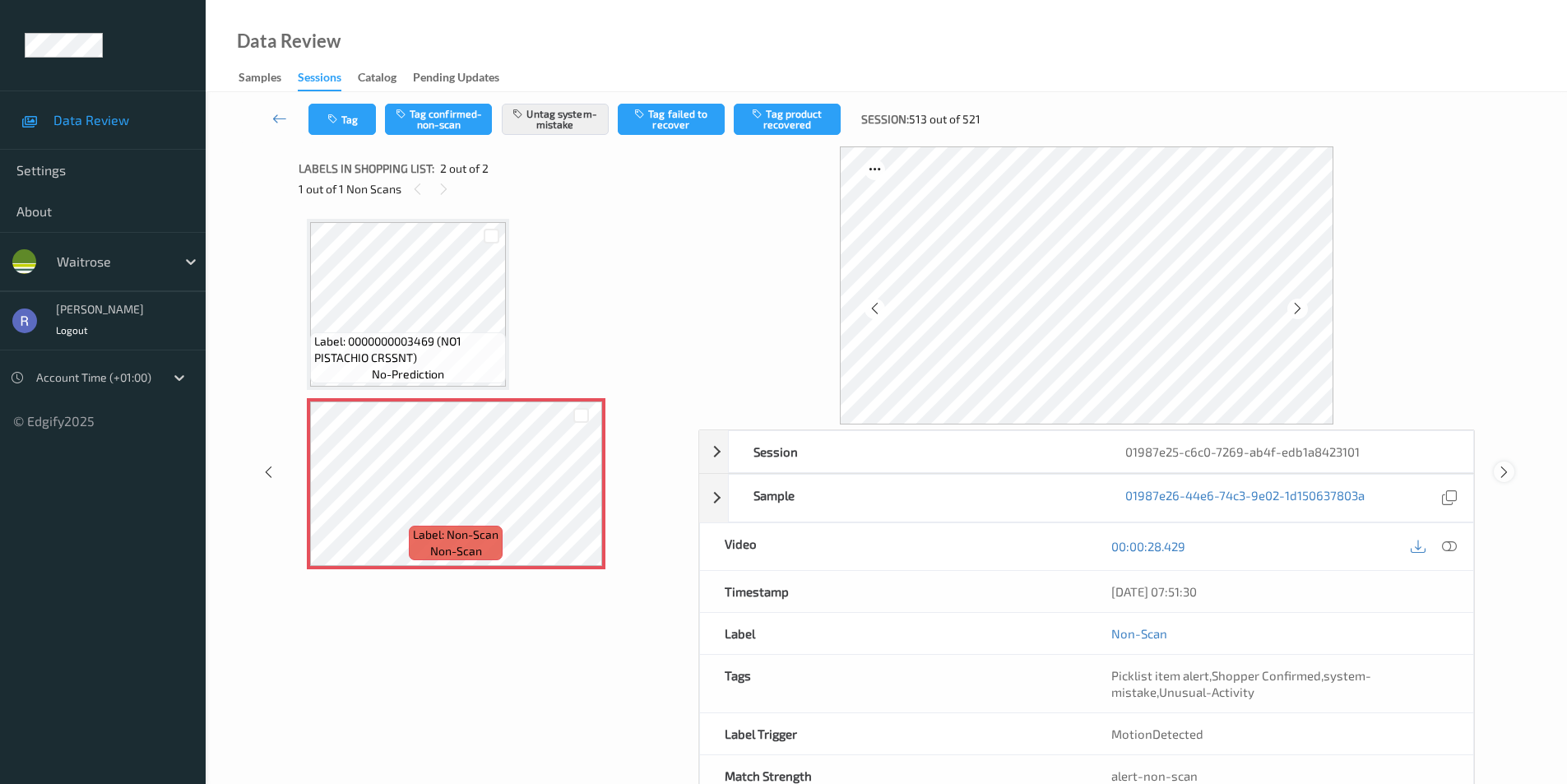
click at [1503, 475] on icon at bounding box center [1504, 472] width 14 height 15
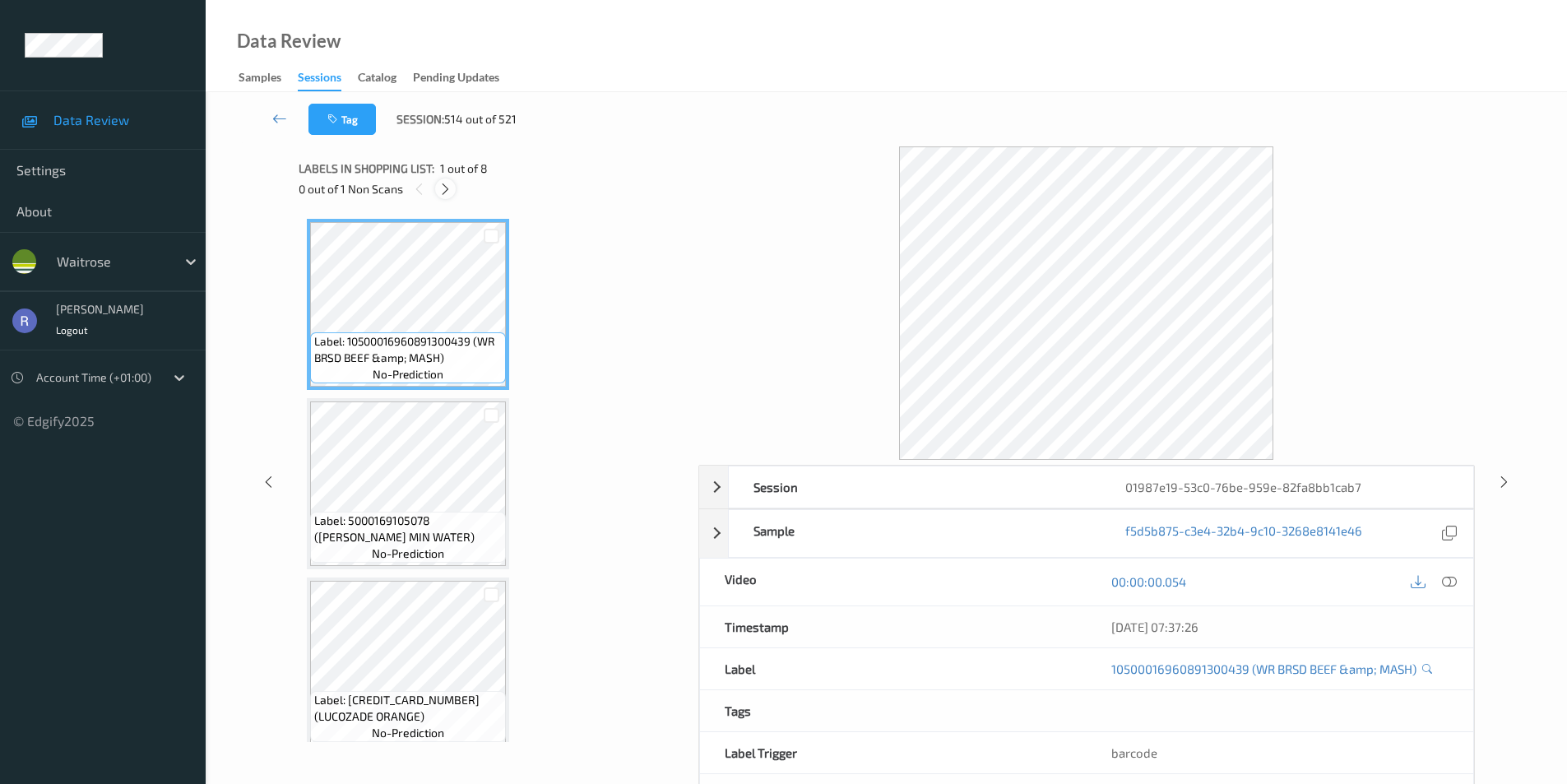
click at [447, 192] on icon at bounding box center [445, 189] width 14 height 15
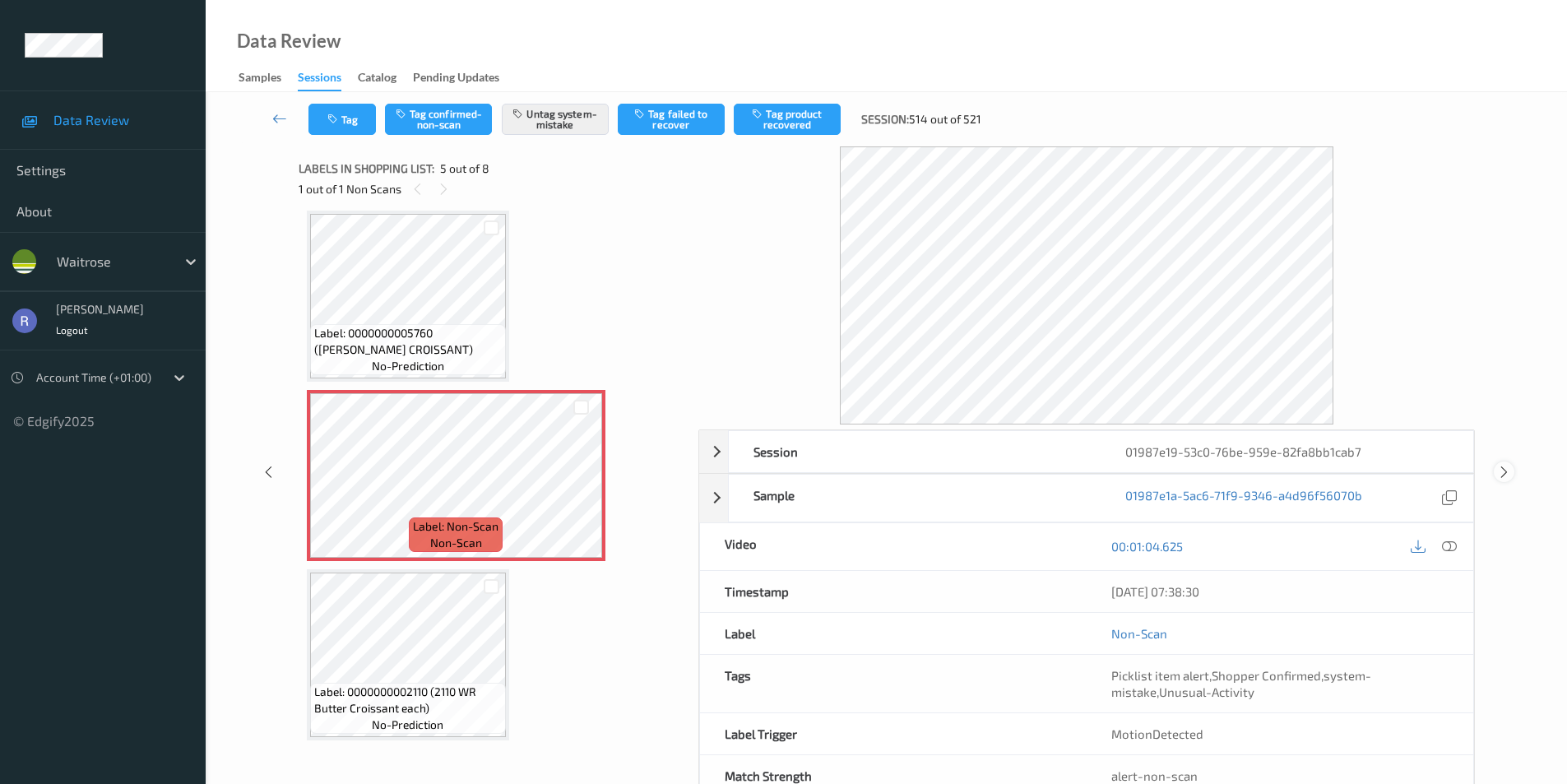
click at [1504, 468] on icon at bounding box center [1504, 472] width 14 height 15
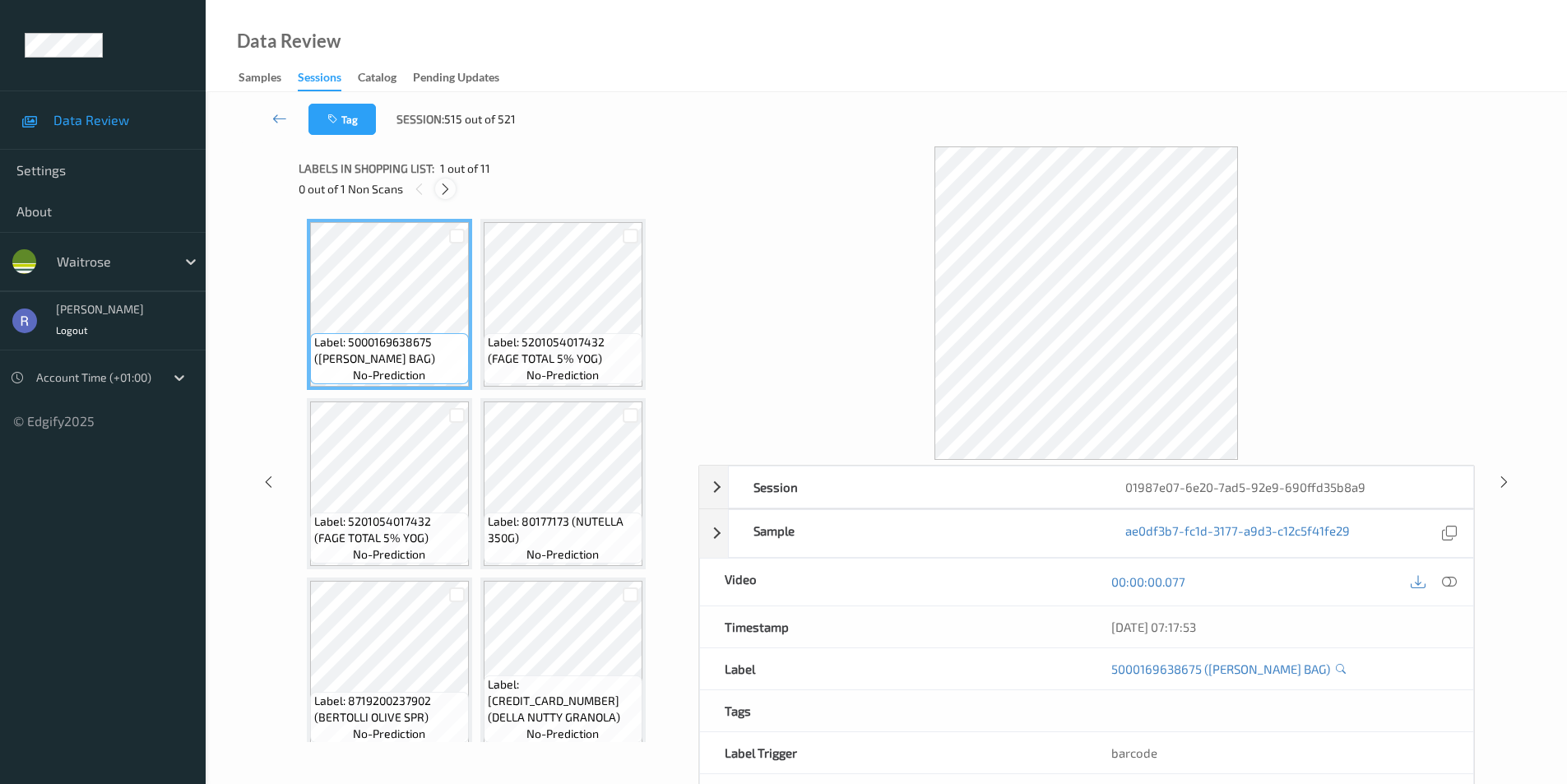
click at [444, 188] on icon at bounding box center [445, 189] width 14 height 15
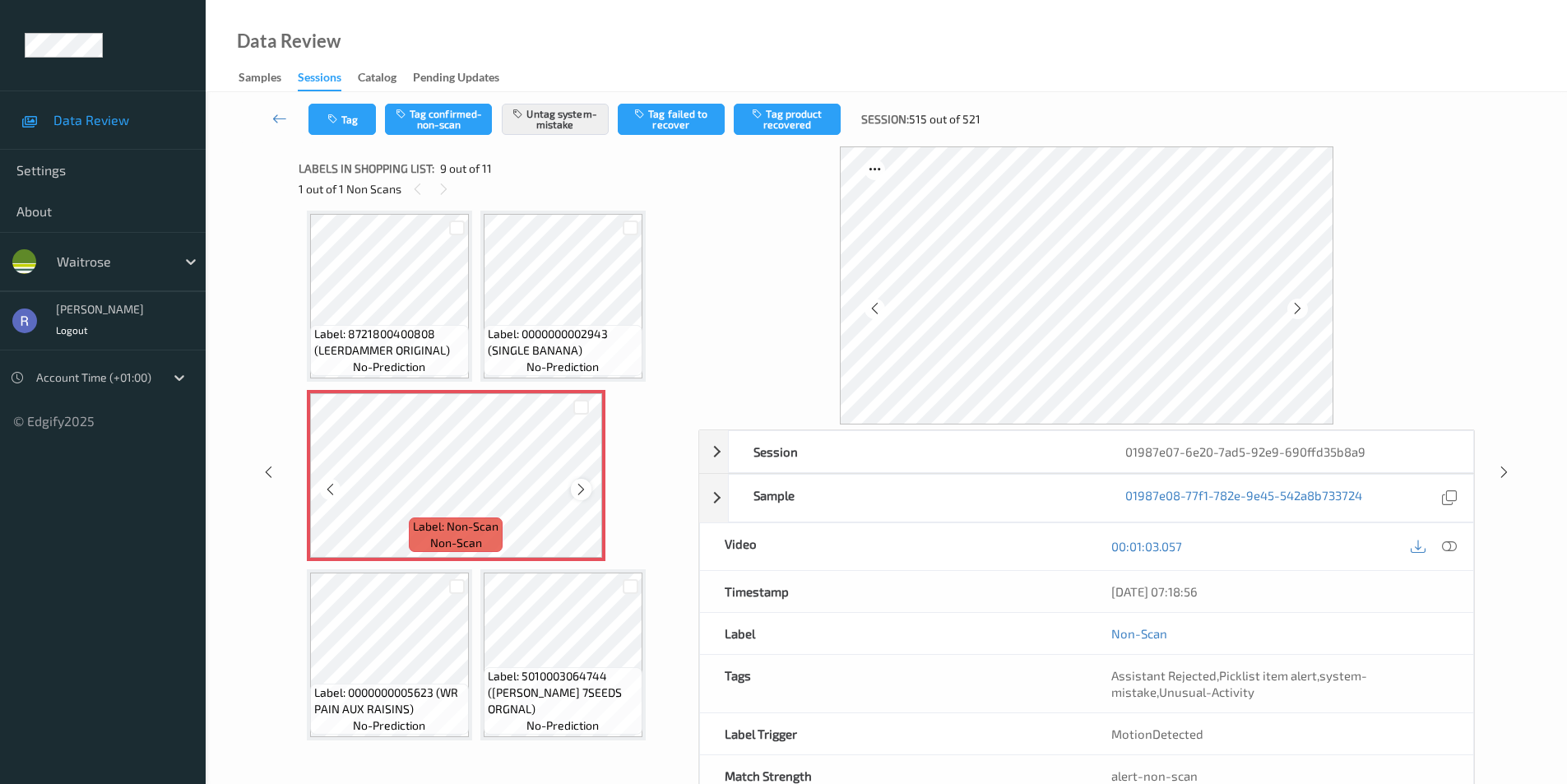
click at [584, 490] on icon at bounding box center [581, 490] width 14 height 15
click at [1506, 468] on icon at bounding box center [1504, 472] width 14 height 15
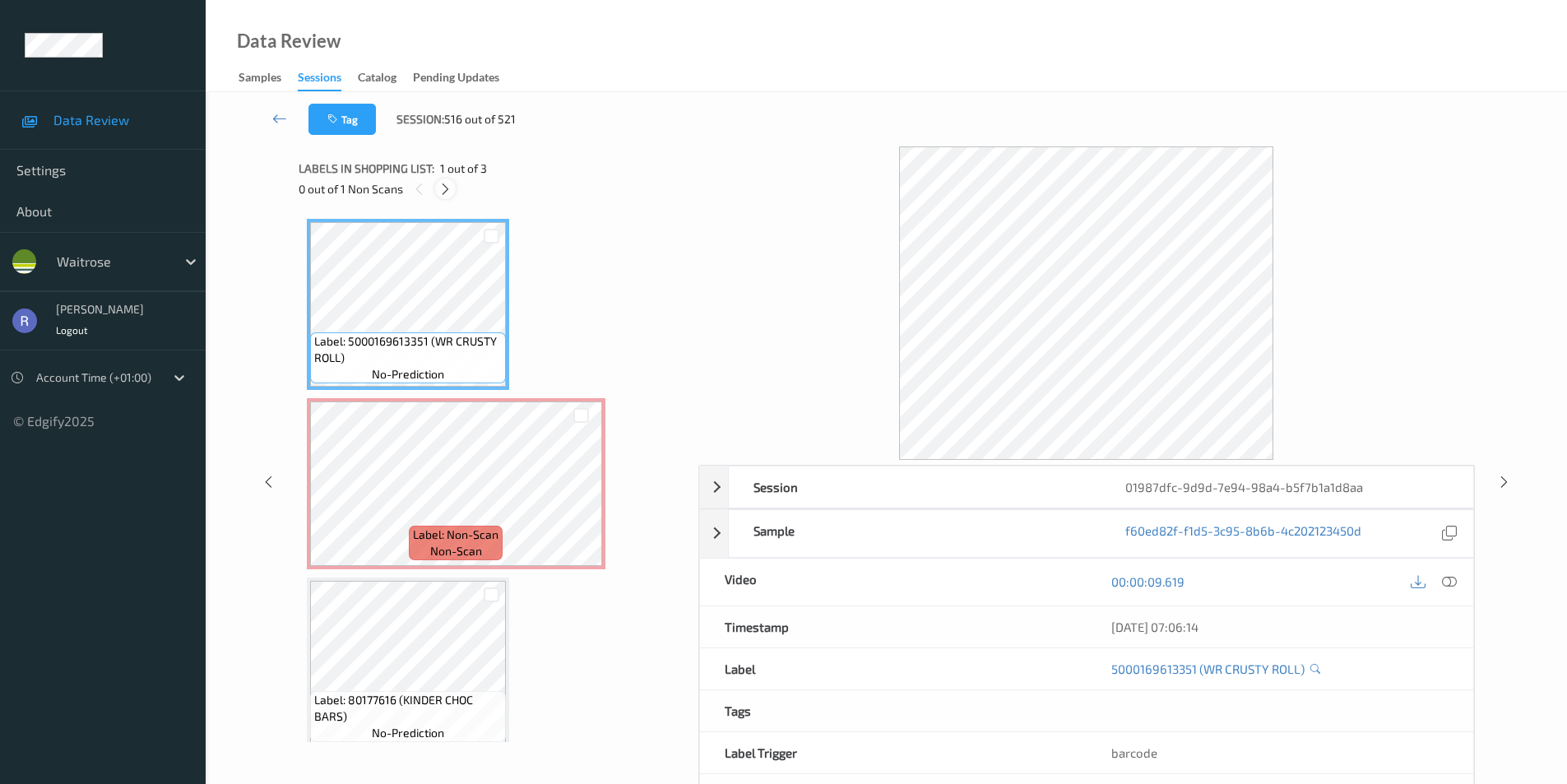
click at [442, 182] on icon at bounding box center [445, 189] width 14 height 15
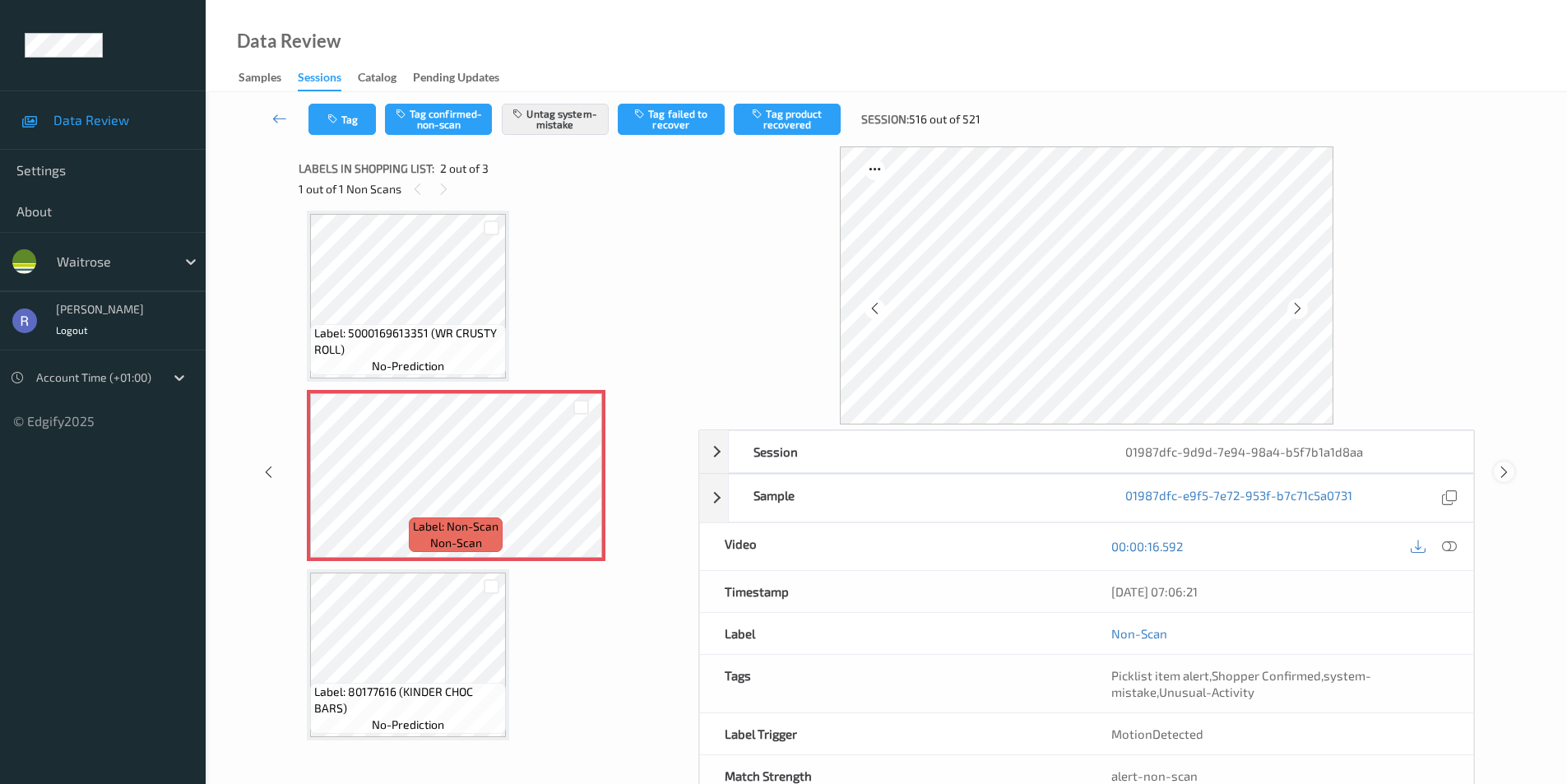
click at [1505, 472] on icon at bounding box center [1504, 472] width 14 height 15
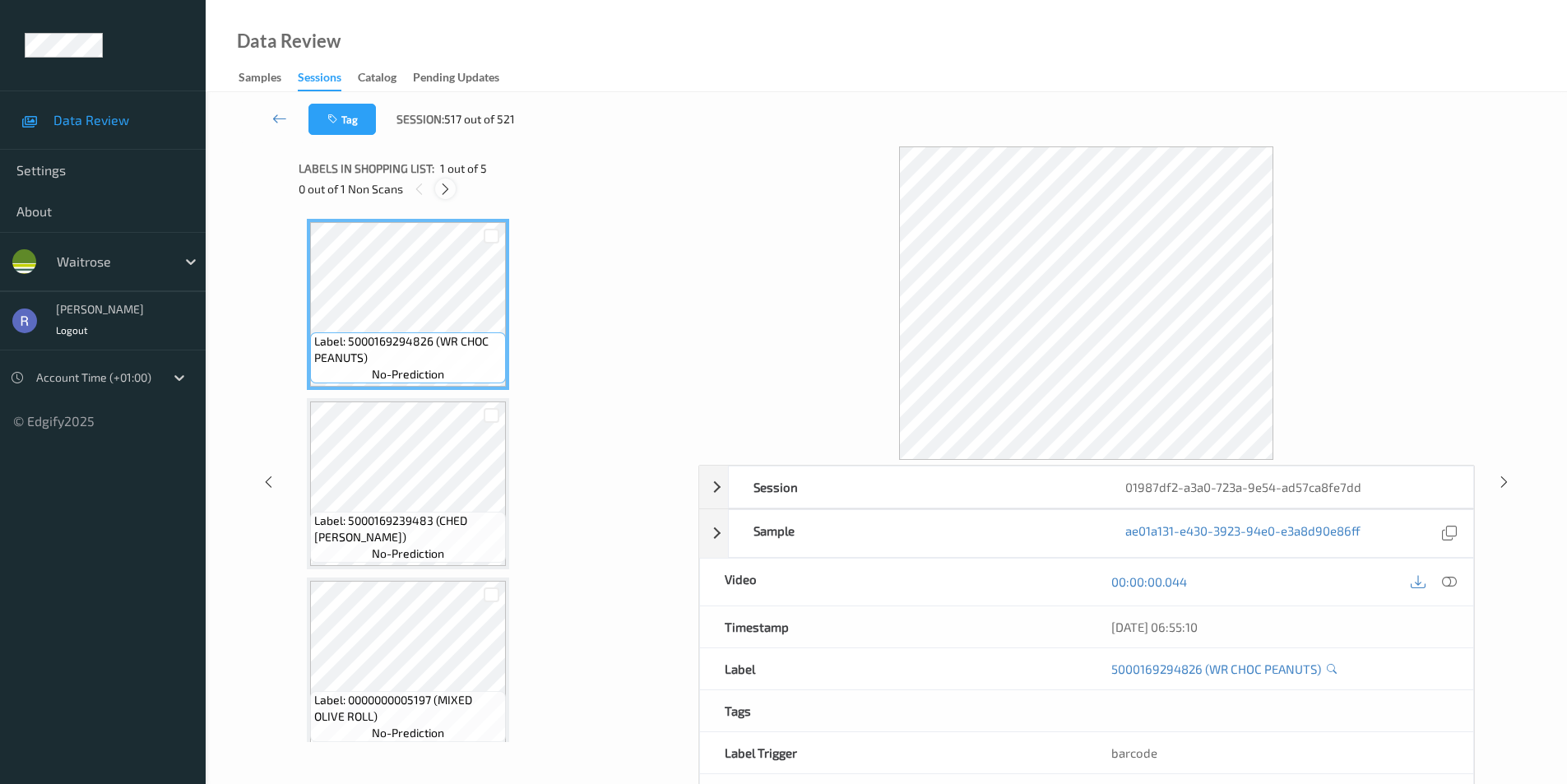
click at [454, 181] on div "0 out of 1 Non Scans" at bounding box center [492, 188] width 388 height 21
click at [438, 192] on div at bounding box center [445, 188] width 21 height 21
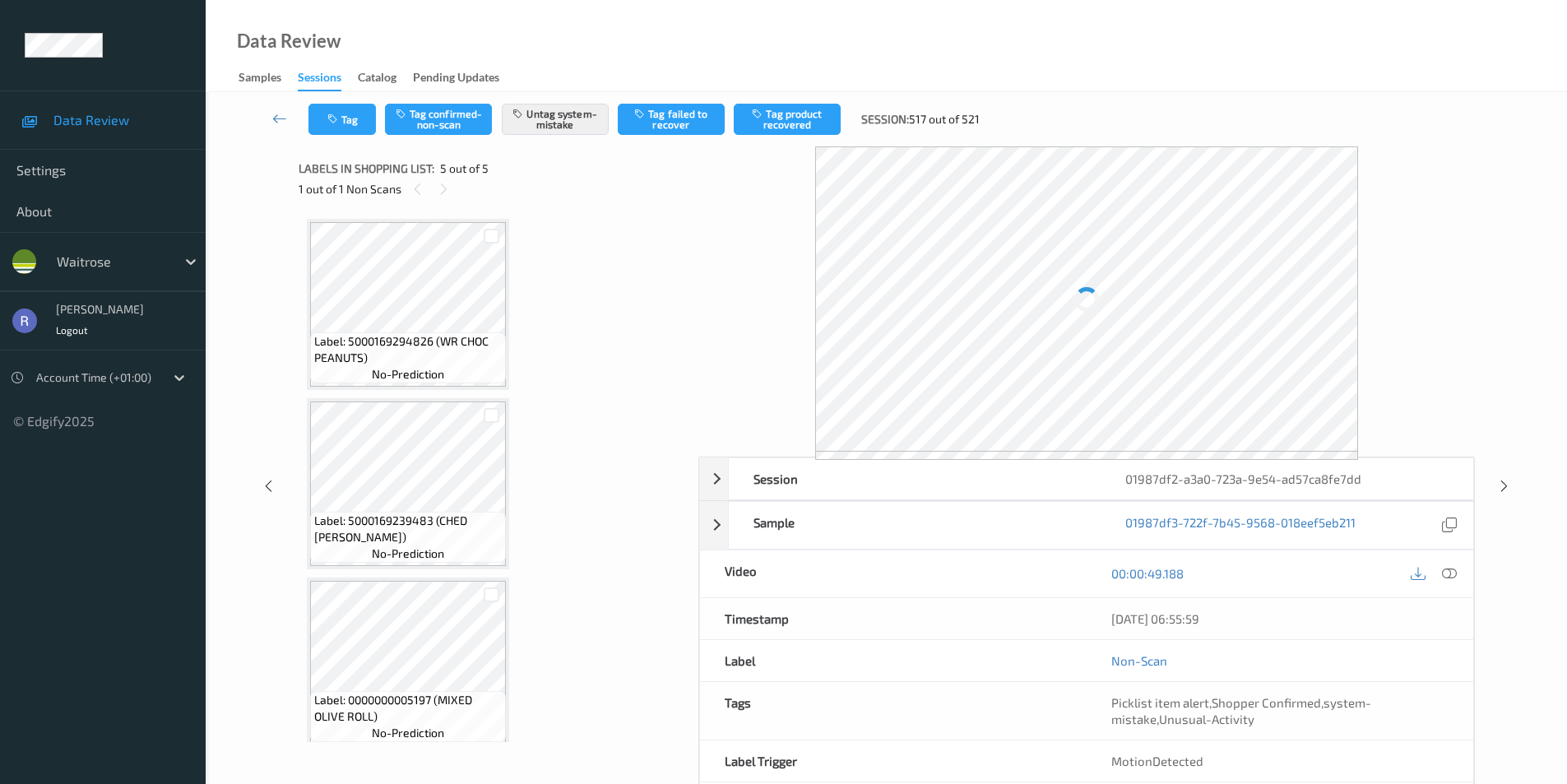
scroll to position [374, 0]
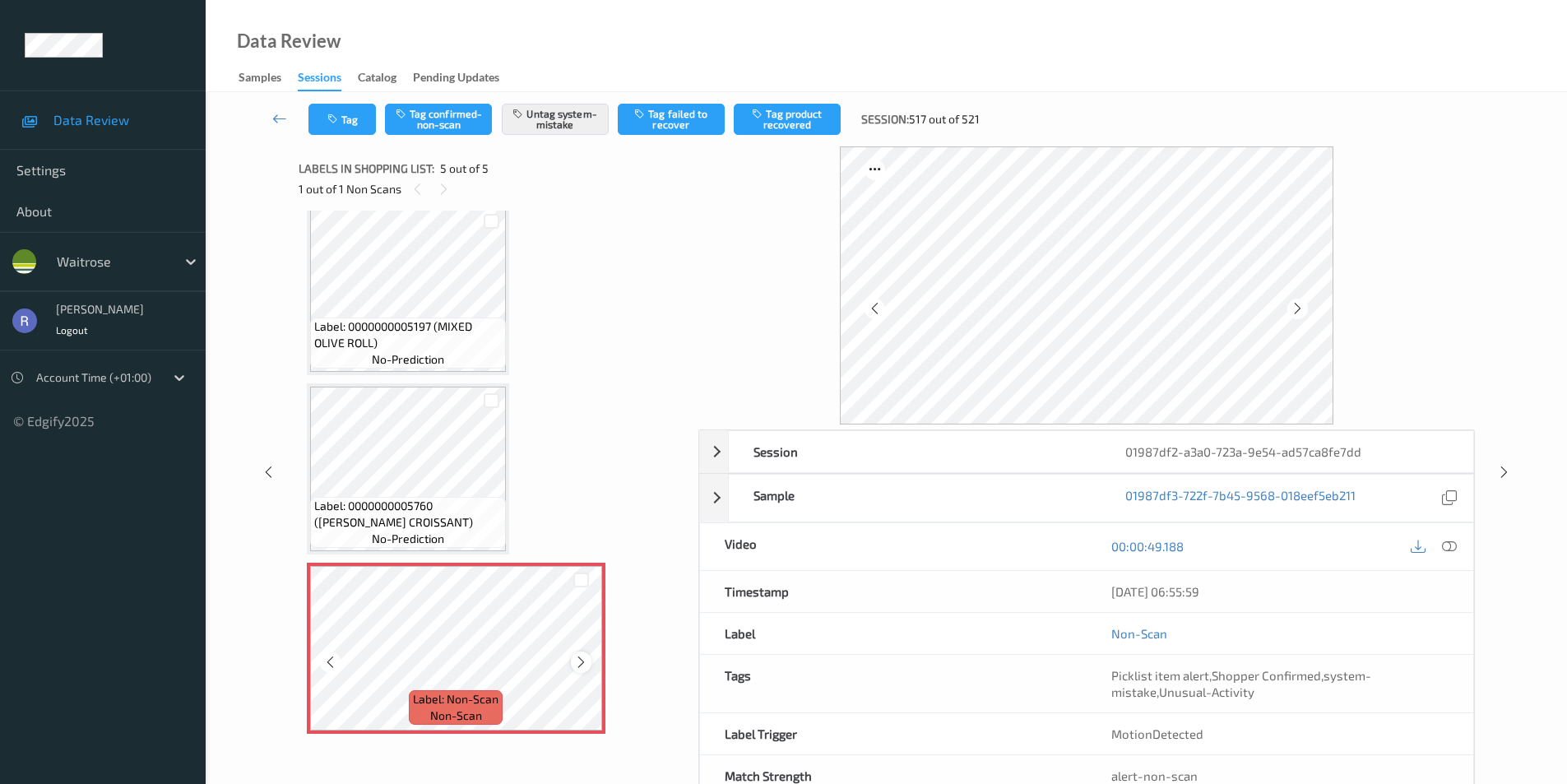
click at [575, 665] on icon at bounding box center [581, 662] width 14 height 15
click at [572, 665] on div at bounding box center [581, 661] width 21 height 21
click at [1507, 473] on icon at bounding box center [1504, 472] width 14 height 15
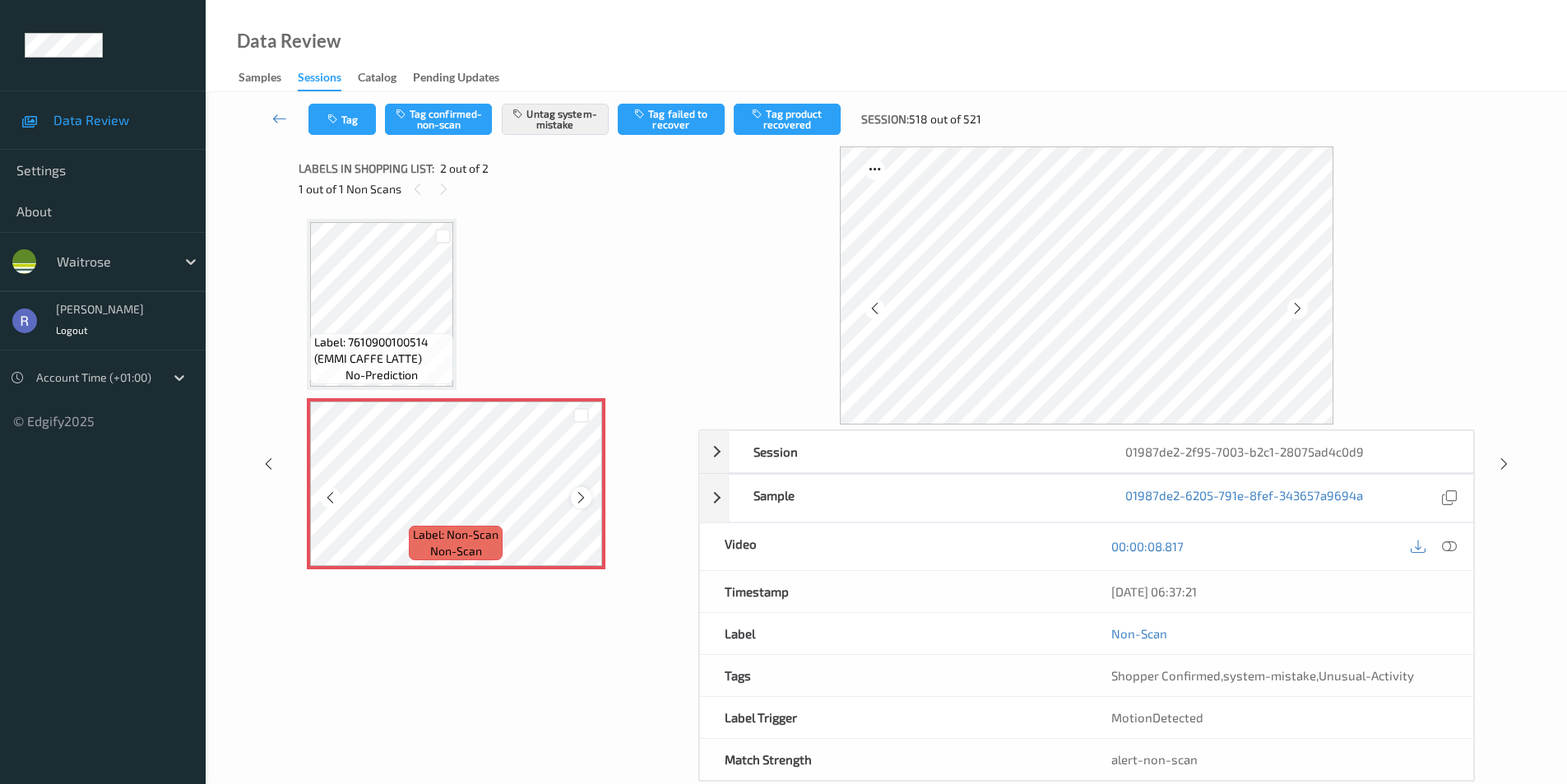
click at [581, 492] on icon at bounding box center [581, 497] width 14 height 15
click at [1499, 460] on icon at bounding box center [1504, 464] width 14 height 15
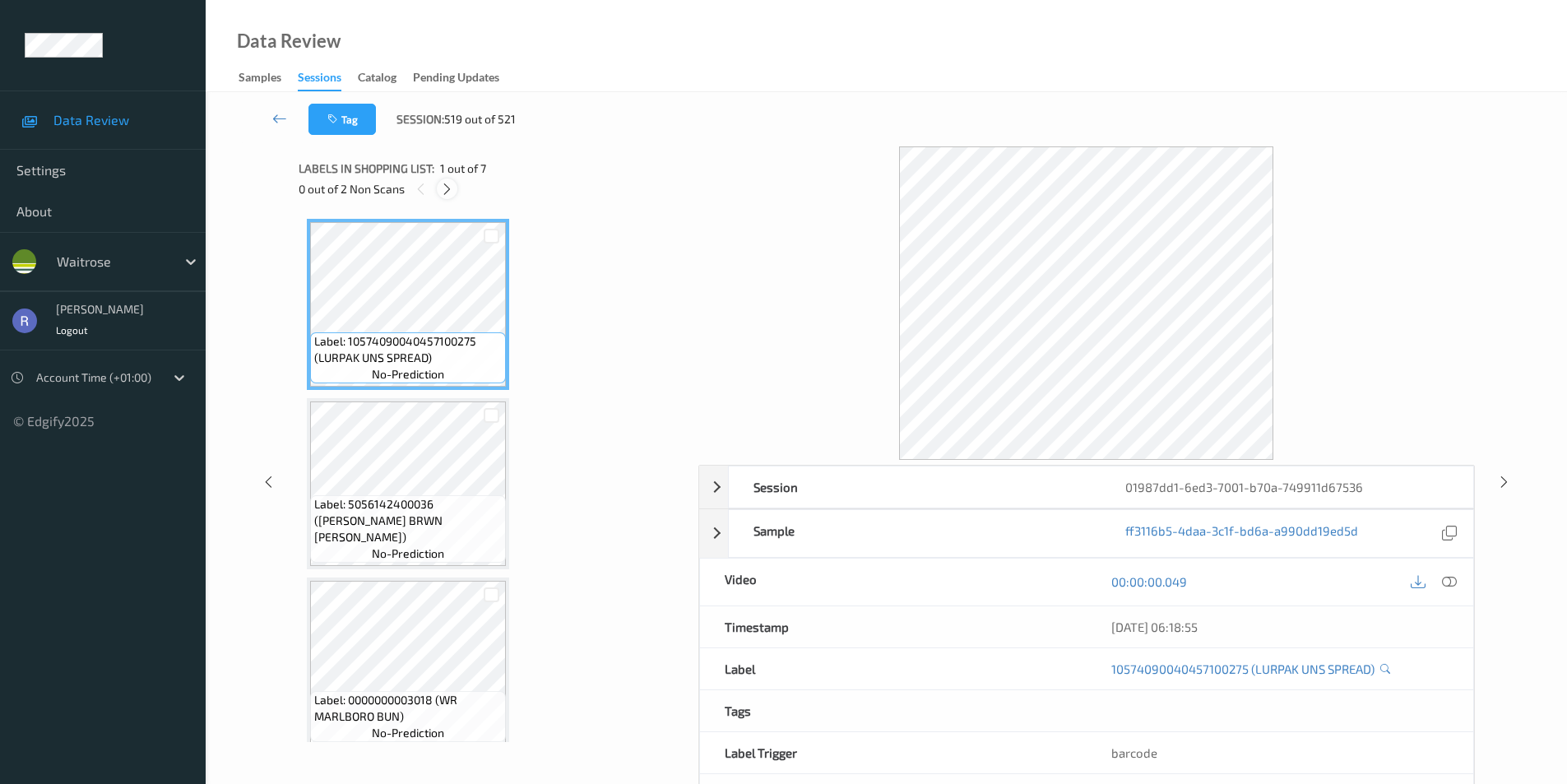
click at [451, 184] on icon at bounding box center [447, 189] width 14 height 15
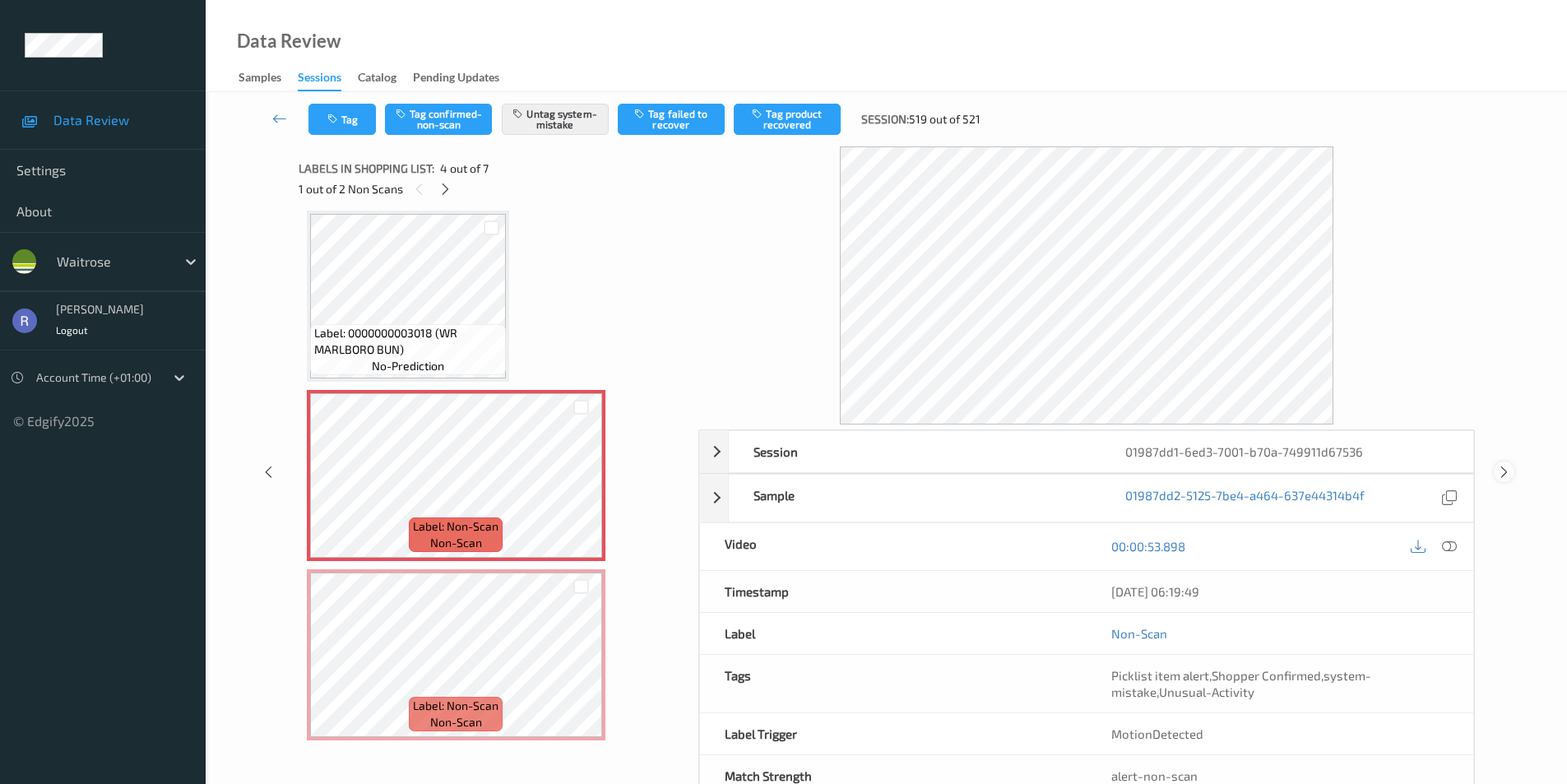
click at [1500, 467] on icon at bounding box center [1504, 472] width 14 height 15
drag, startPoint x: 1503, startPoint y: 477, endPoint x: 1511, endPoint y: 482, distance: 9.4
click at [1506, 480] on icon at bounding box center [1504, 472] width 14 height 15
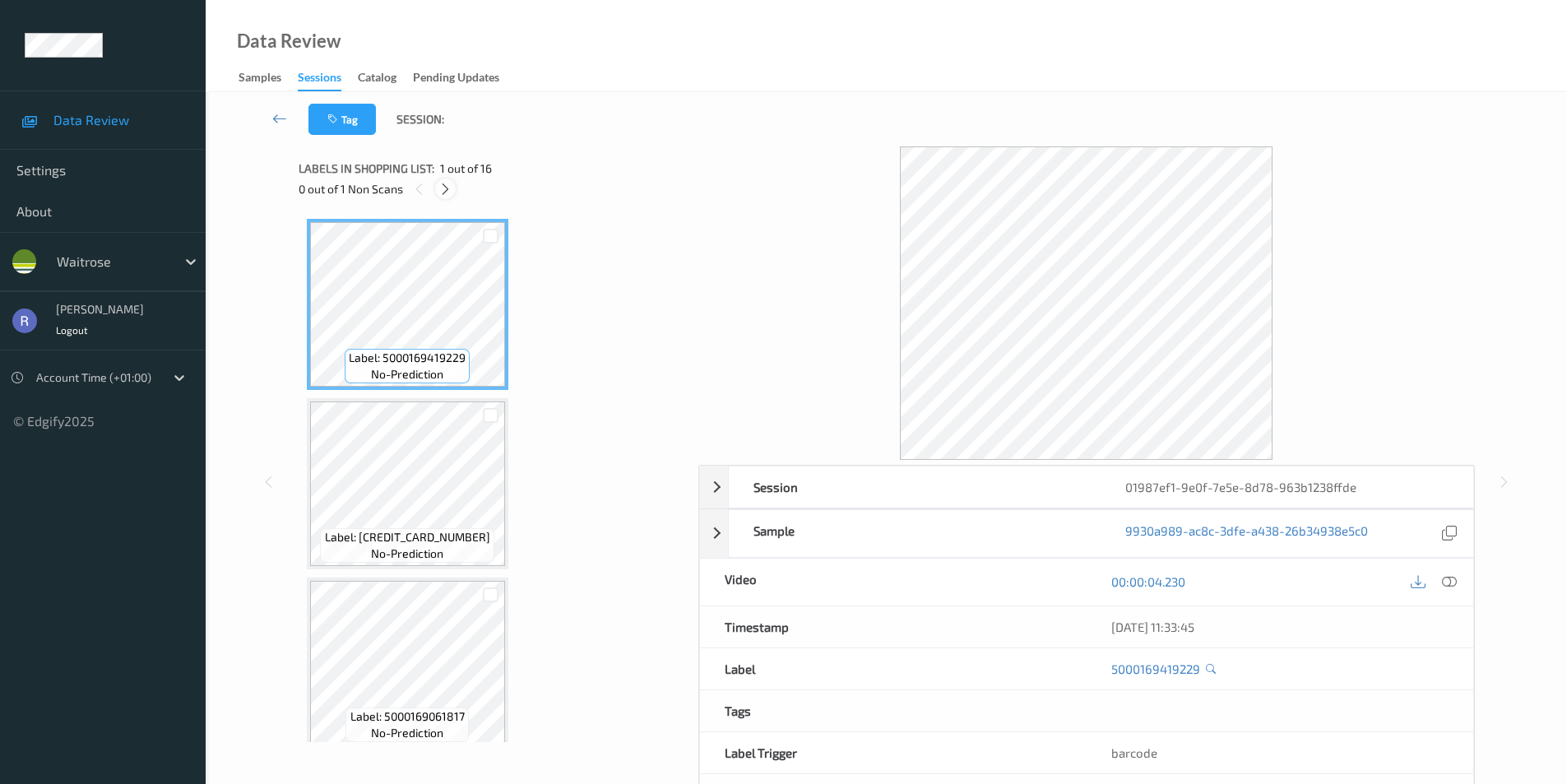
click at [449, 191] on icon at bounding box center [445, 189] width 14 height 15
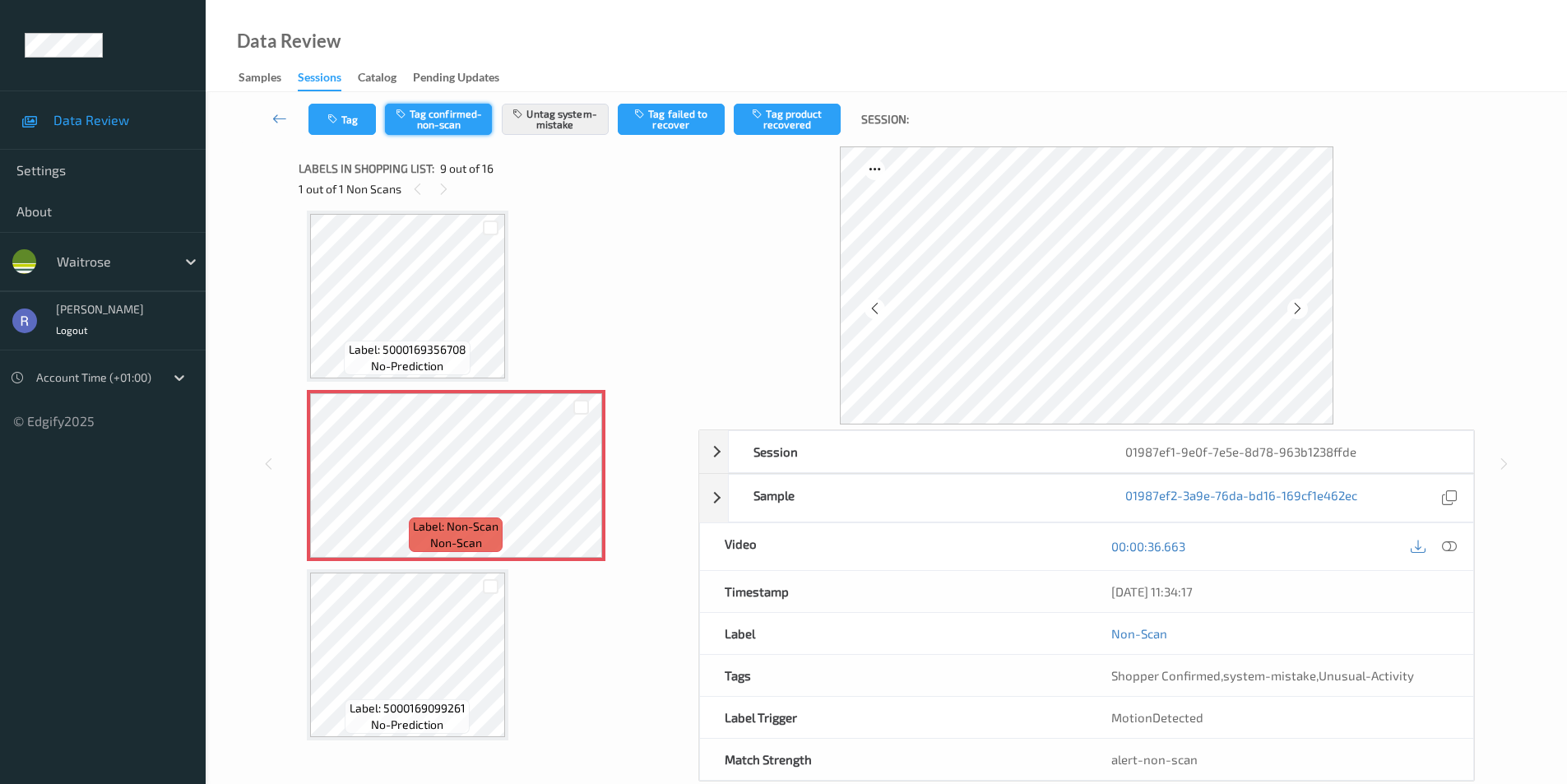
click at [446, 110] on button "Tag confirmed-non-scan" at bounding box center [438, 119] width 107 height 31
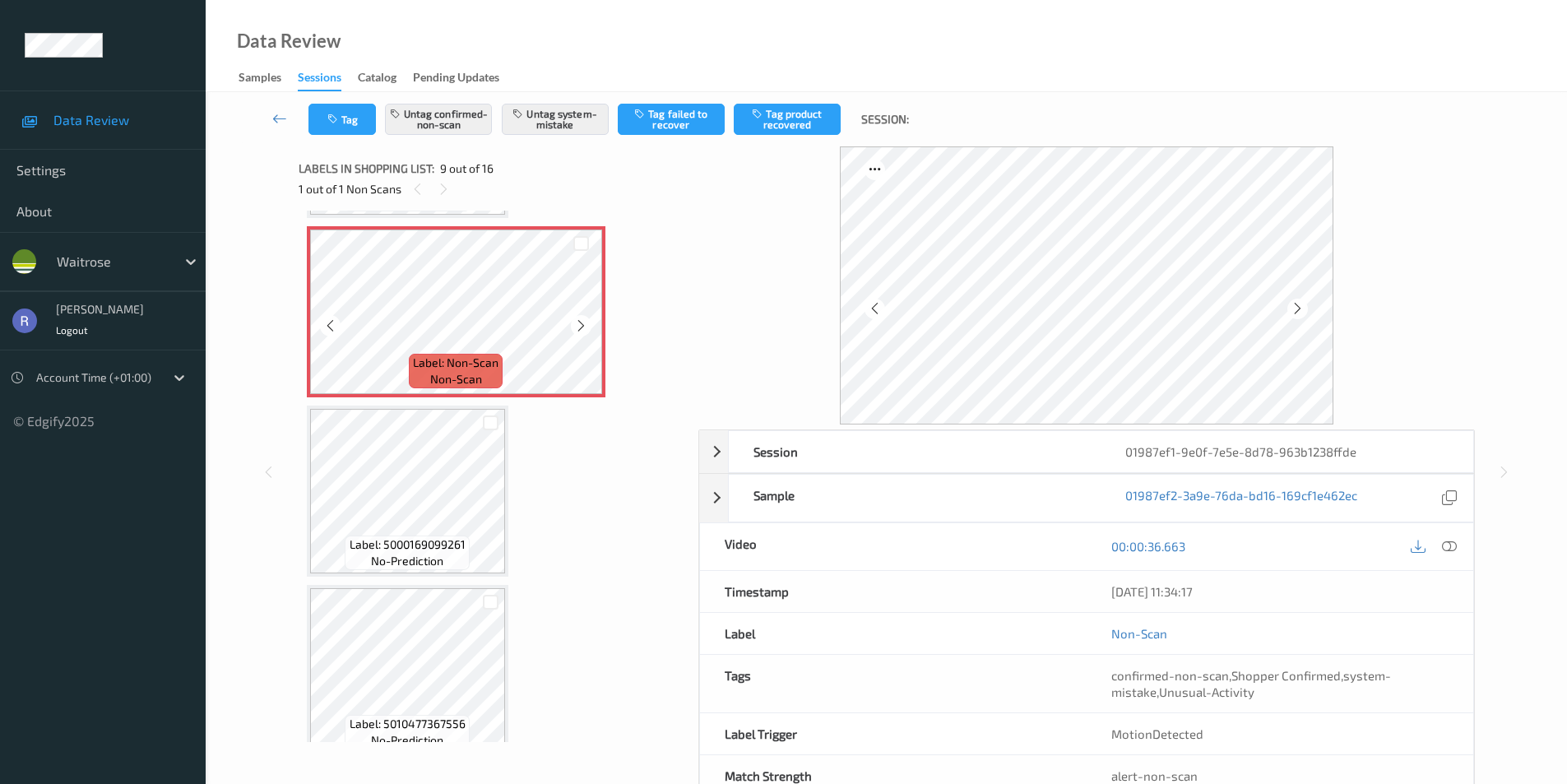
scroll to position [1510, 0]
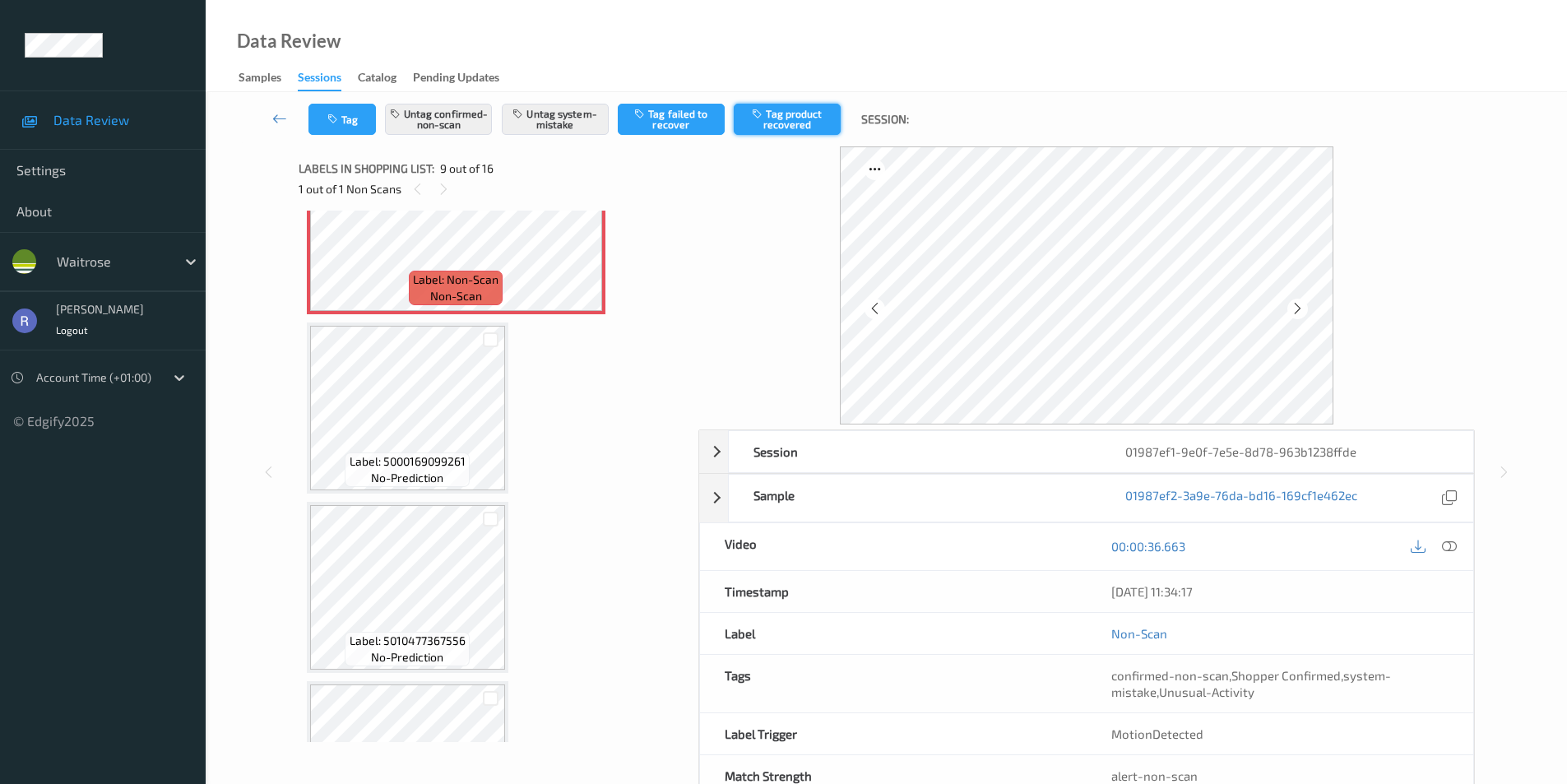
click at [804, 120] on button "Tag product recovered" at bounding box center [787, 119] width 107 height 31
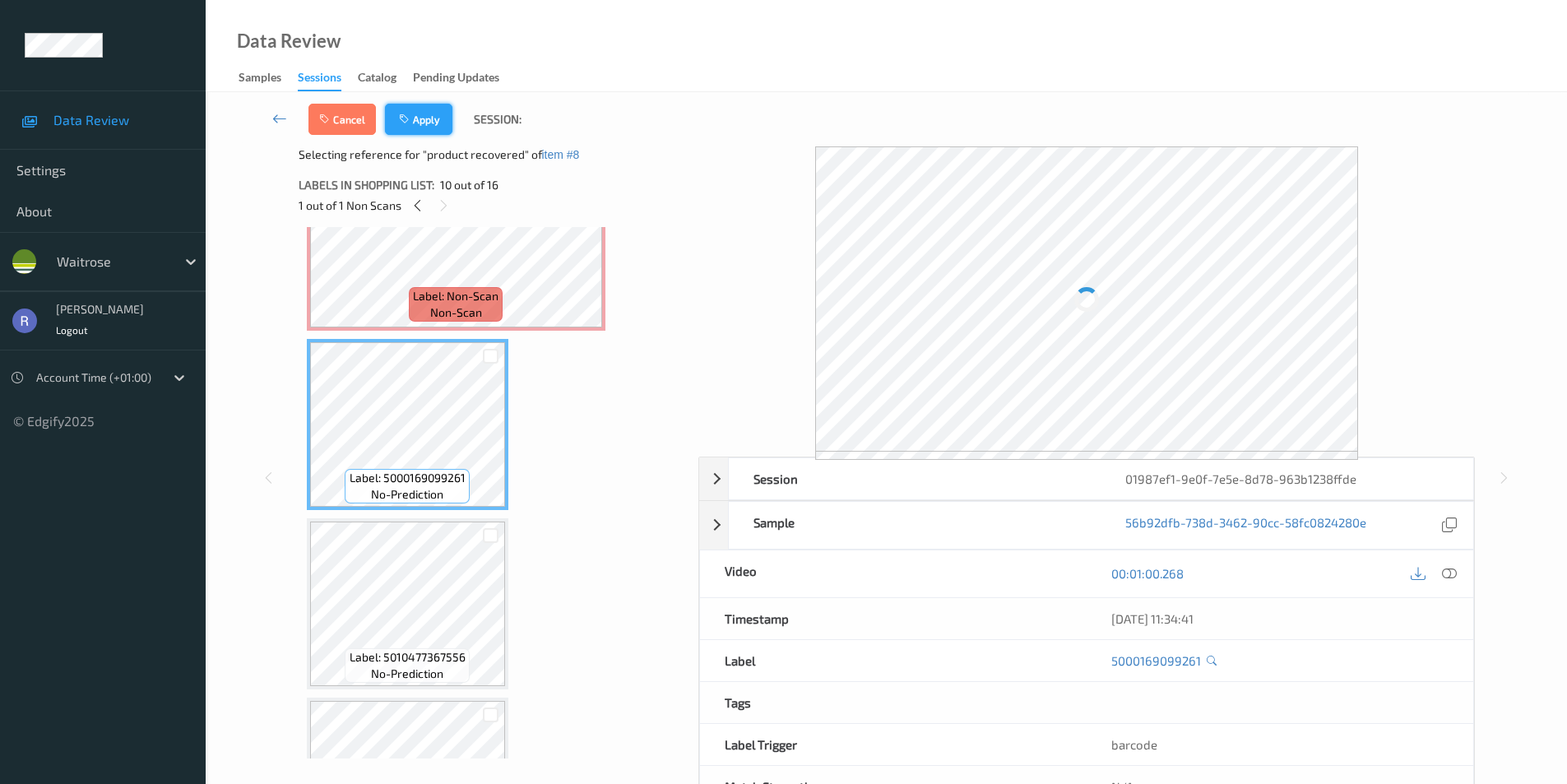
click at [427, 118] on button "Apply" at bounding box center [418, 119] width 67 height 31
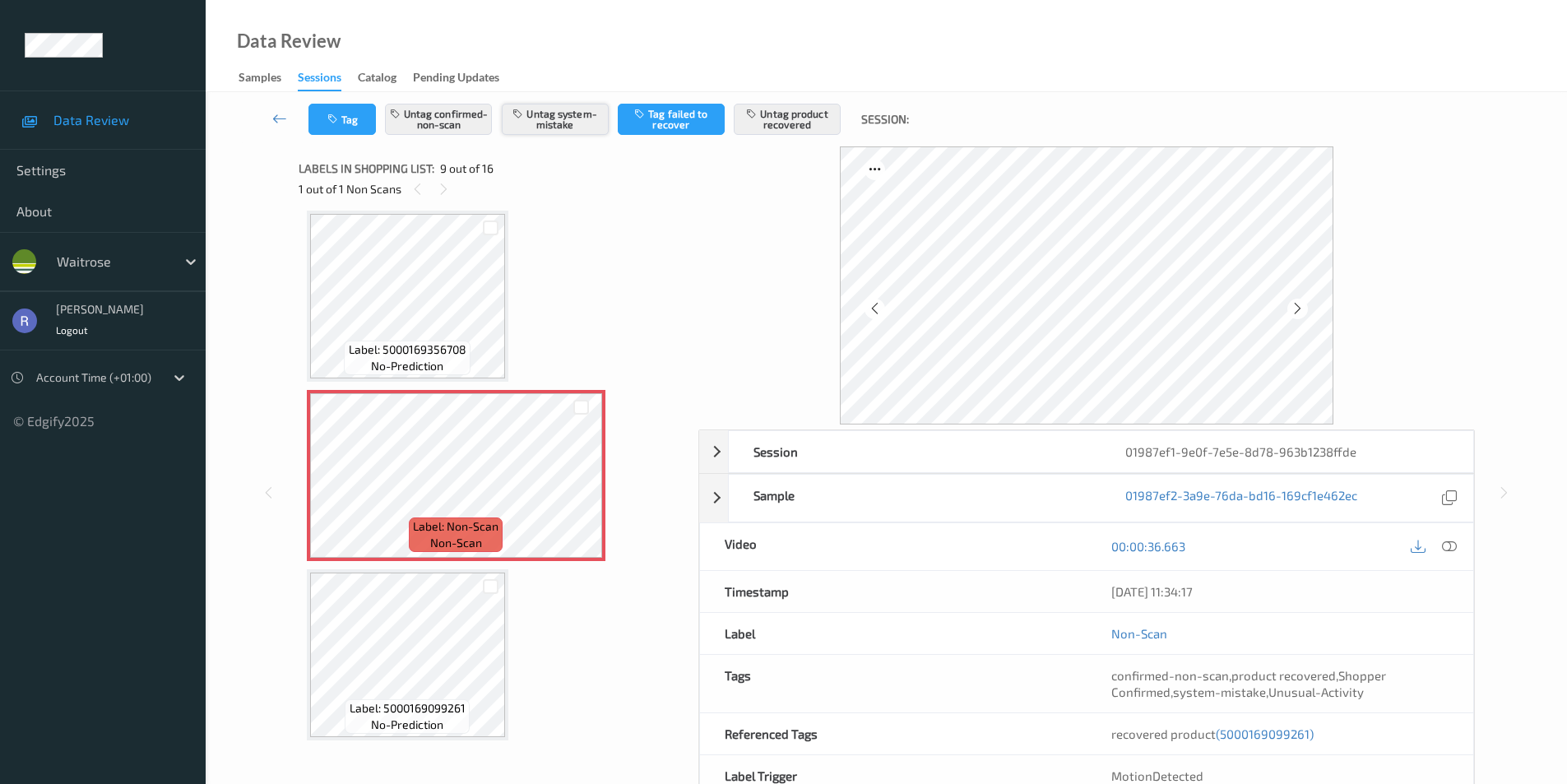
click at [566, 123] on button "Untag system-mistake" at bounding box center [555, 119] width 107 height 31
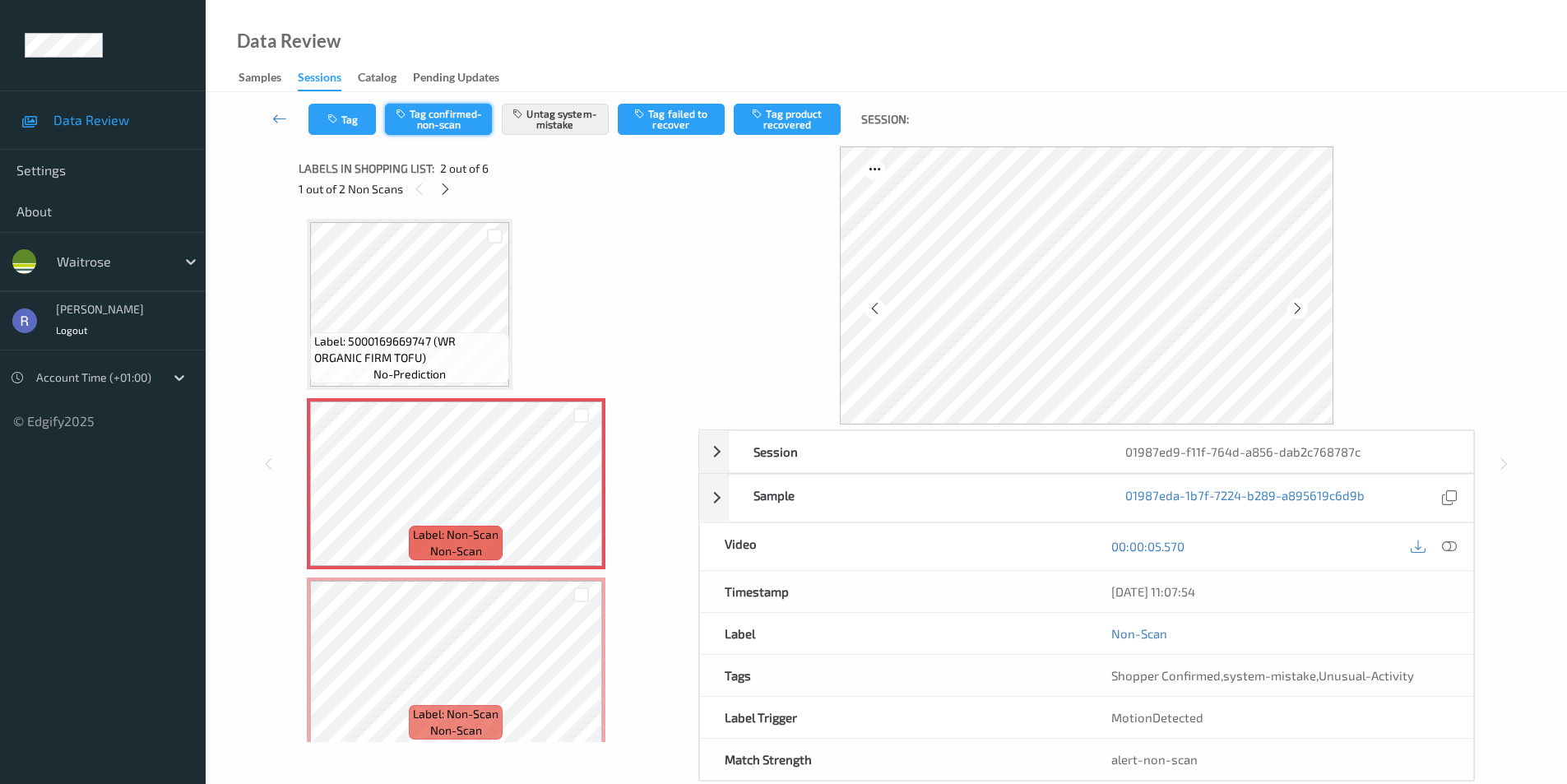
click at [450, 124] on button "Tag confirmed-non-scan" at bounding box center [438, 119] width 107 height 31
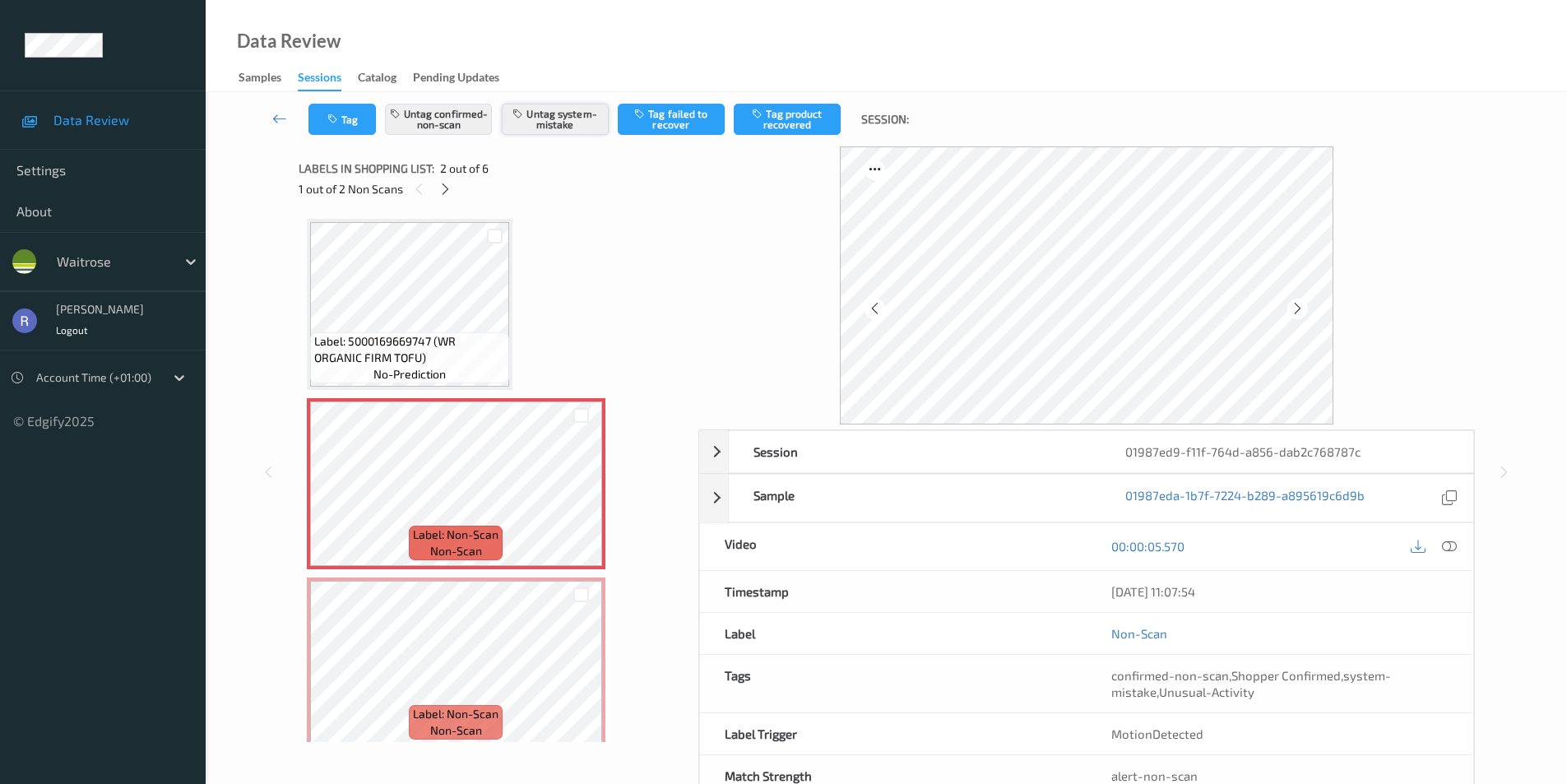
click at [559, 123] on button "Untag system-mistake" at bounding box center [555, 119] width 107 height 31
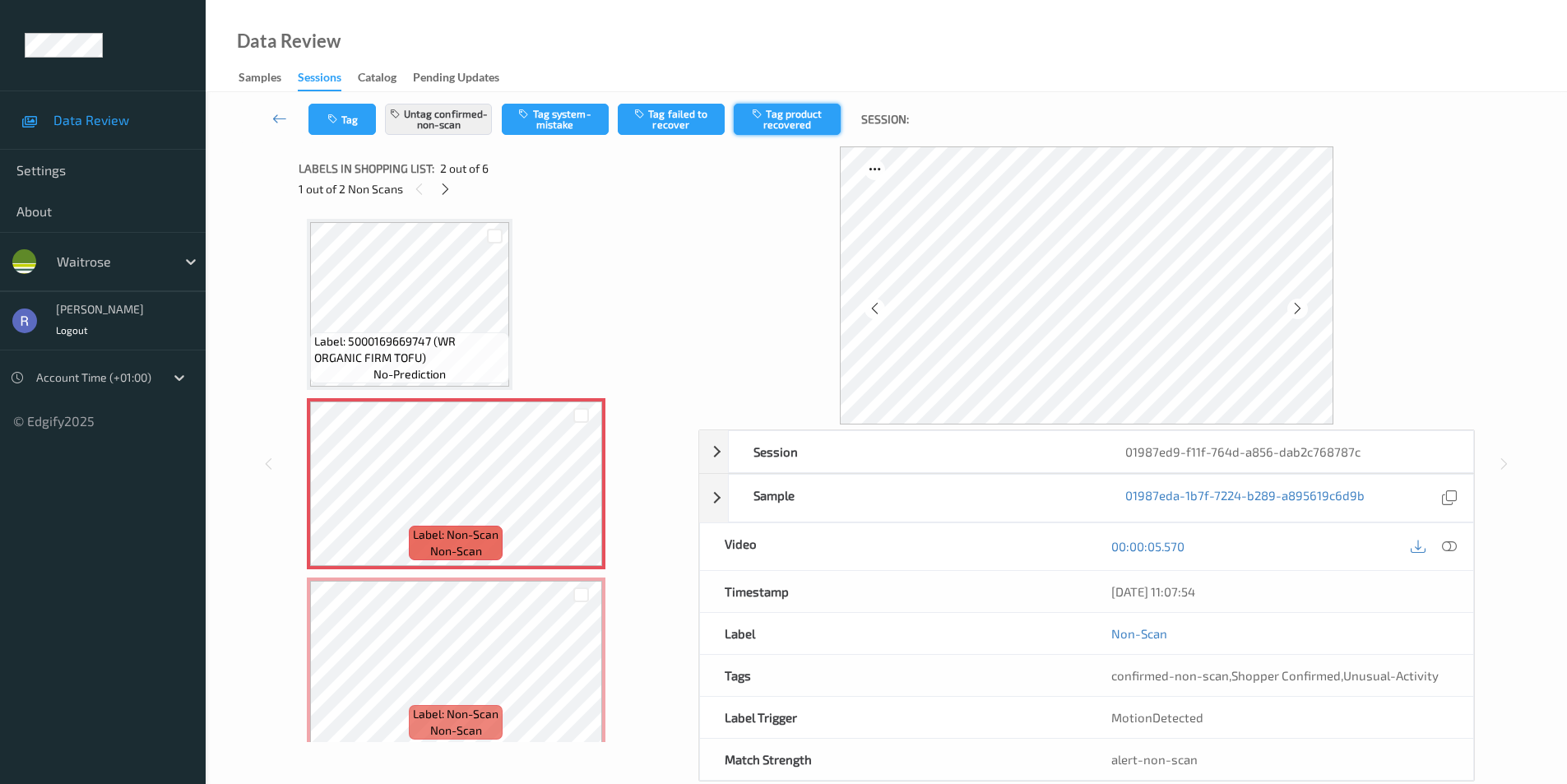
click at [794, 116] on button "Tag product recovered" at bounding box center [787, 119] width 107 height 31
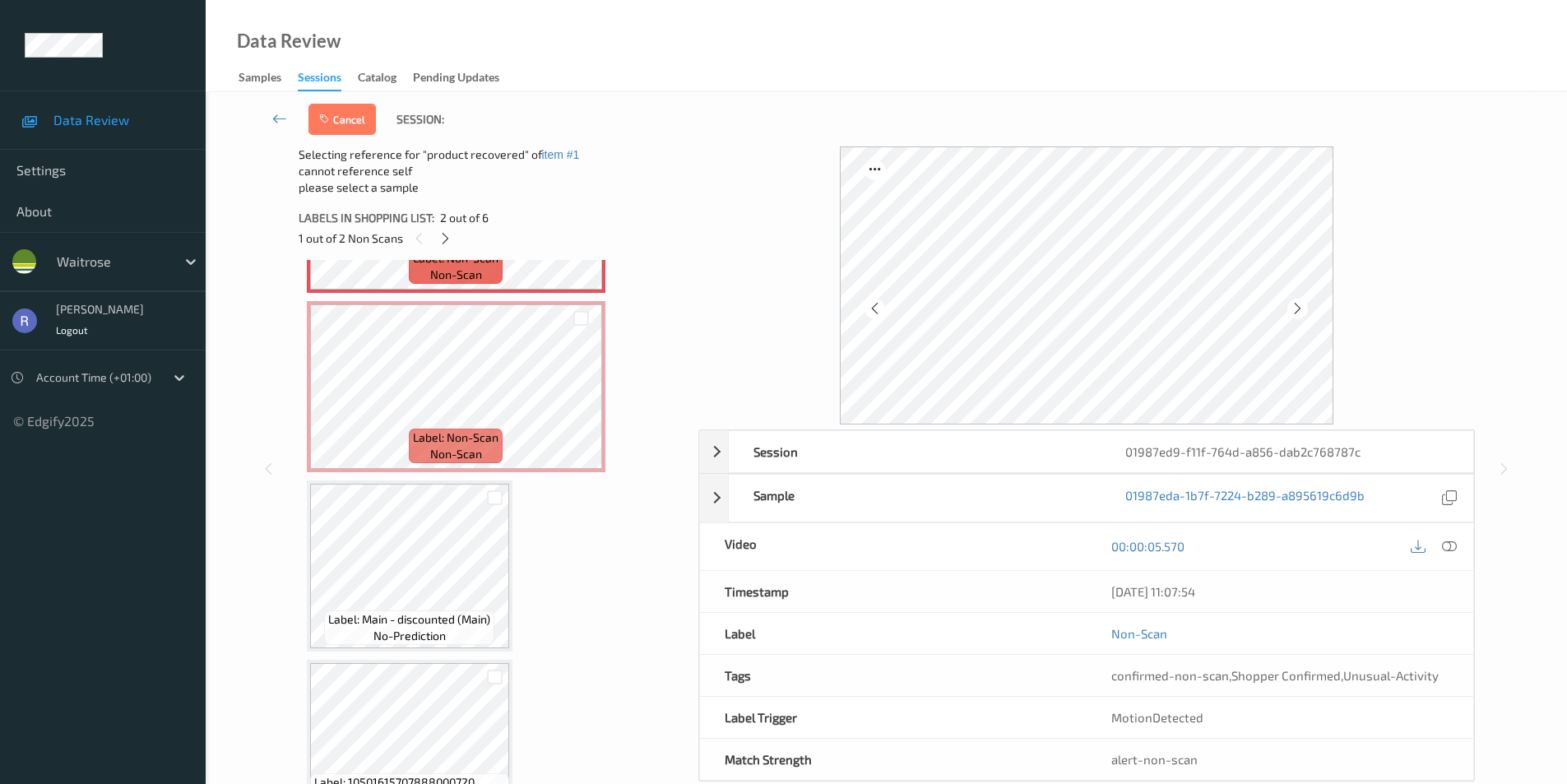
scroll to position [329, 0]
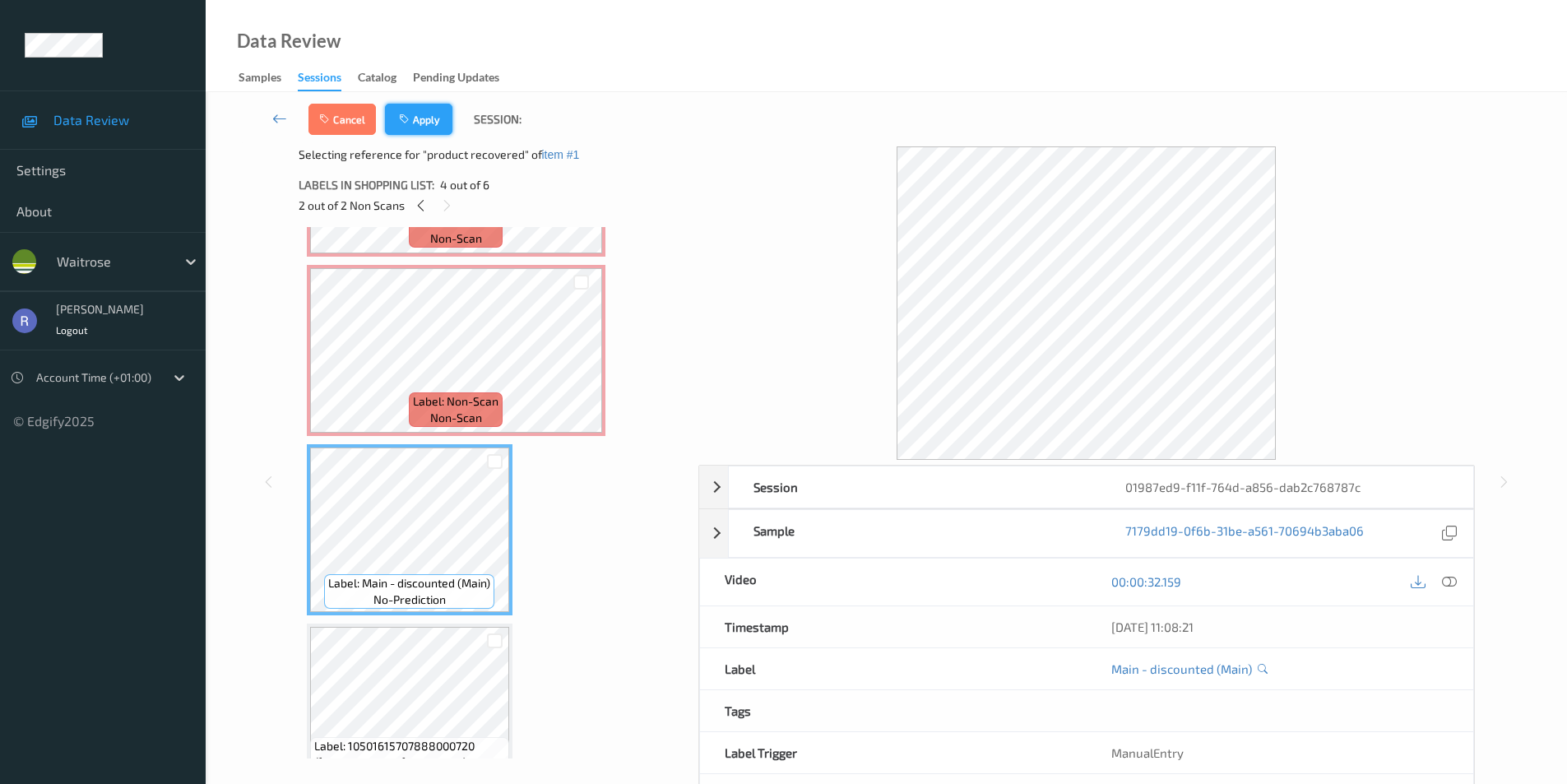
click at [439, 117] on button "Apply" at bounding box center [418, 119] width 67 height 31
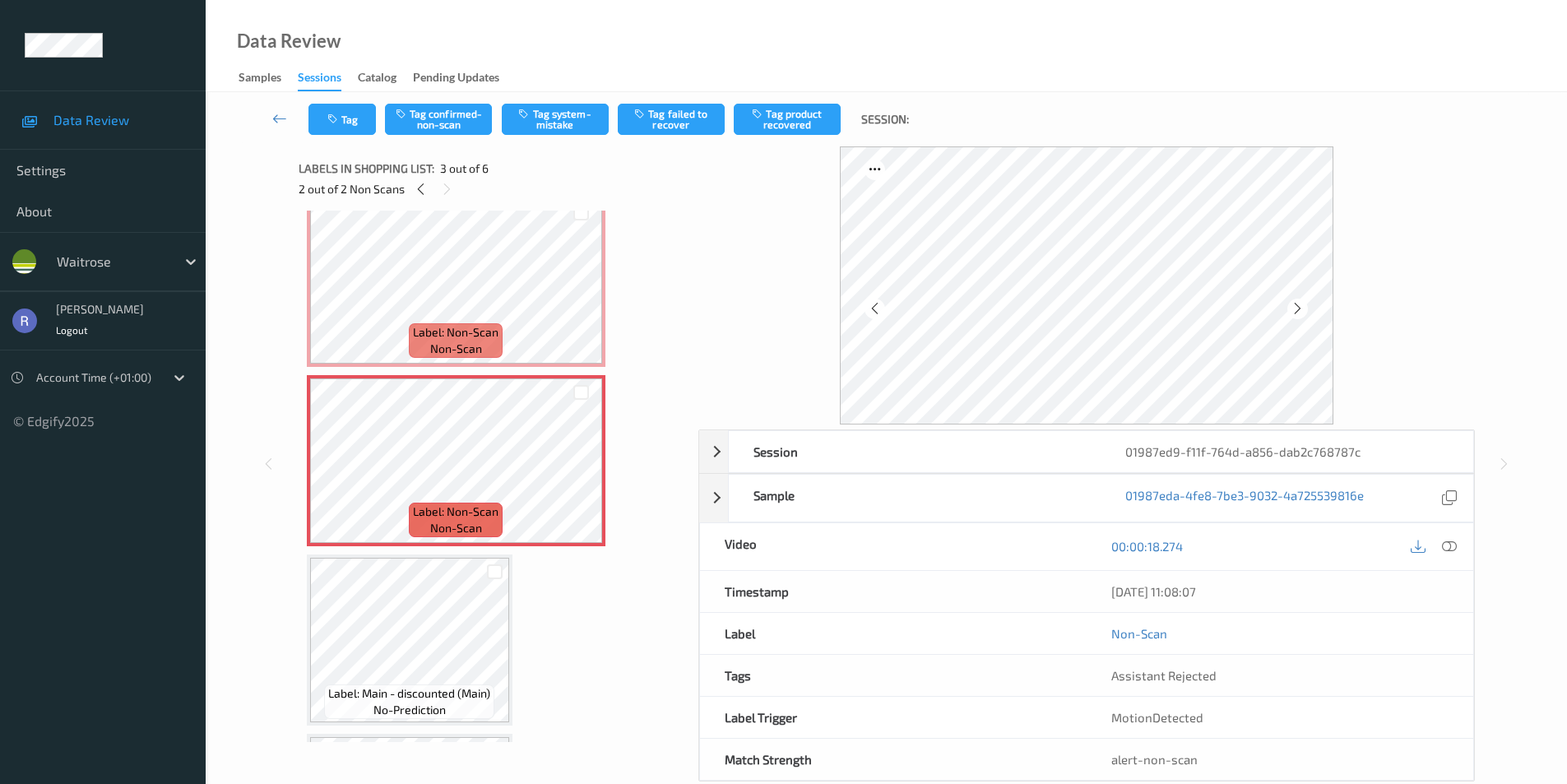
scroll to position [172, 0]
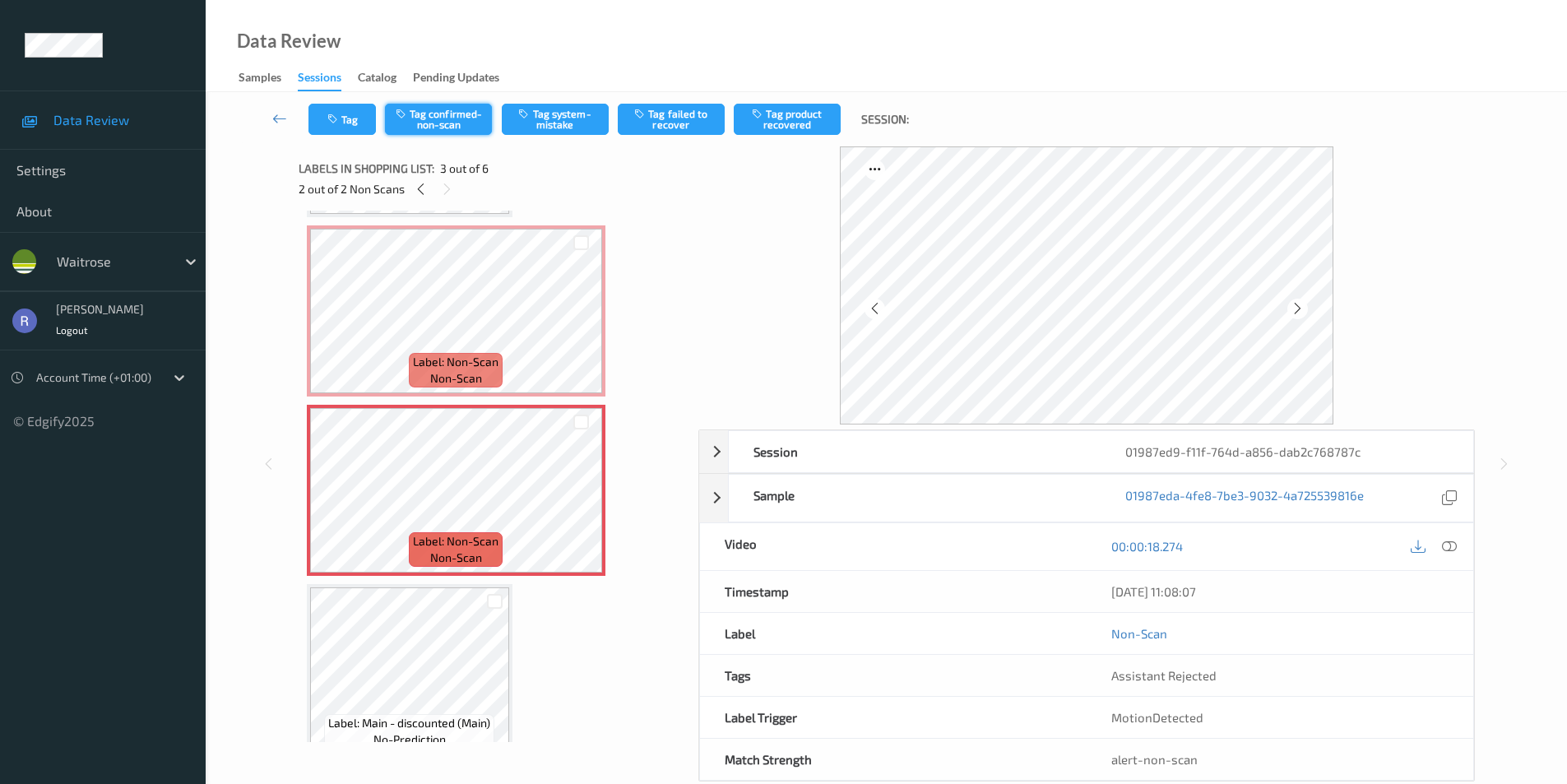
click at [456, 115] on button "Tag confirmed-non-scan" at bounding box center [438, 119] width 107 height 31
click at [810, 116] on button "Tag product recovered" at bounding box center [787, 119] width 107 height 31
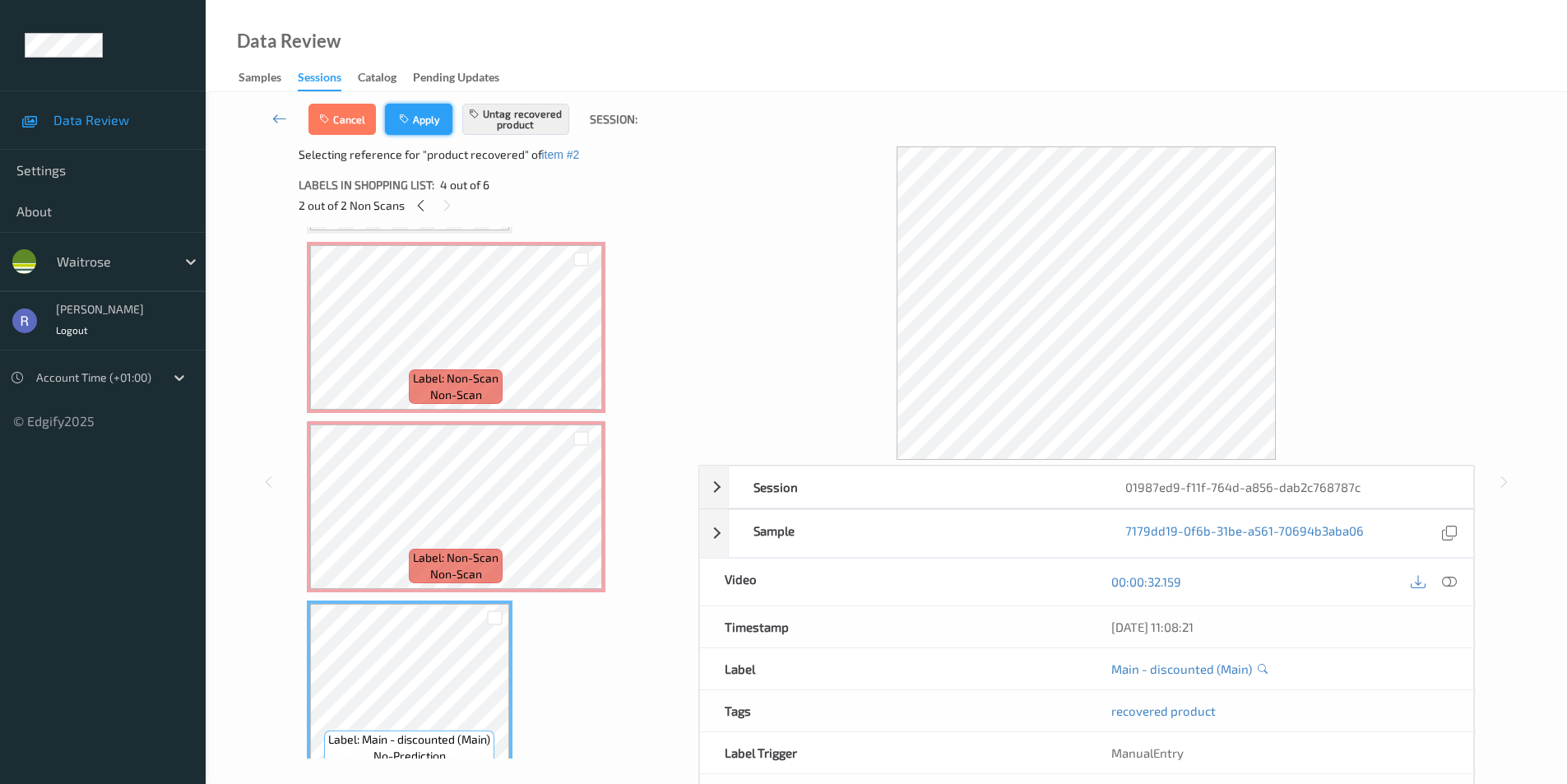
click at [437, 117] on button "Apply" at bounding box center [418, 119] width 67 height 31
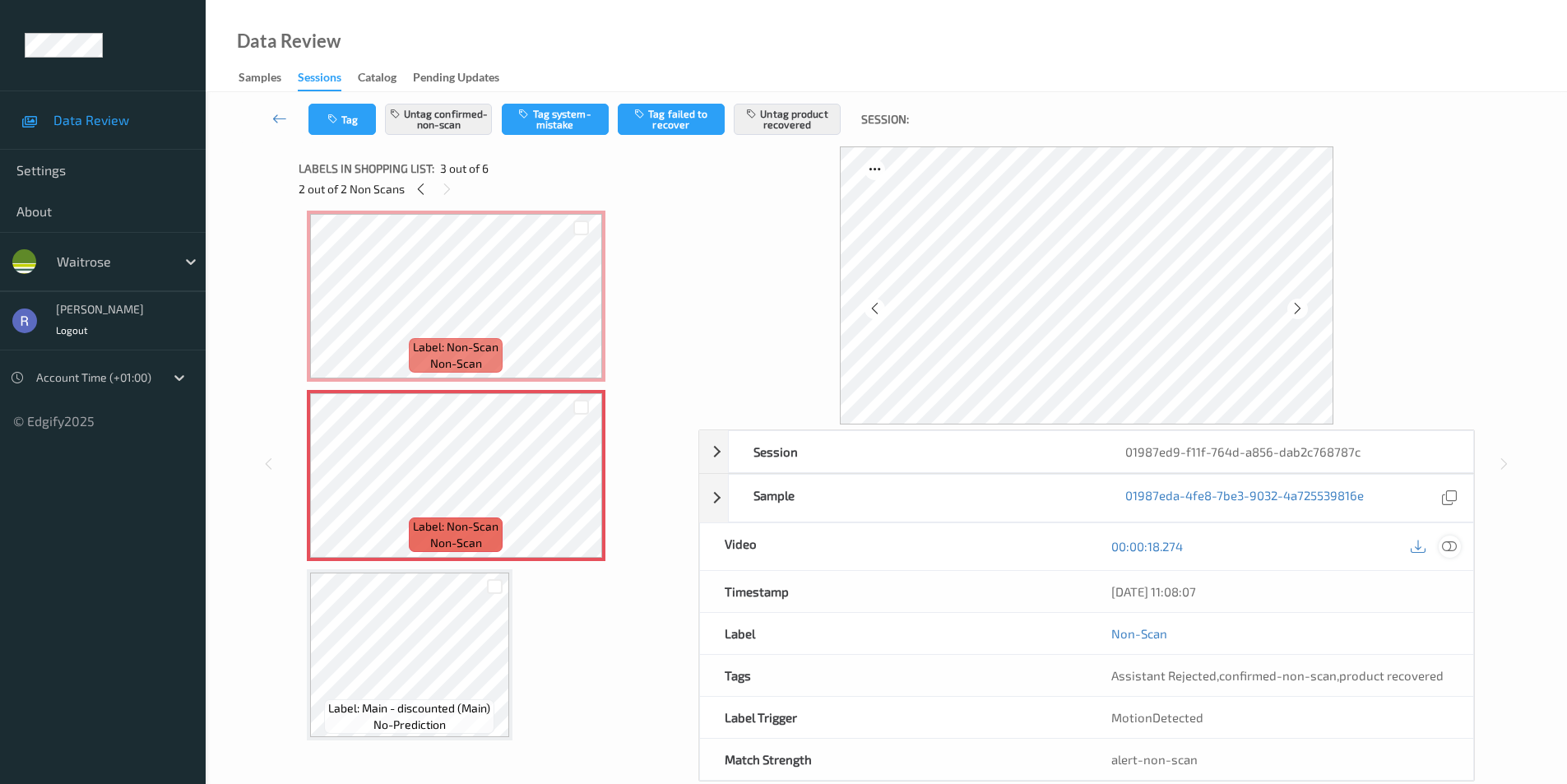
click at [1448, 542] on icon at bounding box center [1450, 546] width 15 height 15
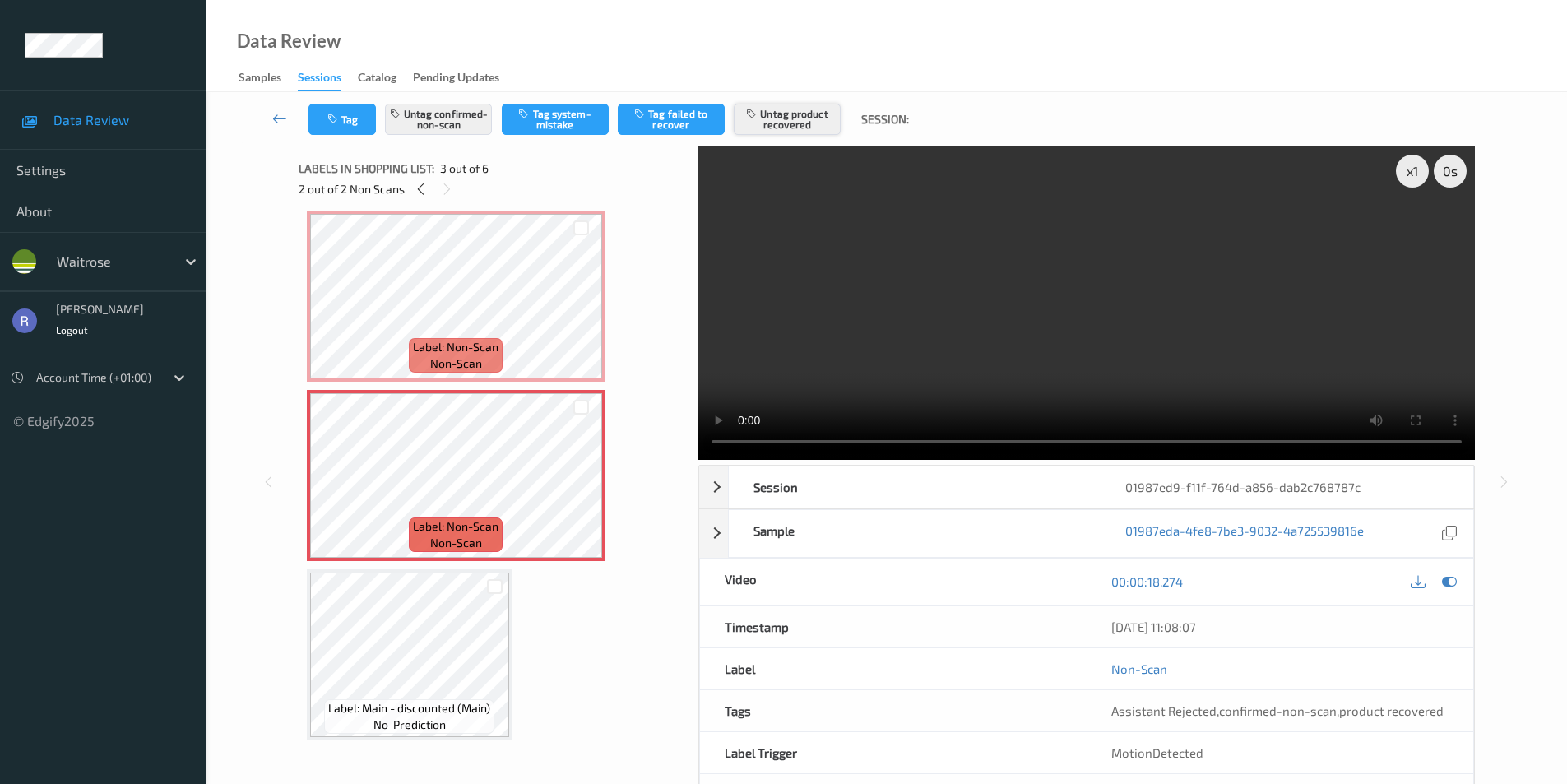
click at [797, 116] on button "Untag product recovered" at bounding box center [787, 119] width 107 height 31
